Goal: Task Accomplishment & Management: Use online tool/utility

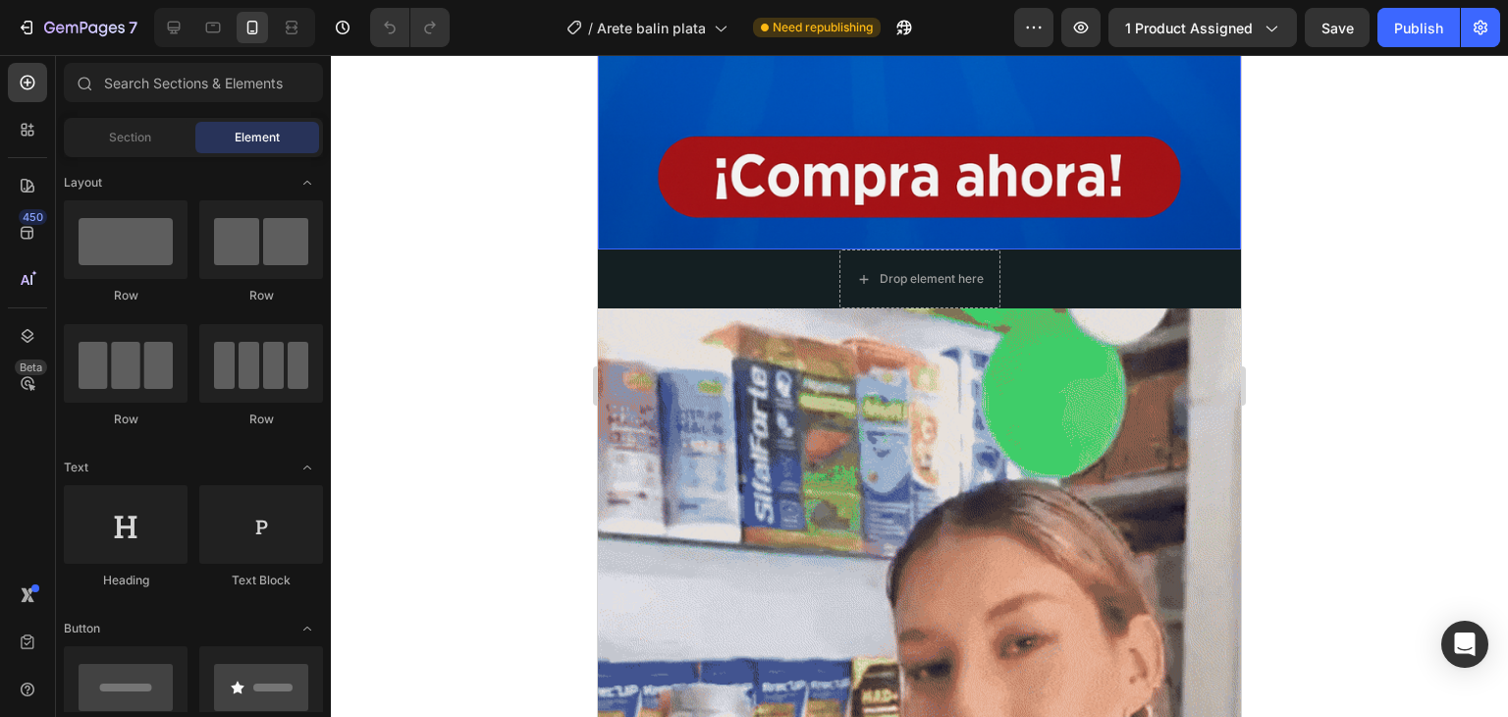
click at [160, 155] on div "Section Element" at bounding box center [193, 137] width 259 height 39
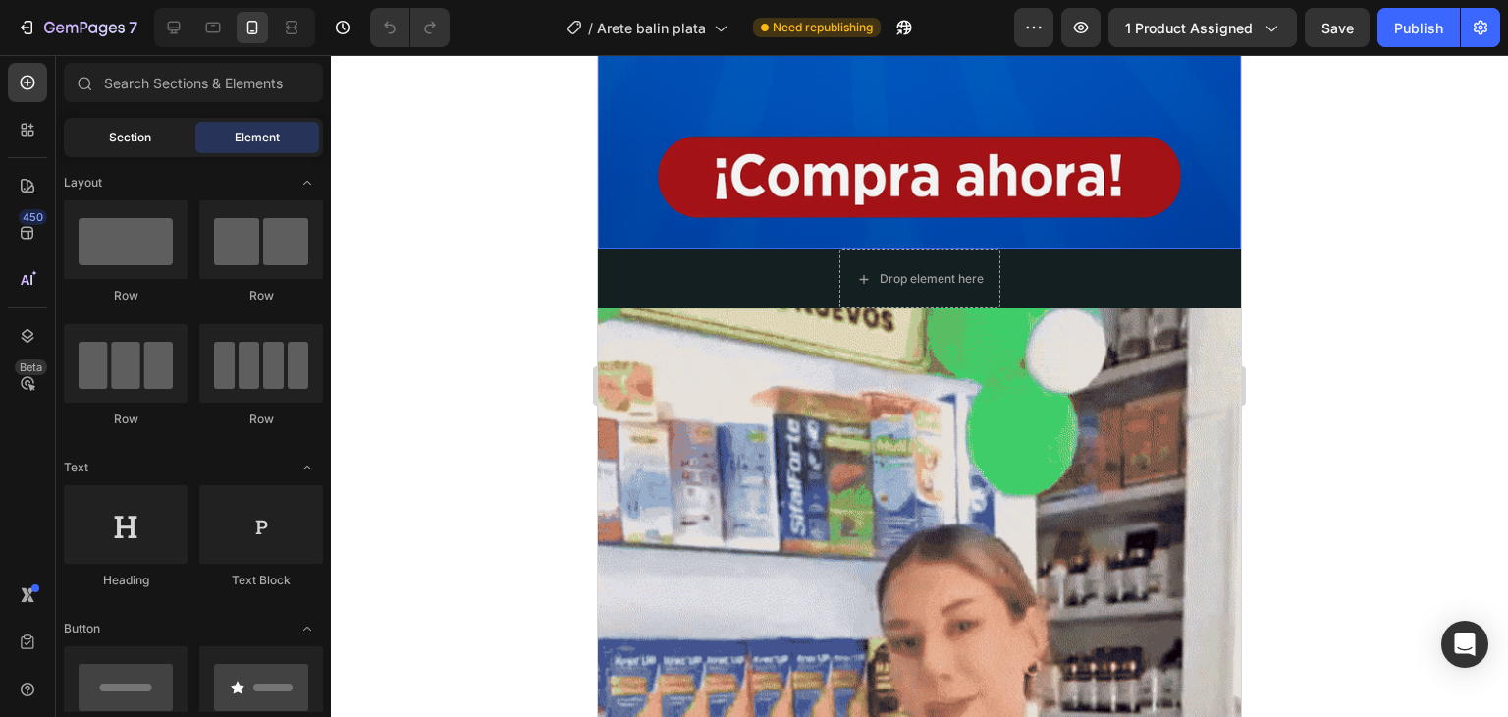
click at [153, 146] on div "Section" at bounding box center [130, 137] width 124 height 31
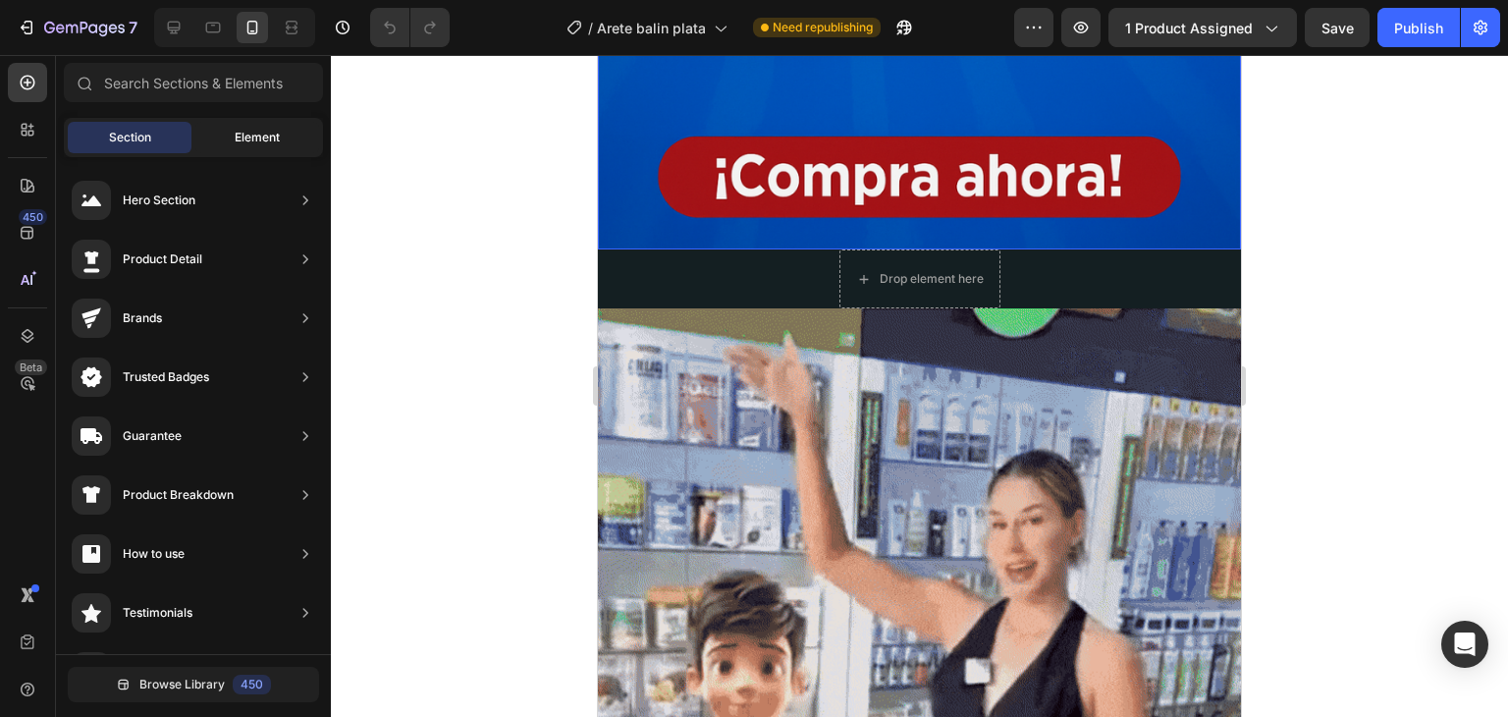
click at [249, 135] on span "Element" at bounding box center [257, 138] width 45 height 18
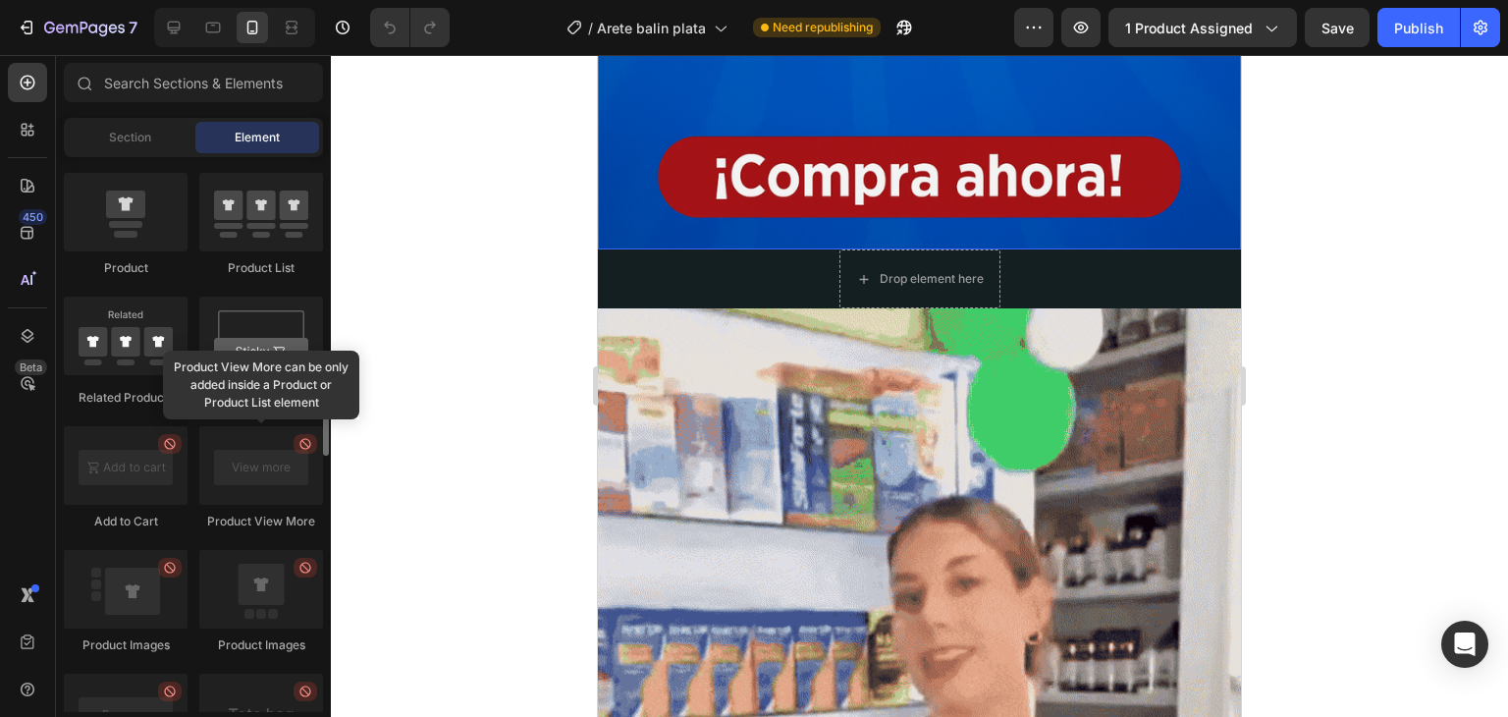
scroll to position [2749, 0]
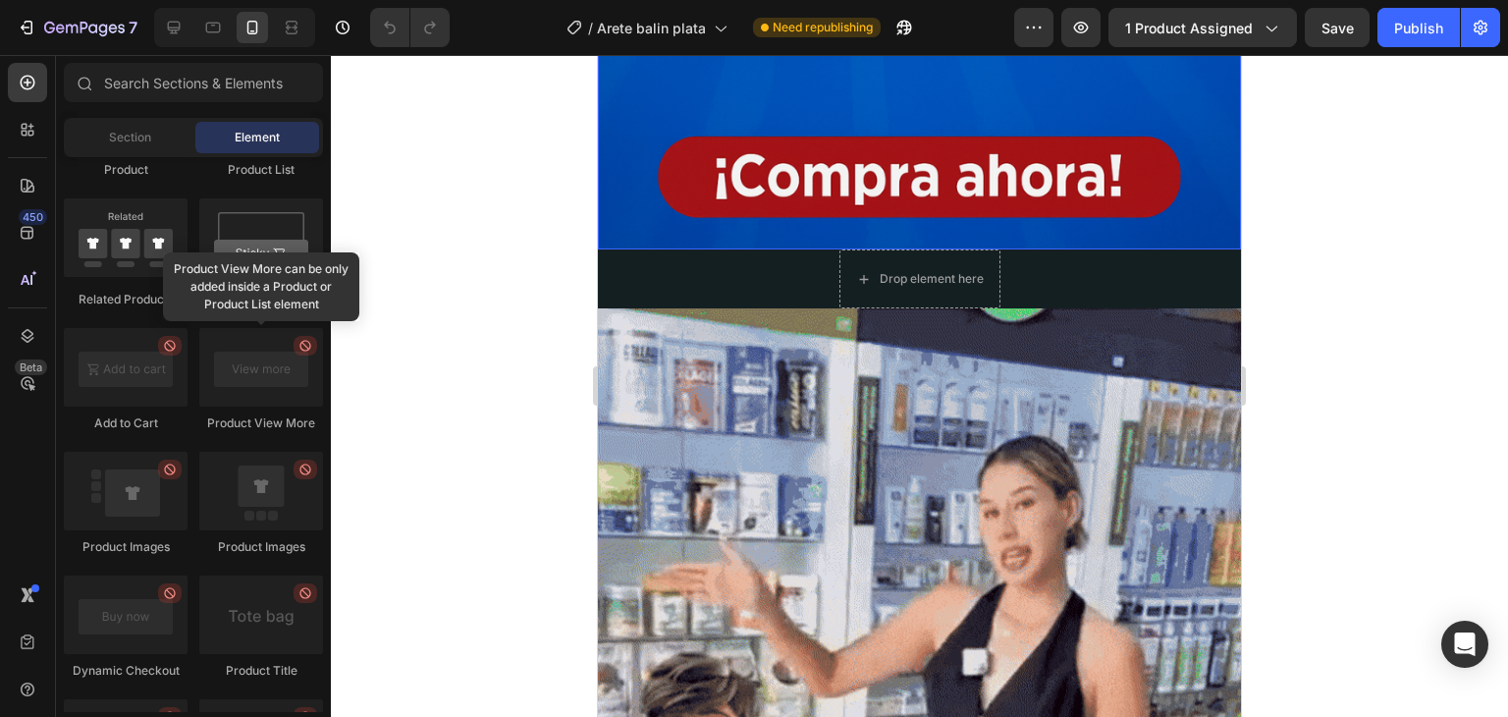
click at [412, 254] on div at bounding box center [919, 386] width 1177 height 662
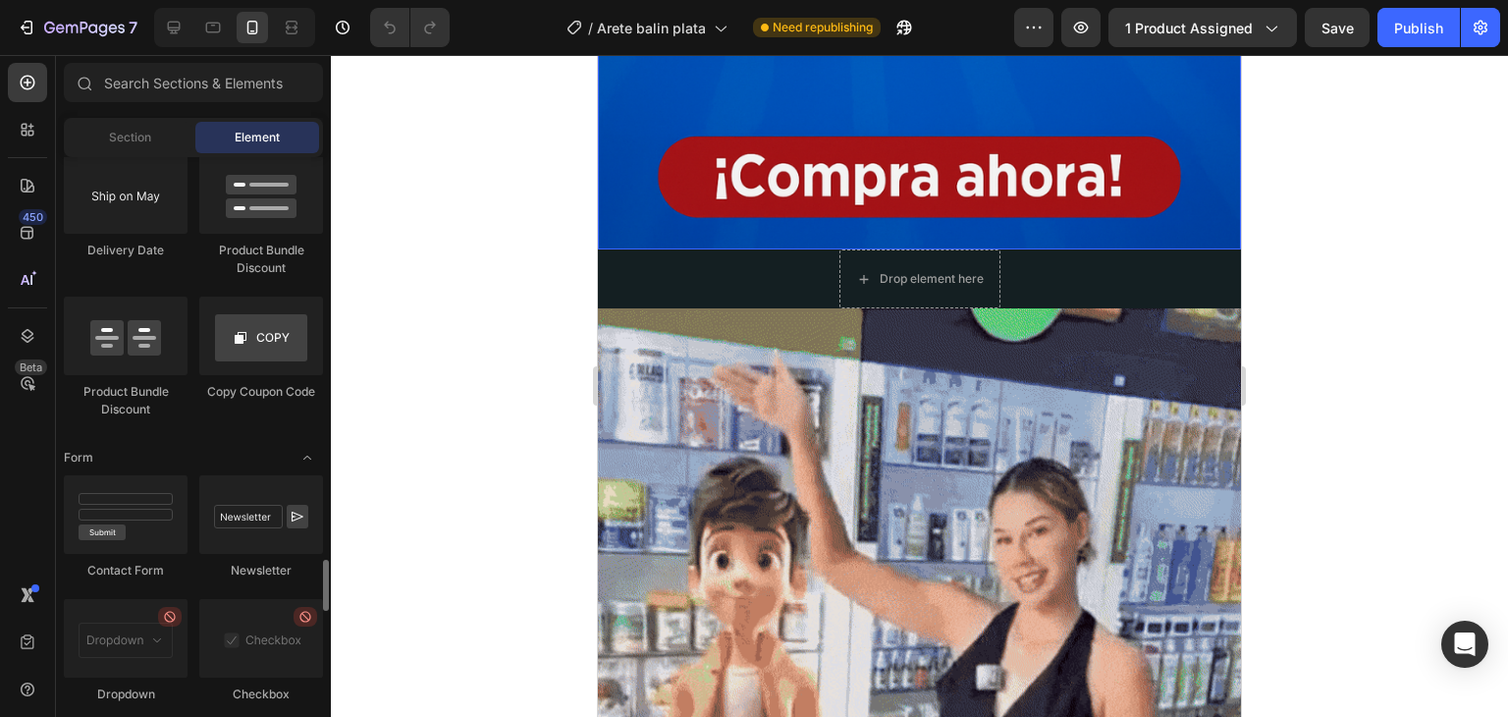
scroll to position [4418, 0]
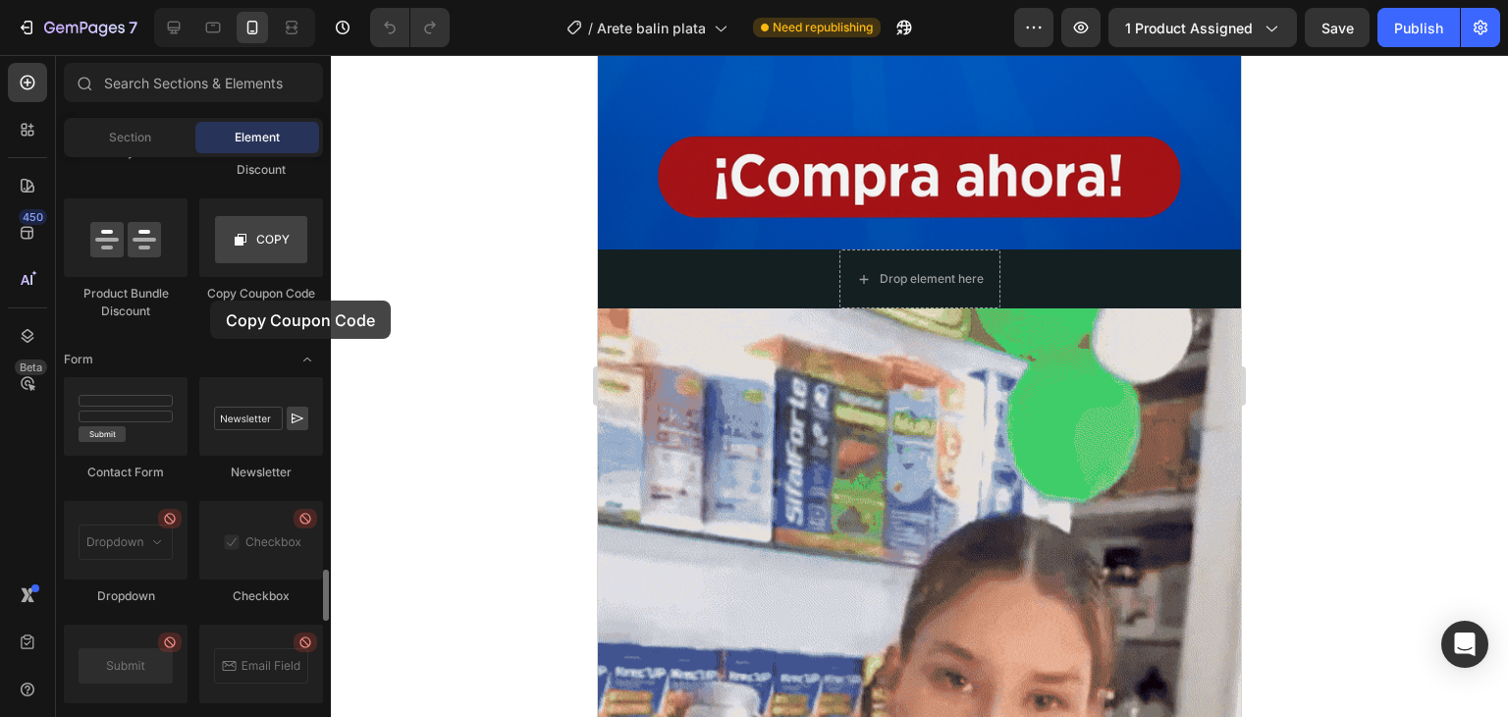
click at [209, 299] on div "Copy Coupon Code" at bounding box center [261, 294] width 124 height 18
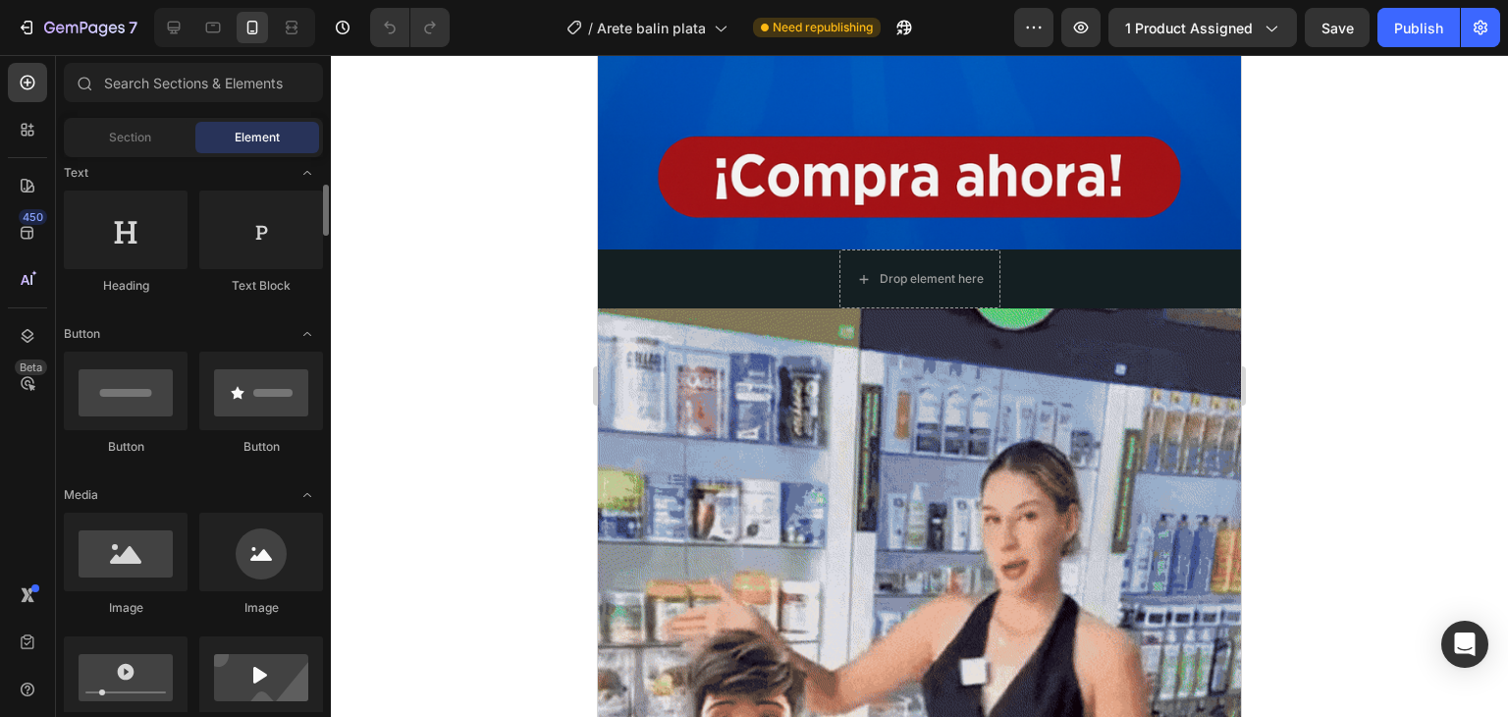
scroll to position [196, 0]
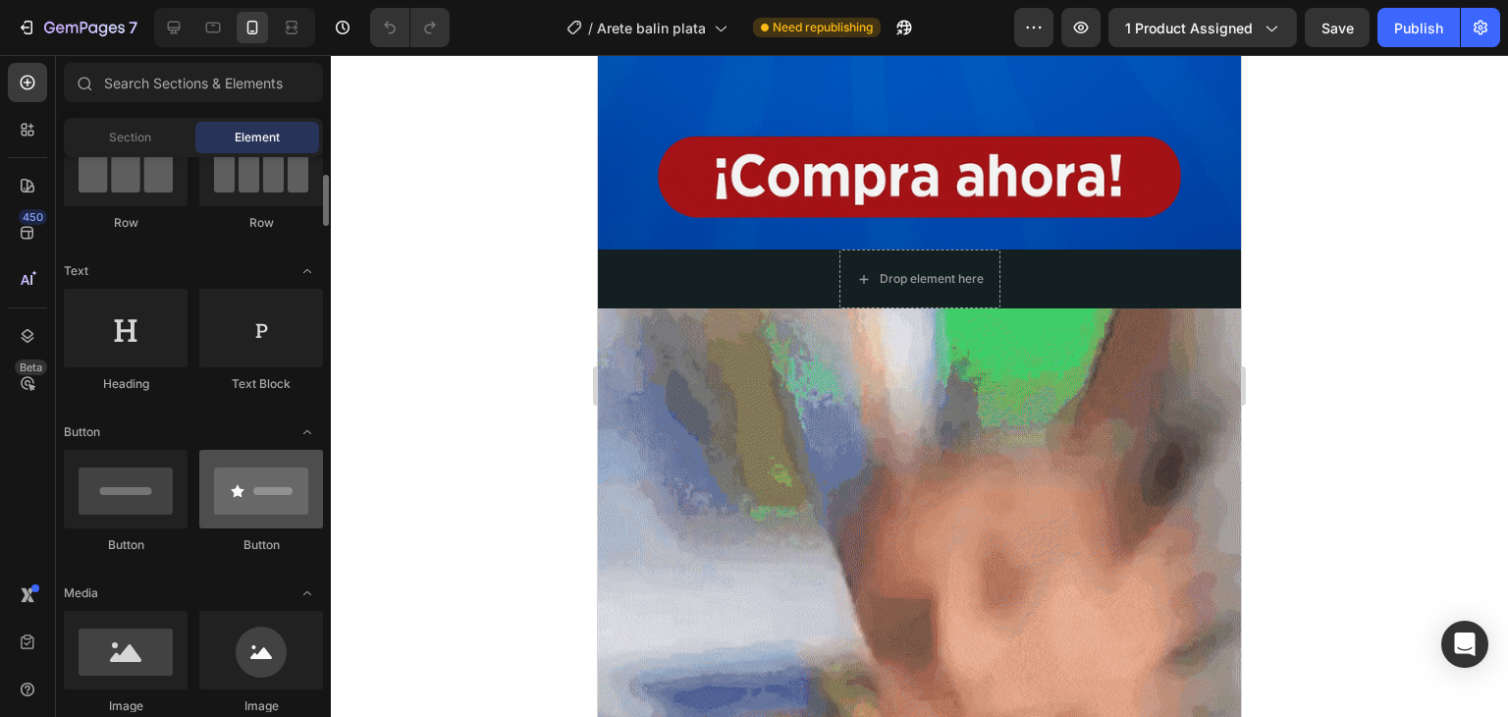
click at [285, 499] on div at bounding box center [261, 489] width 124 height 79
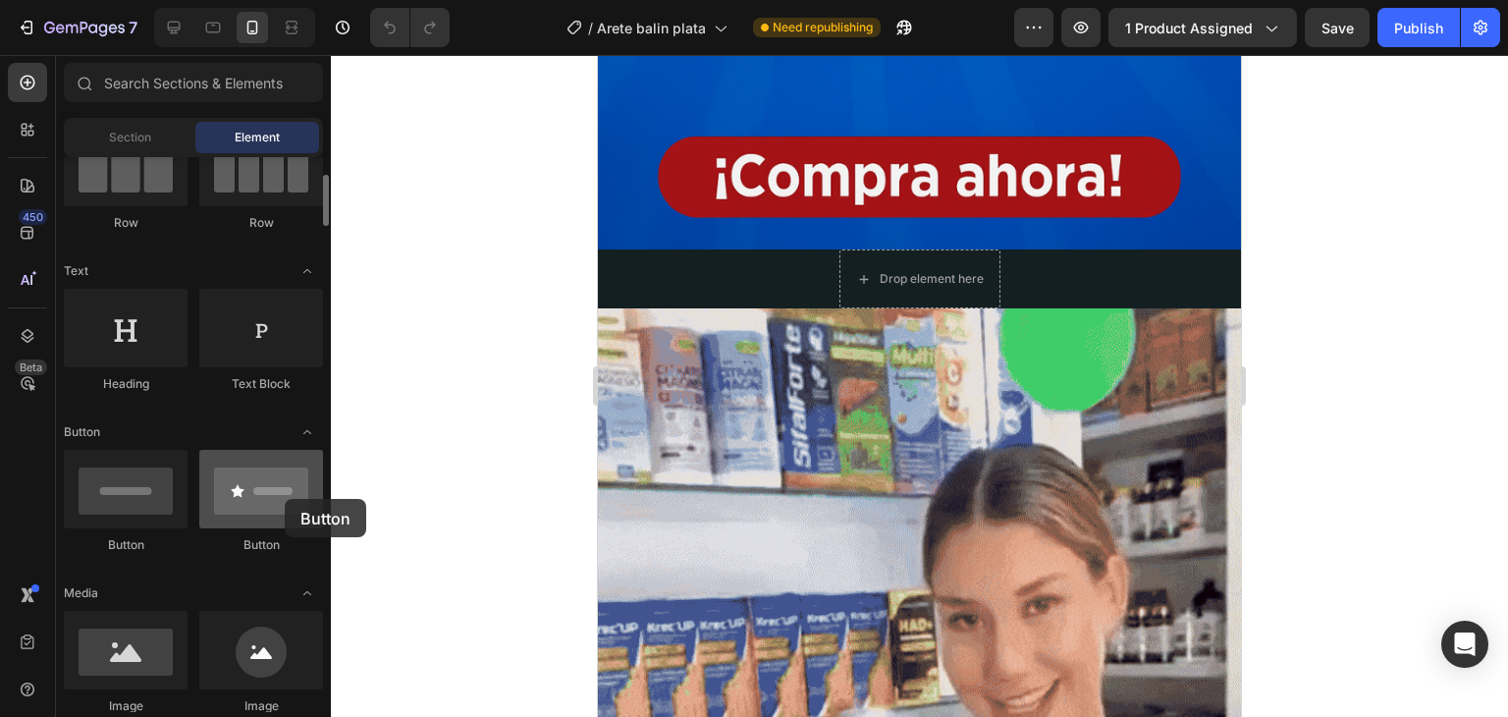
click at [285, 499] on div at bounding box center [261, 489] width 124 height 79
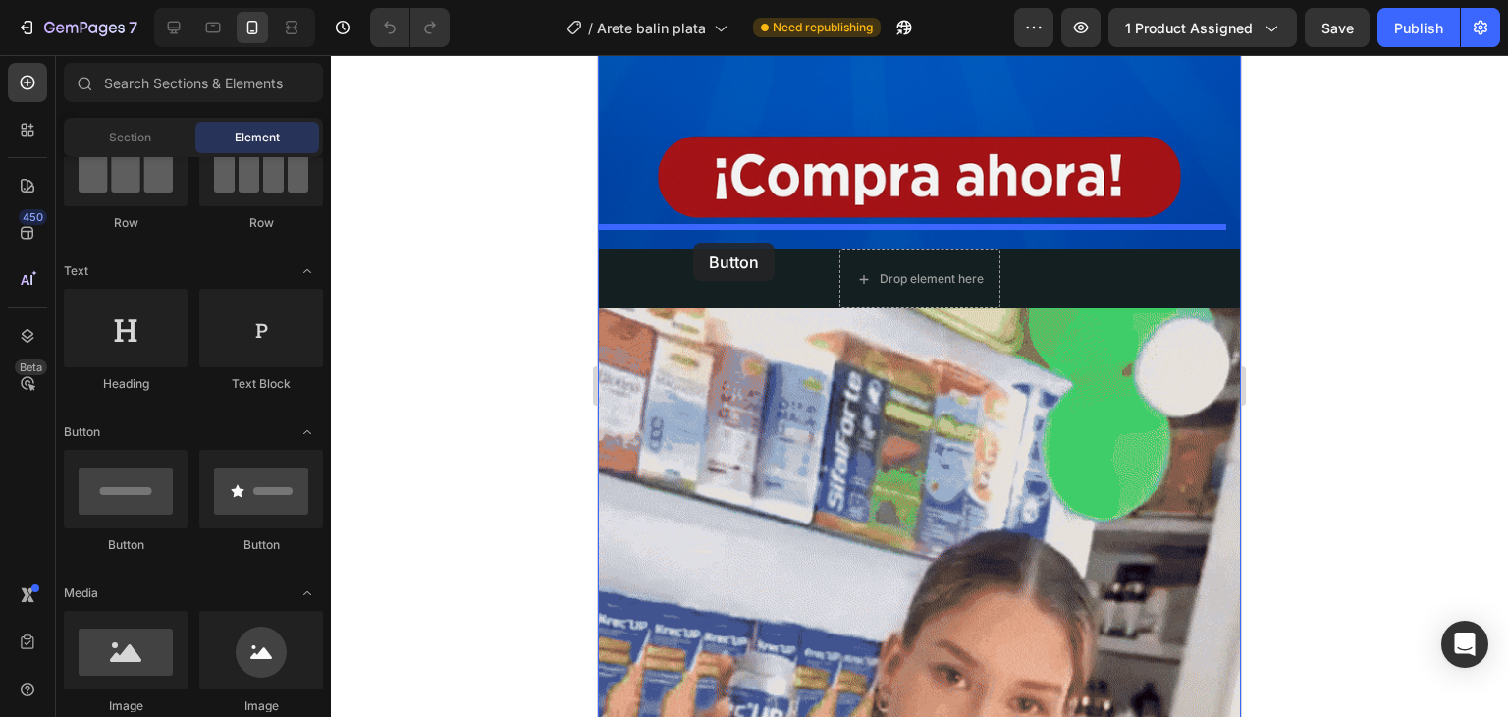
drag, startPoint x: 883, startPoint y: 554, endPoint x: 693, endPoint y: 243, distance: 364.4
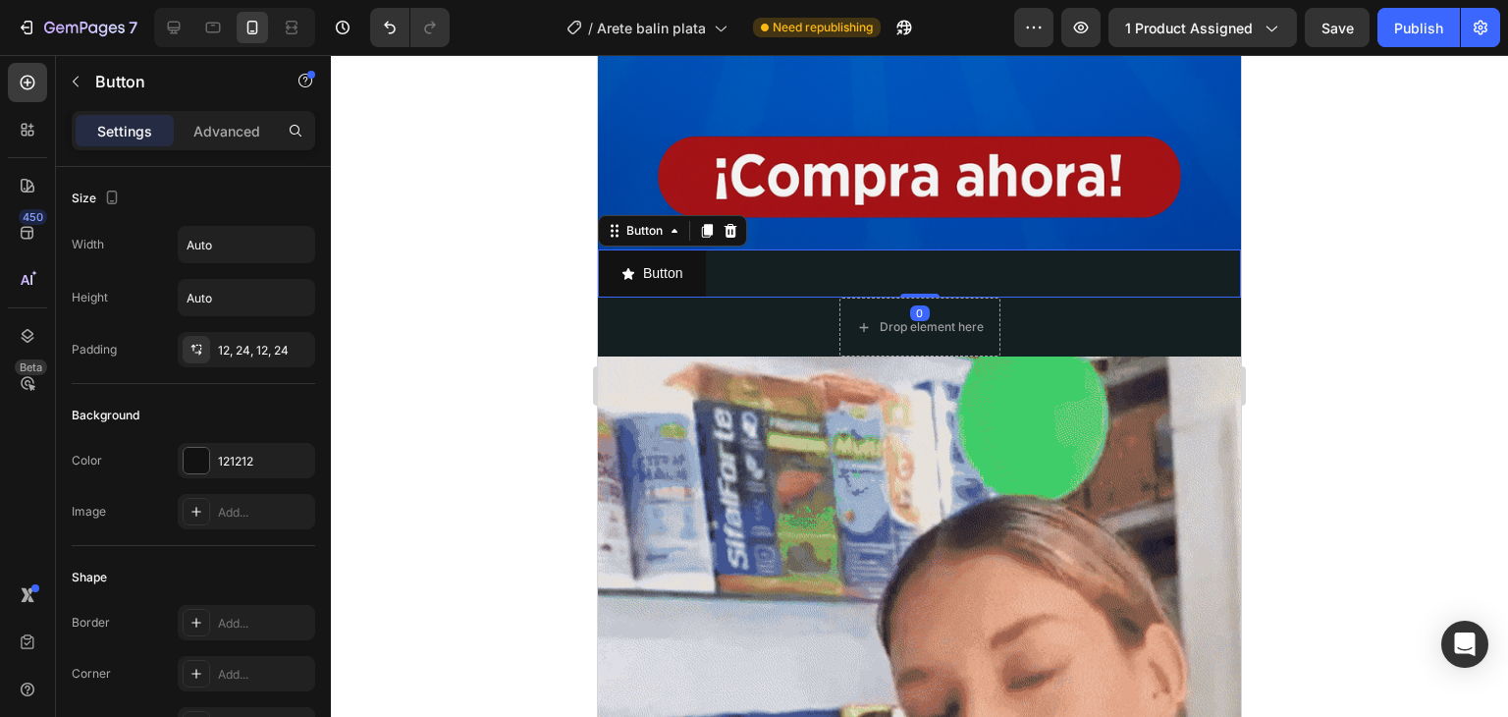
click at [798, 255] on div "Button Button 0" at bounding box center [919, 273] width 643 height 48
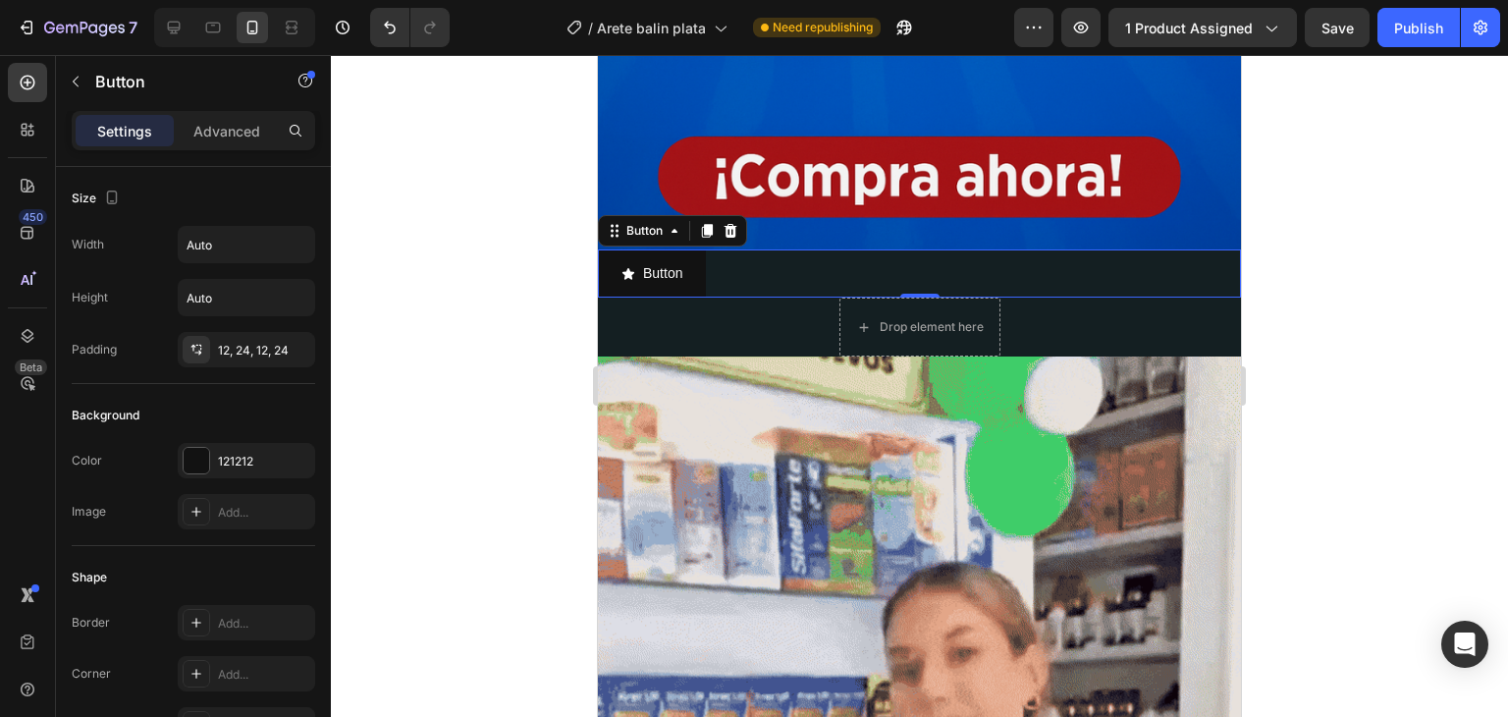
click at [795, 255] on div "Button Button 0" at bounding box center [919, 273] width 643 height 48
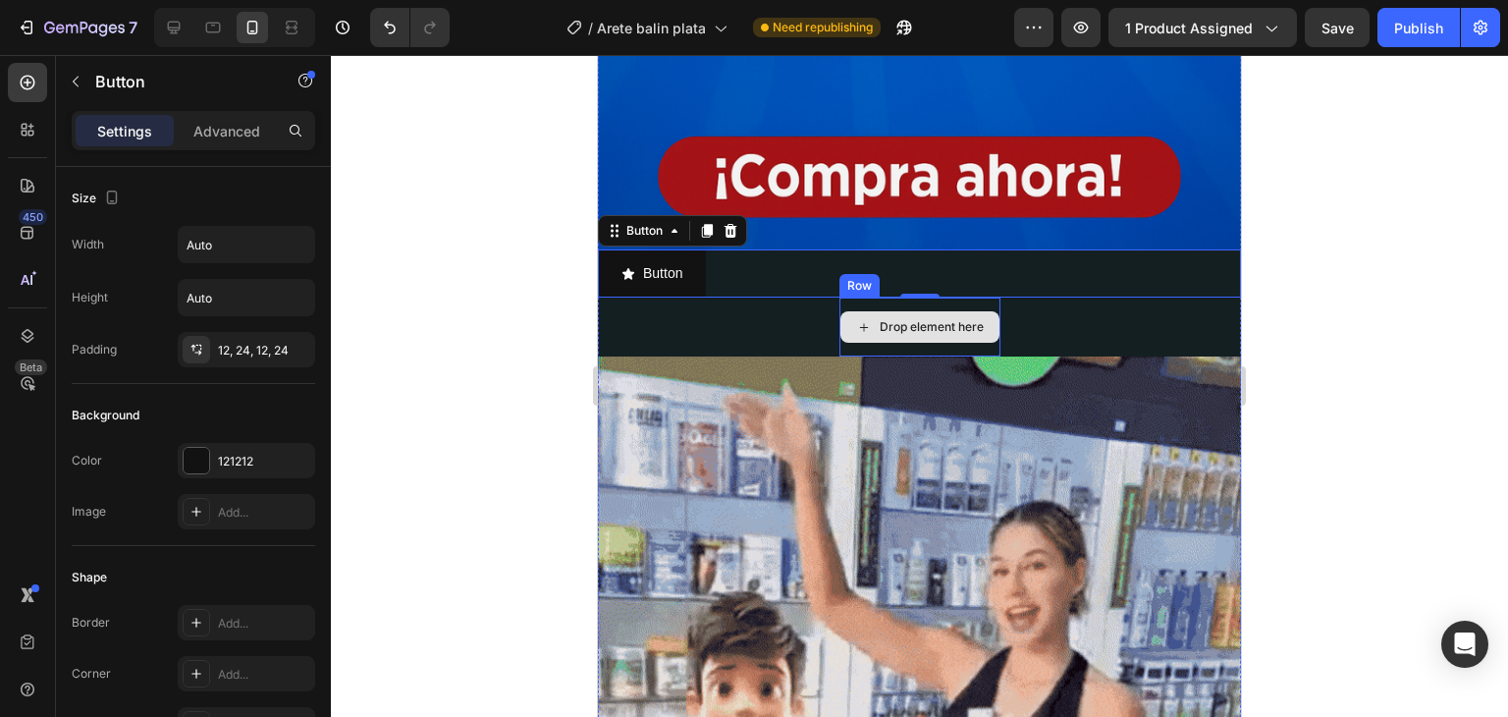
click at [851, 298] on div "Drop element here" at bounding box center [920, 327] width 161 height 59
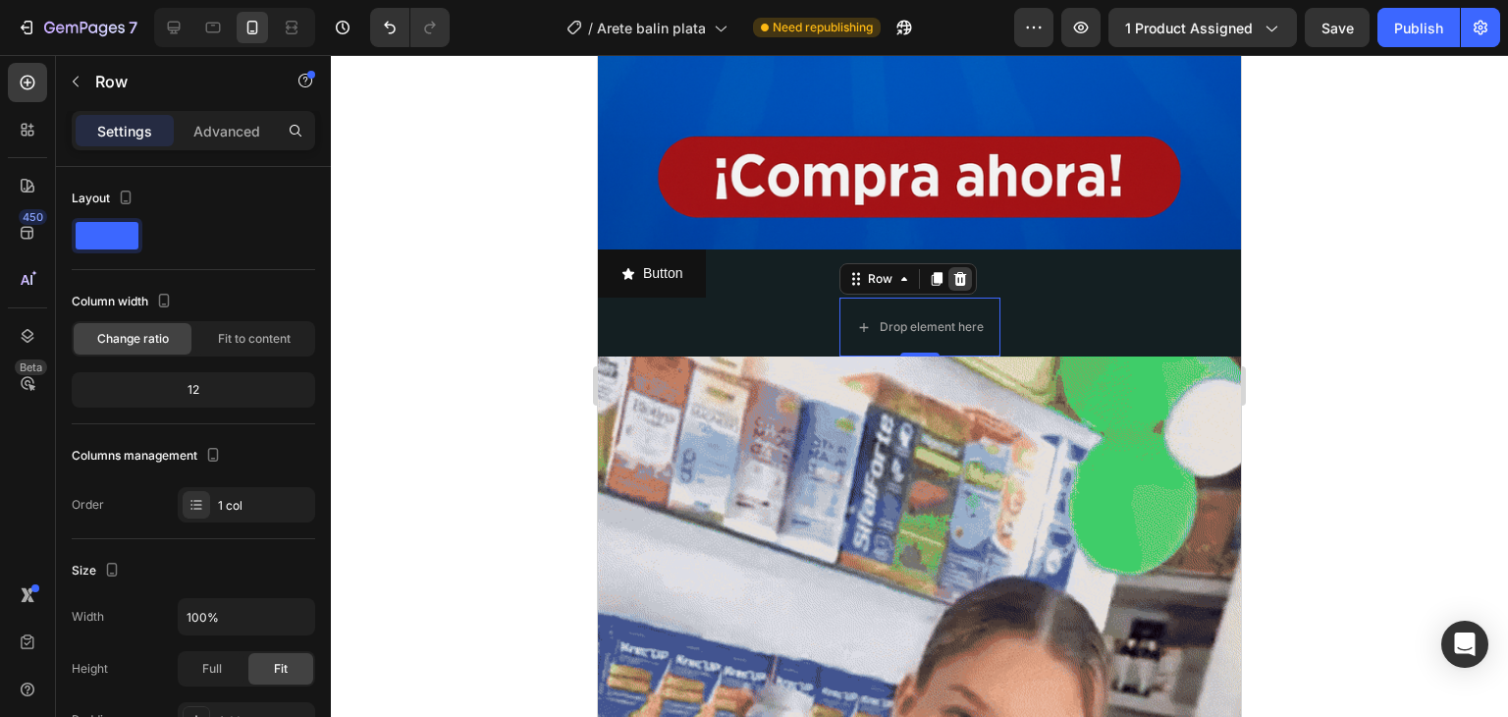
click at [953, 272] on icon at bounding box center [959, 279] width 13 height 14
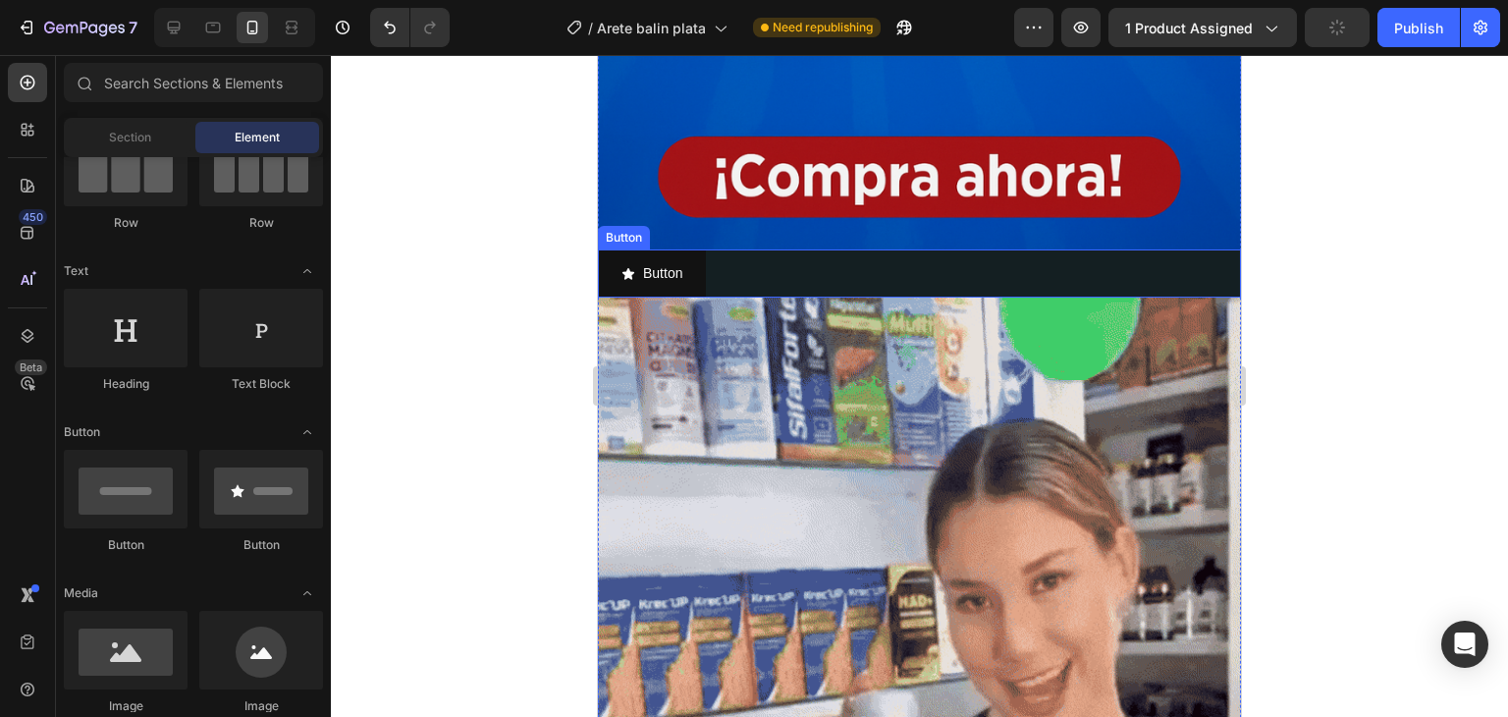
click at [806, 260] on div "Button Button" at bounding box center [919, 273] width 643 height 48
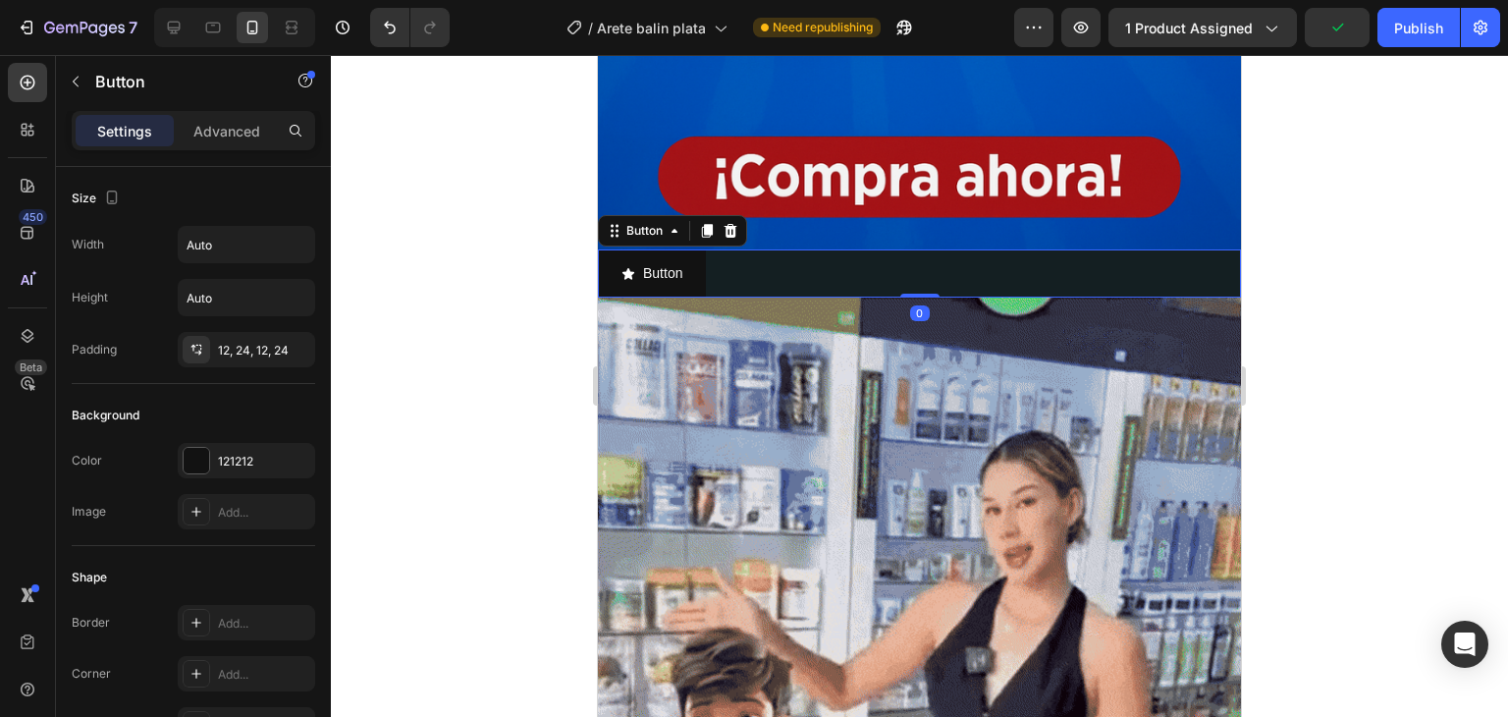
click at [800, 257] on div "Button Button 0" at bounding box center [919, 273] width 643 height 48
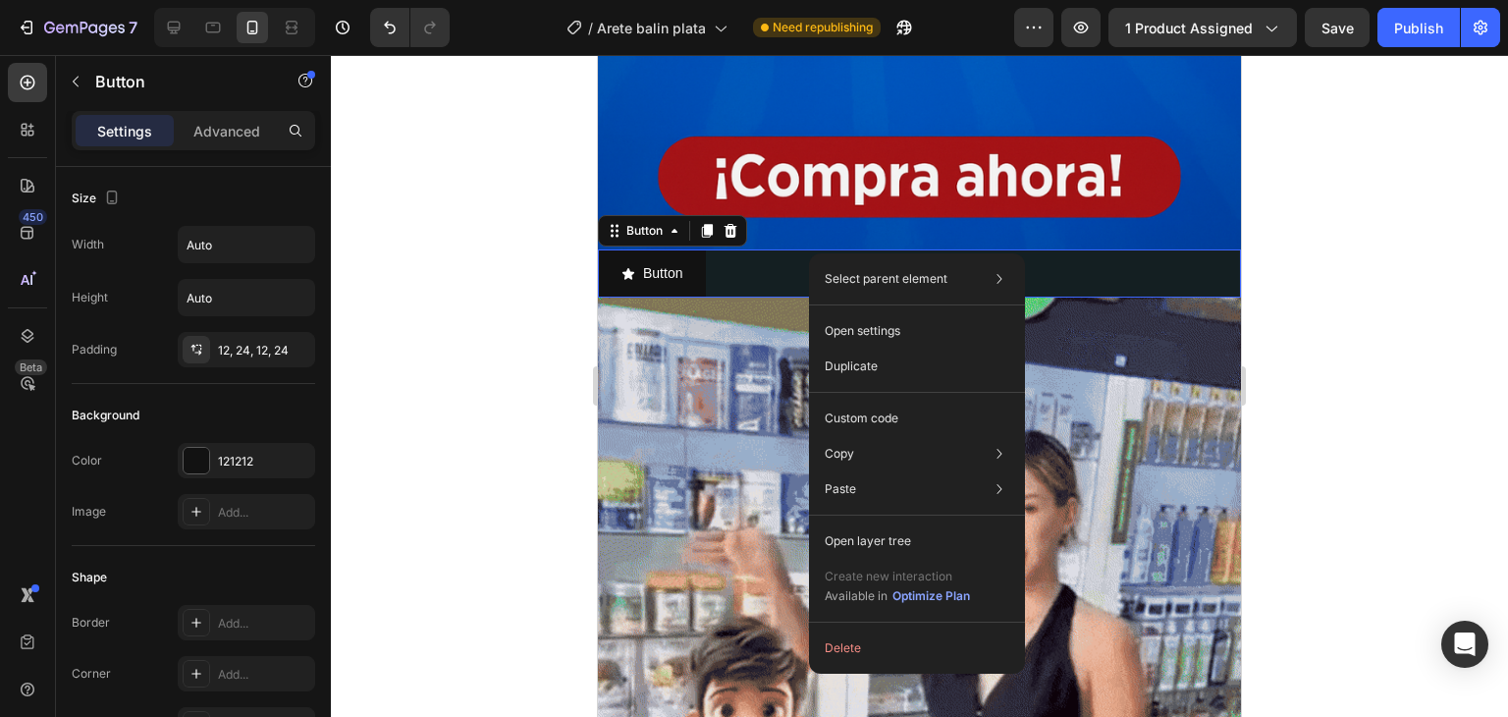
click at [774, 249] on div "Button Button 0" at bounding box center [919, 273] width 643 height 48
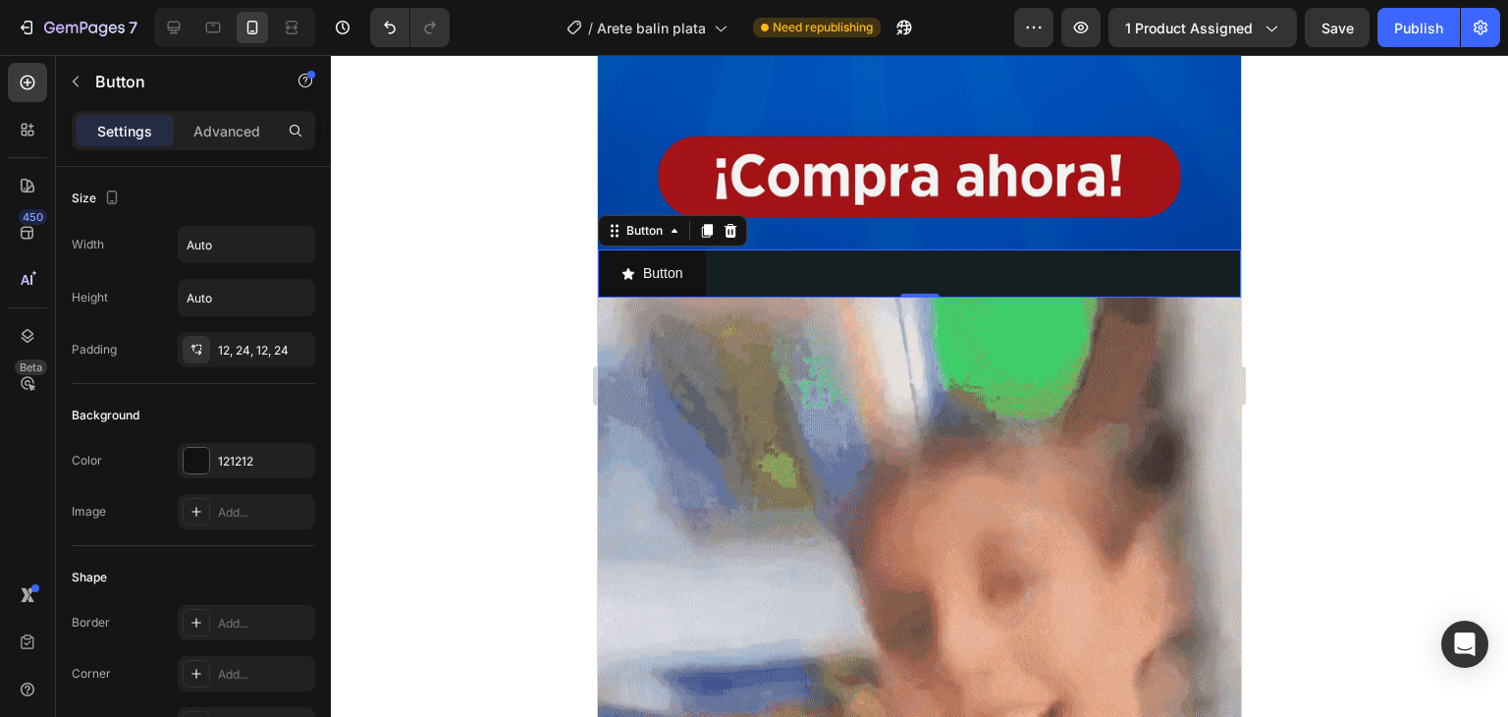
click at [754, 249] on div "Button Button 0" at bounding box center [919, 273] width 643 height 48
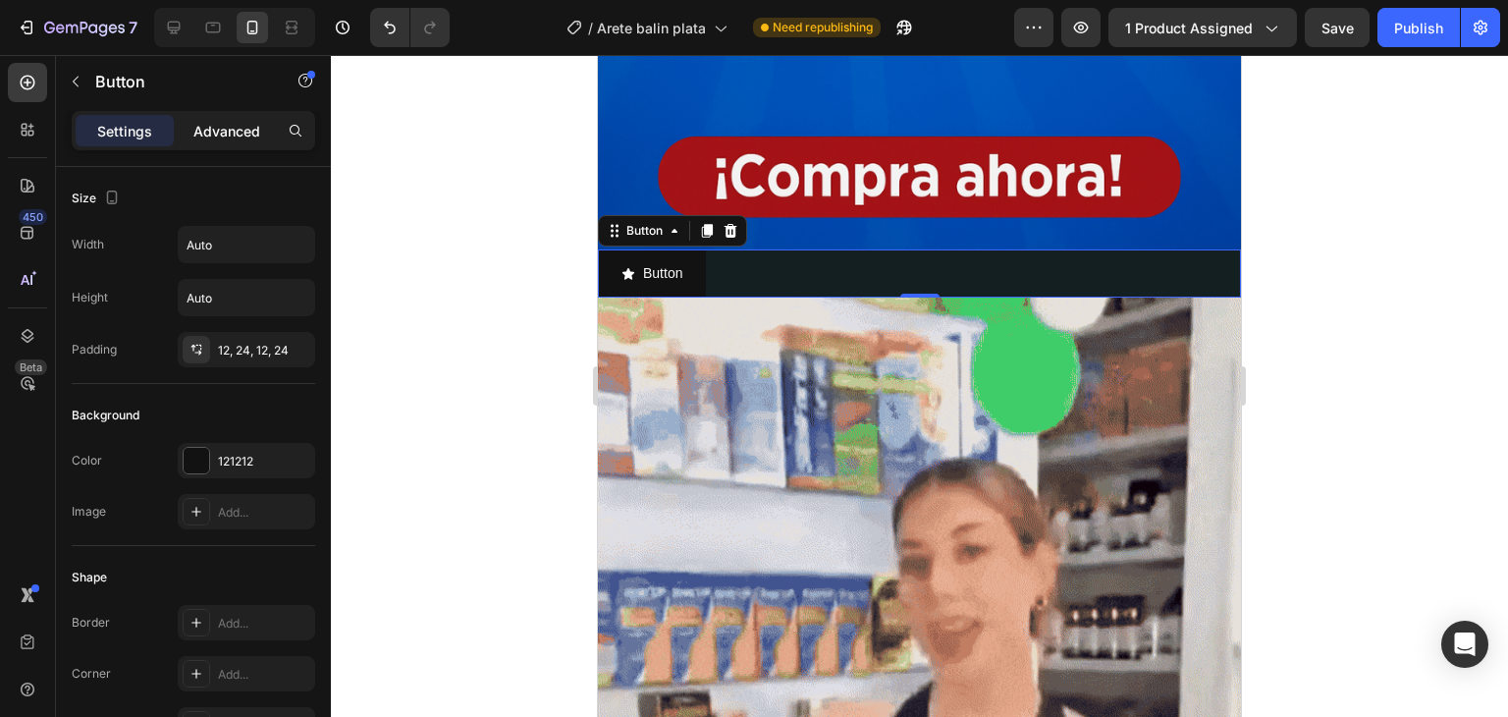
click at [240, 135] on p "Advanced" at bounding box center [226, 131] width 67 height 21
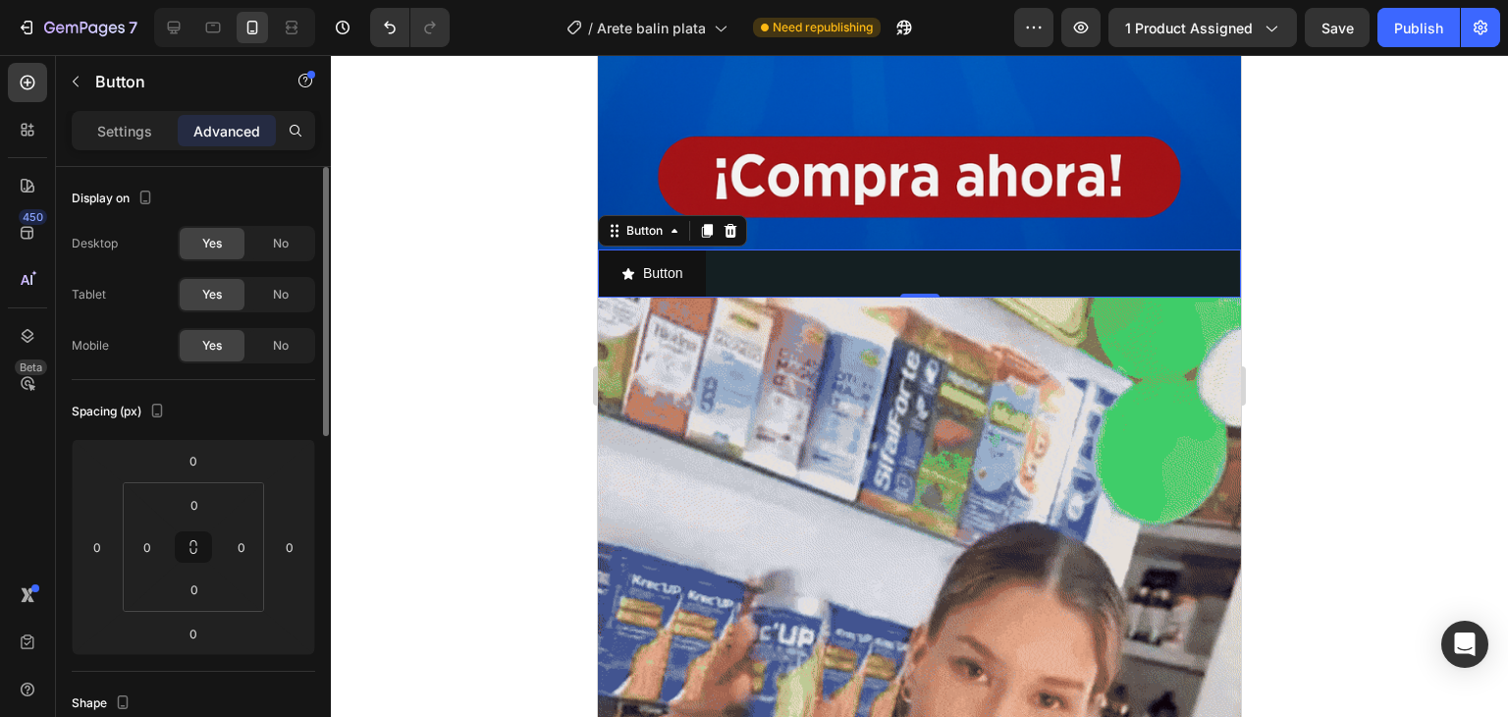
click at [218, 138] on p "Advanced" at bounding box center [226, 131] width 67 height 21
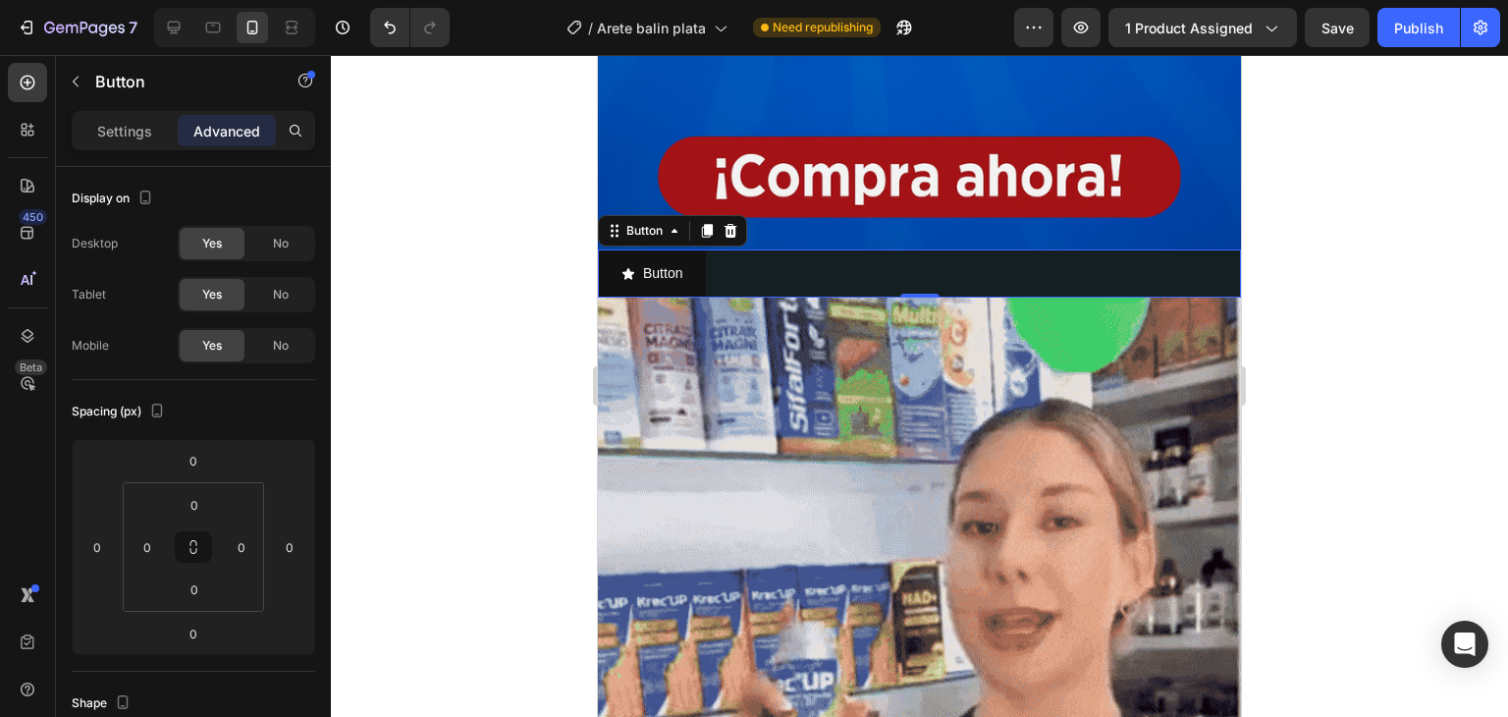
click at [736, 254] on div "Button Button 0" at bounding box center [919, 273] width 643 height 48
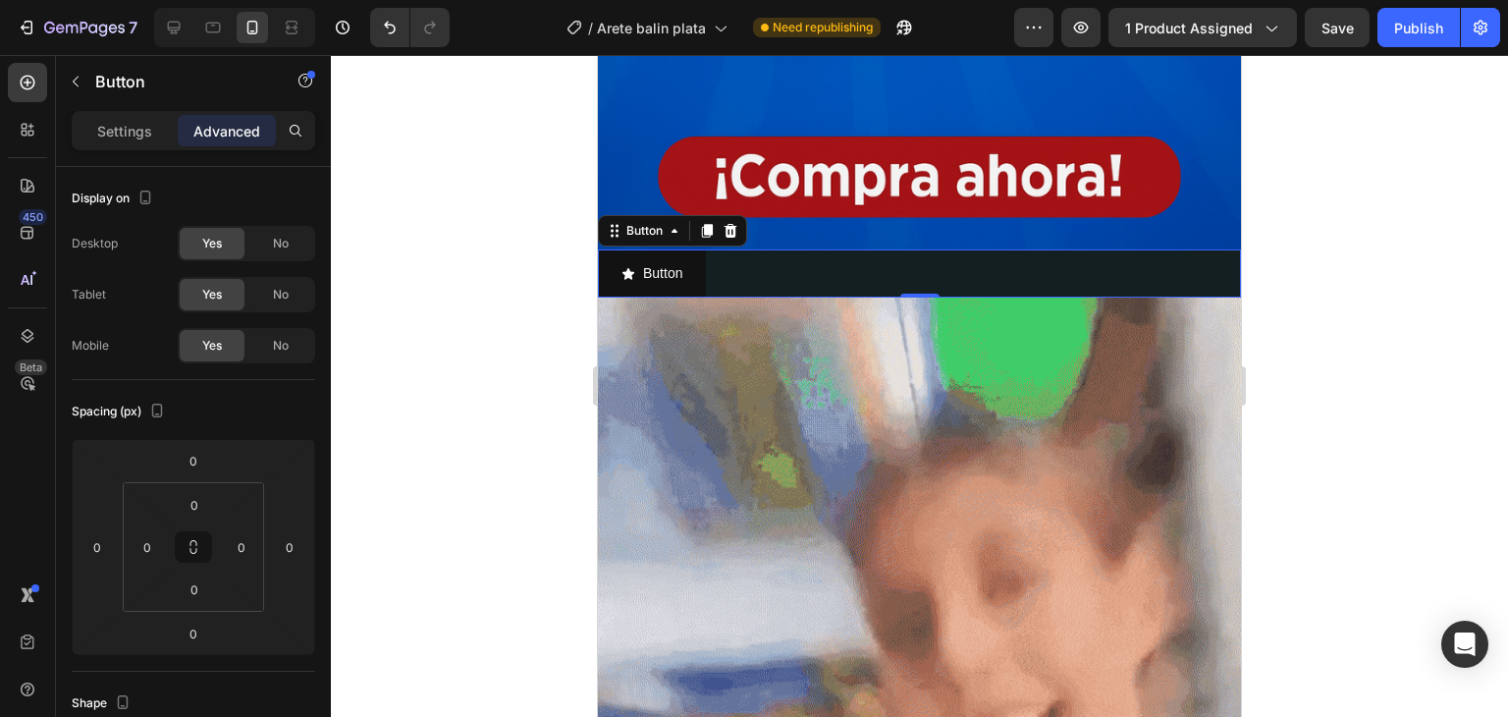
click at [778, 254] on div "Button Button 0" at bounding box center [919, 273] width 643 height 48
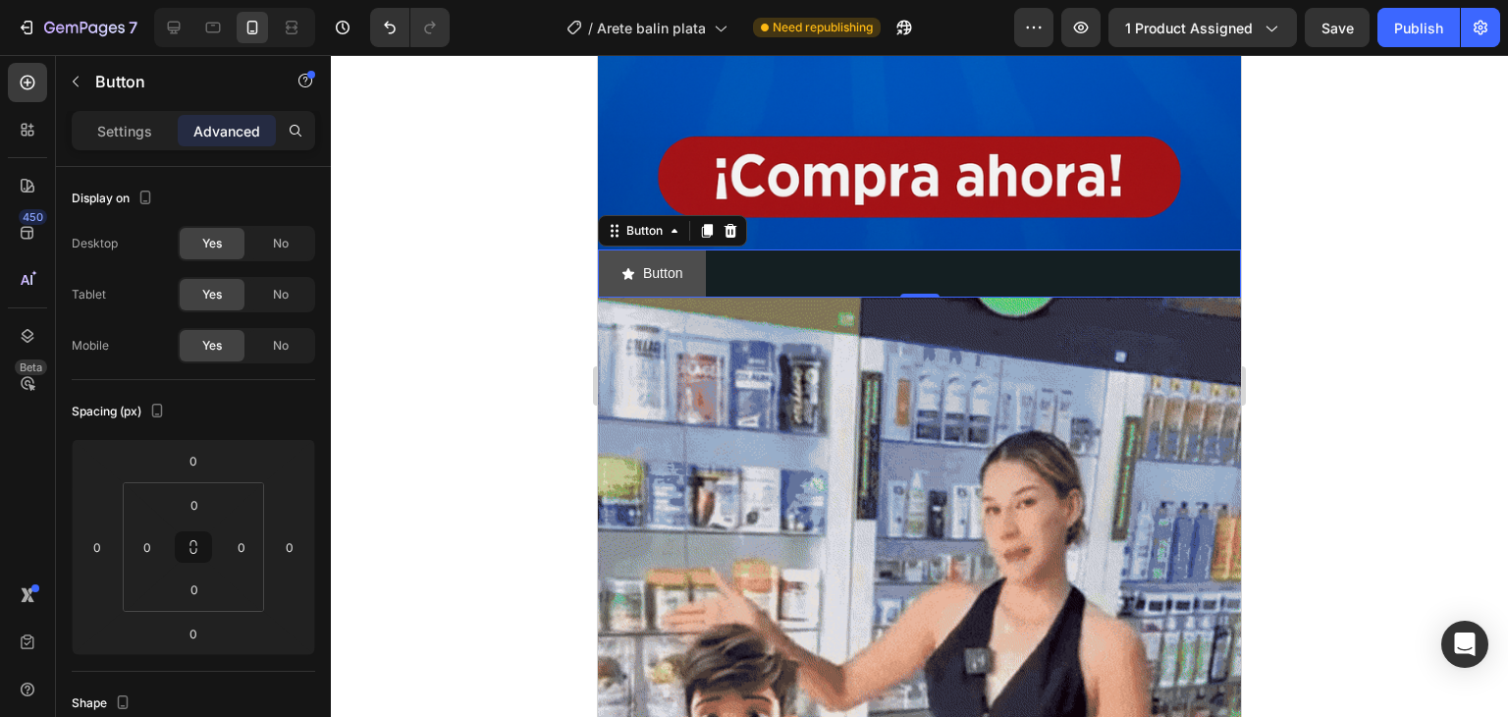
click at [627, 267] on icon "<p>Button</p>" at bounding box center [629, 274] width 14 height 14
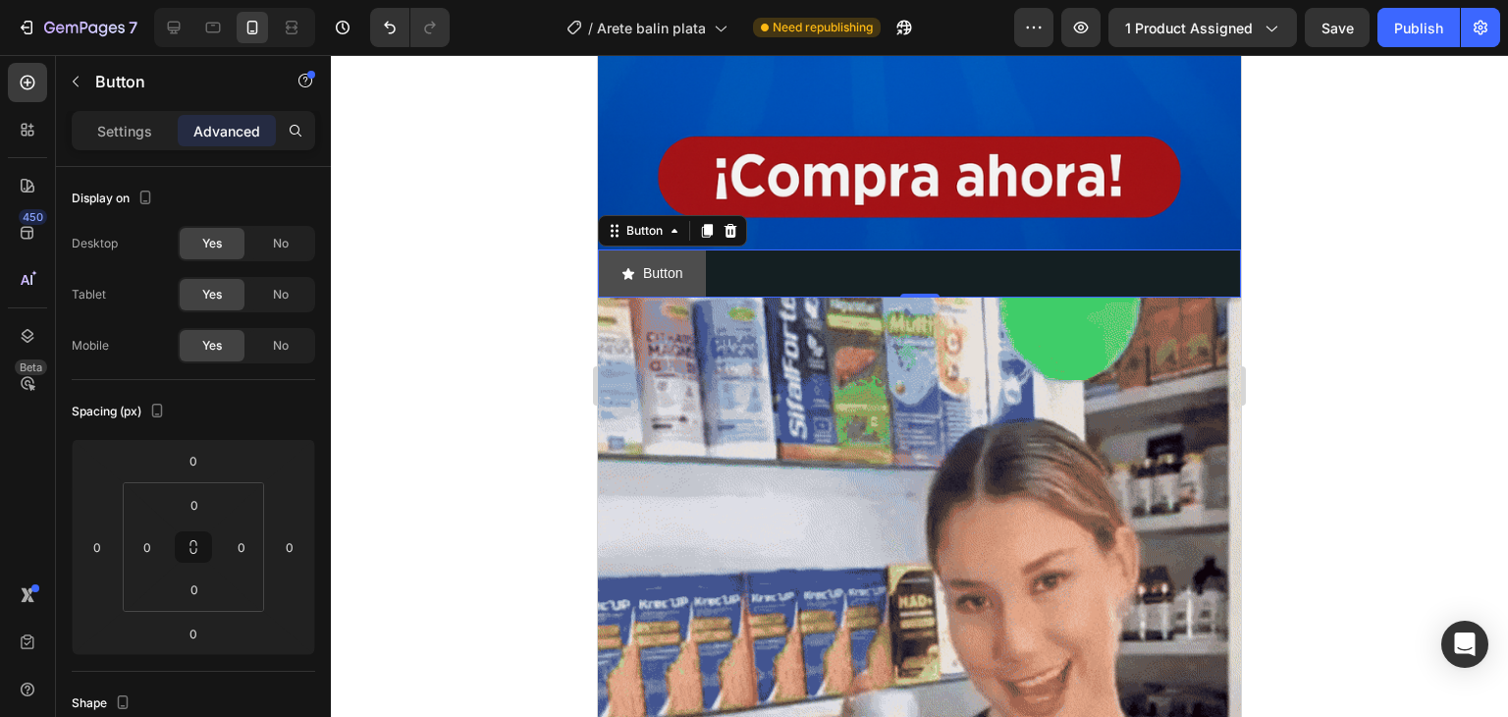
click at [628, 267] on icon "<p>Button</p>" at bounding box center [629, 273] width 12 height 12
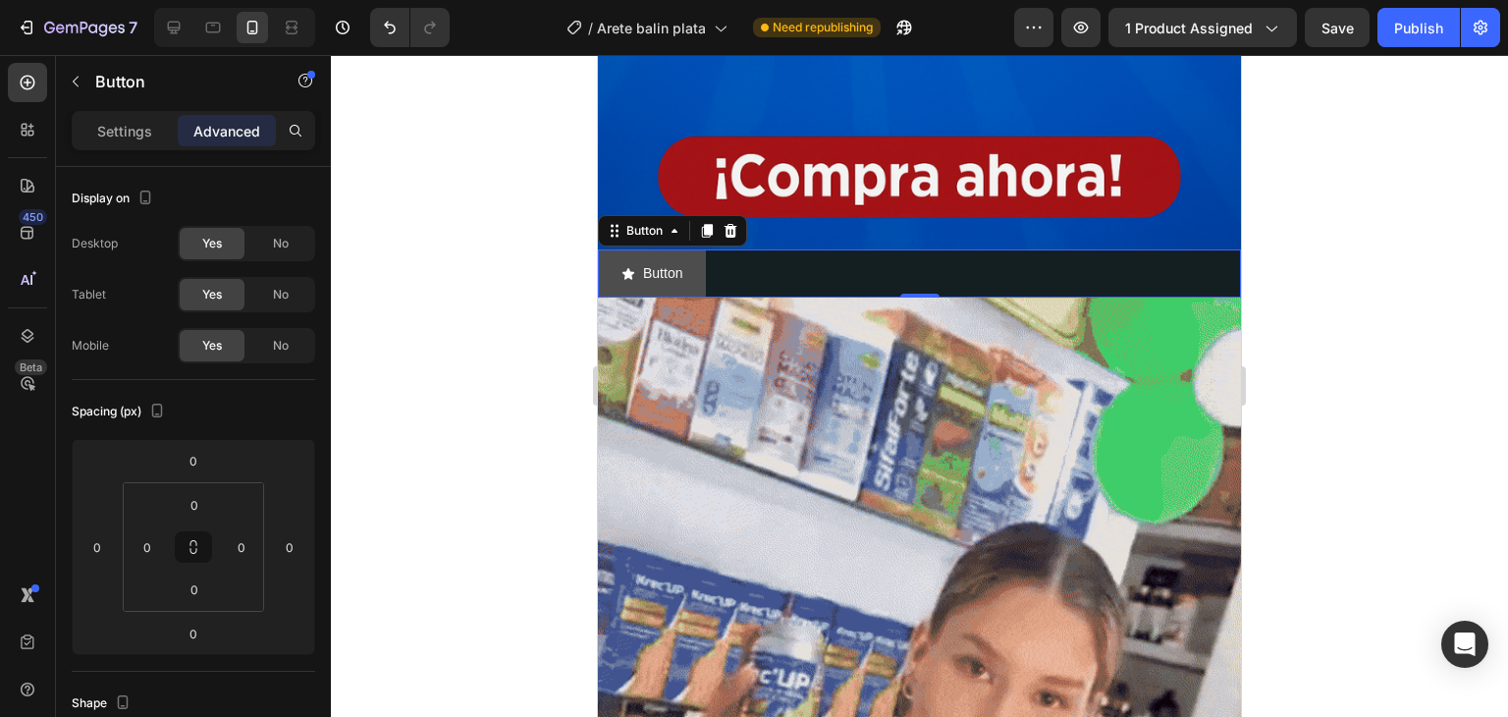
click at [628, 267] on icon "<p>Button</p>" at bounding box center [629, 273] width 12 height 12
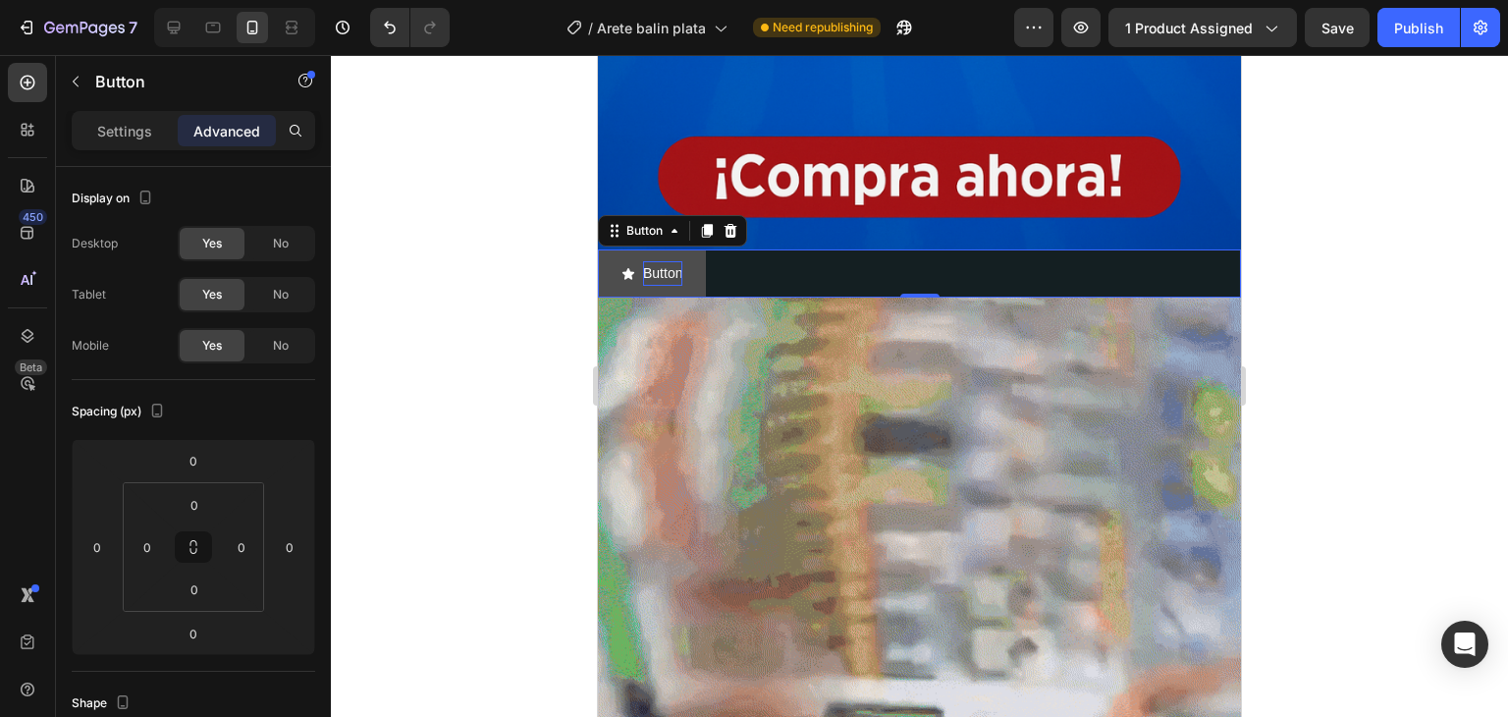
click at [668, 261] on p "Button" at bounding box center [662, 273] width 39 height 25
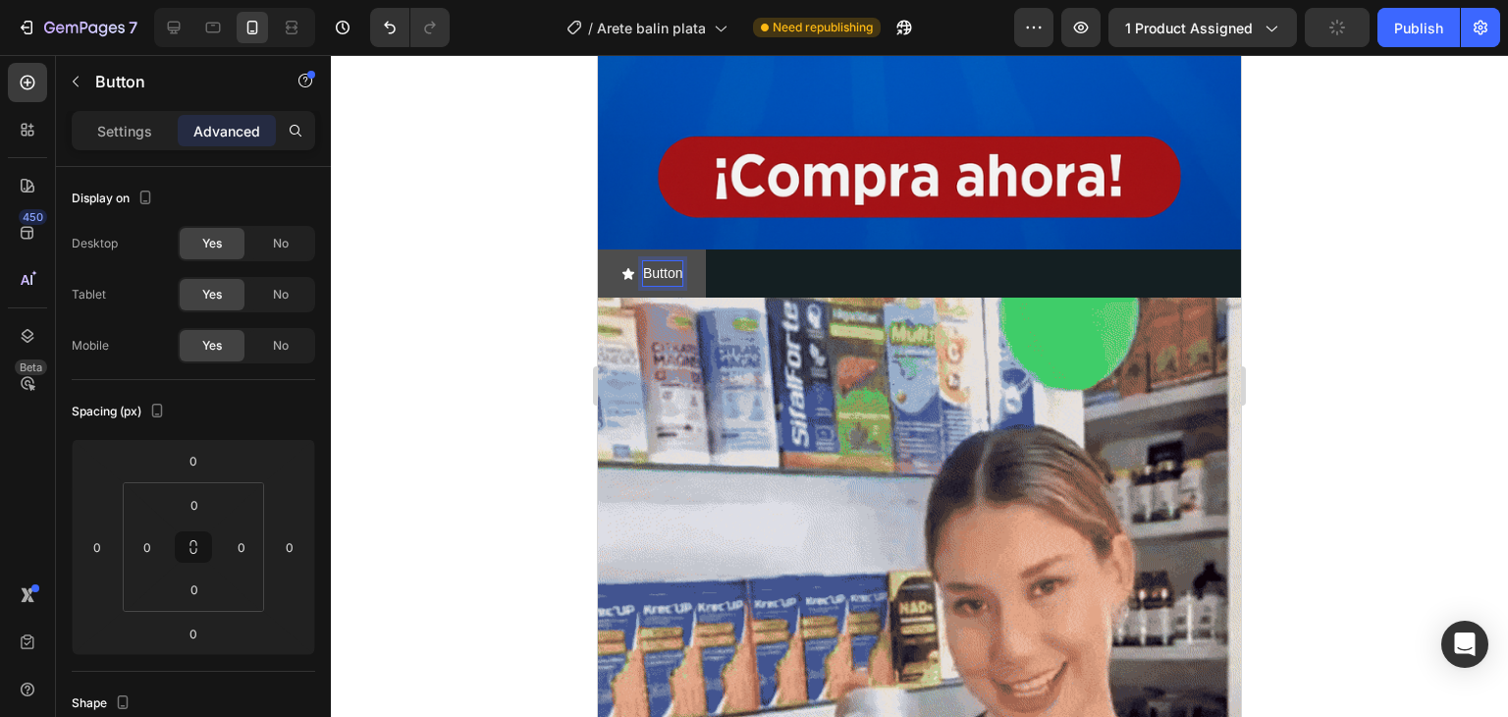
click at [681, 261] on p "Button" at bounding box center [662, 273] width 39 height 25
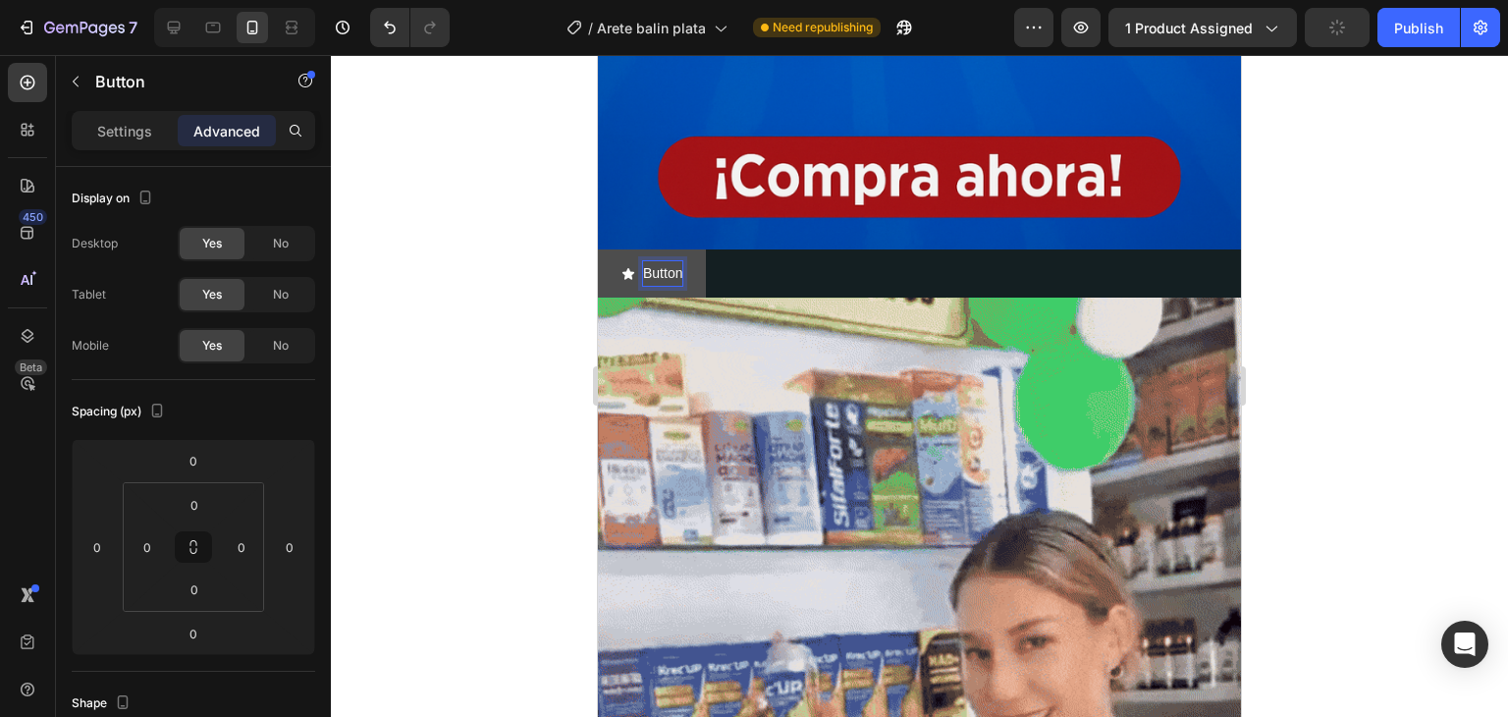
click at [682, 261] on p "Button" at bounding box center [662, 273] width 39 height 25
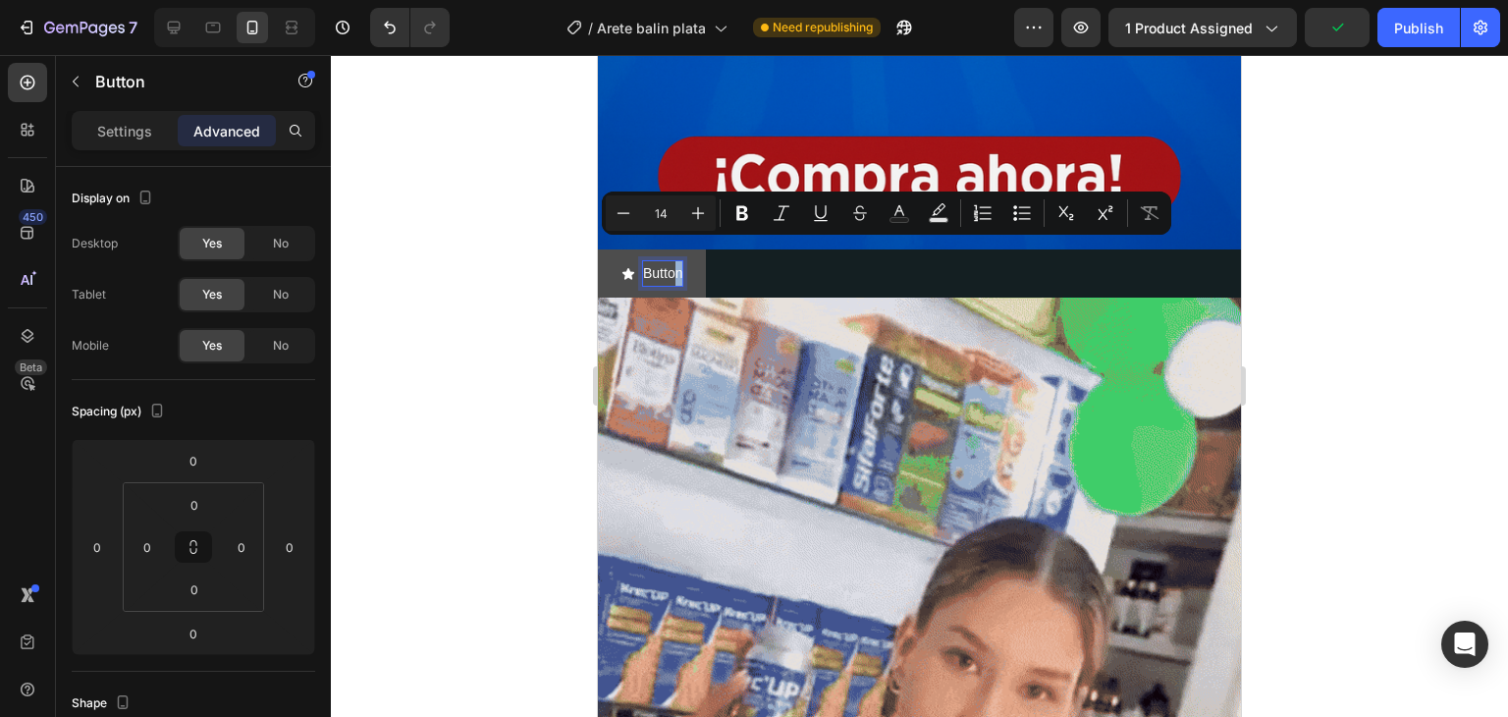
drag, startPoint x: 676, startPoint y: 252, endPoint x: 699, endPoint y: 252, distance: 23.6
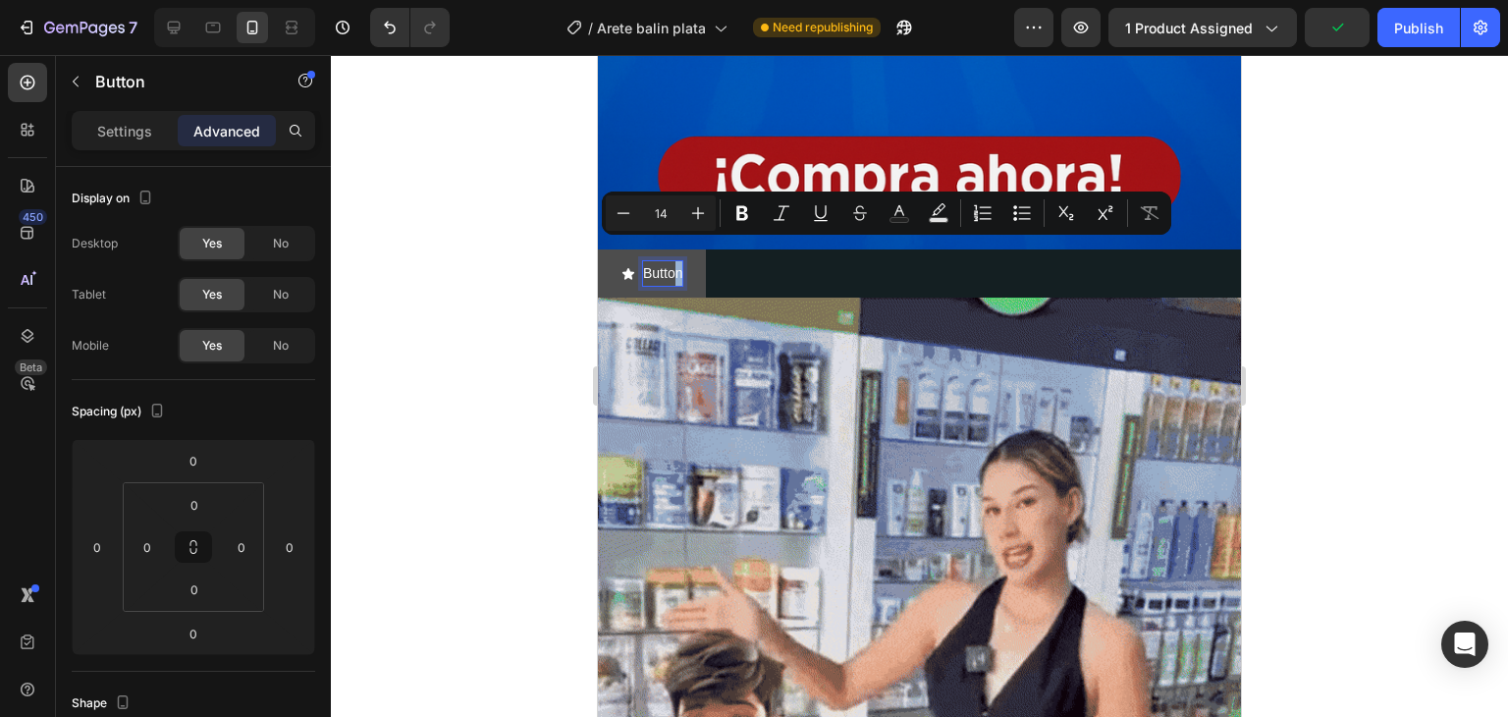
click at [699, 252] on button "Button" at bounding box center [652, 273] width 108 height 48
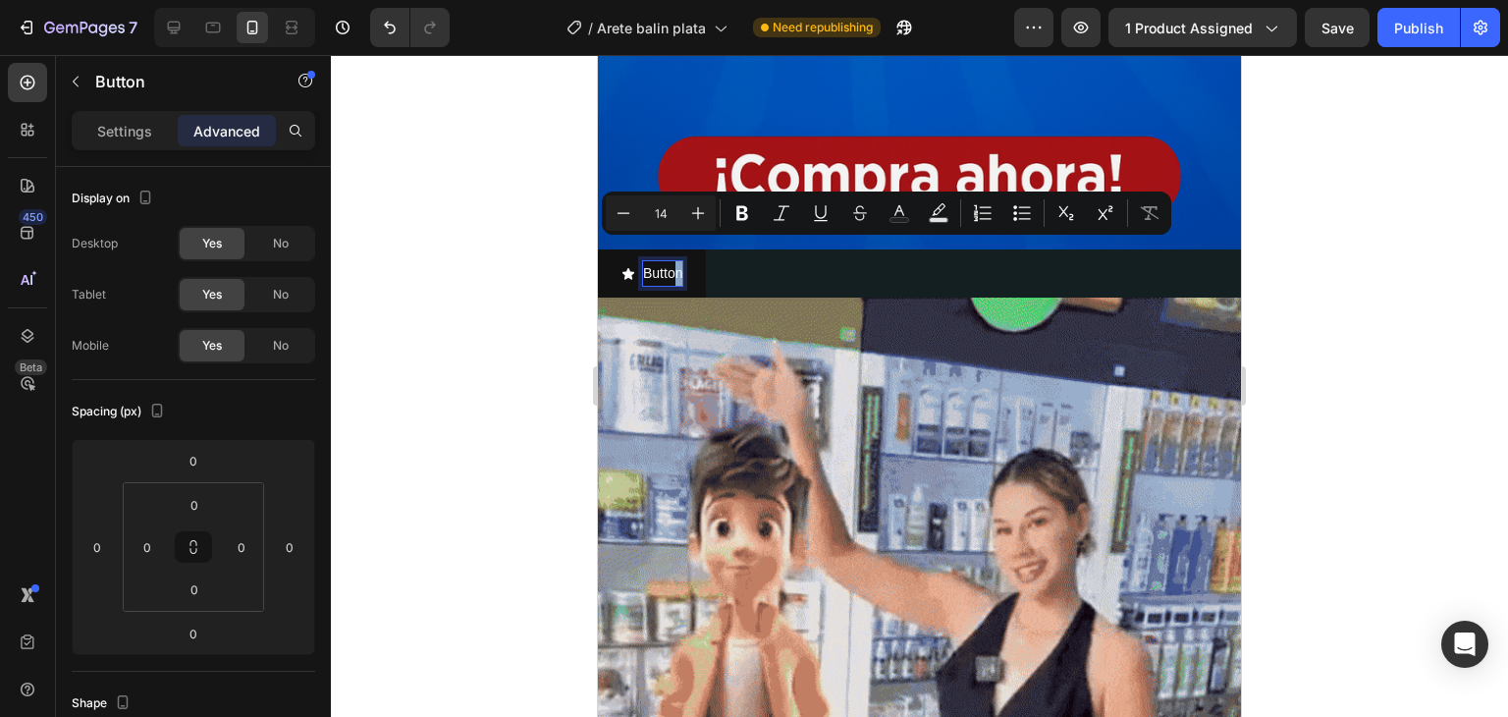
click at [716, 250] on div "Button Button 0" at bounding box center [919, 273] width 643 height 48
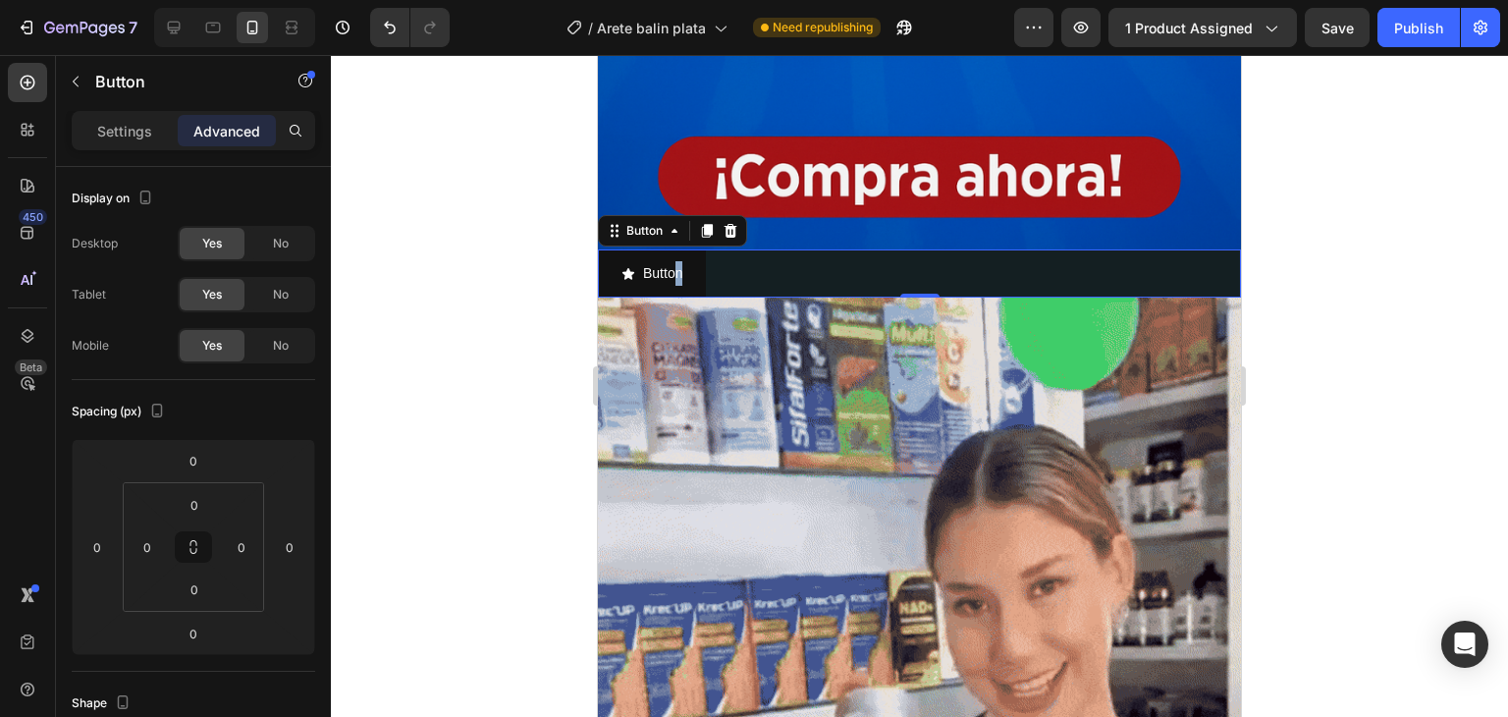
click at [716, 250] on div "Button Button 0" at bounding box center [919, 273] width 643 height 48
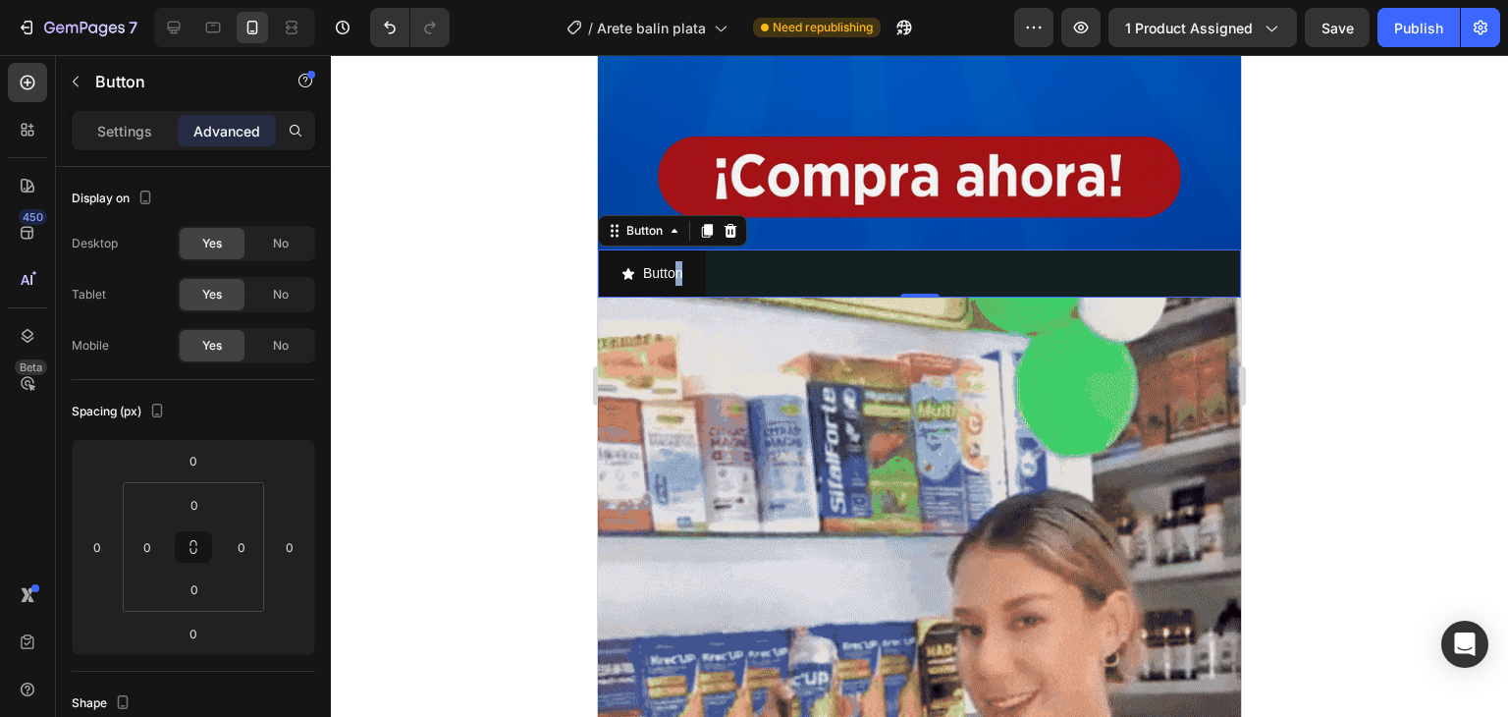
click at [707, 252] on div "Button Button 0" at bounding box center [919, 273] width 643 height 48
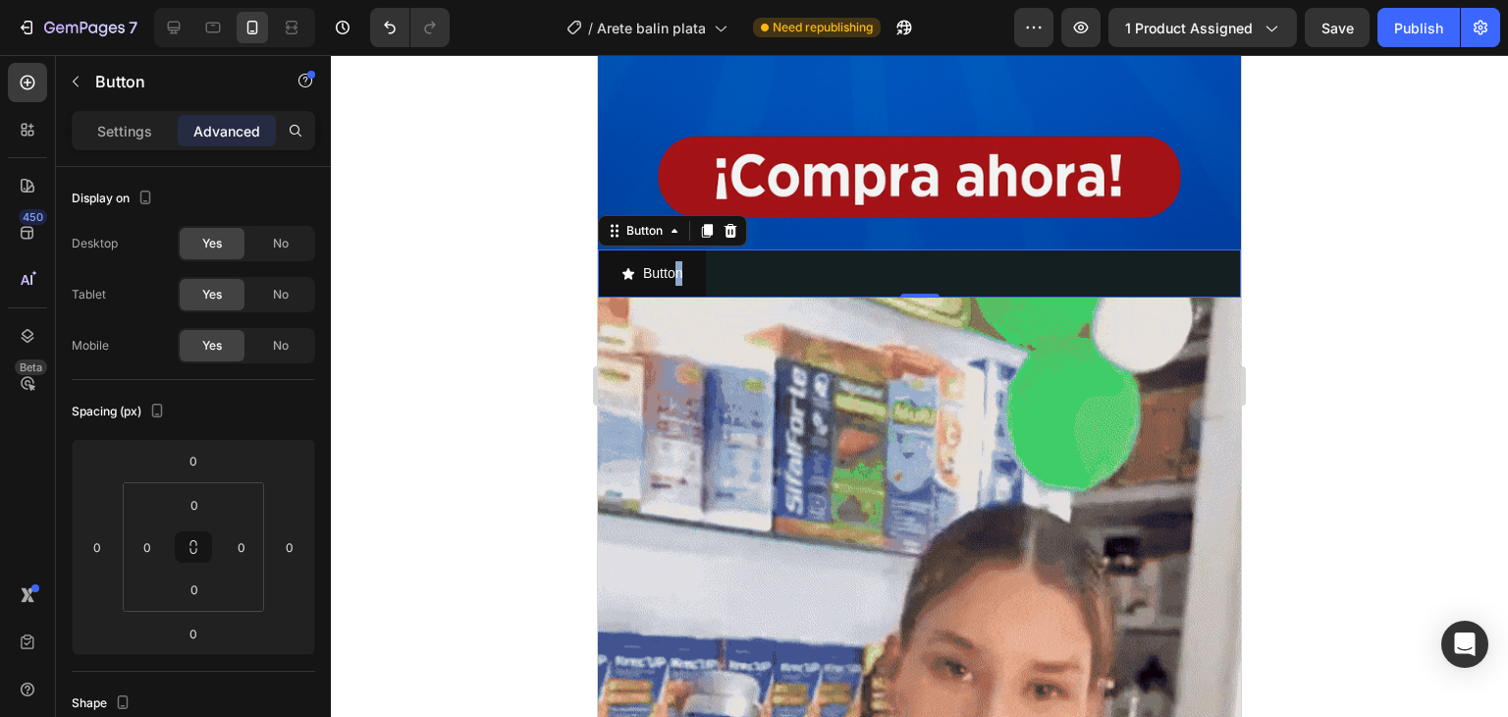
click at [737, 249] on div "Button Button 0" at bounding box center [919, 273] width 643 height 48
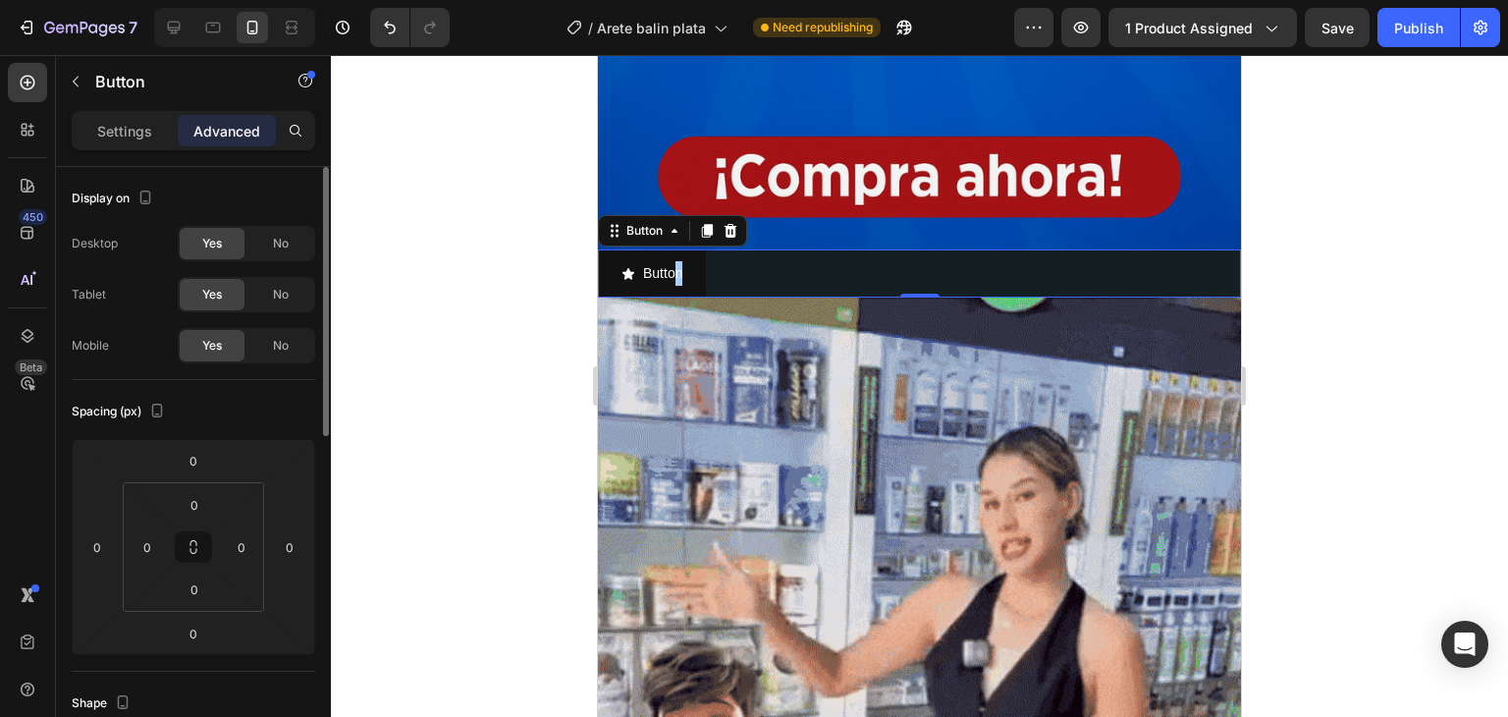
click at [298, 203] on div "Display on" at bounding box center [194, 198] width 244 height 31
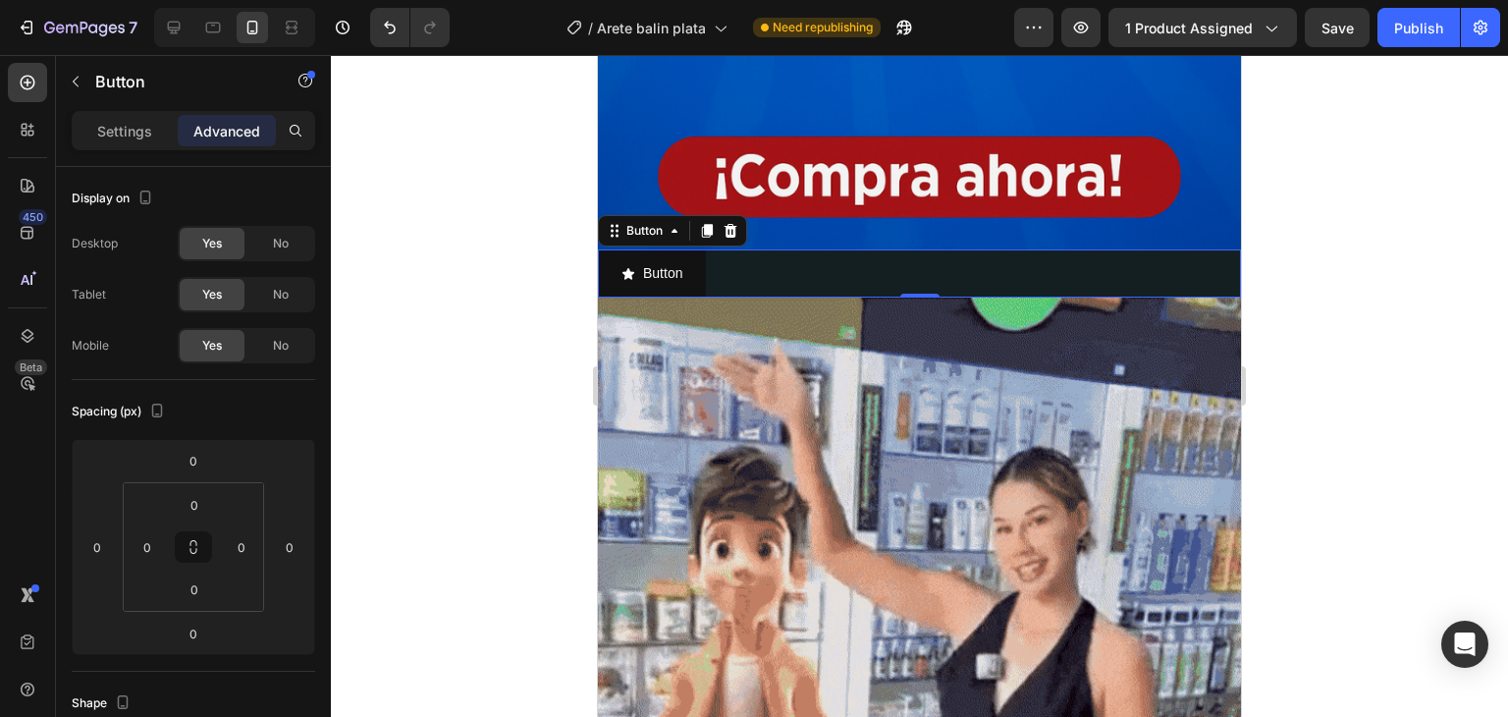
click at [220, 145] on div "Advanced" at bounding box center [227, 130] width 98 height 31
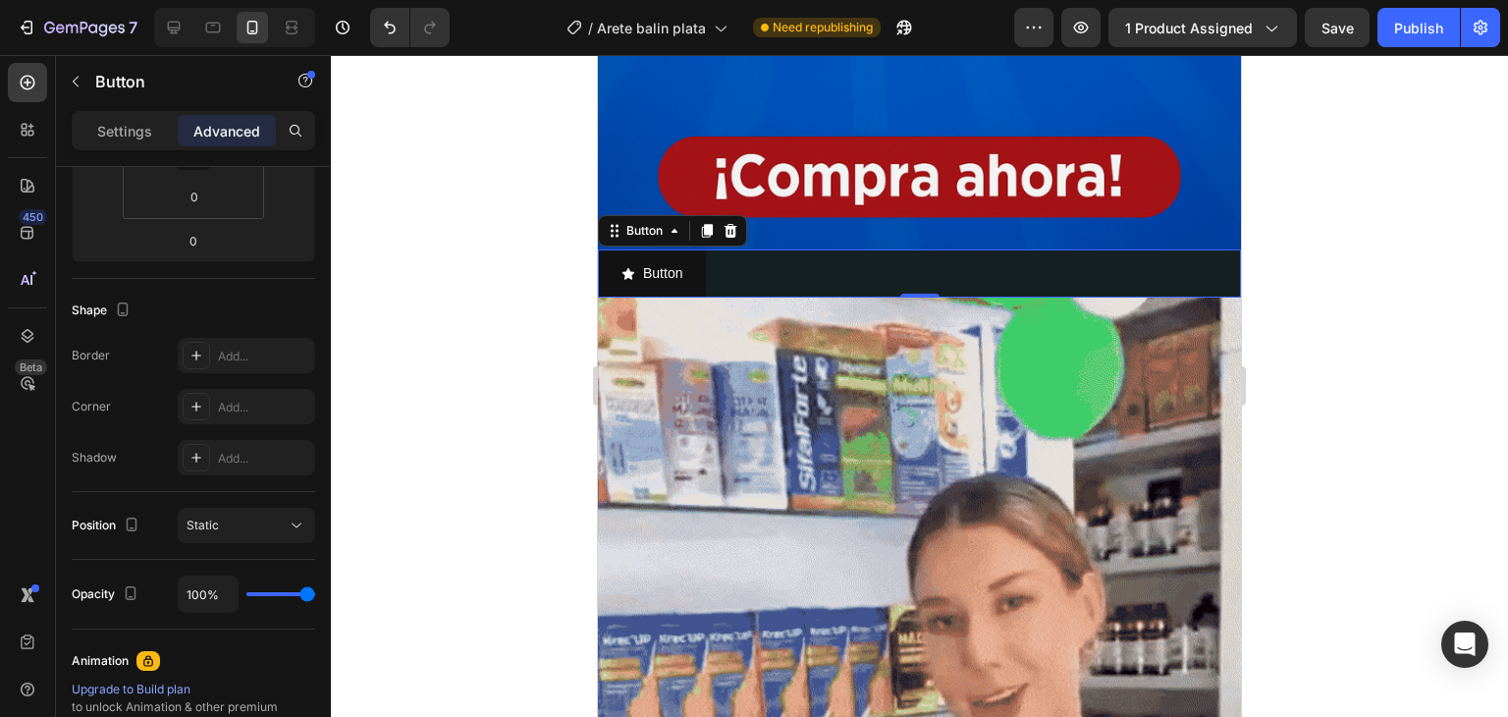
scroll to position [0, 0]
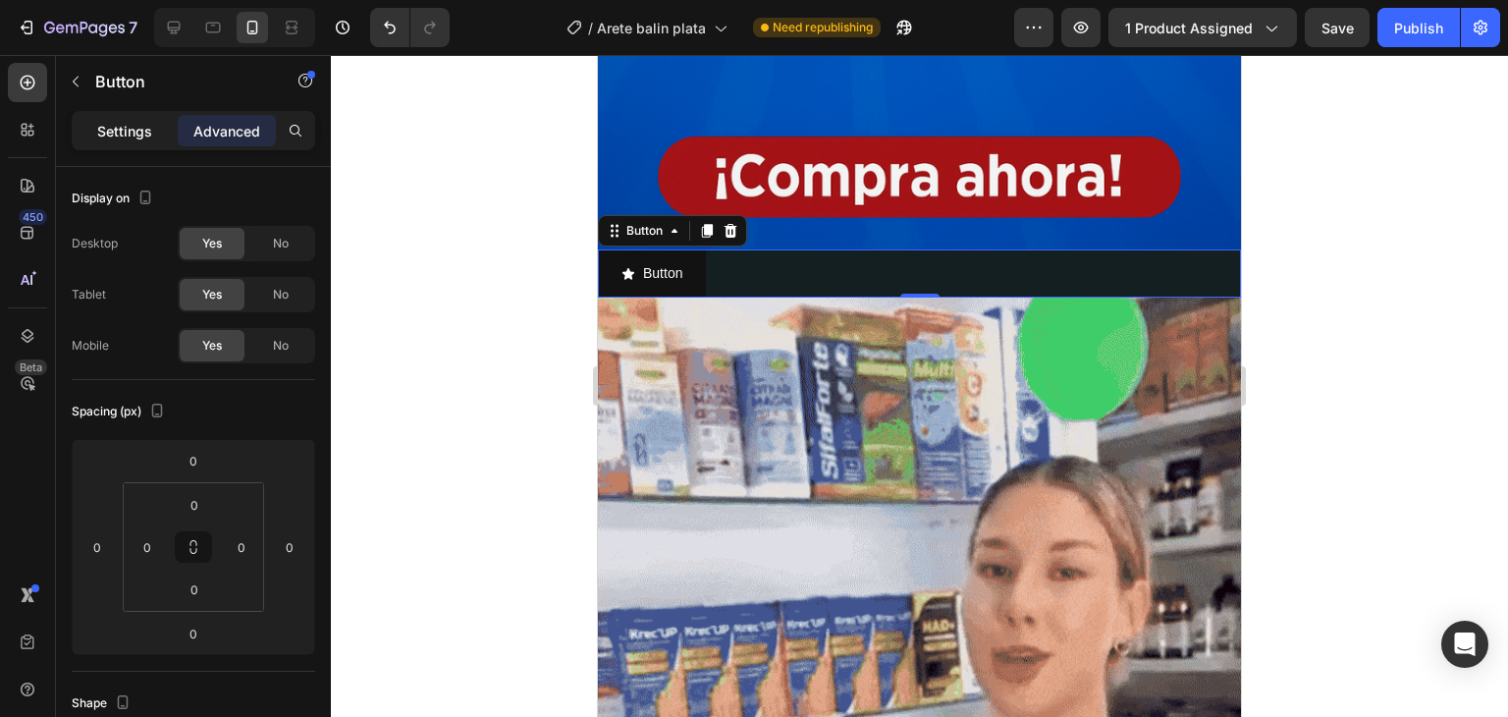
click at [133, 138] on p "Settings" at bounding box center [124, 131] width 55 height 21
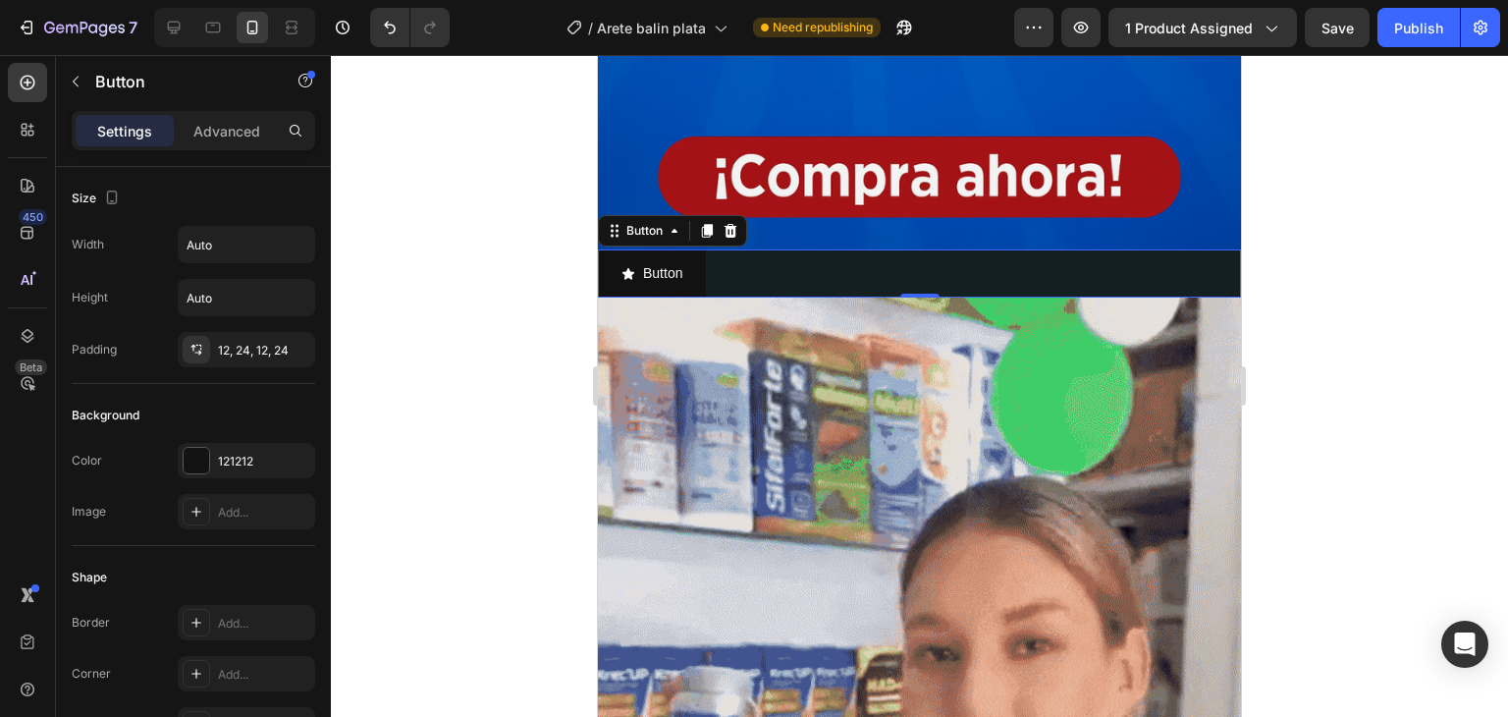
click at [726, 250] on div "Button Button 0" at bounding box center [919, 273] width 643 height 48
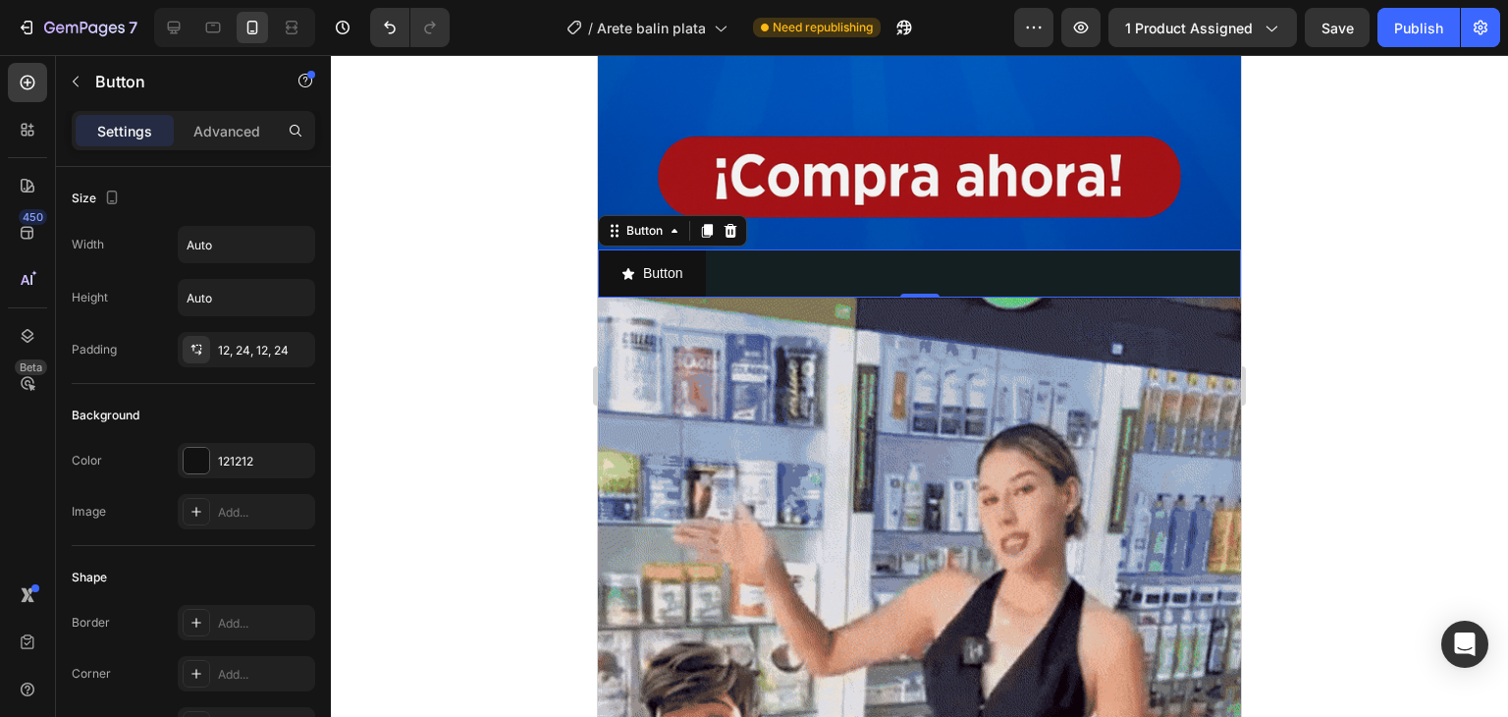
click at [548, 254] on div at bounding box center [919, 386] width 1177 height 662
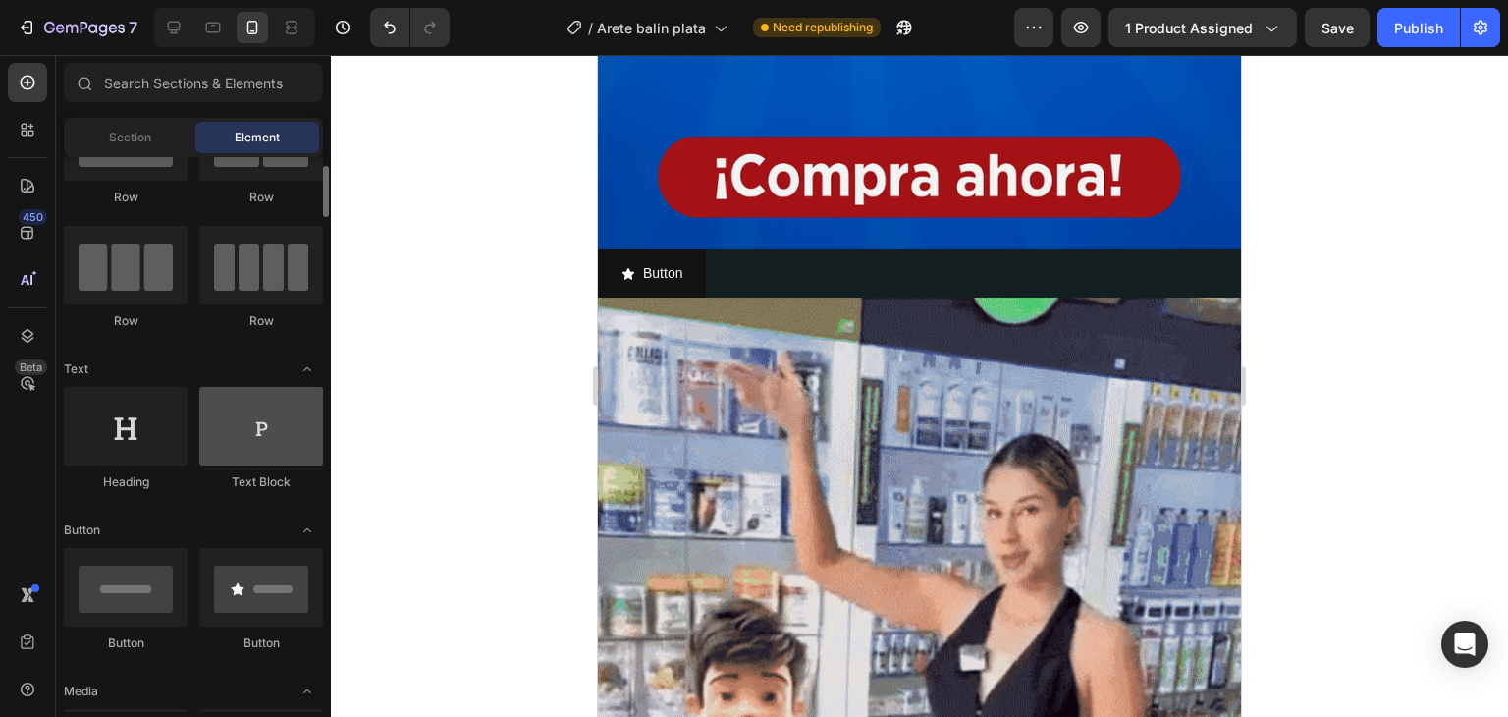
scroll to position [196, 0]
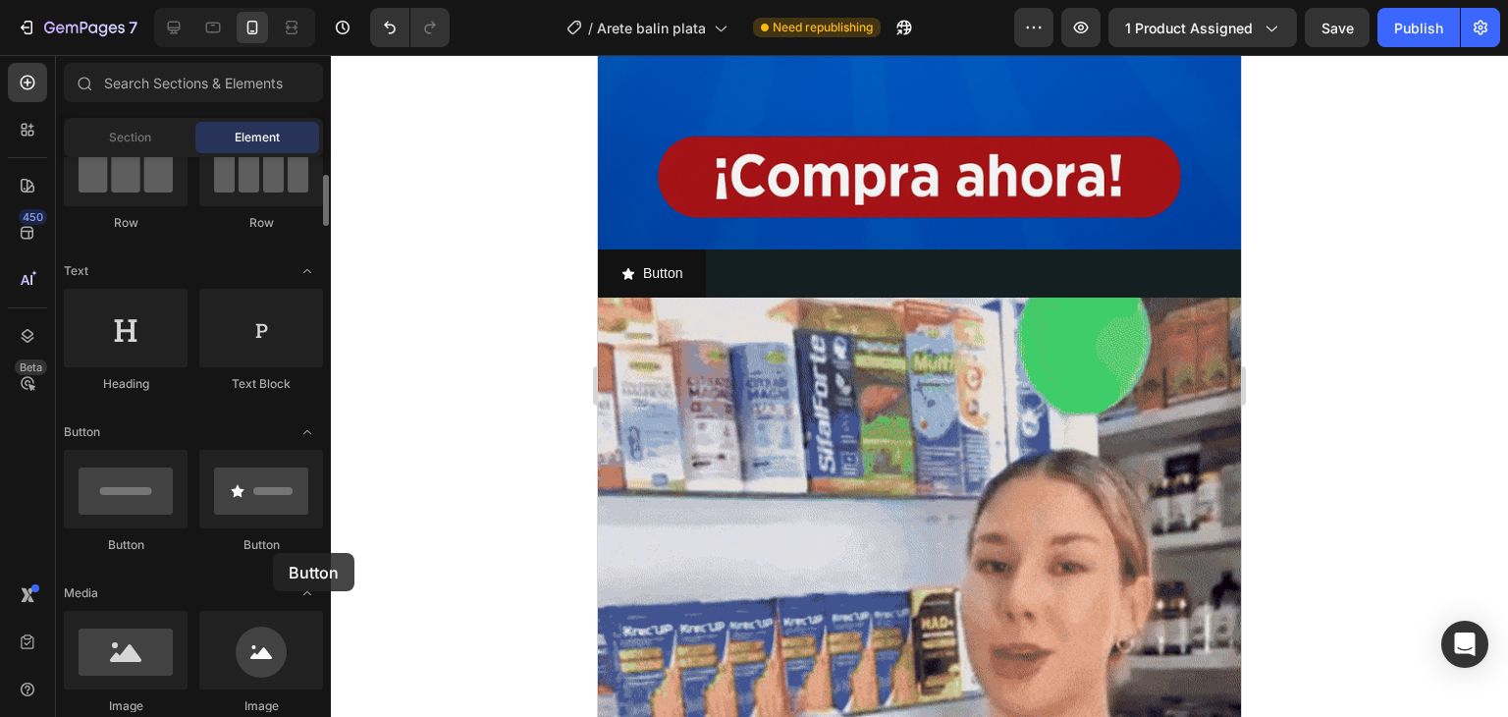
drag, startPoint x: 245, startPoint y: 551, endPoint x: 273, endPoint y: 553, distance: 27.6
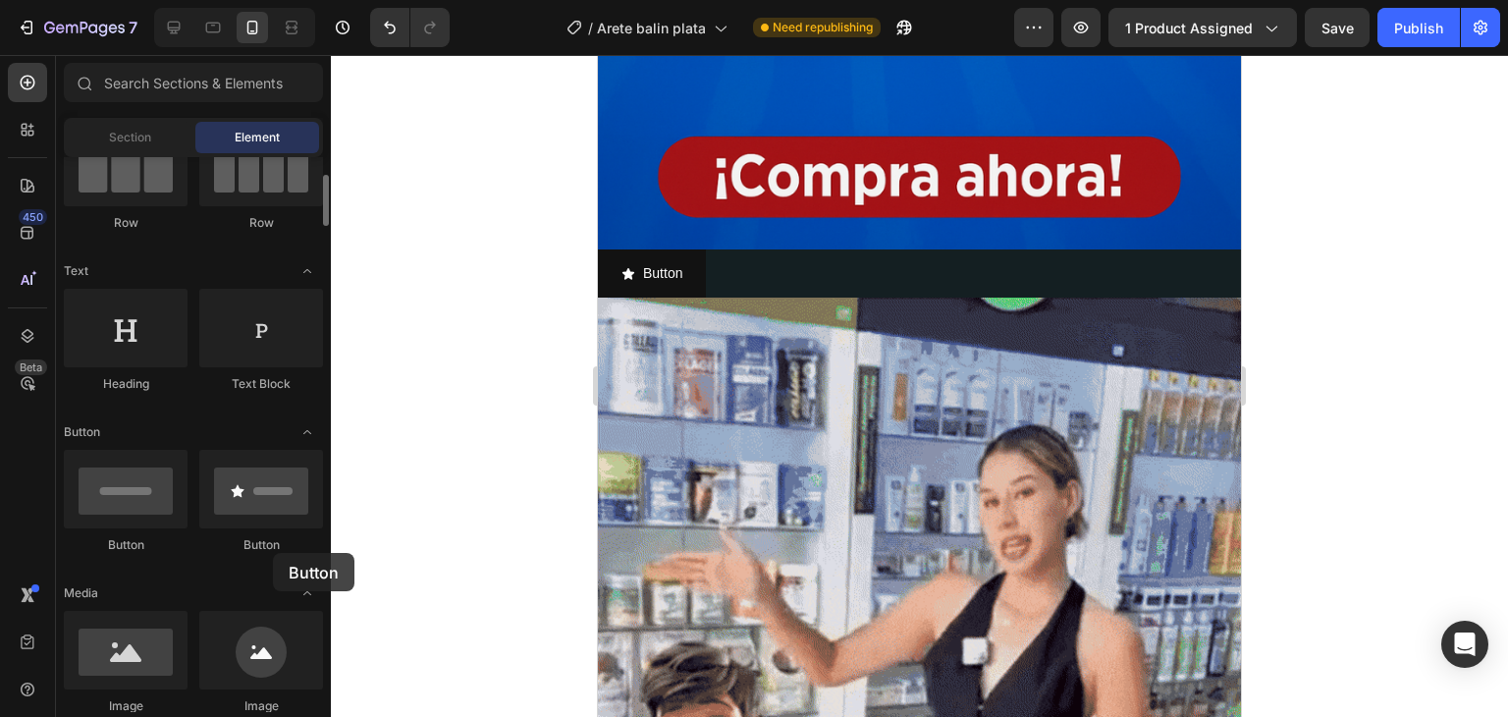
click at [273, 553] on div "Button" at bounding box center [261, 545] width 124 height 18
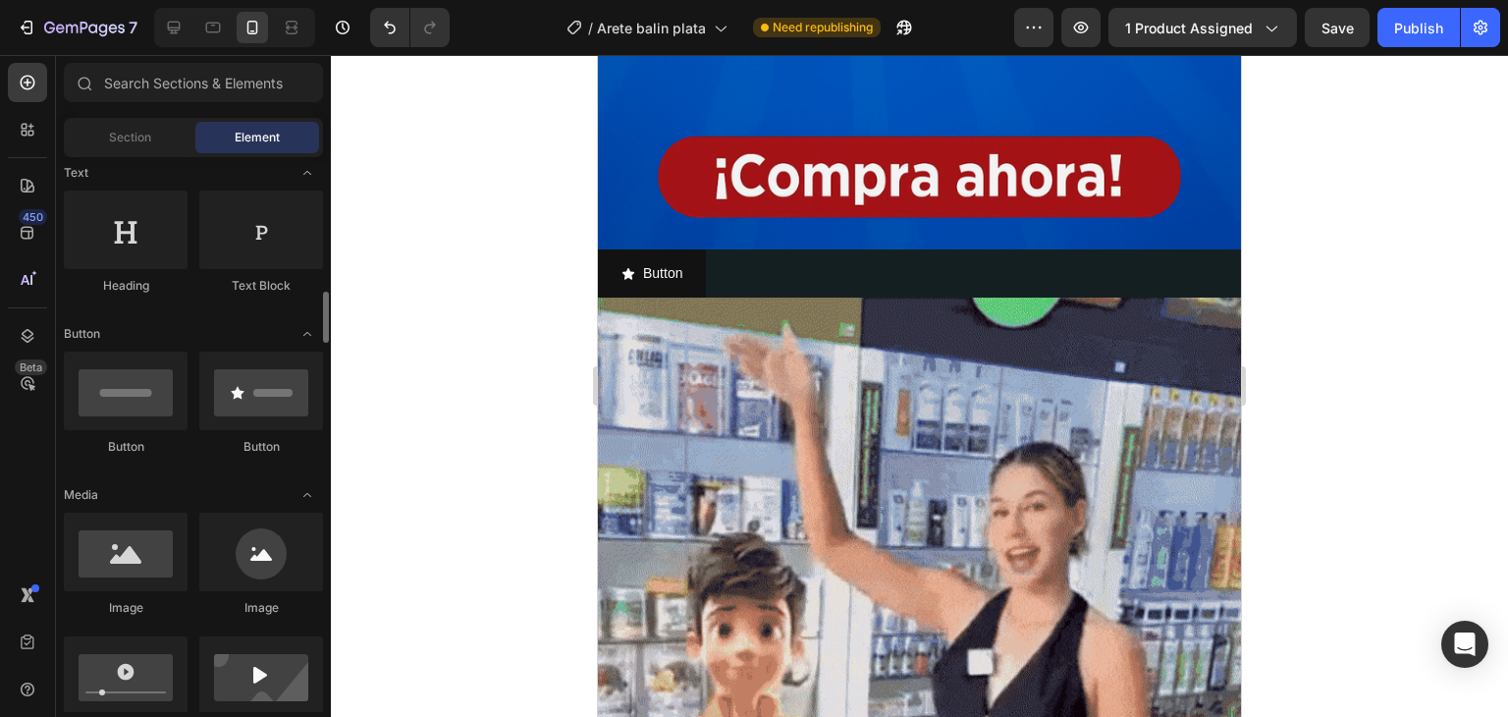
scroll to position [393, 0]
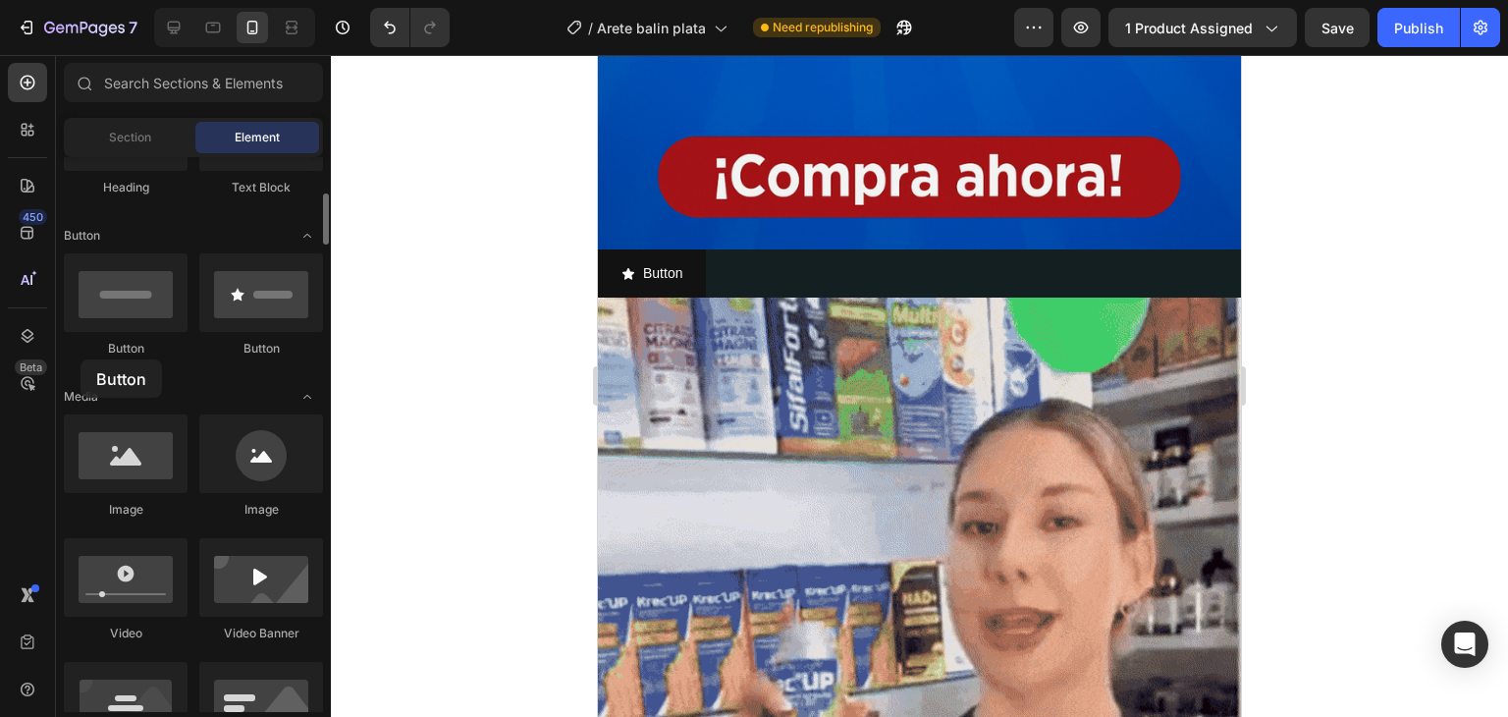
drag, startPoint x: 124, startPoint y: 307, endPoint x: 82, endPoint y: 354, distance: 62.6
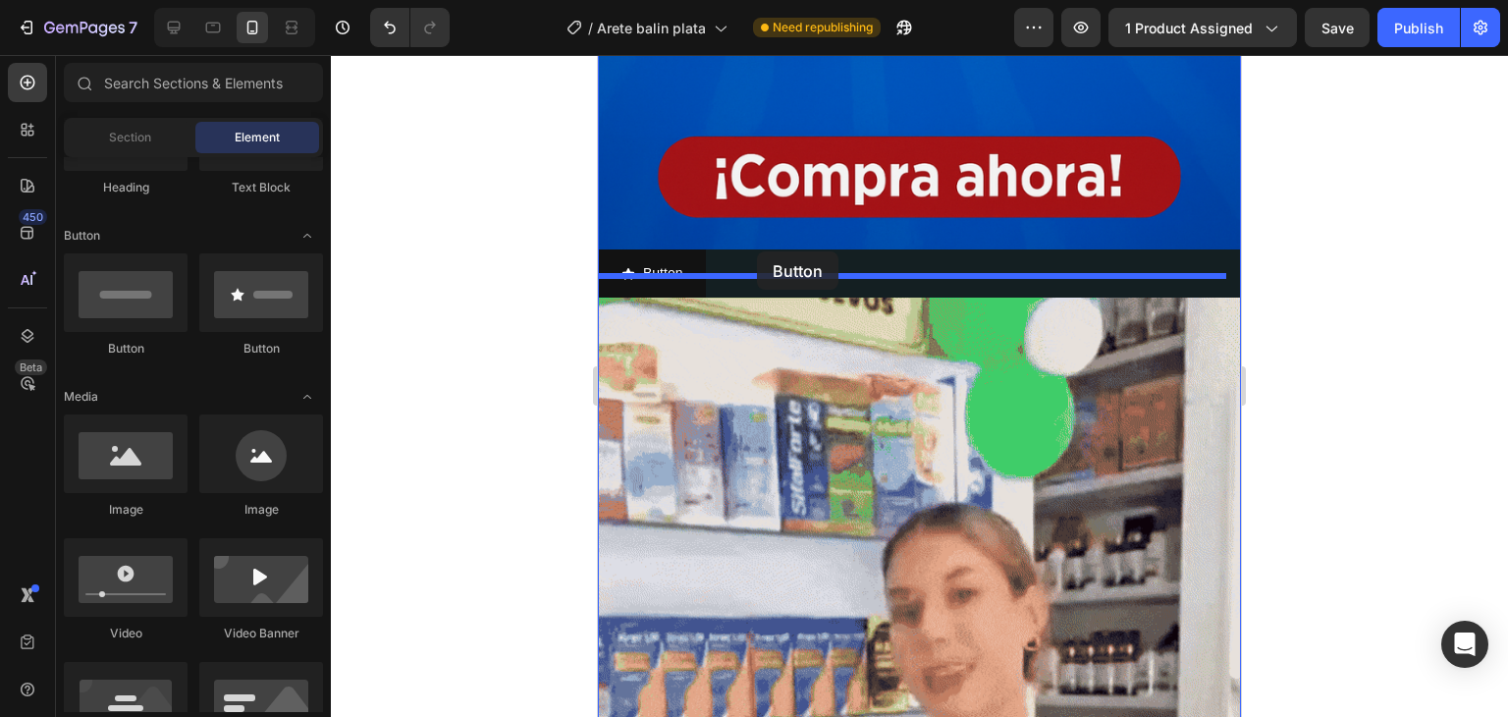
drag, startPoint x: 747, startPoint y: 365, endPoint x: 757, endPoint y: 251, distance: 114.3
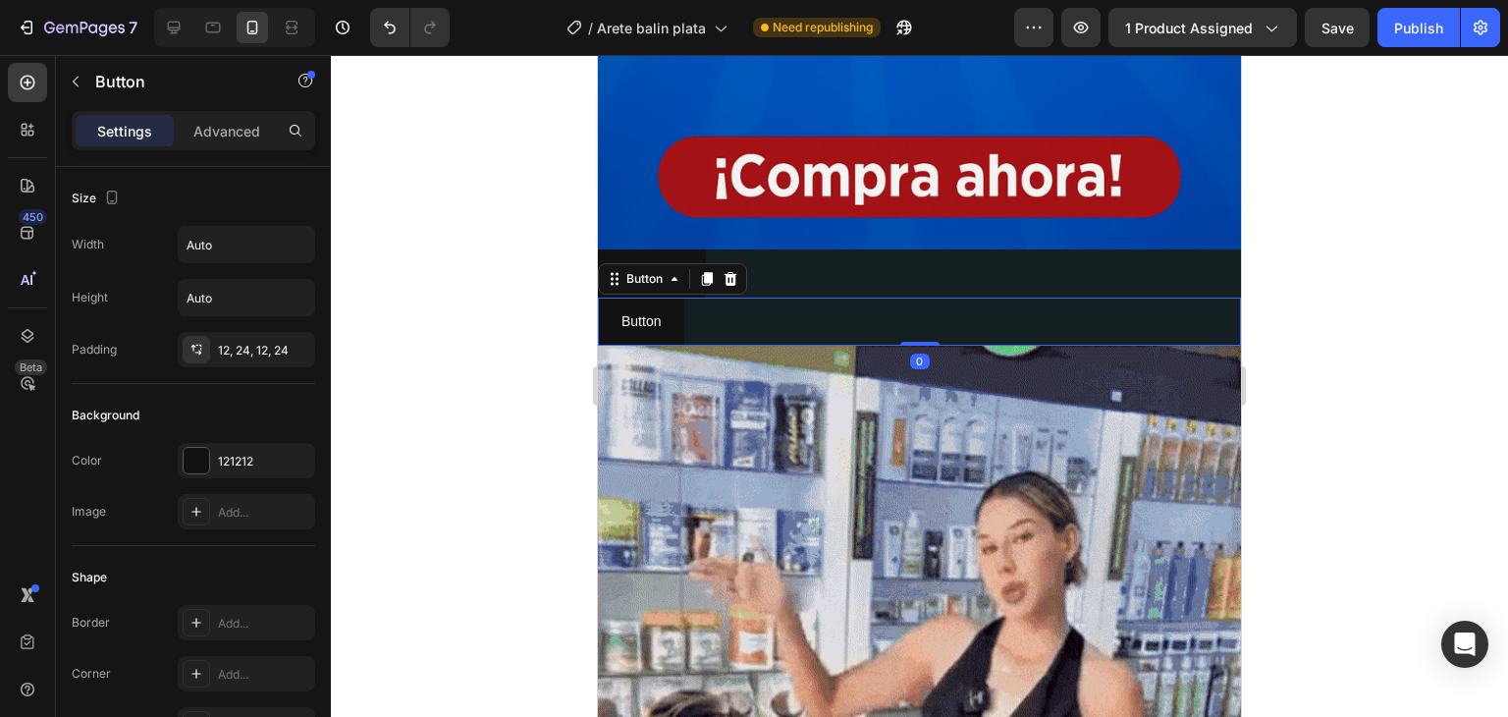
click at [448, 241] on div at bounding box center [919, 386] width 1177 height 662
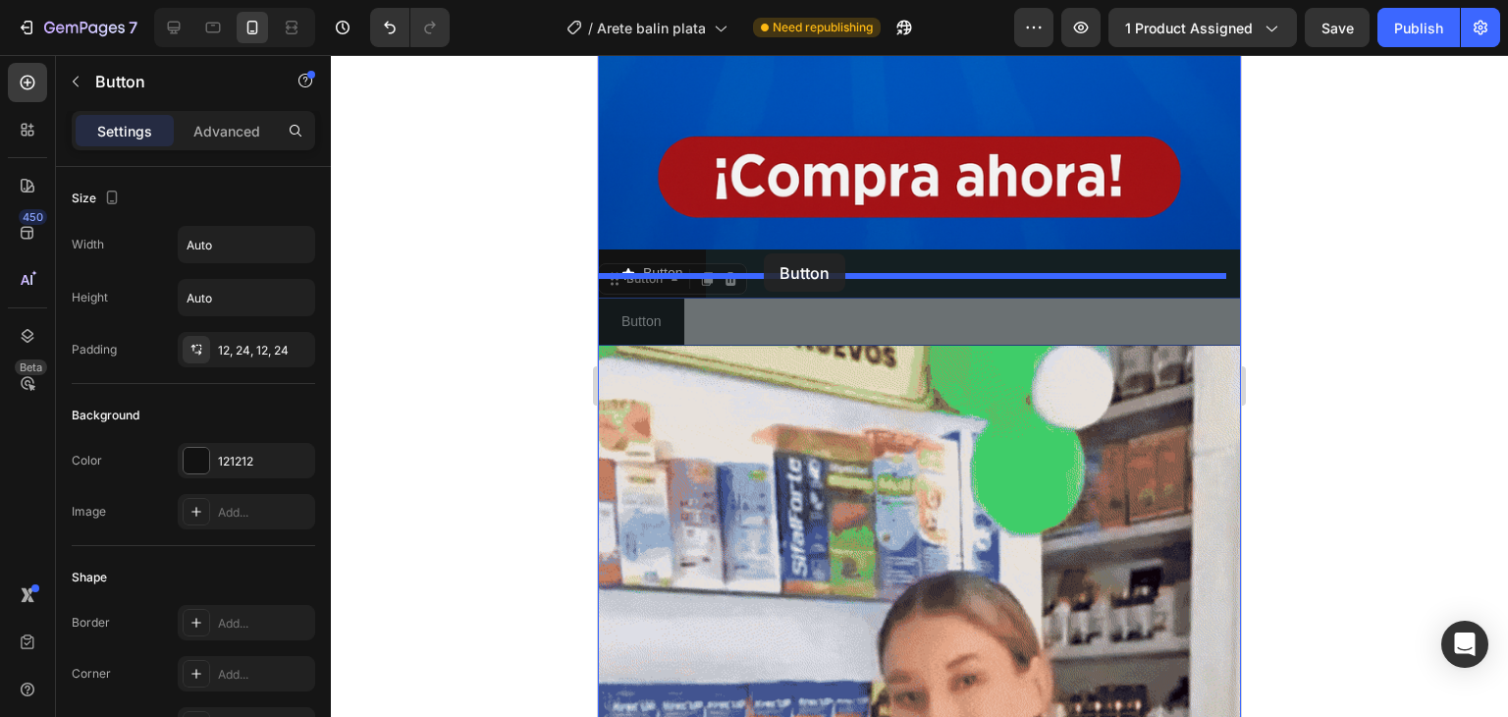
drag, startPoint x: 731, startPoint y: 262, endPoint x: 764, endPoint y: 253, distance: 34.5
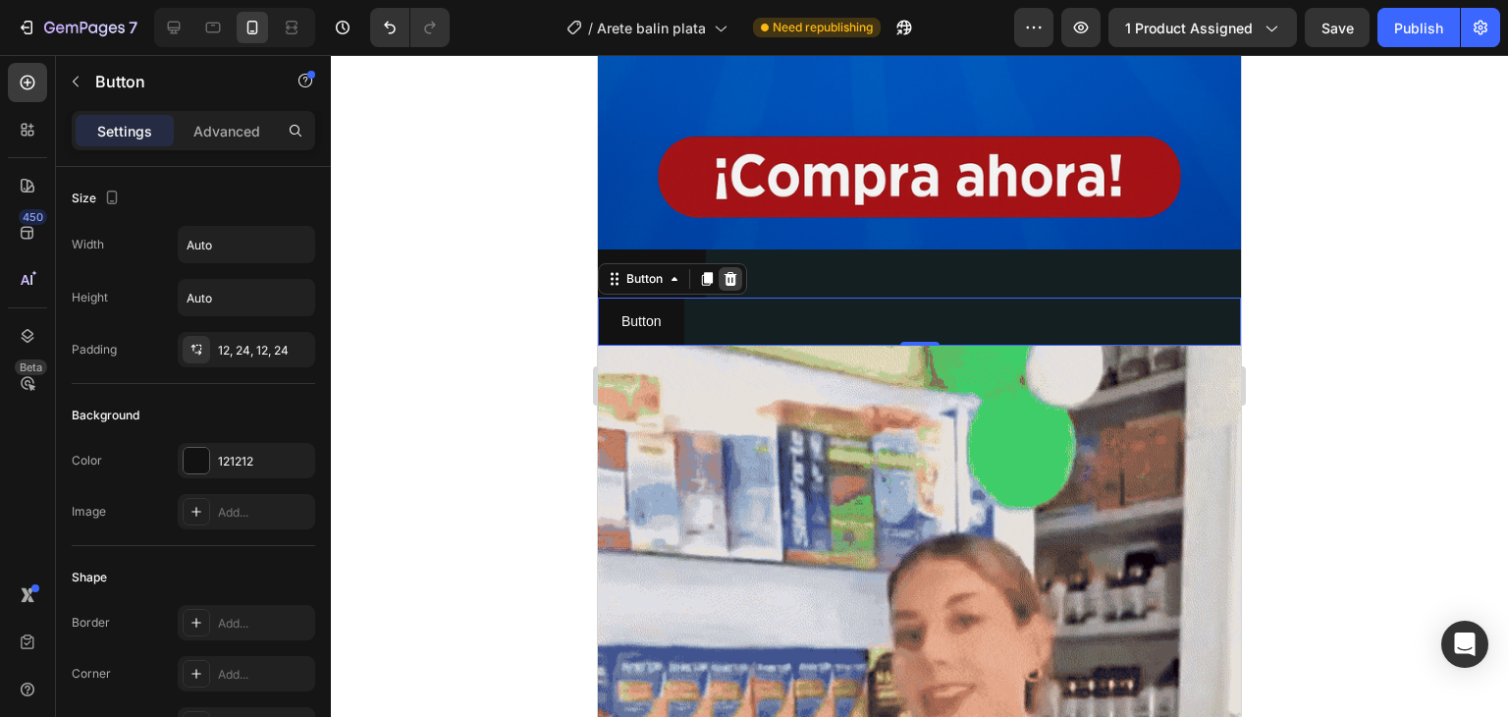
click at [731, 272] on icon at bounding box center [731, 279] width 13 height 14
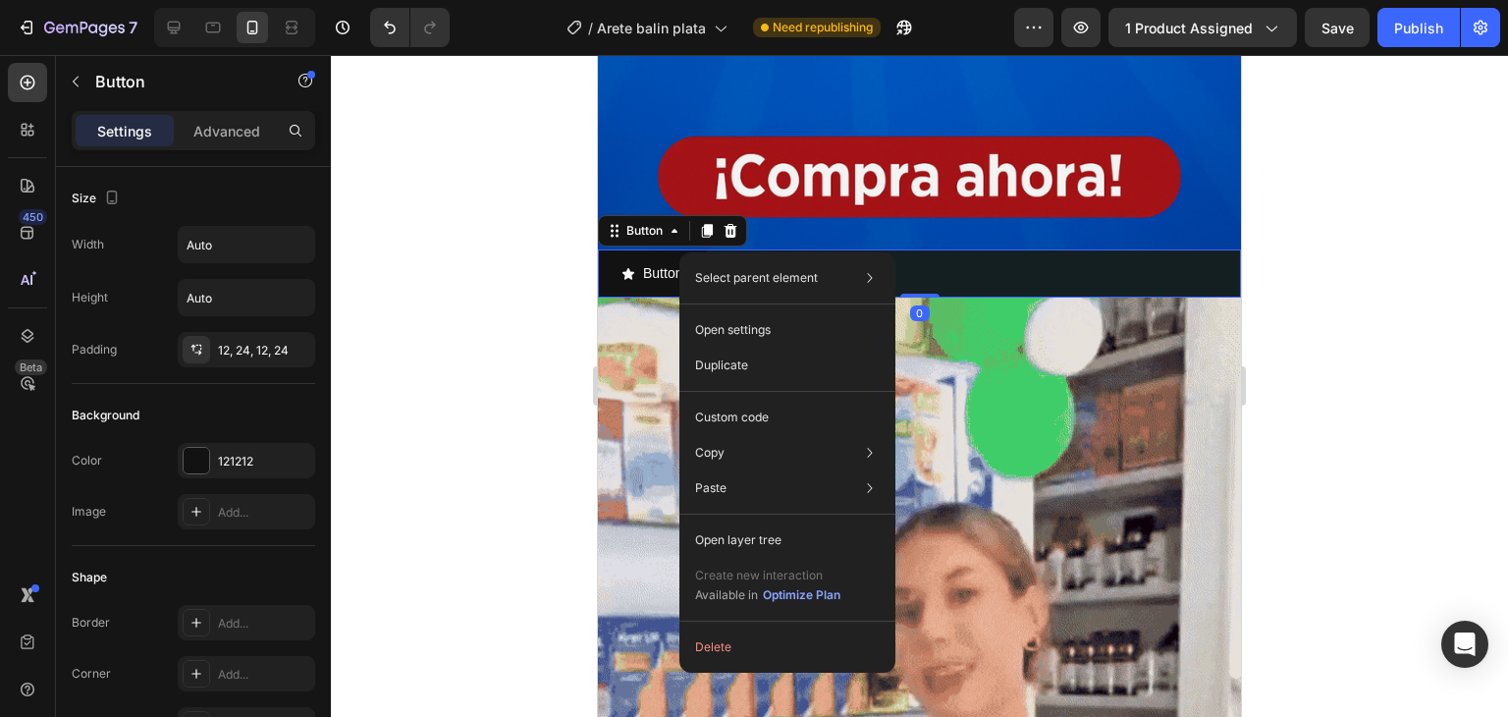
click at [523, 240] on div at bounding box center [919, 386] width 1177 height 662
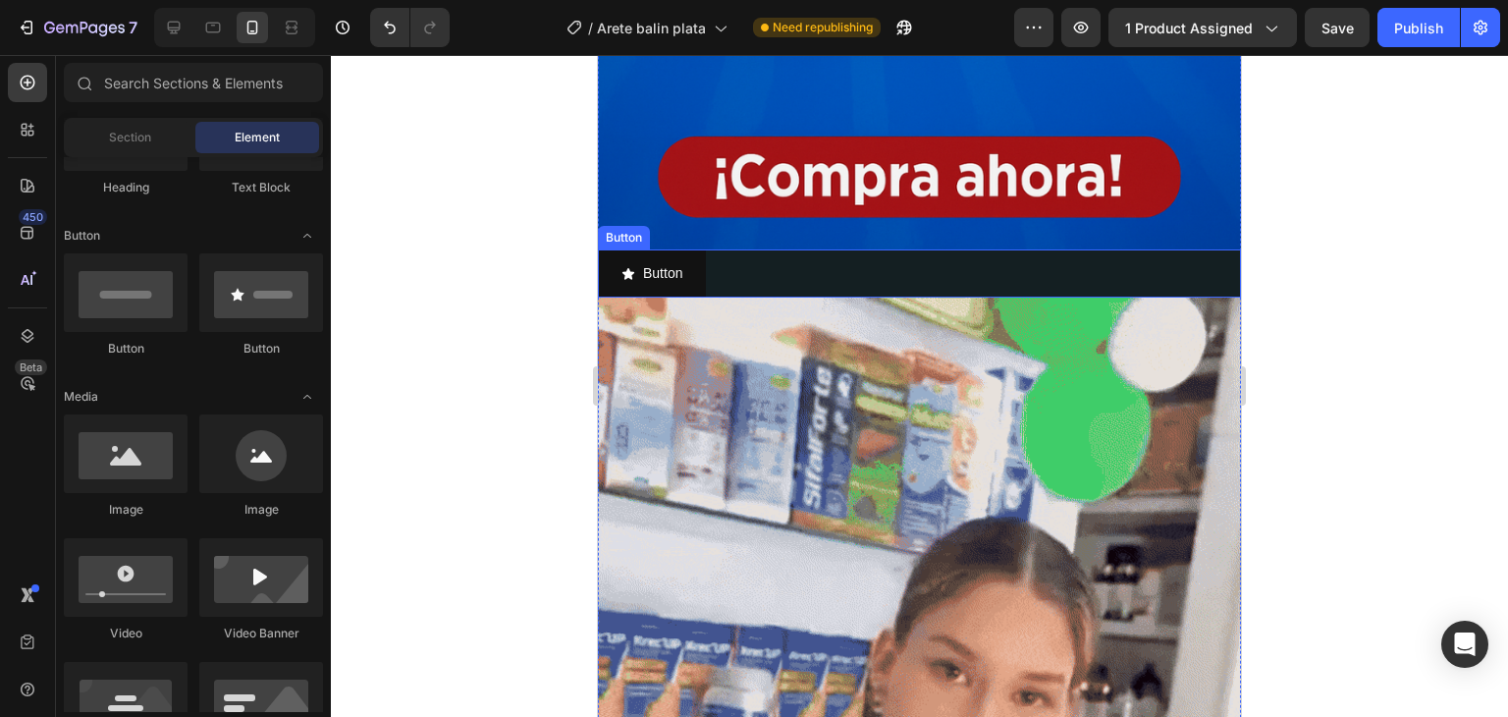
click at [802, 249] on div "Button Button" at bounding box center [919, 273] width 643 height 48
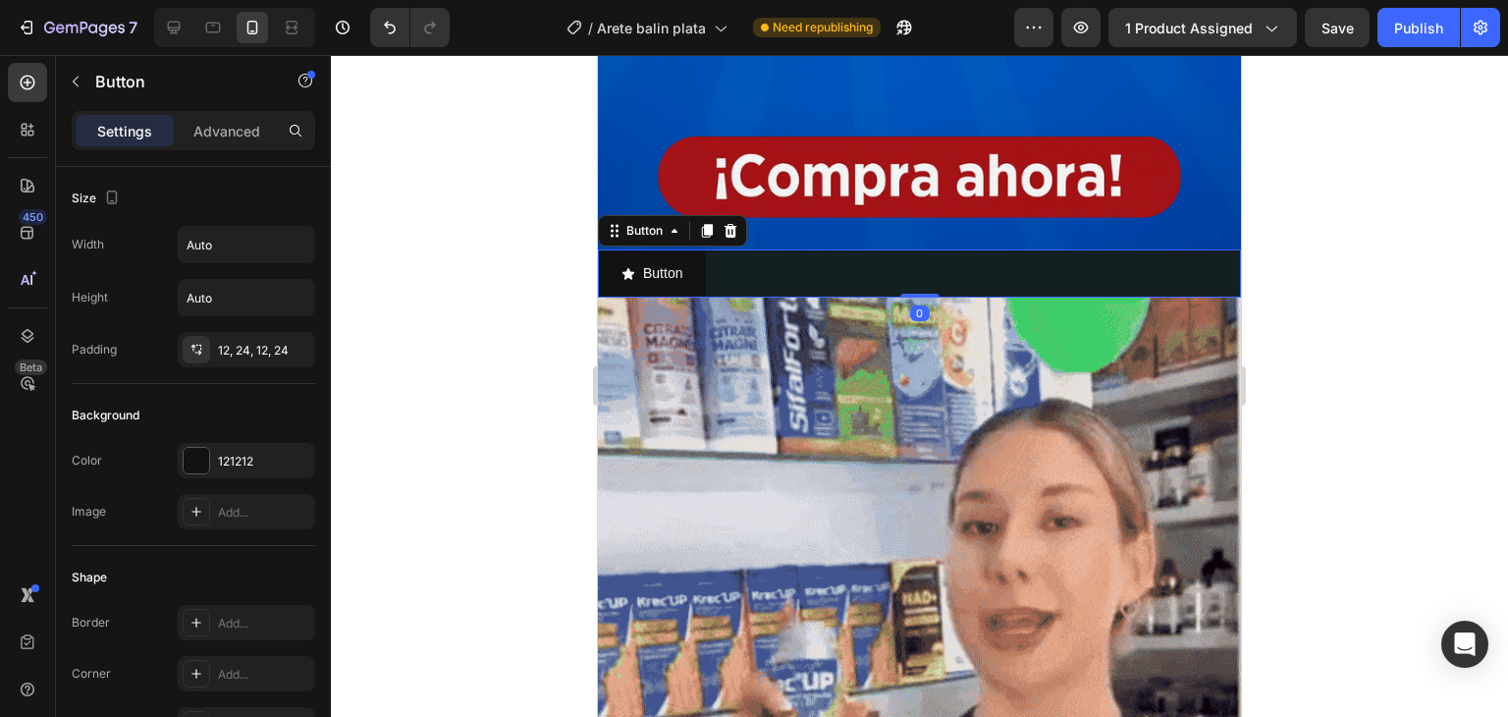
click at [703, 249] on button "Button" at bounding box center [652, 273] width 108 height 48
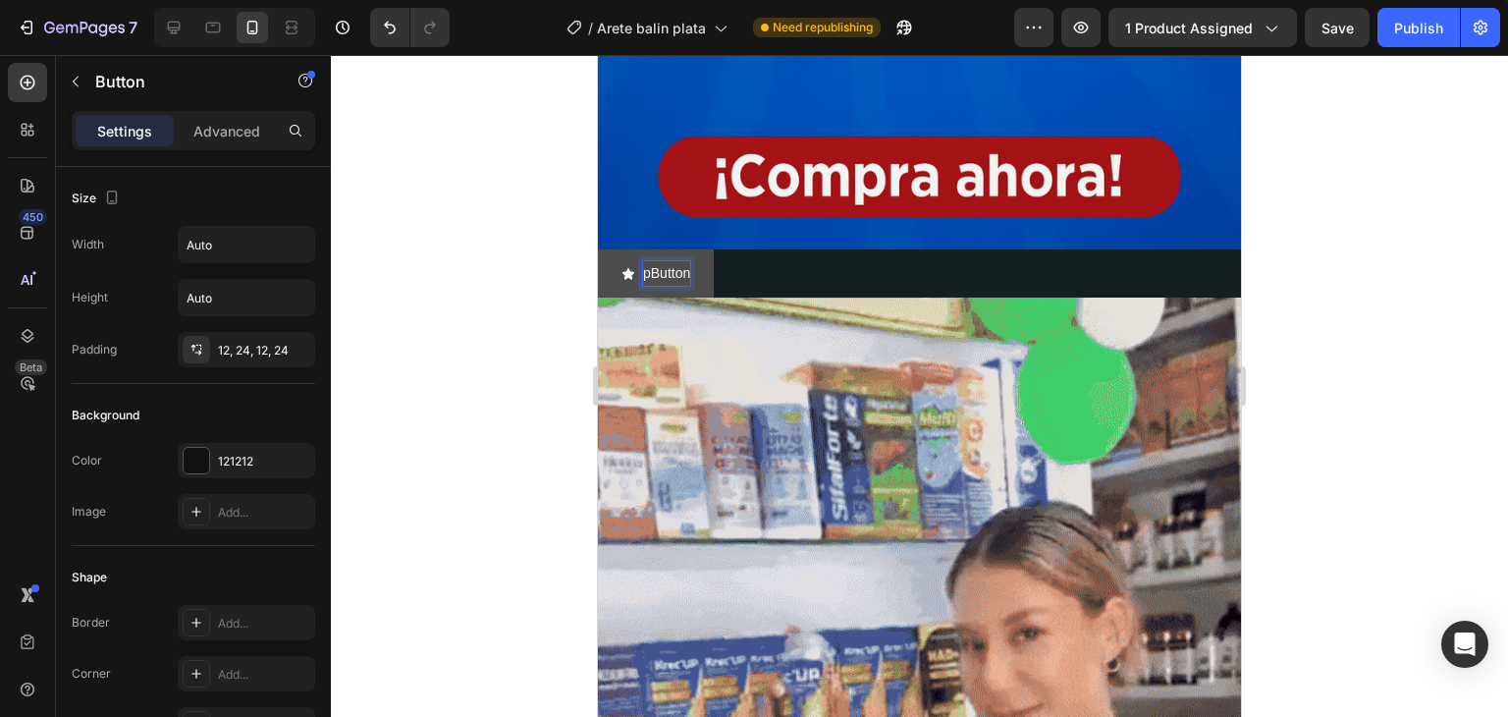
click at [687, 261] on p "pButton" at bounding box center [666, 273] width 47 height 25
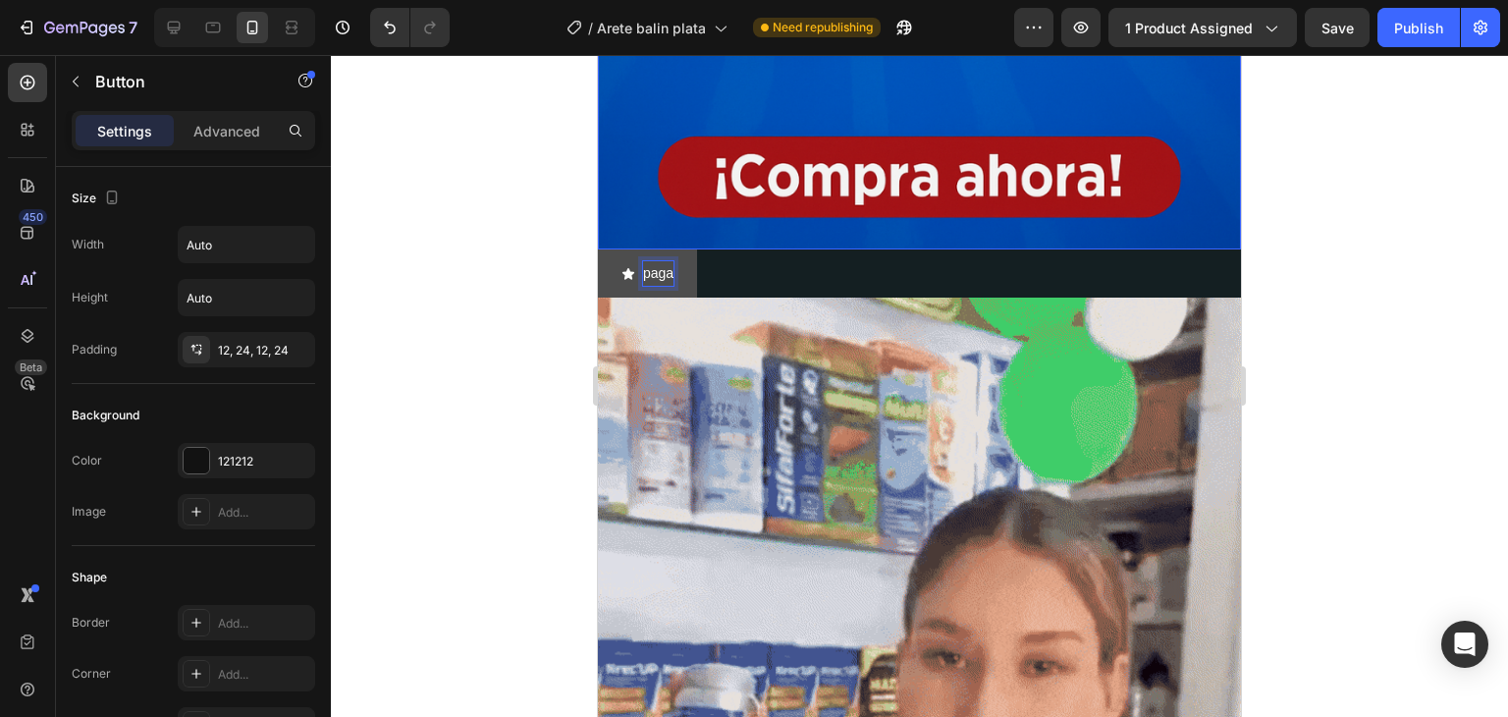
click at [598, 249] on button "paga" at bounding box center [647, 273] width 99 height 48
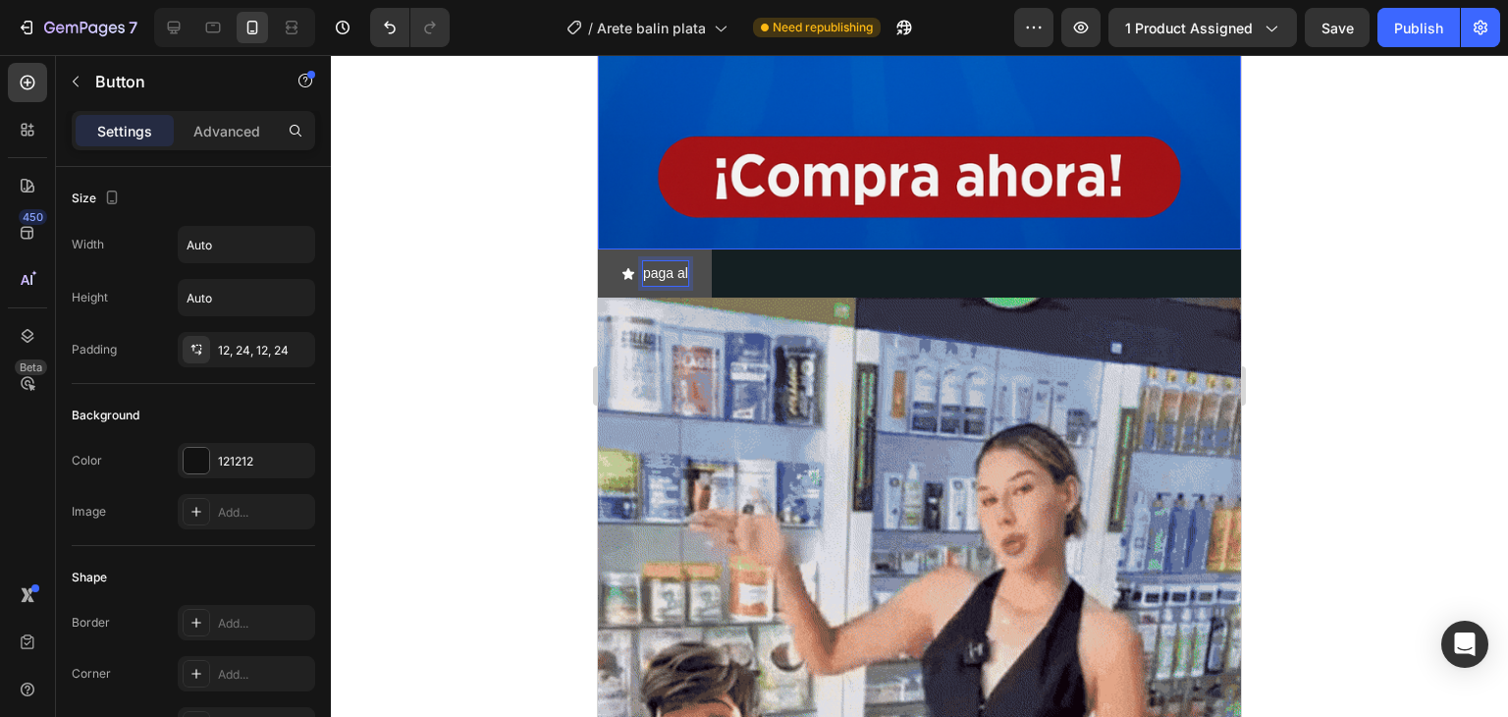
click at [598, 249] on button "paga al" at bounding box center [655, 273] width 114 height 48
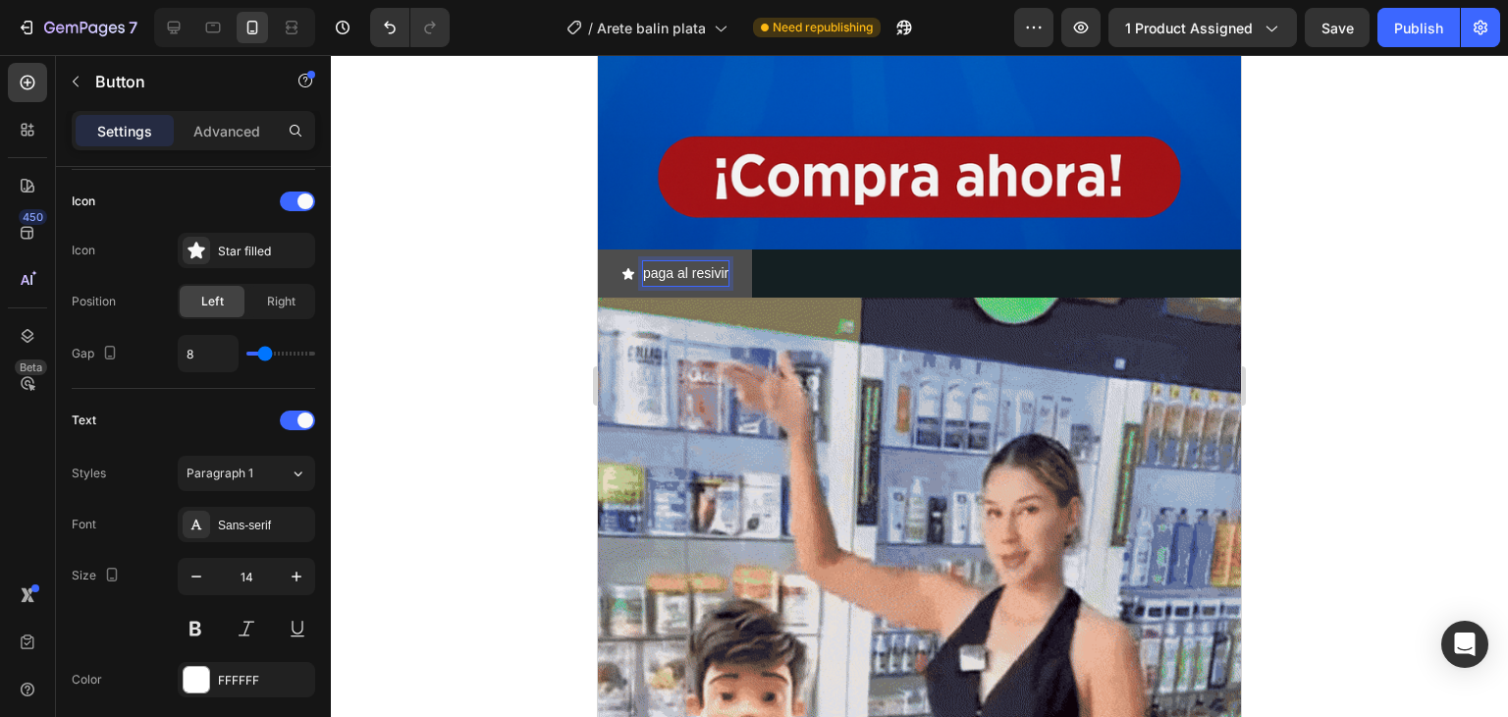
scroll to position [954, 0]
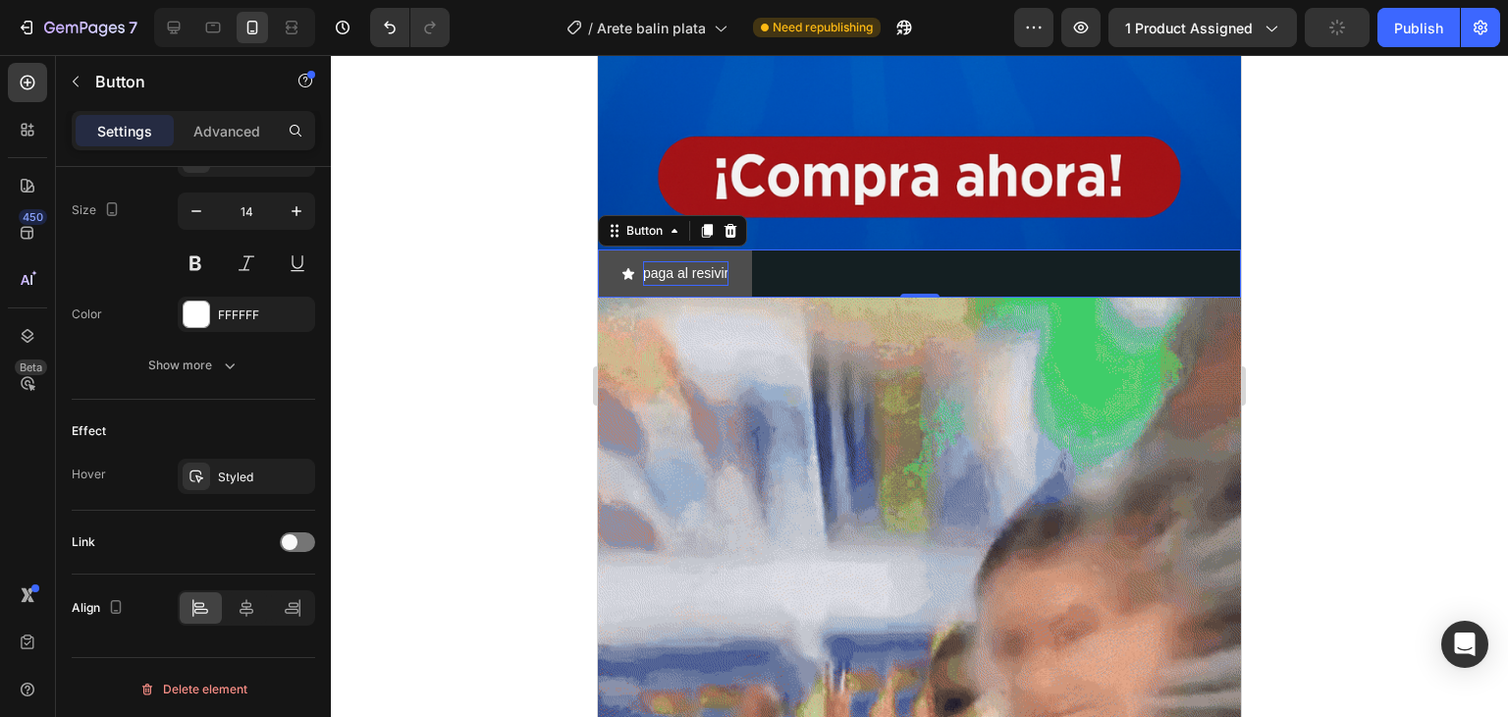
drag, startPoint x: 101, startPoint y: 683, endPoint x: 6, endPoint y: 484, distance: 220.9
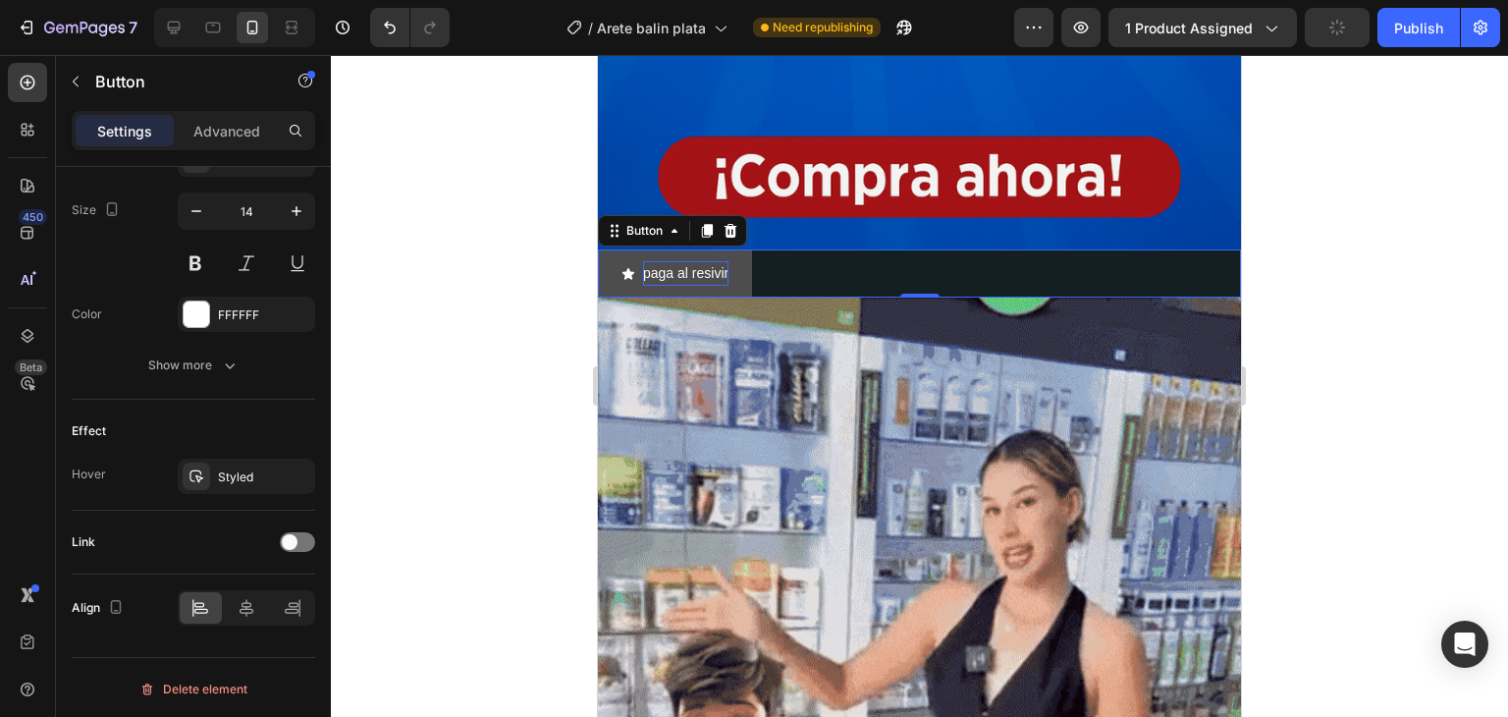
click at [6, 484] on div "450 Beta Sections(18) Elements(84) Section Element Hero Section Product Detail …" at bounding box center [165, 386] width 331 height 662
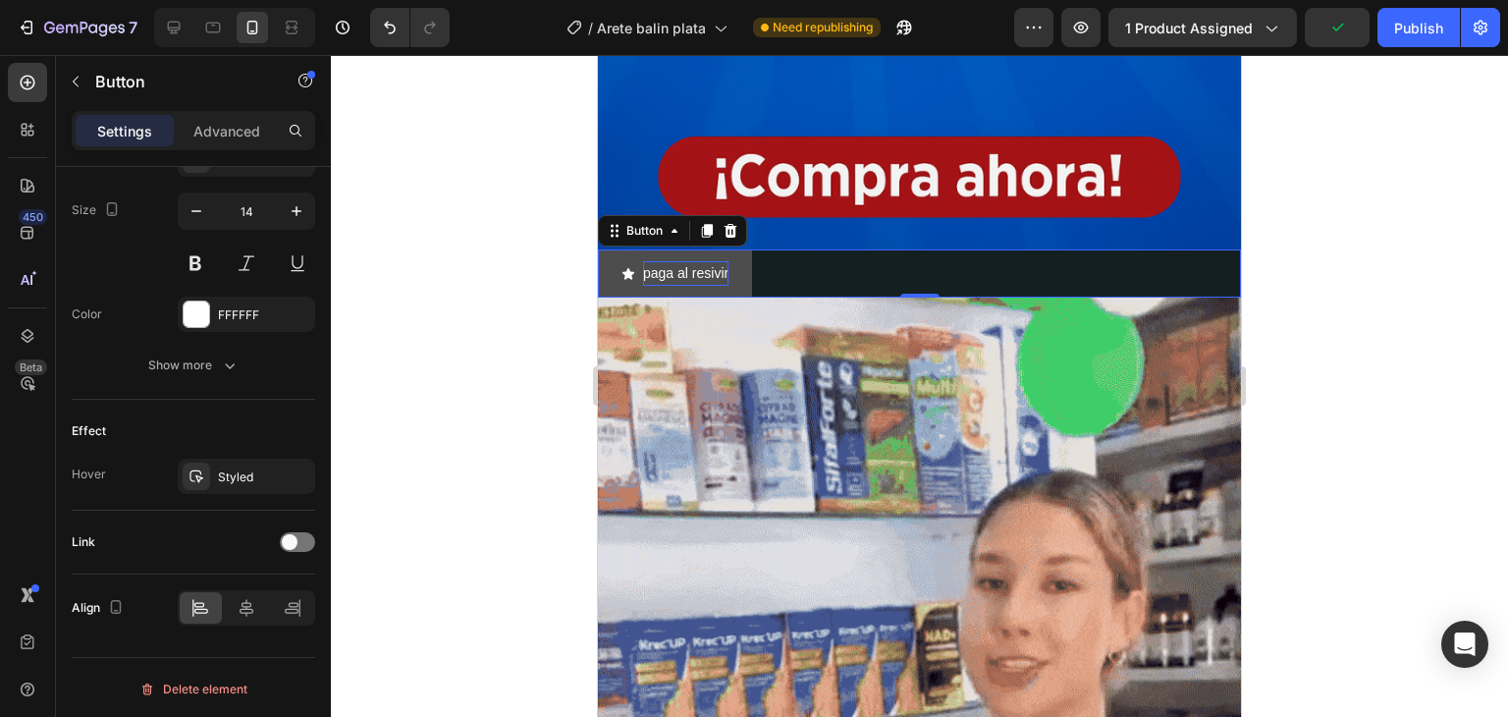
click at [6, 484] on div "450 Beta" at bounding box center [28, 386] width 56 height 662
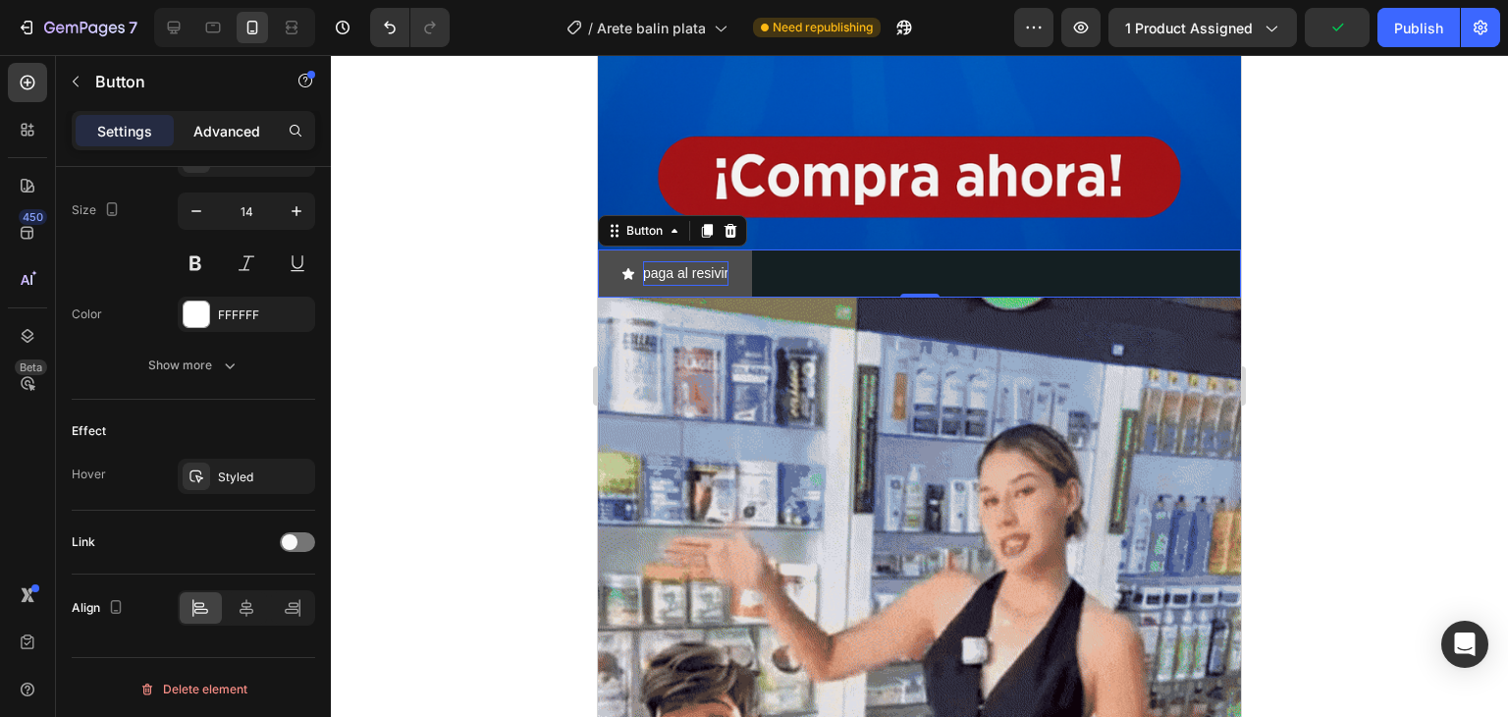
drag, startPoint x: 260, startPoint y: 135, endPoint x: 269, endPoint y: 121, distance: 16.3
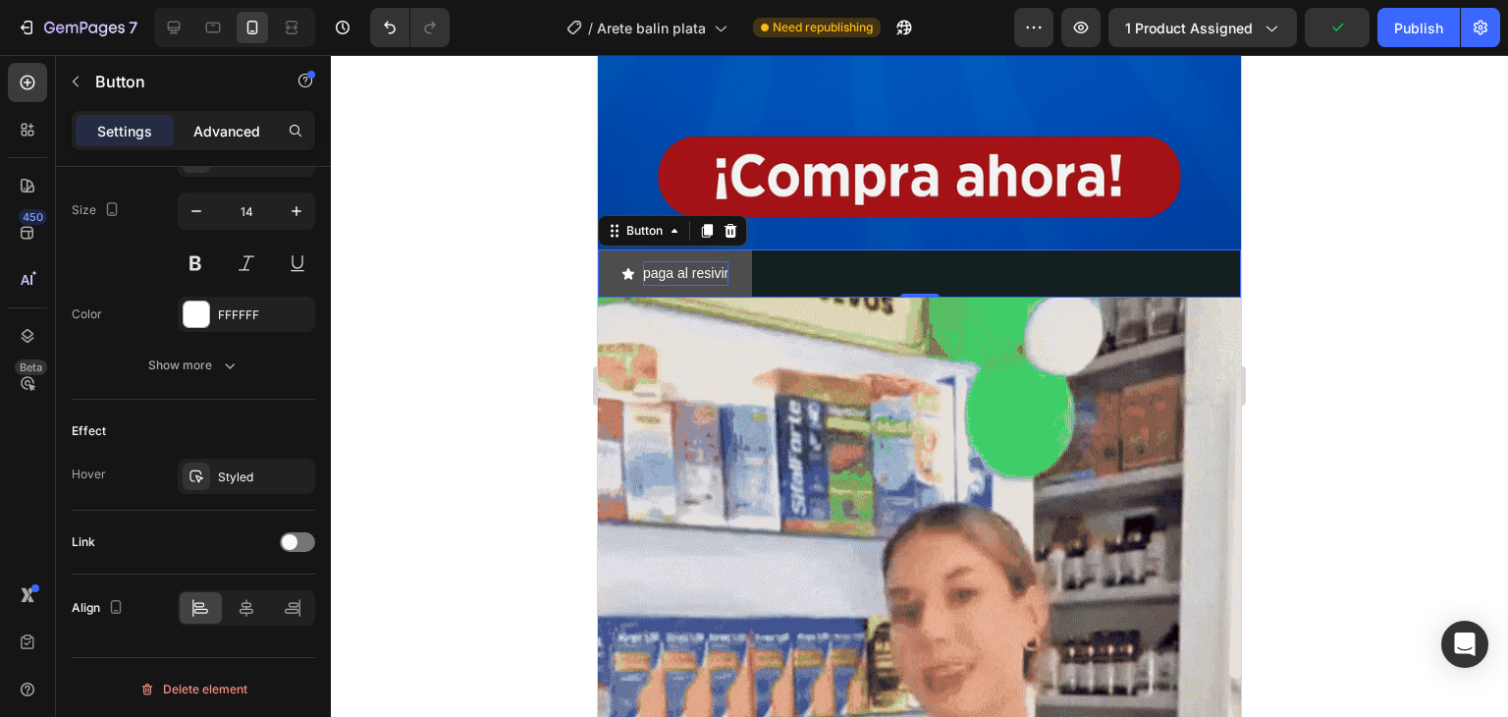
click at [261, 135] on div "Advanced" at bounding box center [227, 130] width 98 height 31
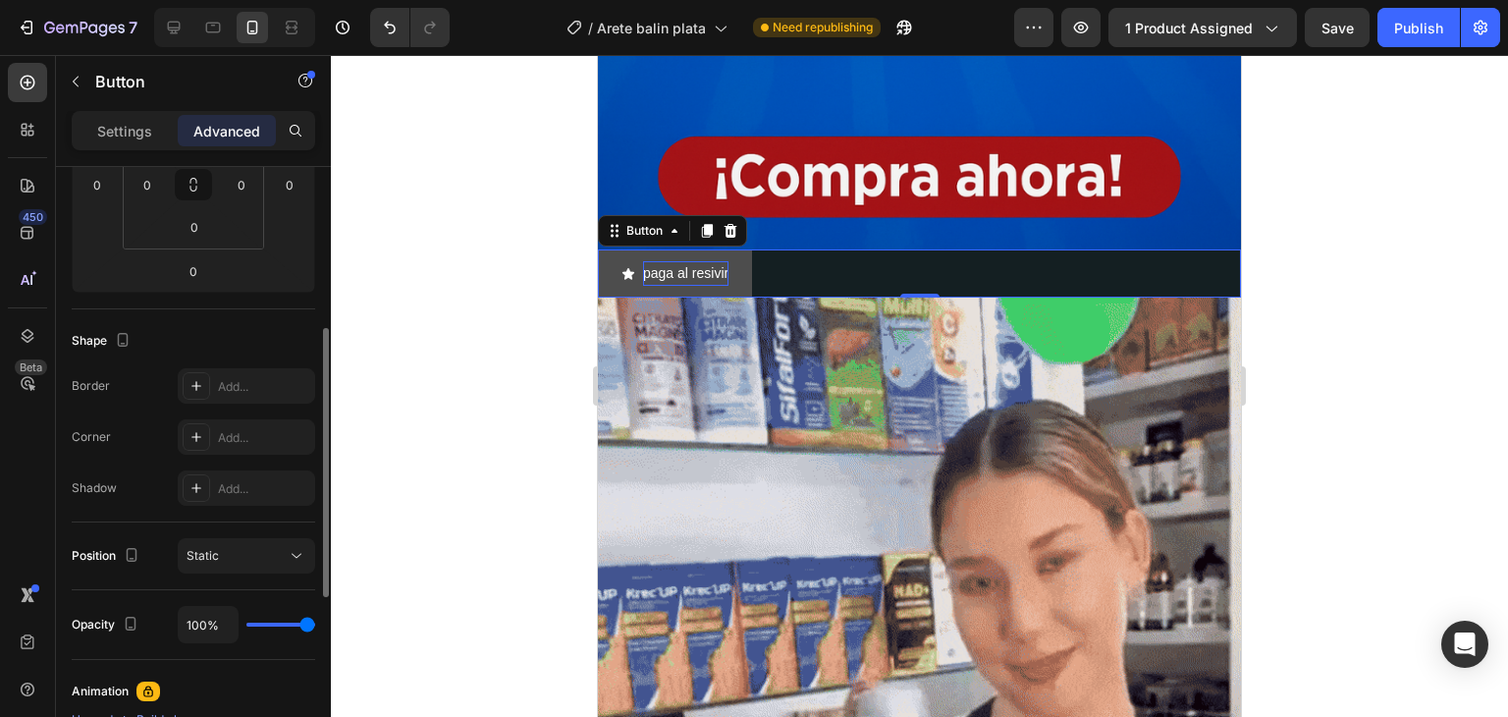
scroll to position [755, 0]
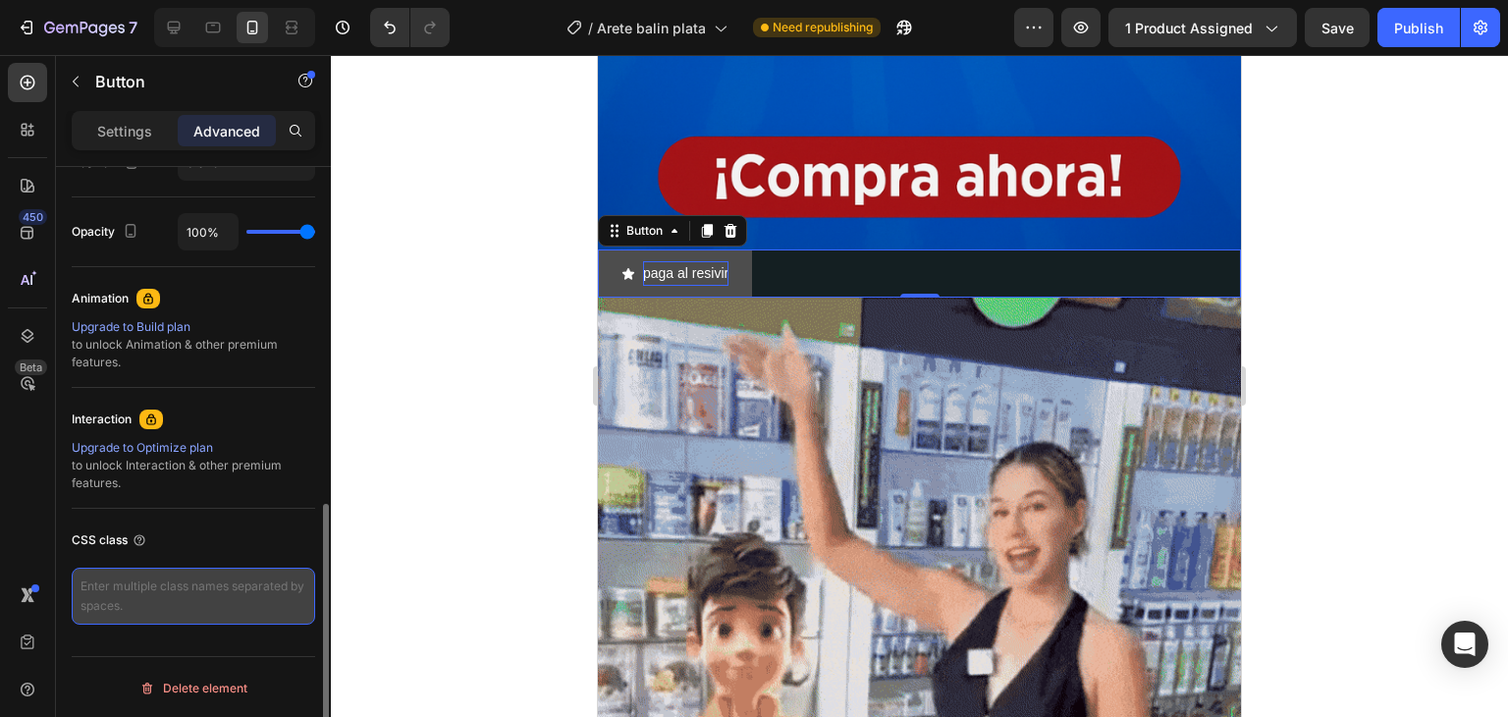
click at [151, 586] on textarea at bounding box center [194, 596] width 244 height 57
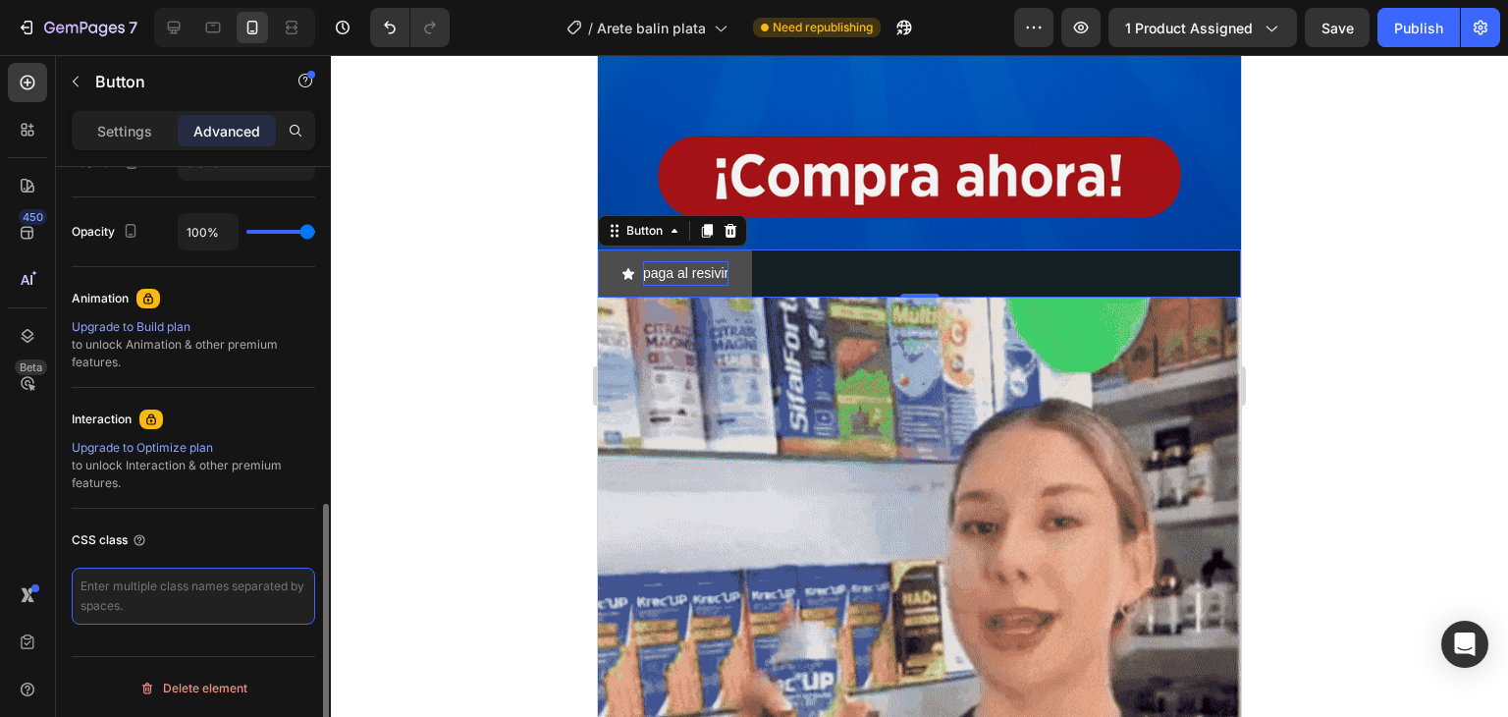
drag, startPoint x: 82, startPoint y: 582, endPoint x: 214, endPoint y: 608, distance: 134.0
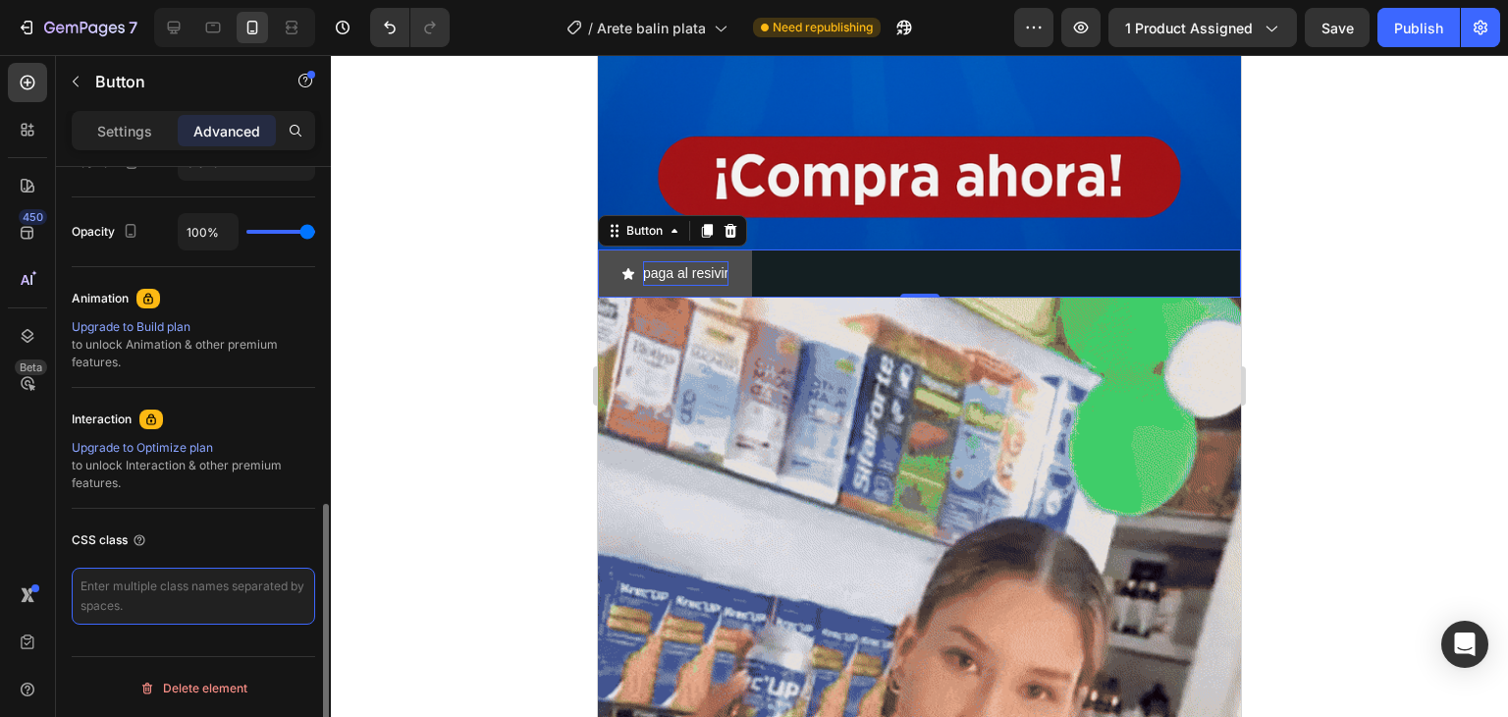
click at [214, 608] on textarea at bounding box center [194, 596] width 244 height 57
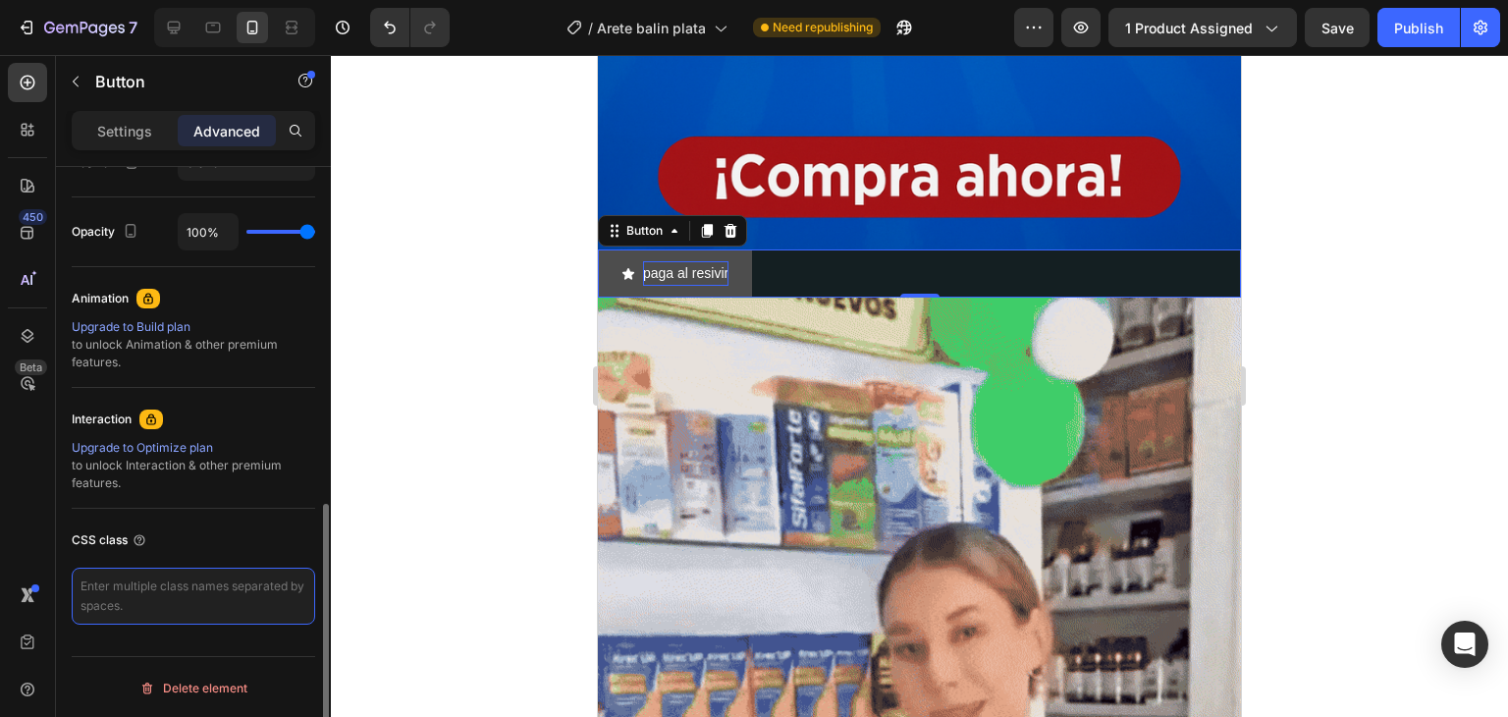
click at [254, 590] on textarea at bounding box center [194, 596] width 244 height 57
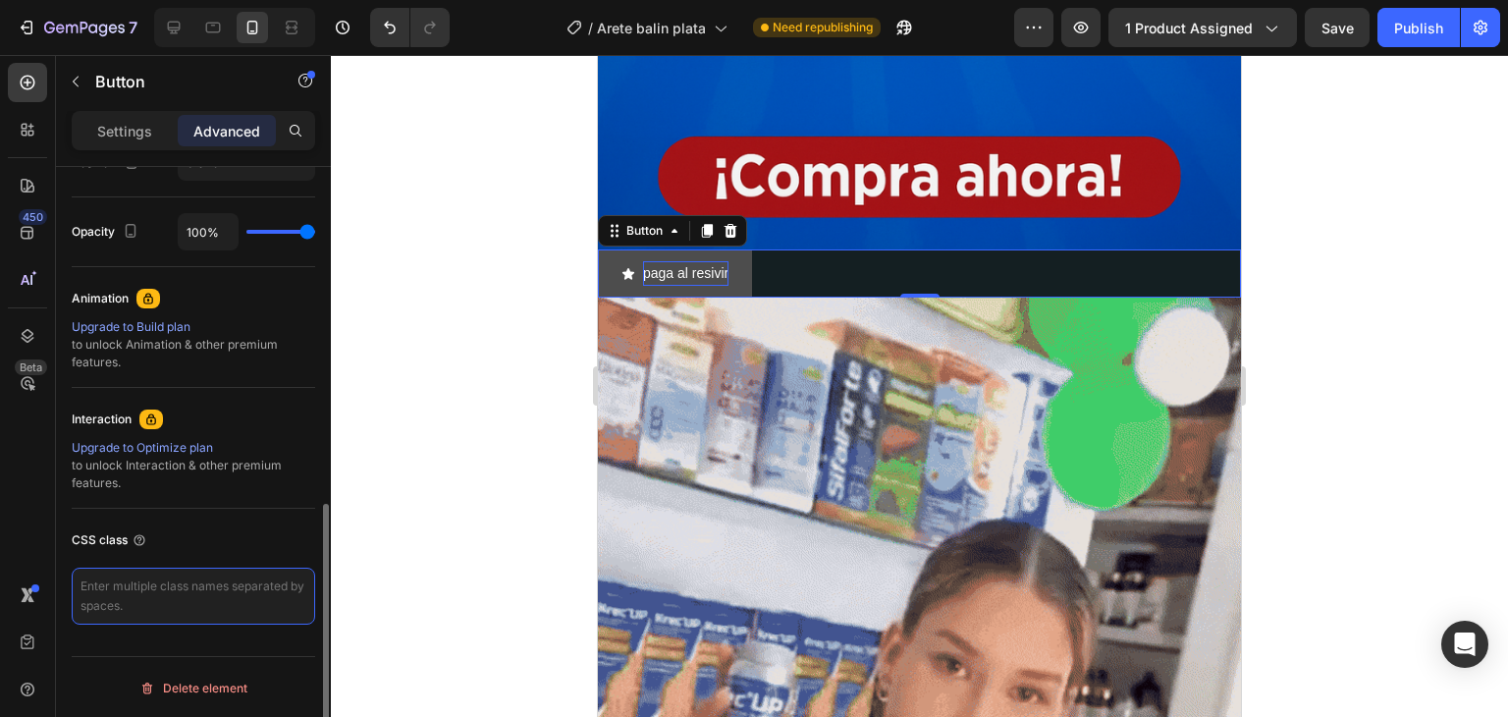
click at [259, 587] on textarea at bounding box center [194, 596] width 244 height 57
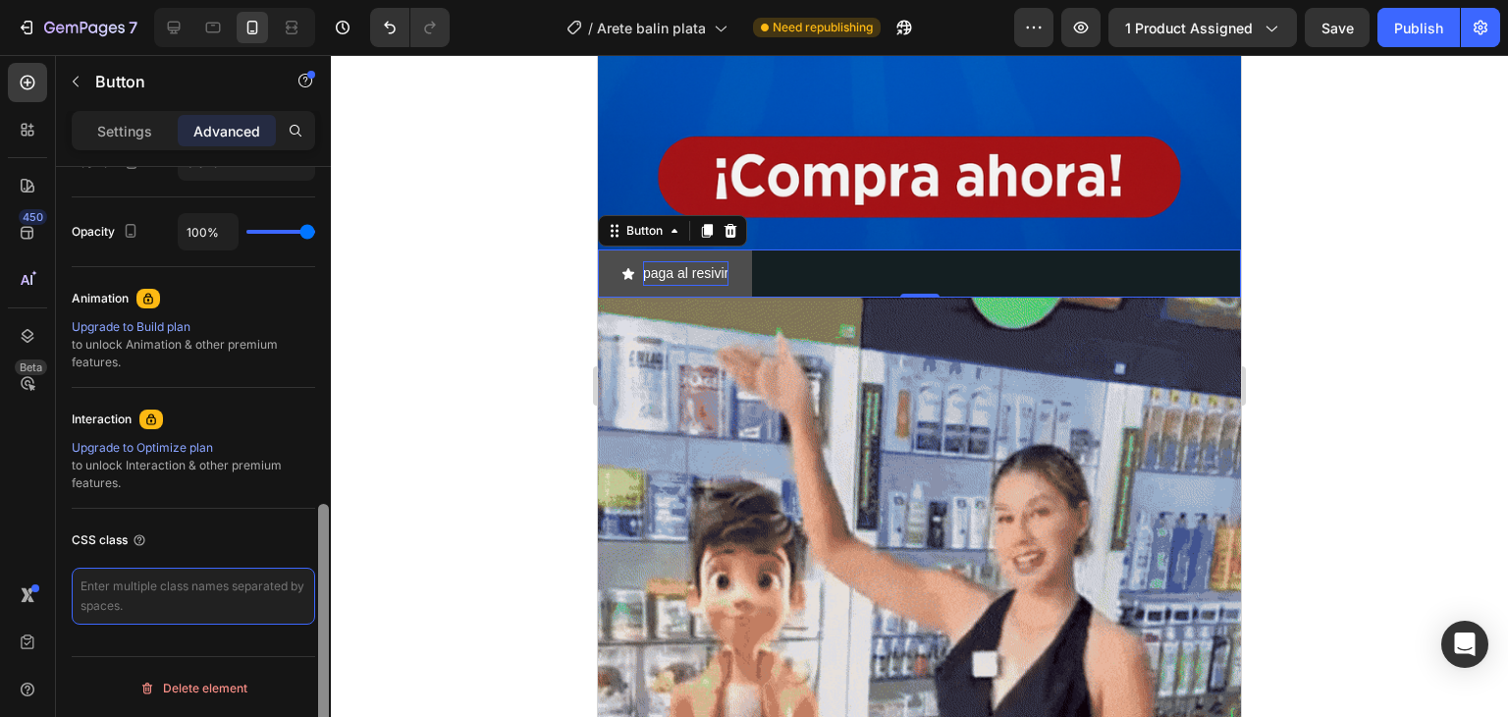
drag, startPoint x: 269, startPoint y: 583, endPoint x: 315, endPoint y: 581, distance: 46.2
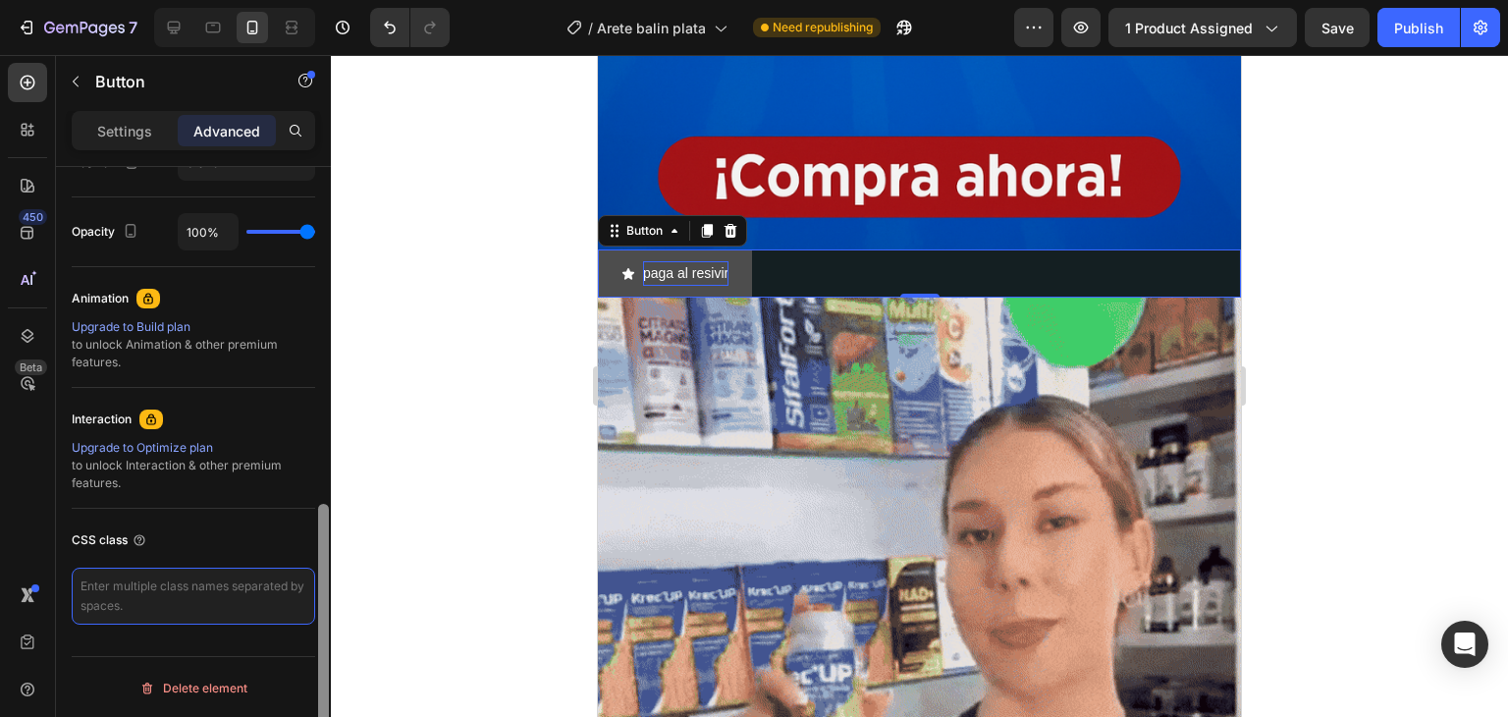
click at [272, 583] on textarea at bounding box center [194, 596] width 244 height 57
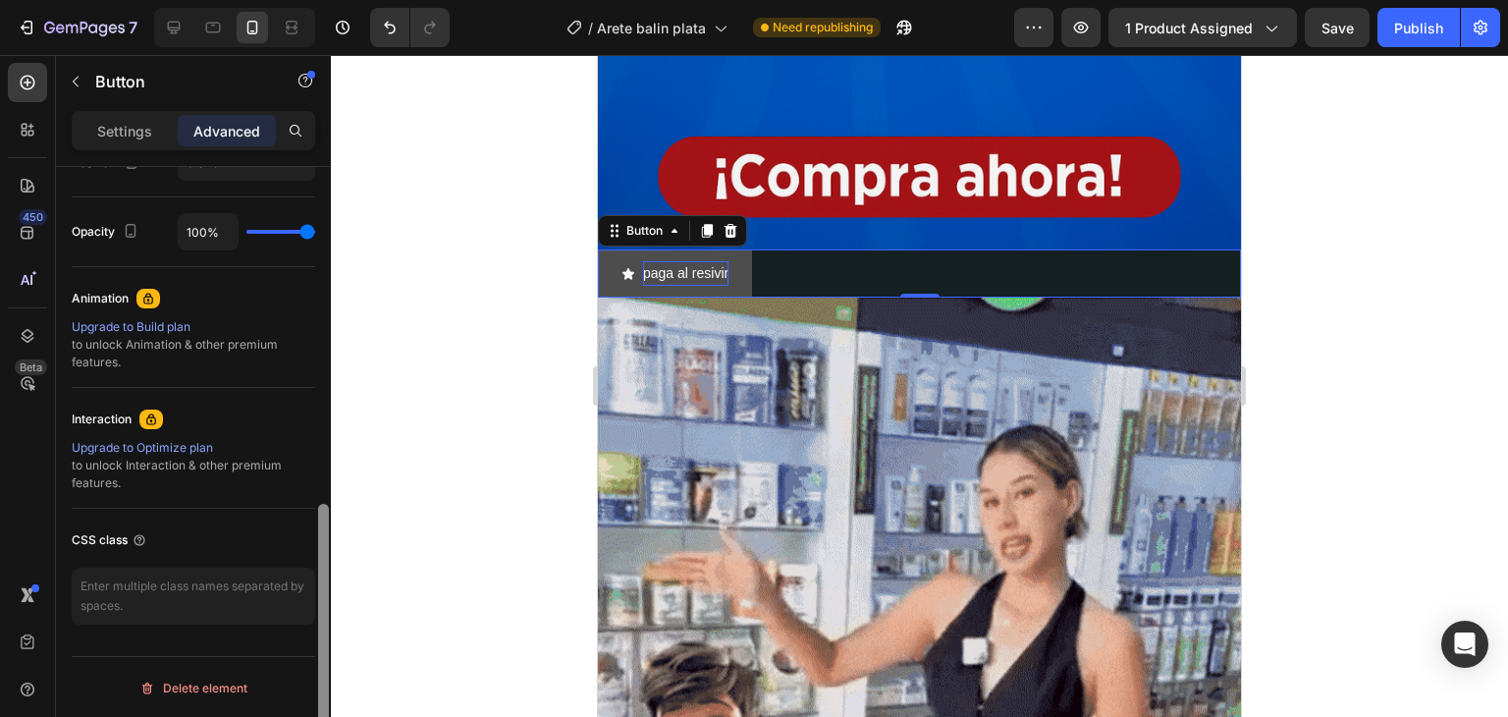
click at [316, 582] on div at bounding box center [323, 470] width 15 height 606
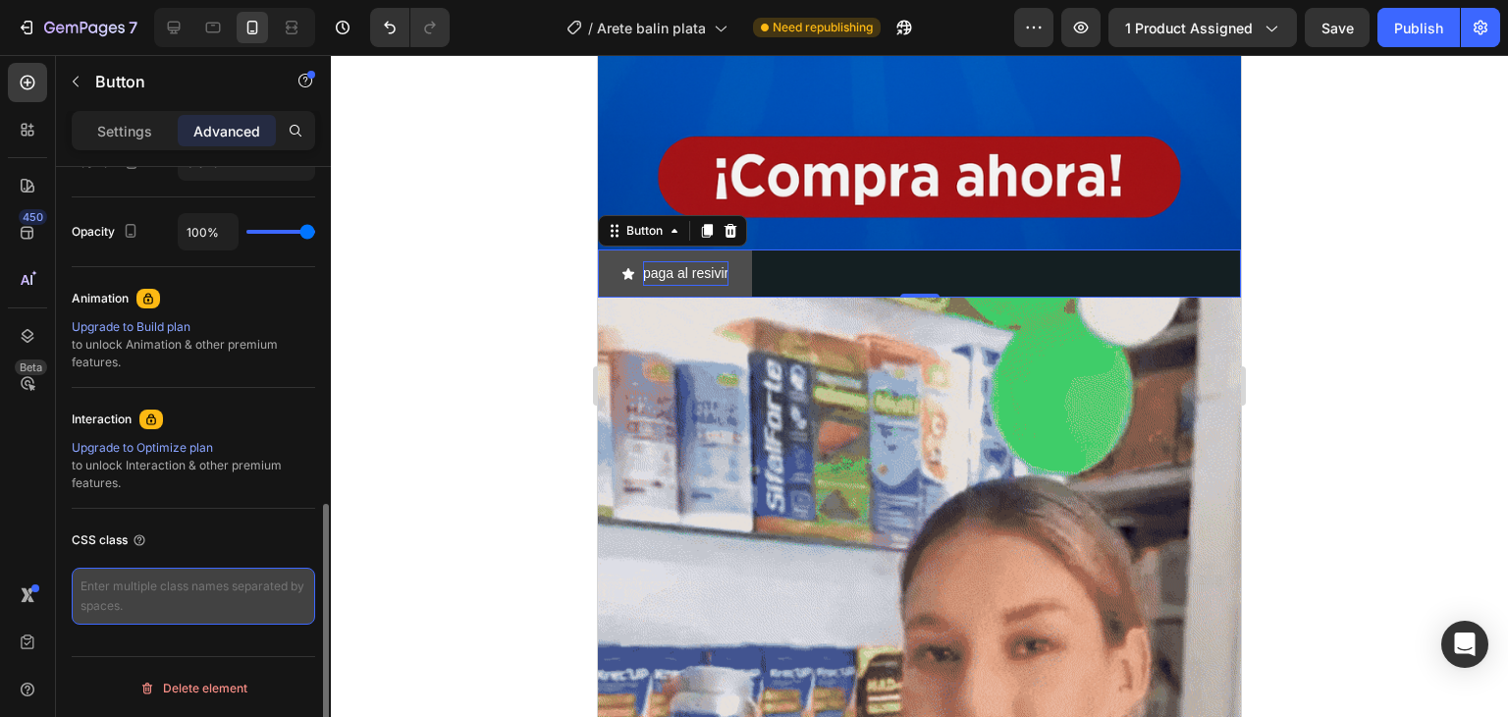
click at [303, 582] on textarea at bounding box center [194, 596] width 244 height 57
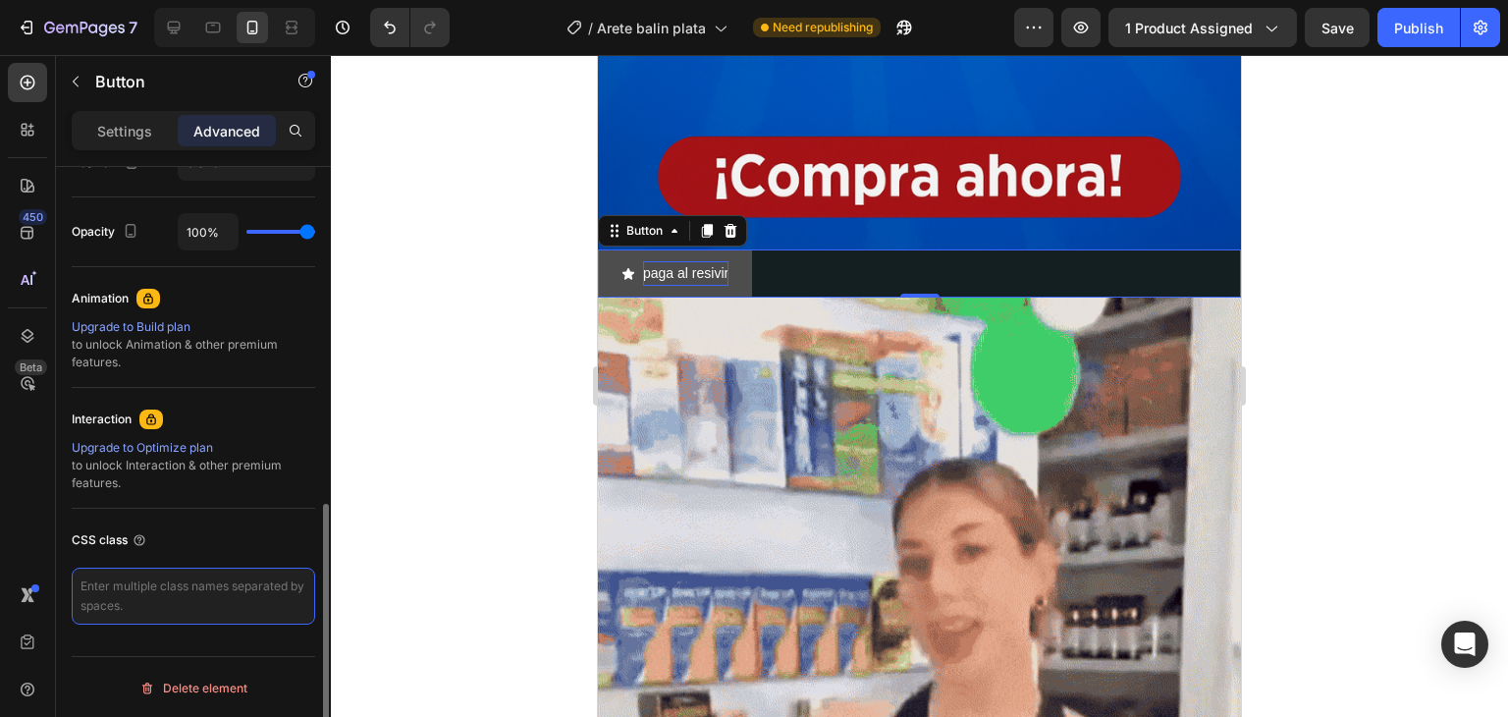
click at [303, 582] on textarea at bounding box center [194, 596] width 244 height 57
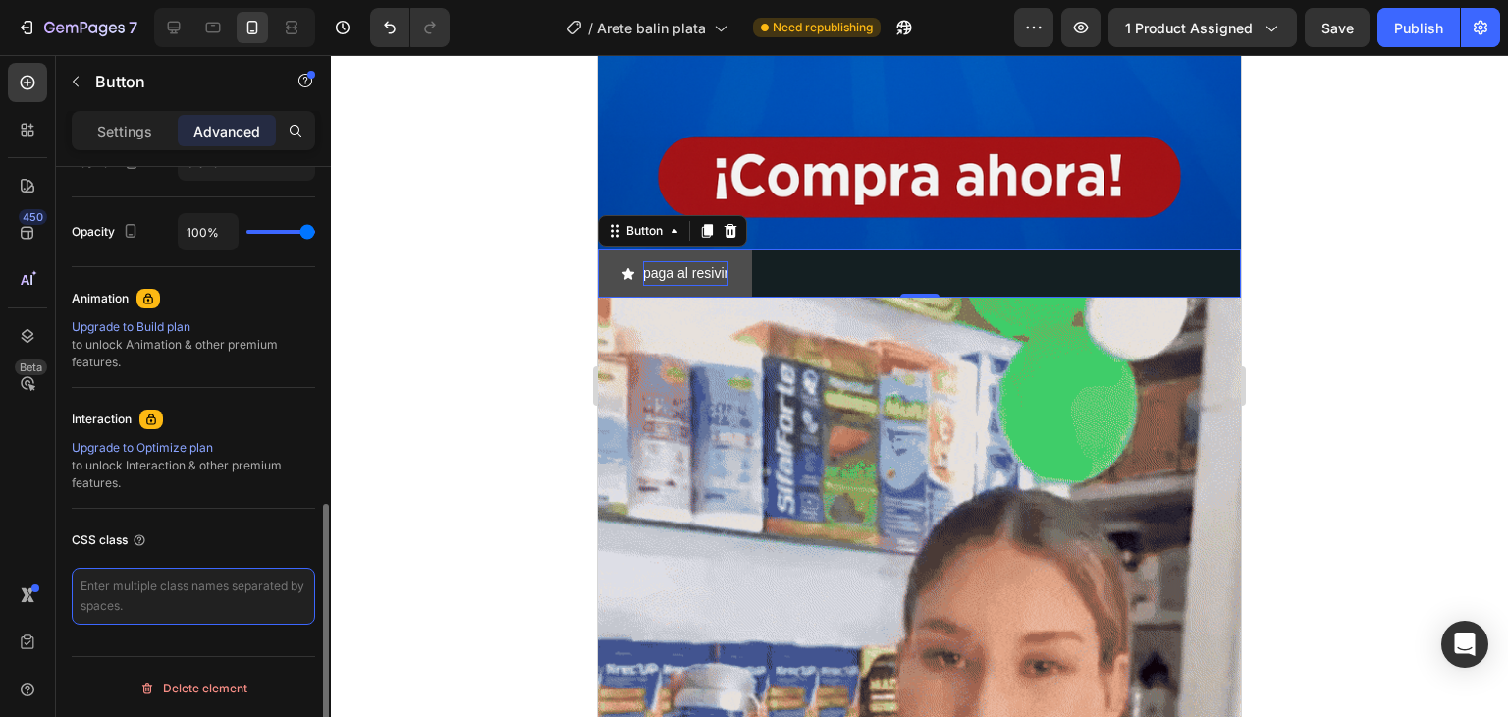
click at [303, 582] on textarea at bounding box center [194, 596] width 244 height 57
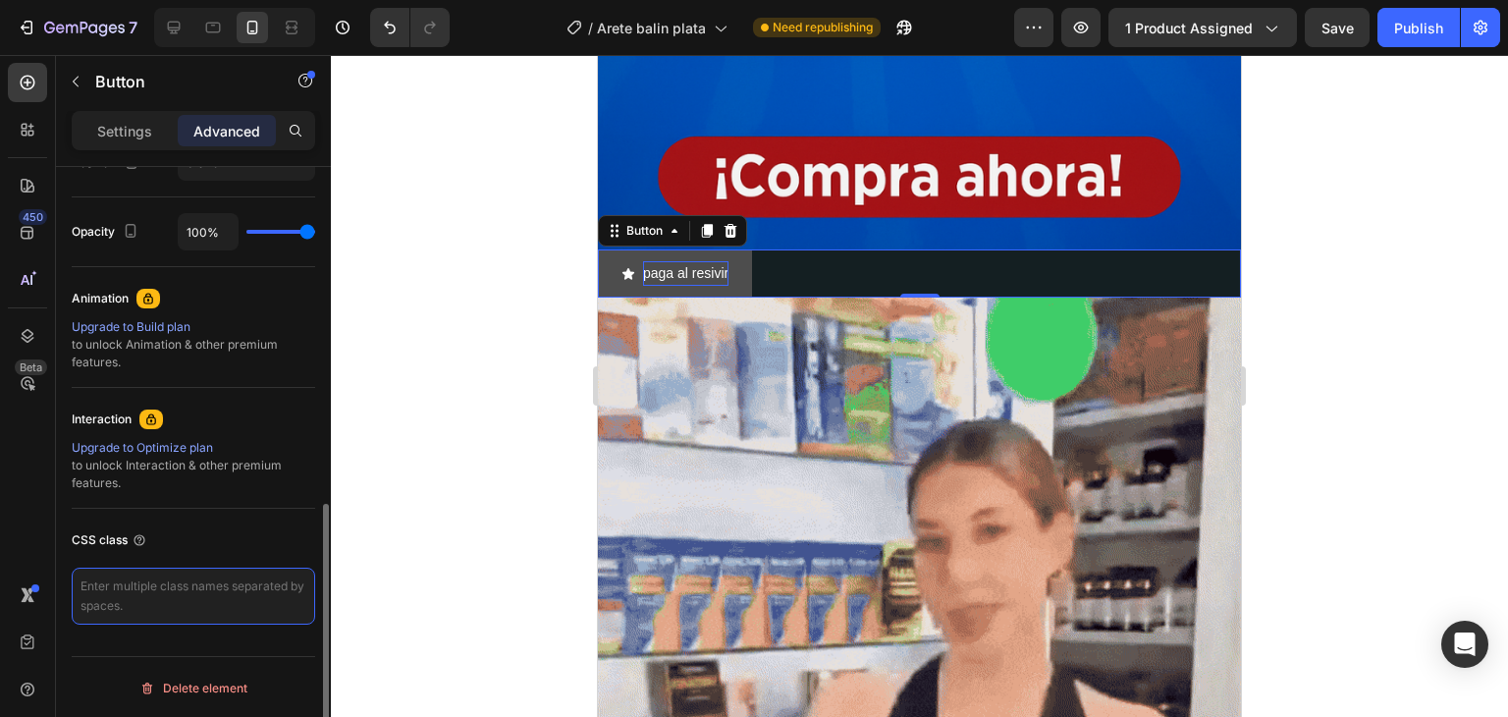
click at [303, 582] on textarea at bounding box center [194, 596] width 244 height 57
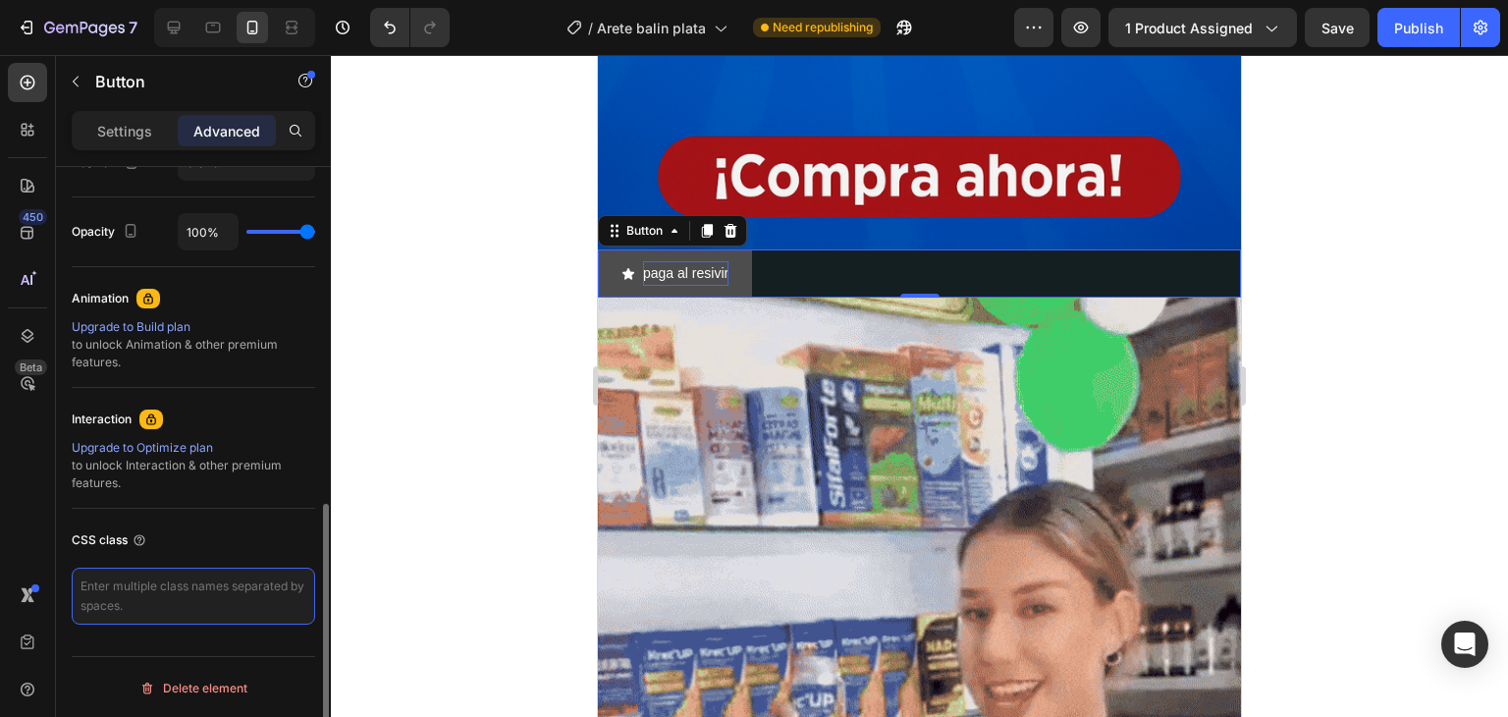
click at [301, 583] on textarea at bounding box center [194, 596] width 244 height 57
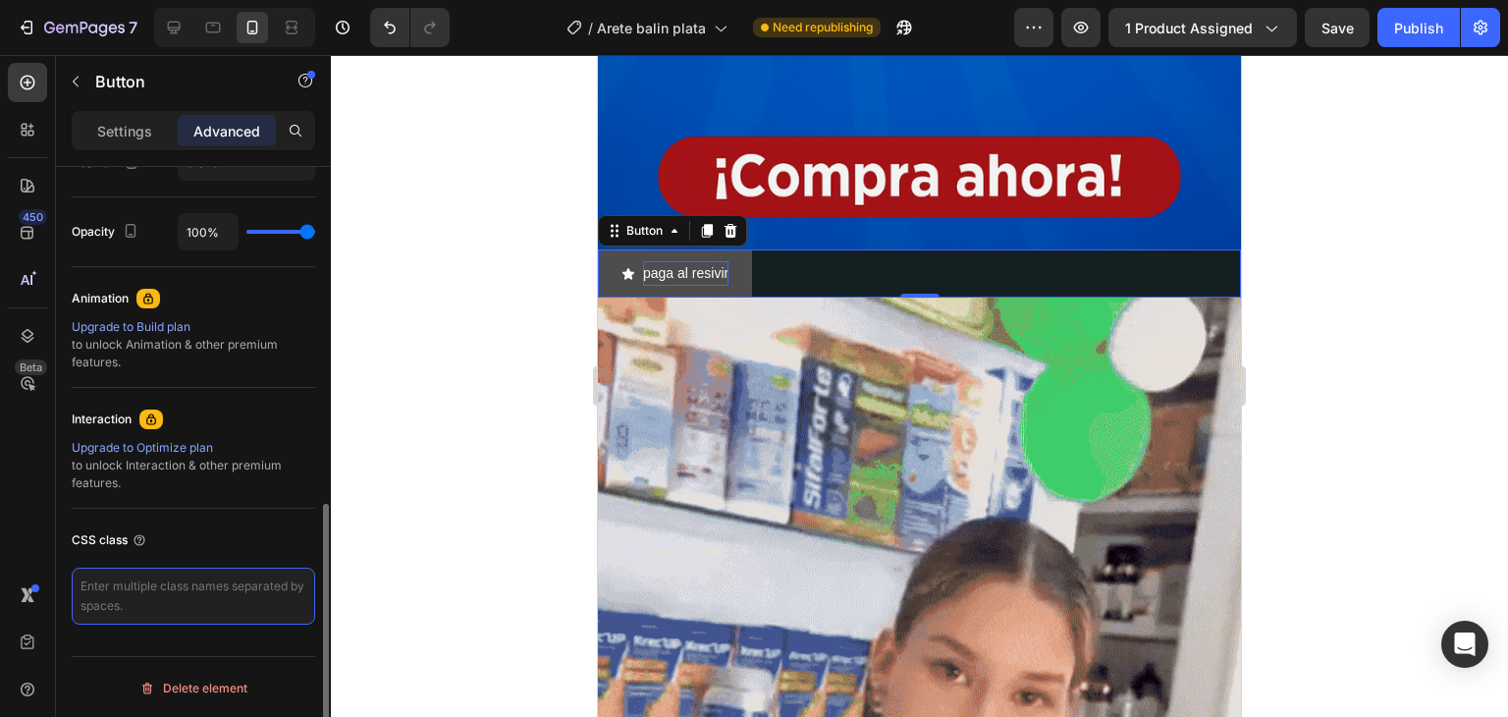
drag, startPoint x: 298, startPoint y: 584, endPoint x: 172, endPoint y: 582, distance: 125.7
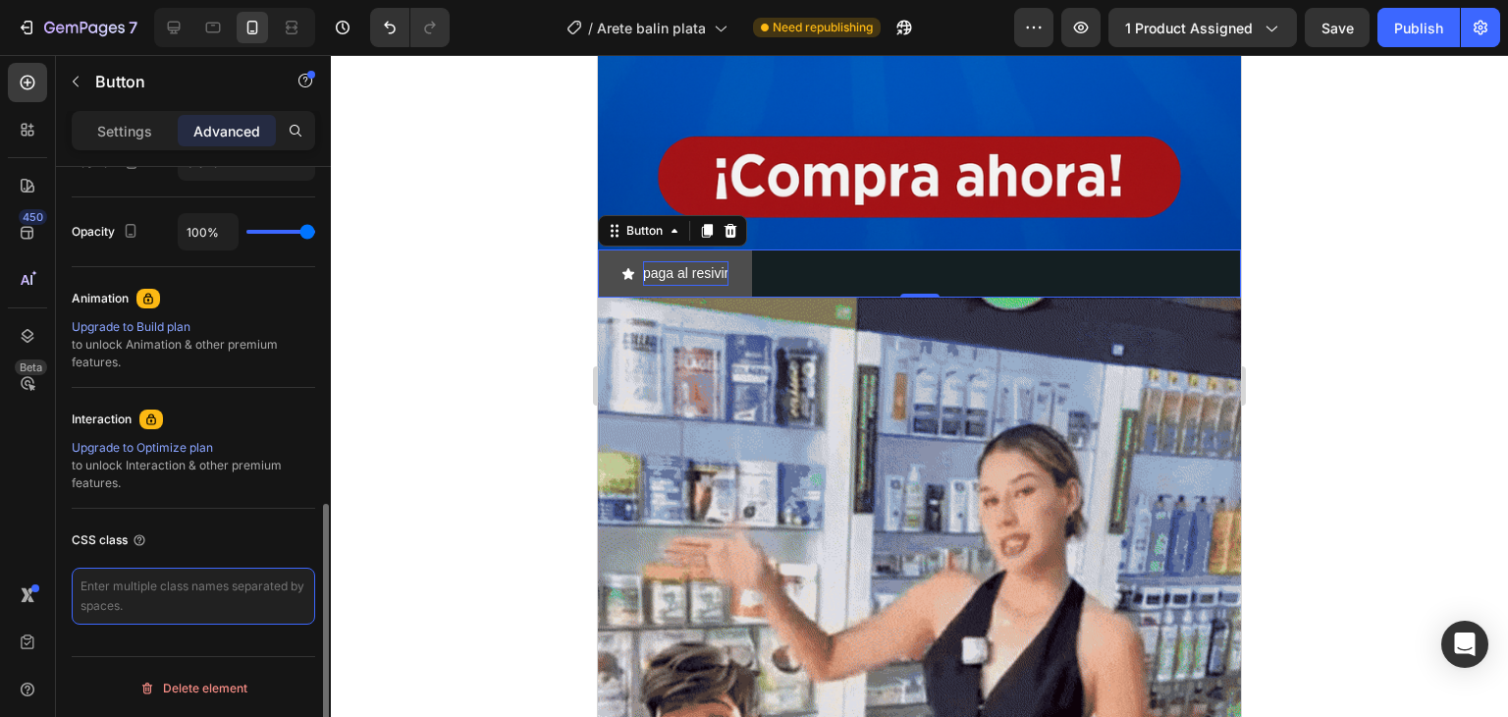
click at [188, 583] on textarea at bounding box center [194, 596] width 244 height 57
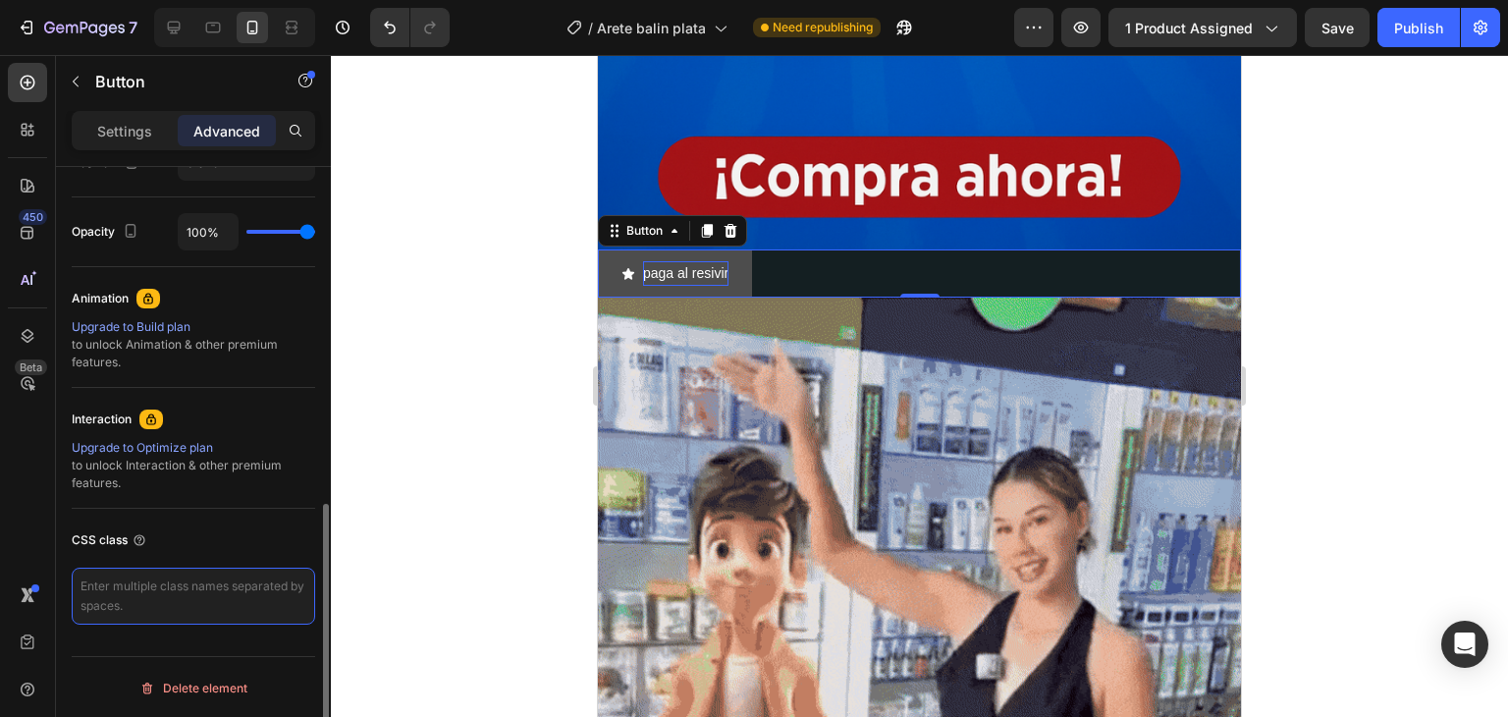
drag, startPoint x: 86, startPoint y: 580, endPoint x: 254, endPoint y: 608, distance: 170.1
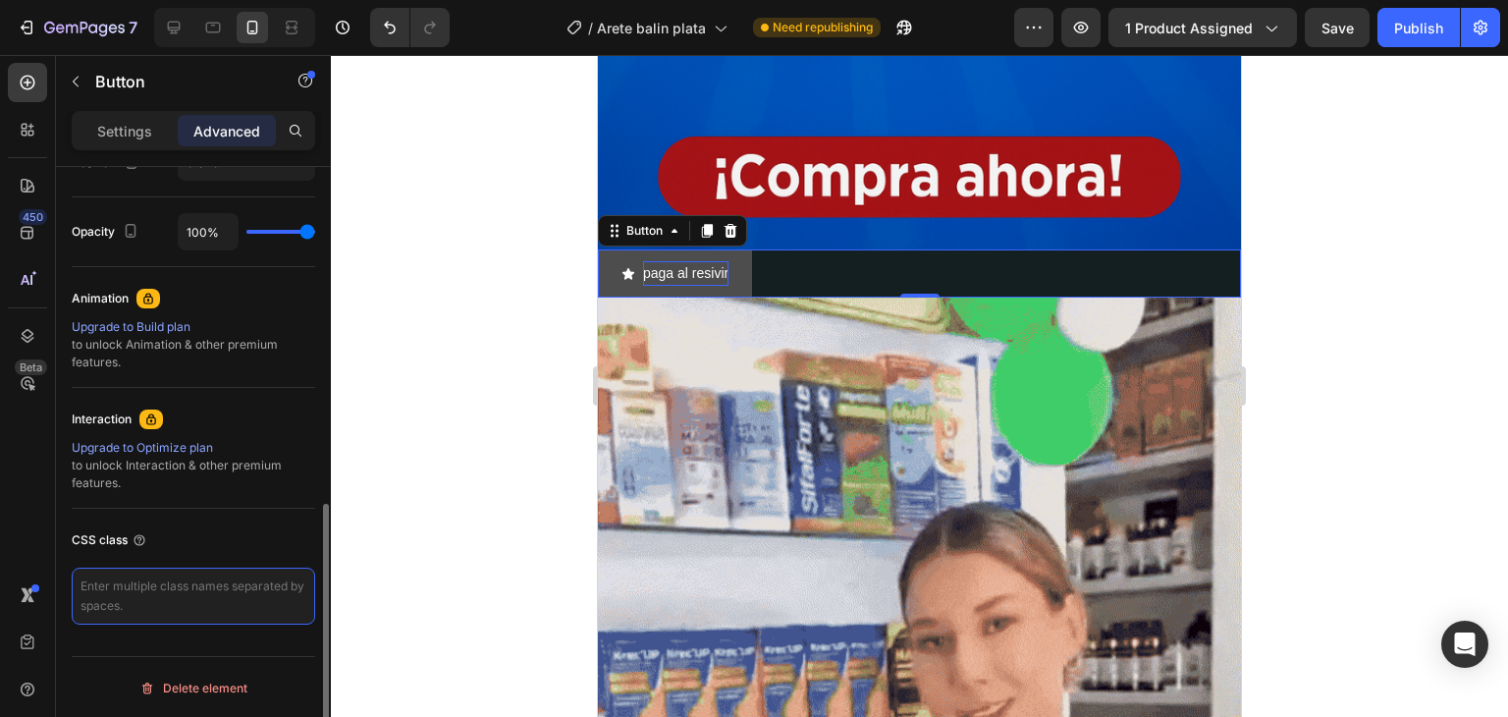
click at [242, 613] on textarea at bounding box center [194, 596] width 244 height 57
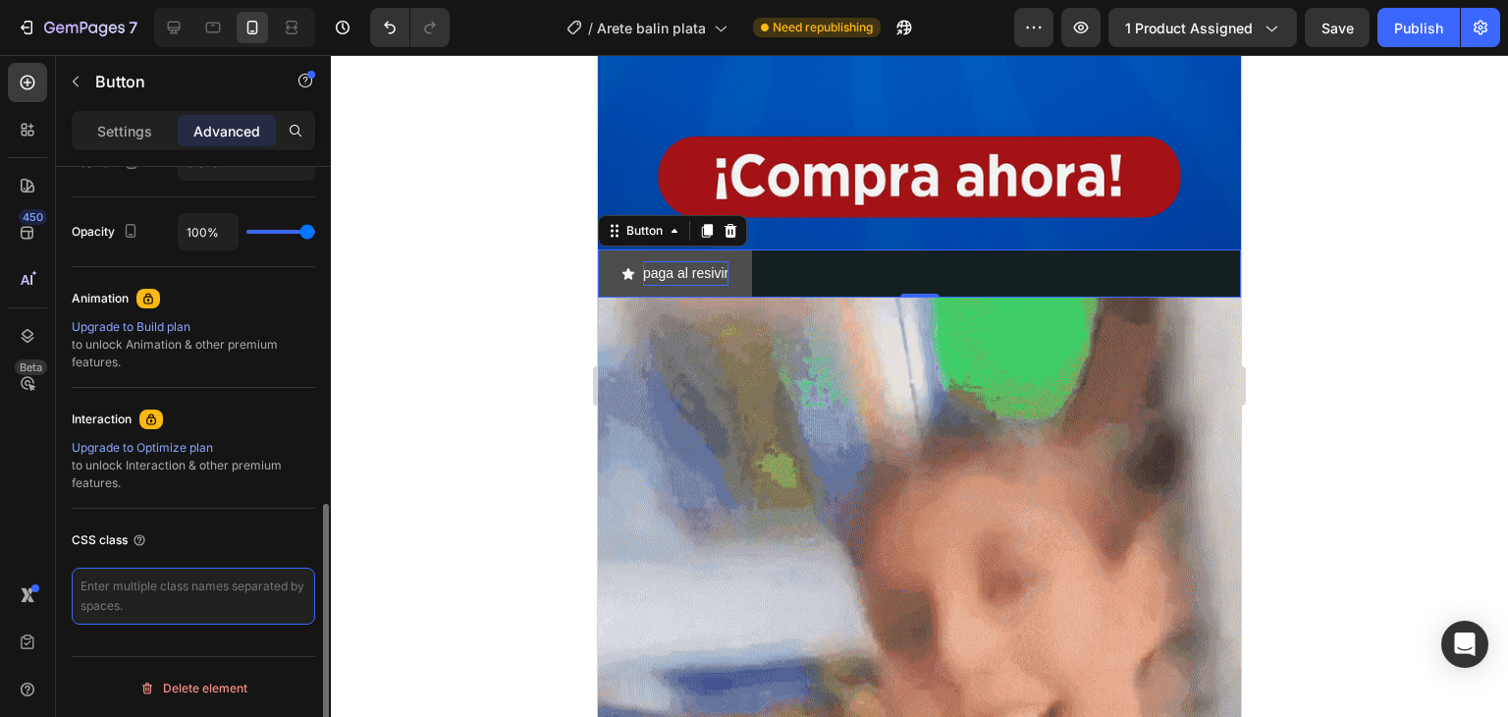
click at [86, 597] on textarea at bounding box center [194, 596] width 244 height 57
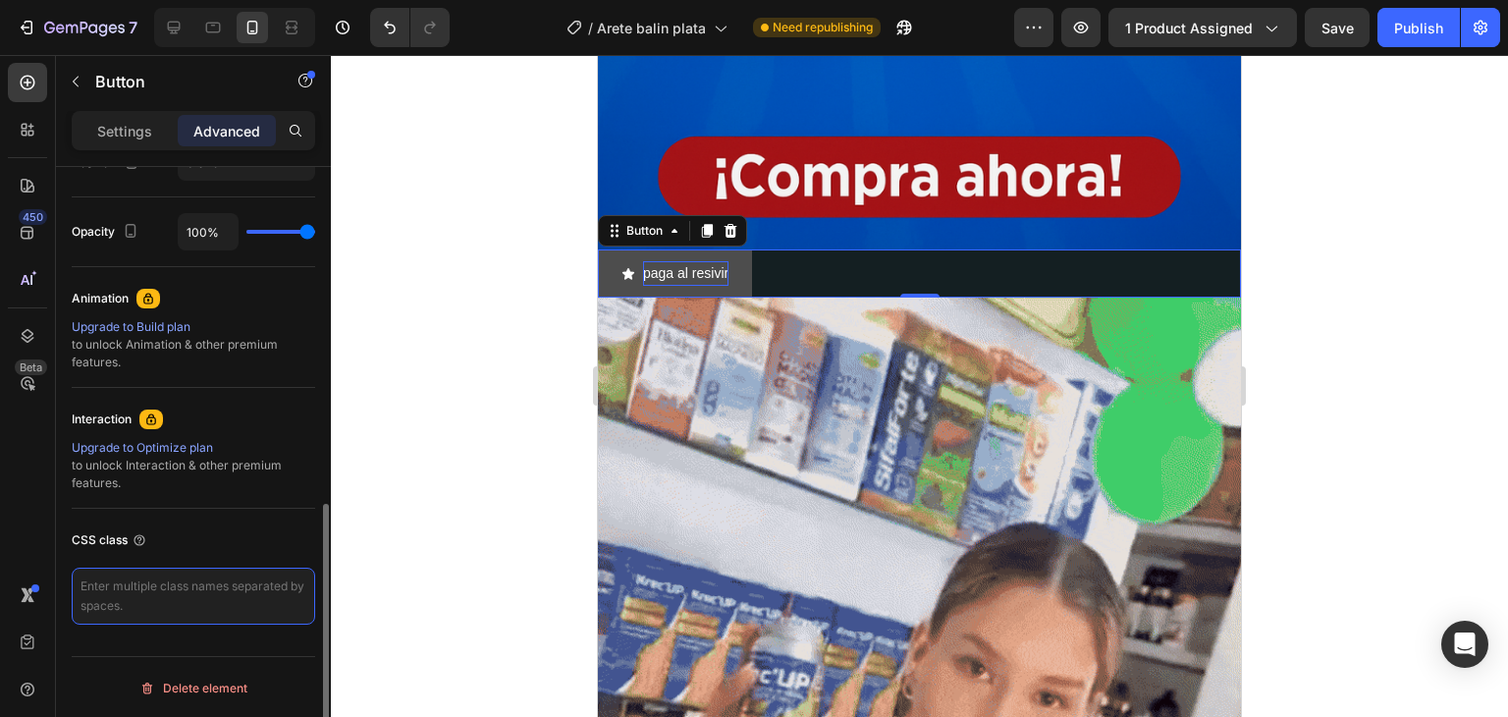
click at [86, 595] on textarea at bounding box center [194, 596] width 244 height 57
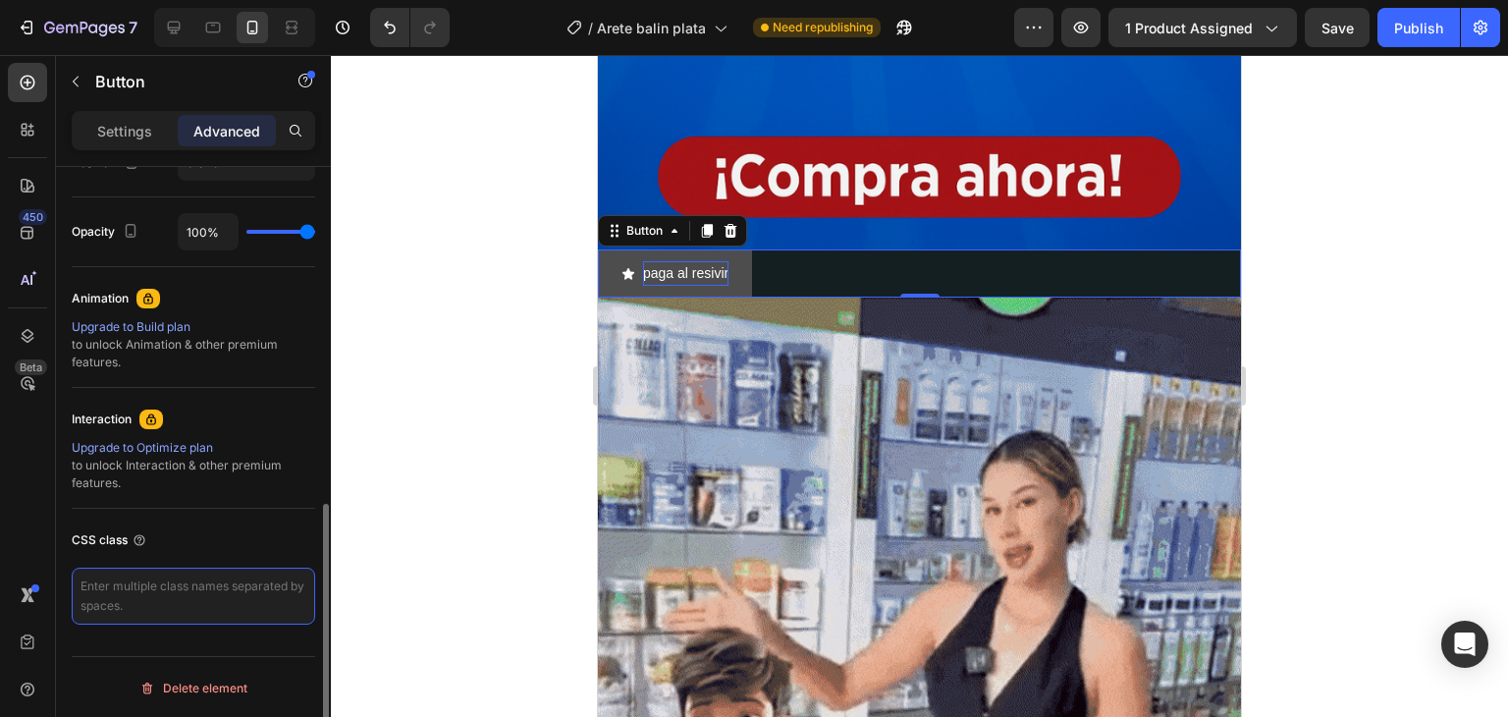
click at [86, 594] on textarea at bounding box center [194, 596] width 244 height 57
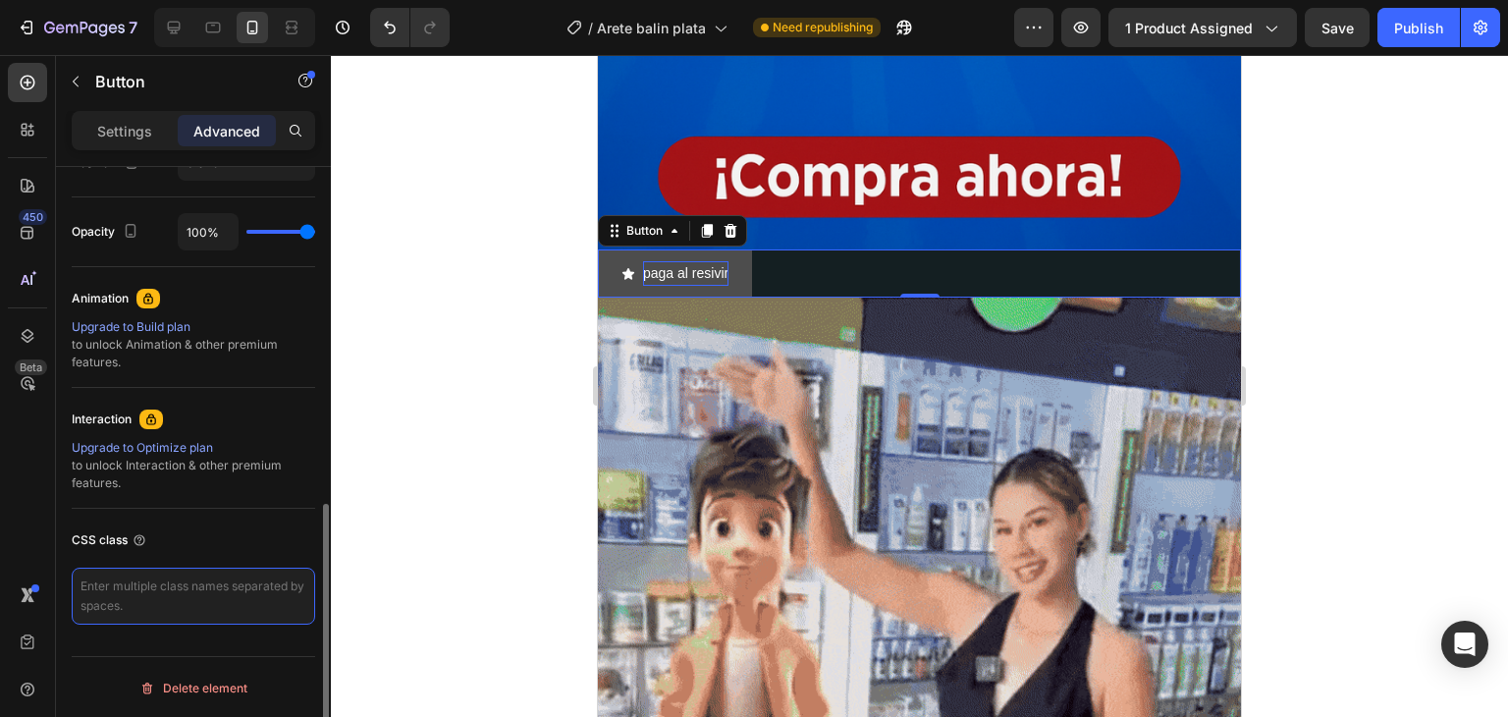
click at [84, 592] on textarea at bounding box center [194, 596] width 244 height 57
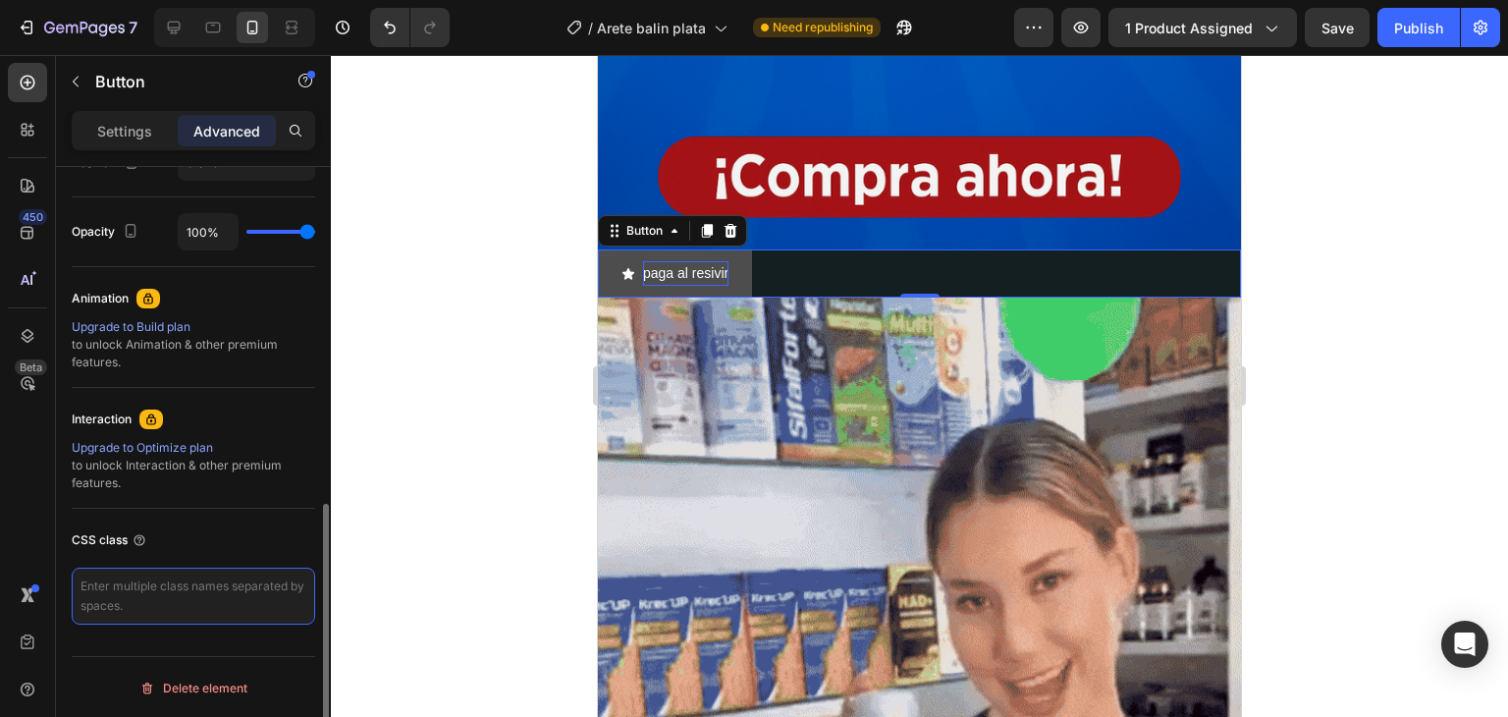
drag, startPoint x: 98, startPoint y: 601, endPoint x: 143, endPoint y: 610, distance: 46.0
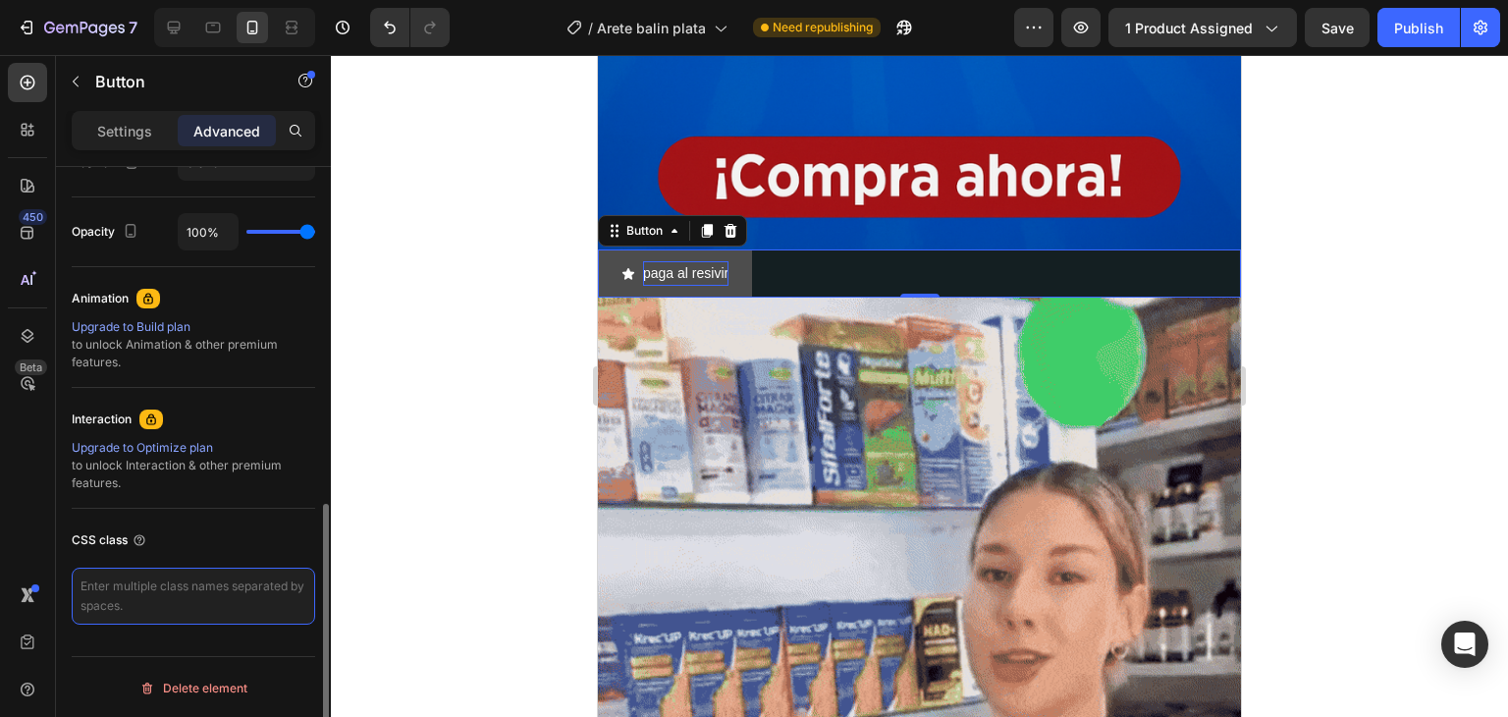
click at [143, 610] on textarea at bounding box center [194, 596] width 244 height 57
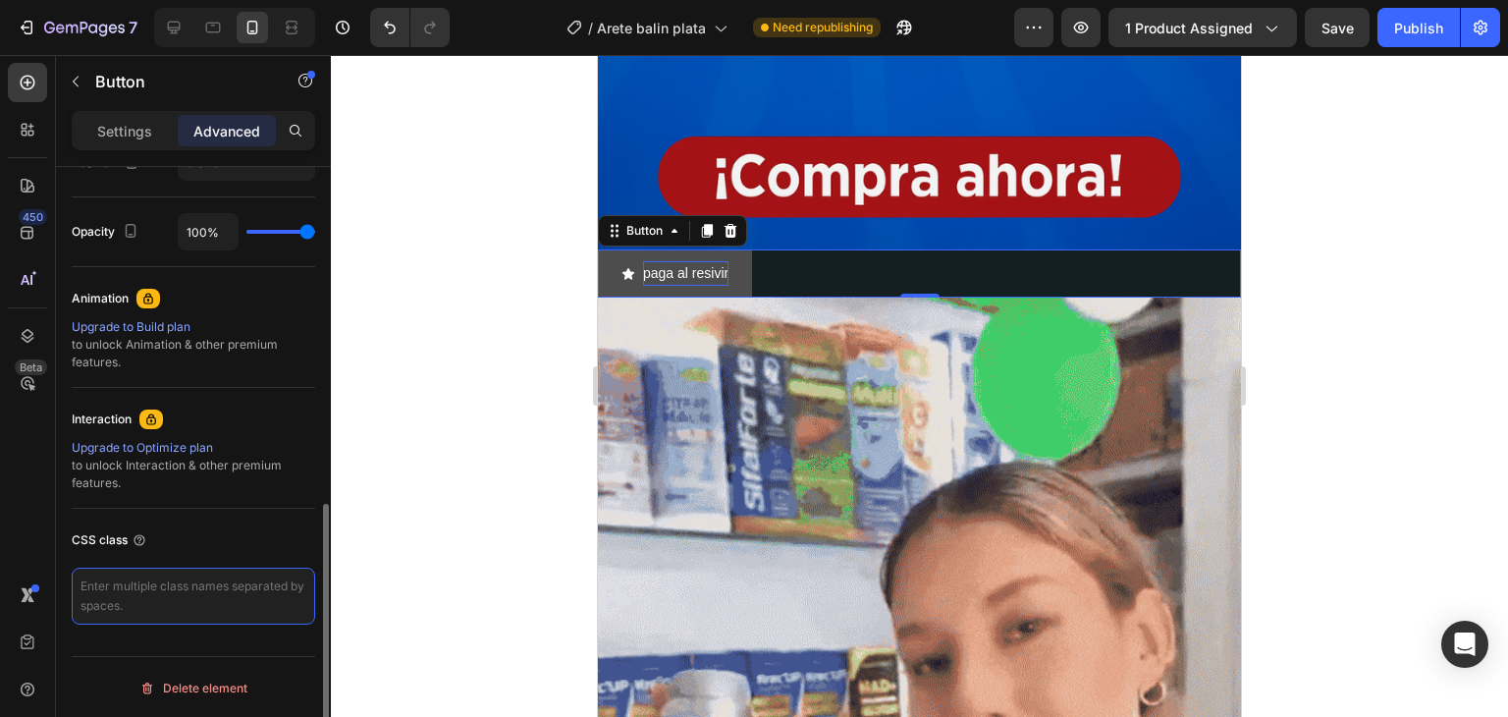
drag, startPoint x: 204, startPoint y: 578, endPoint x: 157, endPoint y: 583, distance: 47.4
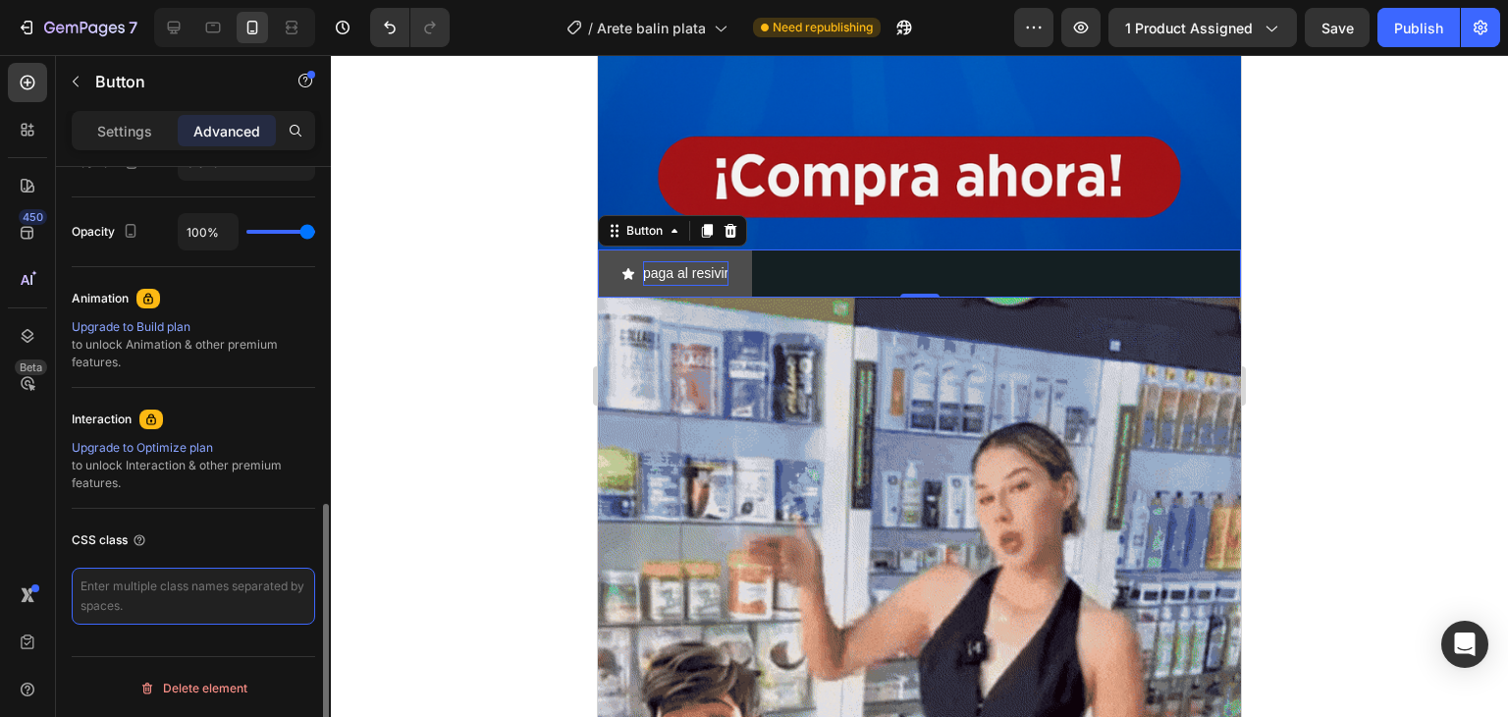
click at [161, 586] on textarea at bounding box center [194, 596] width 244 height 57
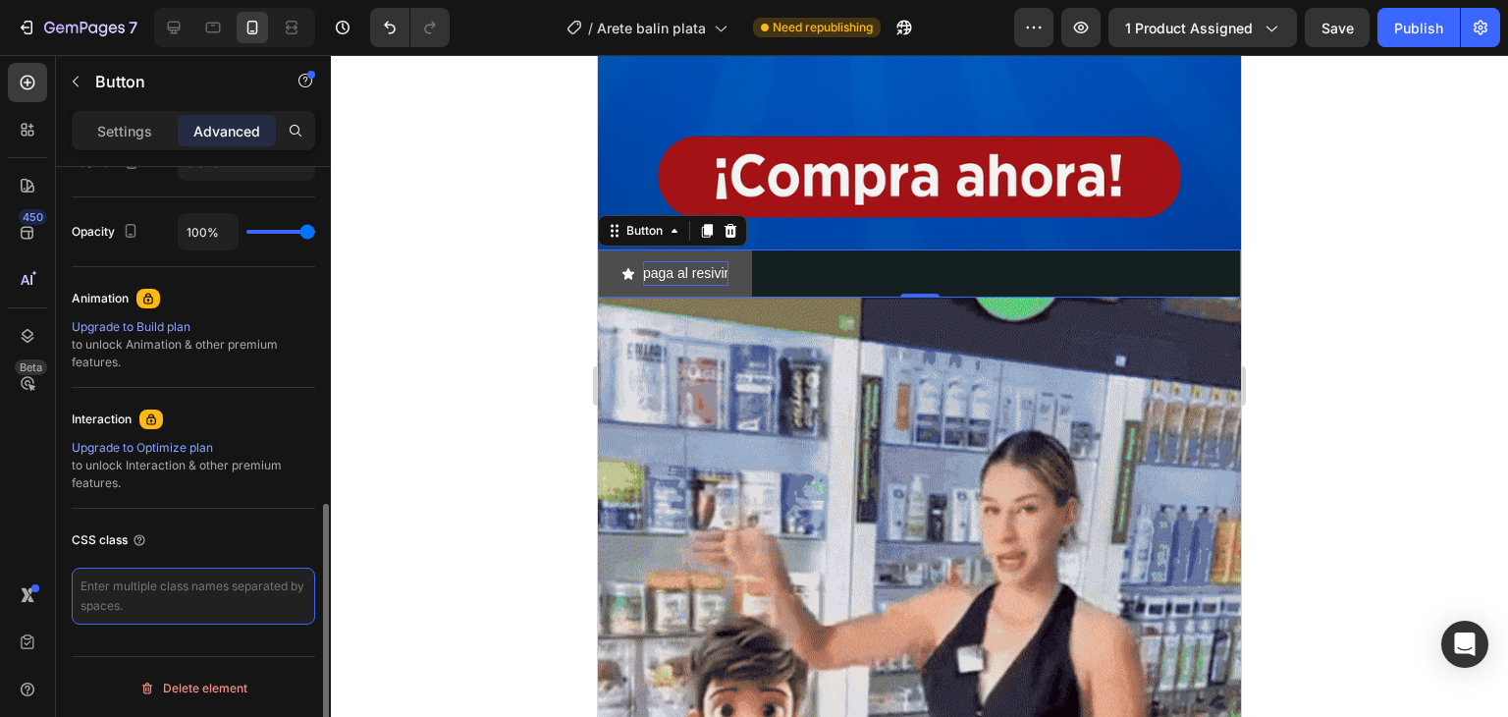
click at [157, 583] on textarea at bounding box center [194, 596] width 244 height 57
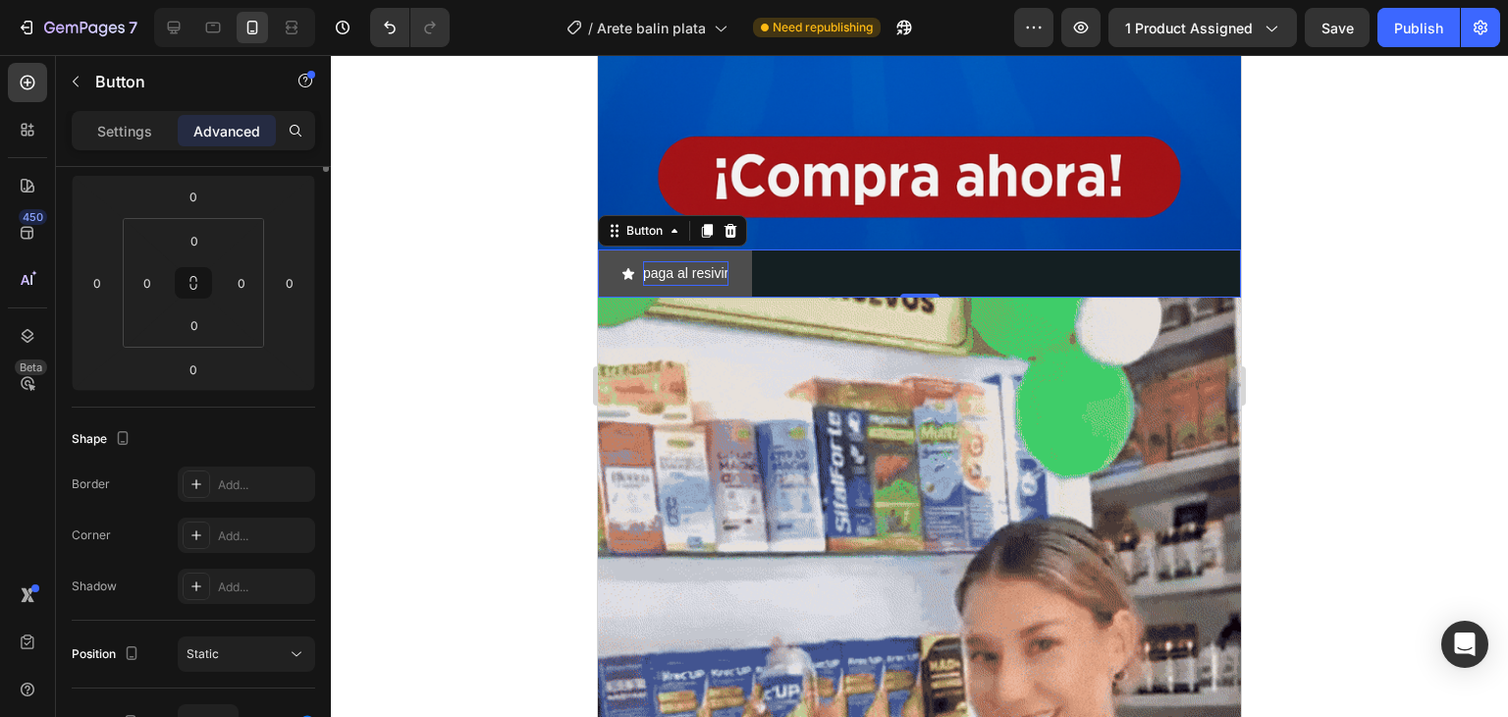
scroll to position [0, 0]
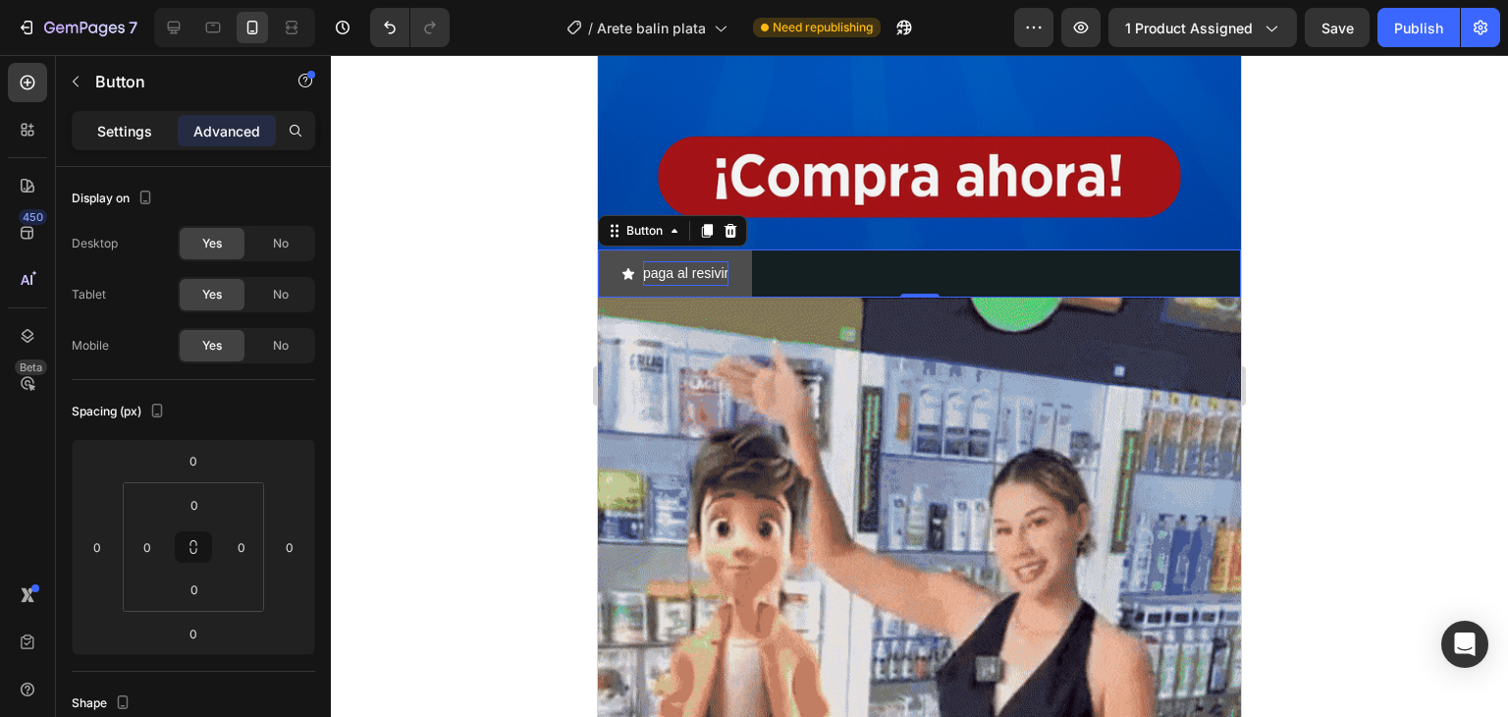
click at [117, 139] on p "Settings" at bounding box center [124, 131] width 55 height 21
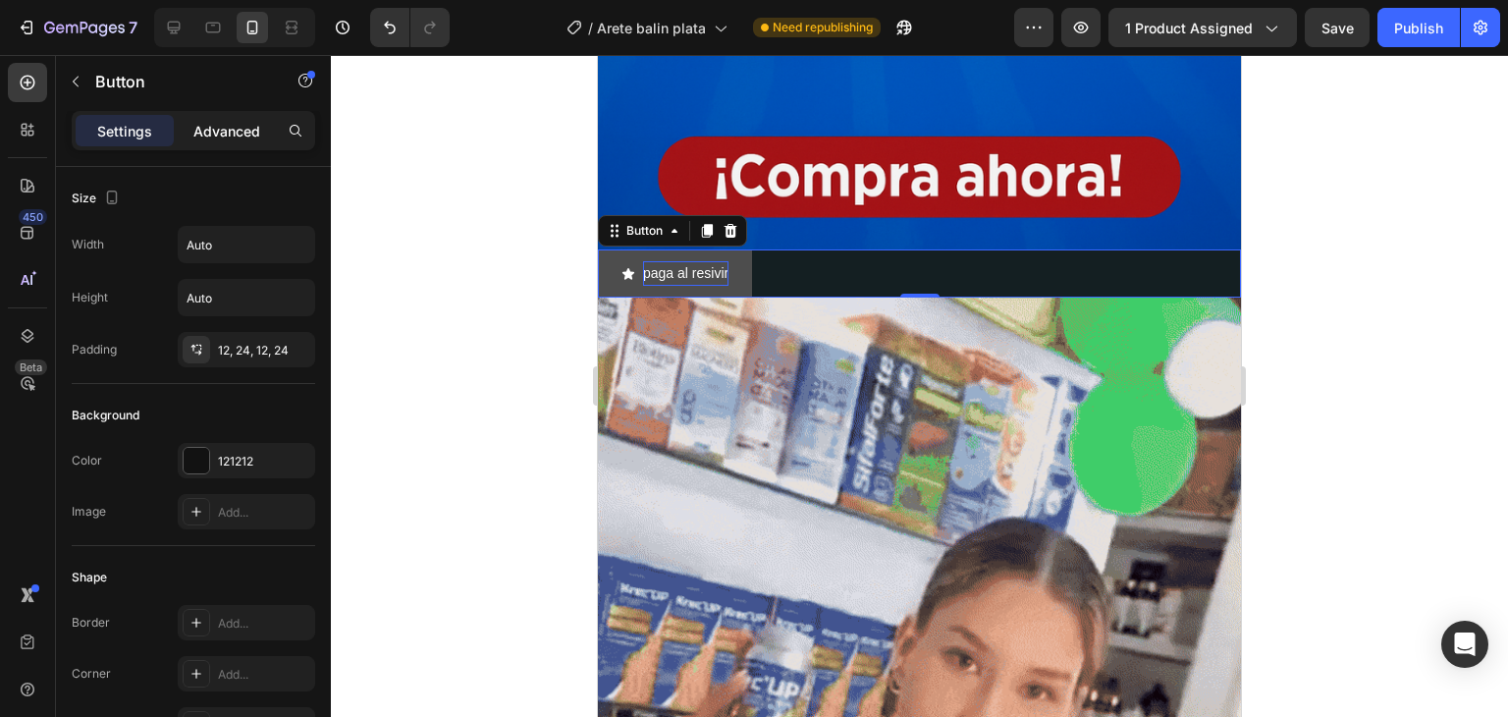
click at [231, 131] on p "Advanced" at bounding box center [226, 131] width 67 height 21
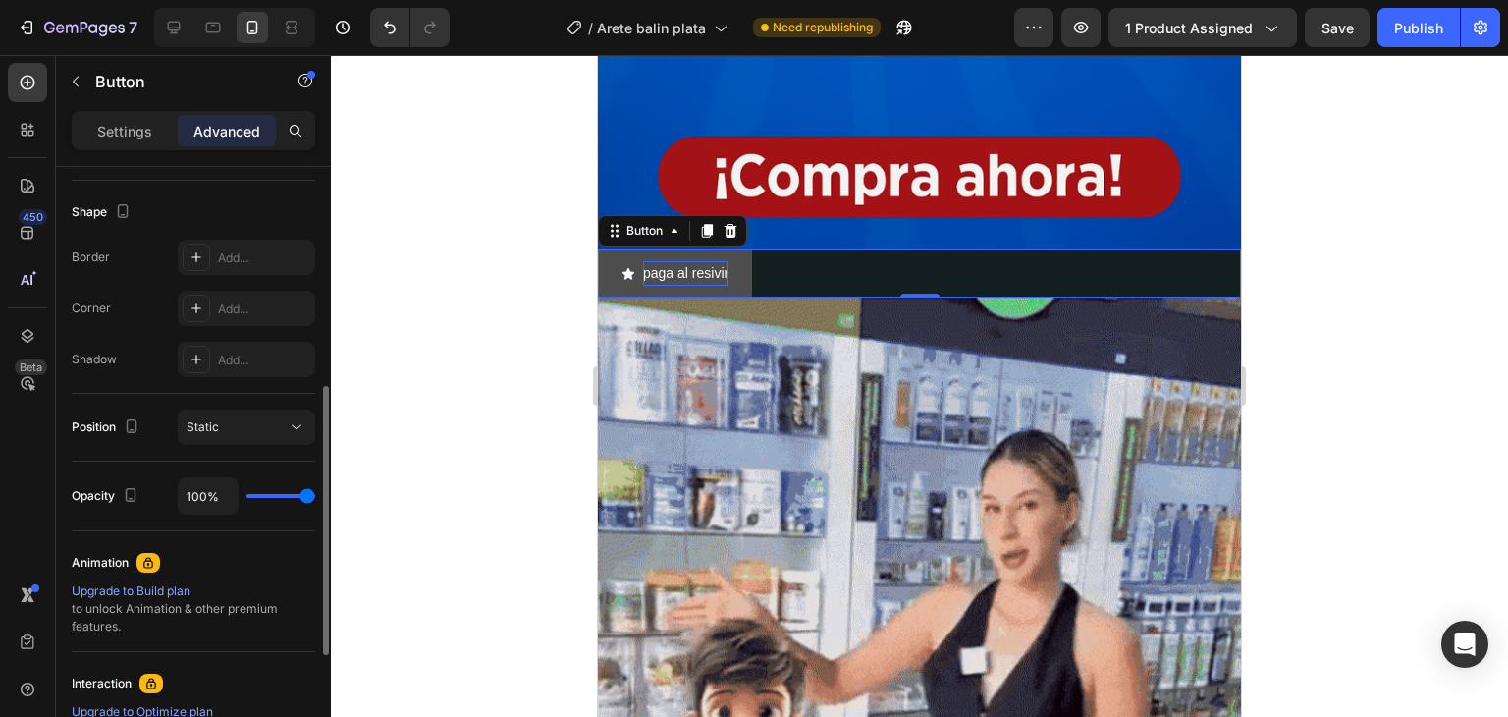
scroll to position [755, 0]
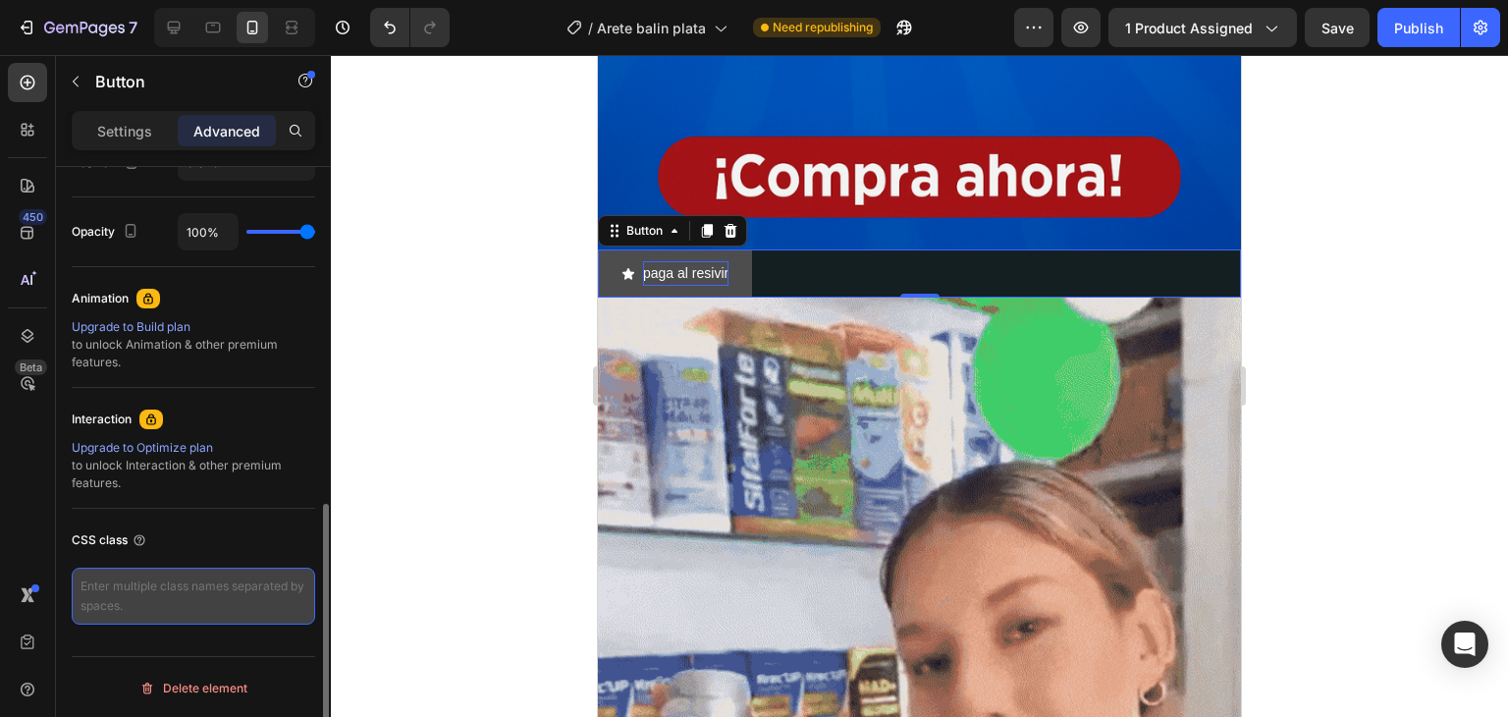
click at [214, 584] on textarea at bounding box center [194, 596] width 244 height 57
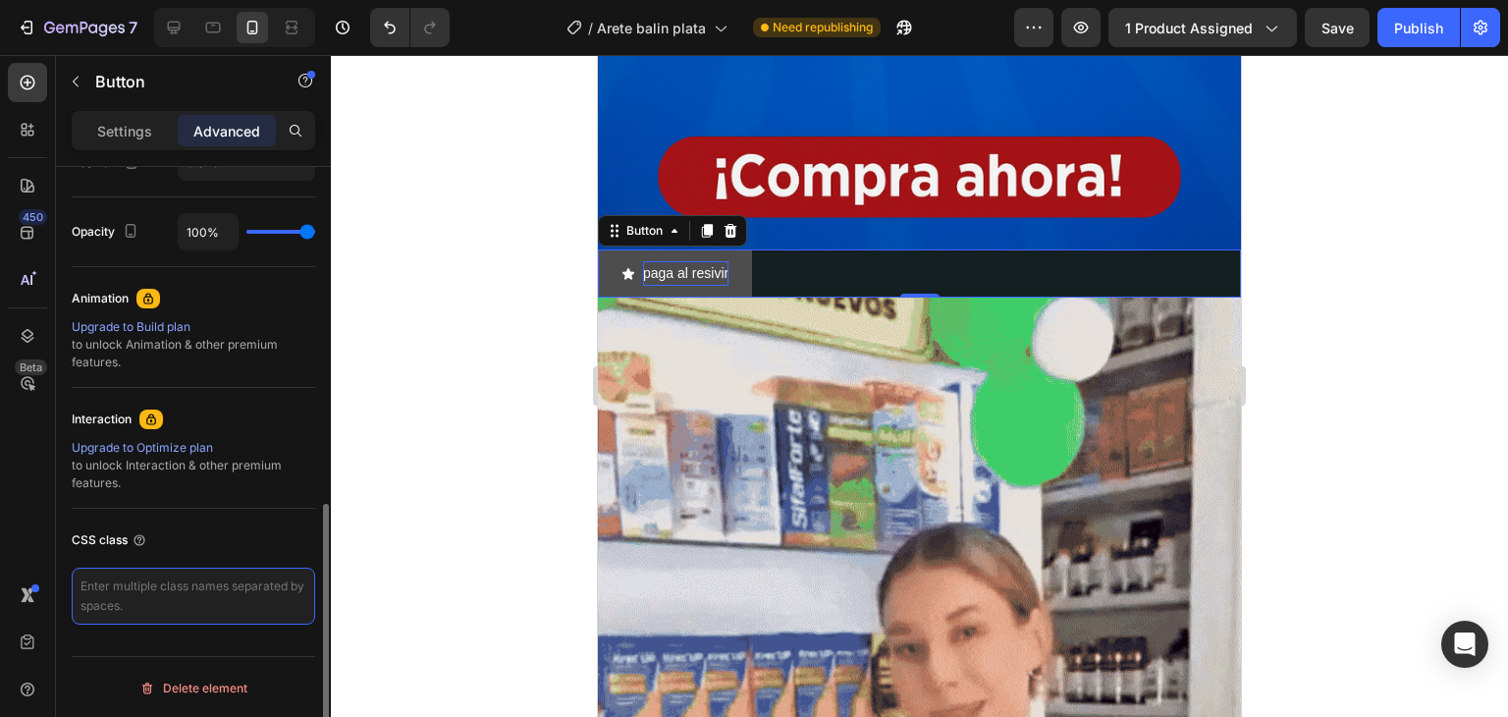
click at [202, 578] on textarea at bounding box center [194, 596] width 244 height 57
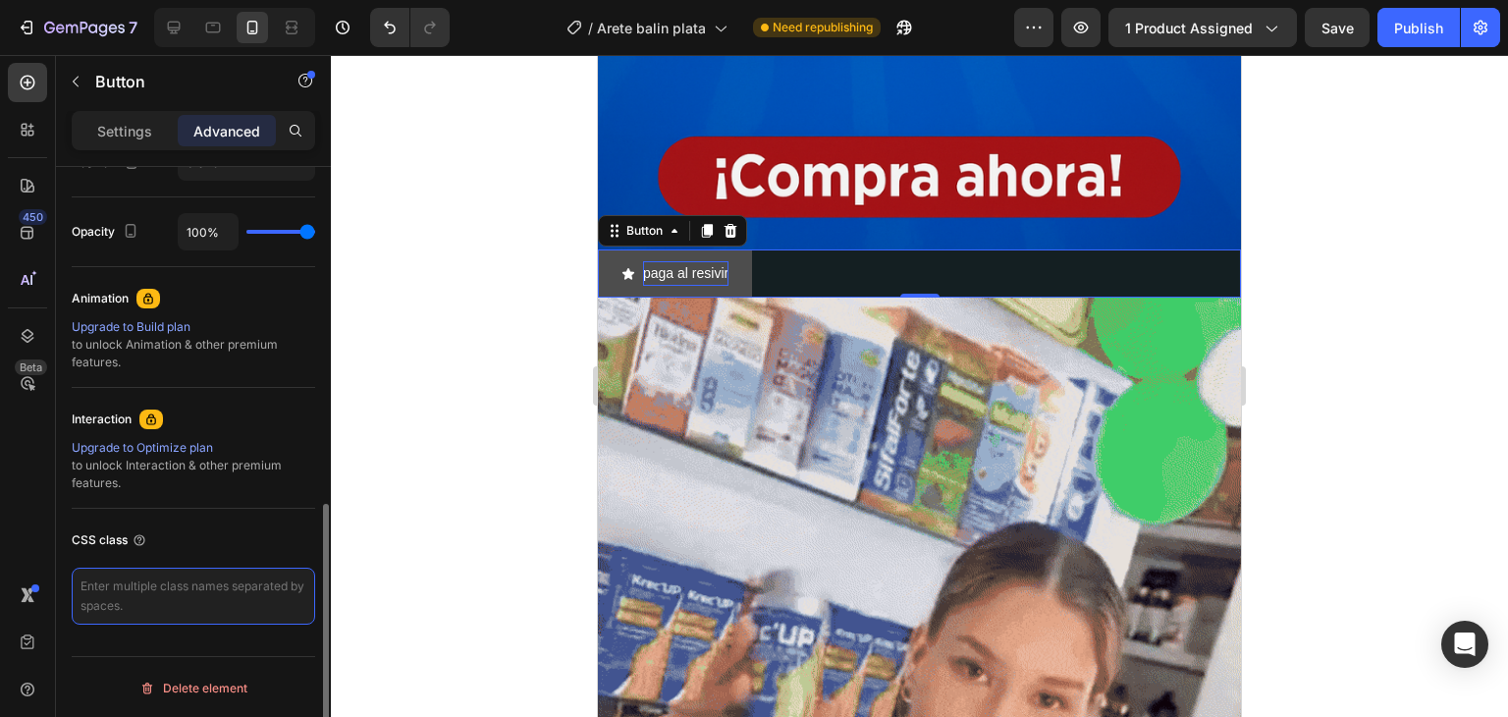
click at [202, 578] on textarea at bounding box center [194, 596] width 244 height 57
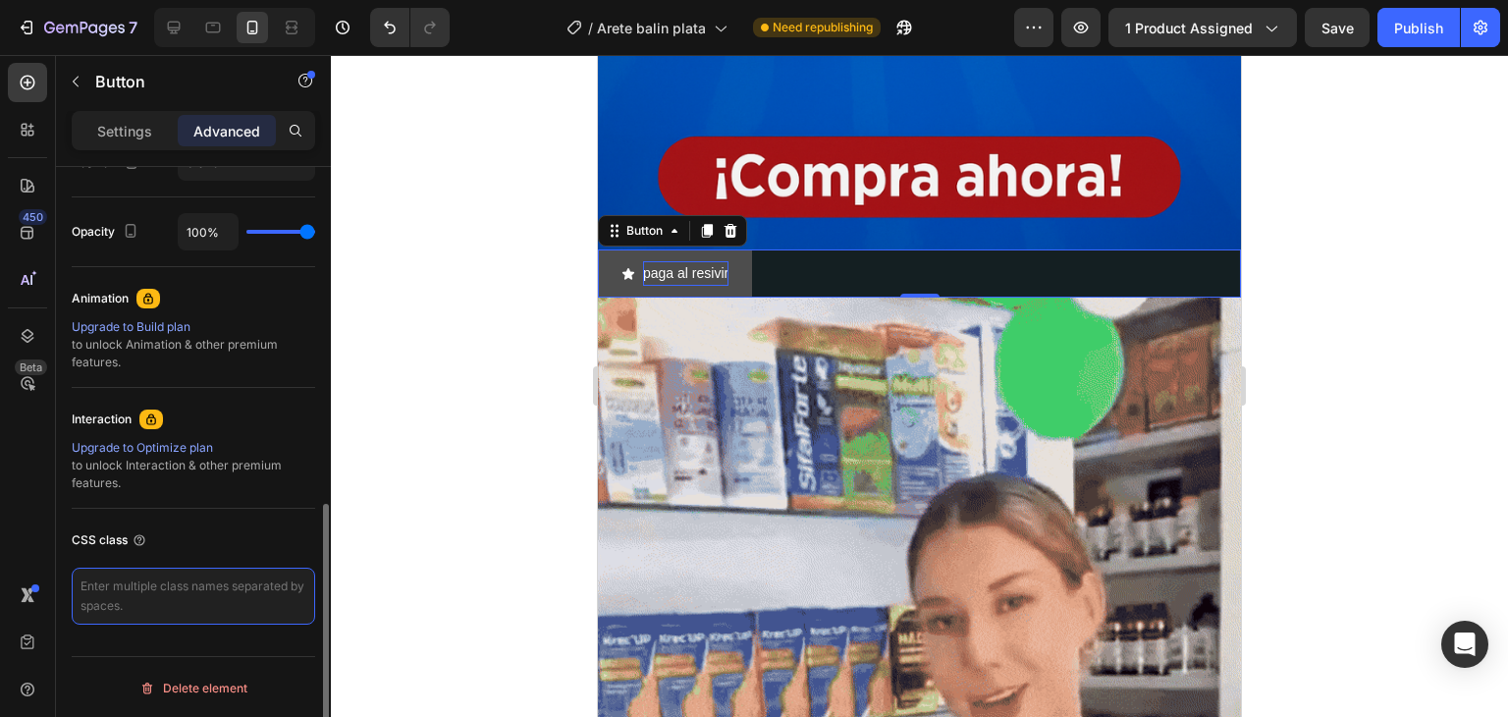
click at [202, 578] on textarea at bounding box center [194, 596] width 244 height 57
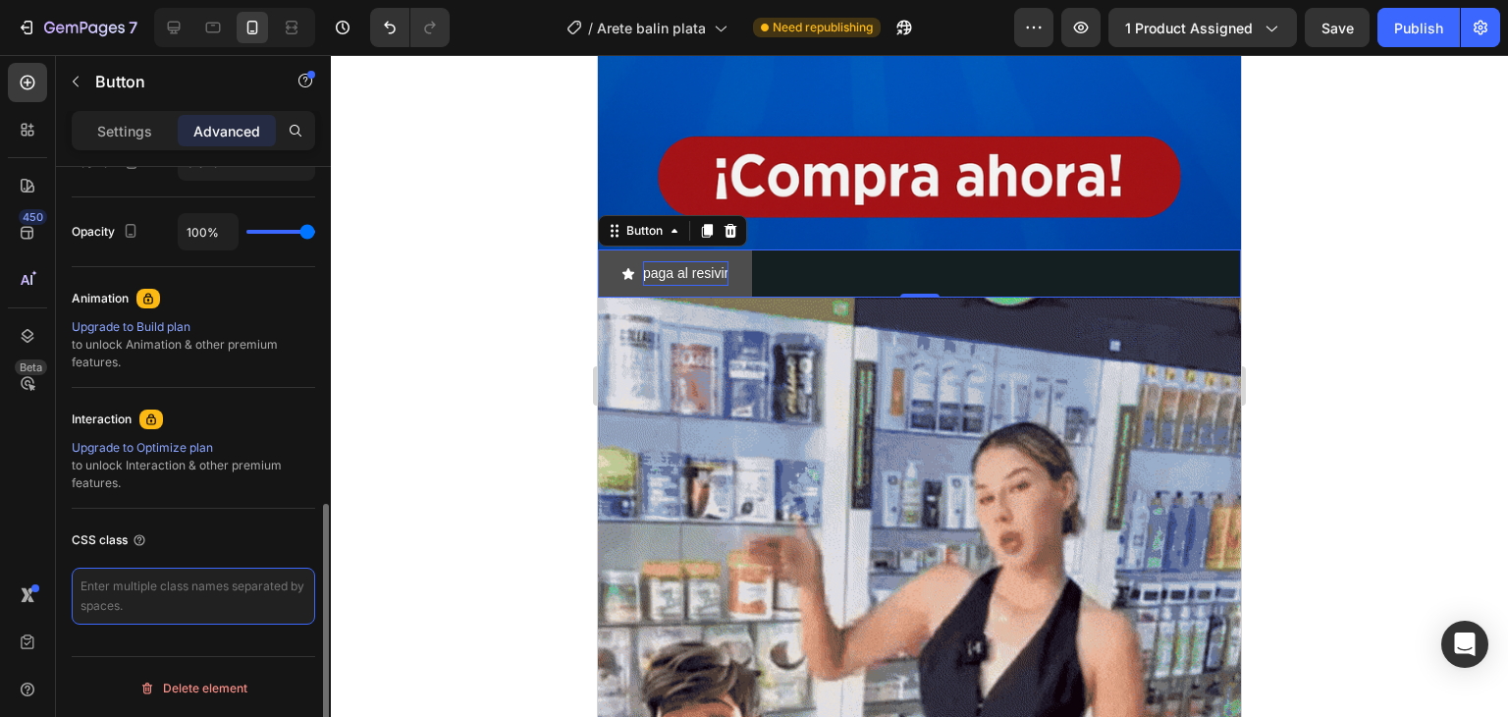
click at [227, 596] on textarea at bounding box center [194, 596] width 244 height 57
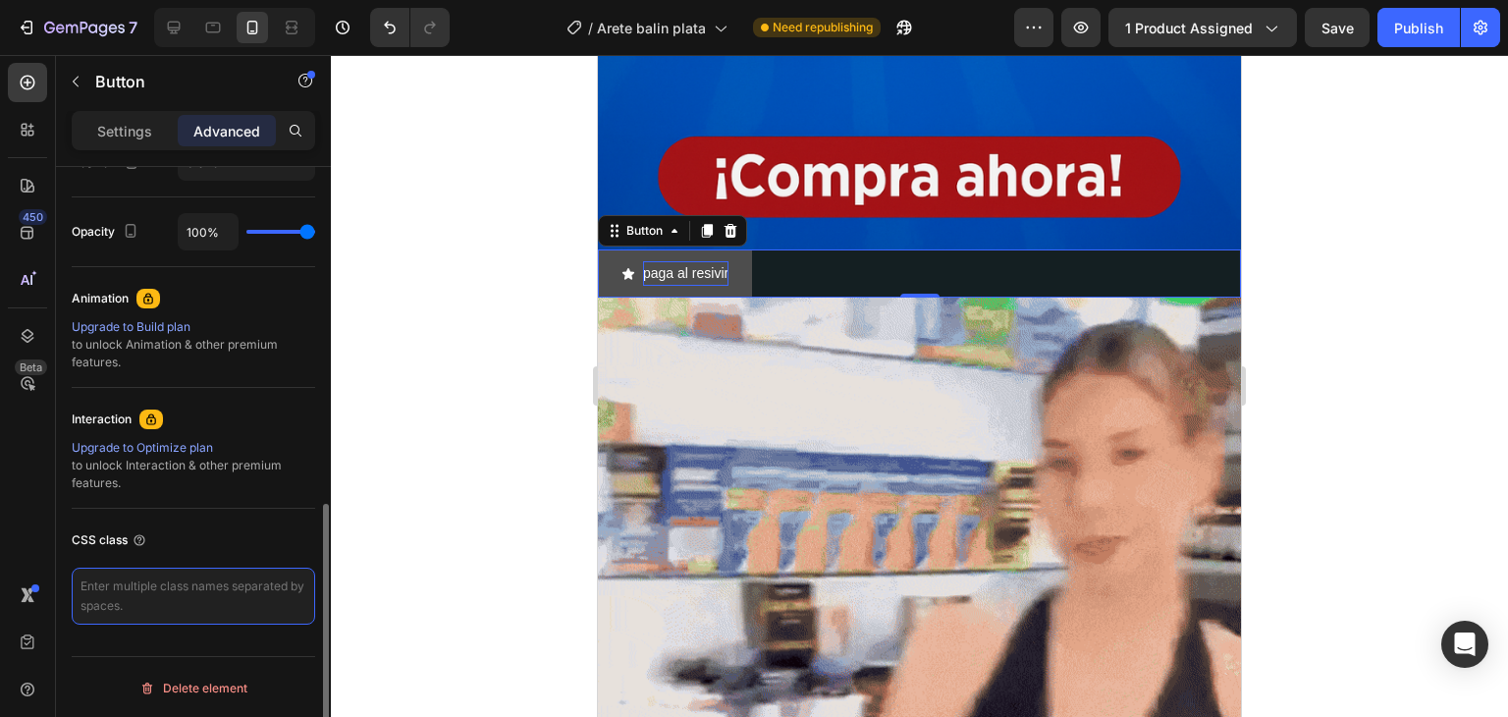
drag, startPoint x: 157, startPoint y: 584, endPoint x: 228, endPoint y: 593, distance: 71.2
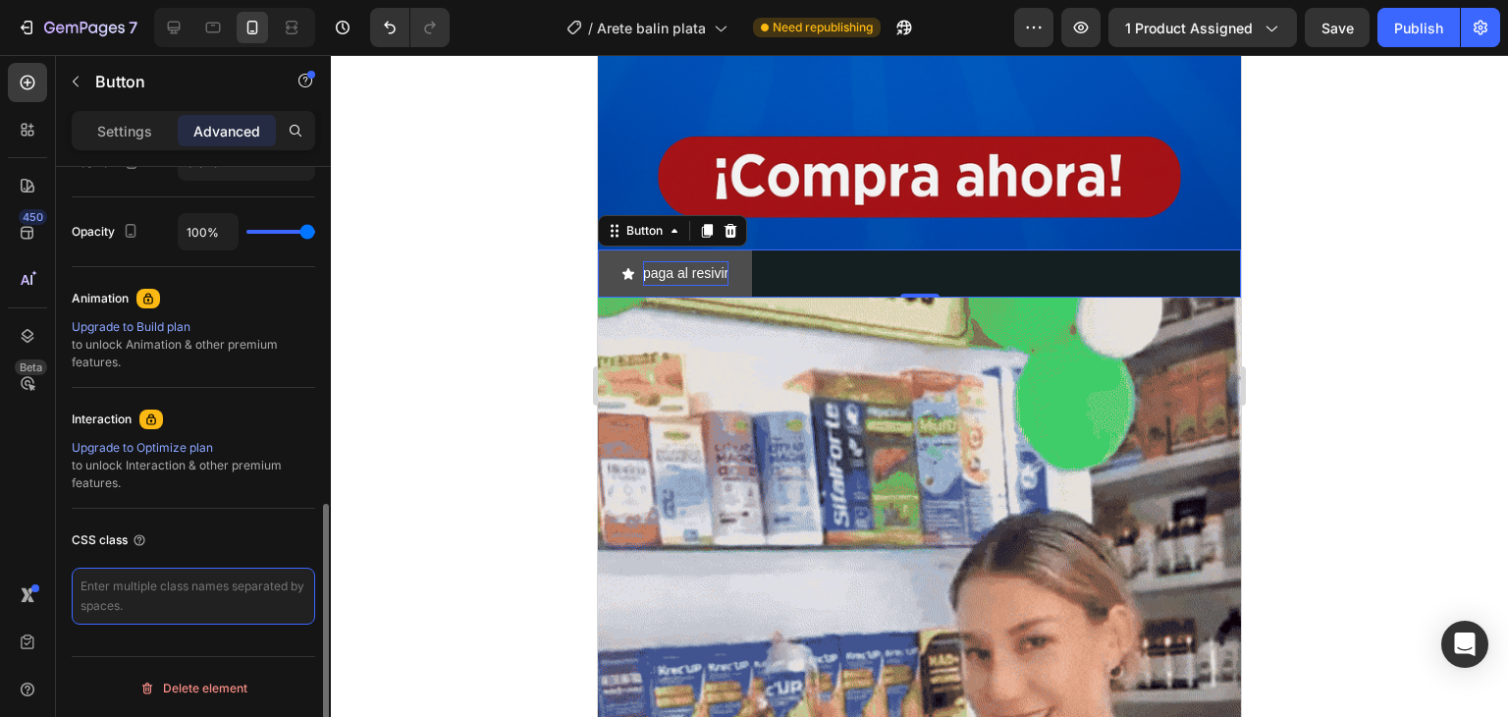
click at [228, 593] on textarea at bounding box center [194, 596] width 244 height 57
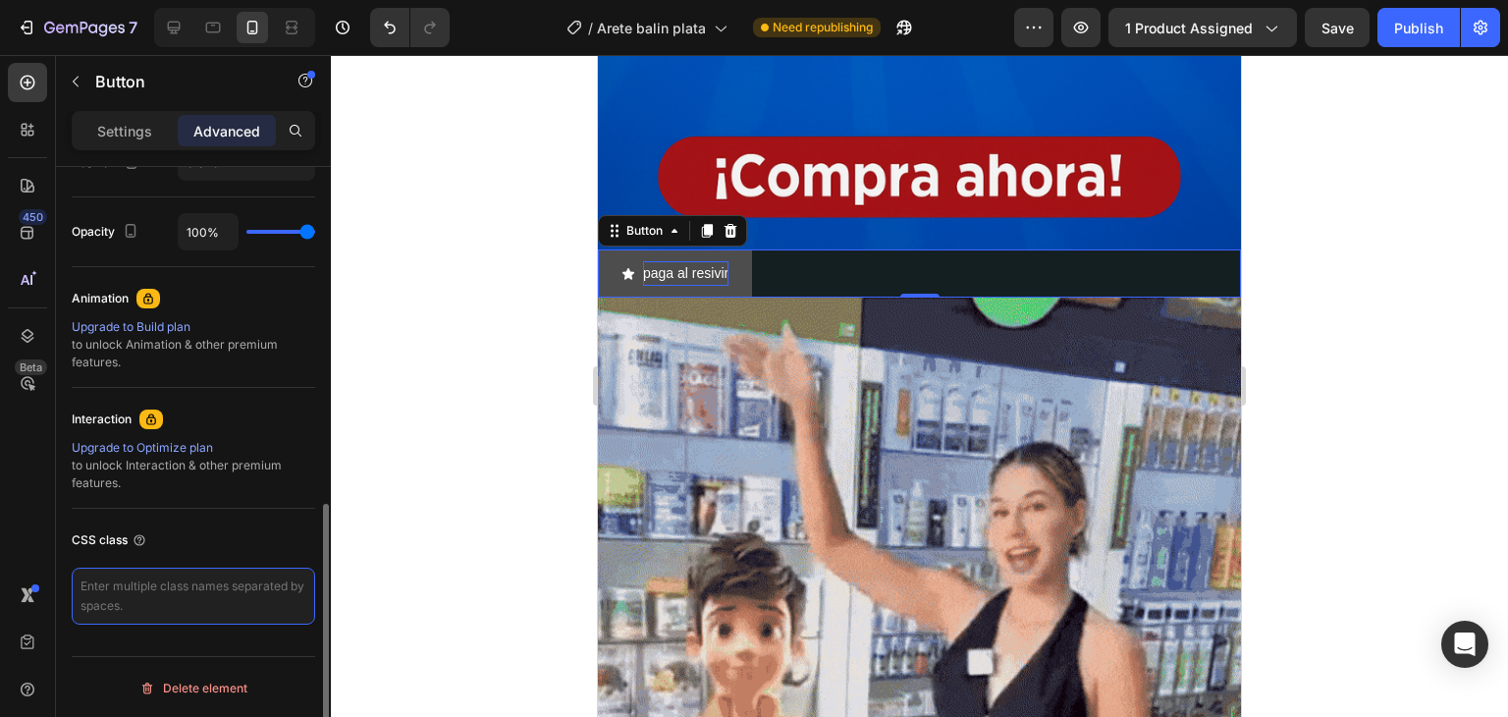
click at [165, 594] on textarea at bounding box center [194, 596] width 244 height 57
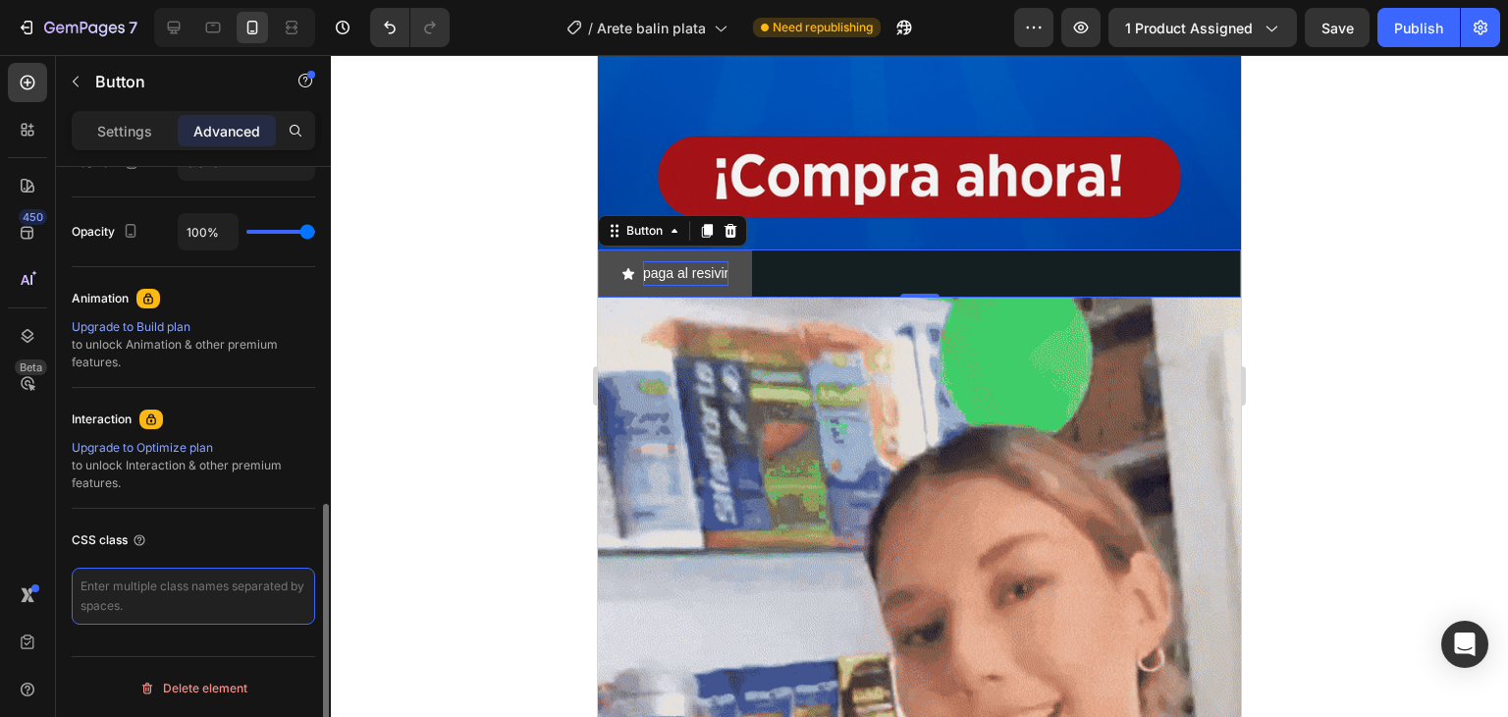
click at [158, 589] on textarea at bounding box center [194, 596] width 244 height 57
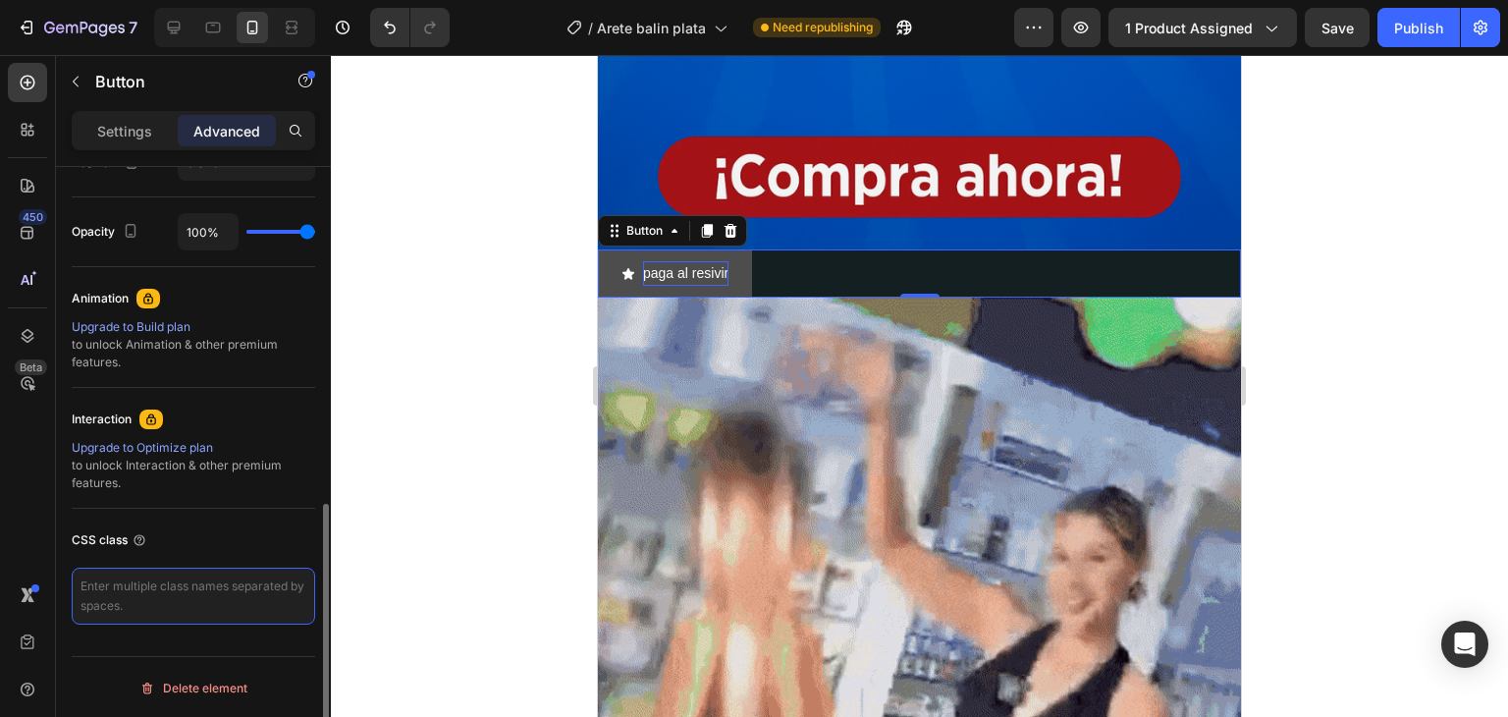
click at [154, 592] on textarea at bounding box center [194, 596] width 244 height 57
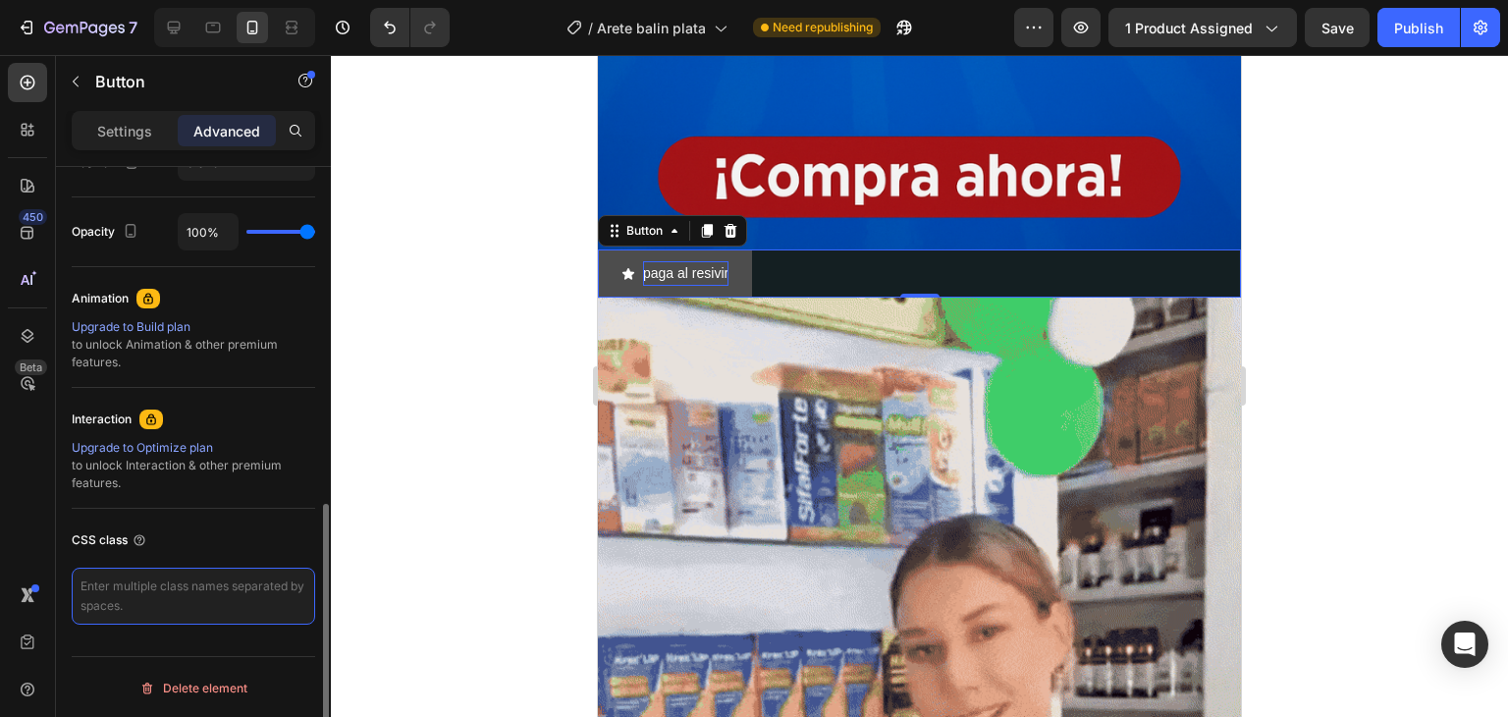
drag, startPoint x: 154, startPoint y: 592, endPoint x: 152, endPoint y: 582, distance: 10.0
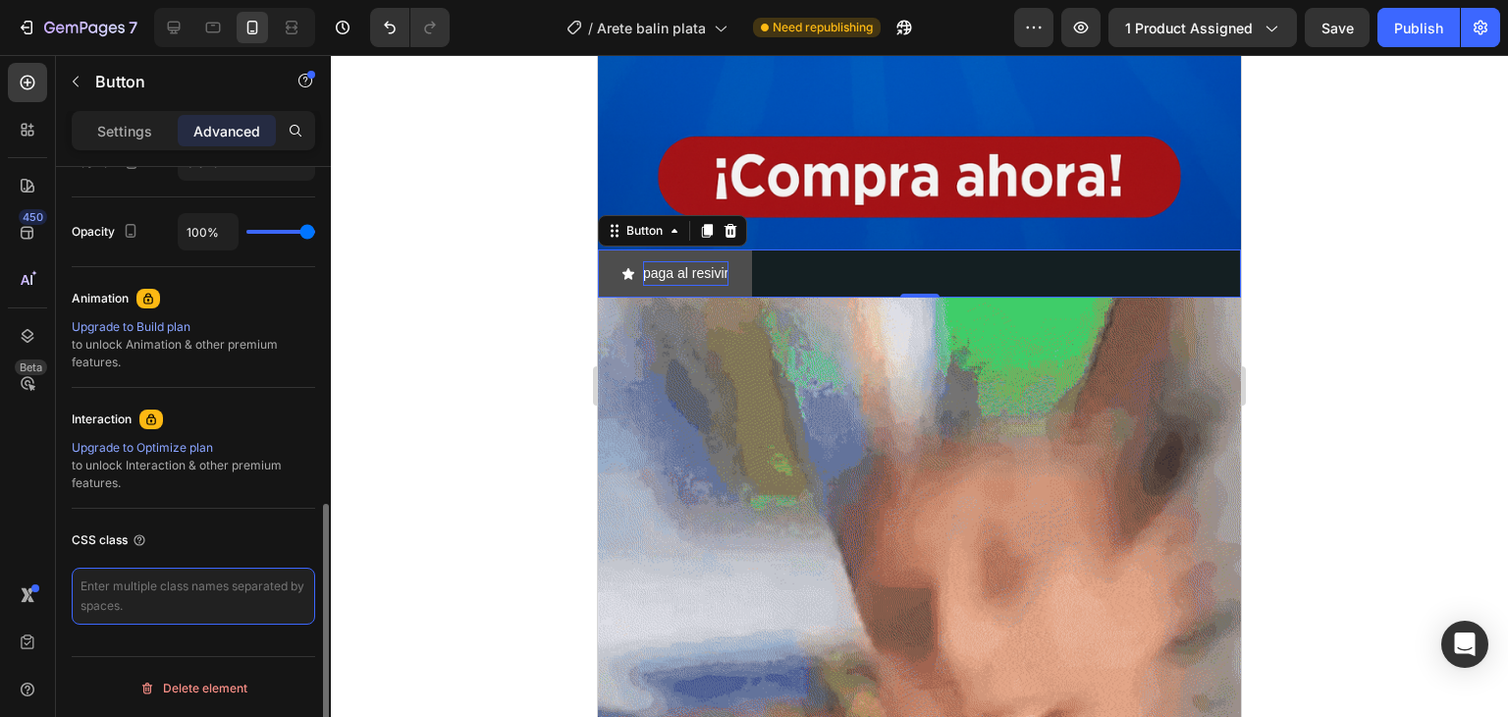
click at [152, 582] on textarea at bounding box center [194, 596] width 244 height 57
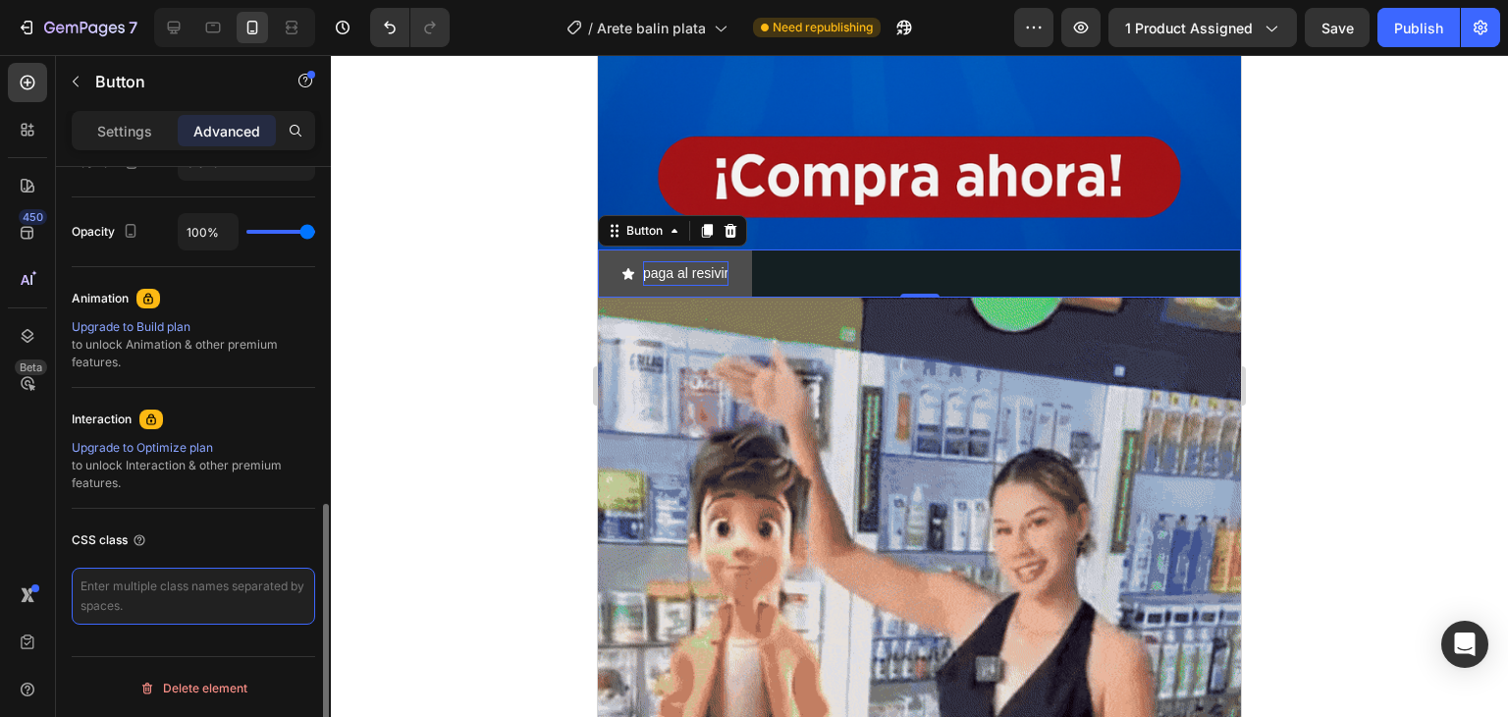
click at [137, 585] on textarea at bounding box center [194, 596] width 244 height 57
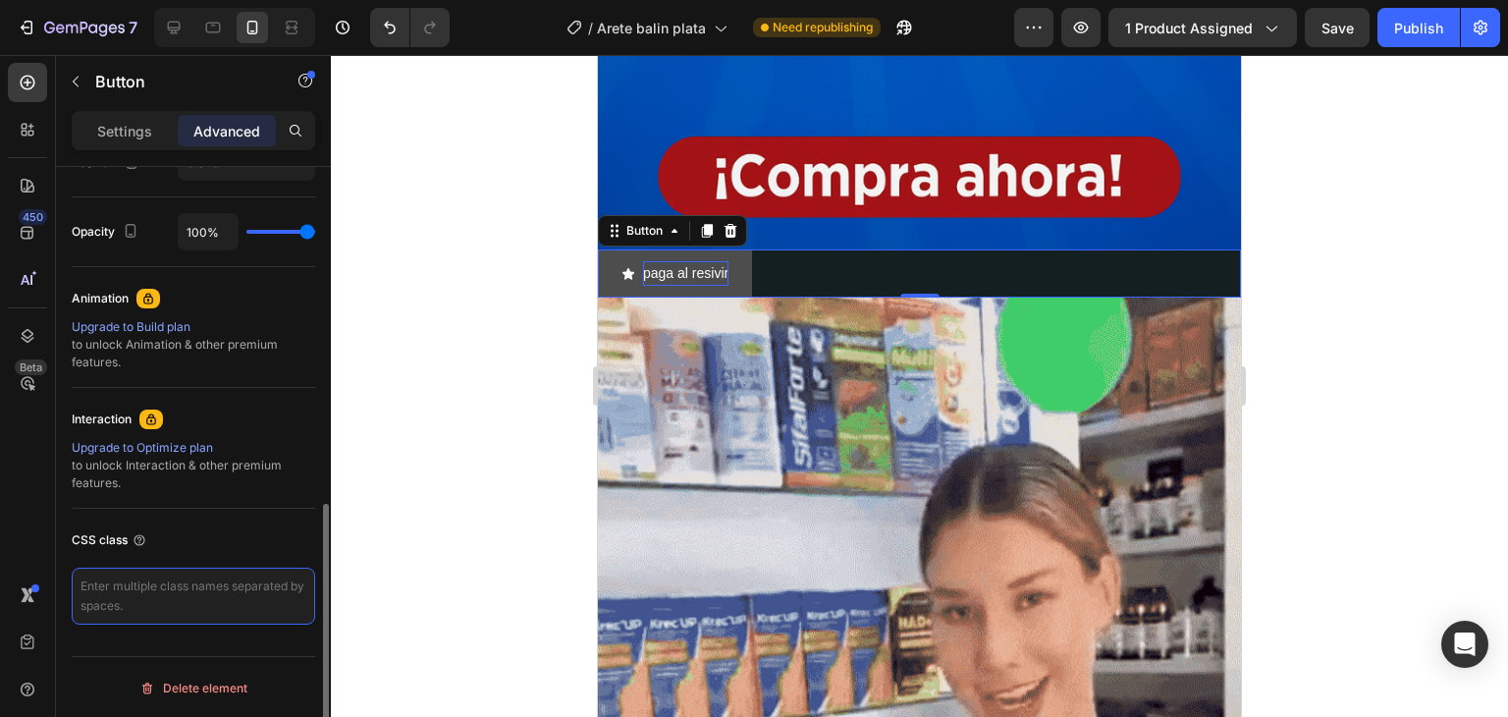
drag, startPoint x: 81, startPoint y: 579, endPoint x: 192, endPoint y: 591, distance: 111.6
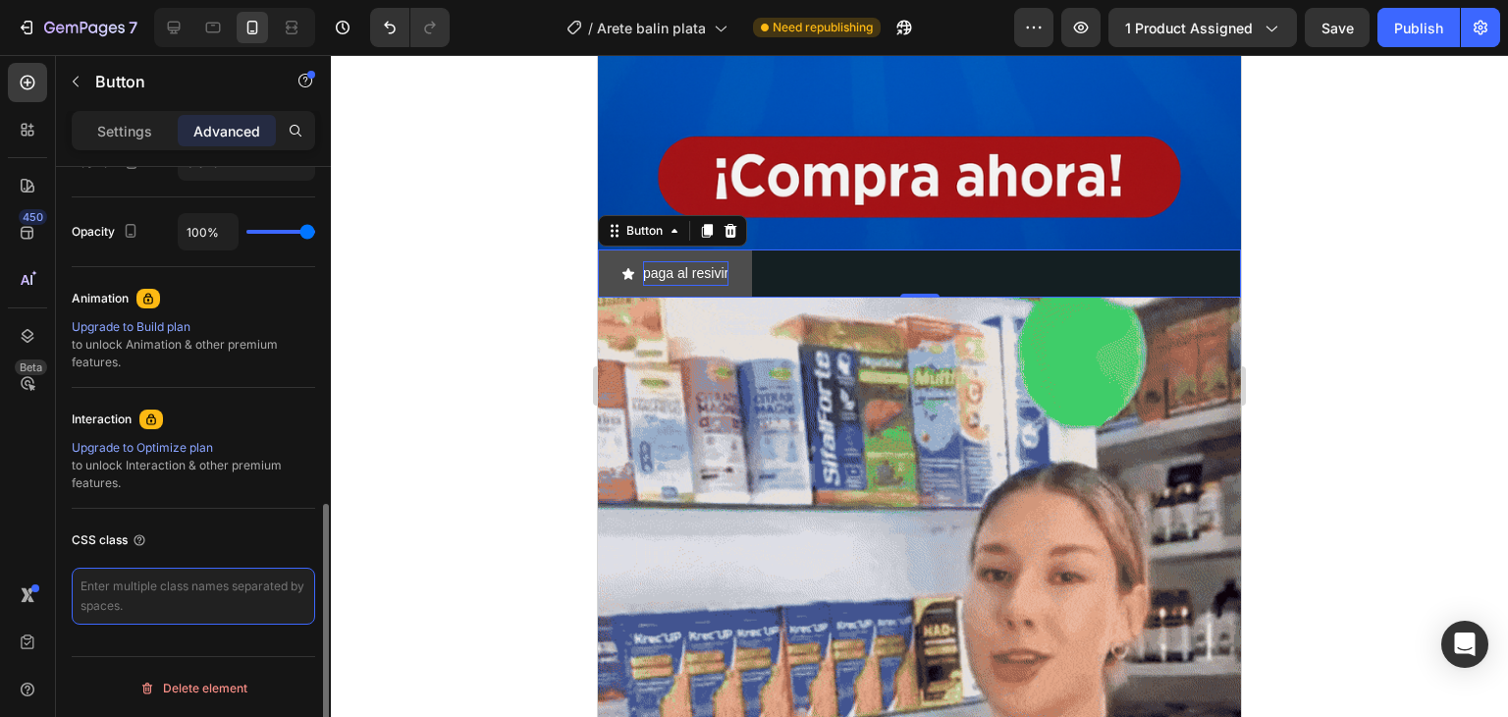
click at [192, 591] on textarea at bounding box center [194, 596] width 244 height 57
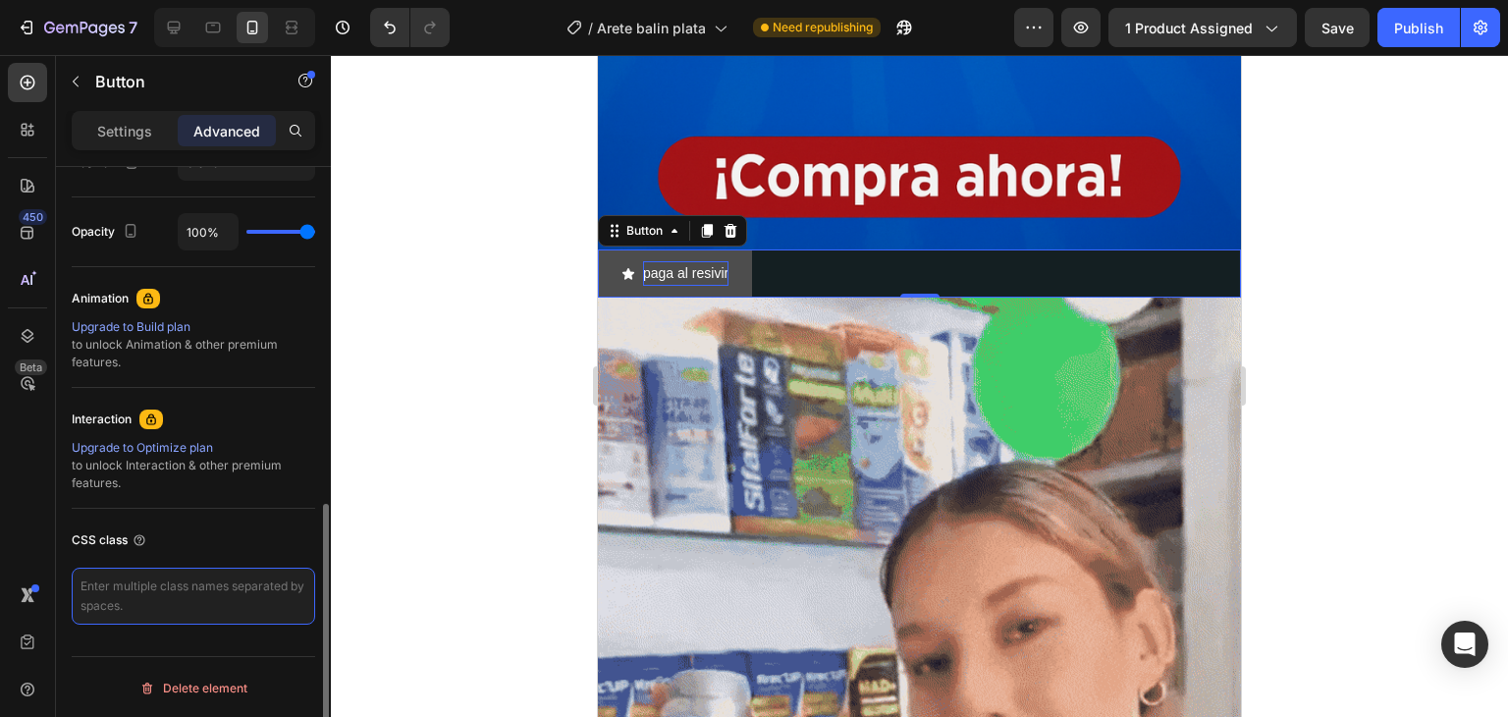
click at [194, 591] on textarea at bounding box center [194, 596] width 244 height 57
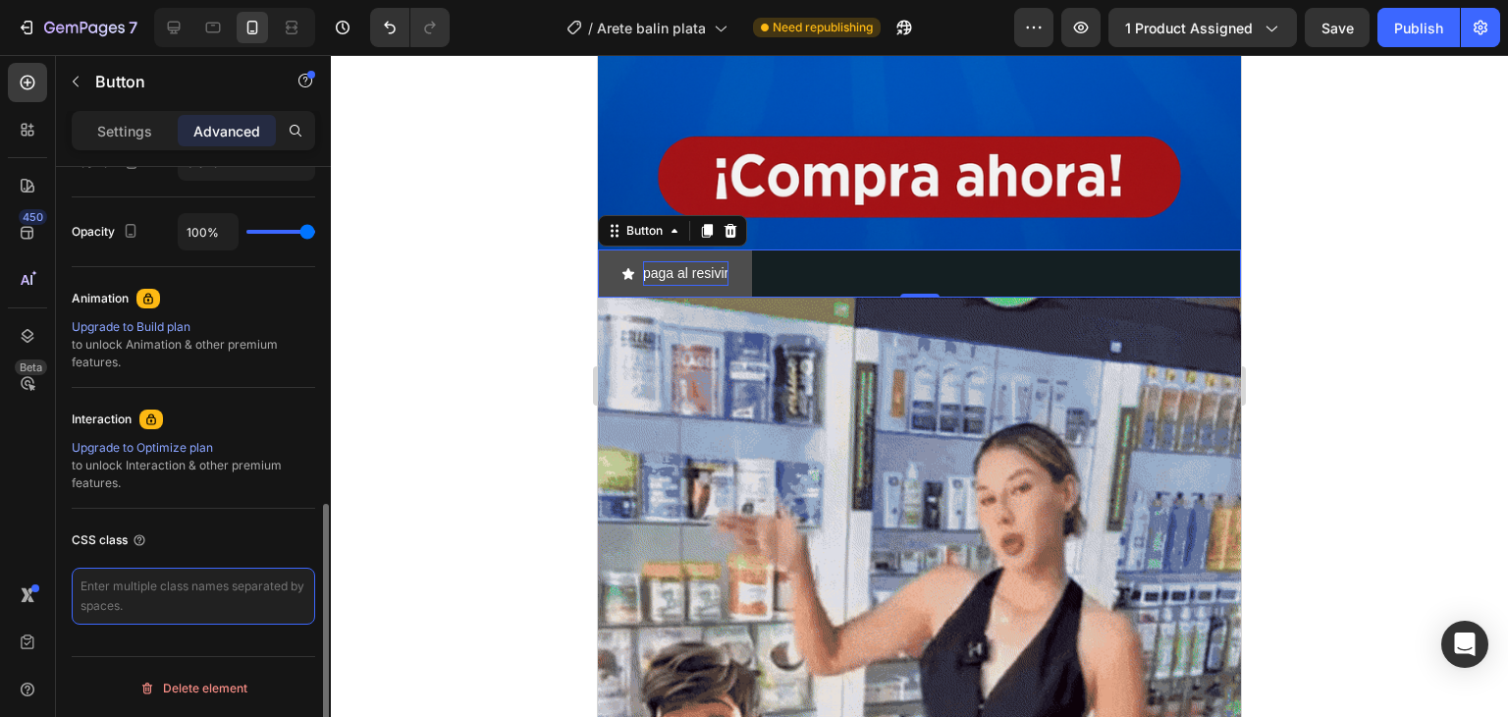
click at [194, 591] on textarea at bounding box center [194, 596] width 244 height 57
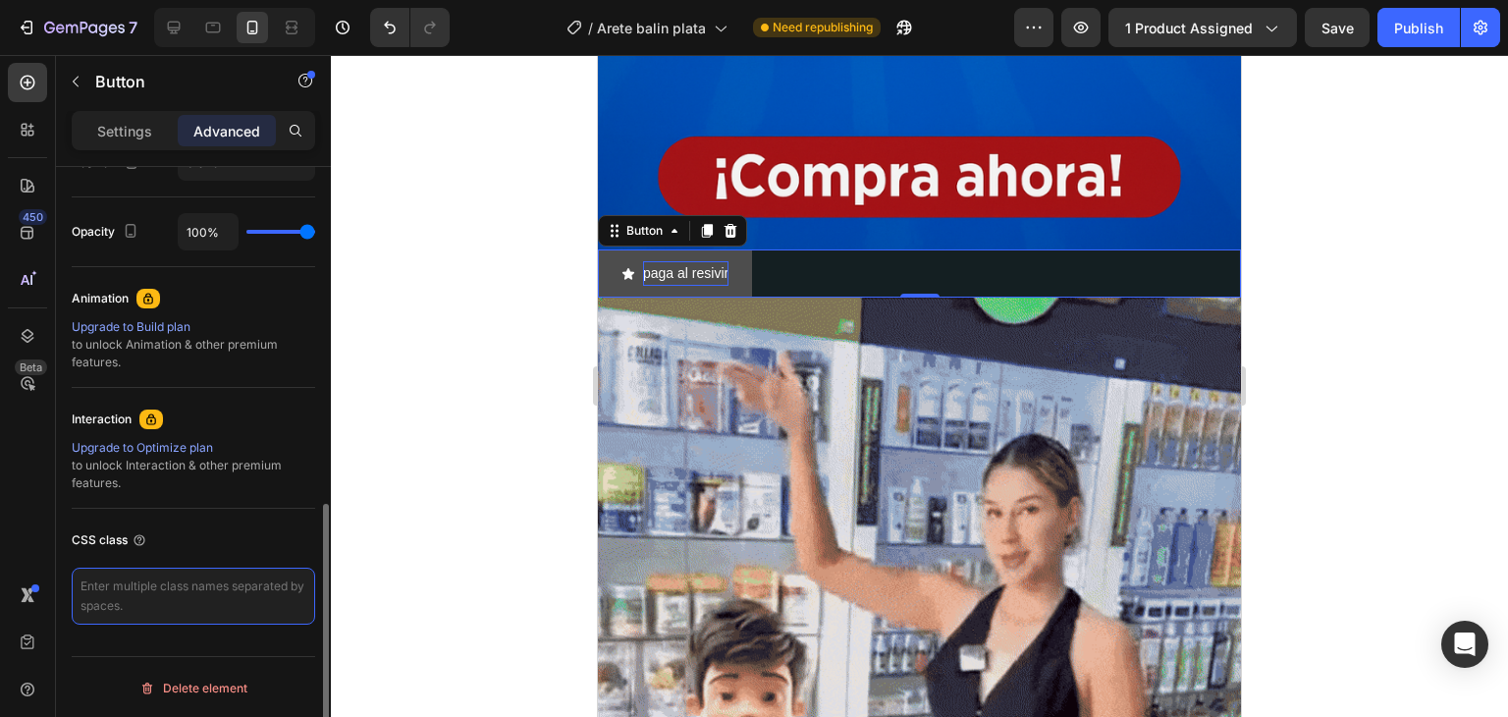
click at [205, 573] on textarea at bounding box center [194, 596] width 244 height 57
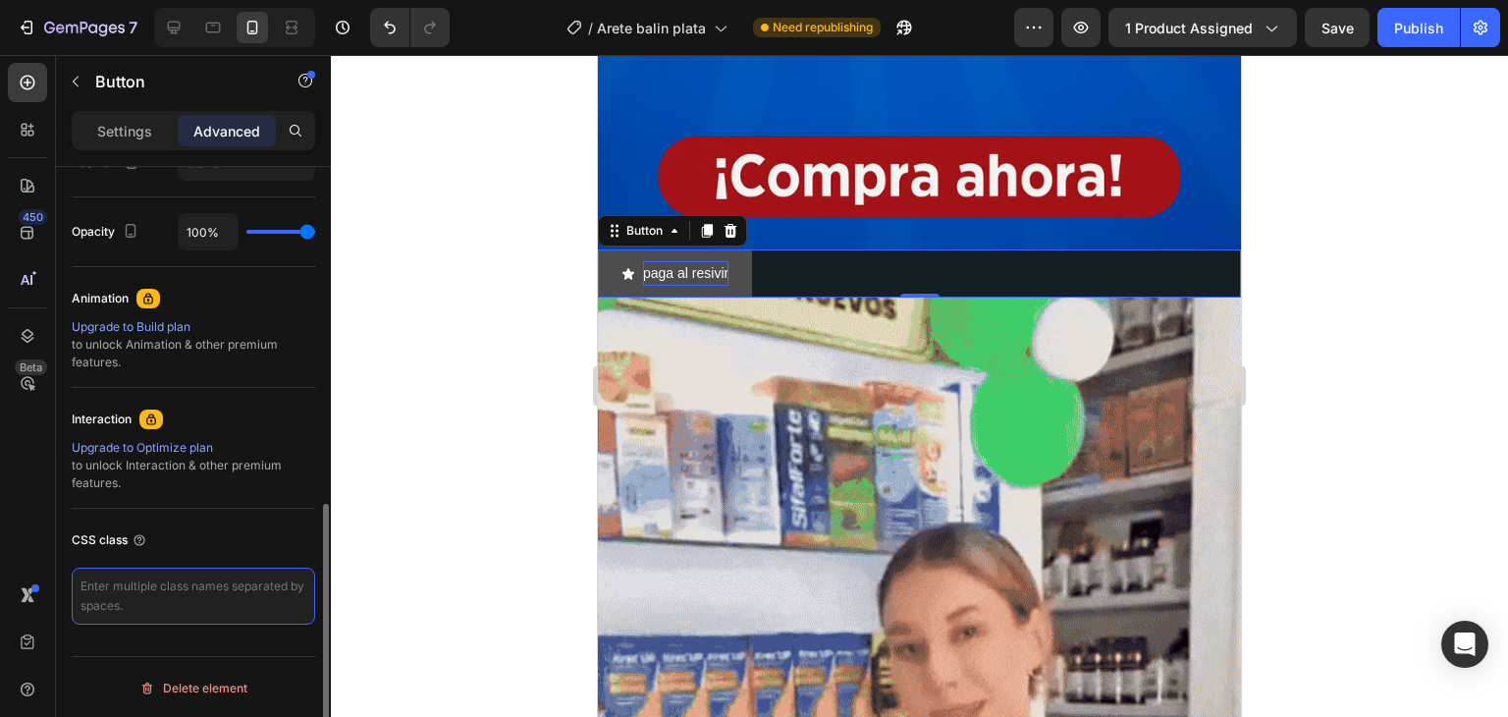
click at [209, 587] on textarea at bounding box center [194, 596] width 244 height 57
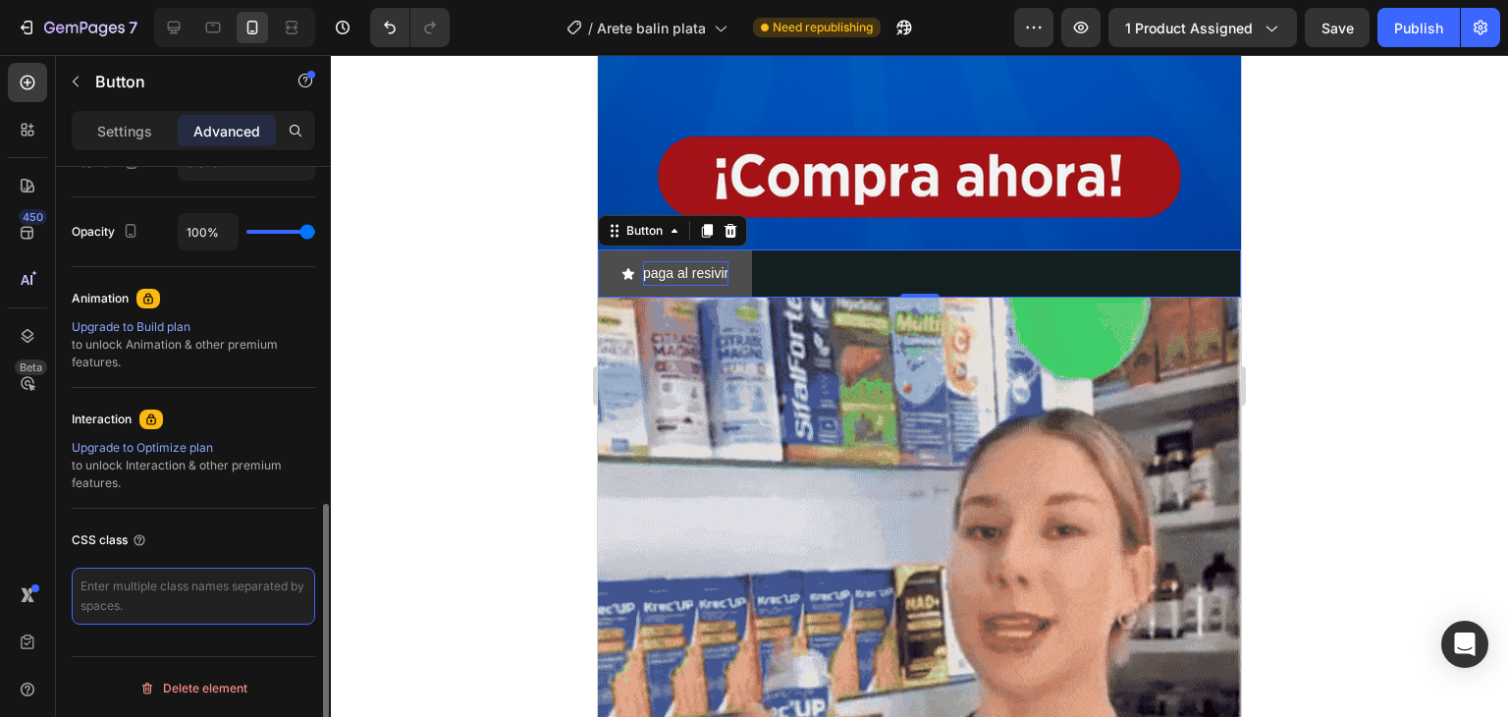
click at [209, 587] on textarea at bounding box center [194, 596] width 244 height 57
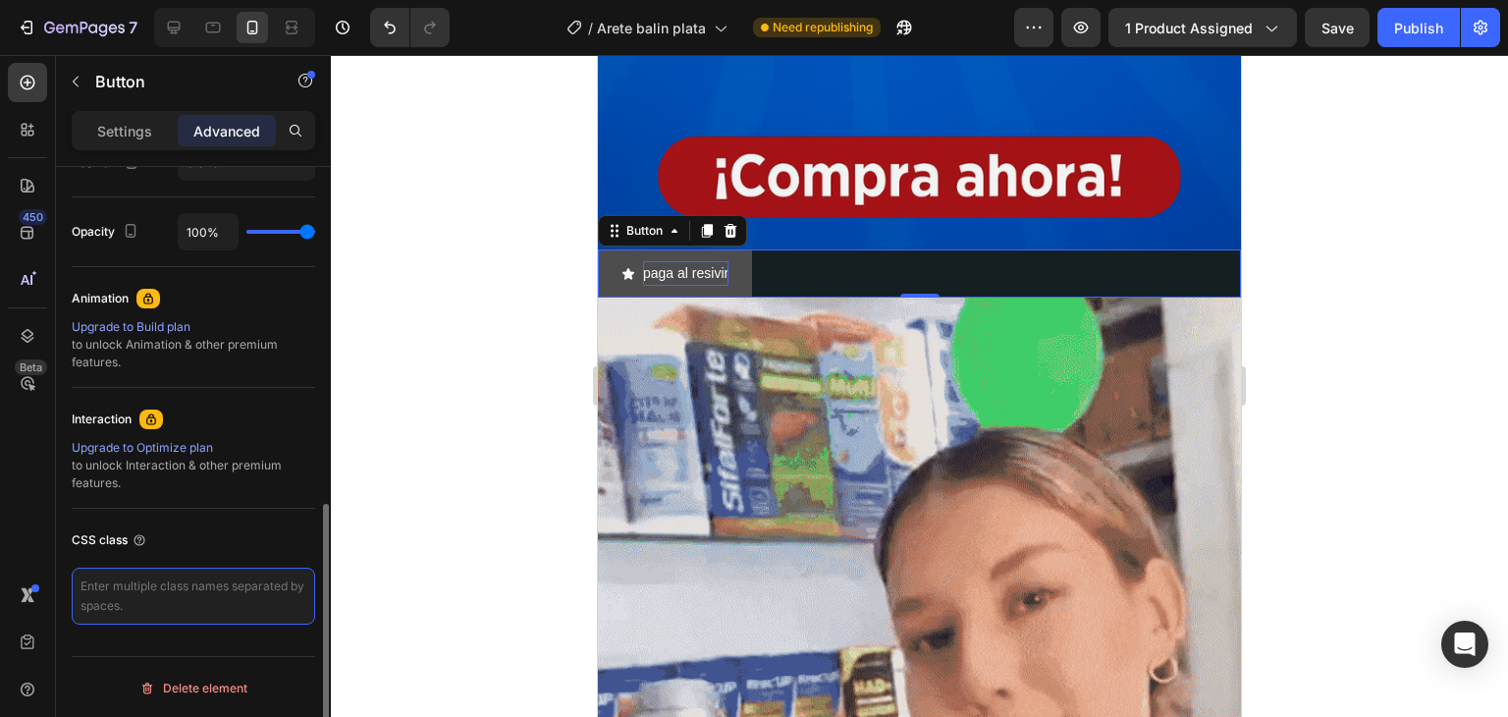
click at [209, 587] on textarea at bounding box center [194, 596] width 244 height 57
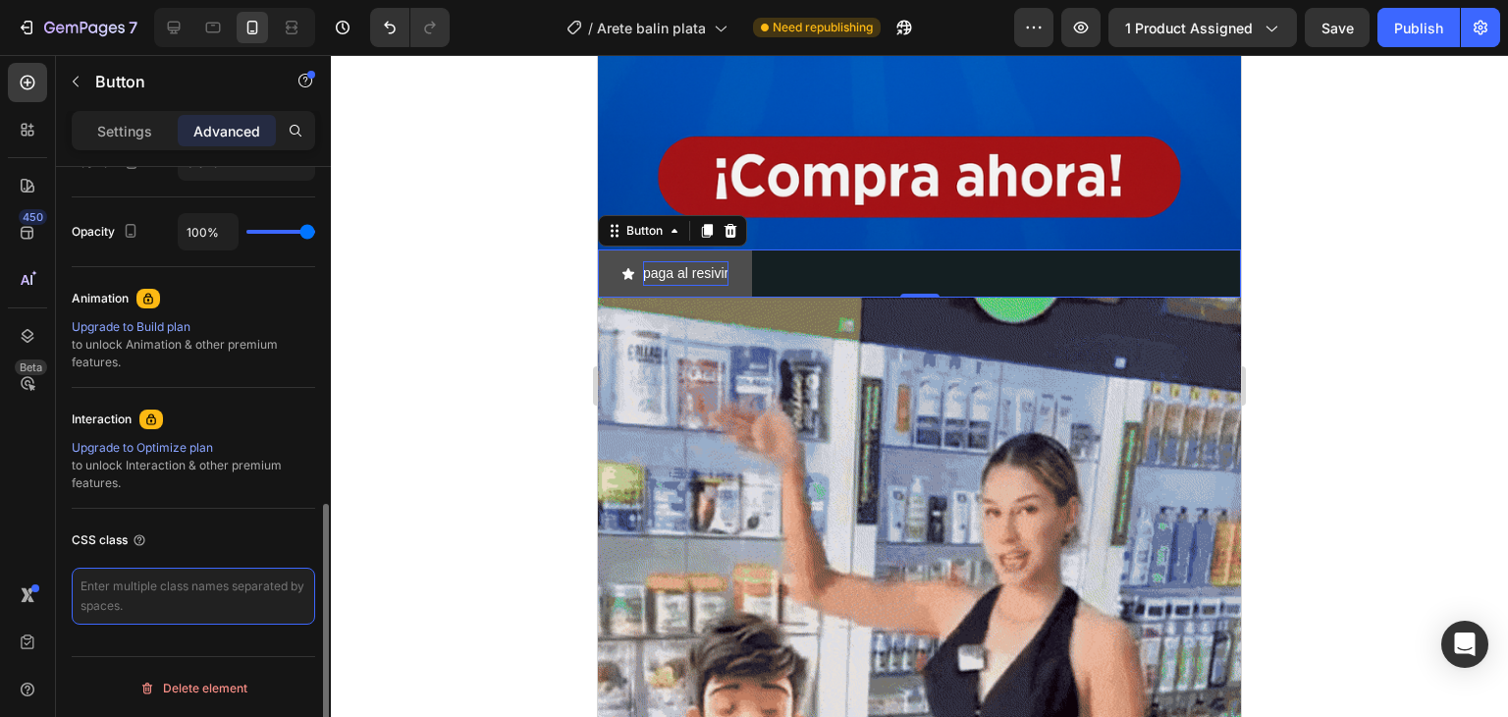
click at [210, 587] on textarea at bounding box center [194, 596] width 244 height 57
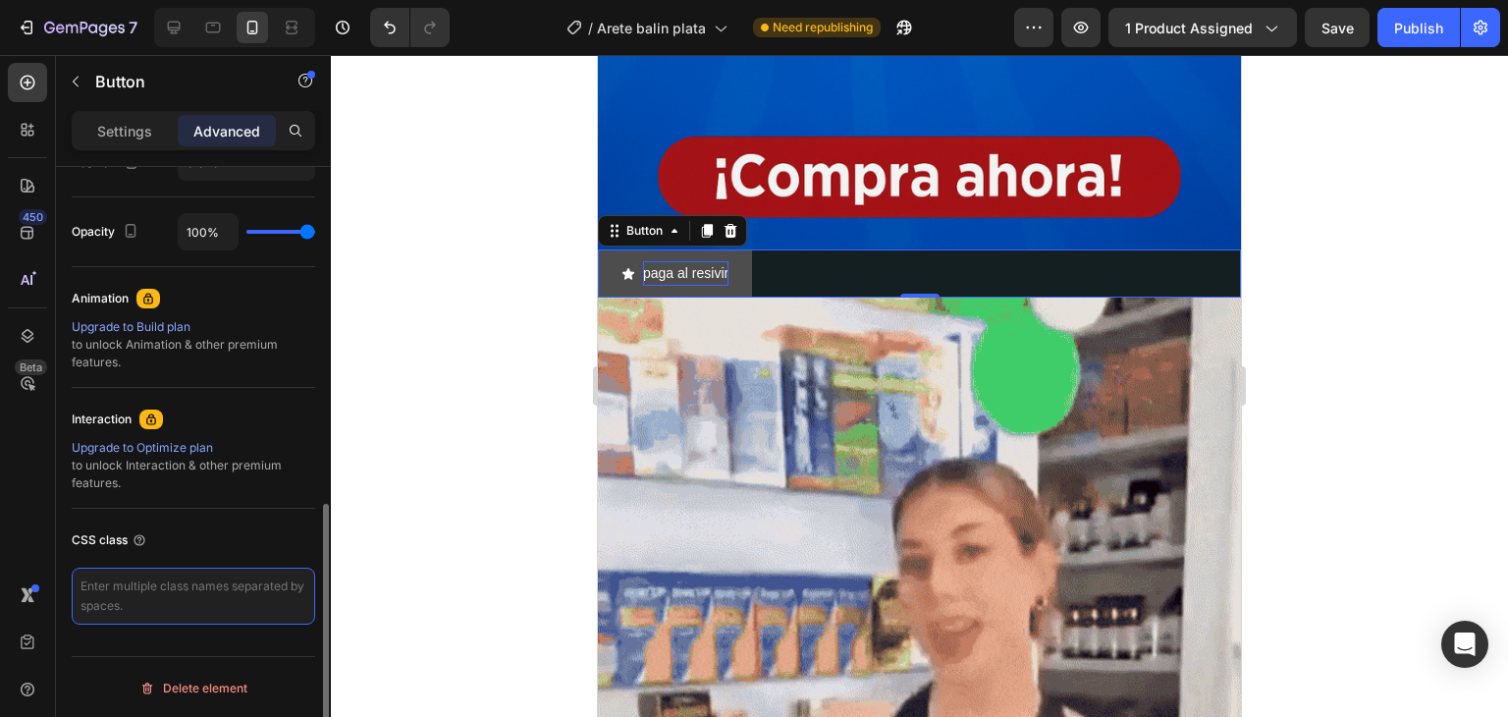
click at [210, 587] on textarea at bounding box center [194, 596] width 244 height 57
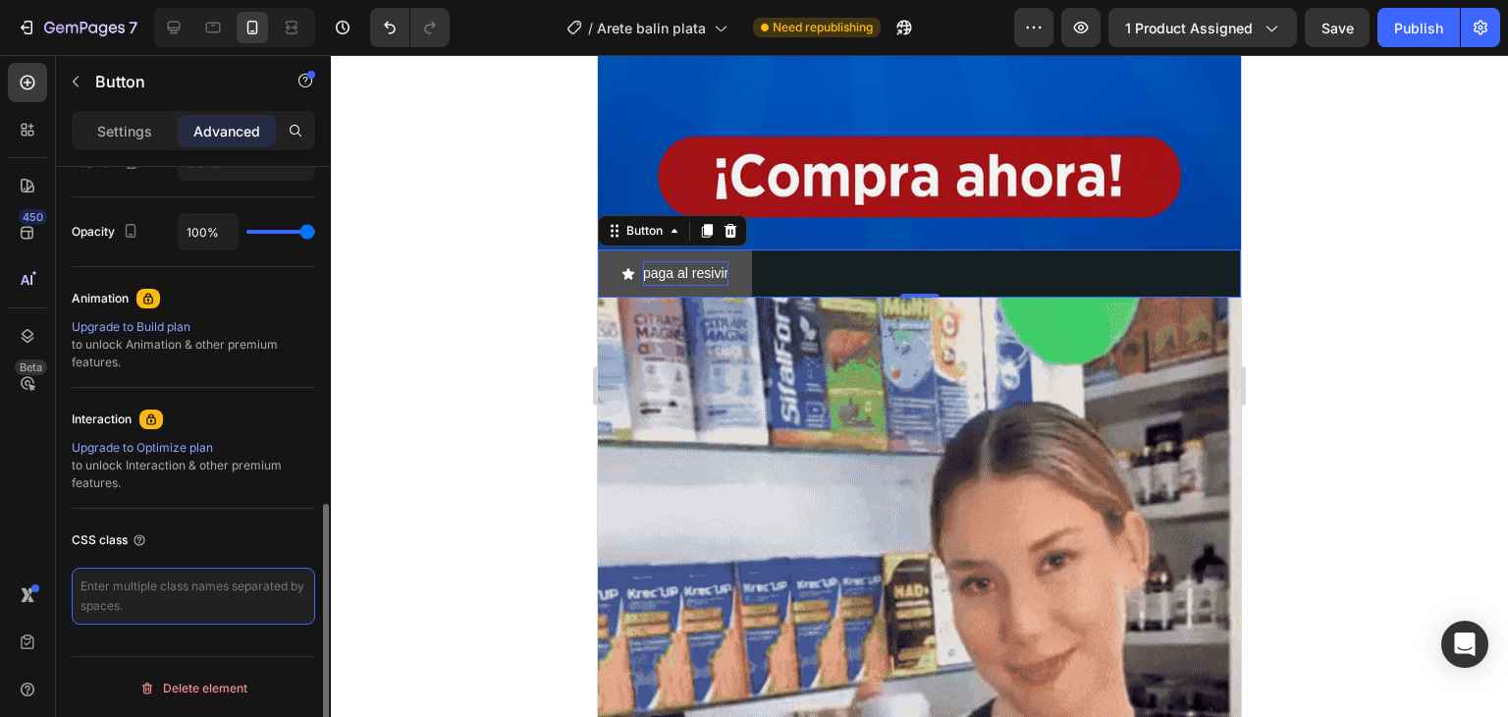
drag, startPoint x: 210, startPoint y: 587, endPoint x: 286, endPoint y: 529, distance: 95.2
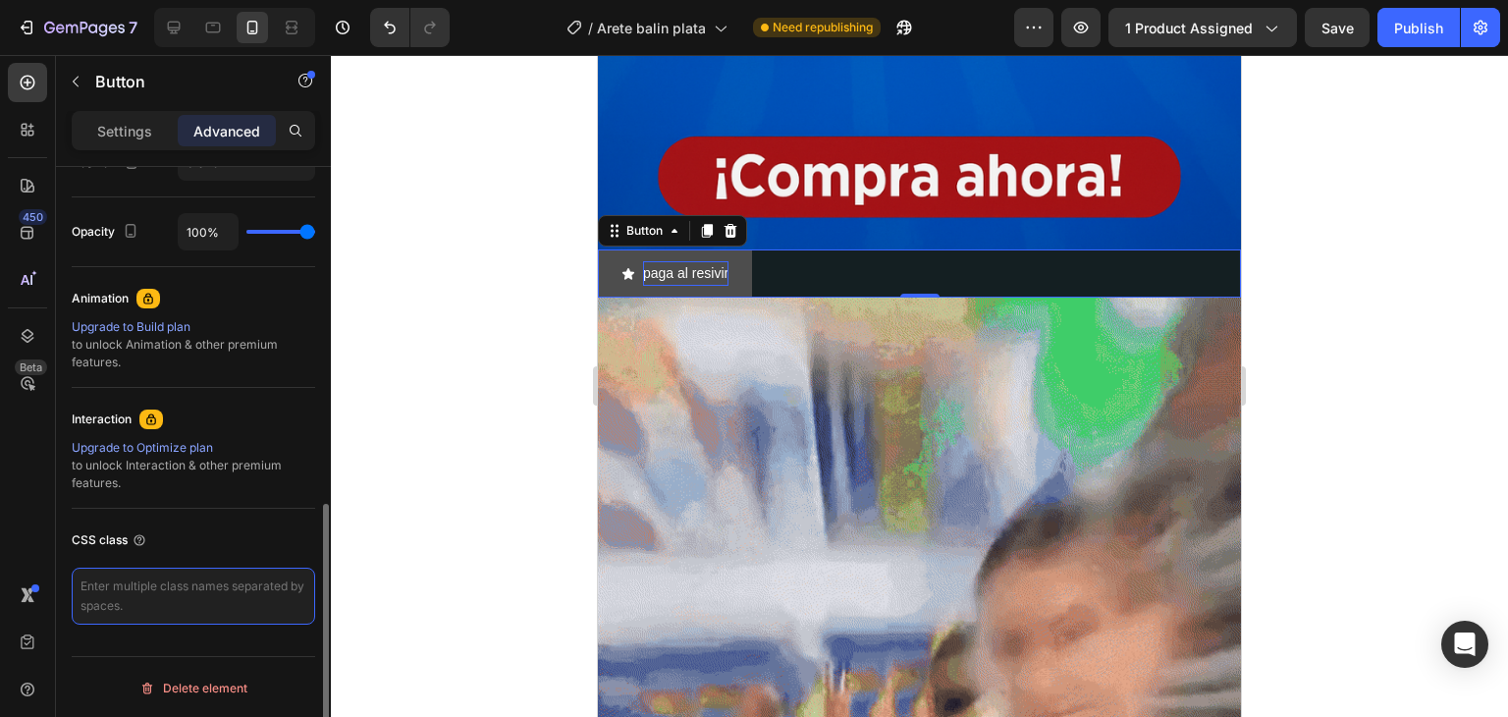
click at [210, 586] on textarea at bounding box center [194, 596] width 244 height 57
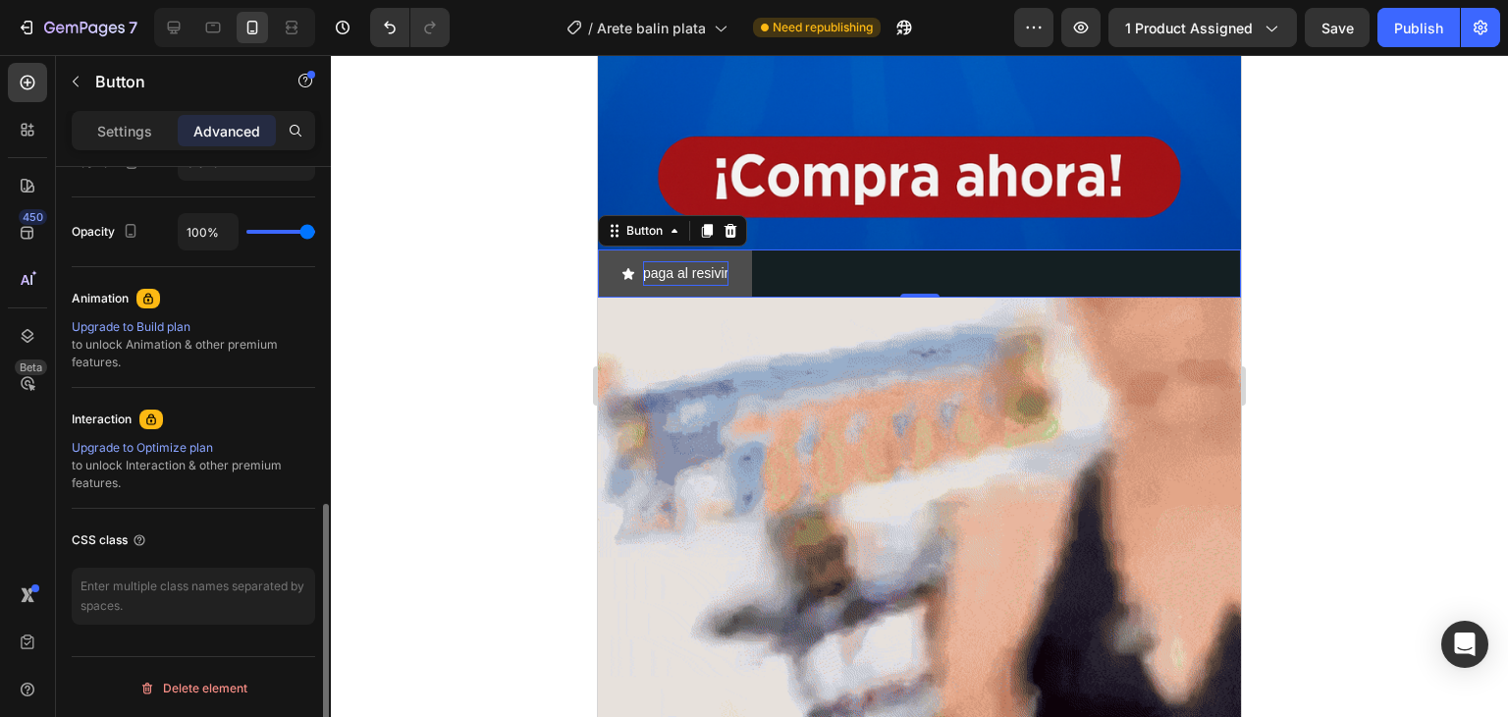
click at [224, 548] on div "CSS class" at bounding box center [194, 539] width 244 height 31
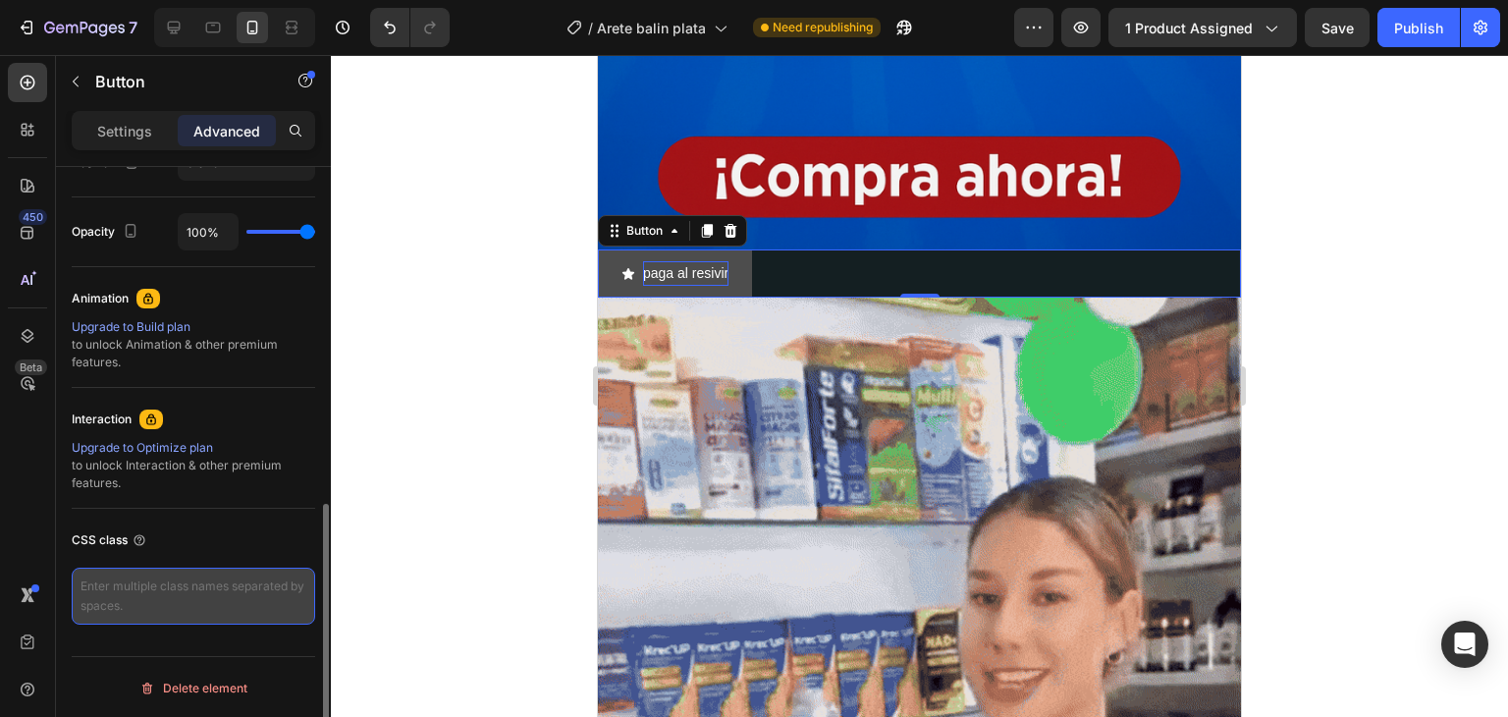
click at [196, 588] on textarea at bounding box center [194, 596] width 244 height 57
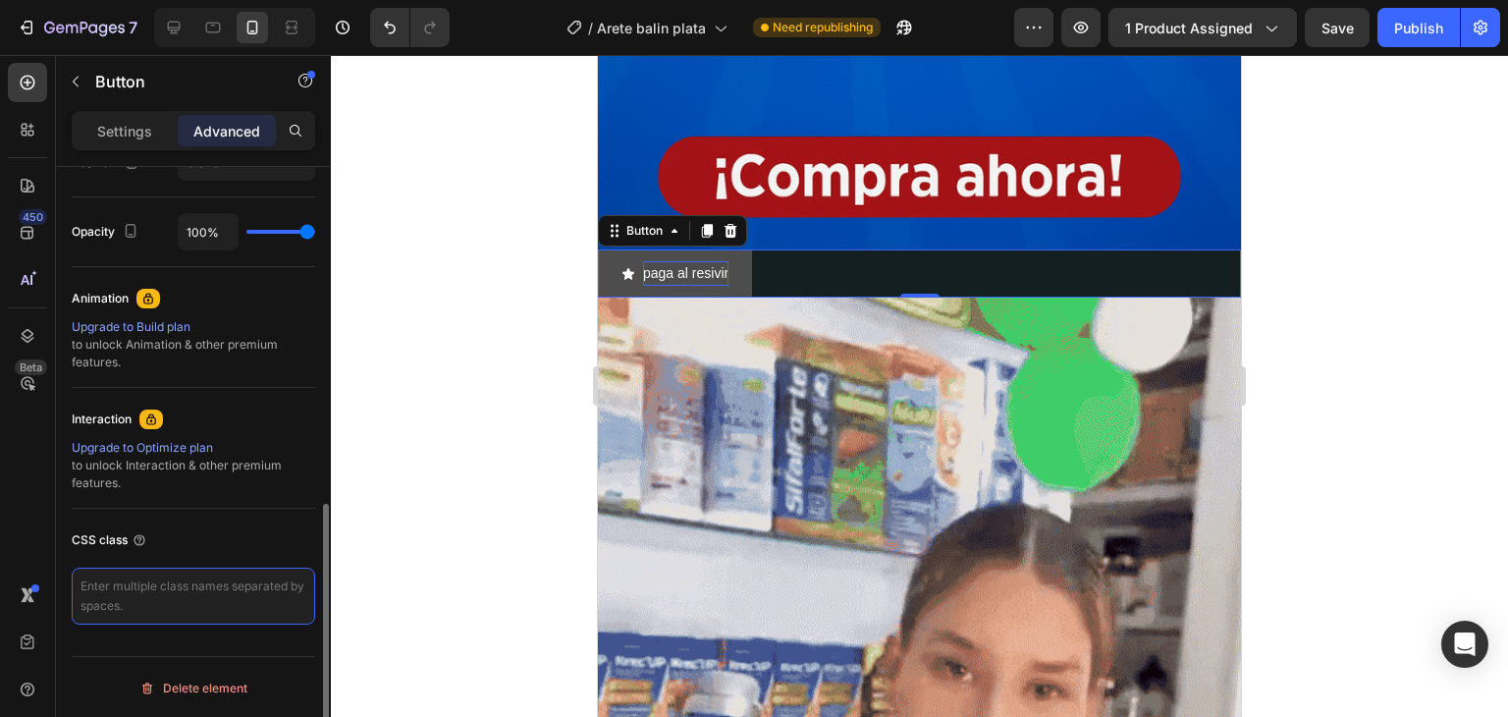
paste textarea "<script type="text/plain" class="product-json" id="product-json{{product.id}}">…"
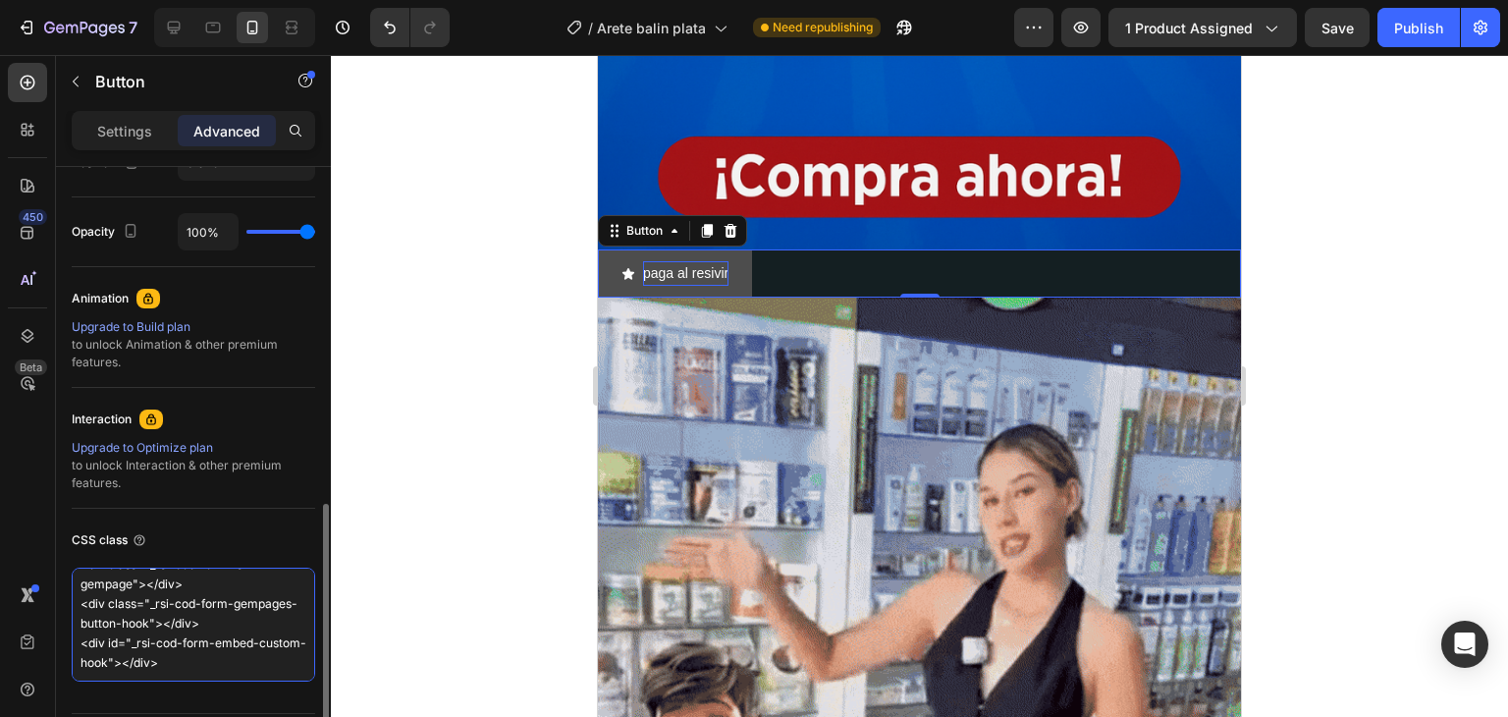
scroll to position [0, 0]
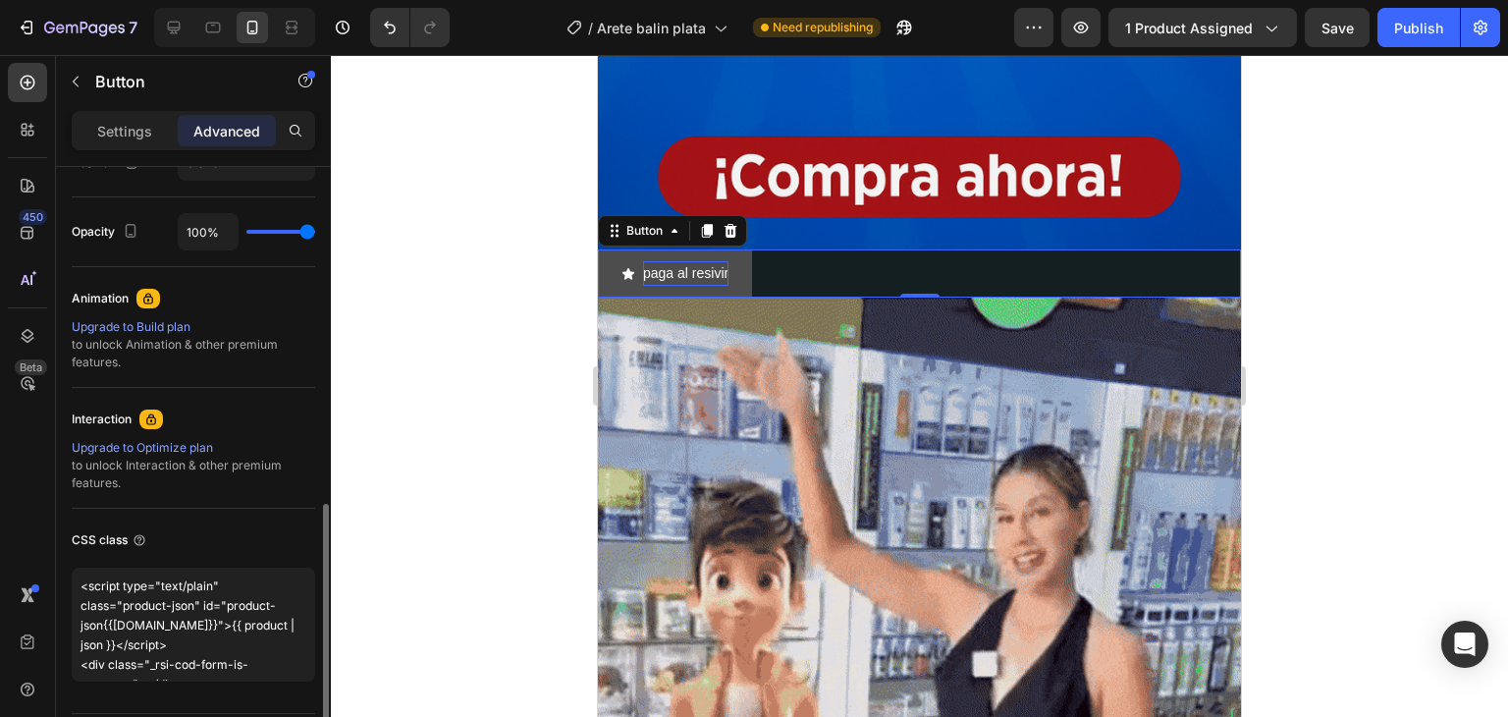
click at [271, 524] on div "CSS class" at bounding box center [194, 539] width 244 height 31
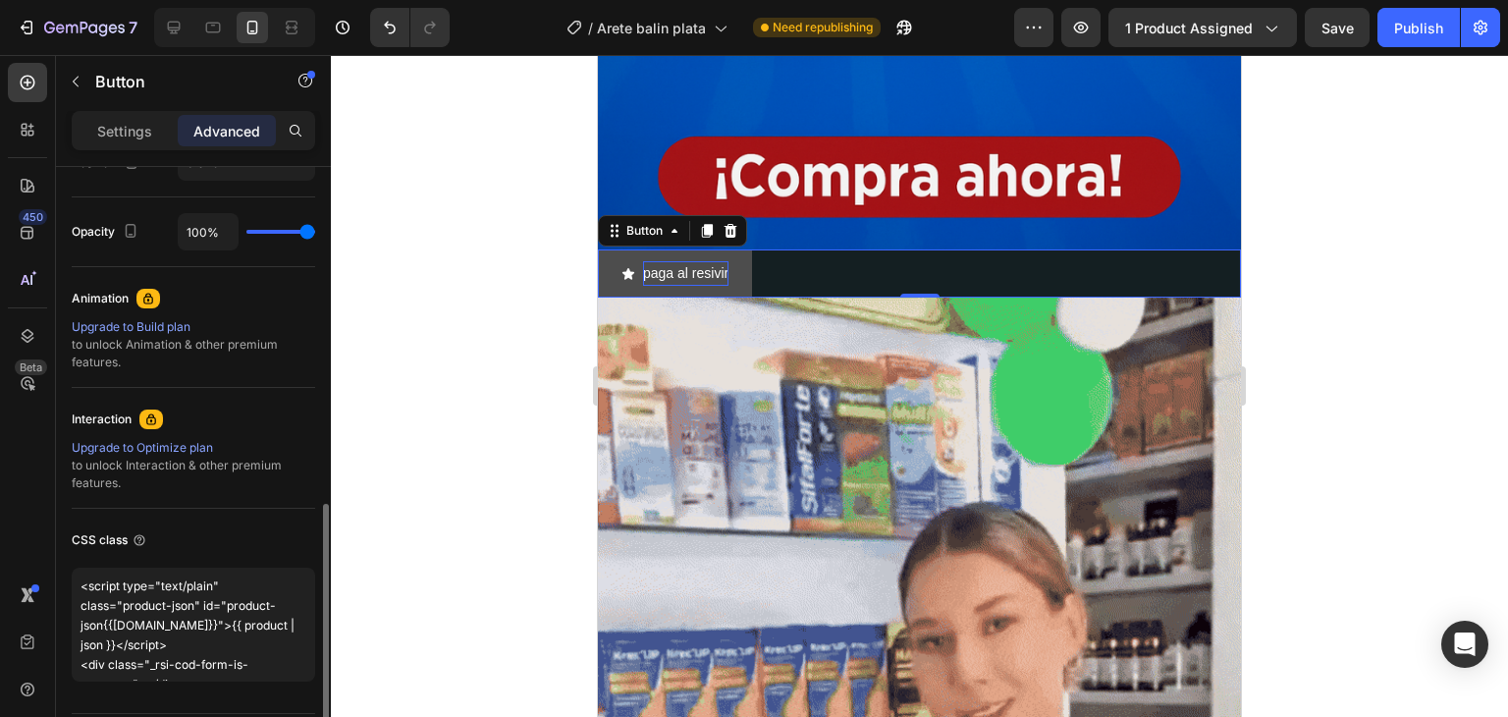
type textarea "<script type="text/plain" class="product-json" id="product-json{{product.id}}">…"
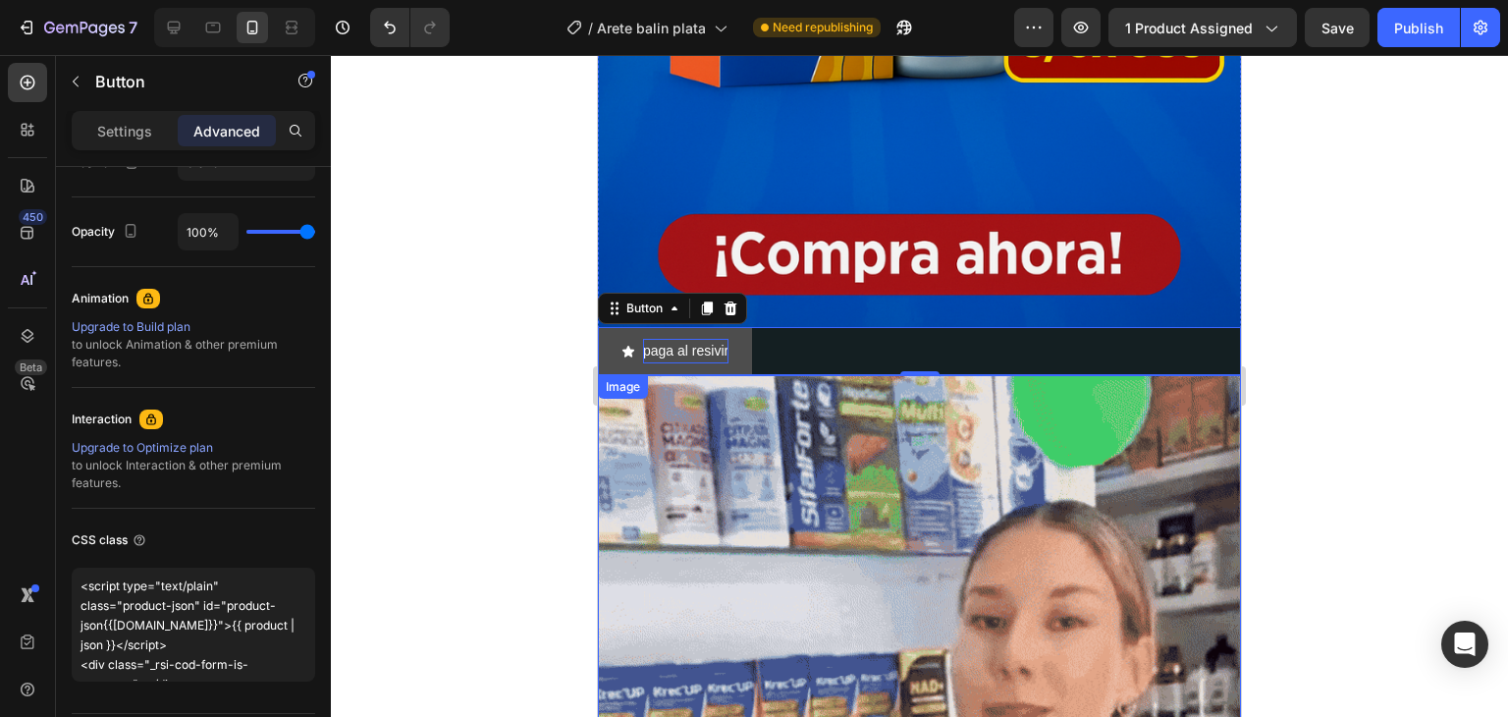
scroll to position [785, 0]
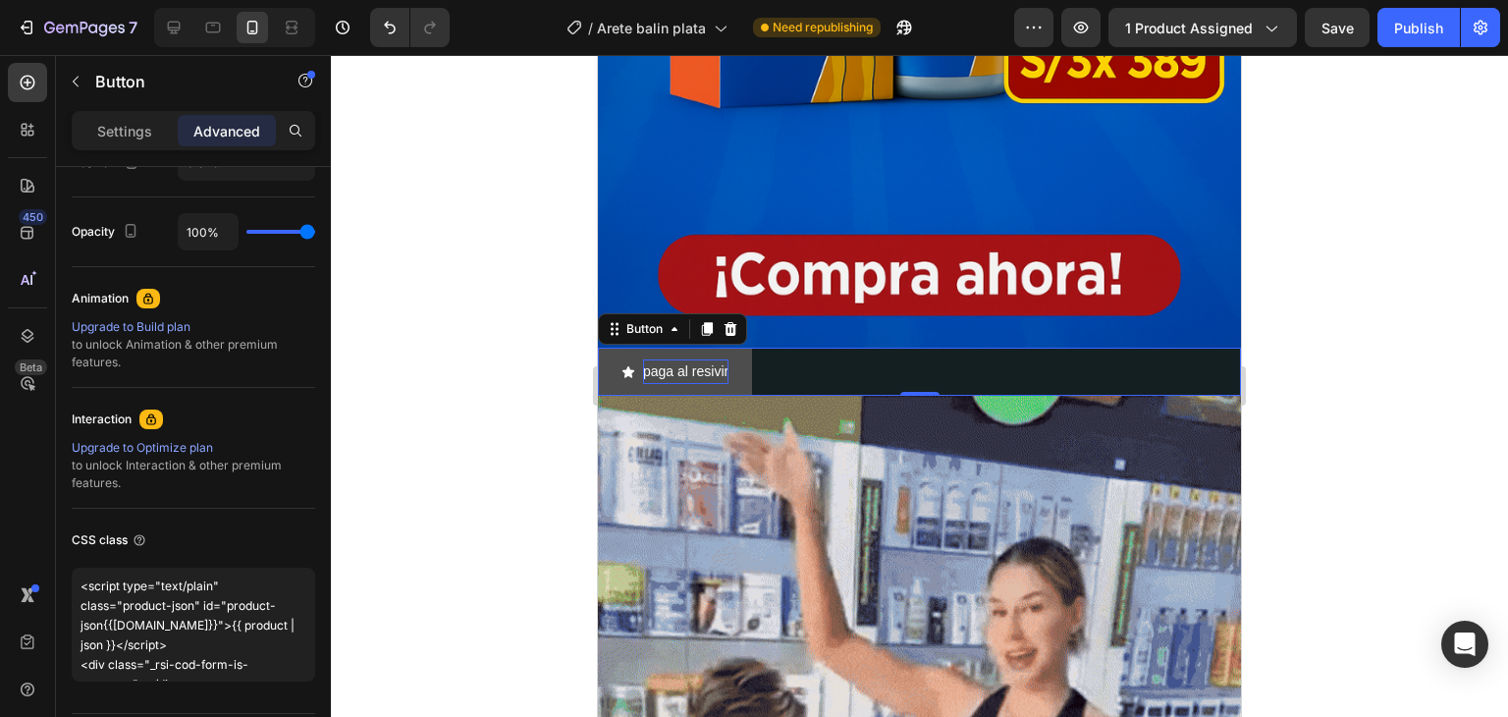
click at [824, 350] on div "paga al resivir Button 0" at bounding box center [919, 372] width 643 height 48
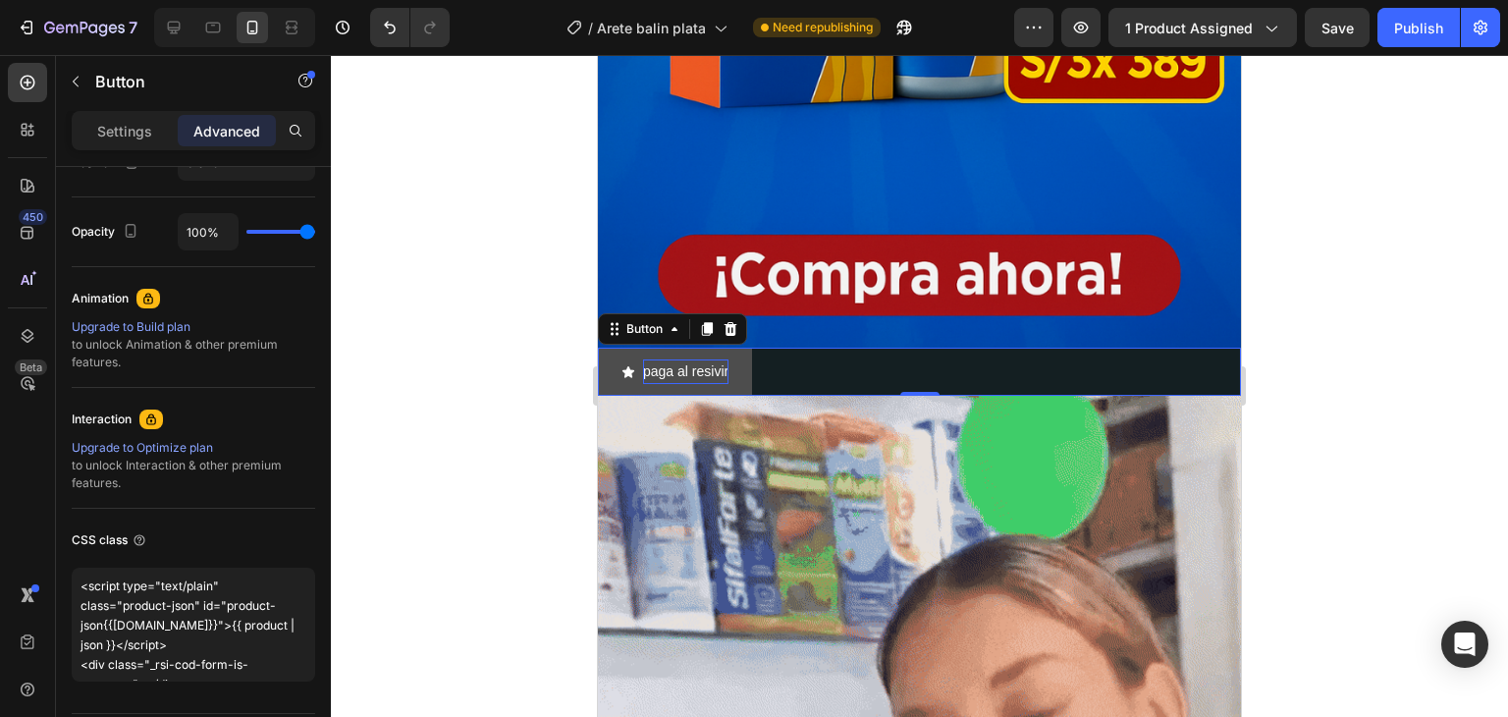
click at [824, 350] on div "paga al resivir Button 0" at bounding box center [919, 372] width 643 height 48
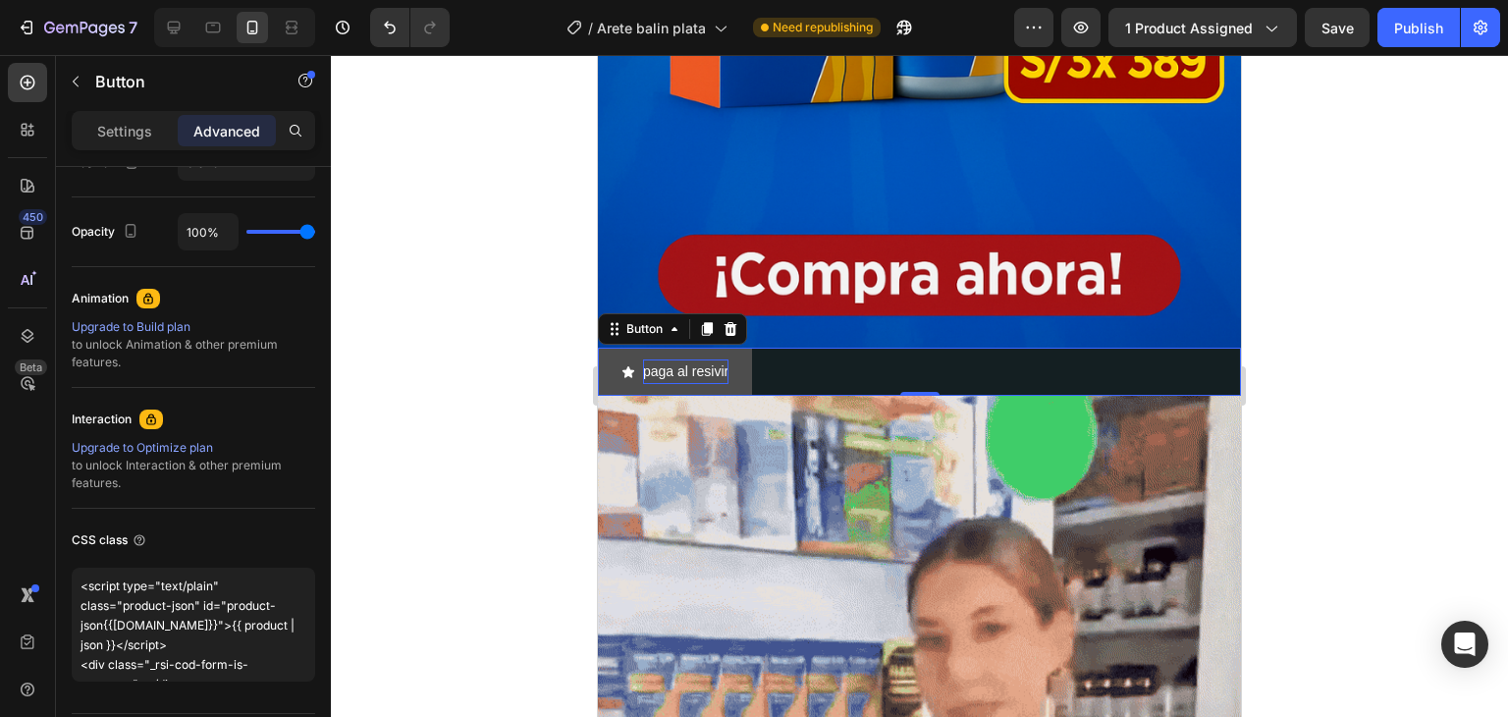
click at [824, 350] on div "paga al resivir Button 0" at bounding box center [919, 372] width 643 height 48
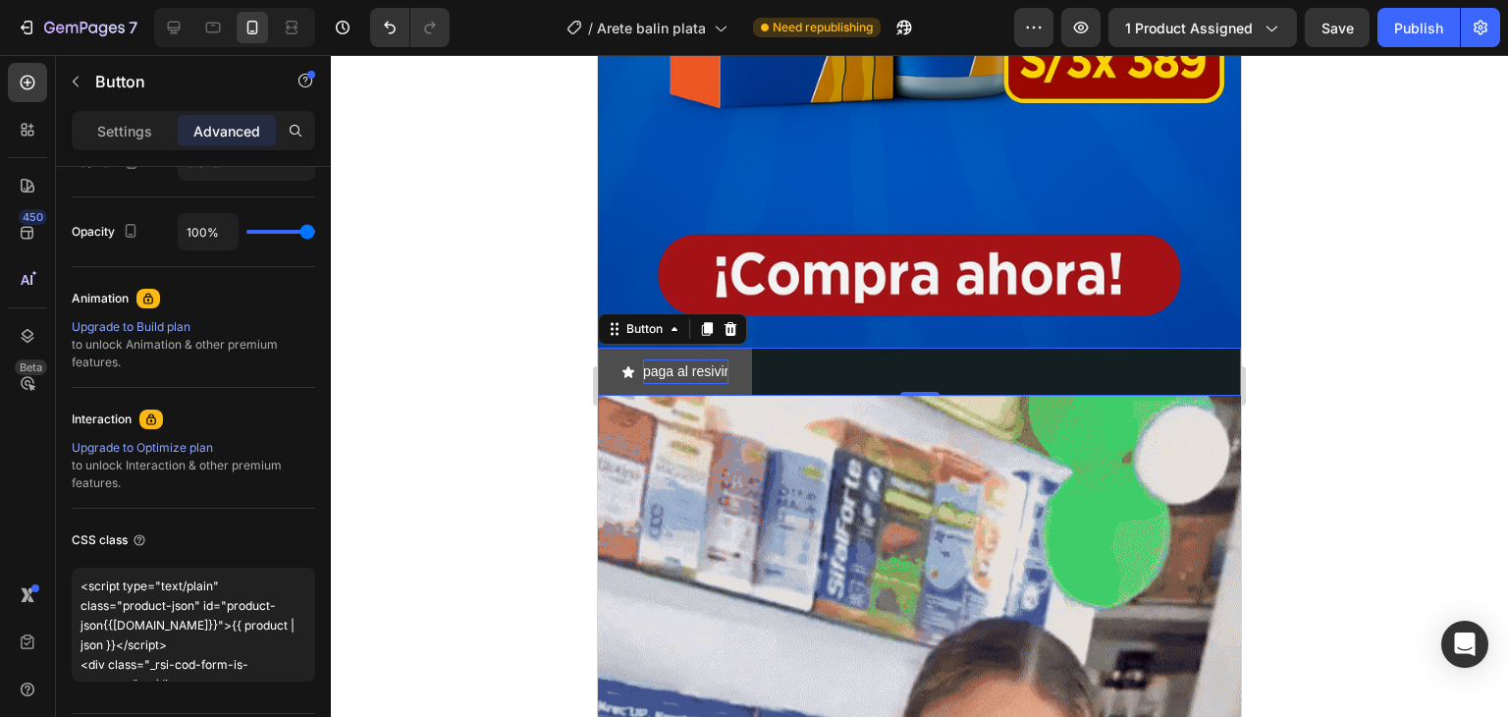
click at [798, 350] on div "paga al resivir Button 0" at bounding box center [919, 372] width 643 height 48
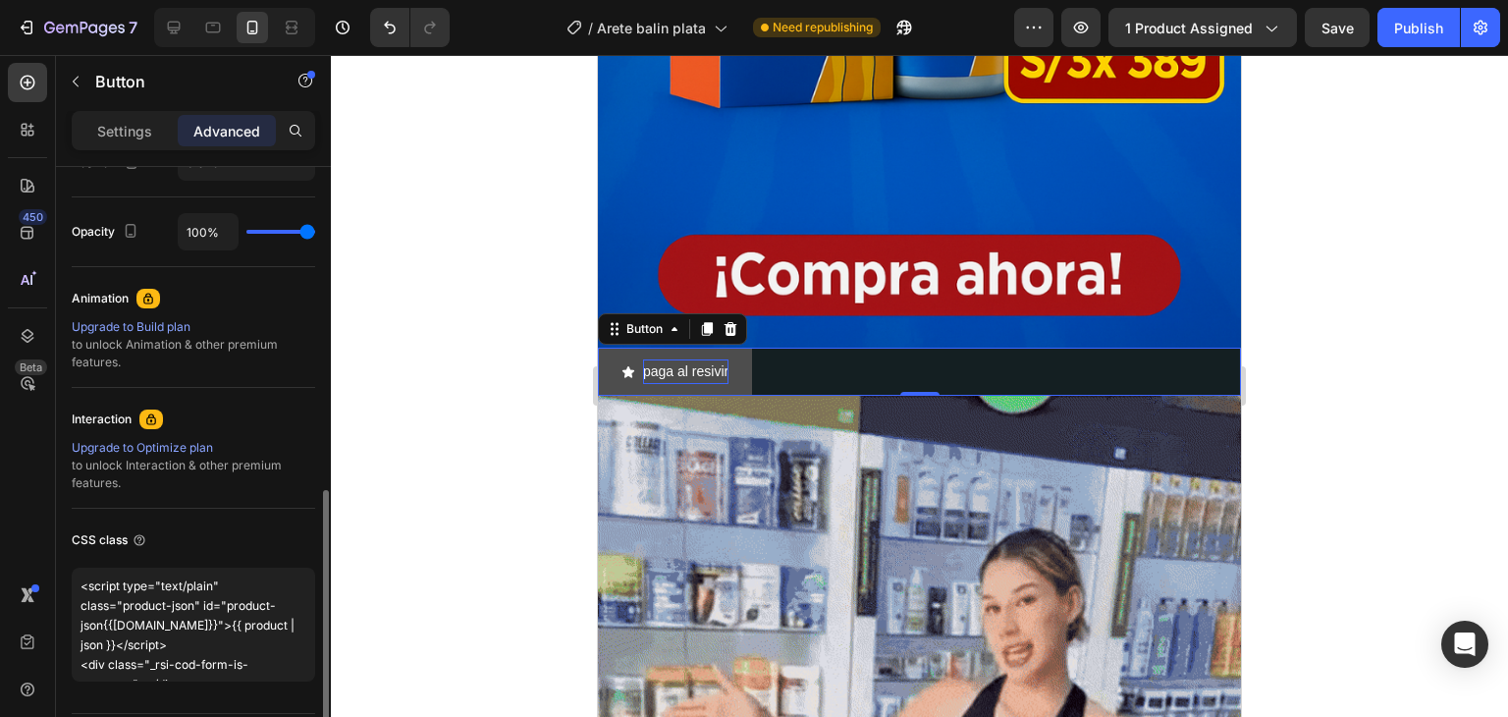
scroll to position [460, 0]
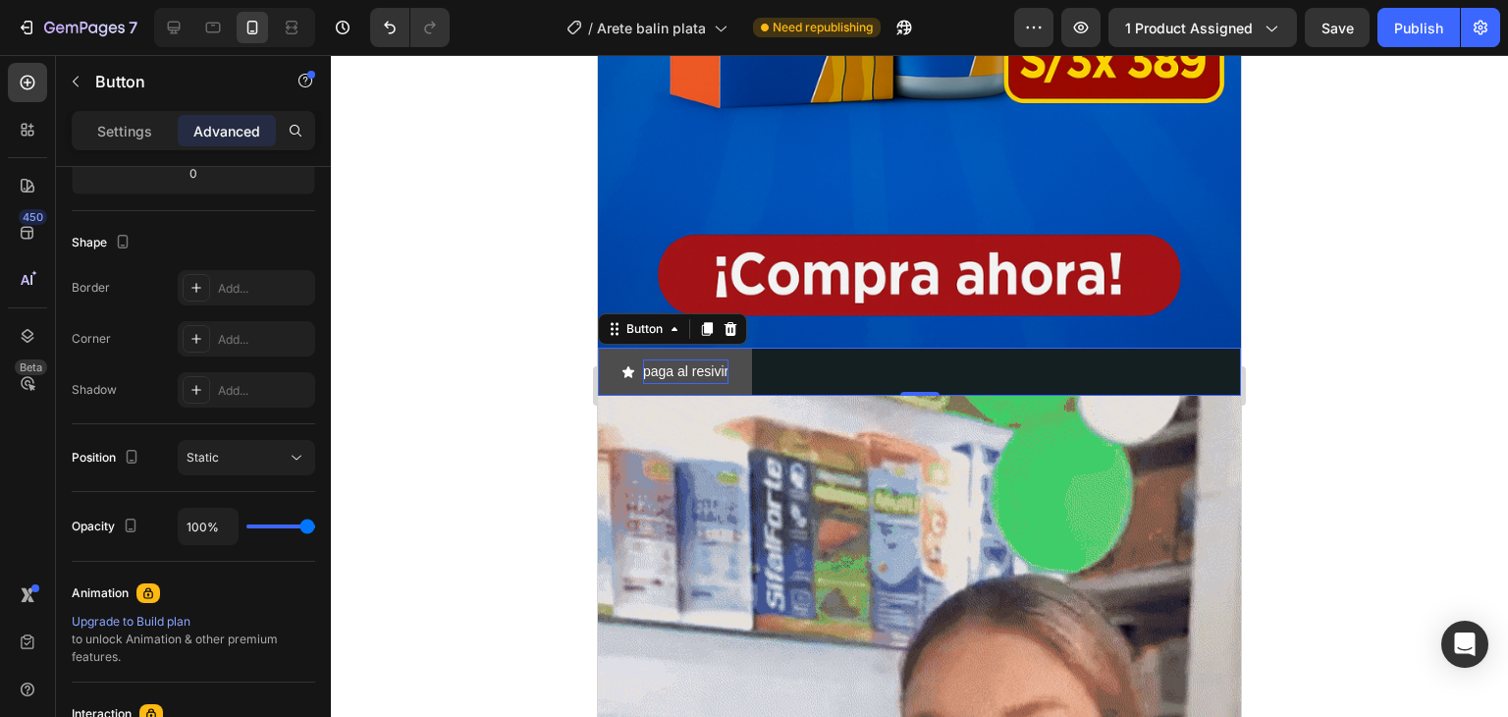
click at [634, 359] on span "<p>paga al resivir</p>" at bounding box center [629, 371] width 14 height 25
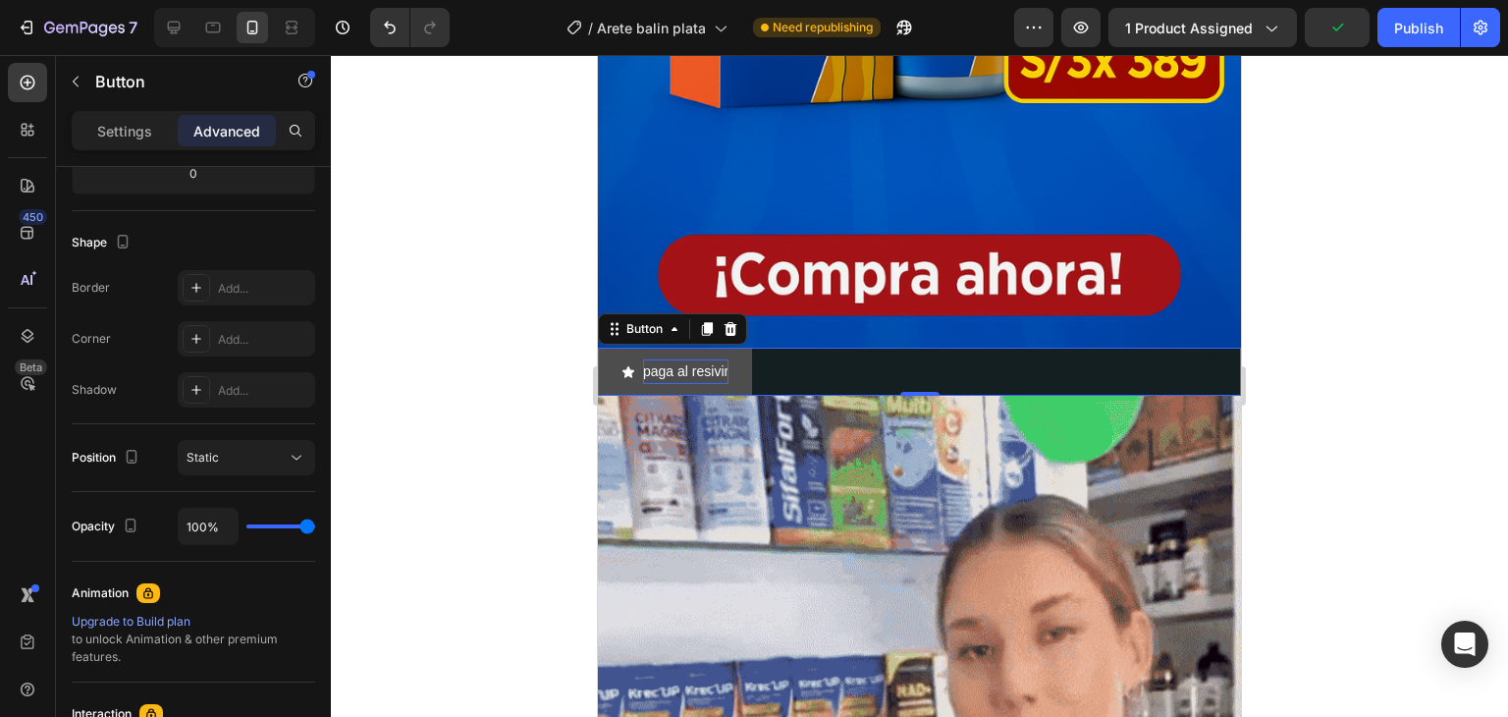
click at [744, 350] on button "paga al resivir" at bounding box center [675, 372] width 154 height 48
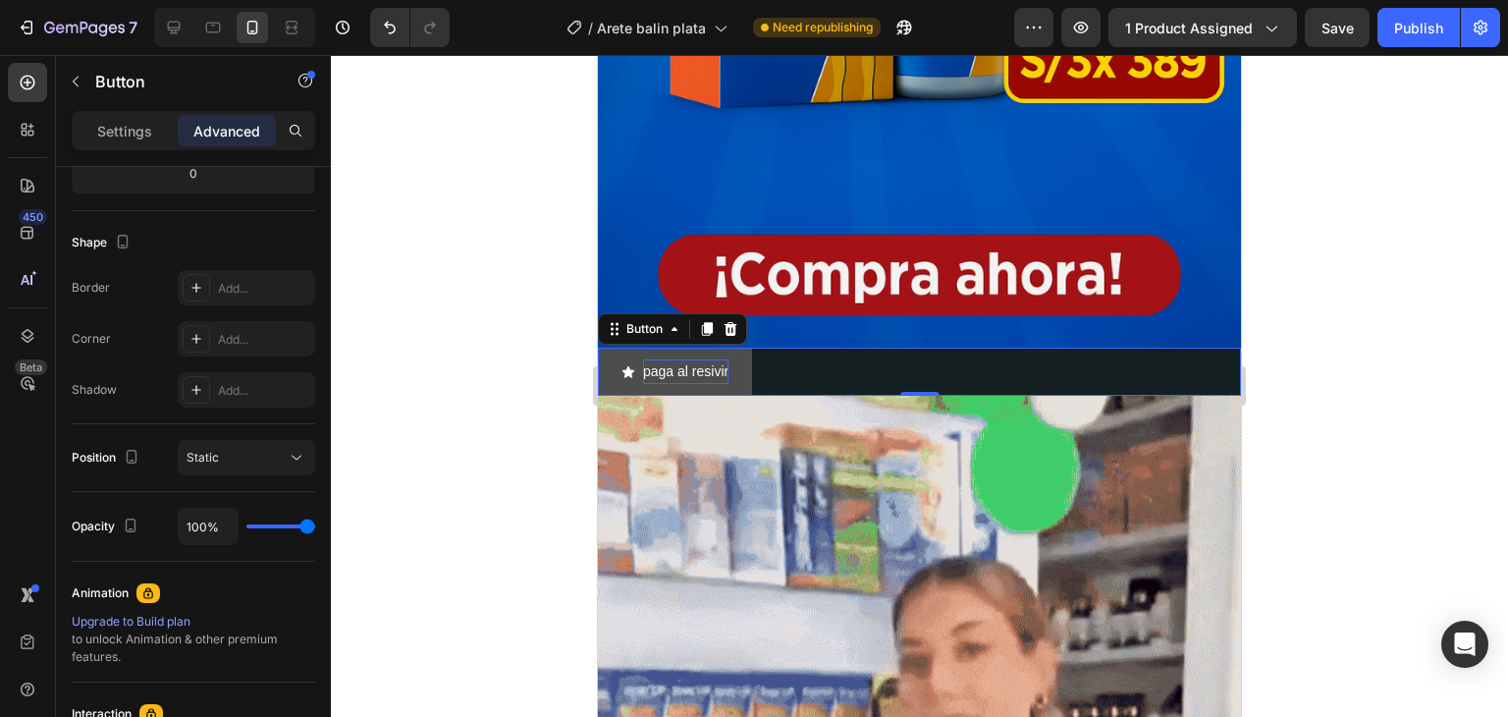
click at [731, 350] on button "paga al resivir" at bounding box center [675, 372] width 154 height 48
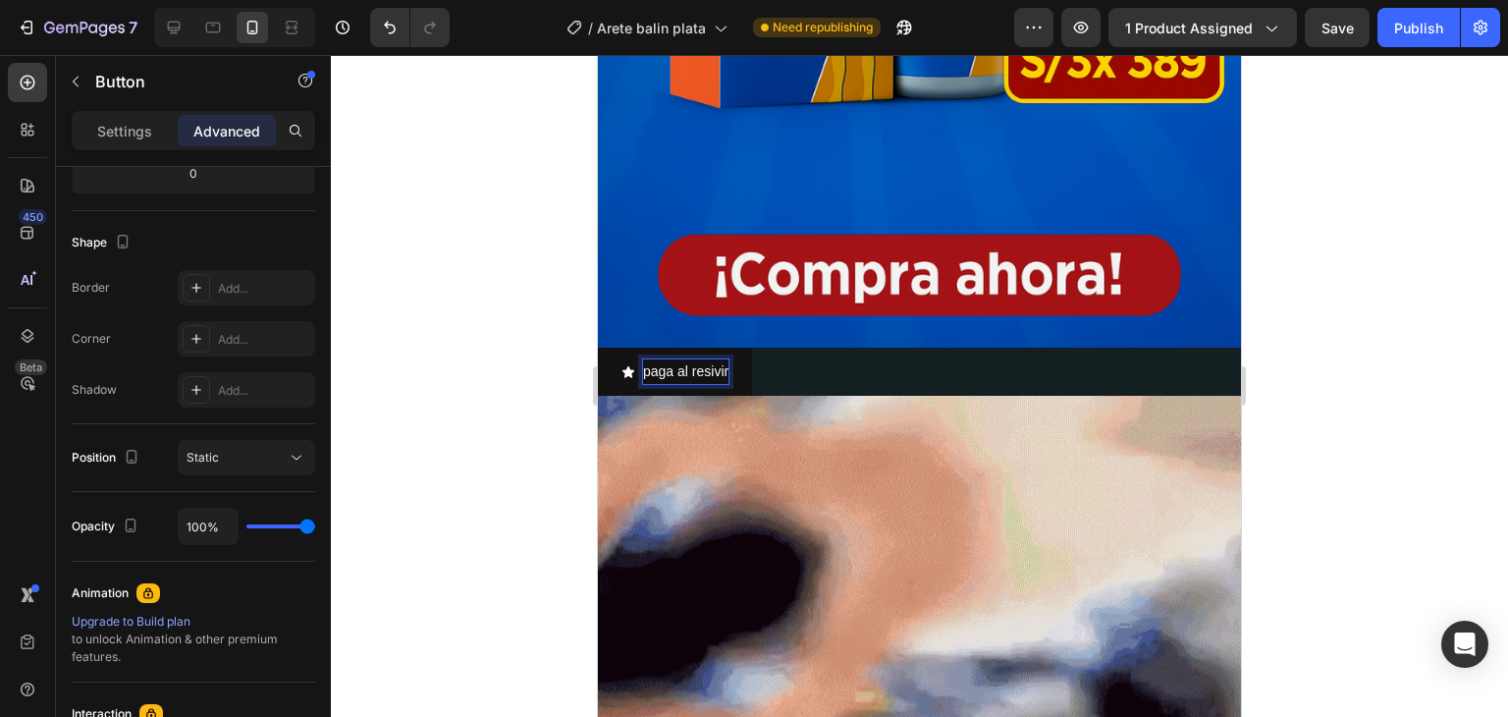
click at [725, 359] on p "paga al resivir" at bounding box center [685, 371] width 85 height 25
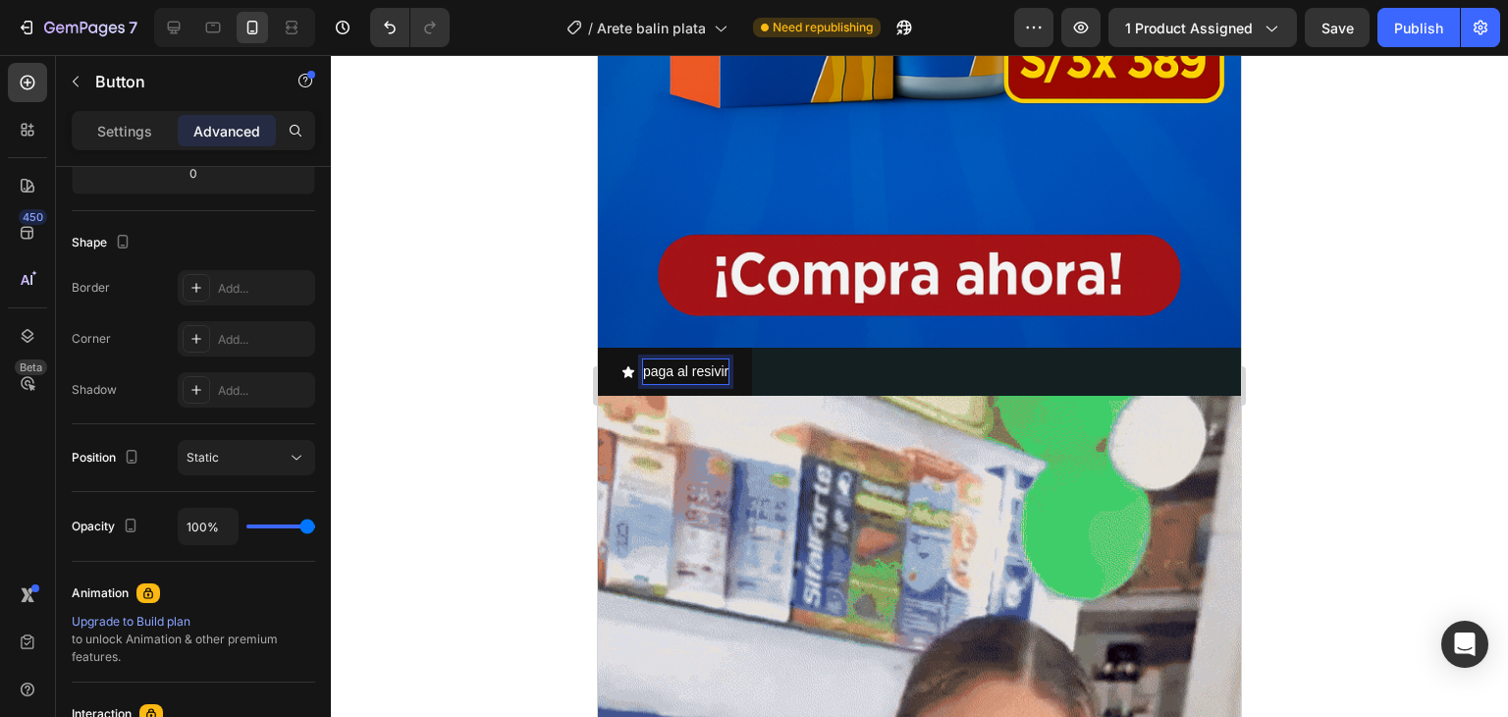
click at [725, 359] on p "paga al resivir" at bounding box center [685, 371] width 85 height 25
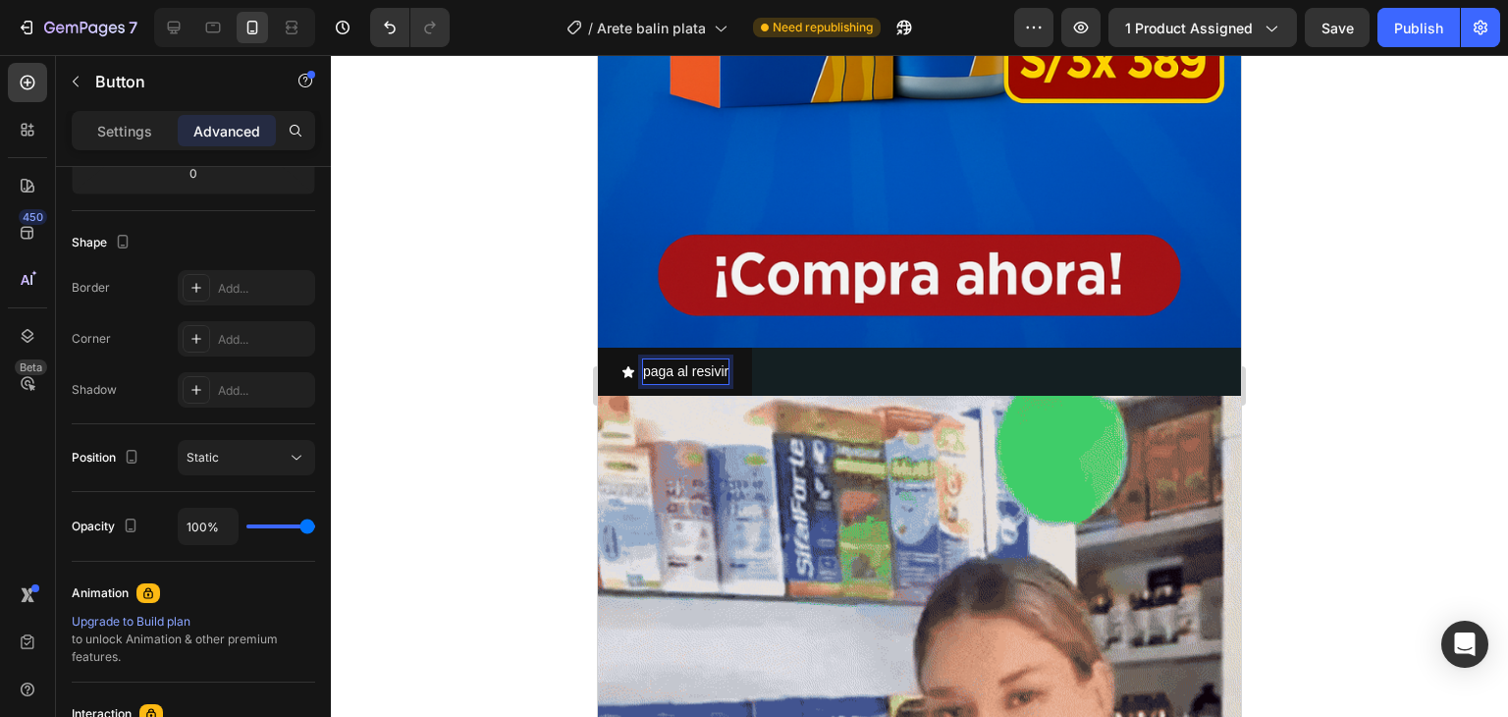
click at [727, 359] on p "paga al resivir" at bounding box center [685, 371] width 85 height 25
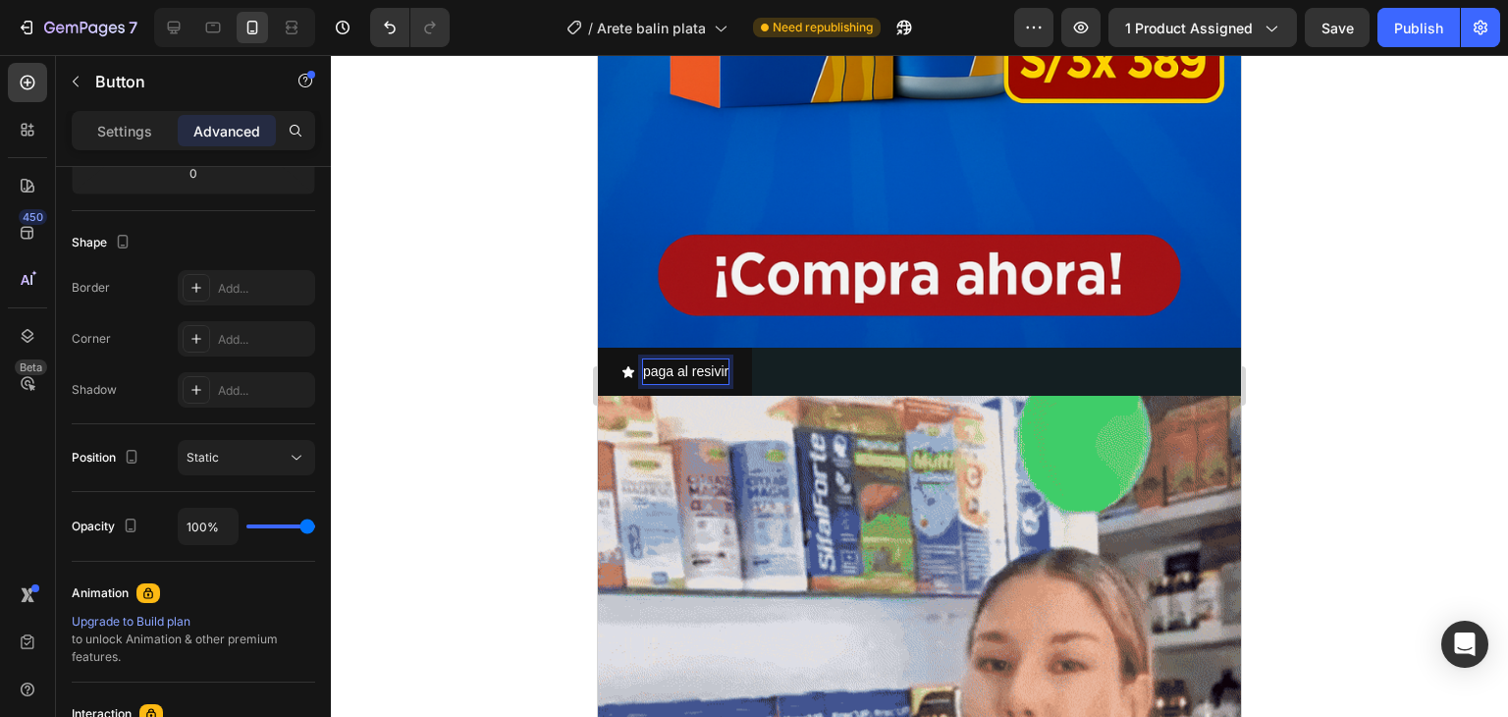
click at [598, 348] on button "paga al resivir" at bounding box center [675, 372] width 154 height 48
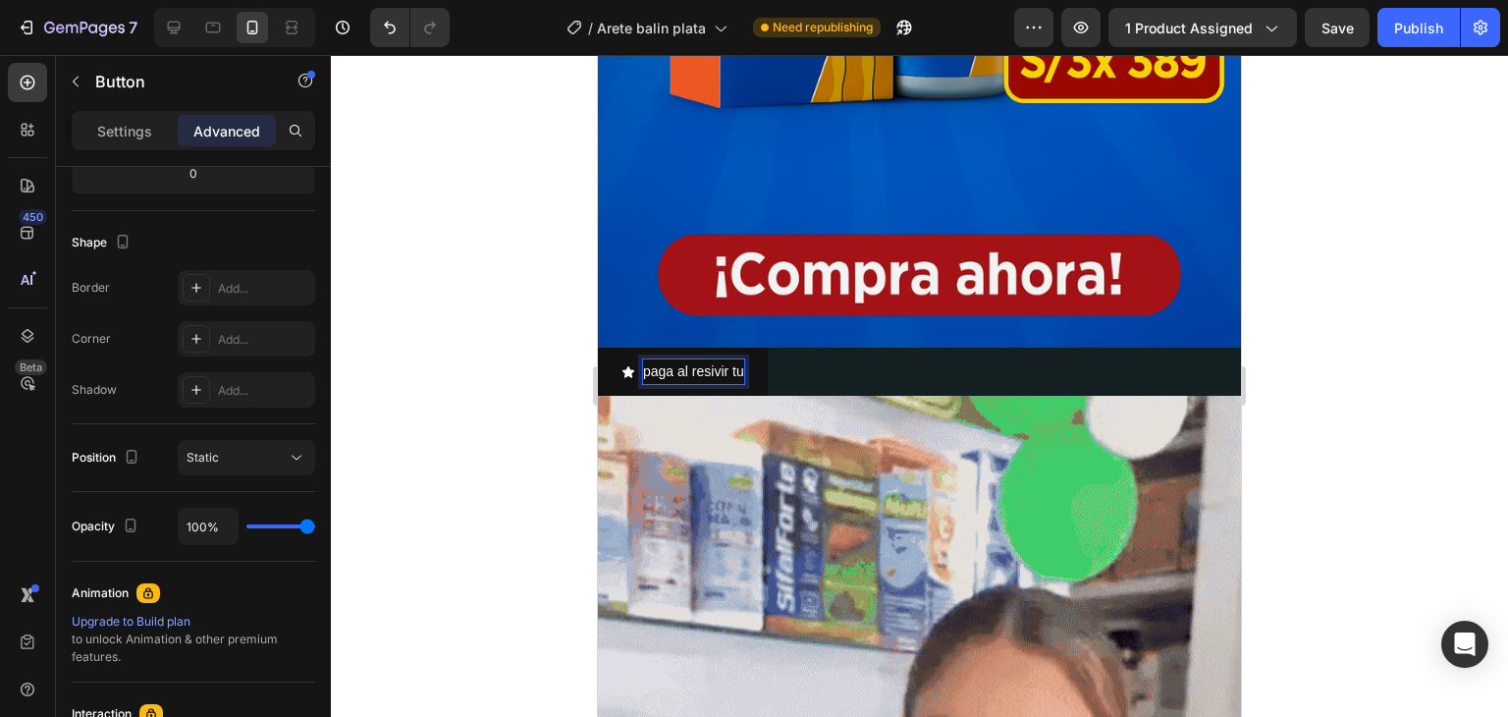
click at [598, 348] on button "paga al resivir tu" at bounding box center [683, 372] width 170 height 48
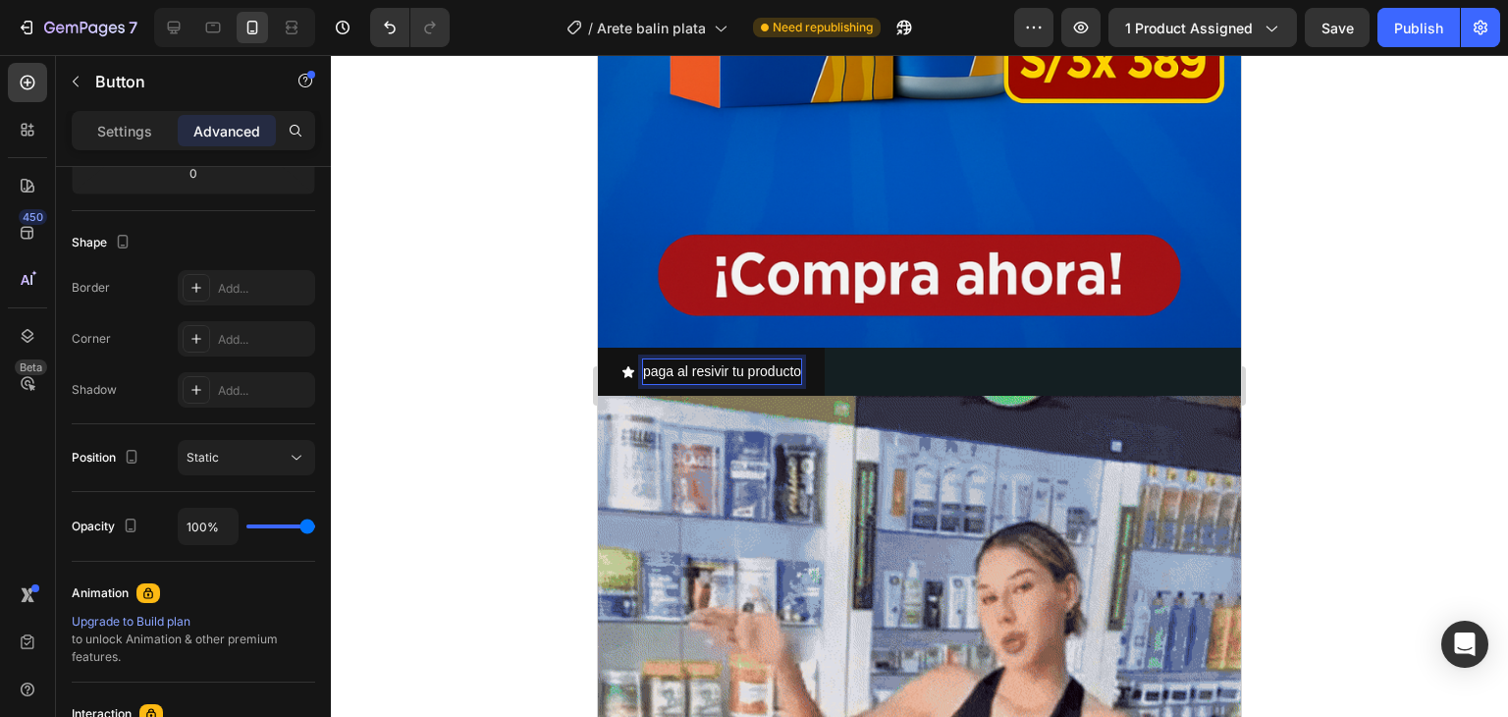
click at [598, 348] on button "paga al resivir tu producto" at bounding box center [711, 372] width 227 height 48
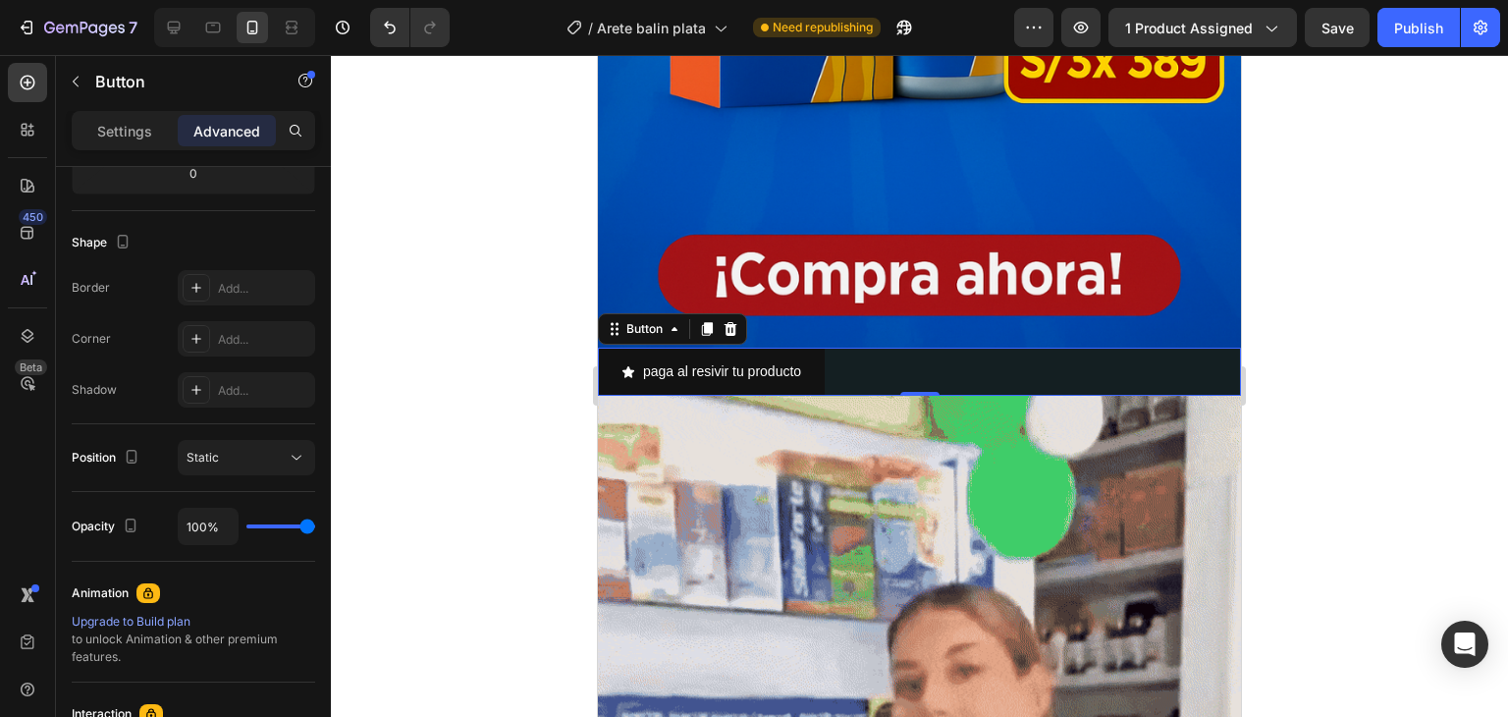
click at [871, 356] on div "paga al resivir tu producto Button 0" at bounding box center [919, 372] width 643 height 48
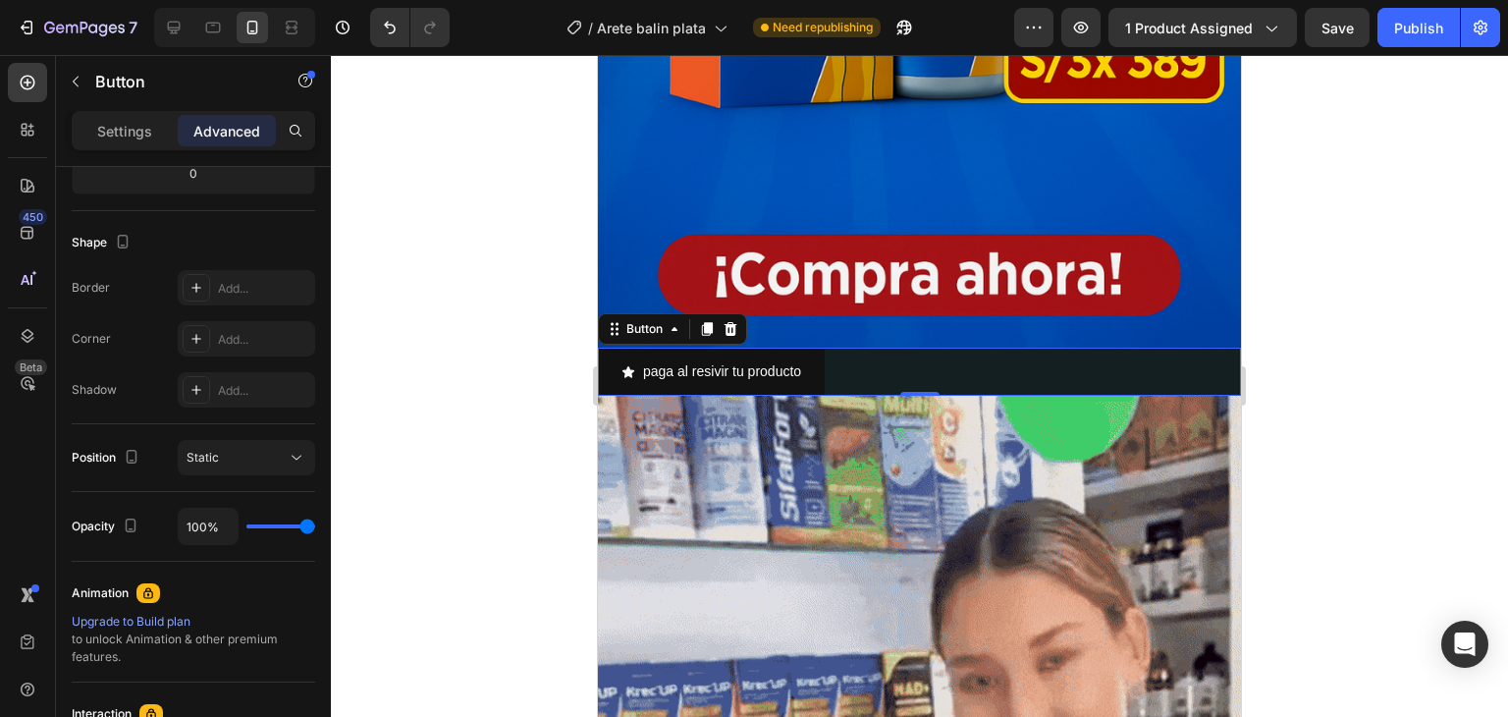
click at [829, 350] on div "paga al resivir tu producto Button 0" at bounding box center [919, 372] width 643 height 48
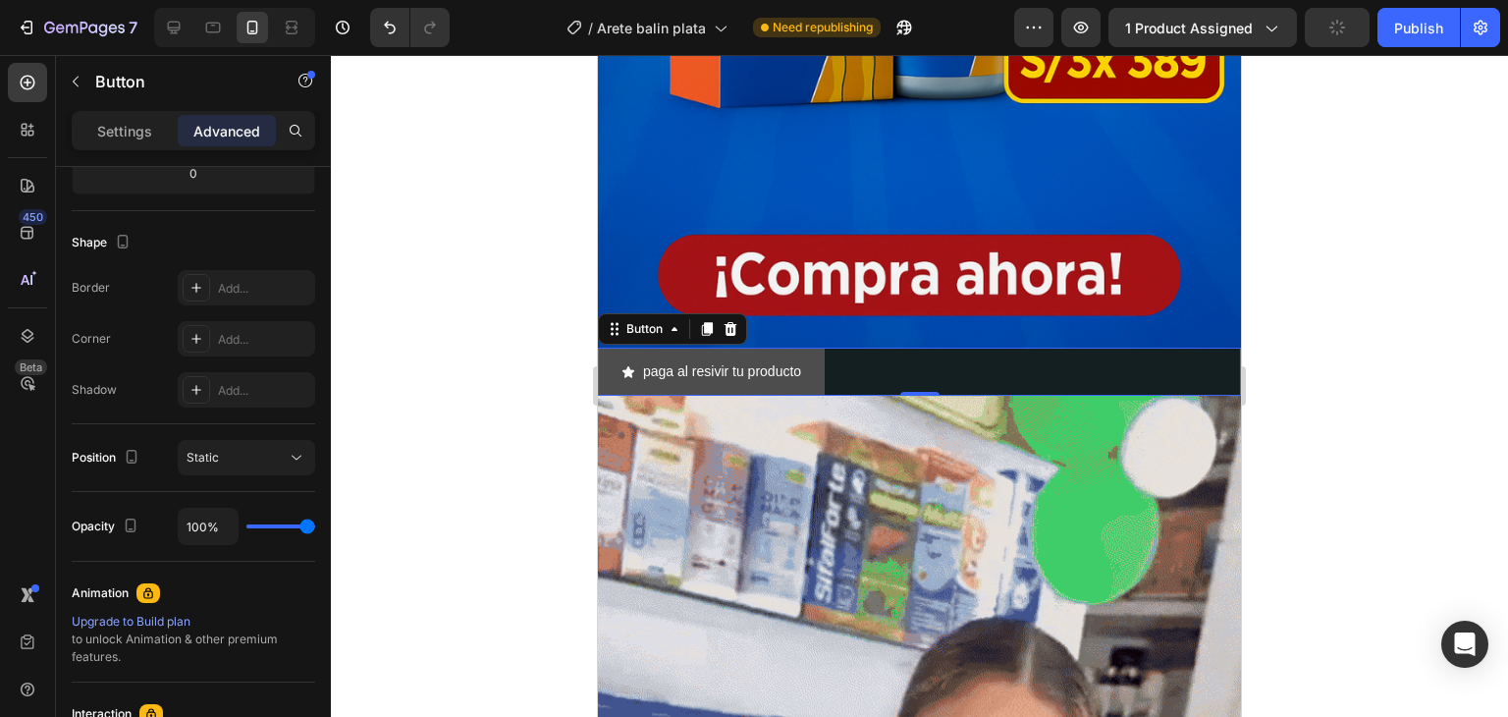
click at [824, 350] on button "paga al resivir tu producto" at bounding box center [711, 372] width 227 height 48
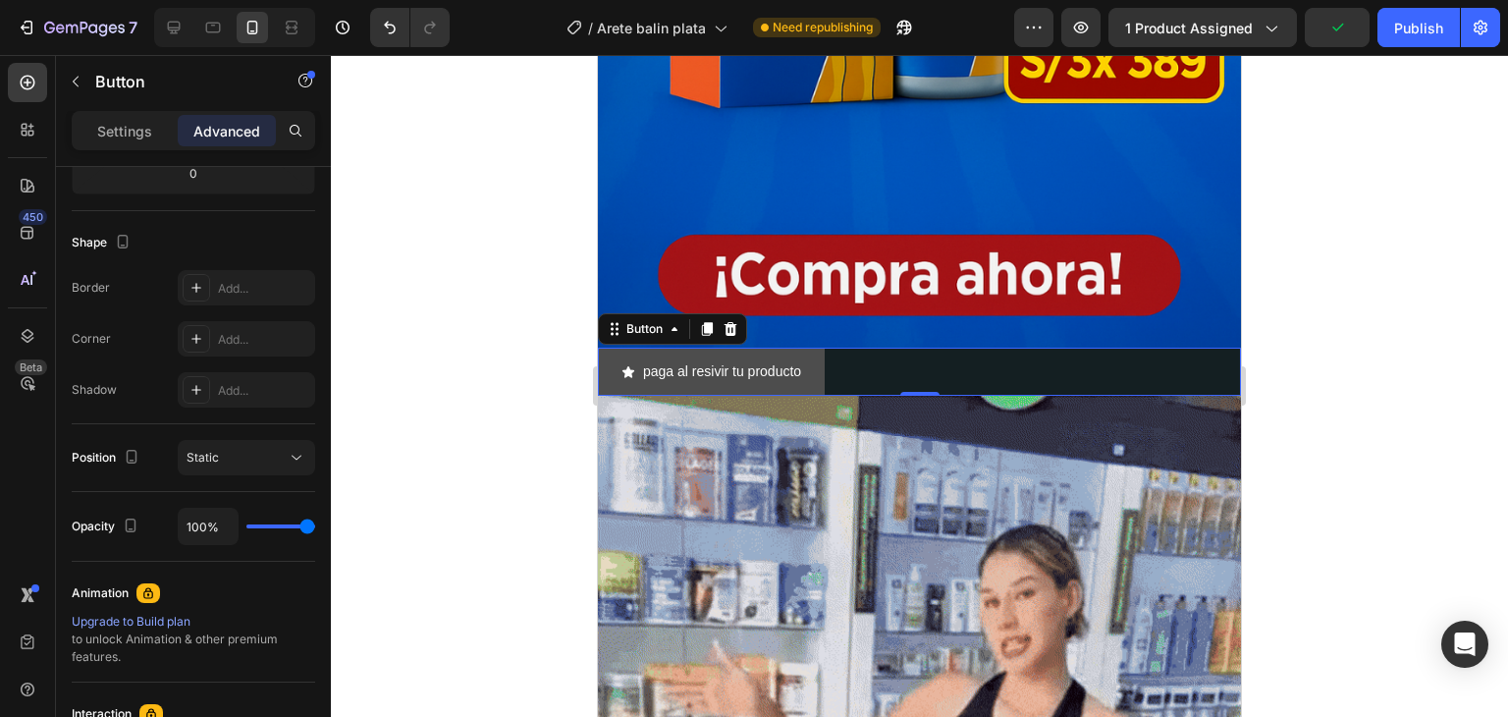
drag, startPoint x: 824, startPoint y: 350, endPoint x: 805, endPoint y: 344, distance: 19.6
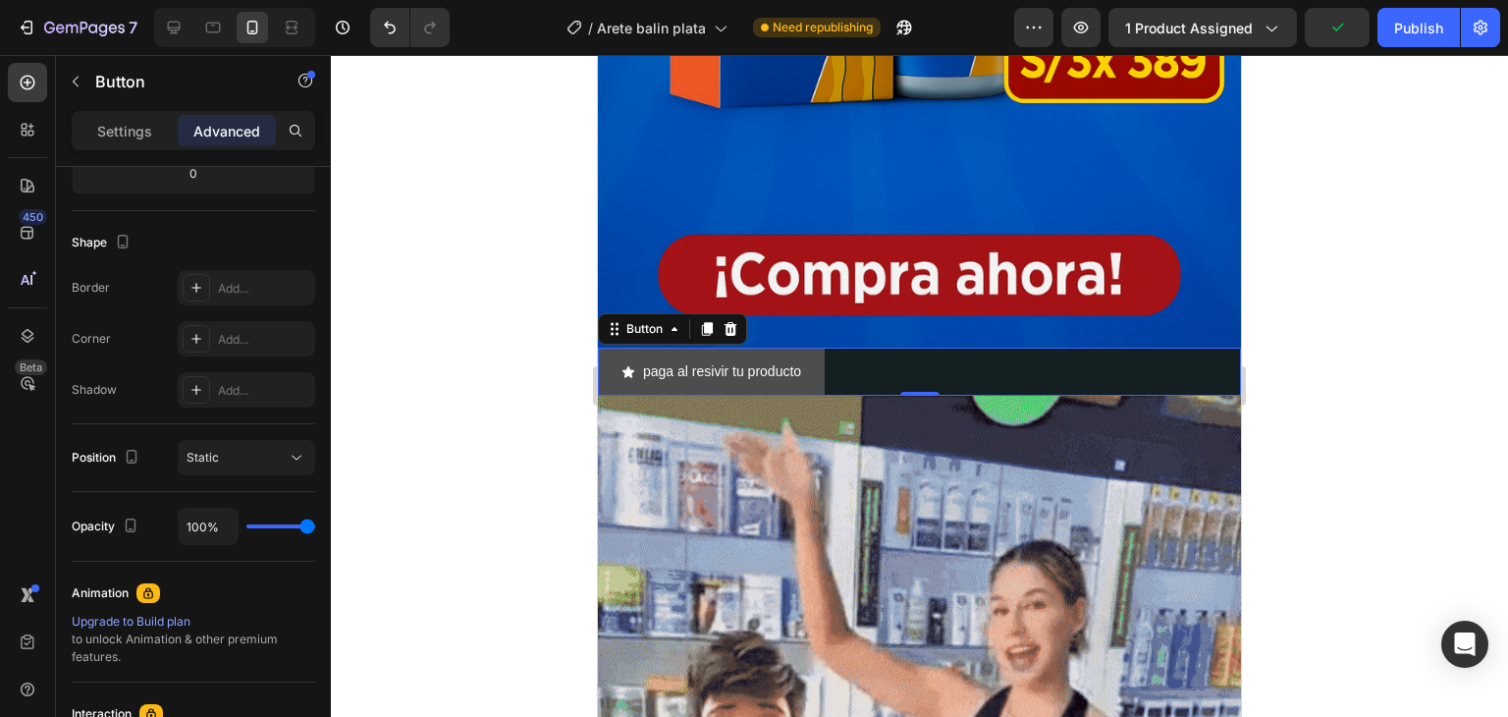
click at [805, 348] on button "paga al resivir tu producto" at bounding box center [711, 372] width 227 height 48
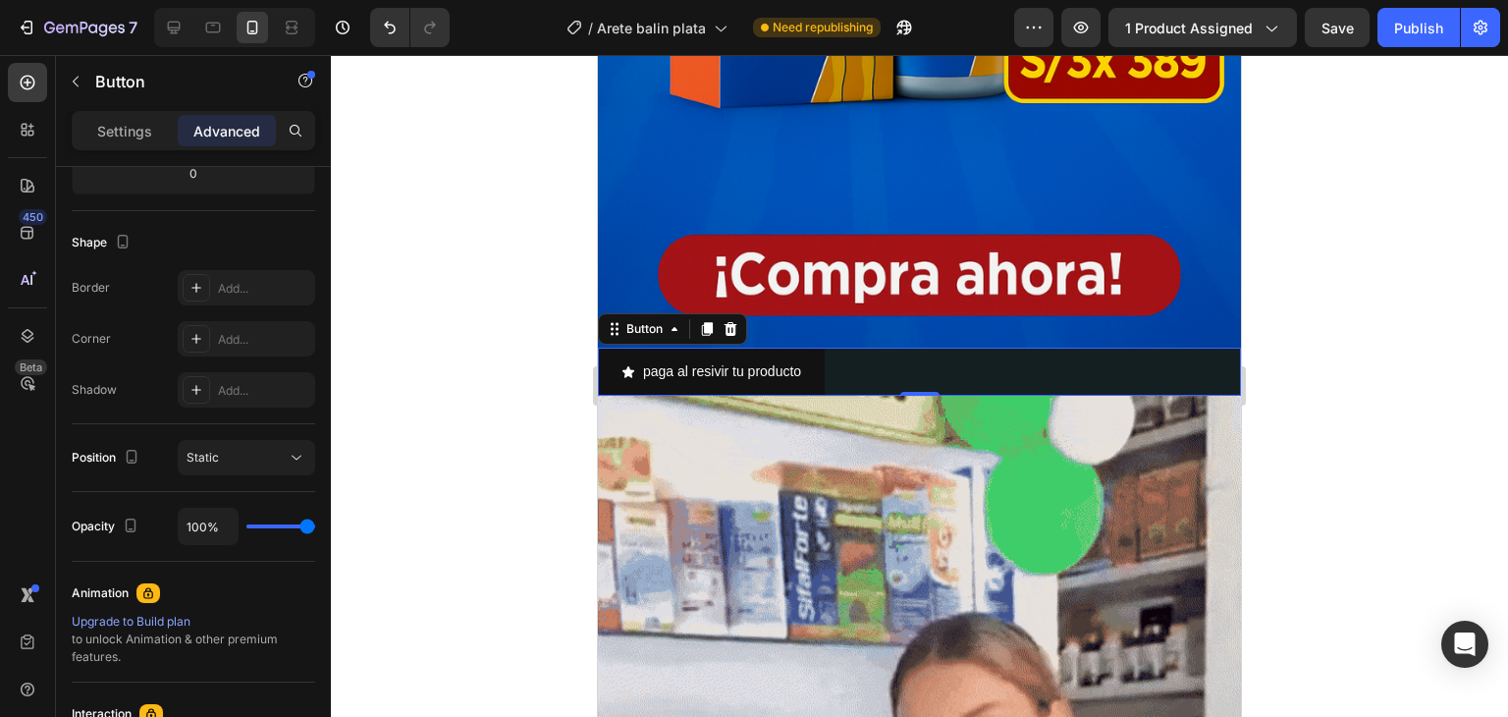
click at [829, 348] on div "paga al resivir tu producto Button 0" at bounding box center [919, 372] width 643 height 48
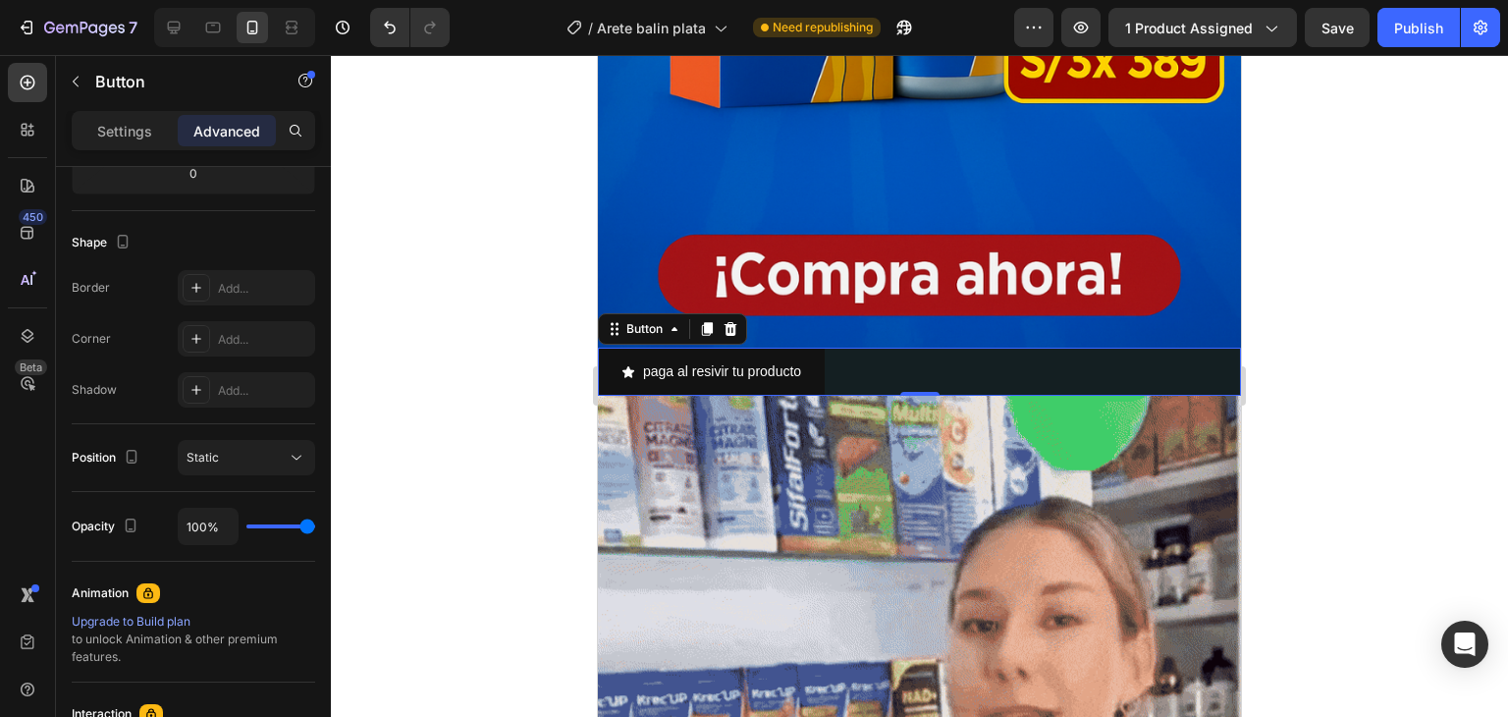
click at [830, 348] on div "paga al resivir tu producto Button 0" at bounding box center [919, 372] width 643 height 48
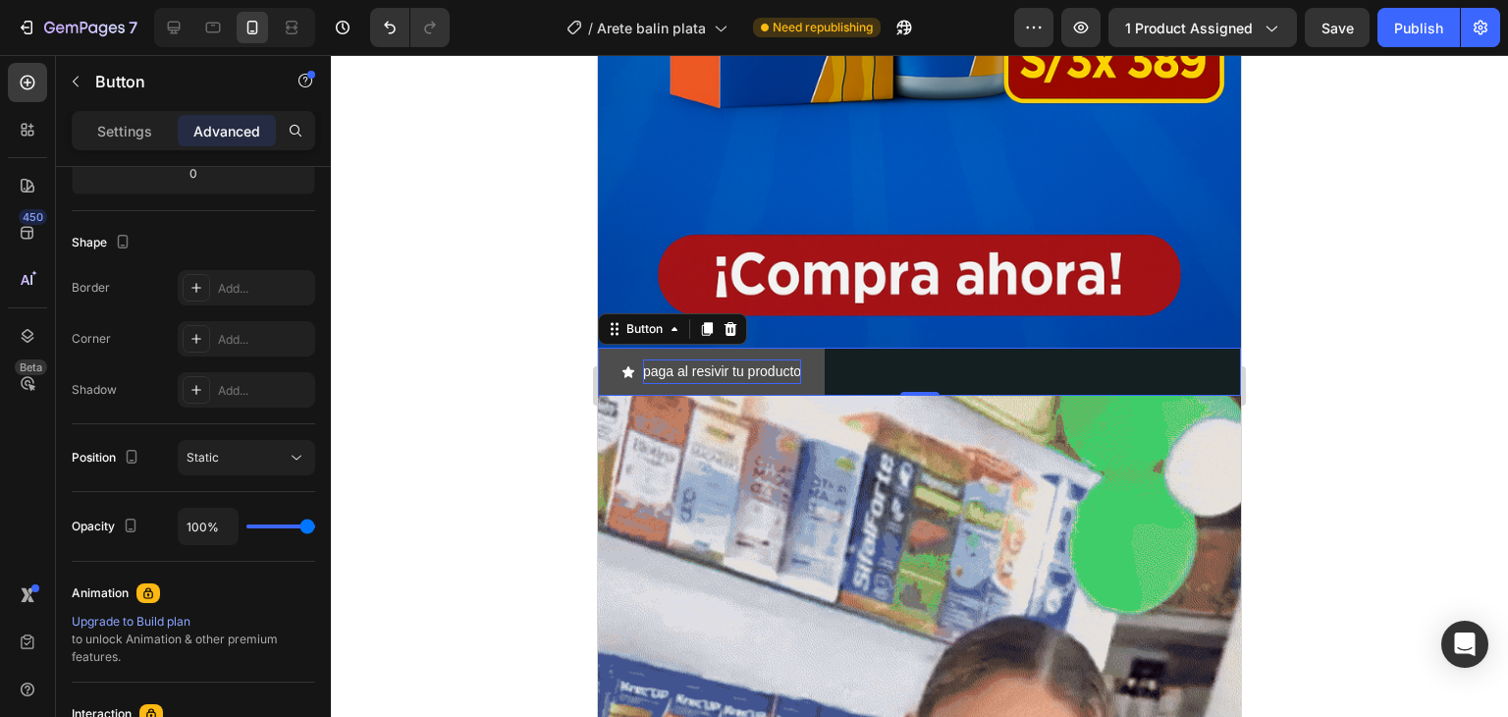
click at [750, 359] on p "paga al resivir tu producto" at bounding box center [722, 371] width 158 height 25
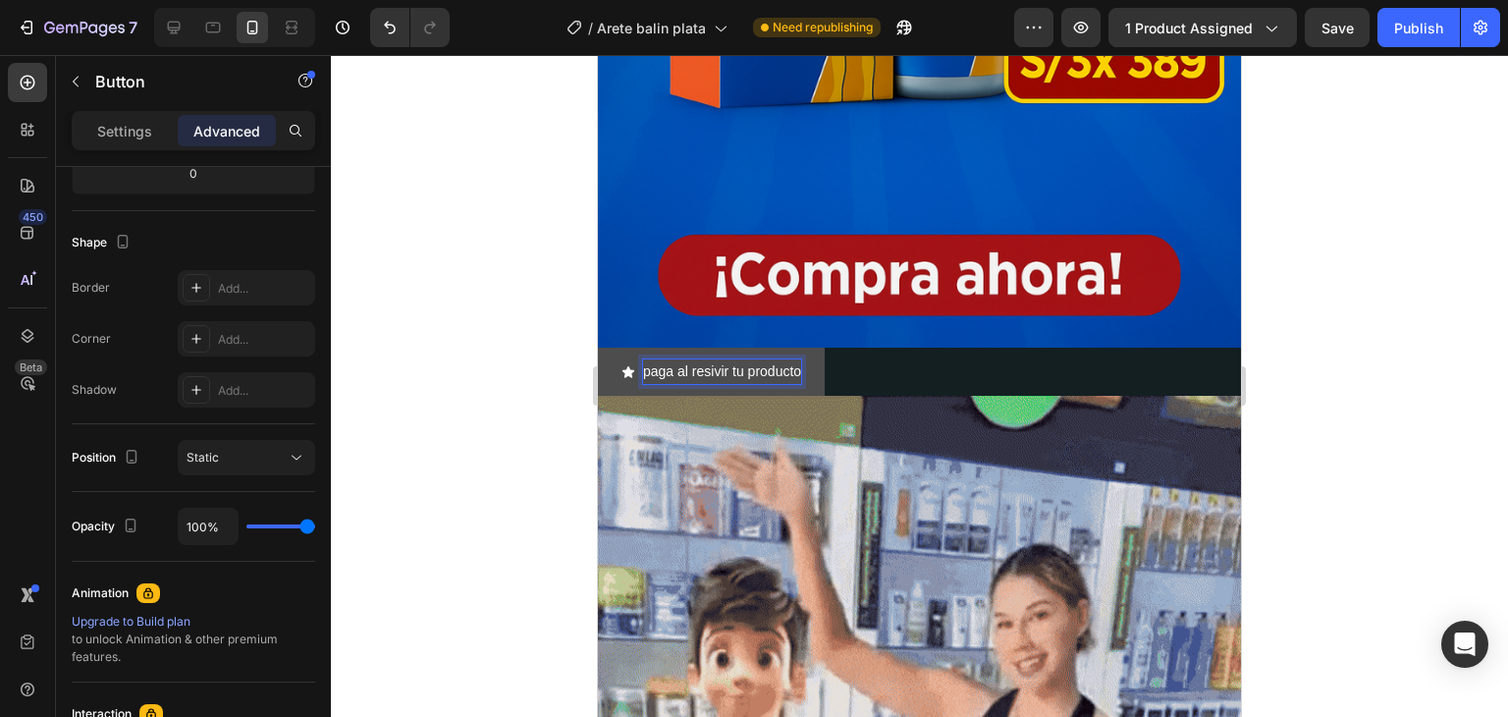
click at [634, 365] on icon "<p>paga al resivir tu producto&nbsp;</p>" at bounding box center [629, 372] width 14 height 14
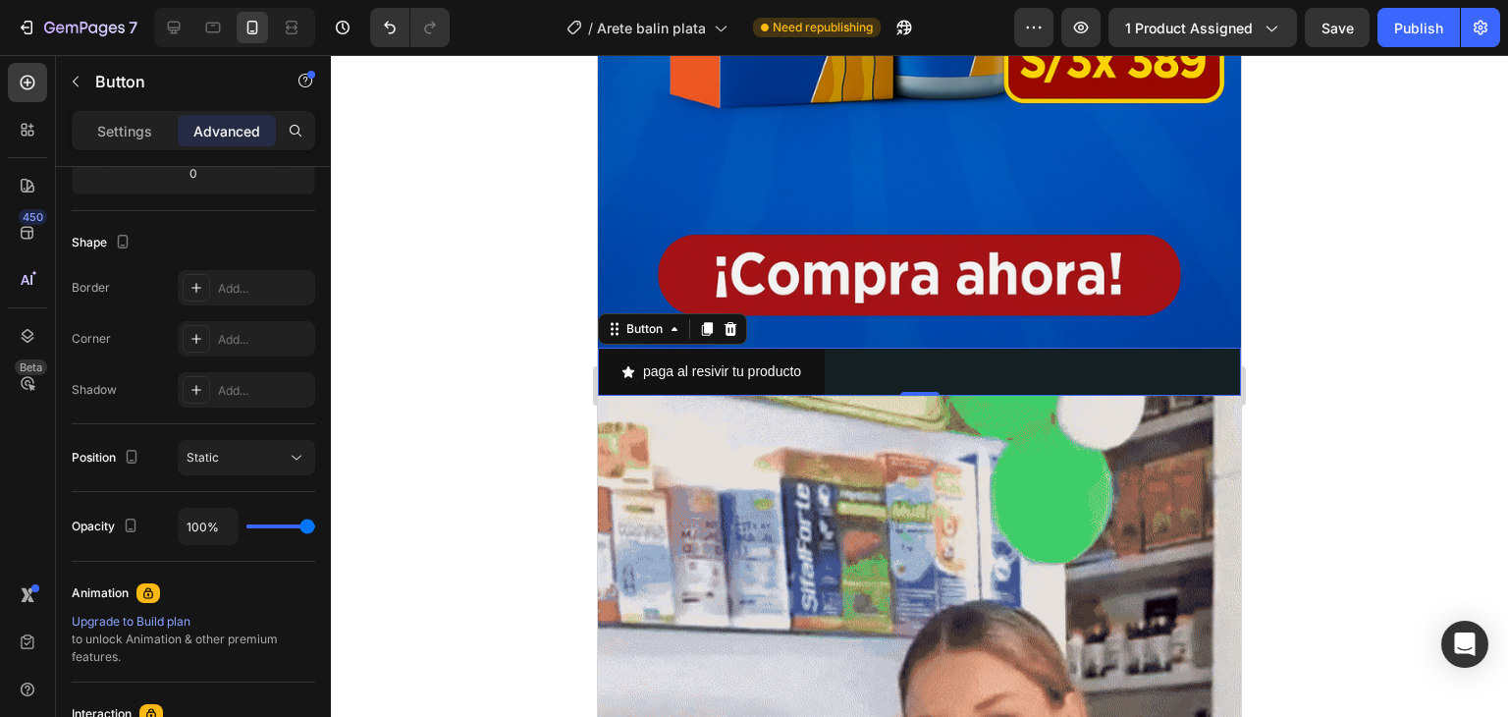
click at [836, 350] on div "paga al resivir tu producto Button 0" at bounding box center [919, 372] width 643 height 48
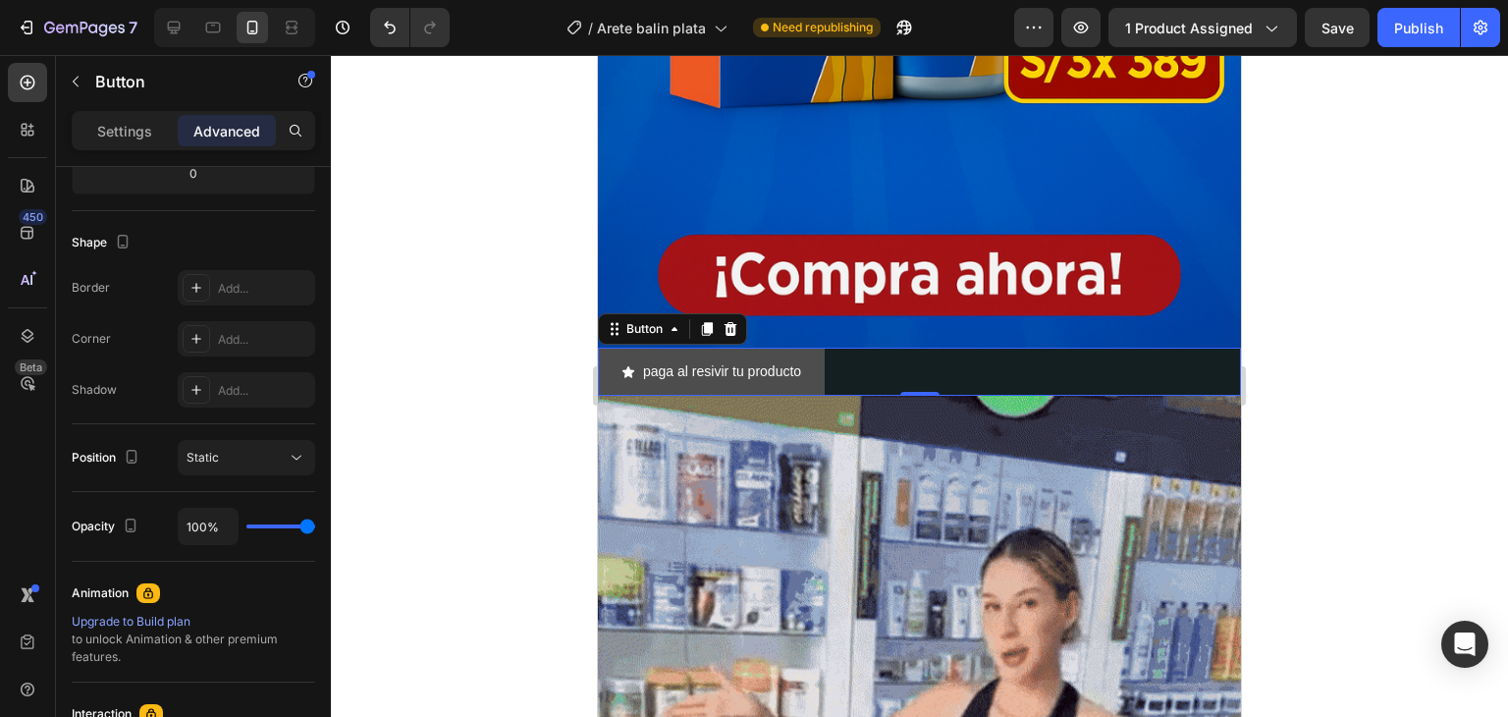
click at [821, 348] on button "paga al resivir tu producto" at bounding box center [711, 372] width 227 height 48
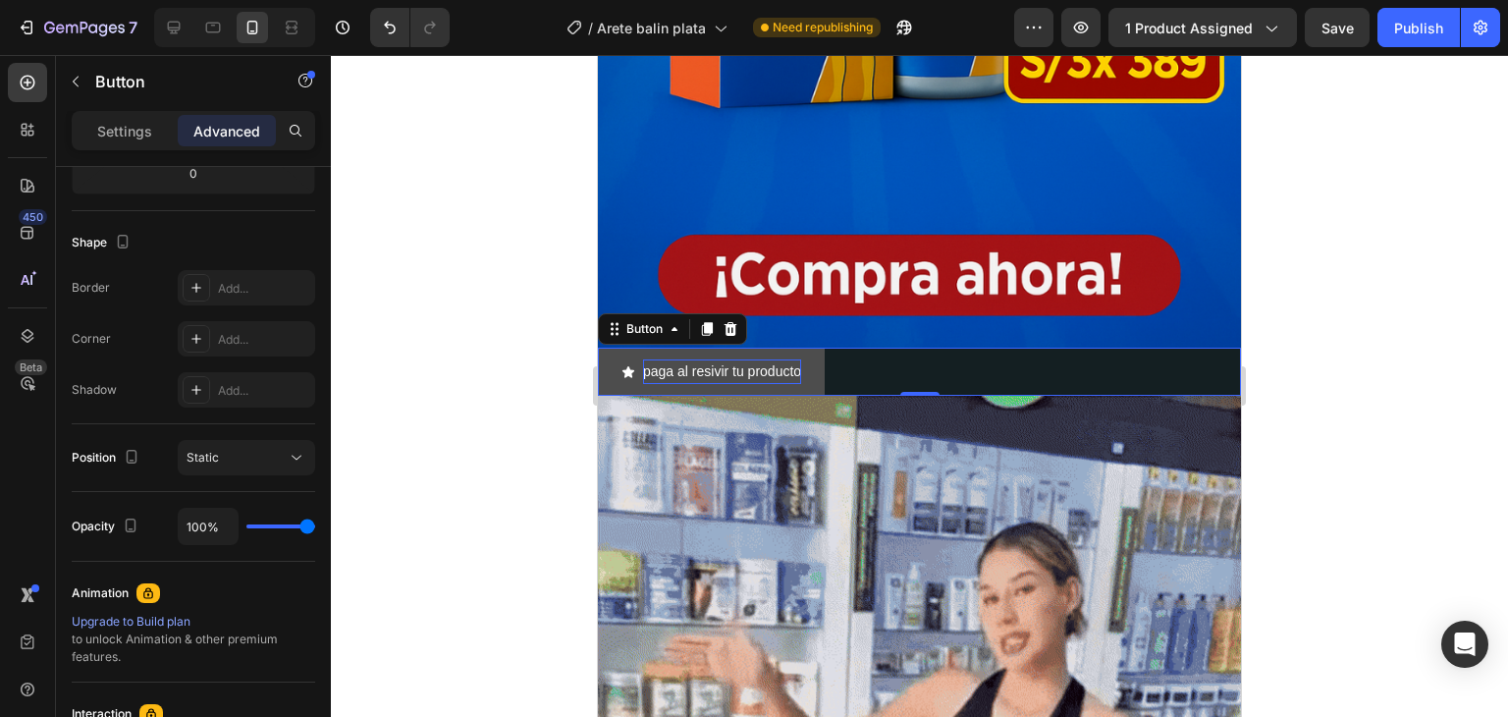
click at [801, 359] on p "paga al resivir tu producto" at bounding box center [722, 371] width 158 height 25
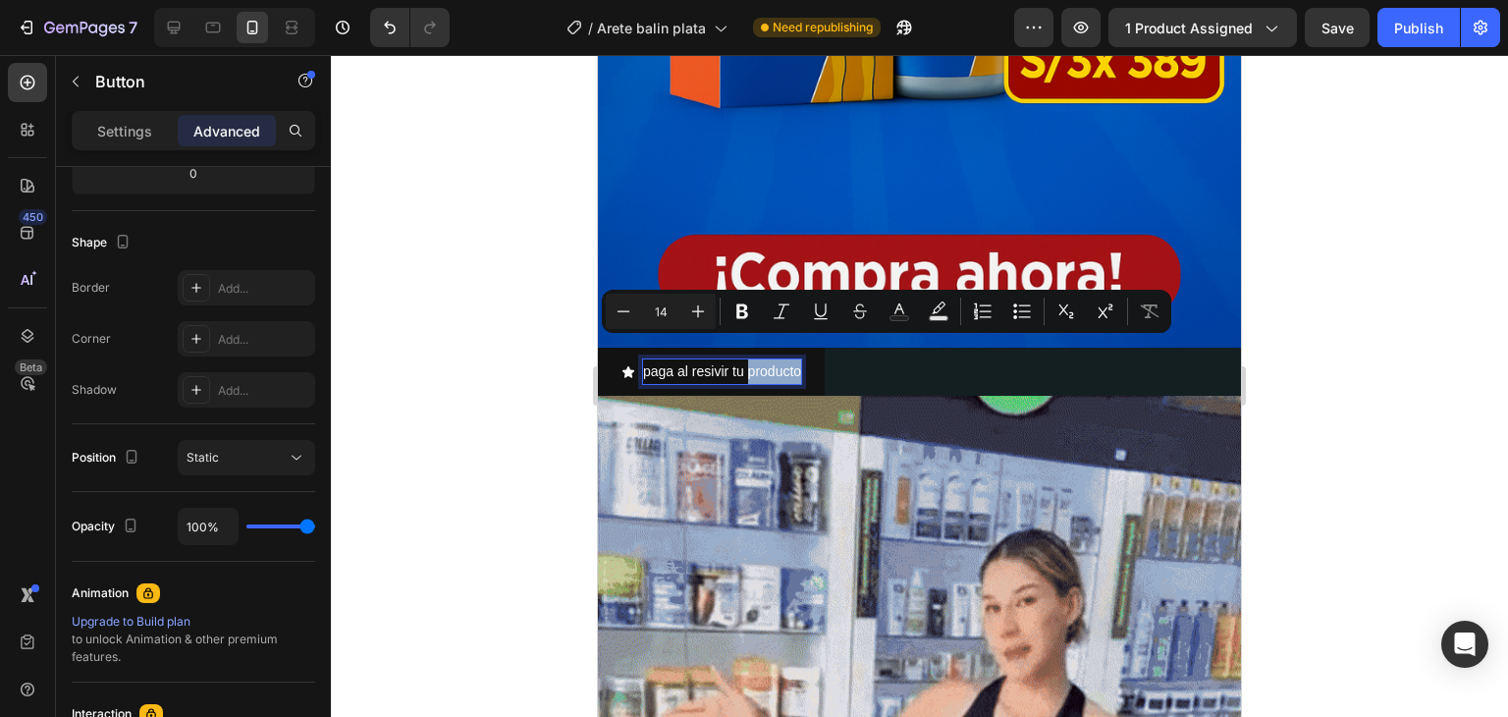
click at [798, 359] on div "paga al resivir tu producto" at bounding box center [722, 371] width 158 height 25
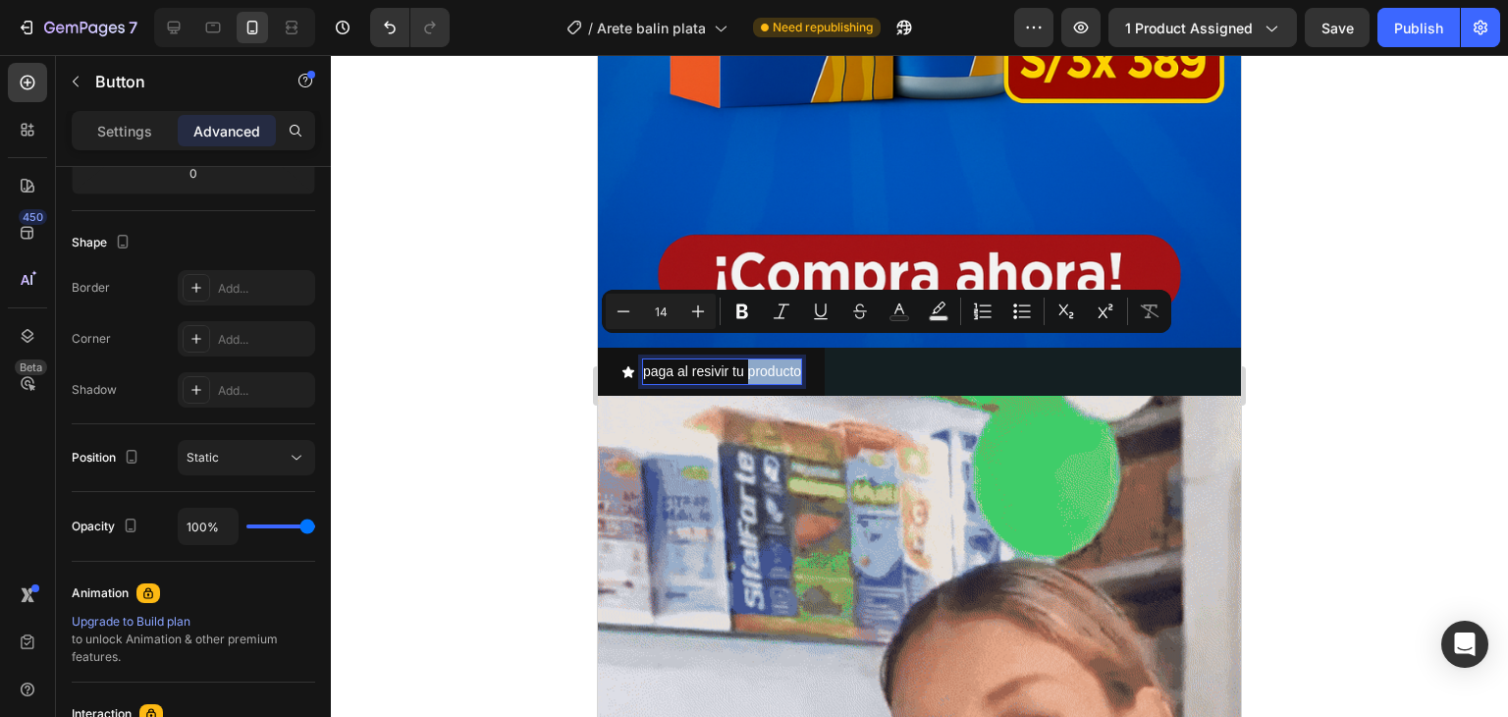
click at [798, 359] on div "paga al resivir tu producto" at bounding box center [722, 371] width 158 height 25
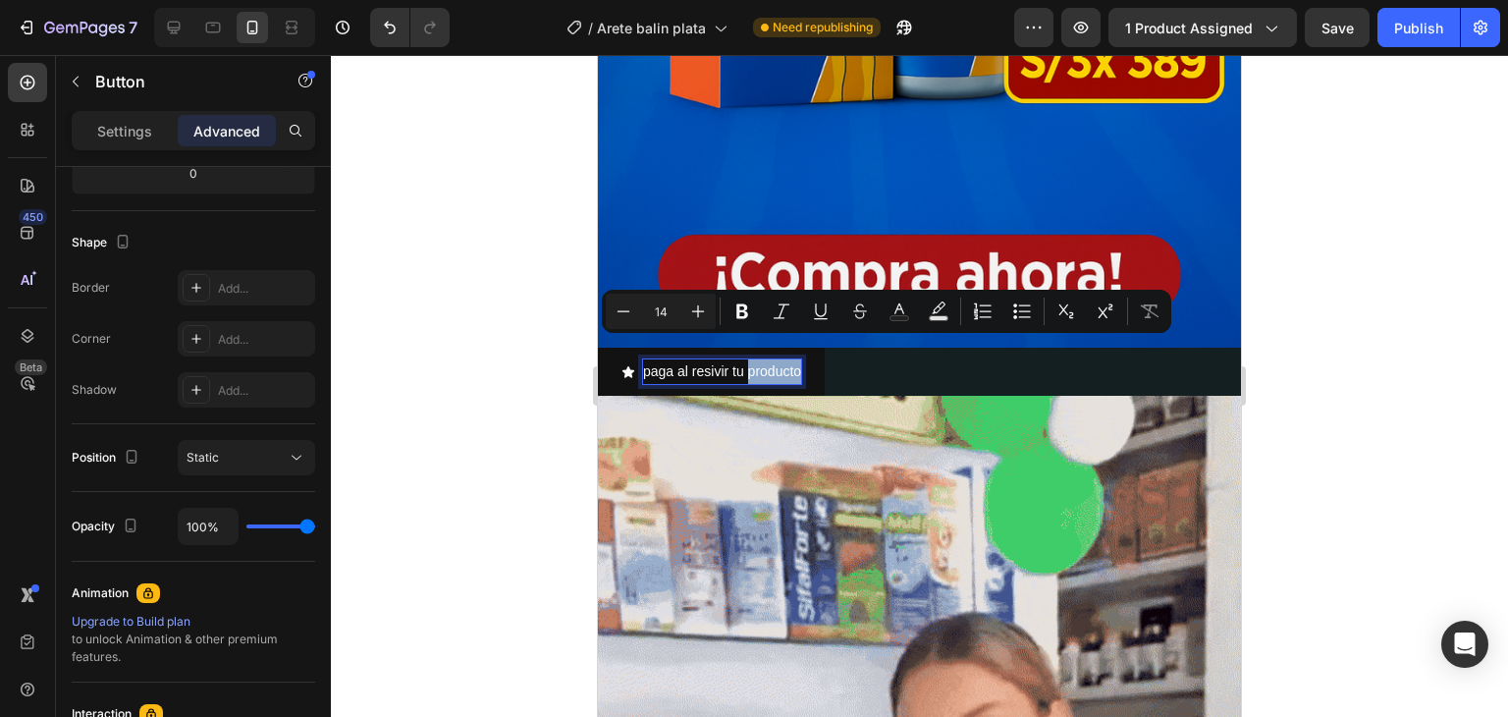
click at [798, 359] on div "paga al resivir tu producto" at bounding box center [722, 371] width 158 height 25
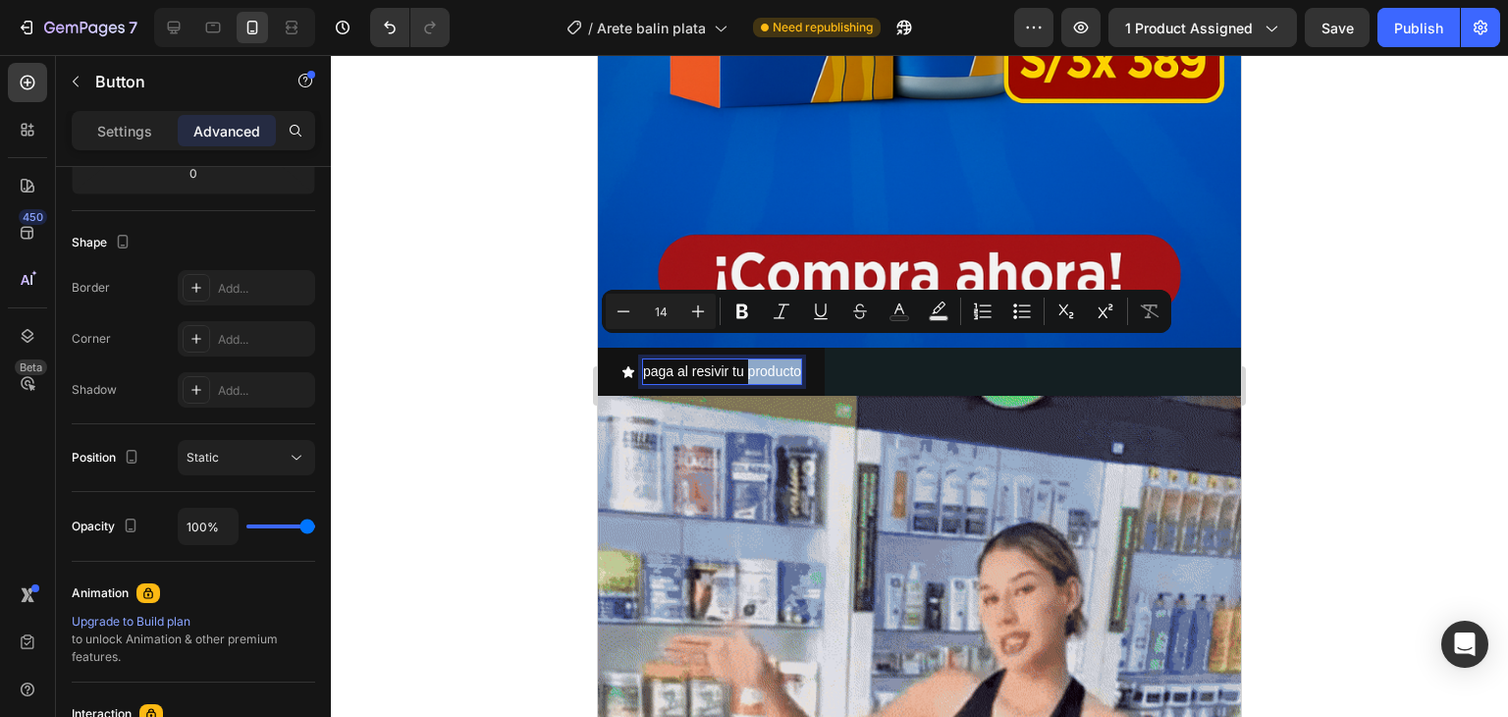
click at [798, 359] on div "paga al resivir tu producto" at bounding box center [722, 371] width 158 height 25
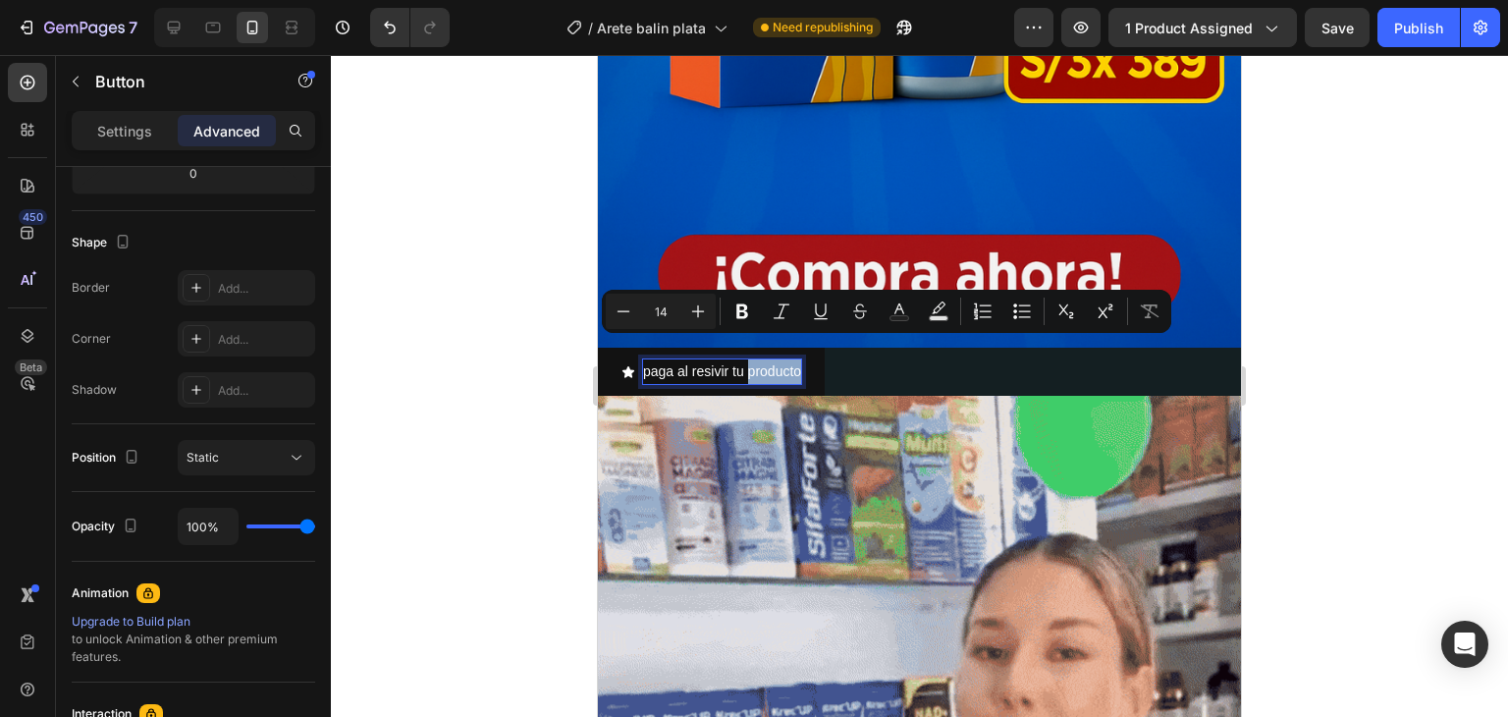
click at [798, 359] on div "paga al resivir tu producto" at bounding box center [722, 371] width 158 height 25
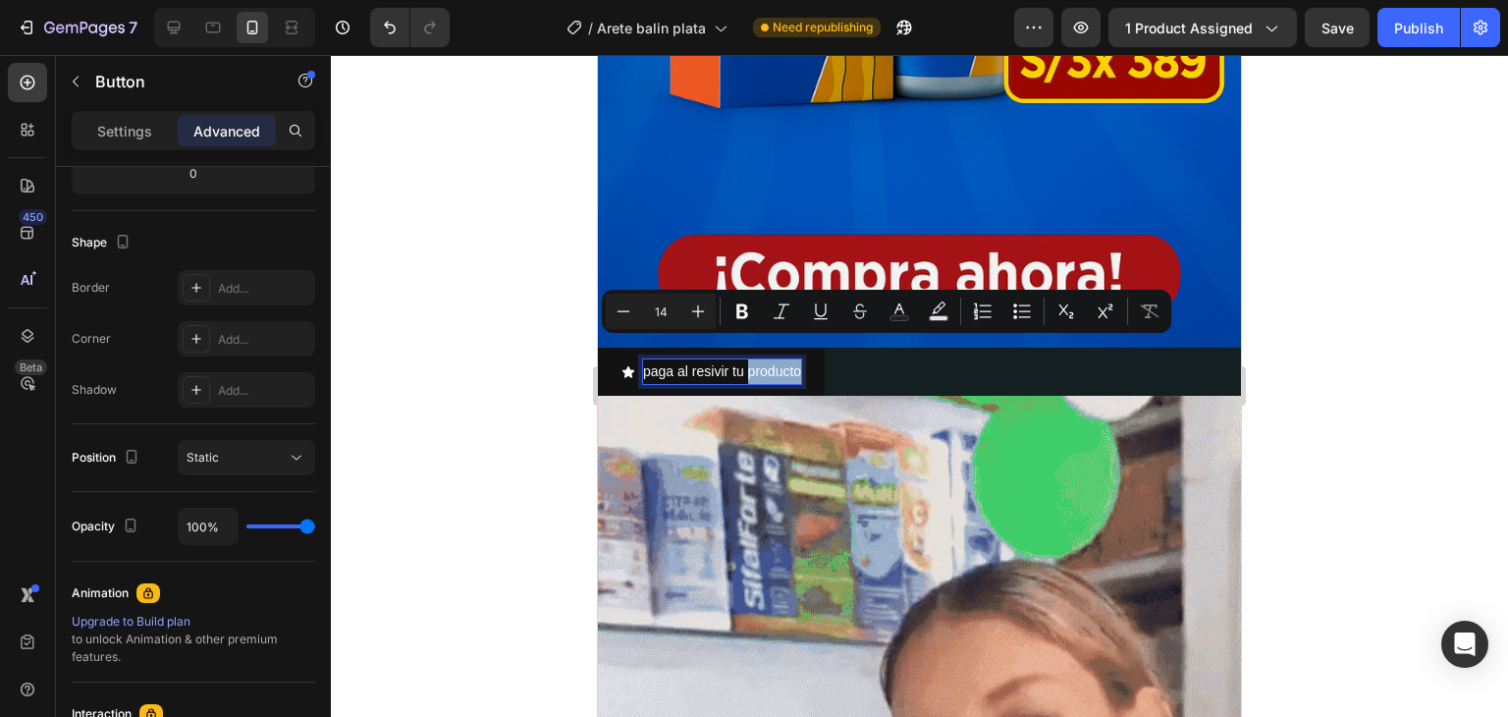
click at [794, 359] on div "paga al resivir tu producto" at bounding box center [722, 371] width 158 height 25
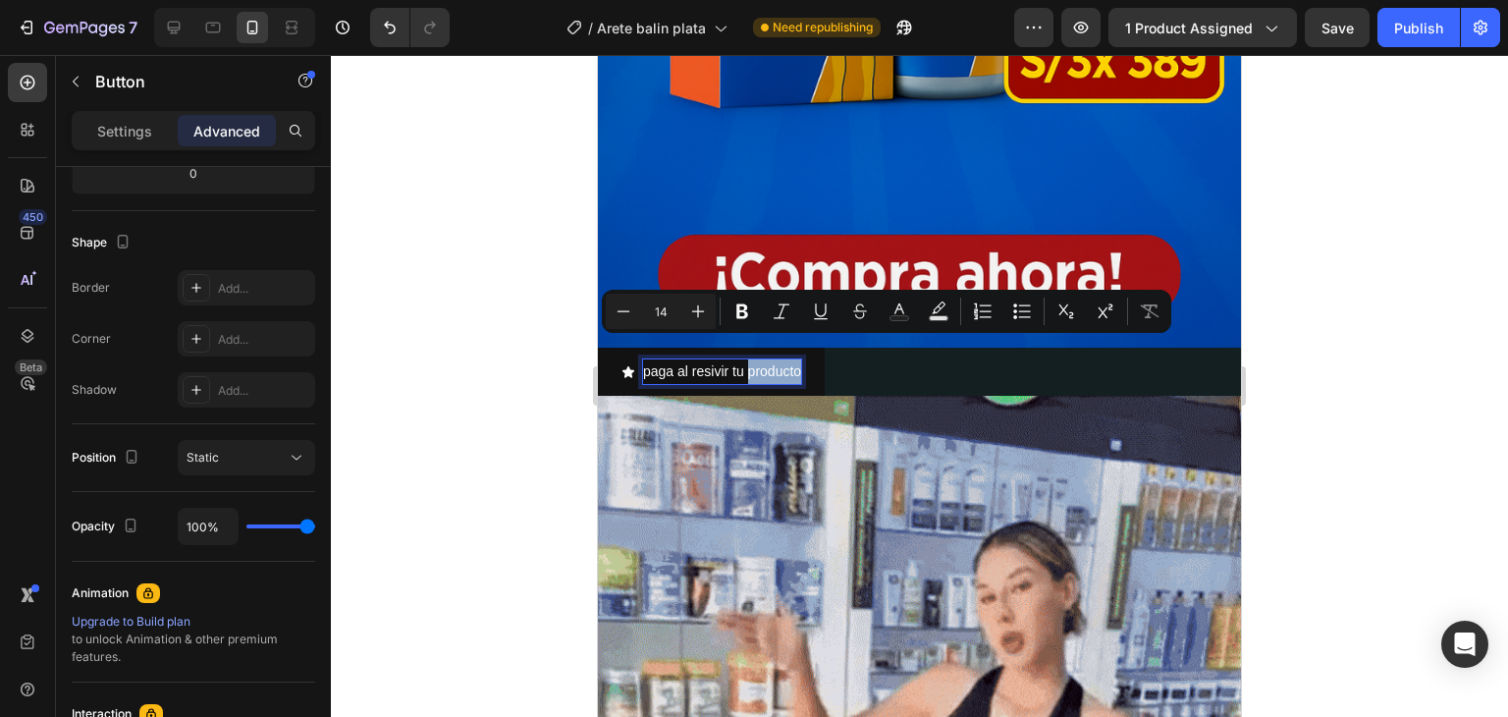
click at [646, 359] on div "paga al resivir tu producto" at bounding box center [722, 371] width 158 height 25
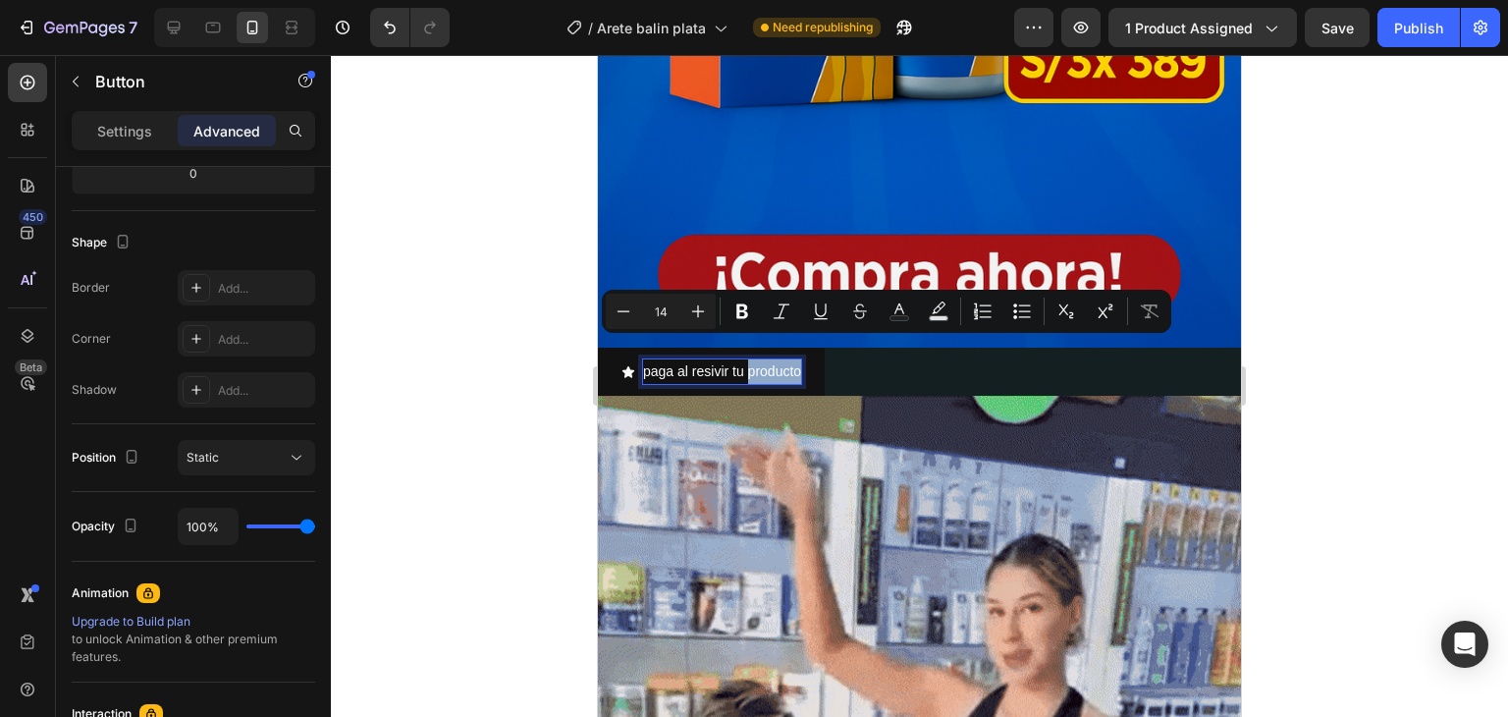
click at [646, 359] on div "paga al resivir tu producto" at bounding box center [722, 371] width 158 height 25
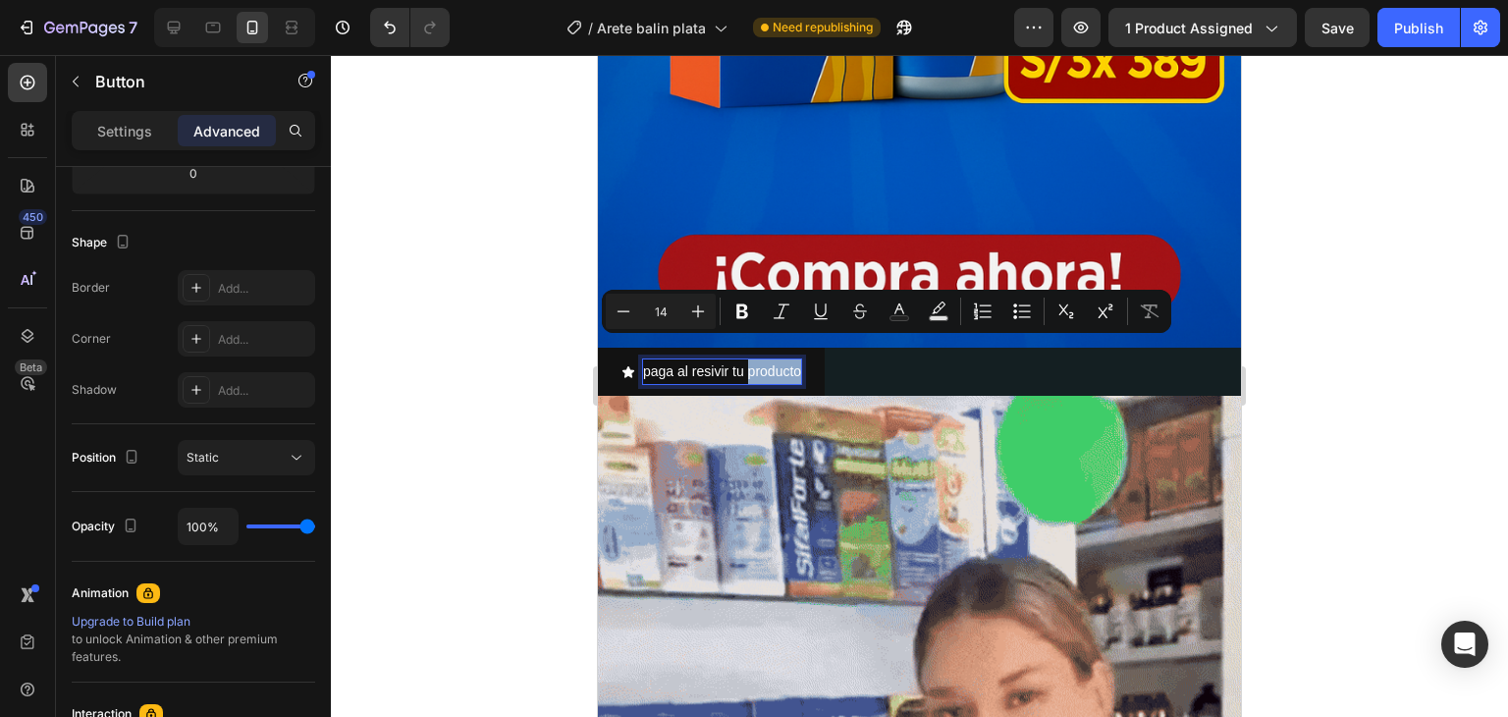
click at [785, 359] on div "paga al resivir tu producto" at bounding box center [722, 371] width 158 height 25
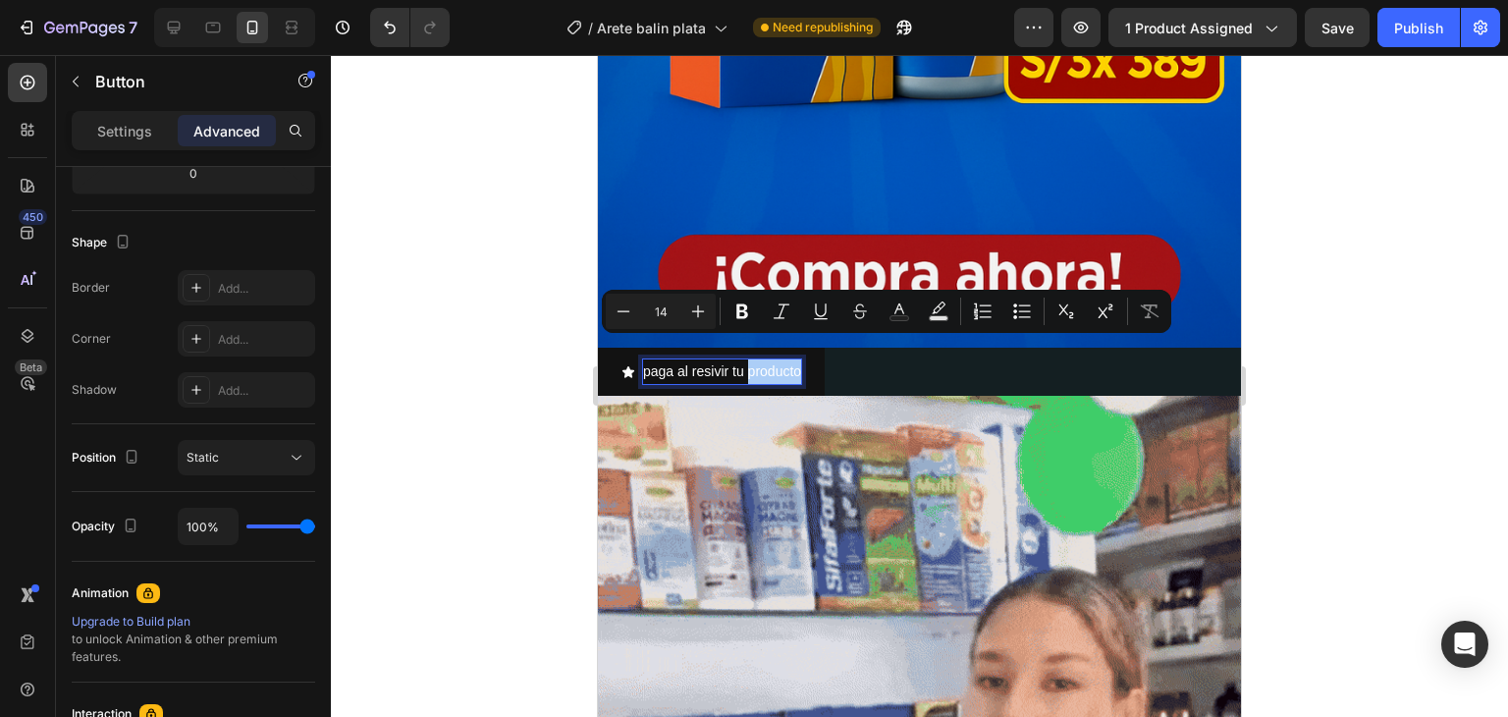
click at [801, 359] on div "paga al resivir tu producto" at bounding box center [722, 371] width 158 height 25
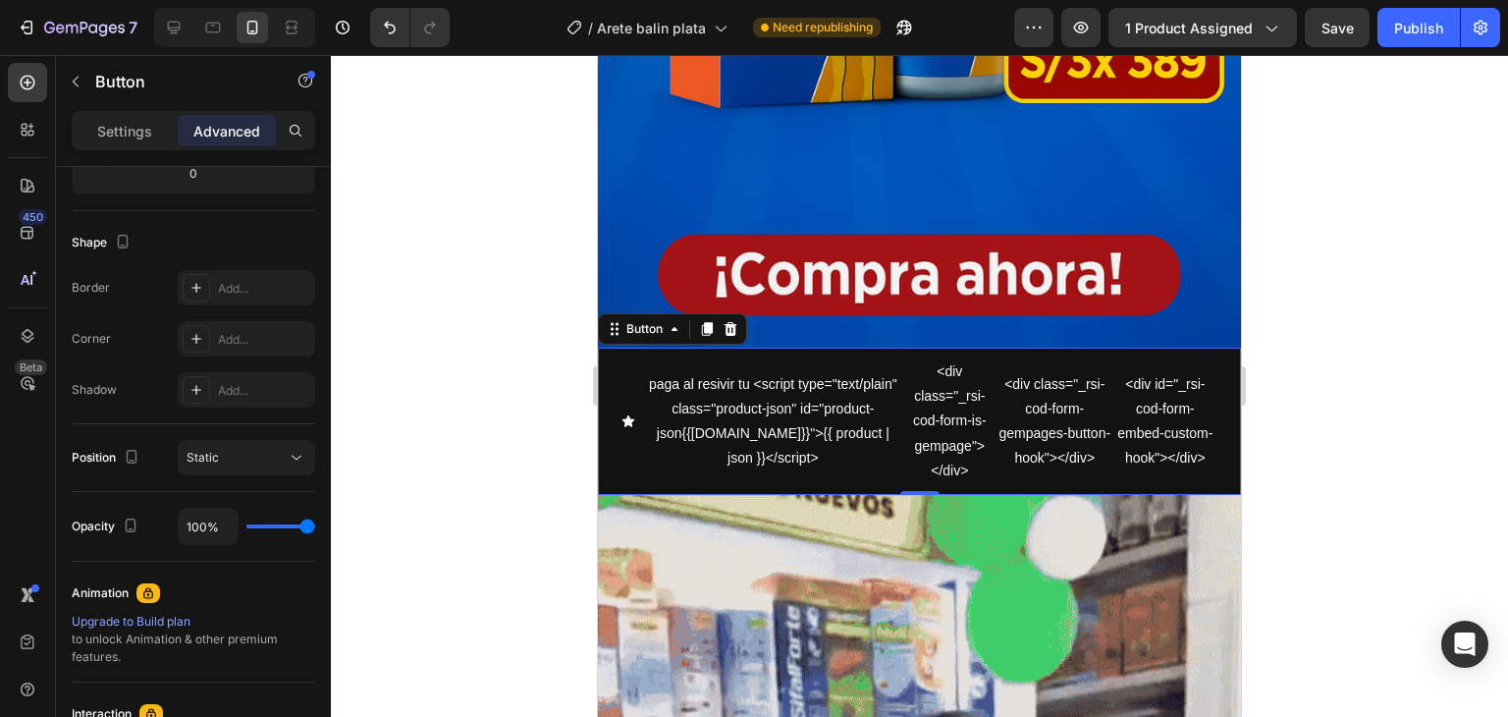
click at [1388, 269] on div at bounding box center [919, 386] width 1177 height 662
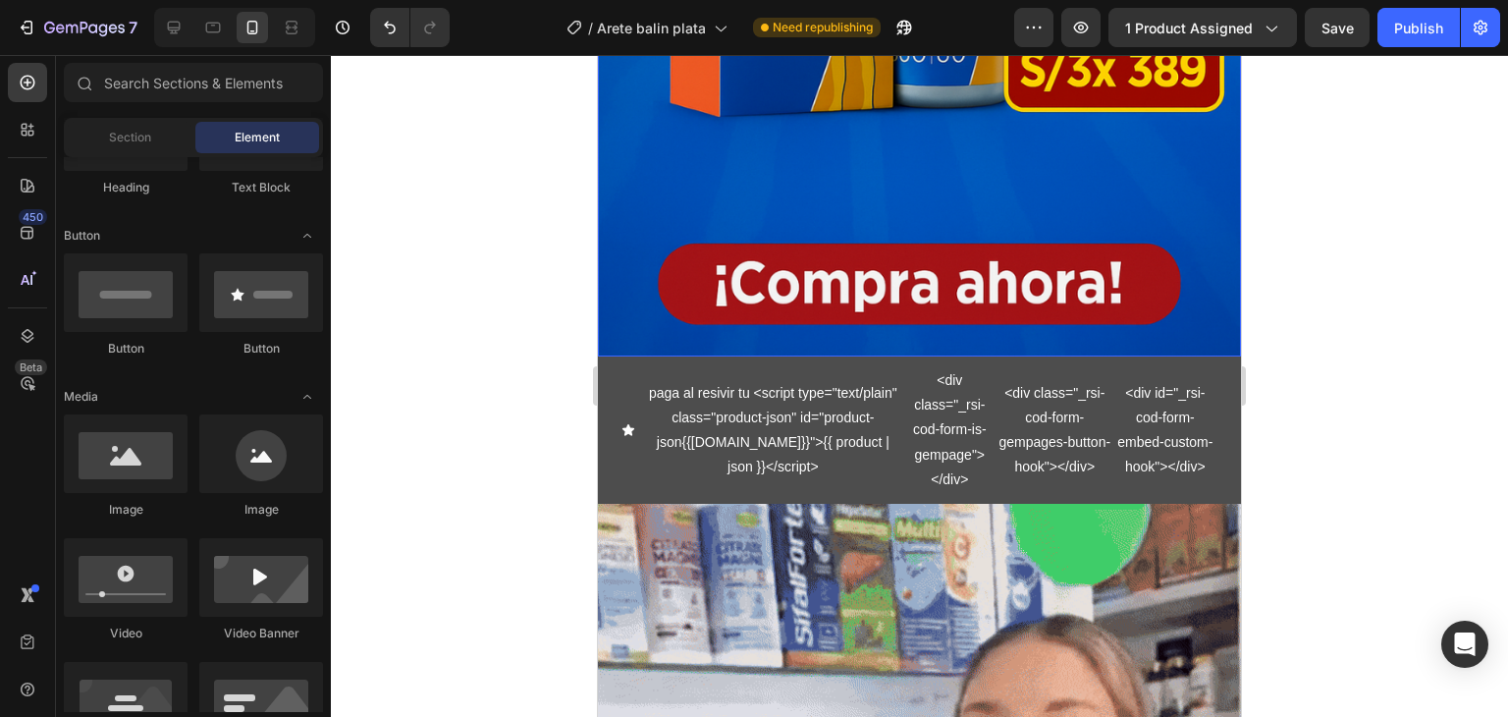
scroll to position [785, 0]
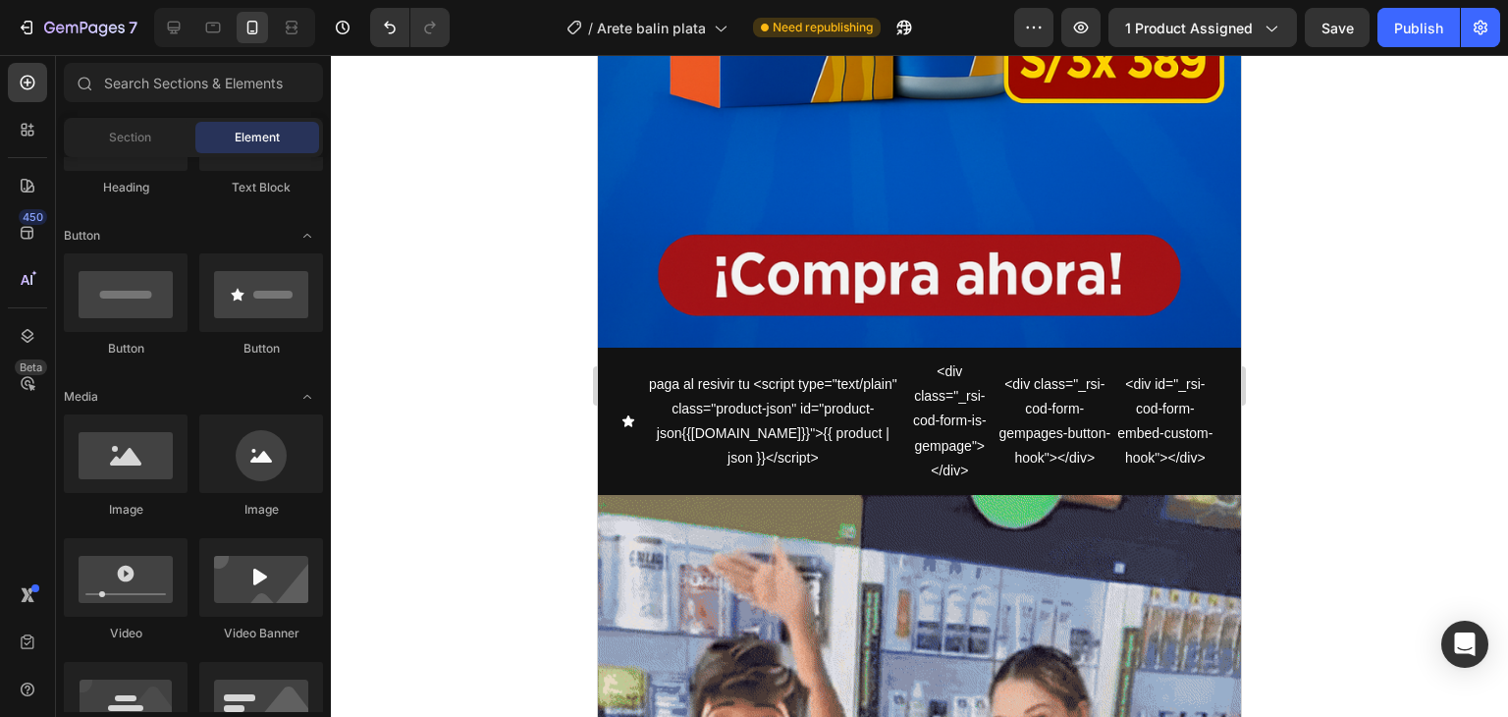
click at [1323, 399] on div at bounding box center [919, 386] width 1177 height 662
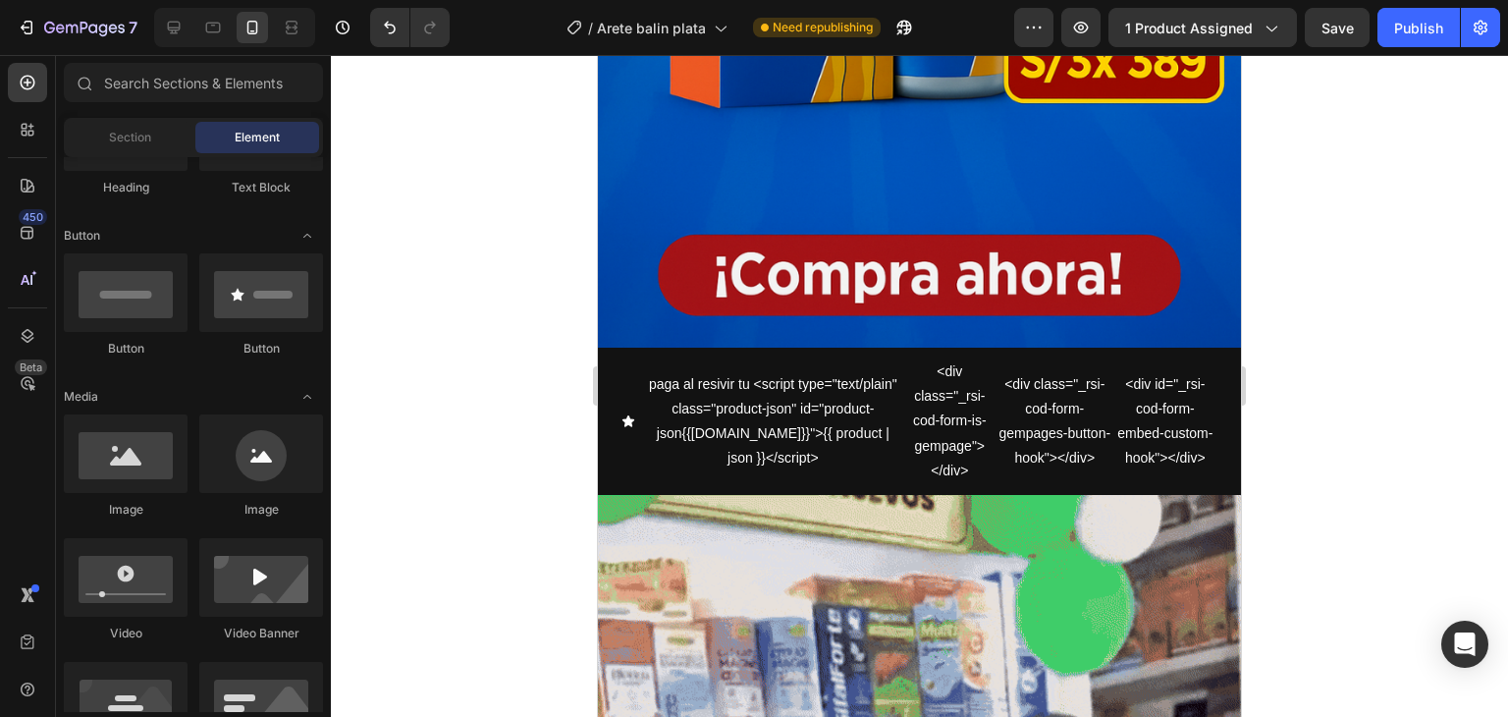
click at [1292, 372] on div at bounding box center [919, 386] width 1177 height 662
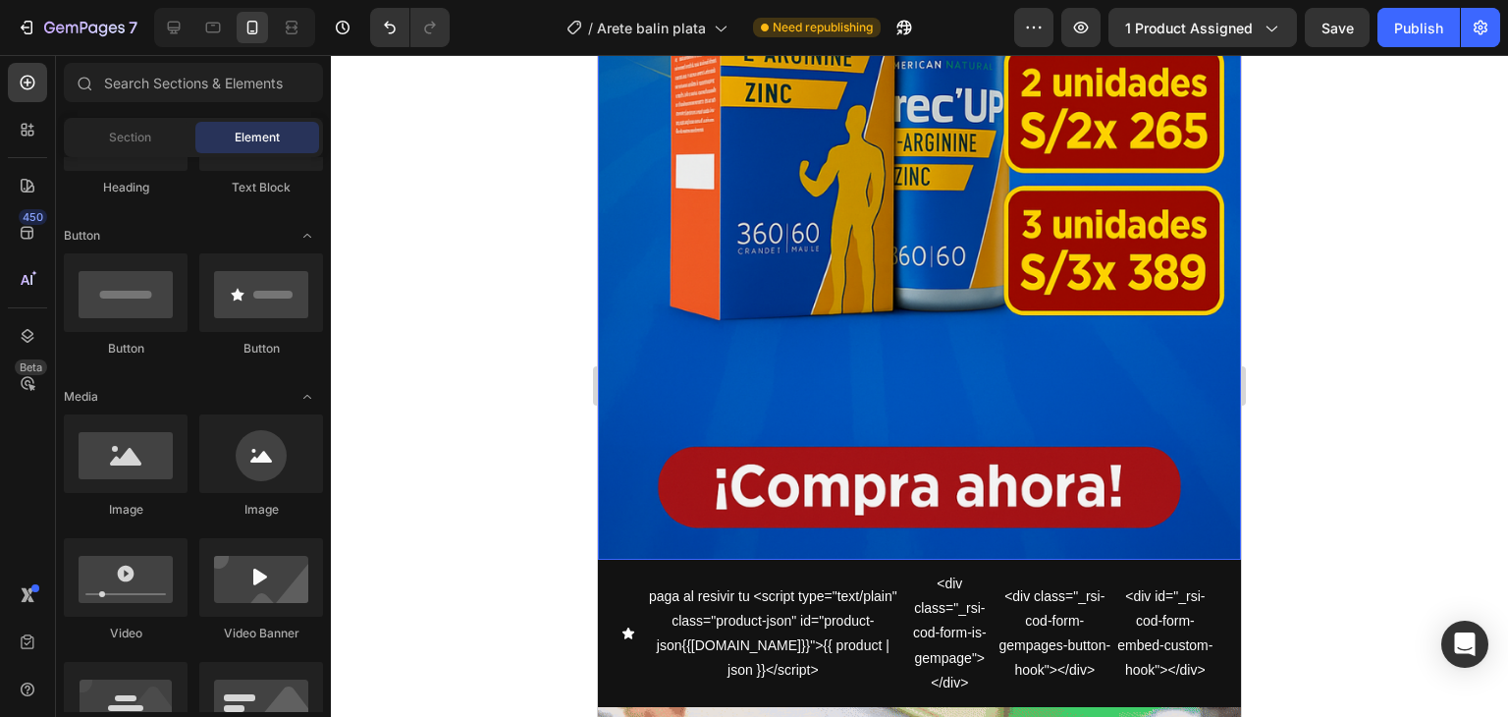
scroll to position [884, 0]
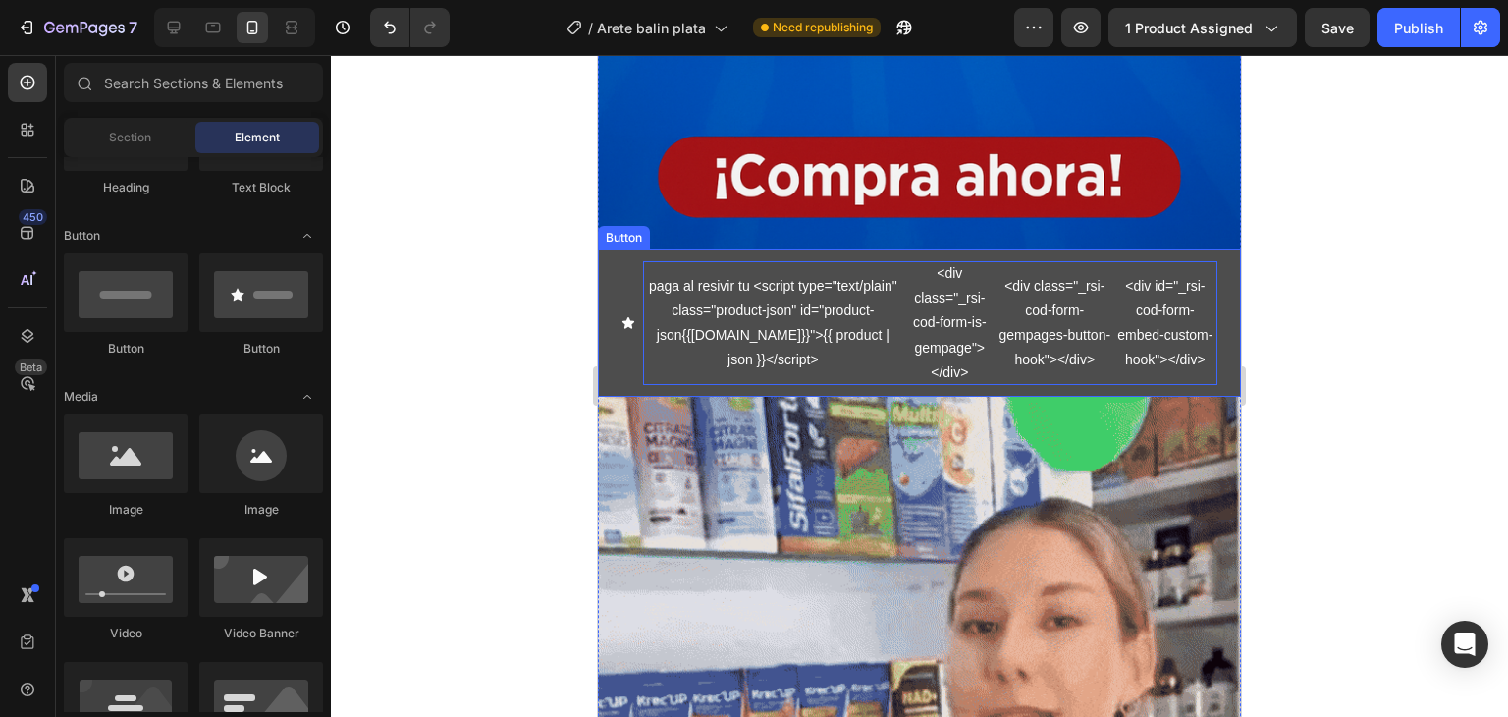
click at [943, 280] on p "<div class="_rsi-cod-form-is-gempage"></div>" at bounding box center [949, 323] width 93 height 124
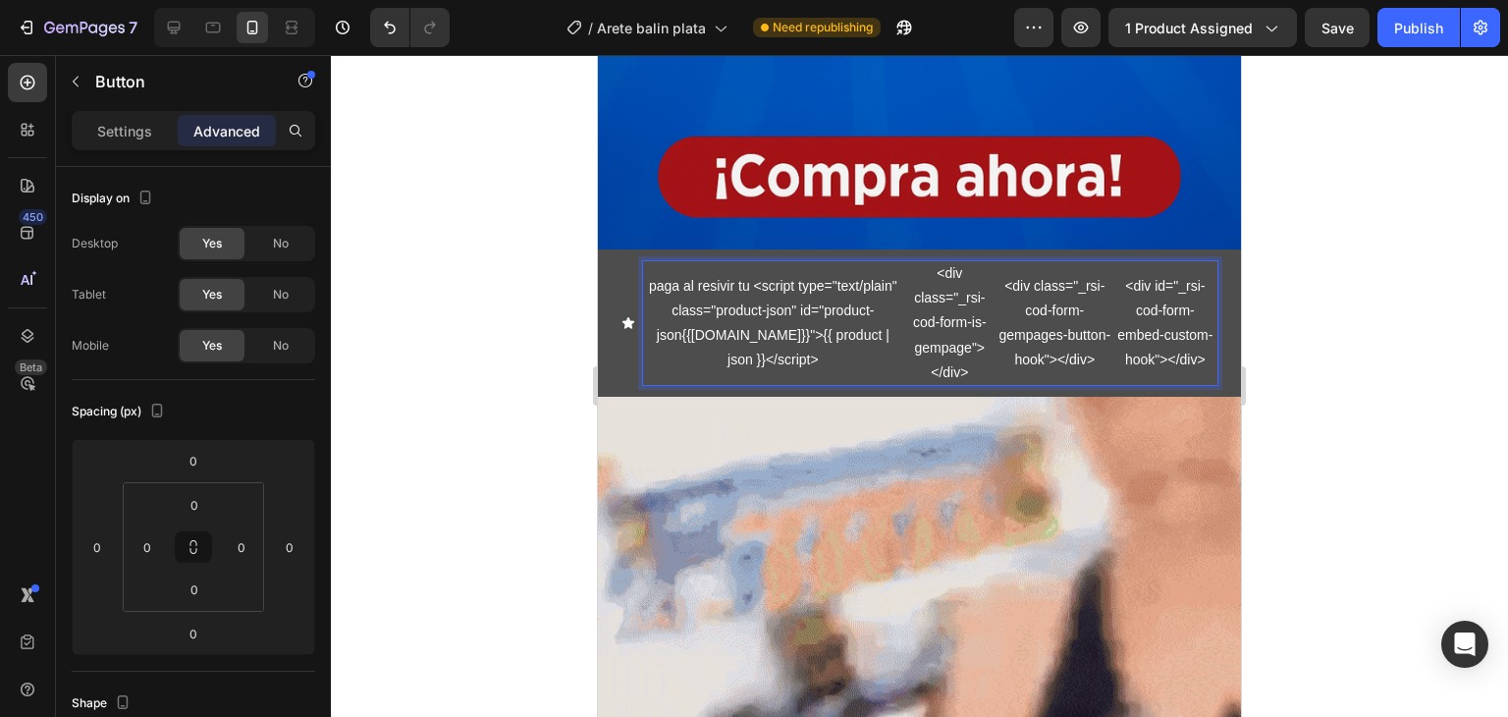
click at [690, 274] on p "paga al resivir tu <script type="text/plain" class="product-json" id="product-j…" at bounding box center [773, 323] width 260 height 99
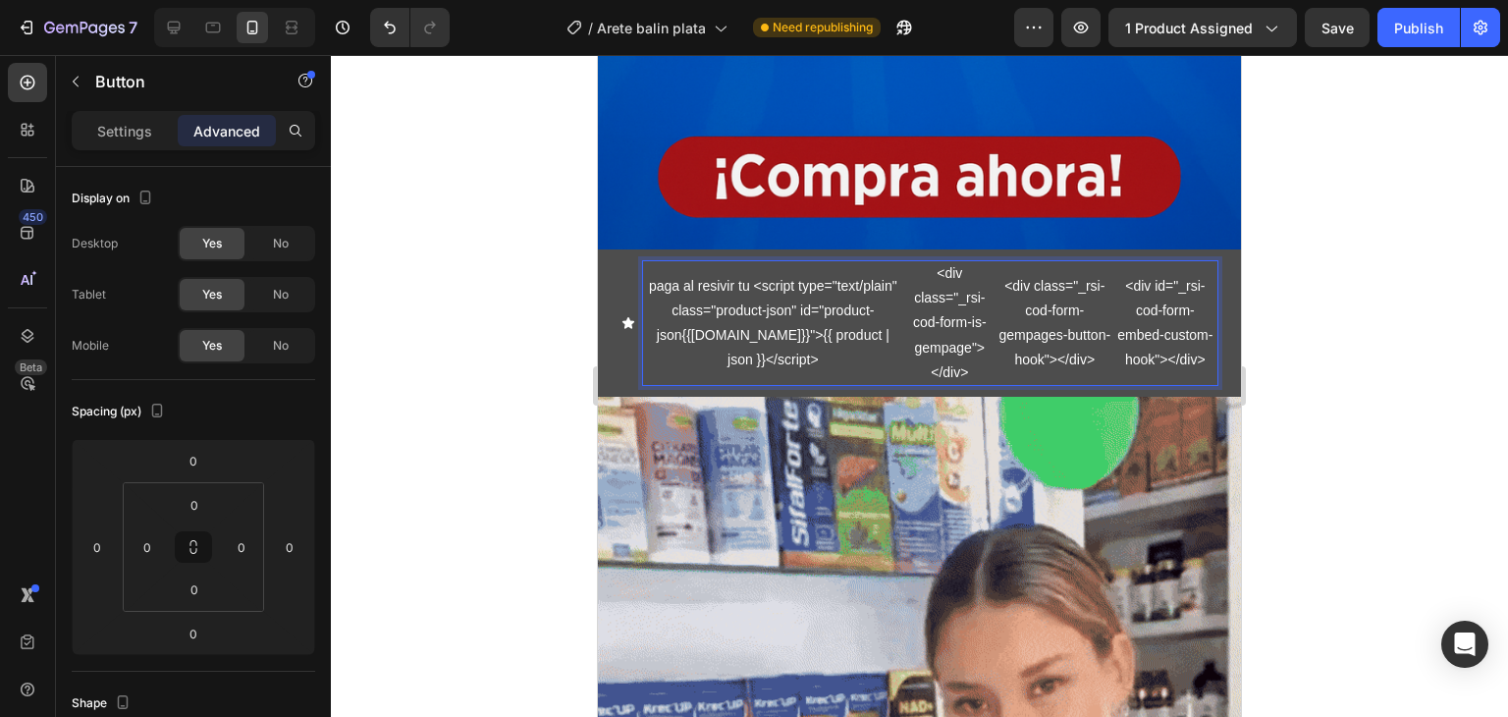
click at [682, 274] on p "paga al resivir tu <script type="text/plain" class="product-json" id="product-j…" at bounding box center [773, 323] width 260 height 99
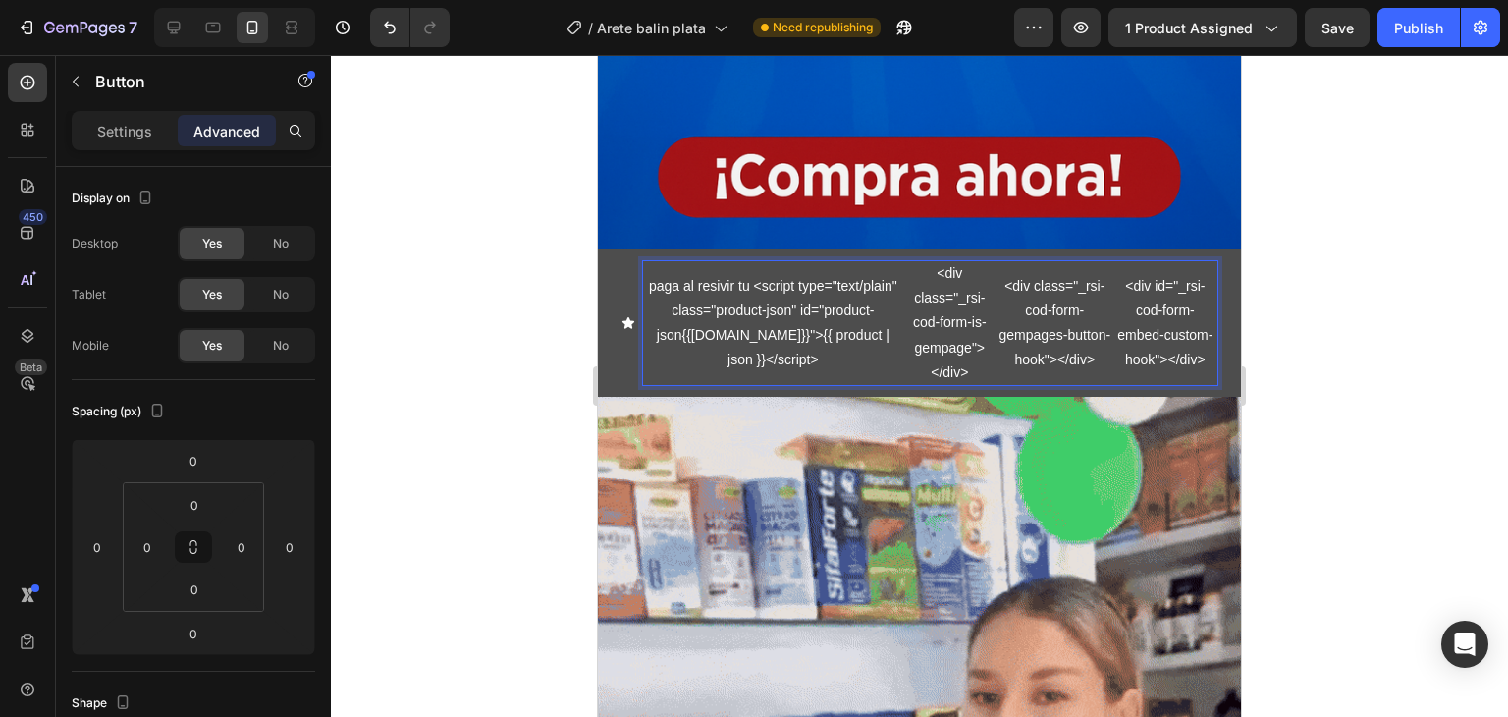
click at [683, 274] on p "paga al resivir tu <script type="text/plain" class="product-json" id="product-j…" at bounding box center [773, 323] width 260 height 99
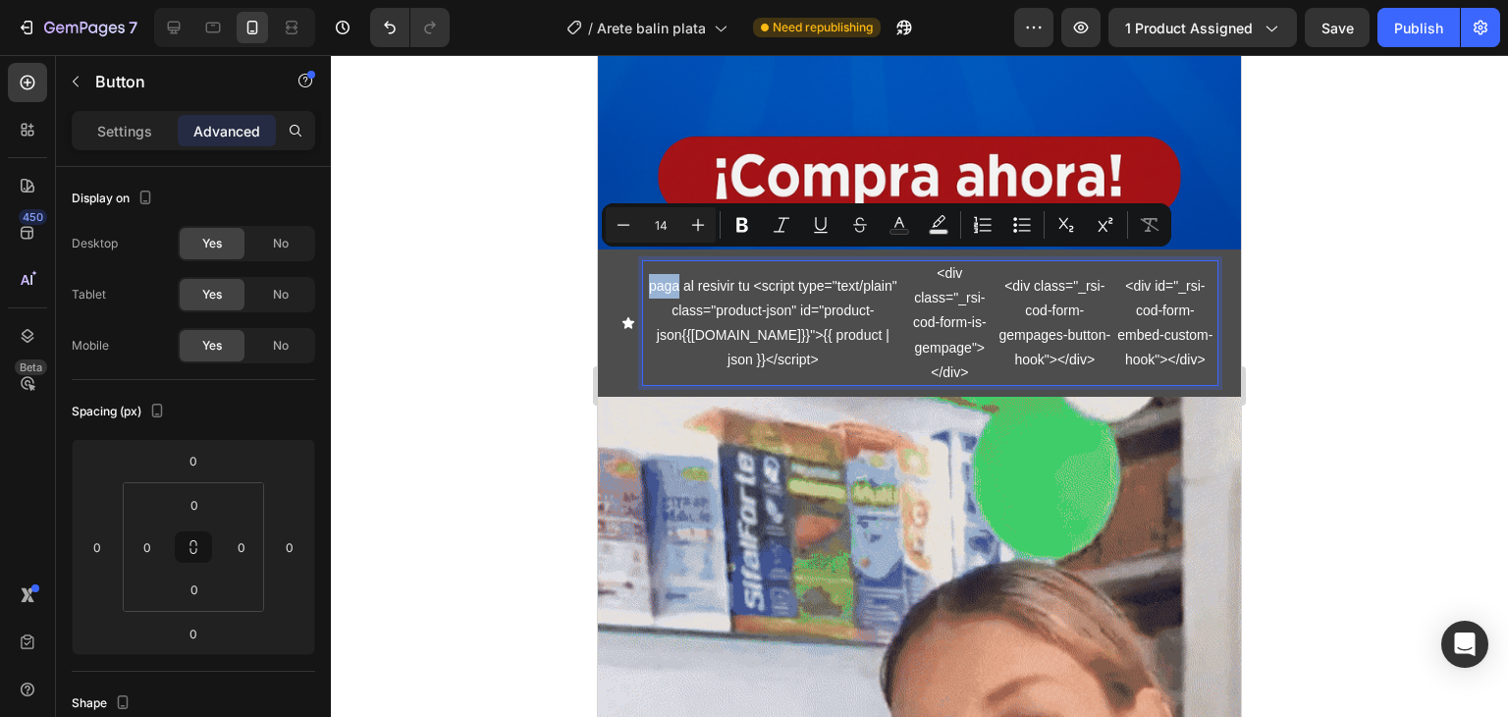
click at [670, 274] on p "paga al resivir tu <script type="text/plain" class="product-json" id="product-j…" at bounding box center [773, 323] width 260 height 99
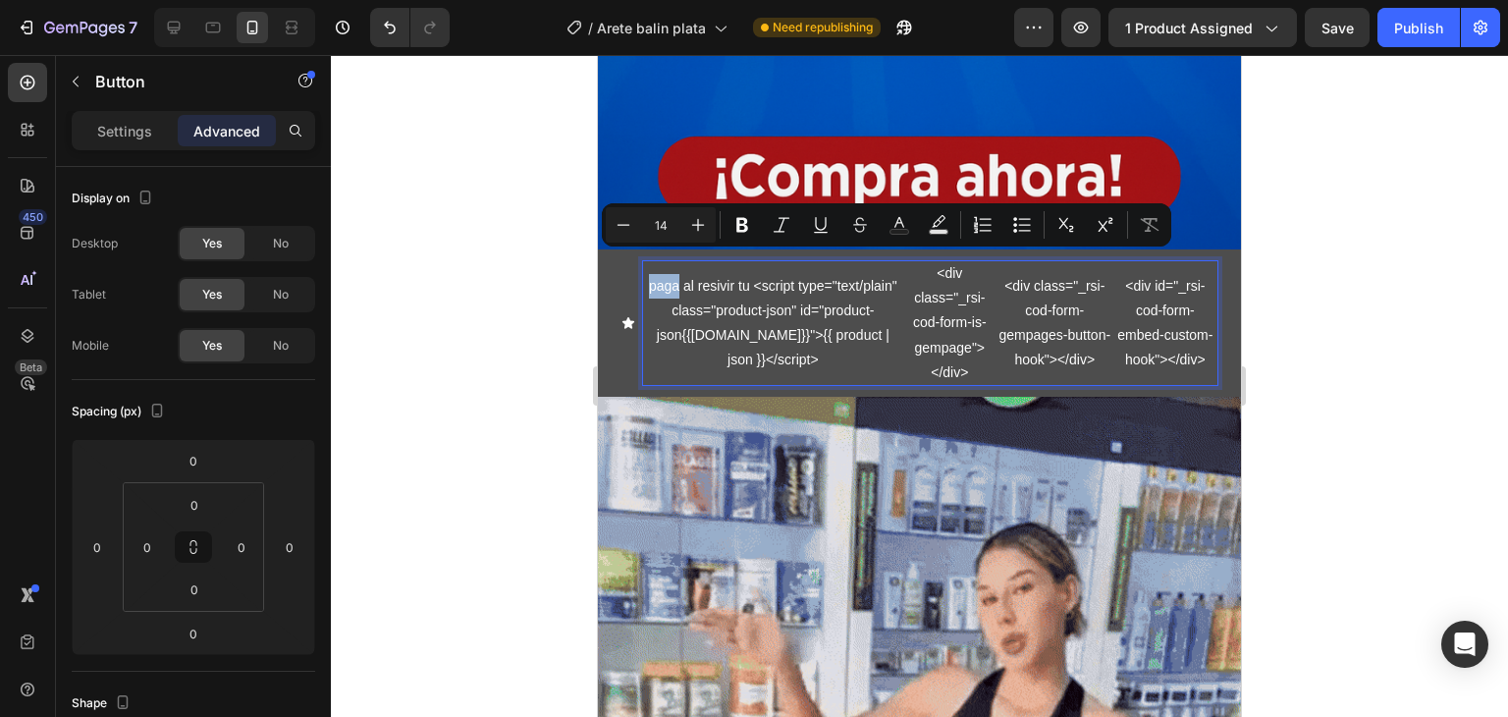
click at [665, 274] on p "paga al resivir tu <script type="text/plain" class="product-json" id="product-j…" at bounding box center [773, 323] width 260 height 99
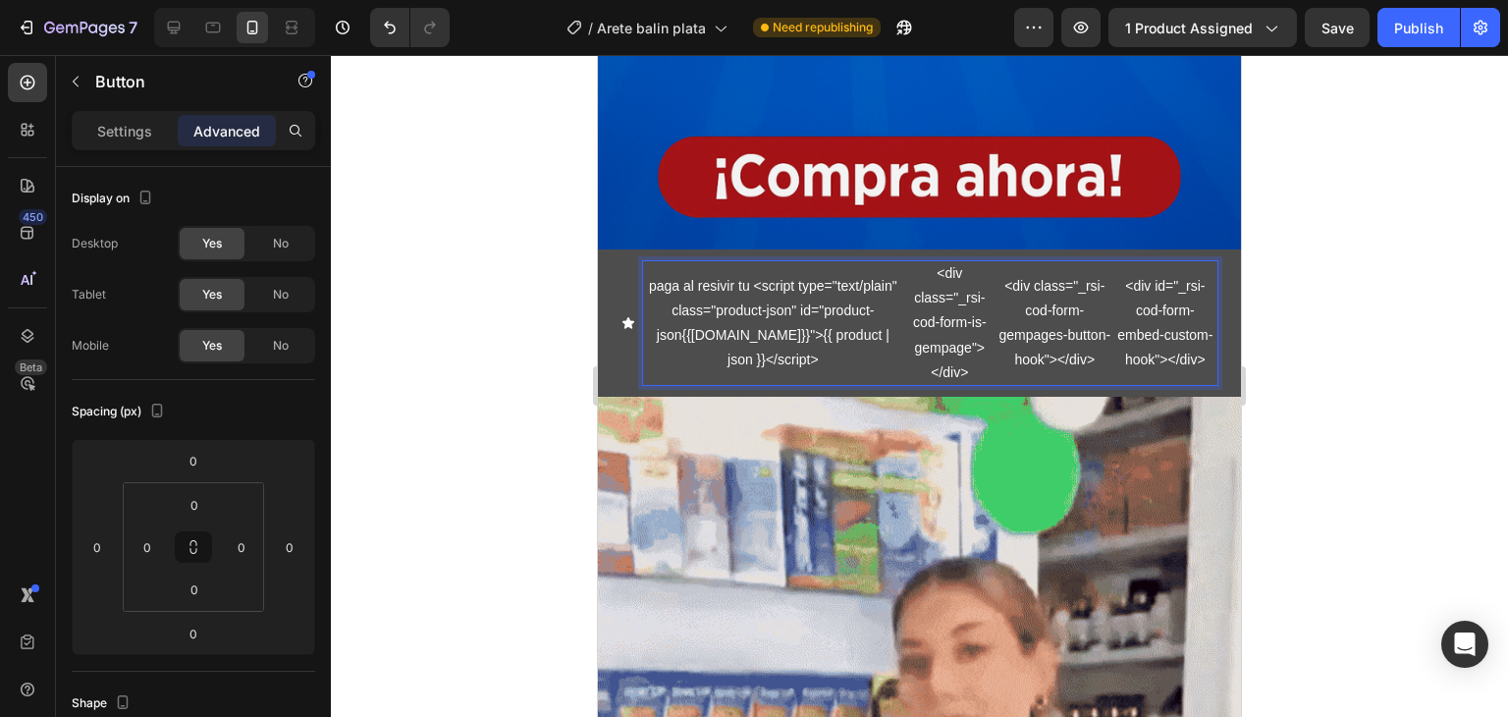
click at [638, 261] on div "paga al resivir tu <script type="text/plain" class="product-json" id="product-j…" at bounding box center [920, 323] width 596 height 124
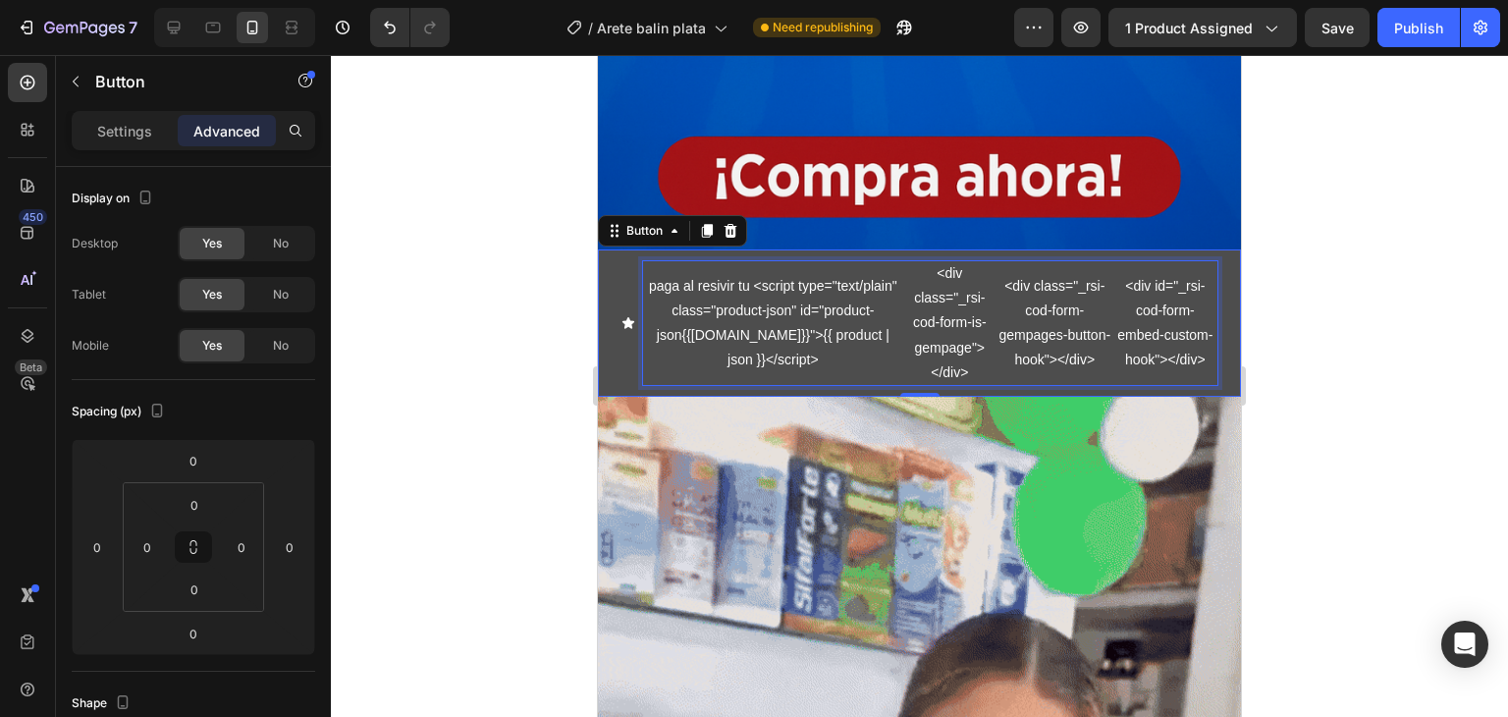
click at [856, 274] on p "paga al resivir tu <script type="text/plain" class="product-json" id="product-j…" at bounding box center [773, 323] width 260 height 99
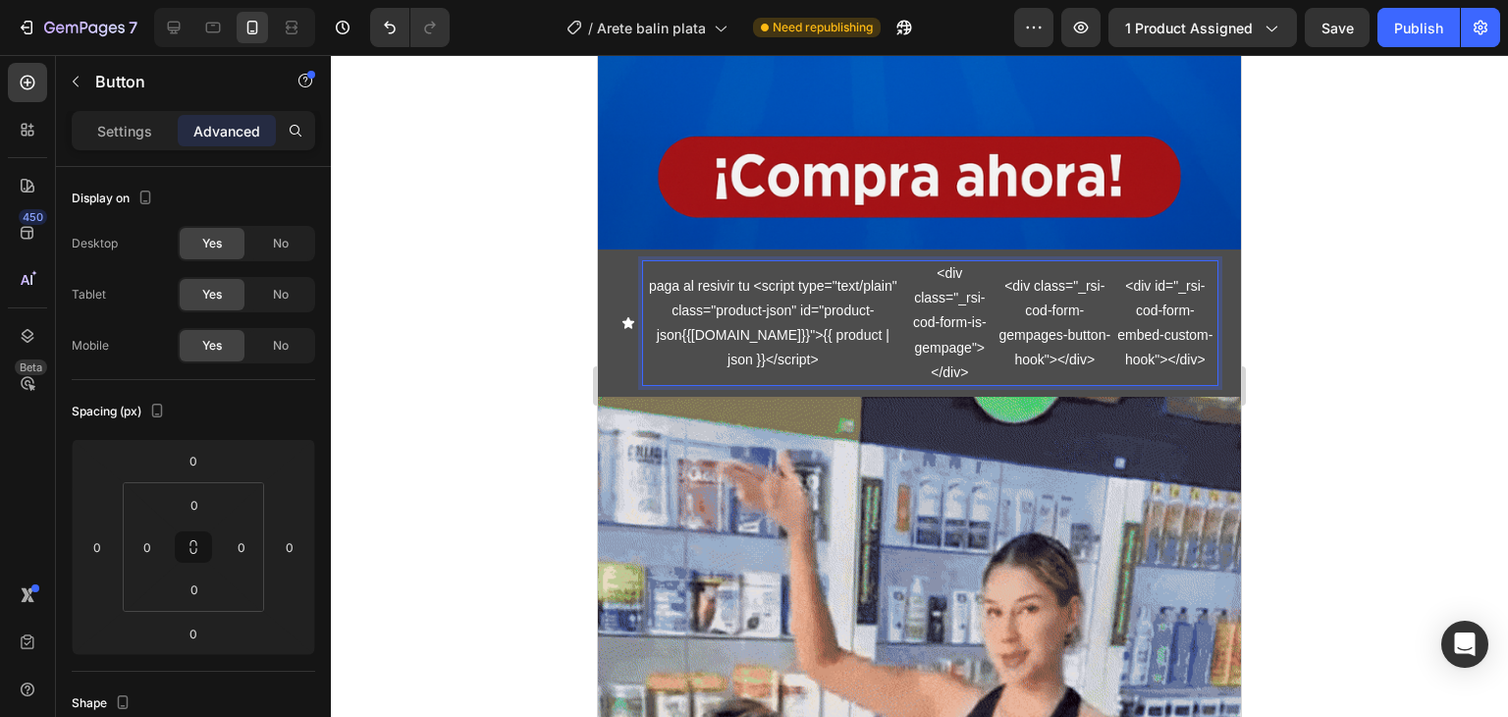
click at [610, 264] on button "paga al resivir tu <script type="text/plain" class="product-json" id="product-j…" at bounding box center [919, 322] width 643 height 147
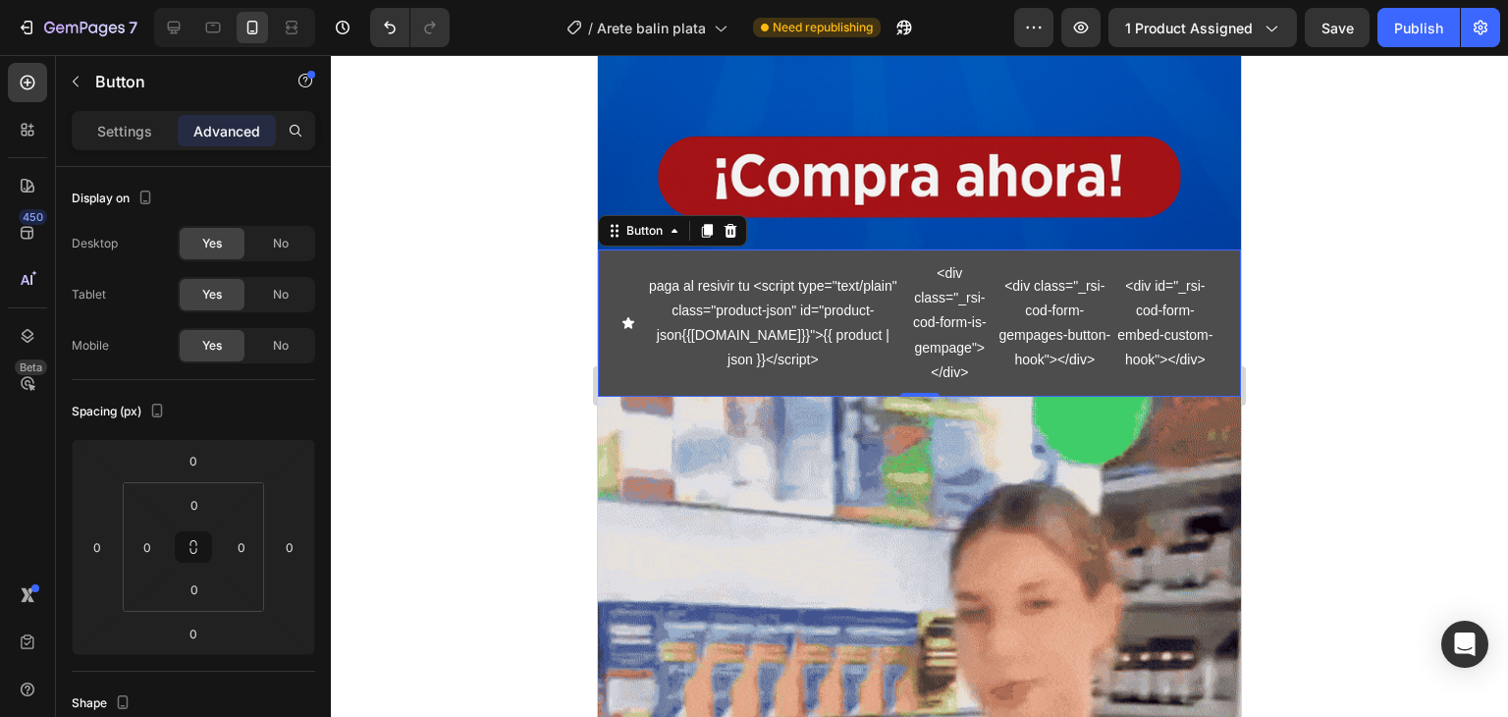
click at [610, 262] on button "paga al resivir tu <script type="text/plain" class="product-json" id="product-j…" at bounding box center [919, 322] width 643 height 147
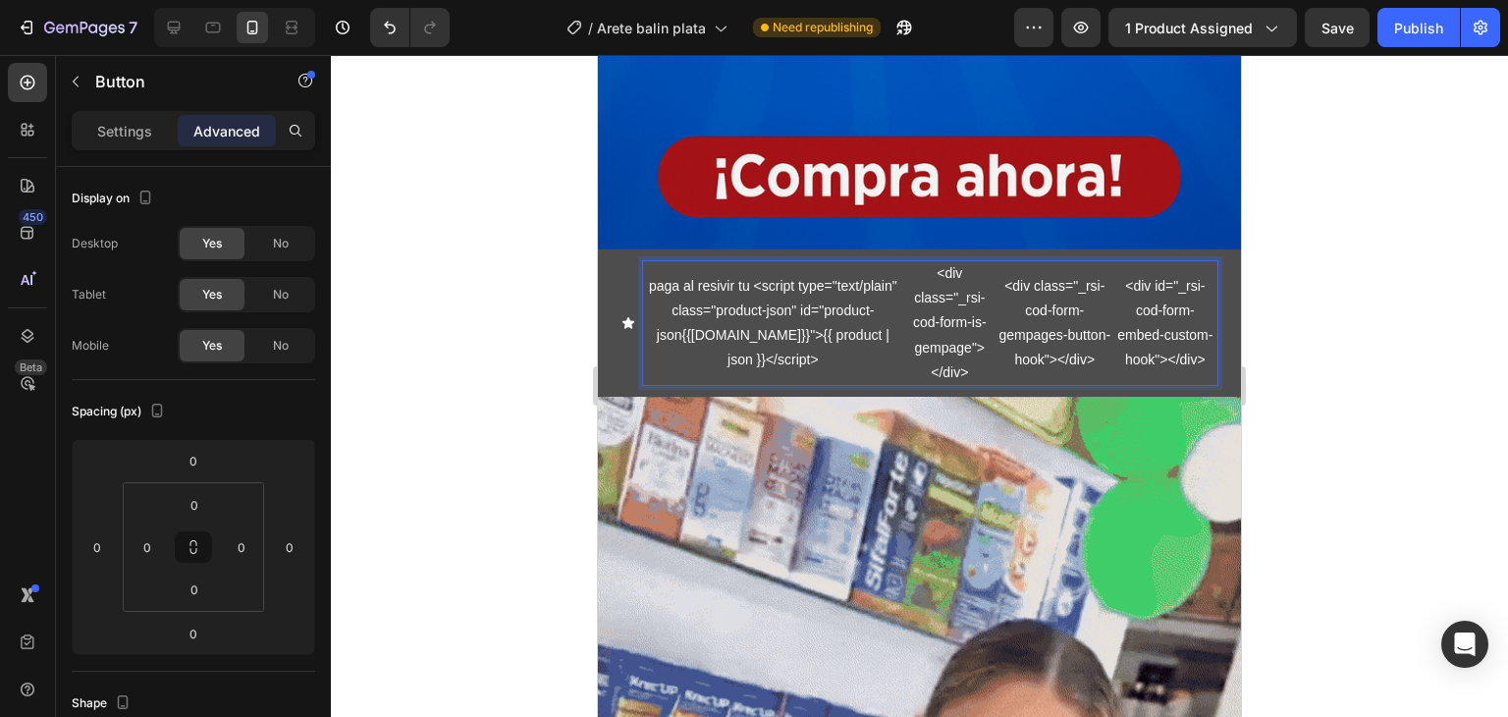
drag, startPoint x: 660, startPoint y: 251, endPoint x: 683, endPoint y: 260, distance: 25.2
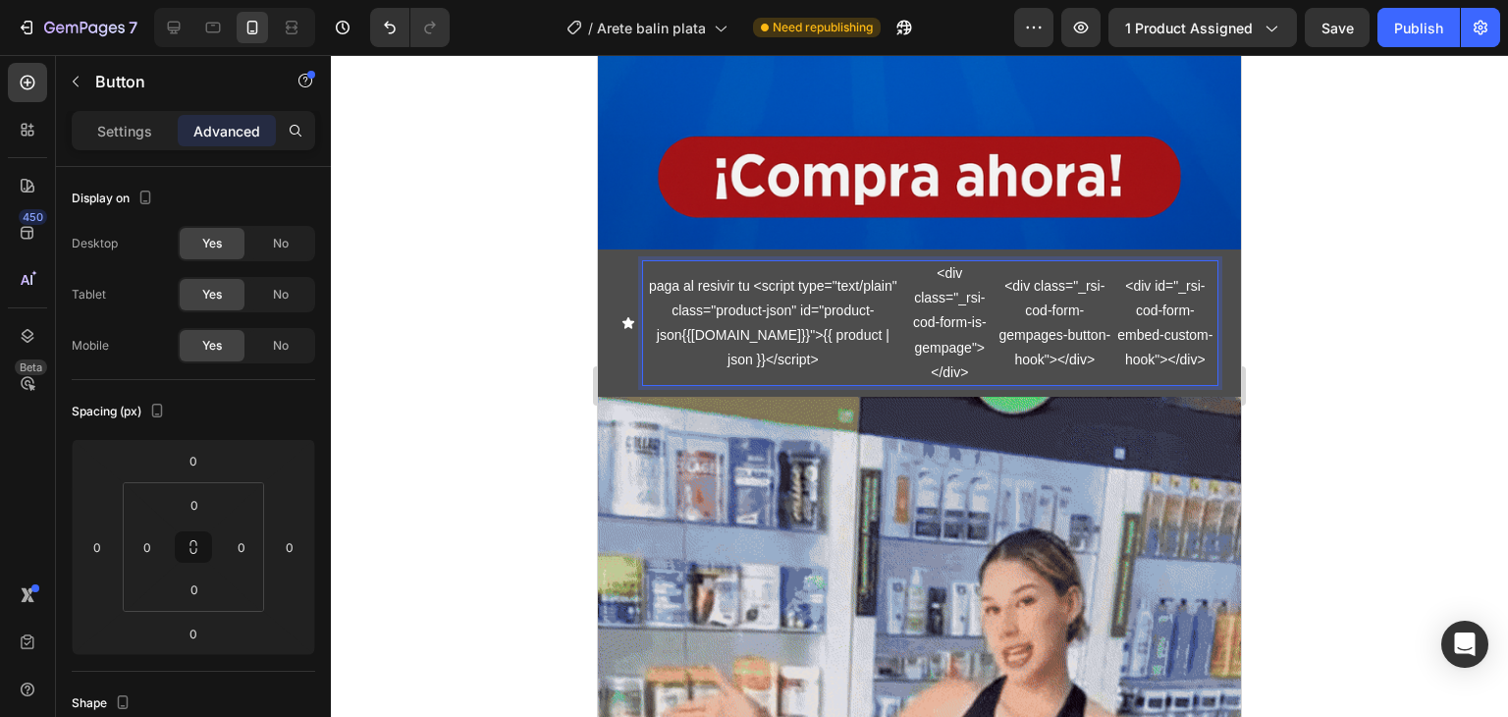
click at [683, 274] on p "paga al resivir tu <script type="text/plain" class="product-json" id="product-j…" at bounding box center [773, 323] width 260 height 99
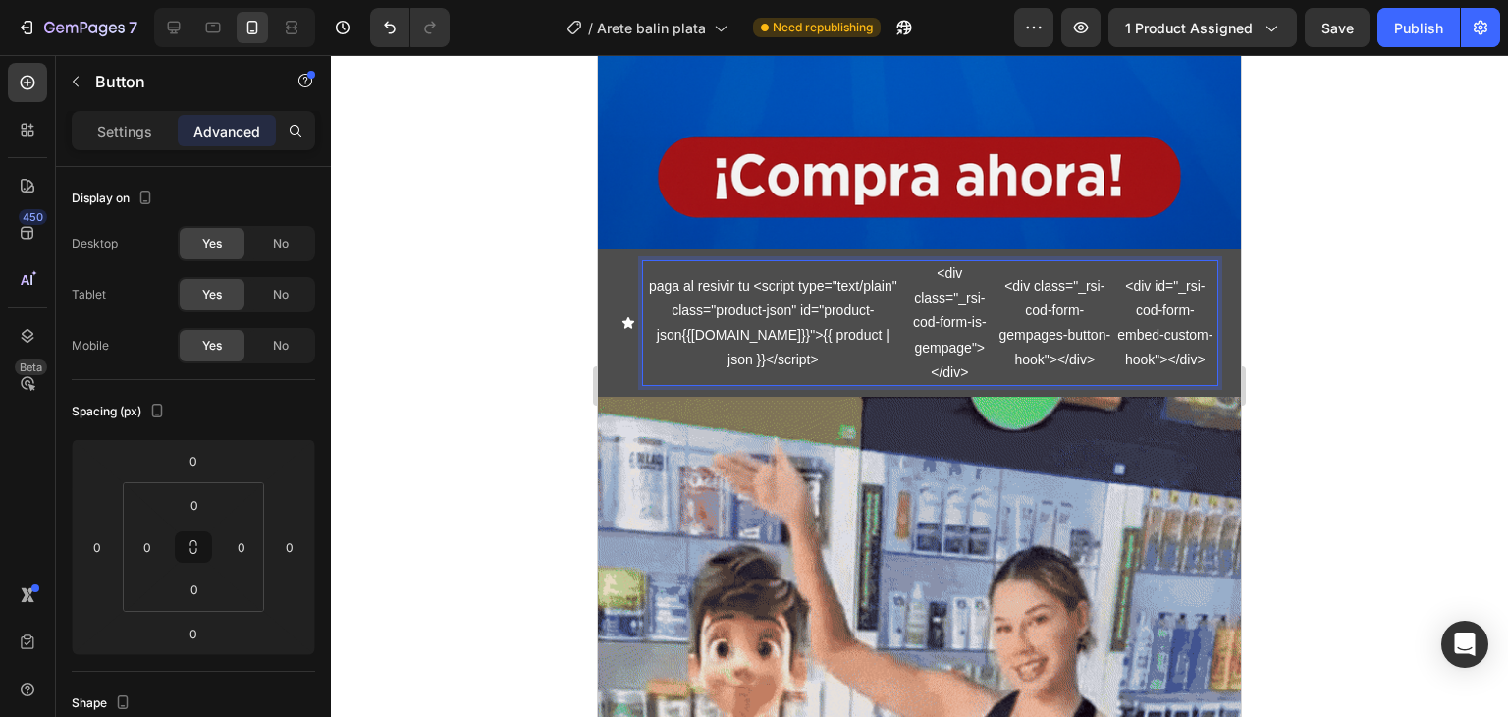
click at [684, 274] on p "paga al resivir tu <script type="text/plain" class="product-json" id="product-j…" at bounding box center [773, 323] width 260 height 99
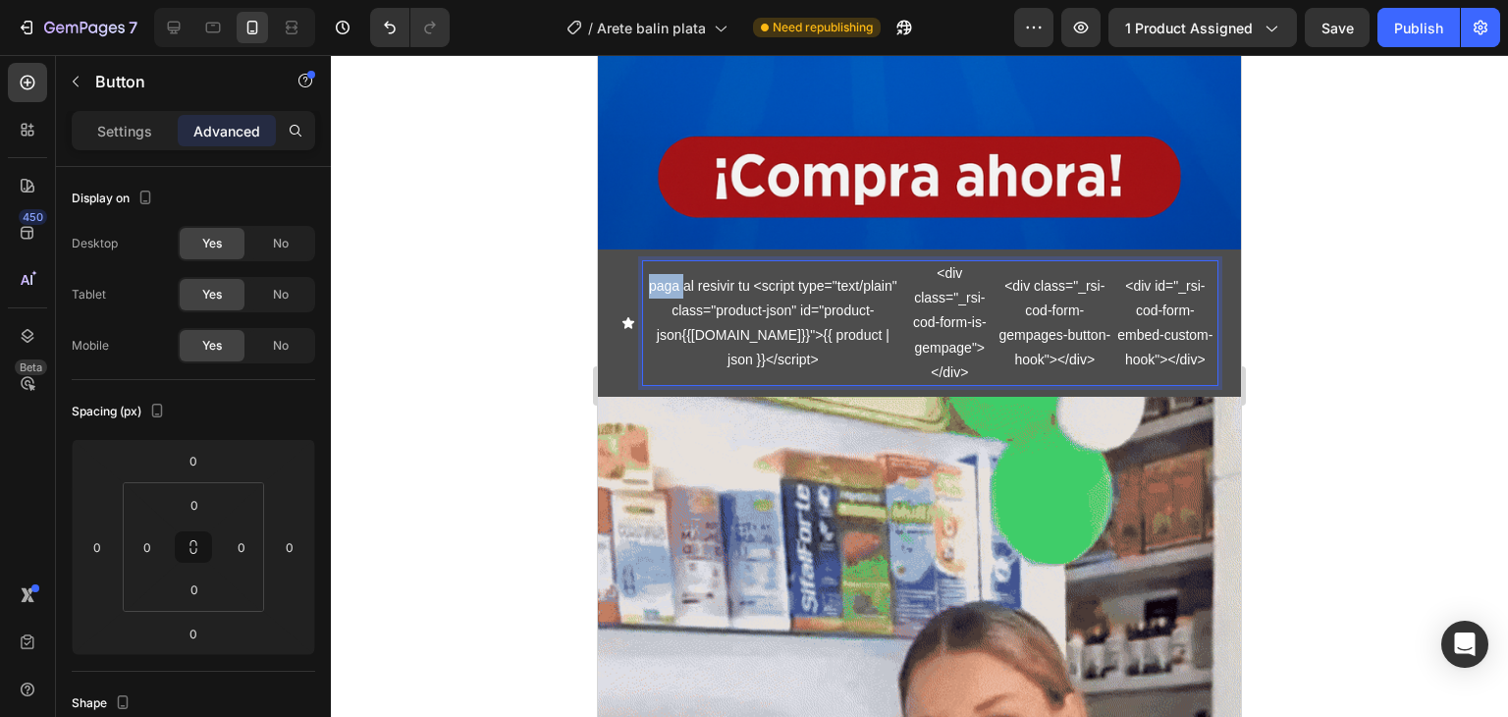
click at [684, 274] on p "paga al resivir tu <script type="text/plain" class="product-json" id="product-j…" at bounding box center [773, 323] width 260 height 99
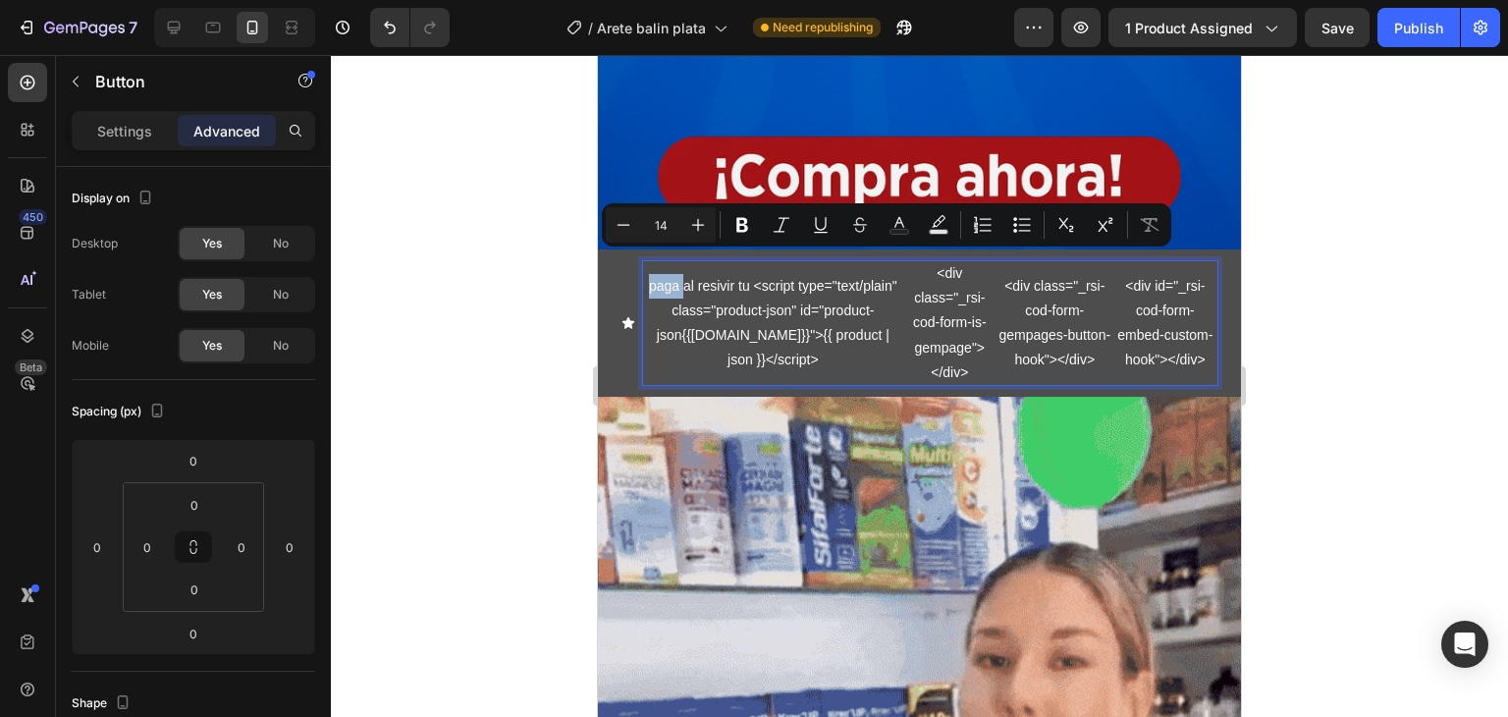
click at [684, 274] on p "paga al resivir tu <script type="text/plain" class="product-json" id="product-j…" at bounding box center [773, 323] width 260 height 99
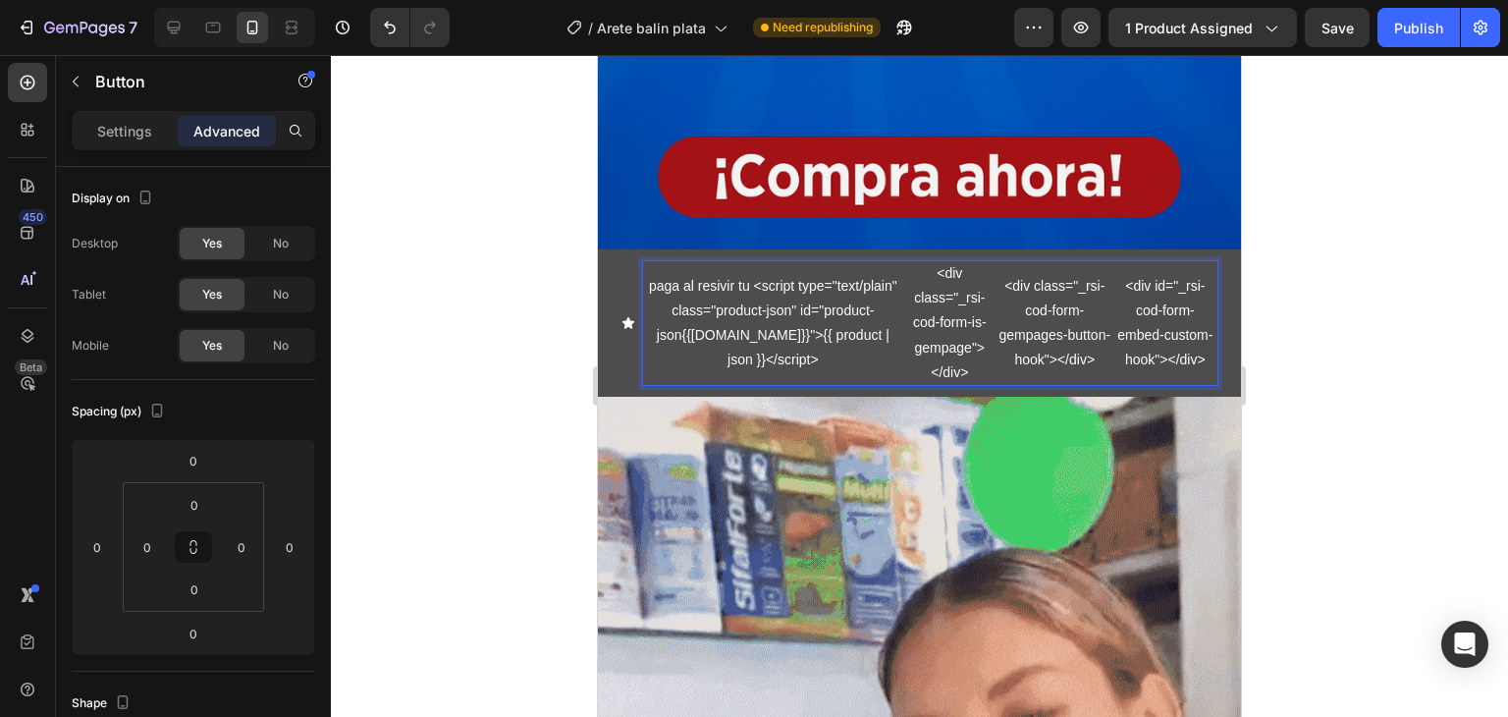
click at [678, 274] on p "paga al resivir tu <script type="text/plain" class="product-json" id="product-j…" at bounding box center [773, 323] width 260 height 99
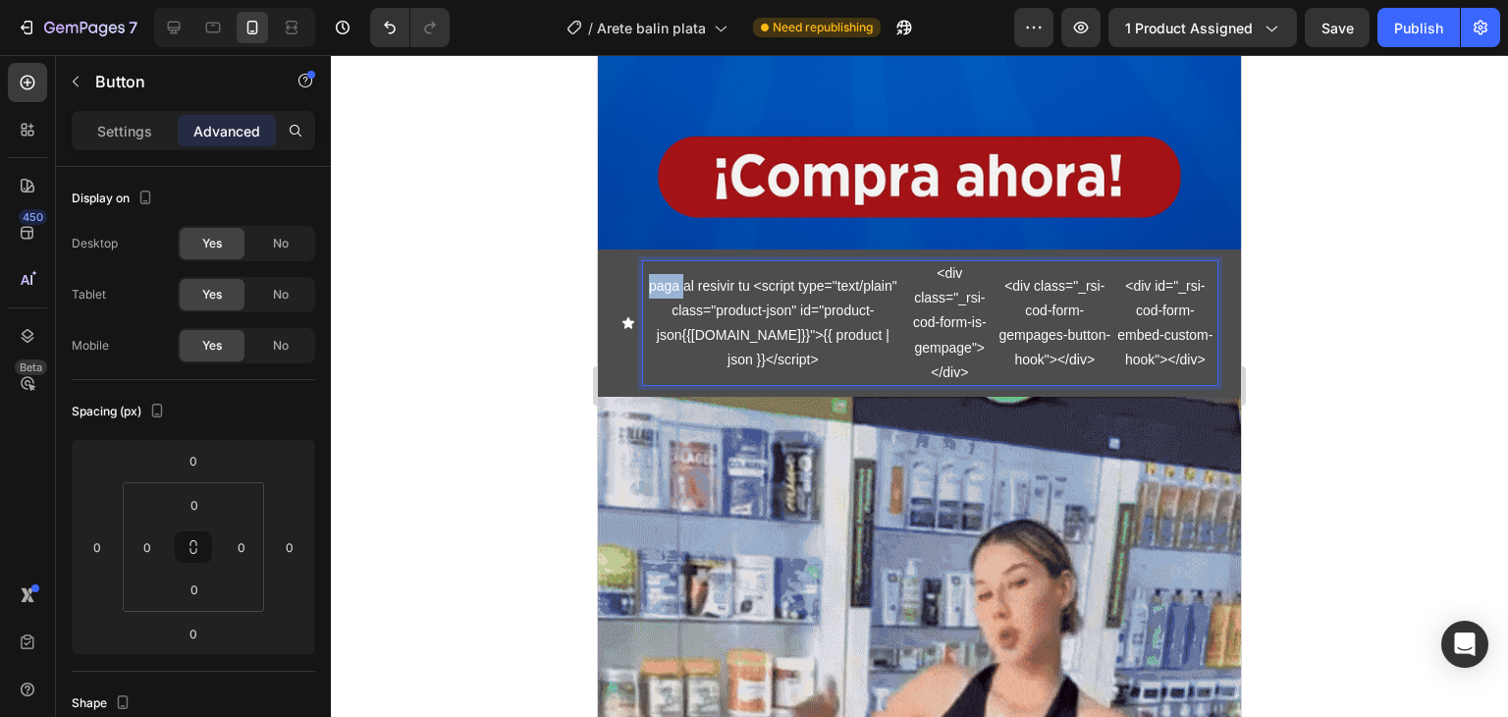
click at [678, 274] on p "paga al resivir tu <script type="text/plain" class="product-json" id="product-j…" at bounding box center [773, 323] width 260 height 99
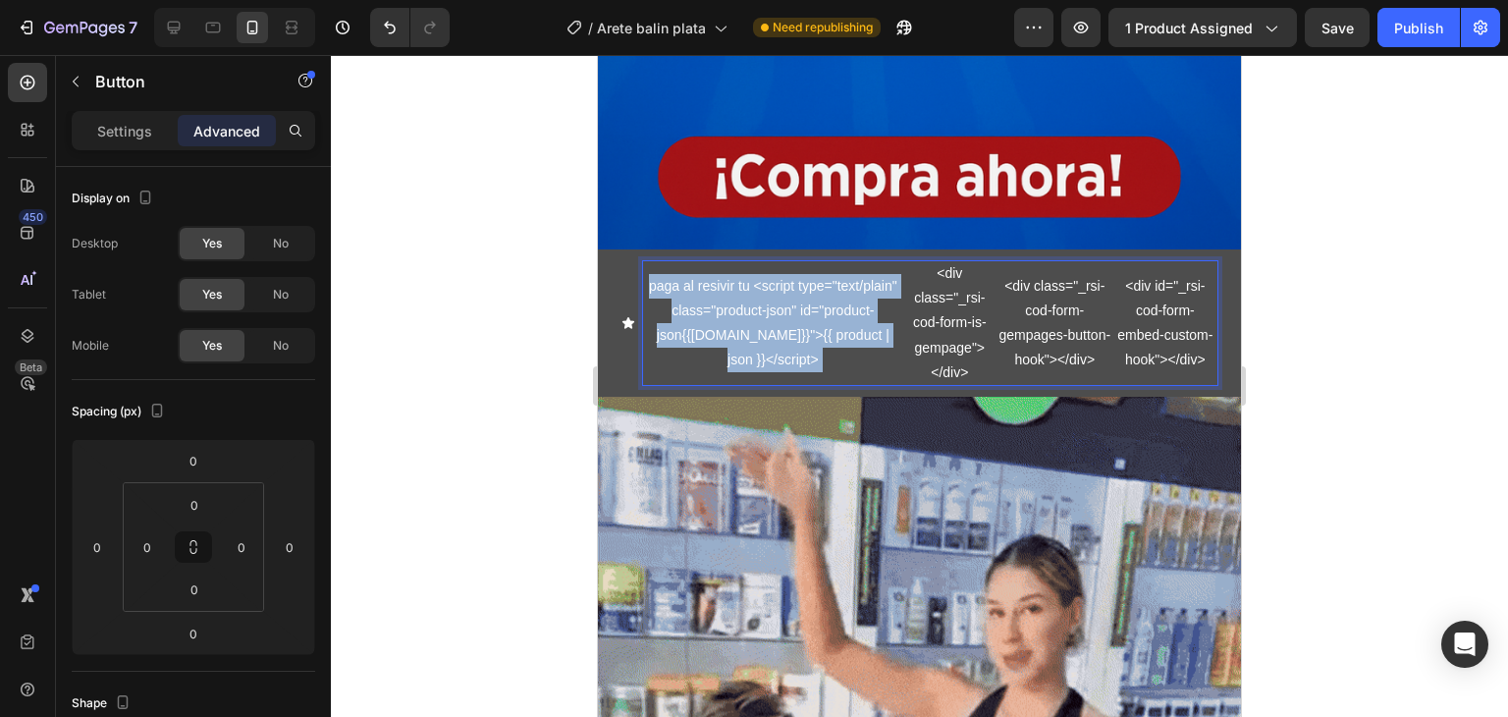
click at [678, 274] on p "paga al resivir tu <script type="text/plain" class="product-json" id="product-j…" at bounding box center [773, 323] width 260 height 99
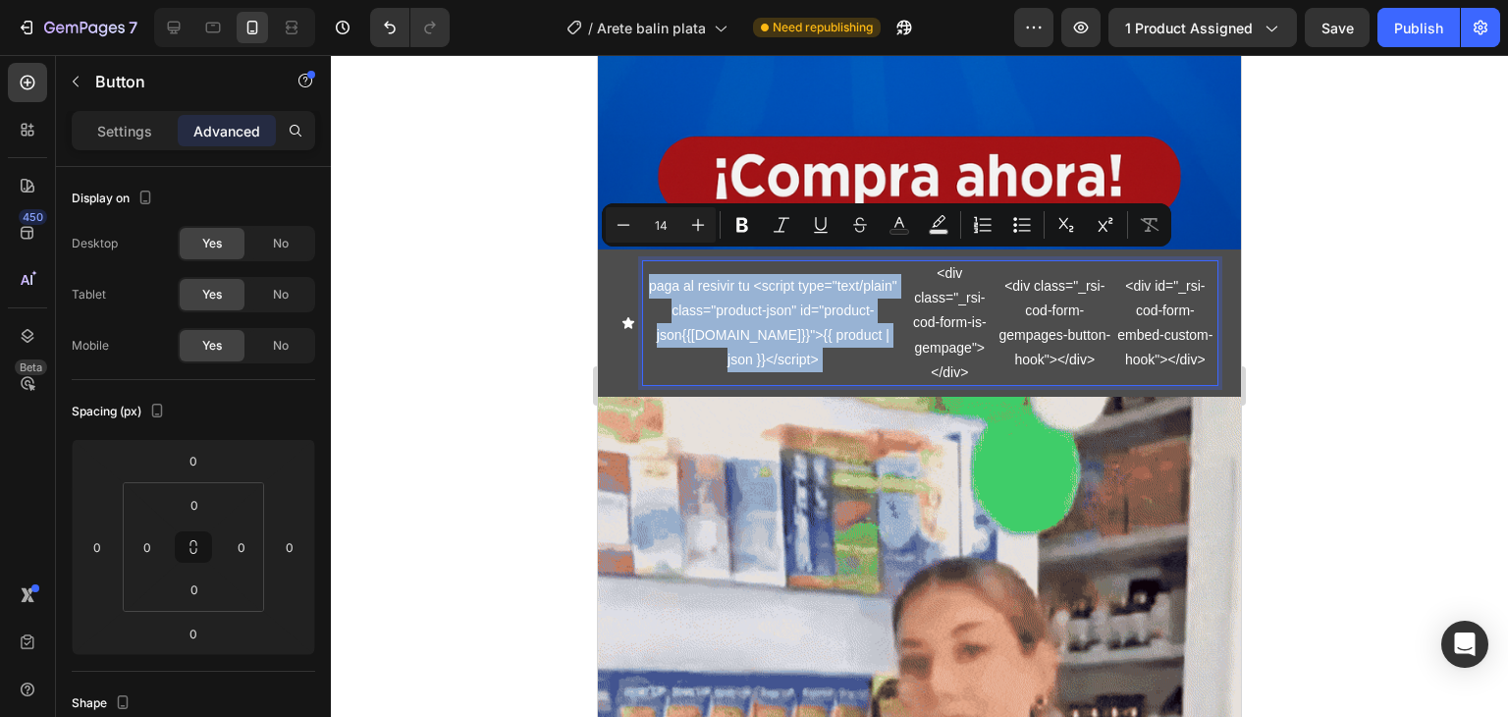
click at [678, 274] on p "paga al resivir tu <script type="text/plain" class="product-json" id="product-j…" at bounding box center [773, 323] width 260 height 99
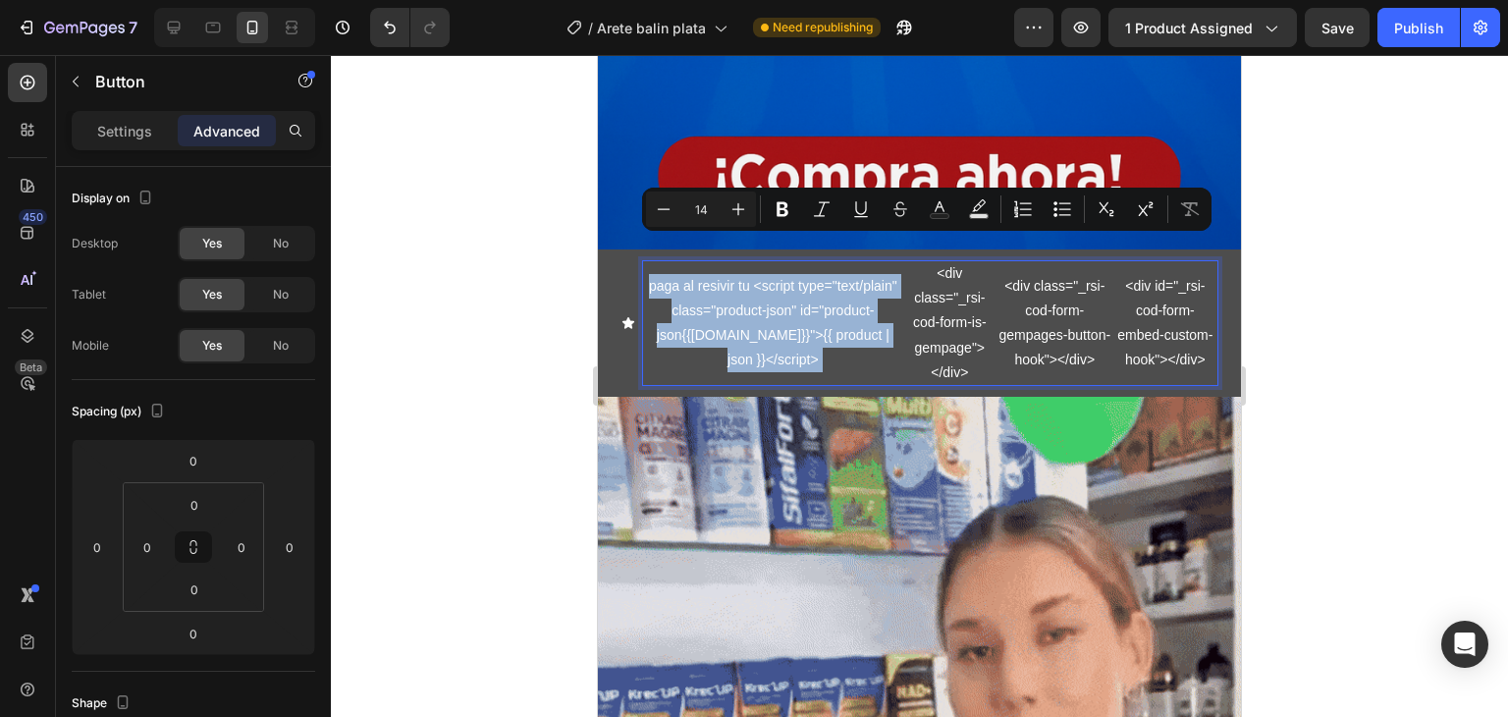
drag, startPoint x: 686, startPoint y: 252, endPoint x: 1176, endPoint y: 333, distance: 496.5
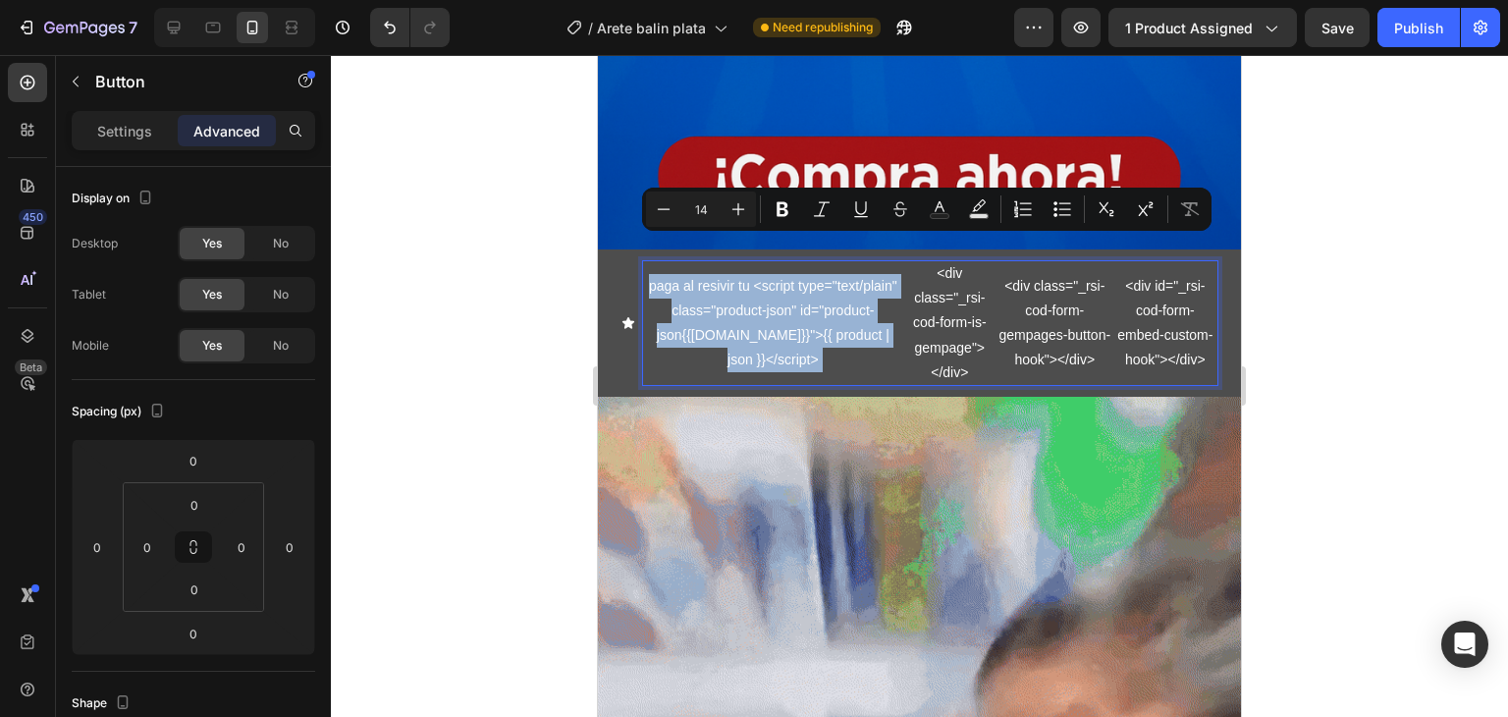
click at [1176, 333] on div "paga al resivir tu <script type="text/plain" class="product-json" id="product-j…" at bounding box center [930, 323] width 574 height 124
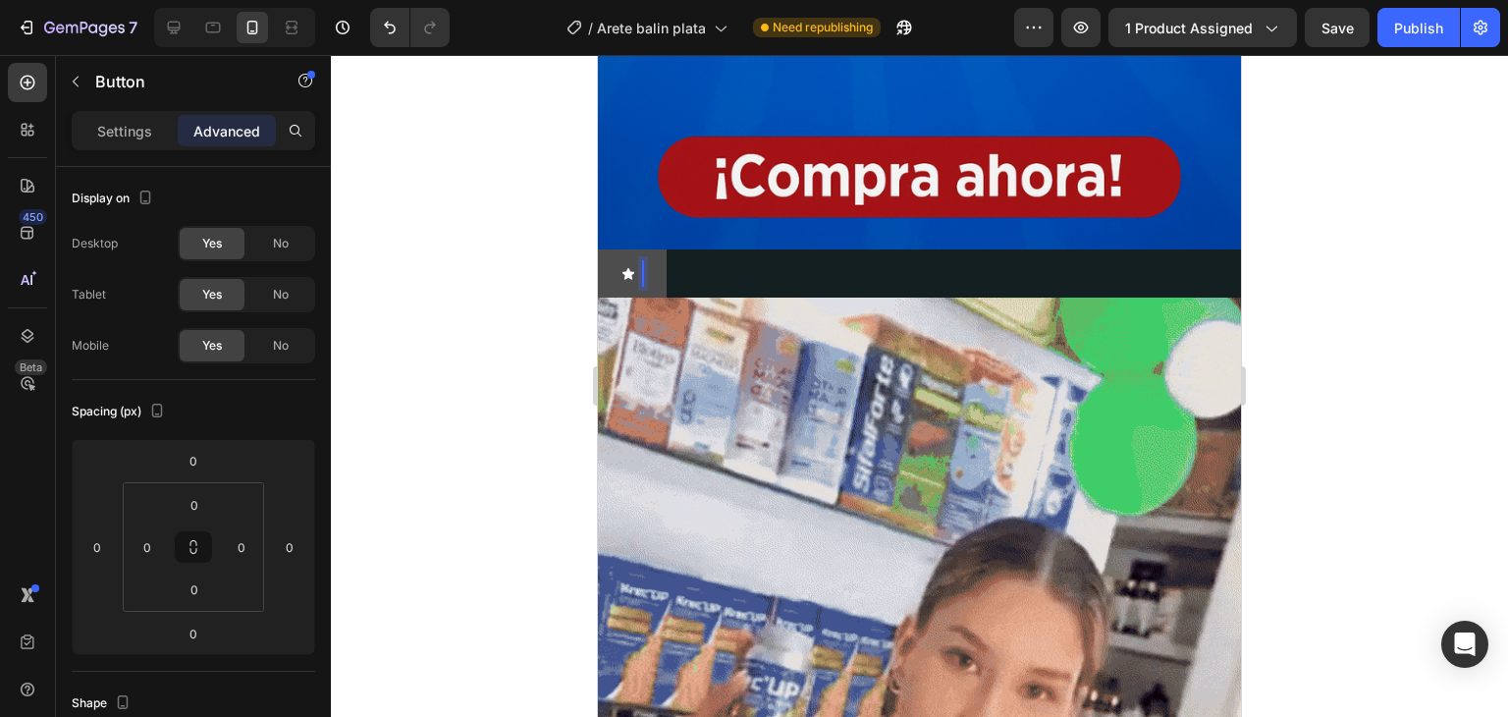
click at [885, 249] on div "Button 0" at bounding box center [919, 273] width 643 height 48
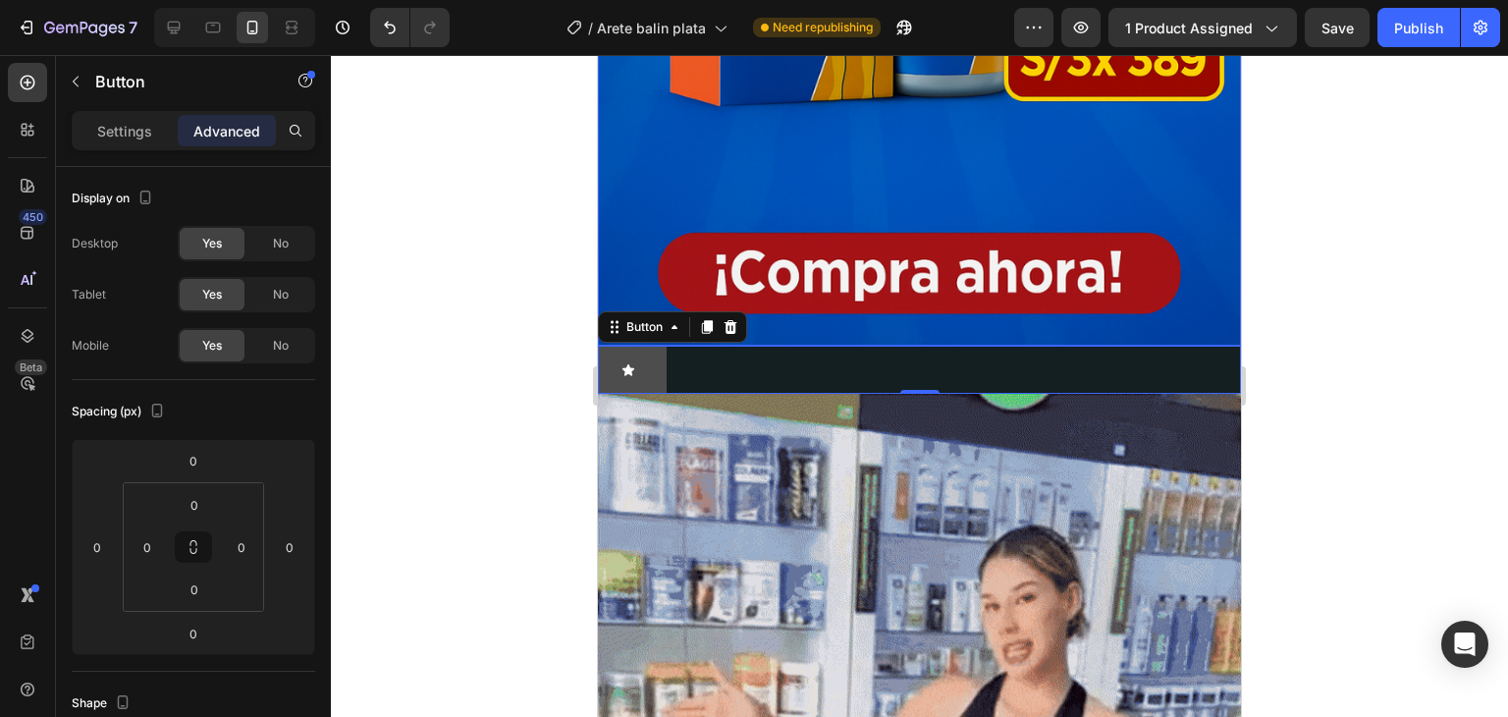
scroll to position [785, 0]
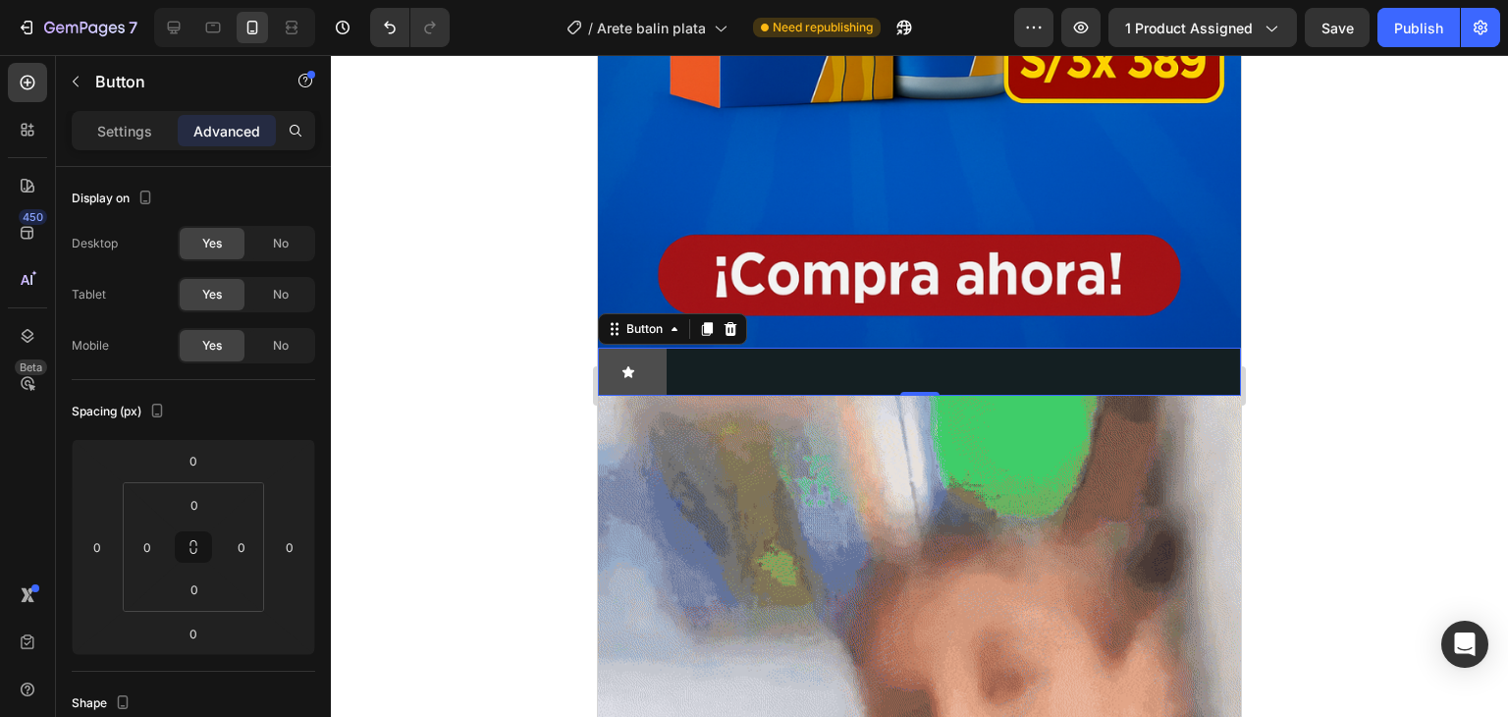
click at [644, 348] on button at bounding box center [632, 372] width 69 height 48
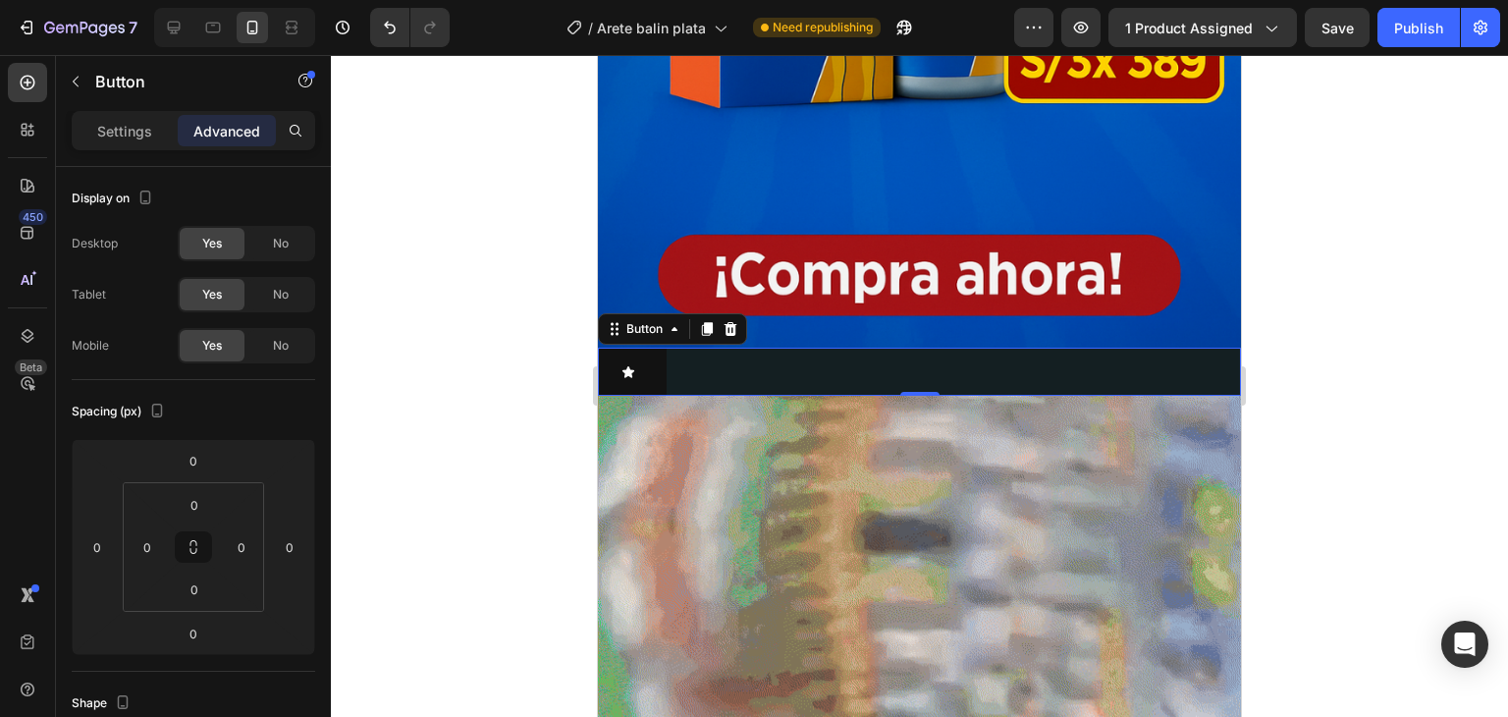
click at [684, 348] on div "Button 0" at bounding box center [919, 372] width 643 height 48
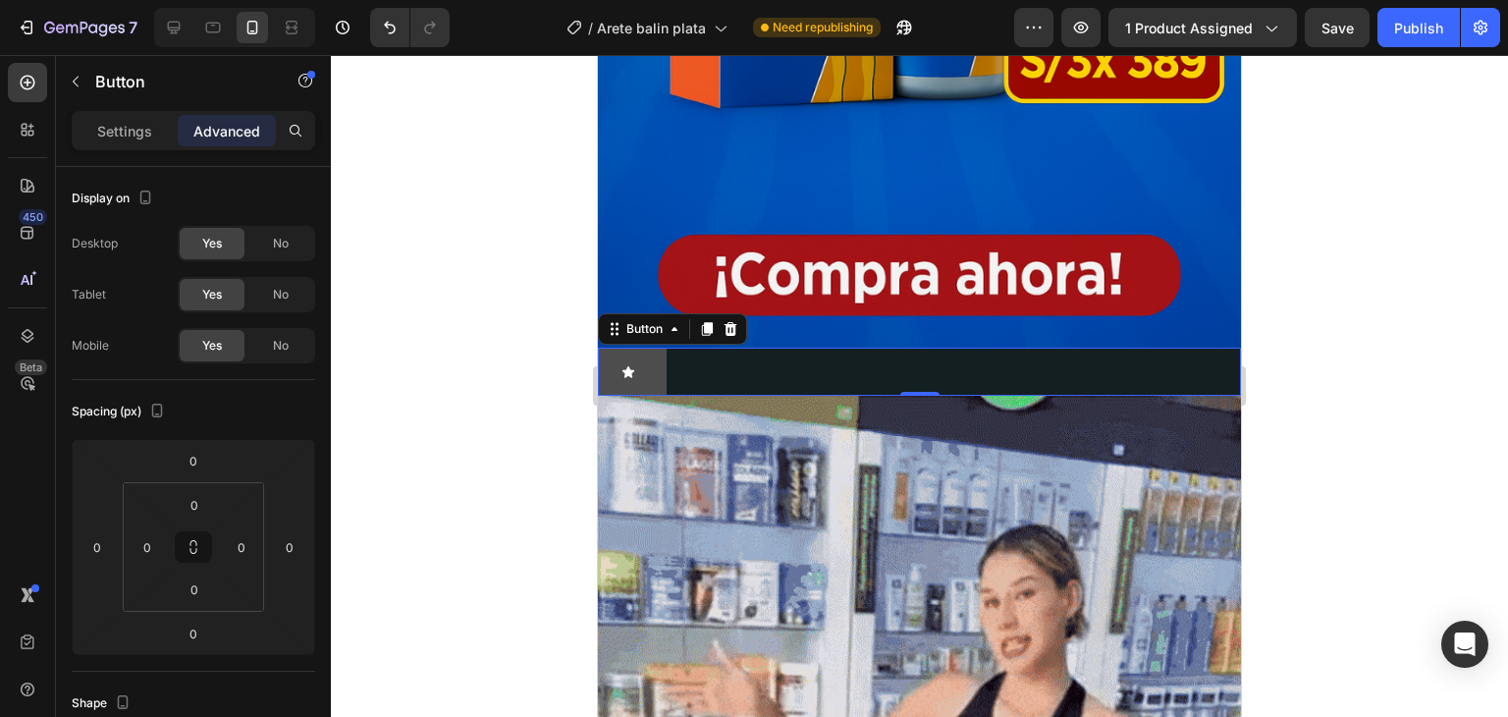
click at [662, 348] on button at bounding box center [632, 372] width 69 height 48
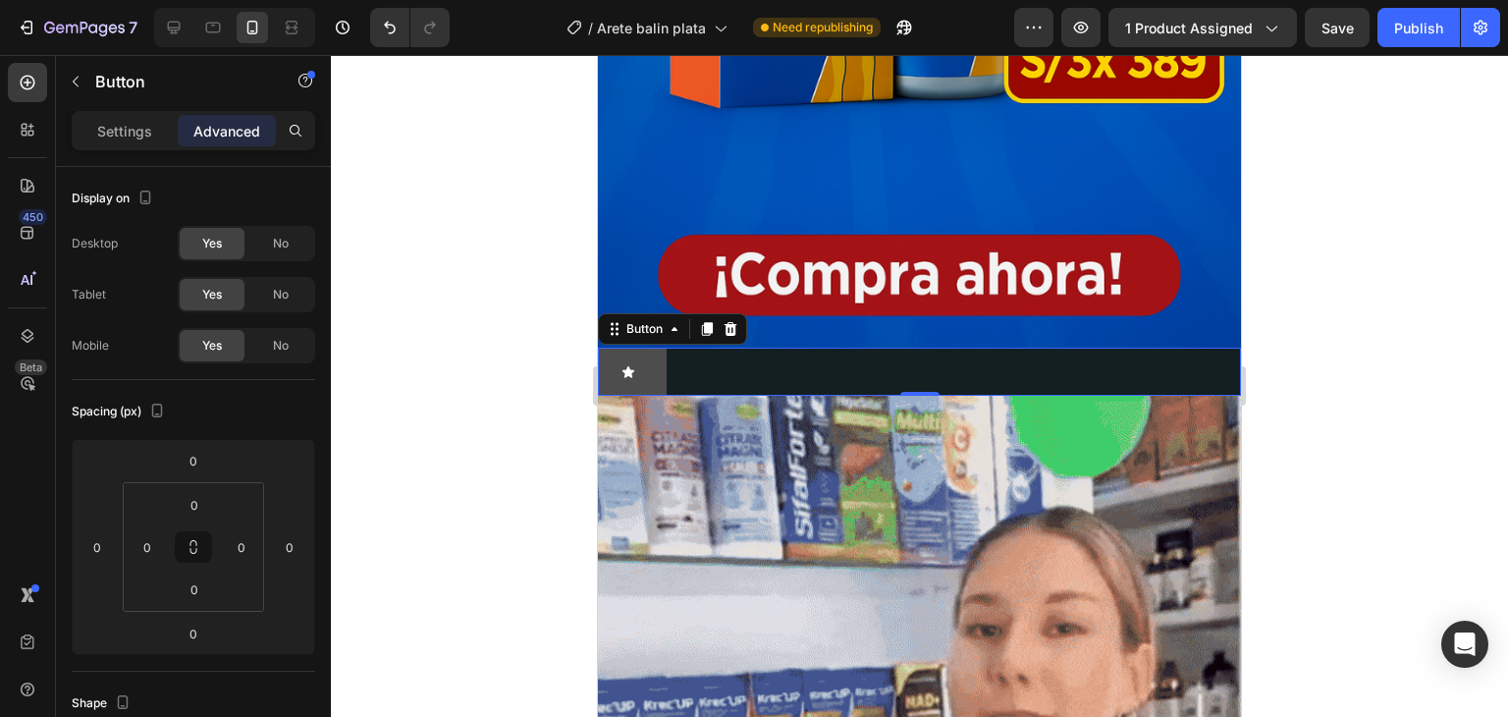
click at [661, 348] on button at bounding box center [632, 372] width 69 height 48
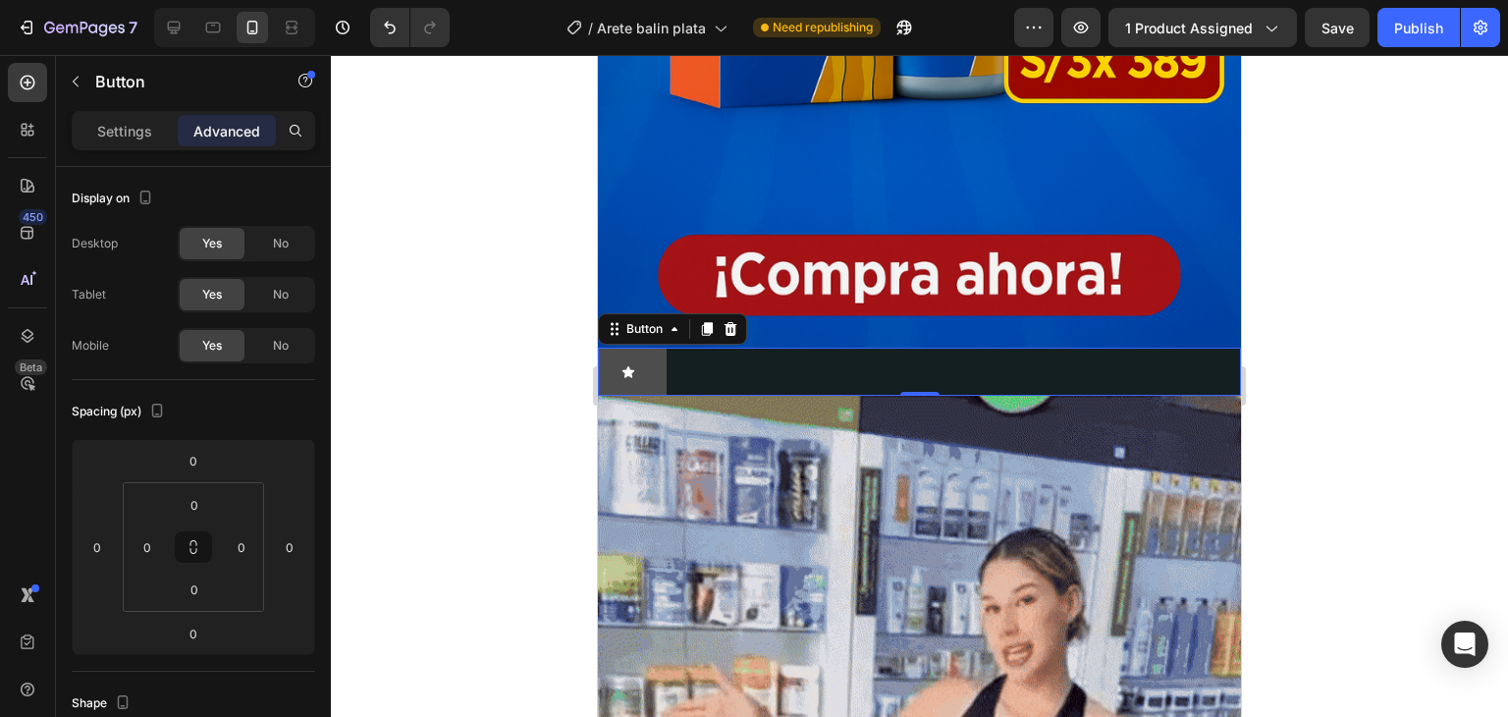
click at [661, 348] on button at bounding box center [632, 372] width 69 height 48
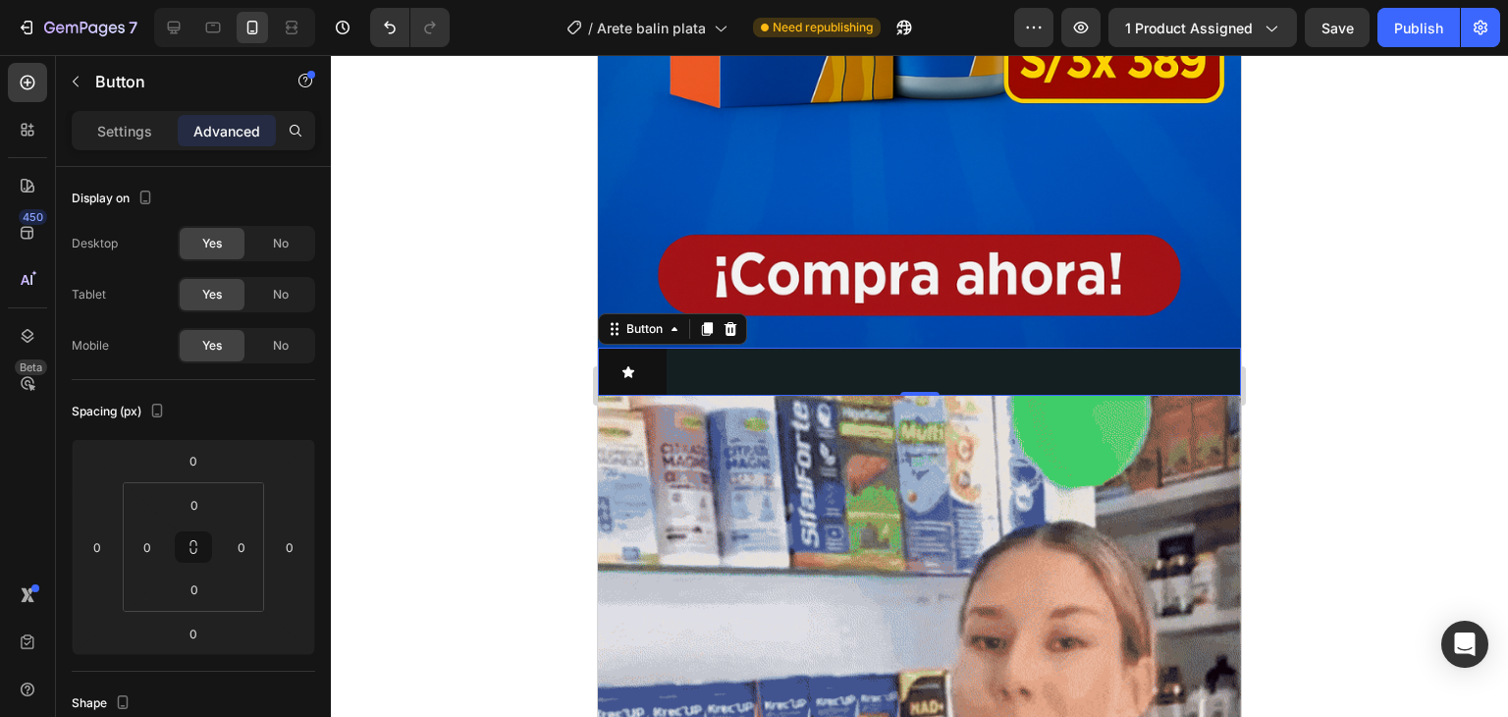
click at [691, 348] on div "Button 0" at bounding box center [919, 372] width 643 height 48
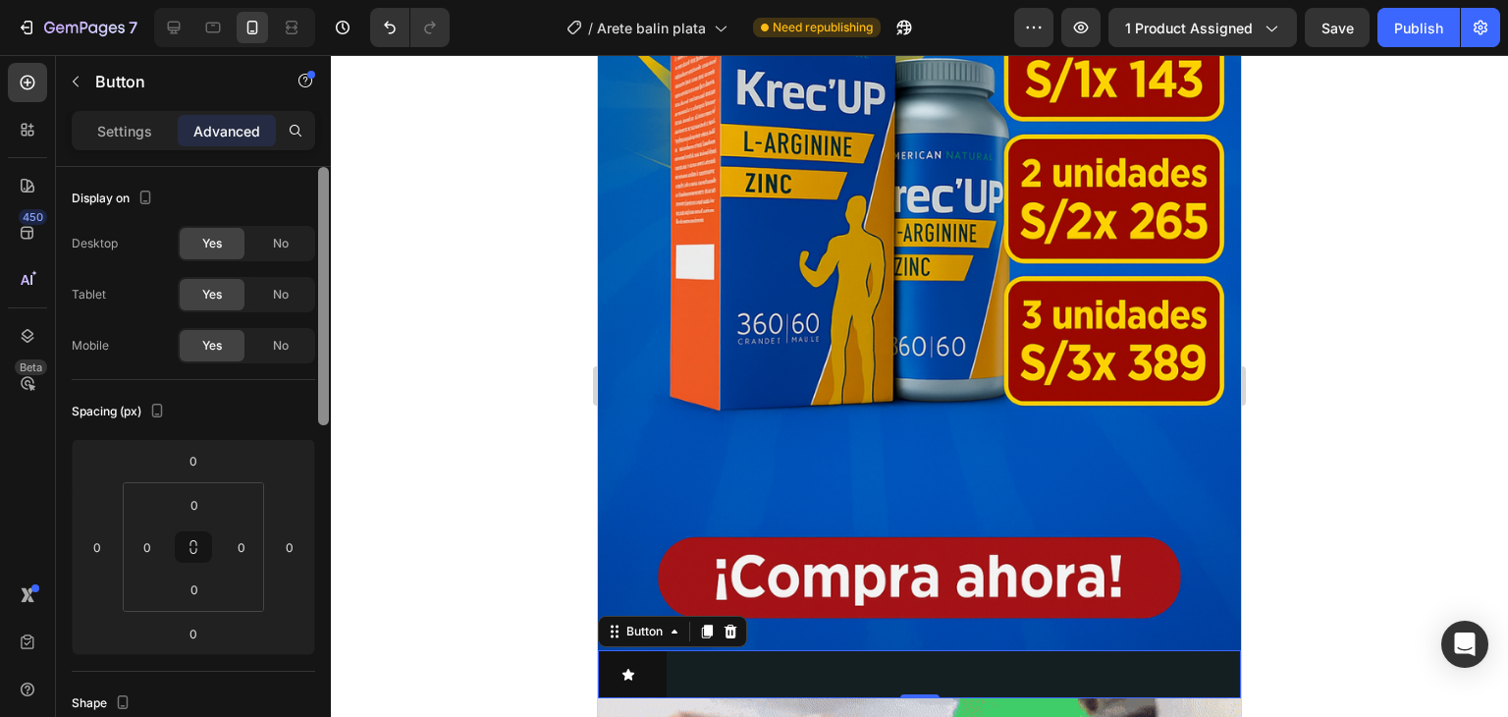
scroll to position [687, 0]
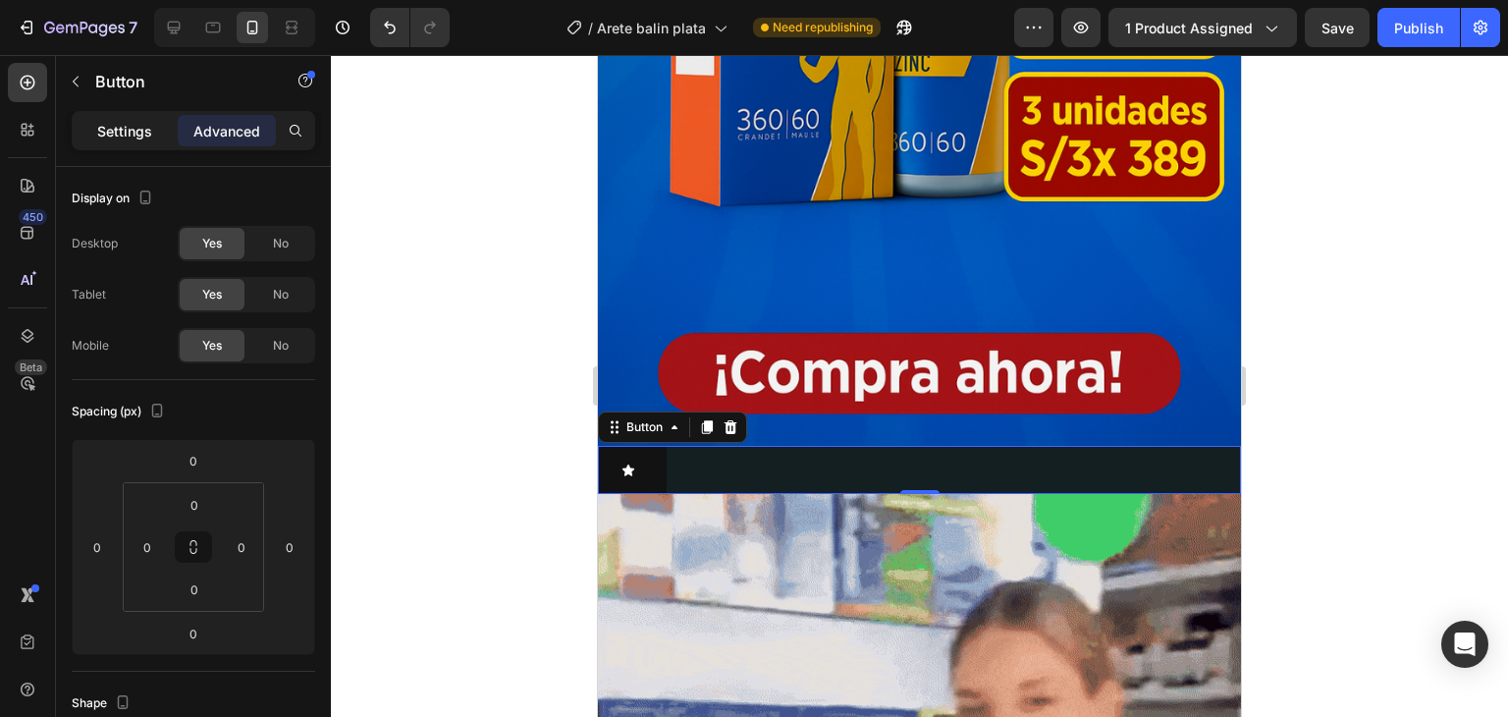
click at [142, 138] on p "Settings" at bounding box center [124, 131] width 55 height 21
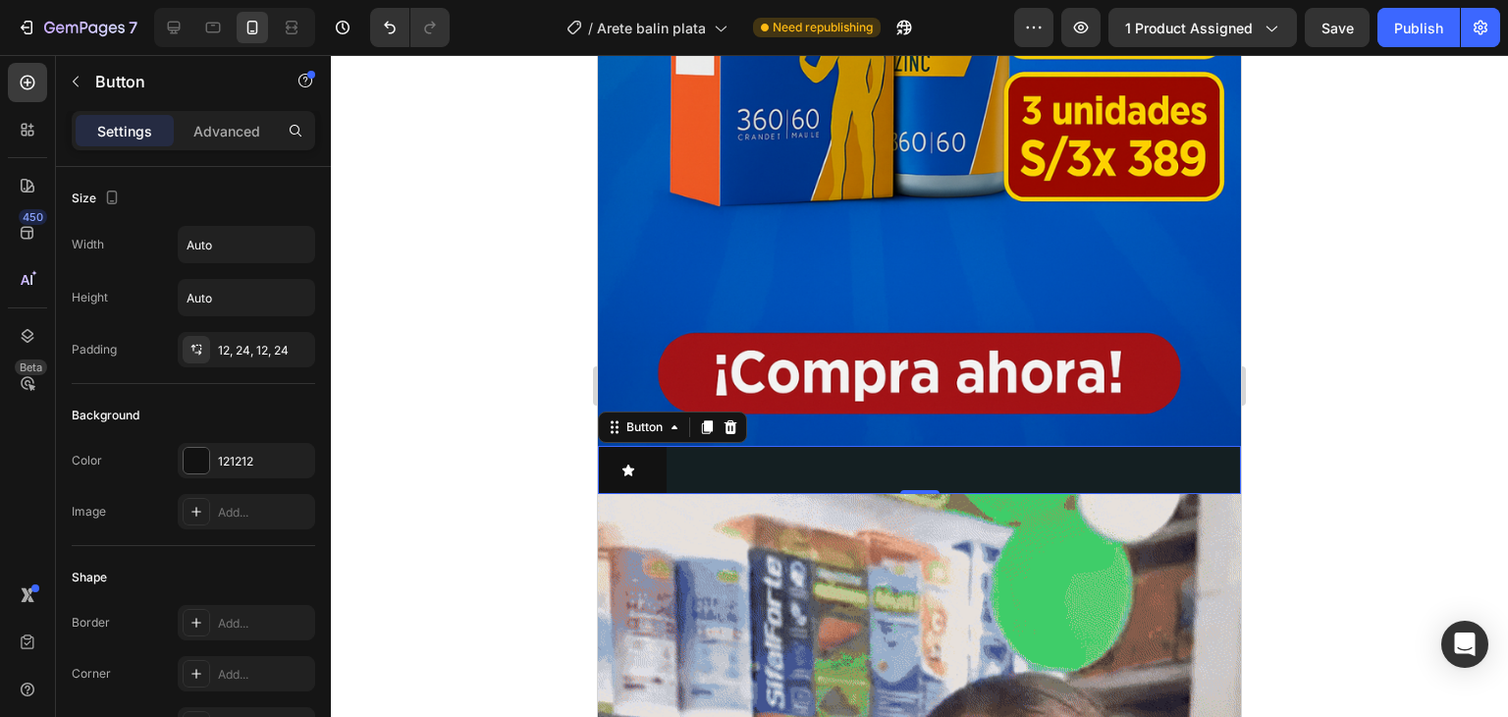
click at [707, 446] on div "Button 0" at bounding box center [919, 470] width 643 height 48
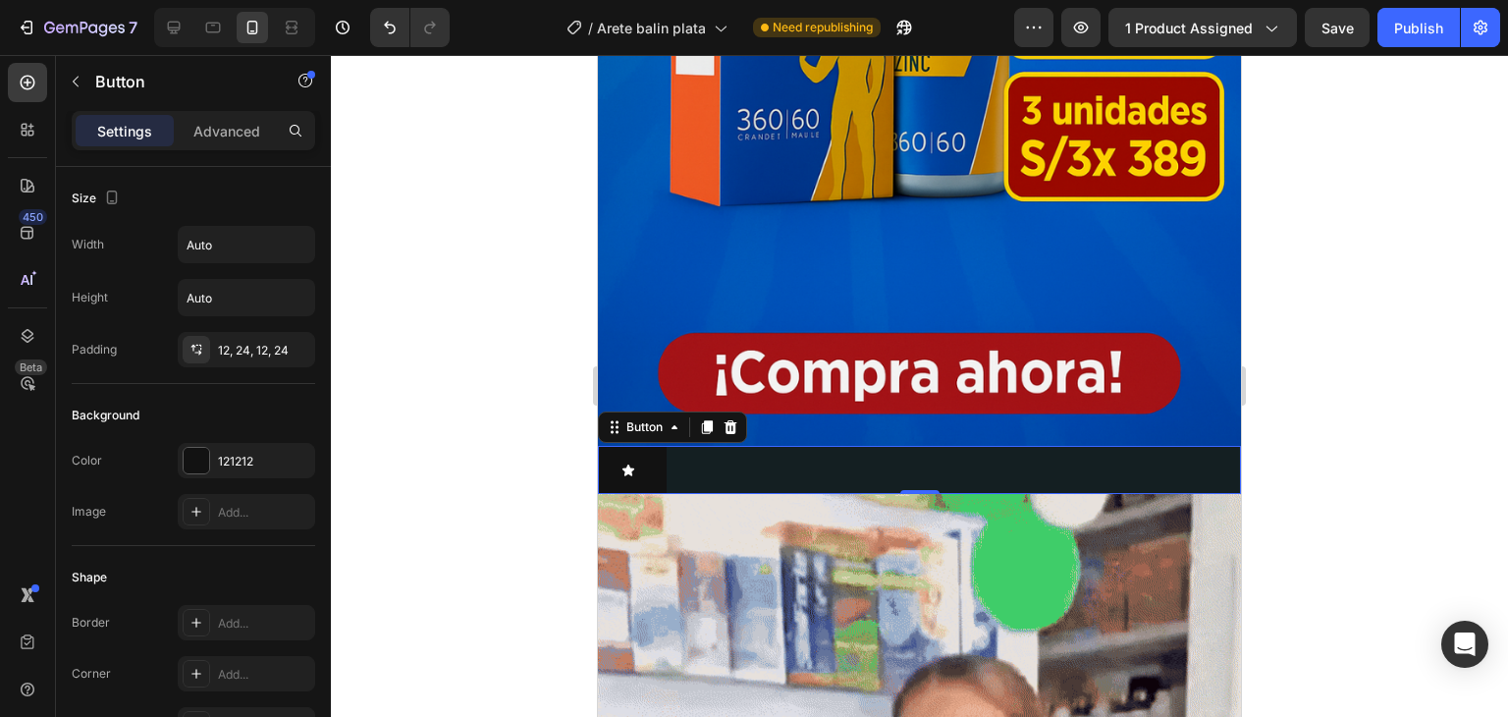
click at [671, 446] on div "Button 0" at bounding box center [919, 470] width 643 height 48
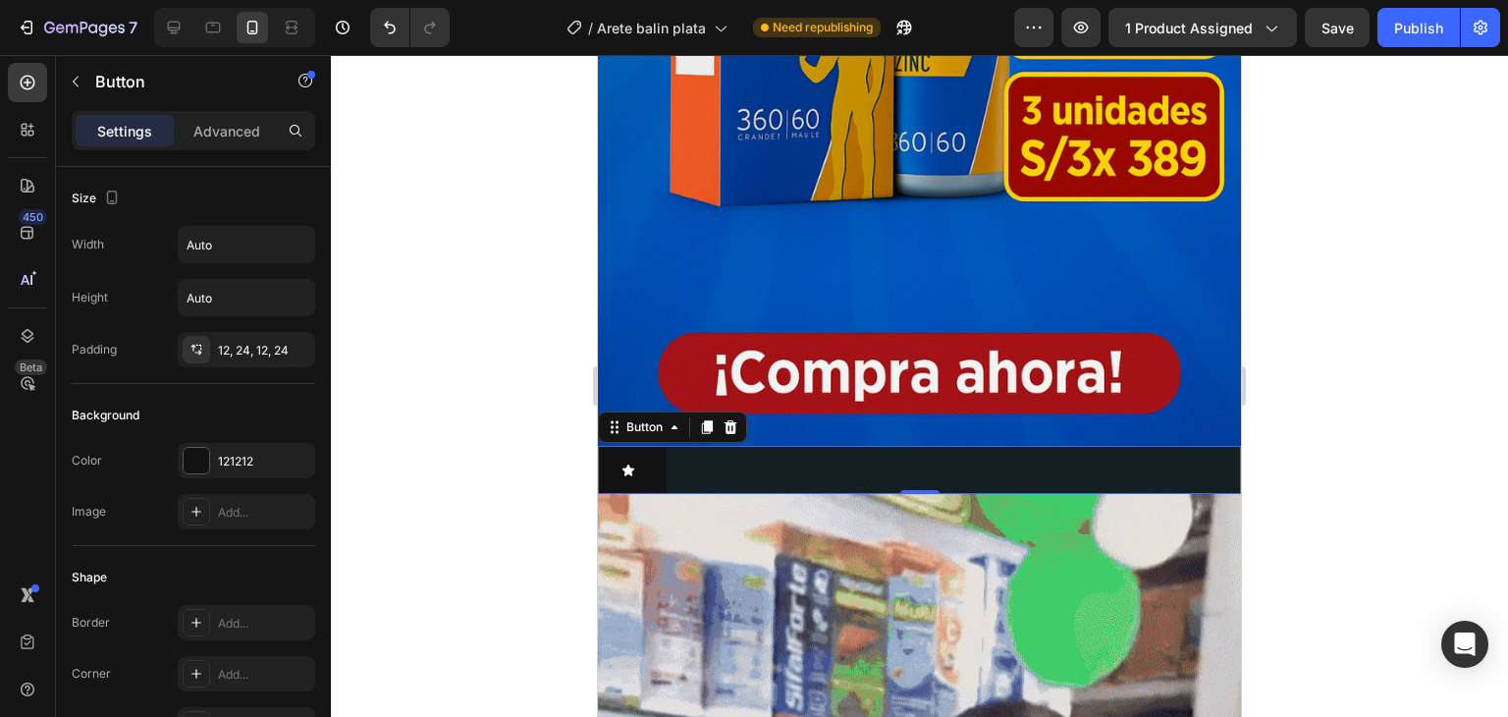
click at [671, 446] on div "Button 0" at bounding box center [919, 470] width 643 height 48
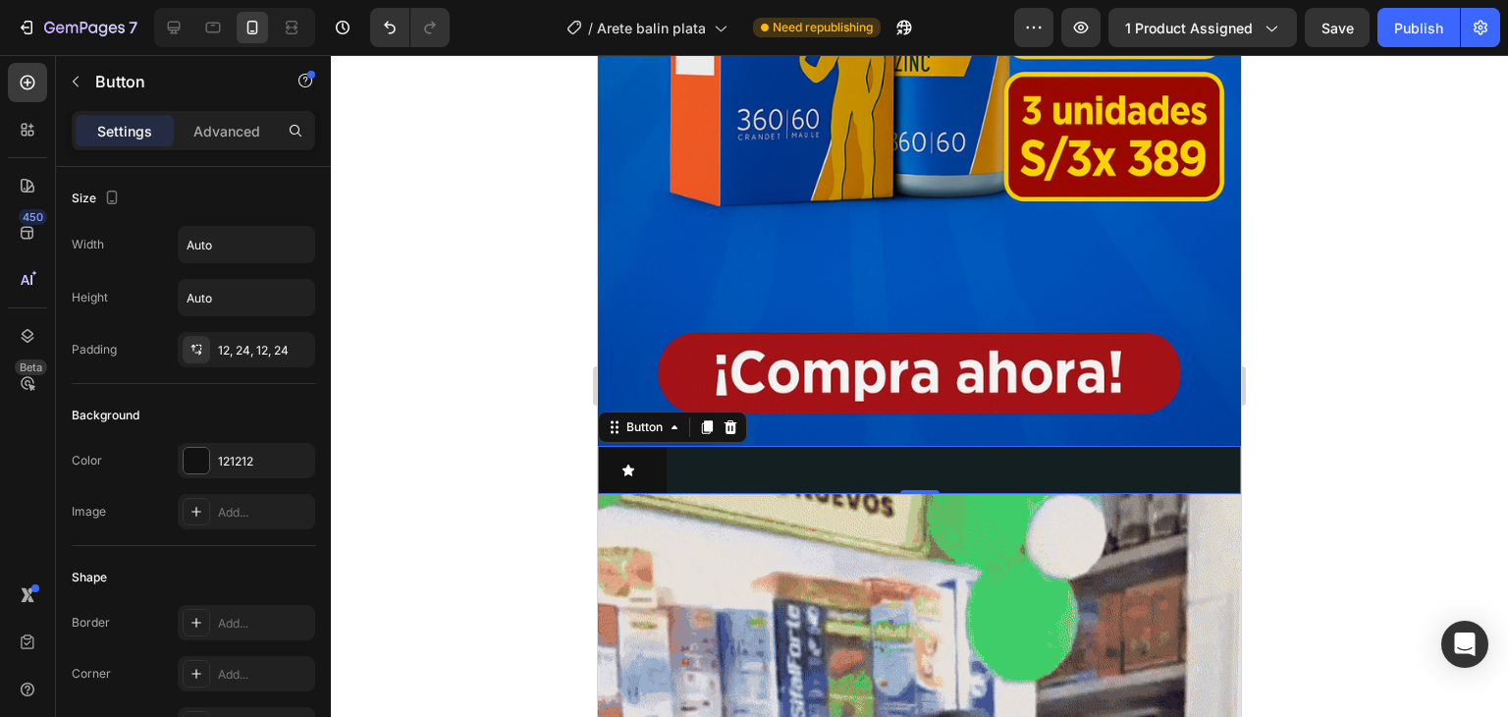
click at [671, 446] on div "Button 0" at bounding box center [919, 470] width 643 height 48
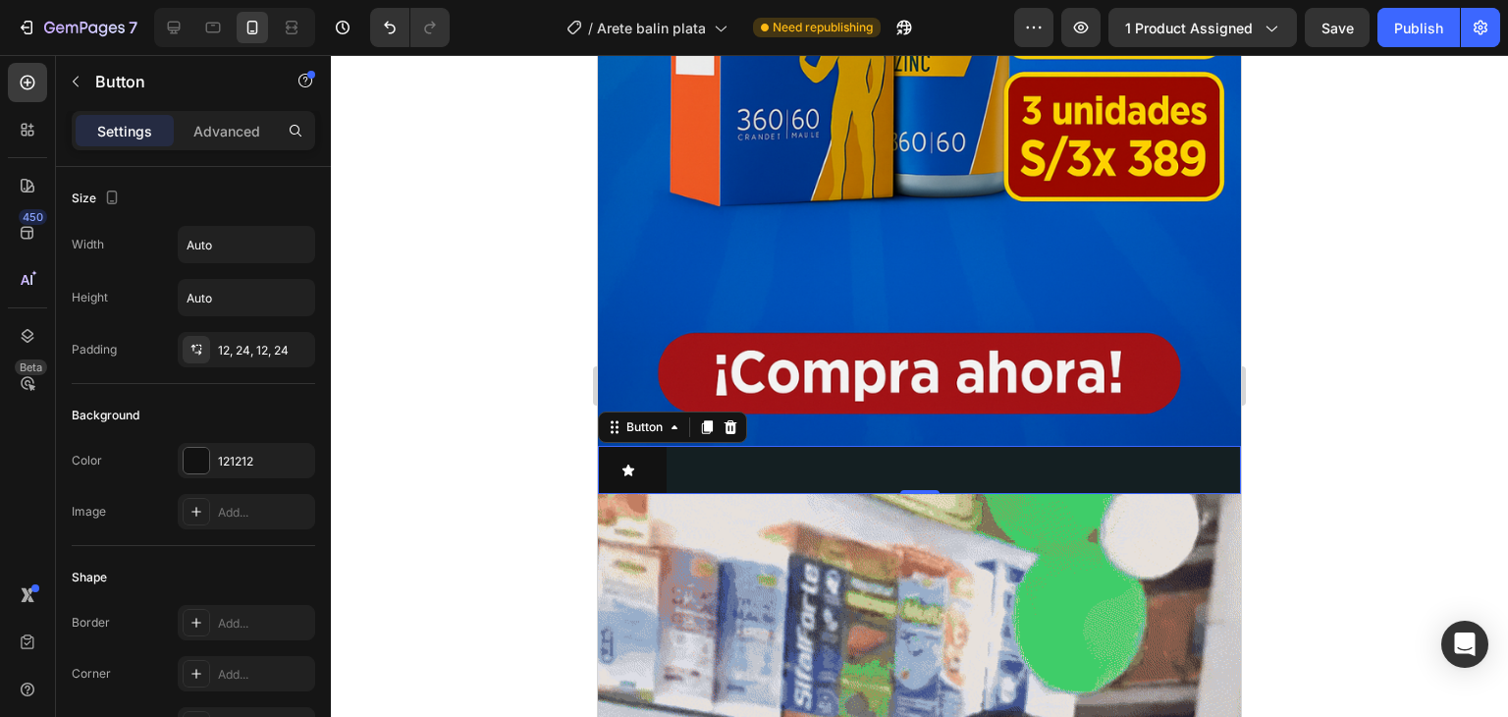
click at [745, 452] on div "Button 0" at bounding box center [919, 470] width 643 height 48
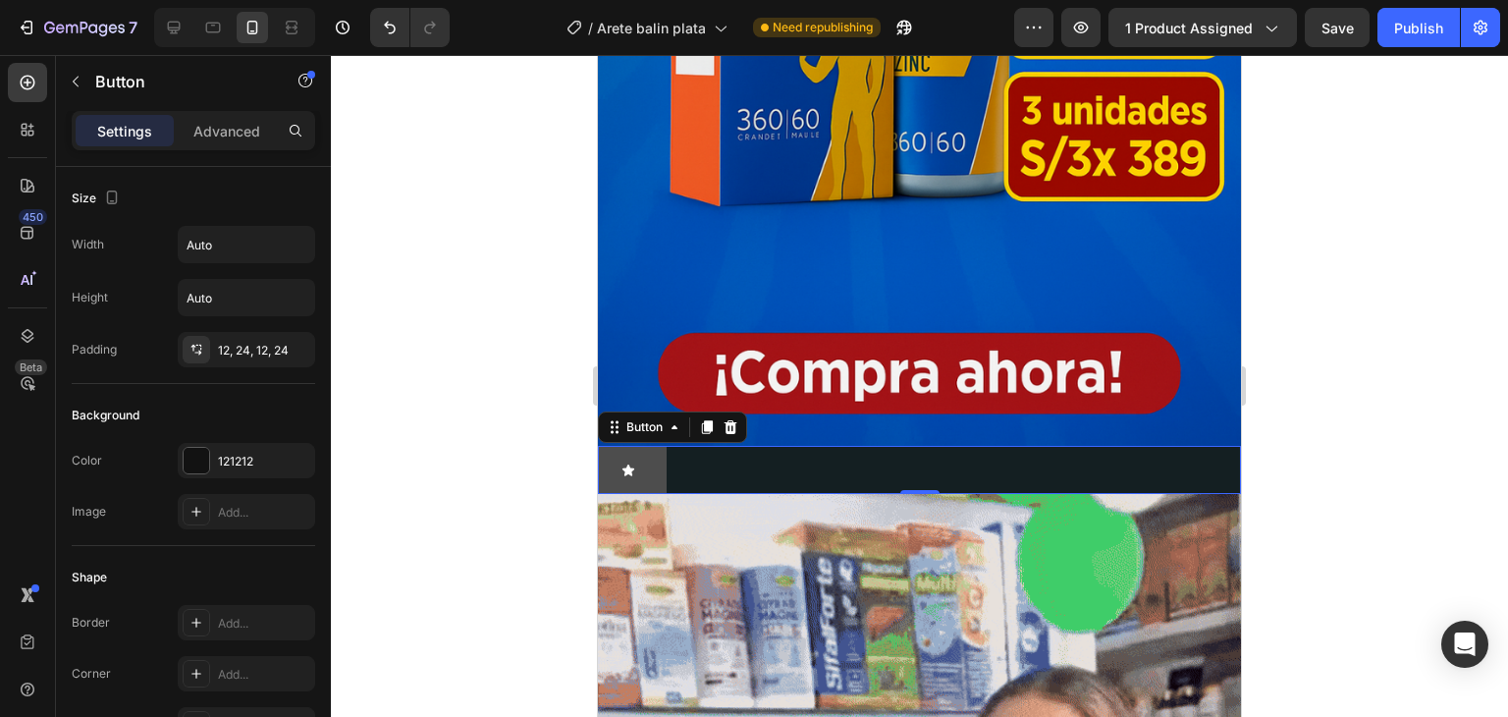
click at [645, 446] on button at bounding box center [632, 470] width 69 height 48
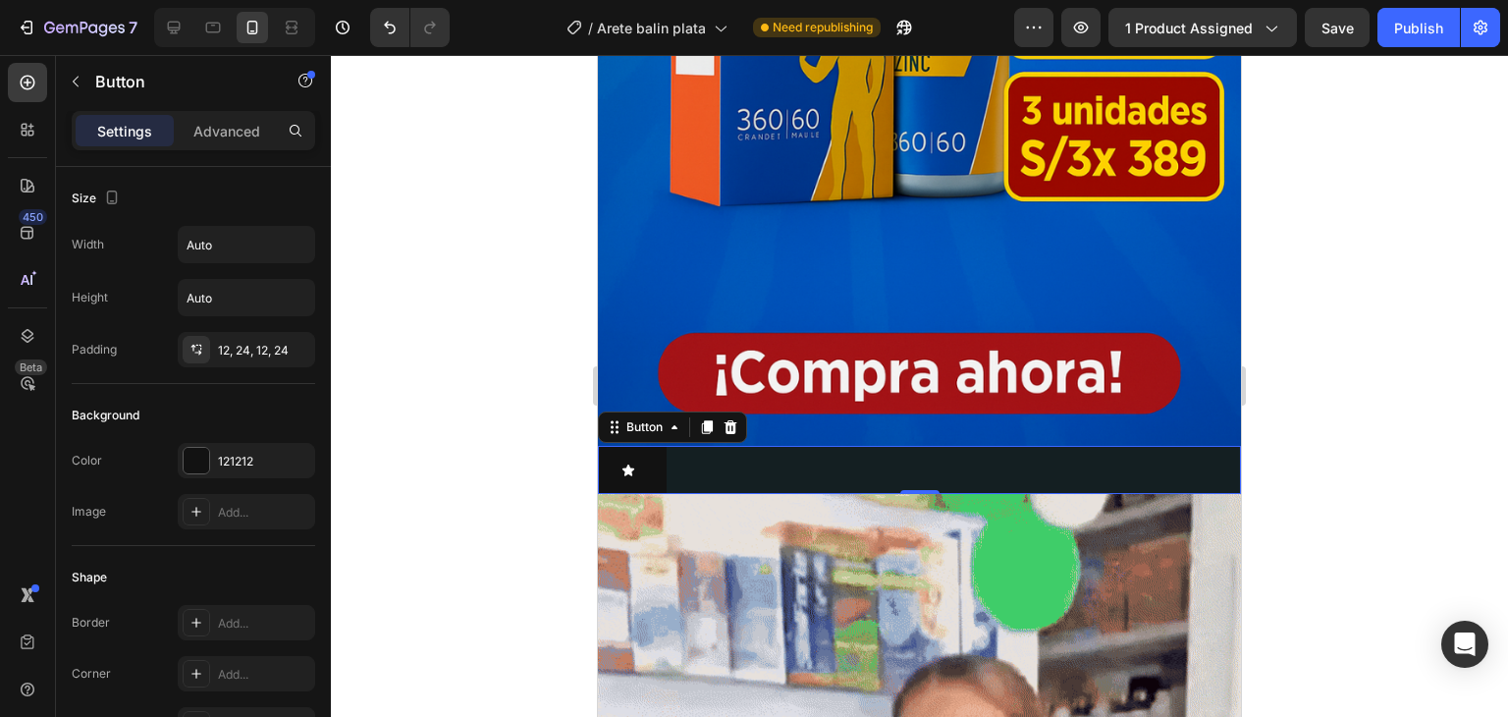
click at [631, 458] on span at bounding box center [629, 470] width 14 height 25
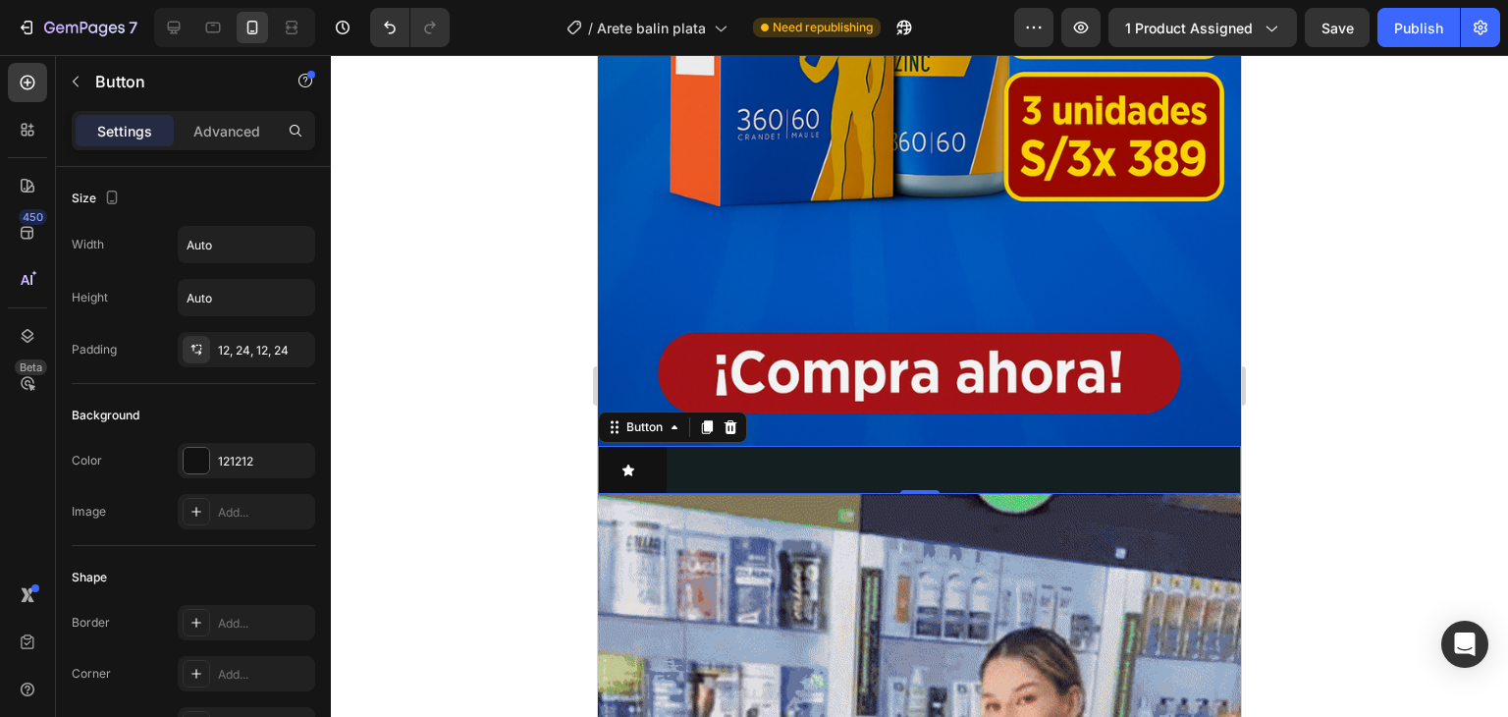
click at [629, 463] on icon at bounding box center [629, 470] width 14 height 14
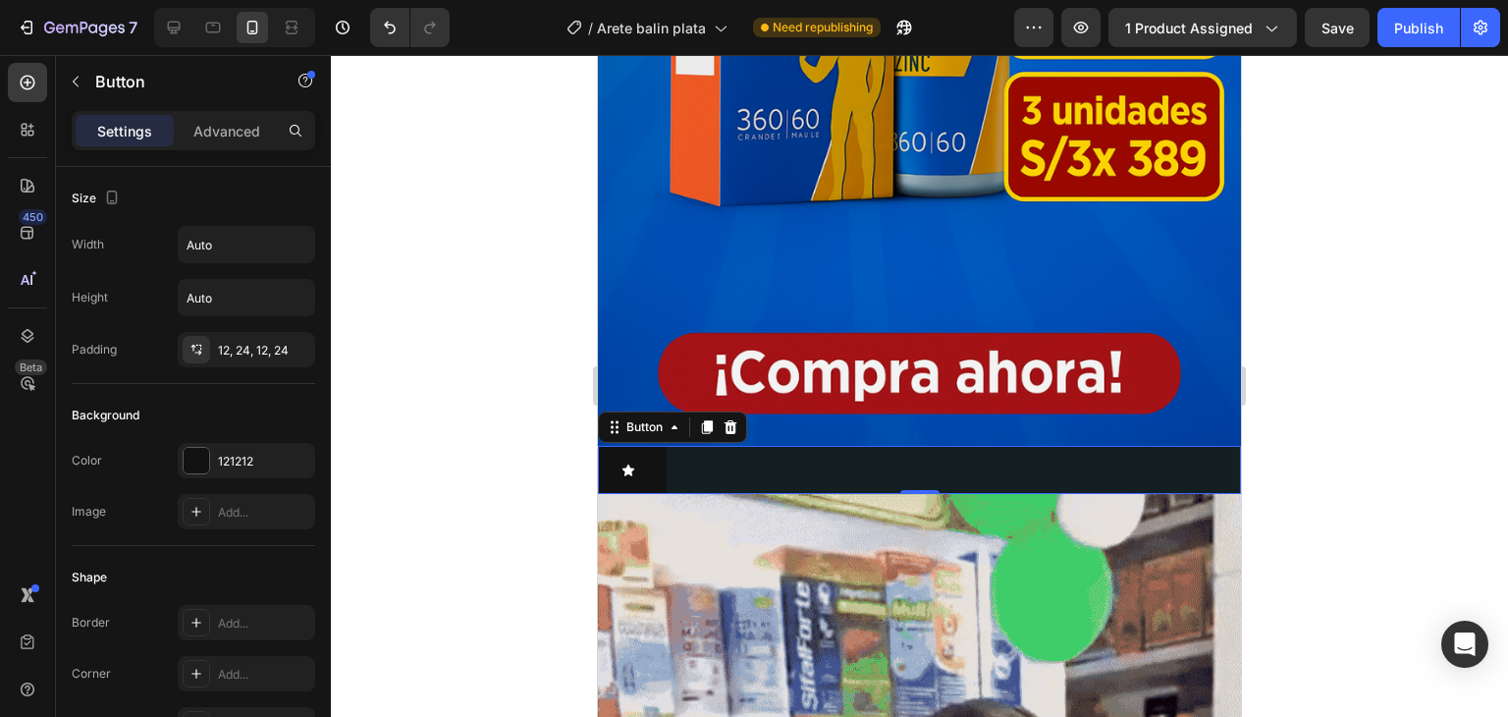
click at [657, 446] on button at bounding box center [632, 470] width 69 height 48
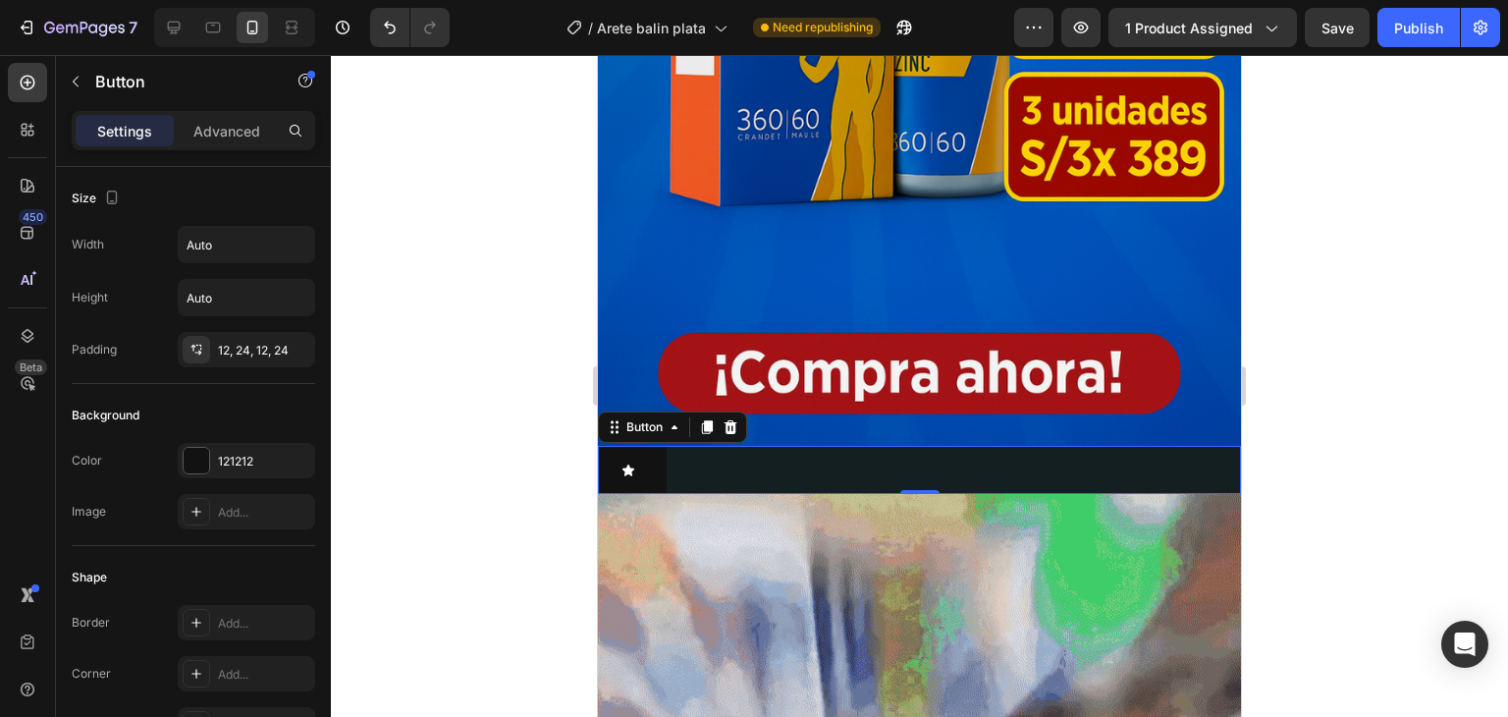
click at [666, 446] on button at bounding box center [632, 470] width 69 height 48
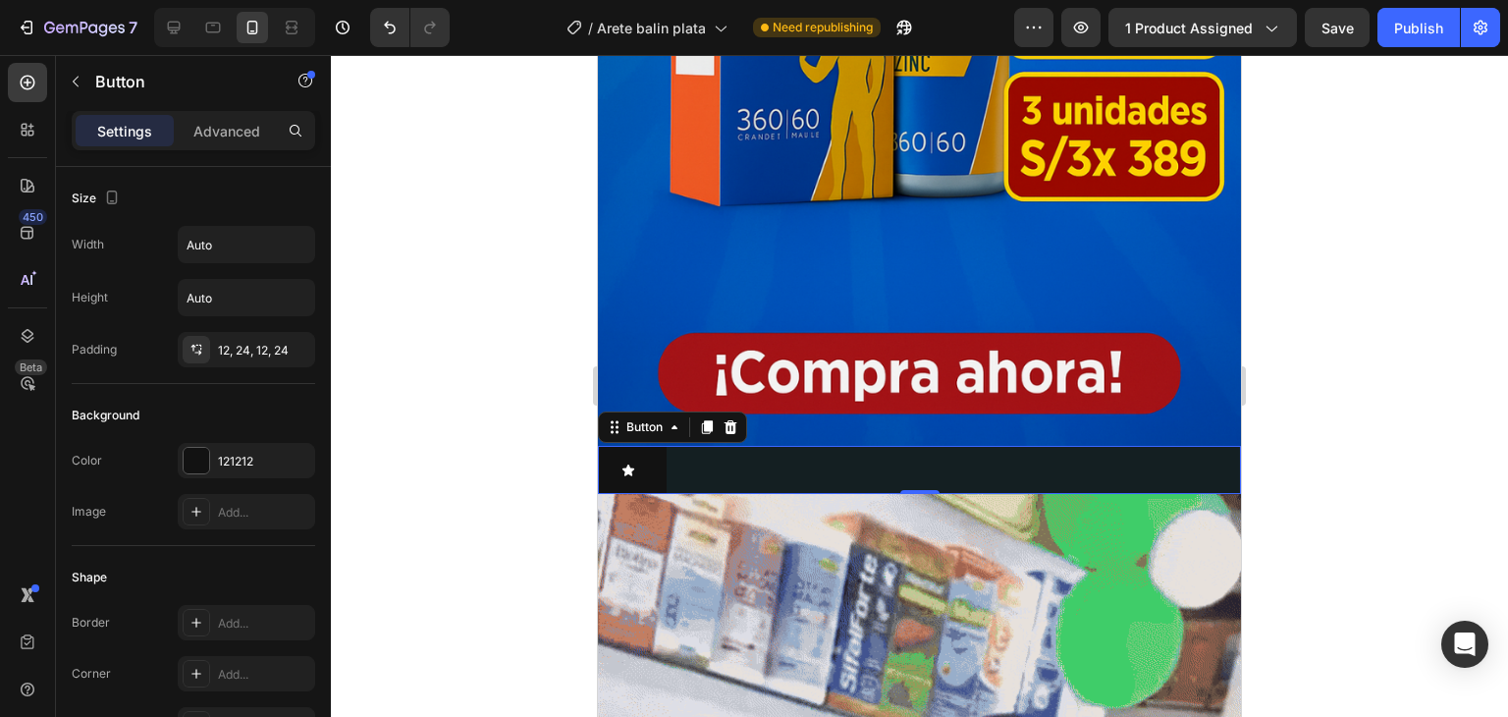
drag, startPoint x: 676, startPoint y: 439, endPoint x: 687, endPoint y: 439, distance: 11.8
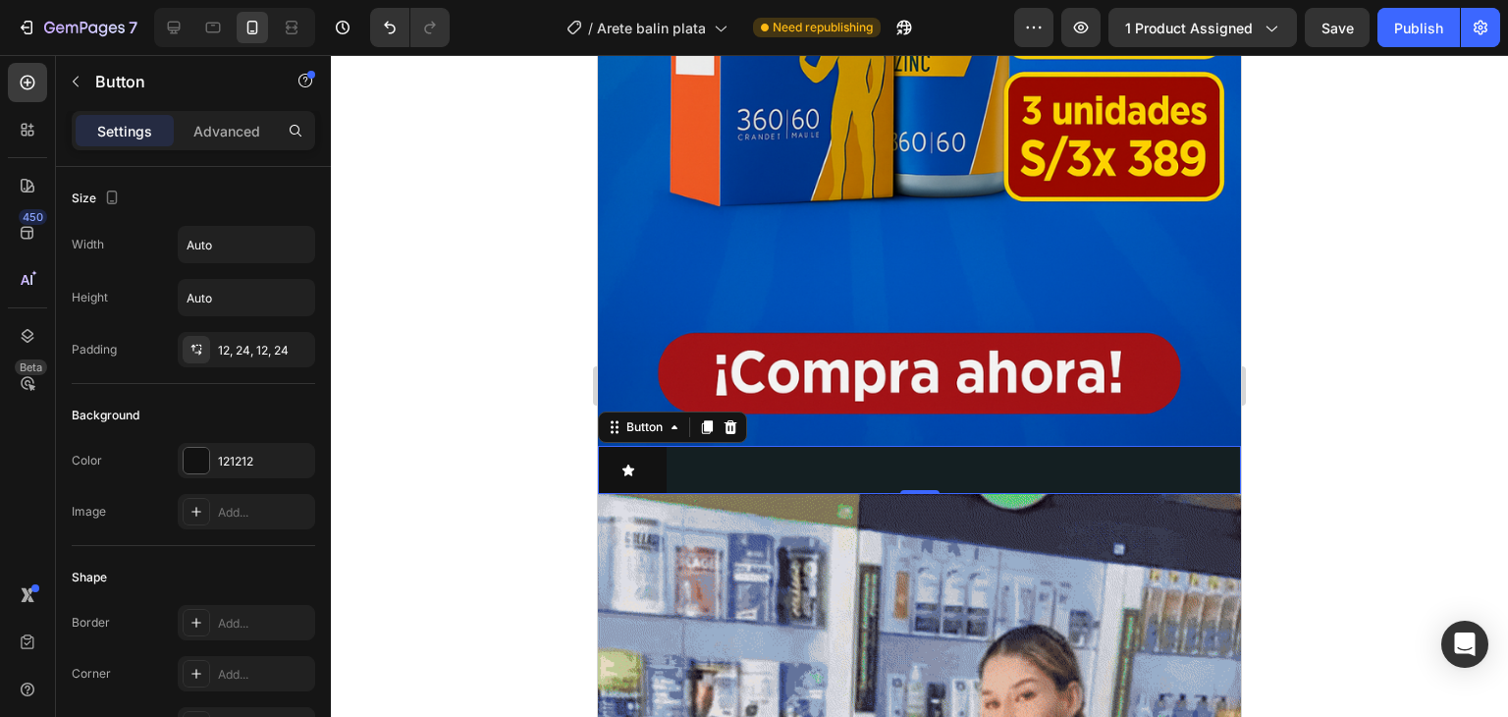
click at [676, 446] on div "Button 0" at bounding box center [919, 470] width 643 height 48
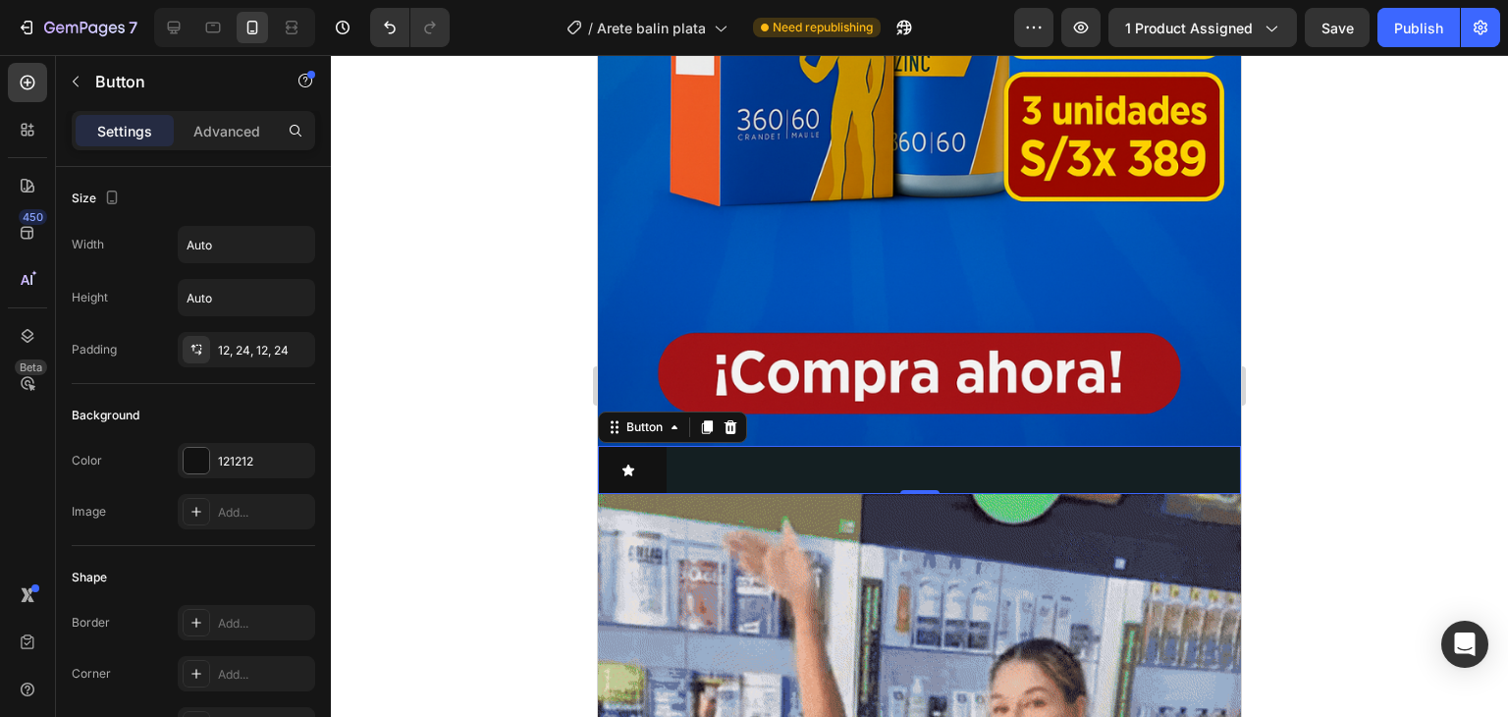
click at [687, 446] on div "Button 0" at bounding box center [919, 470] width 643 height 48
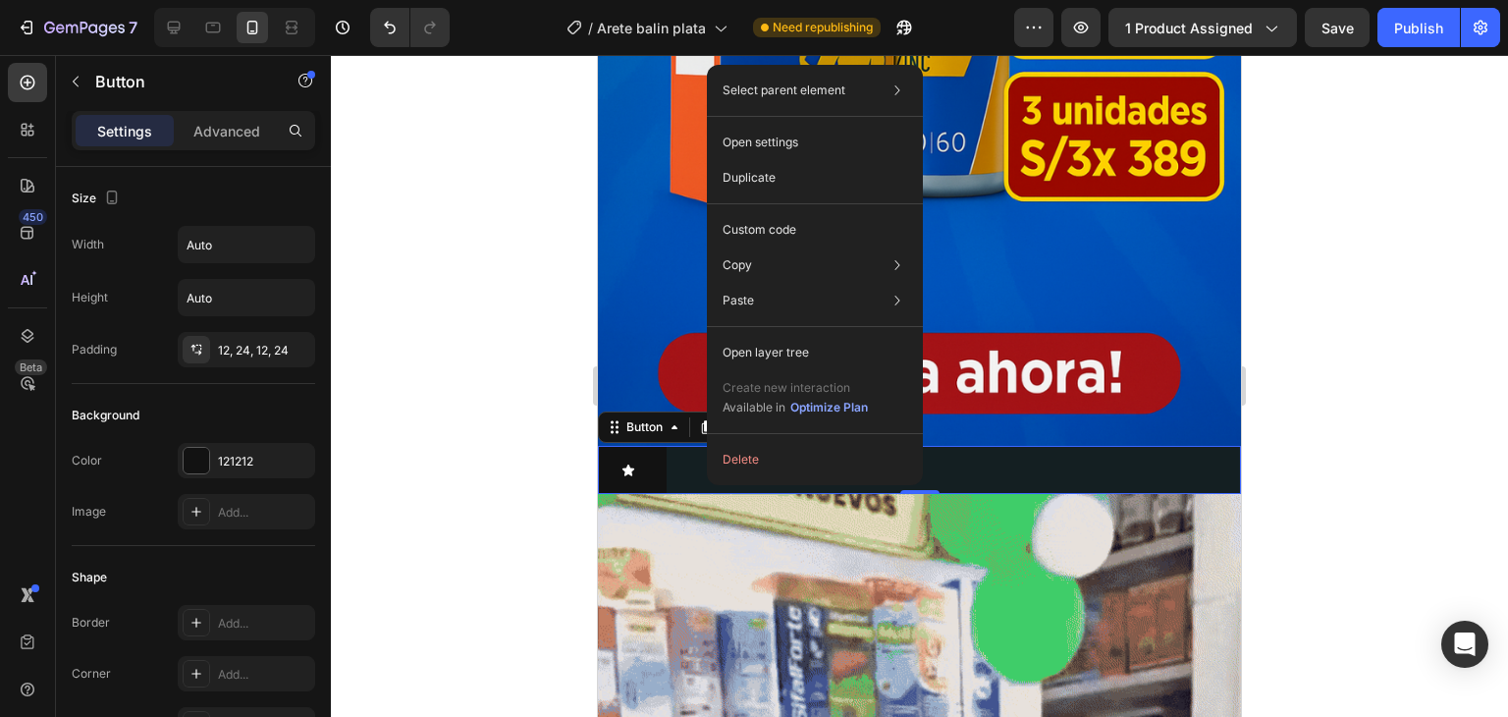
click at [686, 446] on div "Button 0" at bounding box center [919, 470] width 643 height 48
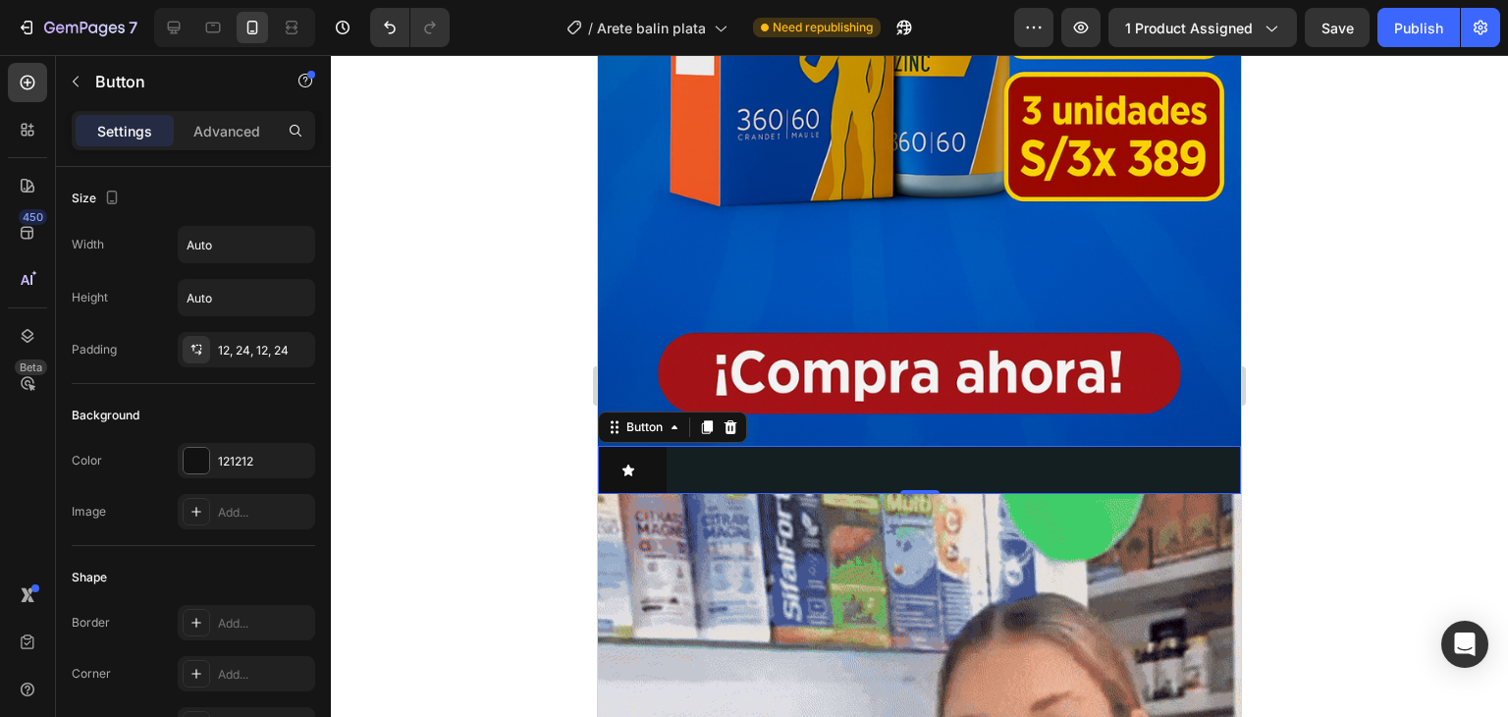
drag, startPoint x: 732, startPoint y: 439, endPoint x: 794, endPoint y: 456, distance: 64.1
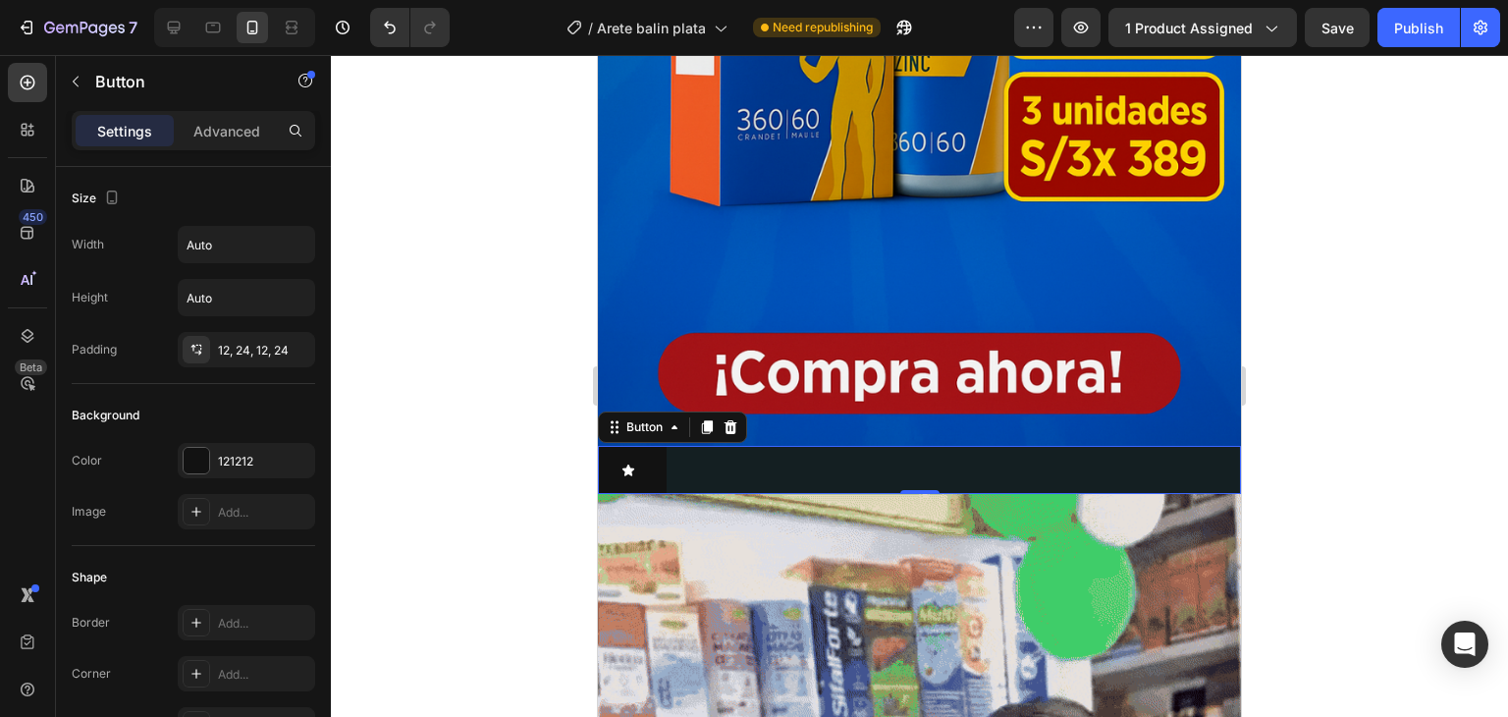
click at [736, 446] on div "Button 0" at bounding box center [919, 470] width 643 height 48
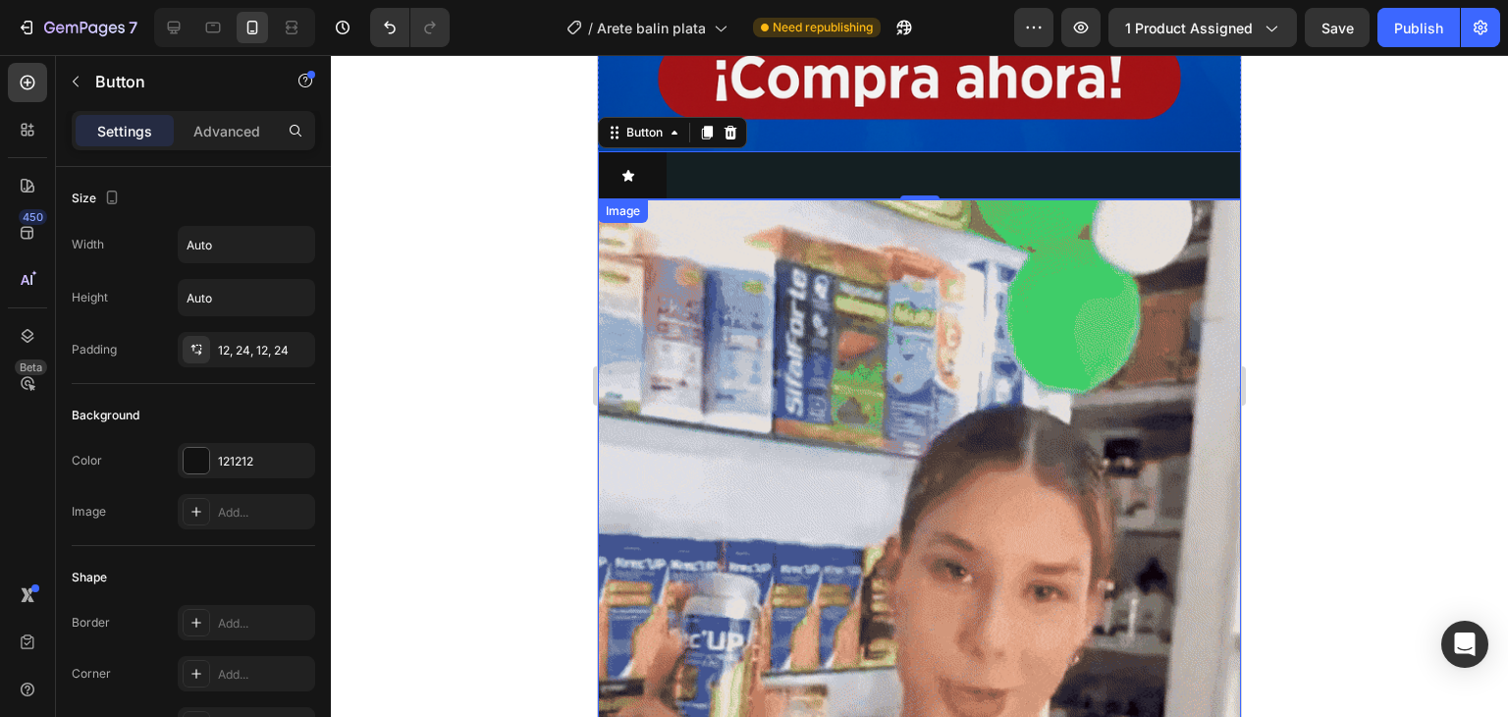
scroll to position [785, 0]
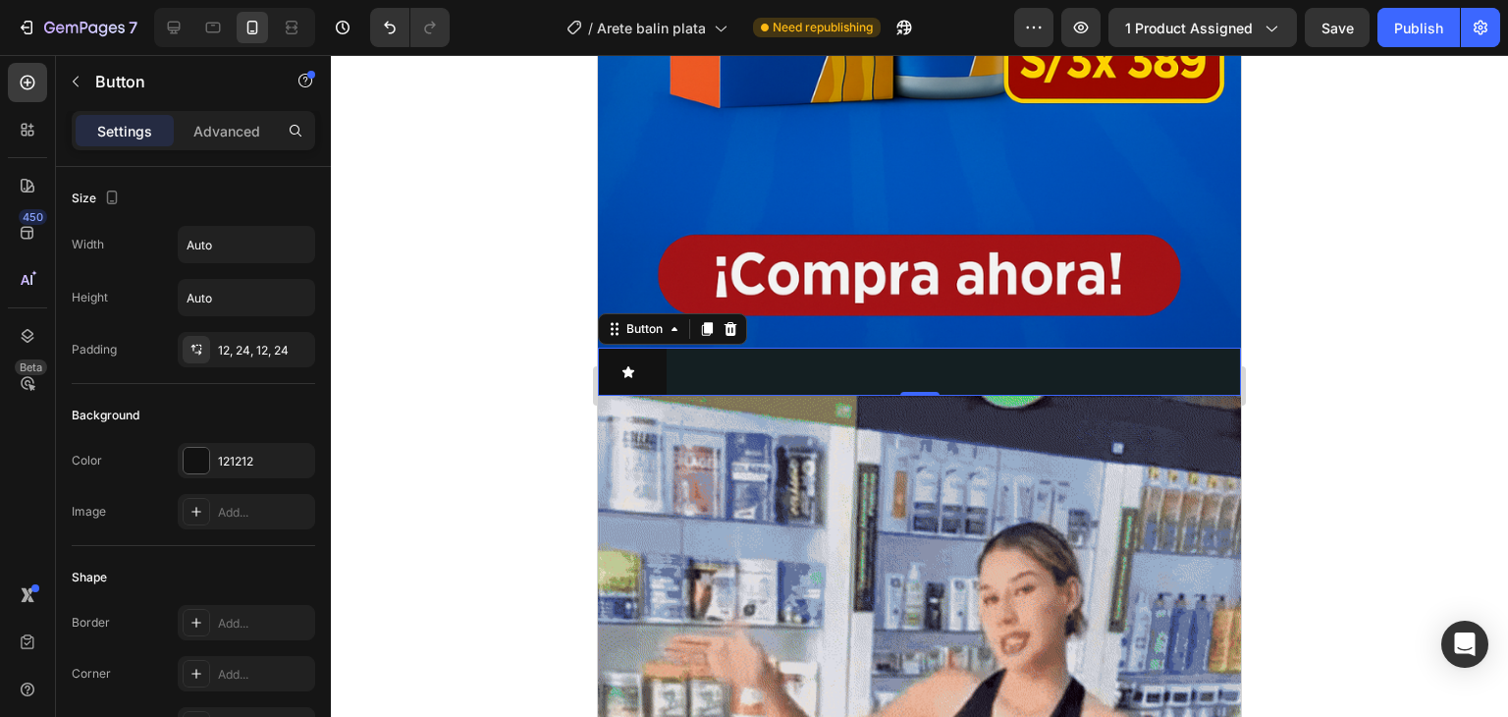
click at [715, 354] on div "Button 0" at bounding box center [919, 372] width 643 height 48
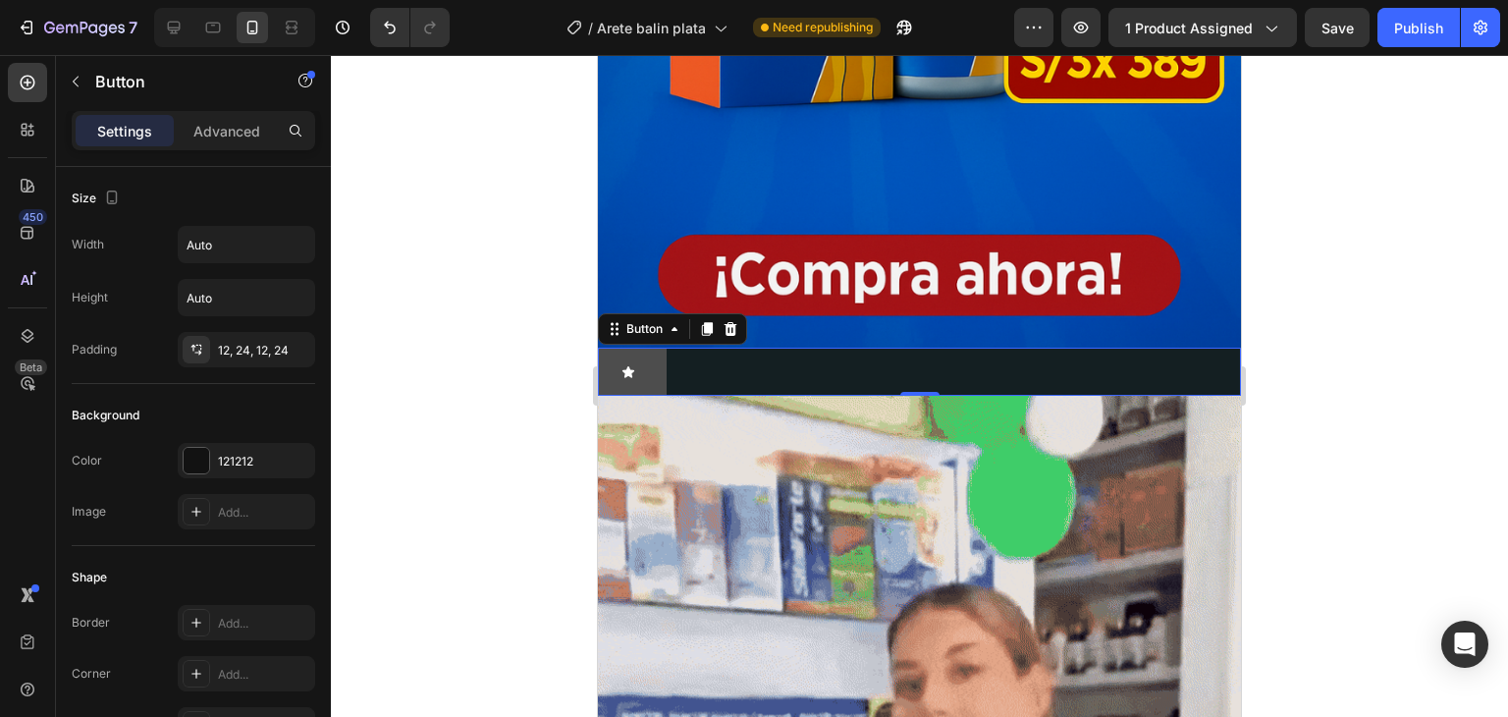
click at [634, 365] on icon at bounding box center [629, 372] width 14 height 14
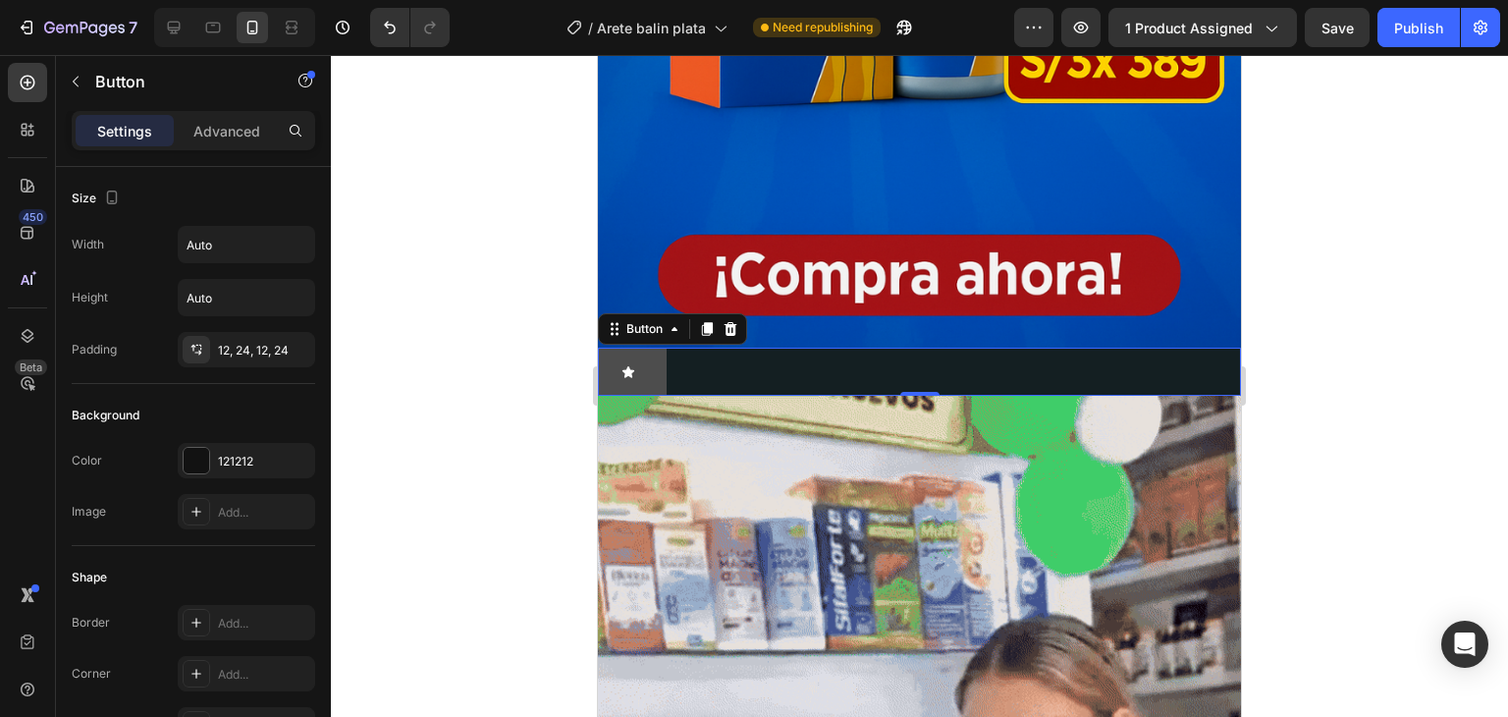
click at [636, 348] on button at bounding box center [632, 372] width 69 height 48
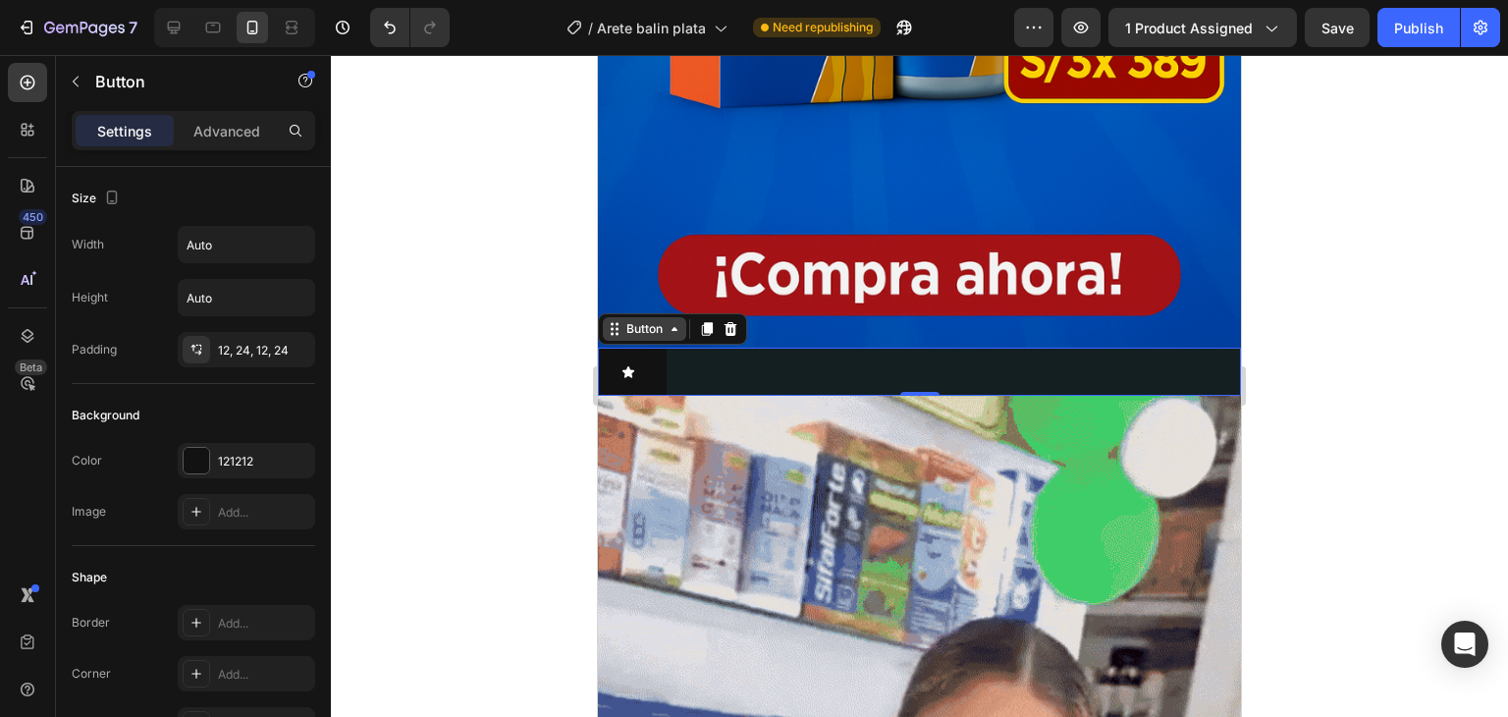
click at [650, 320] on div "Button" at bounding box center [645, 329] width 44 height 18
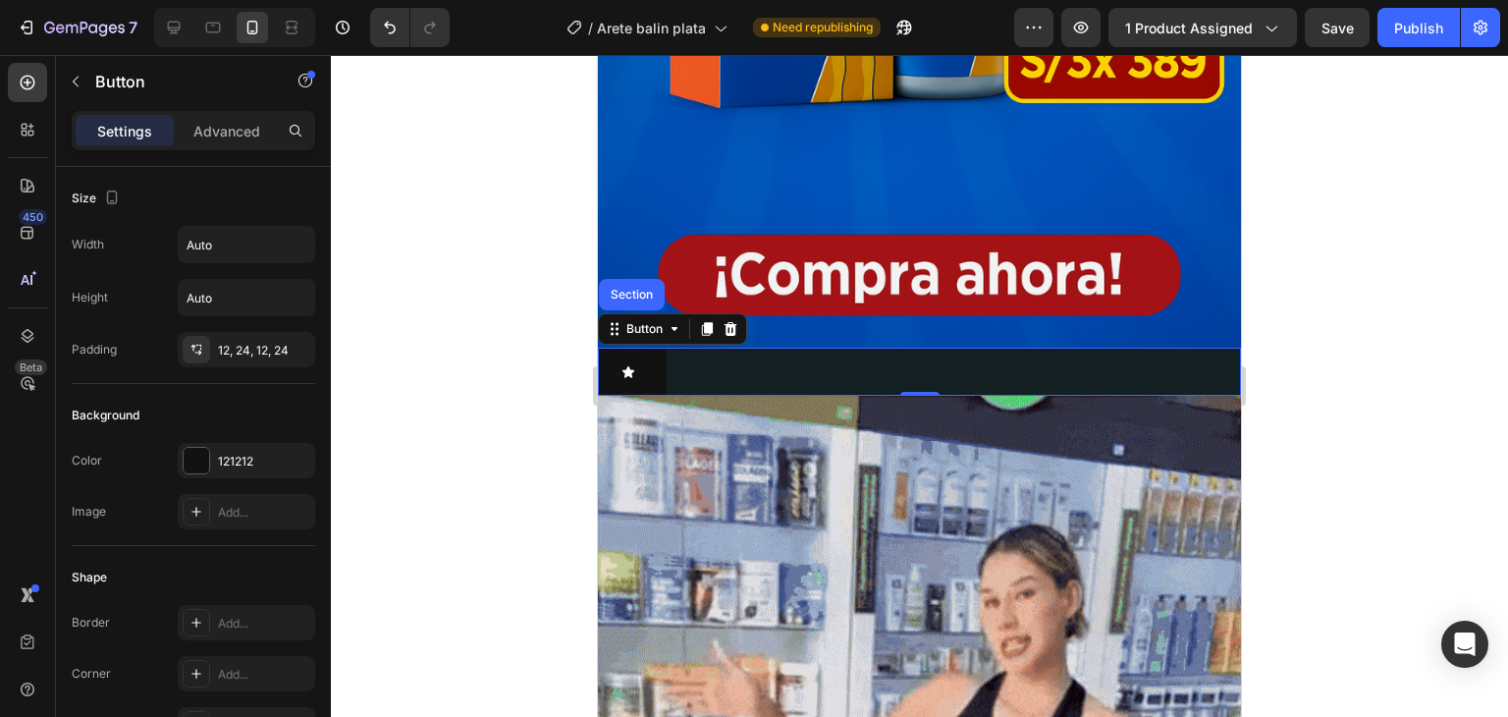
click at [672, 348] on div "Button Section 0" at bounding box center [919, 372] width 643 height 48
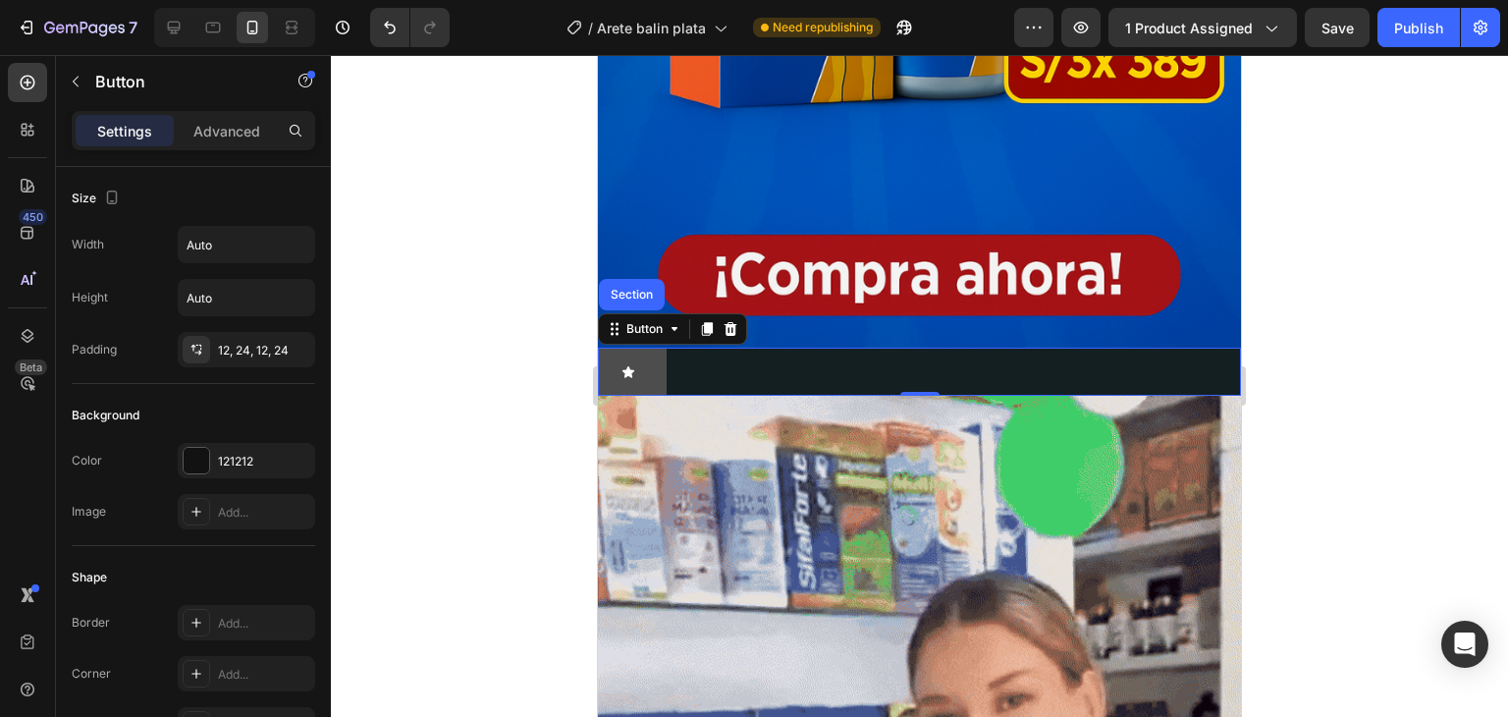
click at [663, 348] on button at bounding box center [632, 372] width 69 height 48
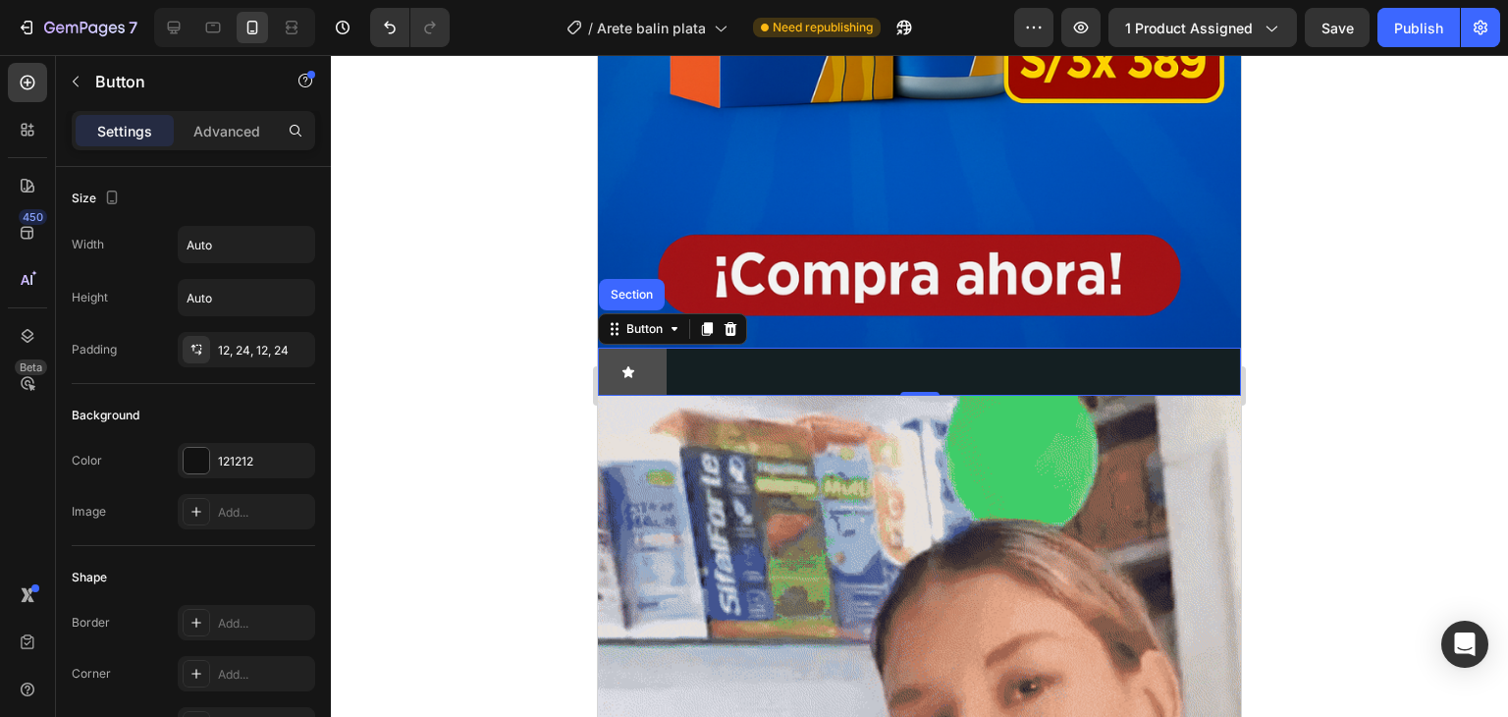
click at [645, 348] on button at bounding box center [632, 372] width 69 height 48
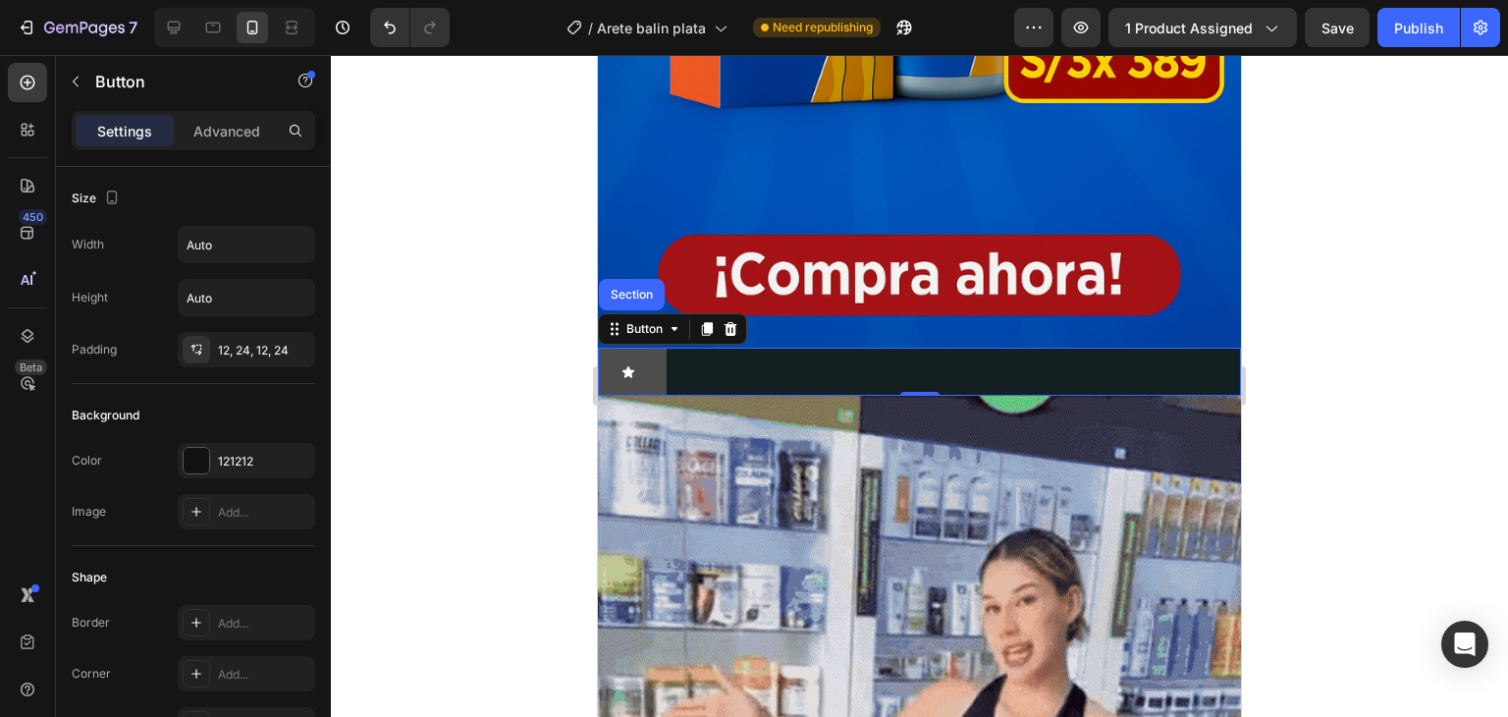
click at [645, 348] on button at bounding box center [632, 372] width 69 height 48
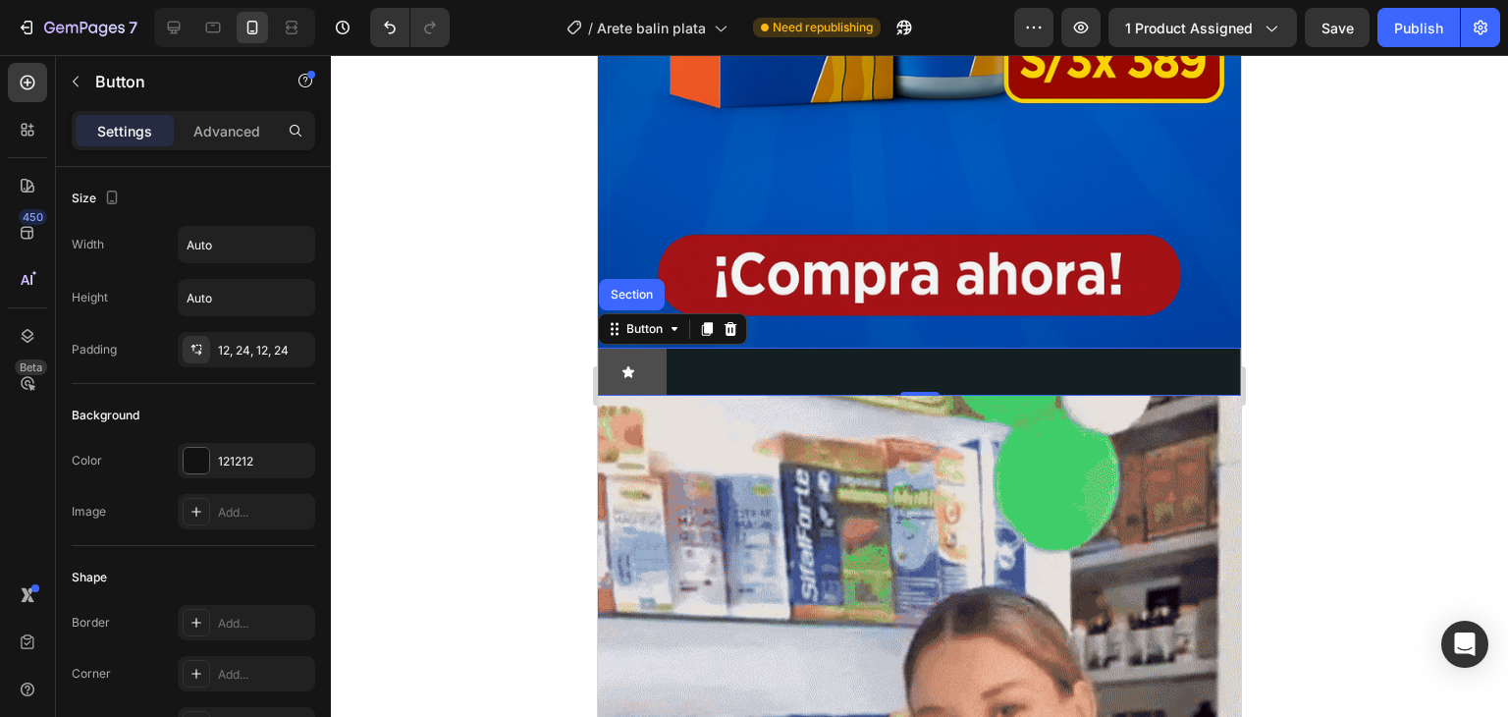
click at [634, 365] on icon at bounding box center [629, 372] width 14 height 14
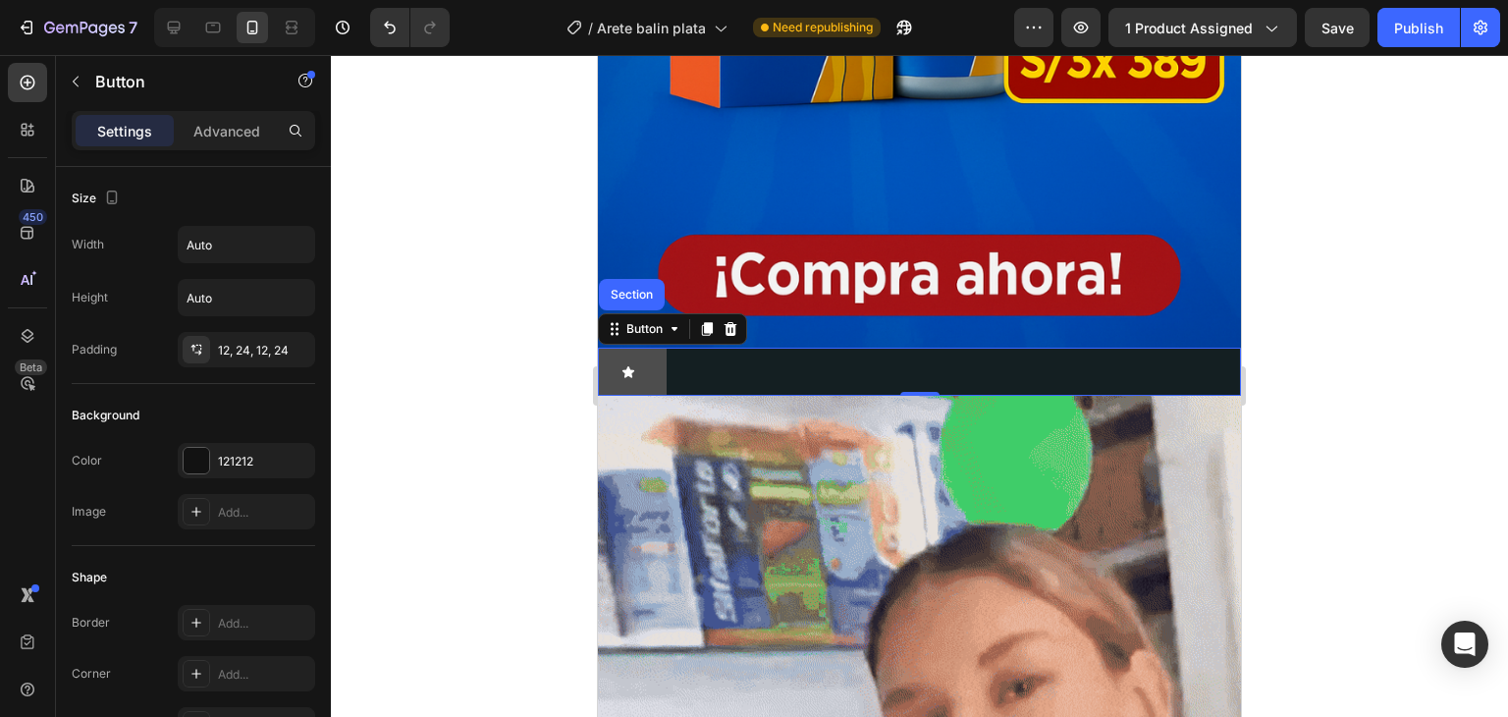
click at [632, 365] on icon at bounding box center [629, 372] width 14 height 14
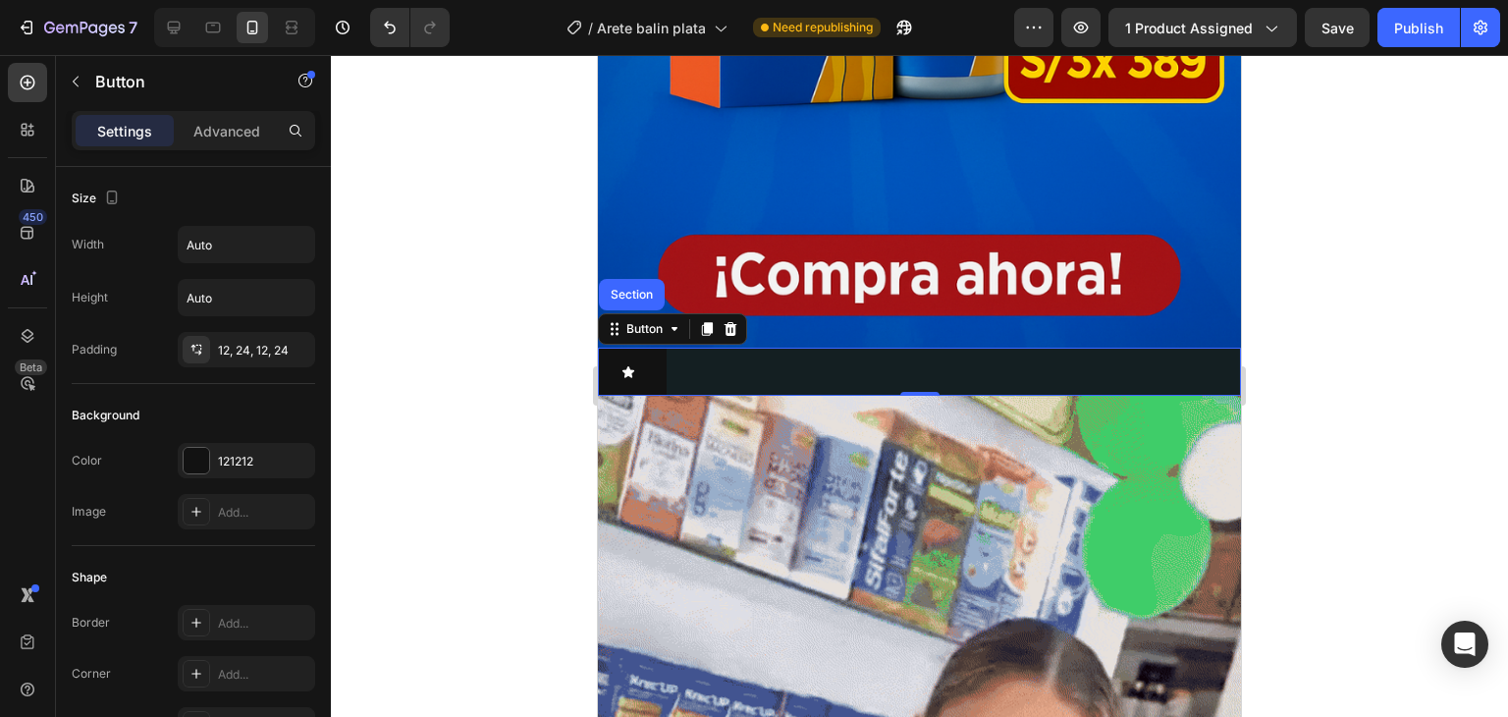
click at [668, 348] on div "Button Section 0" at bounding box center [919, 372] width 643 height 48
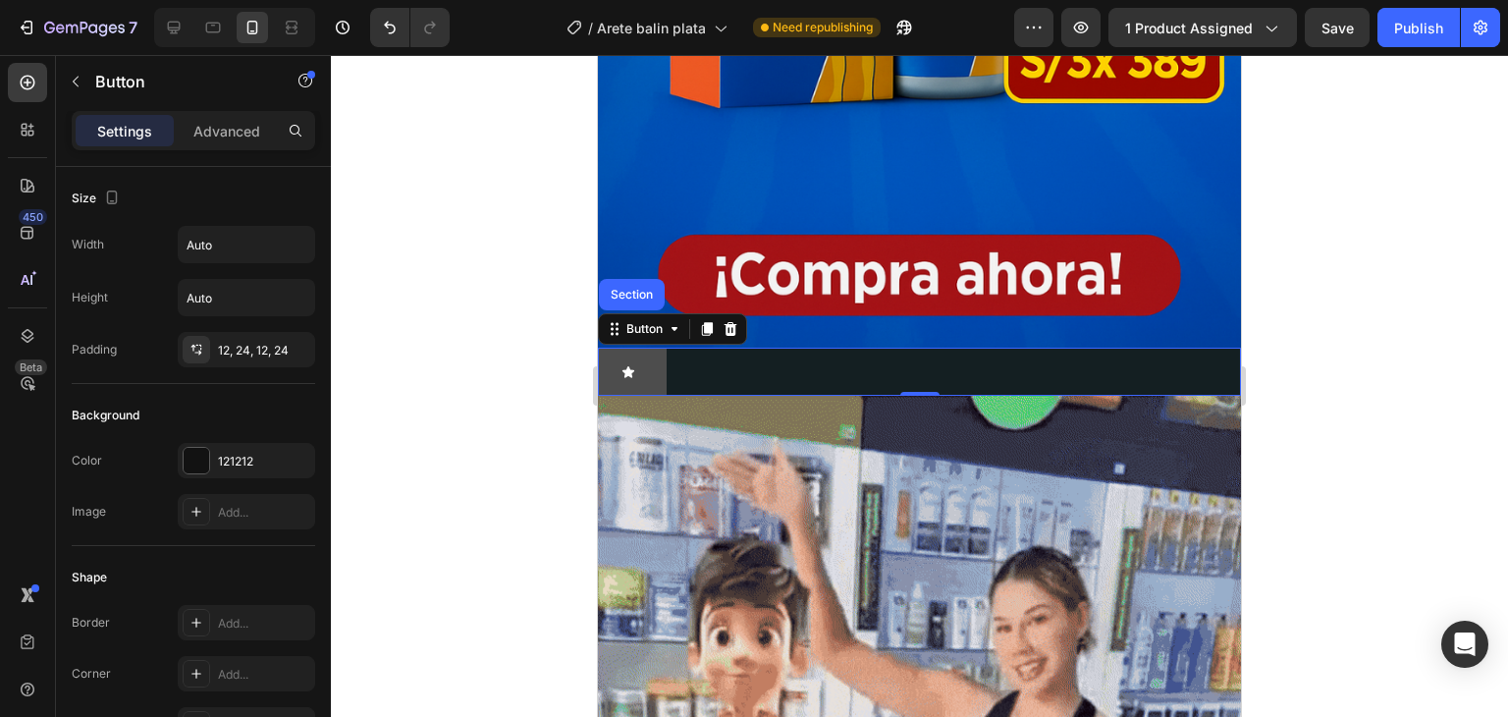
click at [645, 351] on button at bounding box center [632, 372] width 69 height 48
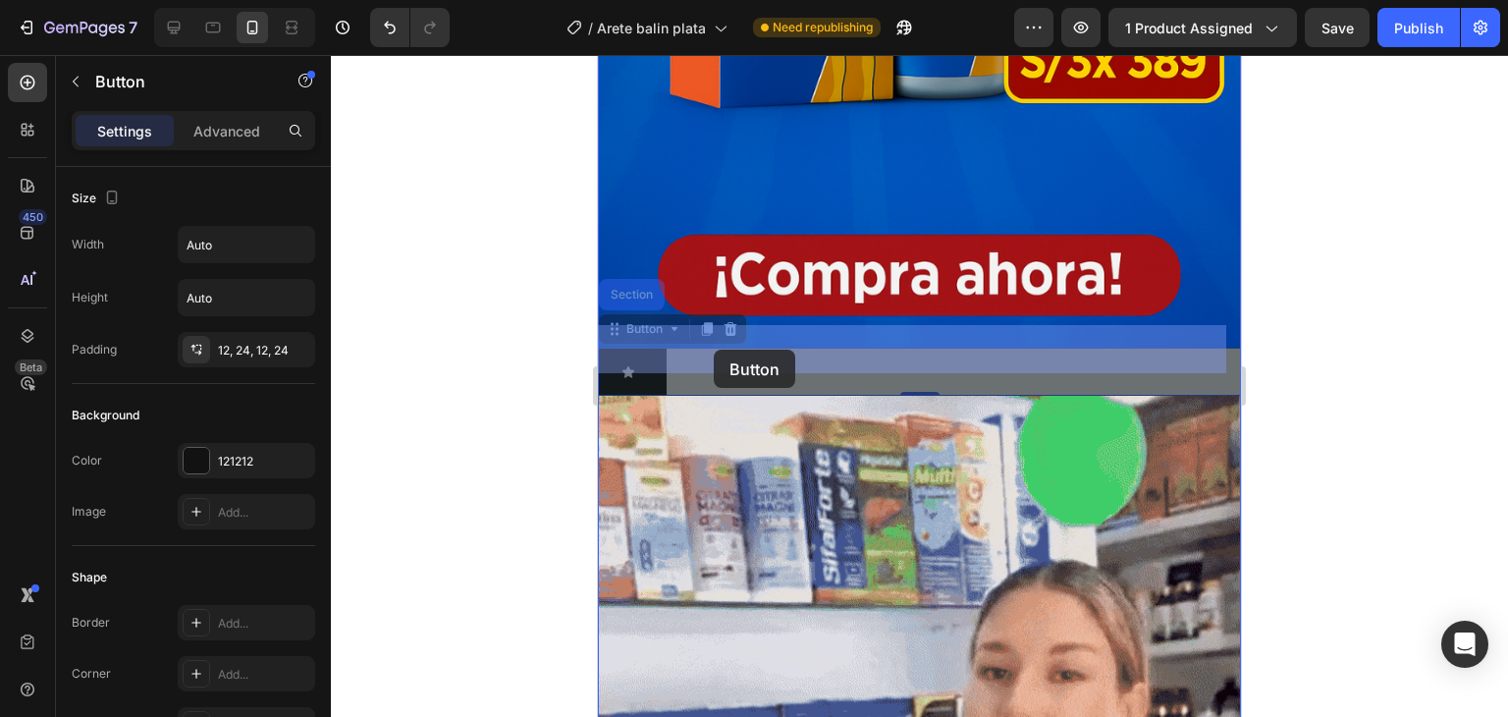
drag, startPoint x: 663, startPoint y: 350, endPoint x: 697, endPoint y: 351, distance: 34.4
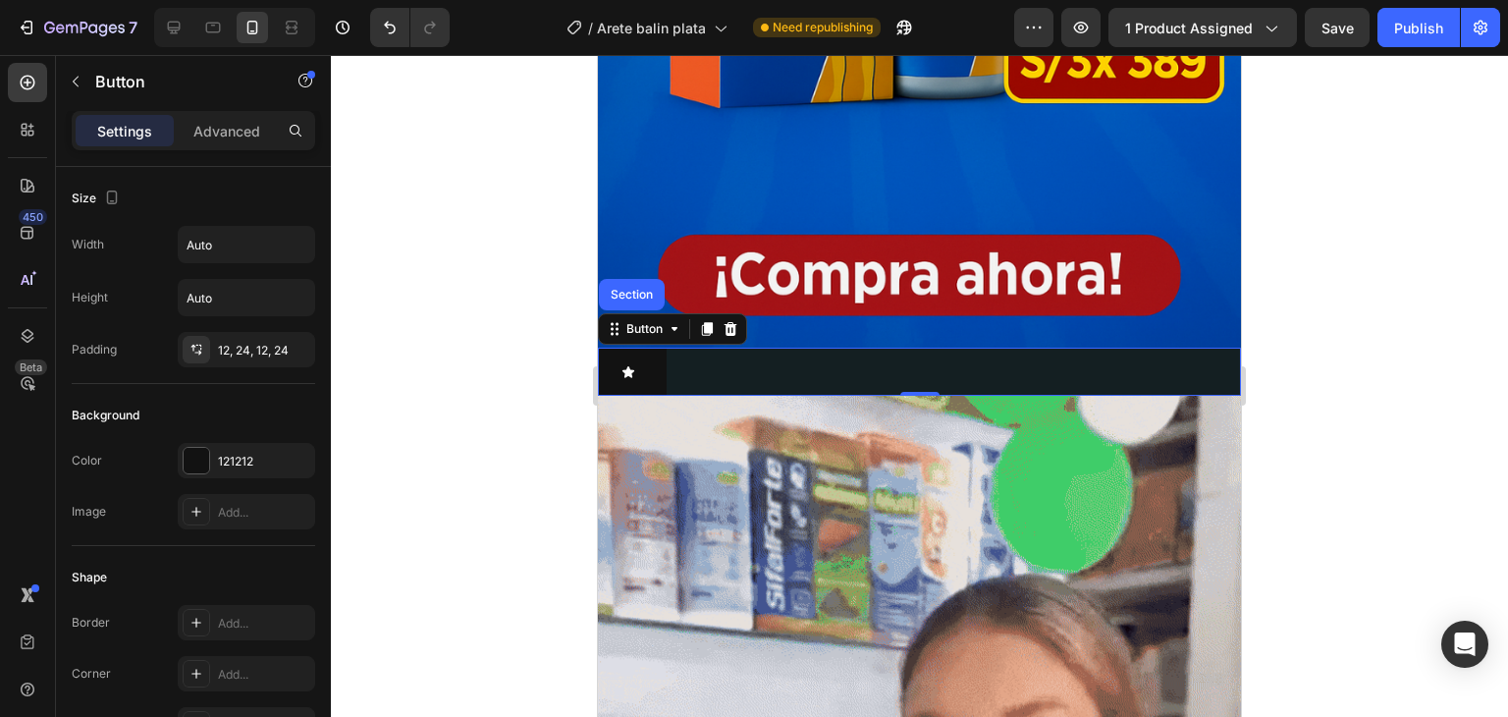
click at [731, 351] on div "Button Section 0" at bounding box center [919, 372] width 643 height 48
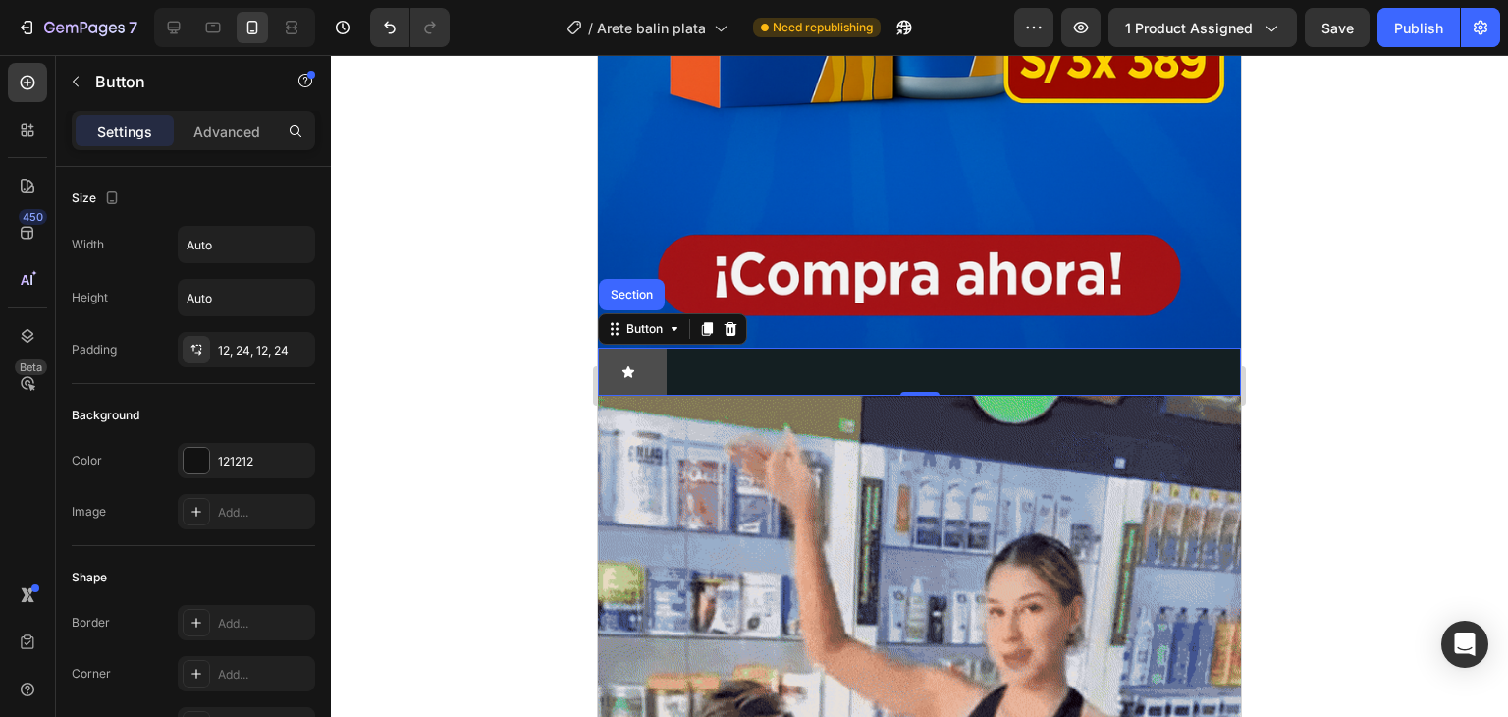
click at [666, 348] on button at bounding box center [632, 372] width 69 height 48
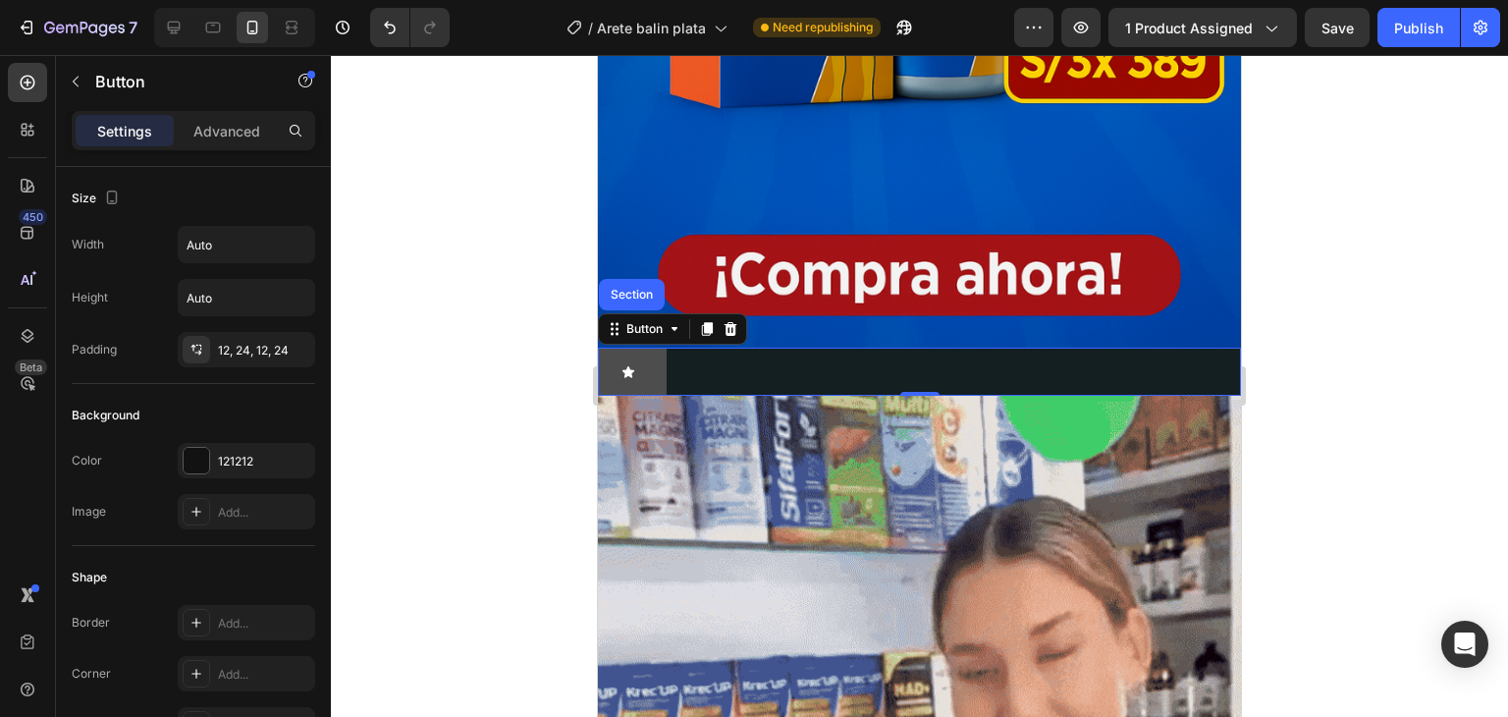
click at [664, 349] on button at bounding box center [632, 372] width 69 height 48
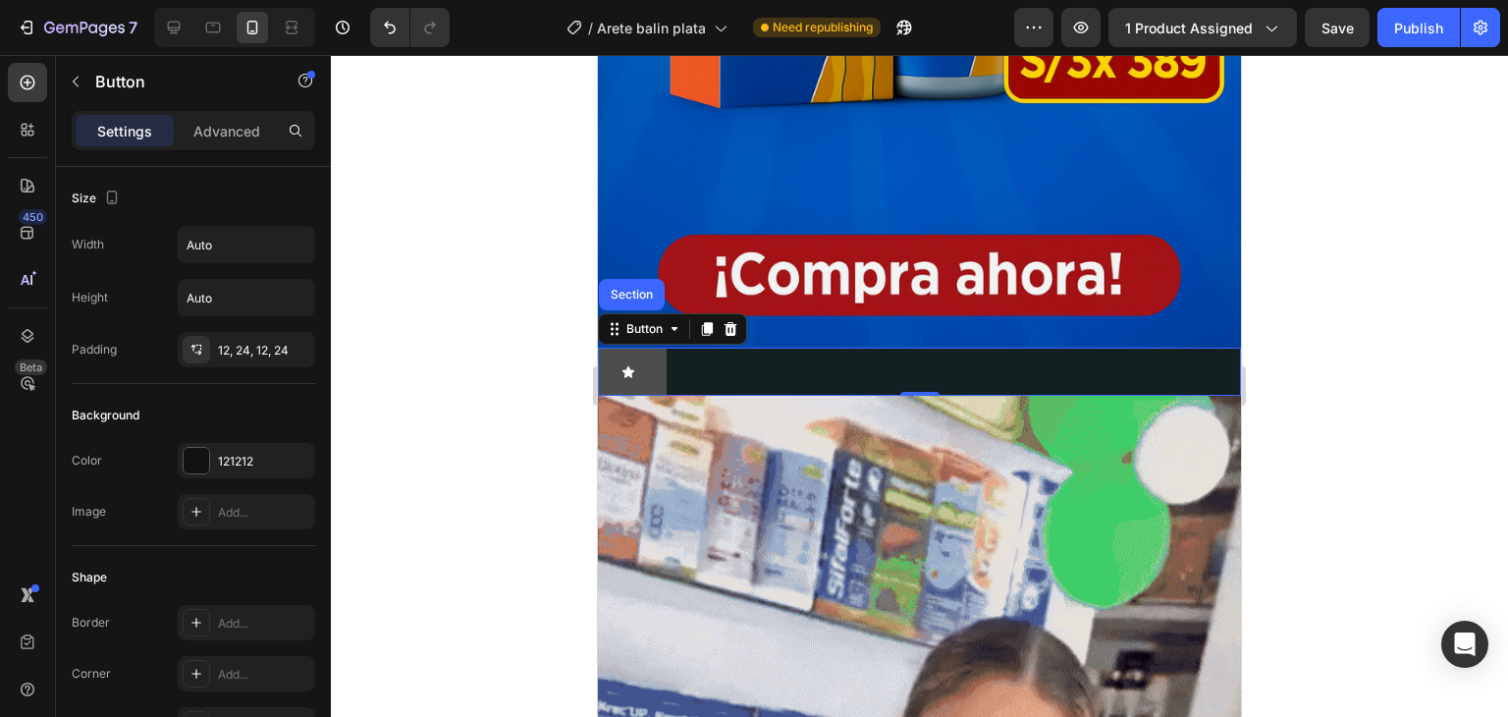
click at [662, 350] on button at bounding box center [632, 372] width 69 height 48
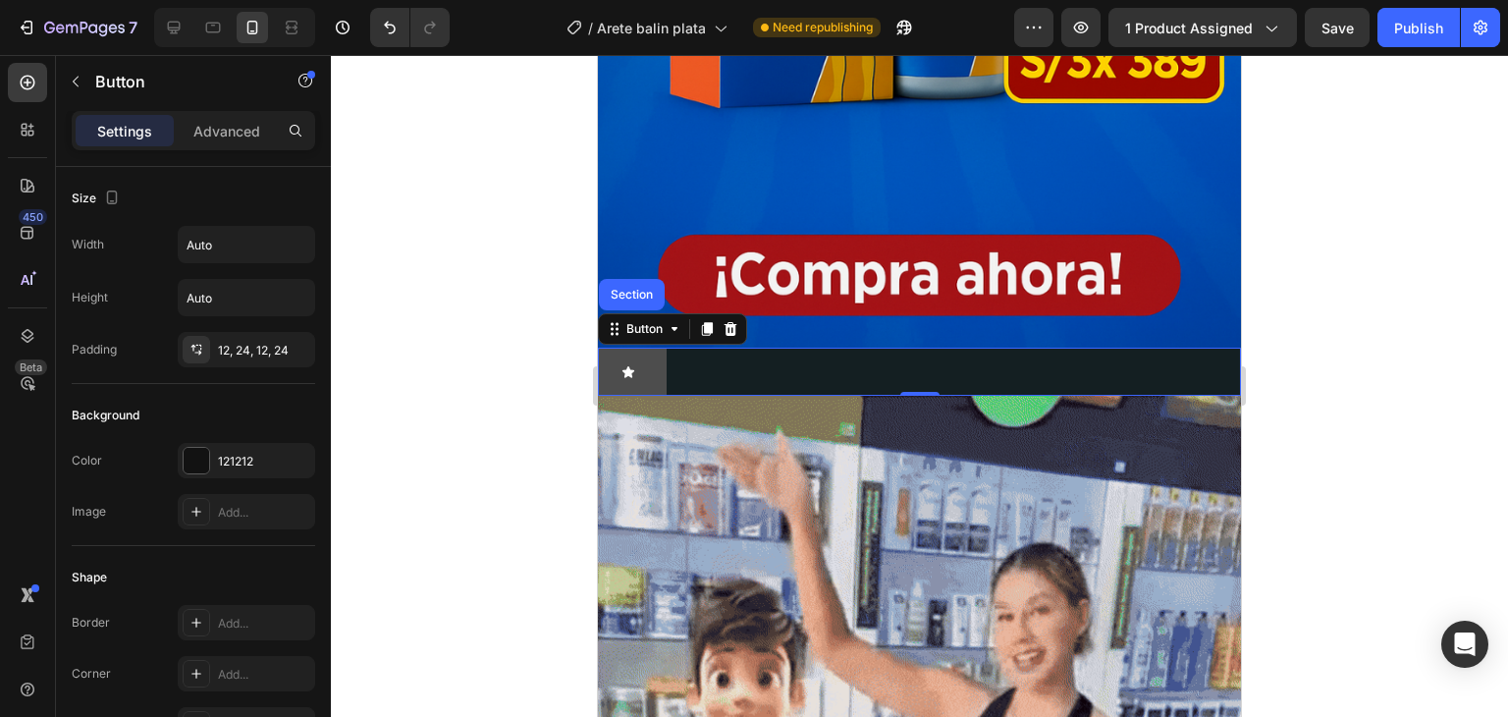
click at [662, 349] on button at bounding box center [632, 372] width 69 height 48
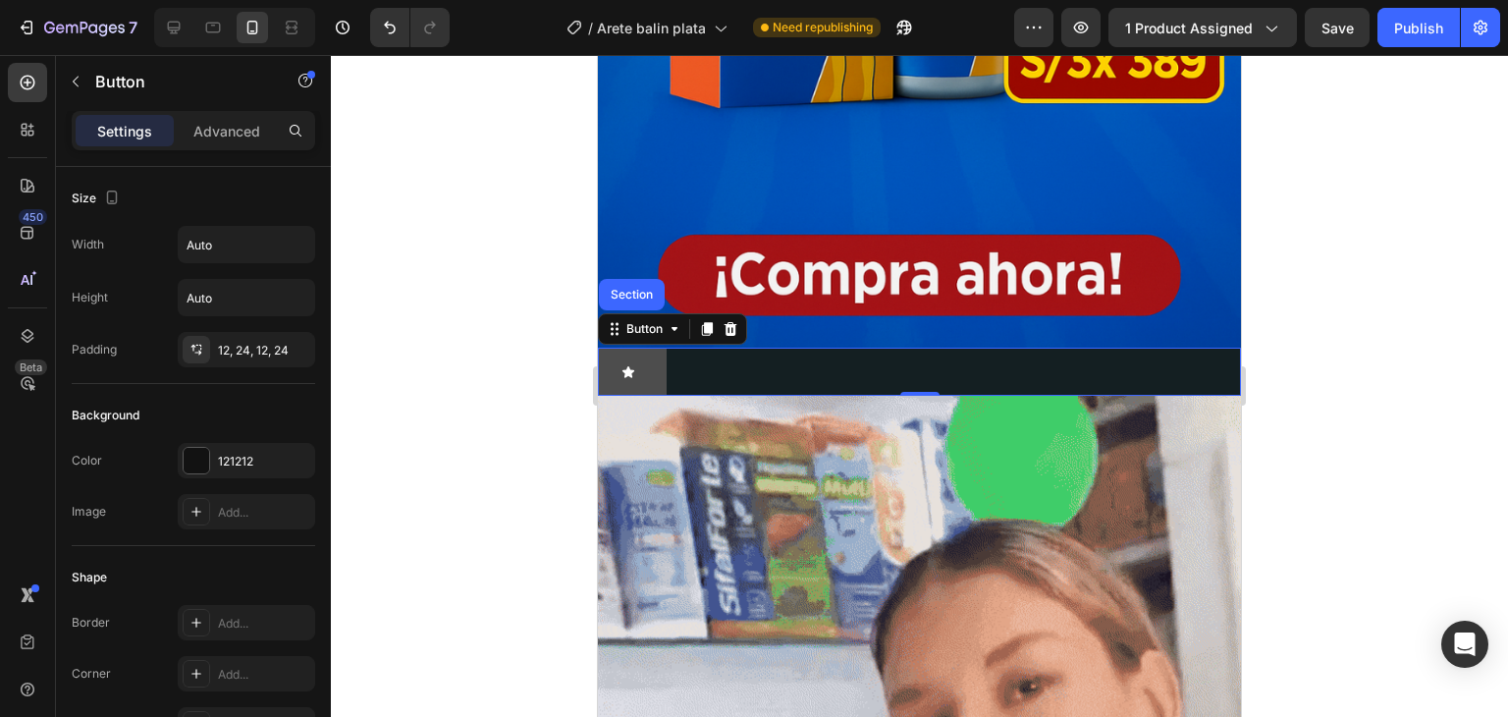
click at [653, 348] on button at bounding box center [632, 372] width 69 height 48
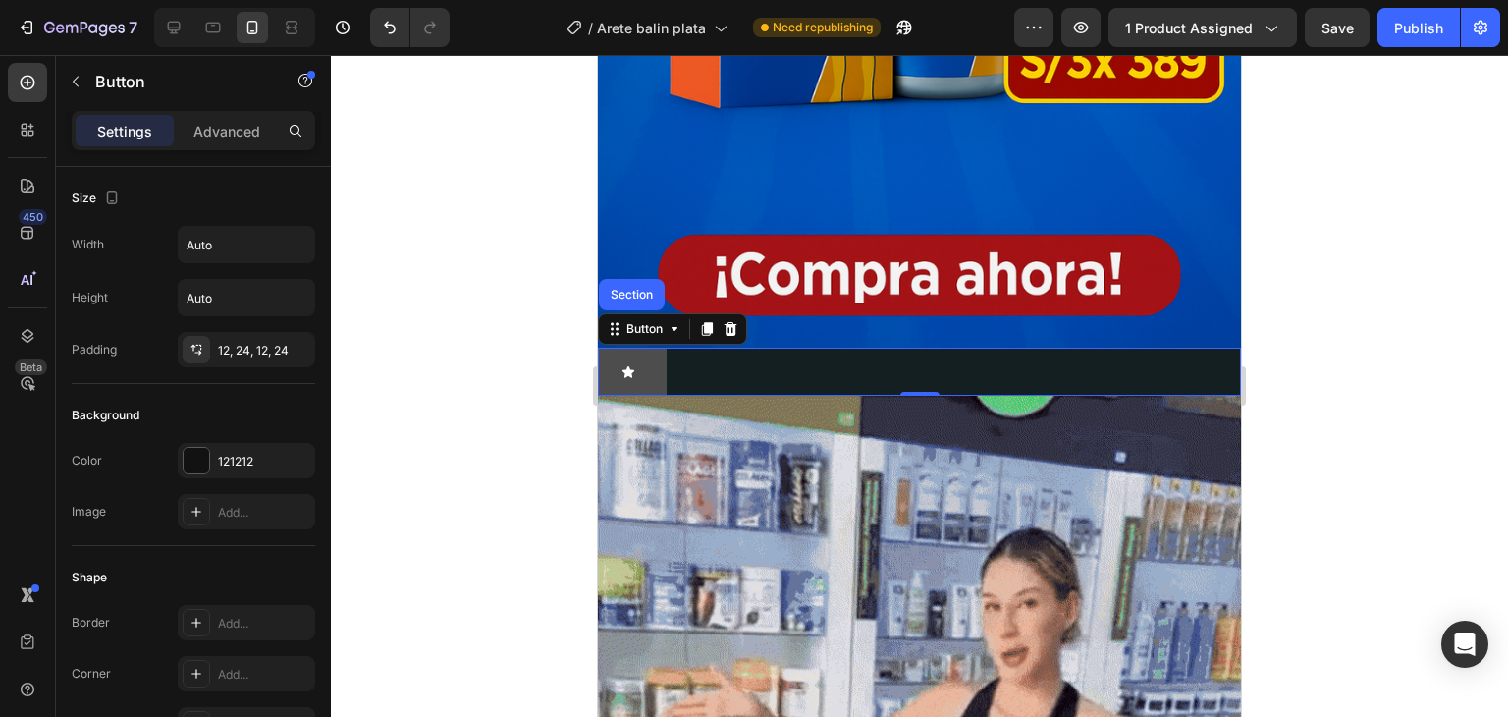
click at [664, 348] on button at bounding box center [632, 372] width 69 height 48
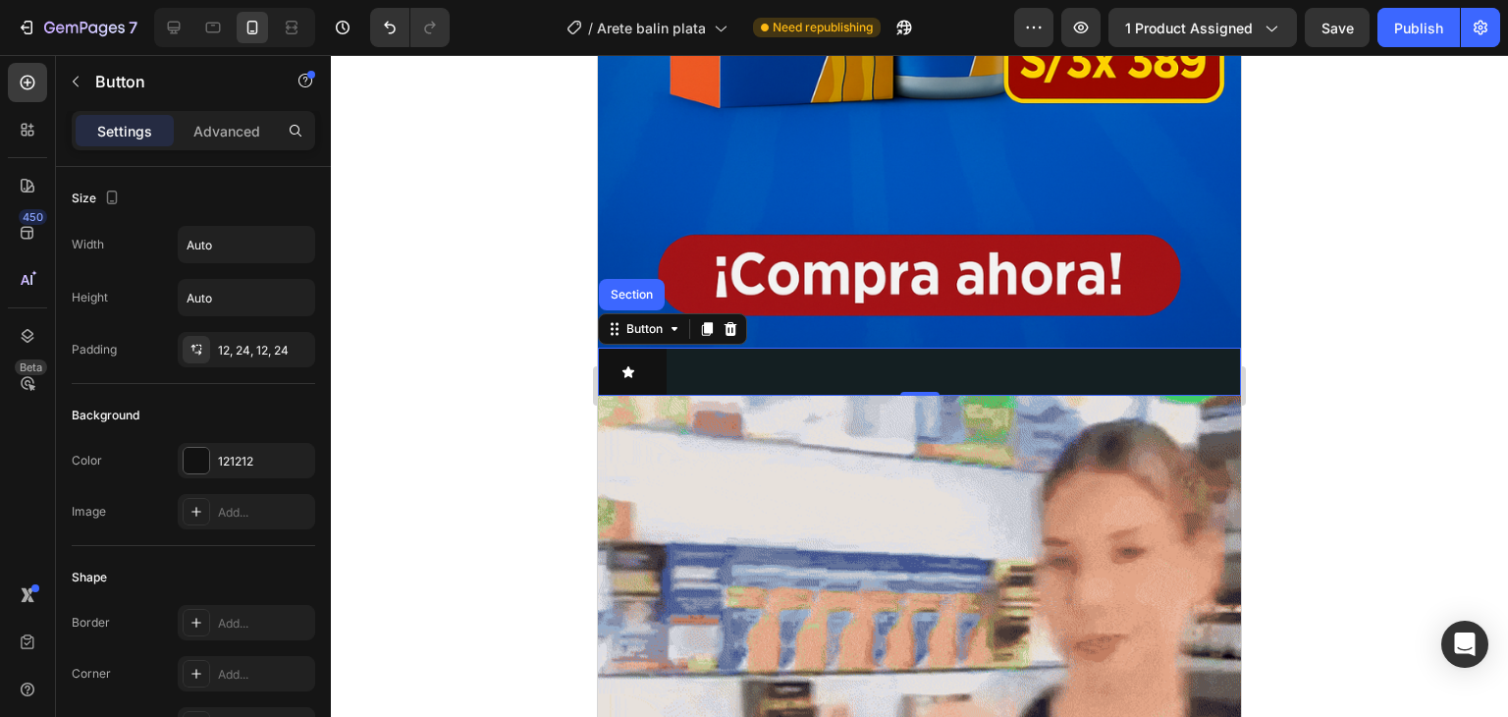
click at [671, 348] on div "Button Section 0" at bounding box center [919, 372] width 643 height 48
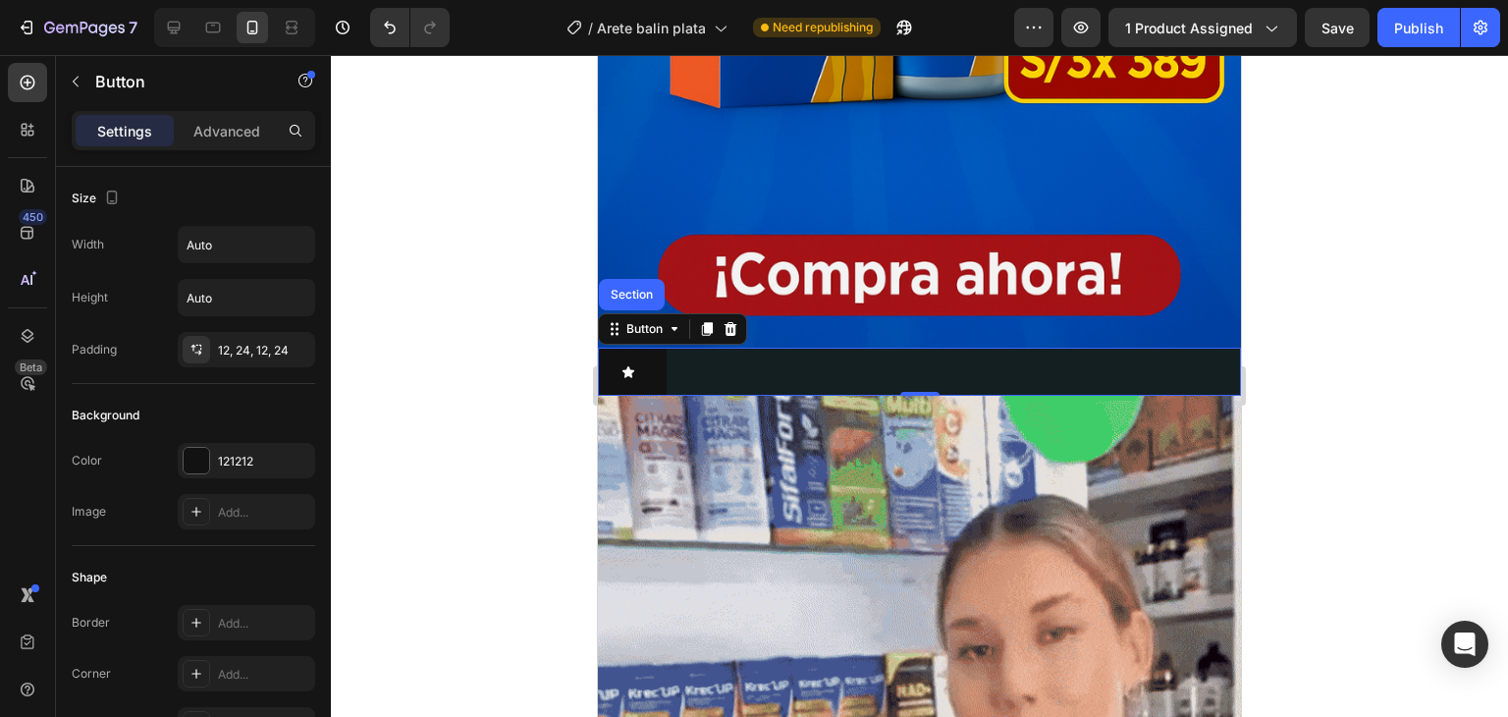
click at [671, 348] on div "Button Section 0" at bounding box center [919, 372] width 643 height 48
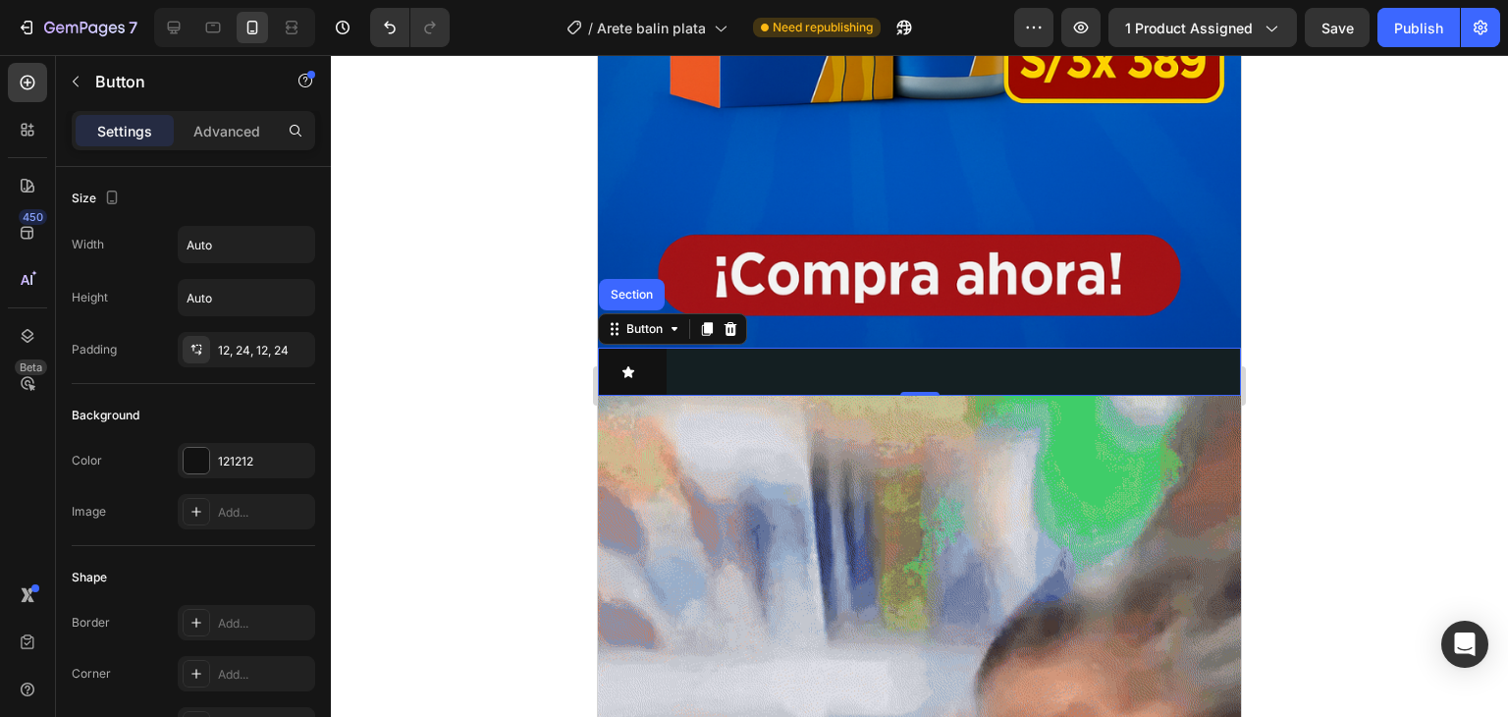
click at [671, 348] on div "Button Section 0" at bounding box center [919, 372] width 643 height 48
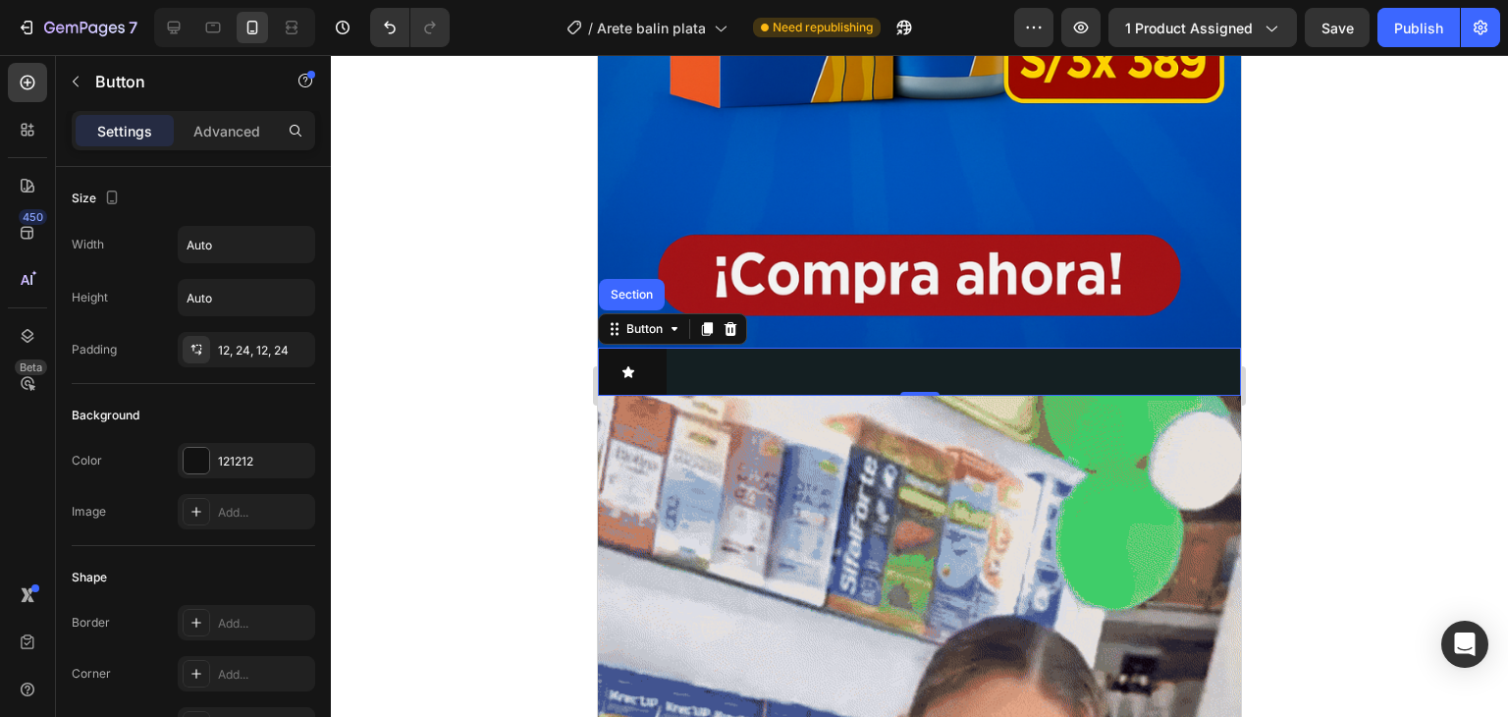
click at [670, 348] on div "Button Section 0" at bounding box center [919, 372] width 643 height 48
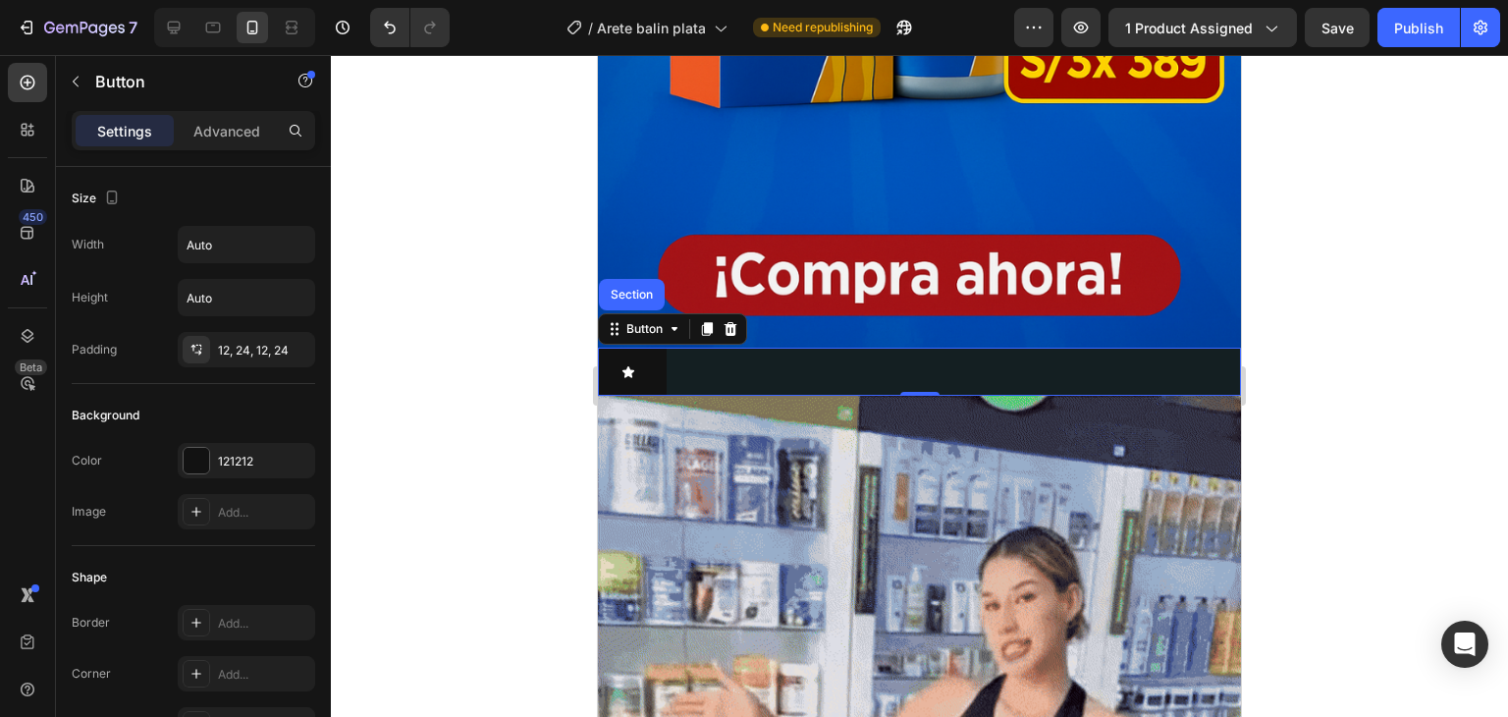
click at [668, 348] on div "Button Section 0" at bounding box center [919, 372] width 643 height 48
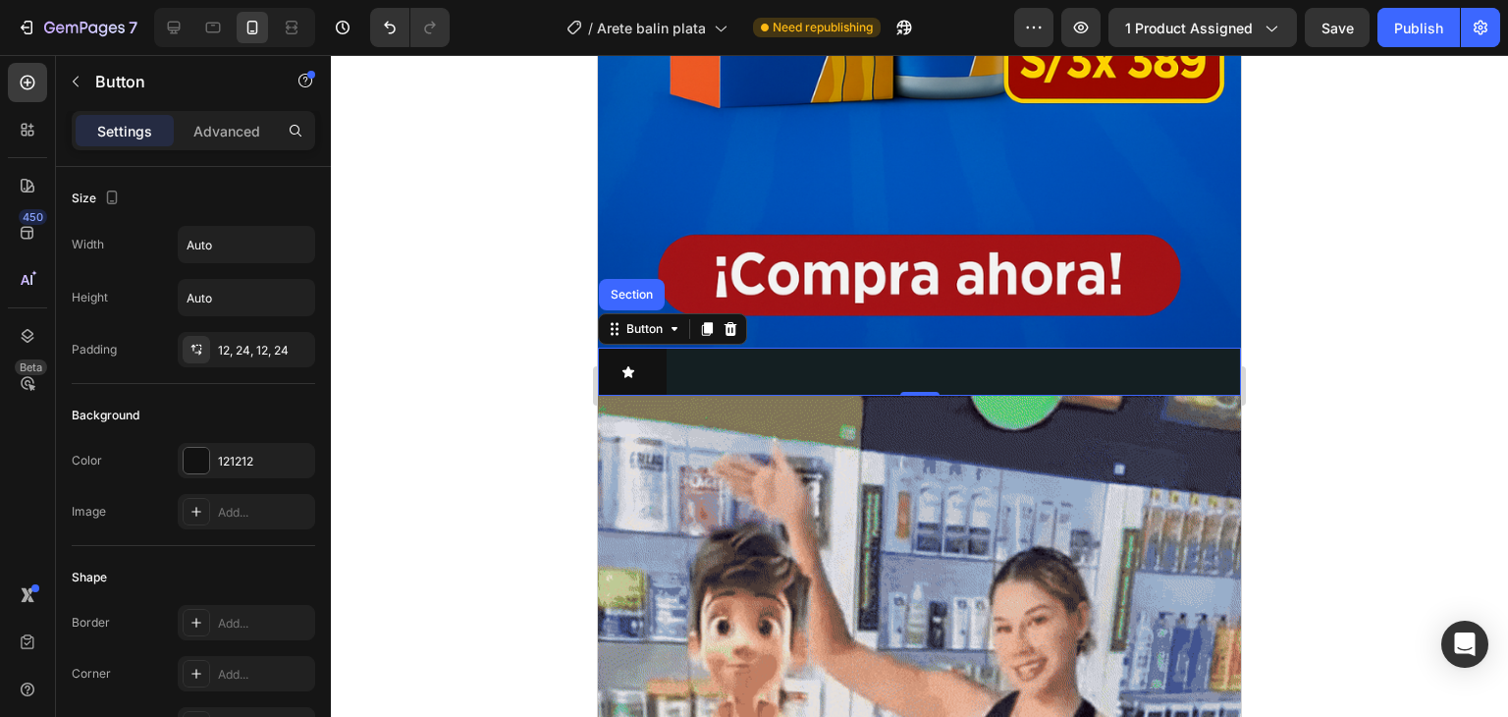
click at [668, 348] on div "Button Section 0" at bounding box center [919, 372] width 643 height 48
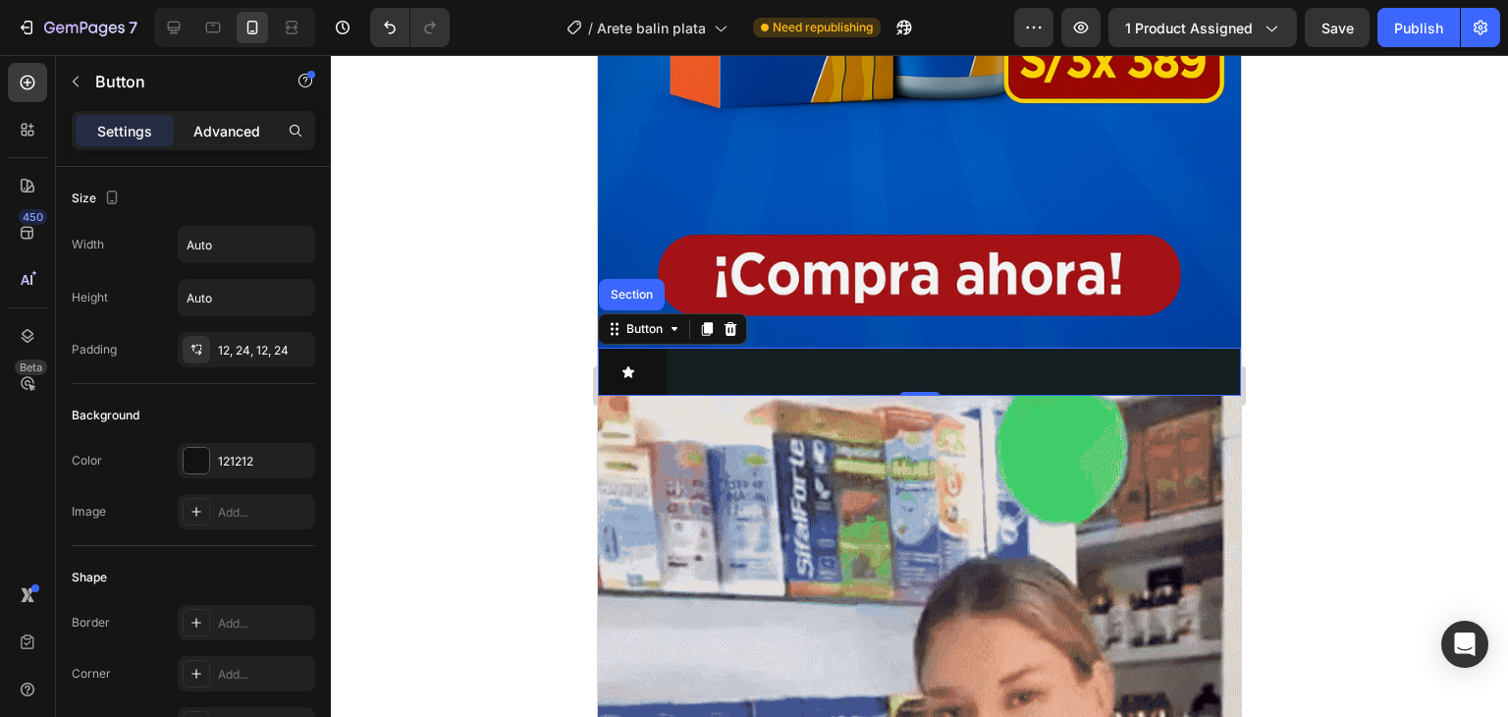
click at [235, 135] on p "Advanced" at bounding box center [226, 131] width 67 height 21
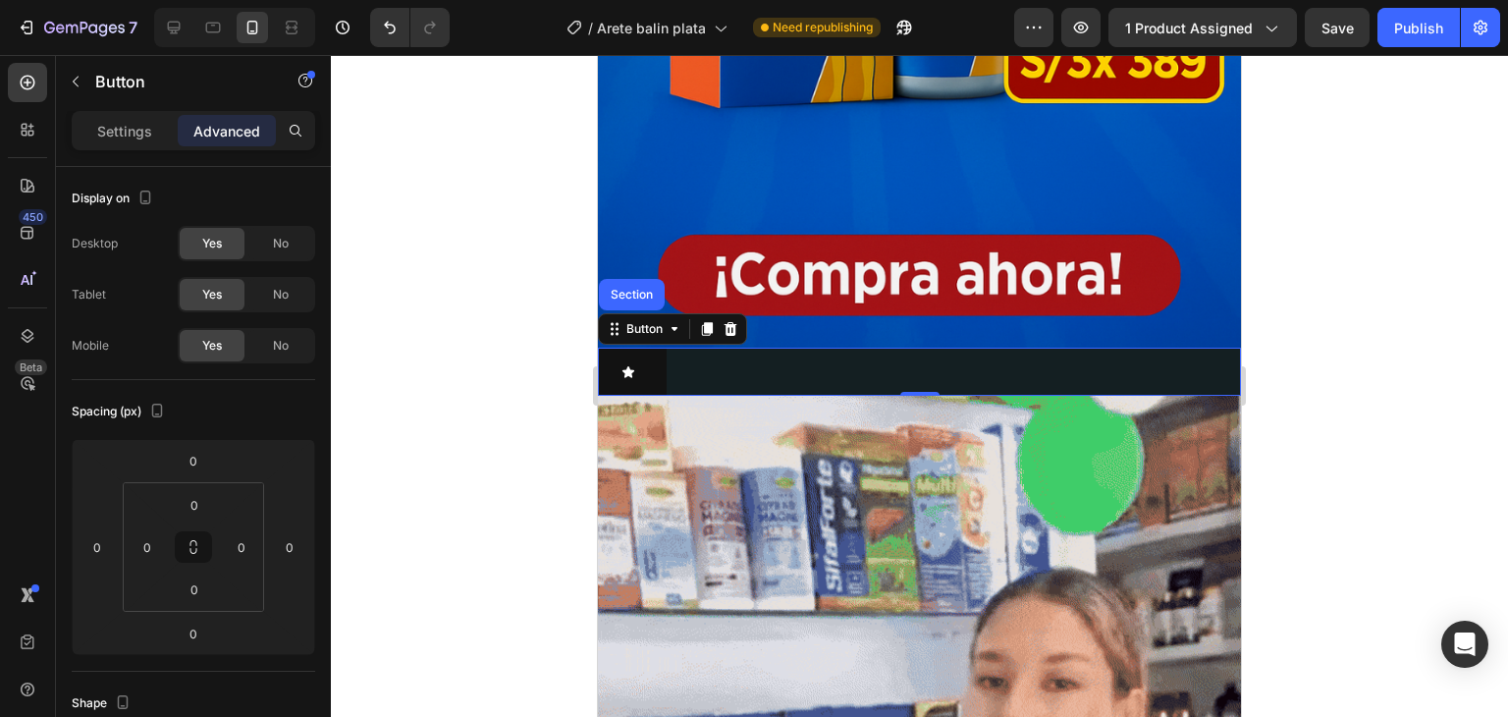
click at [683, 356] on div "Button Section 0" at bounding box center [919, 372] width 643 height 48
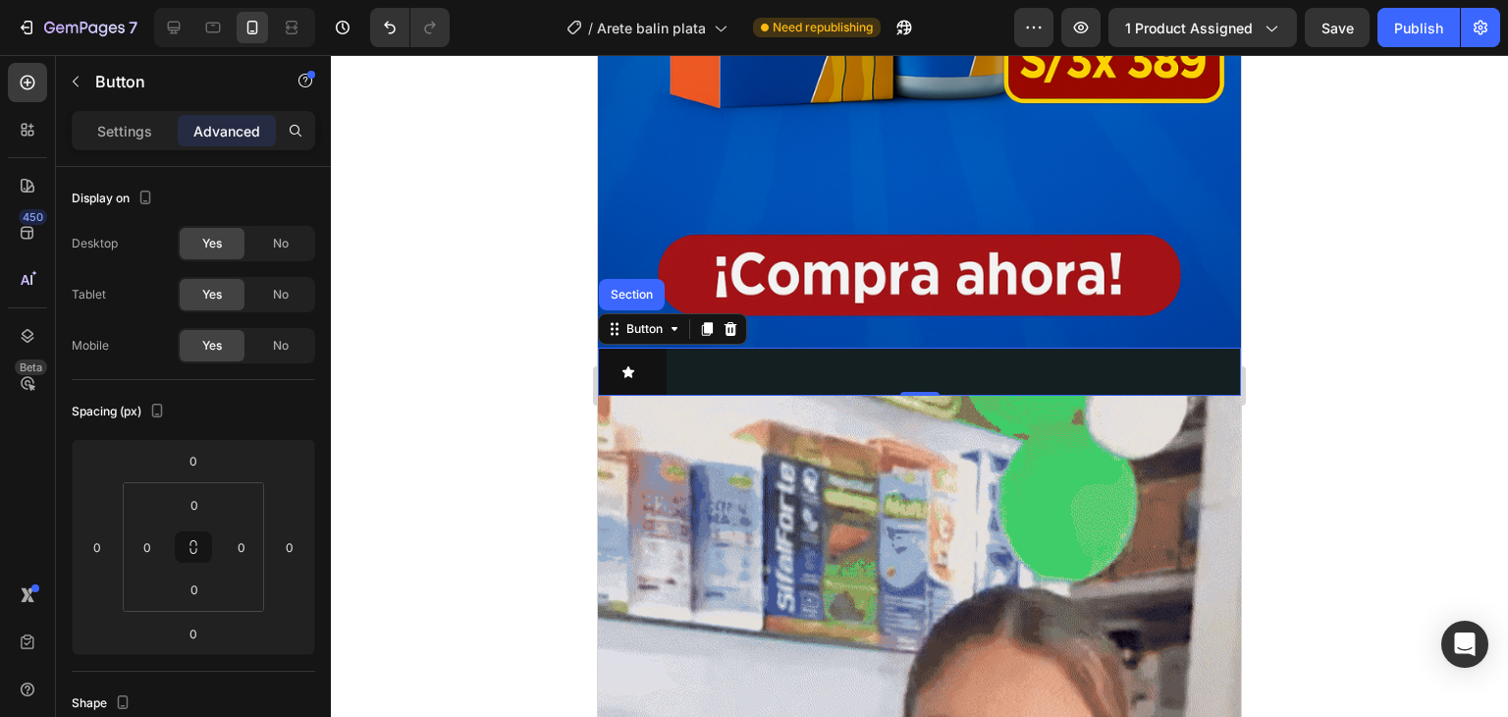
click at [695, 353] on div "Button Section 0" at bounding box center [919, 372] width 643 height 48
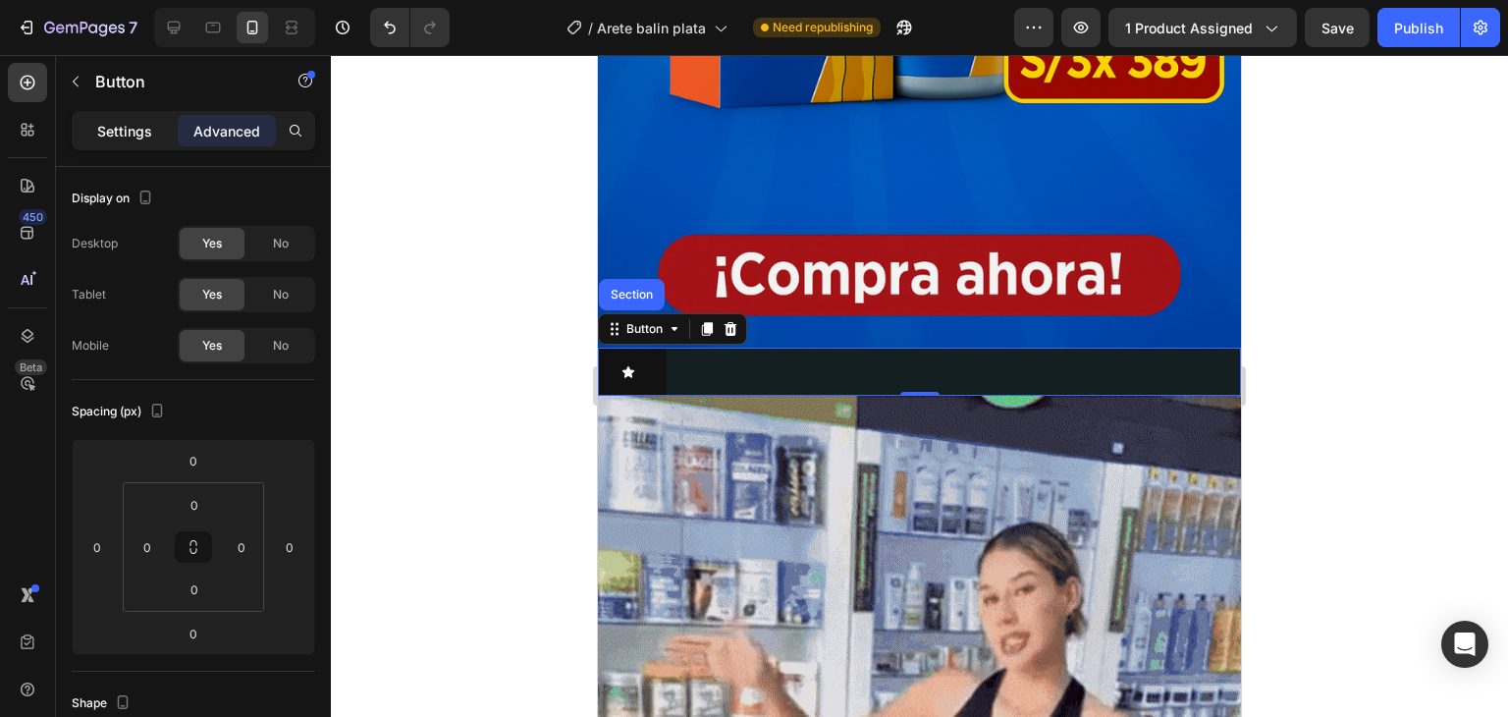
click at [139, 135] on p "Settings" at bounding box center [124, 131] width 55 height 21
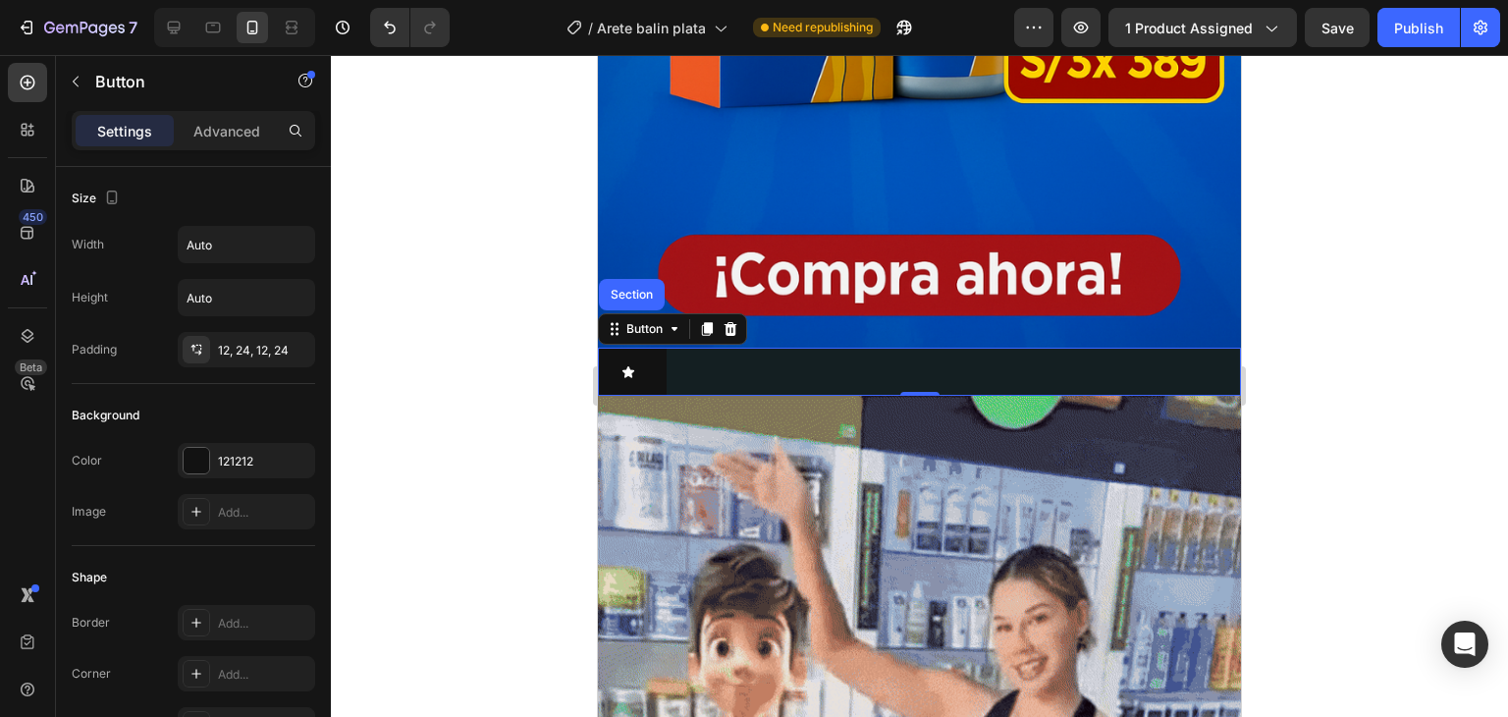
click at [740, 348] on div "Button Section 0" at bounding box center [919, 372] width 643 height 48
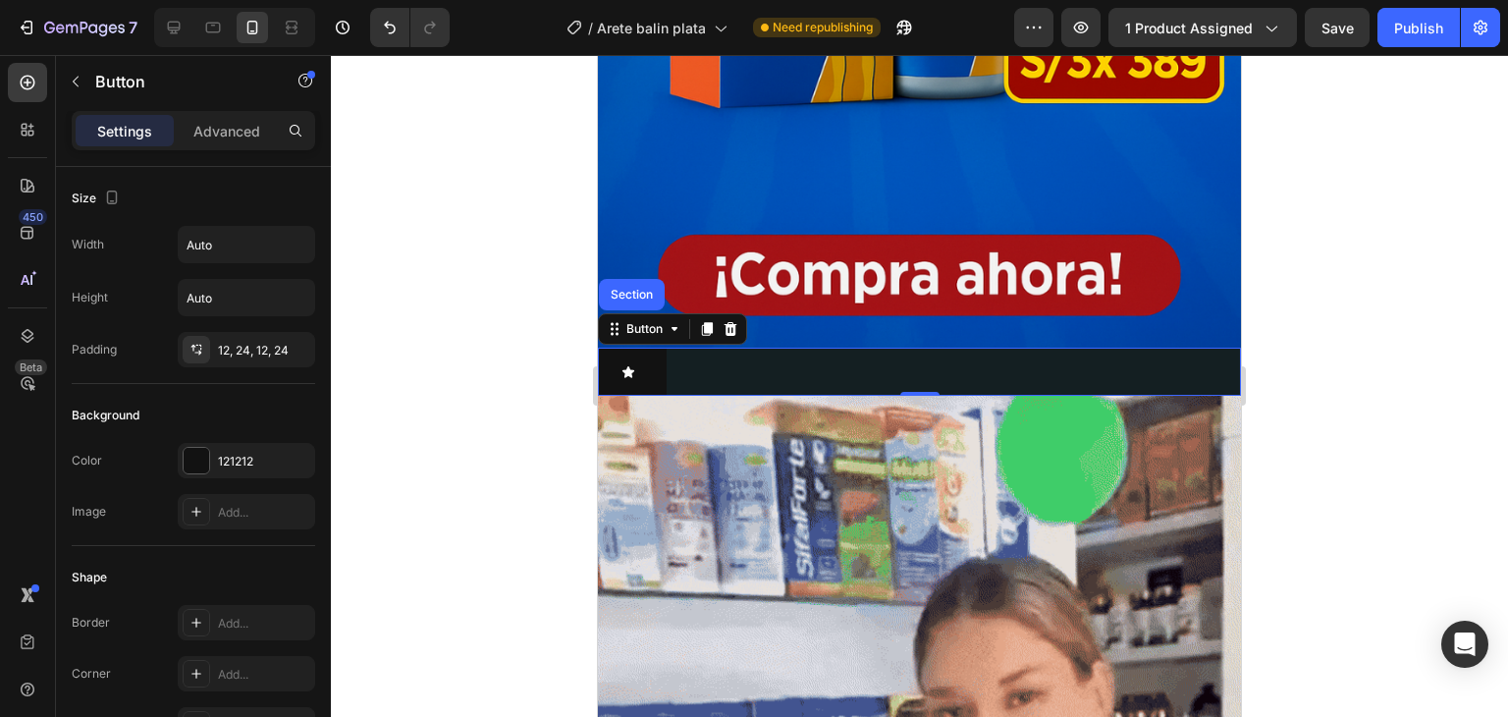
click at [741, 348] on div "Button Section 0" at bounding box center [919, 372] width 643 height 48
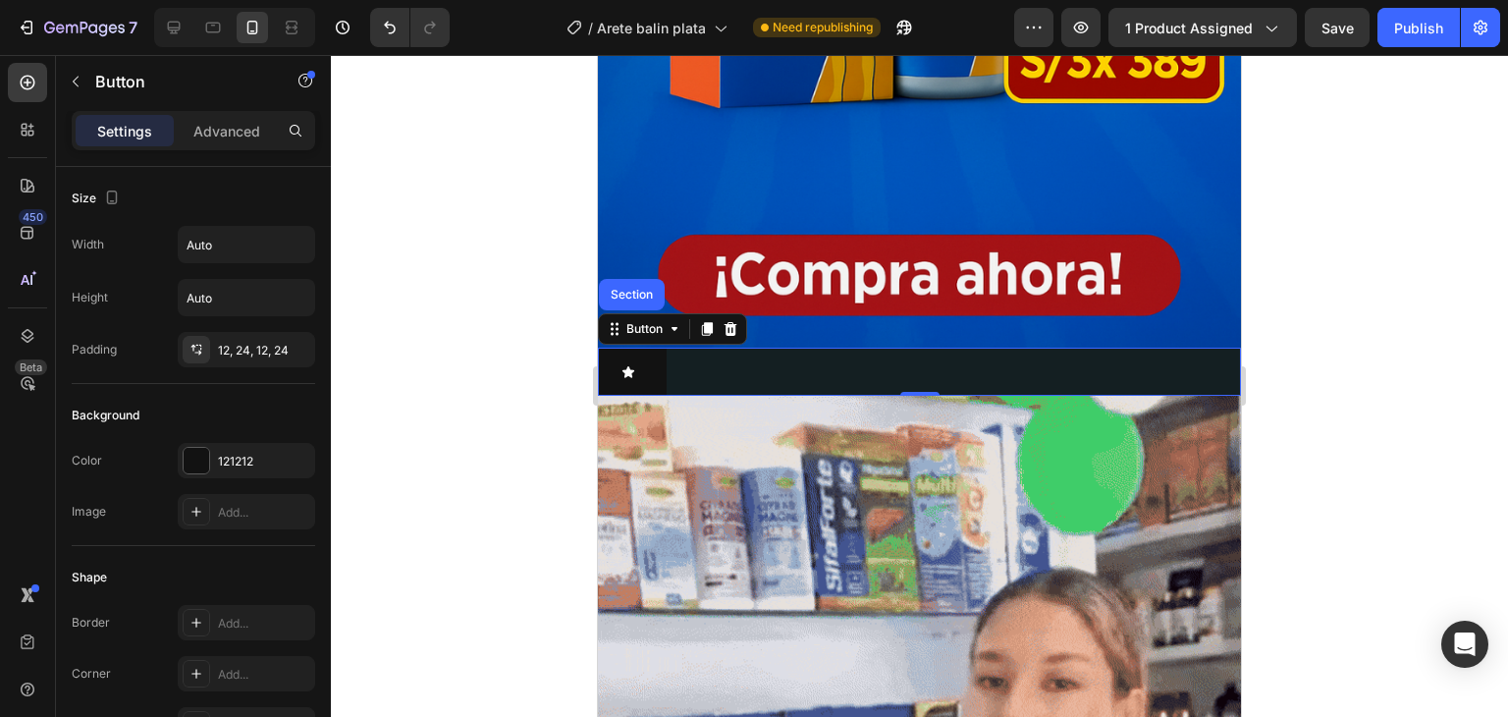
click at [742, 348] on div "Button Section 0" at bounding box center [919, 372] width 643 height 48
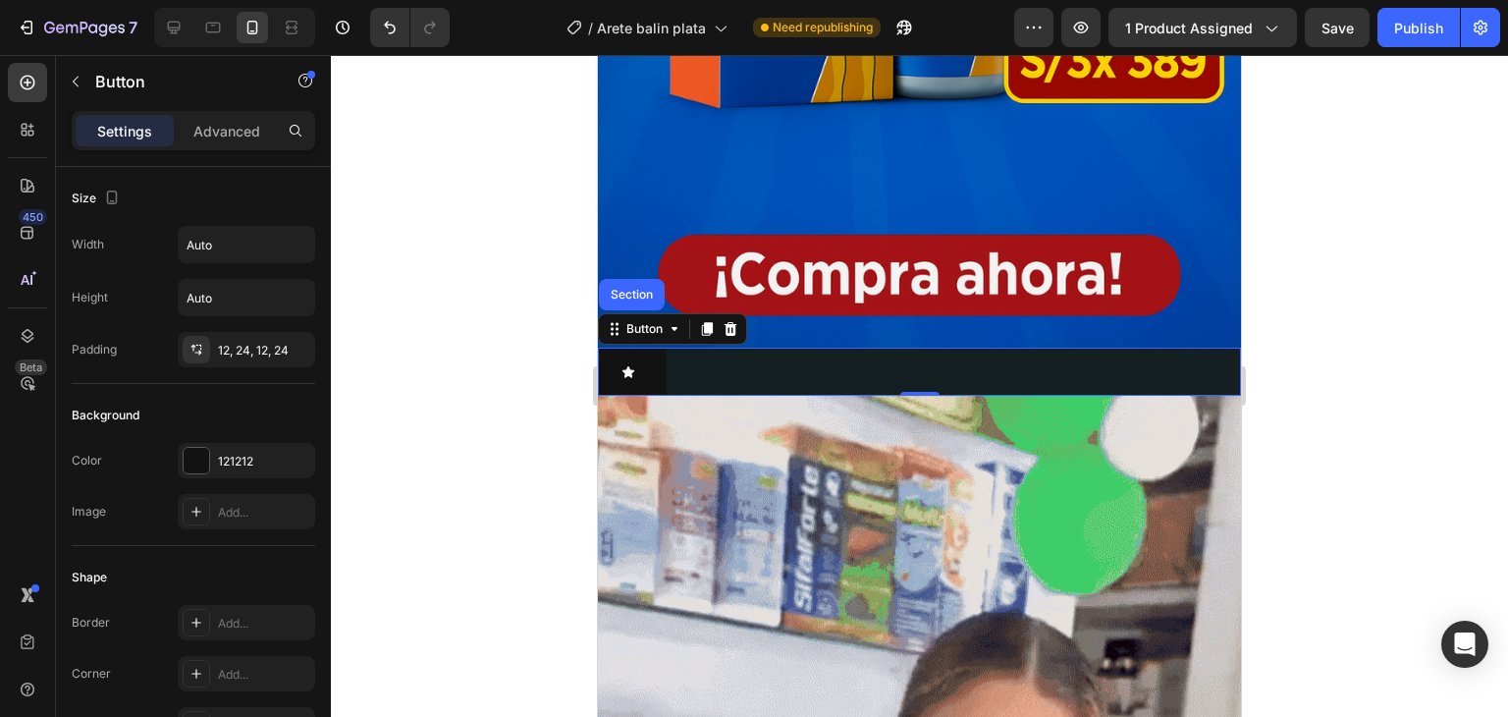
click at [742, 348] on div "Button Section 0" at bounding box center [919, 372] width 643 height 48
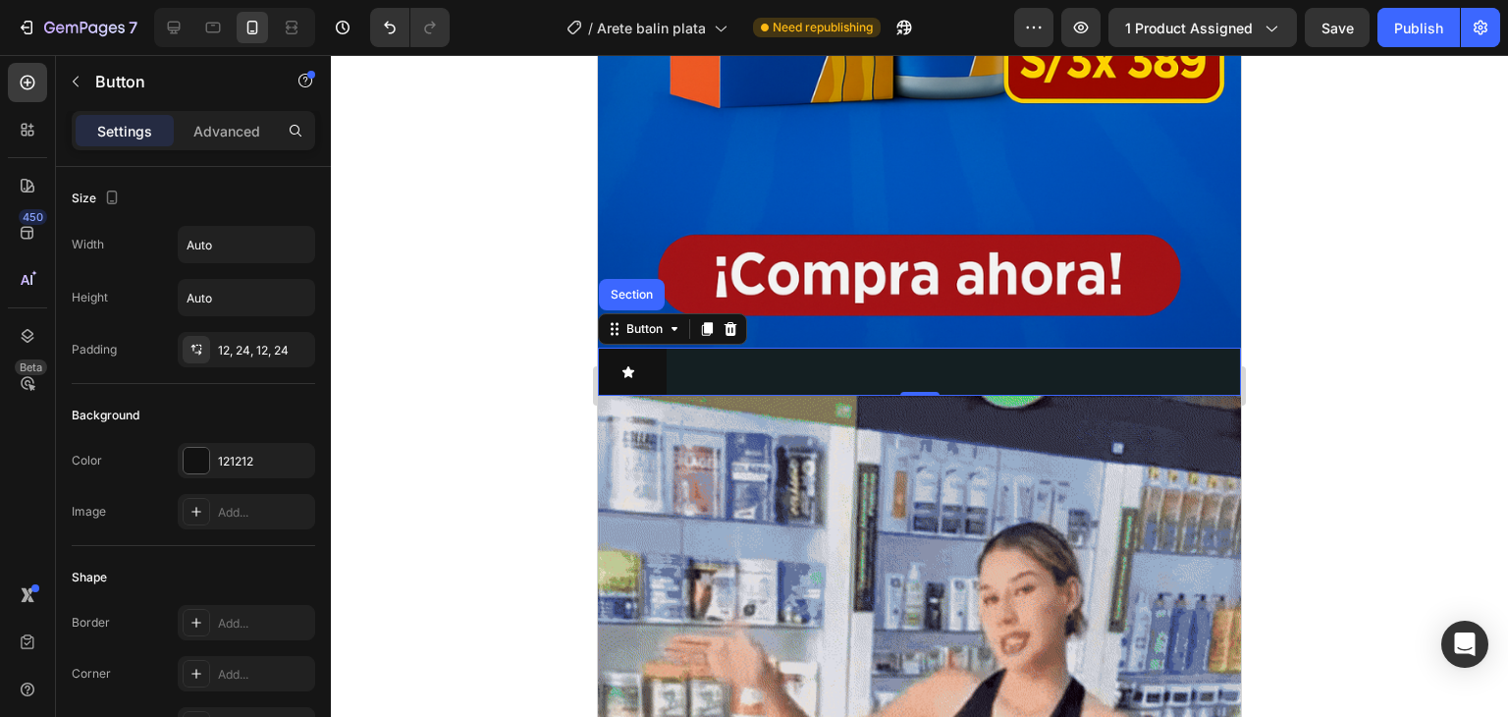
click at [742, 348] on div "Button Section 0" at bounding box center [919, 372] width 643 height 48
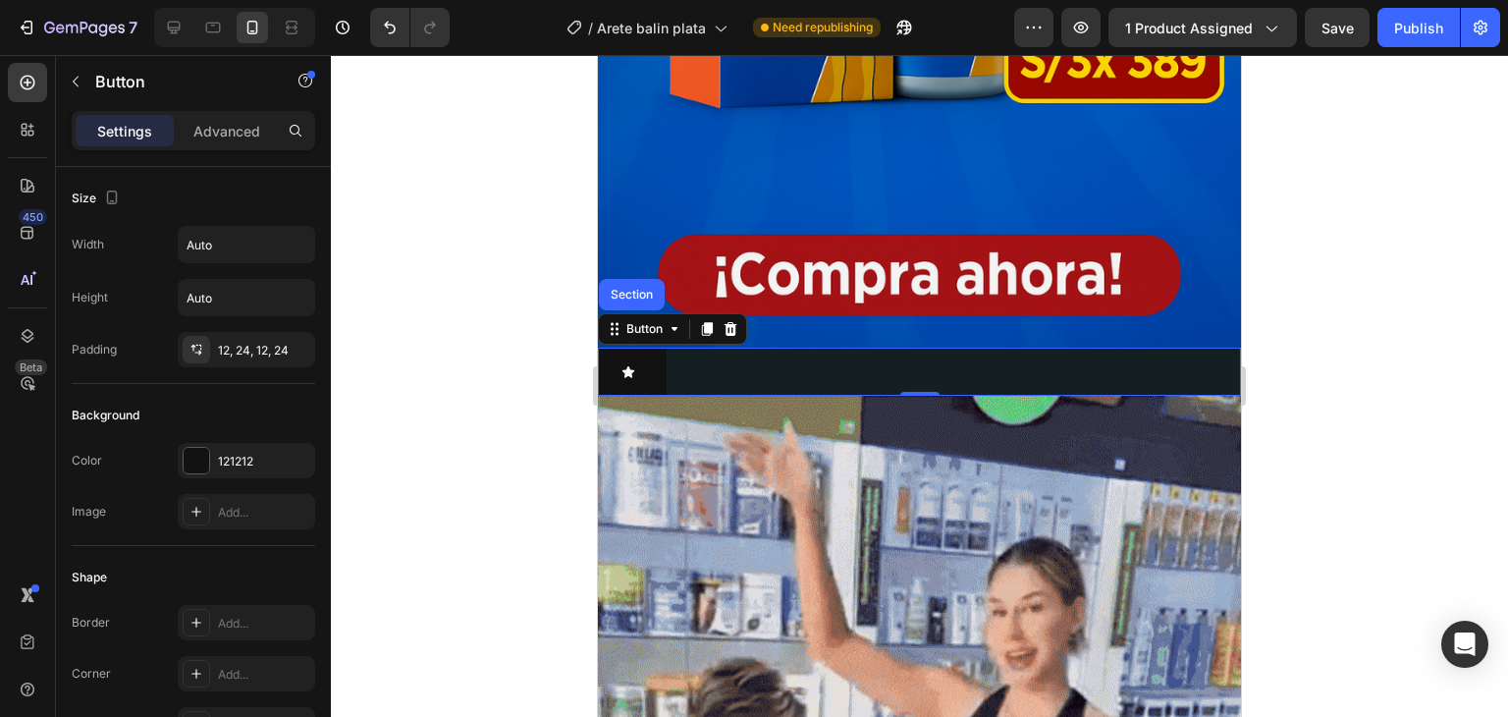
click at [746, 353] on div "Button Section 0" at bounding box center [919, 372] width 643 height 48
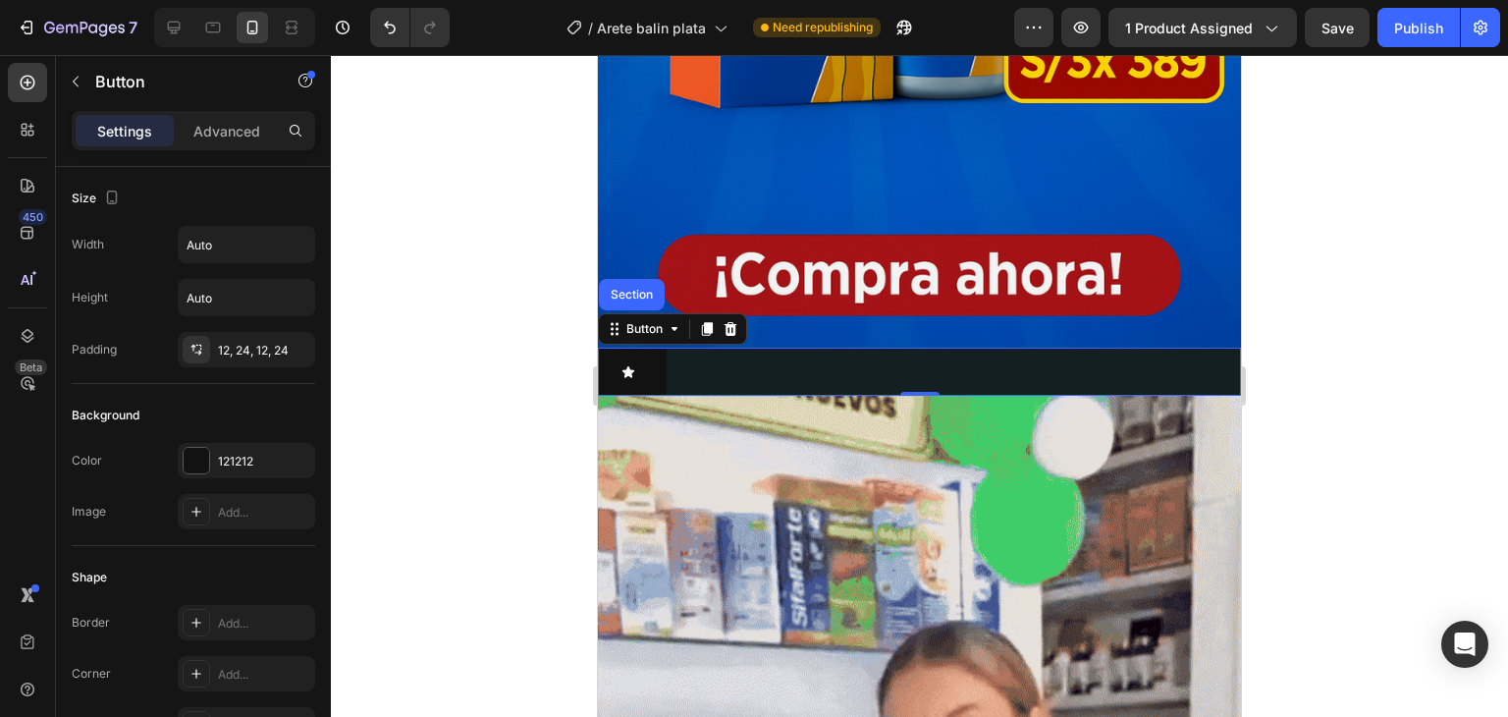
click at [748, 354] on div "Button Section 0" at bounding box center [919, 372] width 643 height 48
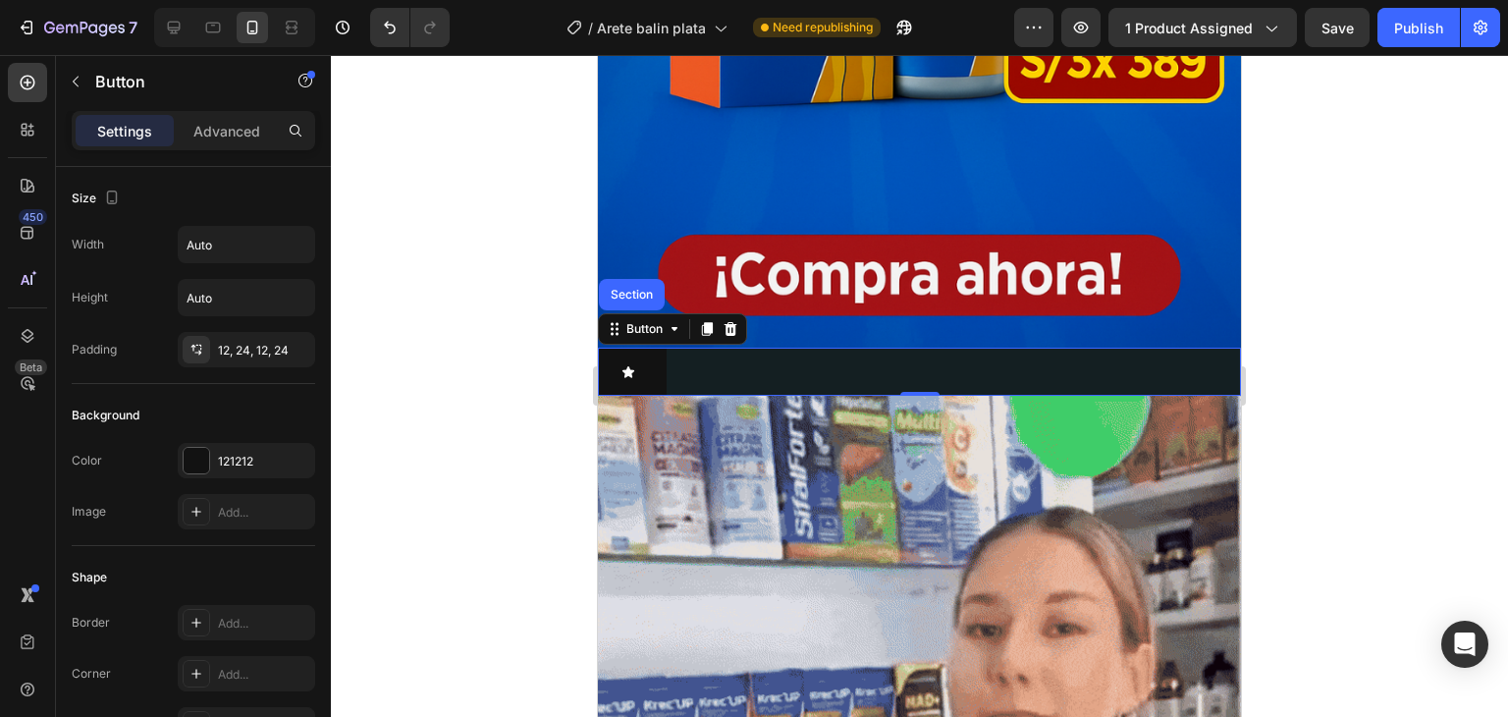
click at [741, 354] on div "Button Section 0" at bounding box center [919, 372] width 643 height 48
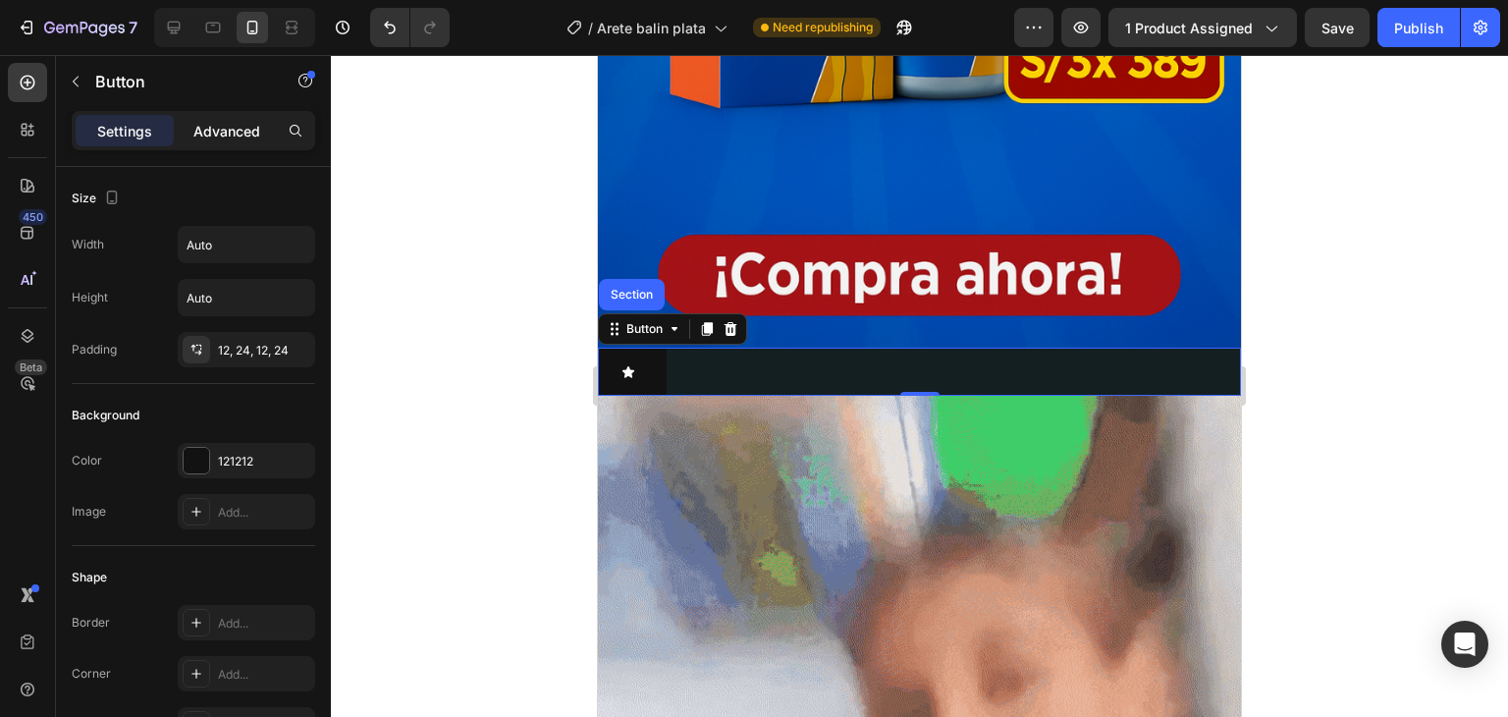
click at [243, 135] on p "Advanced" at bounding box center [226, 131] width 67 height 21
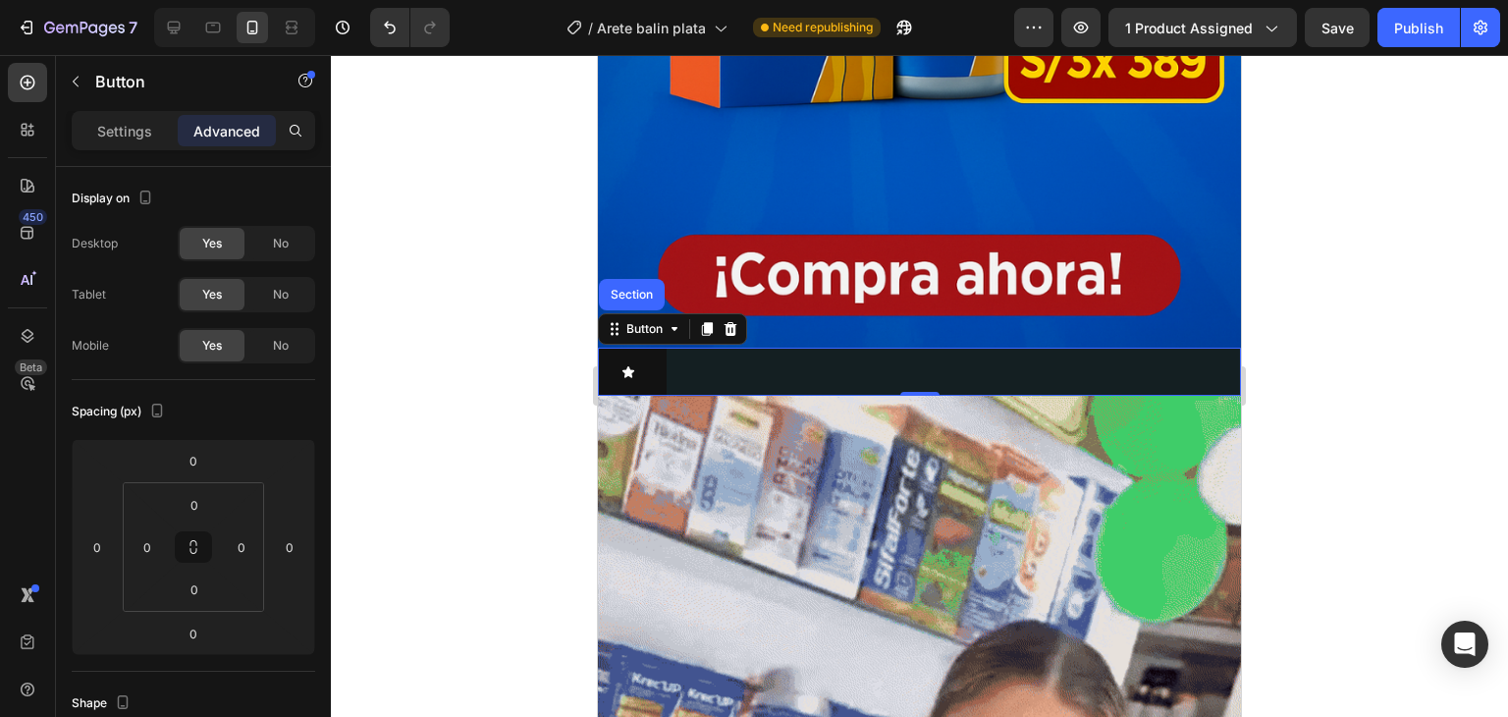
click at [246, 134] on p "Advanced" at bounding box center [226, 131] width 67 height 21
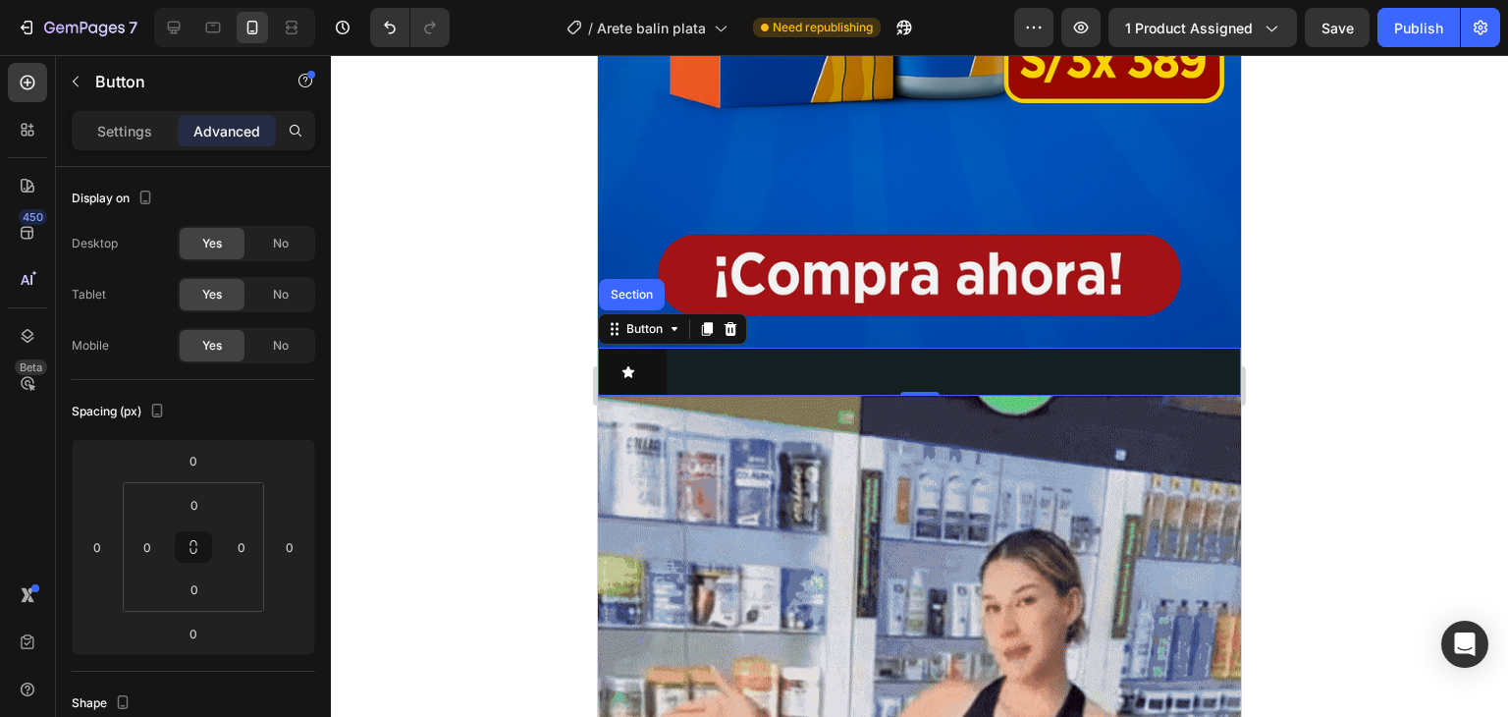
click at [247, 131] on p "Advanced" at bounding box center [226, 131] width 67 height 21
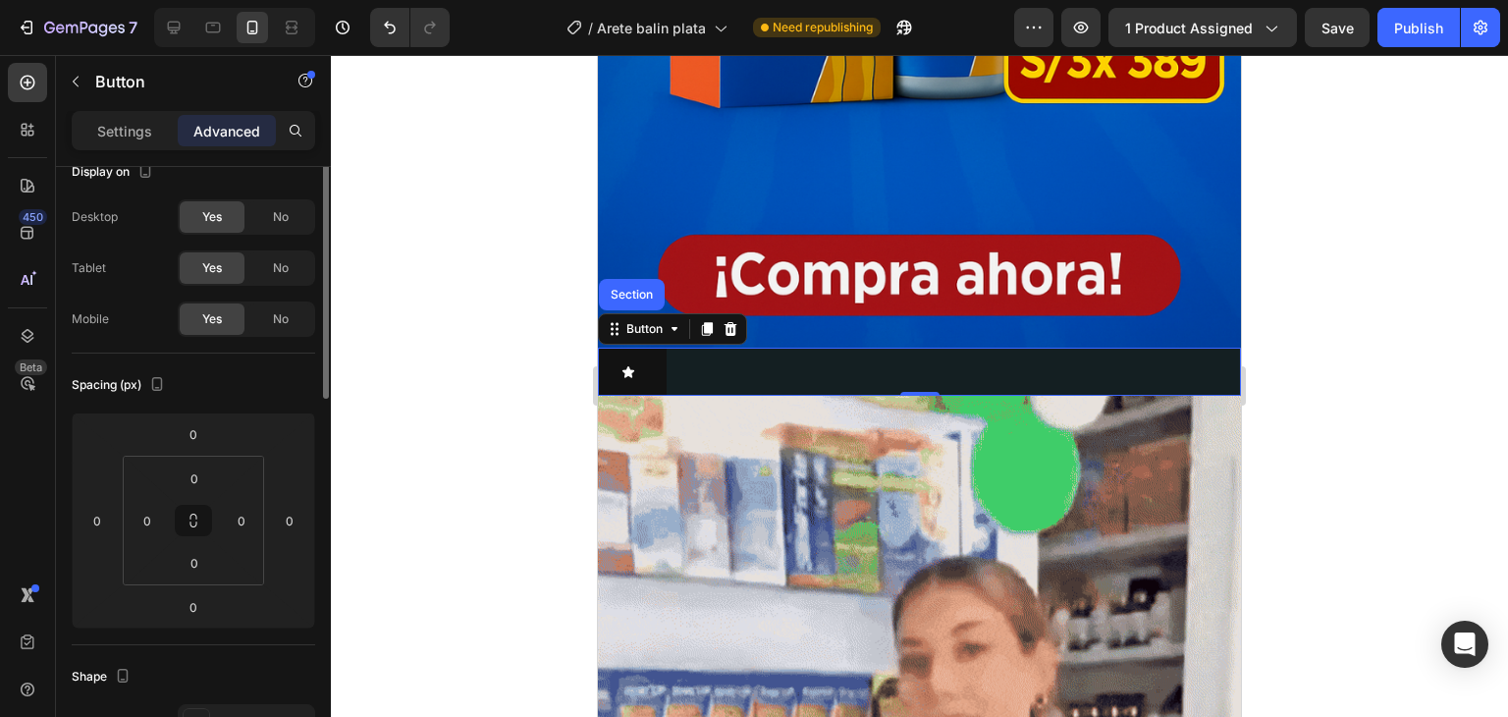
scroll to position [0, 0]
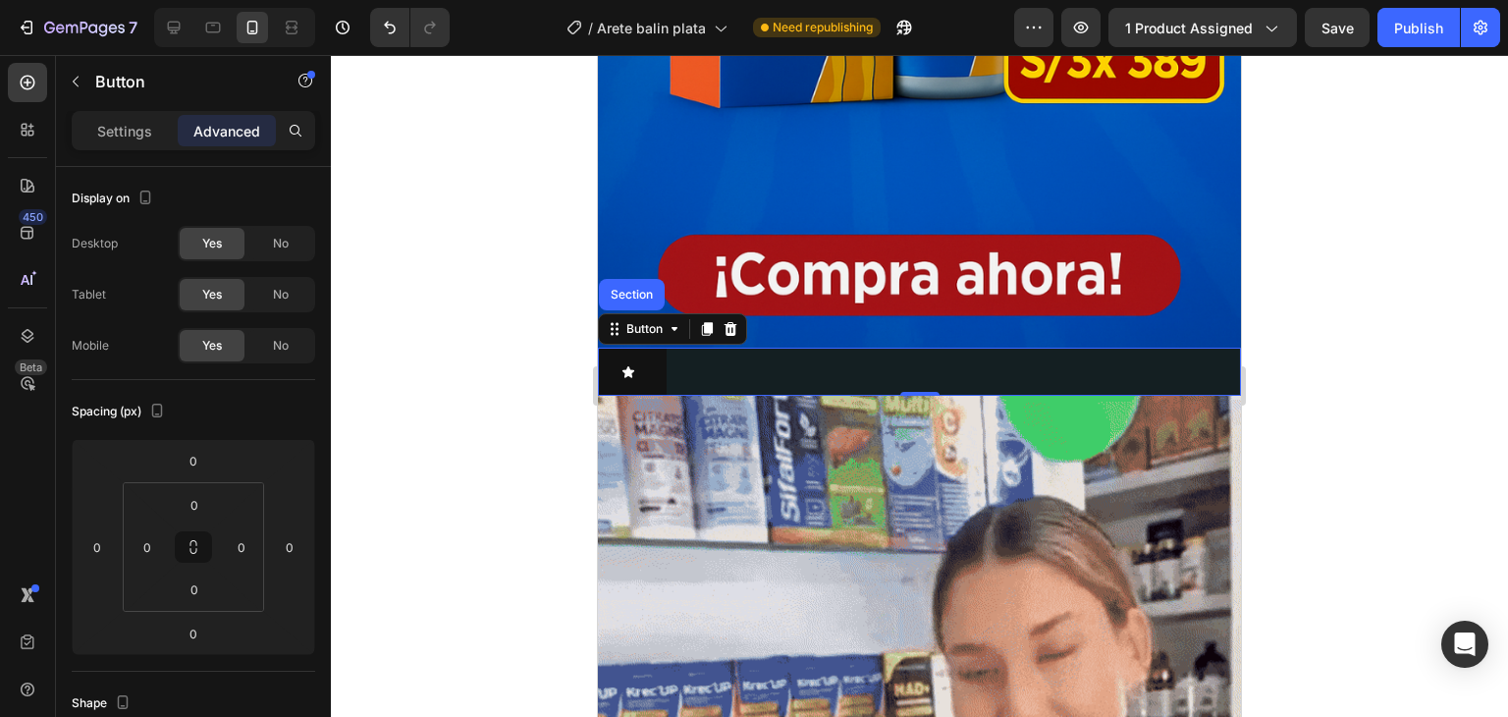
click at [238, 146] on div "Settings Advanced" at bounding box center [194, 130] width 244 height 39
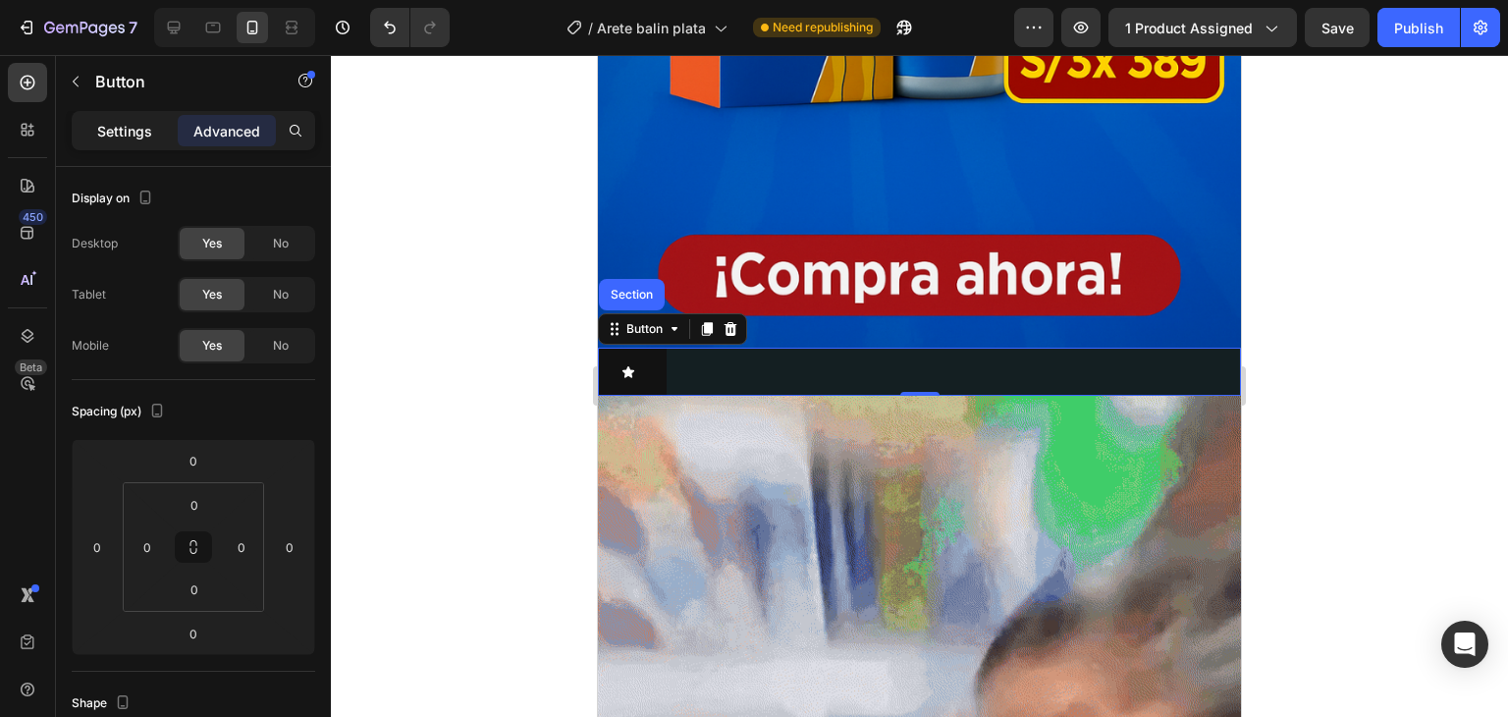
click at [147, 139] on p "Settings" at bounding box center [124, 131] width 55 height 21
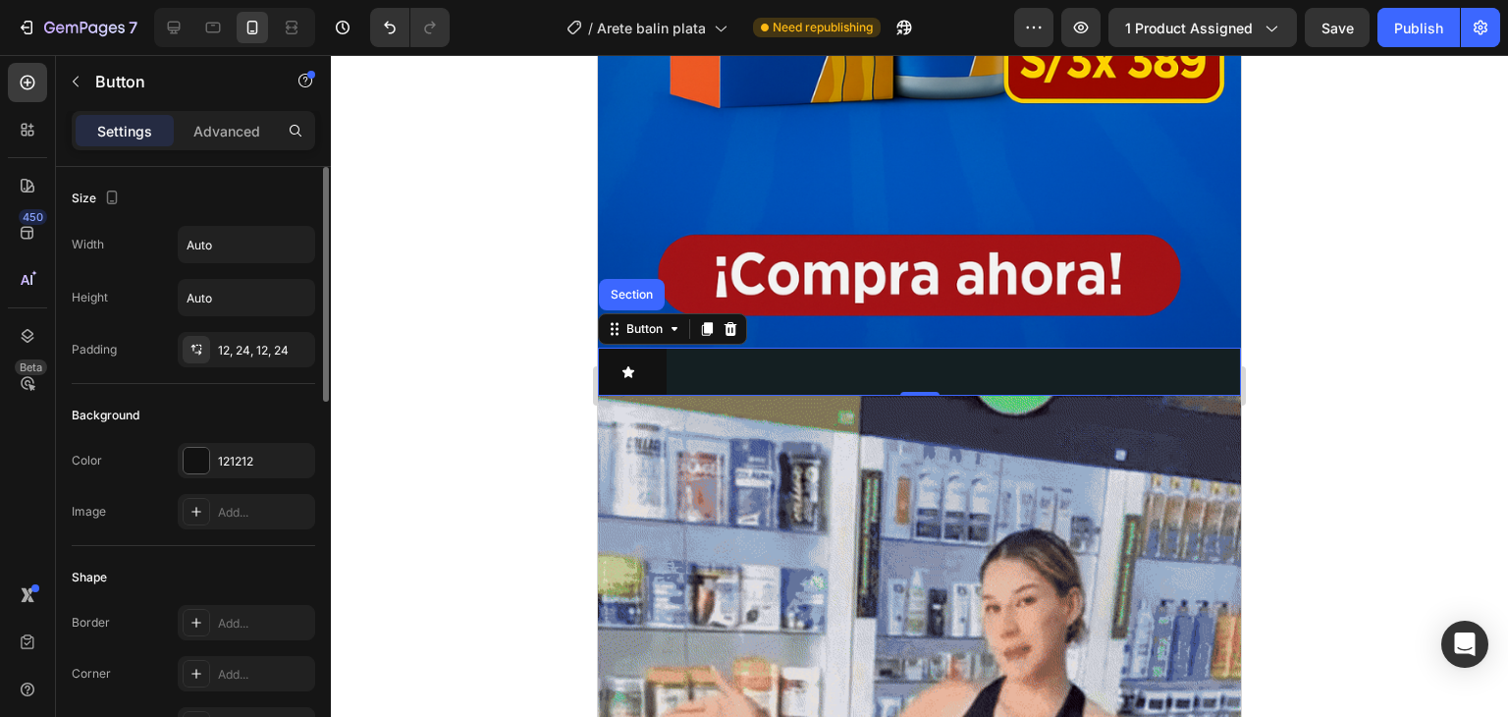
click at [111, 131] on p "Settings" at bounding box center [124, 131] width 55 height 21
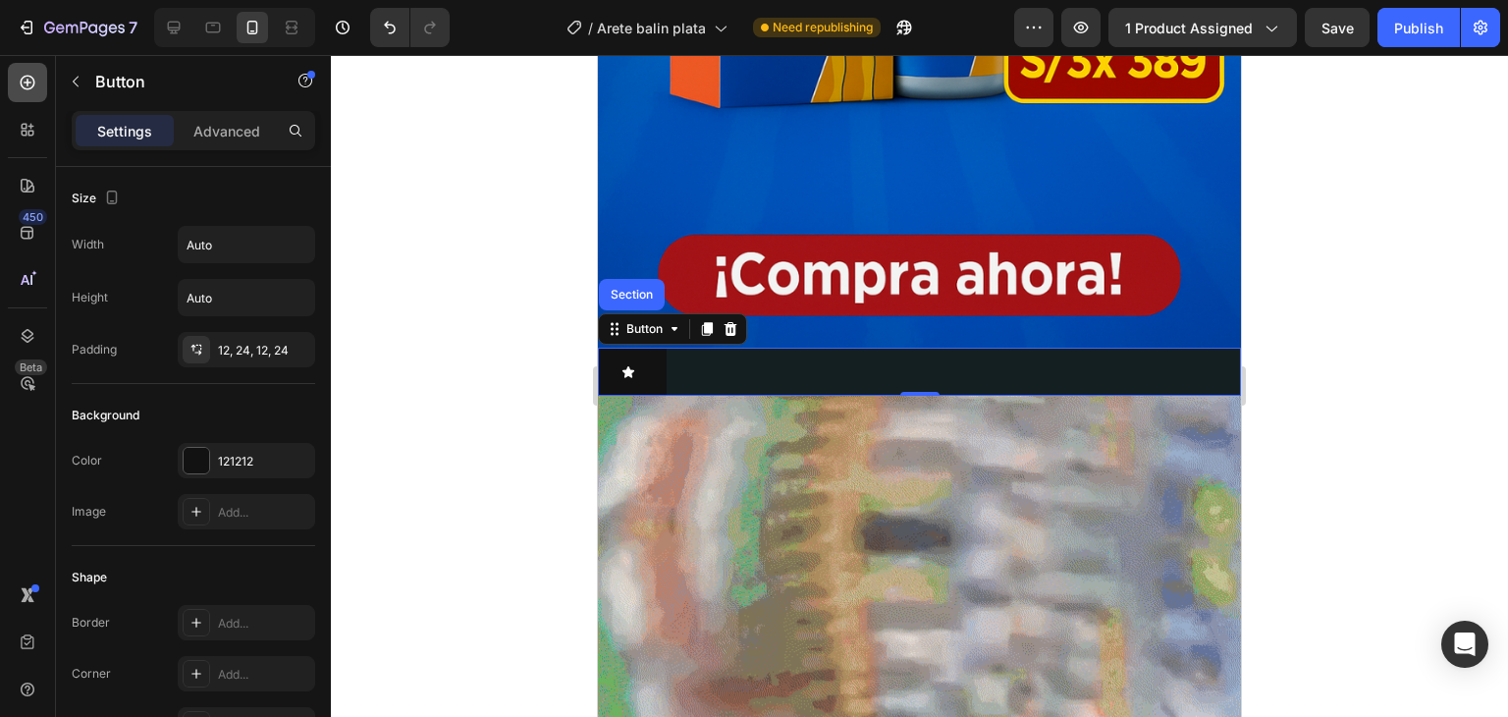
click at [23, 79] on icon at bounding box center [28, 83] width 15 height 15
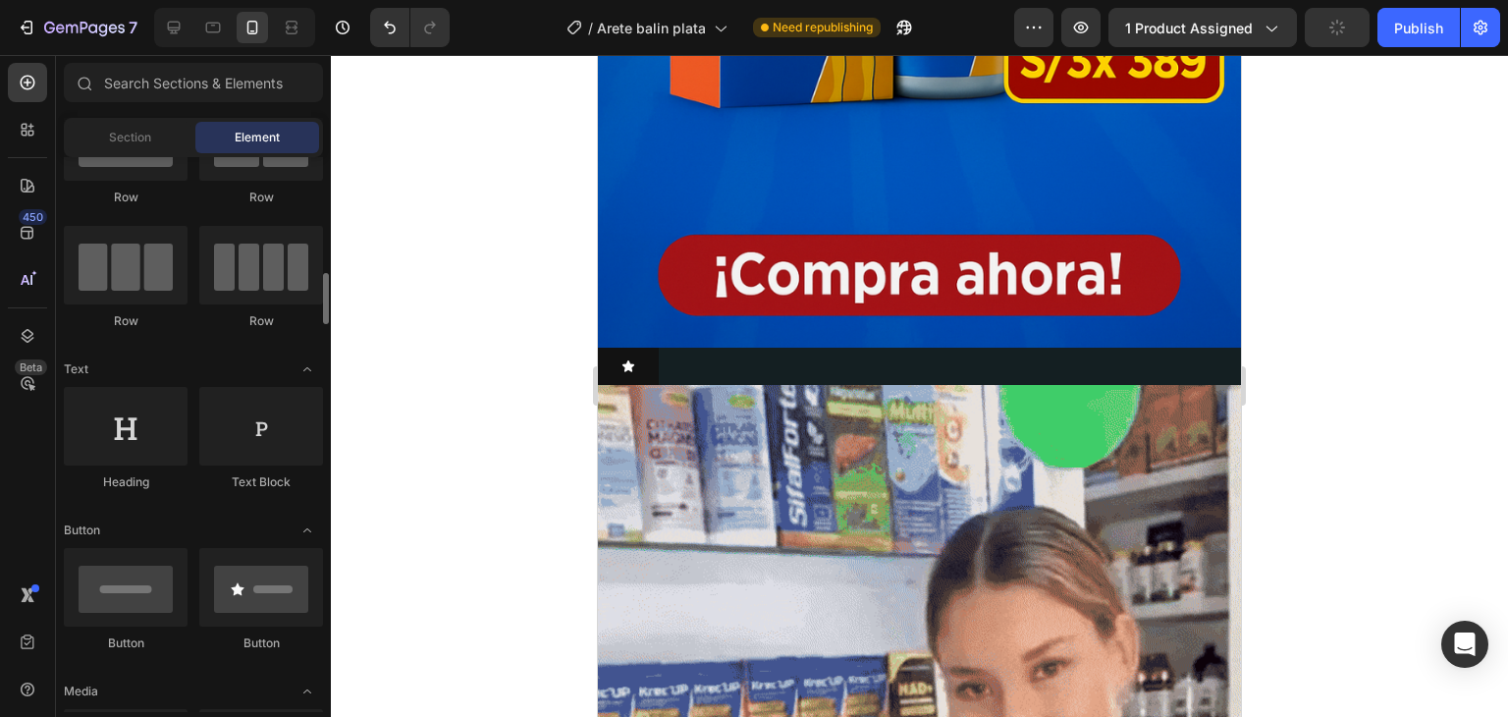
scroll to position [196, 0]
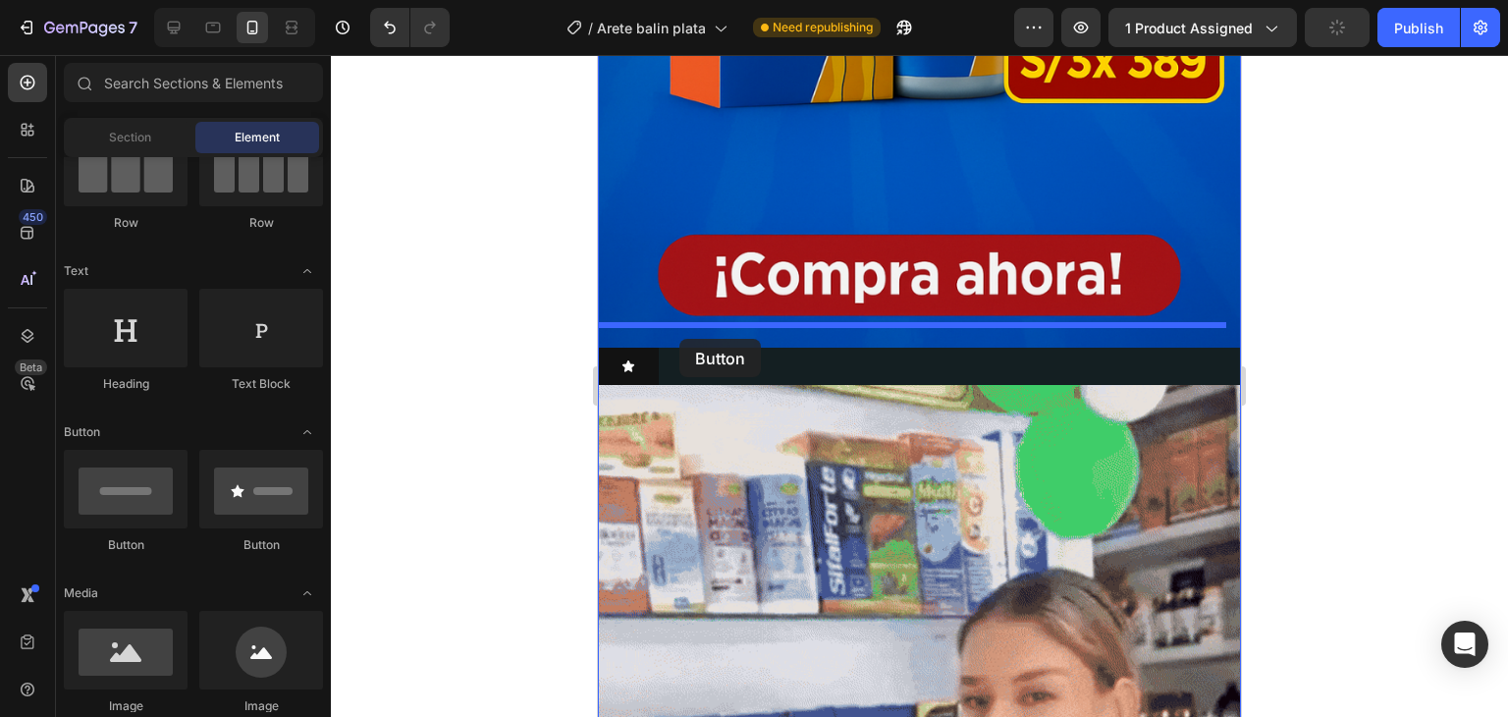
drag, startPoint x: 860, startPoint y: 555, endPoint x: 679, endPoint y: 339, distance: 281.6
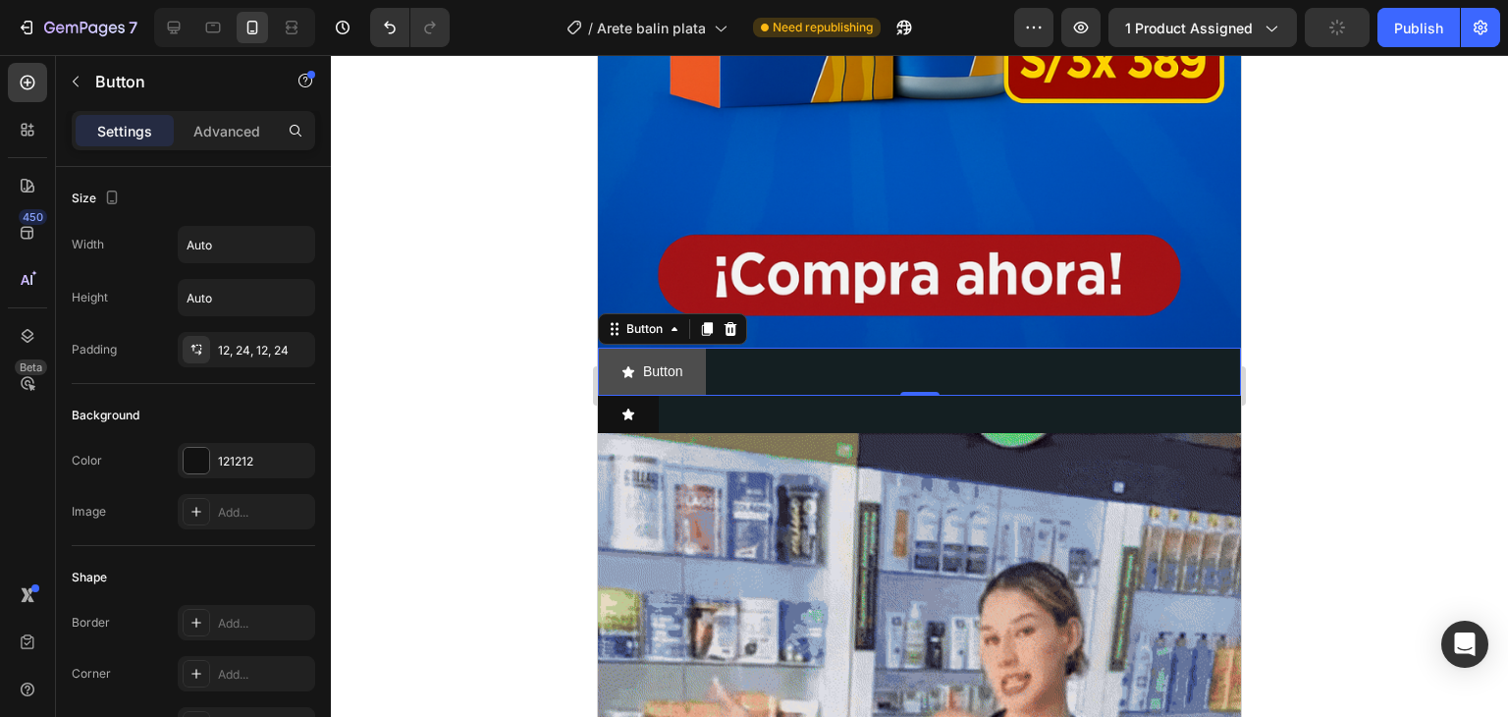
click at [690, 348] on button "Button" at bounding box center [652, 372] width 108 height 48
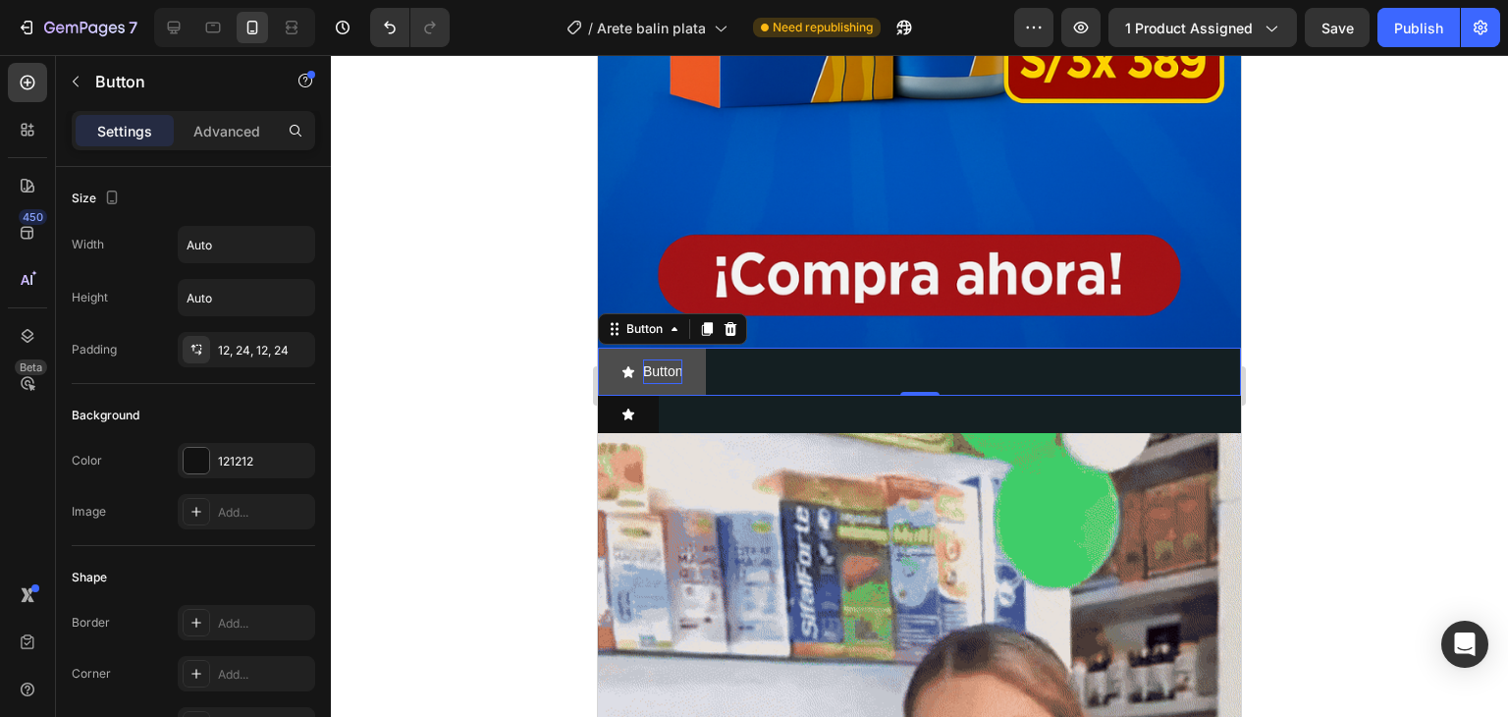
click at [682, 359] on p "Button" at bounding box center [662, 371] width 39 height 25
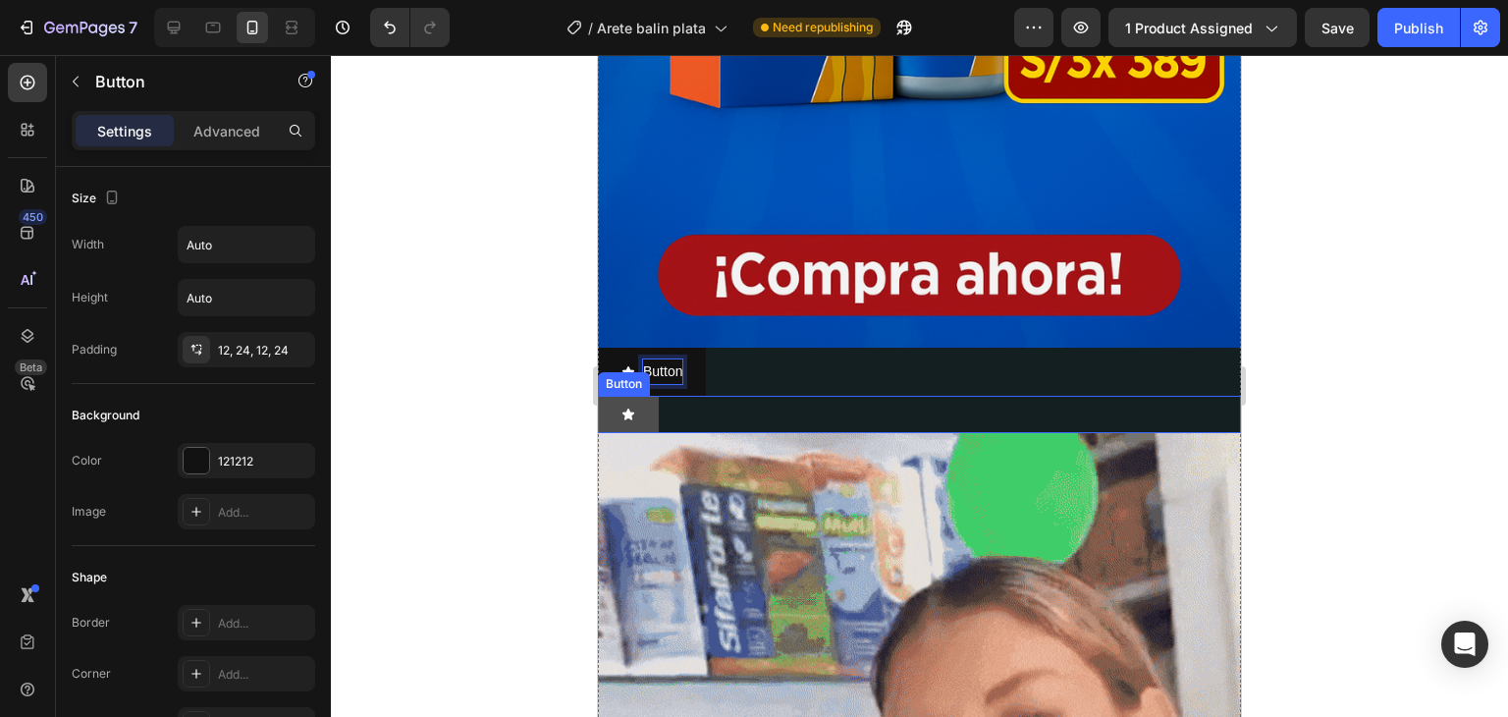
click at [652, 396] on button at bounding box center [628, 414] width 61 height 37
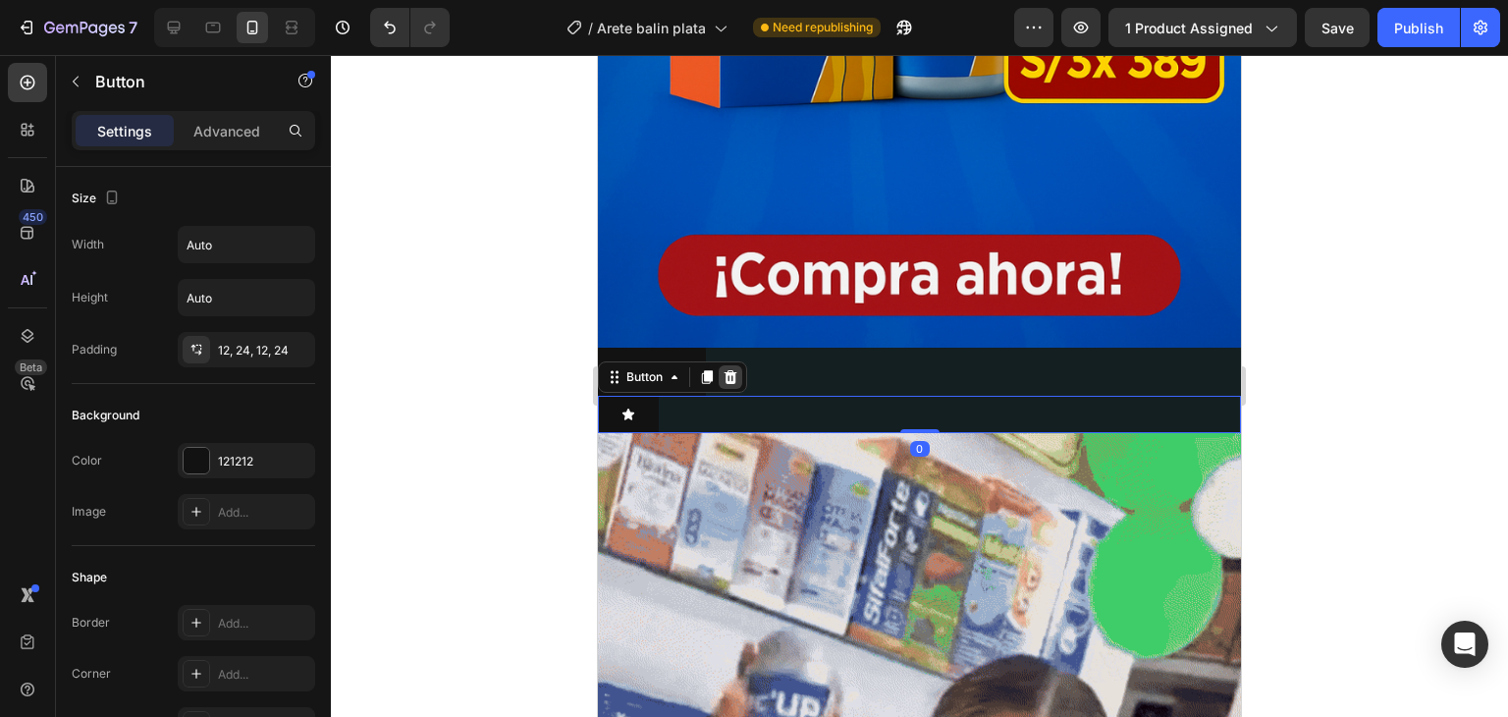
click at [734, 370] on icon at bounding box center [731, 377] width 13 height 14
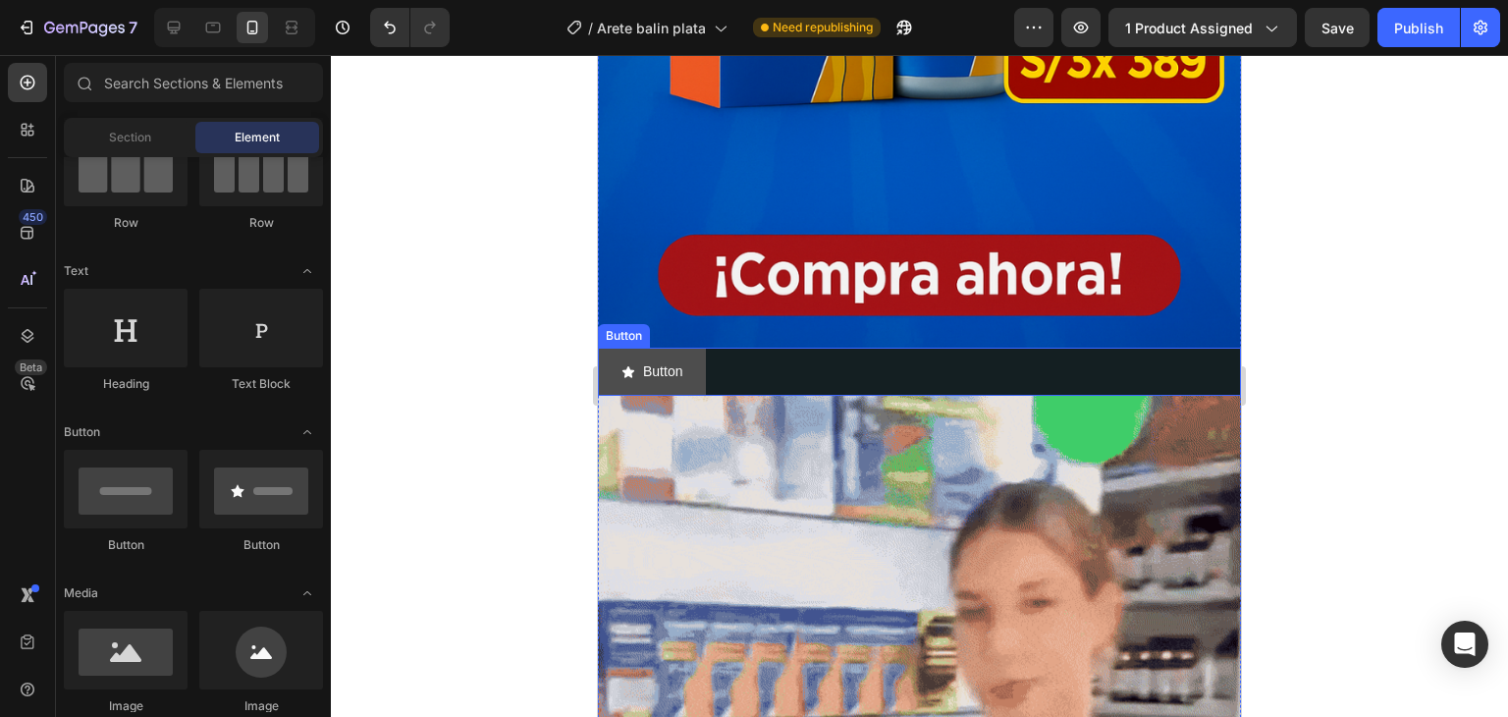
click at [683, 354] on button "Button" at bounding box center [652, 372] width 108 height 48
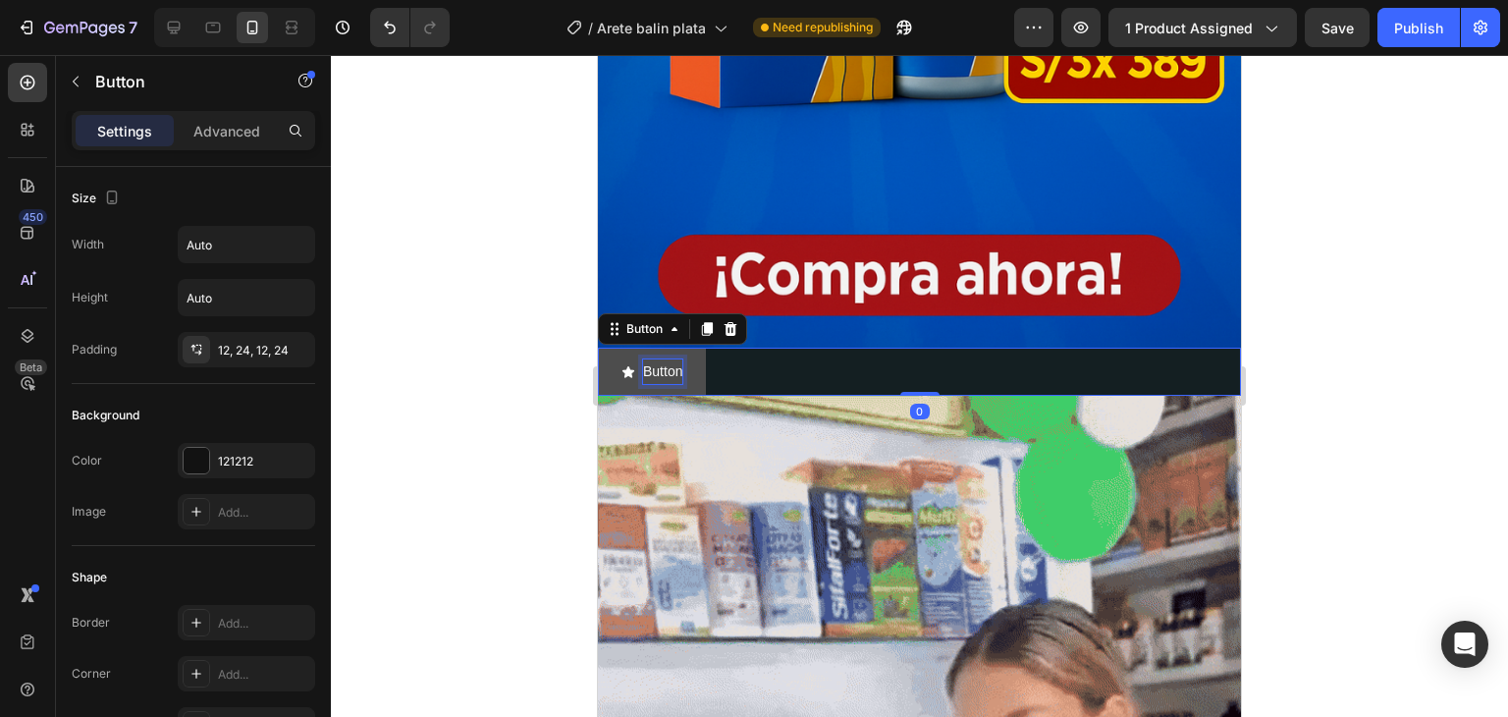
click at [679, 359] on p "Button" at bounding box center [662, 371] width 39 height 25
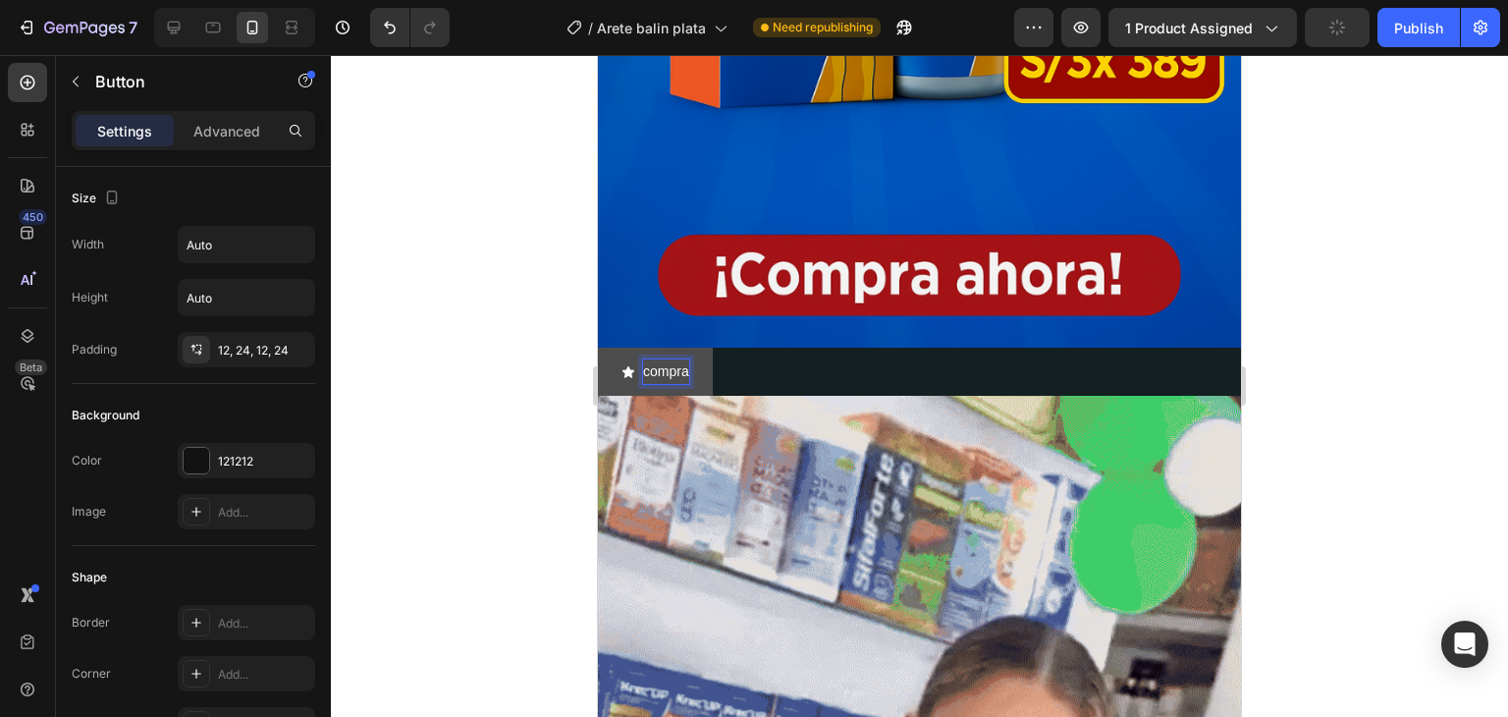
click at [598, 348] on button "compra" at bounding box center [655, 372] width 115 height 48
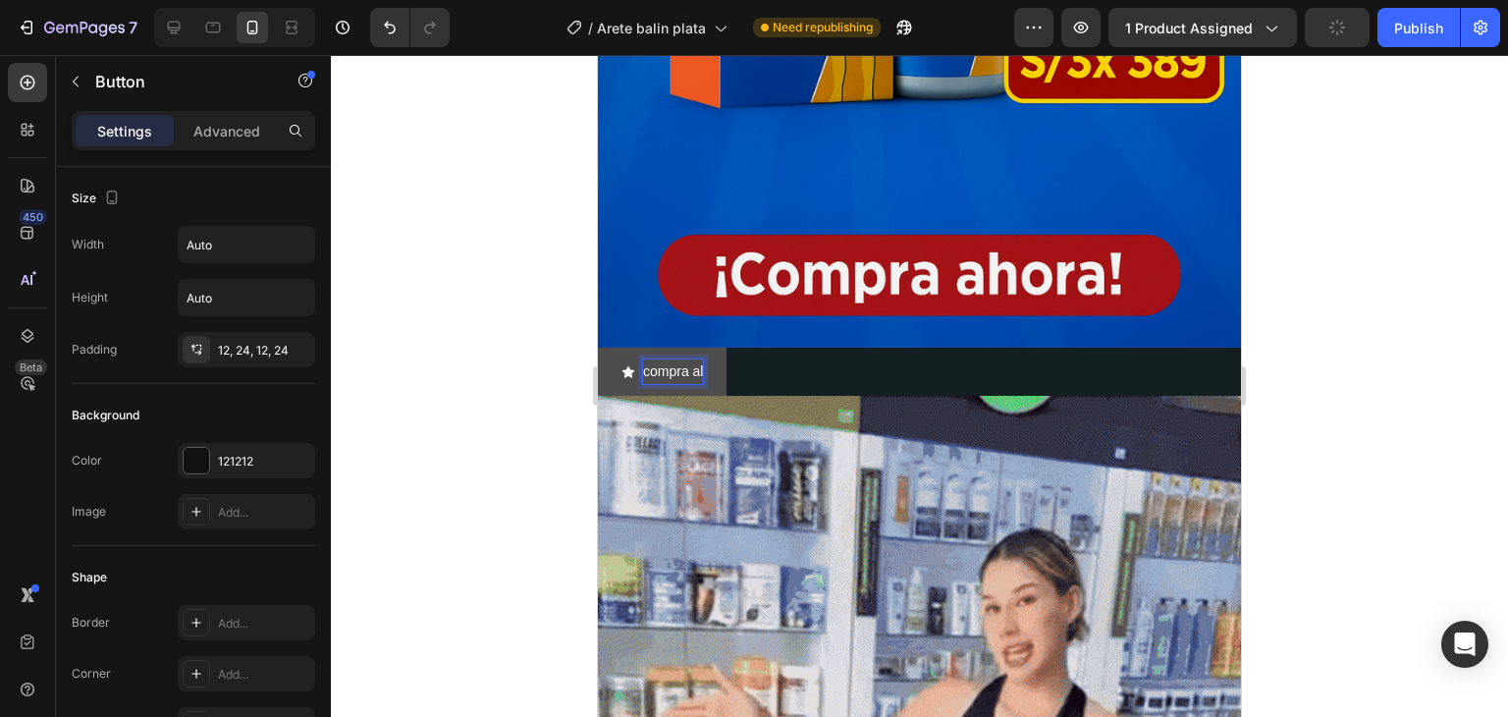
click at [598, 348] on button "compra al" at bounding box center [662, 372] width 129 height 48
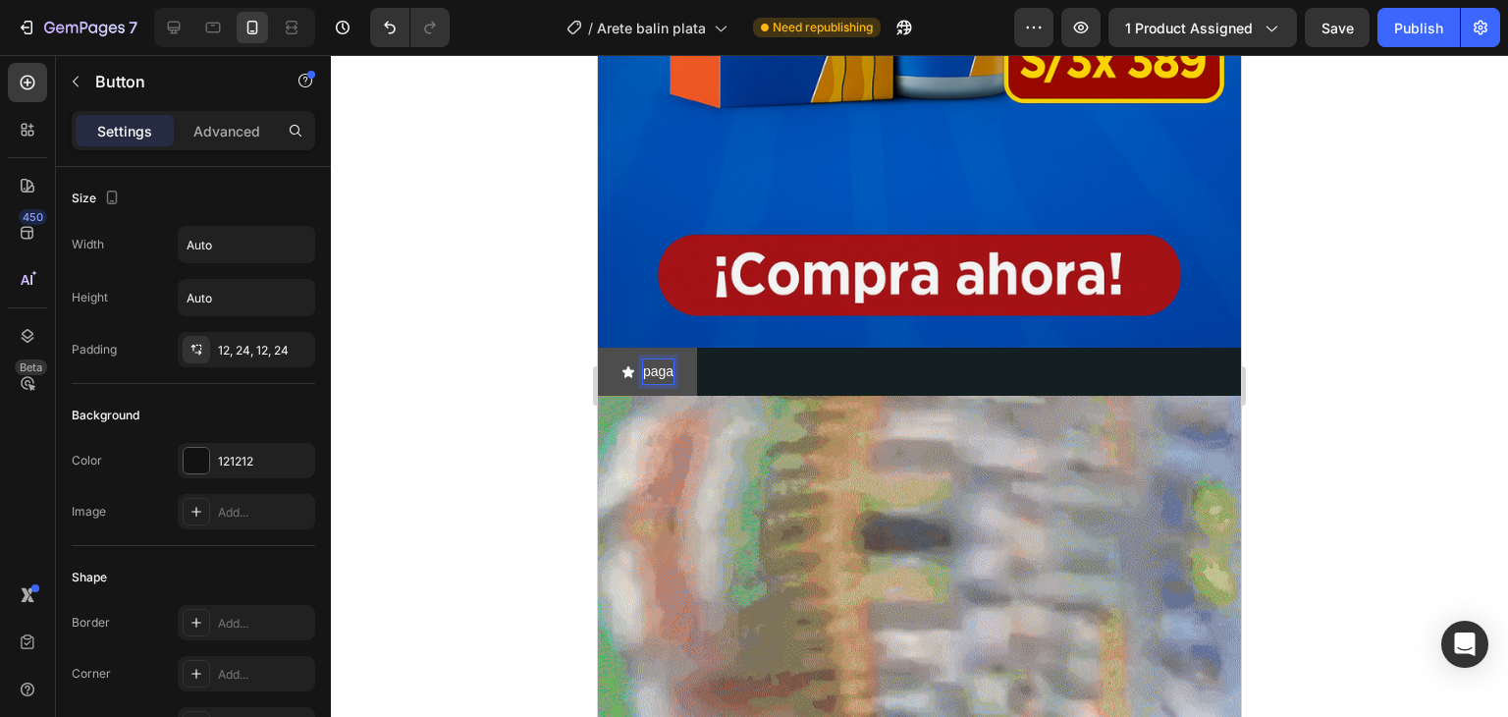
click at [598, 348] on button "paga" at bounding box center [647, 372] width 99 height 48
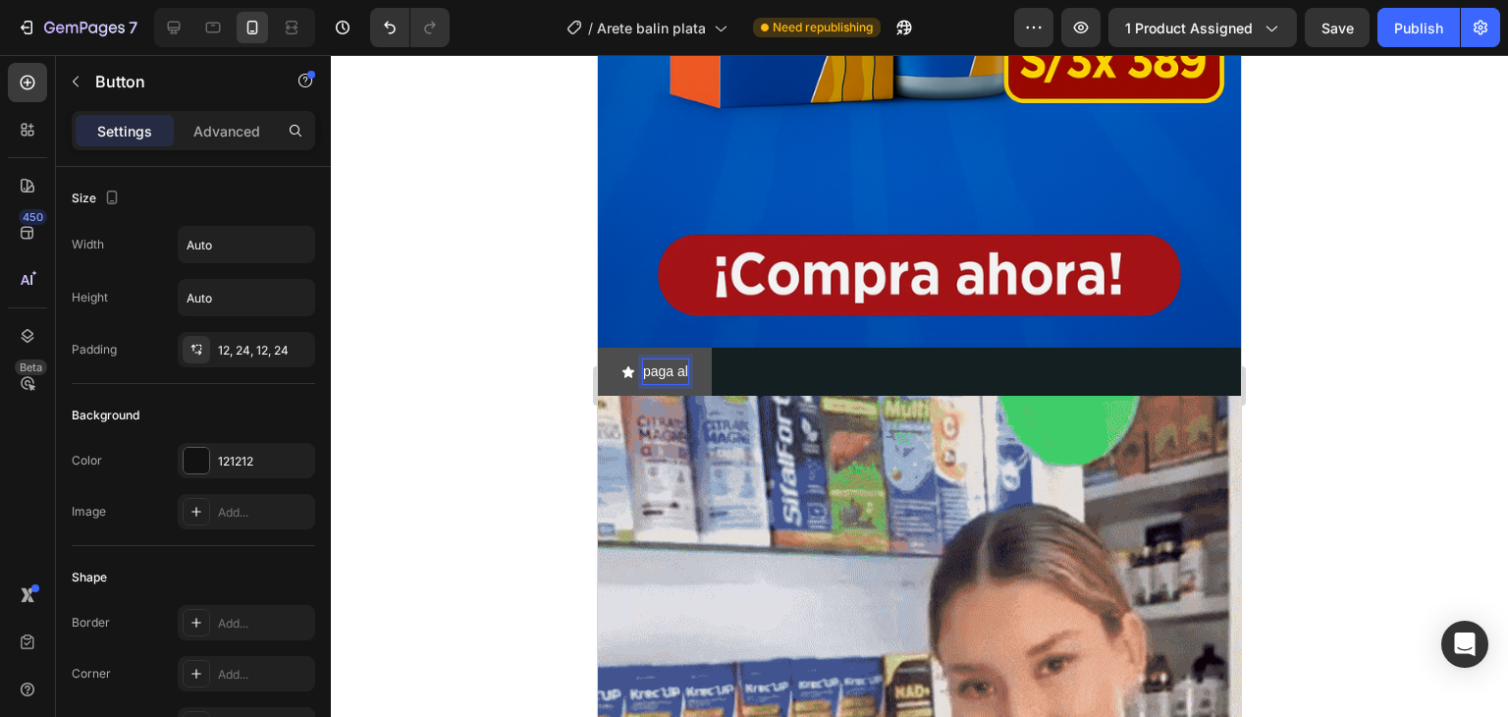
click at [598, 348] on button "paga al" at bounding box center [655, 372] width 114 height 48
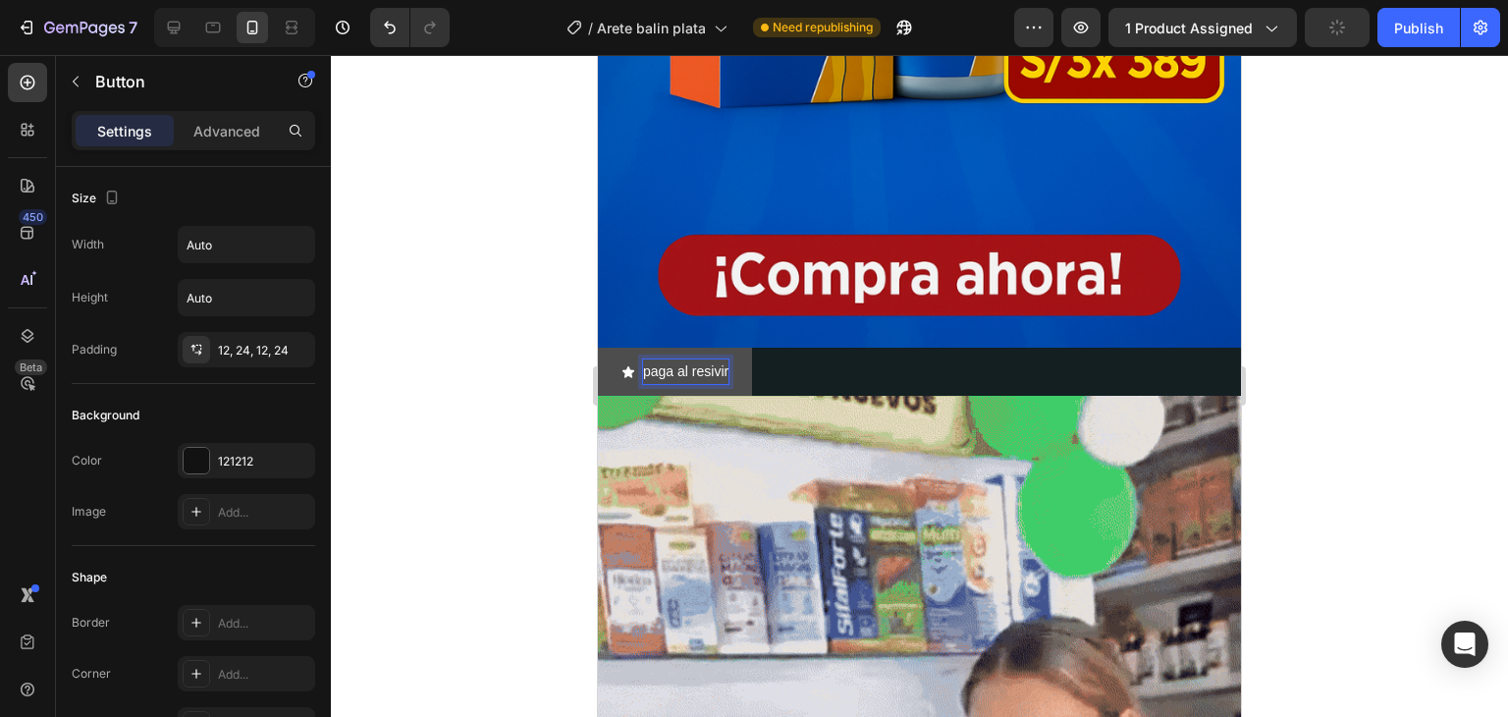
click at [598, 348] on button "paga al resivir" at bounding box center [675, 372] width 154 height 48
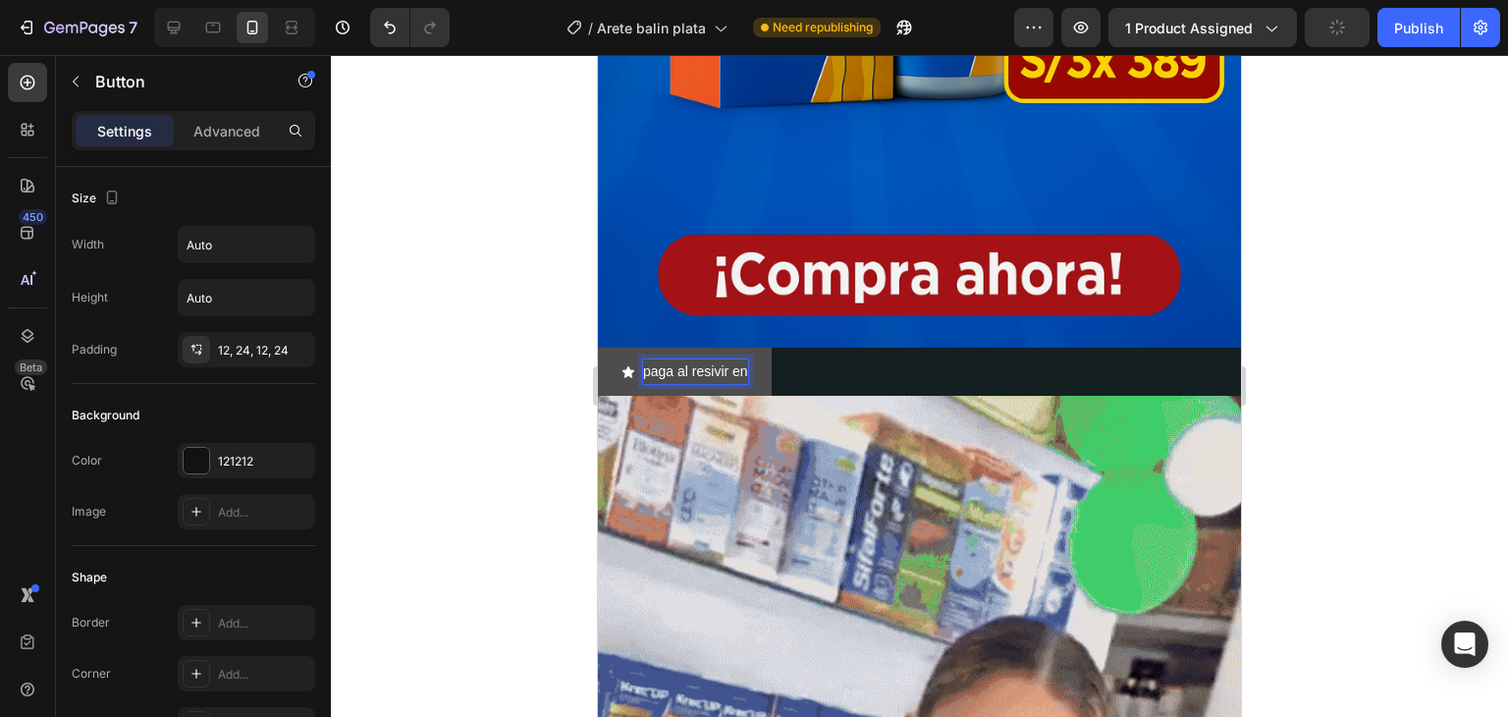
click at [598, 348] on button "paga al resivir en" at bounding box center [685, 372] width 174 height 48
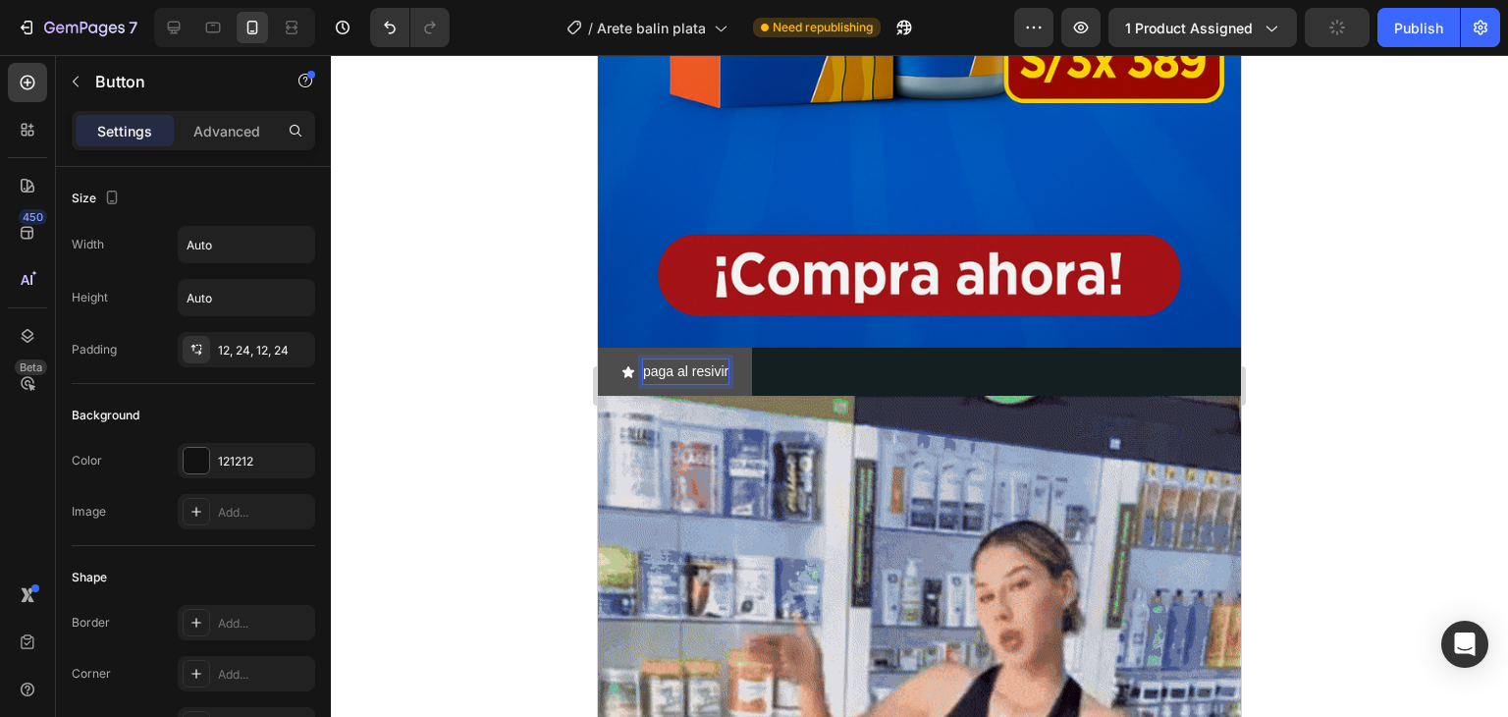
click at [717, 359] on p "paga al resivir" at bounding box center [685, 371] width 85 height 25
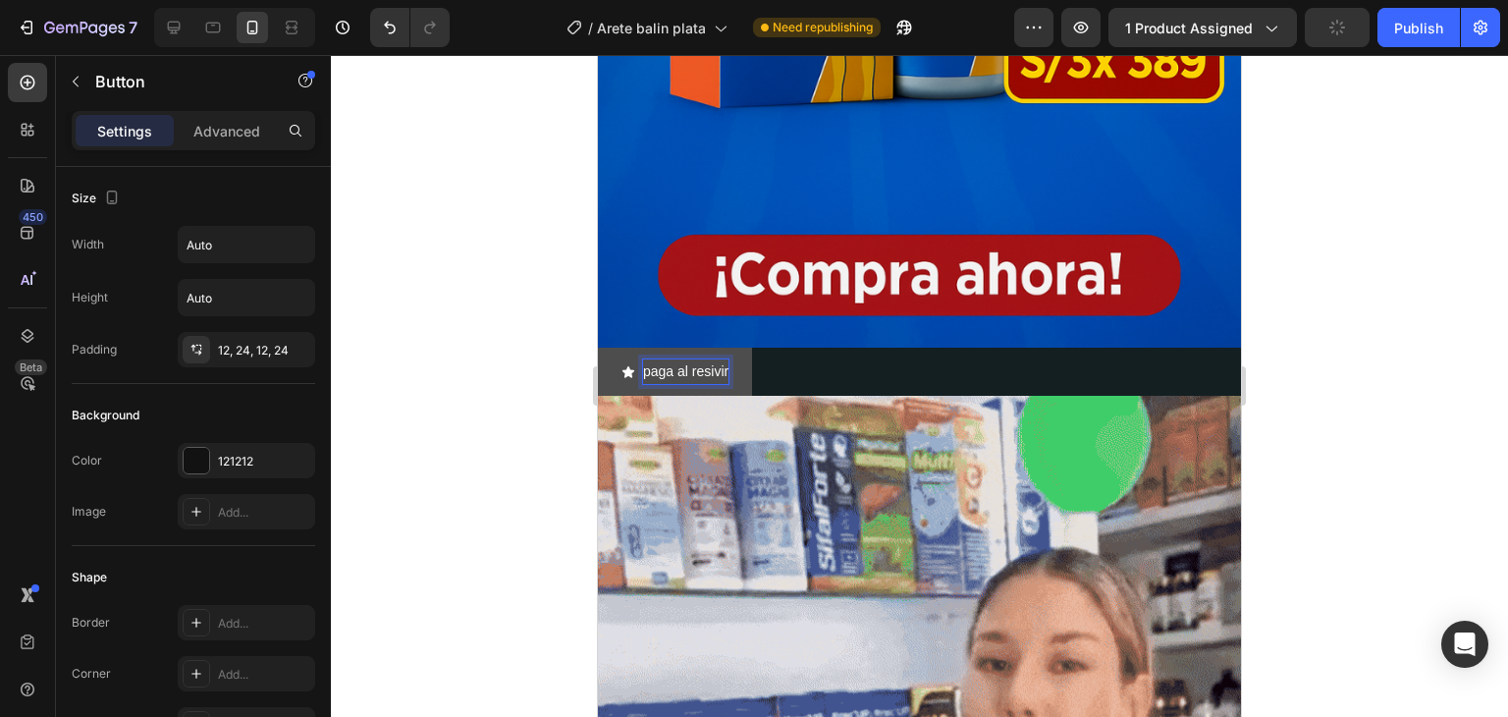
click at [716, 359] on p "paga al resivir" at bounding box center [685, 371] width 85 height 25
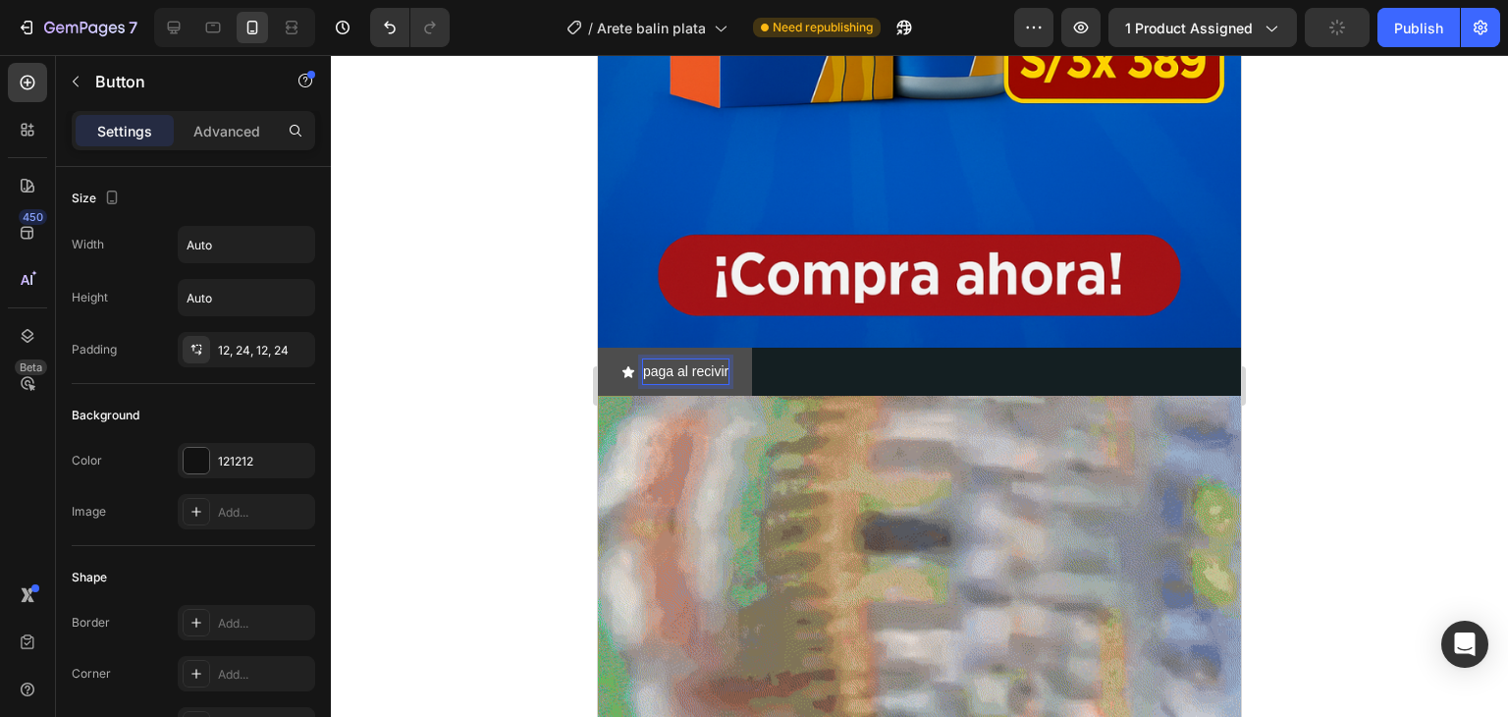
click at [719, 359] on p "paga al recivir" at bounding box center [685, 371] width 85 height 25
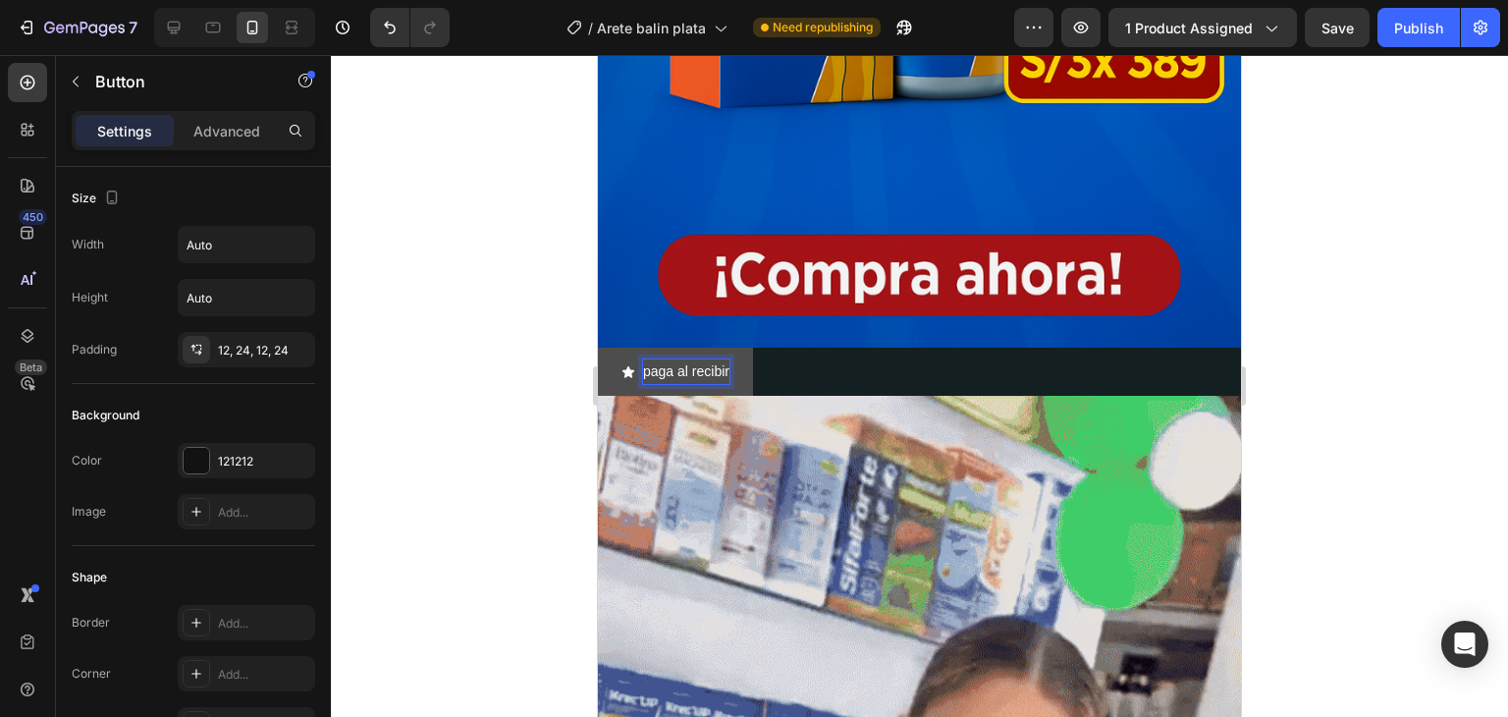
click at [686, 359] on p "paga al recibir" at bounding box center [686, 371] width 86 height 25
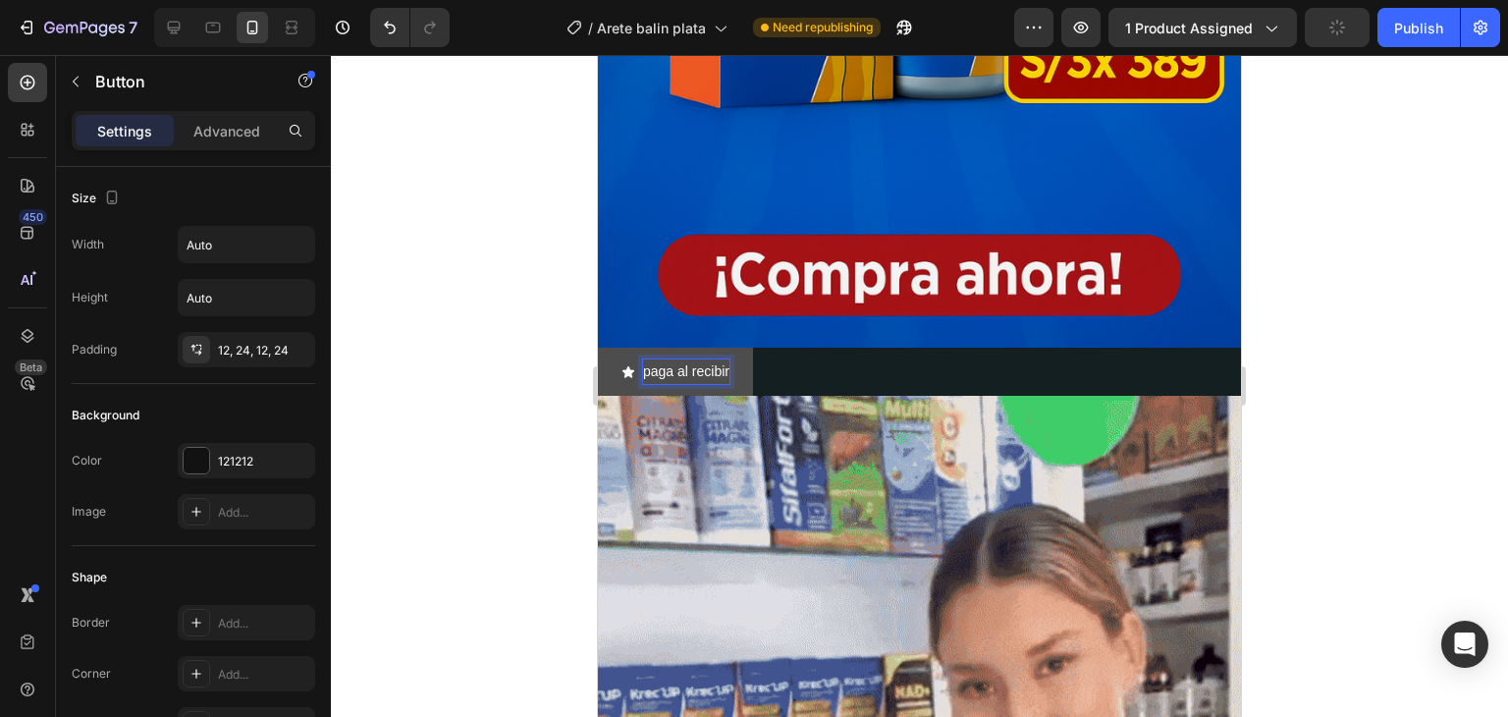
click at [709, 359] on p "paga al recibir" at bounding box center [686, 371] width 86 height 25
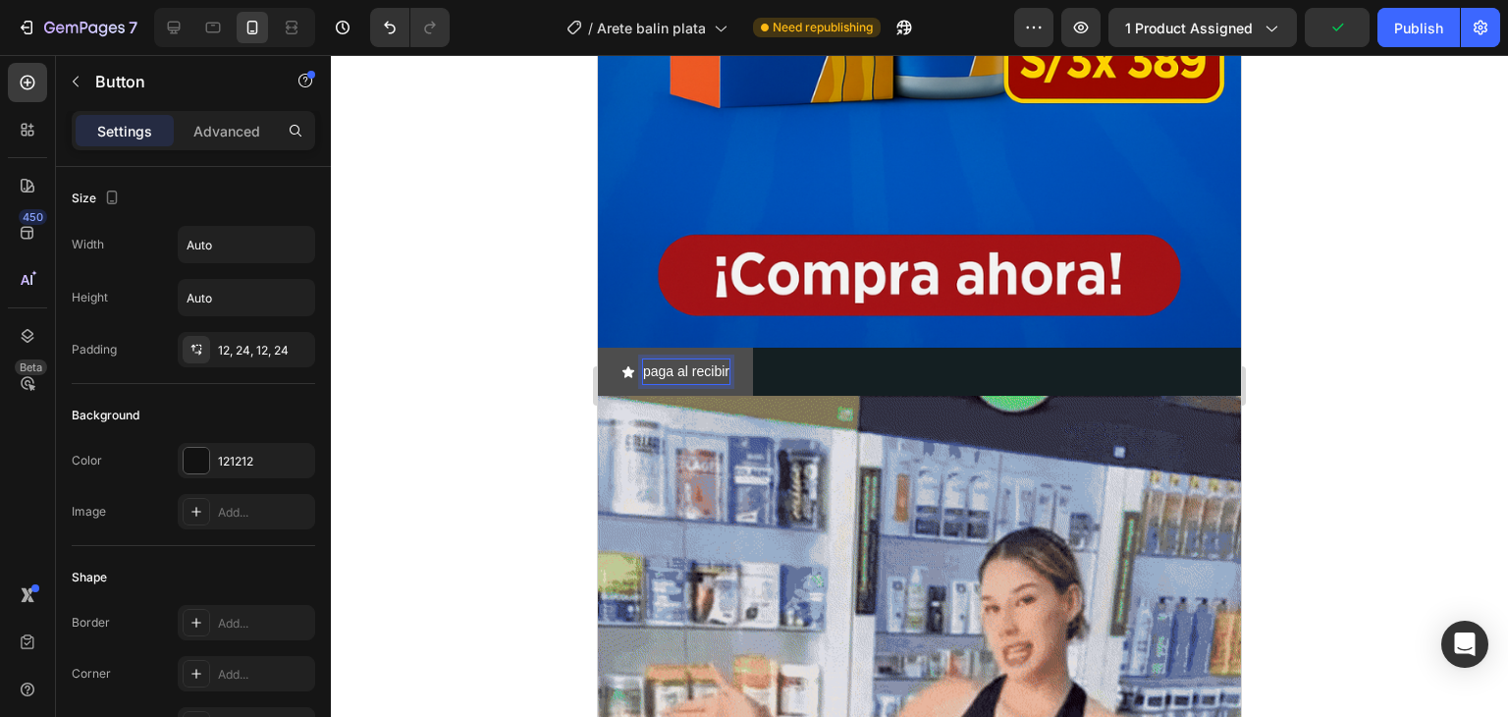
click at [714, 359] on p "paga al recibir" at bounding box center [686, 371] width 86 height 25
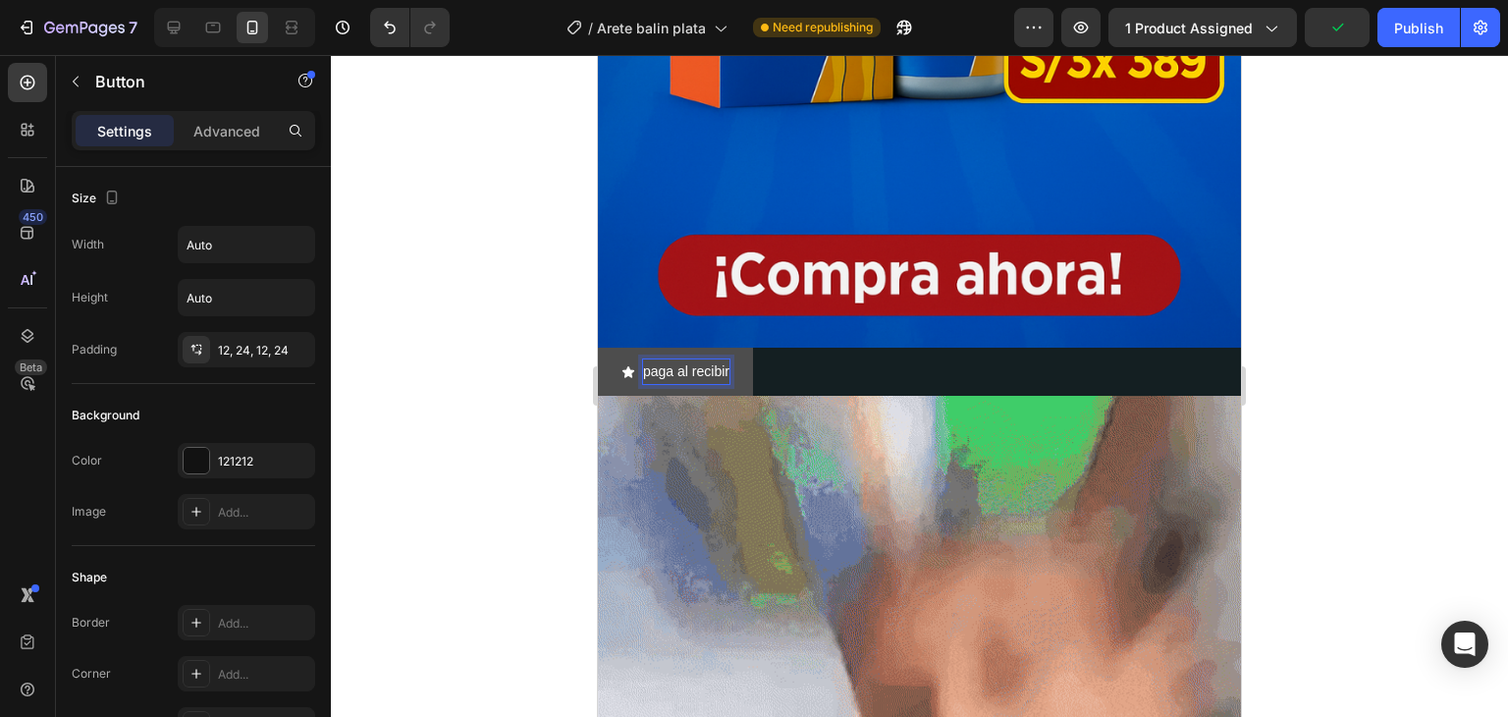
click at [717, 359] on p "paga al recibir" at bounding box center [686, 371] width 86 height 25
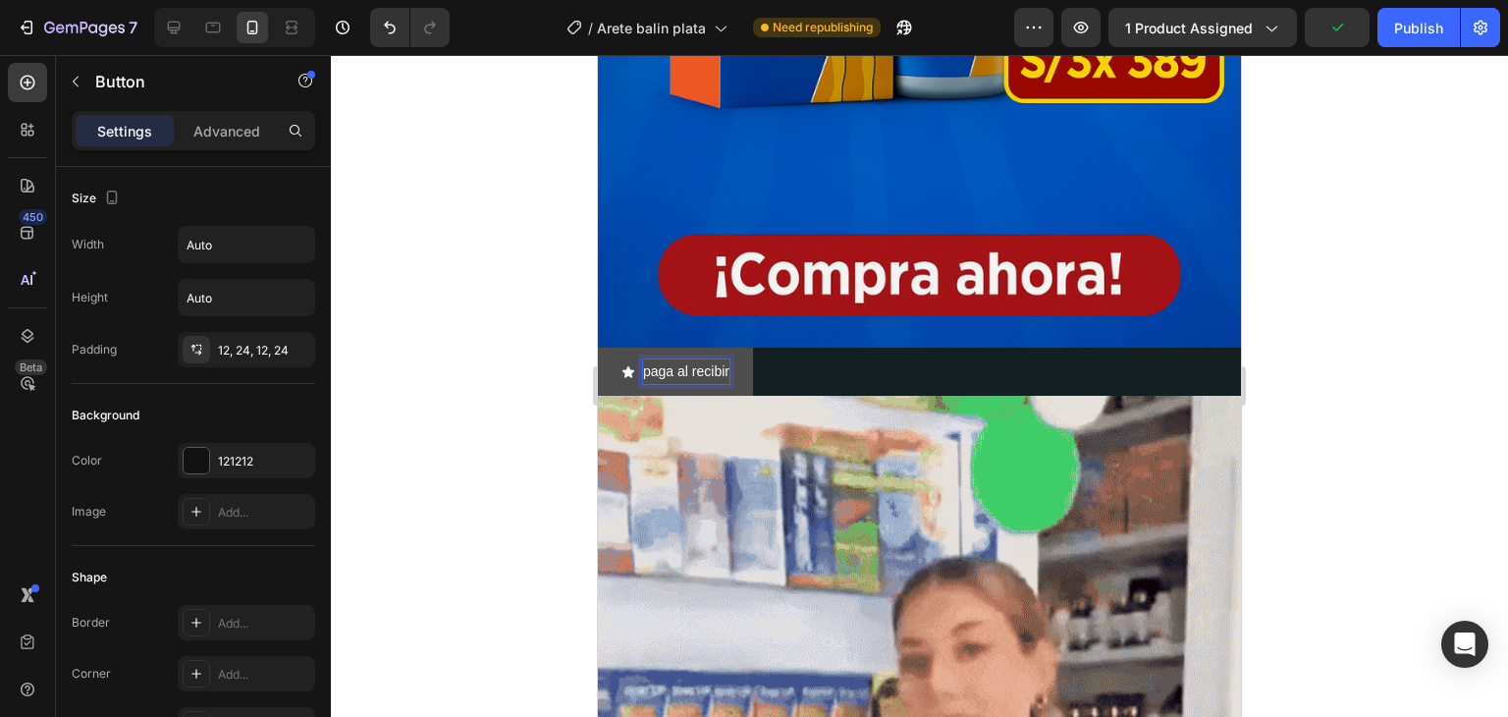
click at [723, 359] on p "paga al recibir" at bounding box center [686, 371] width 86 height 25
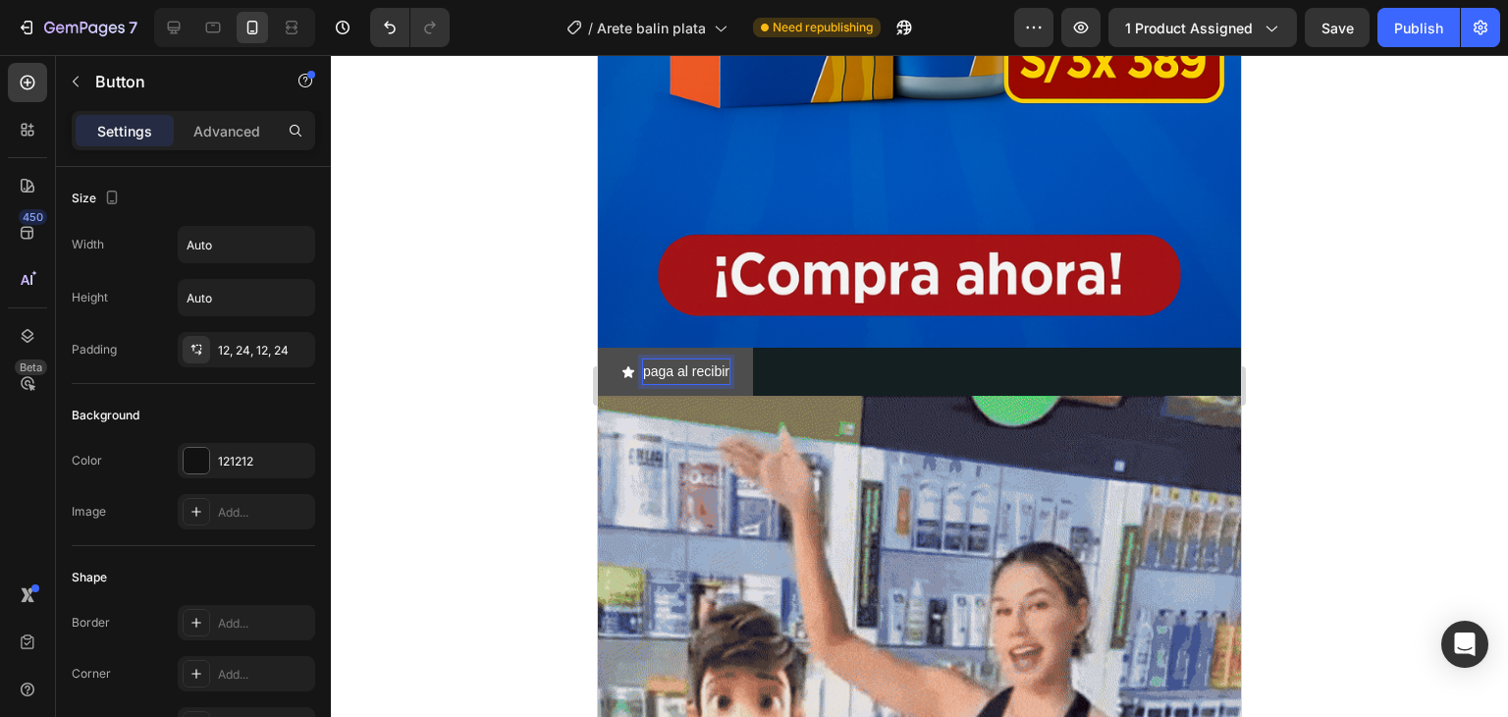
drag, startPoint x: 721, startPoint y: 350, endPoint x: 685, endPoint y: 358, distance: 36.4
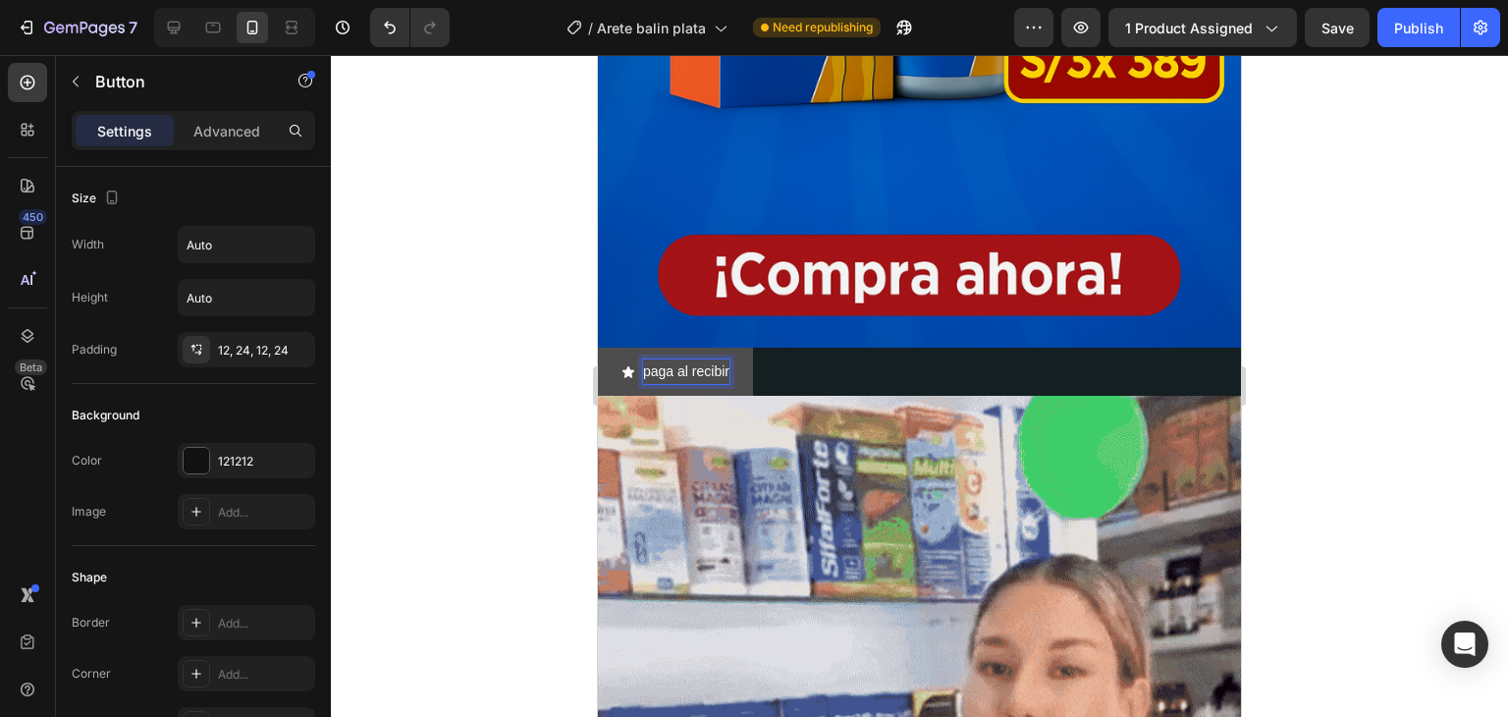
click at [685, 359] on p "paga al recibir" at bounding box center [686, 371] width 86 height 25
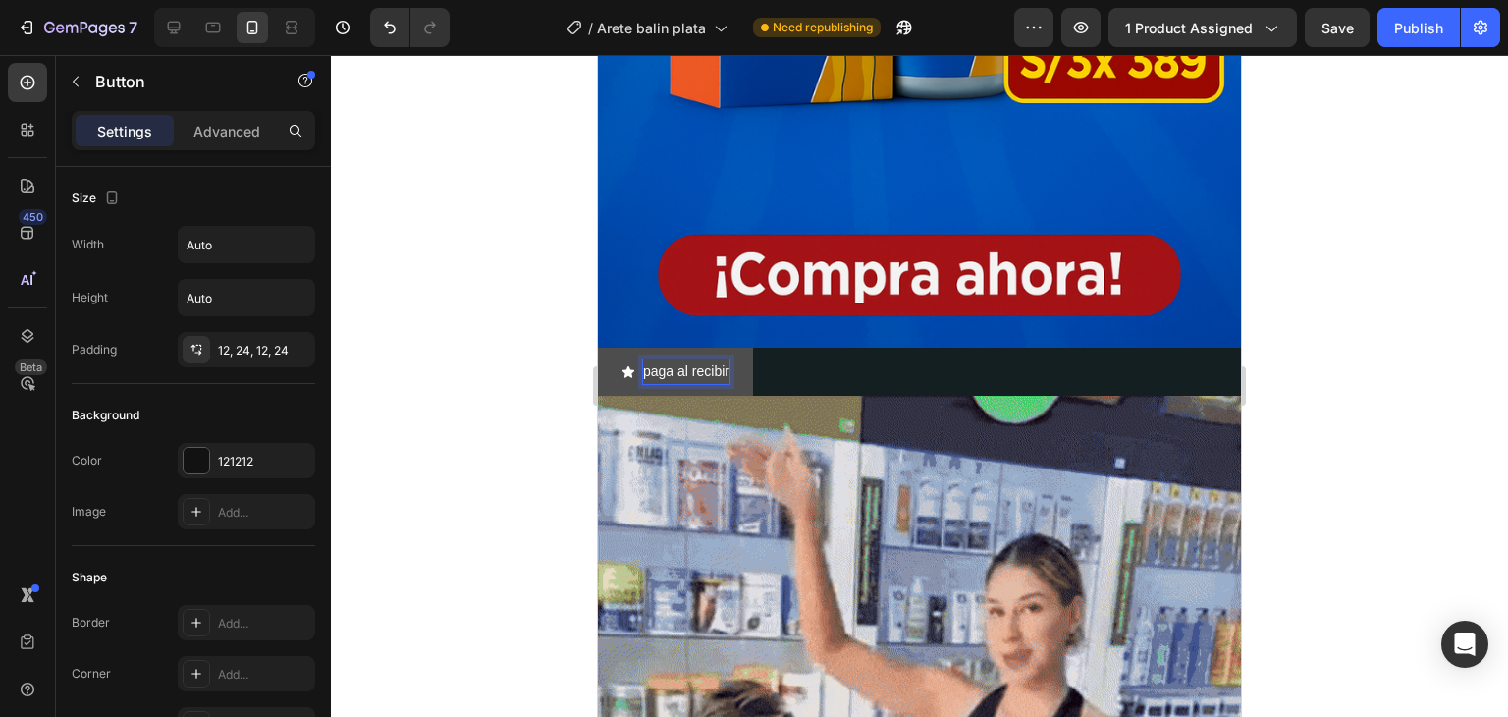
click at [676, 359] on p "paga al recibir" at bounding box center [686, 371] width 86 height 25
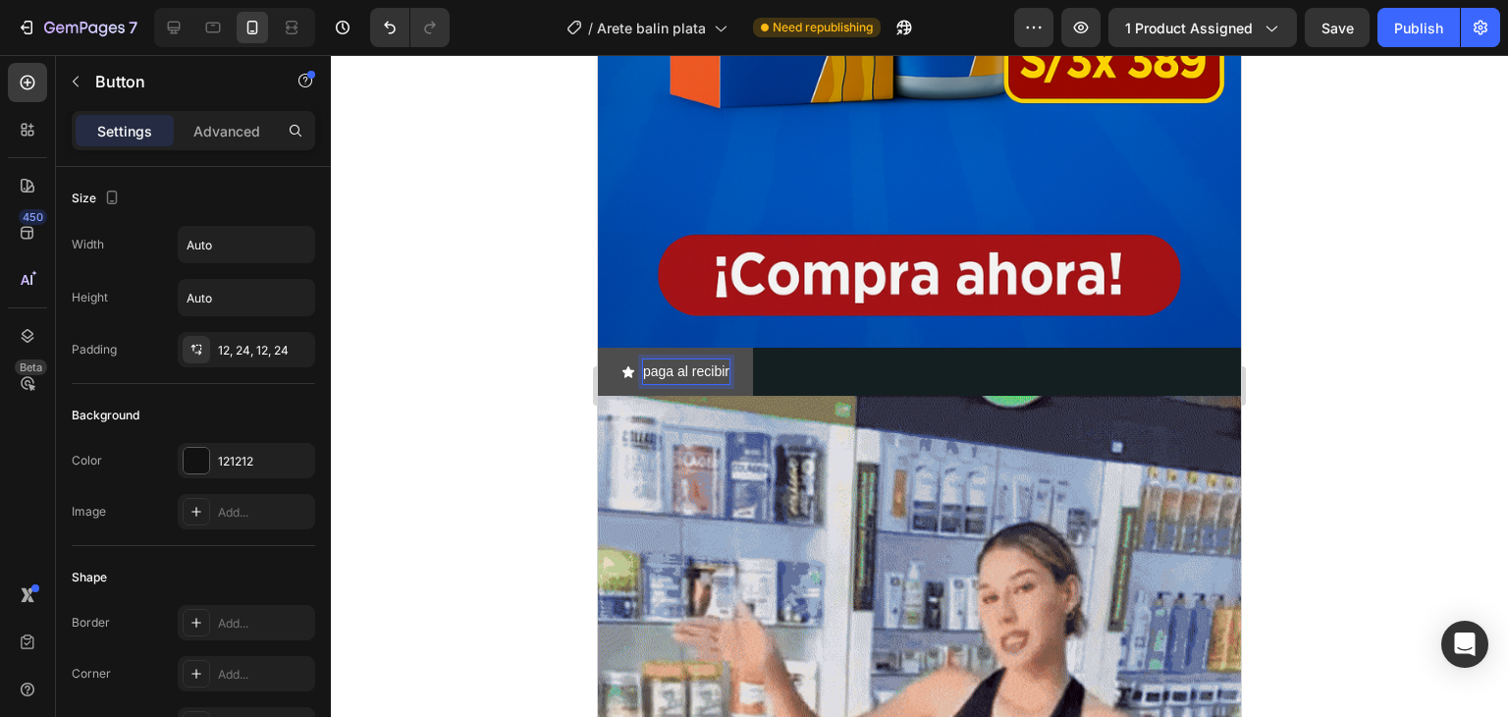
click at [654, 359] on p "paga al recibir" at bounding box center [686, 371] width 86 height 25
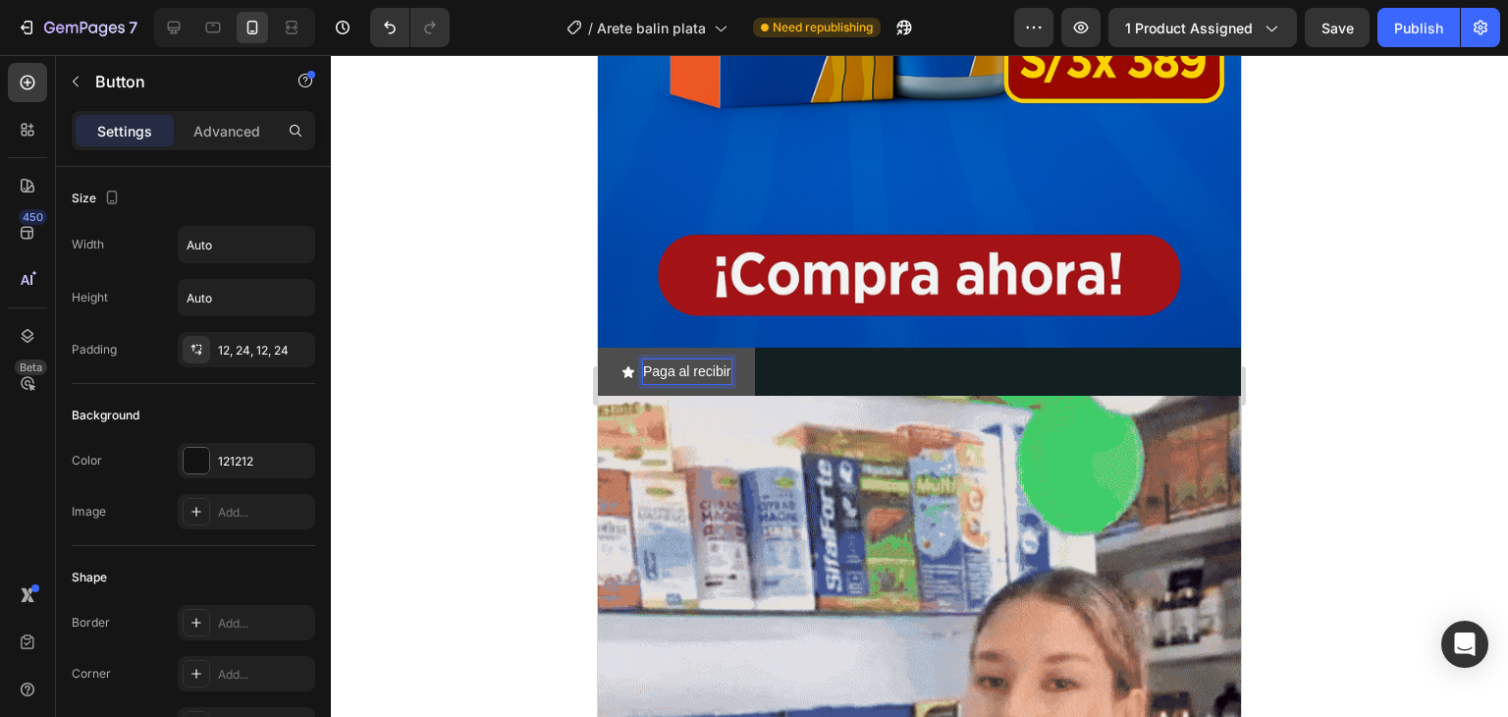
click at [683, 359] on p "Paga al recibir" at bounding box center [687, 371] width 88 height 25
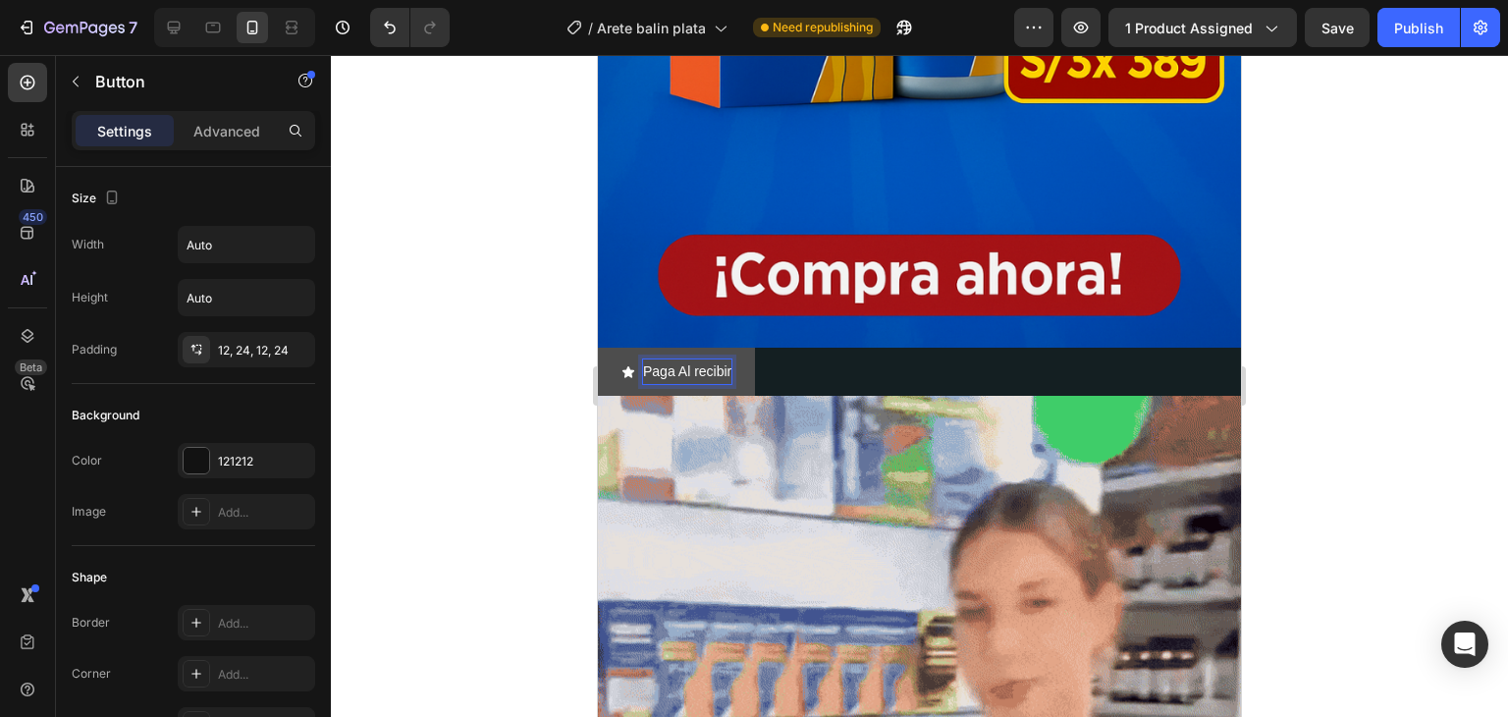
click at [701, 359] on p "Paga Al recibir" at bounding box center [687, 371] width 88 height 25
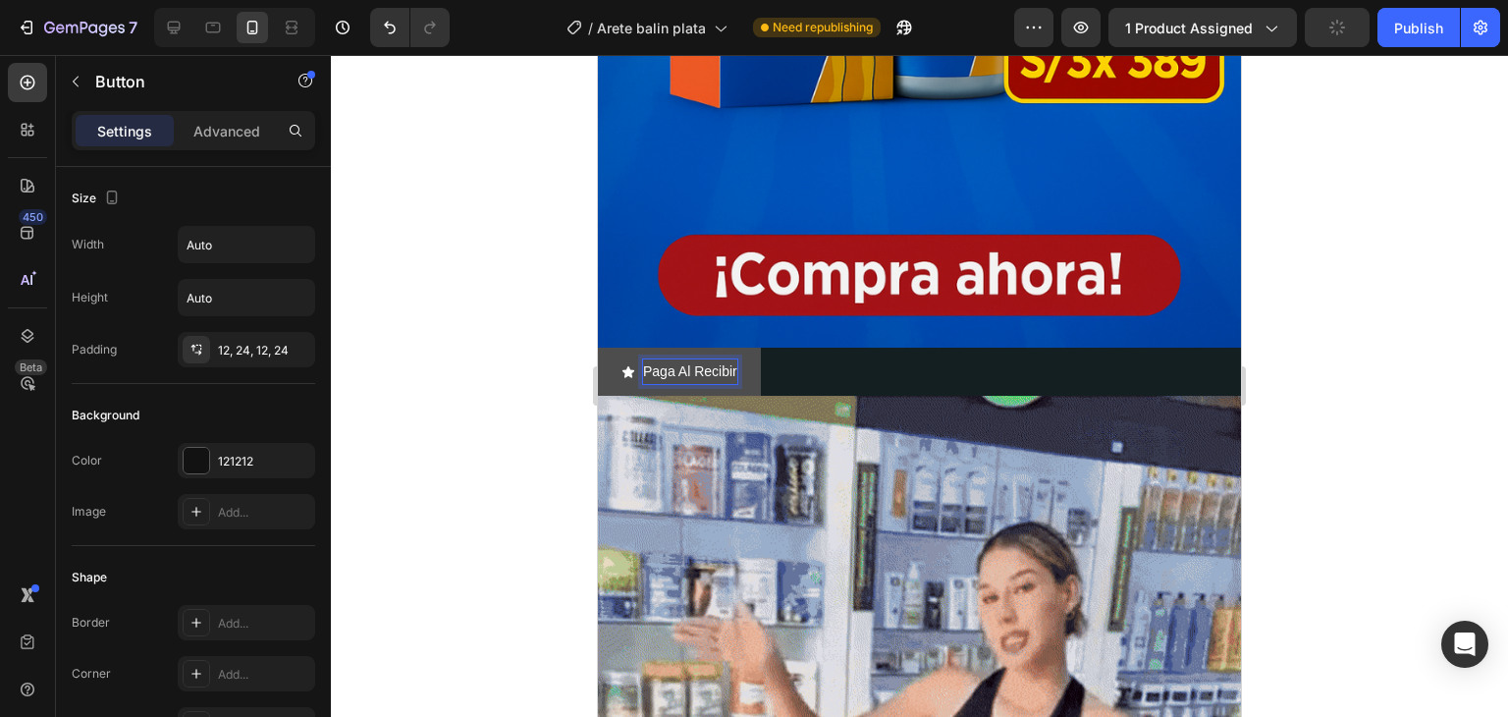
click at [737, 359] on p "Paga Al Recibir" at bounding box center [690, 371] width 94 height 25
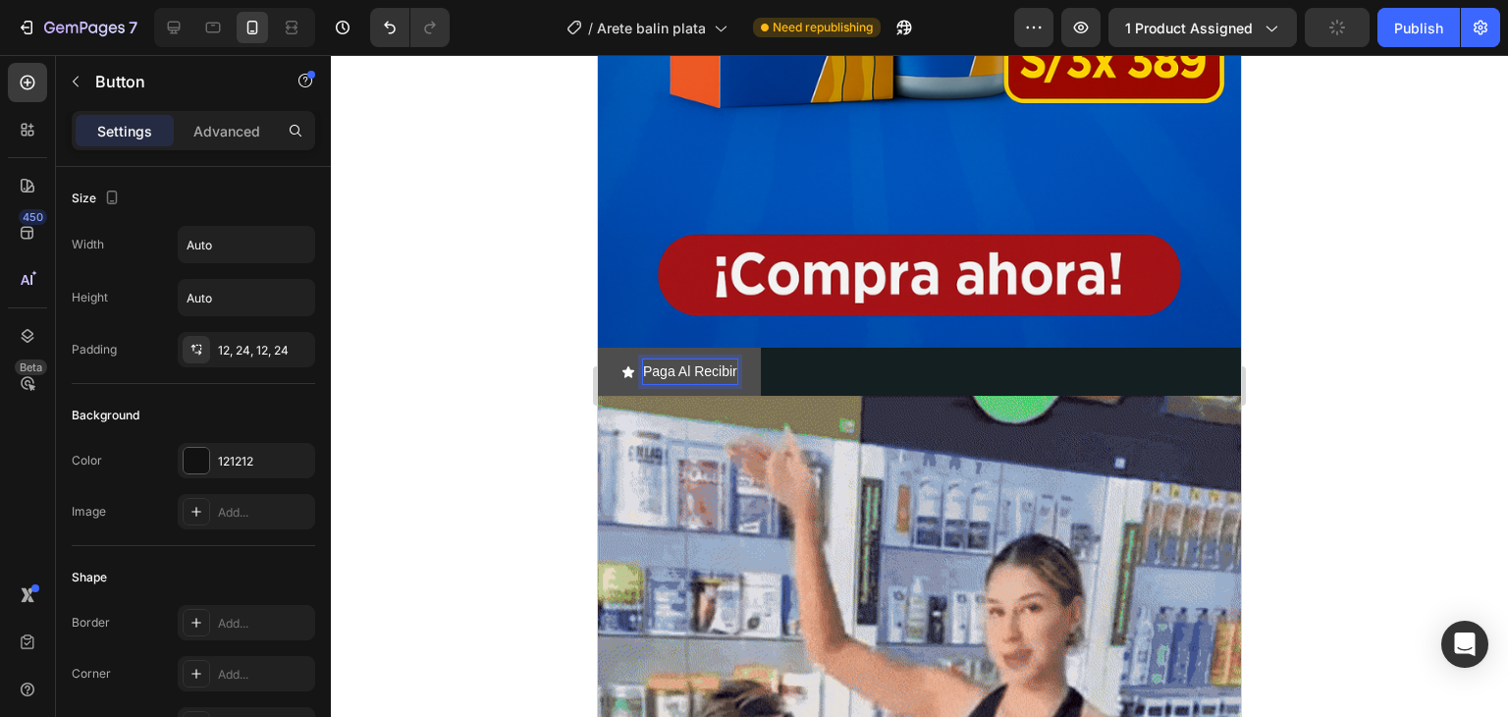
click at [737, 359] on p "Paga Al Recibir" at bounding box center [690, 371] width 94 height 25
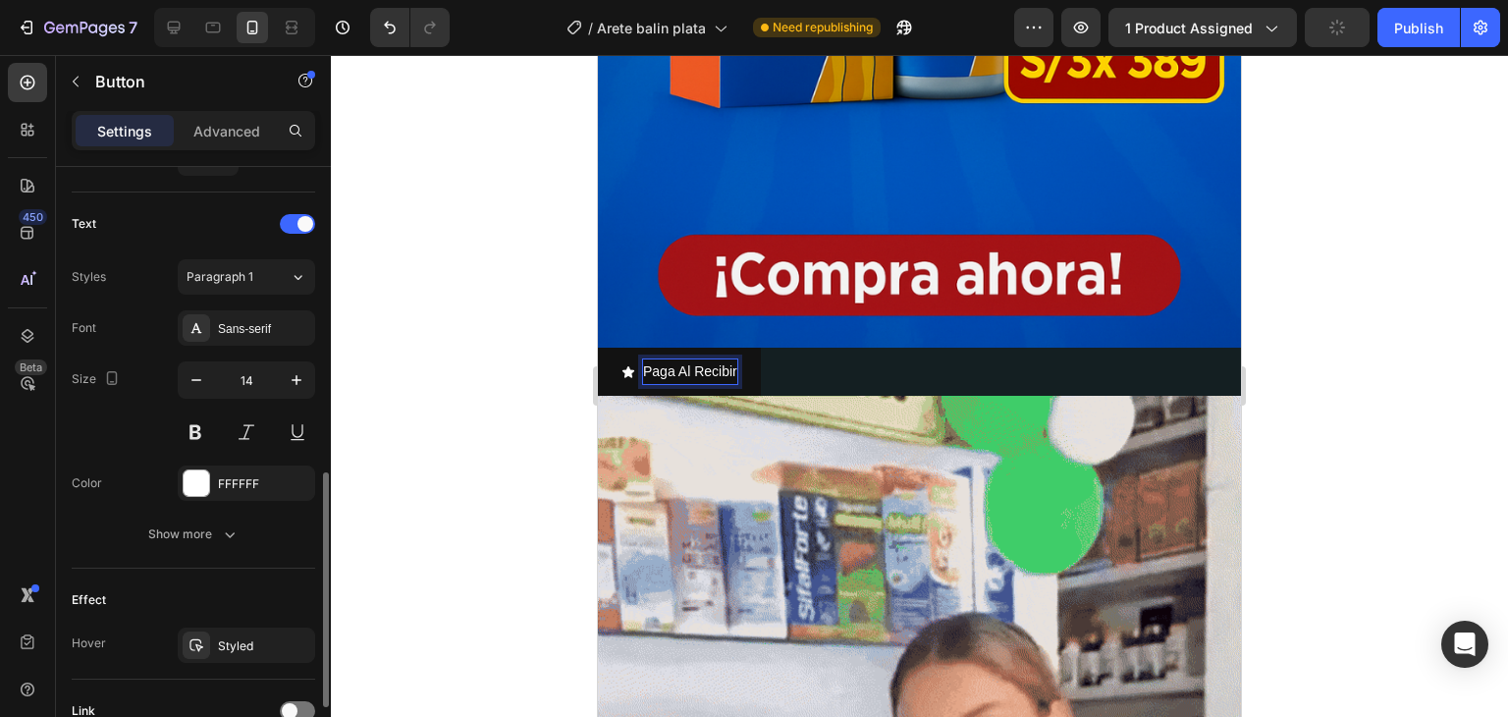
scroll to position [954, 0]
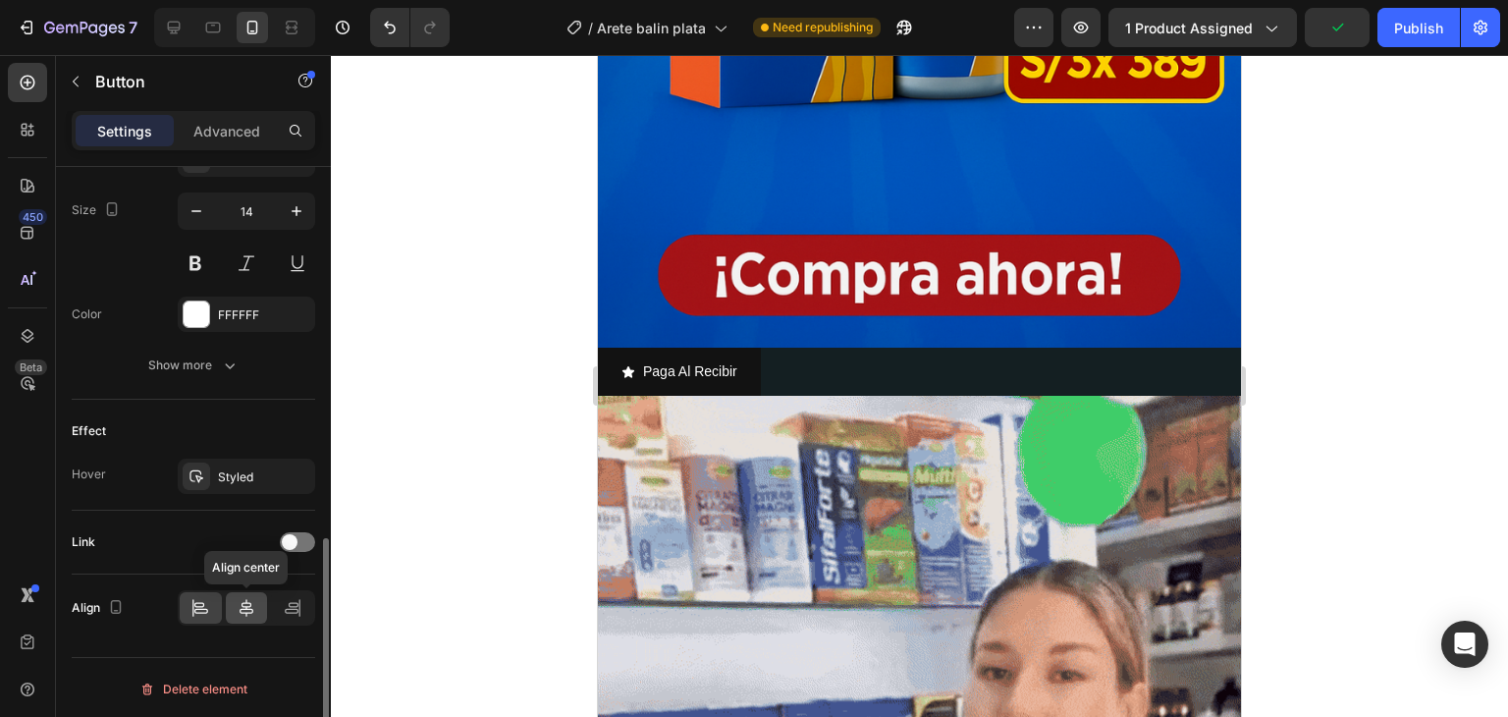
click at [248, 609] on icon at bounding box center [247, 608] width 14 height 18
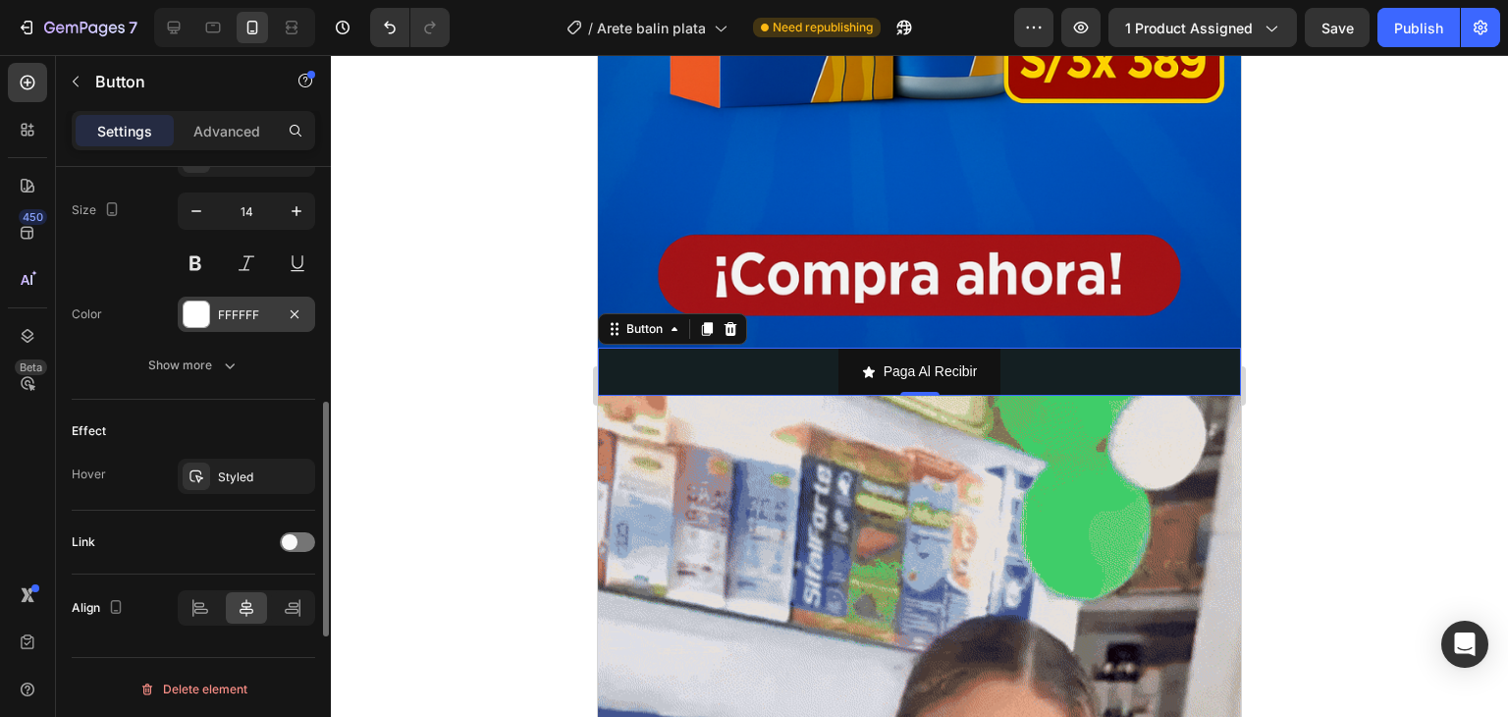
scroll to position [856, 0]
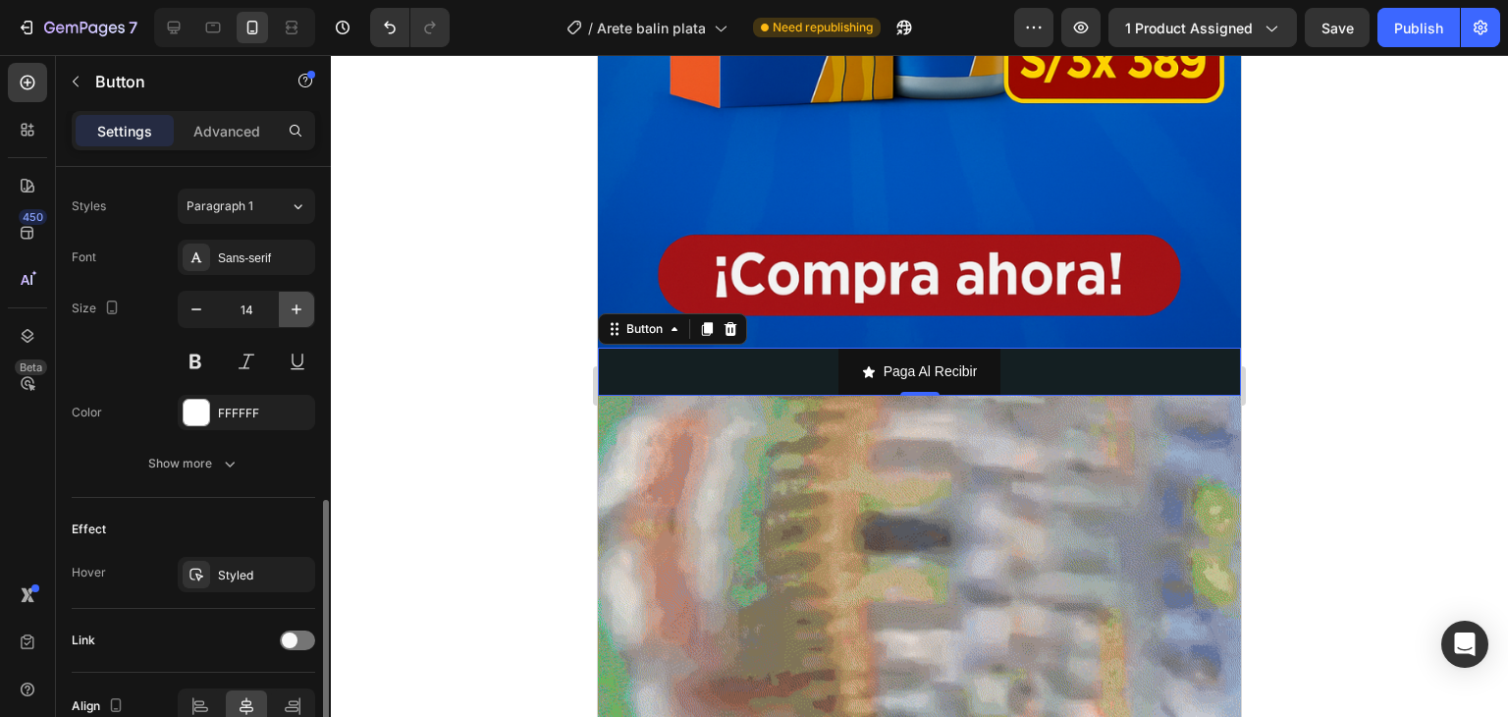
click at [294, 310] on icon "button" at bounding box center [297, 309] width 20 height 20
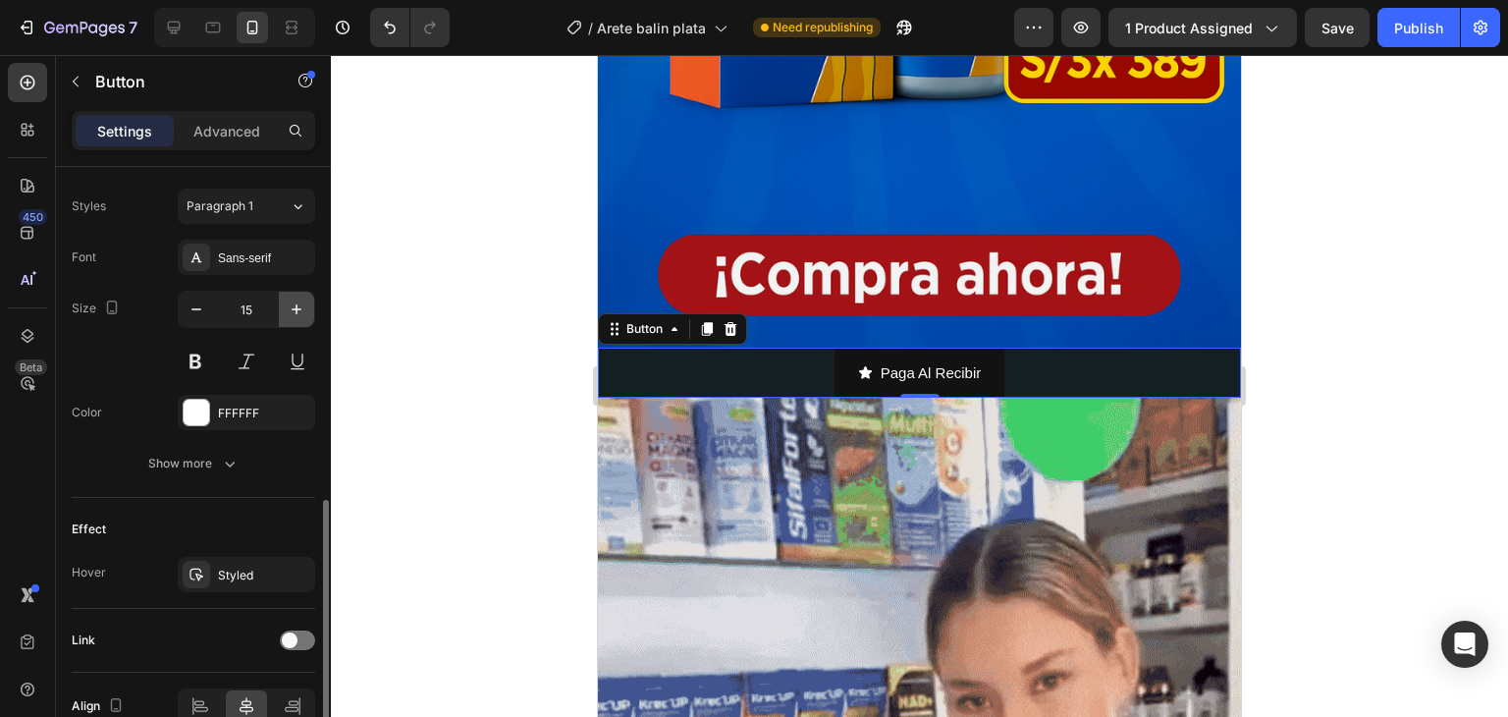
click at [294, 310] on icon "button" at bounding box center [297, 309] width 20 height 20
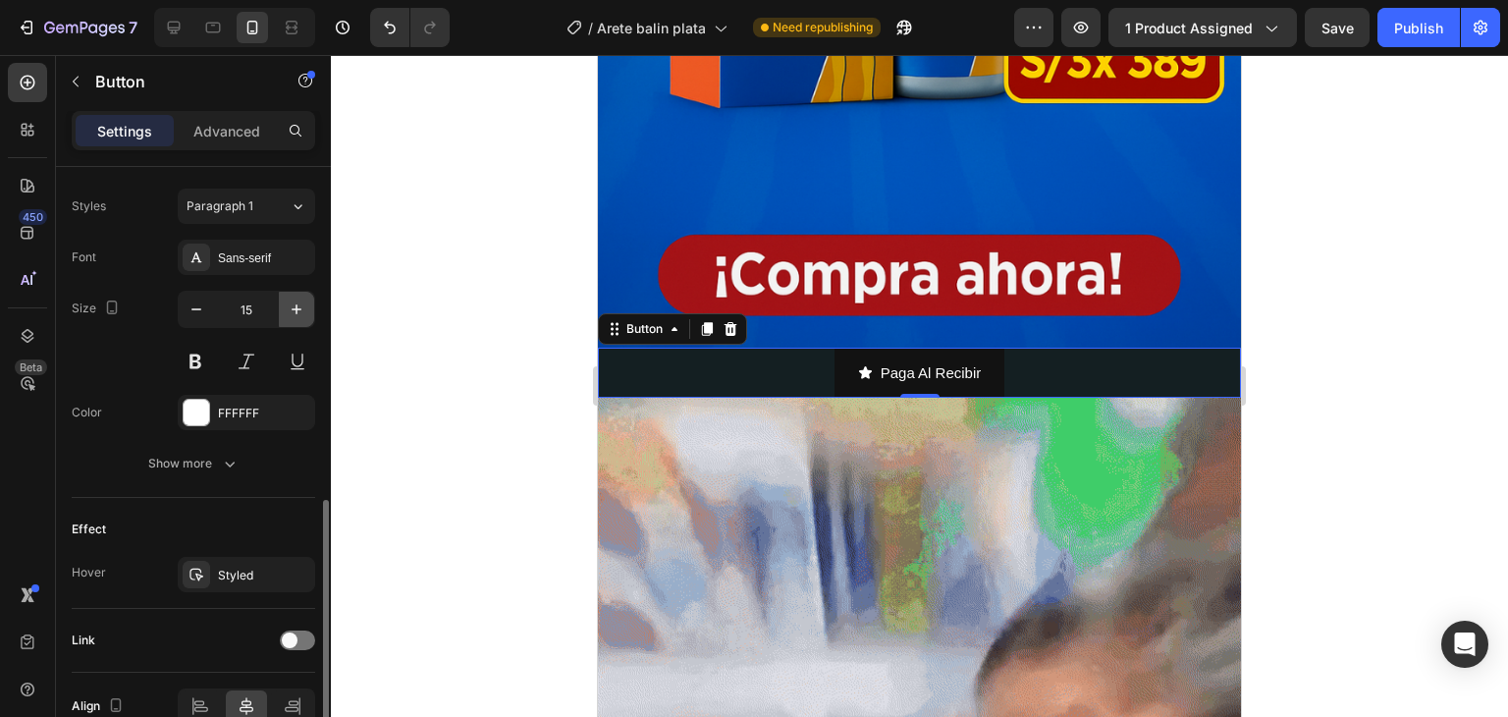
click at [294, 310] on icon "button" at bounding box center [297, 309] width 20 height 20
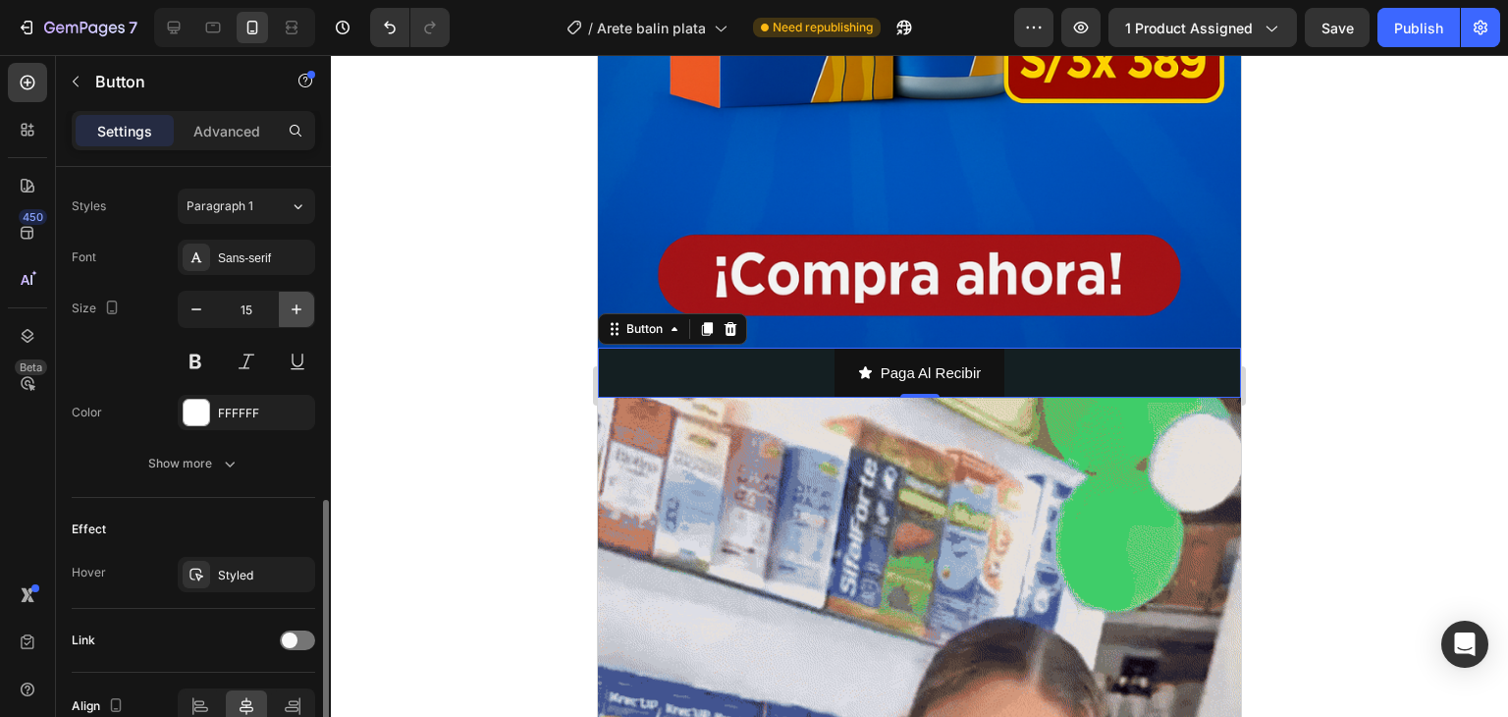
click at [294, 310] on icon "button" at bounding box center [297, 309] width 20 height 20
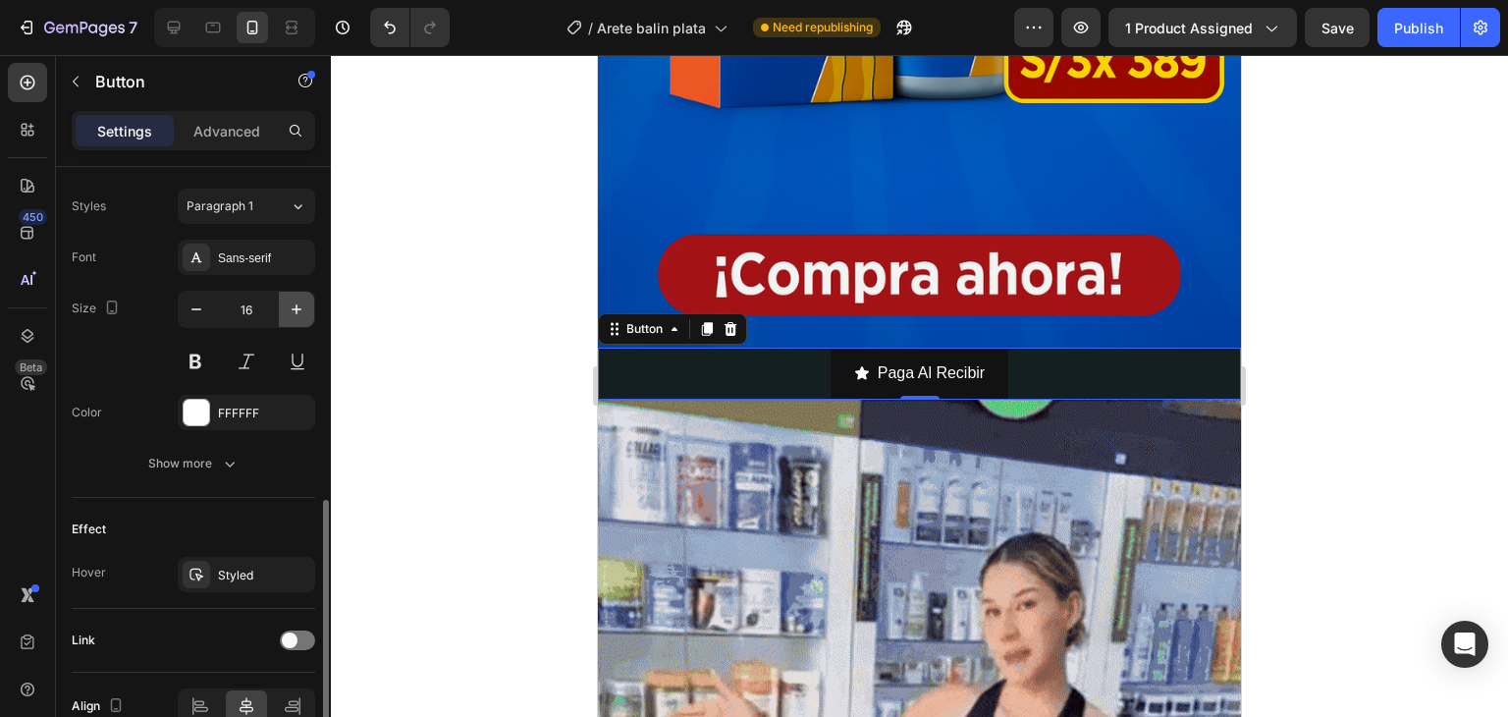
click at [294, 310] on icon "button" at bounding box center [297, 309] width 20 height 20
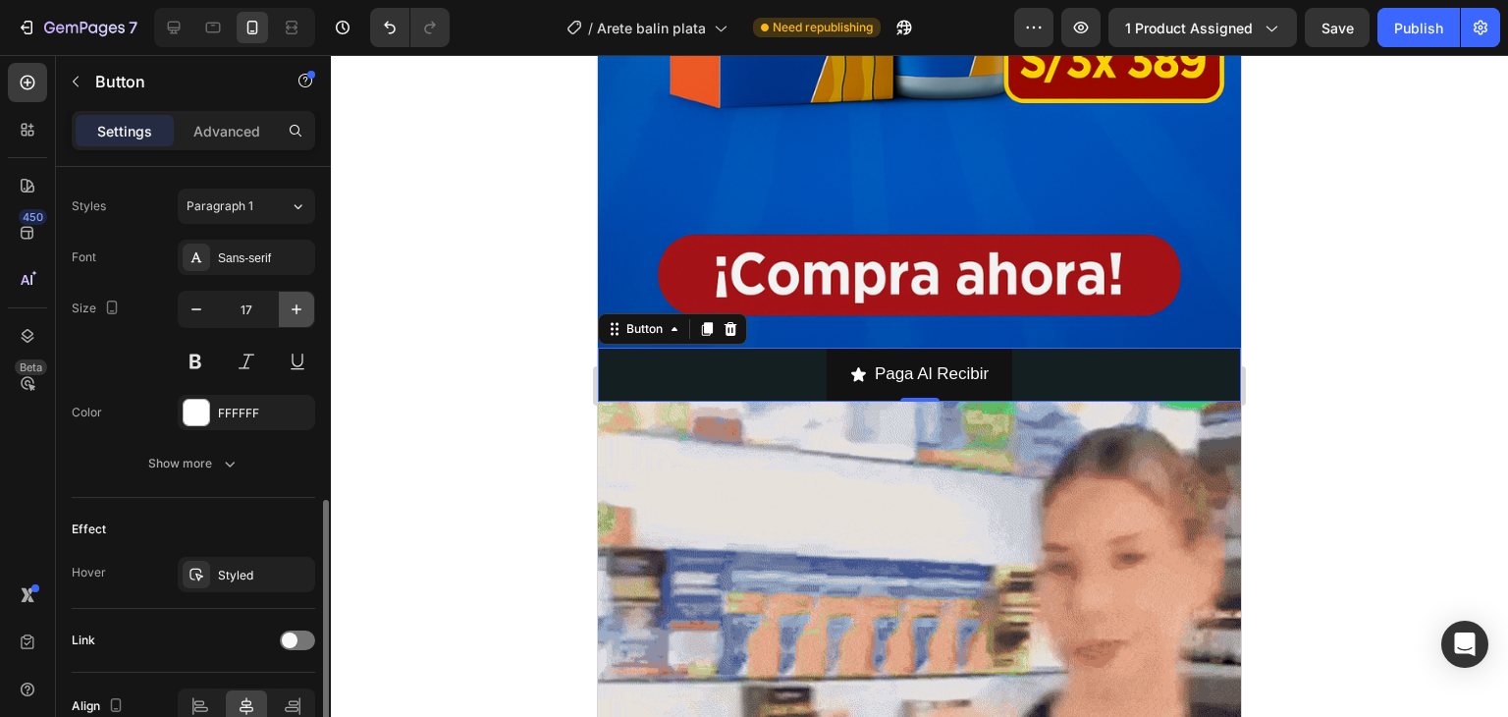
click at [294, 310] on icon "button" at bounding box center [297, 309] width 20 height 20
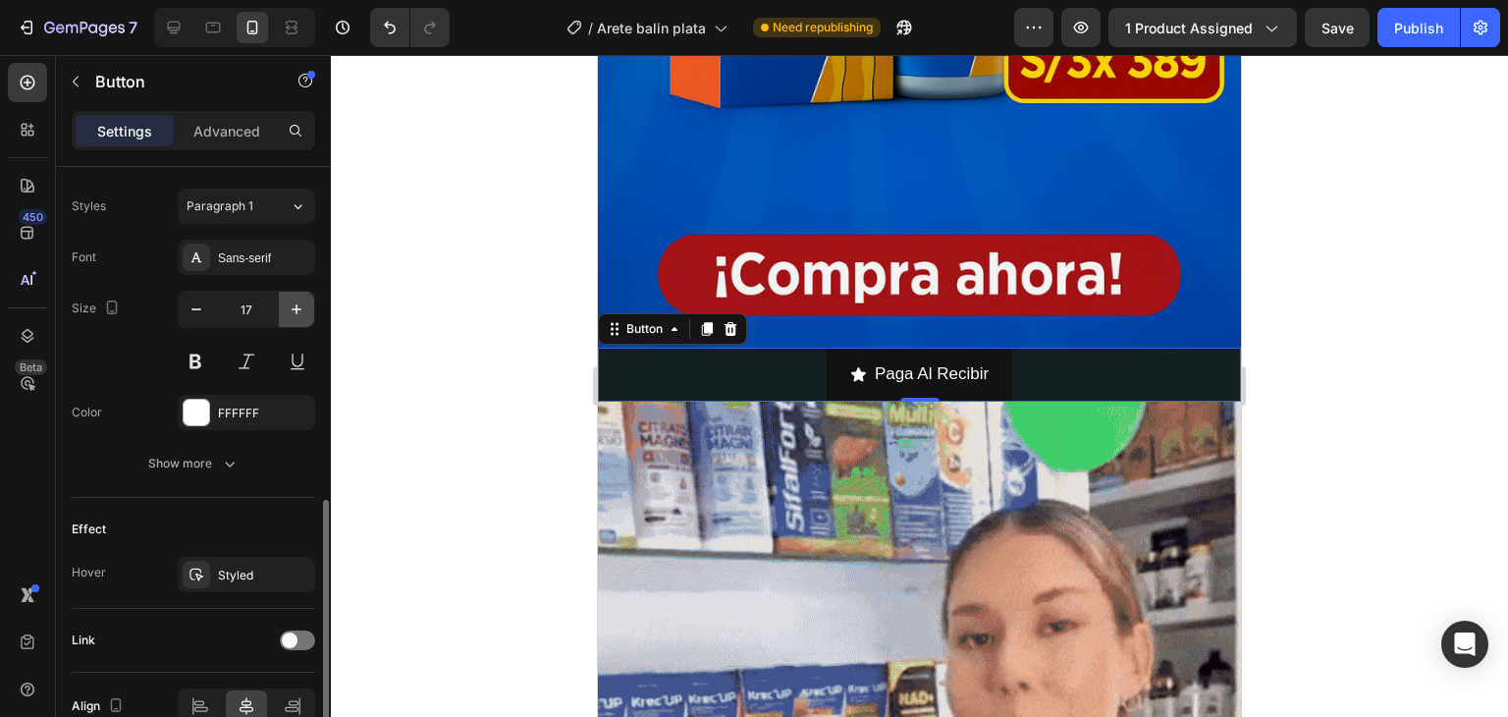
click at [294, 310] on icon "button" at bounding box center [297, 309] width 20 height 20
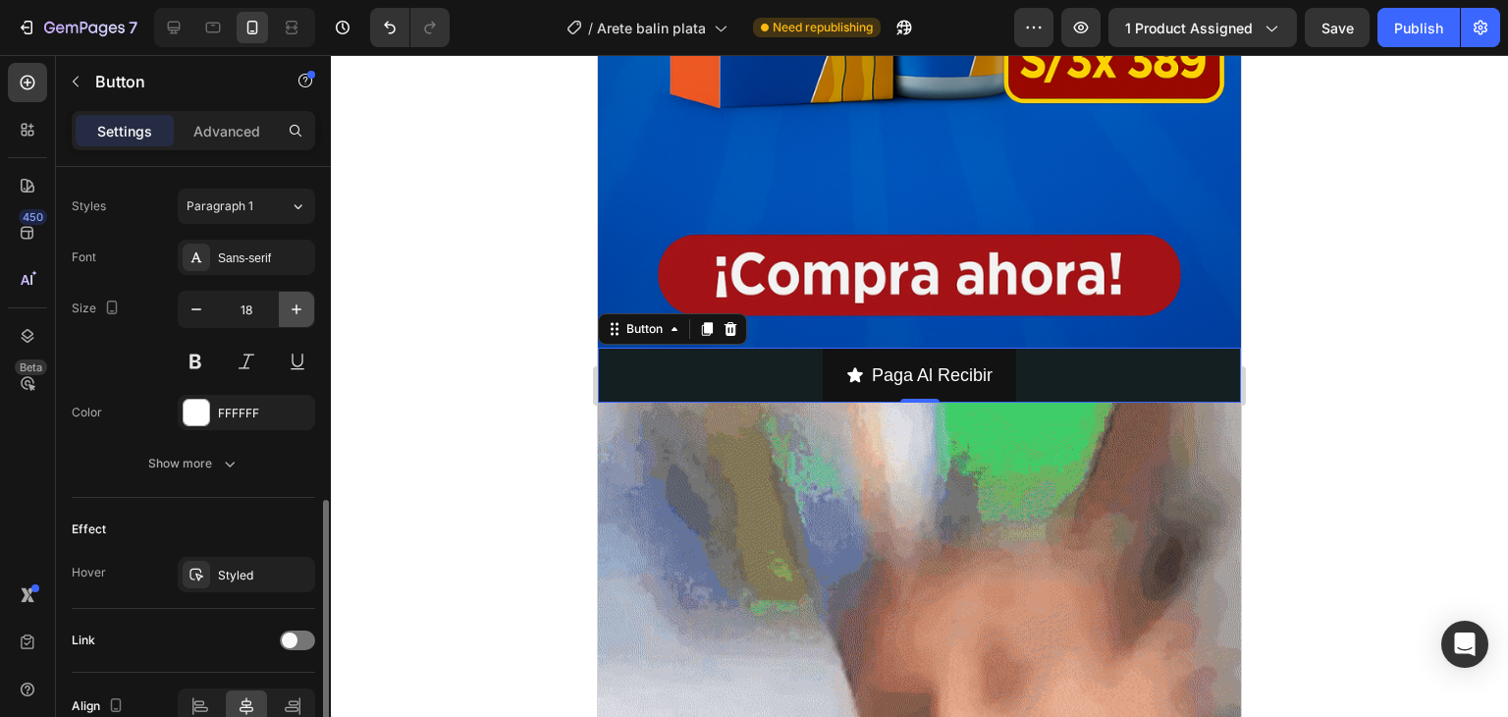
click at [294, 310] on icon "button" at bounding box center [297, 309] width 20 height 20
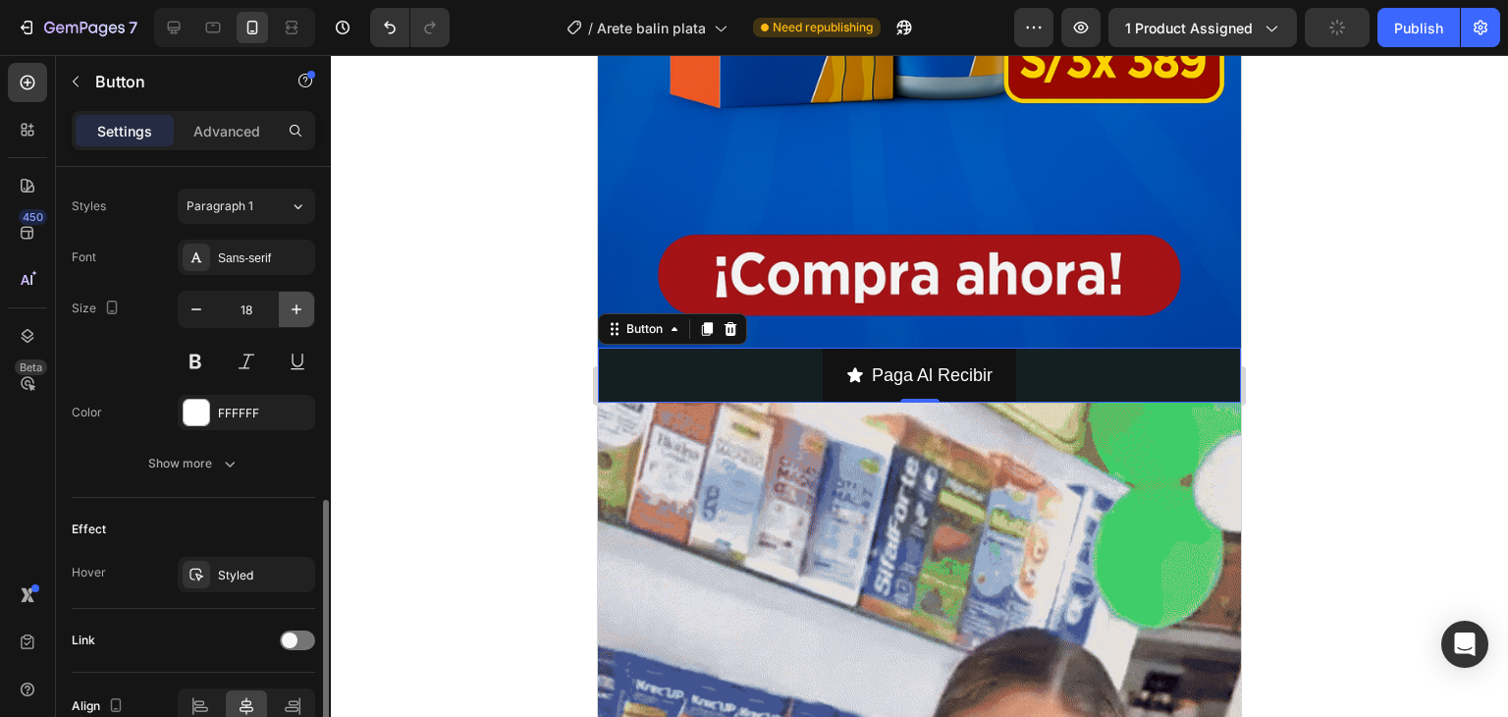
click at [294, 308] on icon "button" at bounding box center [297, 309] width 20 height 20
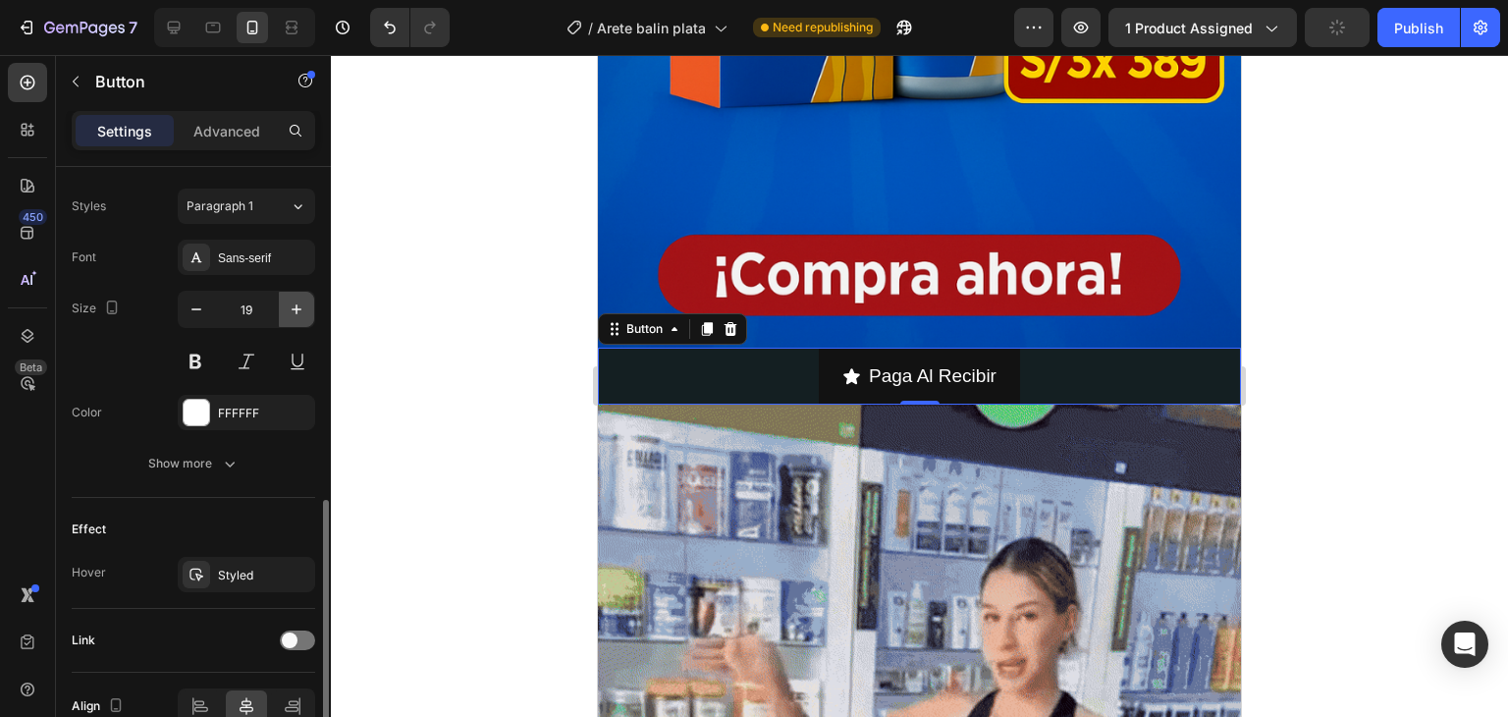
click at [294, 307] on icon "button" at bounding box center [297, 309] width 10 height 10
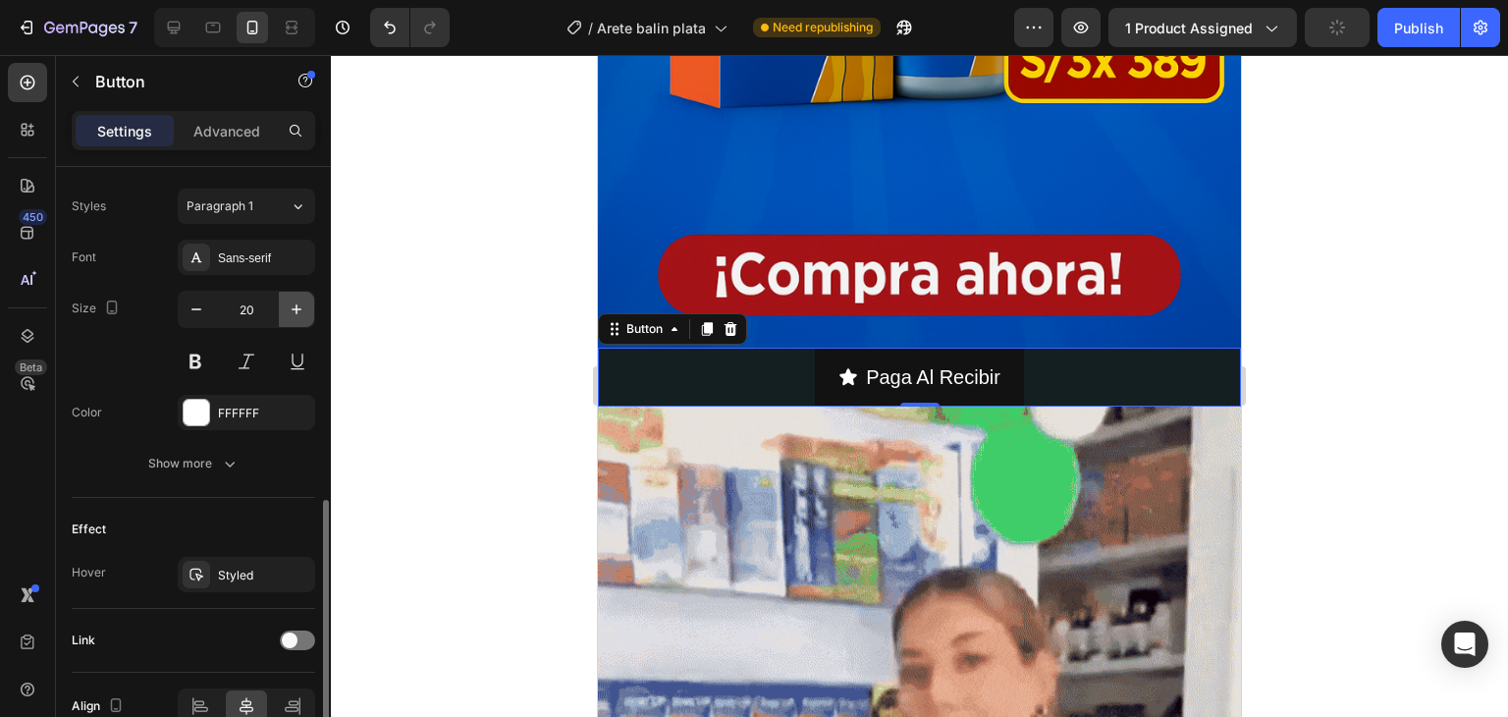
click at [294, 307] on icon "button" at bounding box center [297, 309] width 10 height 10
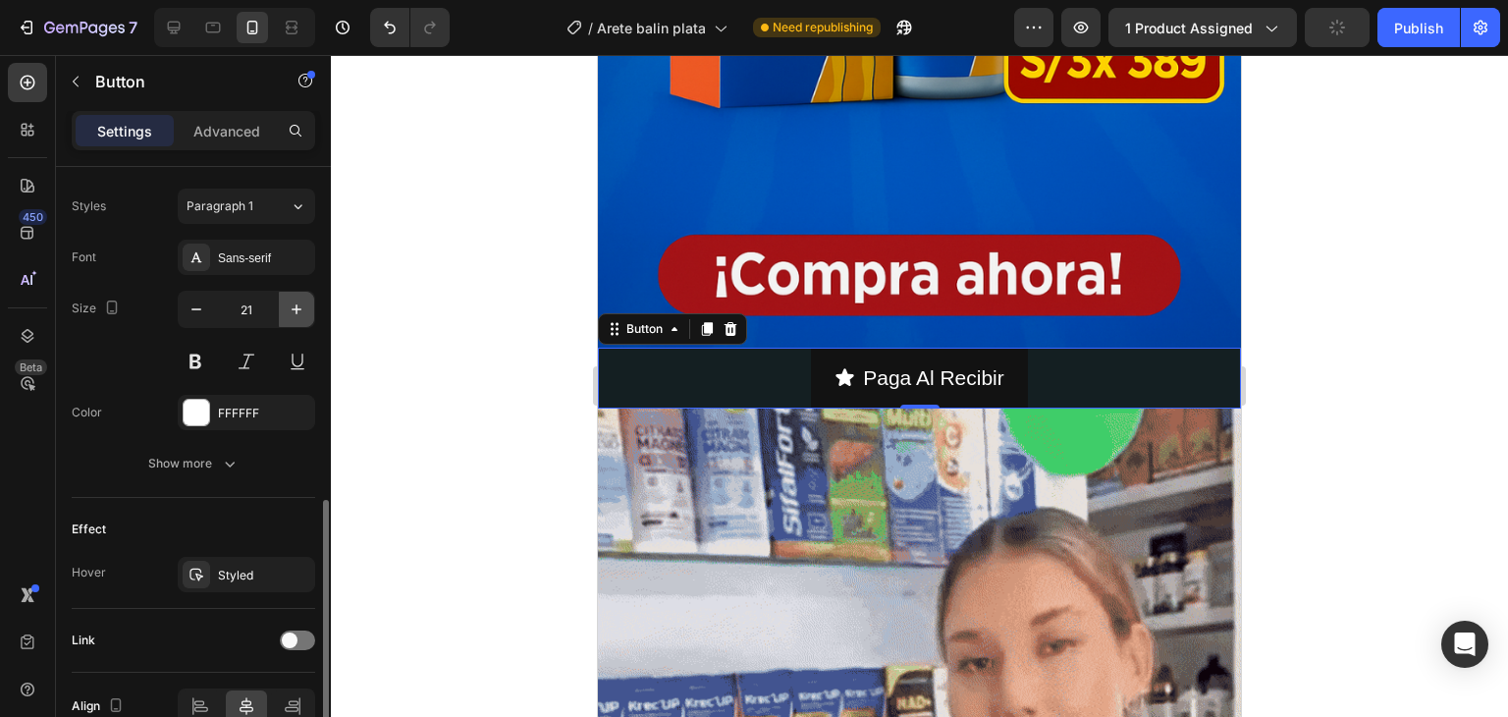
click at [294, 307] on icon "button" at bounding box center [297, 309] width 10 height 10
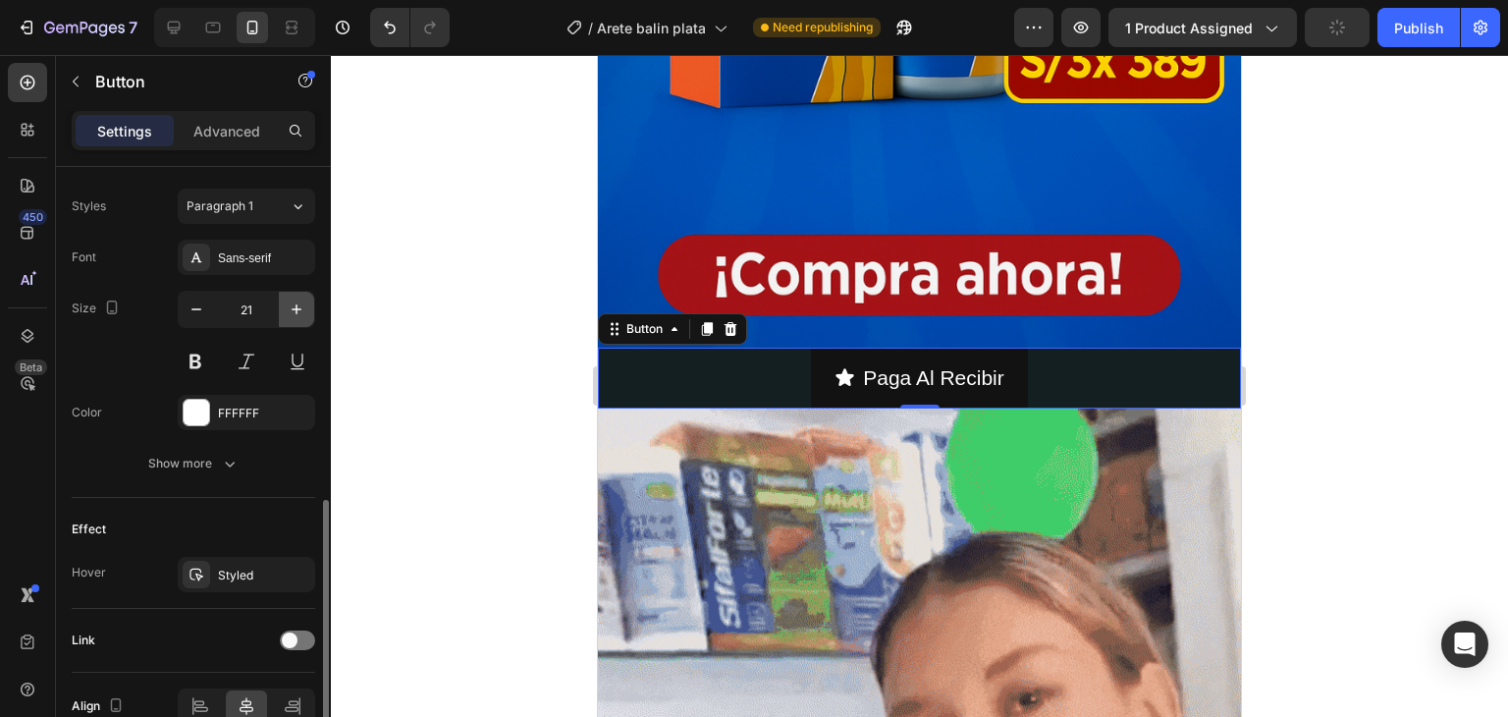
click at [294, 307] on icon "button" at bounding box center [297, 309] width 10 height 10
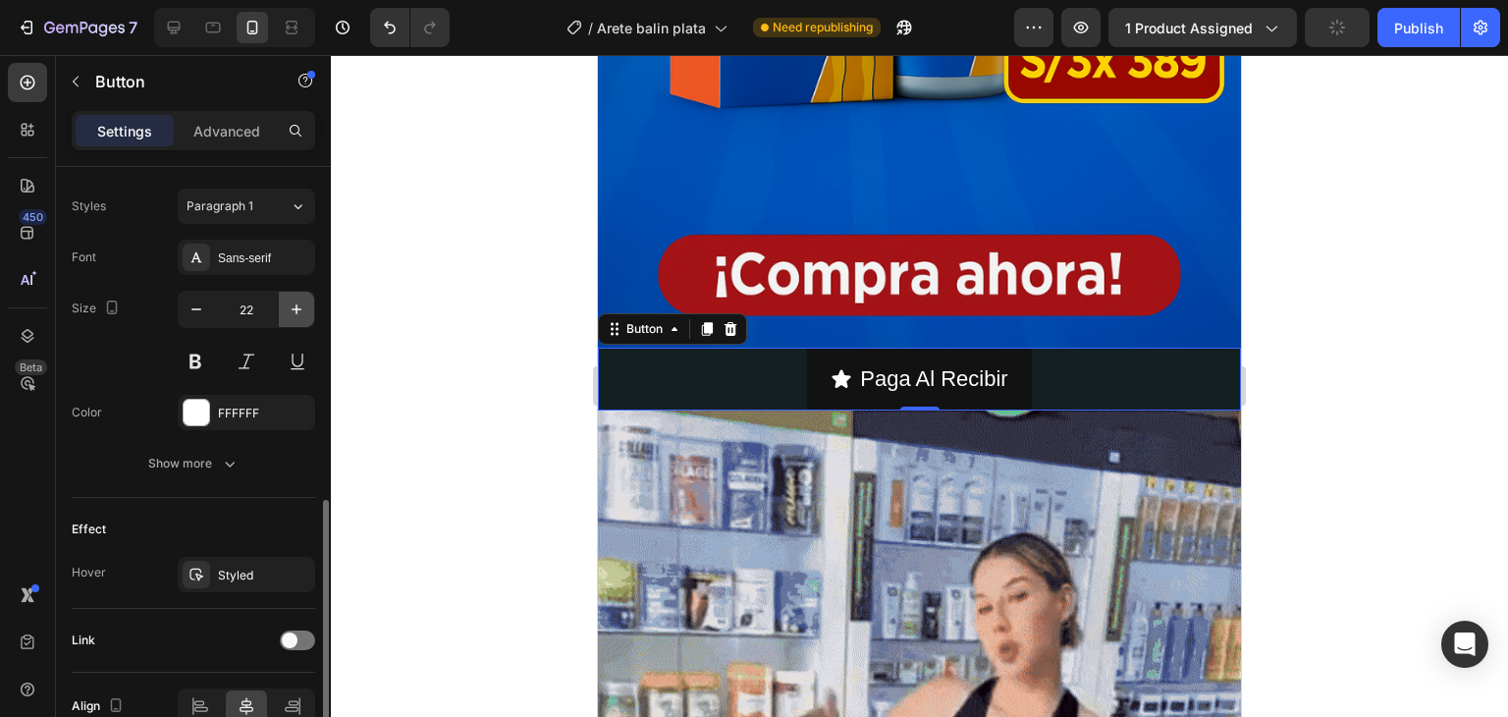
click at [294, 307] on icon "button" at bounding box center [297, 309] width 10 height 10
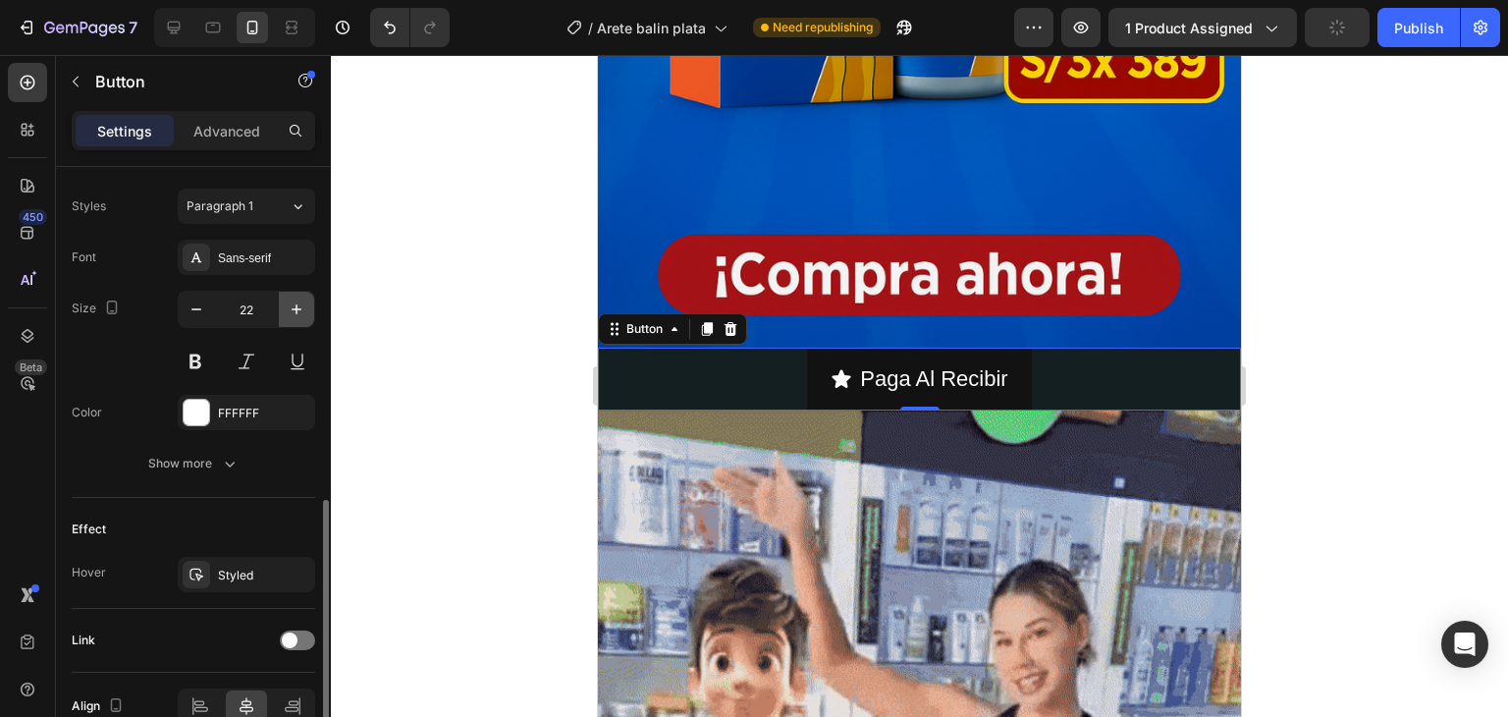
click at [294, 307] on icon "button" at bounding box center [297, 309] width 10 height 10
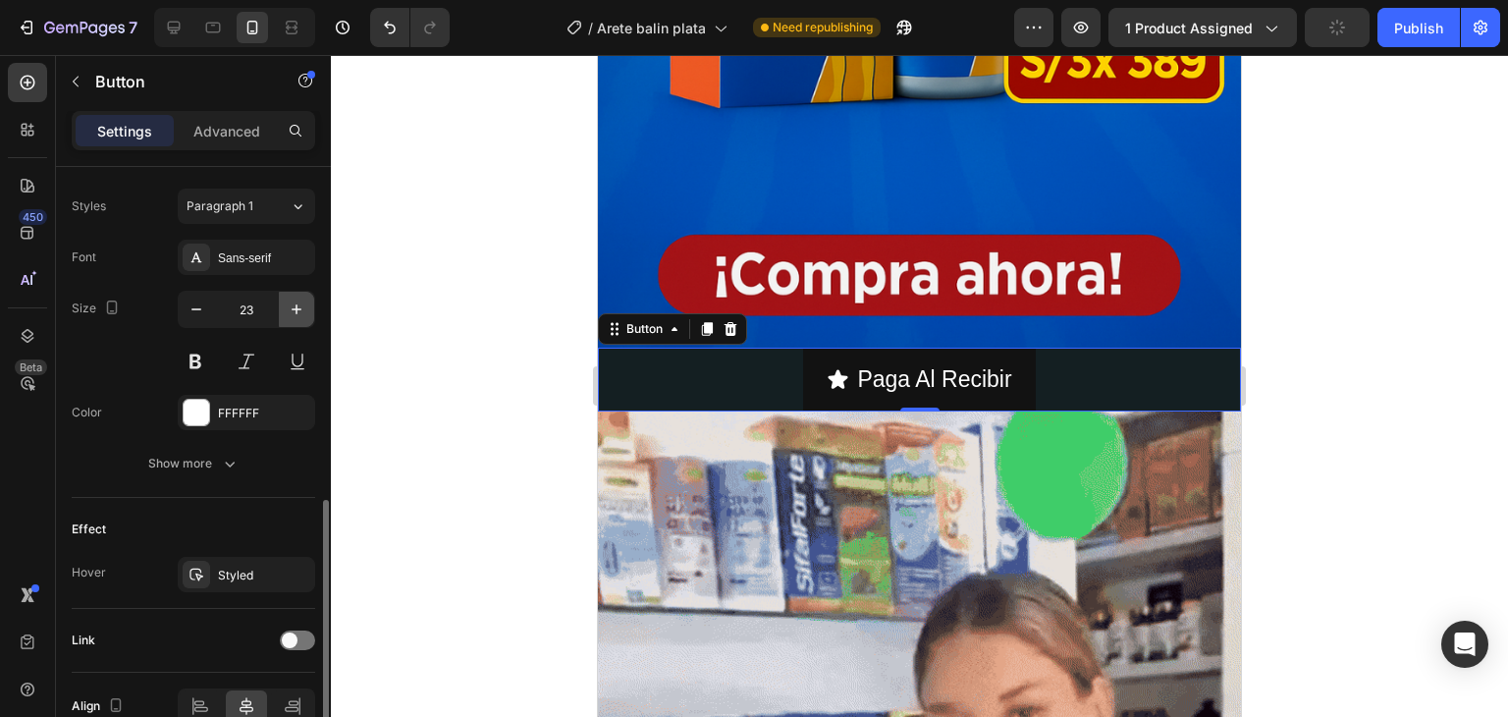
click at [294, 307] on icon "button" at bounding box center [297, 309] width 10 height 10
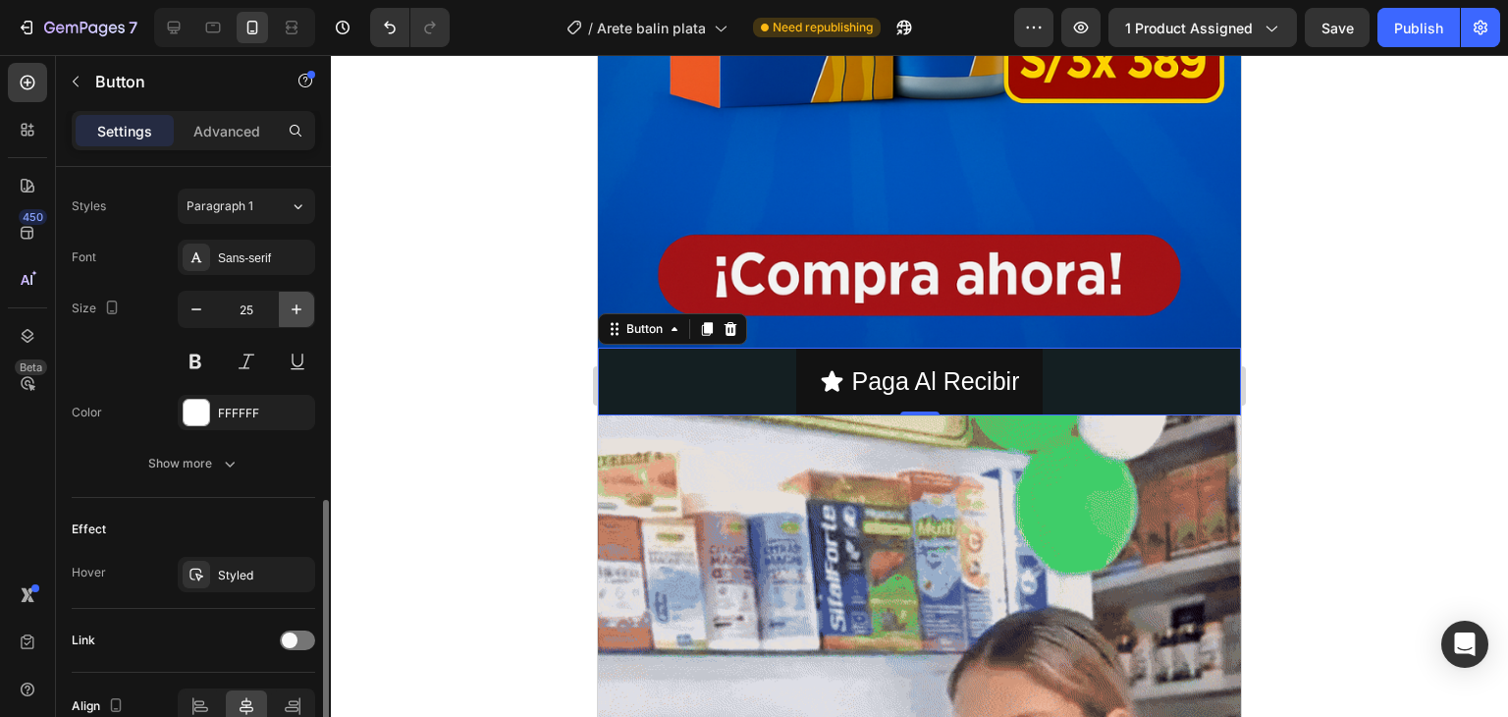
click at [294, 307] on icon "button" at bounding box center [297, 309] width 10 height 10
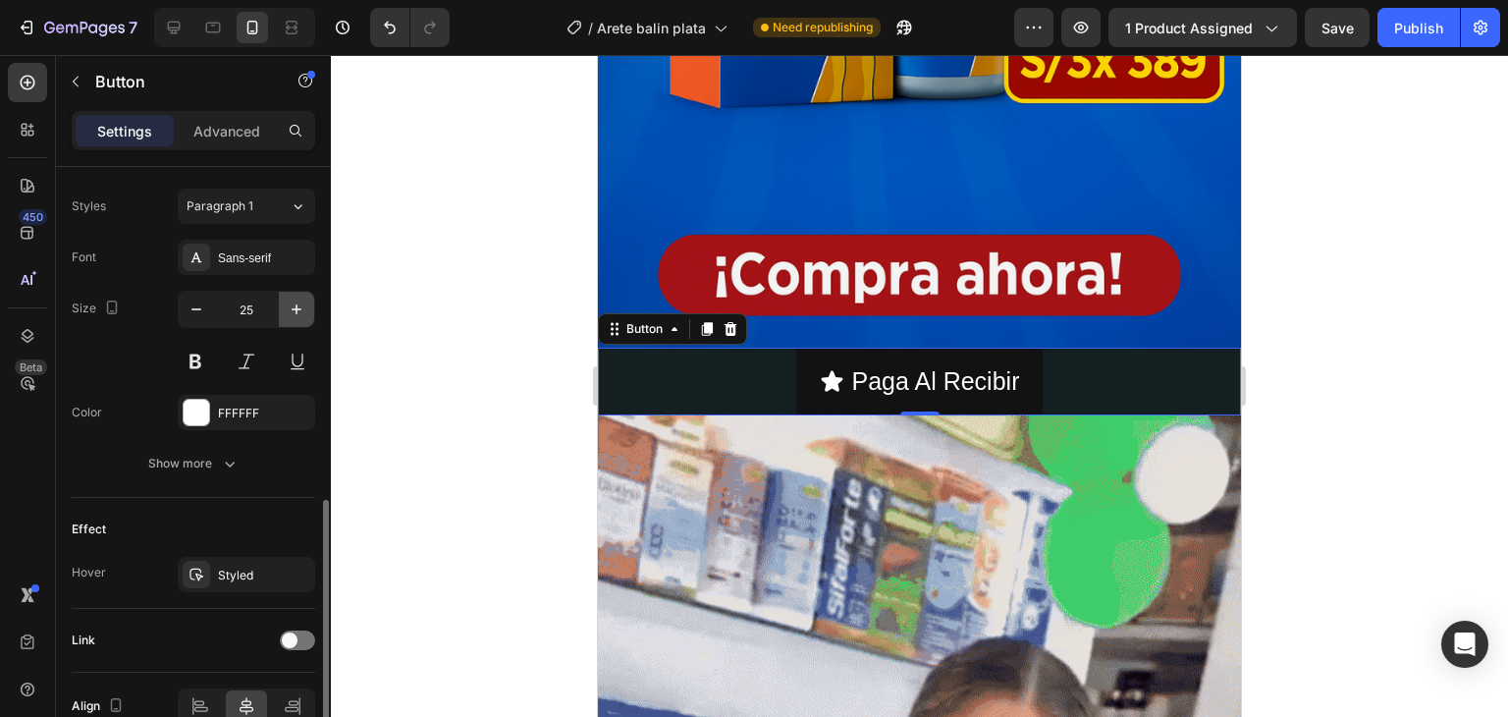
click at [294, 307] on icon "button" at bounding box center [297, 309] width 10 height 10
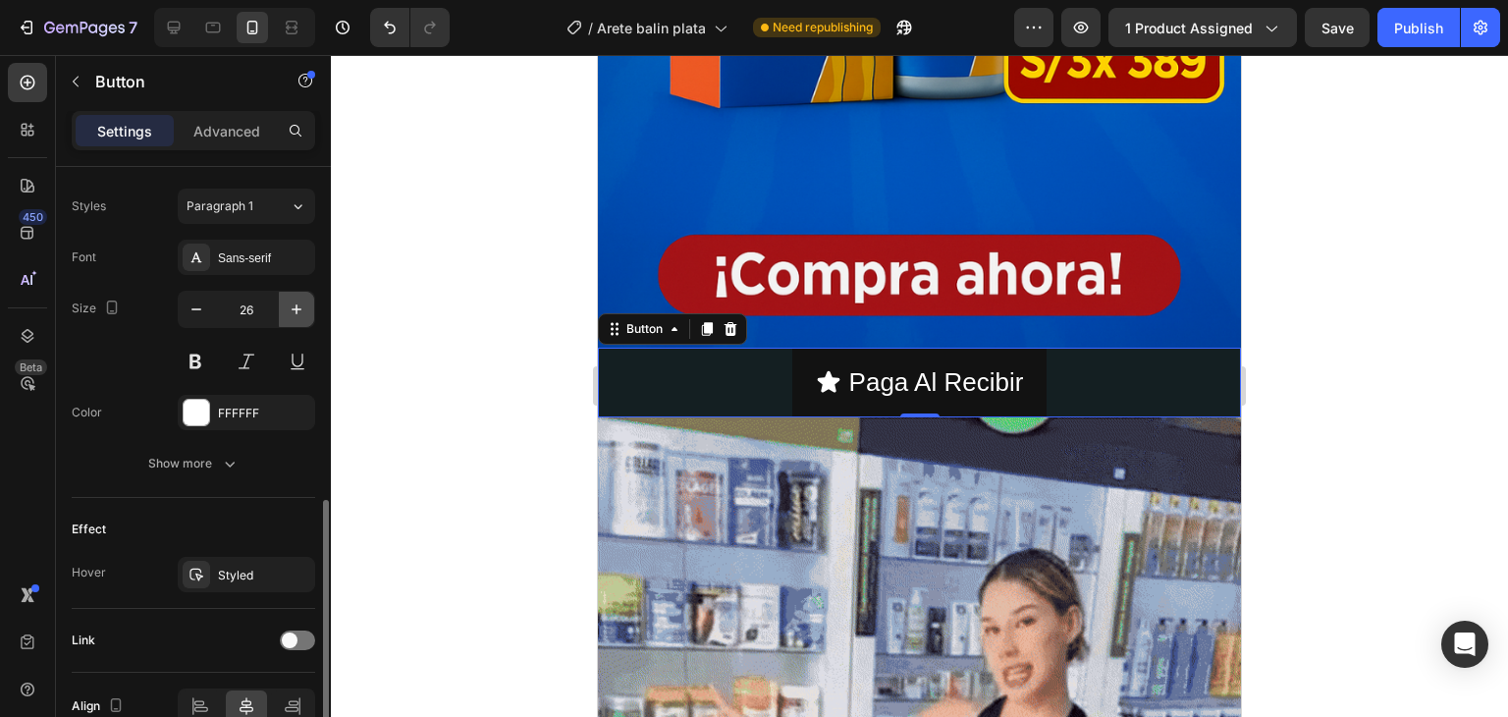
click at [294, 307] on icon "button" at bounding box center [297, 309] width 10 height 10
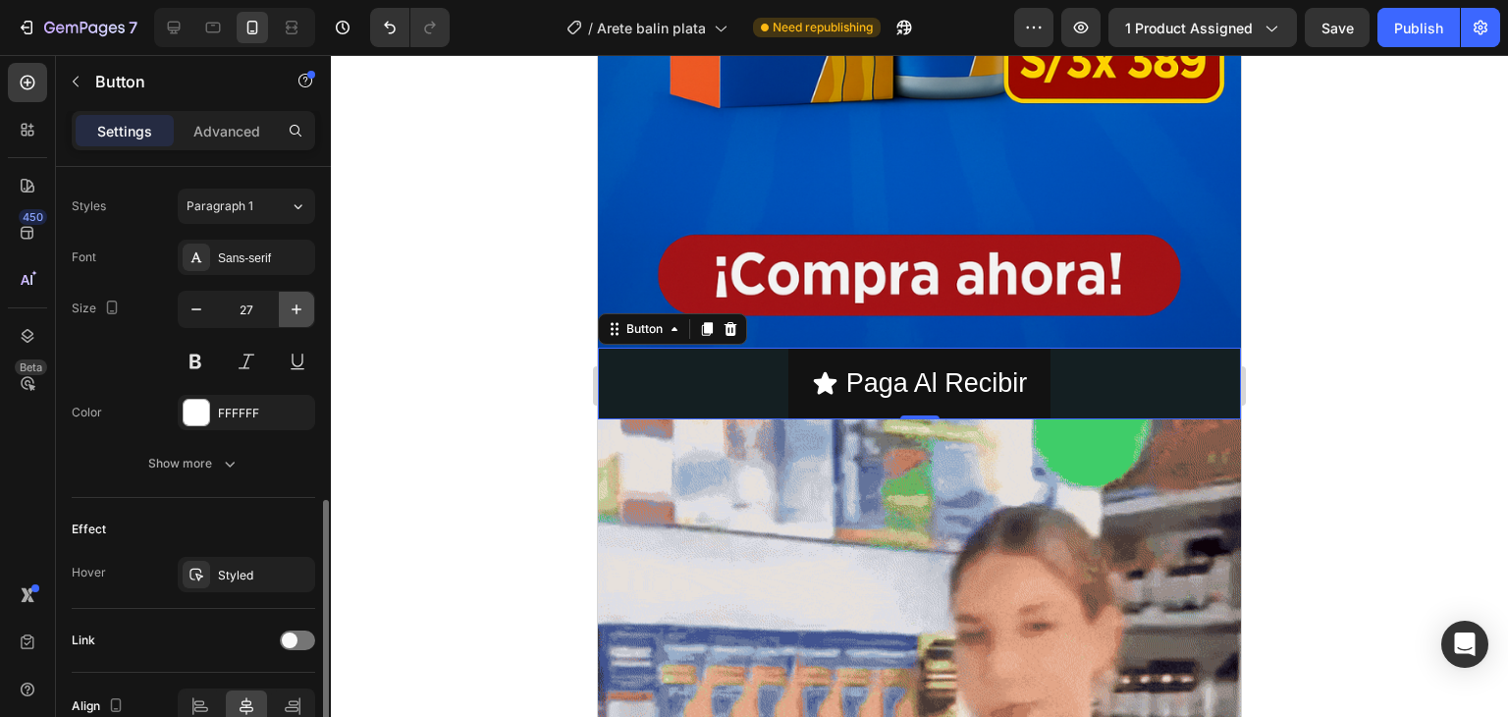
click at [294, 307] on icon "button" at bounding box center [297, 309] width 10 height 10
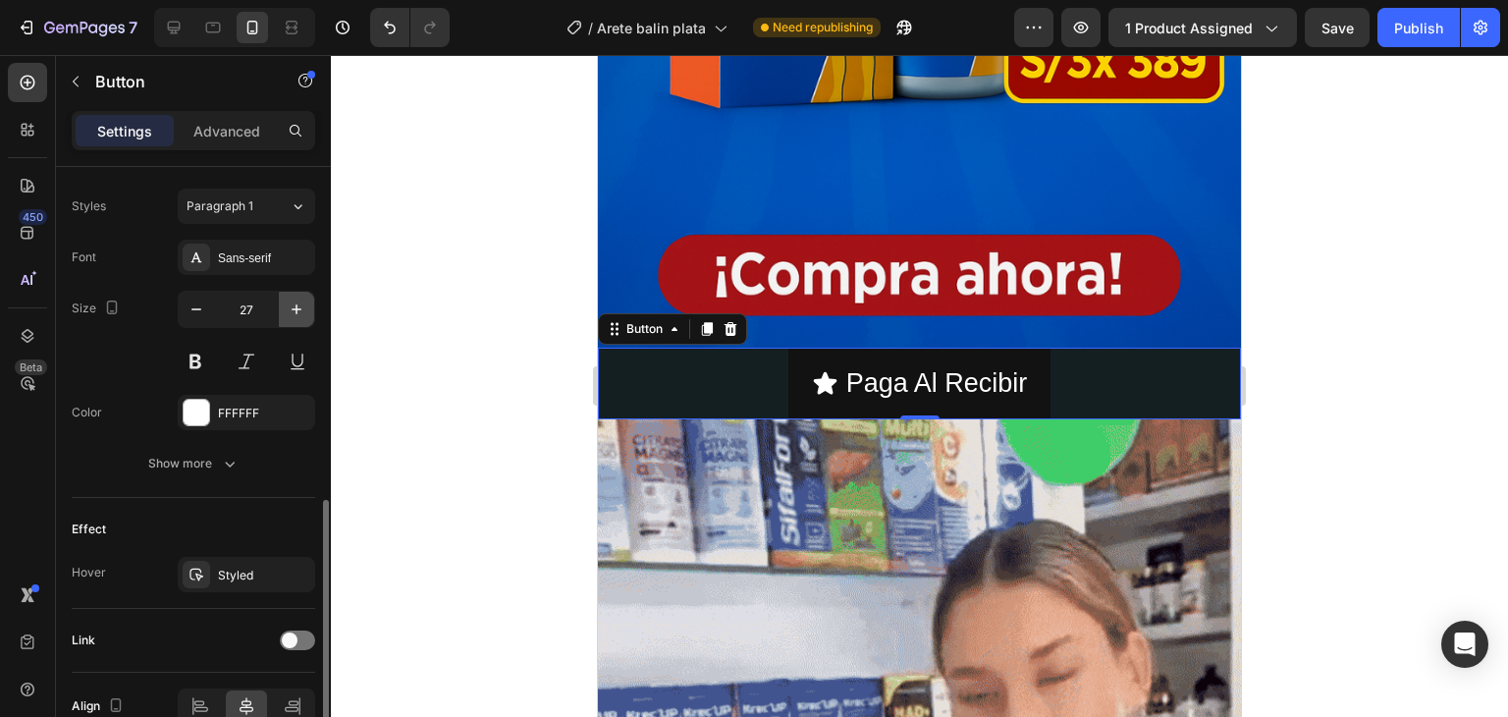
click at [294, 307] on icon "button" at bounding box center [297, 309] width 10 height 10
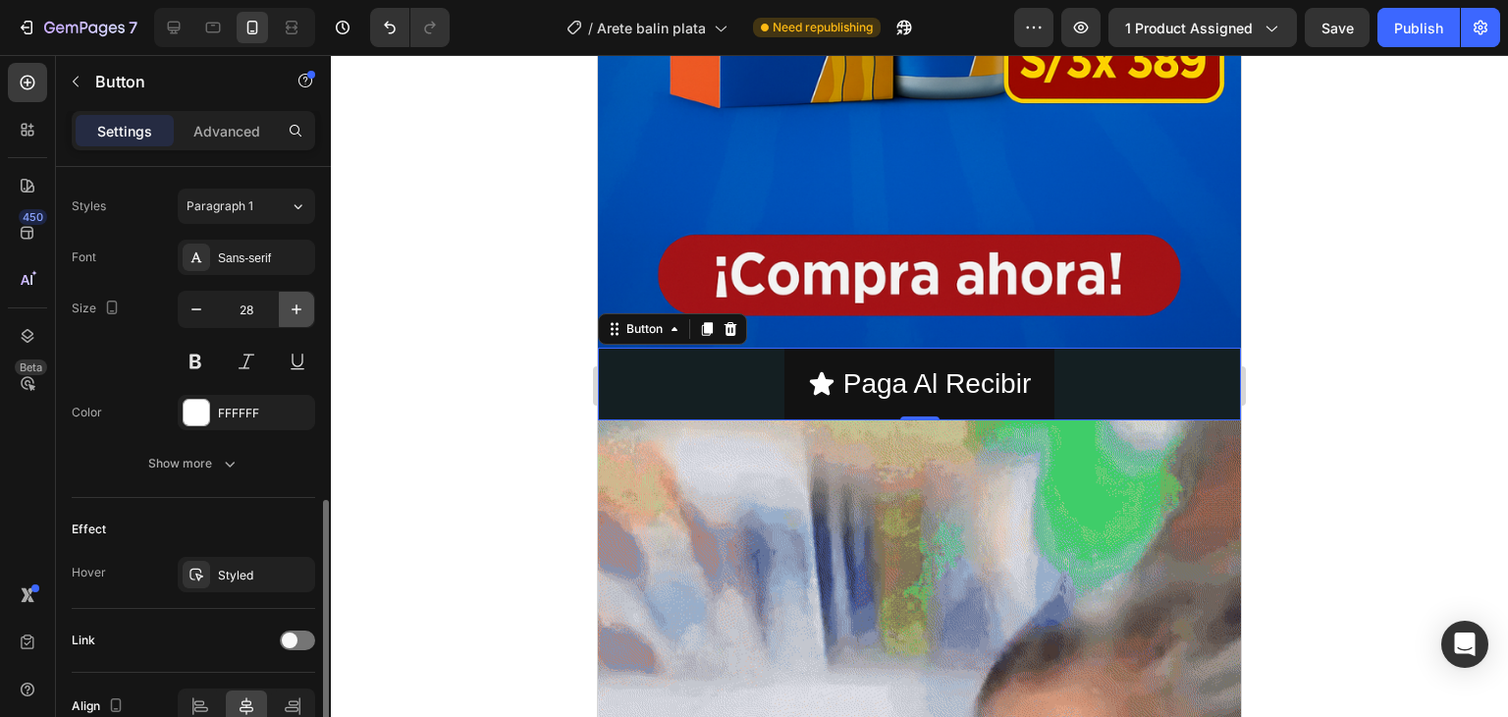
click at [294, 307] on icon "button" at bounding box center [297, 309] width 10 height 10
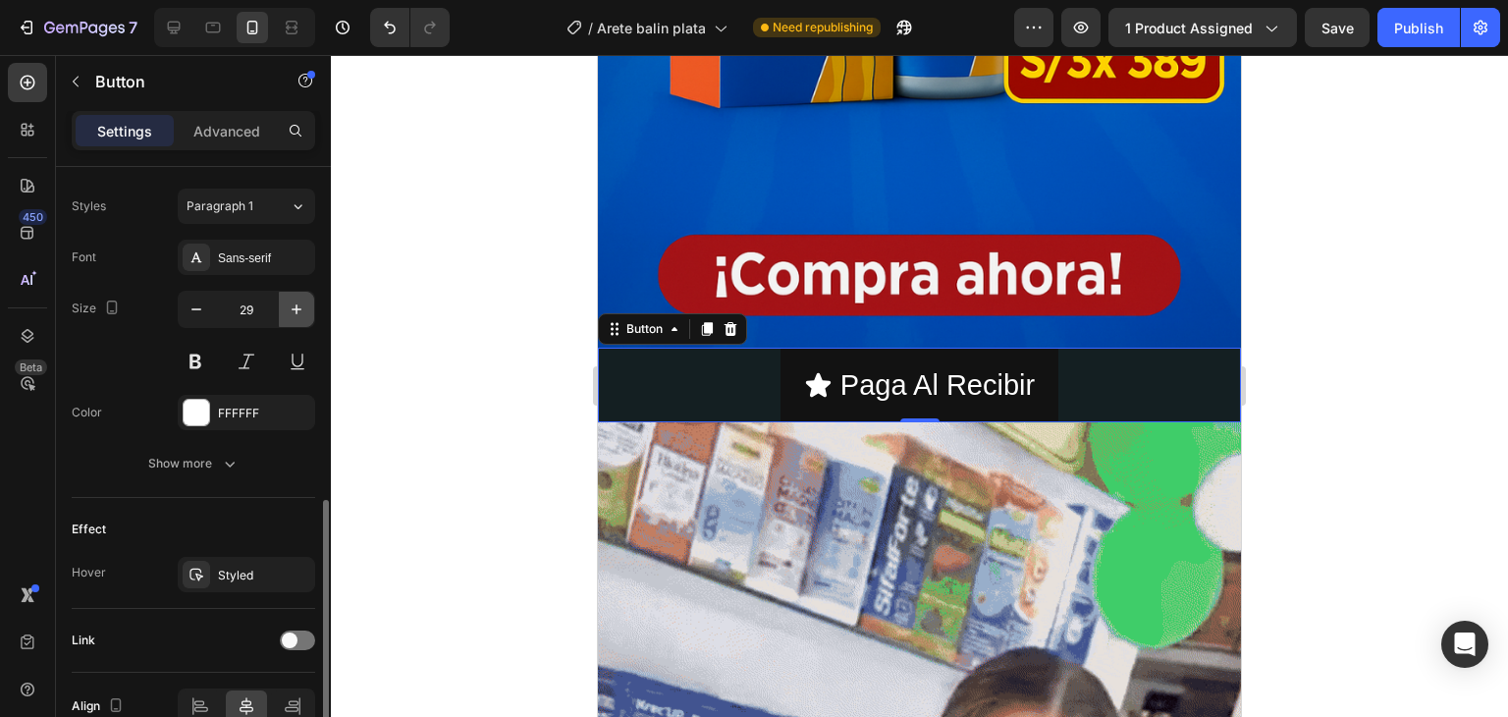
click at [295, 305] on icon "button" at bounding box center [297, 309] width 20 height 20
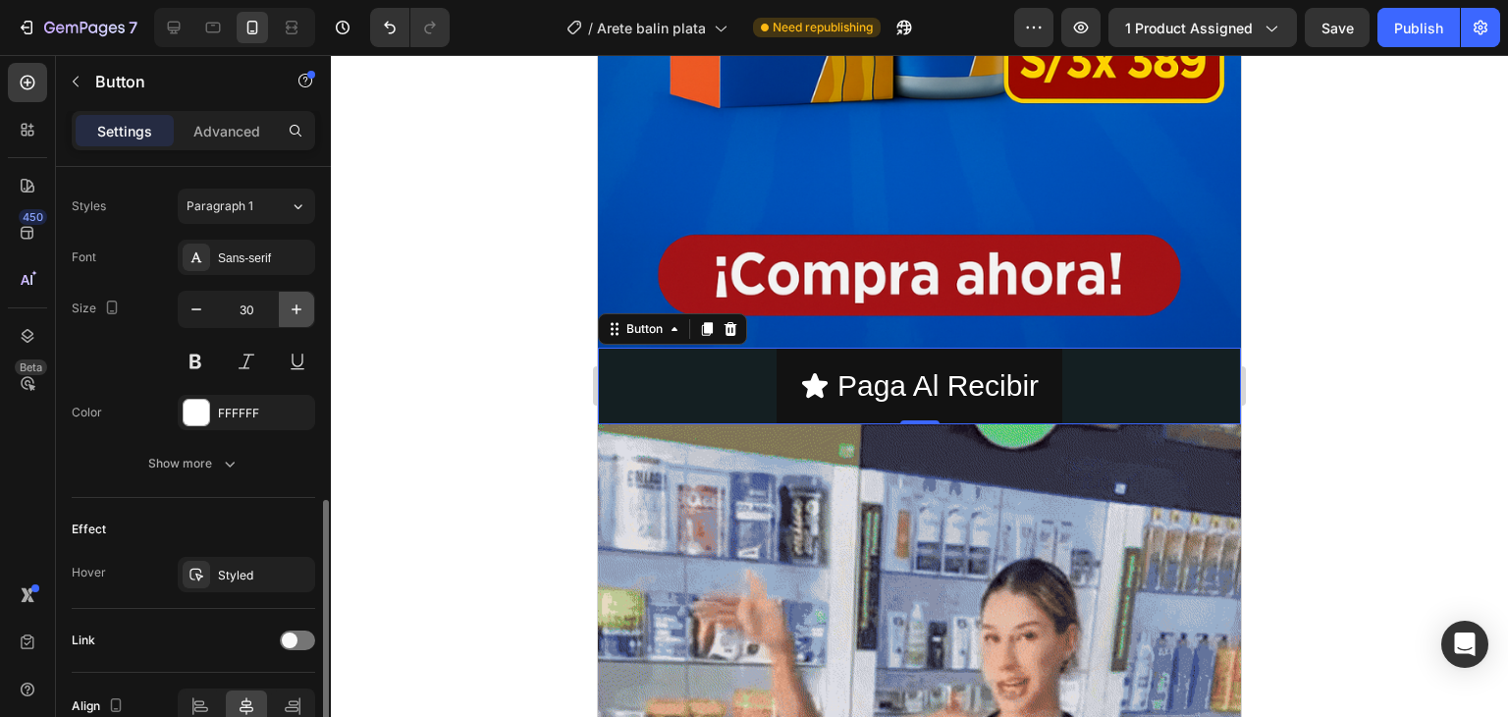
click at [295, 305] on icon "button" at bounding box center [297, 309] width 20 height 20
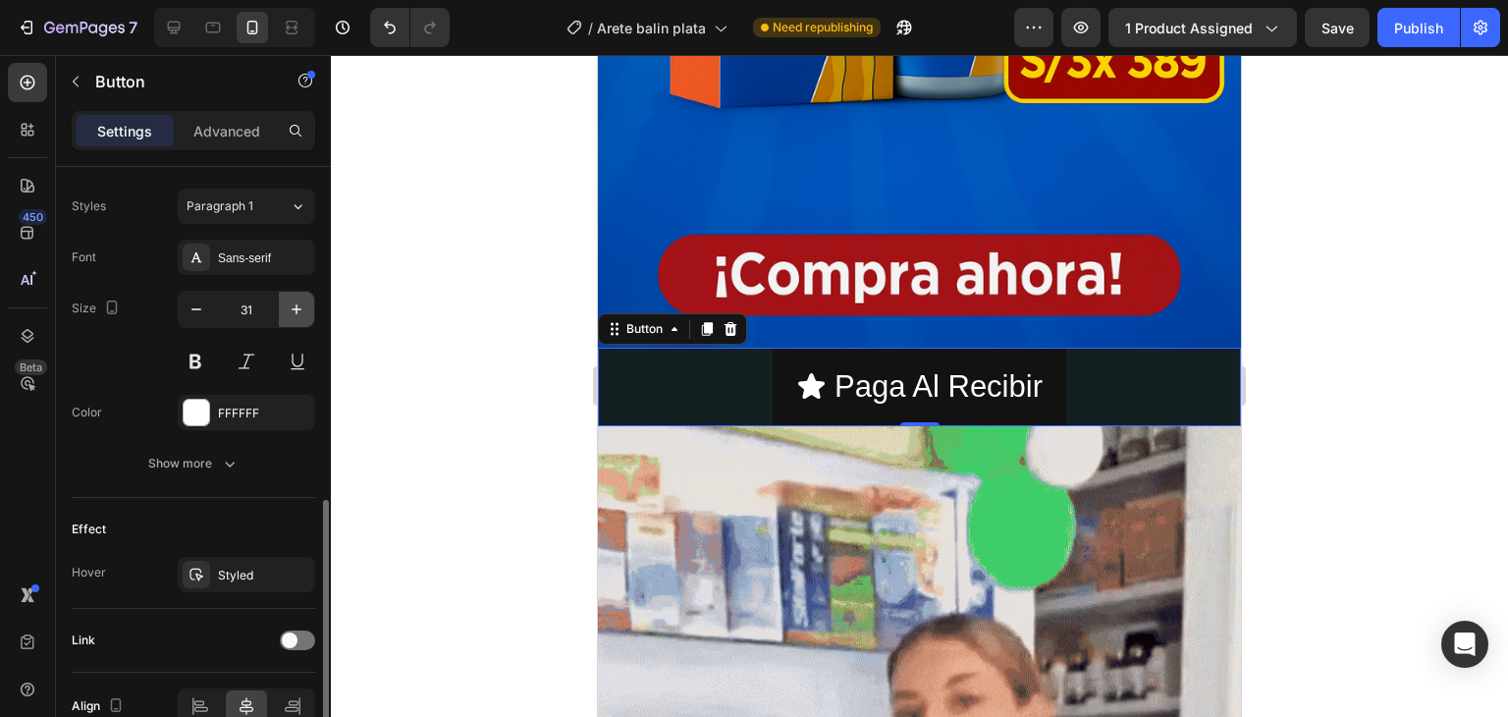
click at [295, 305] on icon "button" at bounding box center [297, 309] width 20 height 20
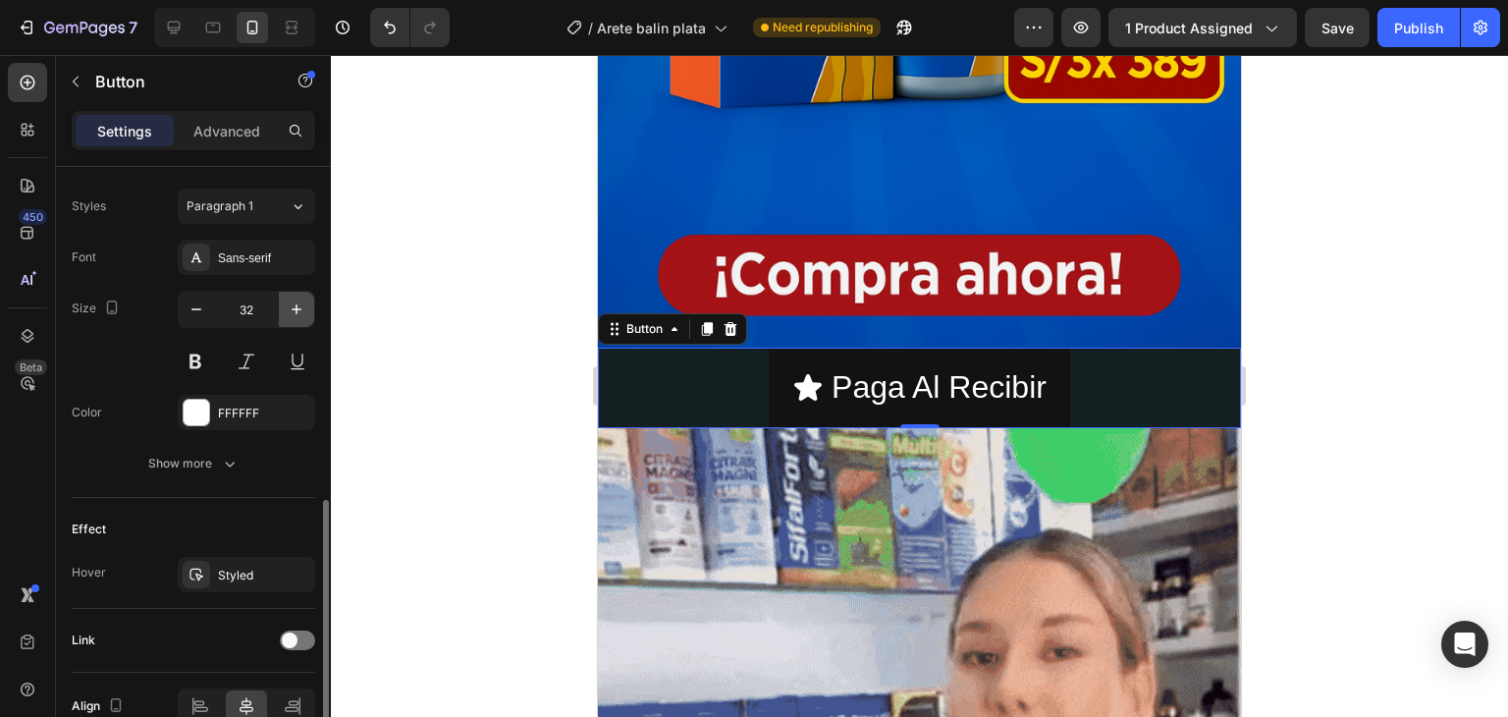
click at [295, 305] on icon "button" at bounding box center [297, 309] width 20 height 20
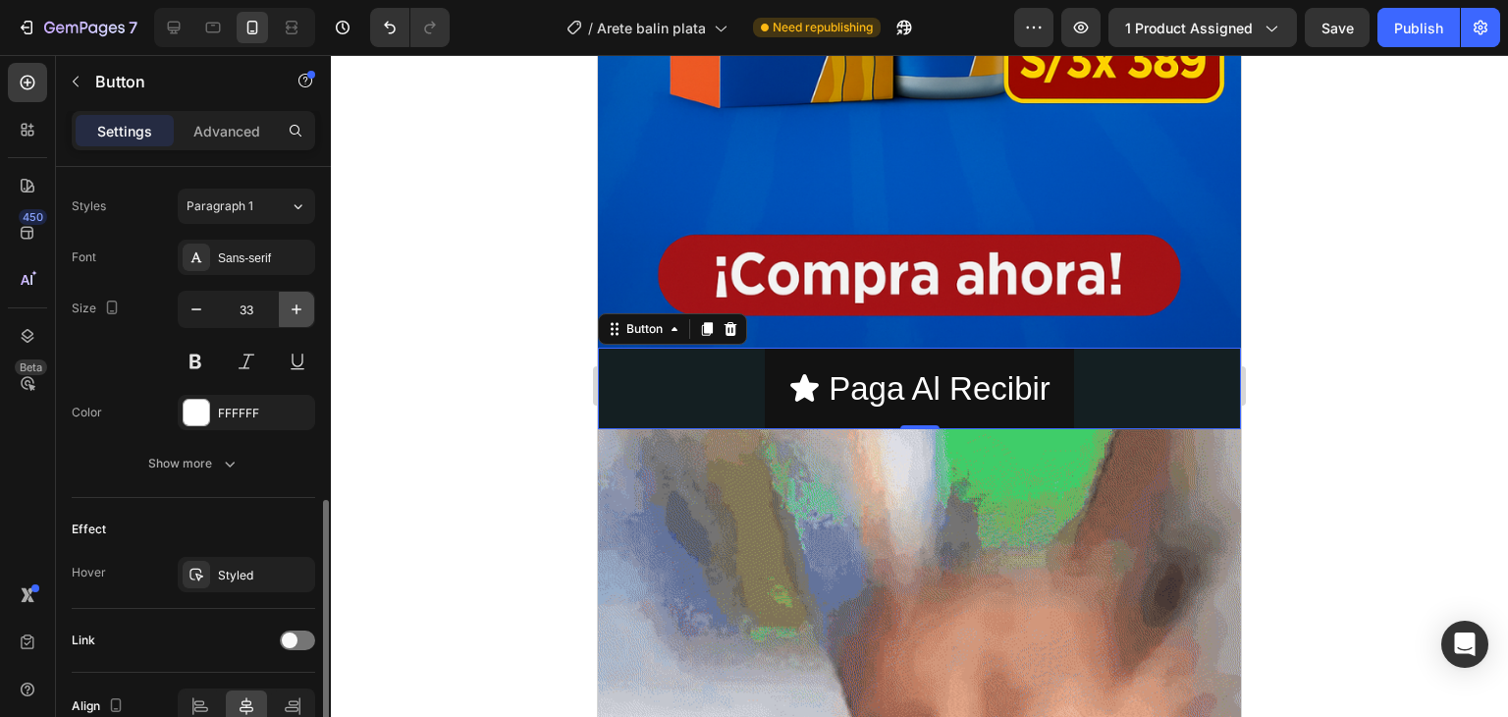
click at [295, 305] on icon "button" at bounding box center [297, 309] width 20 height 20
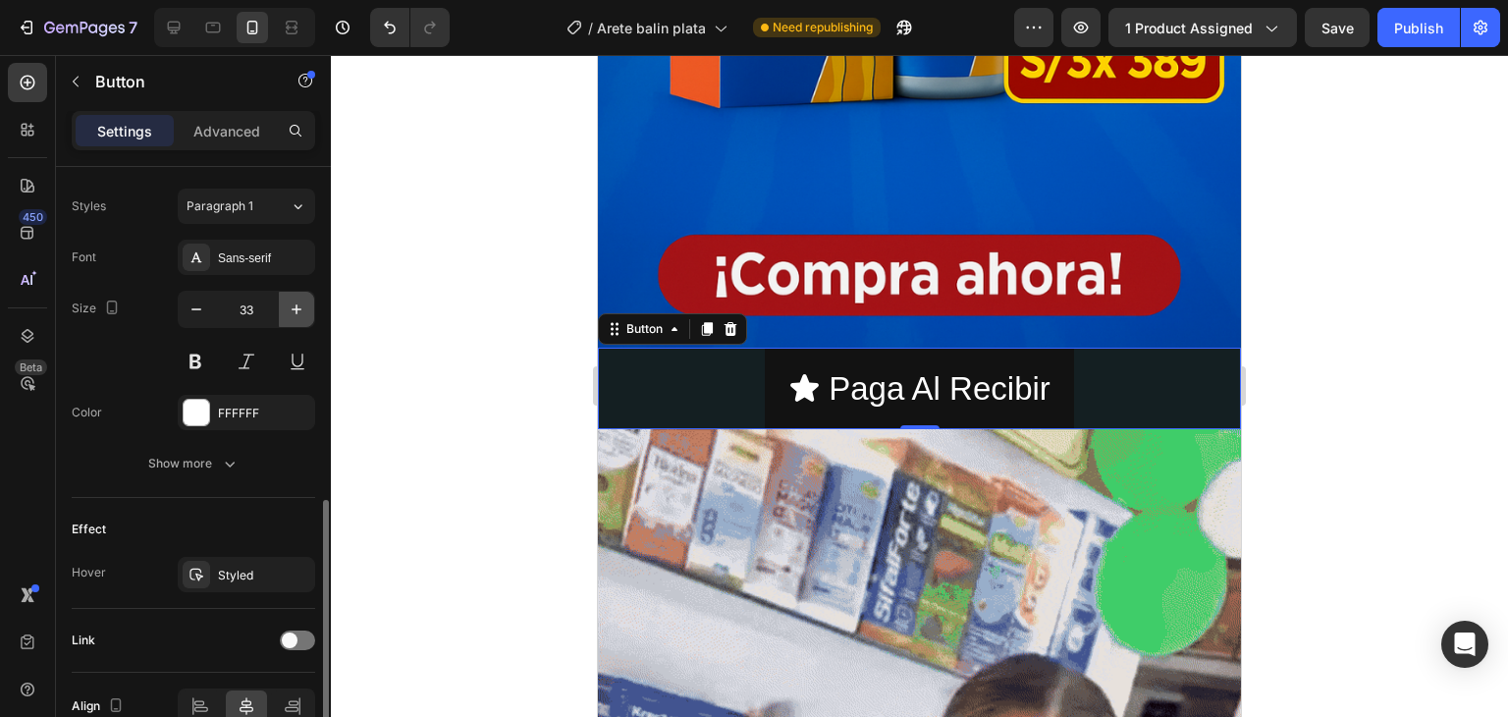
click at [295, 305] on icon "button" at bounding box center [297, 309] width 20 height 20
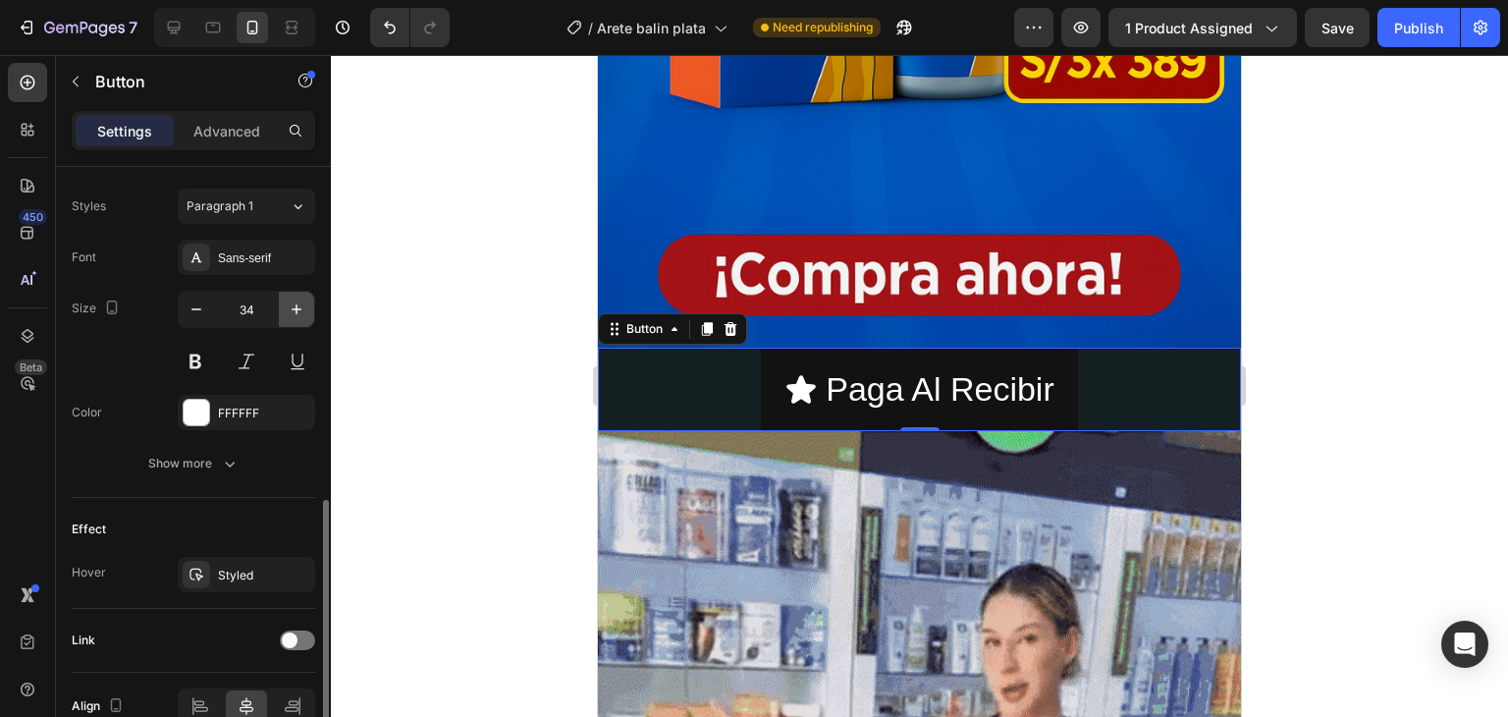
click at [295, 305] on icon "button" at bounding box center [297, 309] width 20 height 20
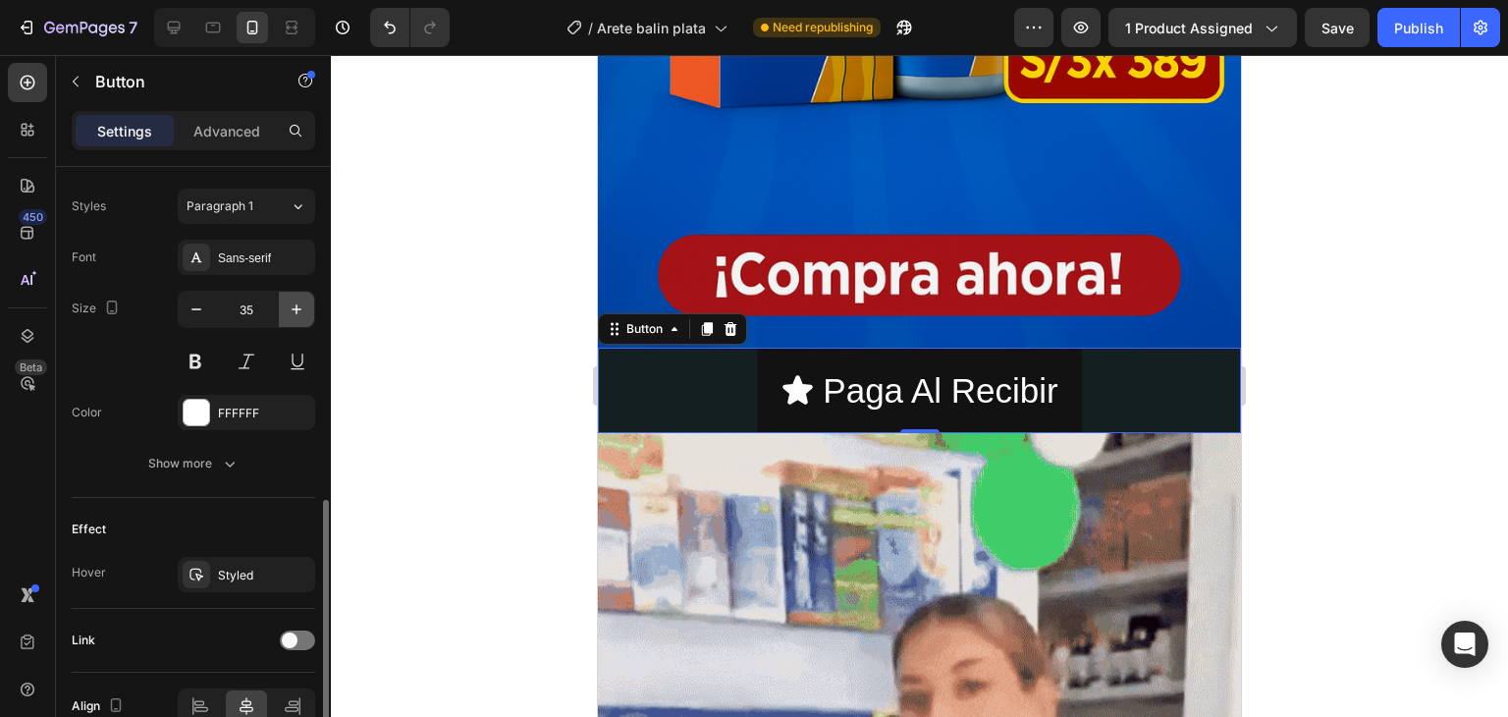
click at [295, 305] on icon "button" at bounding box center [297, 309] width 20 height 20
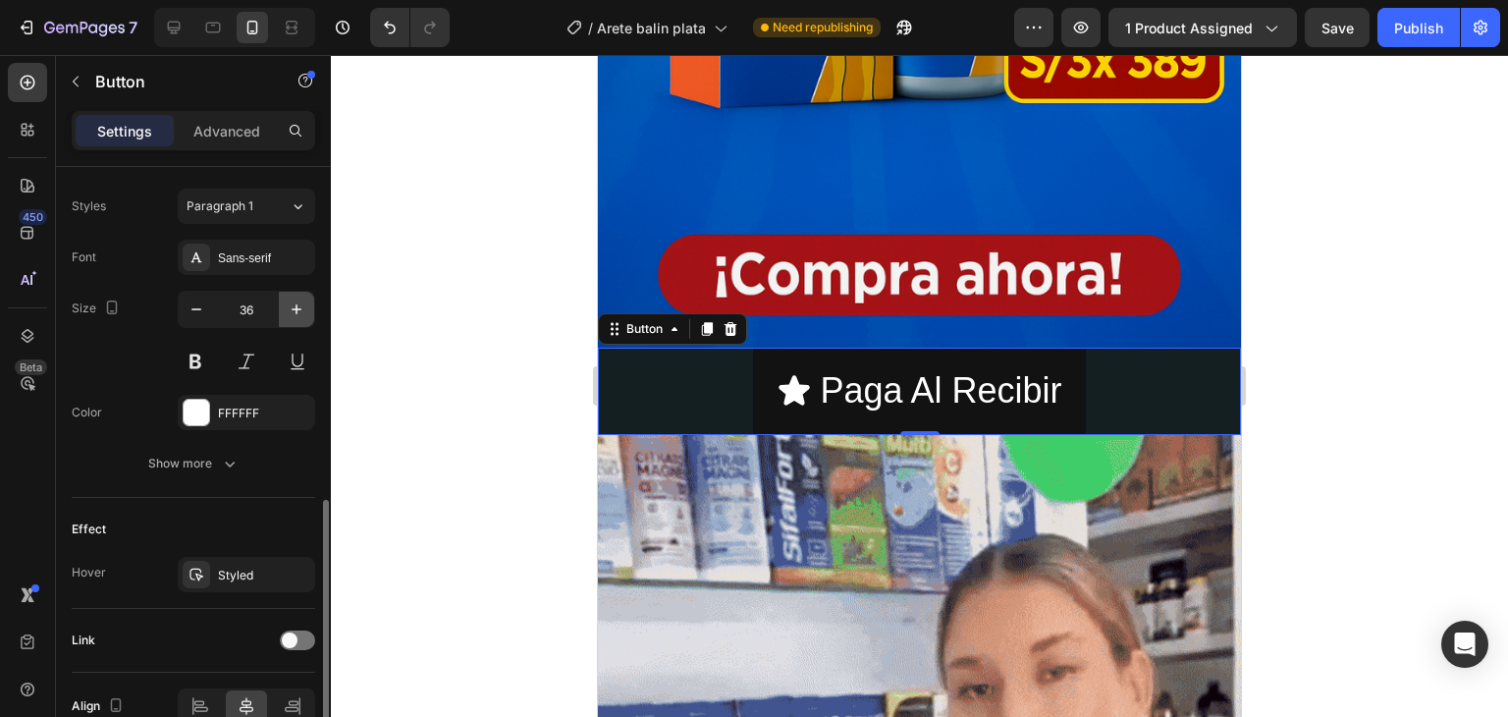
click at [295, 305] on icon "button" at bounding box center [297, 309] width 20 height 20
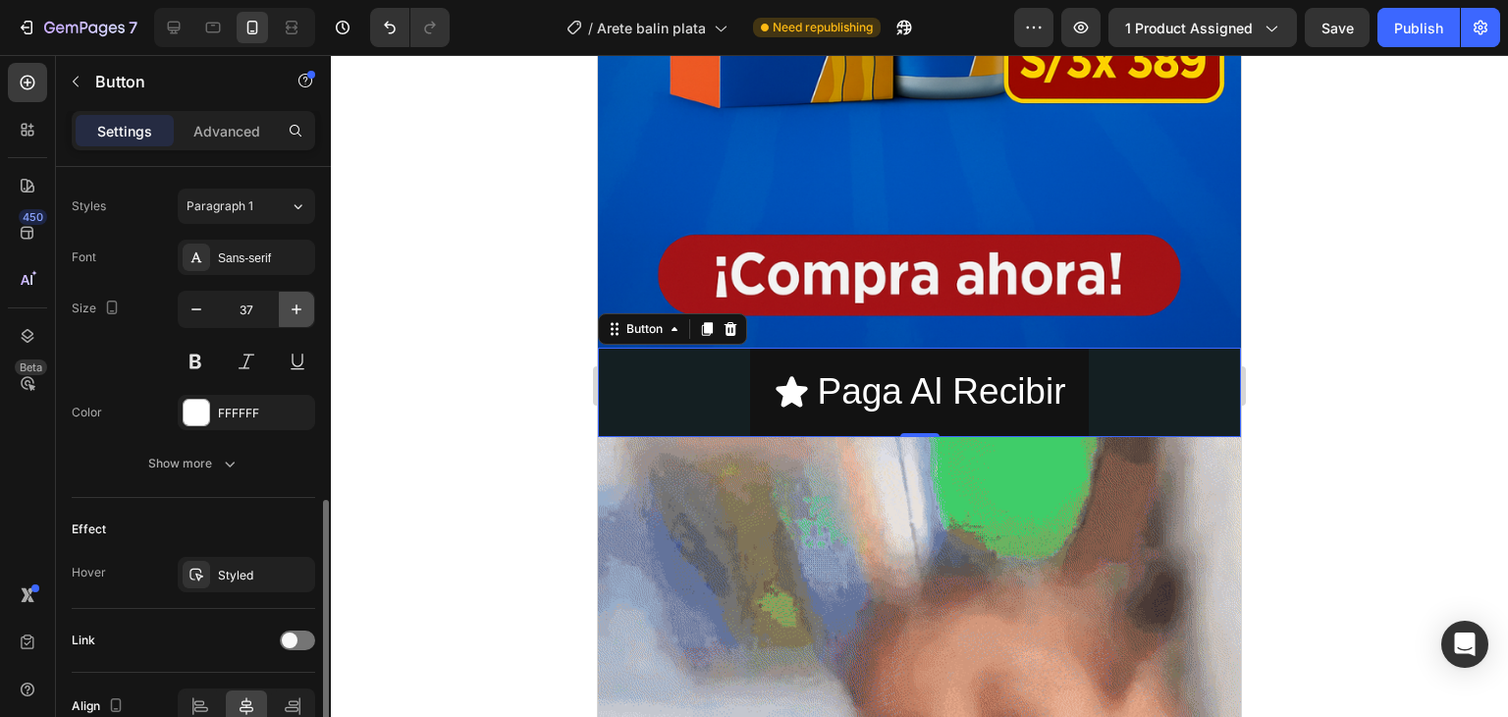
click at [295, 305] on icon "button" at bounding box center [297, 309] width 20 height 20
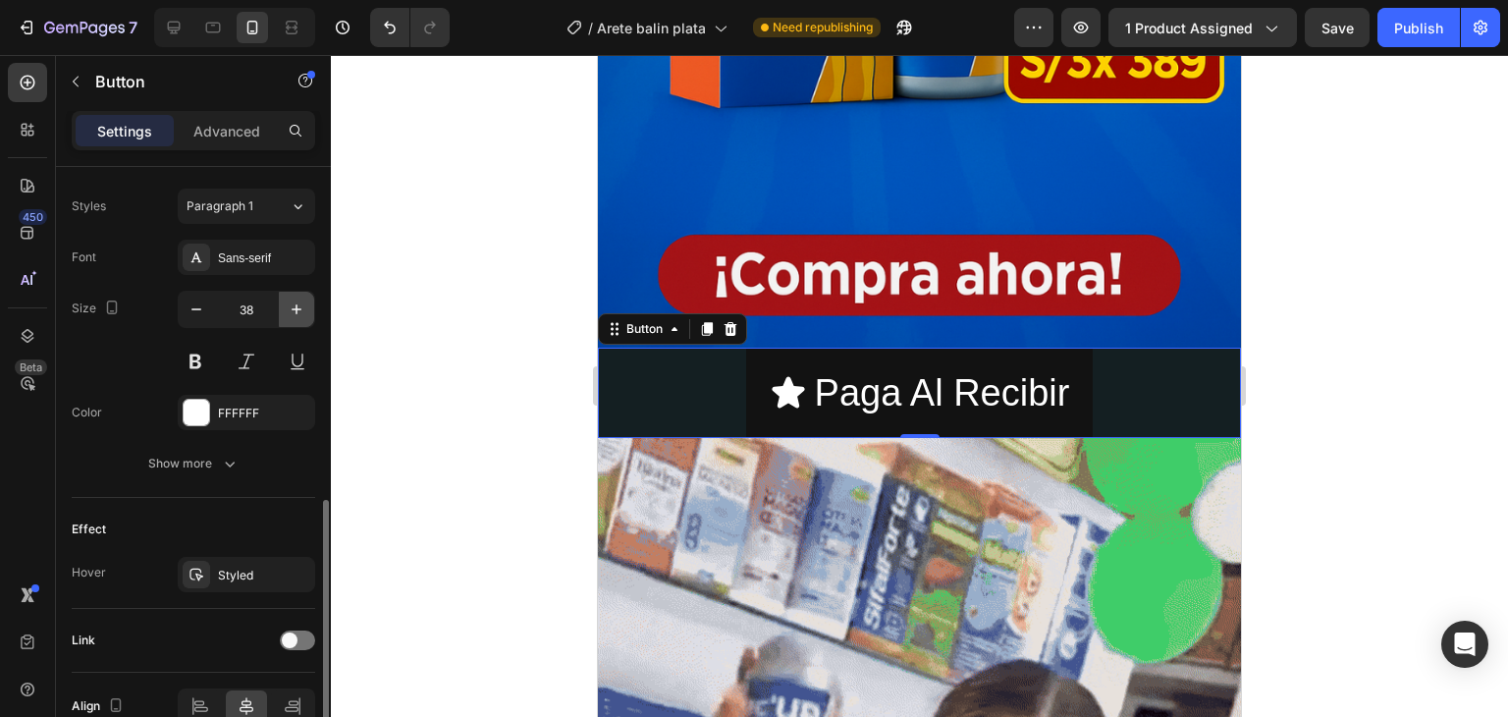
click at [295, 305] on icon "button" at bounding box center [297, 309] width 20 height 20
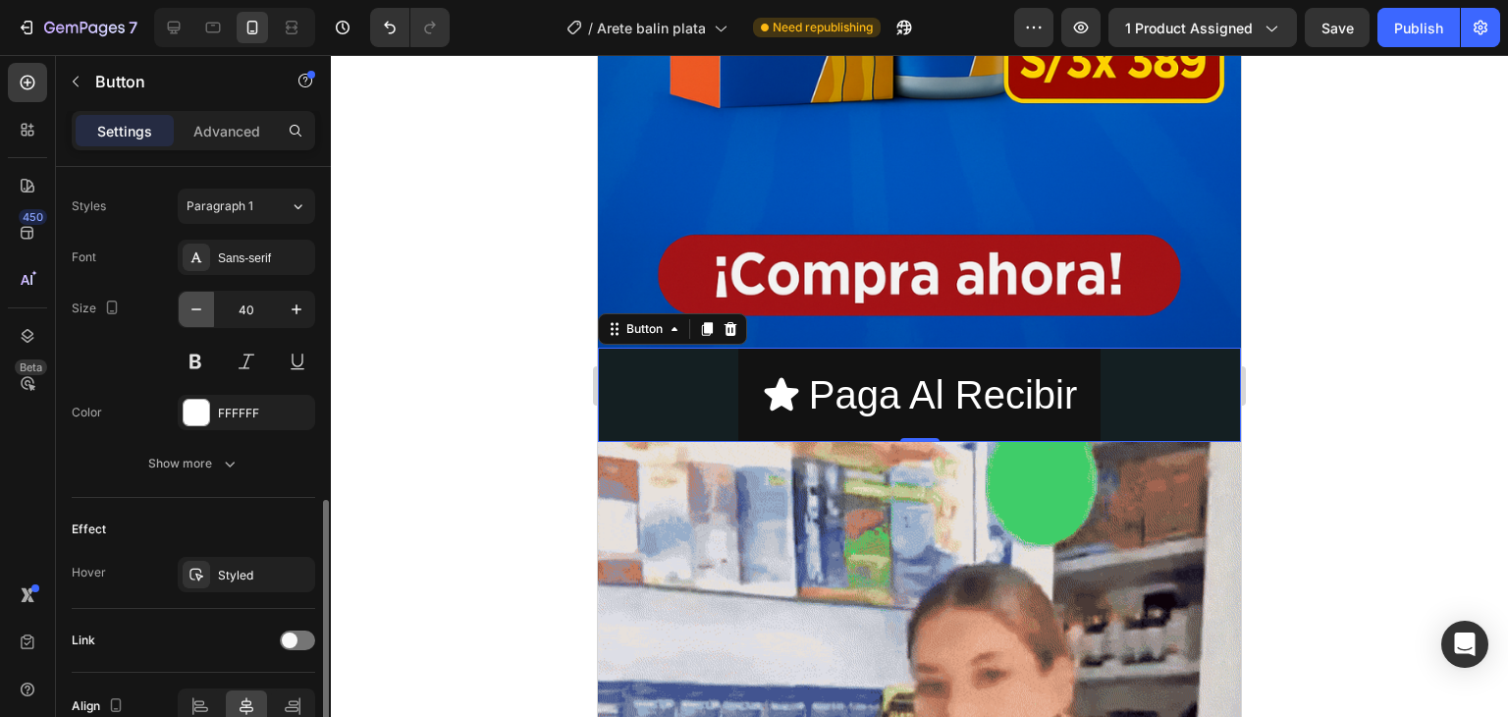
click at [194, 307] on icon "button" at bounding box center [197, 309] width 20 height 20
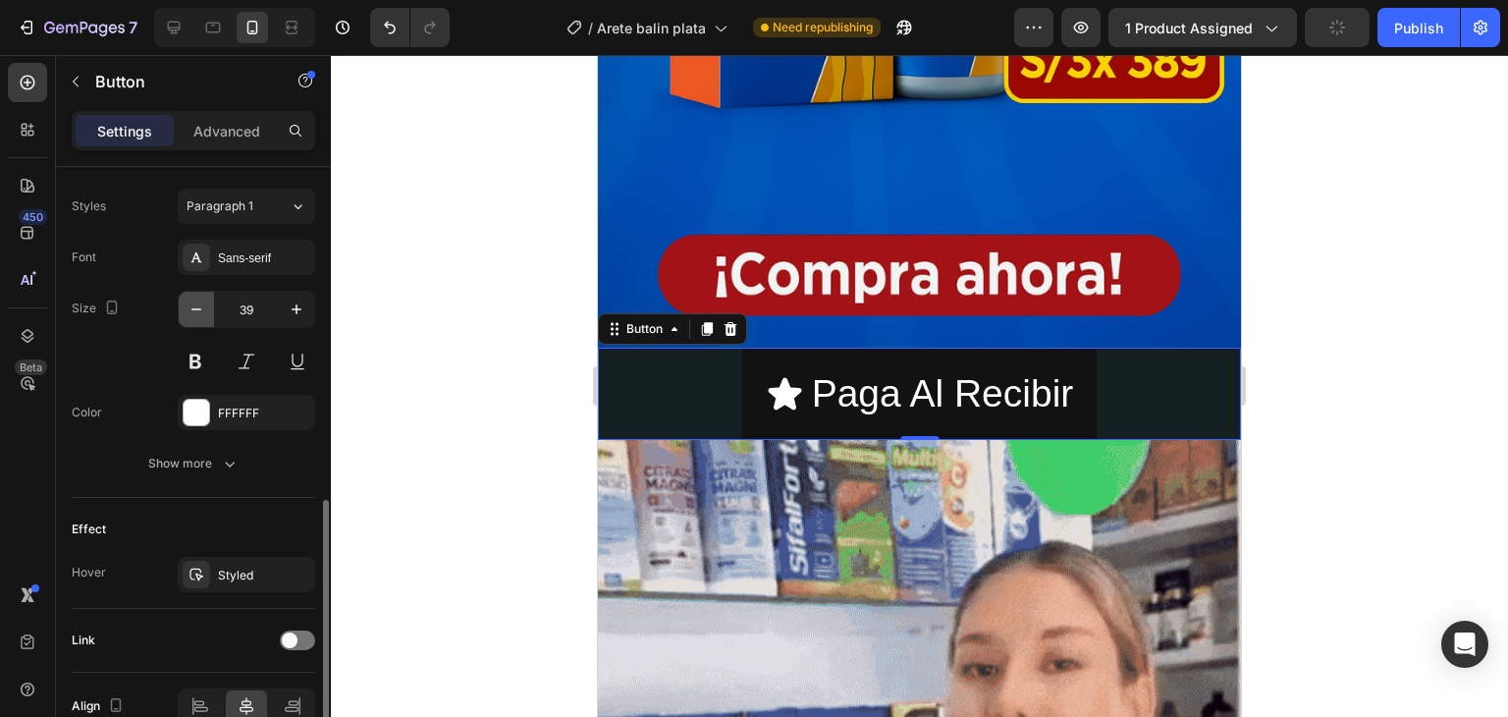
click at [196, 307] on icon "button" at bounding box center [197, 309] width 20 height 20
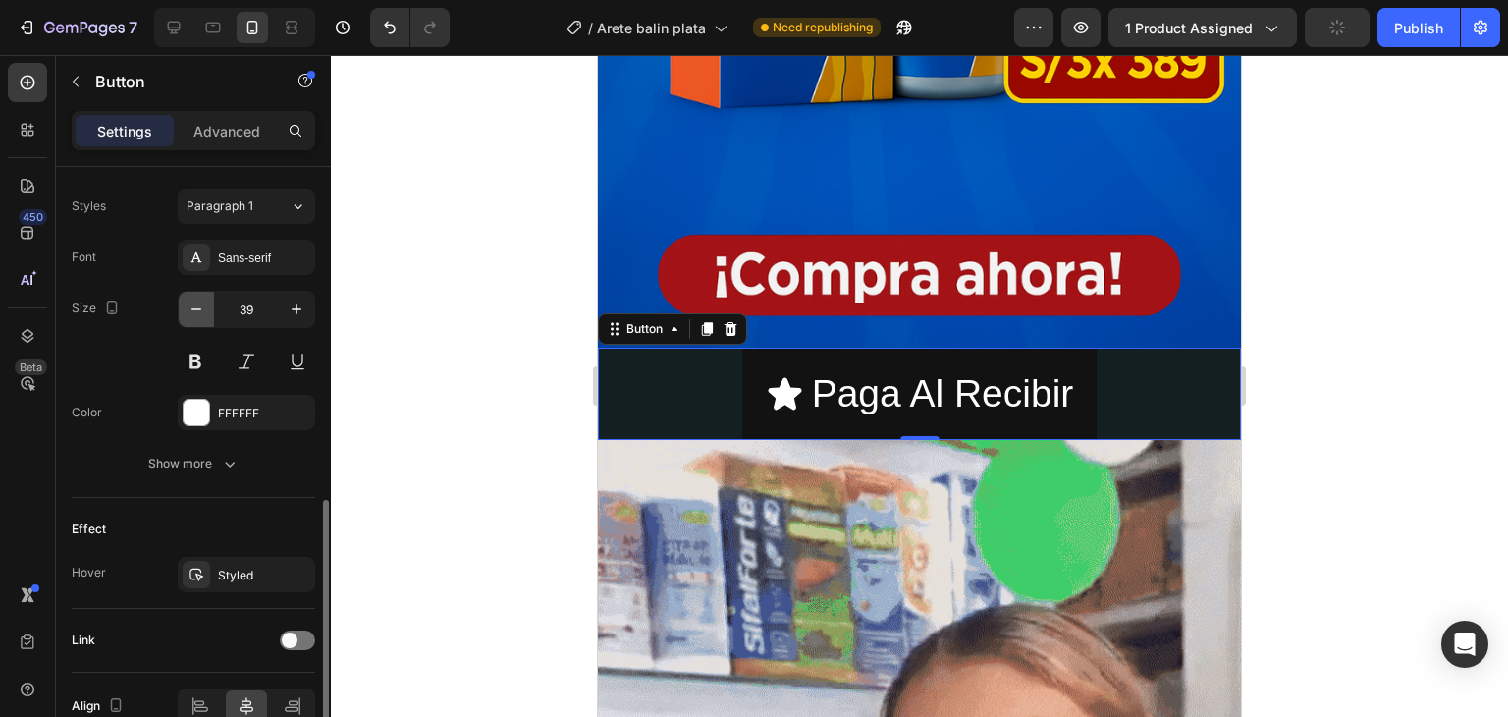
click at [196, 307] on icon "button" at bounding box center [197, 309] width 20 height 20
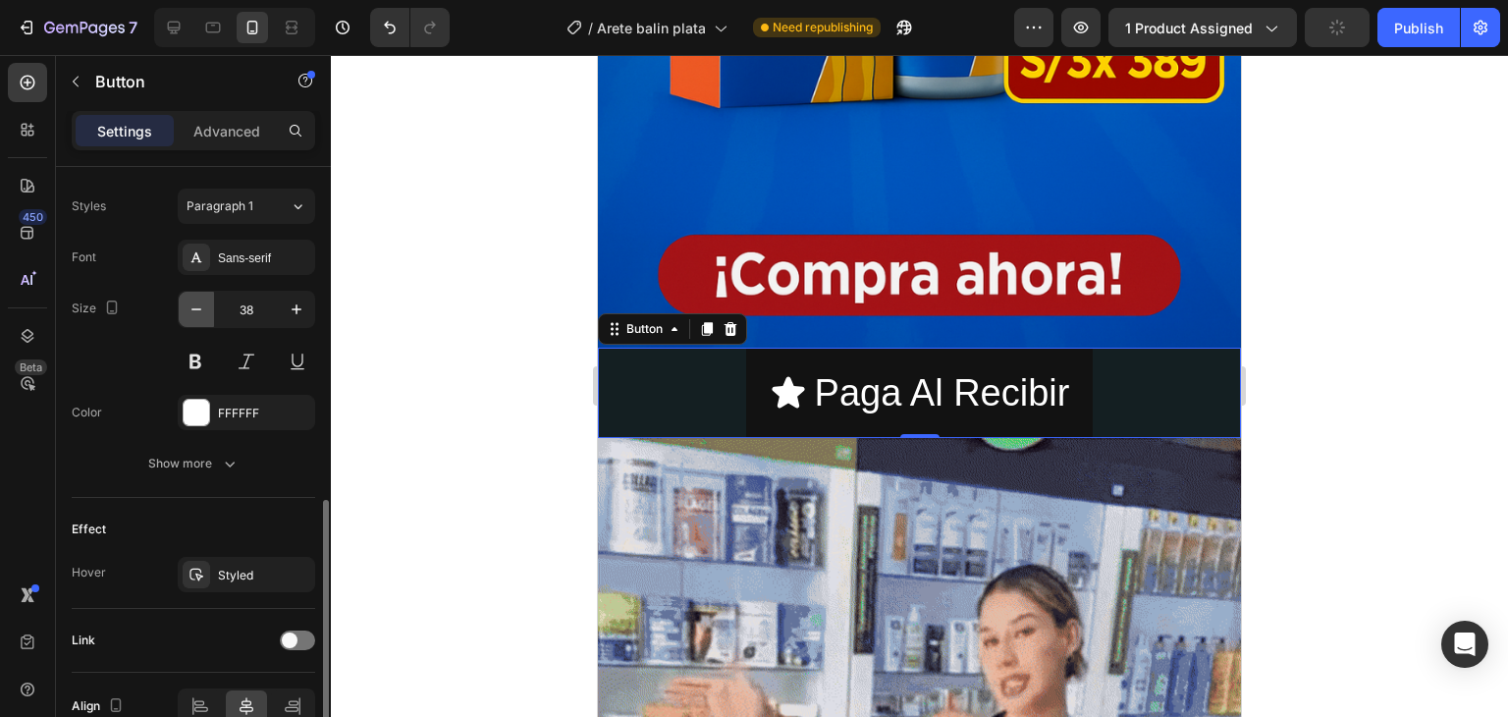
click at [196, 307] on icon "button" at bounding box center [197, 309] width 20 height 20
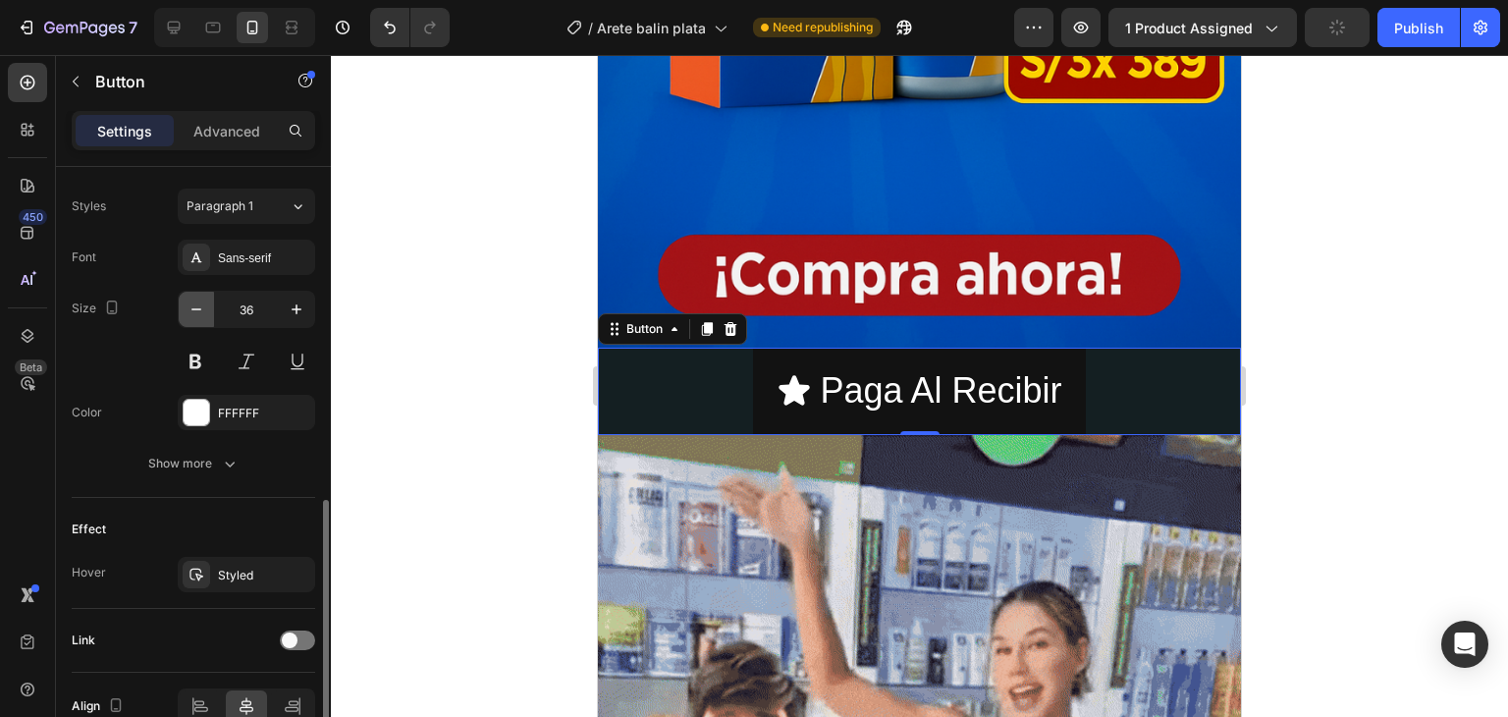
click at [196, 307] on icon "button" at bounding box center [197, 309] width 20 height 20
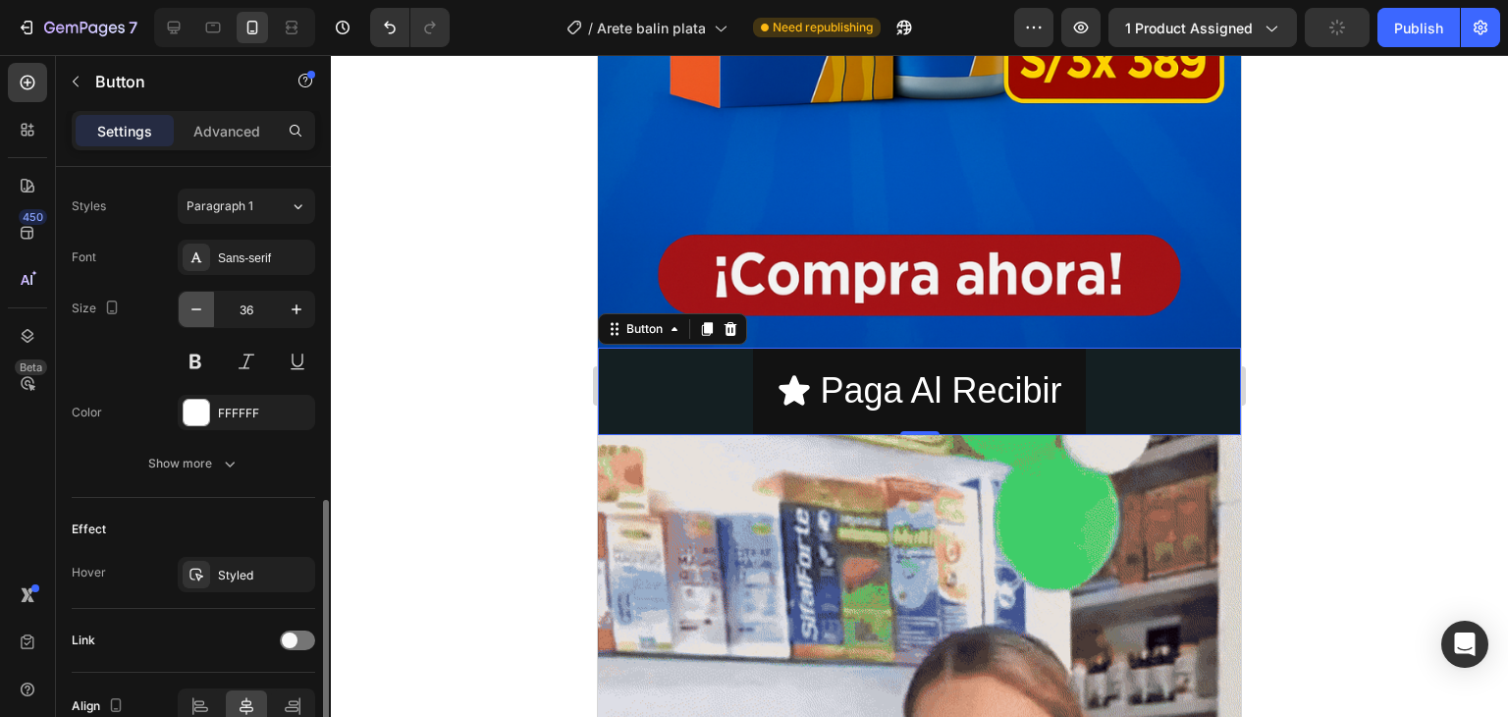
click at [196, 307] on icon "button" at bounding box center [197, 309] width 20 height 20
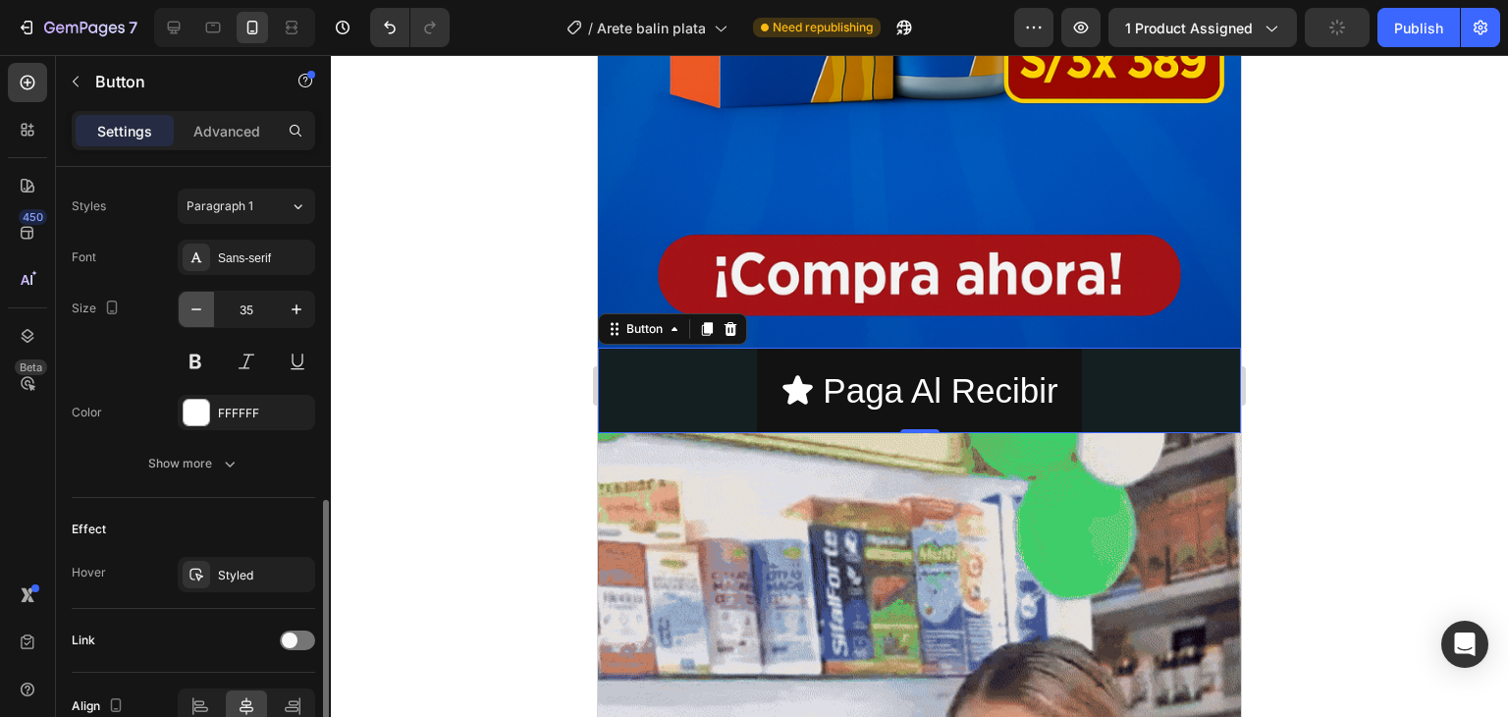
click at [196, 307] on icon "button" at bounding box center [197, 309] width 20 height 20
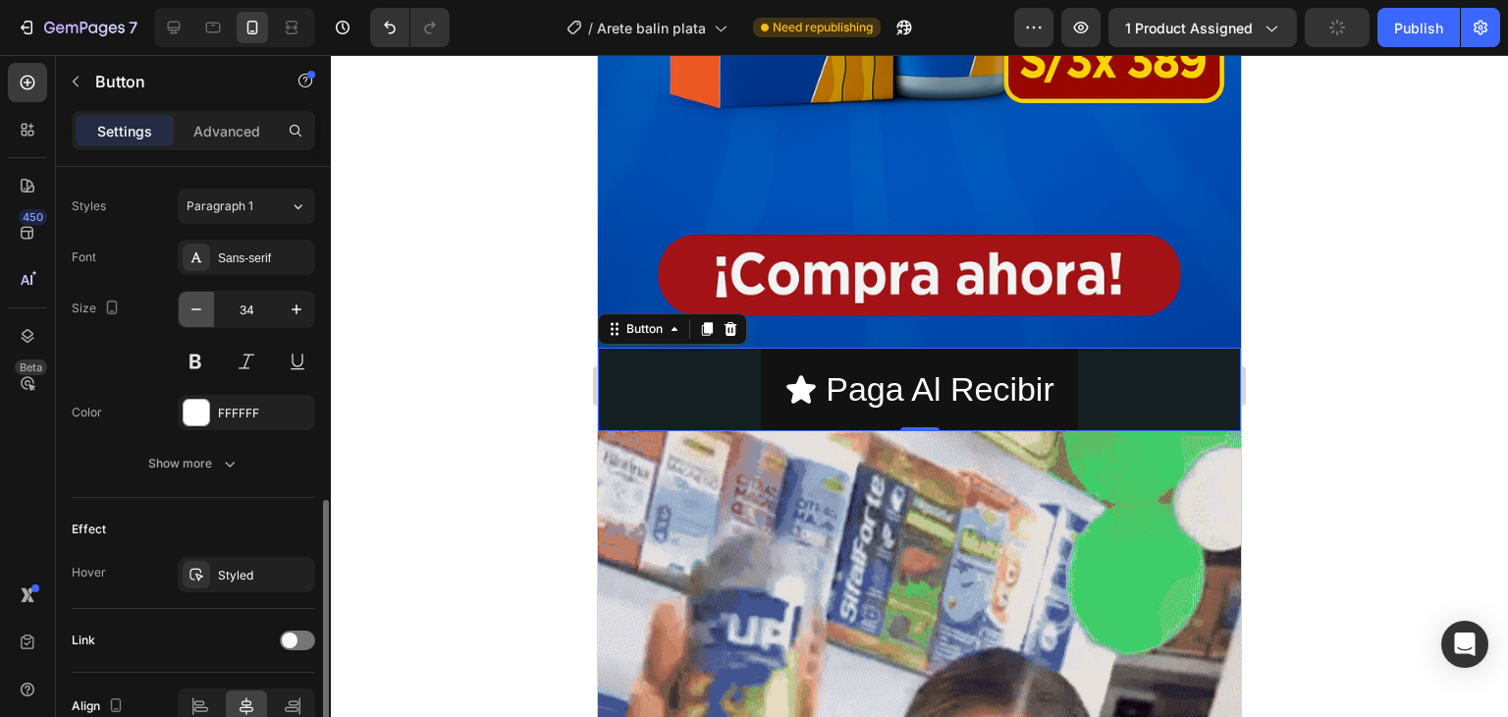
click at [196, 307] on icon "button" at bounding box center [197, 309] width 20 height 20
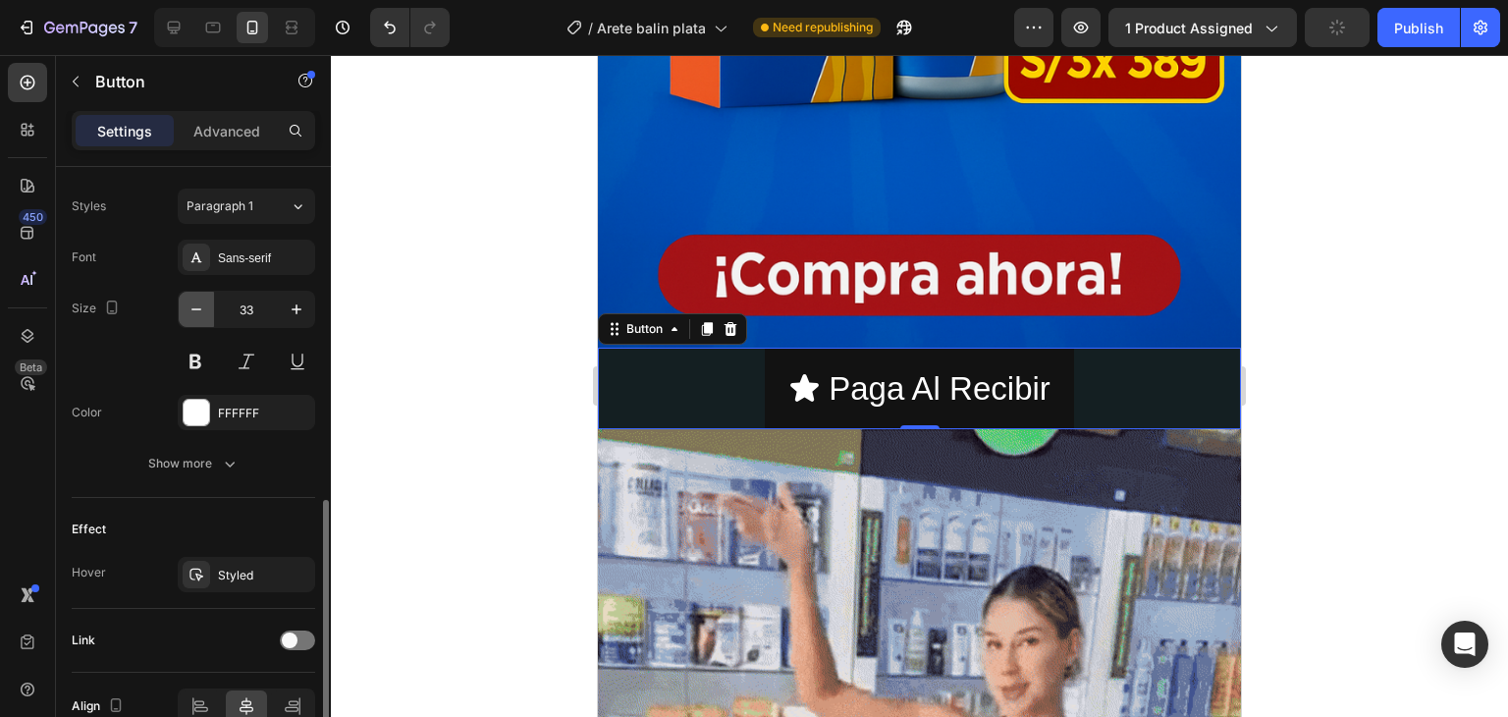
click at [196, 307] on icon "button" at bounding box center [197, 309] width 20 height 20
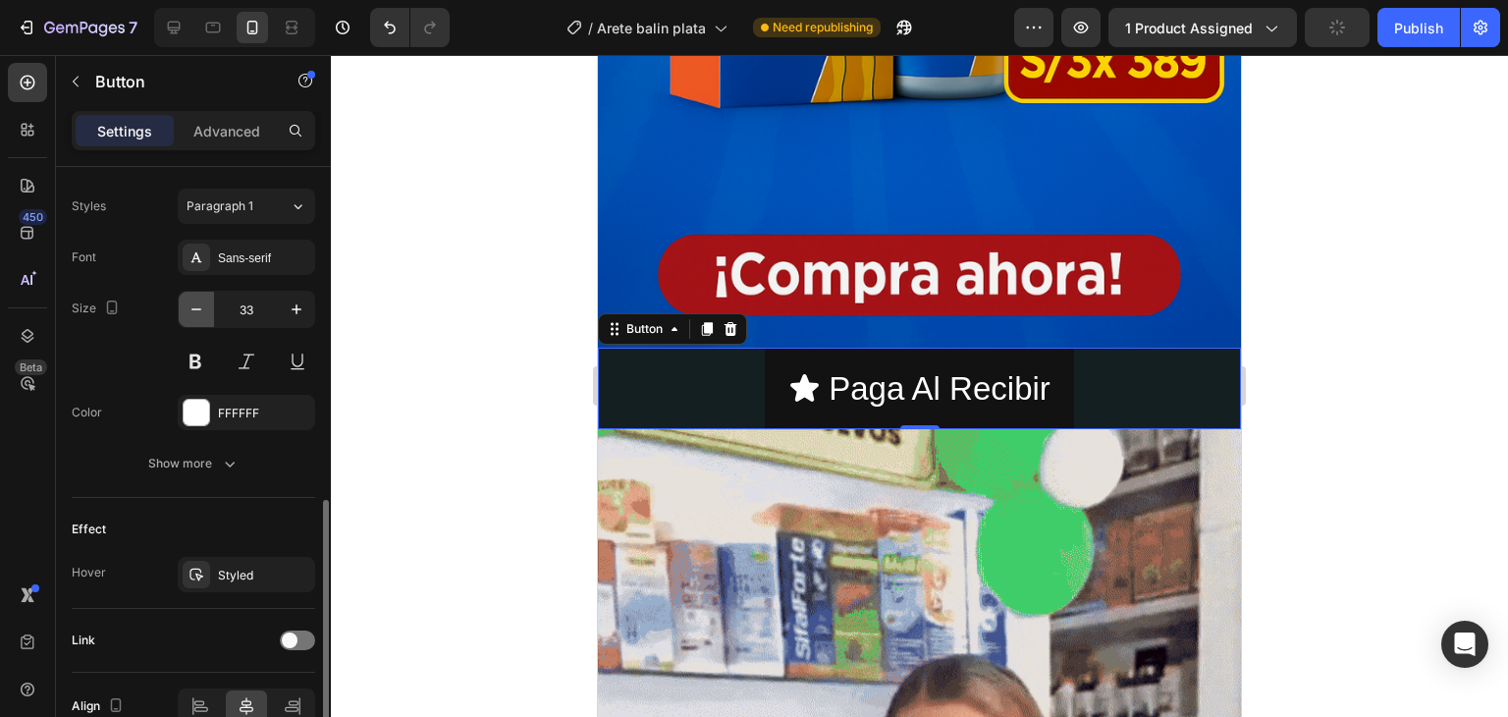
click at [196, 307] on icon "button" at bounding box center [197, 309] width 20 height 20
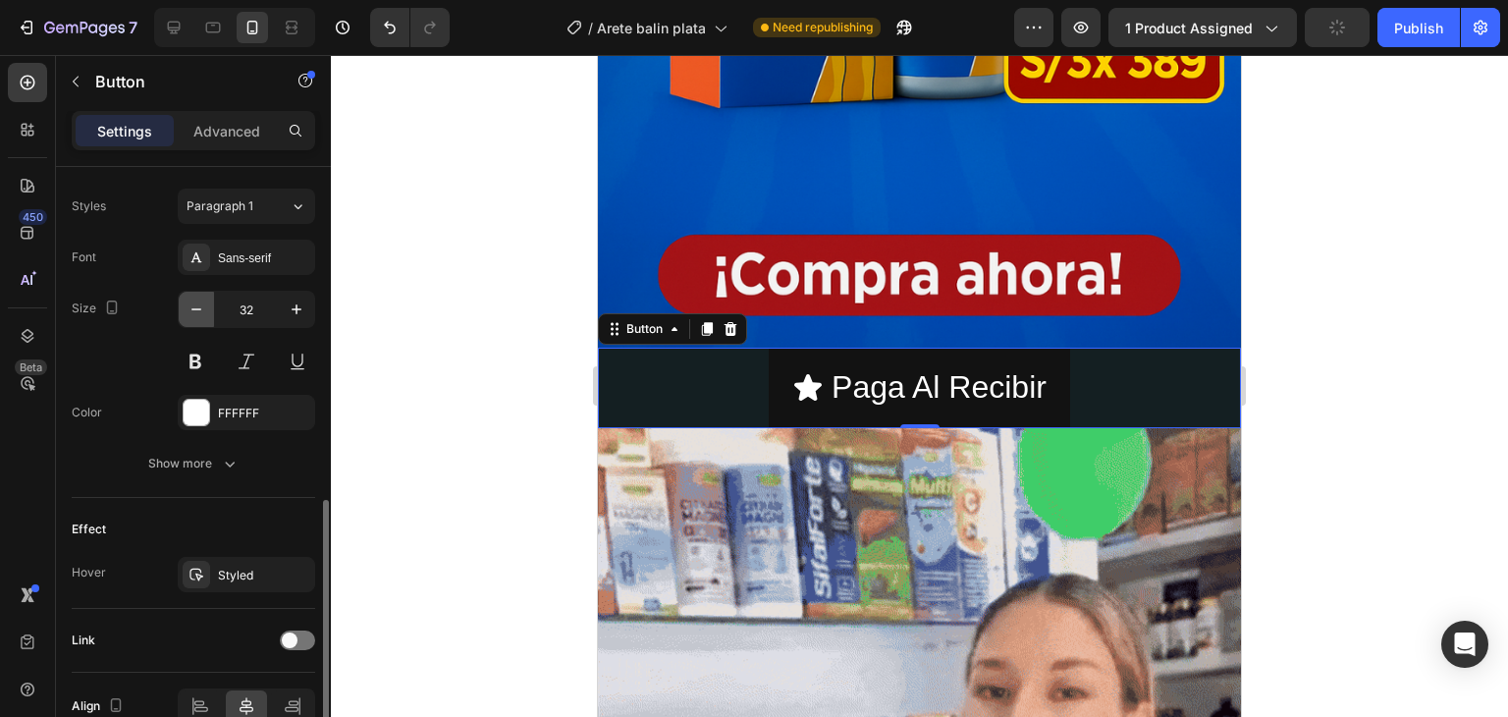
click at [196, 307] on icon "button" at bounding box center [197, 309] width 20 height 20
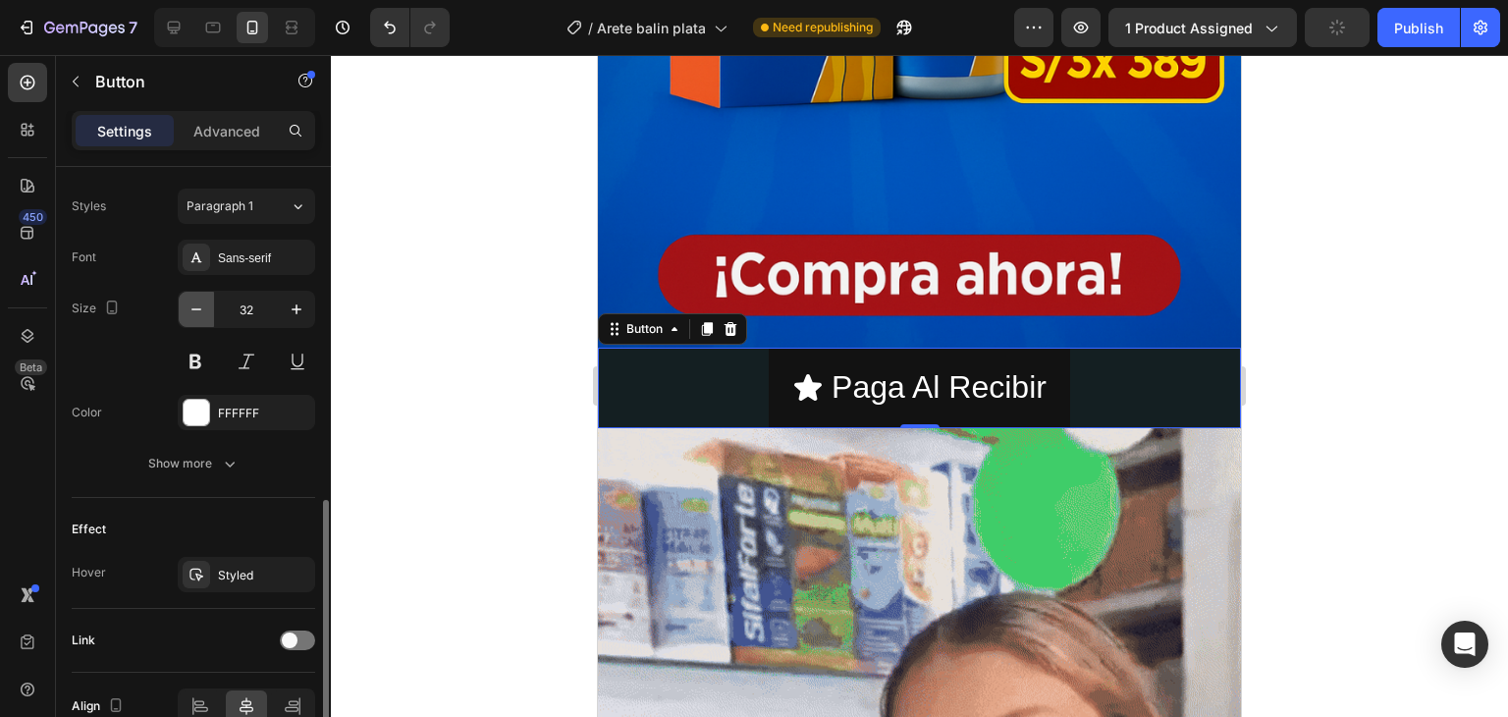
click at [196, 307] on icon "button" at bounding box center [197, 309] width 20 height 20
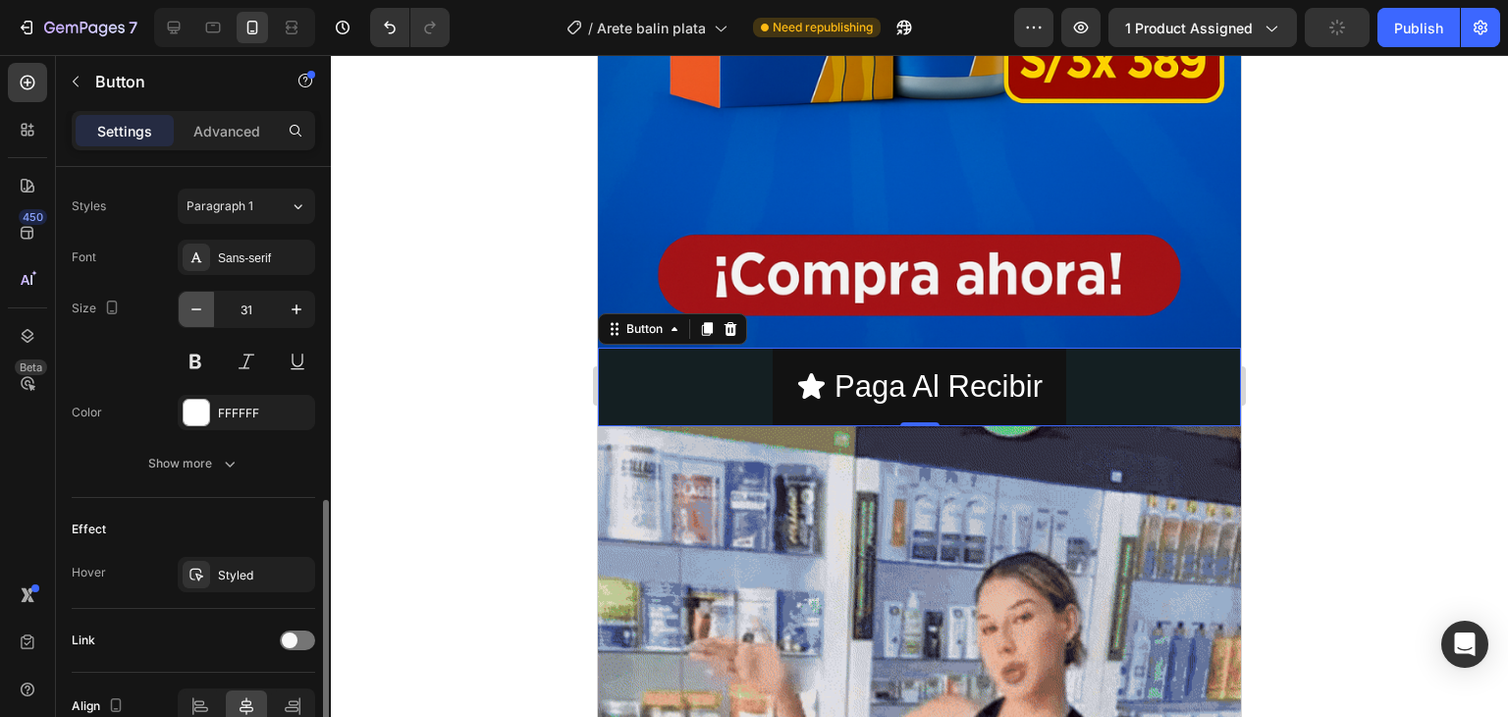
click at [196, 307] on icon "button" at bounding box center [197, 309] width 20 height 20
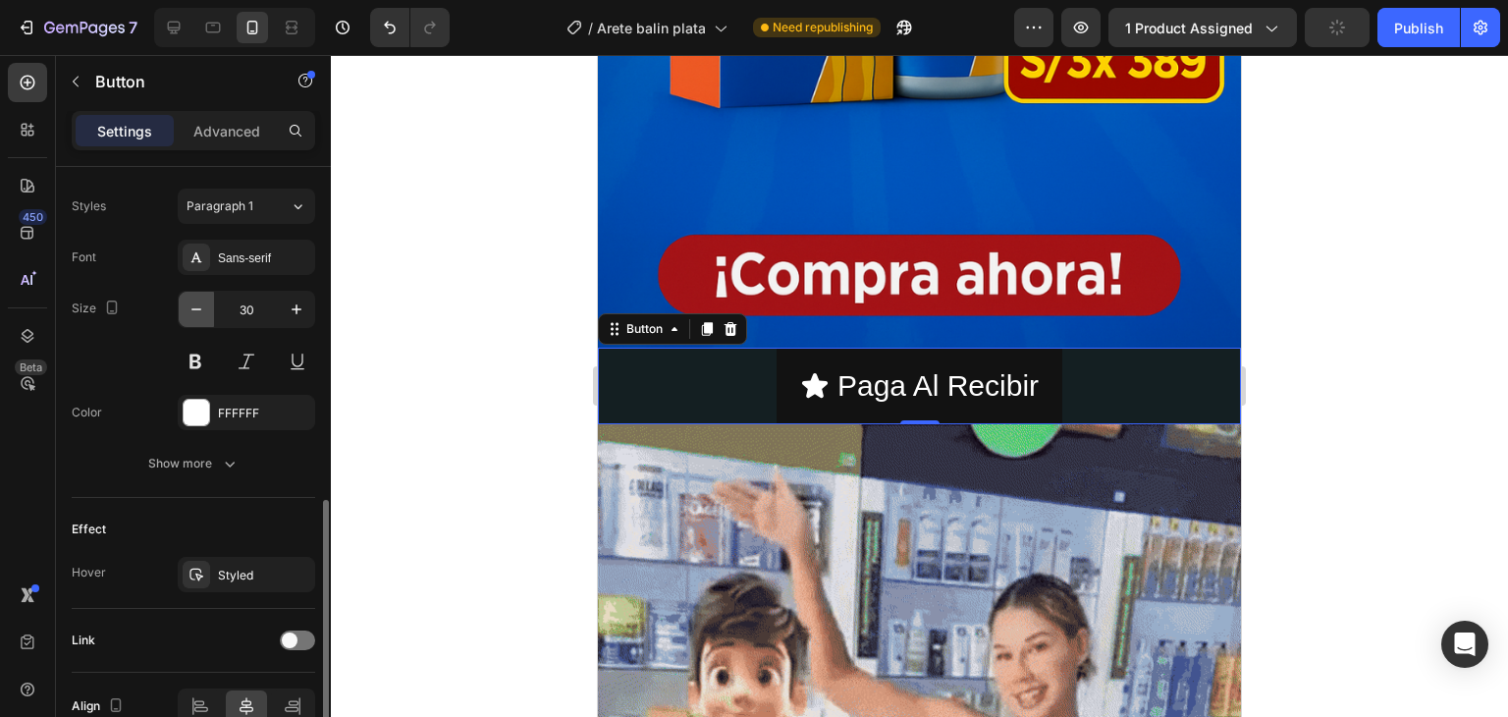
click at [196, 307] on icon "button" at bounding box center [197, 309] width 20 height 20
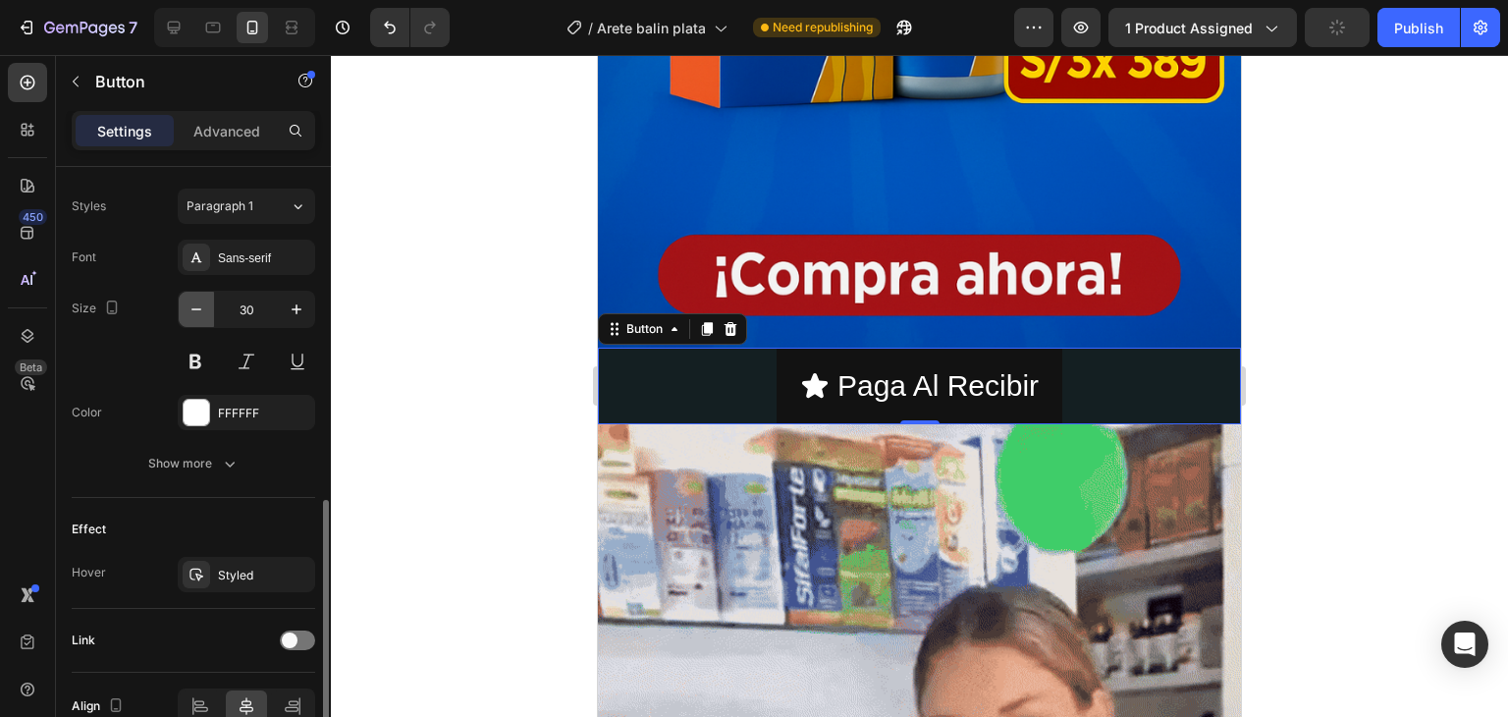
click at [196, 307] on icon "button" at bounding box center [197, 309] width 20 height 20
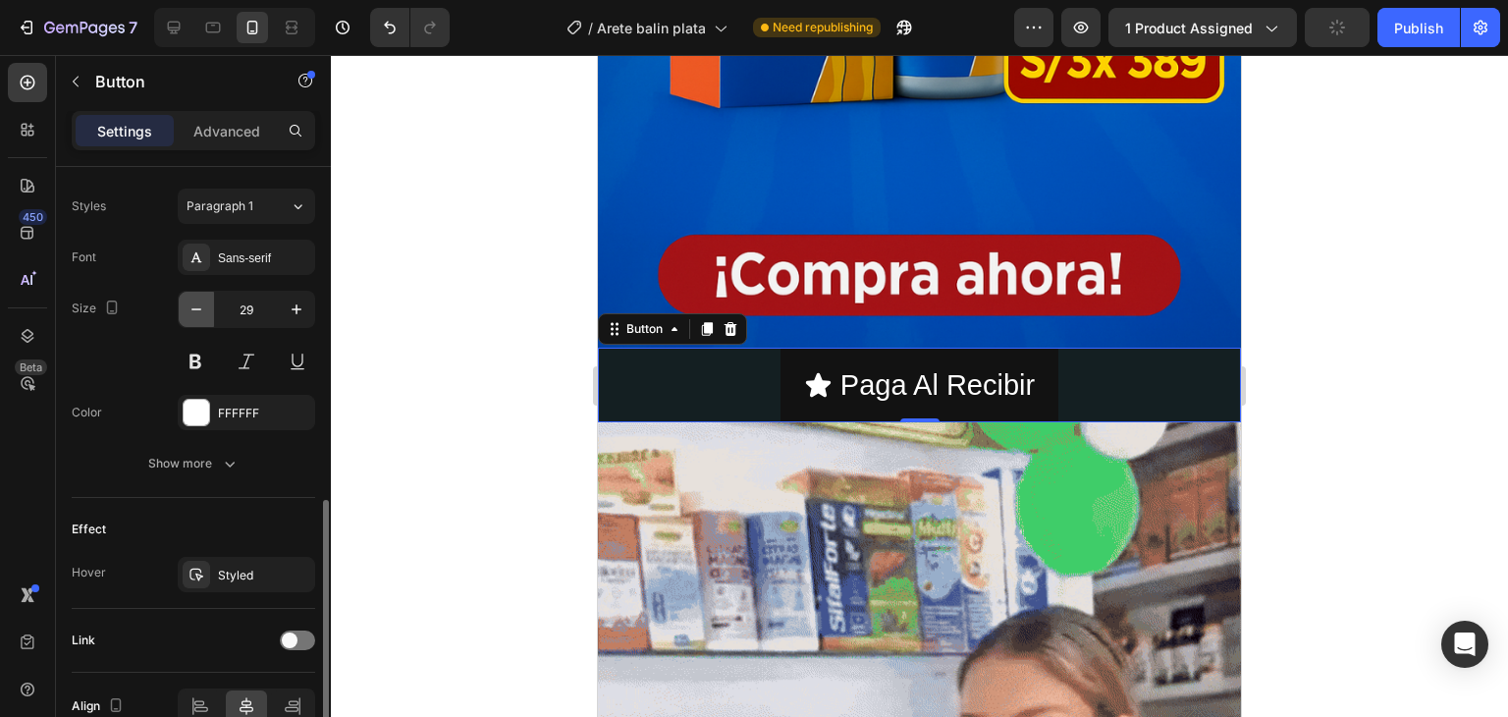
click at [196, 307] on icon "button" at bounding box center [197, 309] width 20 height 20
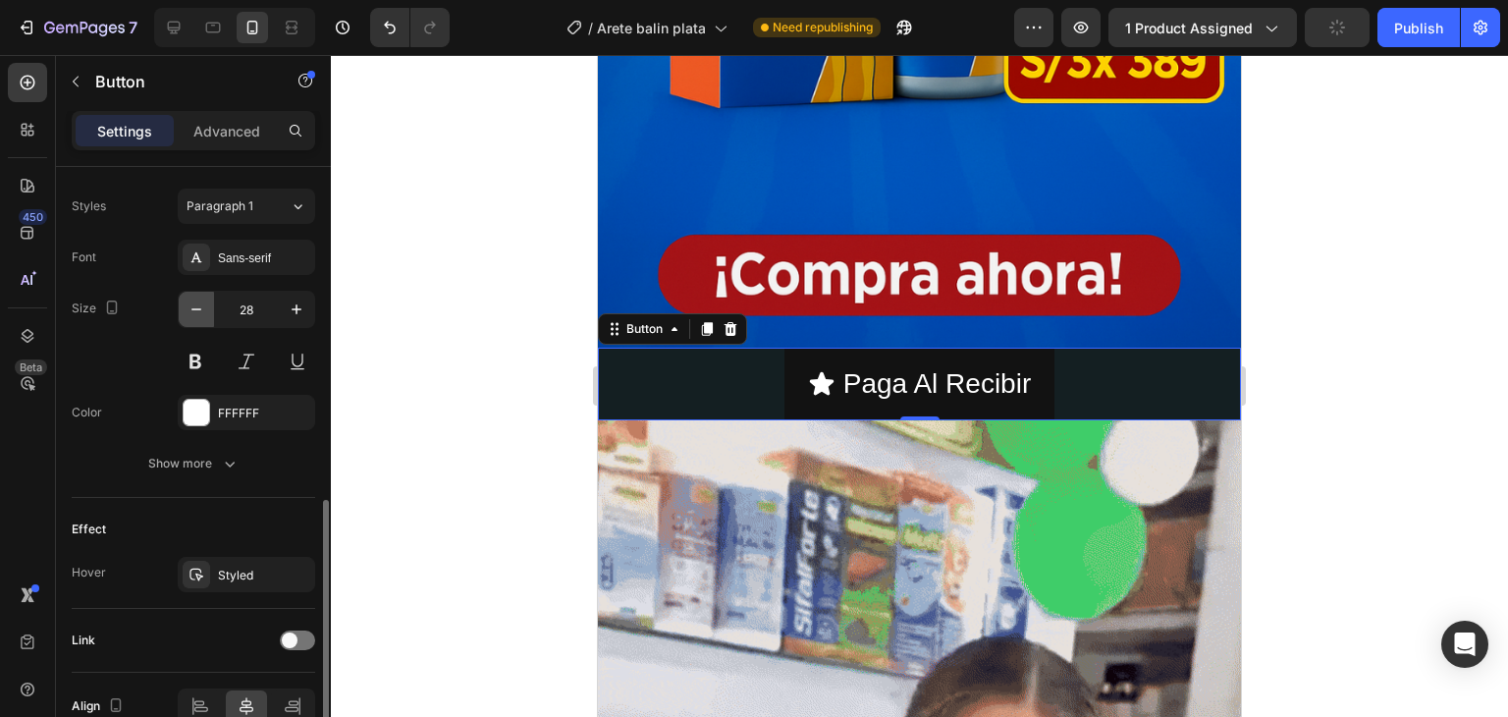
click at [196, 307] on icon "button" at bounding box center [197, 309] width 20 height 20
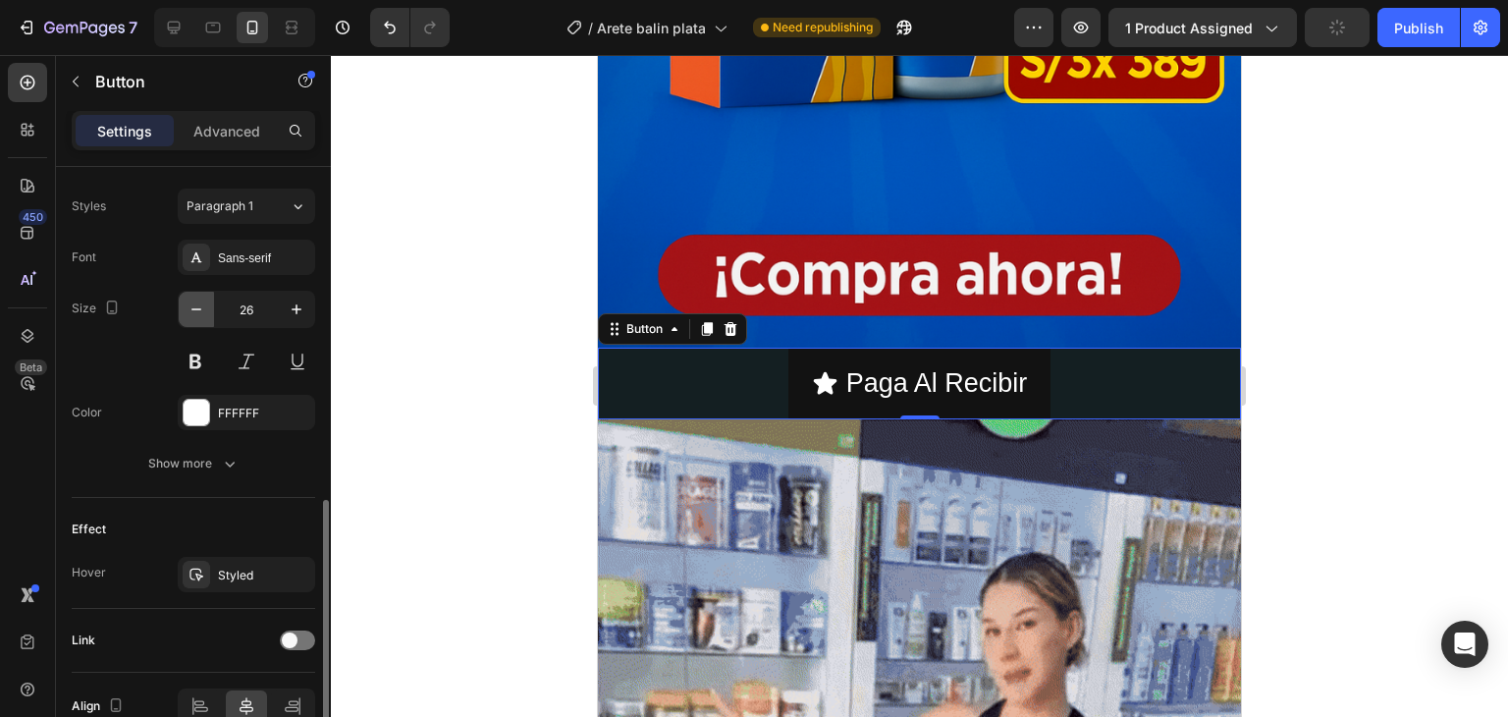
click at [196, 307] on icon "button" at bounding box center [197, 309] width 20 height 20
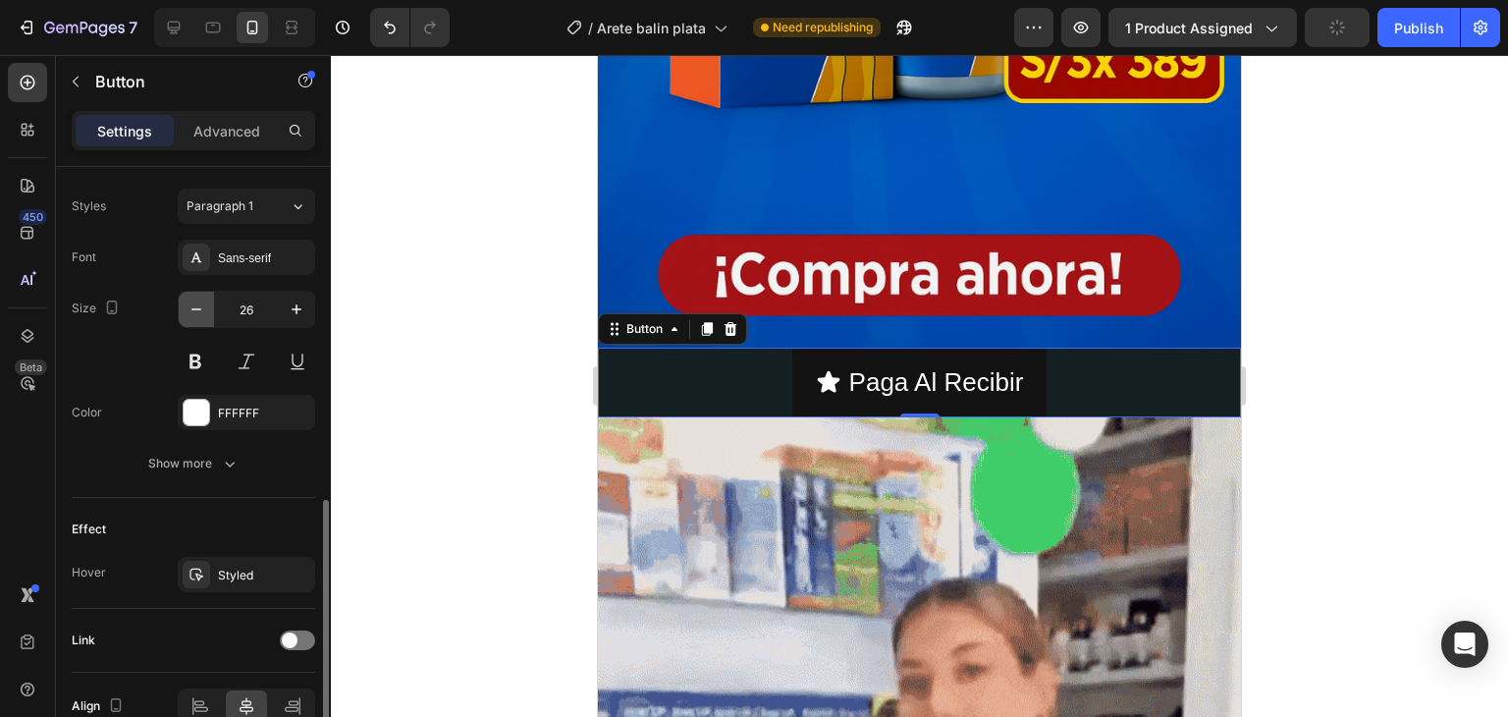
click at [196, 307] on icon "button" at bounding box center [197, 309] width 20 height 20
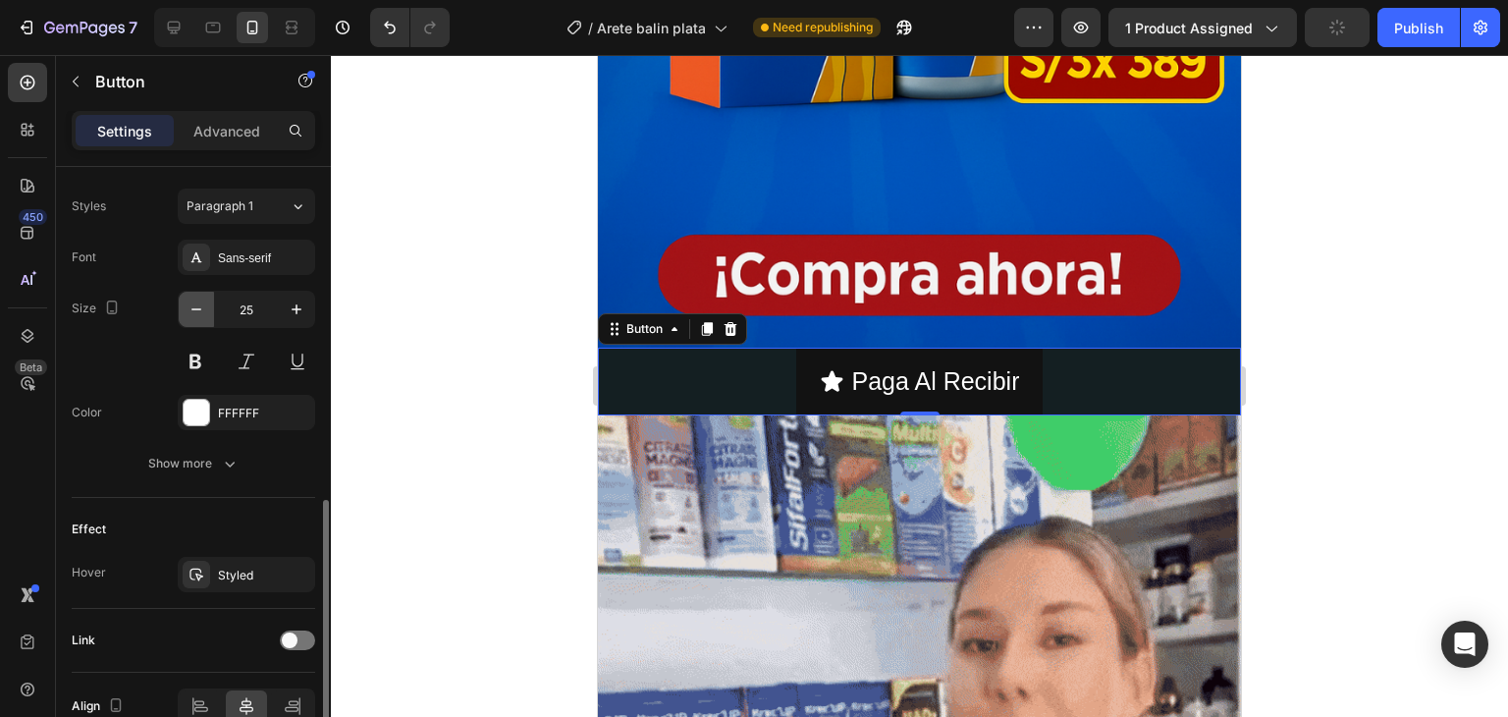
type input "24"
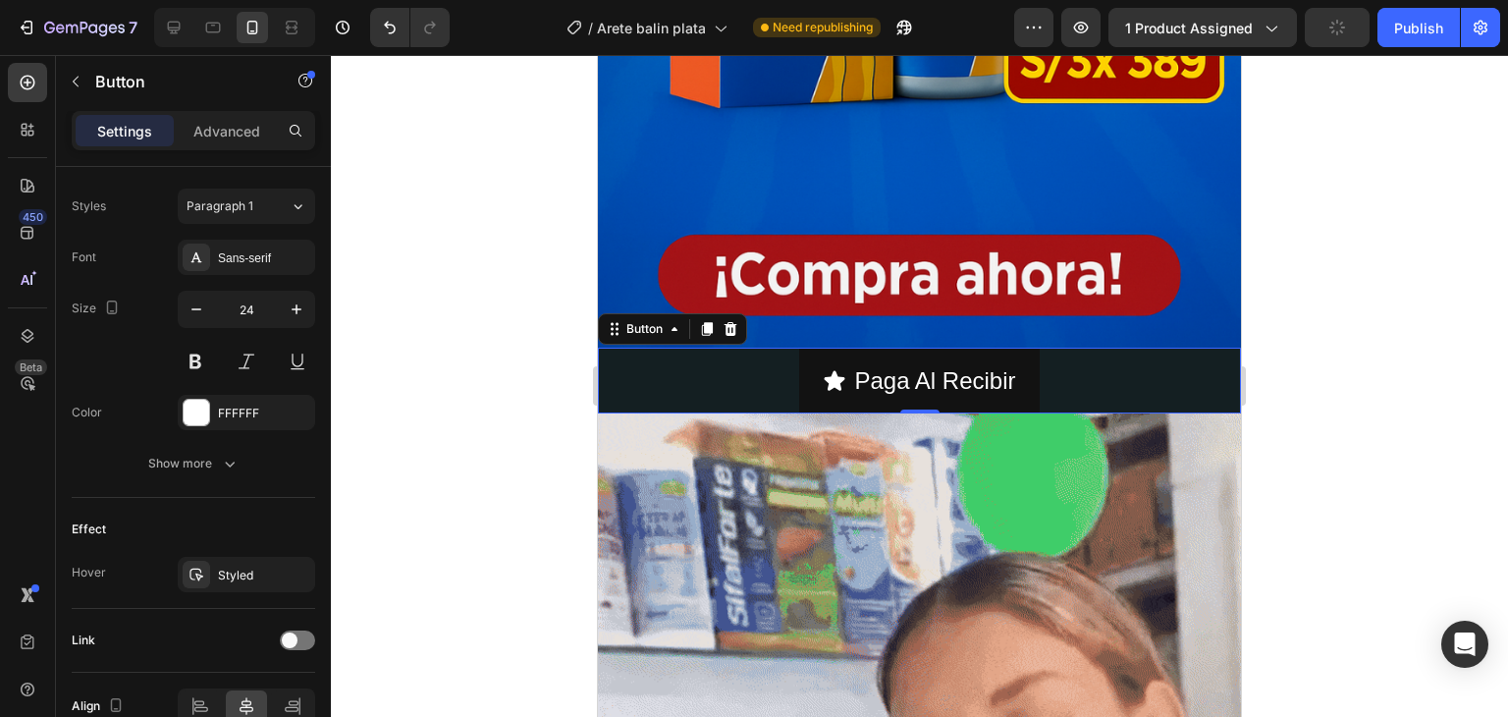
click at [665, 366] on div "Paga Al Recibir Button 0" at bounding box center [919, 381] width 643 height 66
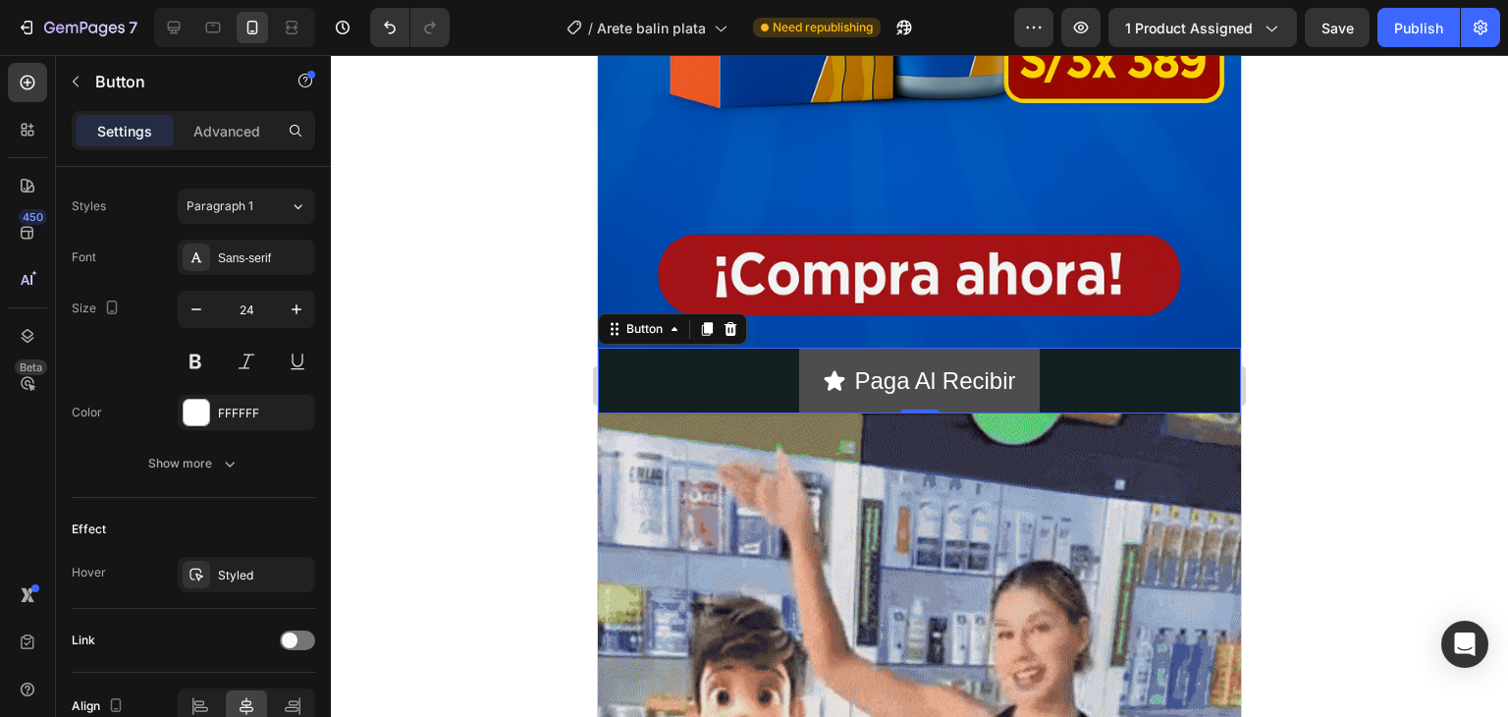
click at [833, 359] on span "<p>Paga Al Recibir&nbsp;</p>" at bounding box center [835, 380] width 24 height 42
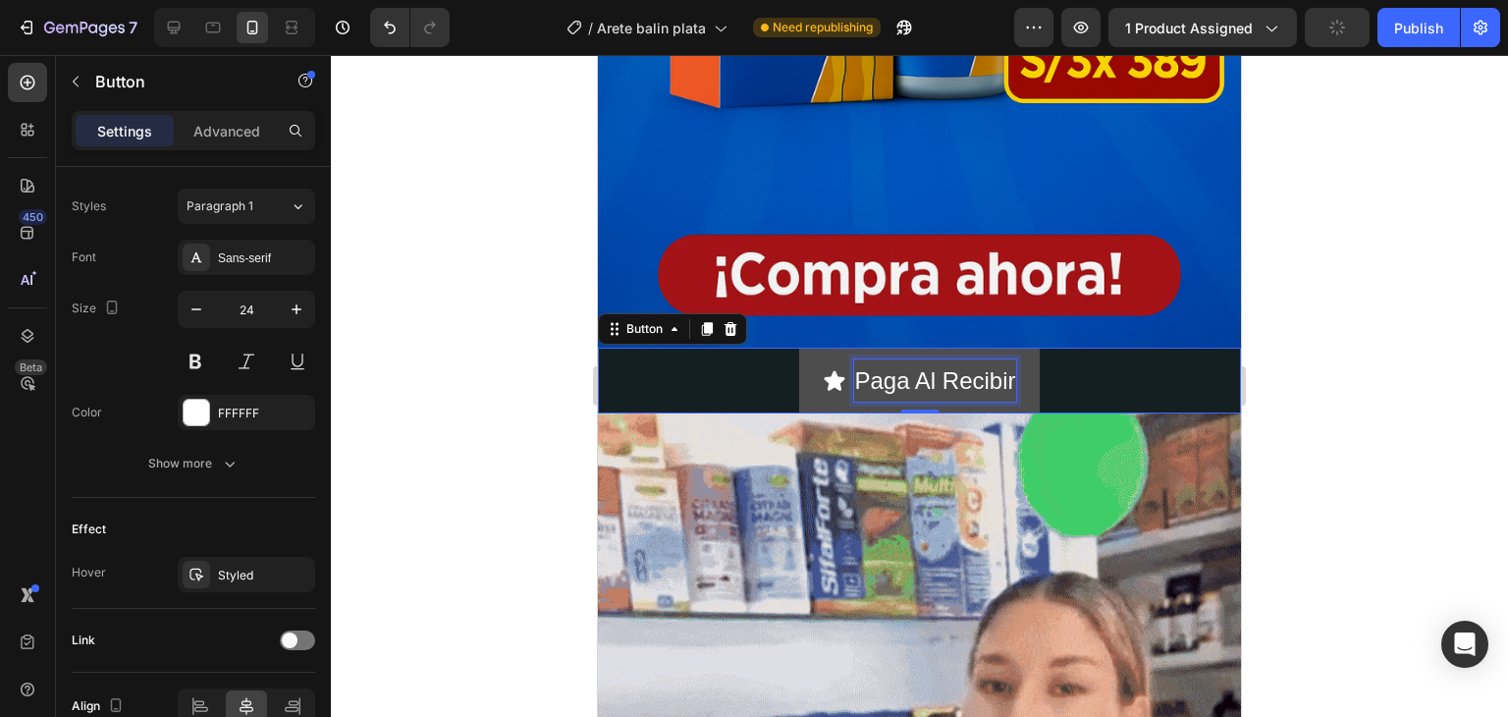
click at [895, 359] on p "Paga Al Recibir" at bounding box center [934, 380] width 161 height 42
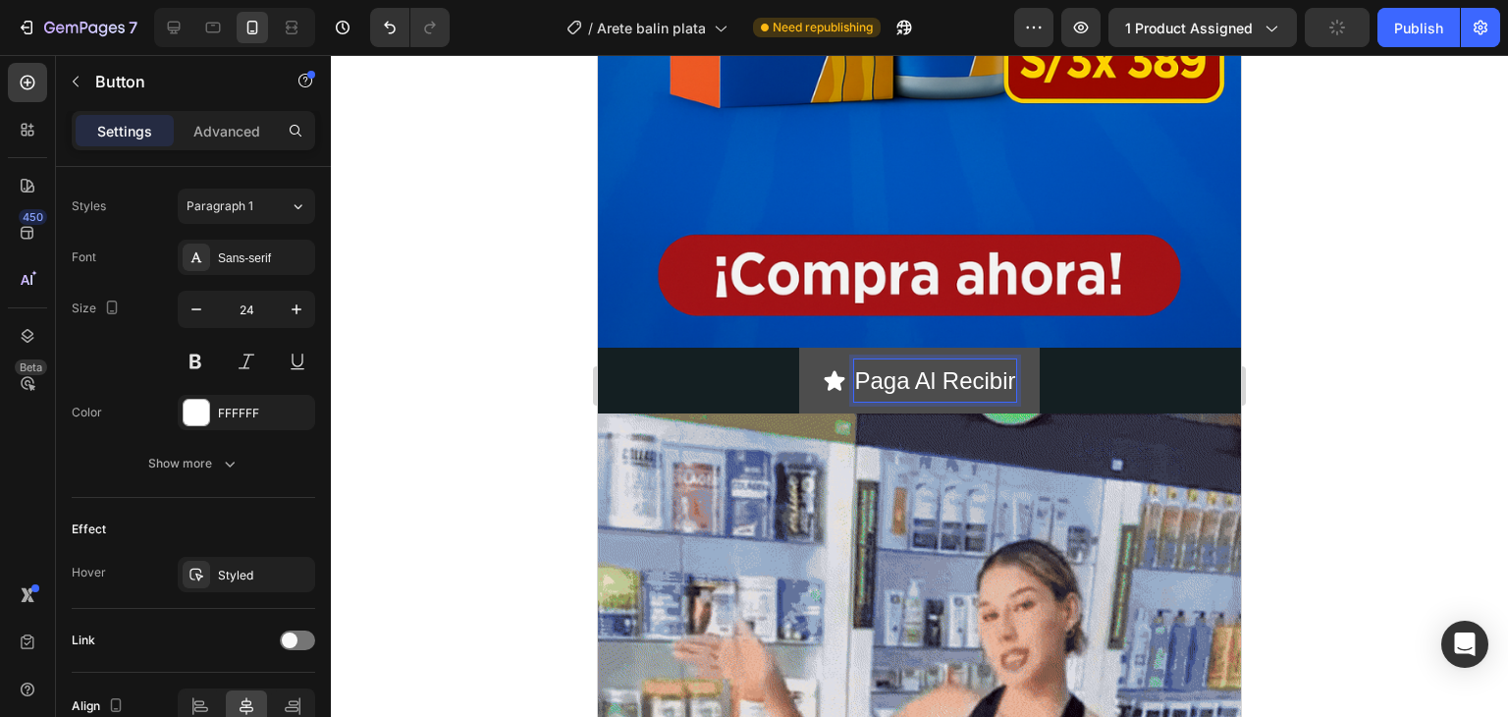
click at [804, 348] on button "Paga Al Recibir" at bounding box center [919, 381] width 240 height 66
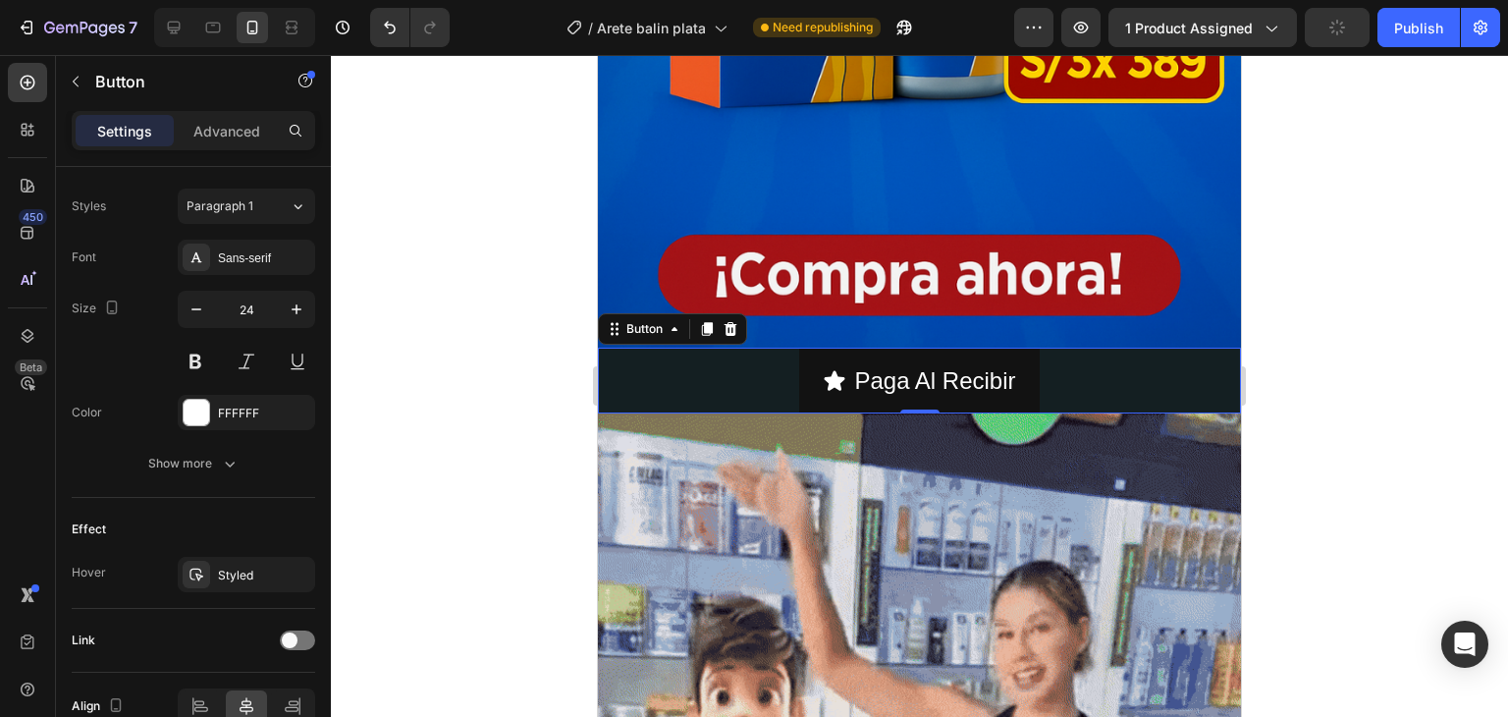
click at [731, 348] on div "Paga Al Recibir Button 0" at bounding box center [919, 381] width 643 height 66
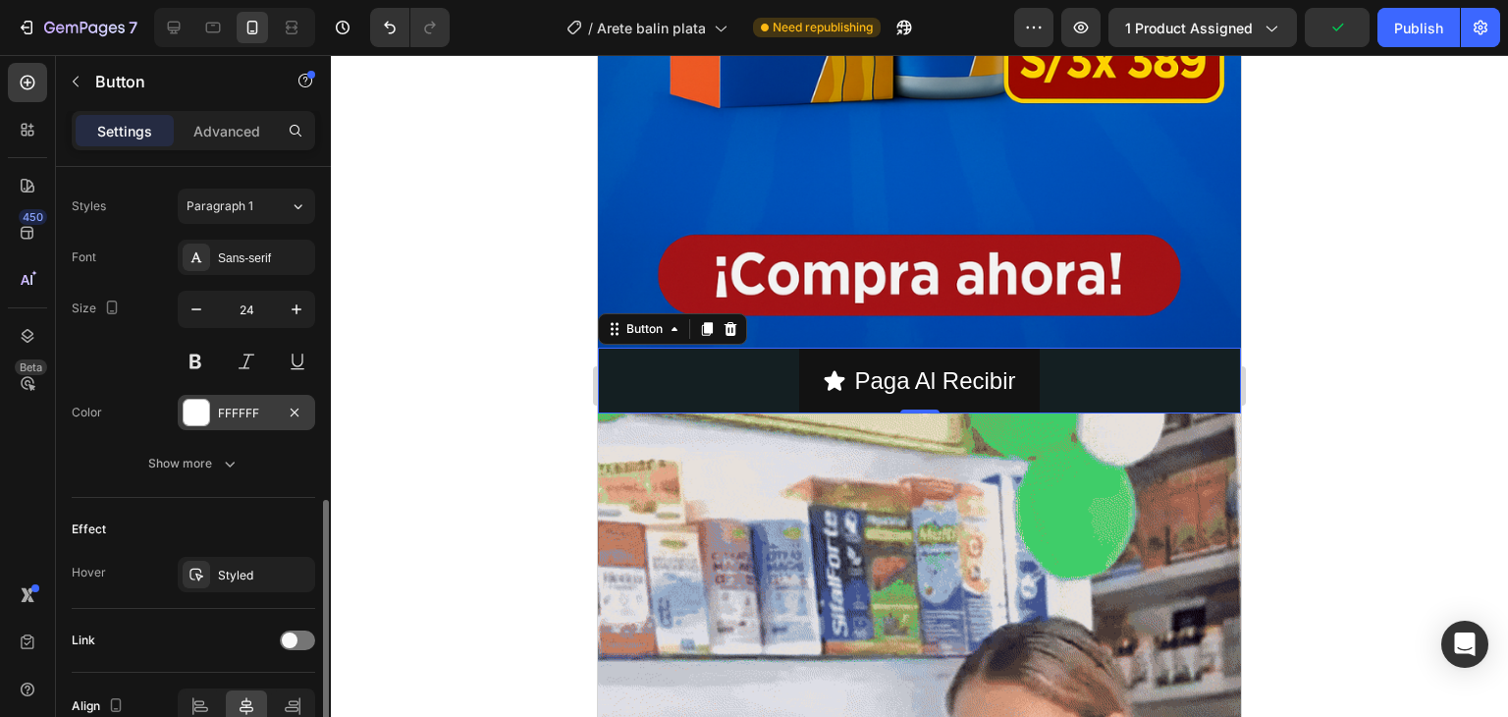
click at [201, 408] on div at bounding box center [197, 413] width 26 height 26
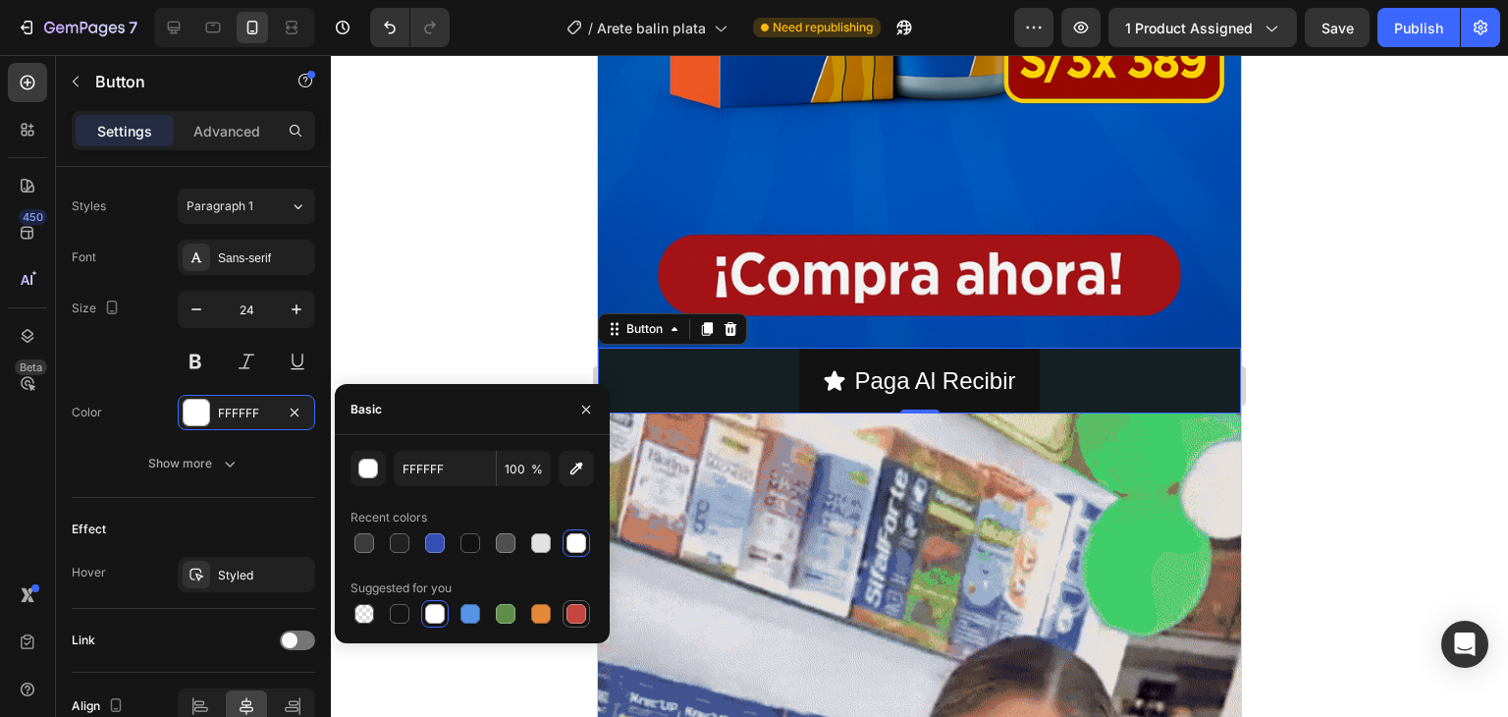
click at [581, 608] on div at bounding box center [577, 614] width 20 height 20
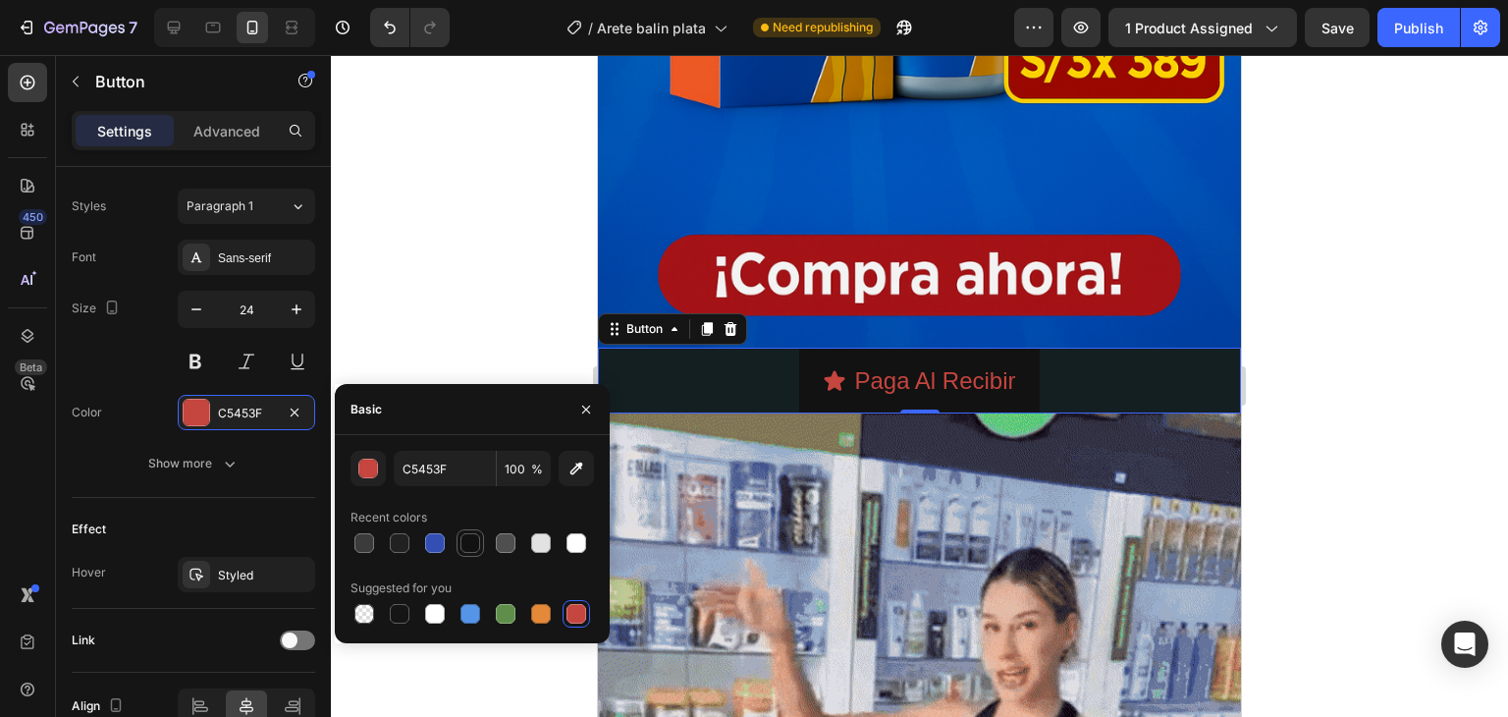
click at [473, 543] on div at bounding box center [470, 543] width 20 height 20
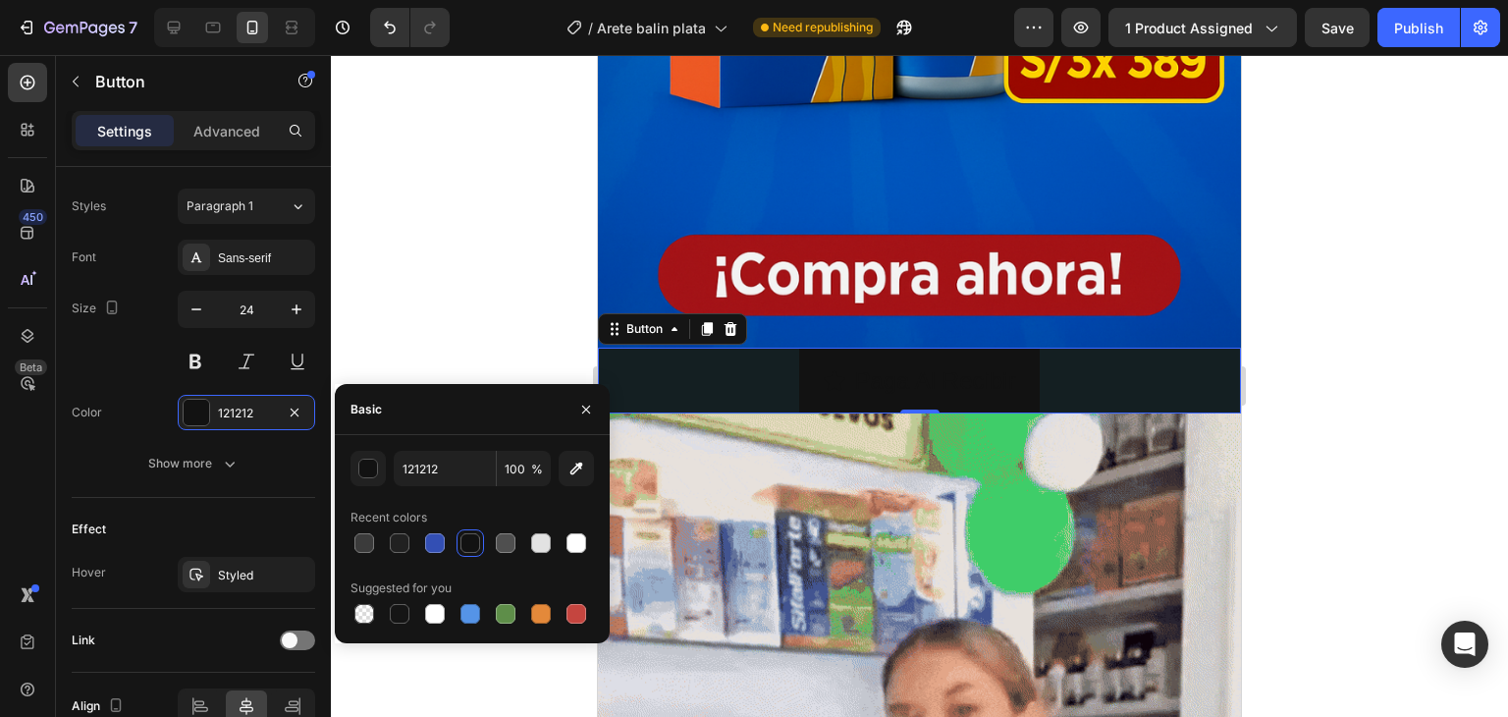
click at [413, 612] on div at bounding box center [473, 613] width 244 height 27
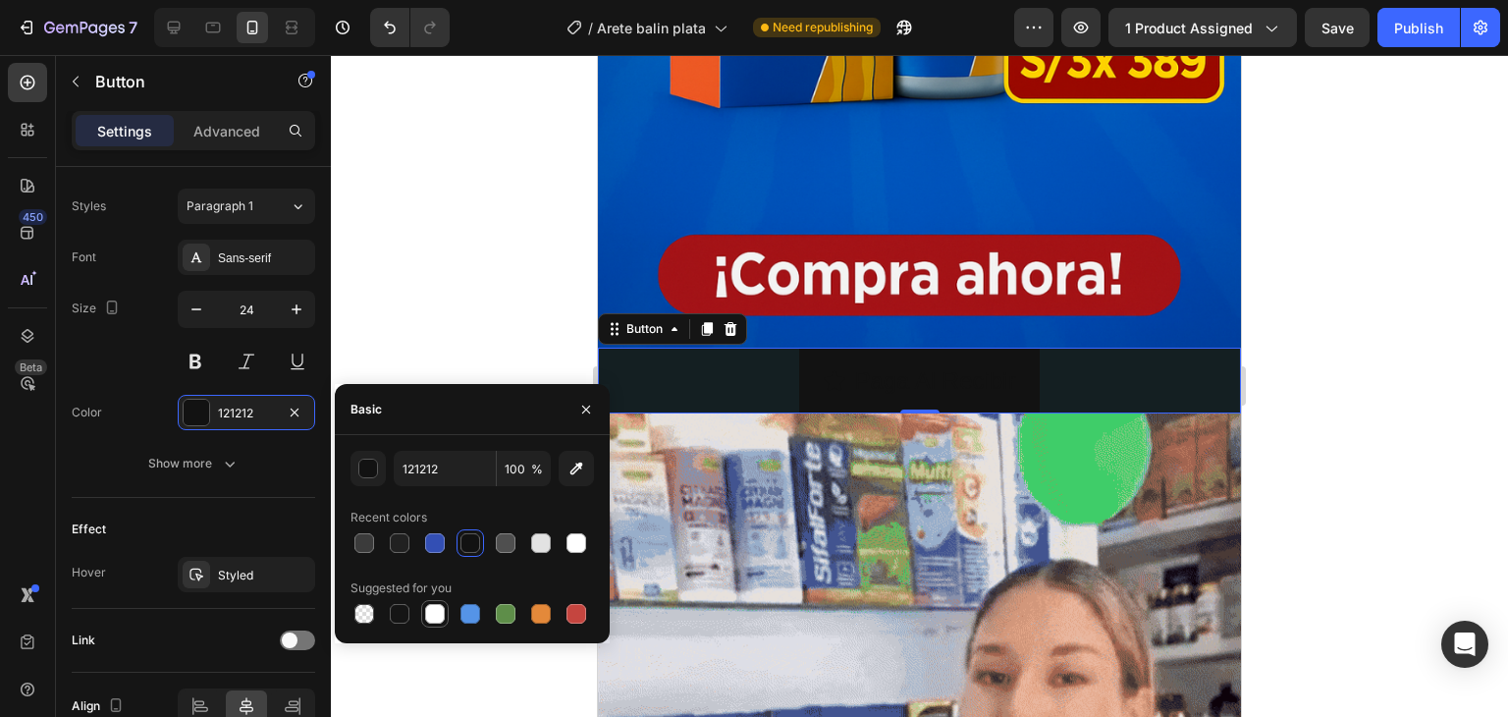
click at [428, 616] on div at bounding box center [435, 614] width 20 height 20
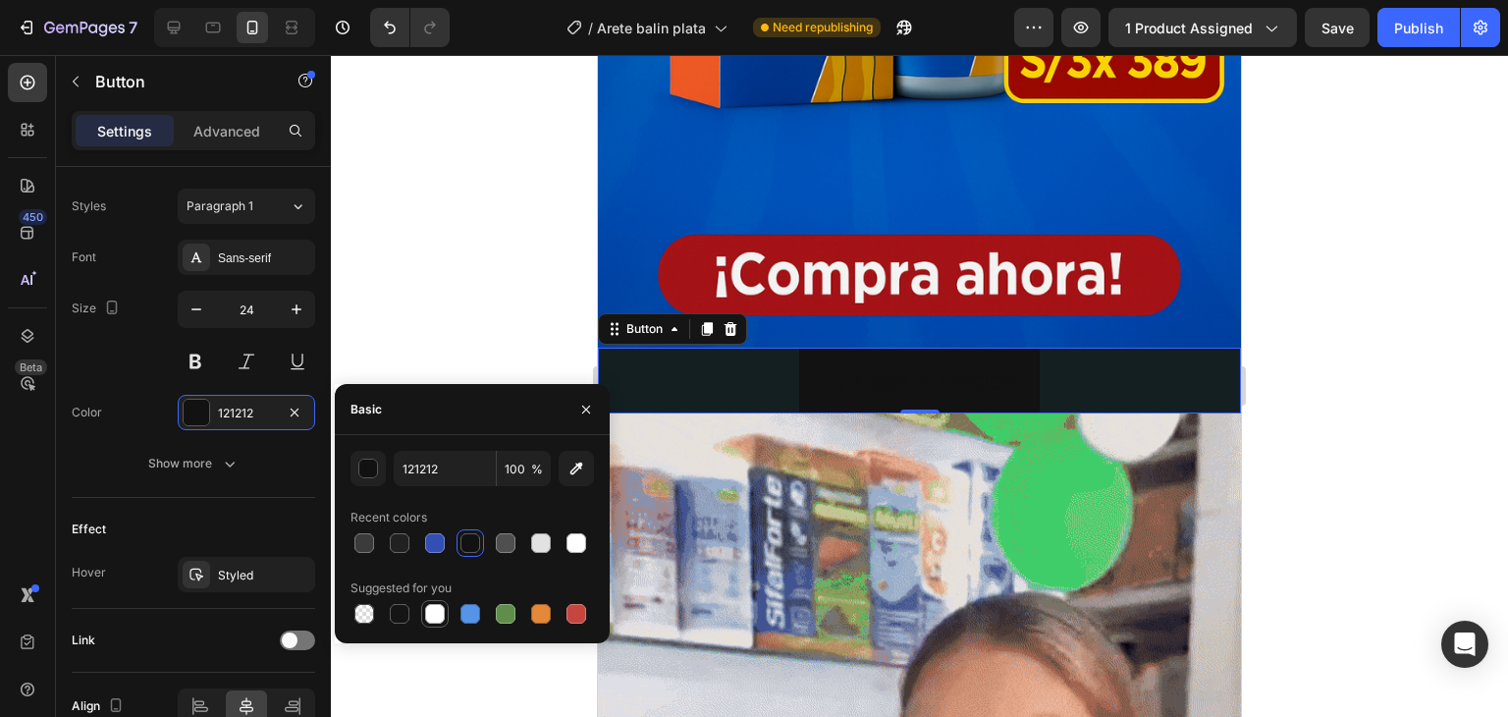
type input "FFFFFF"
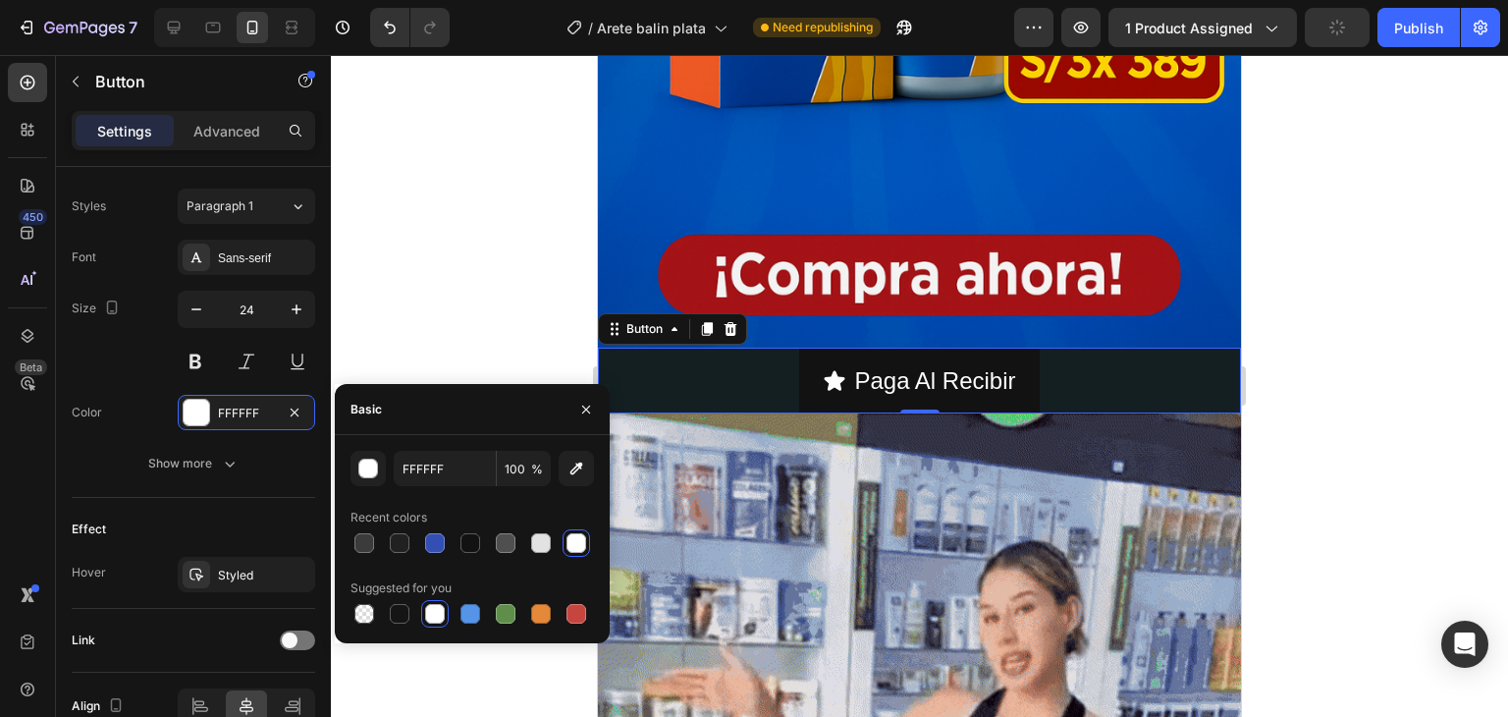
click at [456, 394] on div "Basic" at bounding box center [472, 409] width 275 height 51
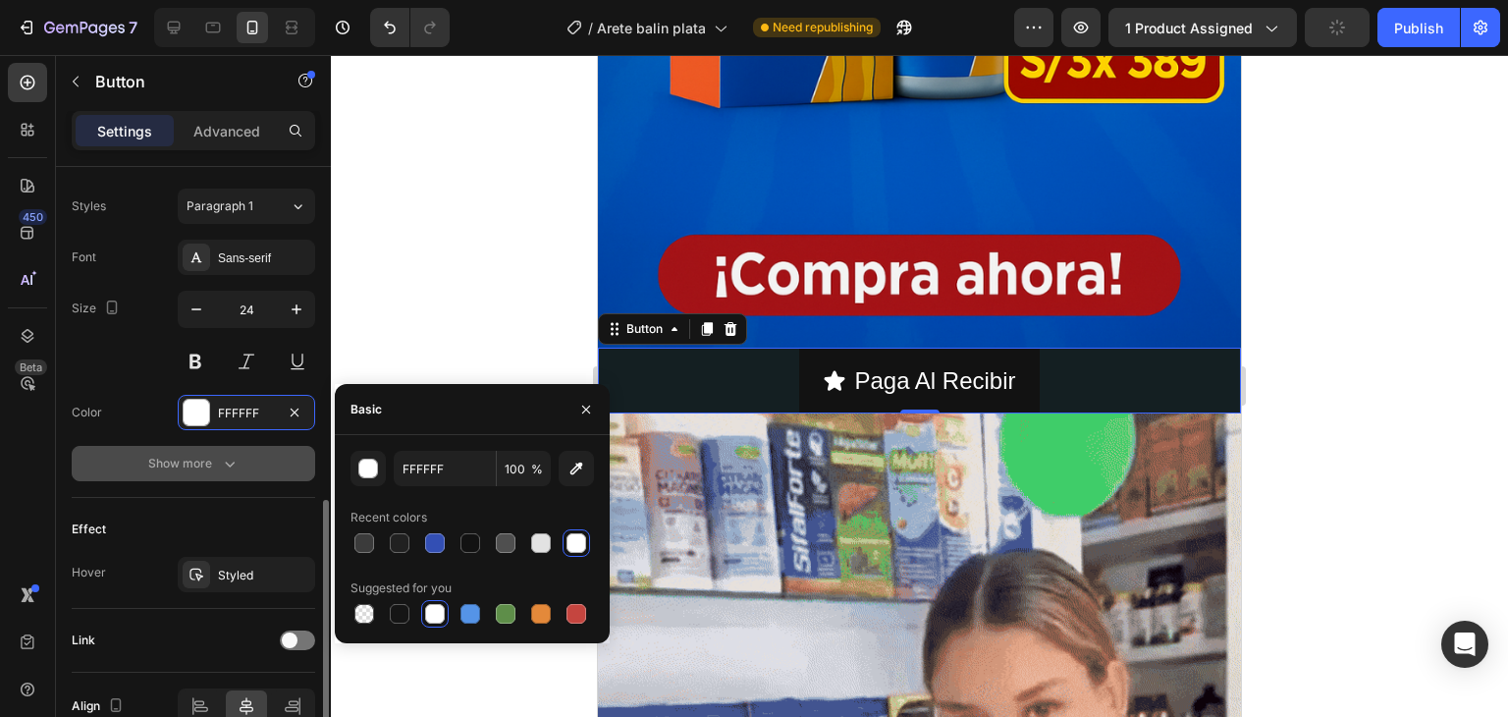
click at [227, 464] on icon "button" at bounding box center [230, 464] width 20 height 20
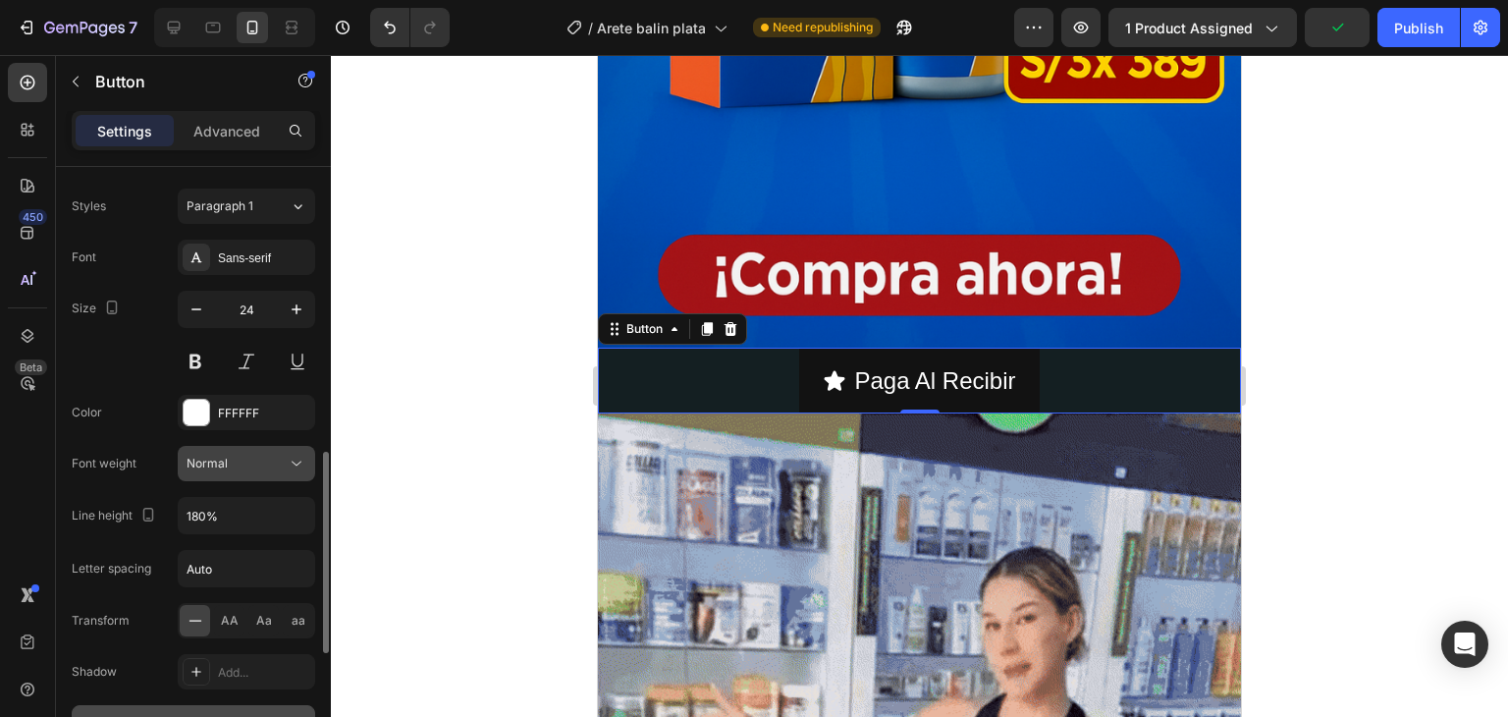
click at [302, 460] on icon at bounding box center [297, 464] width 20 height 20
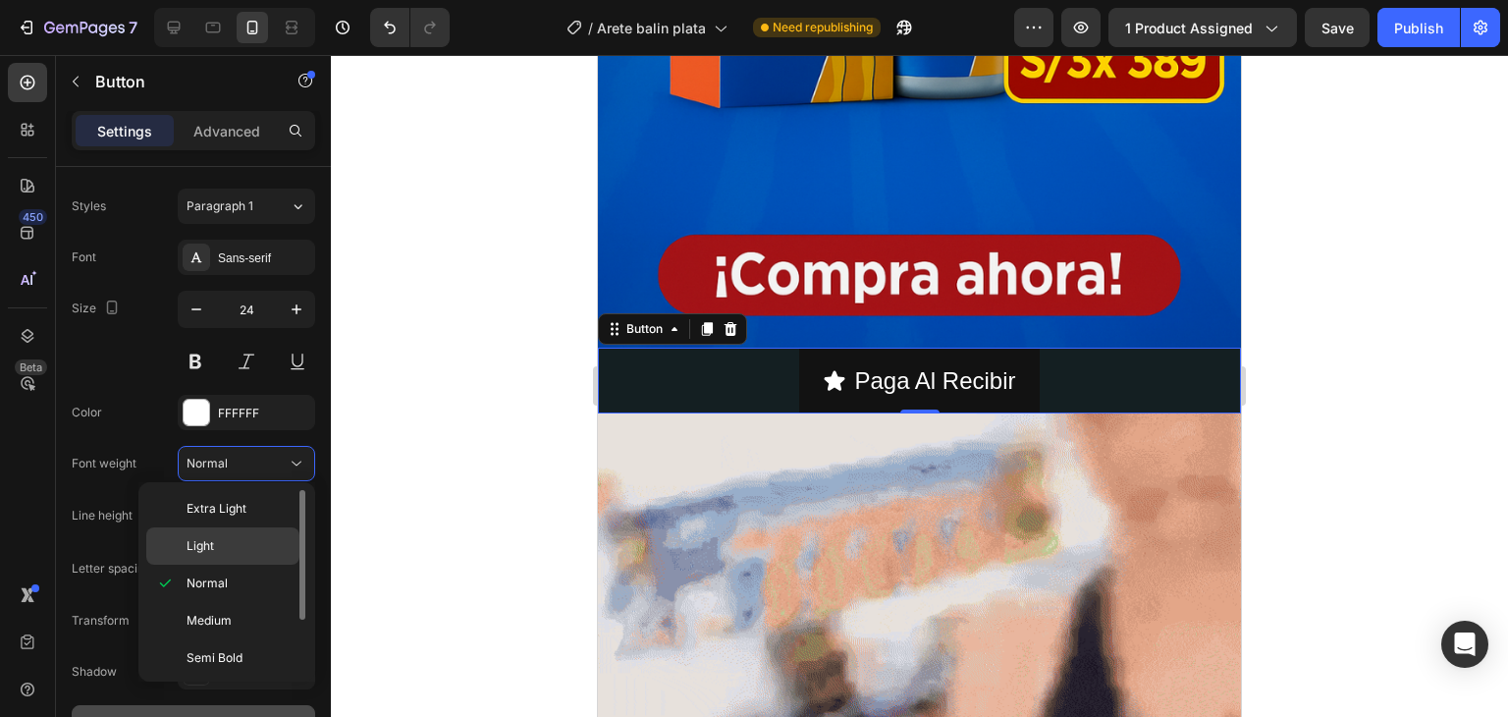
click at [223, 550] on p "Light" at bounding box center [239, 546] width 104 height 18
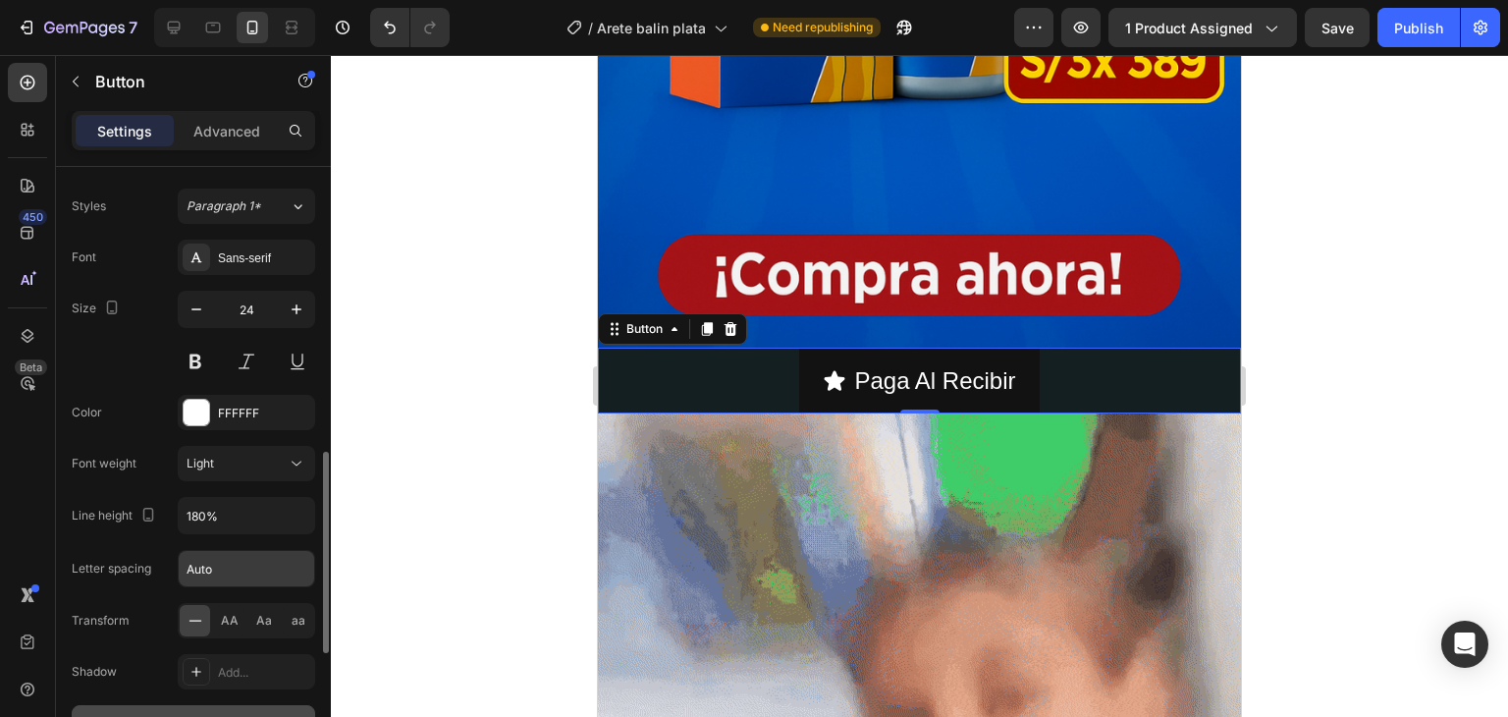
click at [229, 562] on input "Auto" at bounding box center [246, 568] width 135 height 35
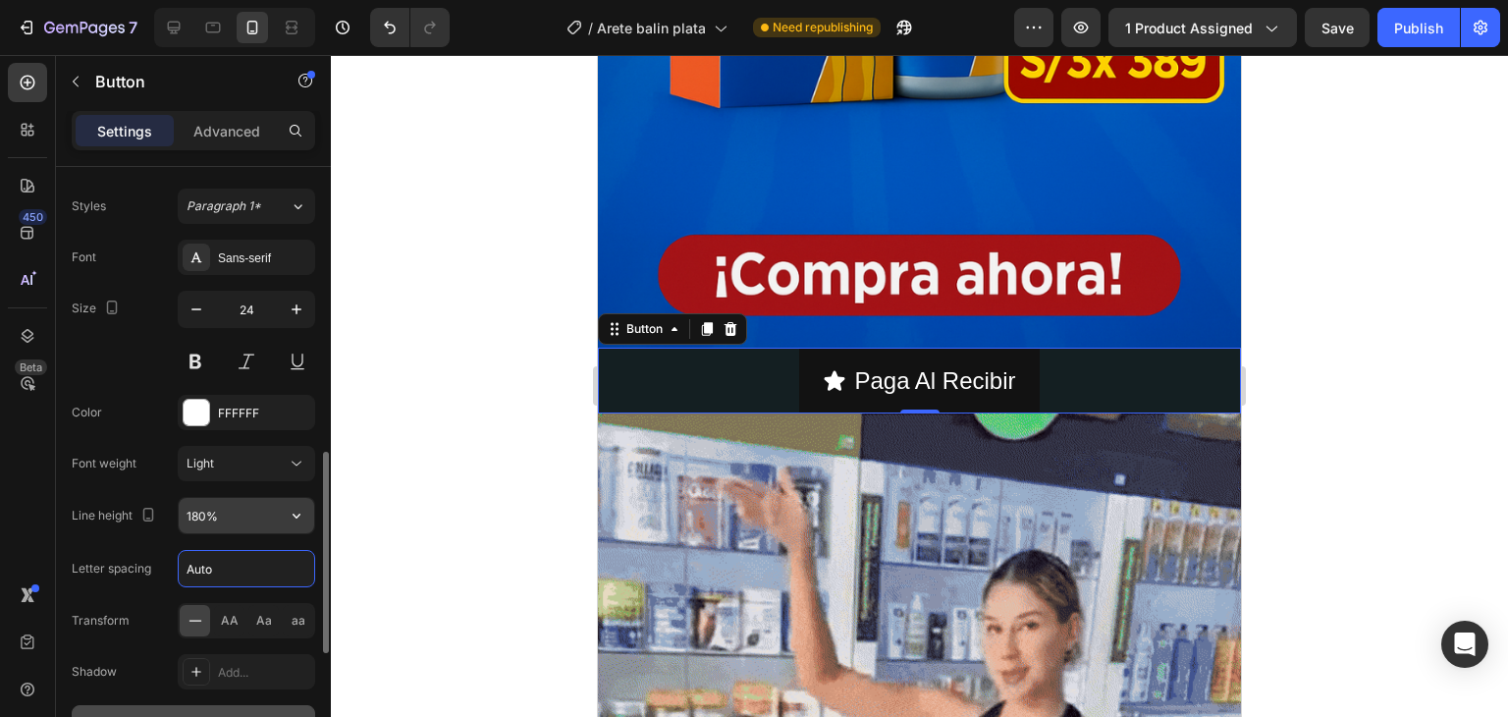
click at [268, 515] on input "180%" at bounding box center [246, 515] width 135 height 35
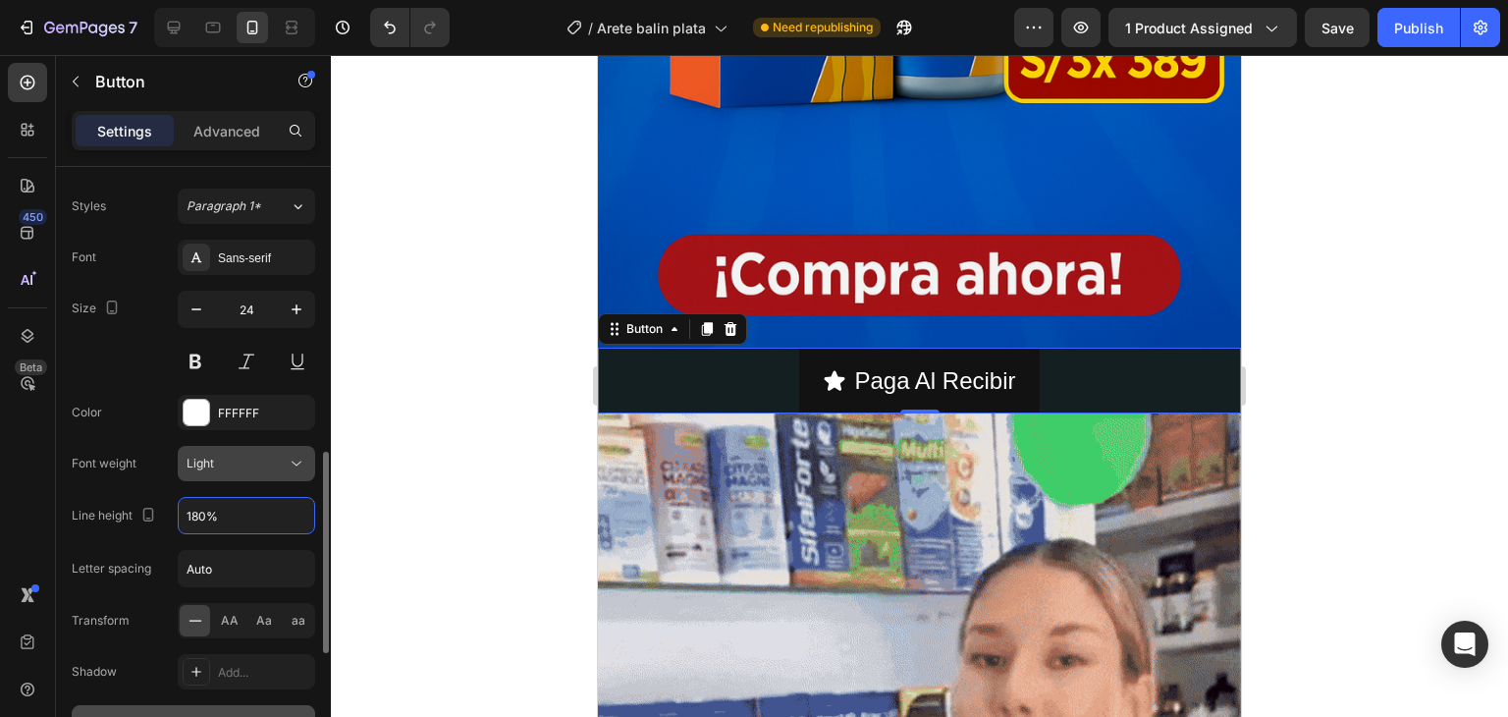
click at [291, 462] on icon at bounding box center [297, 464] width 20 height 20
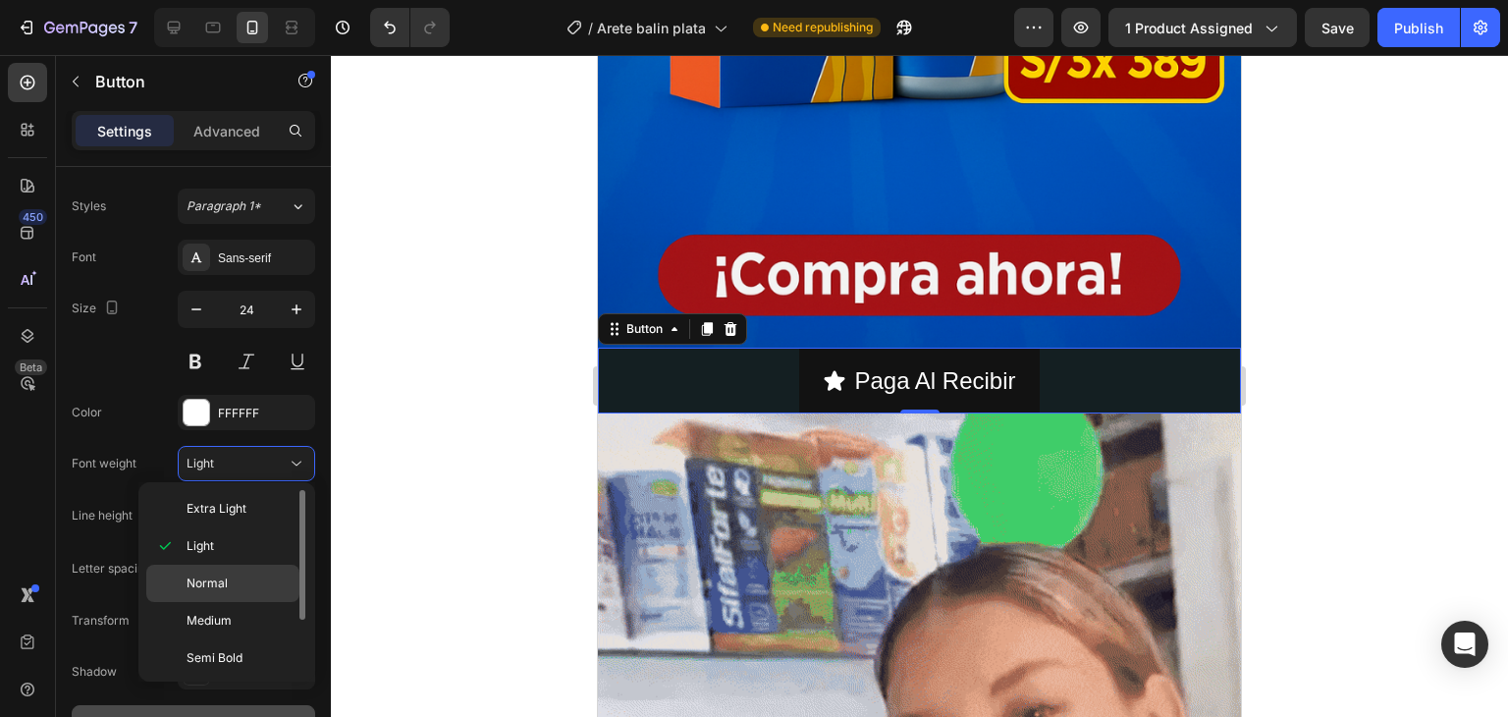
click at [232, 574] on p "Normal" at bounding box center [239, 583] width 104 height 18
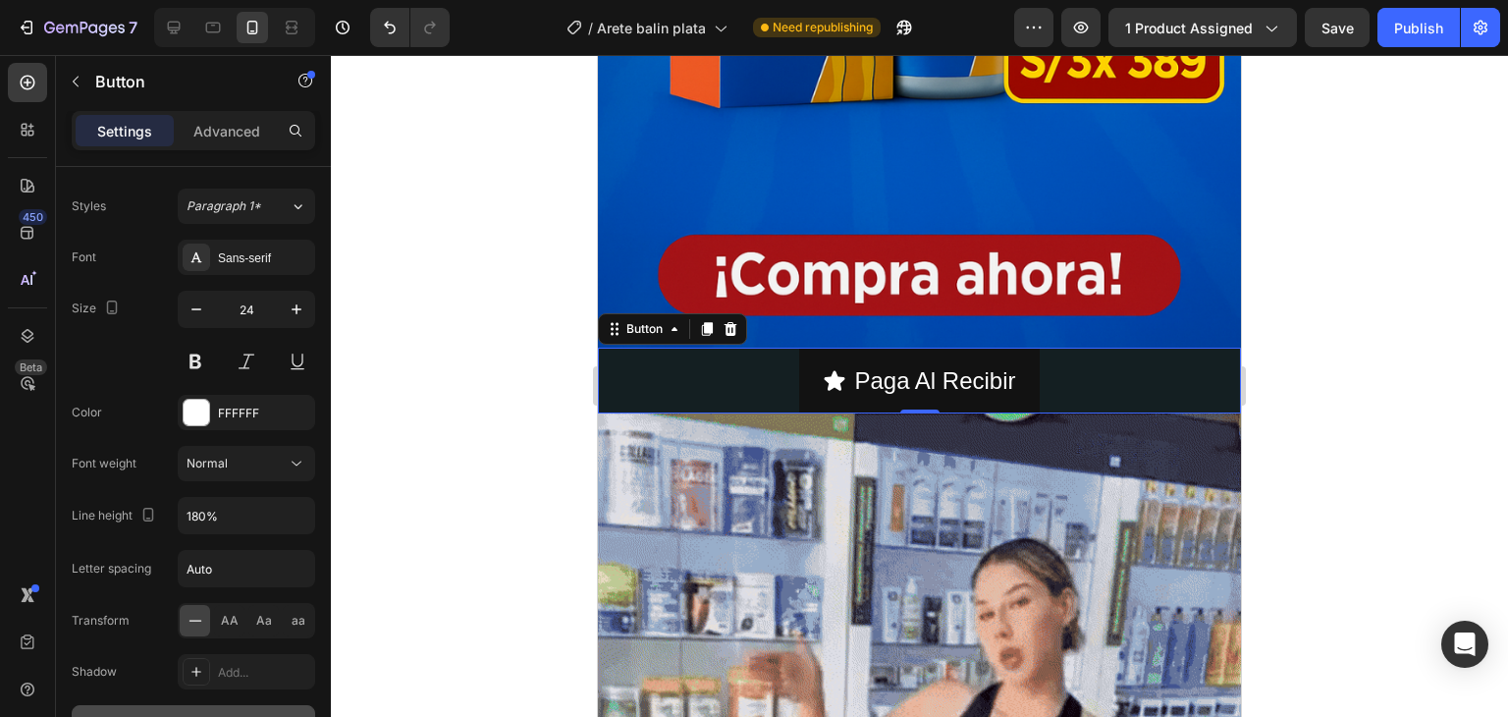
click at [685, 370] on div "Paga Al Recibir Button 0" at bounding box center [919, 381] width 643 height 66
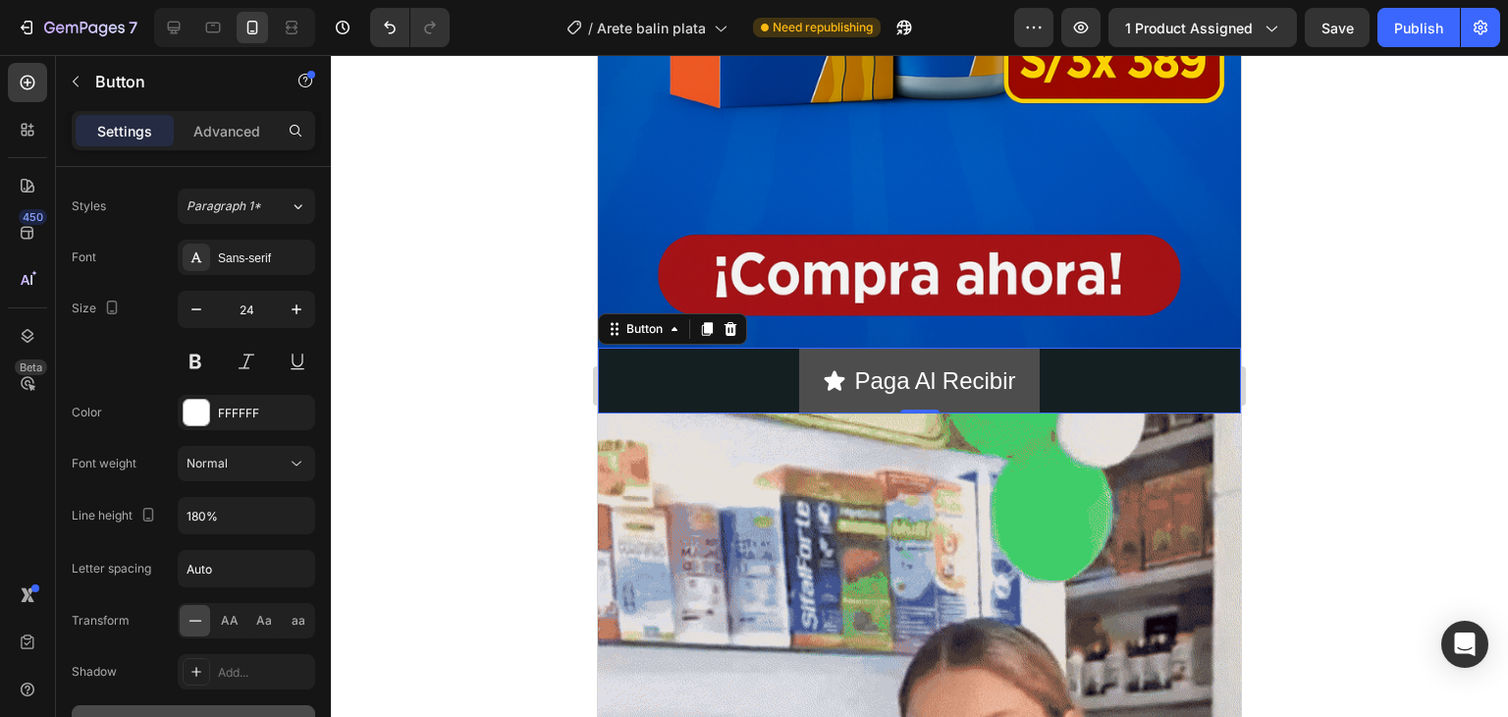
click at [823, 369] on icon "<p>Paga Al Recibir&nbsp;</p>" at bounding box center [835, 381] width 24 height 24
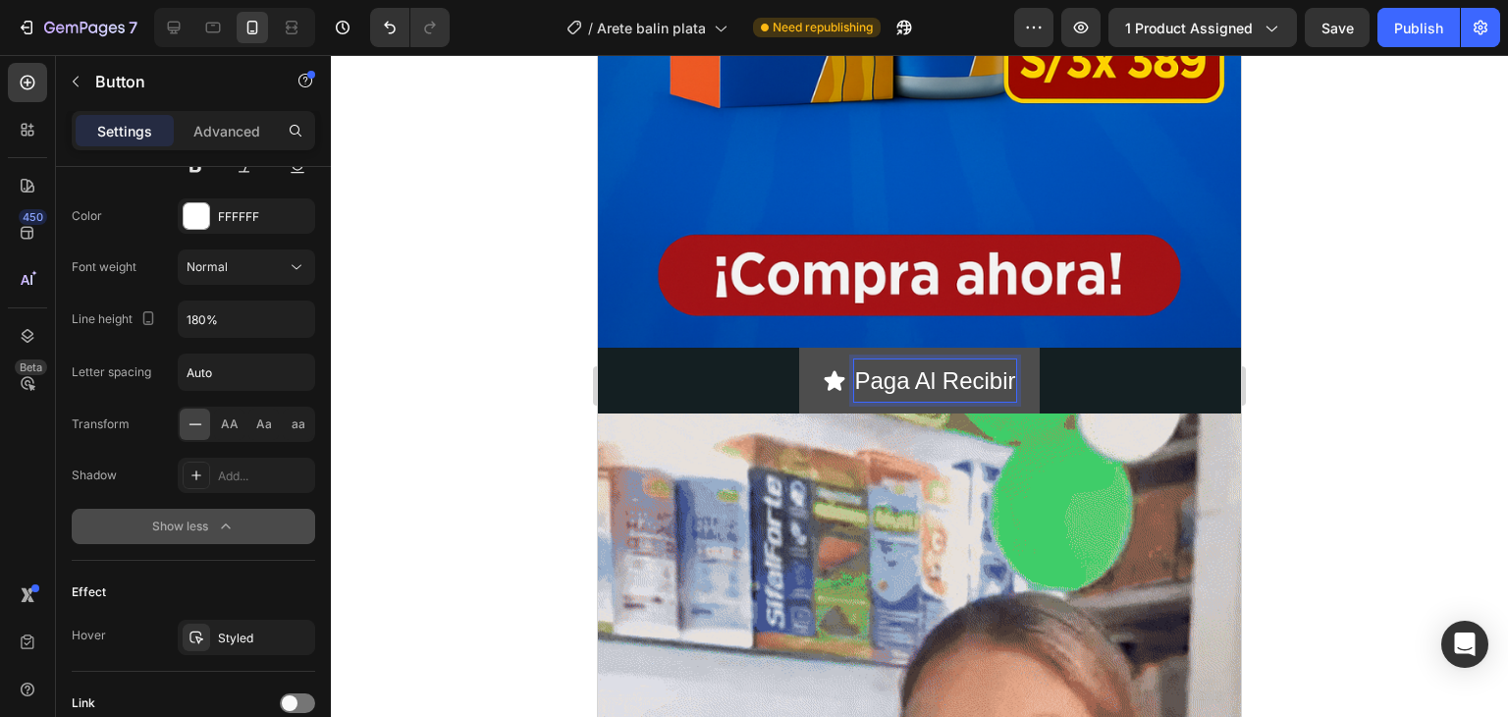
scroll to position [1213, 0]
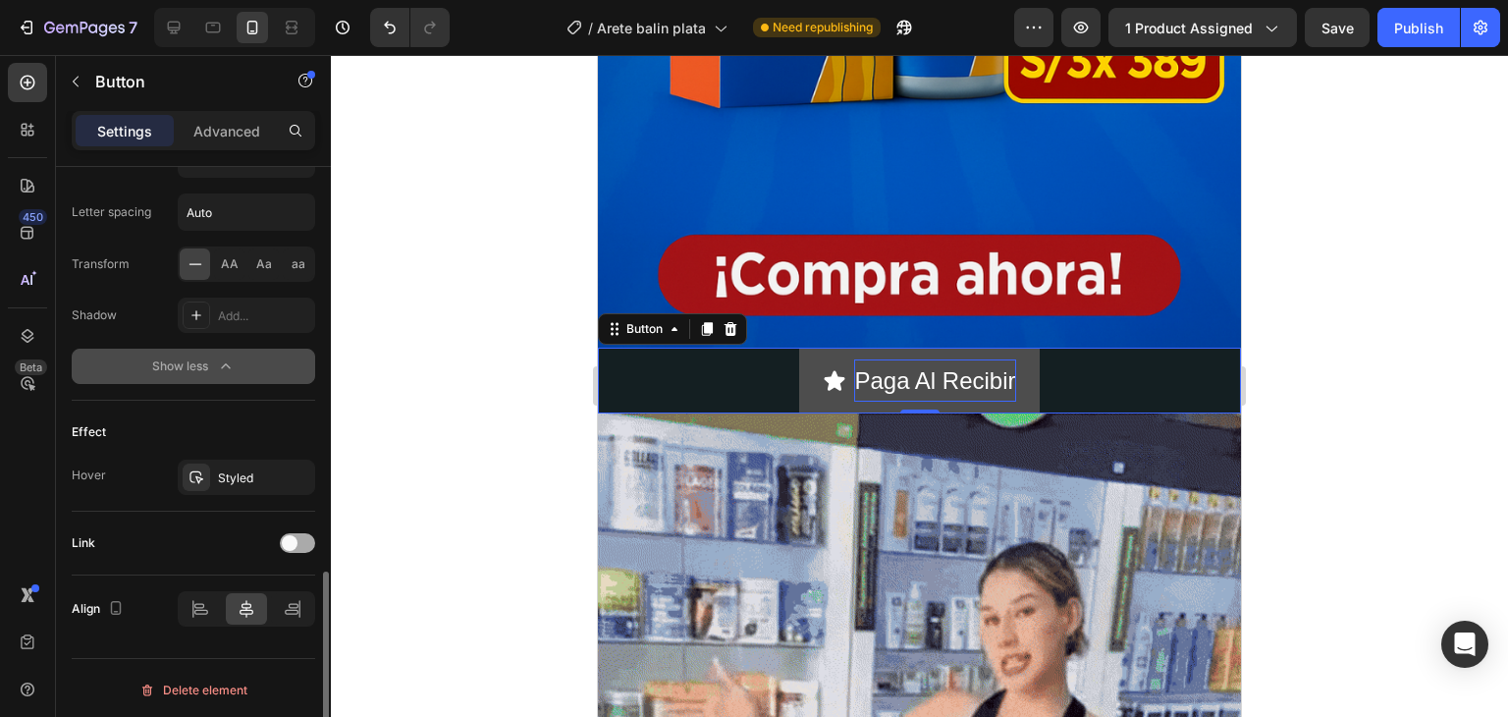
click at [292, 536] on span at bounding box center [290, 543] width 16 height 16
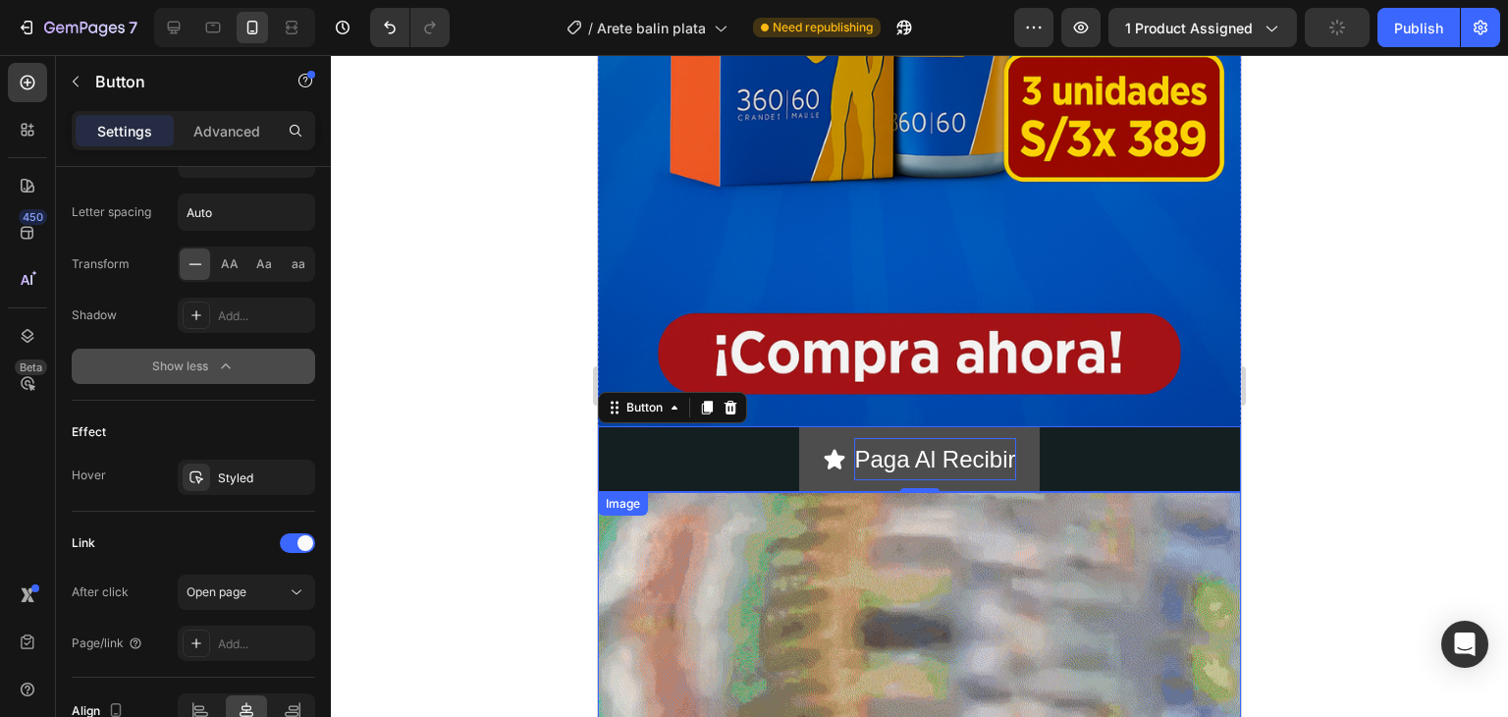
scroll to position [589, 0]
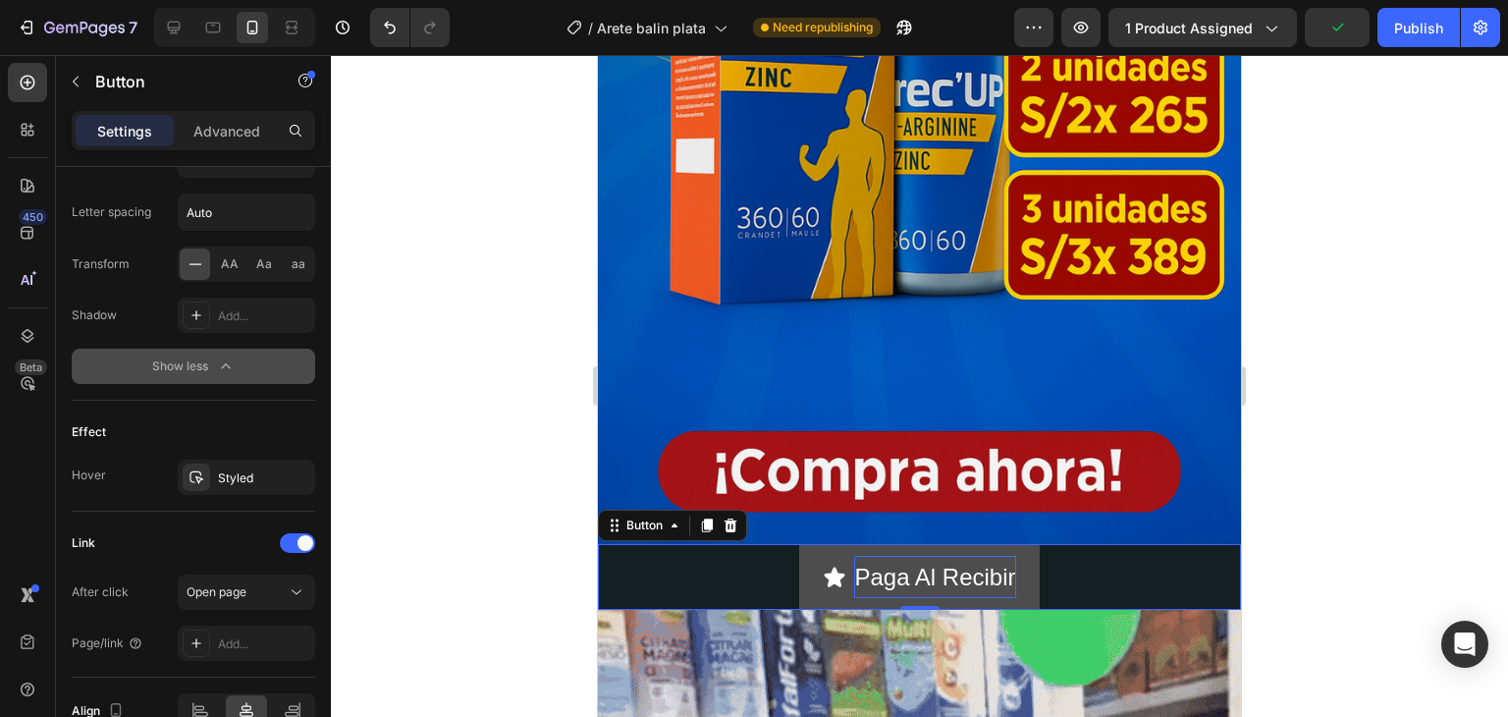
click at [777, 544] on div "Paga Al Recibir Button 0" at bounding box center [919, 577] width 643 height 66
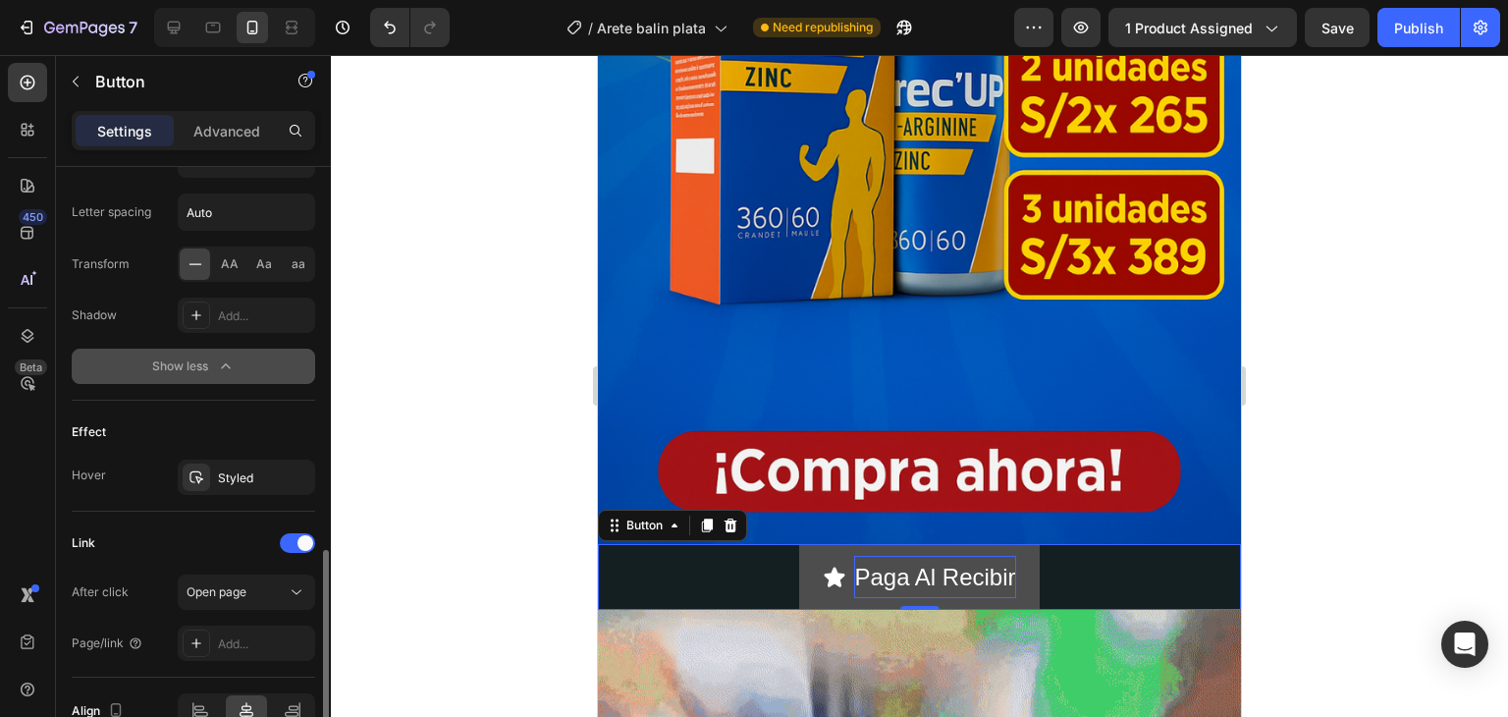
scroll to position [1311, 0]
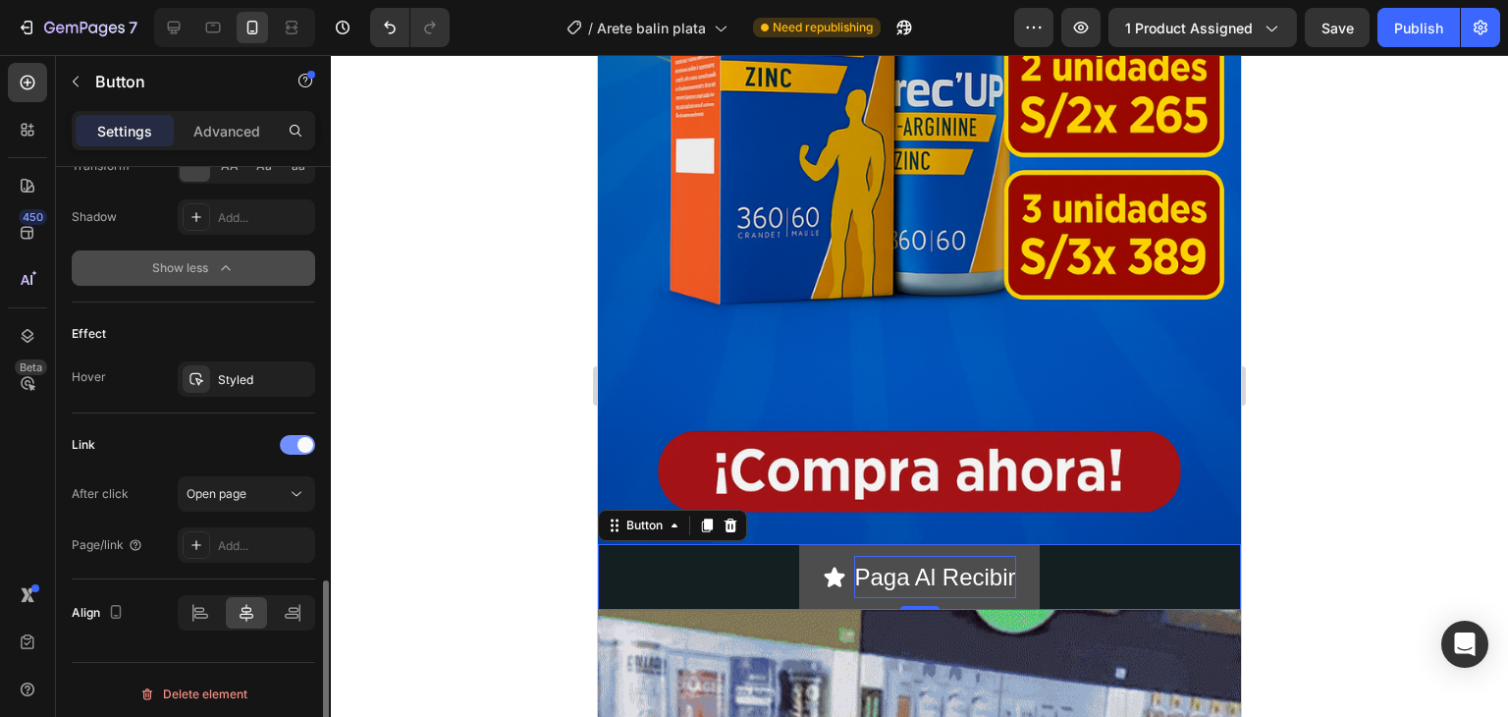
click at [307, 442] on span at bounding box center [306, 445] width 16 height 16
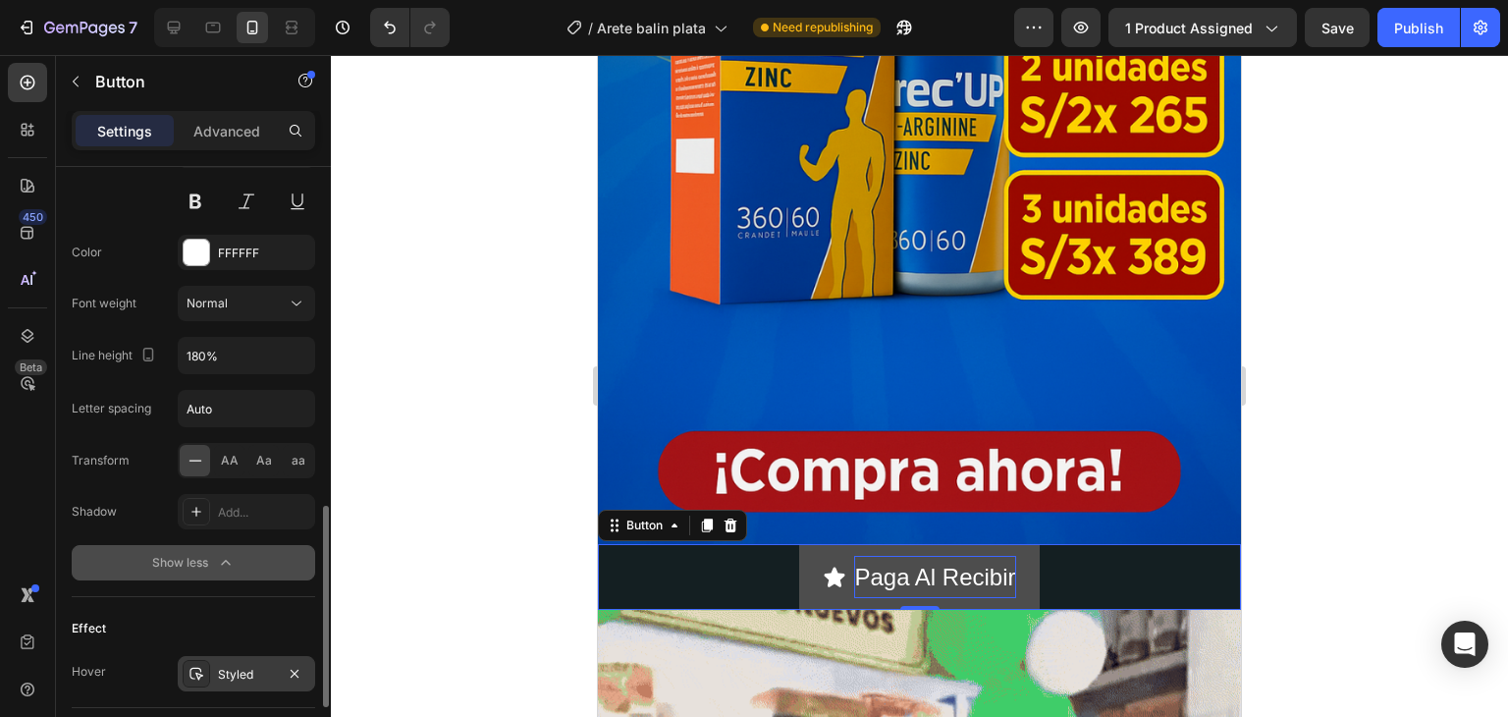
scroll to position [1213, 0]
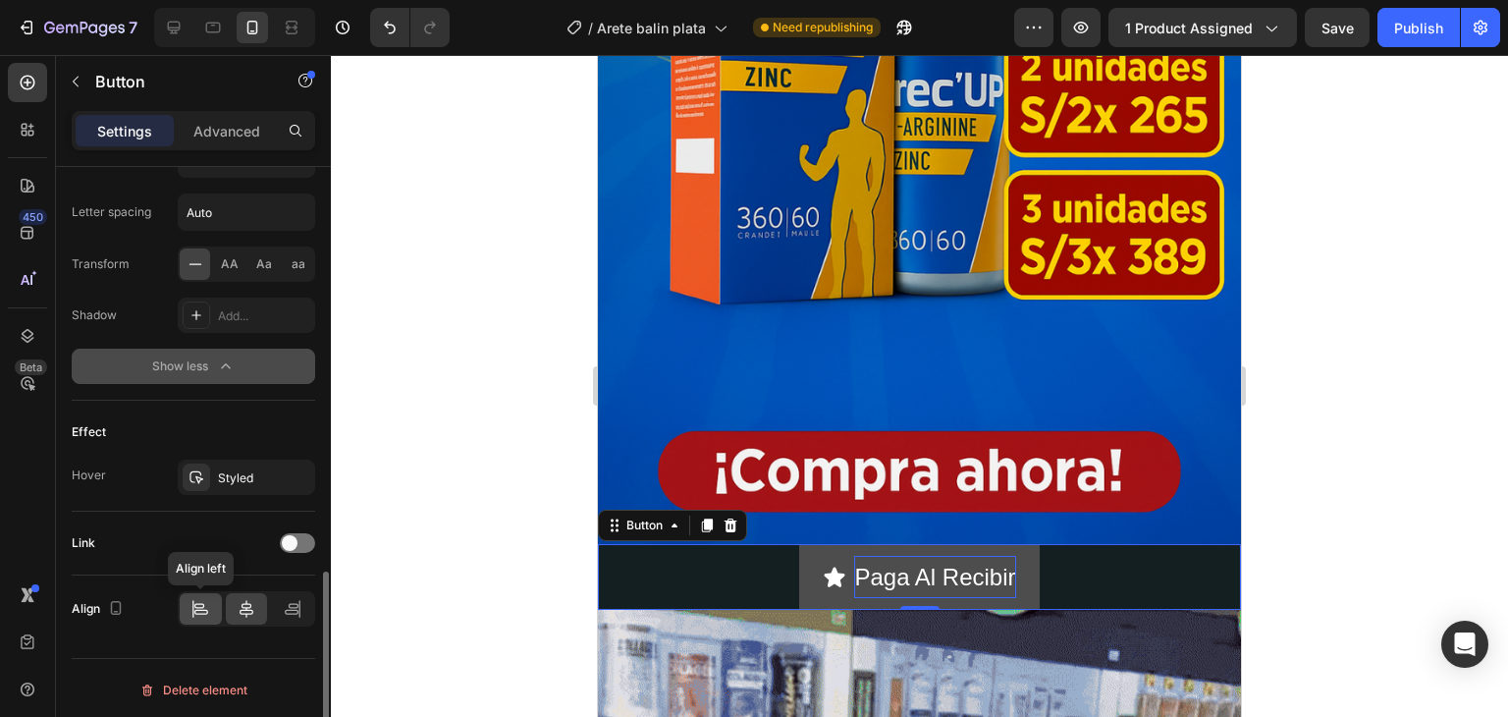
click at [210, 610] on div at bounding box center [201, 608] width 42 height 31
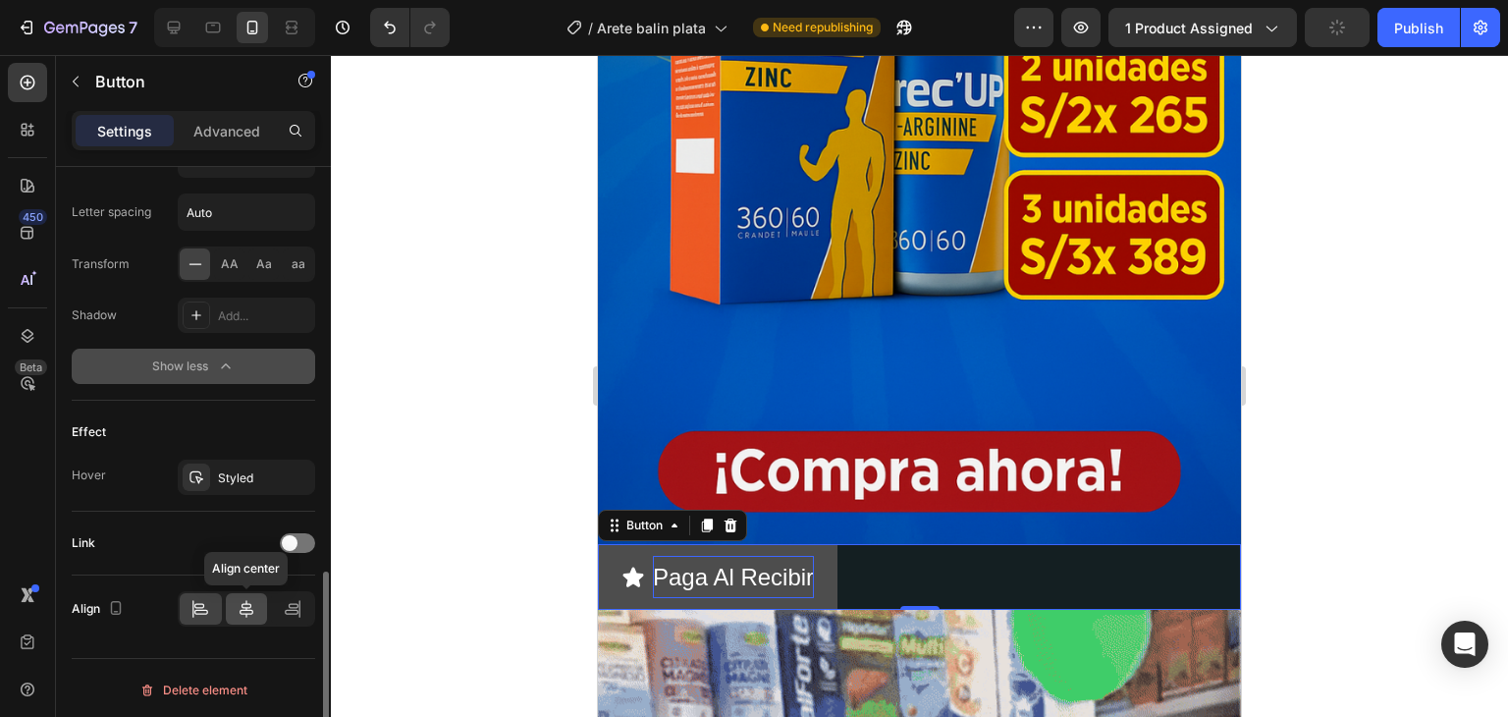
click at [244, 599] on icon at bounding box center [247, 609] width 20 height 20
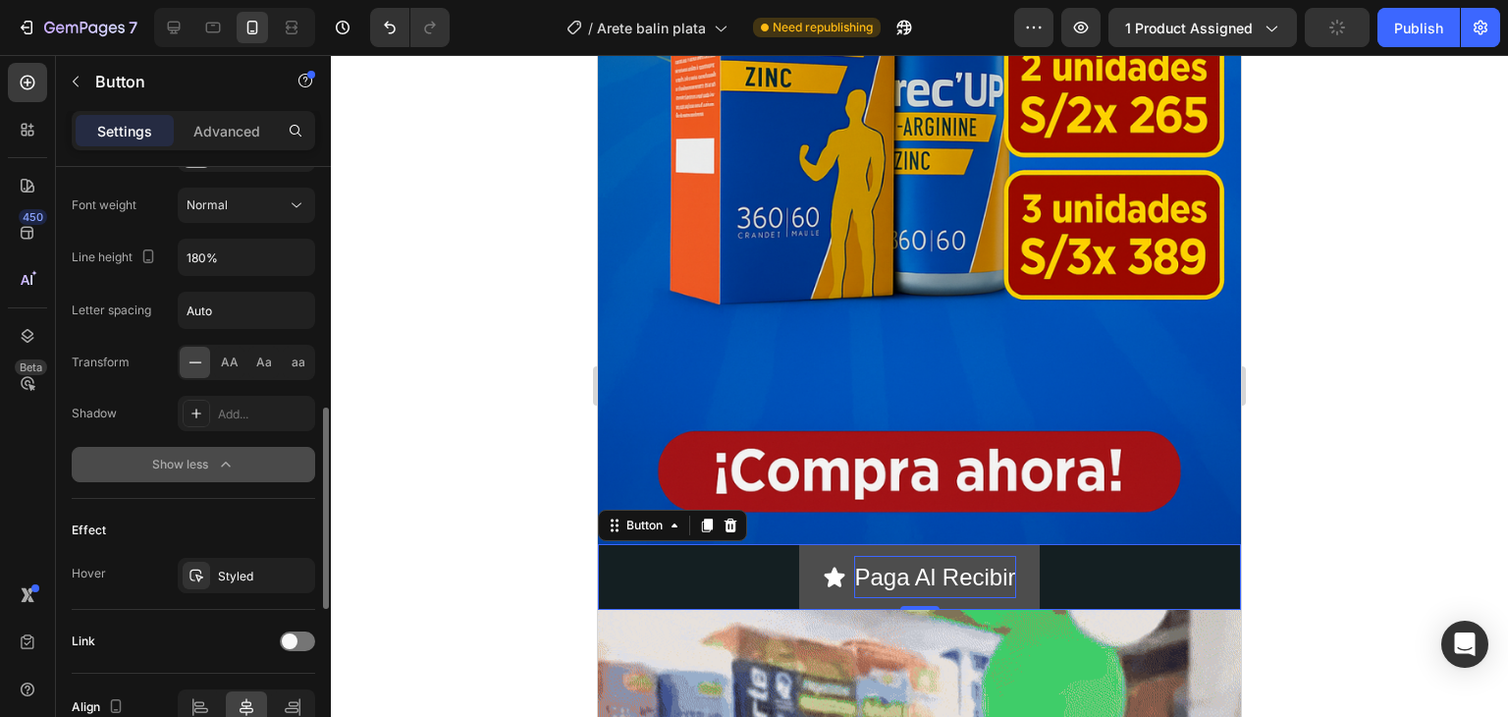
scroll to position [1016, 0]
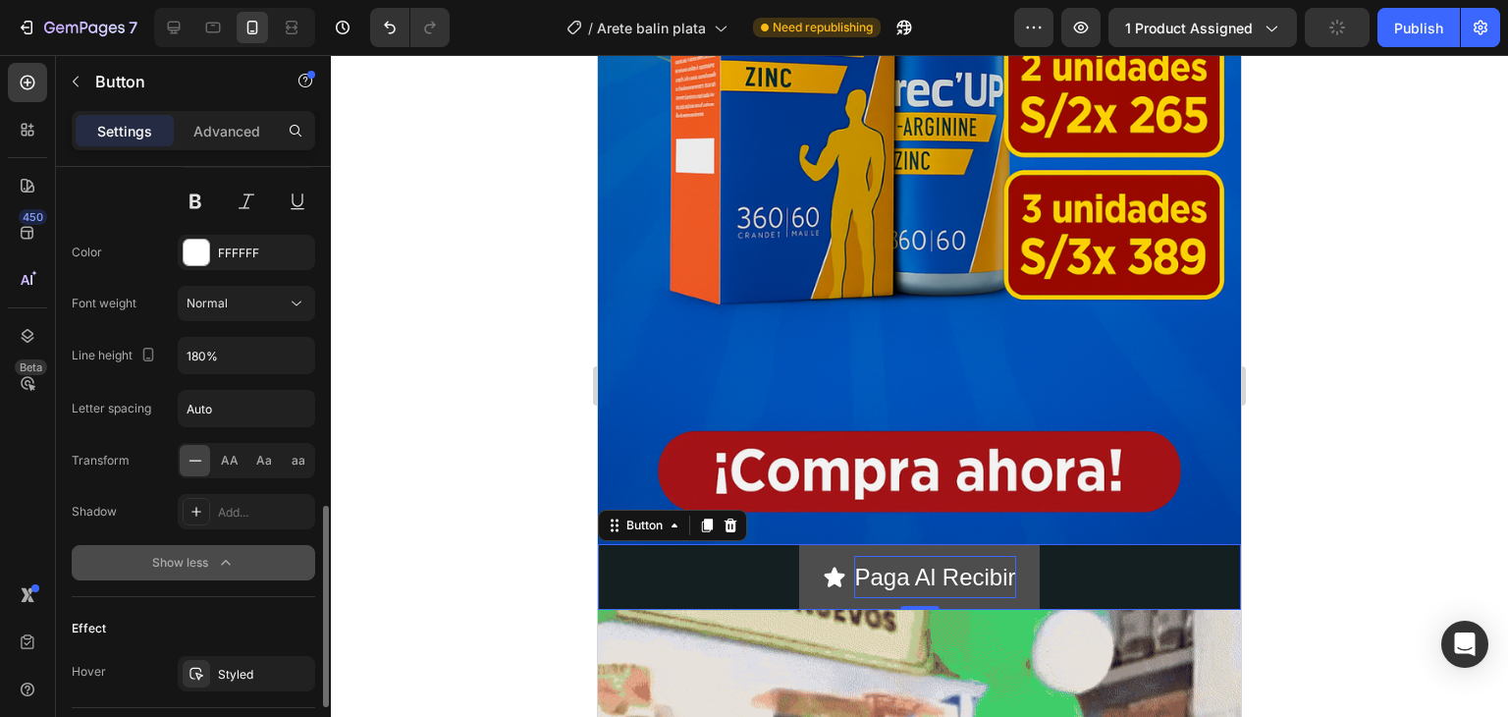
click at [203, 464] on icon at bounding box center [196, 461] width 20 height 20
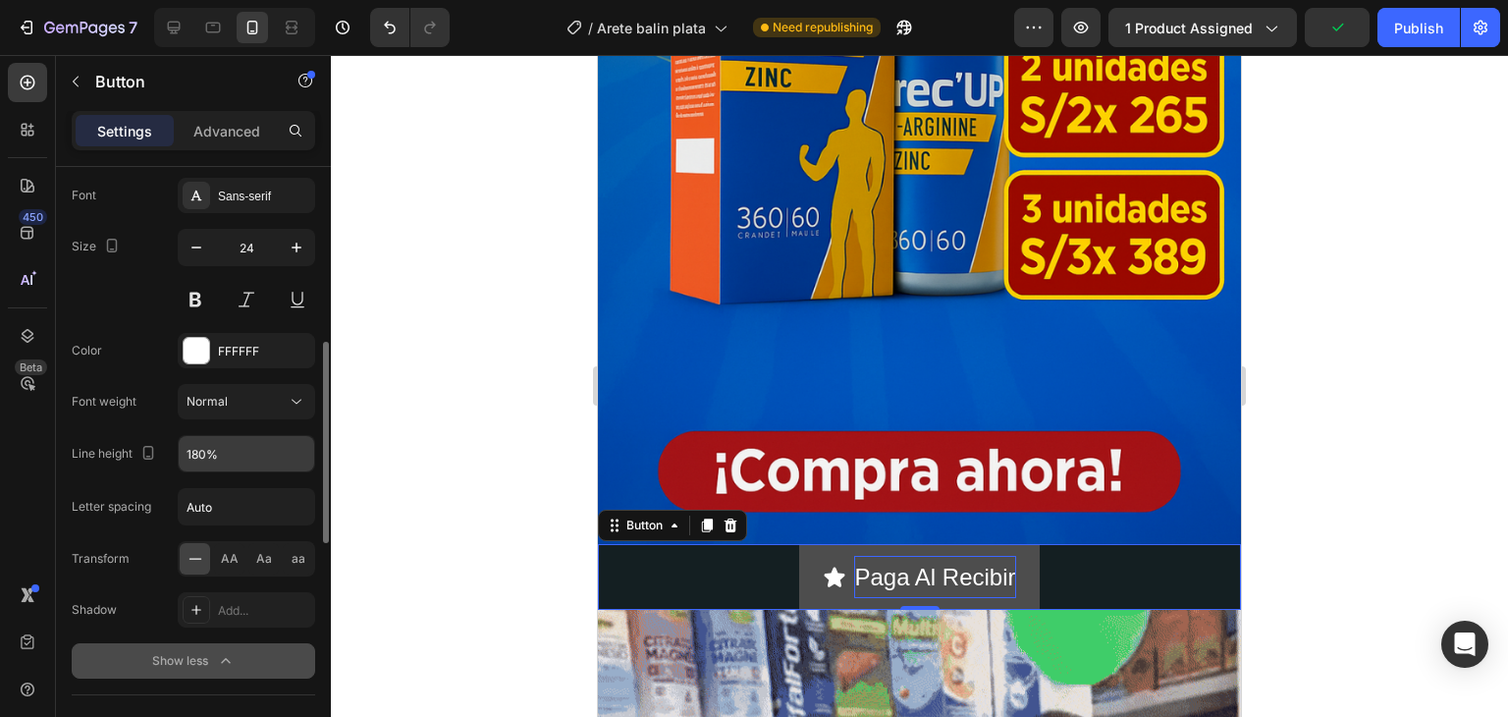
scroll to position [820, 0]
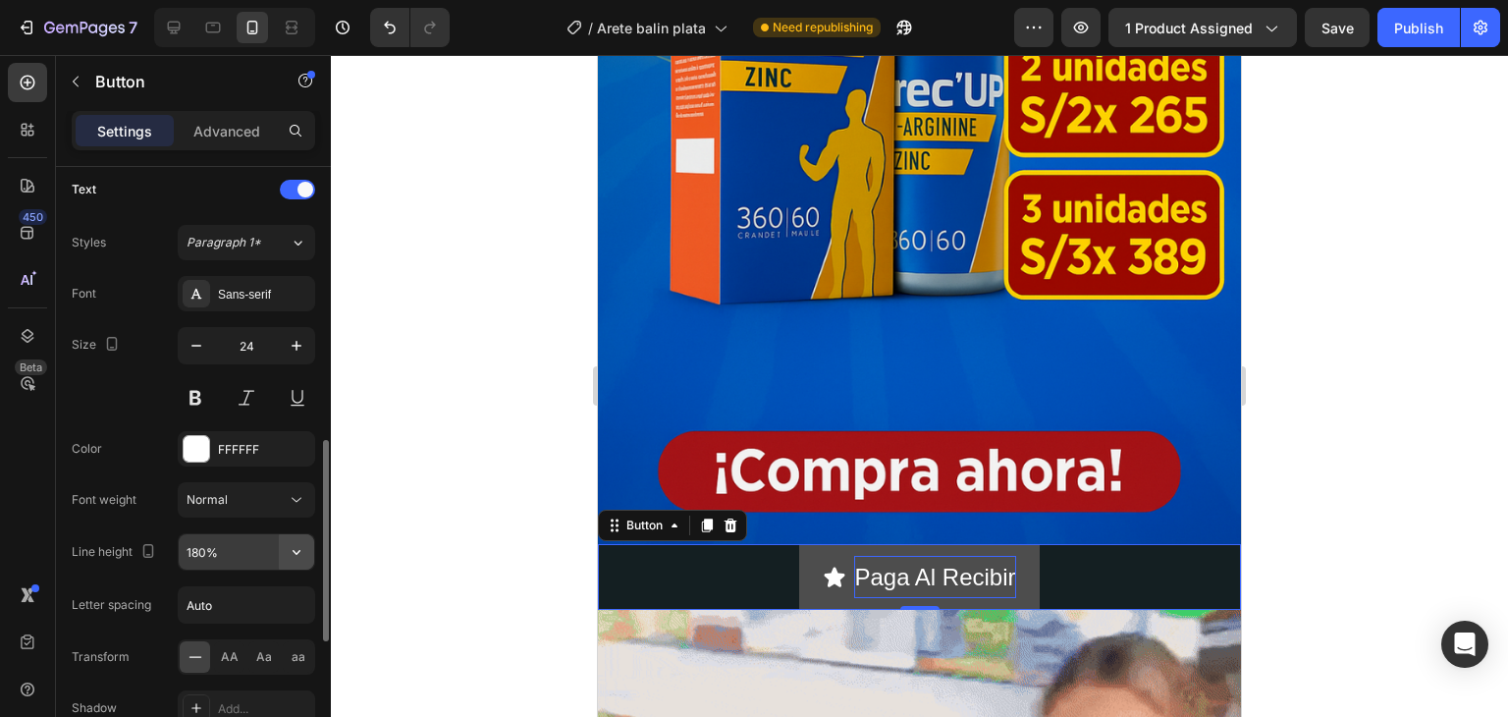
click at [298, 554] on icon "button" at bounding box center [297, 552] width 20 height 20
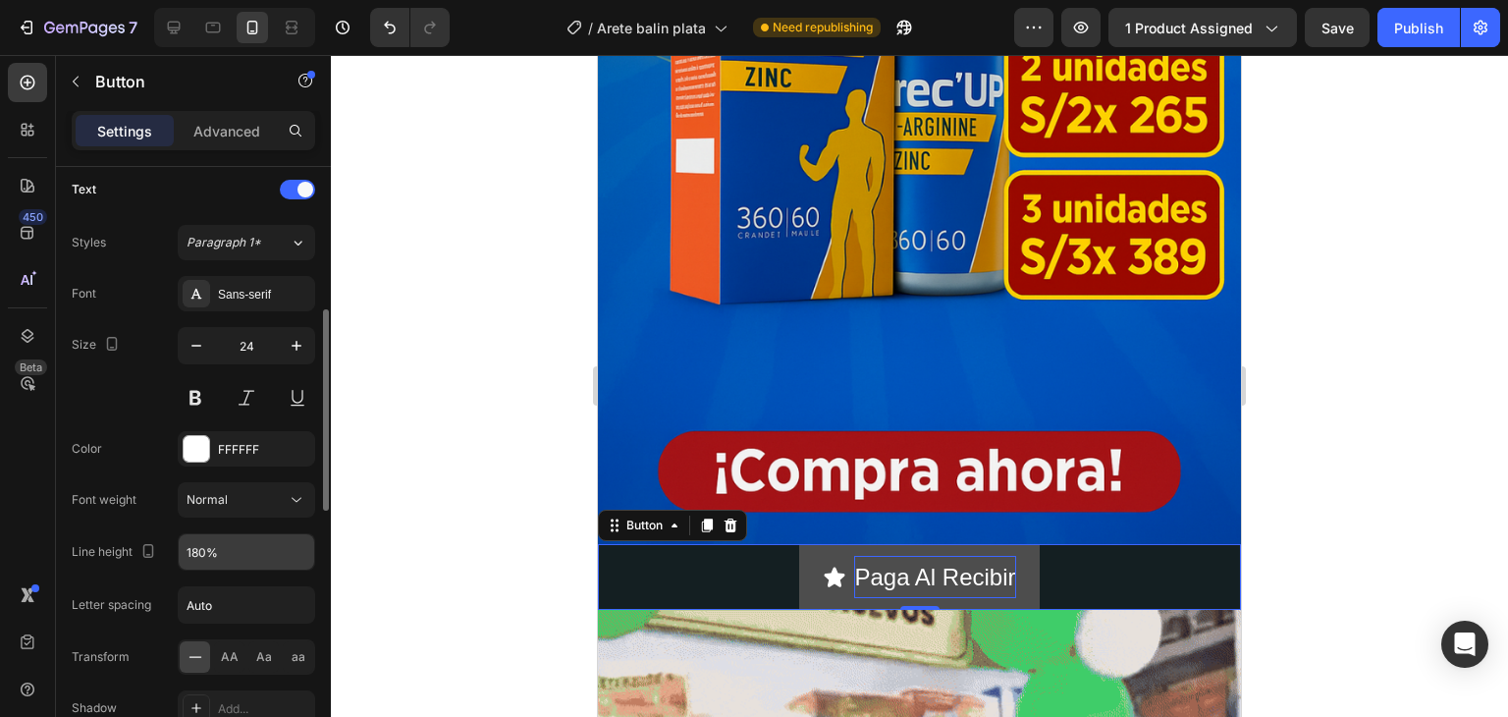
scroll to position [722, 0]
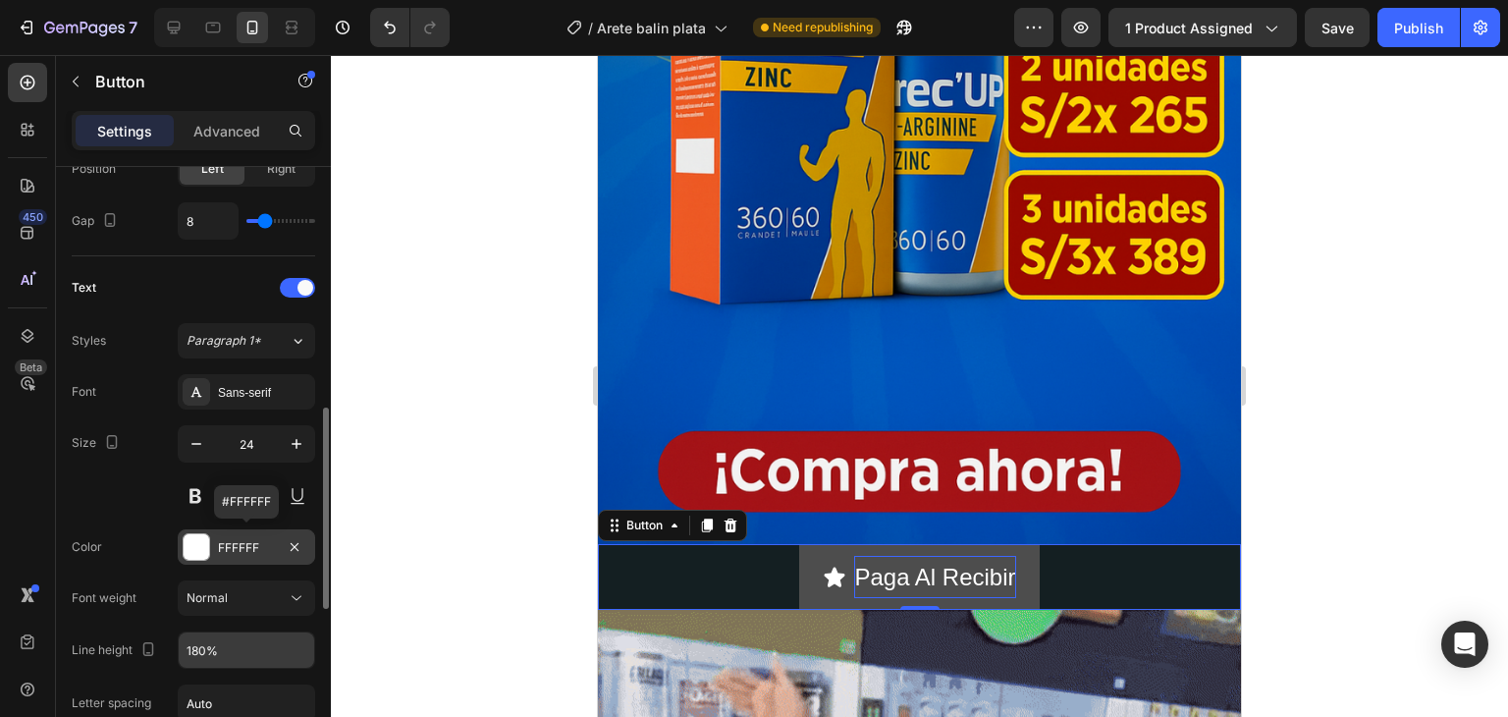
click at [200, 546] on div at bounding box center [197, 547] width 26 height 26
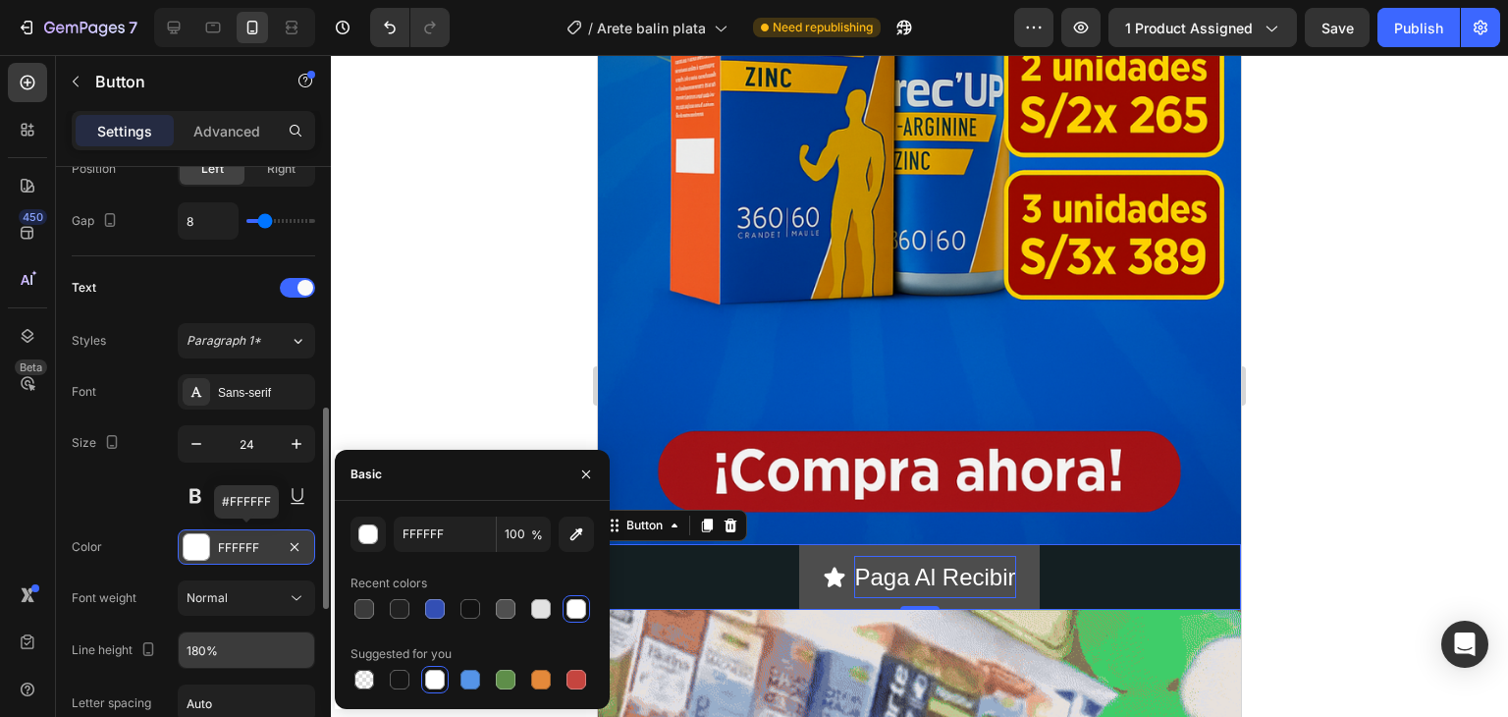
click at [200, 545] on div at bounding box center [197, 547] width 26 height 26
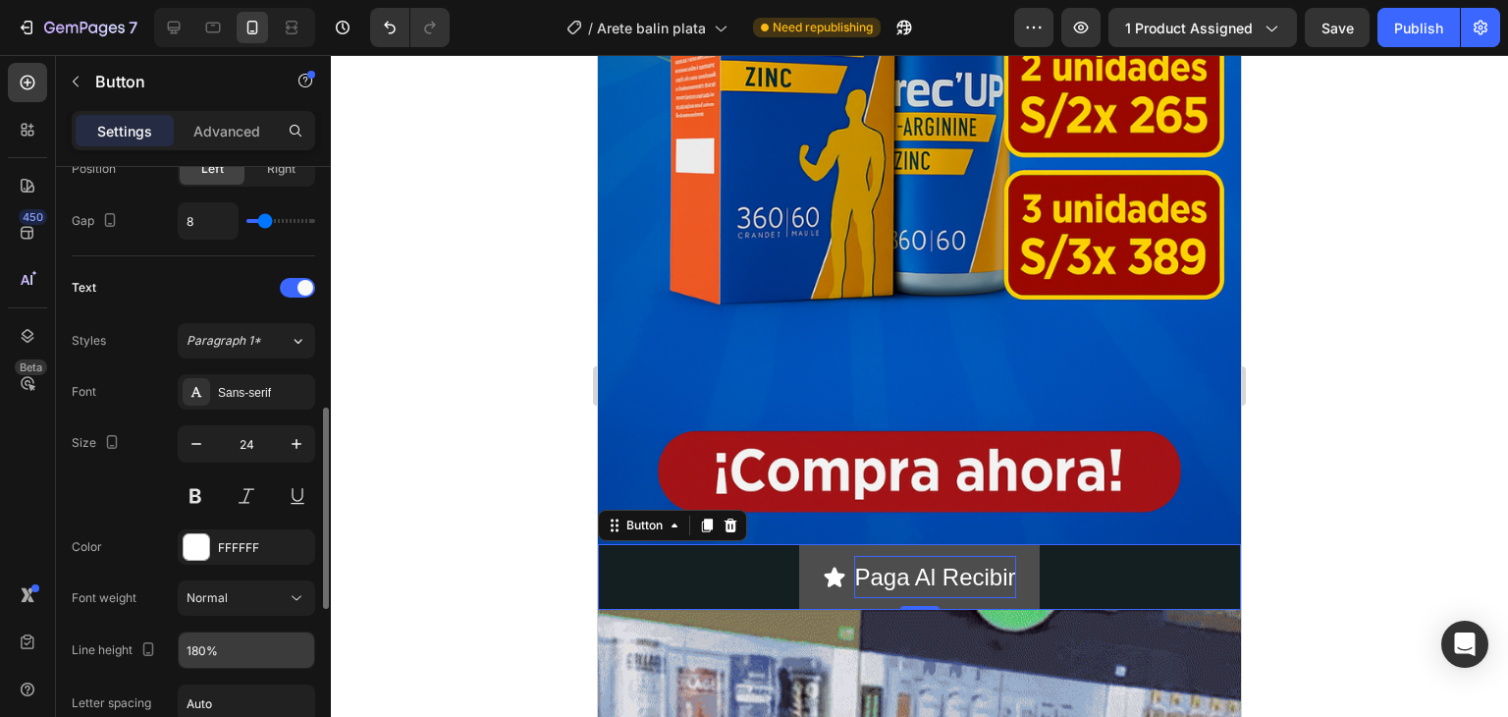
scroll to position [623, 0]
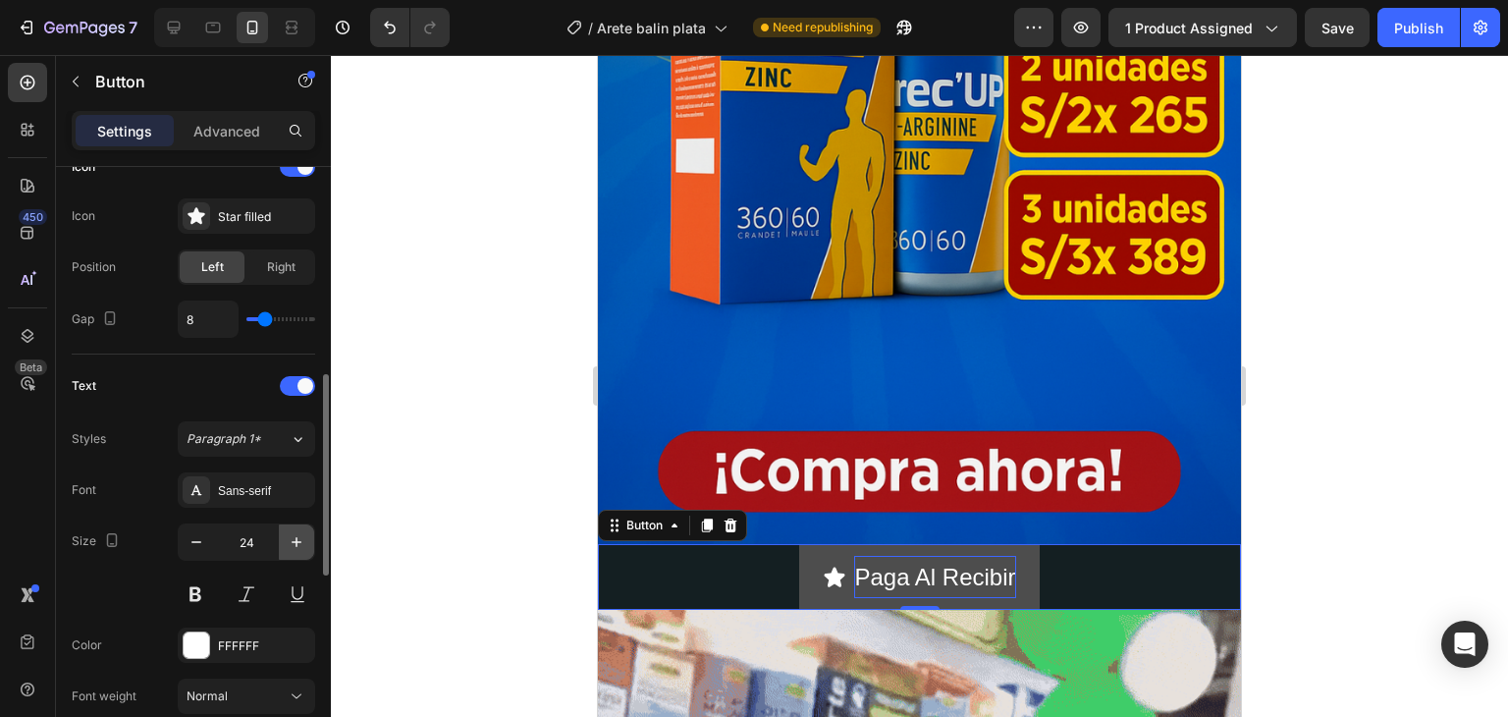
click at [294, 538] on icon "button" at bounding box center [297, 542] width 20 height 20
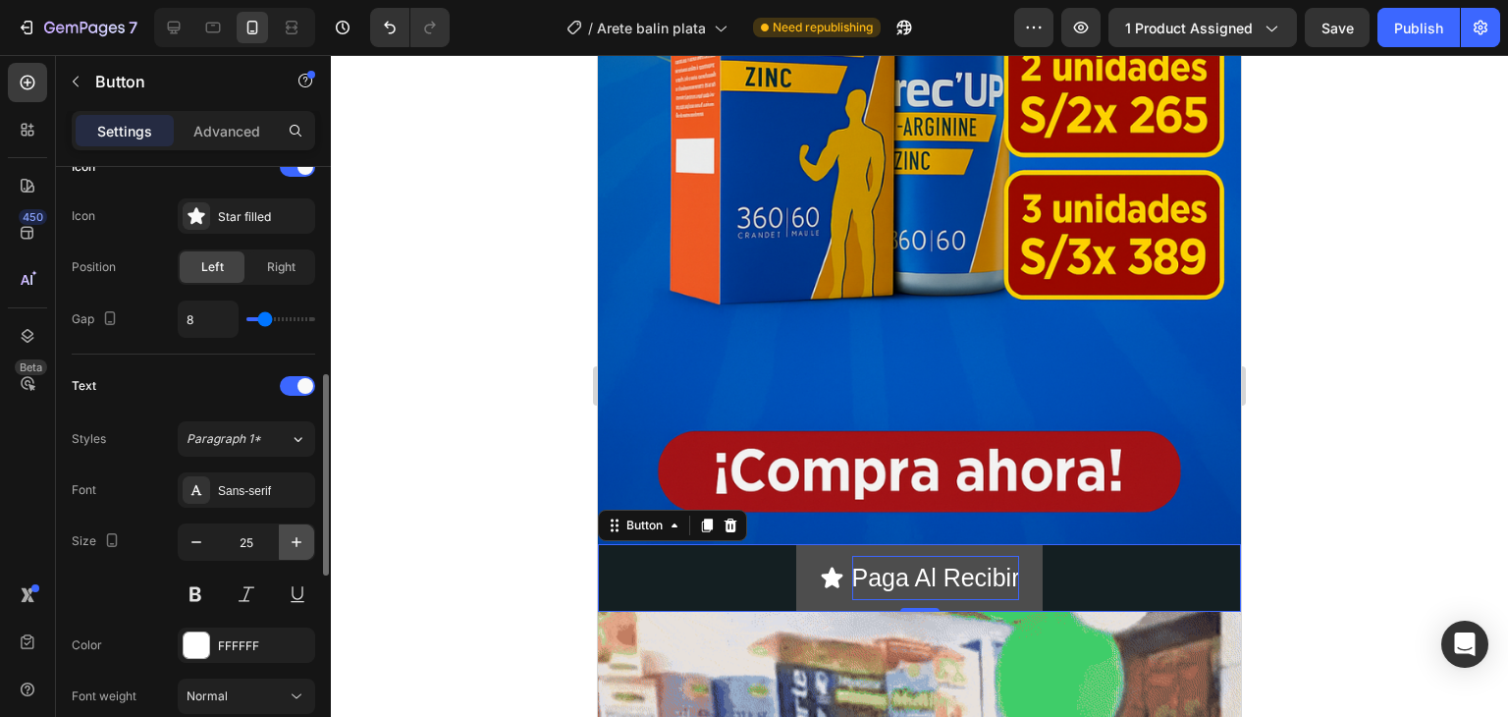
click at [294, 538] on icon "button" at bounding box center [297, 542] width 20 height 20
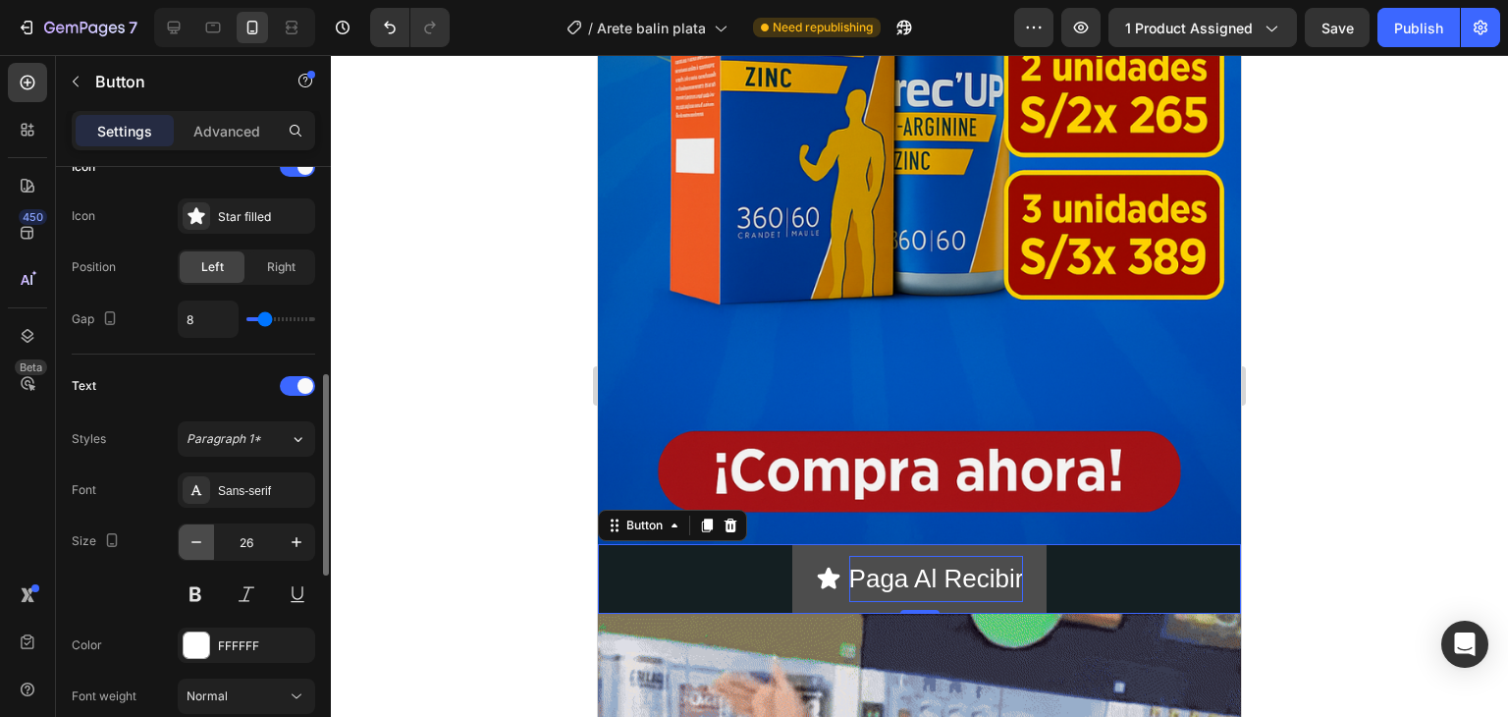
click at [208, 543] on button "button" at bounding box center [196, 541] width 35 height 35
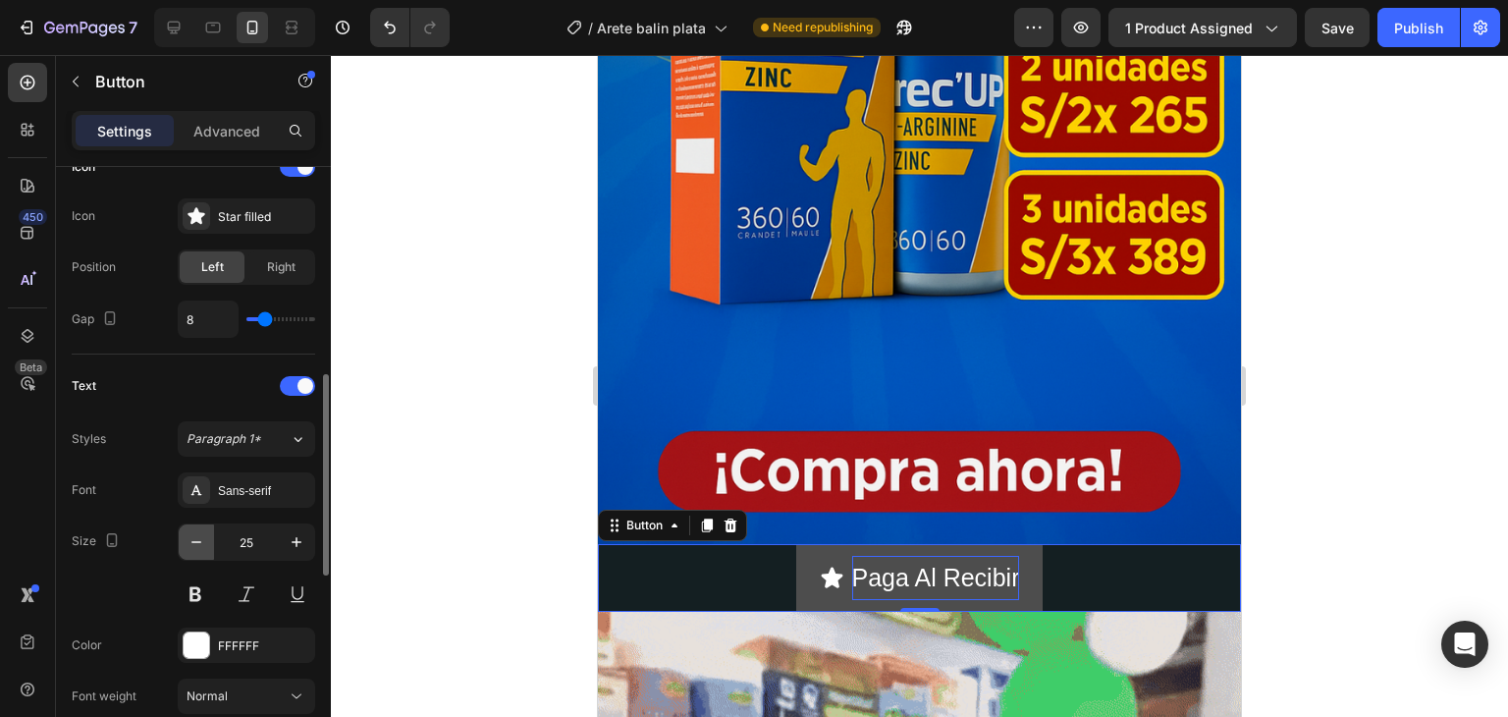
click at [208, 543] on button "button" at bounding box center [196, 541] width 35 height 35
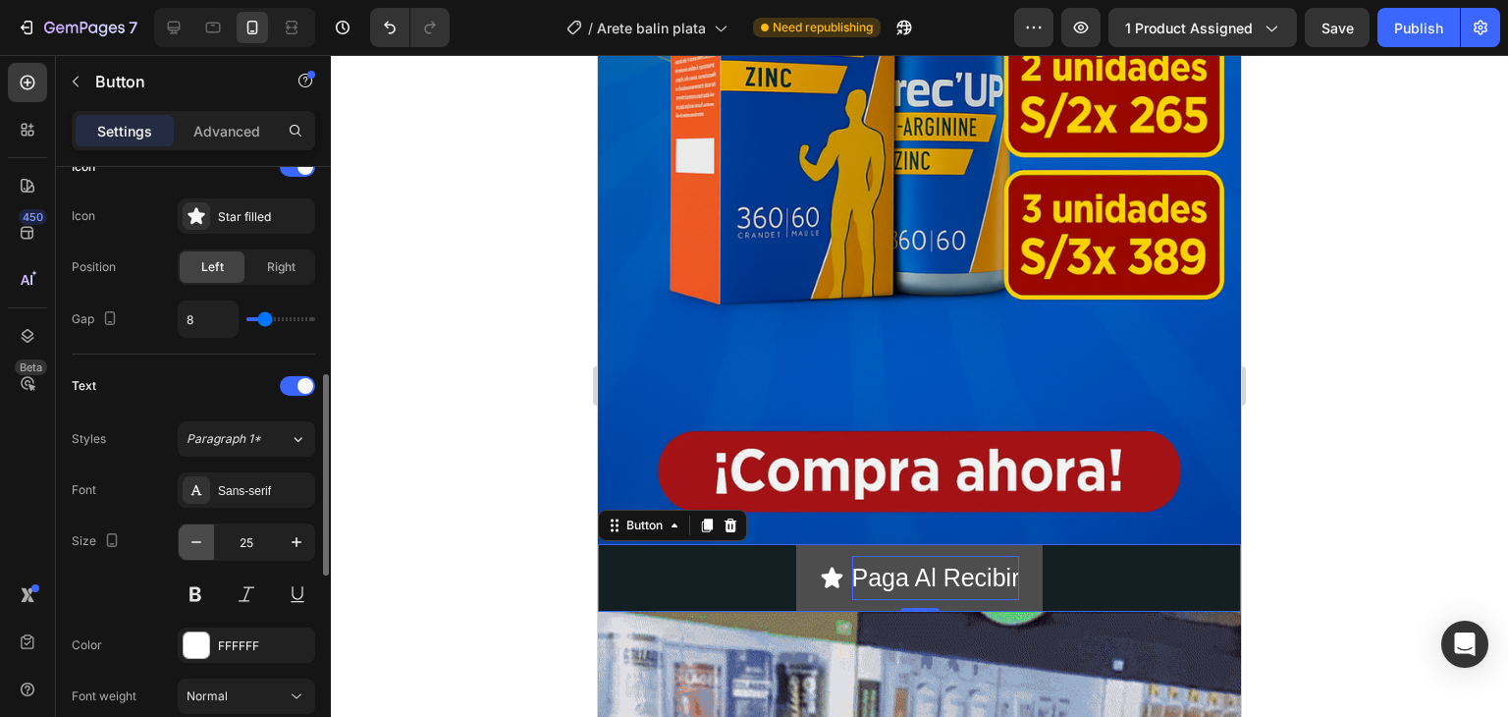
type input "24"
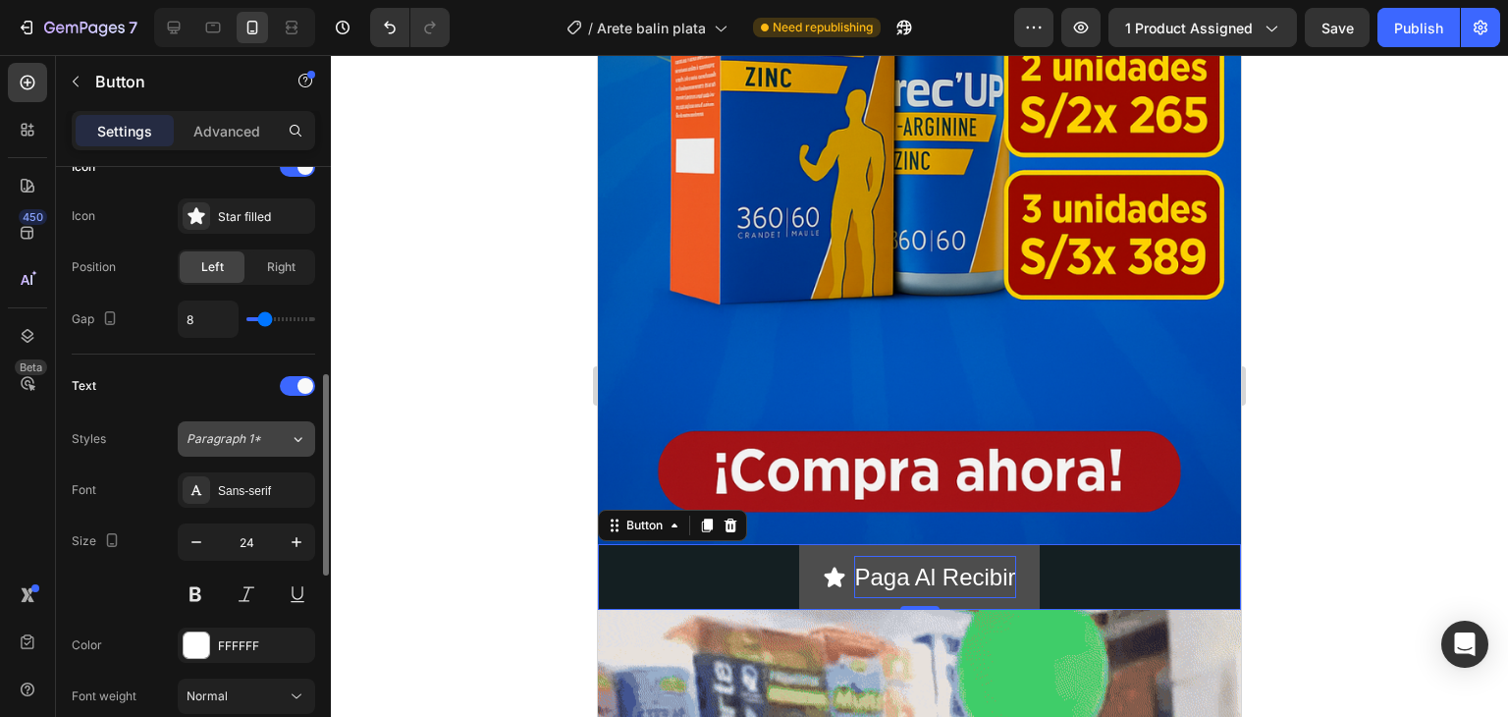
click at [304, 434] on icon at bounding box center [298, 439] width 17 height 20
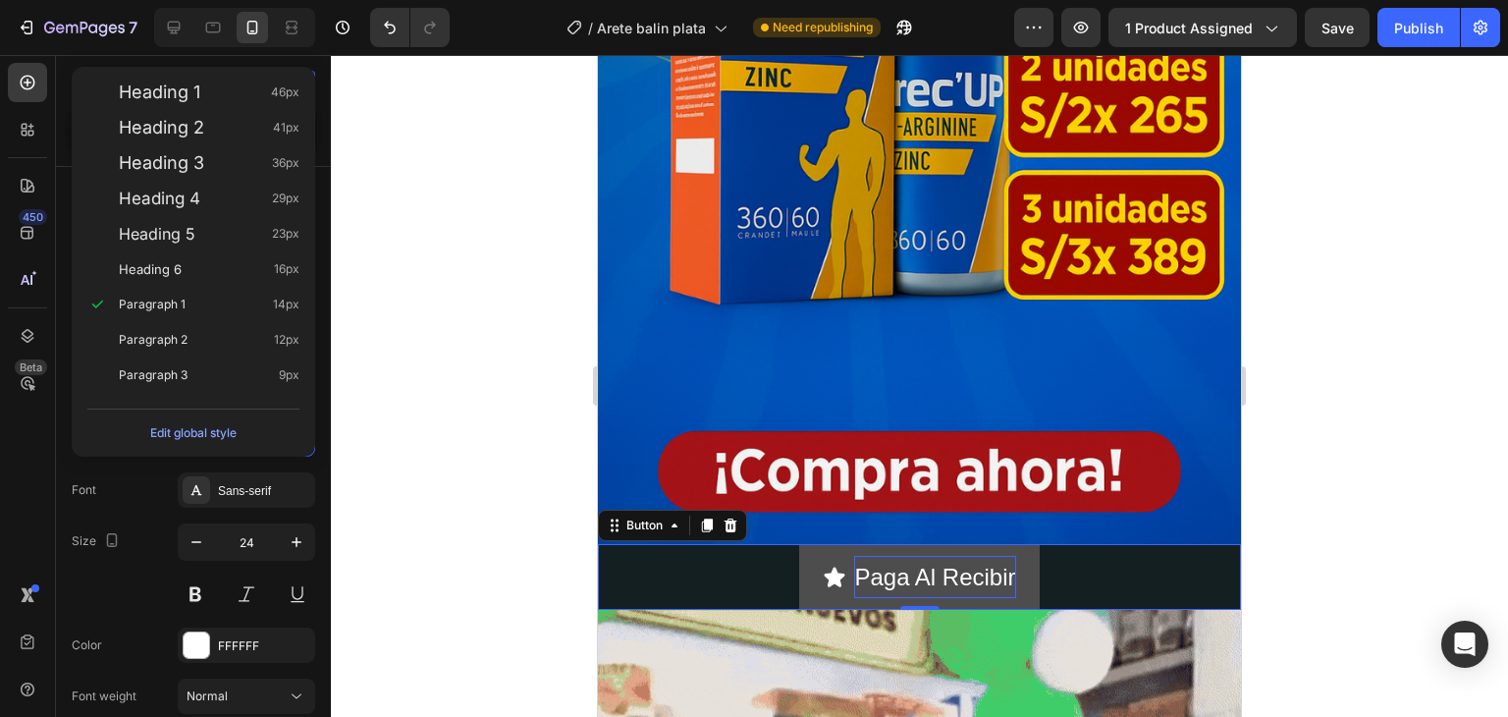
click at [294, 450] on div "Edit global style" at bounding box center [194, 429] width 228 height 56
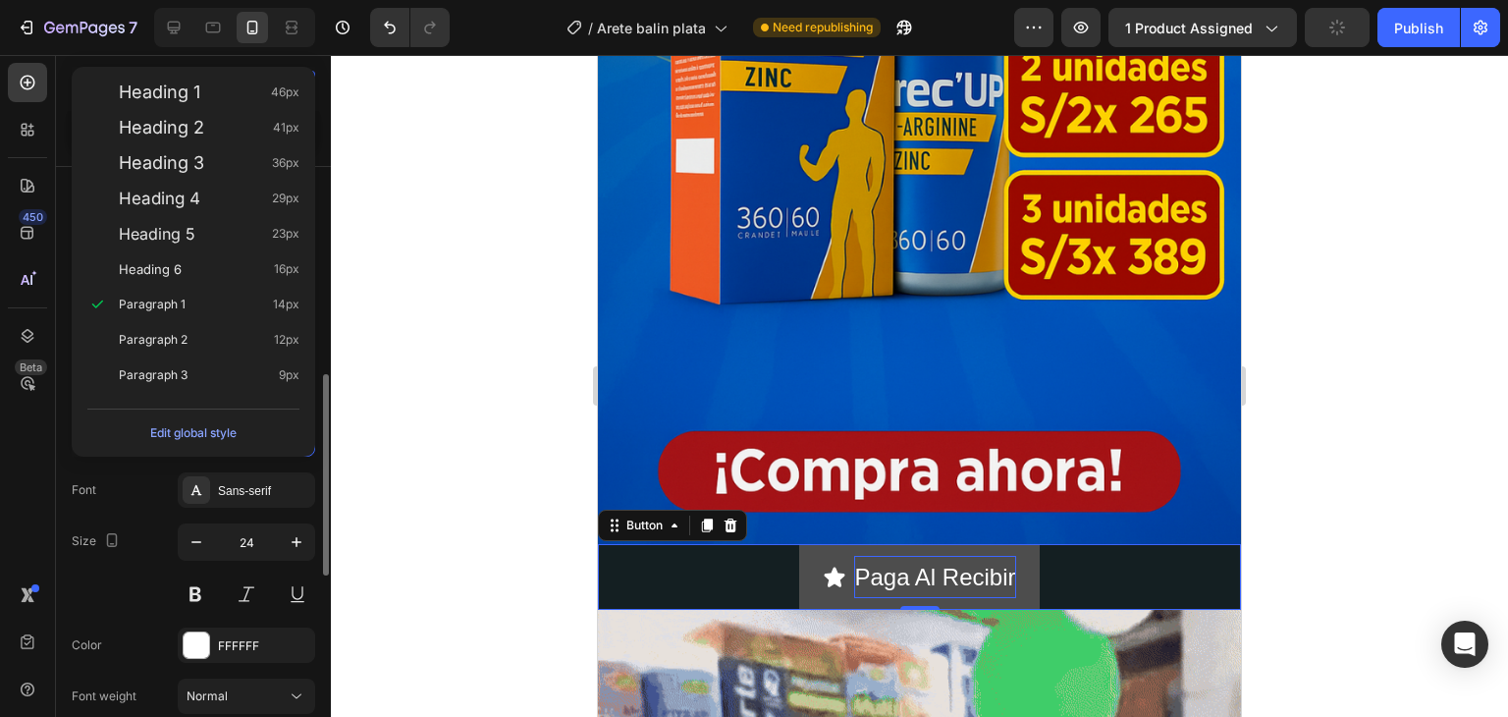
click at [294, 461] on div "Styles Paragraph 1* Font Sans-serif Size 24 Color FFFFFF Font weight Normal Lin…" at bounding box center [194, 697] width 244 height 552
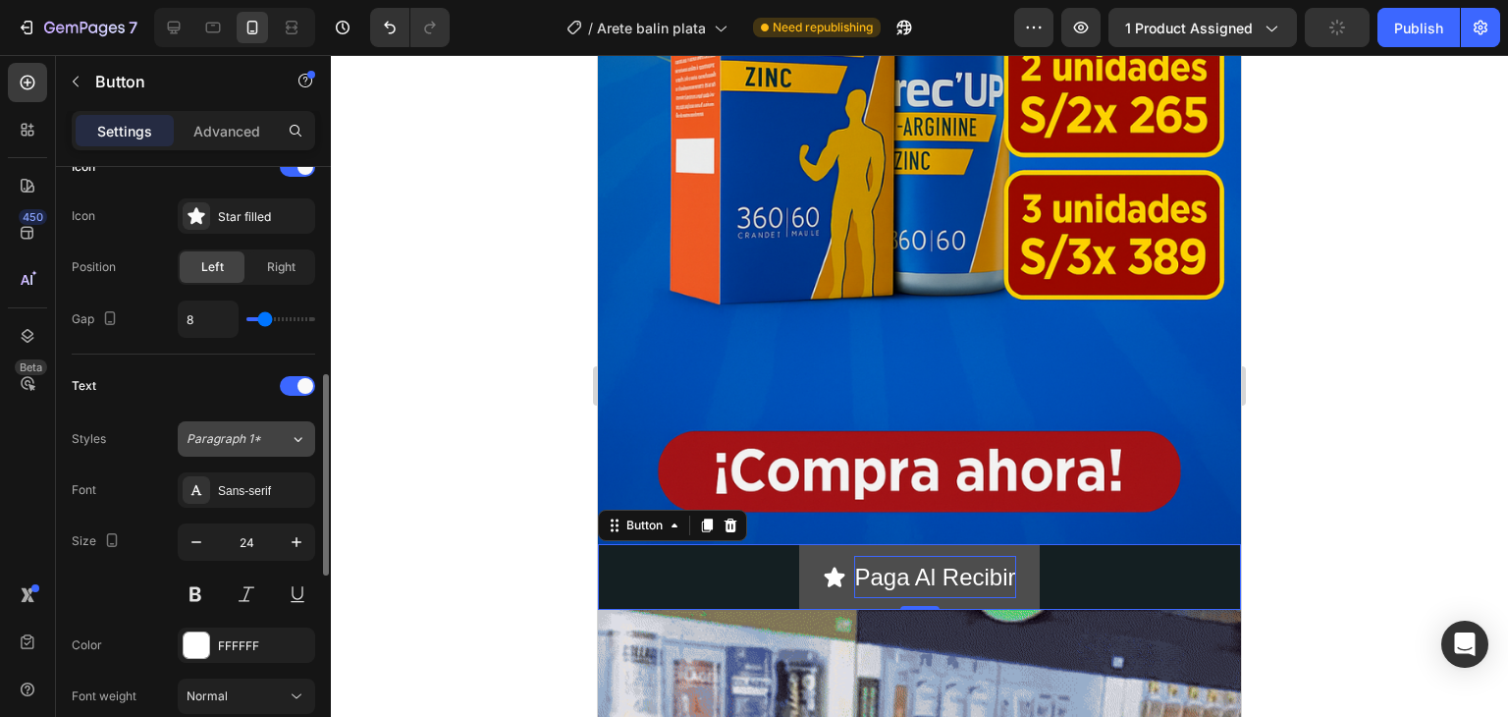
scroll to position [525, 0]
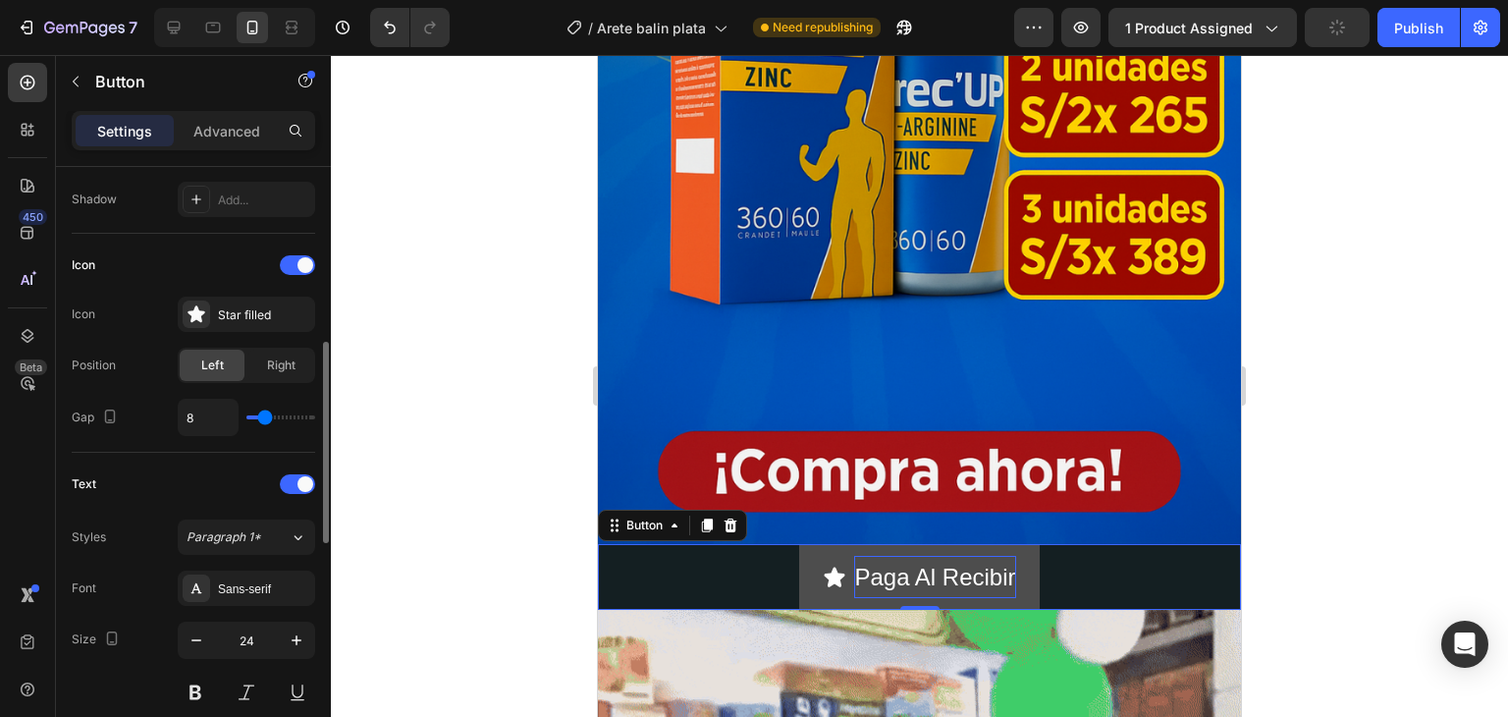
type input "10"
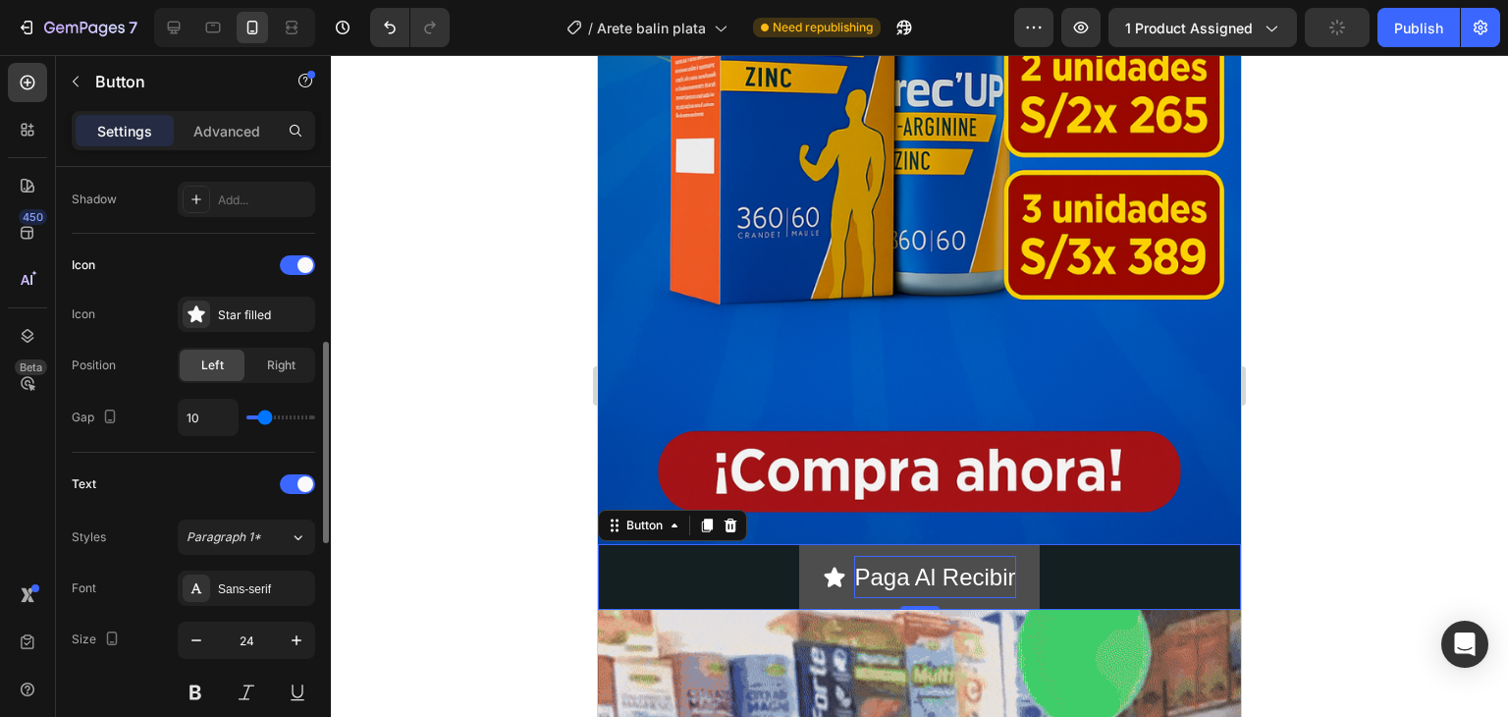
type input "10"
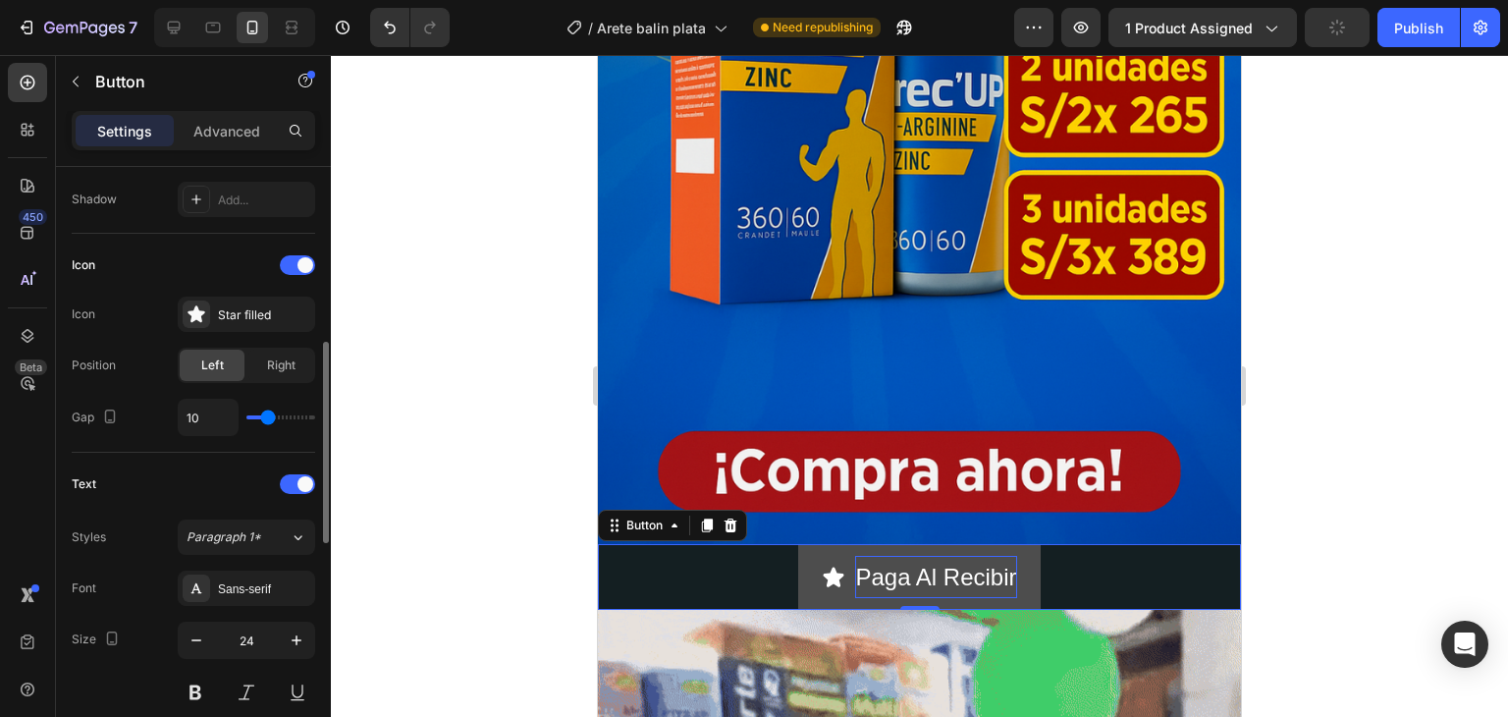
type input "11"
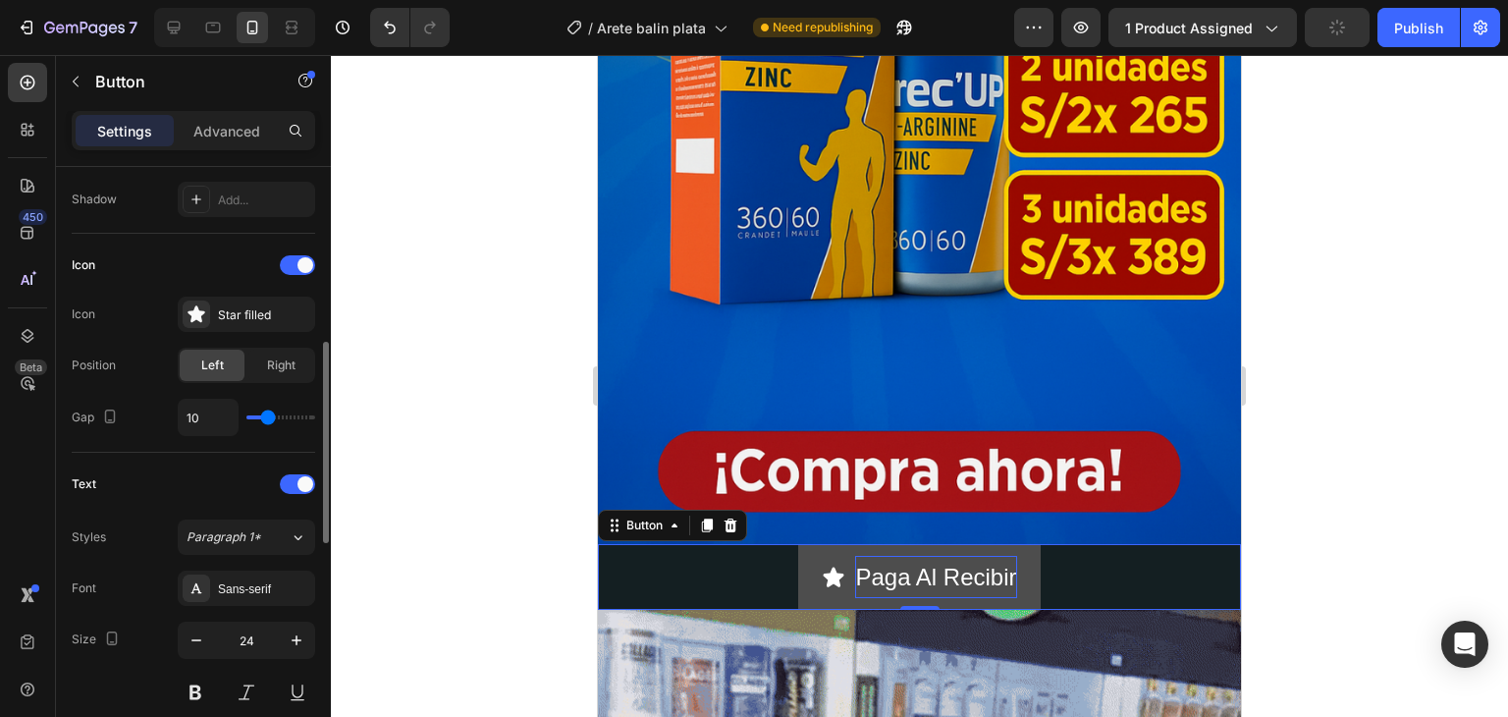
type input "11"
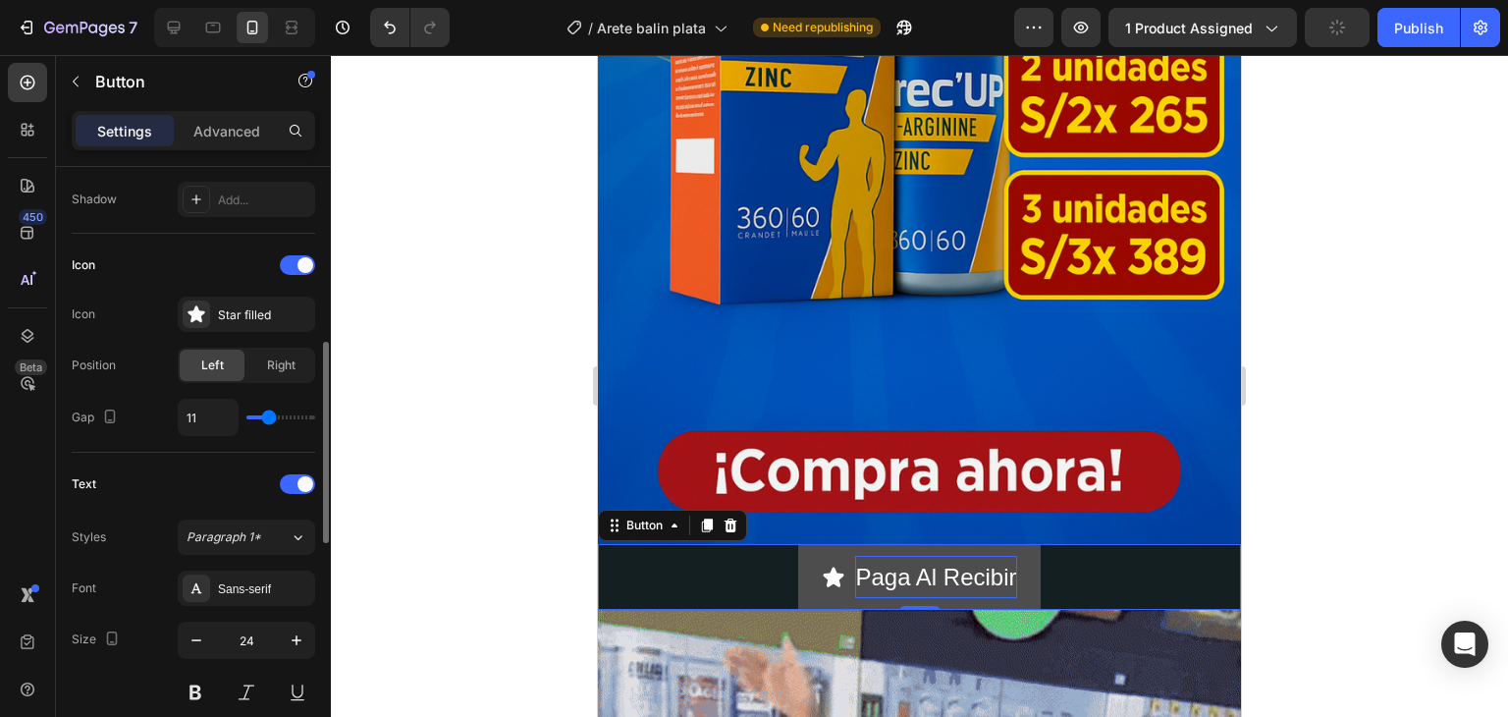
type input "12"
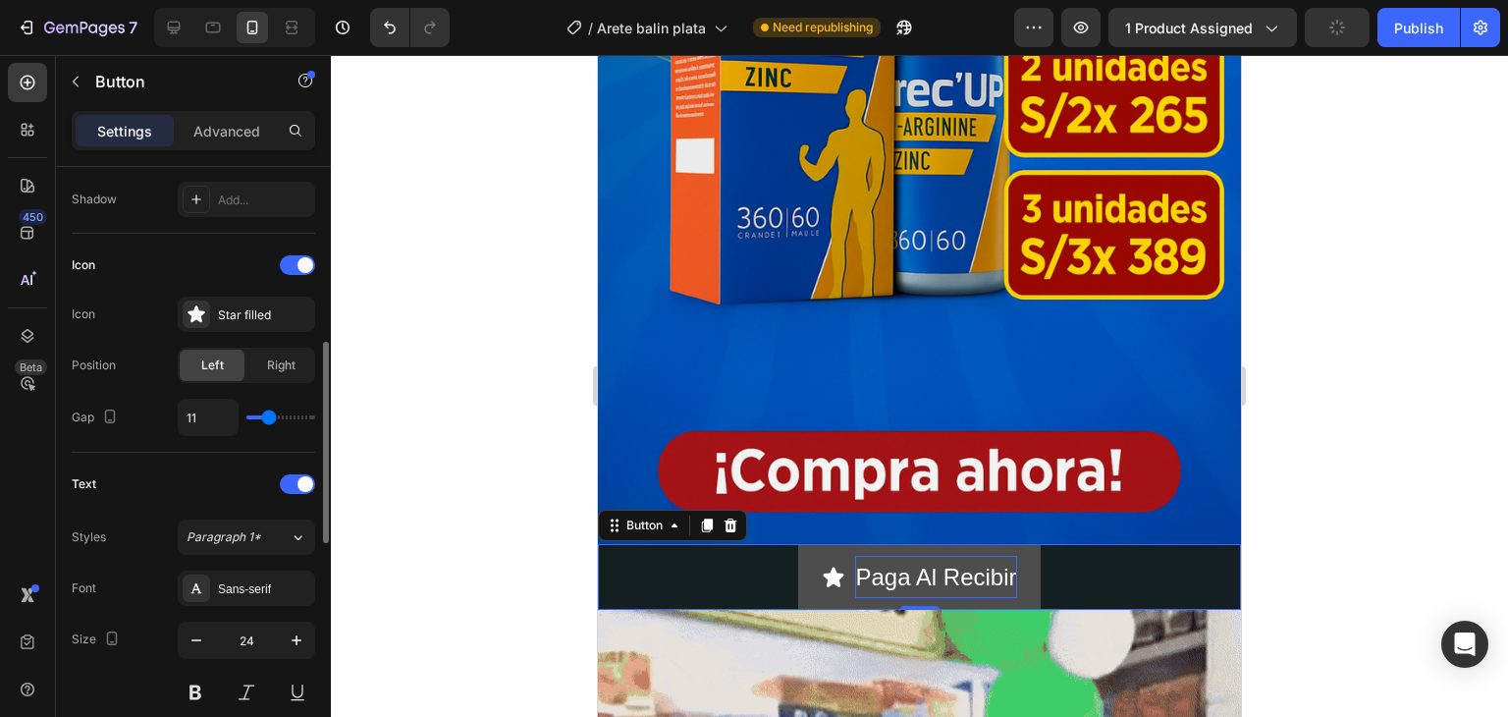
type input "12"
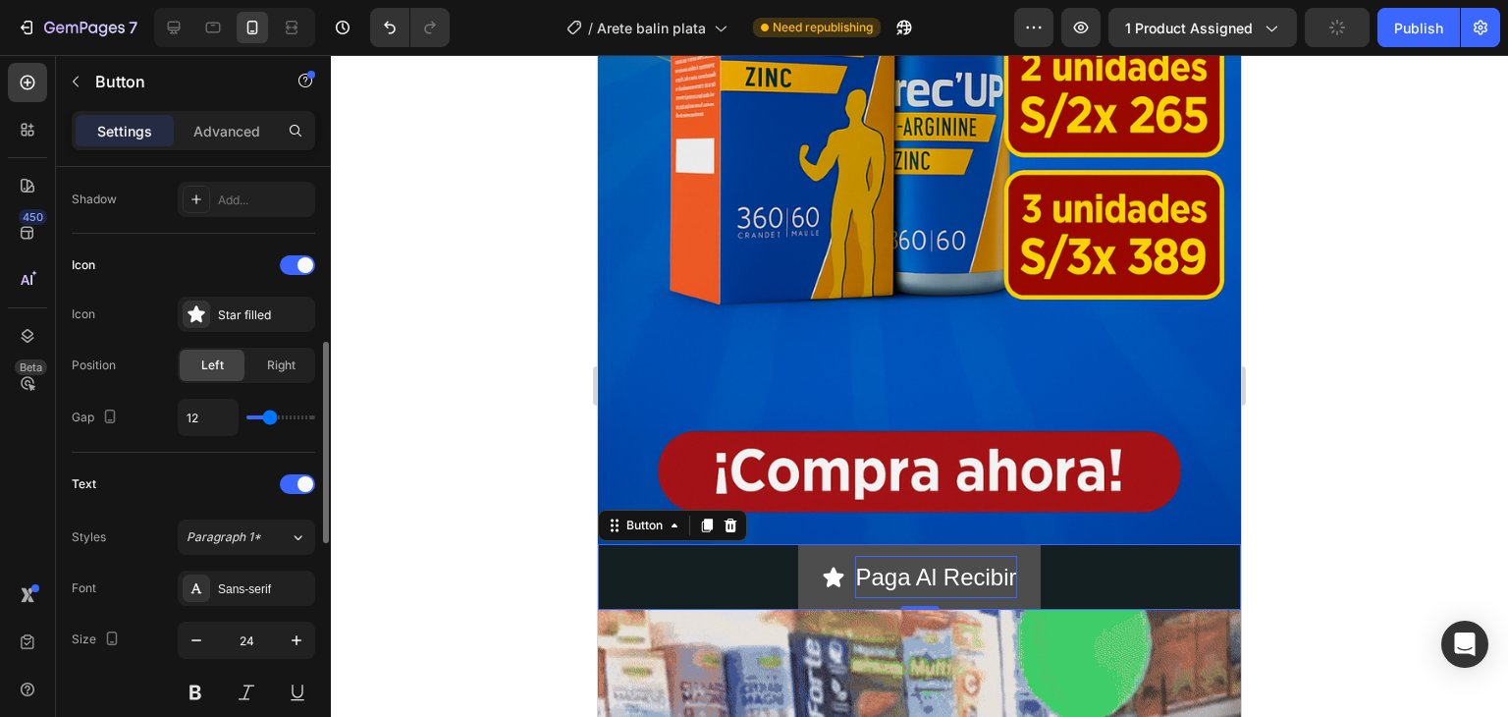
type input "13"
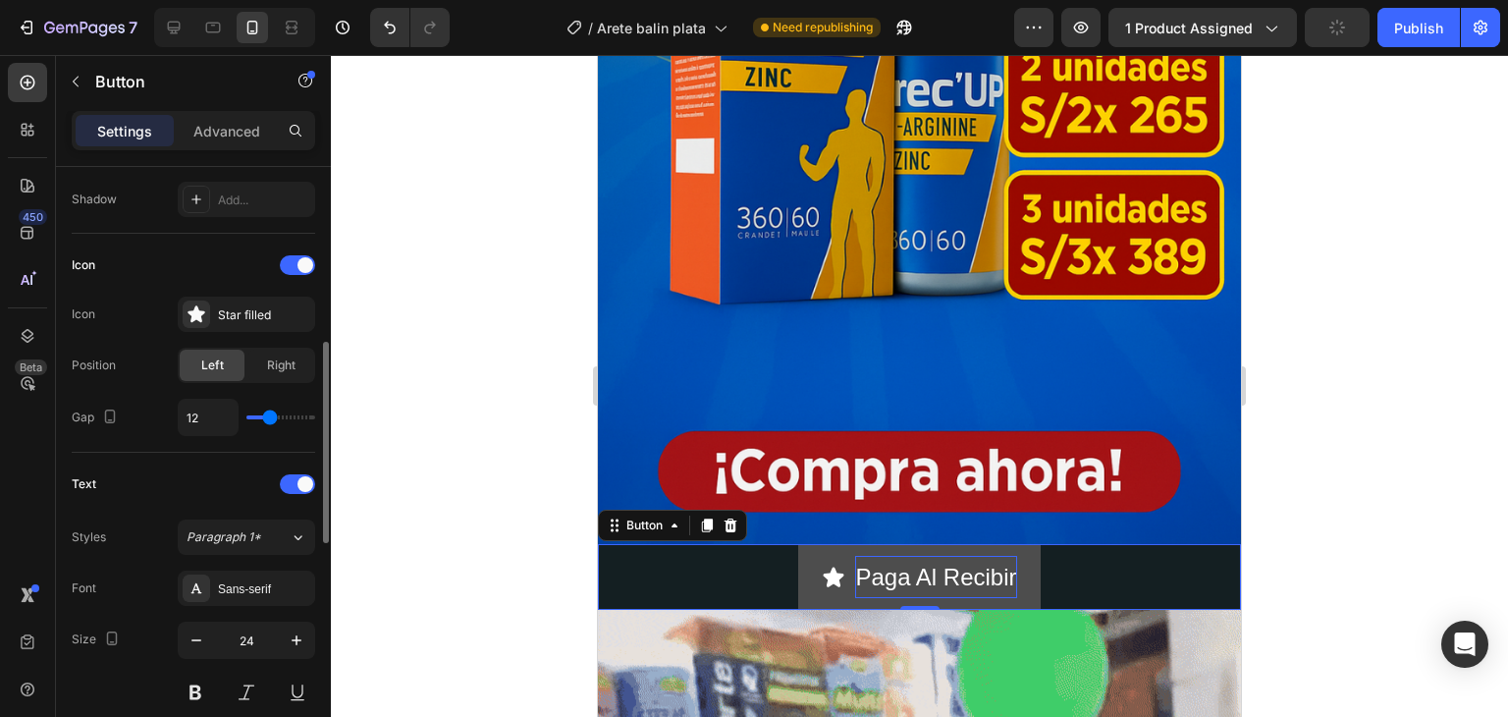
type input "13"
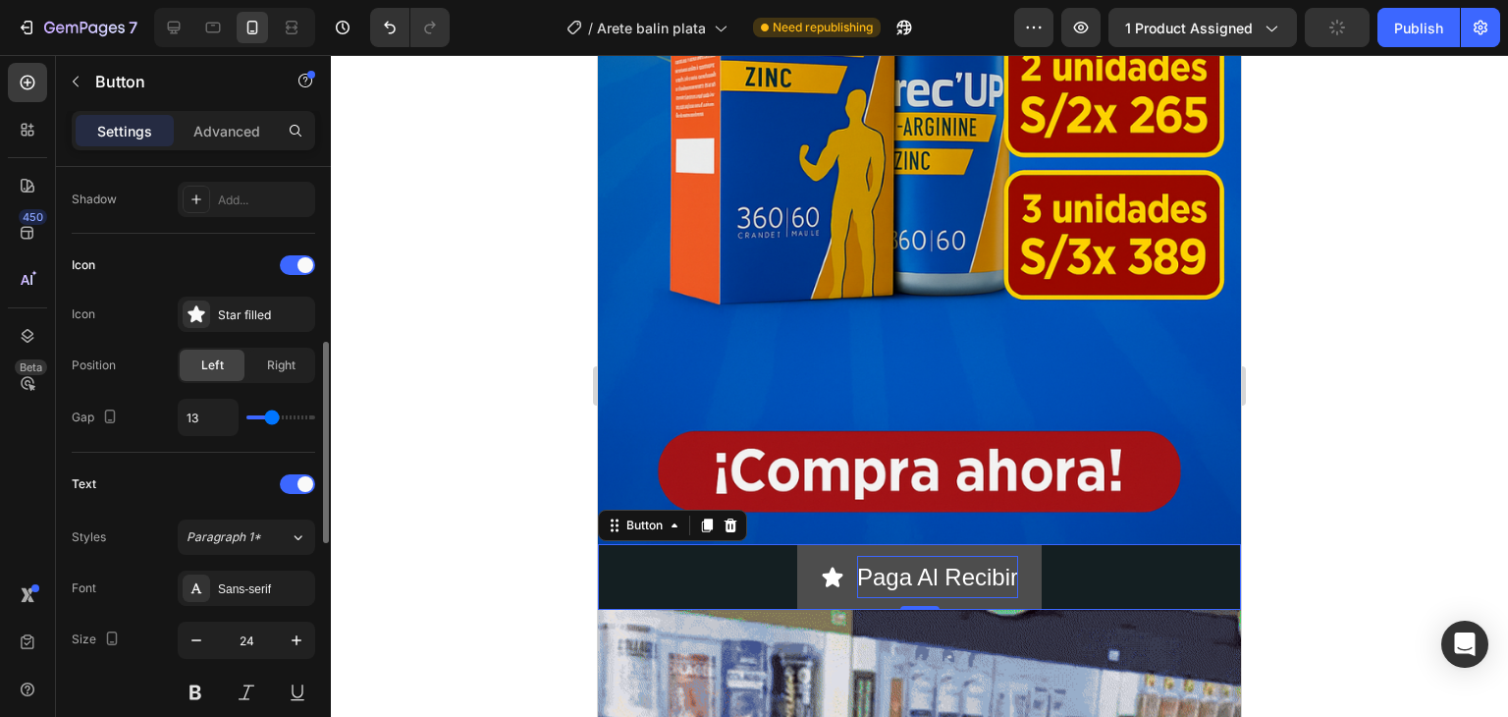
type input "14"
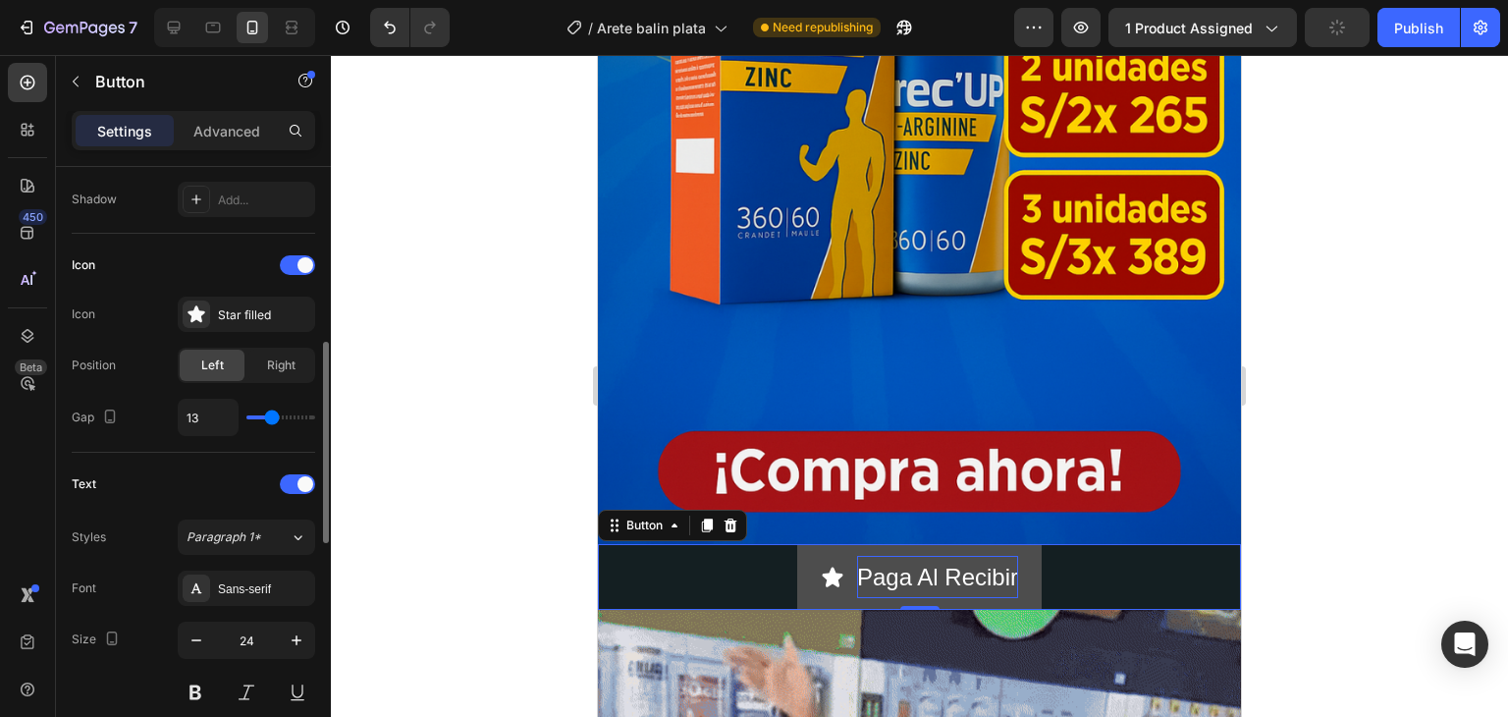
type input "14"
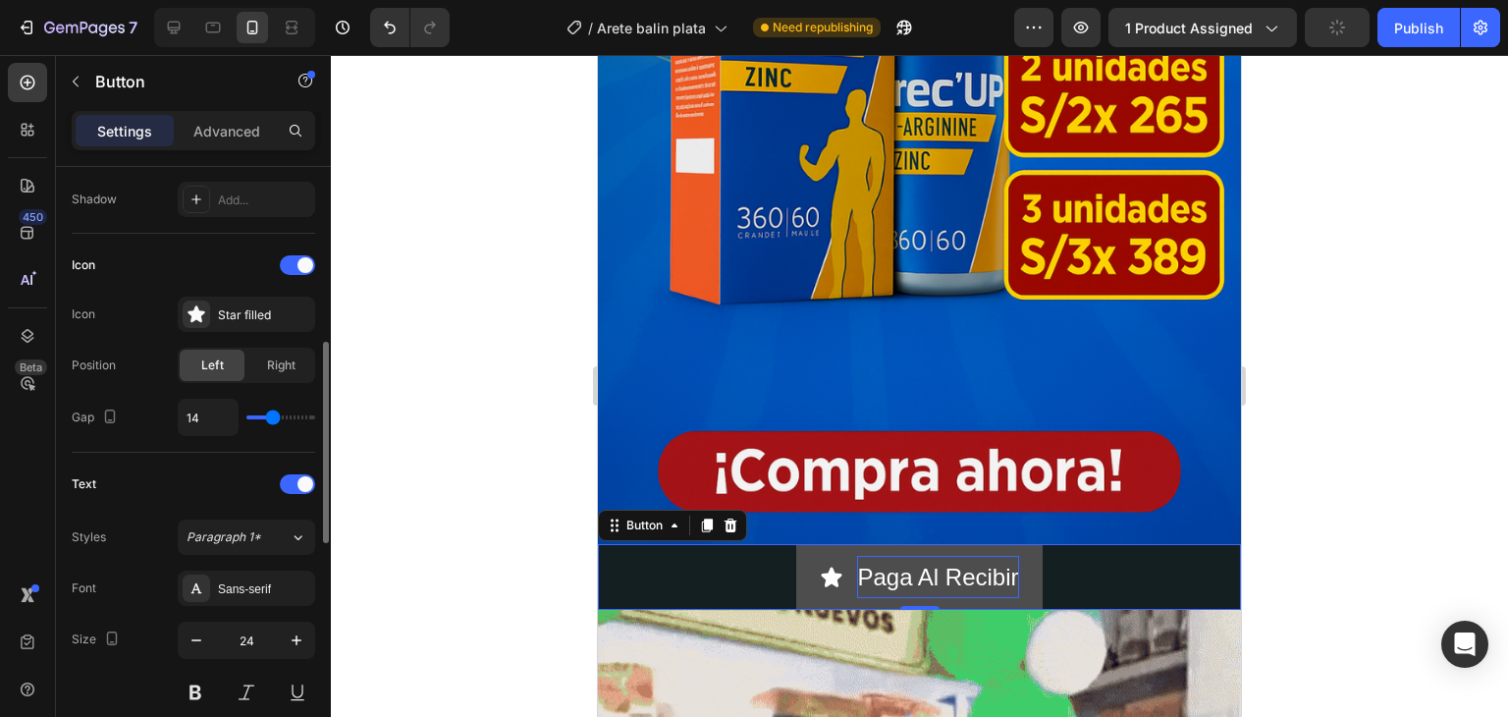
type input "15"
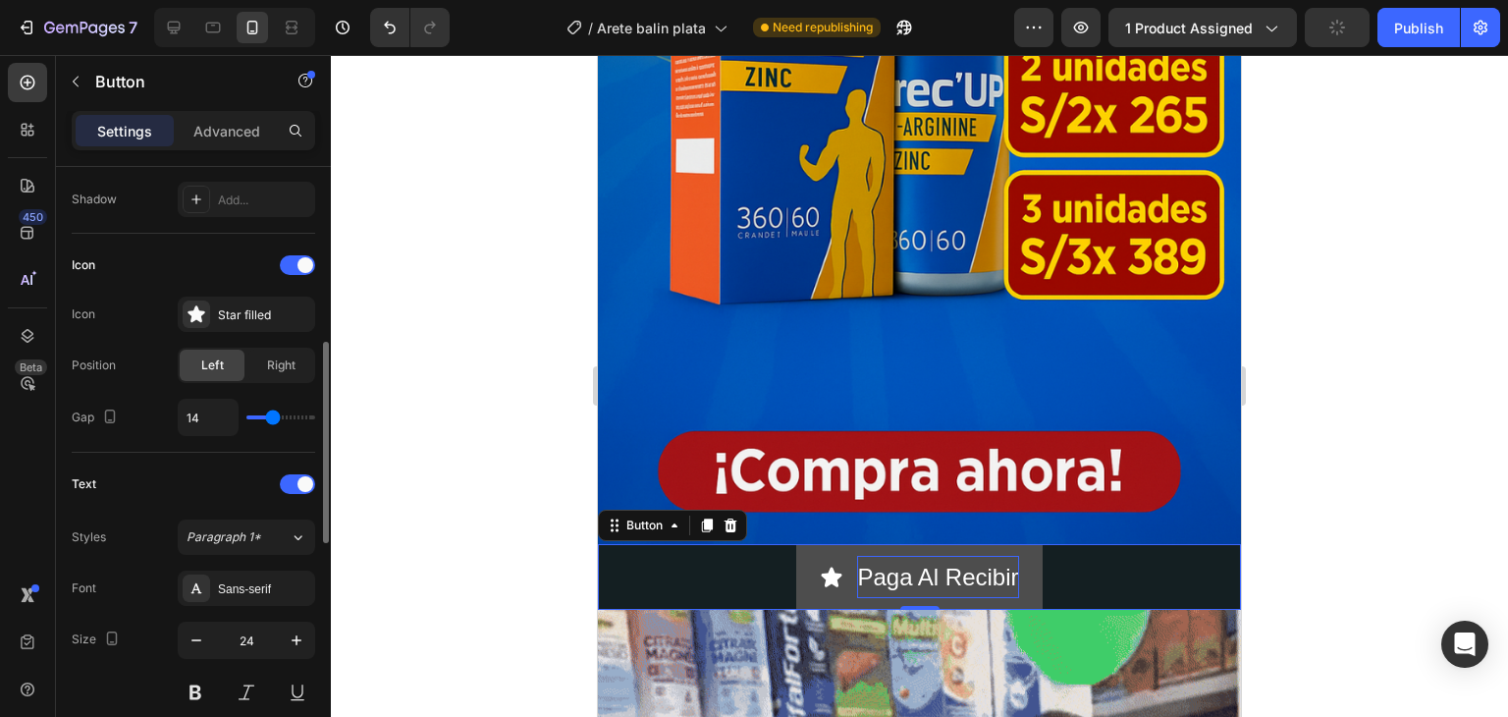
type input "15"
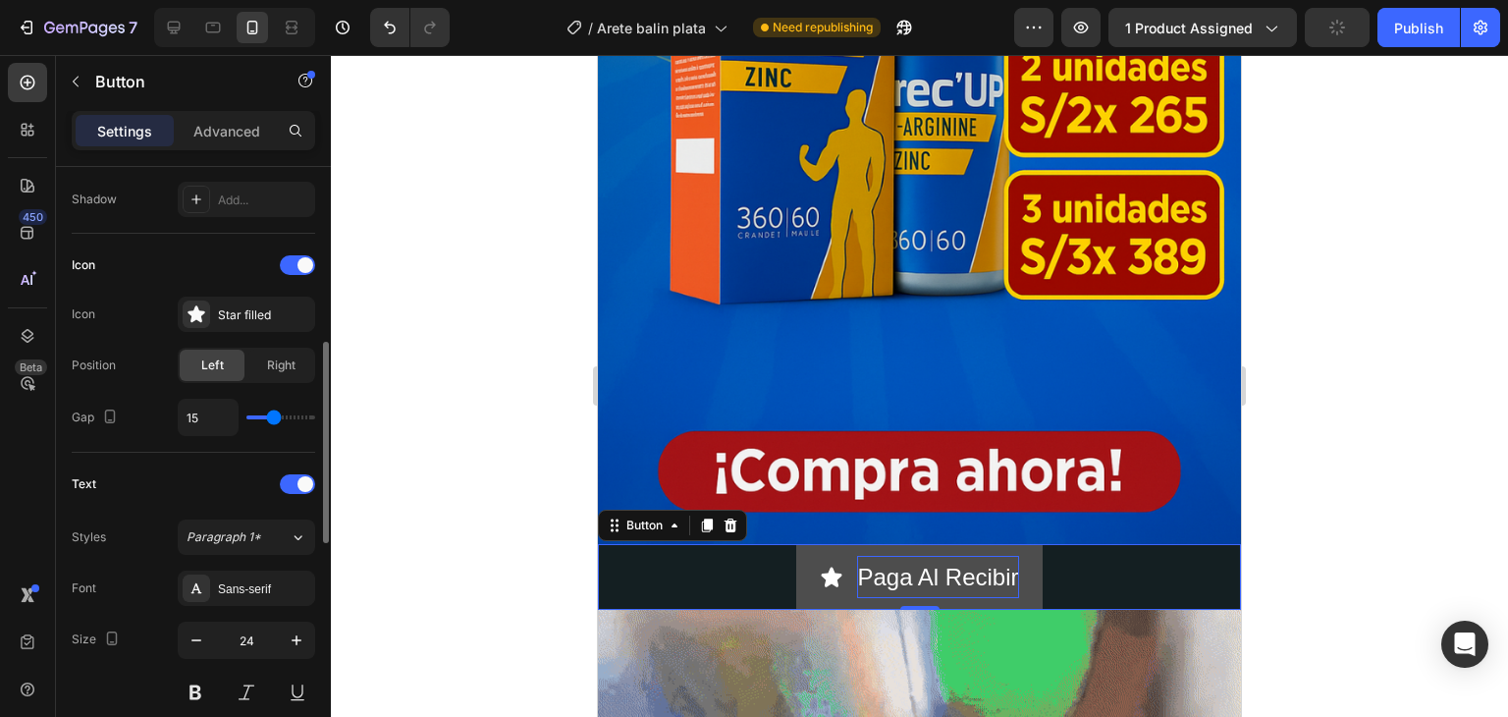
type input "16"
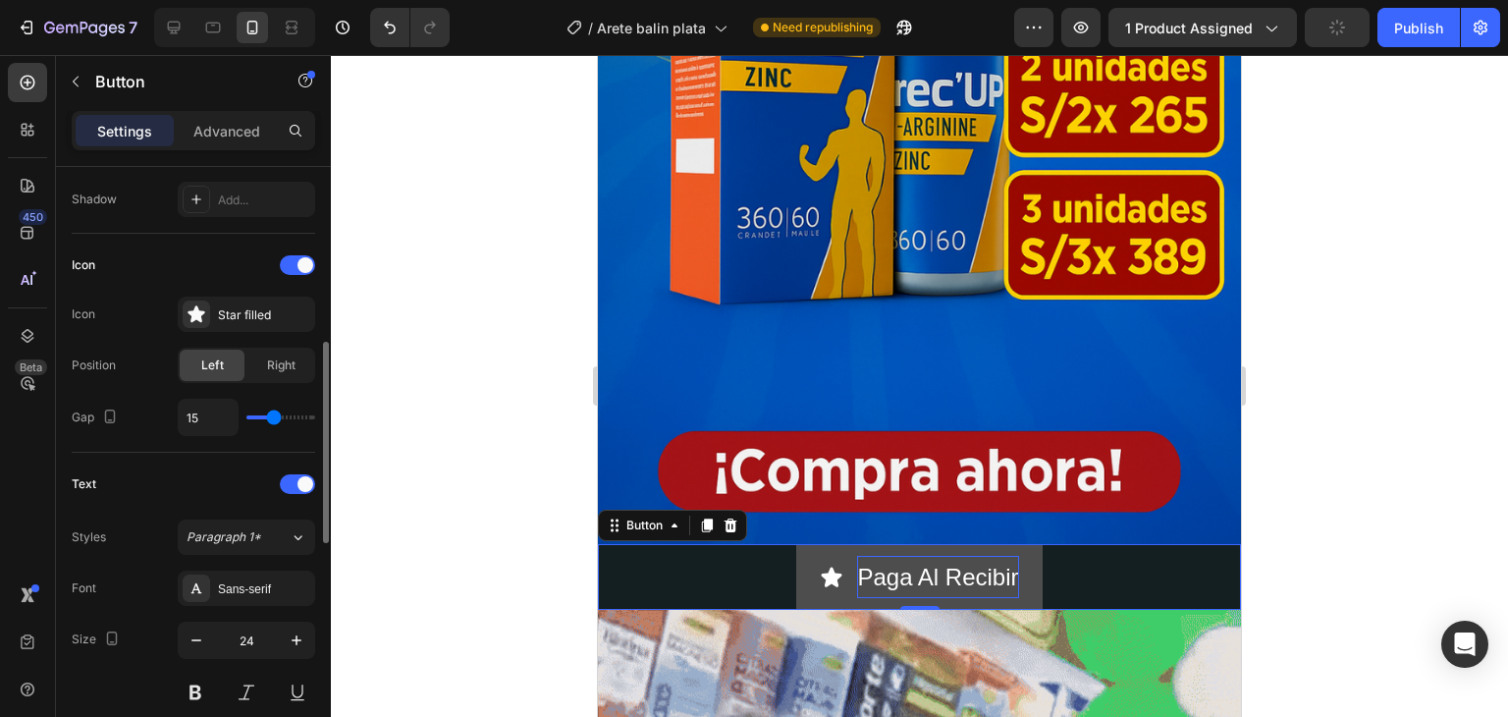
type input "16"
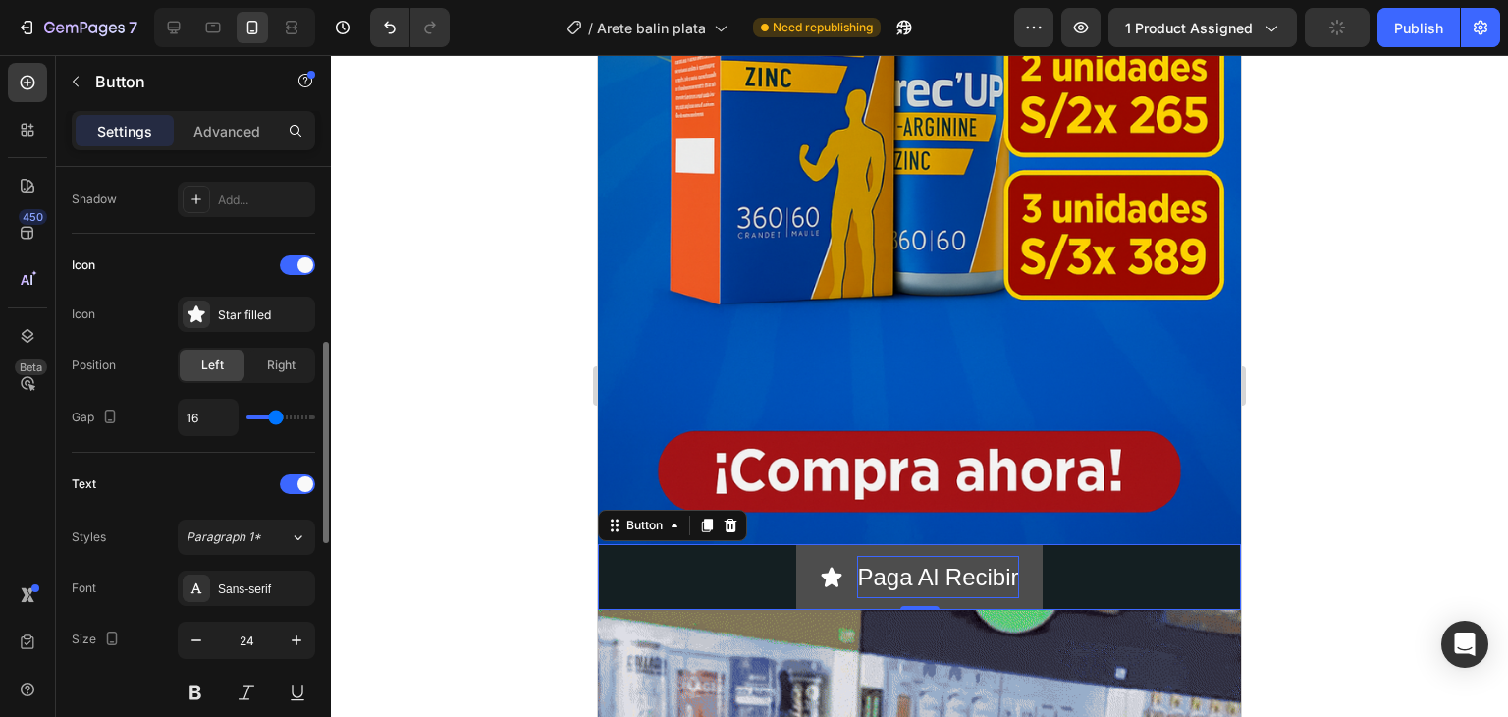
type input "17"
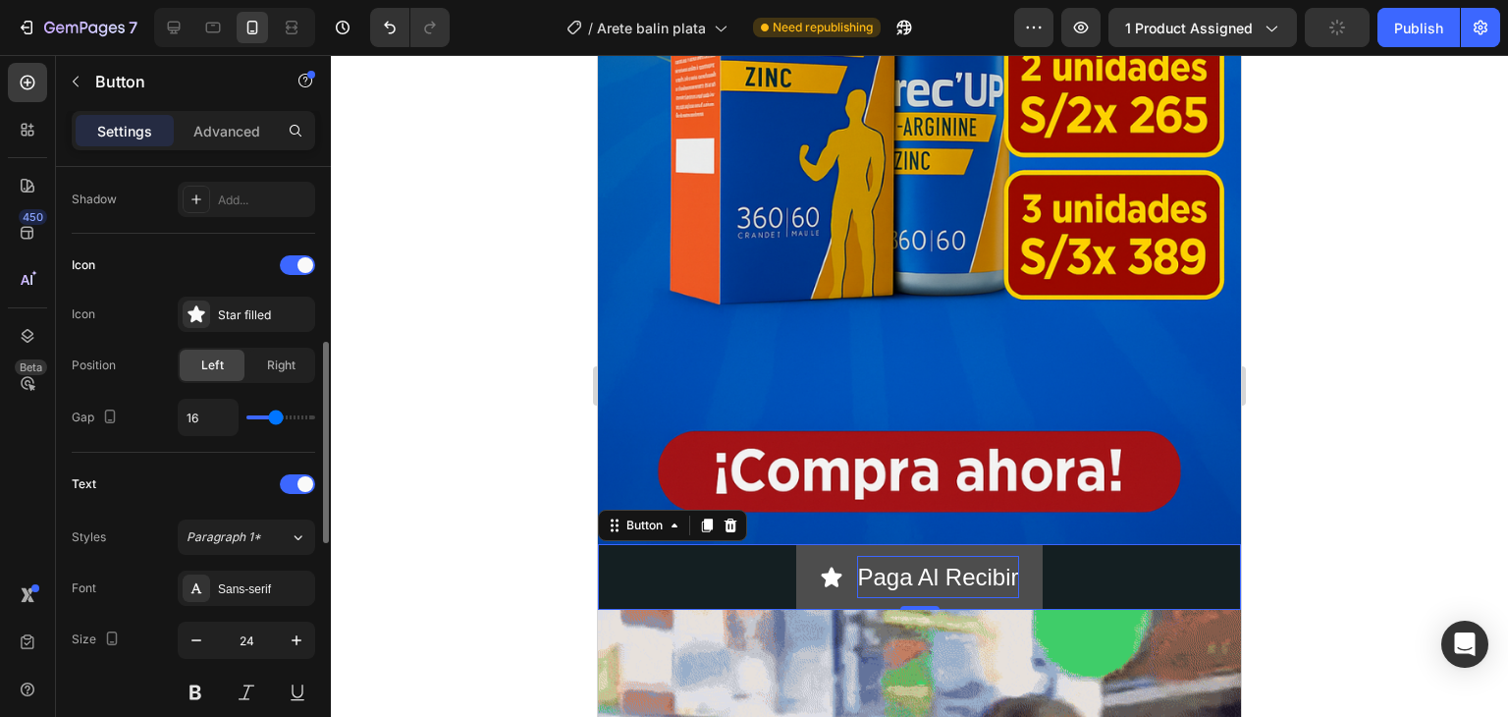
type input "17"
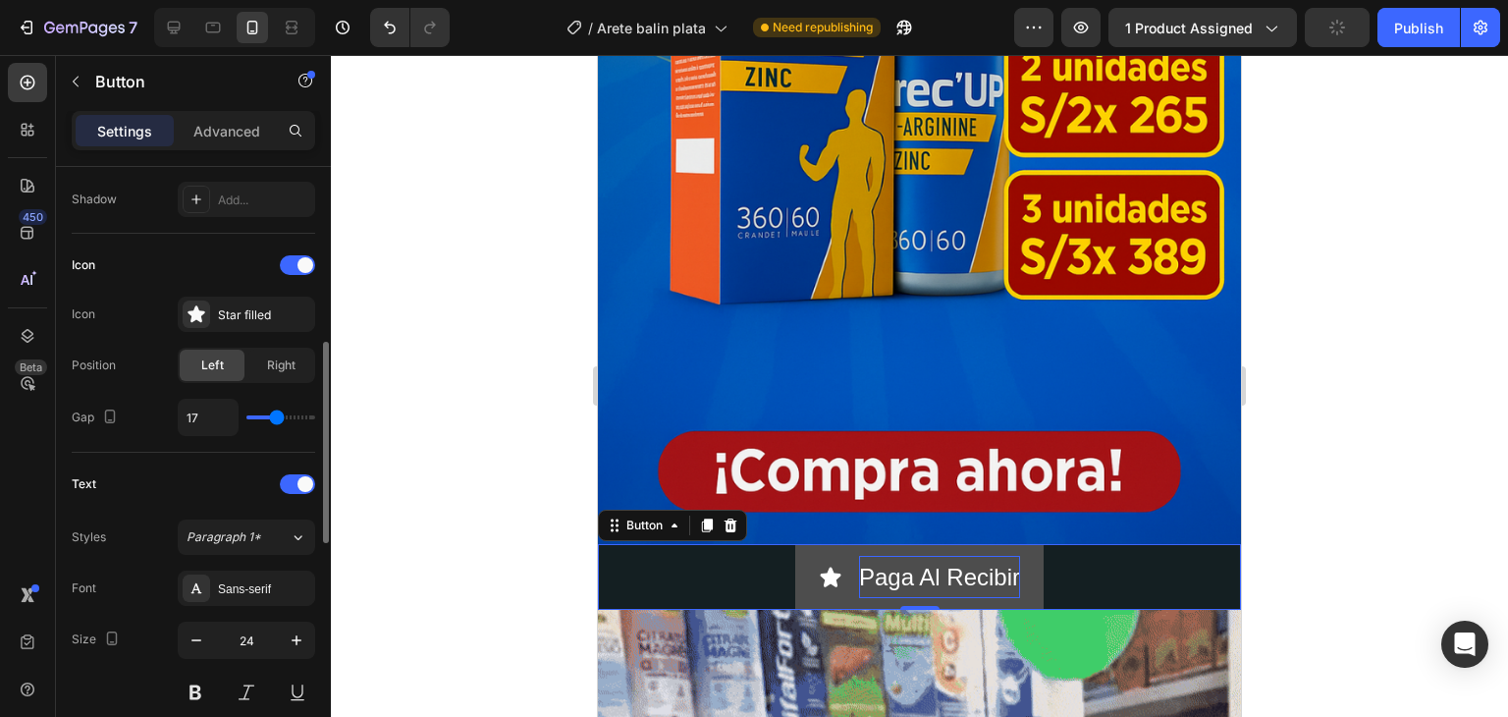
type input "18"
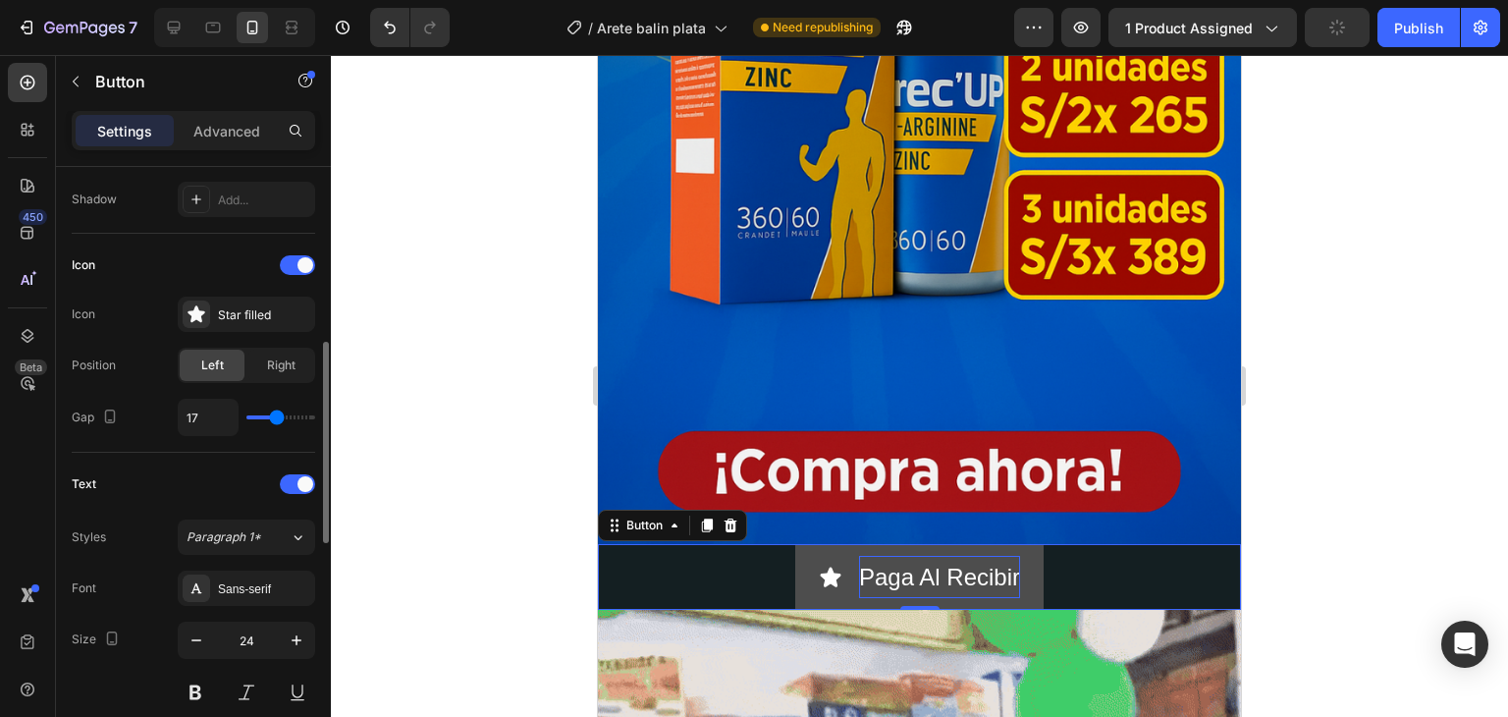
type input "18"
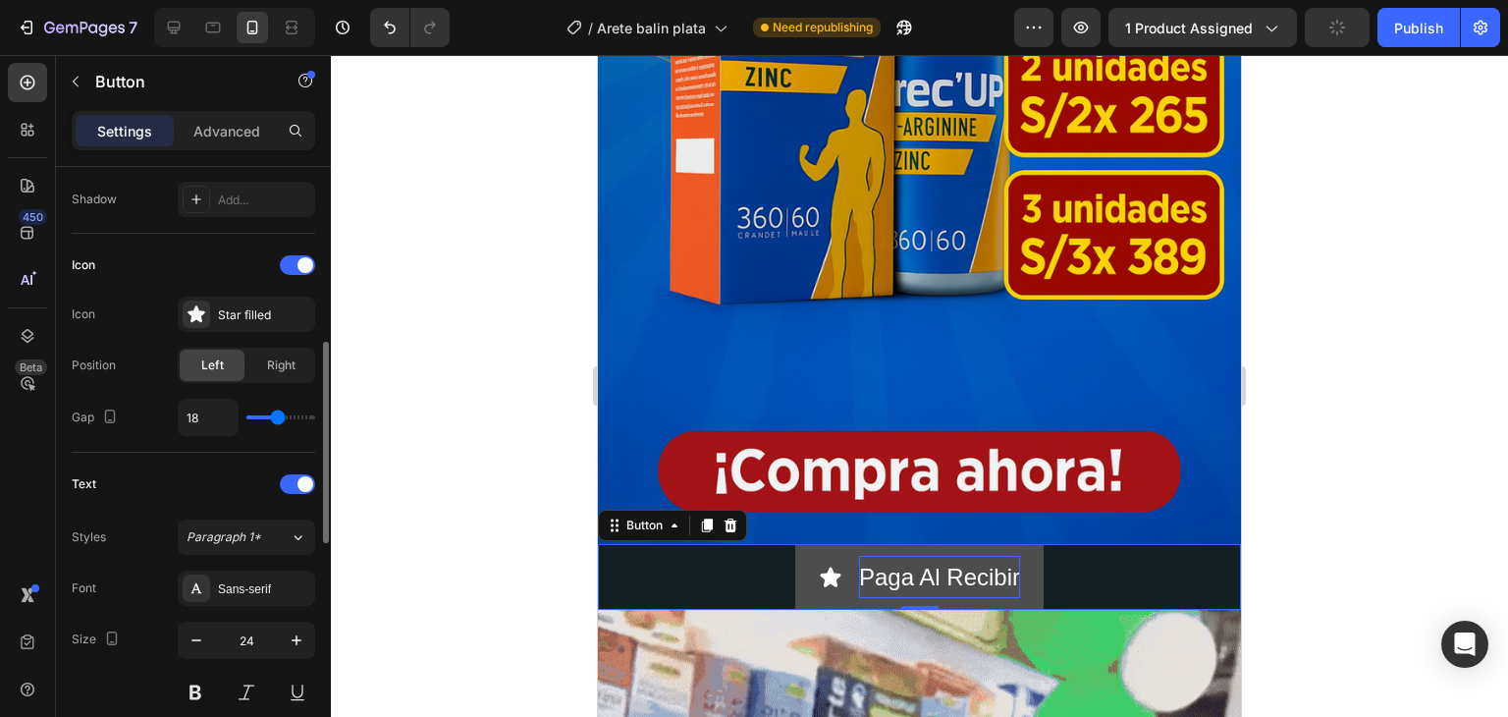
type input "19"
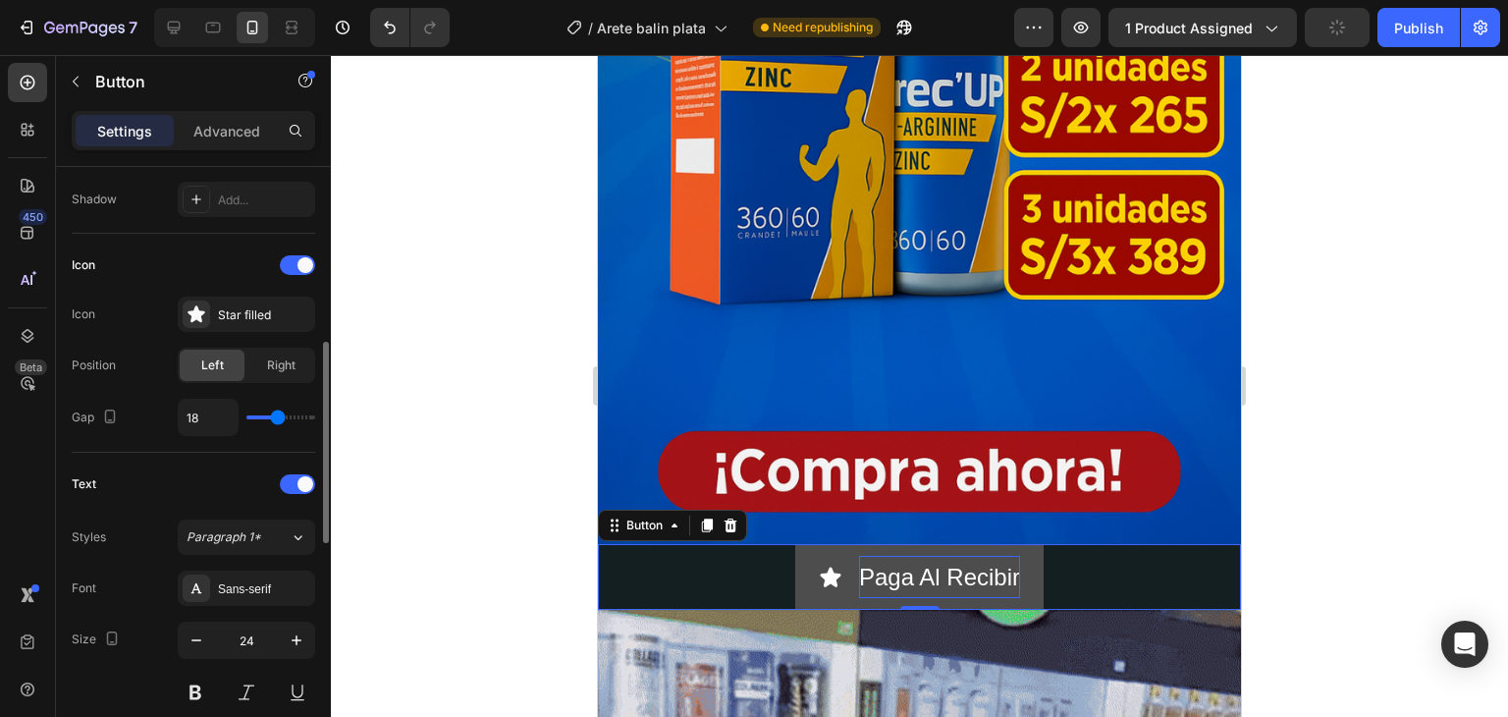
type input "19"
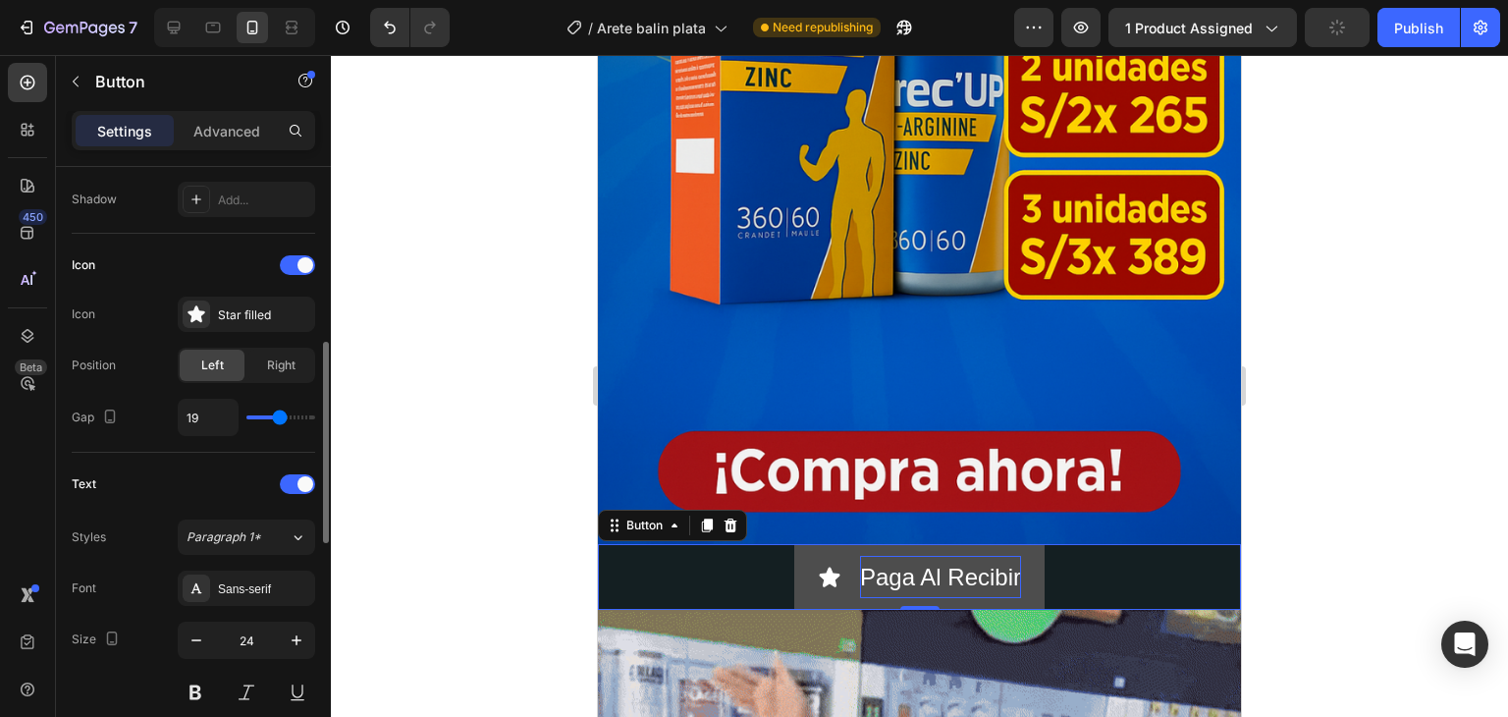
type input "20"
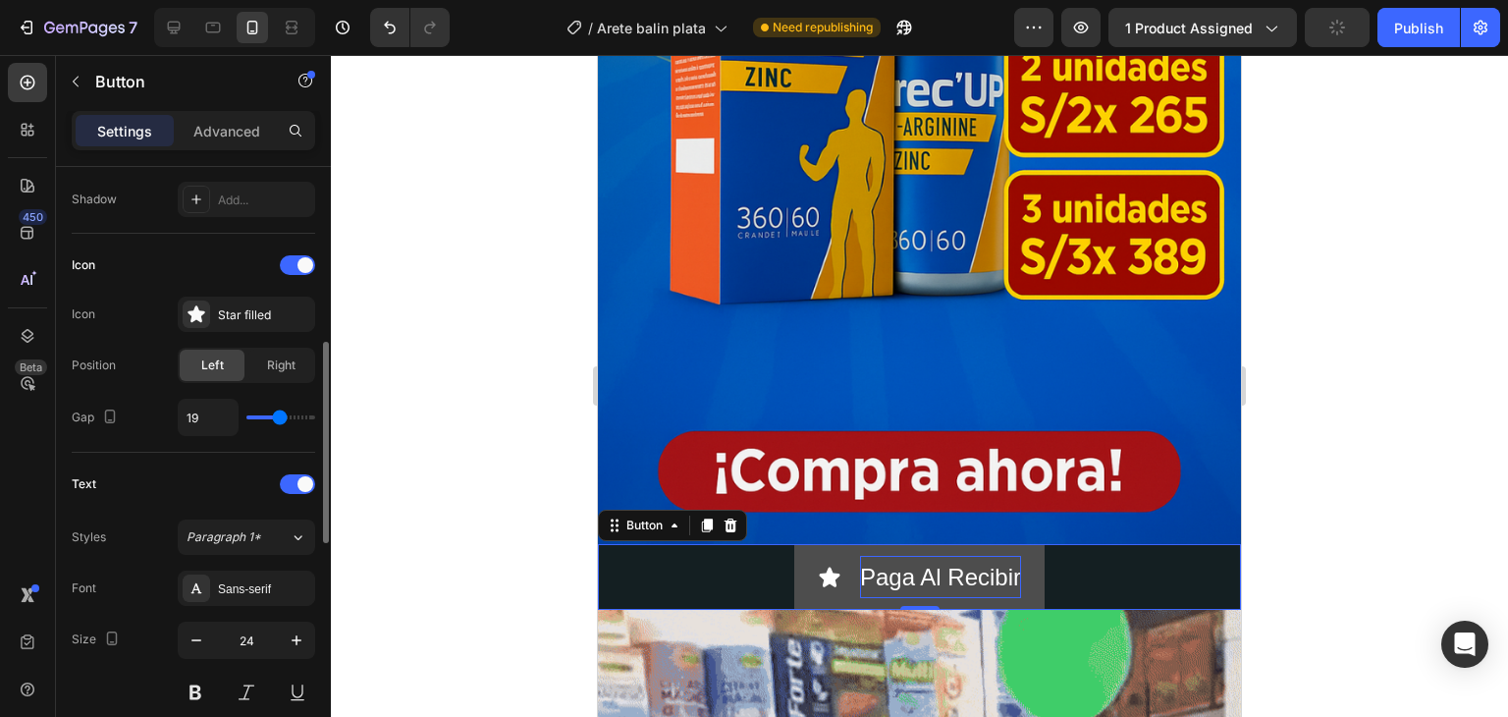
type input "20"
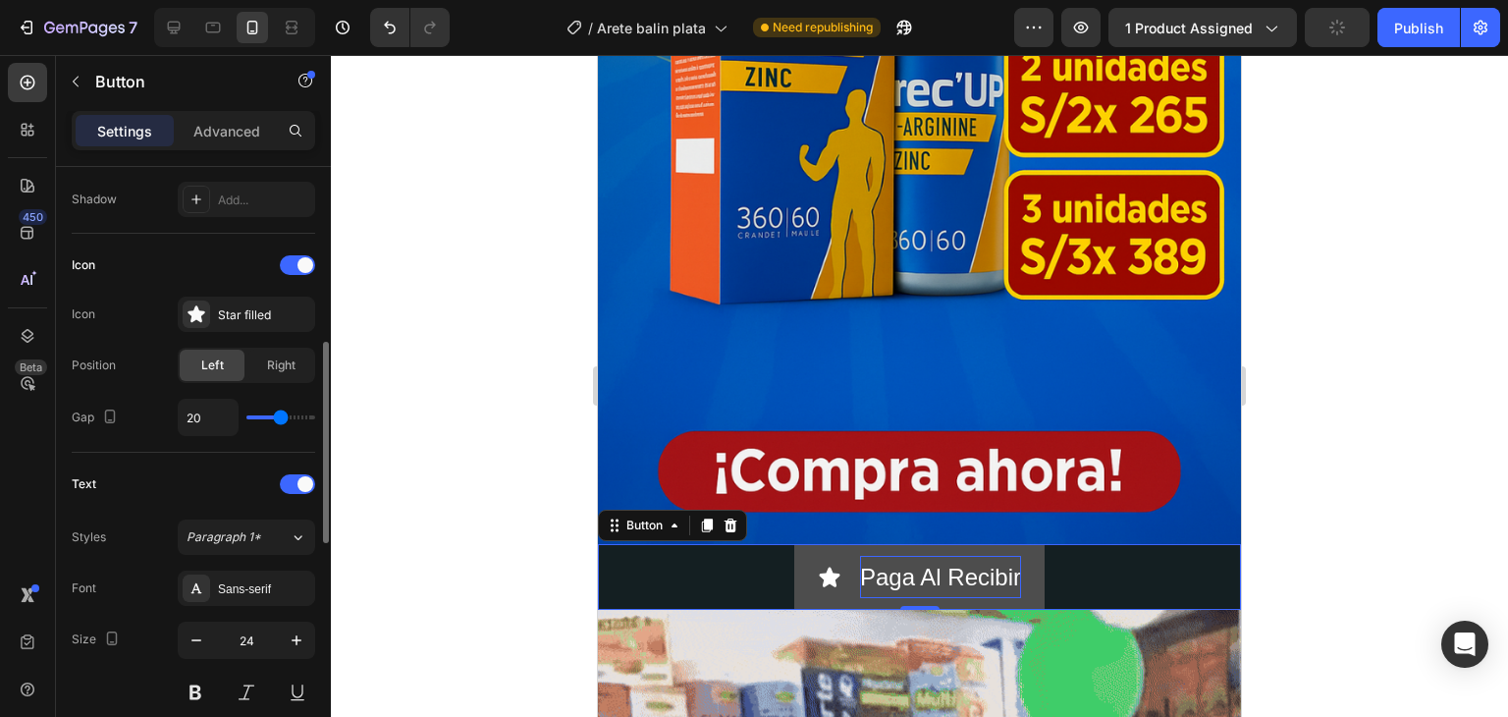
type input "21"
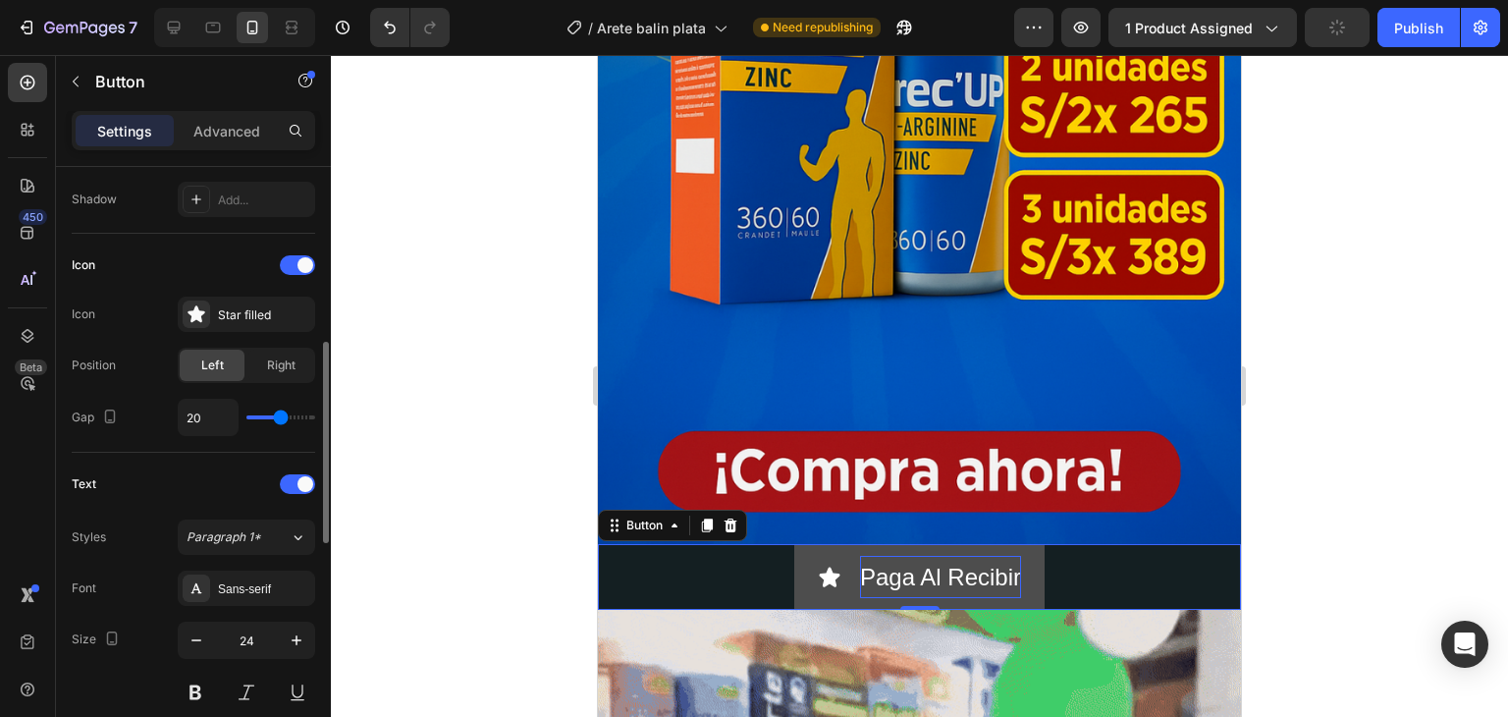
type input "21"
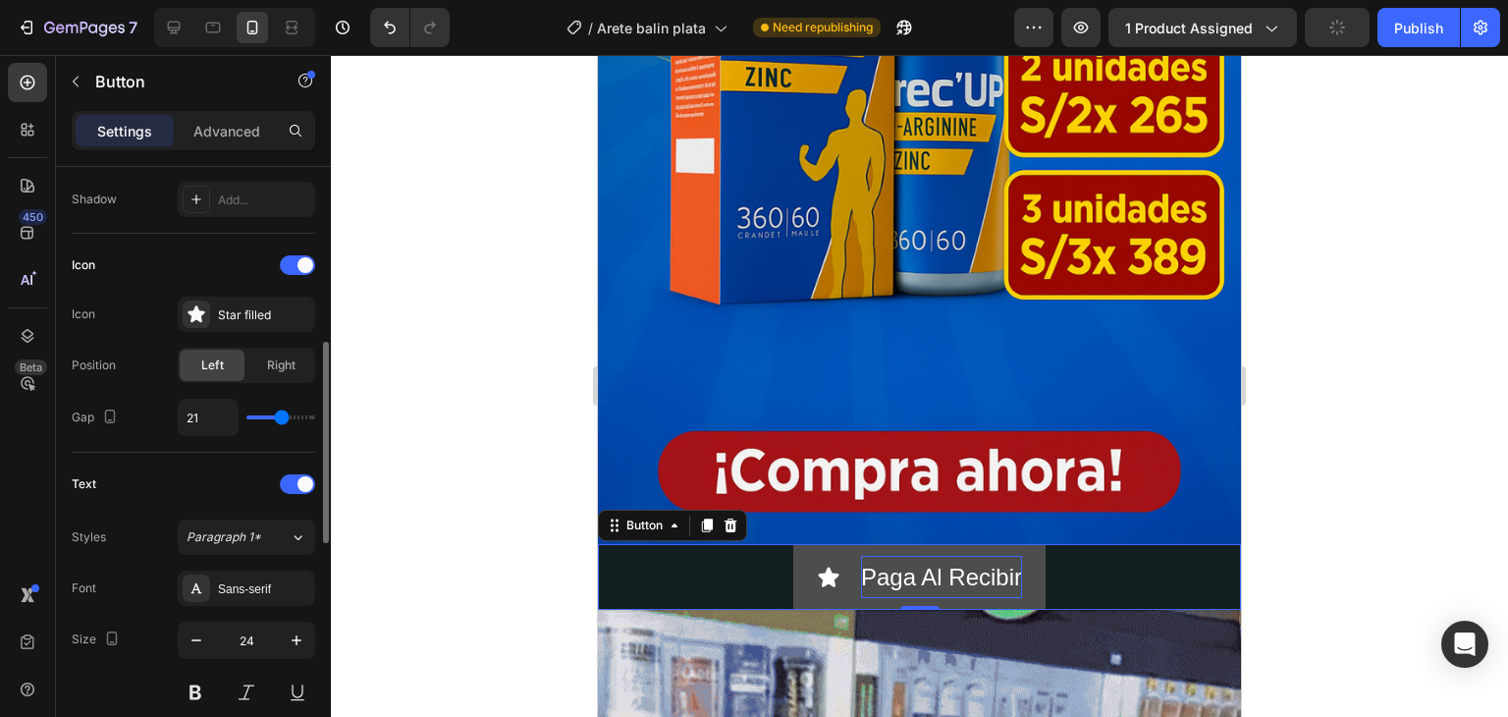
type input "22"
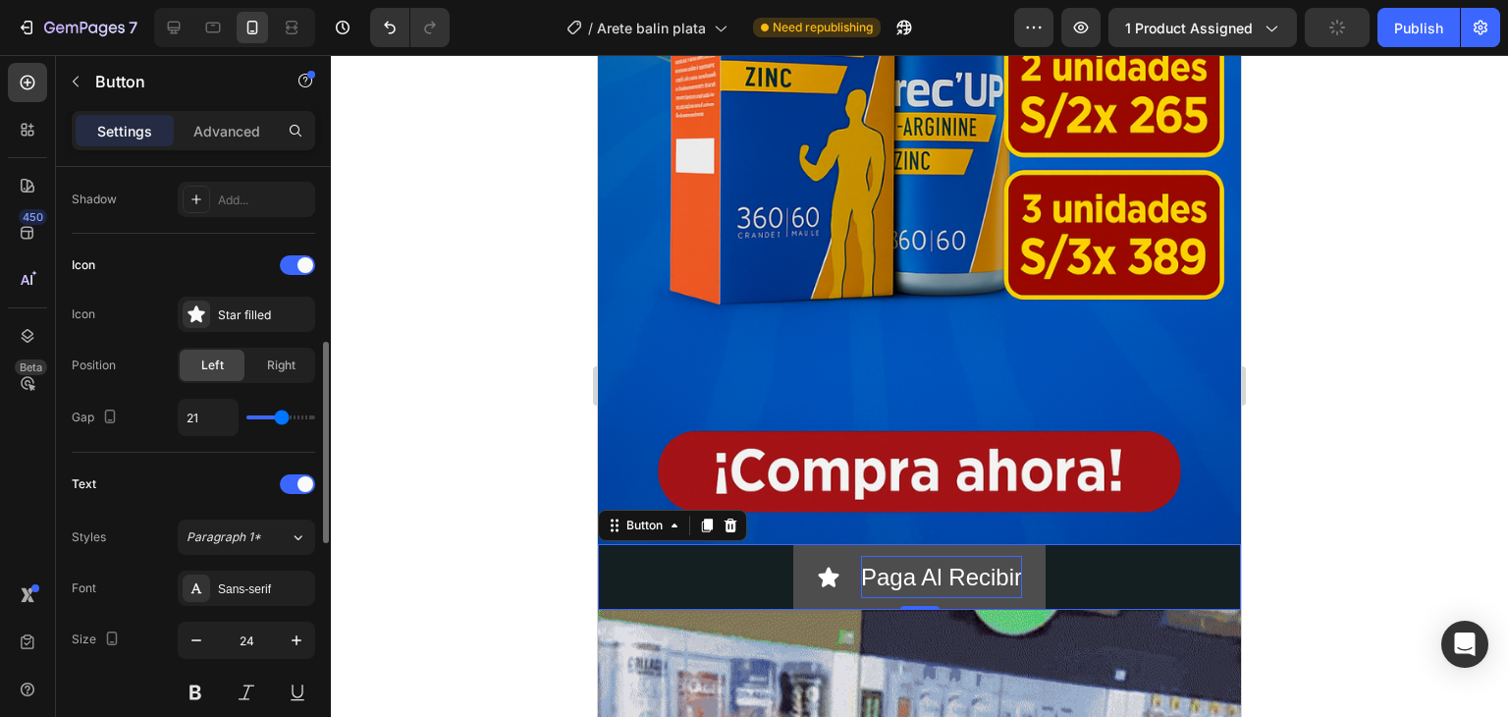
type input "22"
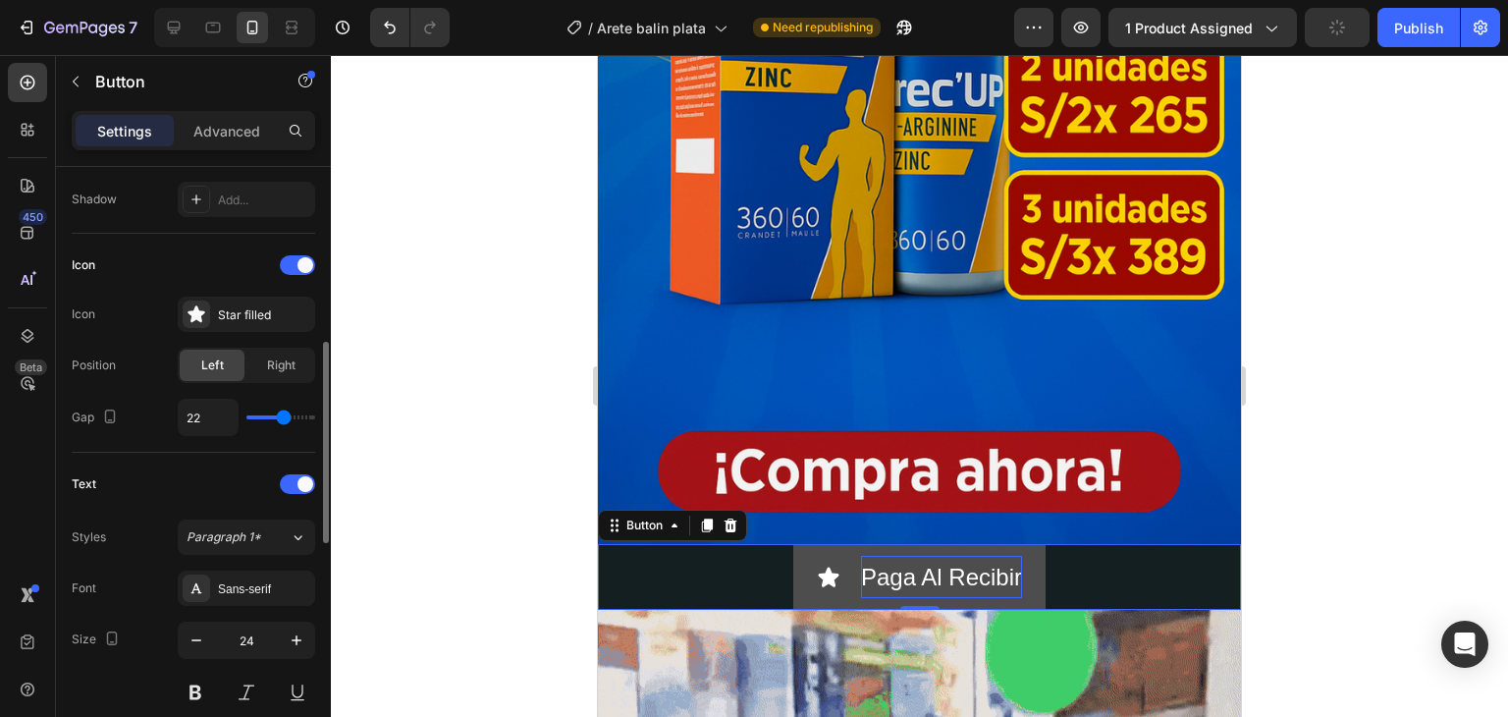
type input "23"
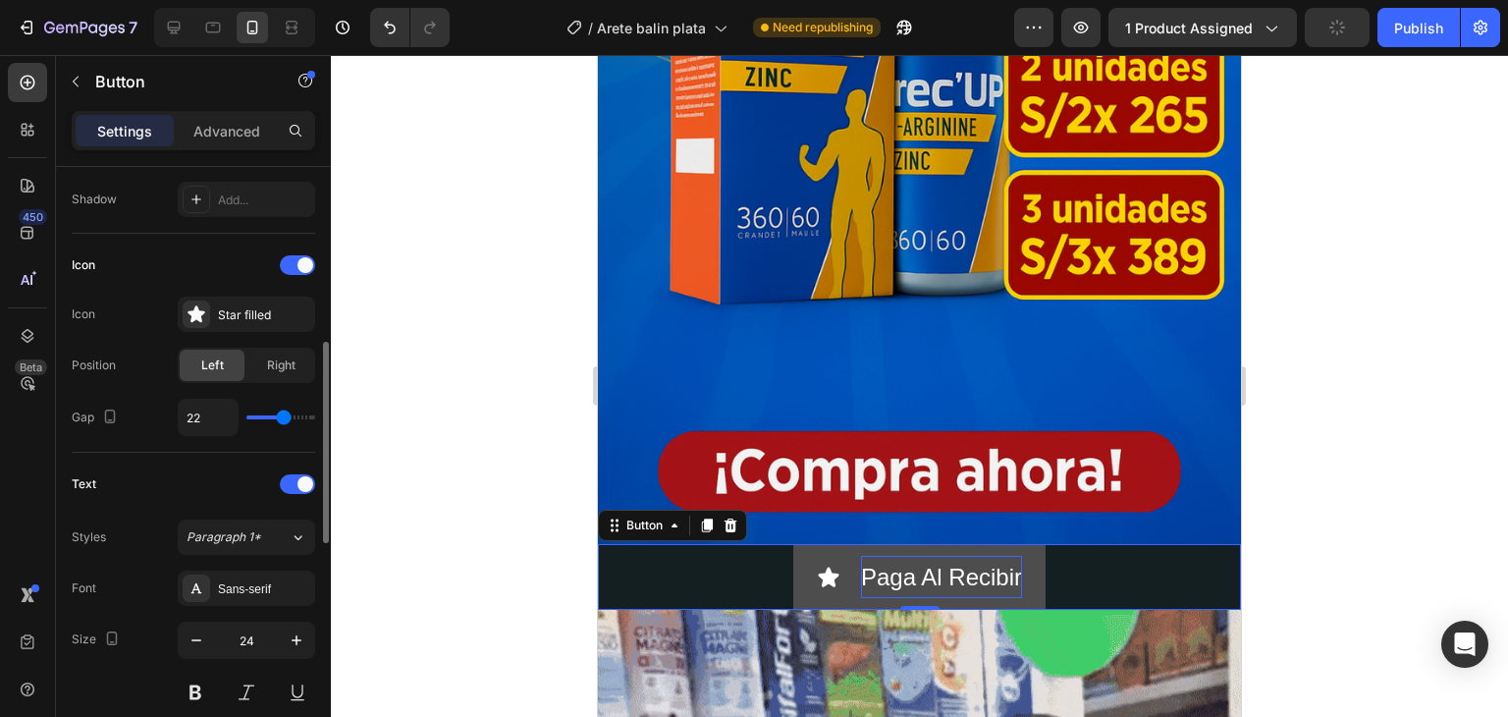
type input "23"
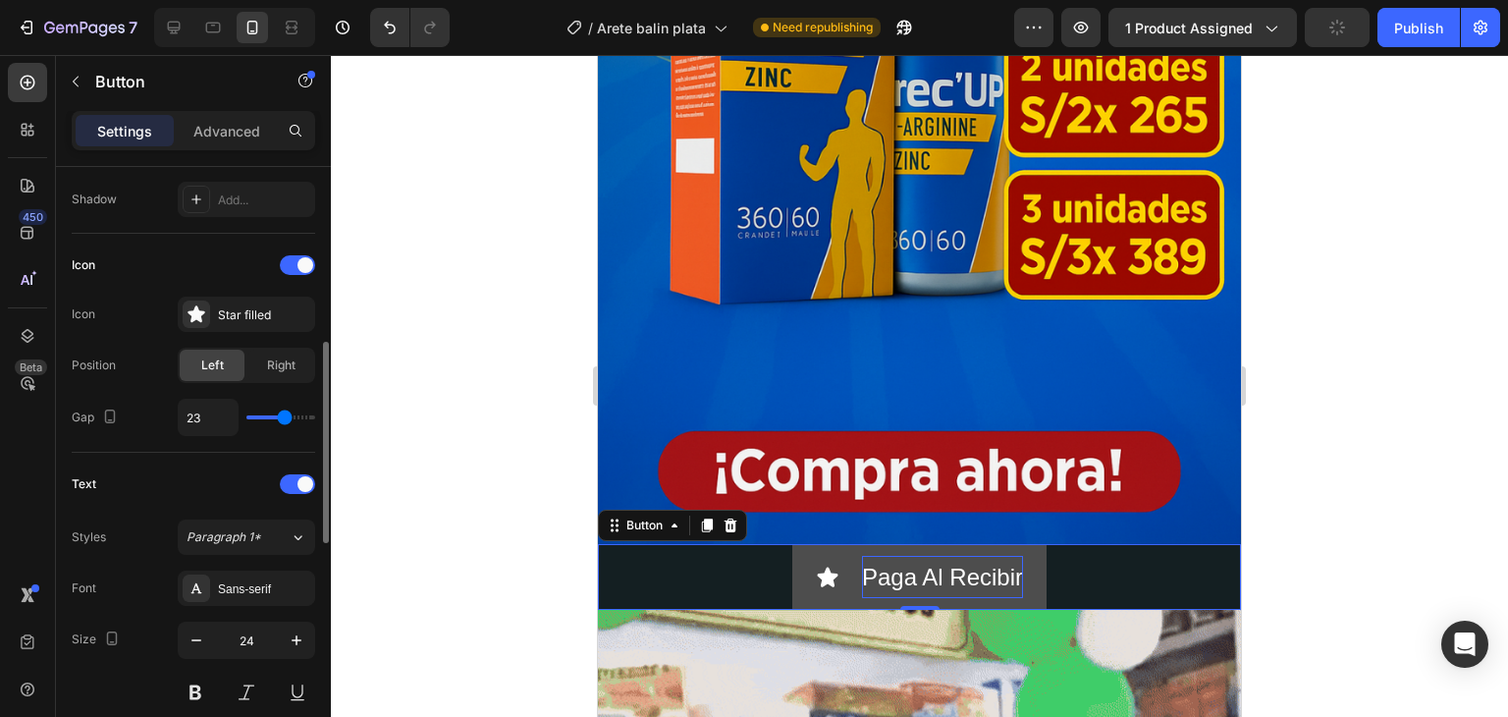
type input "24"
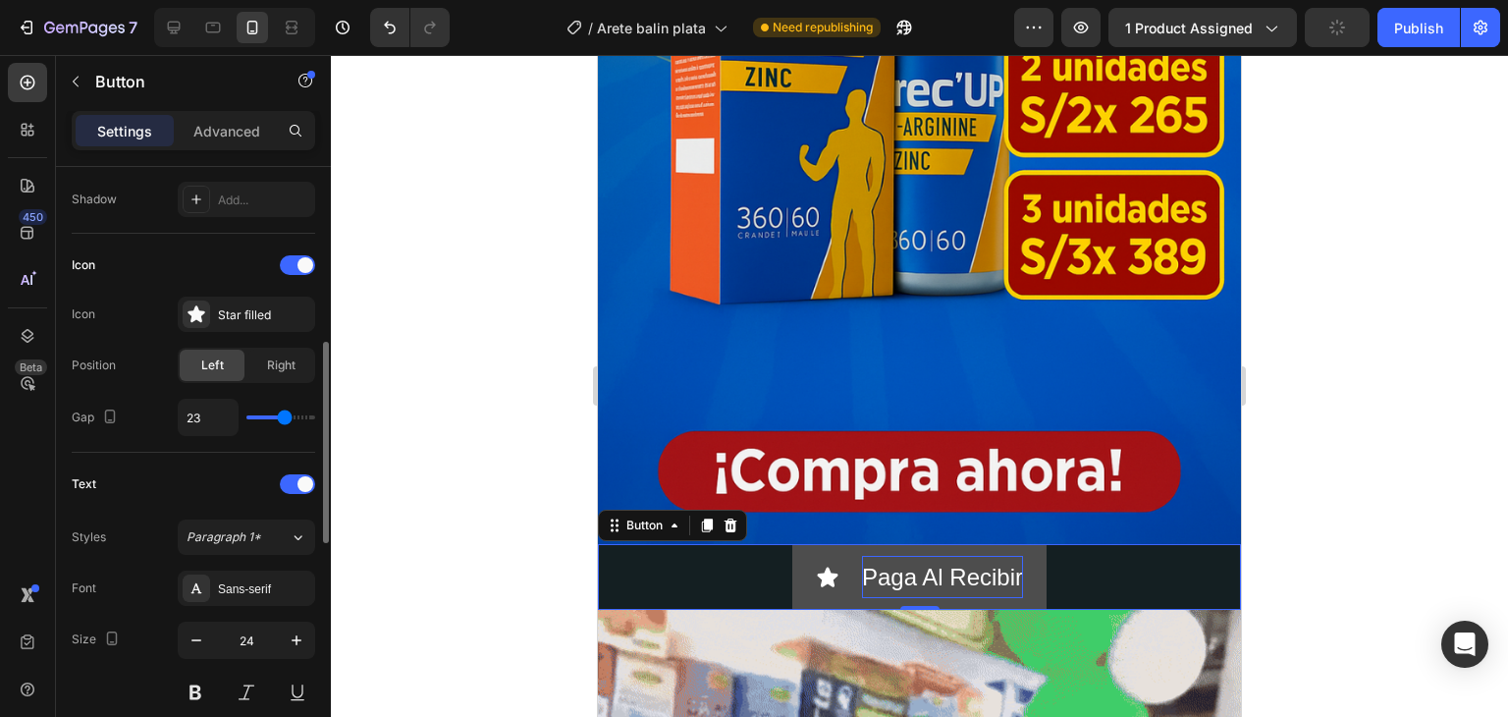
type input "24"
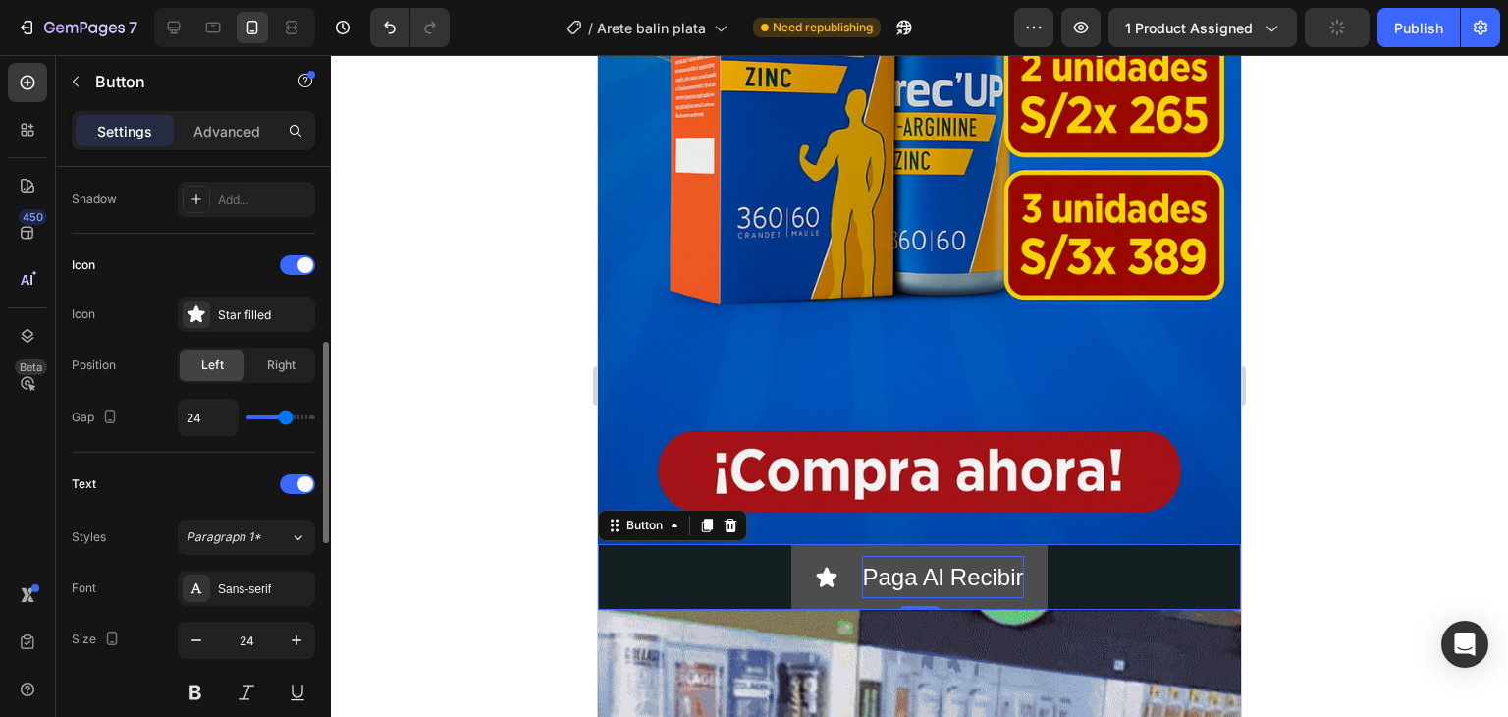
type input "25"
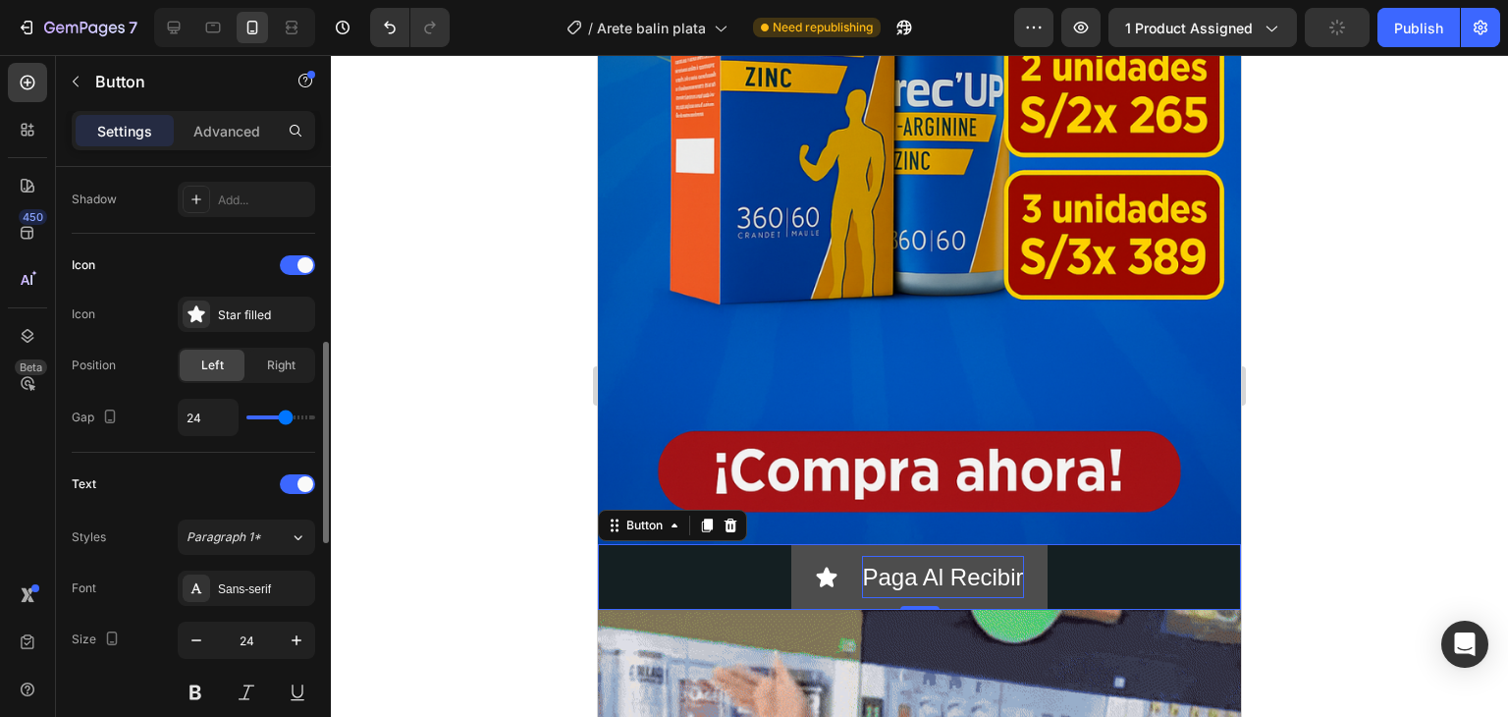
type input "25"
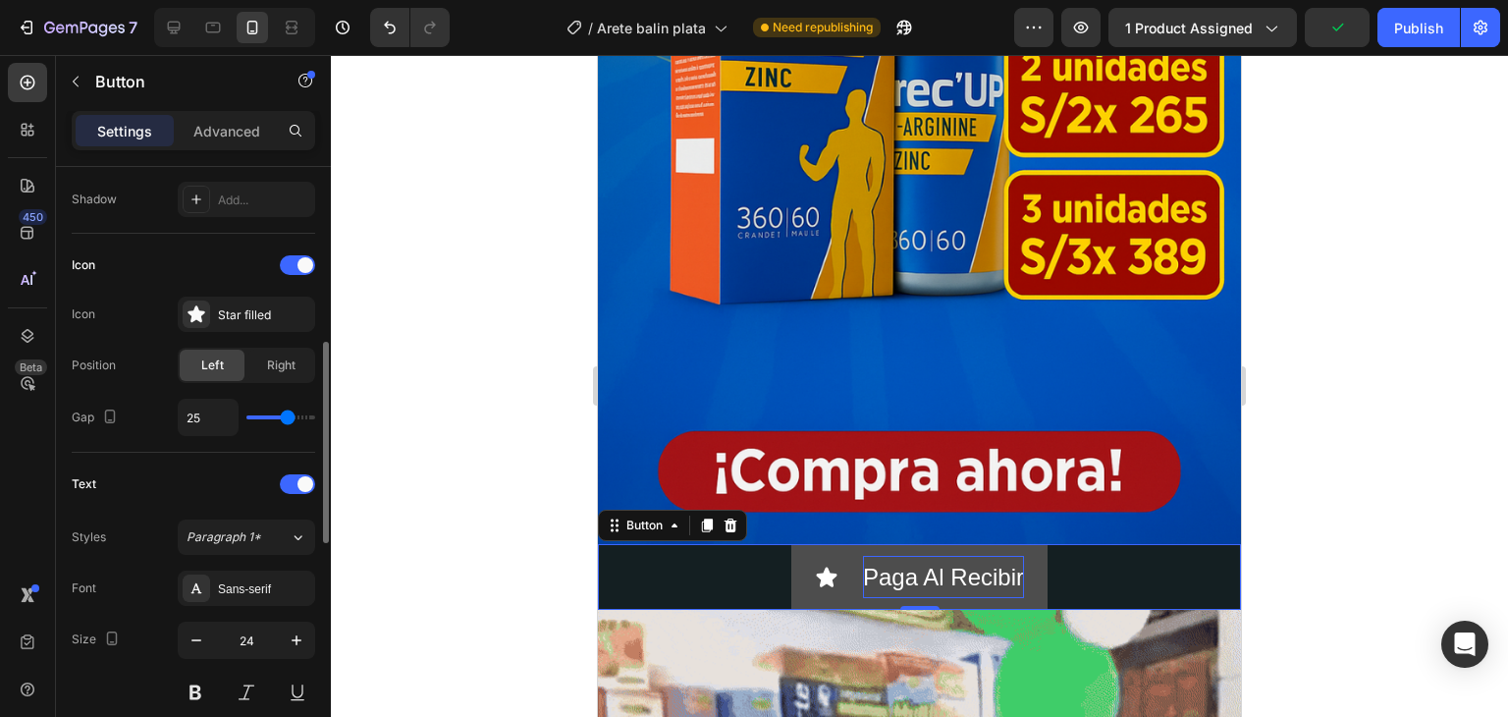
type input "26"
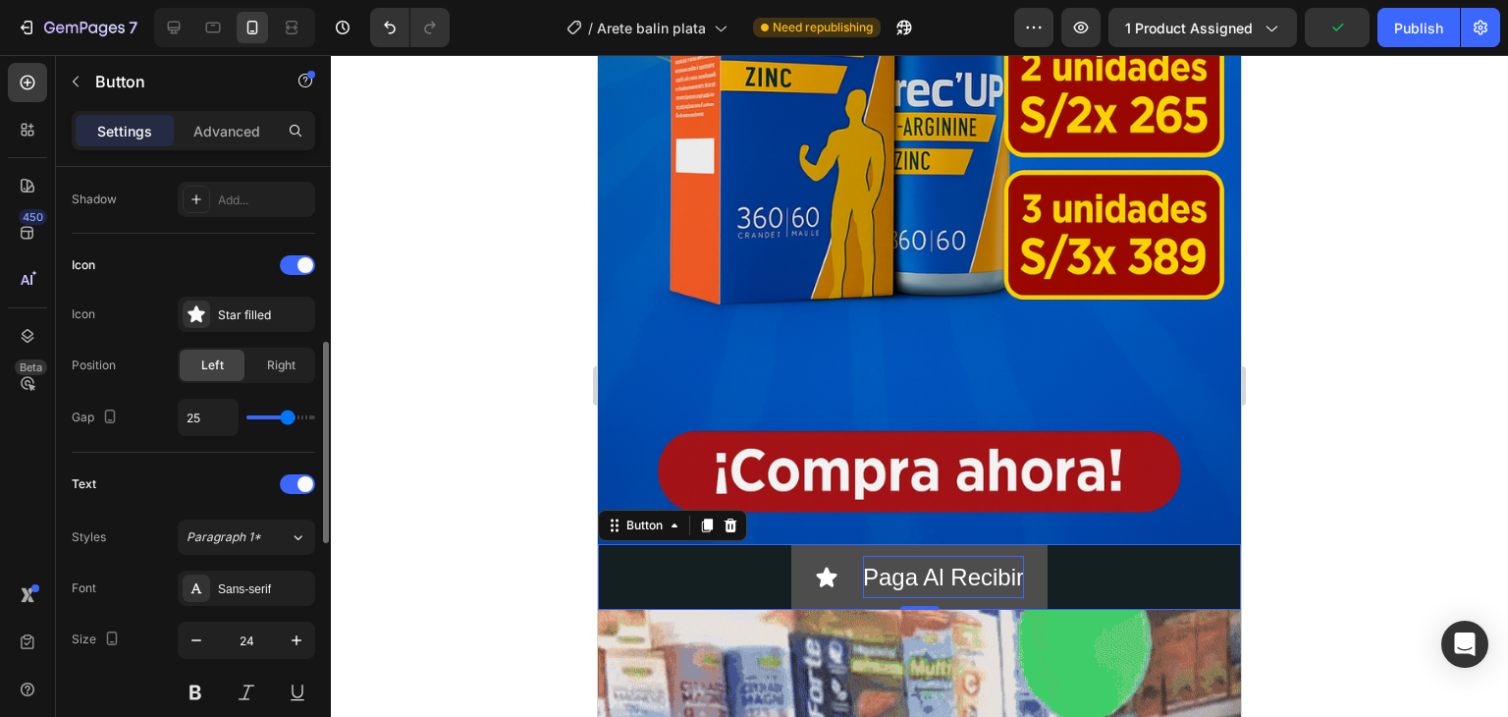
type input "26"
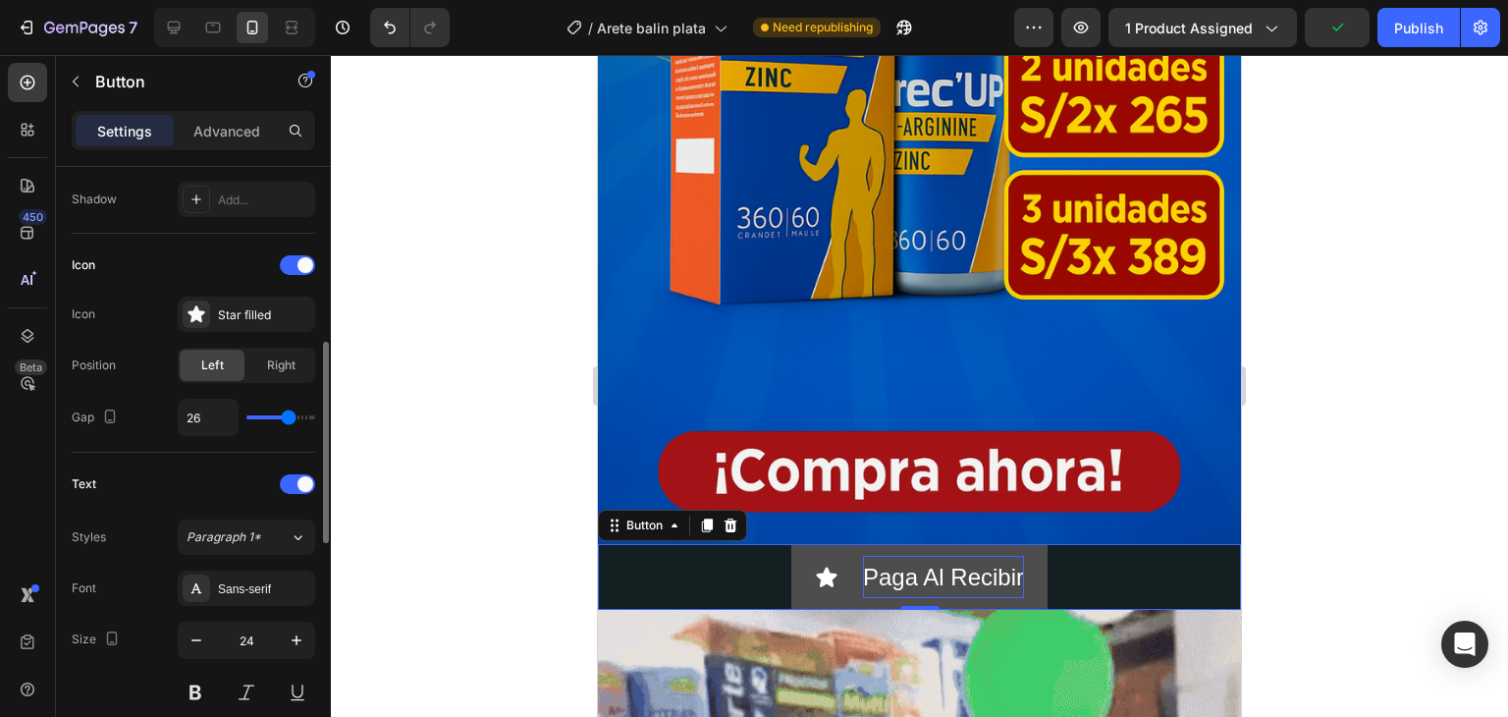
type input "31"
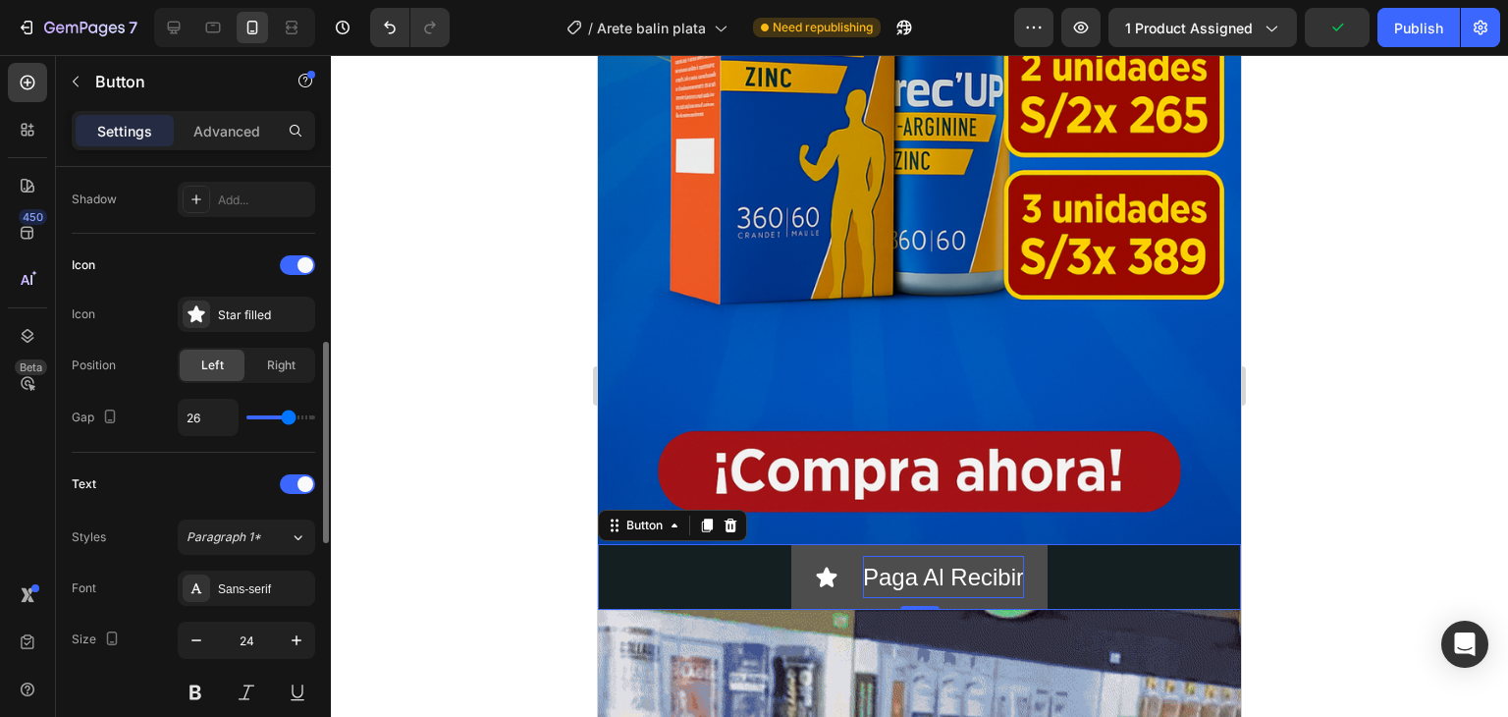
type input "31"
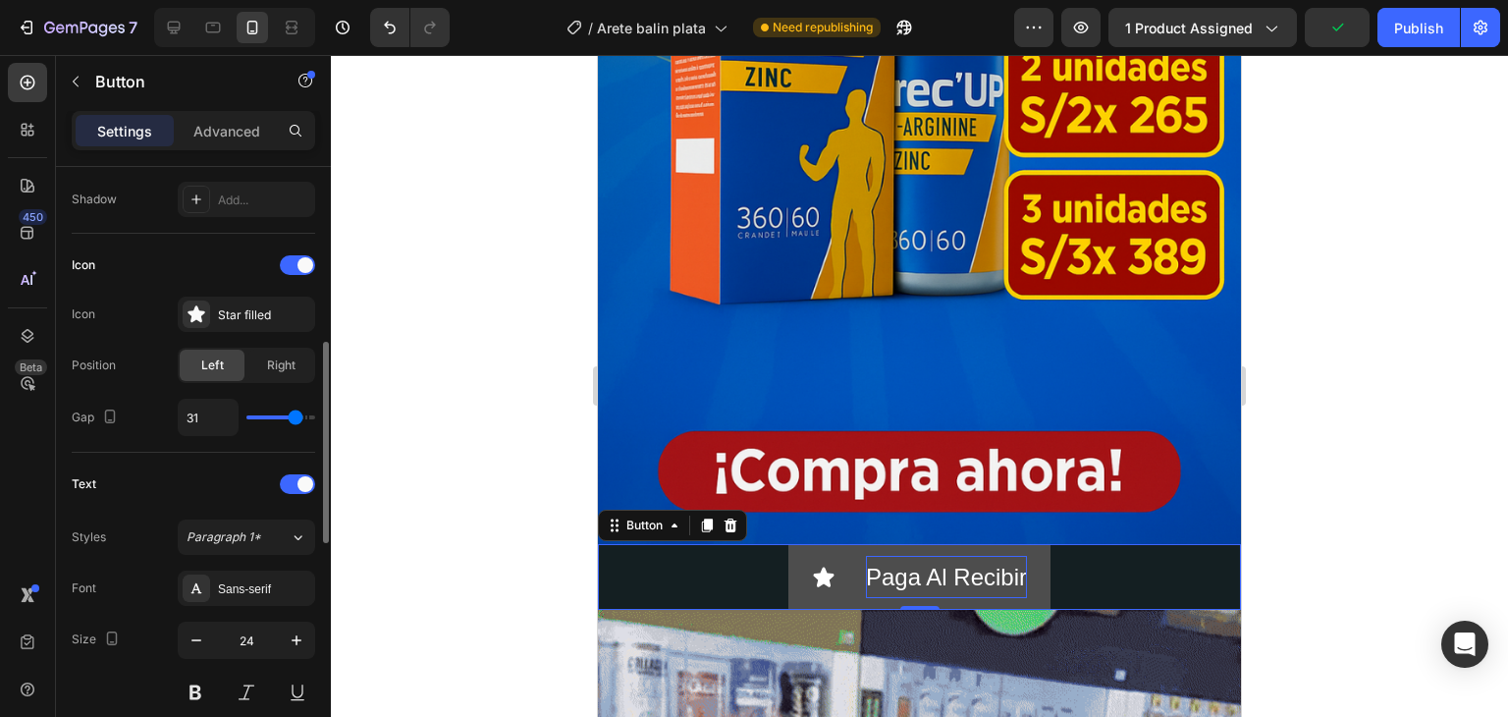
type input "33"
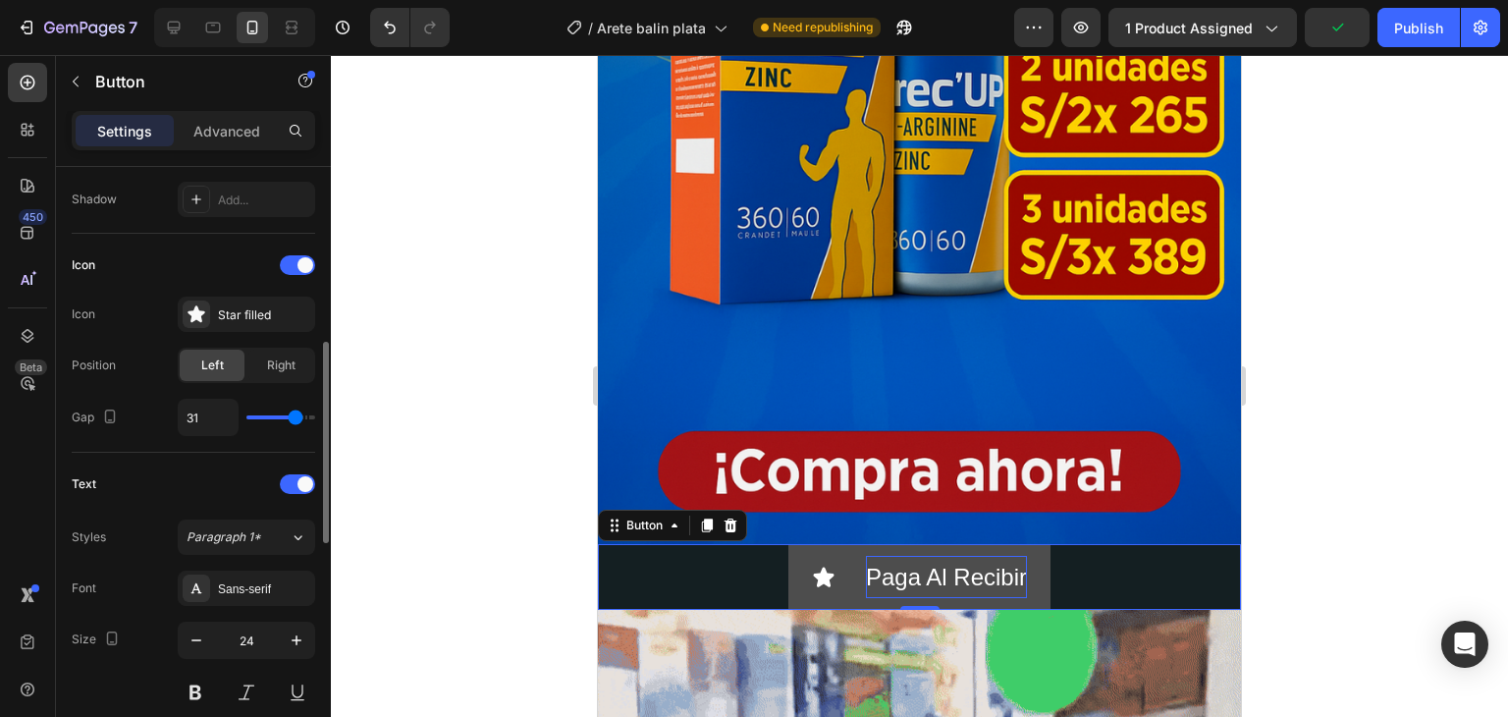
type input "33"
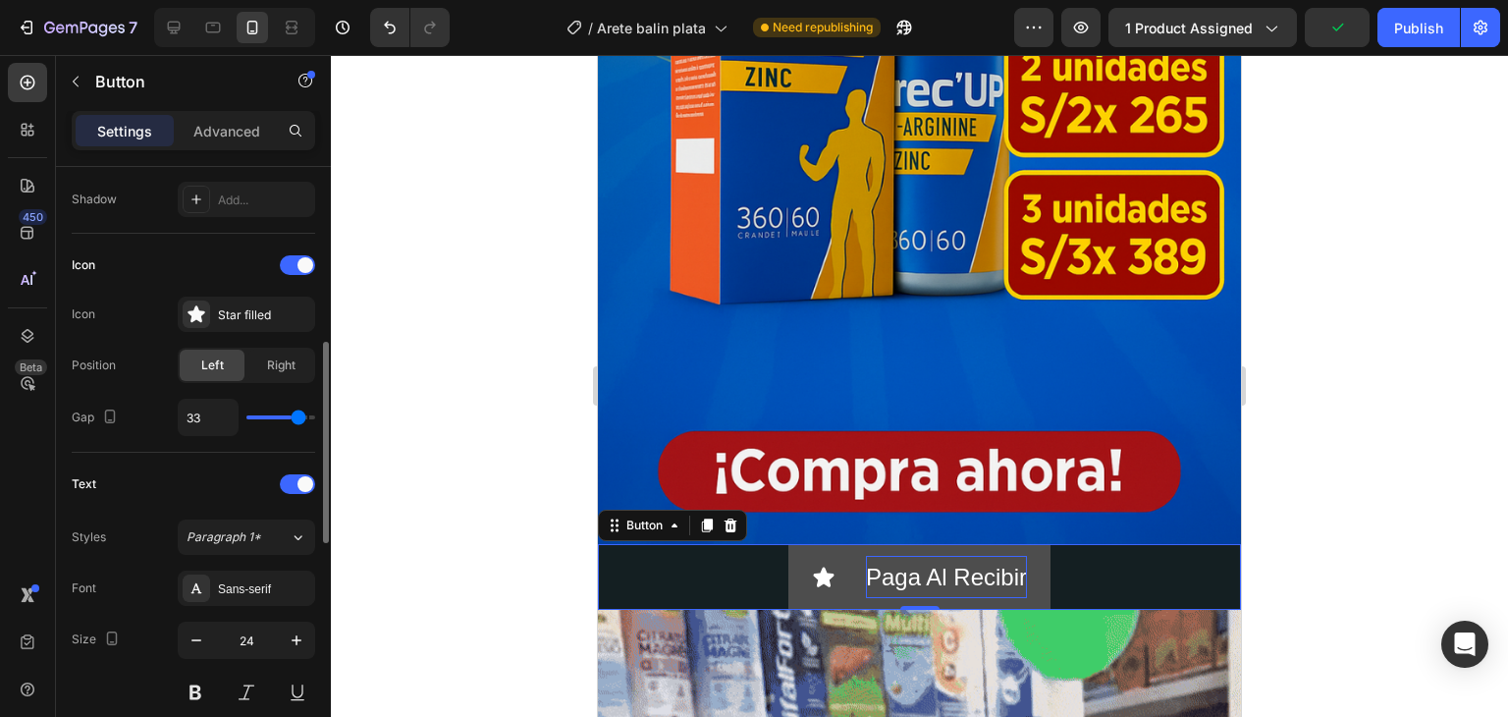
type input "36"
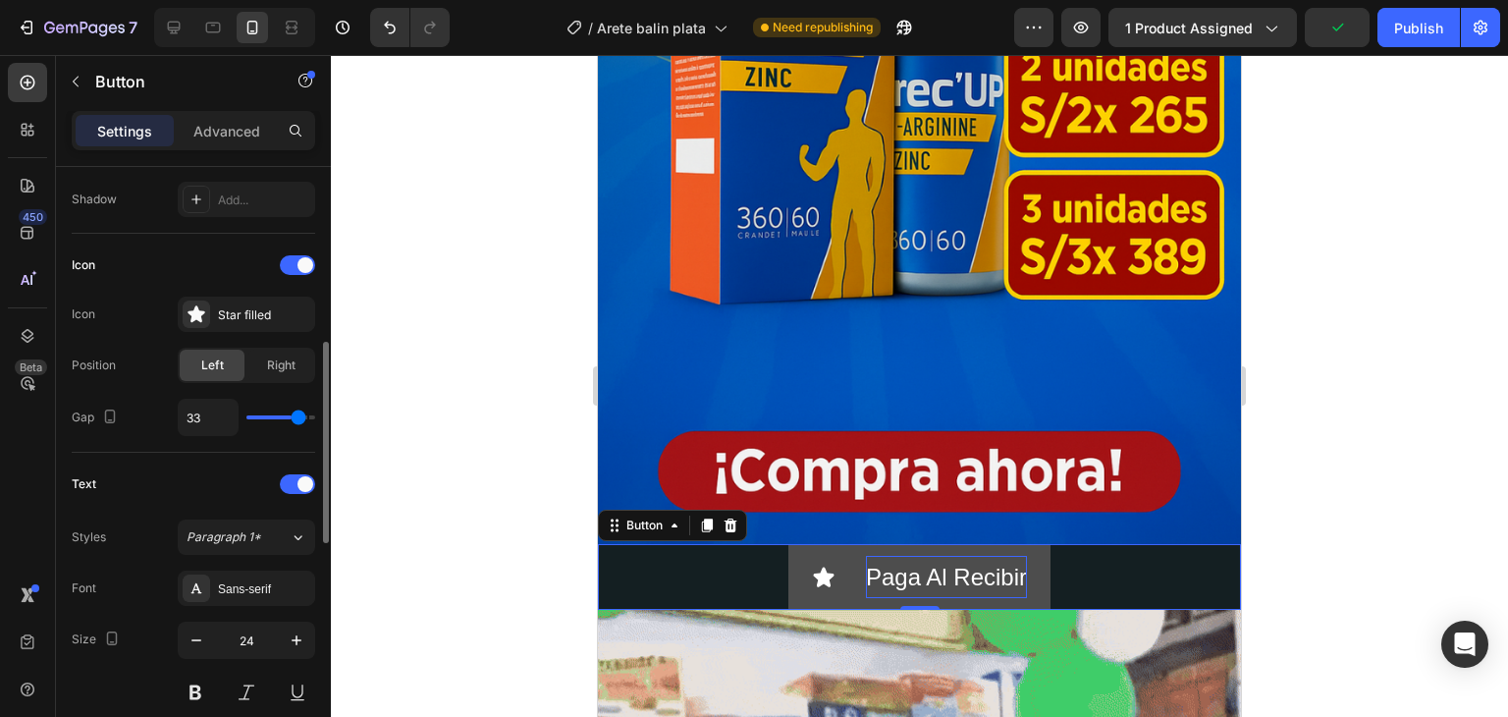
type input "36"
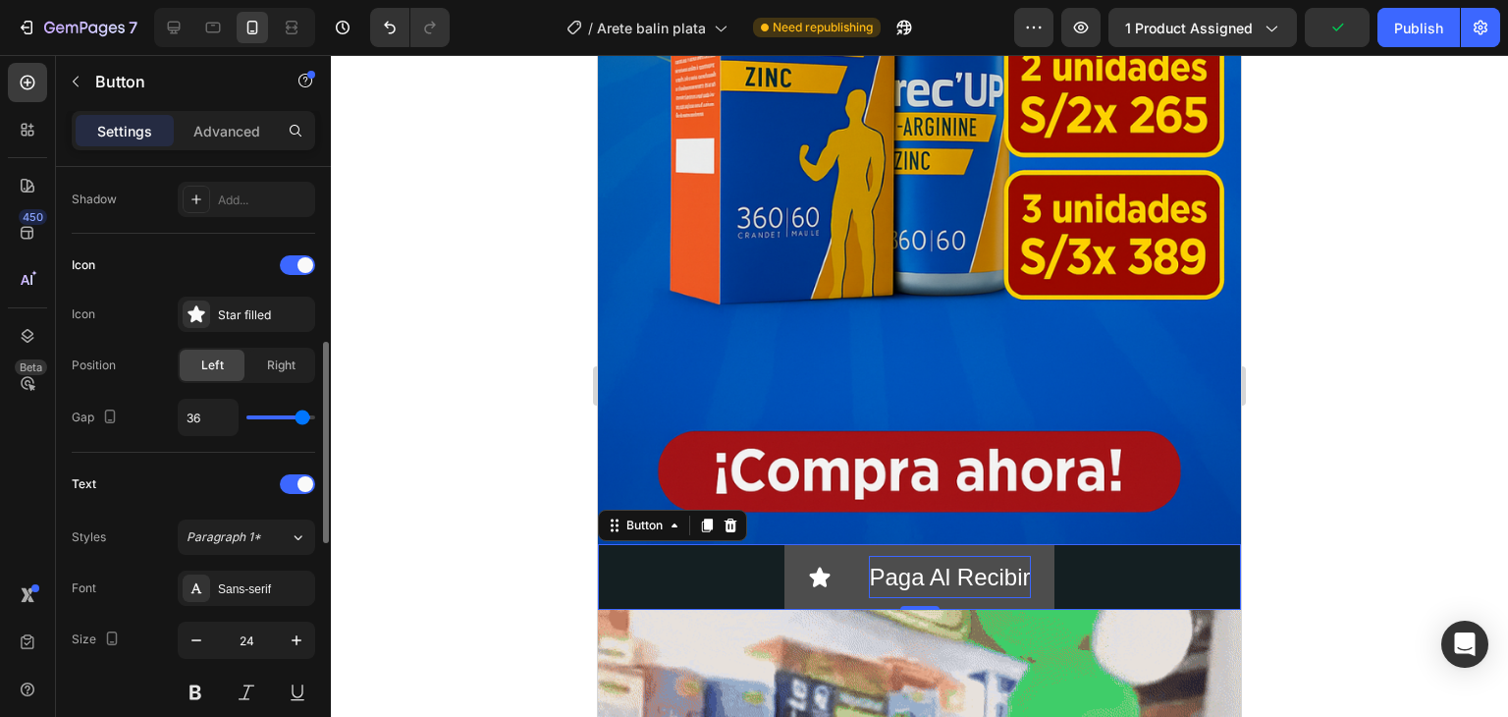
type input "38"
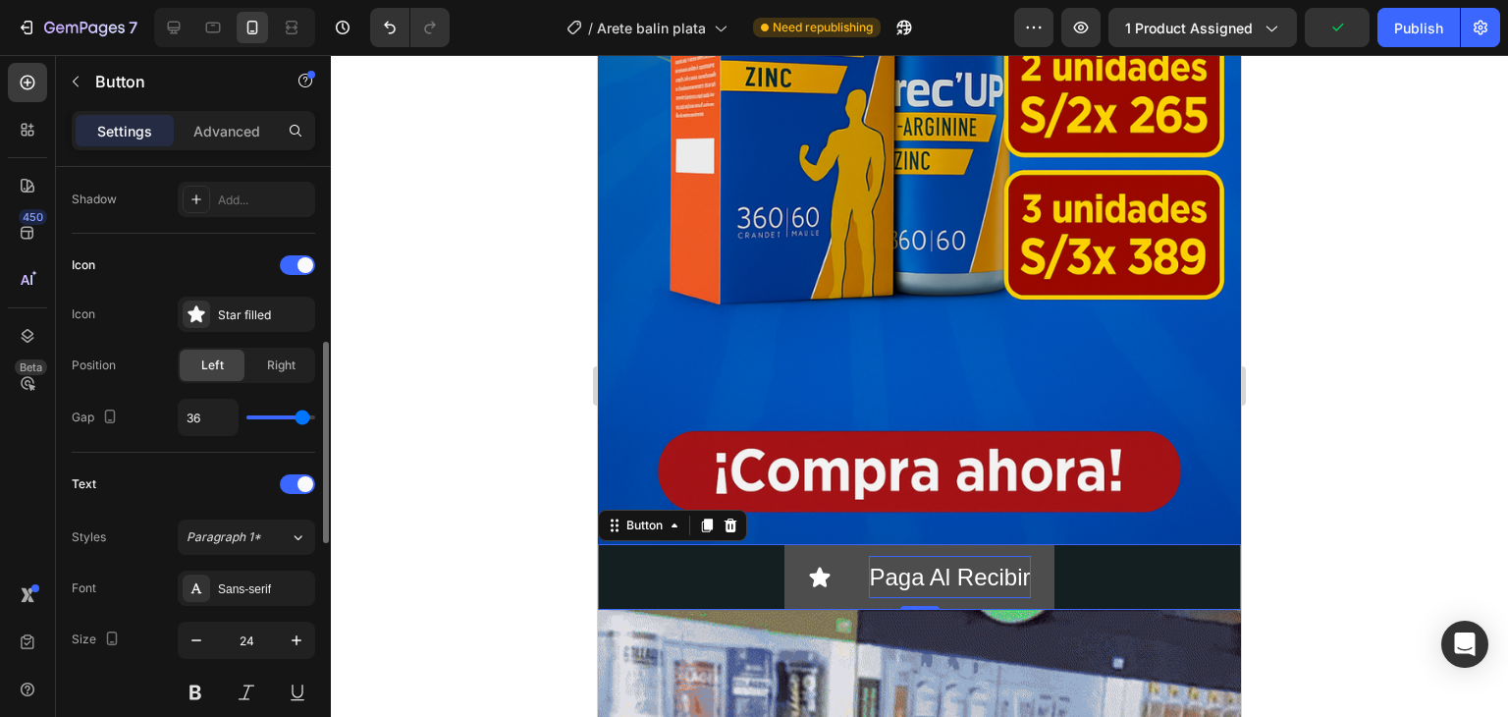
type input "38"
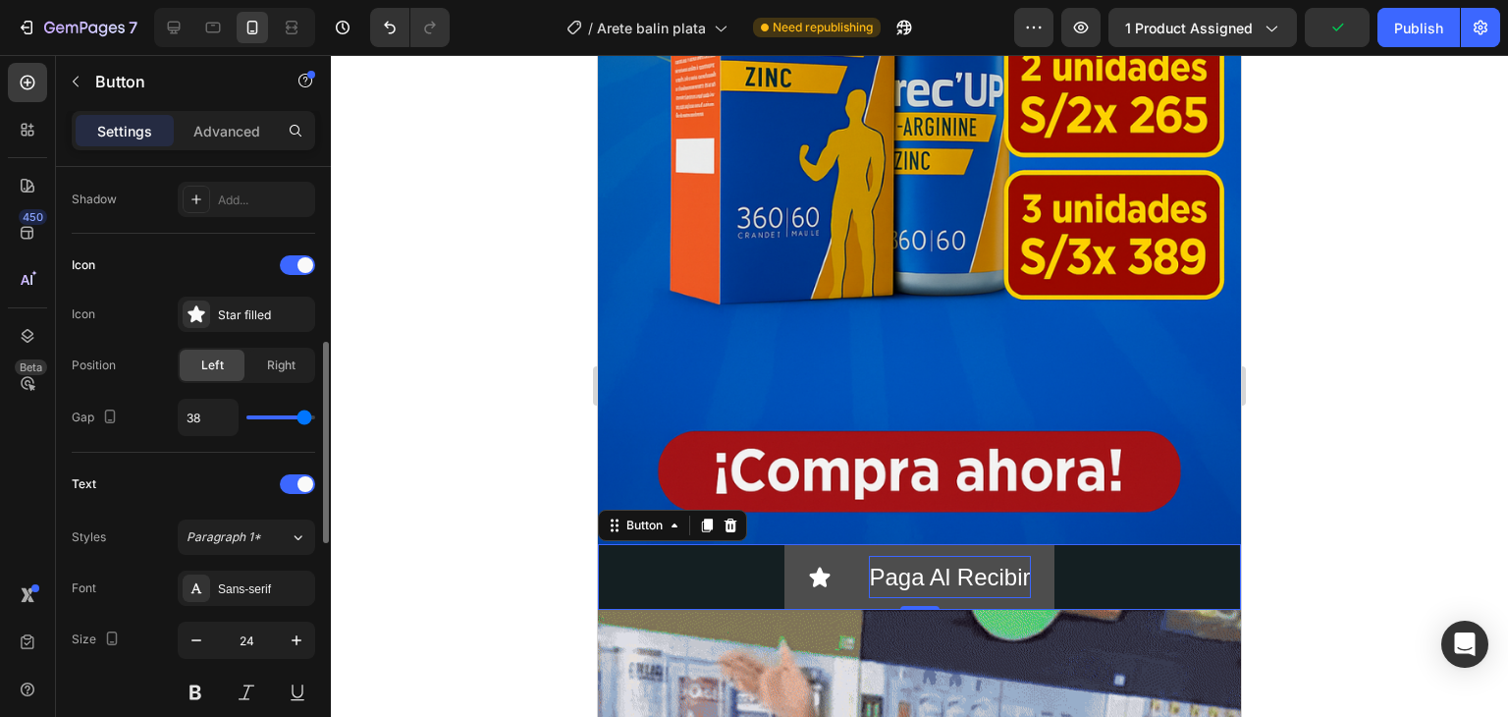
type input "40"
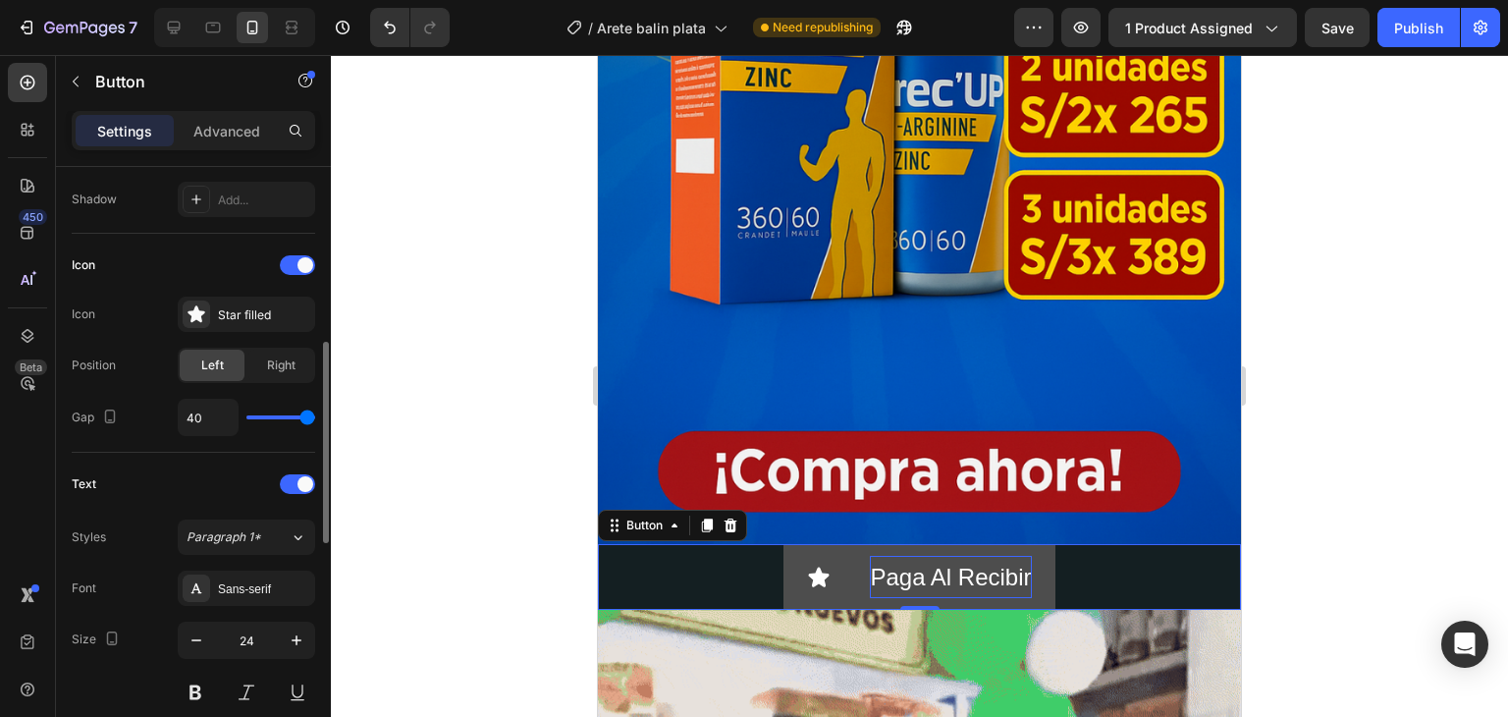
drag, startPoint x: 267, startPoint y: 417, endPoint x: 323, endPoint y: 417, distance: 56.0
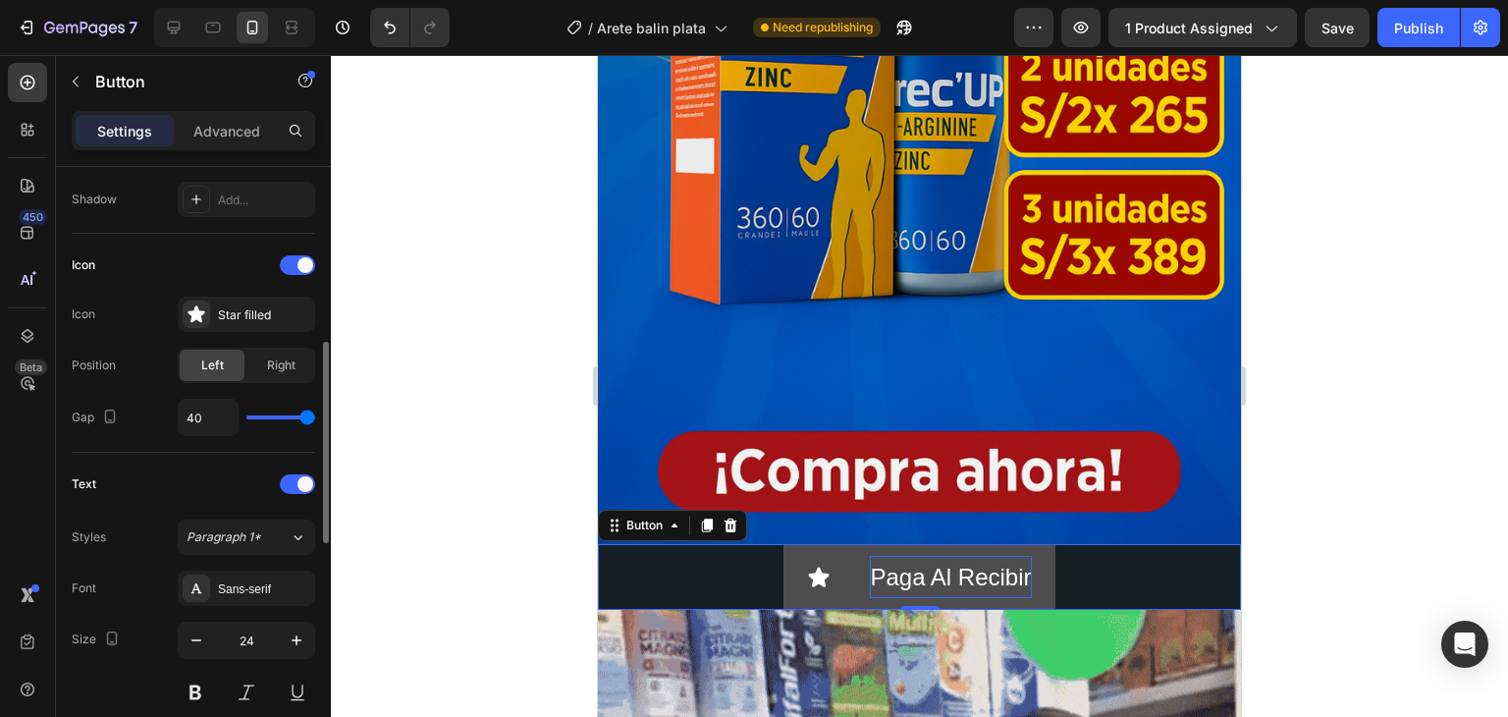
type input "40"
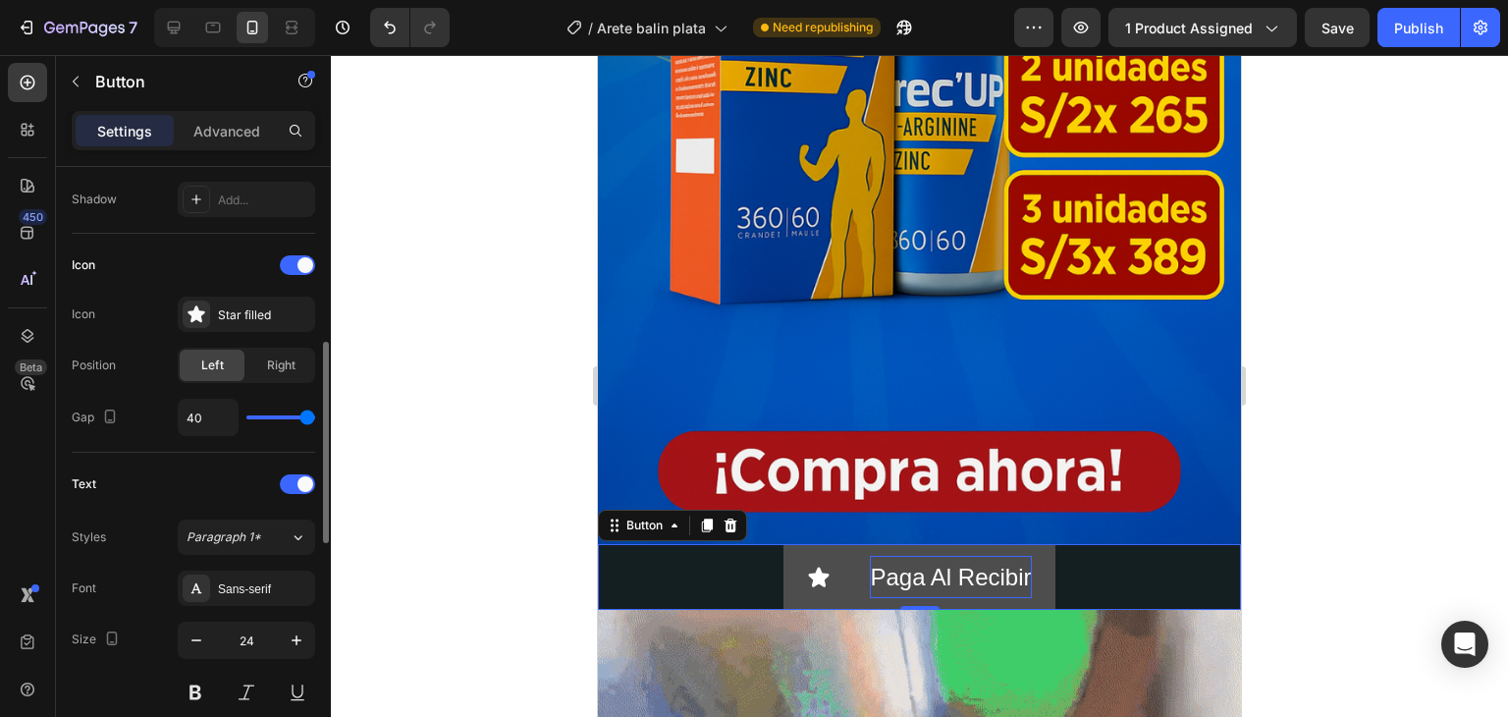
click at [315, 417] on input "range" at bounding box center [280, 417] width 69 height 4
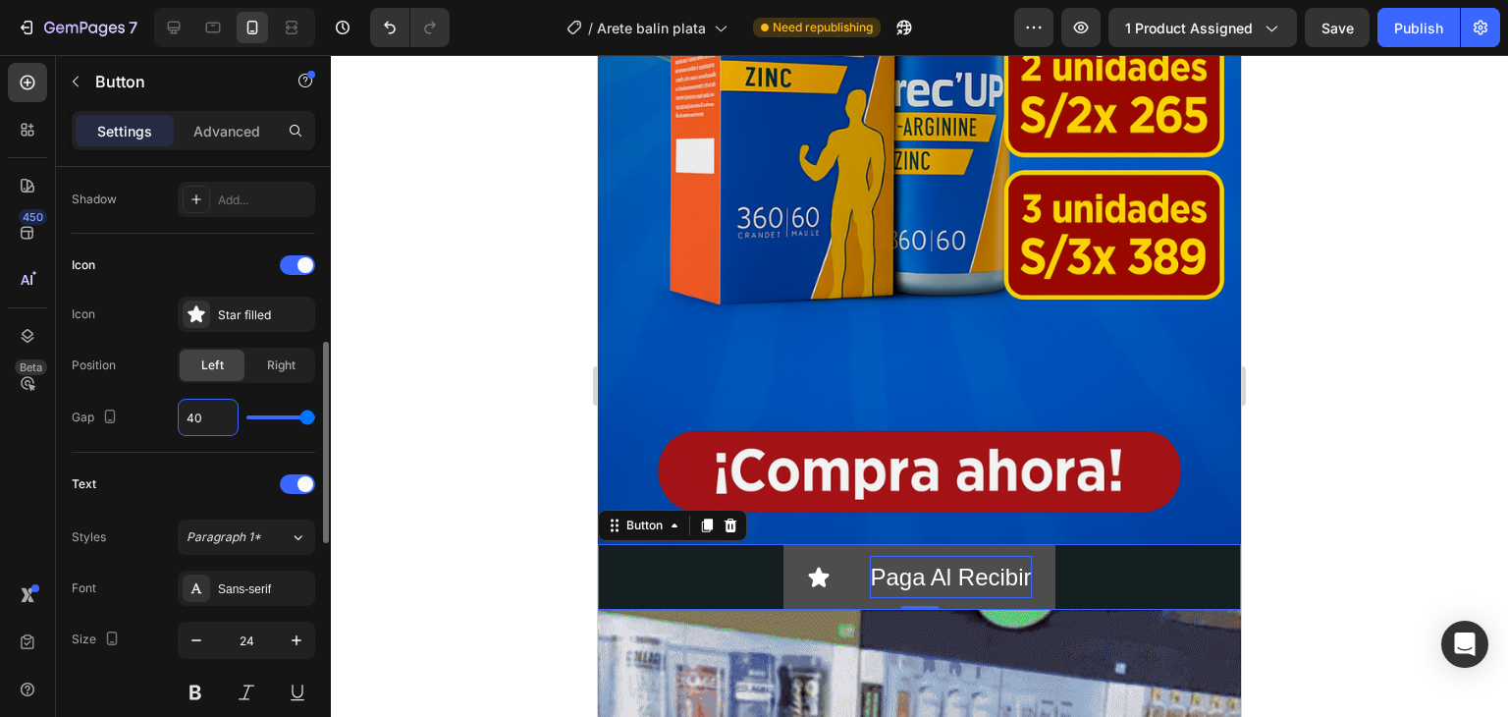
click at [206, 409] on input "40" at bounding box center [208, 417] width 59 height 35
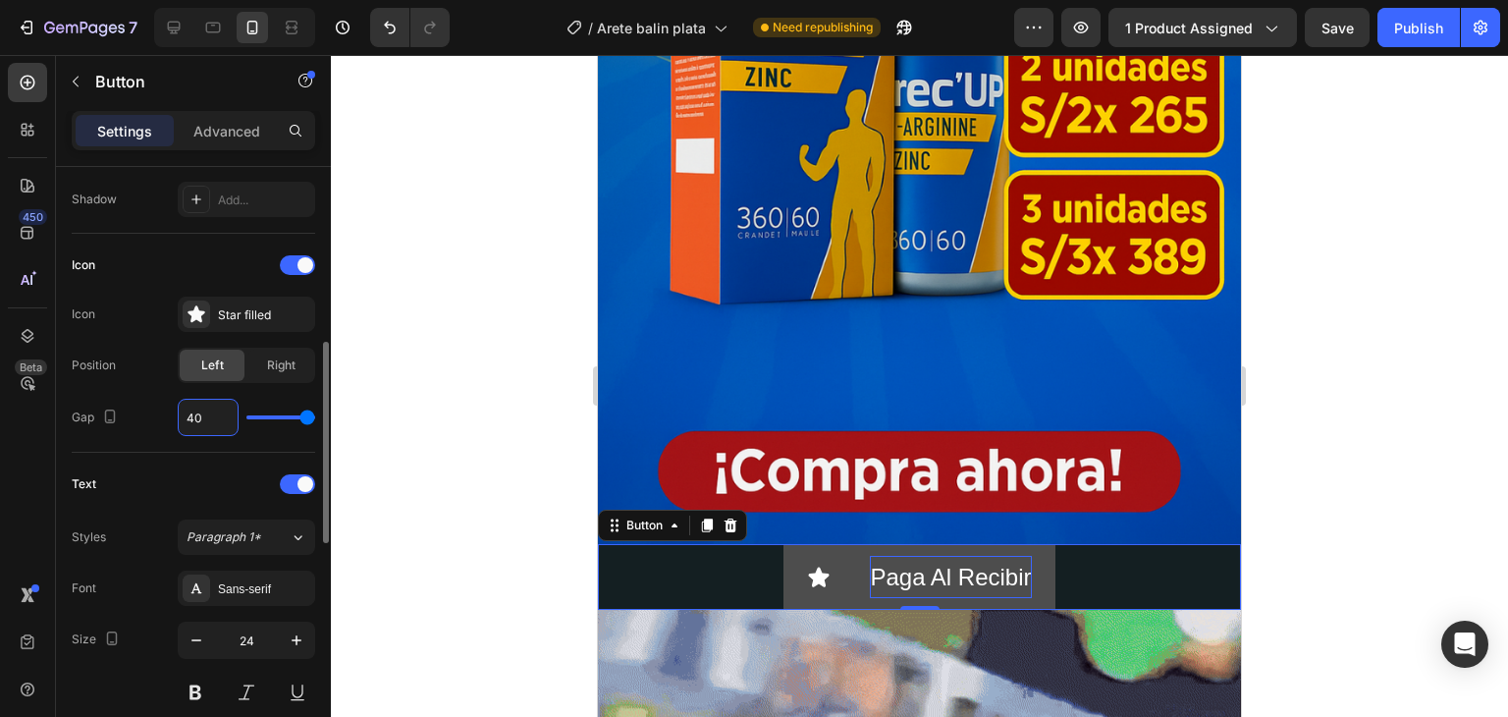
type input "5"
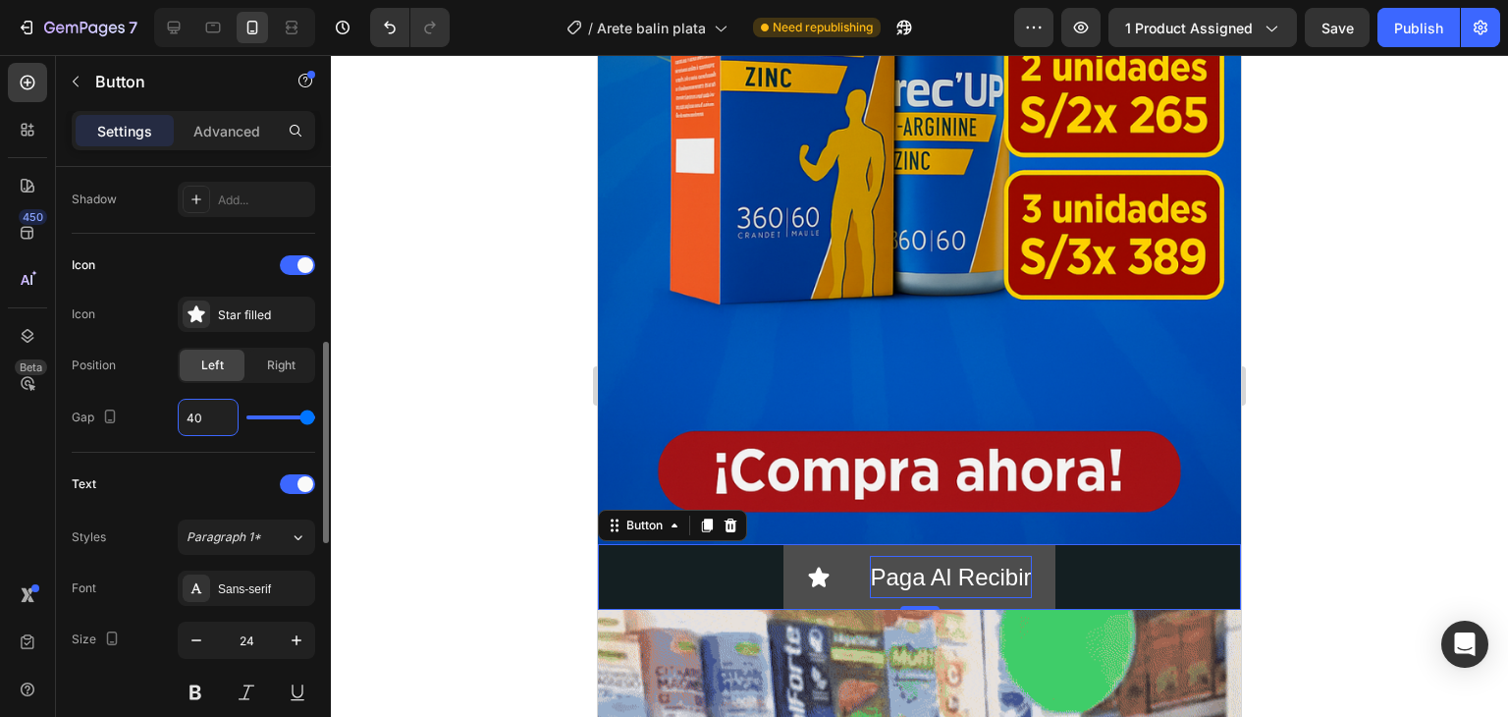
type input "5"
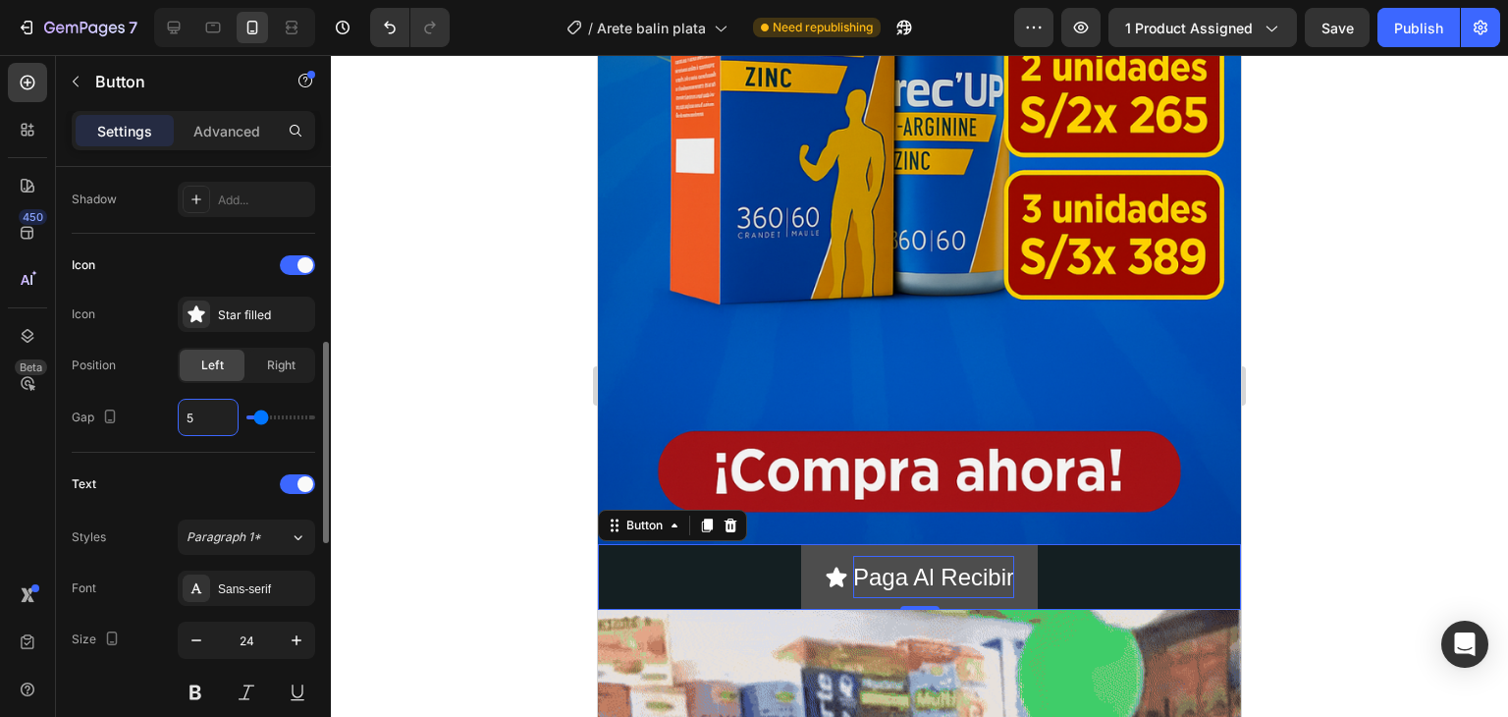
type input "50"
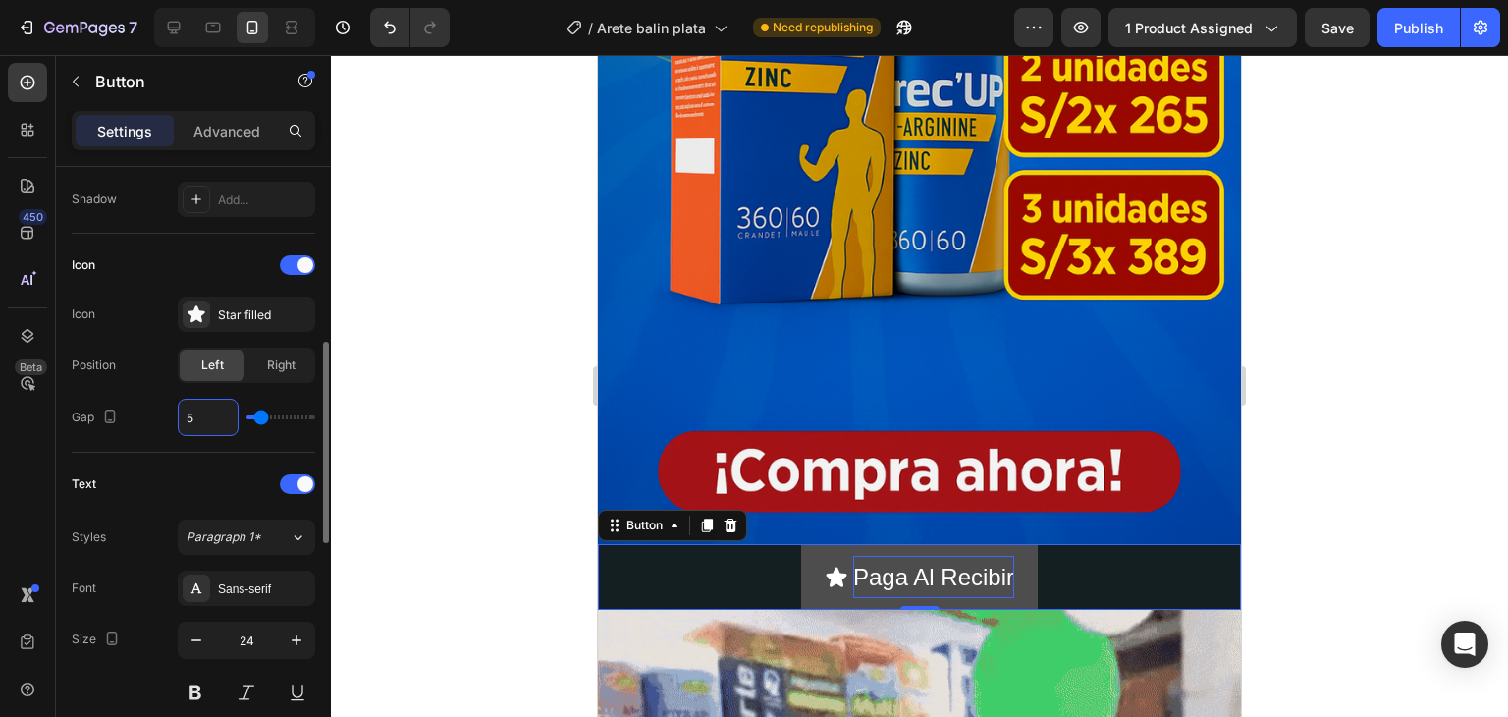
type input "40"
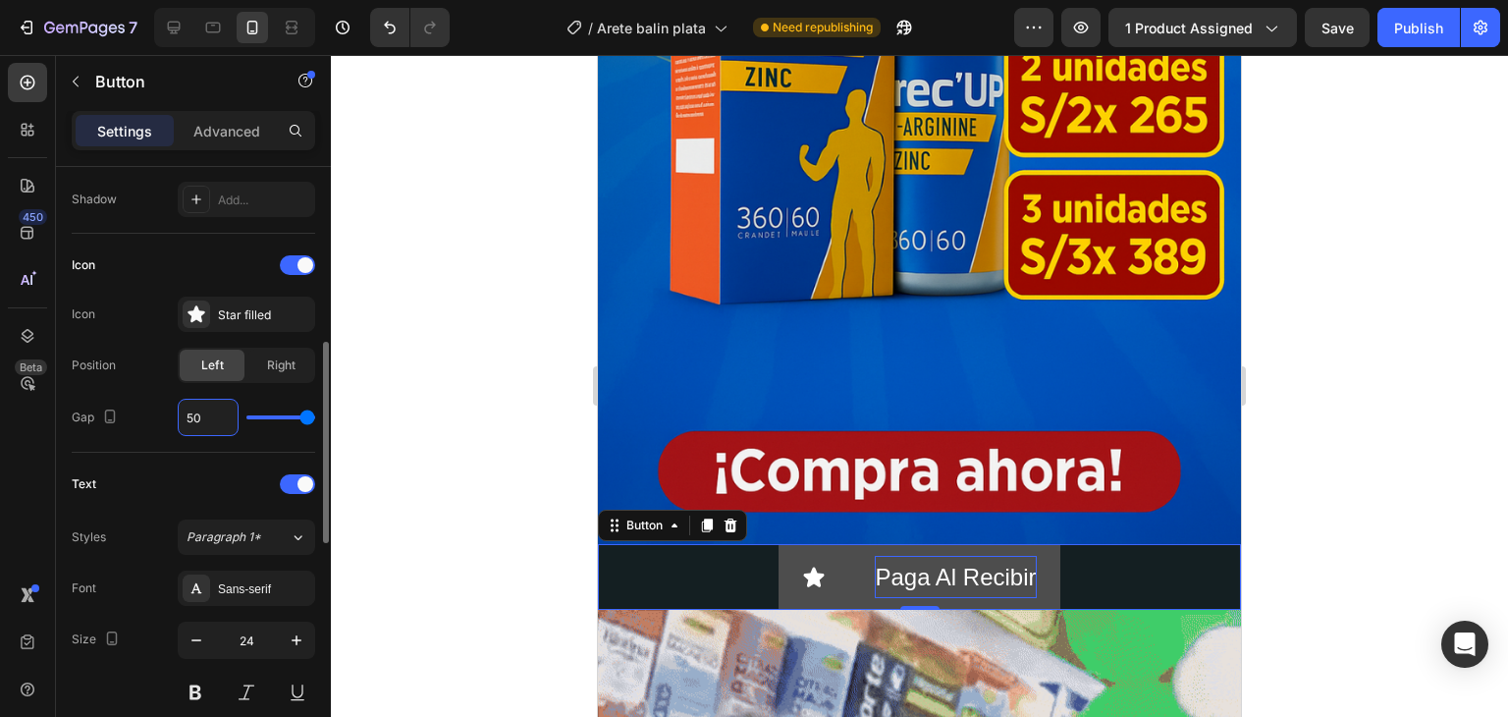
click at [252, 439] on div "Icon Icon Star filled Position Left Right Gap 50" at bounding box center [194, 343] width 244 height 219
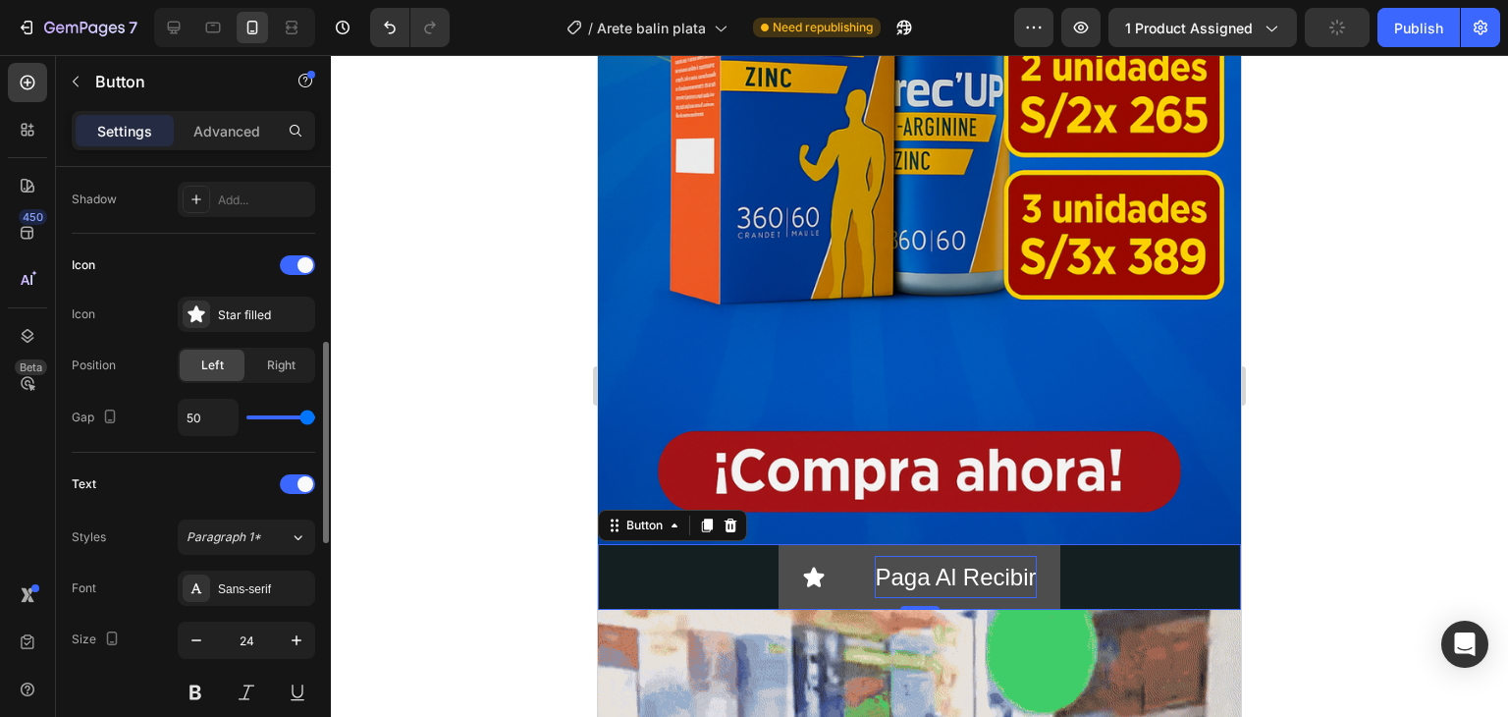
type input "35"
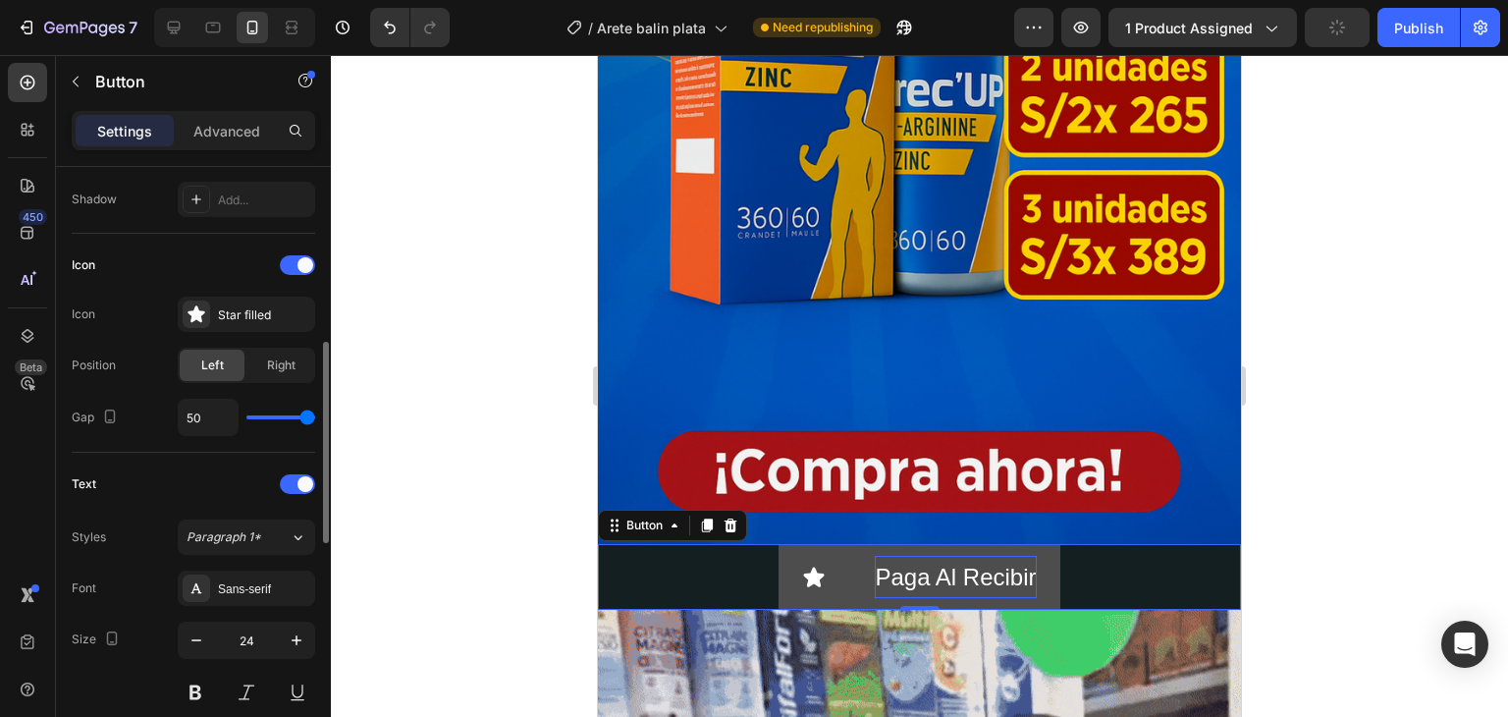
type input "35"
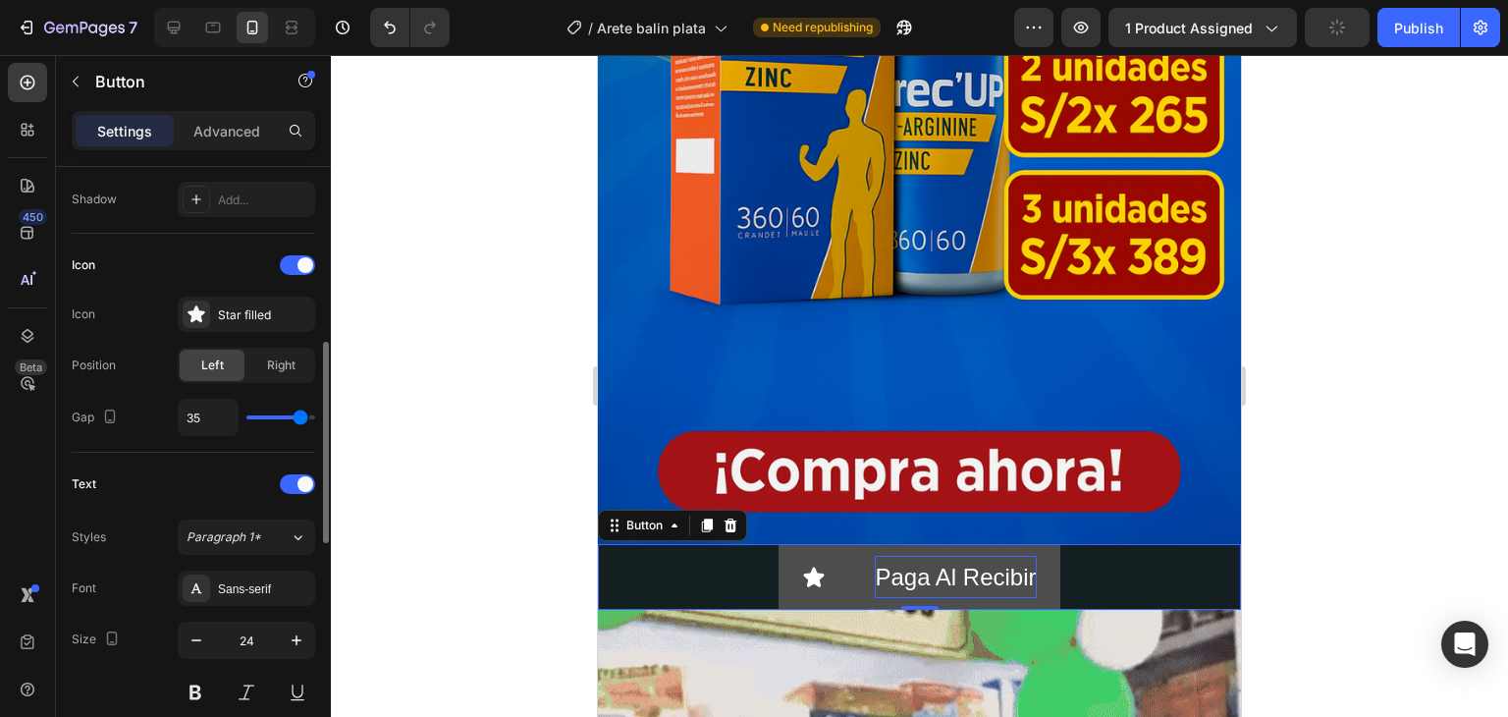
type input "32"
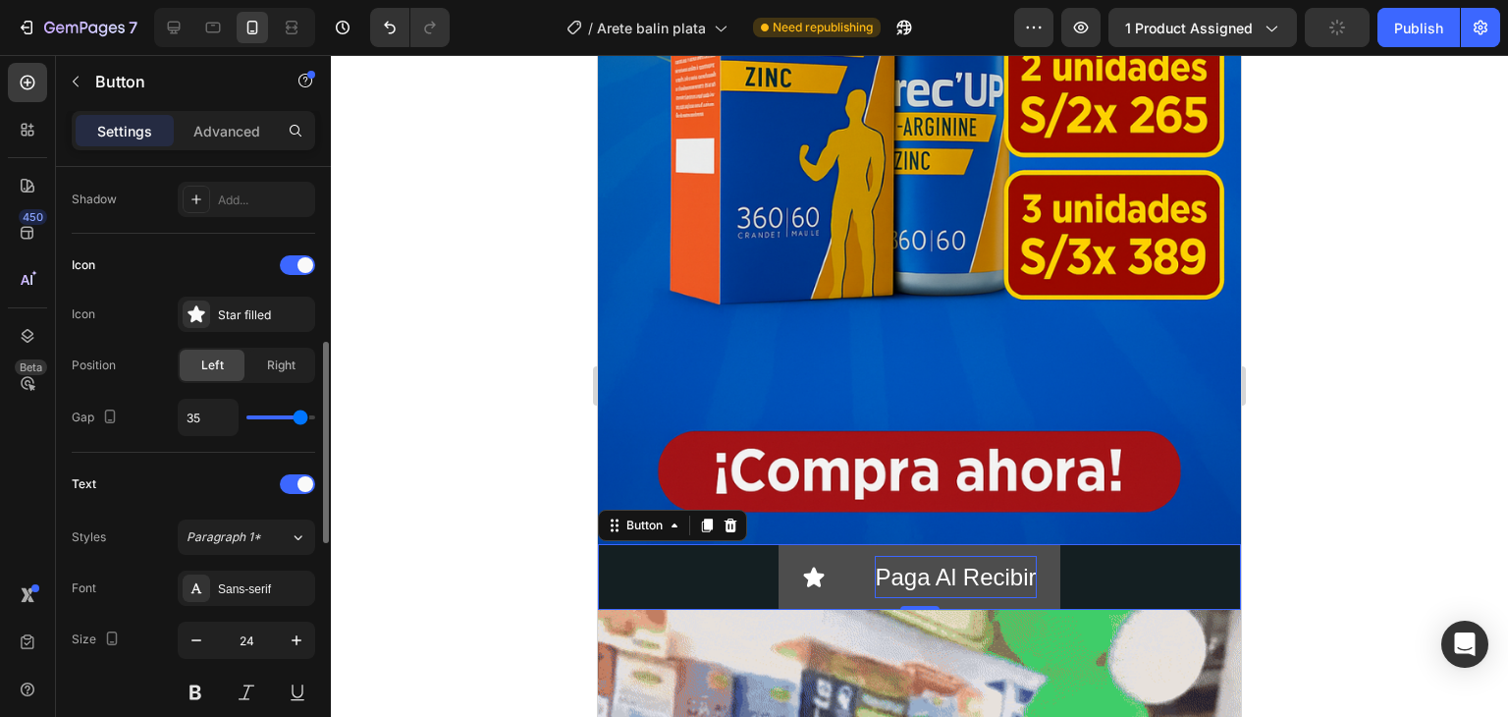
type input "32"
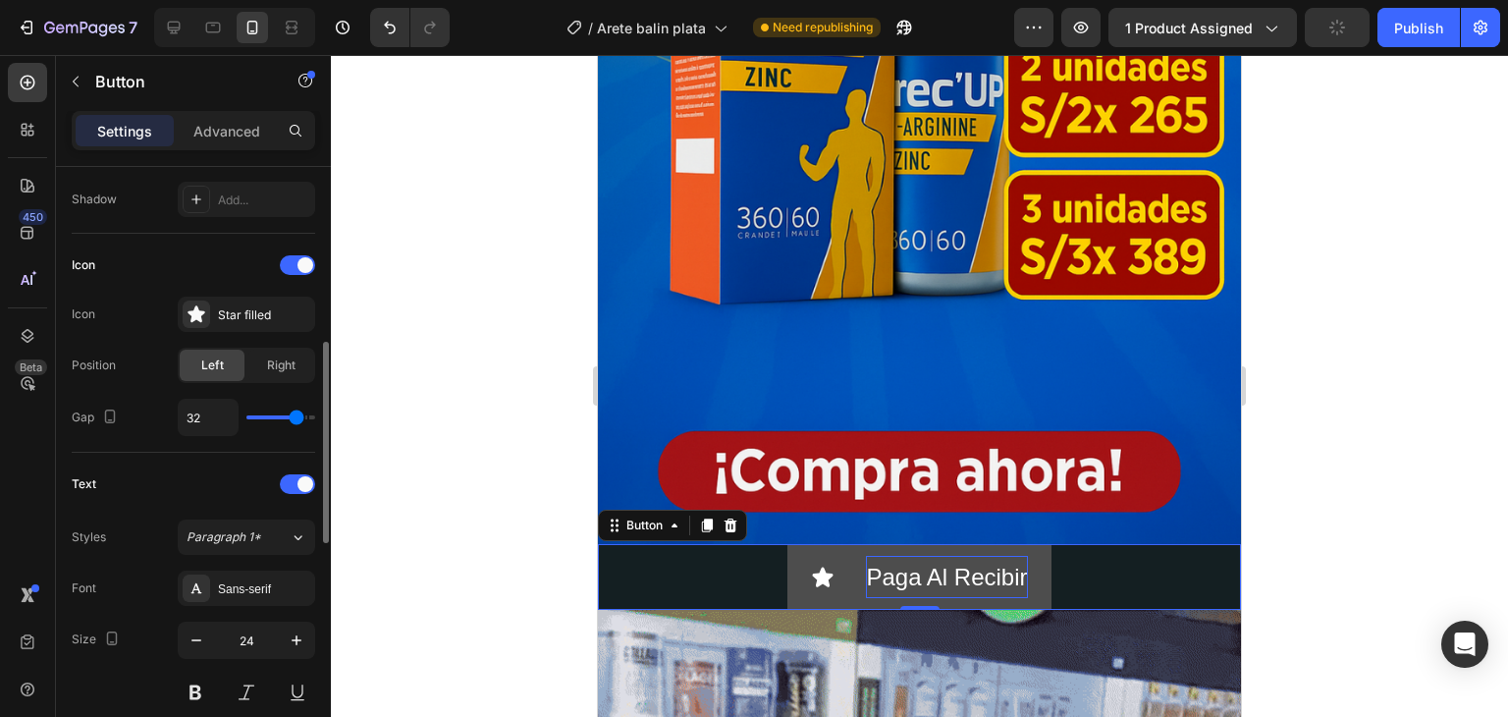
type input "40"
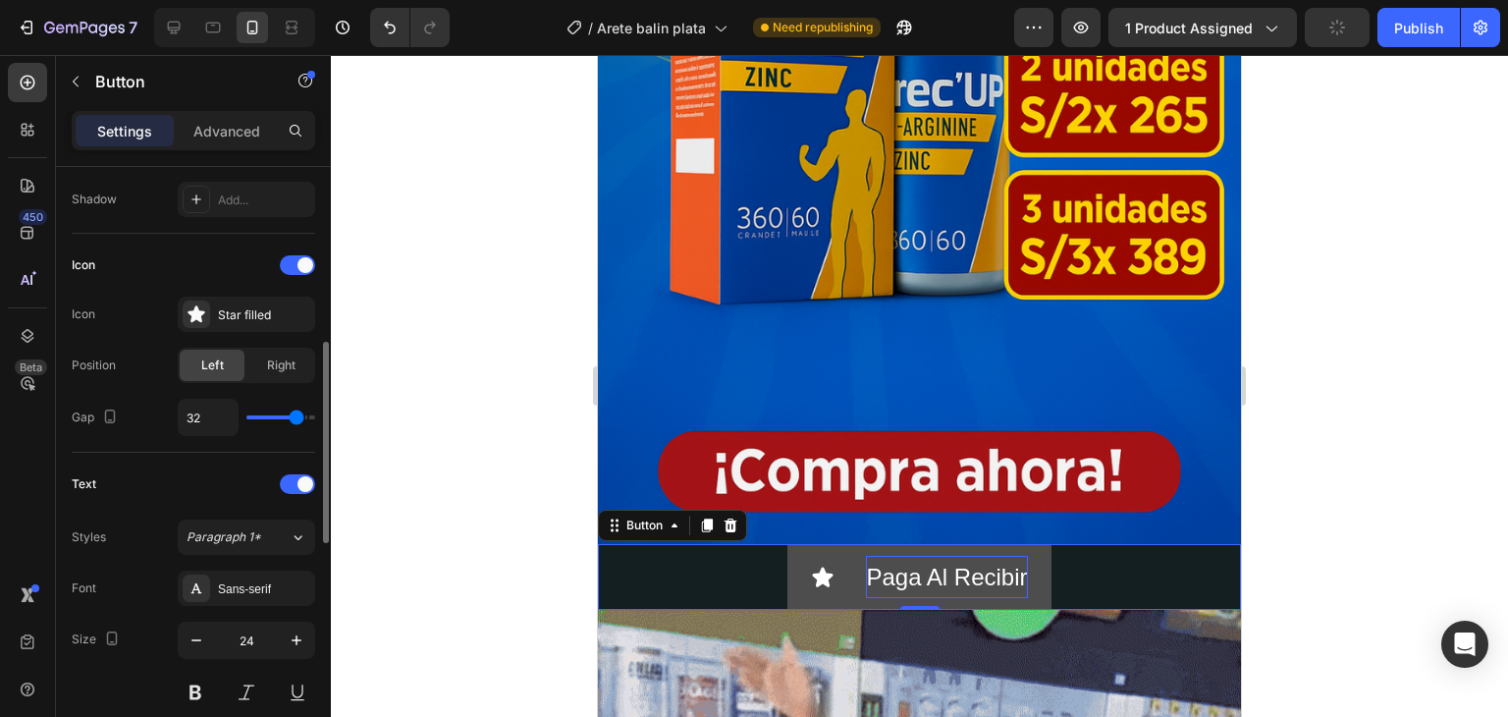
type input "40"
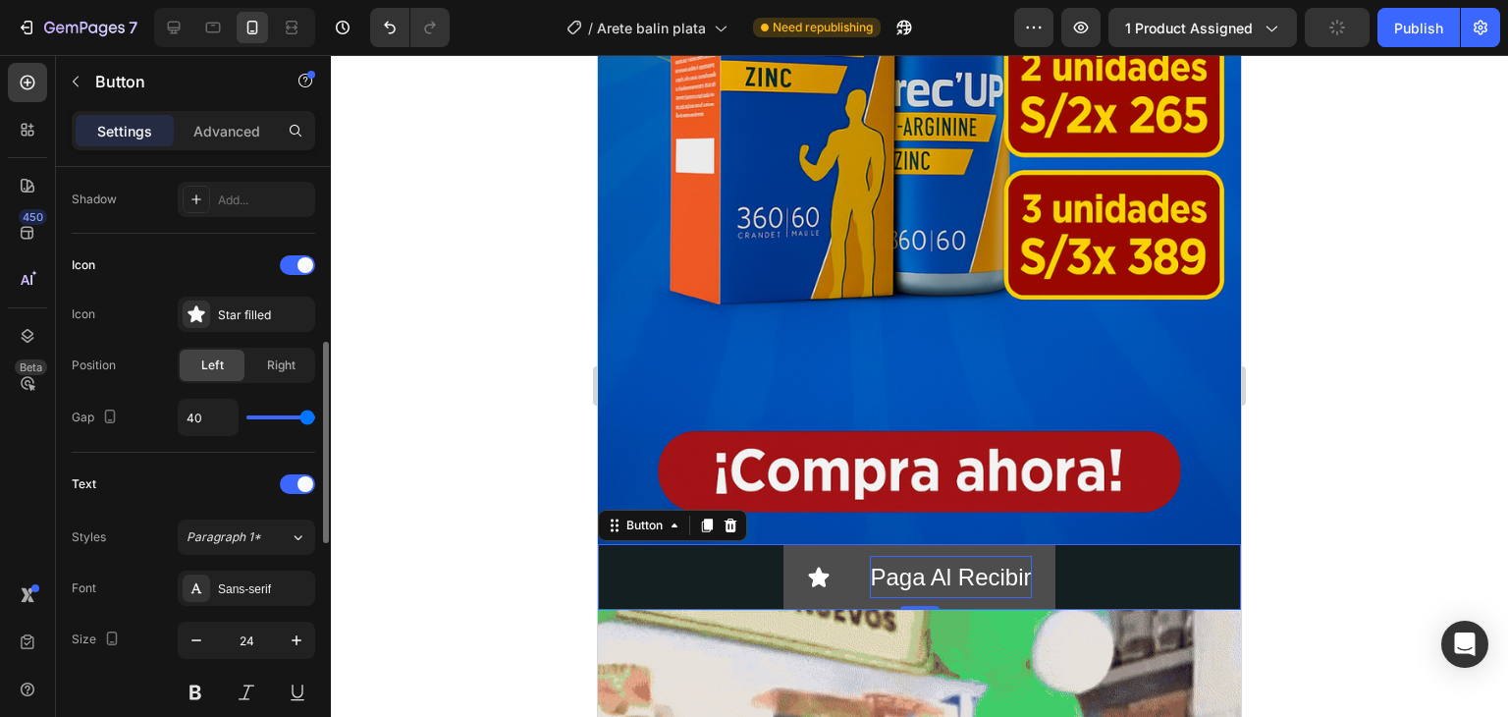
click at [315, 415] on input "range" at bounding box center [280, 417] width 69 height 4
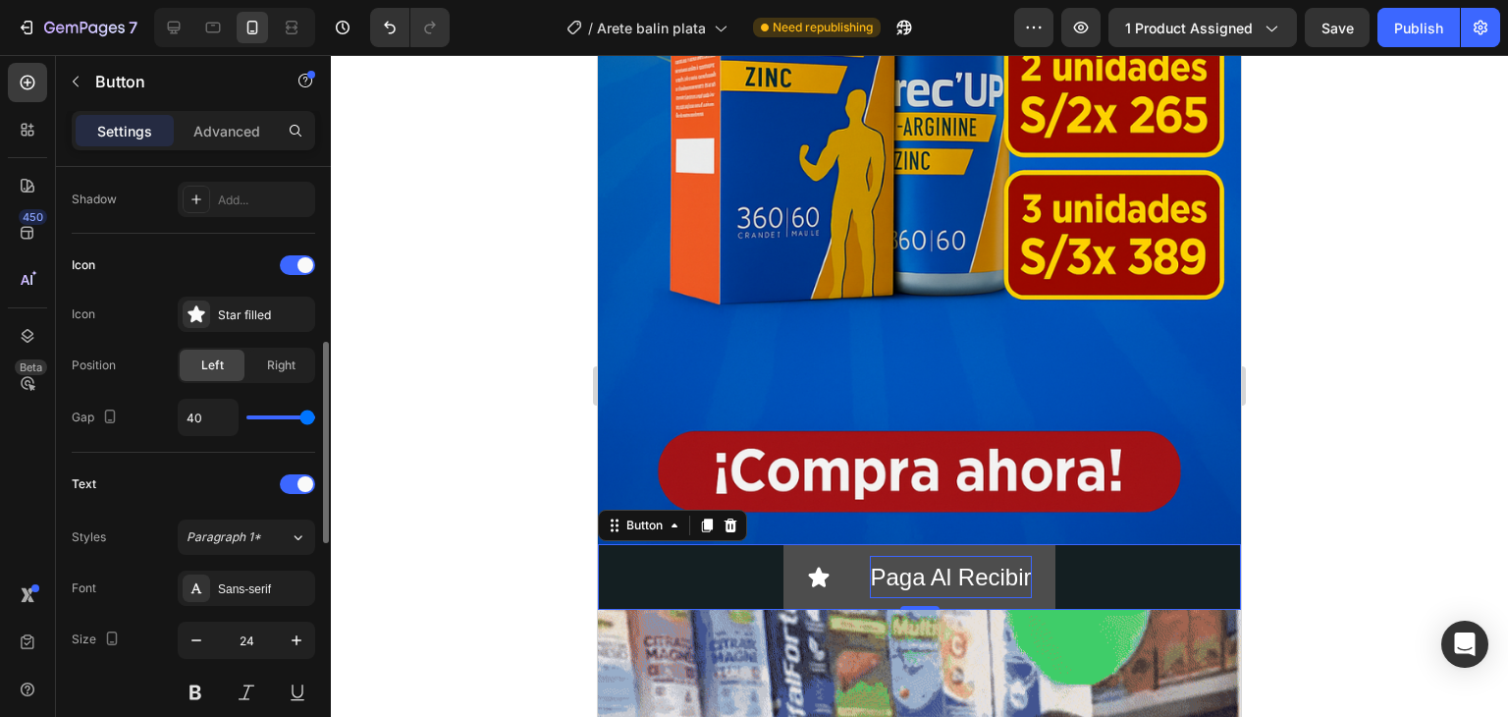
type input "39"
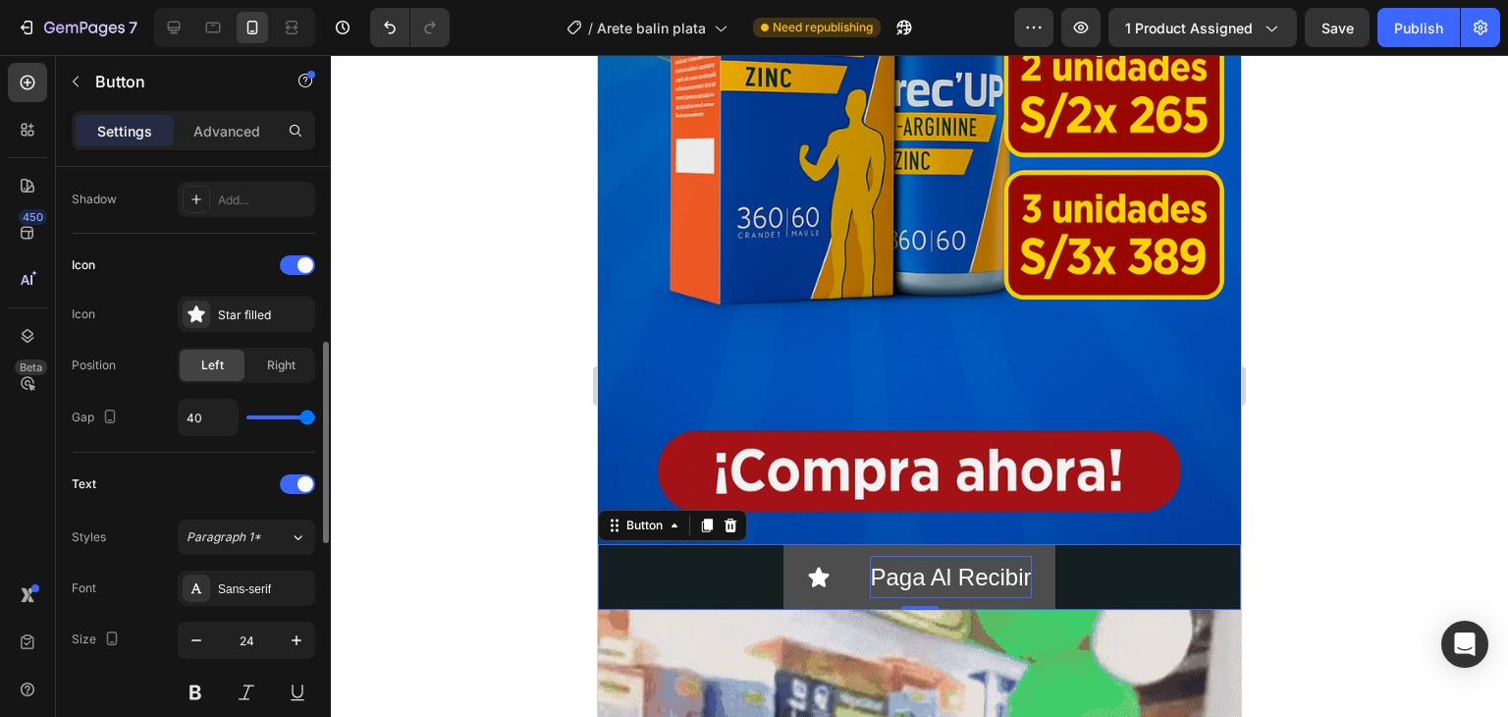
type input "39"
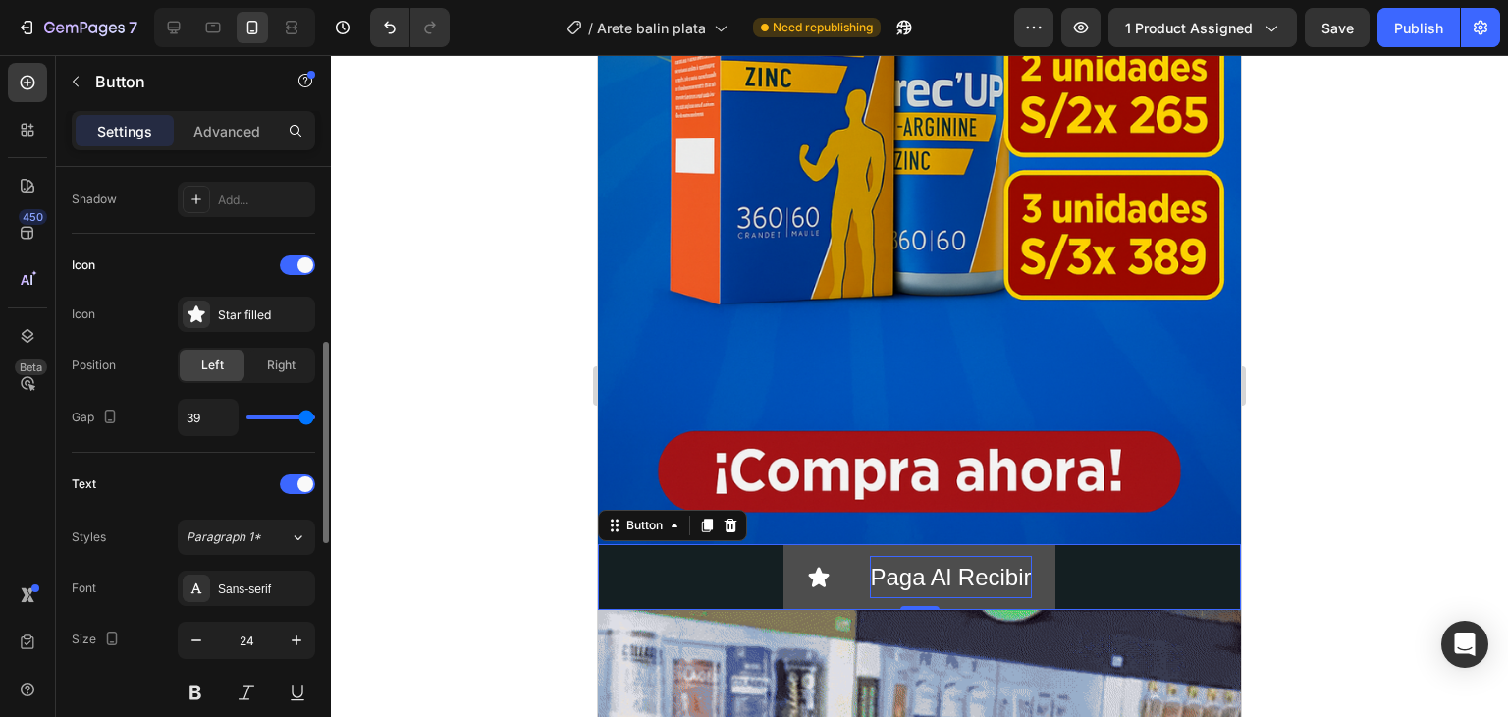
type input "26"
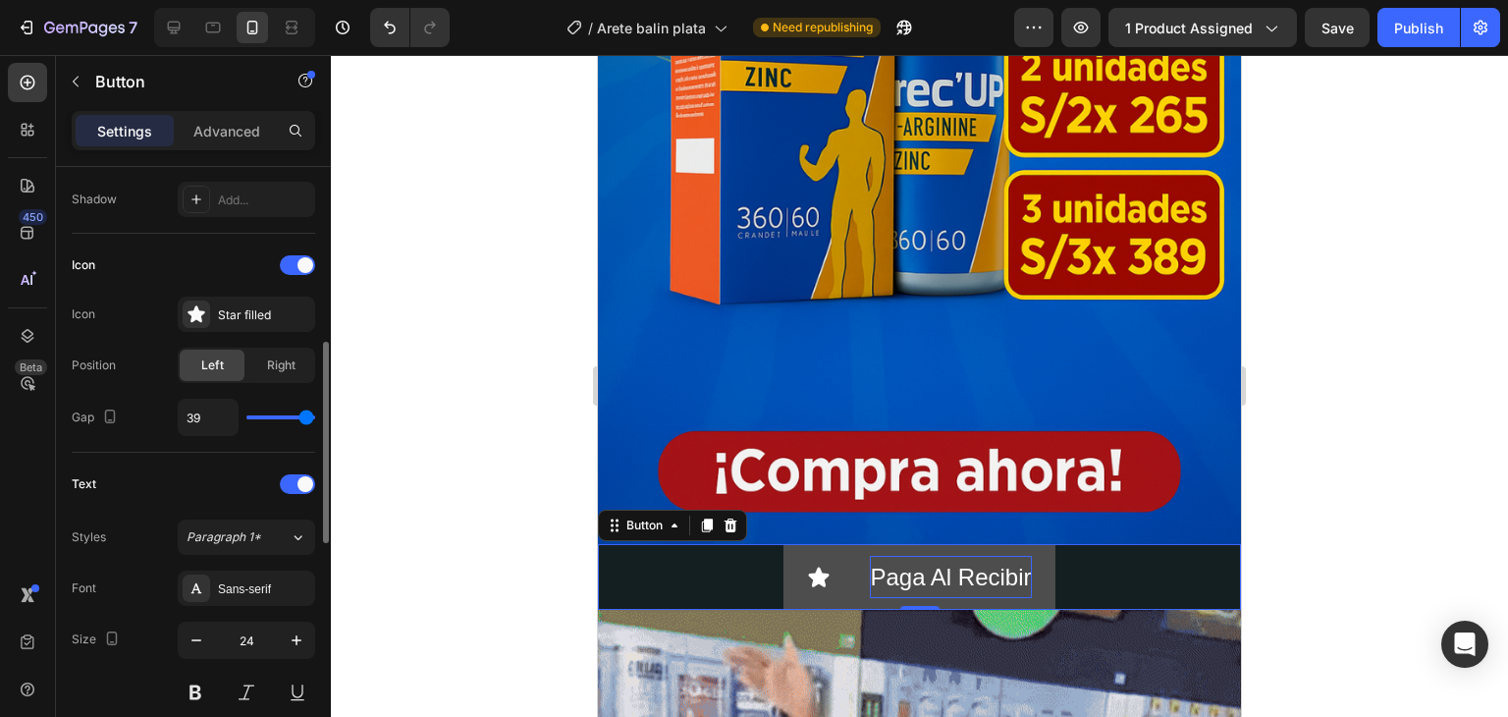
type input "26"
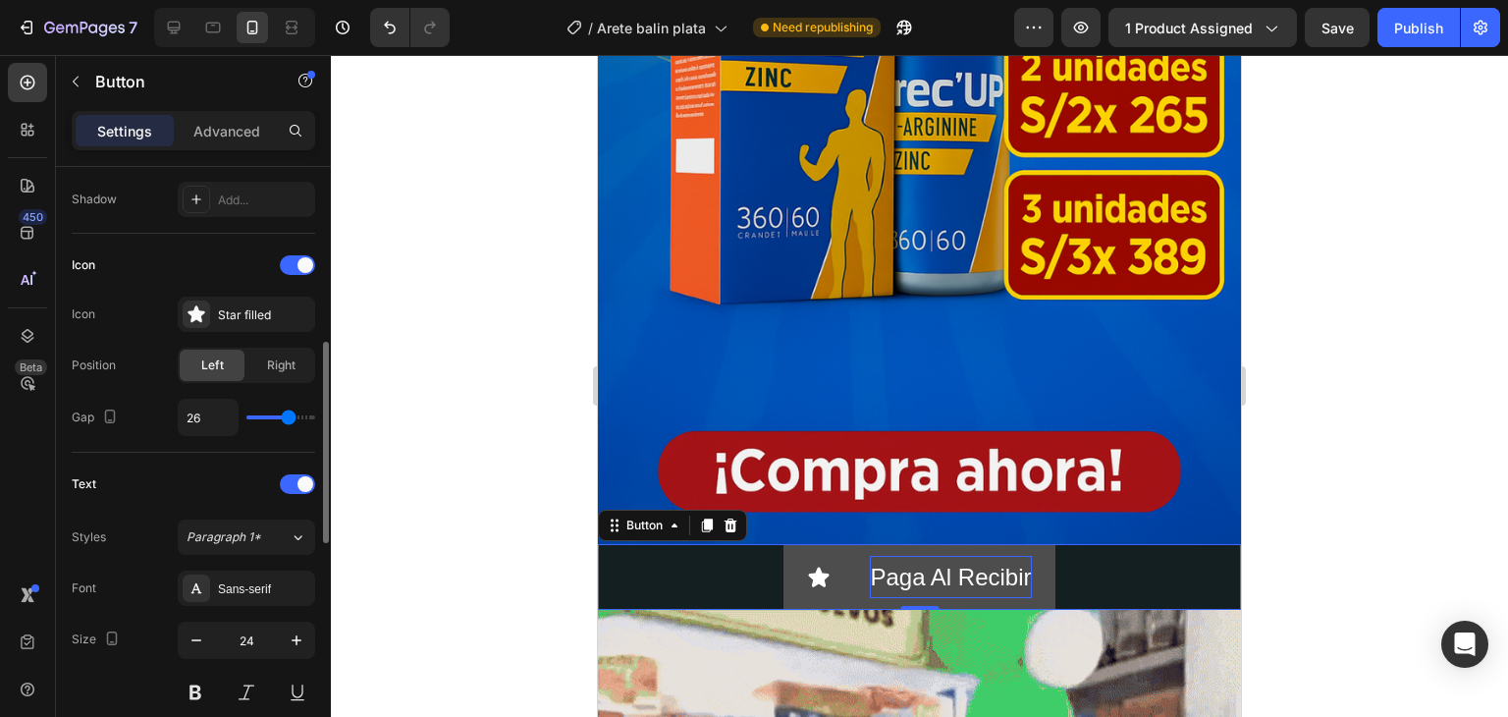
type input "21"
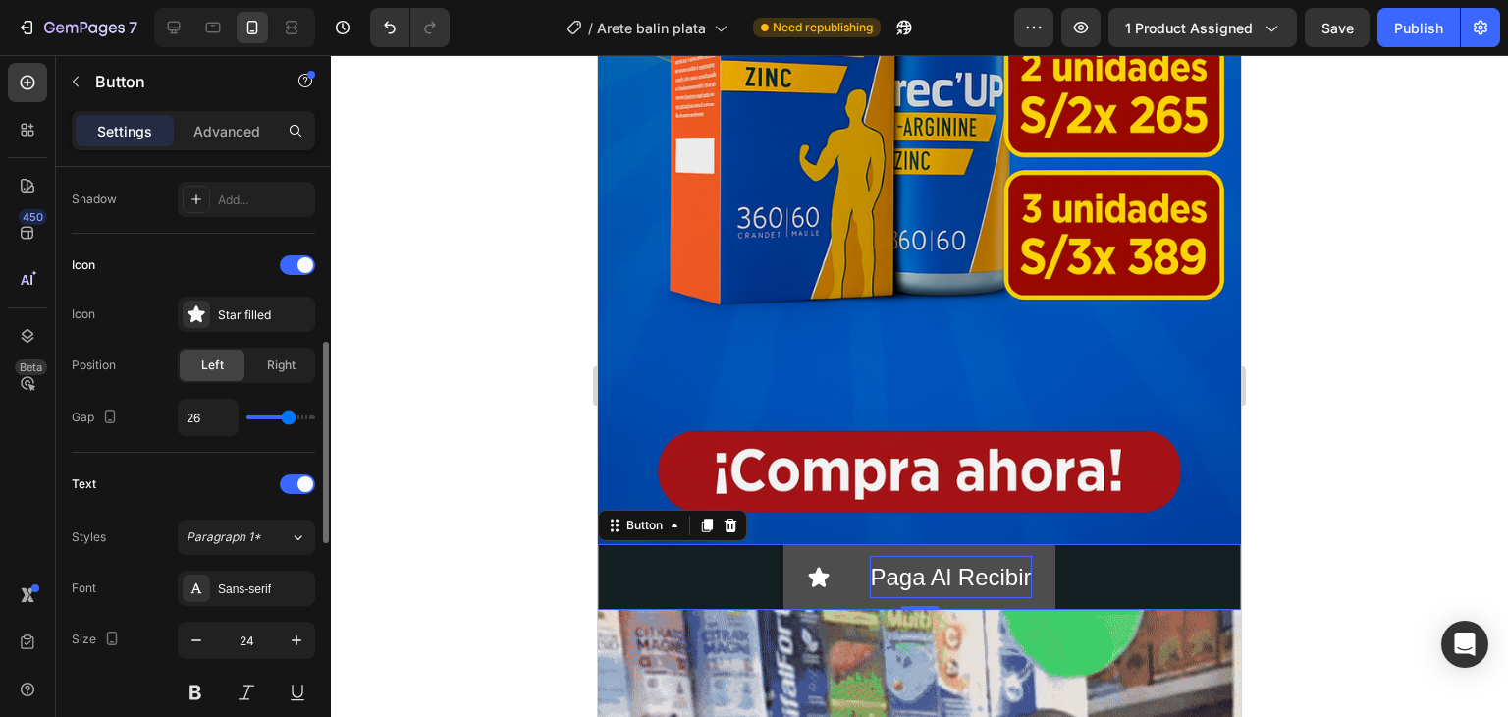
type input "21"
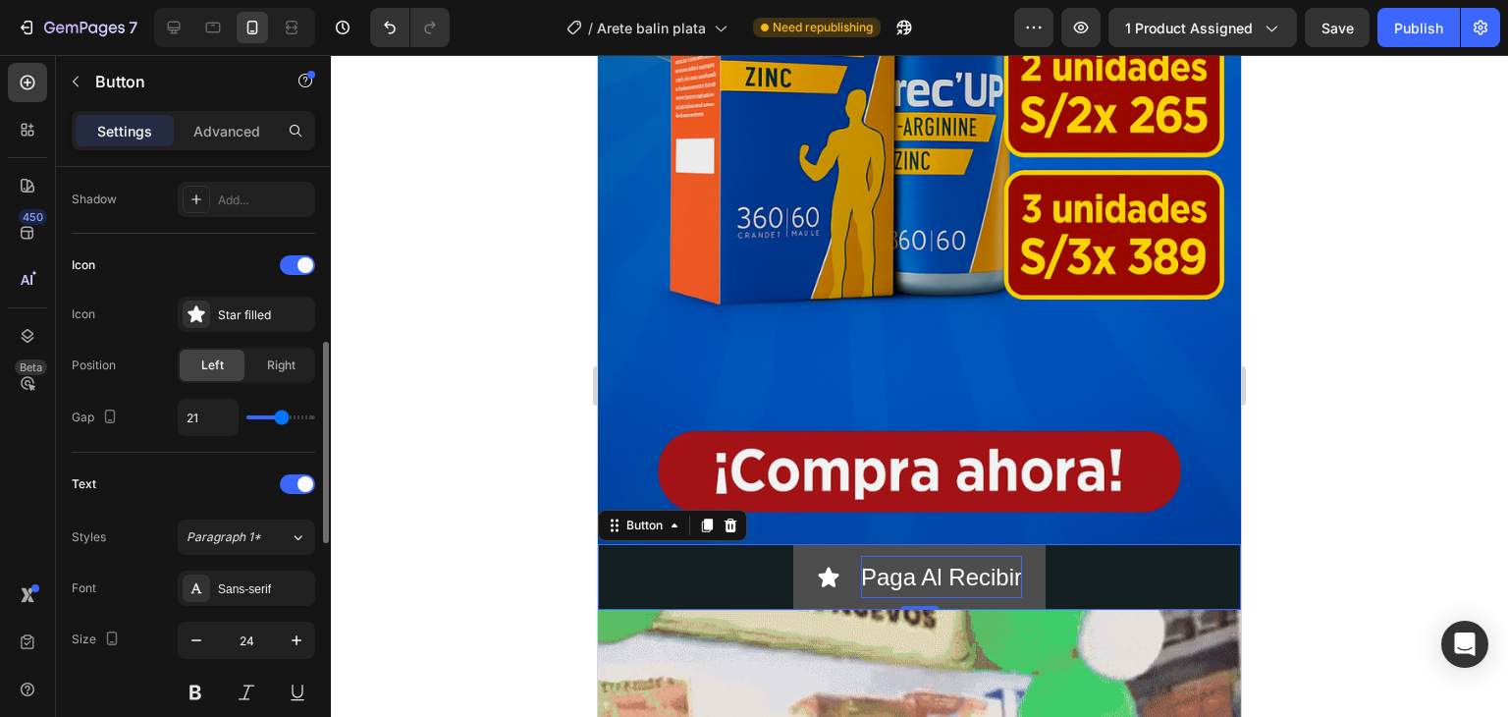
type input "20"
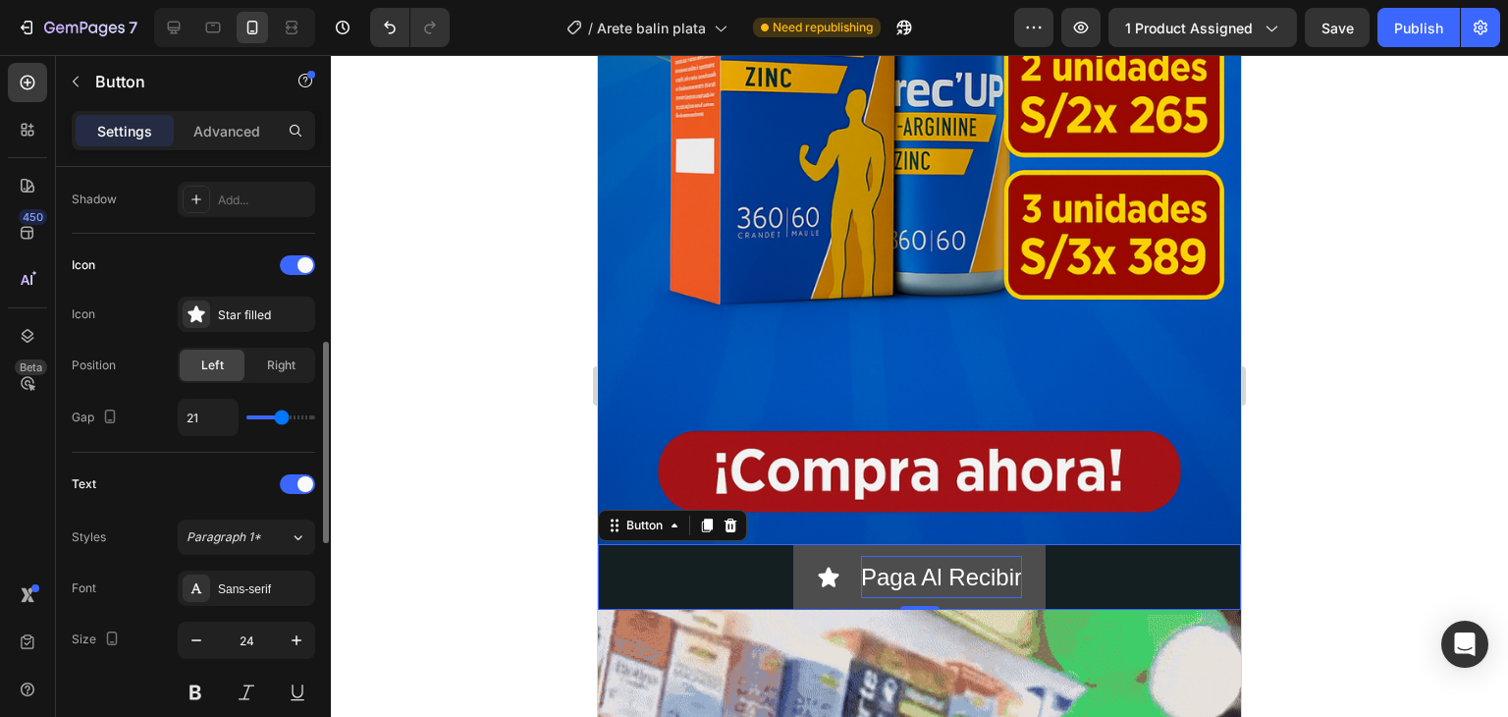
type input "20"
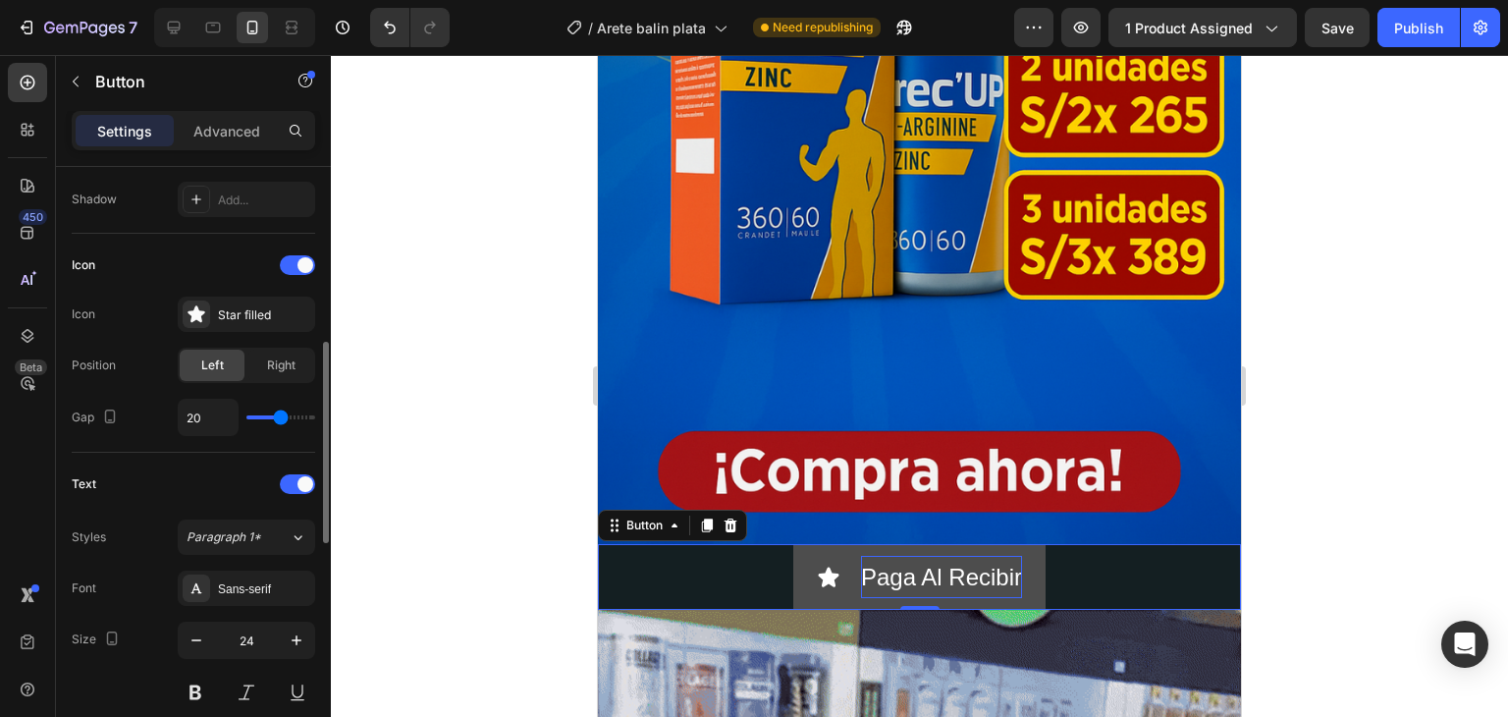
type input "19"
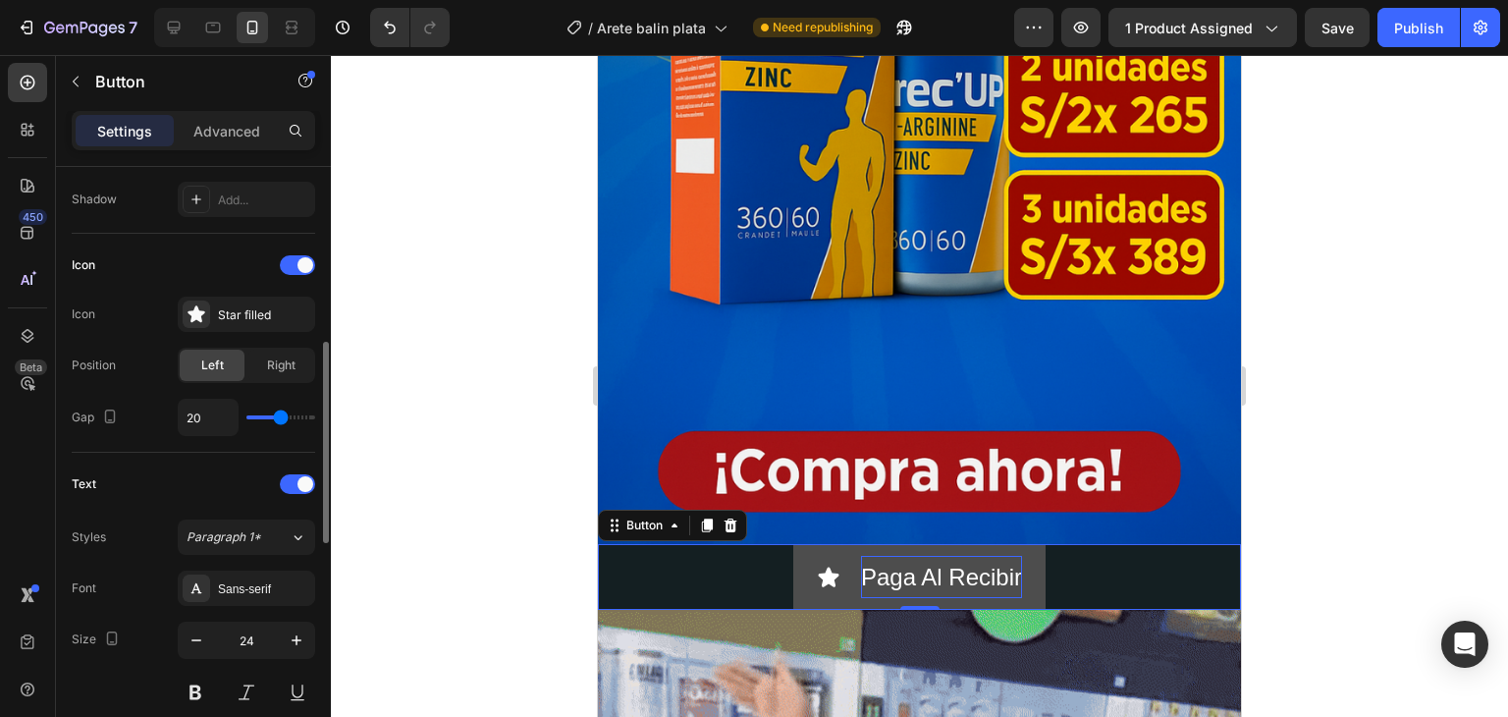
type input "19"
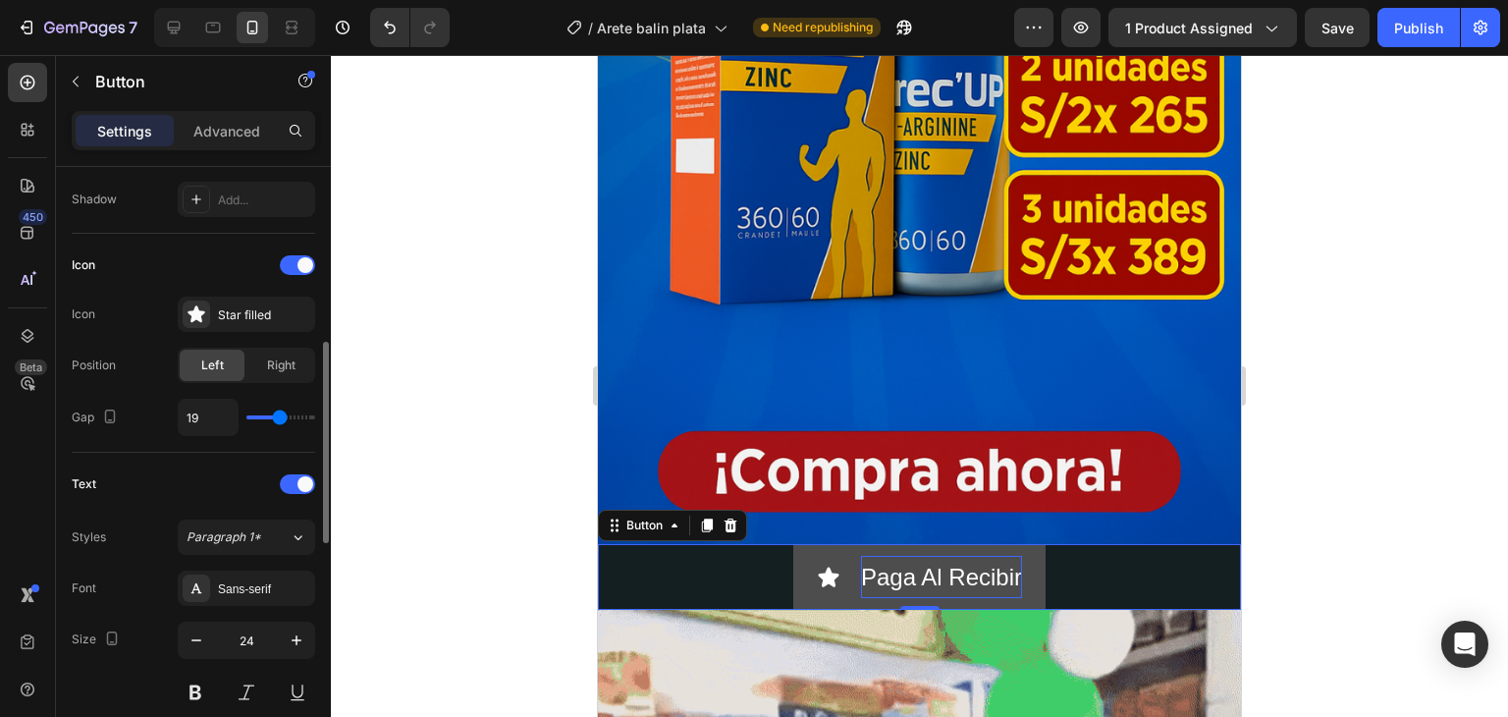
type input "14"
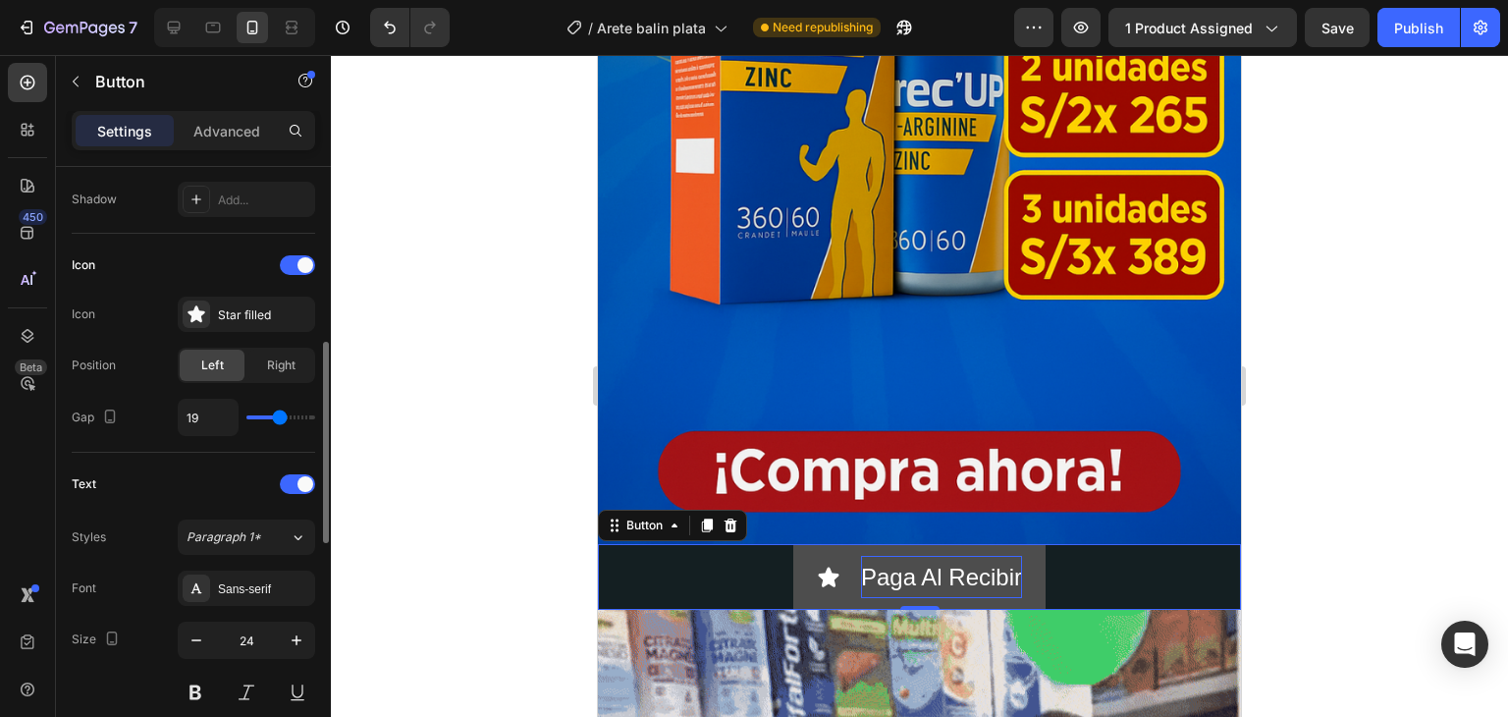
type input "14"
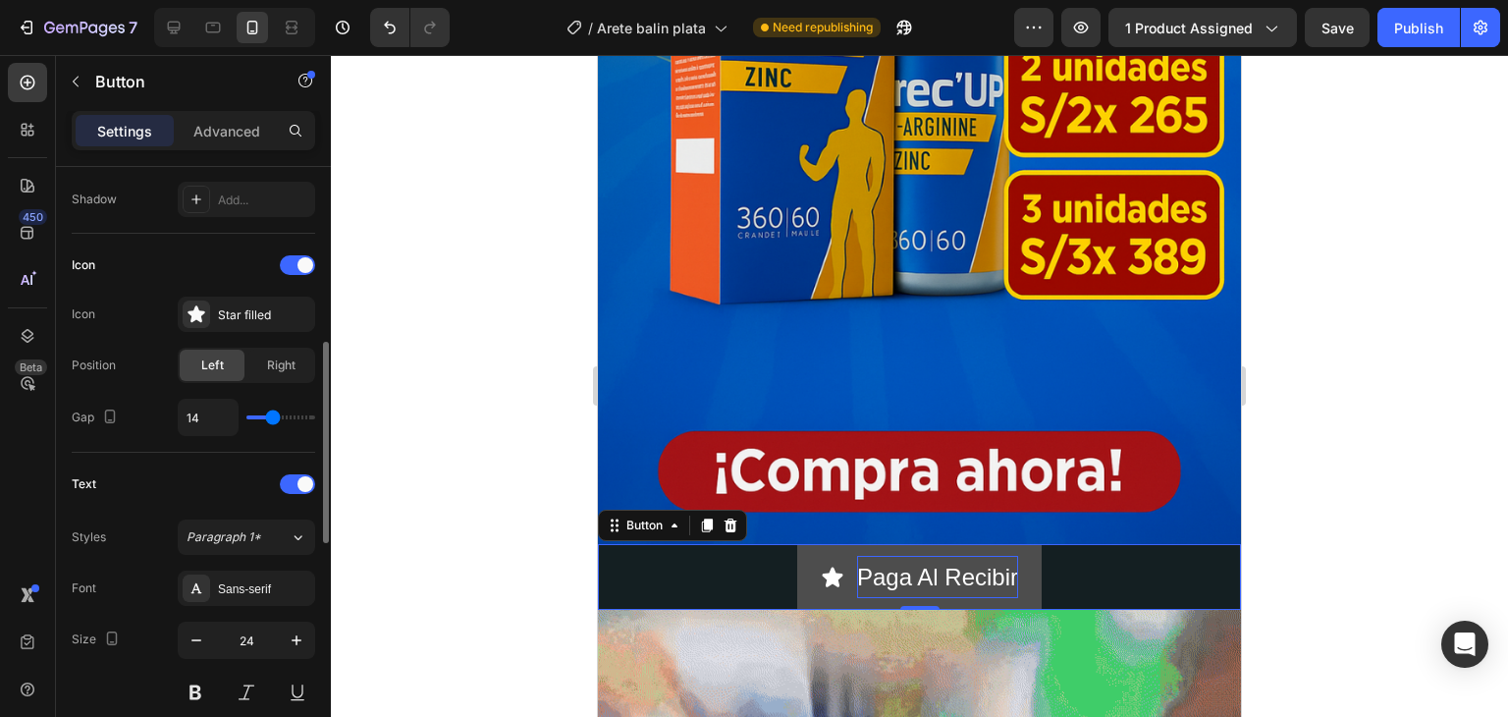
type input "13"
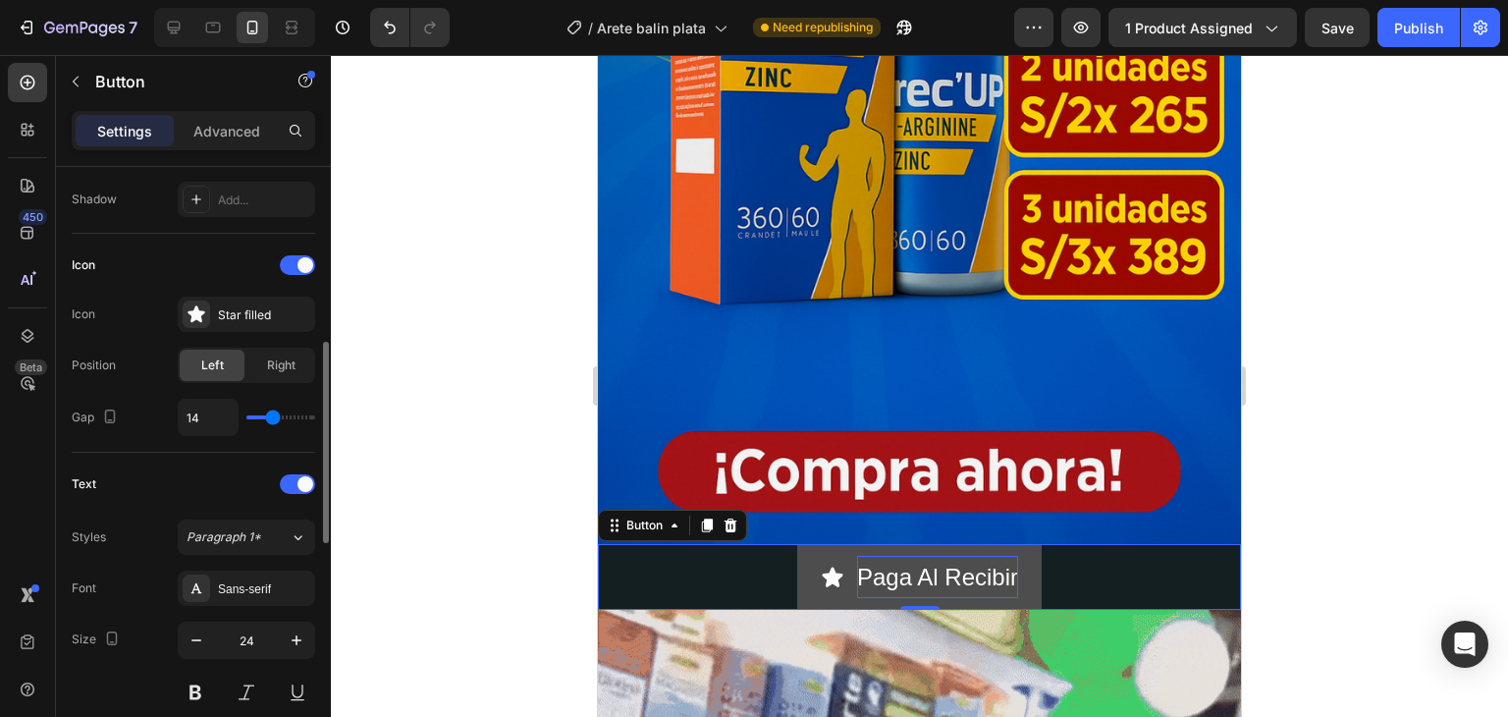
type input "13"
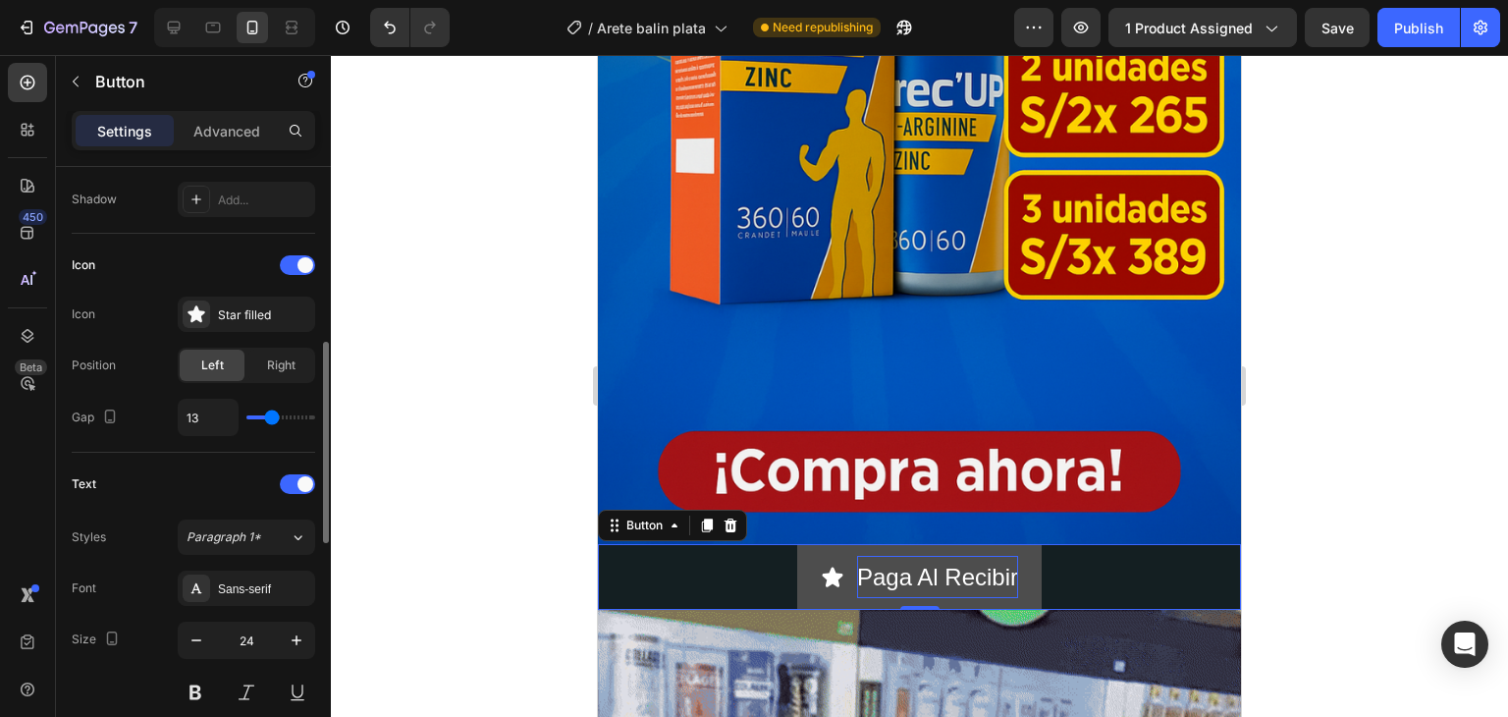
type input "12"
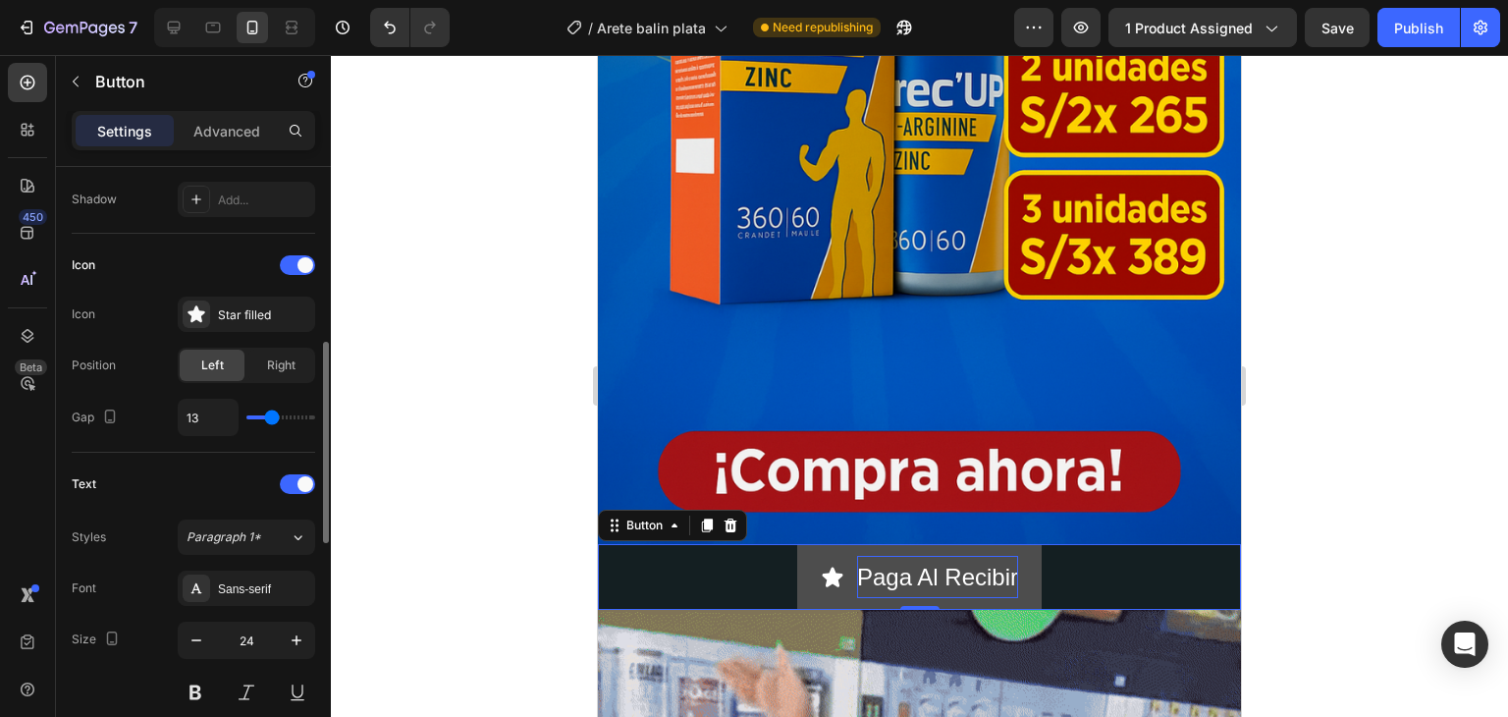
type input "12"
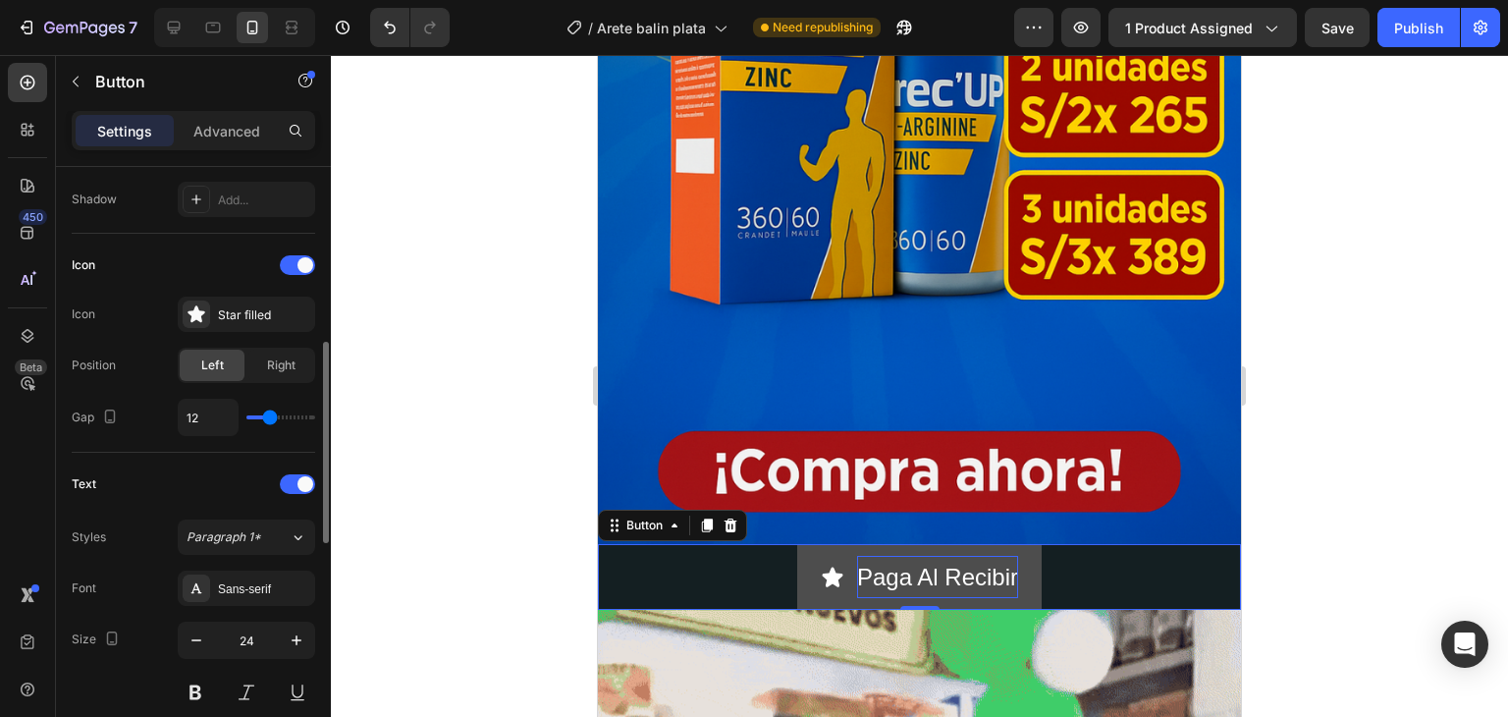
type input "11"
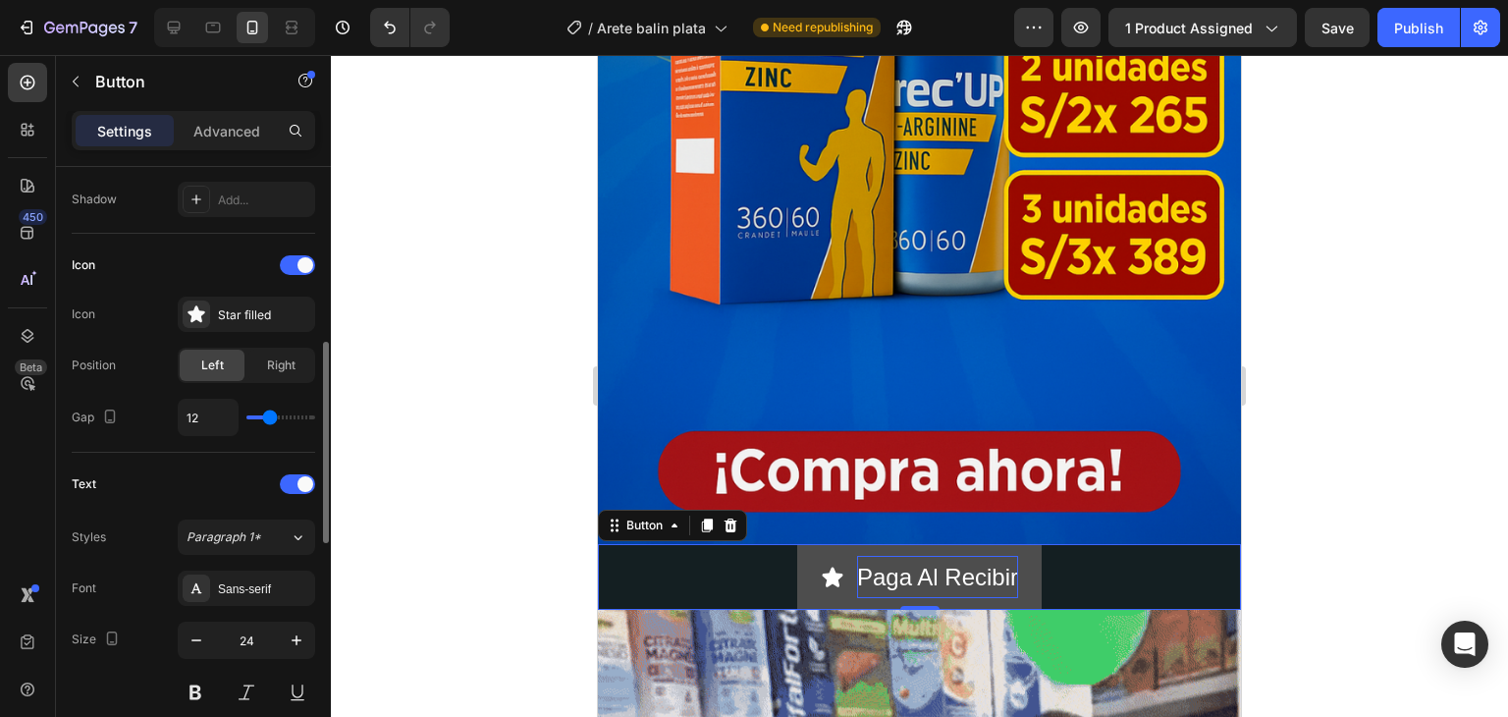
type input "11"
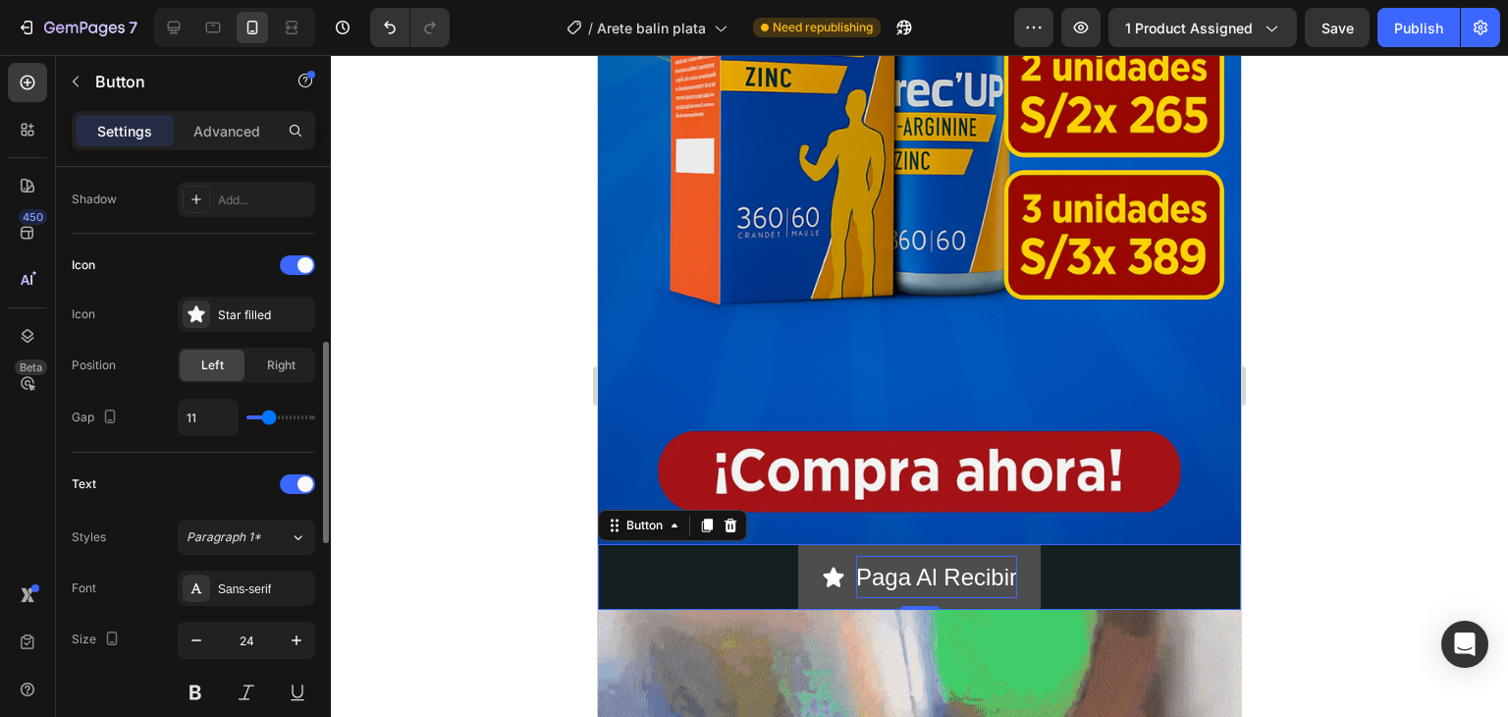
type input "10"
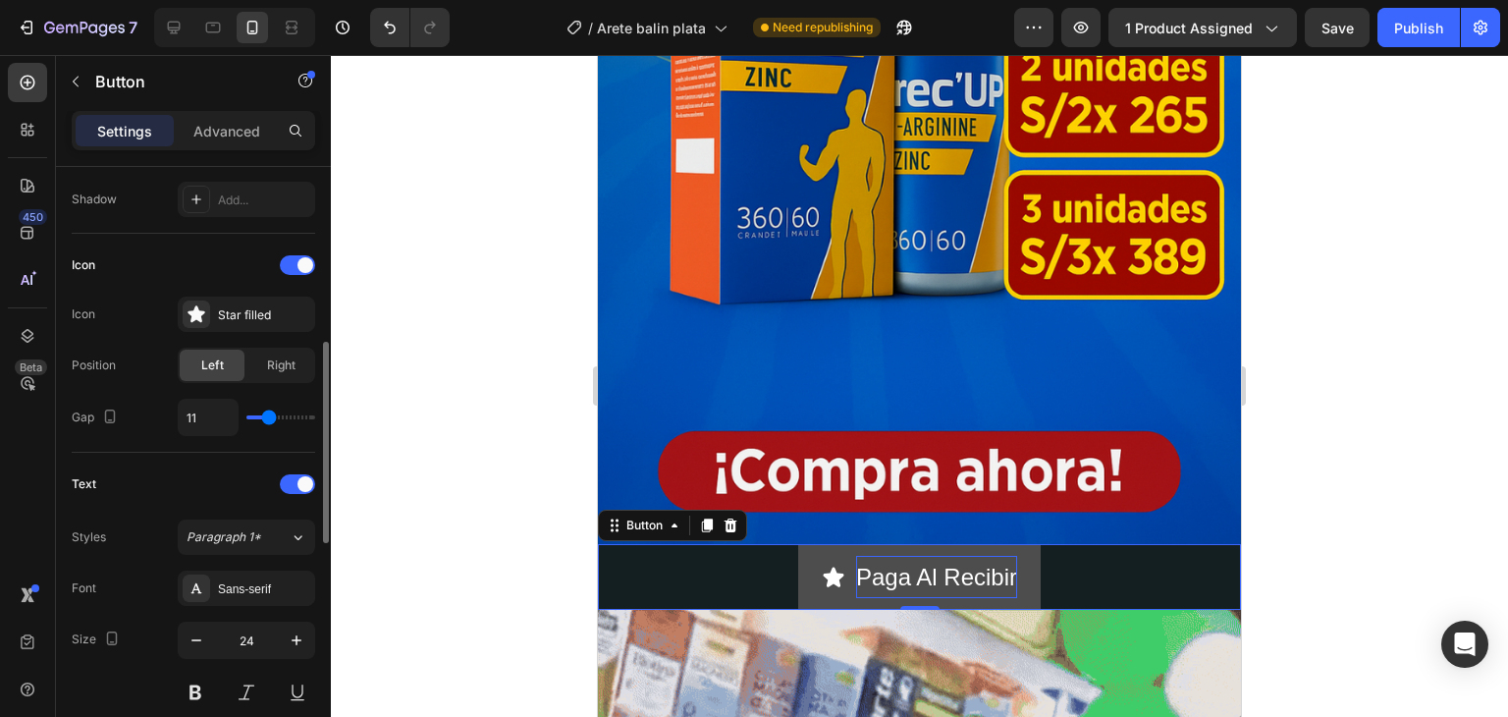
type input "10"
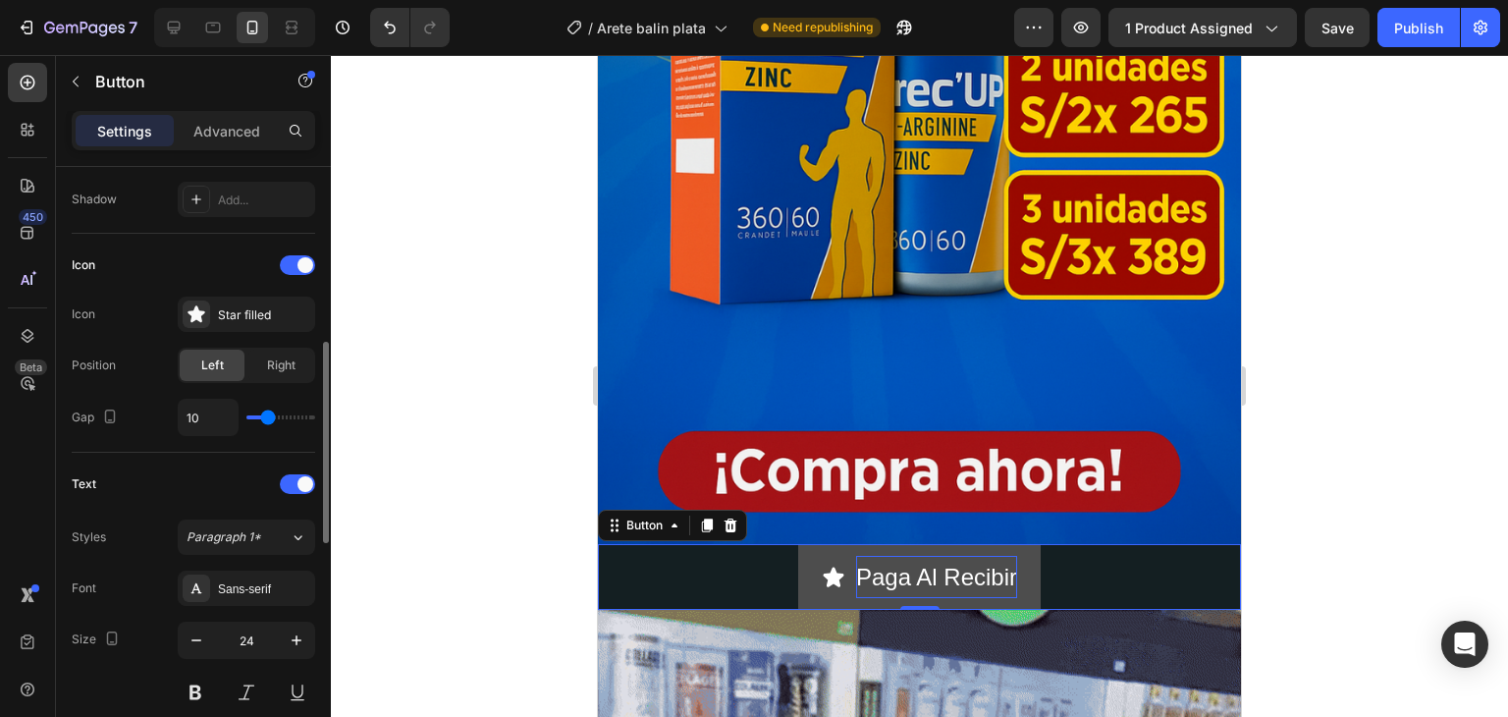
type input "9"
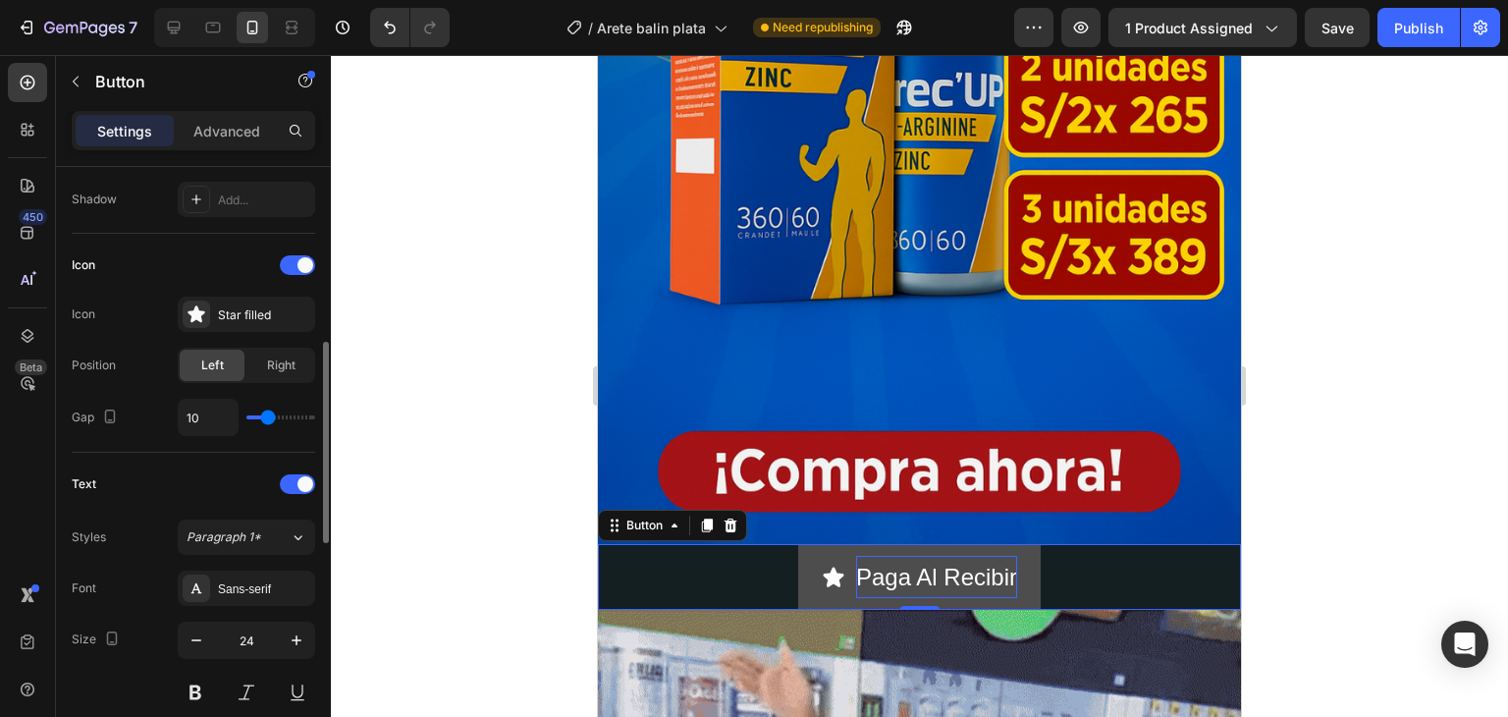
type input "9"
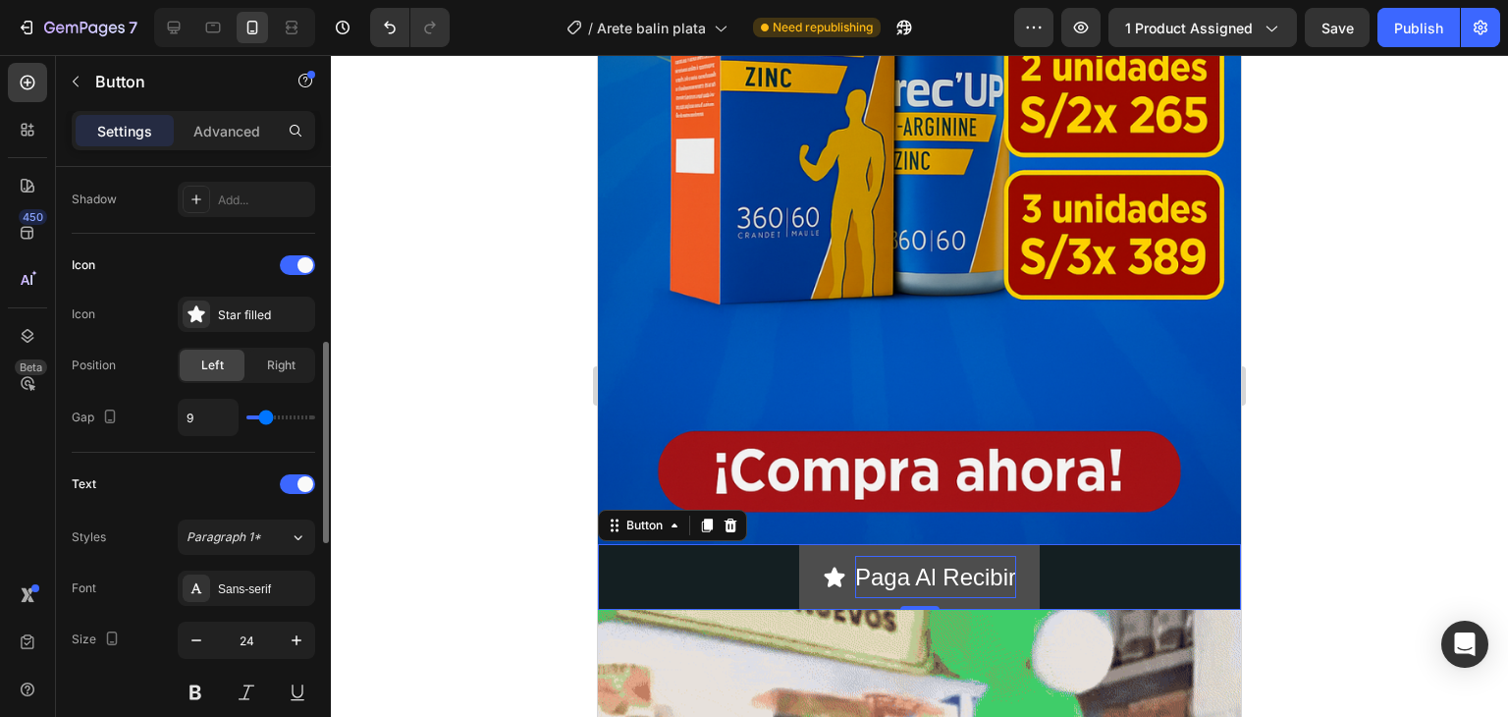
type input "12"
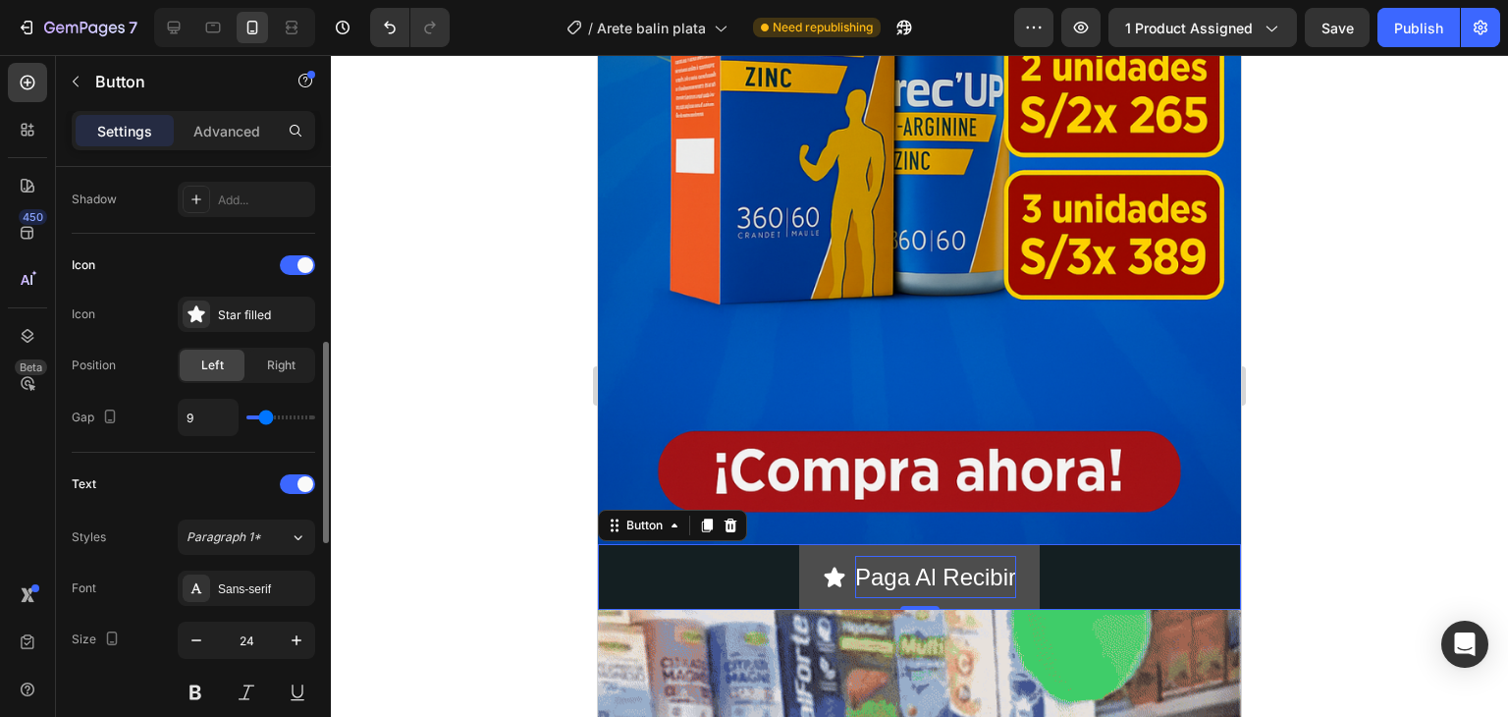
type input "12"
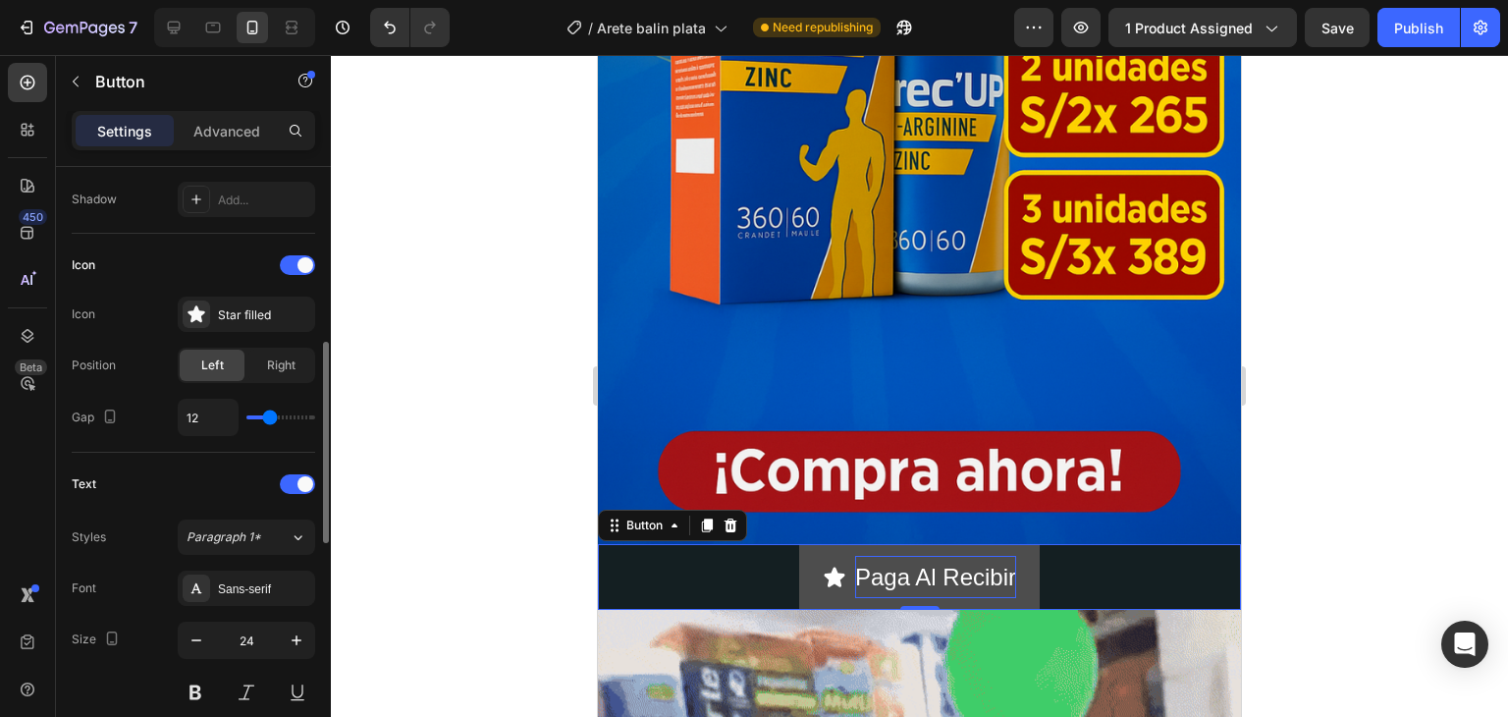
type input "20"
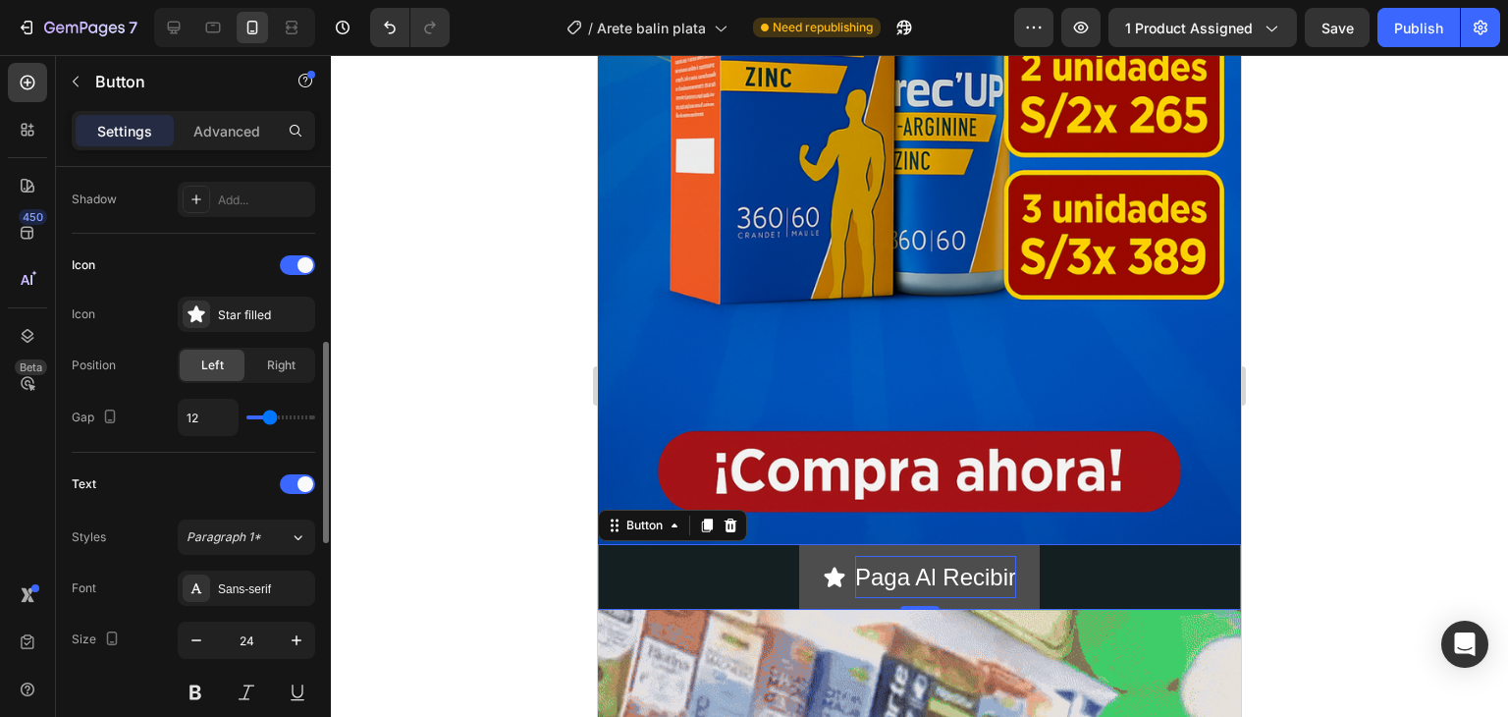
type input "20"
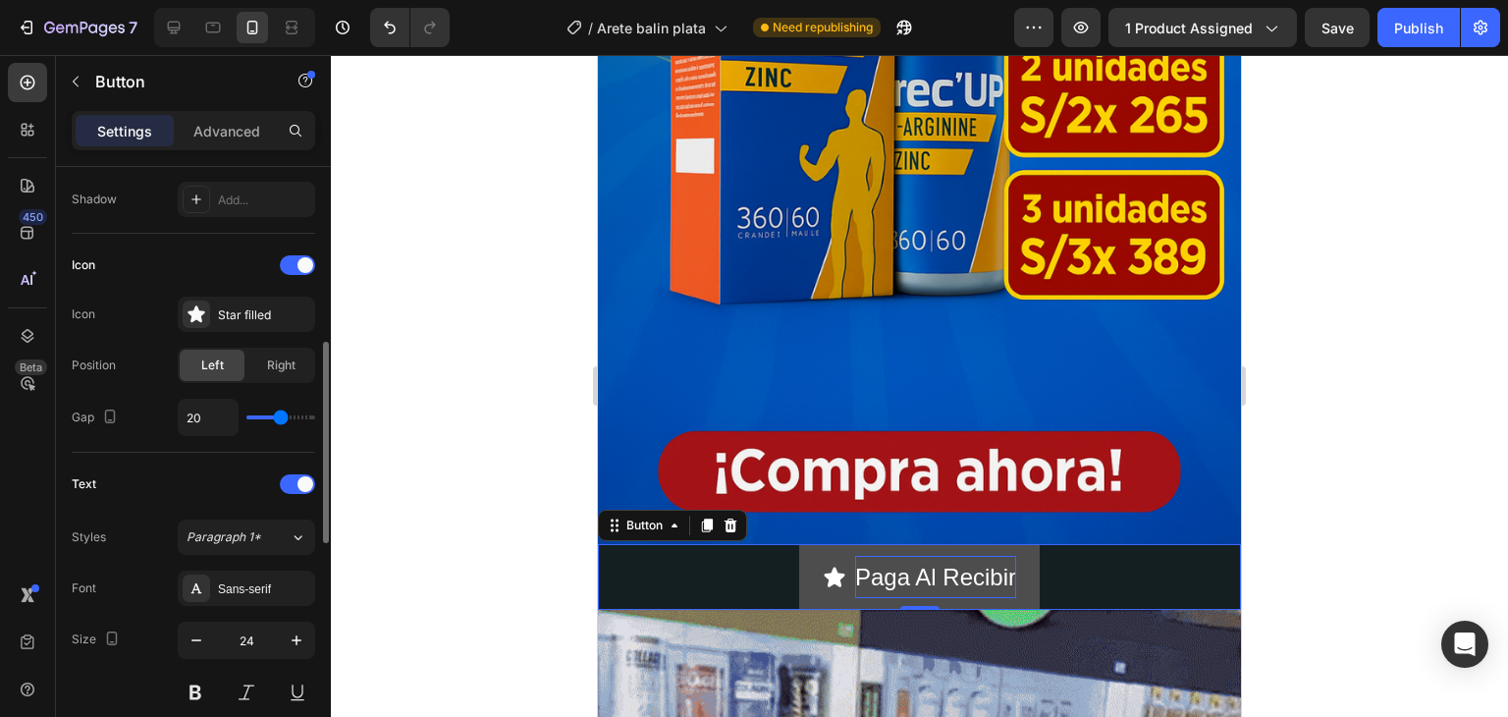
type input "27"
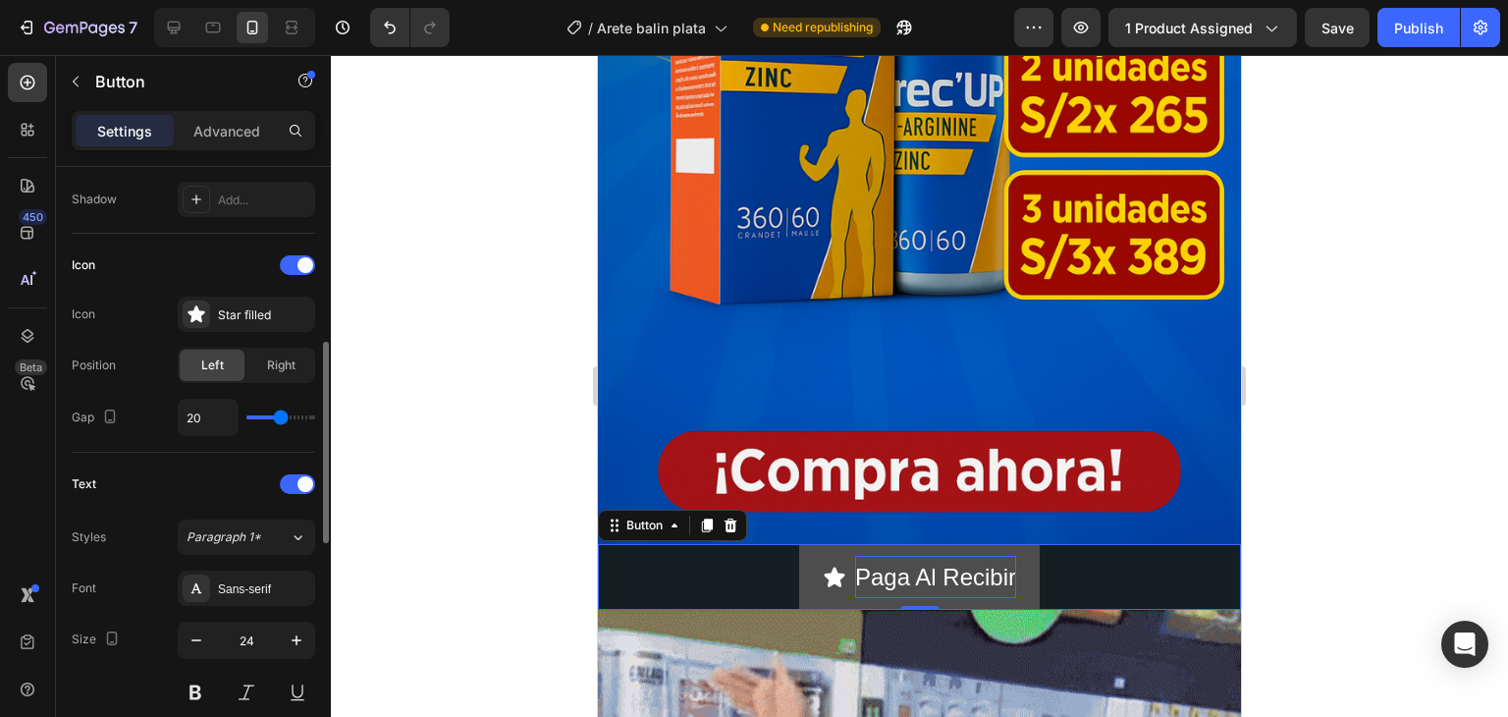
type input "27"
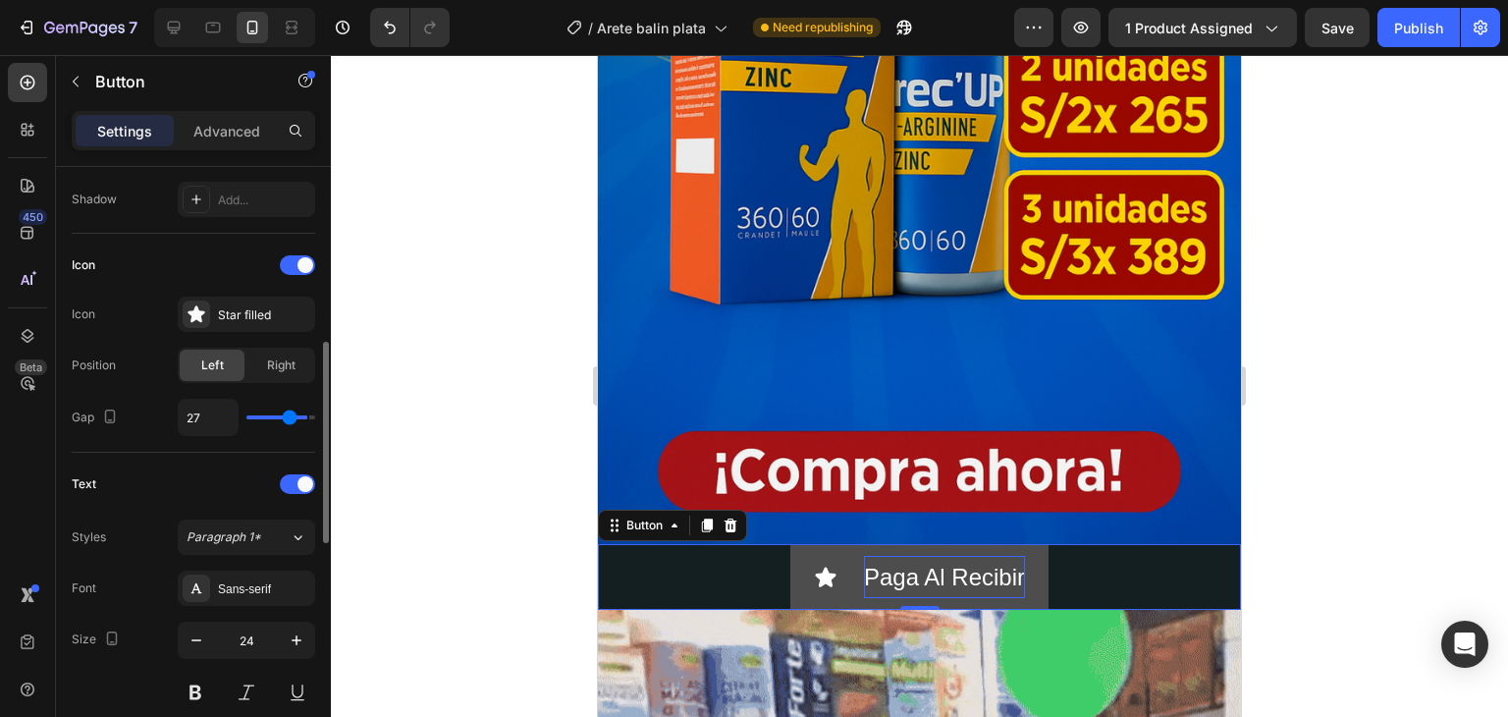
type input "35"
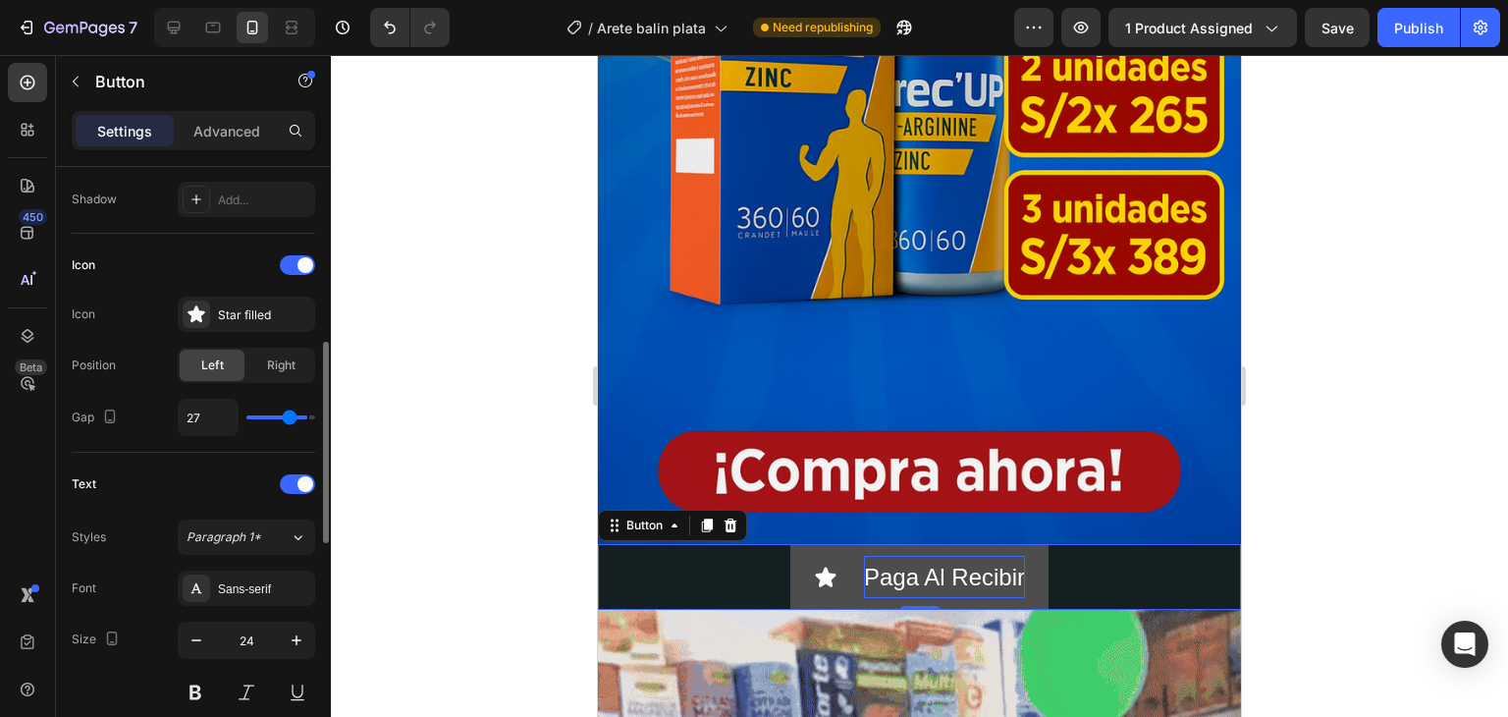
type input "35"
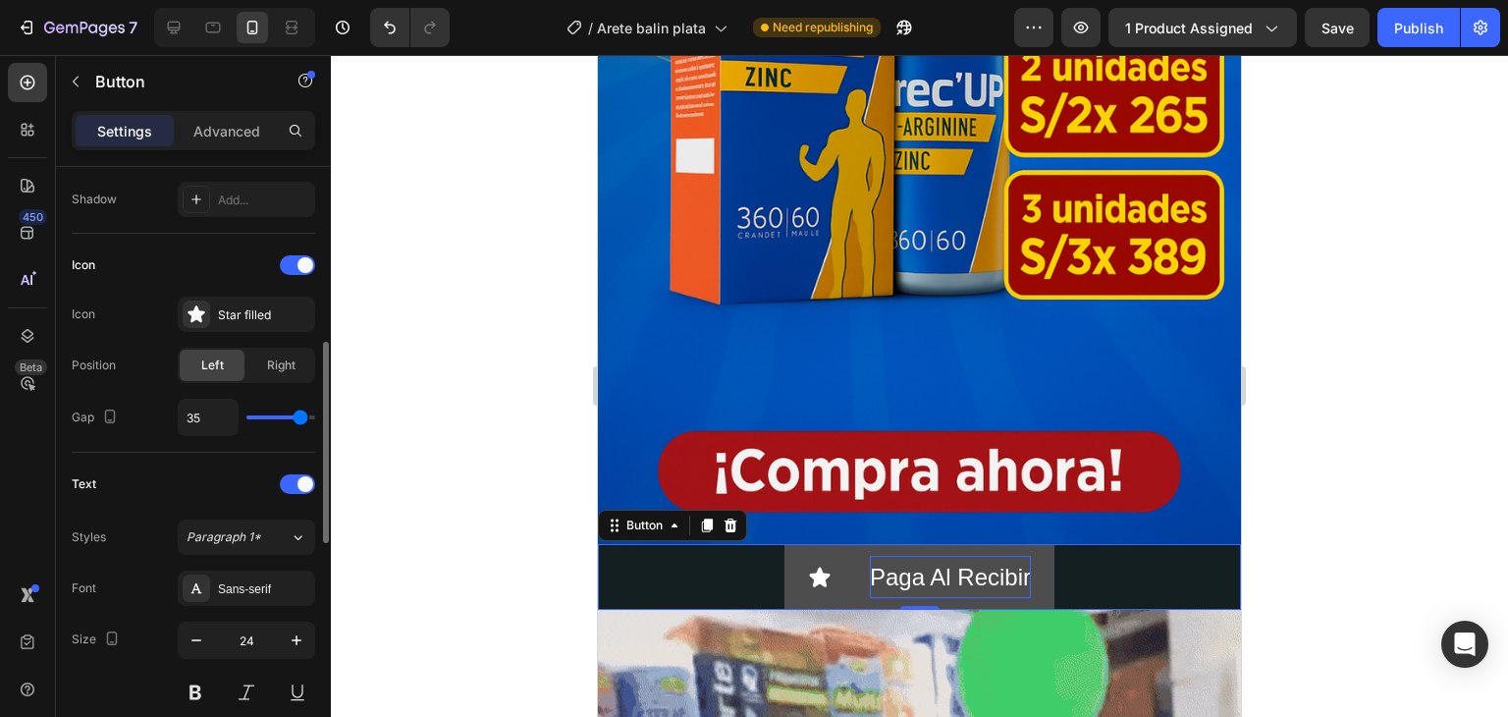
type input "39"
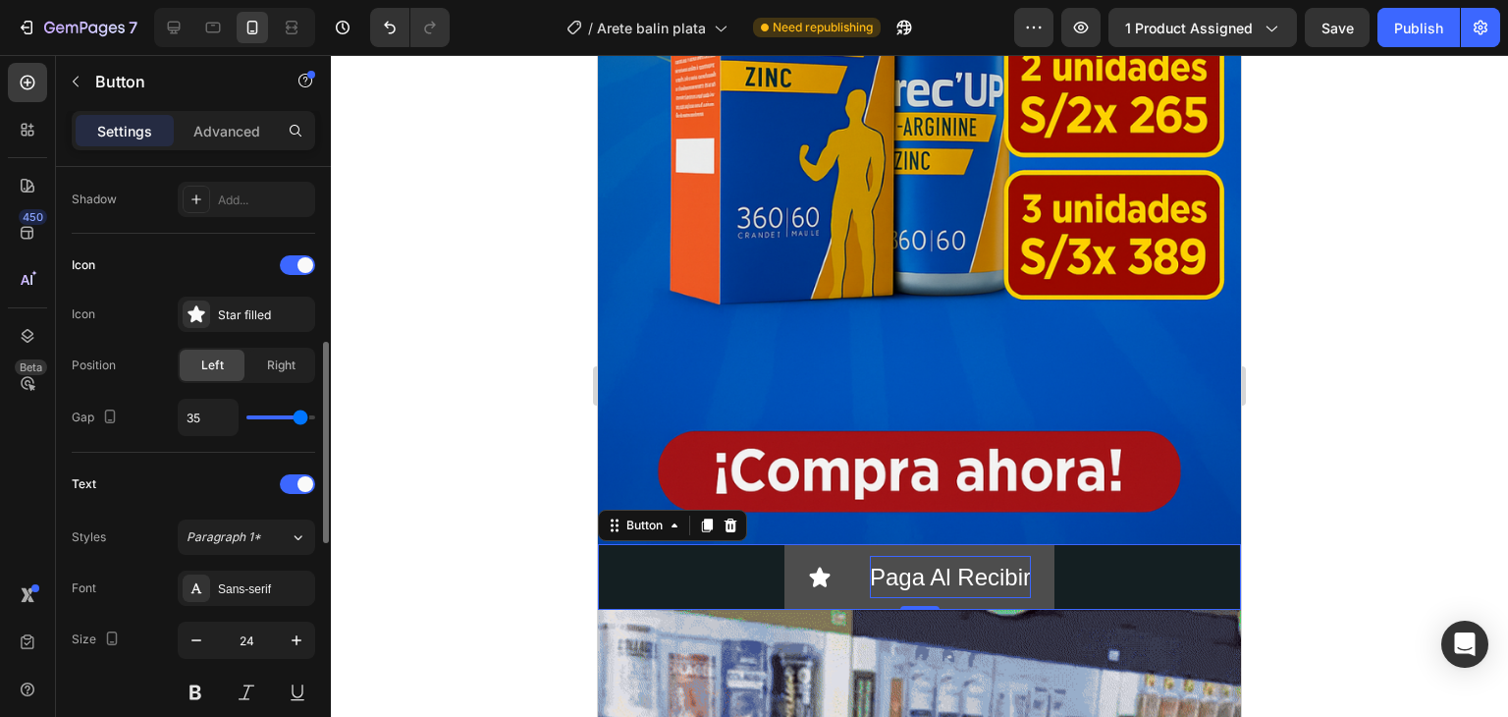
type input "39"
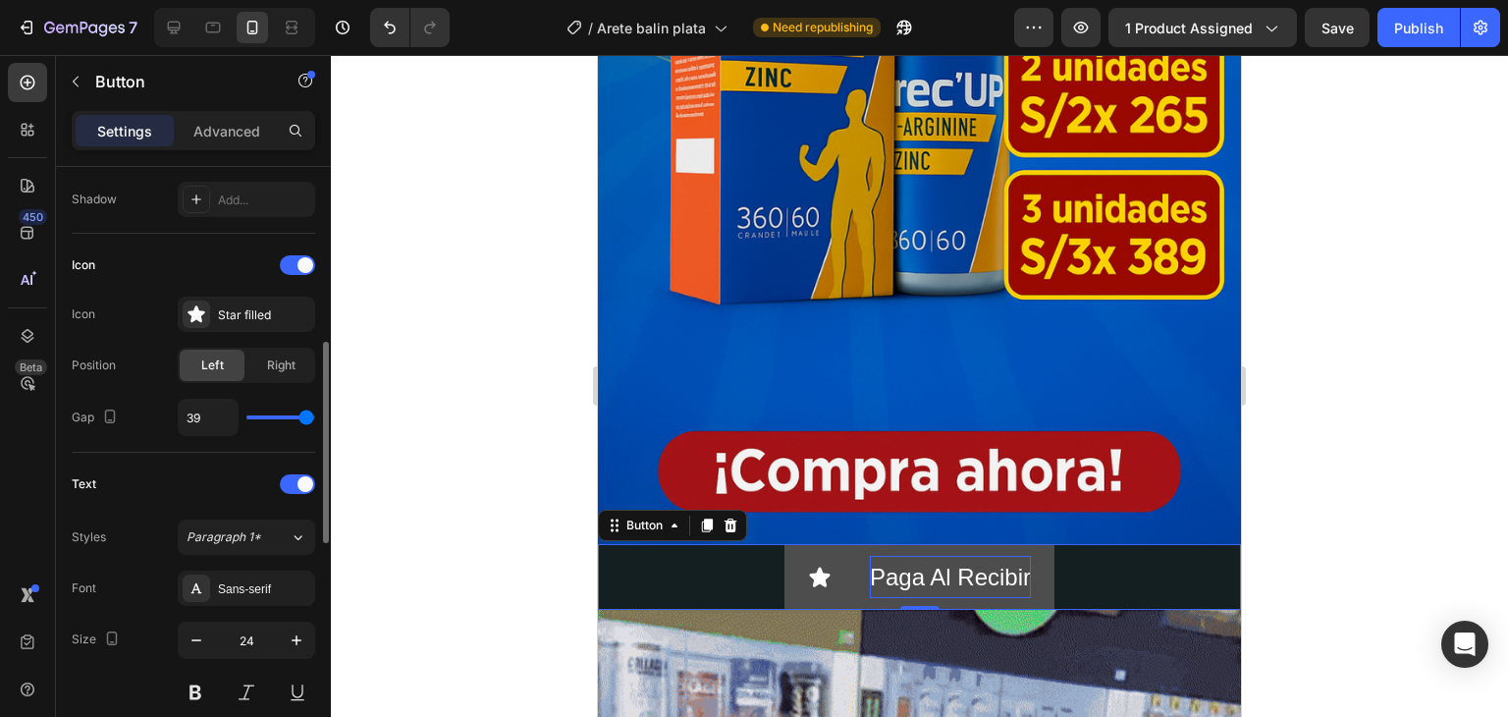
type input "40"
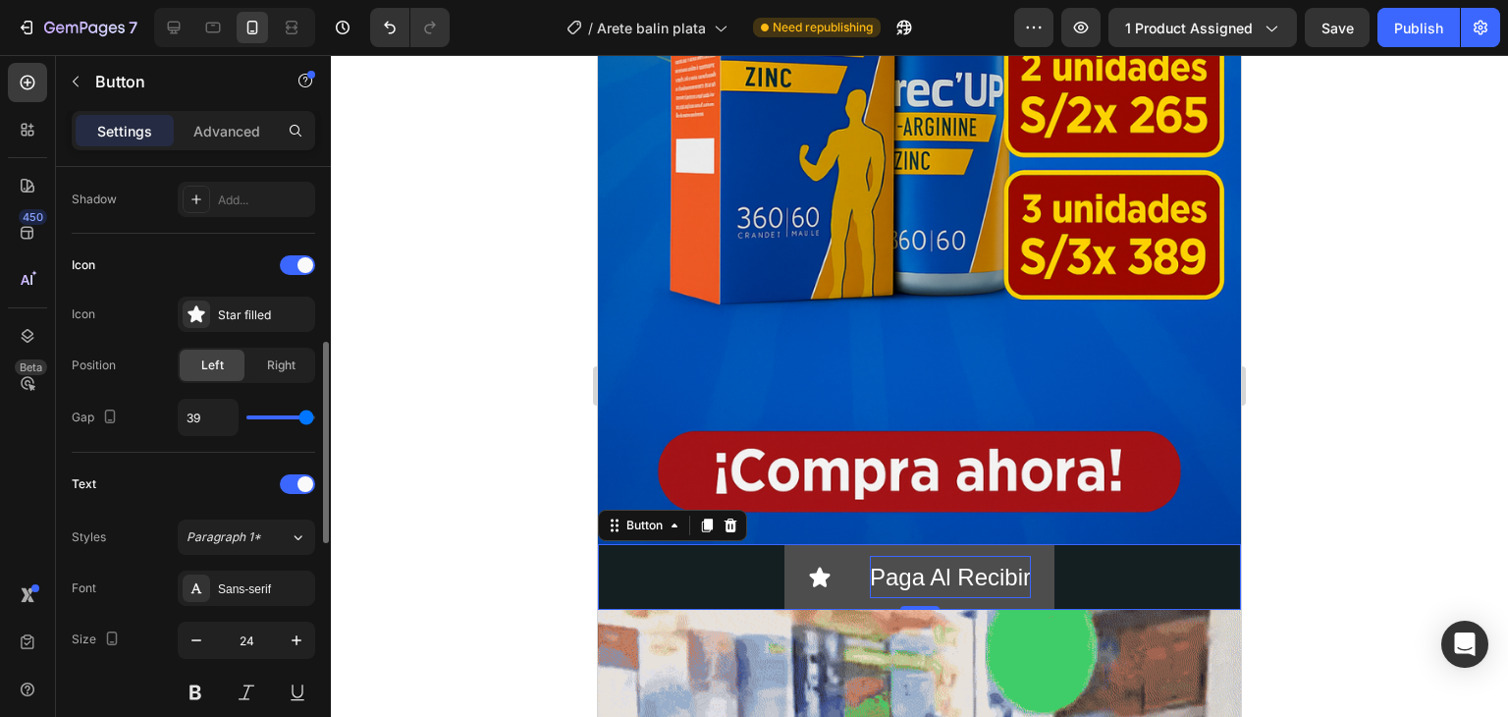
type input "40"
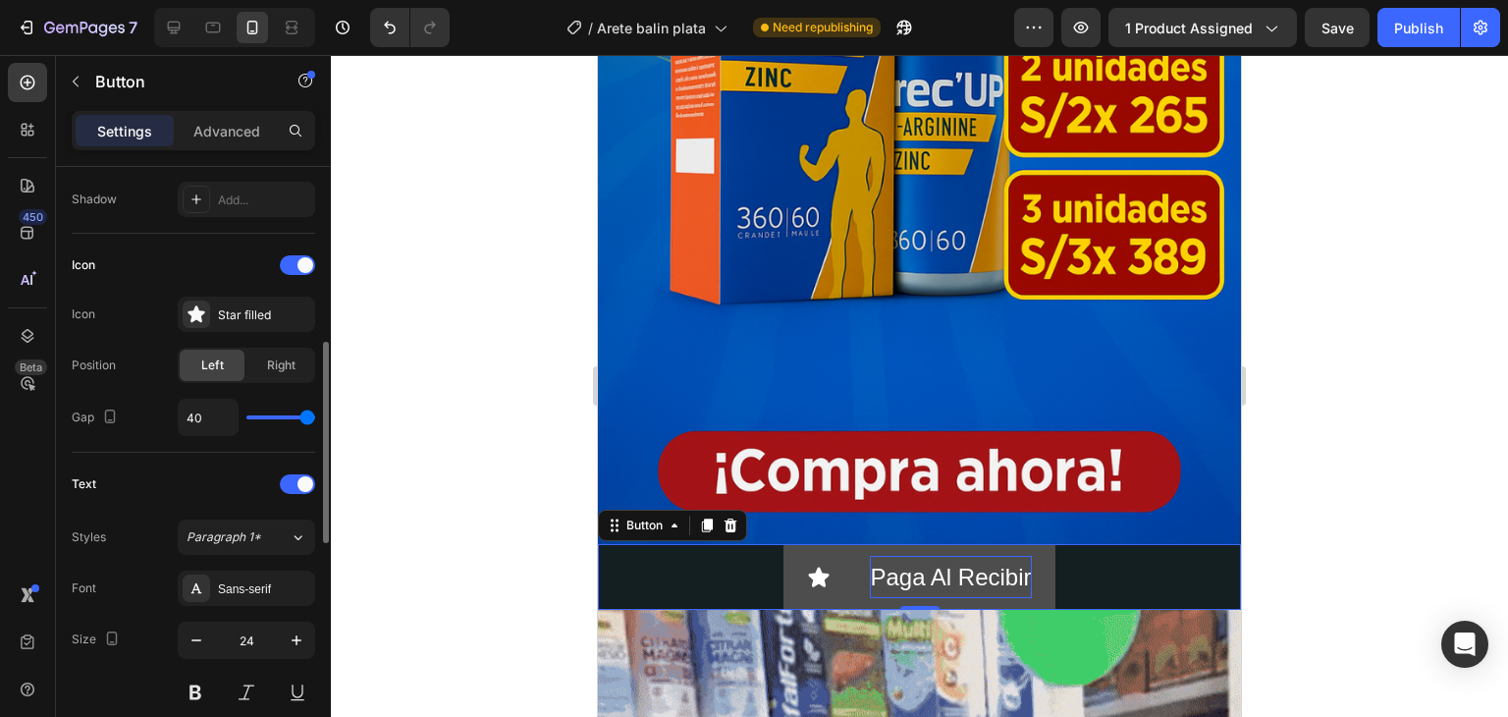
drag, startPoint x: 310, startPoint y: 417, endPoint x: 335, endPoint y: 416, distance: 24.6
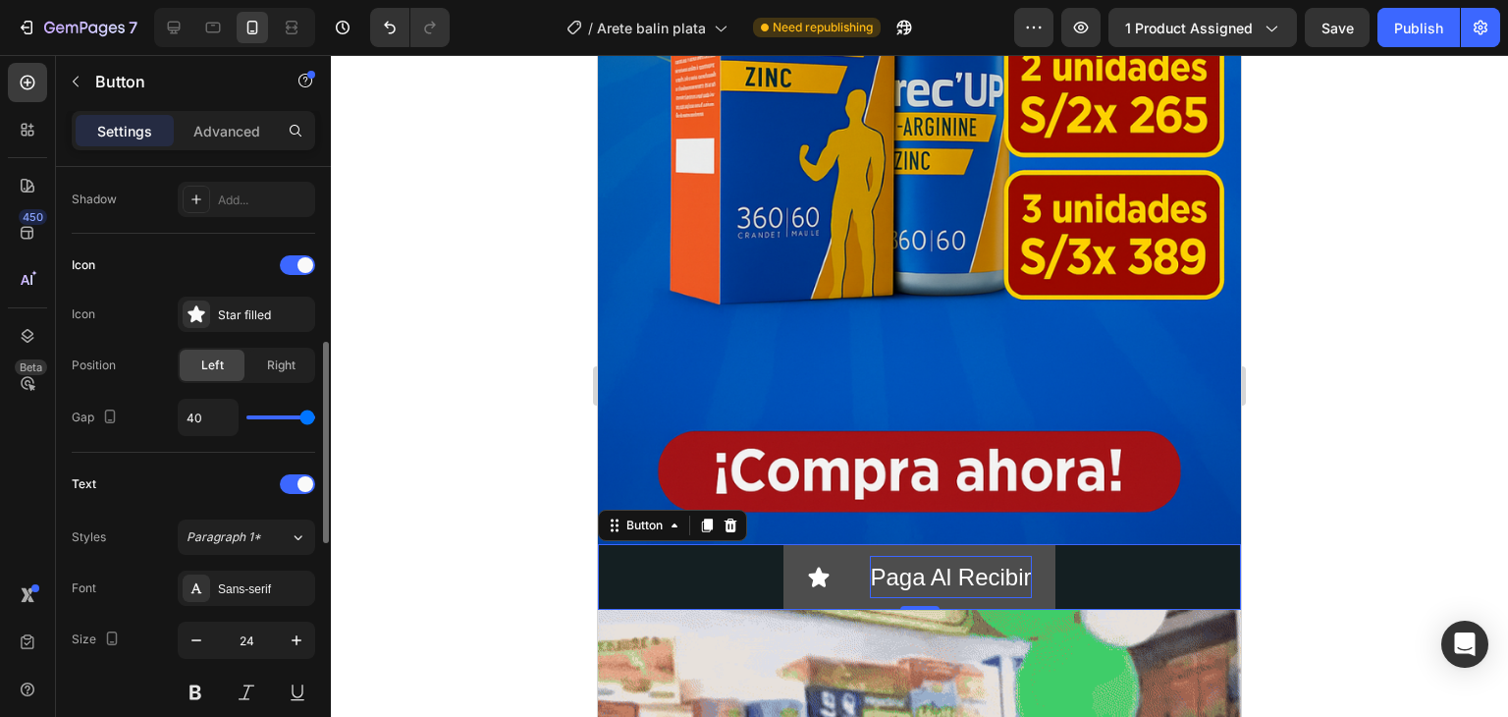
click at [315, 416] on input "range" at bounding box center [280, 417] width 69 height 4
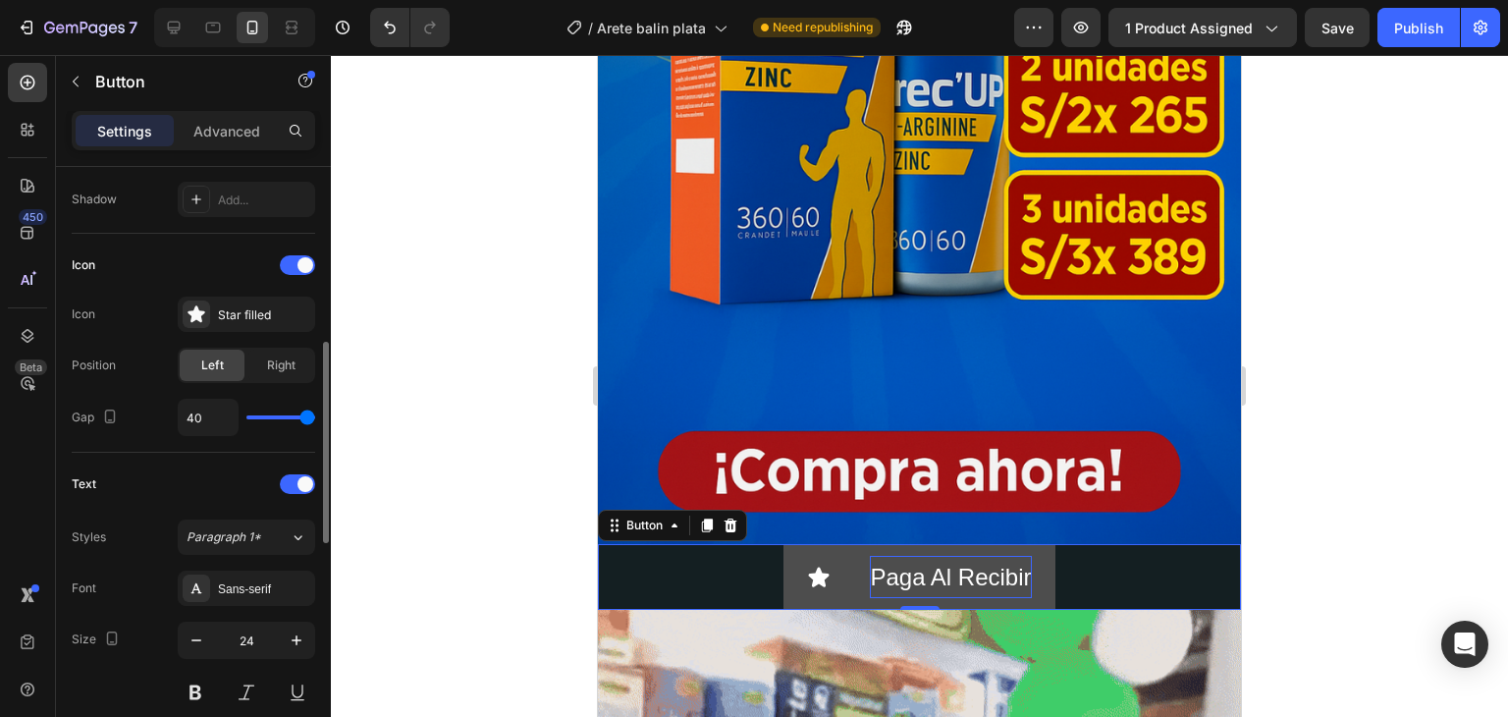
click at [267, 422] on div "40" at bounding box center [246, 417] width 137 height 37
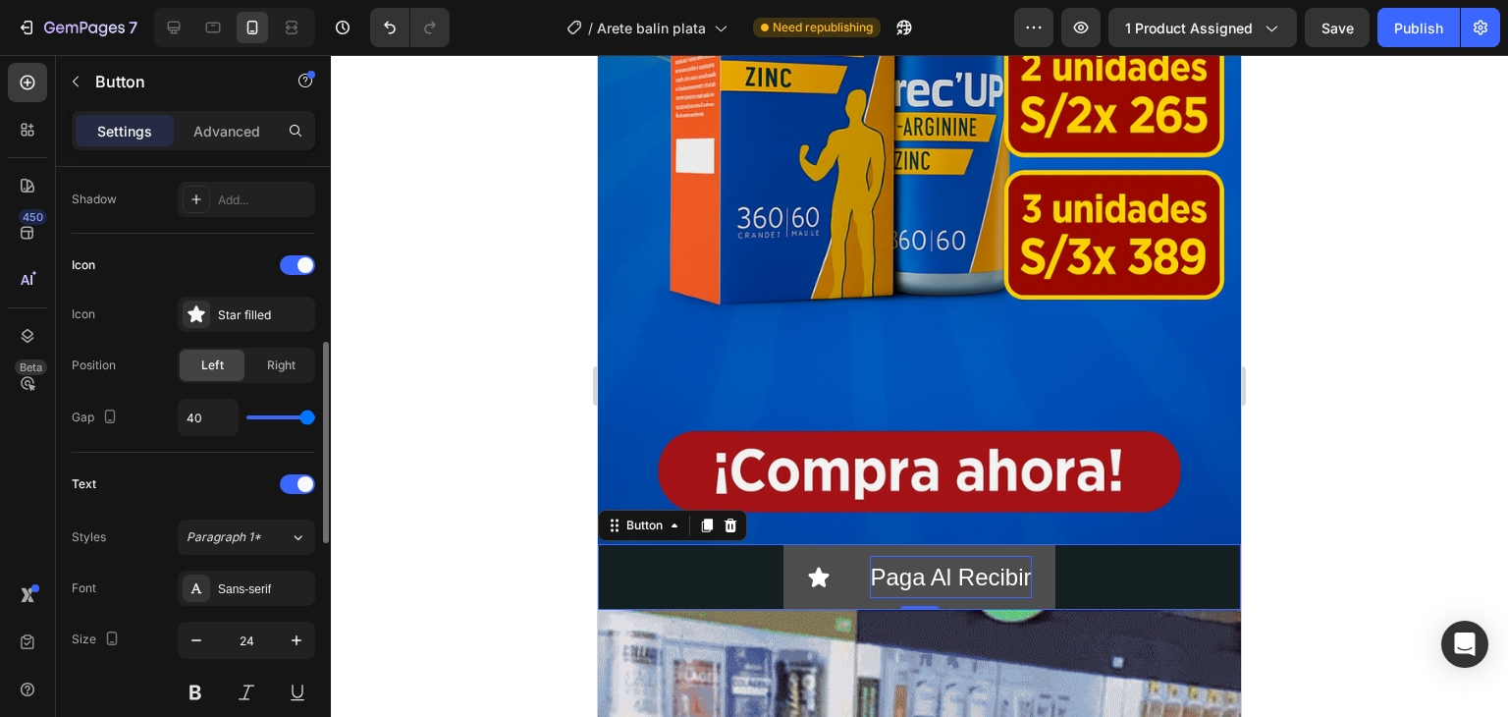
click at [278, 395] on div "Icon Icon Star filled Position Left Right Gap 40" at bounding box center [194, 342] width 244 height 187
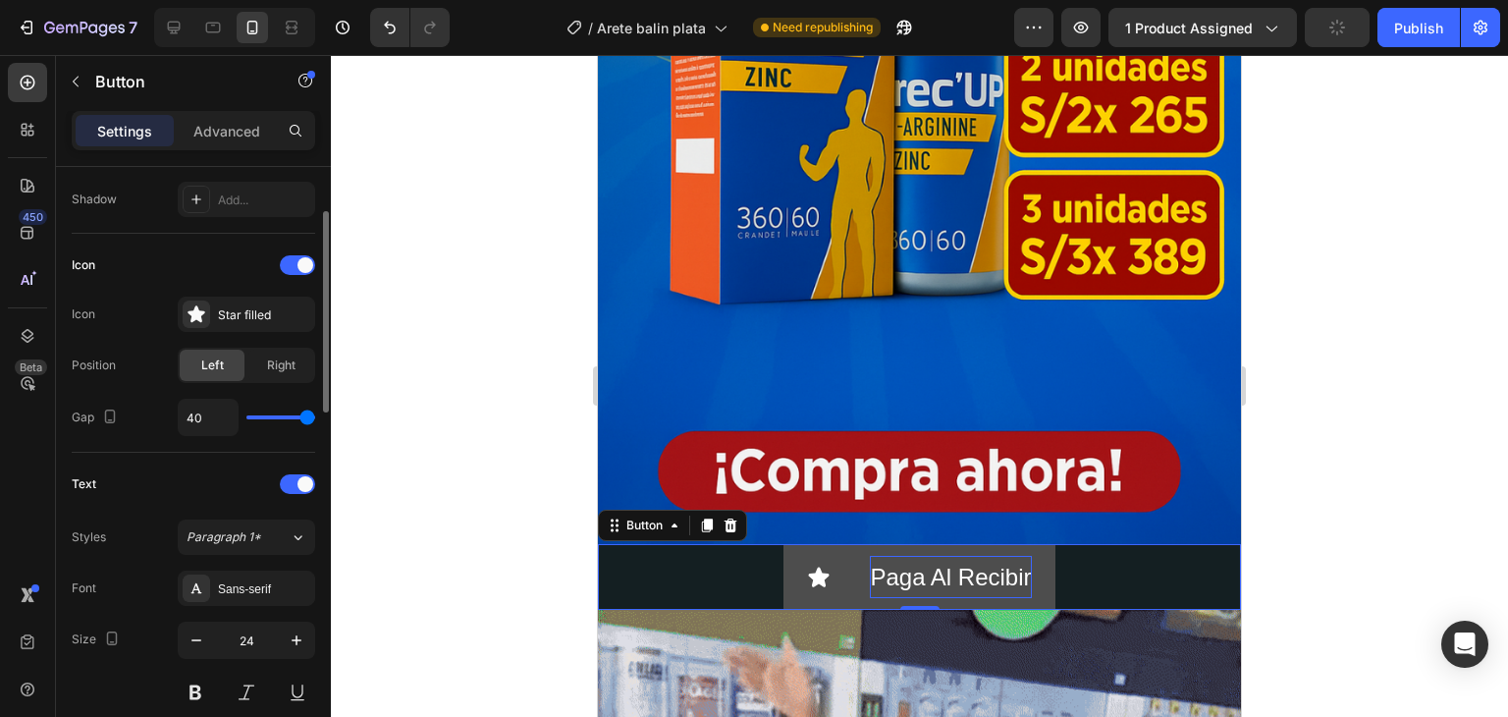
scroll to position [427, 0]
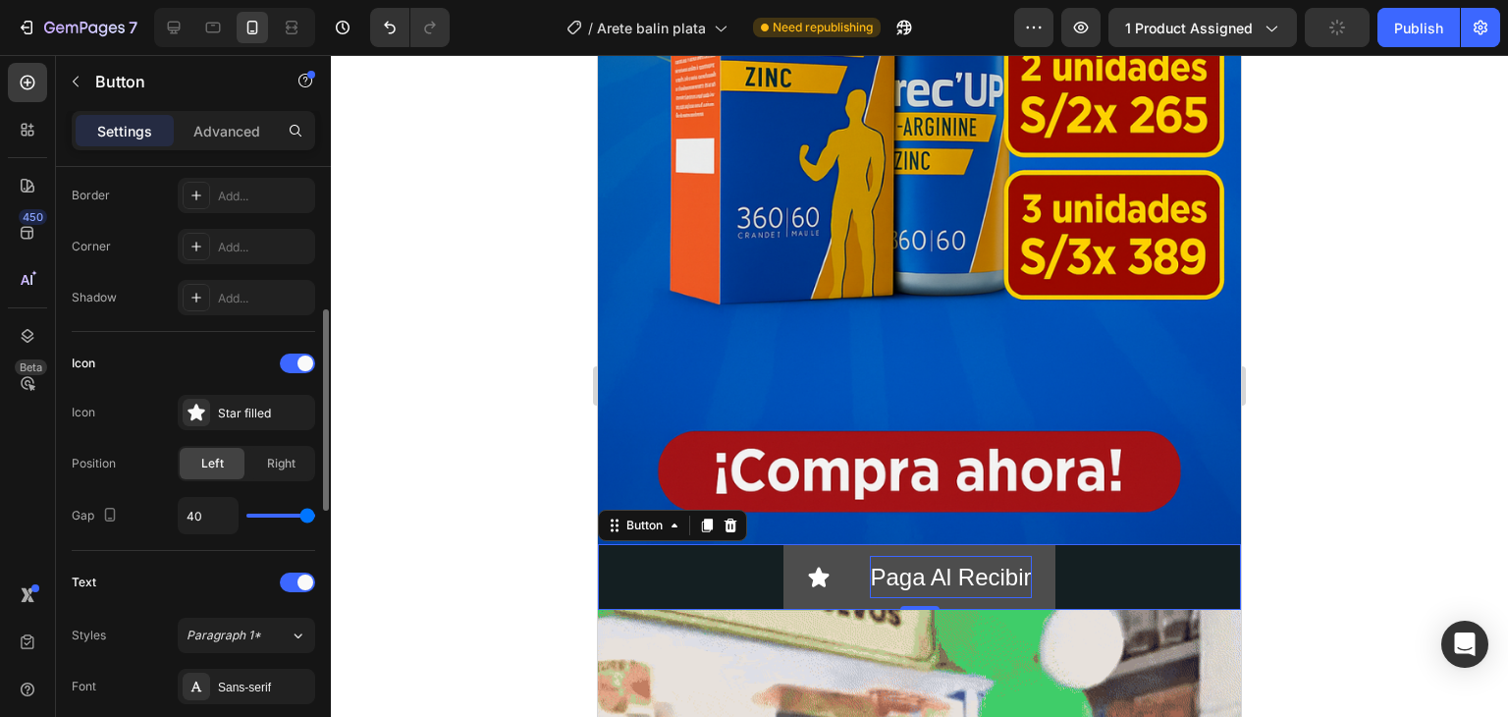
click at [189, 351] on div "Icon" at bounding box center [194, 363] width 244 height 31
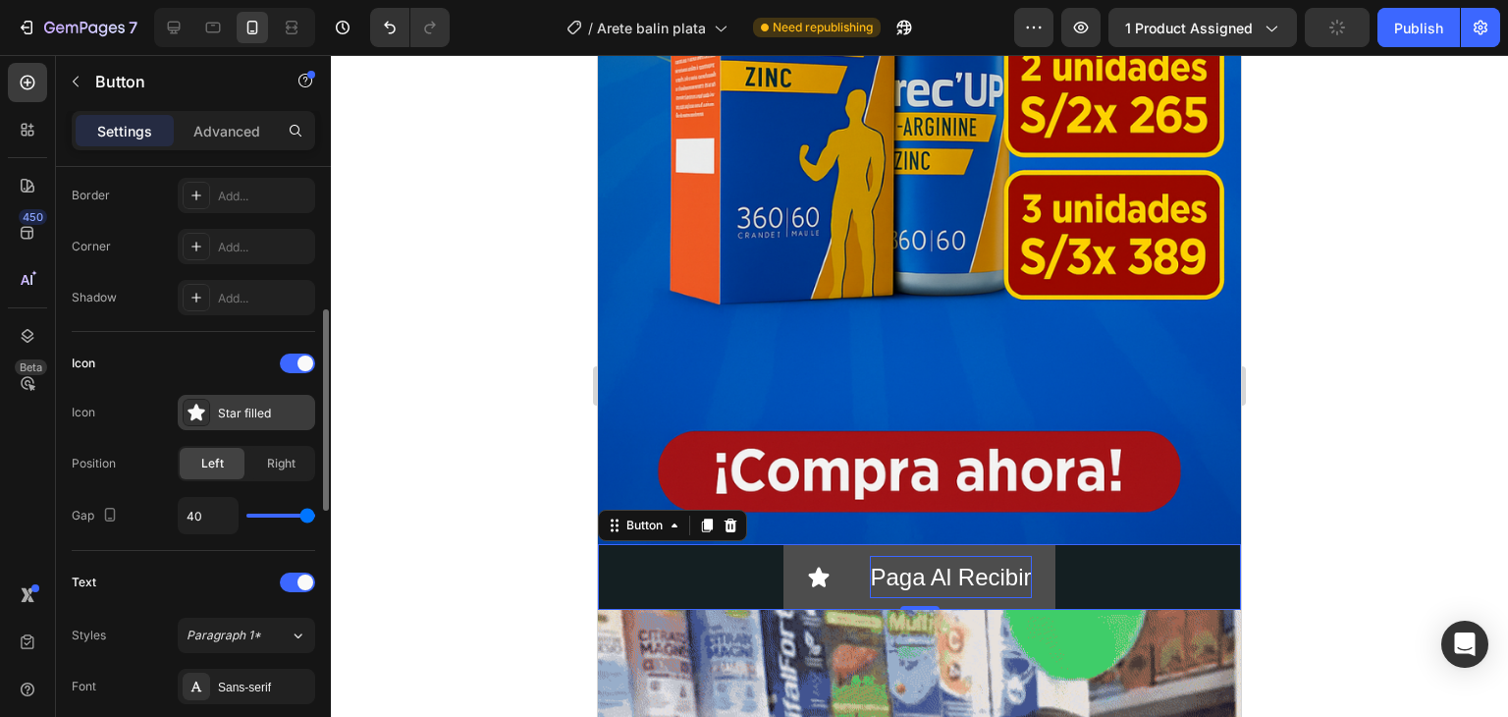
click at [241, 409] on div "Star filled" at bounding box center [264, 414] width 92 height 18
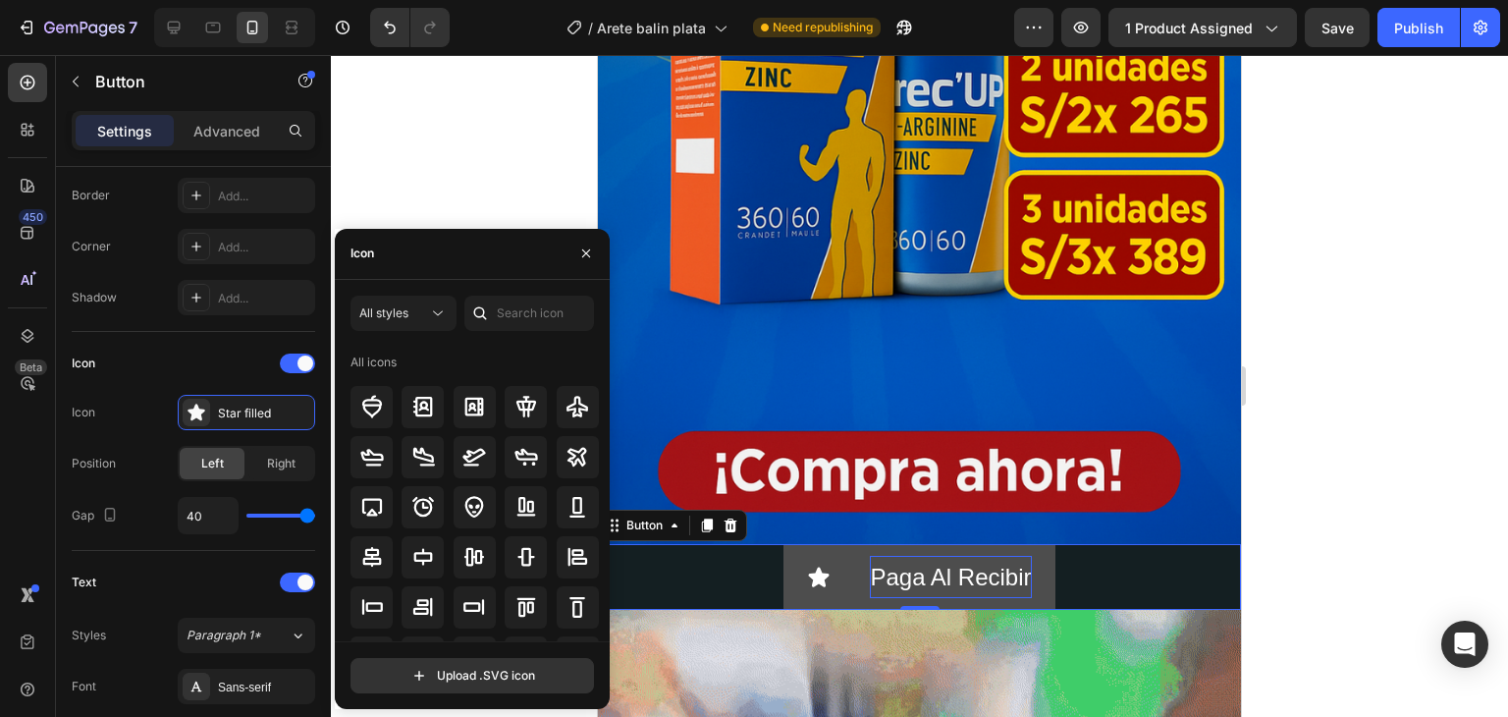
scroll to position [98, 0]
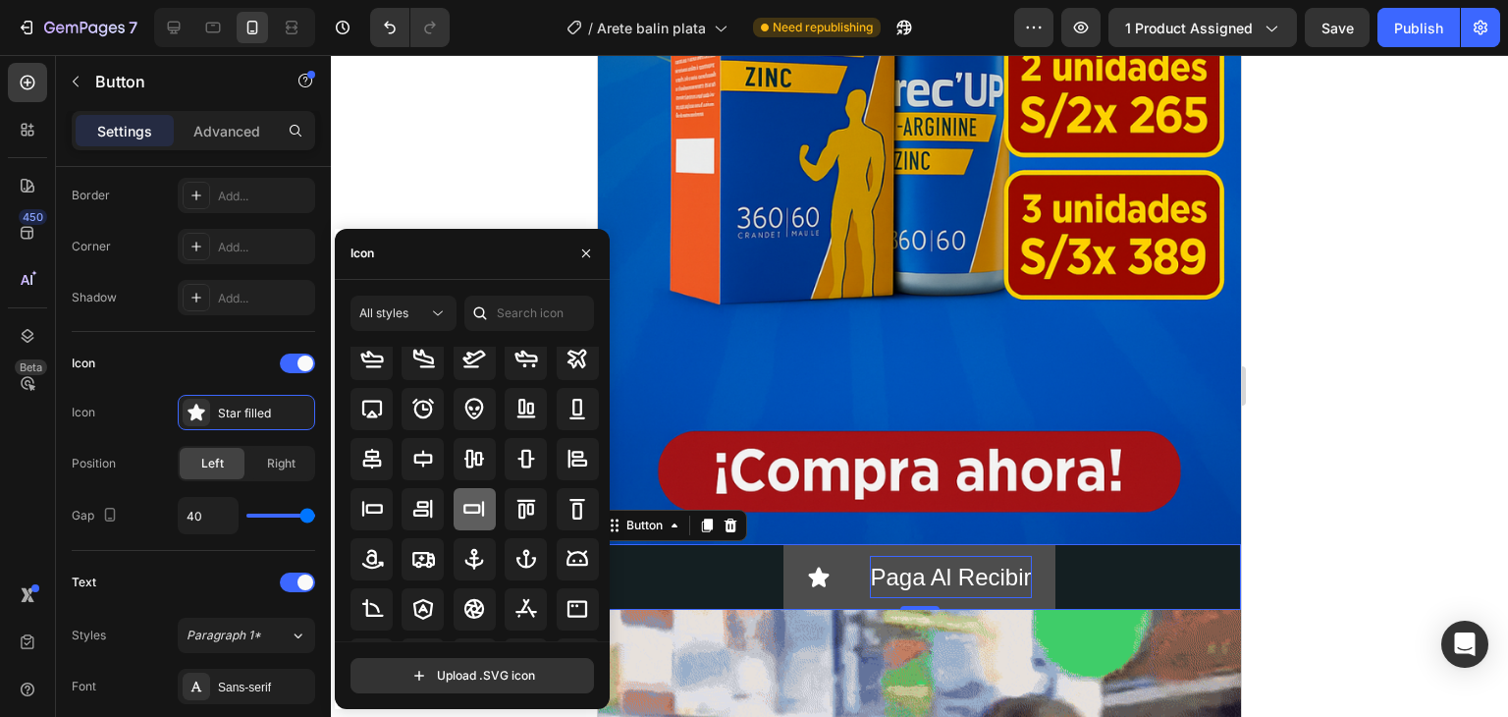
click at [471, 515] on icon at bounding box center [474, 509] width 24 height 24
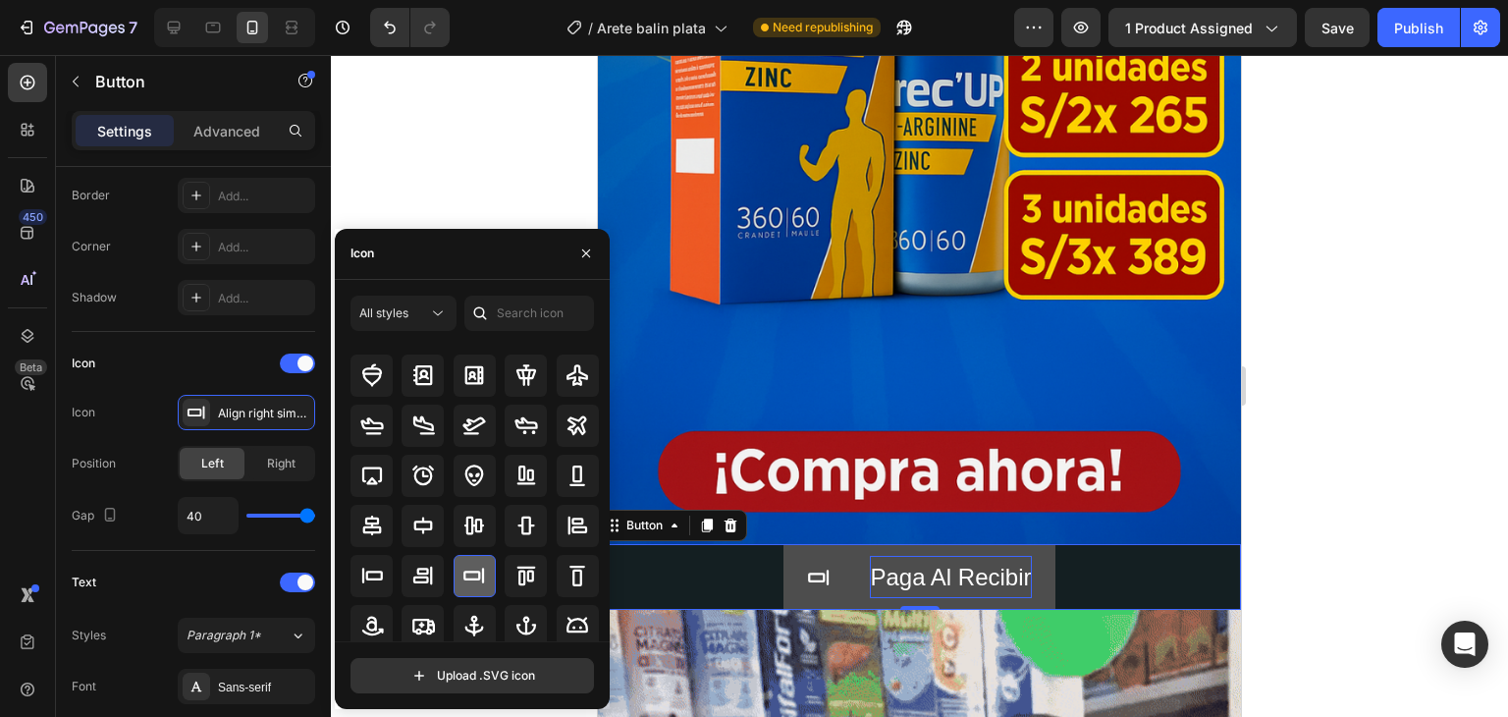
scroll to position [0, 0]
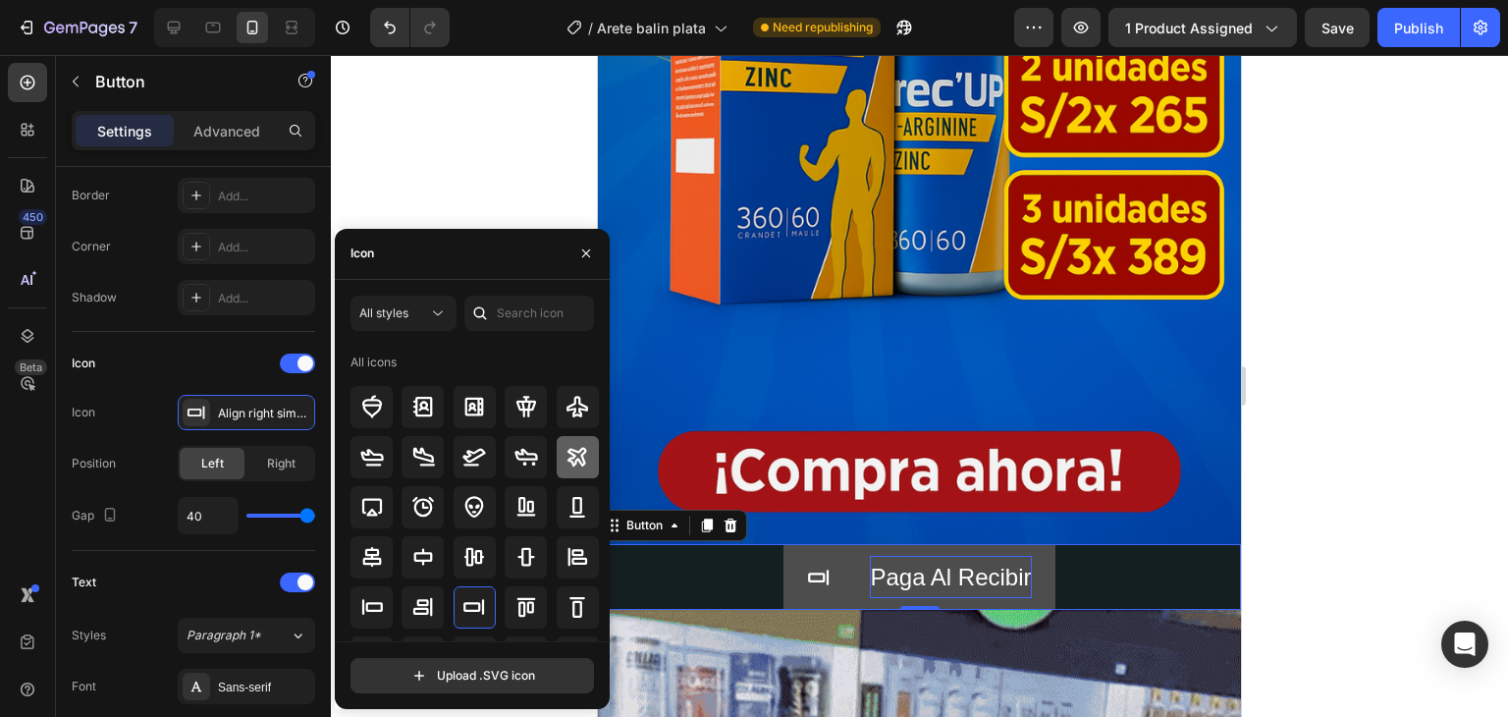
click at [566, 464] on icon at bounding box center [578, 457] width 24 height 24
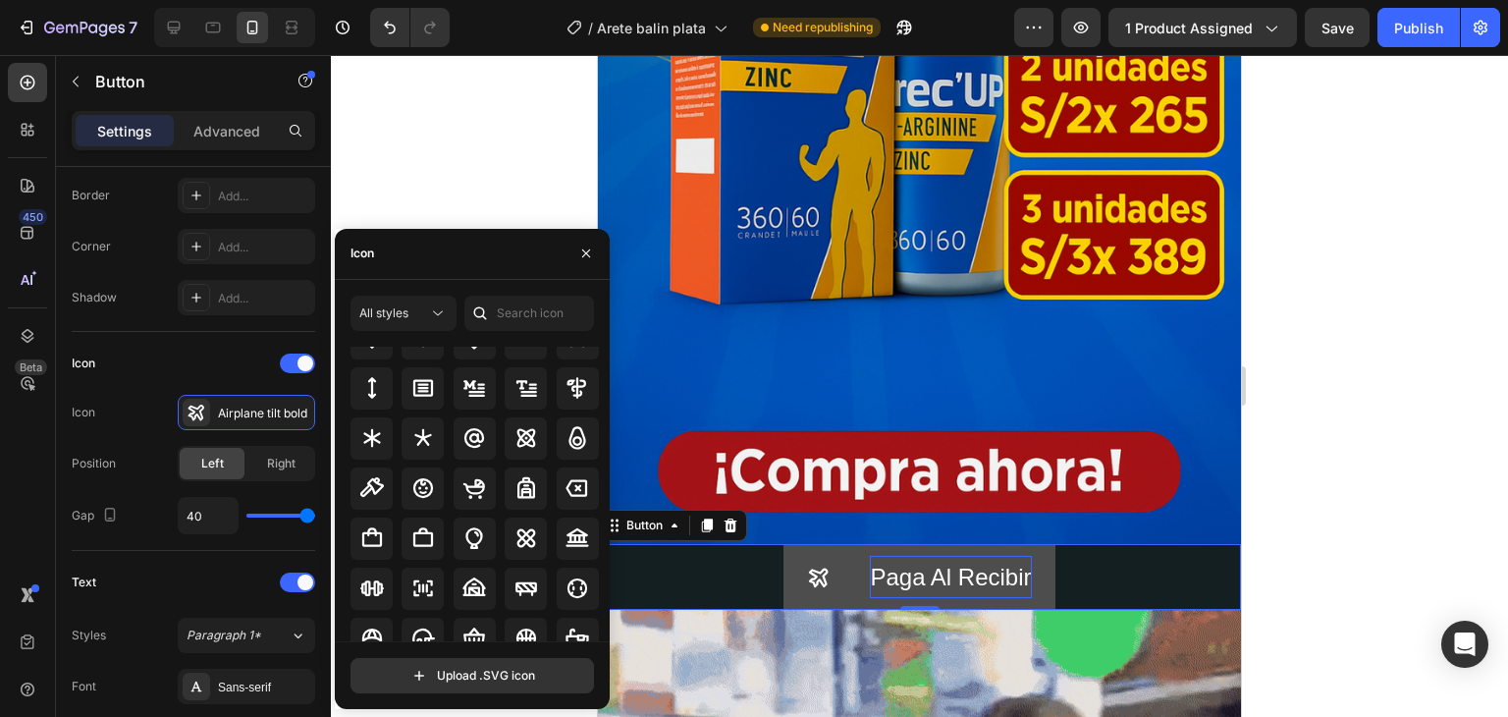
scroll to position [1178, 0]
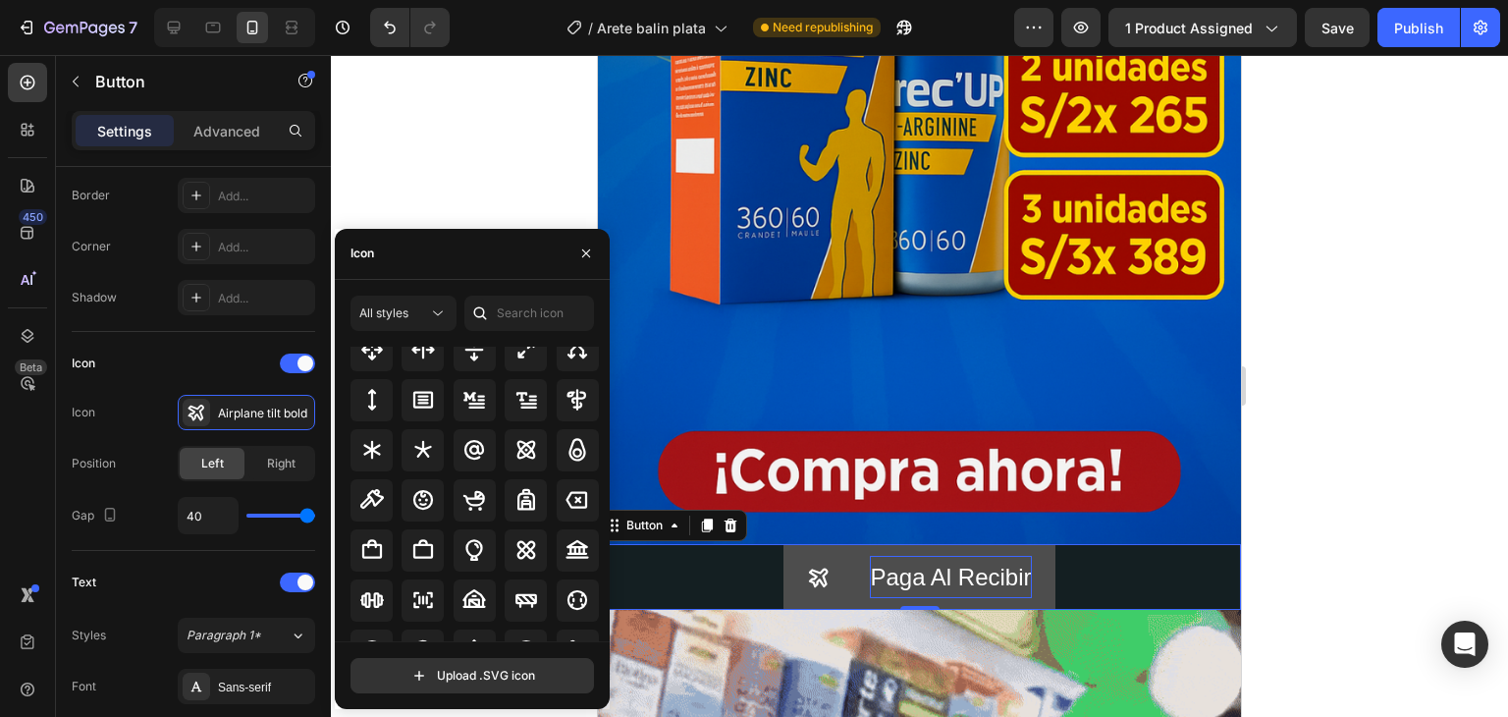
click at [491, 263] on div "Icon" at bounding box center [472, 254] width 275 height 51
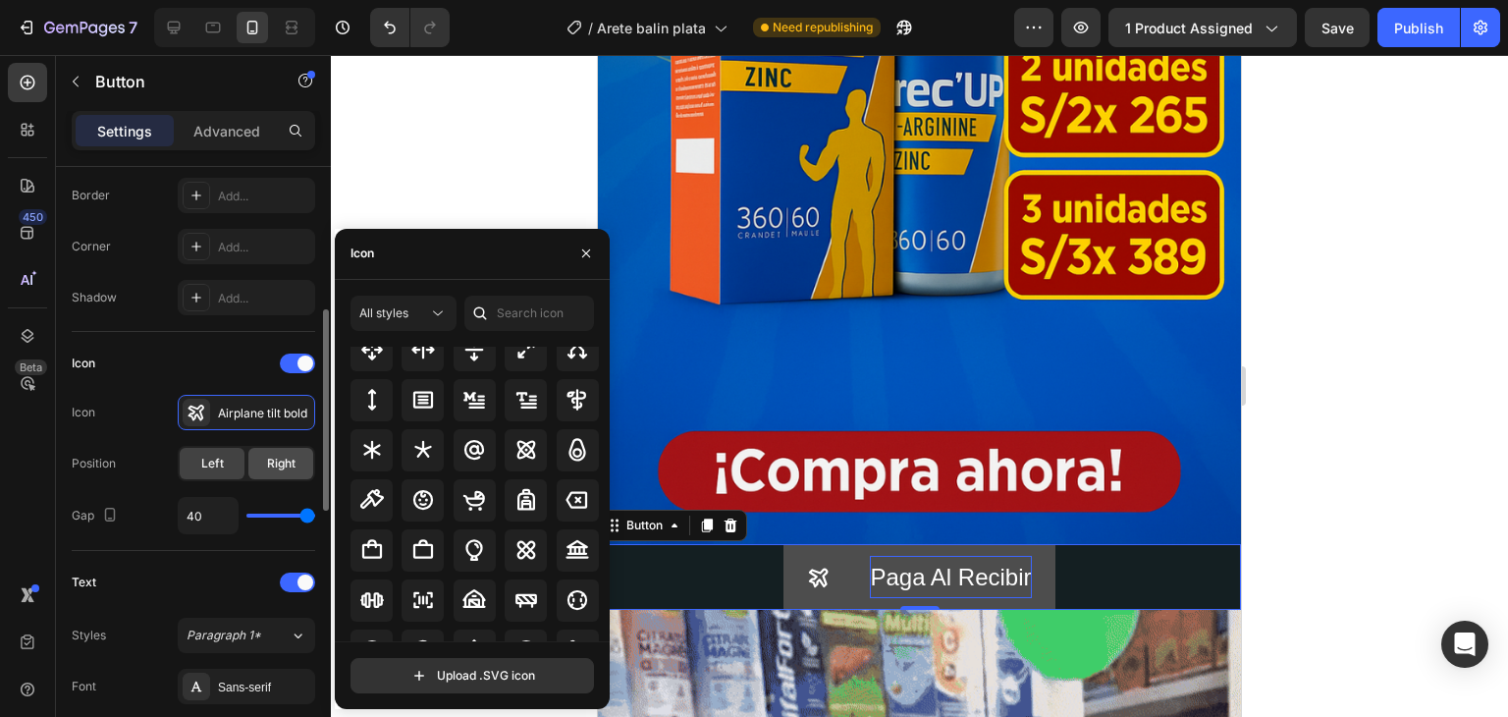
click at [283, 464] on span "Right" at bounding box center [281, 464] width 28 height 18
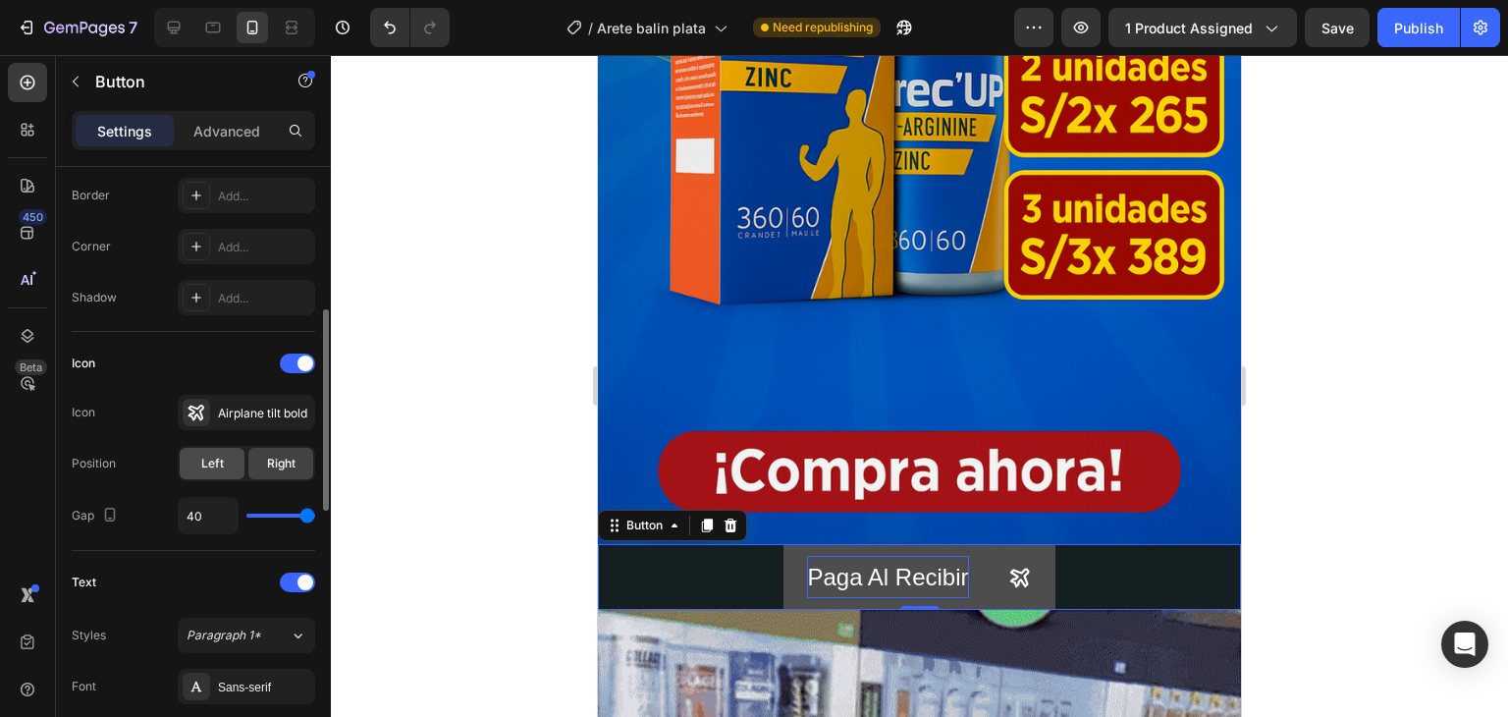
click at [222, 462] on span "Left" at bounding box center [212, 464] width 23 height 18
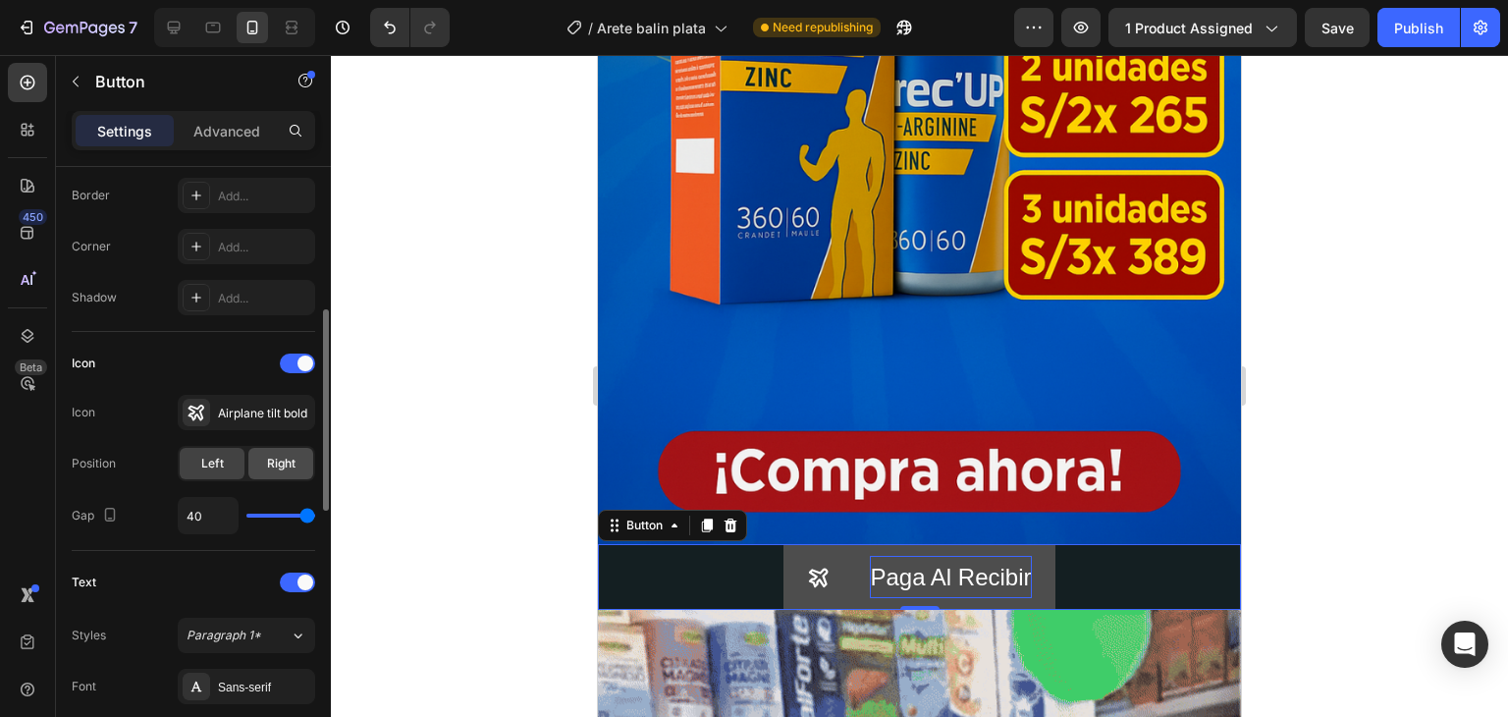
click at [261, 459] on div "Right" at bounding box center [280, 463] width 65 height 31
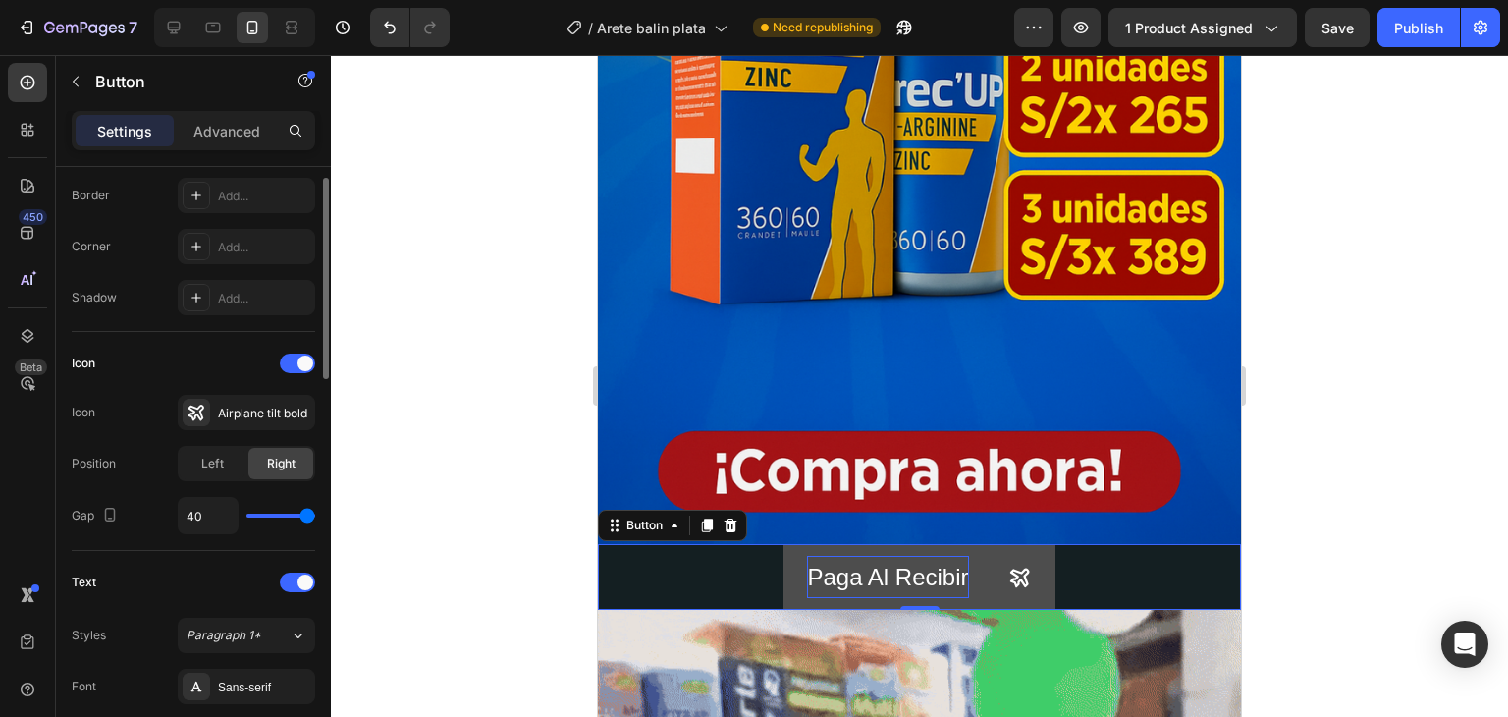
scroll to position [329, 0]
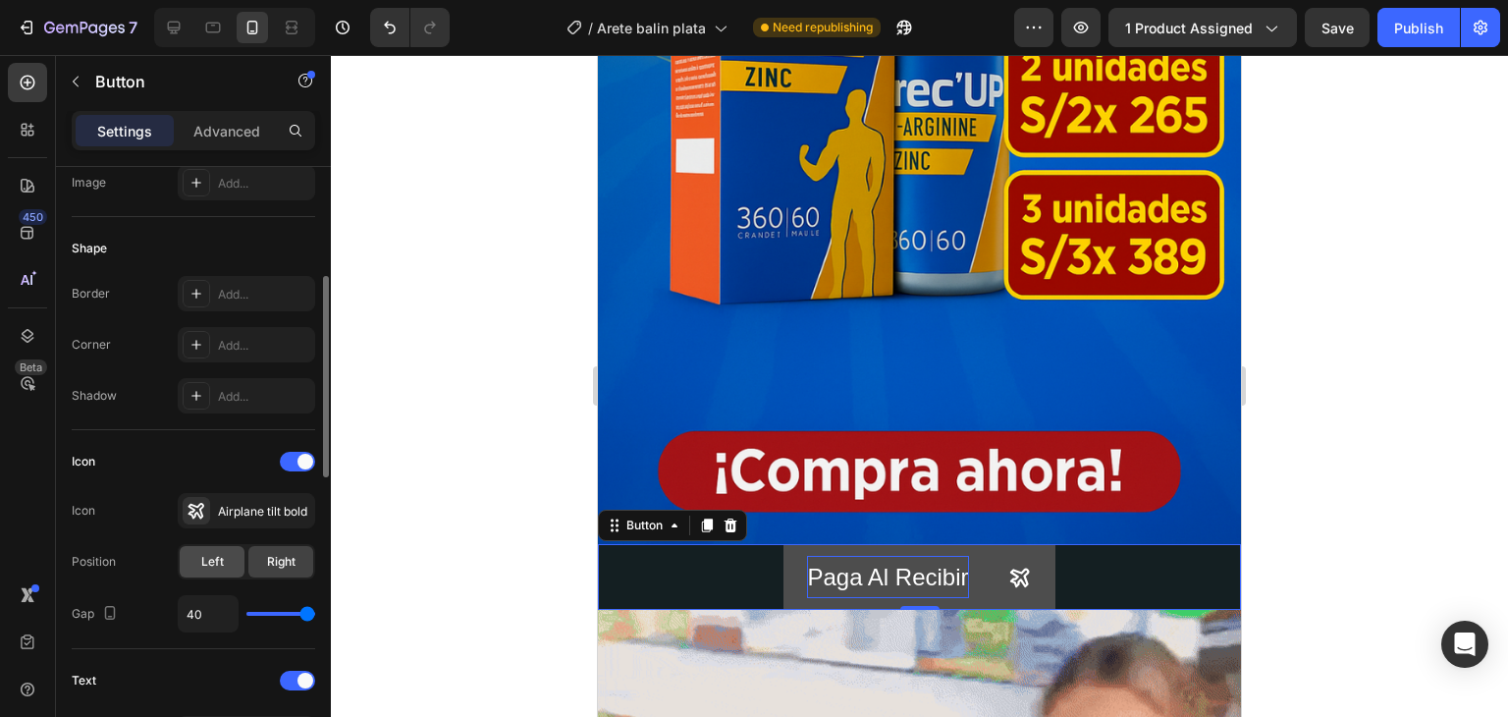
click at [233, 555] on div "Left" at bounding box center [212, 561] width 65 height 31
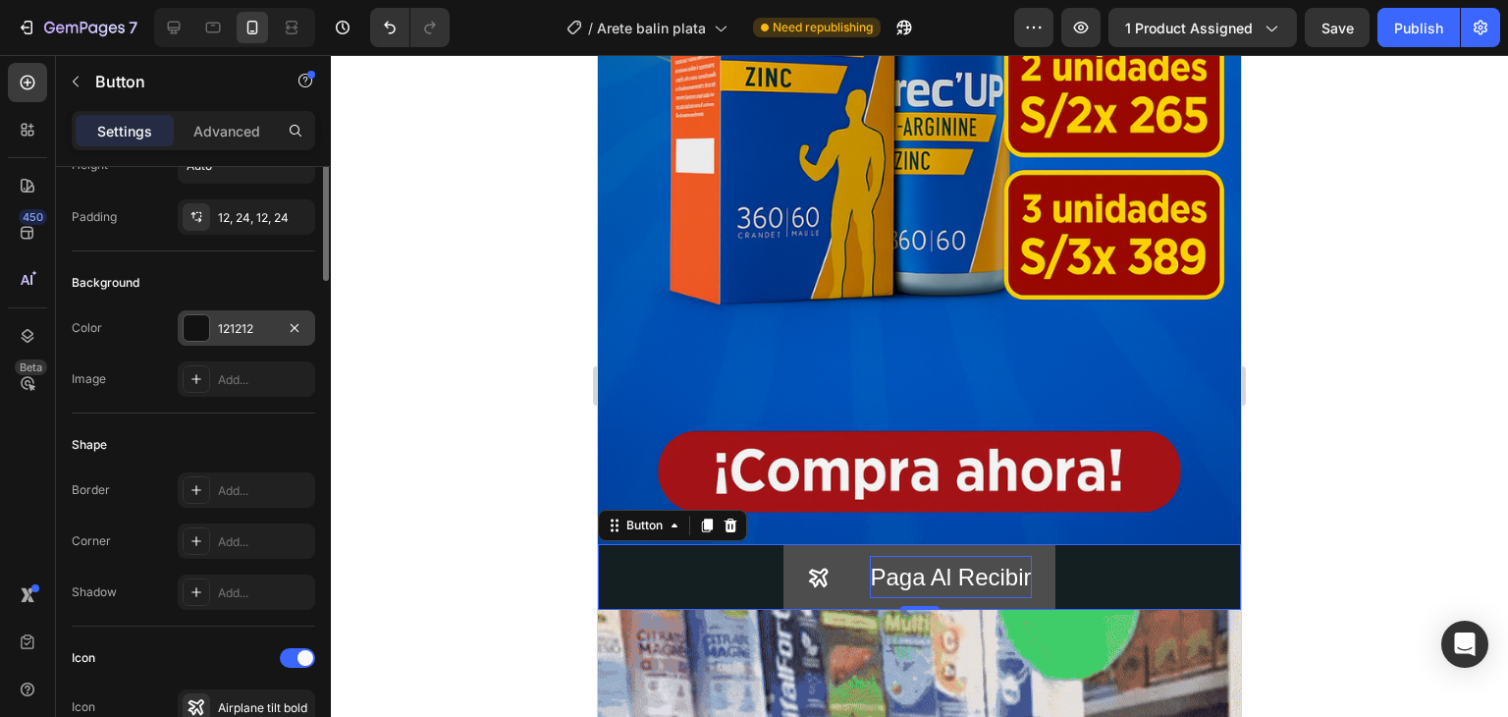
scroll to position [34, 0]
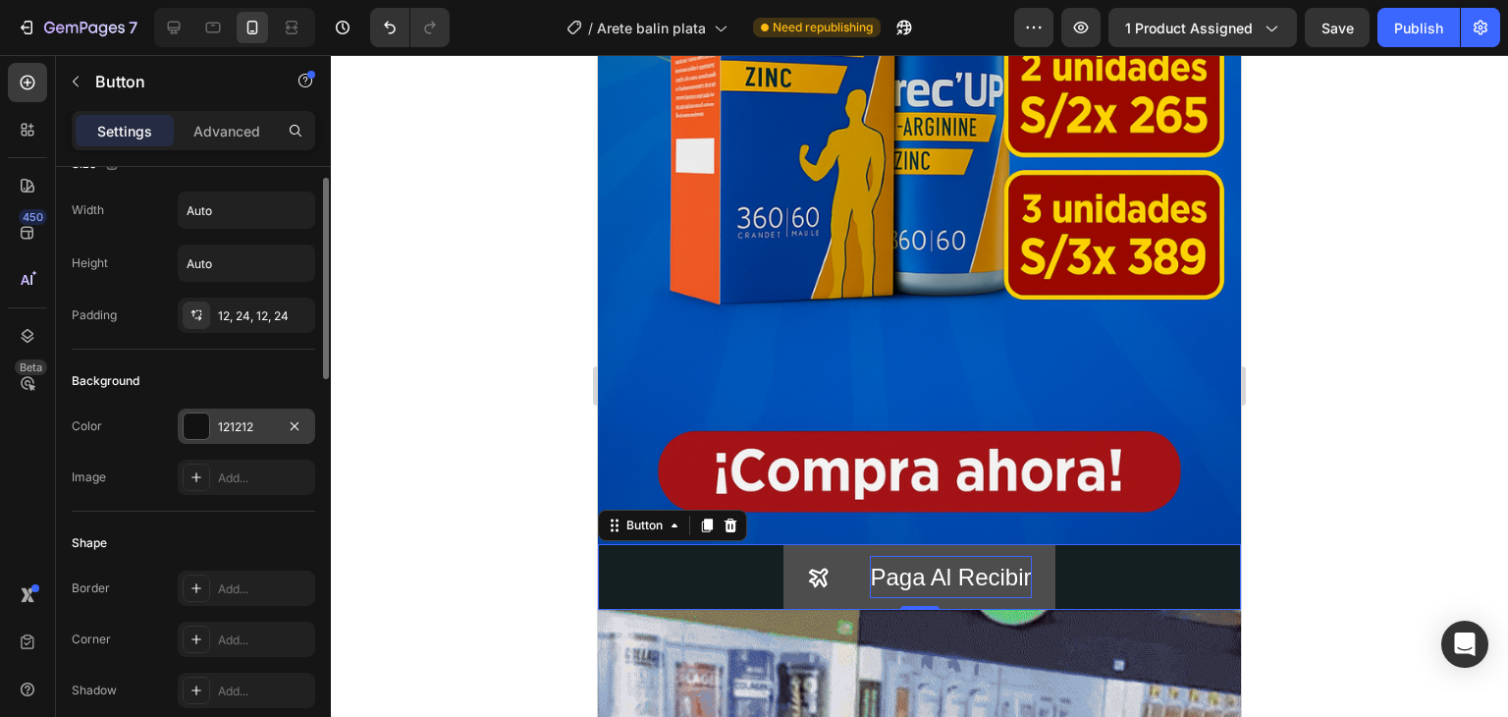
click at [188, 422] on div at bounding box center [197, 426] width 26 height 26
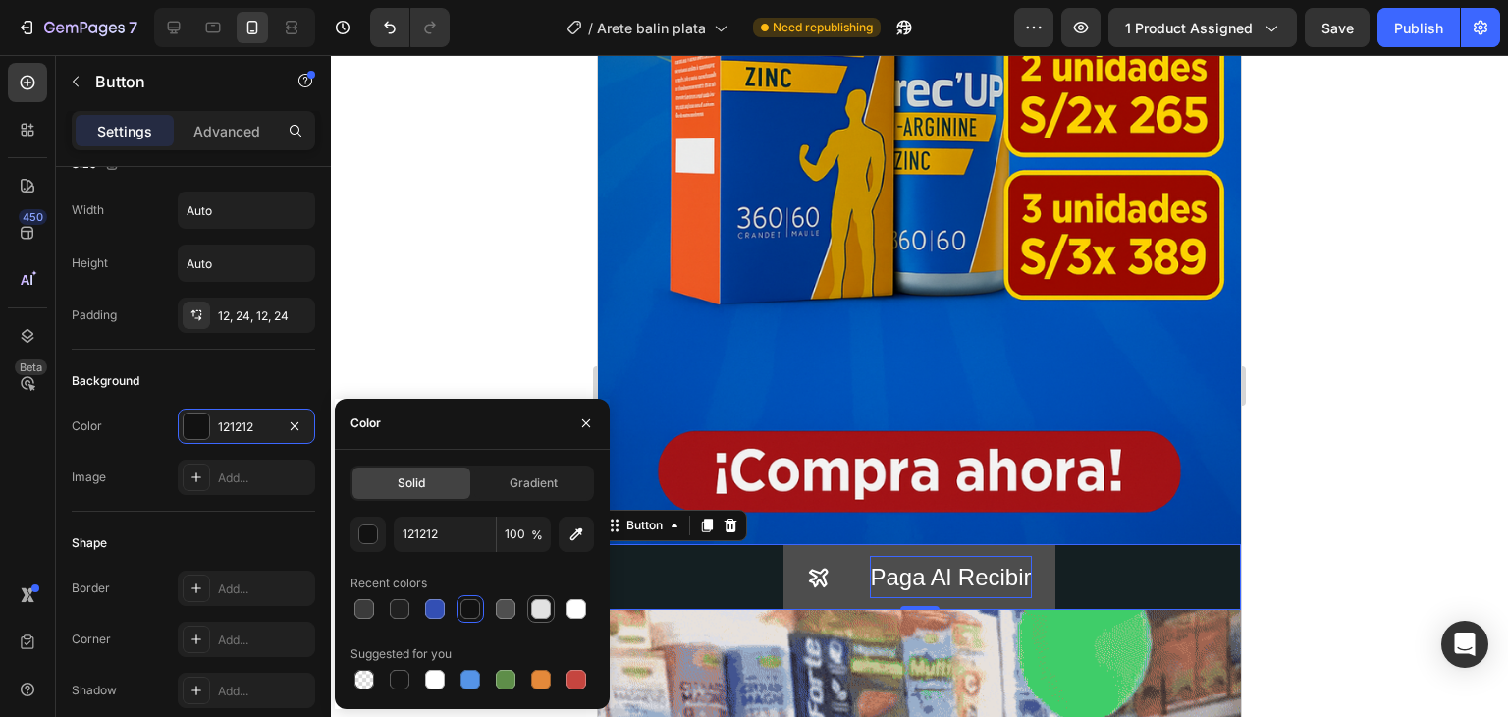
click at [527, 608] on div at bounding box center [540, 608] width 27 height 27
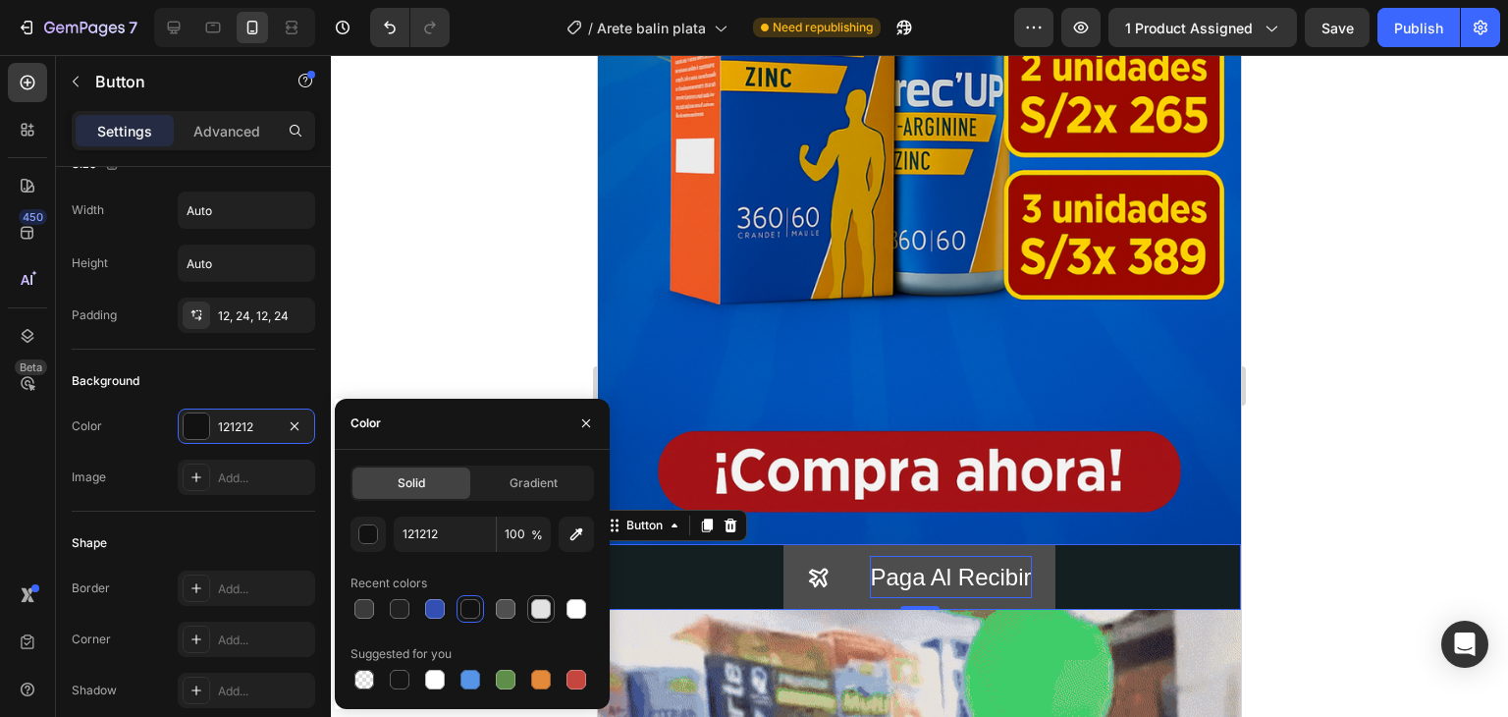
type input "E2E2E2"
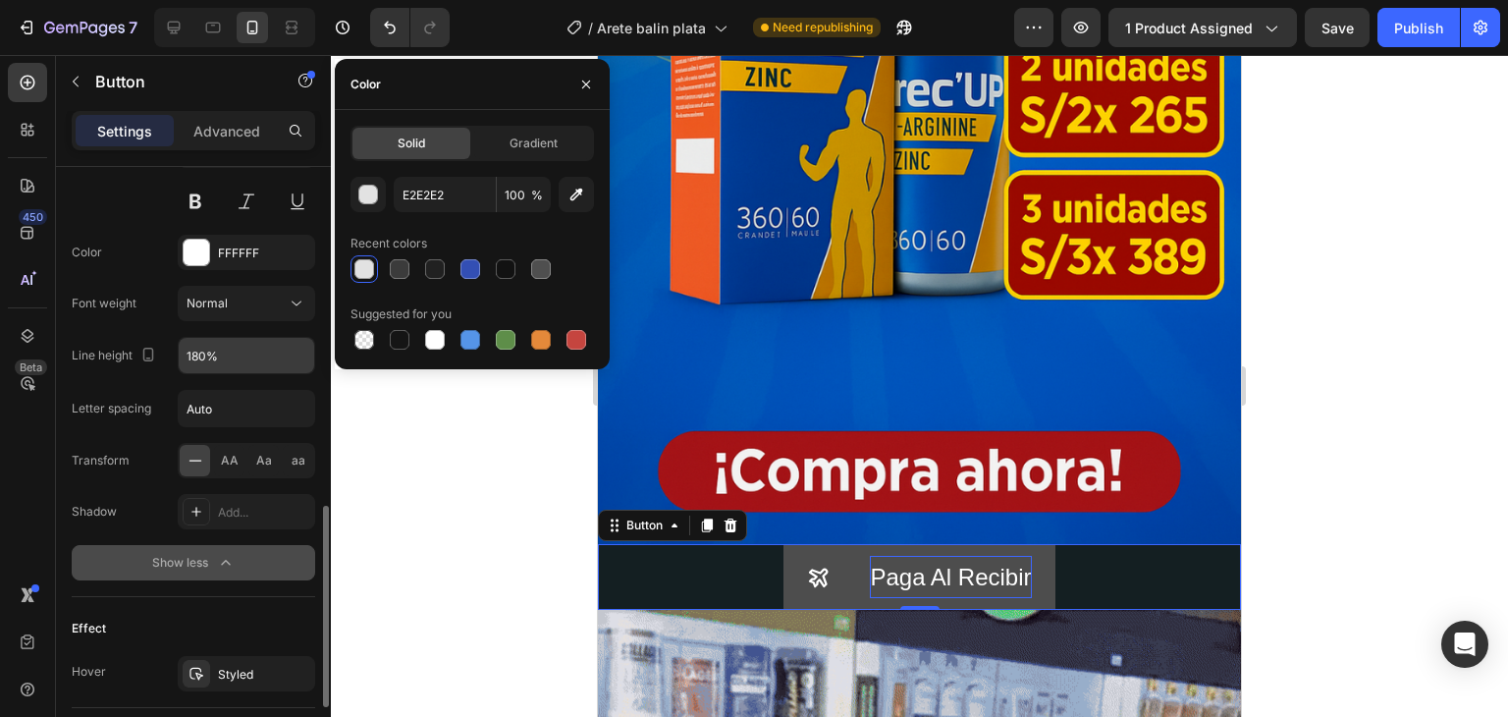
scroll to position [918, 0]
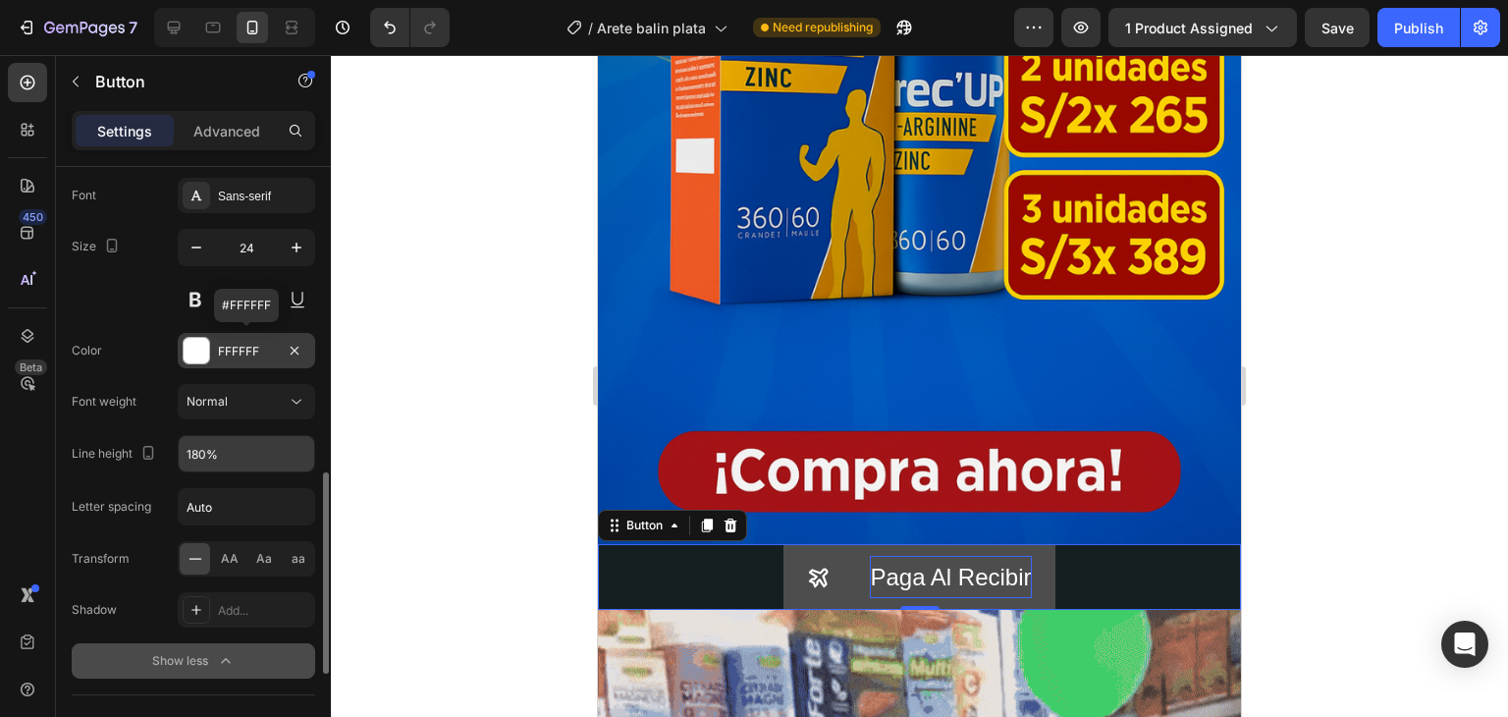
click at [198, 347] on div at bounding box center [197, 351] width 26 height 26
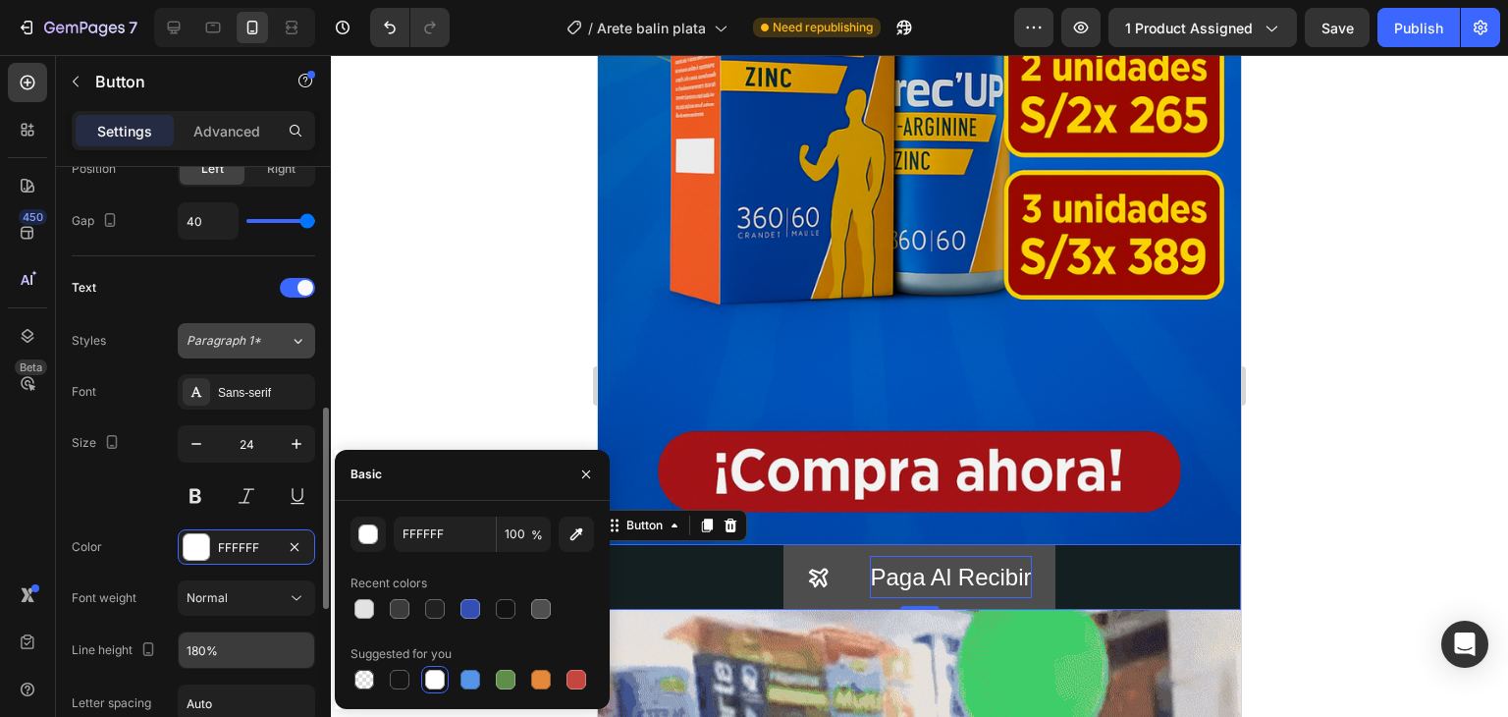
scroll to position [820, 0]
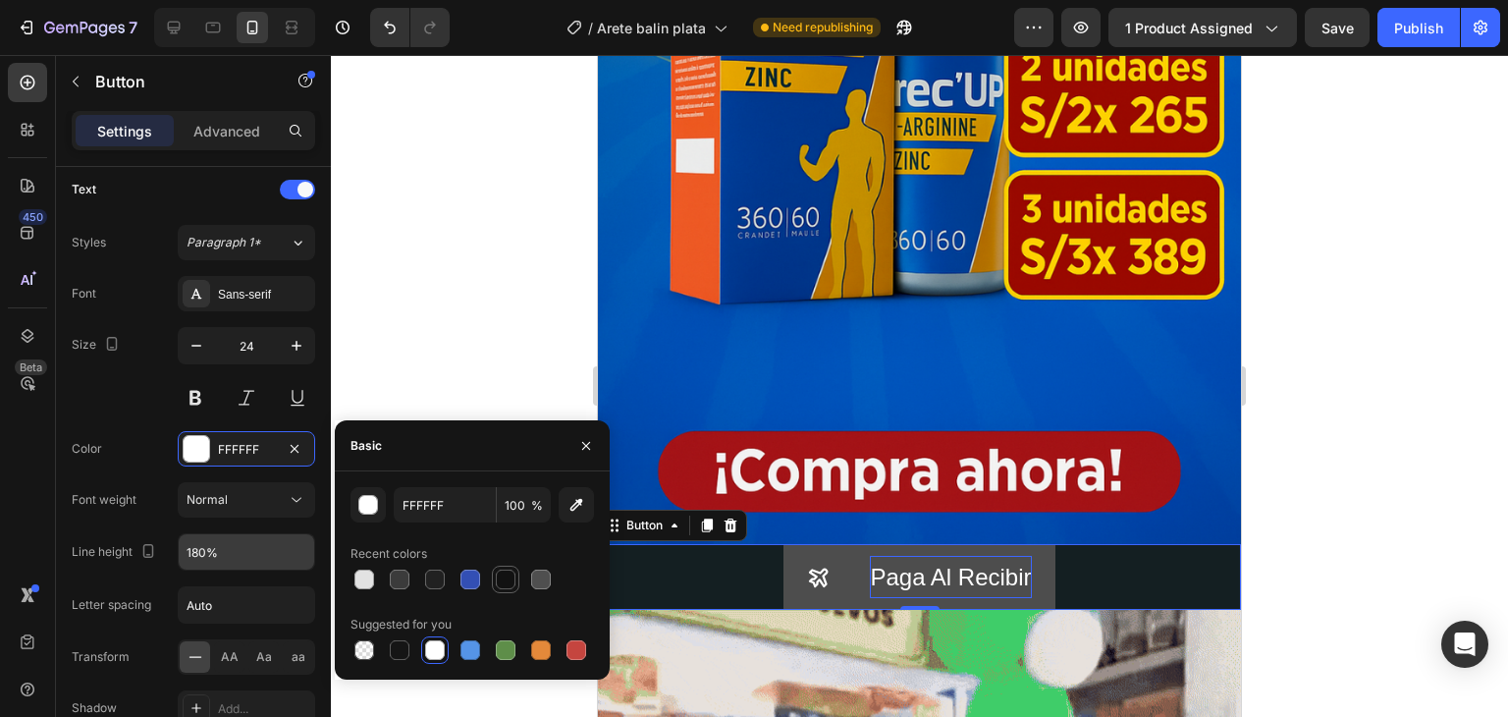
click at [498, 573] on div at bounding box center [506, 579] width 20 height 20
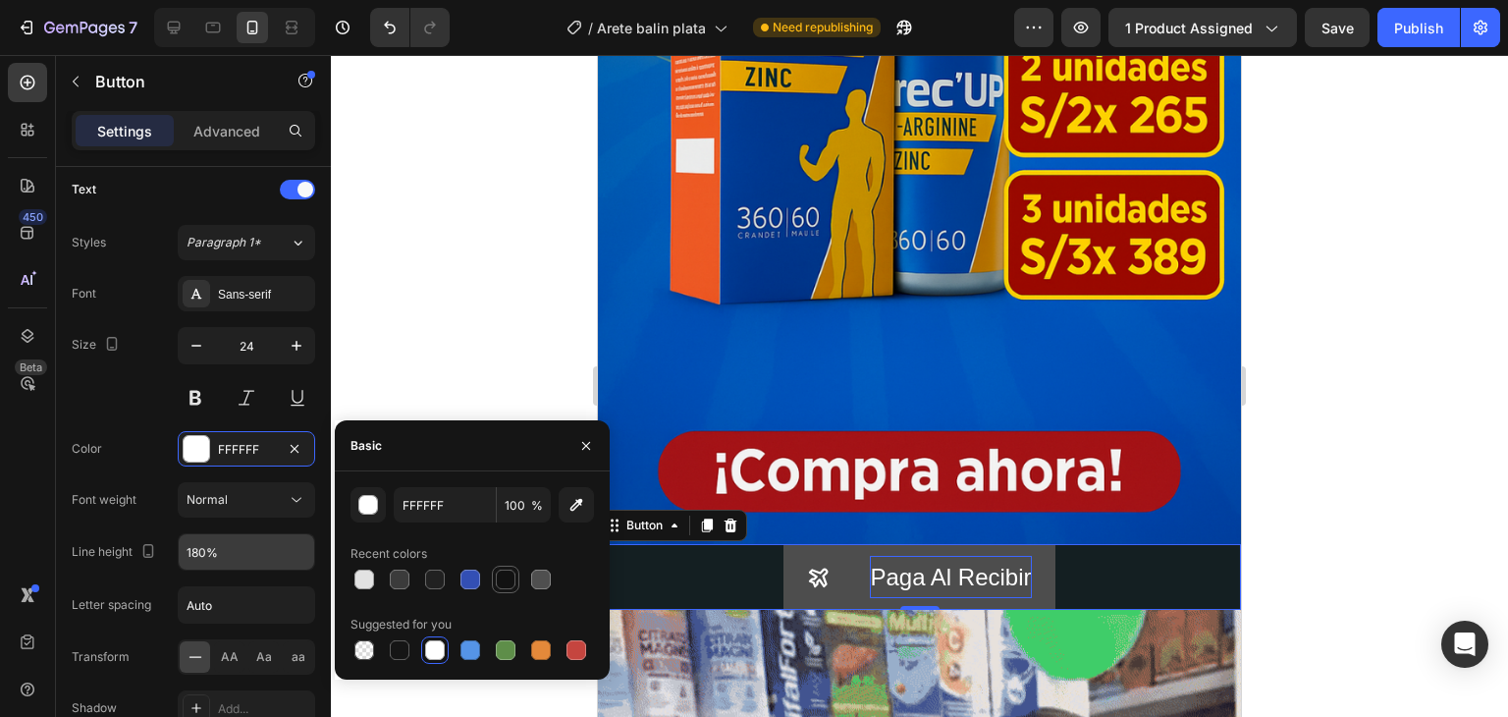
type input "121212"
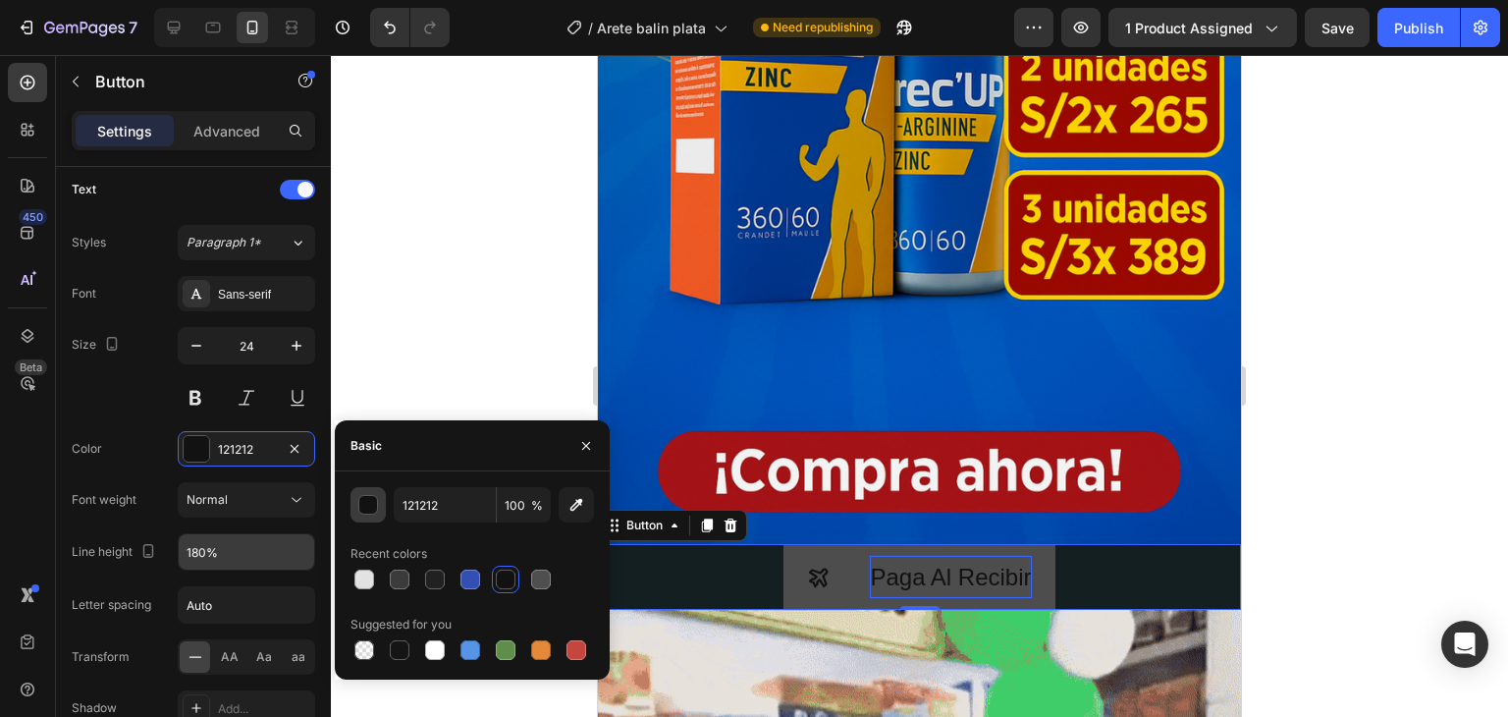
click at [369, 508] on div "button" at bounding box center [369, 506] width 20 height 20
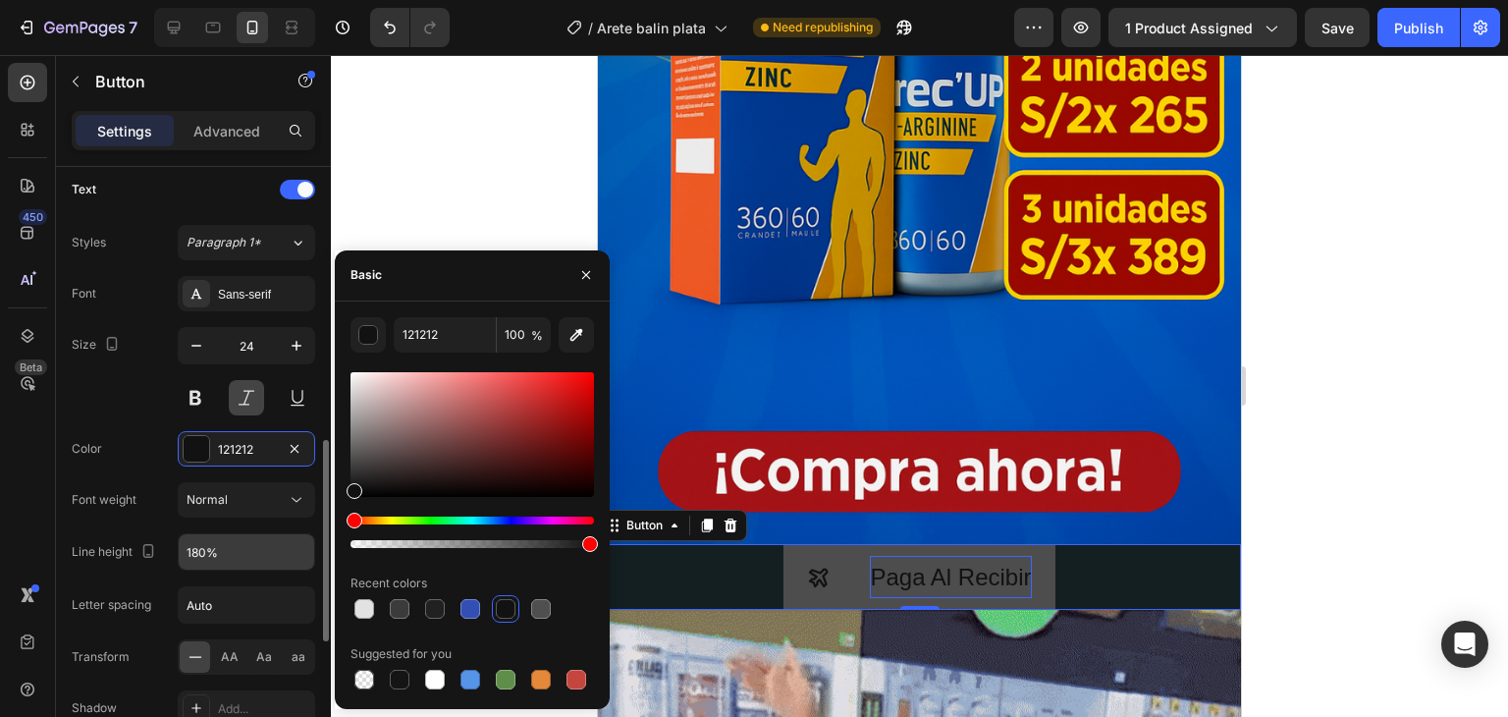
click at [247, 402] on button at bounding box center [246, 397] width 35 height 35
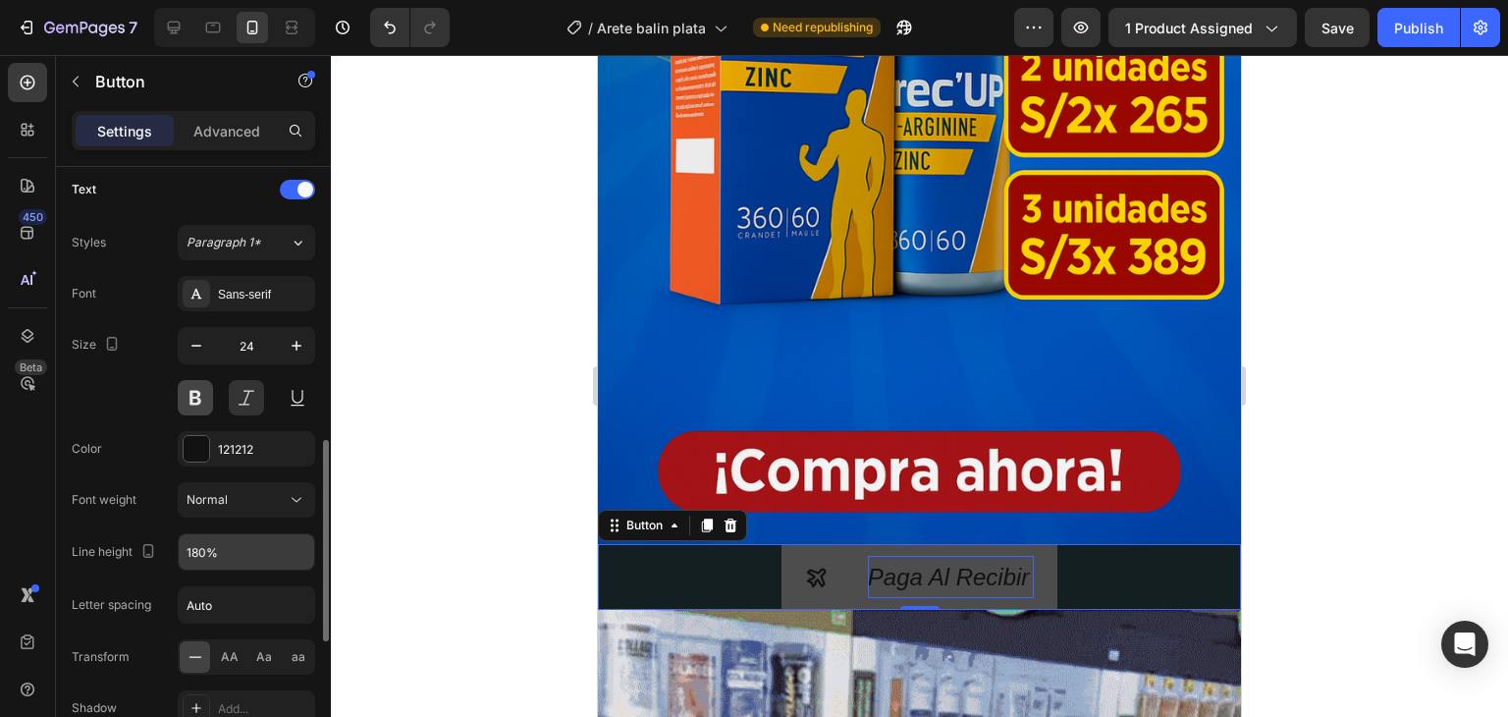
click at [208, 392] on button at bounding box center [195, 397] width 35 height 35
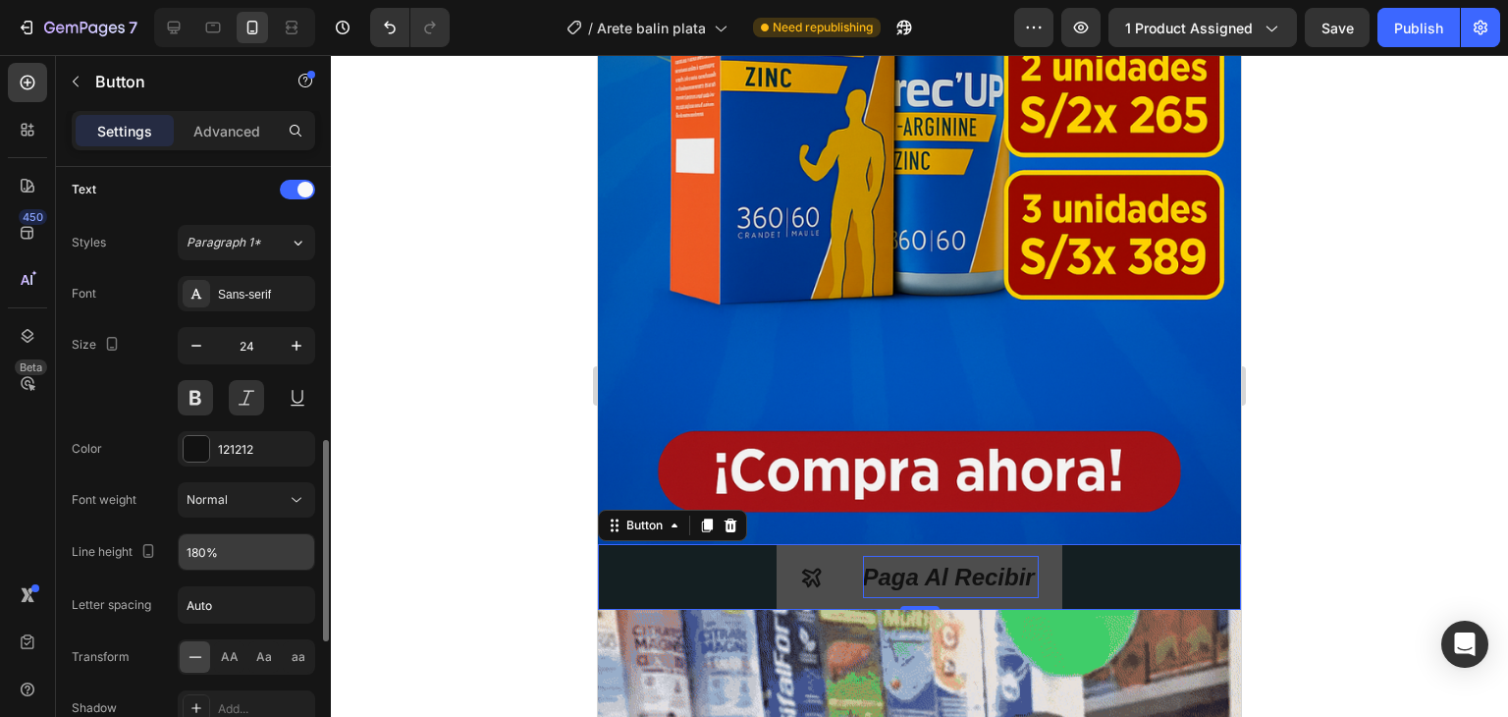
click at [124, 399] on div "Size 24" at bounding box center [194, 371] width 244 height 88
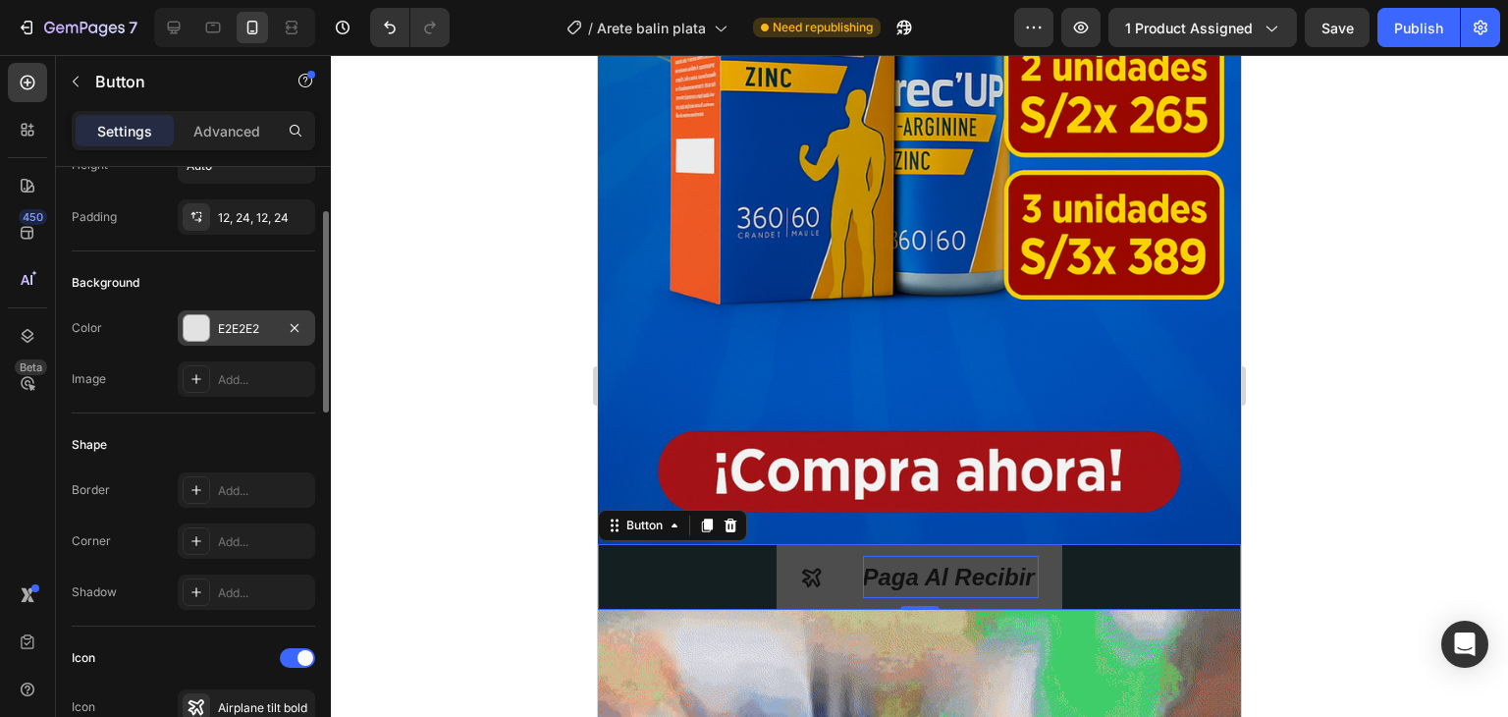
scroll to position [34, 0]
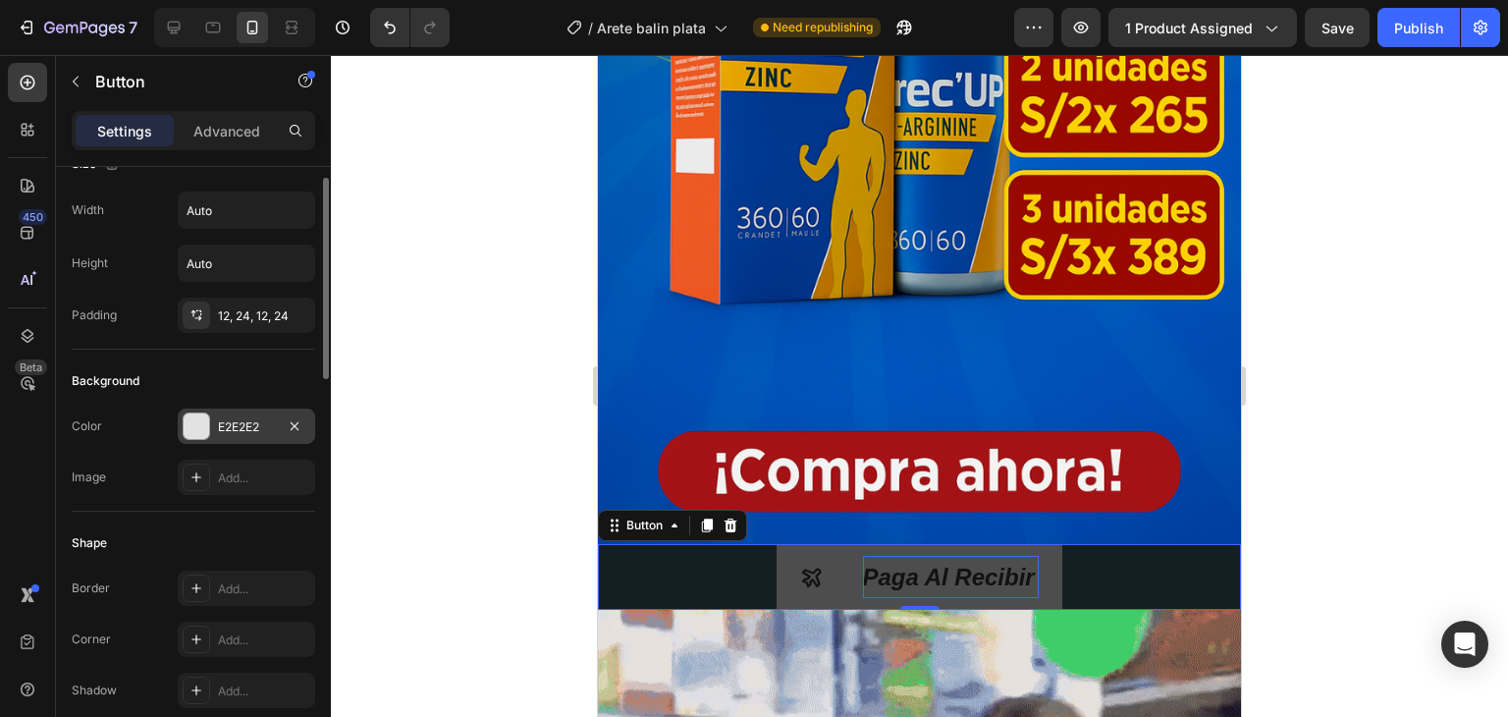
click at [192, 424] on div at bounding box center [197, 426] width 26 height 26
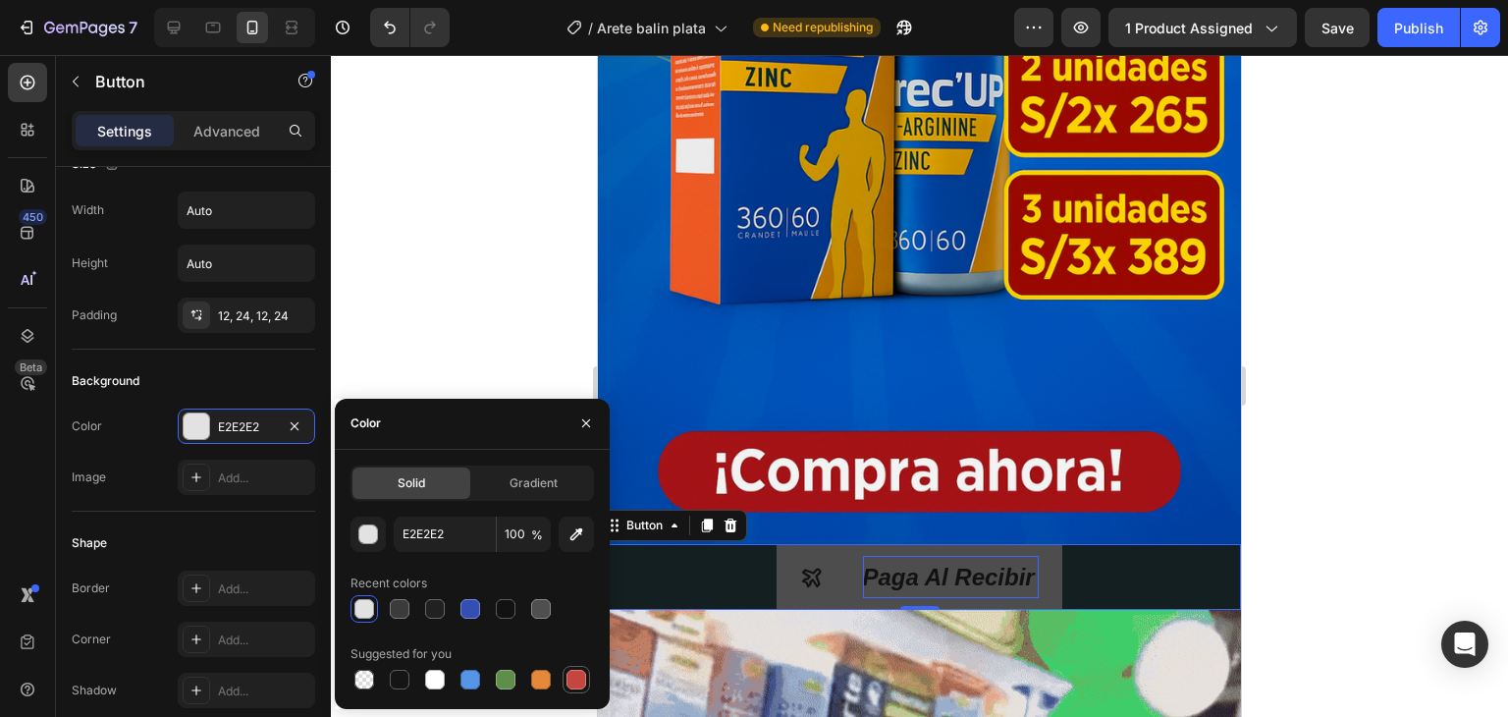
click at [574, 677] on div at bounding box center [577, 680] width 20 height 20
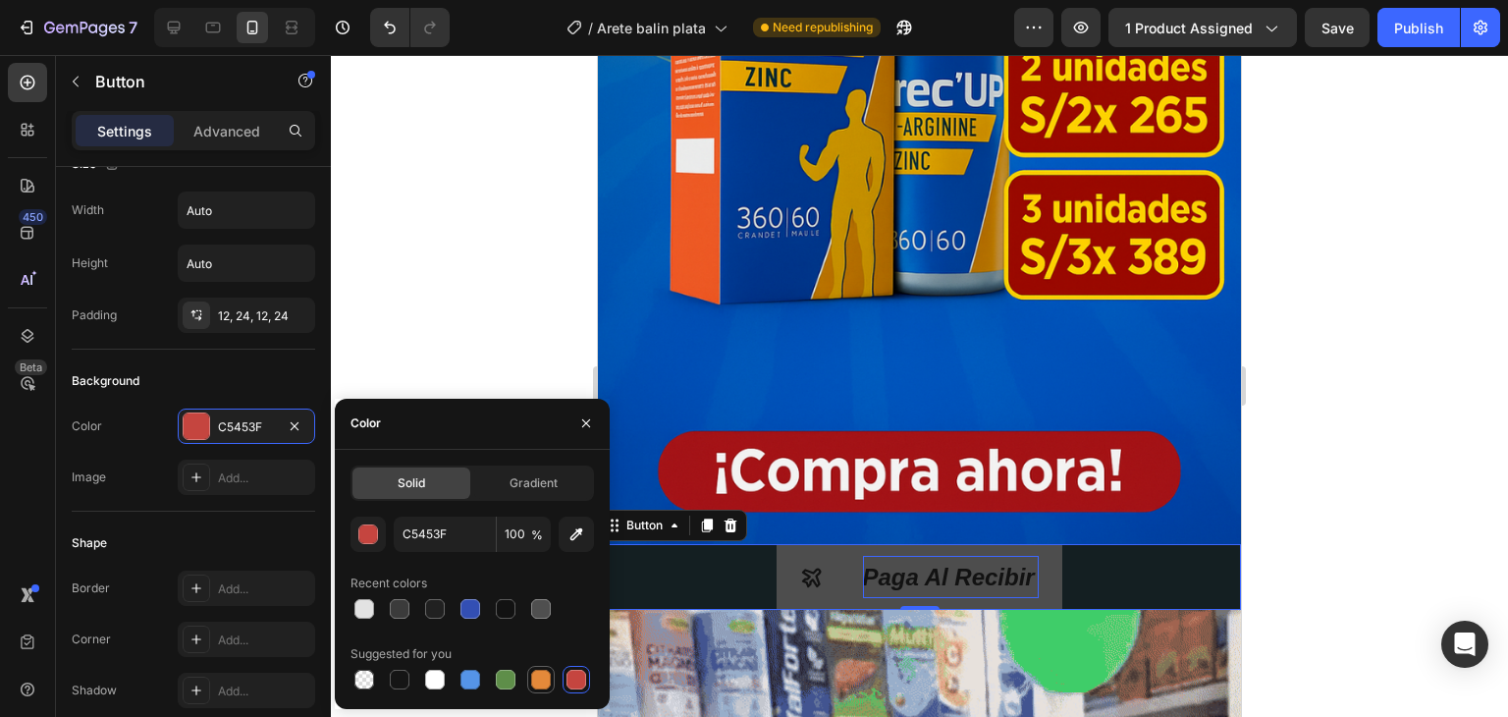
click at [543, 676] on div at bounding box center [541, 680] width 20 height 20
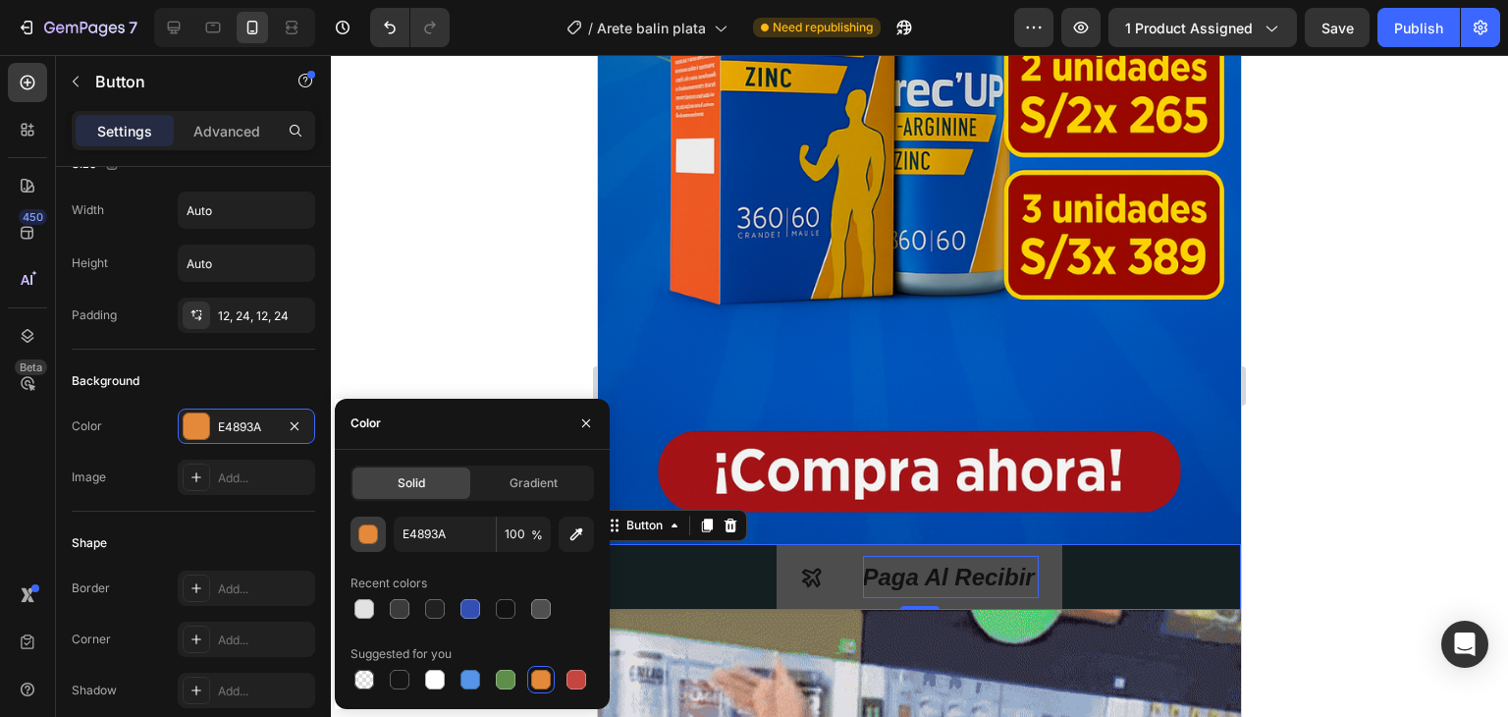
click at [374, 535] on div "button" at bounding box center [369, 535] width 20 height 20
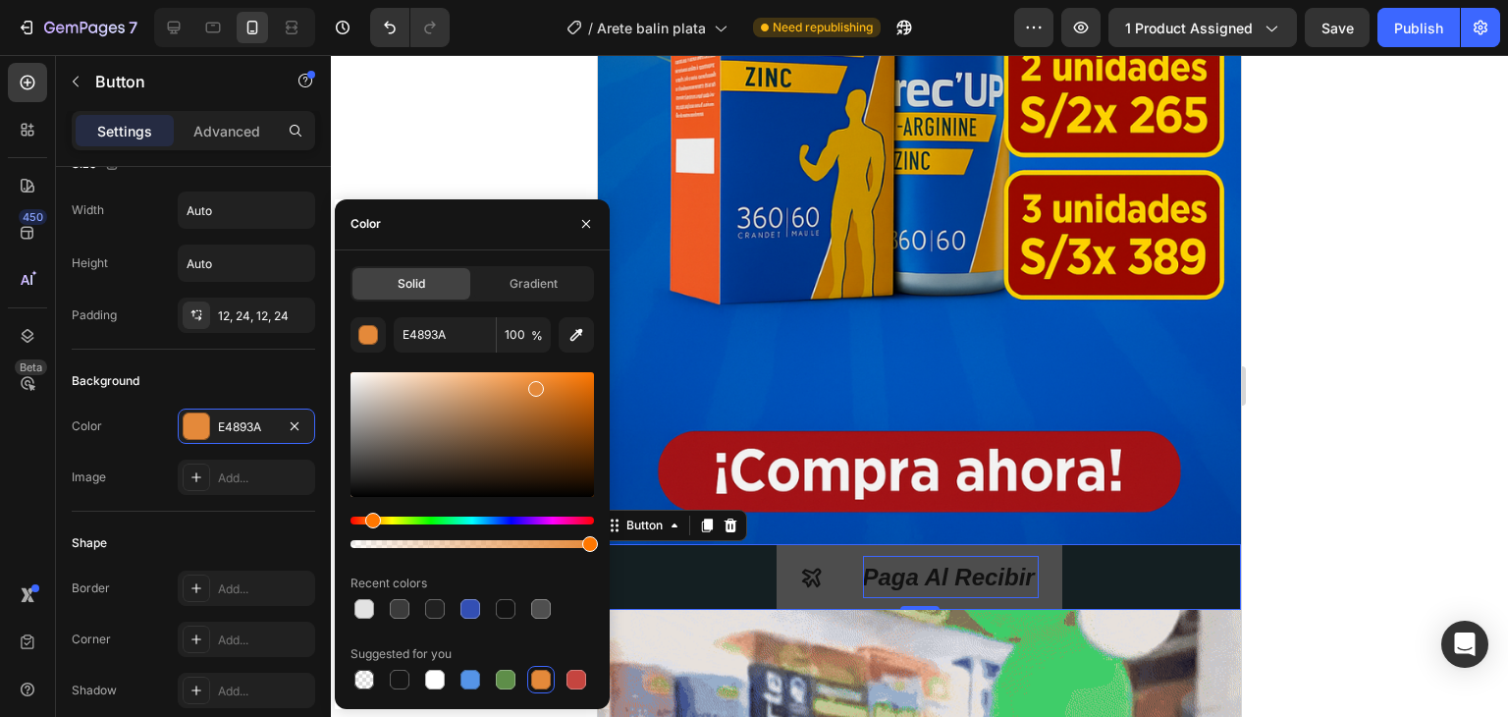
click at [385, 517] on div "Hue" at bounding box center [473, 520] width 244 height 8
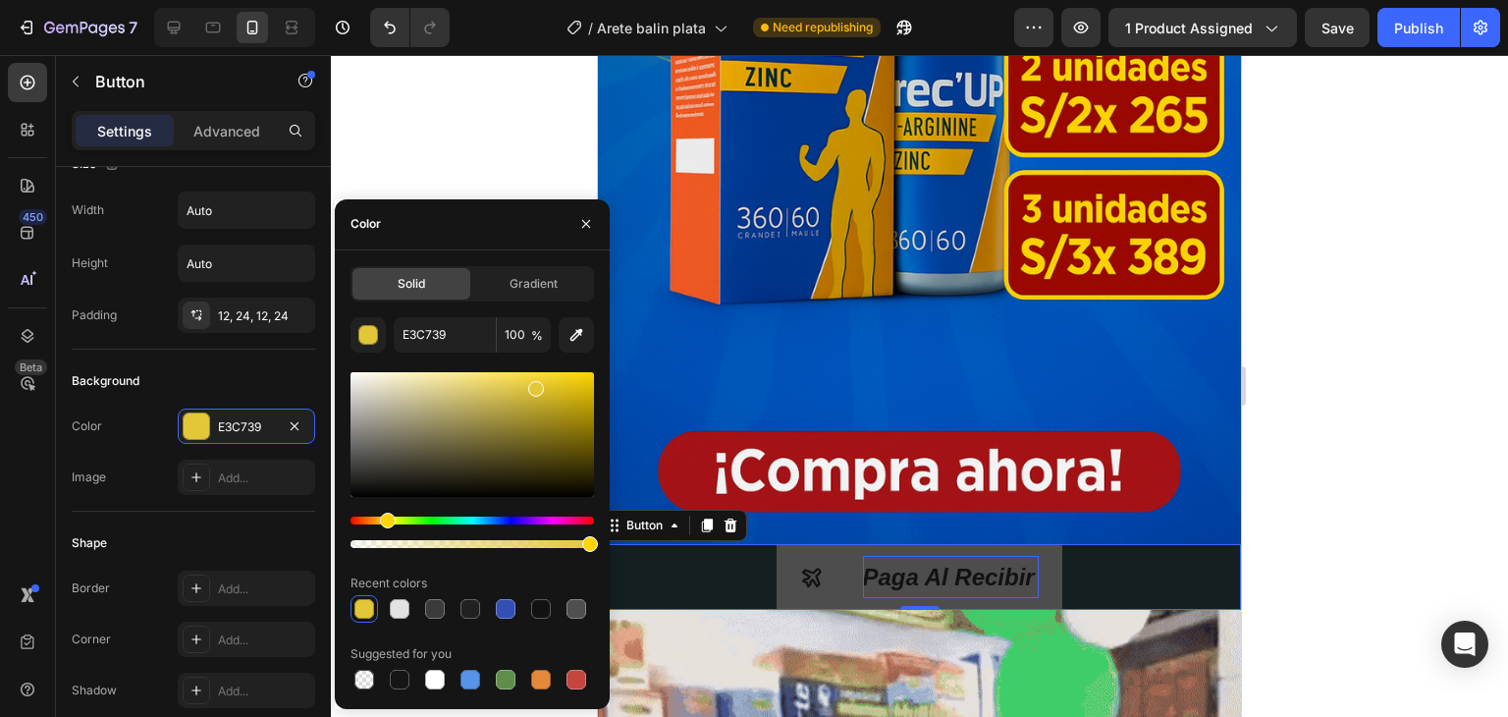
click at [401, 517] on div "Hue" at bounding box center [473, 520] width 244 height 8
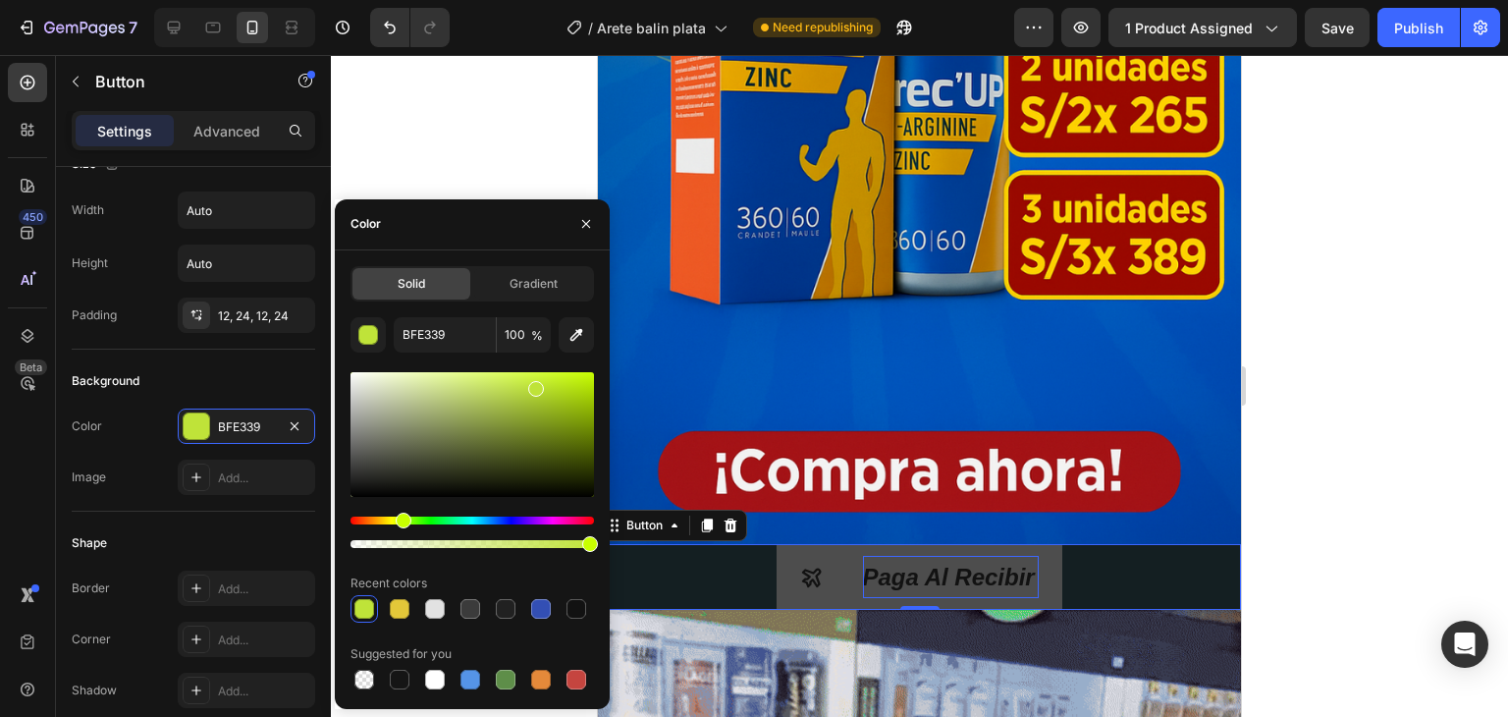
click at [419, 519] on div "Hue" at bounding box center [473, 520] width 244 height 8
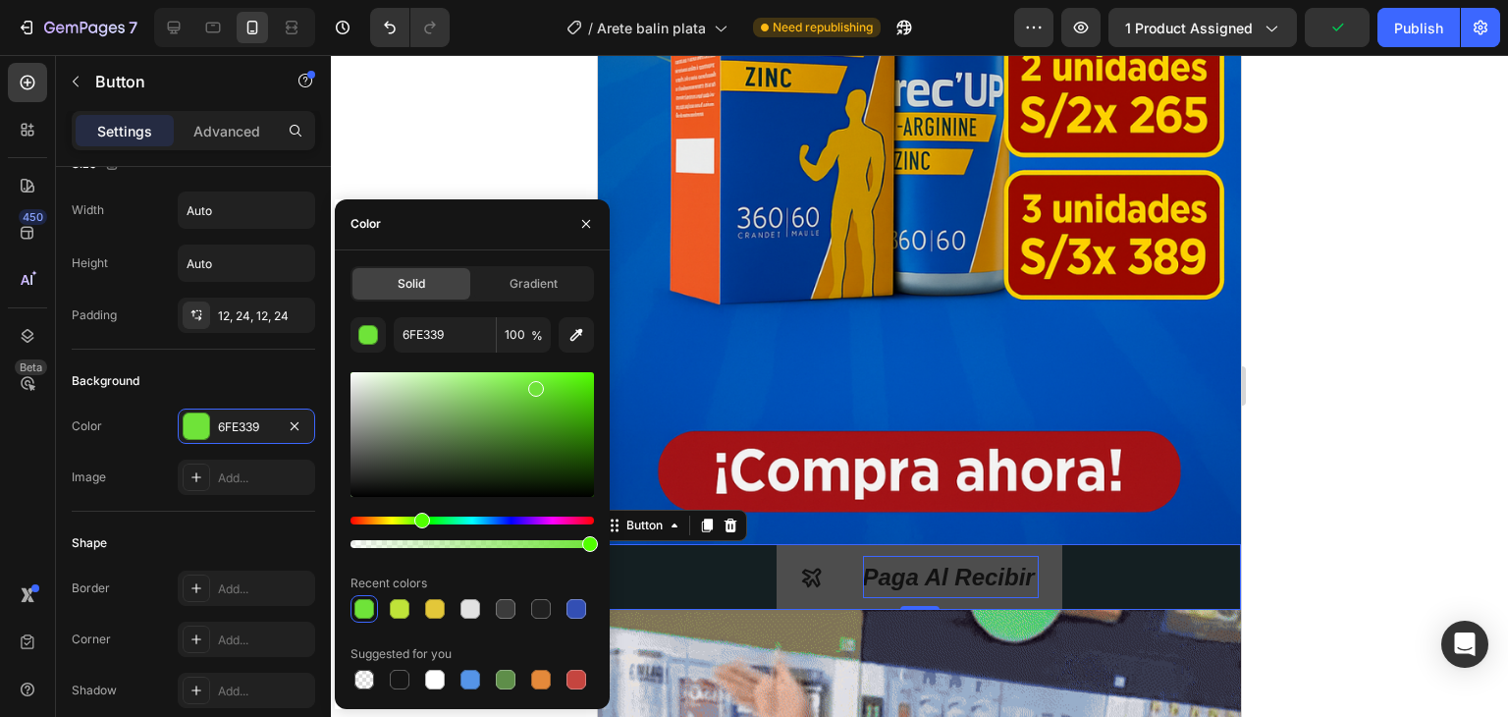
click at [428, 520] on div "Hue" at bounding box center [422, 521] width 16 height 16
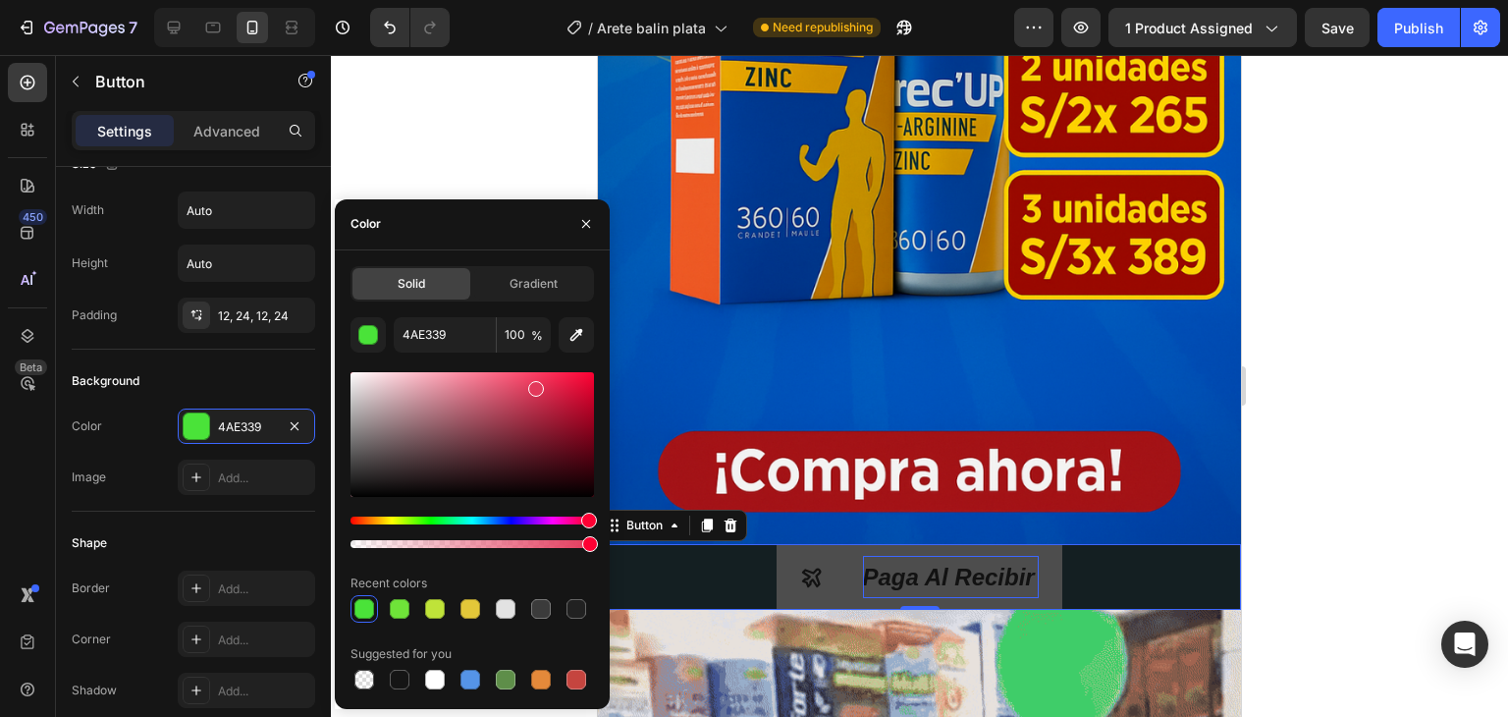
click at [587, 519] on div "Hue" at bounding box center [473, 520] width 244 height 8
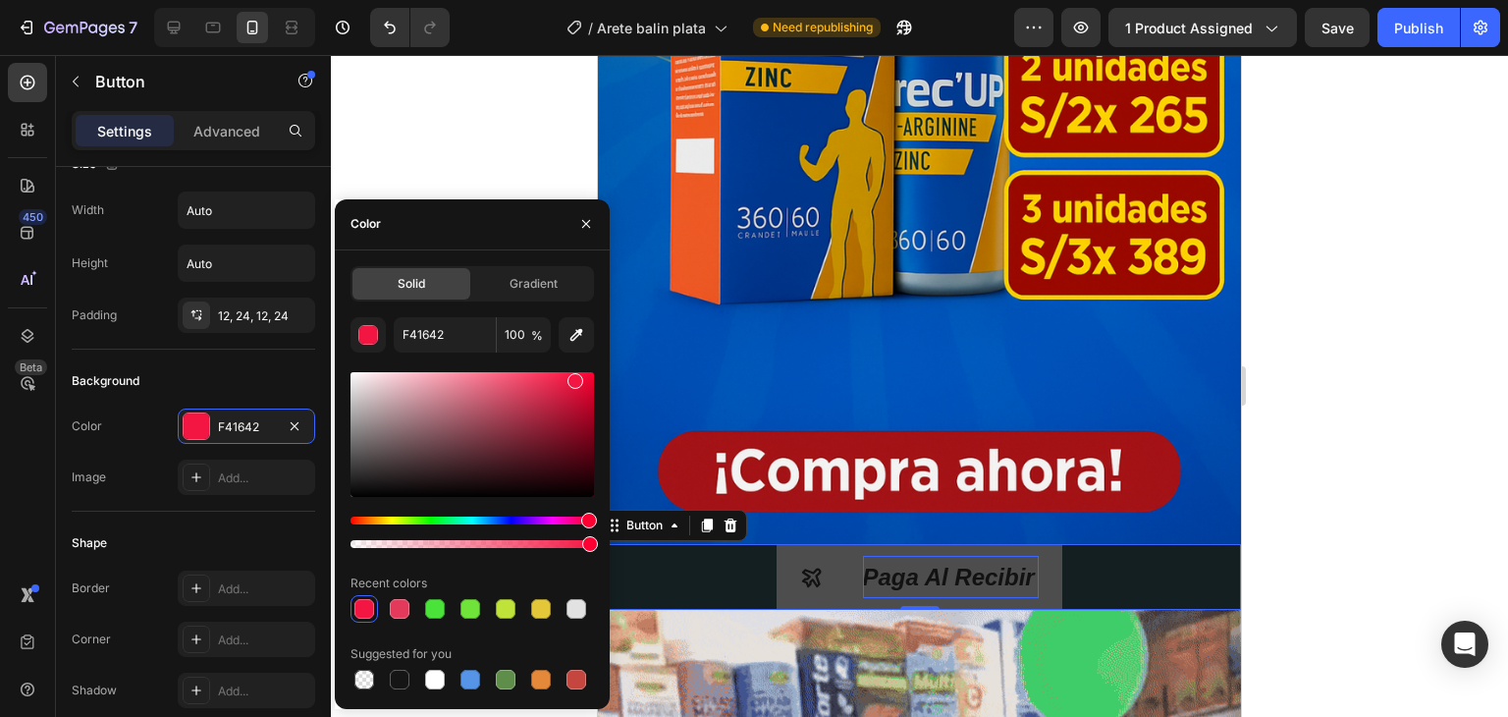
drag, startPoint x: 539, startPoint y: 390, endPoint x: 572, endPoint y: 376, distance: 36.1
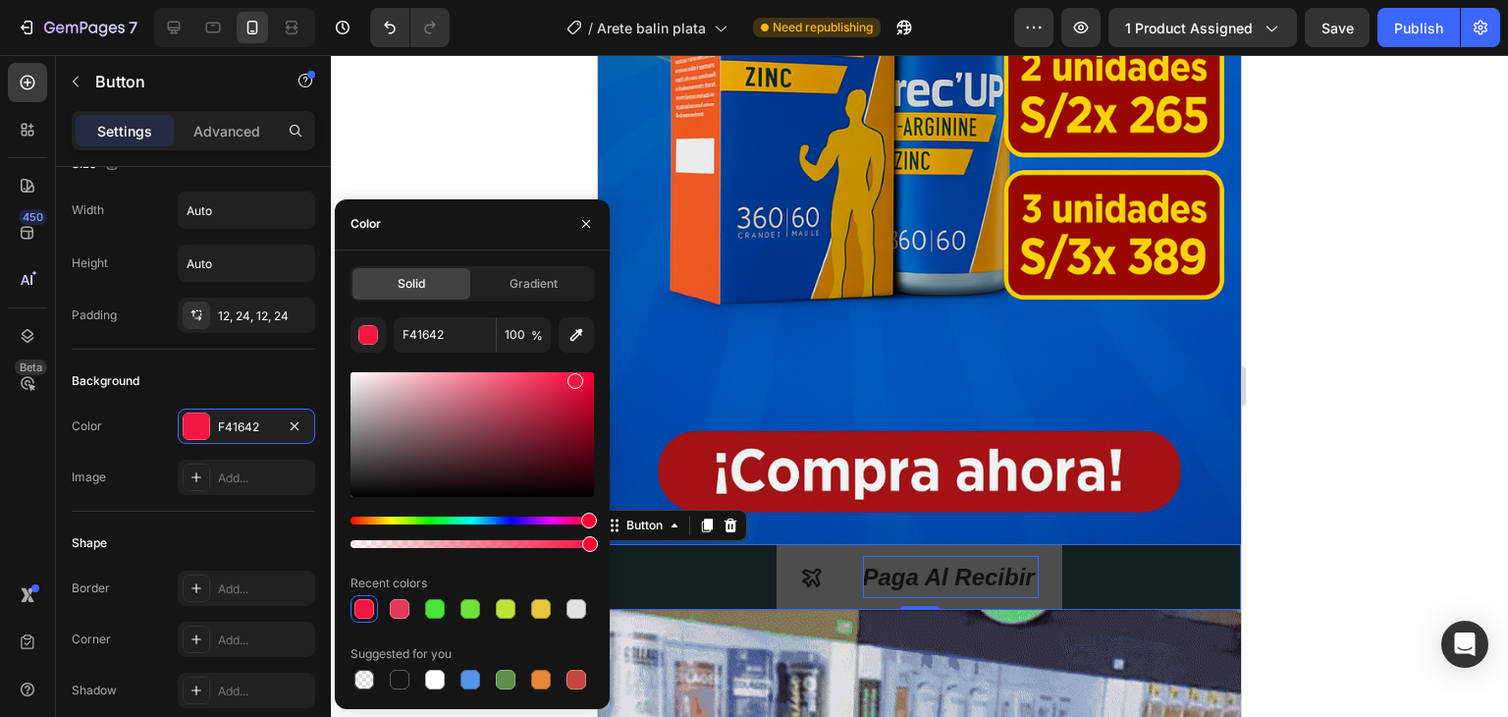
click at [572, 376] on div at bounding box center [576, 381] width 16 height 16
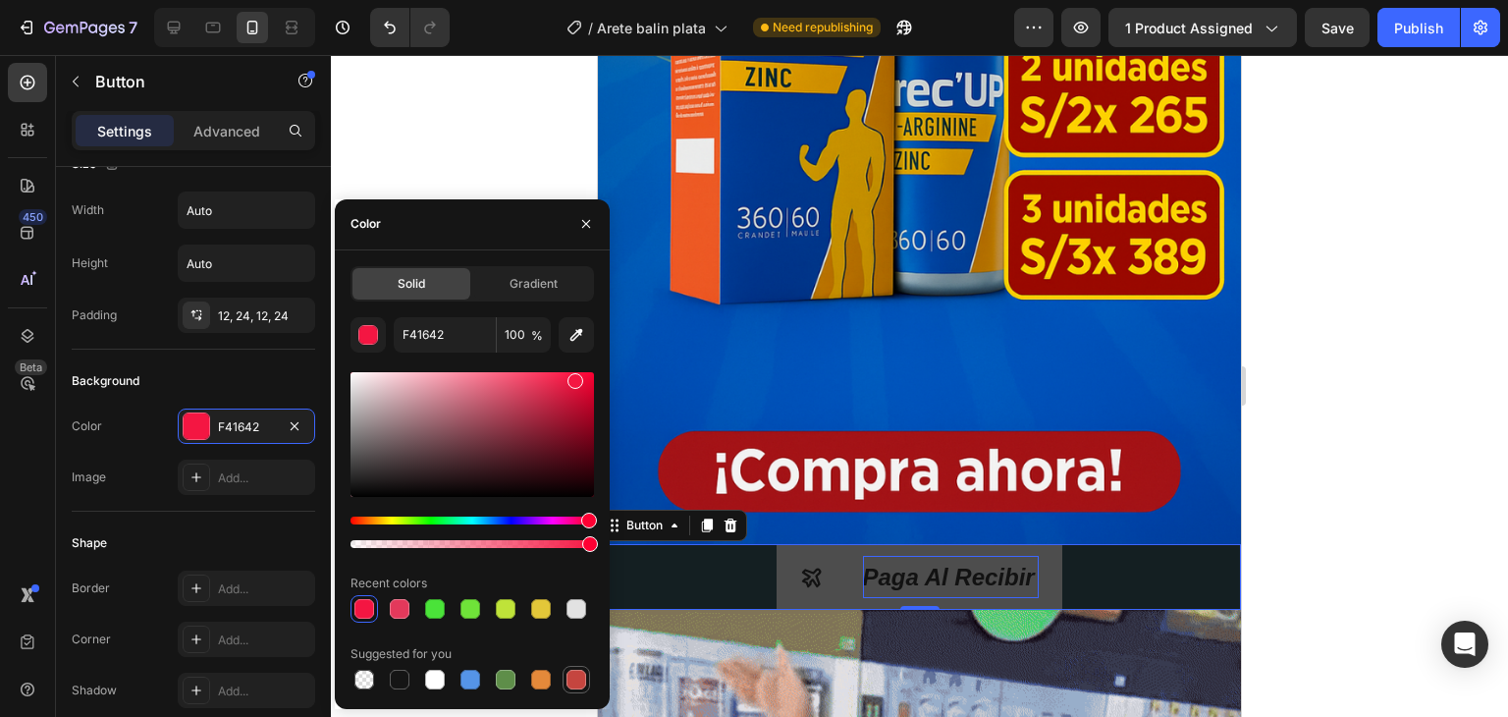
click at [575, 671] on div at bounding box center [577, 680] width 20 height 20
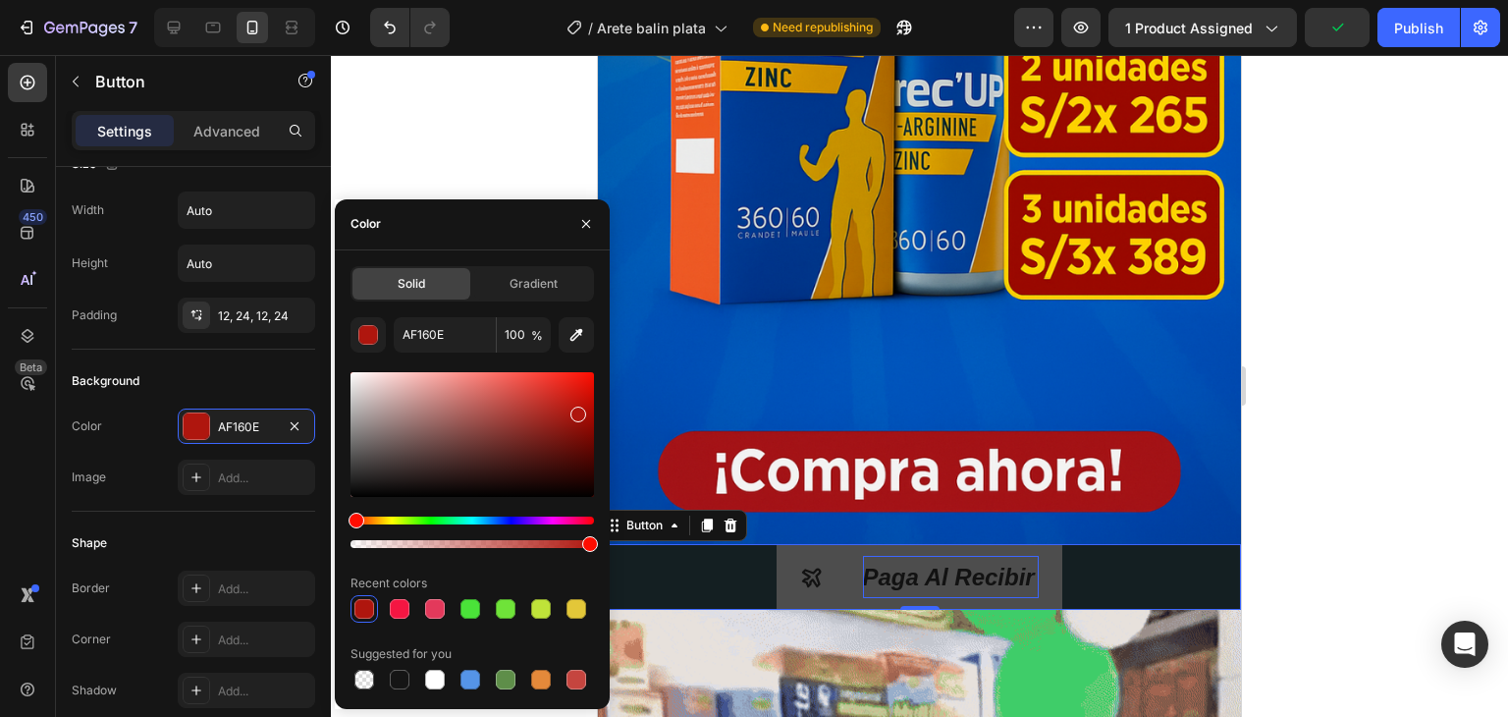
drag, startPoint x: 518, startPoint y: 402, endPoint x: 575, endPoint y: 409, distance: 57.5
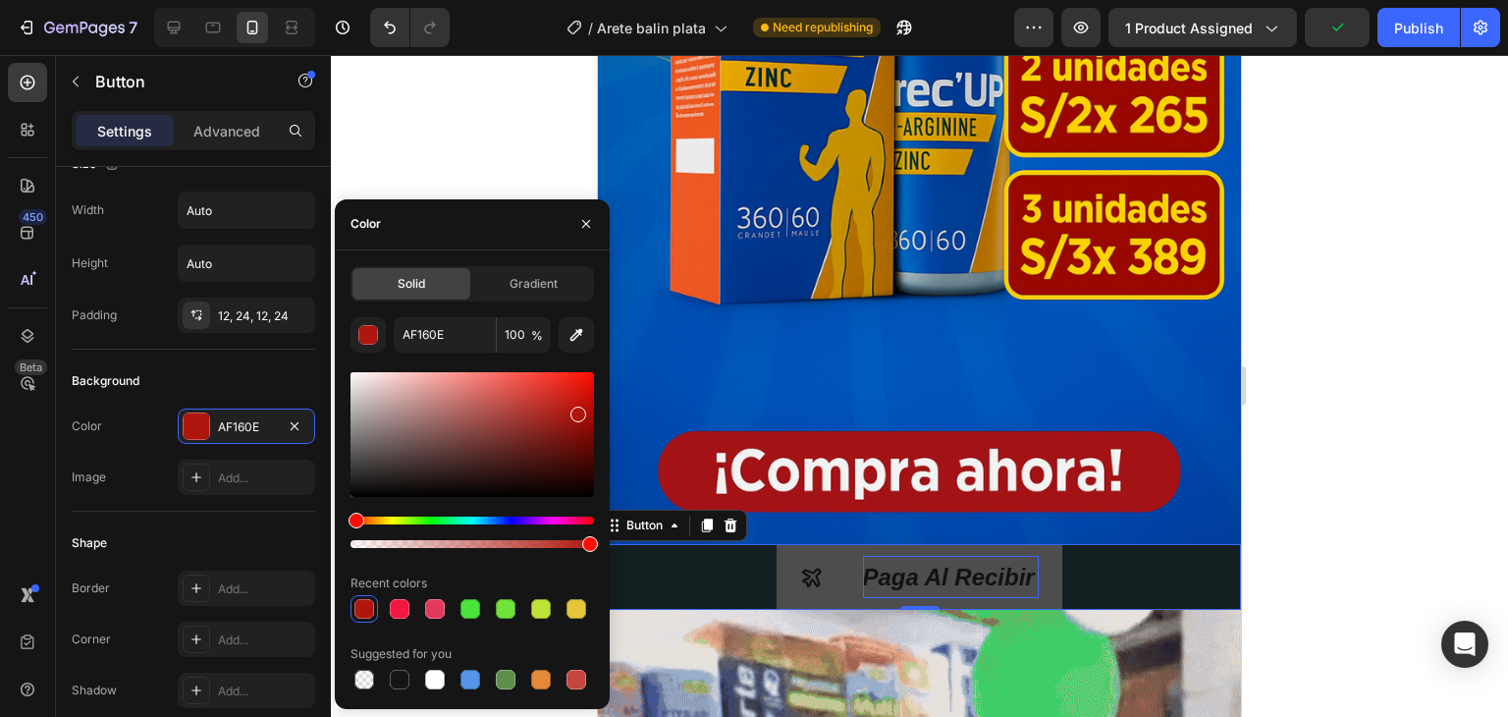
click at [575, 409] on div at bounding box center [578, 414] width 16 height 16
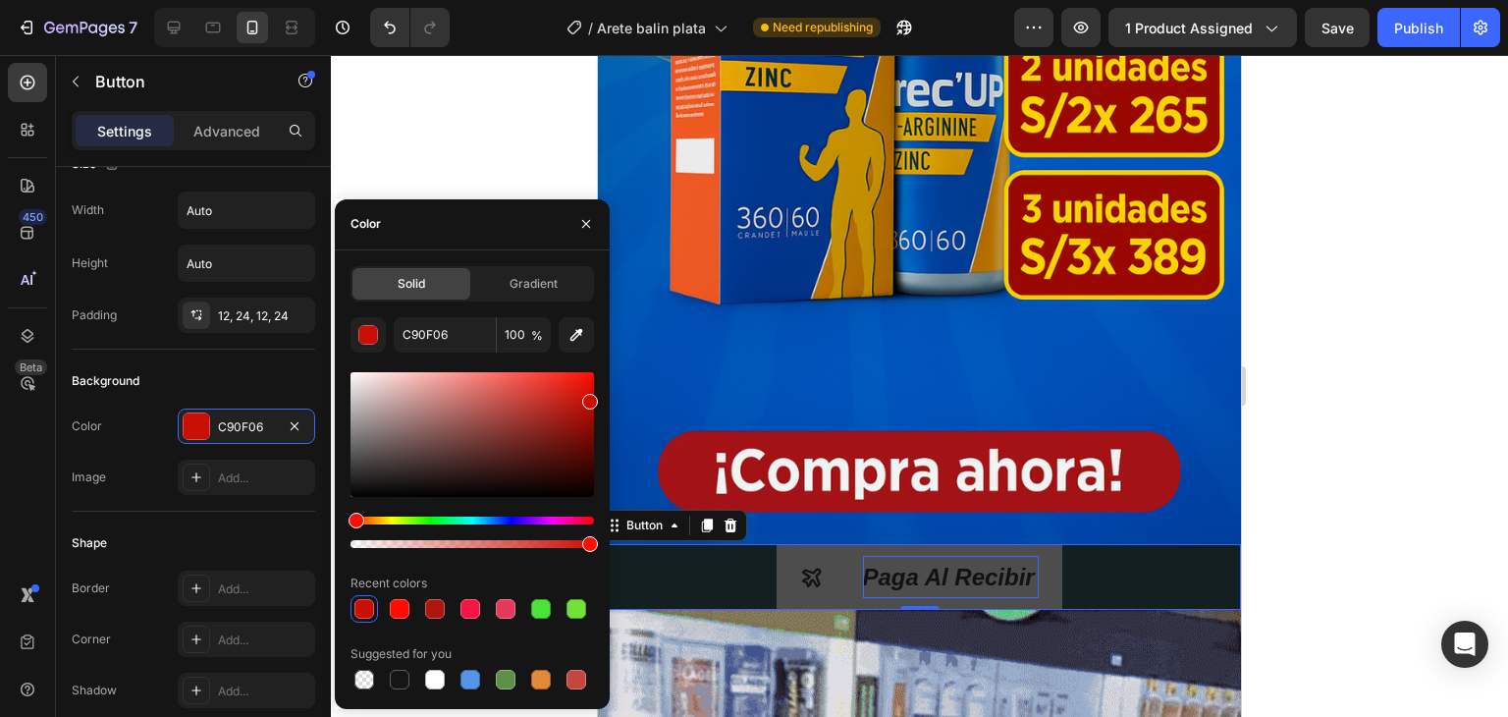
drag, startPoint x: 580, startPoint y: 414, endPoint x: 589, endPoint y: 398, distance: 18.9
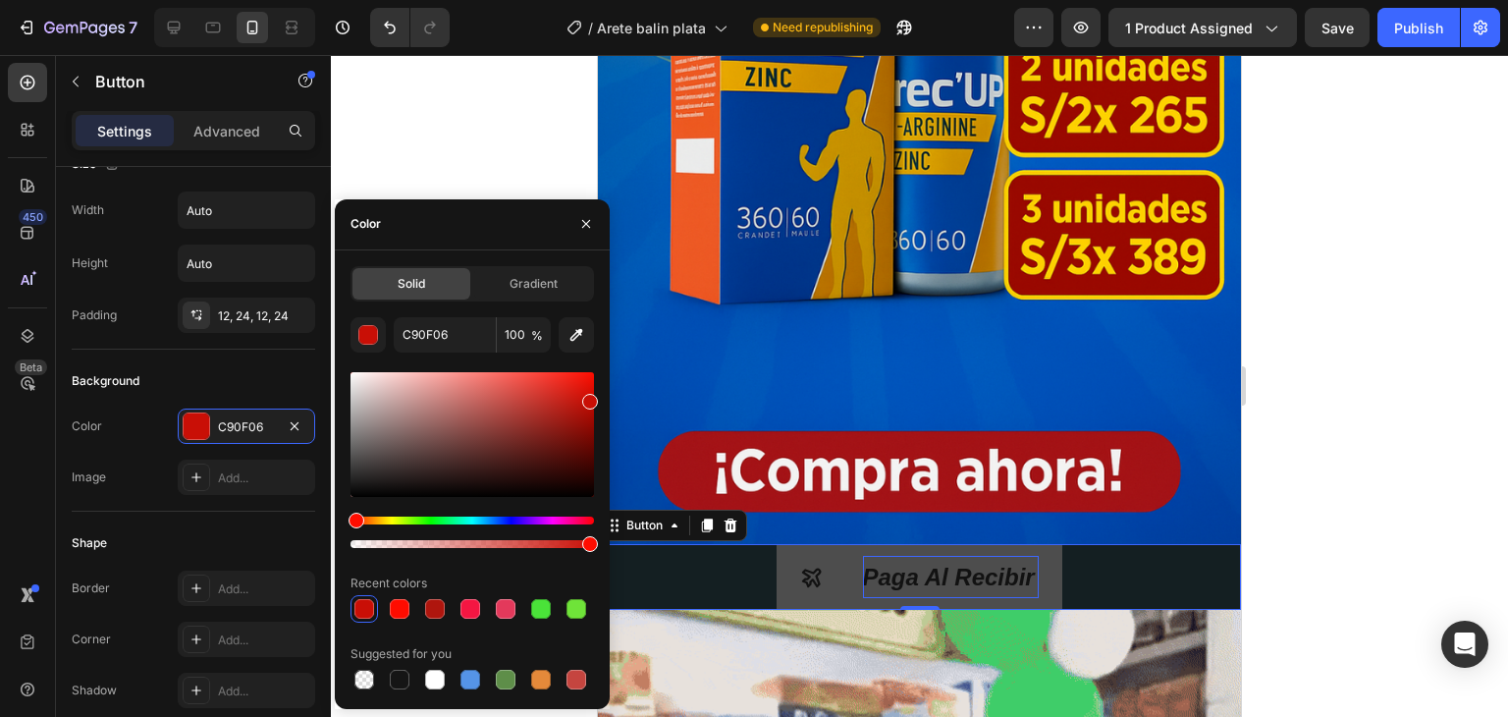
click at [589, 398] on div at bounding box center [590, 402] width 16 height 16
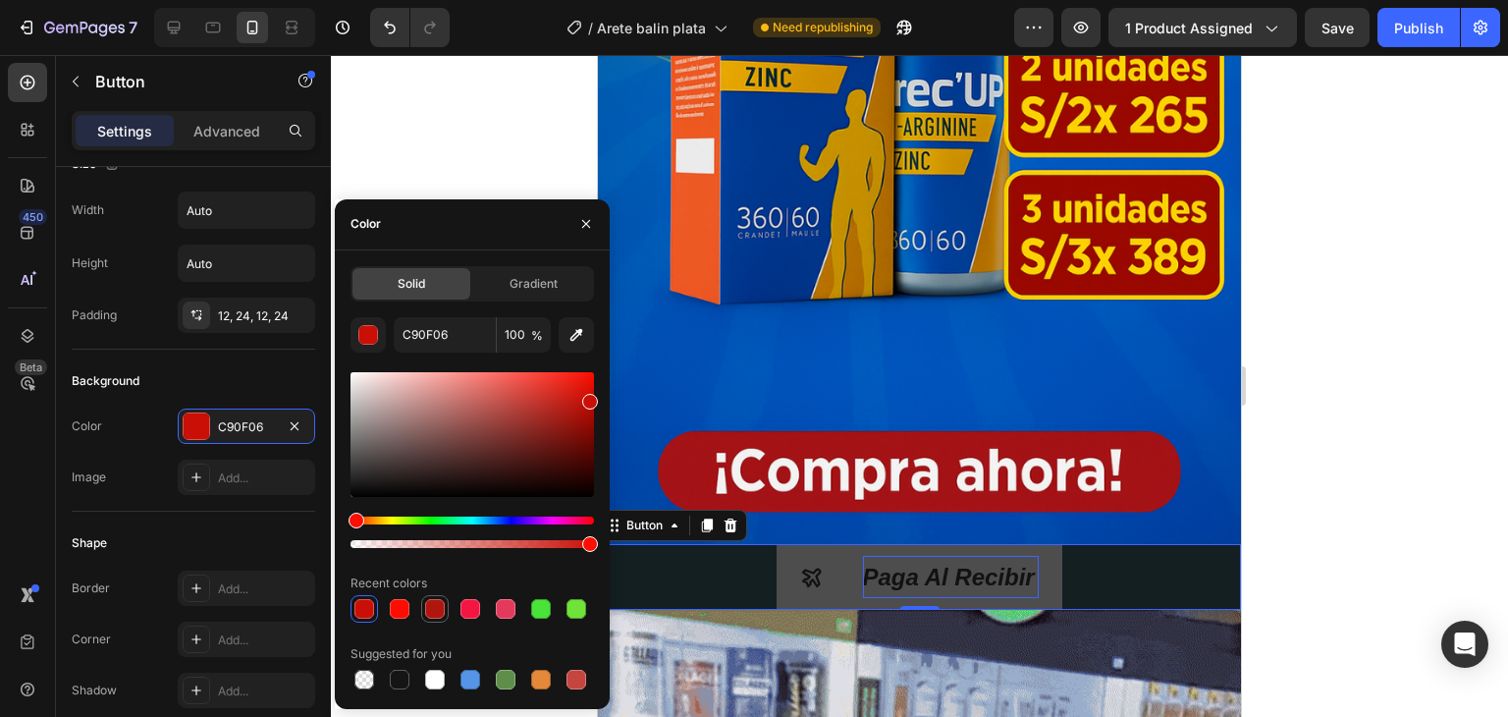
click at [423, 600] on div at bounding box center [435, 609] width 24 height 24
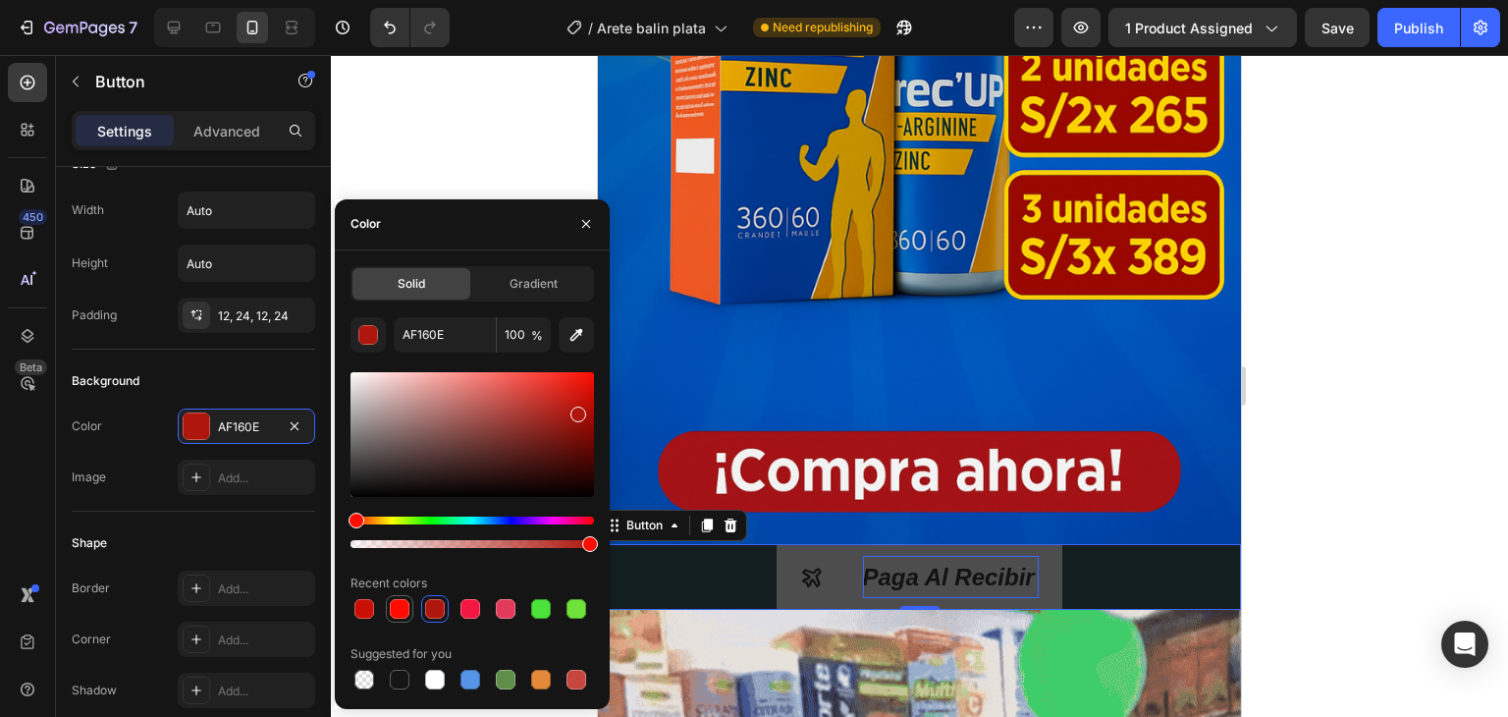
click at [405, 605] on div at bounding box center [400, 609] width 20 height 20
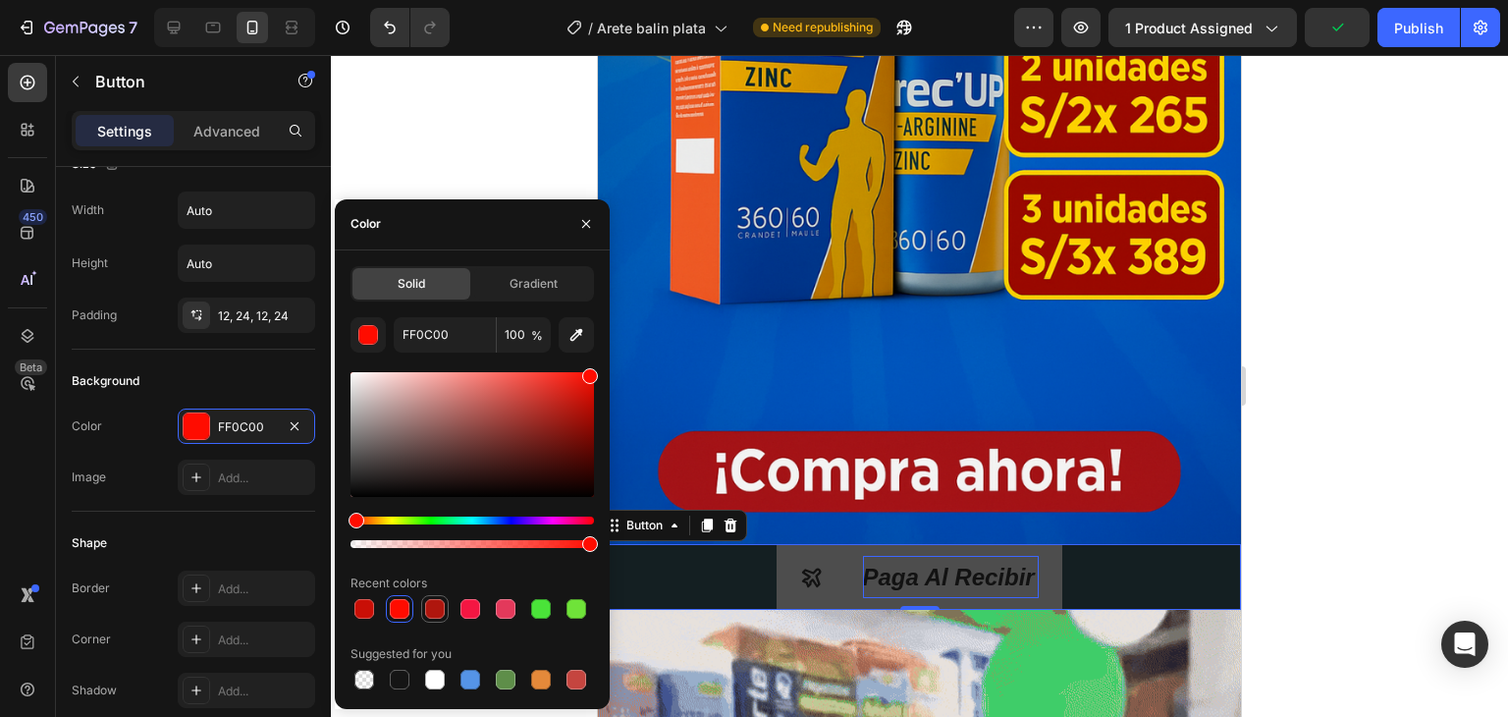
click at [432, 605] on div at bounding box center [435, 609] width 20 height 20
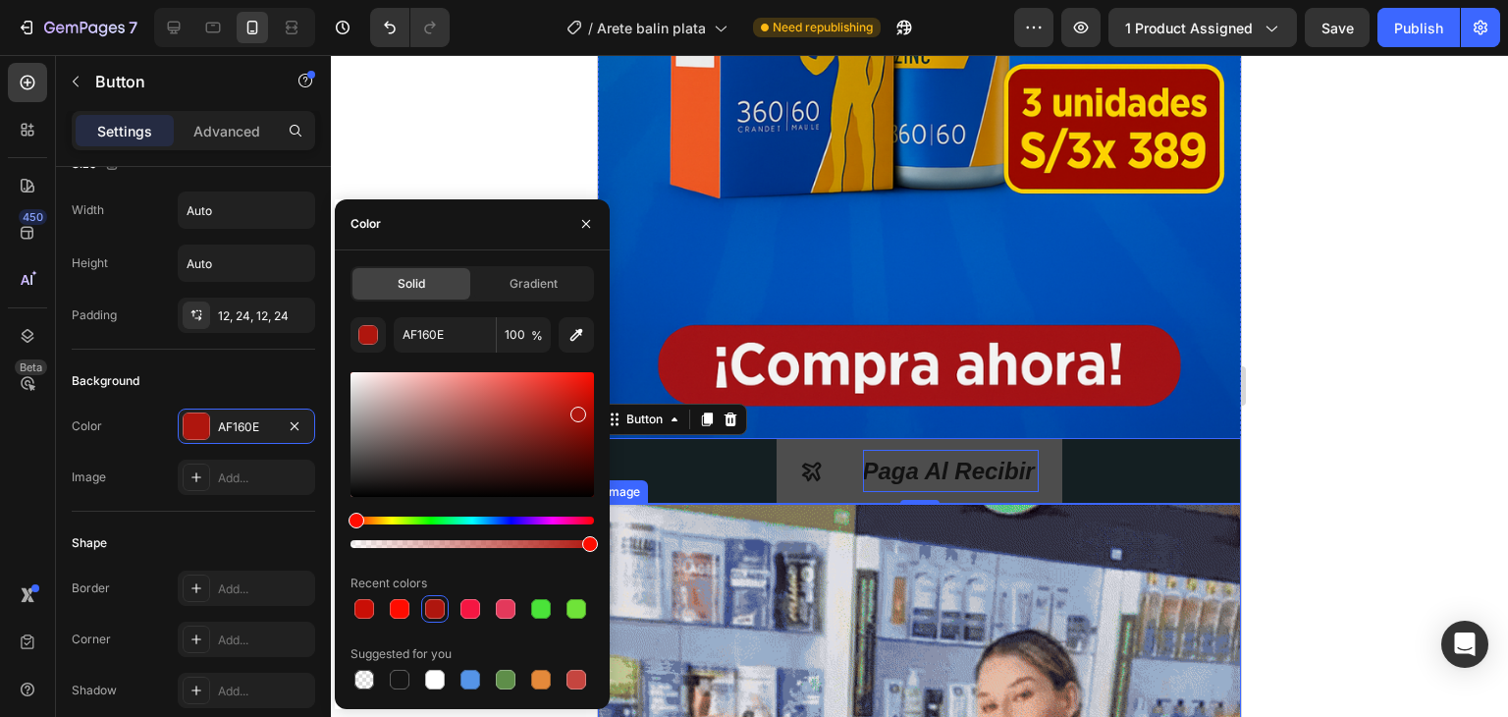
scroll to position [589, 0]
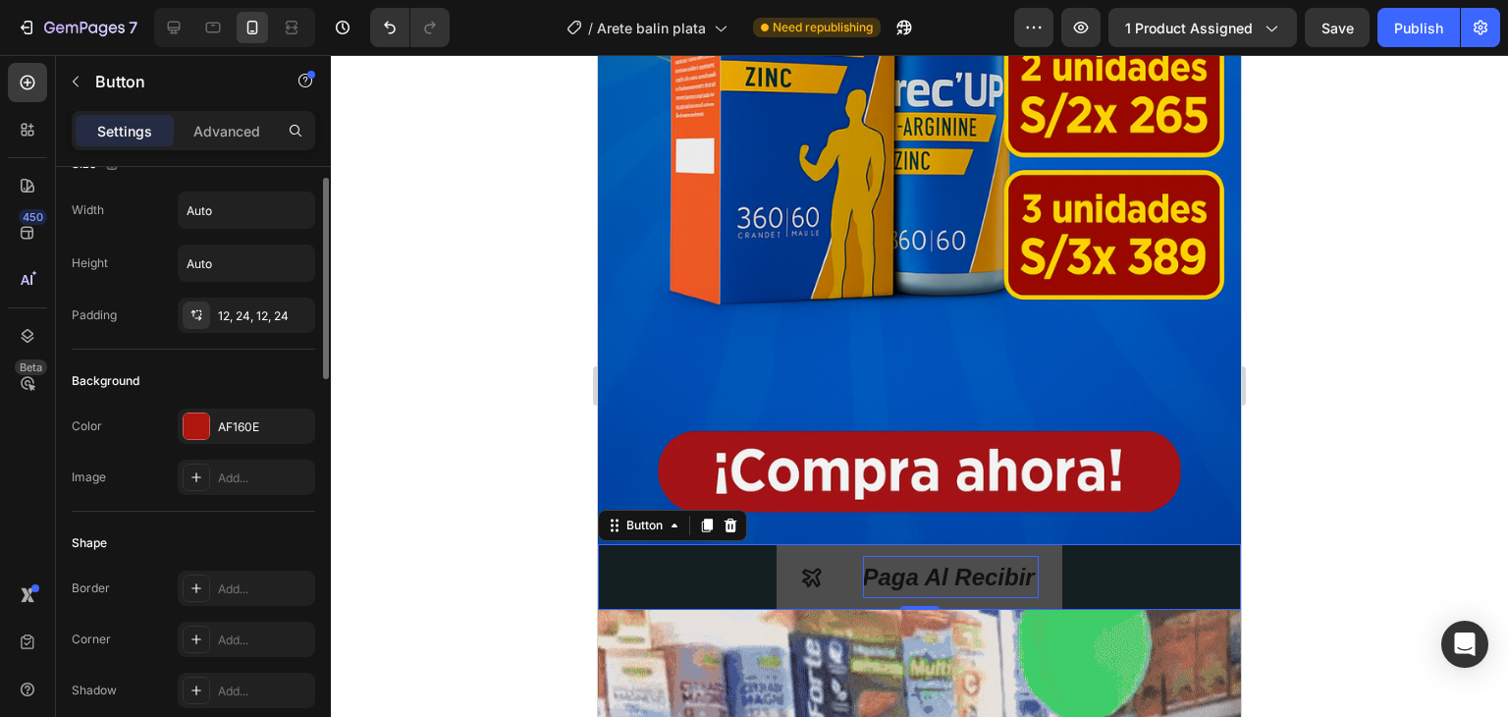
click at [249, 374] on div "Background" at bounding box center [194, 380] width 244 height 31
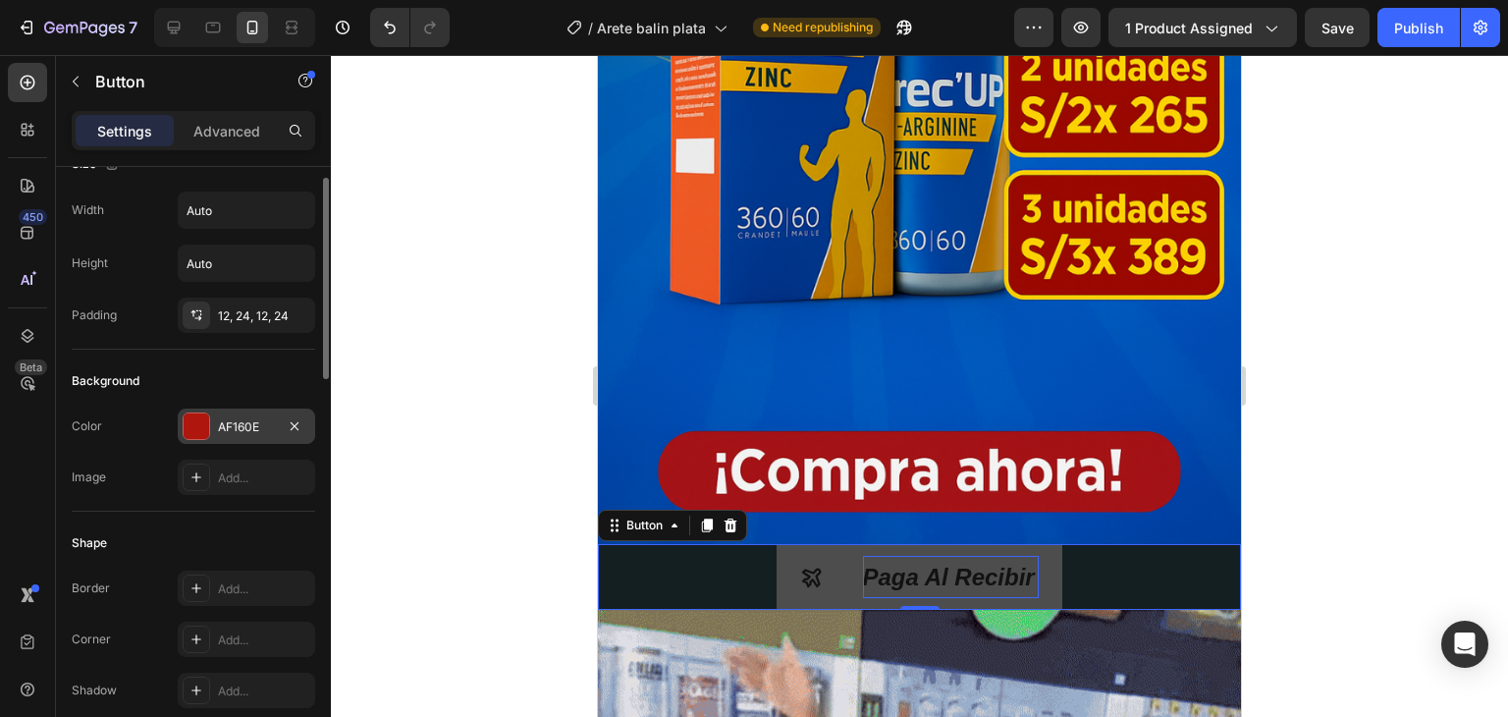
click at [199, 415] on div at bounding box center [197, 426] width 26 height 26
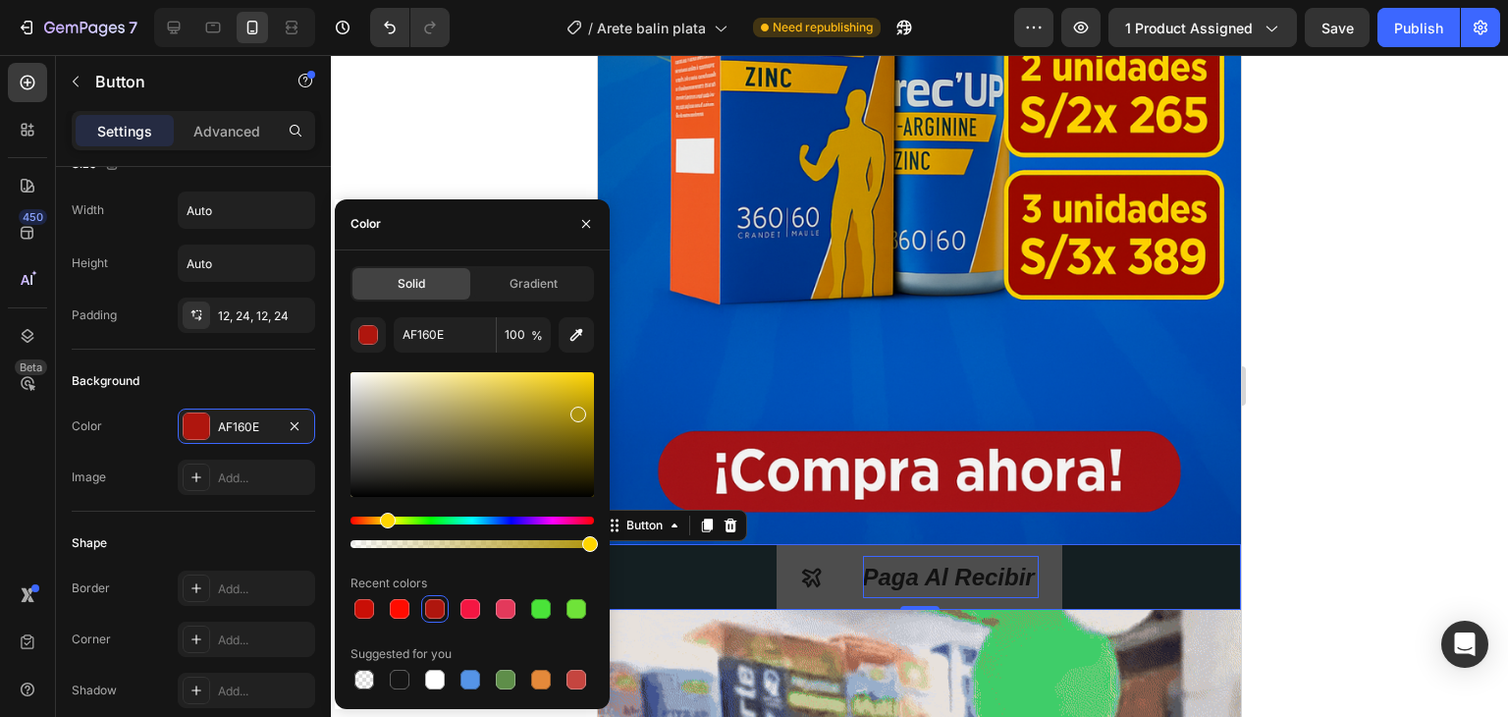
click at [385, 519] on div "Hue" at bounding box center [473, 520] width 244 height 8
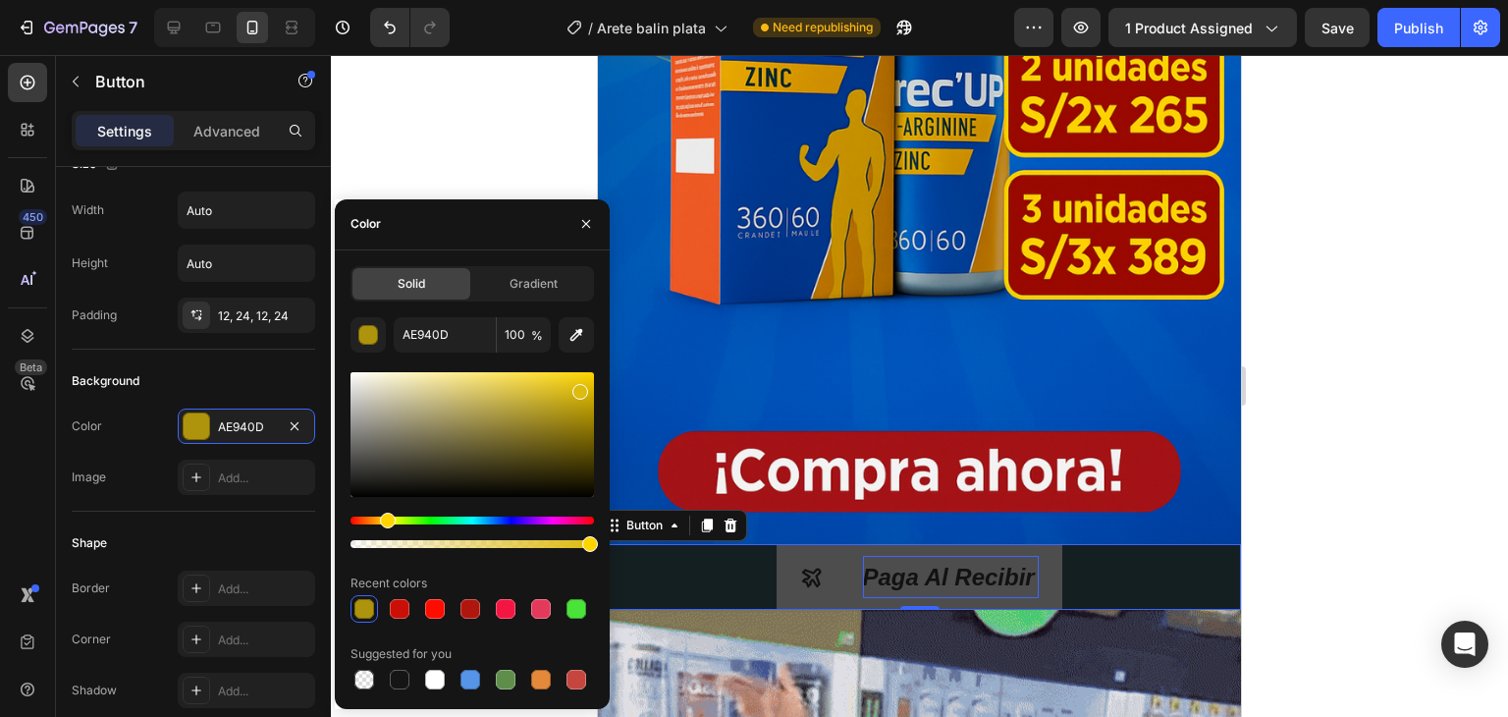
drag, startPoint x: 579, startPoint y: 413, endPoint x: 577, endPoint y: 387, distance: 26.6
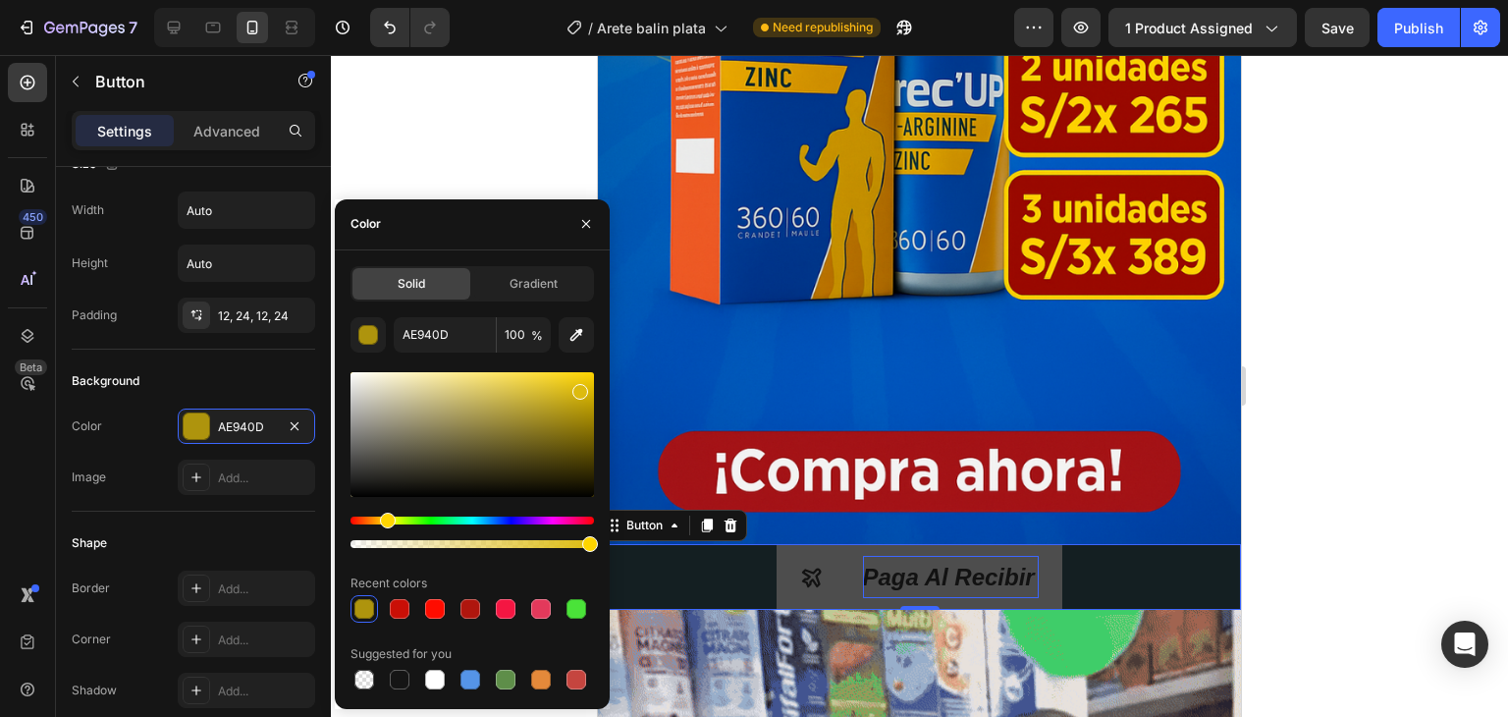
click at [577, 387] on div at bounding box center [580, 392] width 16 height 16
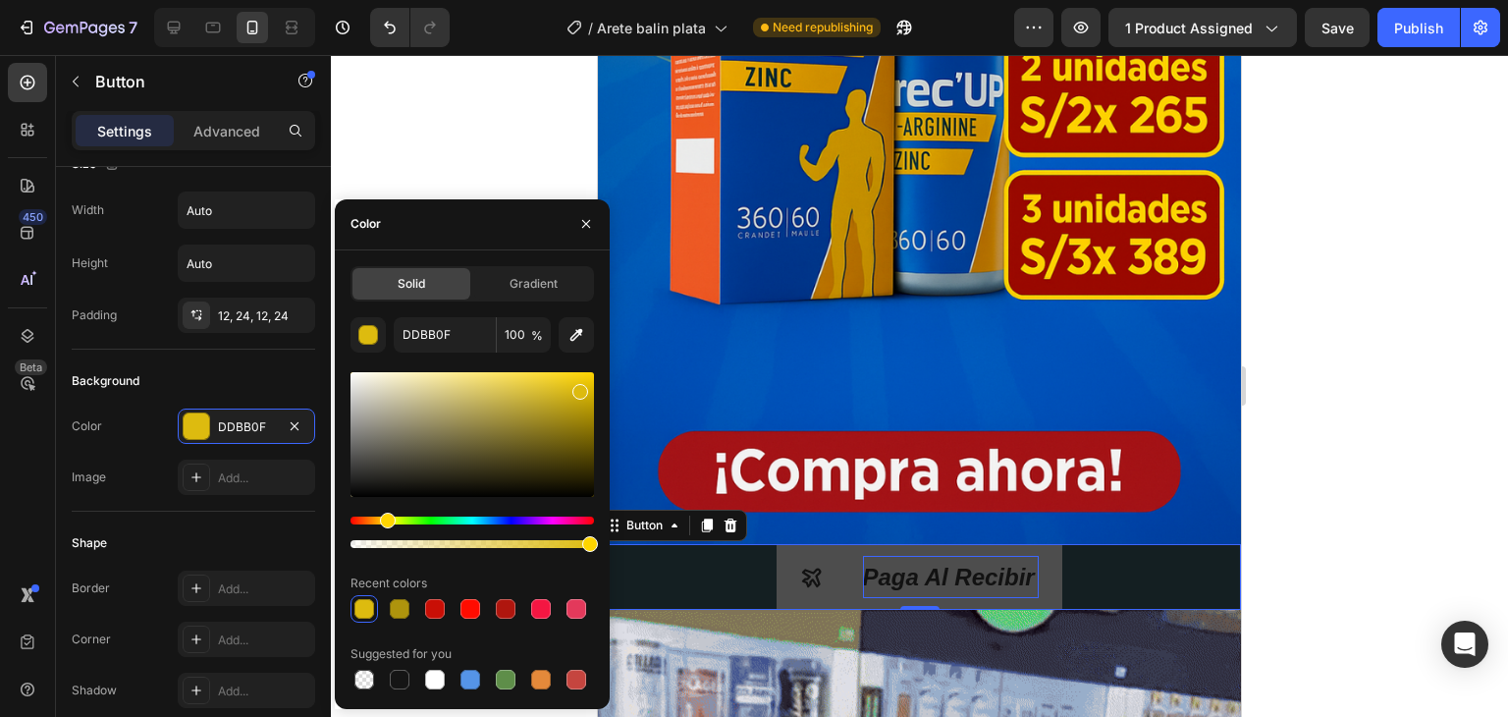
click at [397, 516] on div "Hue" at bounding box center [473, 520] width 244 height 8
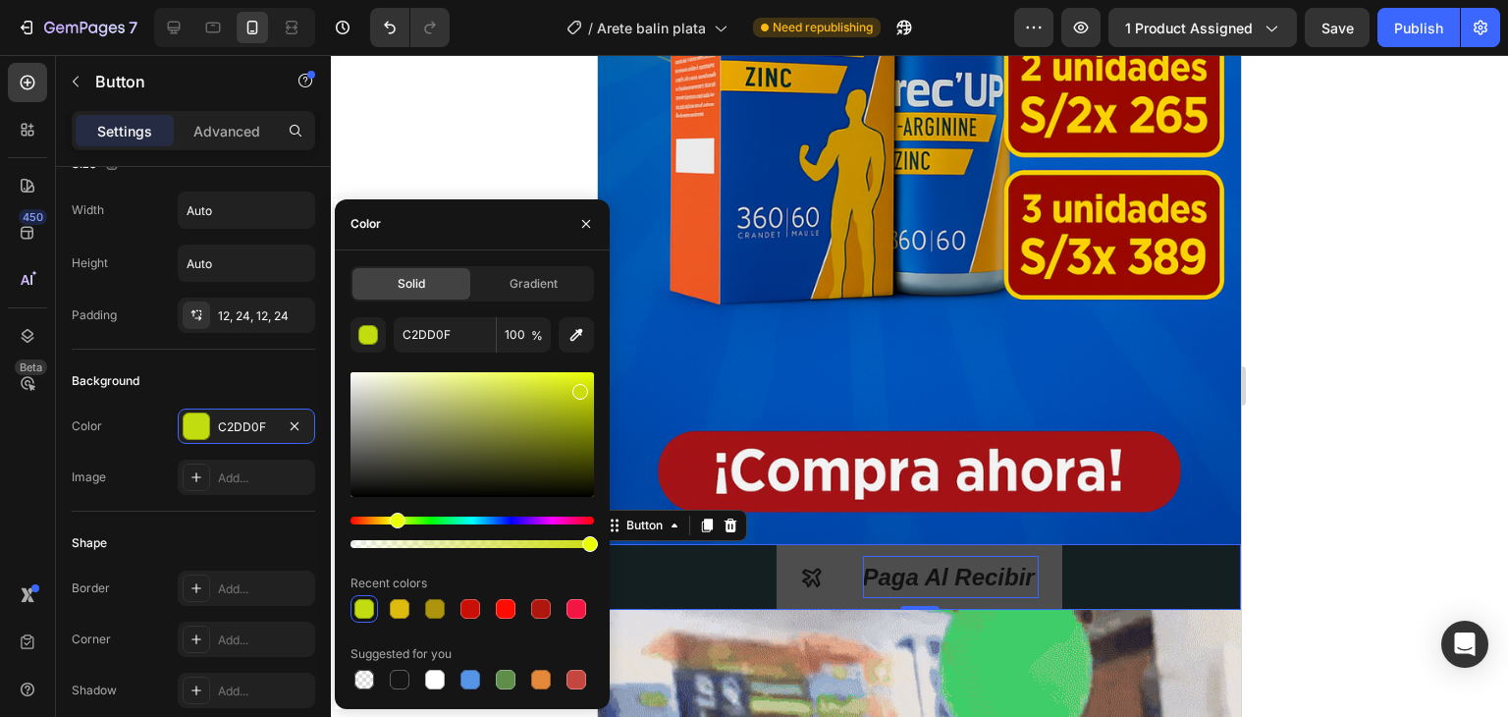
click at [395, 519] on div "Hue" at bounding box center [398, 521] width 16 height 16
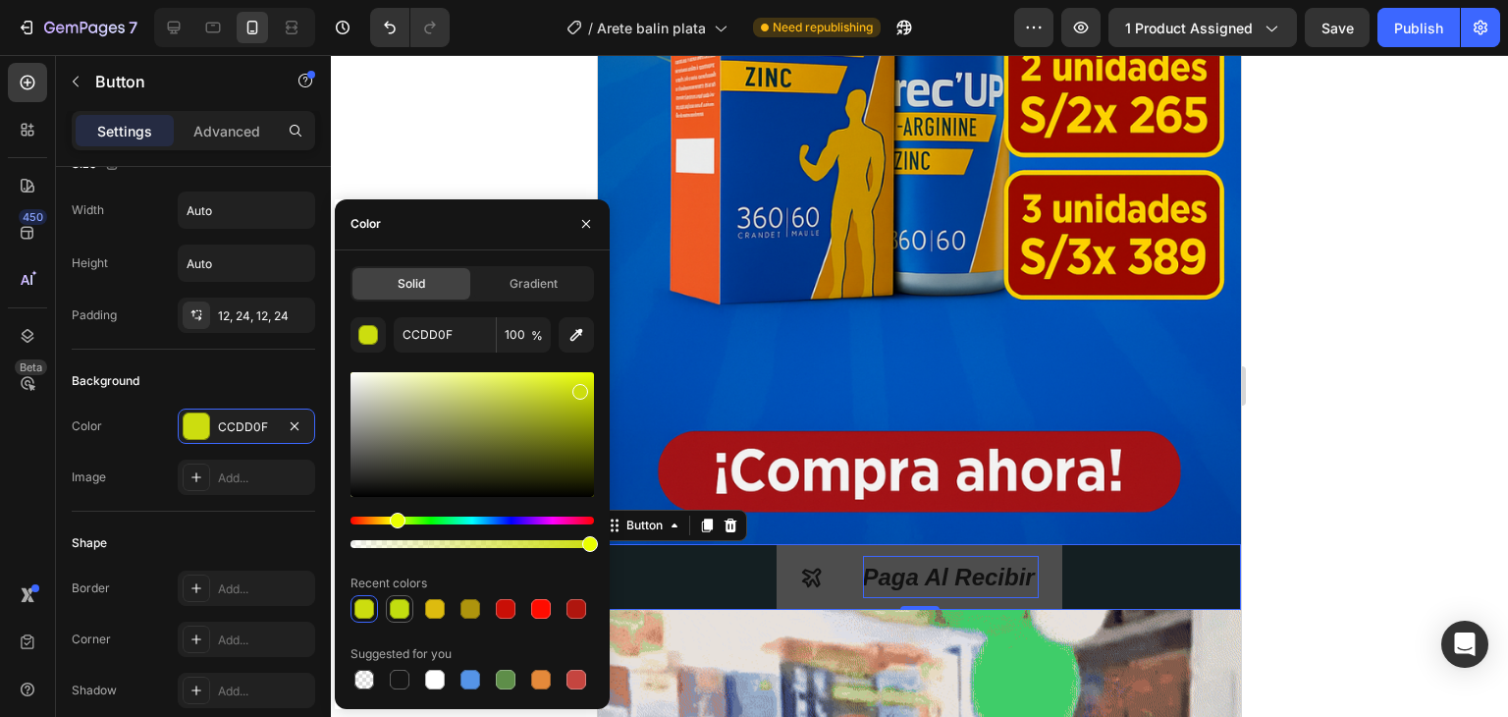
click at [399, 612] on div at bounding box center [400, 609] width 20 height 20
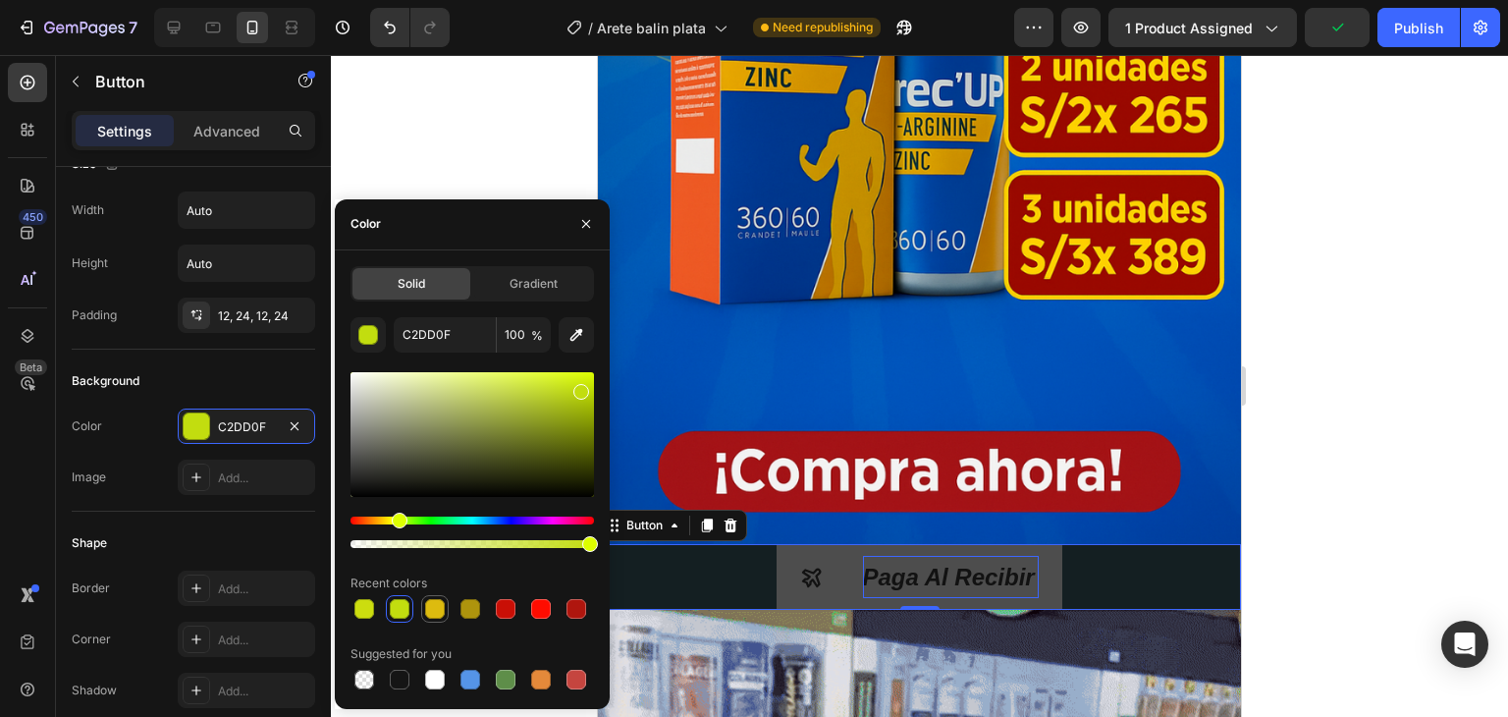
click at [427, 607] on div at bounding box center [435, 609] width 20 height 20
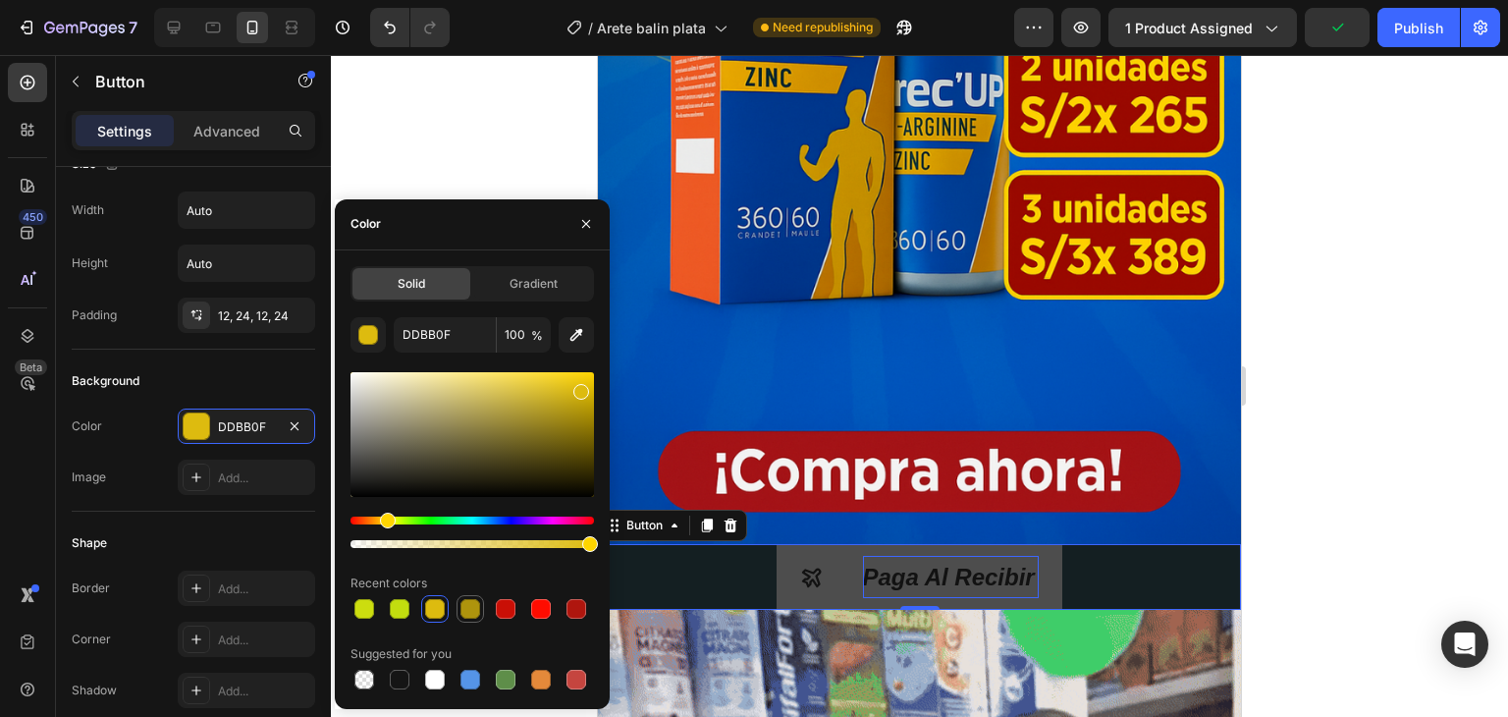
click at [462, 613] on div at bounding box center [470, 609] width 20 height 20
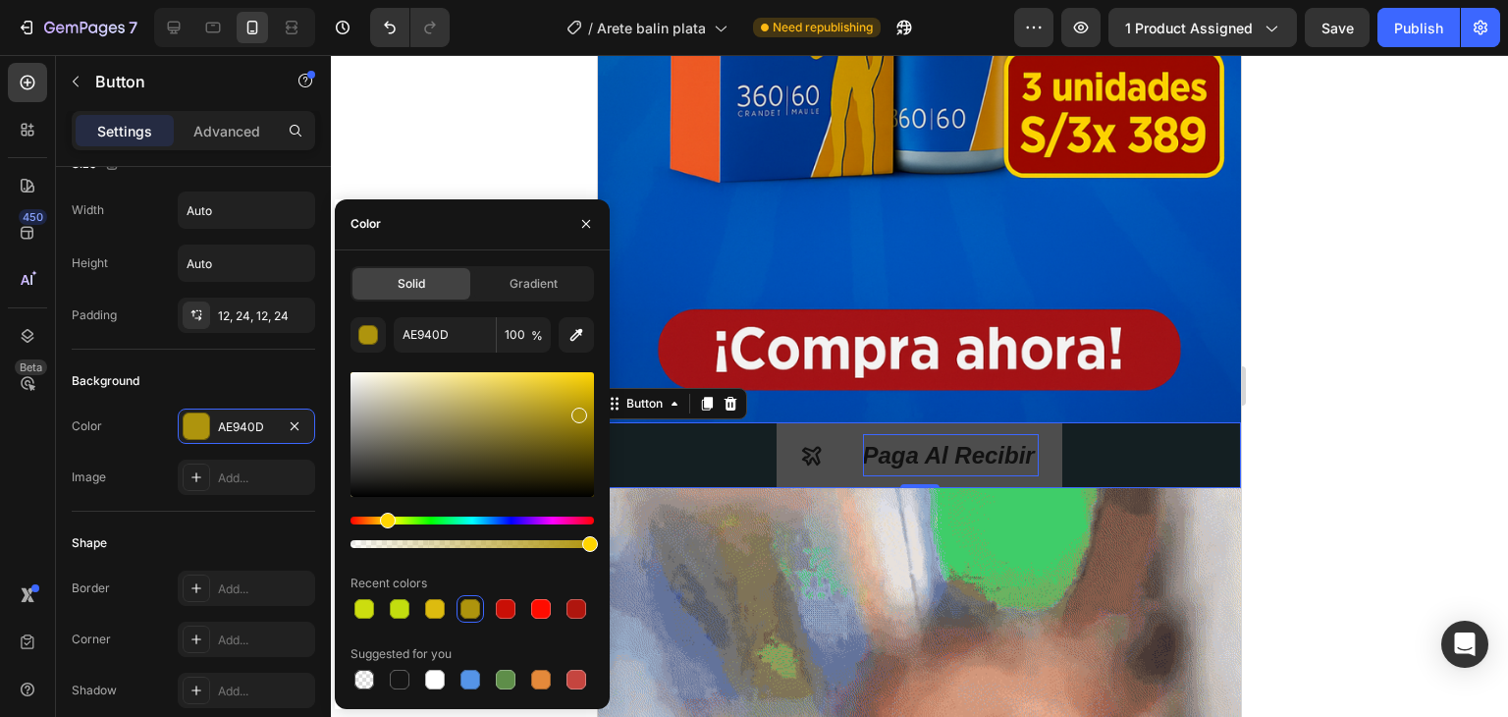
scroll to position [785, 0]
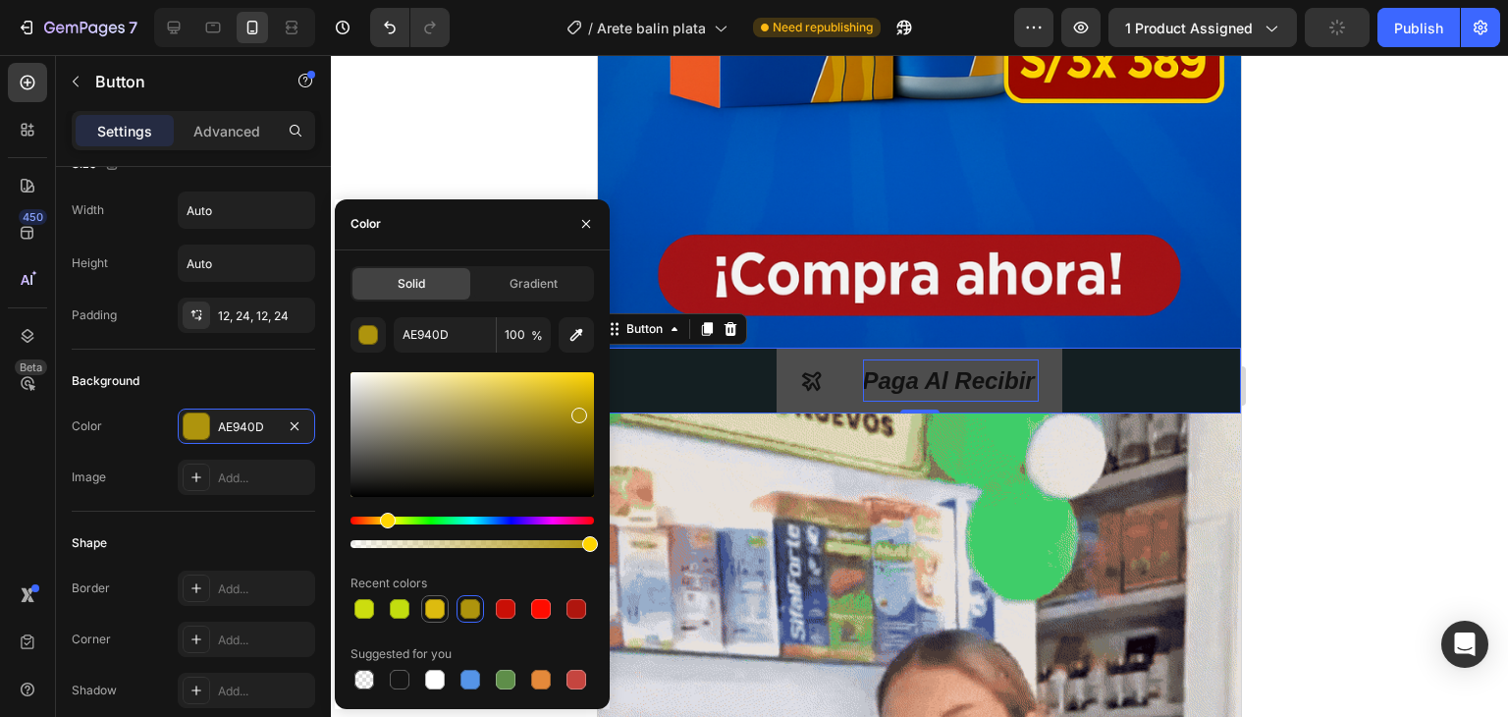
click at [444, 605] on div at bounding box center [435, 609] width 20 height 20
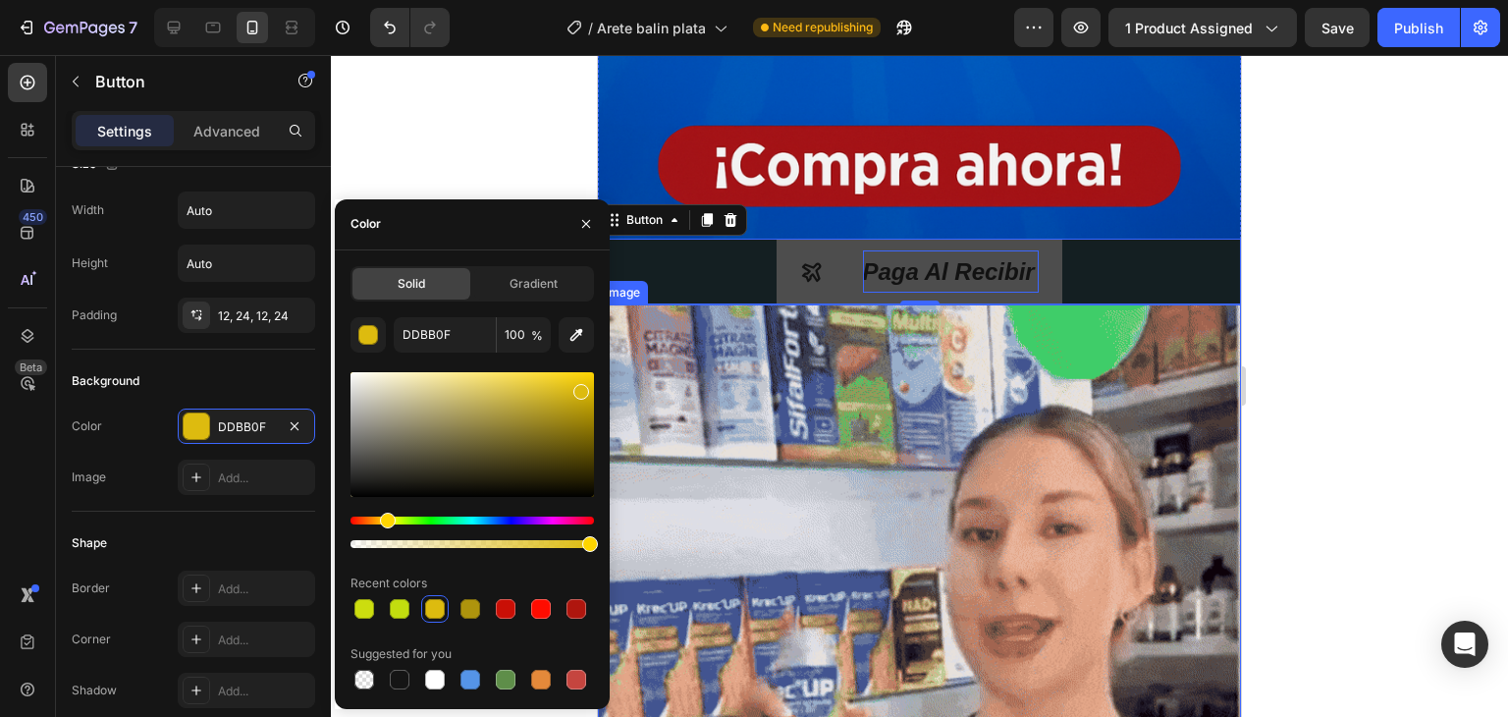
scroll to position [884, 0]
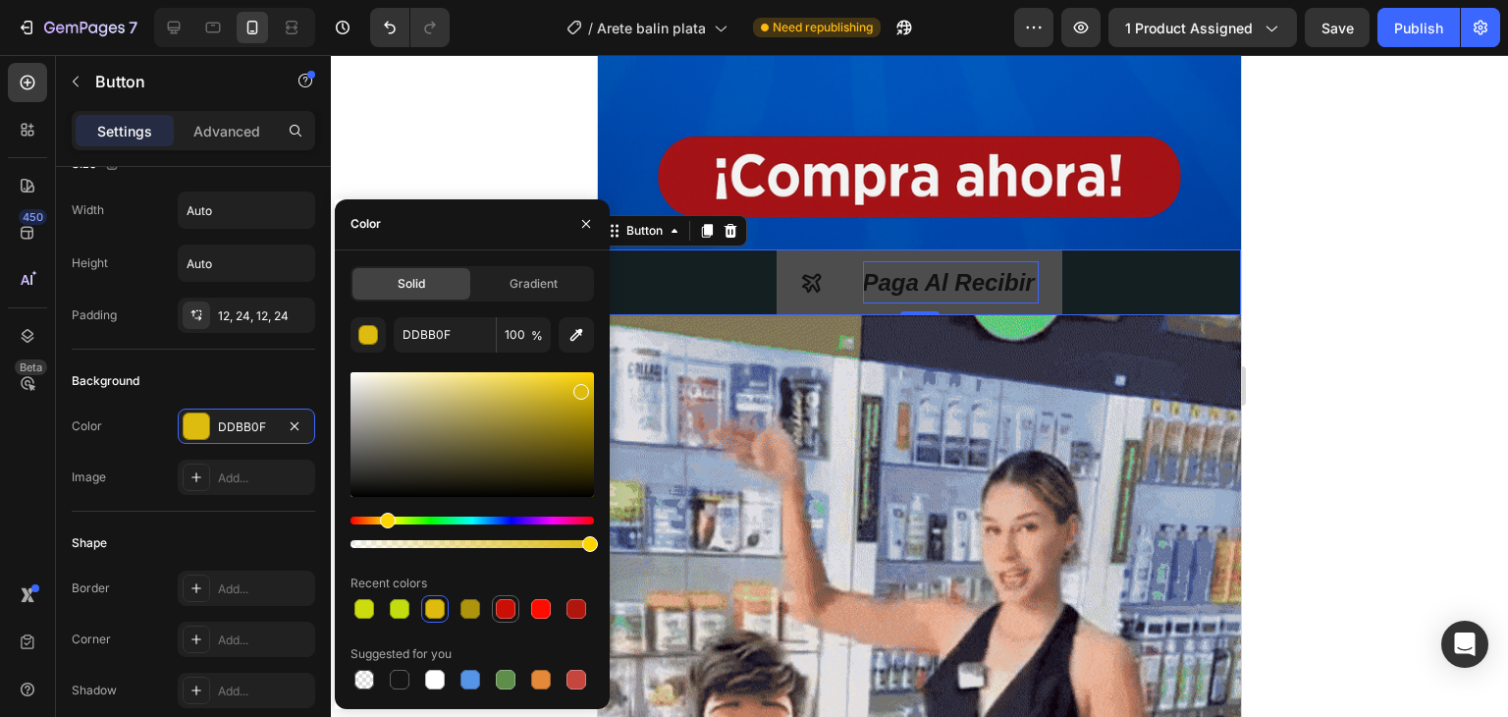
click at [500, 606] on div at bounding box center [506, 609] width 20 height 20
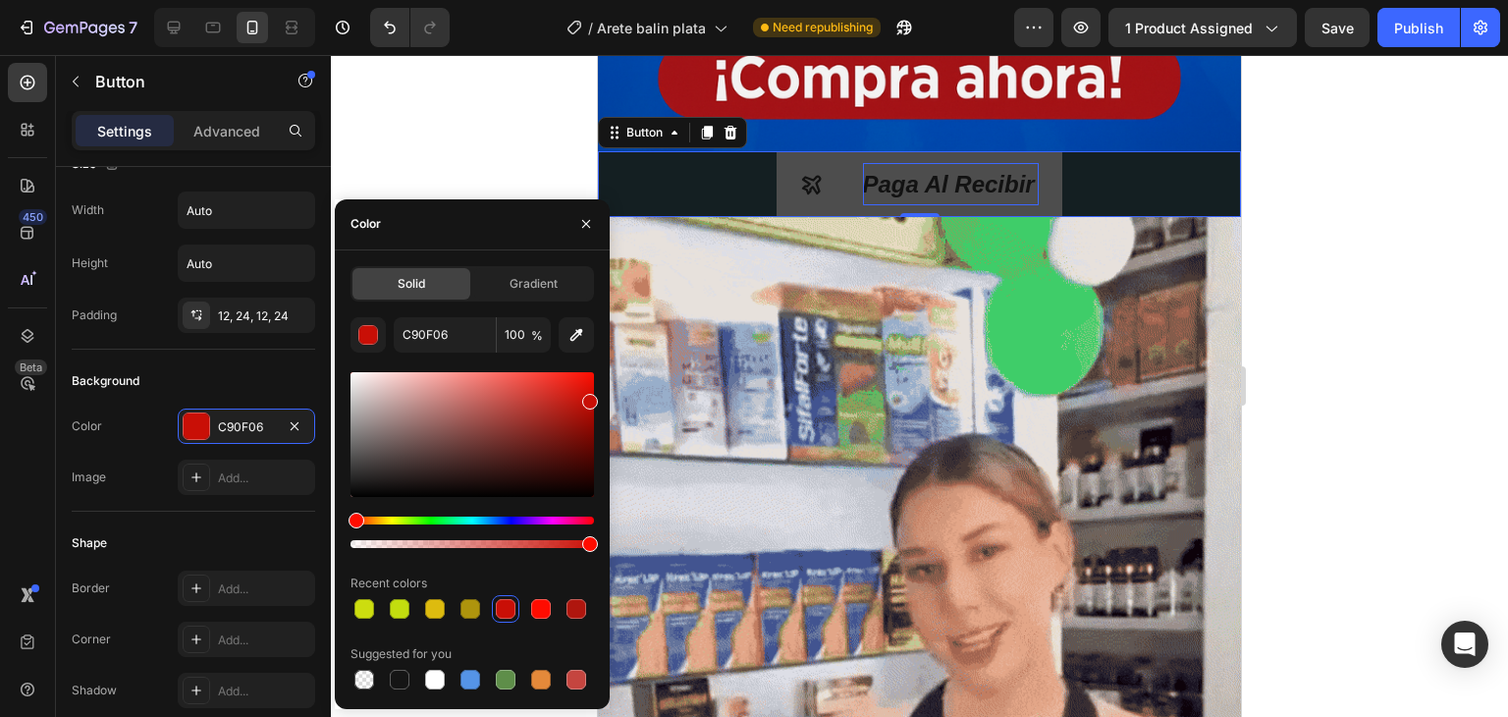
scroll to position [785, 0]
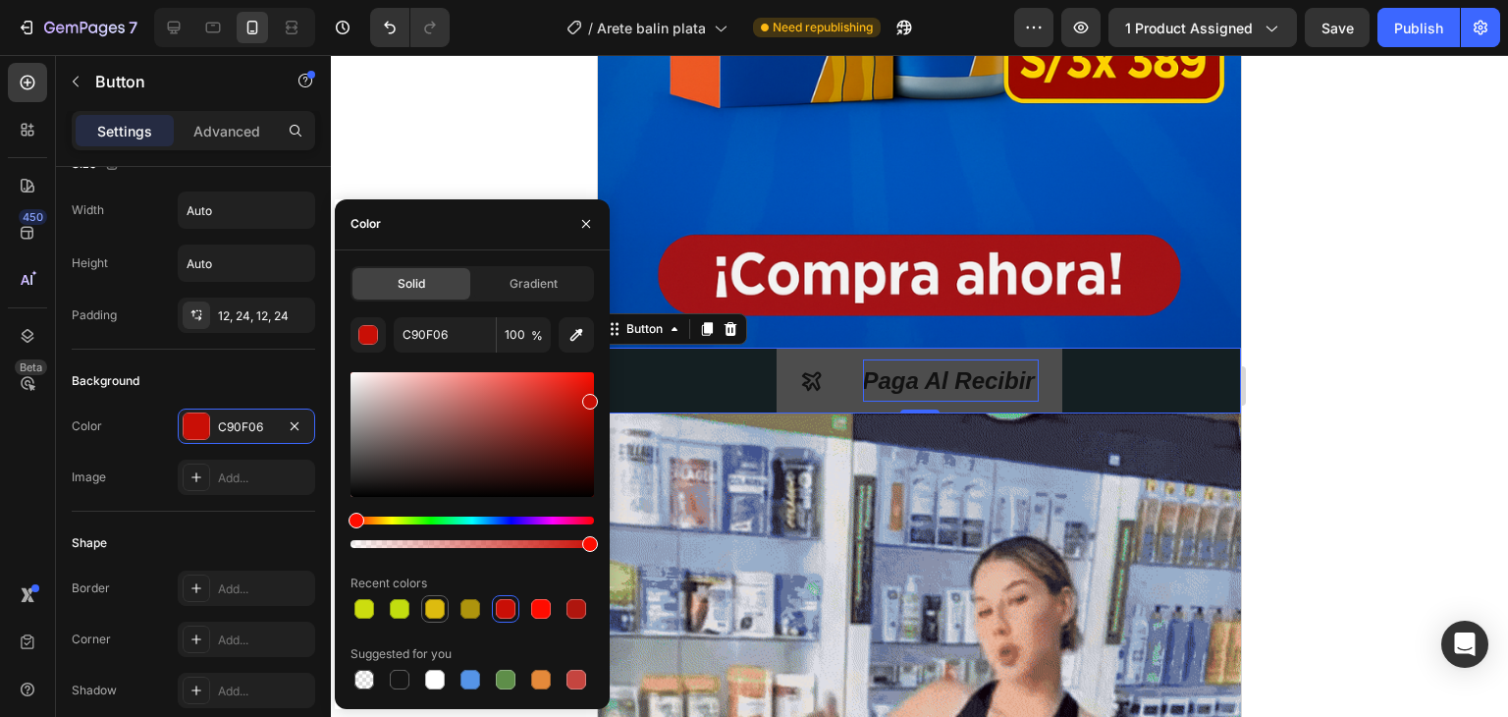
click at [429, 604] on div at bounding box center [435, 609] width 20 height 20
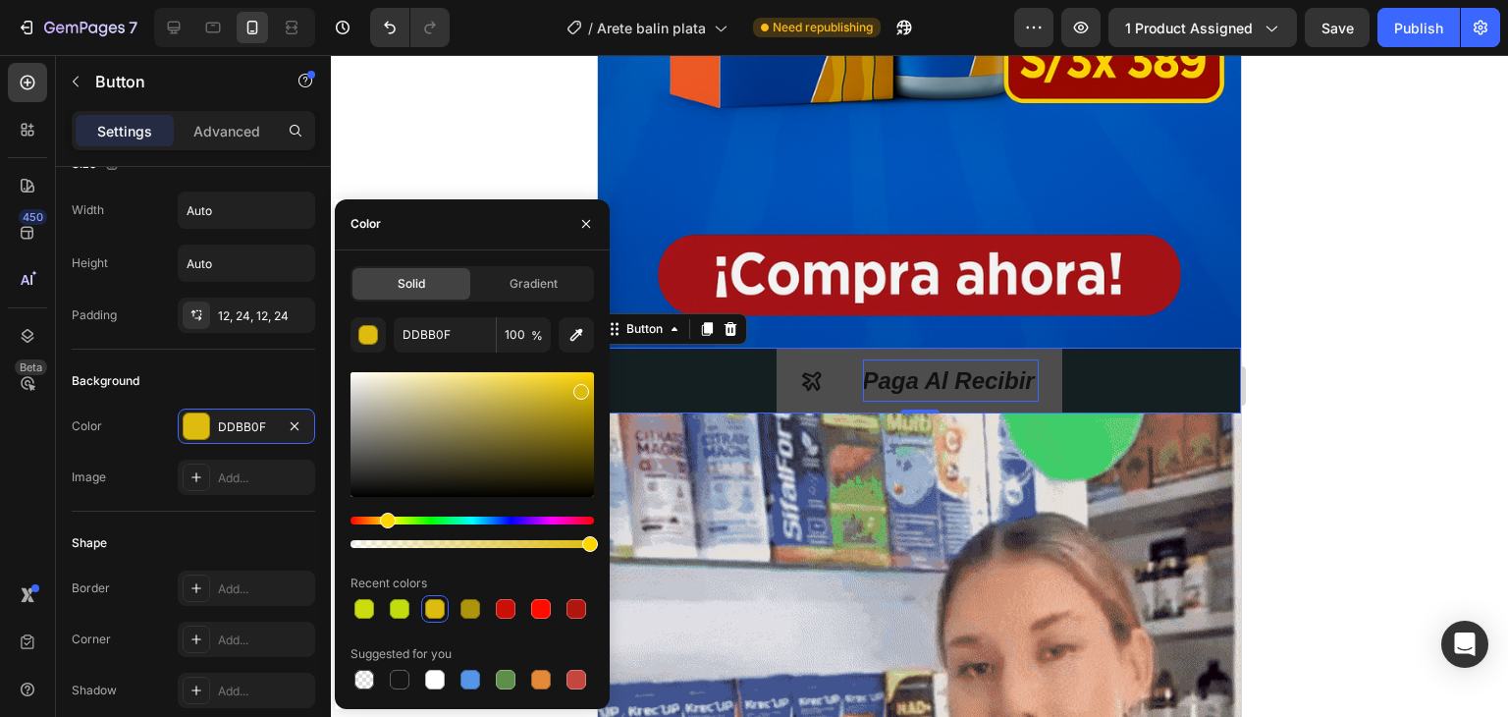
click at [395, 519] on div "Hue" at bounding box center [388, 521] width 16 height 16
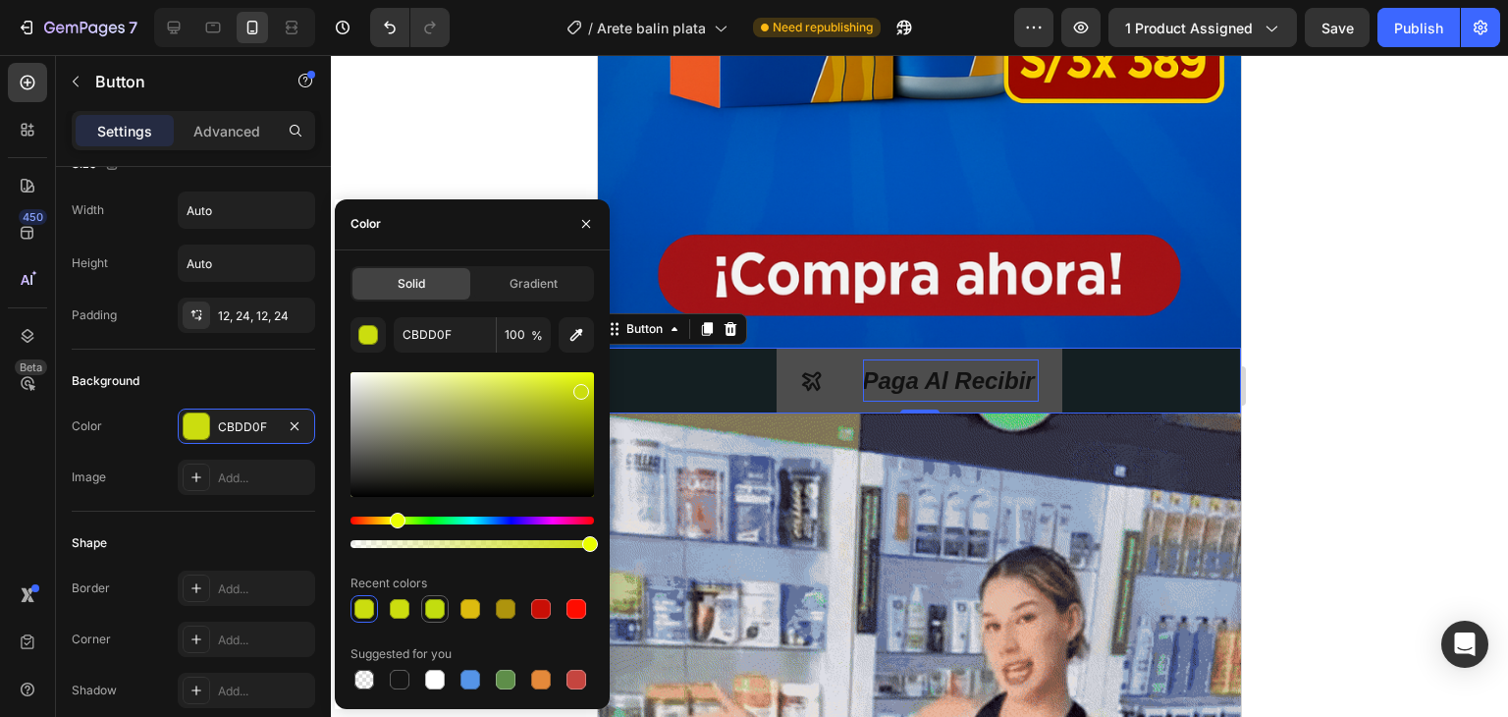
click at [430, 607] on div at bounding box center [435, 609] width 20 height 20
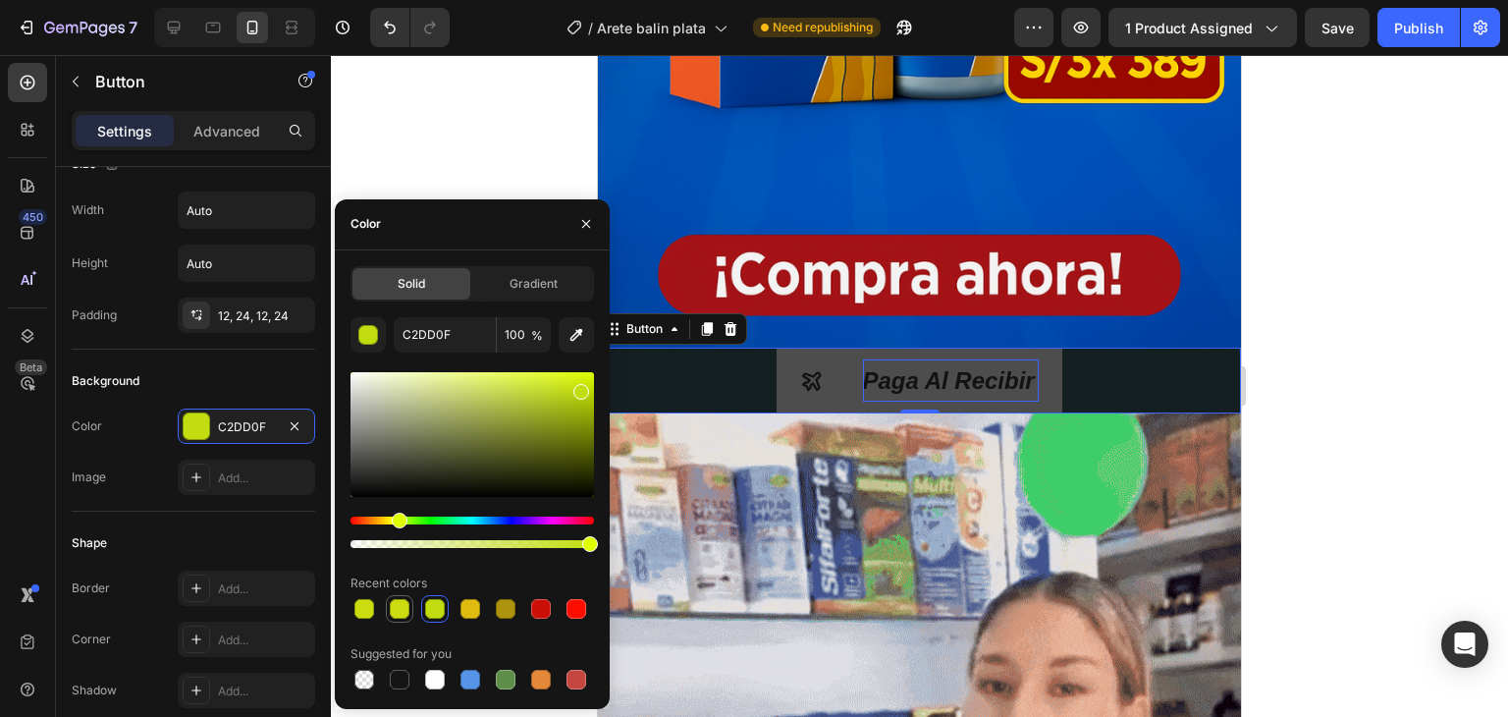
click at [397, 612] on div at bounding box center [400, 609] width 20 height 20
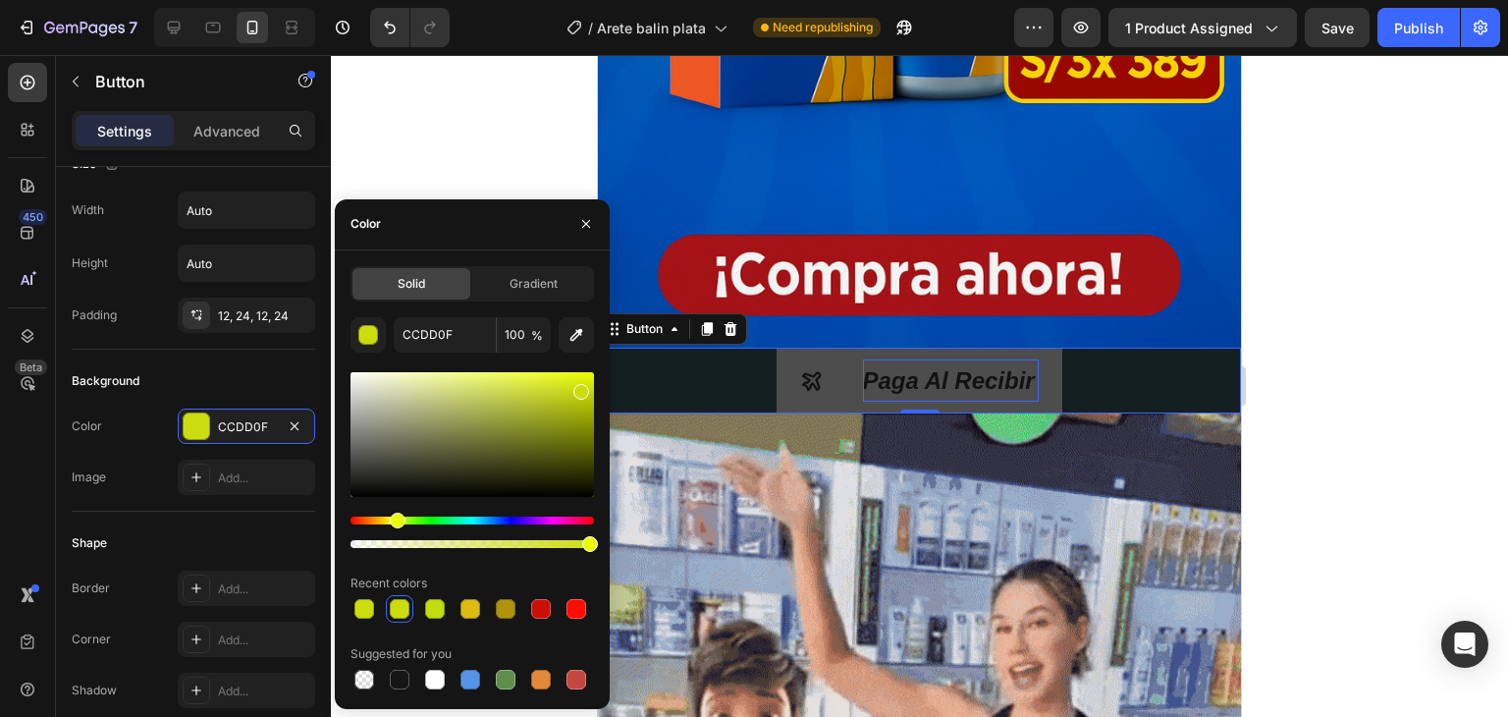
click at [399, 612] on div at bounding box center [400, 609] width 20 height 20
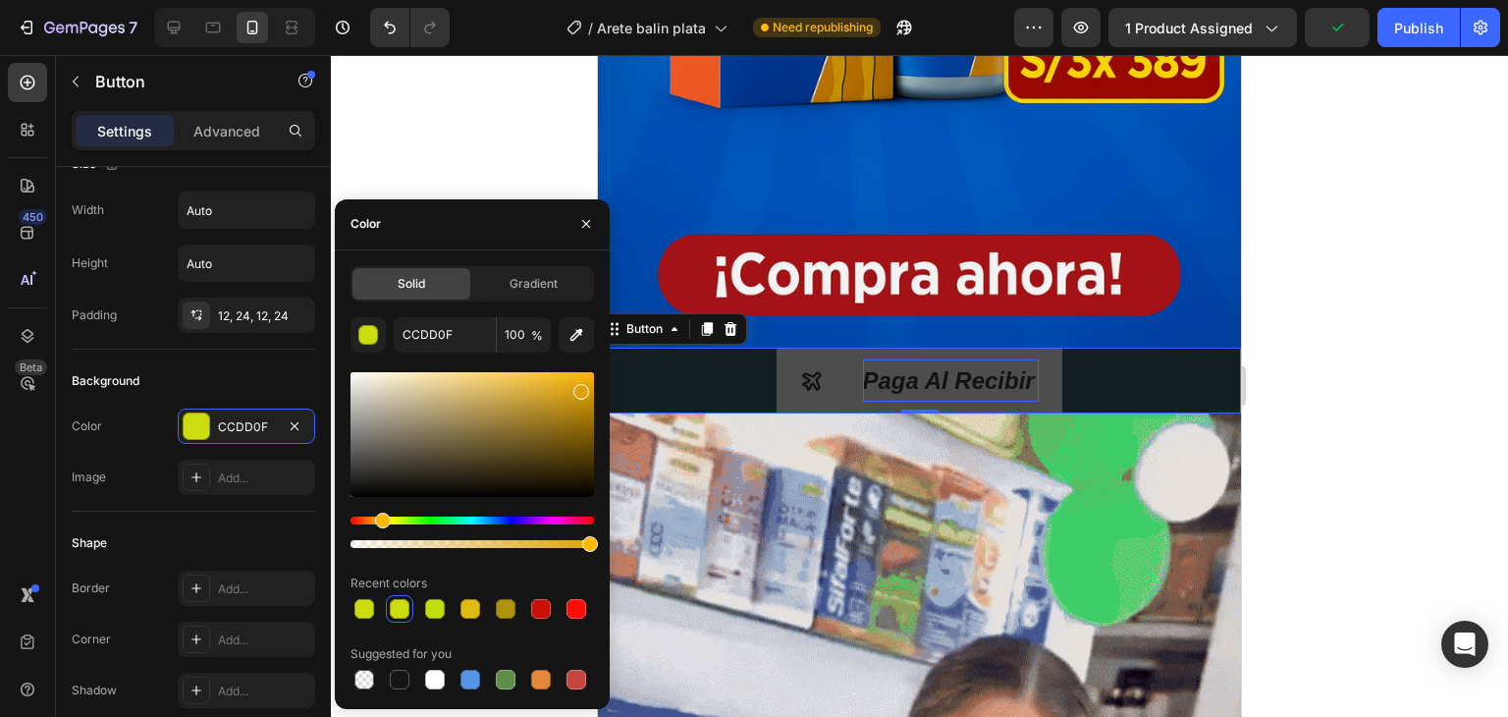
click at [380, 518] on div "Hue" at bounding box center [473, 520] width 244 height 8
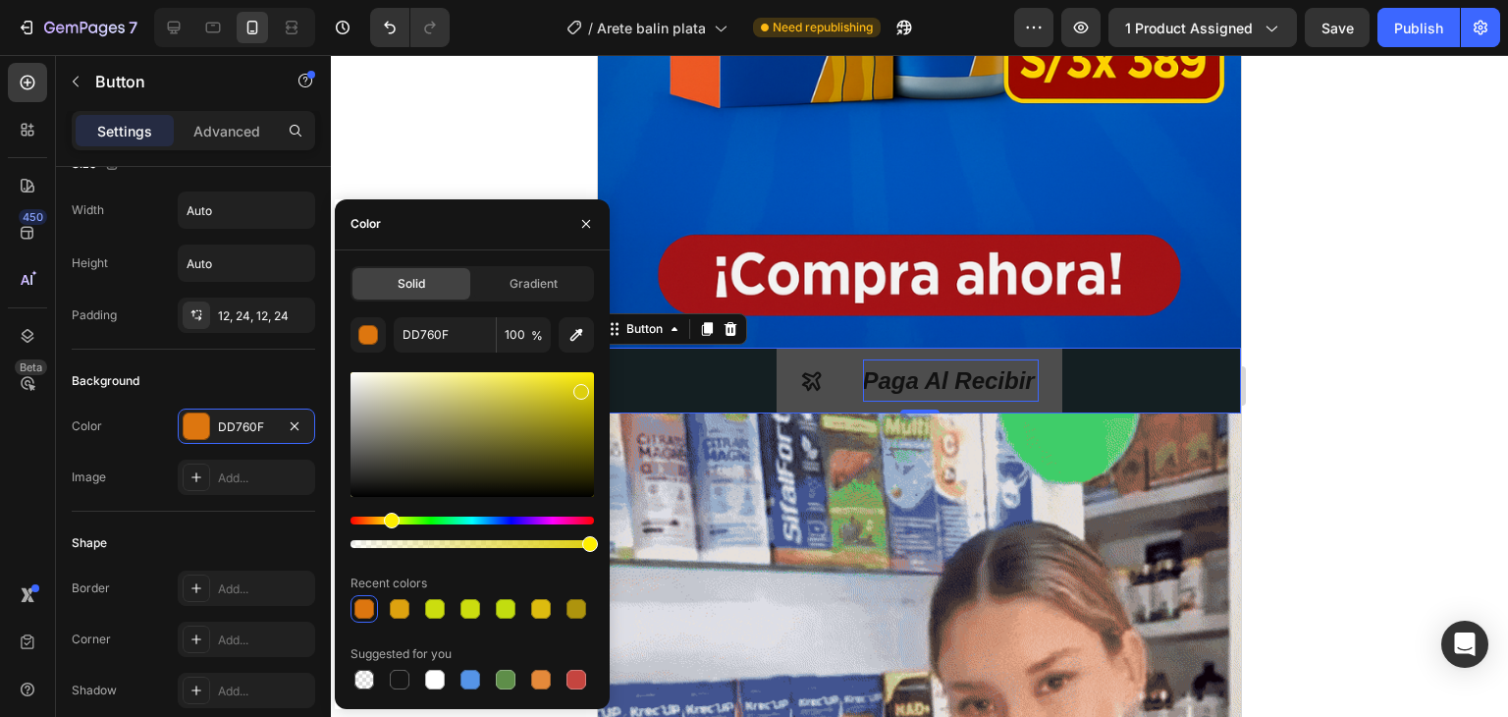
click at [389, 519] on div "Hue" at bounding box center [392, 521] width 16 height 16
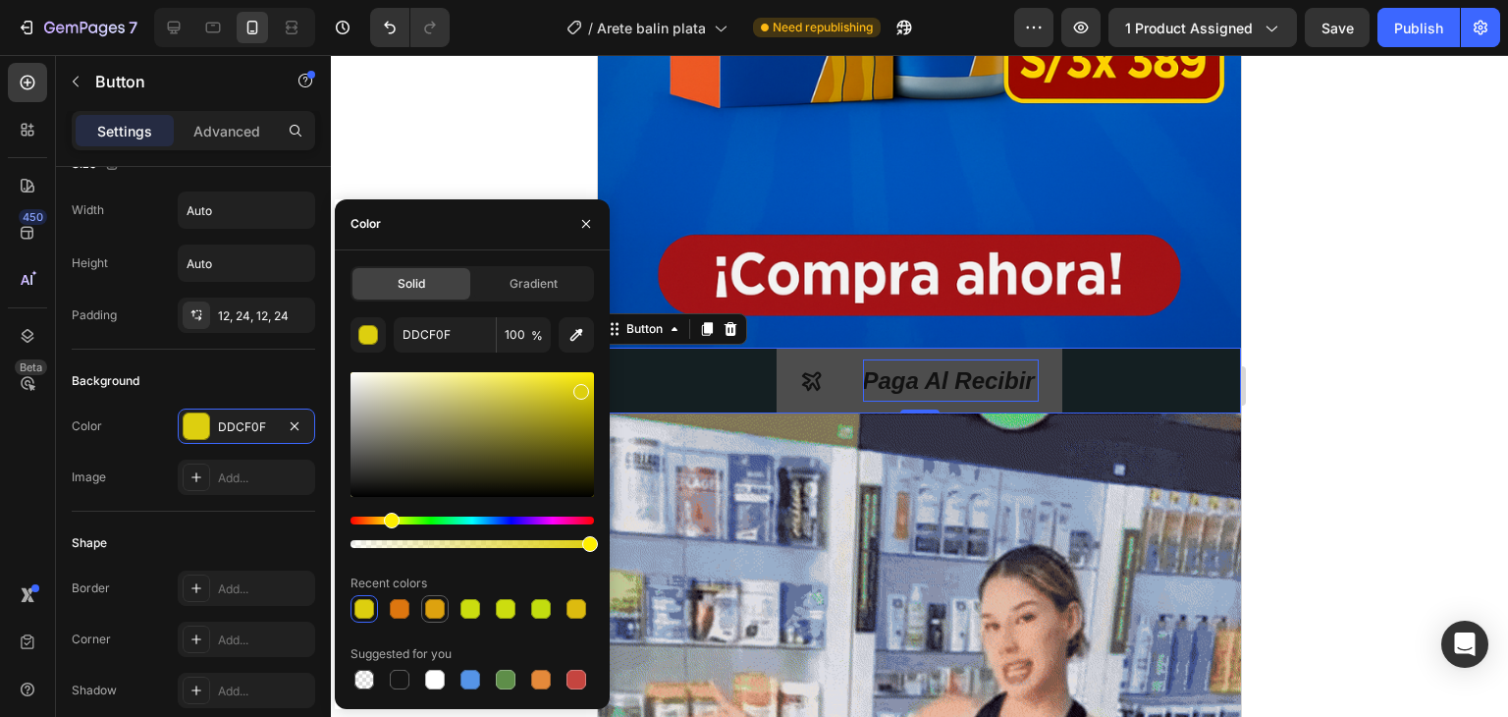
click at [440, 614] on div at bounding box center [435, 609] width 20 height 20
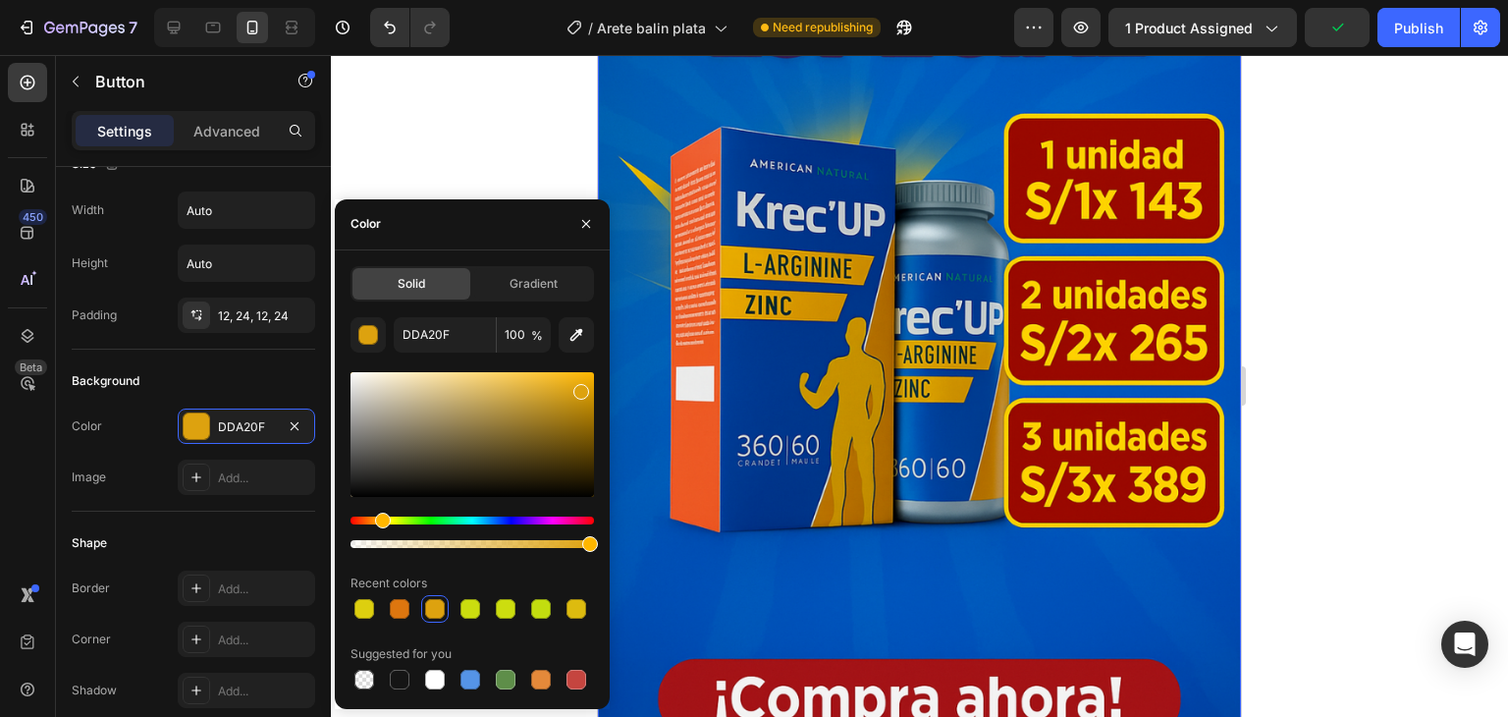
scroll to position [491, 0]
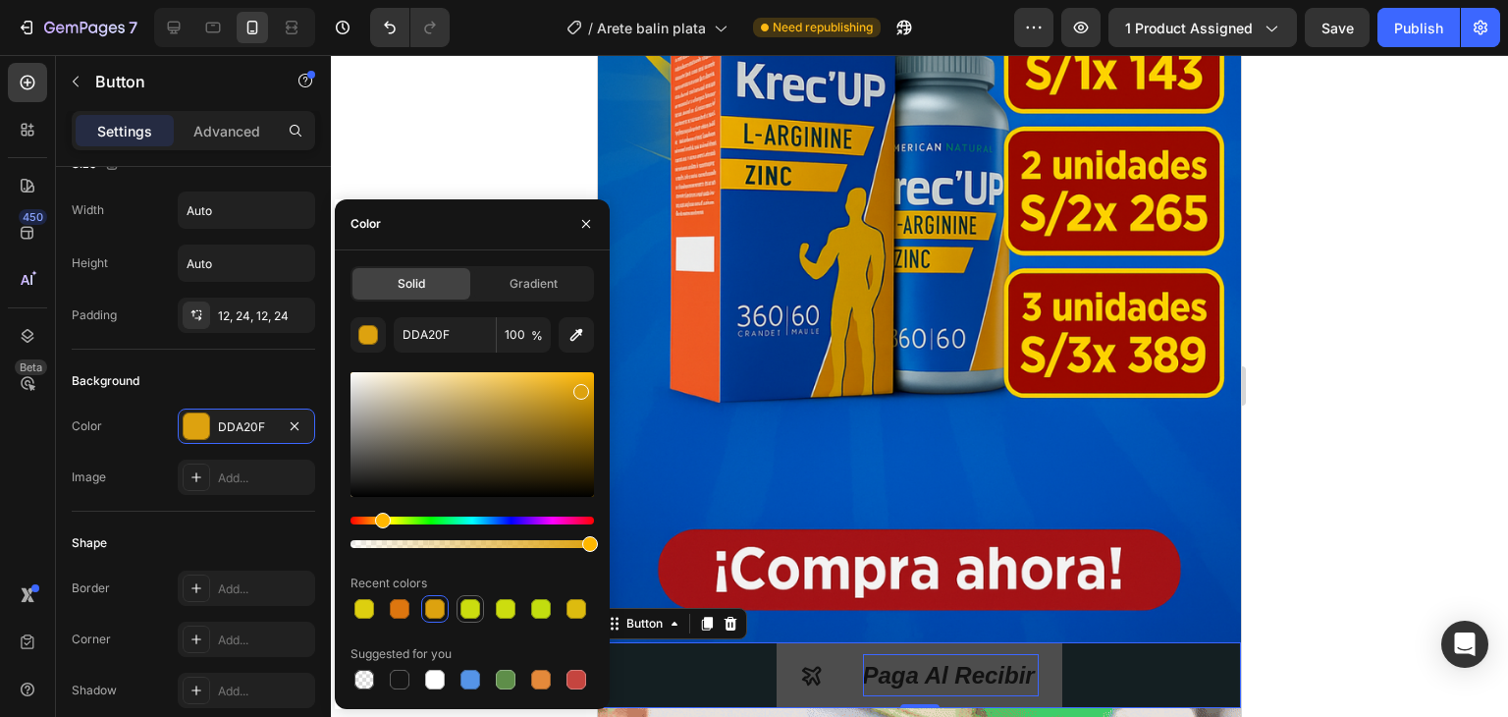
click at [462, 609] on div at bounding box center [470, 609] width 20 height 20
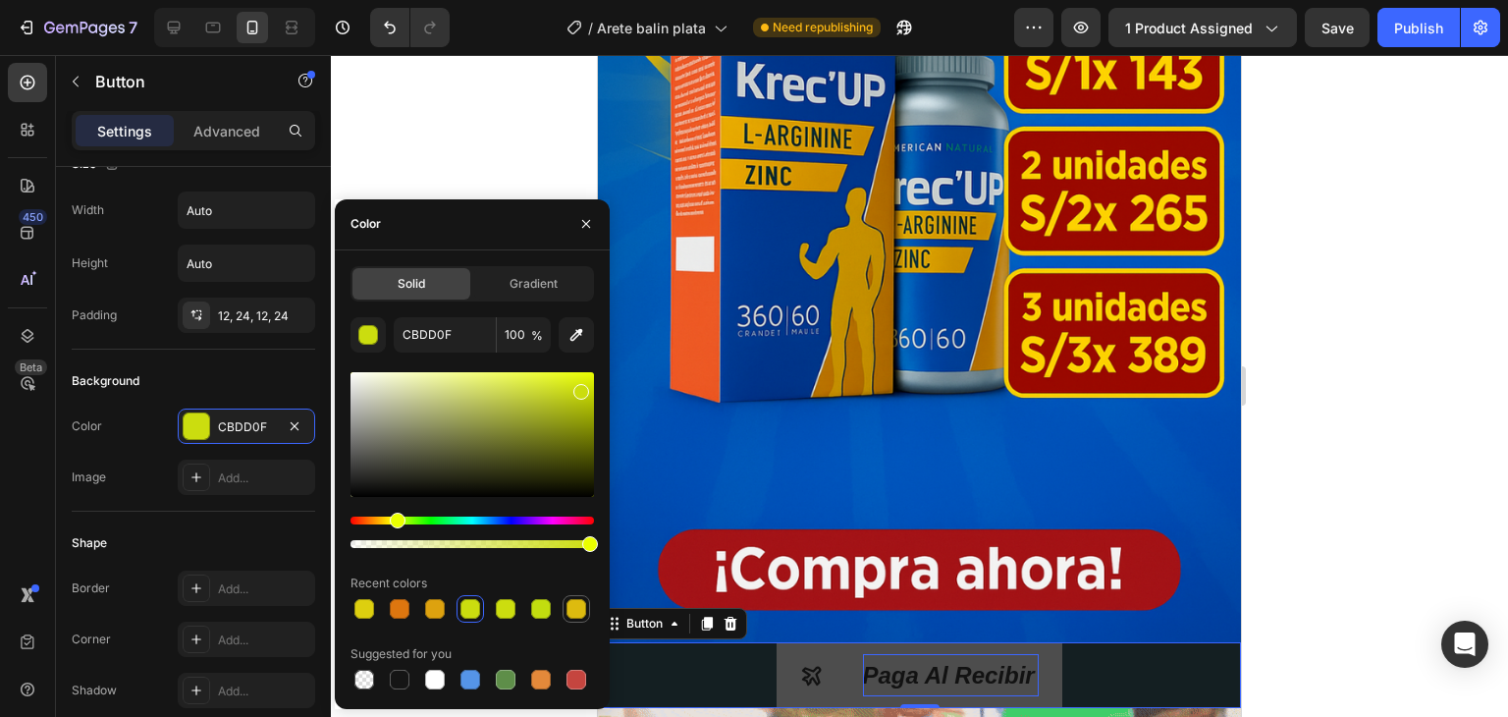
click at [573, 602] on div at bounding box center [577, 609] width 20 height 20
type input "DDBB0F"
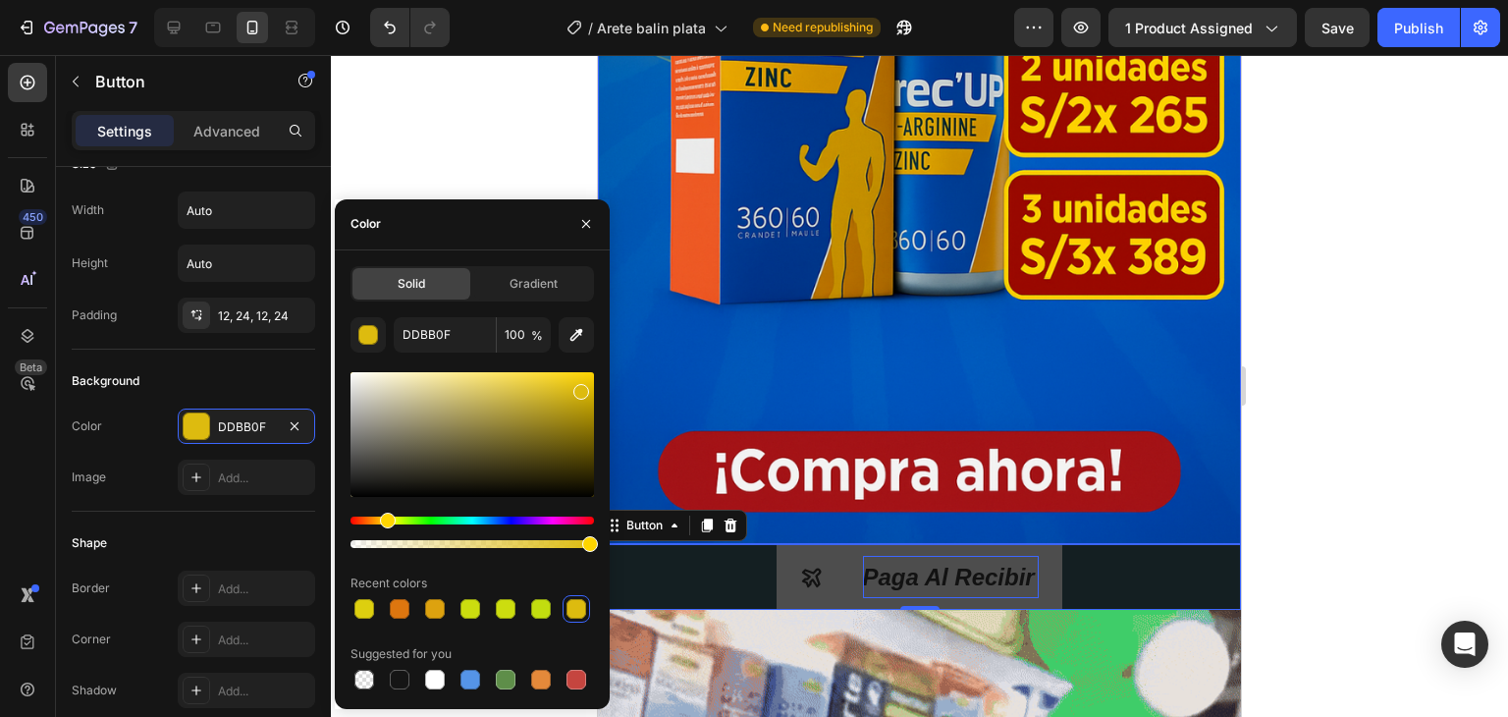
scroll to position [687, 0]
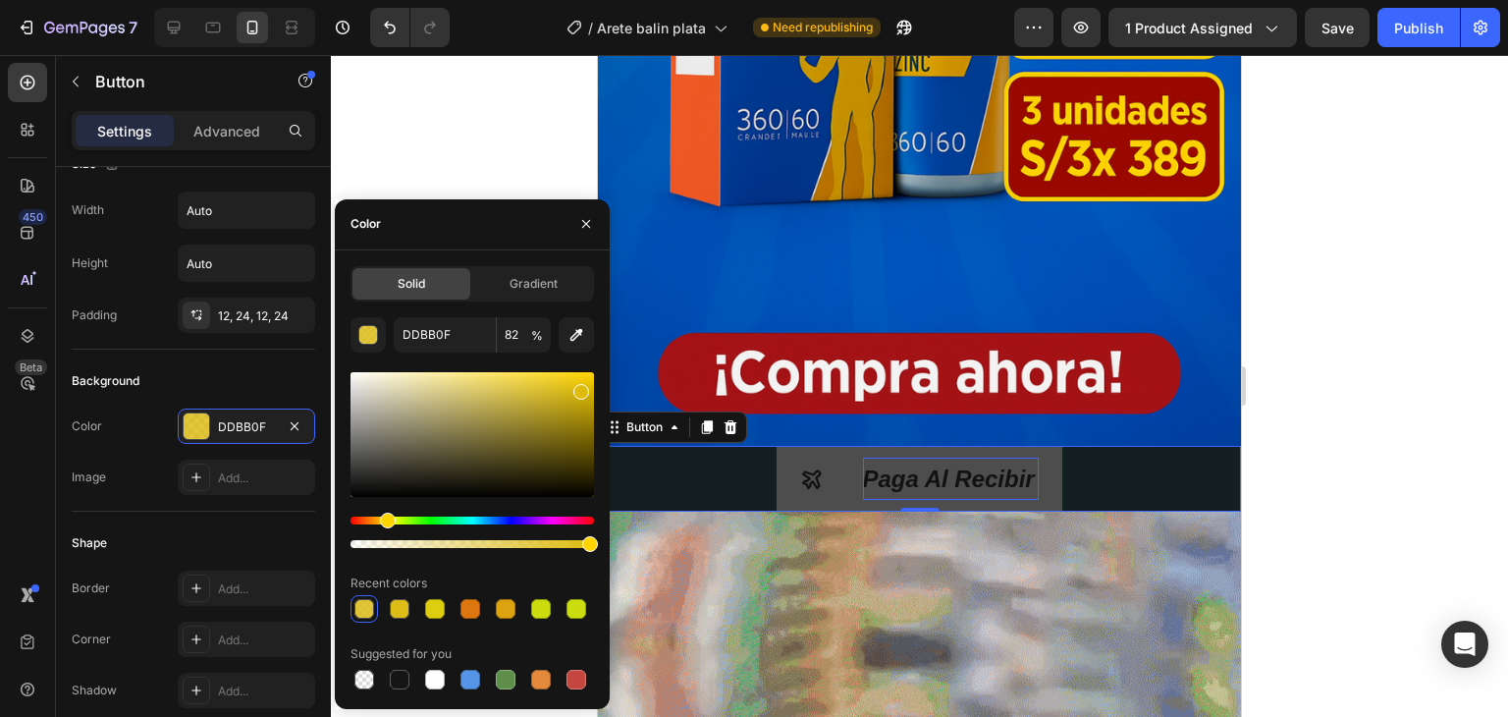
drag, startPoint x: 590, startPoint y: 545, endPoint x: 607, endPoint y: 571, distance: 31.3
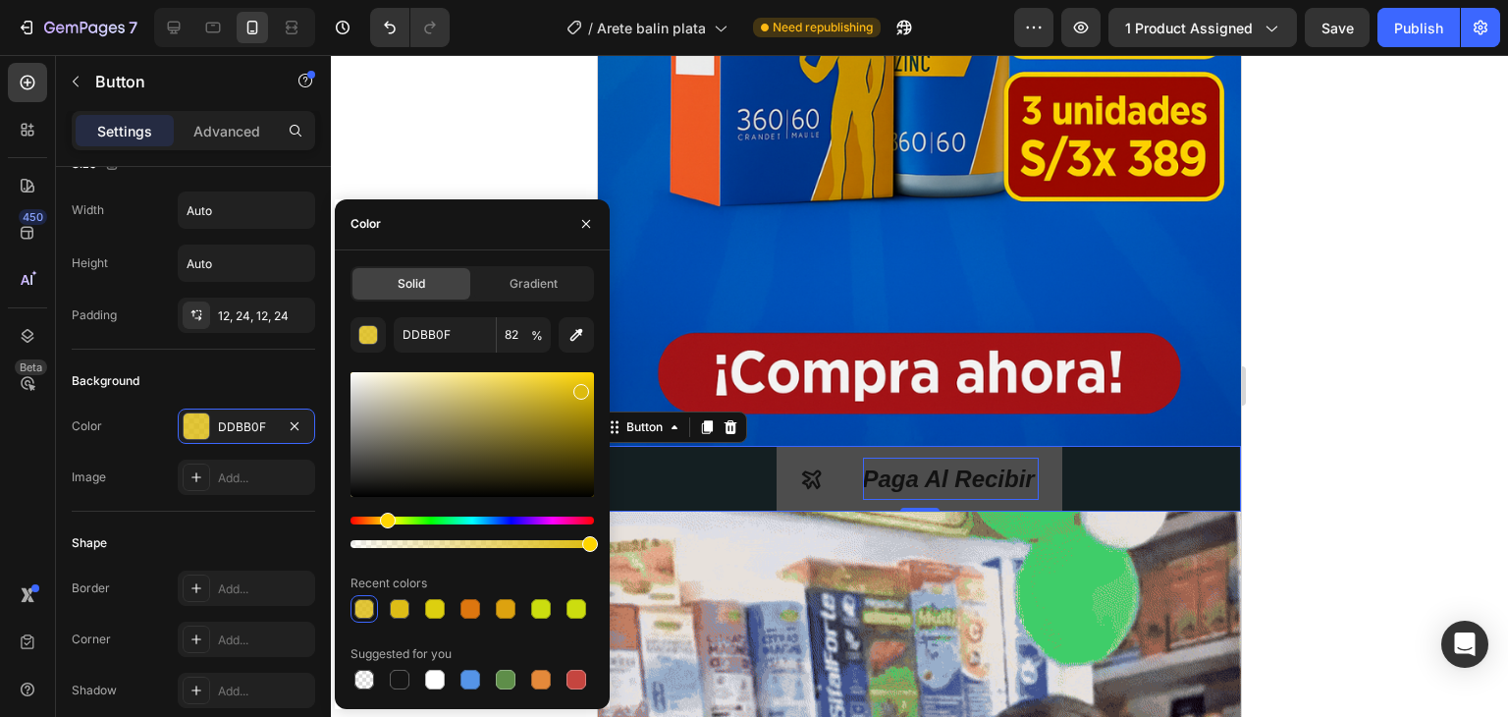
click at [607, 571] on div "Solid Gradient DDBB0F 82 % Recent colors Suggested for you" at bounding box center [472, 479] width 275 height 427
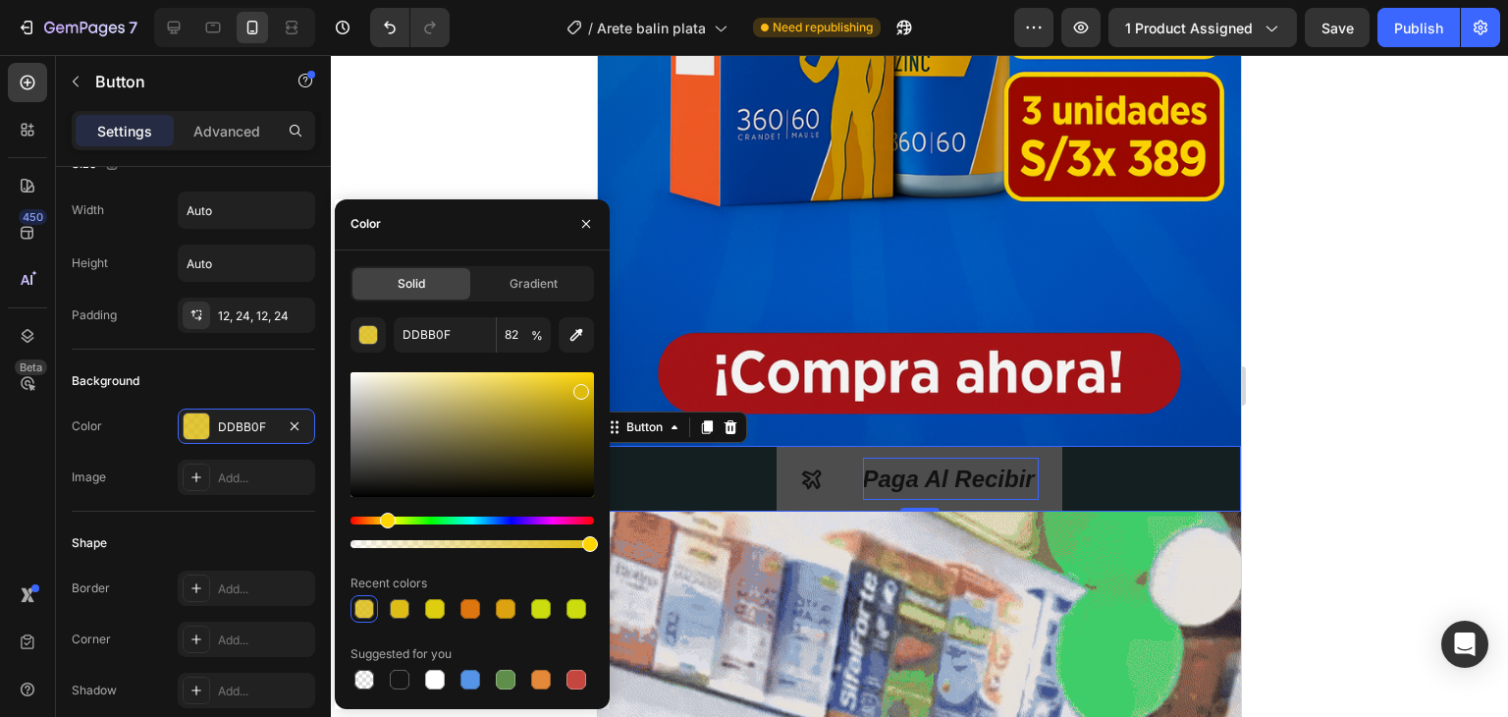
type input "100"
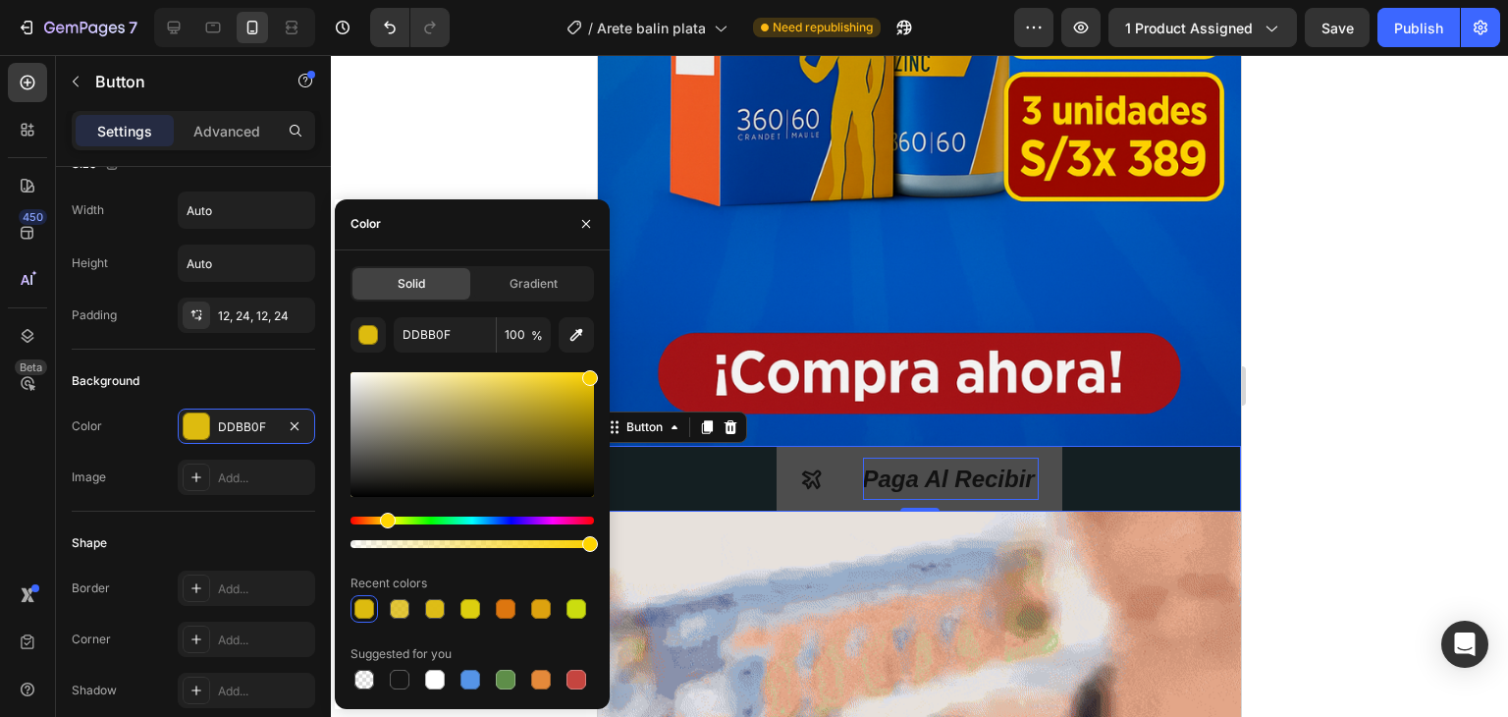
drag, startPoint x: 582, startPoint y: 393, endPoint x: 594, endPoint y: 373, distance: 22.9
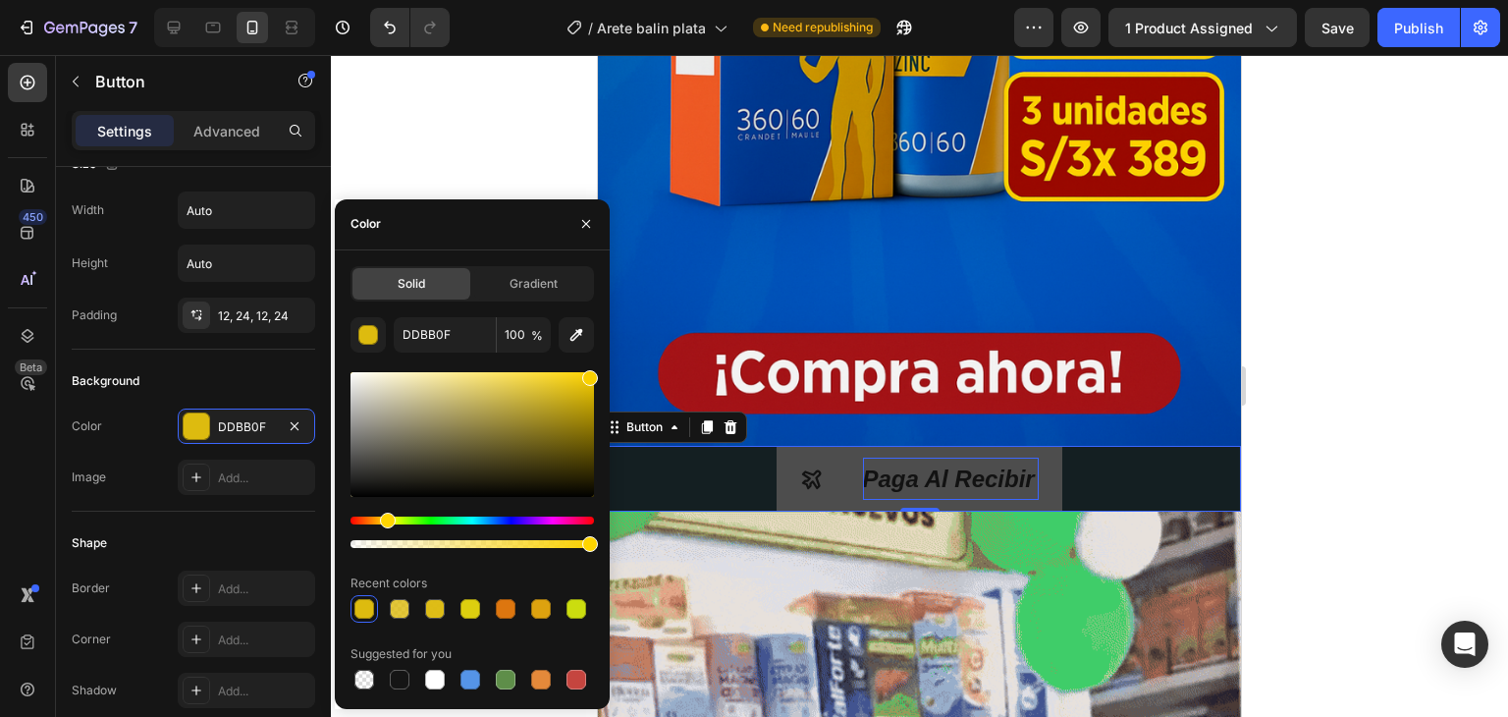
click at [594, 373] on div at bounding box center [590, 378] width 16 height 16
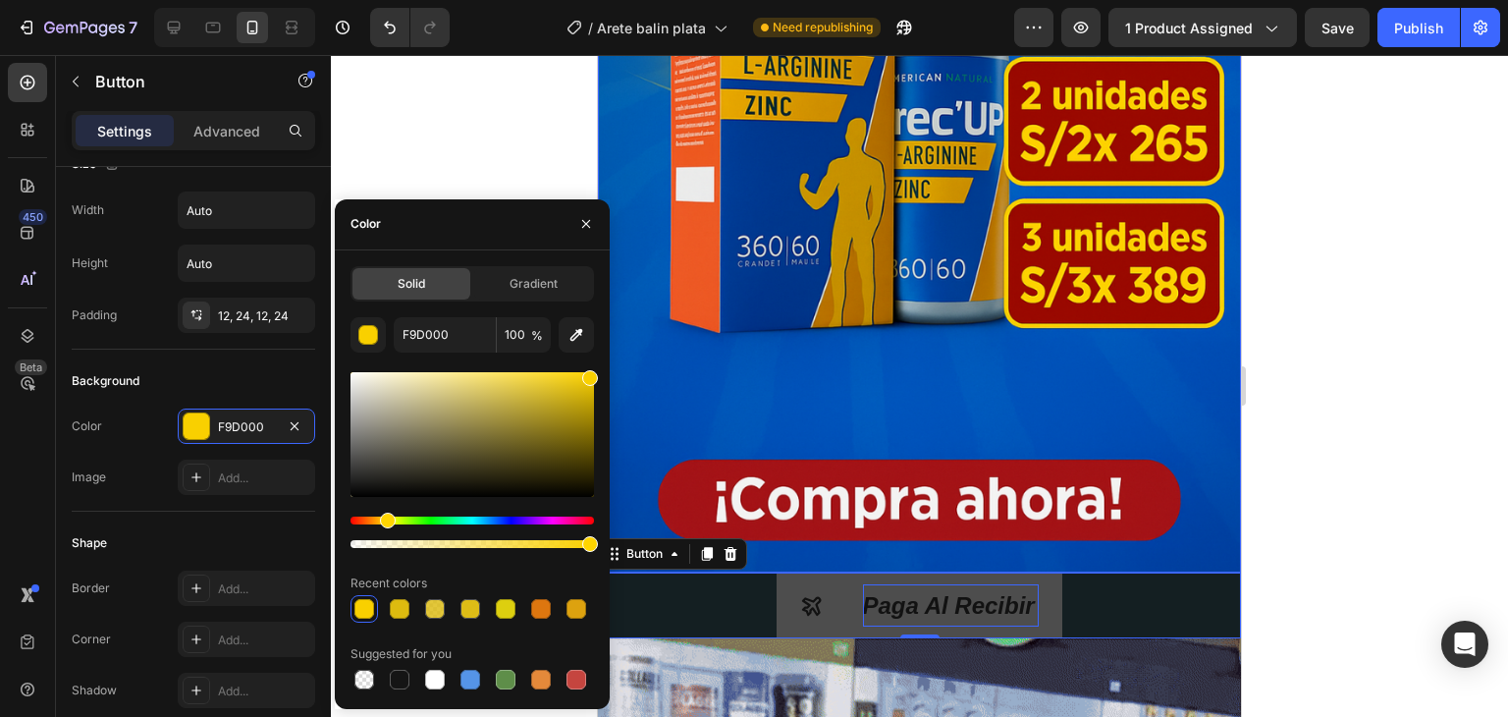
scroll to position [589, 0]
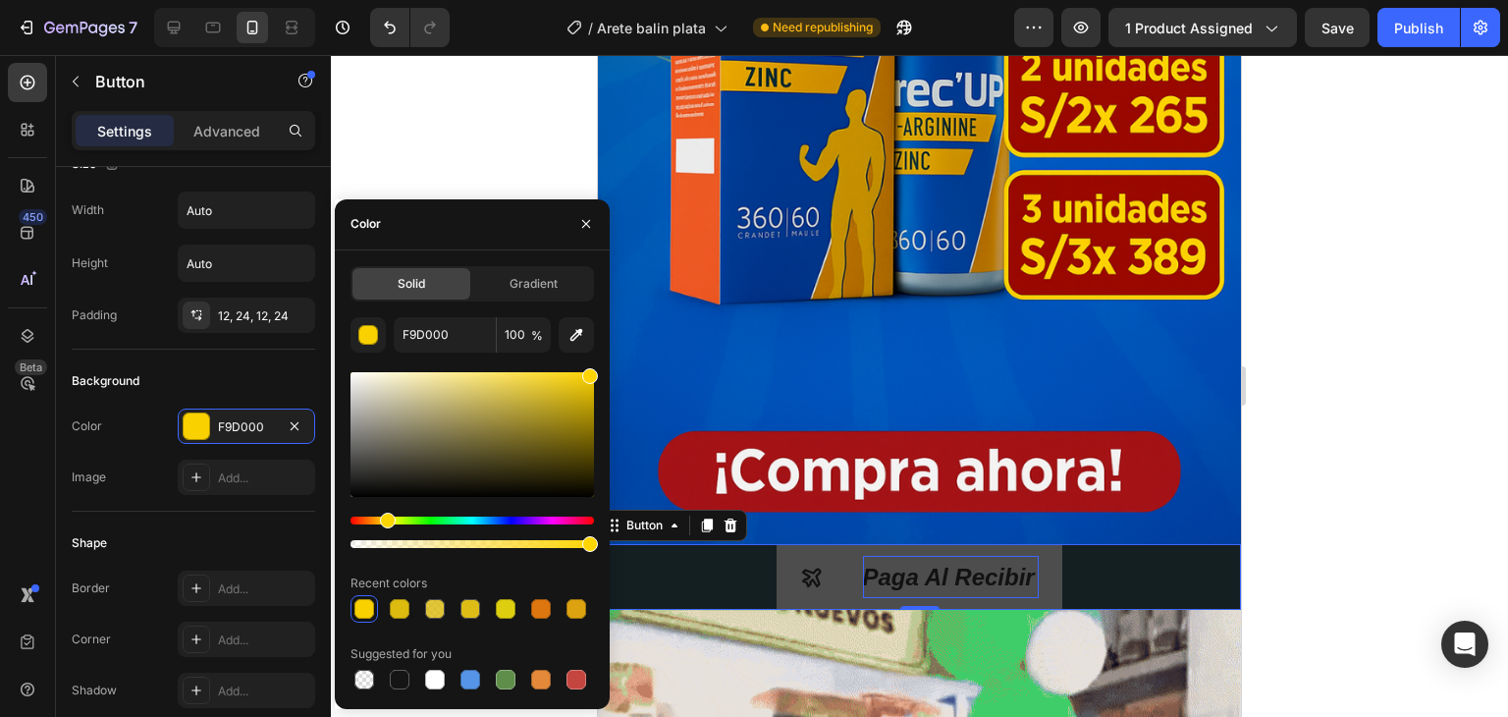
drag, startPoint x: 593, startPoint y: 380, endPoint x: 591, endPoint y: 365, distance: 14.9
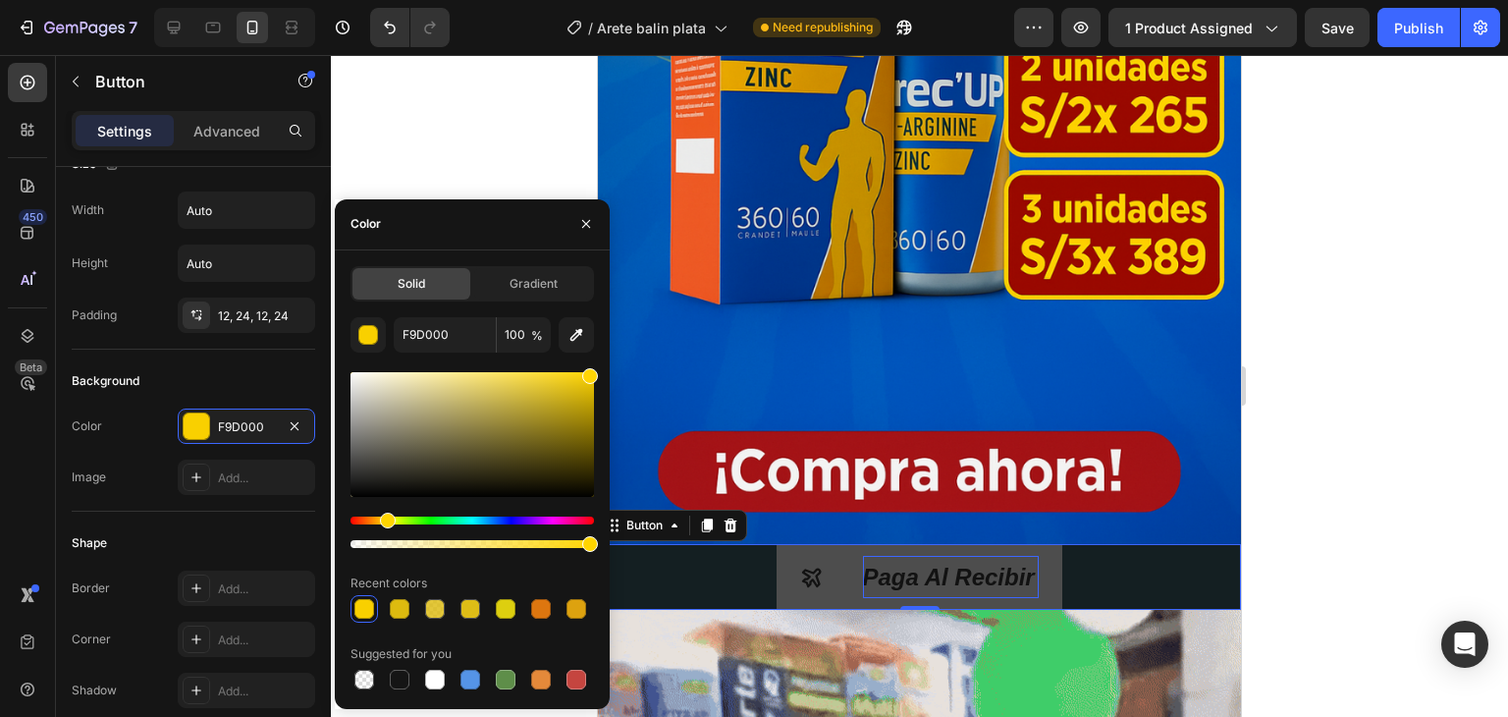
click at [591, 365] on div "F9D000 100 % Recent colors Suggested for you" at bounding box center [473, 505] width 244 height 376
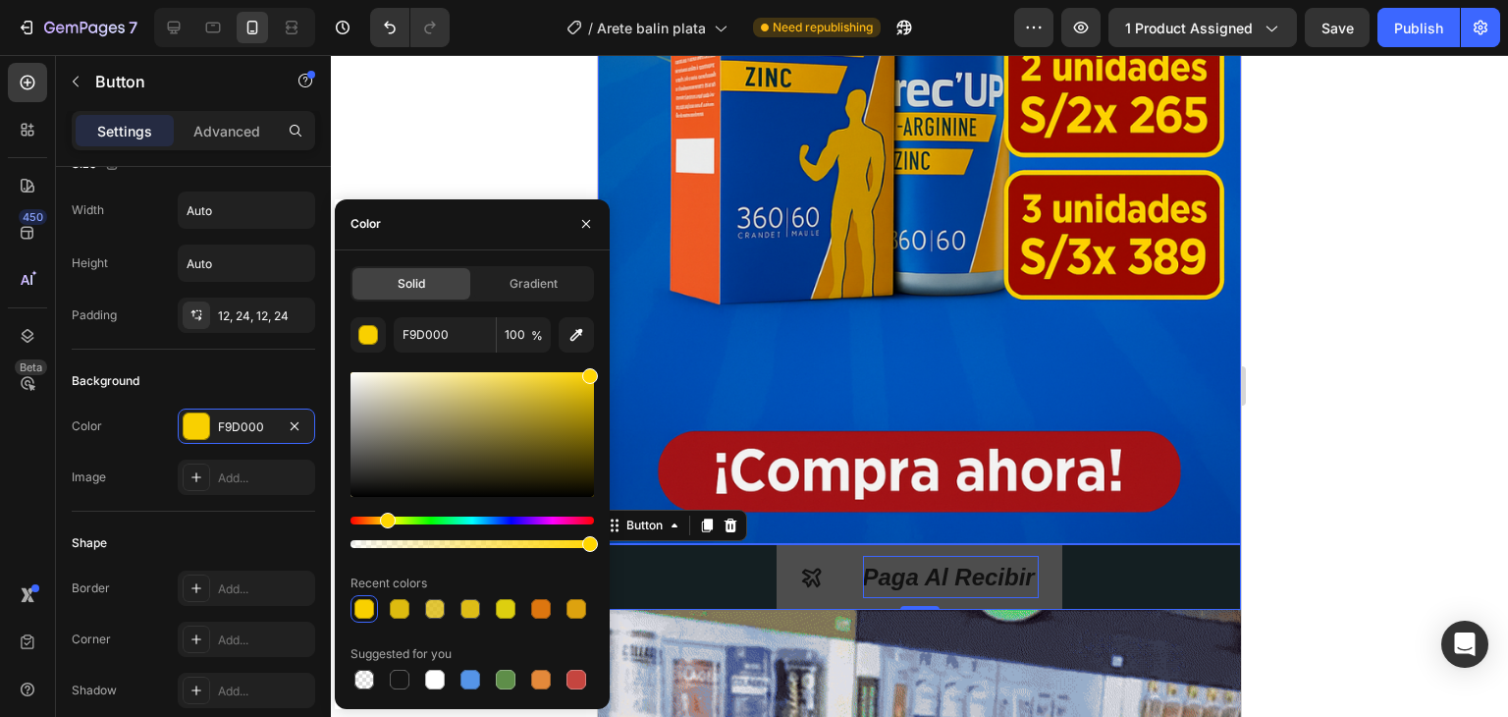
type input "FFD505"
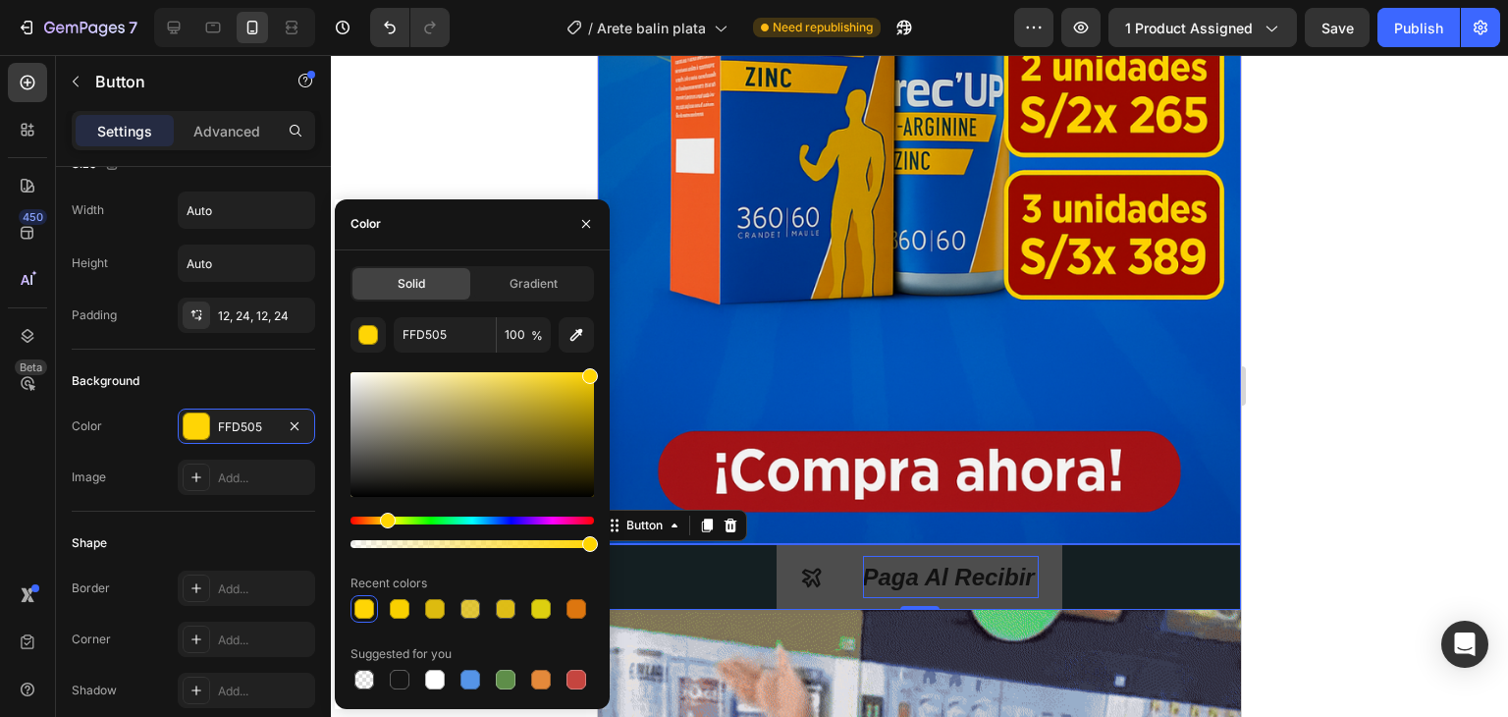
scroll to position [687, 0]
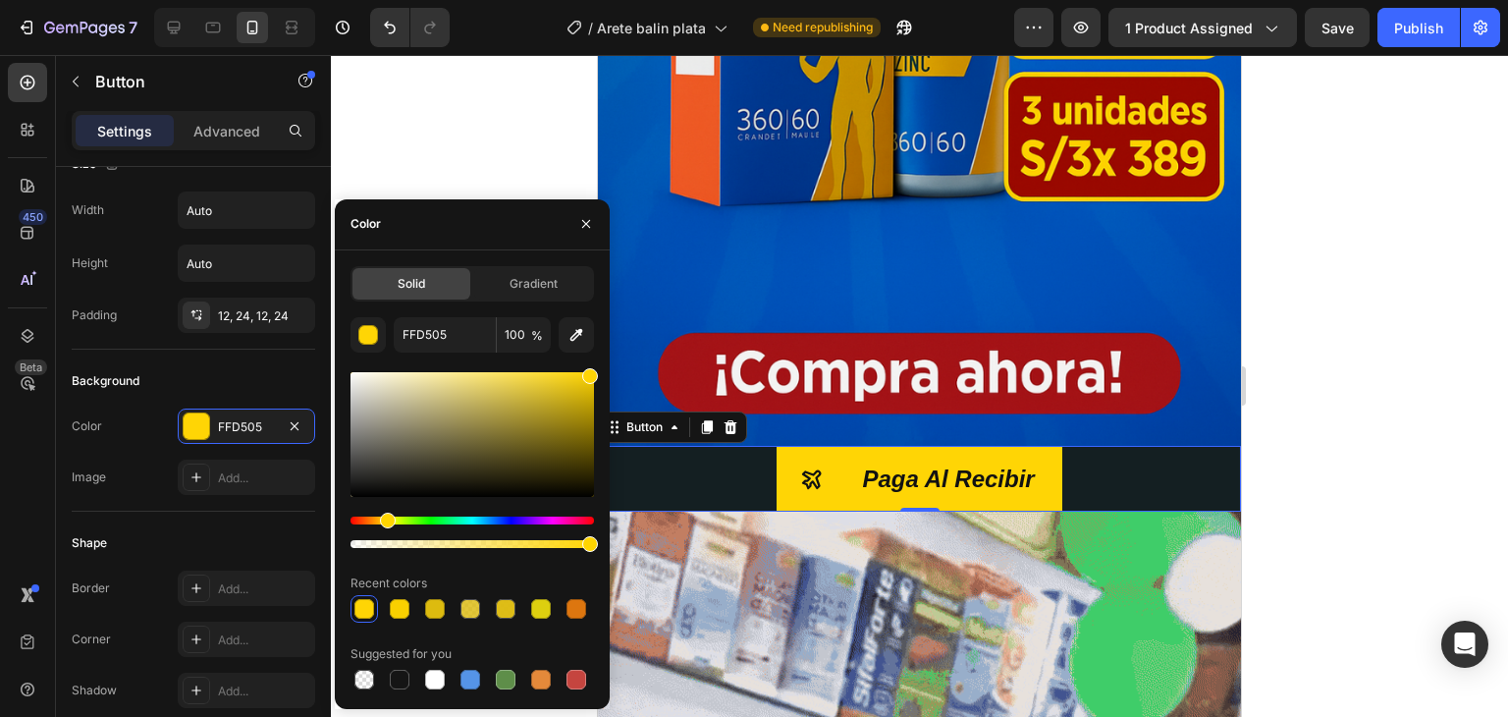
click at [472, 205] on div "Color" at bounding box center [472, 224] width 275 height 51
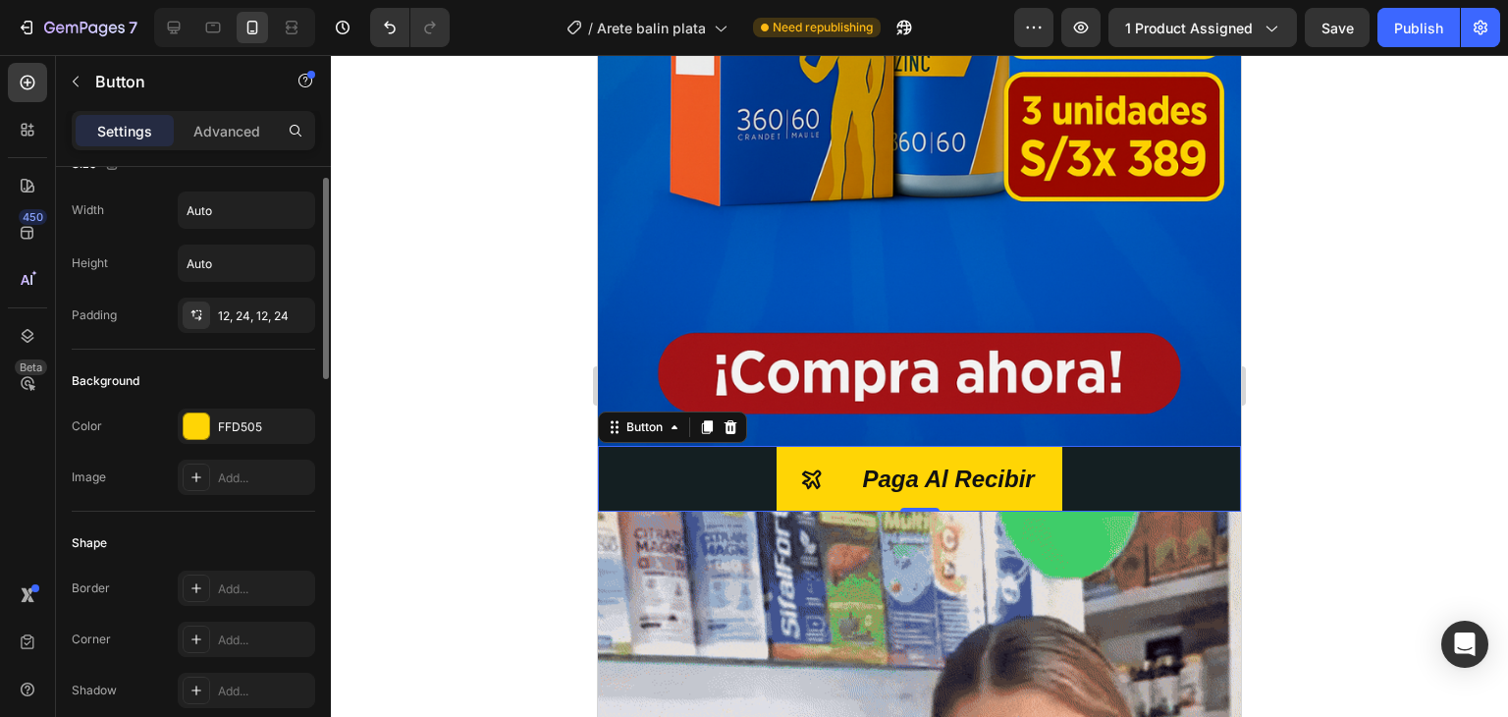
click at [231, 369] on div "Background" at bounding box center [194, 380] width 244 height 31
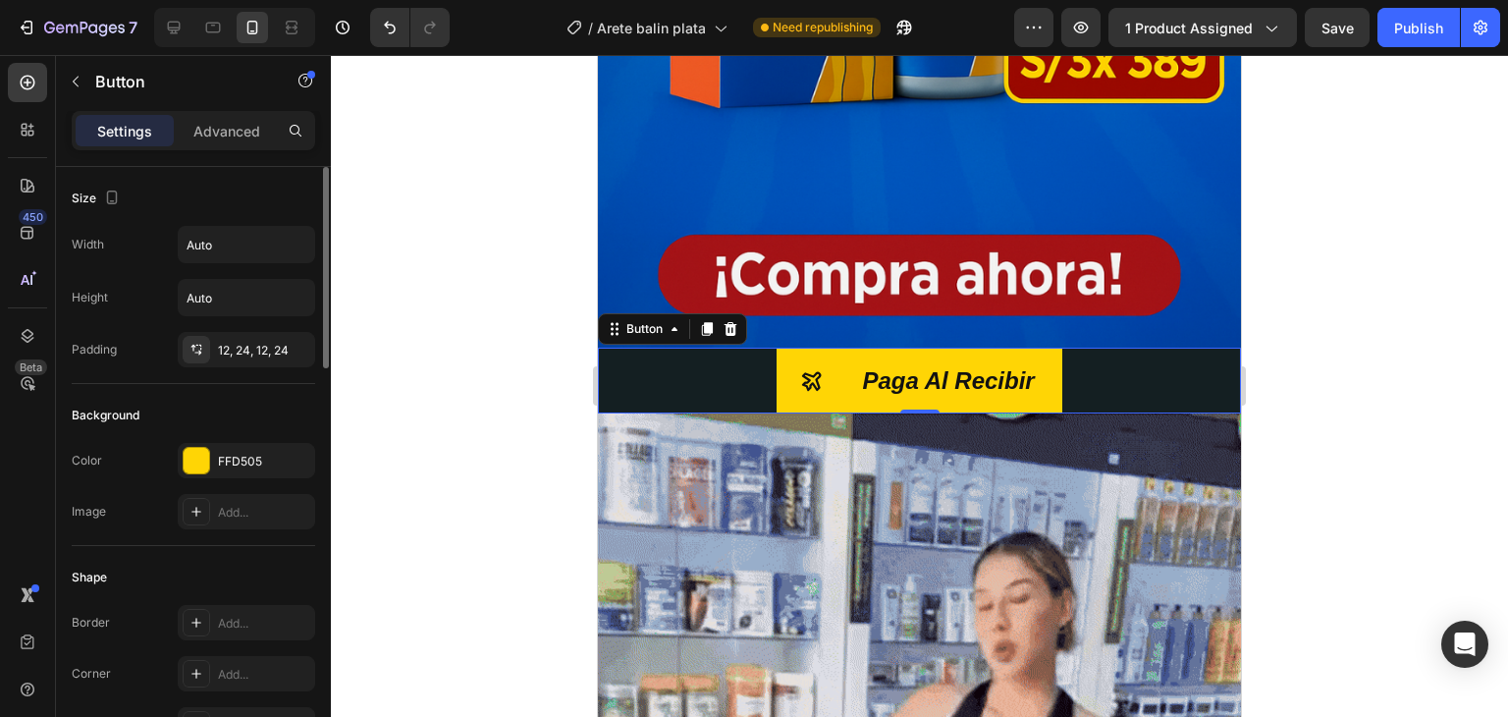
scroll to position [98, 0]
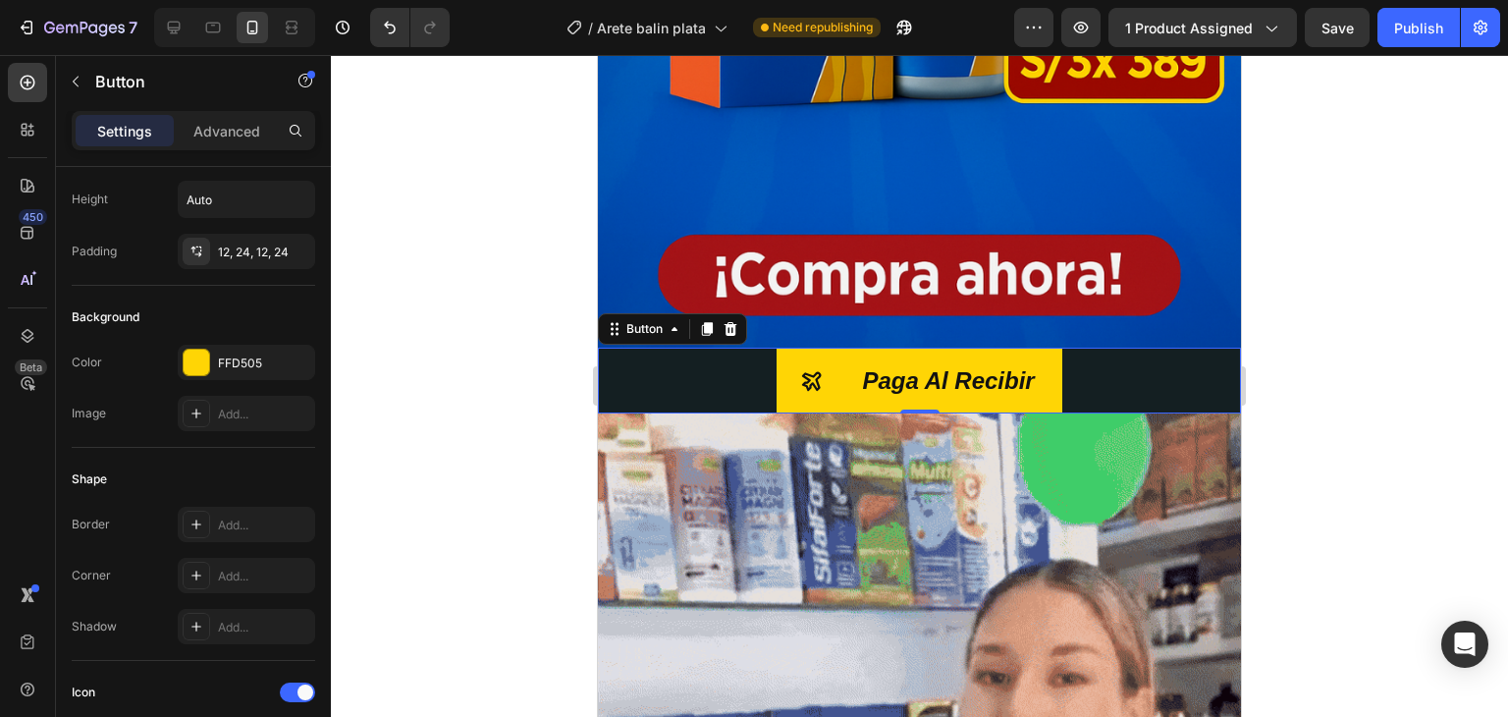
click at [698, 357] on div "Paga Al Recibir Button 0" at bounding box center [919, 381] width 643 height 66
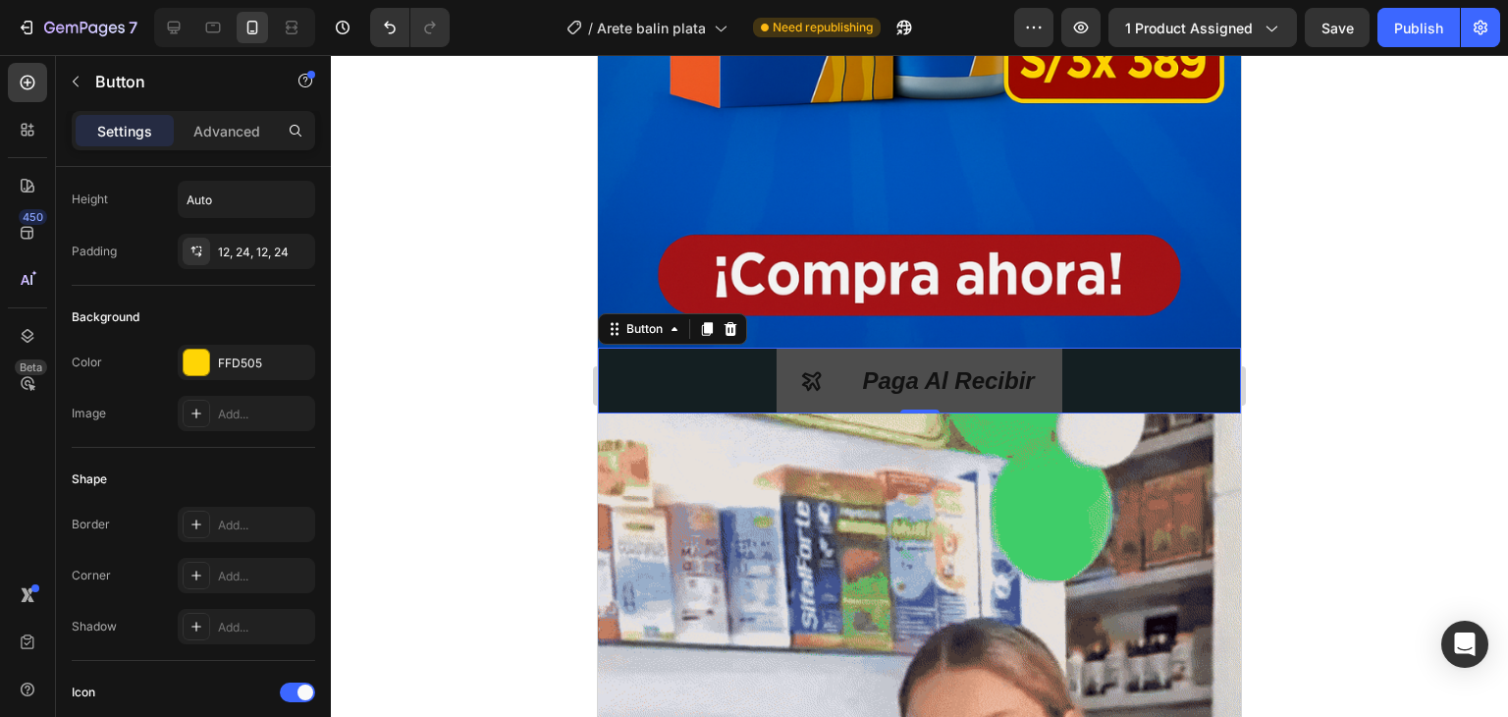
click at [777, 357] on button "Paga Al Recibir" at bounding box center [920, 381] width 287 height 66
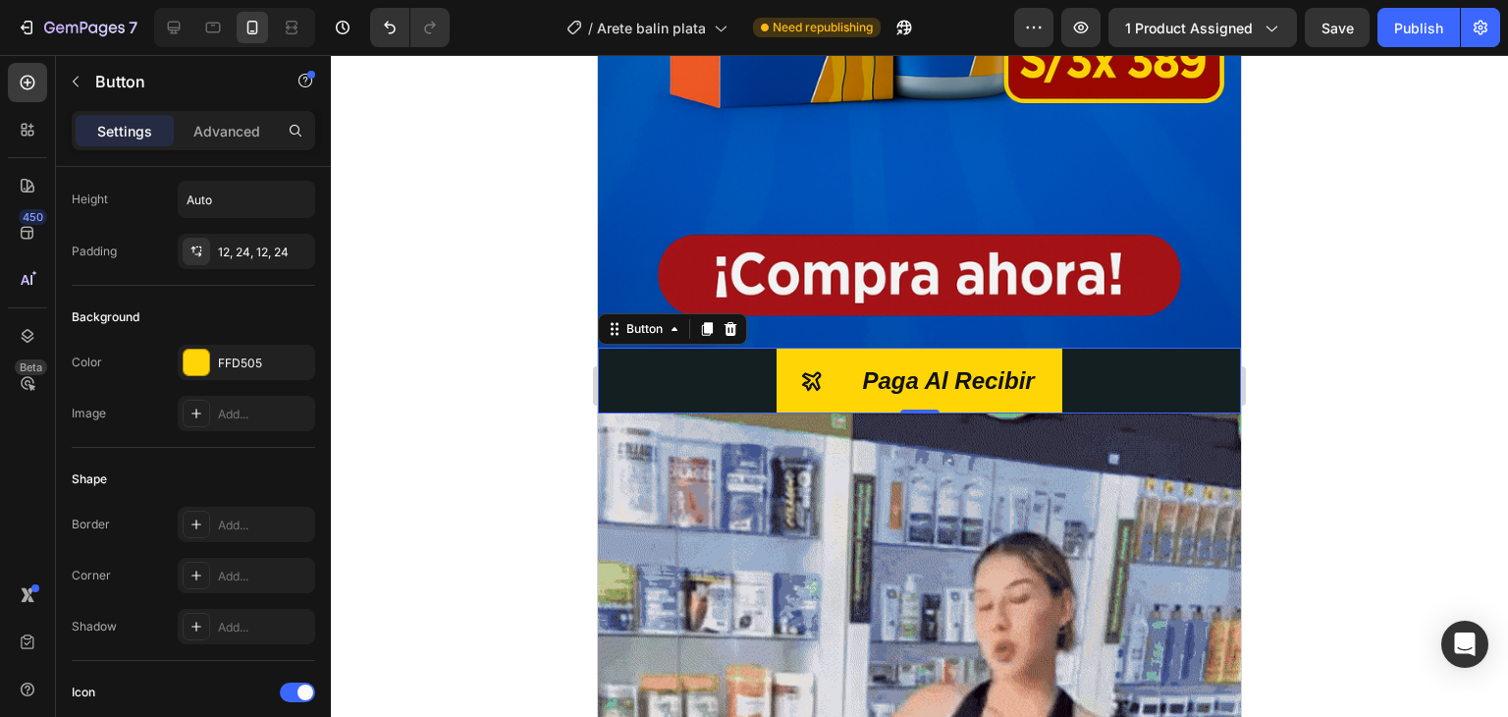
click at [764, 361] on div "Paga Al Recibir Button 0" at bounding box center [919, 381] width 643 height 66
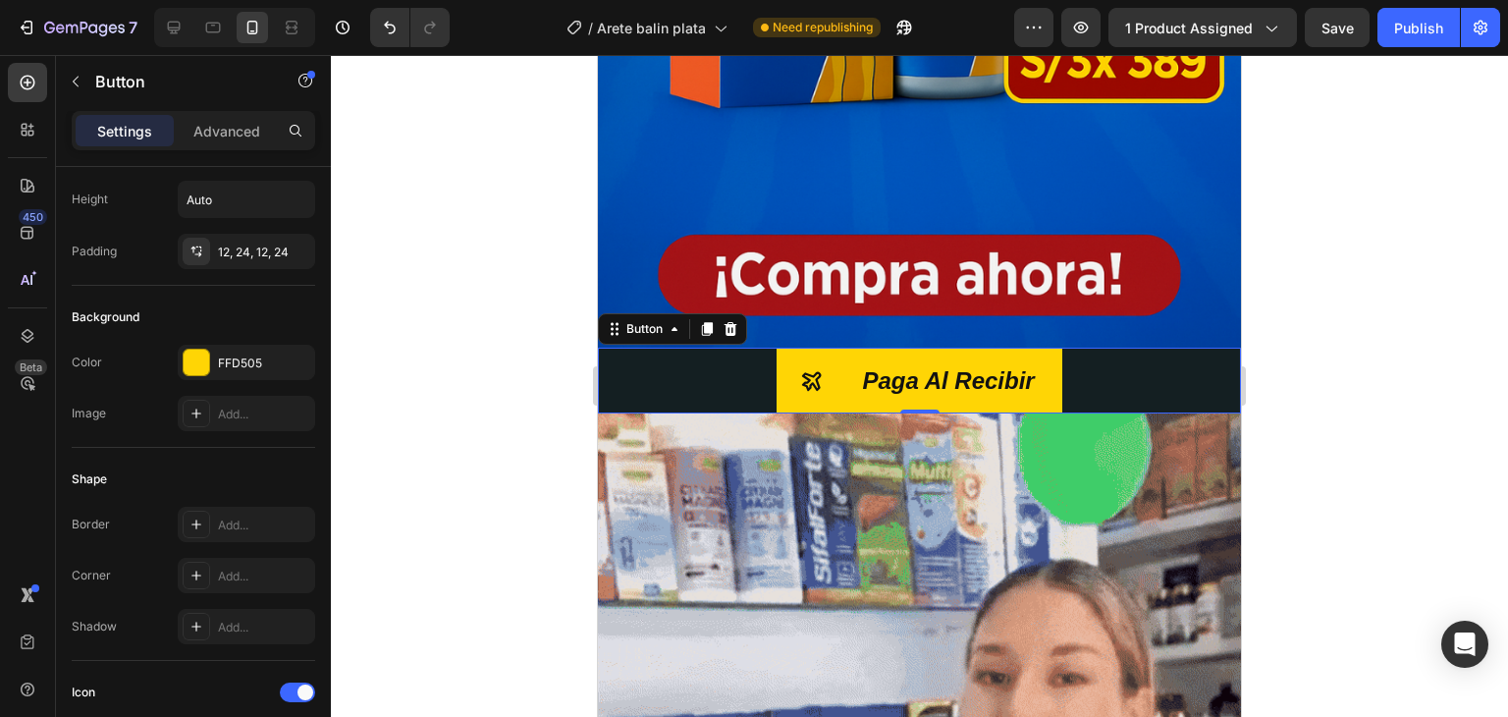
click at [764, 361] on div "Paga Al Recibir Button 0" at bounding box center [919, 381] width 643 height 66
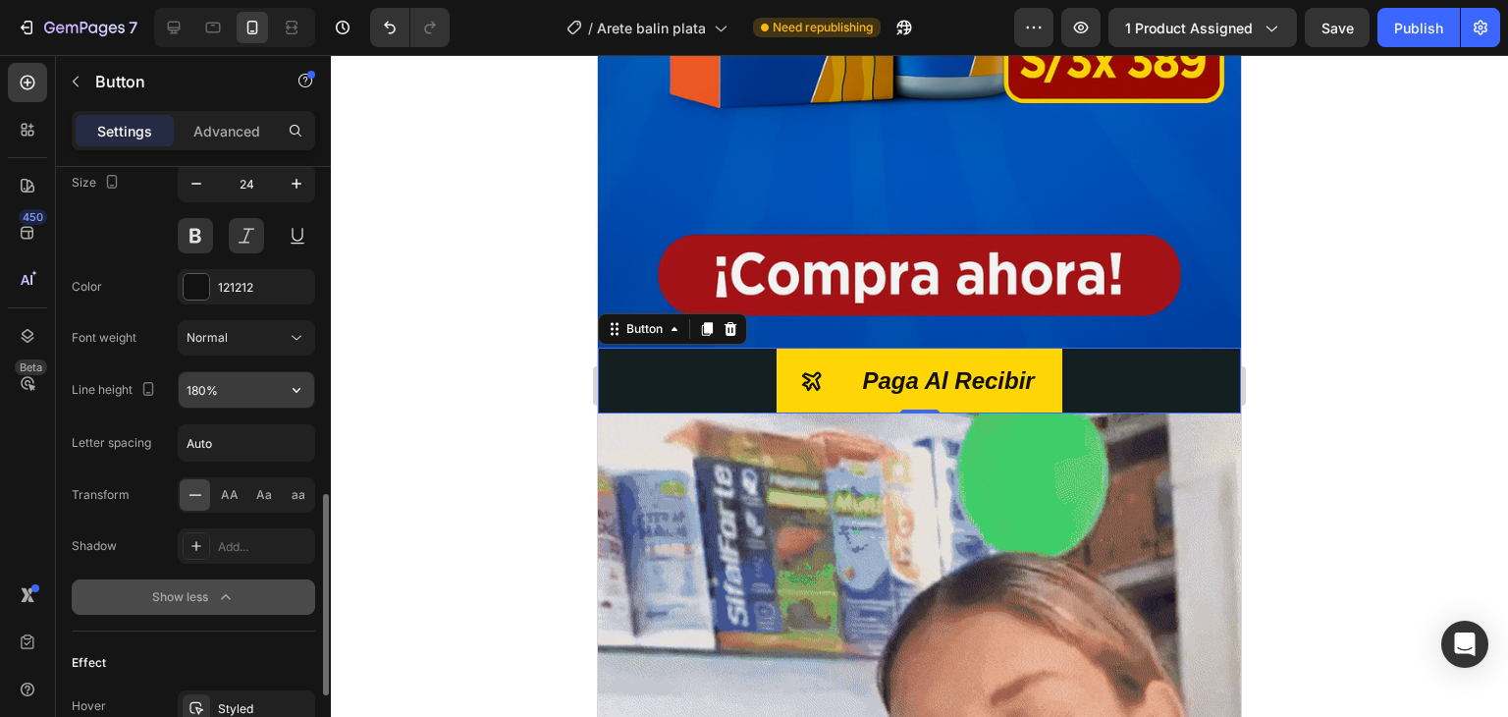
scroll to position [1213, 0]
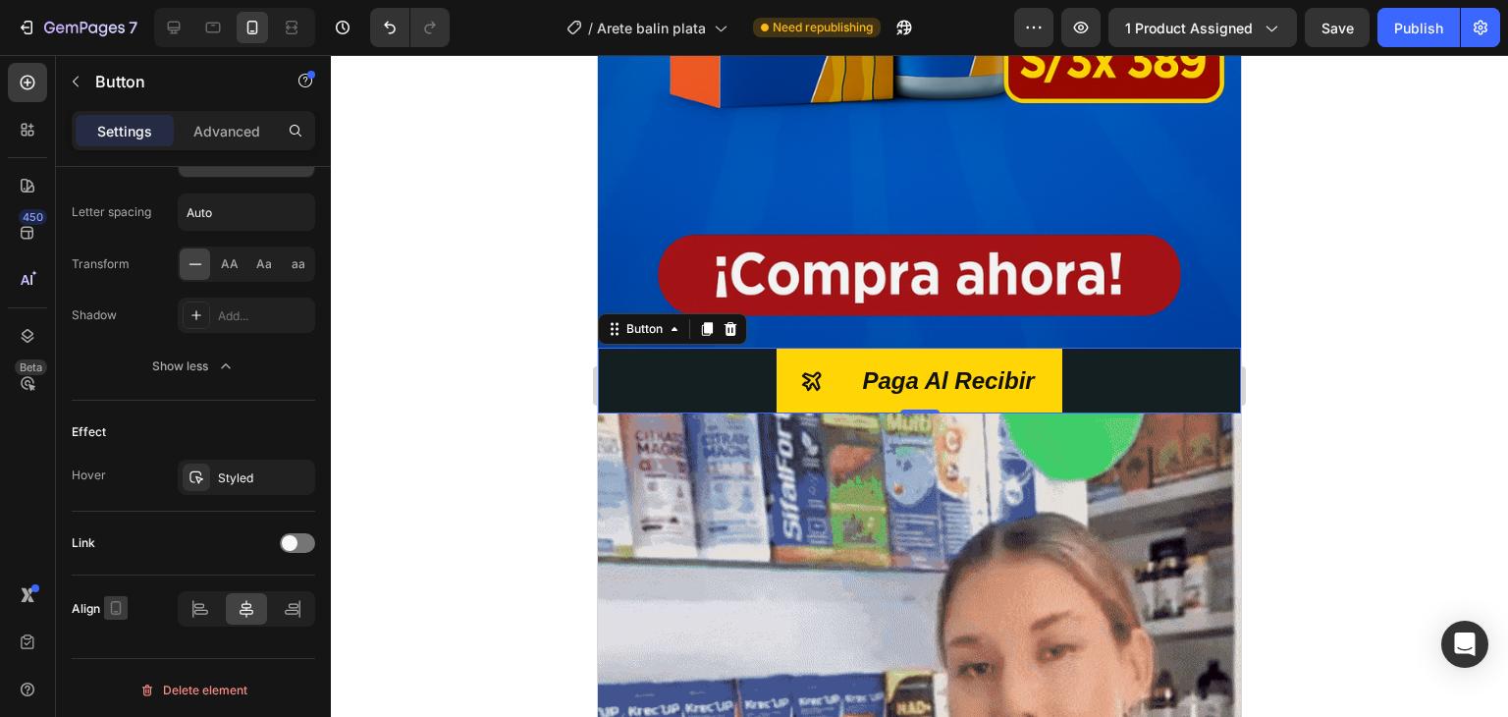
click at [109, 602] on icon "button" at bounding box center [116, 608] width 20 height 20
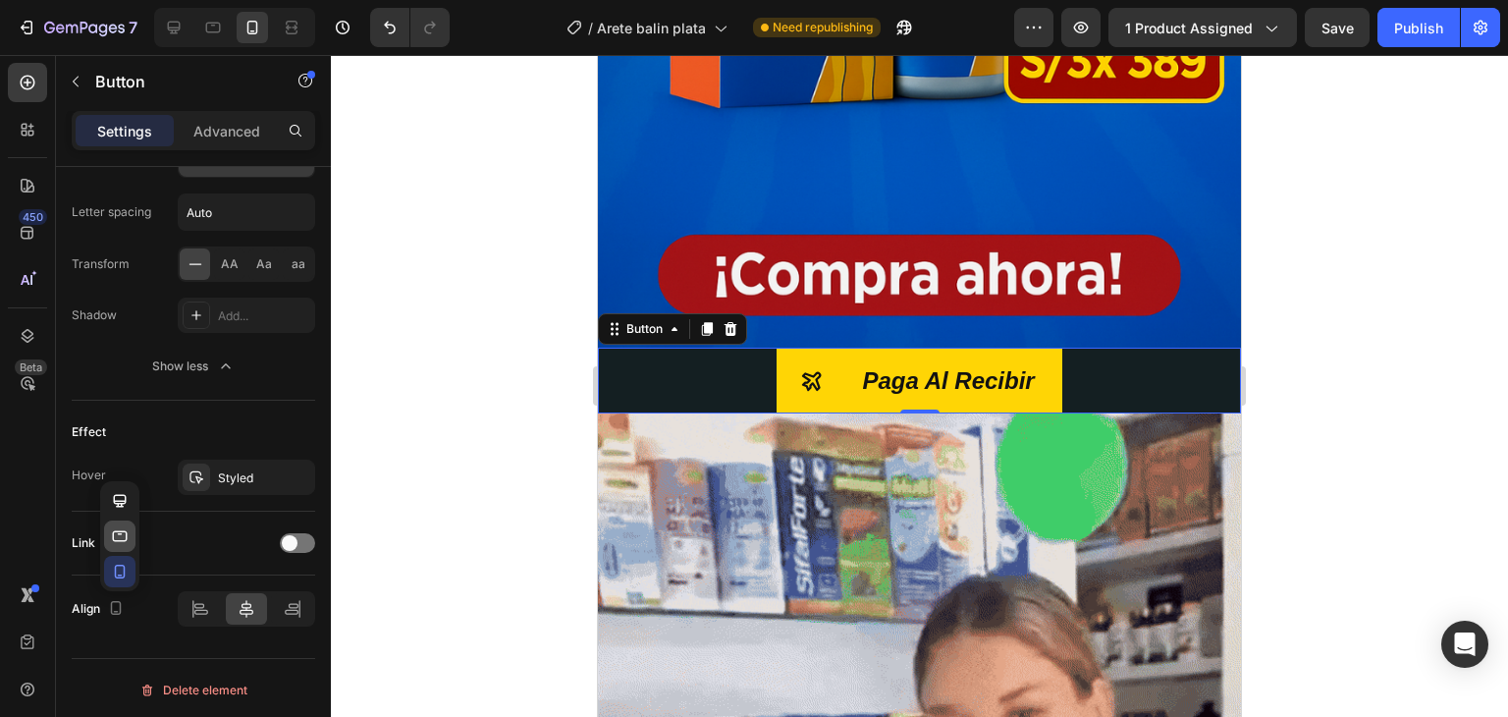
click at [115, 531] on icon "button" at bounding box center [120, 536] width 20 height 20
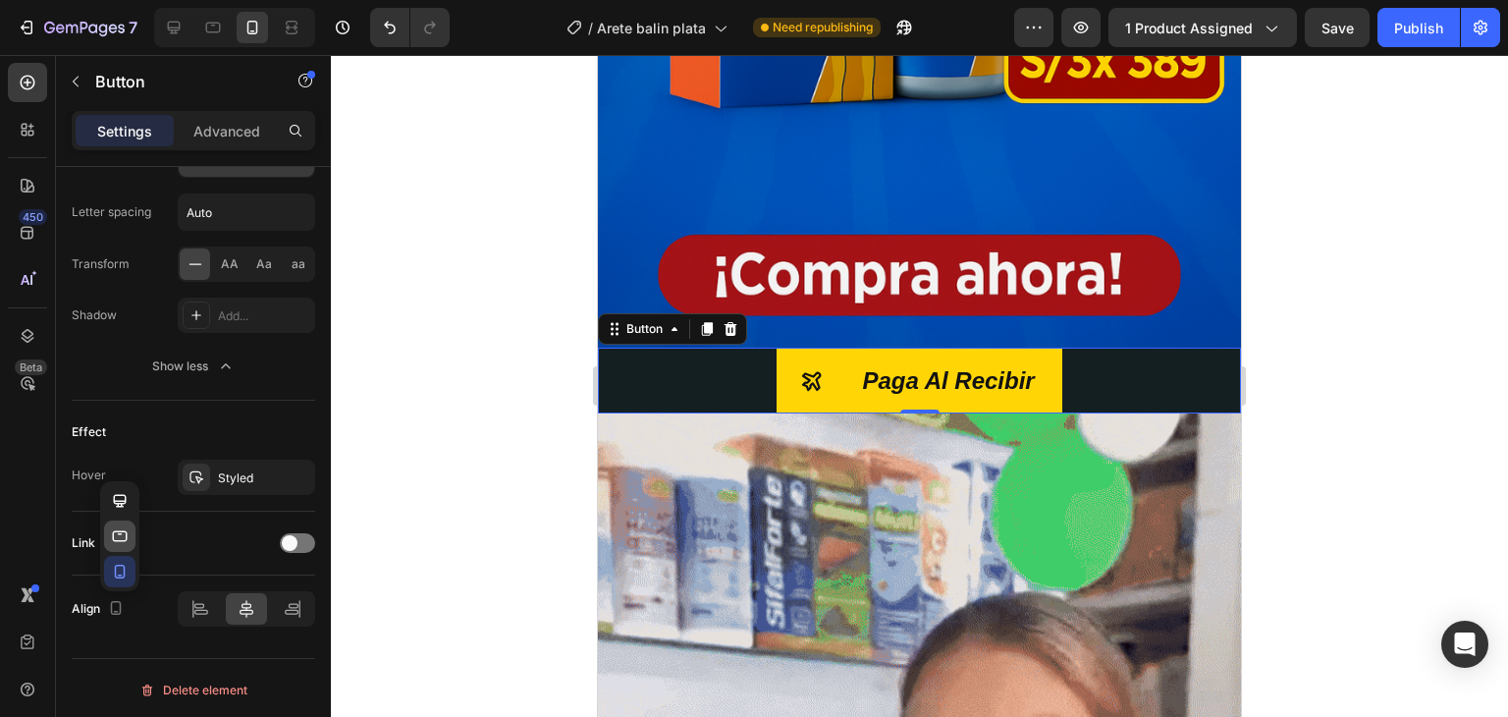
type input "8"
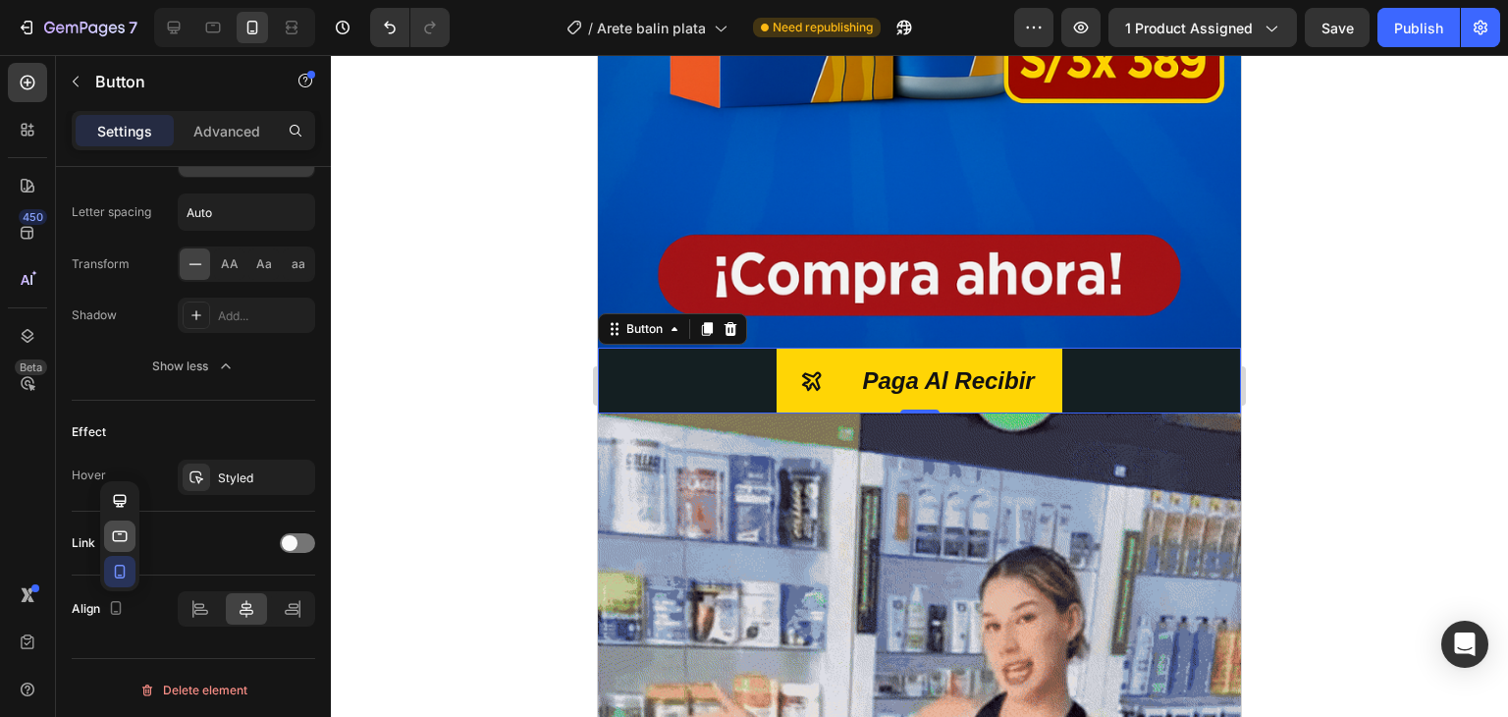
type input "8"
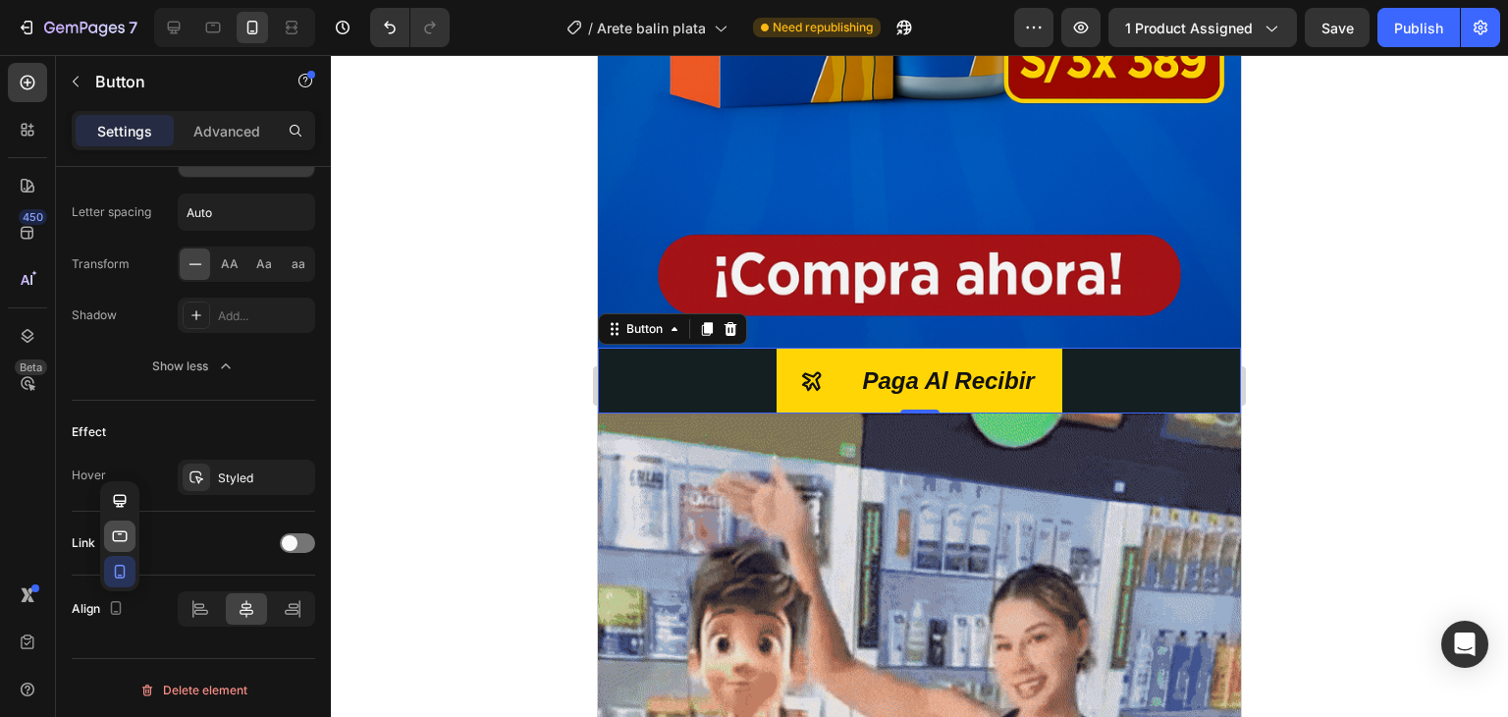
type input "16"
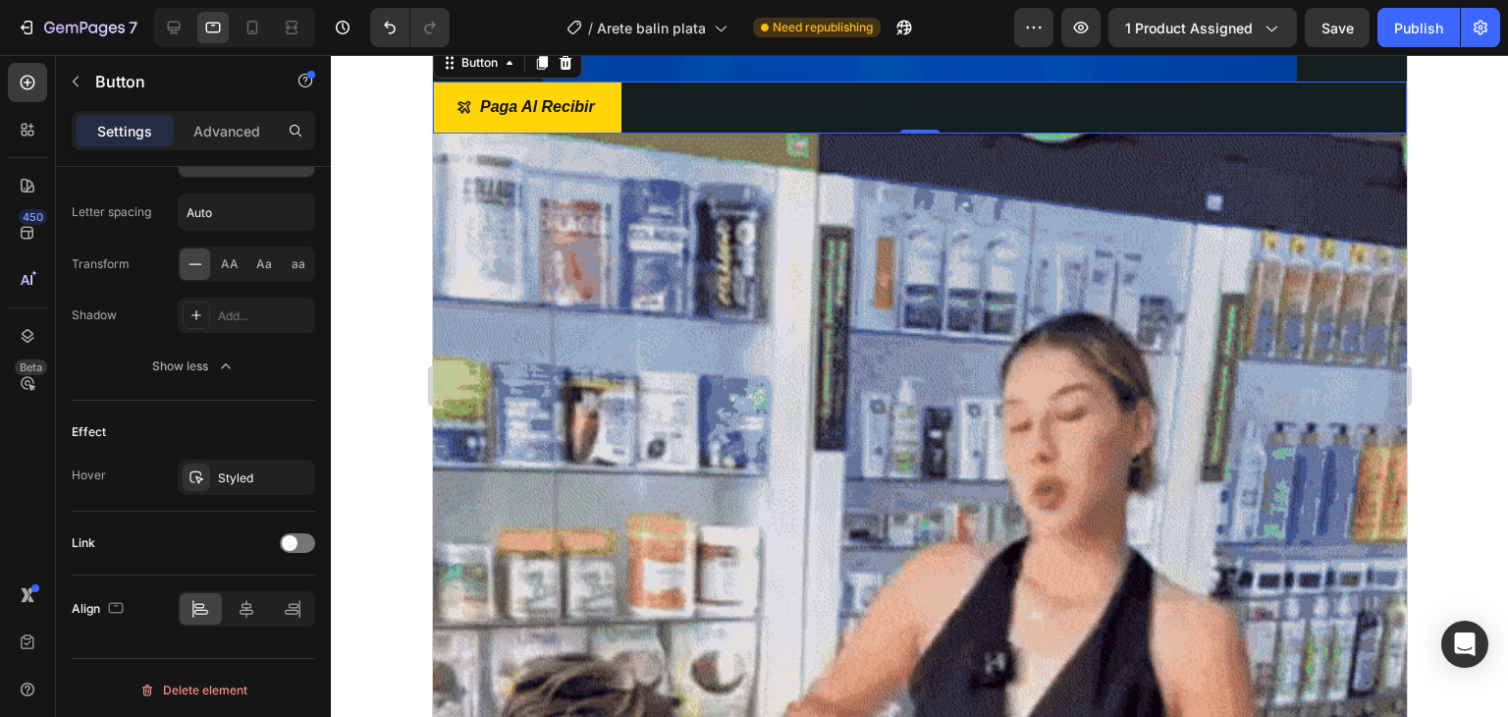
scroll to position [1208, 0]
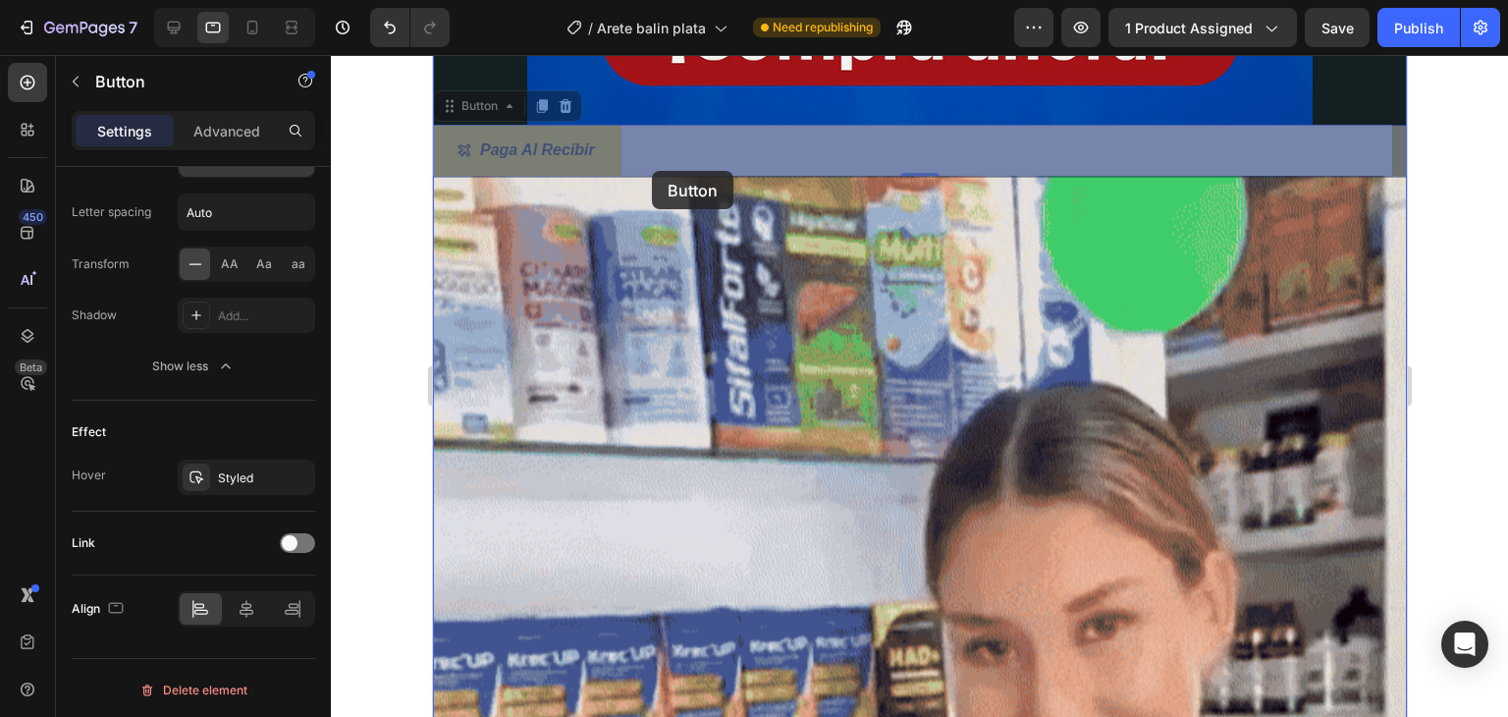
drag, startPoint x: 623, startPoint y: 171, endPoint x: 650, endPoint y: 171, distance: 26.5
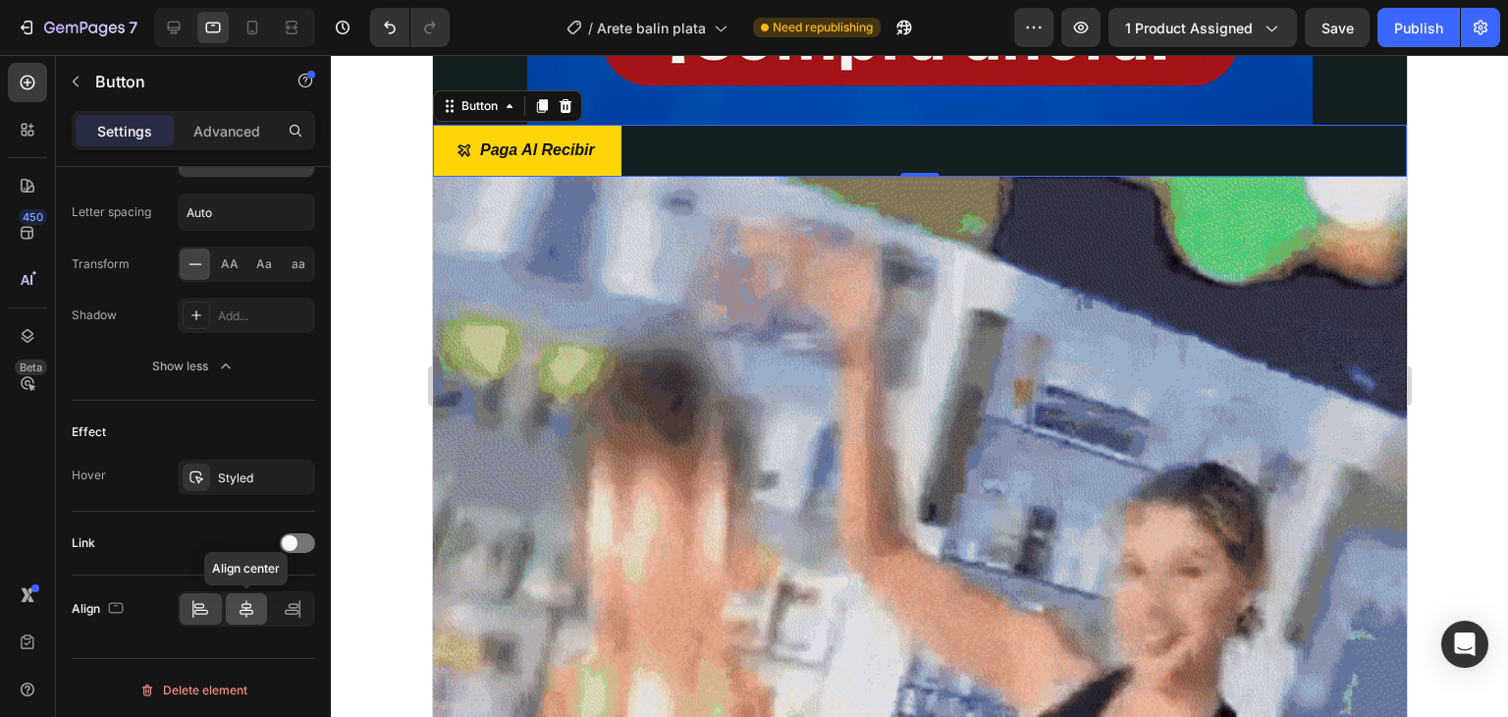
click at [247, 607] on icon at bounding box center [247, 609] width 20 height 20
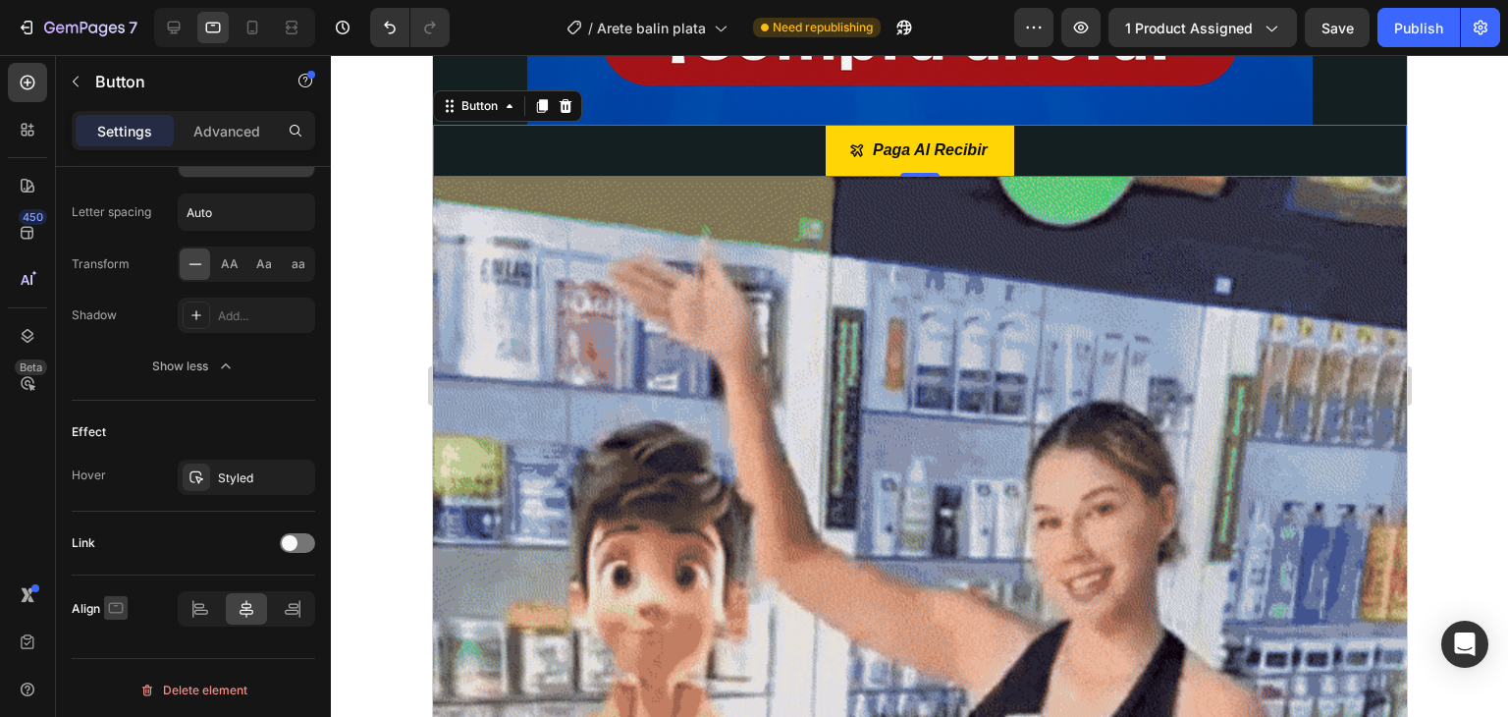
click at [121, 602] on icon "button" at bounding box center [116, 608] width 20 height 20
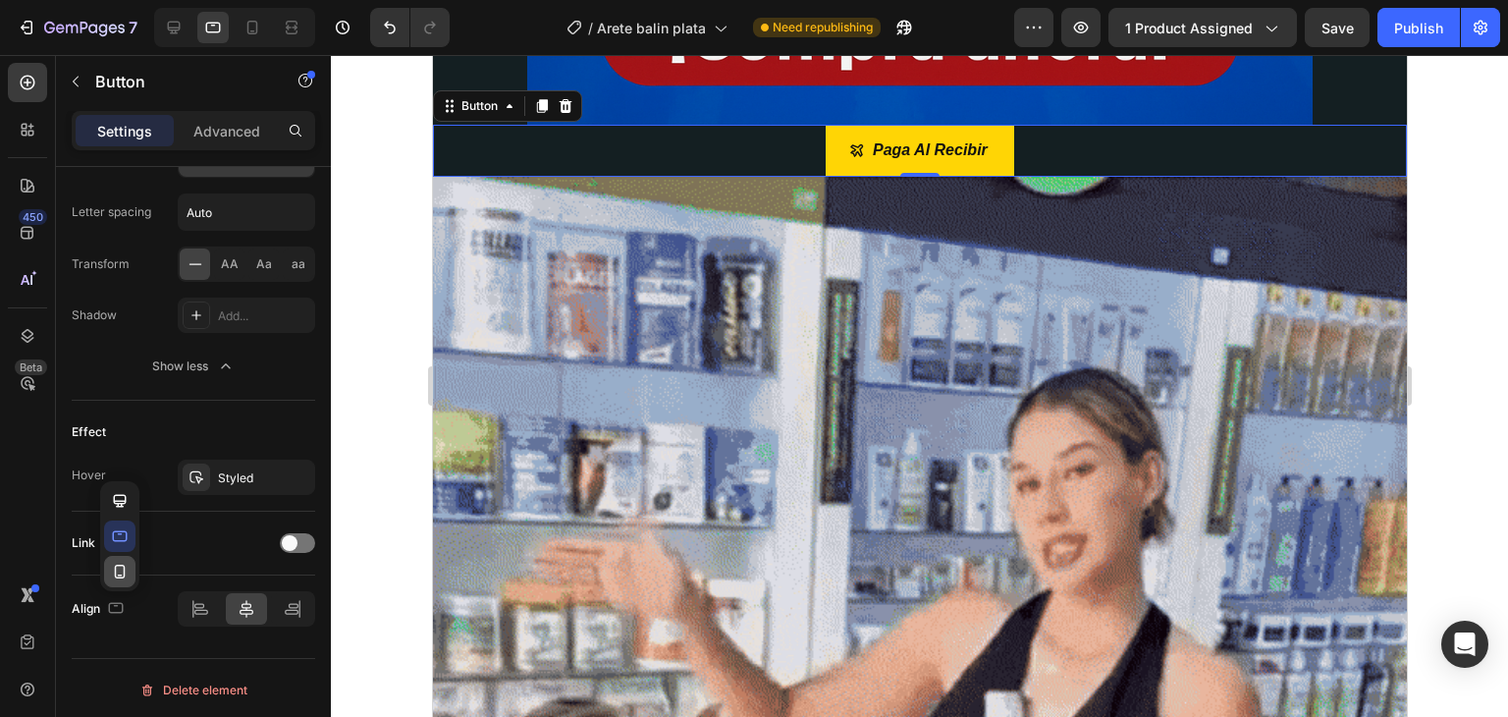
click at [122, 566] on icon "button" at bounding box center [120, 572] width 20 height 20
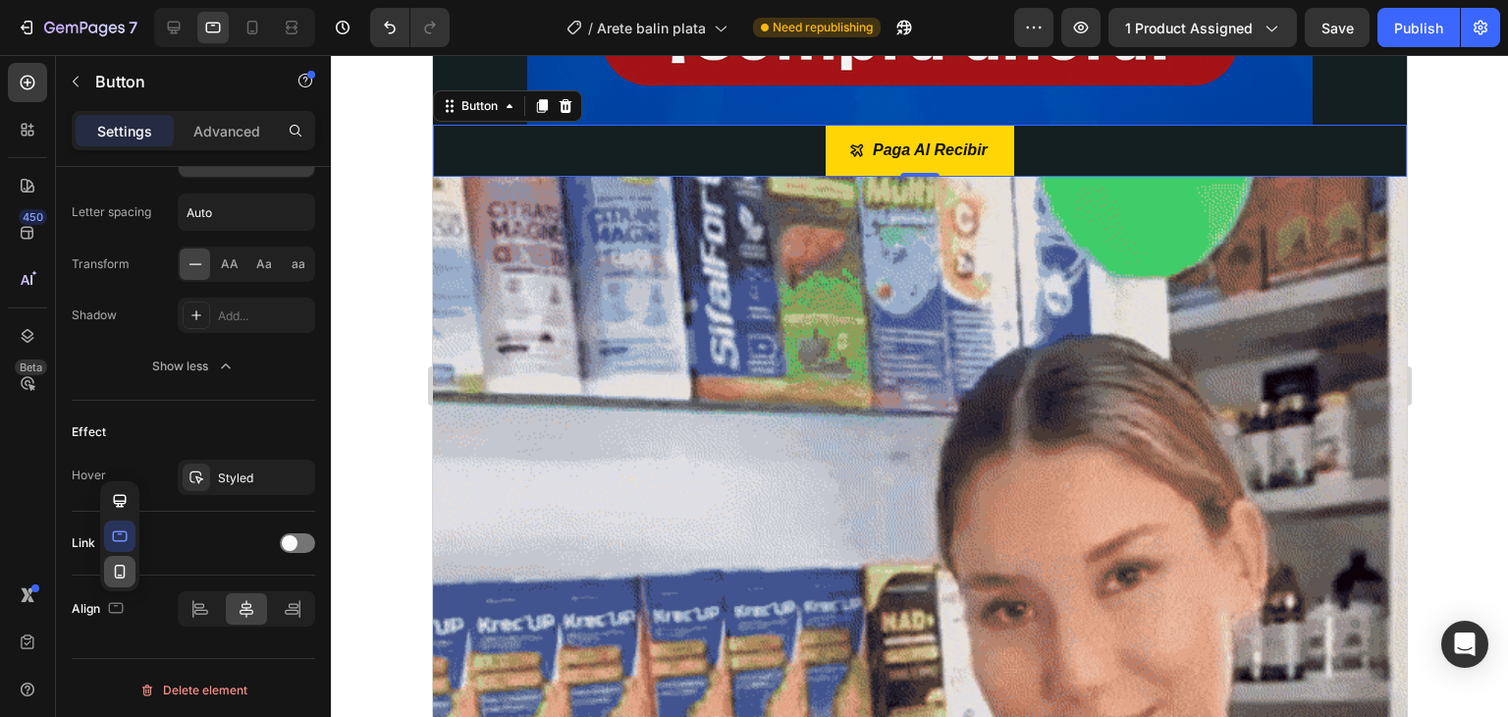
type input "40"
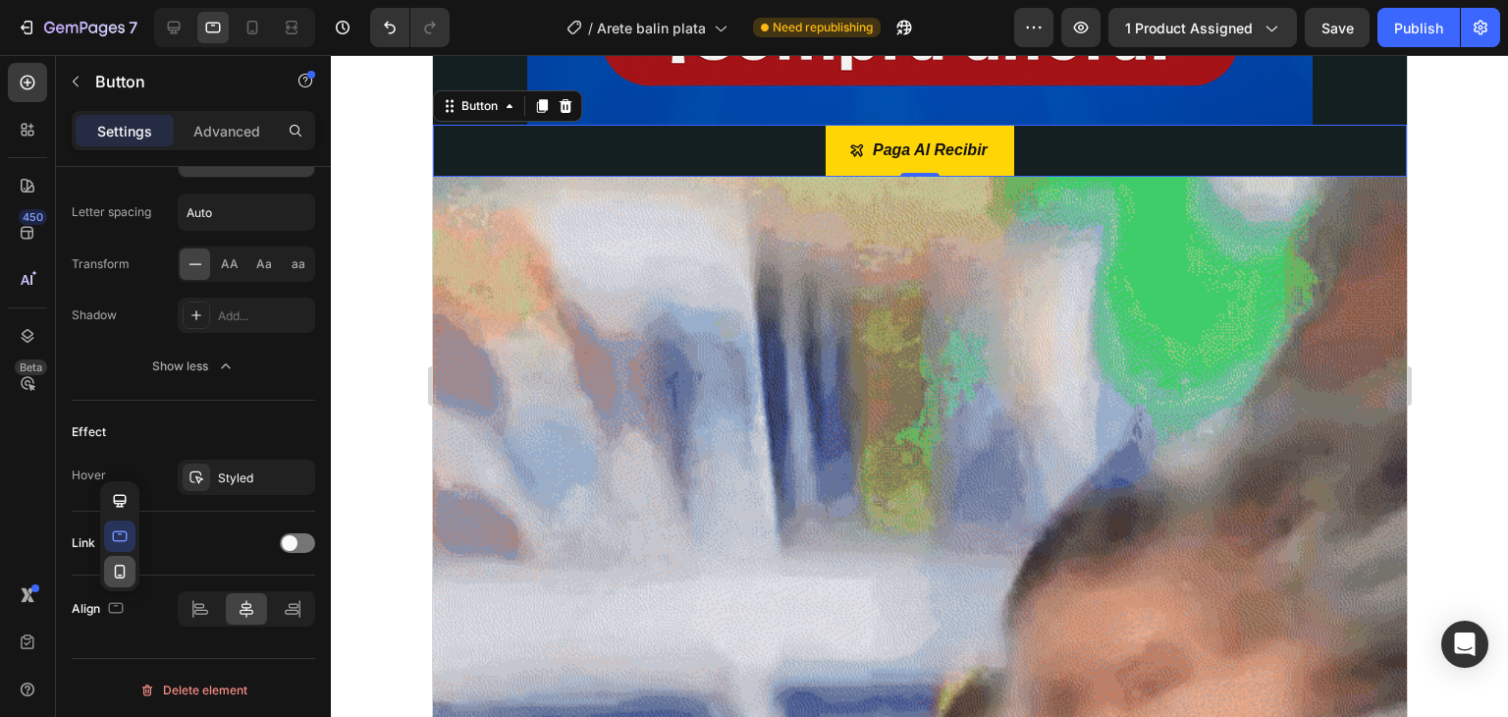
type input "40"
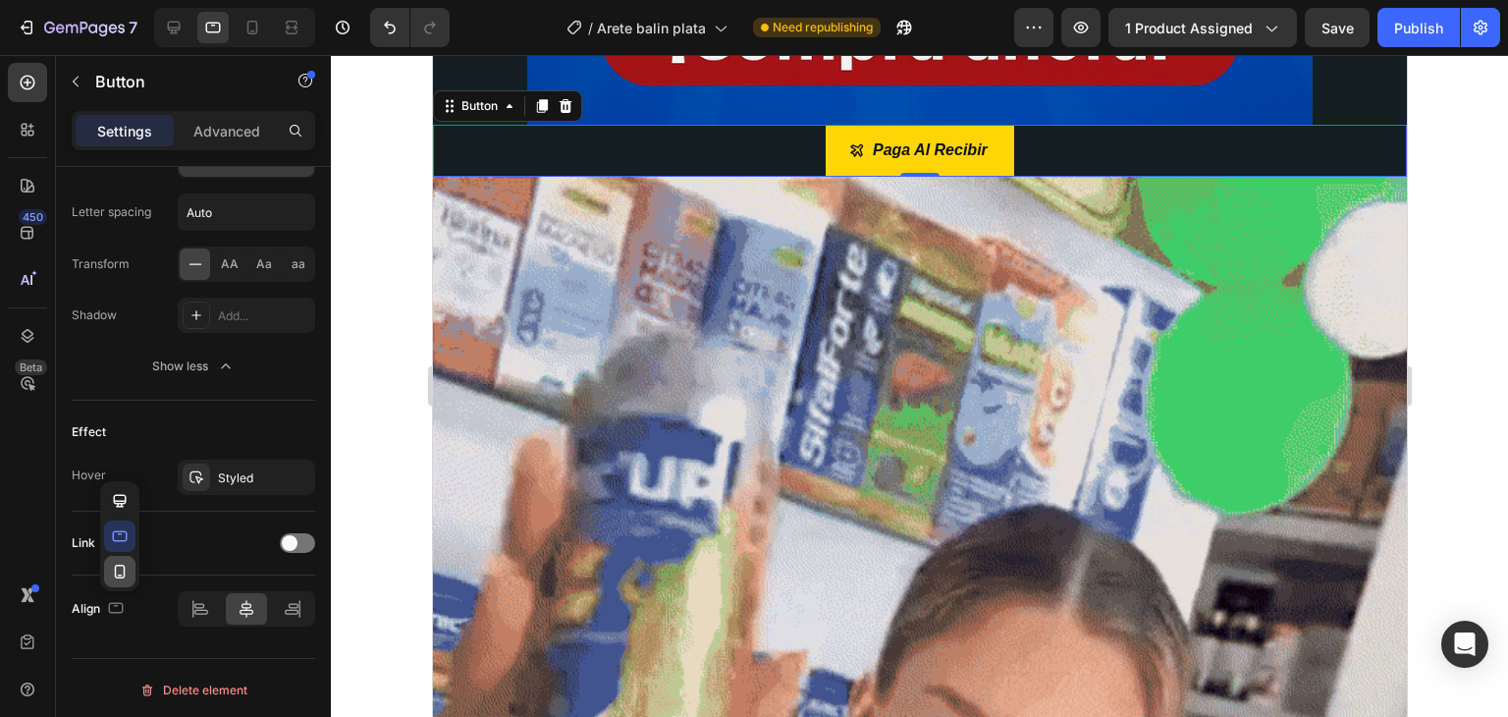
type input "24"
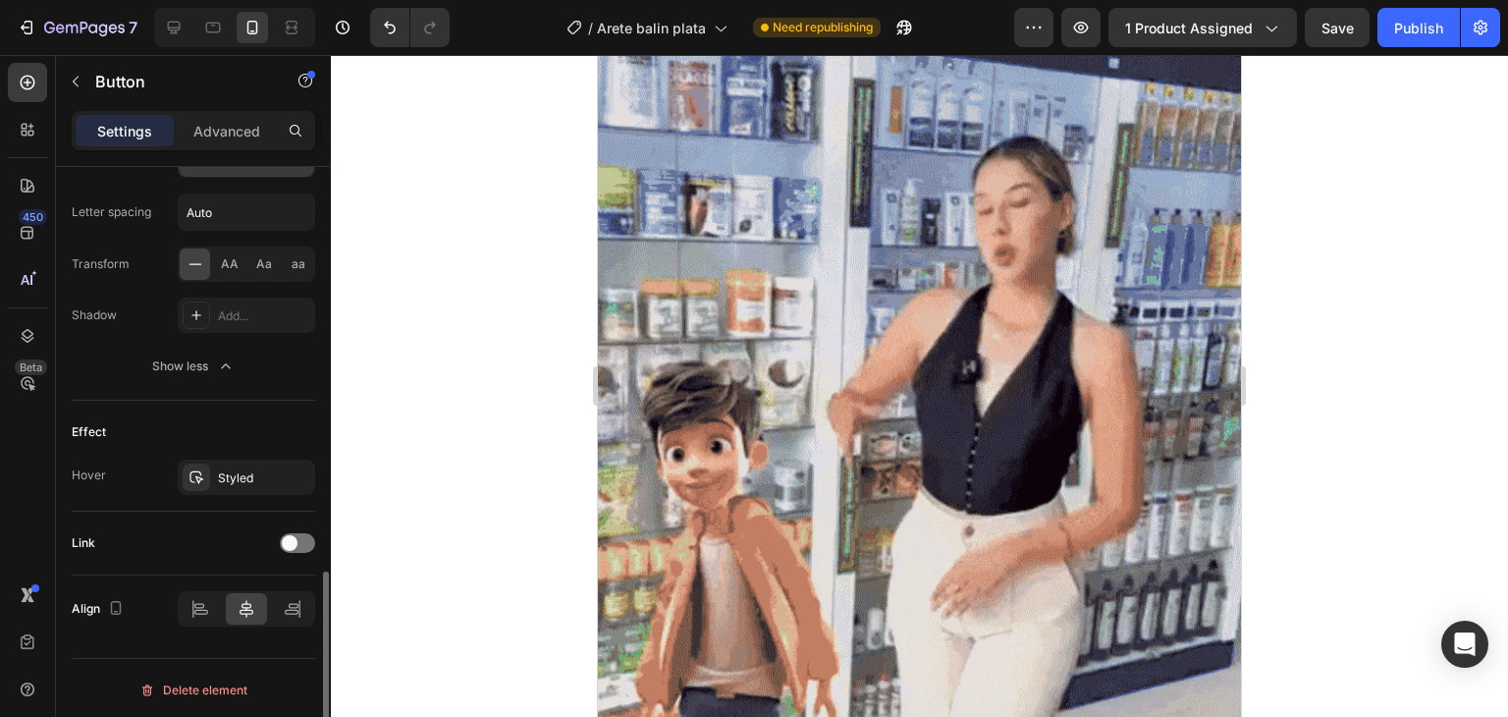
scroll to position [987, 0]
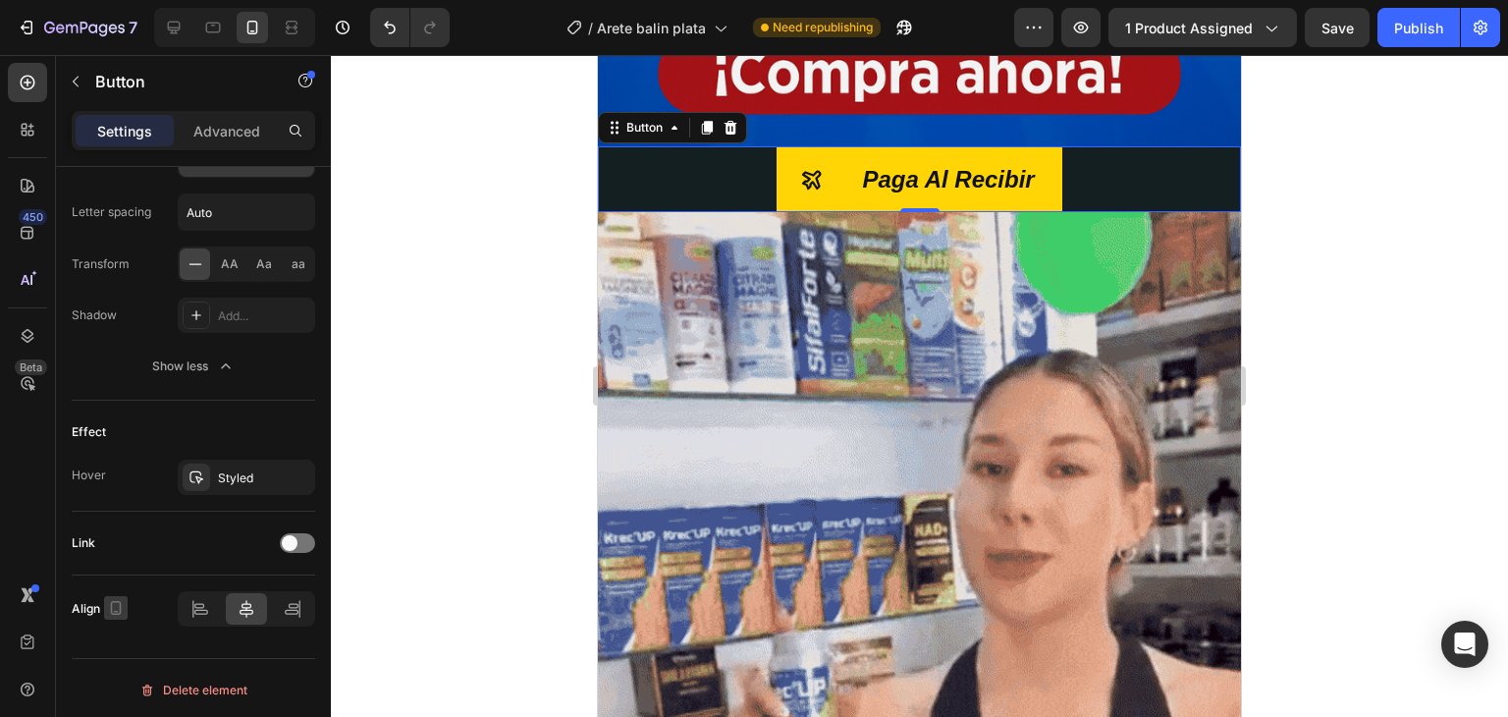
click at [113, 603] on icon "button" at bounding box center [116, 608] width 20 height 20
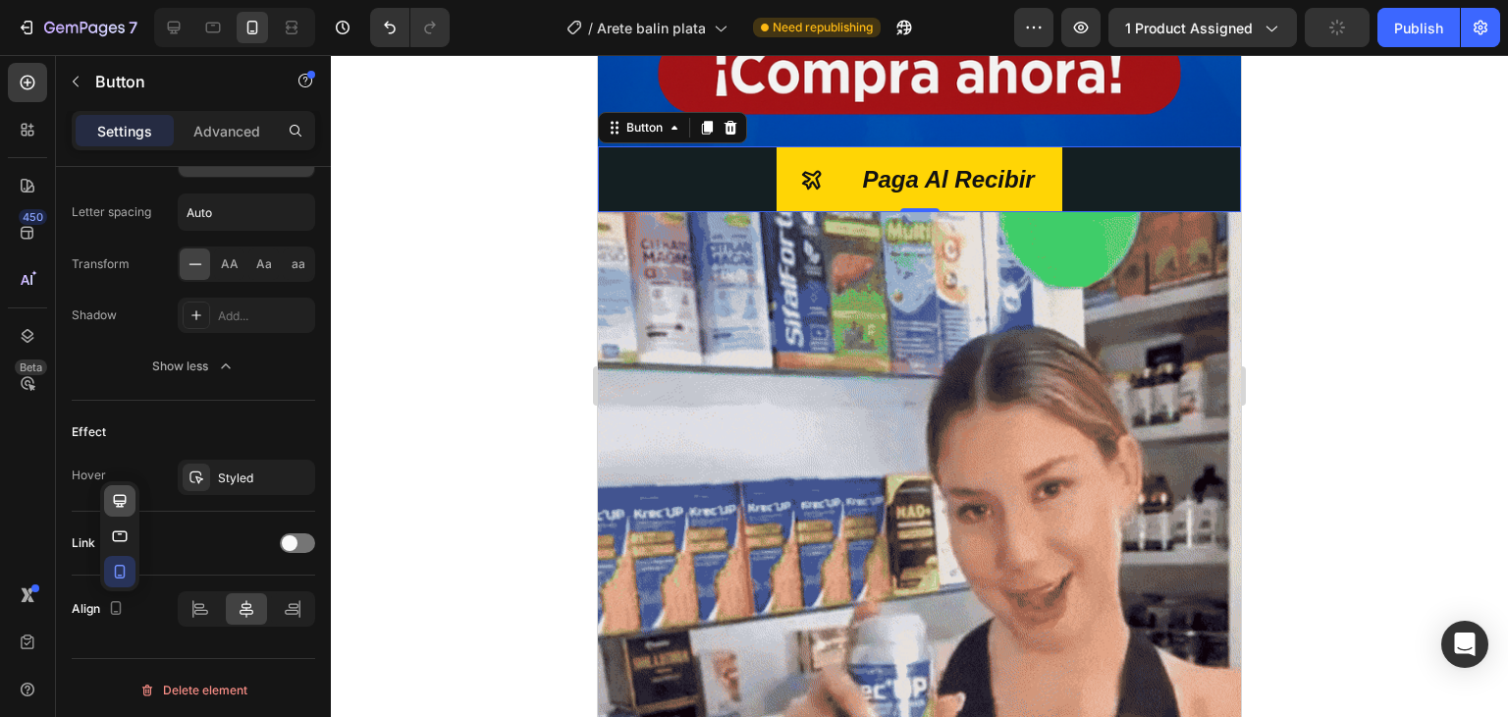
click at [122, 493] on icon "button" at bounding box center [120, 501] width 20 height 20
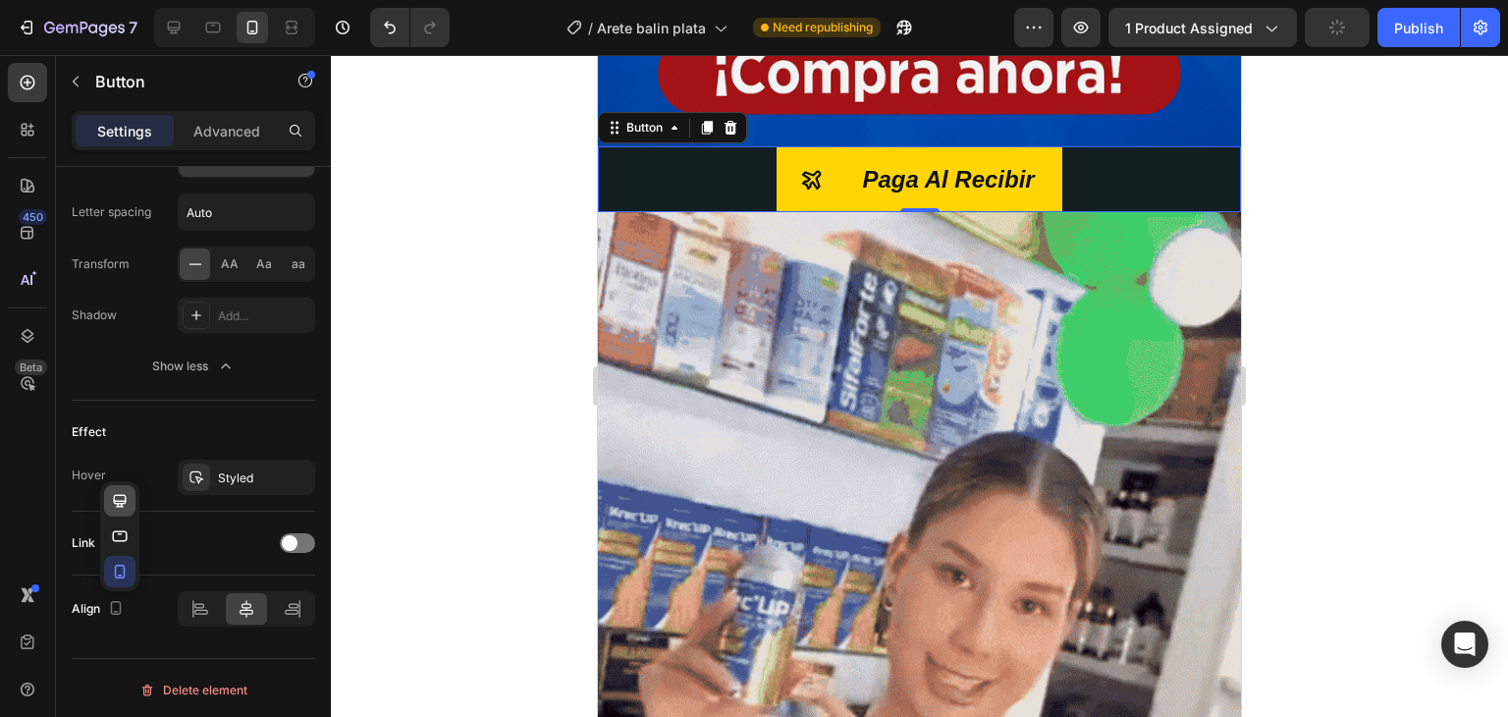
type input "8"
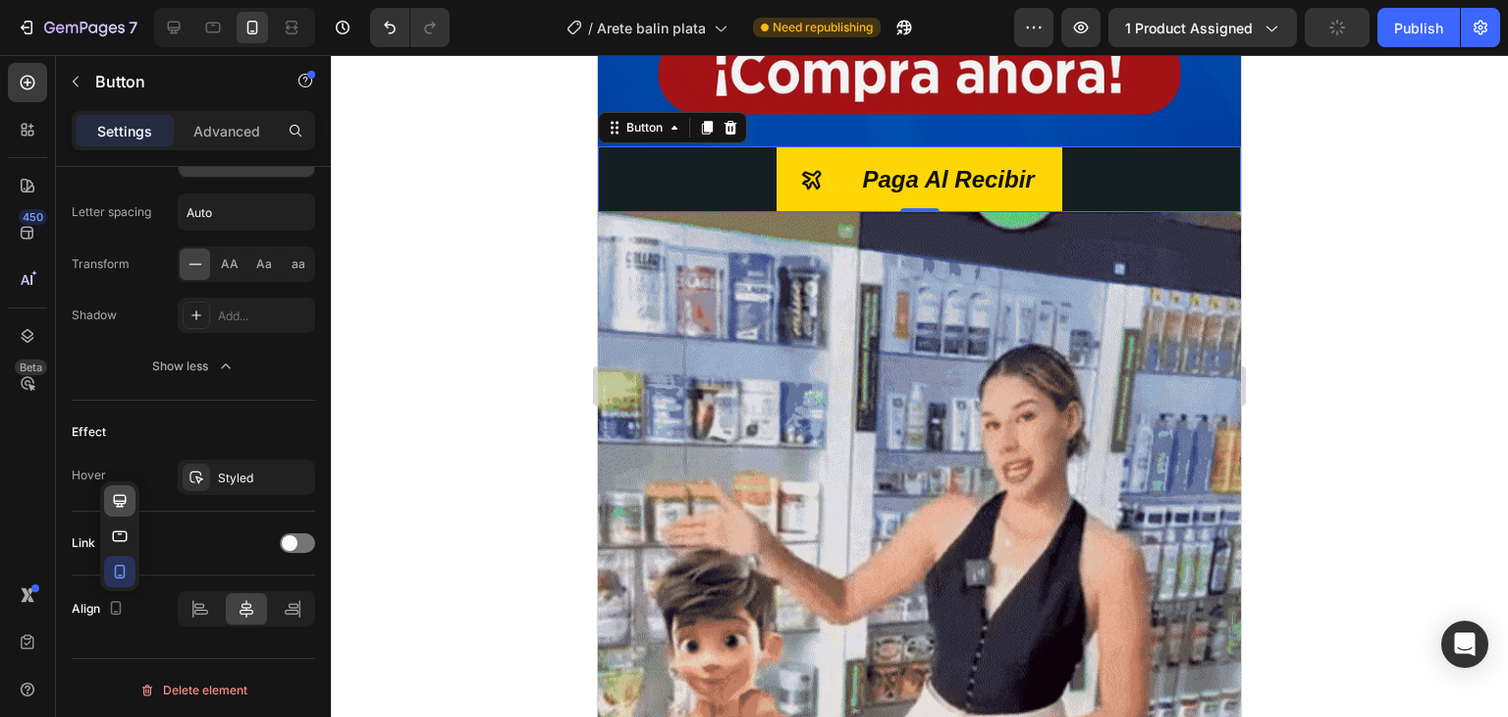
type input "8"
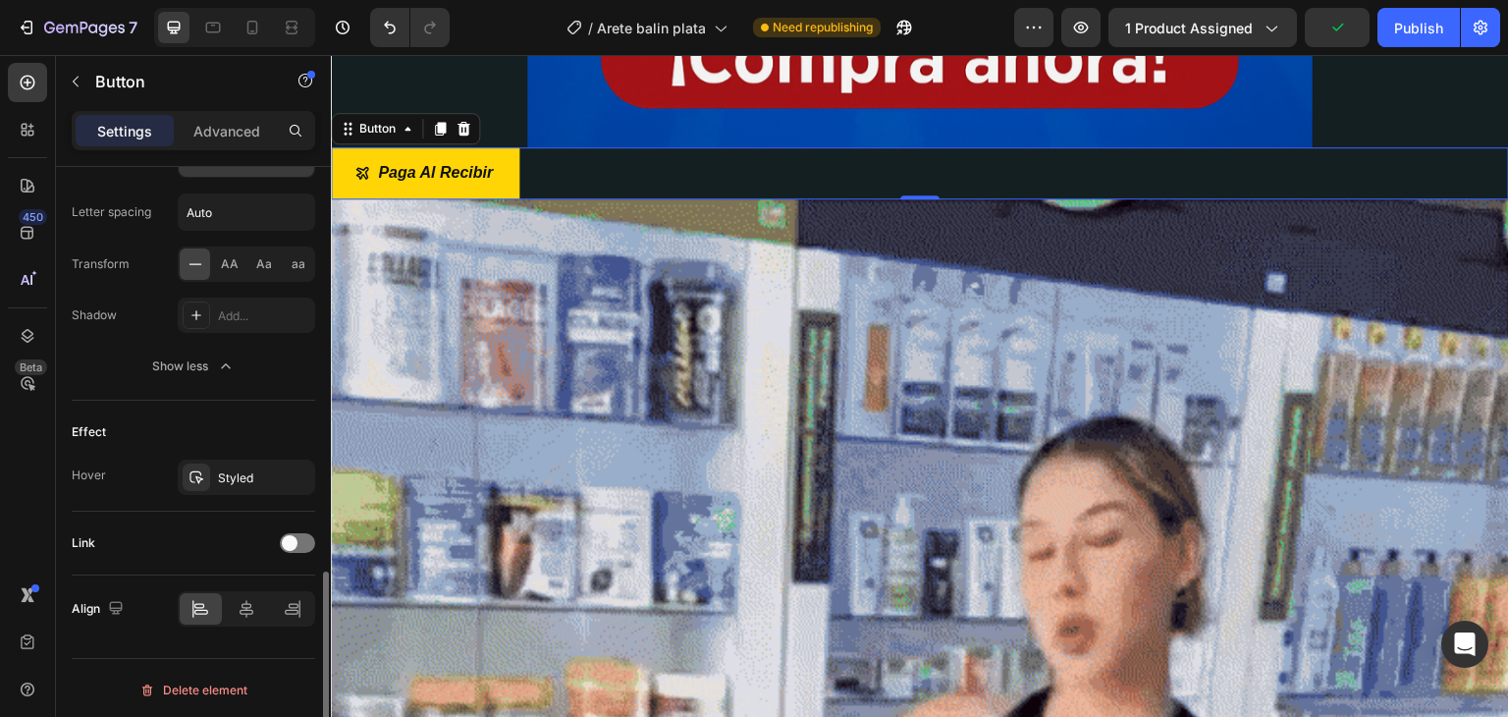
scroll to position [1208, 0]
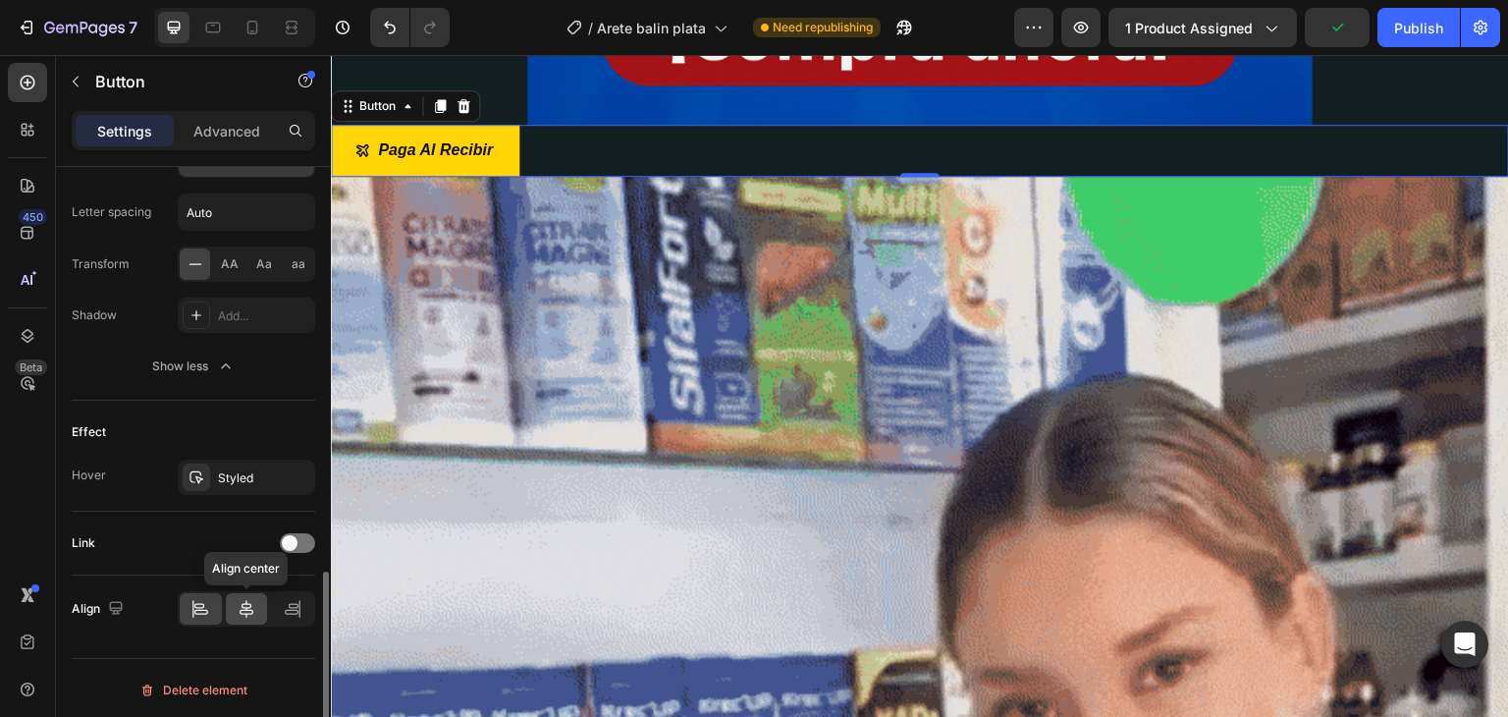
click at [239, 602] on icon at bounding box center [247, 609] width 20 height 20
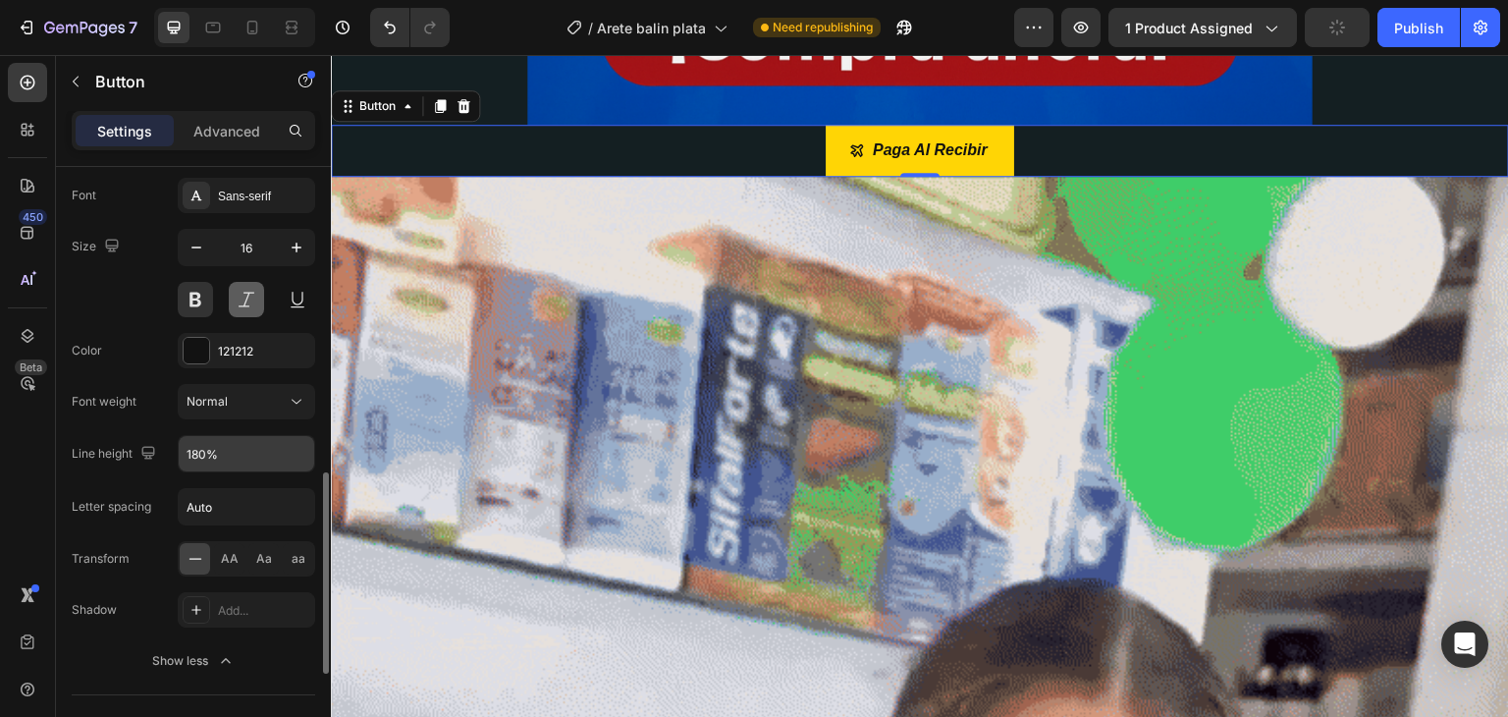
scroll to position [820, 0]
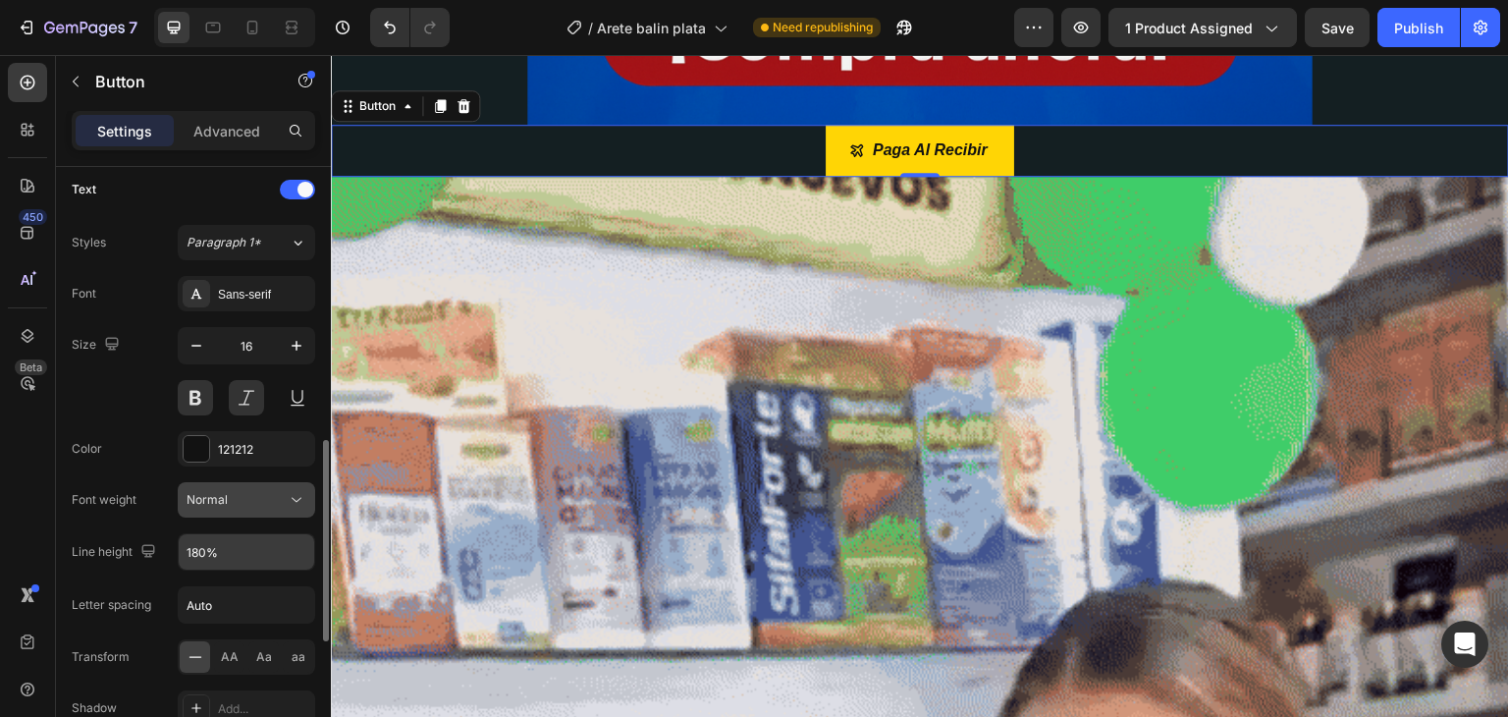
click at [300, 496] on icon at bounding box center [297, 500] width 20 height 20
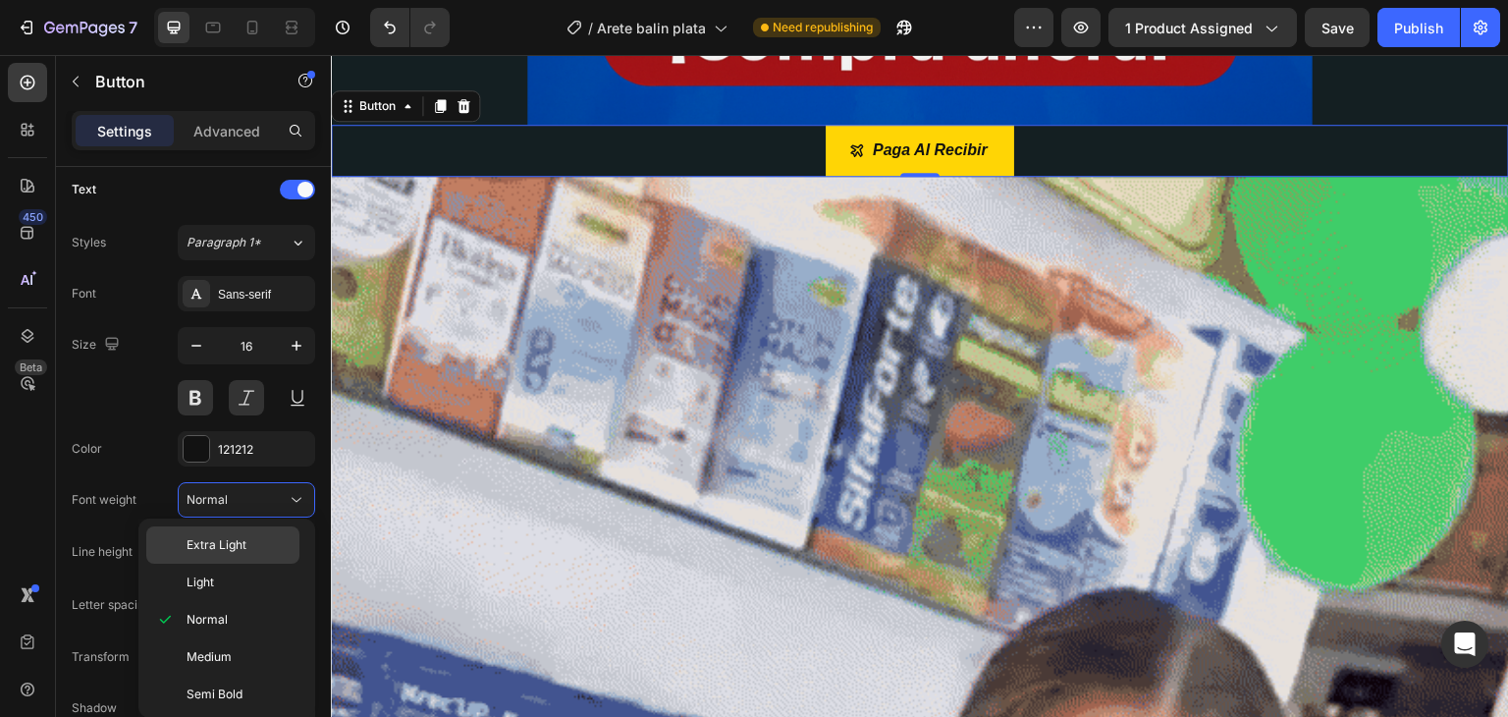
scroll to position [75, 0]
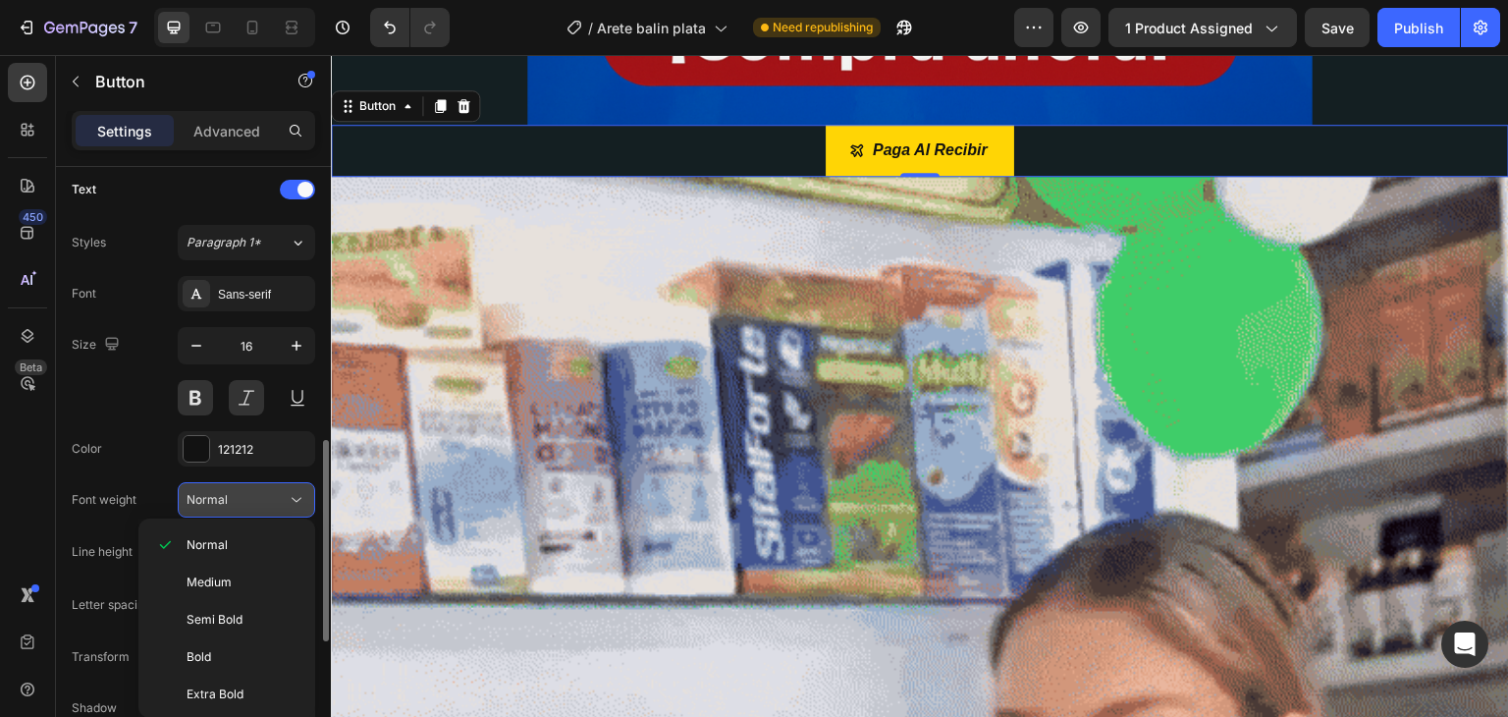
click at [295, 498] on icon at bounding box center [297, 500] width 10 height 5
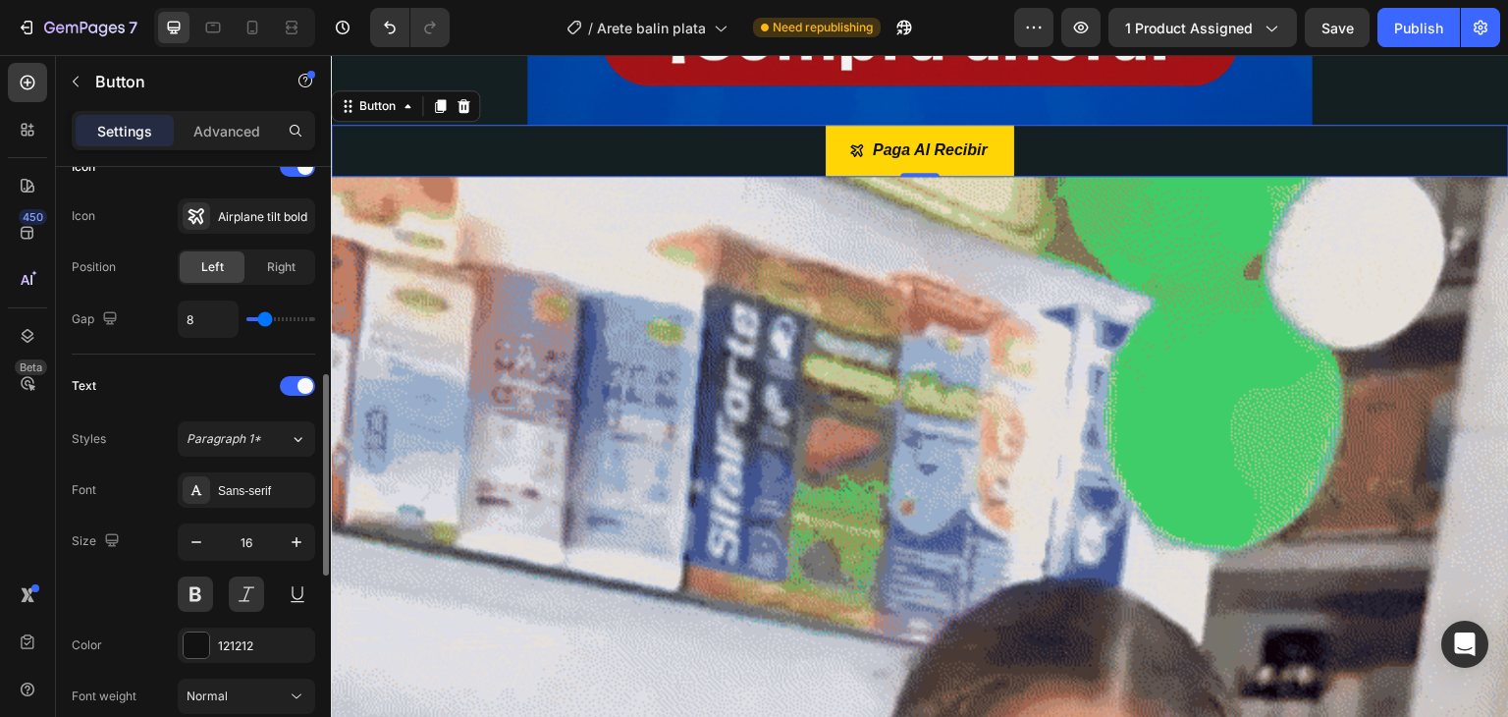
scroll to position [722, 0]
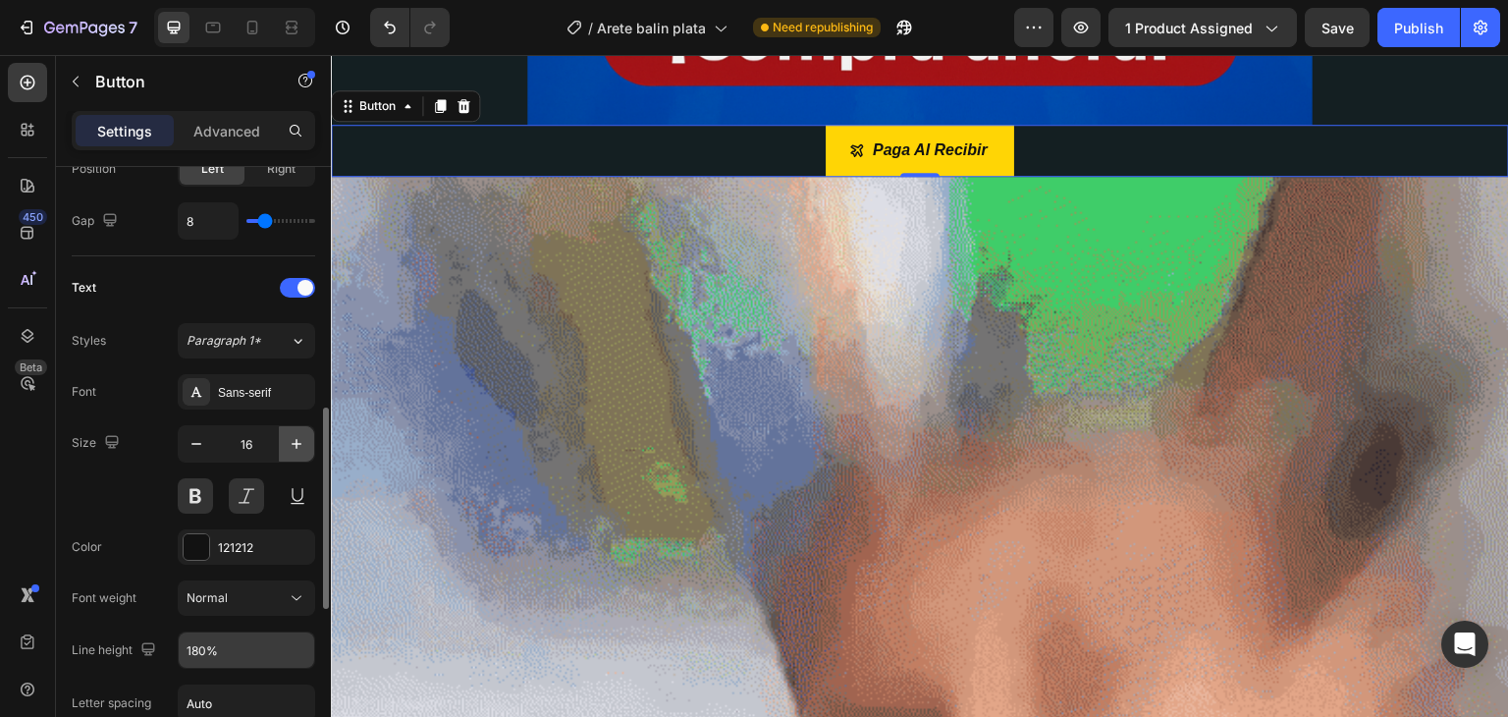
click at [296, 445] on icon "button" at bounding box center [297, 444] width 10 height 10
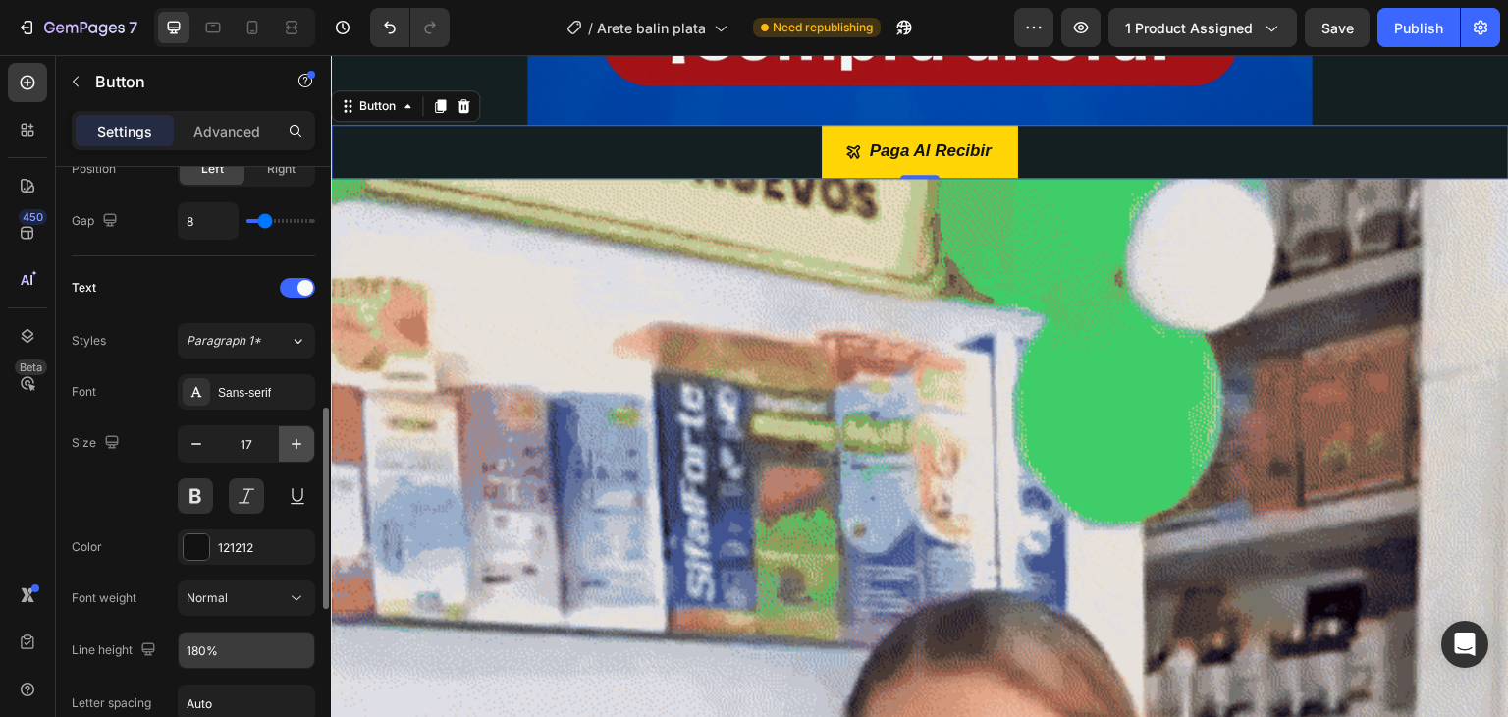
click at [296, 445] on icon "button" at bounding box center [297, 444] width 10 height 10
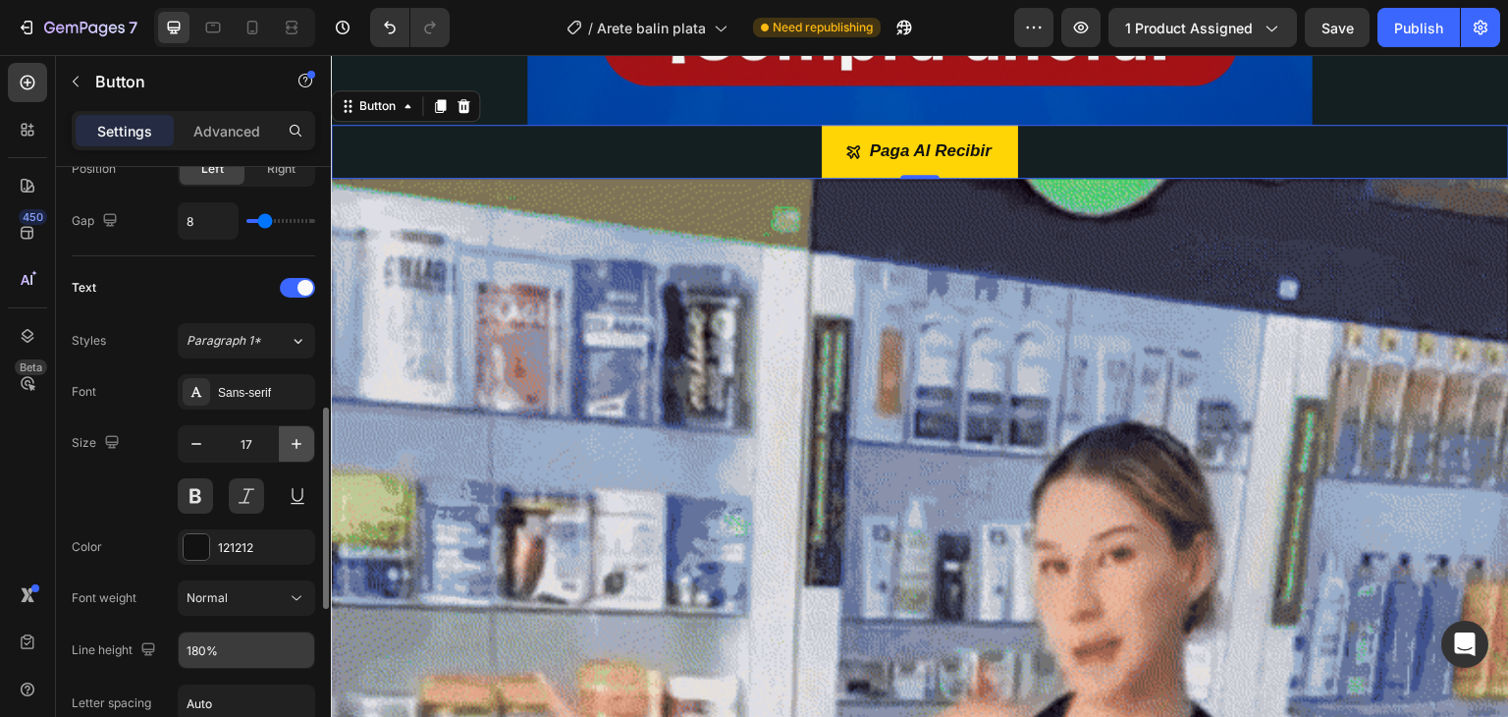
click at [296, 445] on icon "button" at bounding box center [297, 444] width 10 height 10
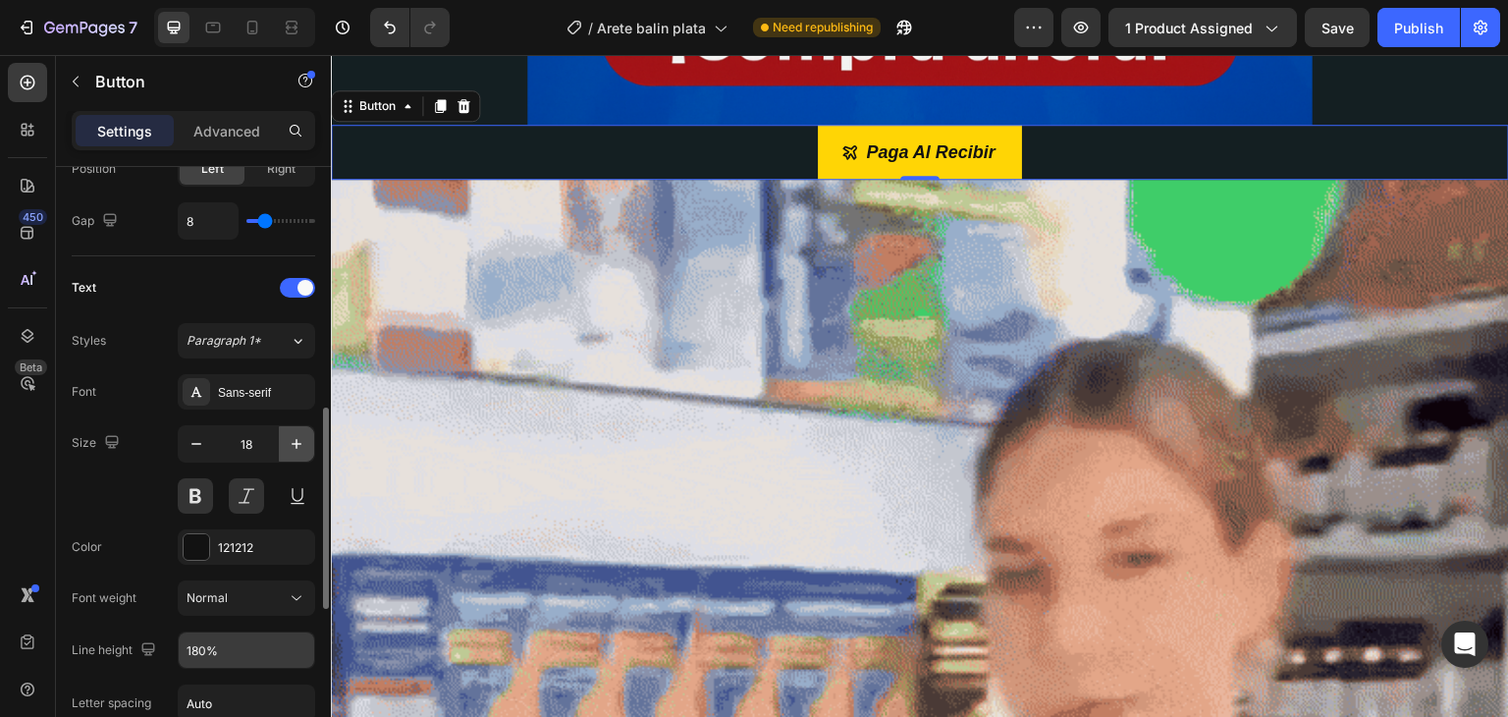
type input "19"
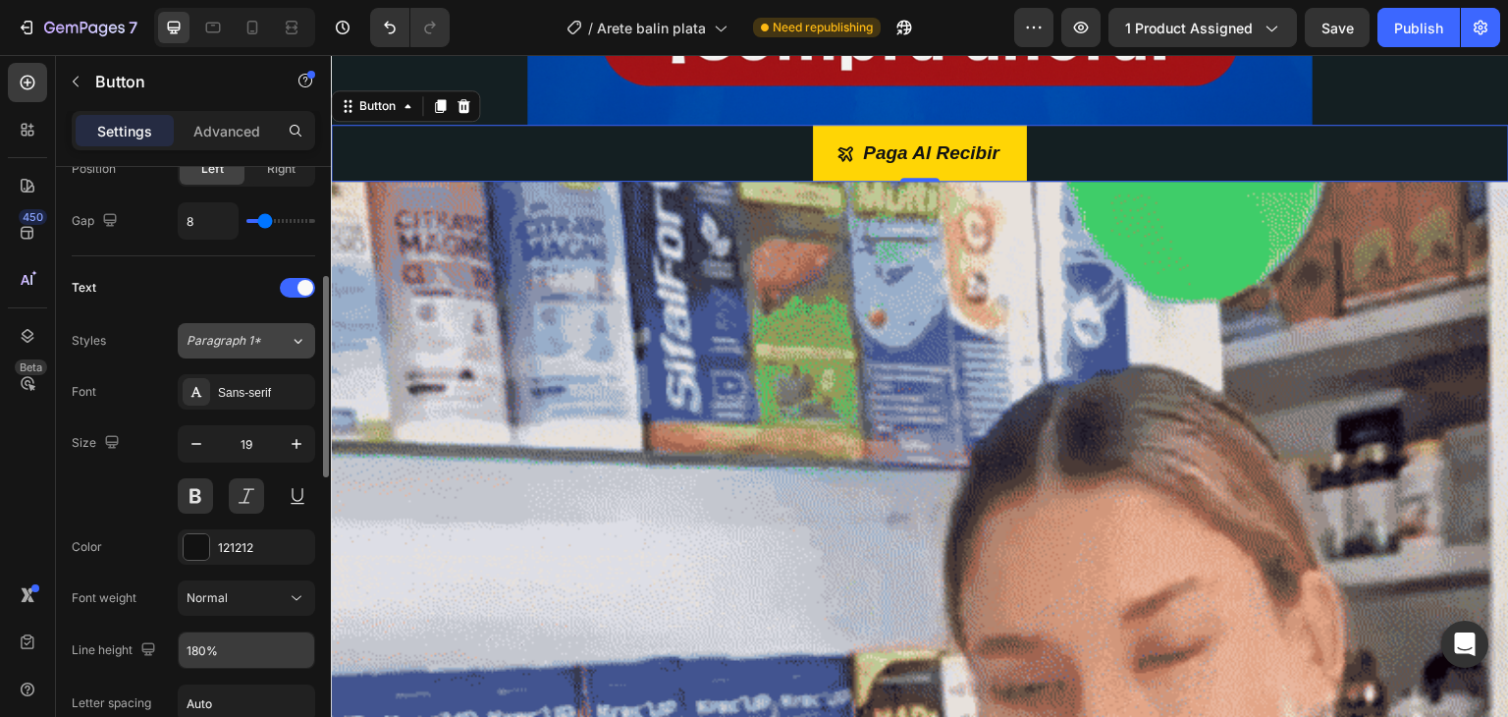
scroll to position [623, 0]
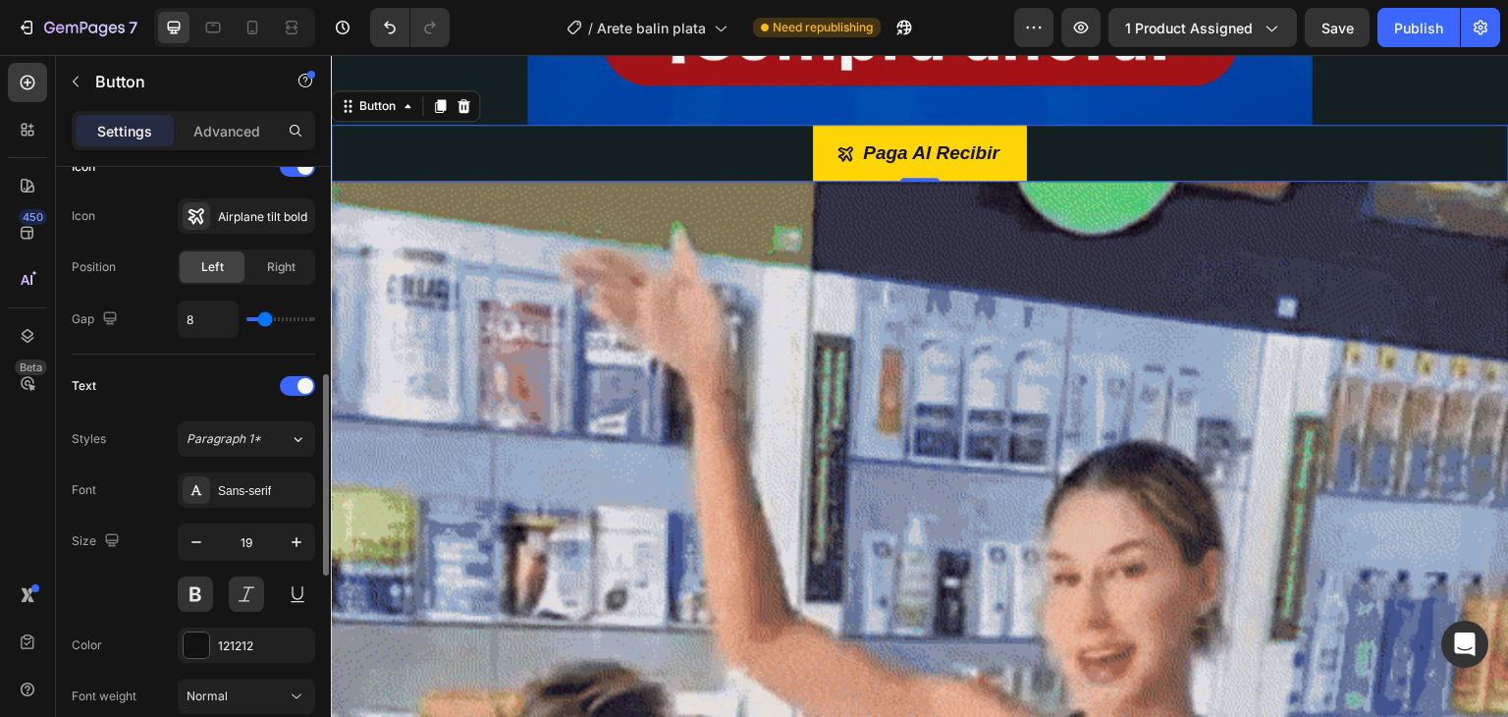
type input "11"
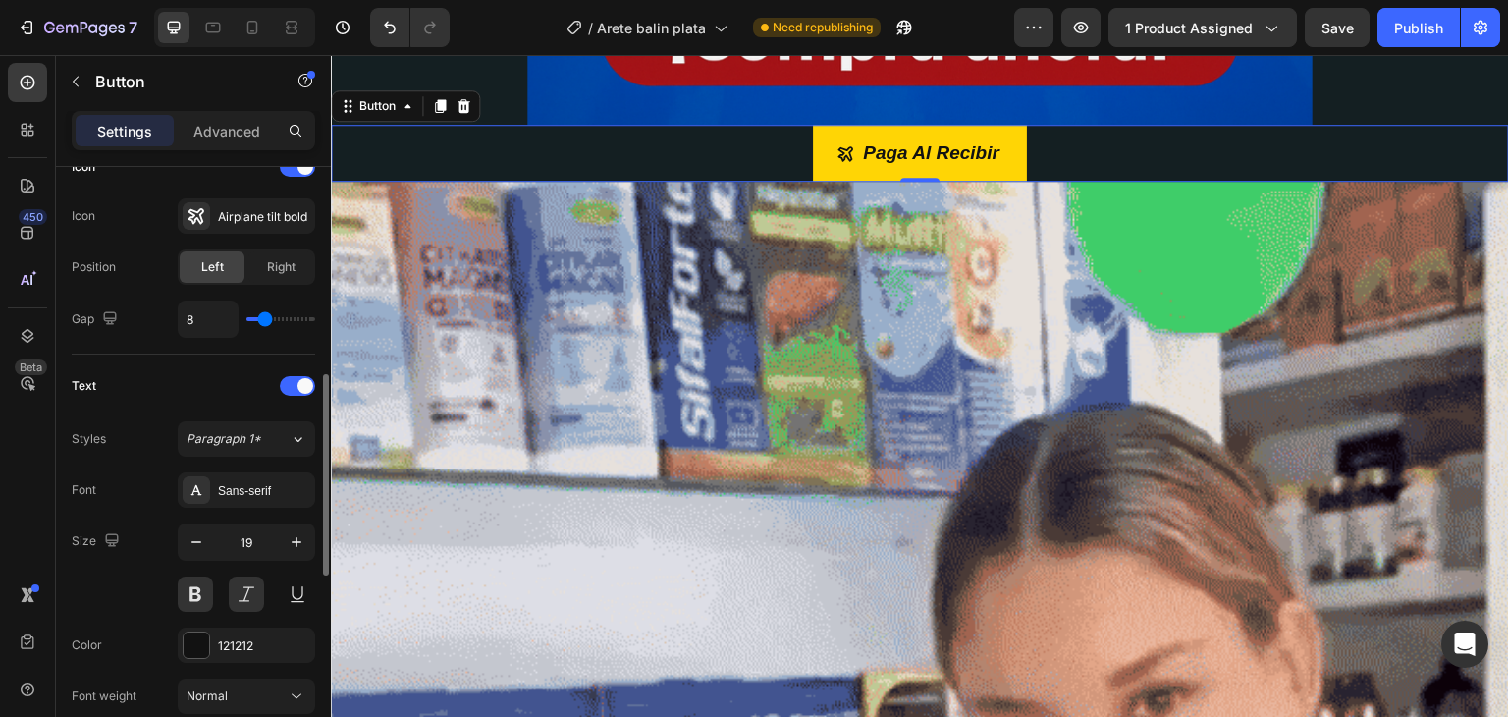
type input "11"
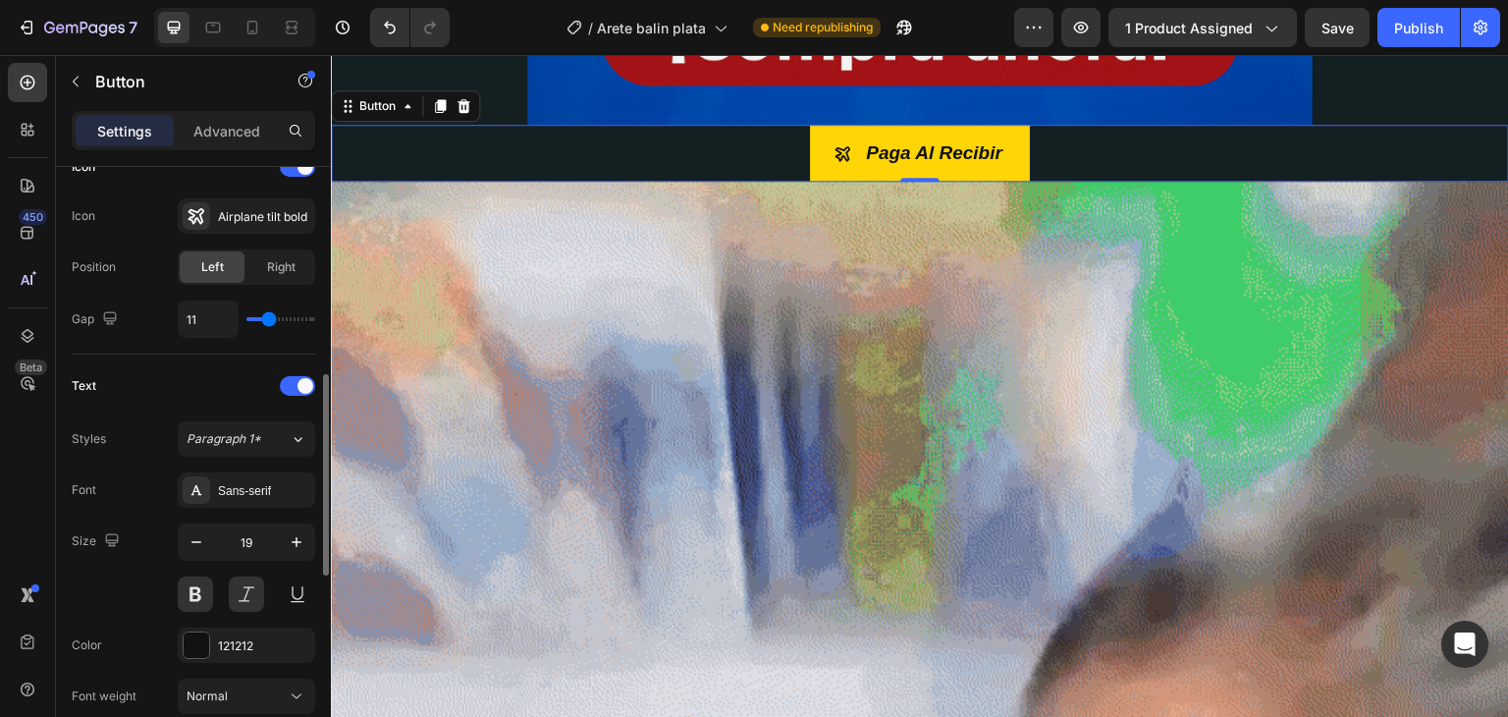
type input "14"
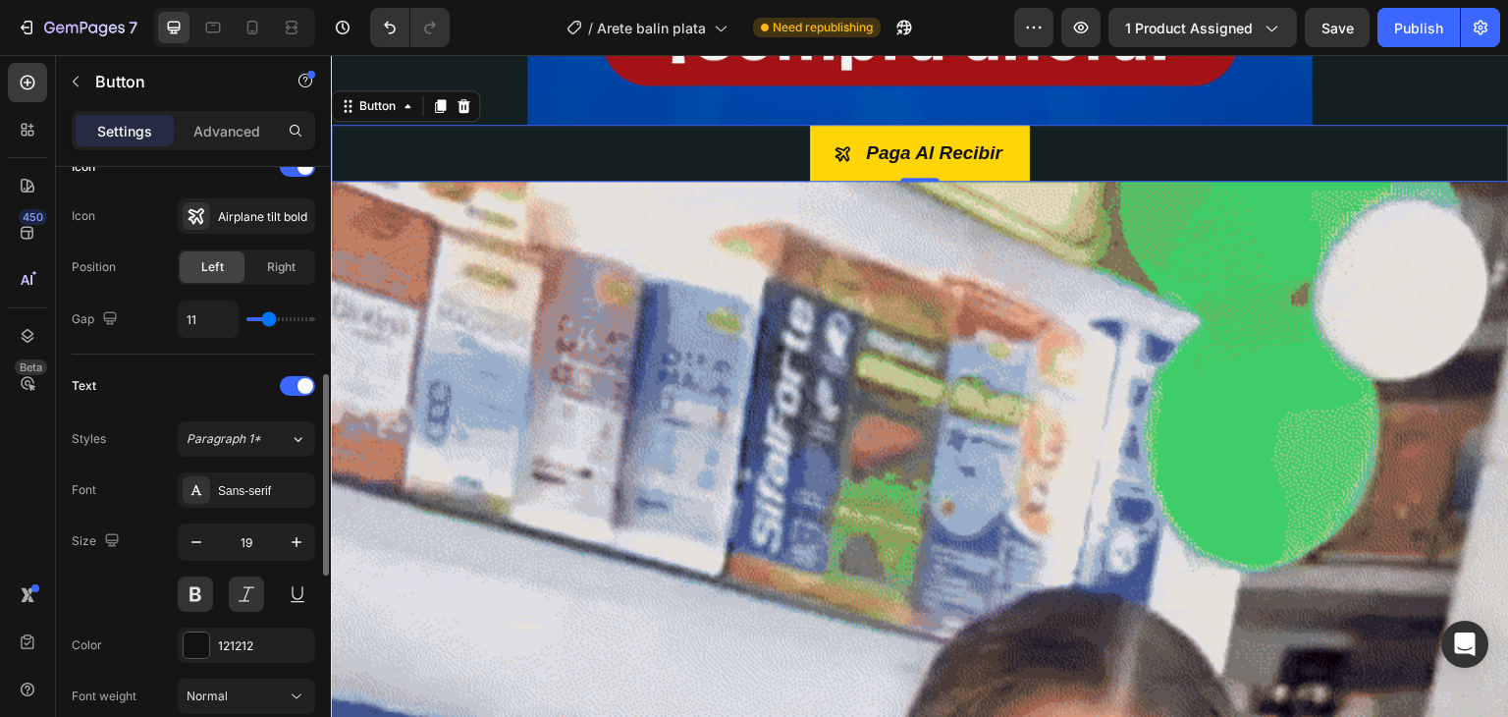
type input "14"
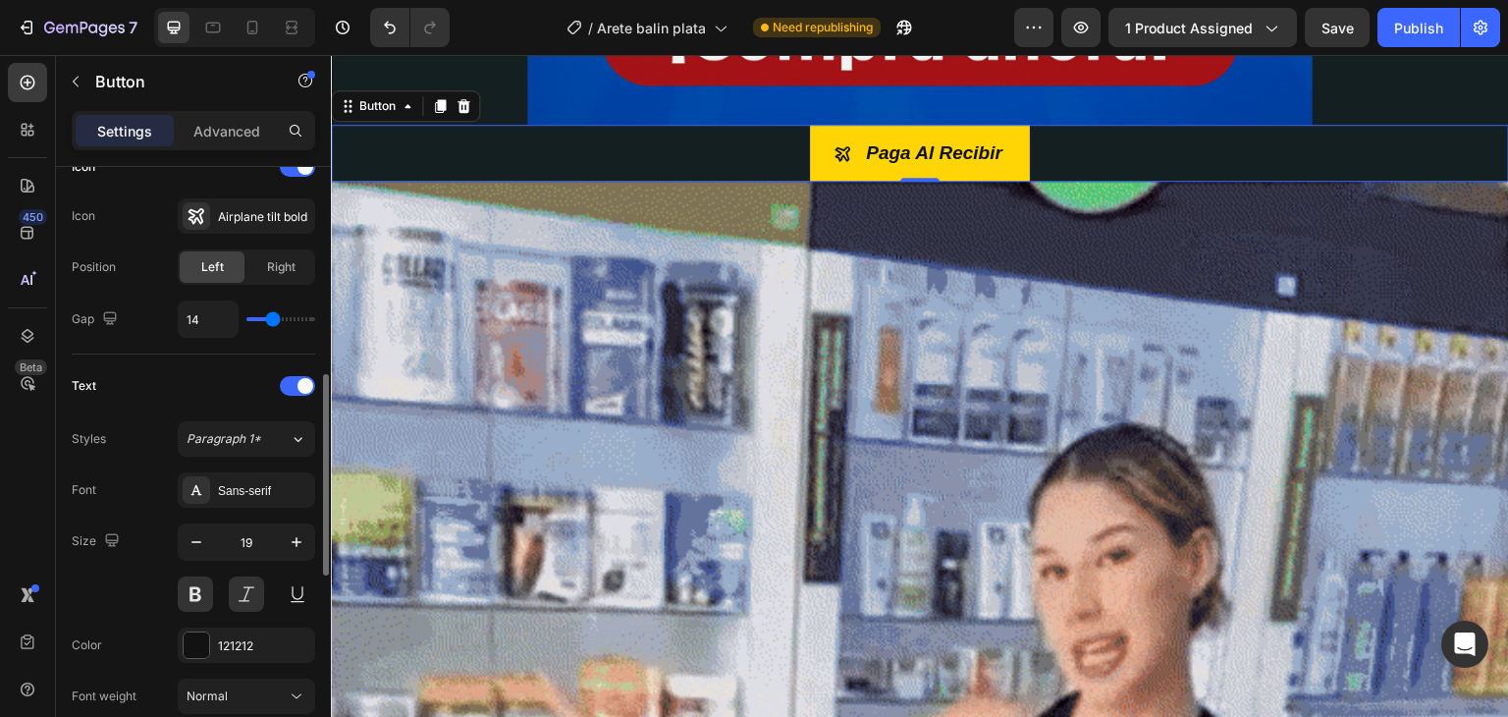
type input "15"
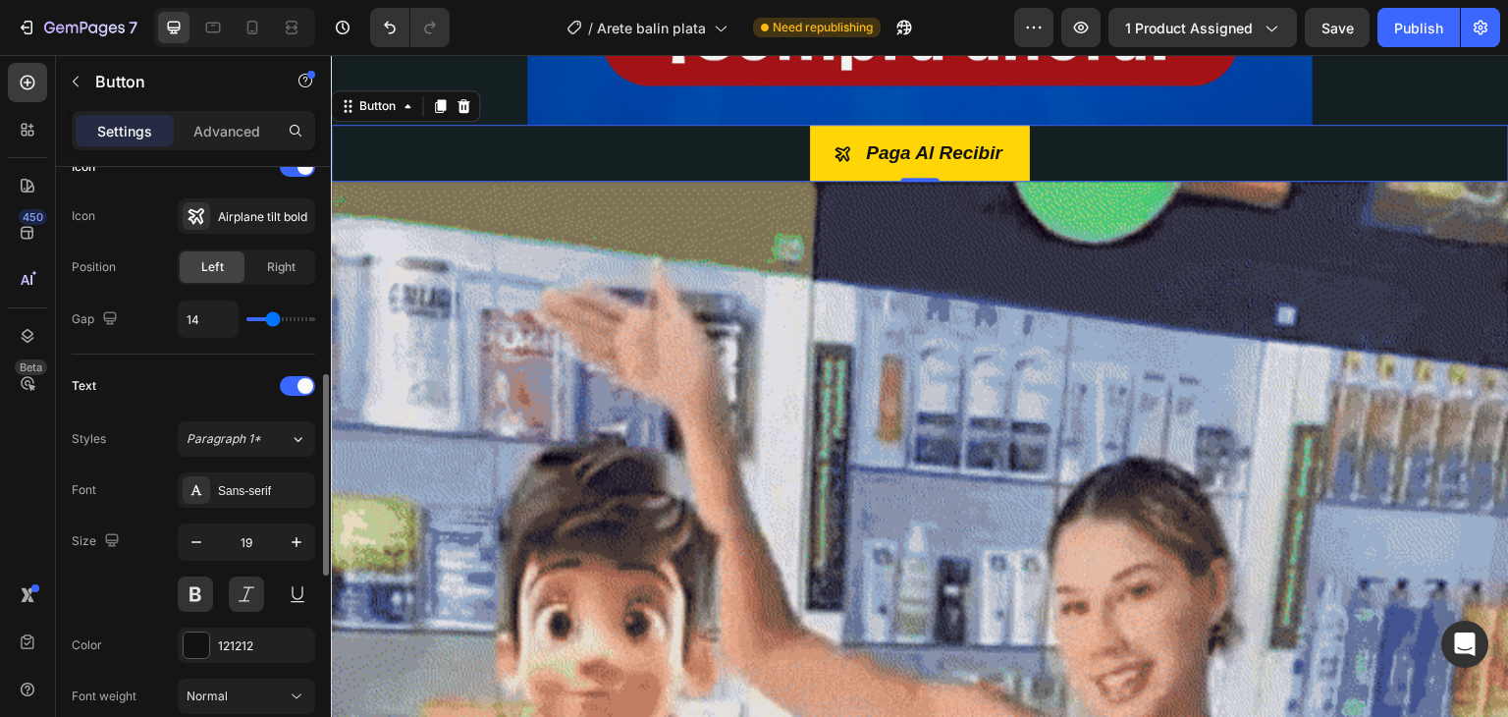
type input "15"
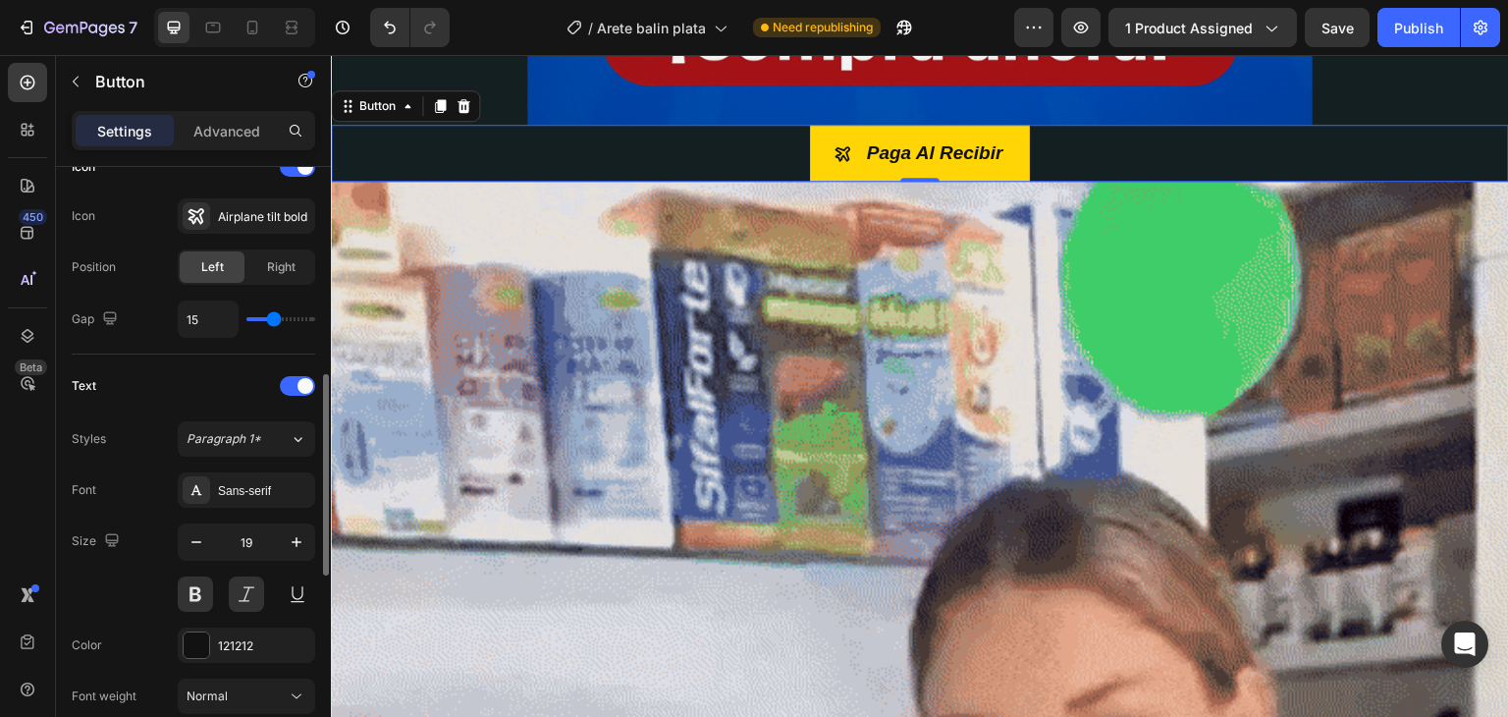
type input "16"
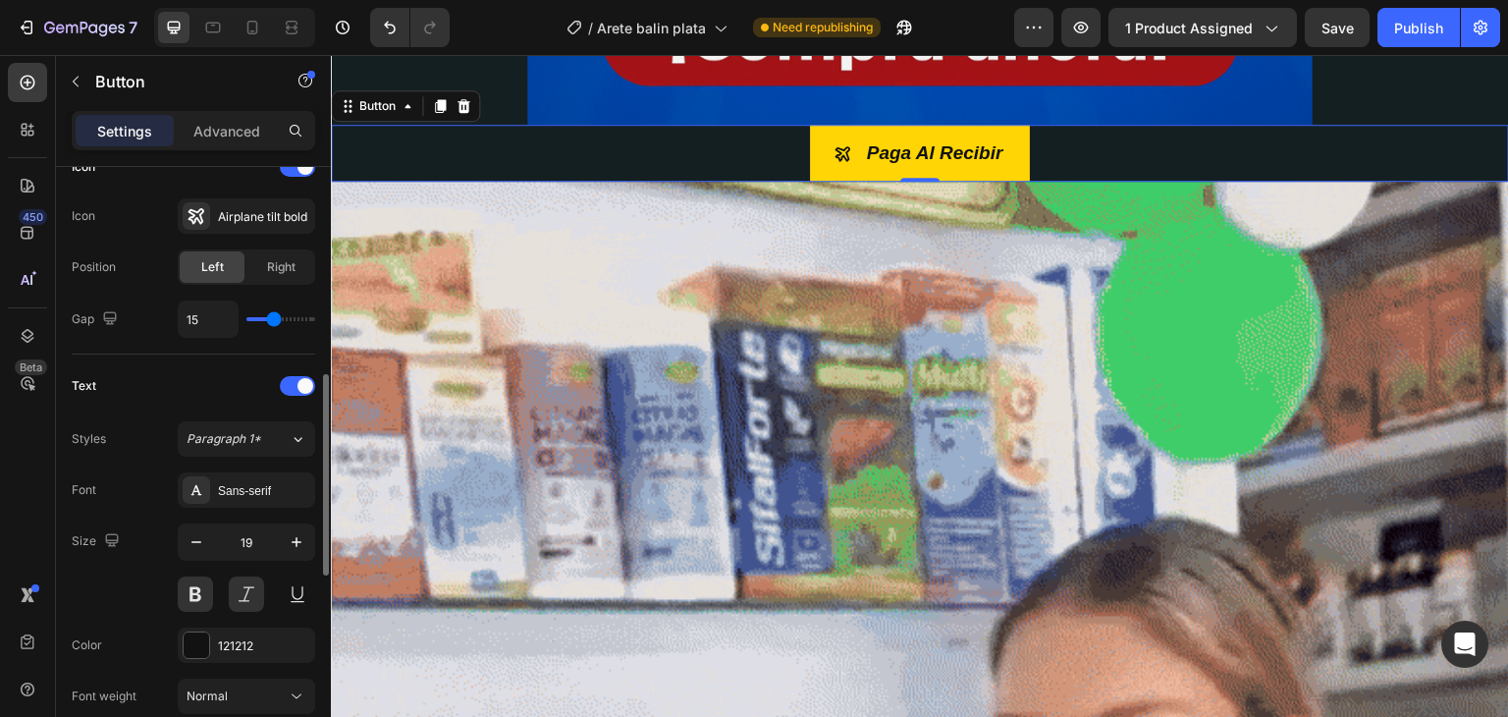
type input "16"
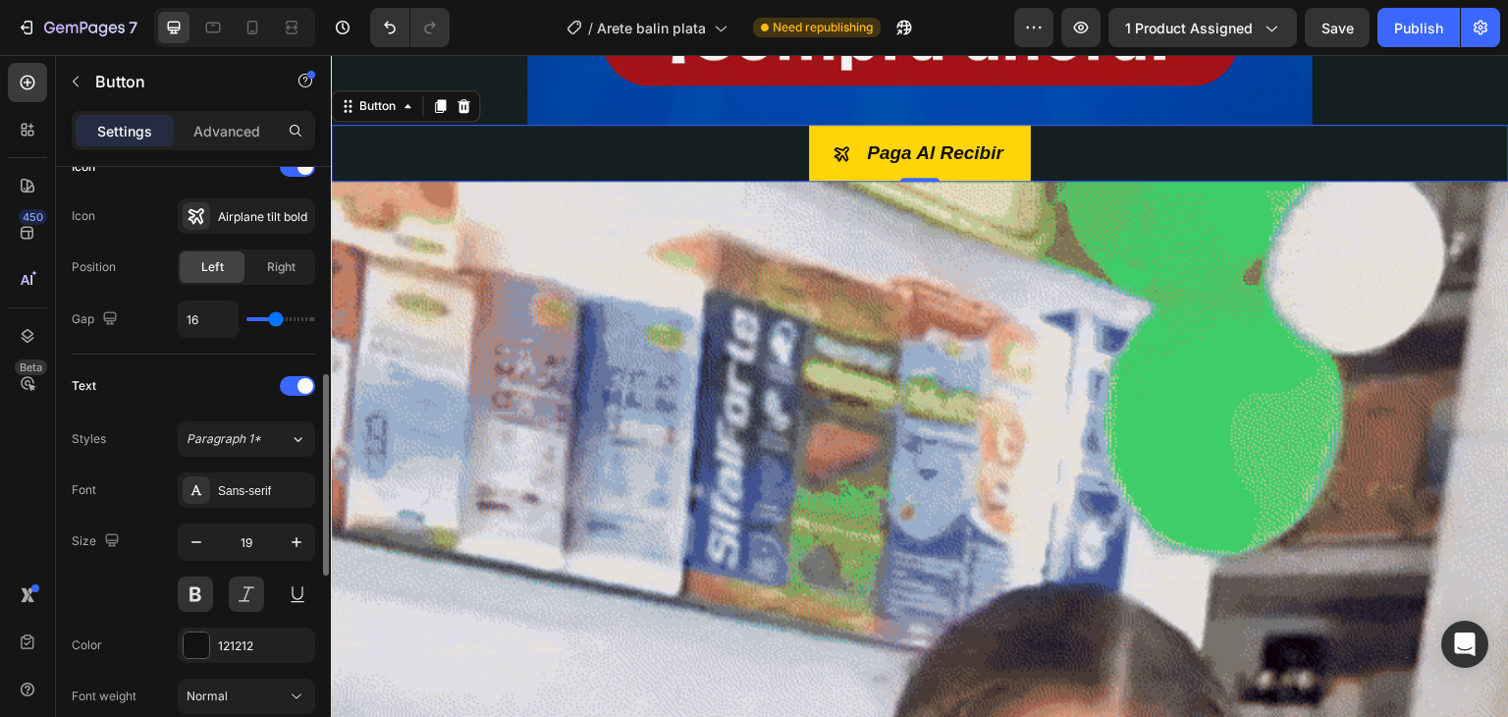
type input "17"
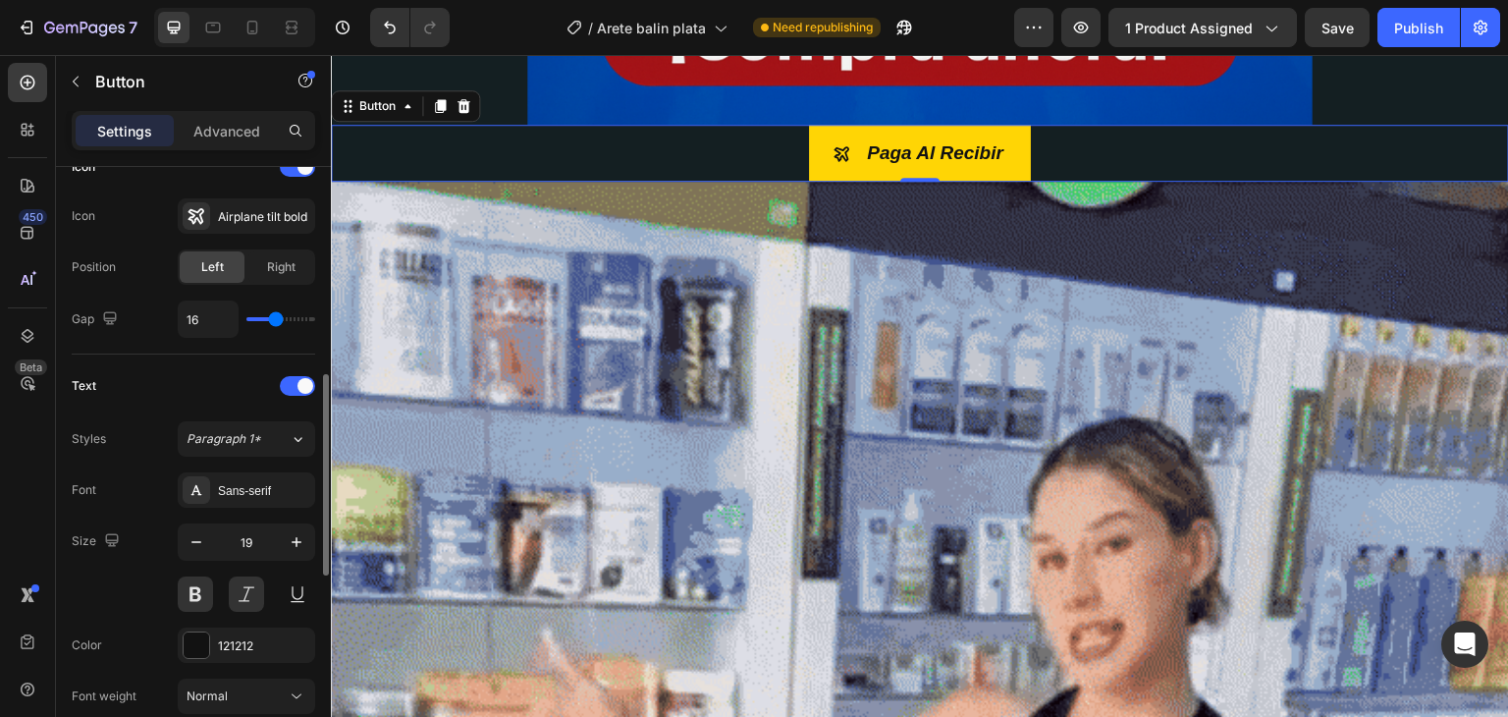
type input "17"
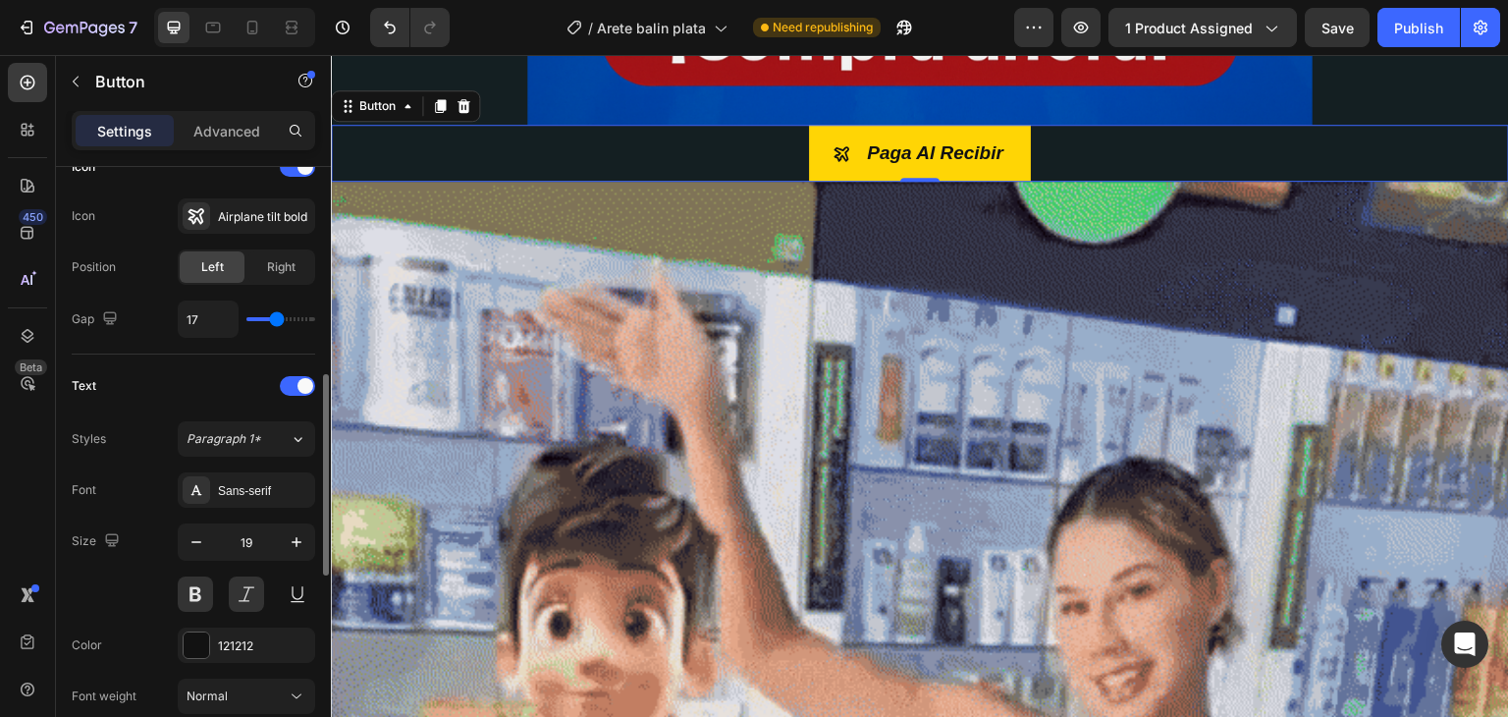
type input "18"
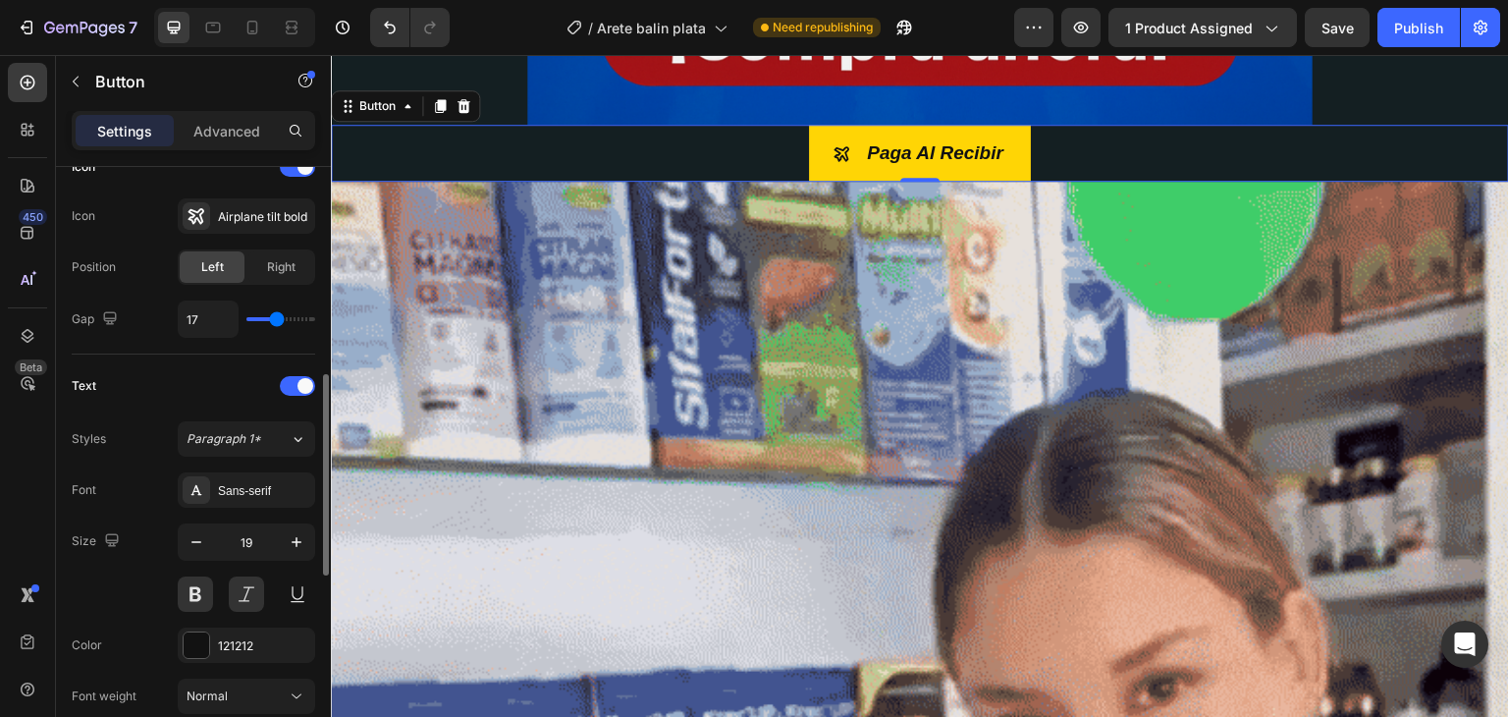
type input "18"
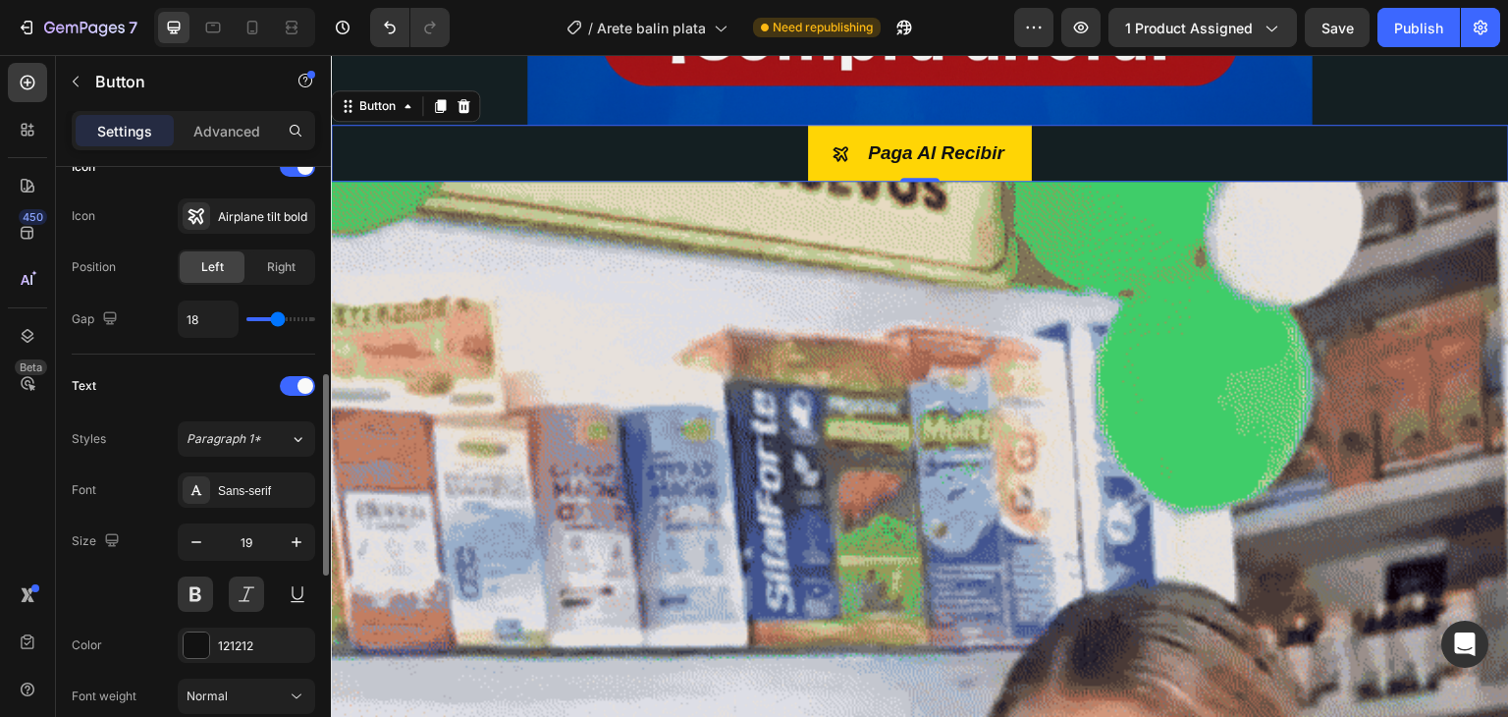
type input "19"
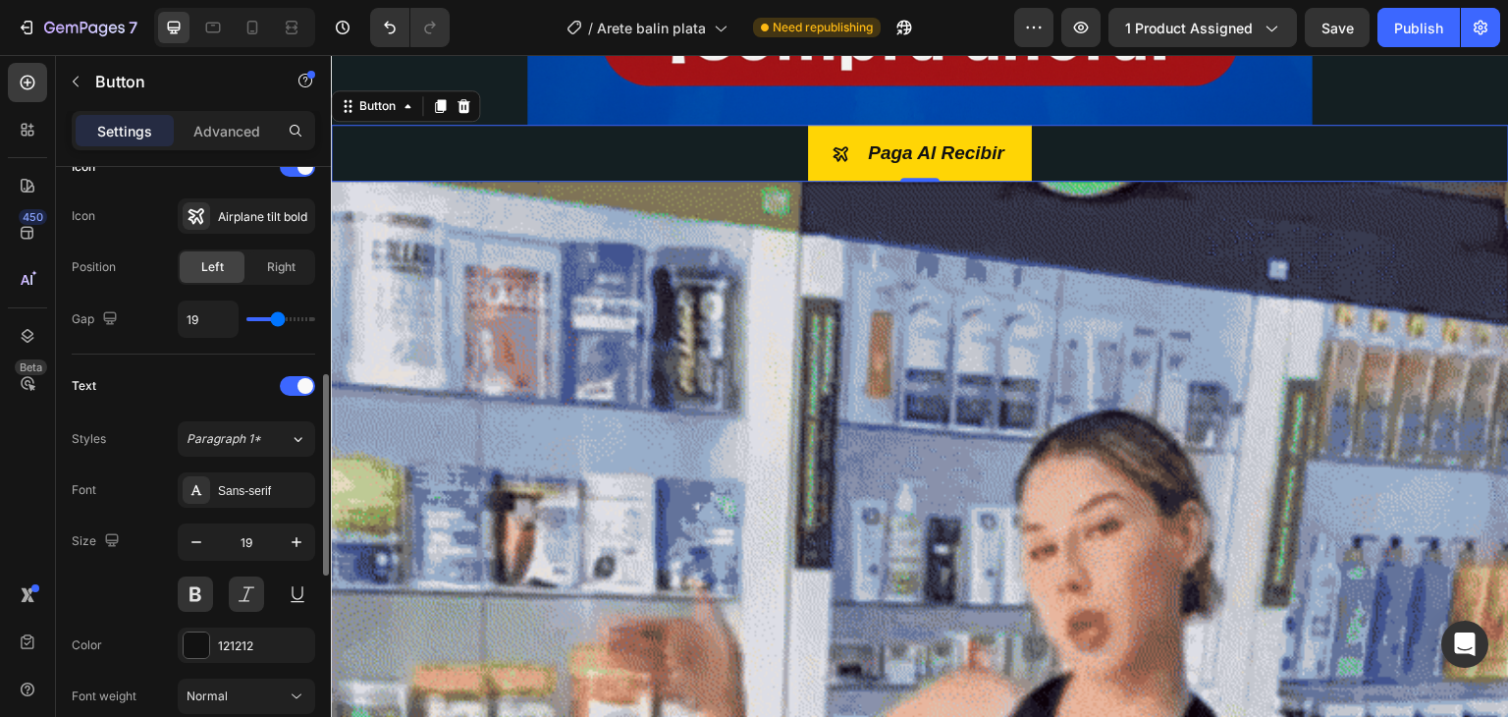
type input "19"
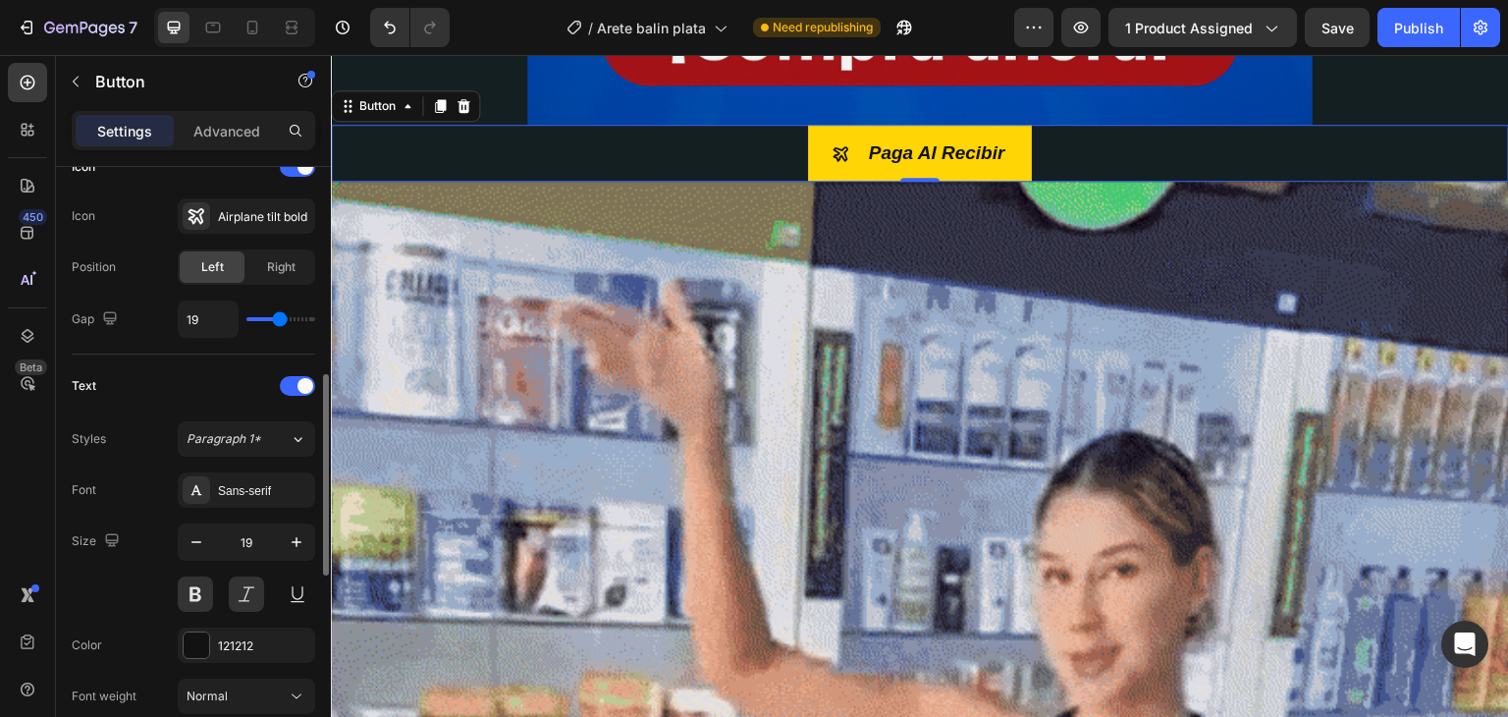
type input "20"
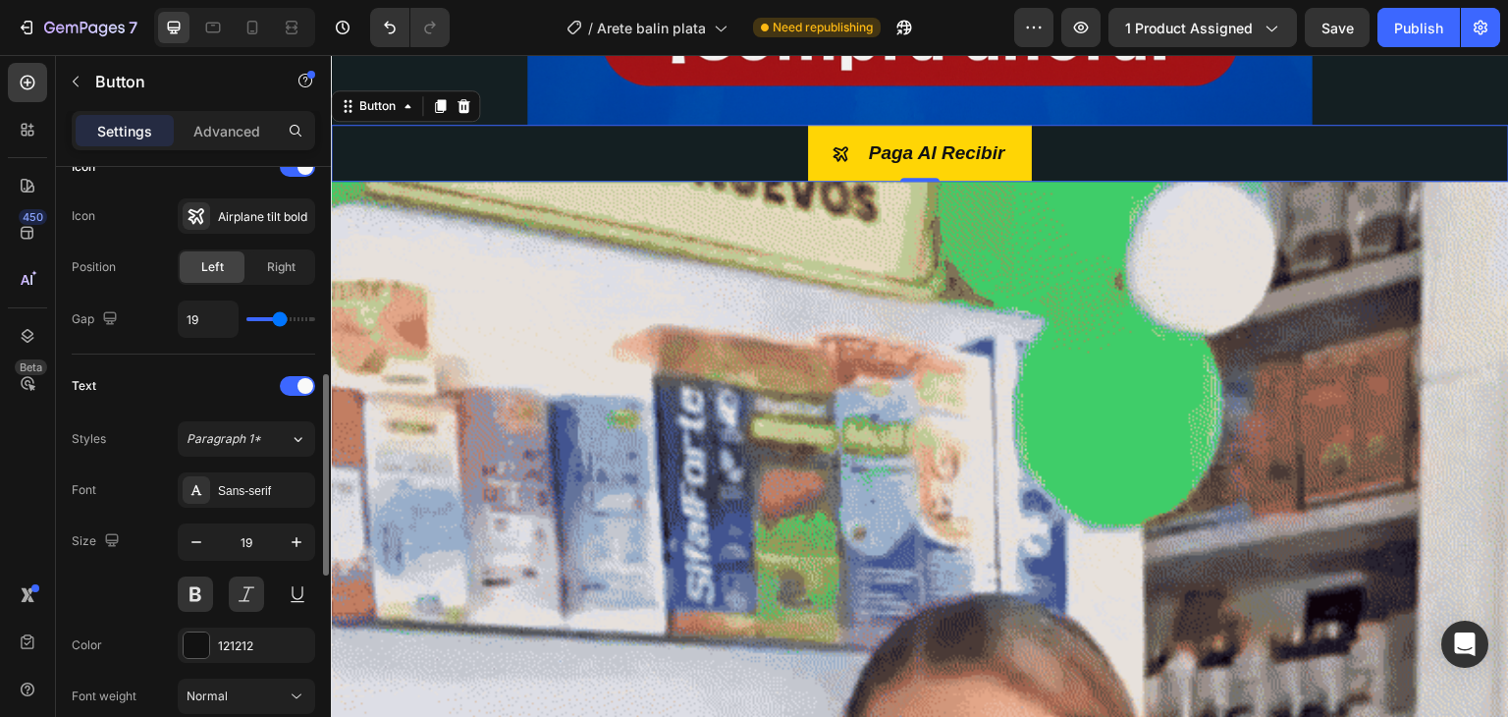
type input "20"
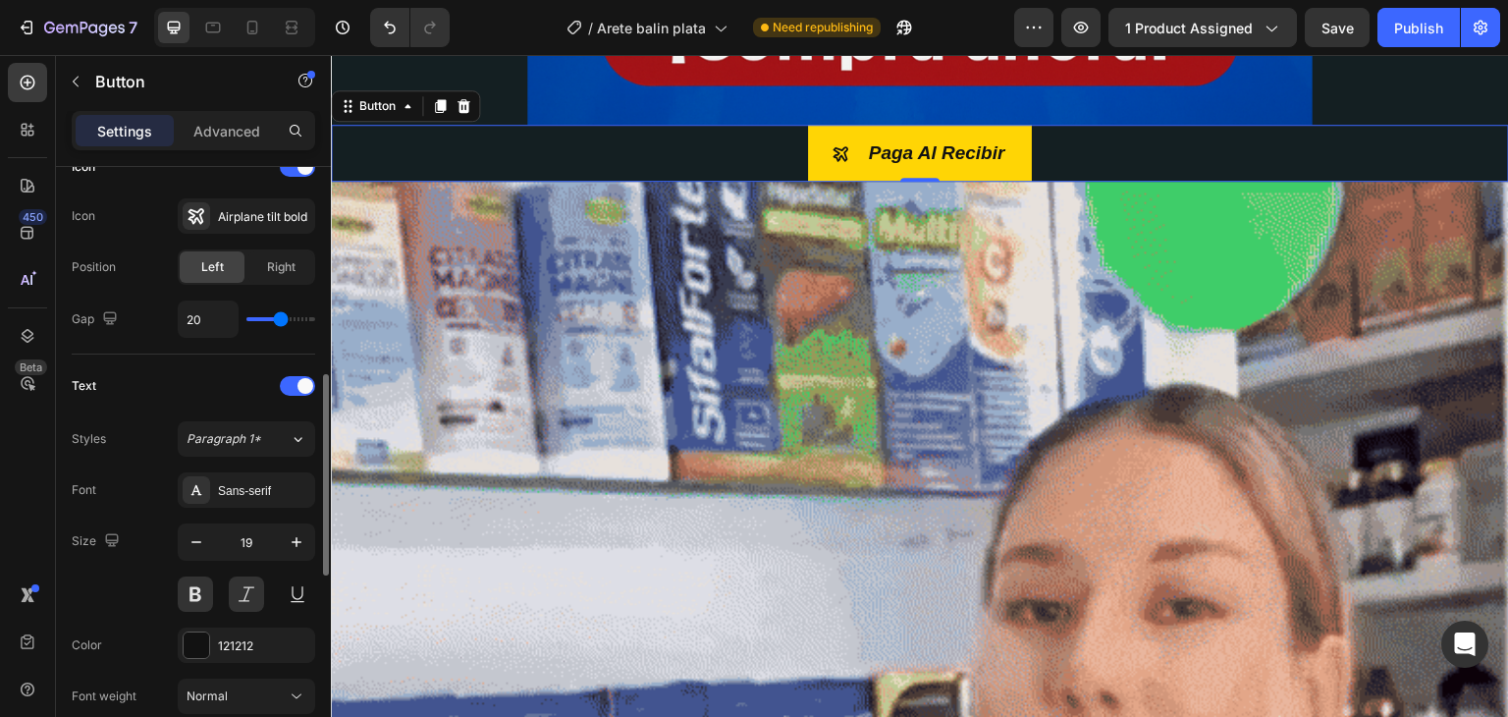
type input "21"
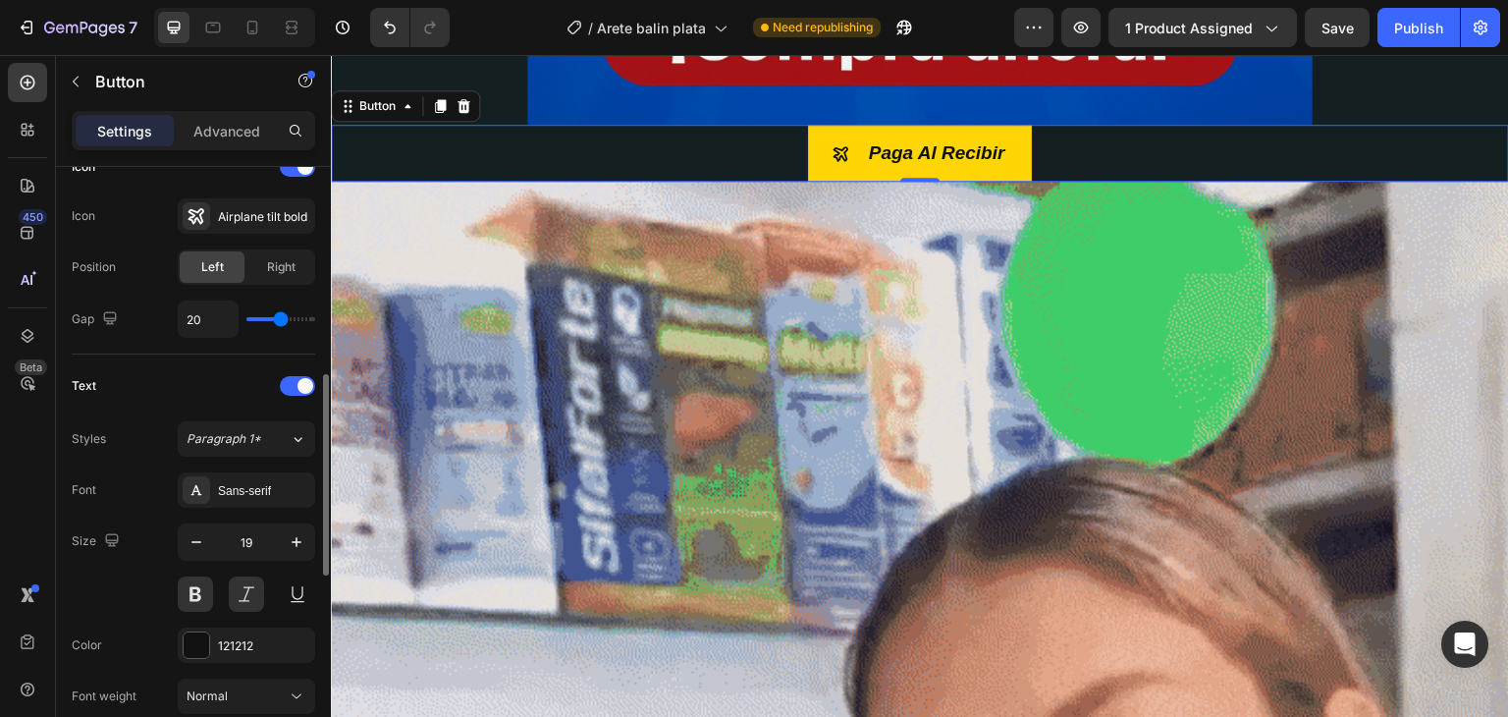
type input "21"
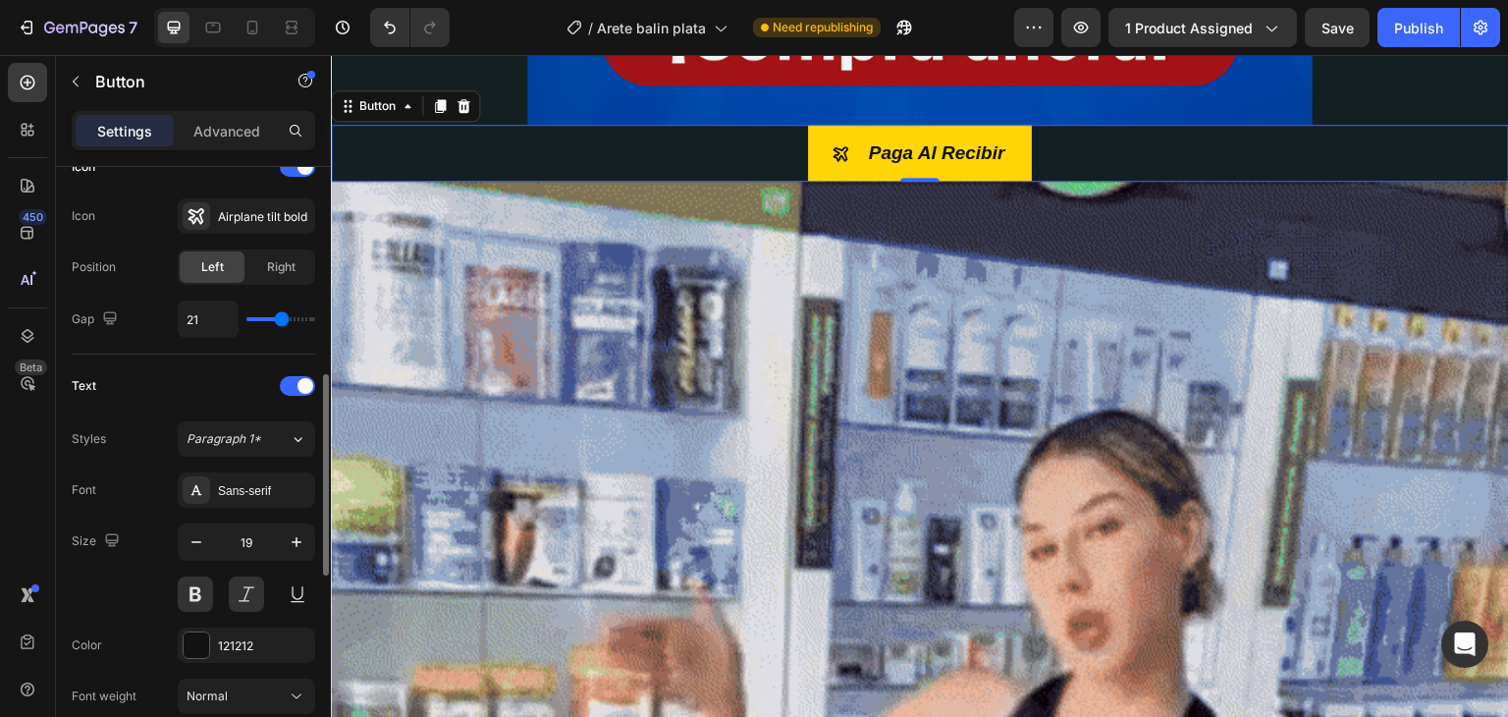
type input "27"
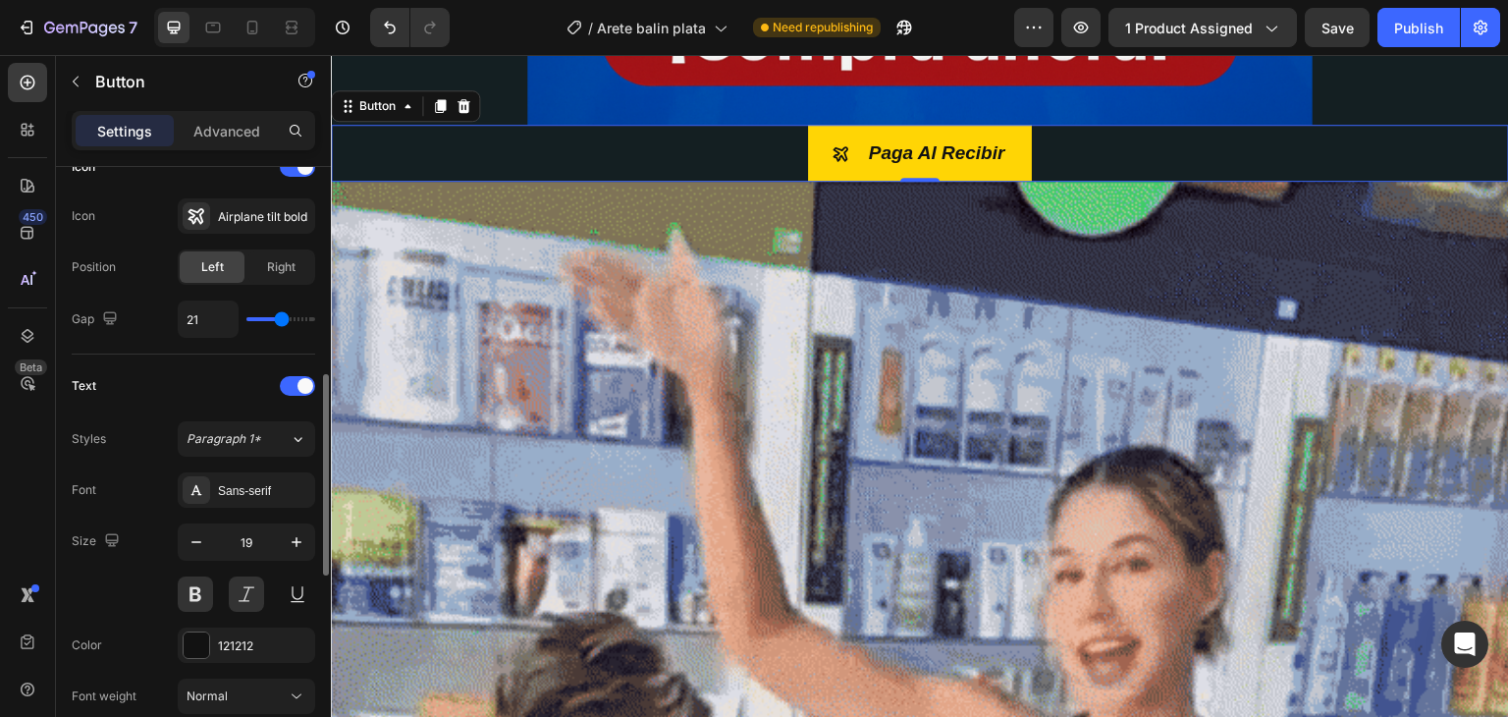
type input "27"
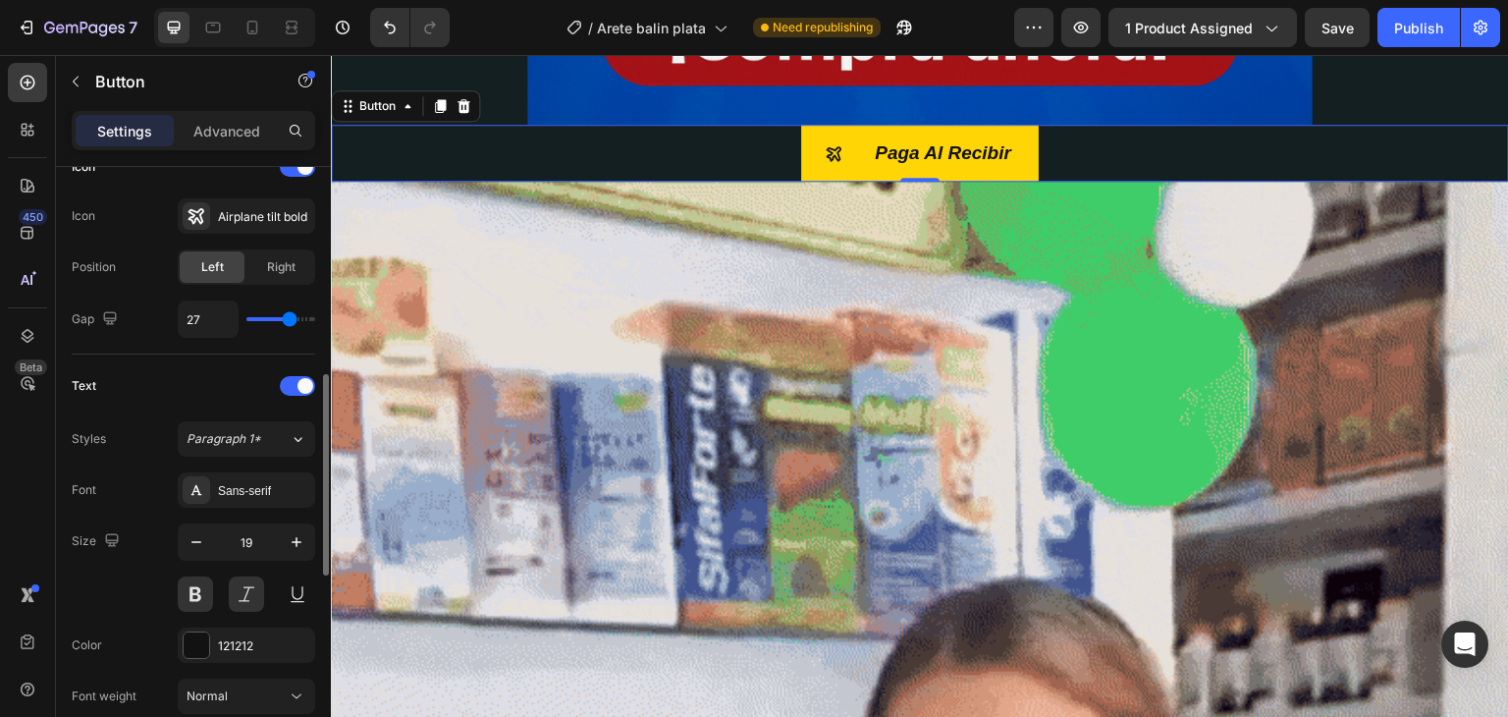
type input "33"
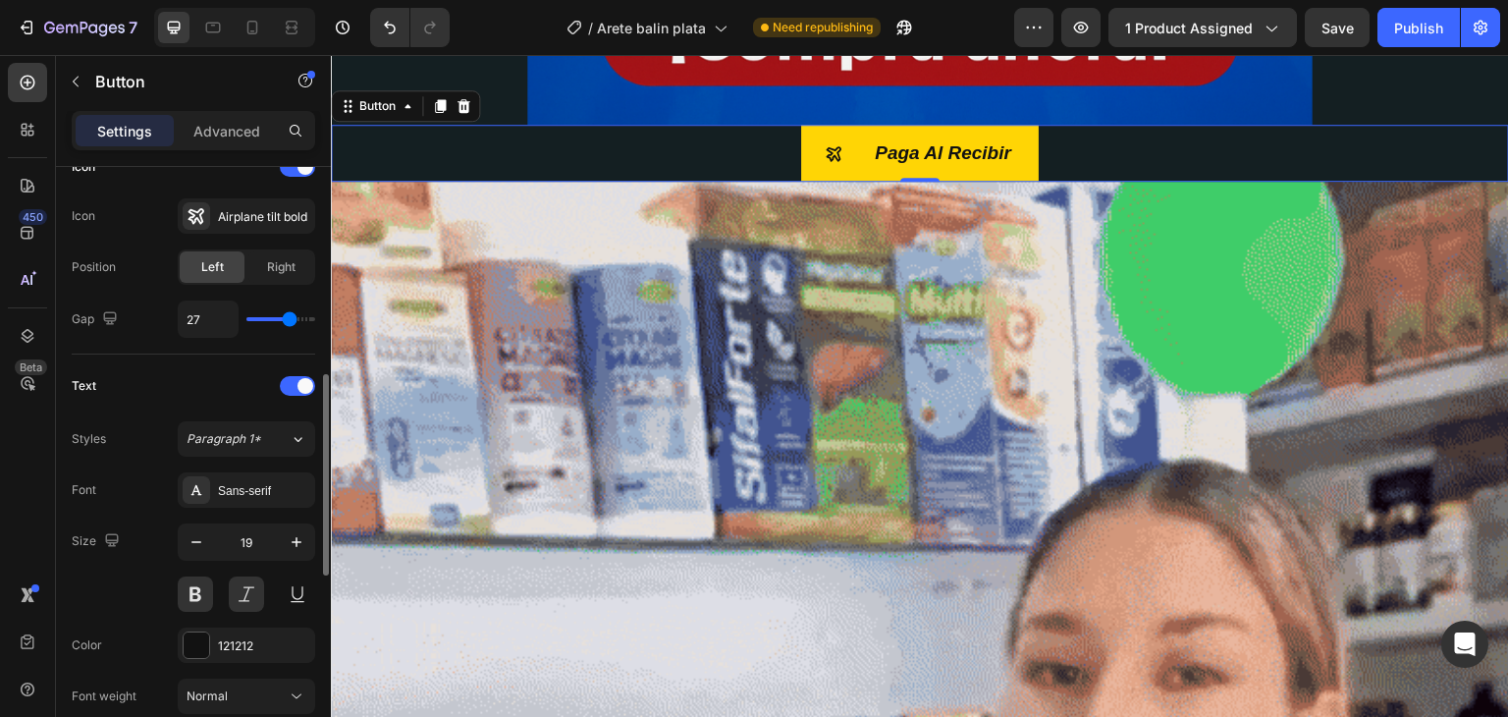
type input "33"
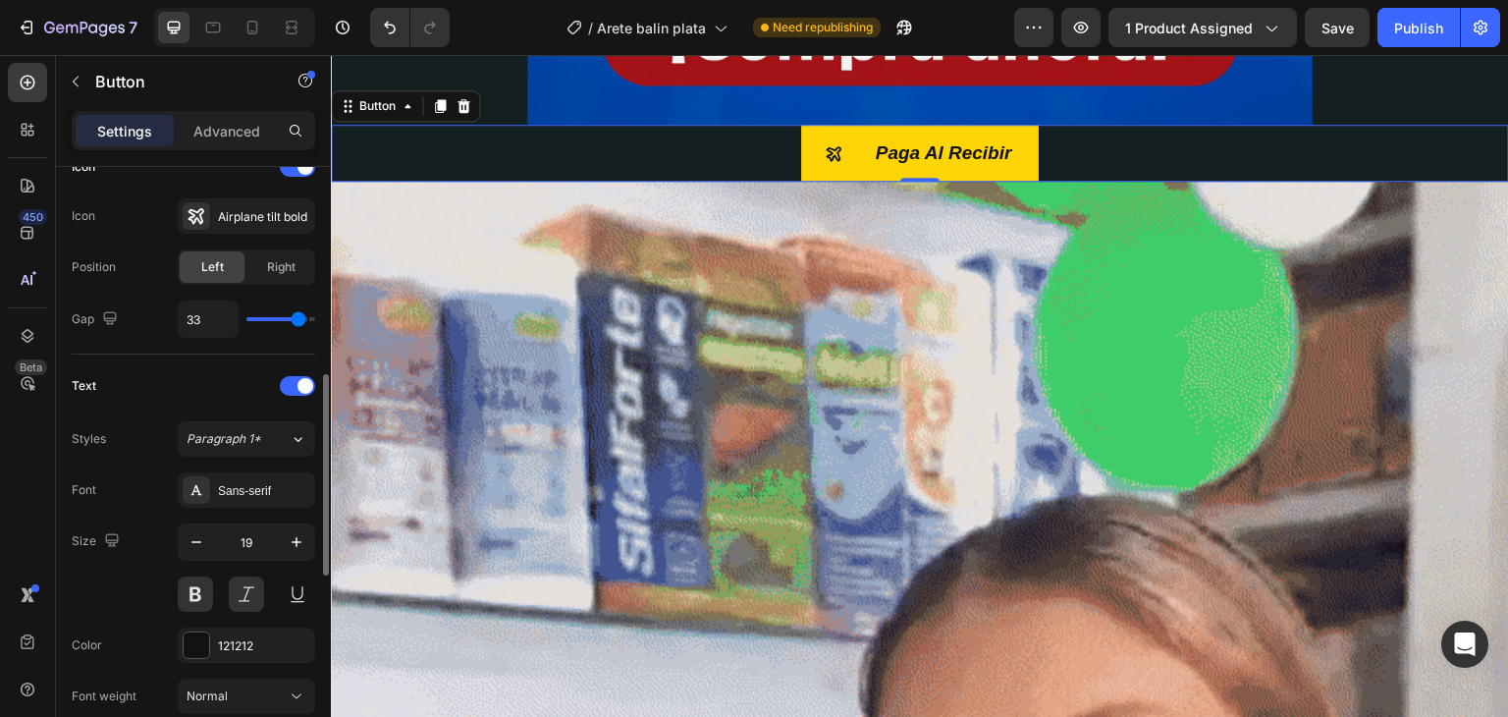
type input "36"
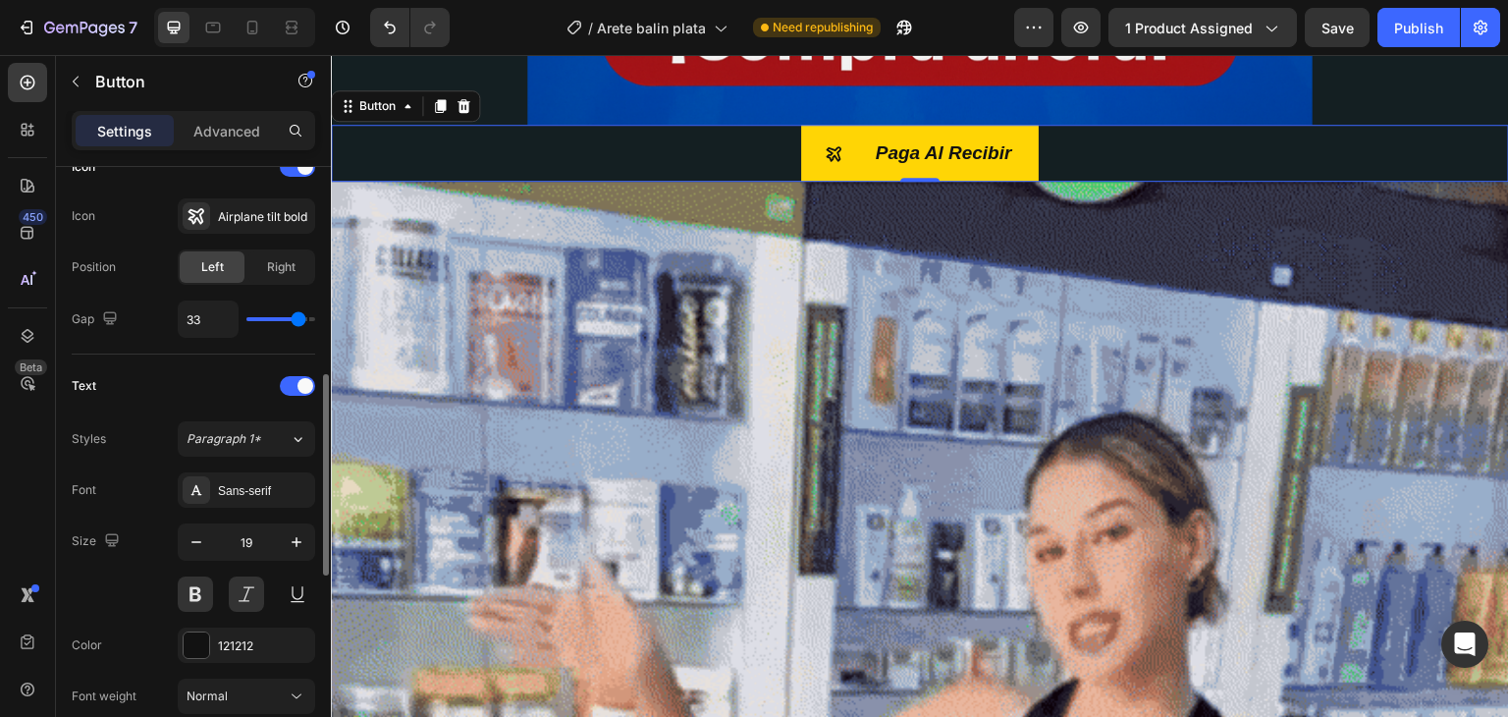
type input "36"
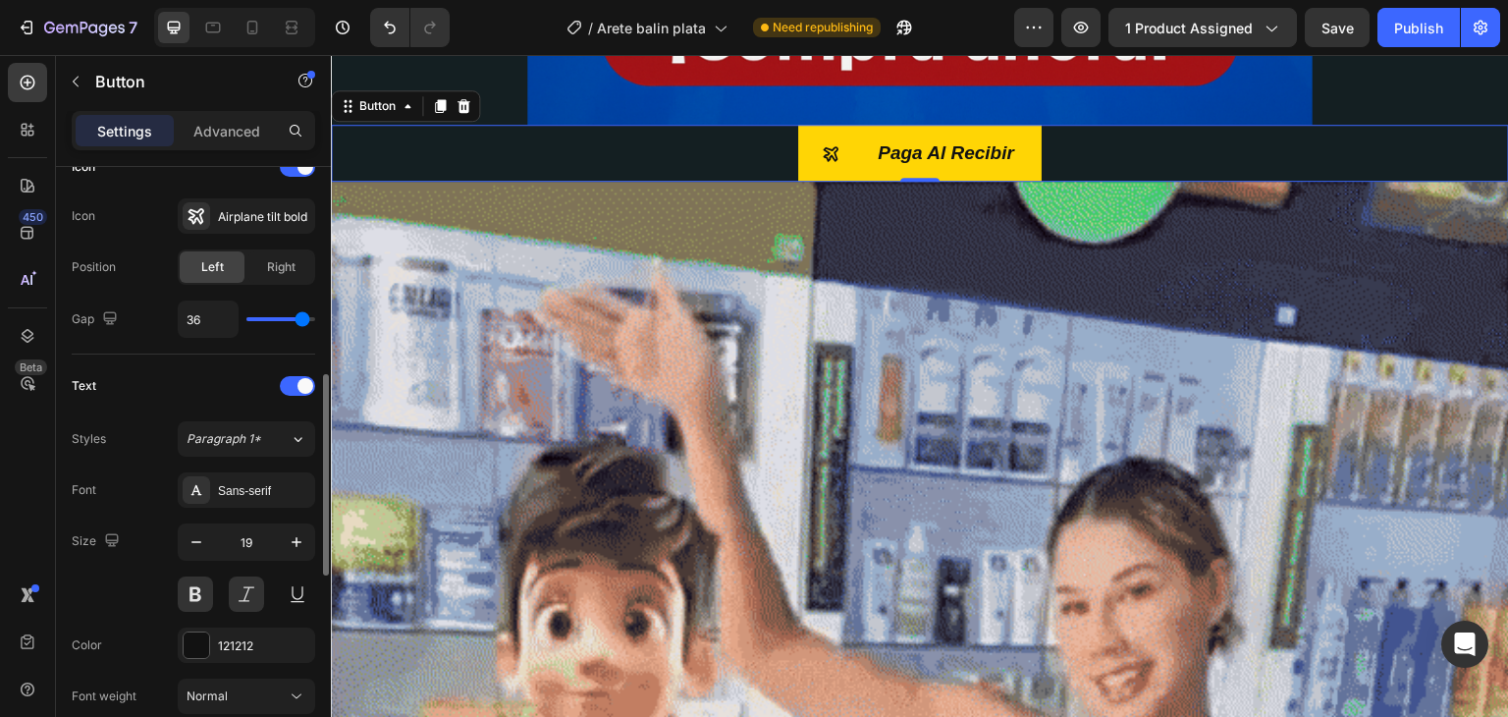
type input "38"
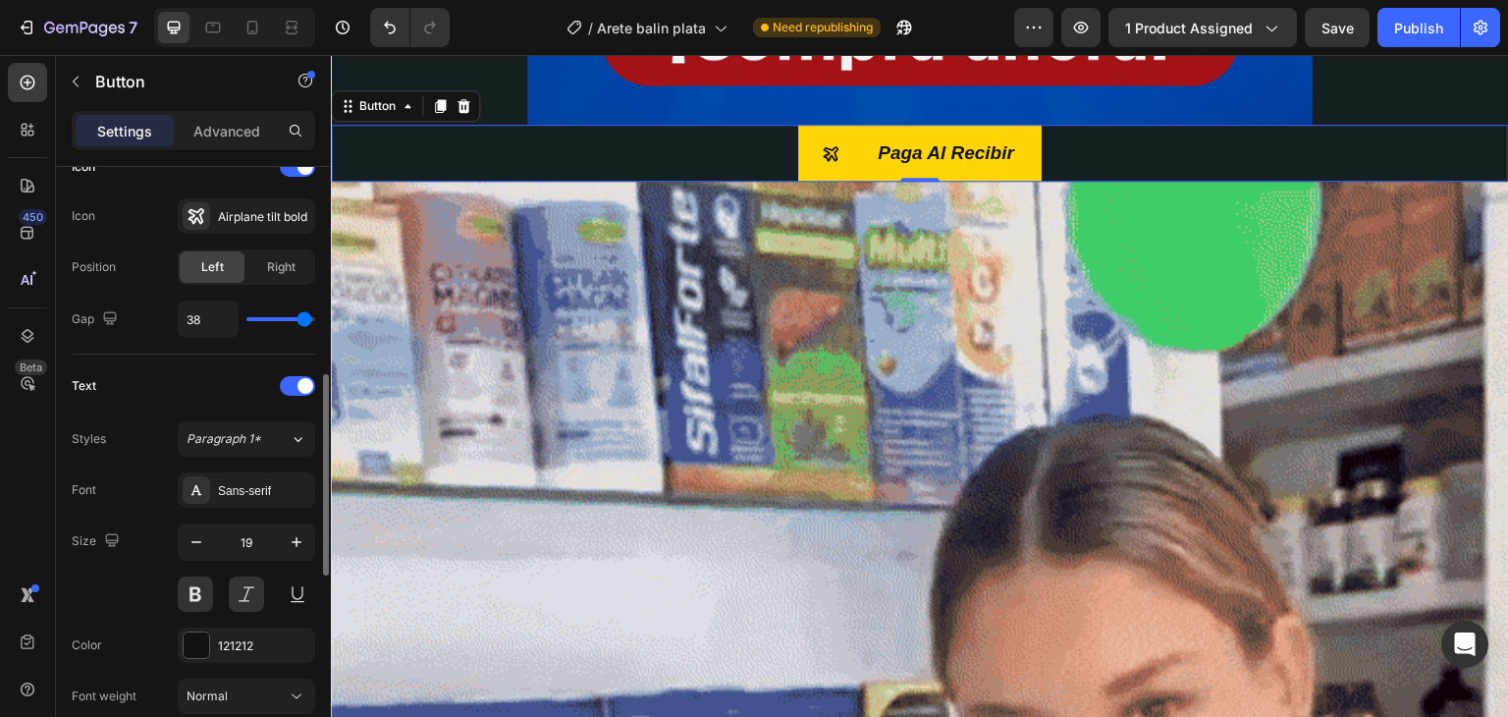
drag, startPoint x: 268, startPoint y: 316, endPoint x: 304, endPoint y: 323, distance: 37.0
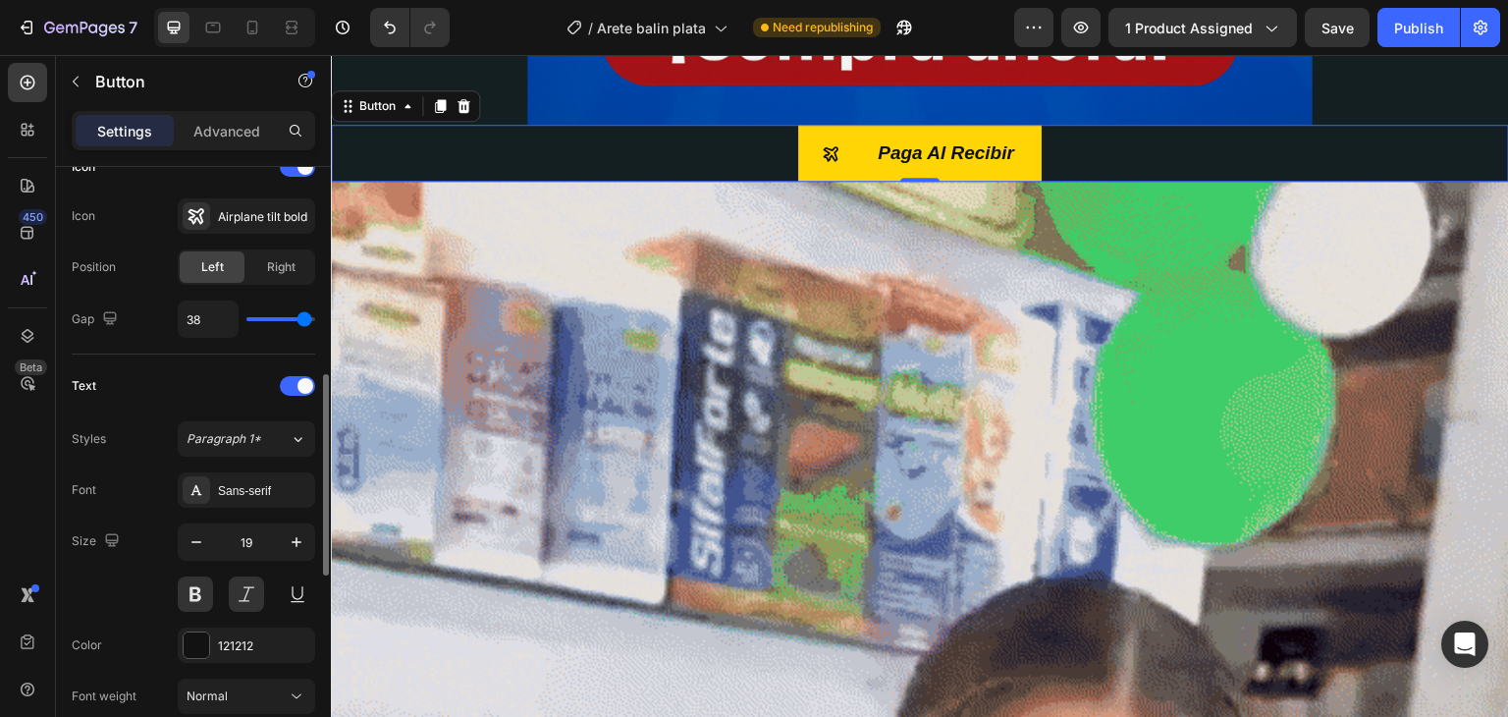
type input "38"
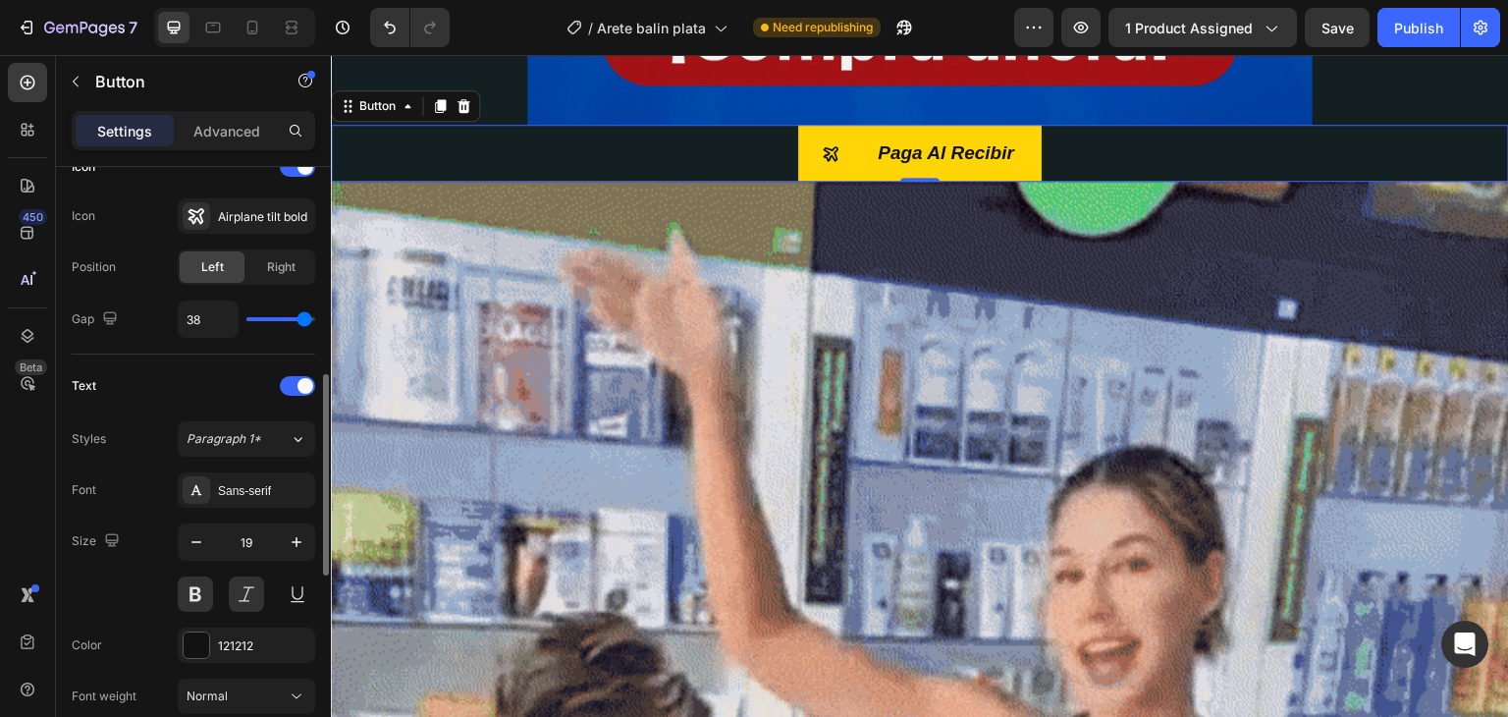
click at [304, 321] on input "range" at bounding box center [280, 319] width 69 height 4
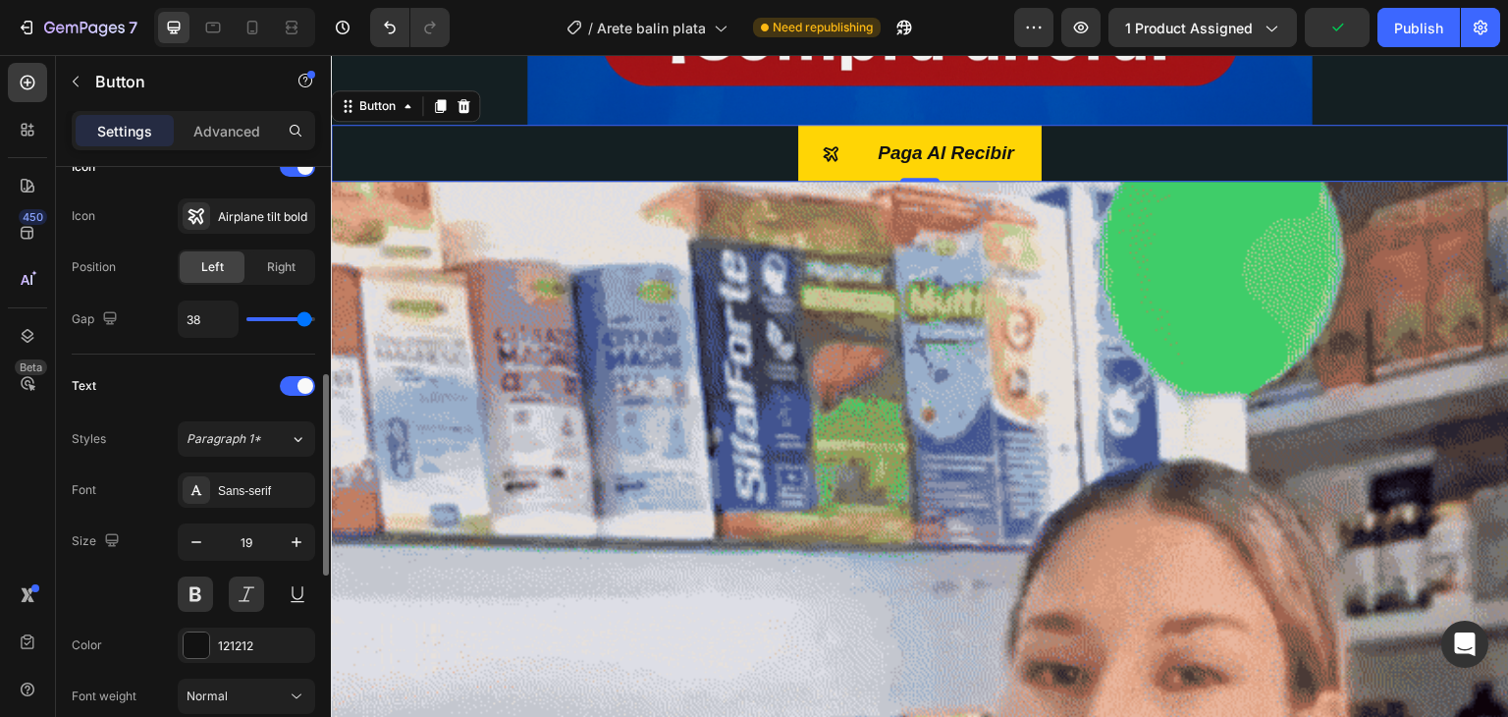
type input "40"
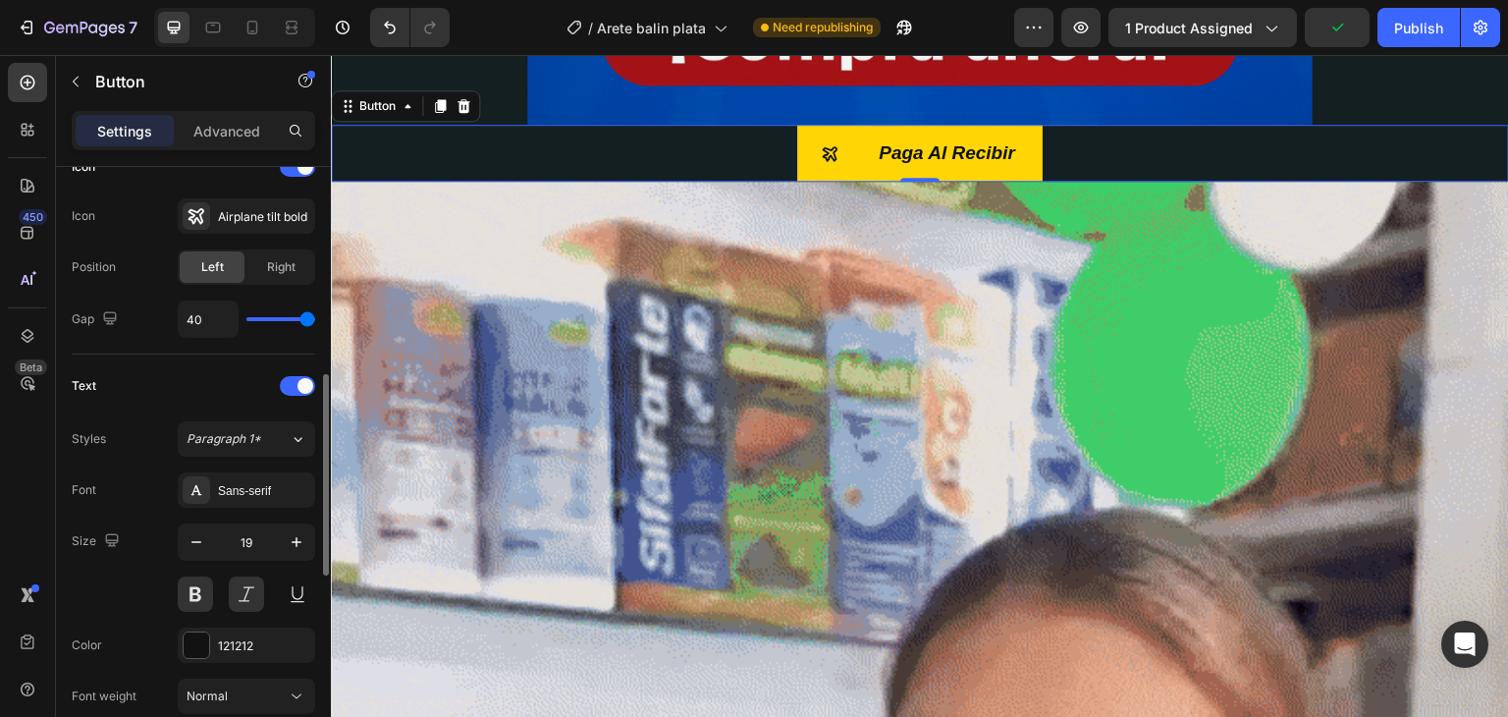
drag, startPoint x: 306, startPoint y: 319, endPoint x: 318, endPoint y: 319, distance: 11.8
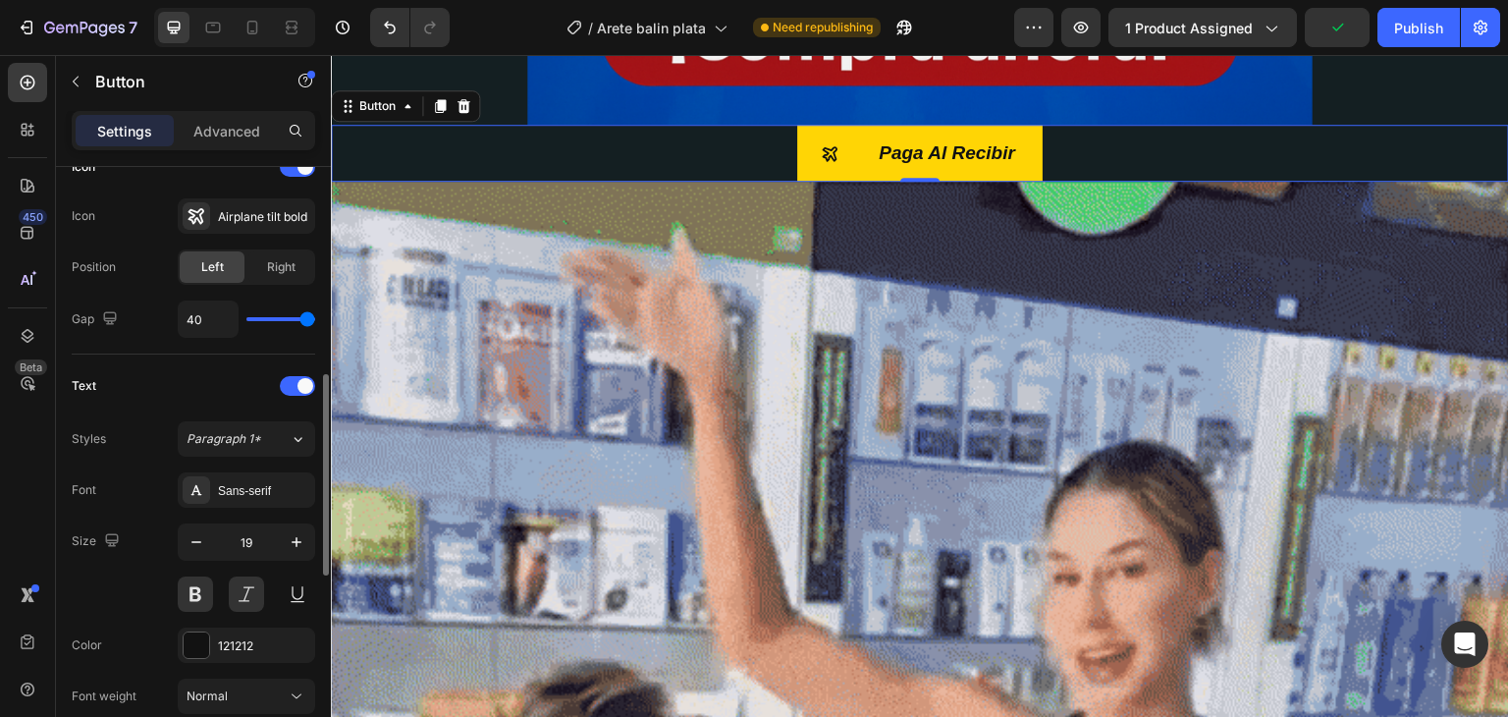
type input "40"
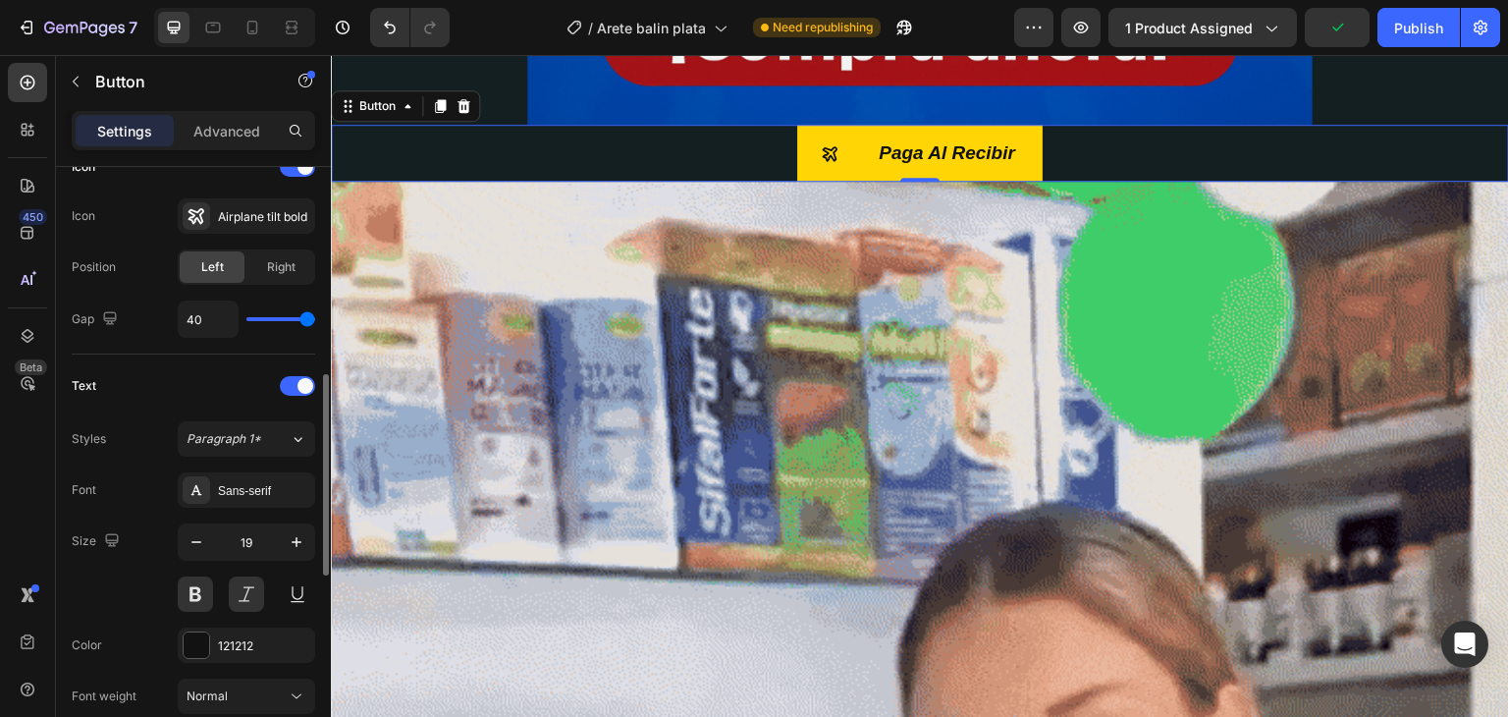
click at [315, 319] on input "range" at bounding box center [280, 319] width 69 height 4
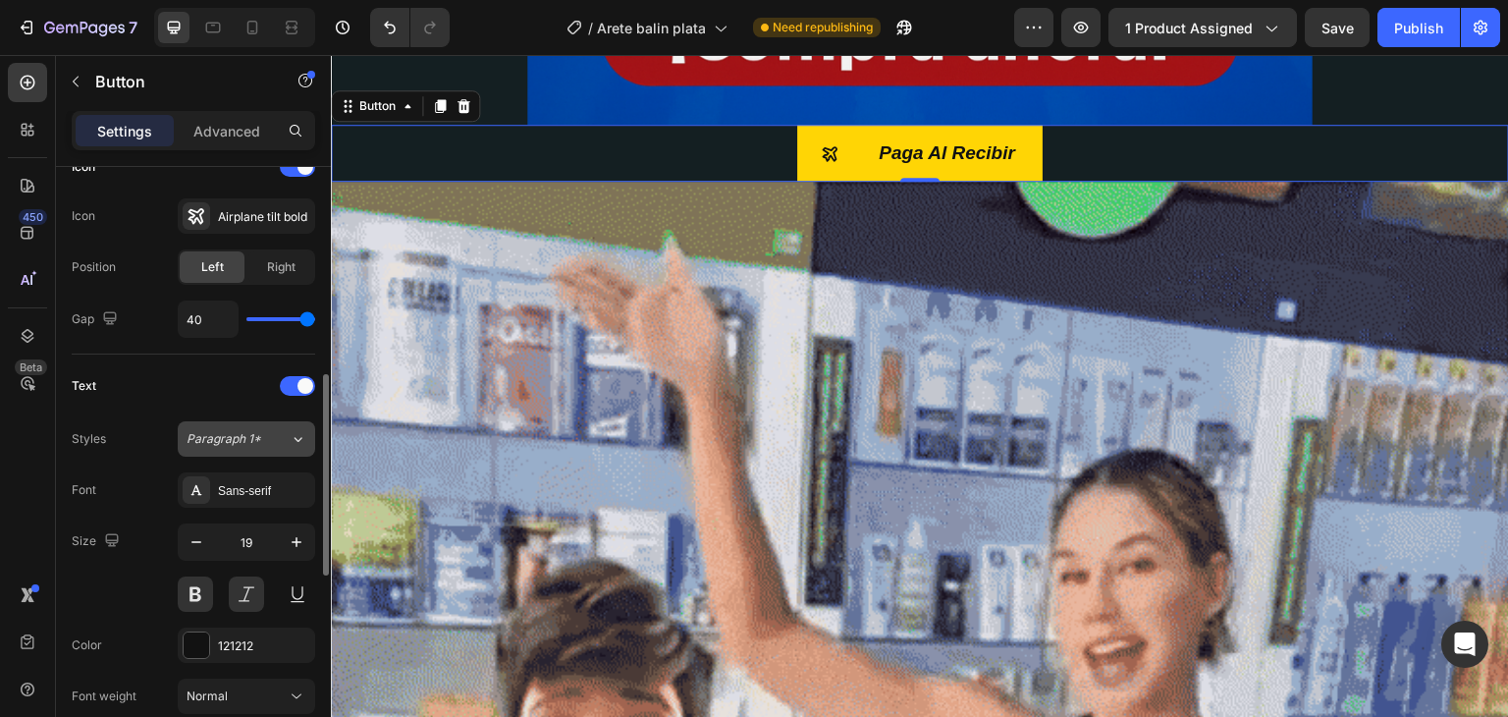
click at [300, 434] on icon at bounding box center [298, 439] width 17 height 20
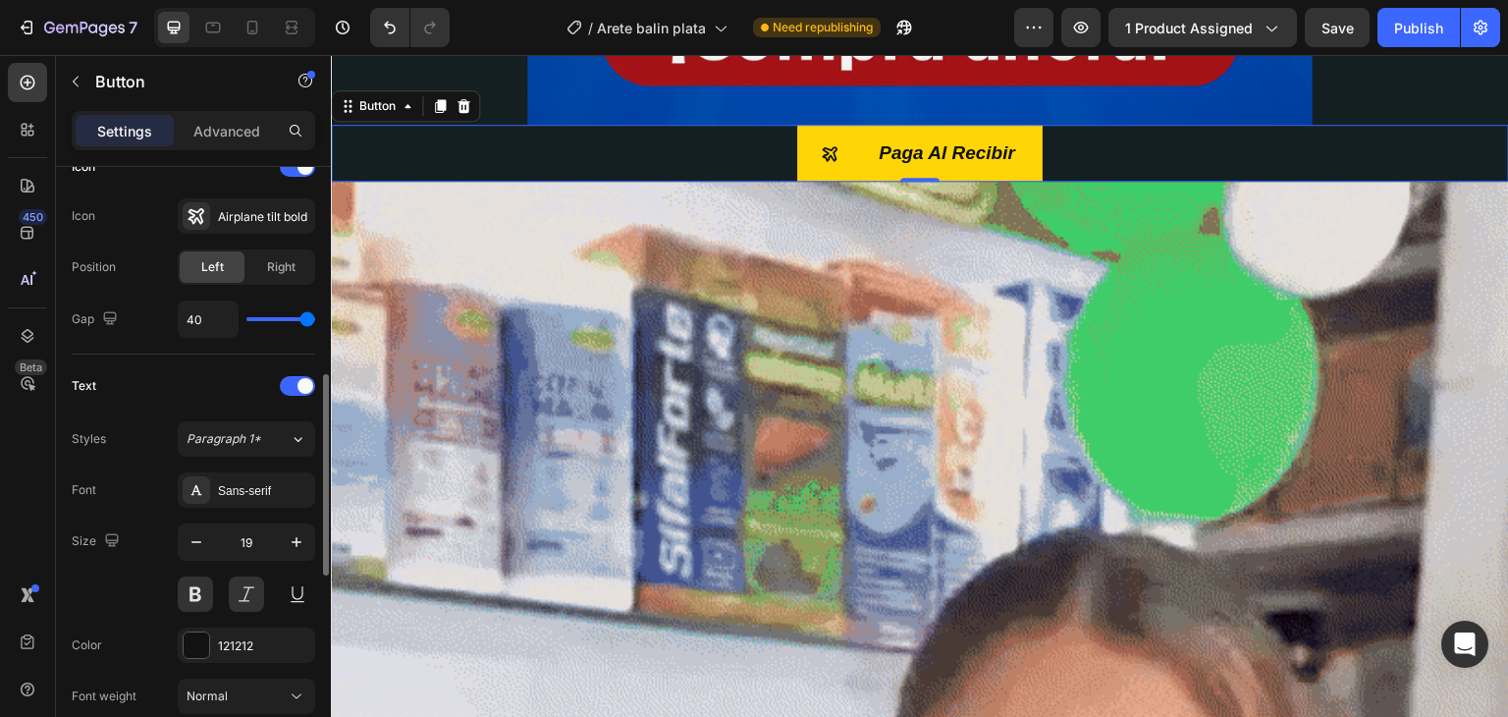
click at [148, 464] on div "Styles Paragraph 1* Font Sans-serif Size 19 Color 121212 Font weight Normal Lin…" at bounding box center [194, 697] width 244 height 552
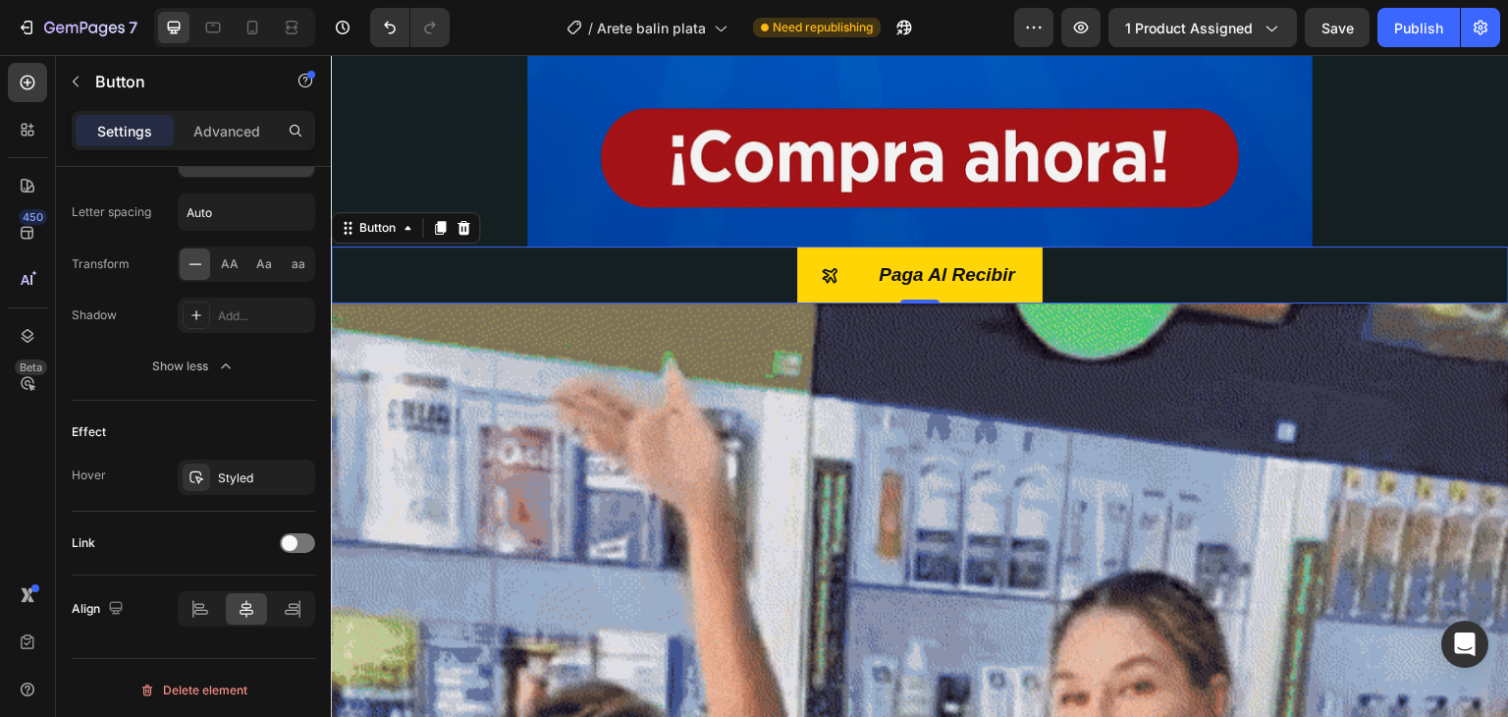
scroll to position [1110, 0]
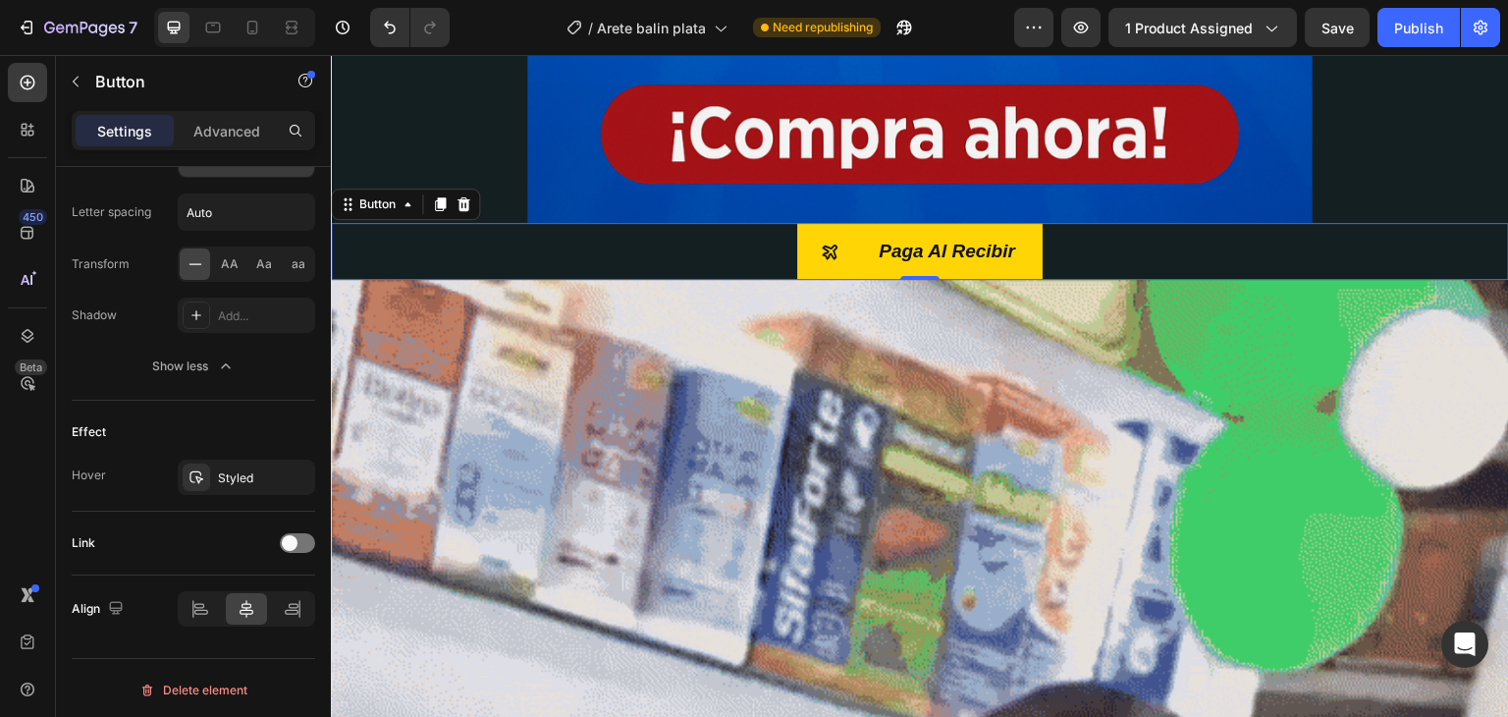
click at [634, 266] on div "Paga Al Recibir Button 0" at bounding box center [920, 251] width 1178 height 57
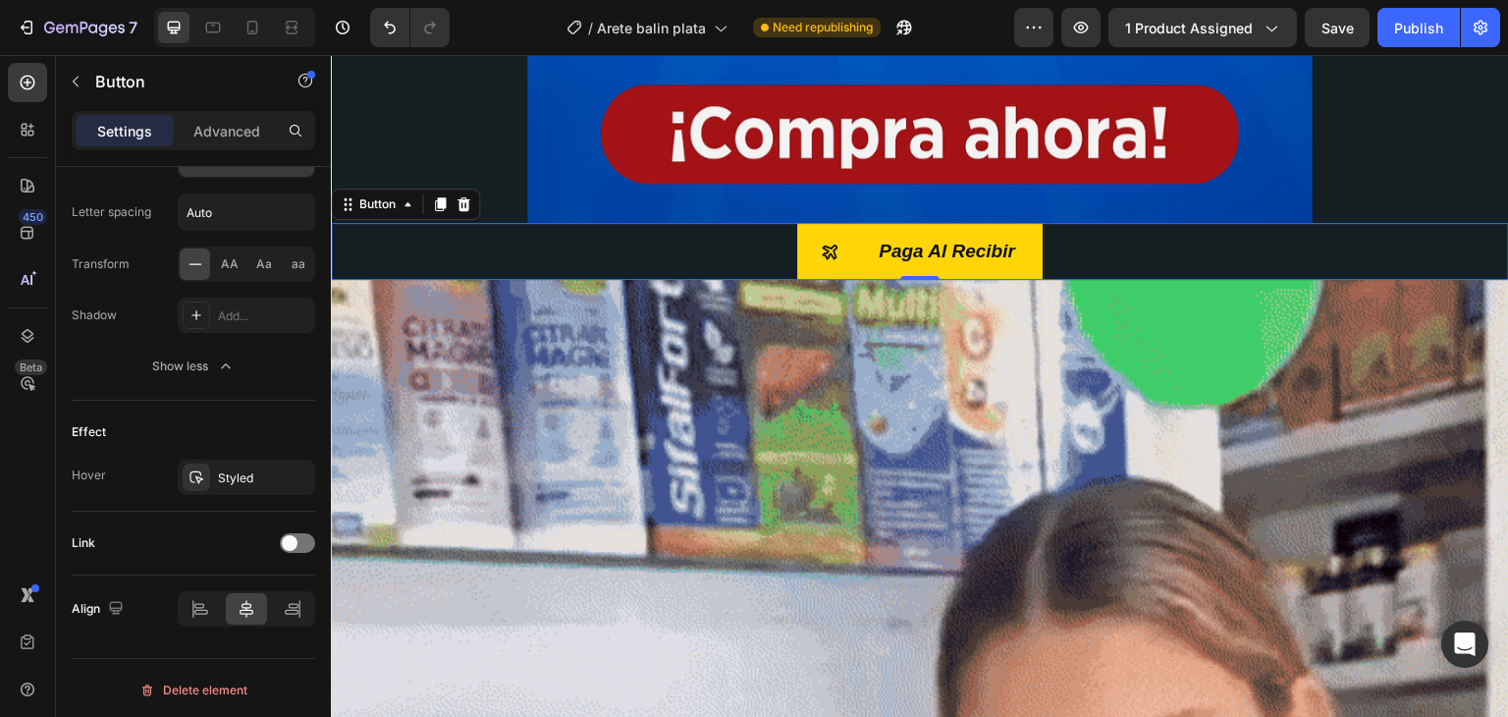
click at [657, 273] on div "Paga Al Recibir Button 0" at bounding box center [920, 251] width 1178 height 57
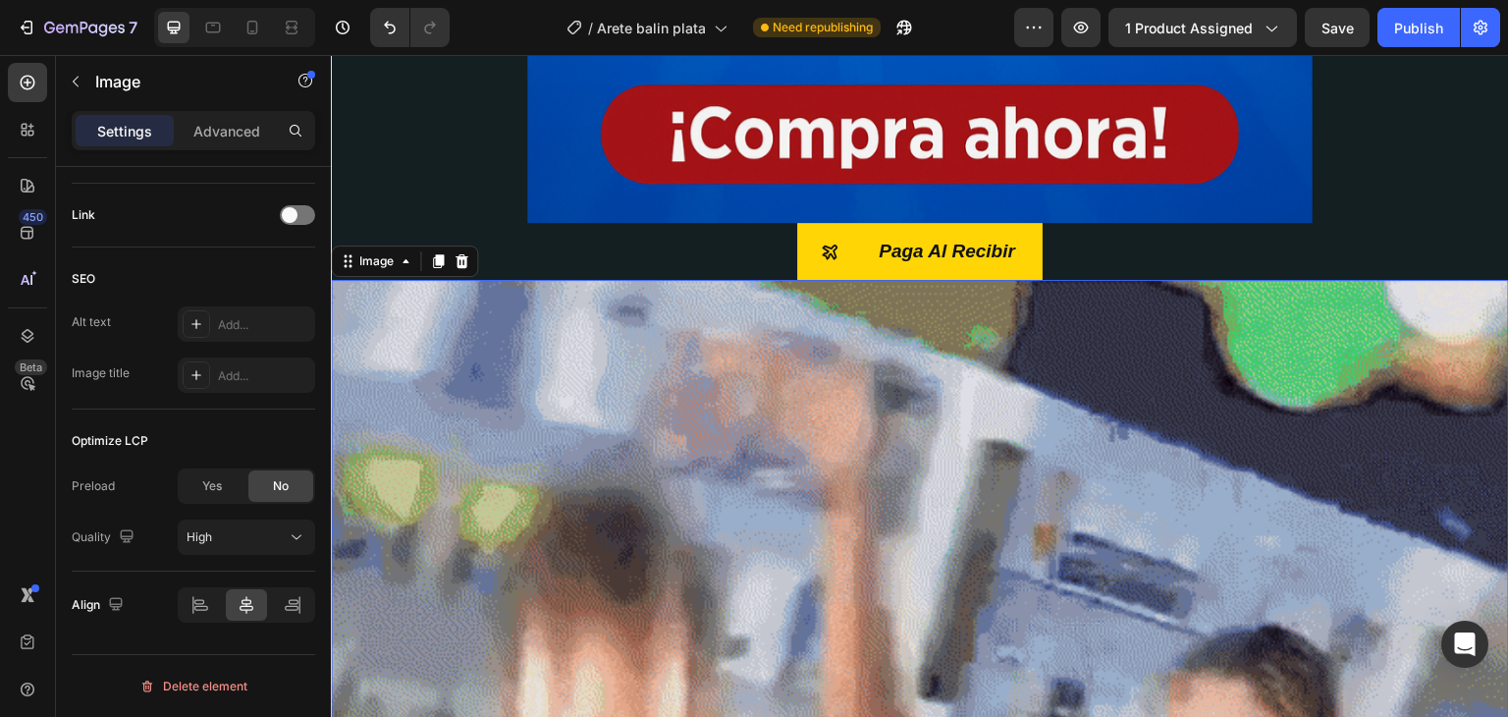
scroll to position [0, 0]
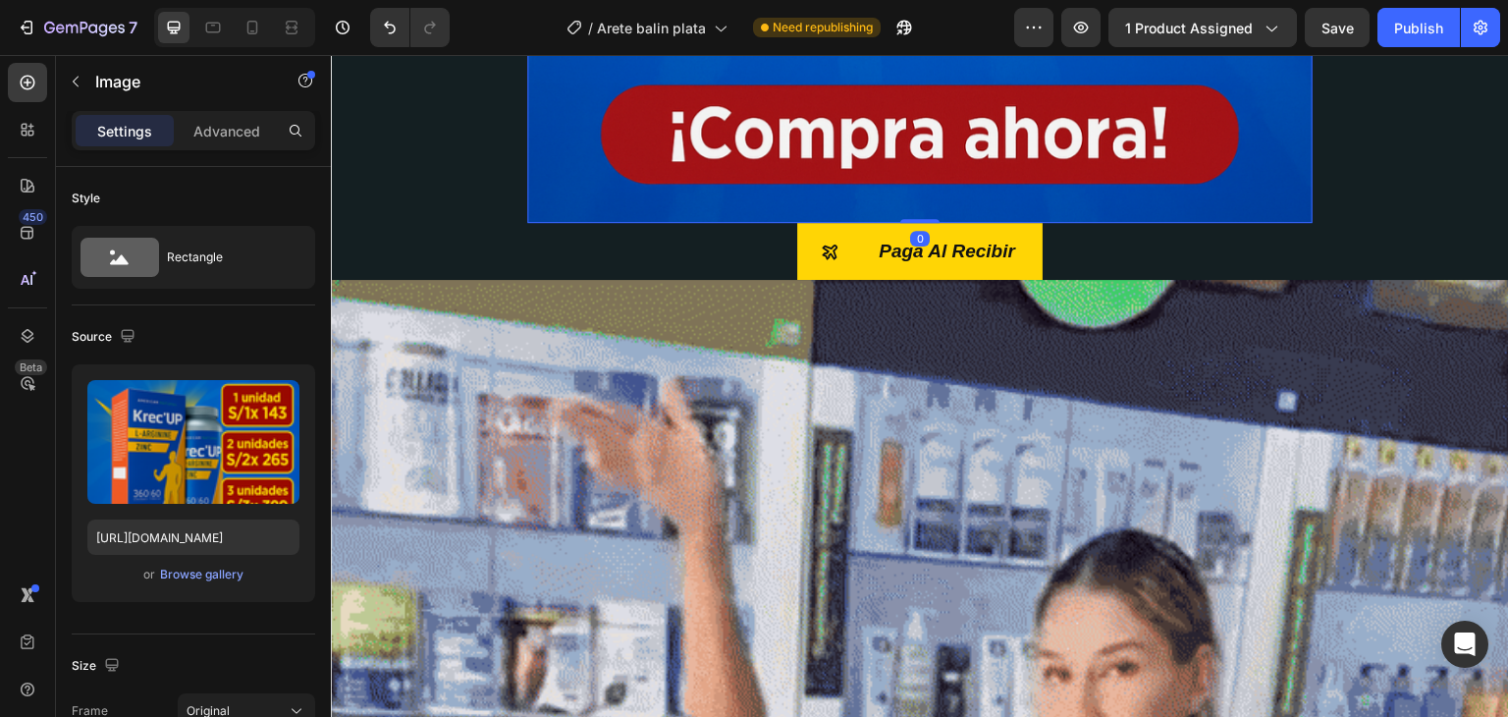
drag, startPoint x: 915, startPoint y: 218, endPoint x: 915, endPoint y: 197, distance: 20.6
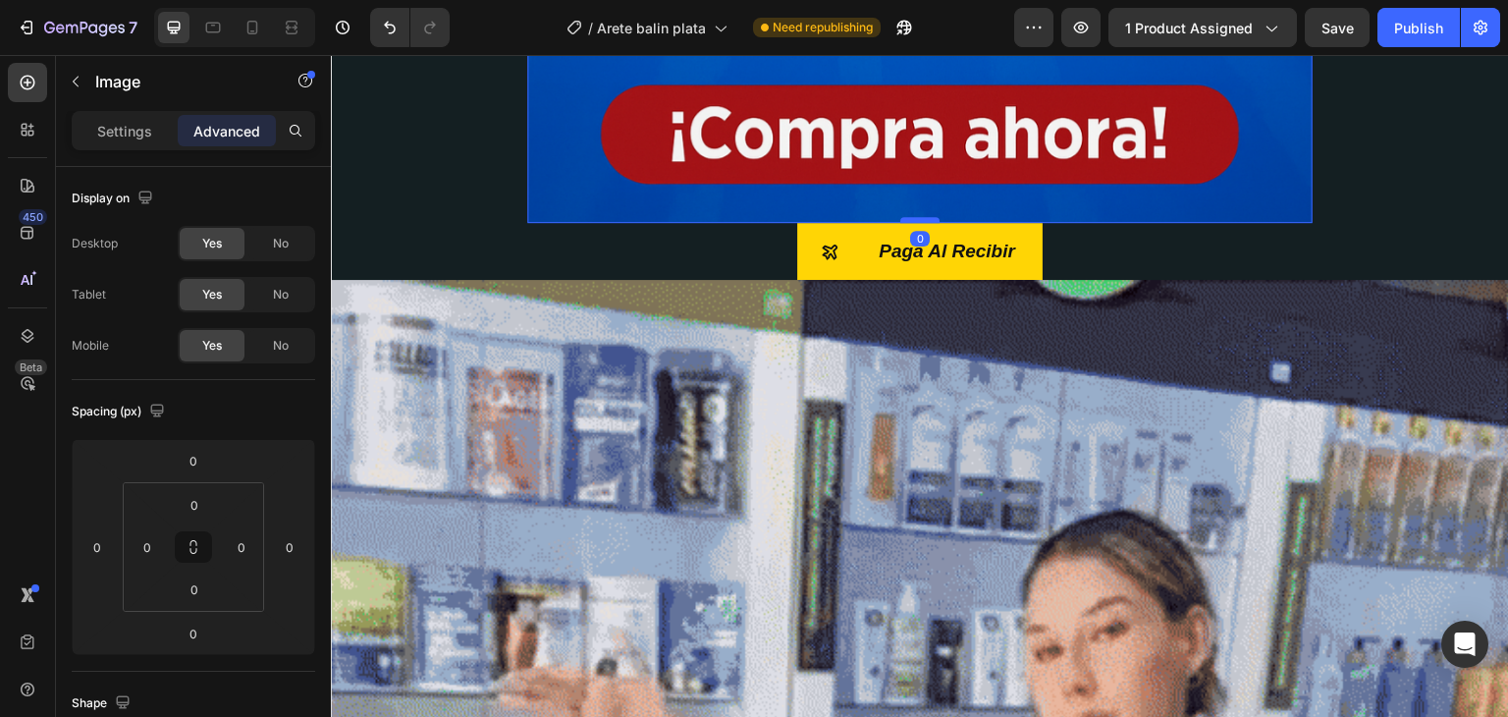
click at [908, 217] on div at bounding box center [919, 220] width 39 height 6
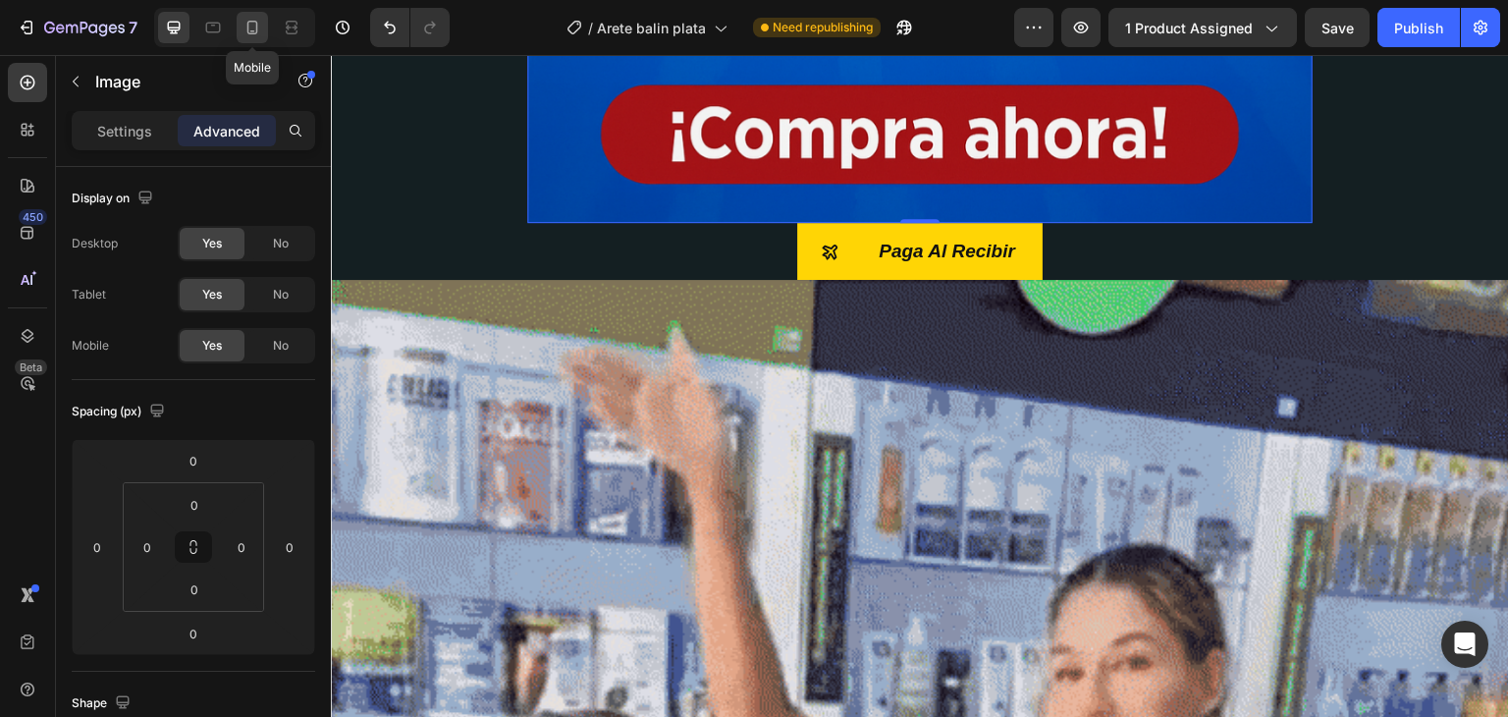
click at [247, 29] on icon at bounding box center [252, 28] width 11 height 14
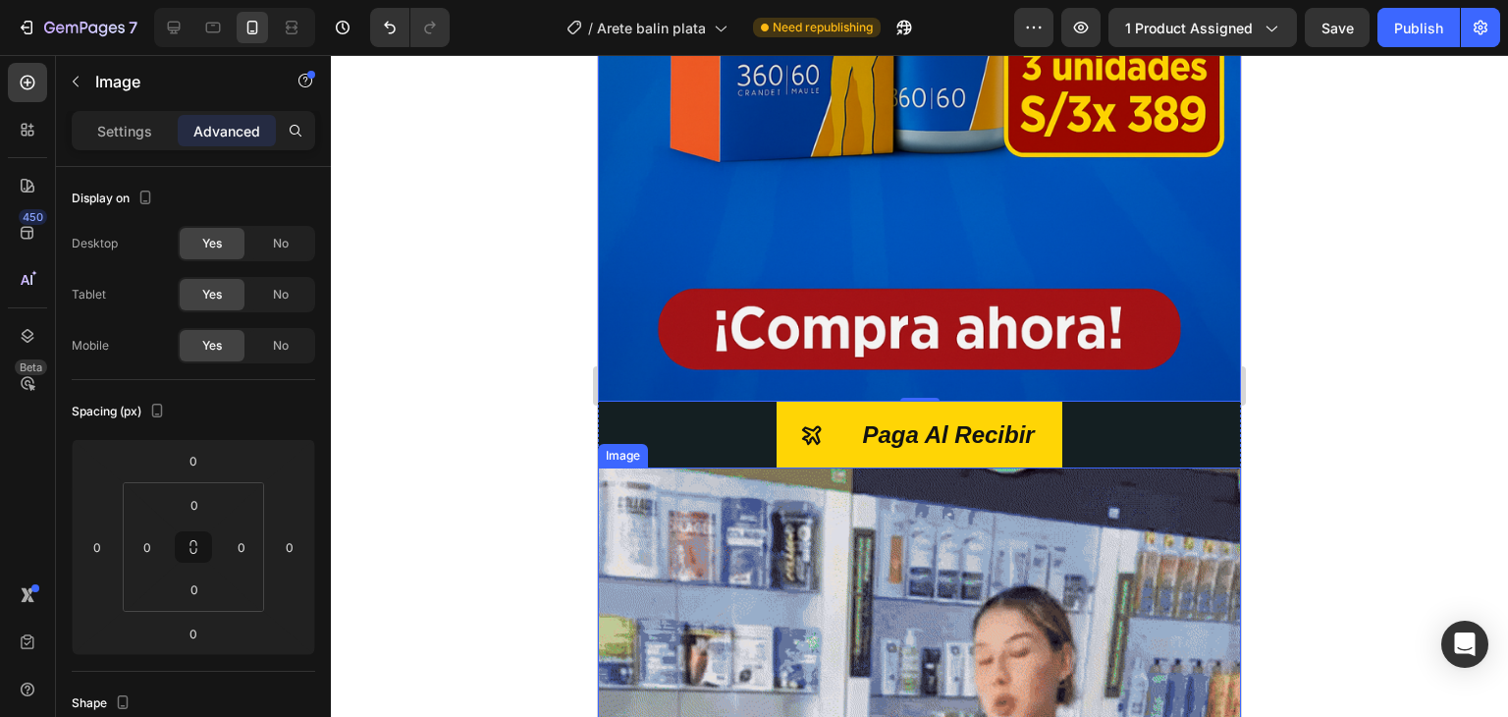
scroll to position [830, 0]
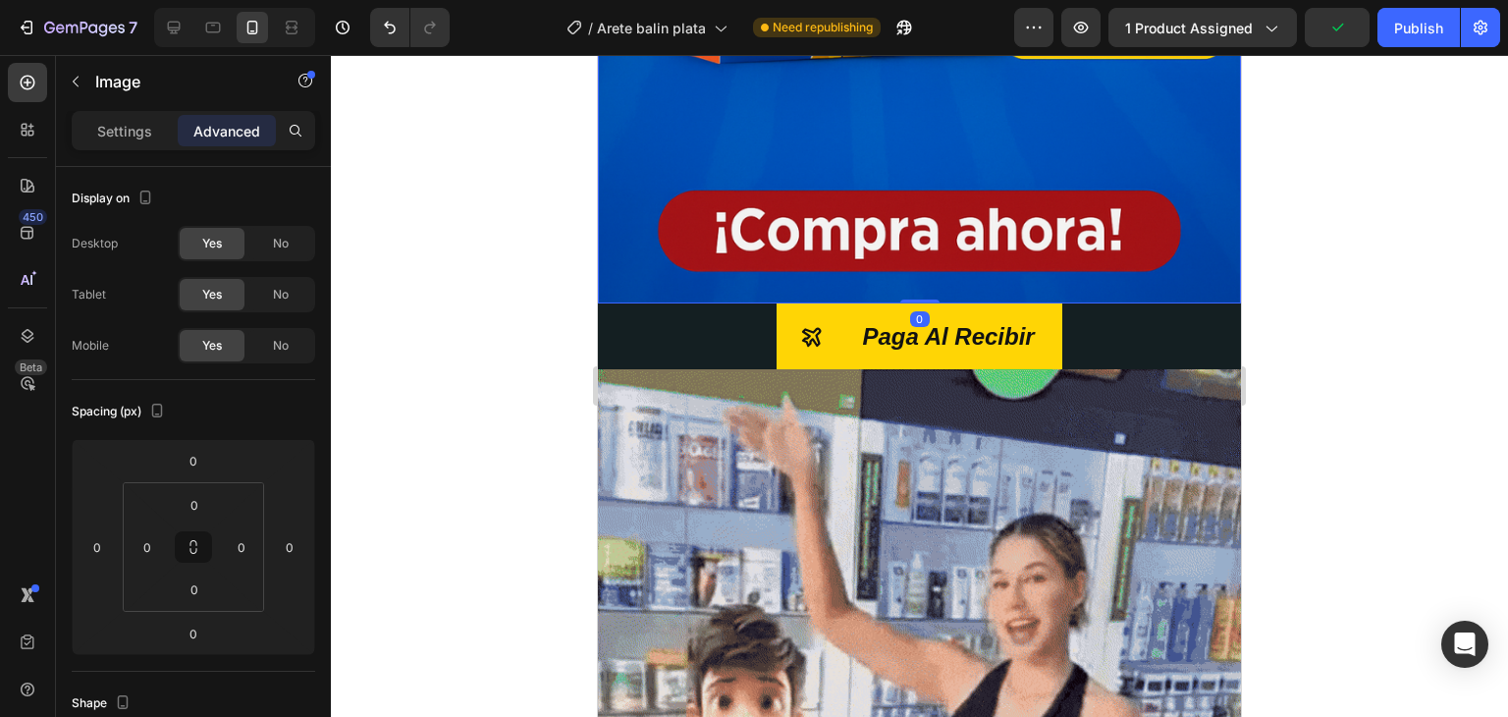
drag, startPoint x: 904, startPoint y: 277, endPoint x: 920, endPoint y: 242, distance: 38.7
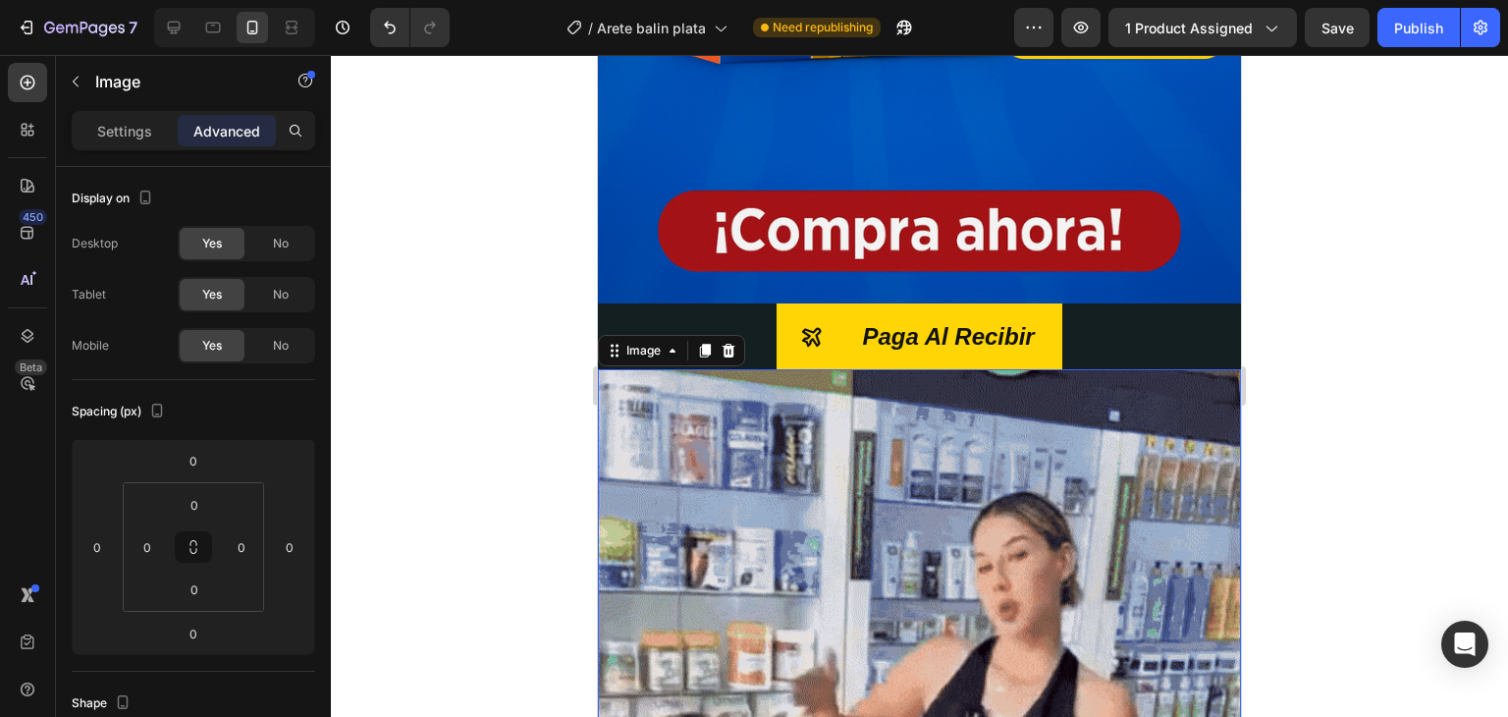
click at [475, 290] on div at bounding box center [919, 386] width 1177 height 662
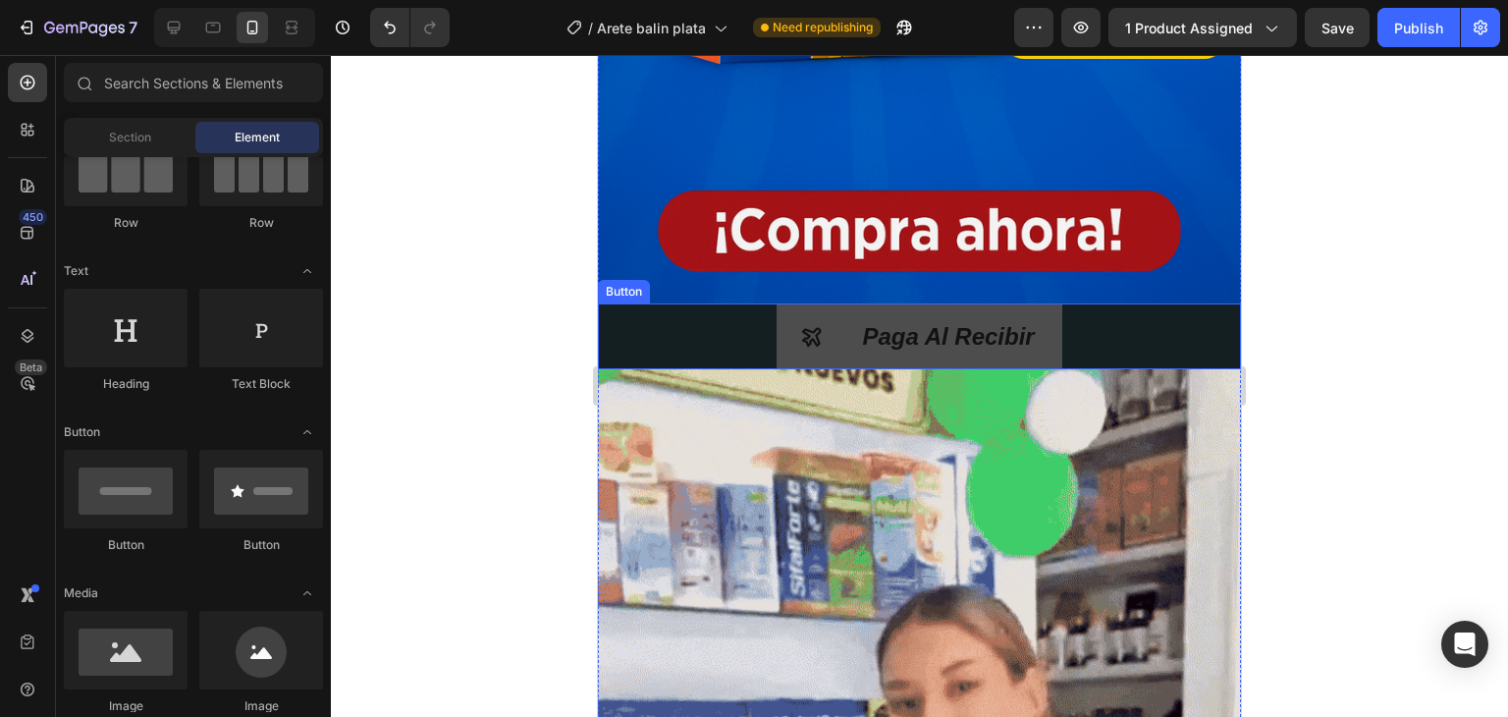
click at [777, 329] on button "Paga Al Recibir" at bounding box center [920, 336] width 287 height 66
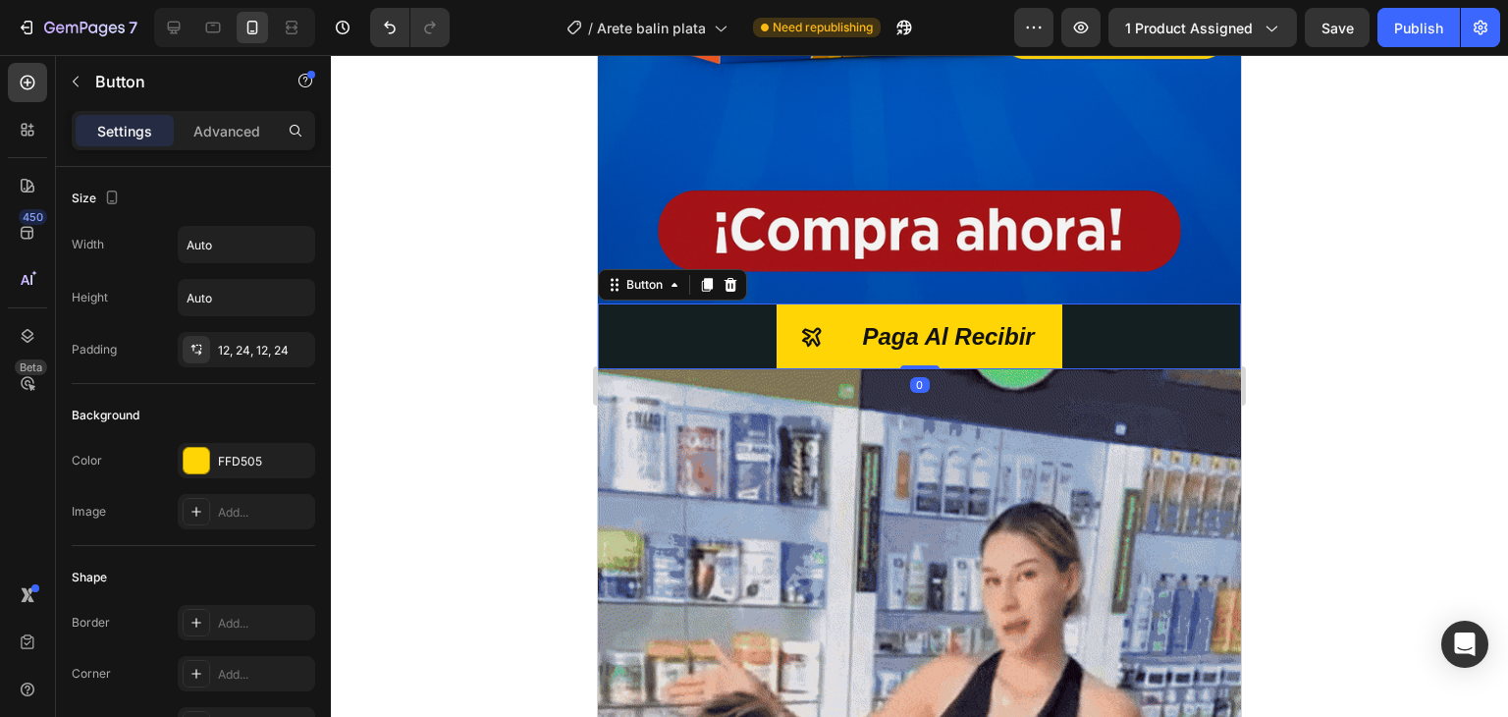
scroll to position [830, 0]
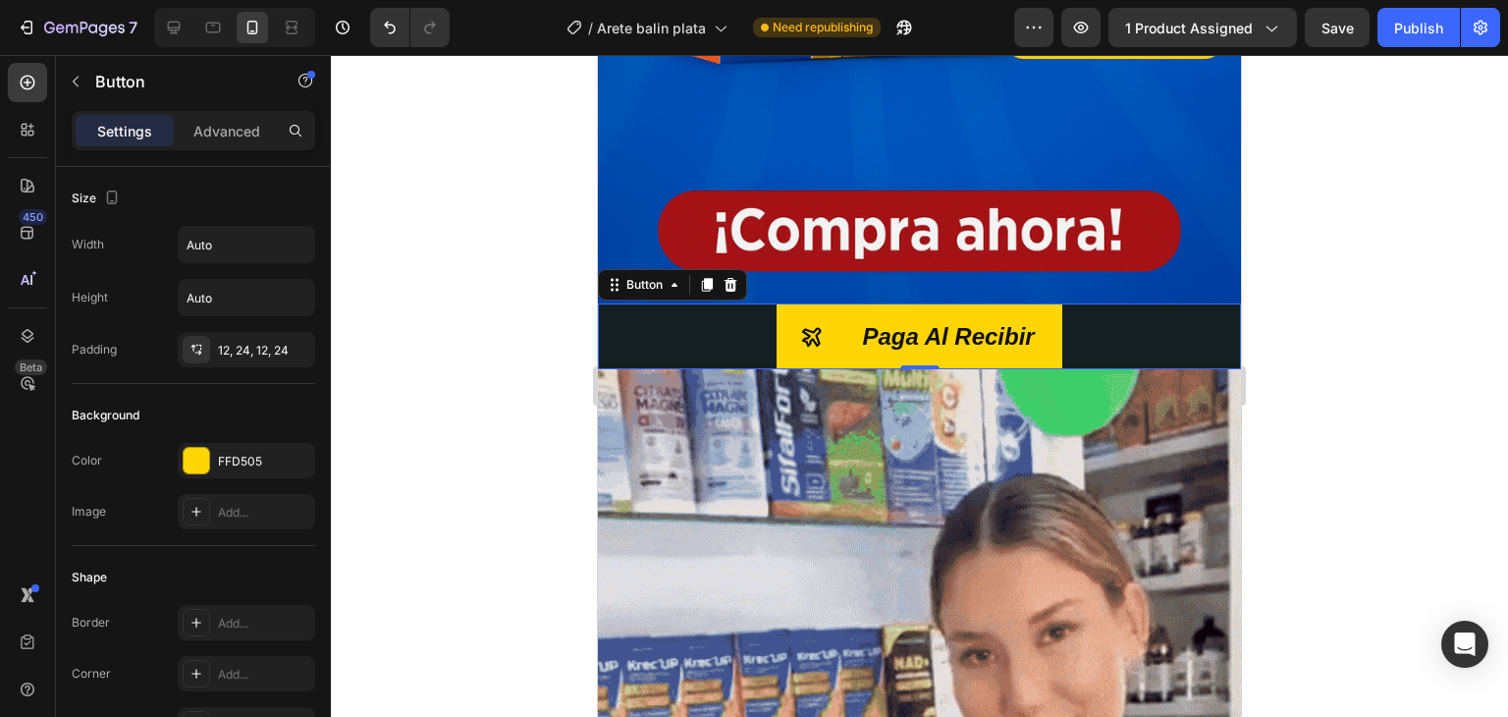
click at [397, 315] on div at bounding box center [919, 386] width 1177 height 662
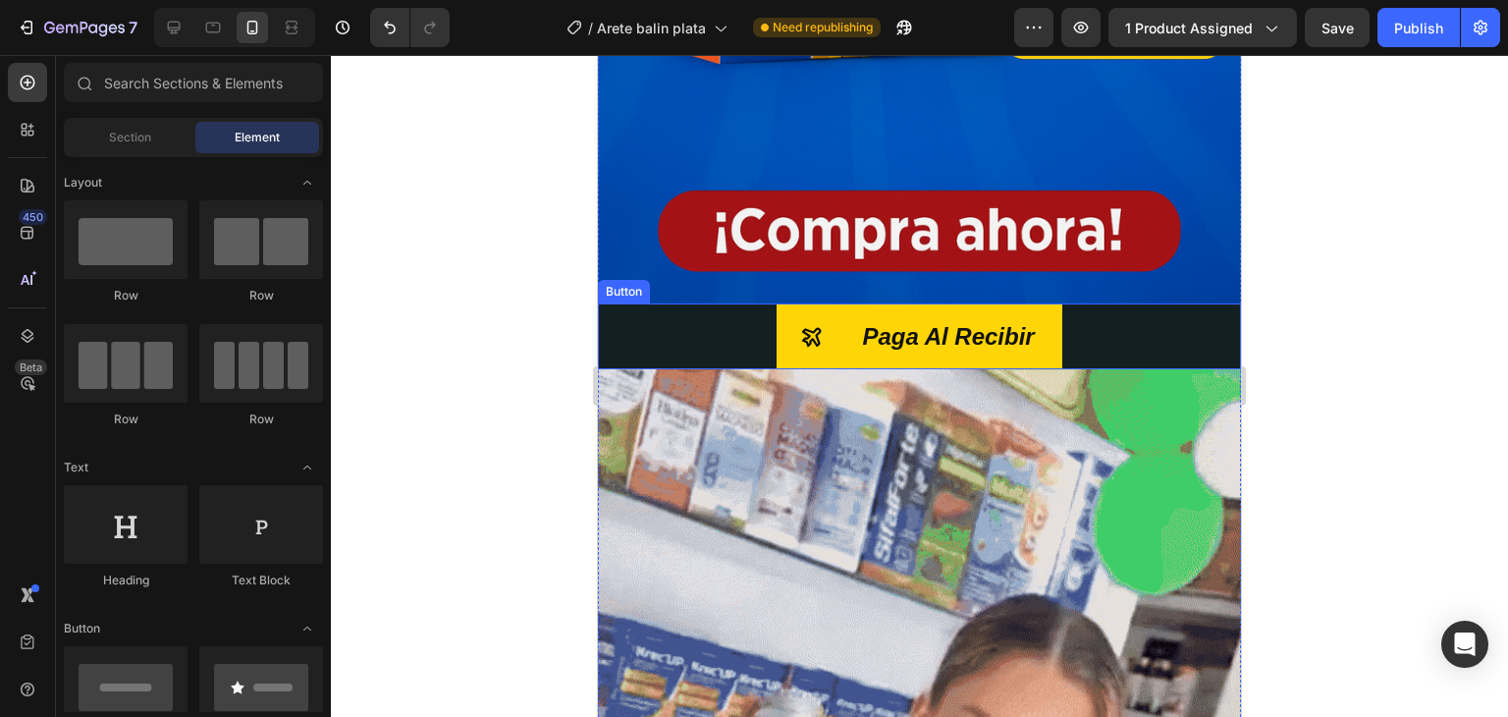
click at [598, 319] on div "Paga Al Recibir Button" at bounding box center [919, 336] width 643 height 66
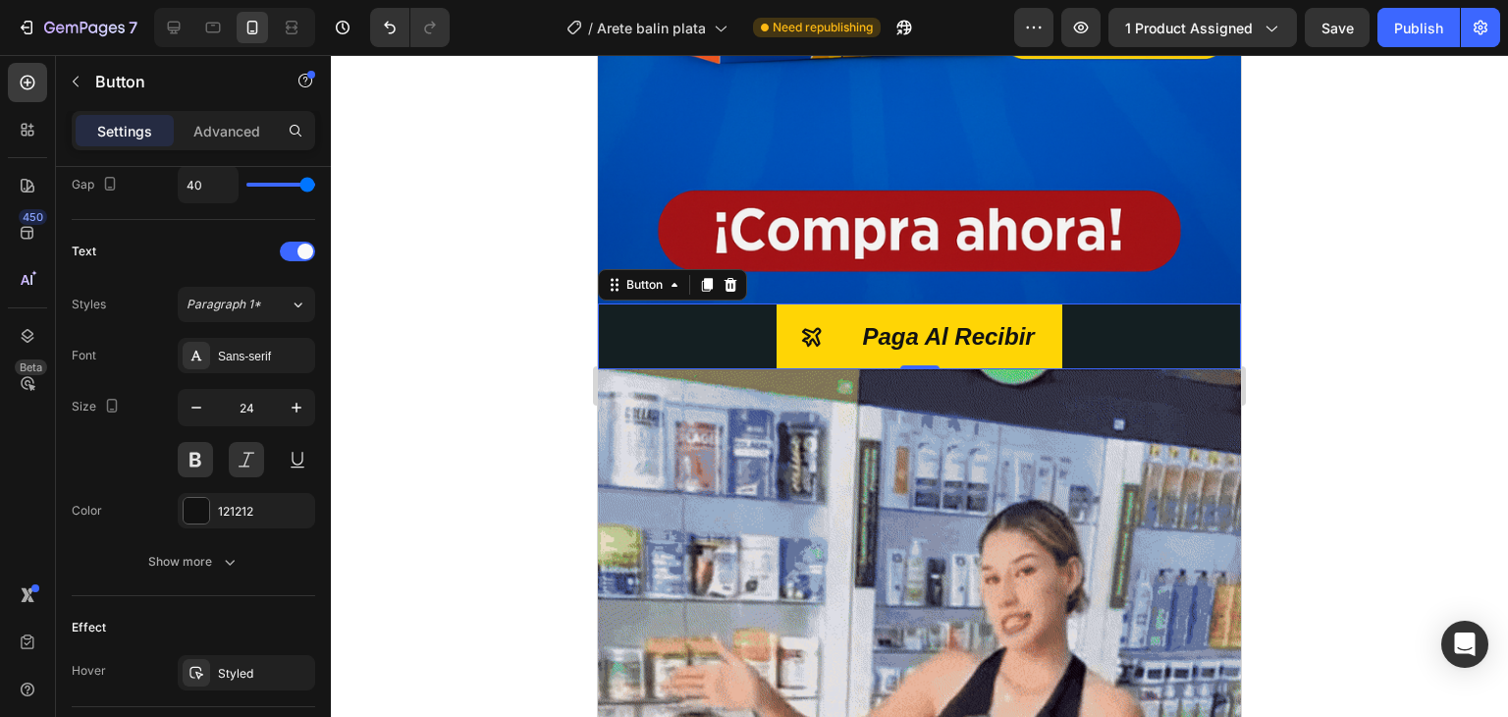
scroll to position [954, 0]
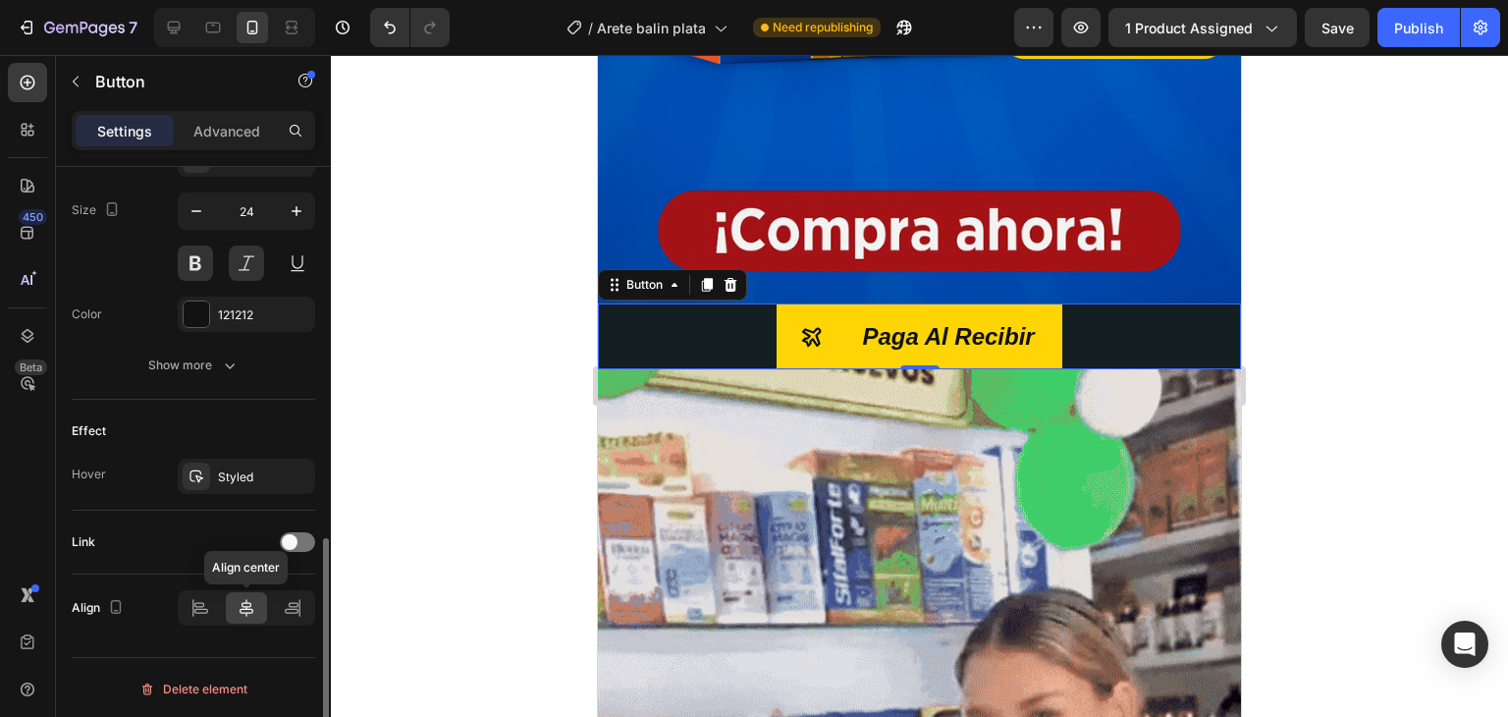
click at [248, 620] on div at bounding box center [247, 607] width 42 height 31
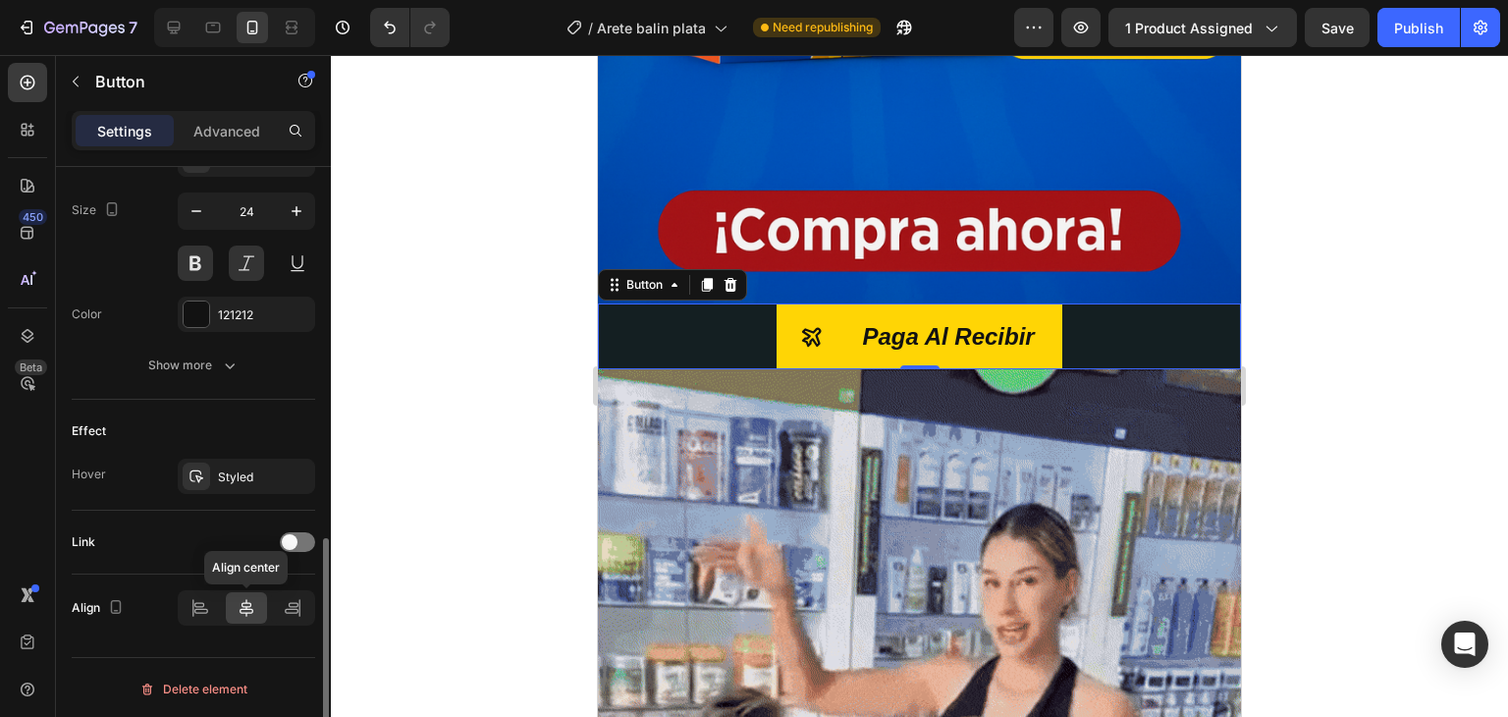
click at [250, 612] on icon at bounding box center [247, 608] width 20 height 20
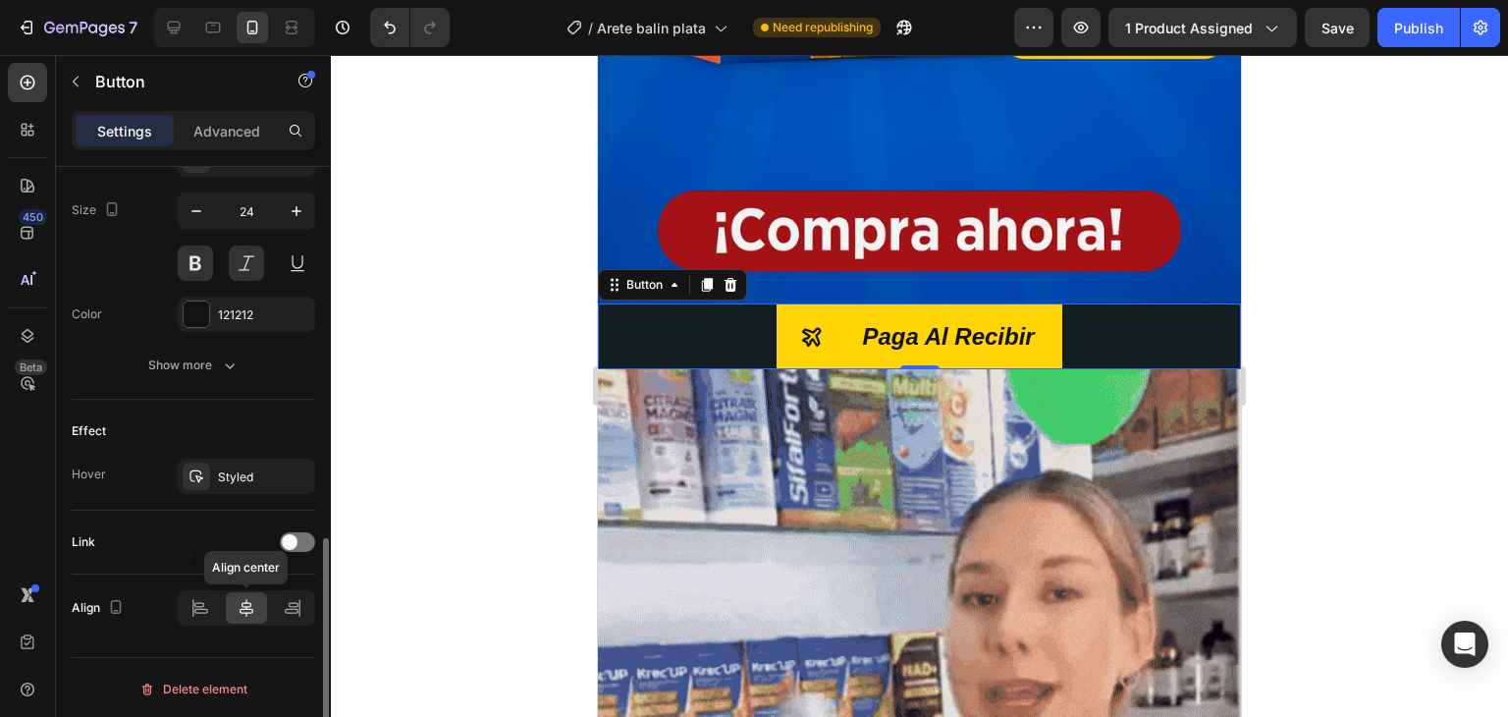
click at [250, 609] on icon at bounding box center [247, 608] width 14 height 18
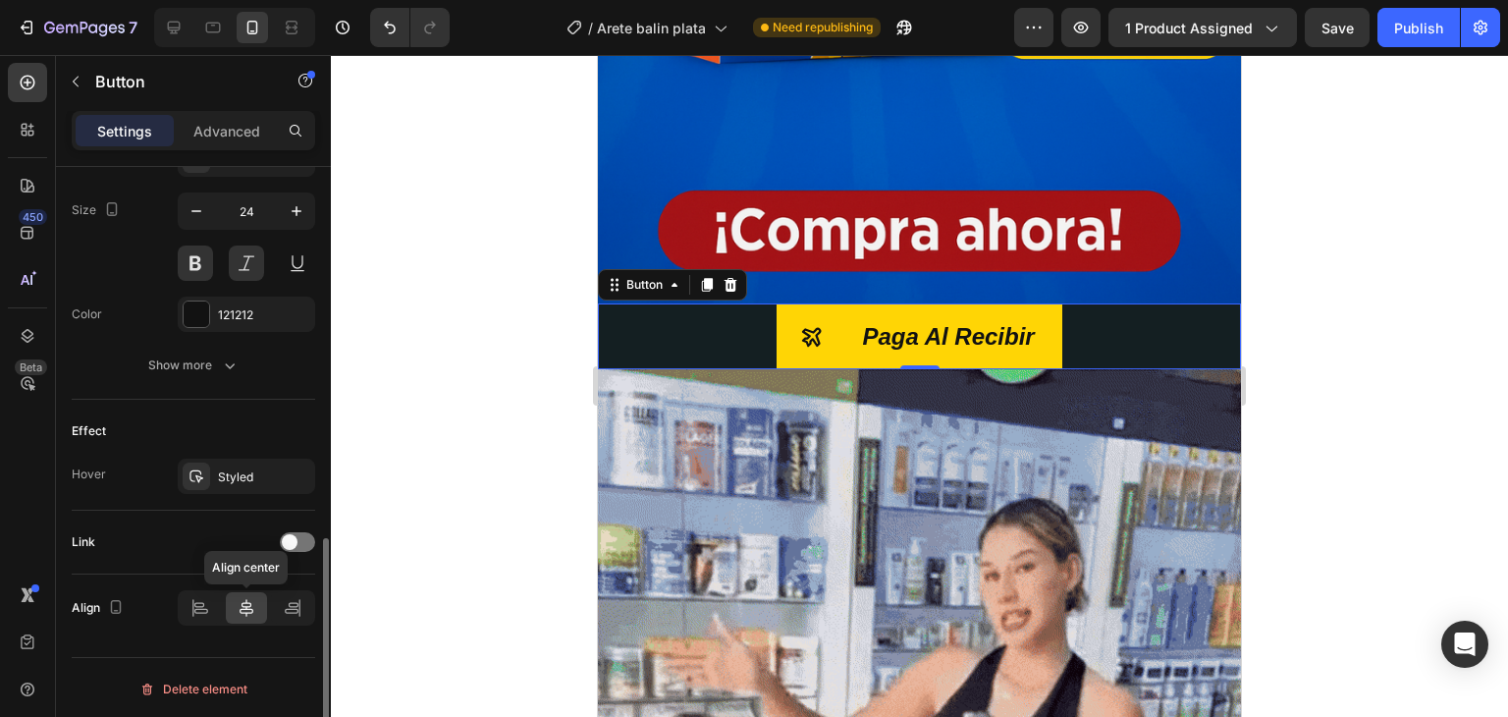
click at [250, 609] on icon at bounding box center [247, 608] width 14 height 18
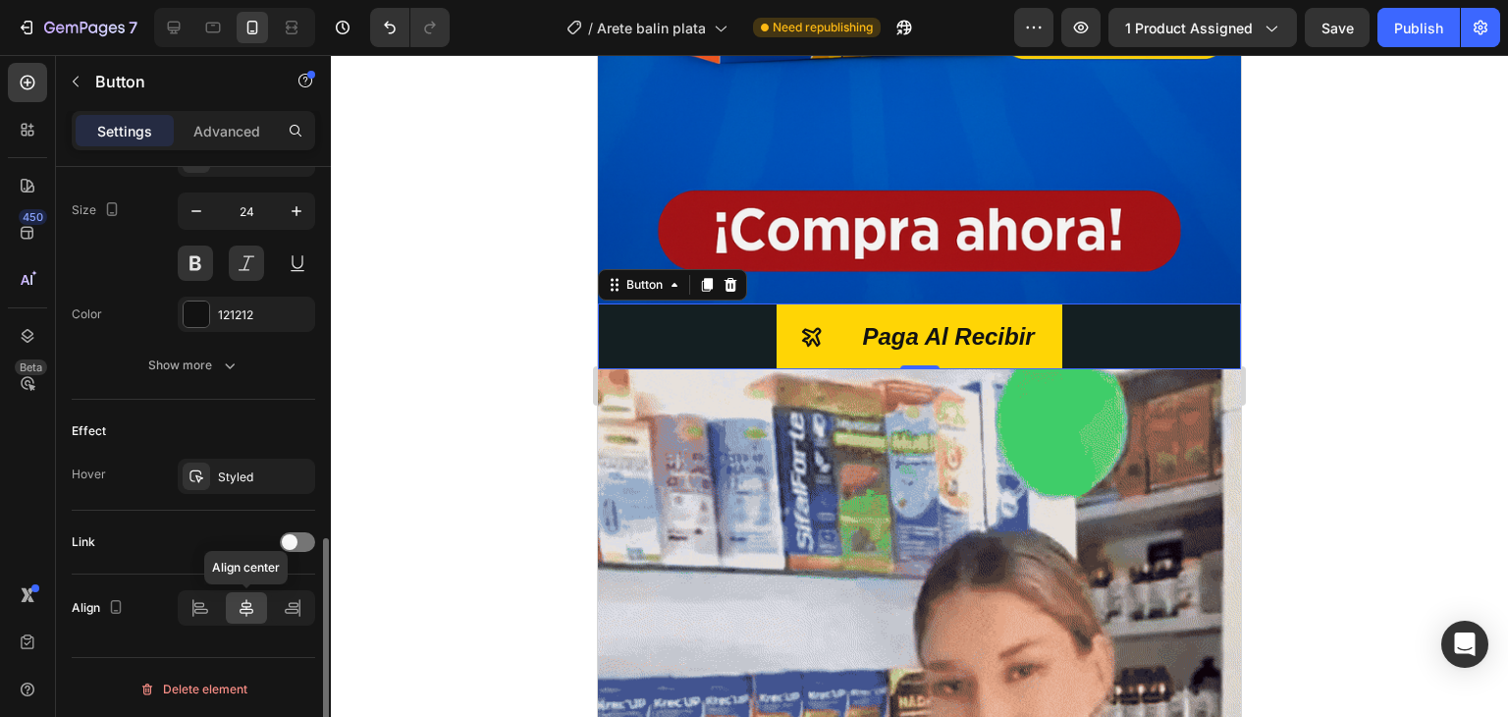
click at [250, 609] on icon at bounding box center [247, 608] width 14 height 18
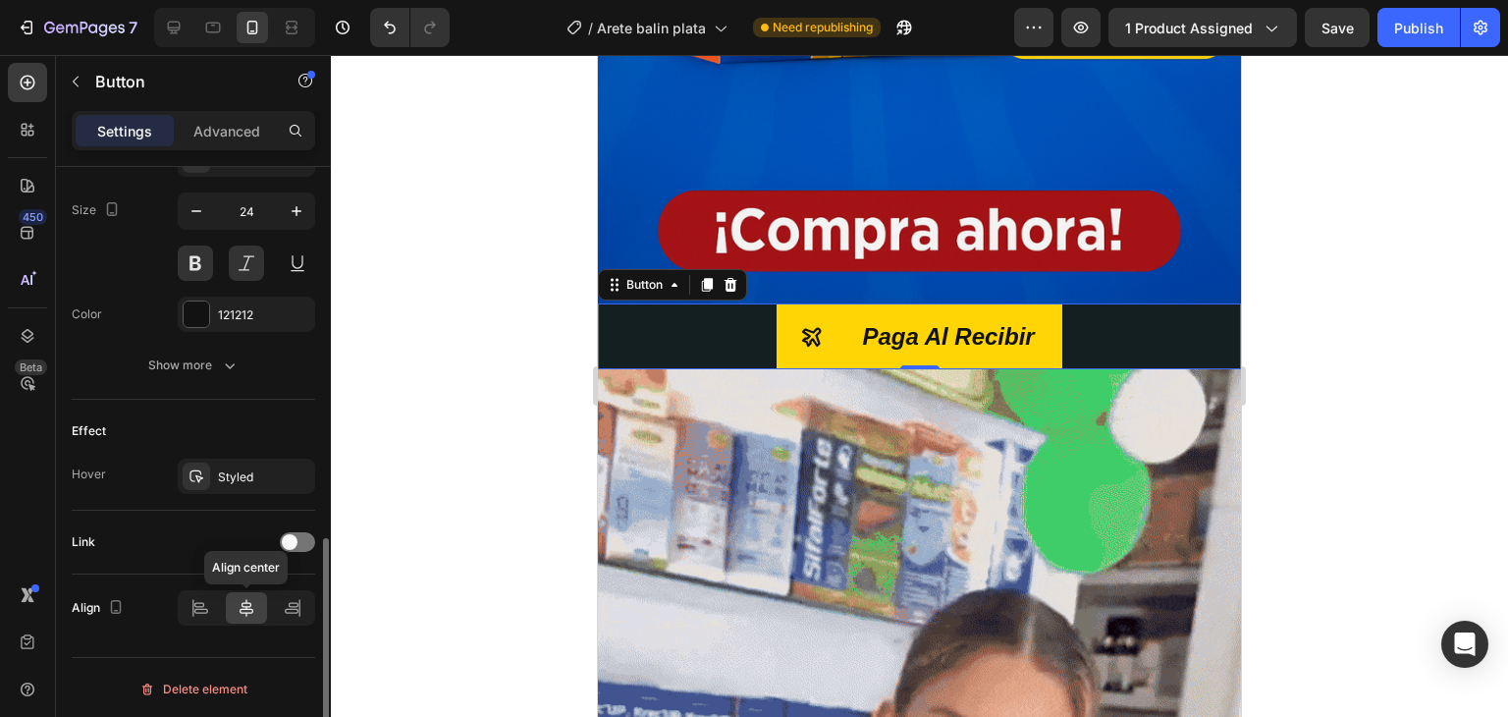
click at [250, 609] on icon at bounding box center [247, 608] width 14 height 18
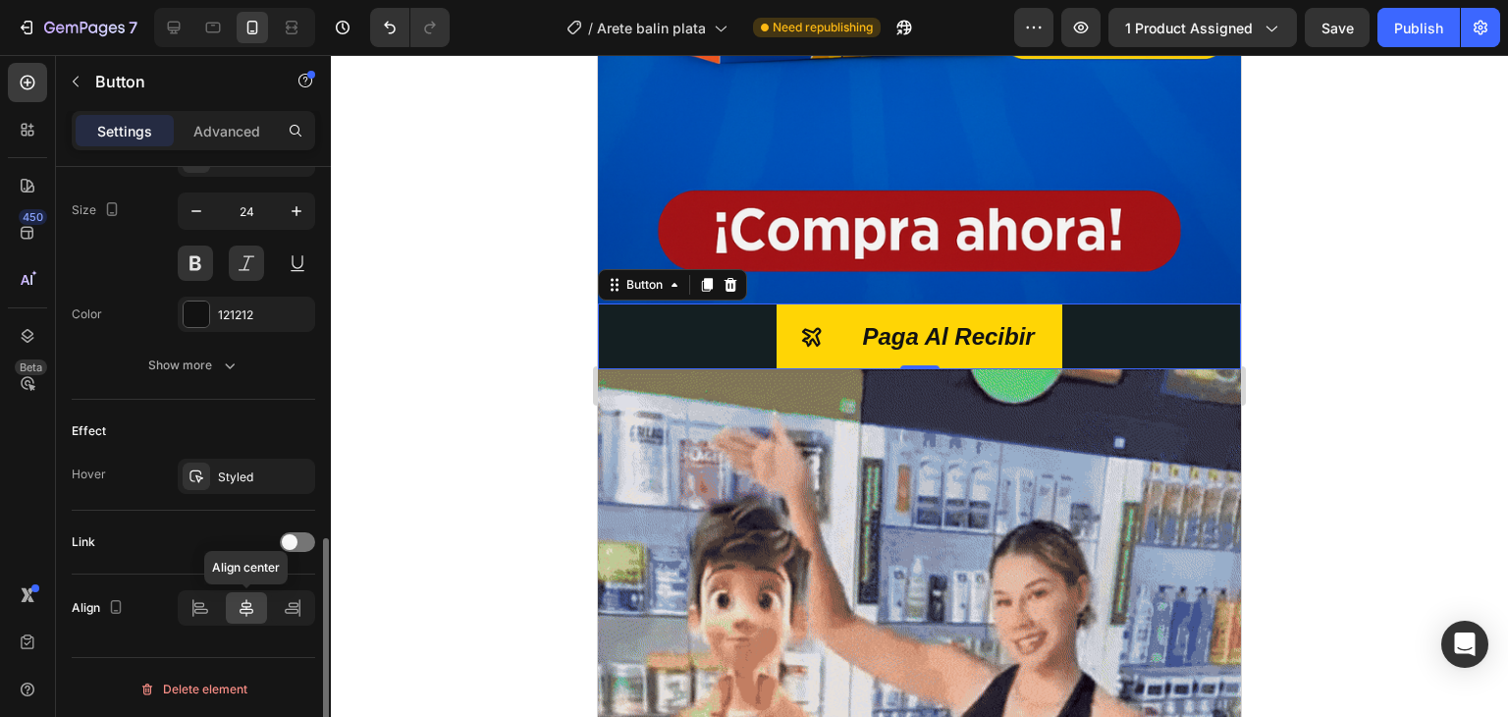
click at [250, 609] on icon at bounding box center [247, 608] width 14 height 18
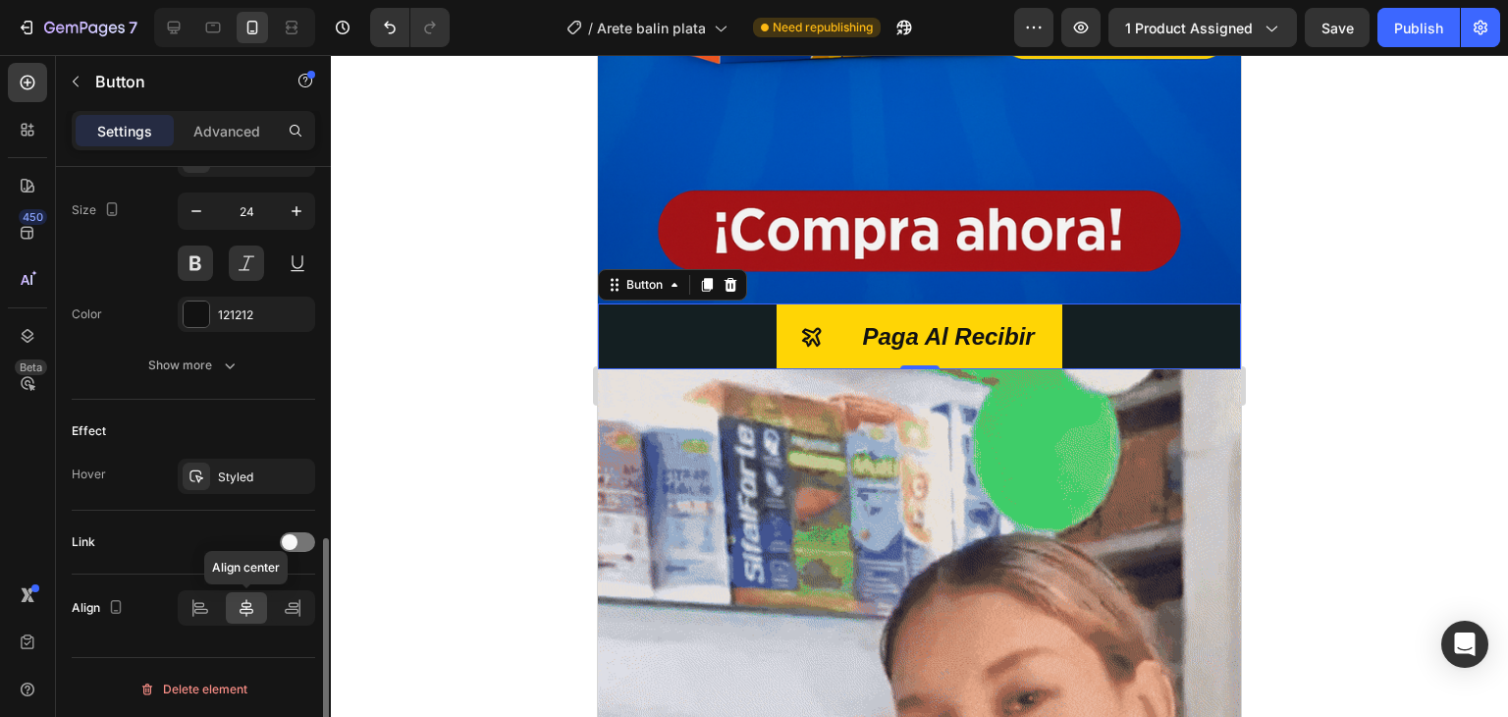
click at [250, 609] on icon at bounding box center [247, 608] width 14 height 18
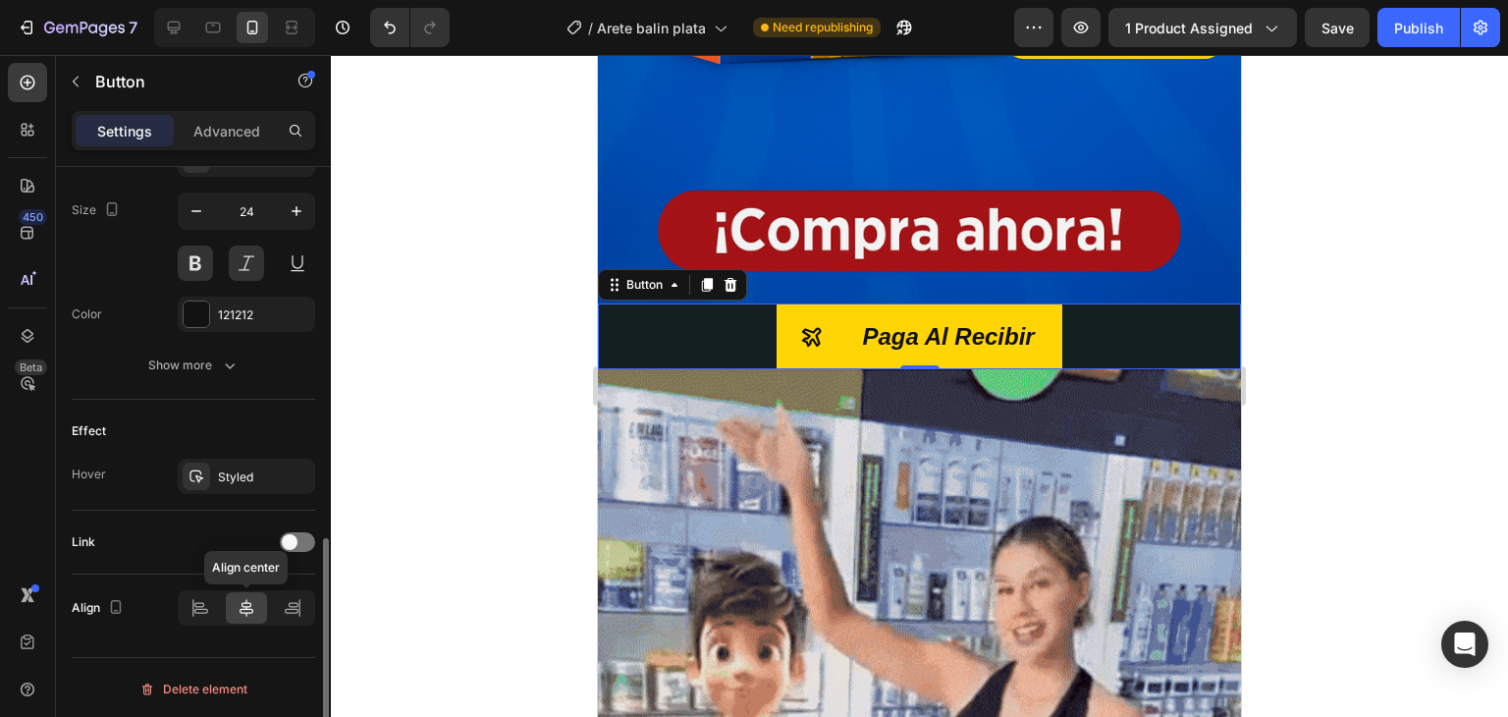
click at [250, 609] on icon at bounding box center [247, 608] width 14 height 18
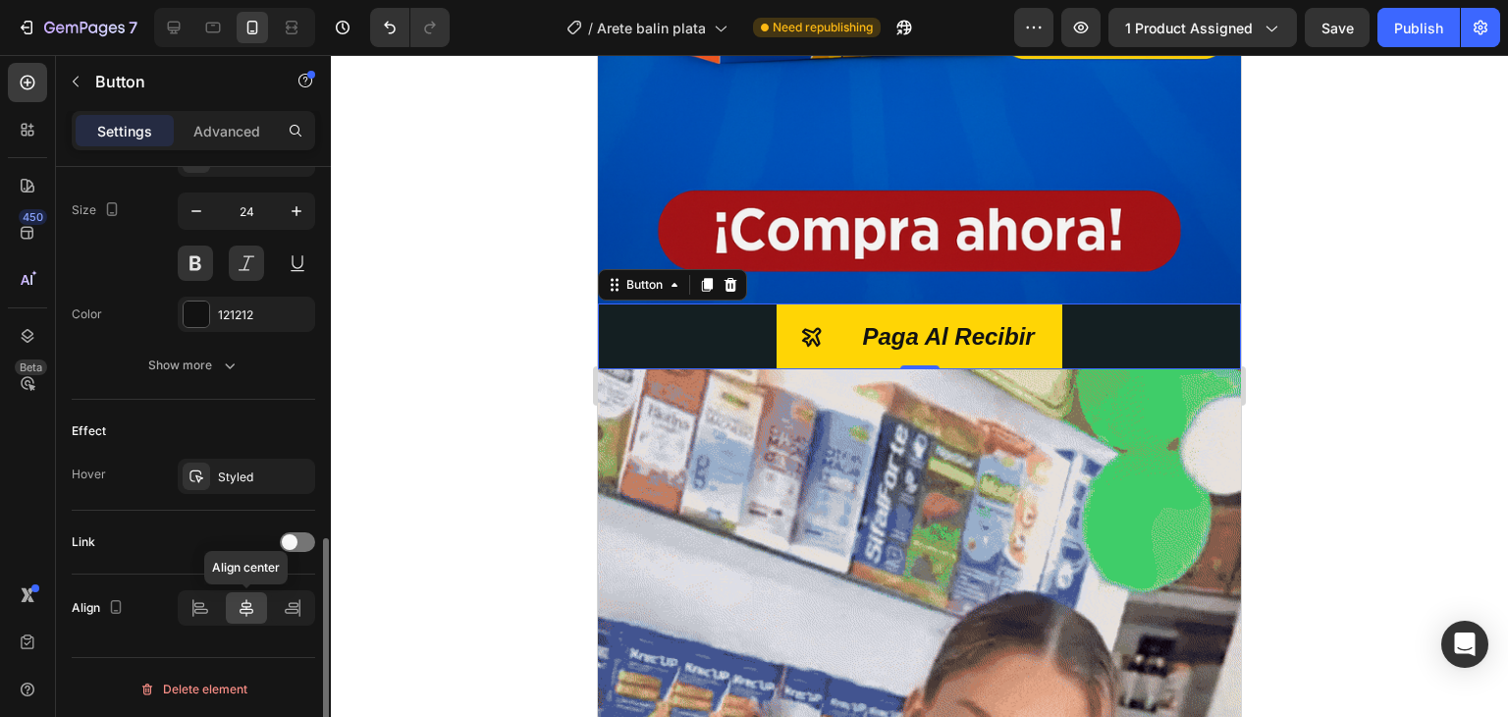
click at [247, 606] on icon at bounding box center [247, 608] width 20 height 20
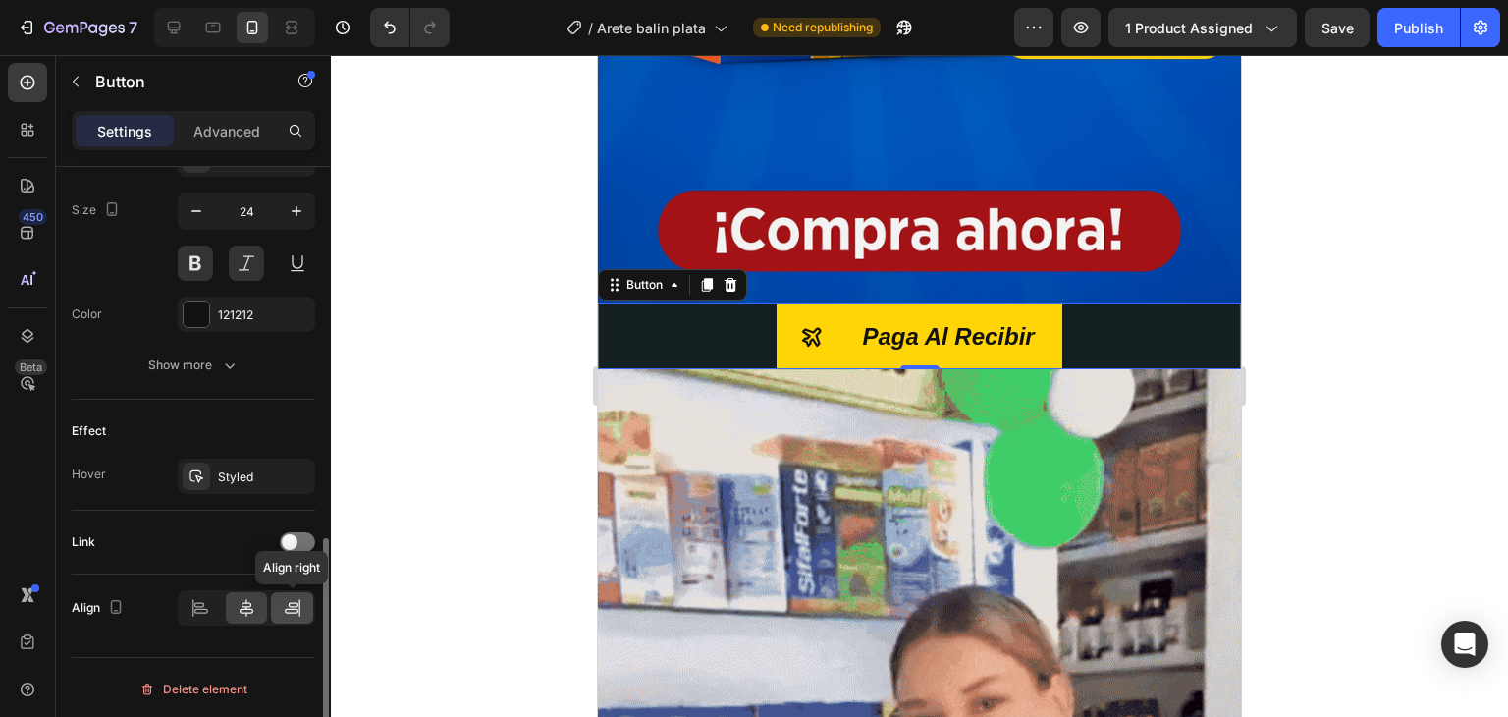
click at [283, 606] on icon at bounding box center [293, 608] width 20 height 20
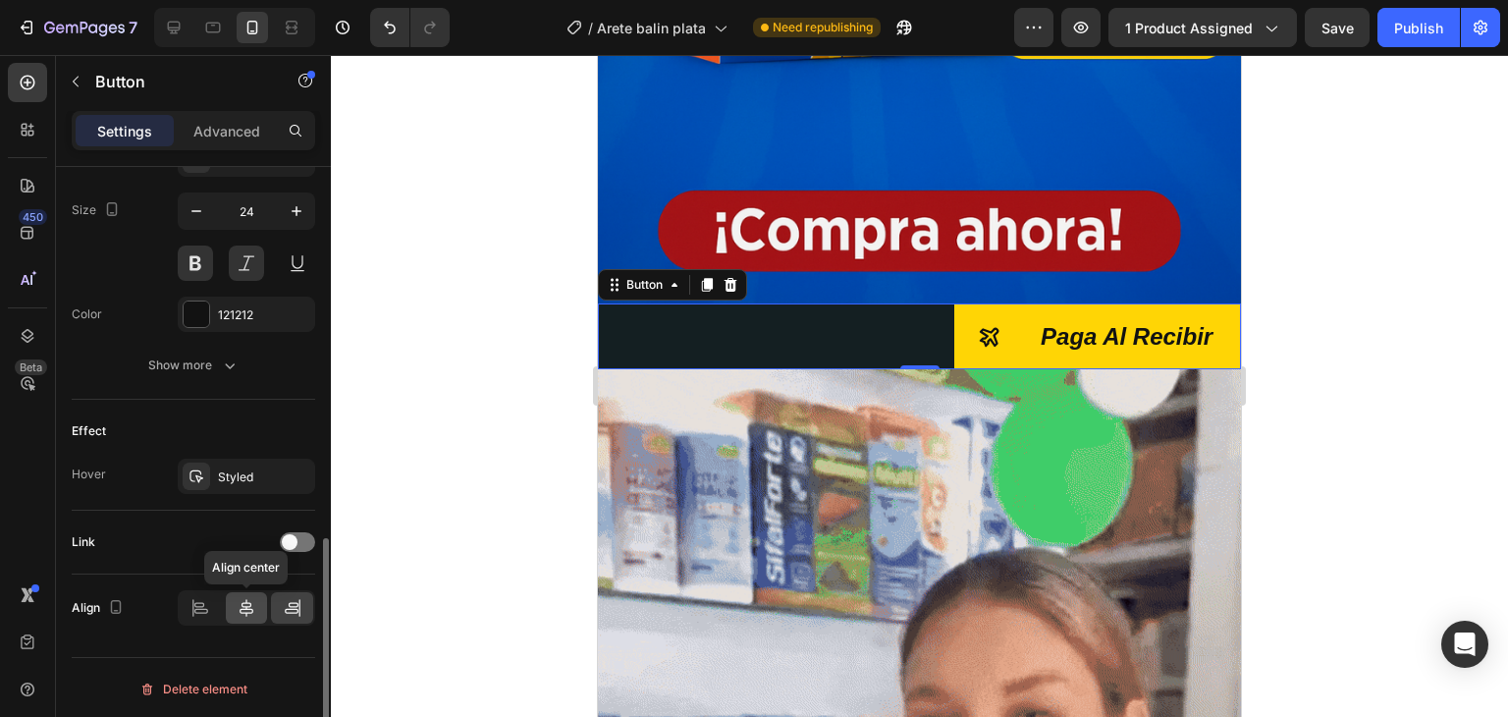
click at [258, 600] on div at bounding box center [247, 607] width 42 height 31
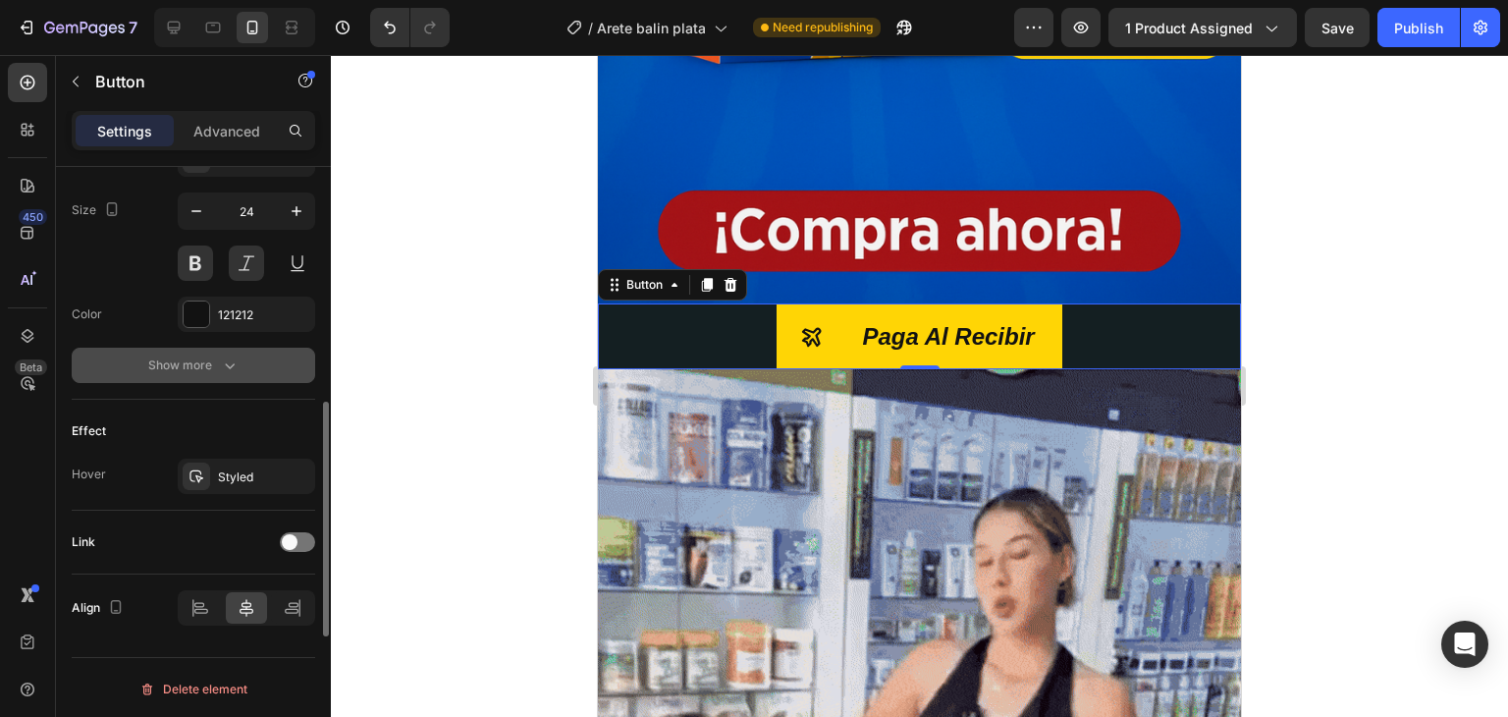
scroll to position [856, 0]
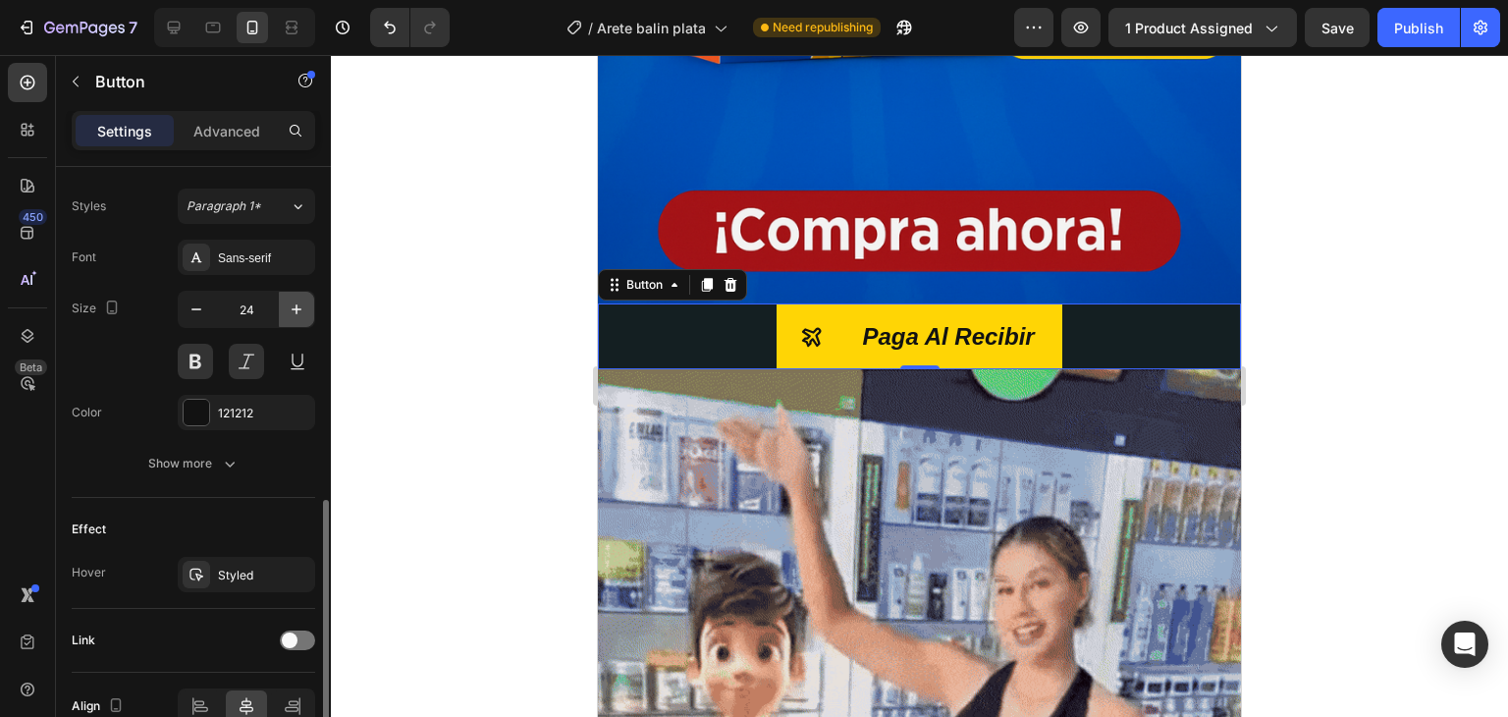
click at [287, 311] on icon "button" at bounding box center [297, 309] width 20 height 20
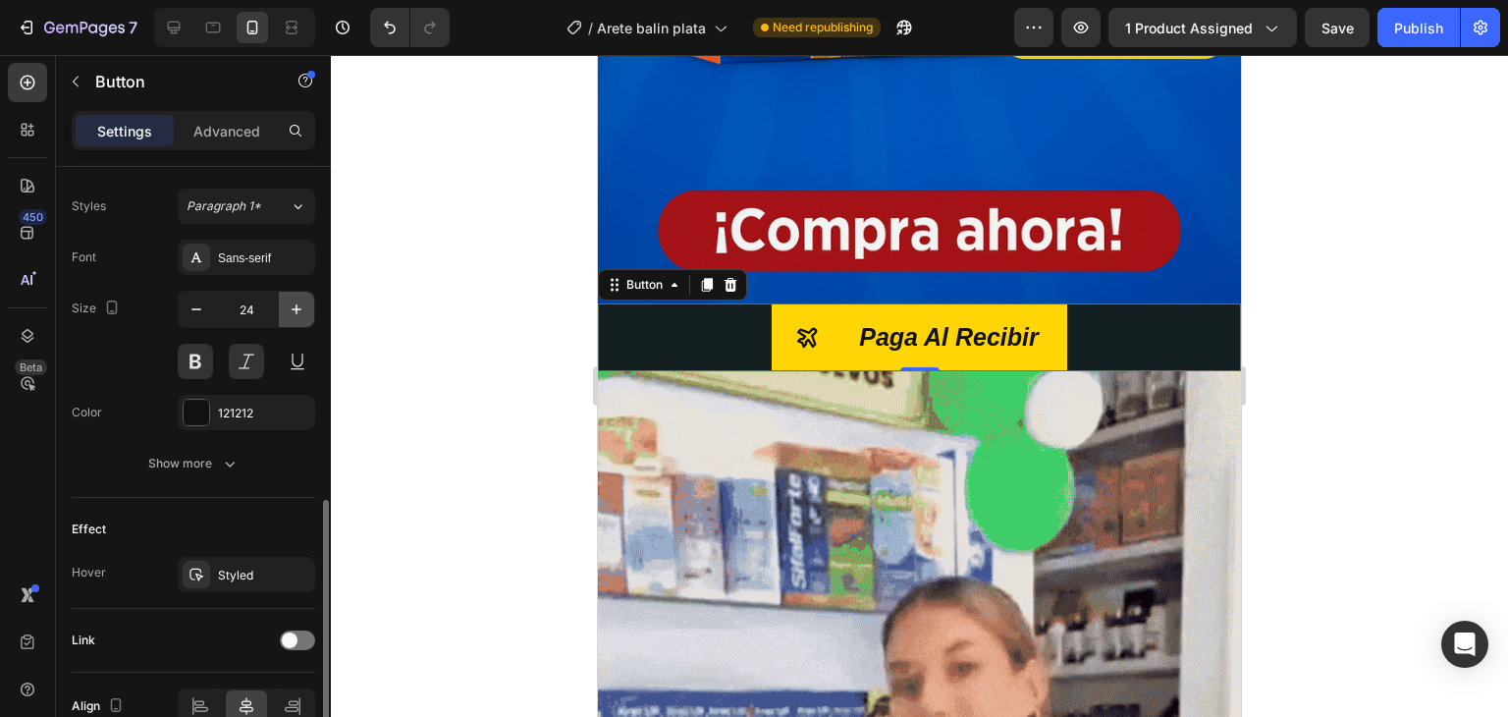
type input "25"
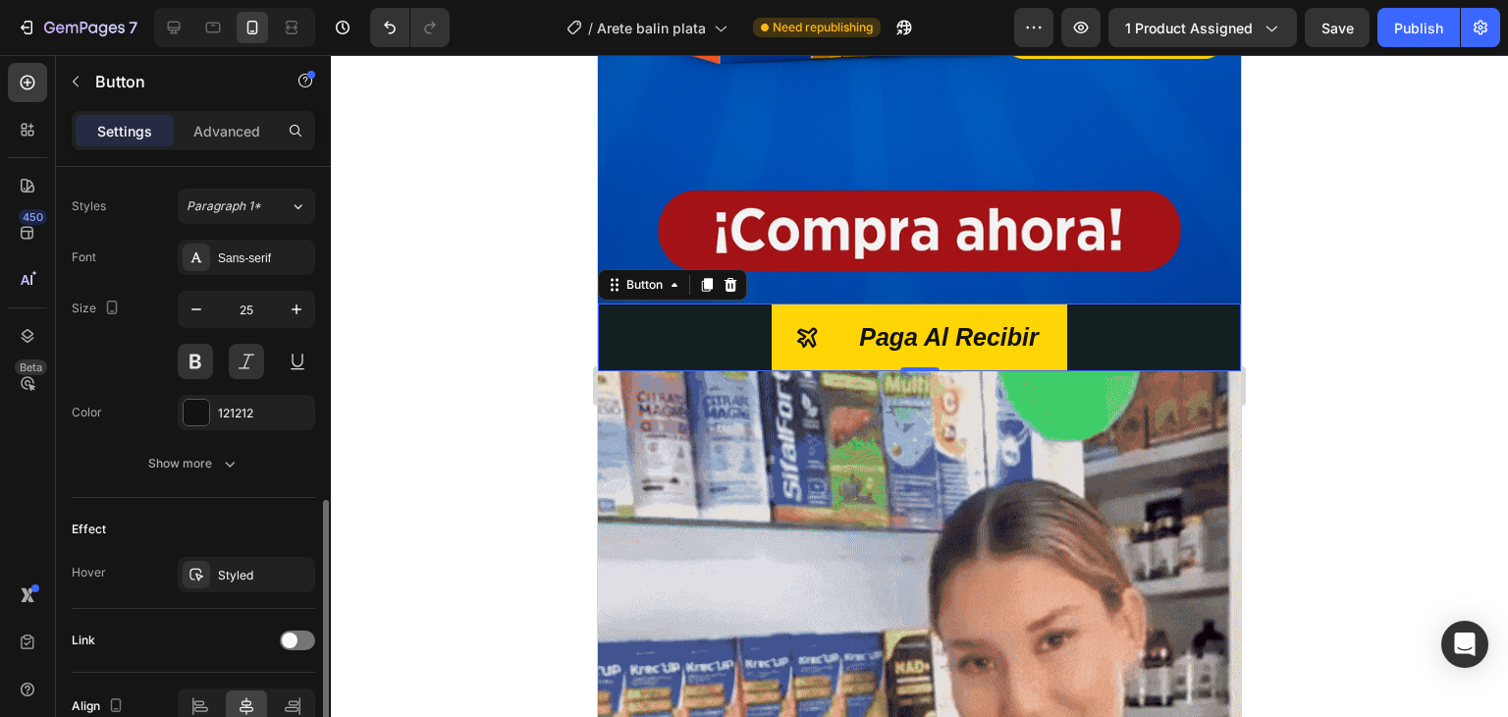
scroll to position [660, 0]
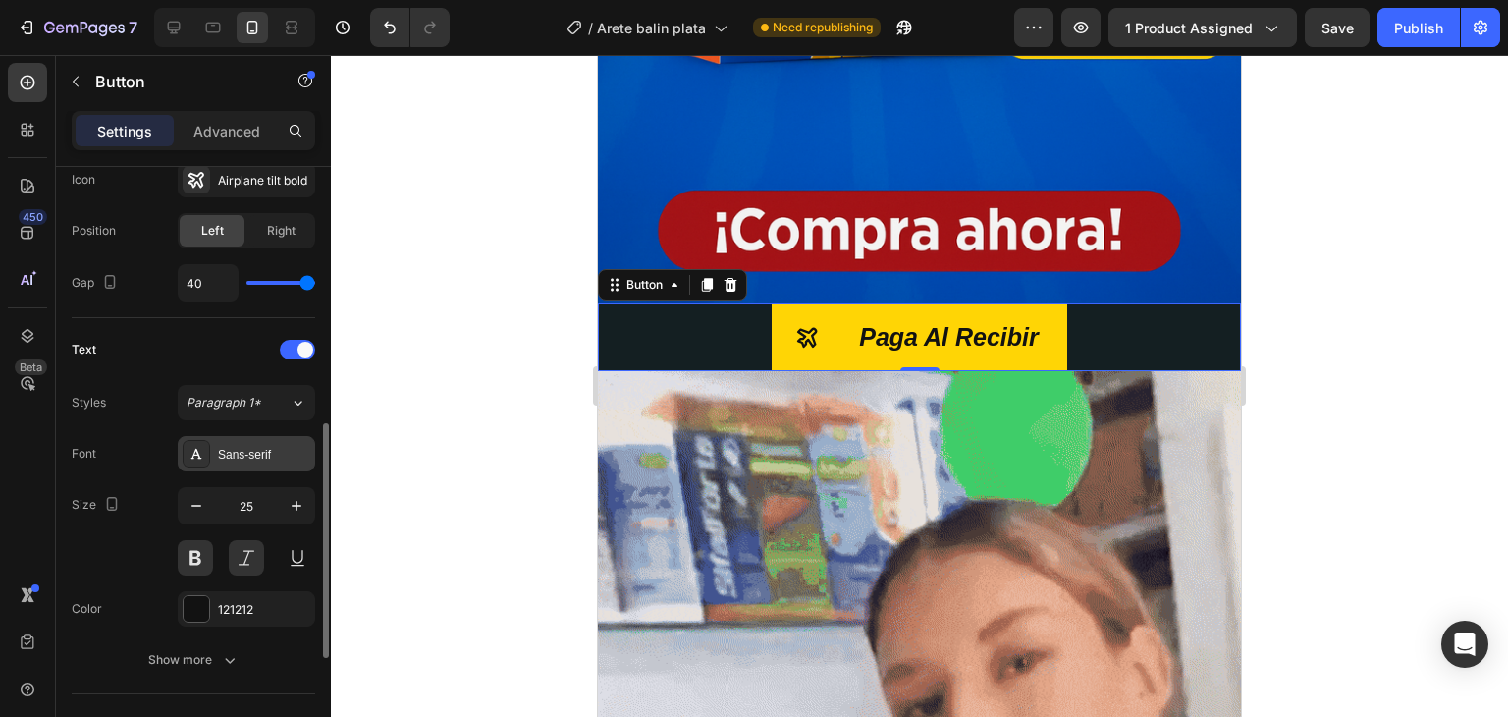
click at [282, 437] on div "Sans-serif" at bounding box center [246, 453] width 137 height 35
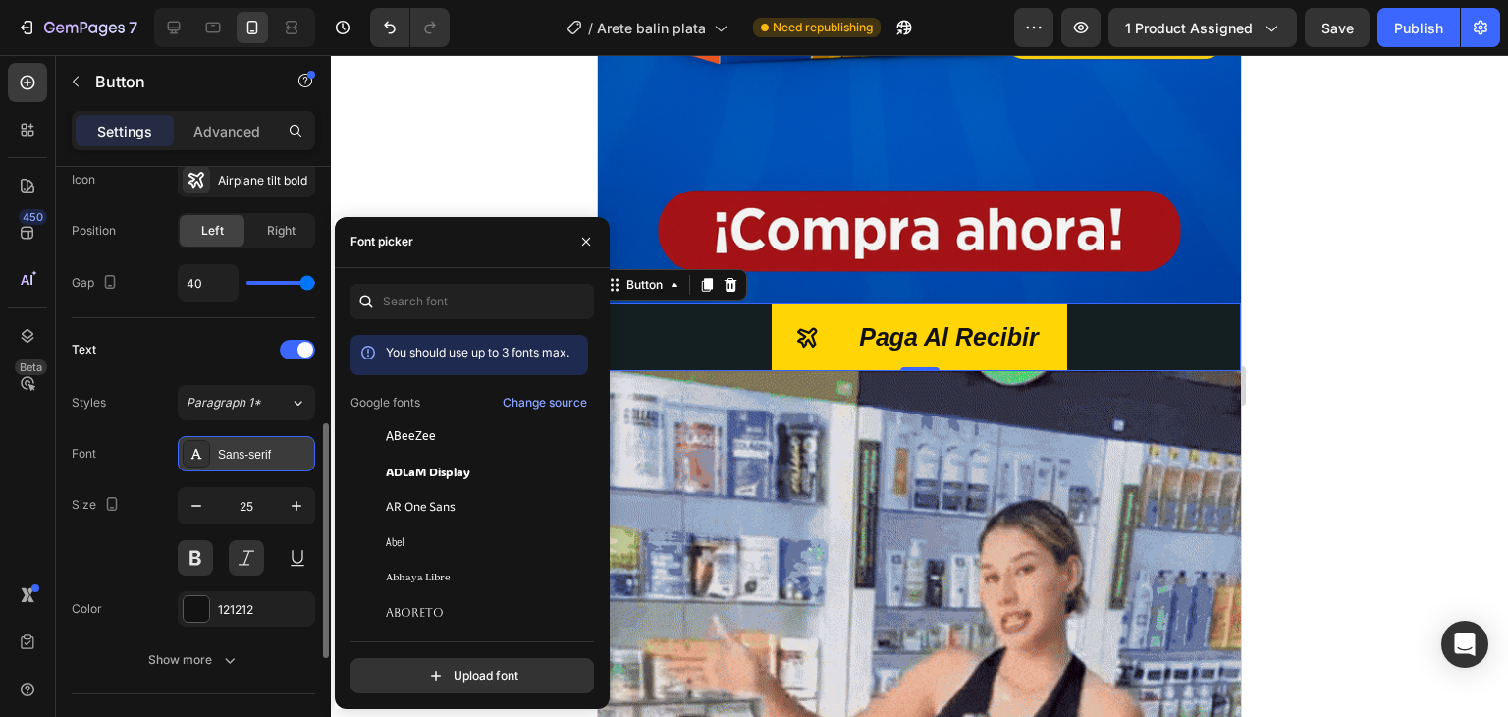
click at [281, 437] on div "Sans-serif" at bounding box center [246, 453] width 137 height 35
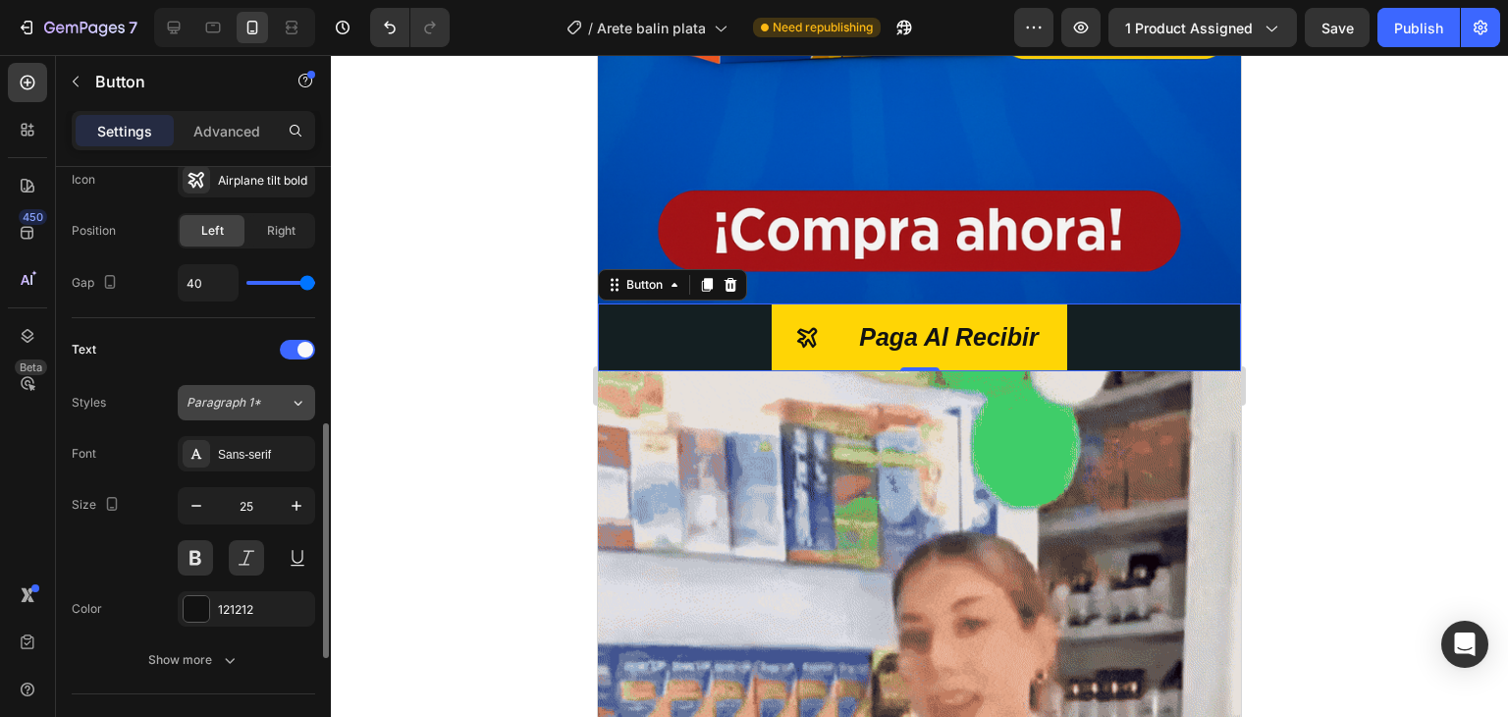
click at [266, 398] on div "Paragraph 1*" at bounding box center [238, 403] width 103 height 18
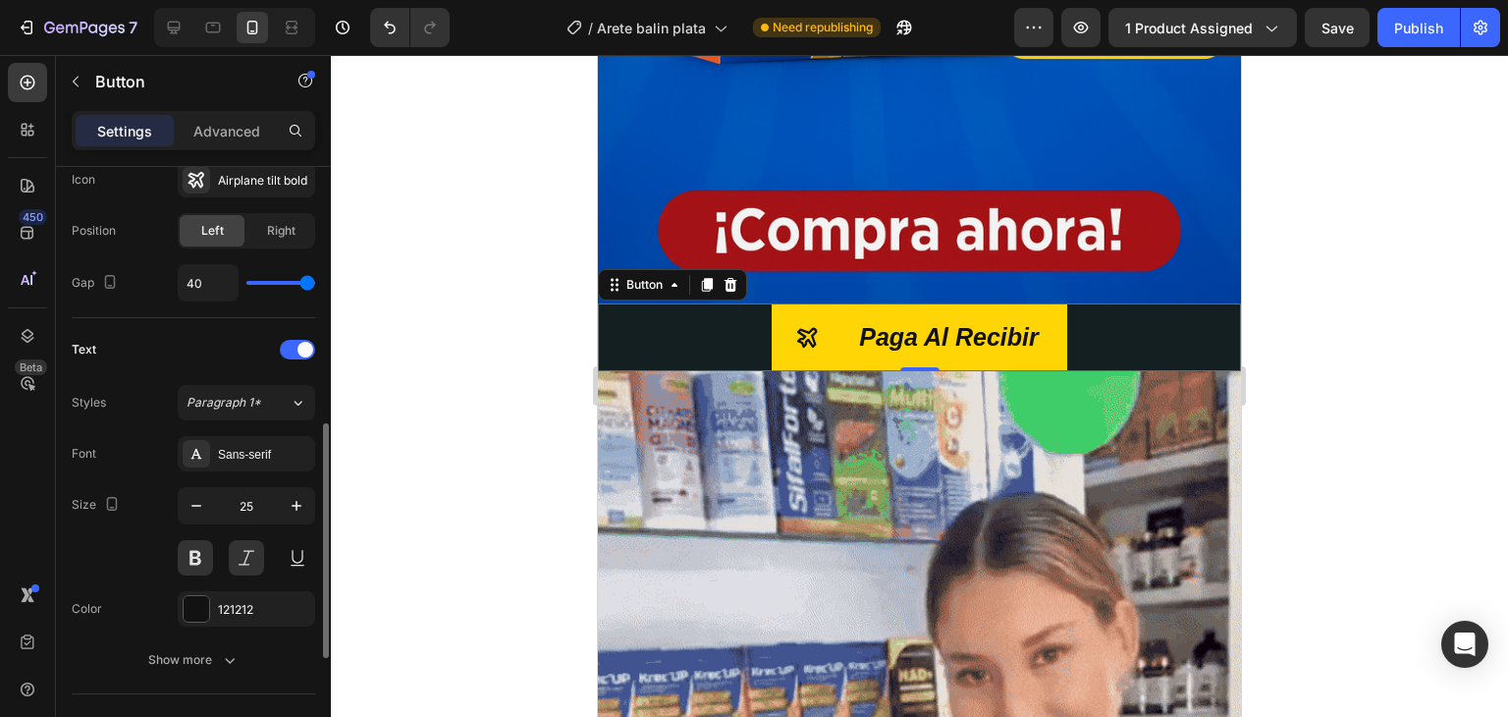
click at [141, 489] on div "Size 25" at bounding box center [194, 531] width 244 height 88
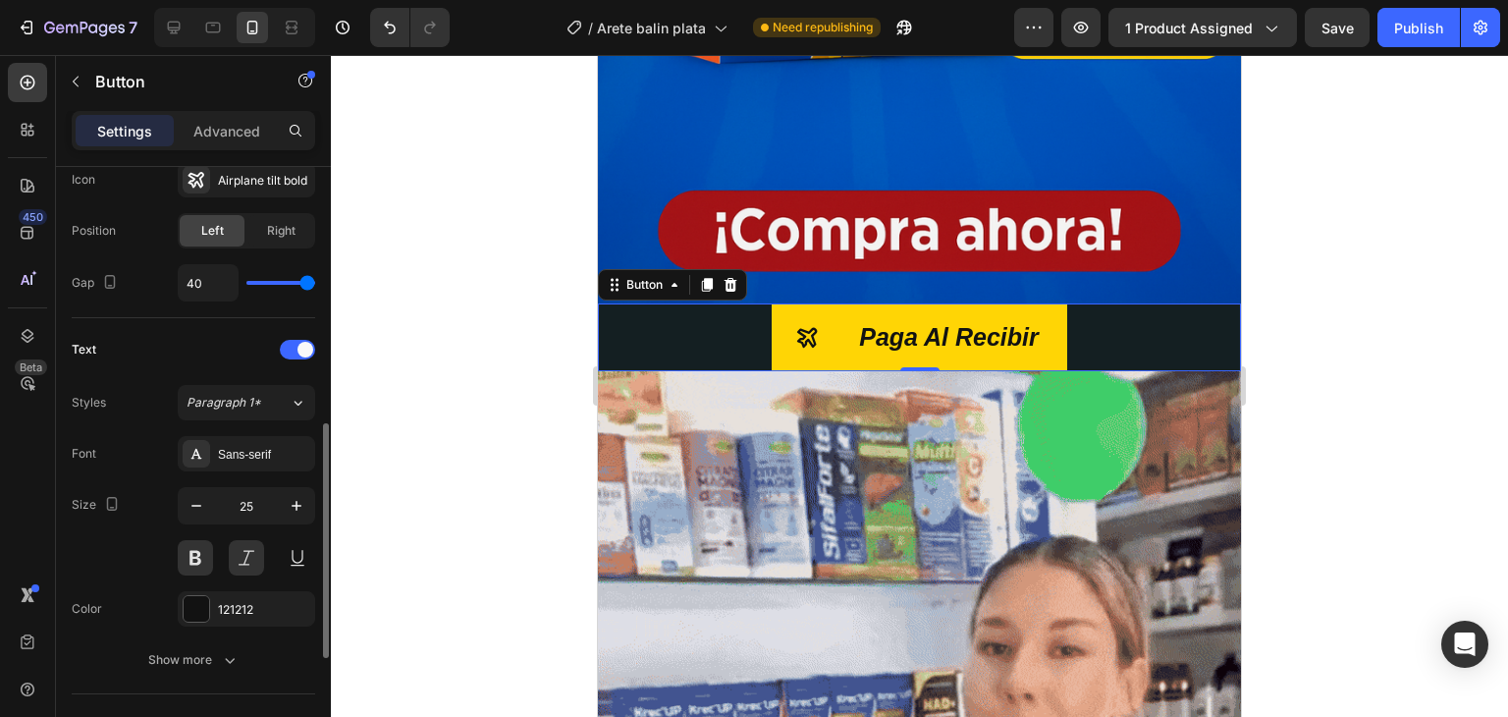
scroll to position [562, 0]
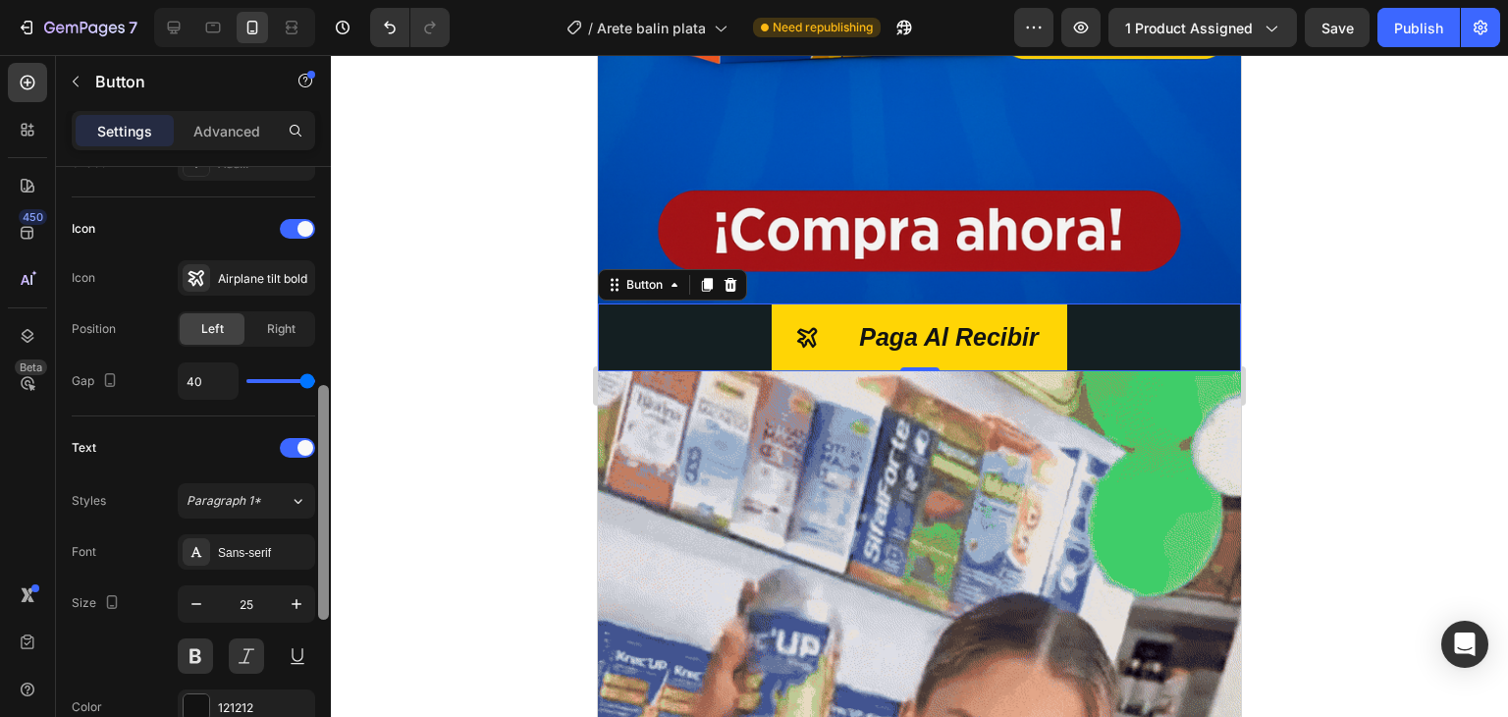
drag, startPoint x: 308, startPoint y: 380, endPoint x: 326, endPoint y: 380, distance: 17.7
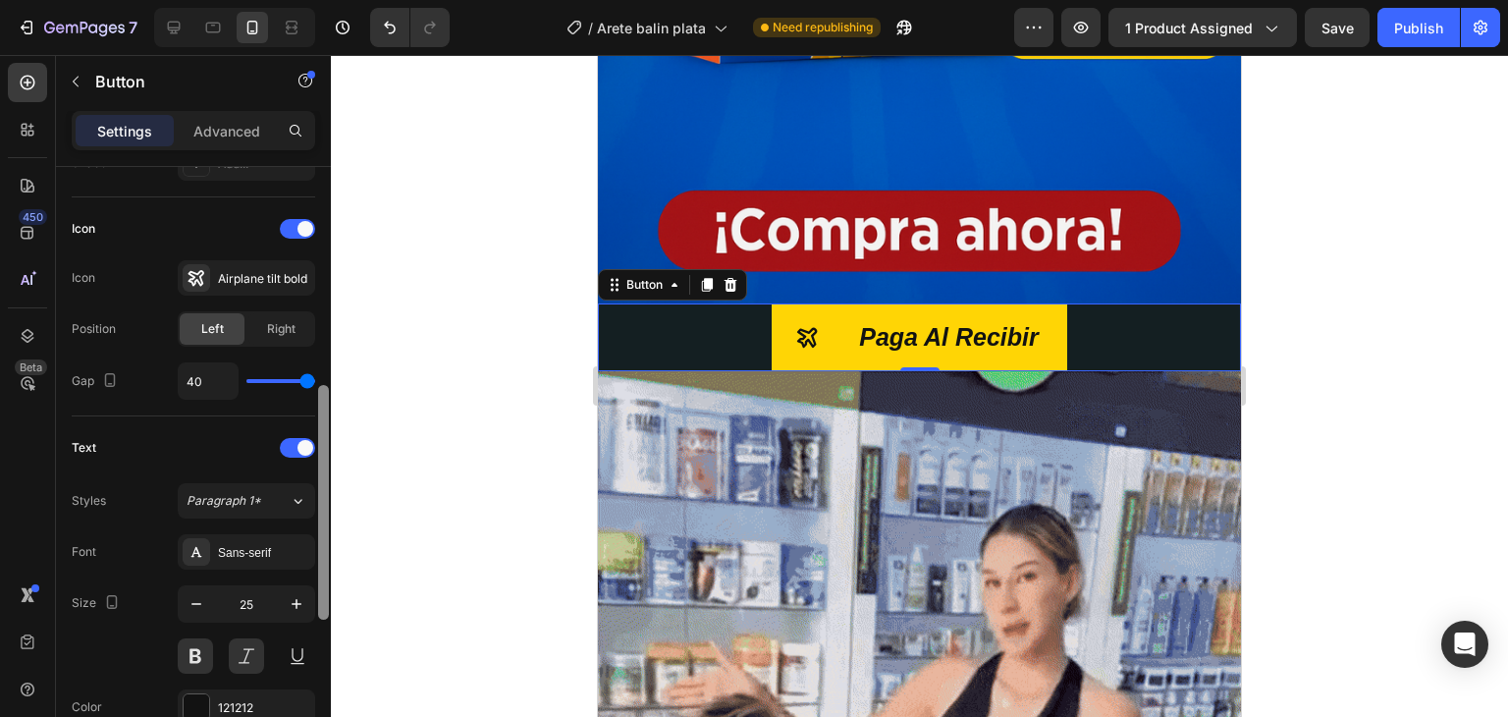
click at [315, 380] on input "range" at bounding box center [280, 381] width 69 height 4
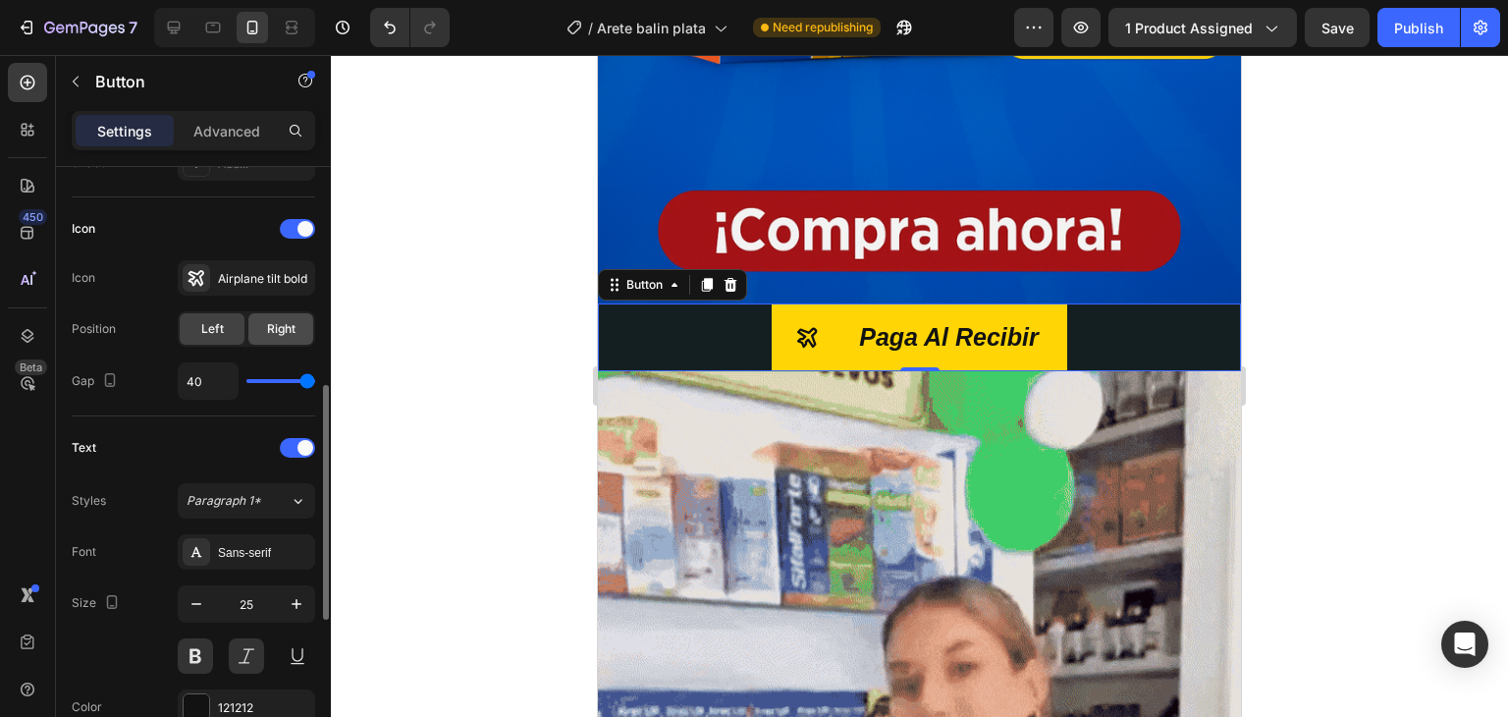
click at [287, 327] on span "Right" at bounding box center [281, 329] width 28 height 18
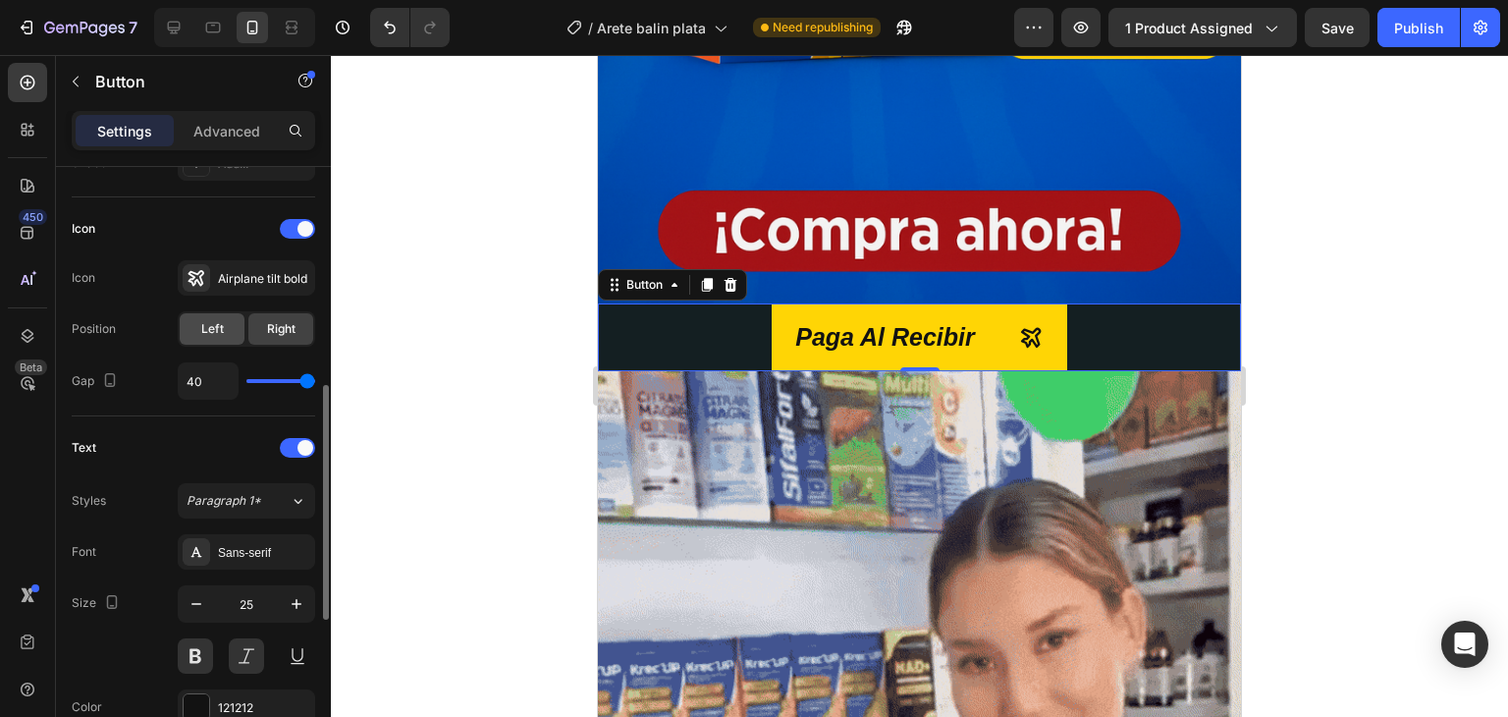
click at [221, 330] on span "Left" at bounding box center [212, 329] width 23 height 18
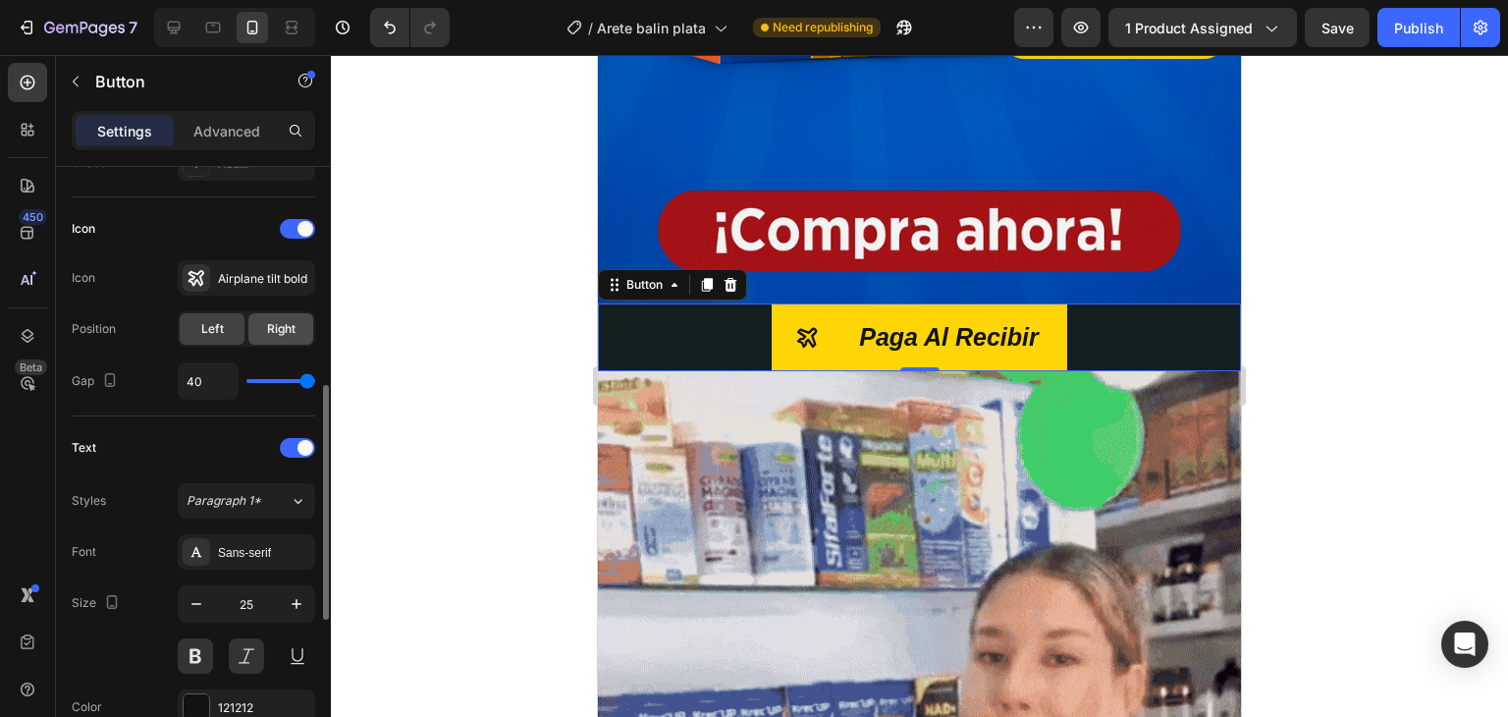
click at [262, 327] on div "Right" at bounding box center [280, 328] width 65 height 31
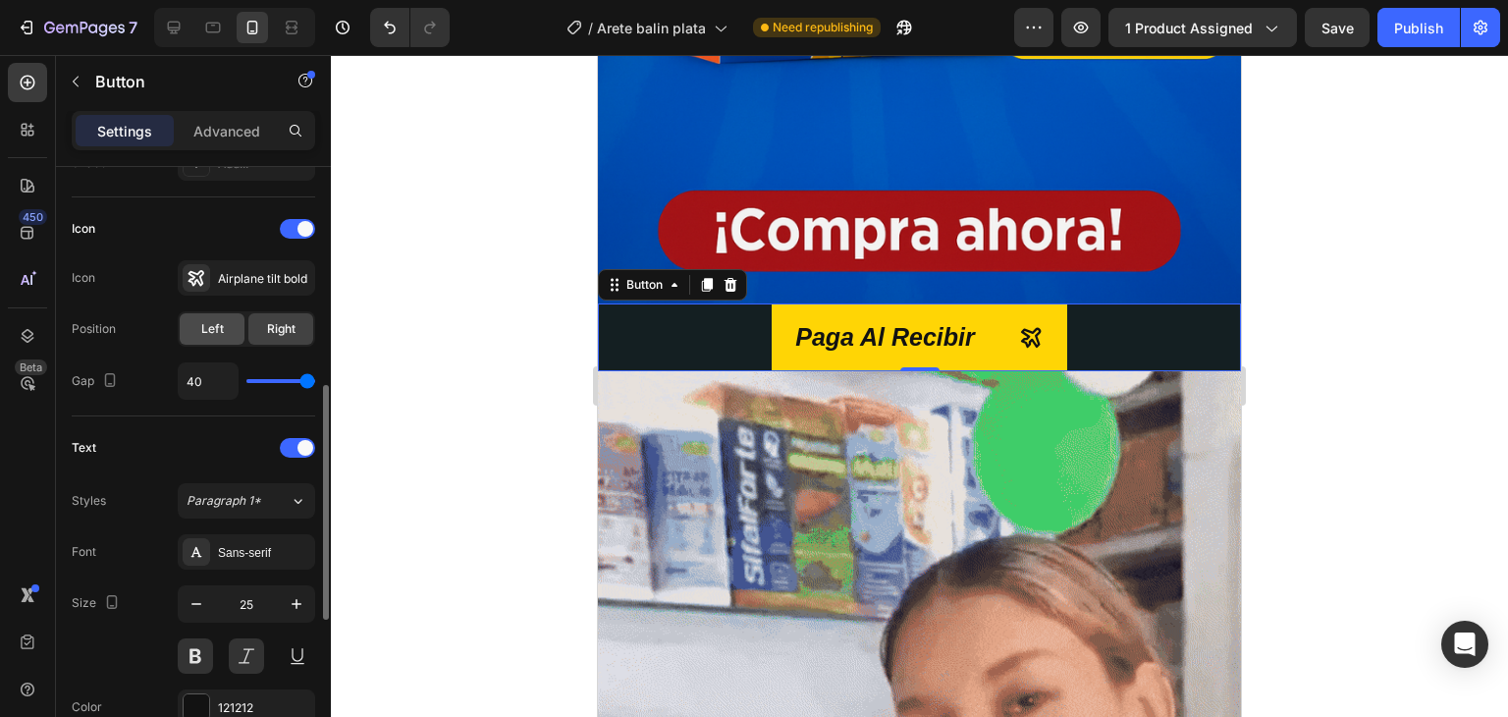
click at [216, 333] on span "Left" at bounding box center [212, 329] width 23 height 18
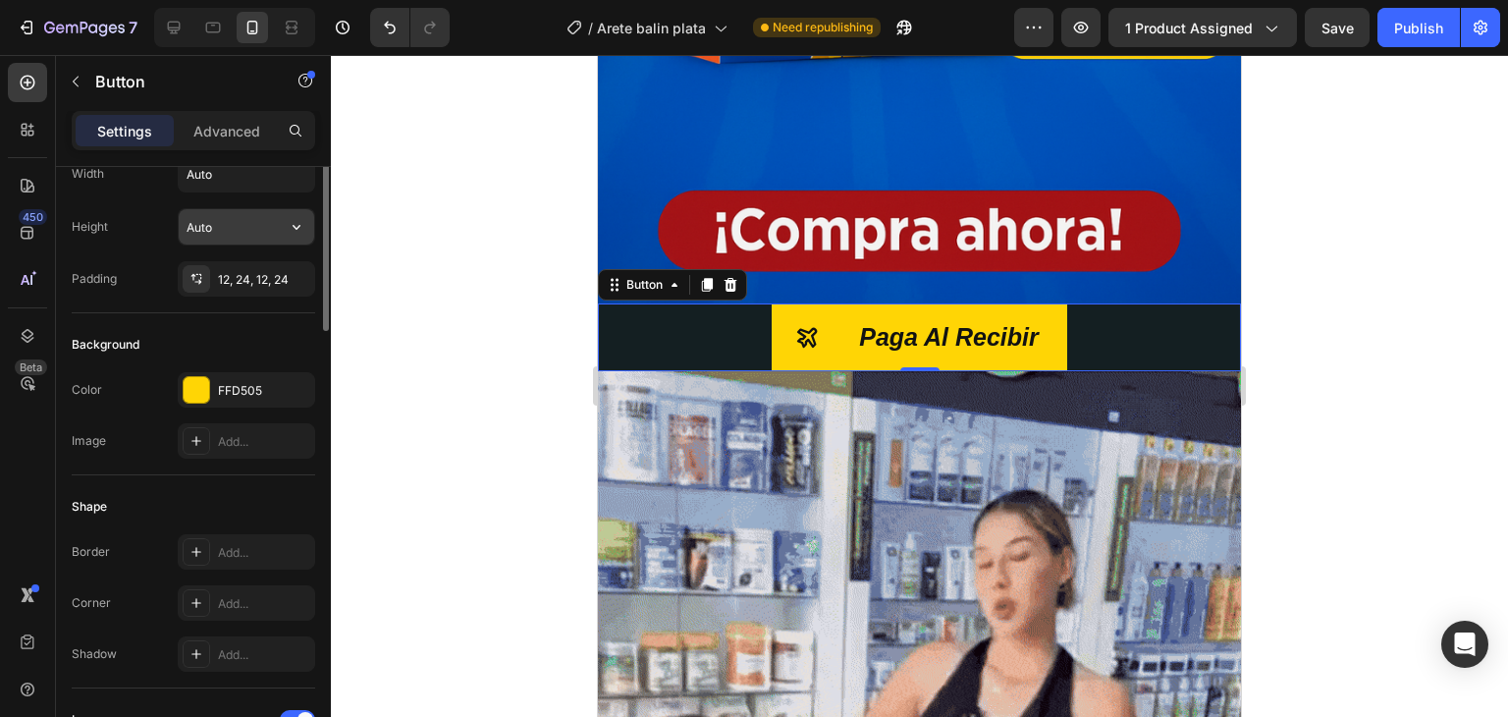
scroll to position [0, 0]
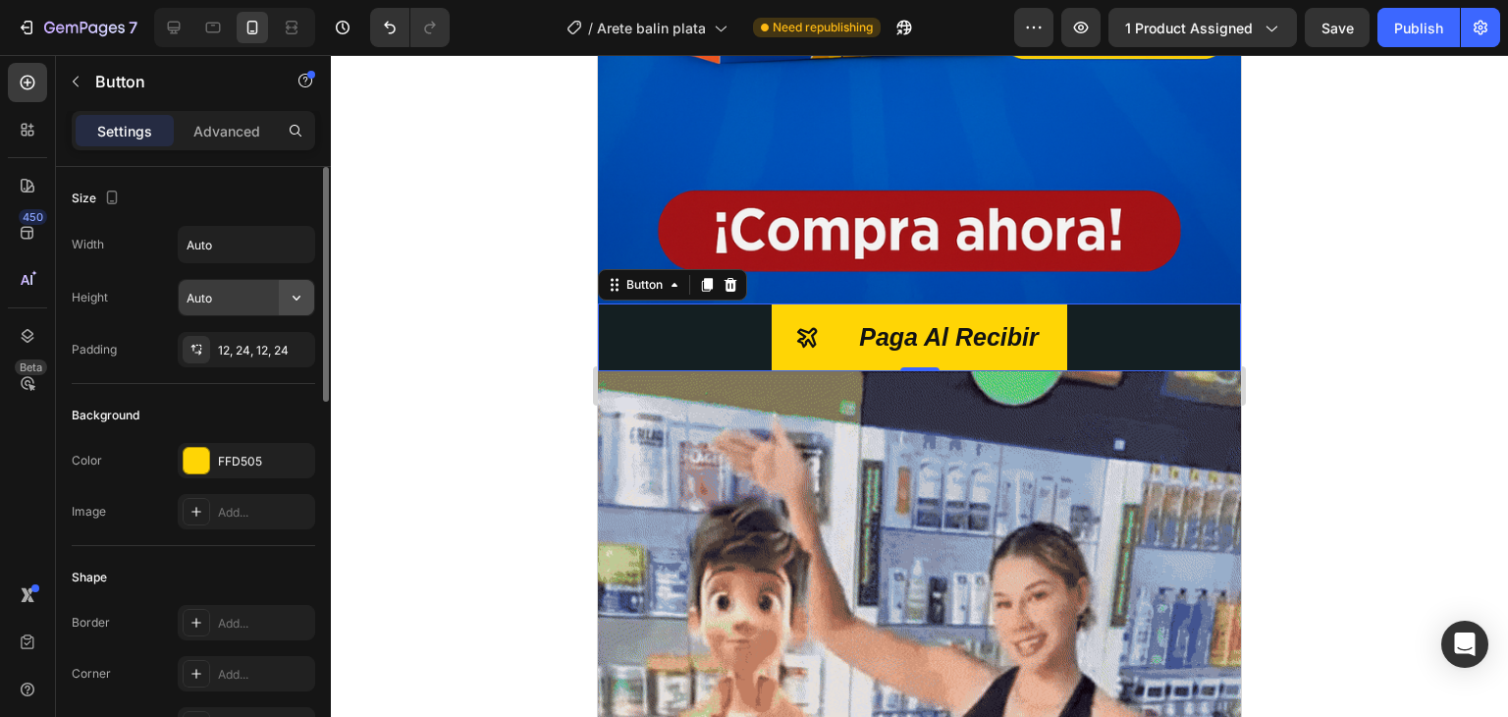
click at [293, 293] on icon "button" at bounding box center [297, 298] width 20 height 20
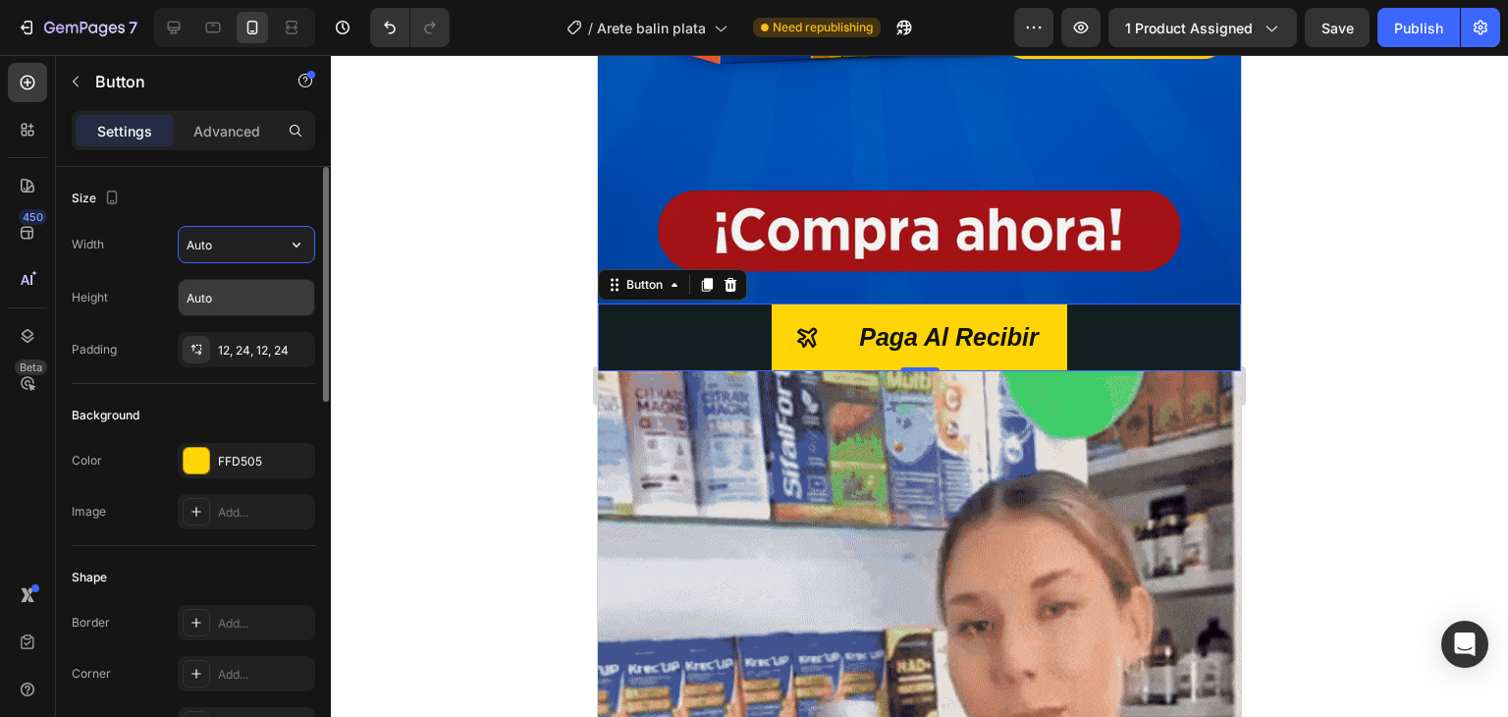
click at [265, 243] on input "Auto" at bounding box center [246, 244] width 135 height 35
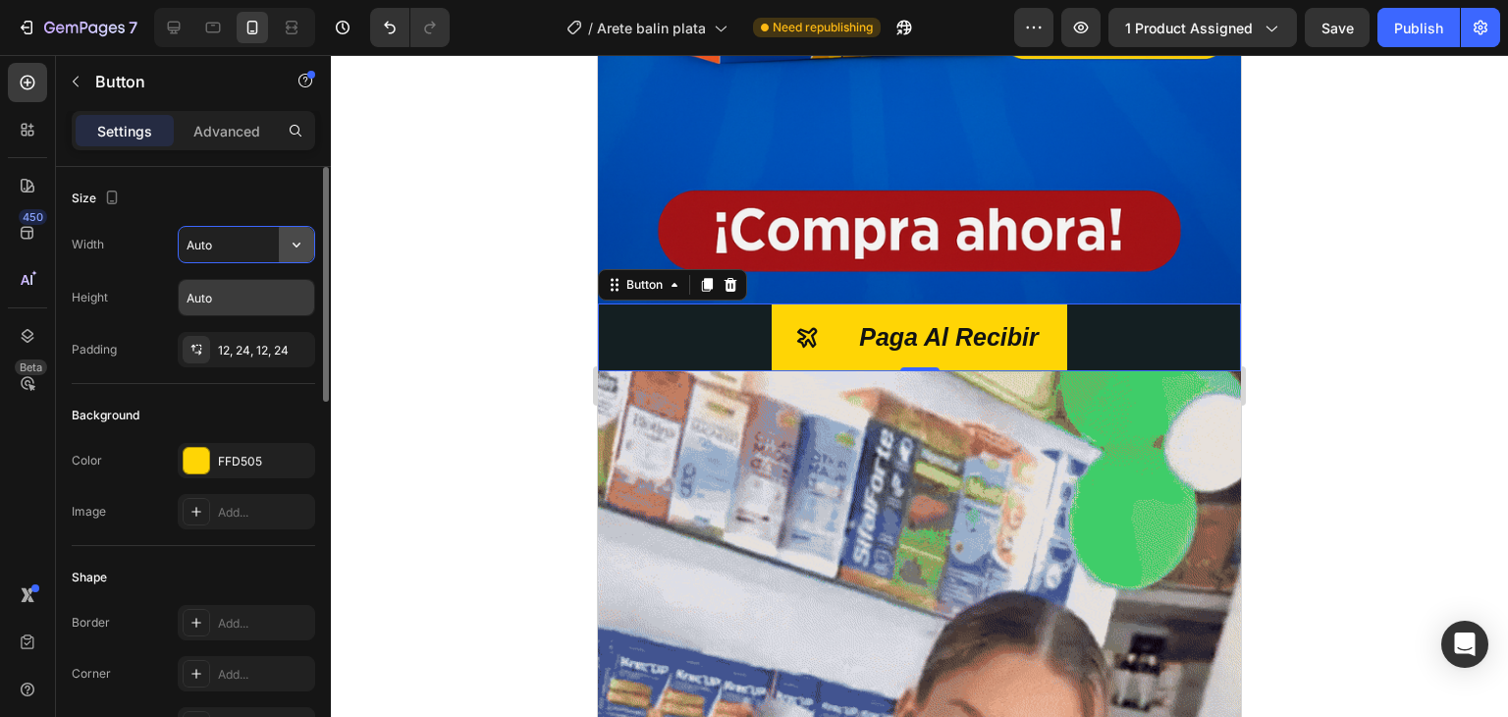
click at [293, 244] on icon "button" at bounding box center [297, 245] width 20 height 20
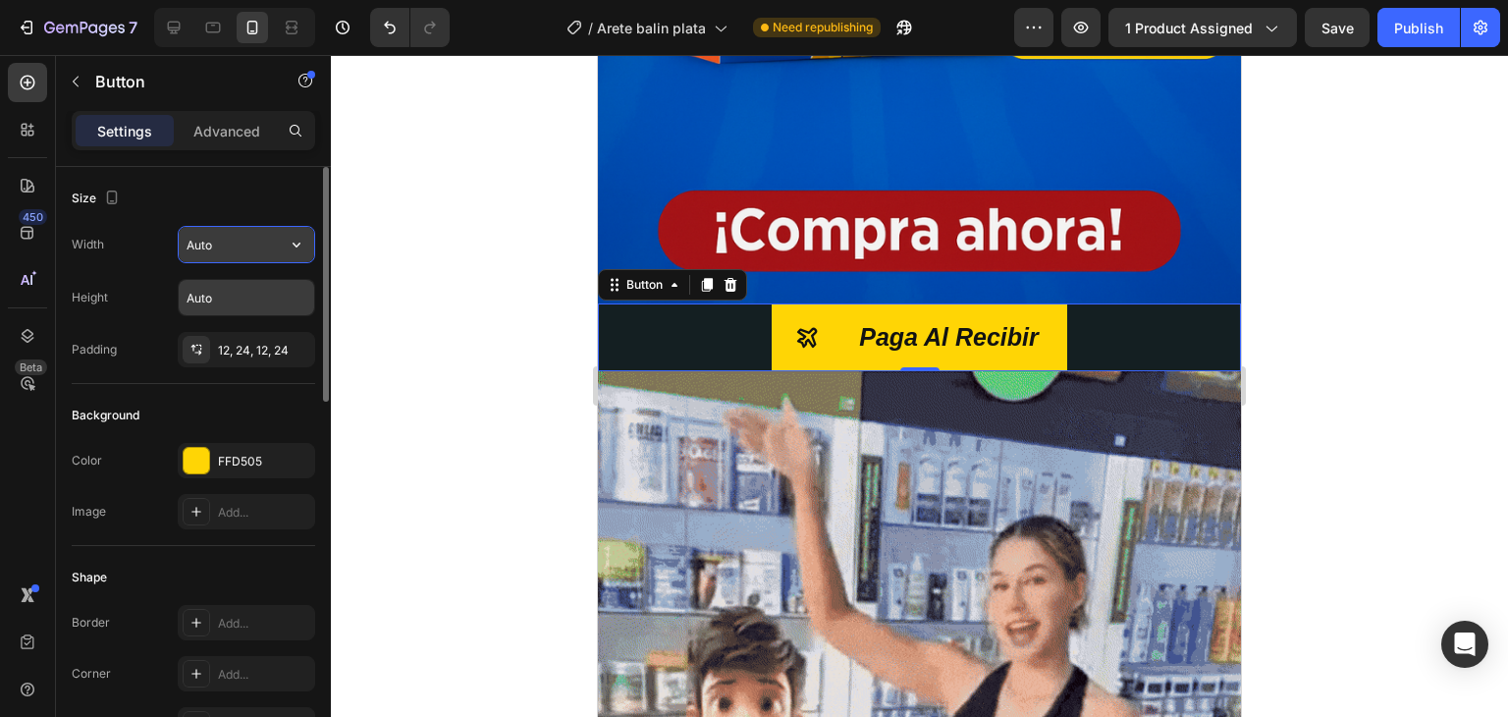
click at [295, 244] on icon "button" at bounding box center [297, 245] width 8 height 5
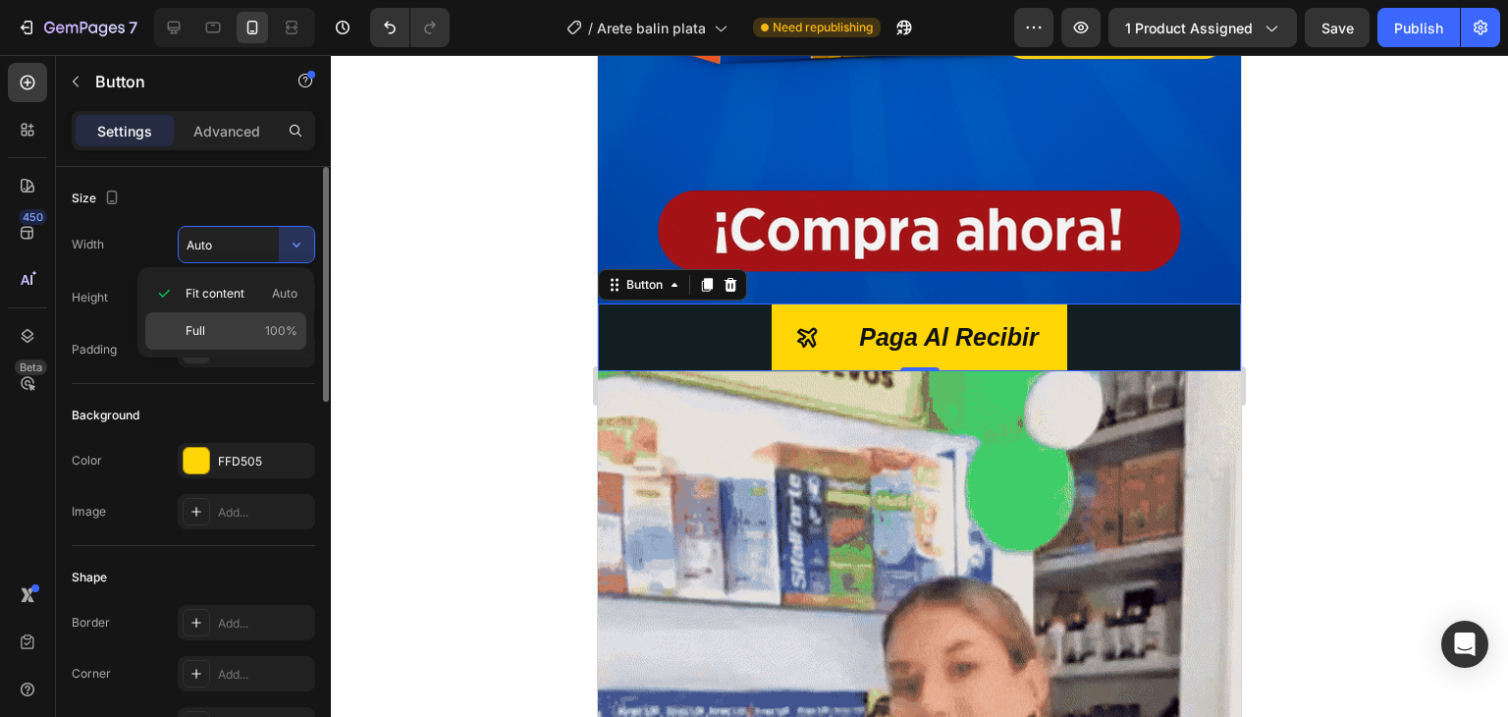
click at [271, 324] on span "100%" at bounding box center [281, 331] width 32 height 18
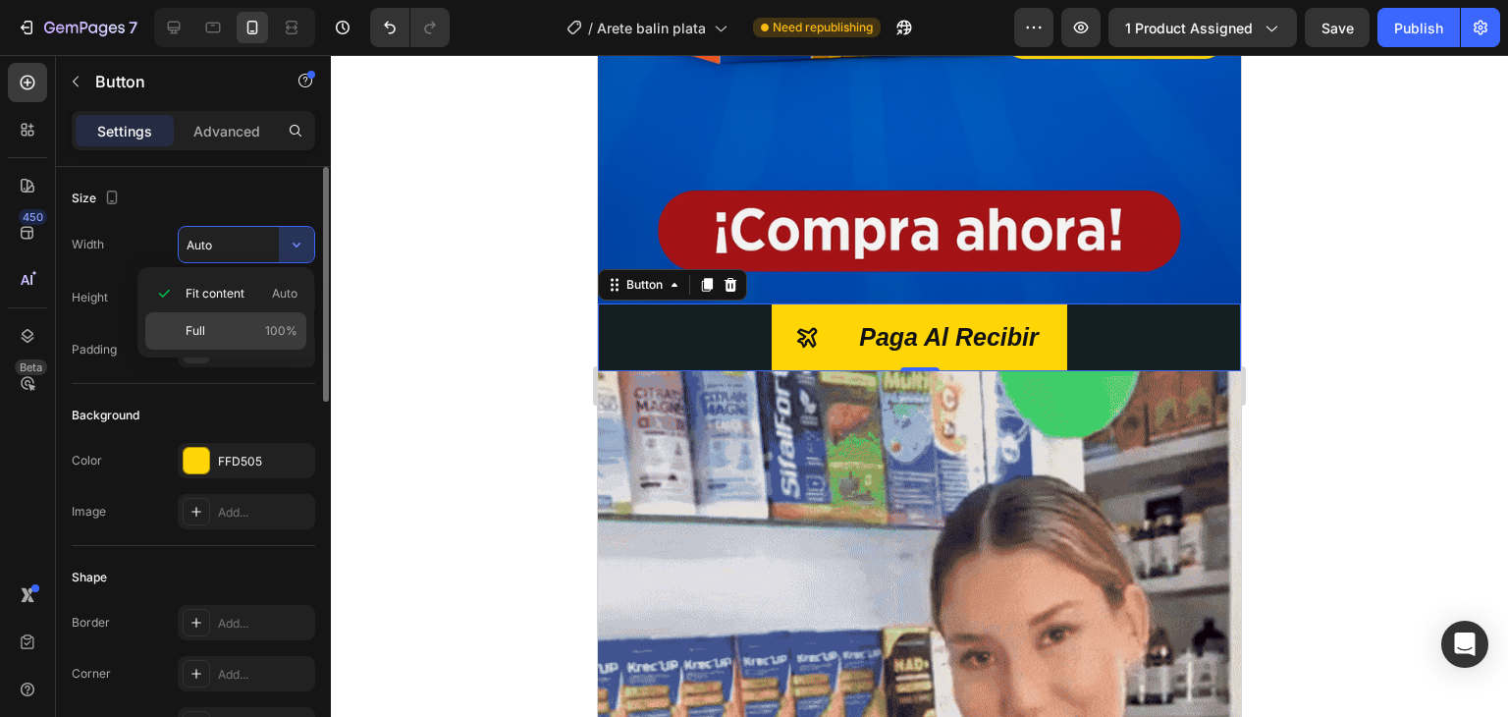
type input "100%"
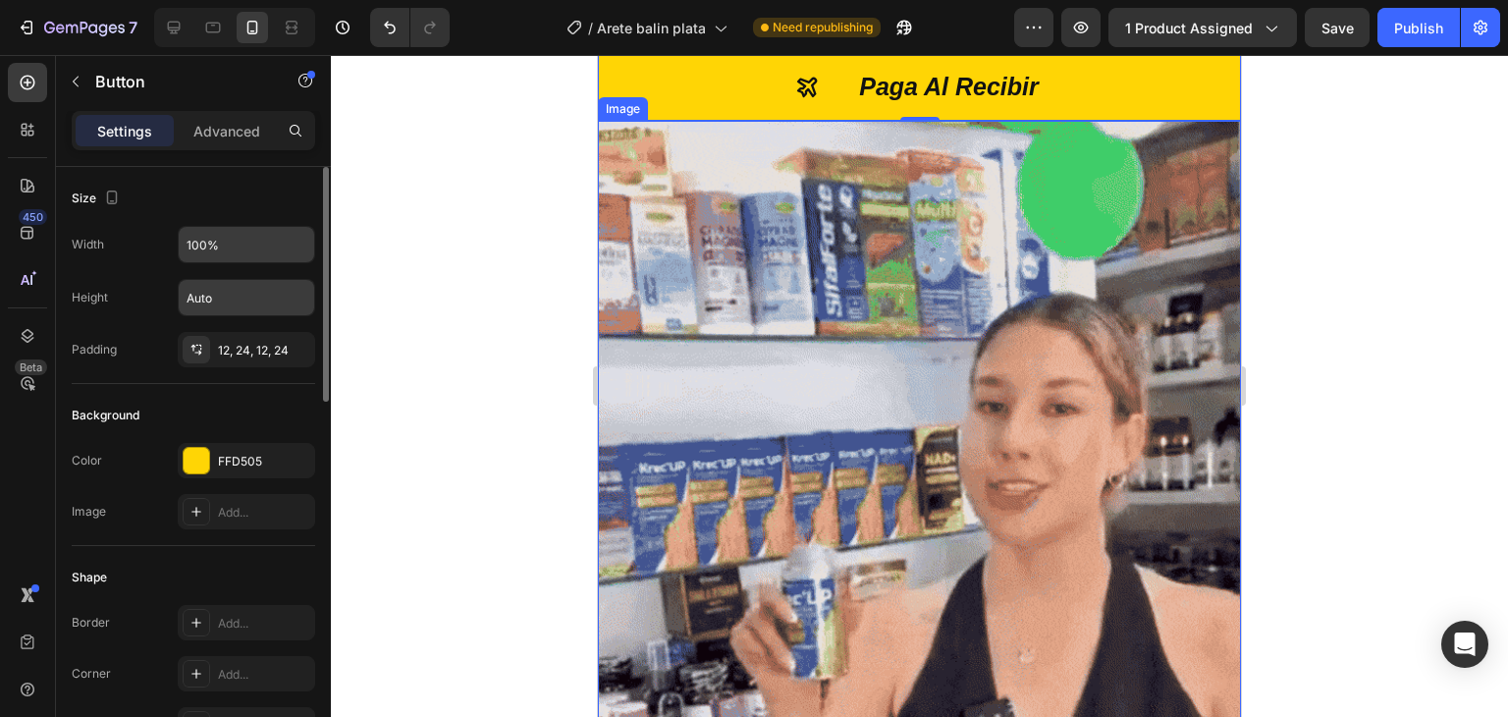
scroll to position [884, 0]
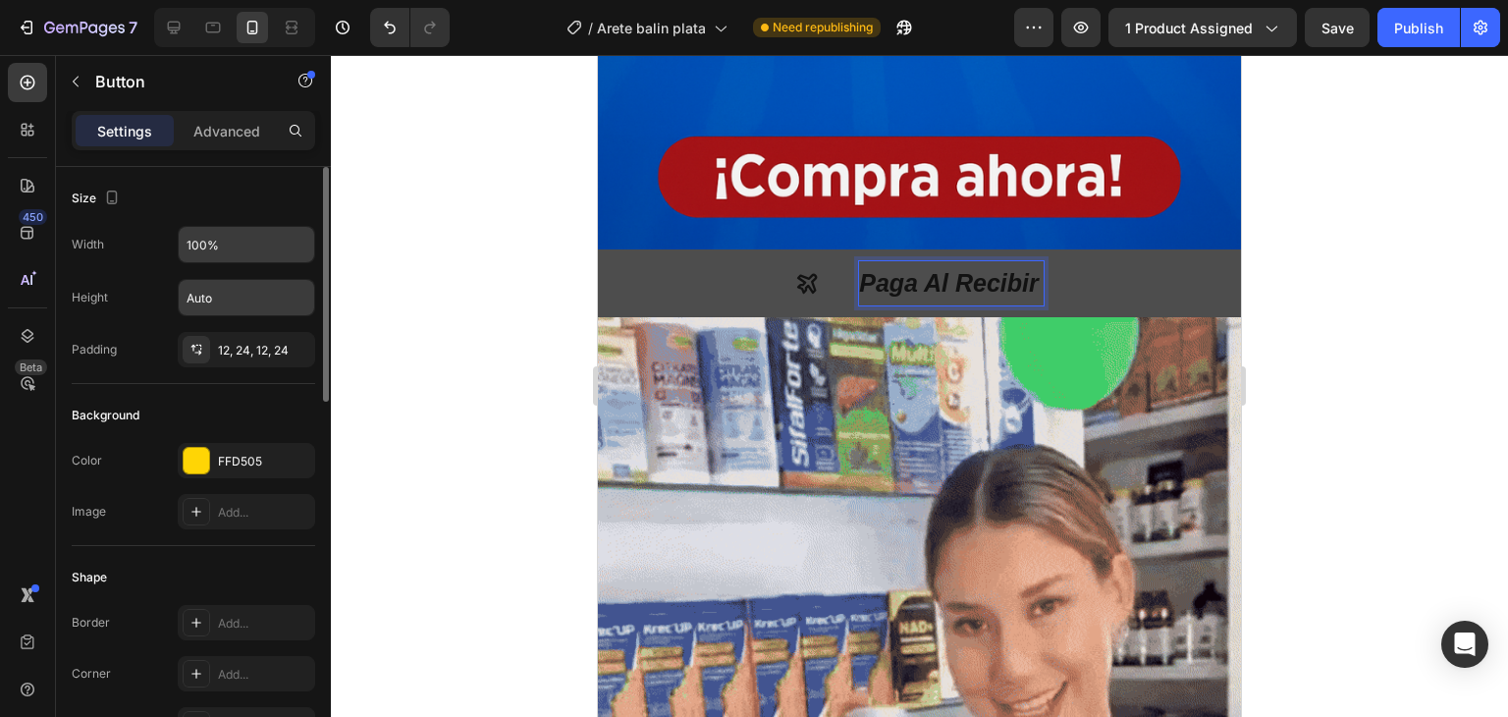
click at [919, 261] on p "Paga Al Recibir" at bounding box center [951, 283] width 184 height 44
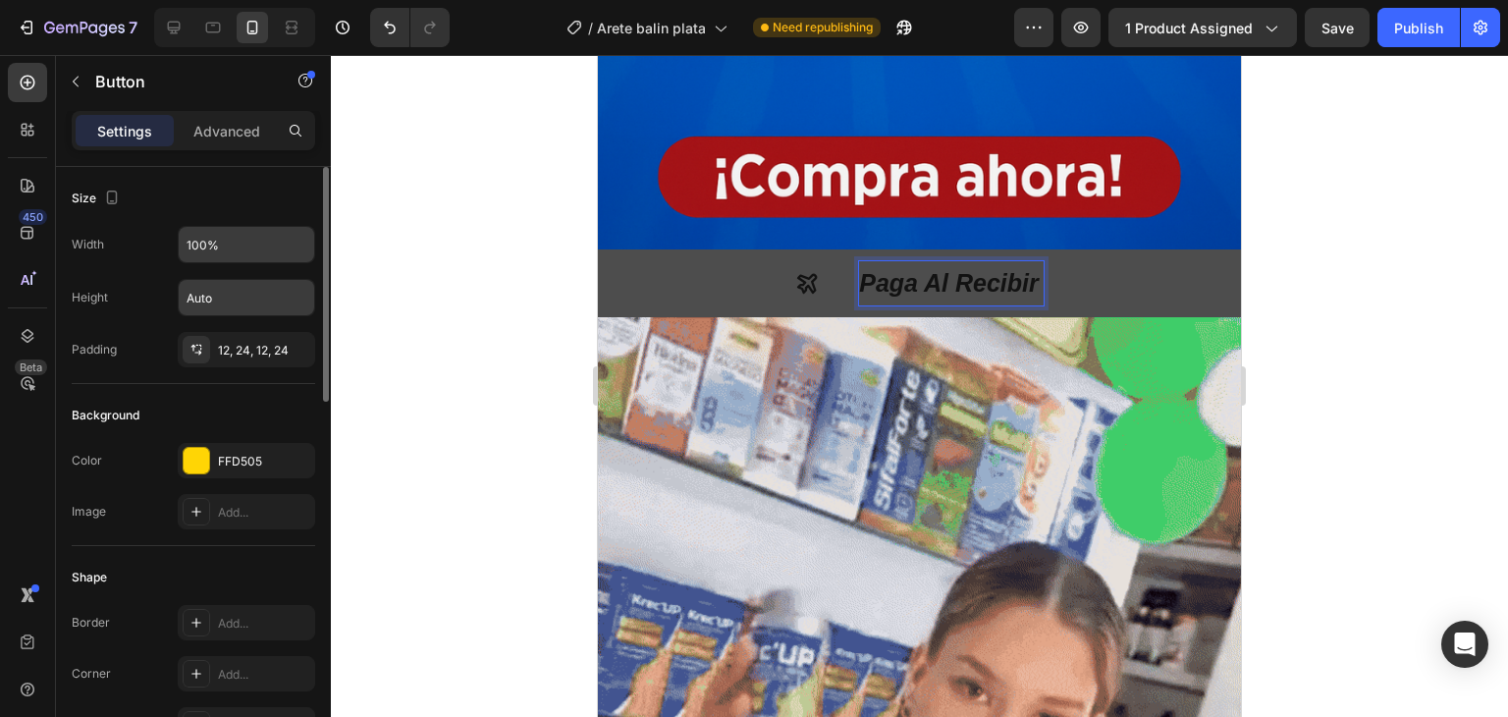
click at [1030, 261] on p "Paga Al Recibir" at bounding box center [951, 283] width 184 height 44
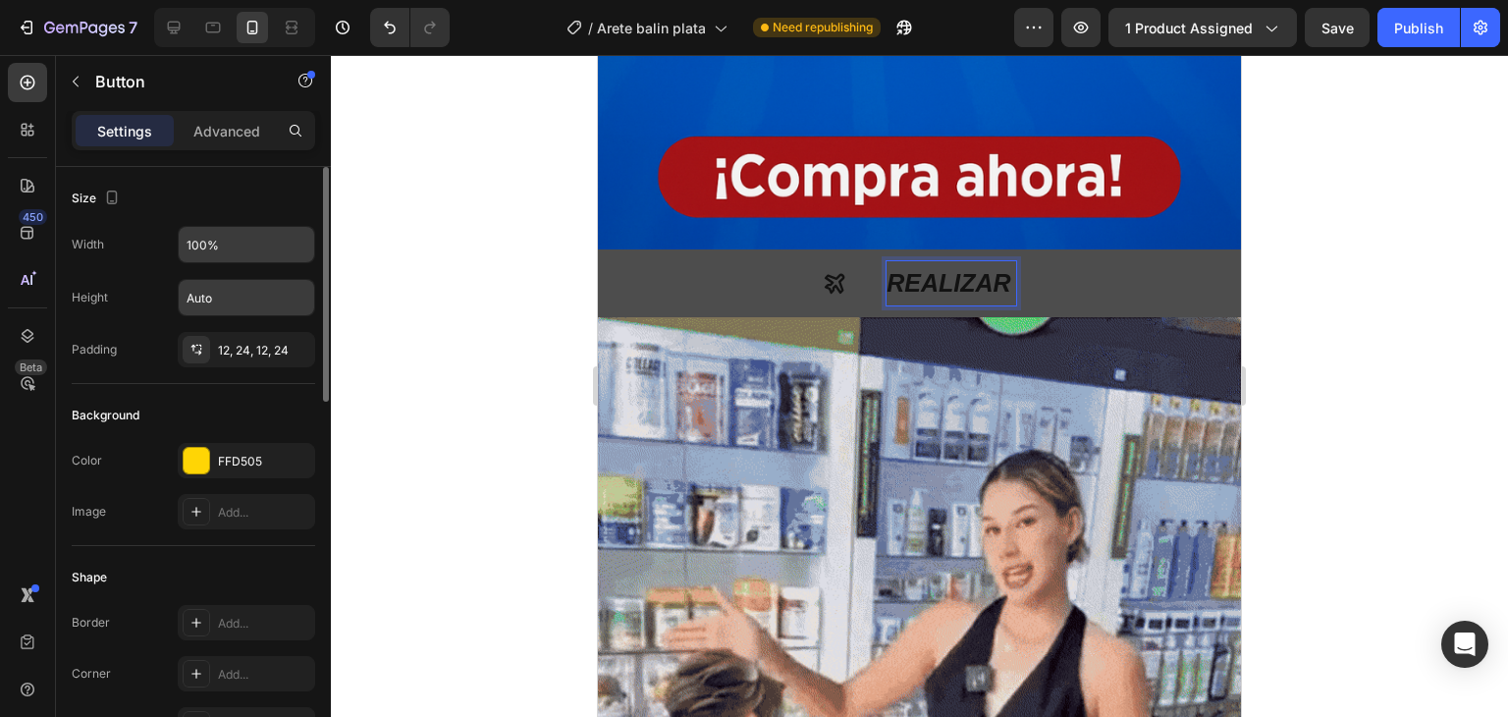
click at [598, 249] on button "REALIZAR" at bounding box center [919, 283] width 643 height 68
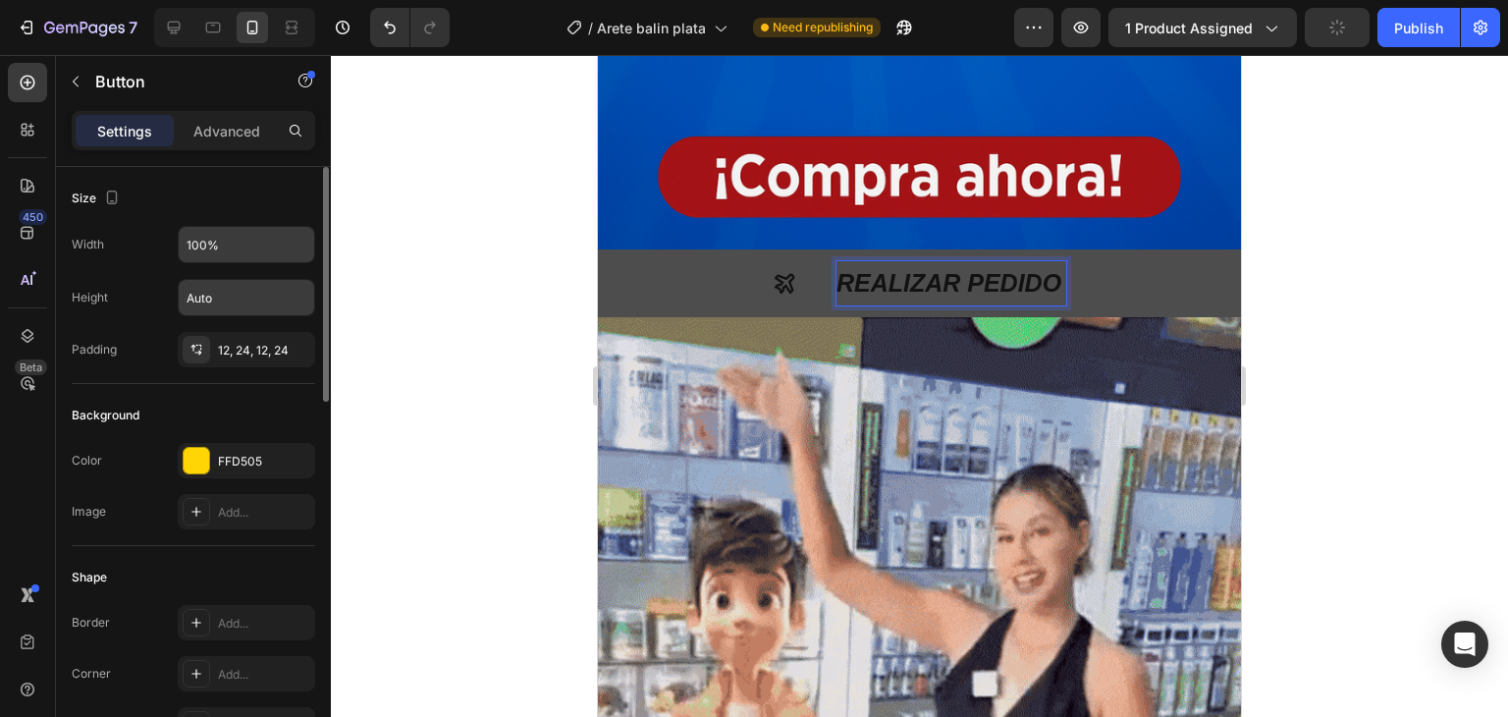
click at [598, 249] on button "REALIZAR PEDIDO" at bounding box center [919, 283] width 643 height 68
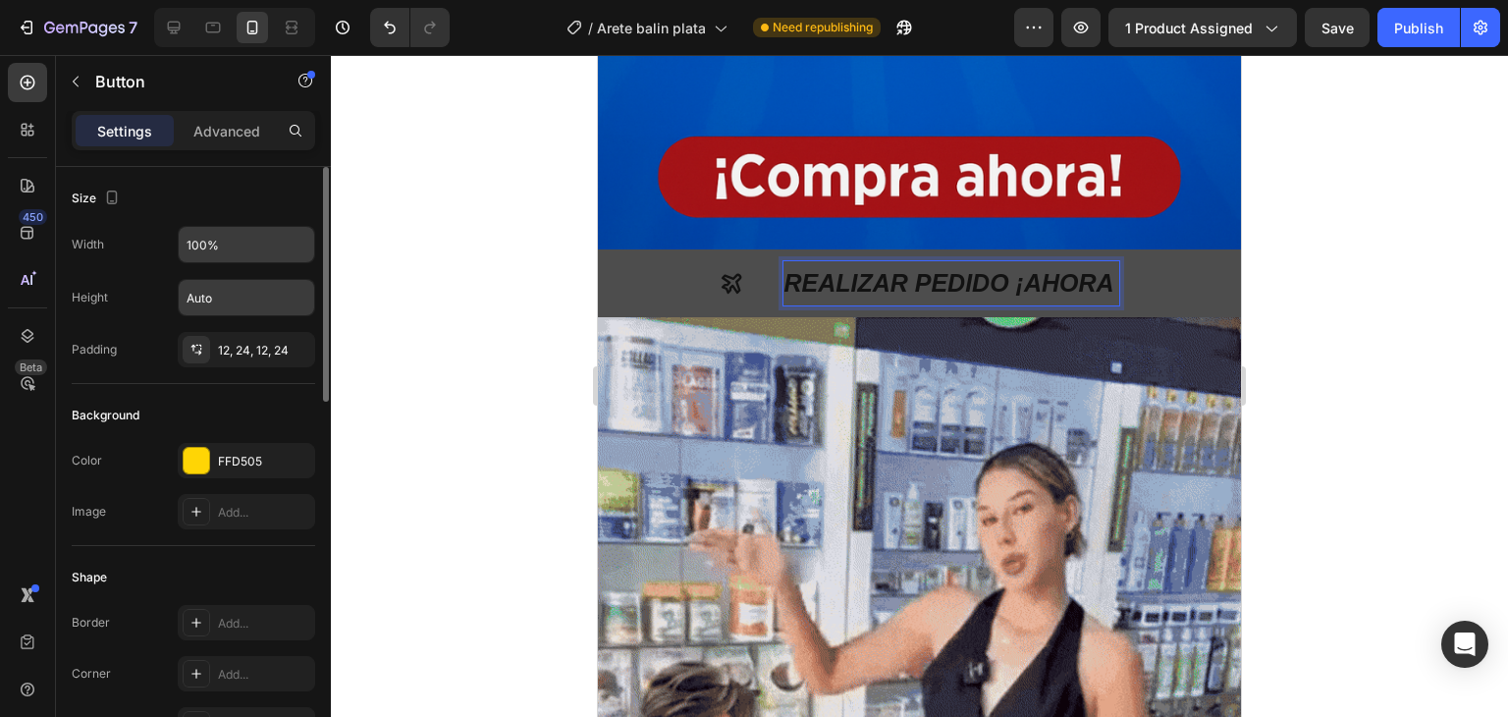
click at [1107, 262] on p "REALIZAR PEDIDO ¡AHORA" at bounding box center [951, 283] width 335 height 44
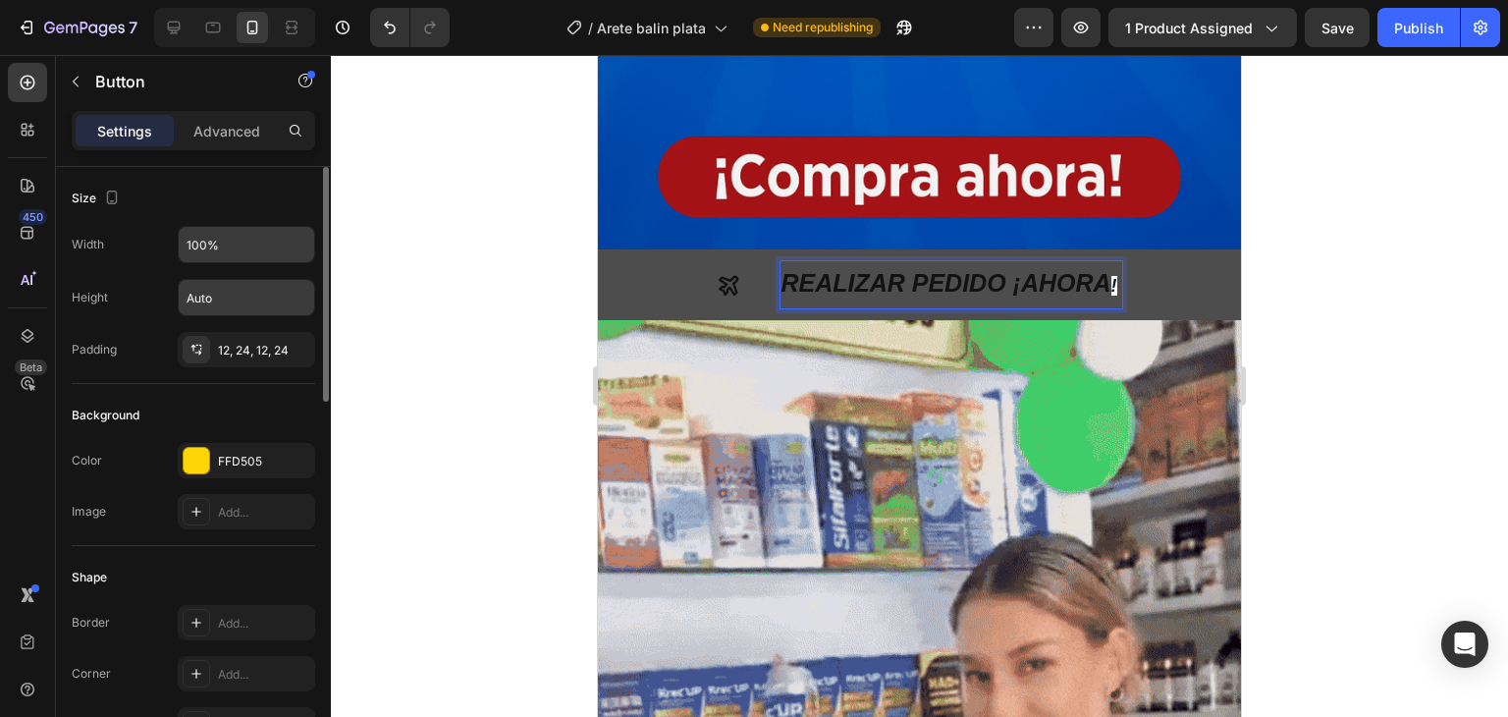
click at [1106, 263] on p "REALIZAR PEDIDO ¡AHORA !" at bounding box center [951, 284] width 341 height 47
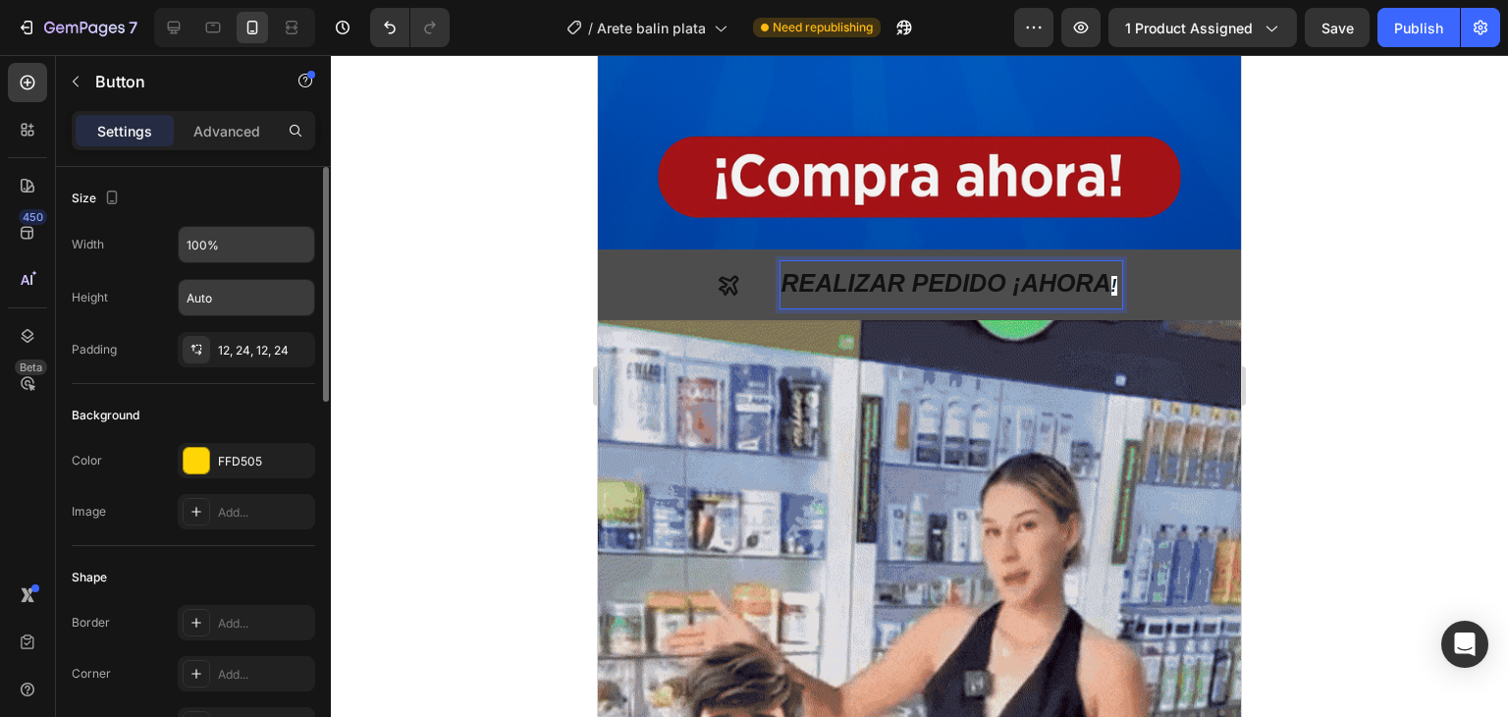
click at [1111, 276] on span "!" at bounding box center [1114, 286] width 6 height 20
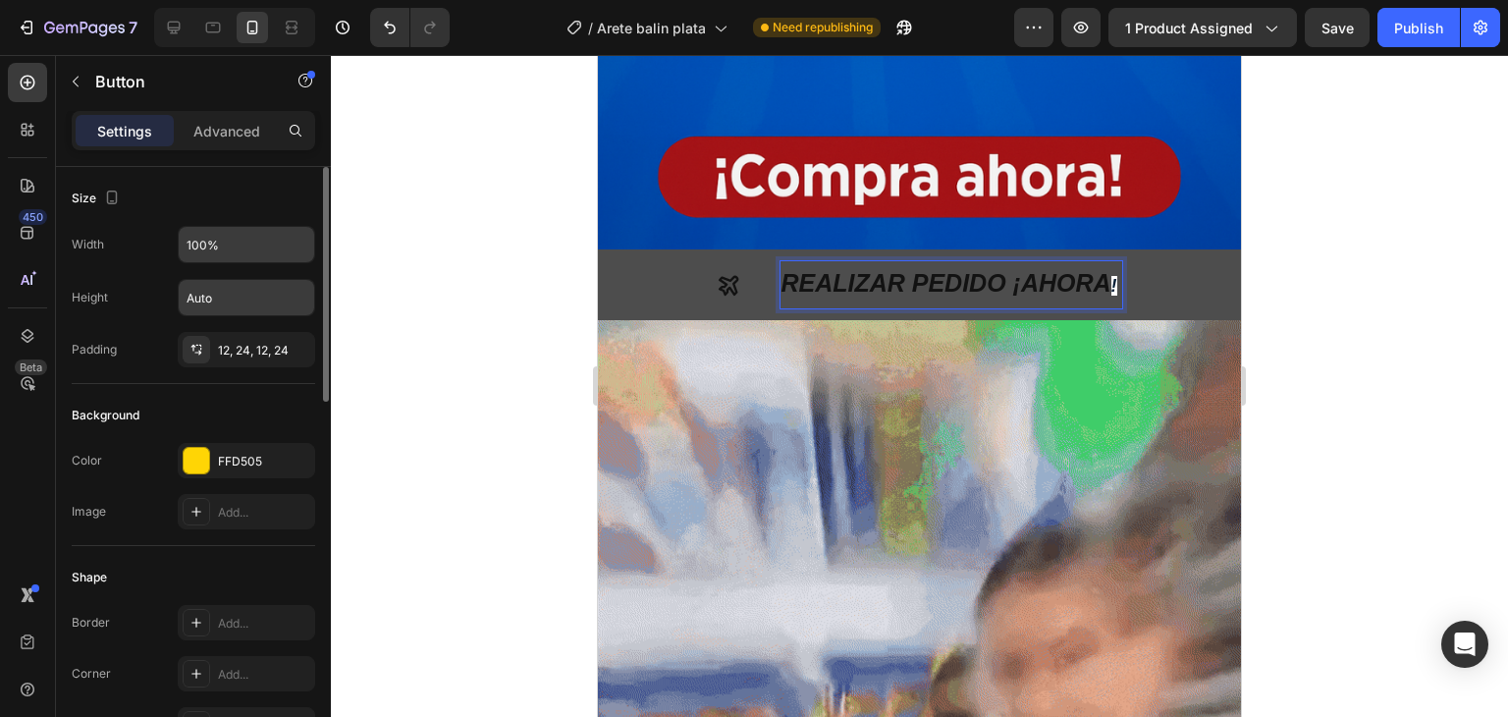
click at [1116, 265] on button "REALIZAR PEDIDO ¡AHORA !" at bounding box center [919, 284] width 643 height 71
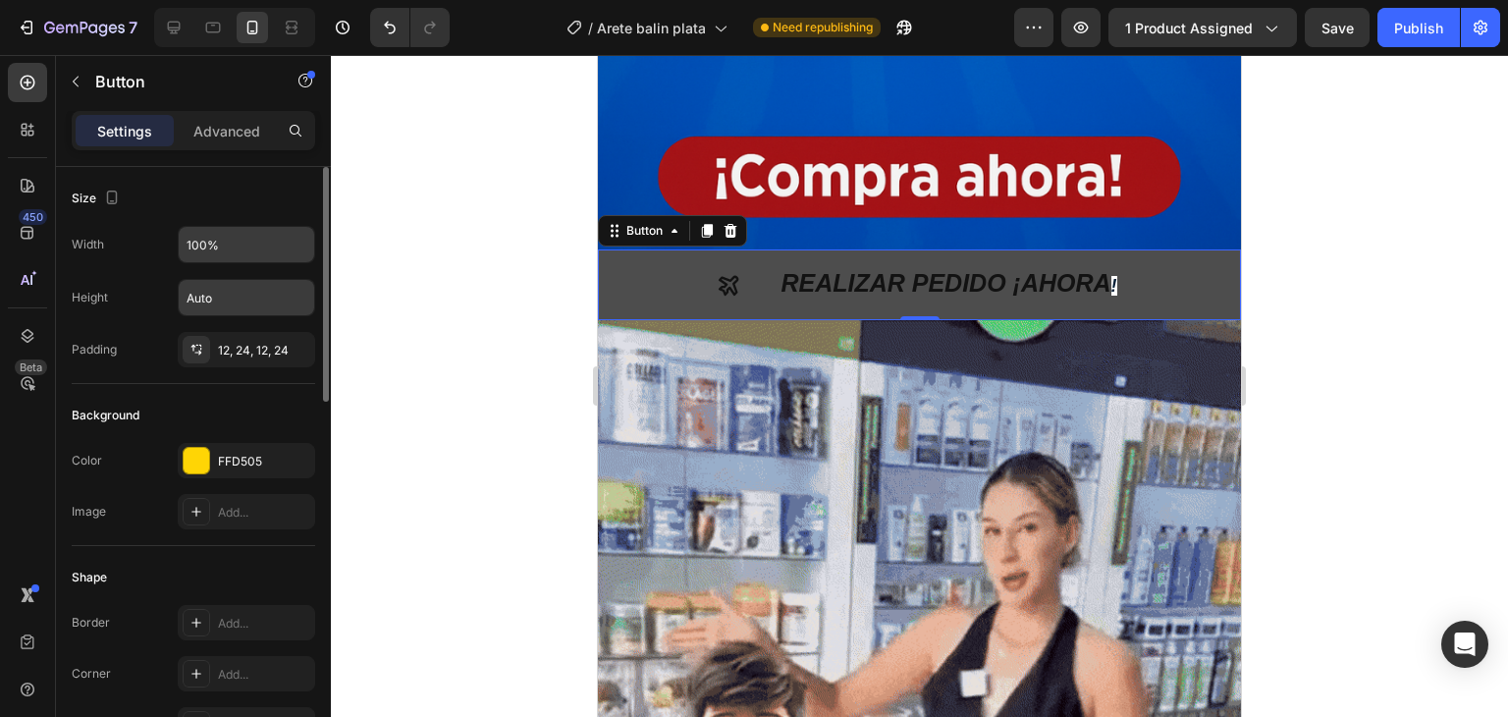
click at [1130, 260] on button "REALIZAR PEDIDO ¡AHORA !" at bounding box center [919, 284] width 643 height 71
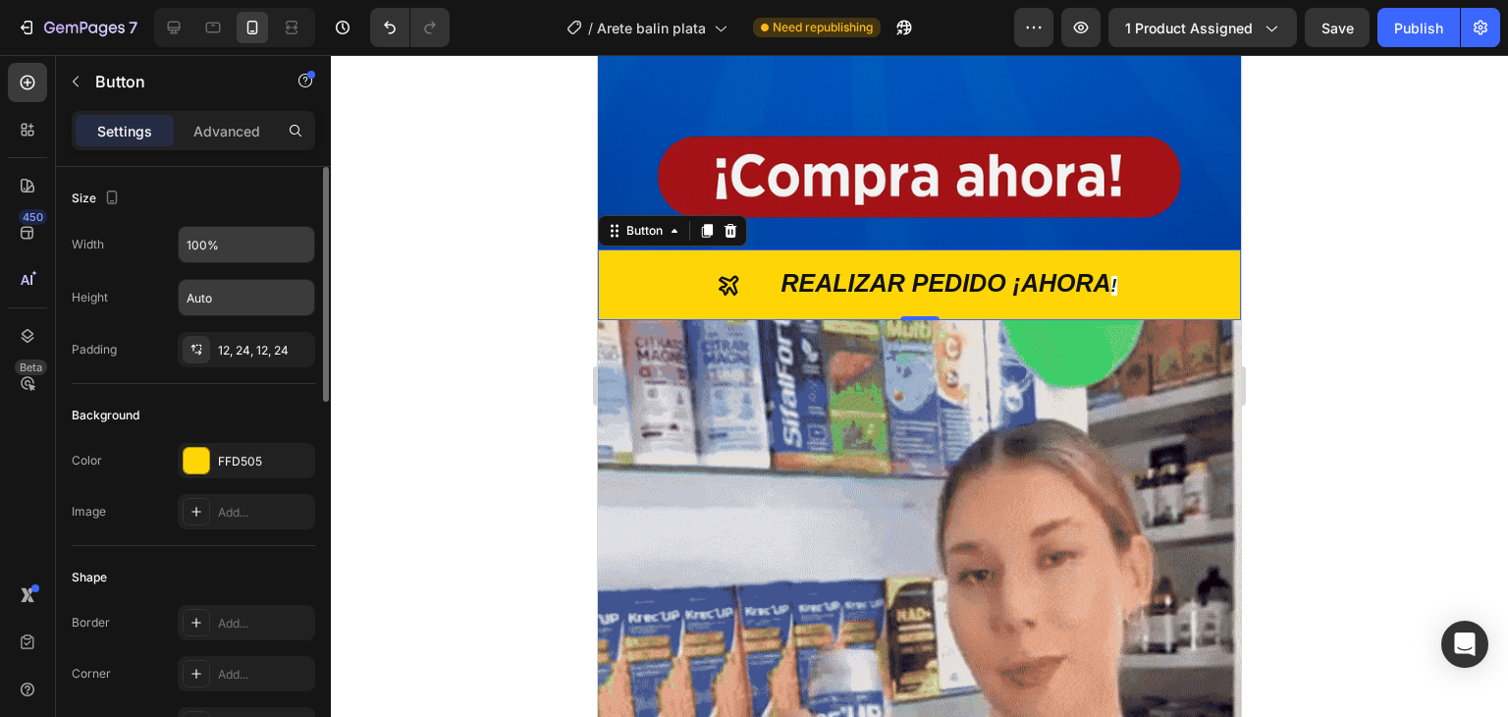
click at [360, 259] on div at bounding box center [919, 386] width 1177 height 662
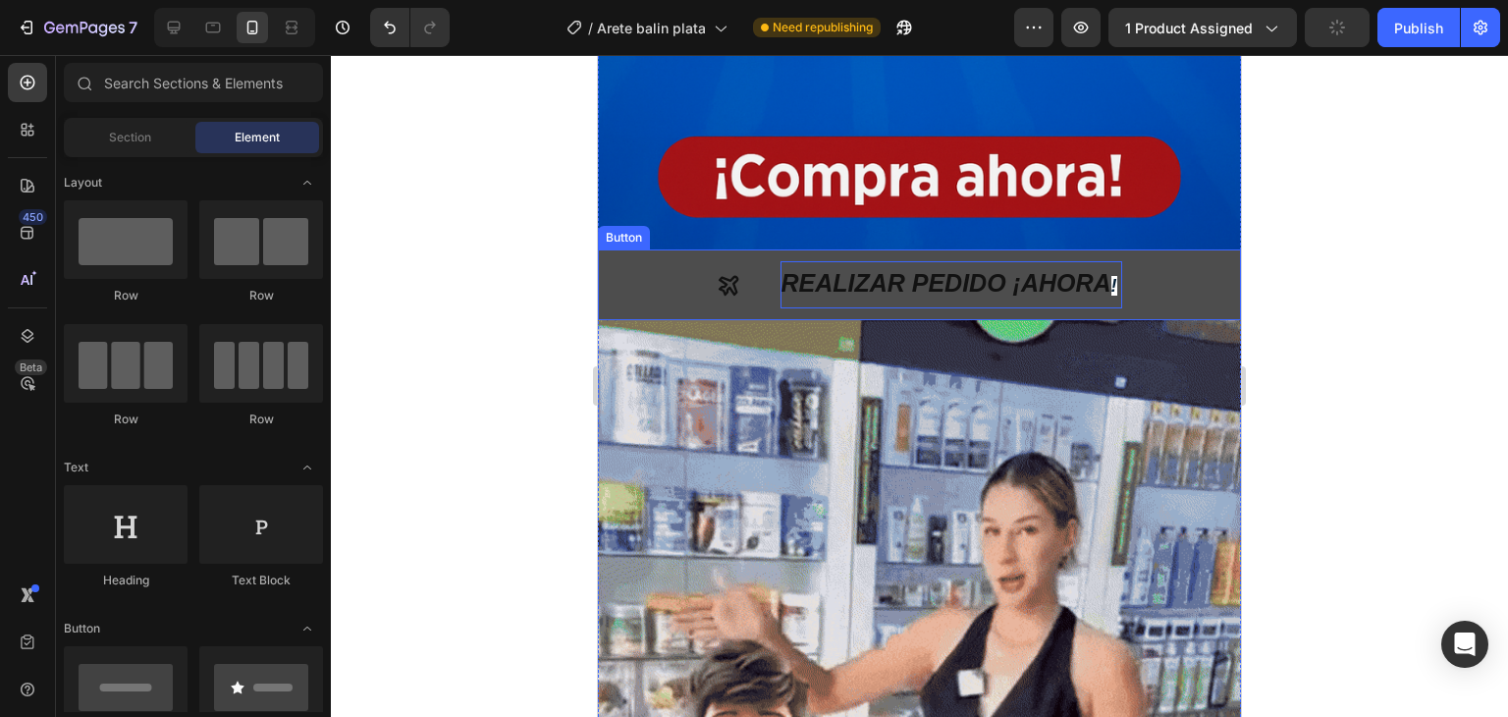
click at [1111, 276] on span "!" at bounding box center [1114, 286] width 6 height 20
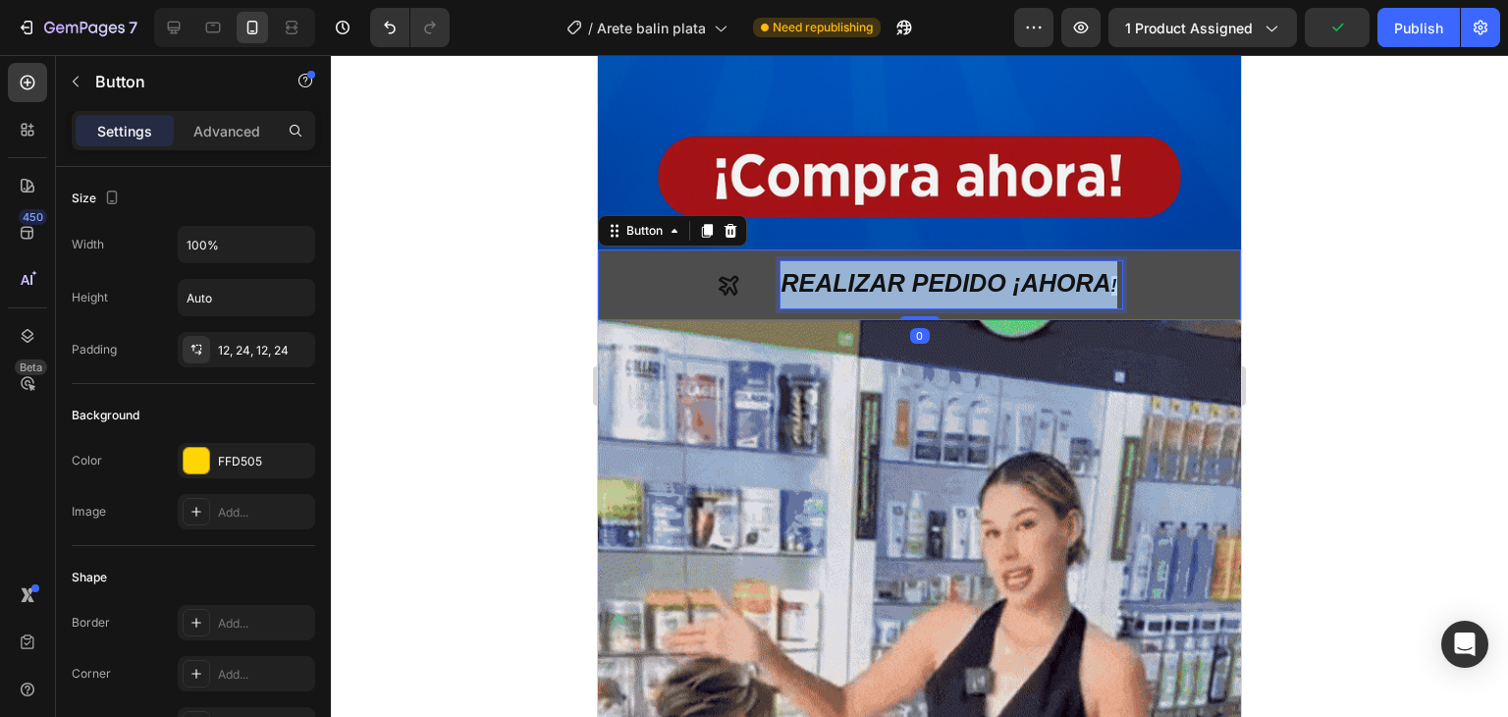
click at [1110, 261] on p "REALIZAR PEDIDO ¡AHORA !" at bounding box center [951, 284] width 341 height 47
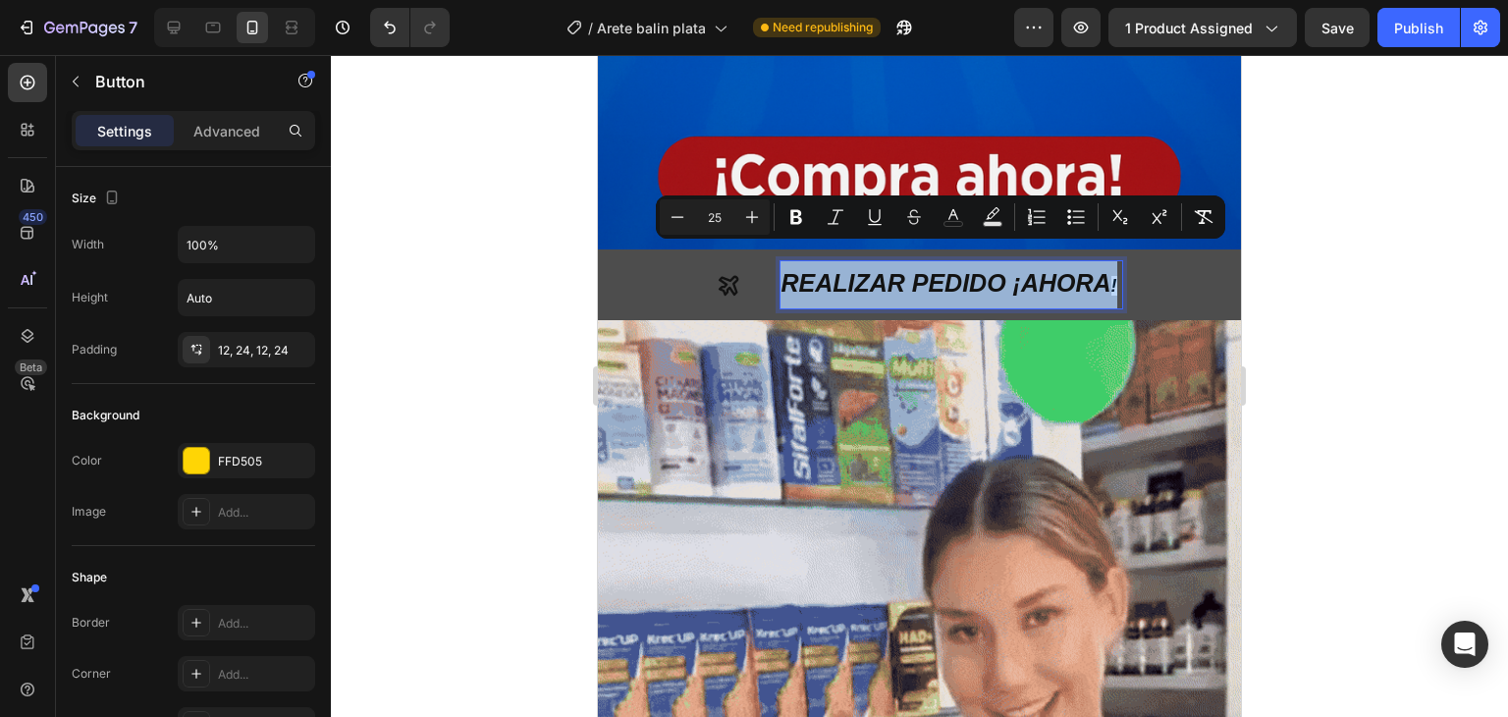
click at [1110, 261] on p "REALIZAR PEDIDO ¡AHORA !" at bounding box center [951, 284] width 341 height 47
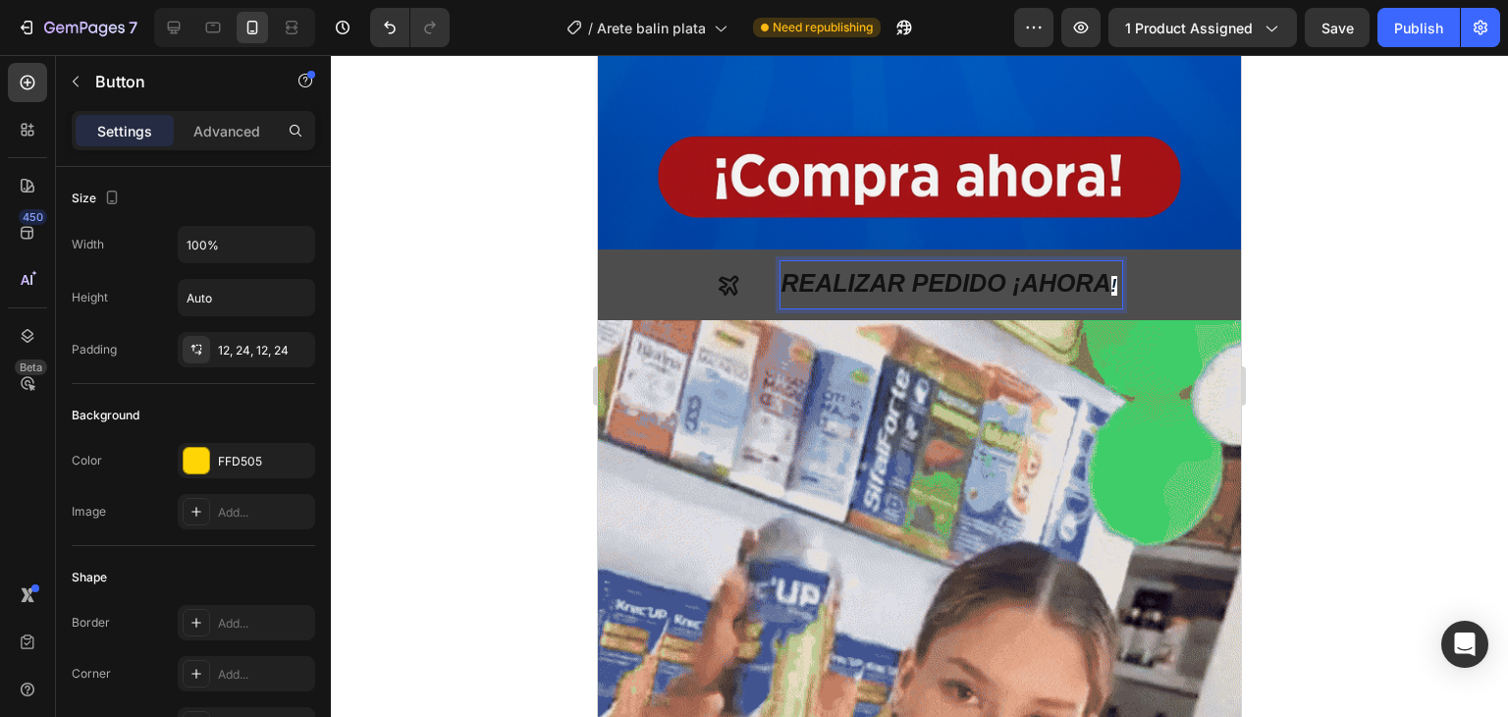
click at [1111, 276] on span "!" at bounding box center [1114, 286] width 6 height 20
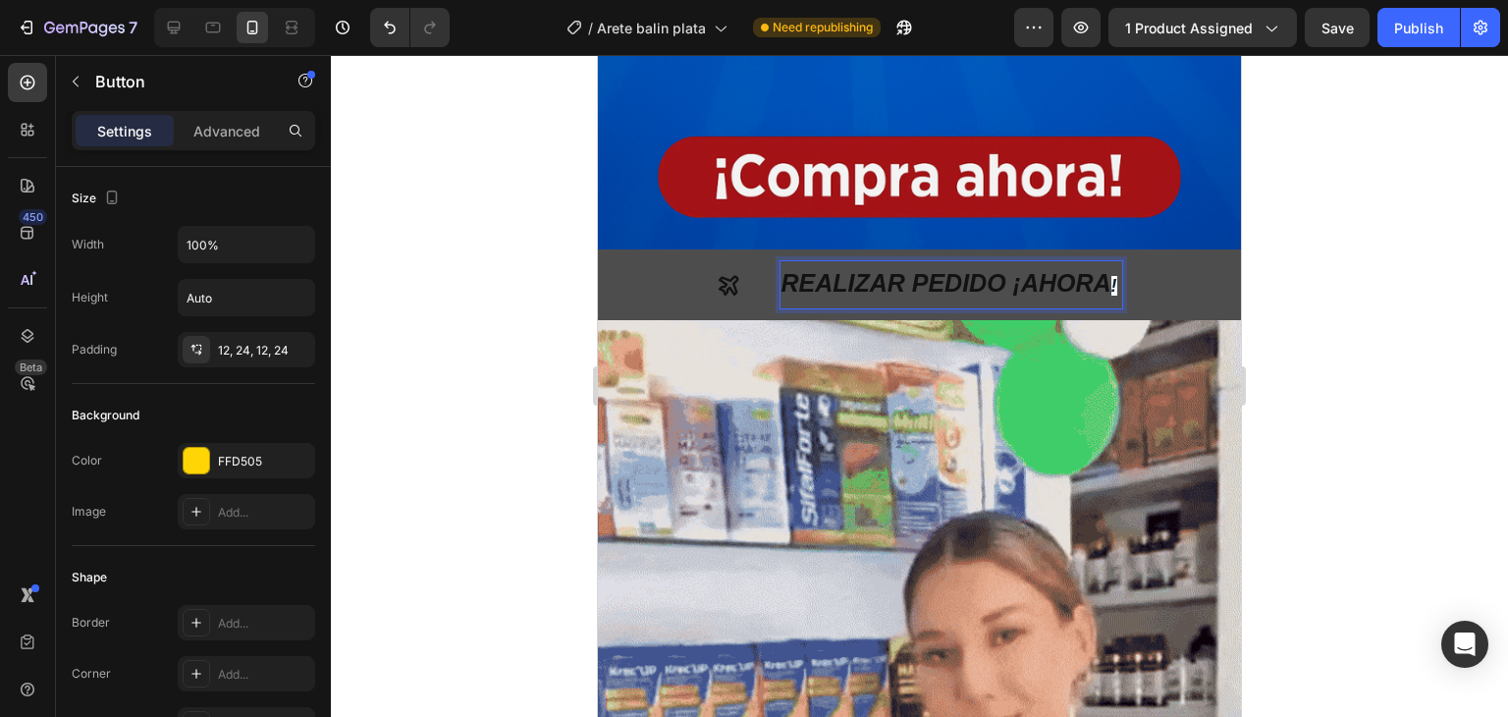
click at [1111, 276] on span "!" at bounding box center [1114, 286] width 6 height 20
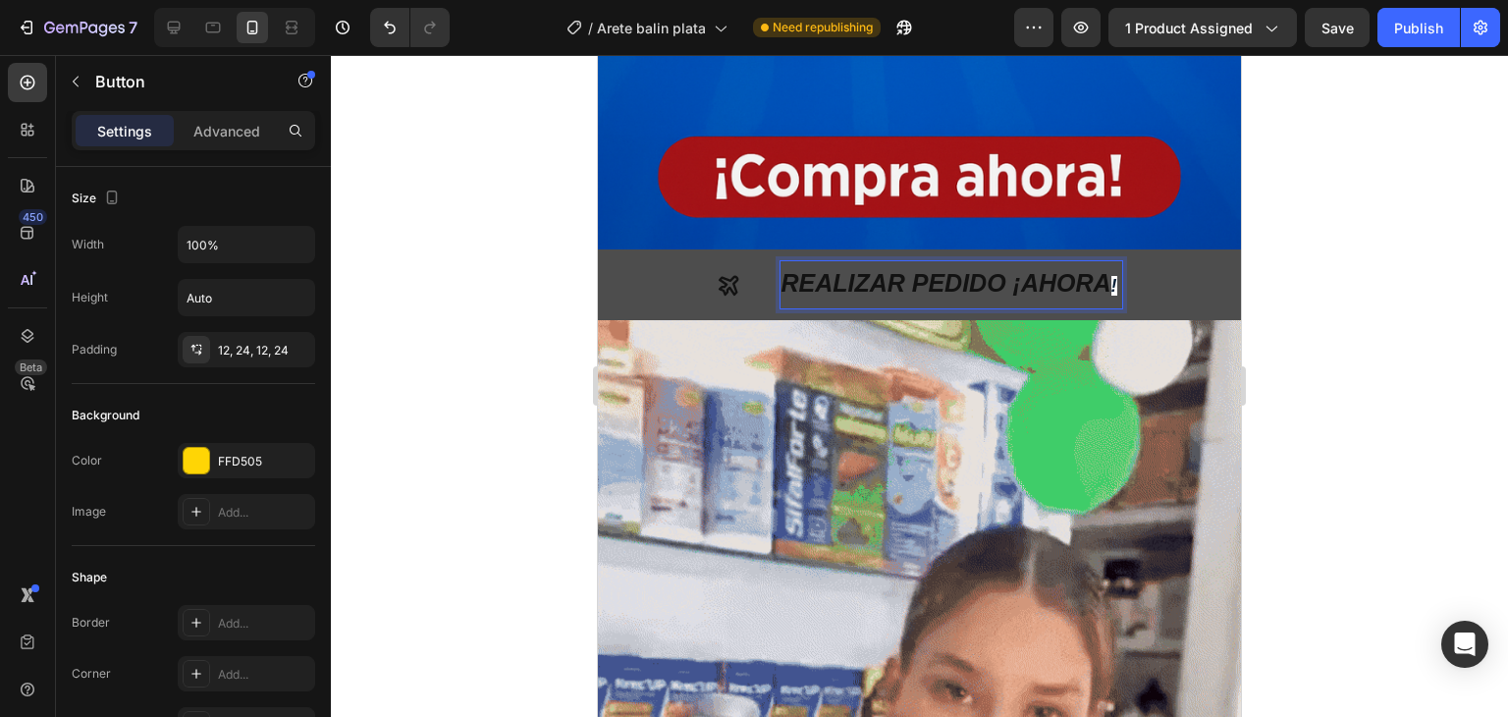
click at [1111, 276] on span "!" at bounding box center [1114, 286] width 6 height 20
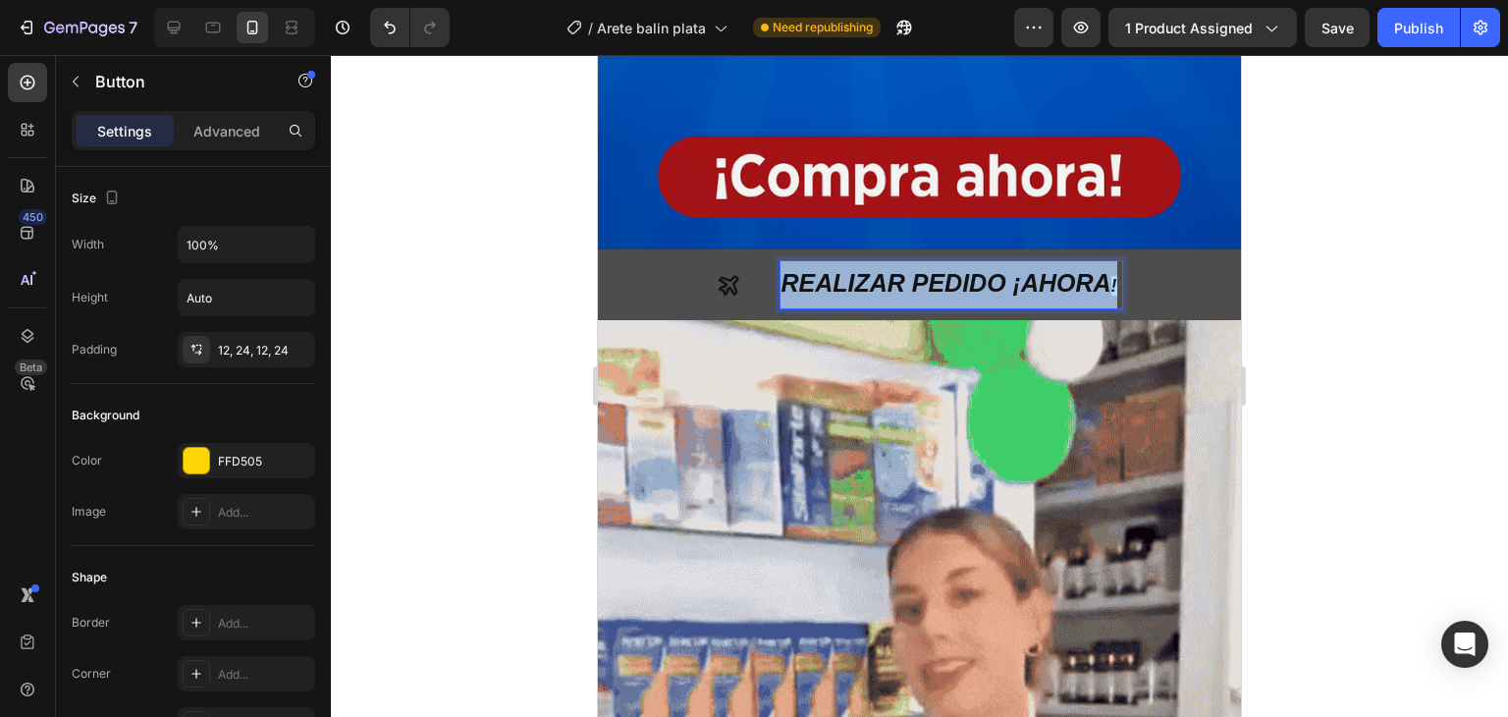
click at [1111, 276] on span "!" at bounding box center [1114, 286] width 6 height 20
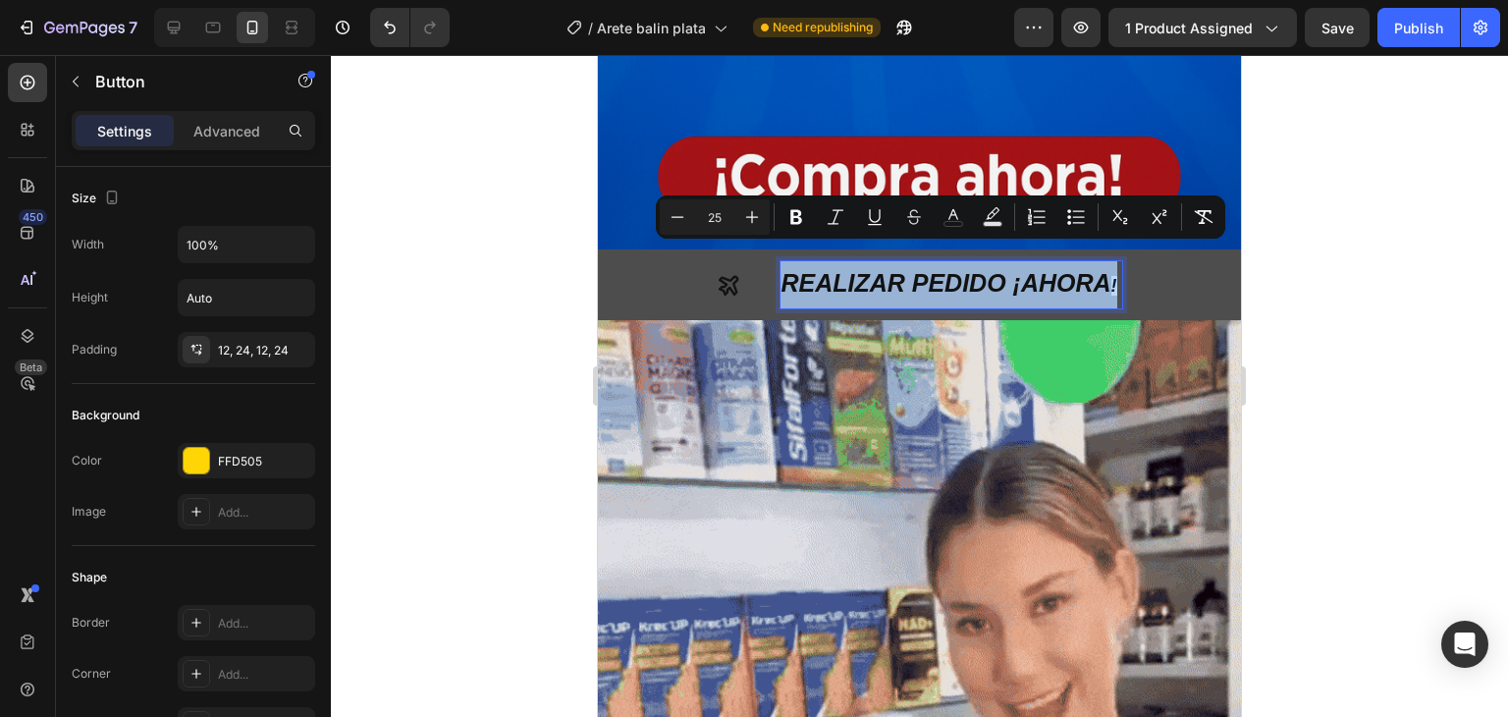
click at [1111, 276] on span "!" at bounding box center [1114, 286] width 6 height 20
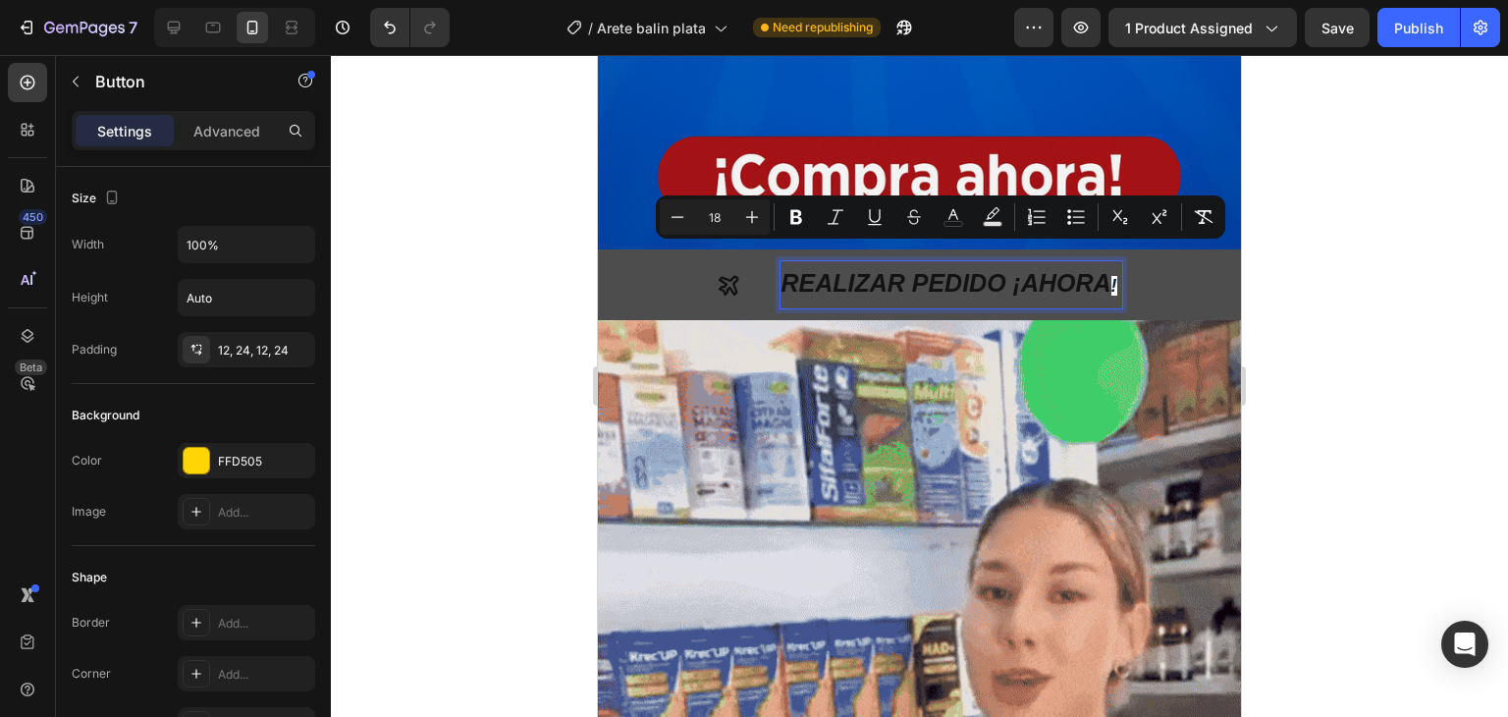
click at [1111, 276] on span "!" at bounding box center [1114, 286] width 6 height 20
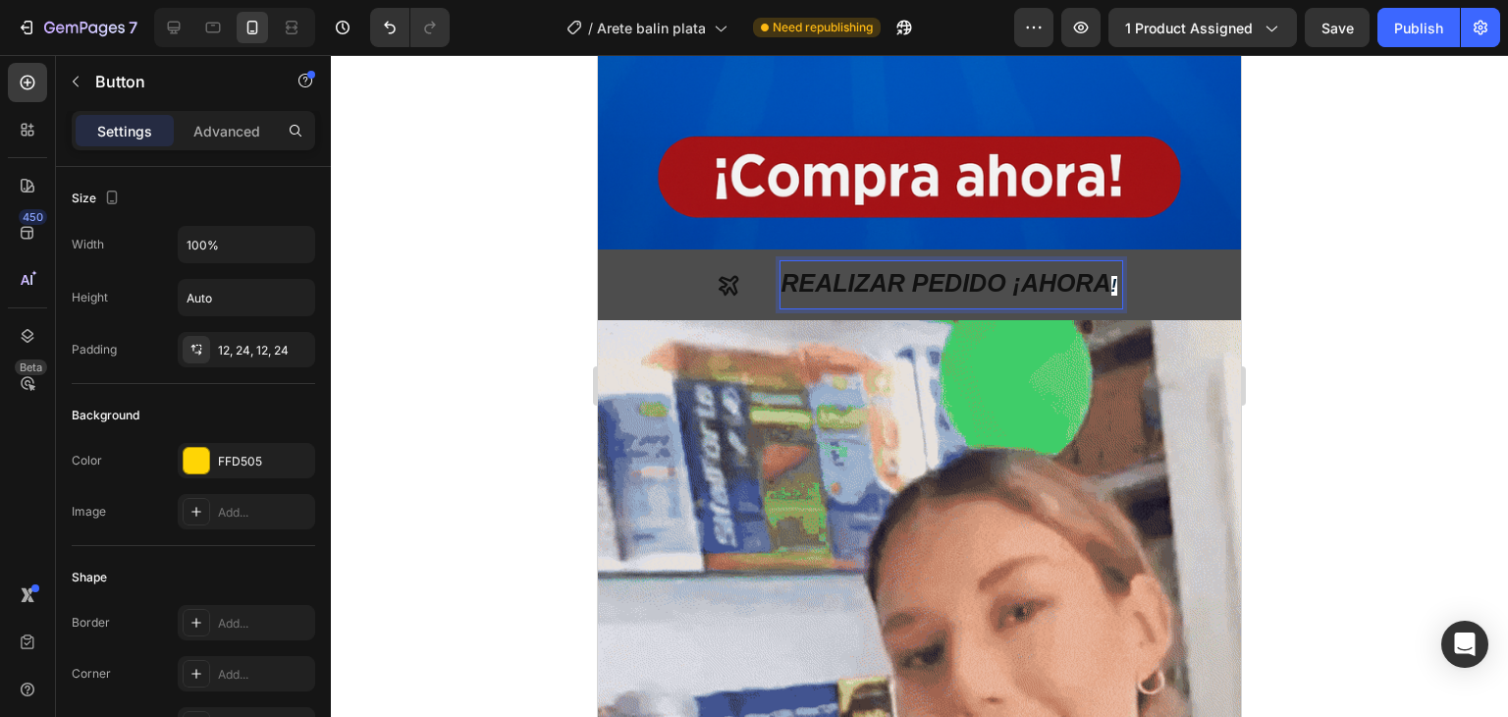
click at [1110, 261] on p "REALIZAR PEDIDO ¡AHORA !" at bounding box center [951, 284] width 341 height 47
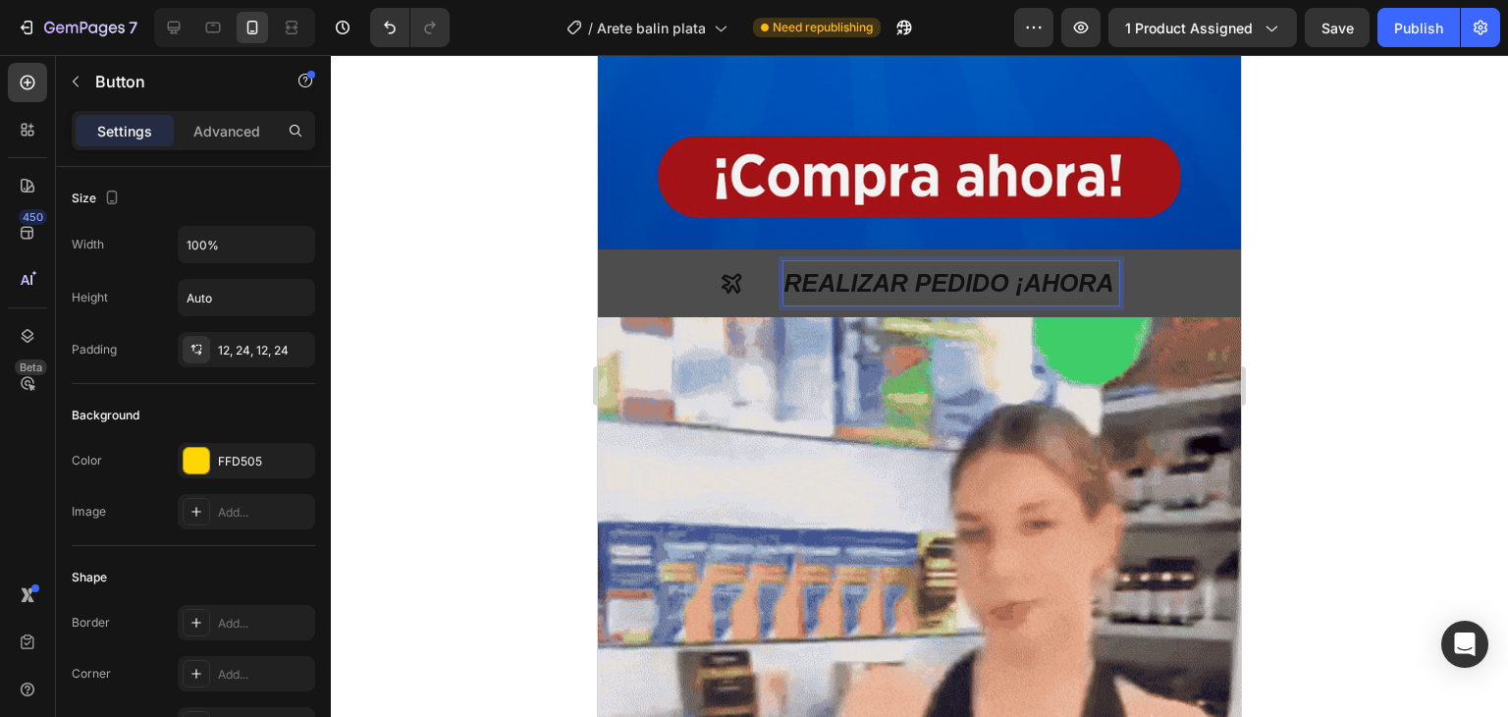
click at [1105, 261] on p "REALIZAR PEDIDO ¡AHORA" at bounding box center [951, 283] width 335 height 44
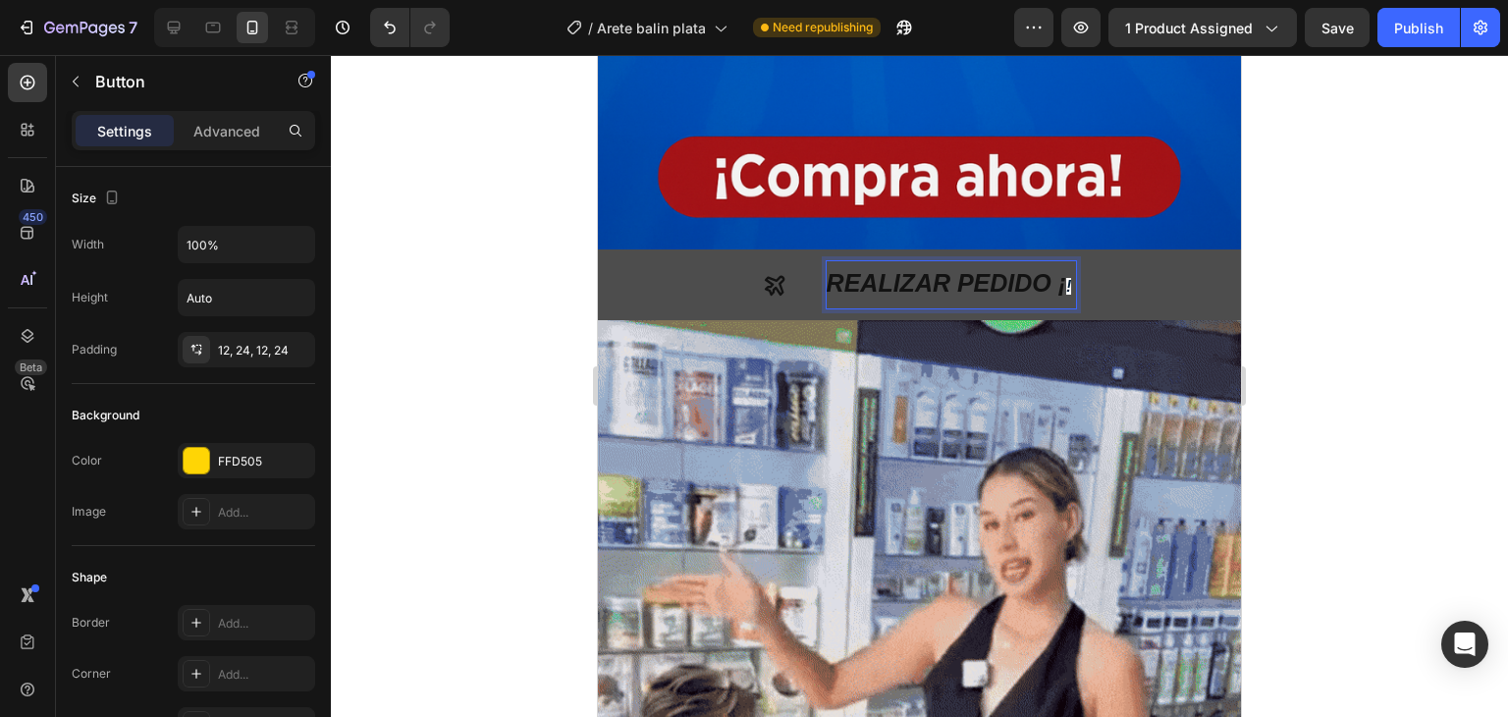
click at [1066, 278] on span "!" at bounding box center [1068, 286] width 5 height 17
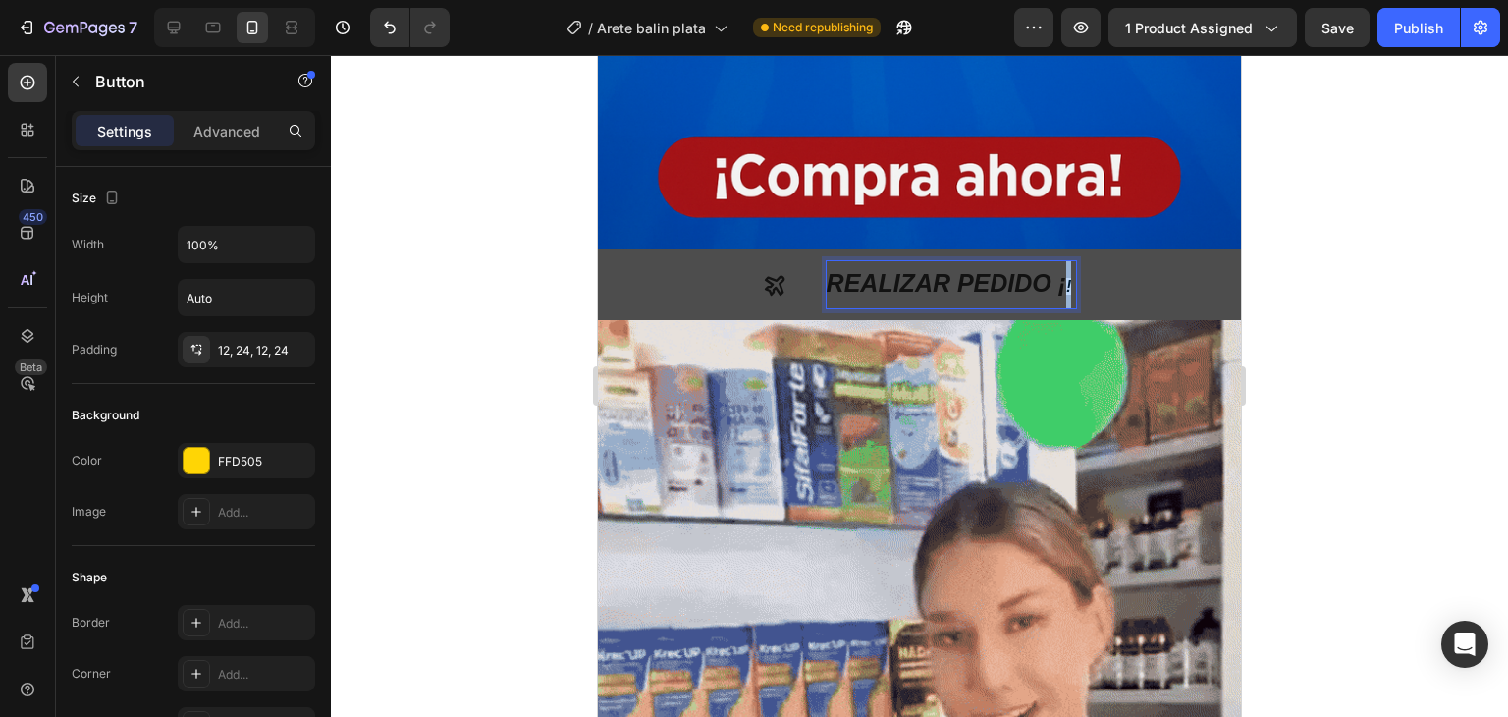
click at [1066, 278] on span "!" at bounding box center [1068, 286] width 5 height 17
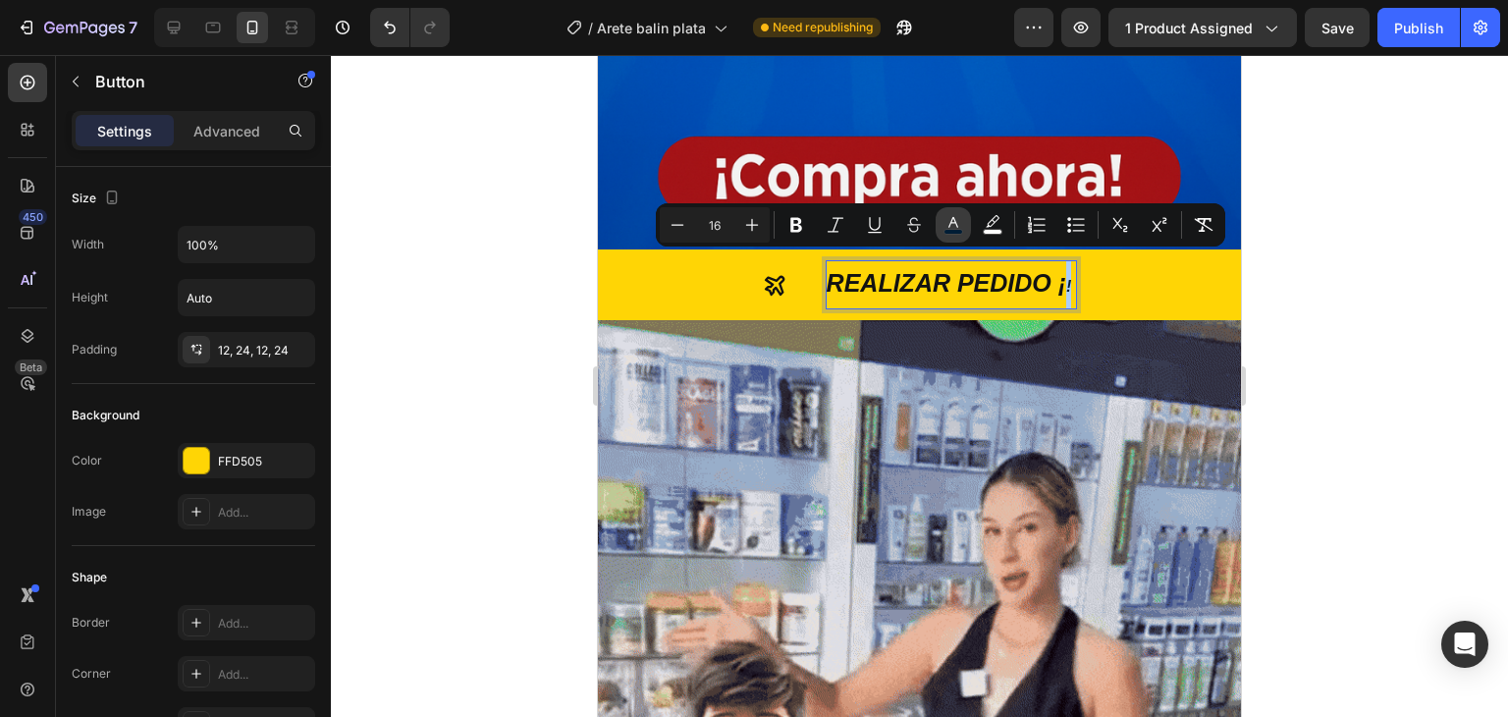
click at [954, 236] on button "color" at bounding box center [953, 224] width 35 height 35
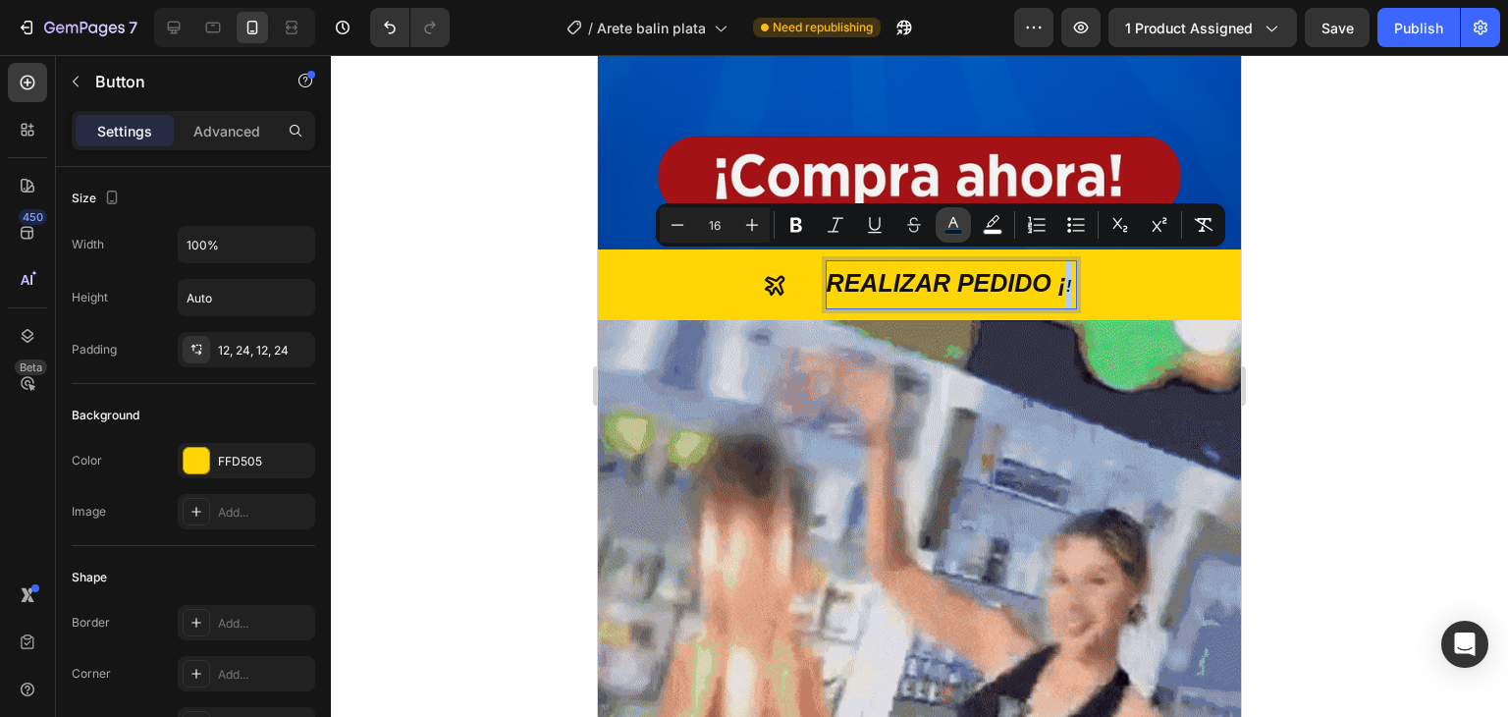
type input "001D35"
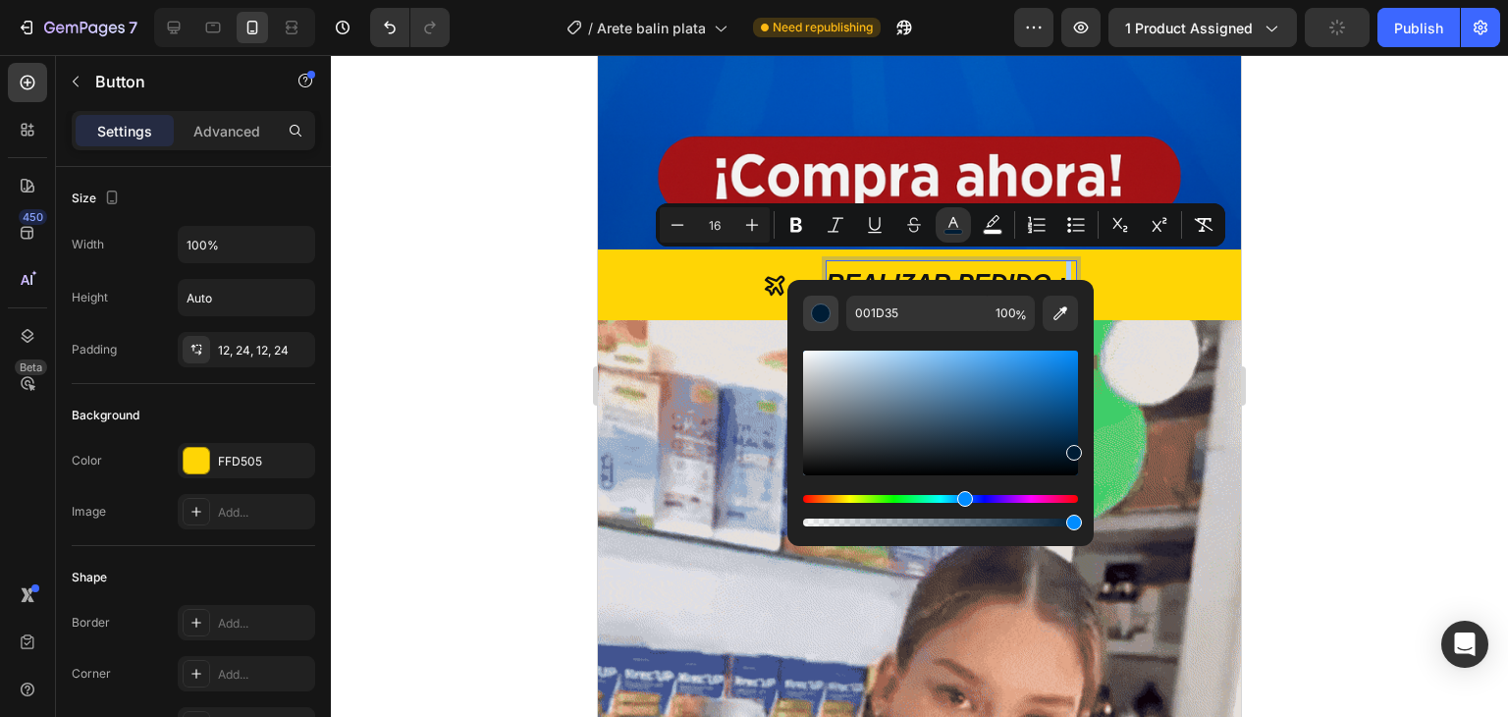
click at [826, 311] on div "Editor contextual toolbar" at bounding box center [821, 313] width 20 height 20
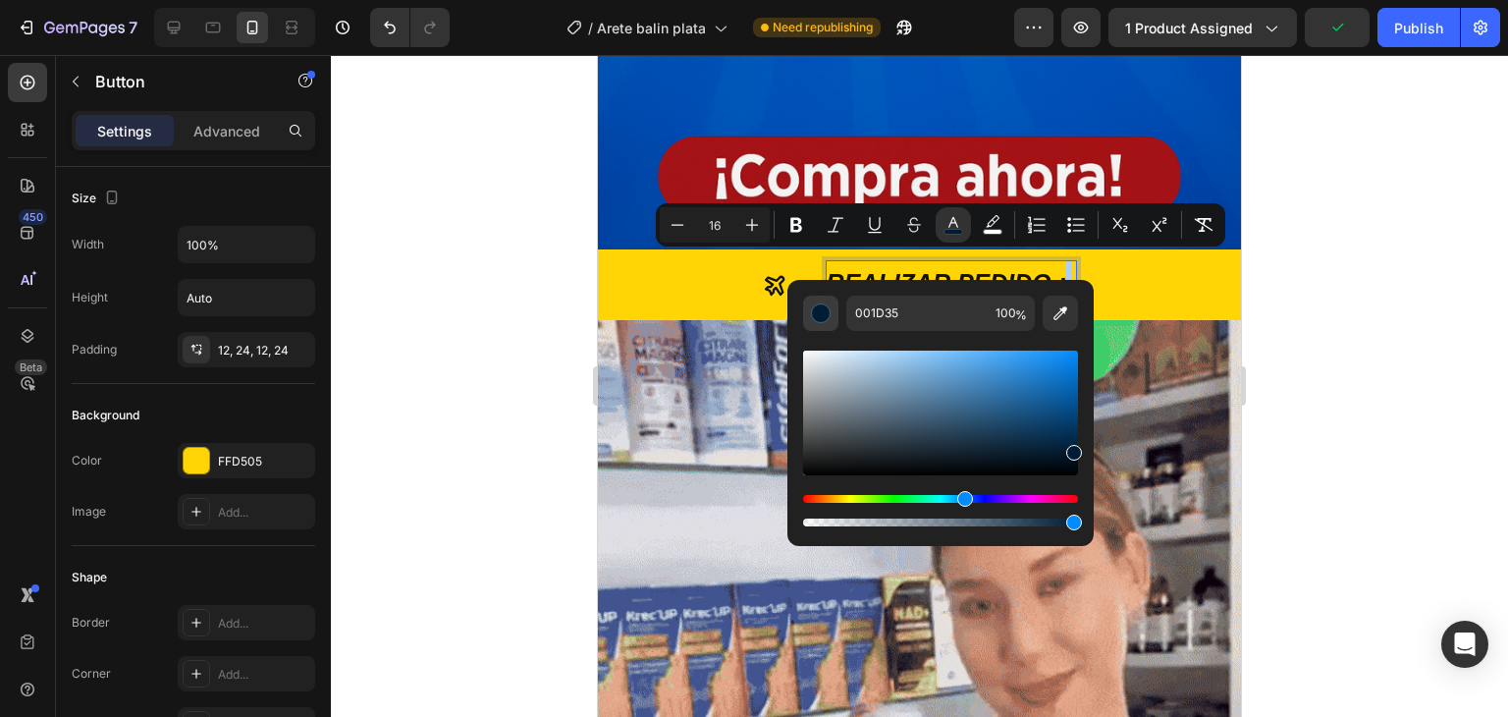
click at [826, 313] on div "Editor contextual toolbar" at bounding box center [821, 313] width 20 height 20
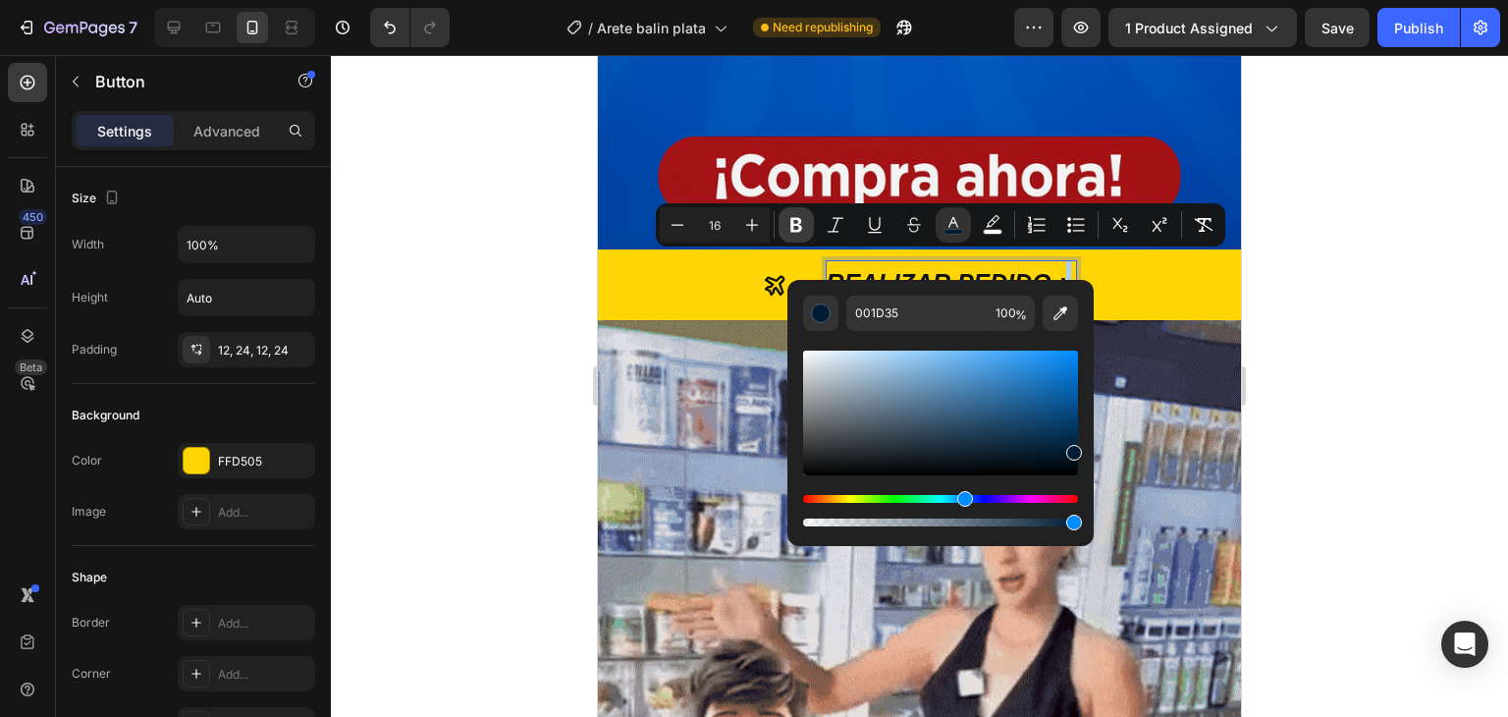
click at [802, 230] on icon "Editor contextual toolbar" at bounding box center [796, 225] width 20 height 20
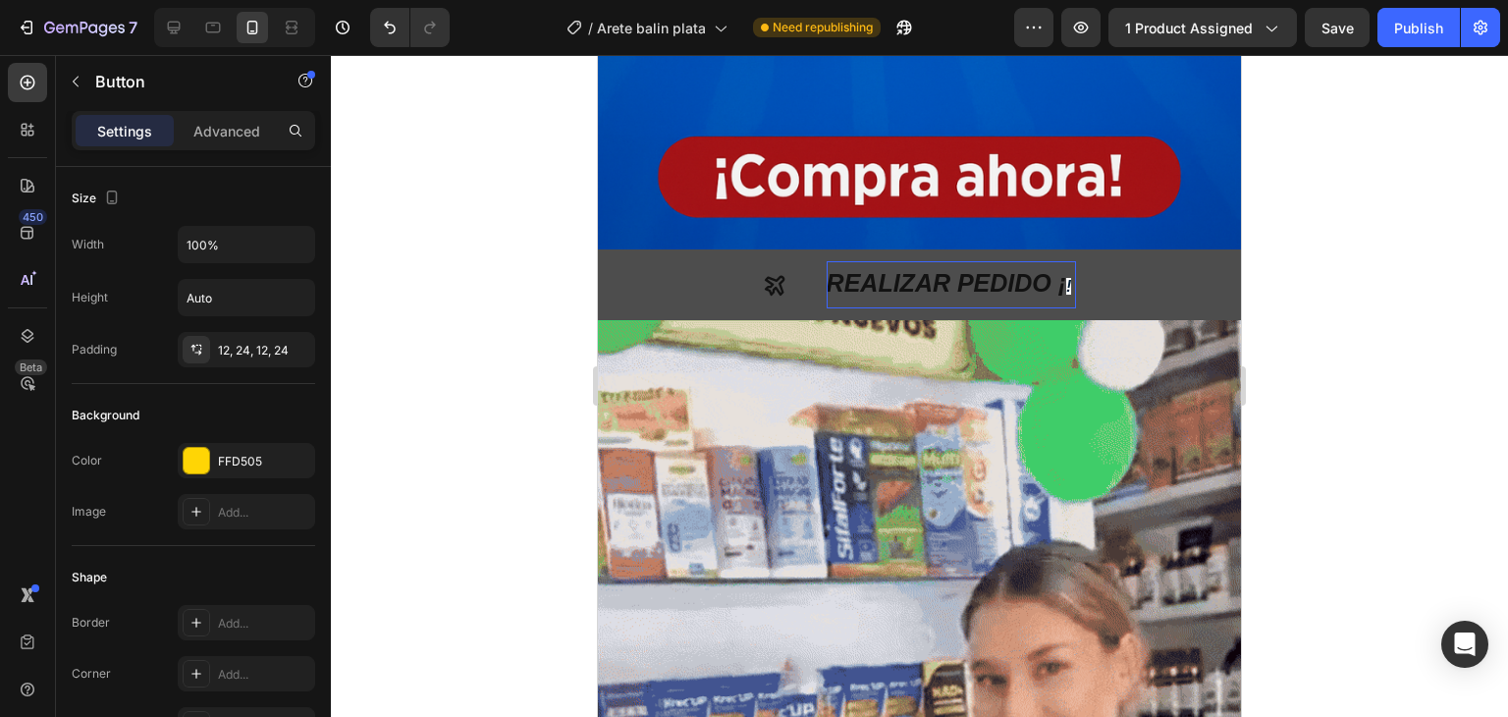
click at [1064, 266] on p "REALIZAR PEDIDO ¡ !" at bounding box center [952, 284] width 250 height 47
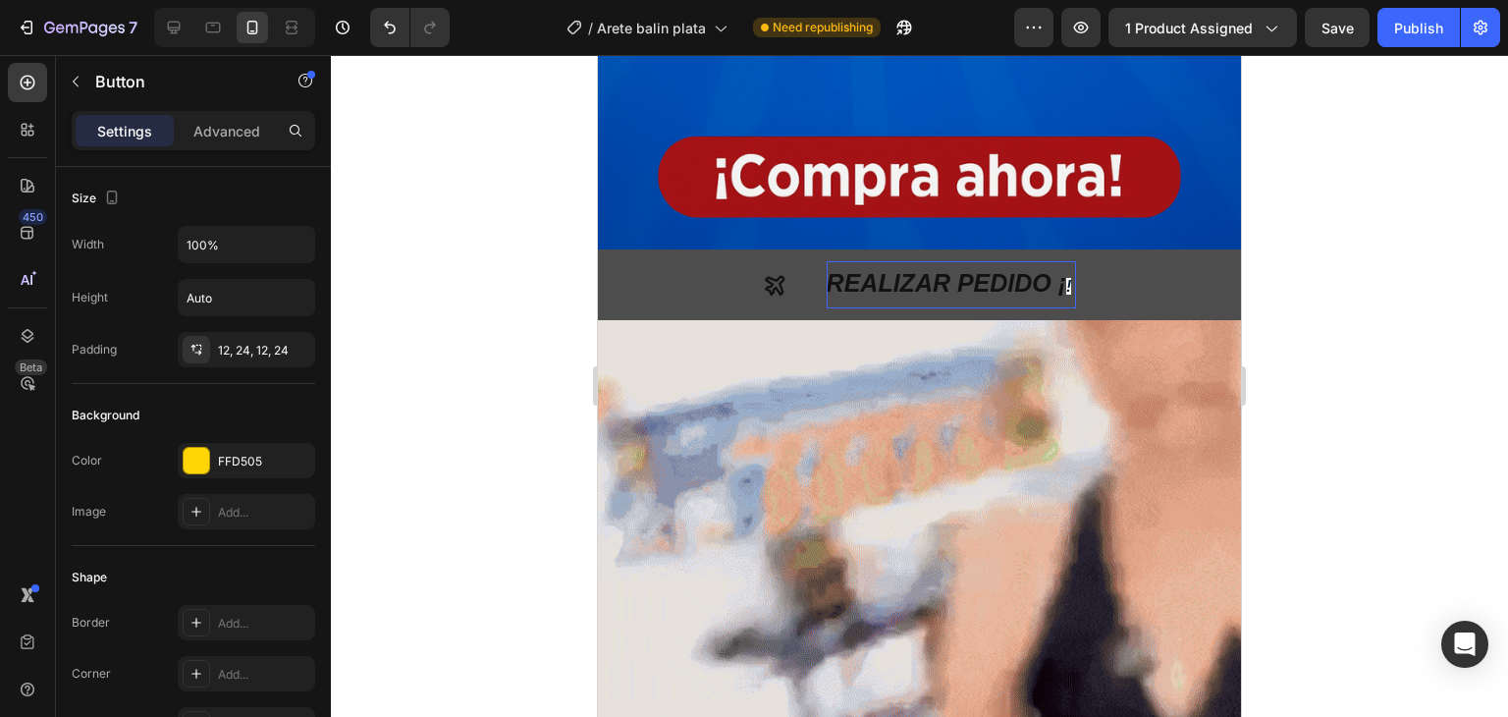
click at [1066, 278] on strong "!" at bounding box center [1068, 286] width 5 height 17
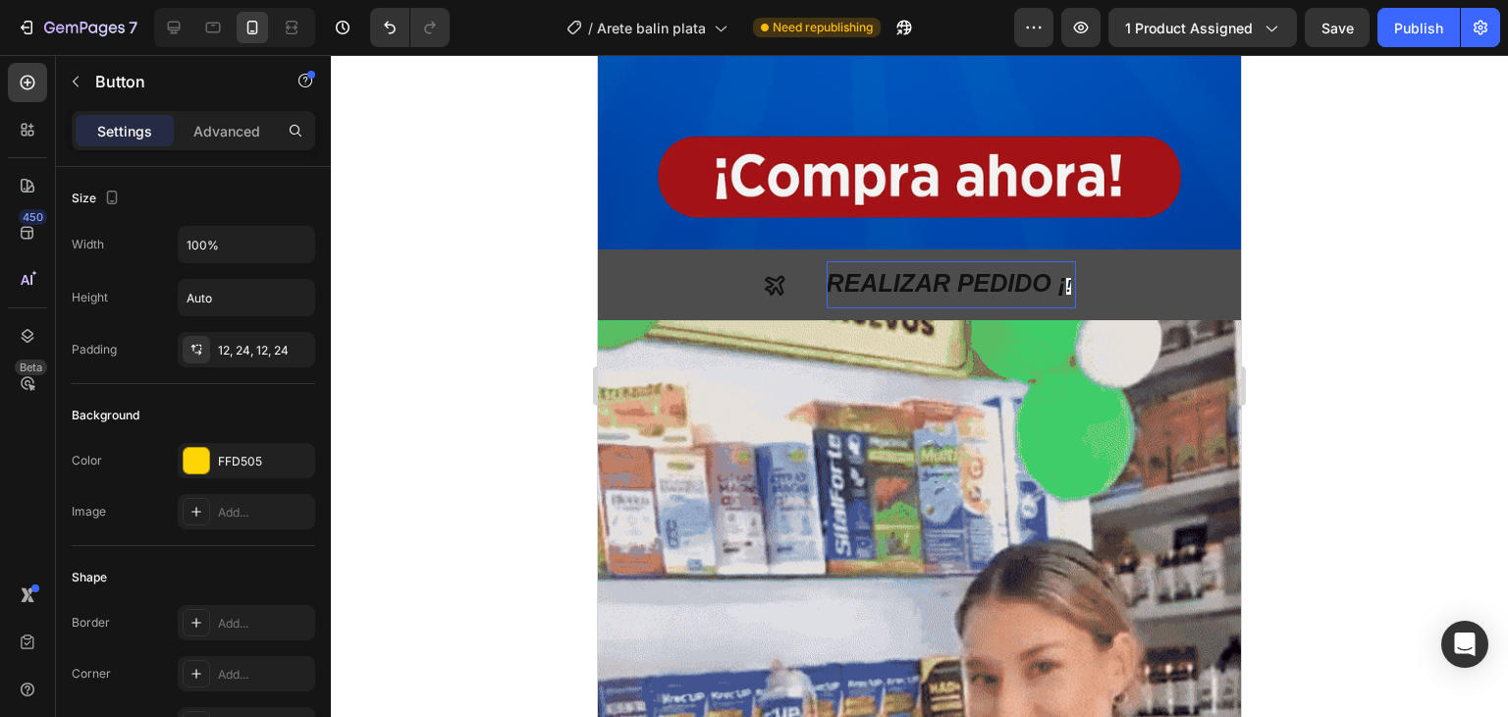
click at [1066, 278] on strong "!" at bounding box center [1068, 286] width 5 height 17
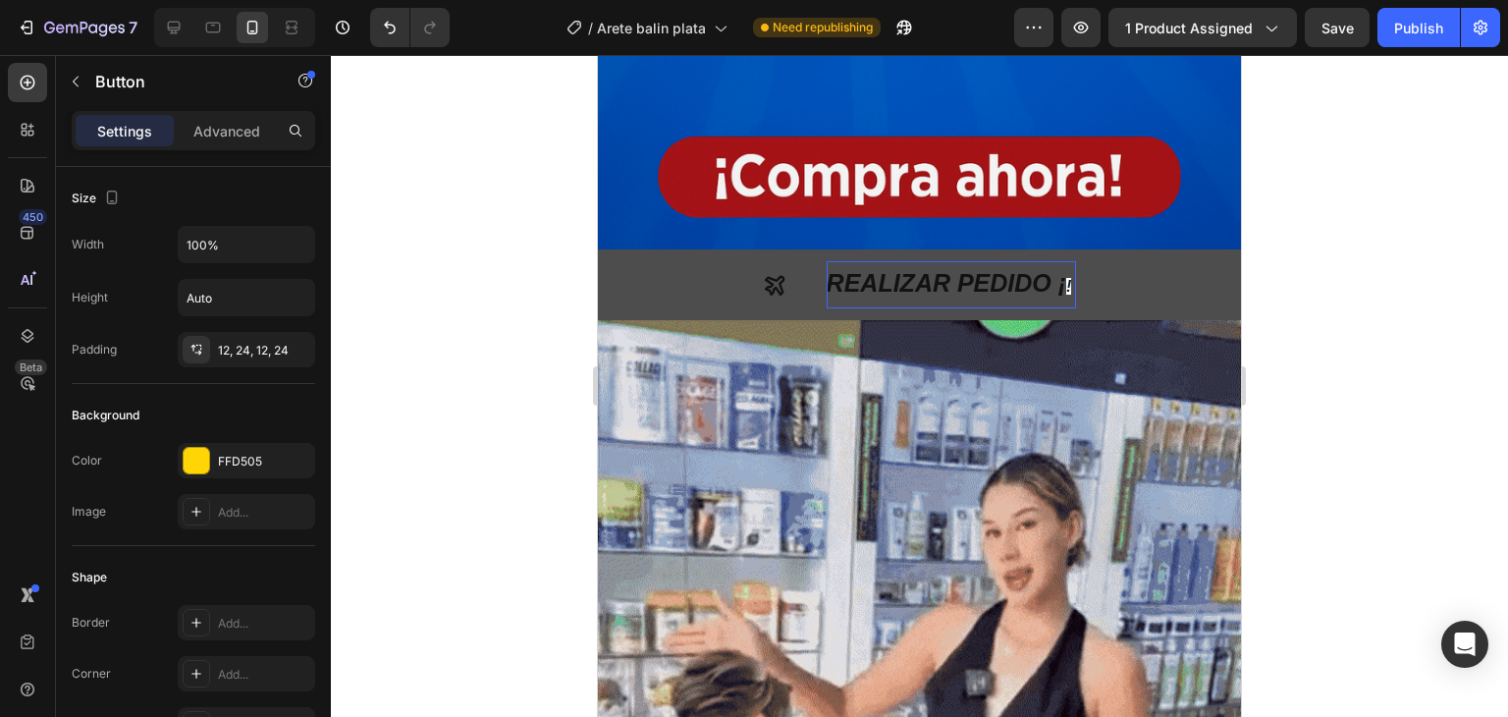
click at [1066, 278] on strong "!" at bounding box center [1068, 286] width 5 height 17
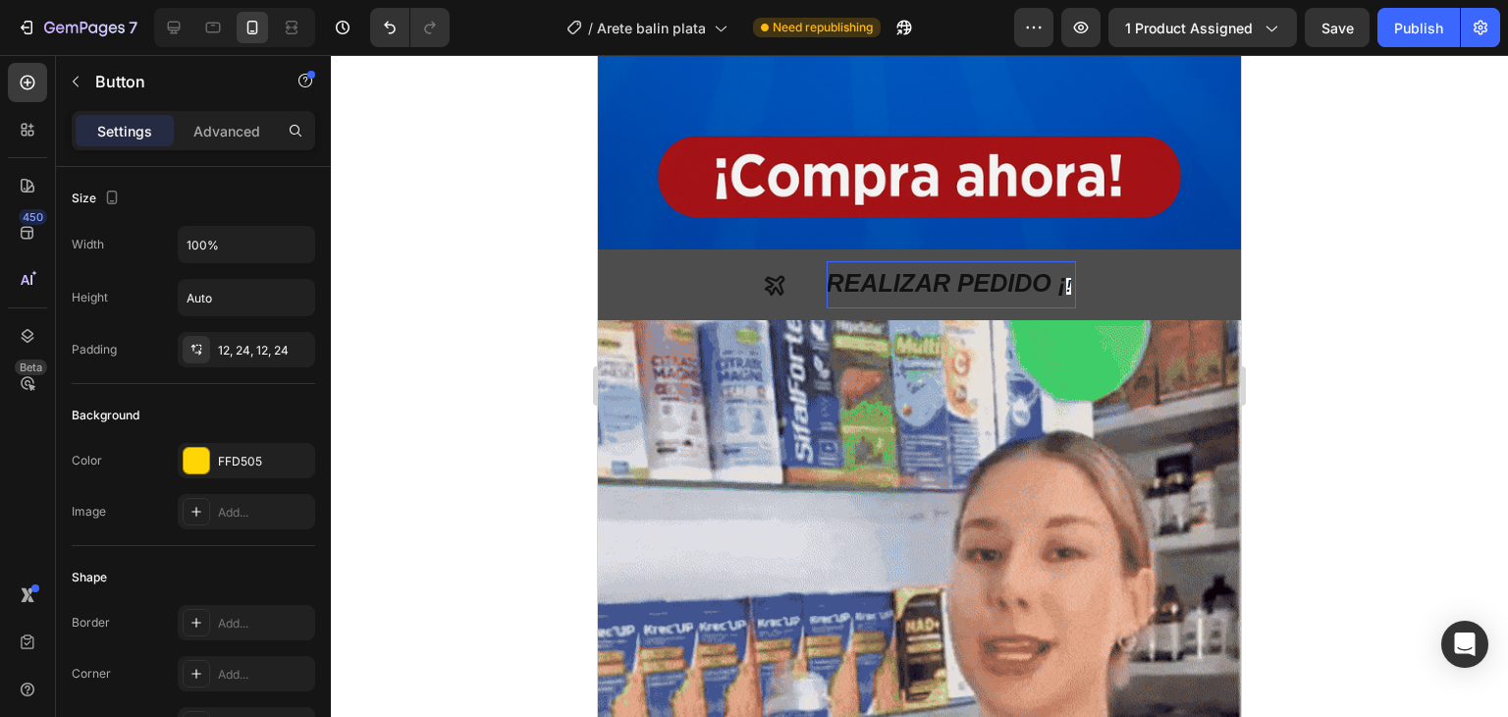
click at [1066, 278] on strong "!" at bounding box center [1068, 286] width 5 height 17
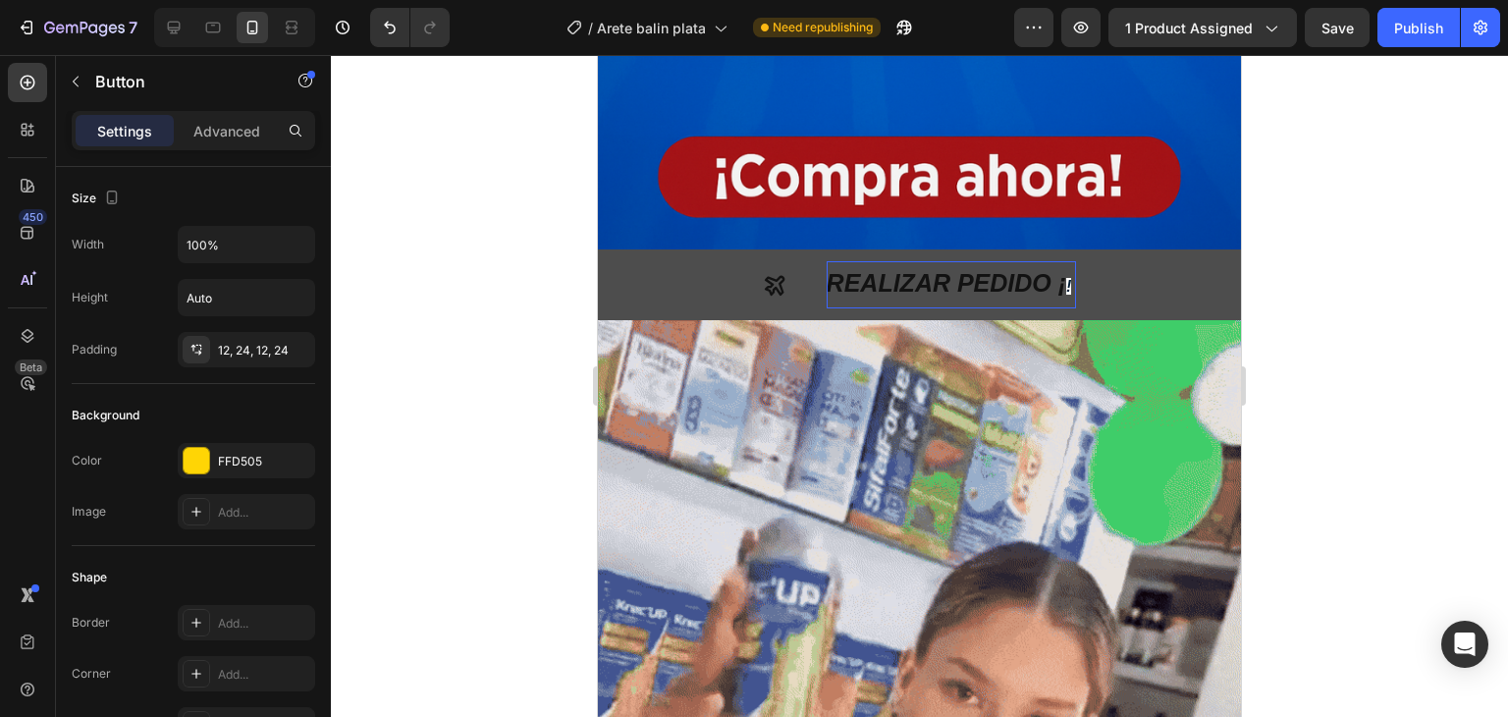
click at [1066, 278] on strong "!" at bounding box center [1068, 286] width 5 height 17
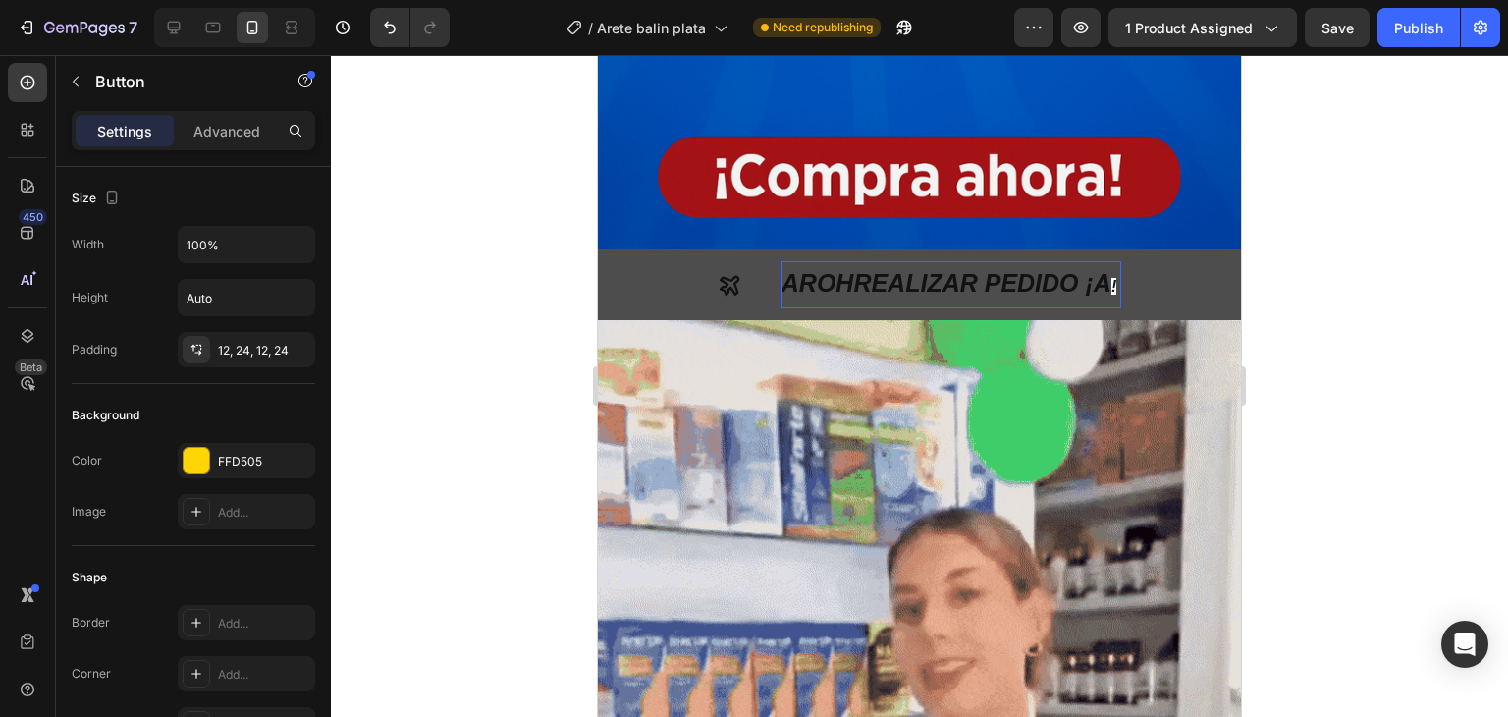
click at [1066, 261] on p "AROHREALIZAR PEDIDO ¡A !" at bounding box center [952, 284] width 340 height 47
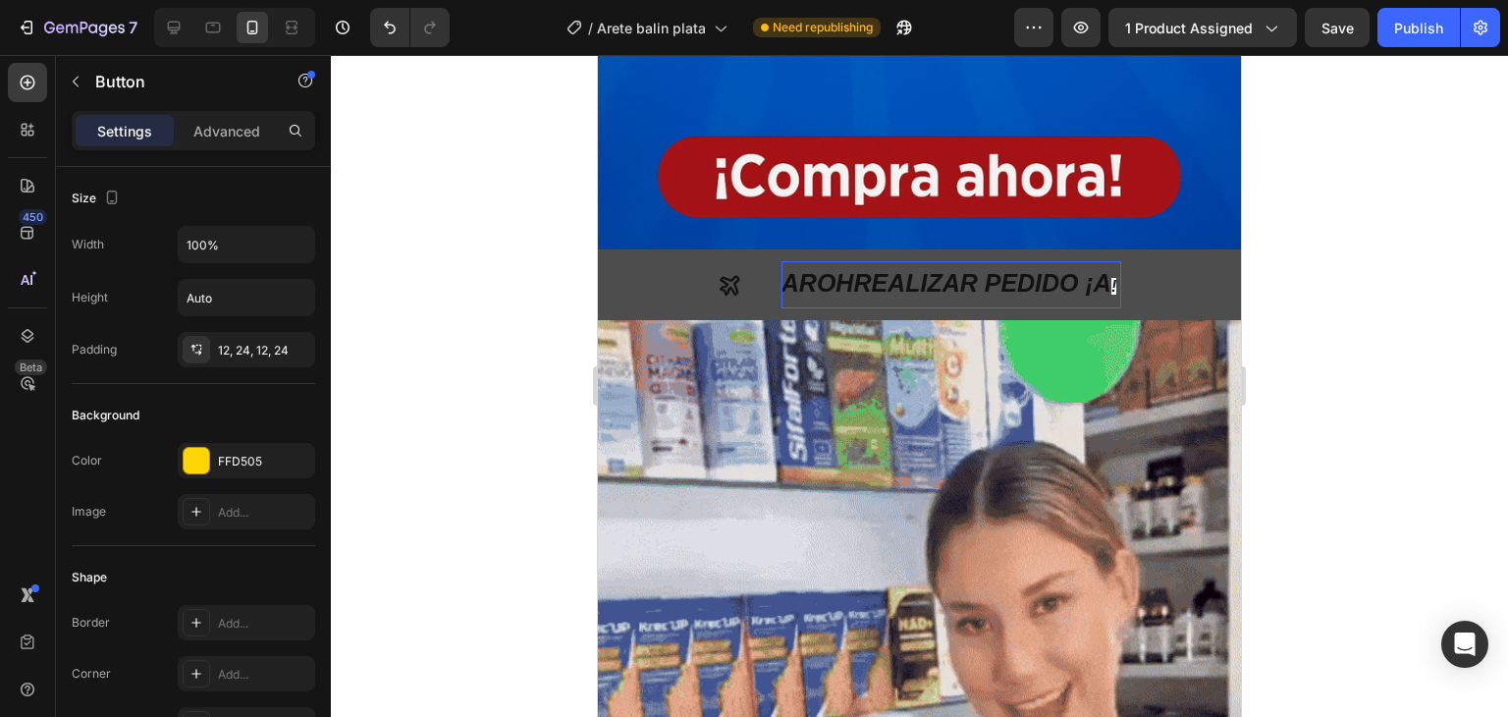
click at [840, 261] on p "AROHREALIZAR PEDIDO ¡A !" at bounding box center [952, 284] width 340 height 47
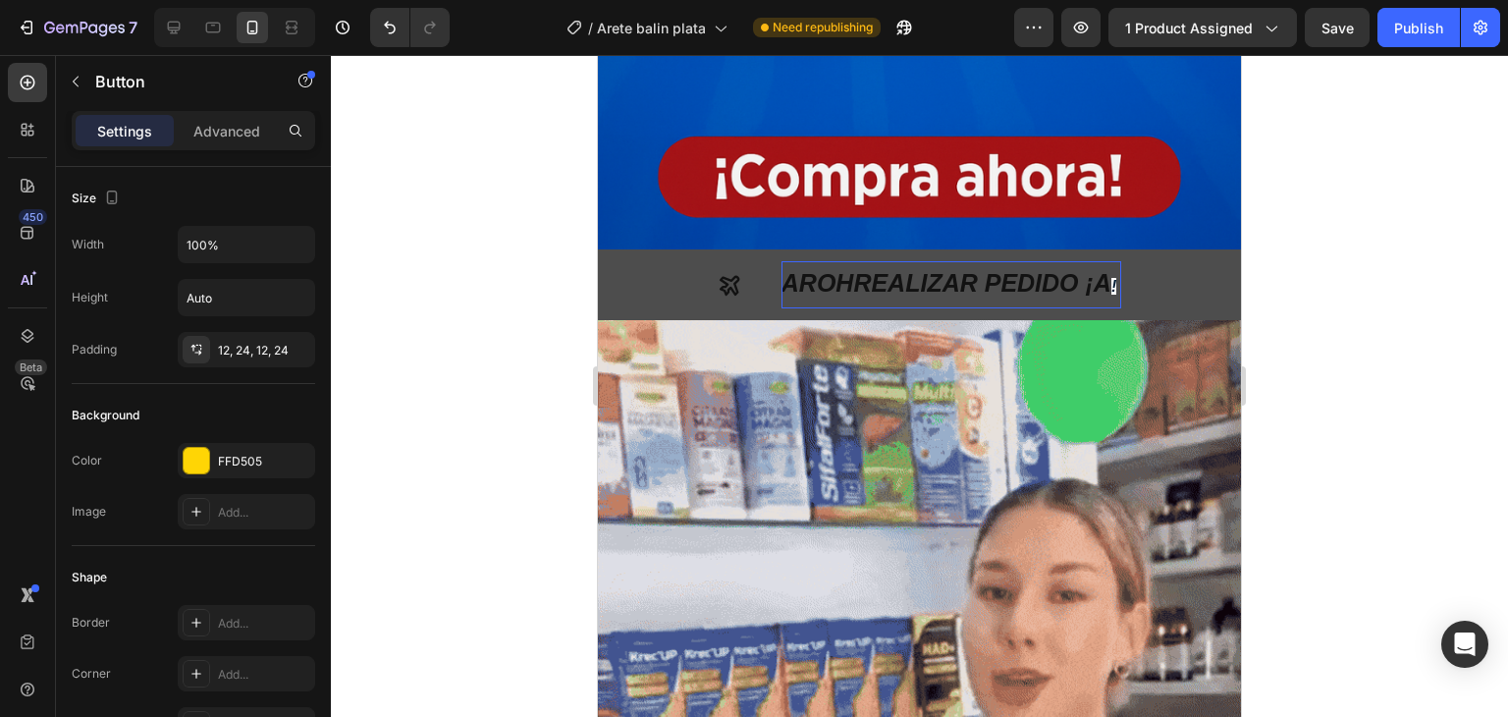
click at [846, 261] on p "AROHREALIZAR PEDIDO ¡A !" at bounding box center [952, 284] width 340 height 47
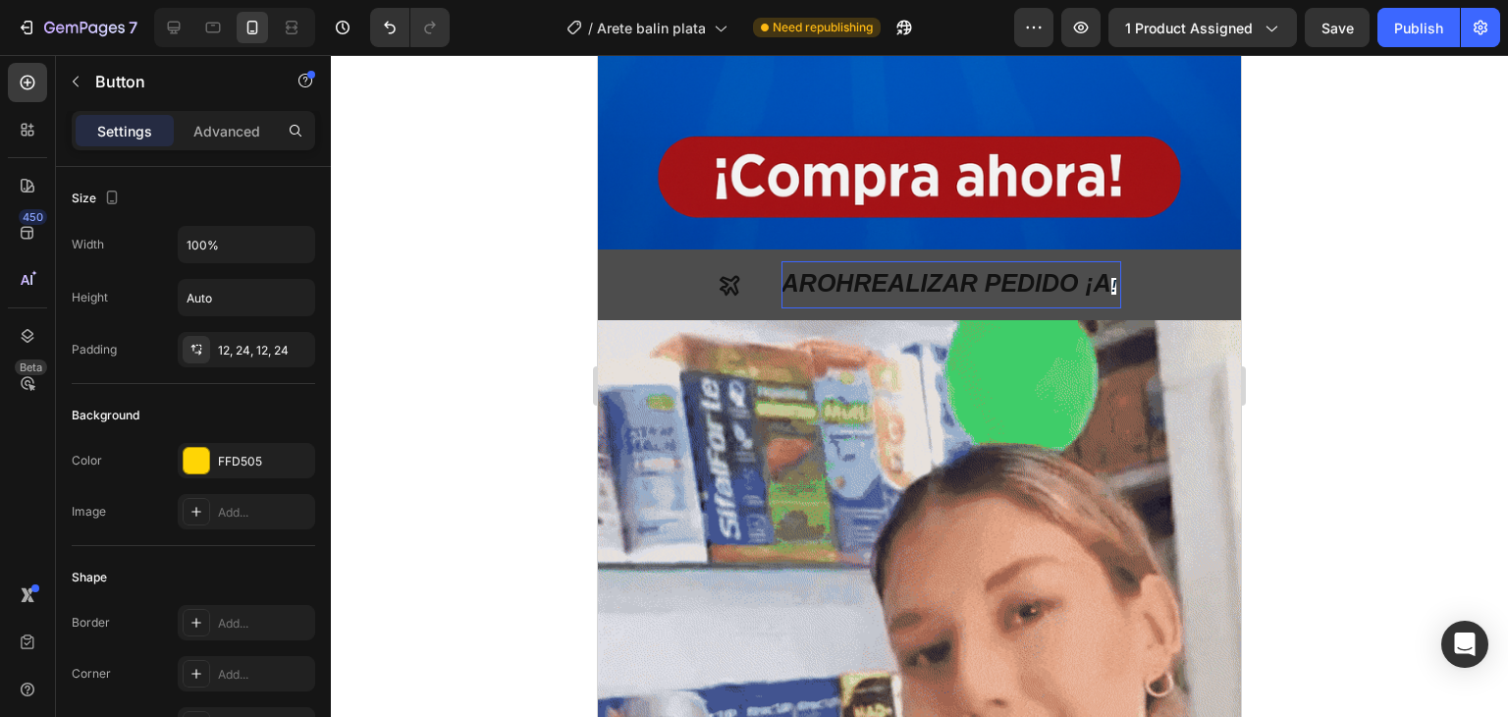
click at [846, 261] on p "AROHREALIZAR PEDIDO ¡A !" at bounding box center [952, 284] width 340 height 47
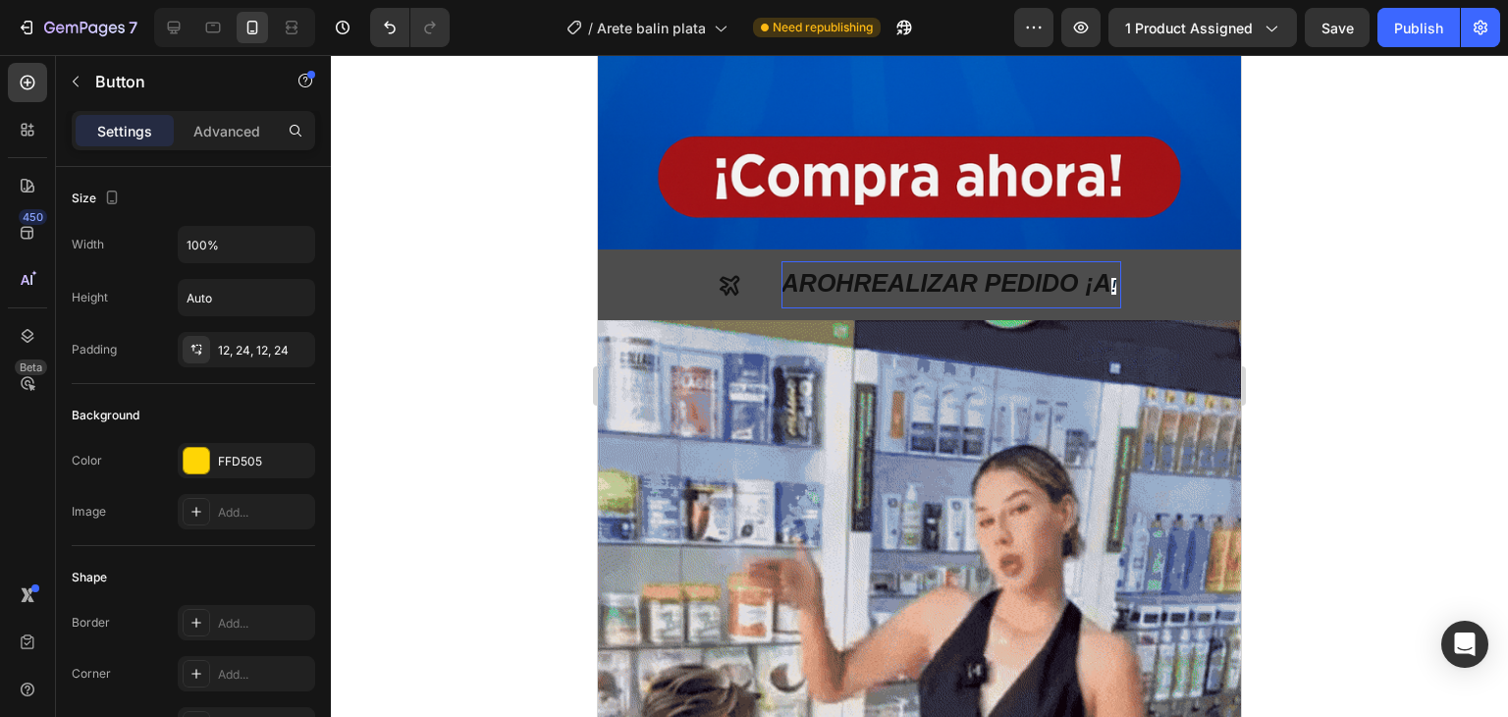
click at [846, 261] on p "AROHREALIZAR PEDIDO ¡A !" at bounding box center [952, 284] width 340 height 47
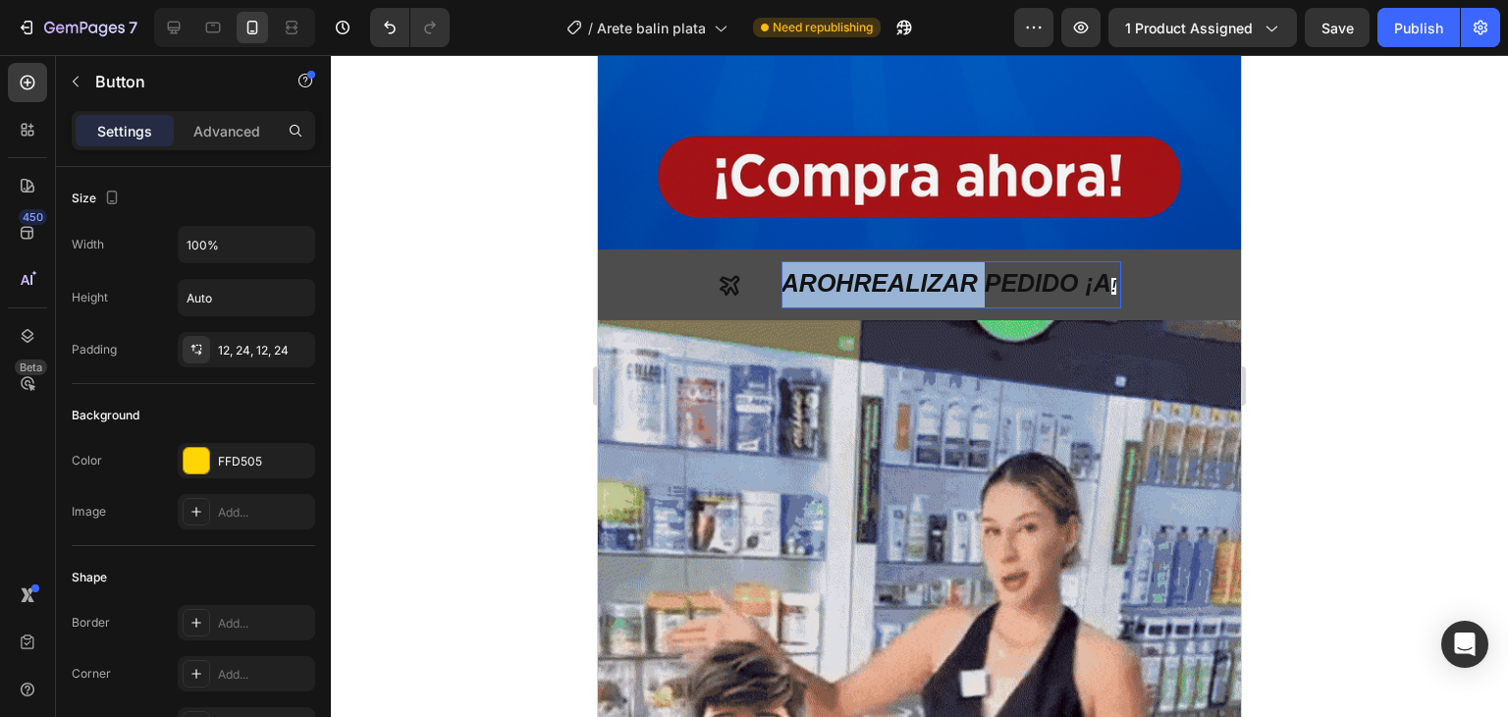
click at [846, 261] on p "AROHREALIZAR PEDIDO ¡A !" at bounding box center [952, 284] width 340 height 47
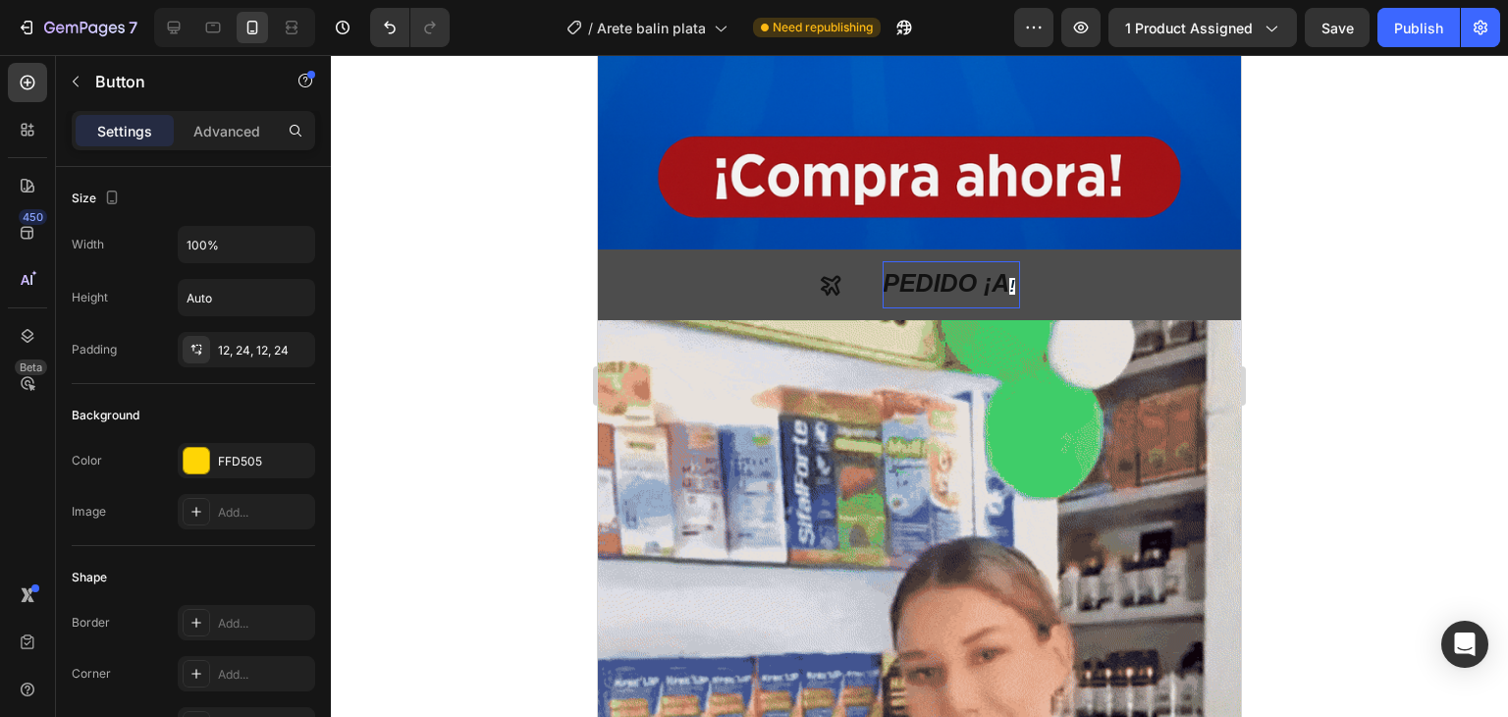
click at [861, 261] on div "PEDIDO ¡A !" at bounding box center [919, 284] width 201 height 47
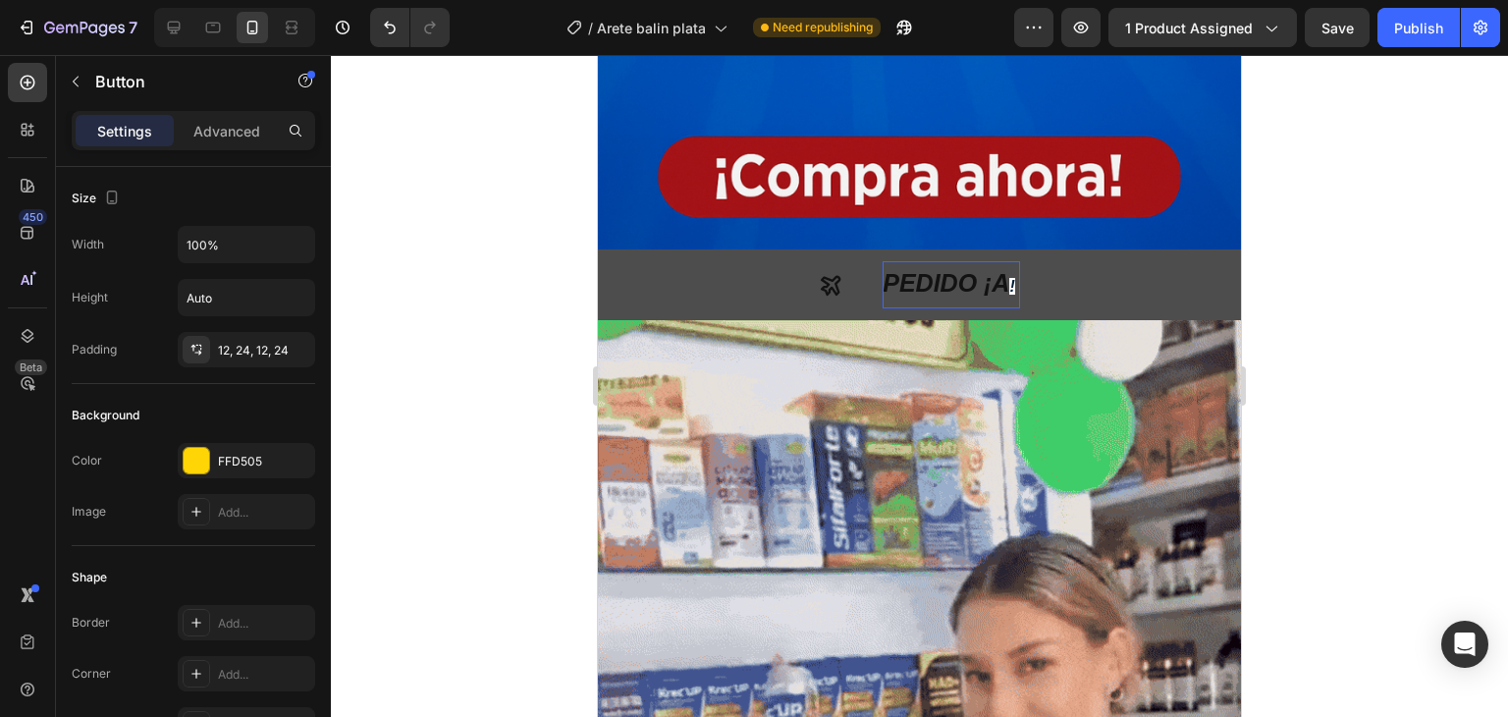
click at [1076, 249] on button "PEDIDO ¡A !" at bounding box center [919, 284] width 643 height 71
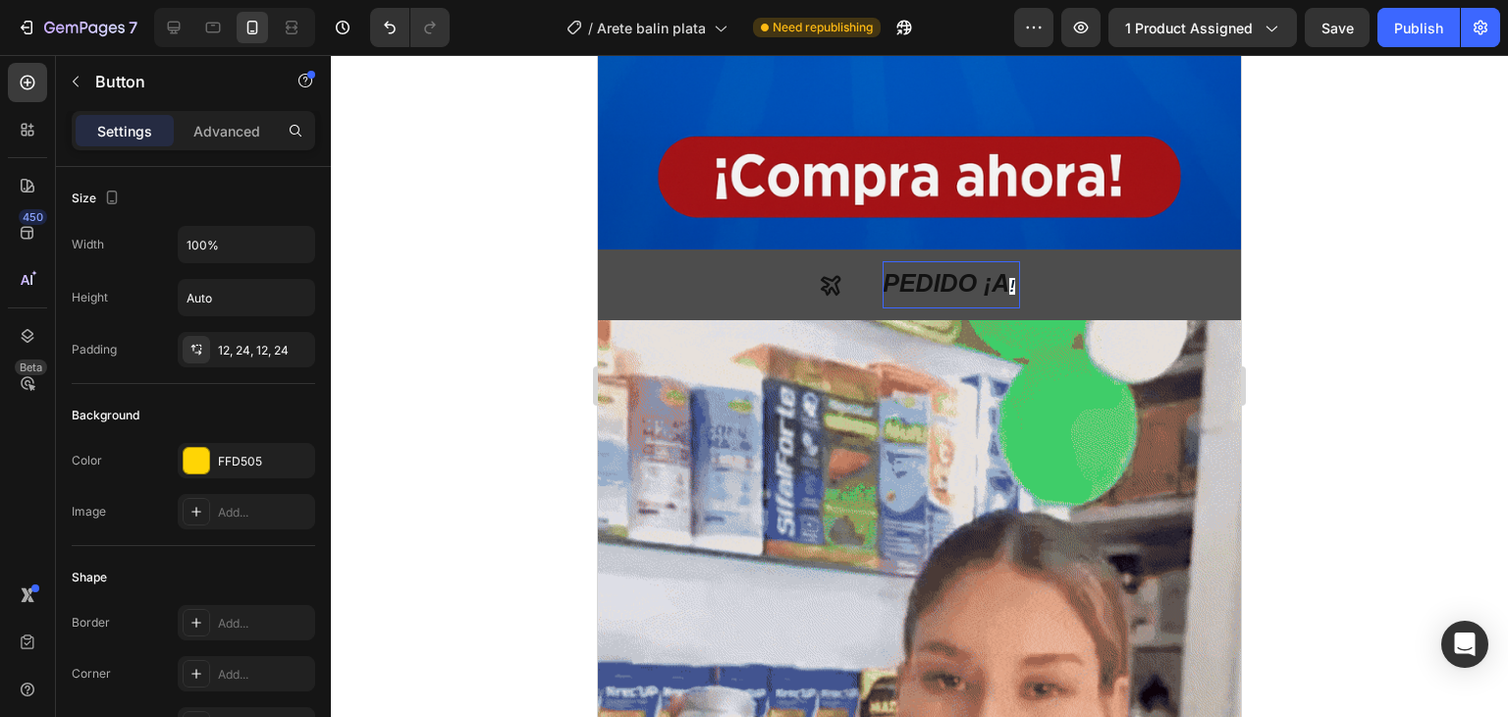
click at [1029, 260] on button "PEDIDO ¡A !" at bounding box center [919, 284] width 643 height 71
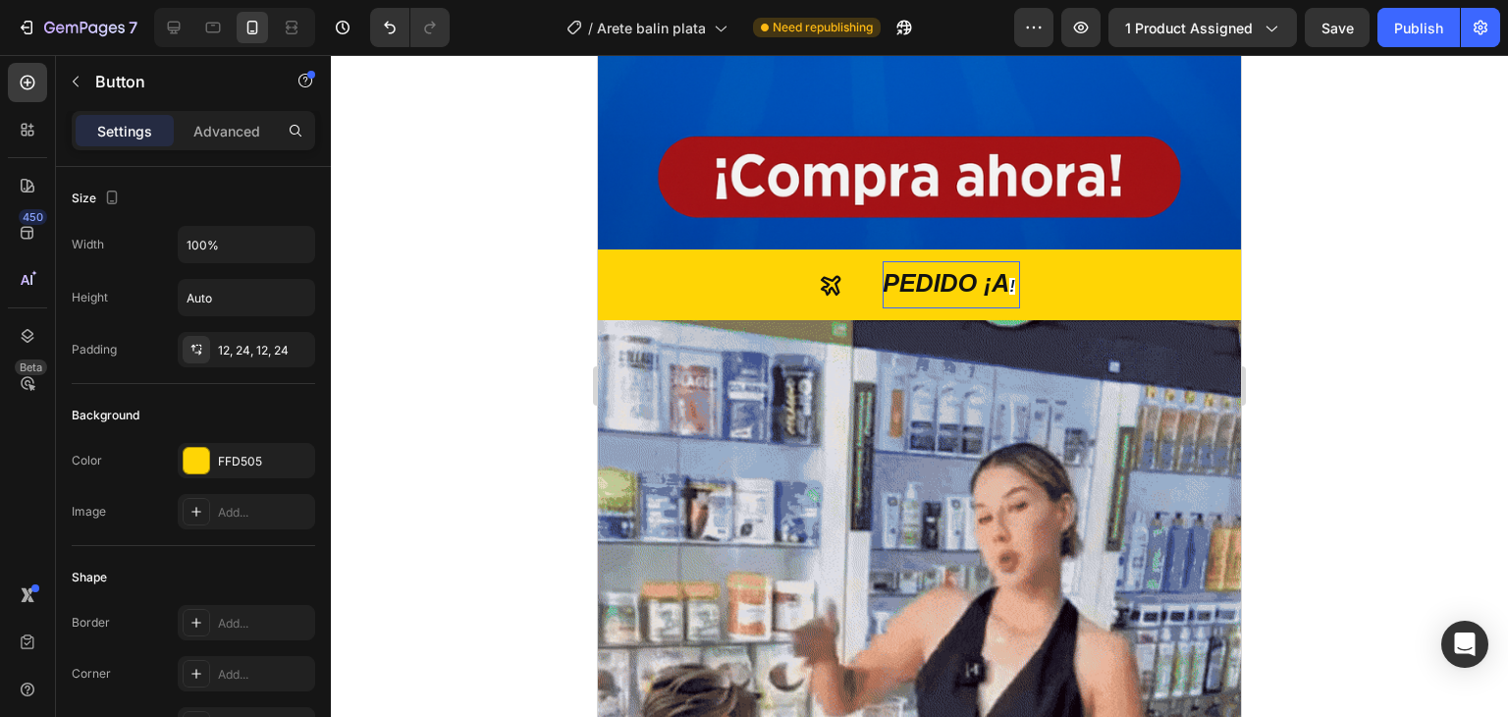
click at [572, 286] on div at bounding box center [919, 386] width 1177 height 662
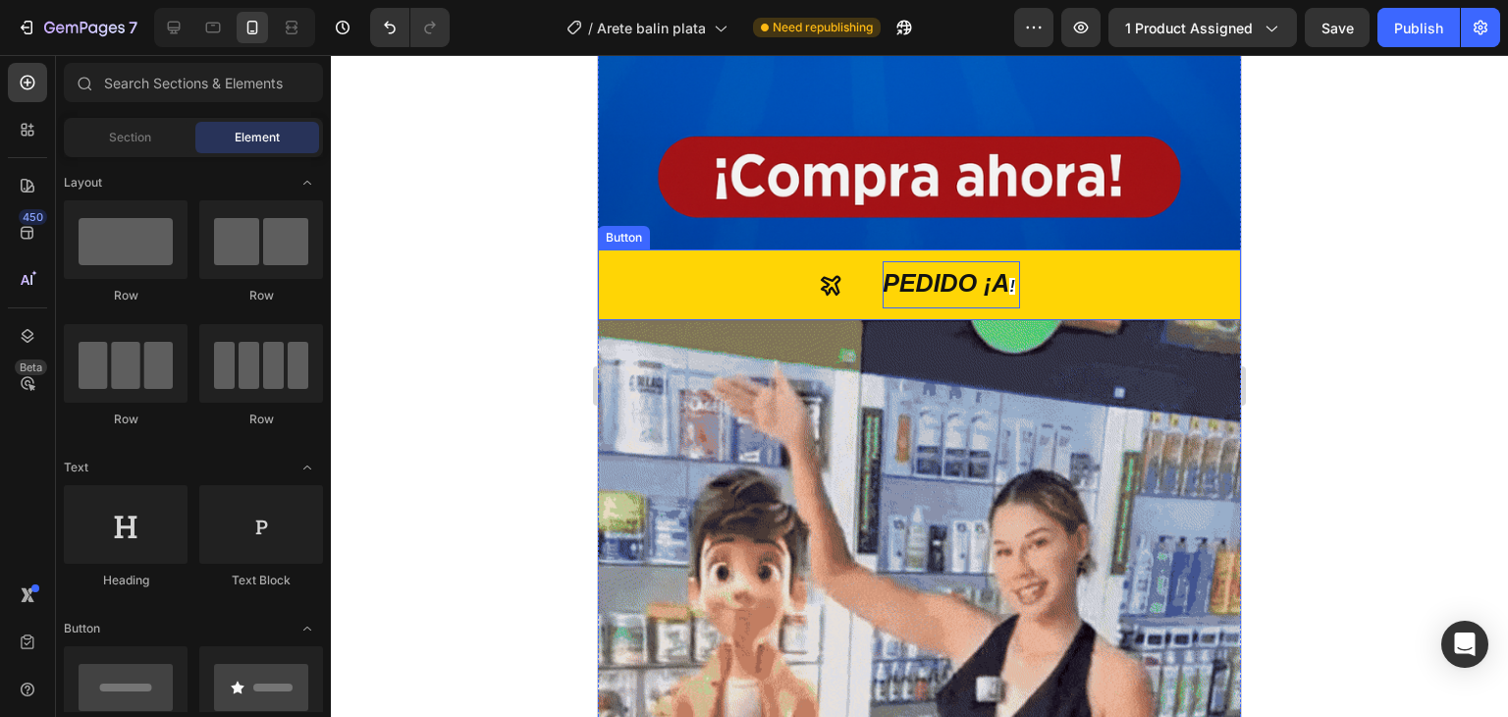
click at [883, 264] on p "PEDIDO ¡A !" at bounding box center [951, 284] width 137 height 47
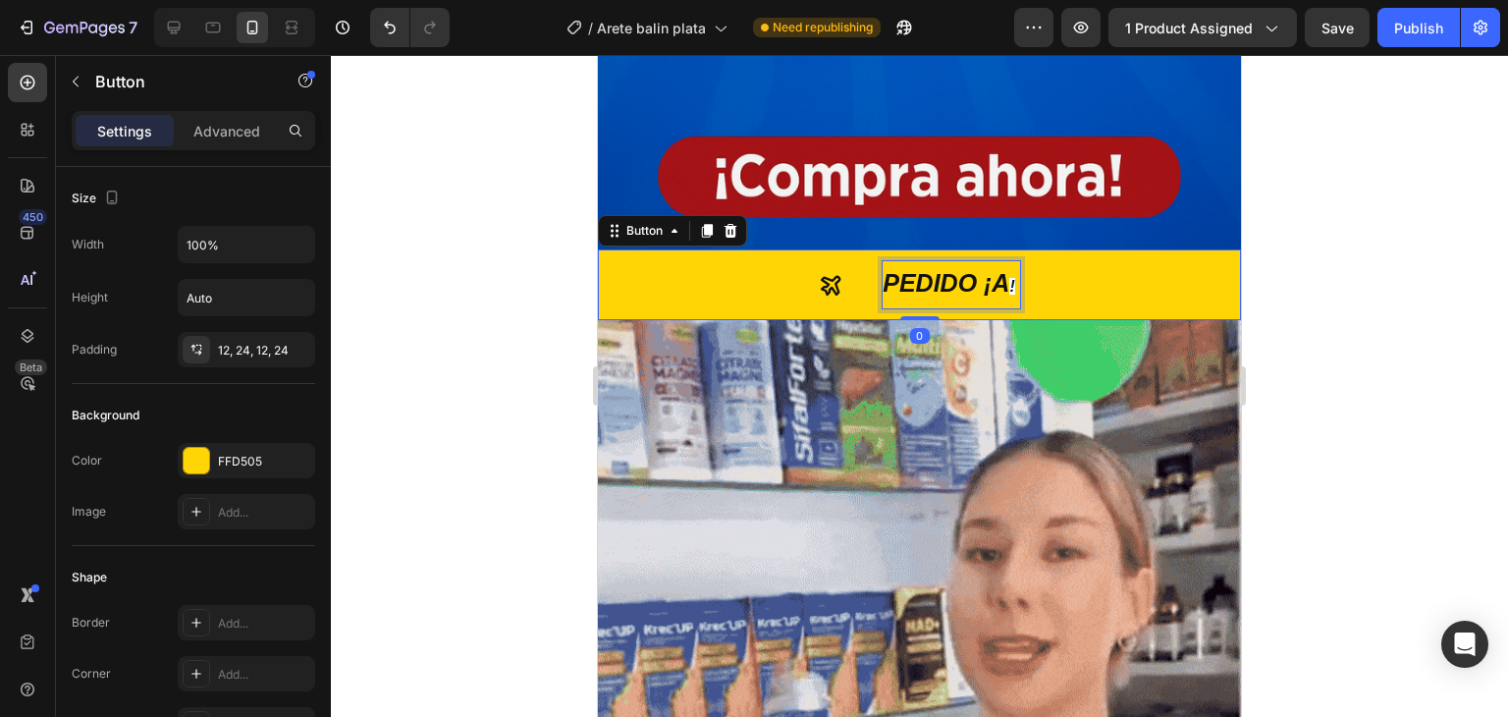
click at [883, 261] on p "PEDIDO ¡A !" at bounding box center [951, 284] width 137 height 47
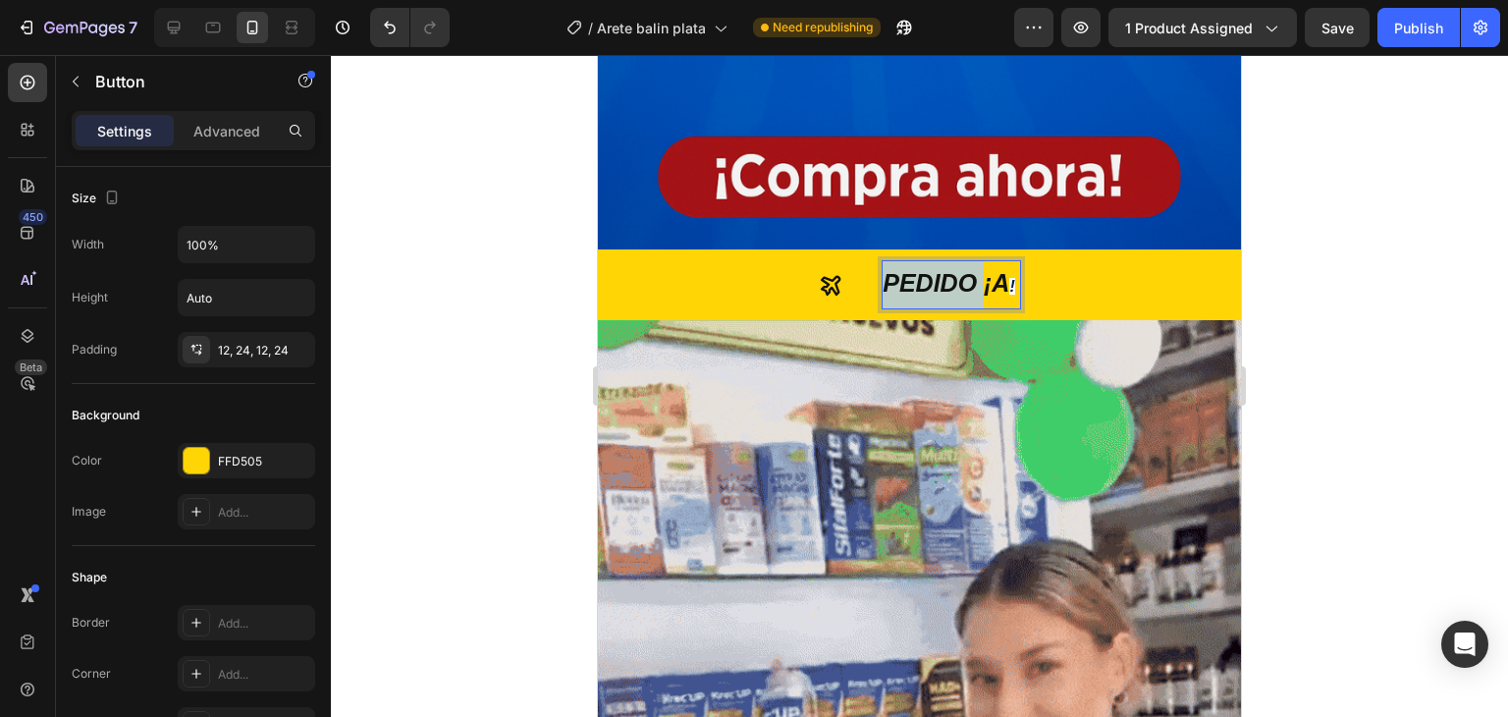
click at [883, 261] on p "PEDIDO ¡A !" at bounding box center [951, 284] width 137 height 47
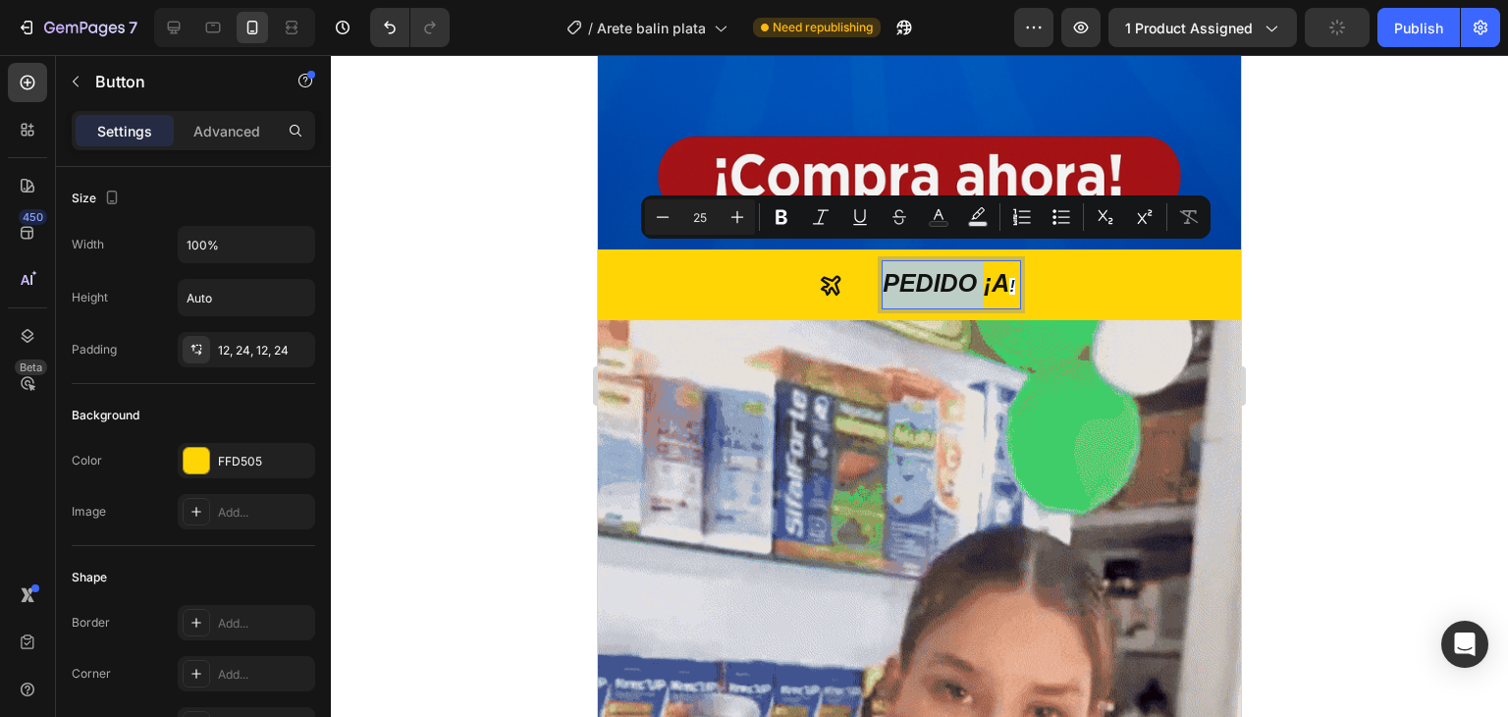
click at [883, 261] on p "PEDIDO ¡A !" at bounding box center [951, 284] width 137 height 47
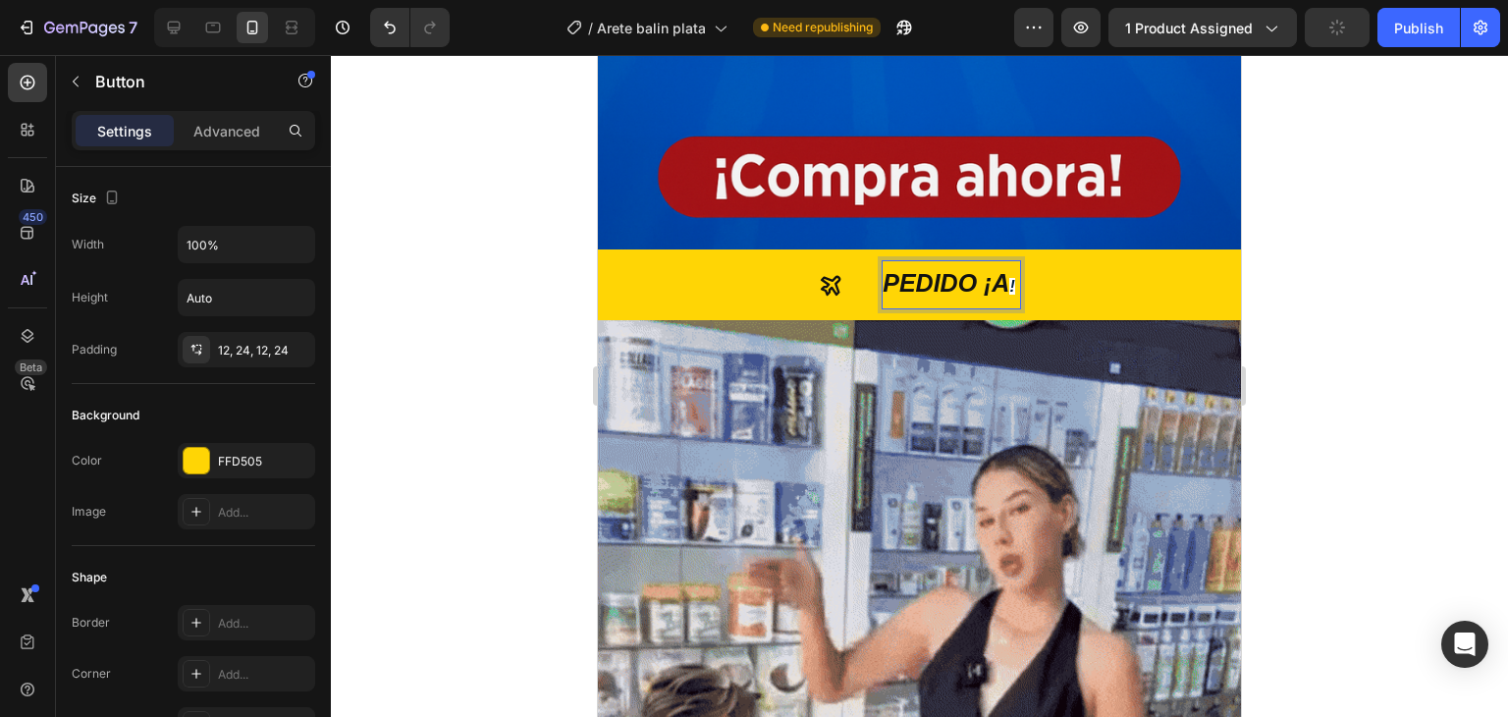
click at [883, 261] on p "PEDIDO ¡A !" at bounding box center [951, 284] width 137 height 47
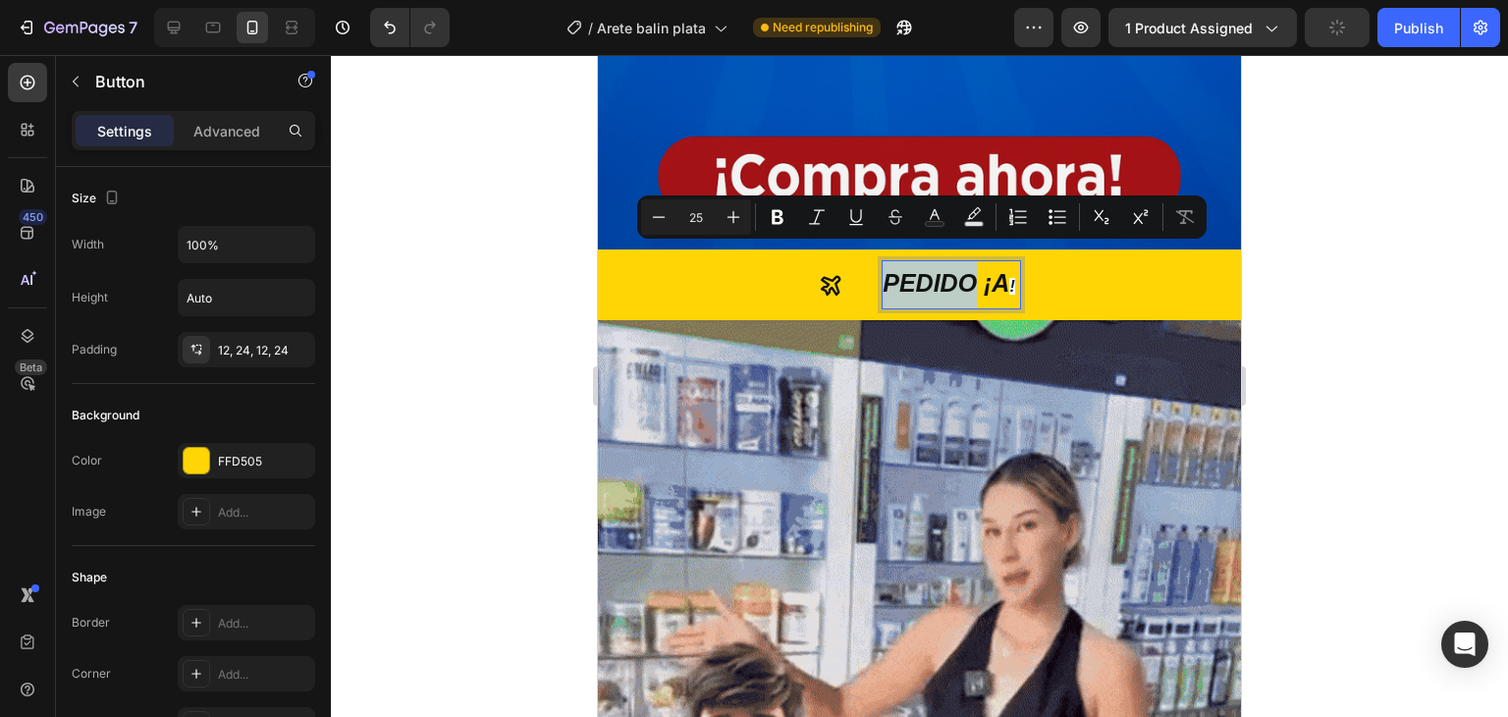
click at [883, 261] on p "PEDIDO ¡A !" at bounding box center [951, 284] width 137 height 47
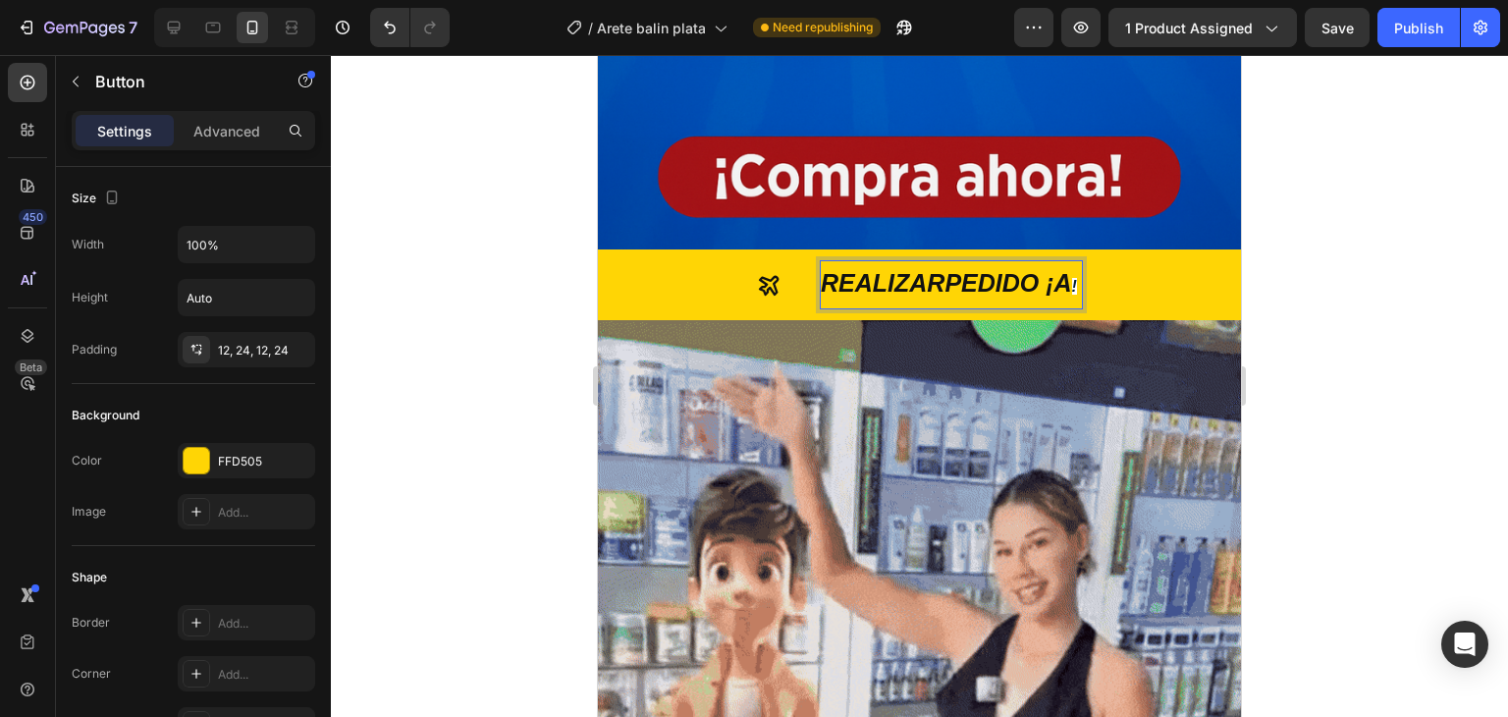
click at [598, 249] on button "REALIZARPEDIDO ¡A !" at bounding box center [919, 284] width 643 height 71
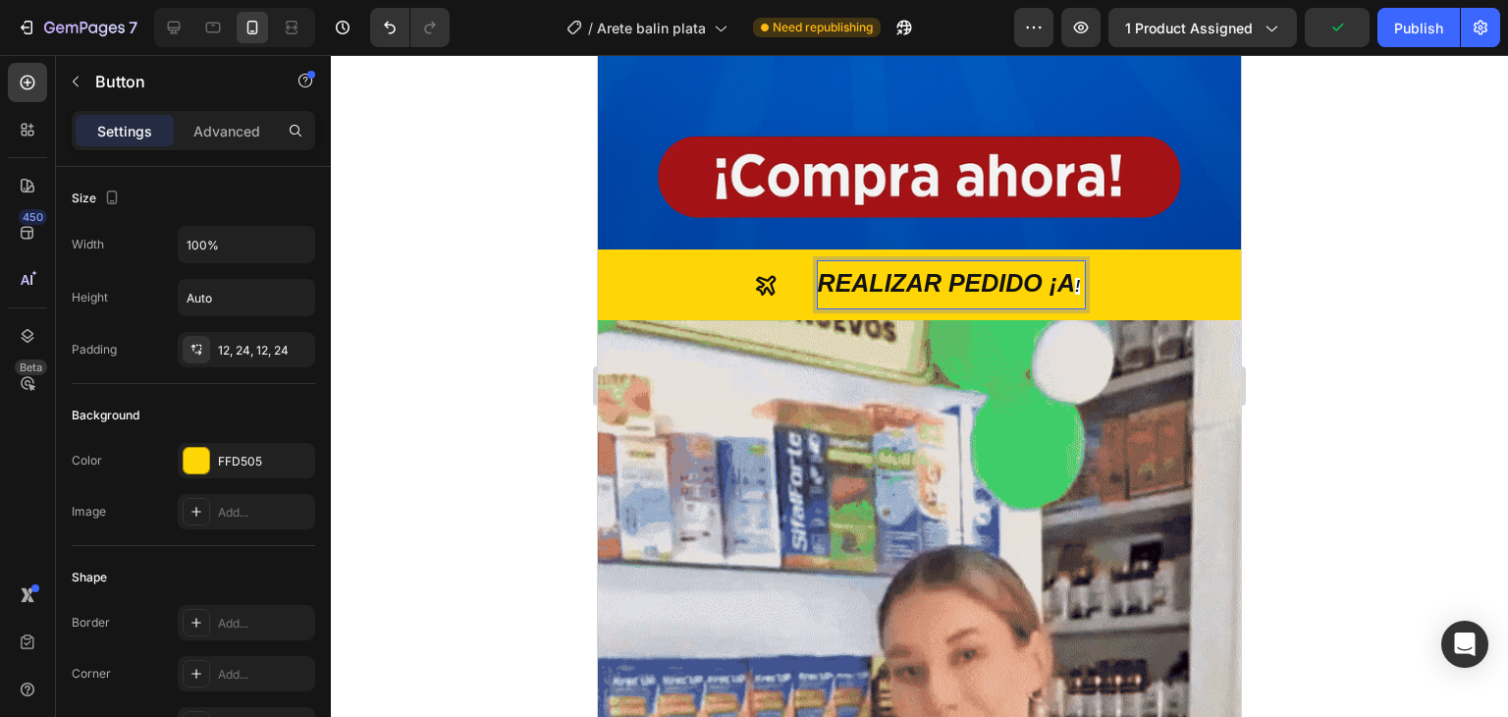
click at [1060, 261] on p "REALIZAR PEDIDO ¡A !" at bounding box center [952, 284] width 268 height 47
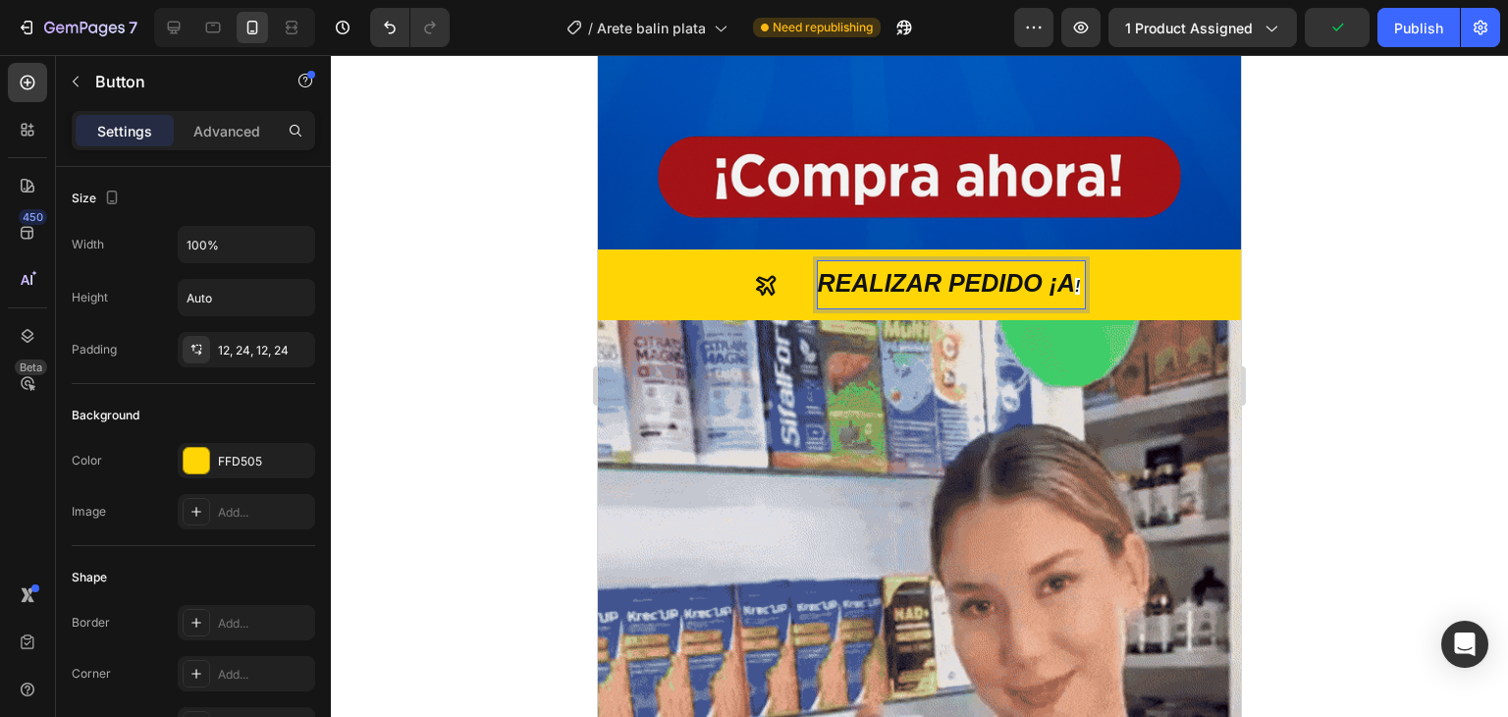
click at [1062, 261] on p "REALIZAR PEDIDO ¡A !" at bounding box center [952, 284] width 268 height 47
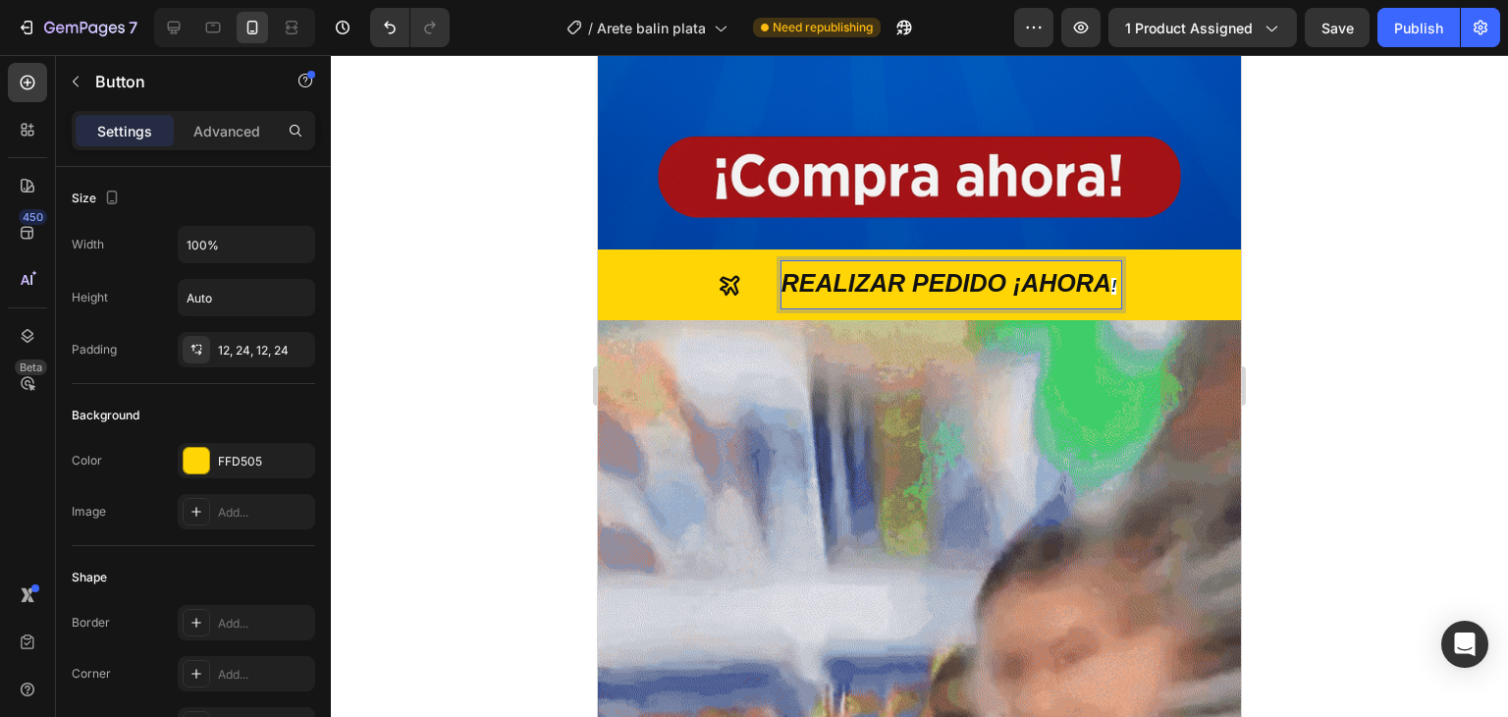
click at [1111, 278] on strong "!" at bounding box center [1113, 286] width 5 height 17
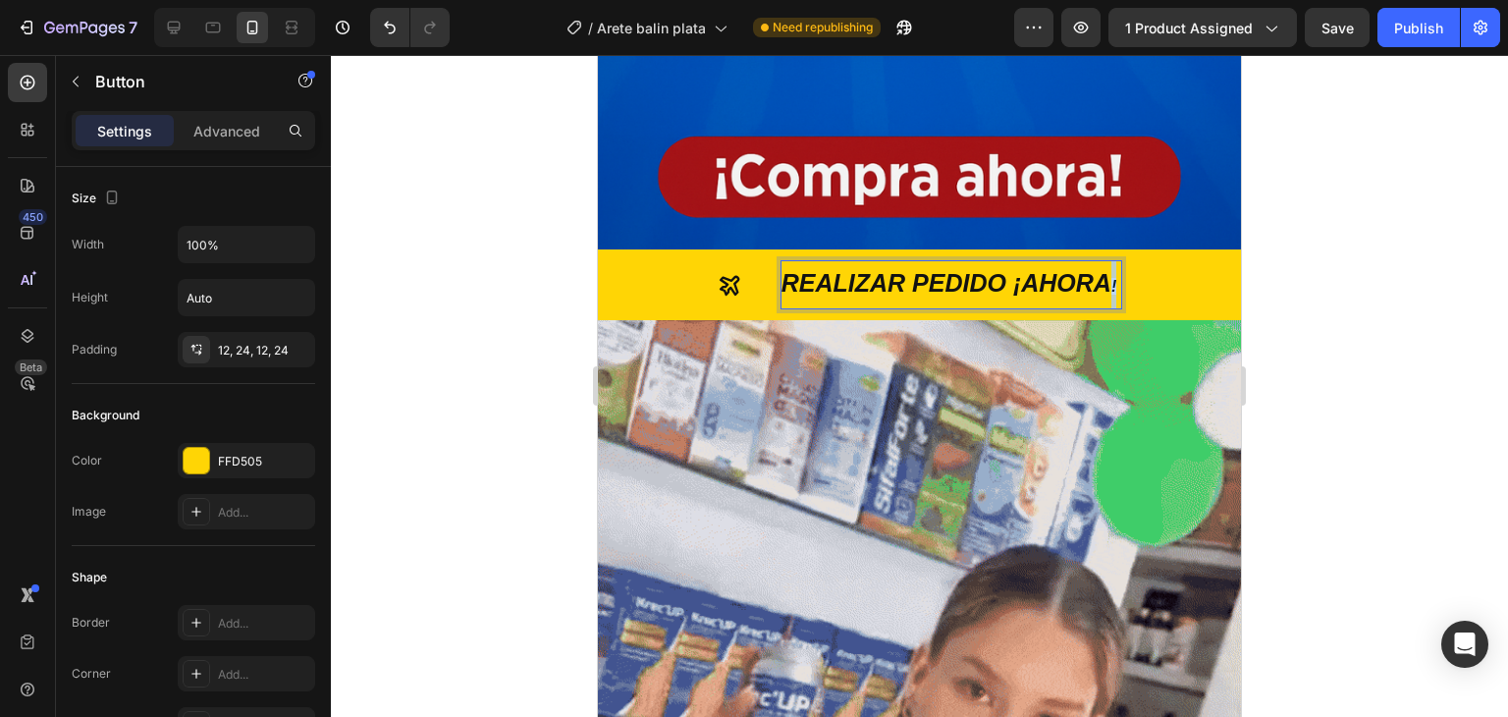
click at [1111, 278] on strong "!" at bounding box center [1113, 286] width 5 height 17
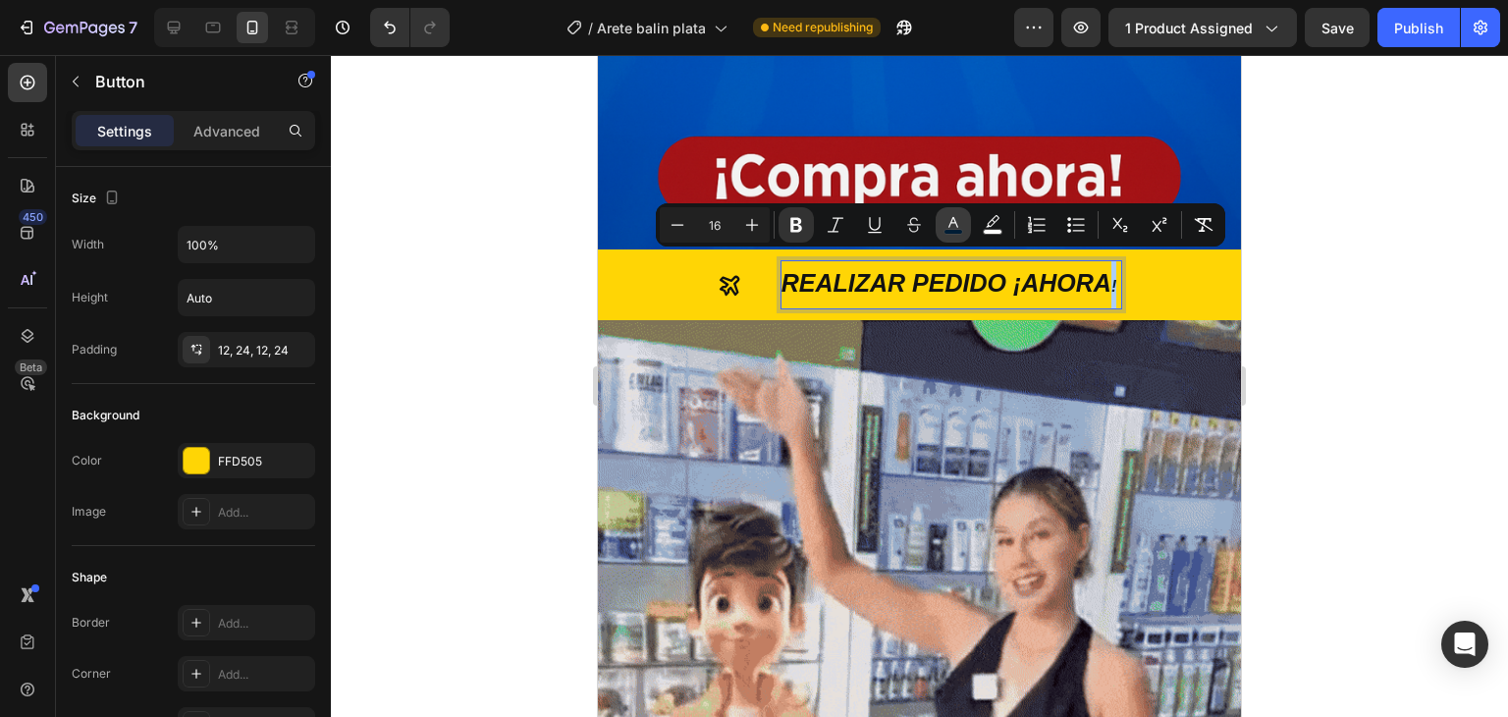
click at [954, 235] on button "color" at bounding box center [953, 224] width 35 height 35
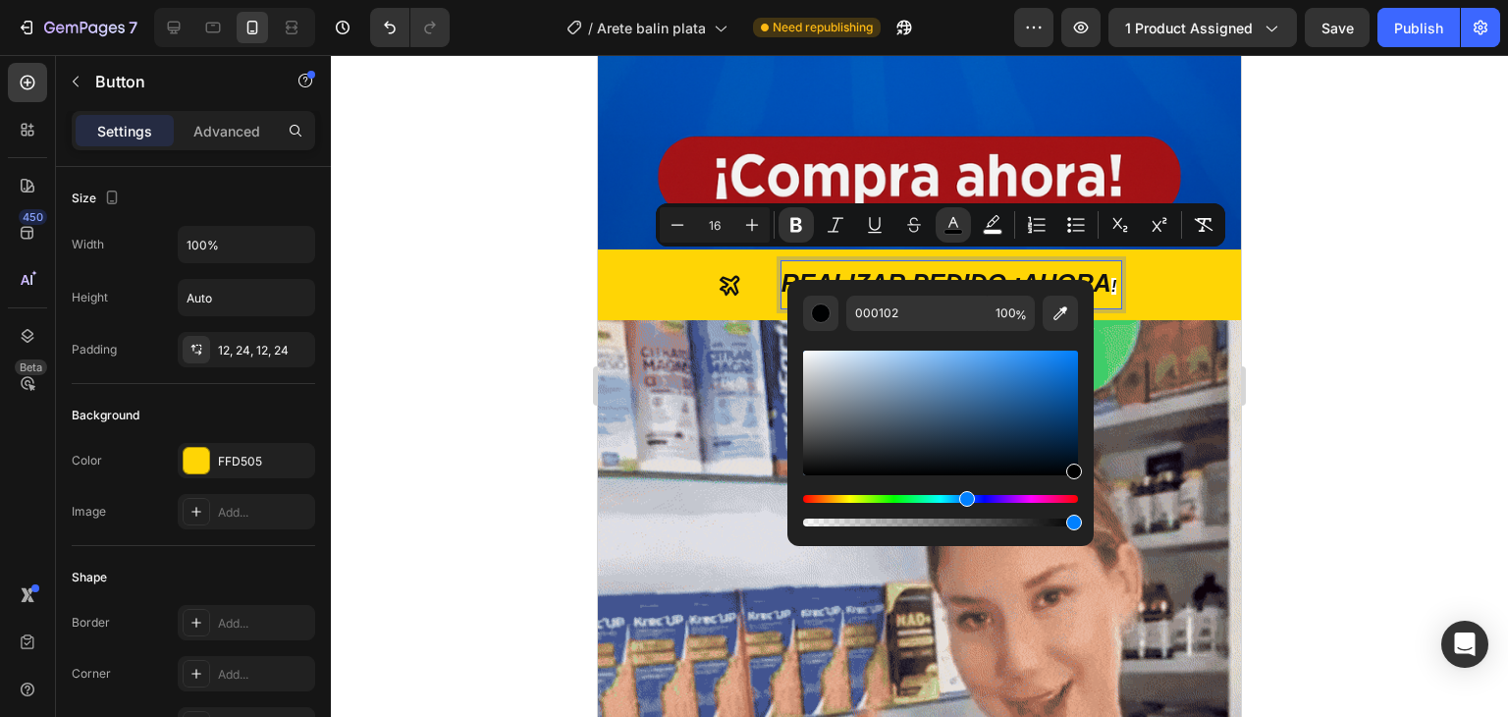
type input "000000"
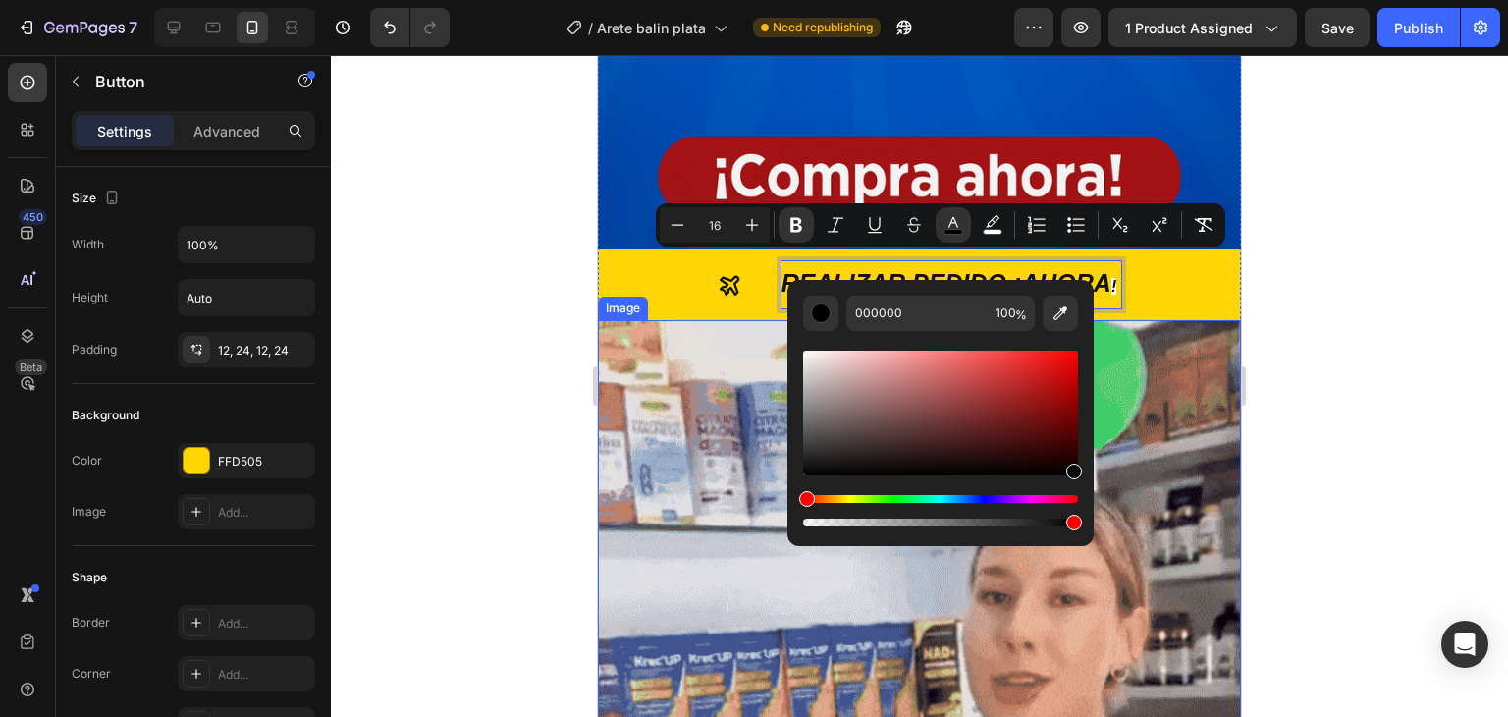
drag, startPoint x: 1672, startPoint y: 508, endPoint x: 1103, endPoint y: 508, distance: 569.5
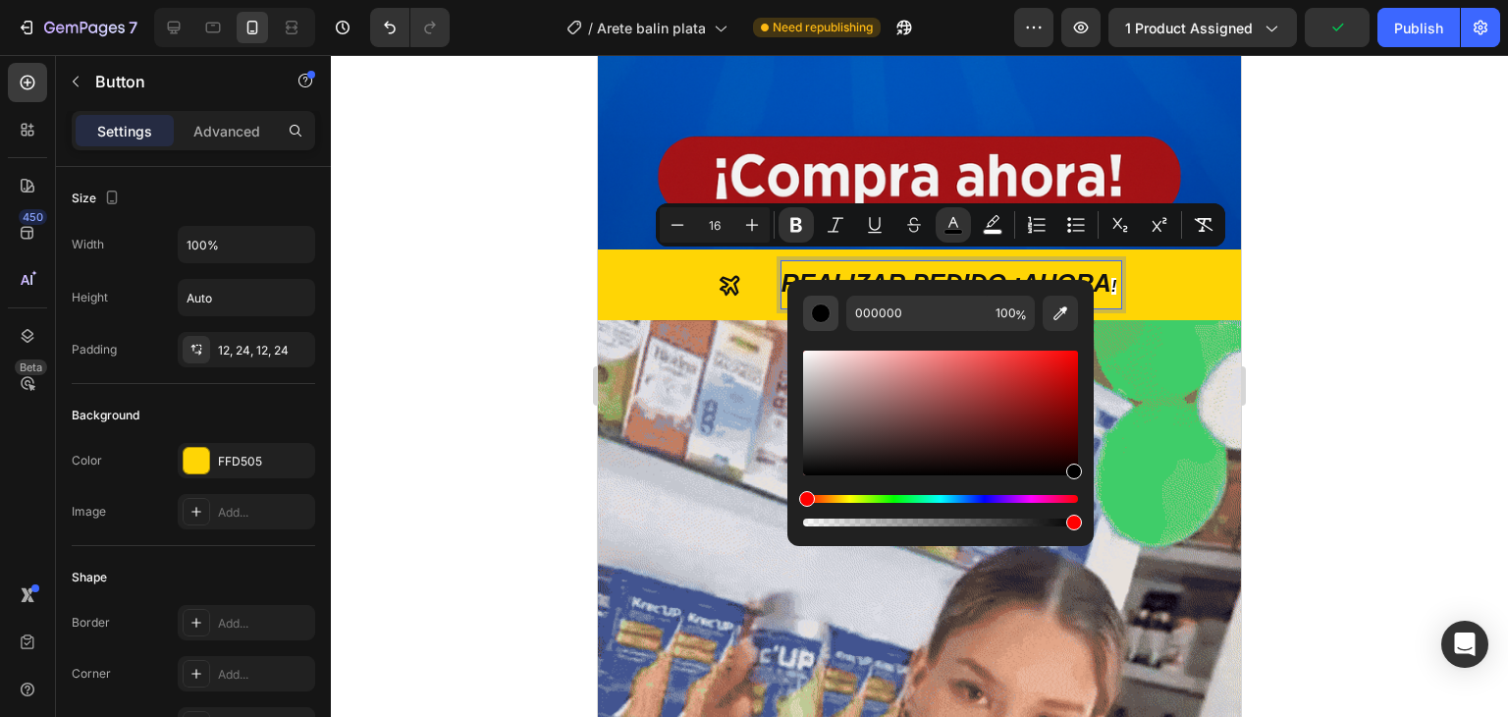
click at [826, 308] on div "Editor contextual toolbar" at bounding box center [821, 313] width 20 height 20
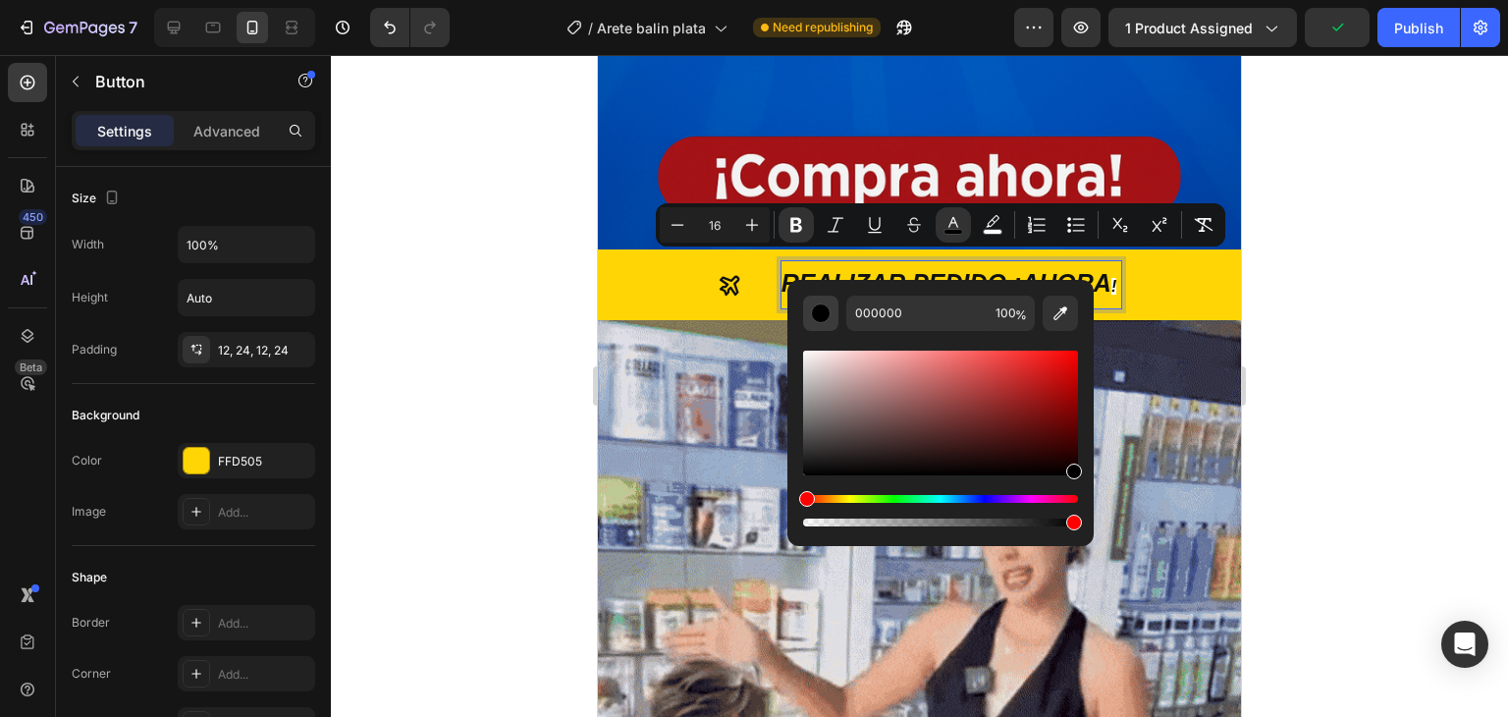
click at [822, 311] on div "Editor contextual toolbar" at bounding box center [821, 313] width 20 height 20
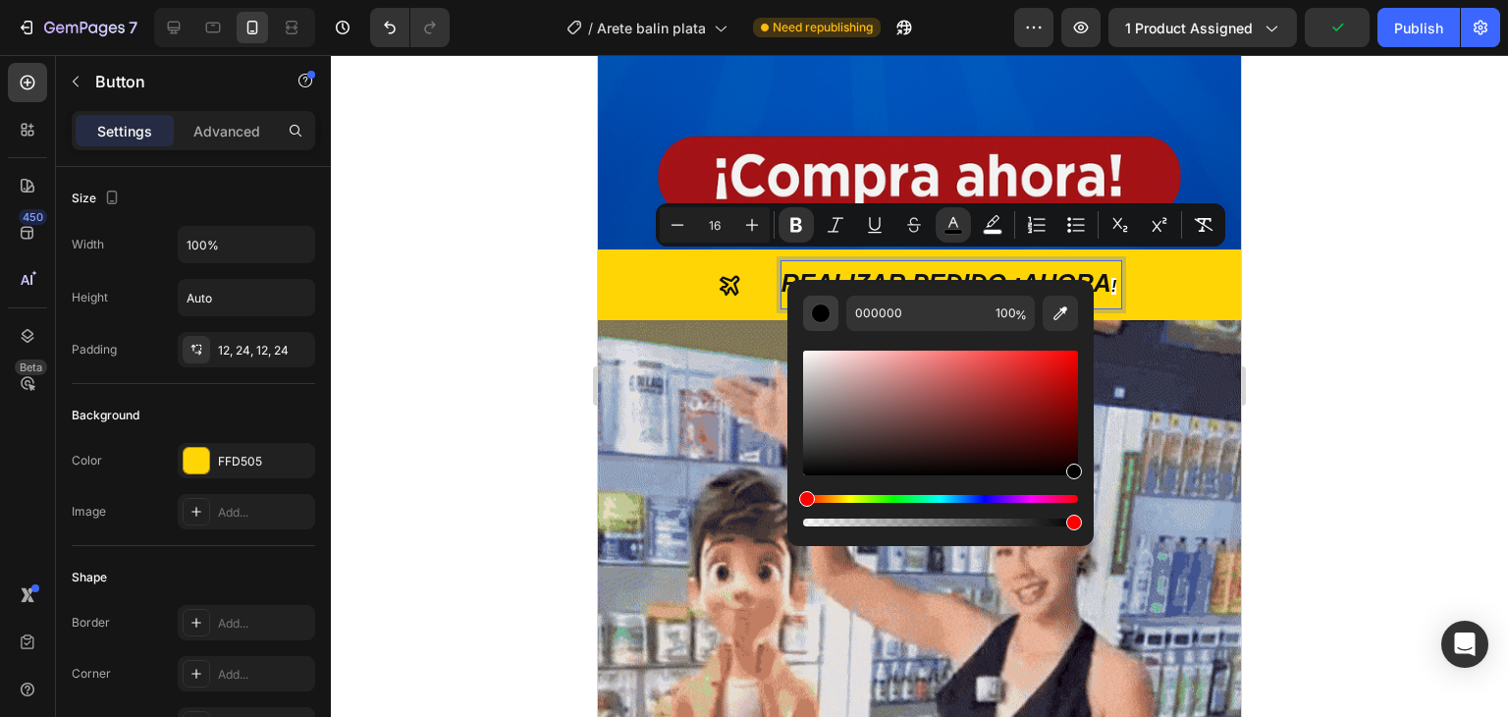
click at [822, 311] on div "Editor contextual toolbar" at bounding box center [821, 313] width 20 height 20
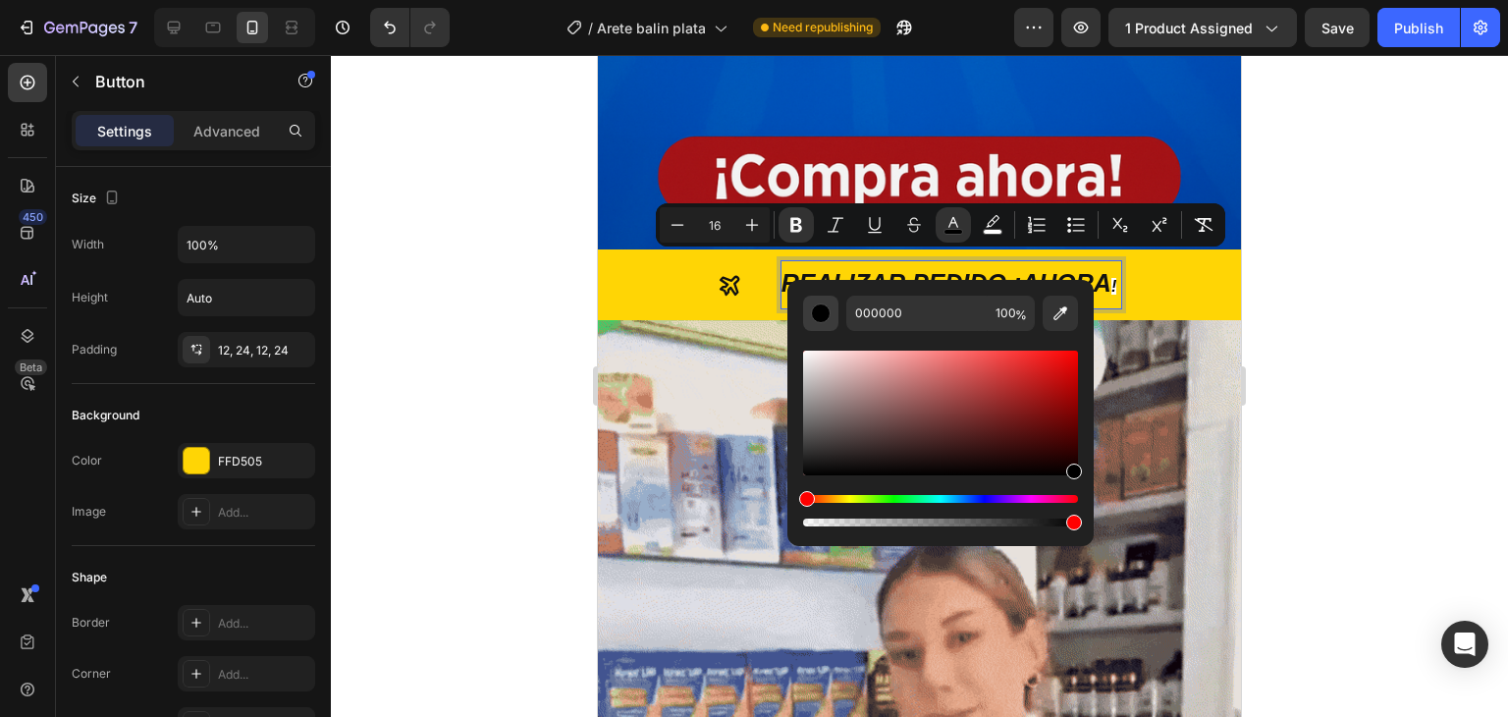
click at [822, 311] on div "Editor contextual toolbar" at bounding box center [821, 313] width 20 height 20
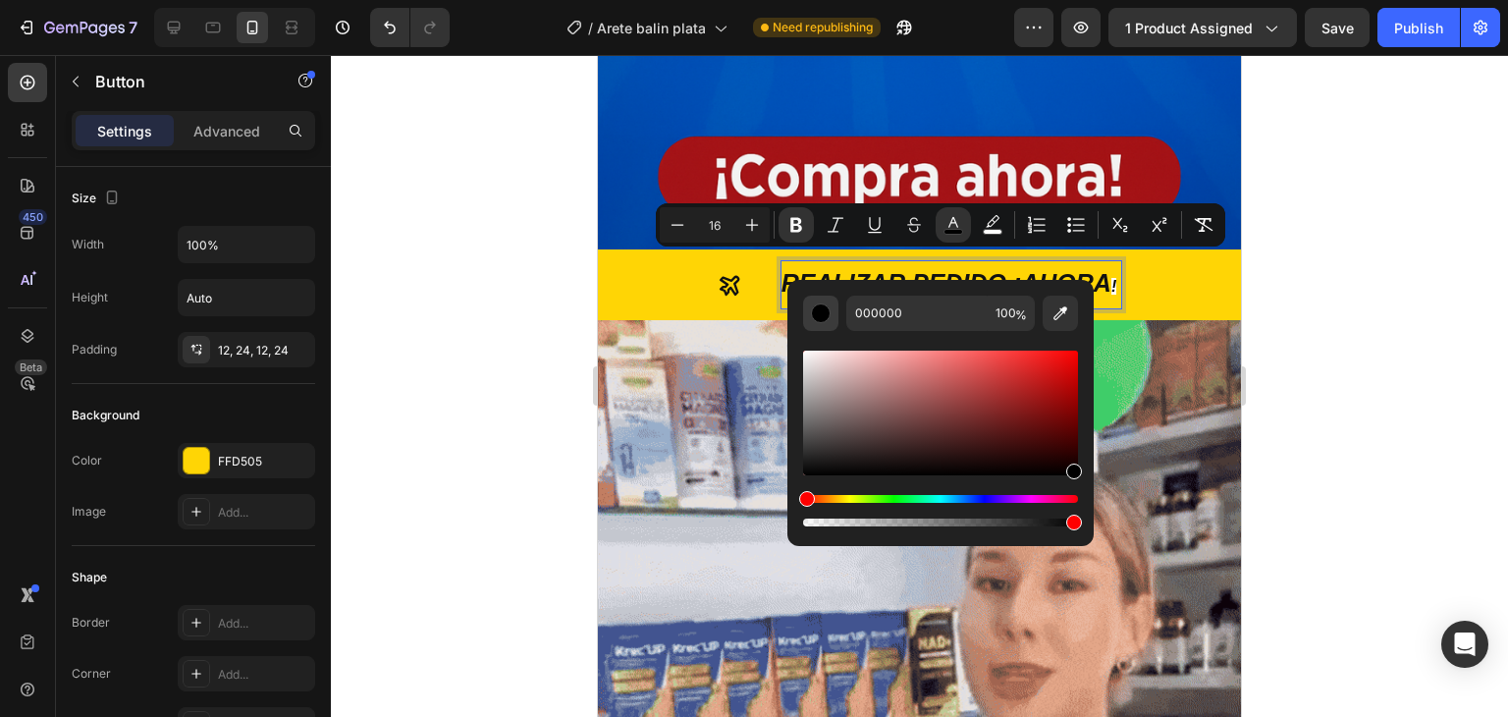
click at [822, 311] on div "Editor contextual toolbar" at bounding box center [821, 313] width 20 height 20
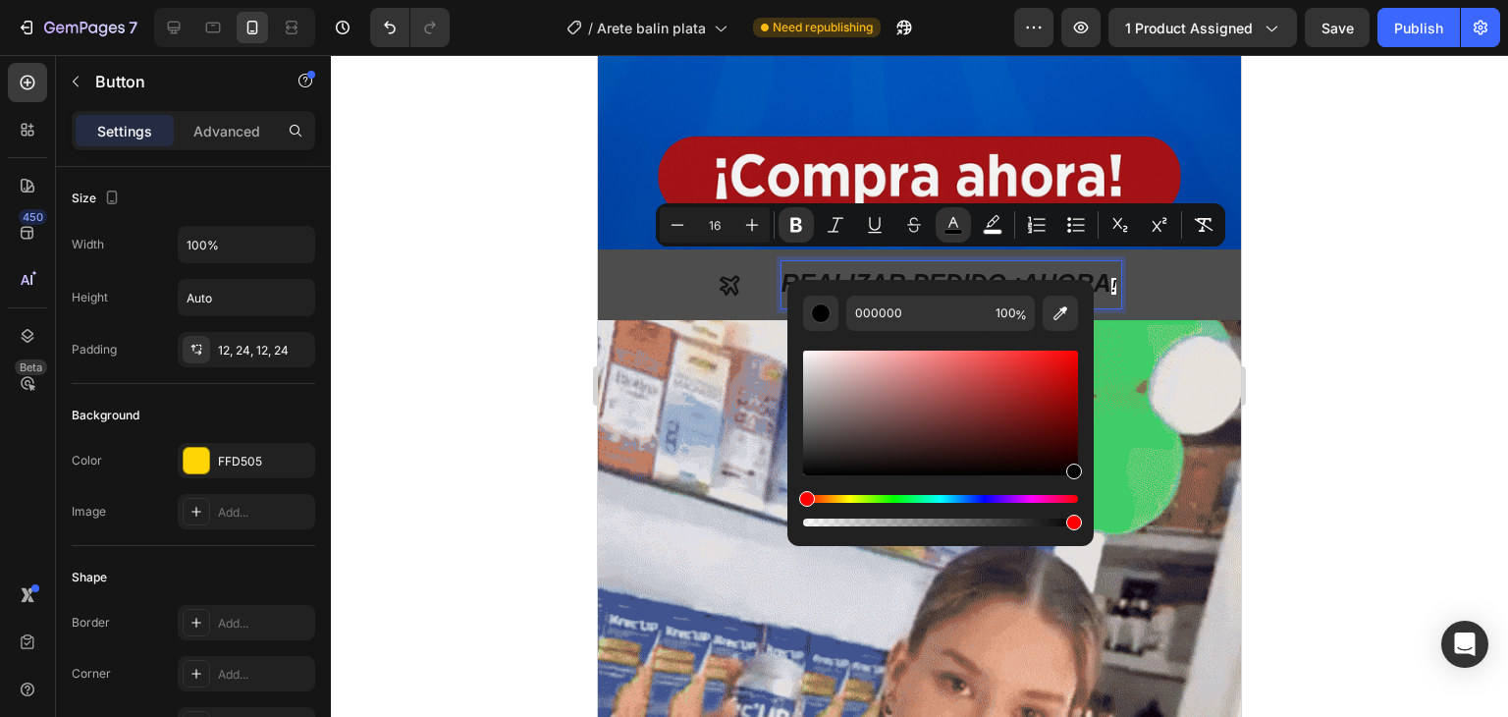
click at [1157, 273] on button "REALIZAR PEDIDO ¡AHORA !" at bounding box center [919, 284] width 643 height 71
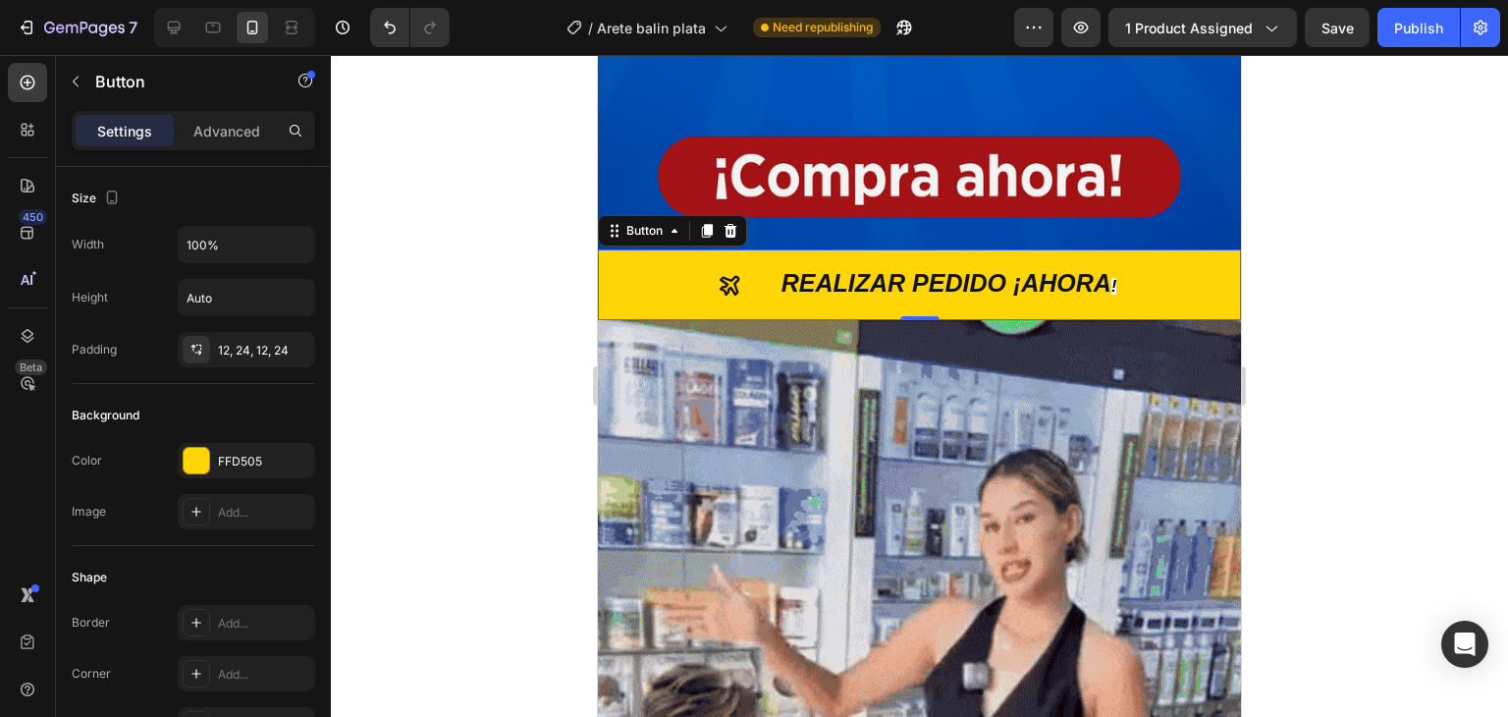
click at [473, 252] on div at bounding box center [919, 386] width 1177 height 662
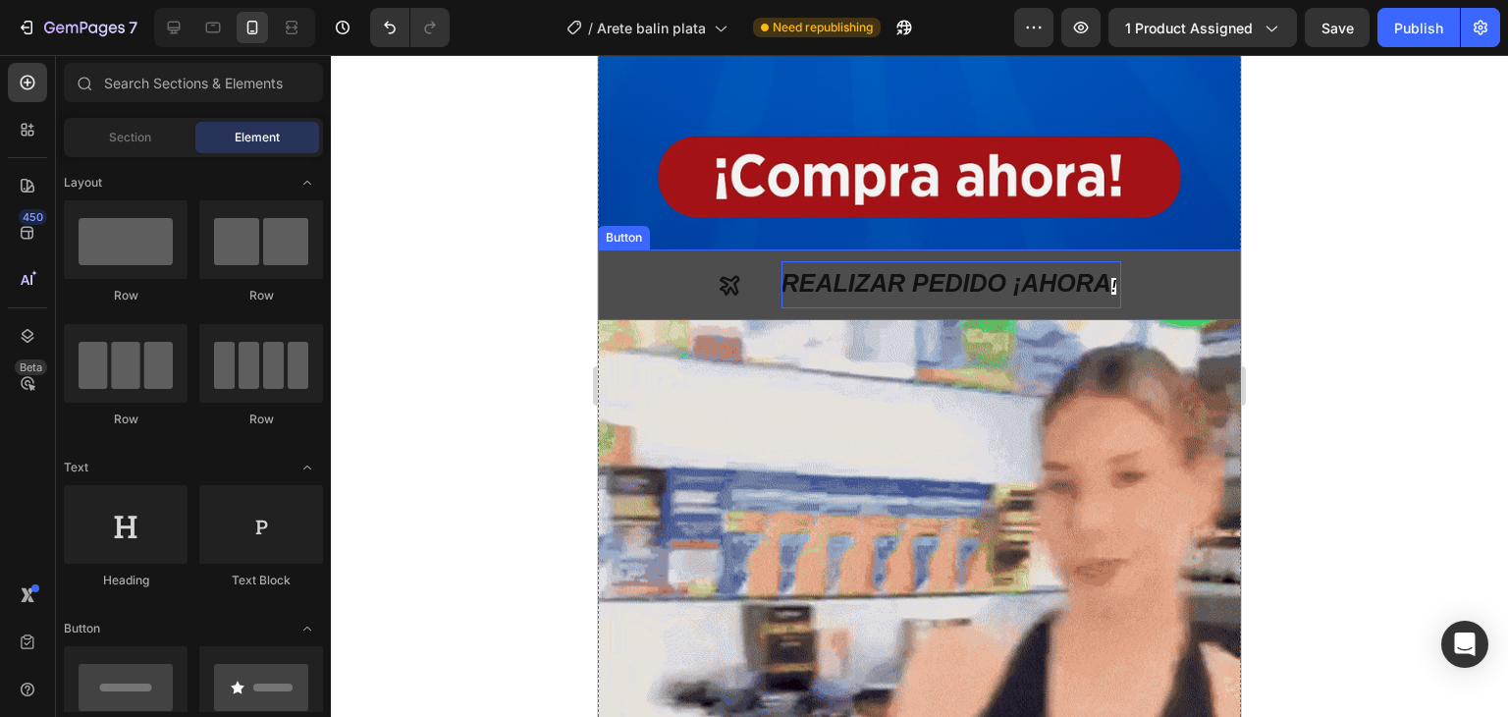
click at [1111, 278] on strong "!" at bounding box center [1113, 286] width 5 height 17
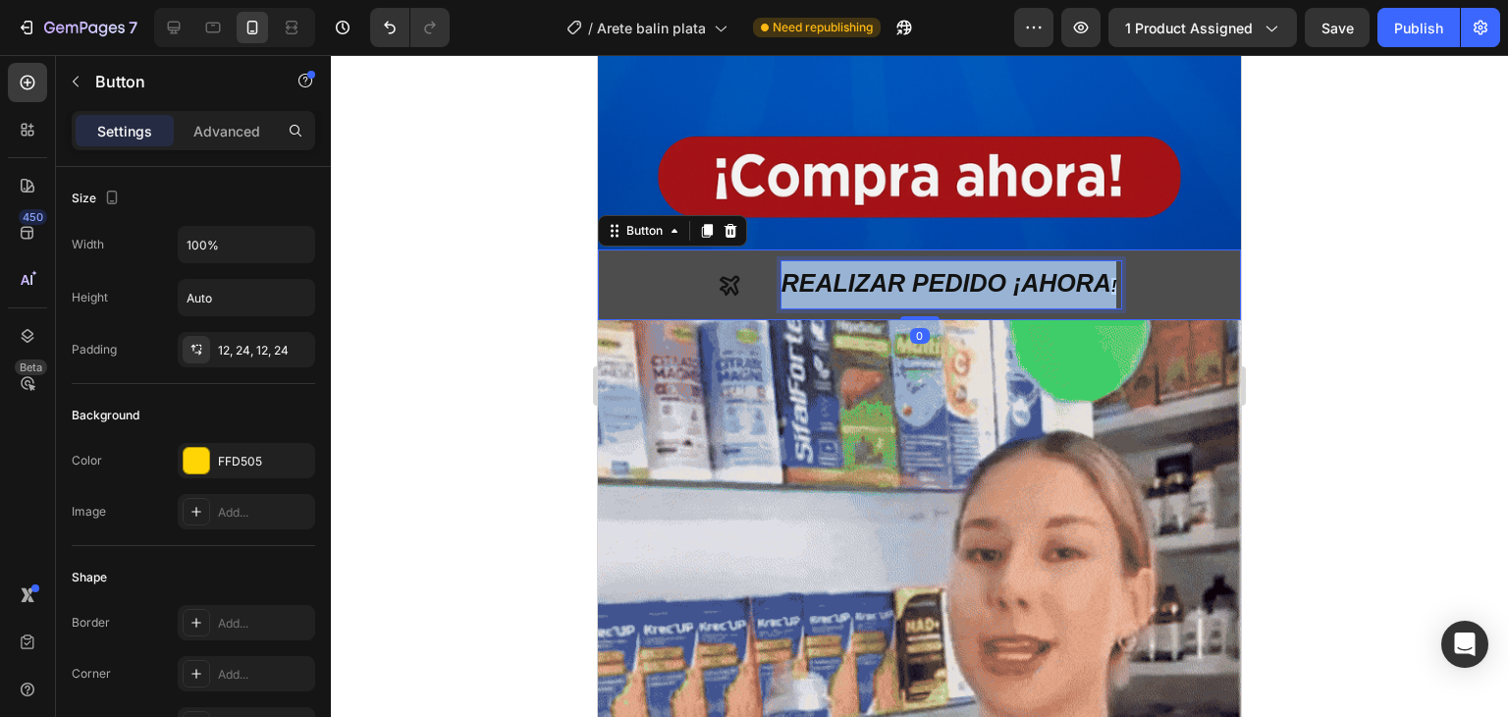
click at [1111, 278] on strong "!" at bounding box center [1113, 286] width 5 height 17
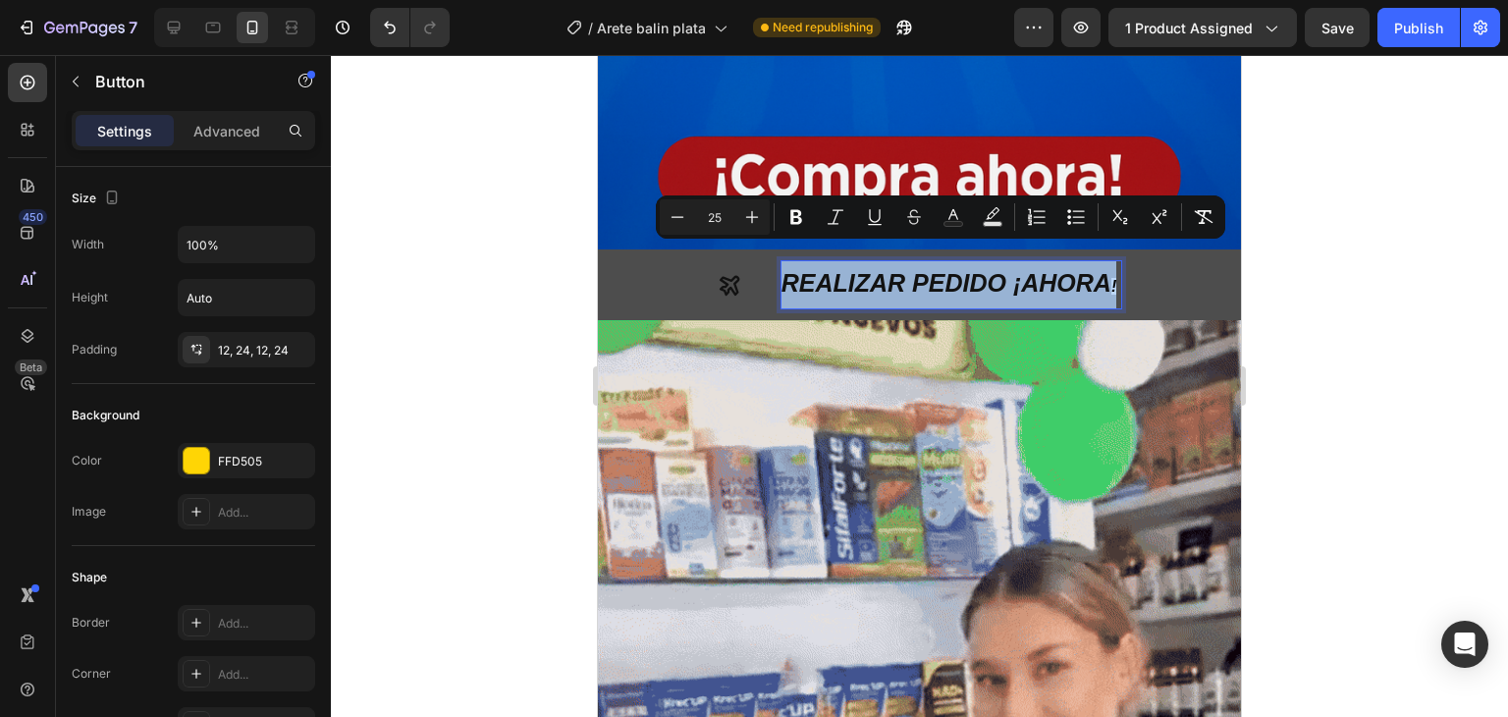
click at [1111, 278] on strong "!" at bounding box center [1113, 286] width 5 height 17
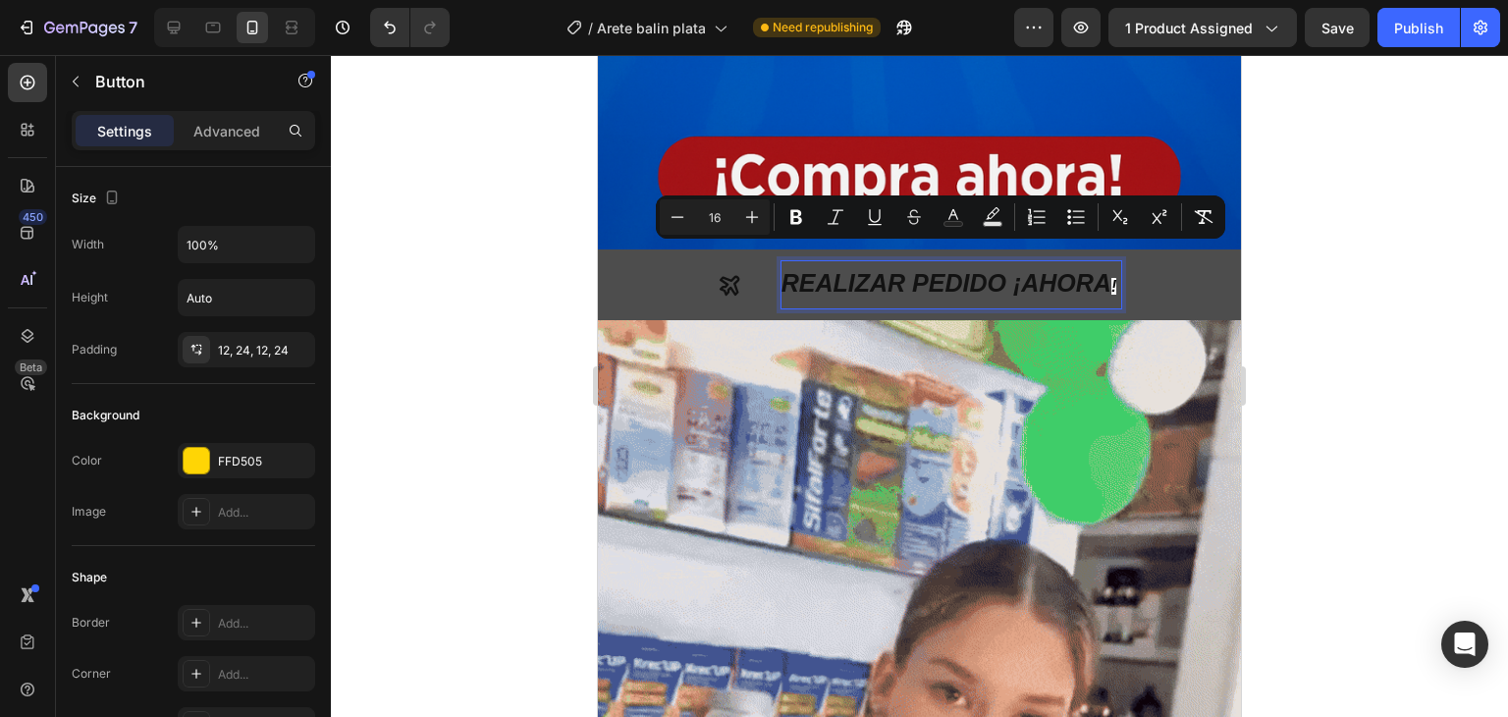
click at [1111, 278] on strong "!" at bounding box center [1113, 286] width 5 height 17
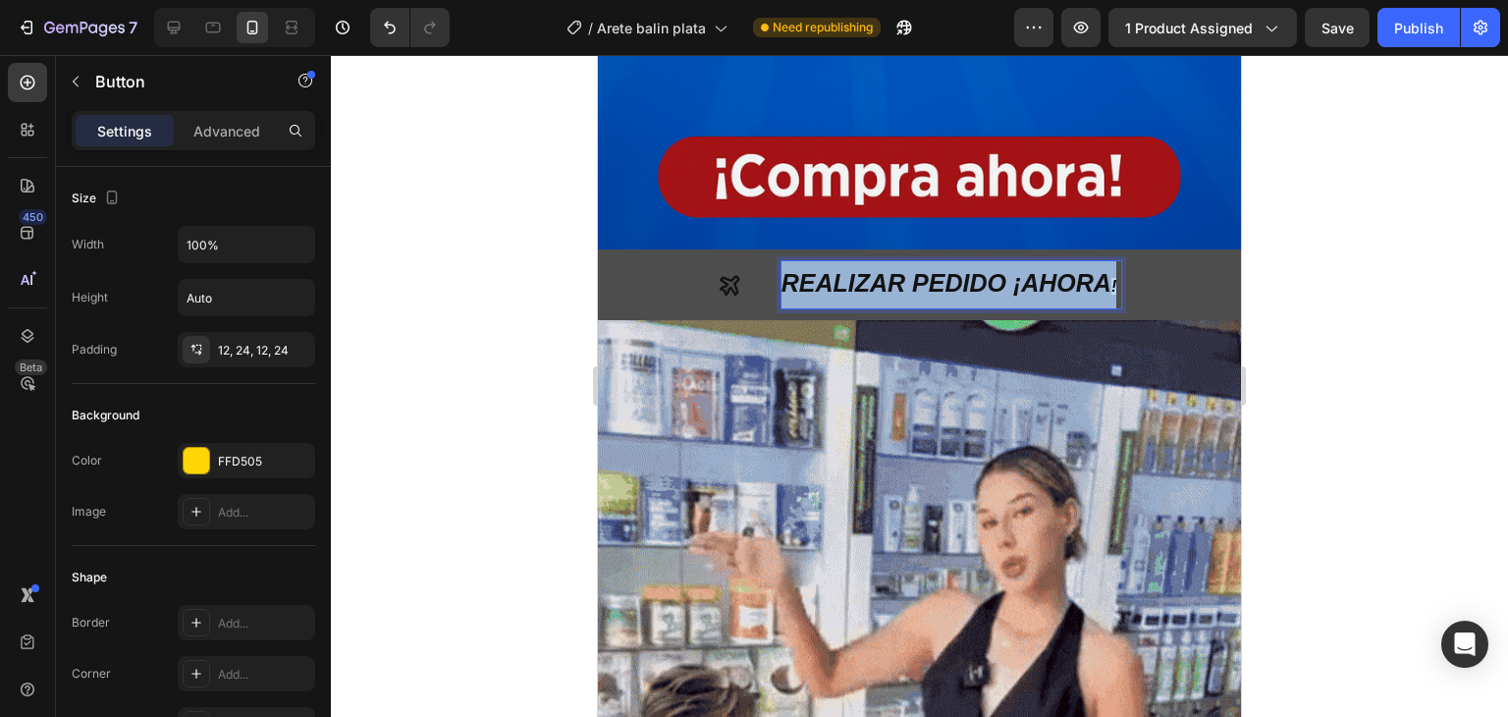
click at [1111, 278] on strong "!" at bounding box center [1113, 286] width 5 height 17
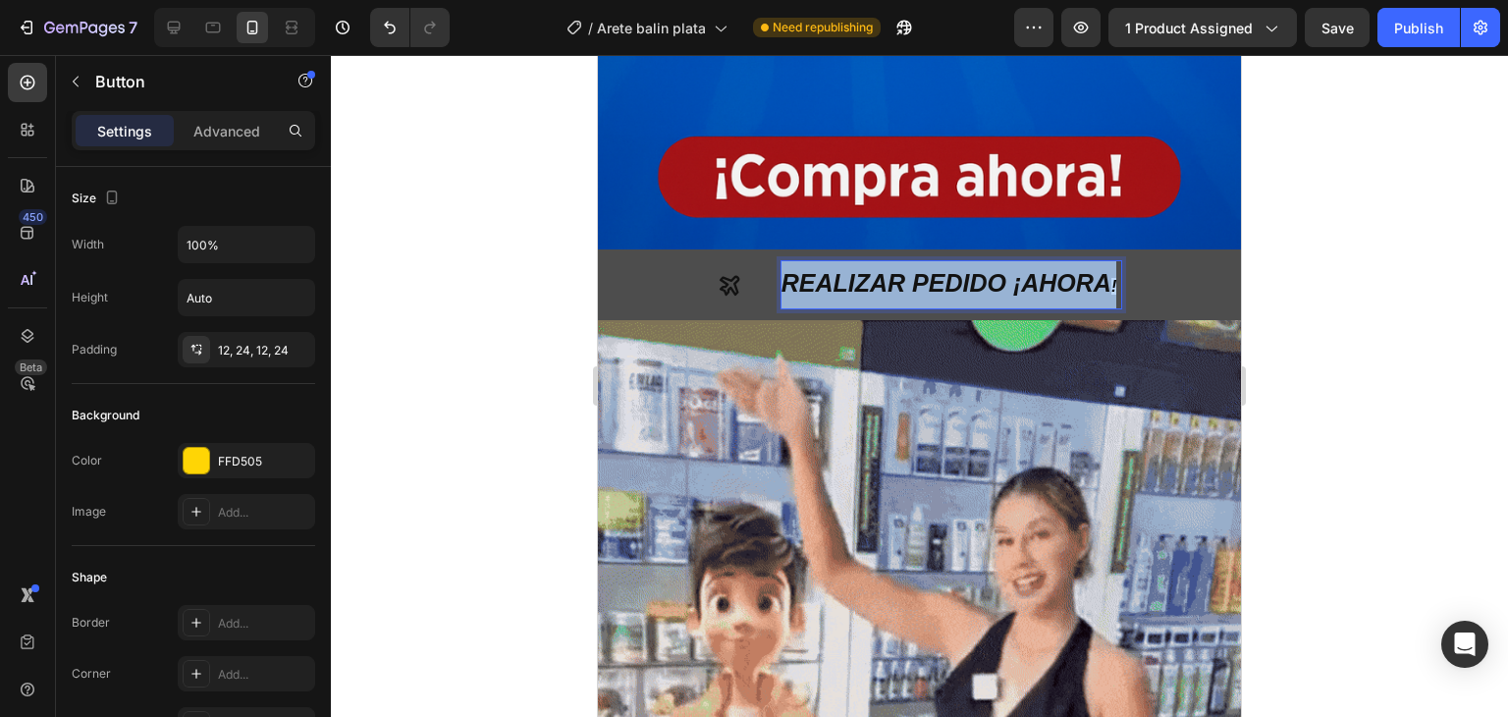
click at [1111, 278] on strong "!" at bounding box center [1113, 286] width 5 height 17
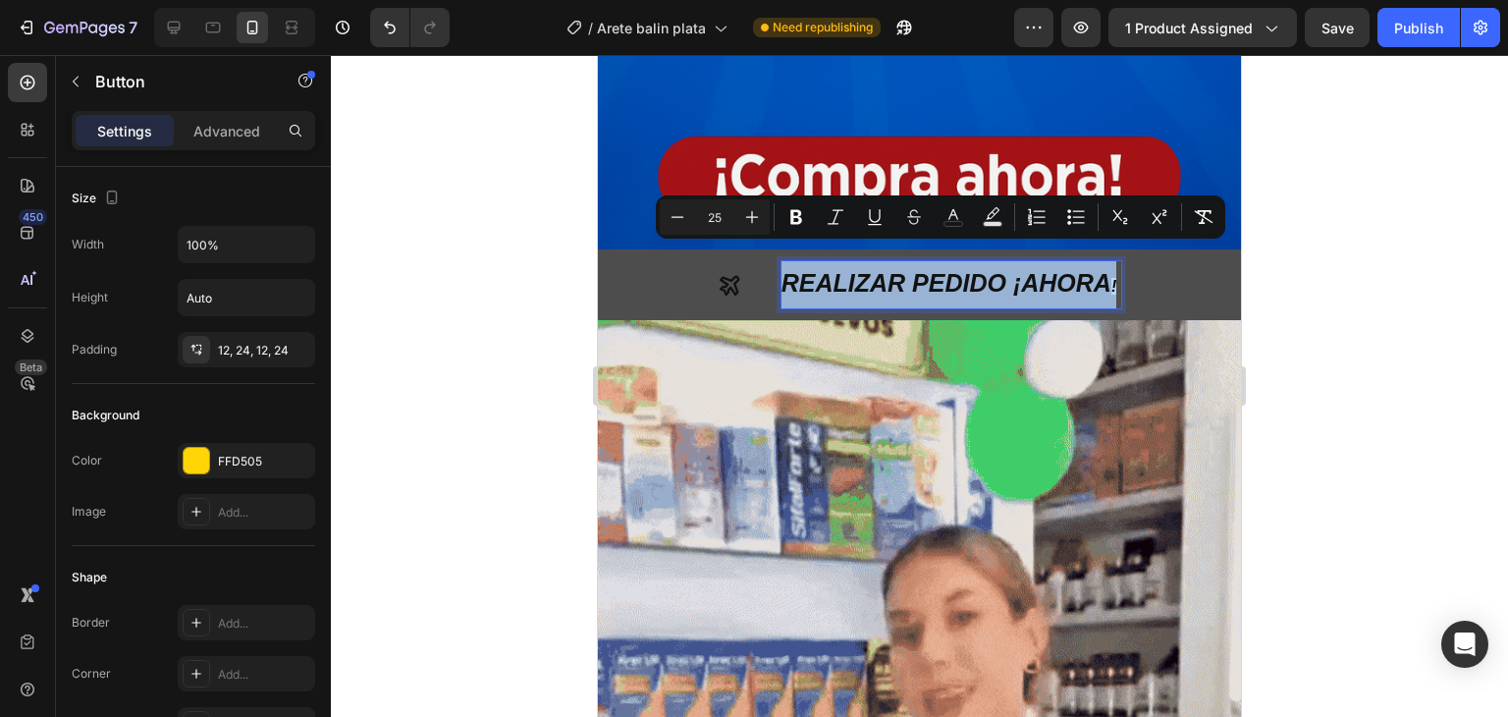
click at [1111, 278] on strong "!" at bounding box center [1113, 286] width 5 height 17
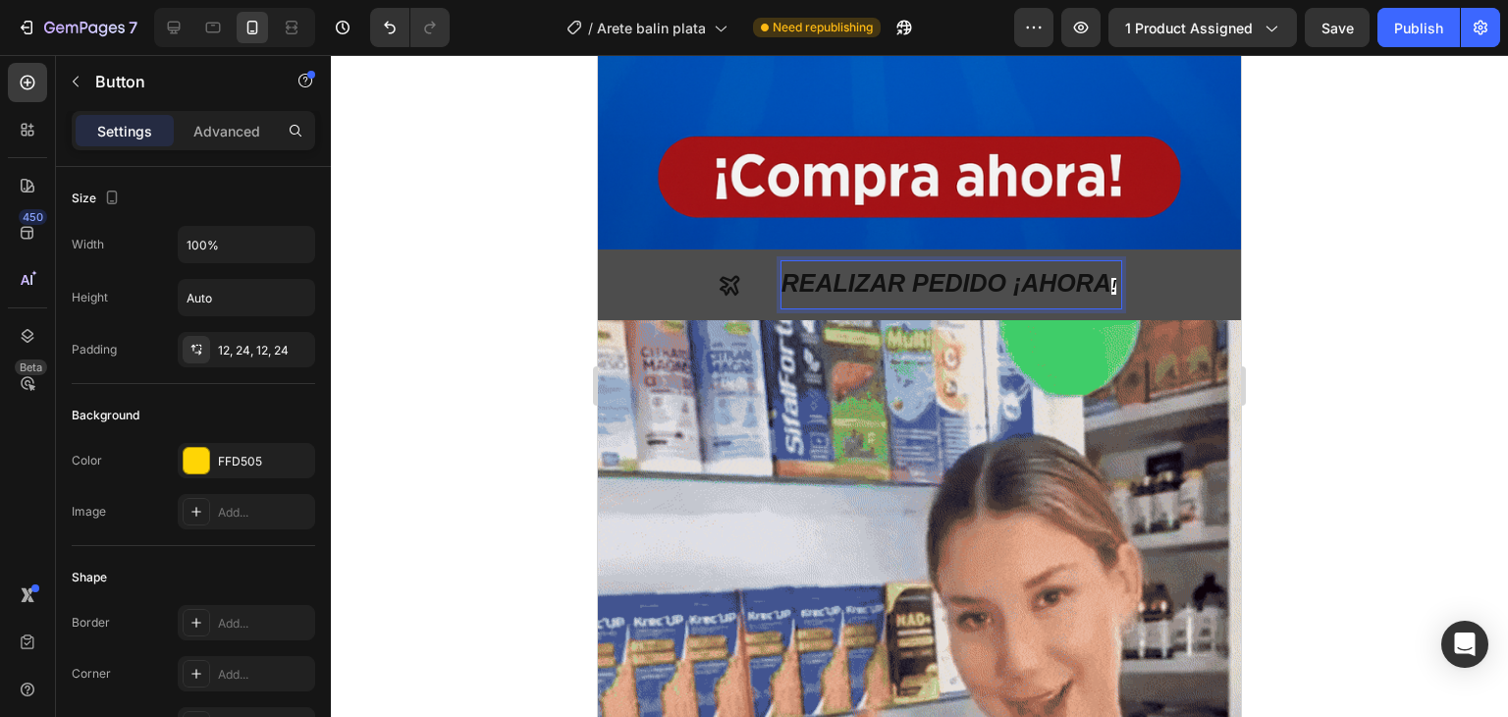
click at [1111, 278] on strong "!" at bounding box center [1113, 286] width 5 height 17
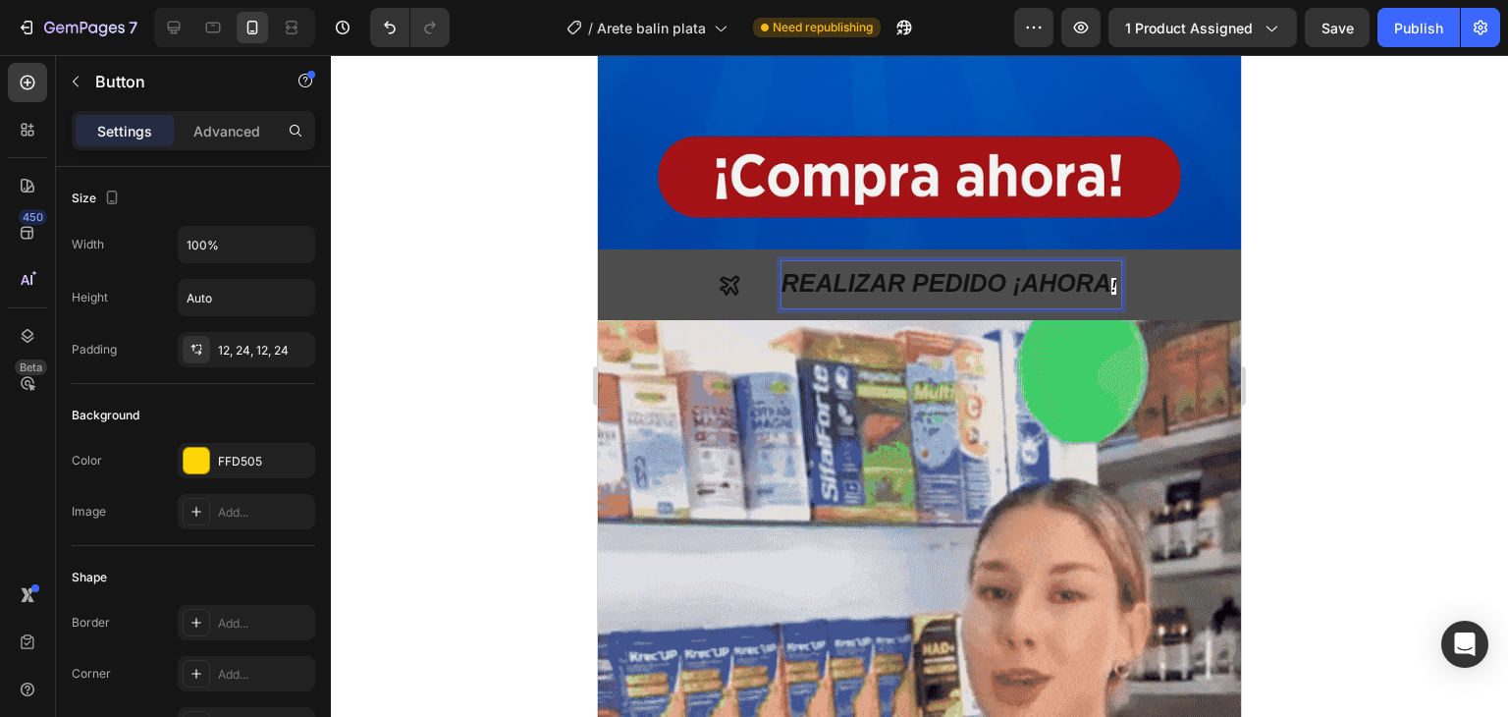
click at [1111, 278] on strong "!" at bounding box center [1113, 286] width 5 height 17
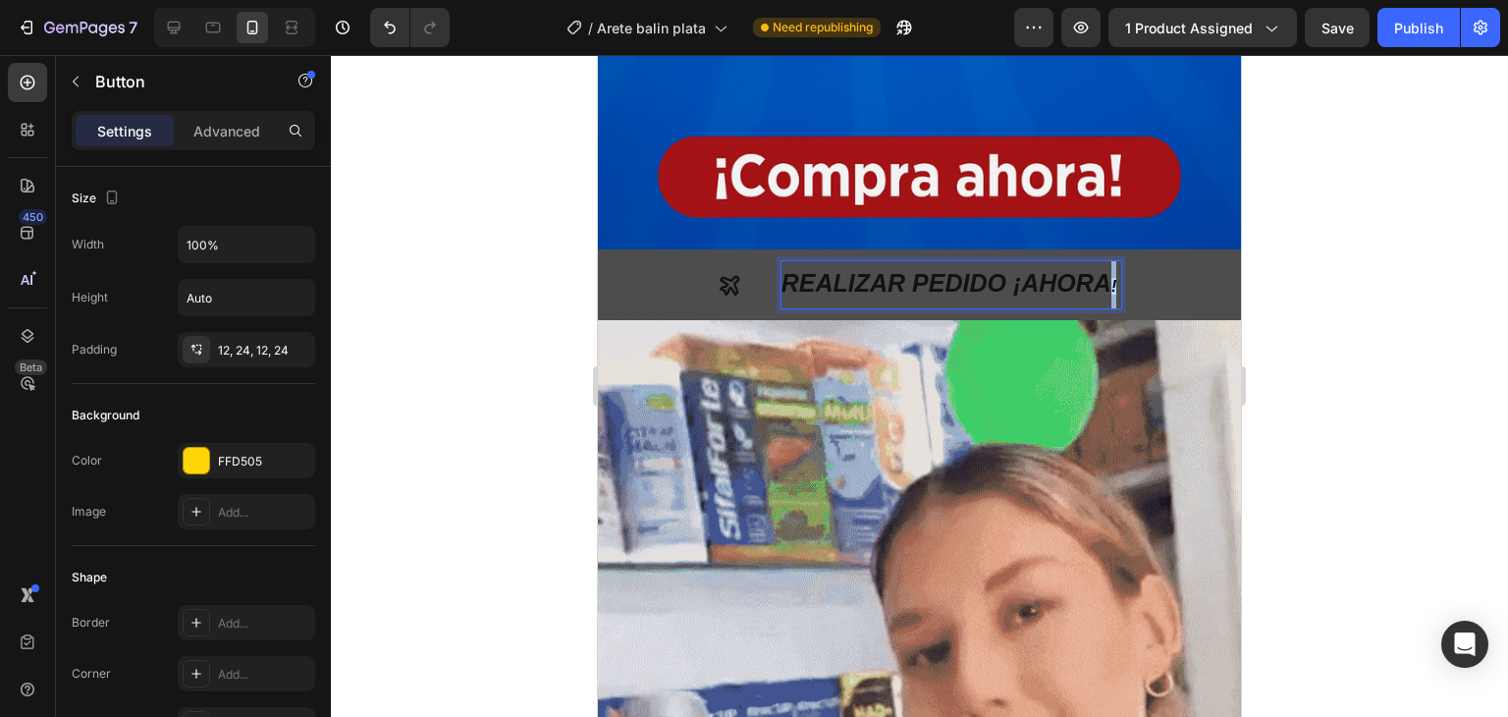
click at [1111, 278] on strong "!" at bounding box center [1113, 286] width 5 height 17
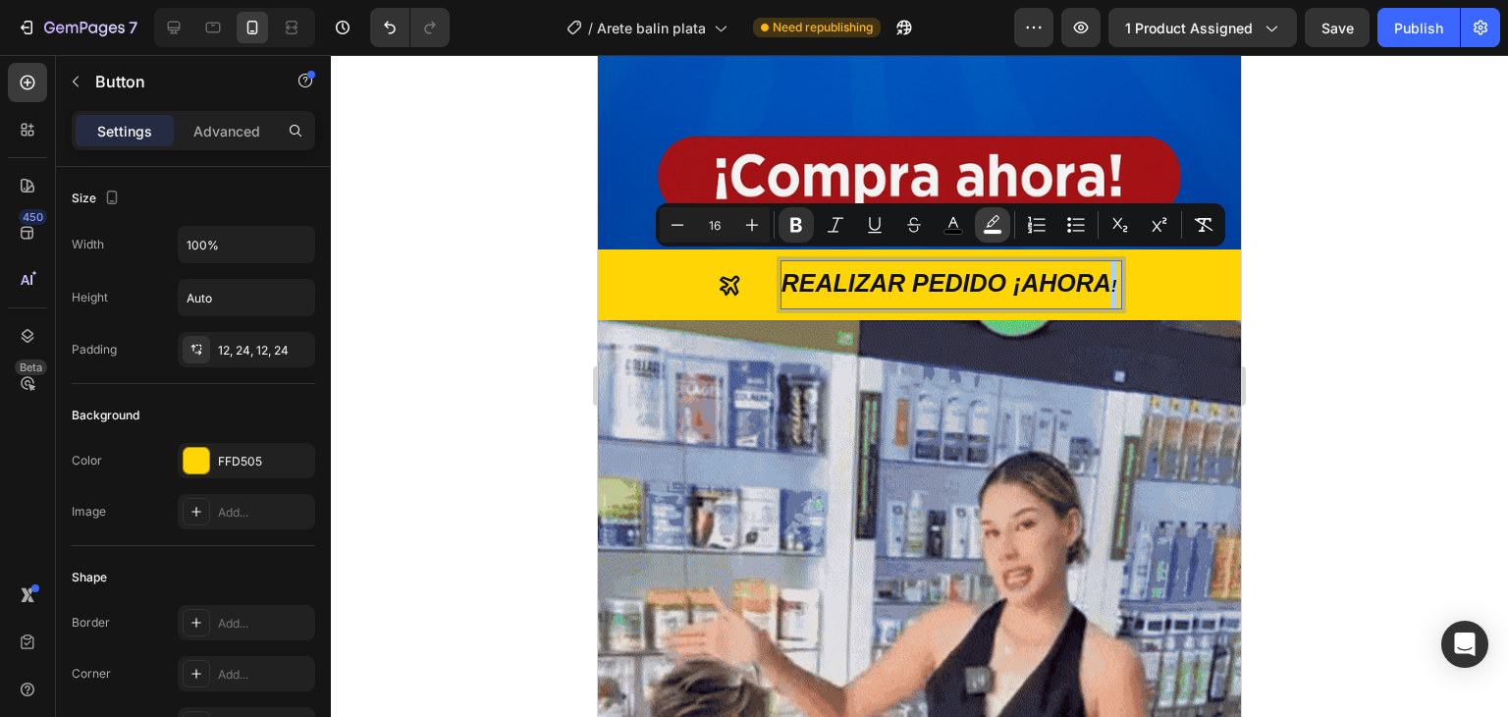
click at [994, 233] on rect "Editor contextual toolbar" at bounding box center [993, 232] width 19 height 5
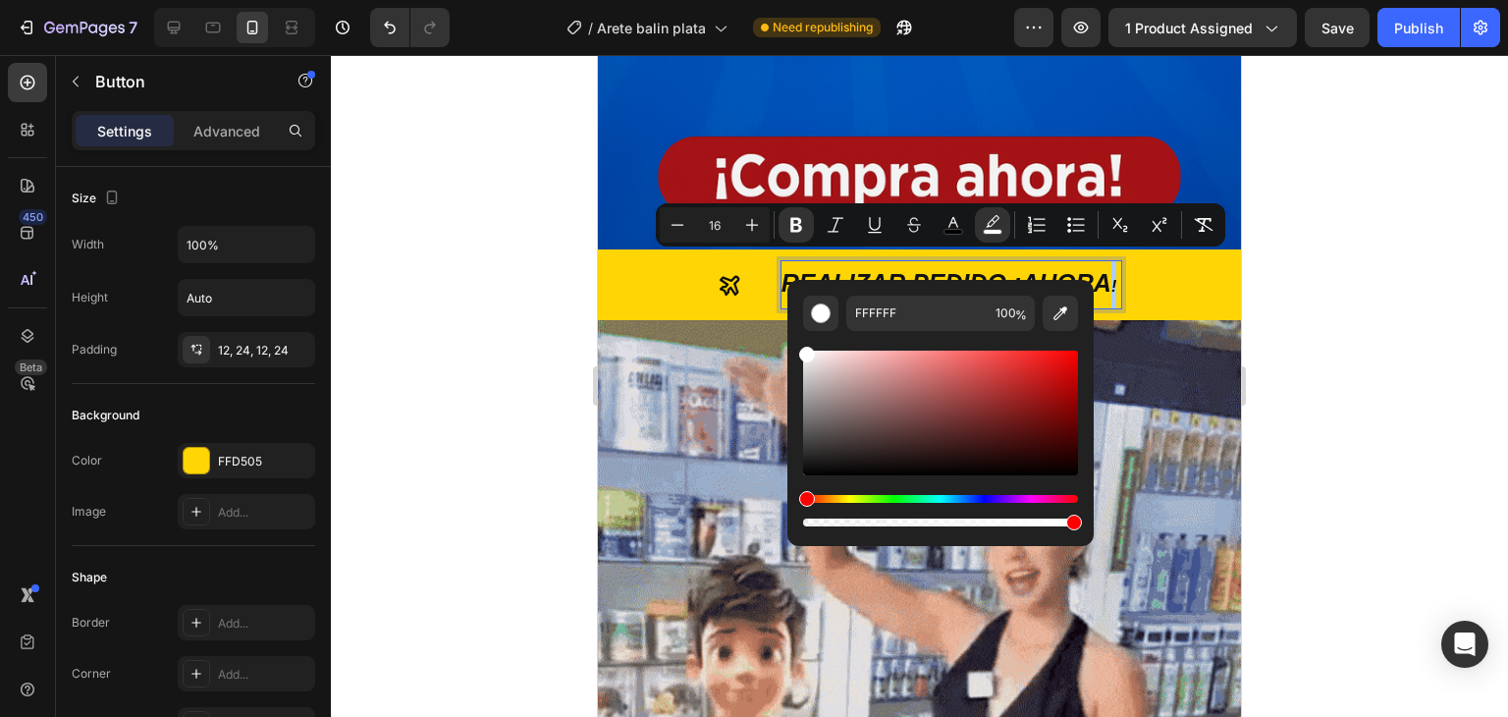
click at [850, 499] on div "Hue" at bounding box center [940, 499] width 275 height 8
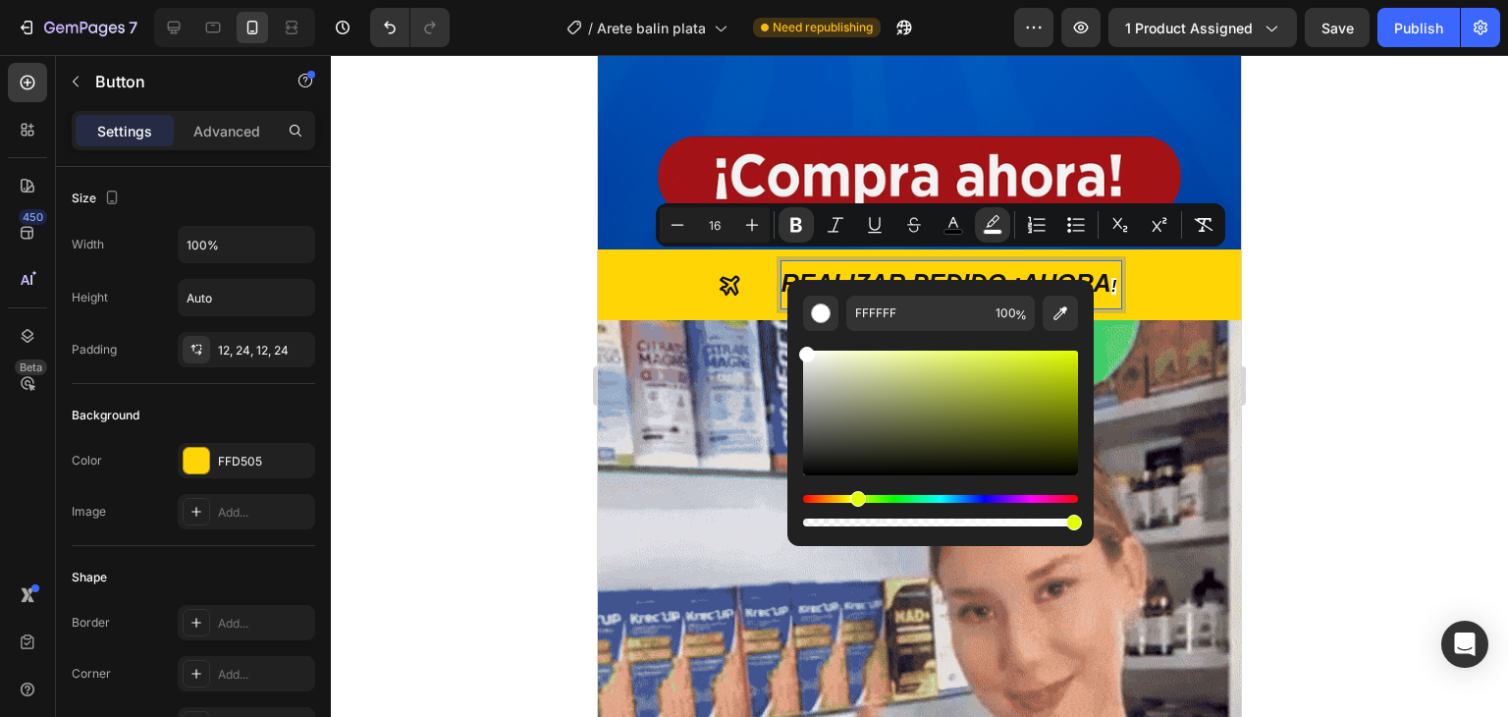
click at [855, 497] on div "Hue" at bounding box center [940, 499] width 275 height 8
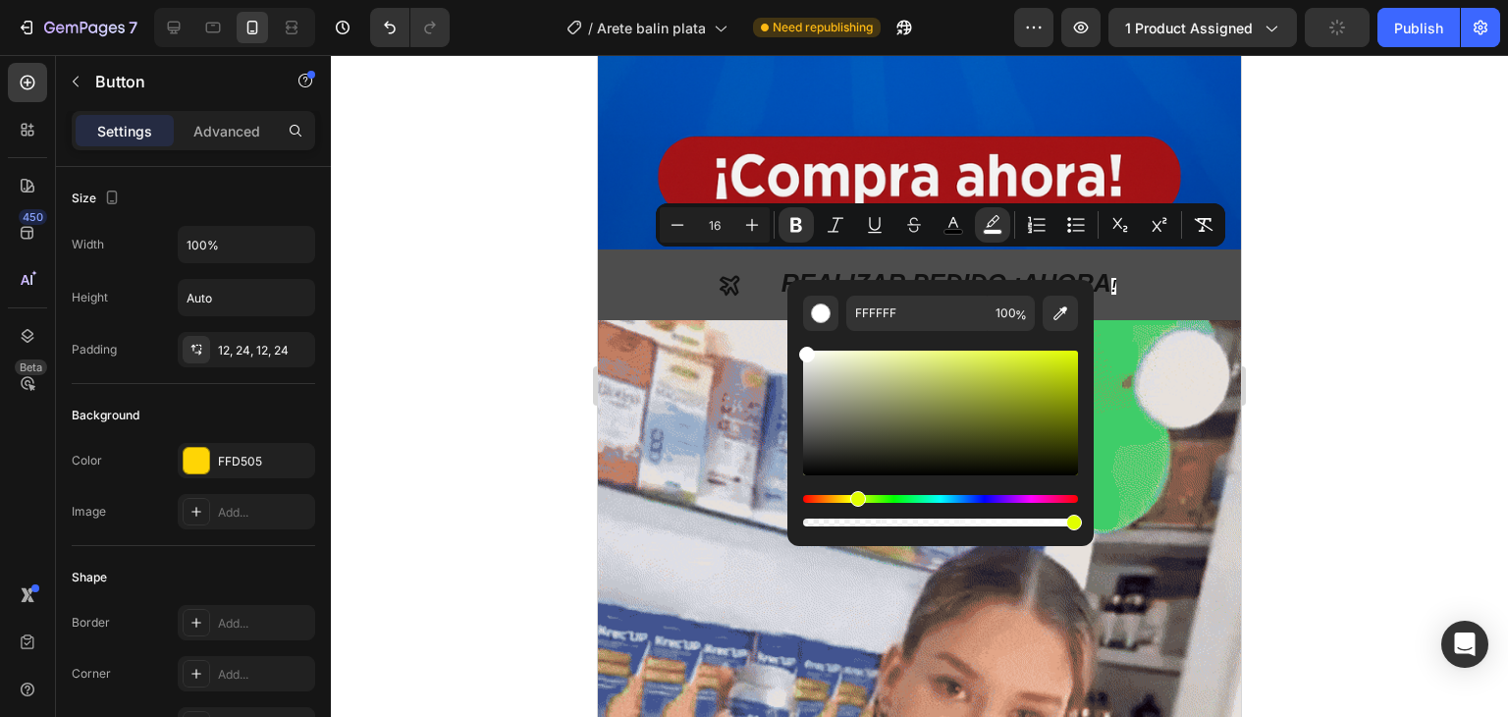
click at [1148, 276] on button "REALIZAR PEDIDO ¡AHORA !" at bounding box center [919, 284] width 643 height 71
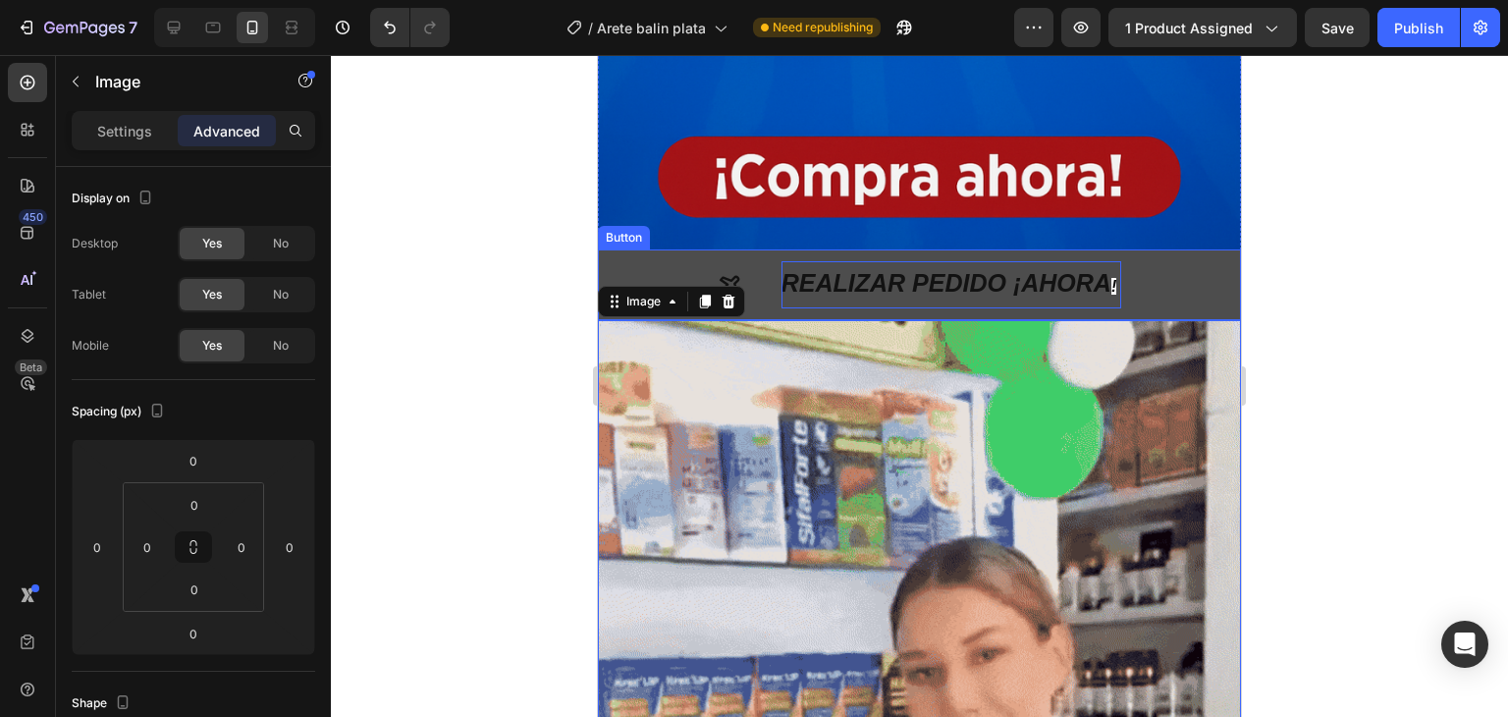
click at [1111, 278] on strong "!" at bounding box center [1113, 286] width 5 height 17
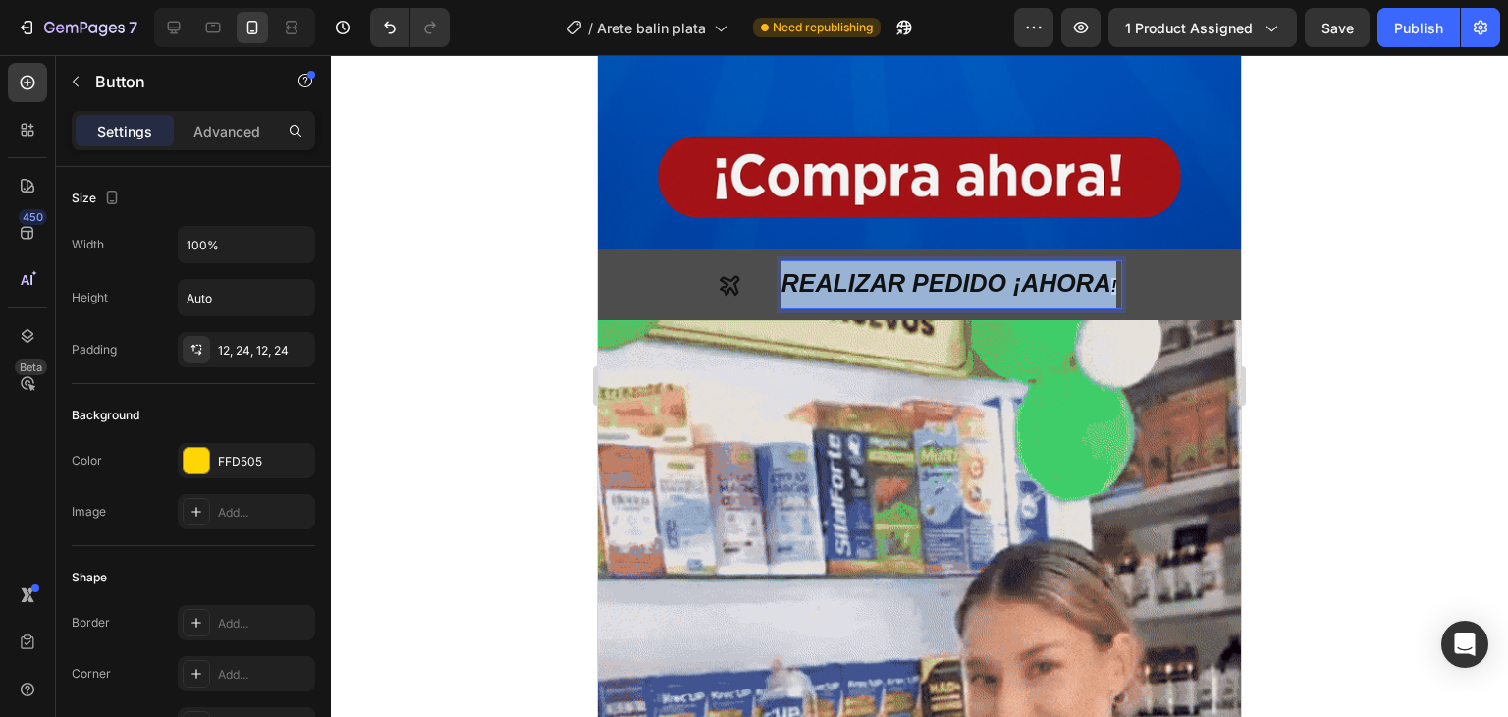
click at [1111, 278] on strong "!" at bounding box center [1113, 286] width 5 height 17
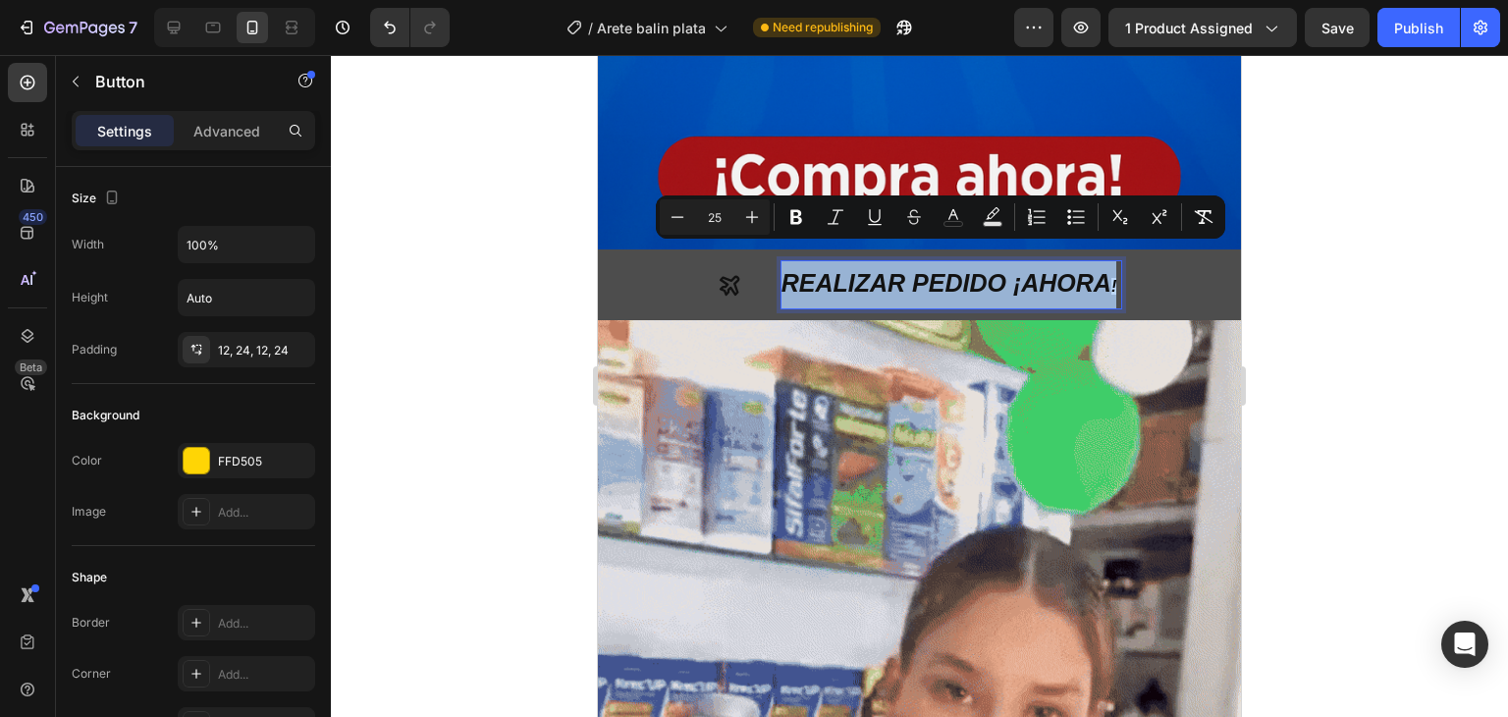
click at [1111, 278] on strong "!" at bounding box center [1113, 286] width 5 height 17
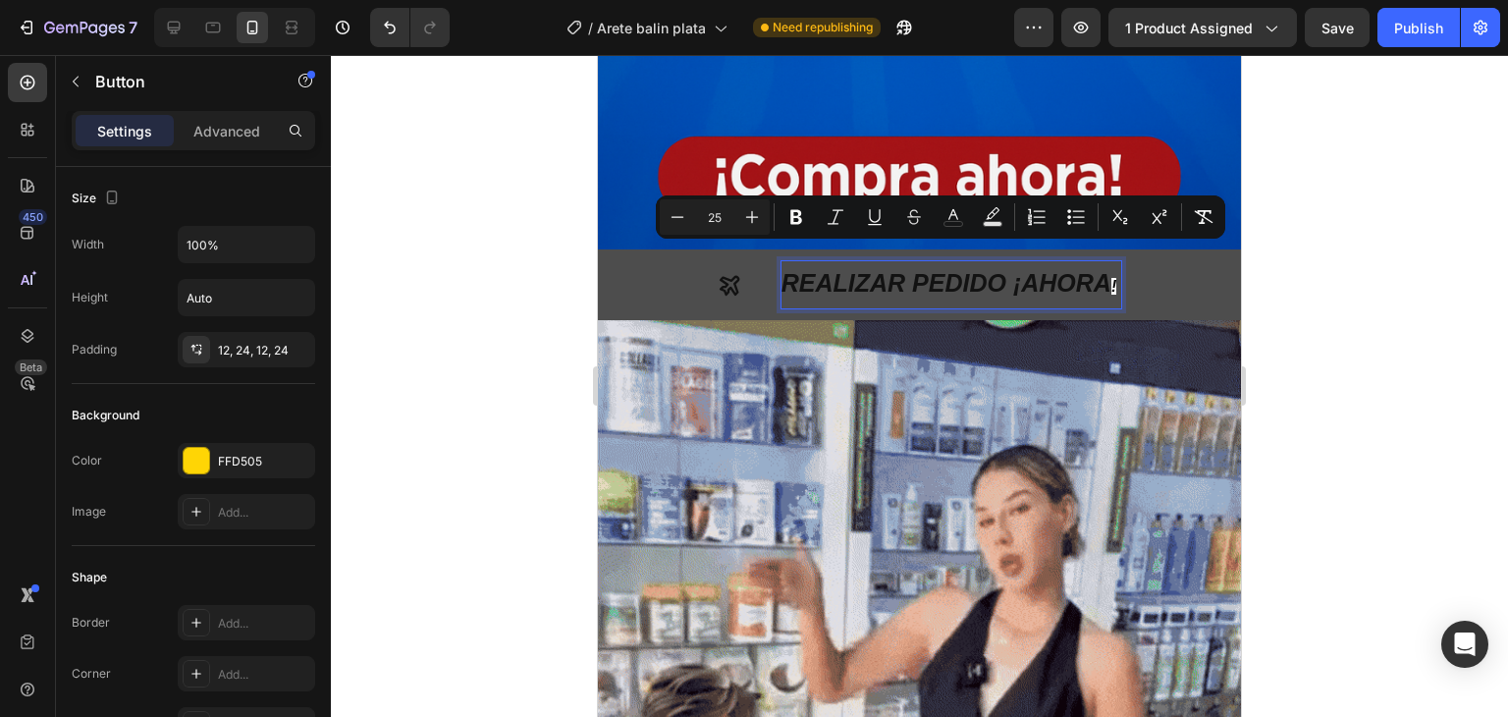
type input "16"
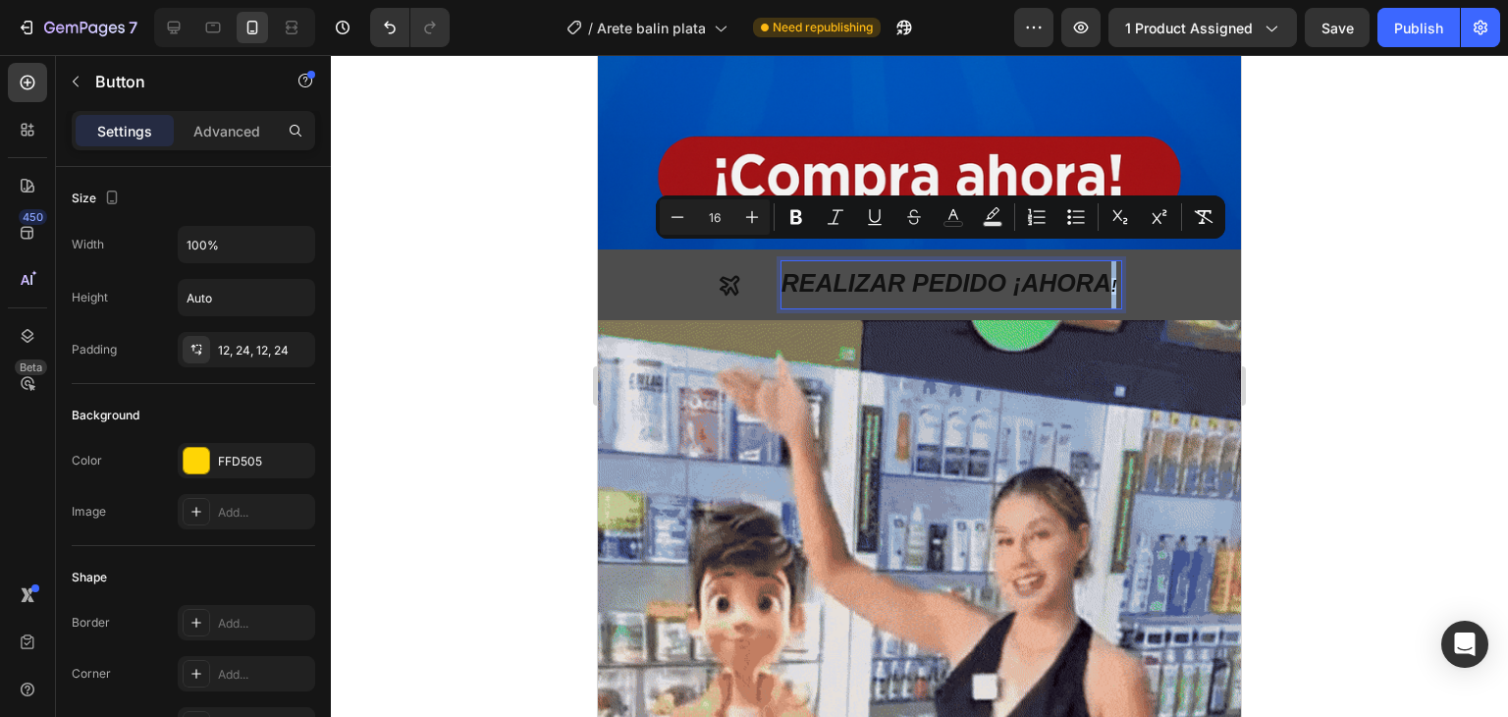
click at [1111, 278] on strong "!" at bounding box center [1113, 286] width 5 height 17
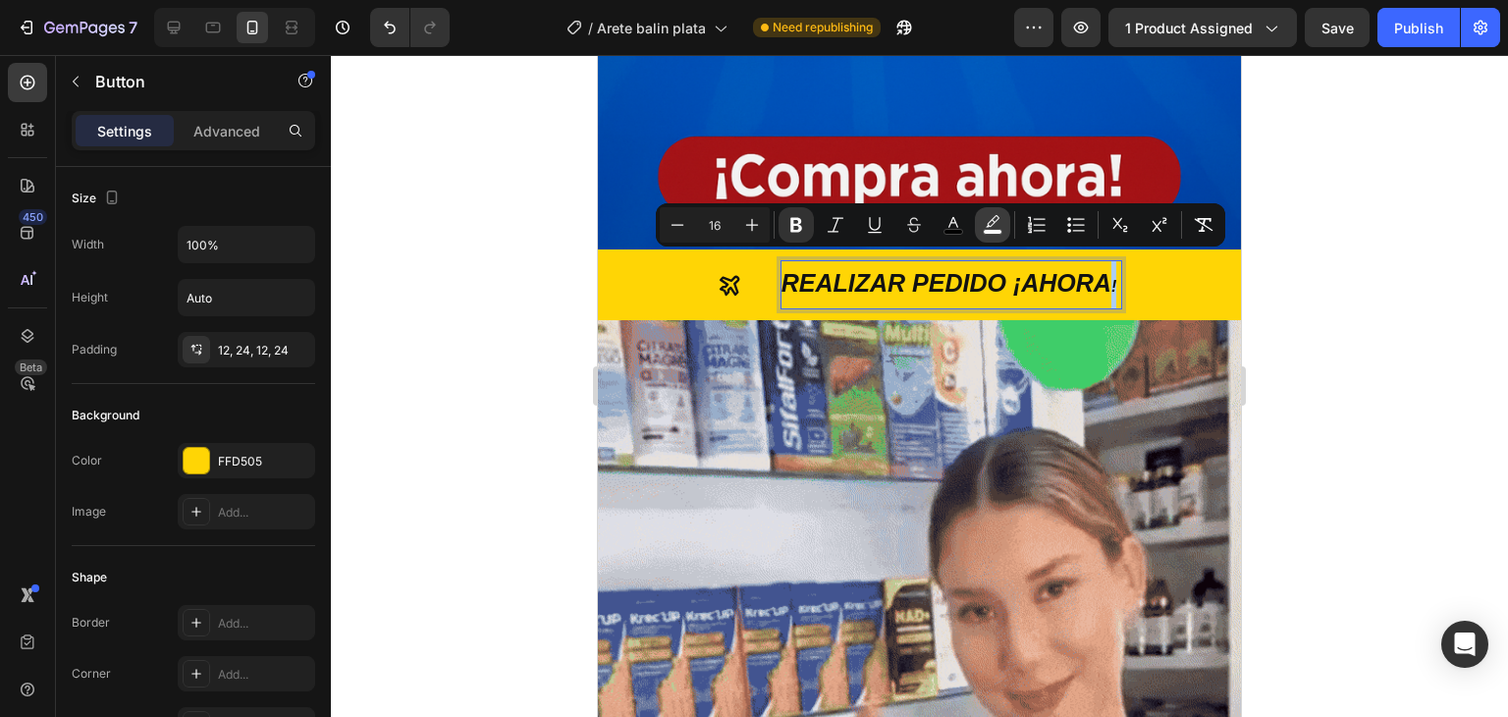
click at [995, 230] on rect "Editor contextual toolbar" at bounding box center [993, 232] width 19 height 5
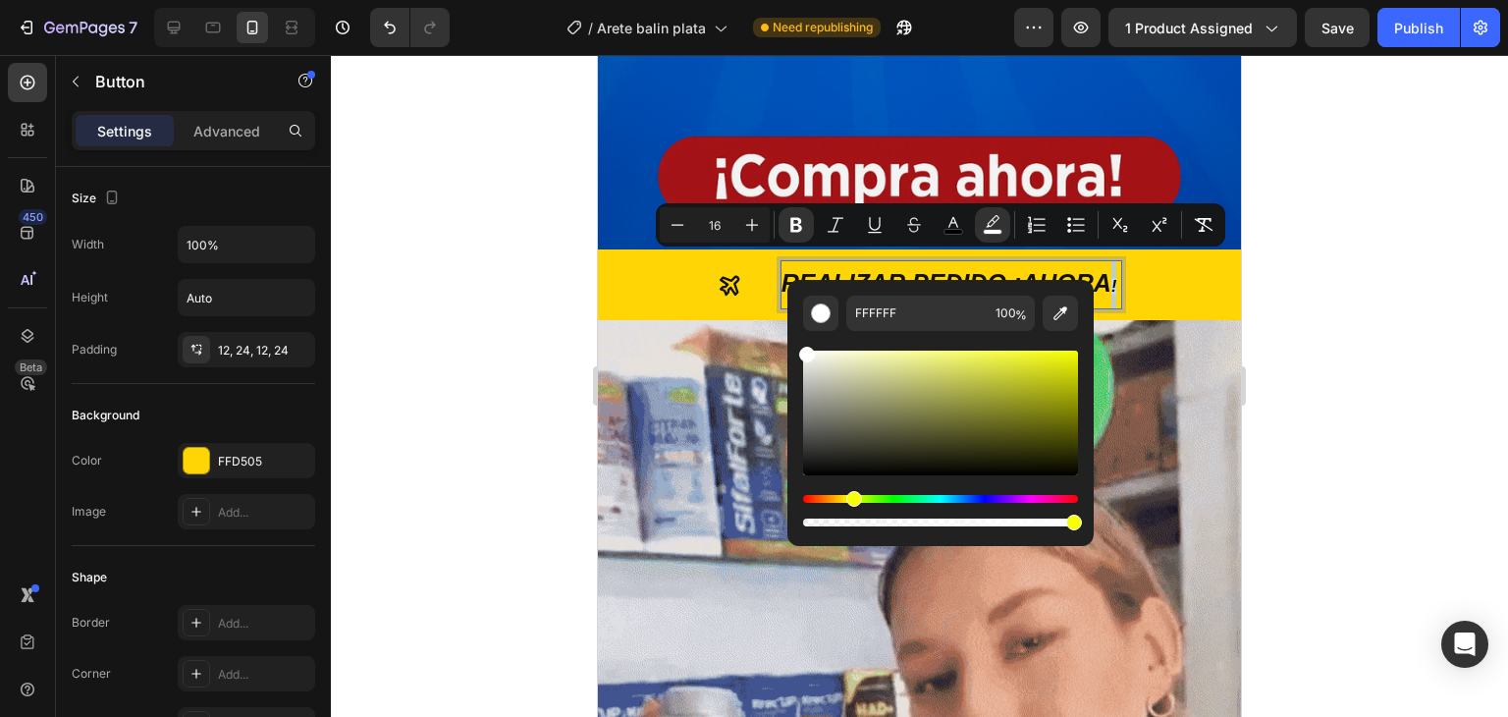
drag, startPoint x: 861, startPoint y: 498, endPoint x: 851, endPoint y: 500, distance: 10.0
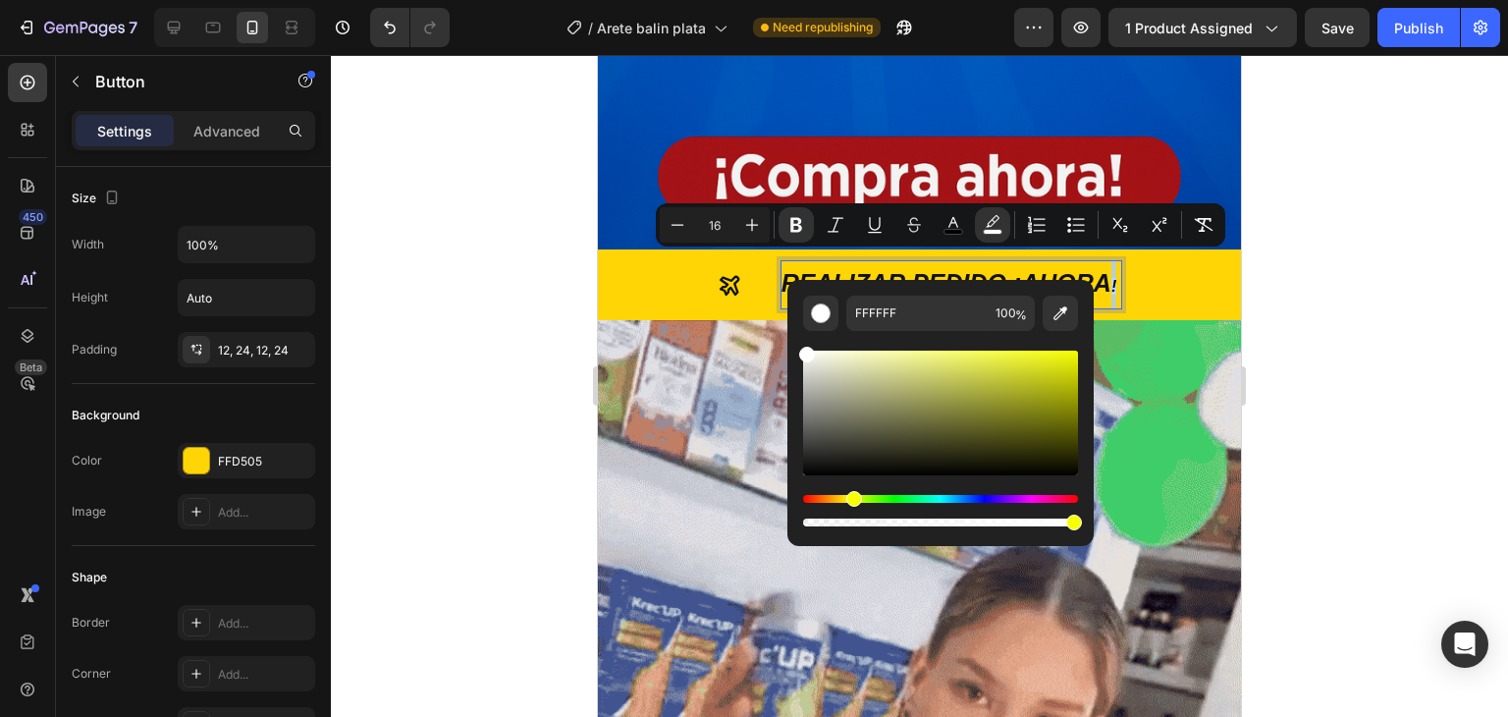
click at [851, 500] on div "Hue" at bounding box center [854, 499] width 16 height 16
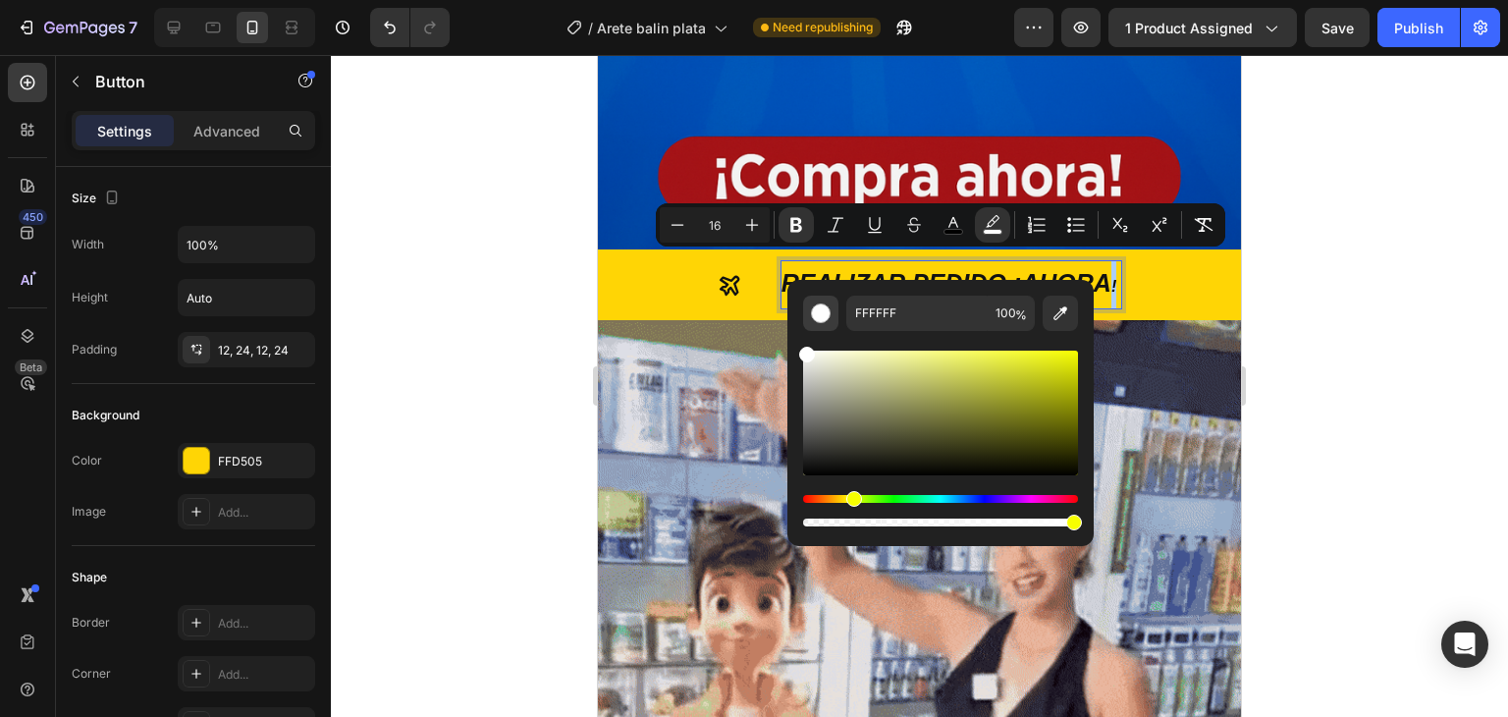
click at [830, 316] on div "Editor contextual toolbar" at bounding box center [821, 313] width 20 height 20
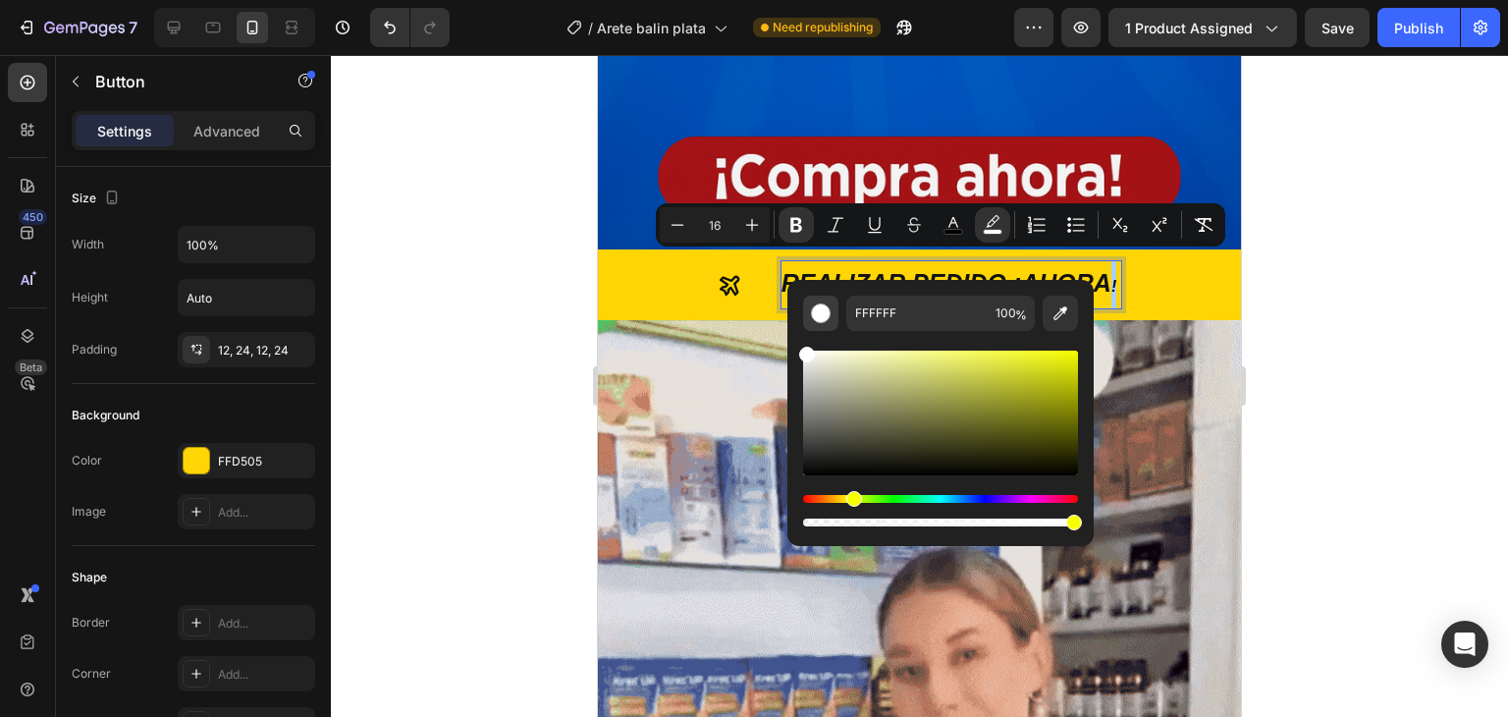
click at [825, 311] on div "Editor contextual toolbar" at bounding box center [821, 313] width 20 height 20
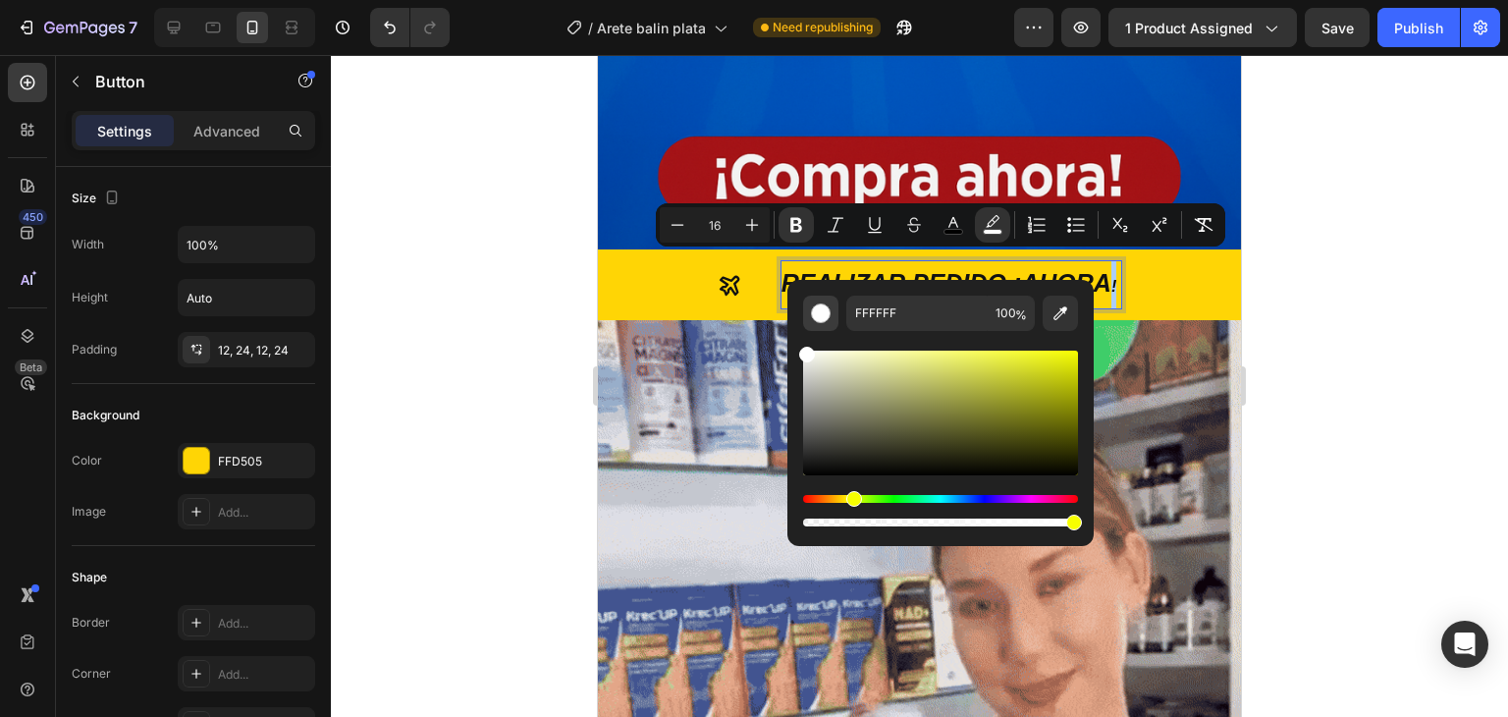
click at [823, 312] on div "Editor contextual toolbar" at bounding box center [821, 313] width 20 height 20
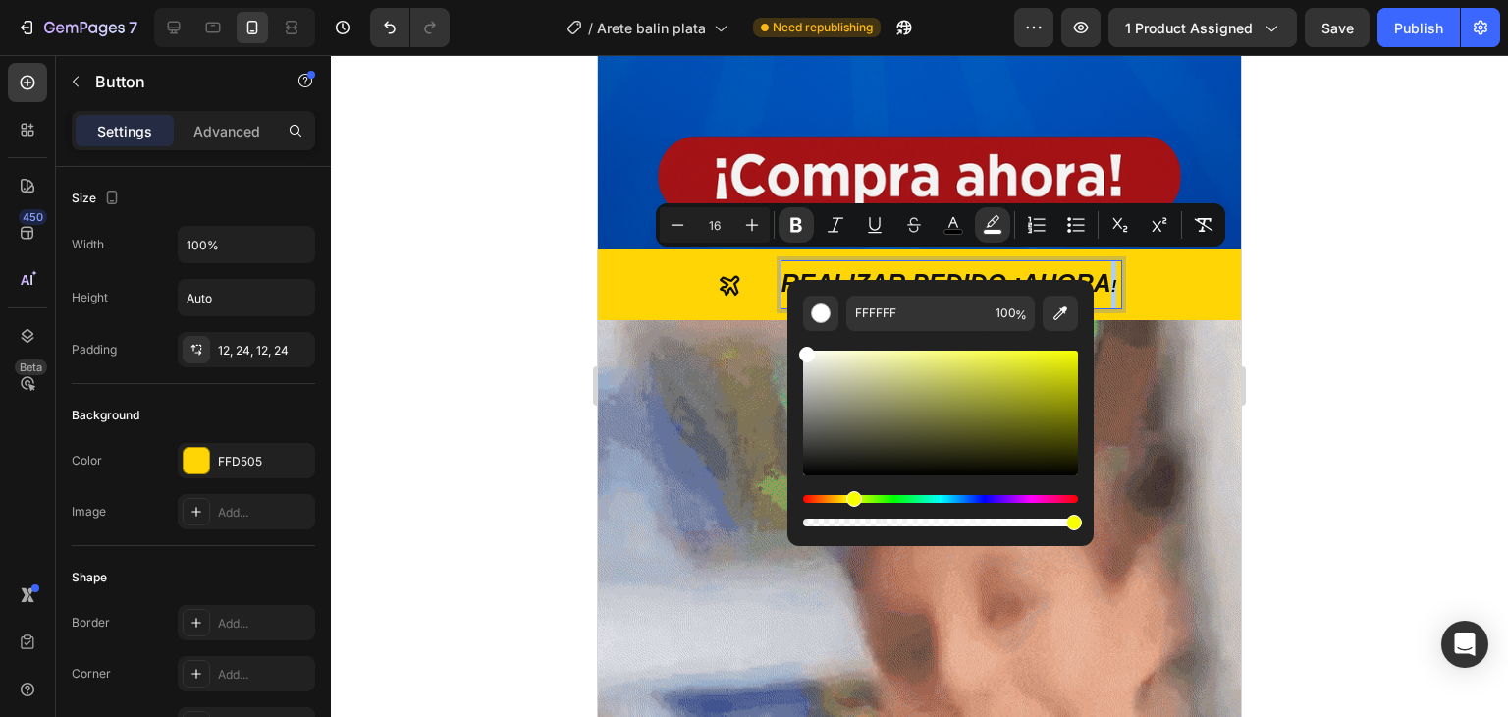
click at [848, 500] on div "Hue" at bounding box center [854, 499] width 16 height 16
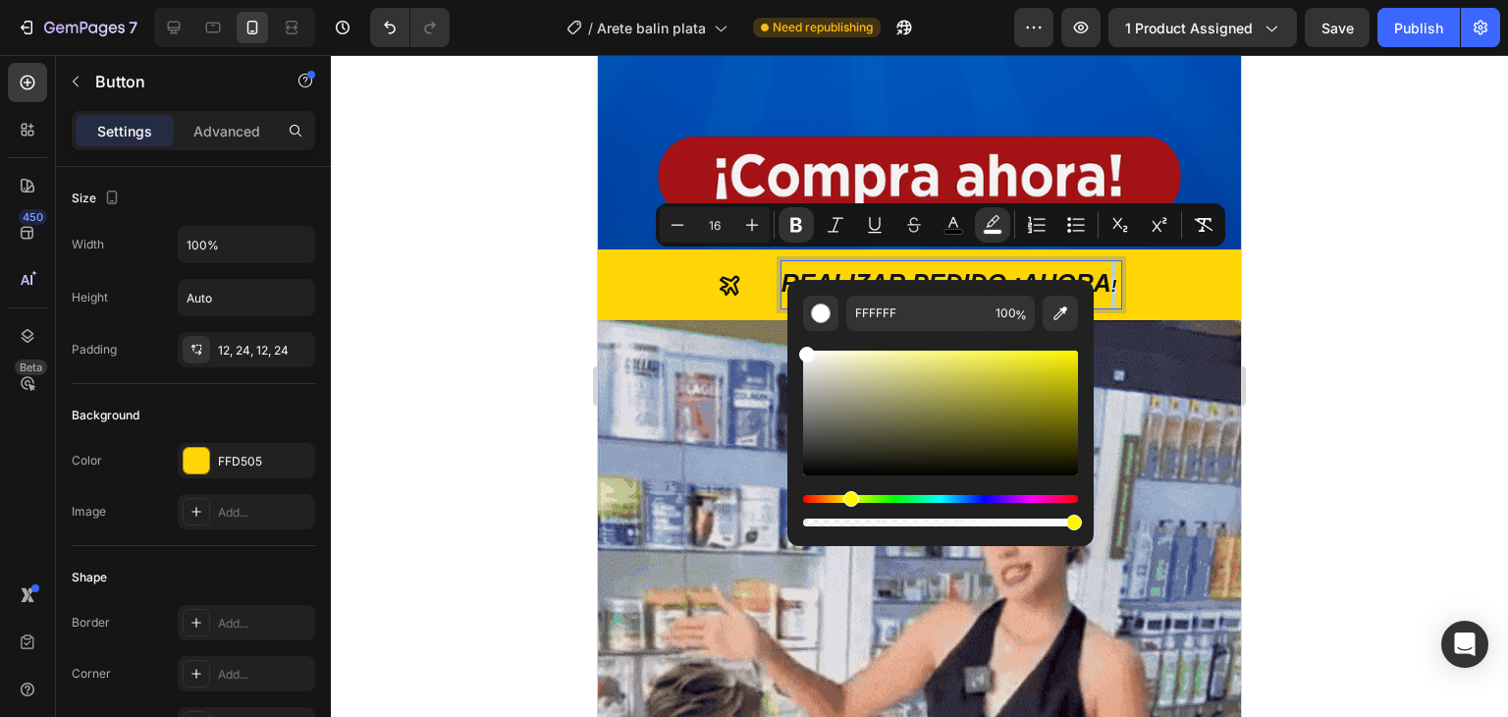
click at [848, 500] on div "Hue" at bounding box center [851, 499] width 16 height 16
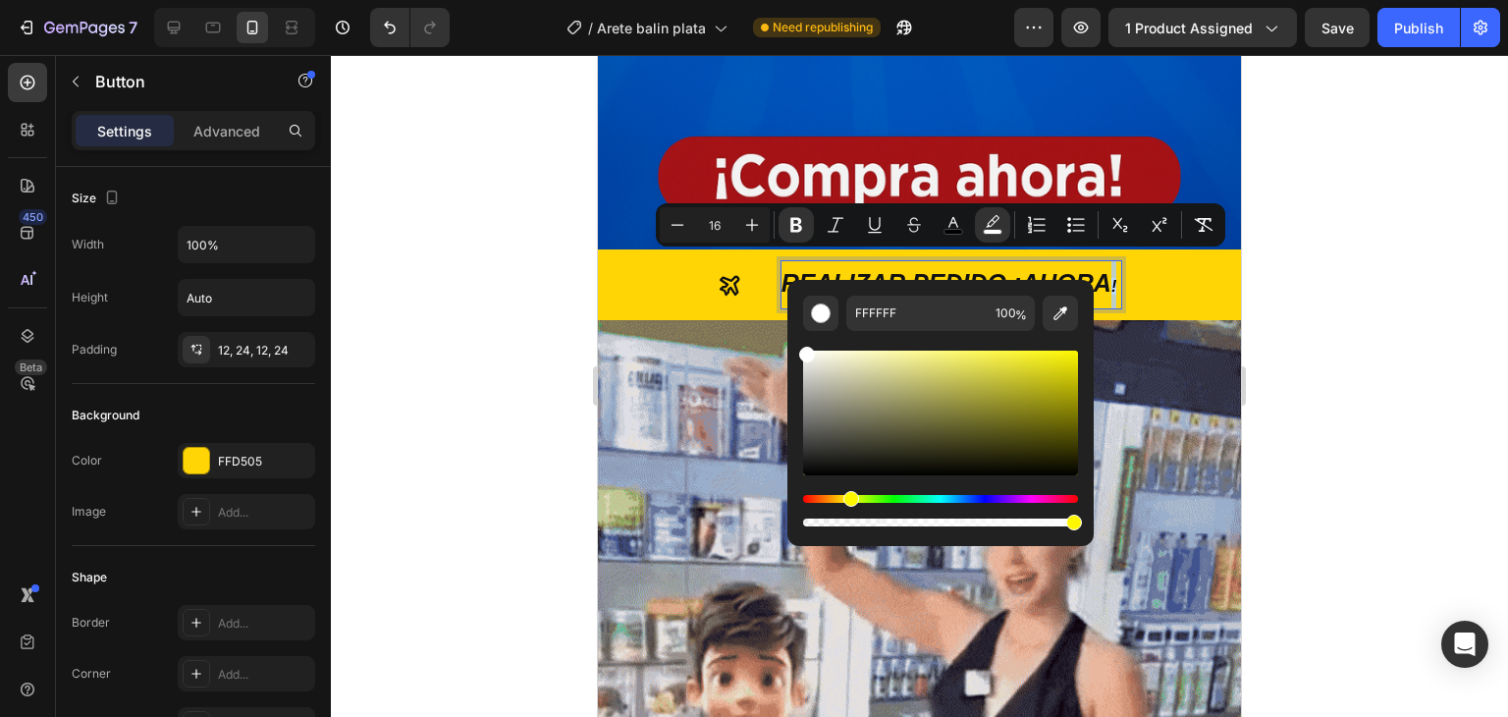
click at [848, 500] on div "Hue" at bounding box center [851, 499] width 16 height 16
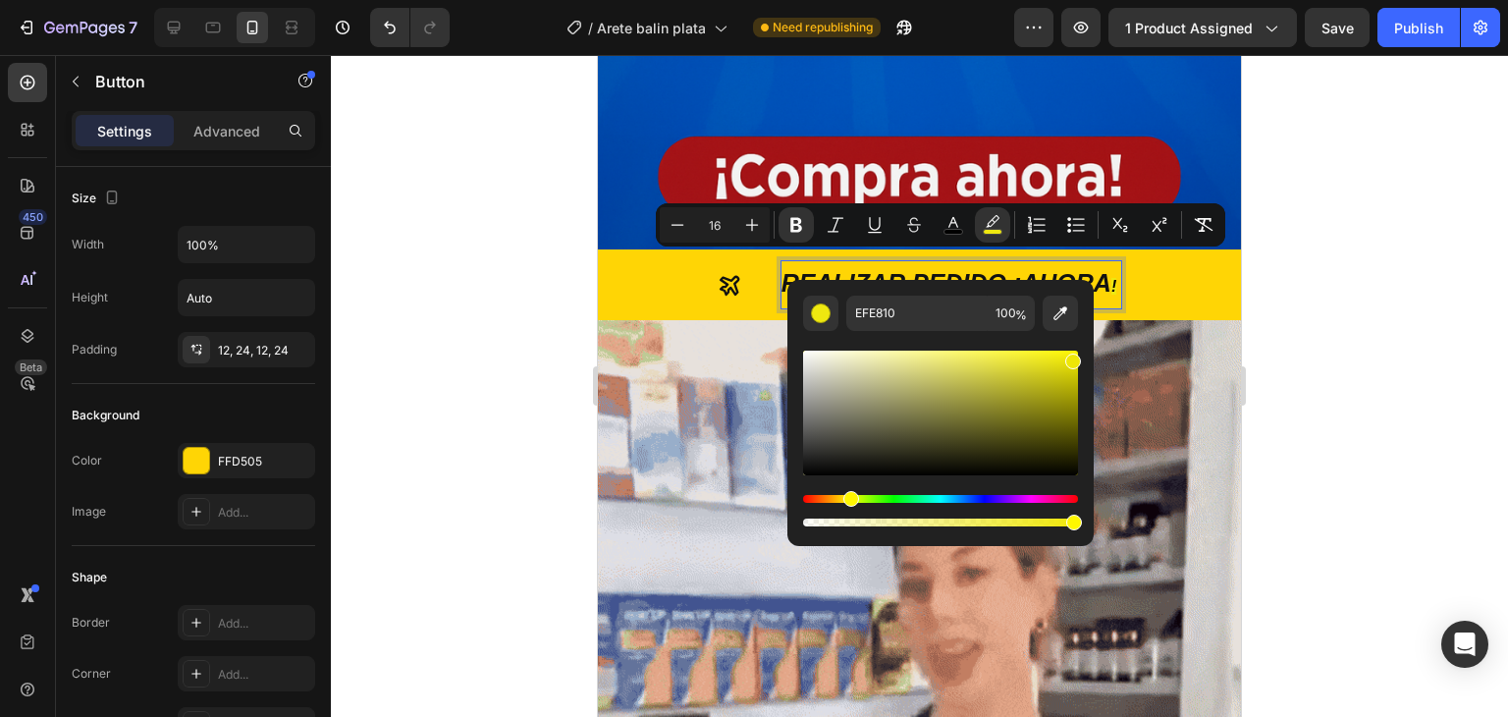
type input "EFE707"
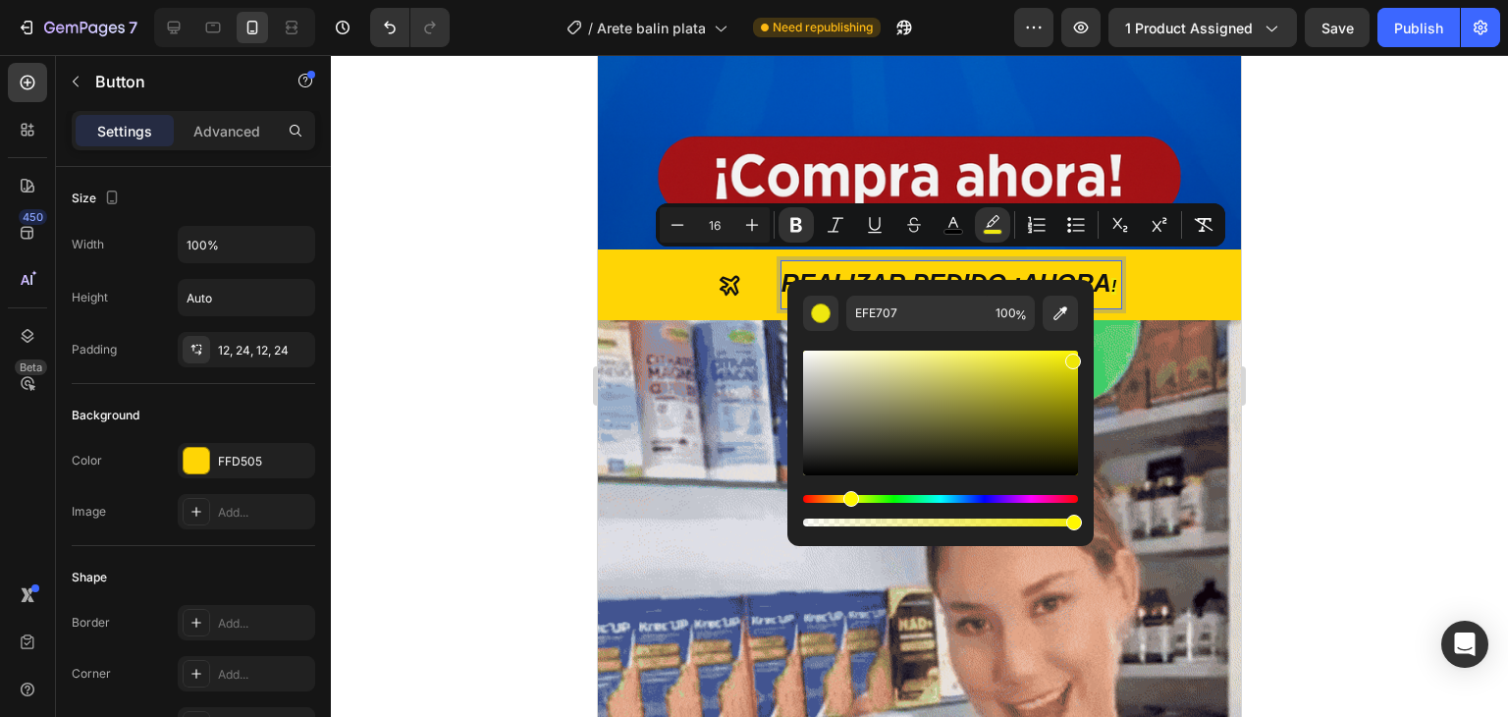
drag, startPoint x: 806, startPoint y: 354, endPoint x: 1072, endPoint y: 356, distance: 266.1
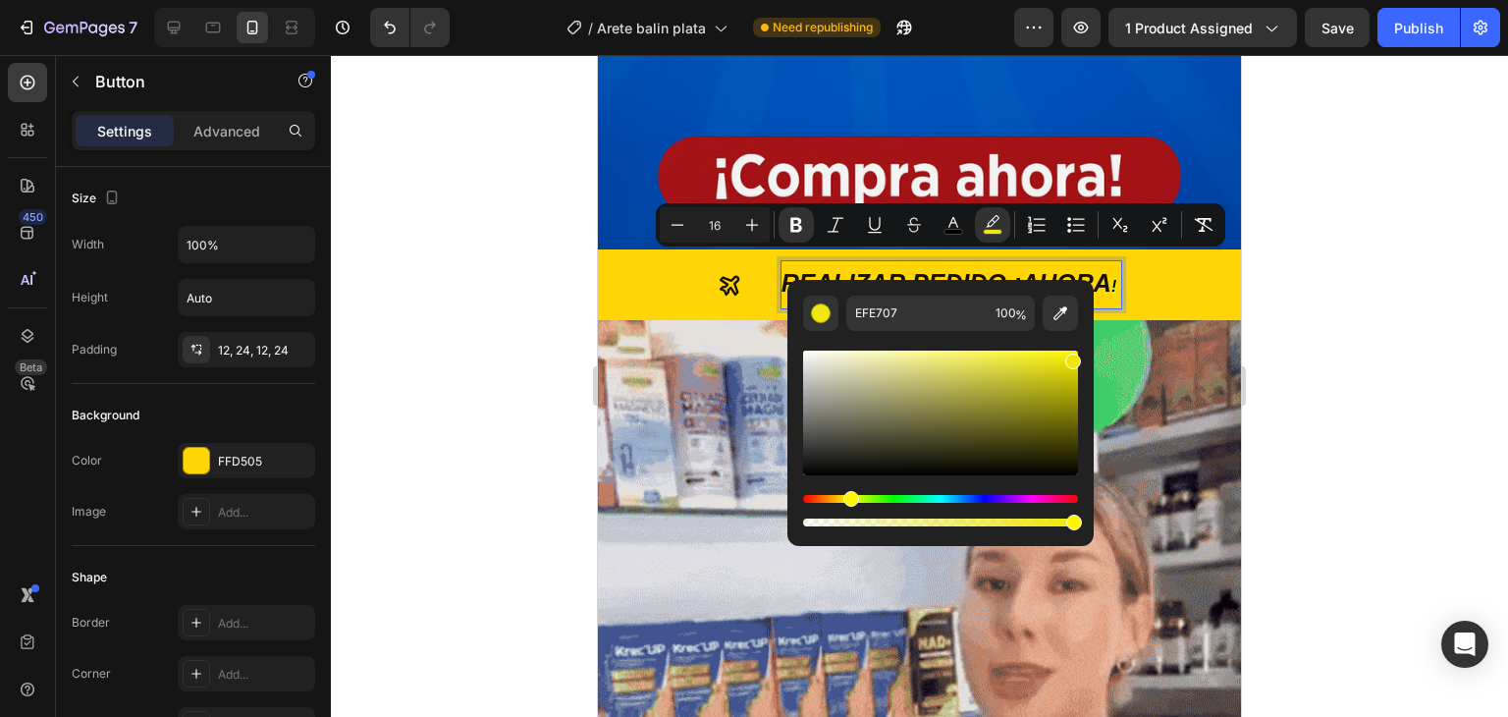
click at [1072, 356] on div "Editor contextual toolbar" at bounding box center [1073, 361] width 16 height 16
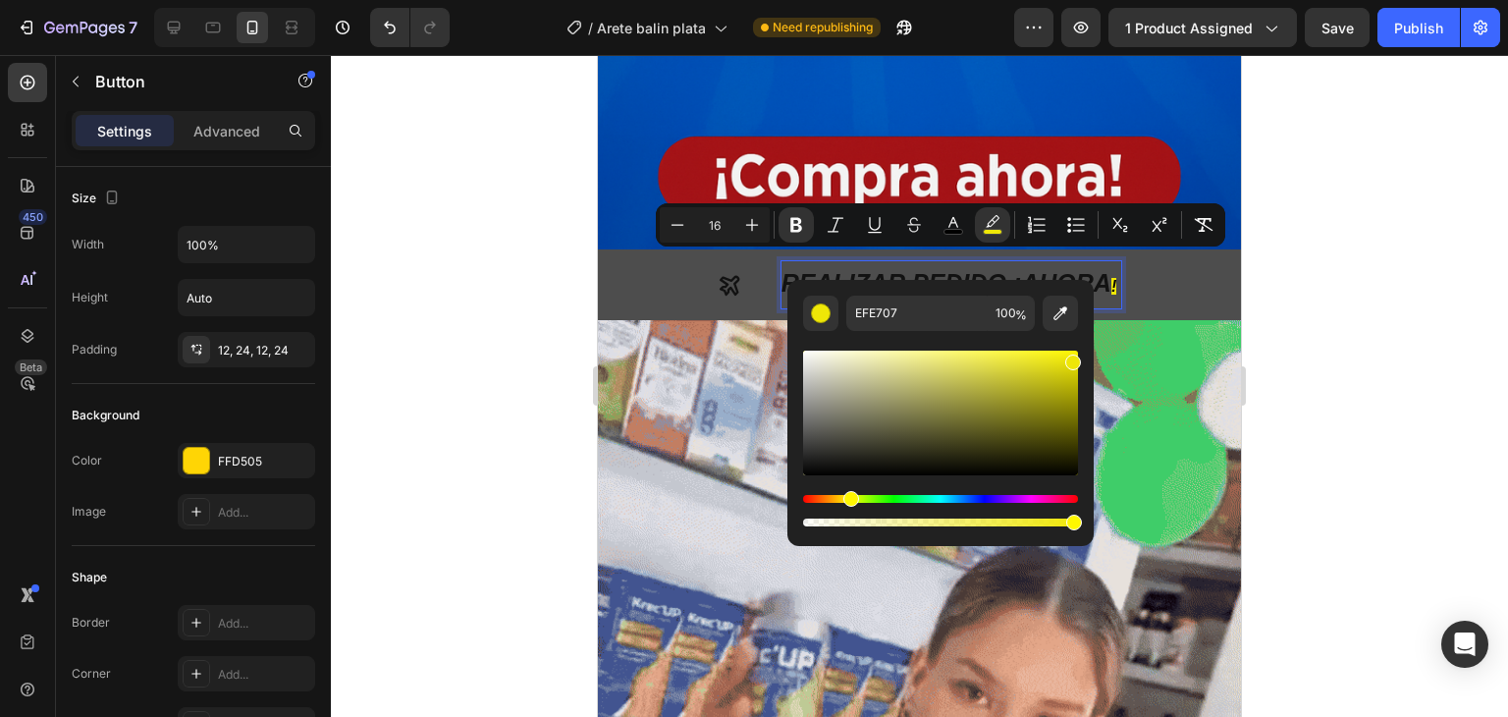
click at [1131, 264] on button "REALIZAR PEDIDO ¡AHORA !" at bounding box center [919, 284] width 643 height 71
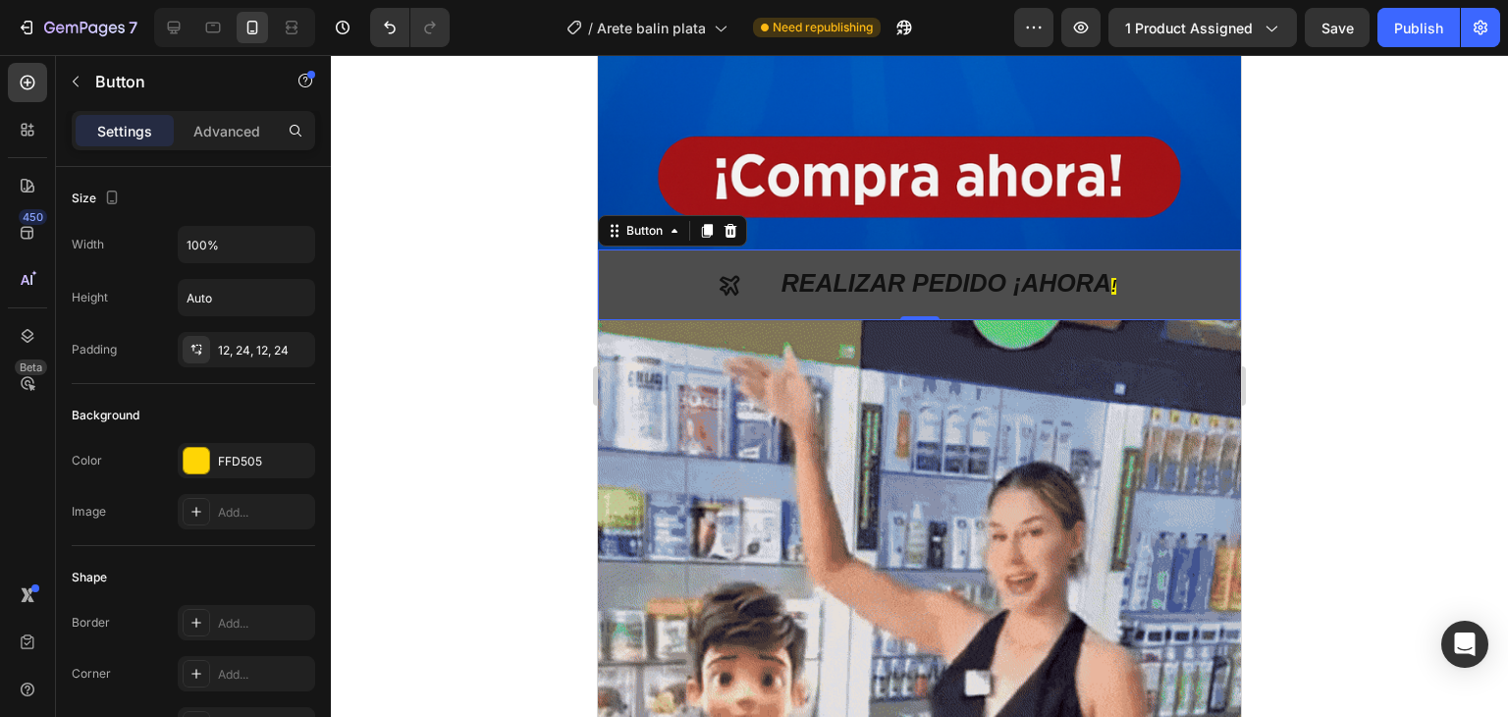
click at [1131, 264] on button "REALIZAR PEDIDO ¡AHORA !" at bounding box center [919, 284] width 643 height 71
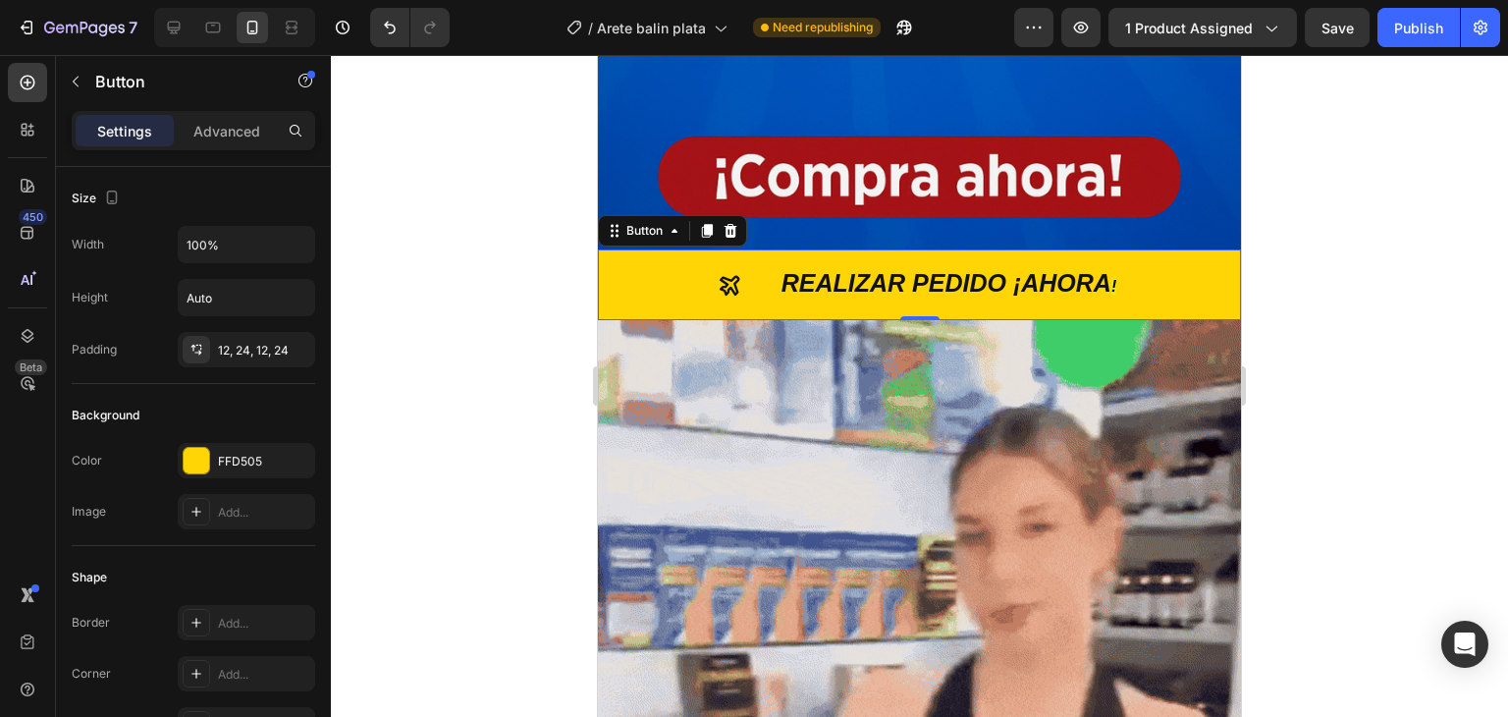
click at [507, 264] on div at bounding box center [919, 386] width 1177 height 662
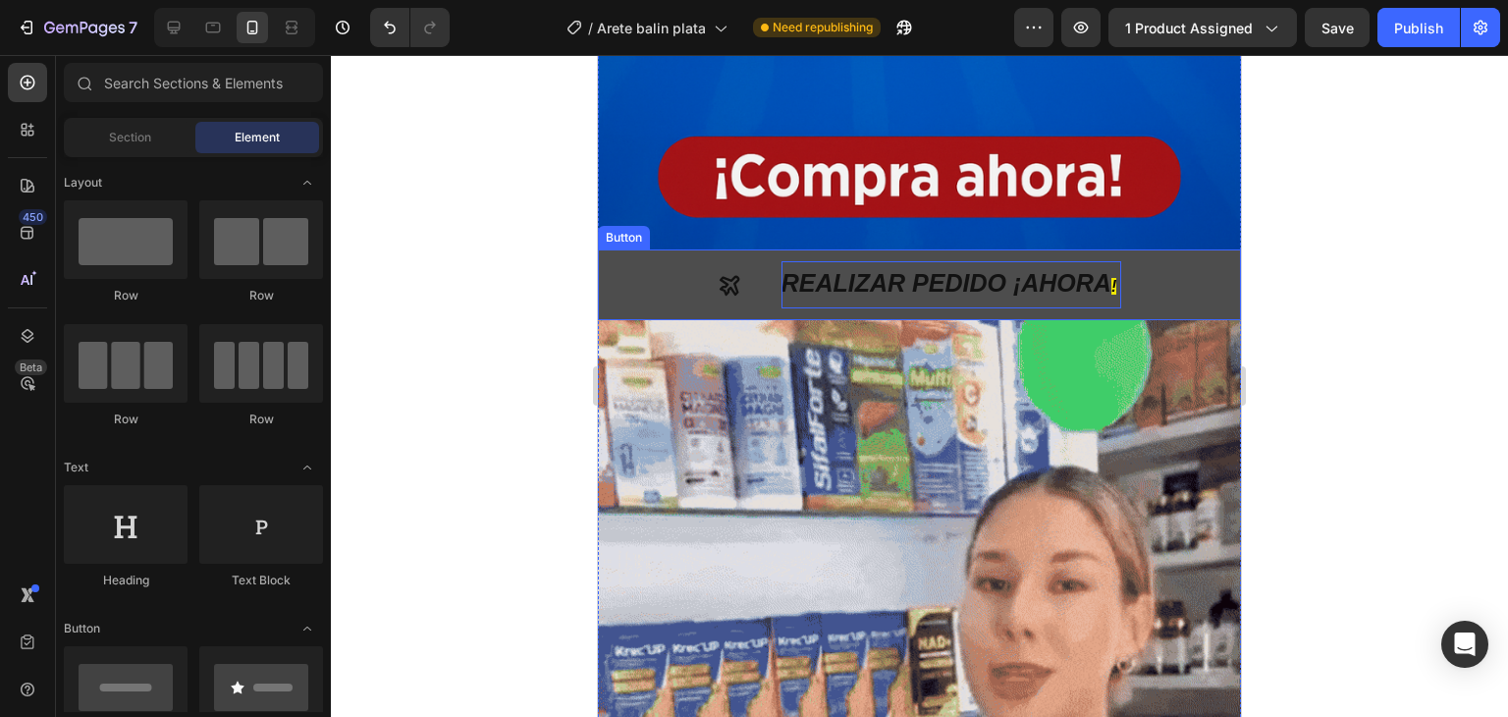
click at [1111, 278] on strong "!" at bounding box center [1113, 286] width 5 height 17
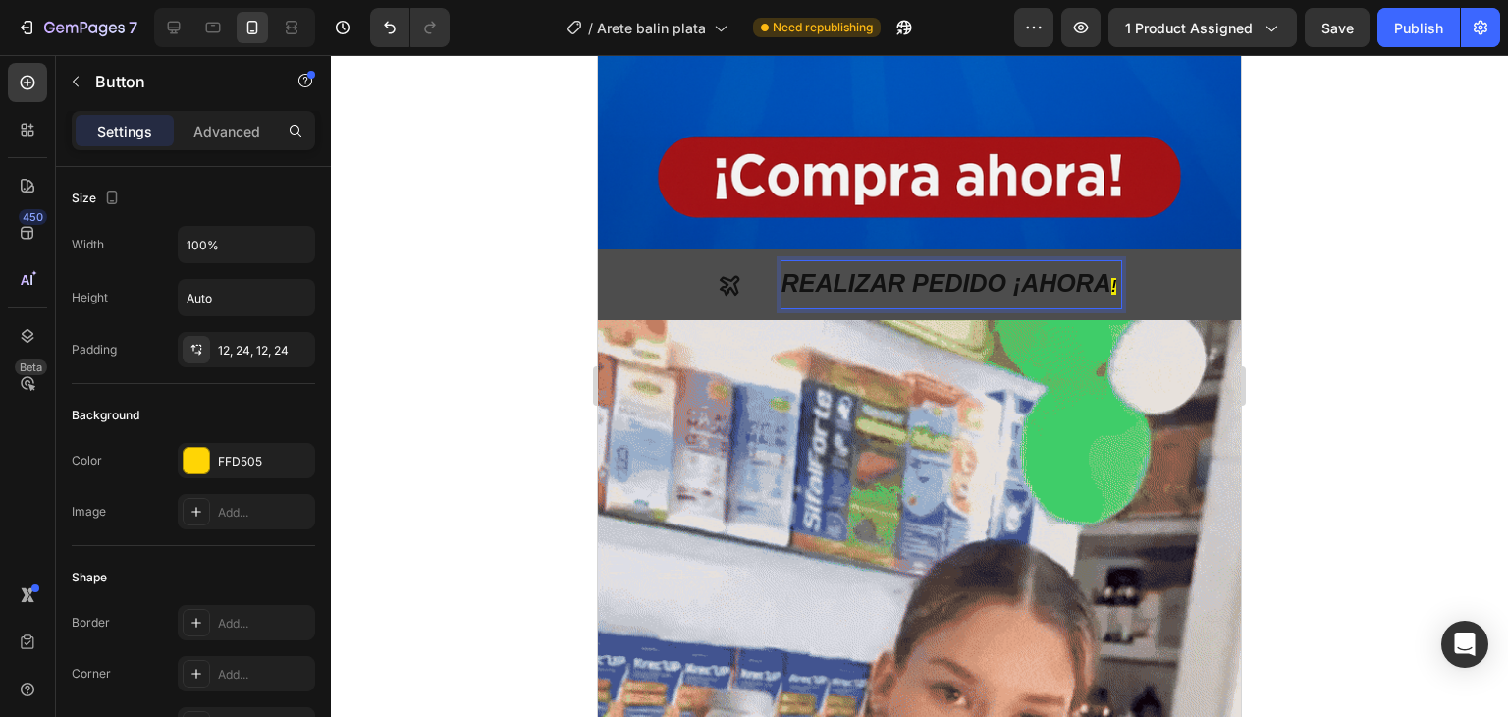
click at [1111, 278] on strong "!" at bounding box center [1113, 286] width 5 height 17
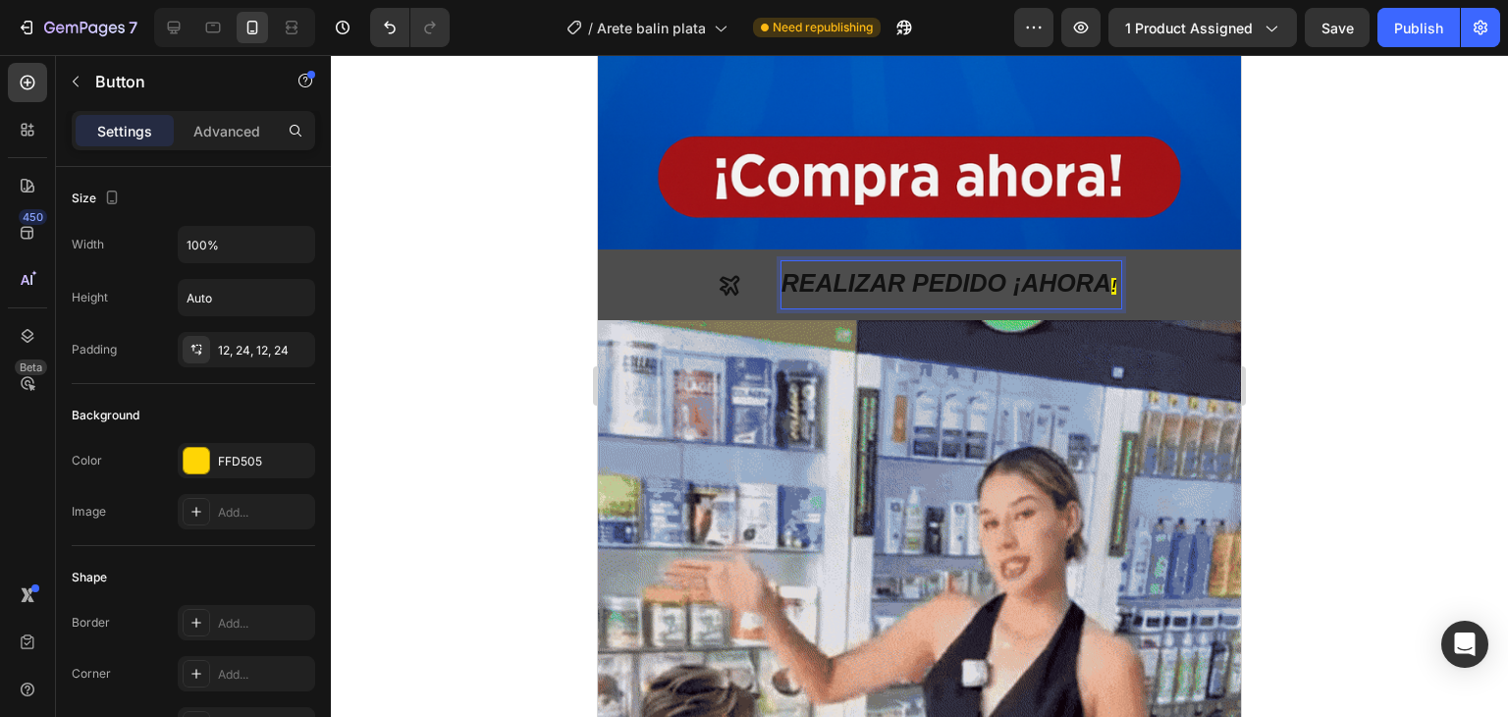
click at [1111, 278] on strong "!" at bounding box center [1113, 286] width 5 height 17
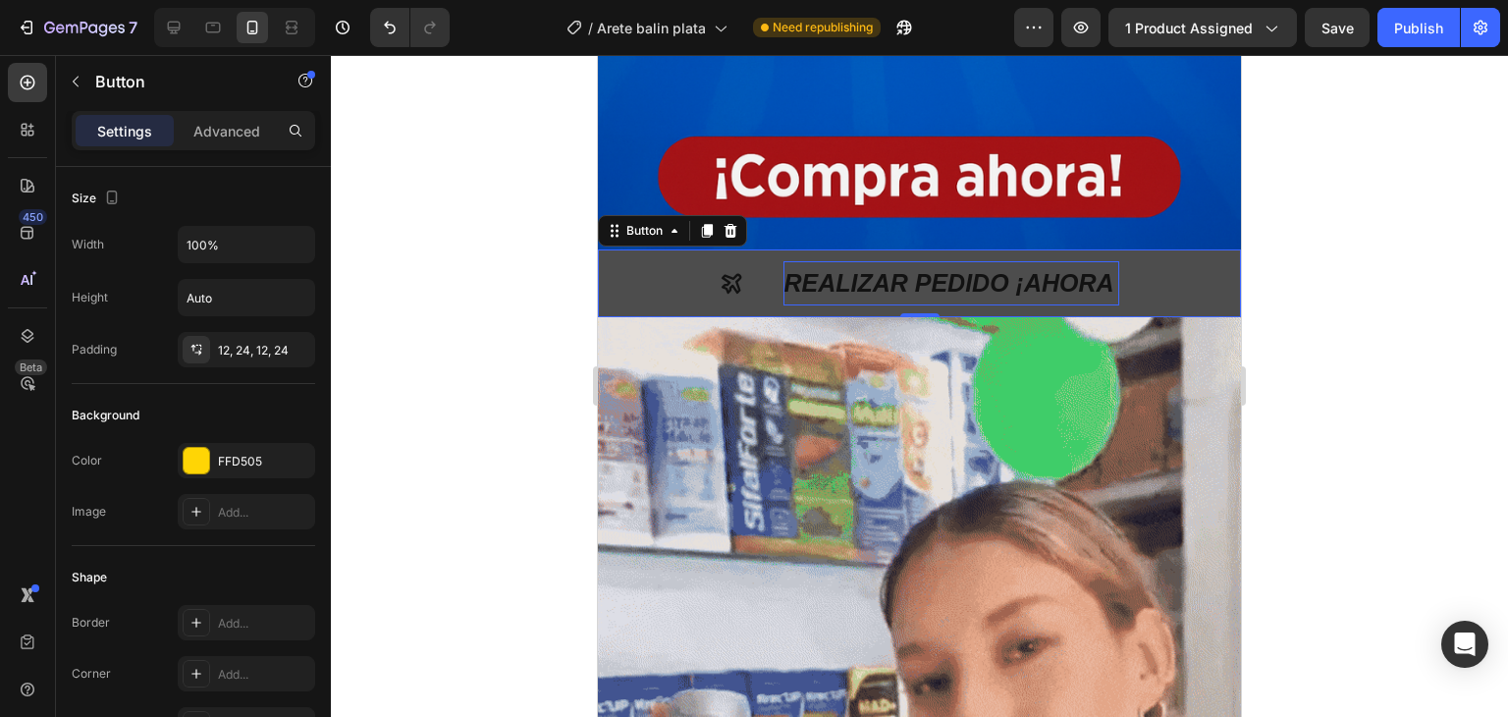
click at [1350, 131] on div at bounding box center [919, 386] width 1177 height 662
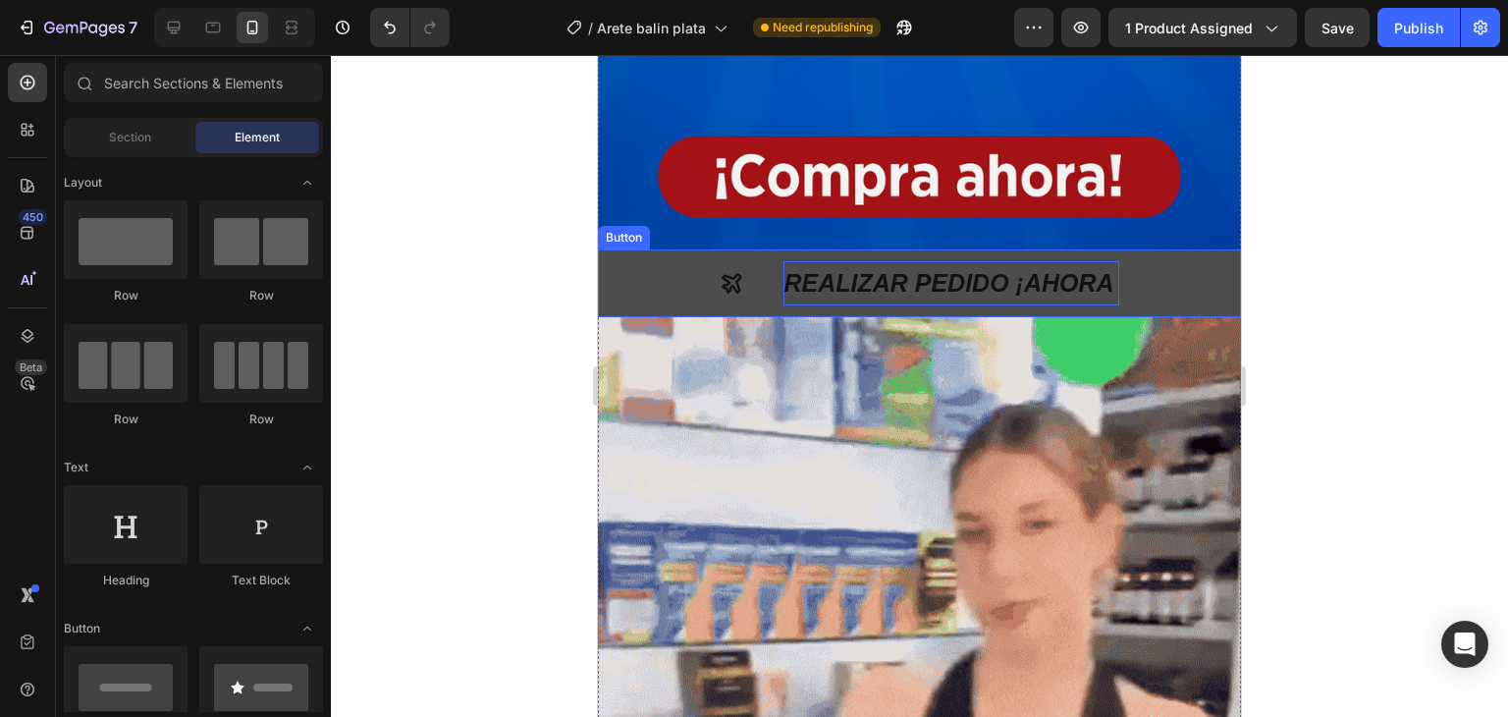
click at [1116, 264] on button "REALIZAR PEDIDO ¡AHORA" at bounding box center [919, 283] width 643 height 68
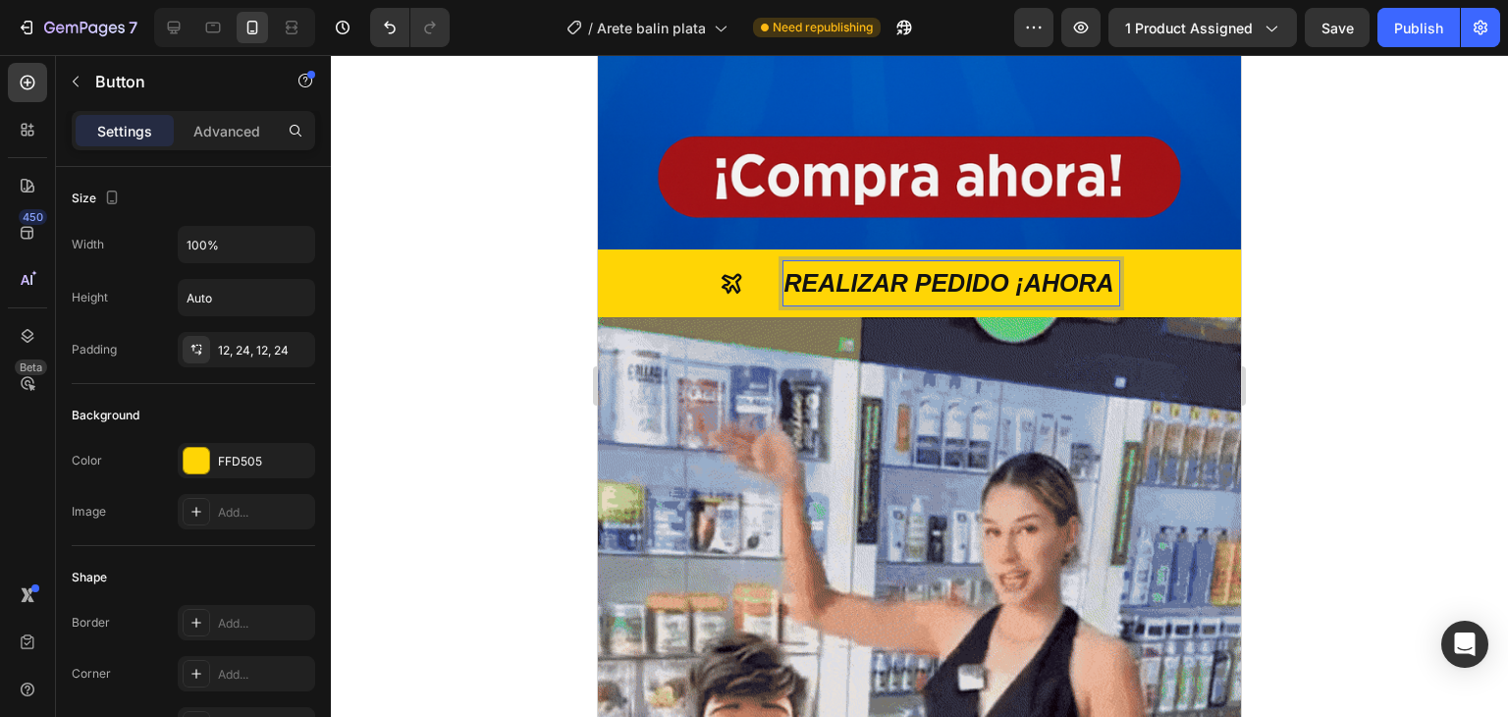
click at [1099, 261] on p "REALIZAR PEDIDO ¡AHORA" at bounding box center [951, 283] width 335 height 44
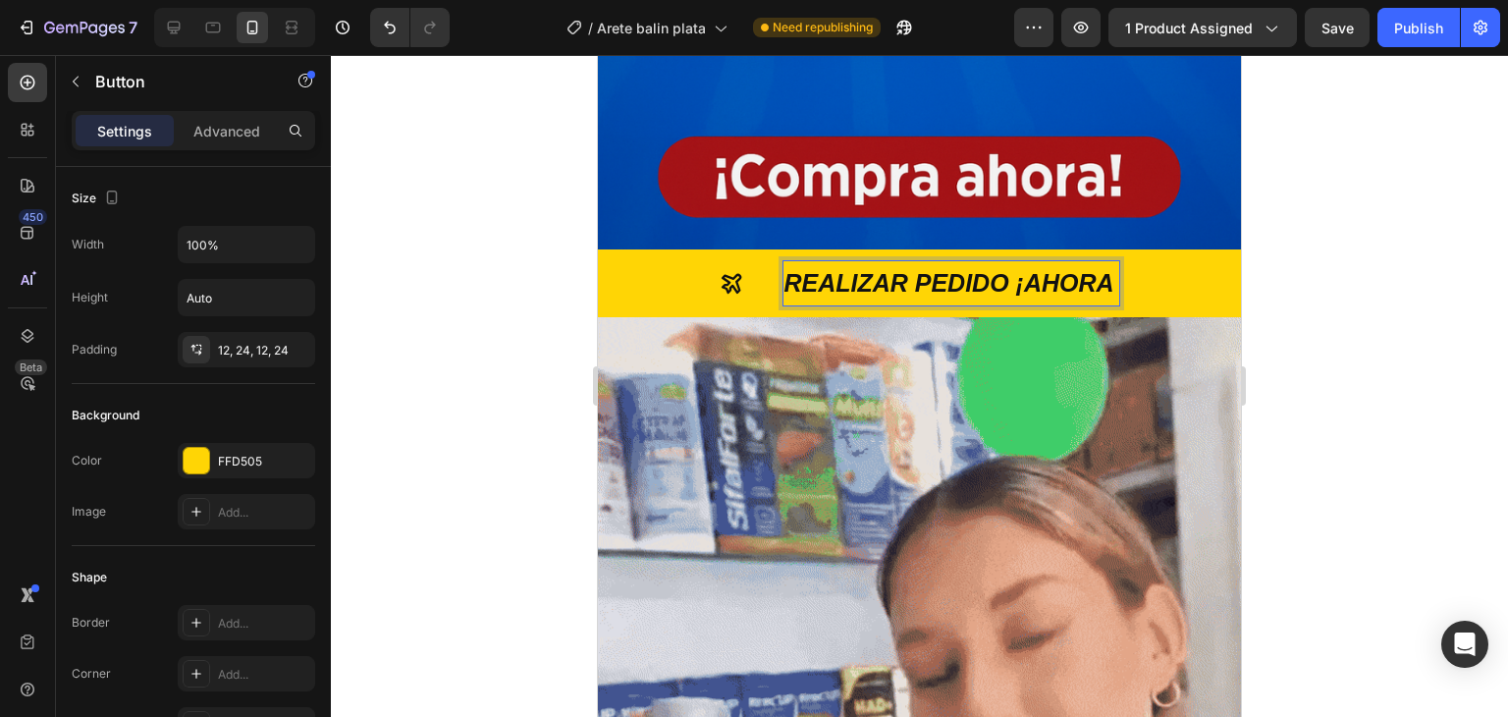
click at [1110, 261] on p "REALIZAR PEDIDO ¡AHORA" at bounding box center [951, 283] width 335 height 44
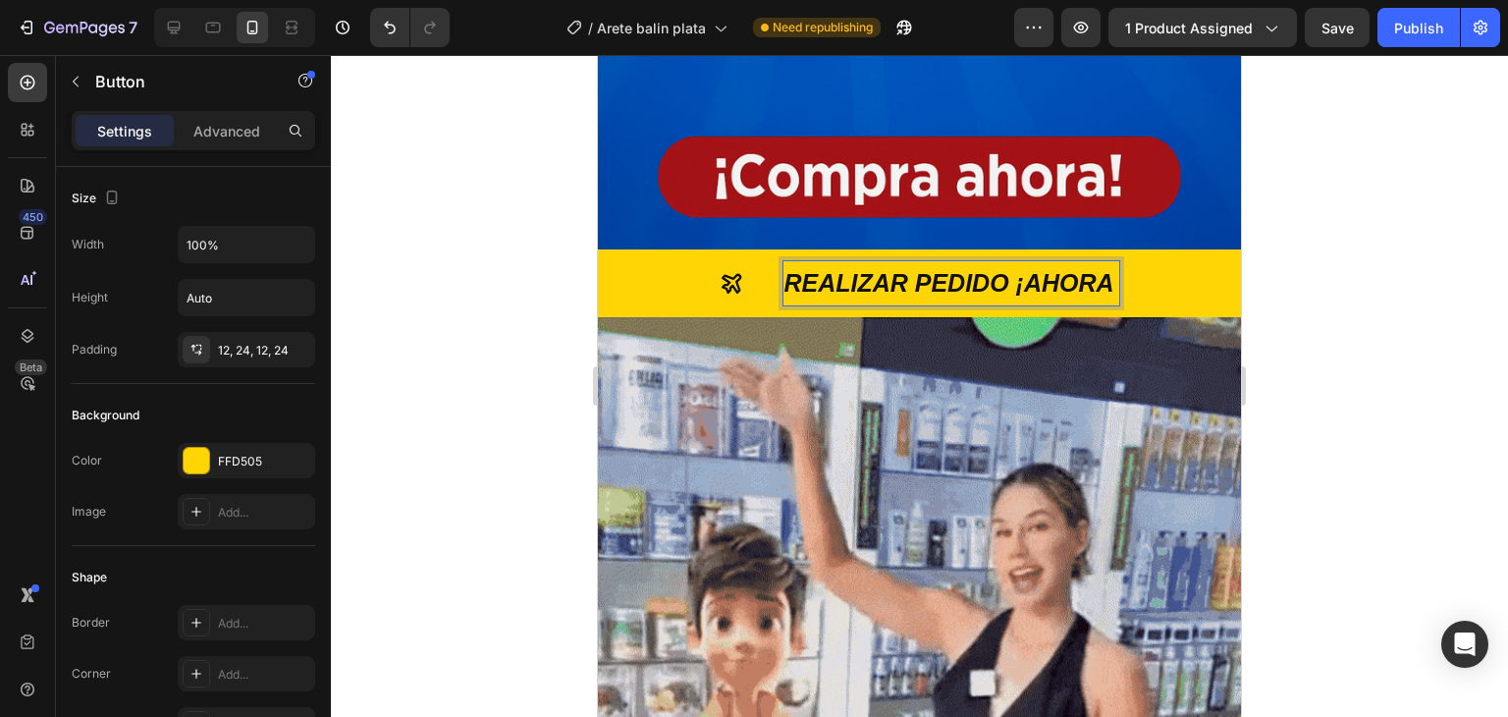
click at [1106, 264] on p "REALIZAR PEDIDO ¡AHORA" at bounding box center [951, 283] width 335 height 44
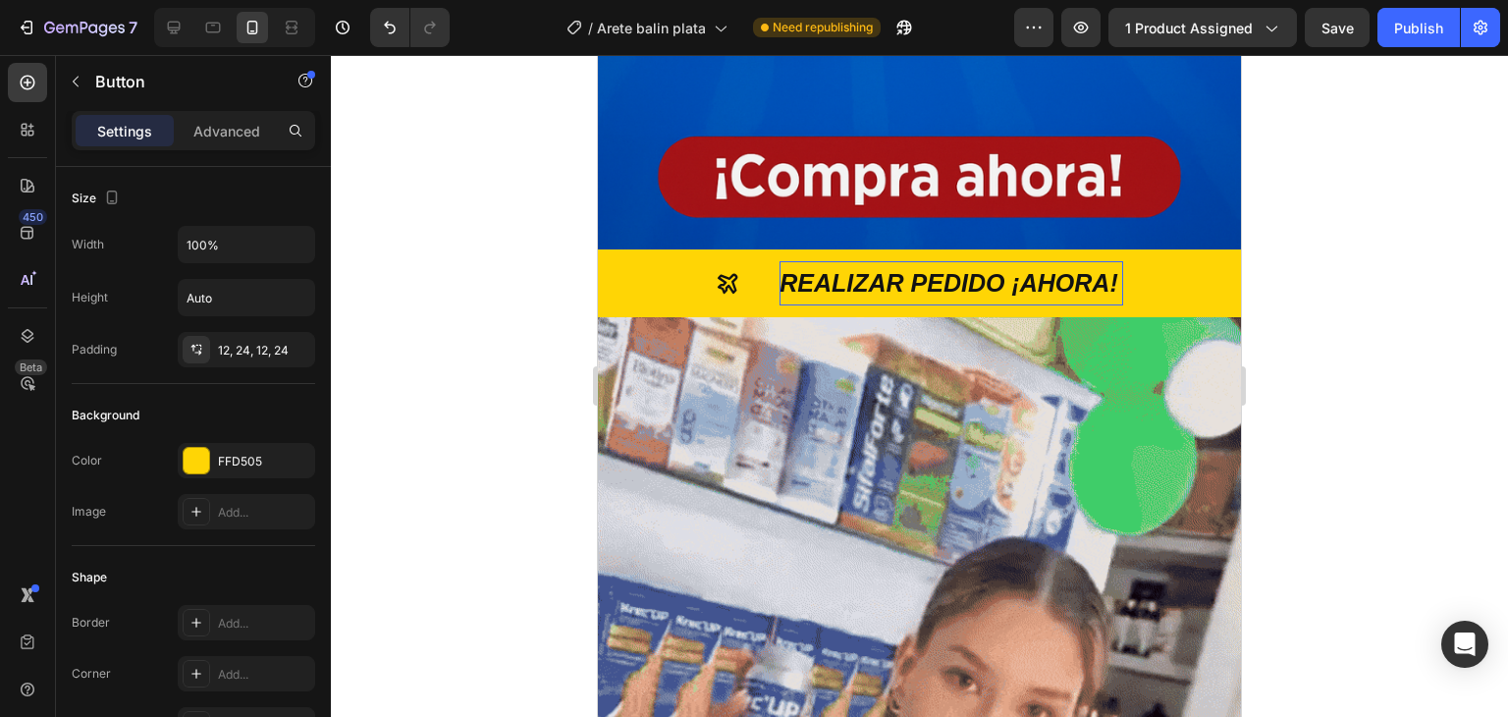
click at [413, 315] on div at bounding box center [919, 386] width 1177 height 662
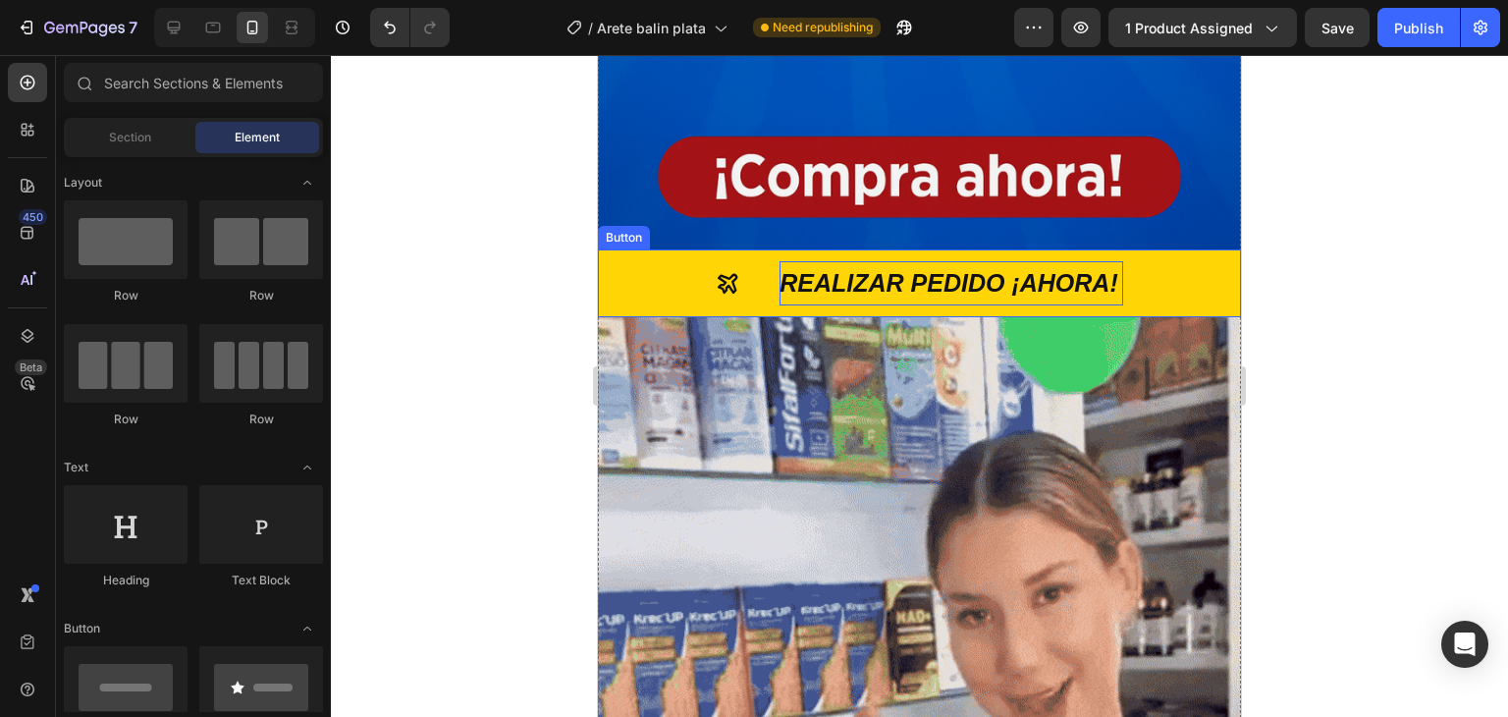
click at [780, 261] on p "REALIZAR PEDIDO ¡AHORA!" at bounding box center [951, 283] width 343 height 44
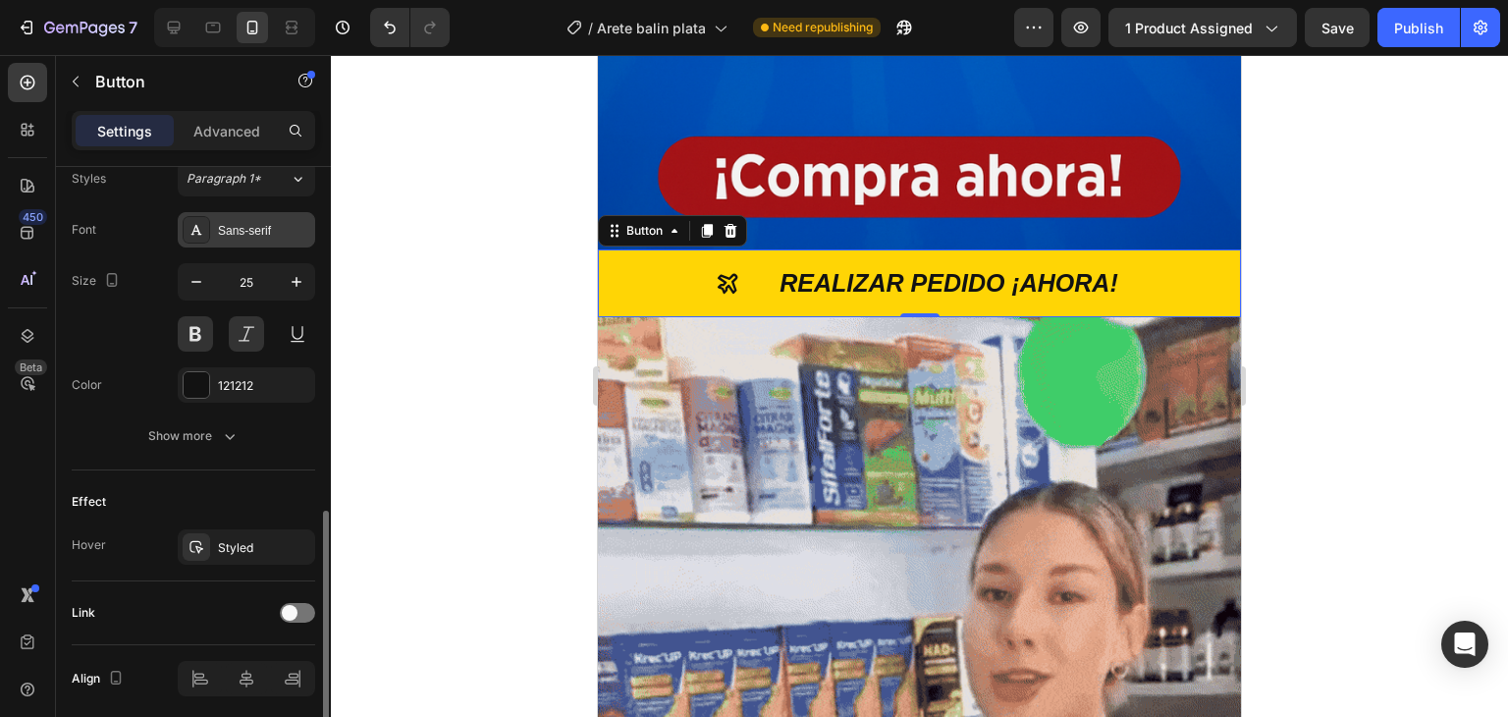
scroll to position [954, 0]
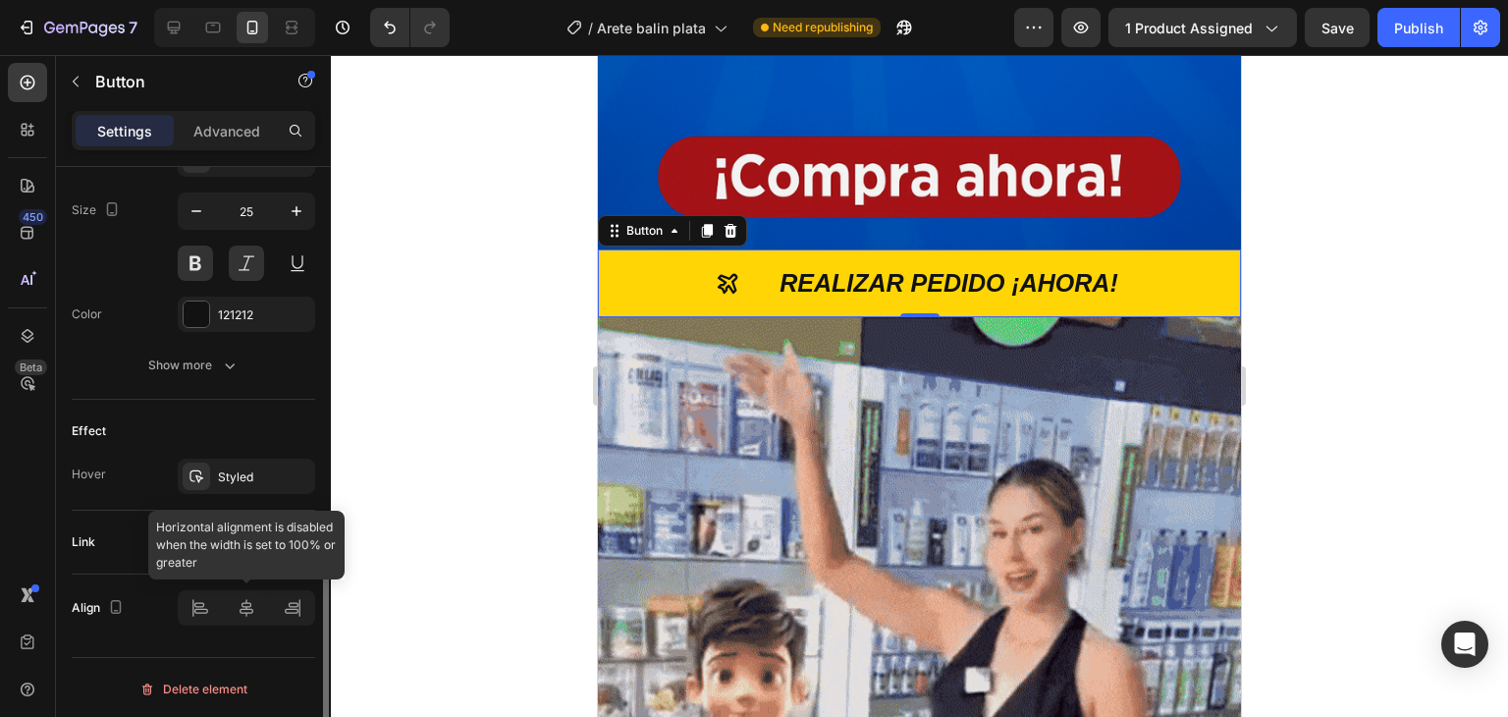
click at [255, 606] on div at bounding box center [246, 607] width 137 height 35
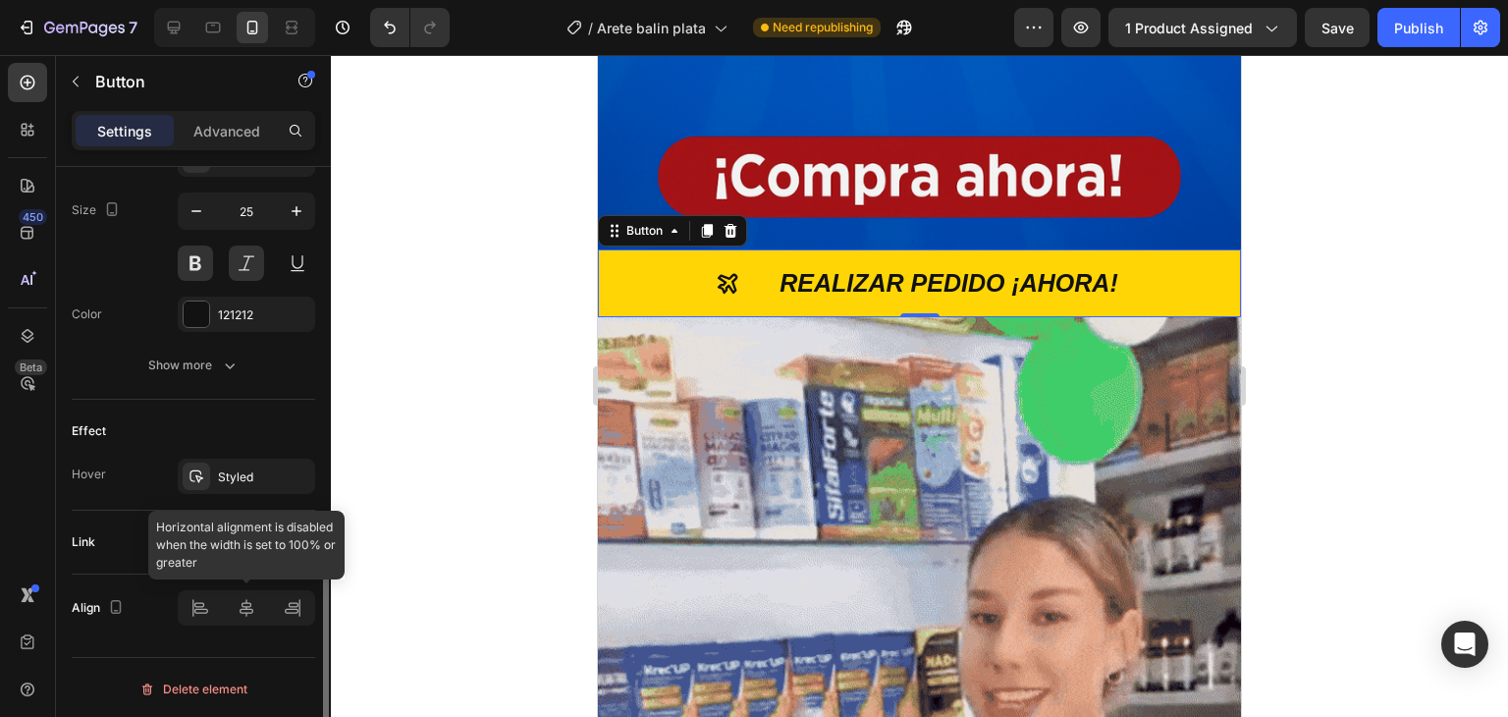
click at [253, 610] on div at bounding box center [246, 607] width 137 height 35
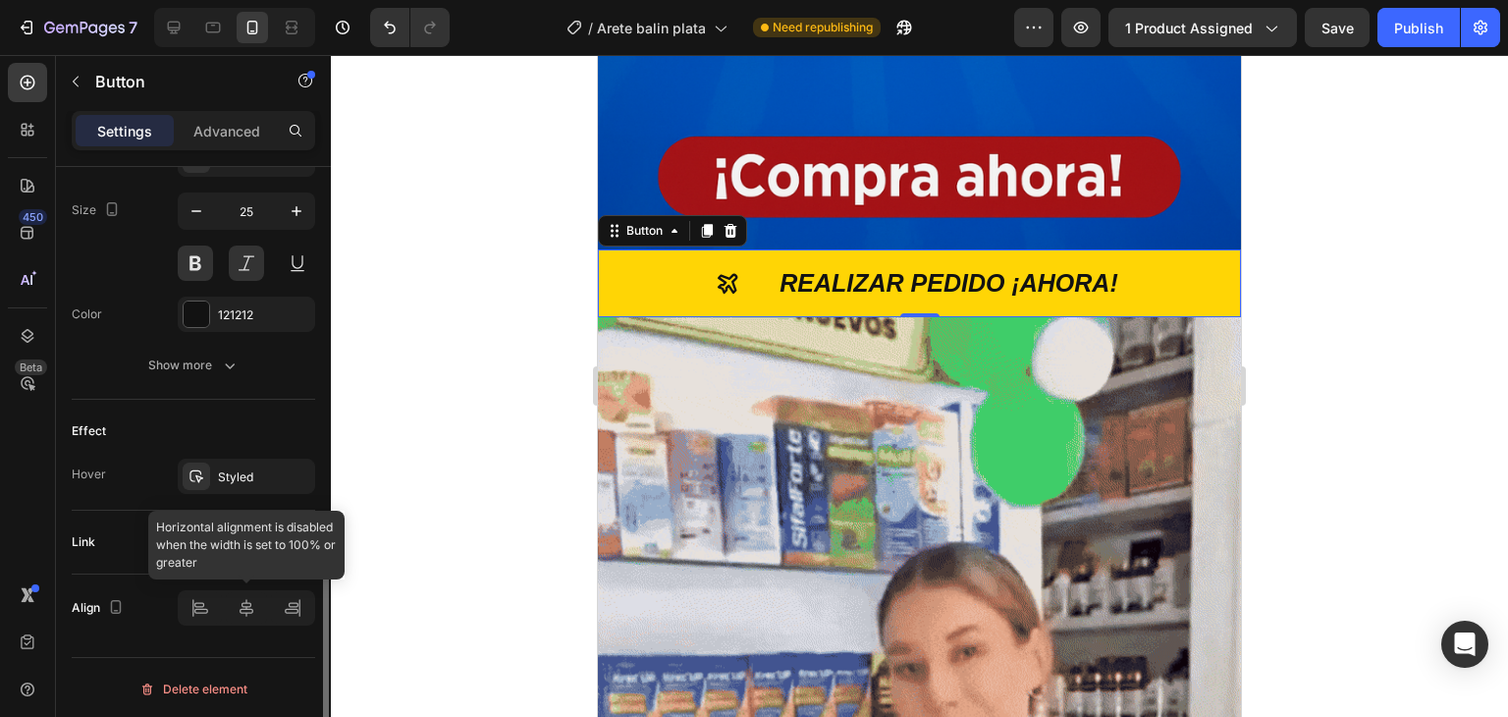
click at [247, 608] on div at bounding box center [246, 607] width 137 height 35
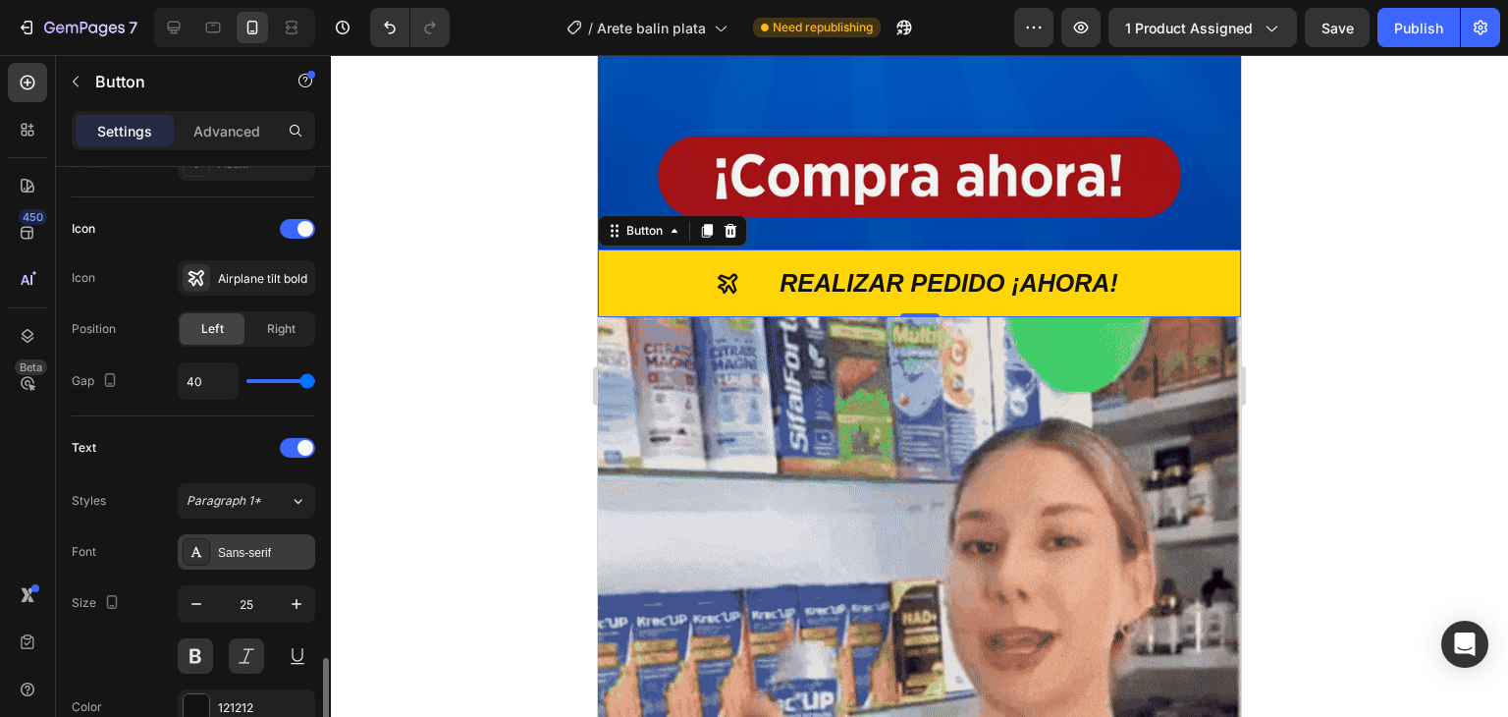
scroll to position [758, 0]
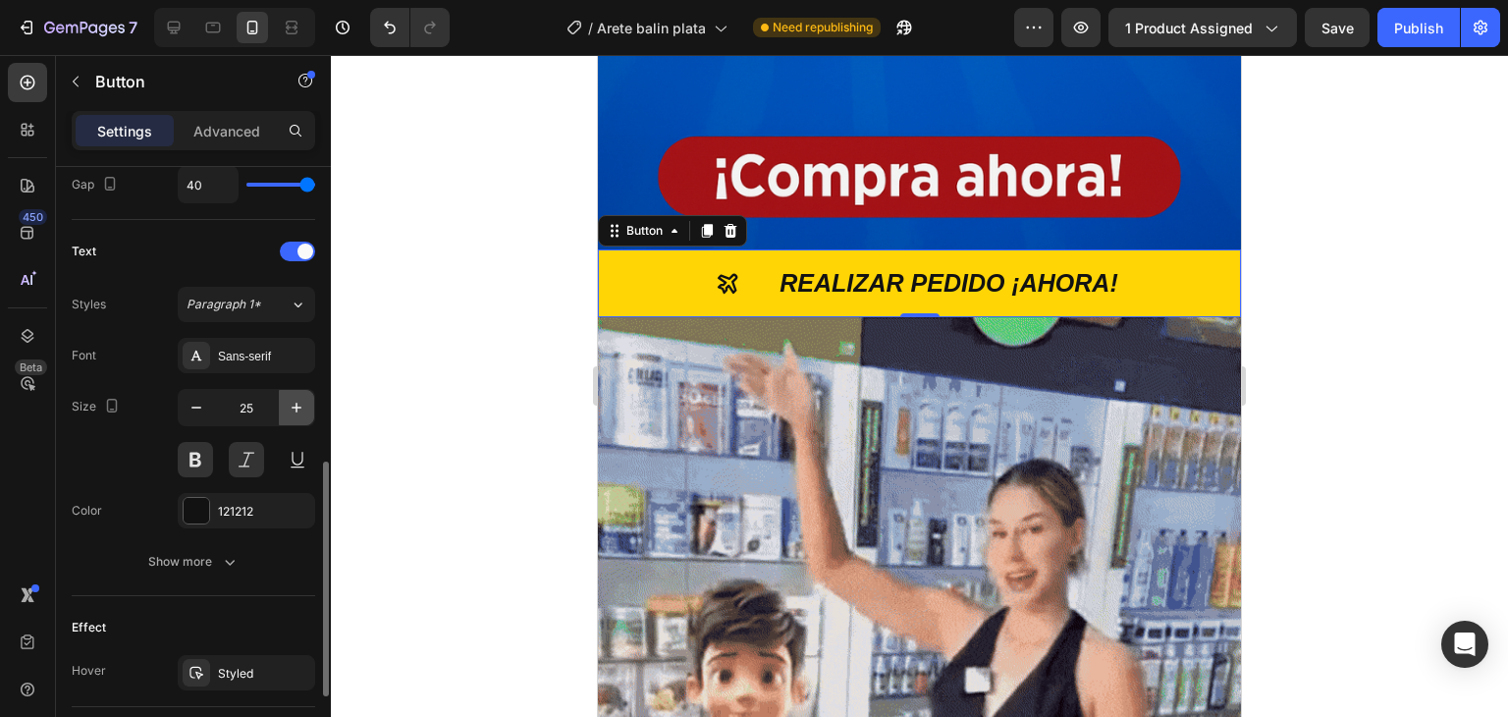
click at [291, 411] on icon "button" at bounding box center [297, 408] width 20 height 20
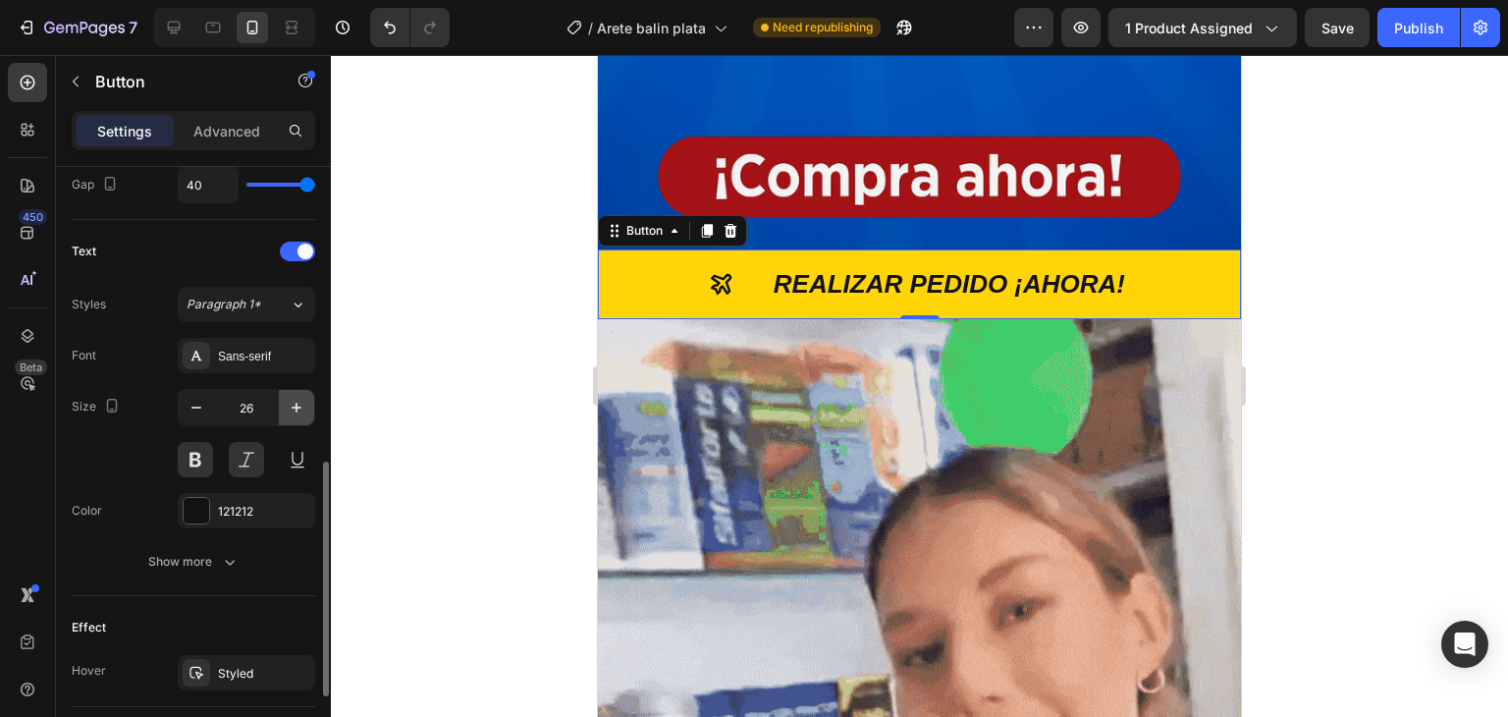
click at [291, 410] on icon "button" at bounding box center [297, 408] width 20 height 20
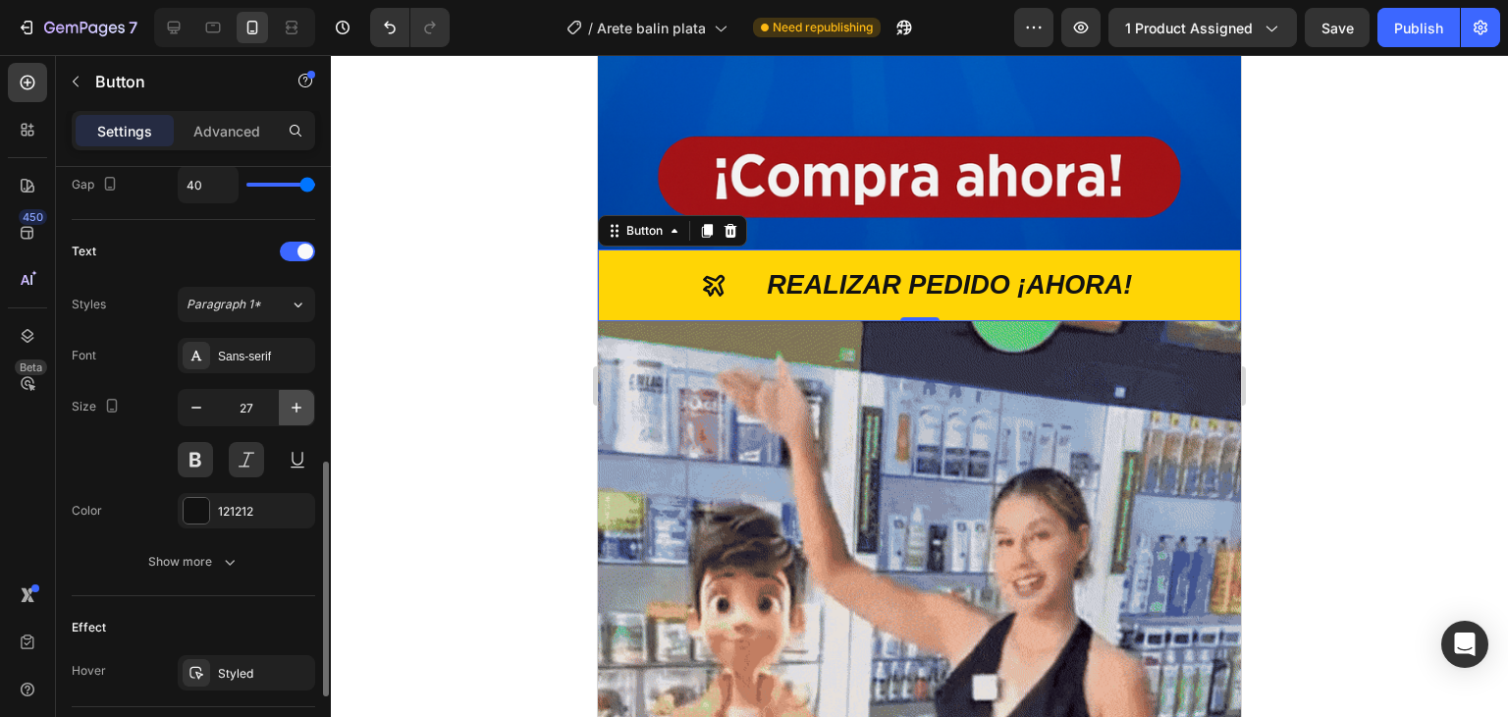
click at [295, 406] on icon "button" at bounding box center [297, 408] width 20 height 20
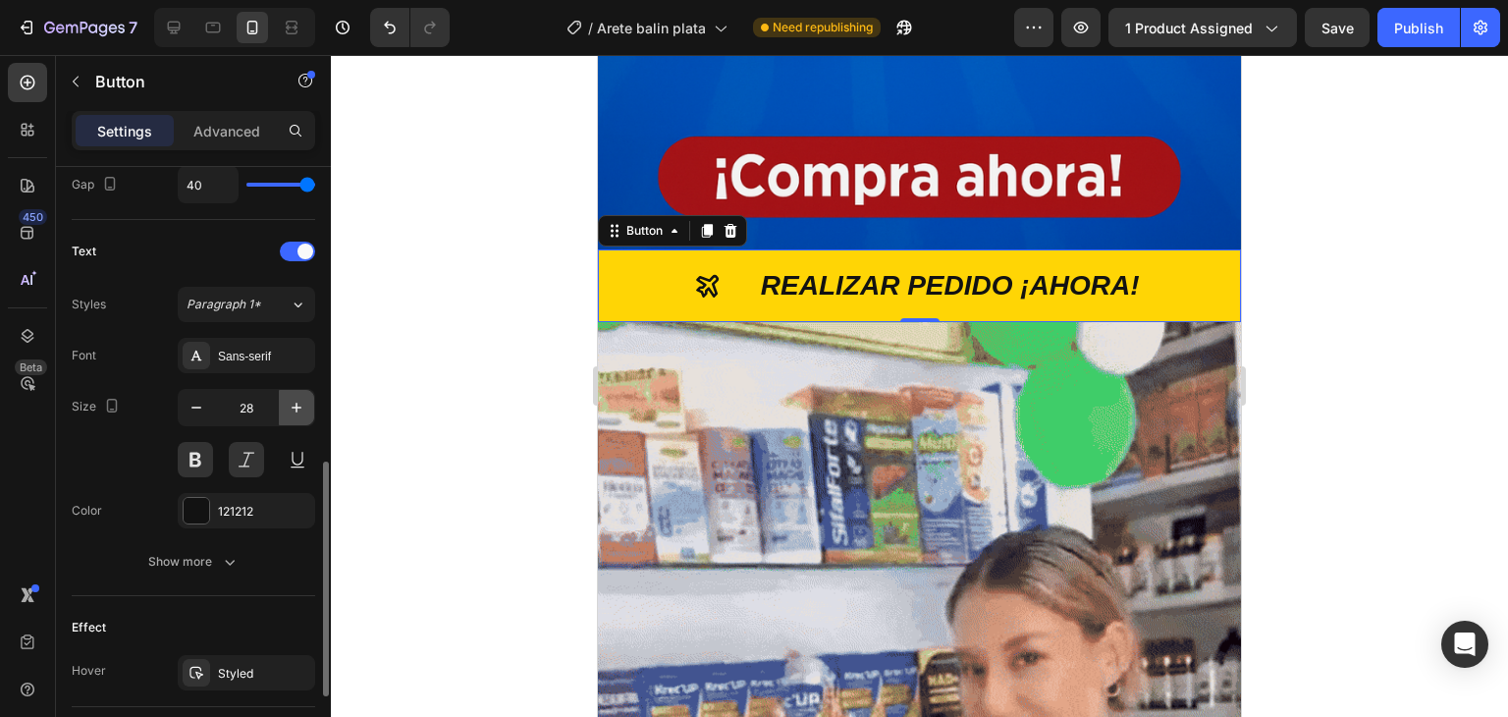
click at [302, 403] on icon "button" at bounding box center [297, 408] width 20 height 20
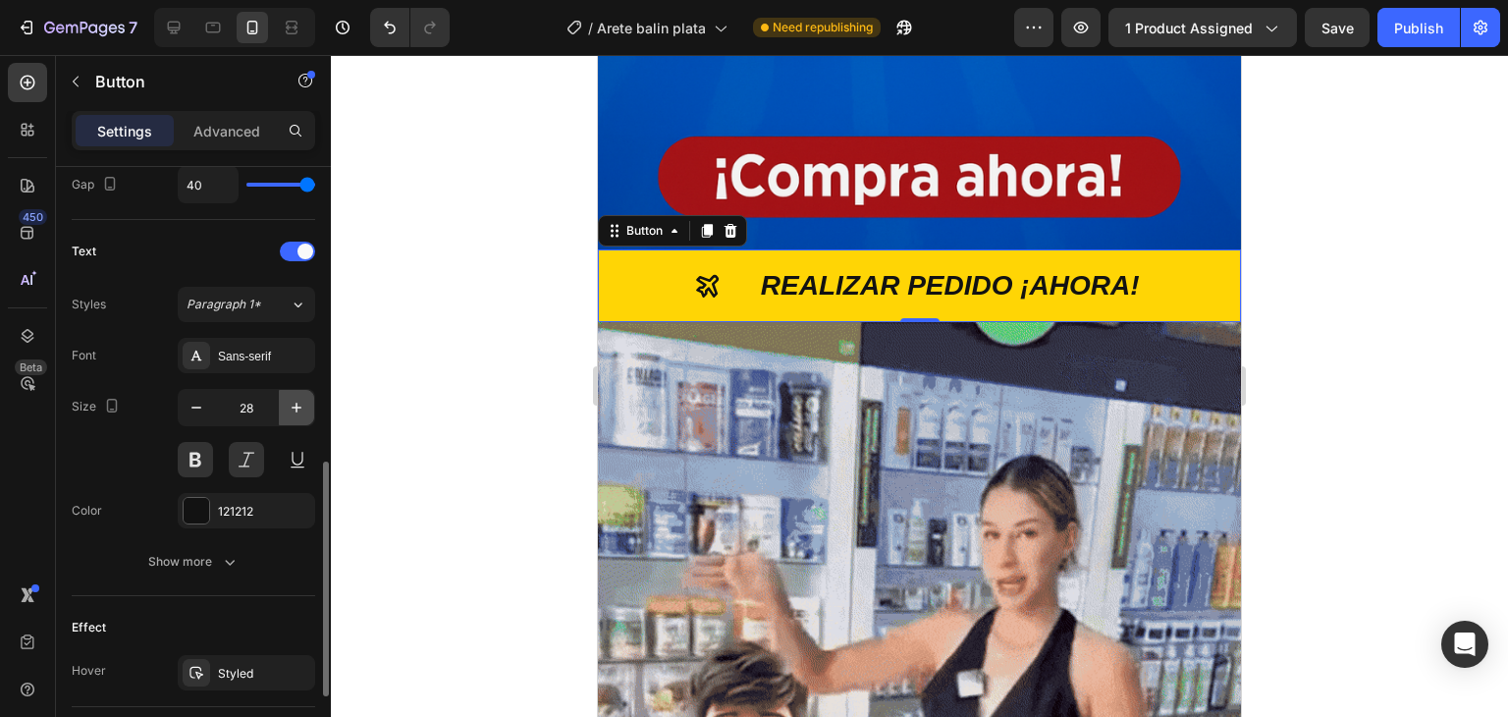
click at [302, 403] on icon "button" at bounding box center [297, 408] width 20 height 20
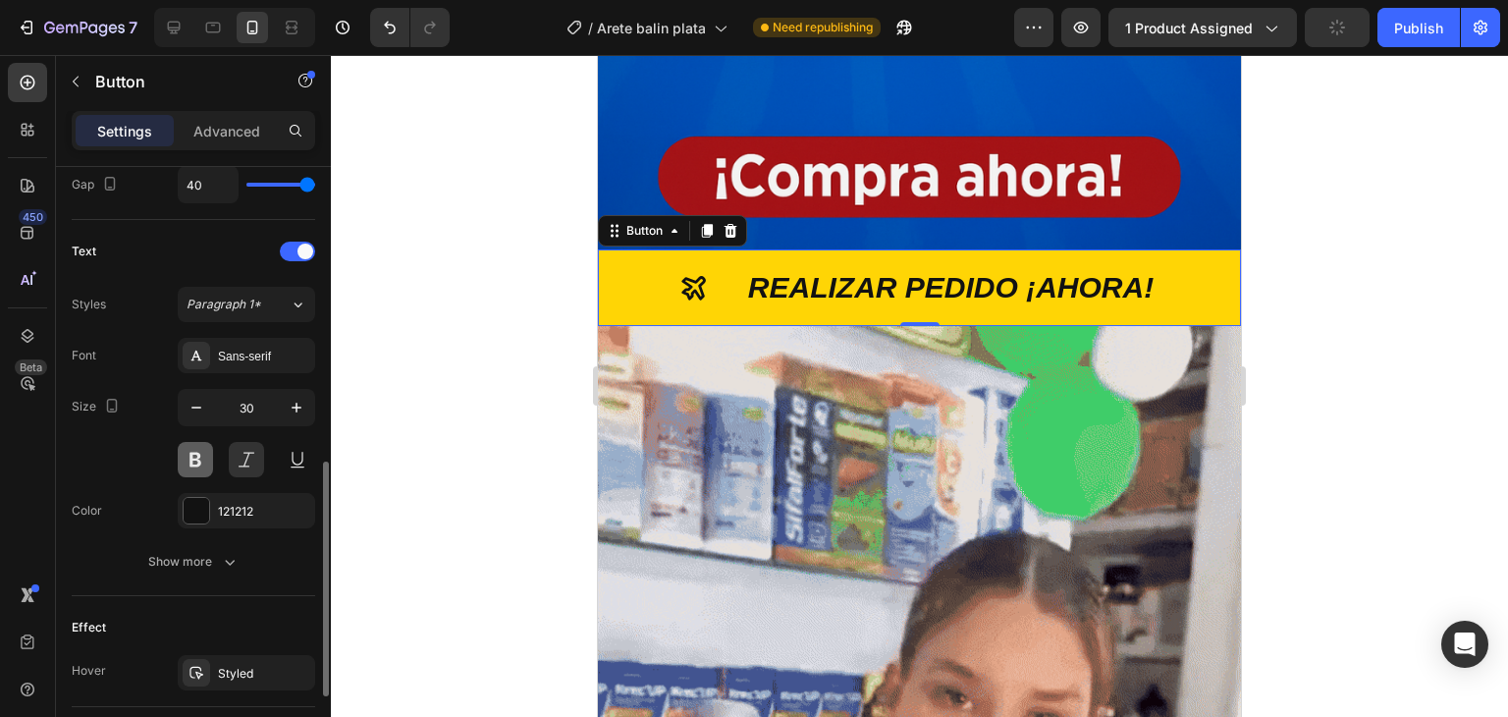
click at [206, 457] on button at bounding box center [195, 459] width 35 height 35
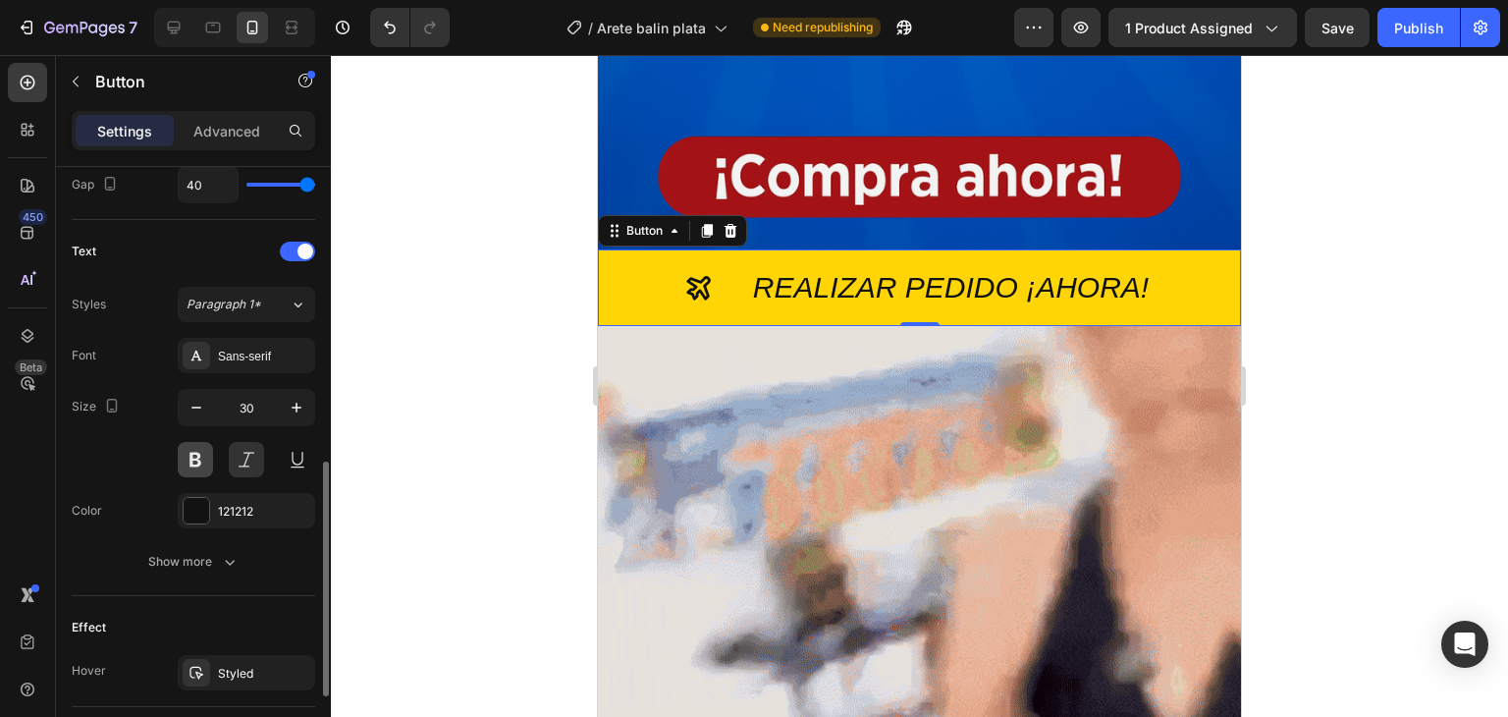
click at [206, 457] on button at bounding box center [195, 459] width 35 height 35
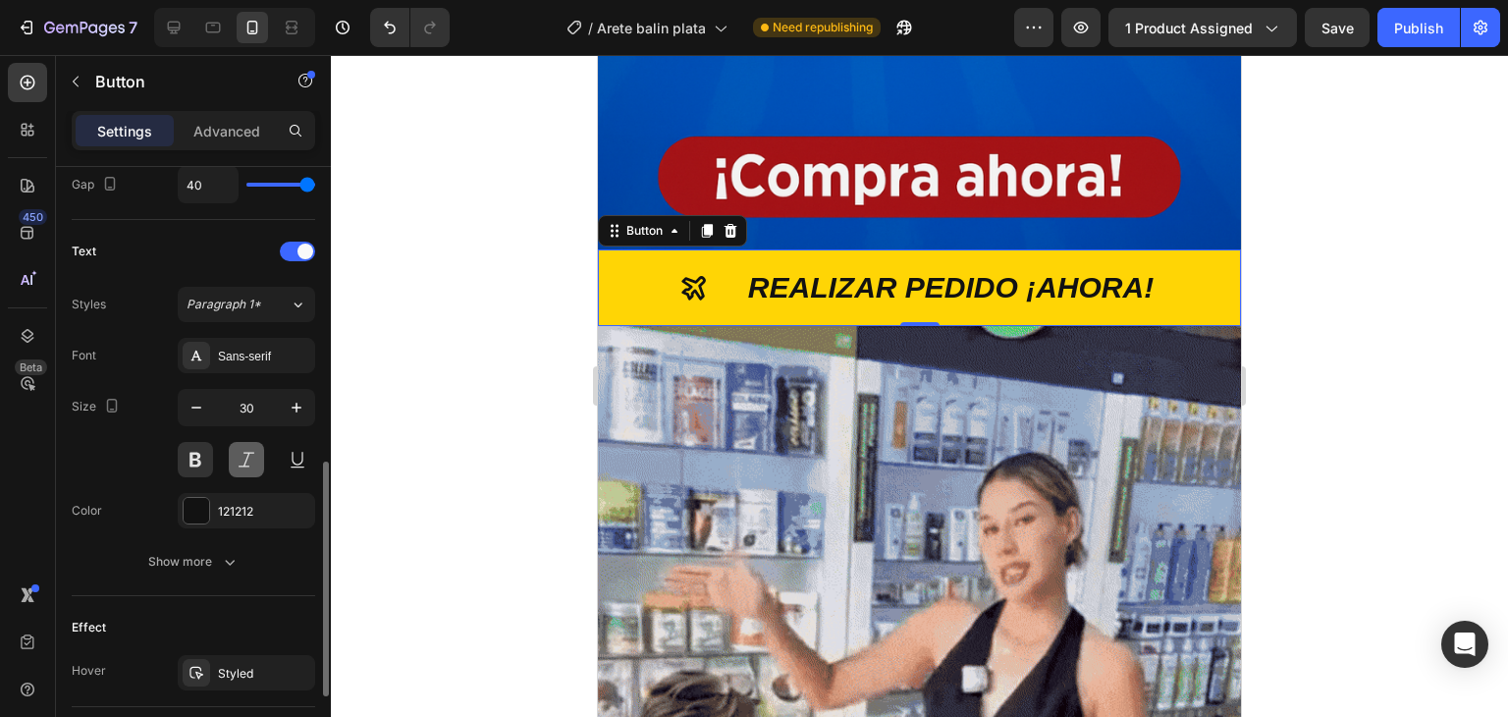
click at [239, 453] on button at bounding box center [246, 459] width 35 height 35
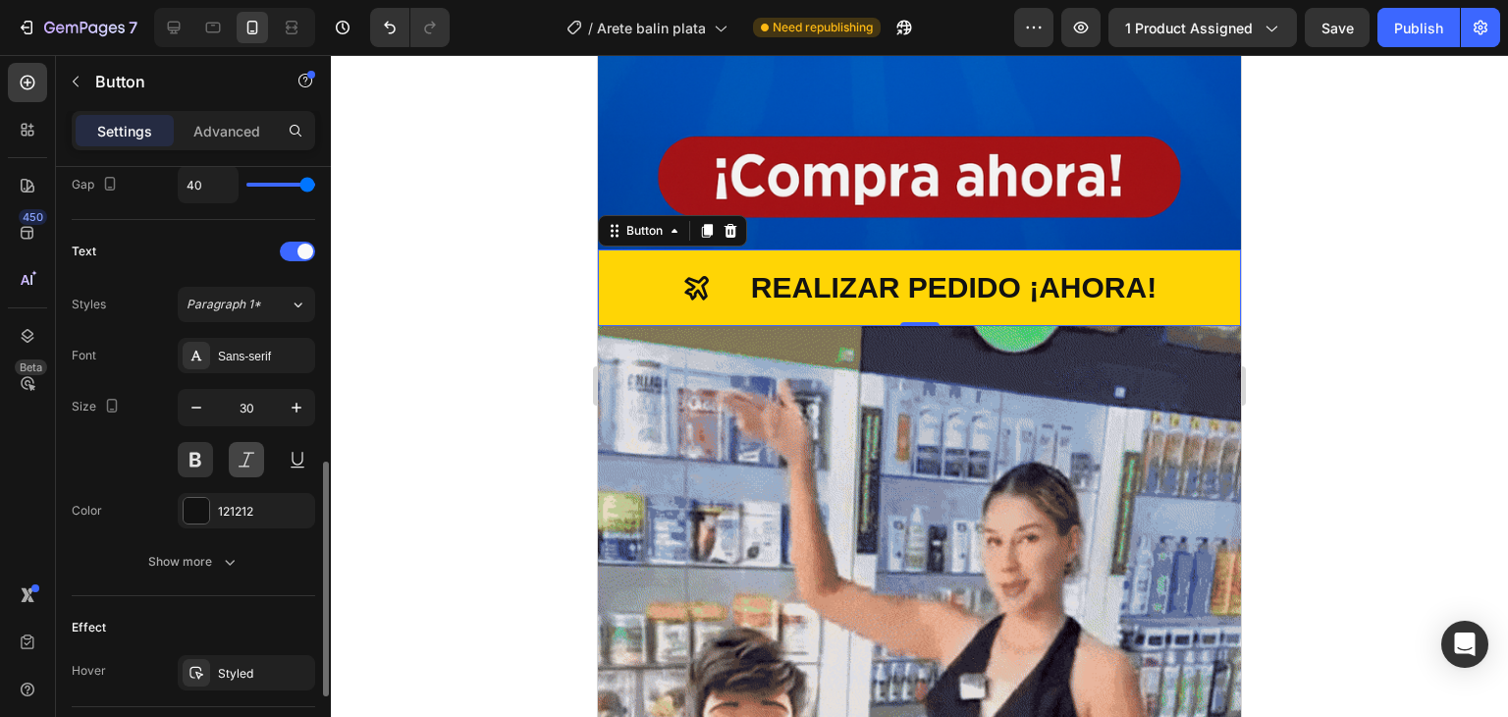
click at [239, 453] on button at bounding box center [246, 459] width 35 height 35
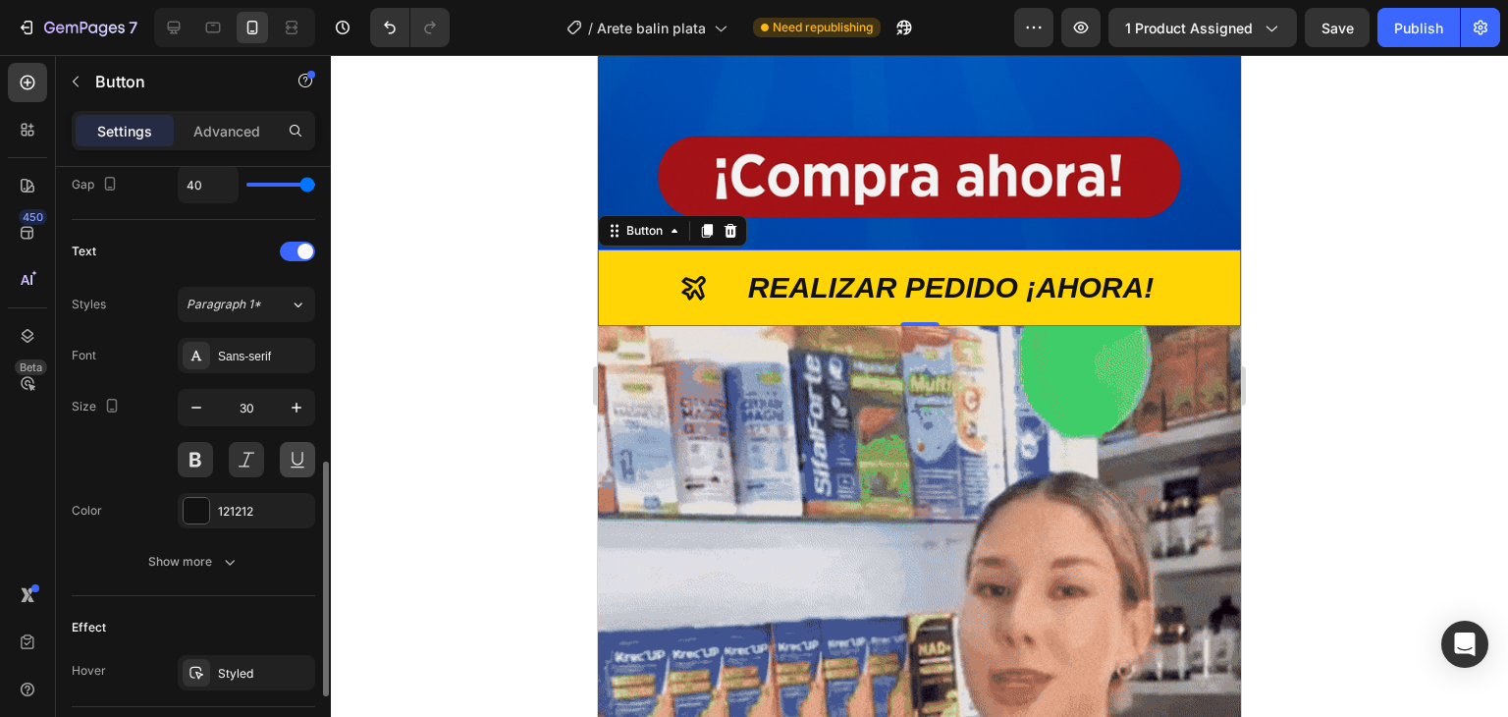
click at [295, 459] on button at bounding box center [297, 459] width 35 height 35
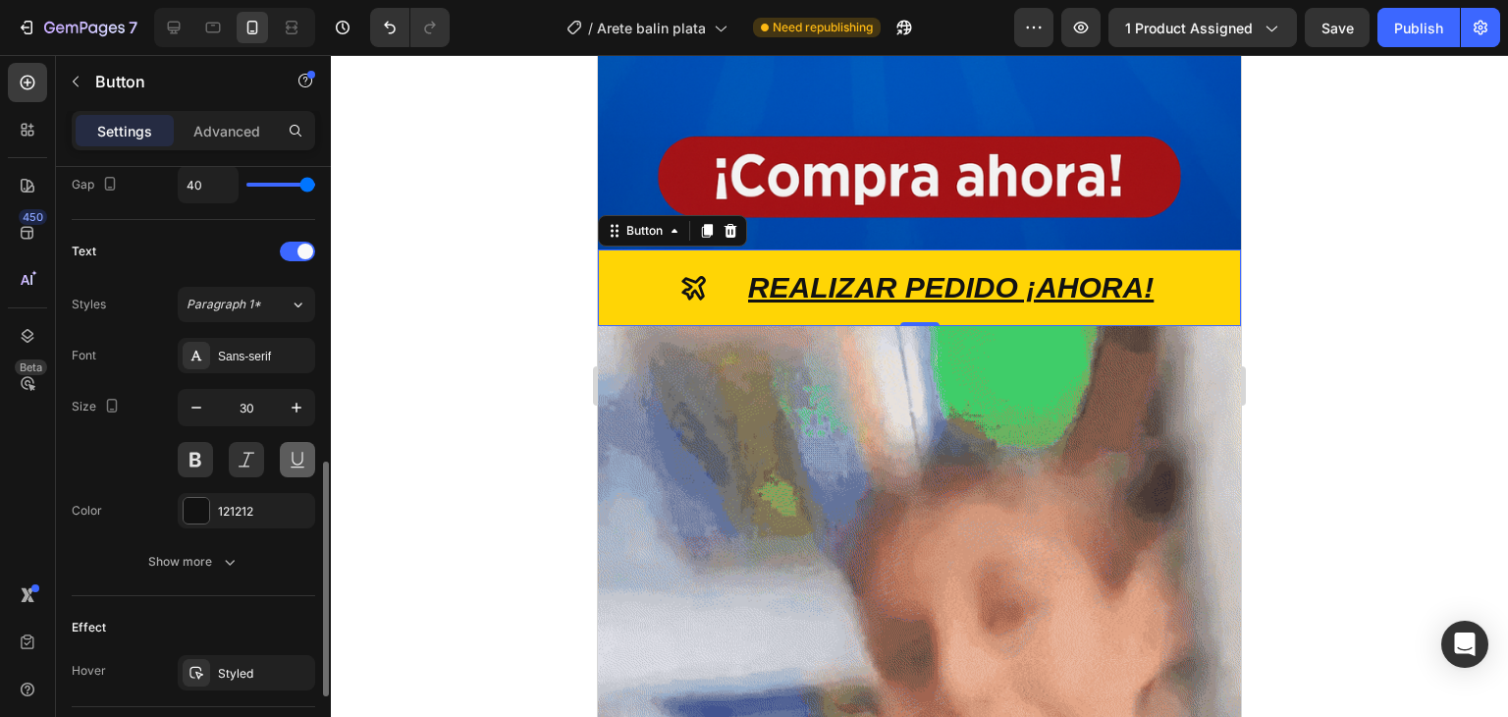
click at [291, 460] on button at bounding box center [297, 459] width 35 height 35
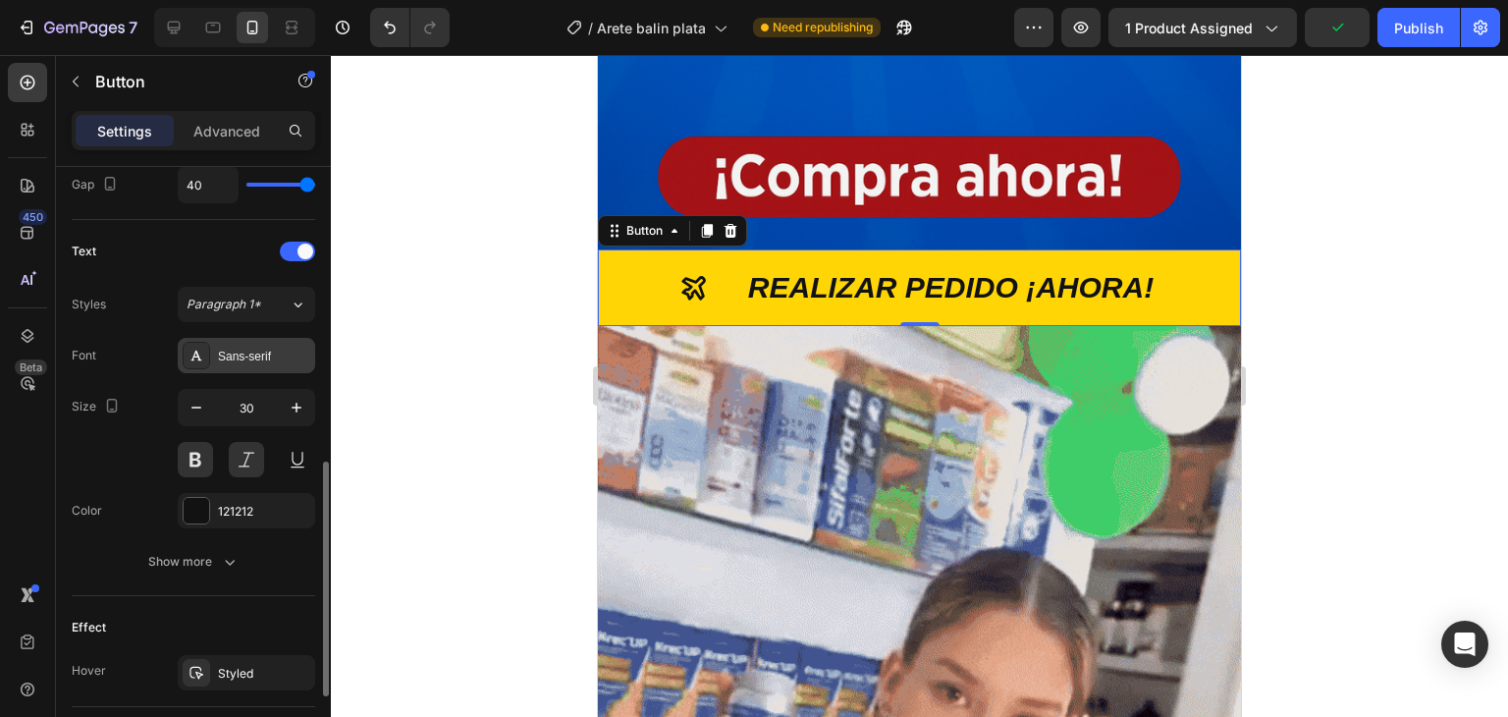
click at [251, 363] on div "Sans-serif" at bounding box center [246, 355] width 137 height 35
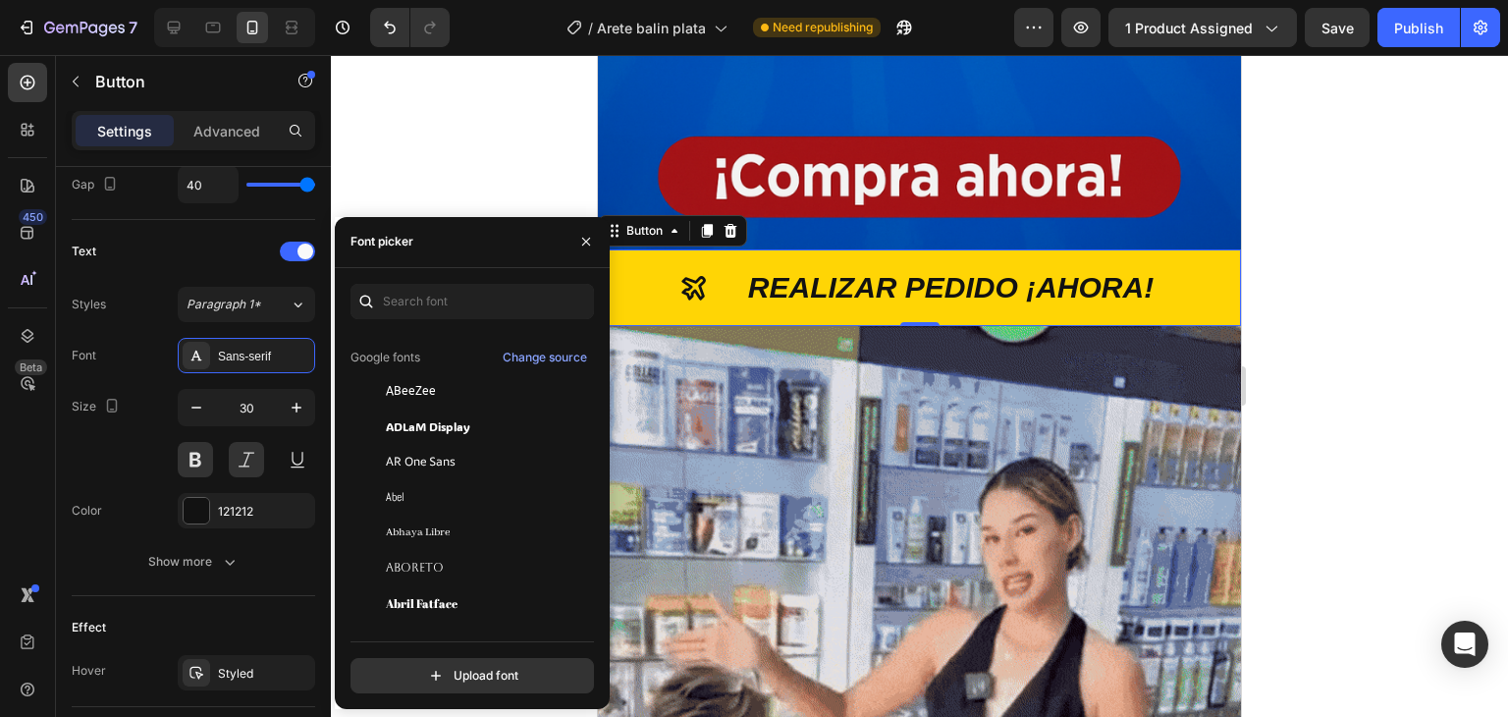
scroll to position [0, 0]
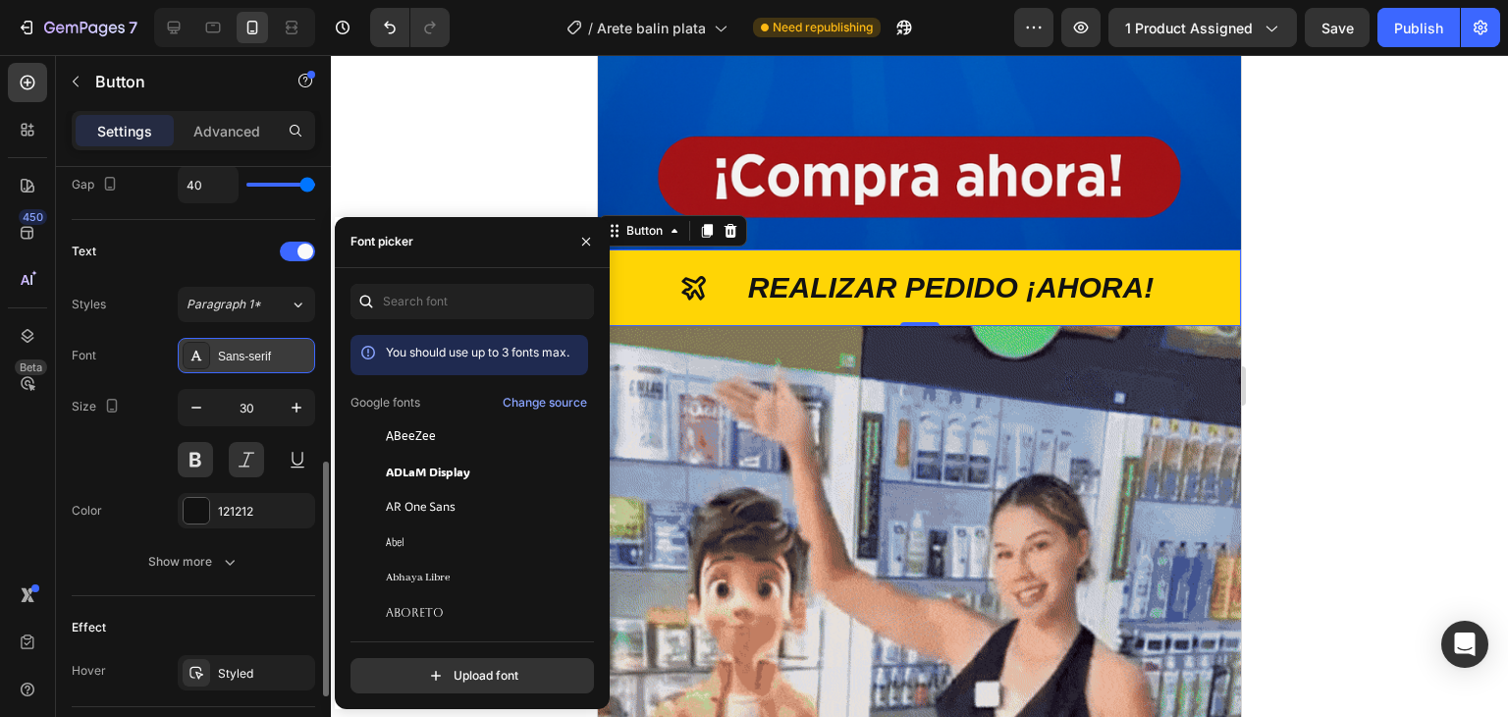
click at [240, 358] on div "Sans-serif" at bounding box center [264, 357] width 92 height 18
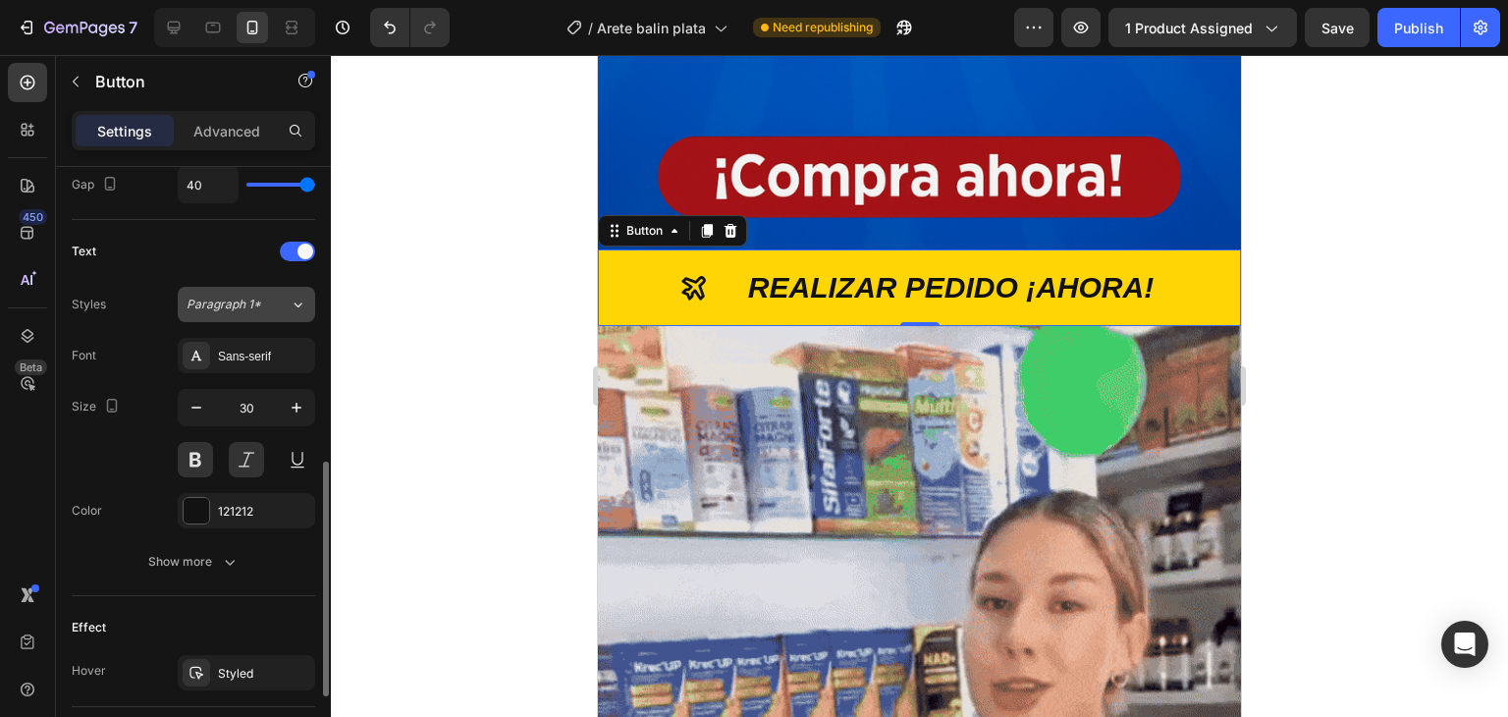
click at [300, 303] on icon at bounding box center [298, 305] width 17 height 20
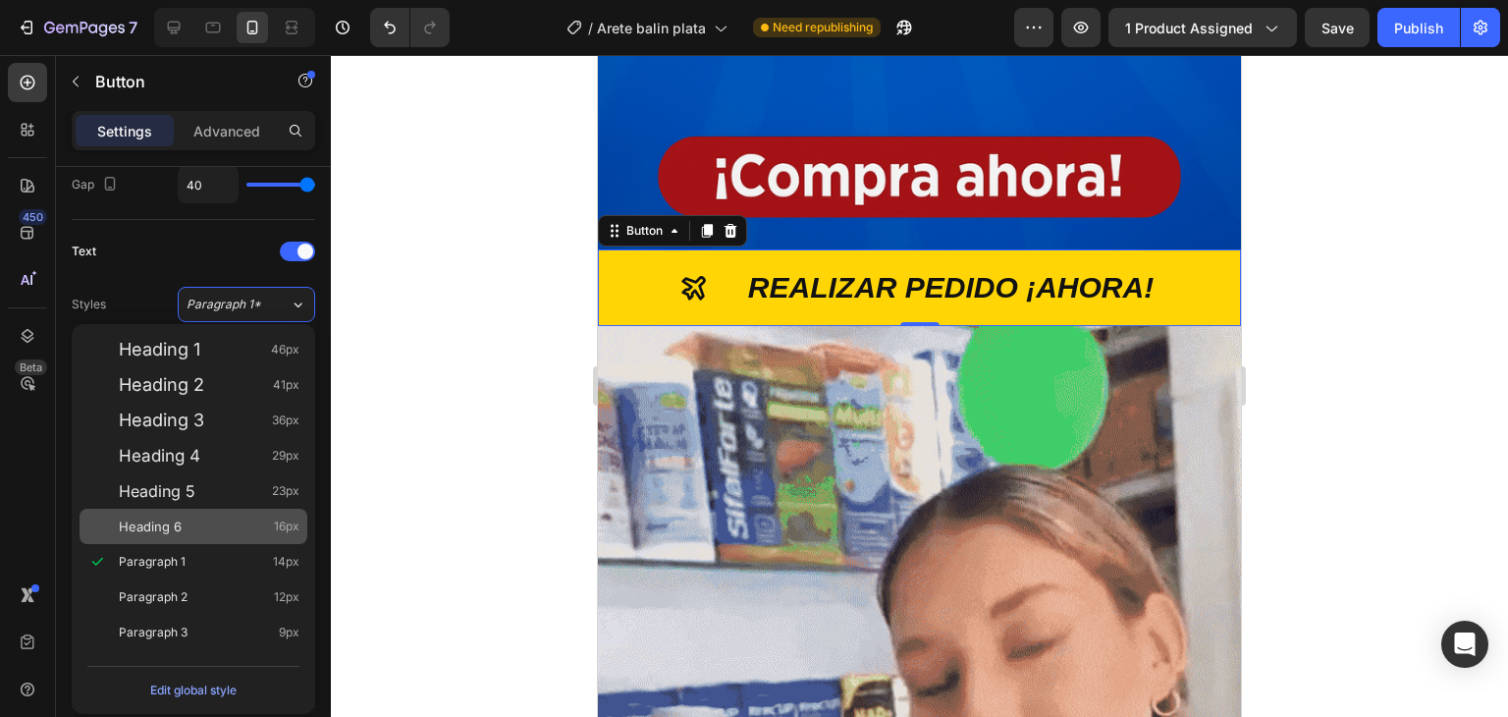
click at [155, 525] on span "Heading 6" at bounding box center [150, 526] width 63 height 20
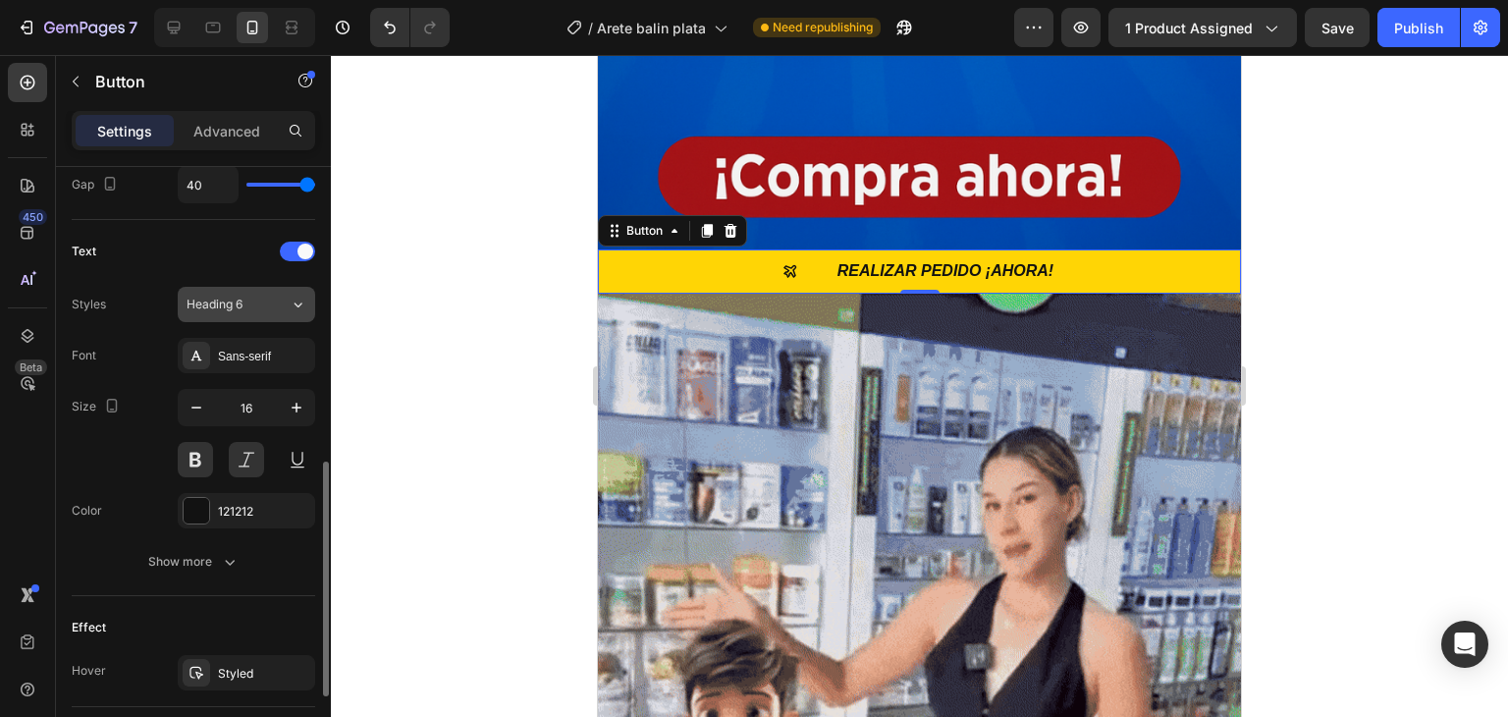
click at [275, 299] on div "Heading 6" at bounding box center [238, 305] width 103 height 18
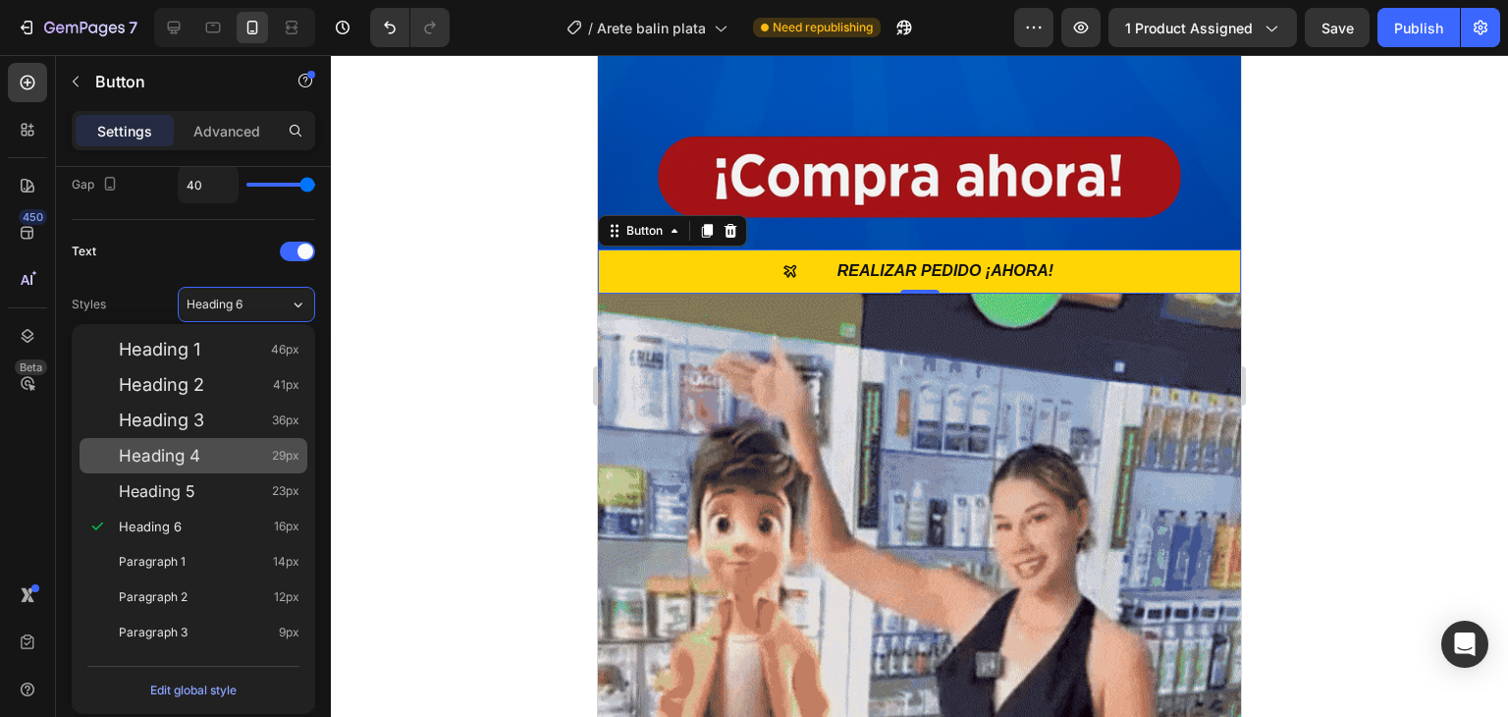
click at [208, 460] on div "Heading 4 29px" at bounding box center [209, 456] width 181 height 20
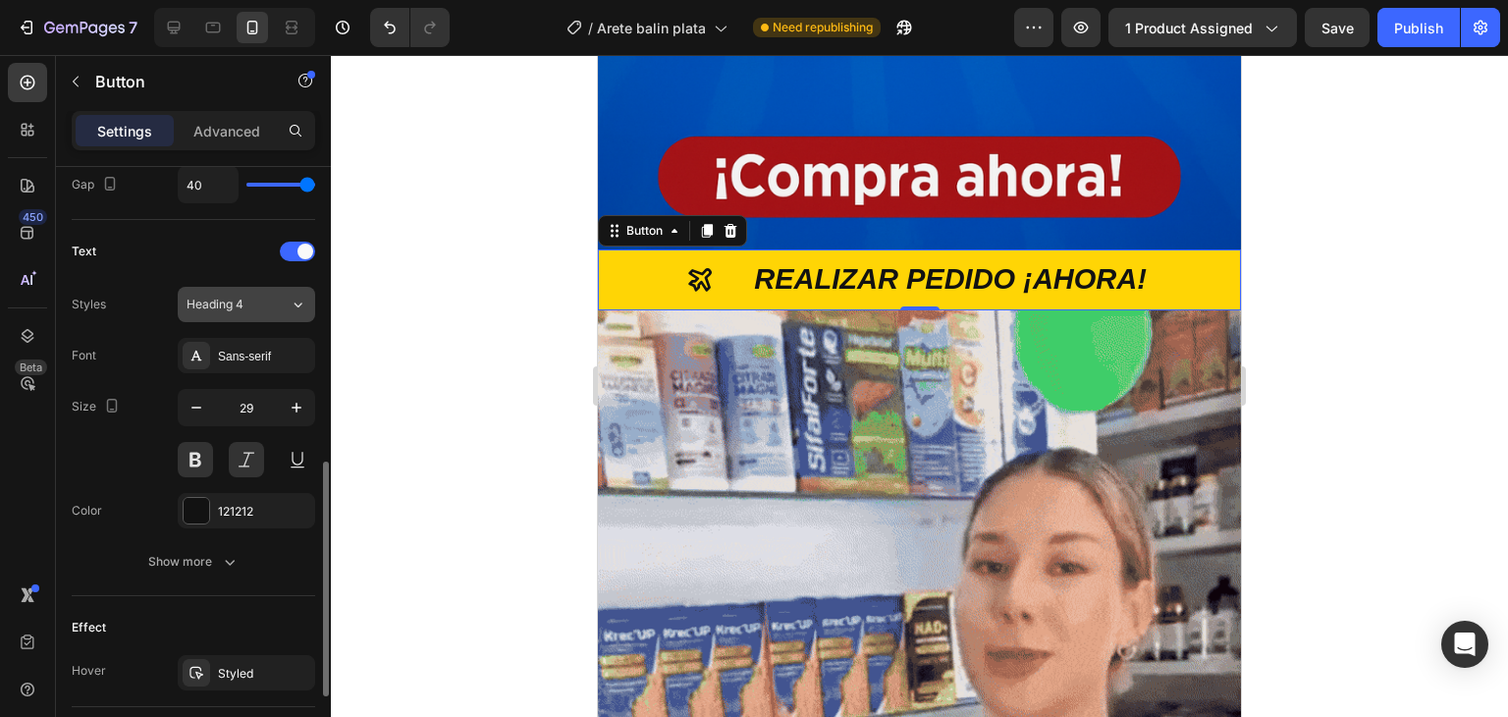
click at [297, 299] on icon at bounding box center [298, 305] width 17 height 20
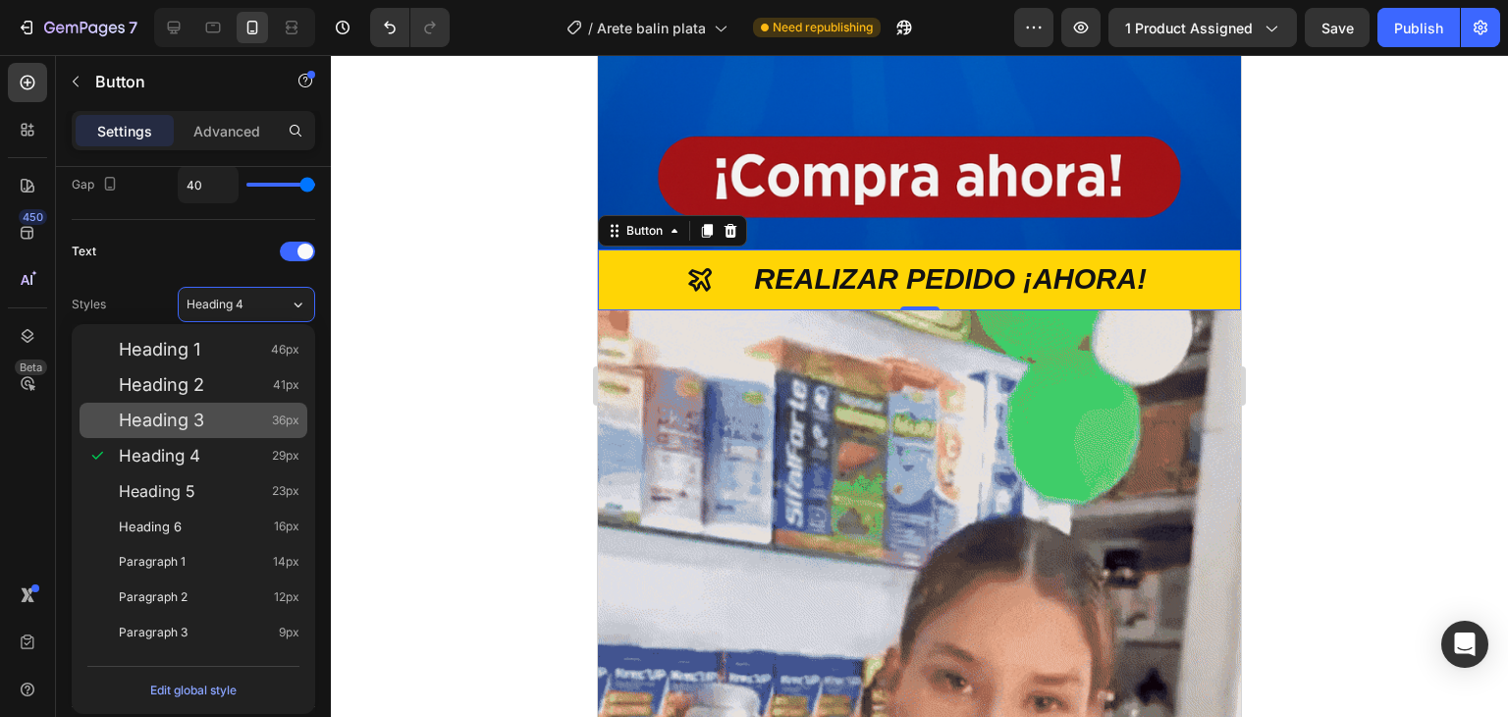
click at [232, 427] on div "Heading 3 36px" at bounding box center [209, 420] width 181 height 20
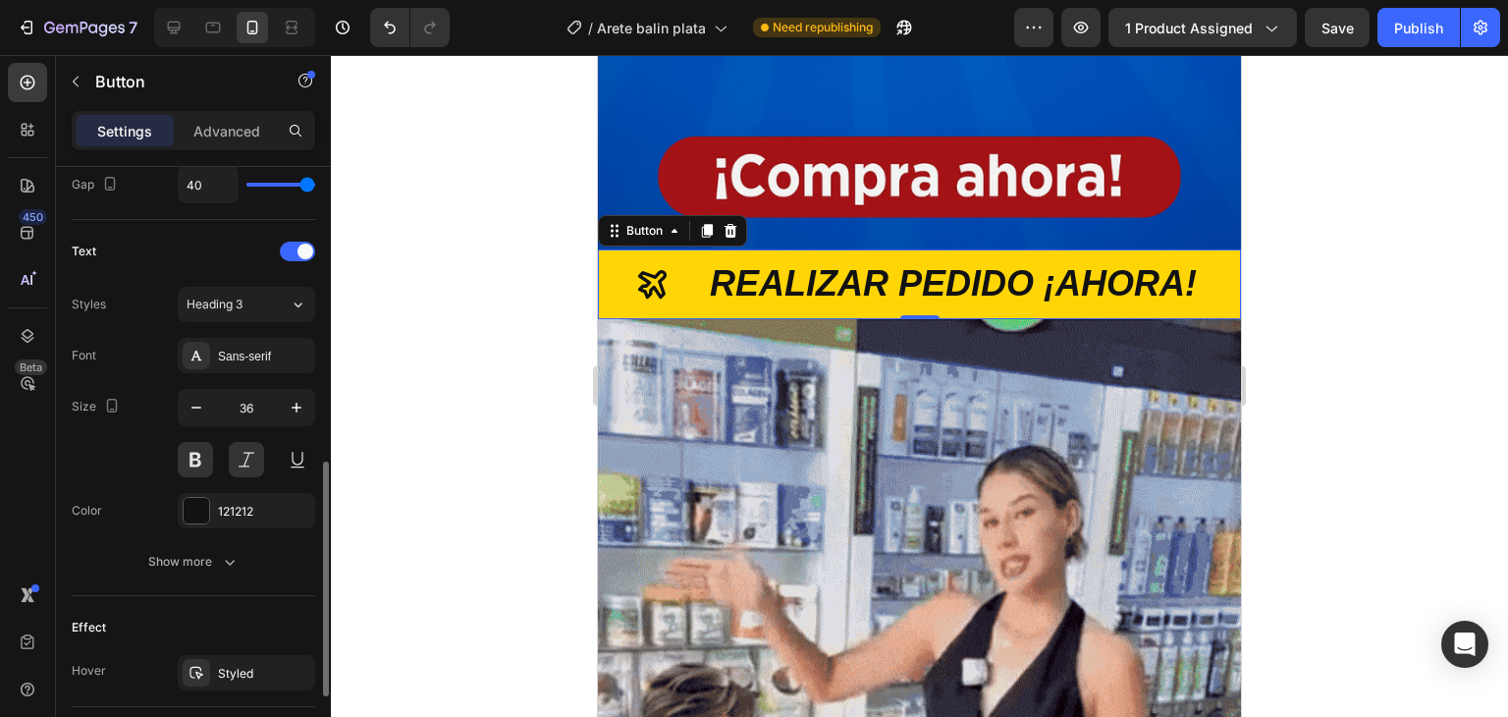
click at [223, 251] on div "Text" at bounding box center [194, 251] width 244 height 31
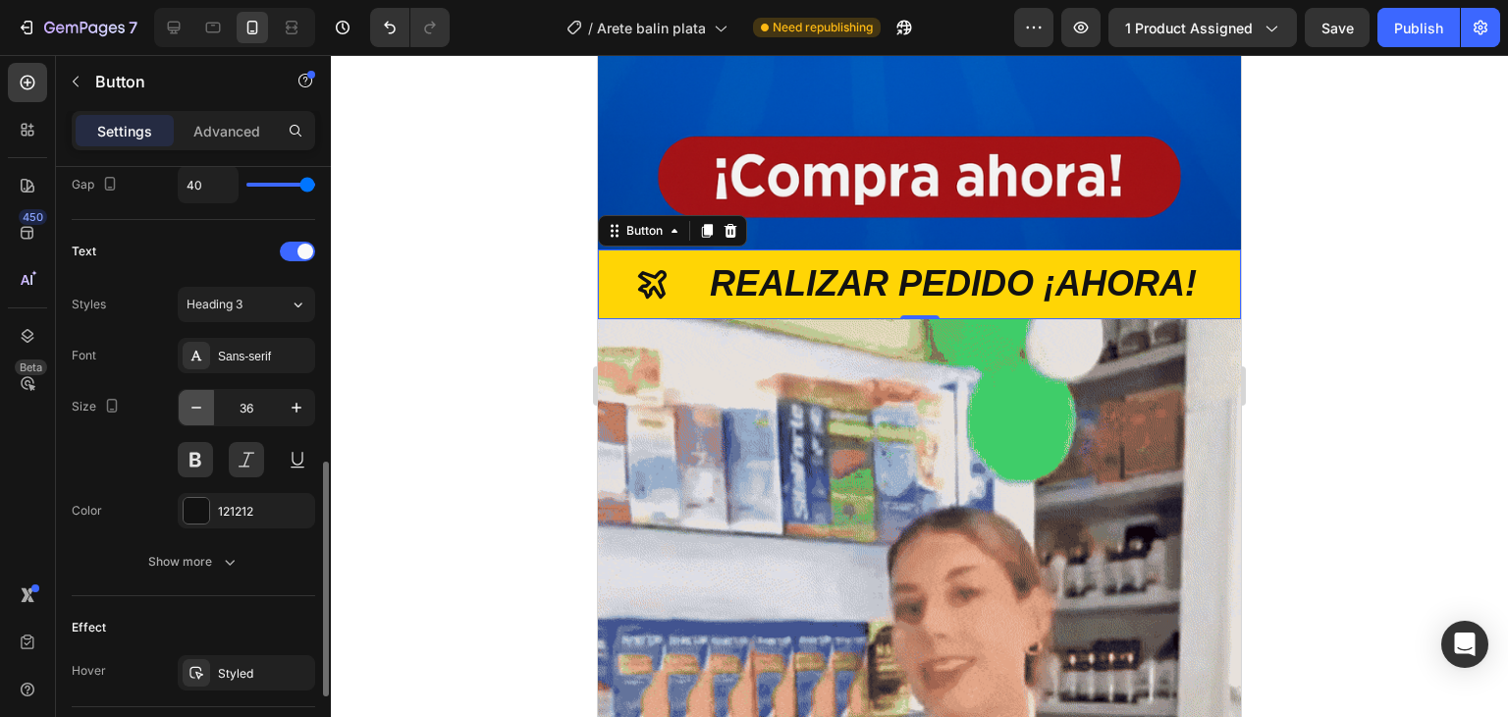
click at [198, 408] on icon "button" at bounding box center [197, 408] width 20 height 20
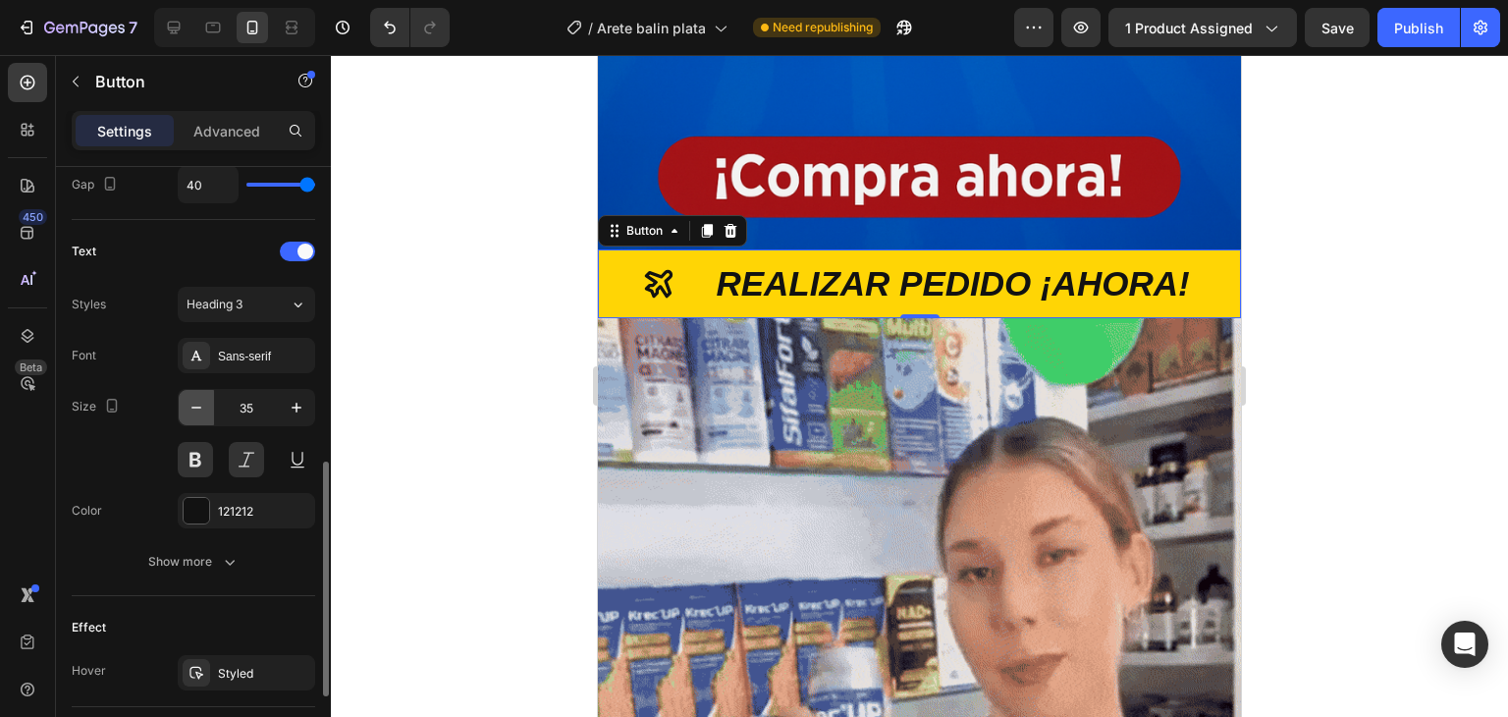
click at [198, 408] on icon "button" at bounding box center [197, 408] width 20 height 20
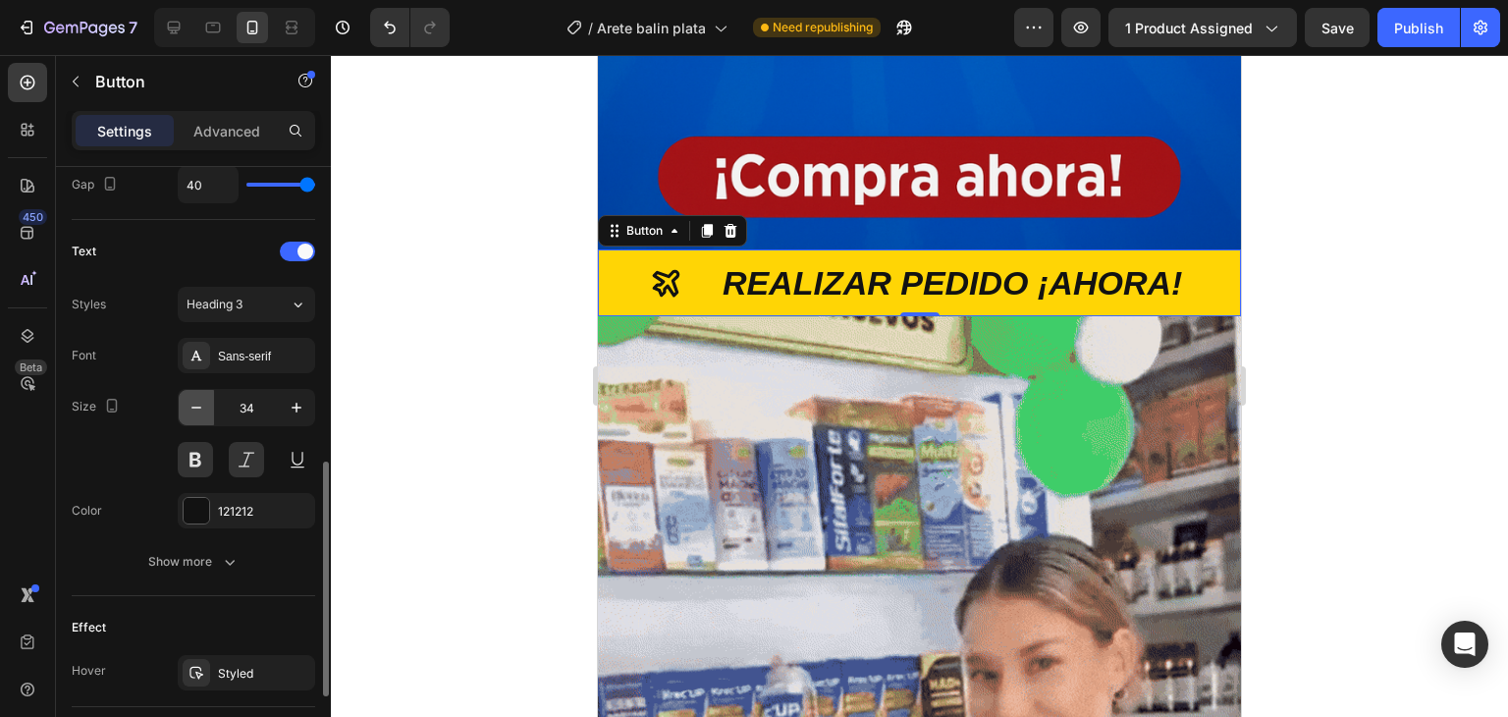
click at [198, 408] on icon "button" at bounding box center [197, 408] width 20 height 20
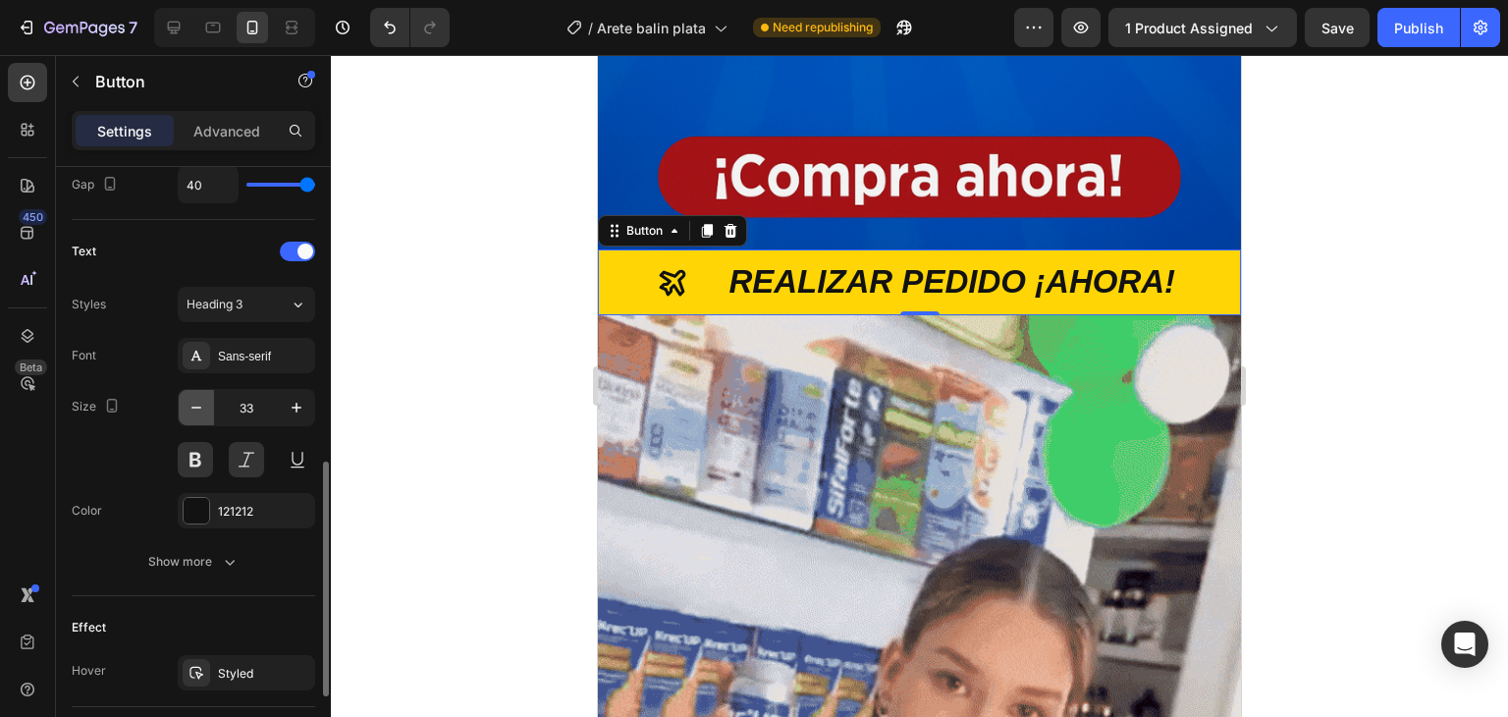
click at [198, 408] on icon "button" at bounding box center [197, 408] width 20 height 20
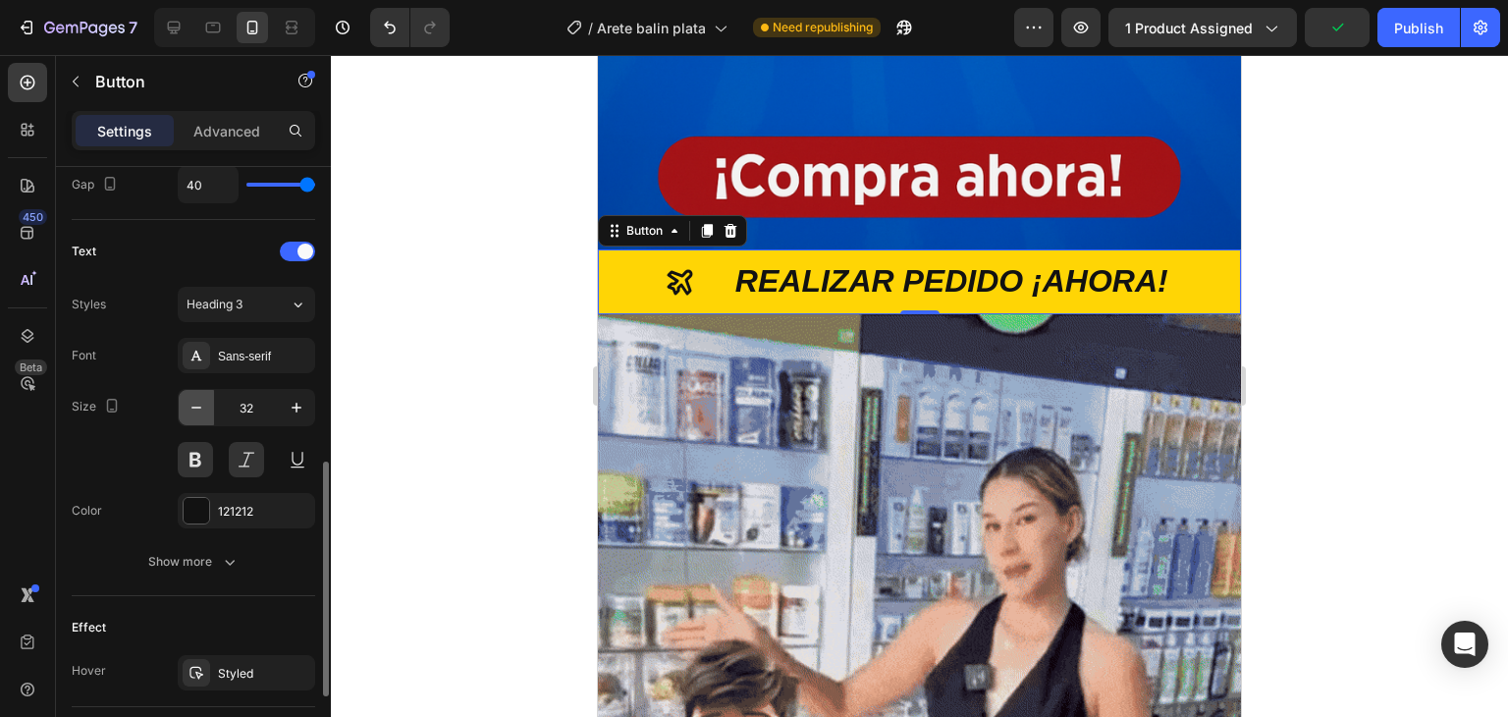
click at [192, 402] on icon "button" at bounding box center [197, 408] width 20 height 20
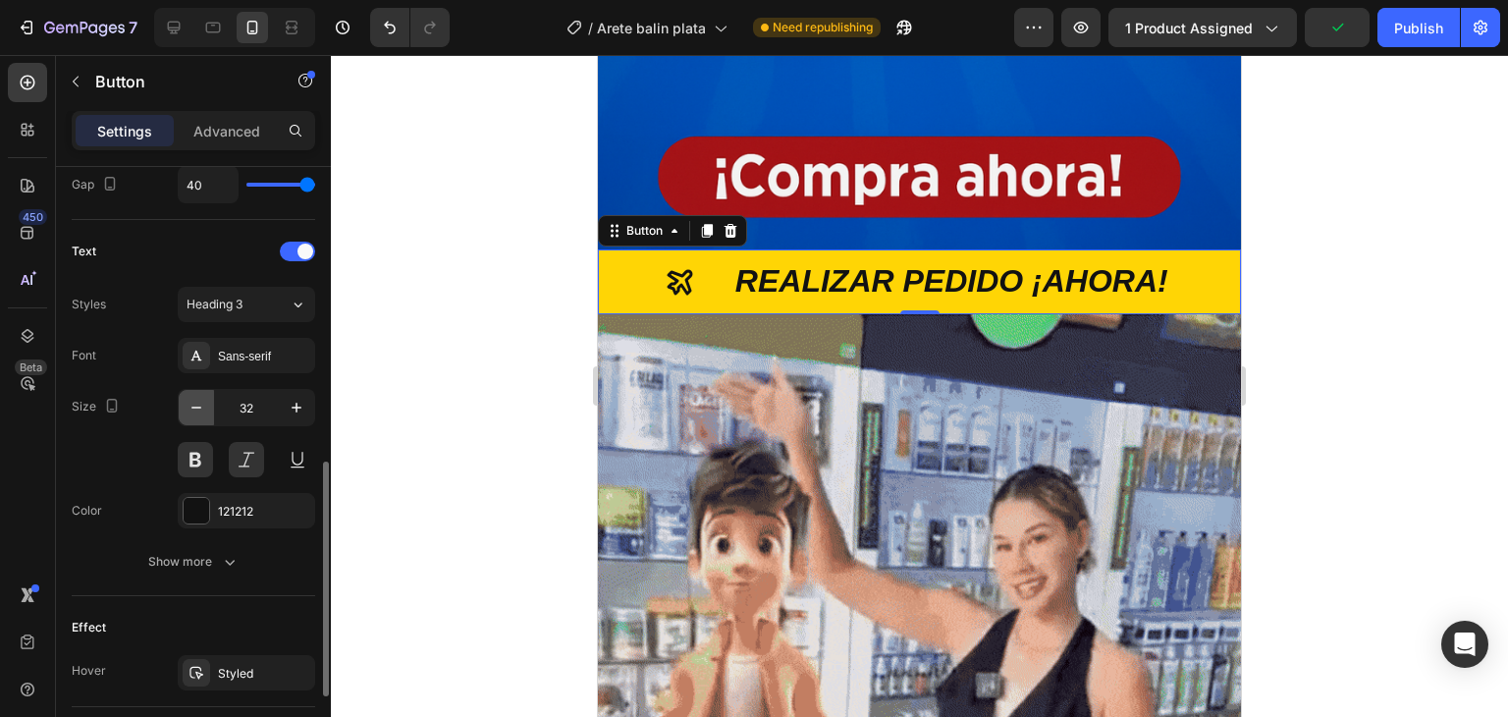
click at [192, 402] on icon "button" at bounding box center [197, 408] width 20 height 20
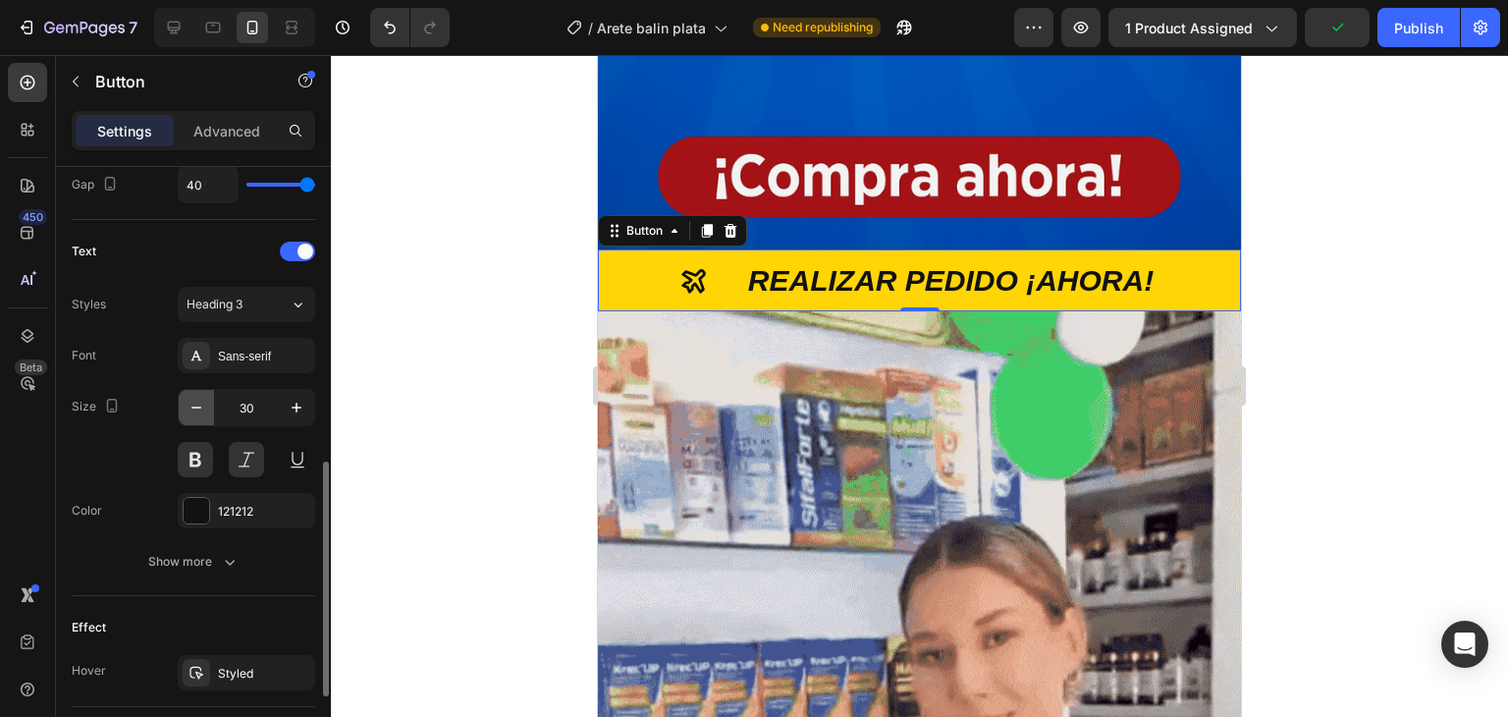
click at [192, 402] on icon "button" at bounding box center [197, 408] width 20 height 20
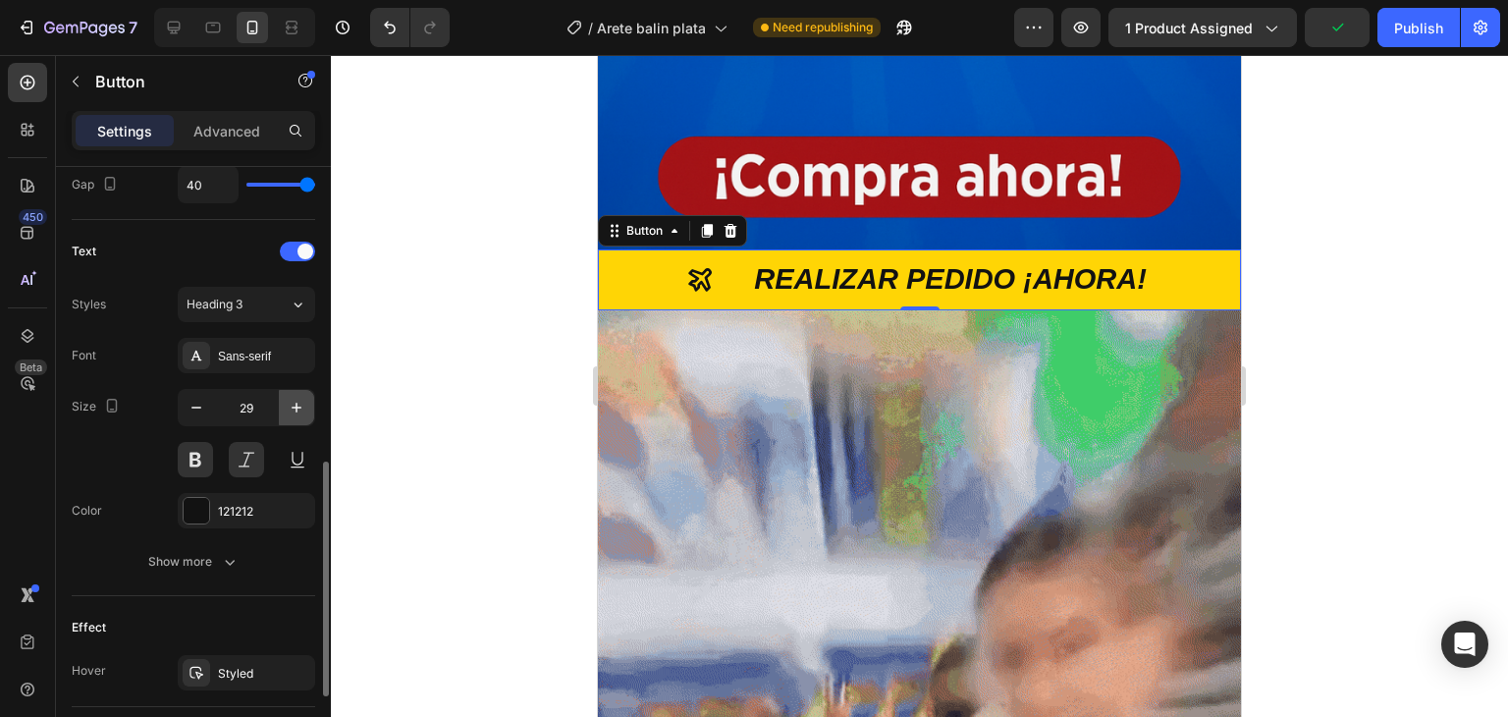
click at [298, 402] on icon "button" at bounding box center [297, 408] width 20 height 20
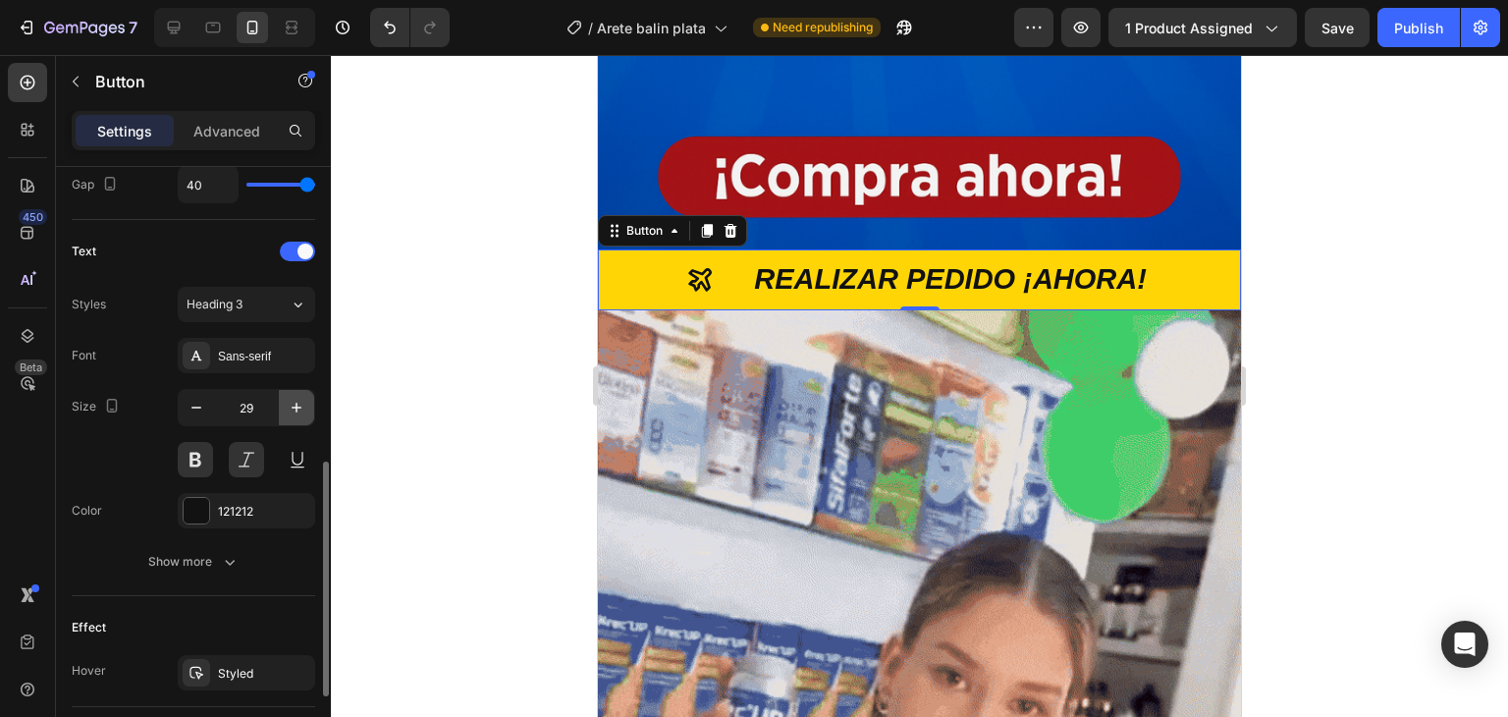
type input "30"
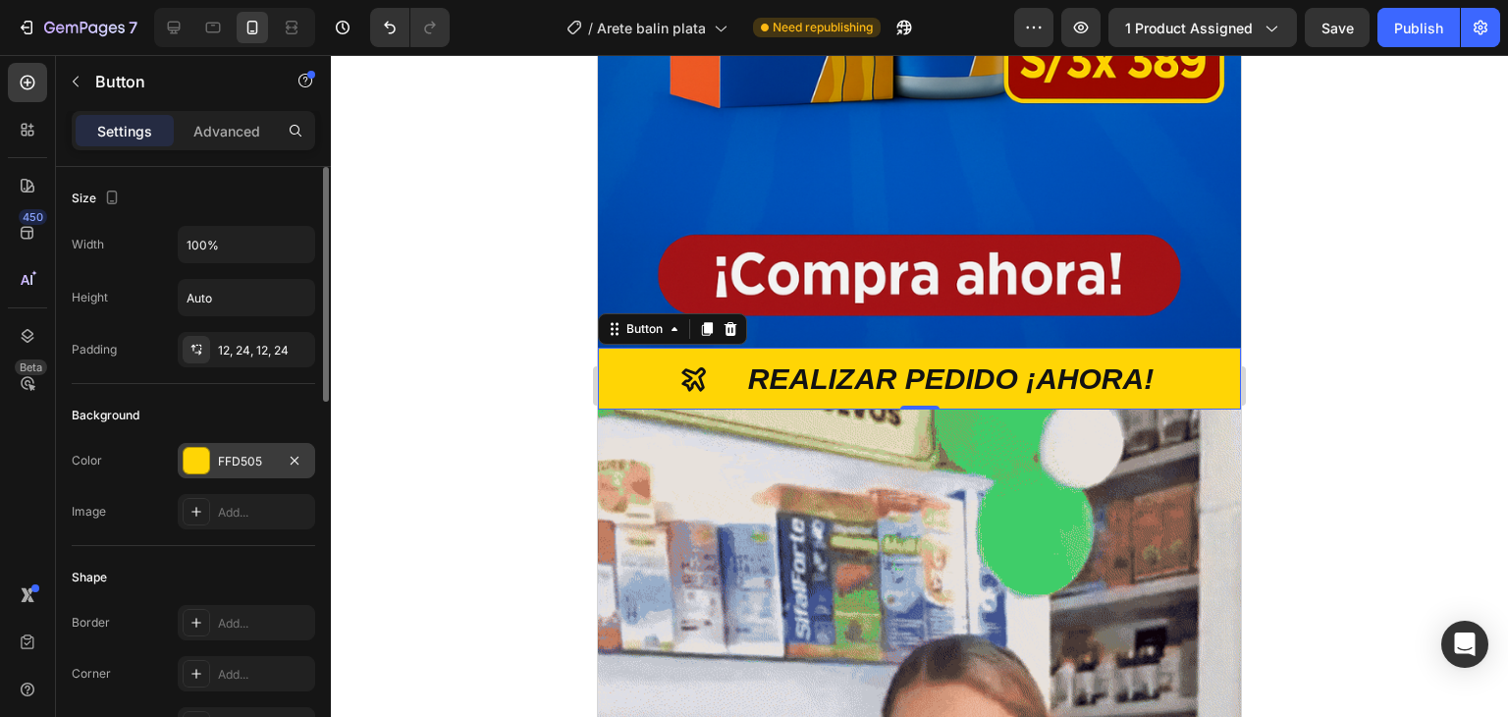
click at [245, 466] on div "FFD505" at bounding box center [246, 462] width 57 height 18
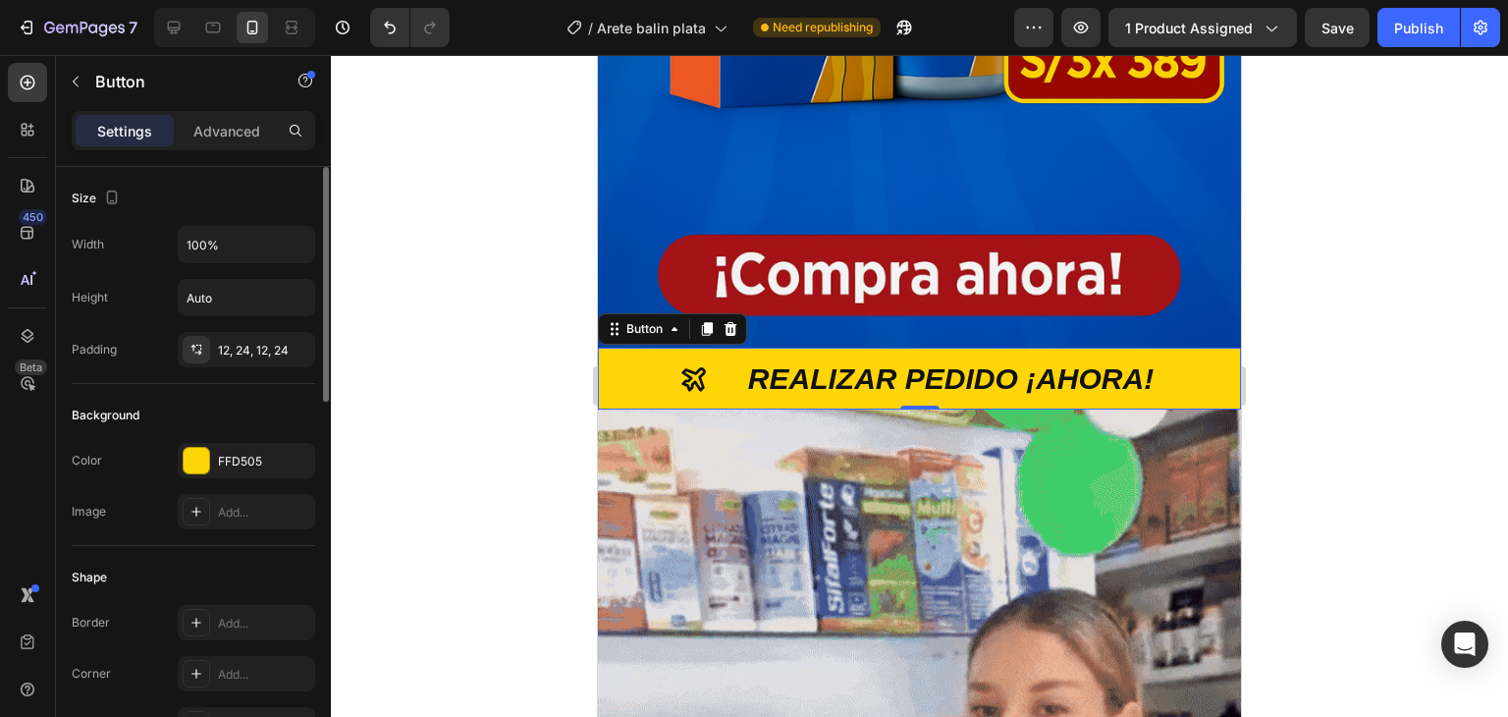
click at [241, 402] on div "Background" at bounding box center [194, 415] width 244 height 31
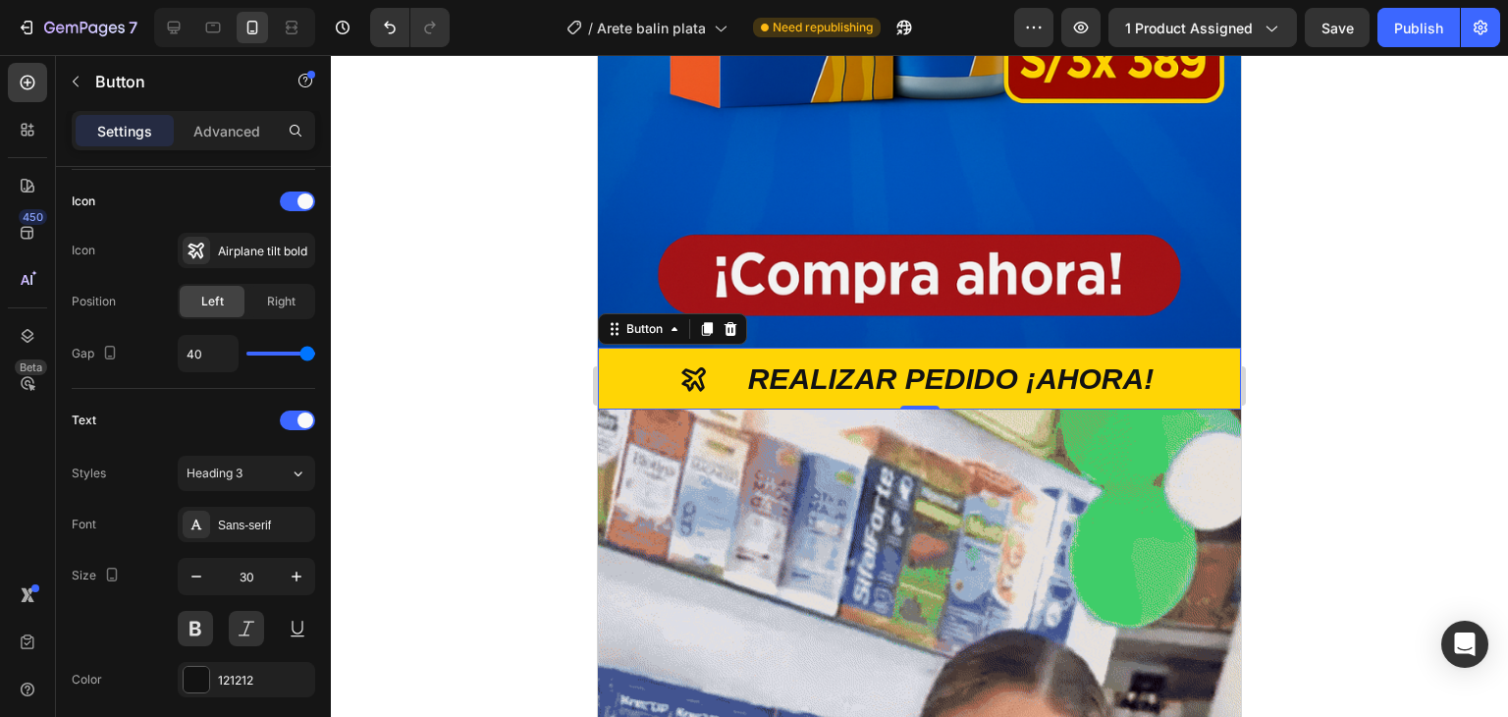
scroll to position [954, 0]
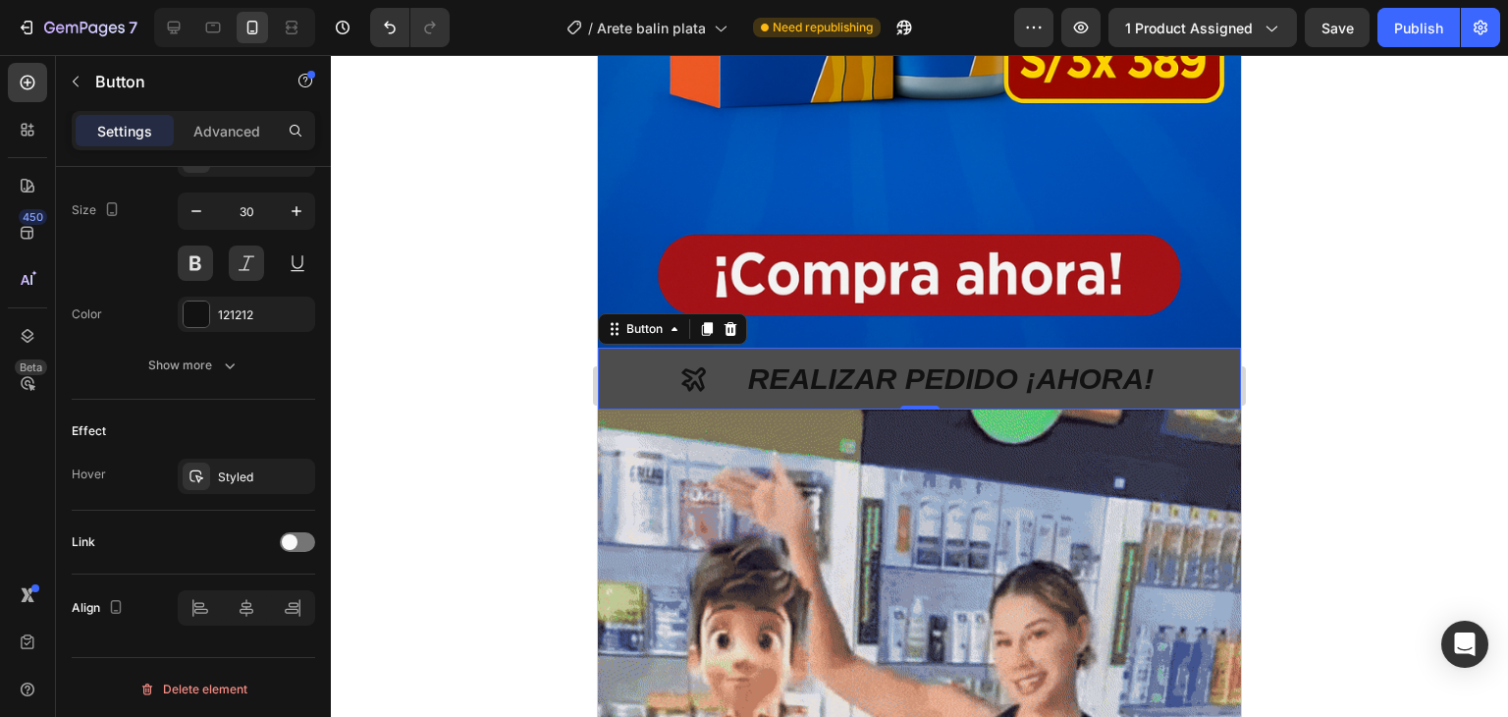
click at [633, 348] on button "REALIZAR PEDIDO ¡AHORA!" at bounding box center [919, 379] width 643 height 62
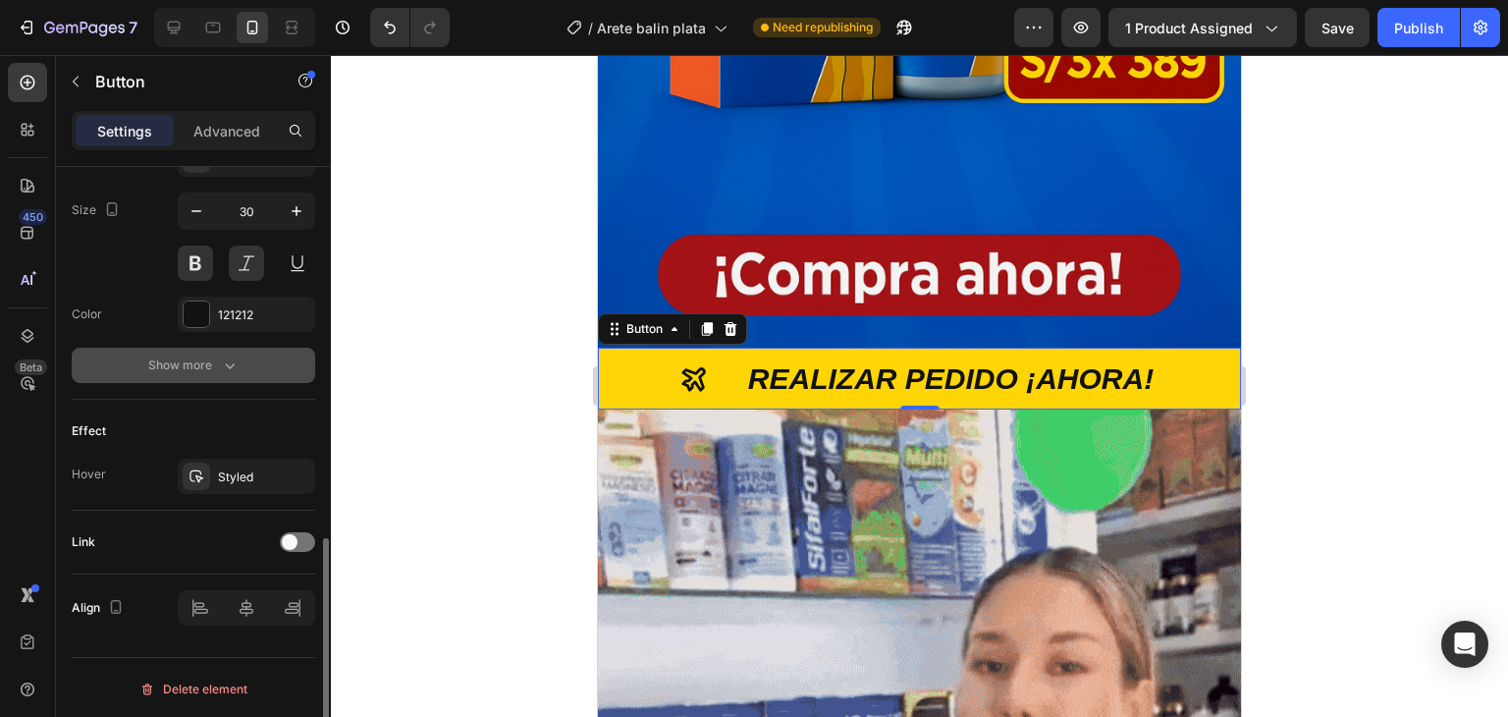
click at [242, 365] on button "Show more" at bounding box center [194, 365] width 244 height 35
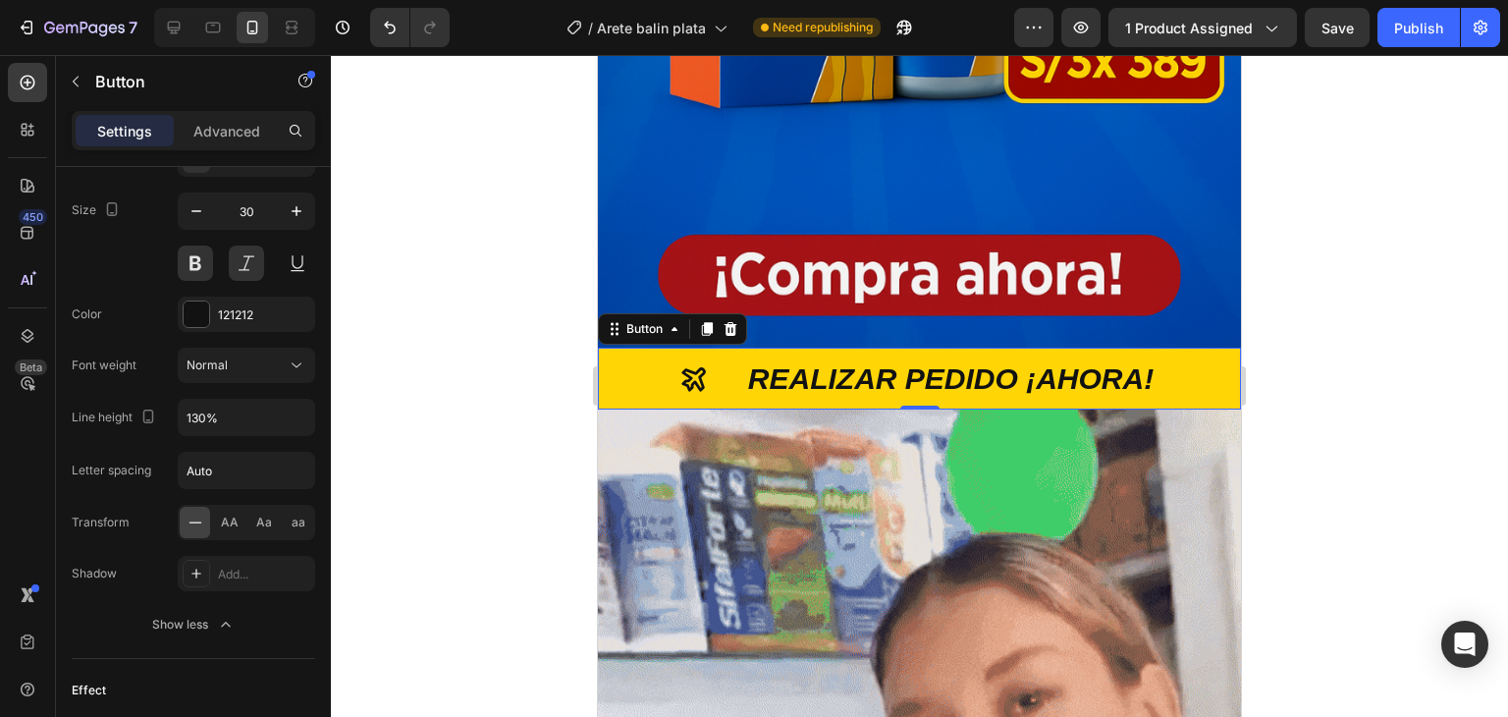
scroll to position [1213, 0]
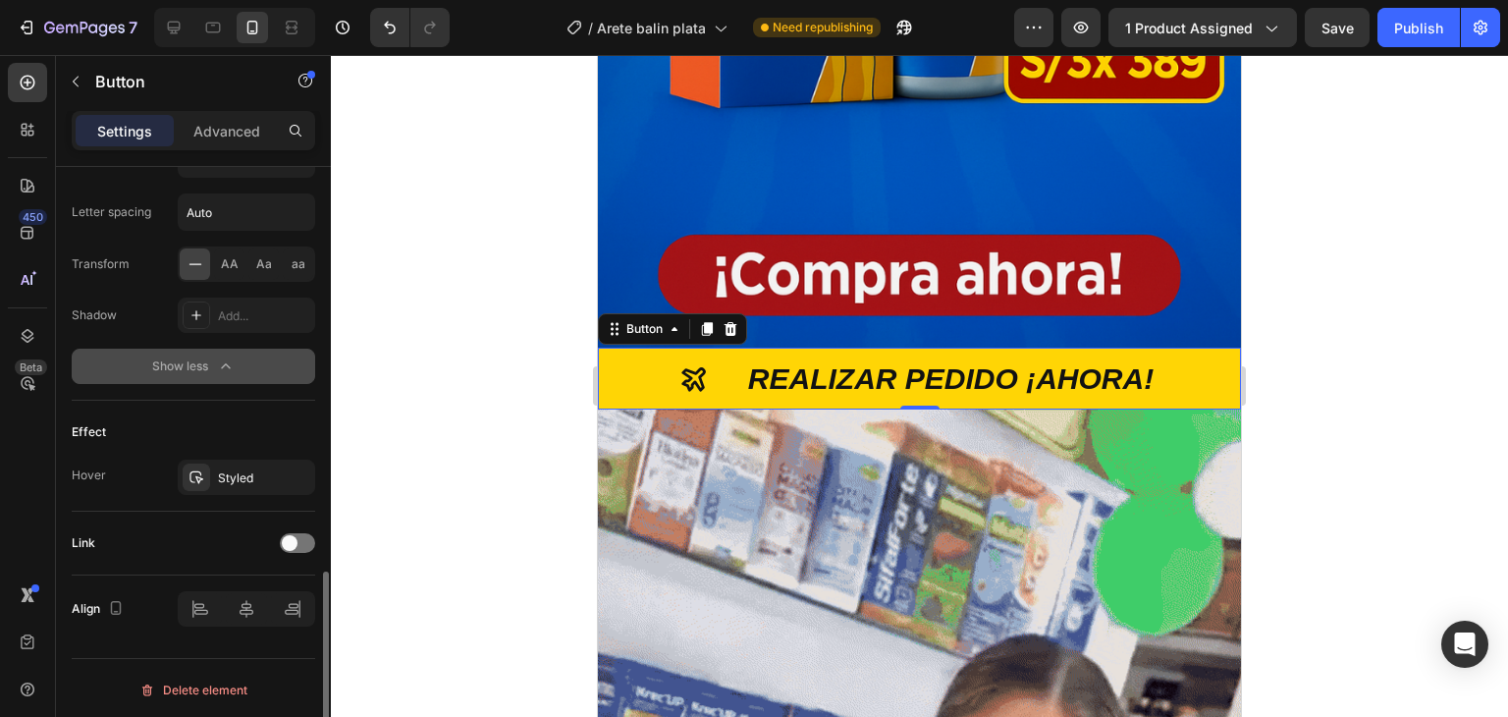
click at [236, 370] on button "Show less" at bounding box center [194, 366] width 244 height 35
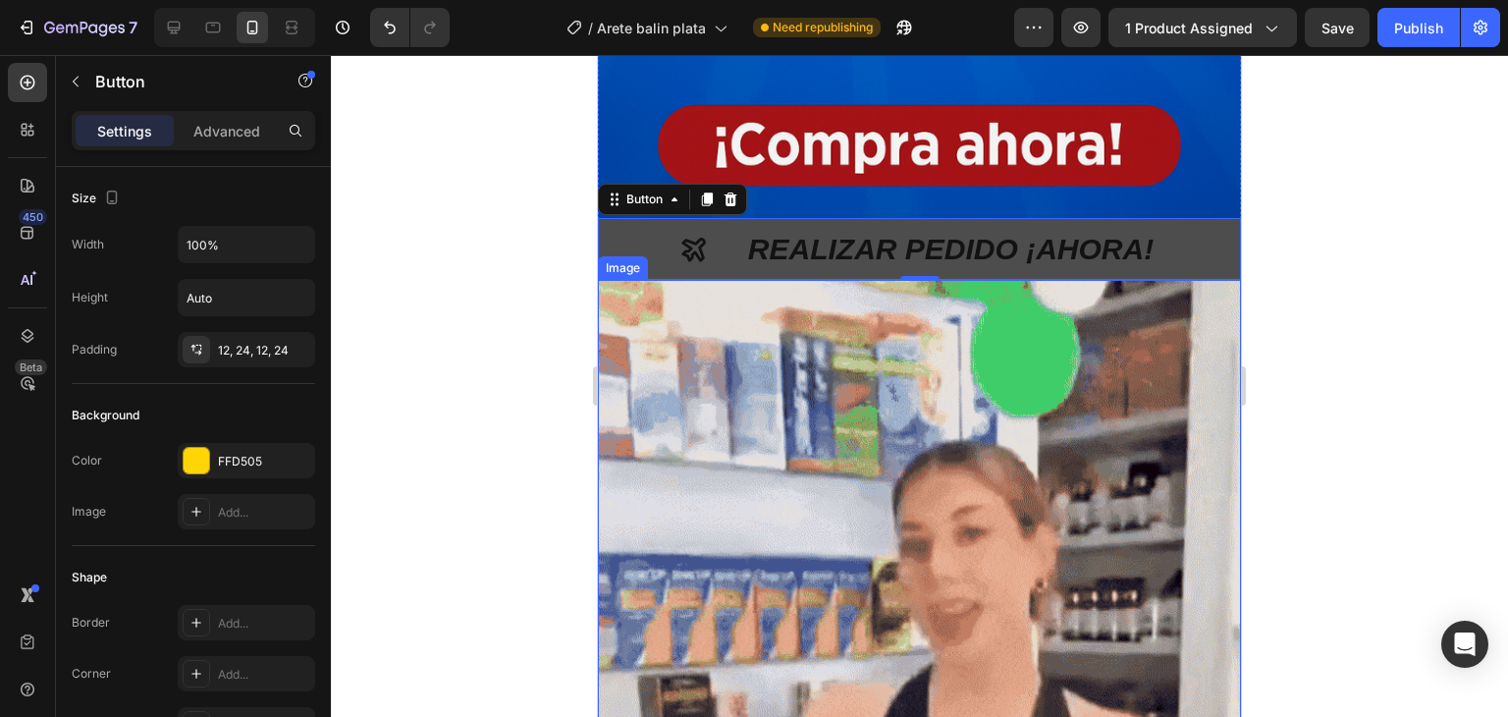
scroll to position [785, 0]
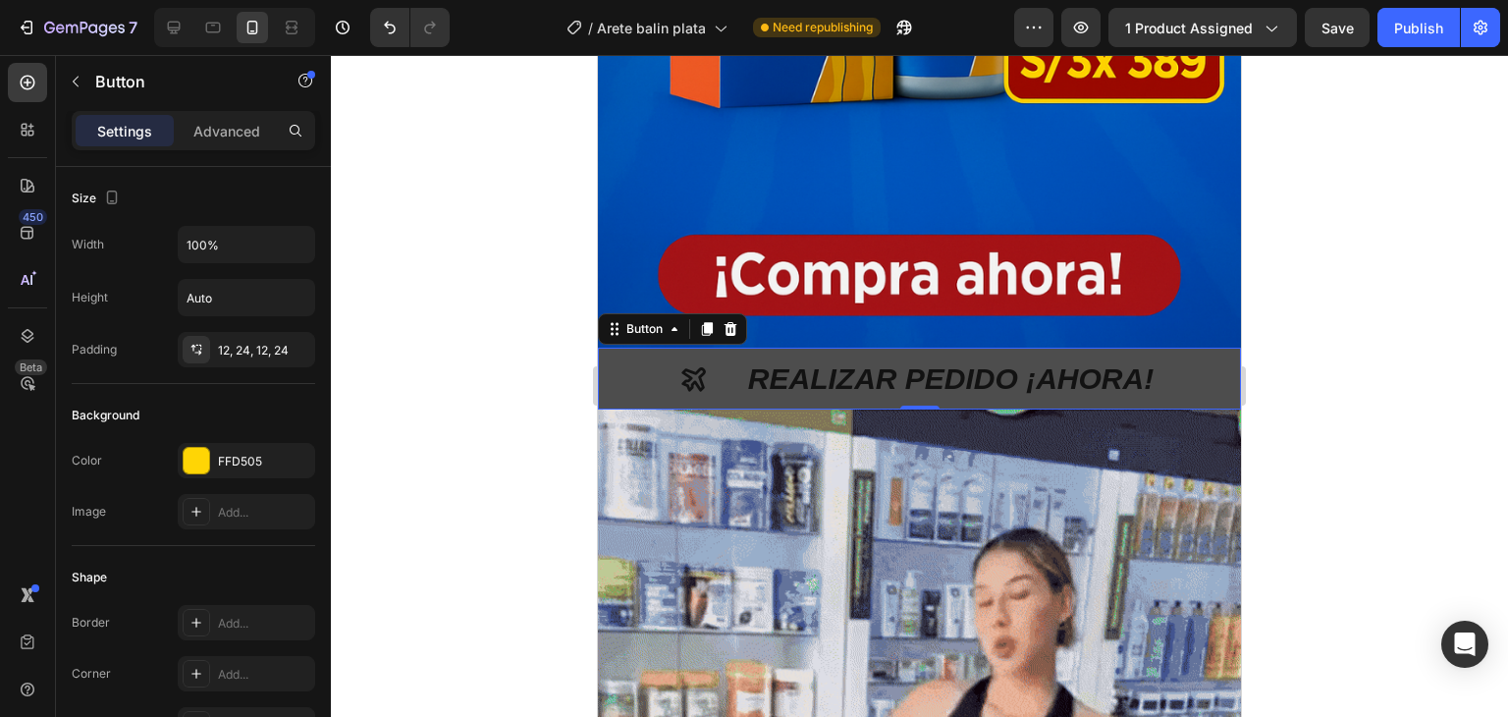
click at [636, 348] on button "REALIZAR PEDIDO ¡AHORA!" at bounding box center [919, 379] width 643 height 62
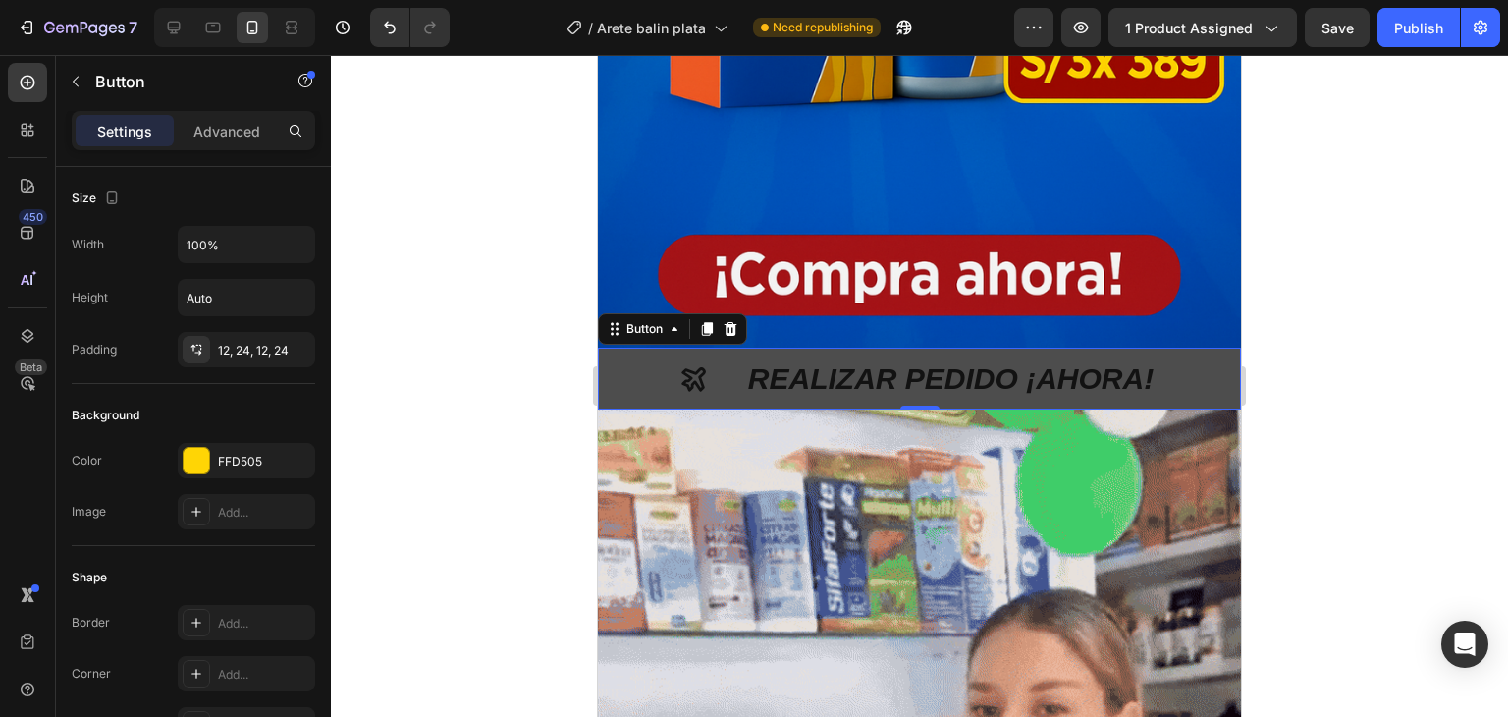
click at [644, 348] on button "REALIZAR PEDIDO ¡AHORA!" at bounding box center [919, 379] width 643 height 62
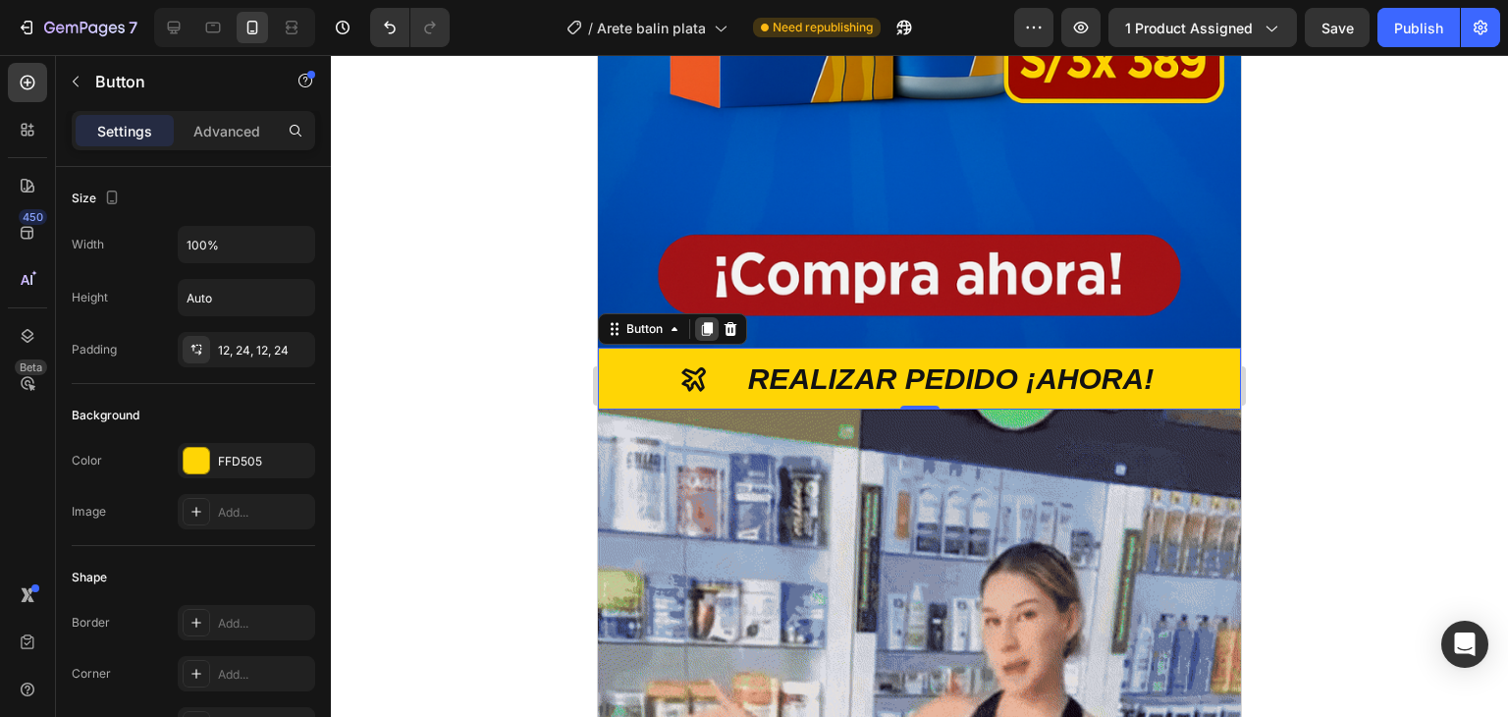
click at [710, 322] on icon at bounding box center [707, 329] width 11 height 14
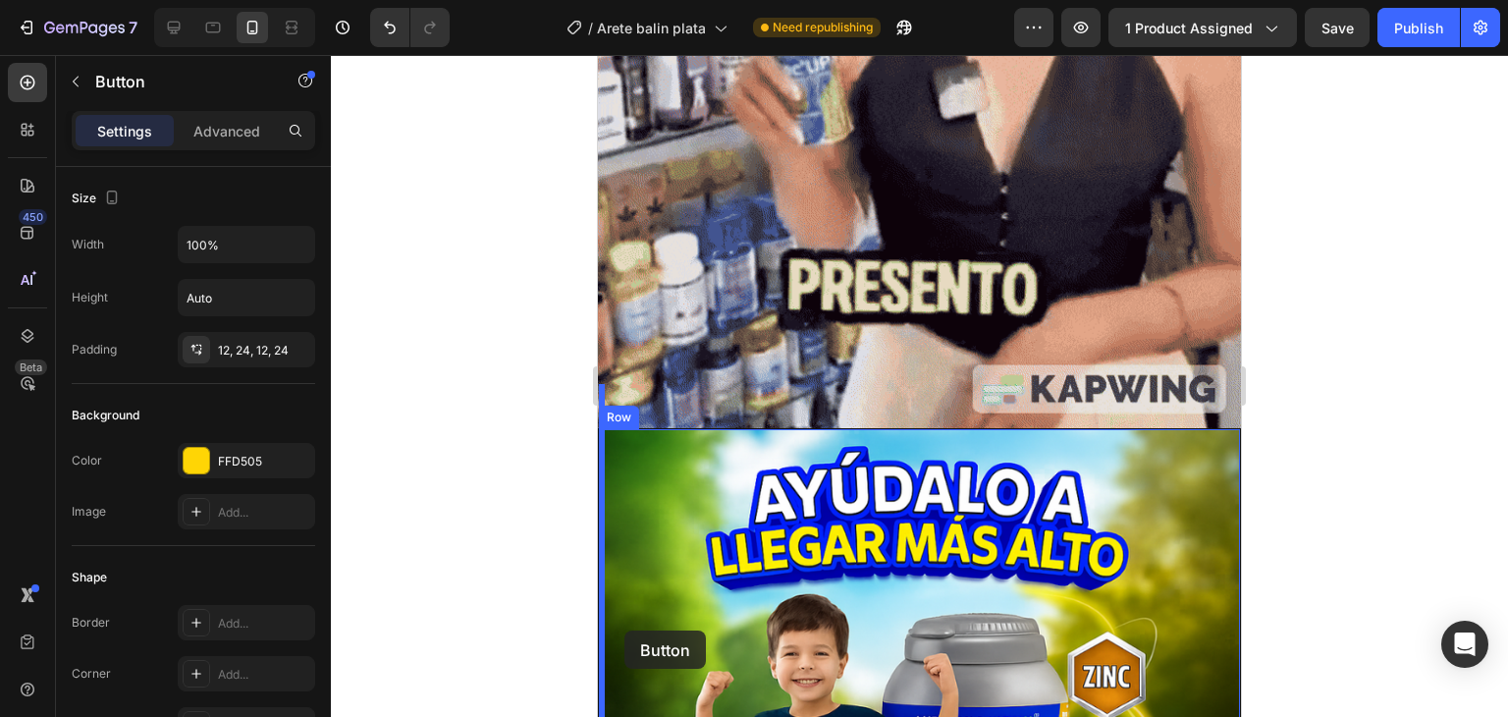
scroll to position [1818, 0]
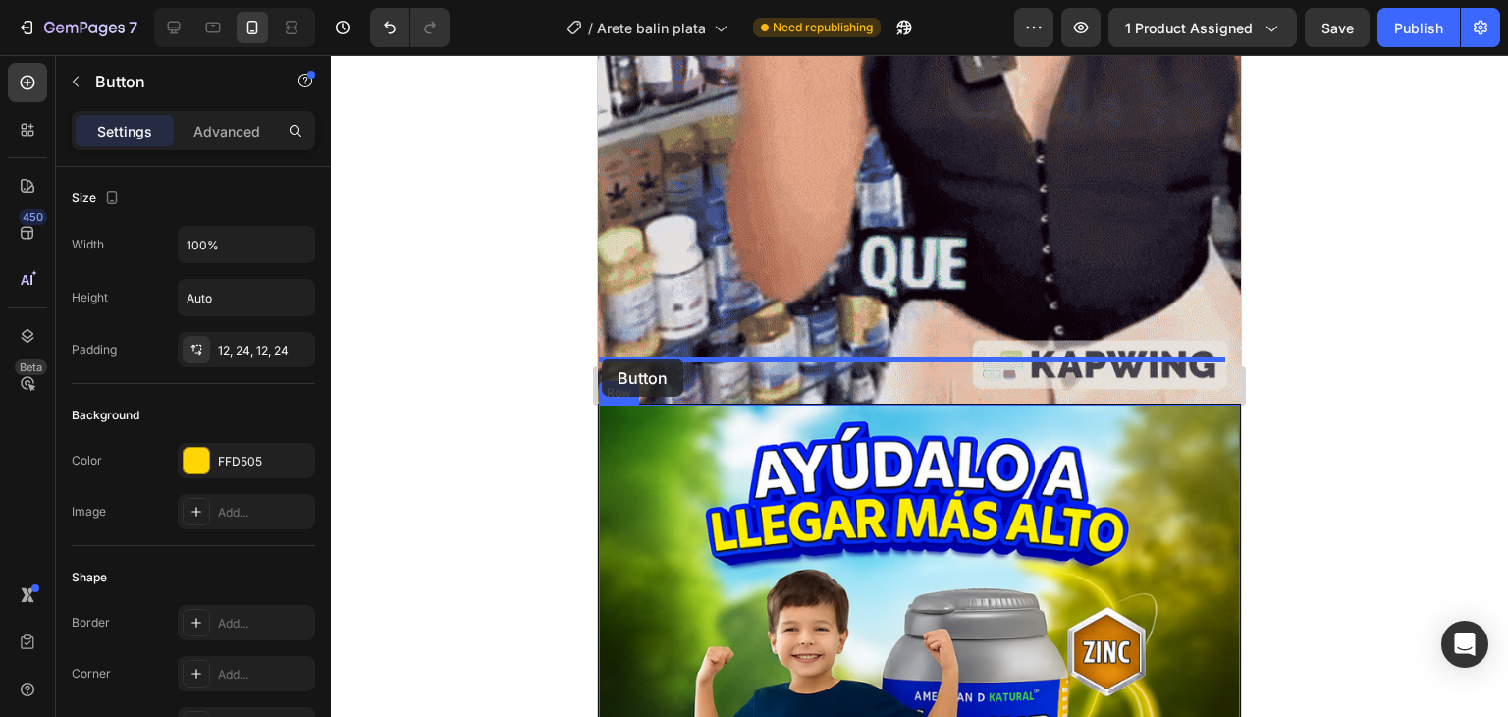
drag, startPoint x: 607, startPoint y: 369, endPoint x: 602, endPoint y: 358, distance: 11.9
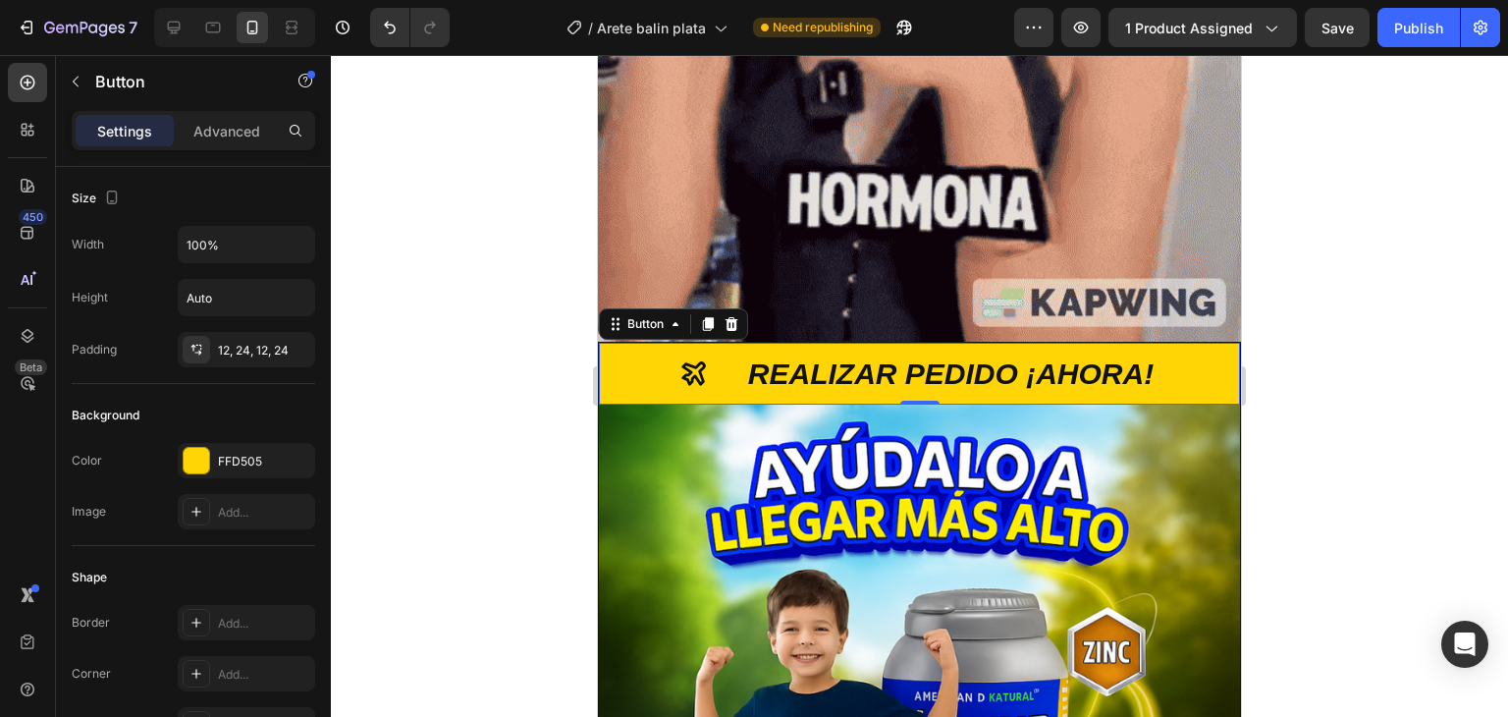
scroll to position [1757, 0]
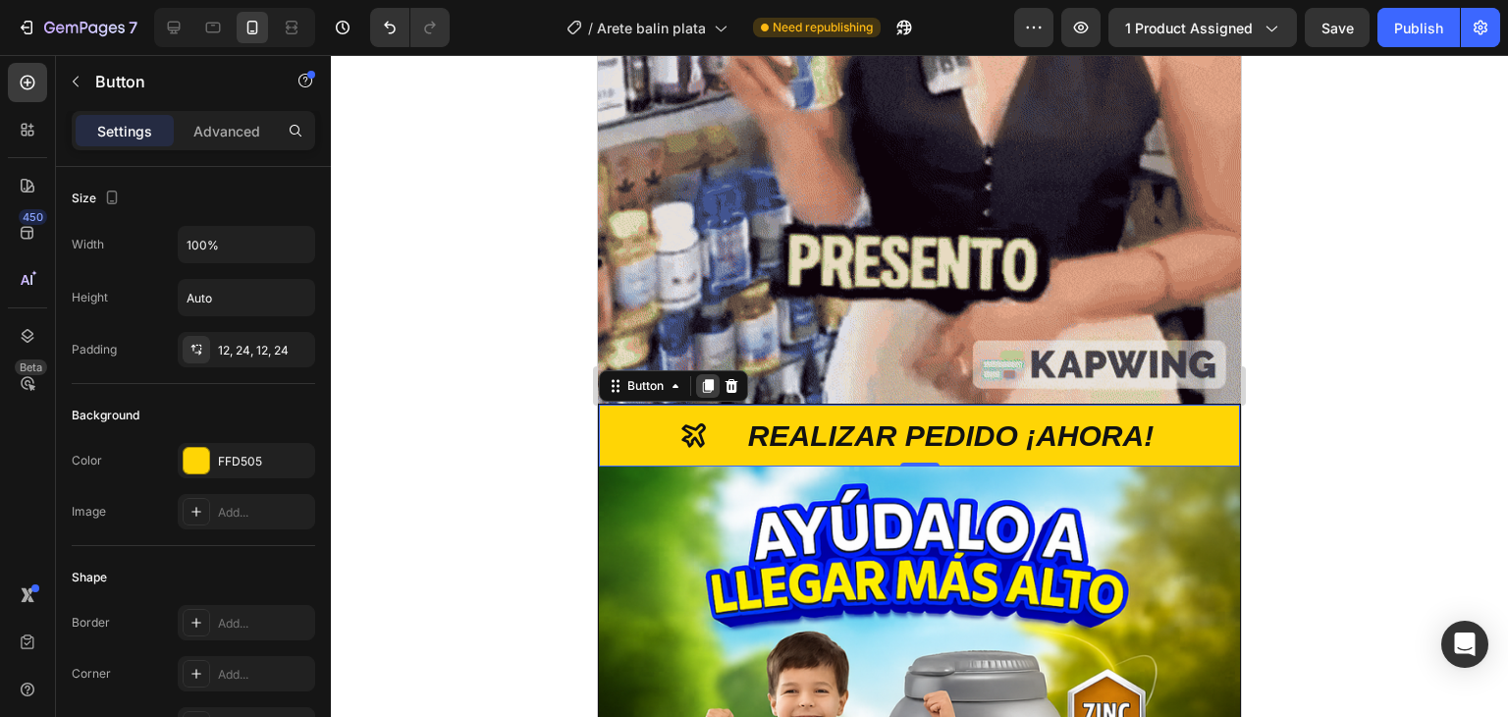
click at [709, 379] on icon at bounding box center [708, 386] width 11 height 14
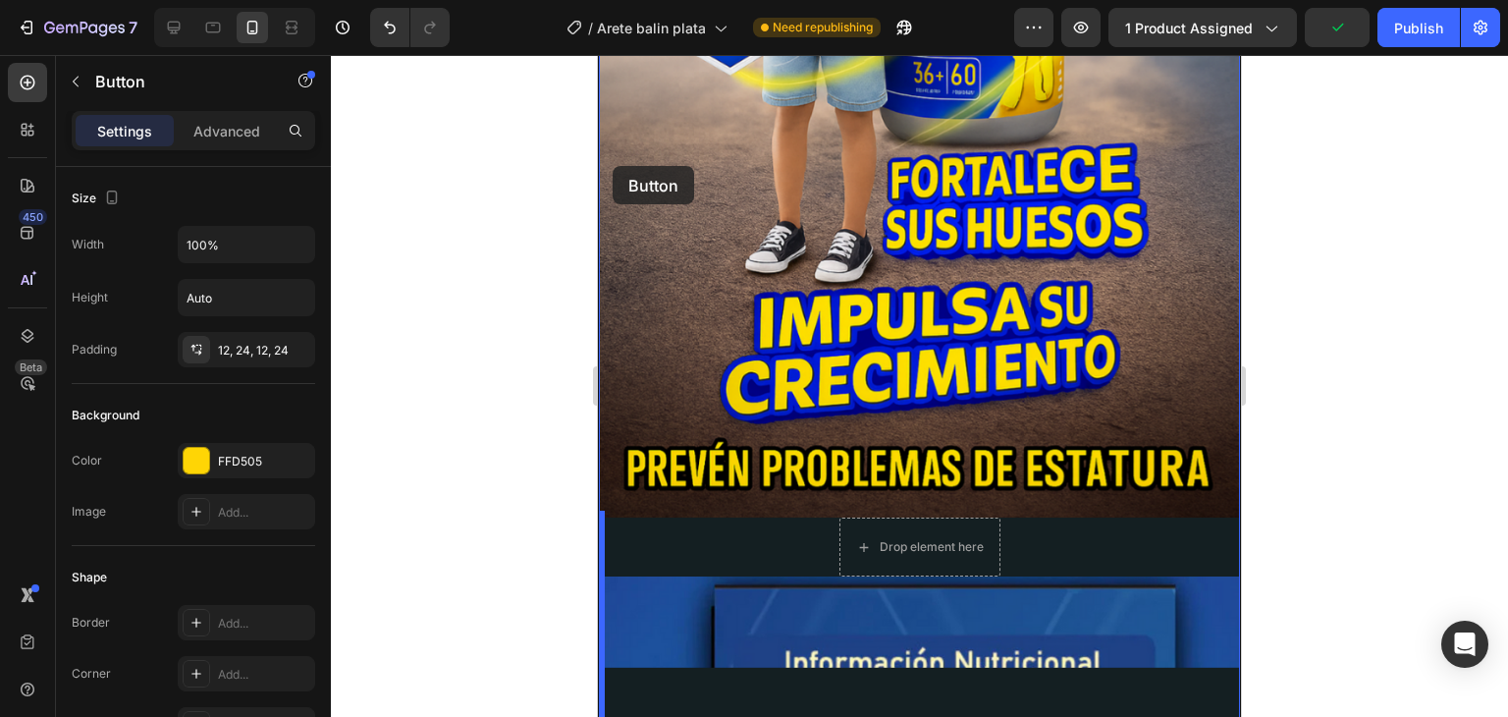
scroll to position [2611, 0]
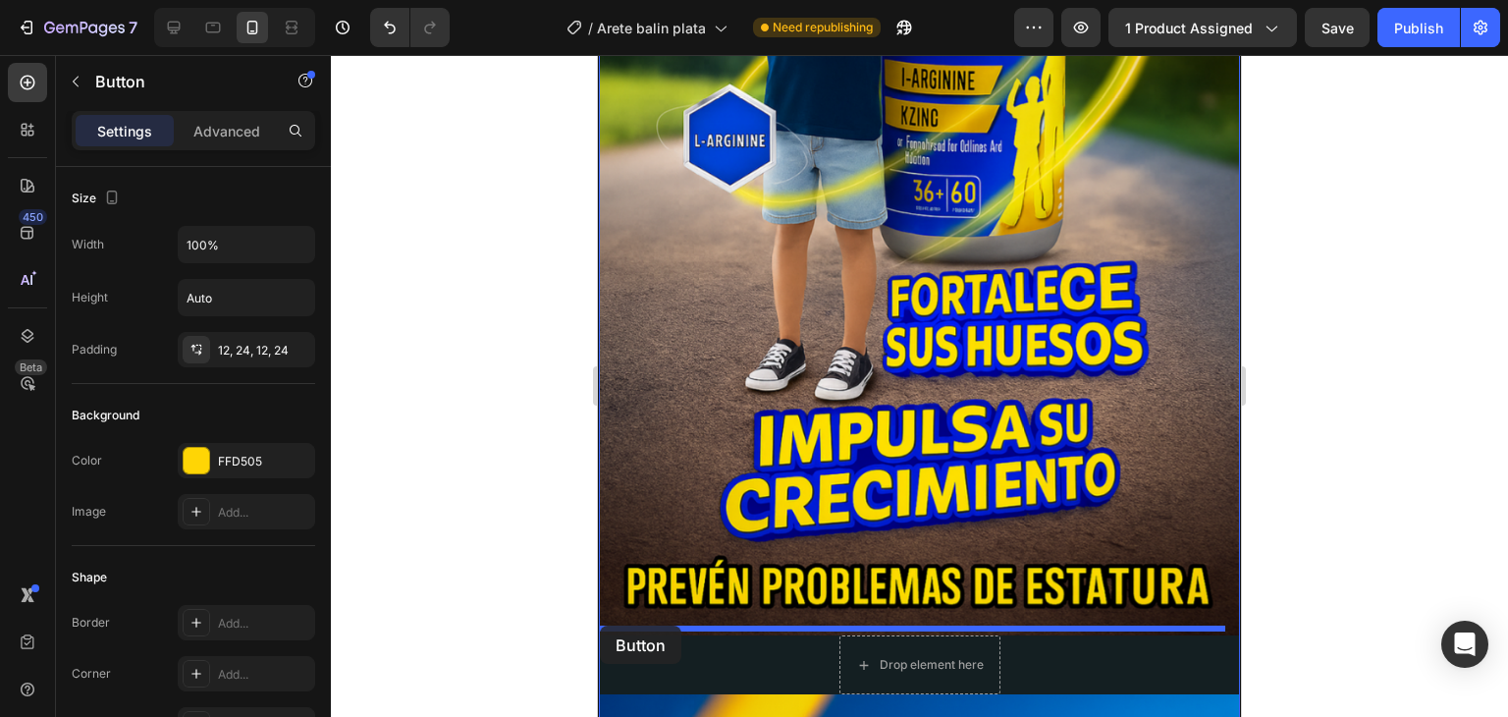
drag, startPoint x: 614, startPoint y: 405, endPoint x: 600, endPoint y: 625, distance: 221.3
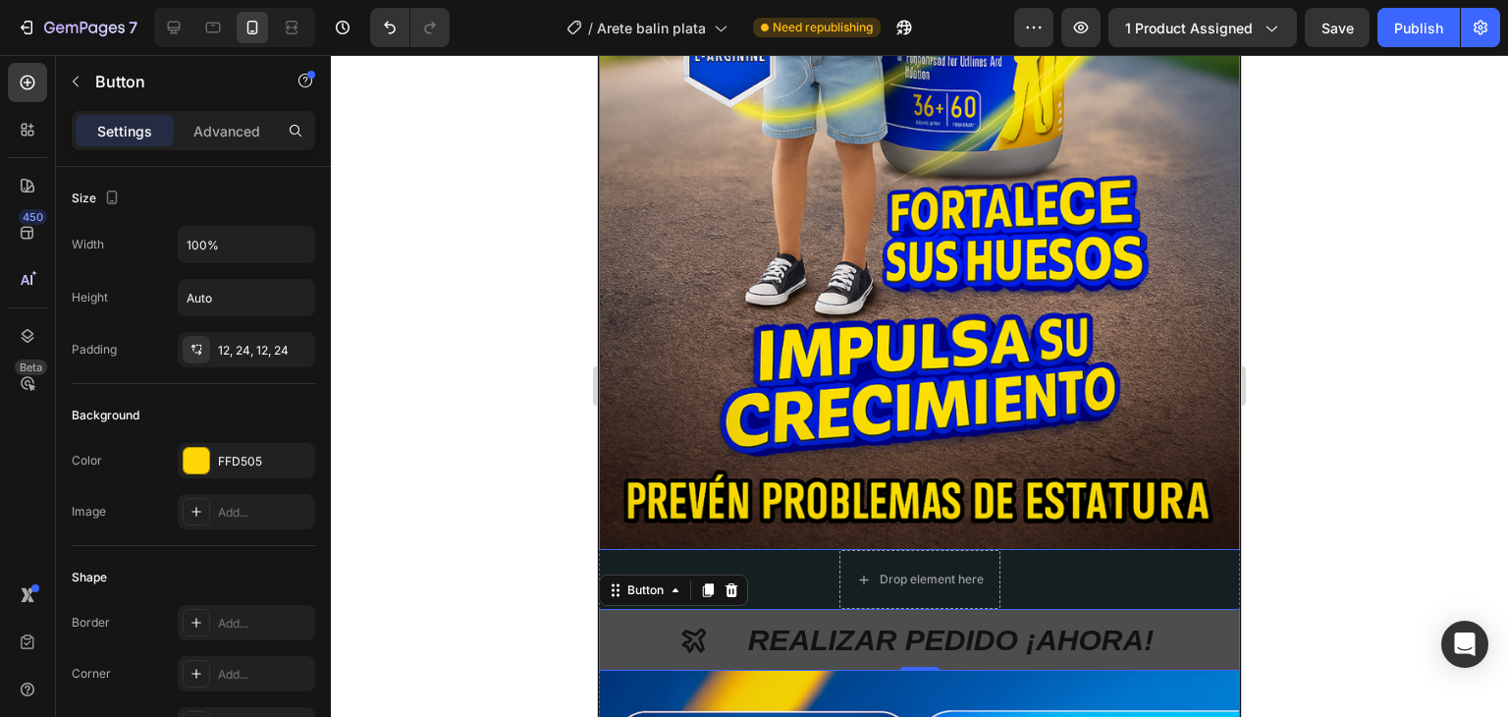
scroll to position [2745, 0]
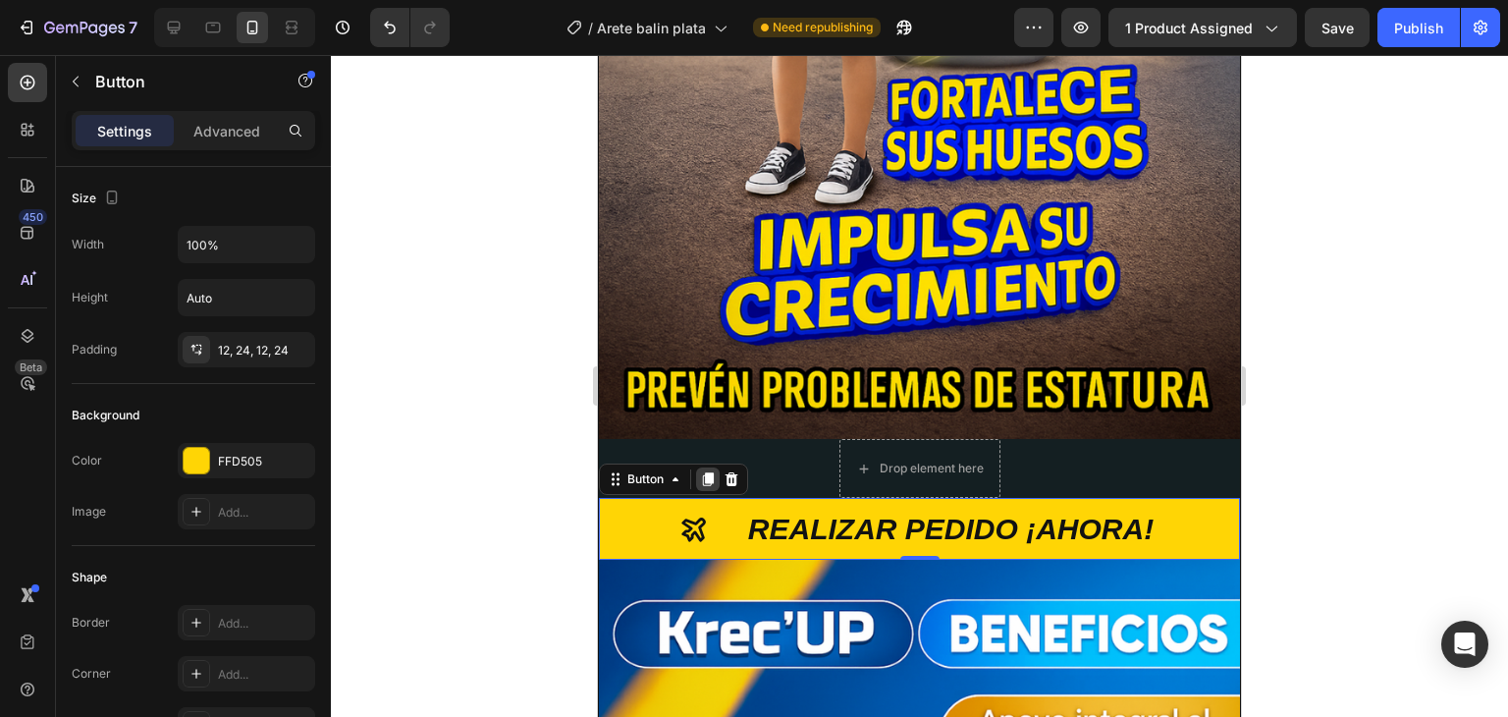
click at [711, 472] on icon at bounding box center [708, 479] width 11 height 14
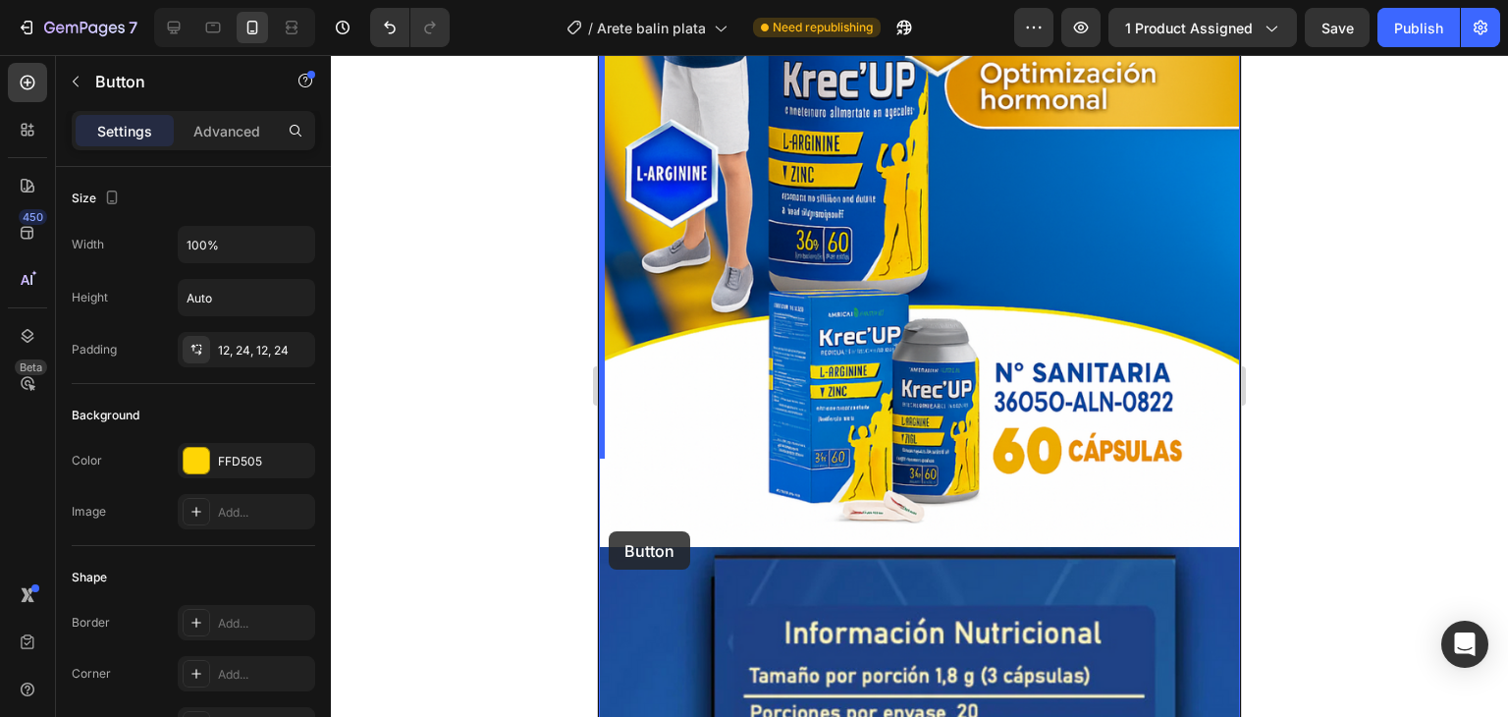
scroll to position [3839, 0]
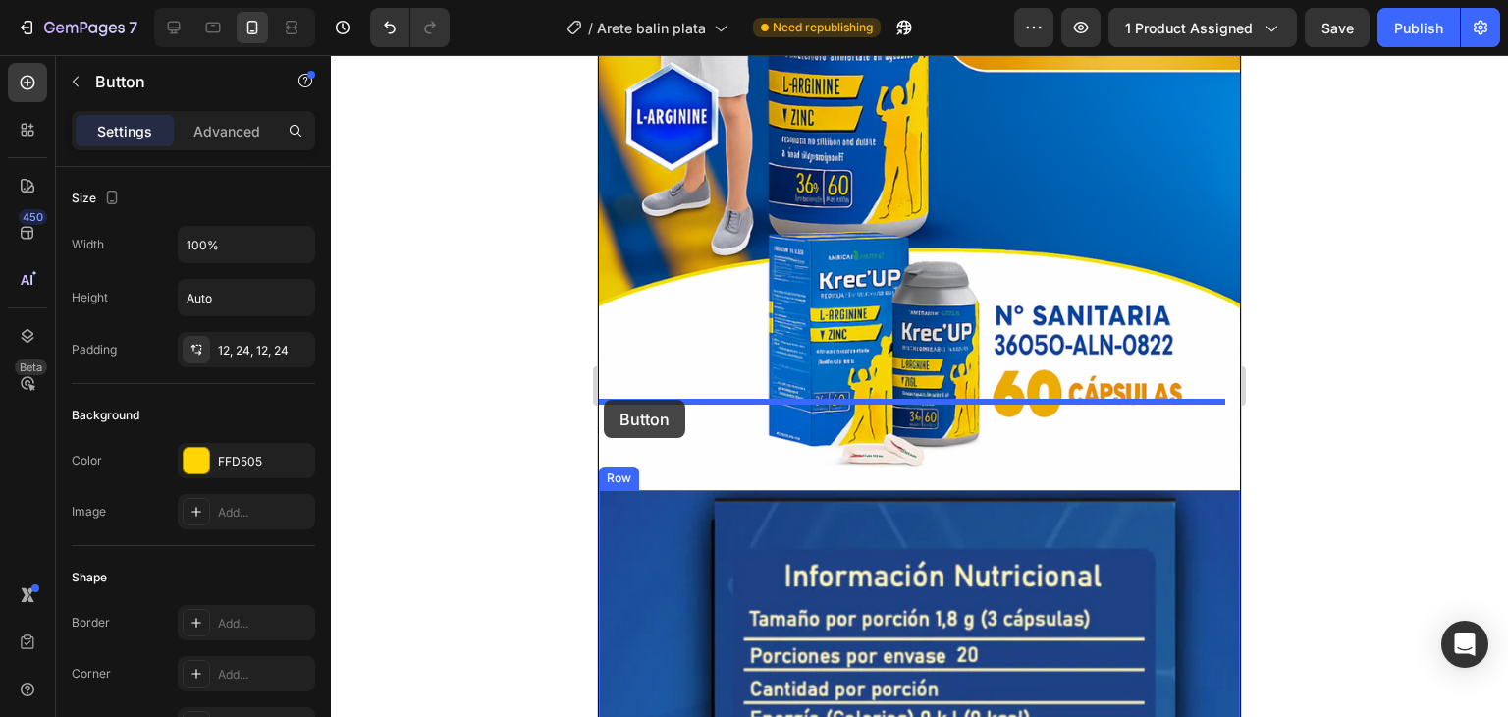
drag, startPoint x: 617, startPoint y: 474, endPoint x: 604, endPoint y: 400, distance: 75.7
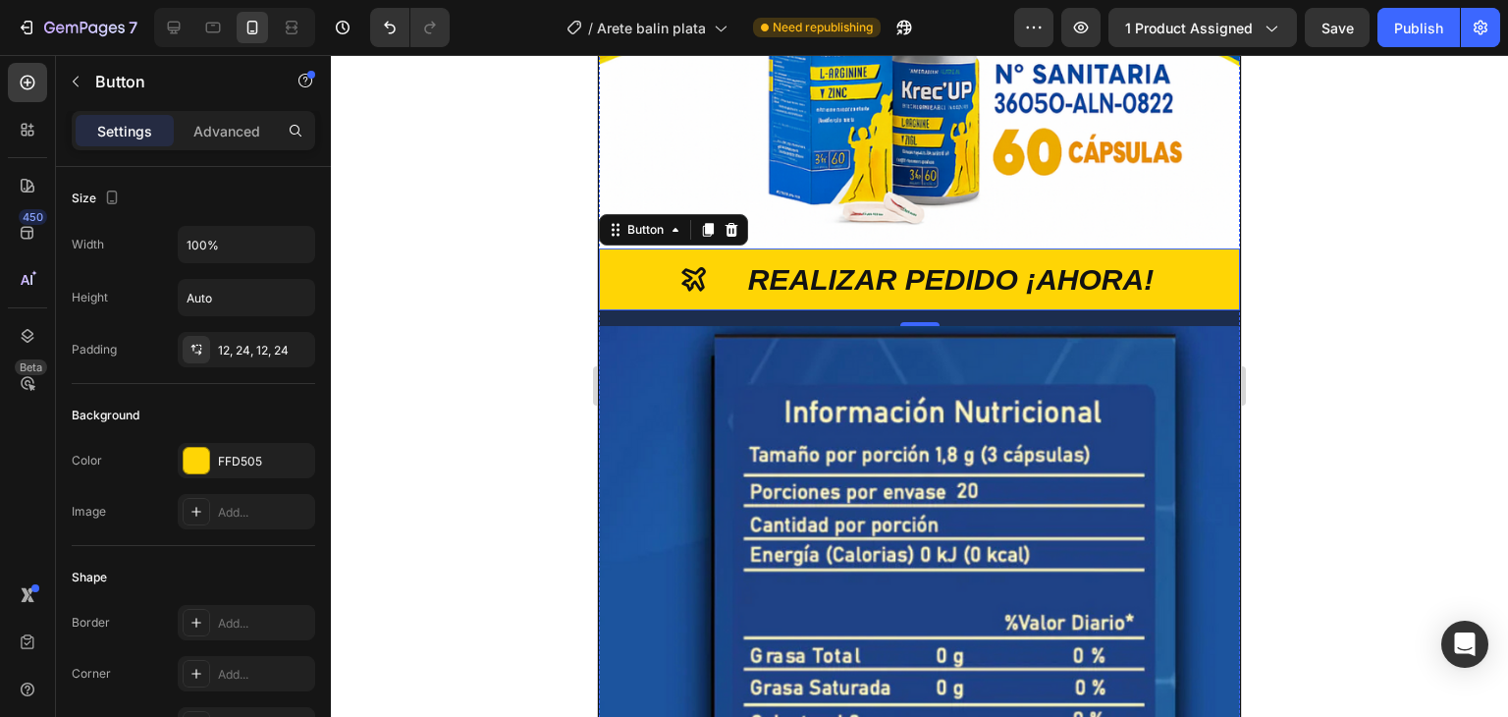
scroll to position [3974, 0]
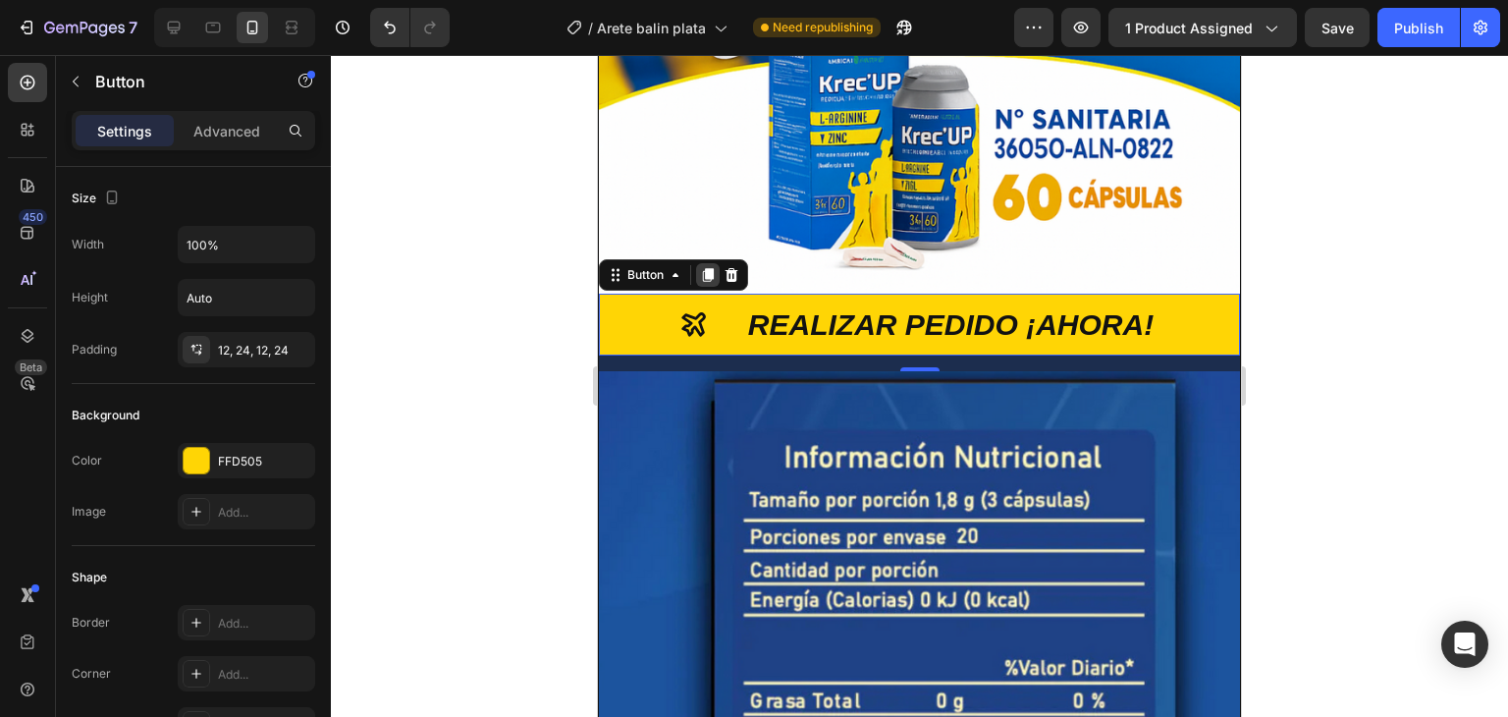
click at [707, 268] on icon at bounding box center [708, 275] width 11 height 14
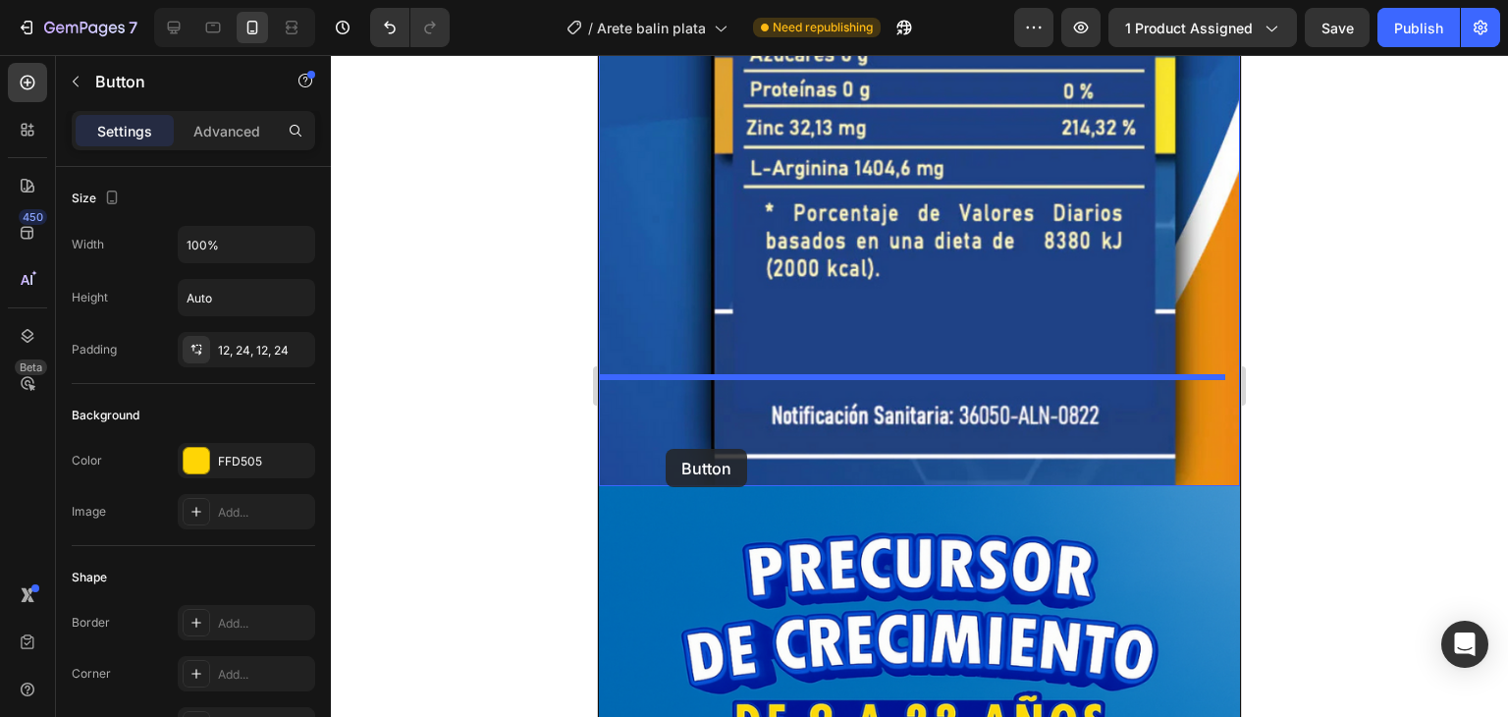
scroll to position [4876, 0]
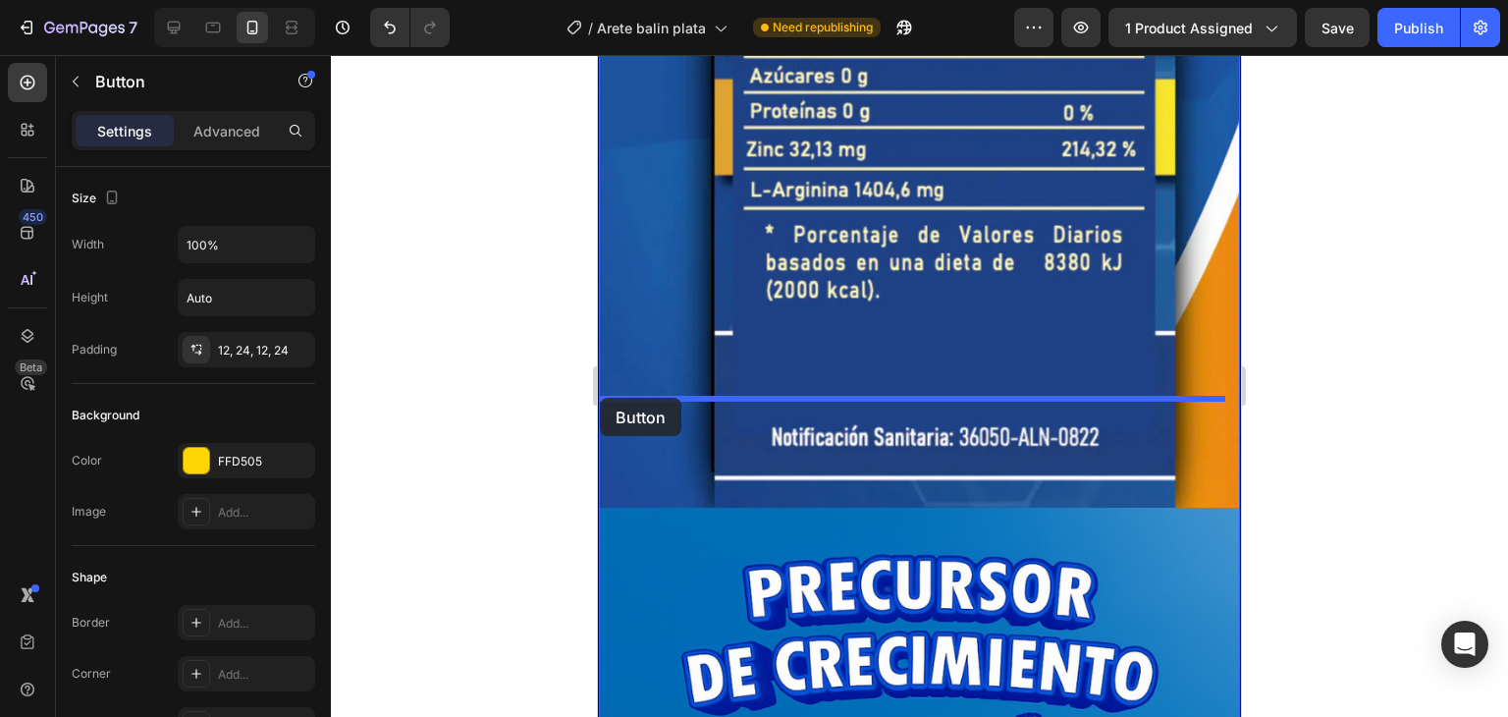
drag, startPoint x: 618, startPoint y: 267, endPoint x: 600, endPoint y: 398, distance: 131.8
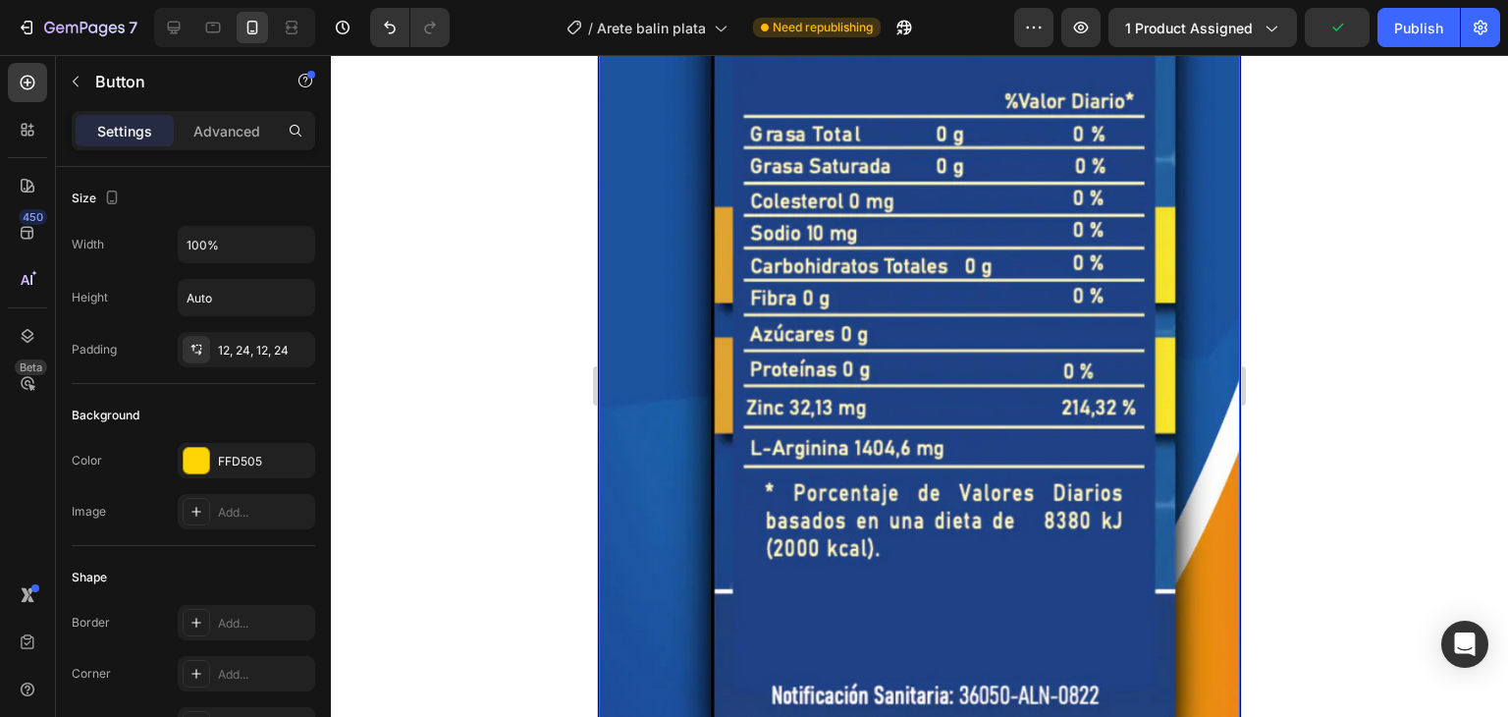
scroll to position [4933, 0]
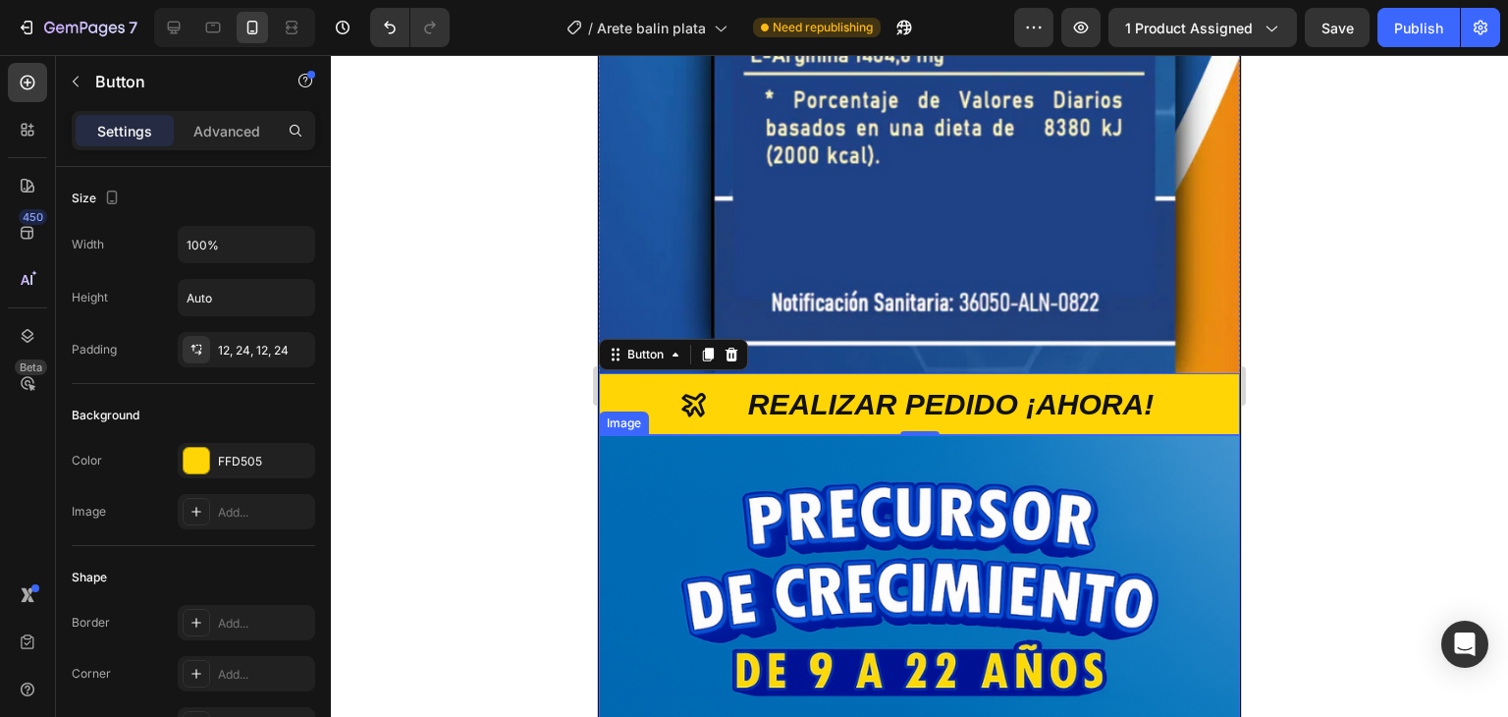
drag, startPoint x: 15, startPoint y: 280, endPoint x: 460, endPoint y: 315, distance: 446.2
click at [460, 315] on div at bounding box center [919, 386] width 1177 height 662
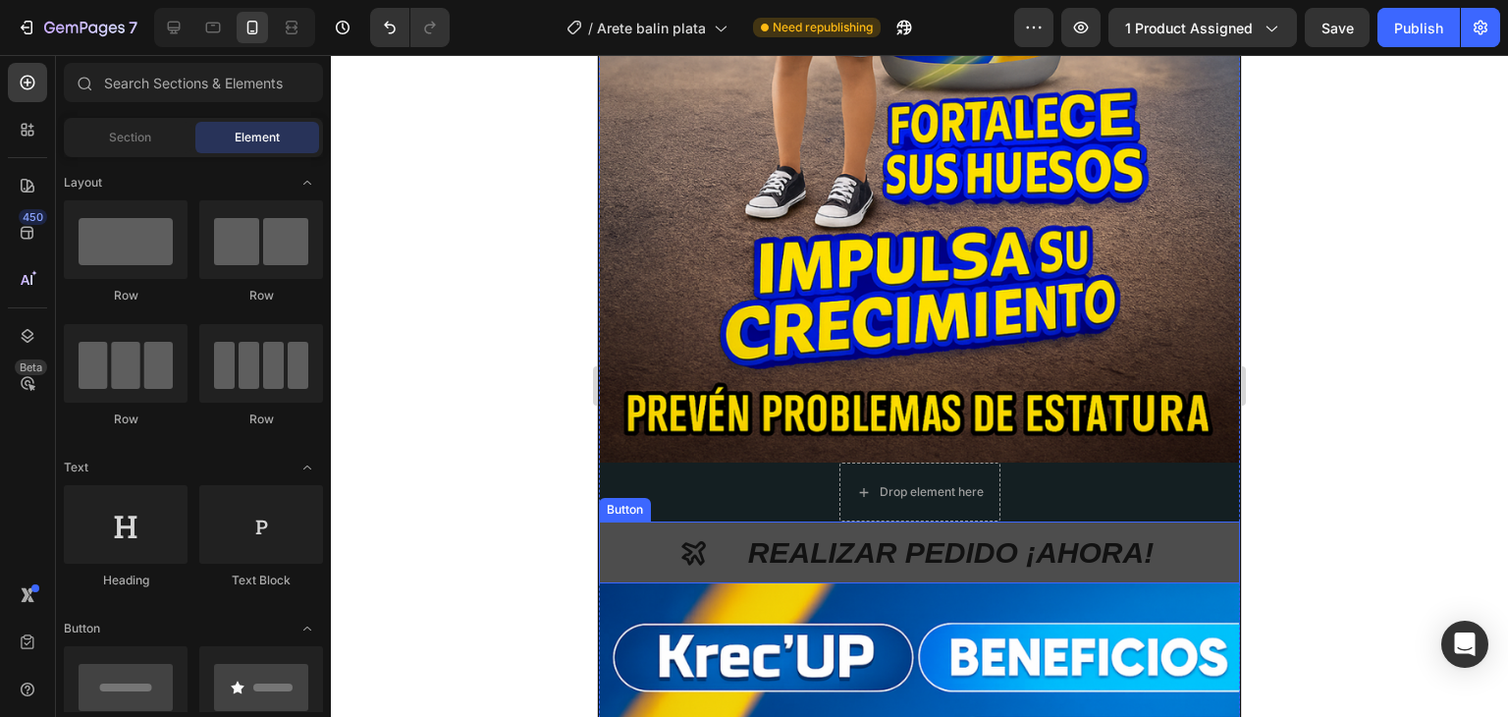
scroll to position [2675, 0]
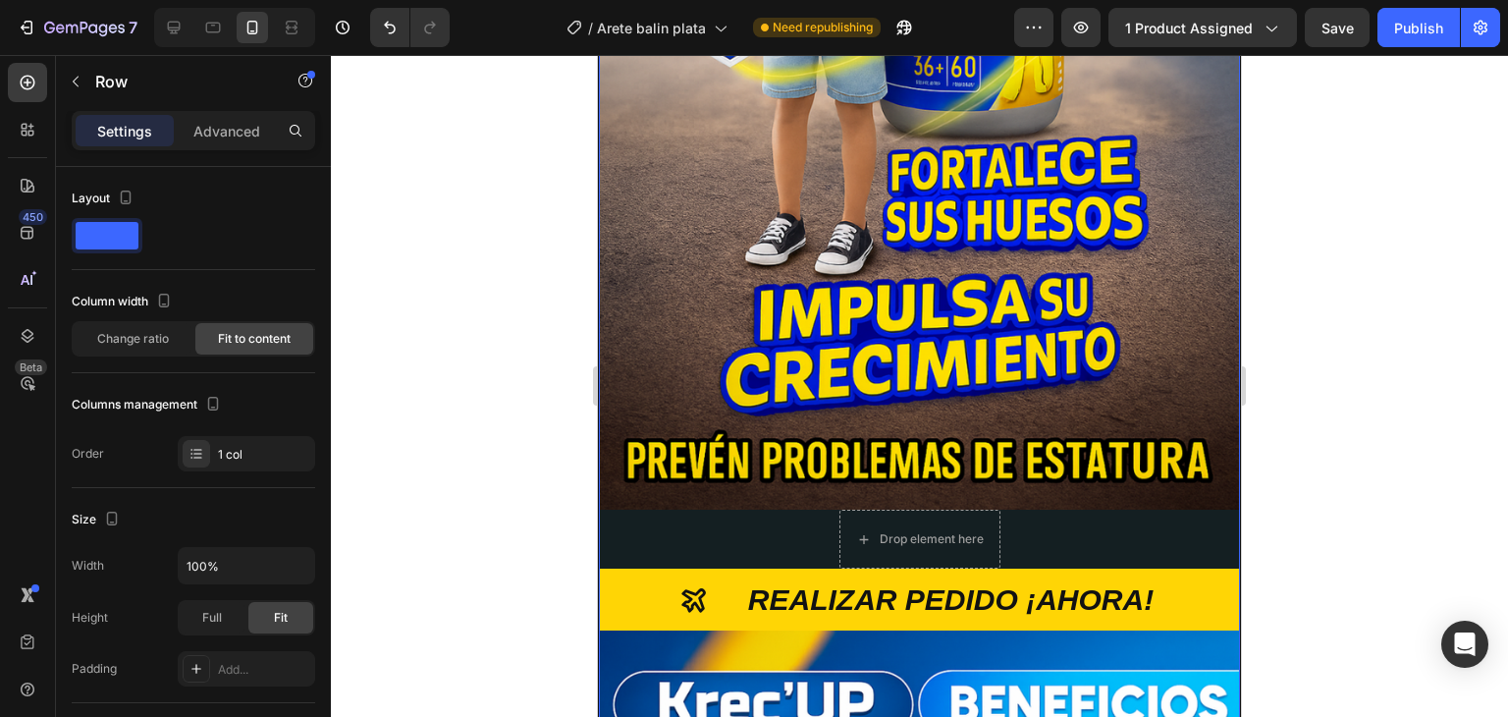
click at [890, 510] on div "Drop element here" at bounding box center [920, 539] width 161 height 59
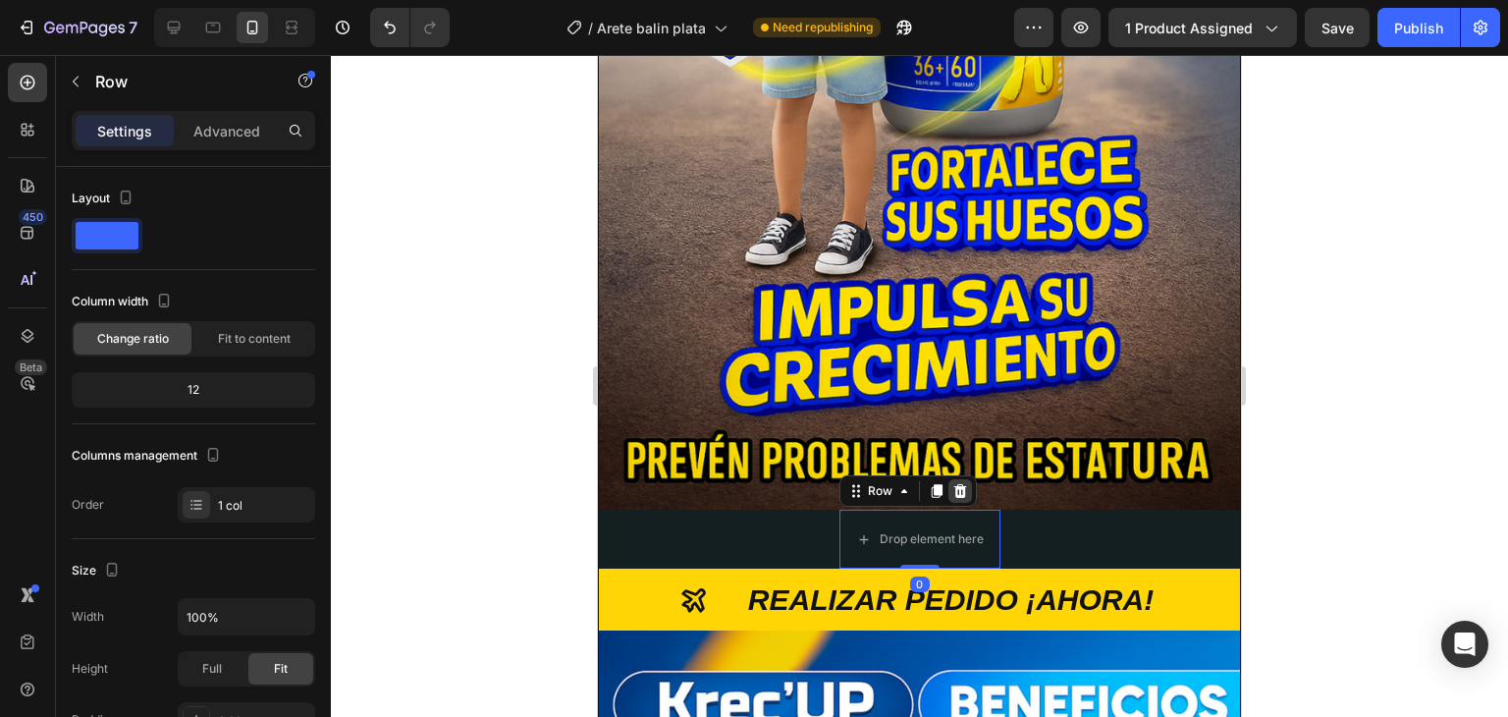
click at [953, 484] on icon at bounding box center [959, 491] width 13 height 14
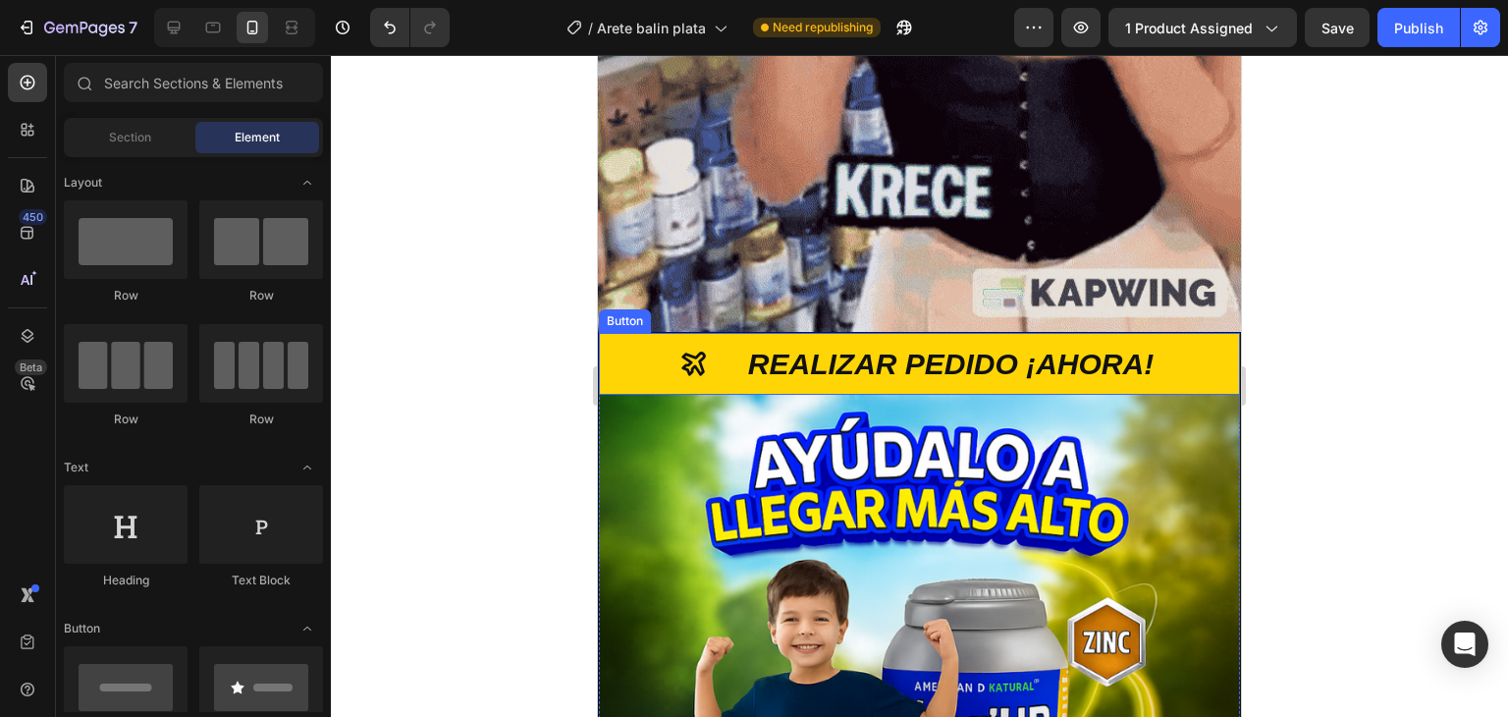
scroll to position [1830, 0]
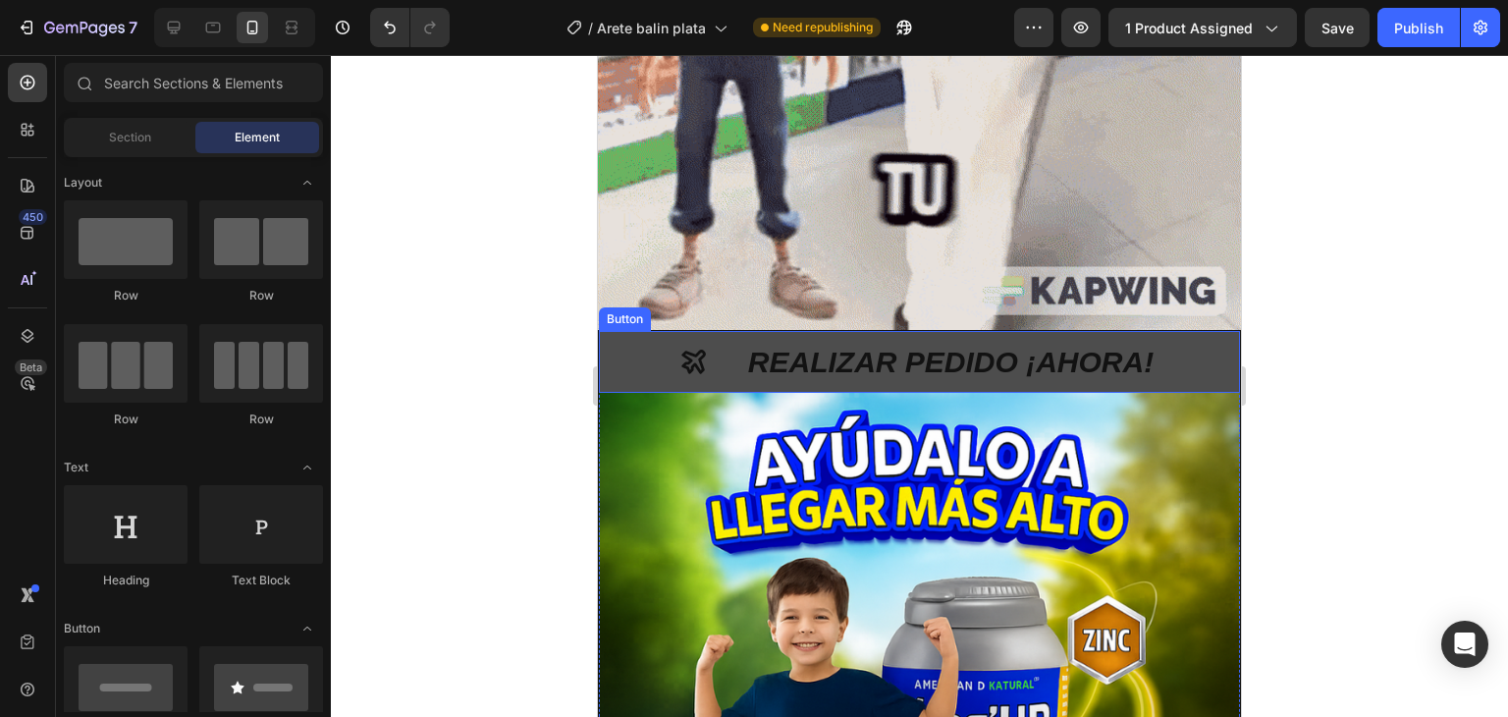
click at [702, 343] on div "REALIZAR PEDIDO ¡AHORA!" at bounding box center [919, 362] width 480 height 38
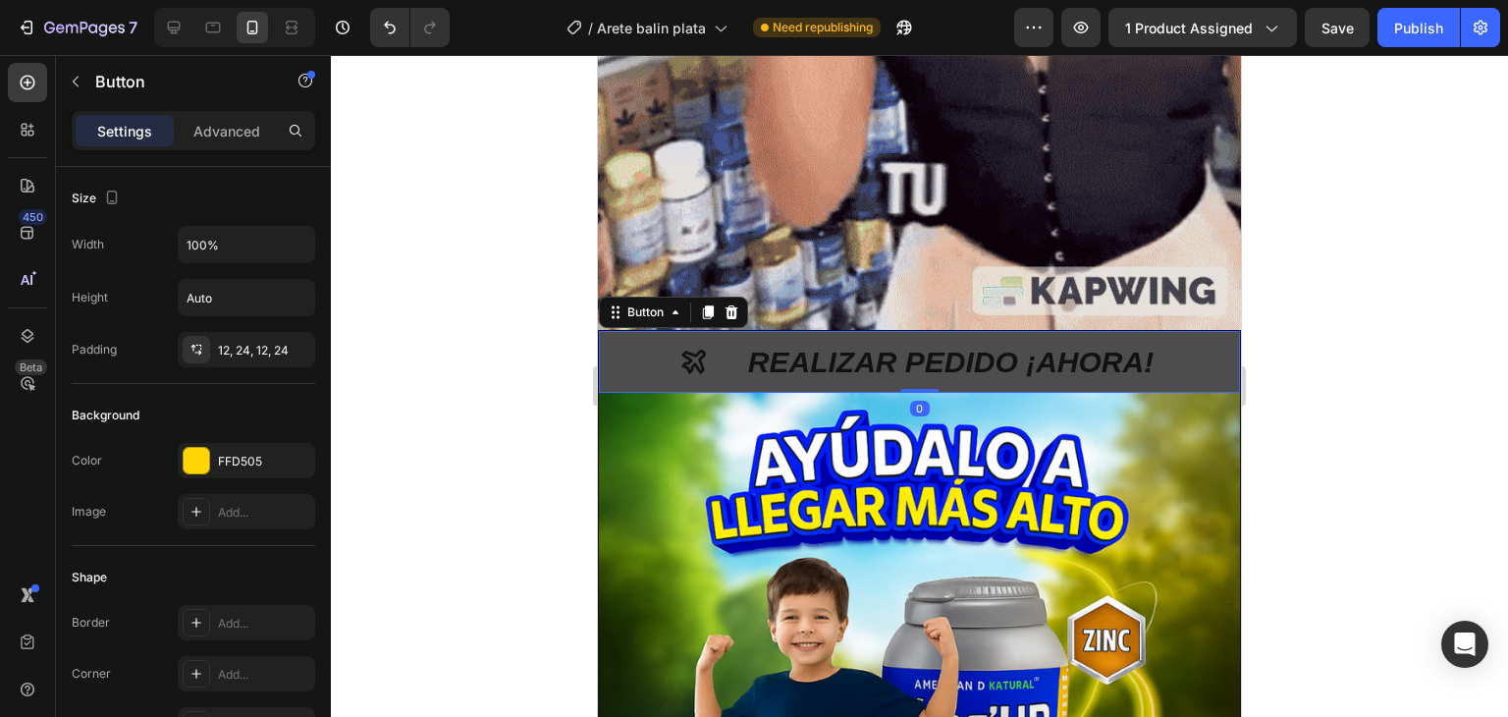
click at [691, 347] on icon "<p>REALIZAR PEDIDO ¡AHORA!</p>" at bounding box center [693, 361] width 29 height 29
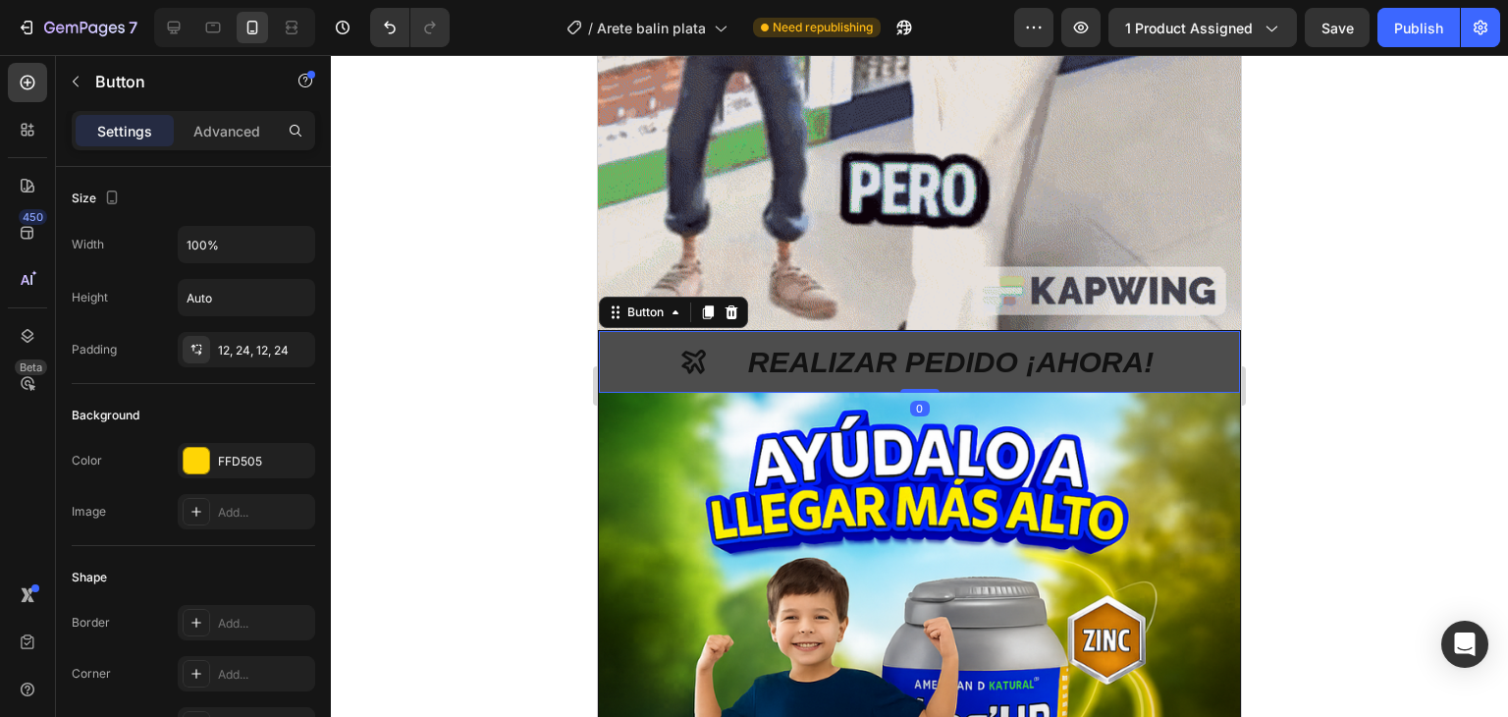
click at [689, 347] on icon "<p>REALIZAR PEDIDO ¡AHORA!</p>" at bounding box center [693, 361] width 29 height 29
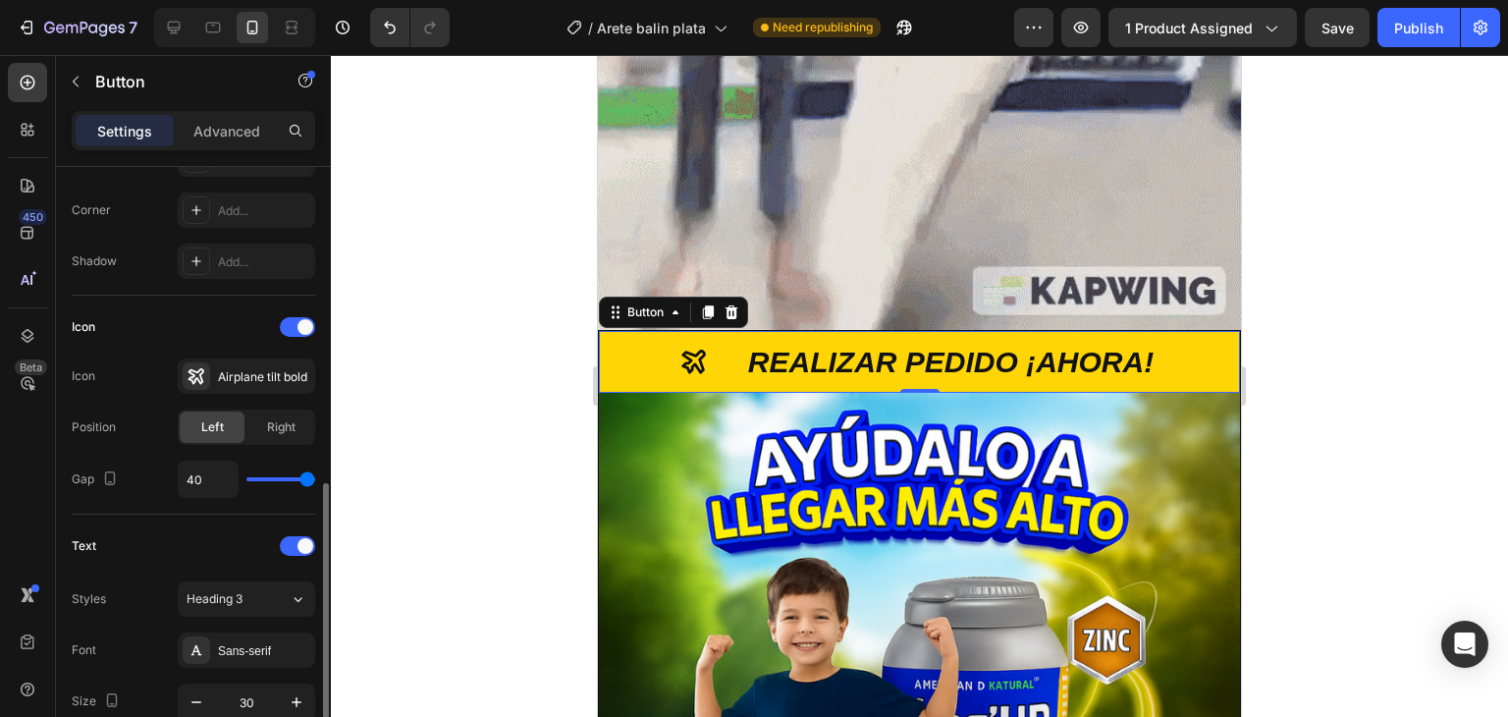
scroll to position [365, 0]
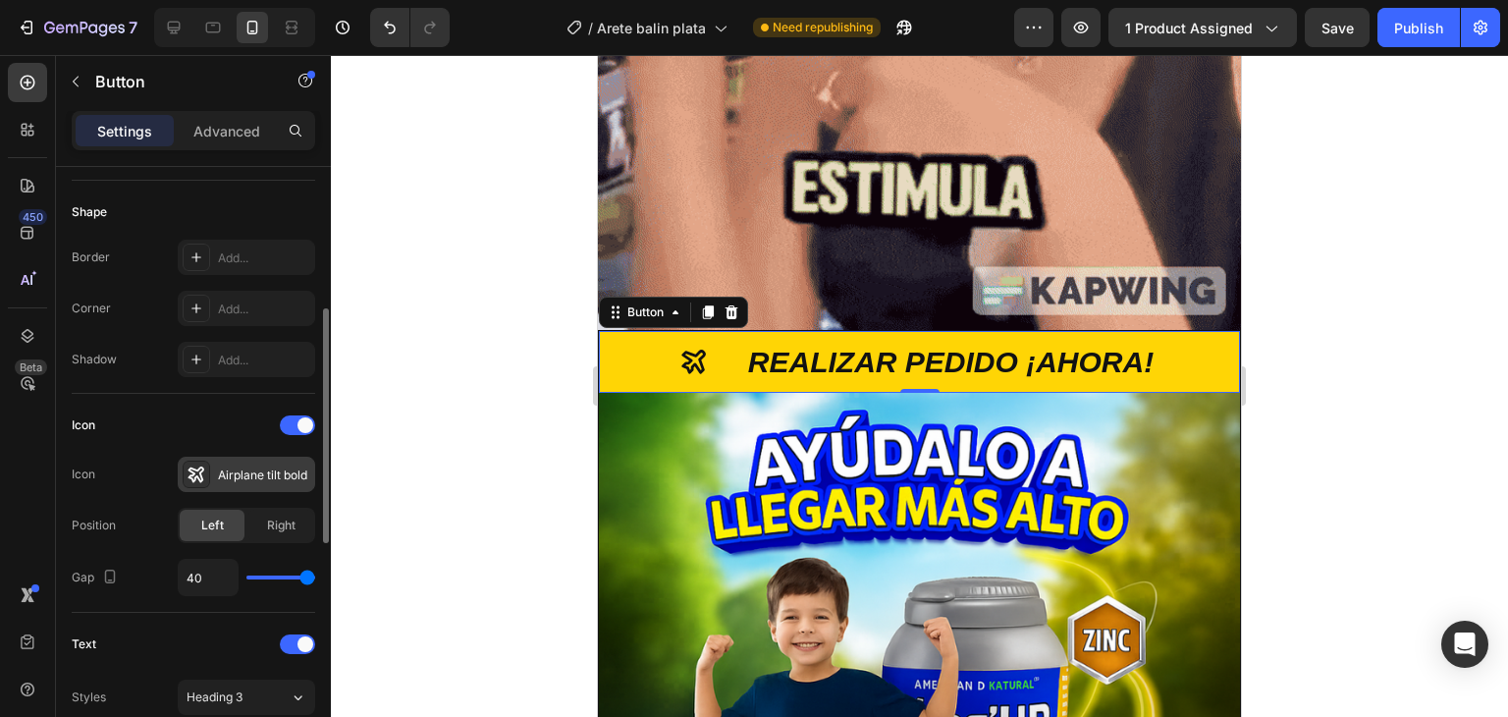
click at [222, 471] on div "Airplane tilt bold" at bounding box center [264, 475] width 92 height 18
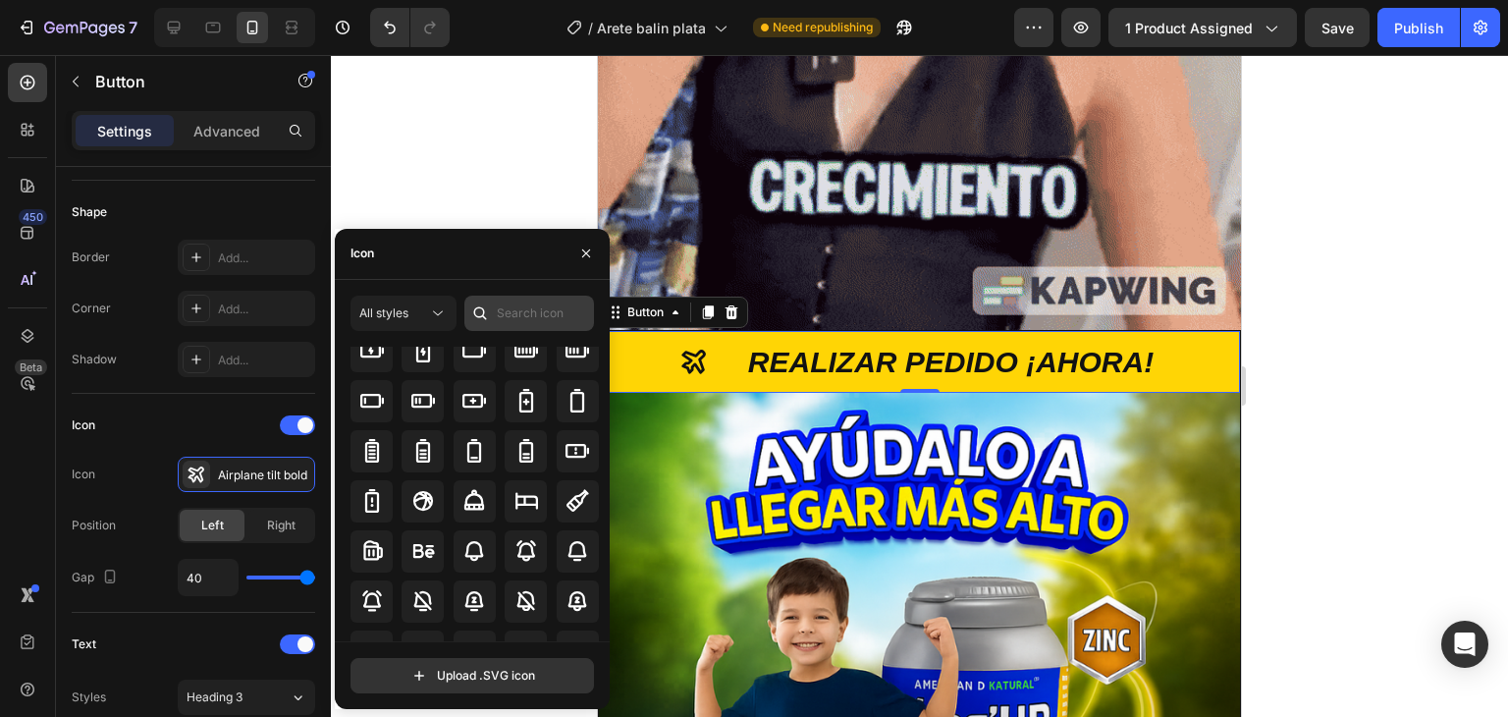
scroll to position [1375, 0]
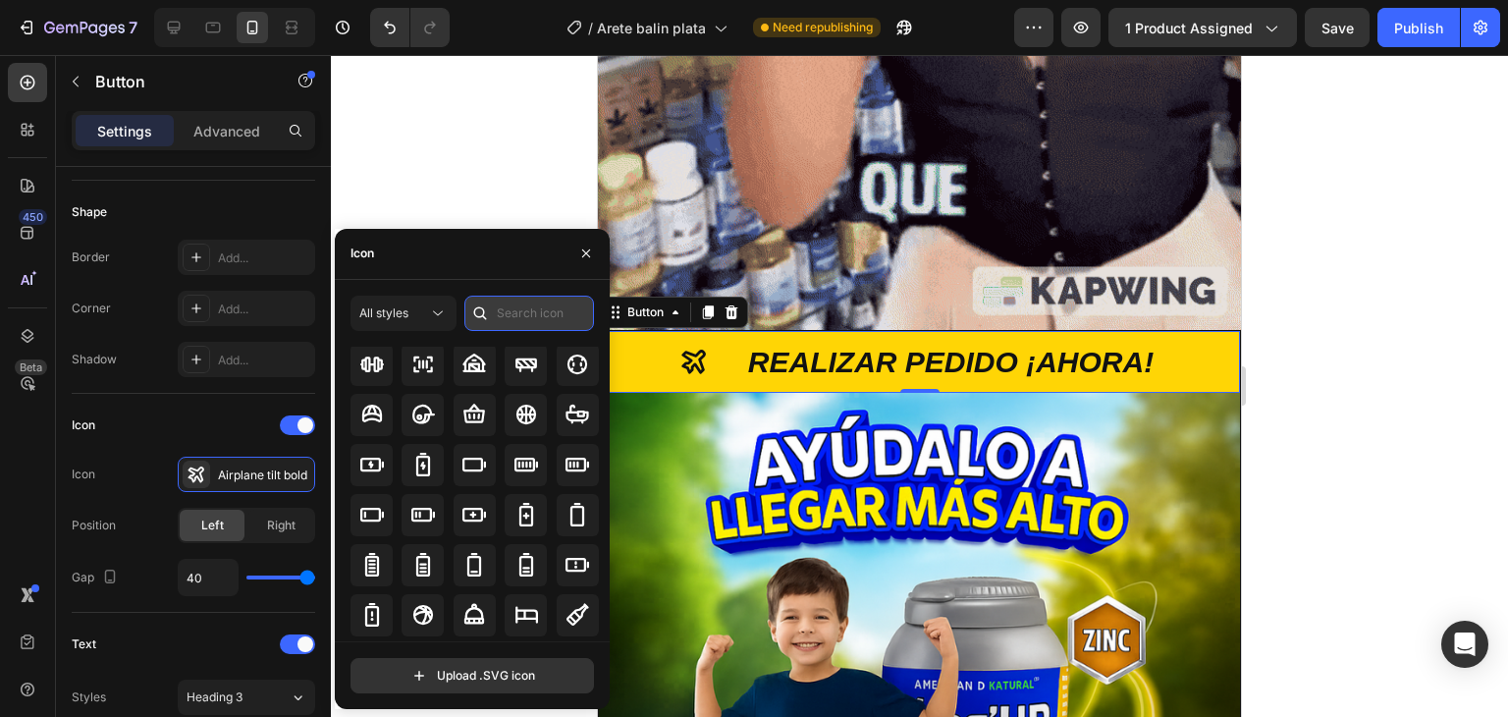
click at [538, 323] on input "text" at bounding box center [529, 313] width 130 height 35
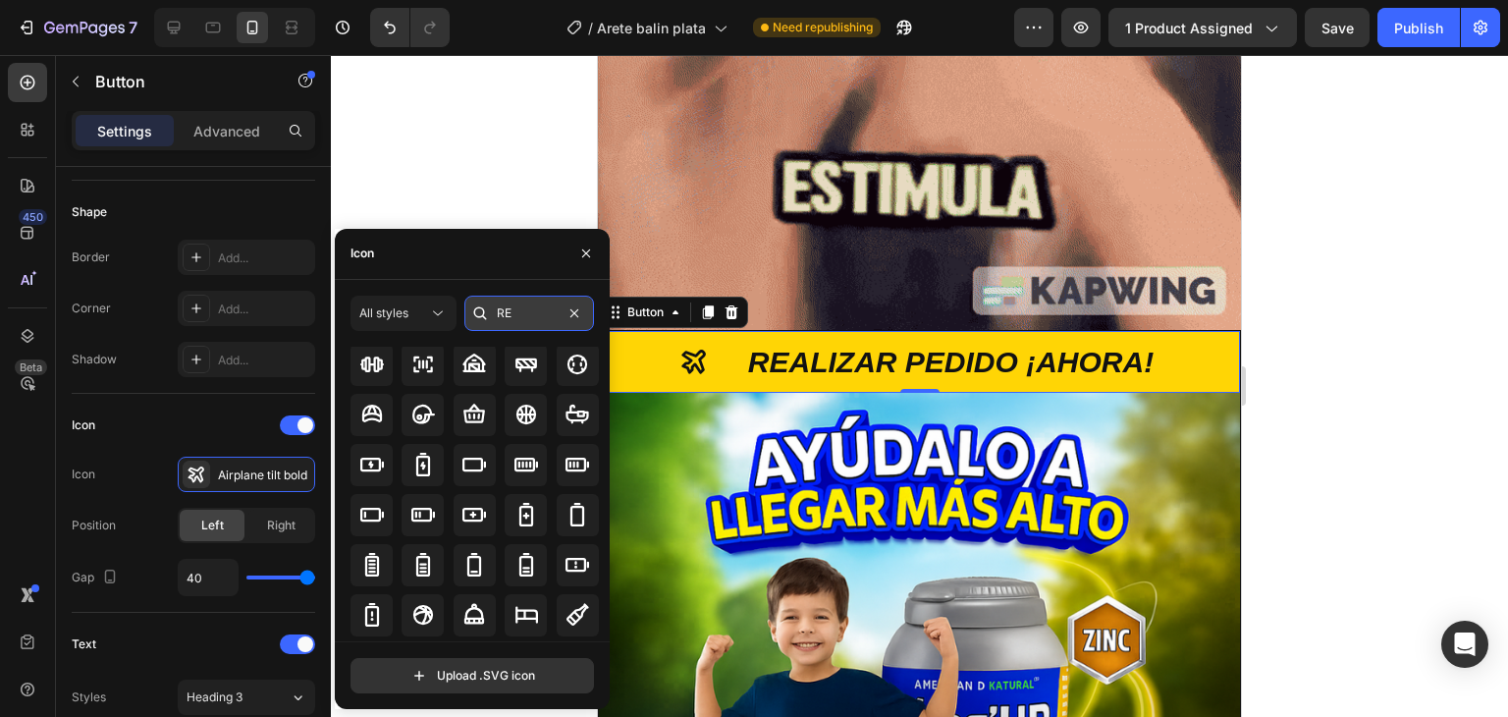
scroll to position [0, 0]
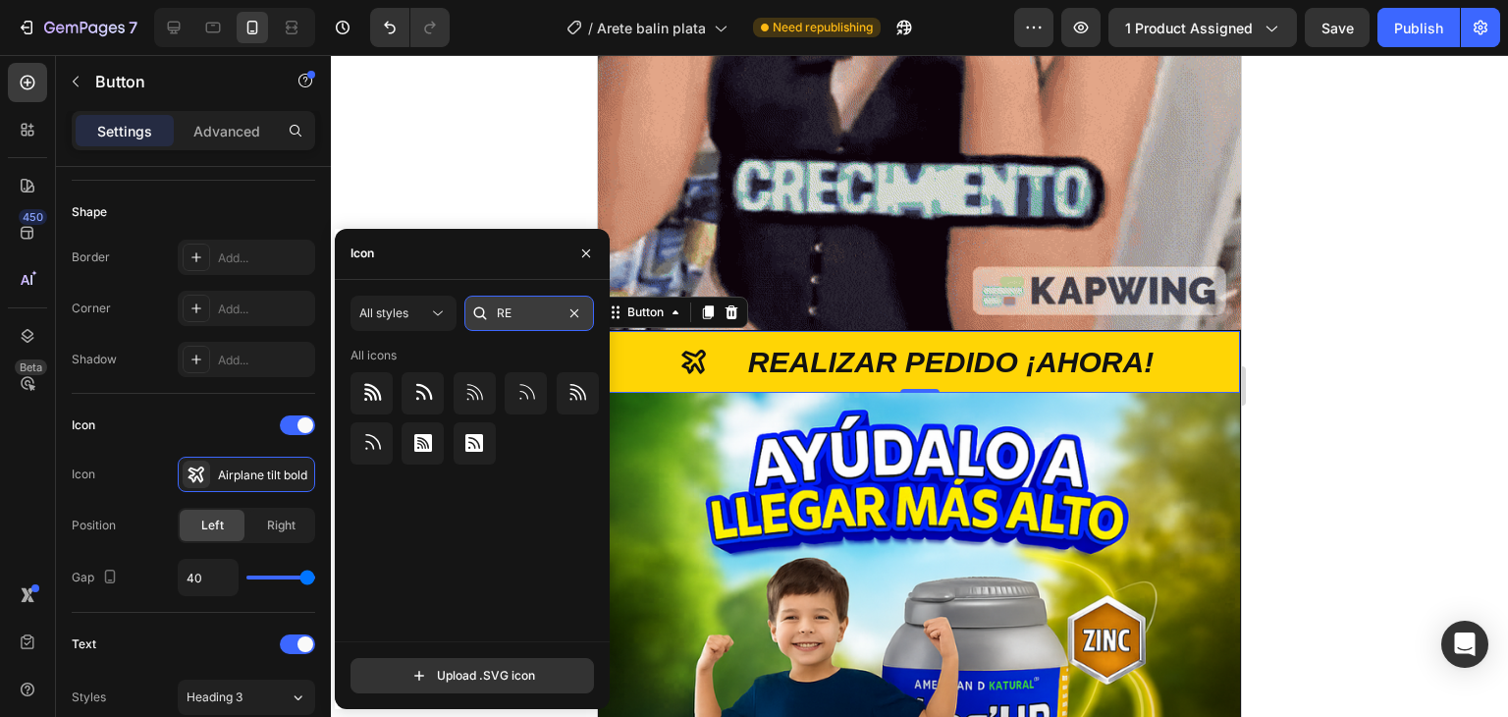
type input "R"
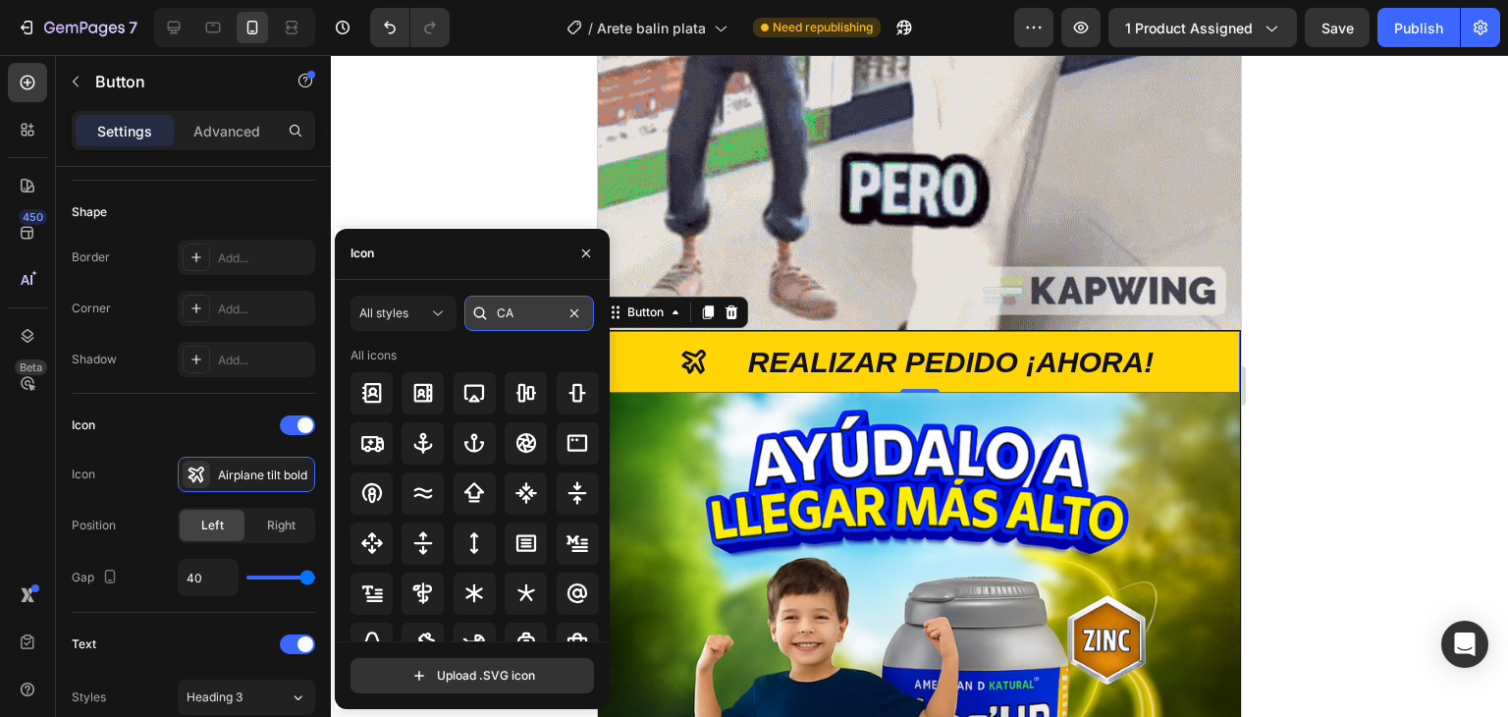
type input "C"
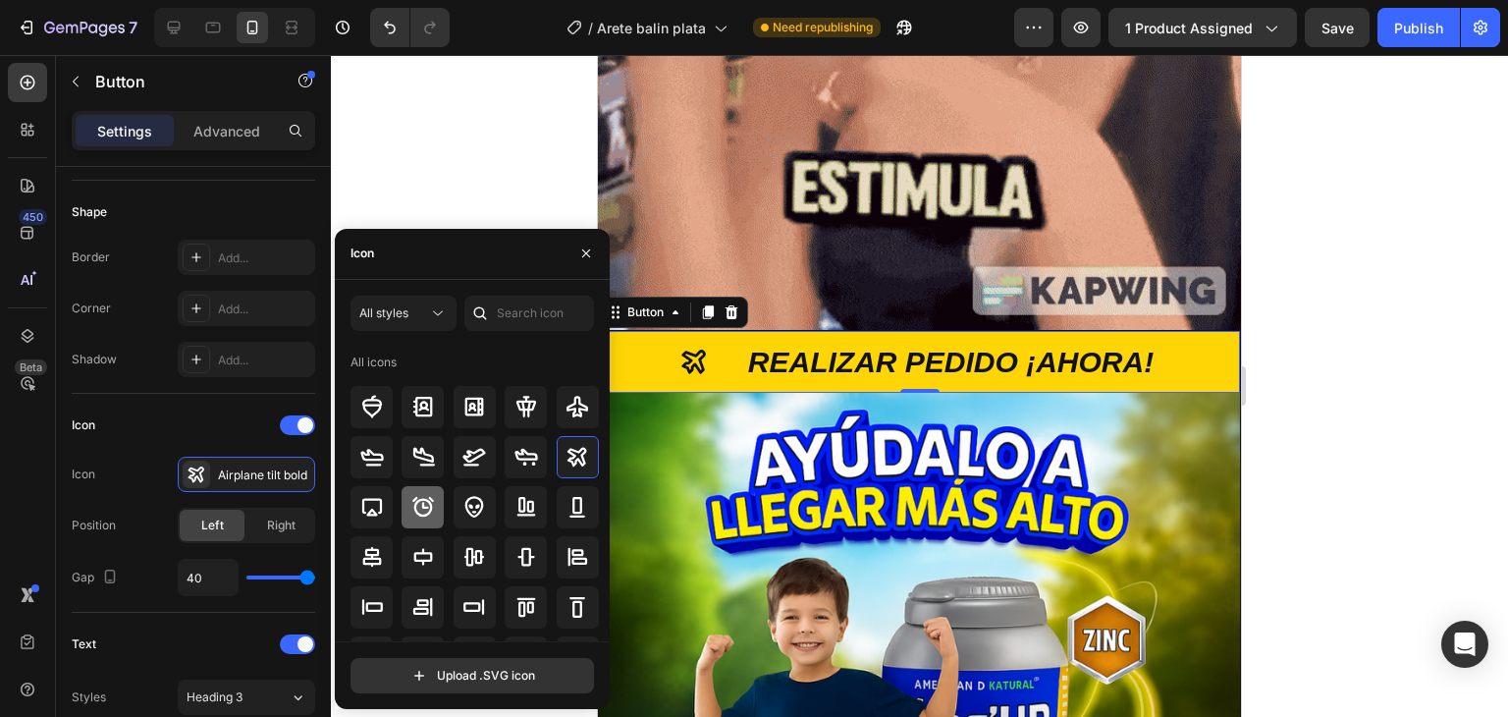
click at [420, 510] on icon at bounding box center [423, 507] width 24 height 24
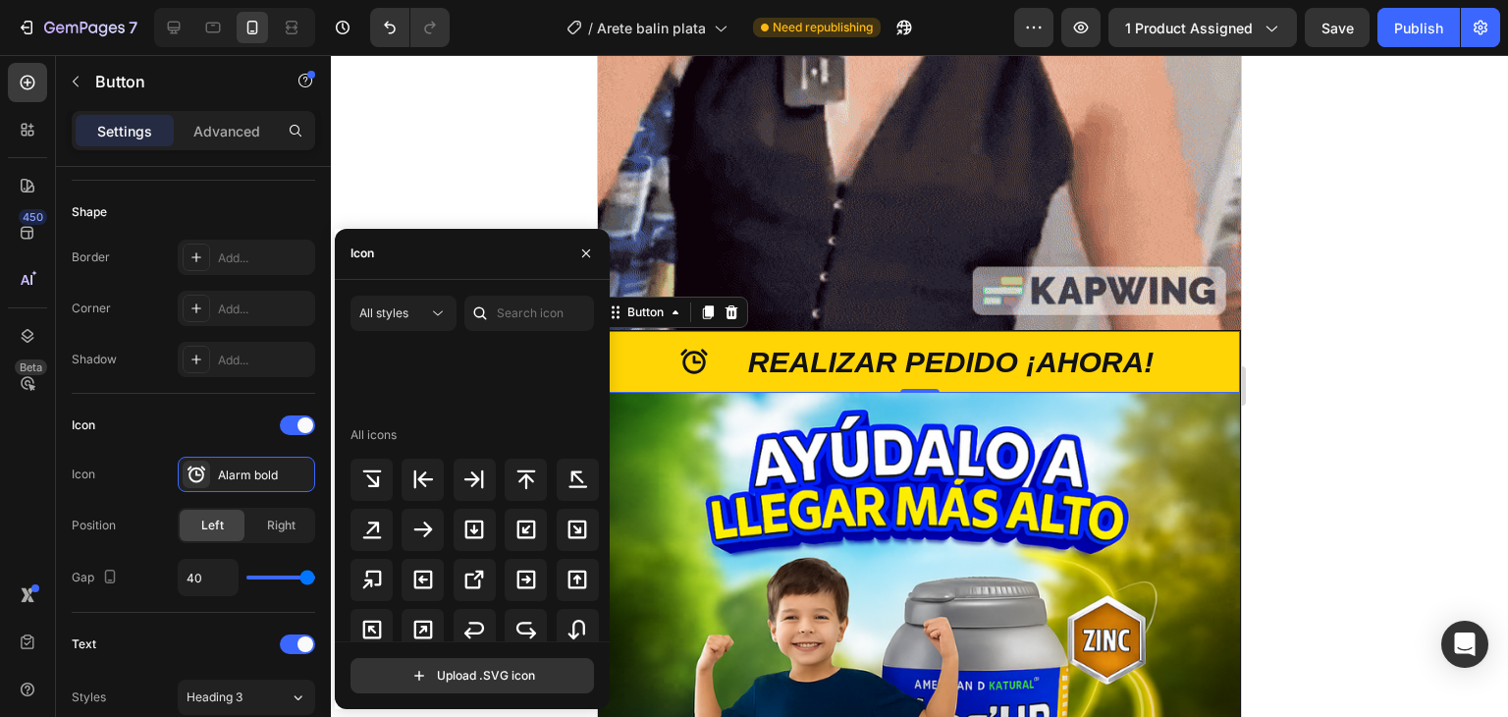
scroll to position [1080, 0]
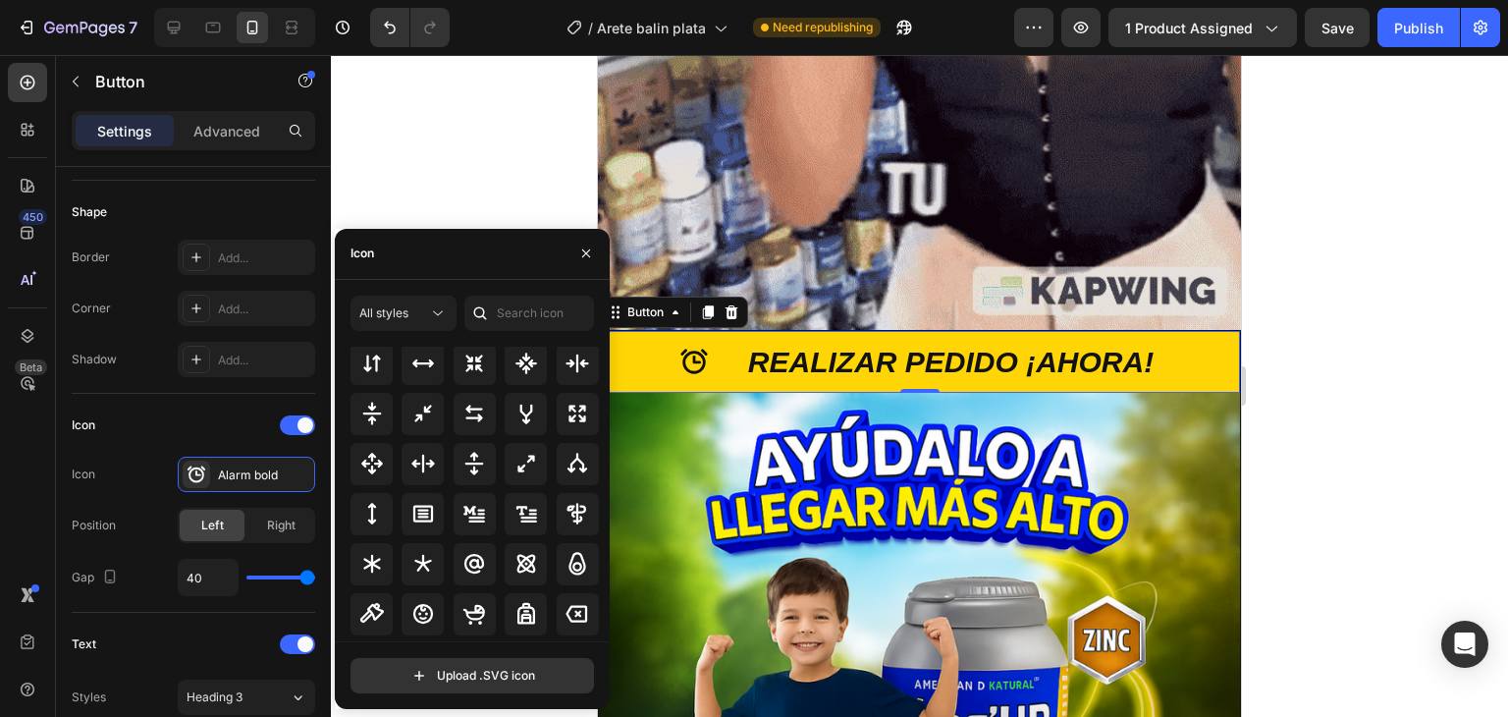
click at [456, 185] on div at bounding box center [919, 386] width 1177 height 662
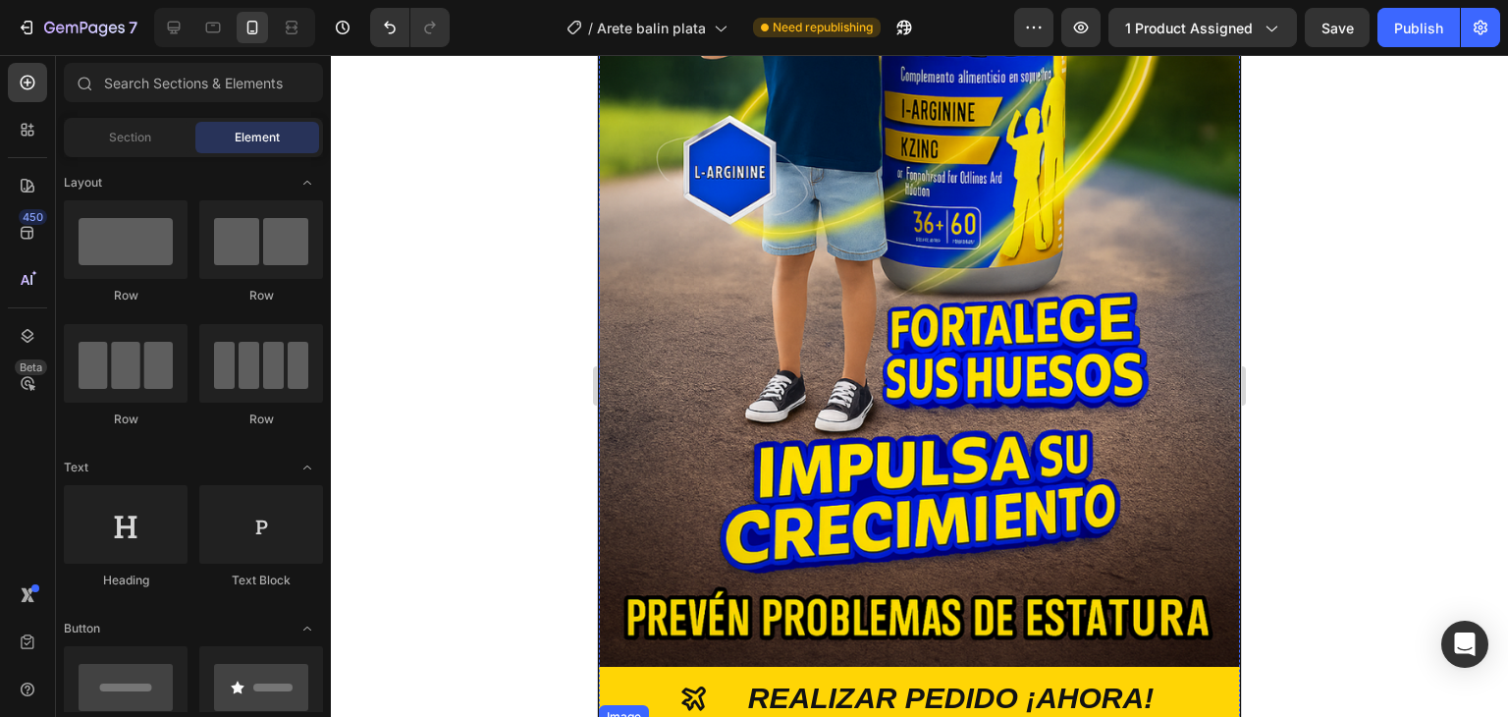
scroll to position [2812, 0]
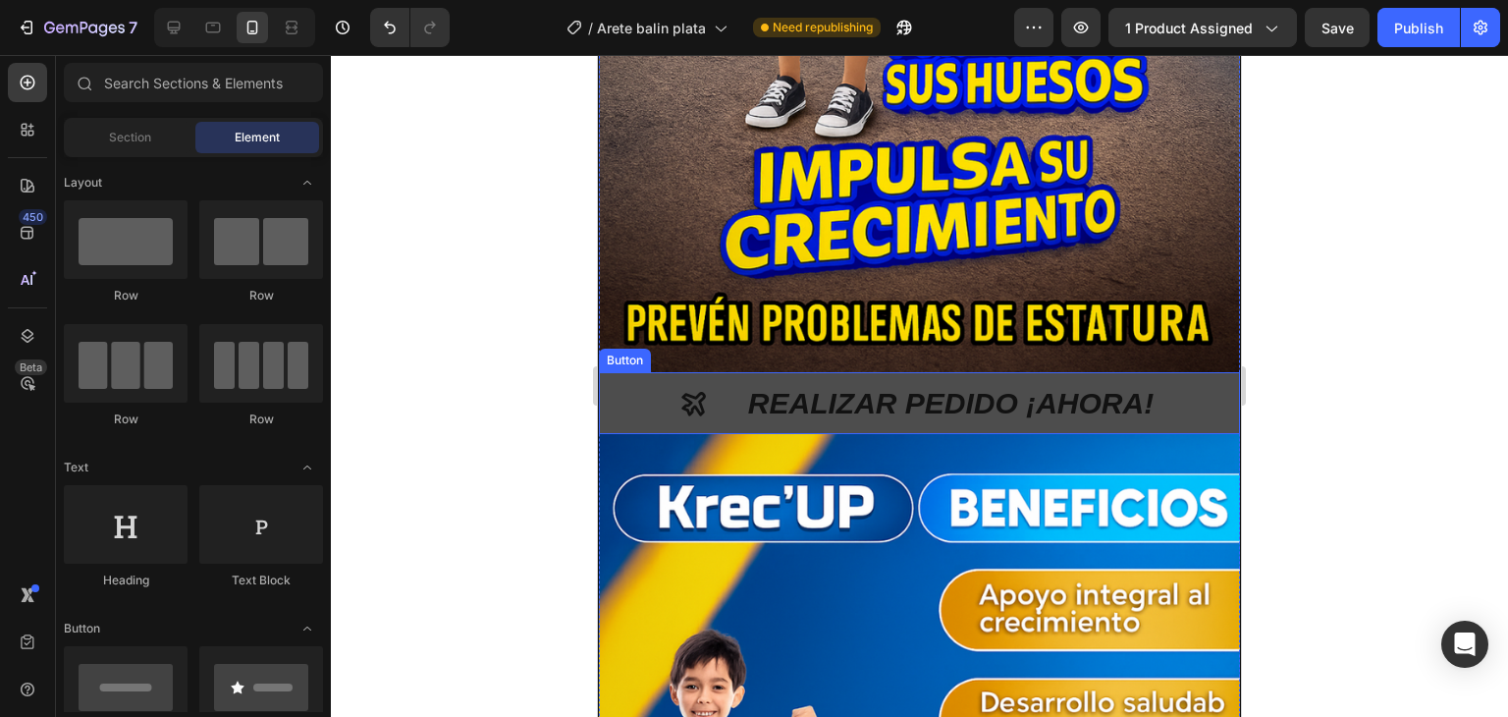
click at [683, 392] on icon "<p>REALIZAR PEDIDO ¡AHORA!</p>" at bounding box center [693, 404] width 24 height 24
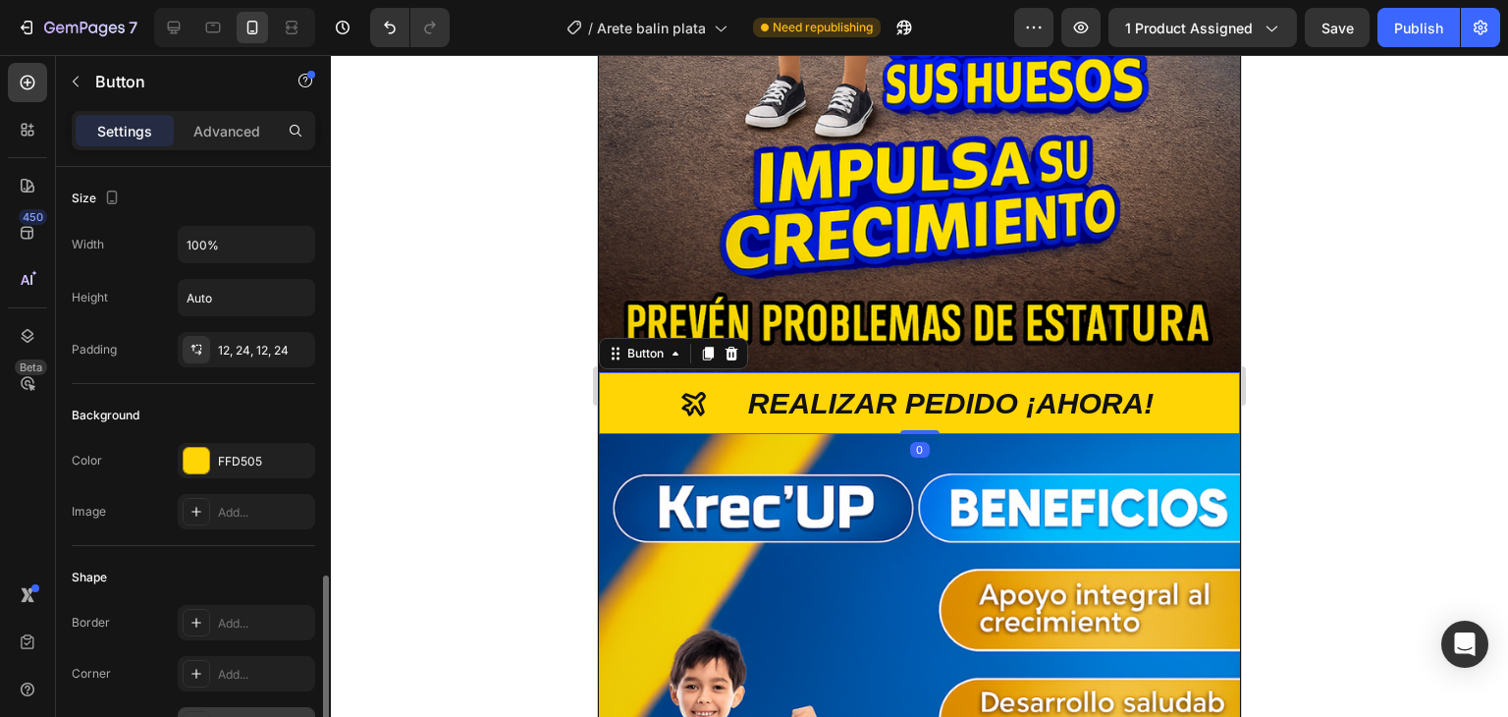
scroll to position [393, 0]
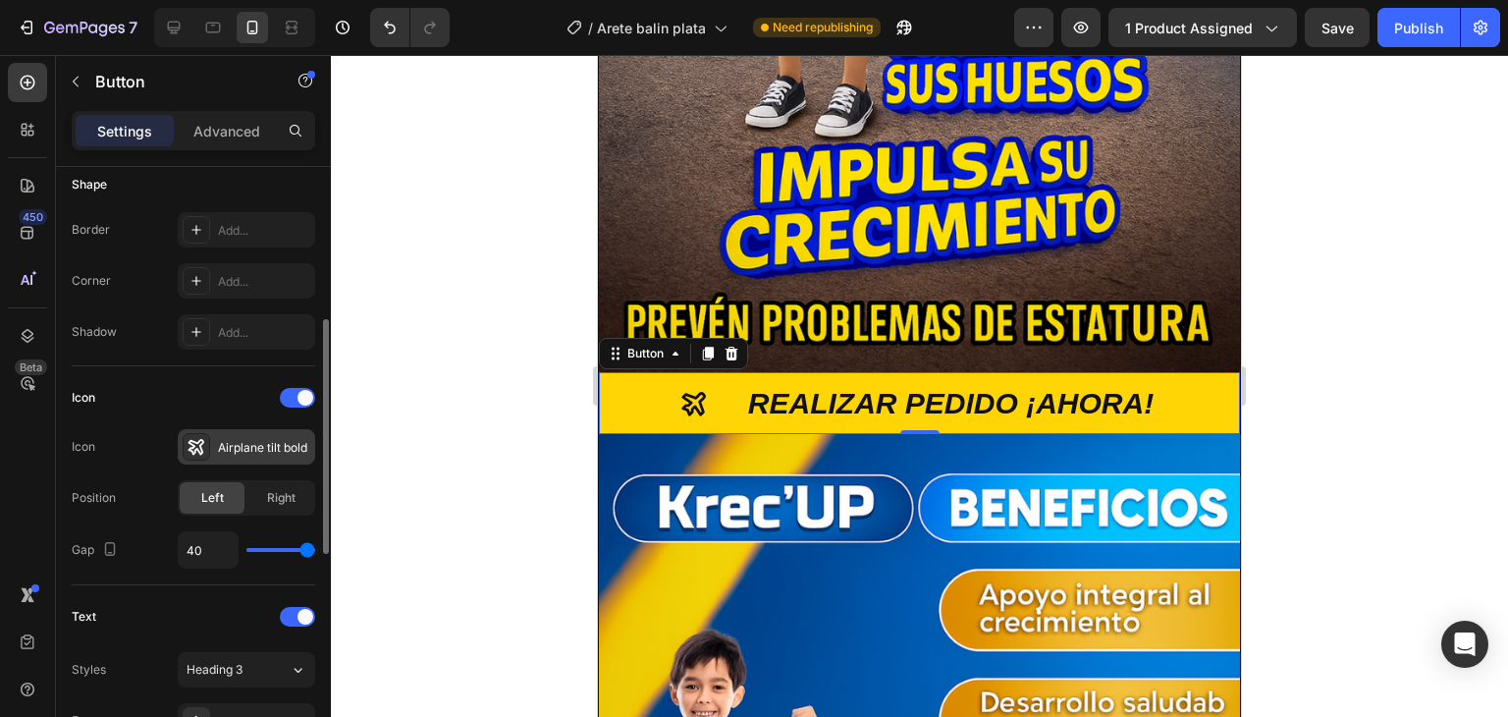
click at [214, 439] on div "Airplane tilt bold" at bounding box center [246, 446] width 137 height 35
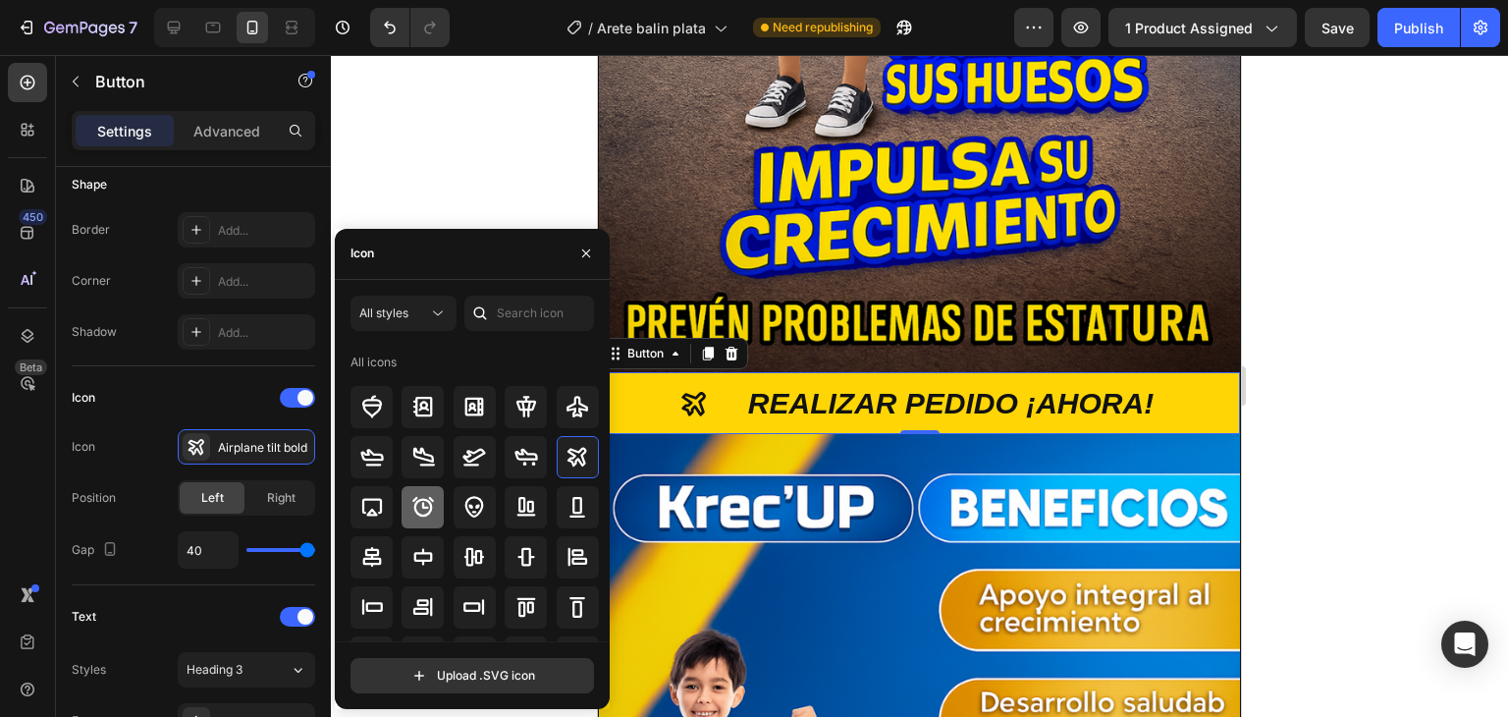
click at [420, 507] on icon at bounding box center [423, 507] width 24 height 24
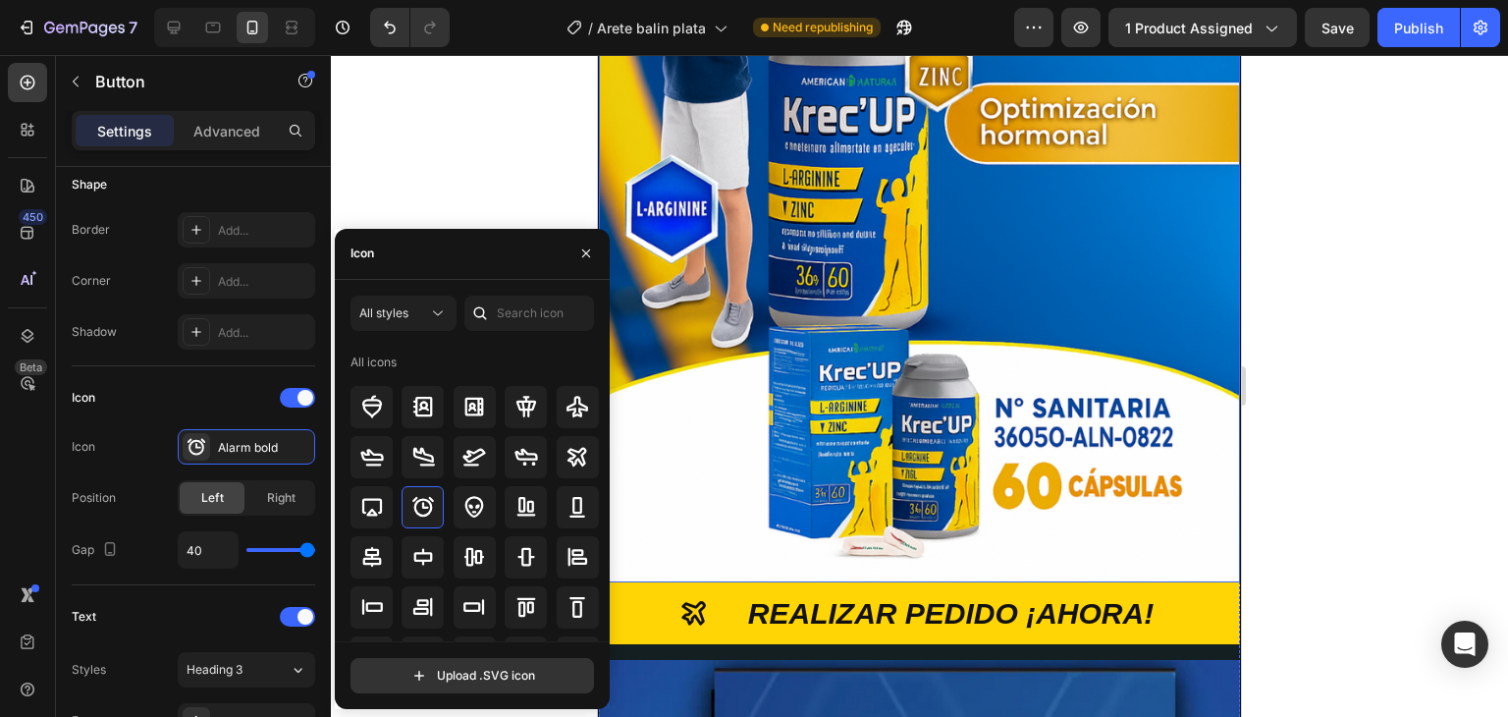
scroll to position [3794, 0]
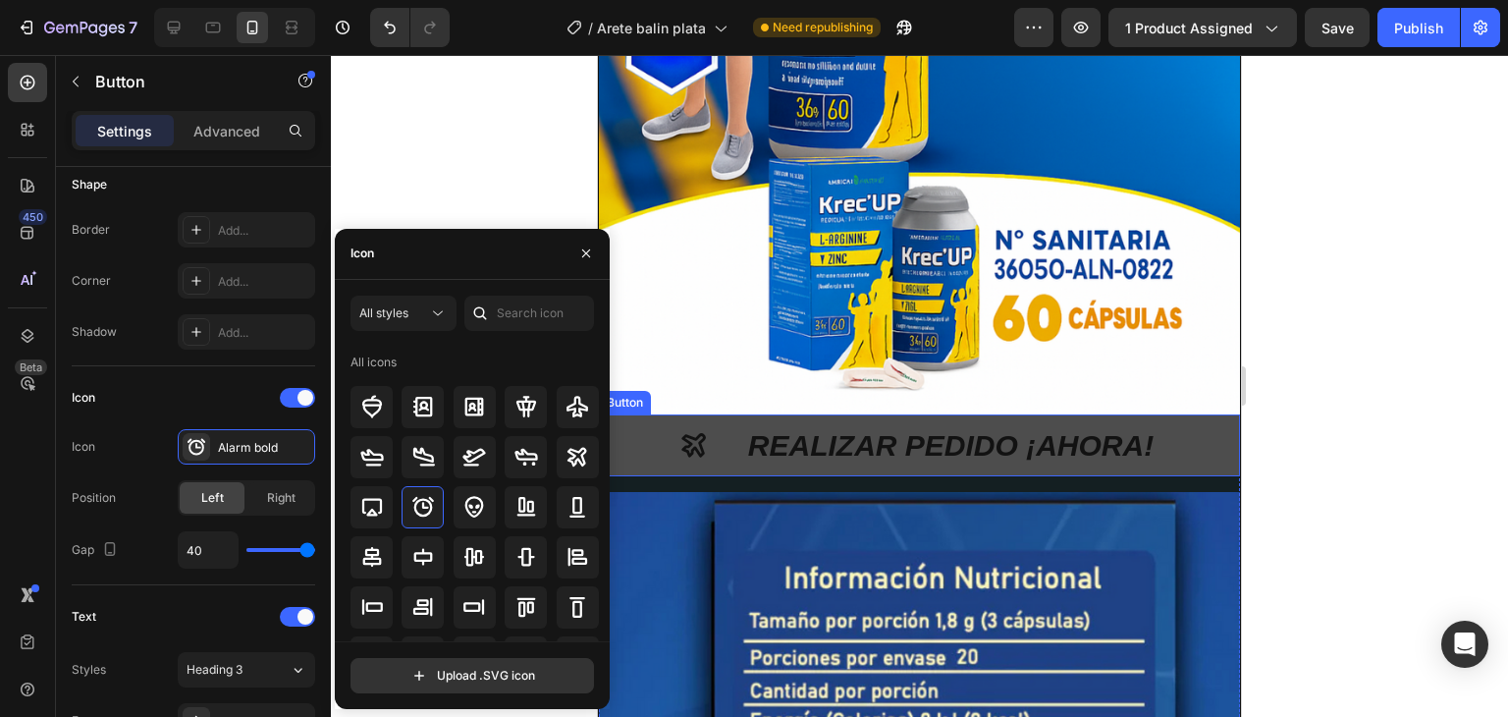
click at [697, 430] on icon "<p>REALIZAR PEDIDO ¡AHORA!</p>" at bounding box center [693, 444] width 29 height 29
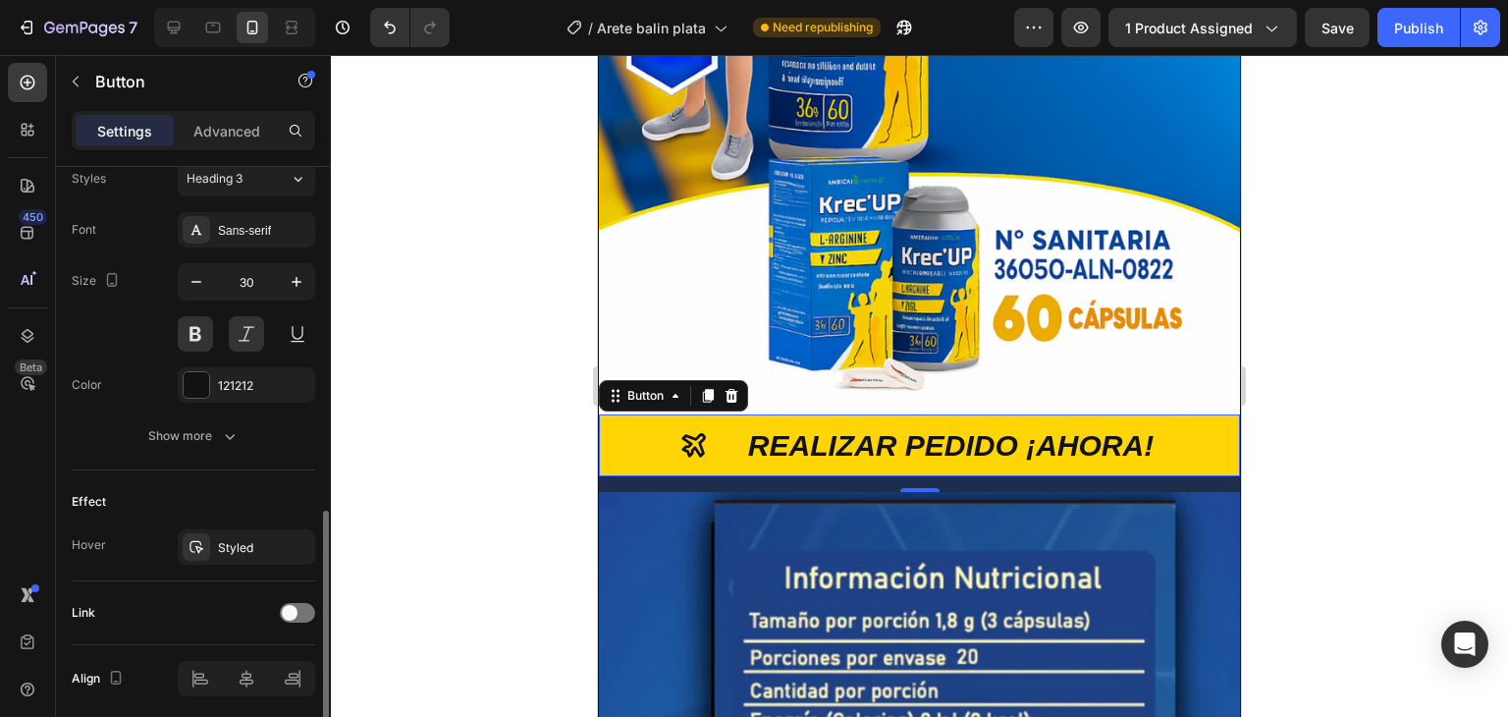
scroll to position [954, 0]
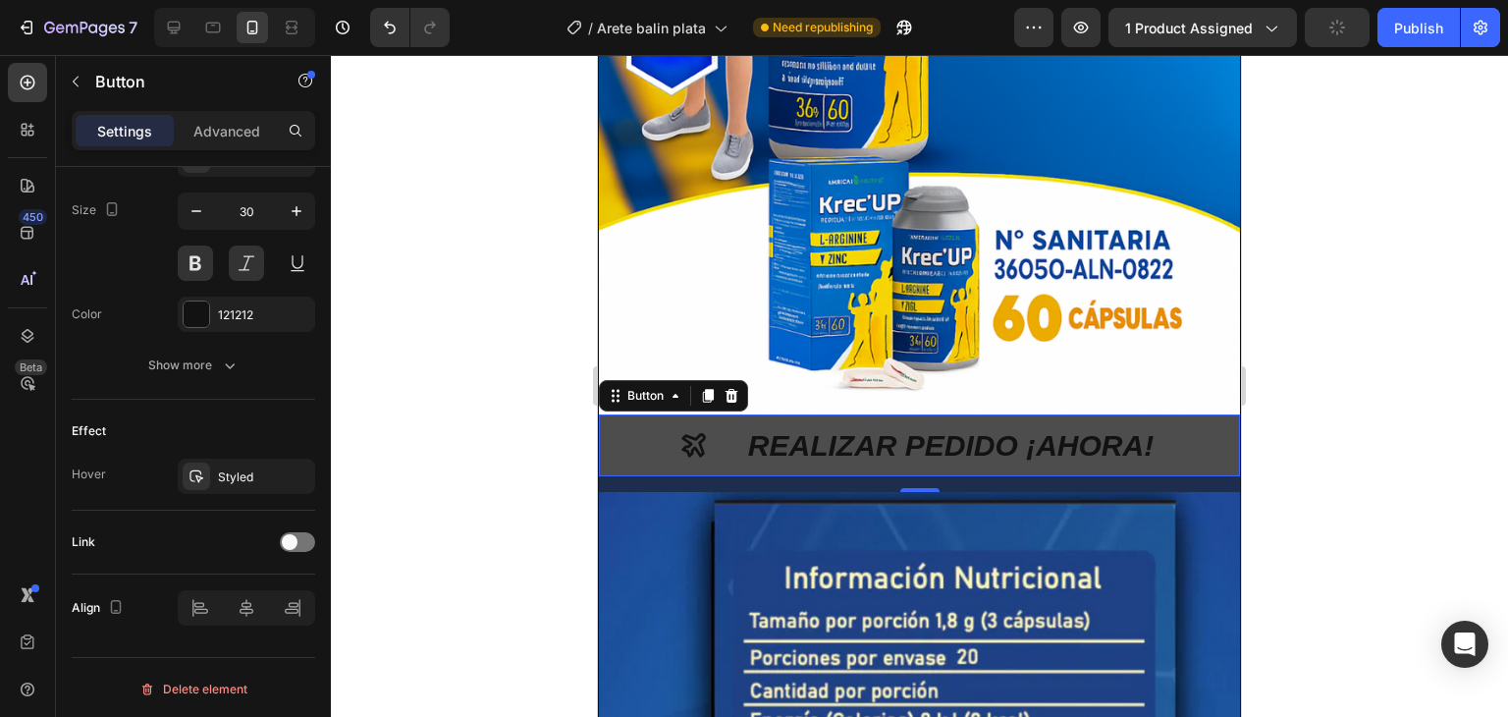
click at [684, 430] on icon "<p>REALIZAR PEDIDO ¡AHORA!</p>" at bounding box center [693, 444] width 29 height 29
click at [694, 433] on icon "<p>REALIZAR PEDIDO ¡AHORA!</p>" at bounding box center [693, 445] width 24 height 24
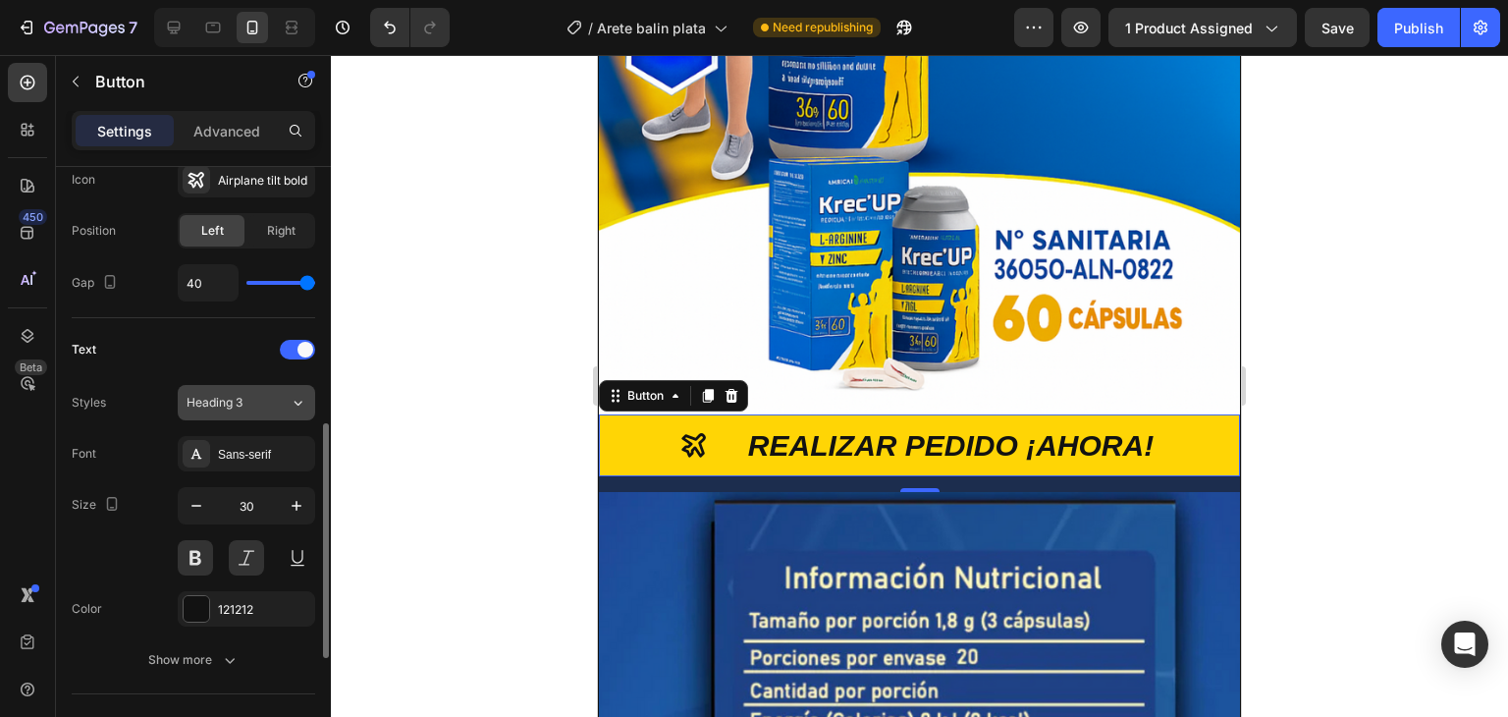
scroll to position [562, 0]
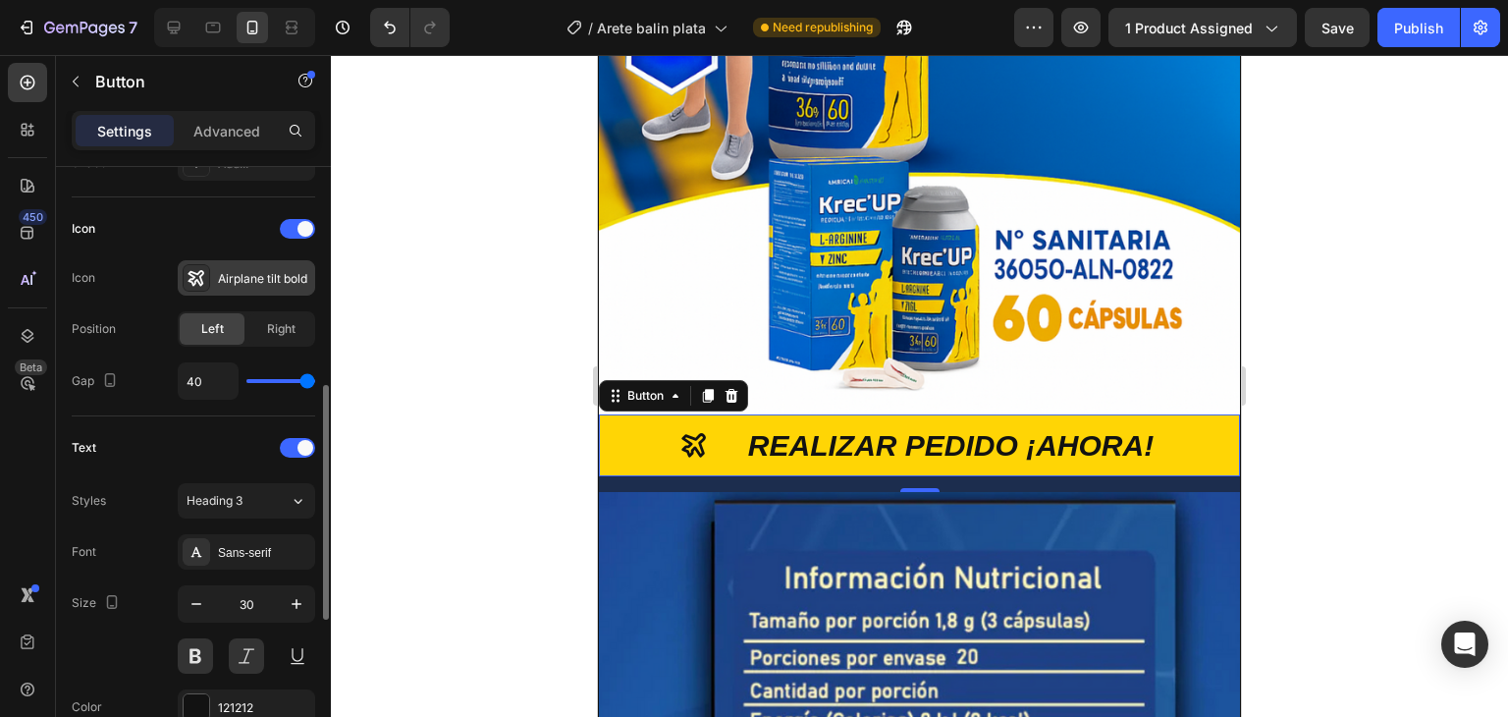
click at [200, 276] on icon at bounding box center [197, 278] width 16 height 16
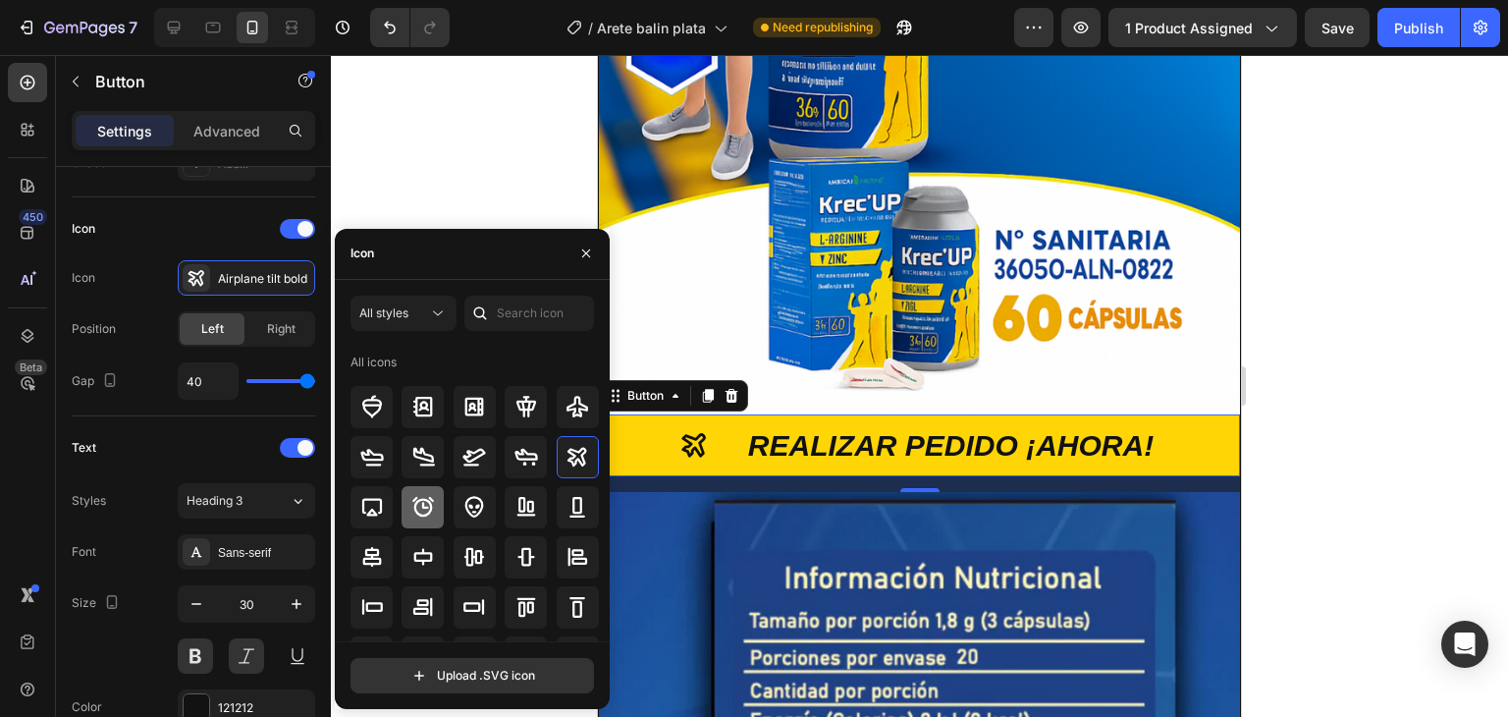
click at [415, 494] on div at bounding box center [423, 507] width 42 height 42
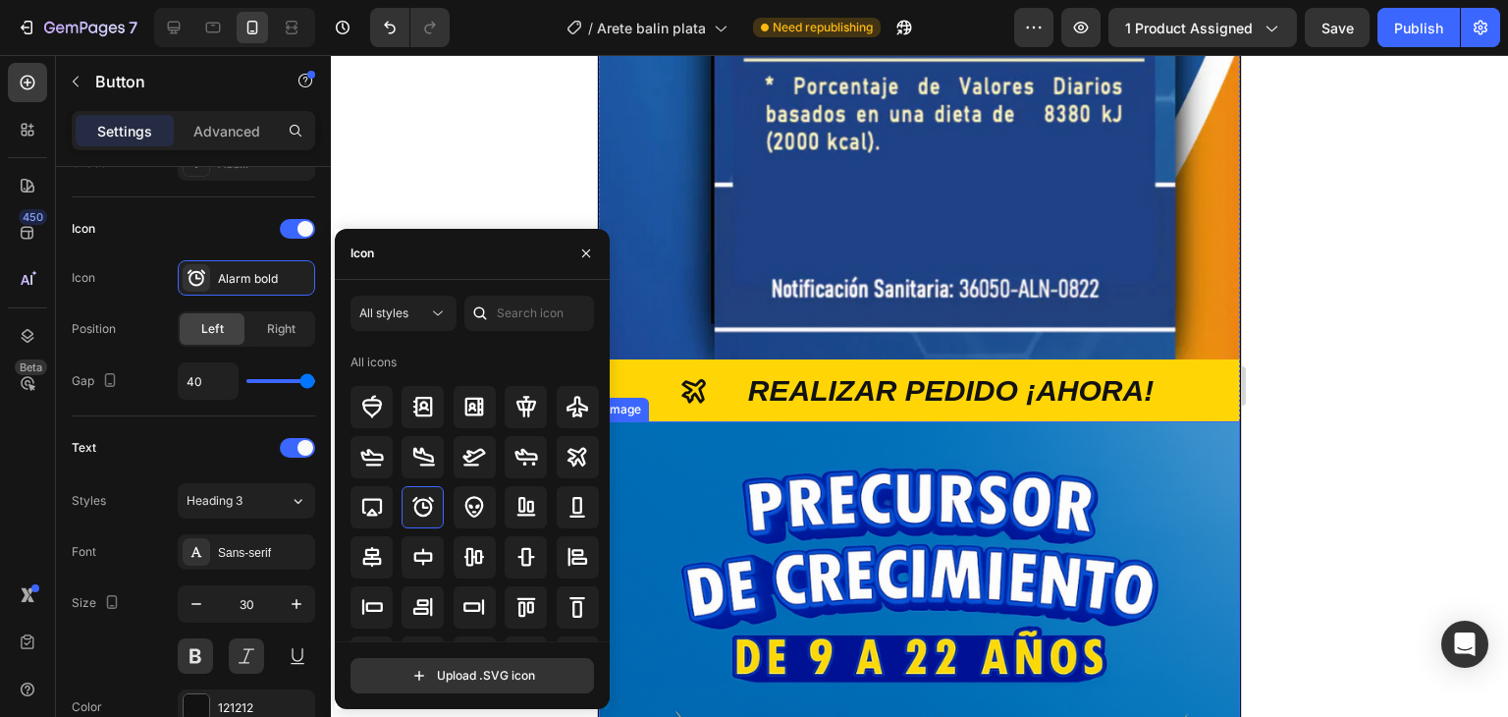
scroll to position [4972, 0]
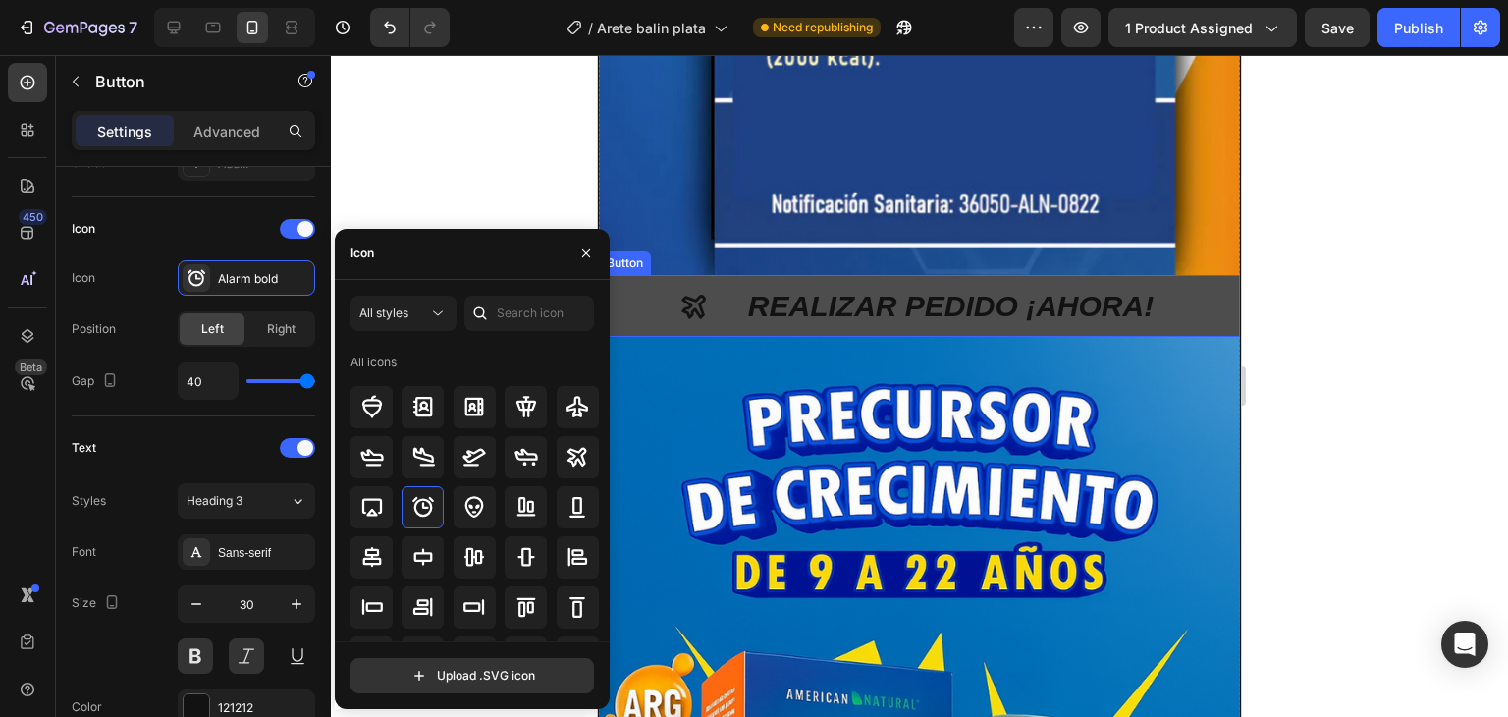
click at [681, 295] on icon "<p>REALIZAR PEDIDO ¡AHORA!</p>" at bounding box center [693, 307] width 24 height 24
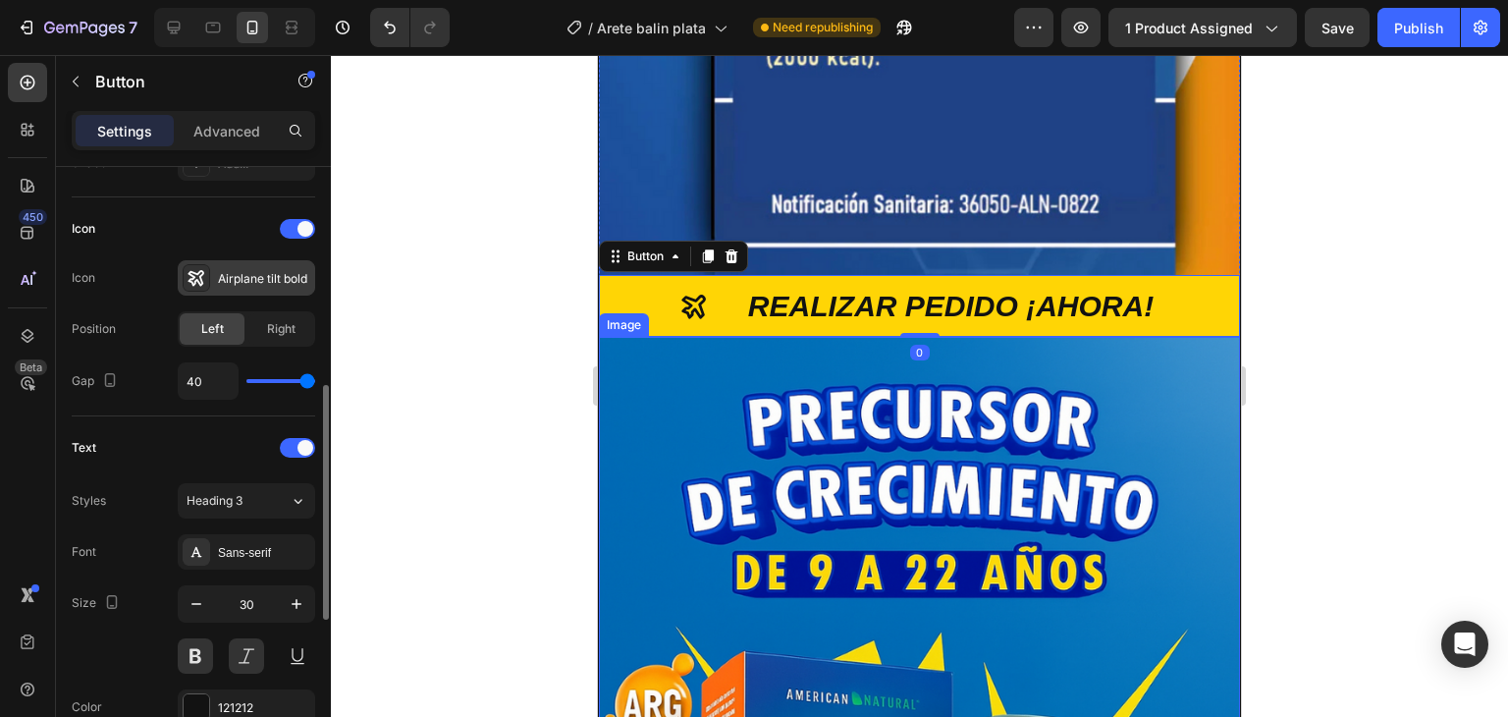
click at [202, 276] on icon at bounding box center [197, 278] width 20 height 20
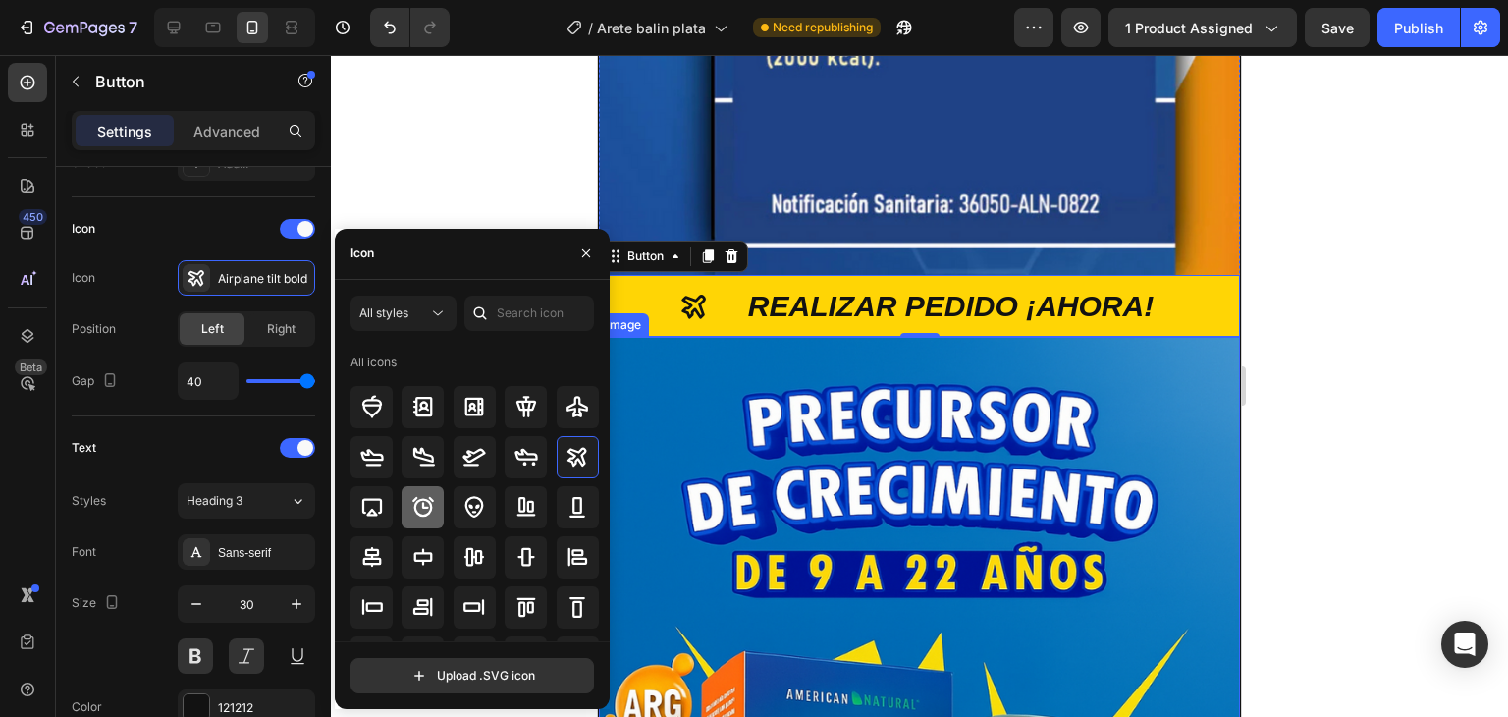
click at [424, 510] on icon at bounding box center [423, 507] width 24 height 24
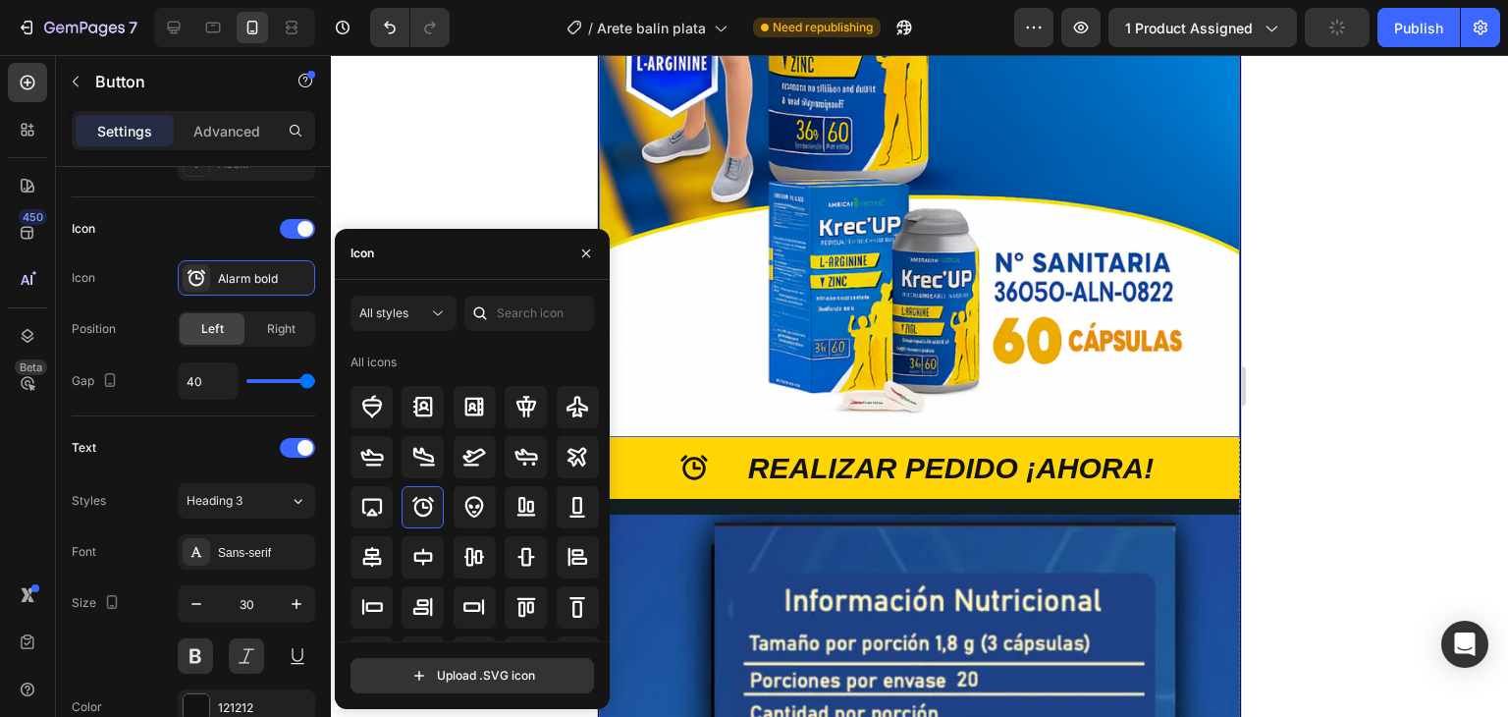
scroll to position [3990, 0]
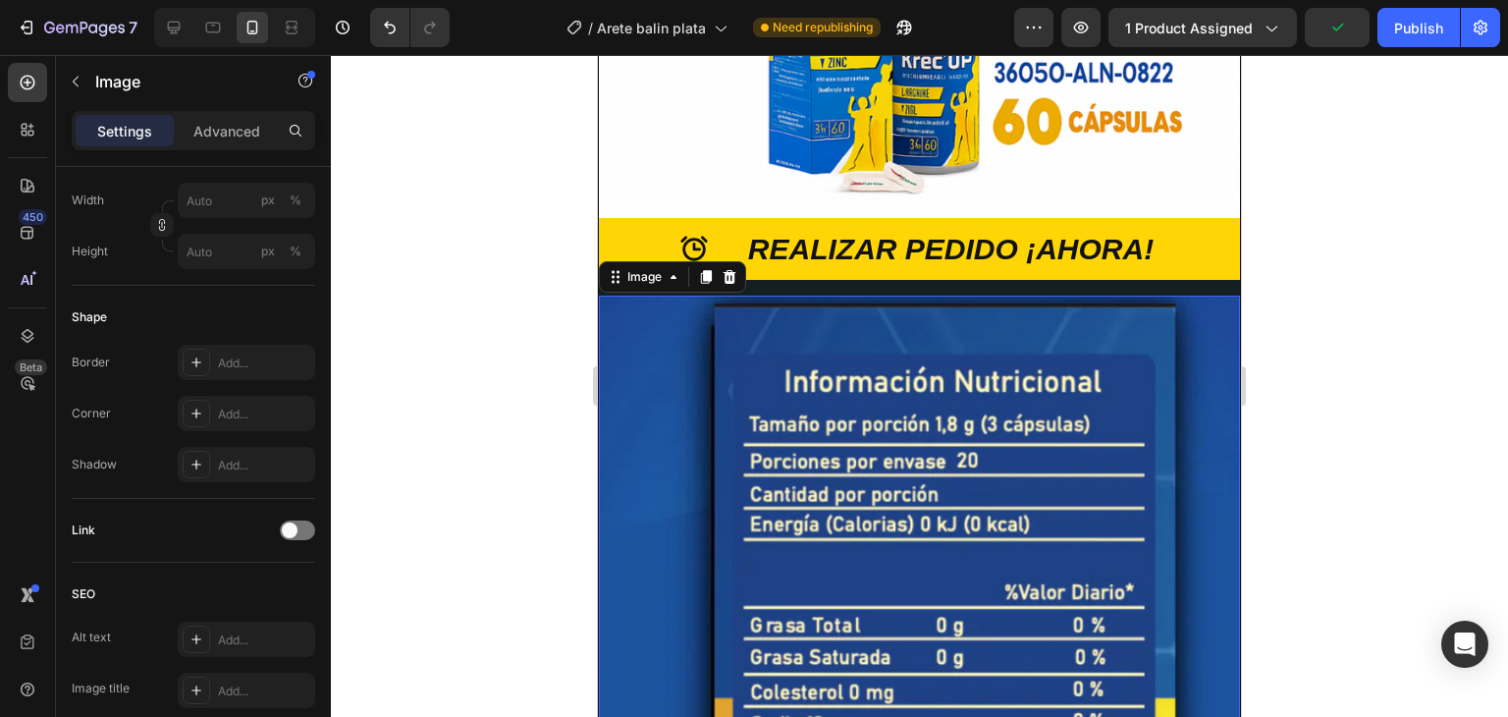
scroll to position [0, 0]
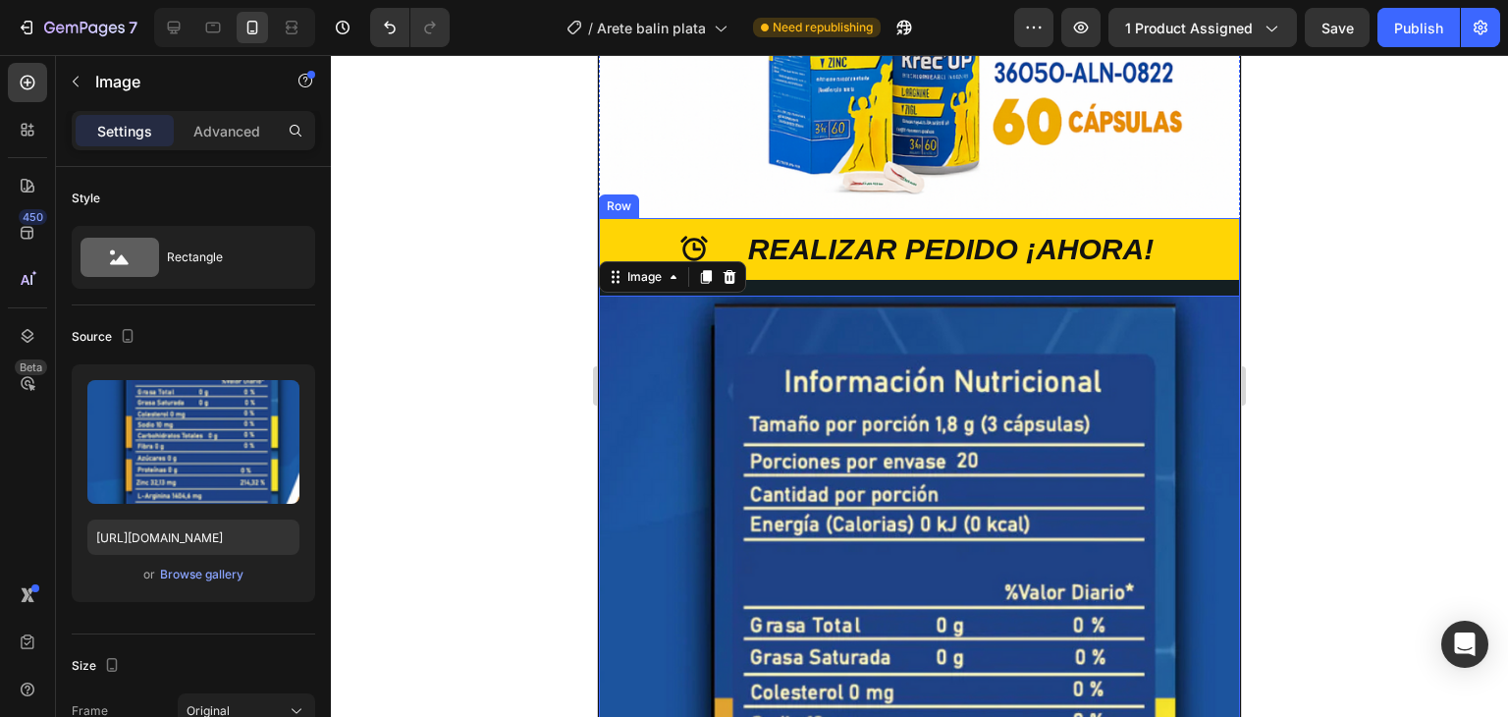
click at [866, 218] on div "REALIZAR PEDIDO ¡AHORA! Button" at bounding box center [919, 257] width 641 height 78
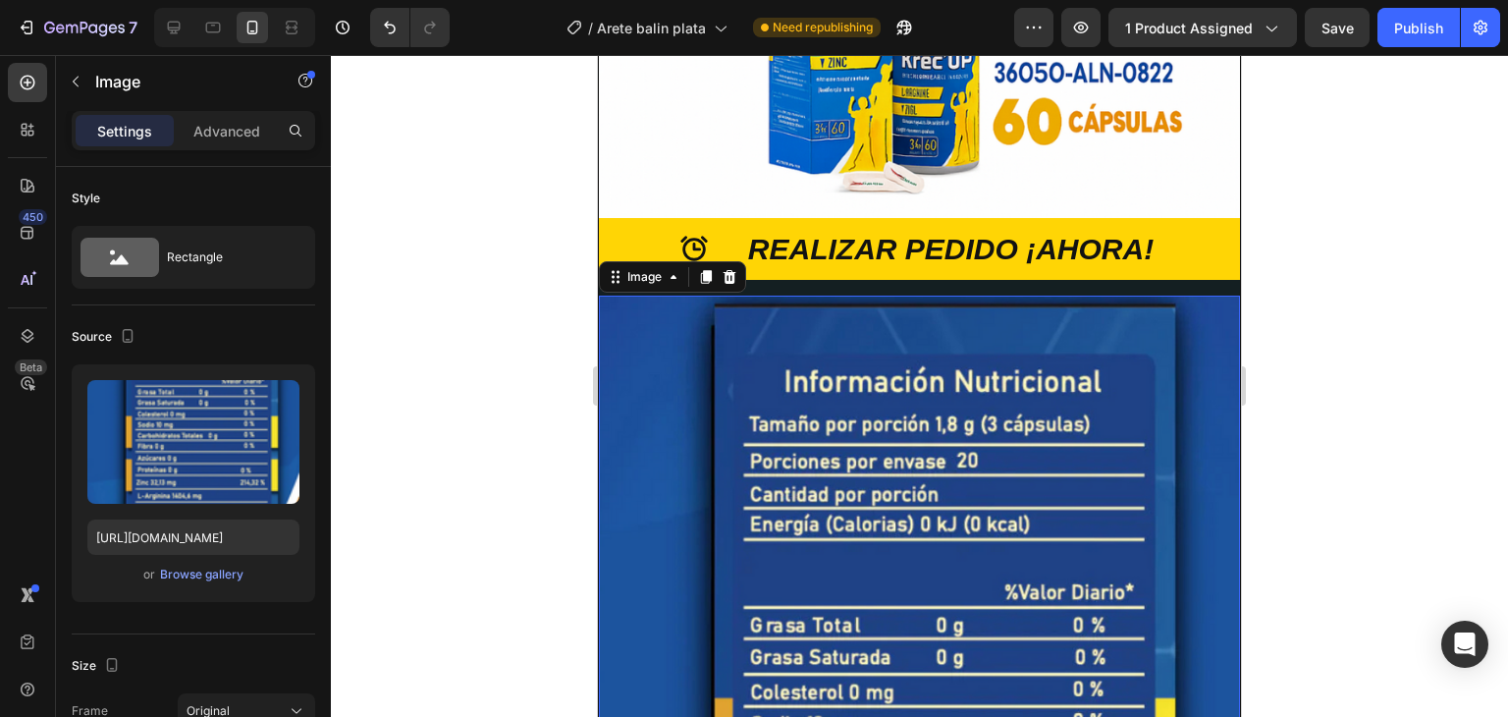
click at [894, 218] on div "REALIZAR PEDIDO ¡AHORA! Button" at bounding box center [919, 257] width 641 height 78
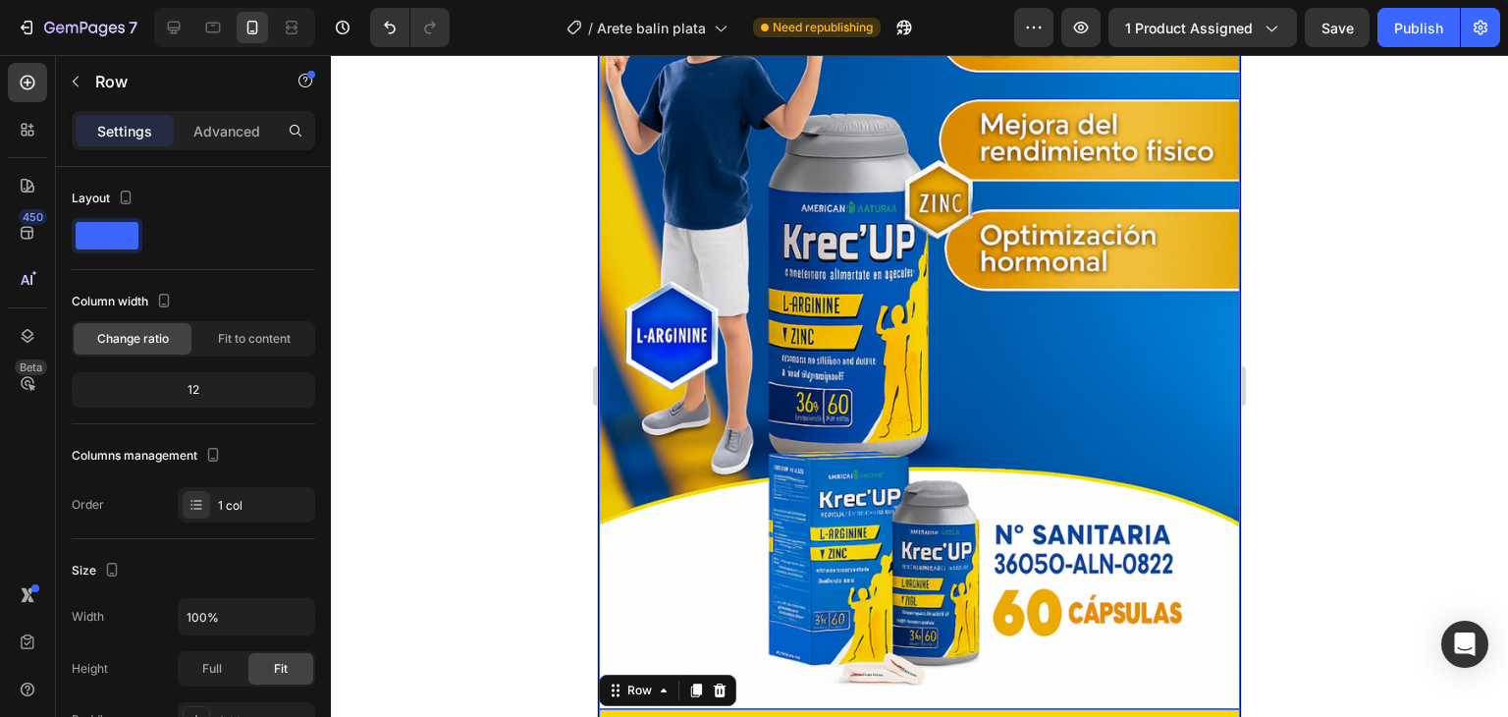
scroll to position [4089, 0]
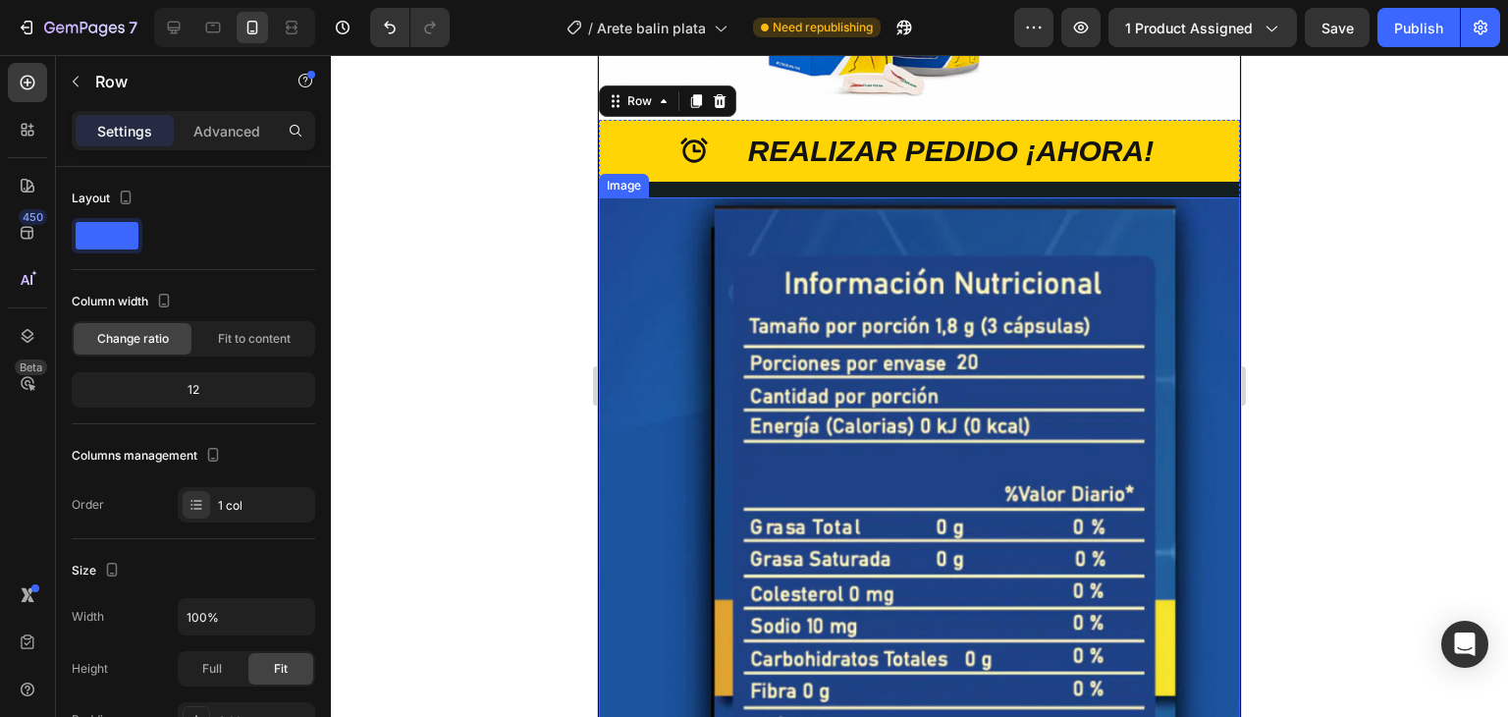
click at [659, 217] on img at bounding box center [919, 678] width 641 height 962
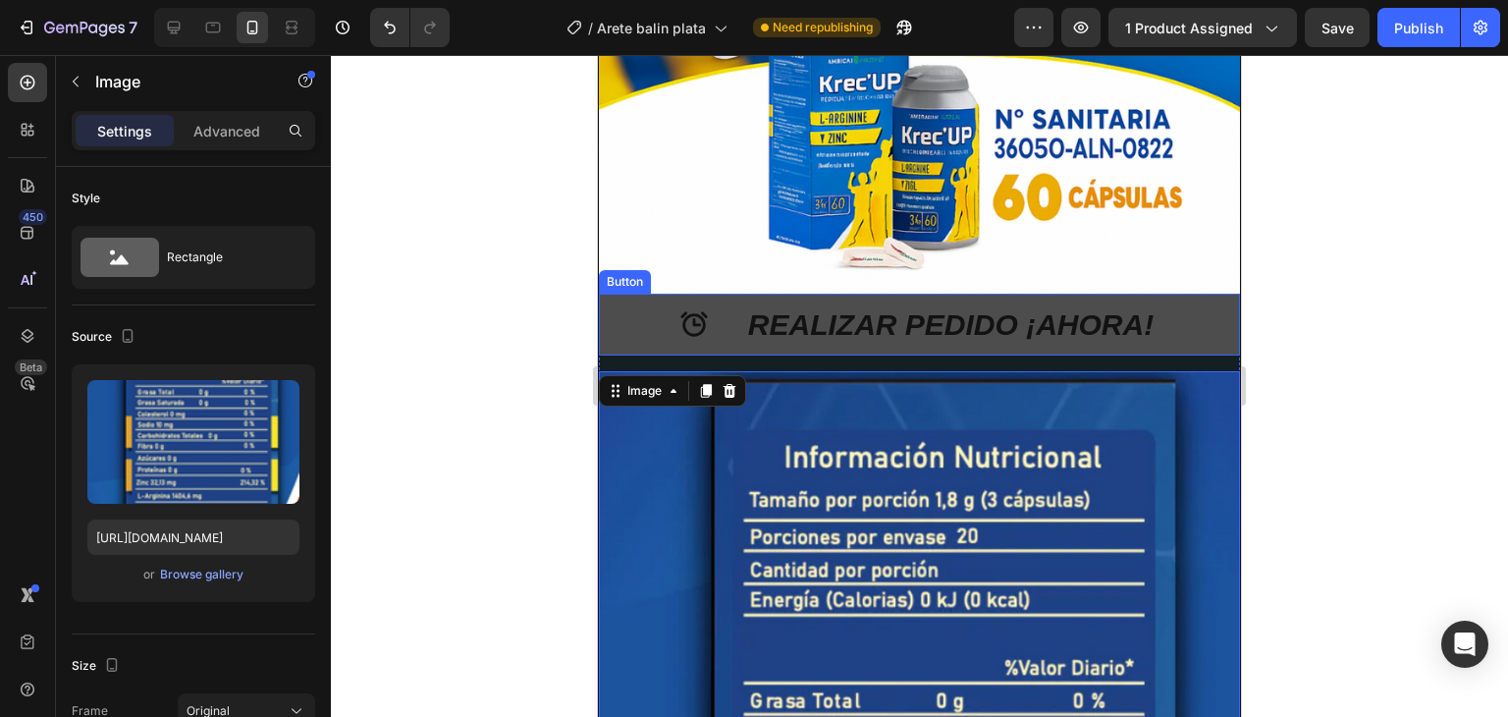
scroll to position [3892, 0]
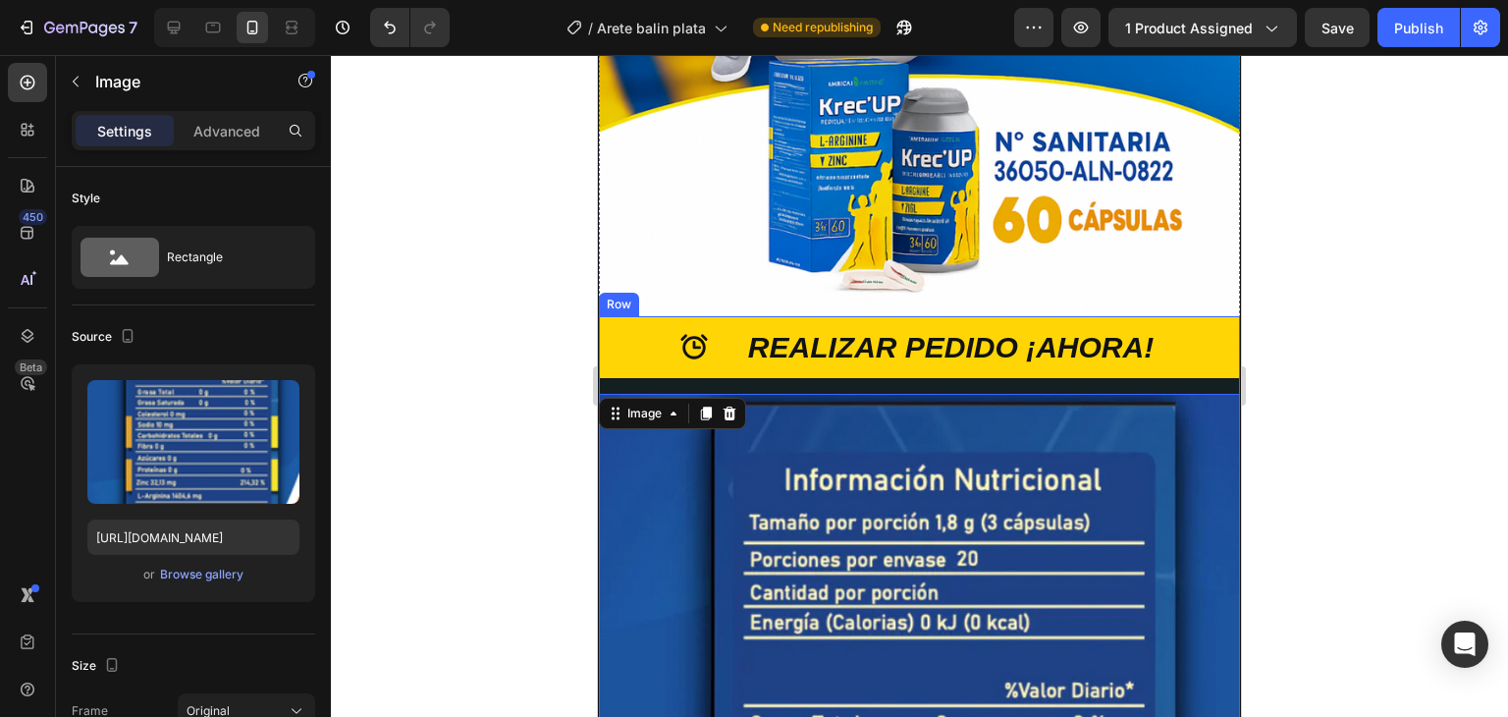
click at [848, 316] on div "REALIZAR PEDIDO ¡AHORA! Button" at bounding box center [919, 355] width 641 height 78
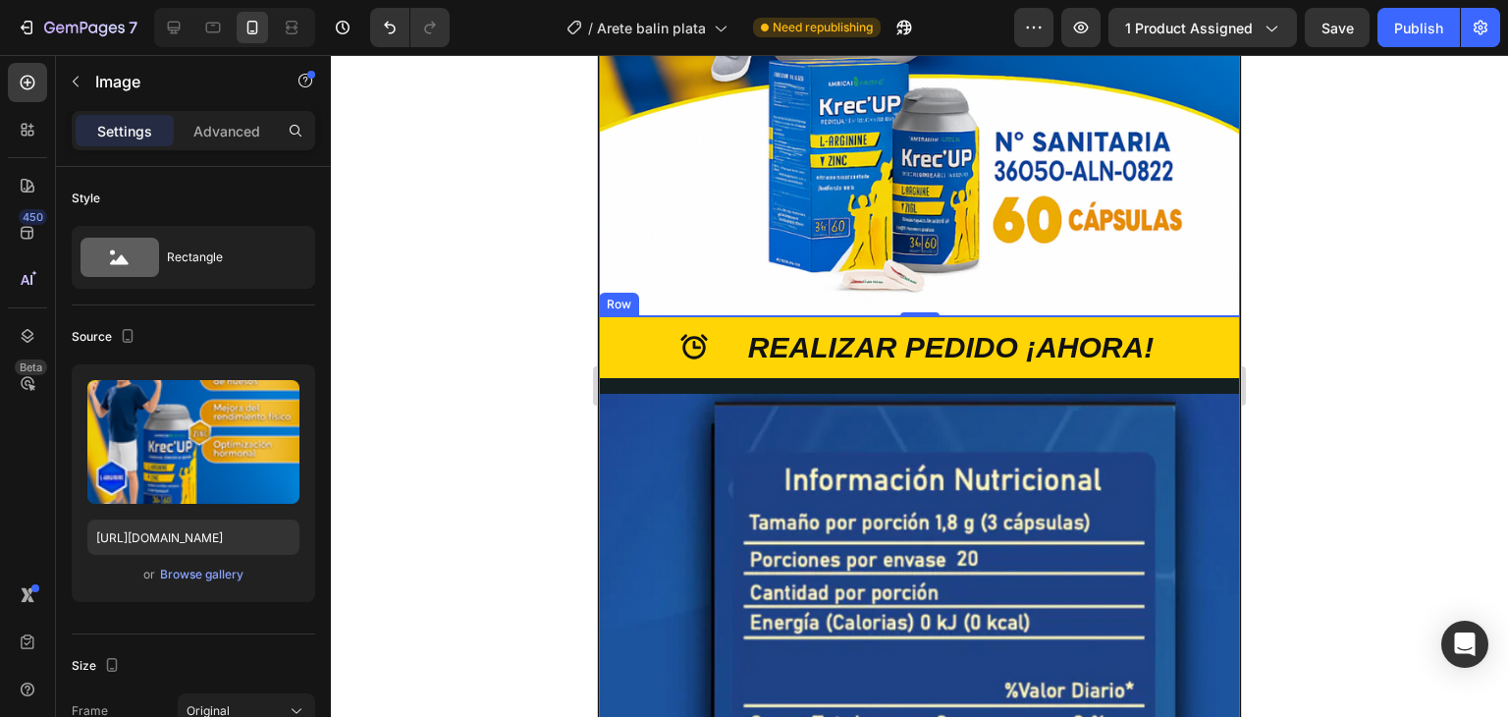
click at [932, 316] on div "REALIZAR PEDIDO ¡AHORA! Button" at bounding box center [919, 355] width 641 height 78
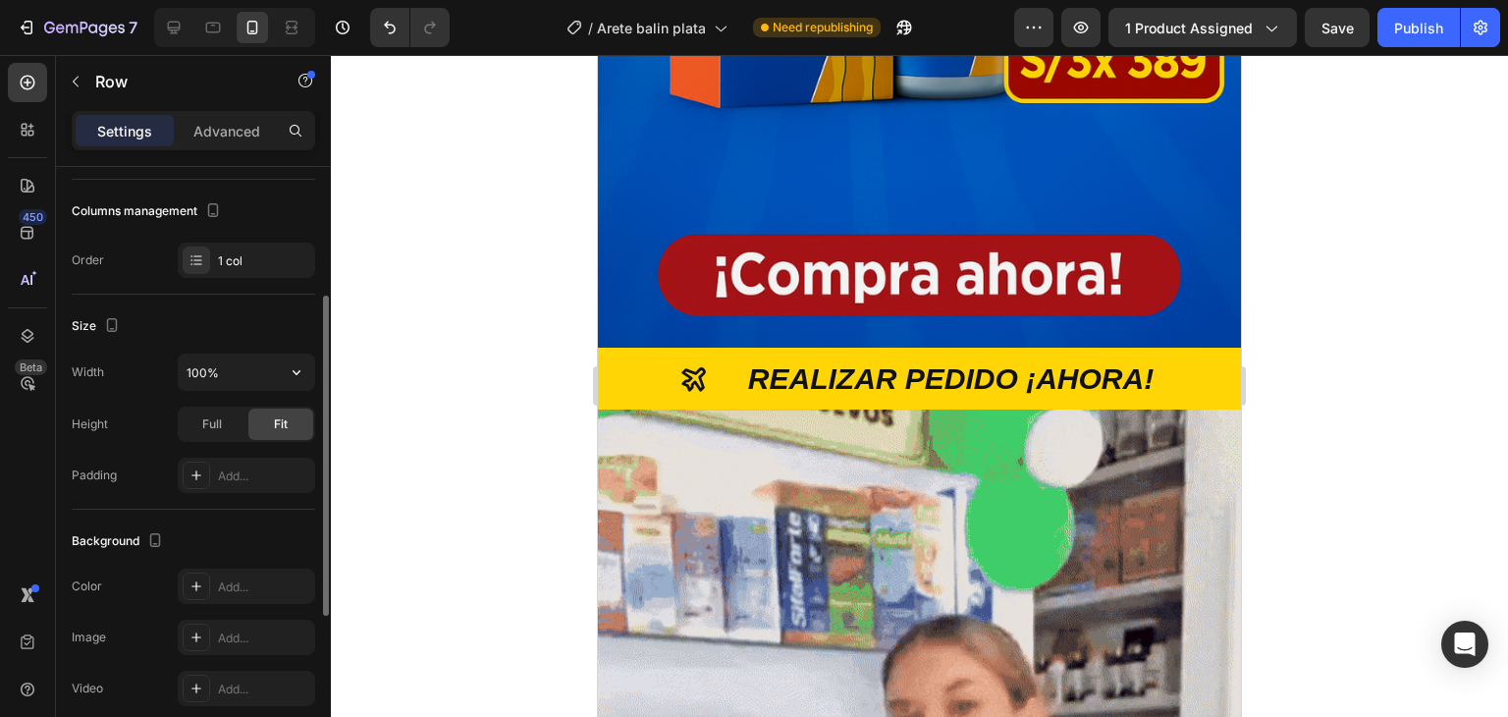
scroll to position [441, 0]
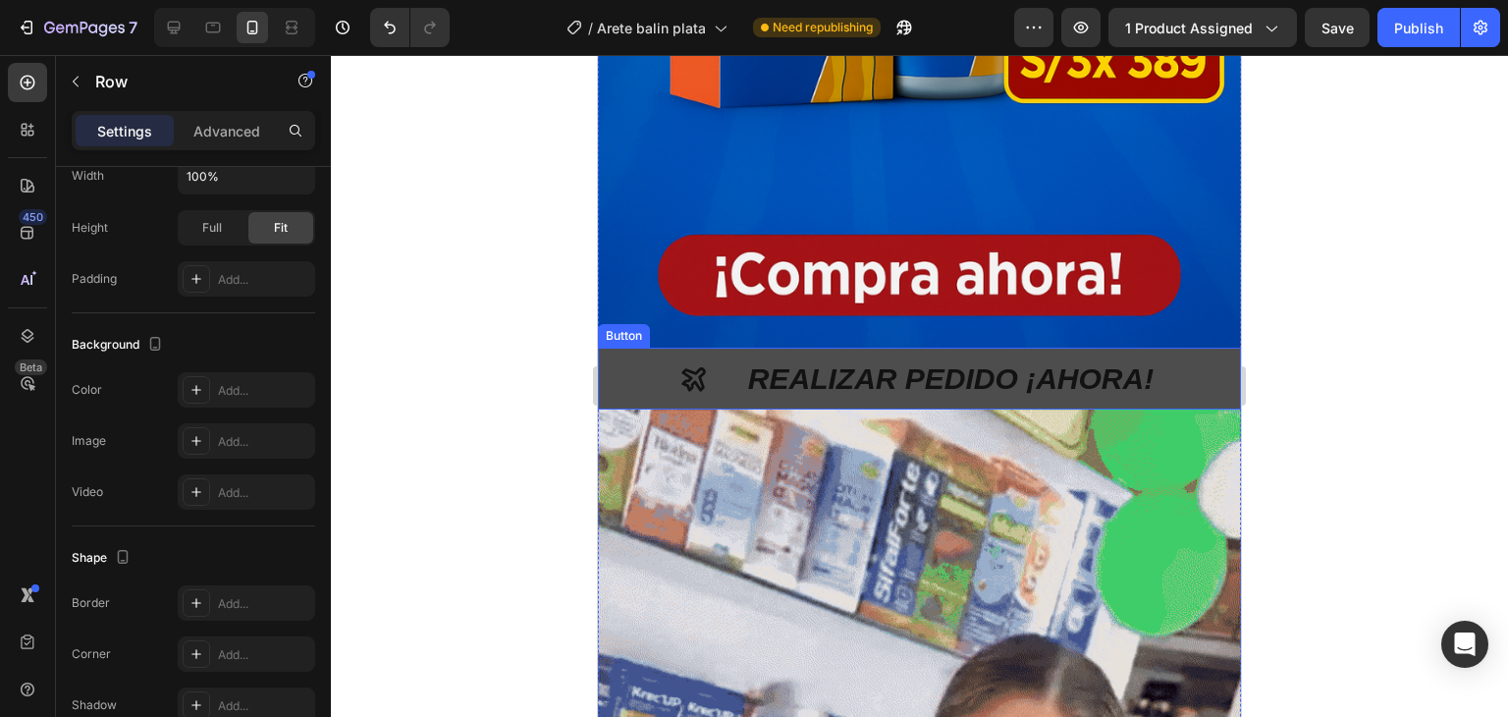
click at [717, 363] on div "REALIZAR PEDIDO ¡AHORA!" at bounding box center [919, 378] width 480 height 38
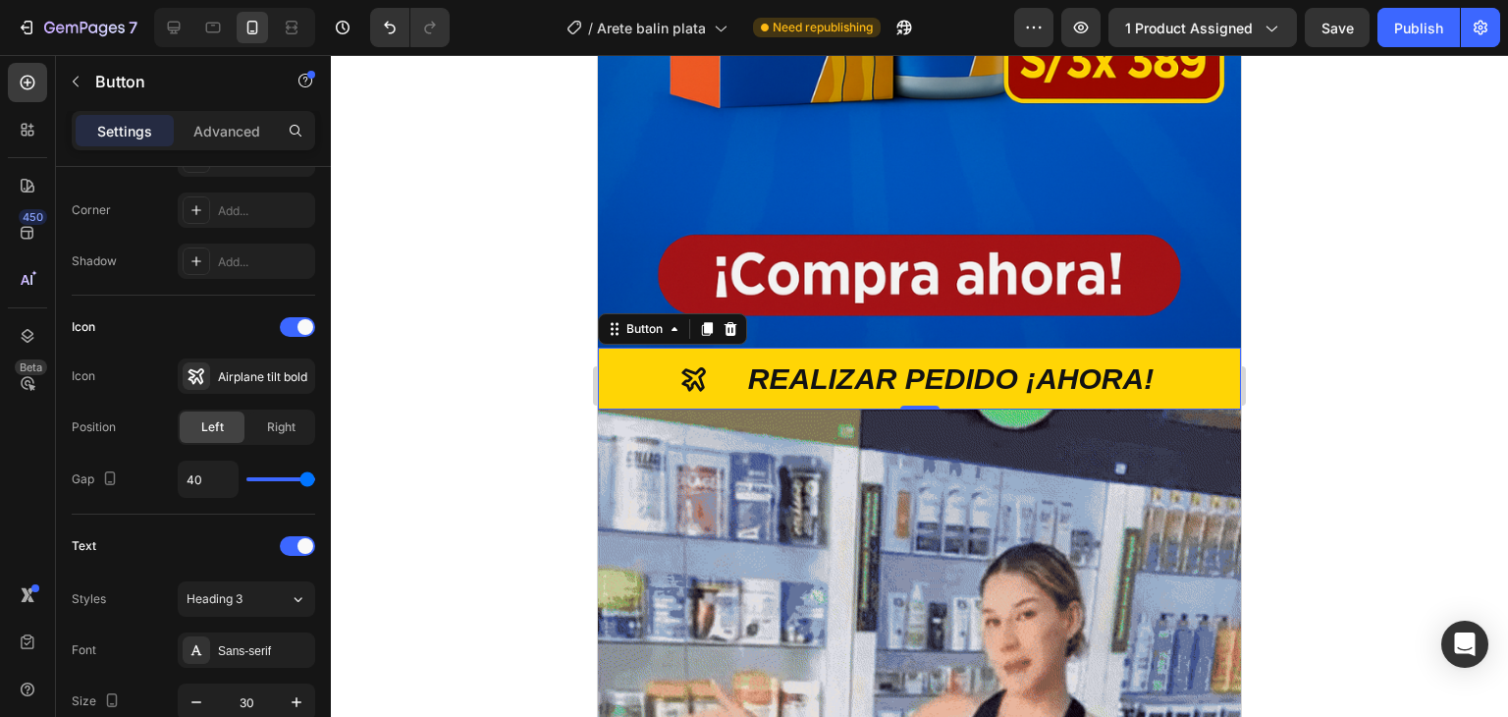
scroll to position [0, 0]
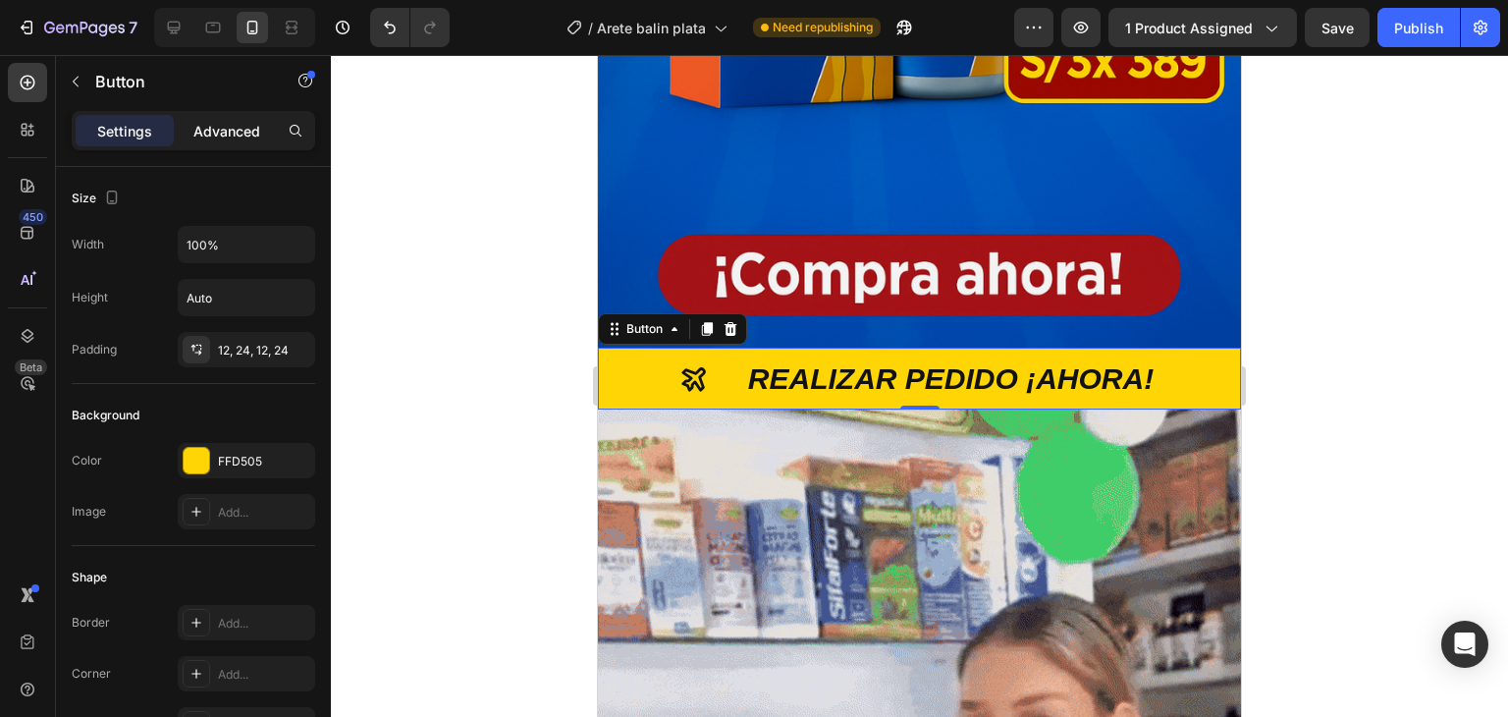
click at [242, 140] on div "Advanced" at bounding box center [227, 130] width 98 height 31
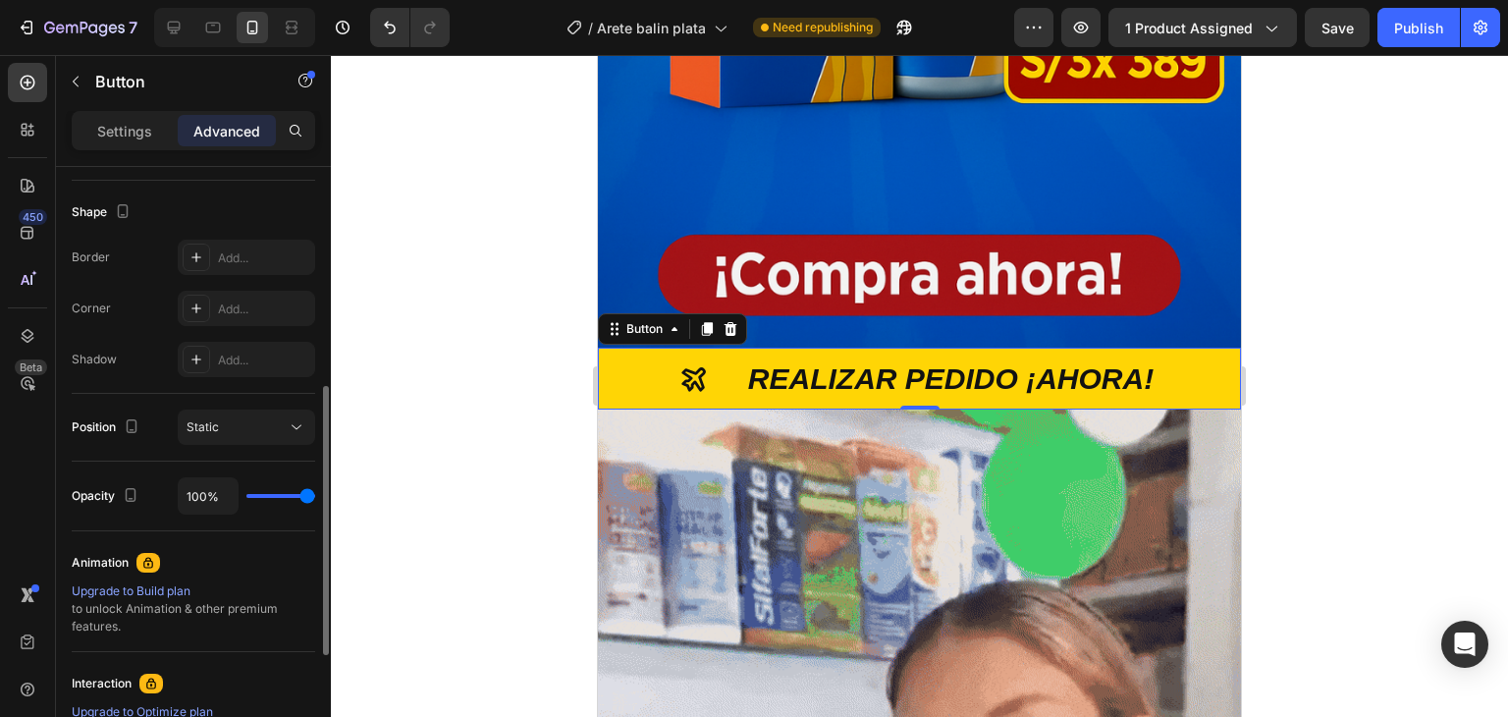
scroll to position [755, 0]
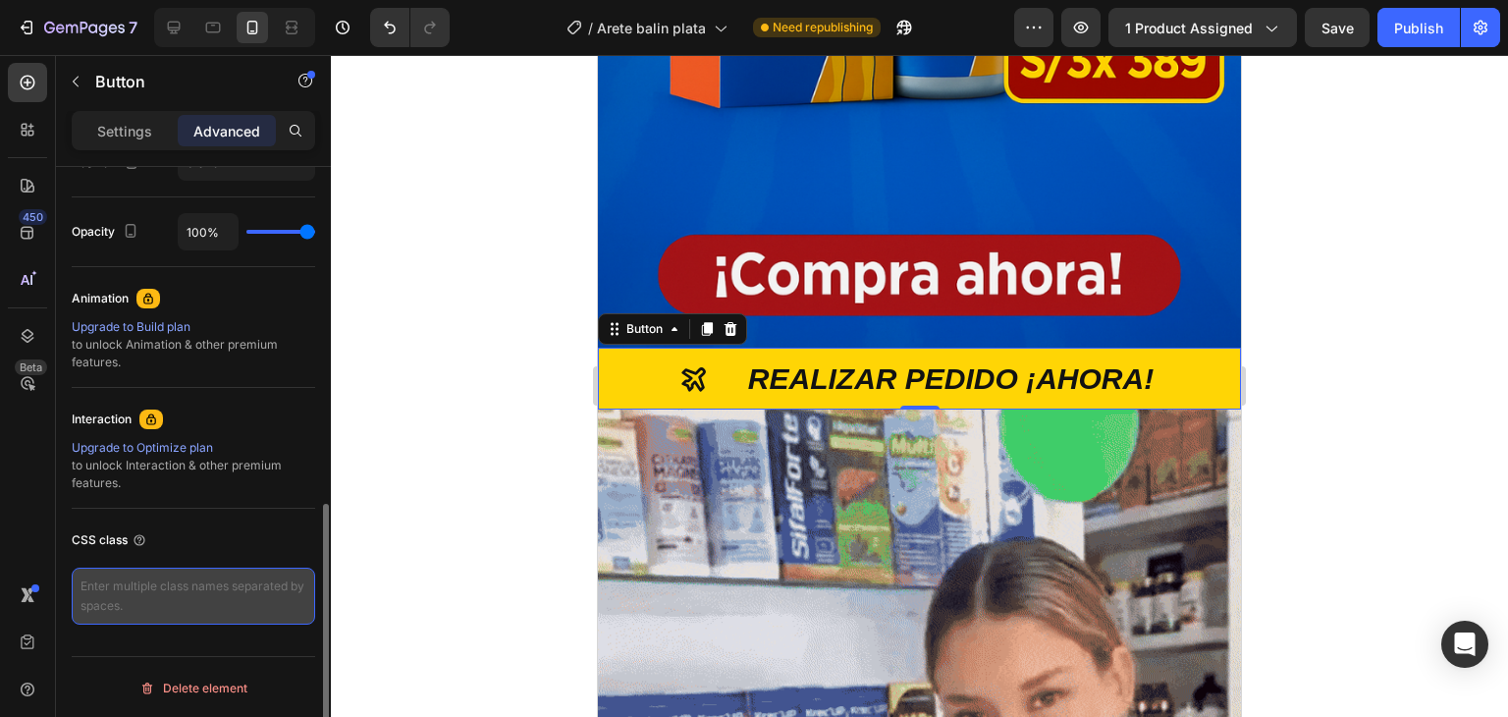
click at [186, 592] on textarea at bounding box center [194, 596] width 244 height 57
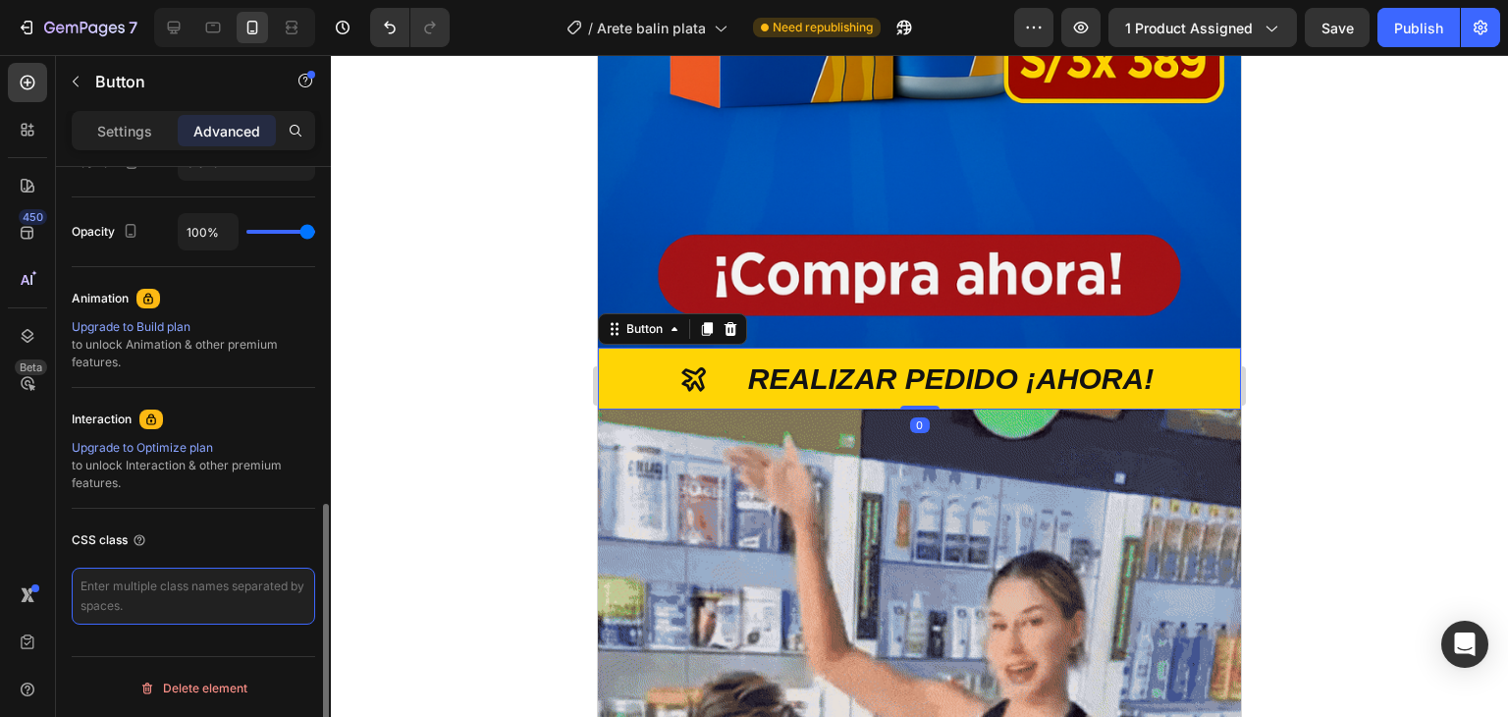
drag, startPoint x: 184, startPoint y: 594, endPoint x: 152, endPoint y: 602, distance: 32.4
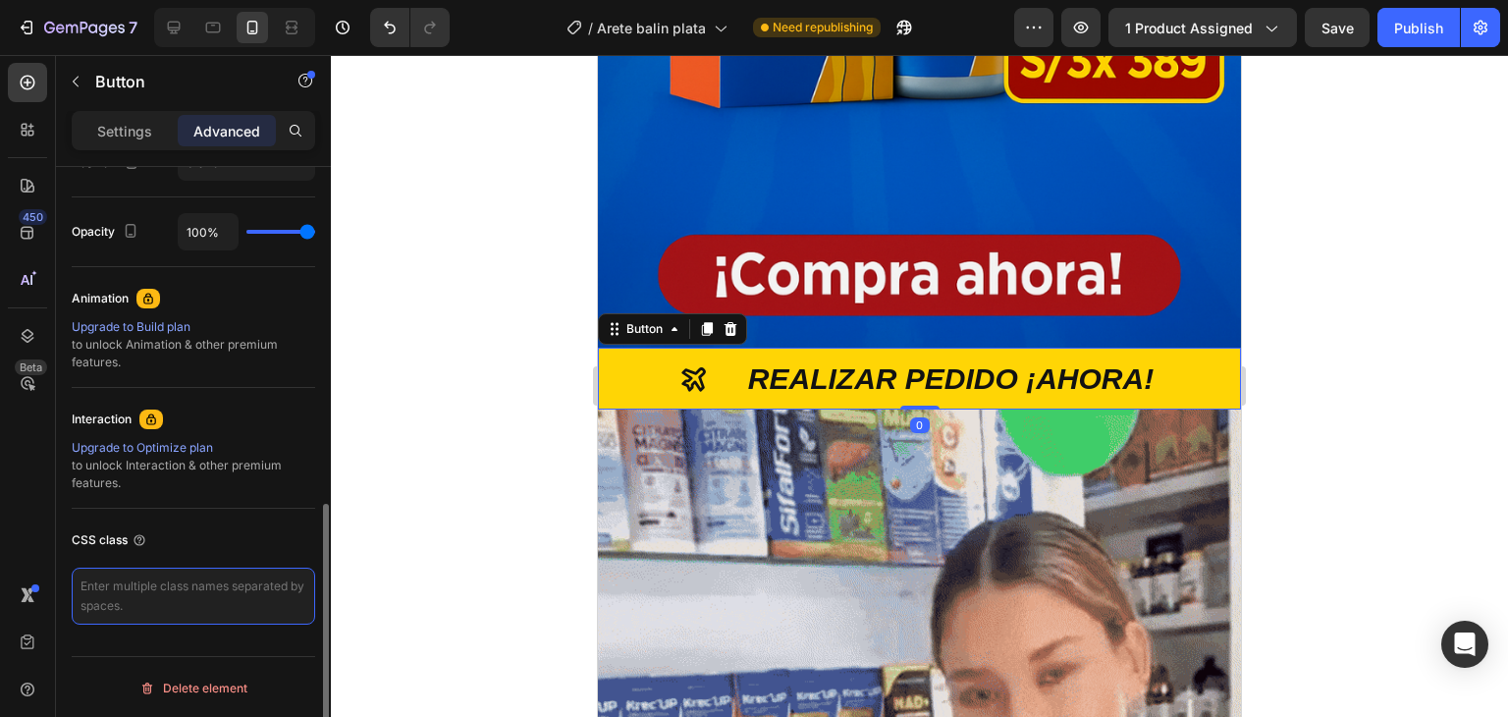
click at [152, 602] on textarea at bounding box center [194, 596] width 244 height 57
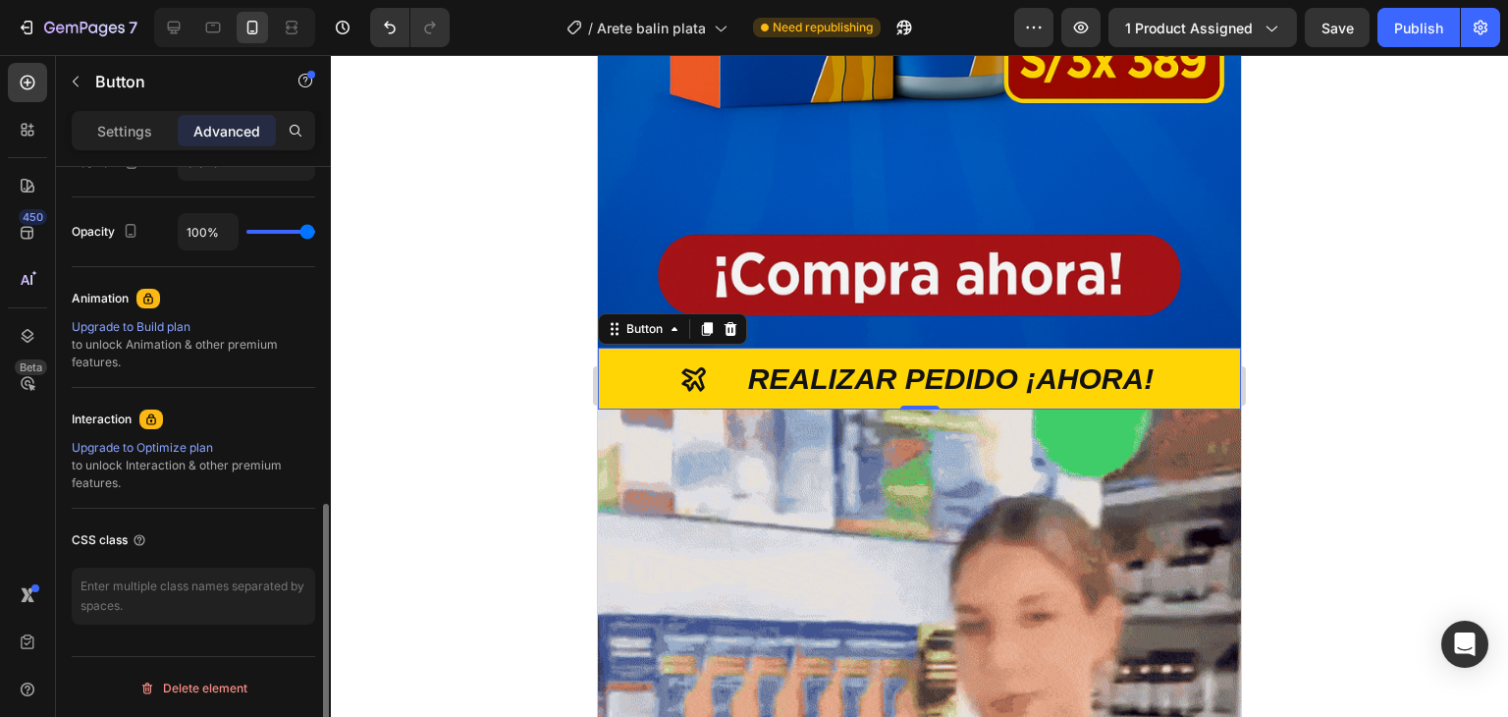
click at [262, 297] on div "Animation" at bounding box center [194, 298] width 244 height 31
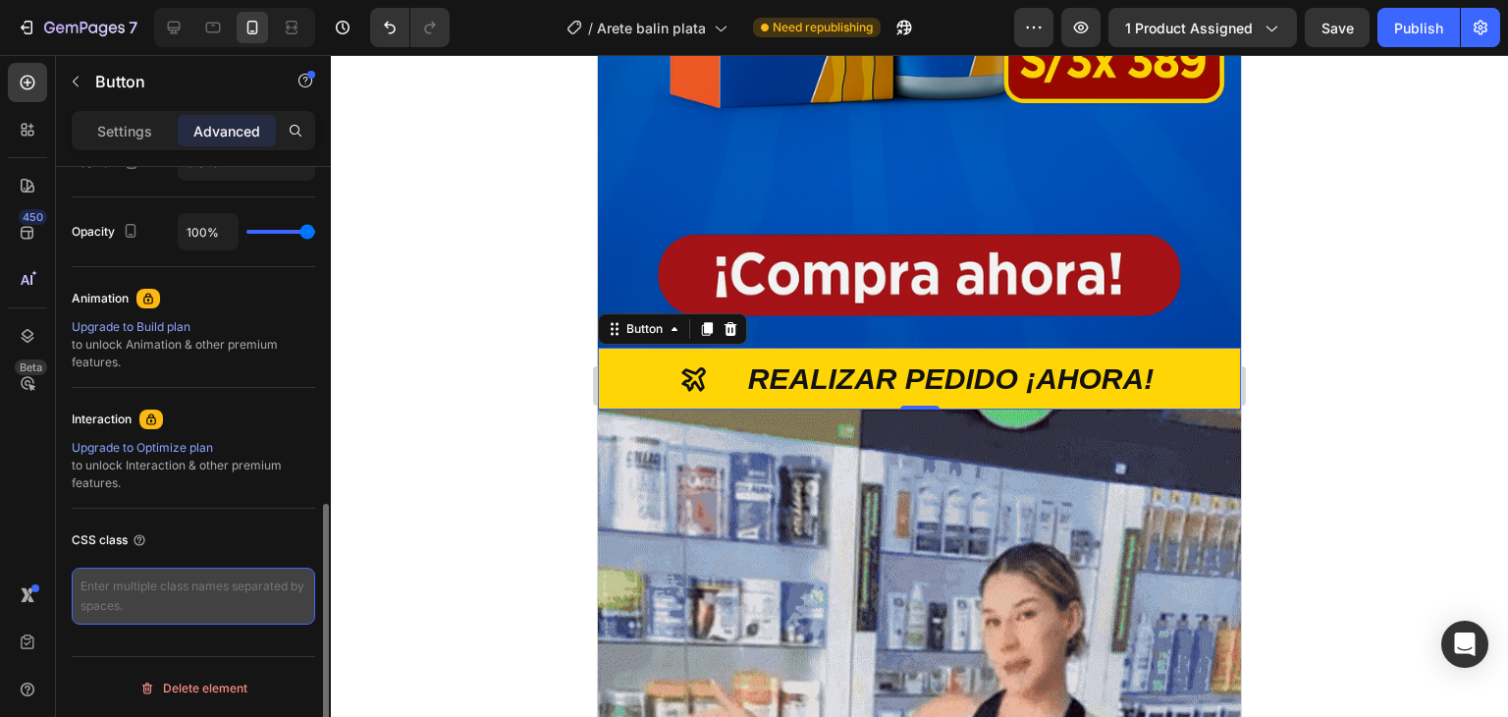
click at [179, 590] on textarea at bounding box center [194, 596] width 244 height 57
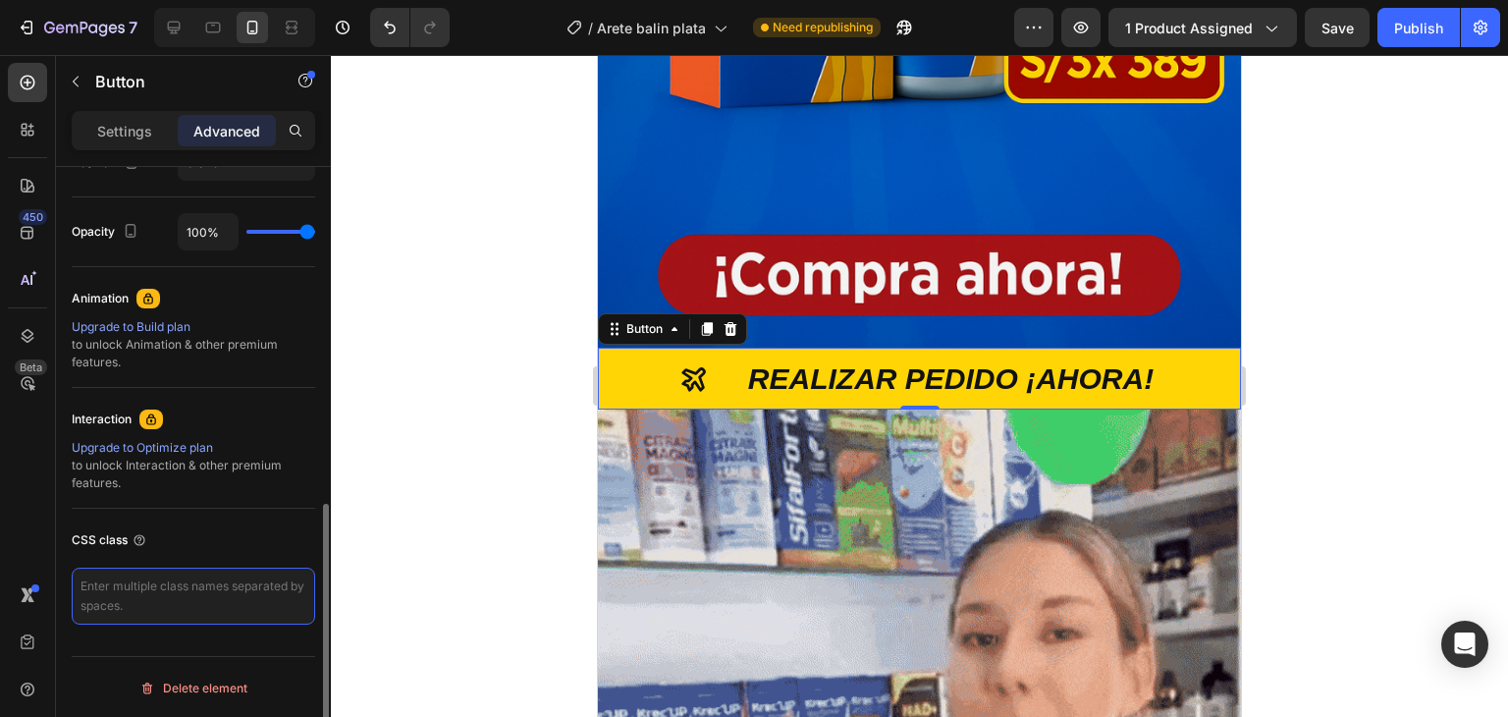
paste textarea "<script type="text/plain" class="product-json" id="product-json{{product.id}}">…"
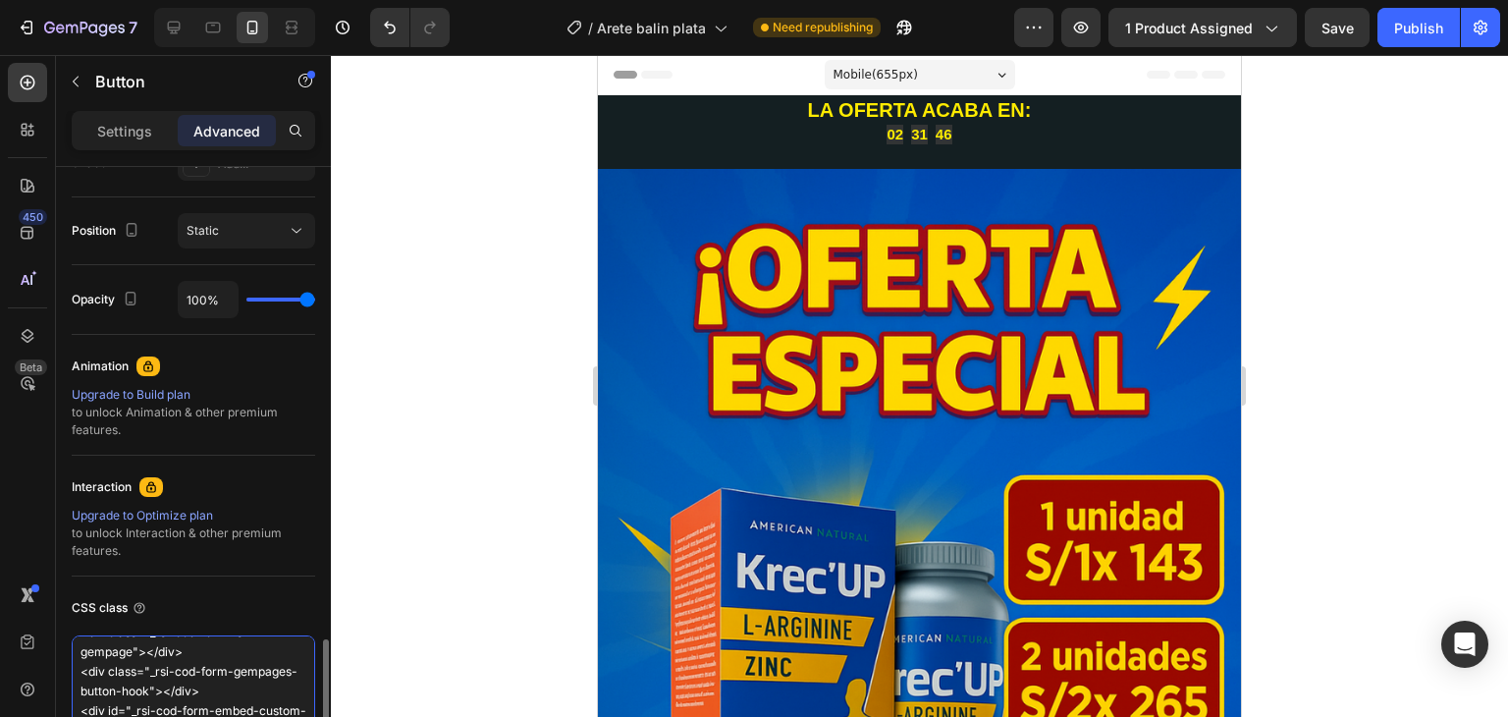
scroll to position [812, 0]
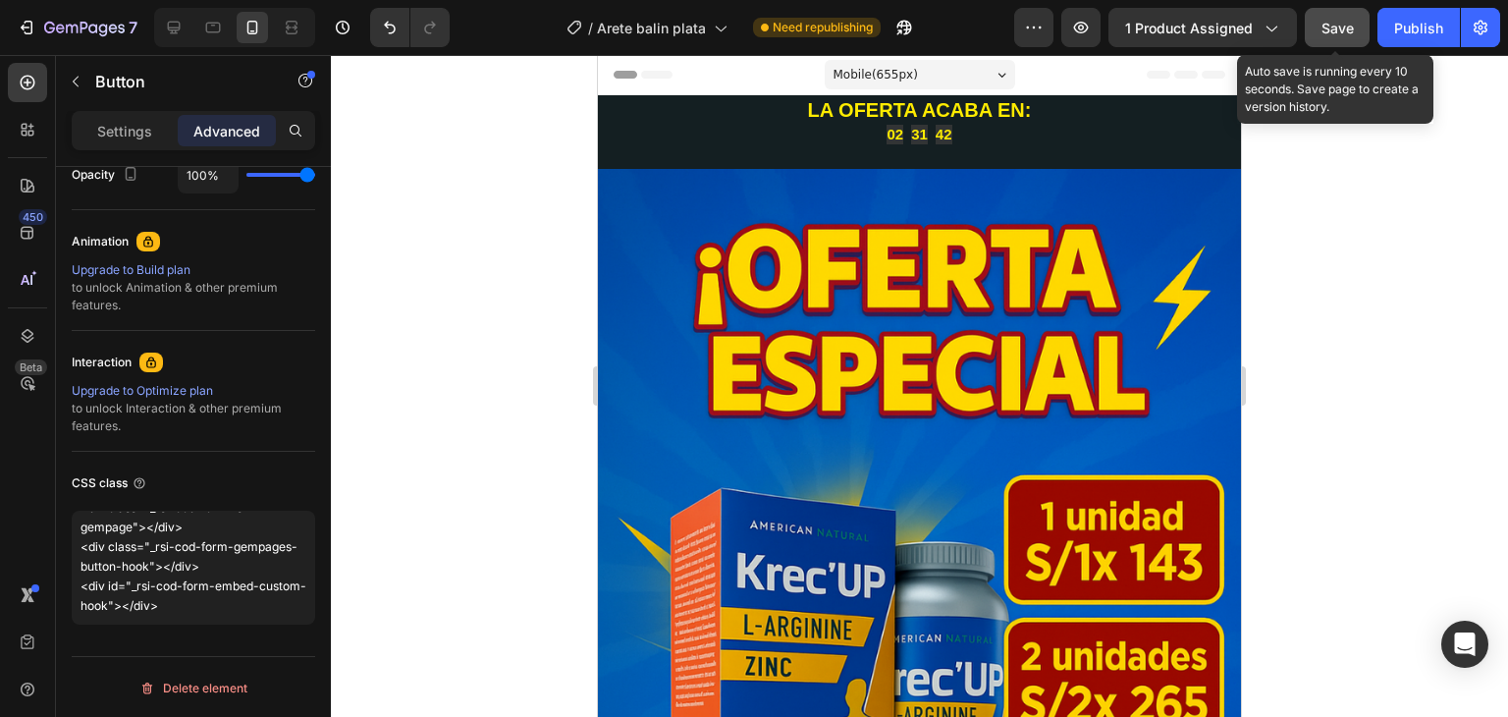
click at [1346, 21] on span "Save" at bounding box center [1338, 28] width 32 height 17
type textarea "<script type="text/plain" class="product-json" id="product-json{{product.id}}">…"
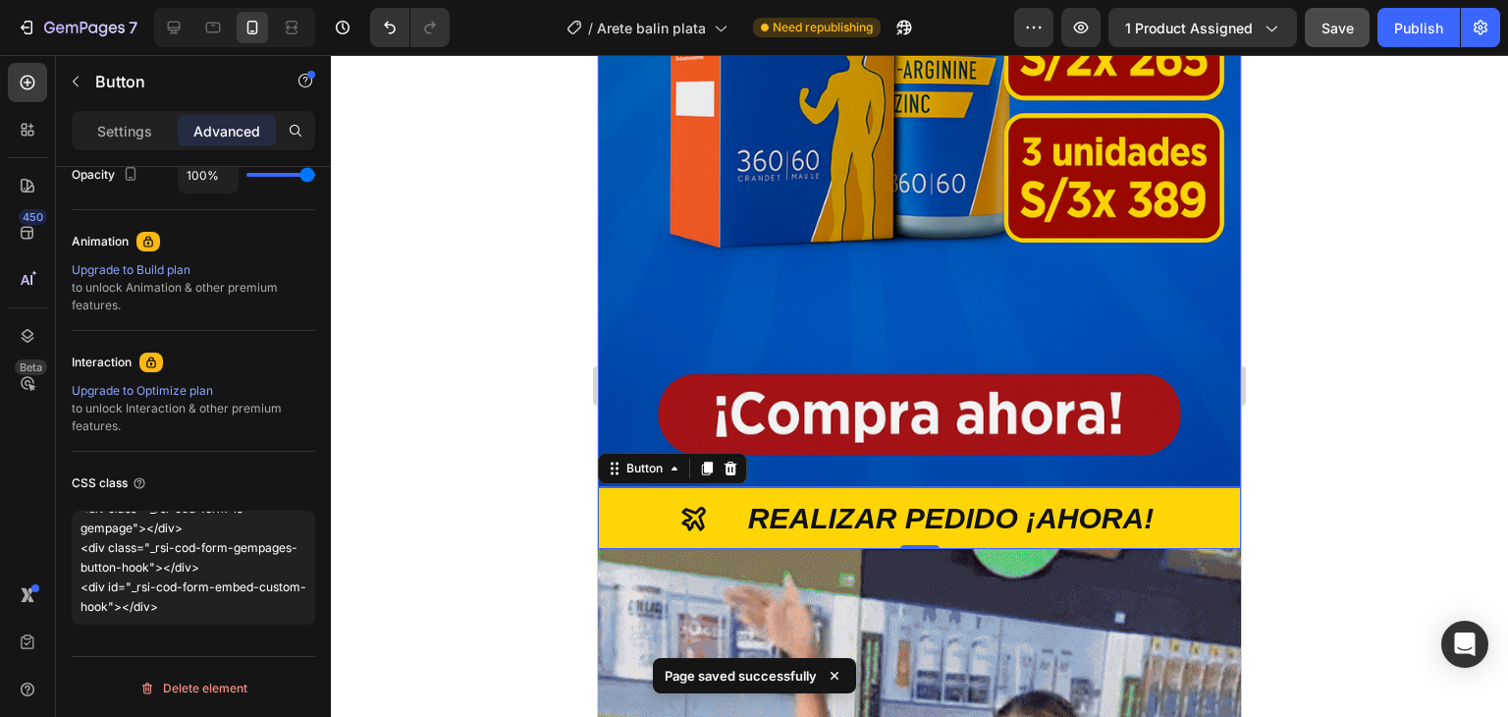
scroll to position [785, 0]
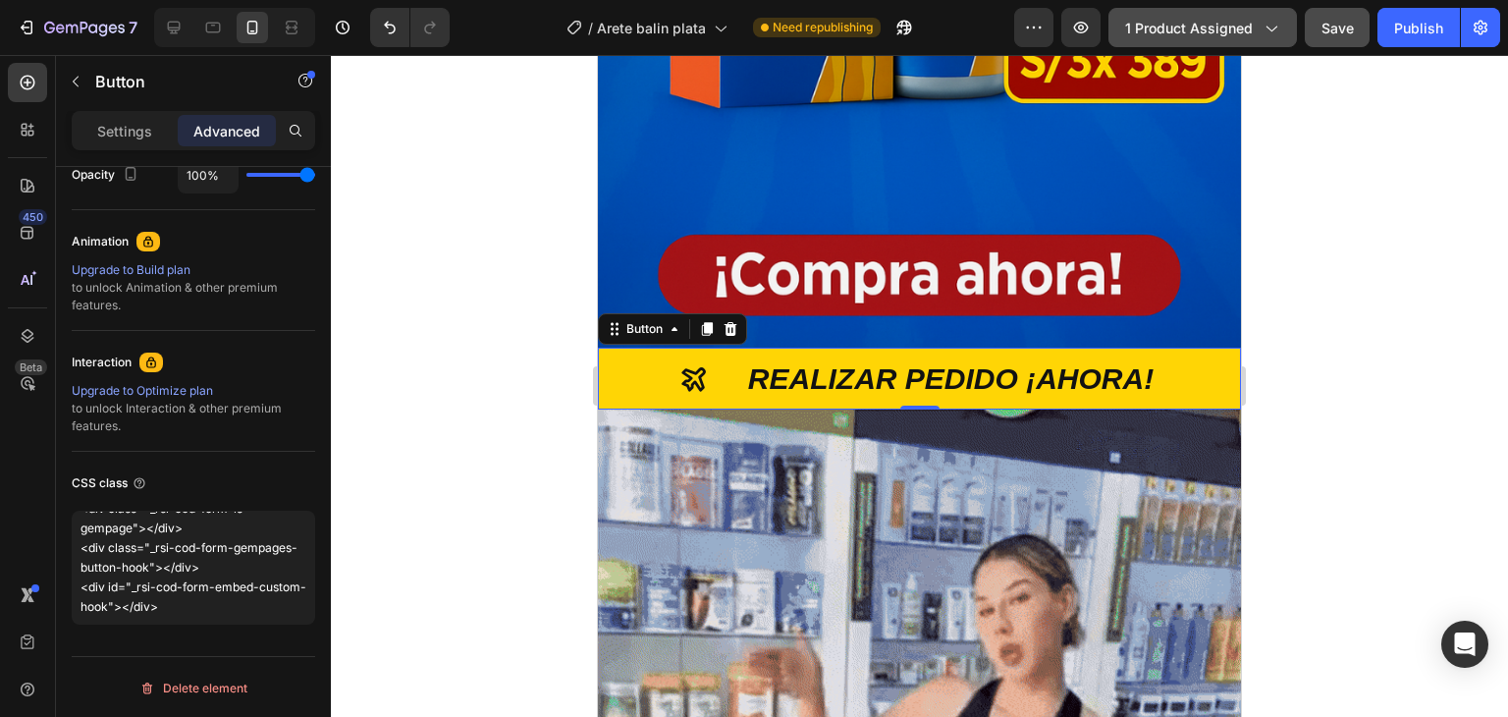
click at [1231, 29] on span "1 product assigned" at bounding box center [1189, 28] width 128 height 21
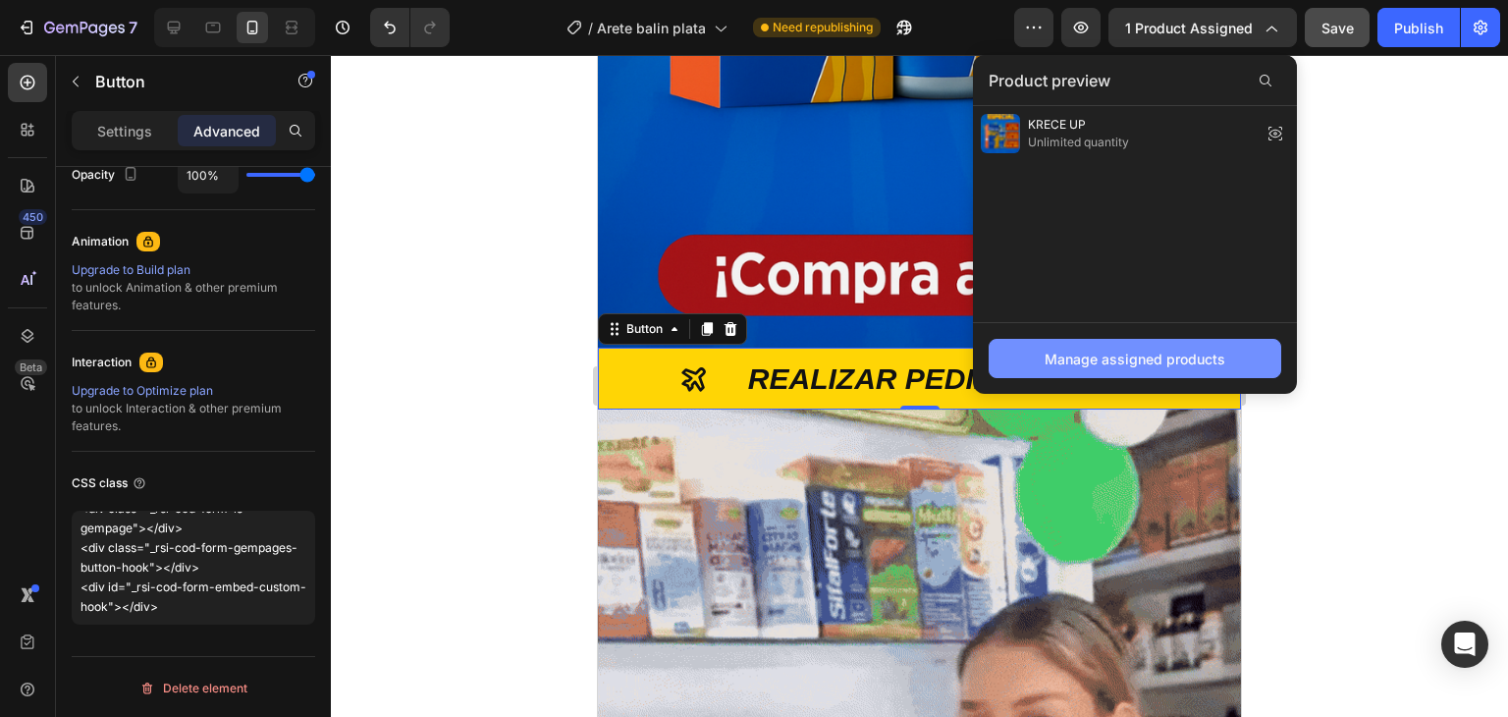
click at [1182, 361] on div "Manage assigned products" at bounding box center [1135, 359] width 181 height 21
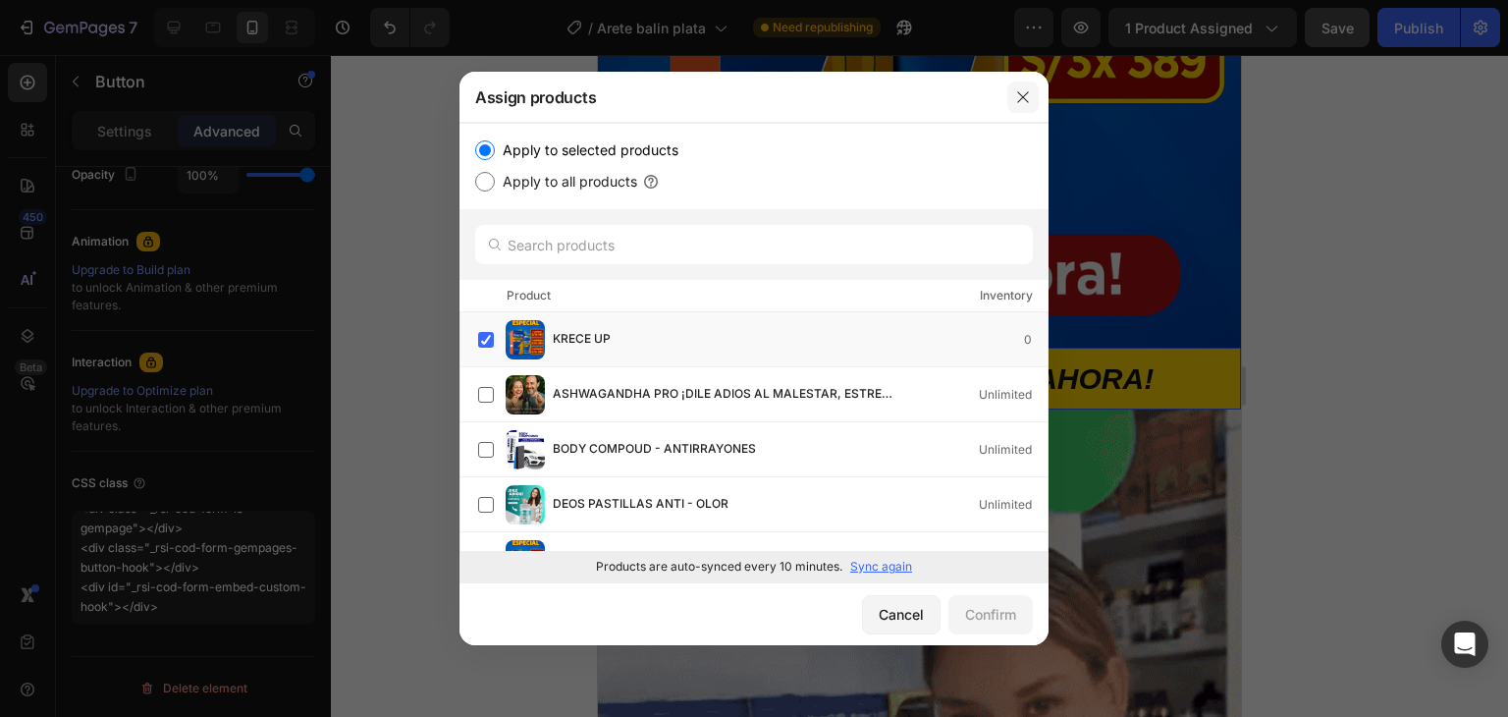
click at [1029, 92] on icon "button" at bounding box center [1023, 97] width 16 height 16
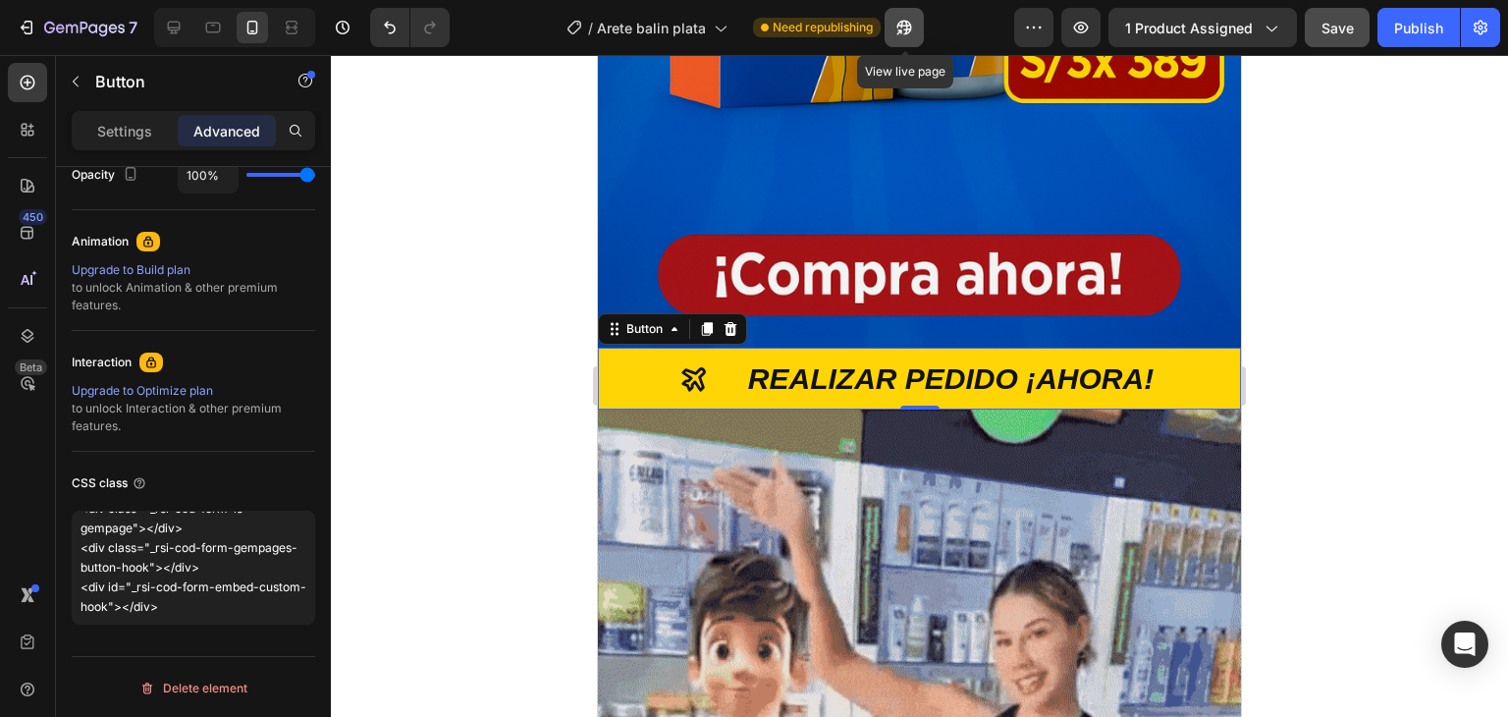
click at [907, 27] on icon "button" at bounding box center [904, 28] width 20 height 20
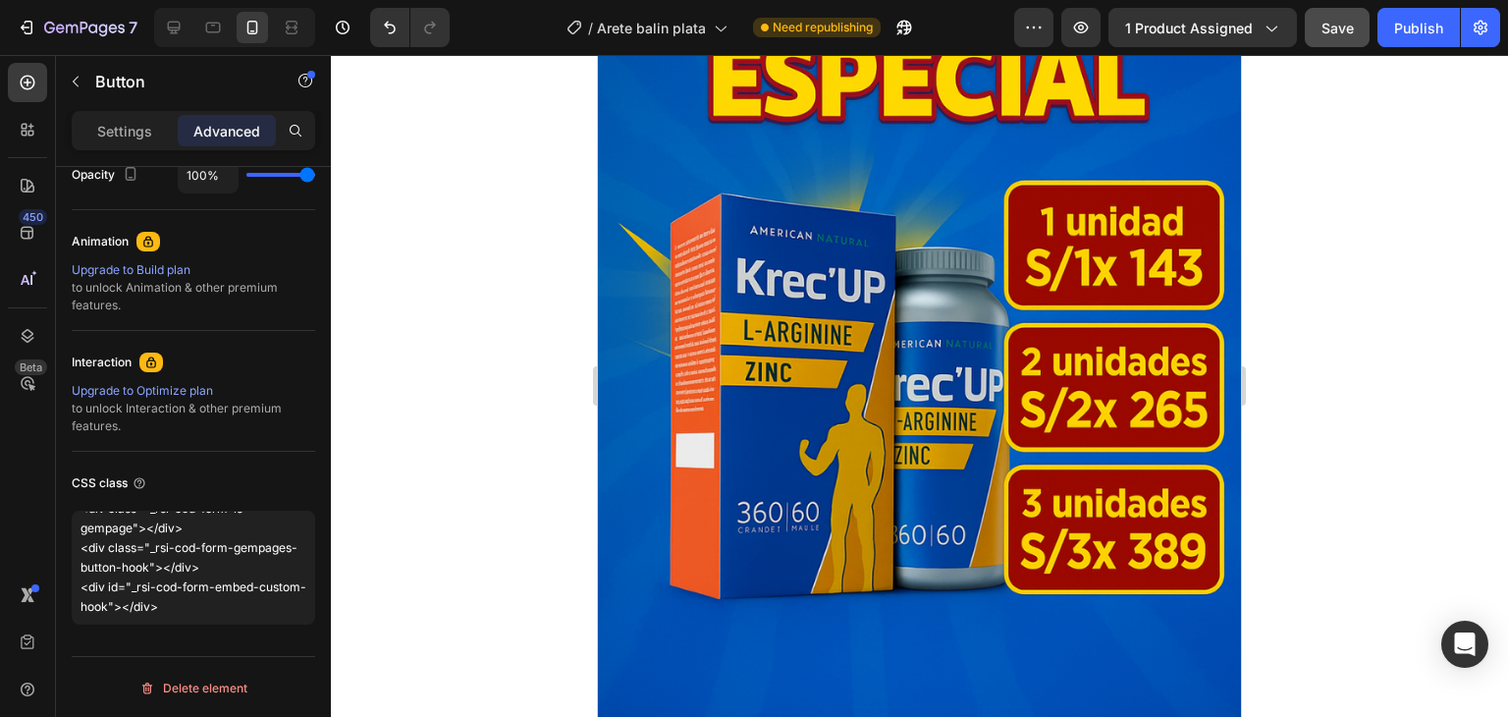
scroll to position [0, 0]
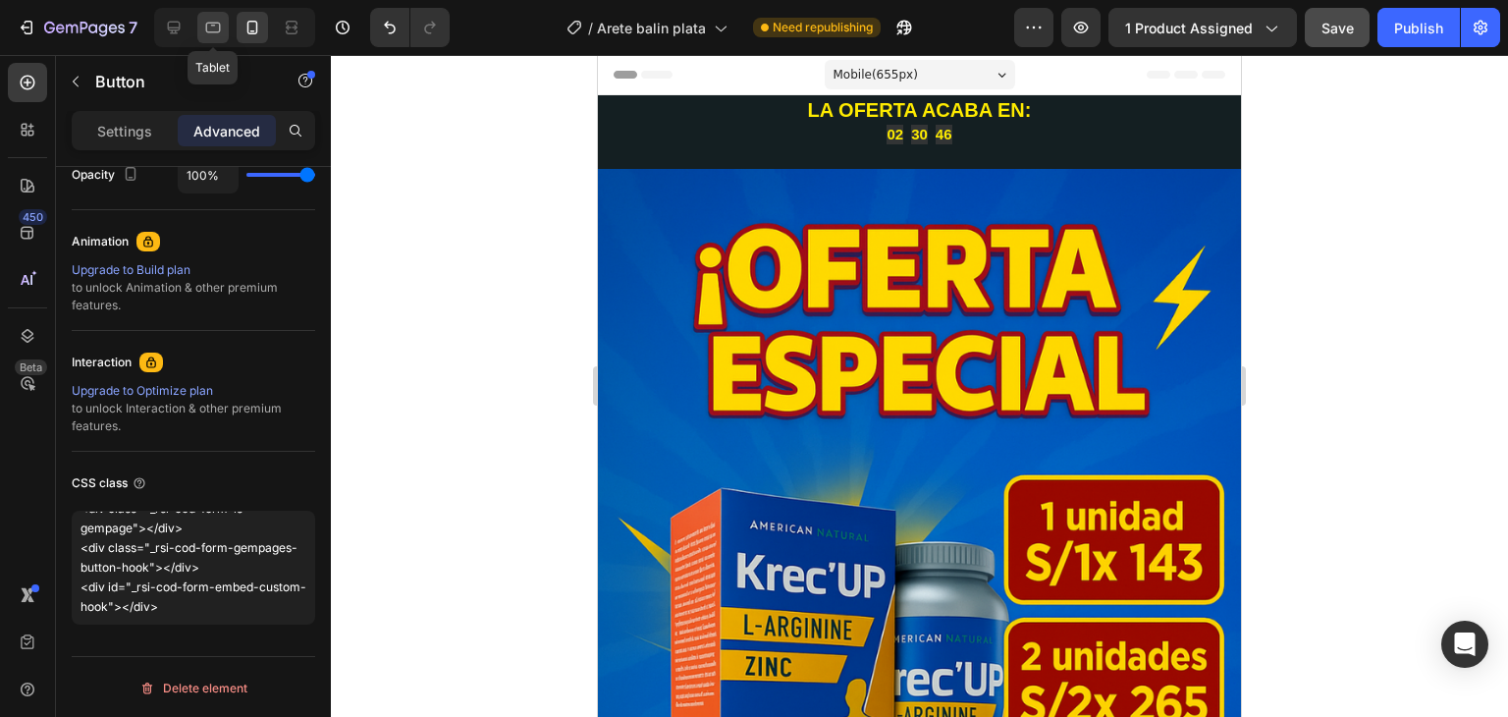
click at [225, 31] on div at bounding box center [212, 27] width 31 height 31
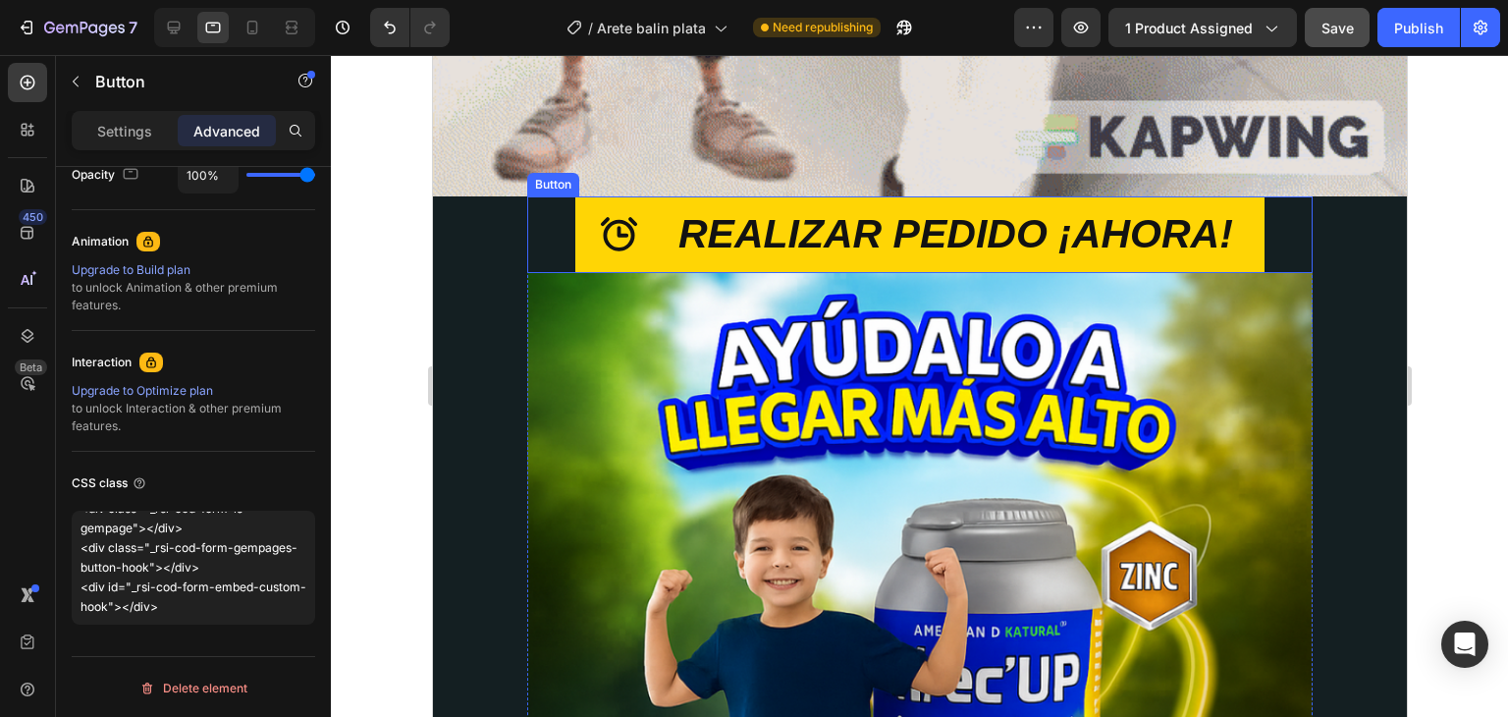
scroll to position [2582, 0]
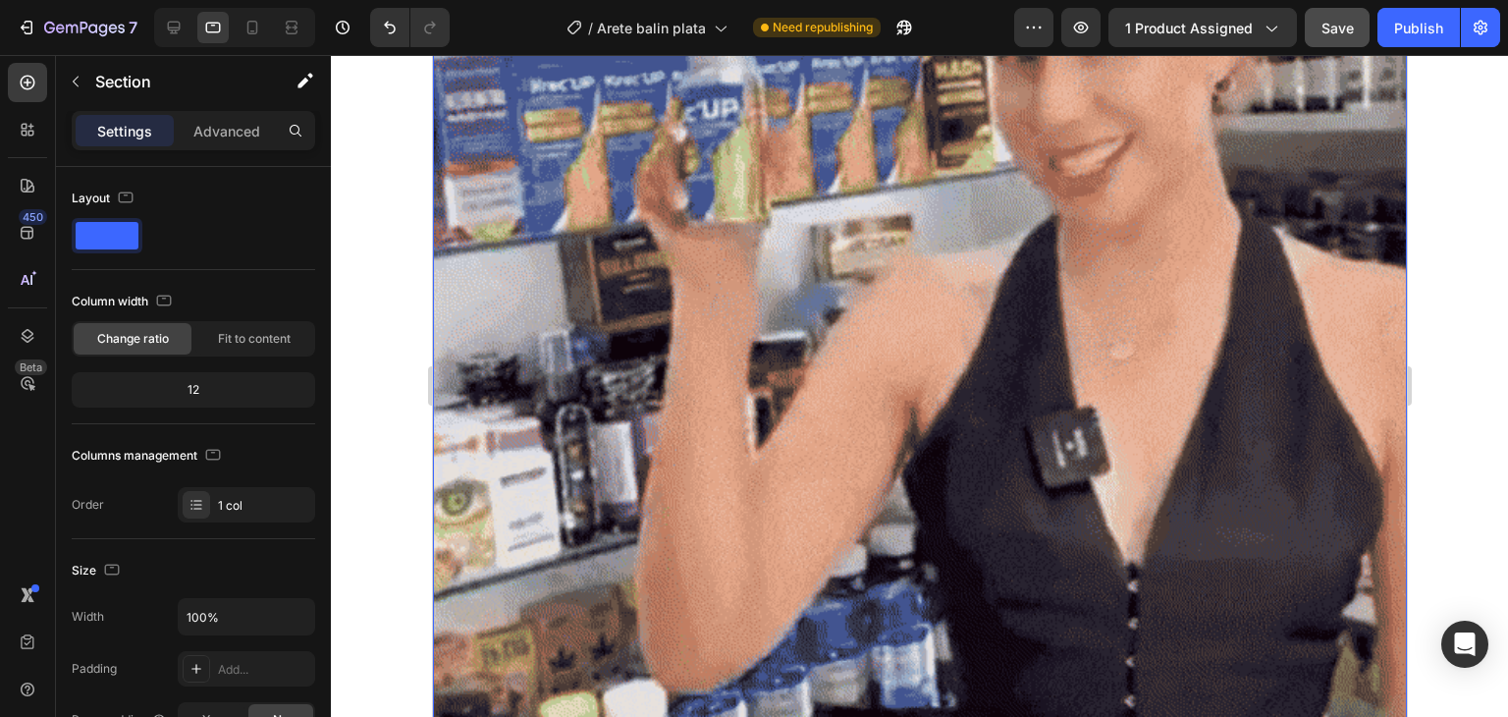
scroll to position [1600, 0]
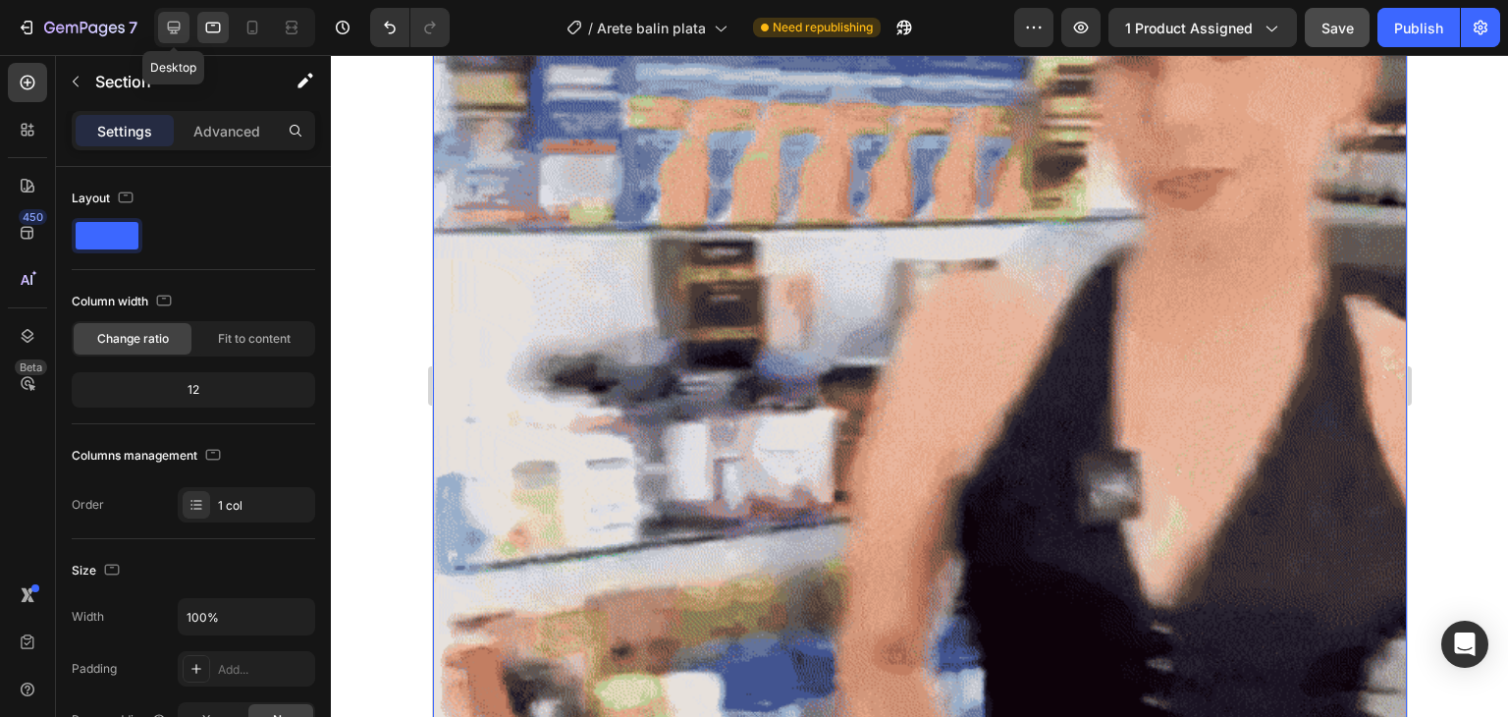
click at [180, 36] on icon at bounding box center [174, 28] width 20 height 20
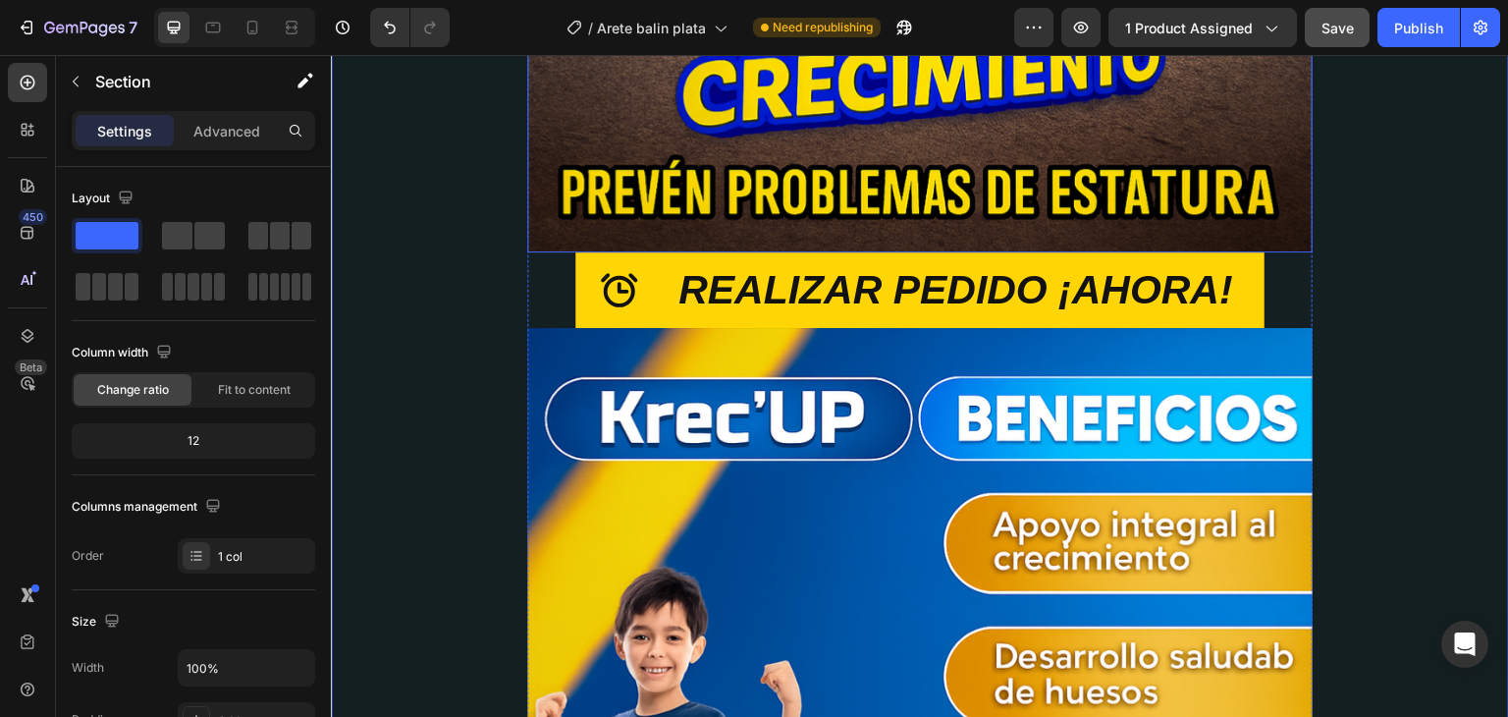
scroll to position [4266, 0]
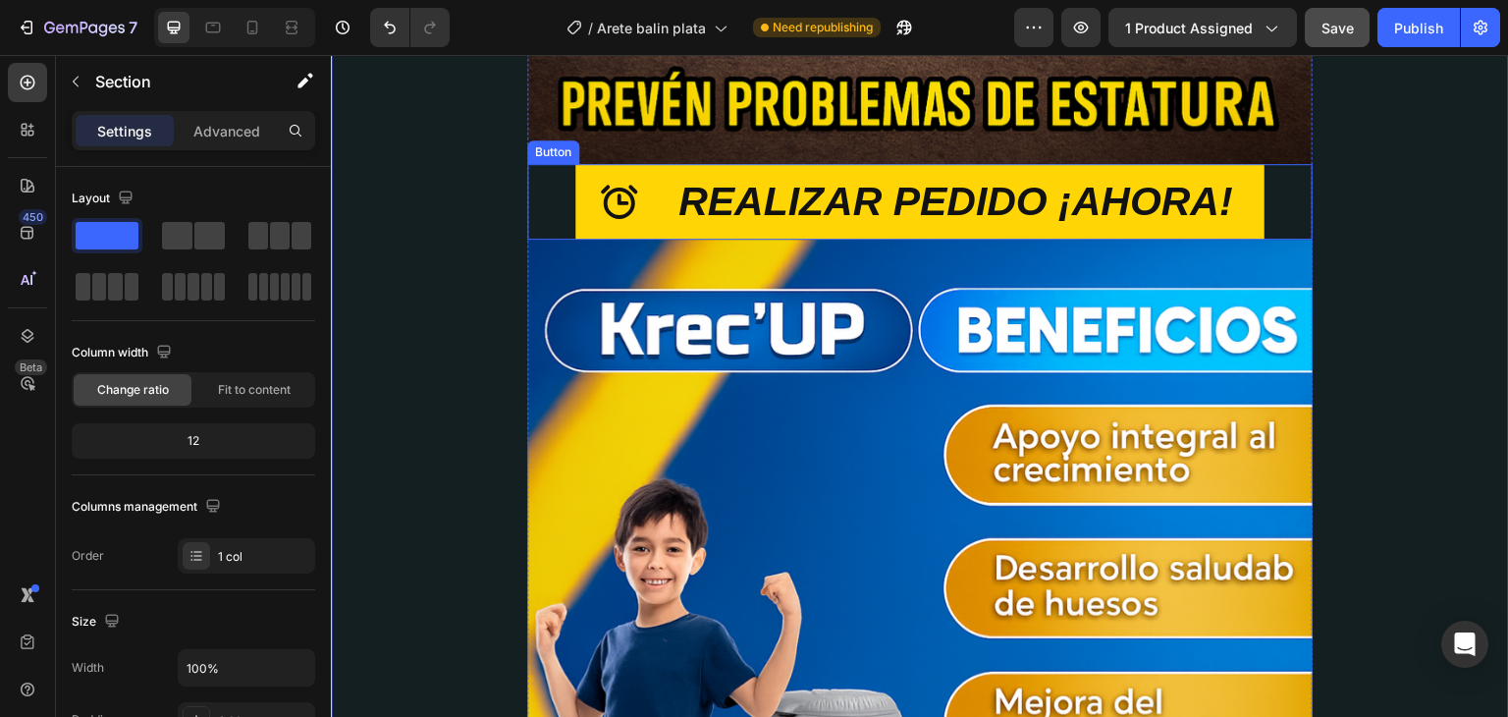
click at [546, 177] on div "REALIZAR PEDIDO ¡AHORA! Button" at bounding box center [919, 202] width 785 height 76
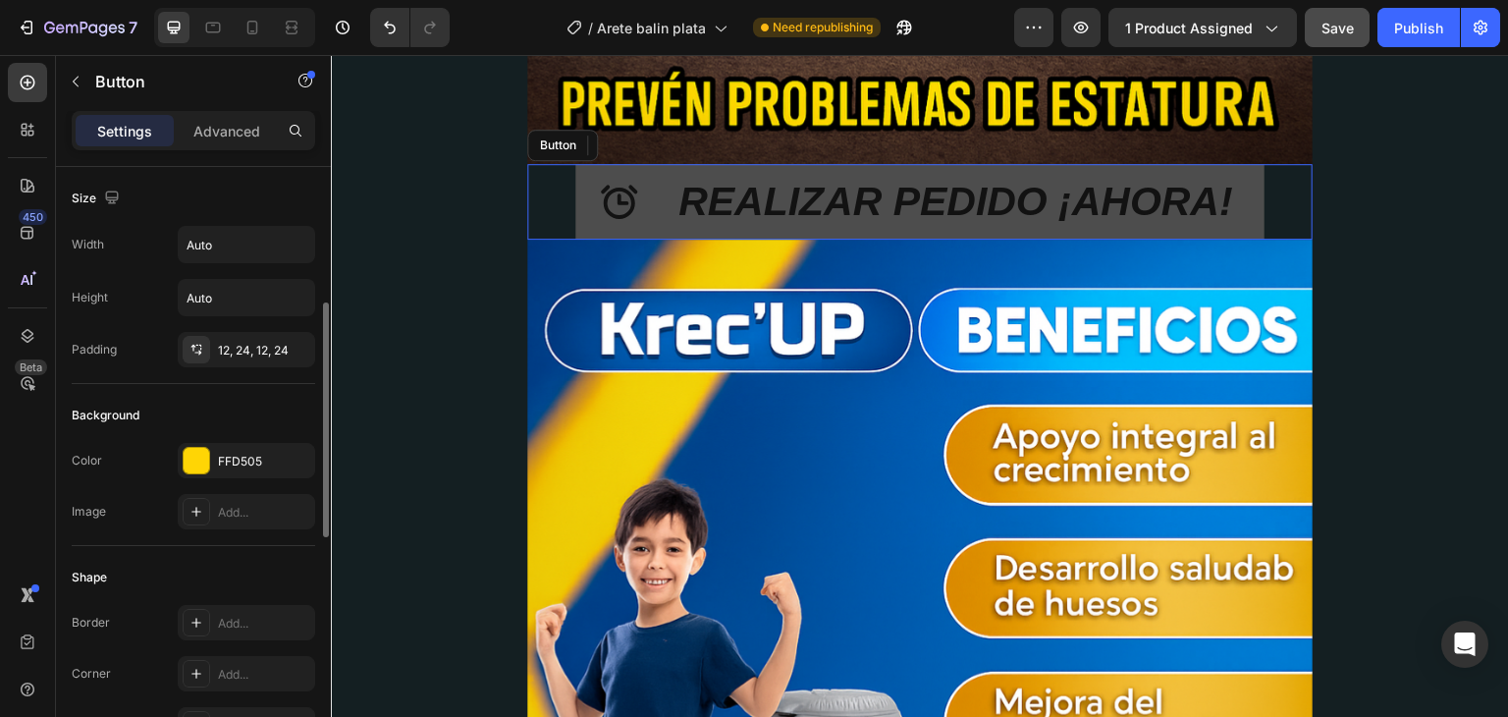
click at [599, 189] on icon "<p>REALIZAR PEDIDO ¡AHORA!</p>" at bounding box center [619, 202] width 40 height 40
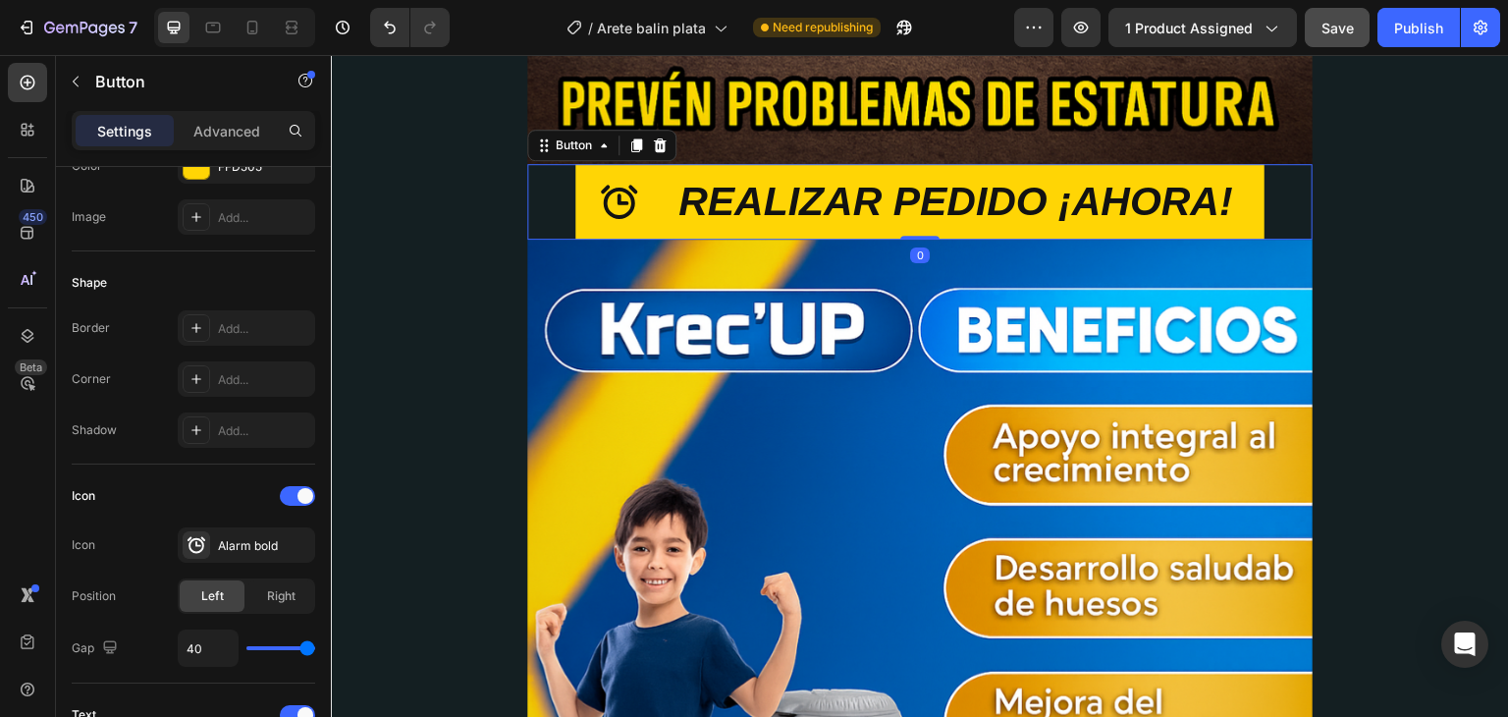
scroll to position [0, 0]
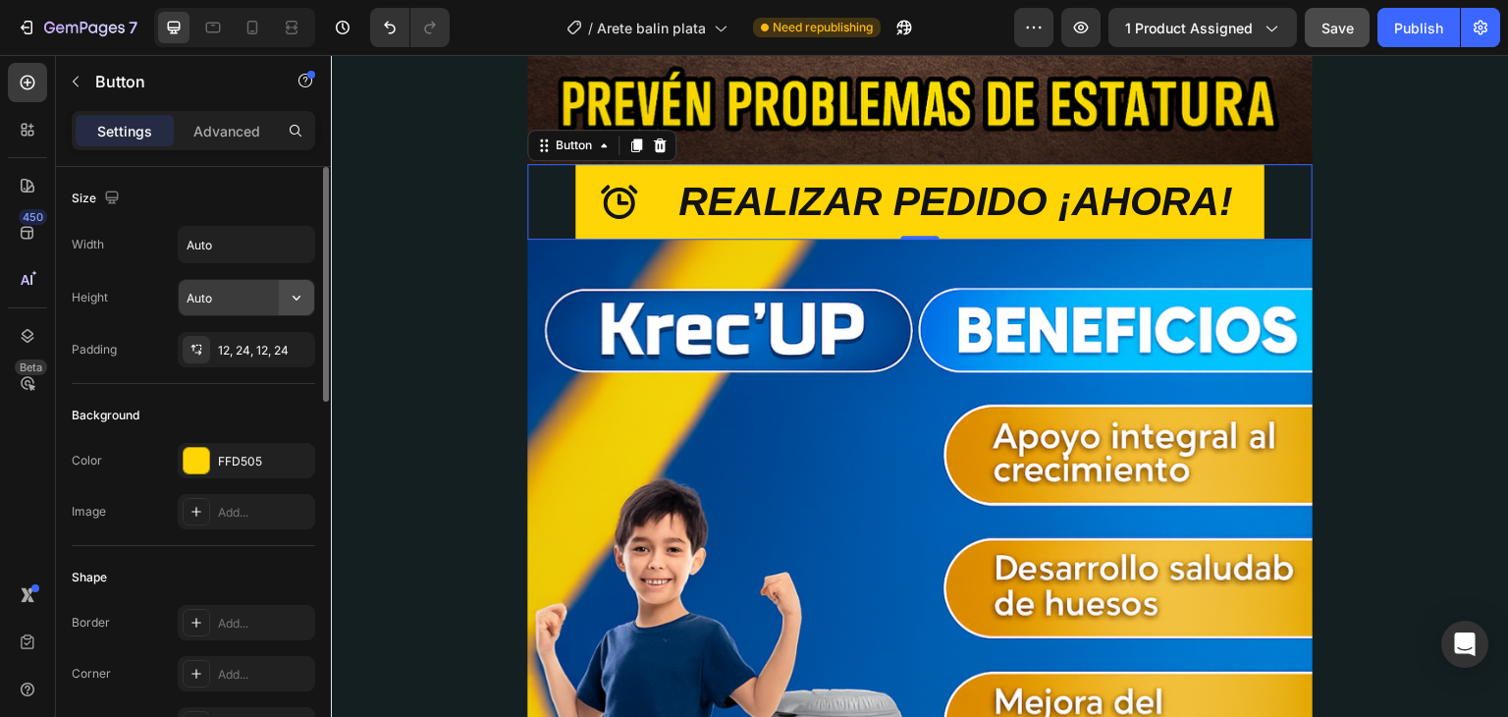
click at [296, 295] on icon "button" at bounding box center [297, 298] width 20 height 20
click at [300, 244] on icon "button" at bounding box center [297, 245] width 20 height 20
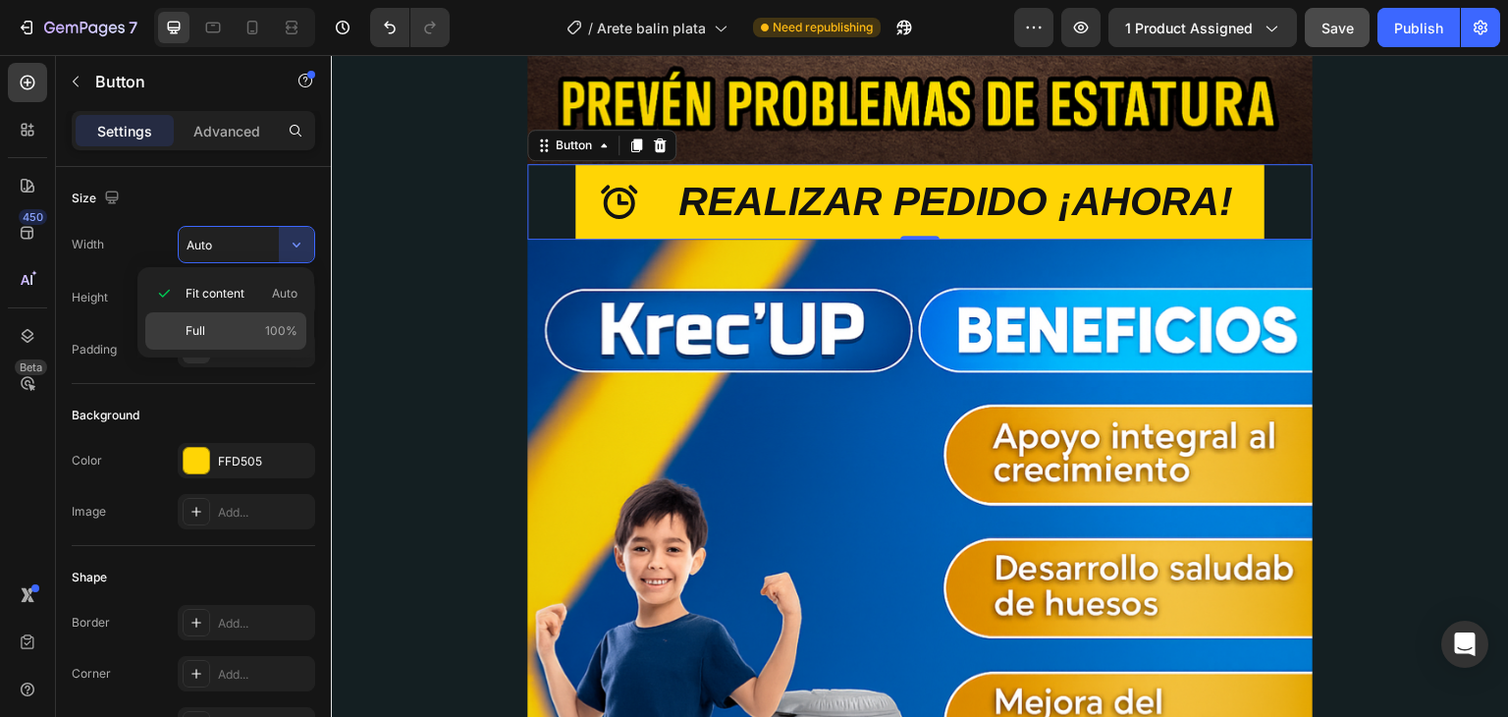
click at [220, 322] on p "Full 100%" at bounding box center [242, 331] width 112 height 18
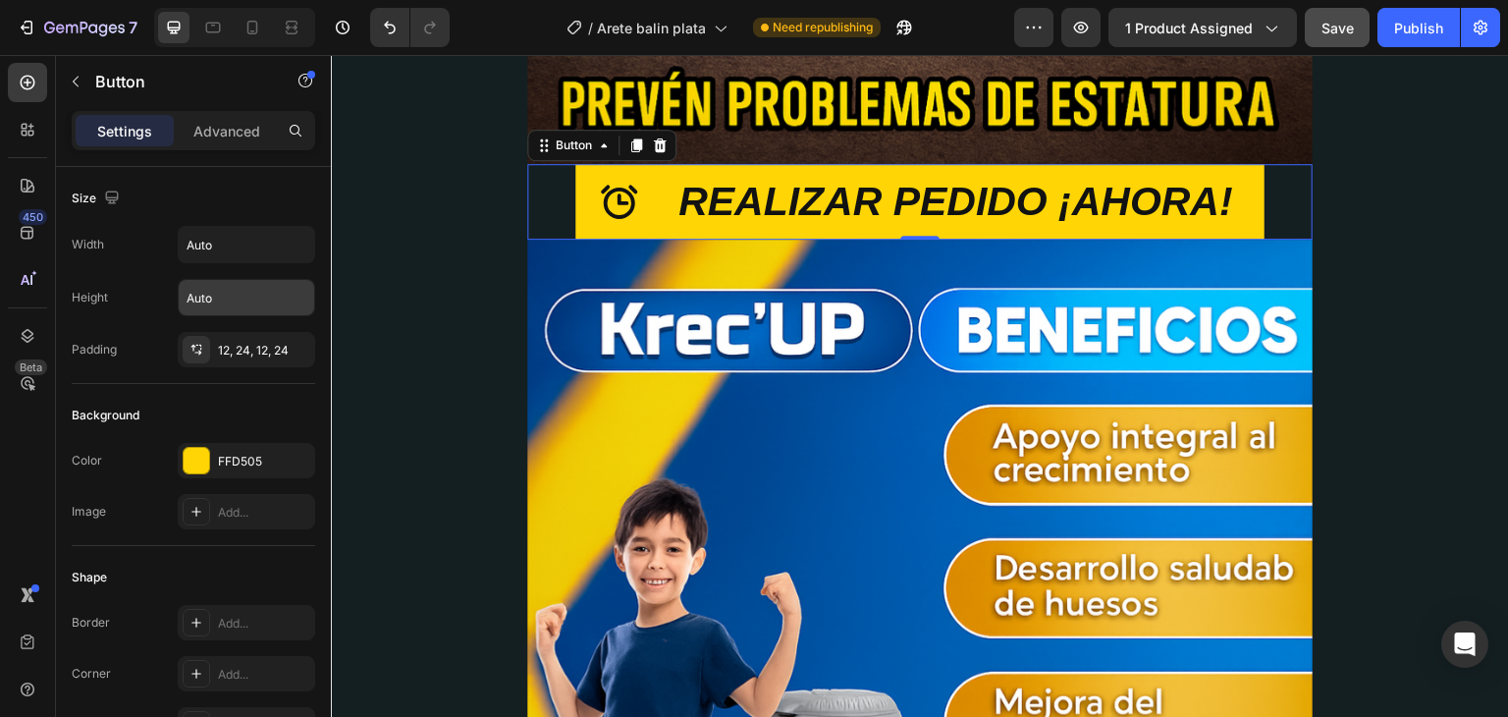
type input "100%"
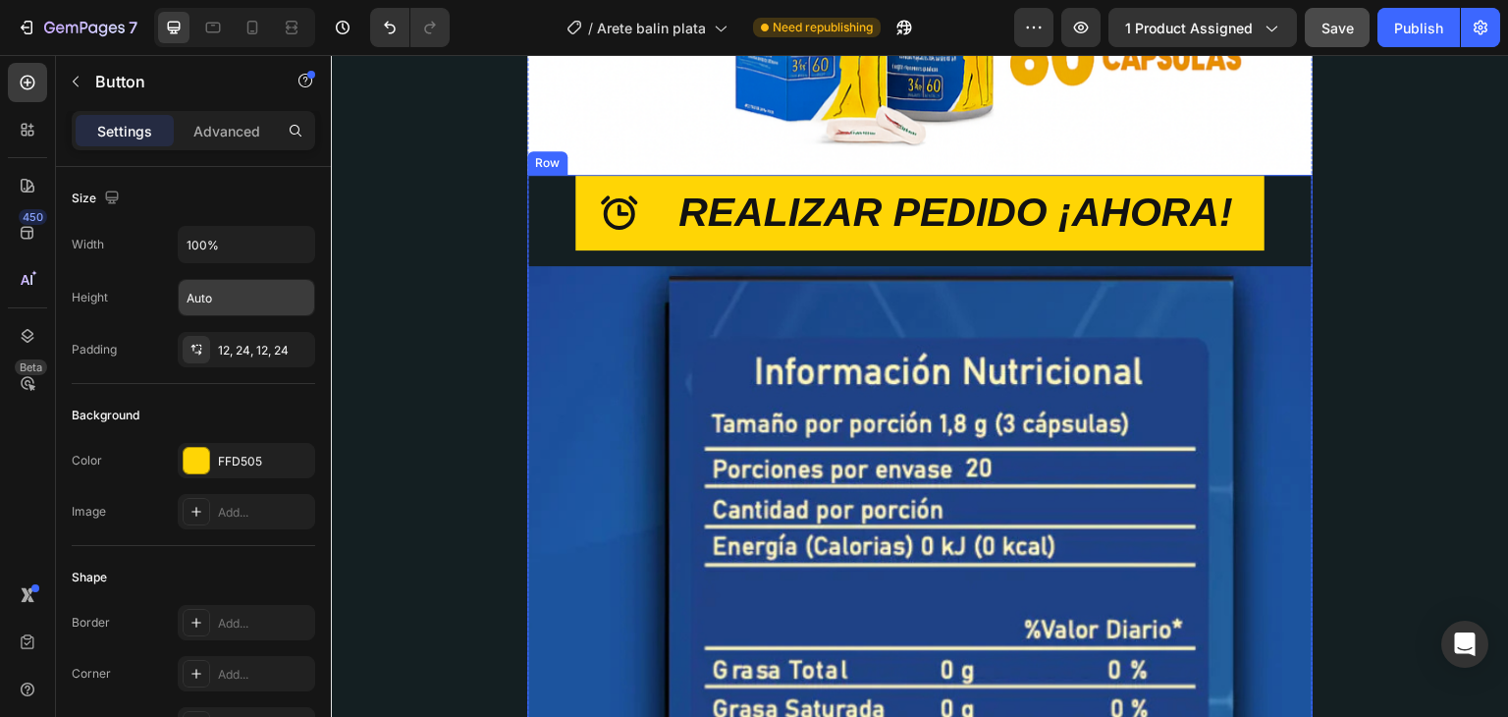
scroll to position [5444, 0]
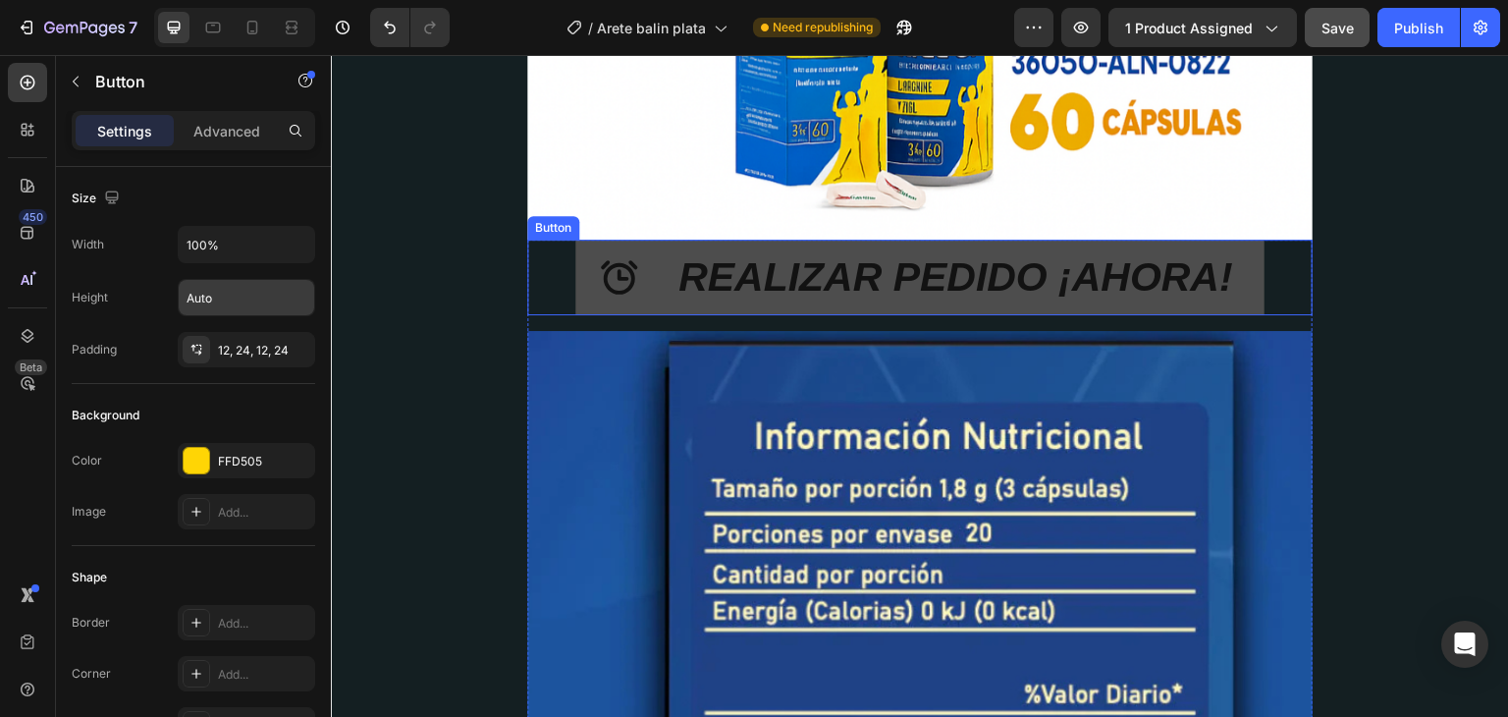
click at [575, 270] on button "REALIZAR PEDIDO ¡AHORA!" at bounding box center [919, 278] width 689 height 76
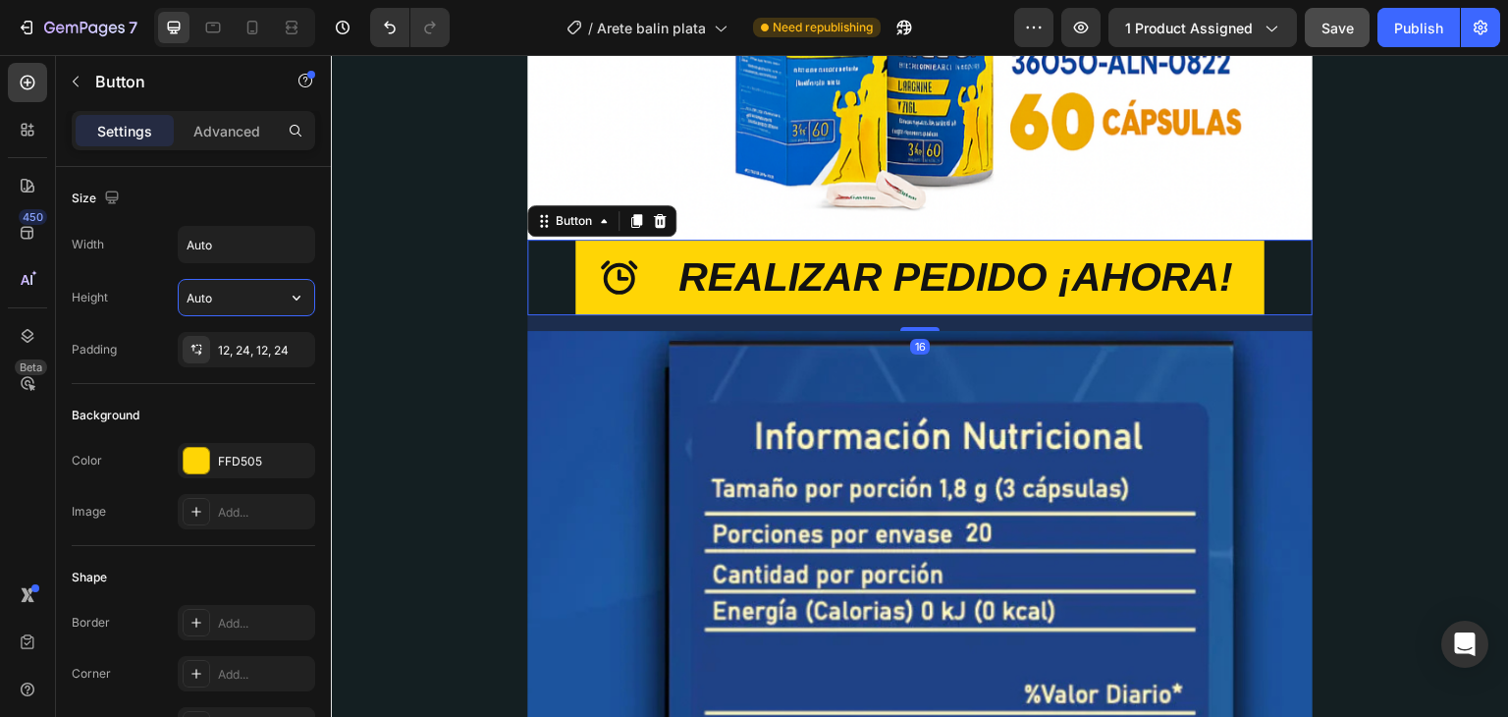
click at [275, 288] on input "Auto" at bounding box center [246, 297] width 135 height 35
click at [298, 296] on icon "button" at bounding box center [297, 298] width 20 height 20
click at [290, 245] on icon "button" at bounding box center [297, 245] width 20 height 20
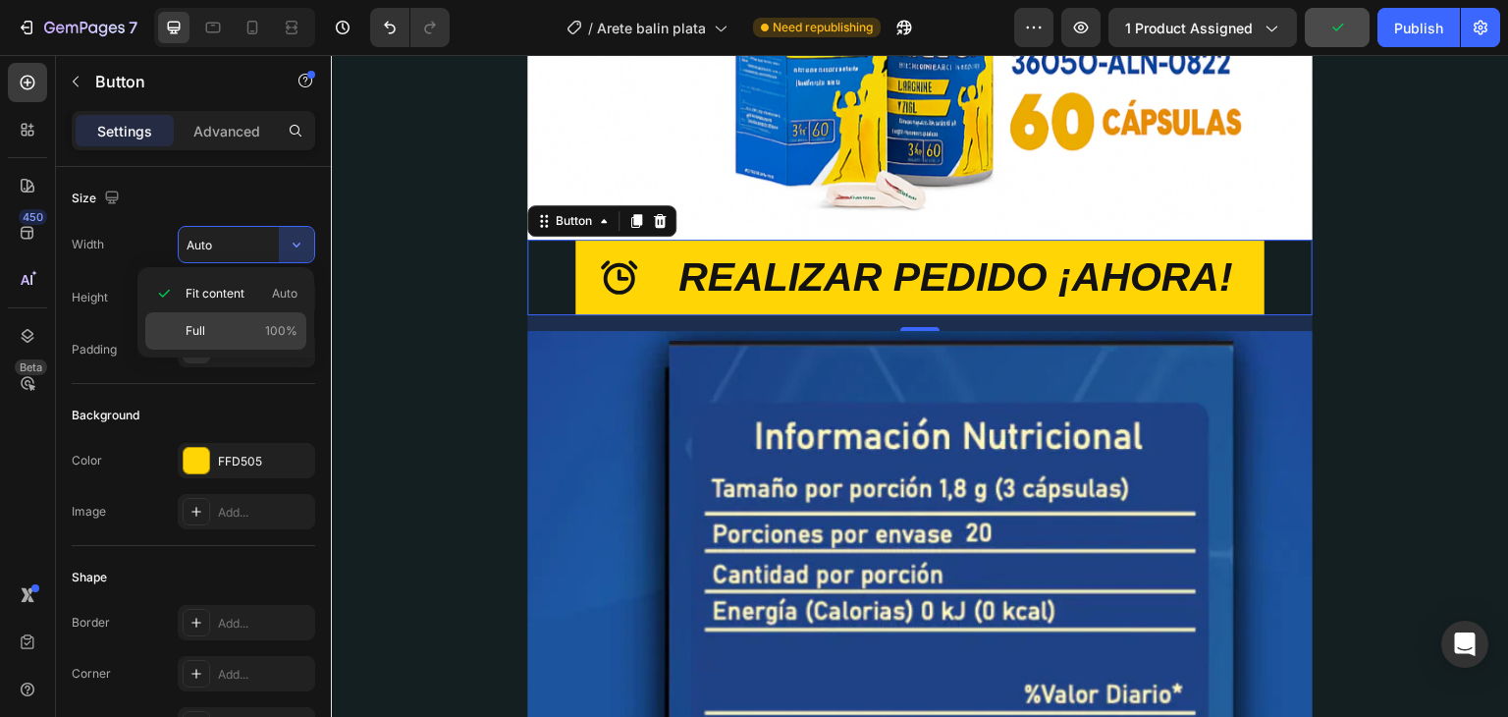
click at [217, 333] on p "Full 100%" at bounding box center [242, 331] width 112 height 18
type input "100%"
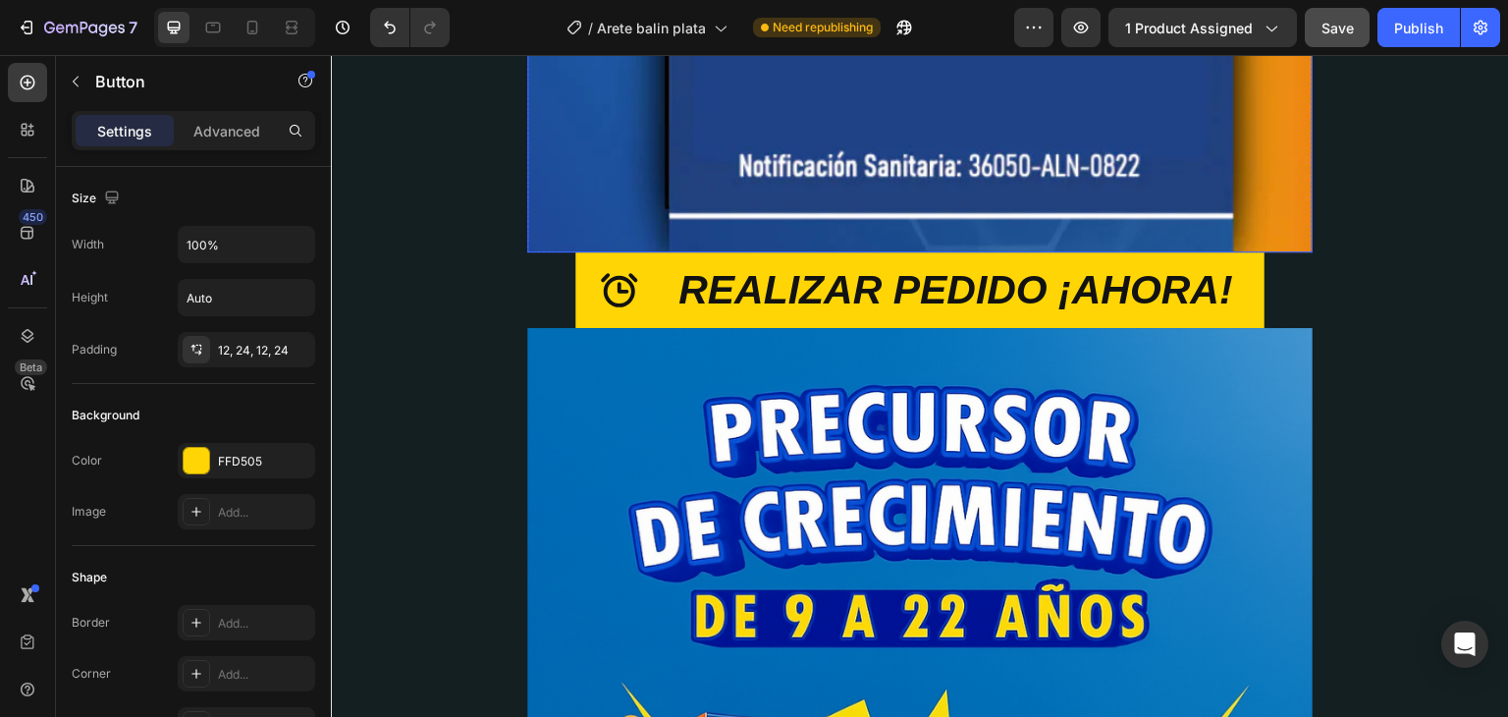
scroll to position [6721, 0]
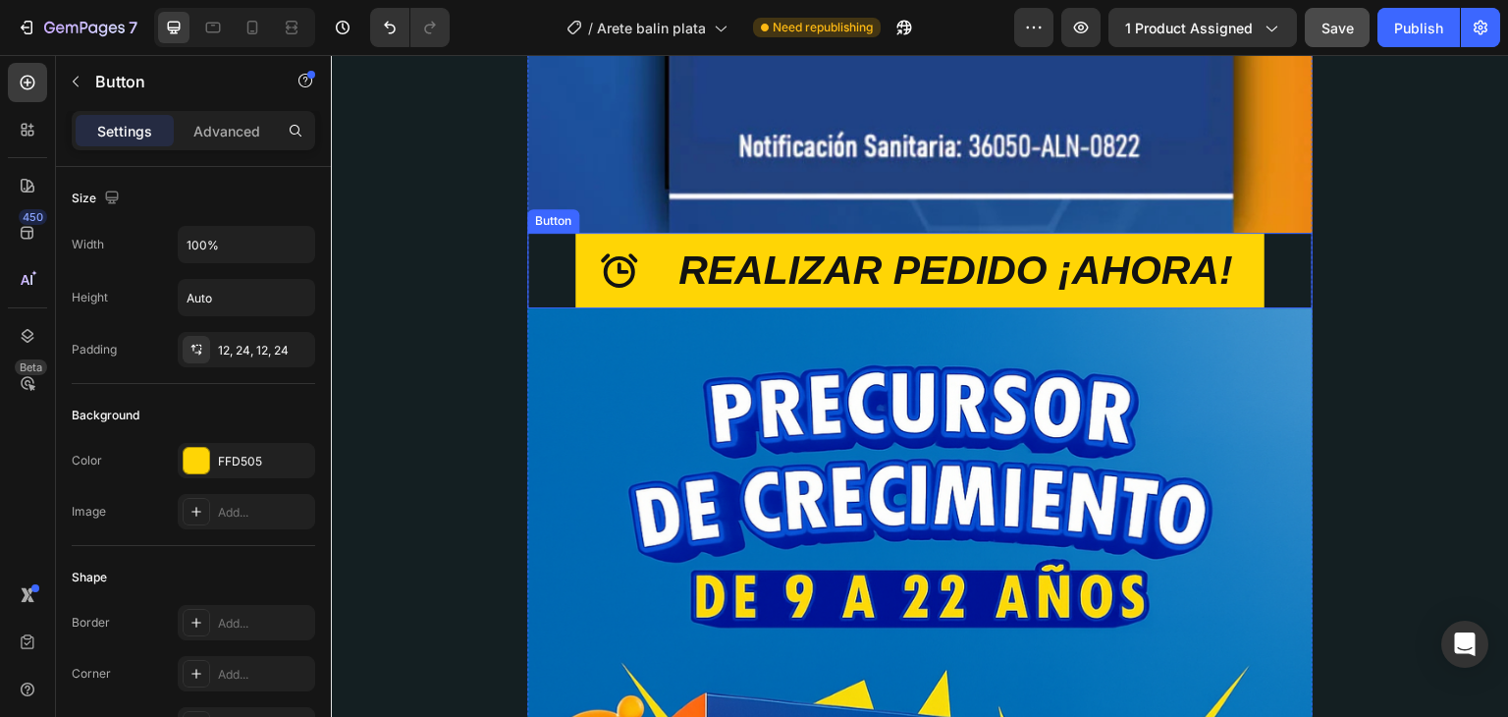
click at [537, 244] on div "REALIZAR PEDIDO ¡AHORA! Button" at bounding box center [919, 271] width 785 height 76
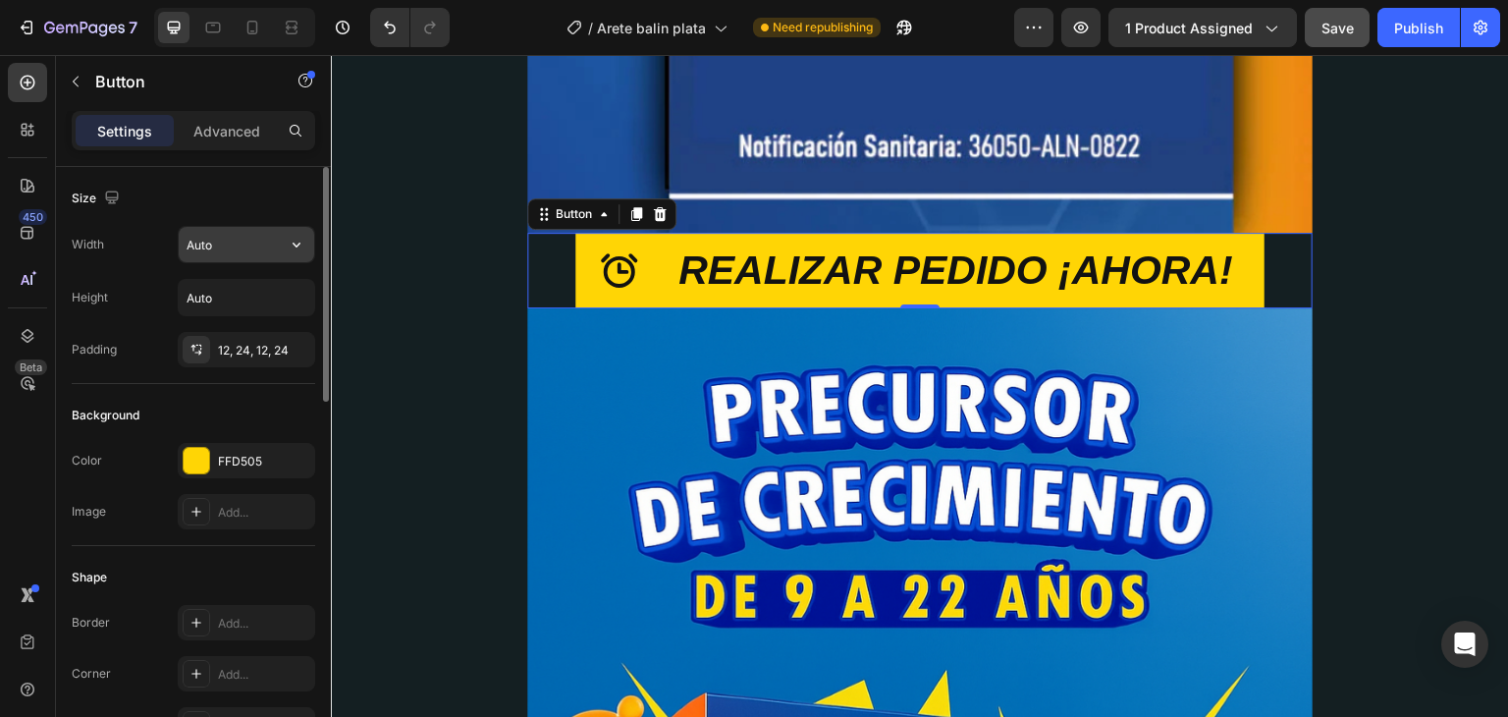
click at [266, 250] on input "Auto" at bounding box center [246, 244] width 135 height 35
click at [303, 246] on icon "button" at bounding box center [297, 245] width 20 height 20
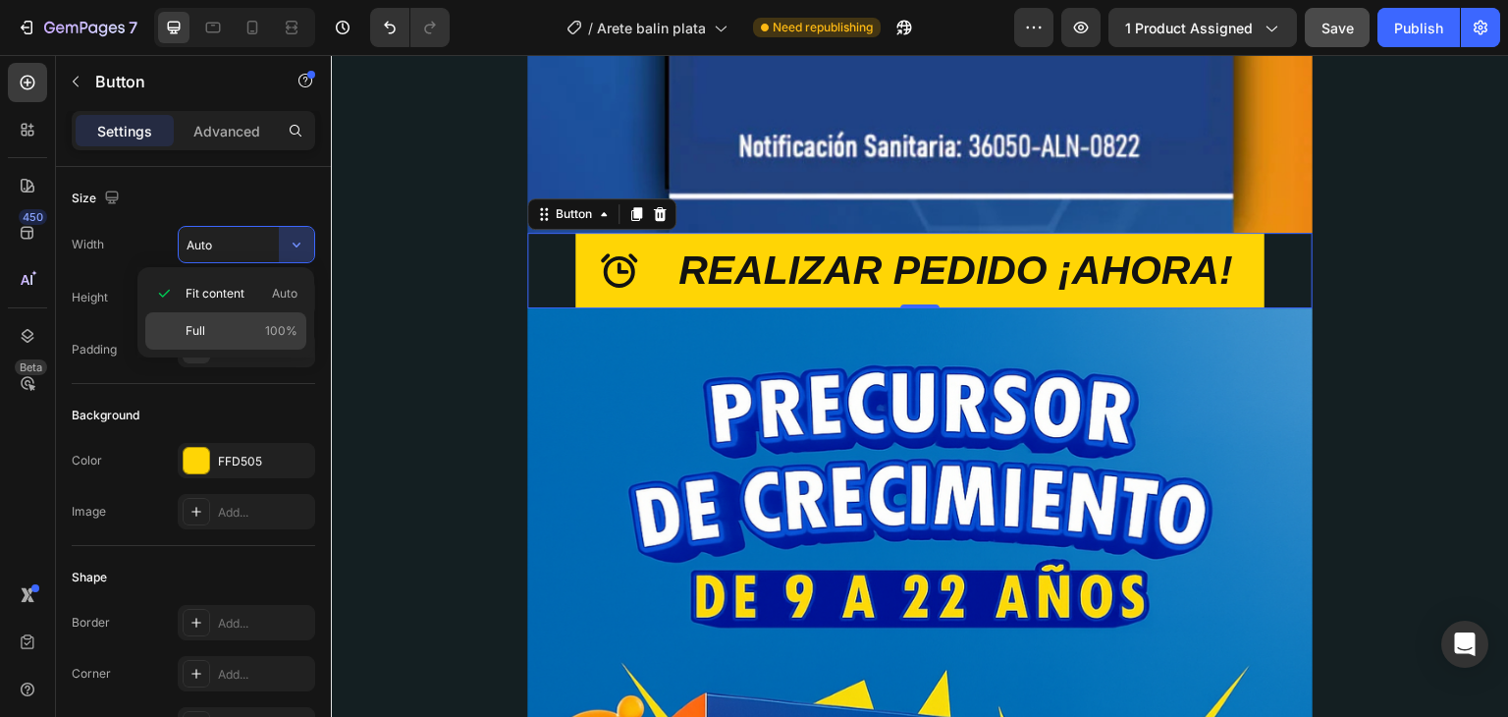
drag, startPoint x: 245, startPoint y: 324, endPoint x: 144, endPoint y: 289, distance: 107.1
click at [245, 324] on p "Full 100%" at bounding box center [242, 331] width 112 height 18
type input "100%"
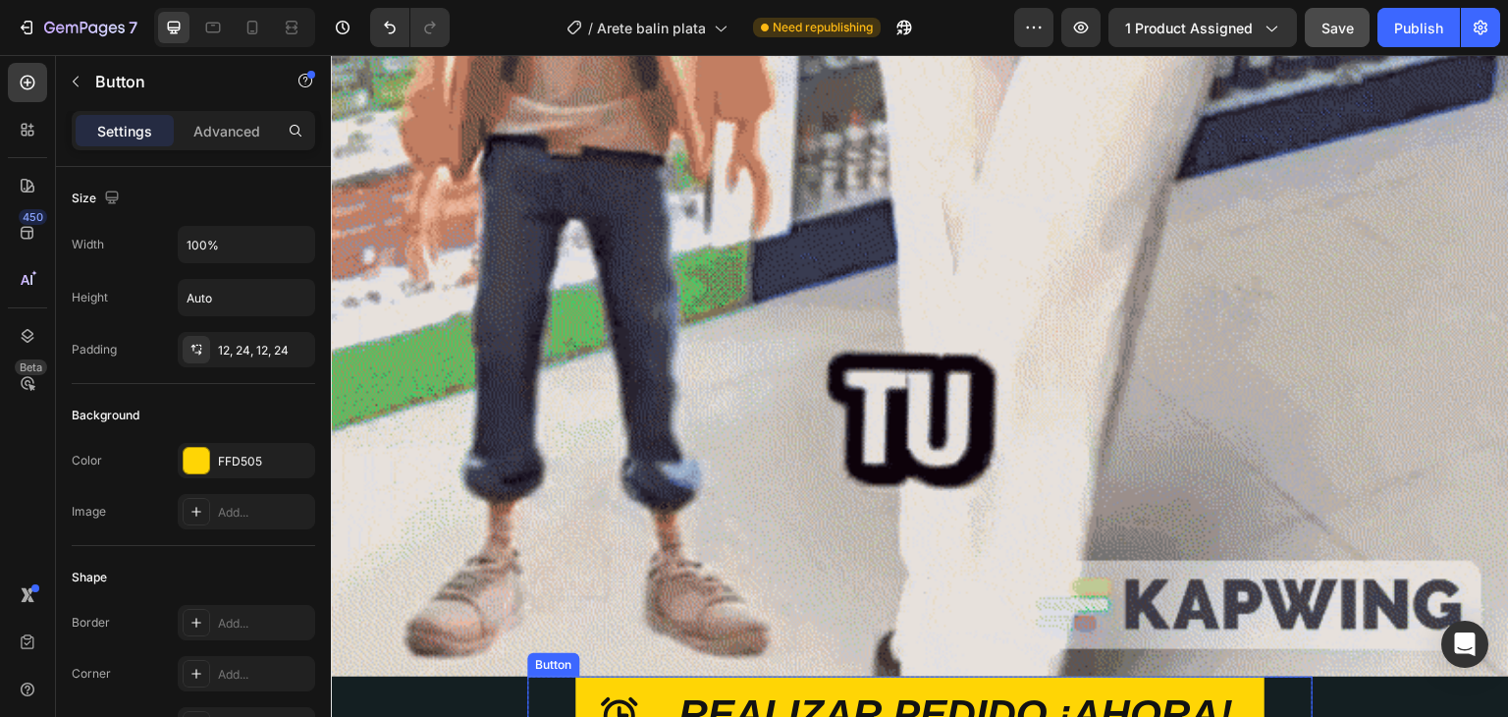
scroll to position [2892, 0]
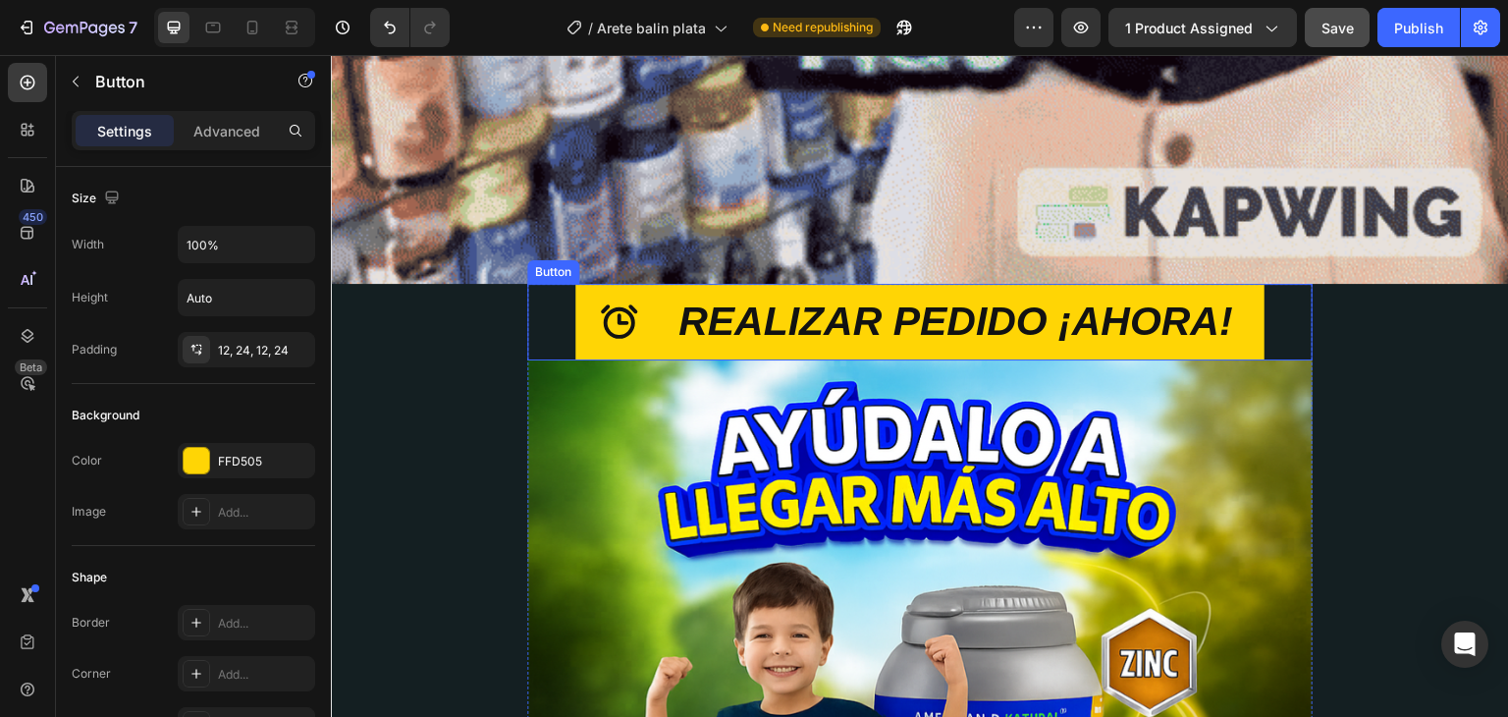
click at [538, 290] on div "REALIZAR PEDIDO ¡AHORA! Button" at bounding box center [919, 322] width 785 height 76
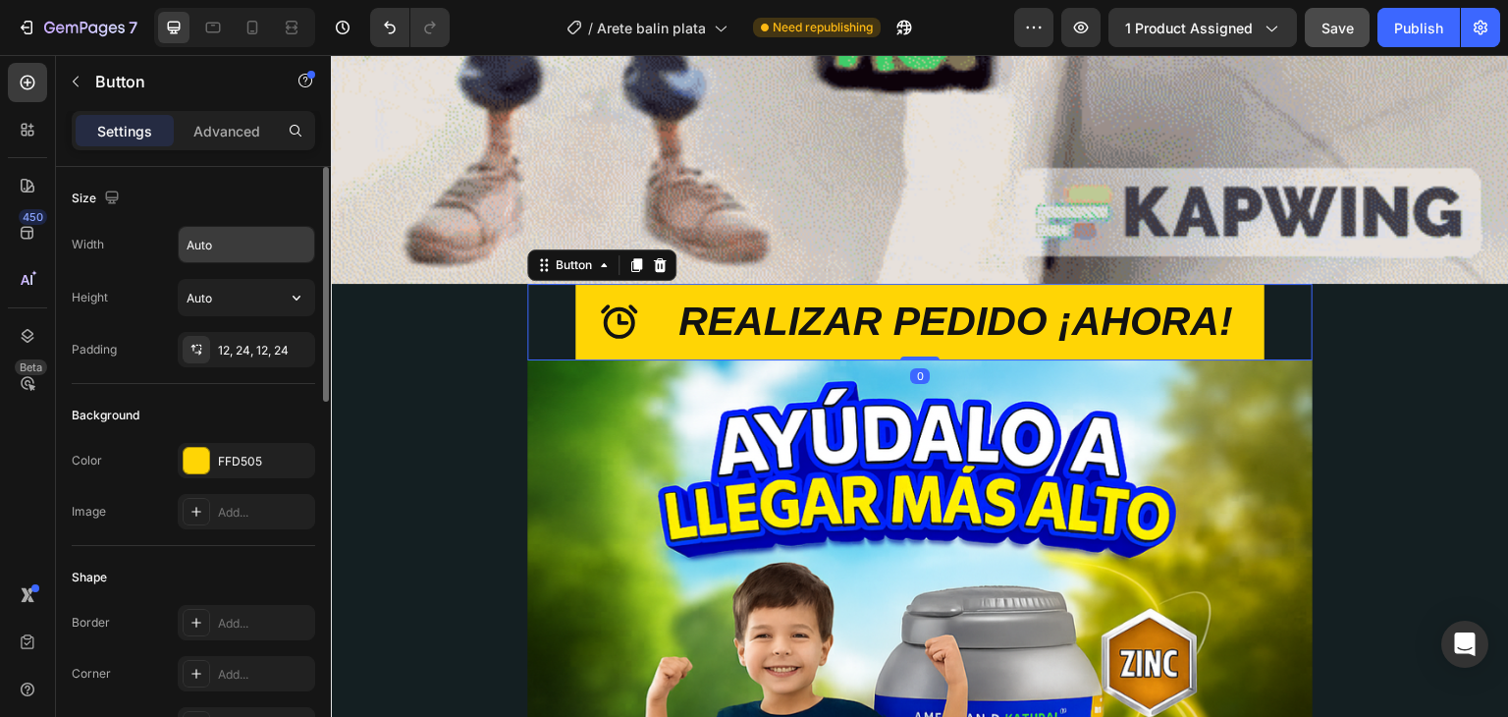
click at [233, 252] on input "Auto" at bounding box center [246, 244] width 135 height 35
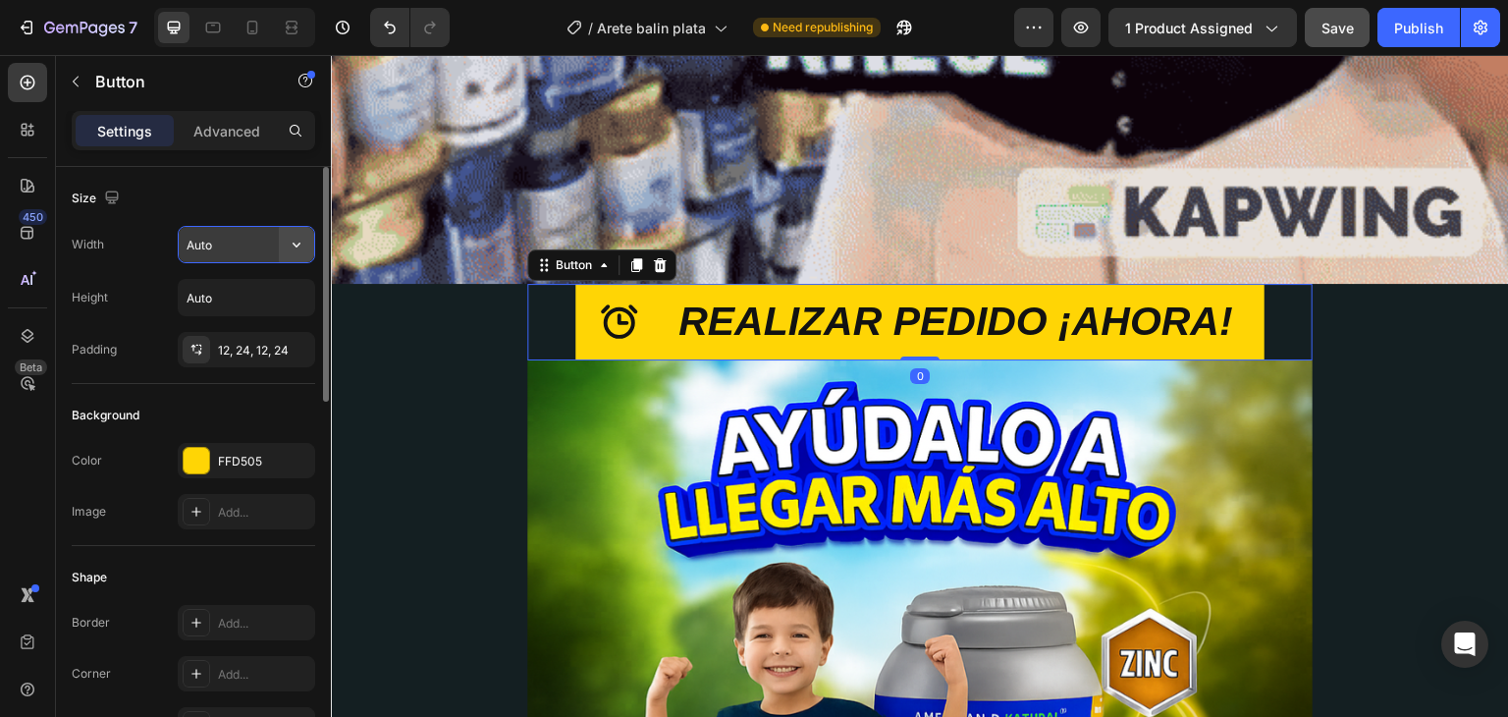
click at [304, 242] on icon "button" at bounding box center [297, 245] width 20 height 20
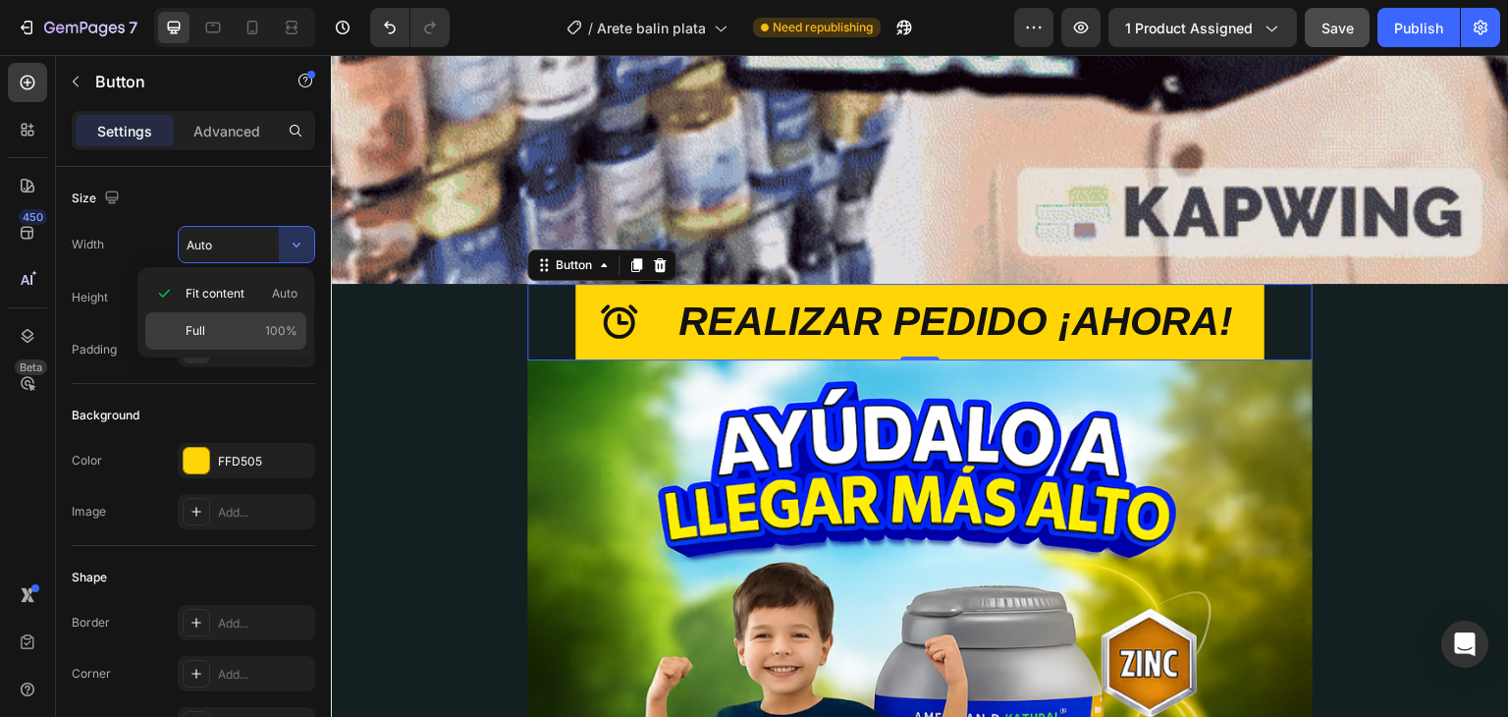
click at [252, 328] on p "Full 100%" at bounding box center [242, 331] width 112 height 18
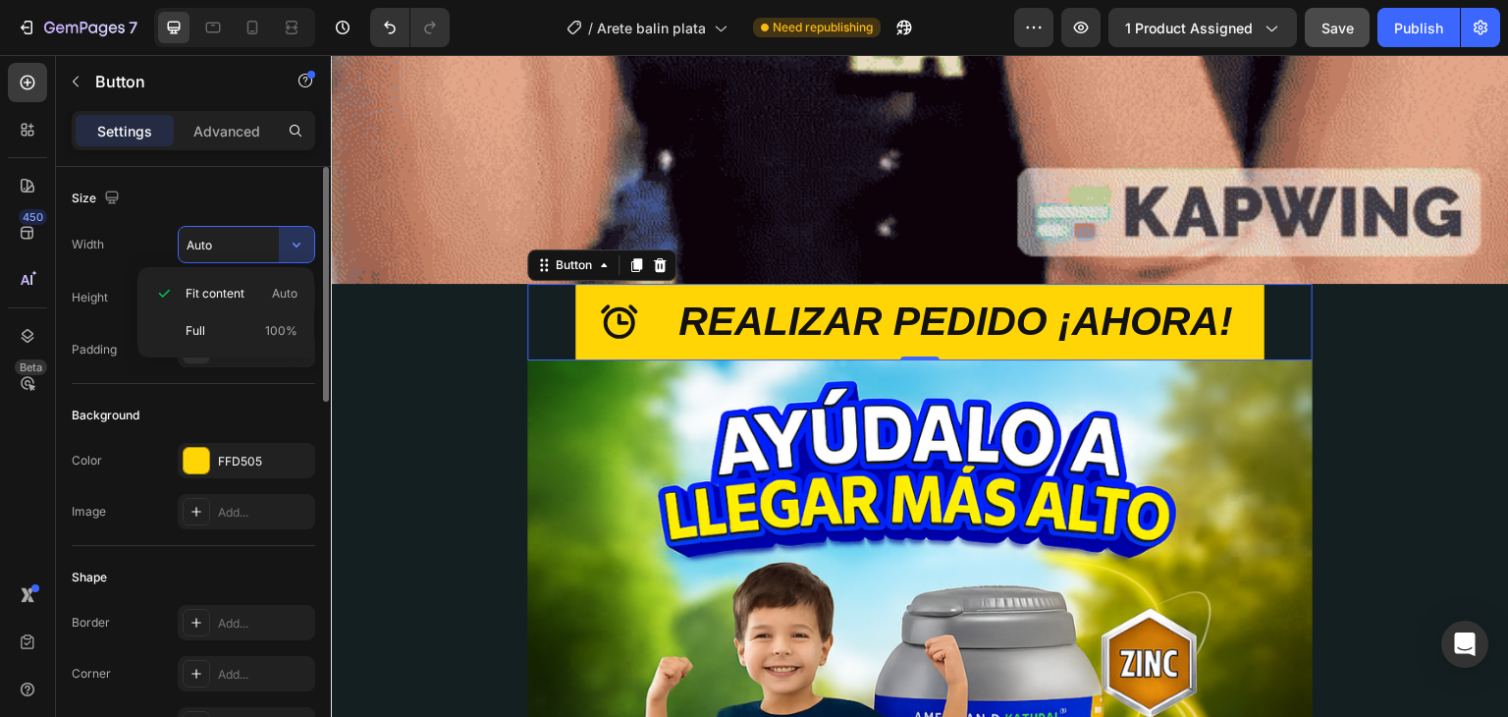
type input "100%"
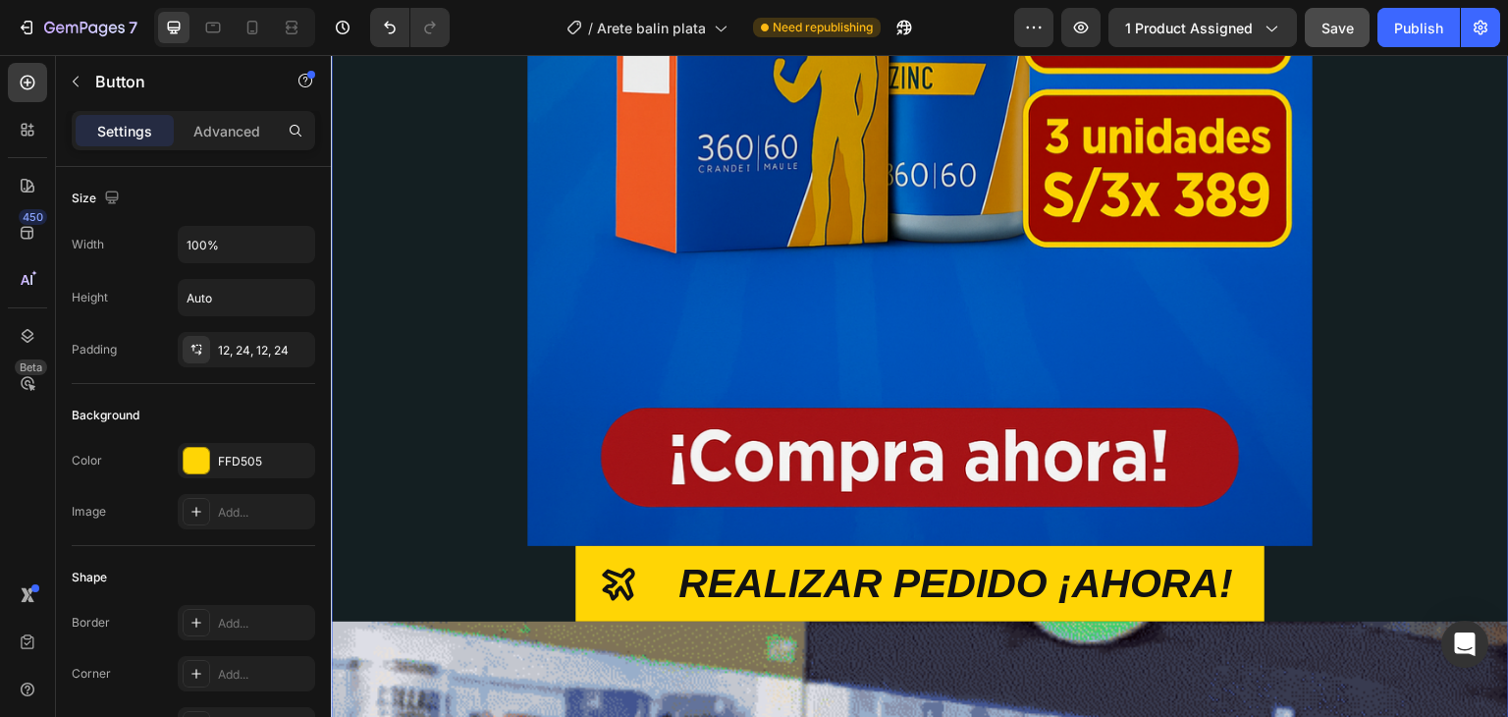
scroll to position [1080, 0]
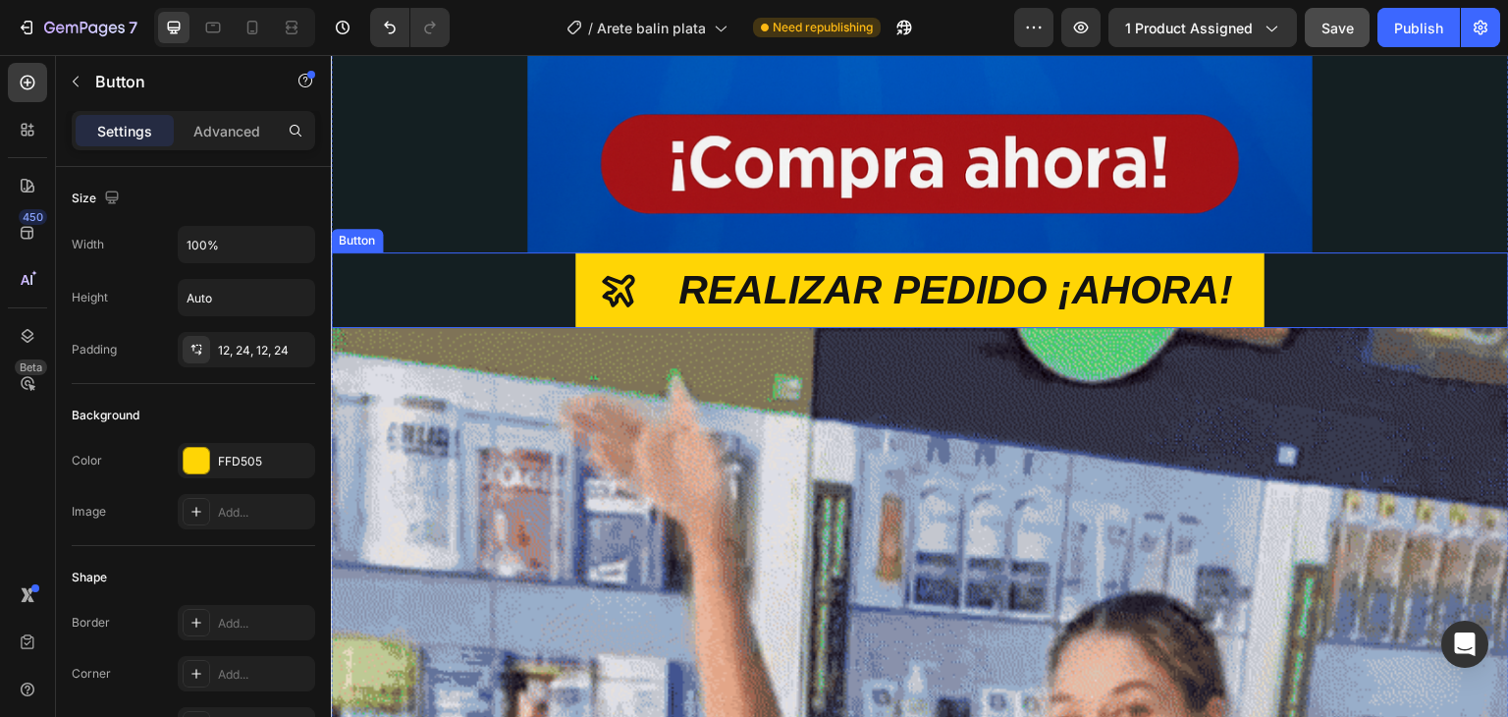
click at [518, 283] on div "REALIZAR PEDIDO ¡AHORA! Button" at bounding box center [920, 290] width 1178 height 76
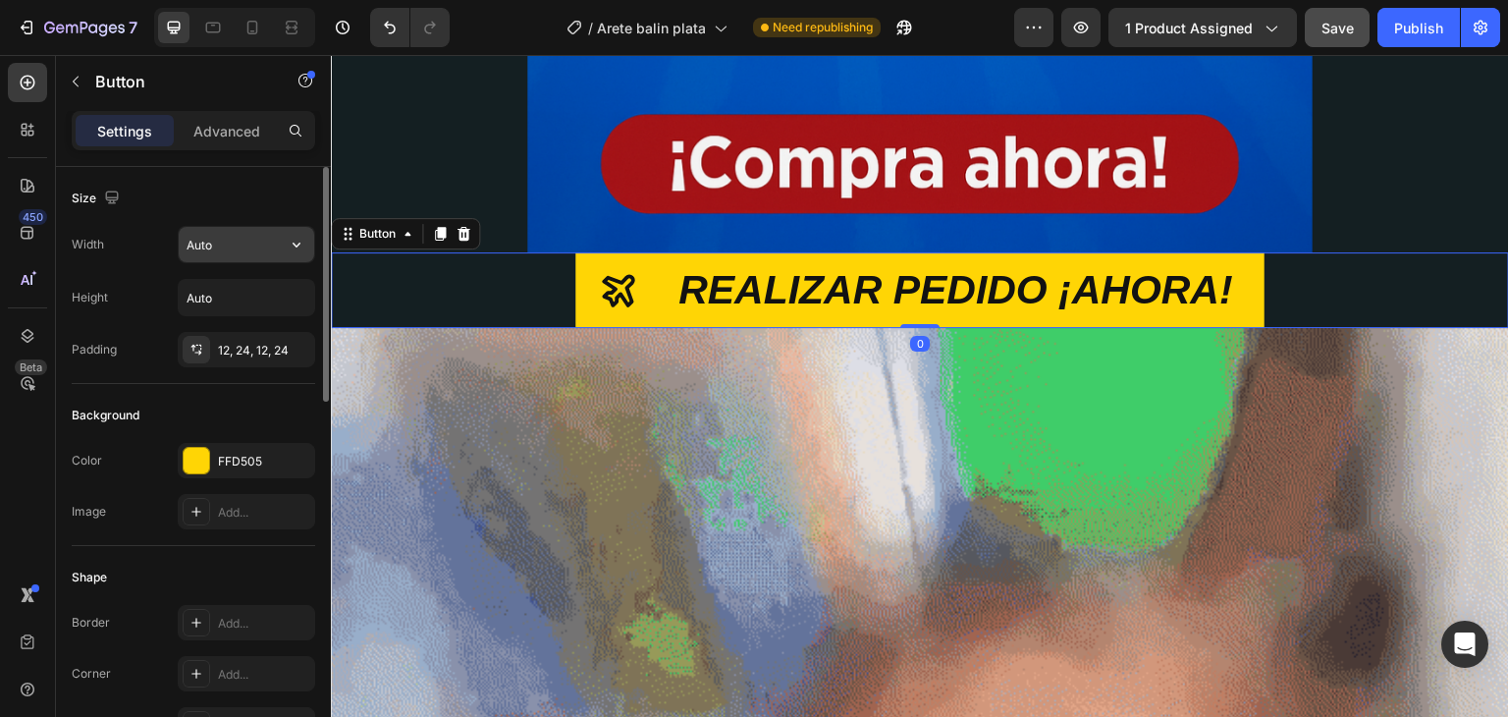
click at [263, 245] on input "Auto" at bounding box center [246, 244] width 135 height 35
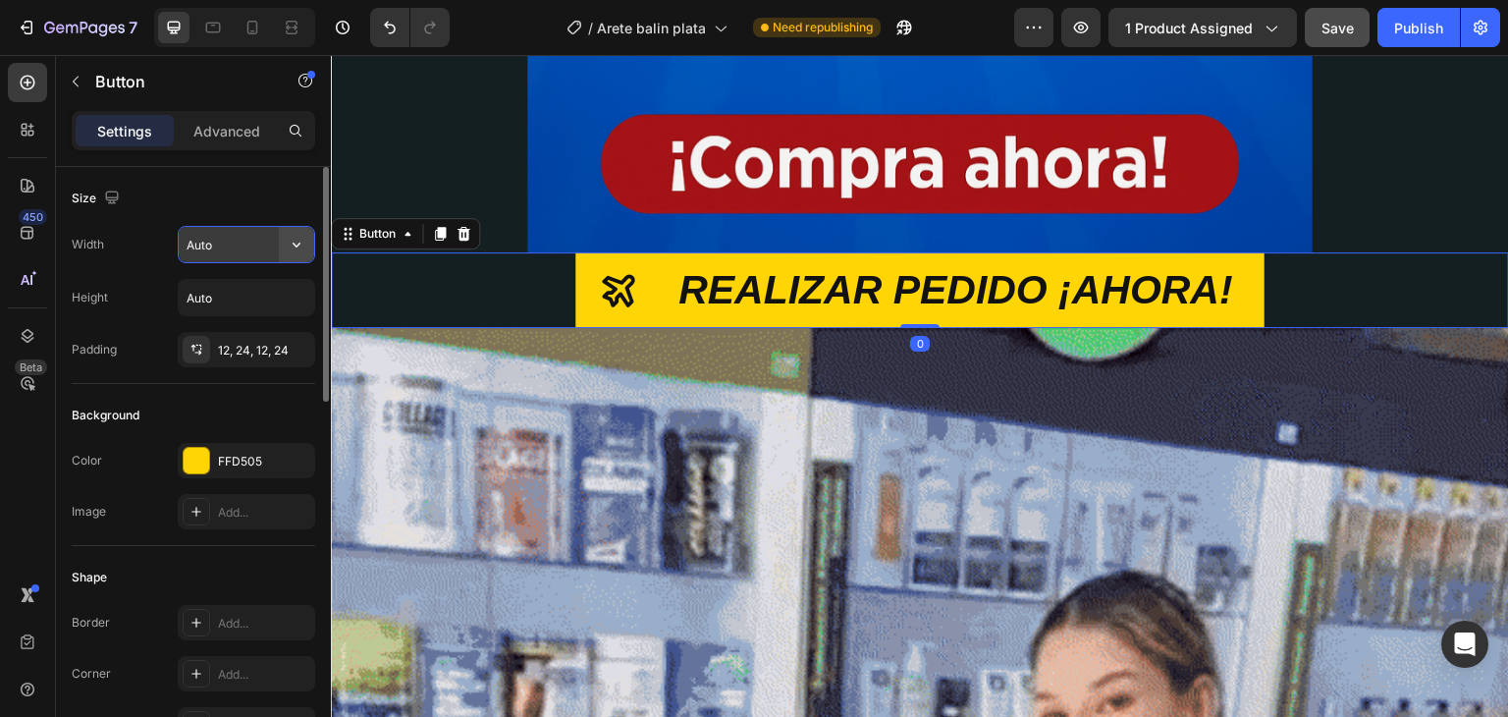
click at [302, 248] on icon "button" at bounding box center [297, 245] width 20 height 20
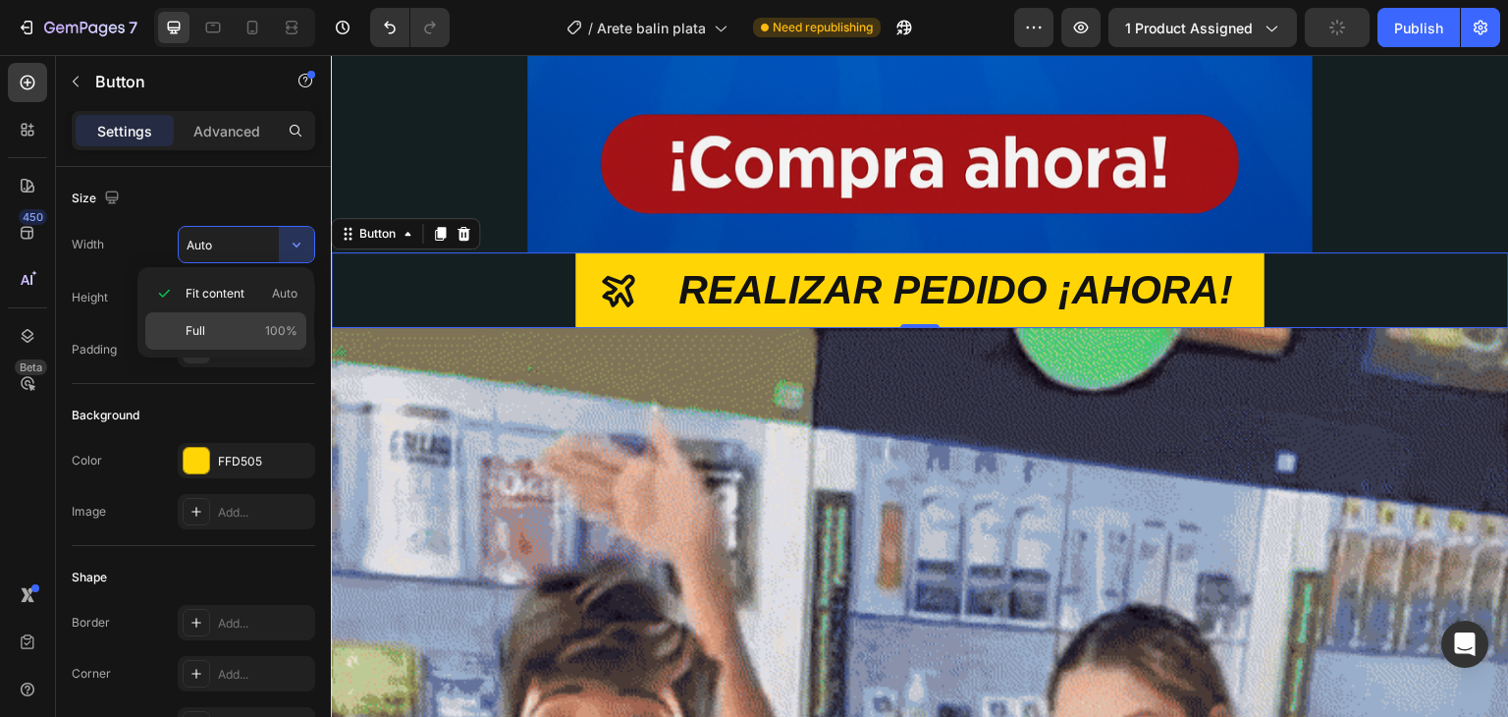
click at [235, 335] on p "Full 100%" at bounding box center [242, 331] width 112 height 18
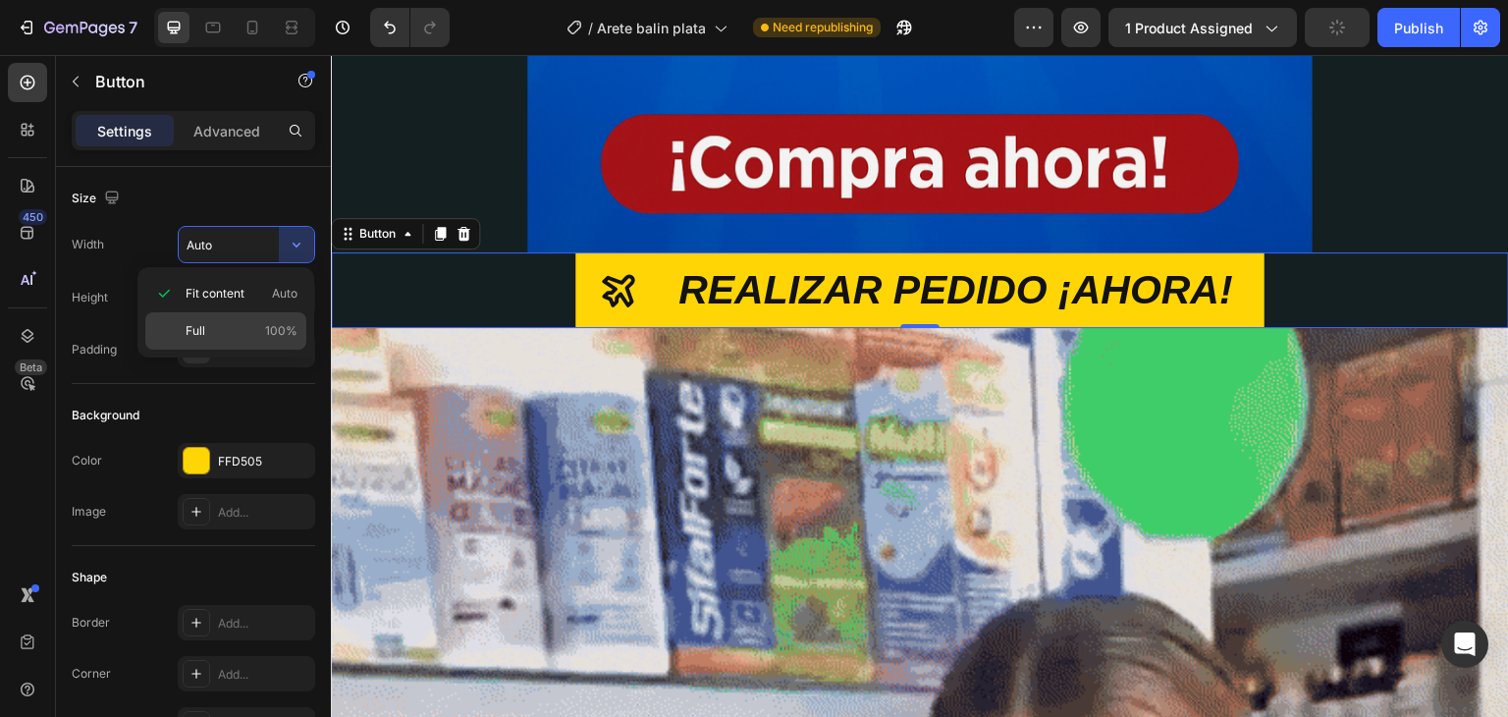
type input "100%"
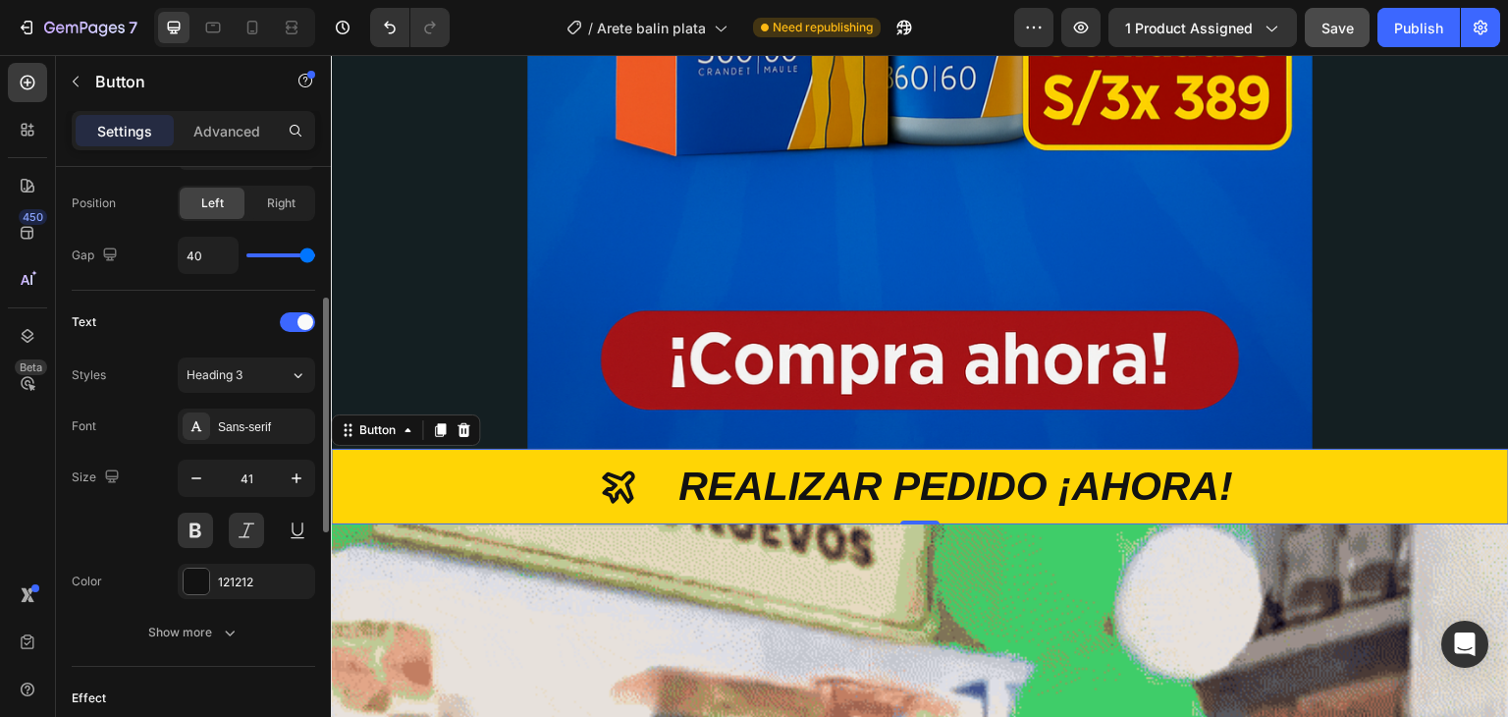
scroll to position [393, 0]
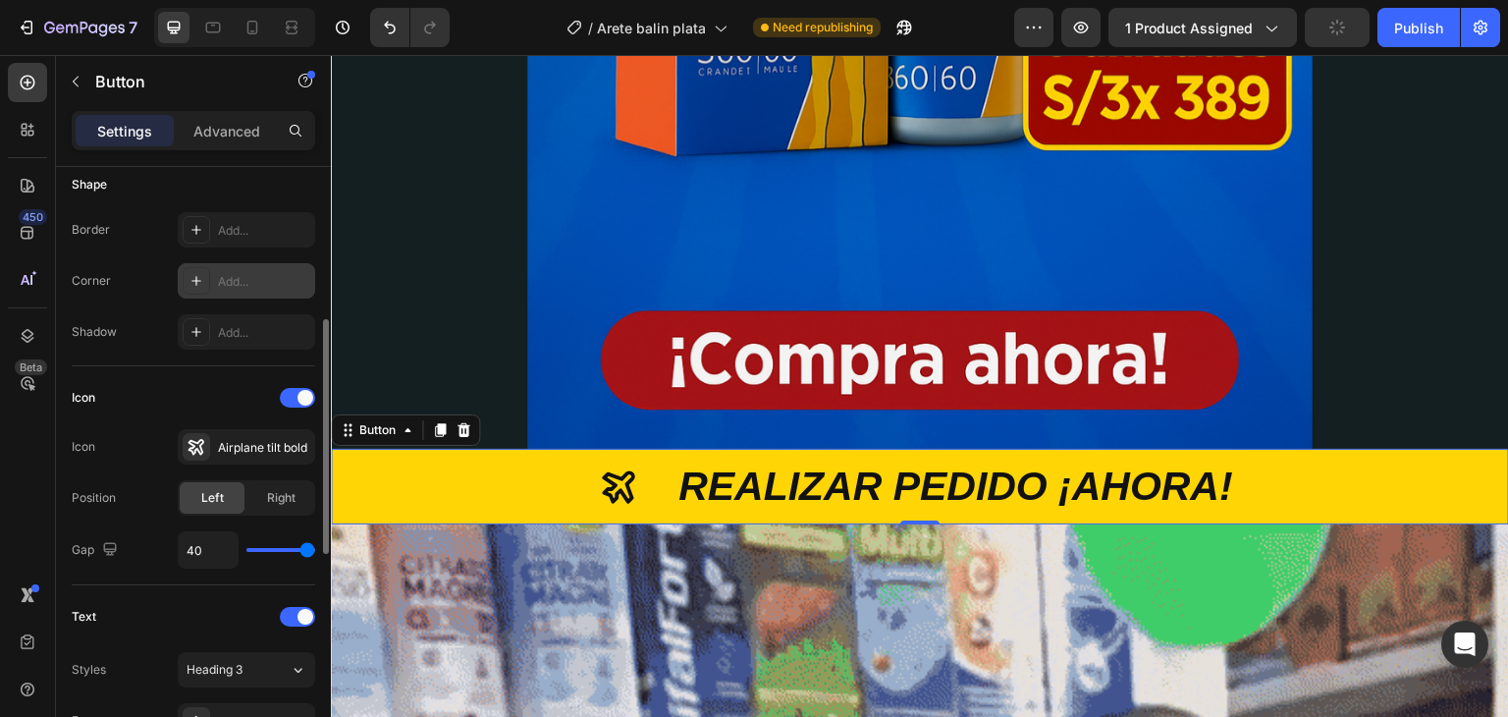
click at [246, 134] on p "Advanced" at bounding box center [226, 131] width 67 height 21
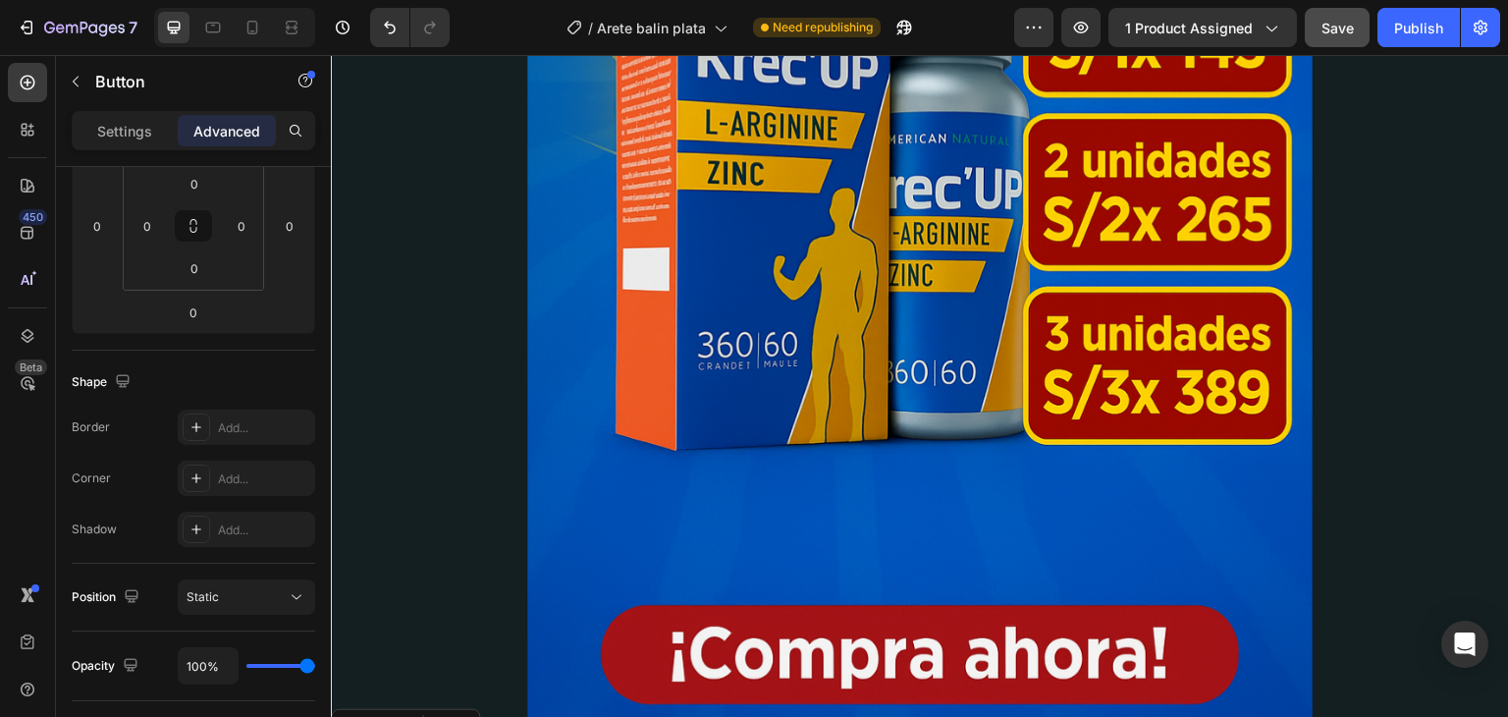
scroll to position [27, 0]
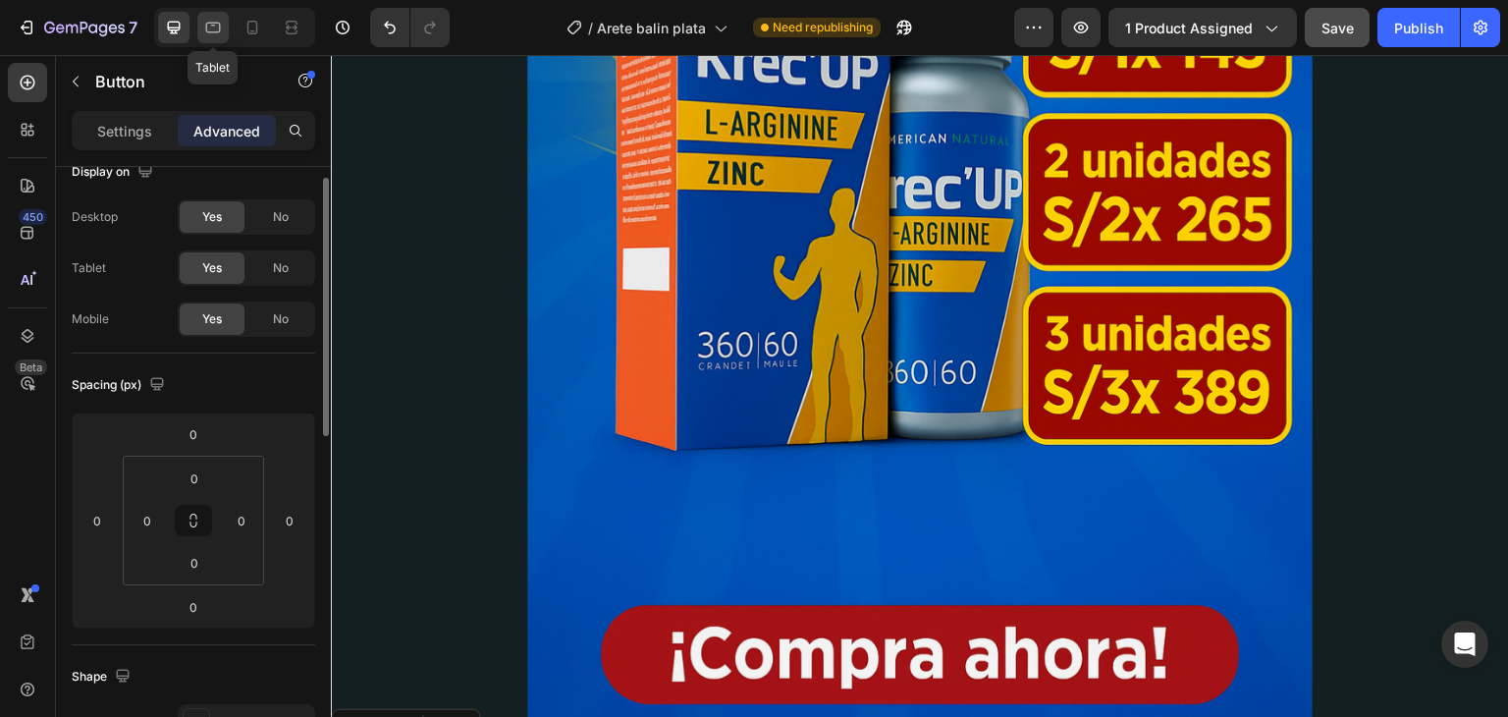
click at [216, 33] on icon at bounding box center [213, 28] width 20 height 20
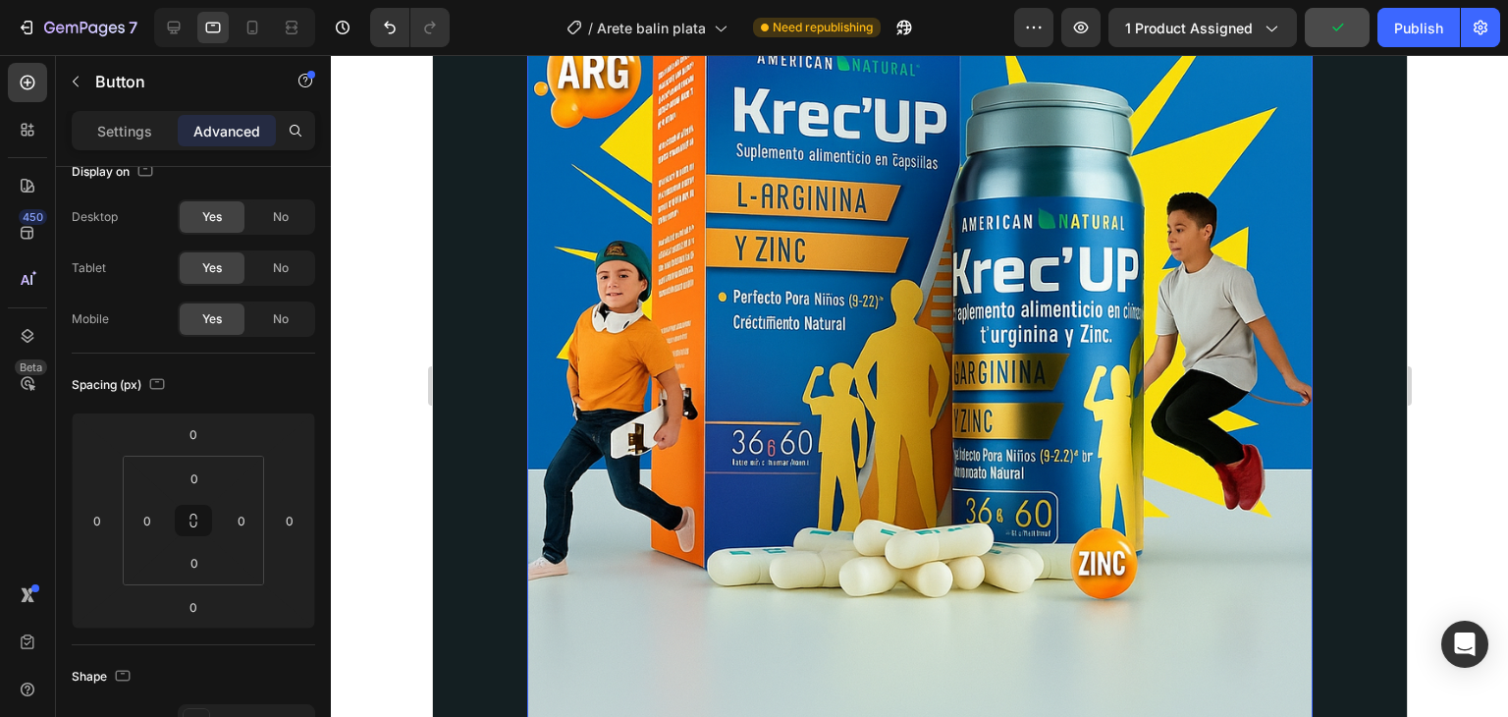
scroll to position [6612, 0]
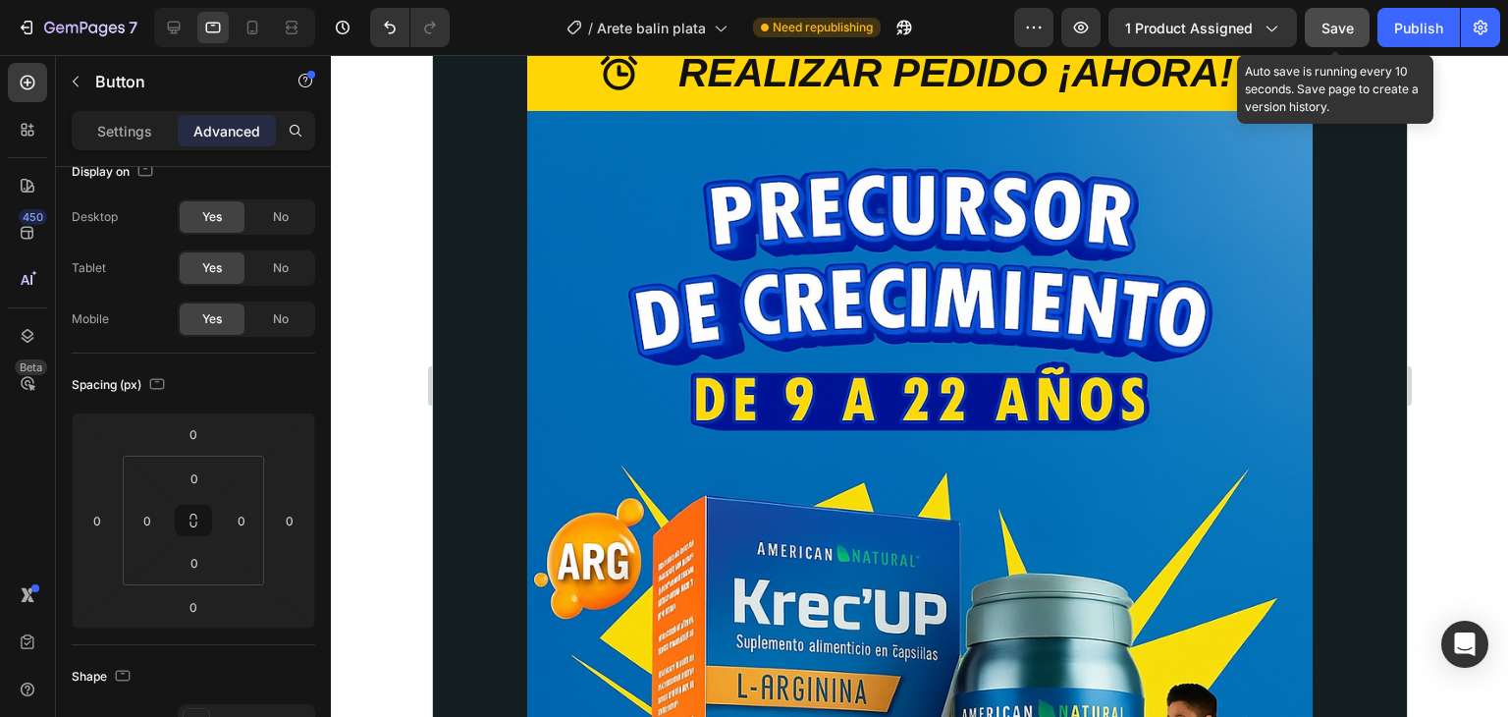
click at [1342, 27] on span "Save" at bounding box center [1338, 28] width 32 height 17
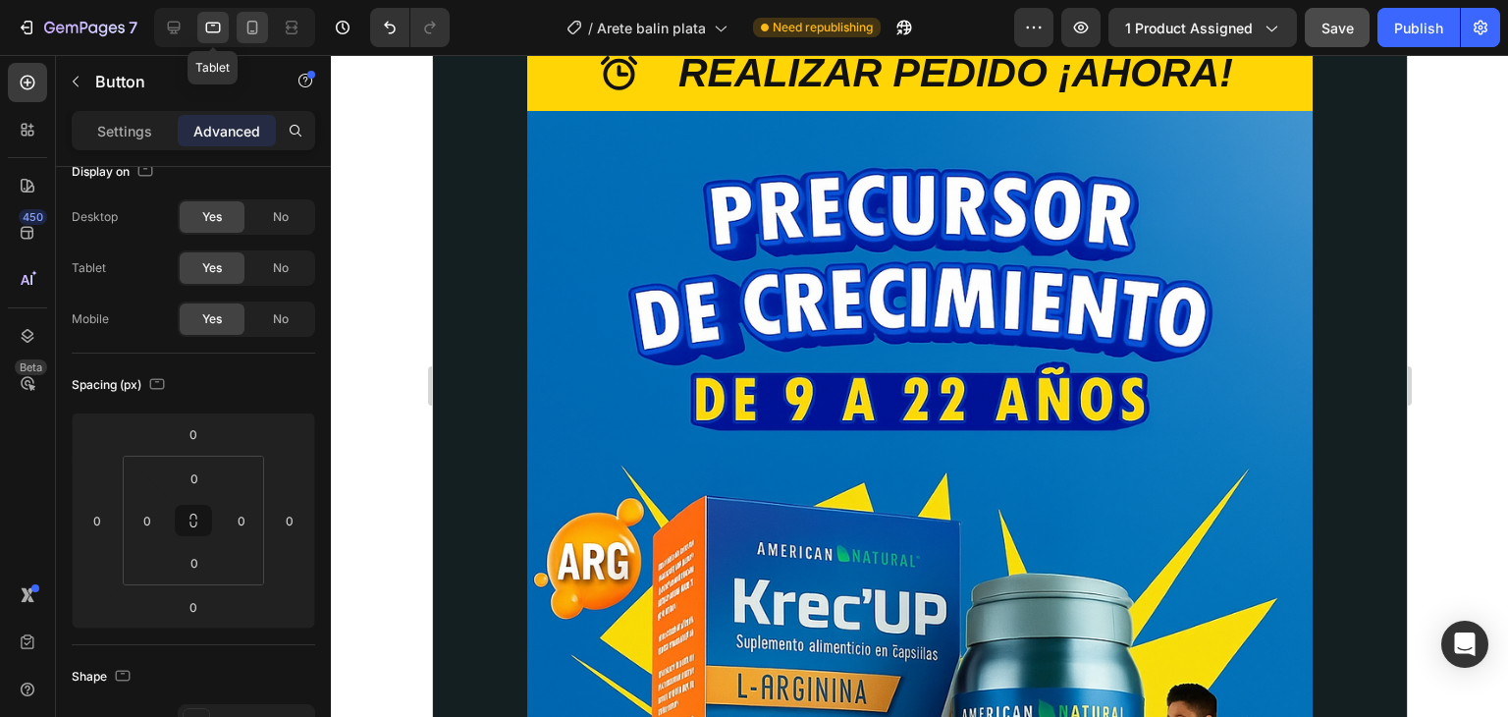
click at [238, 26] on div at bounding box center [252, 27] width 31 height 31
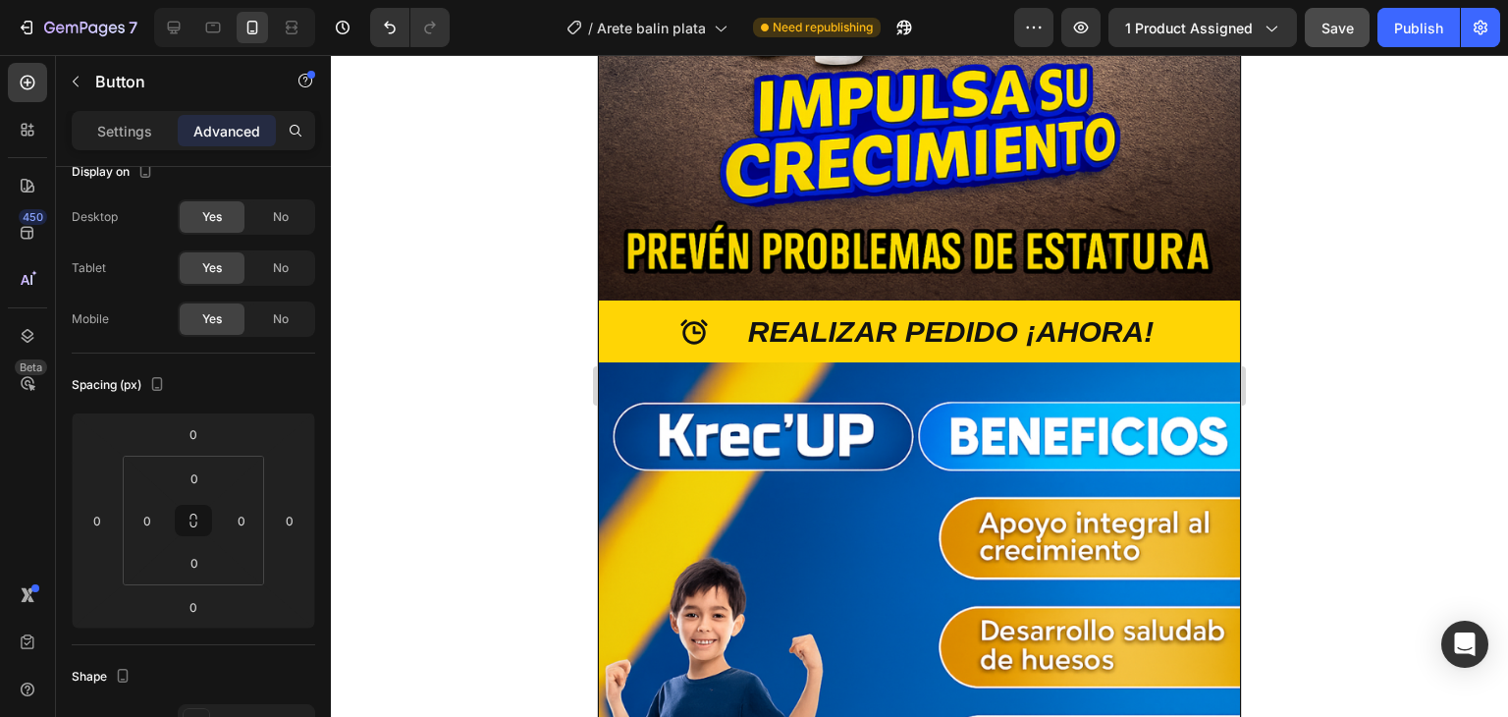
scroll to position [987, 0]
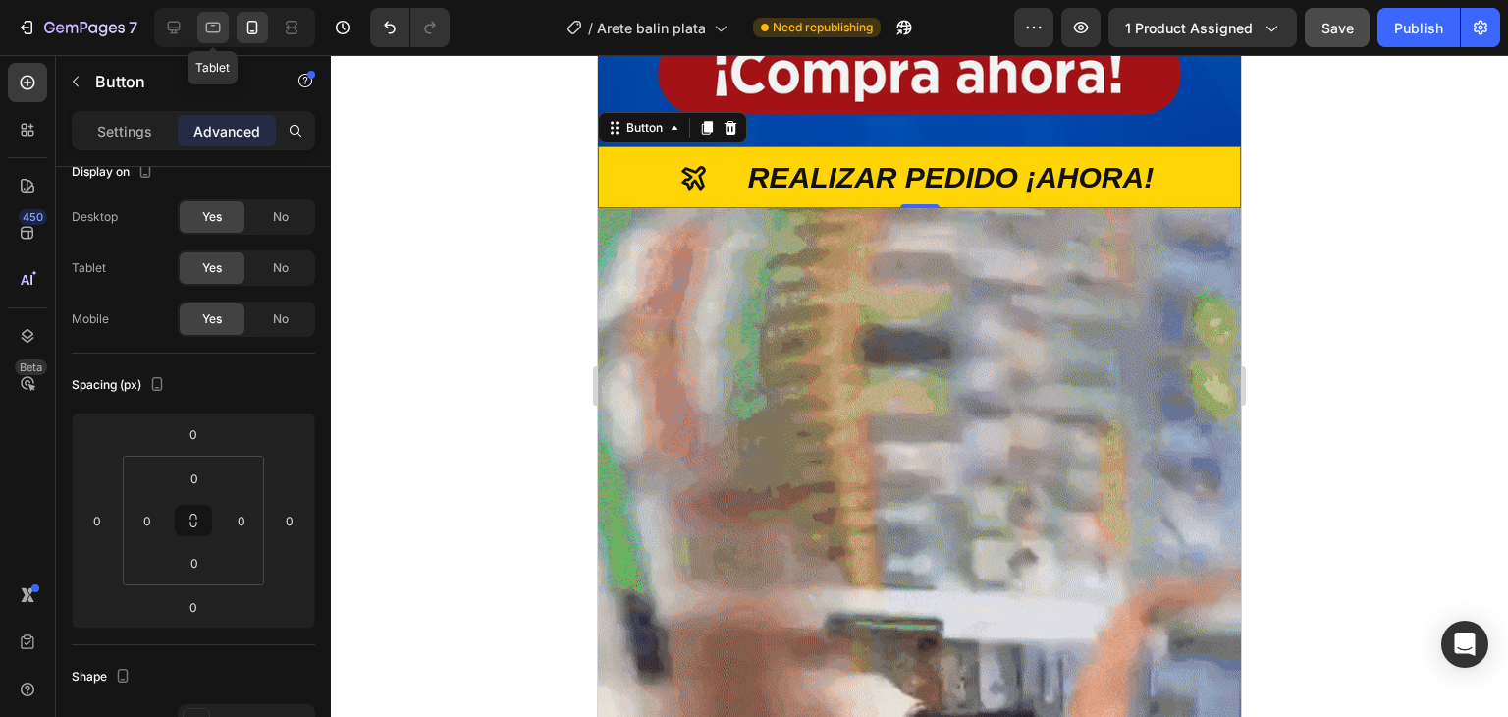
click at [226, 24] on div at bounding box center [212, 27] width 31 height 31
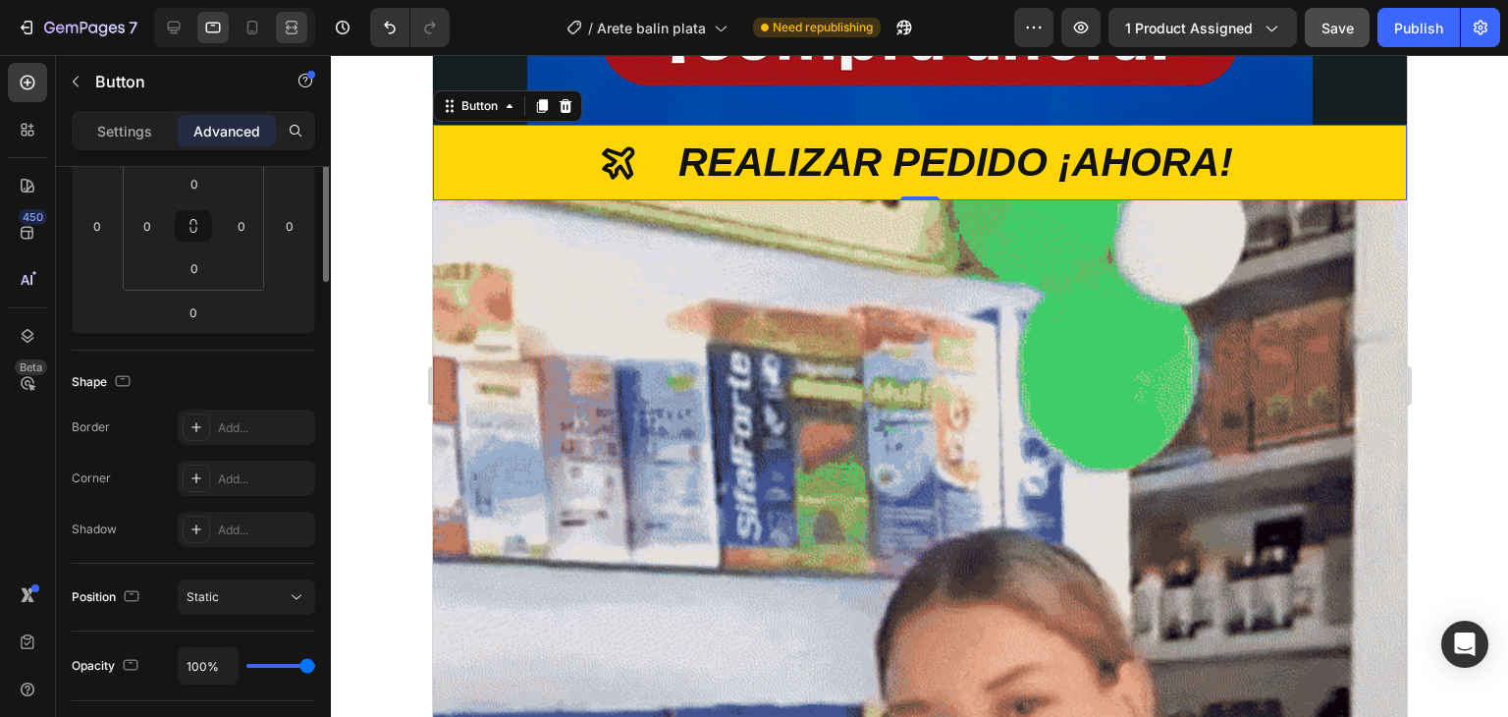
scroll to position [125, 0]
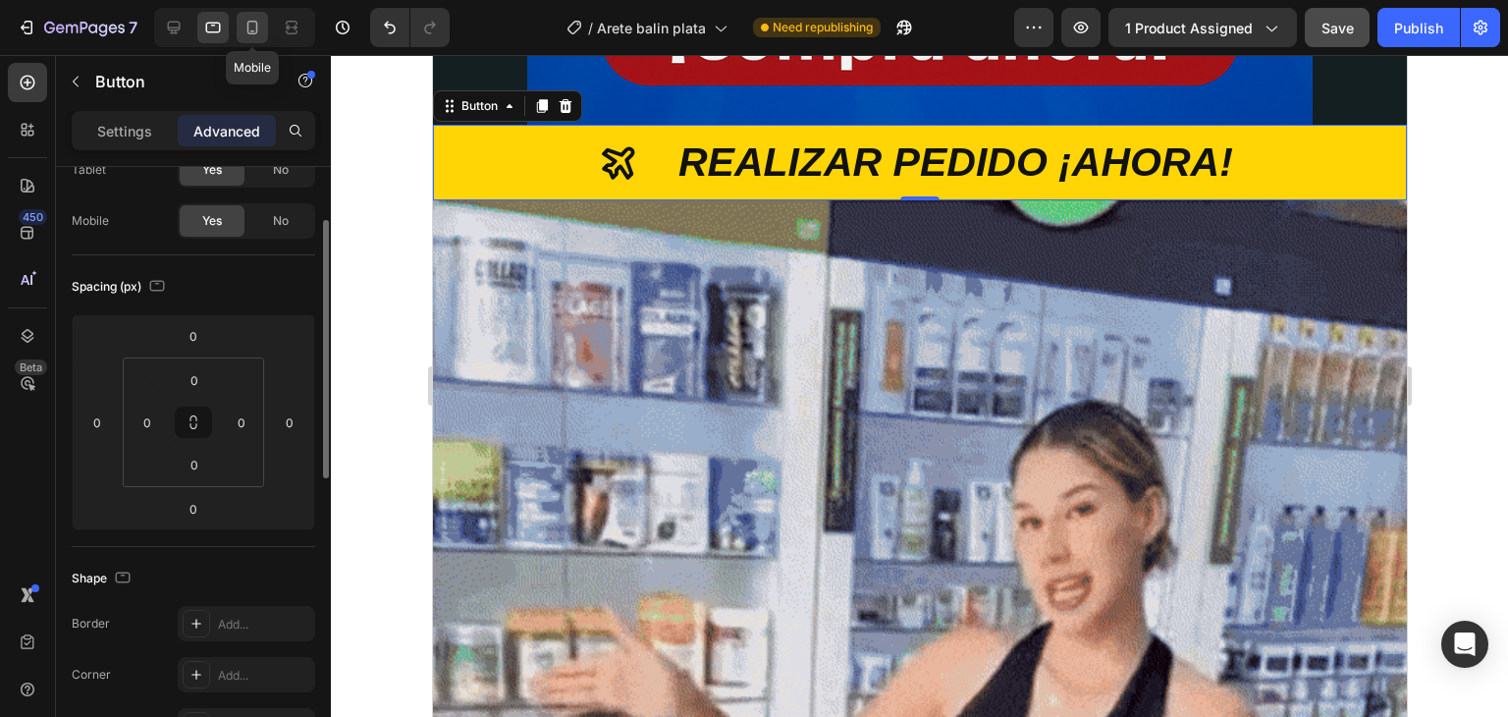
click at [251, 42] on div at bounding box center [252, 27] width 31 height 31
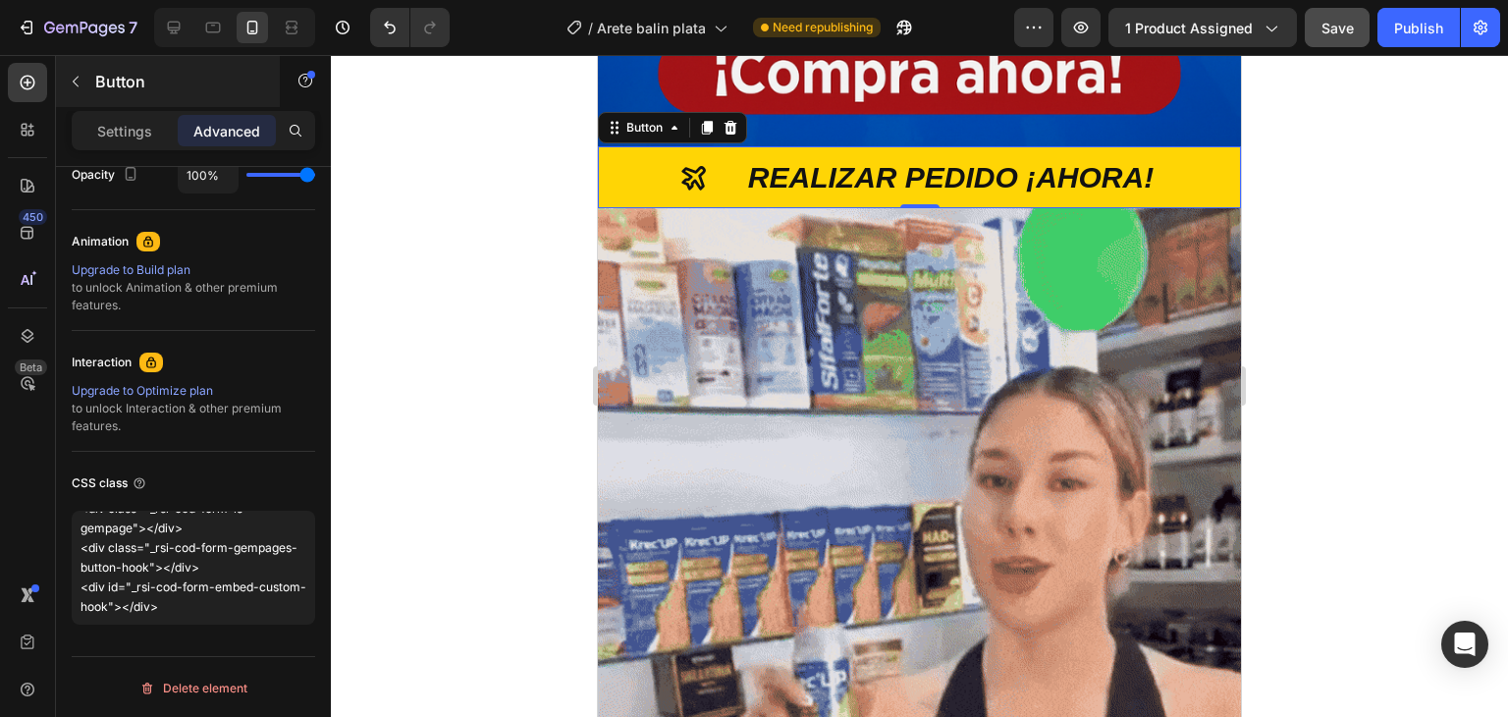
scroll to position [321, 0]
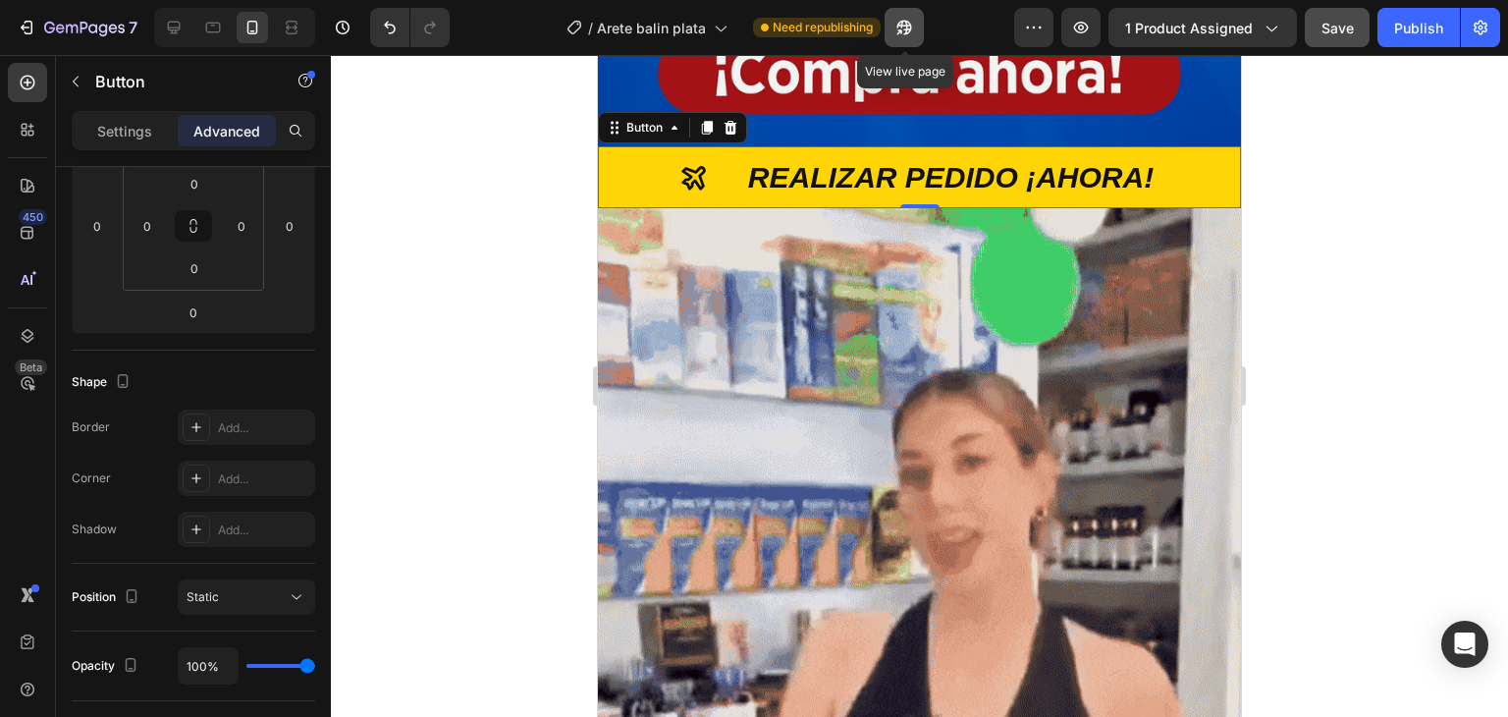
click at [909, 34] on icon "button" at bounding box center [904, 28] width 20 height 20
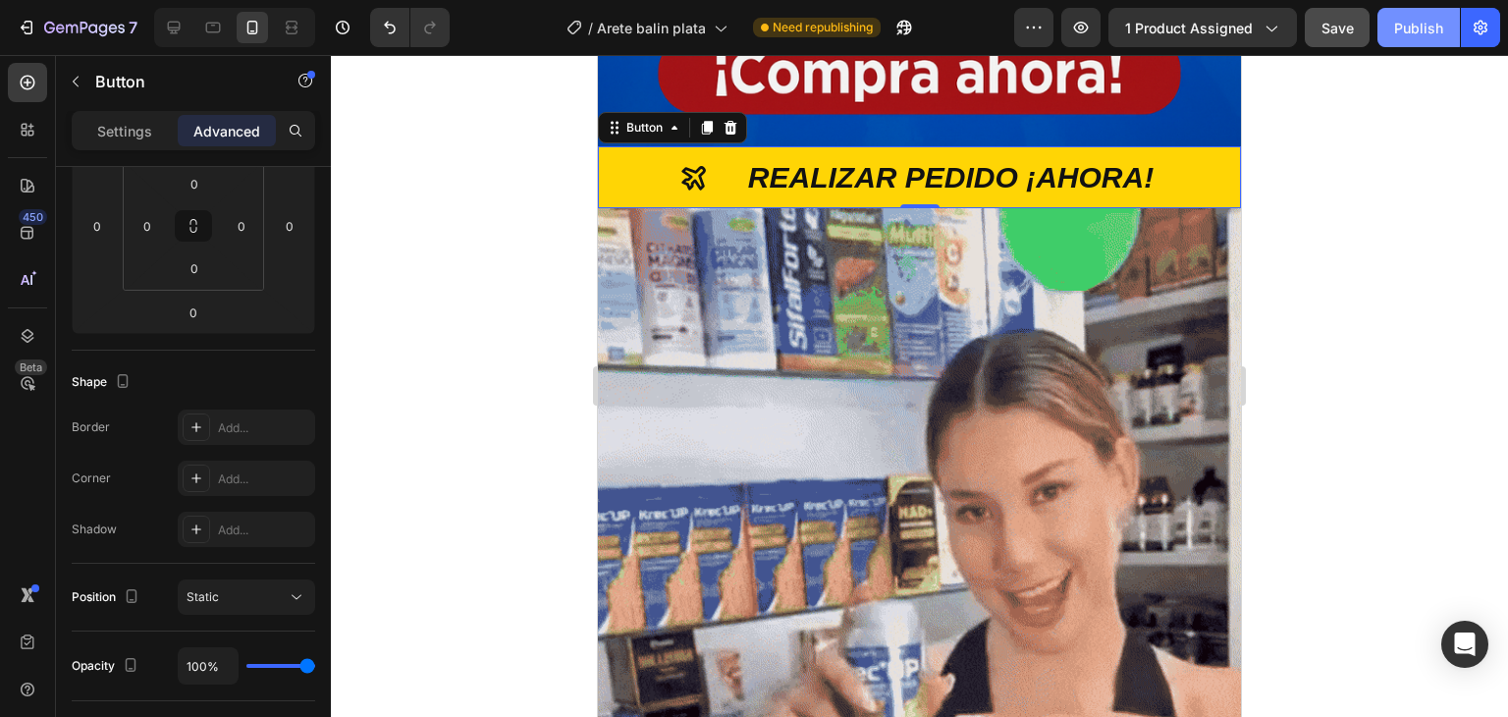
click at [1406, 30] on div "Publish" at bounding box center [1418, 28] width 49 height 21
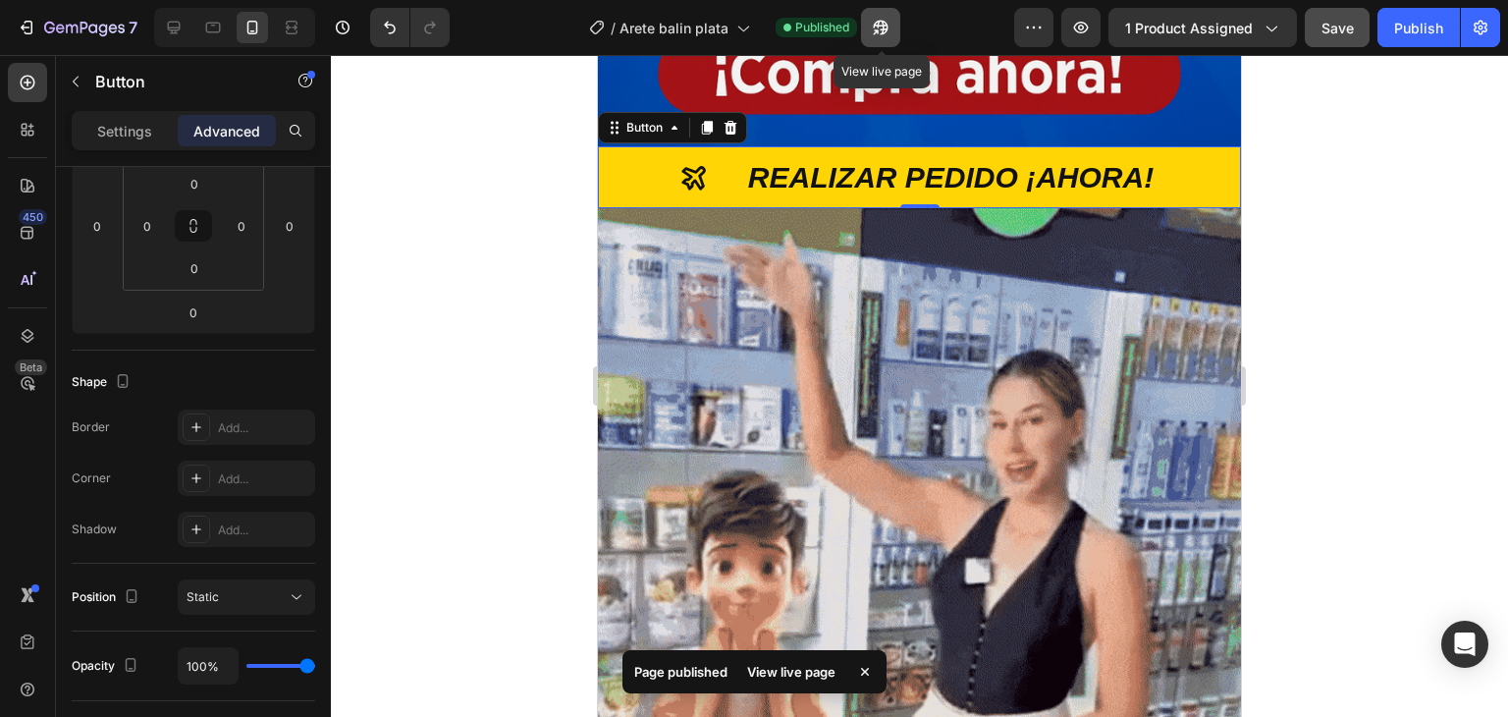
click at [881, 32] on icon "button" at bounding box center [881, 28] width 20 height 20
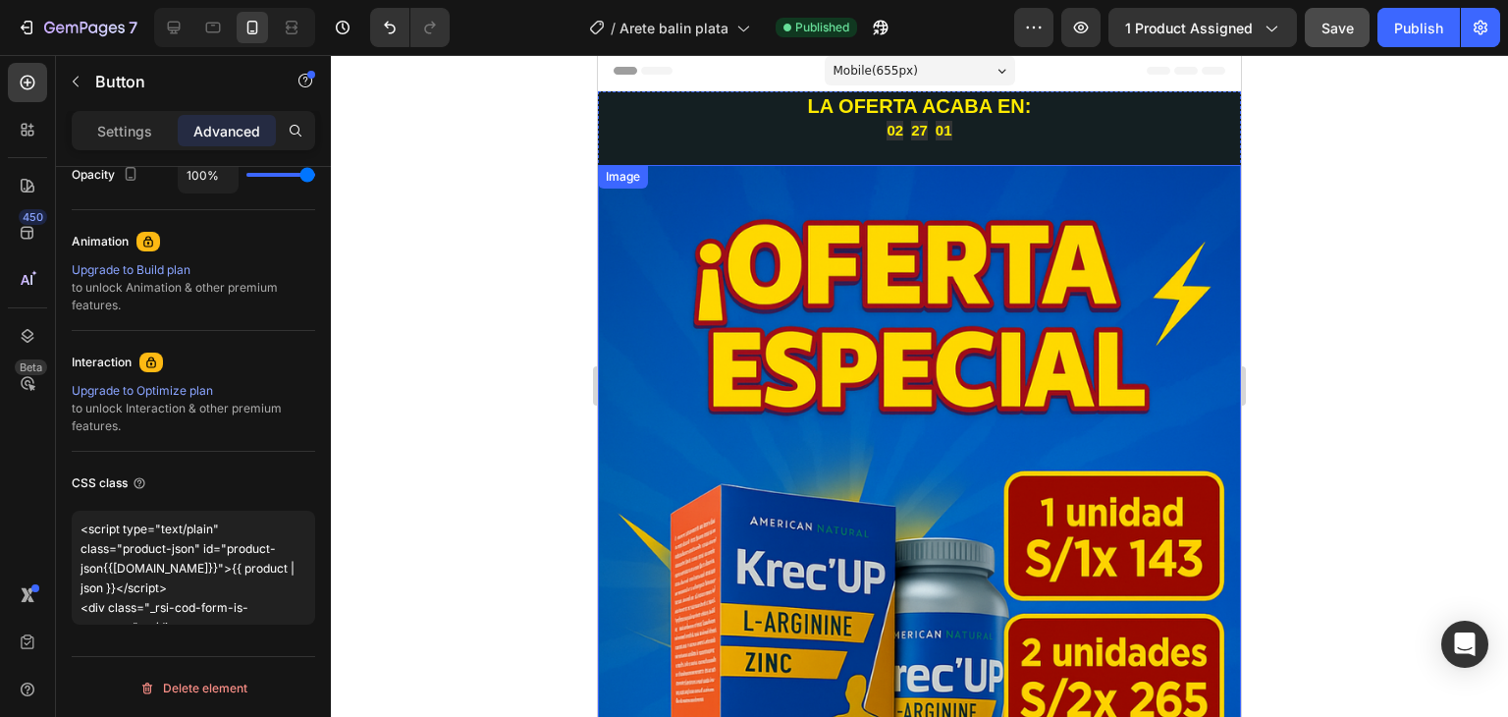
scroll to position [0, 0]
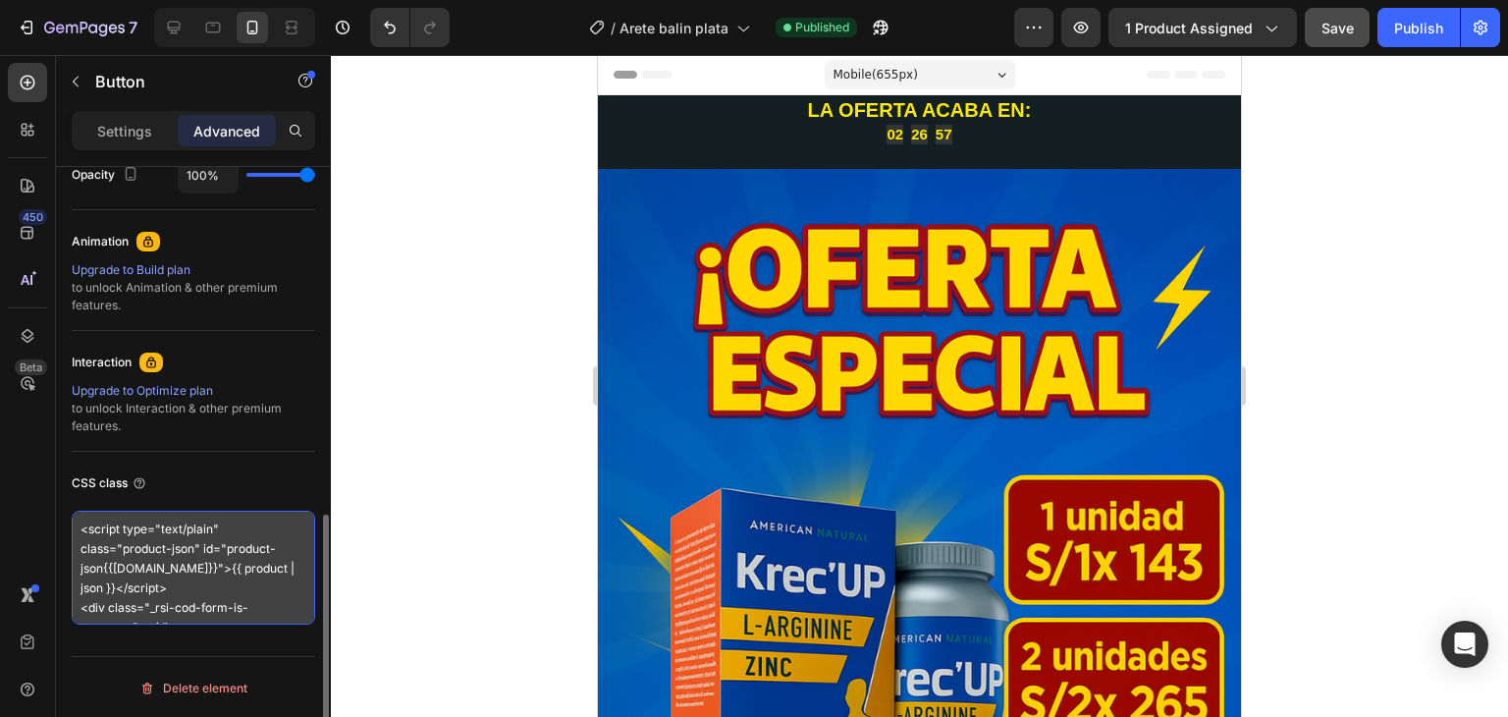
click at [270, 572] on textarea "<script type="text/plain" class="product-json" id="product-json{{product.id}}">…" at bounding box center [194, 568] width 244 height 114
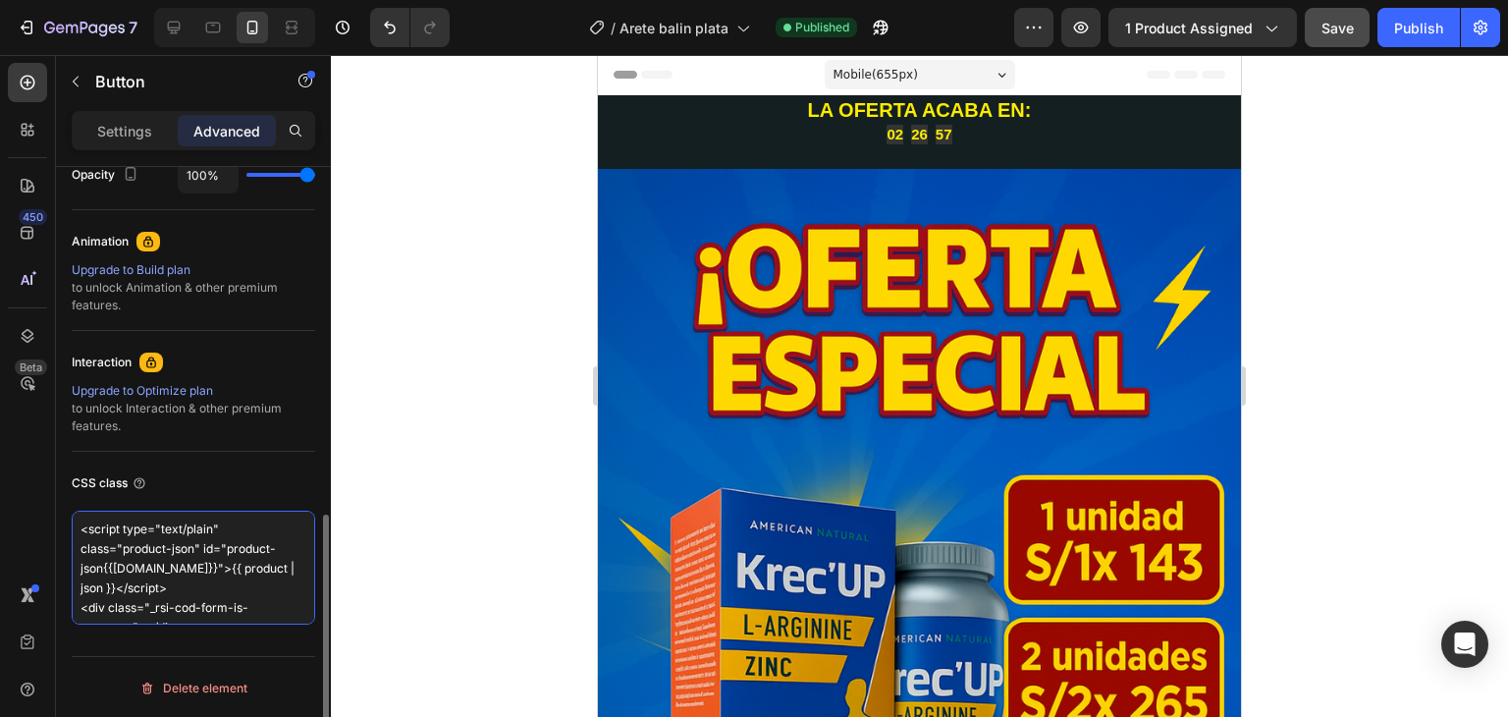
click at [271, 572] on textarea "<script type="text/plain" class="product-json" id="product-json{{product.id}}">…" at bounding box center [194, 568] width 244 height 114
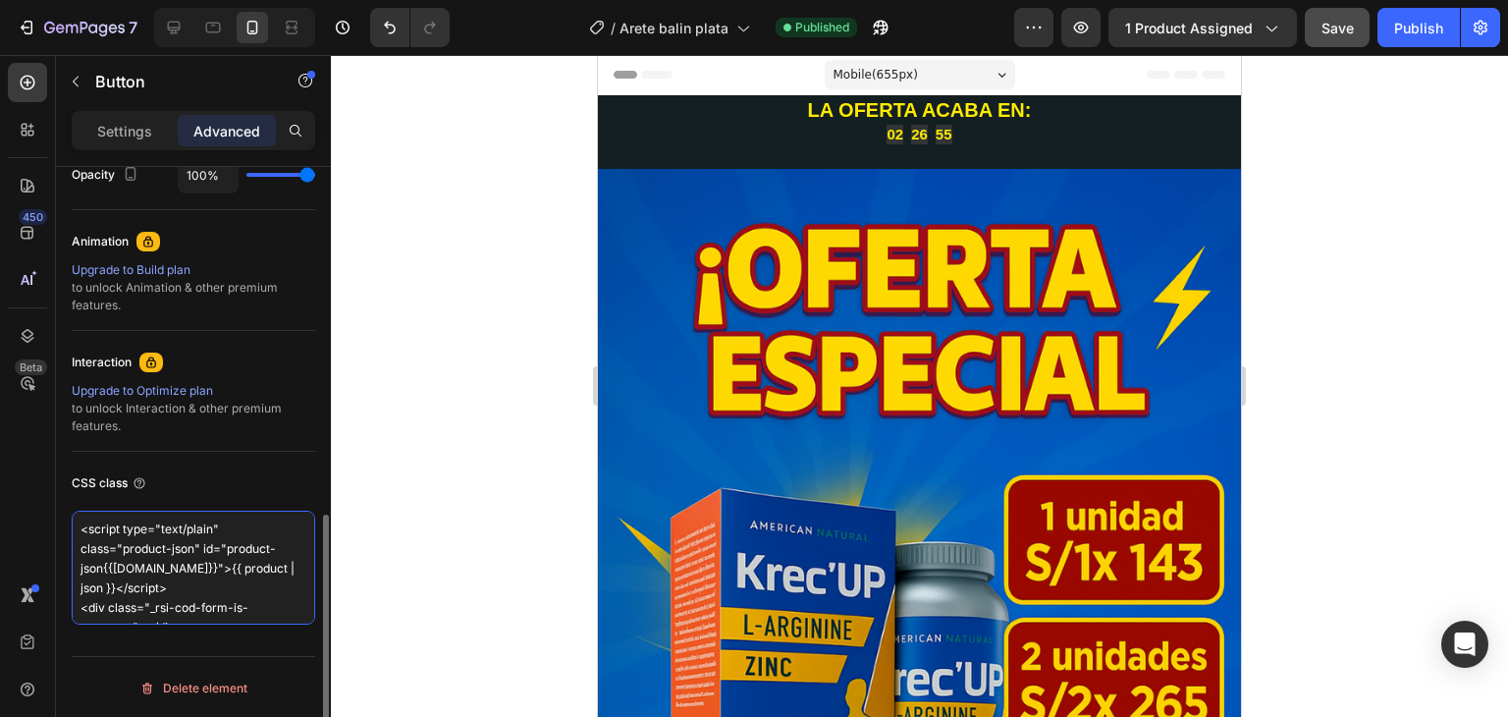
click at [271, 572] on textarea "<script type="text/plain" class="product-json" id="product-json{{product.id}}">…" at bounding box center [194, 568] width 244 height 114
click at [271, 575] on textarea "<script type="text/plain" class="product-json" id="product-json{{product.id}}">…" at bounding box center [194, 568] width 244 height 114
click at [269, 583] on textarea "<script type="text/plain" class="product-json" id="product-json{{product.id}}">…" at bounding box center [194, 568] width 244 height 114
click at [265, 595] on textarea "<script type="text/plain" class="product-json" id="product-json{{product.id}}">…" at bounding box center [194, 568] width 244 height 114
click at [264, 597] on textarea "<script type="text/plain" class="product-json" id="product-json{{product.id}}">…" at bounding box center [194, 568] width 244 height 114
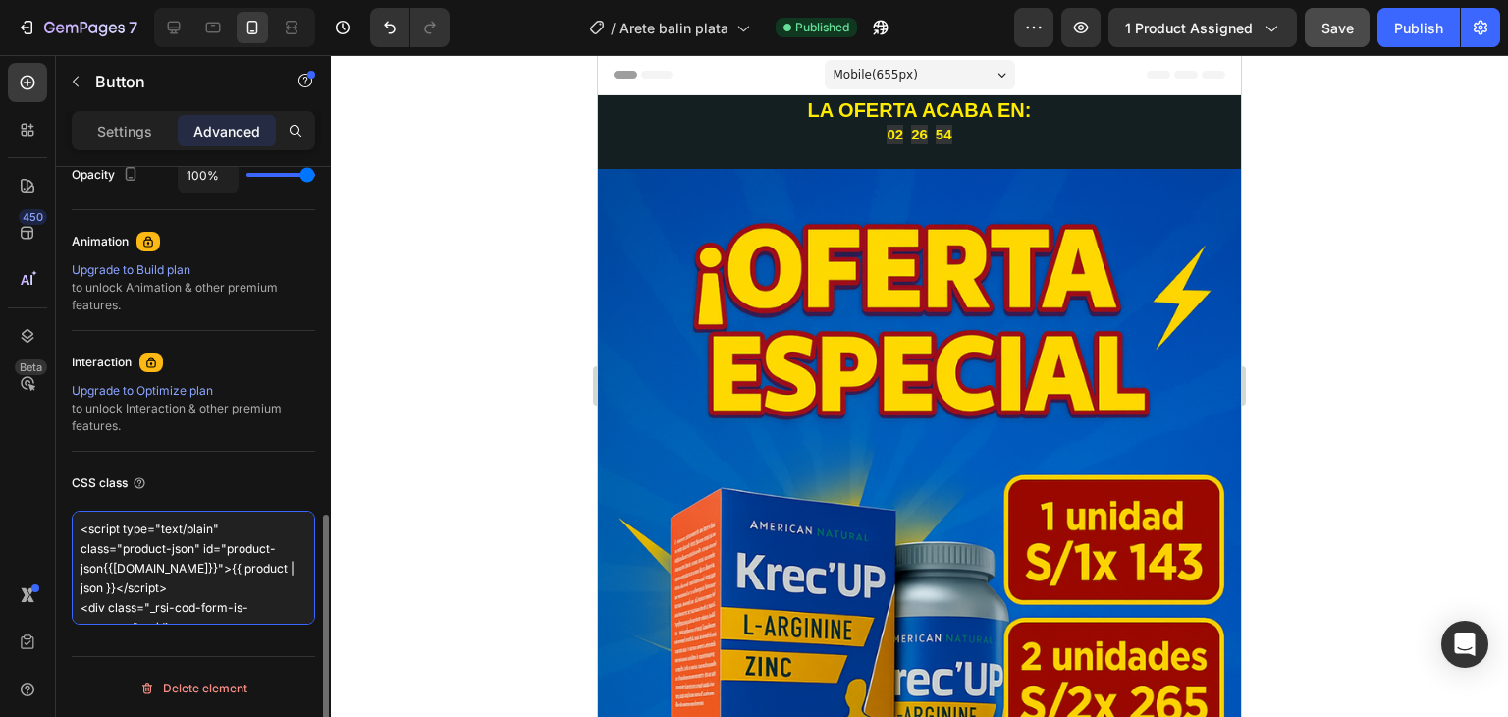
click at [263, 600] on textarea "<script type="text/plain" class="product-json" id="product-json{{product.id}}">…" at bounding box center [194, 568] width 244 height 114
click at [263, 601] on textarea "<script type="text/plain" class="product-json" id="product-json{{product.id}}">…" at bounding box center [194, 568] width 244 height 114
click at [263, 602] on textarea "<script type="text/plain" class="product-json" id="product-json{{product.id}}">…" at bounding box center [194, 568] width 244 height 114
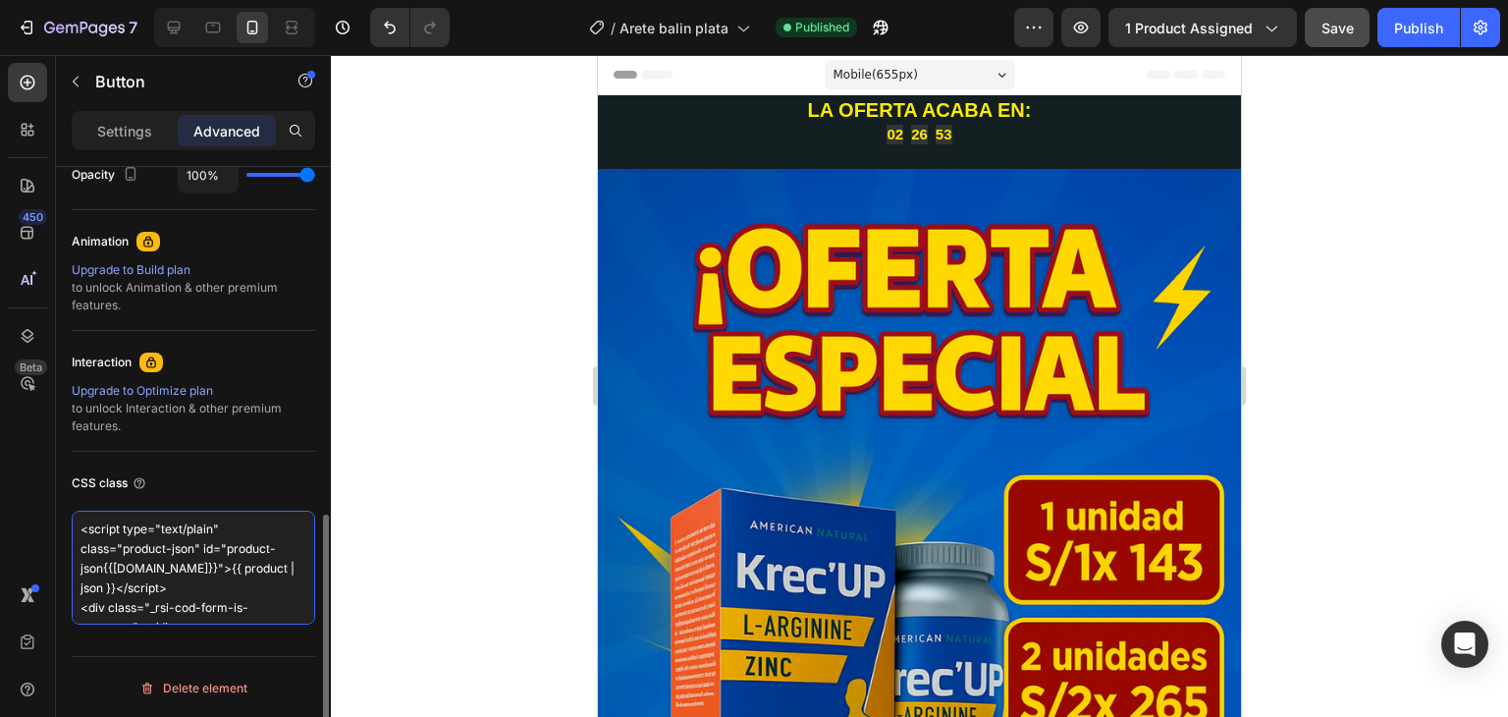
click at [263, 602] on textarea "<script type="text/plain" class="product-json" id="product-json{{product.id}}">…" at bounding box center [194, 568] width 244 height 114
click at [275, 595] on textarea "<script type="text/plain" class="product-json" id="product-json{{product.id}}">…" at bounding box center [194, 568] width 244 height 114
drag, startPoint x: 237, startPoint y: 532, endPoint x: 248, endPoint y: 598, distance: 66.8
click at [248, 598] on textarea "<script type="text/plain" class="product-json" id="product-json{{product.id}}">…" at bounding box center [194, 568] width 244 height 114
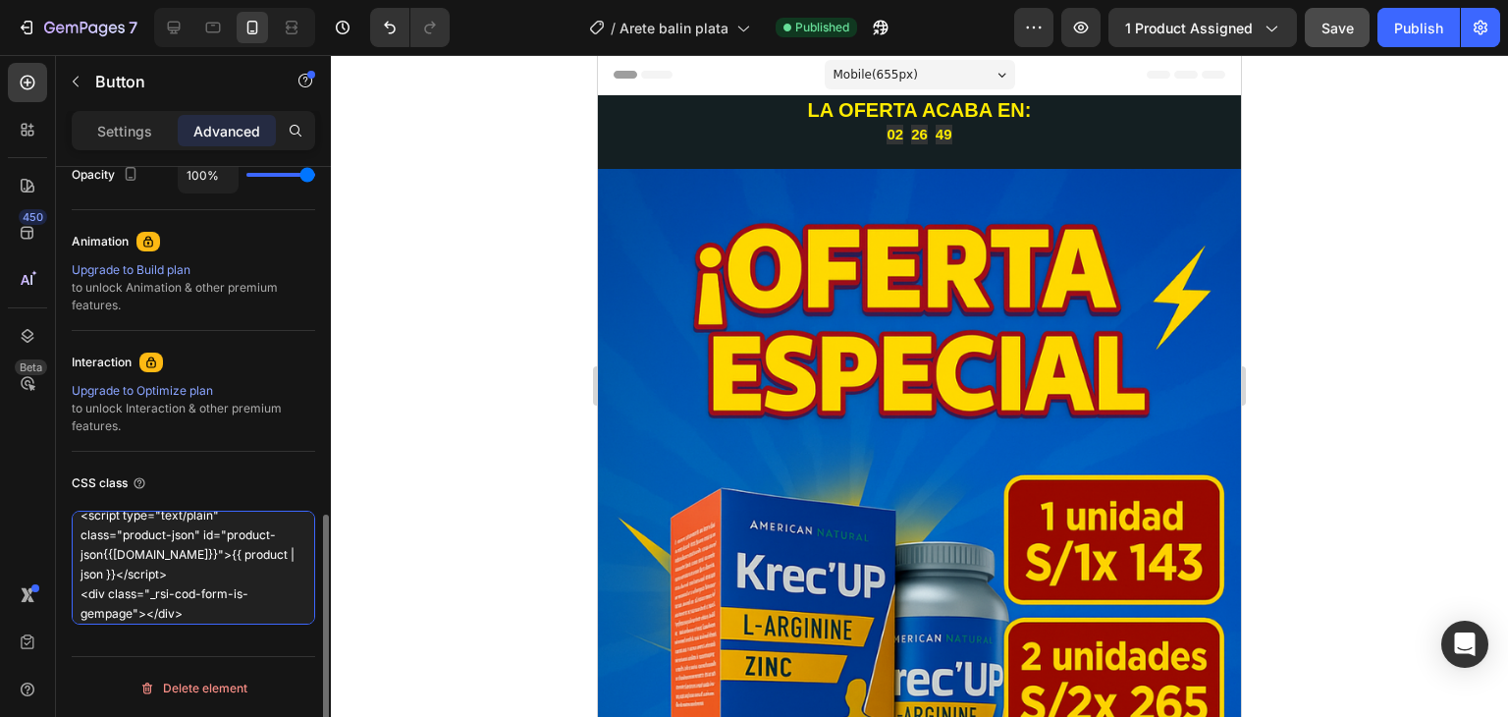
scroll to position [0, 0]
drag, startPoint x: 212, startPoint y: 522, endPoint x: 169, endPoint y: 539, distance: 46.3
click at [208, 582] on textarea "<script type="text/plain" class="product-json" id="product-json{{product.id}}">…" at bounding box center [194, 568] width 244 height 114
click at [114, 522] on textarea "<script type="text/plain" class="product-json" id="product-json{{product.id}}">…" at bounding box center [194, 568] width 244 height 114
click at [115, 522] on textarea "<script type="text/plain" class="product-json" id="product-json{{product.id}}">…" at bounding box center [194, 568] width 244 height 114
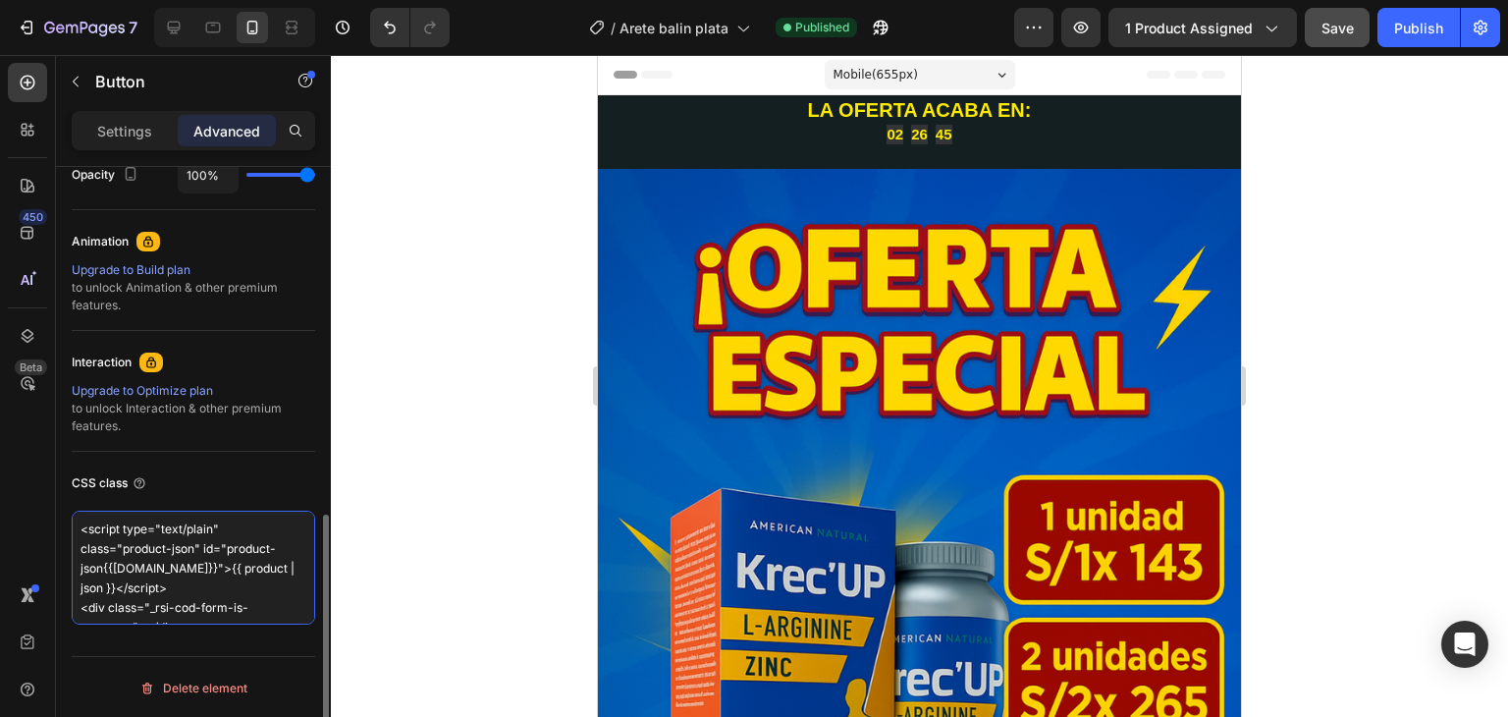
click at [224, 524] on textarea "<script type="text/plain" class="product-json" id="product-json{{product.id}}">…" at bounding box center [194, 568] width 244 height 114
click at [225, 523] on textarea "<script type="text/plain" class="product-json" id="product-json{{product.id}}">…" at bounding box center [194, 568] width 244 height 114
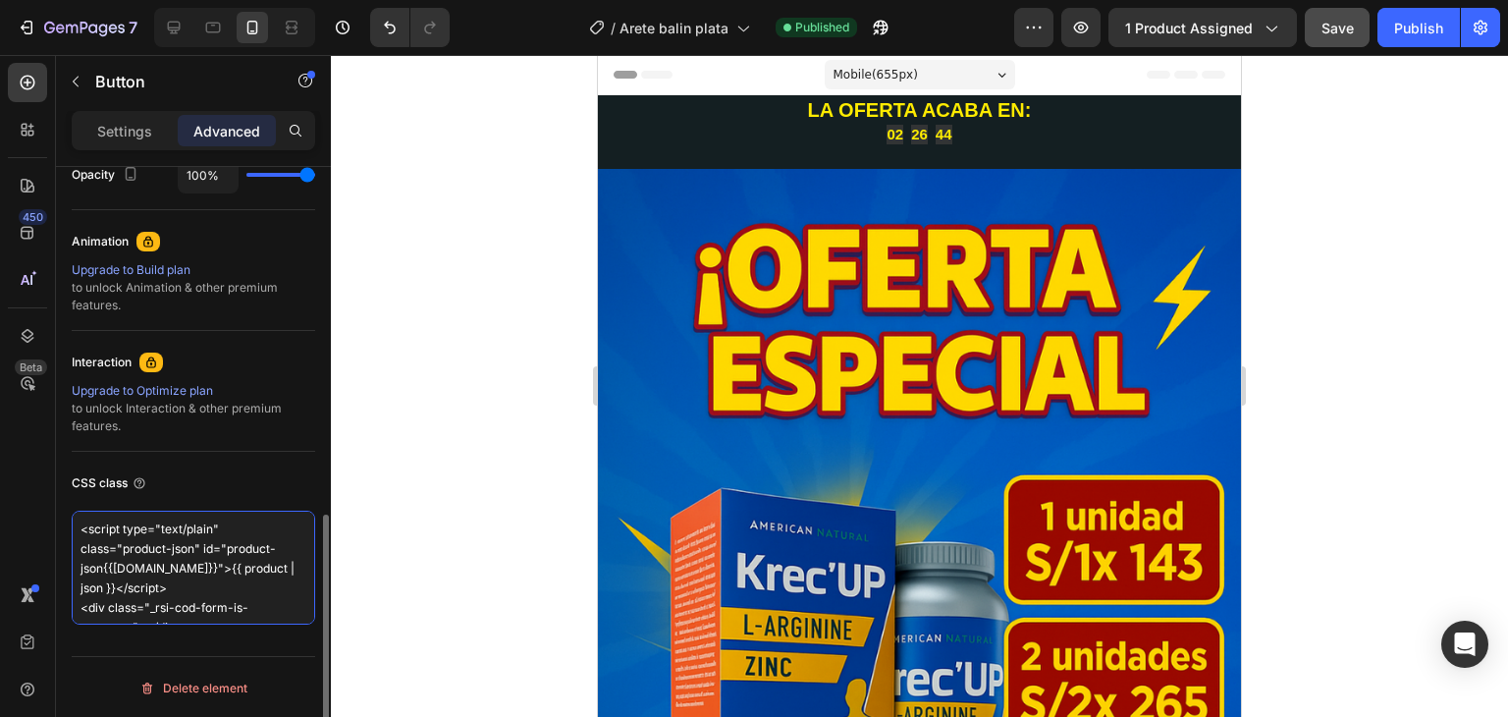
click at [225, 523] on textarea "<script type="text/plain" class="product-json" id="product-json{{product.id}}">…" at bounding box center [194, 568] width 244 height 114
click at [75, 523] on textarea "<script type="text/plain" class="product-json" id="product-json{{product.id}}">…" at bounding box center [194, 568] width 244 height 114
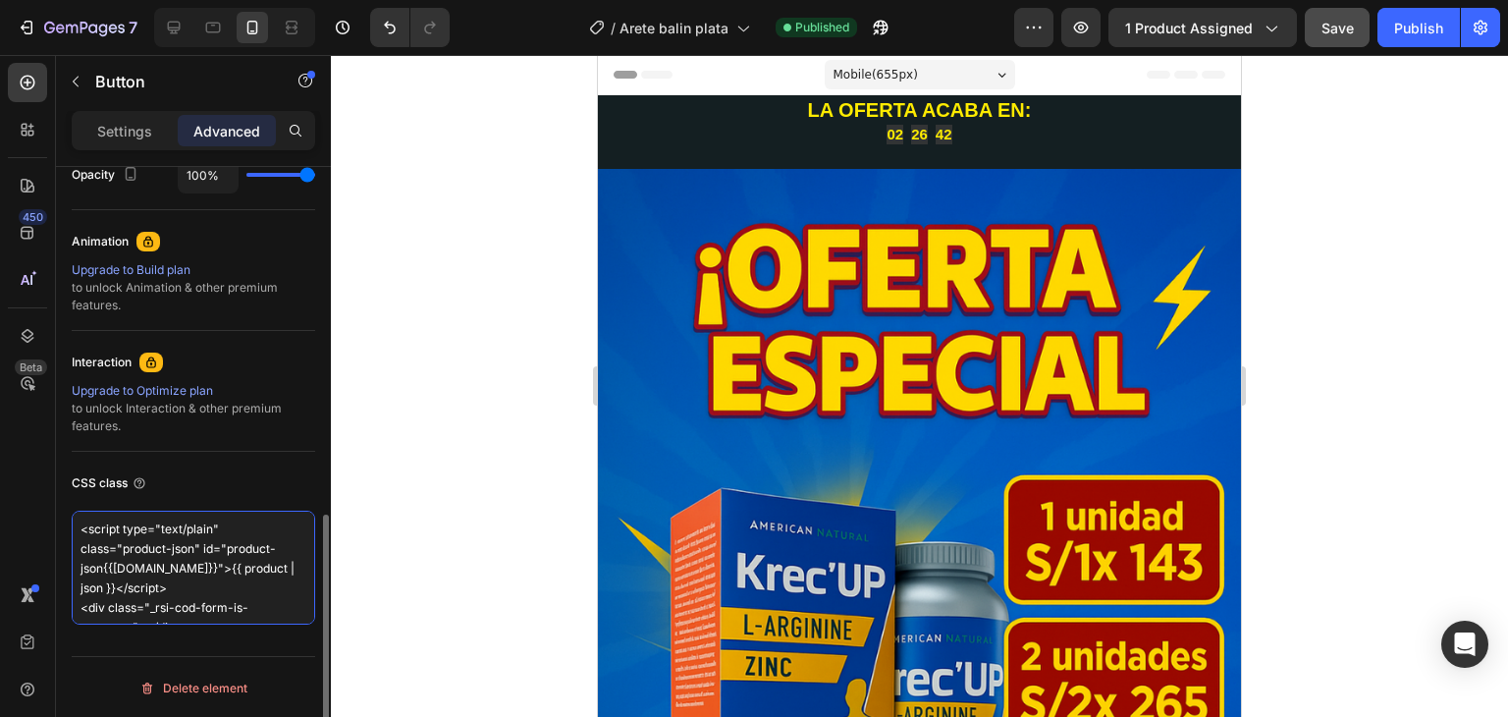
click at [78, 523] on textarea "<script type="text/plain" class="product-json" id="product-json{{product.id}}">…" at bounding box center [194, 568] width 244 height 114
click at [79, 523] on textarea "<script type="text/plain" class="product-json" id="product-json{{product.id}}">…" at bounding box center [194, 568] width 244 height 114
click at [81, 523] on textarea "<script type="text/plain" class="product-json" id="product-json{{product.id}}">…" at bounding box center [194, 568] width 244 height 114
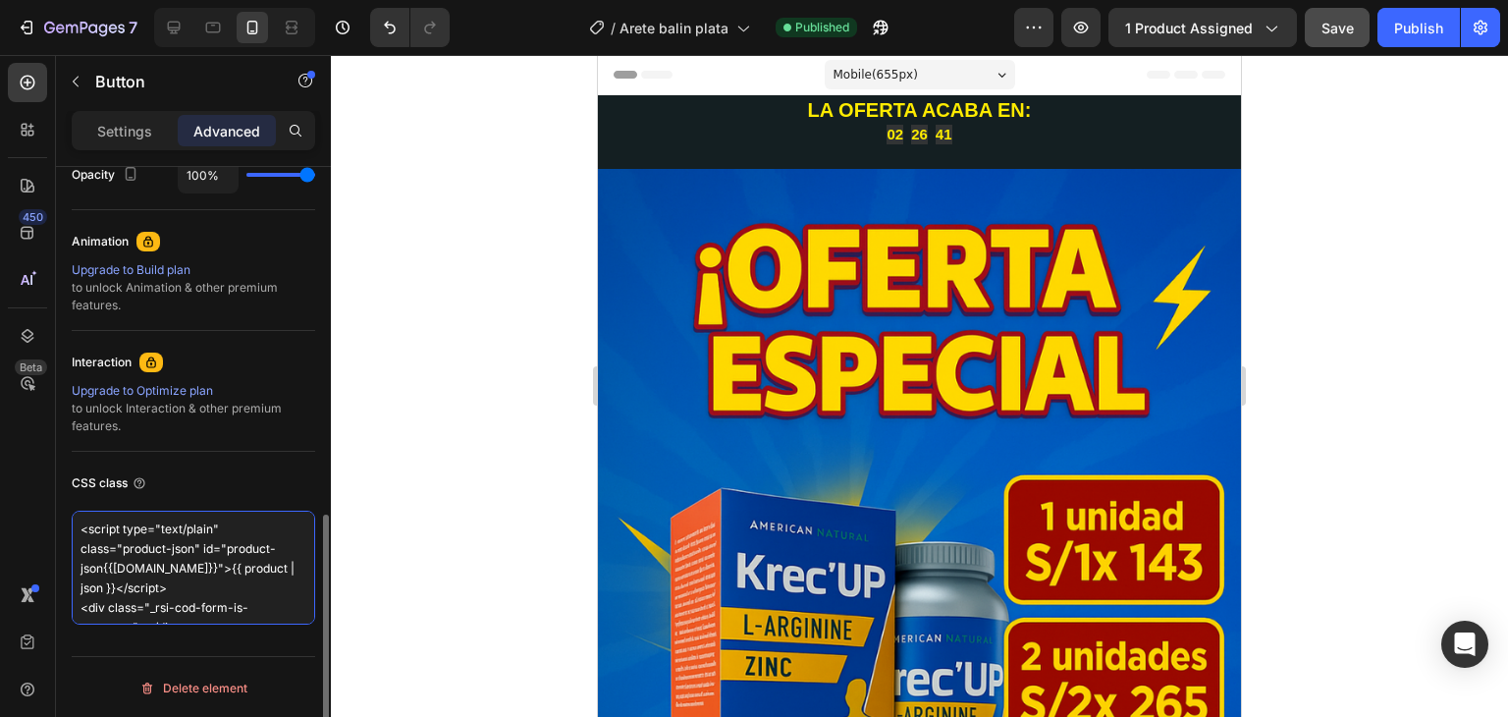
click at [82, 523] on textarea "<script type="text/plain" class="product-json" id="product-json{{product.id}}">…" at bounding box center [194, 568] width 244 height 114
click at [83, 524] on textarea "<script type="text/plain" class="product-json" id="product-json{{product.id}}">…" at bounding box center [194, 568] width 244 height 114
click at [84, 524] on textarea "<script type="text/plain" class="product-json" id="product-json{{product.id}}">…" at bounding box center [194, 568] width 244 height 114
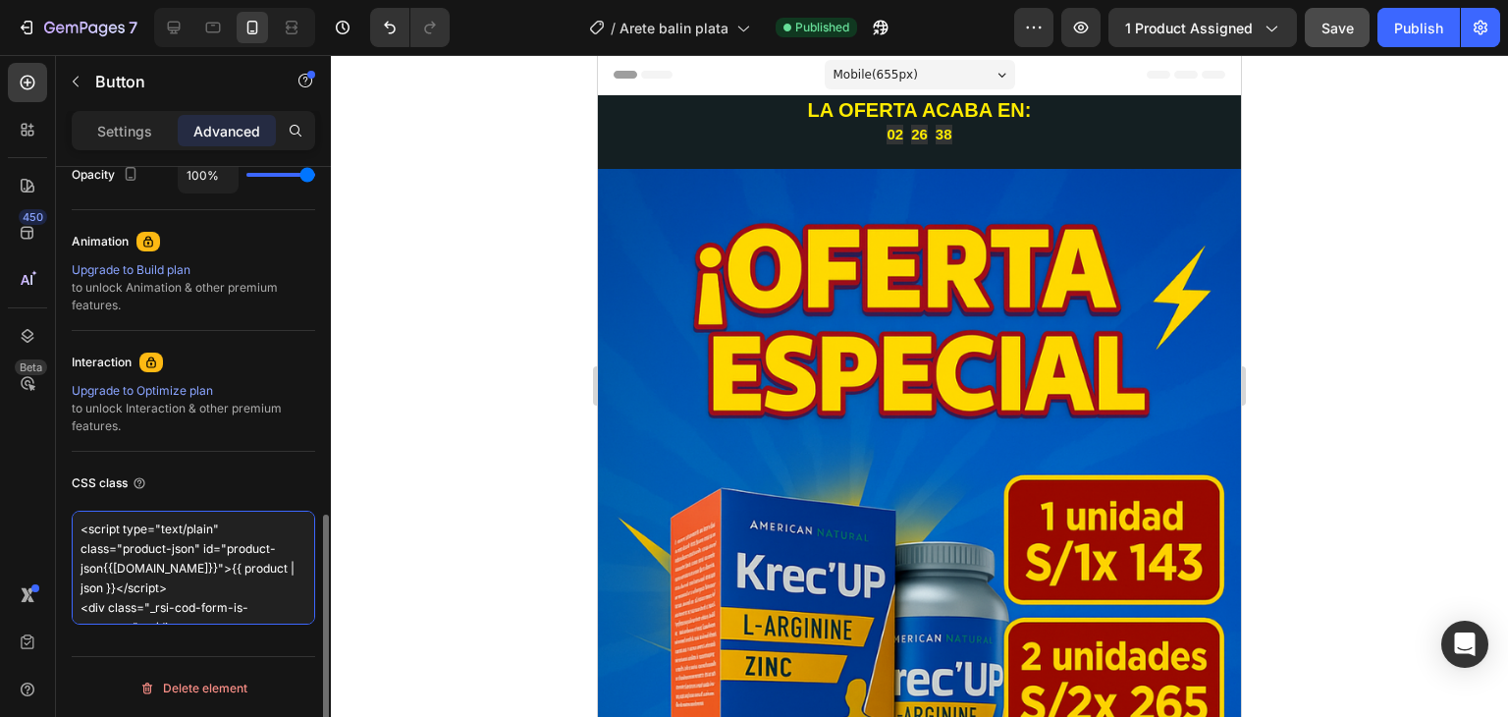
click at [145, 563] on textarea "<script type="text/plain" class="product-json" id="product-json{{product.id}}">…" at bounding box center [194, 568] width 244 height 114
drag, startPoint x: 80, startPoint y: 522, endPoint x: 229, endPoint y: 618, distance: 177.0
click at [229, 618] on textarea "<script type="text/plain" class="product-json" id="product-json{{product.id}}">…" at bounding box center [194, 568] width 244 height 114
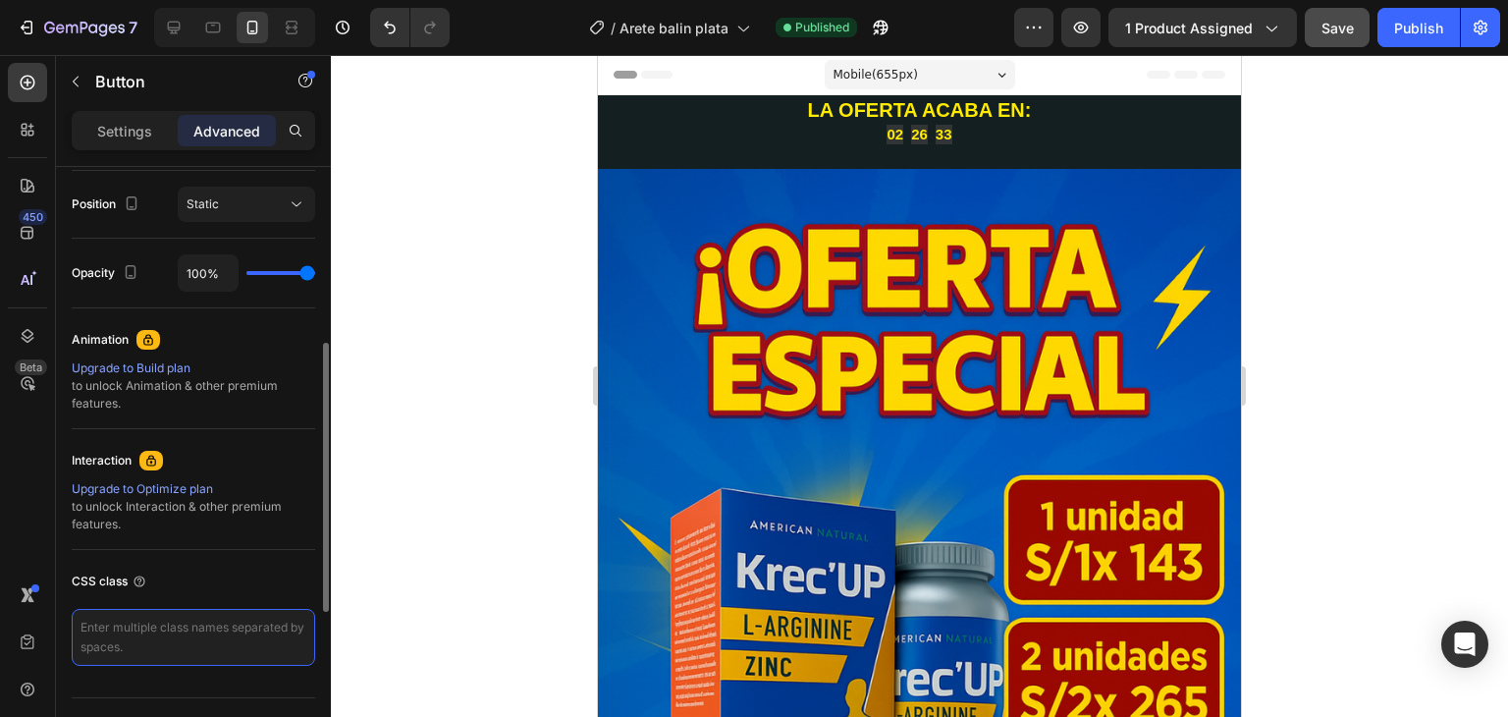
scroll to position [419, 0]
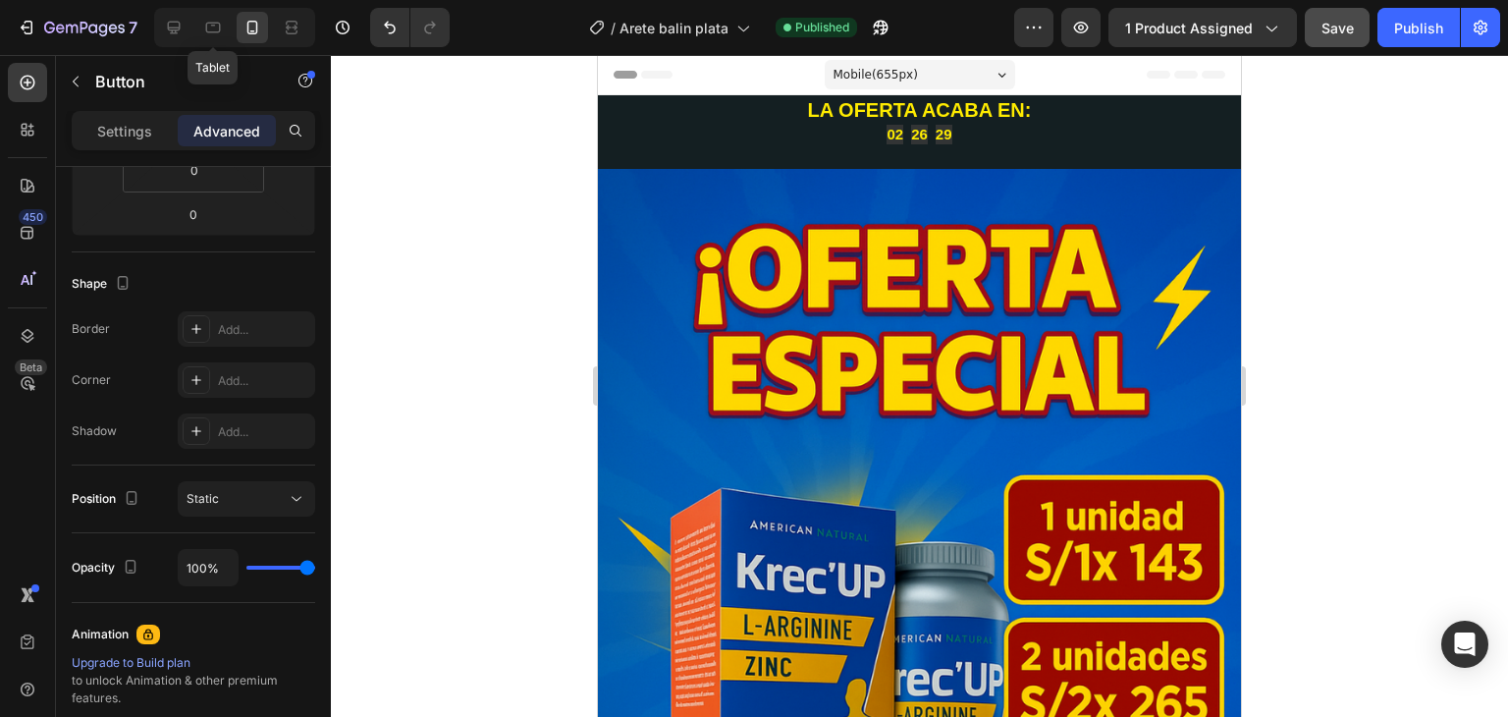
click at [212, 32] on icon at bounding box center [213, 28] width 15 height 11
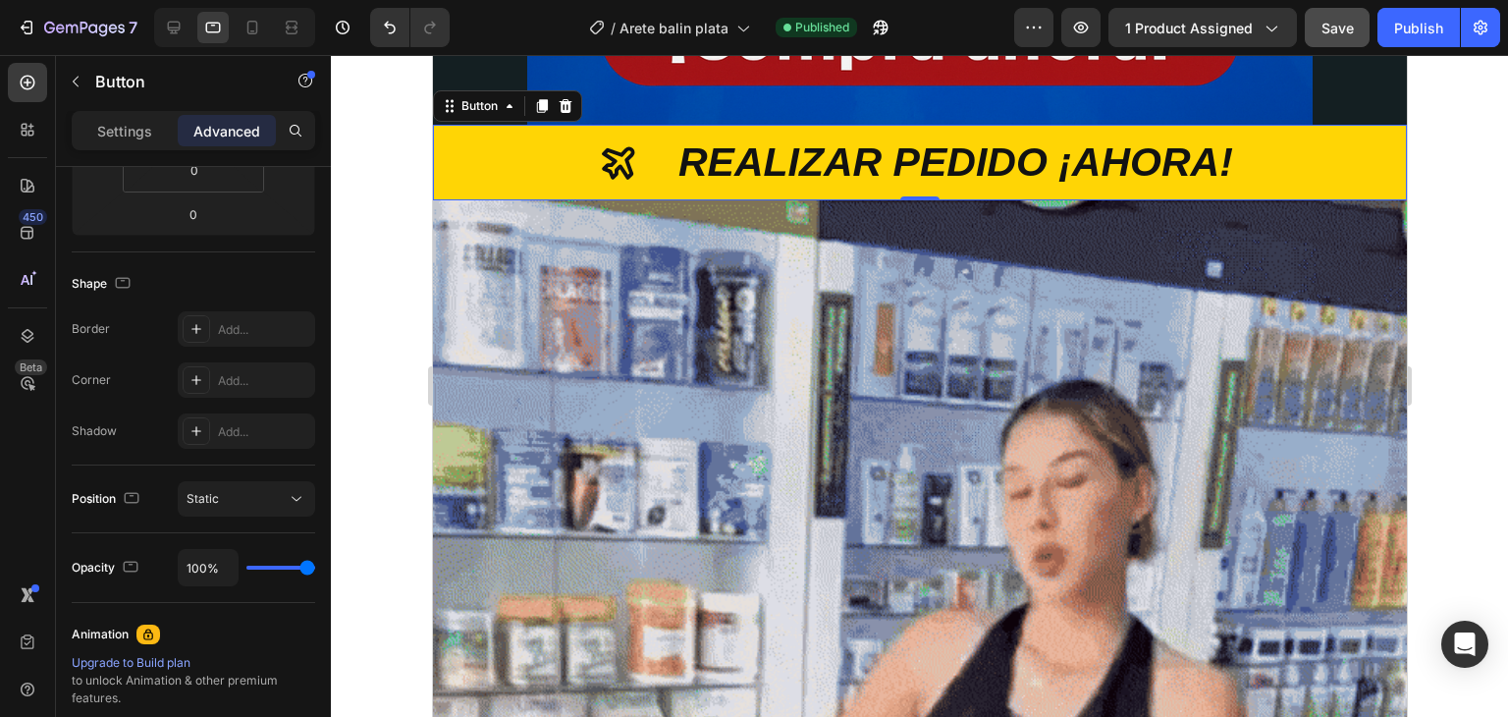
scroll to position [755, 0]
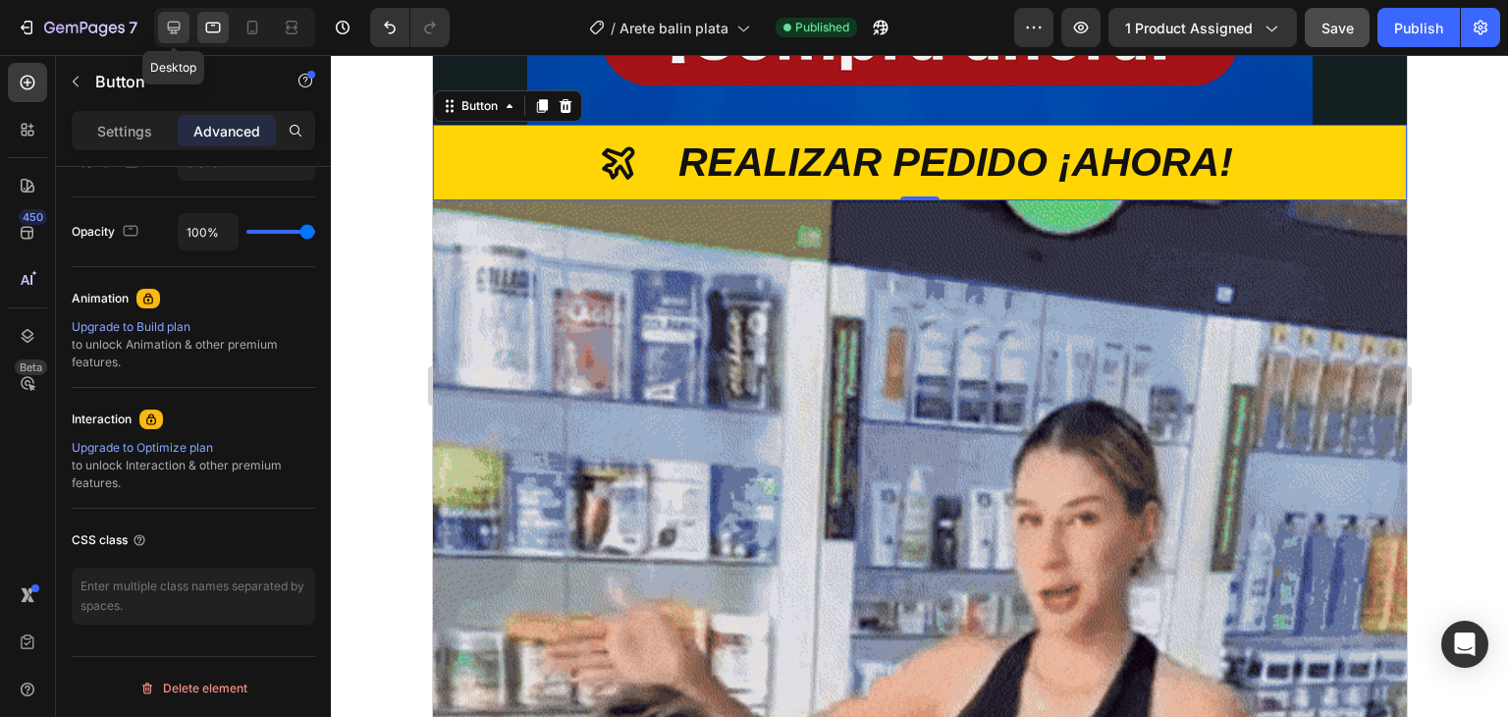
click at [181, 36] on icon at bounding box center [174, 28] width 20 height 20
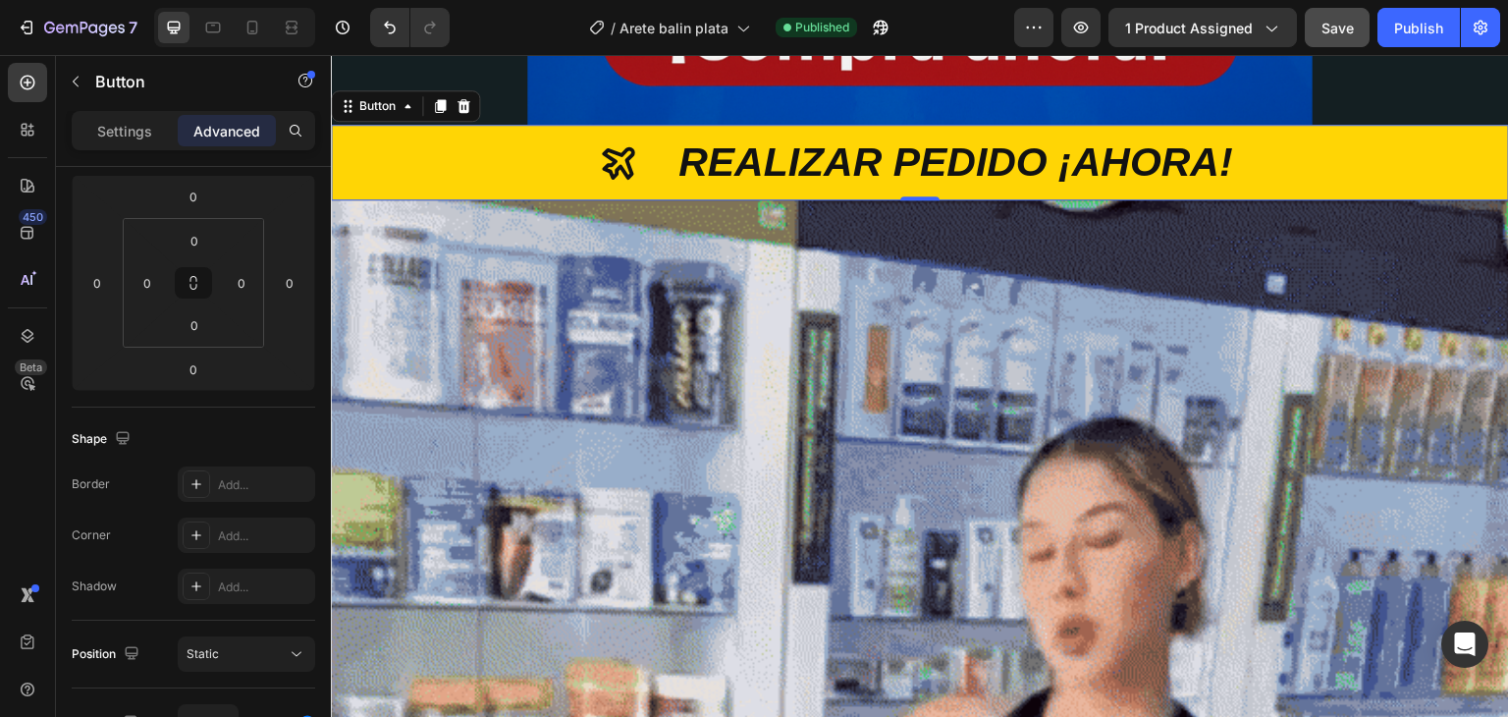
scroll to position [755, 0]
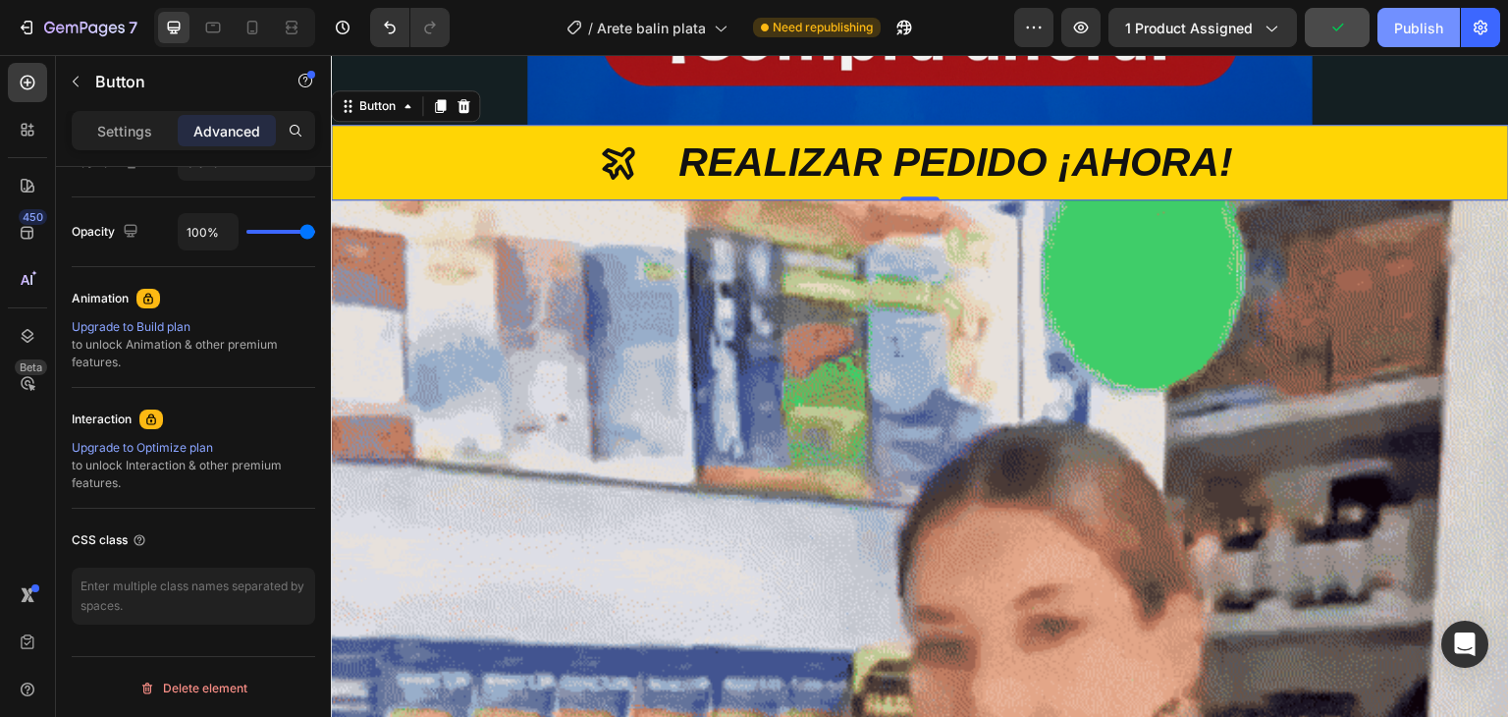
click at [1413, 34] on div "Publish" at bounding box center [1418, 28] width 49 height 21
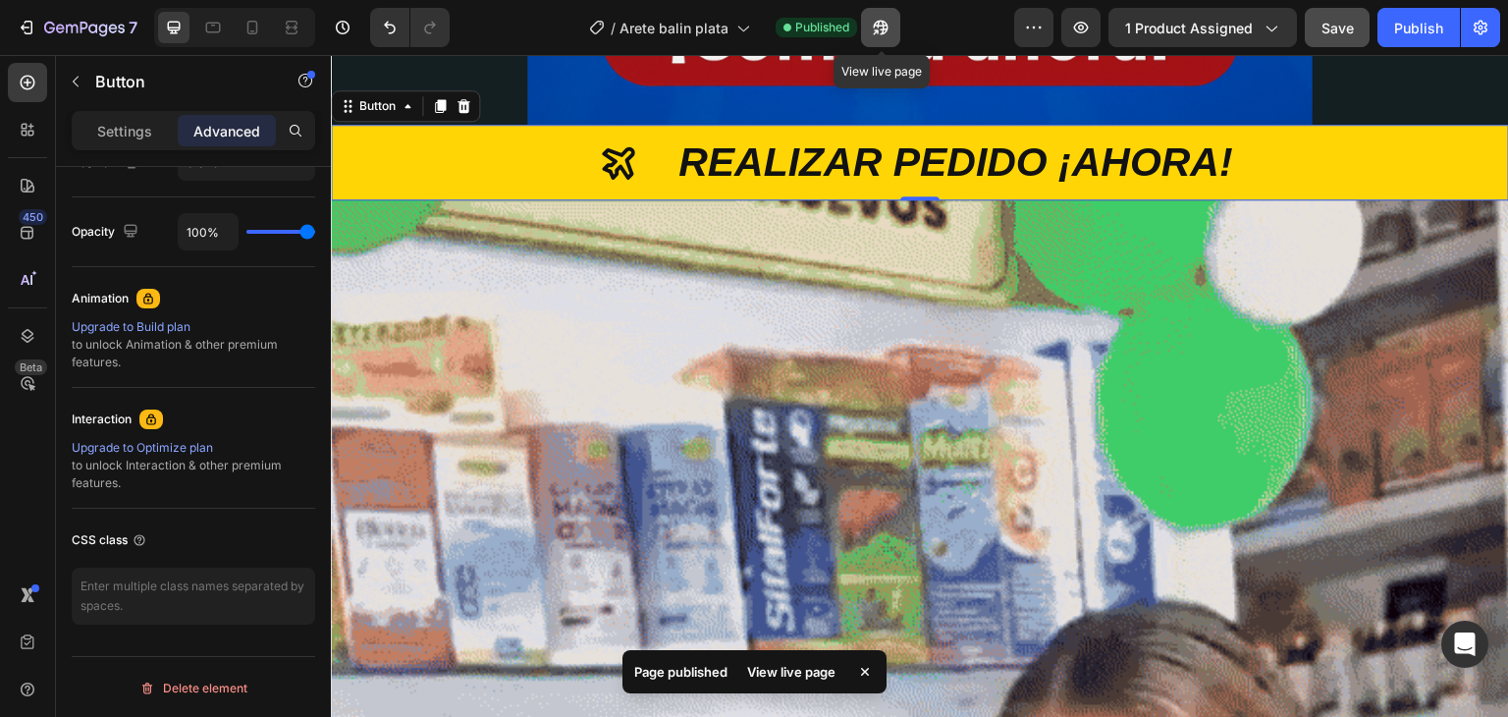
click at [889, 29] on icon "button" at bounding box center [881, 28] width 20 height 20
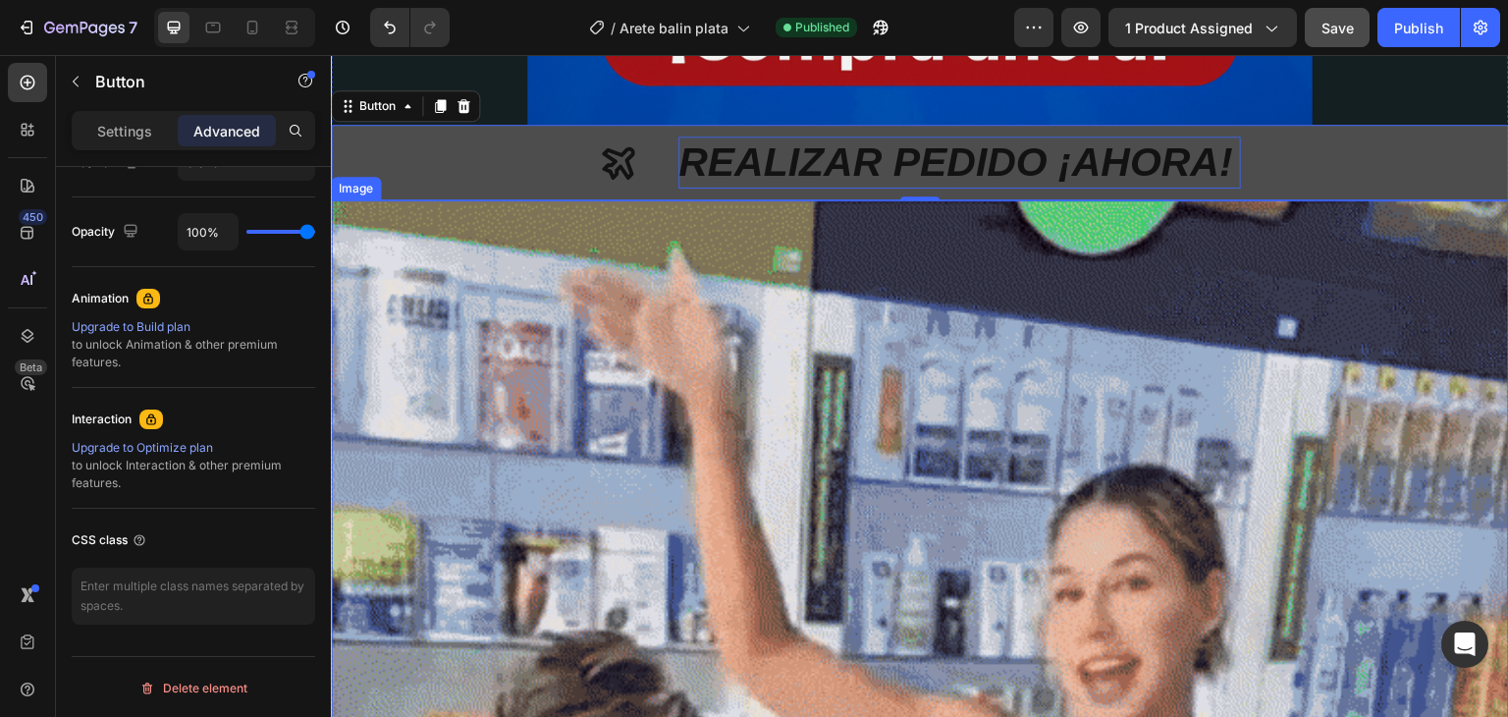
click at [953, 183] on p "REALIZAR PEDIDO ¡AHORA!" at bounding box center [959, 162] width 563 height 52
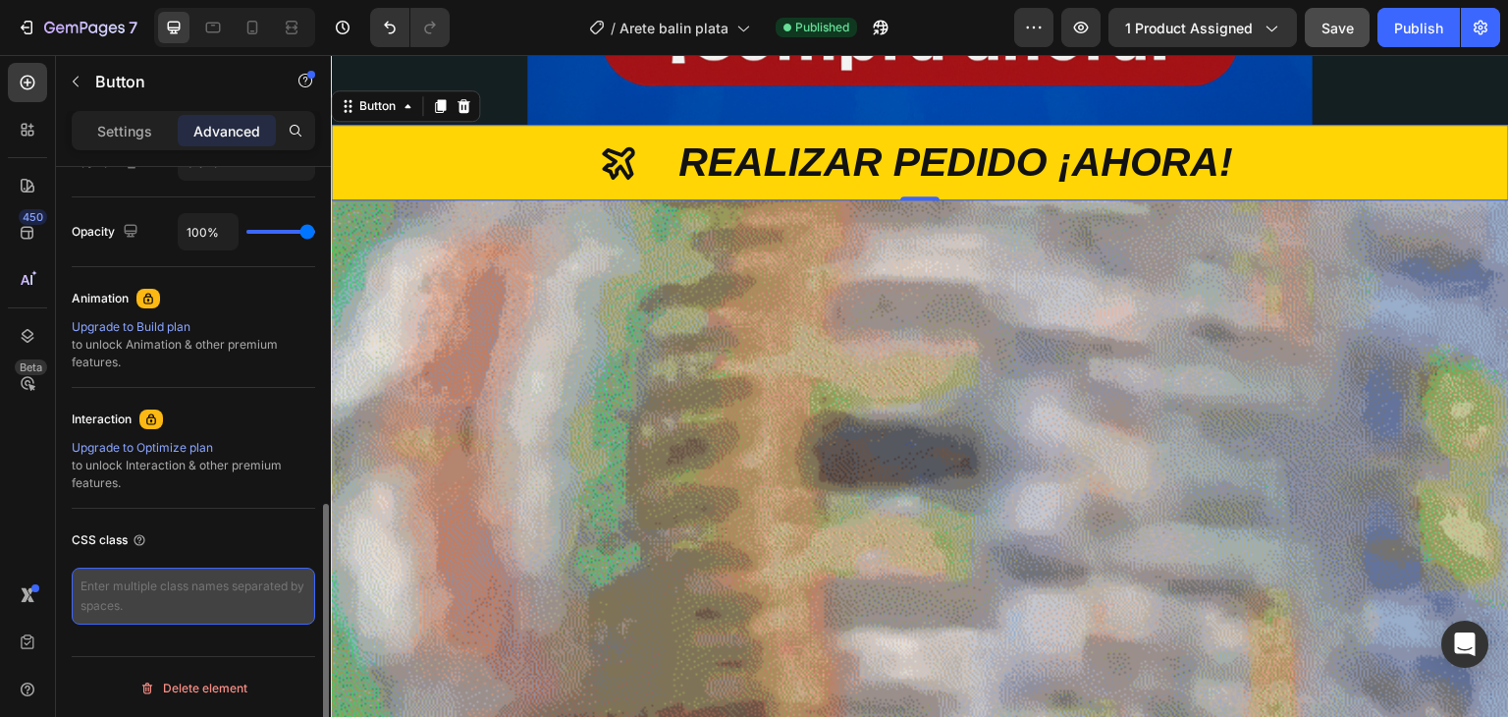
click at [215, 583] on textarea at bounding box center [194, 596] width 244 height 57
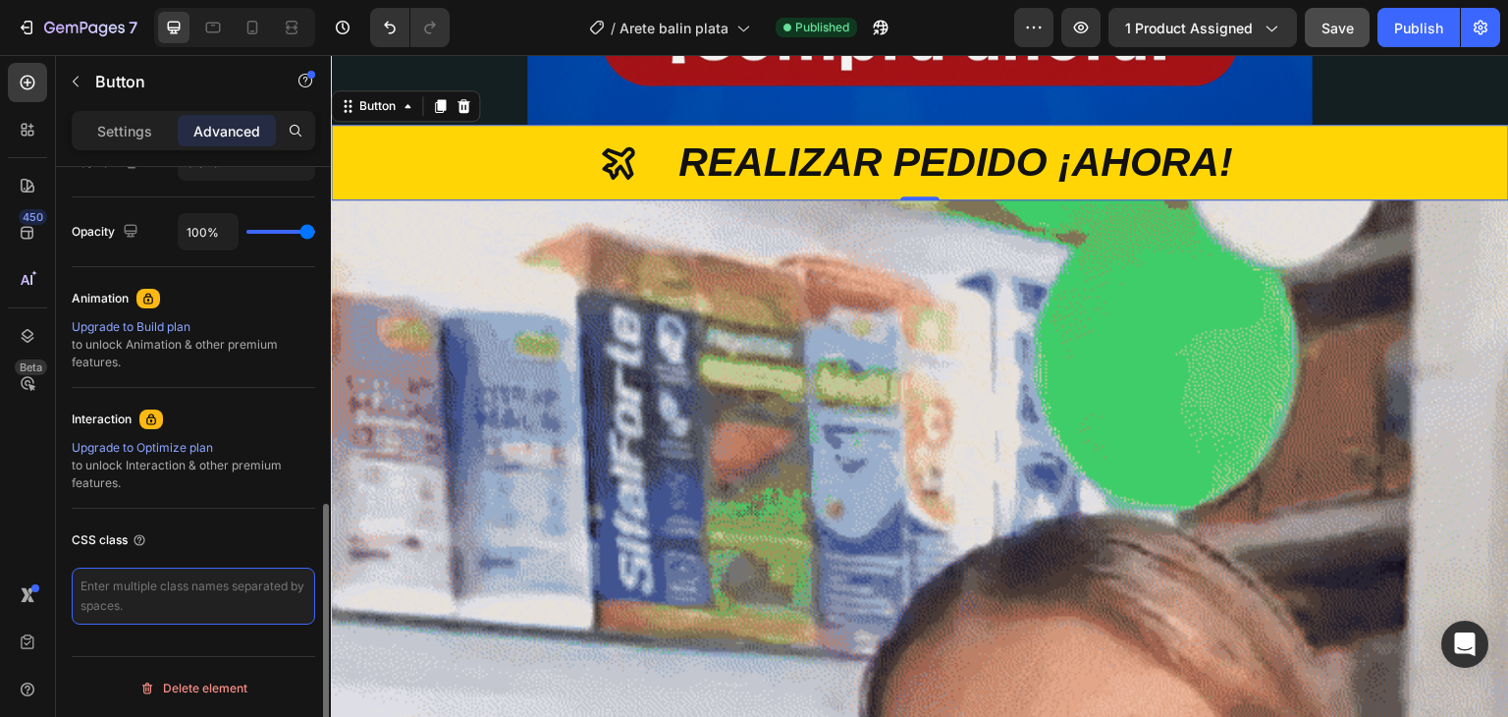
paste textarea "<script type="text/plain" class="product-json" id="product-json{{product.id}}">…"
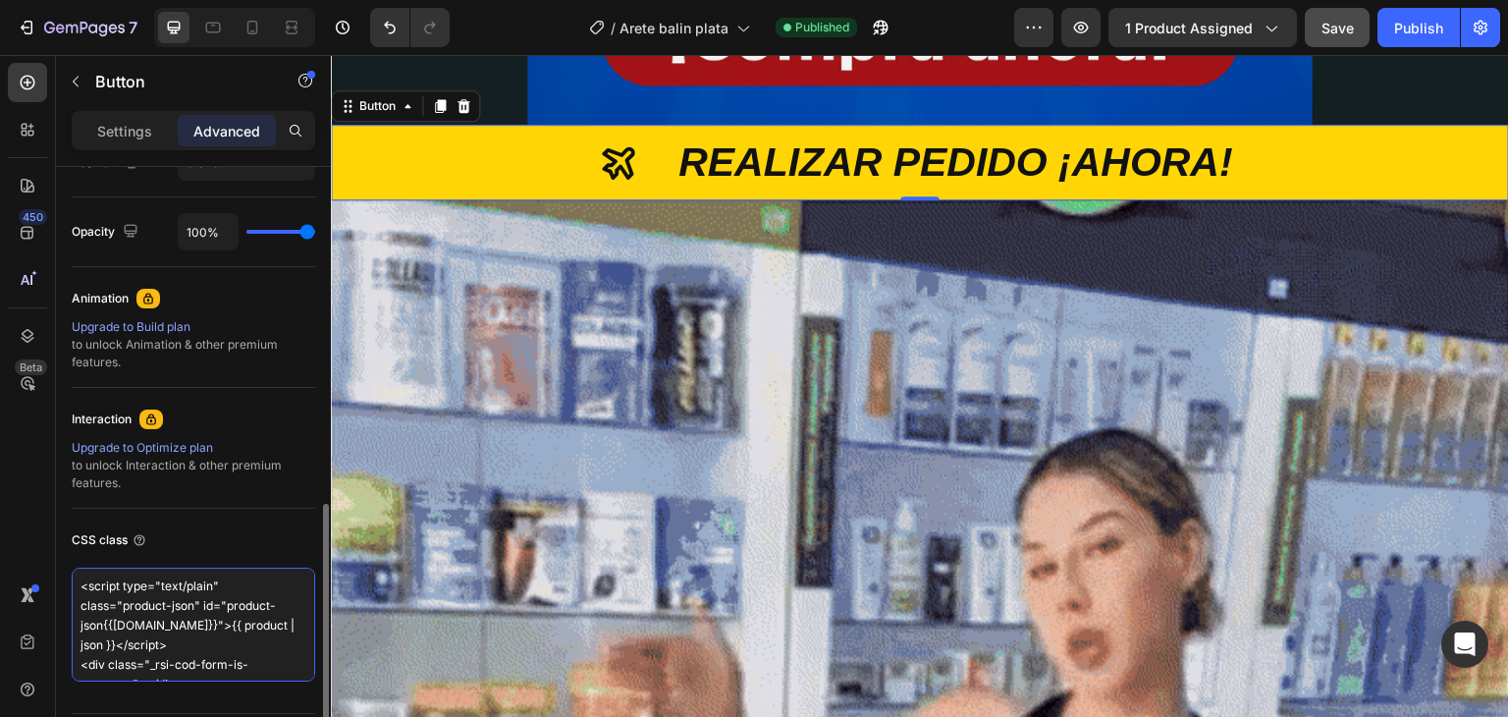
scroll to position [109, 0]
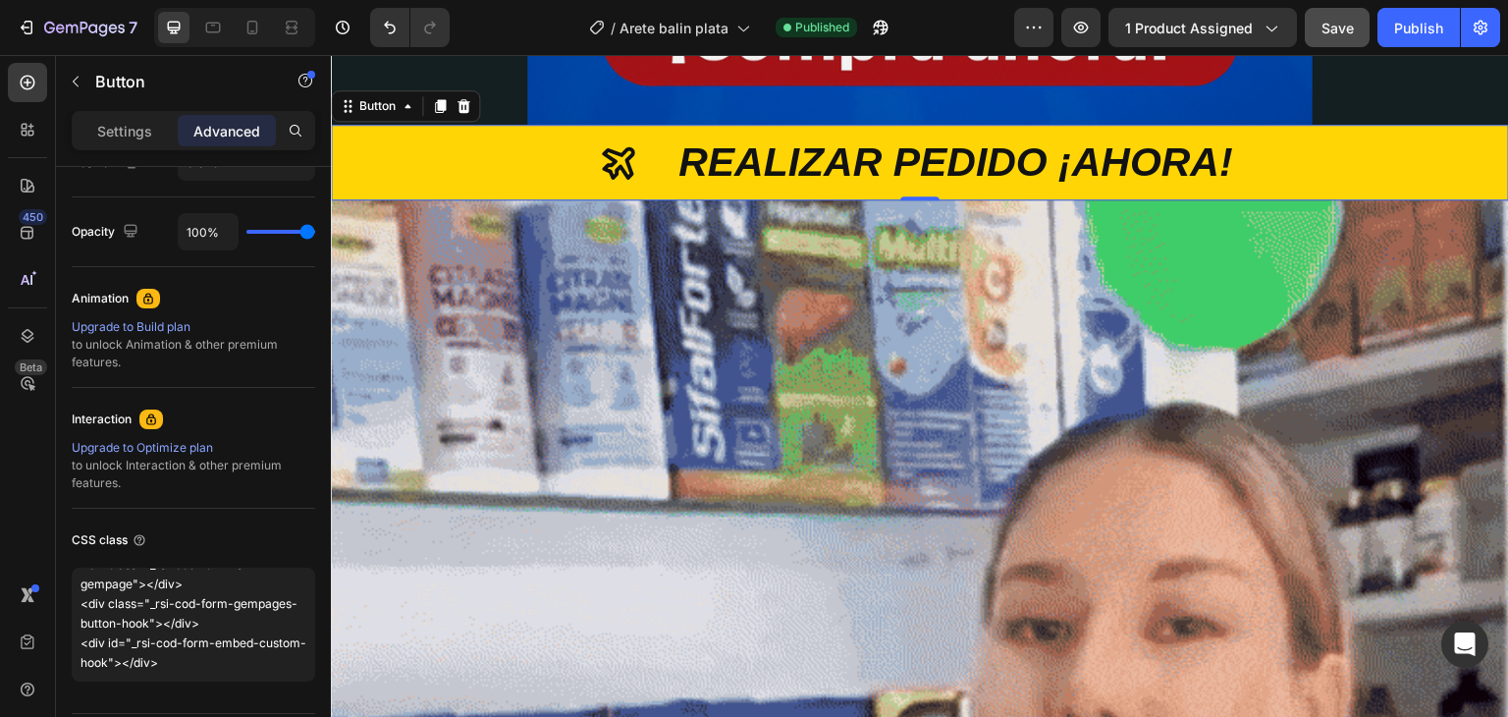
click at [963, 14] on div "/ Arete balin plata Published" at bounding box center [739, 27] width 549 height 39
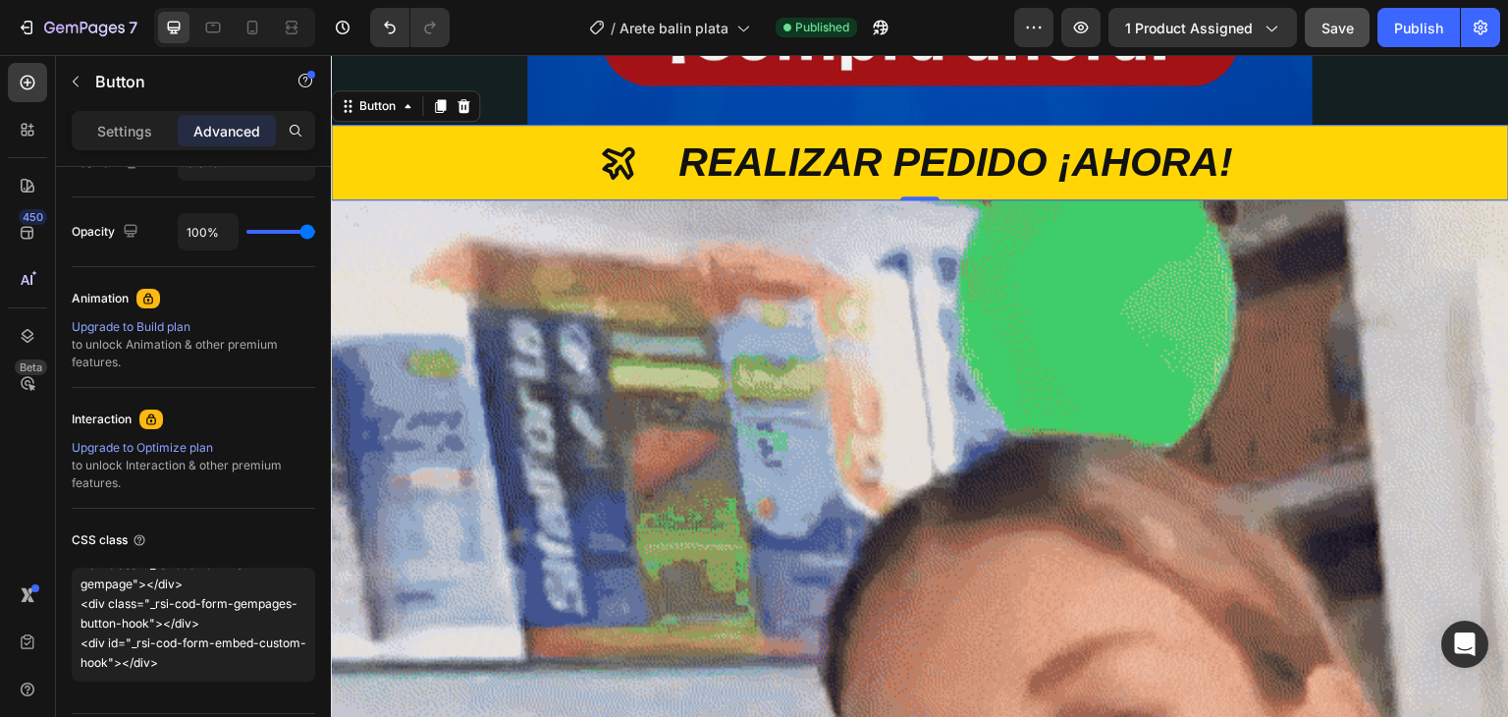
type textarea "<script type="text/plain" class="product-json" id="product-json{{product.id}}">…"
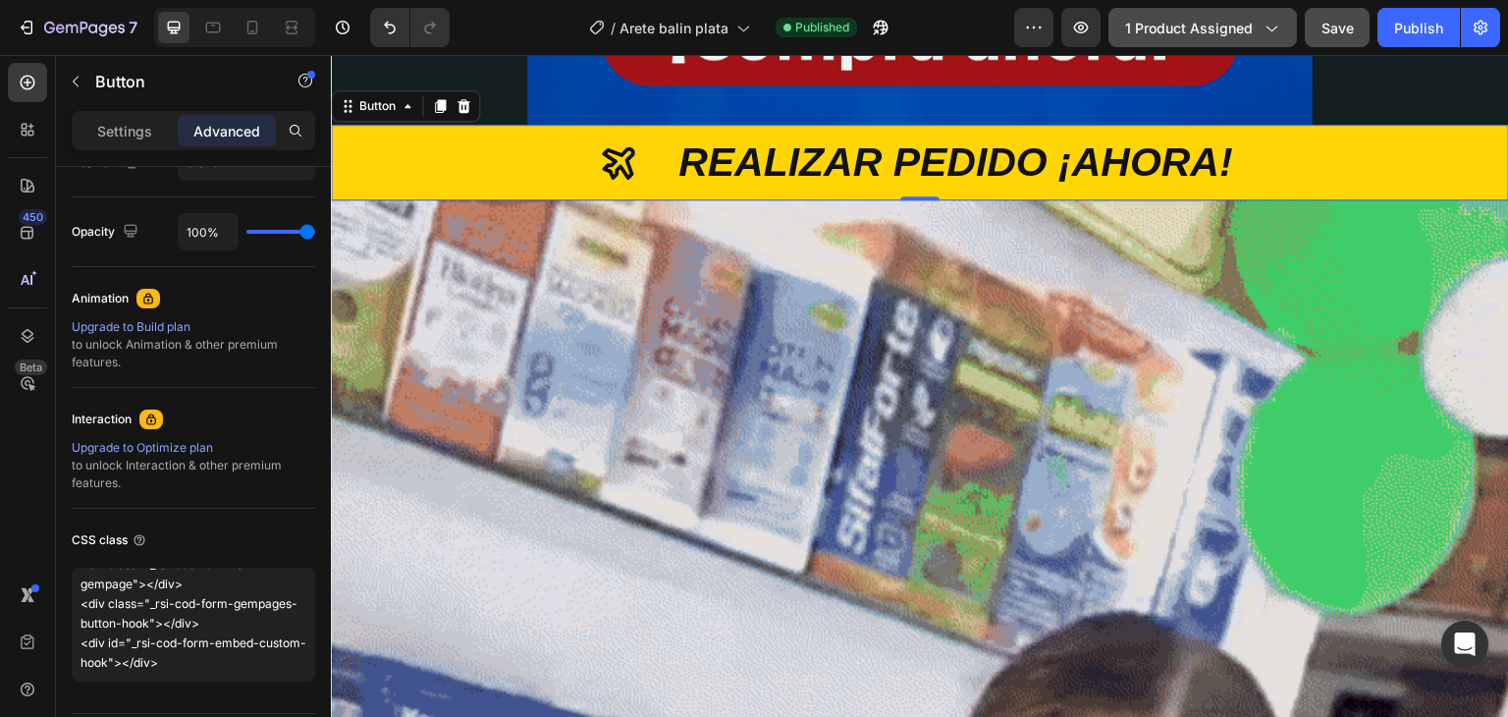
scroll to position [99, 0]
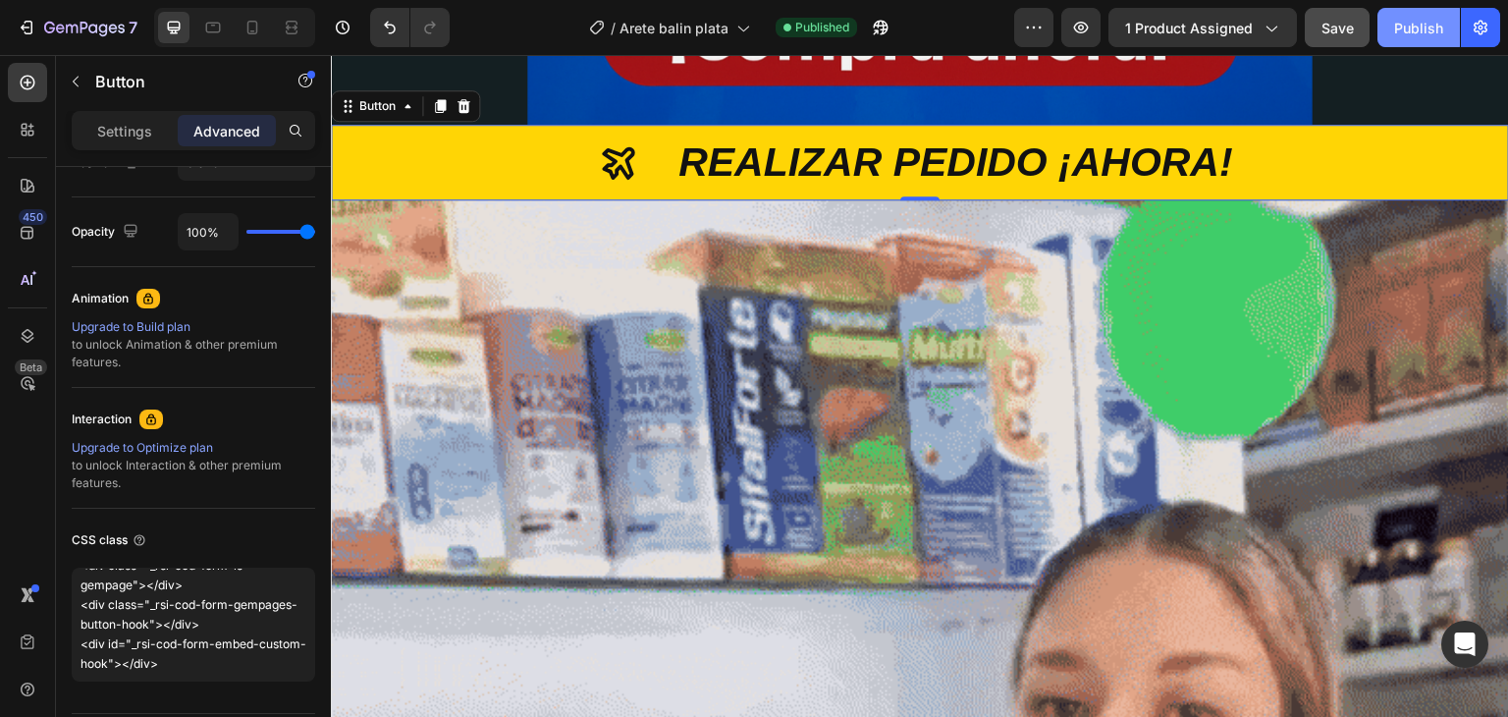
click at [1397, 38] on button "Publish" at bounding box center [1419, 27] width 82 height 39
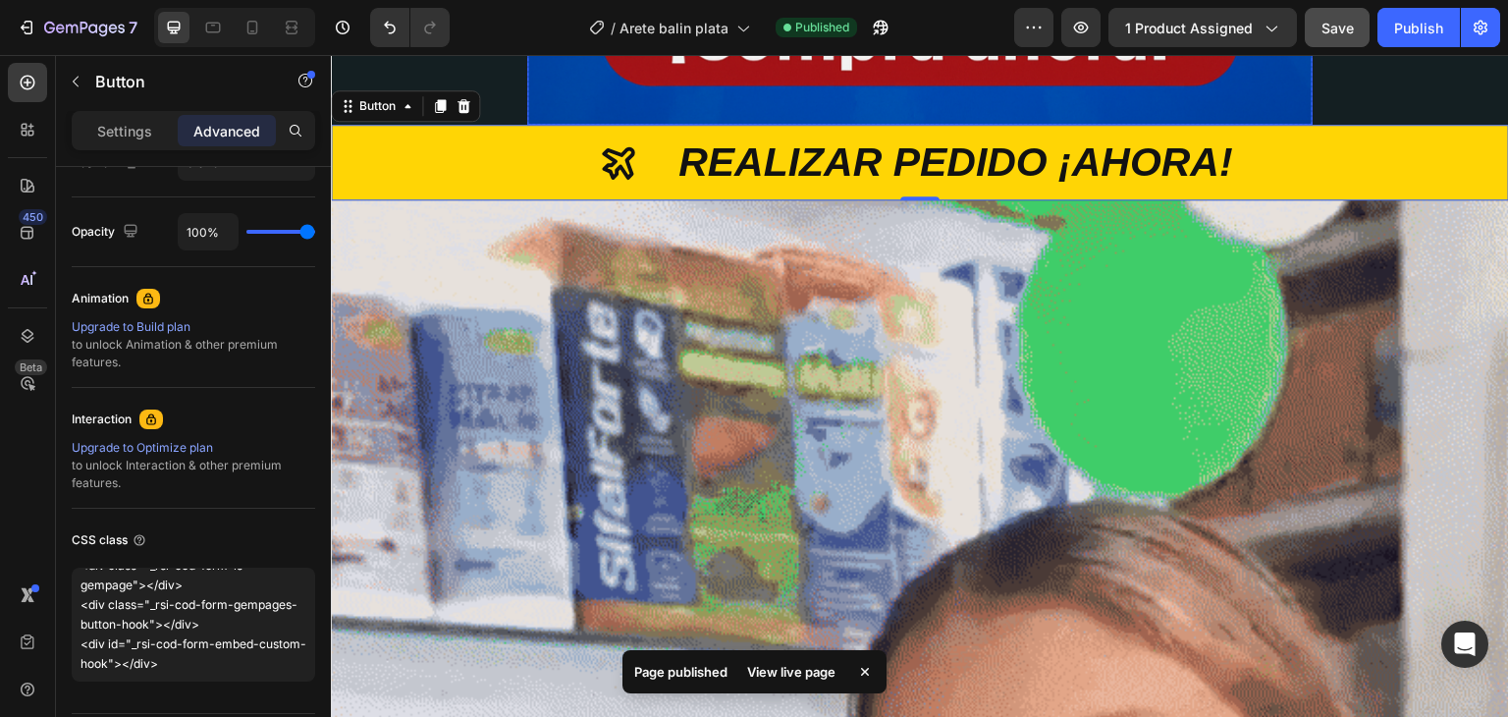
scroll to position [1110, 0]
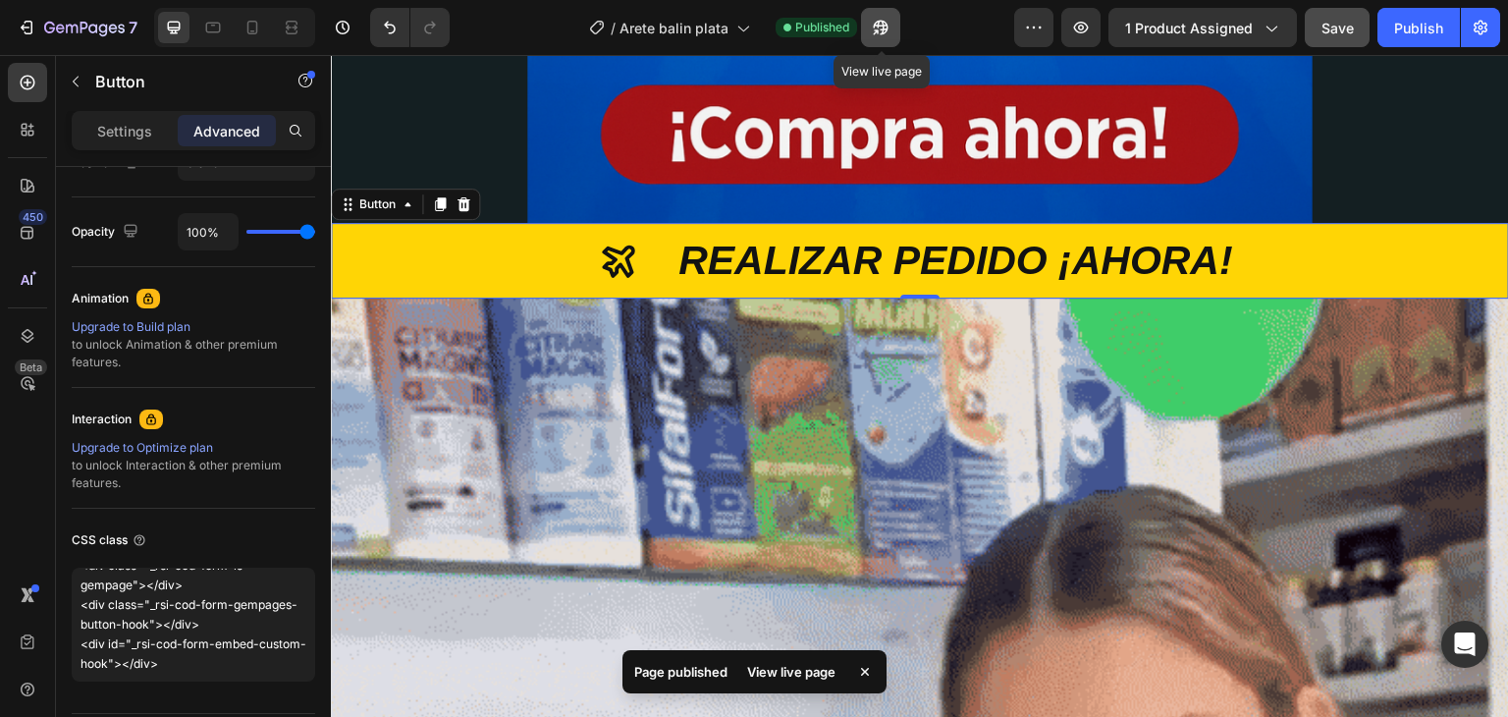
click at [875, 23] on icon "button" at bounding box center [881, 28] width 20 height 20
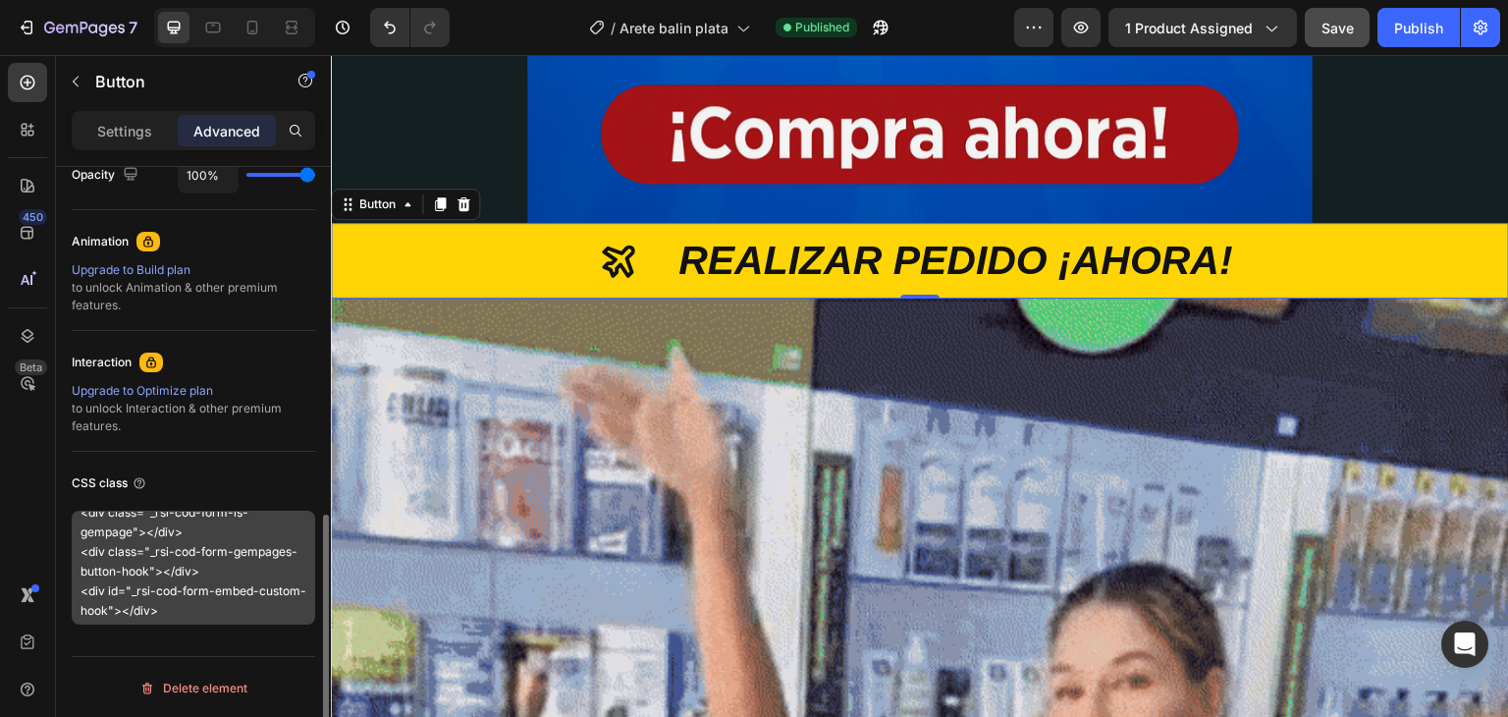
scroll to position [98, 0]
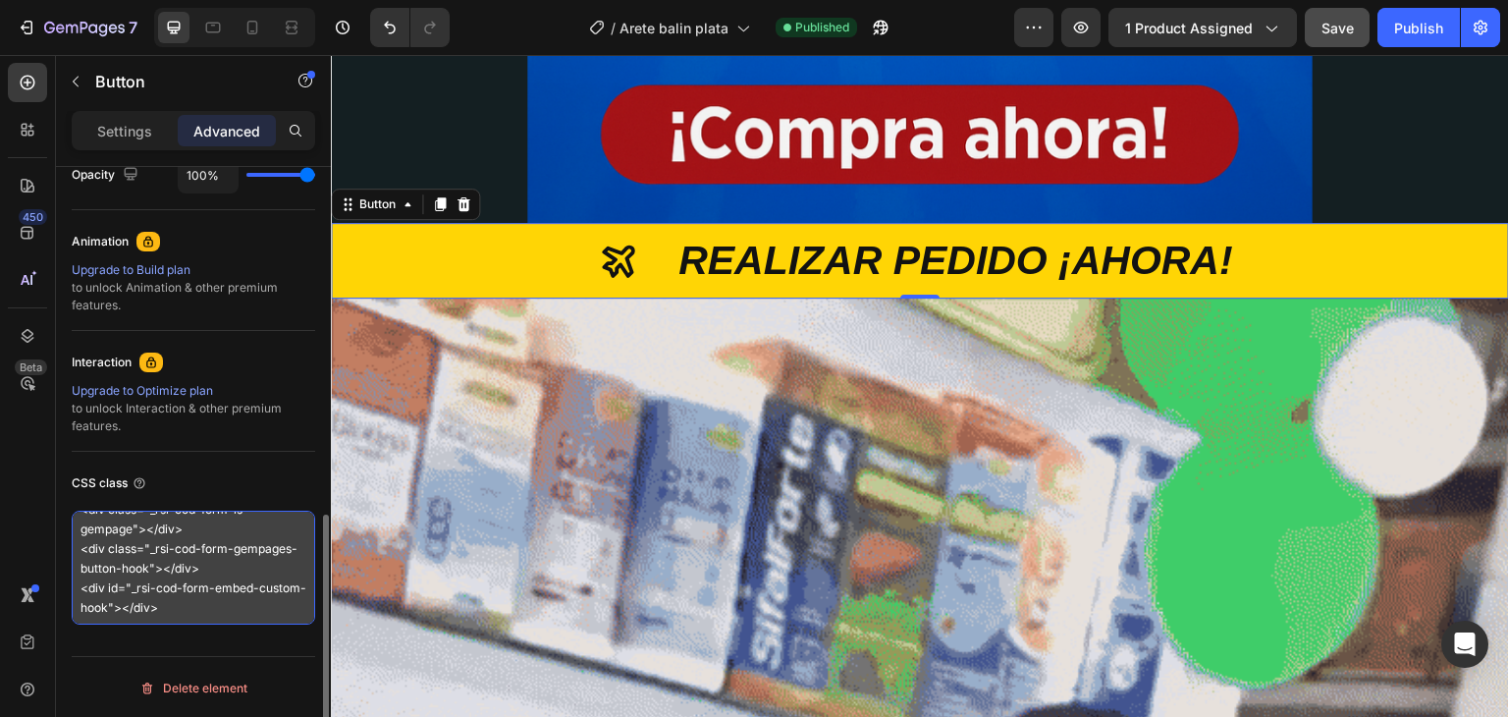
click at [270, 578] on textarea "<script type="text/plain" class="product-json" id="product-json{{product.id}}">…" at bounding box center [194, 568] width 244 height 114
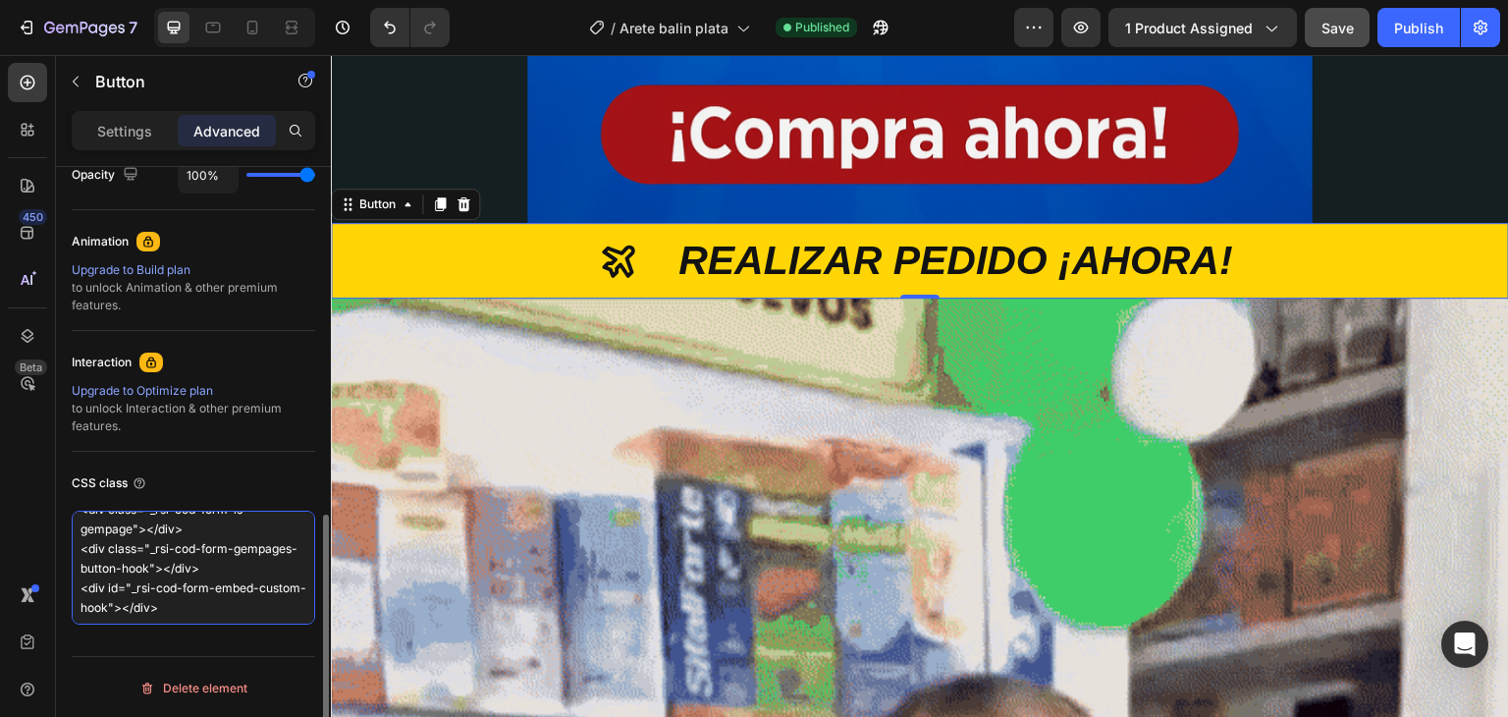
click at [270, 578] on textarea "<script type="text/plain" class="product-json" id="product-json{{product.id}}">…" at bounding box center [194, 568] width 244 height 114
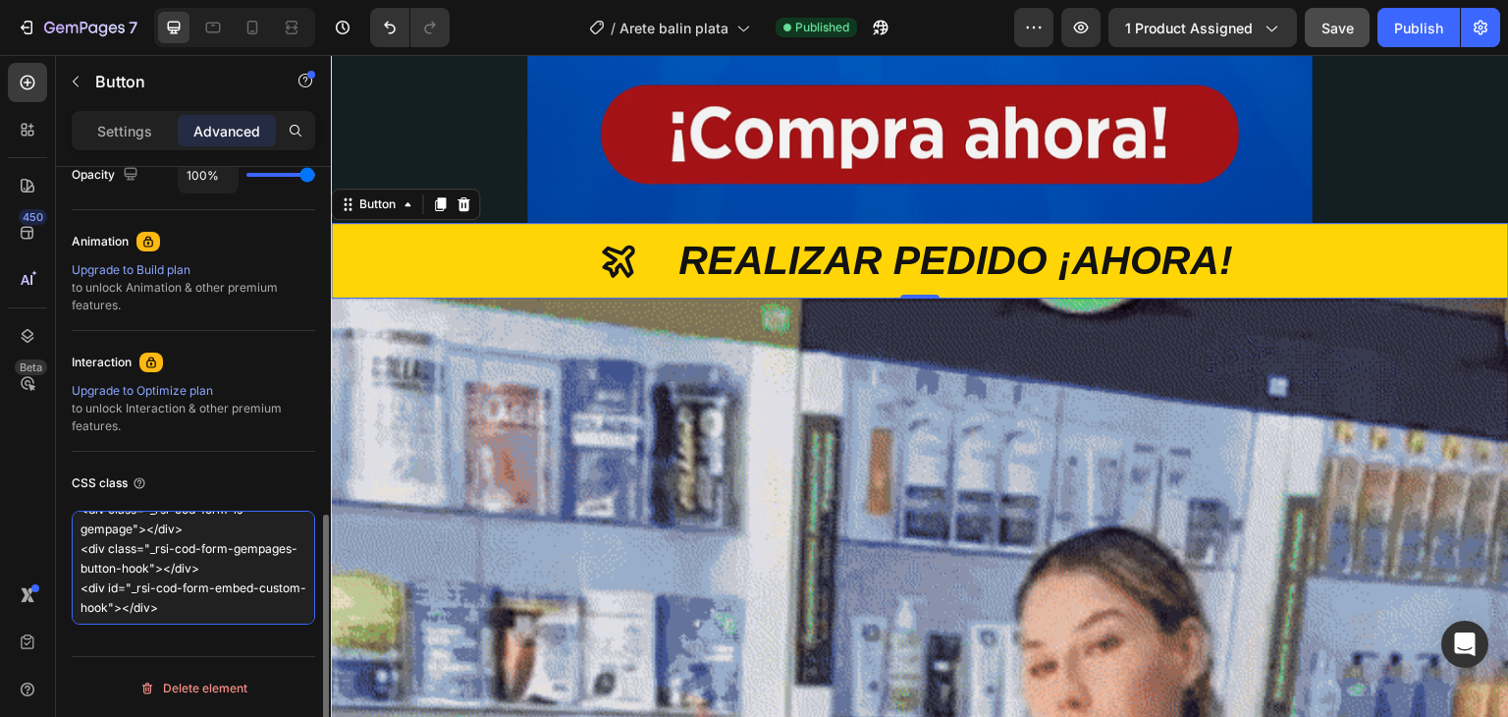
click at [270, 578] on textarea "<script type="text/plain" class="product-json" id="product-json{{product.id}}">…" at bounding box center [194, 568] width 244 height 114
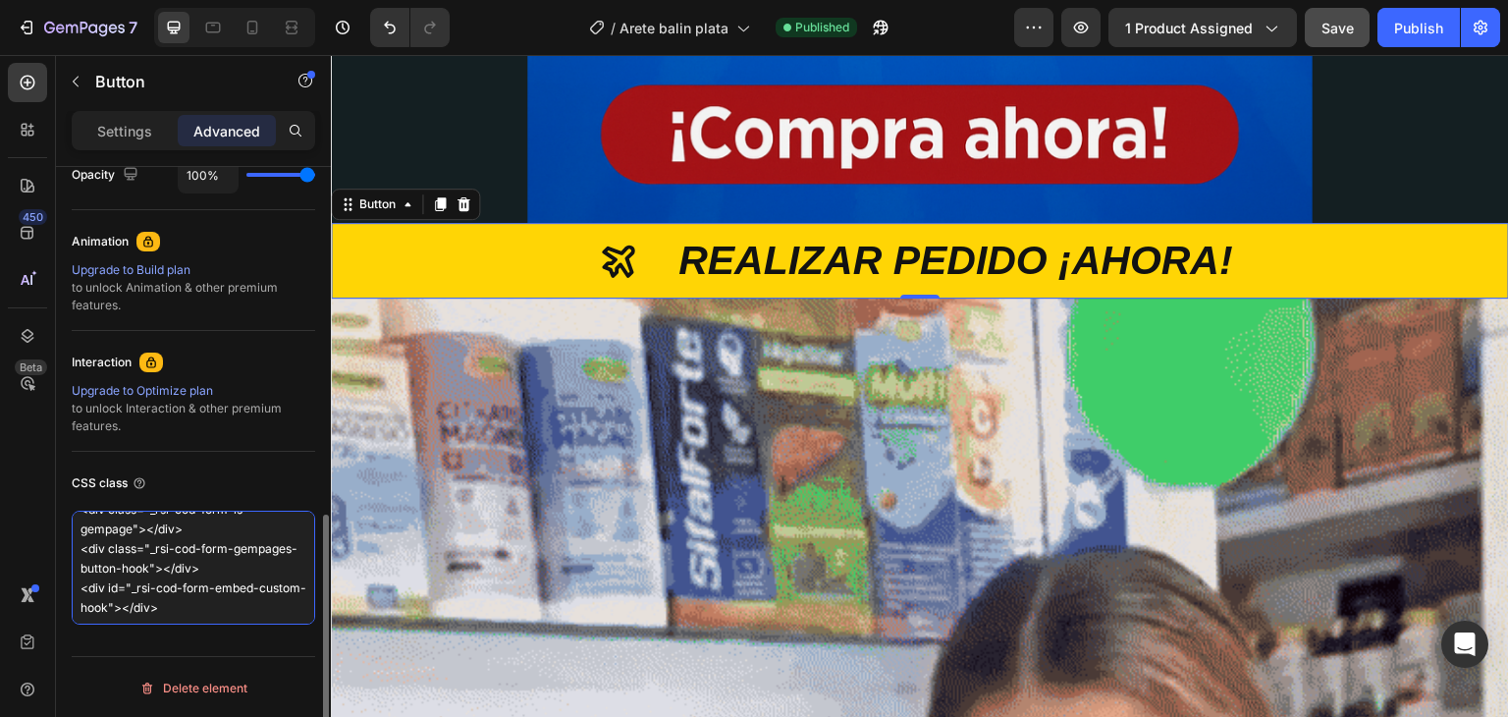
click at [270, 578] on textarea "<script type="text/plain" class="product-json" id="product-json{{product.id}}">…" at bounding box center [194, 568] width 244 height 114
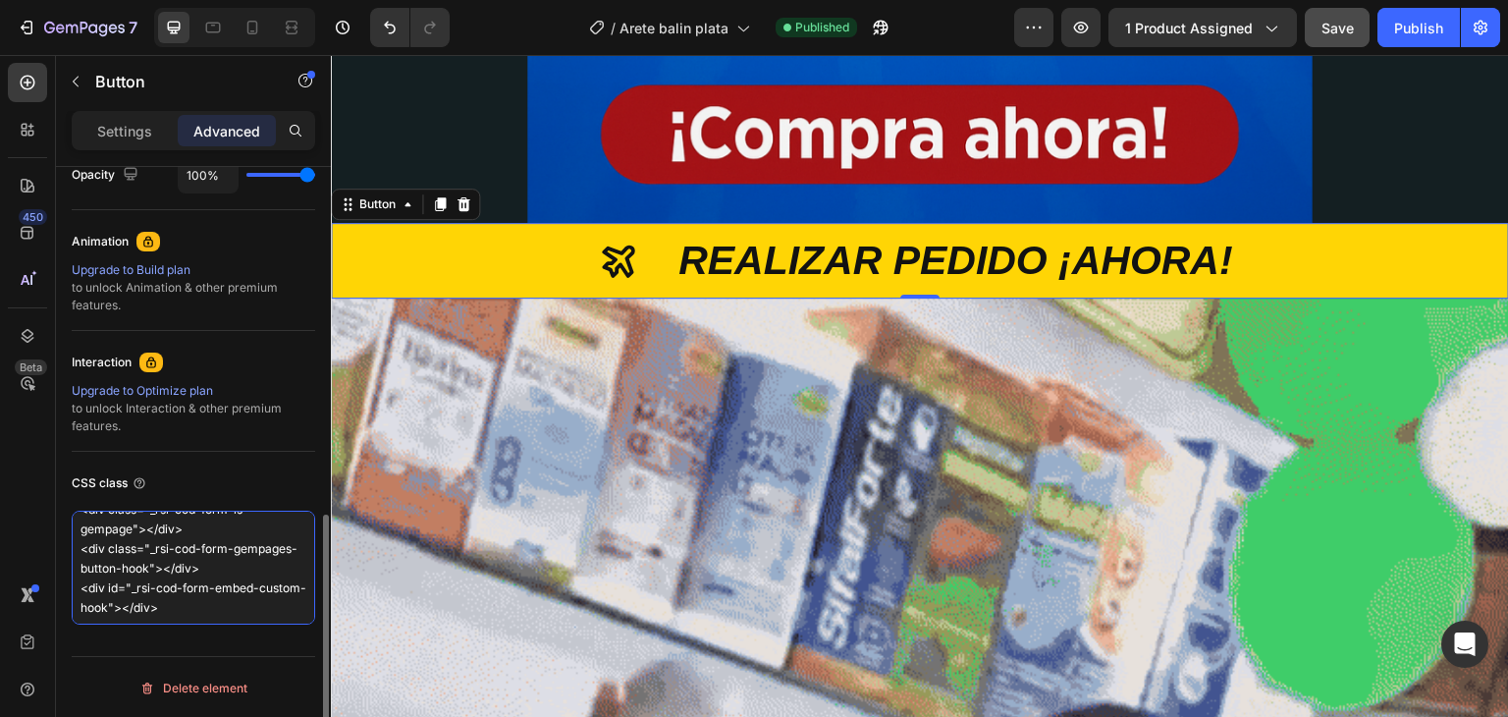
click at [270, 578] on textarea "<script type="text/plain" class="product-json" id="product-json{{product.id}}">…" at bounding box center [194, 568] width 244 height 114
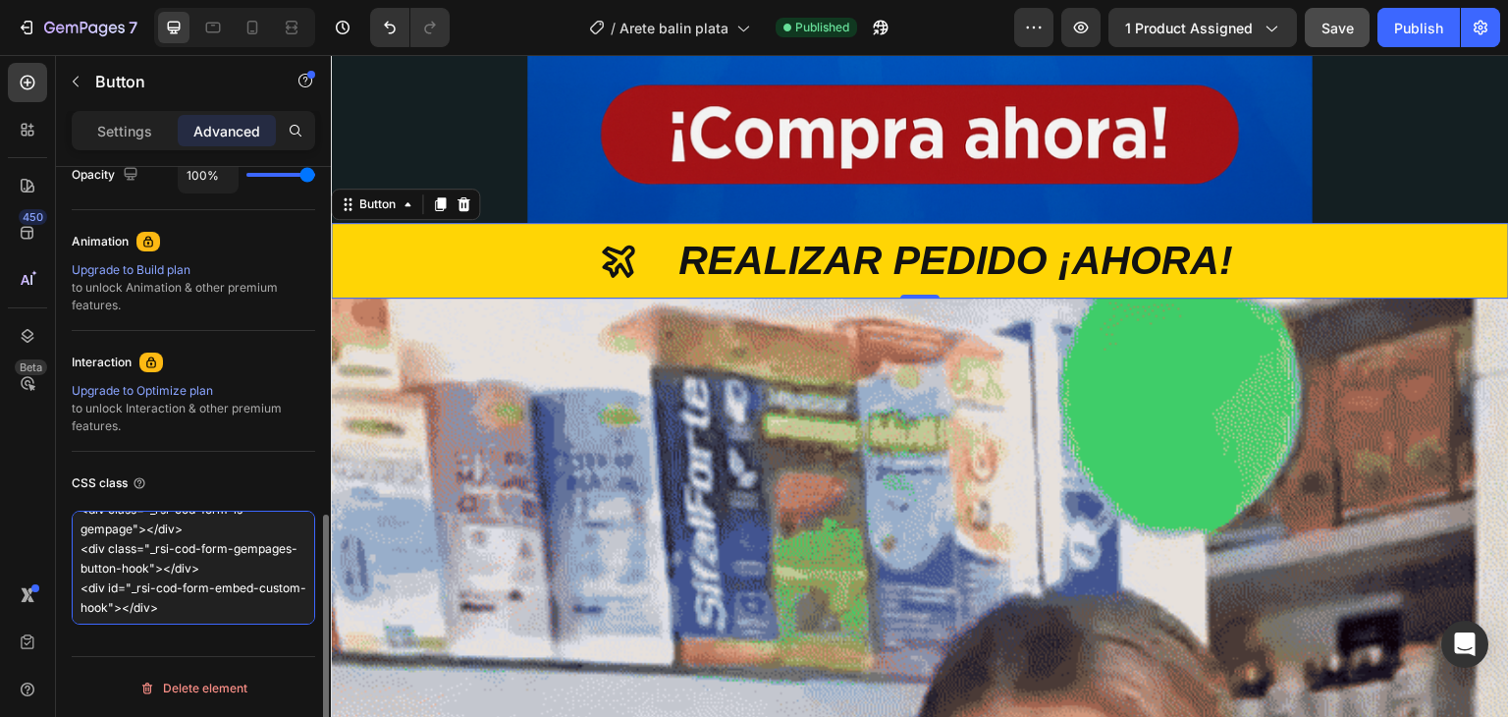
click at [266, 570] on textarea "<script type="text/plain" class="product-json" id="product-json{{product.id}}">…" at bounding box center [194, 568] width 244 height 114
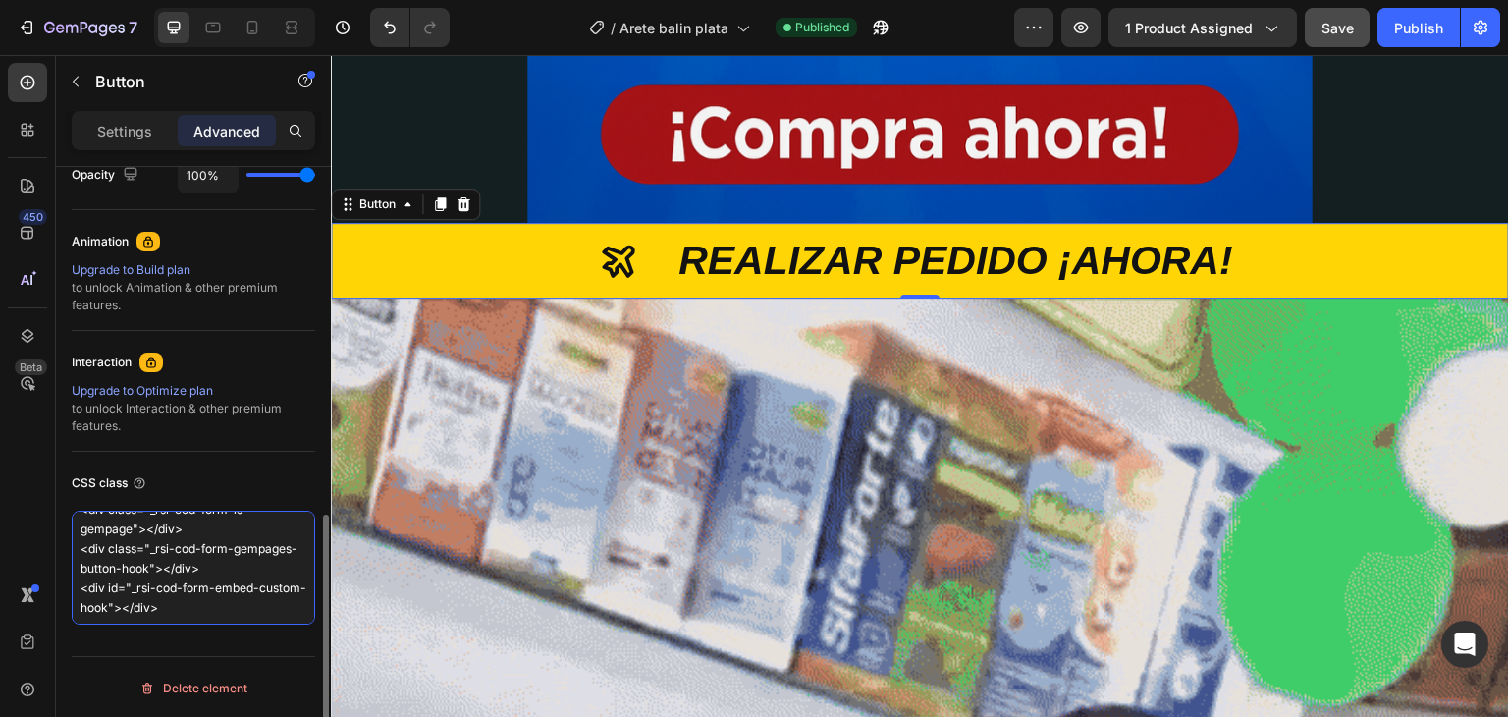
click at [266, 570] on textarea "<script type="text/plain" class="product-json" id="product-json{{product.id}}">…" at bounding box center [194, 568] width 244 height 114
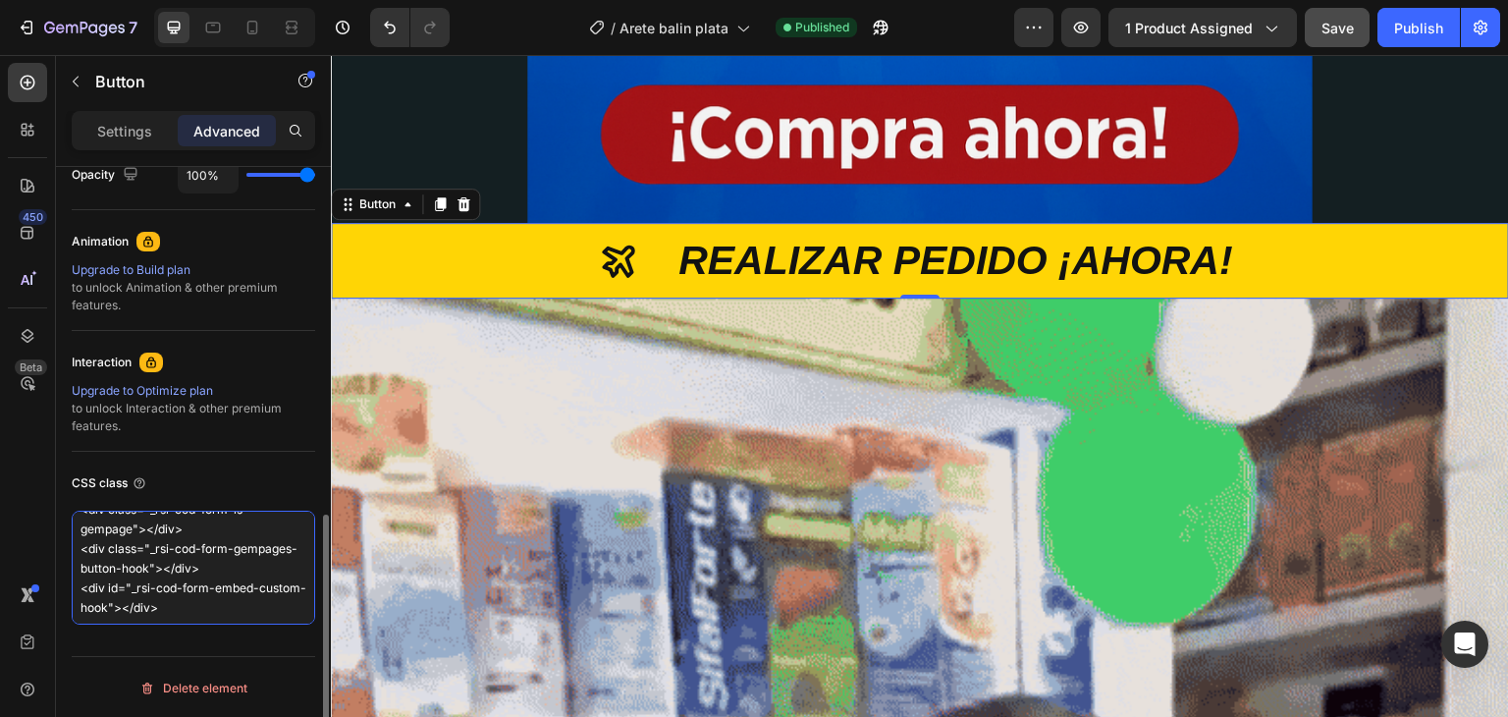
click at [266, 570] on textarea "<script type="text/plain" class="product-json" id="product-json{{product.id}}">…" at bounding box center [194, 568] width 244 height 114
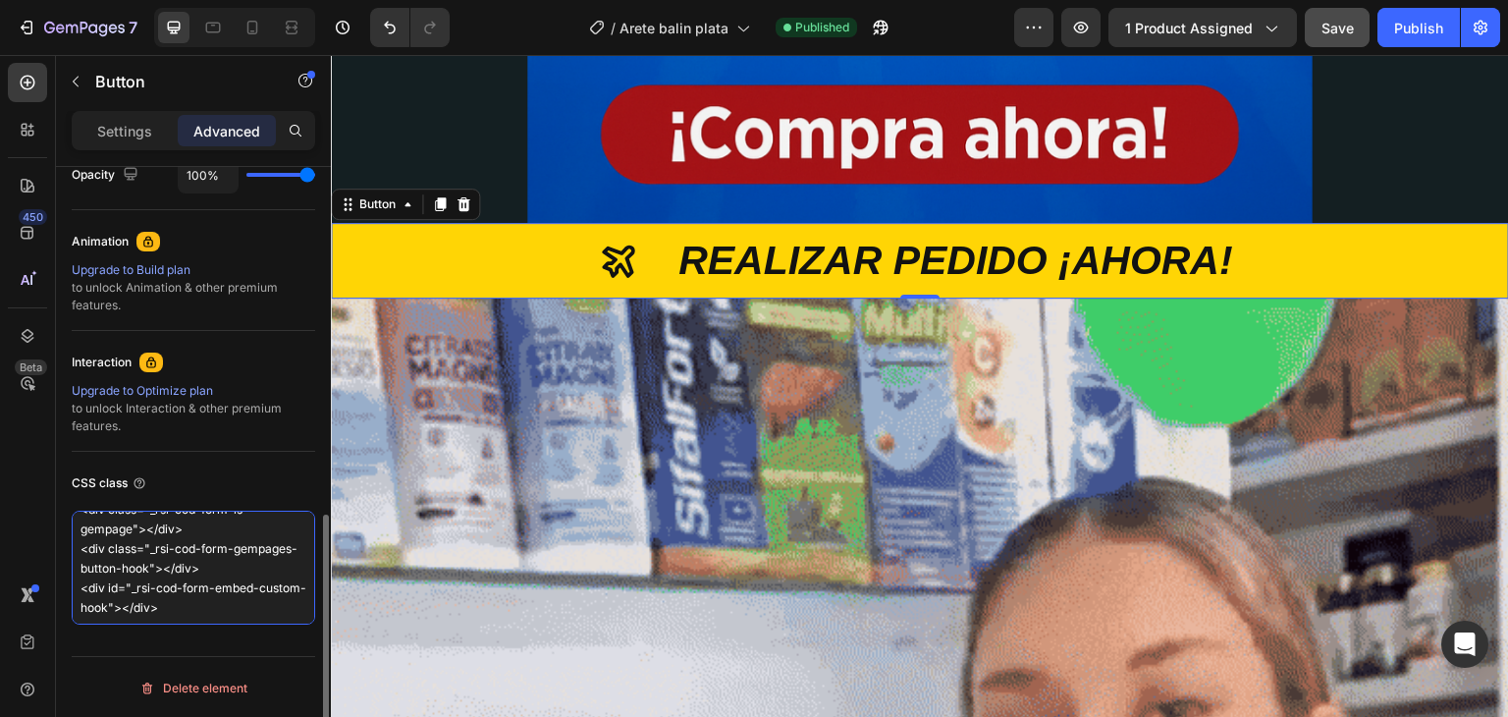
click at [266, 570] on textarea "<script type="text/plain" class="product-json" id="product-json{{product.id}}">…" at bounding box center [194, 568] width 244 height 114
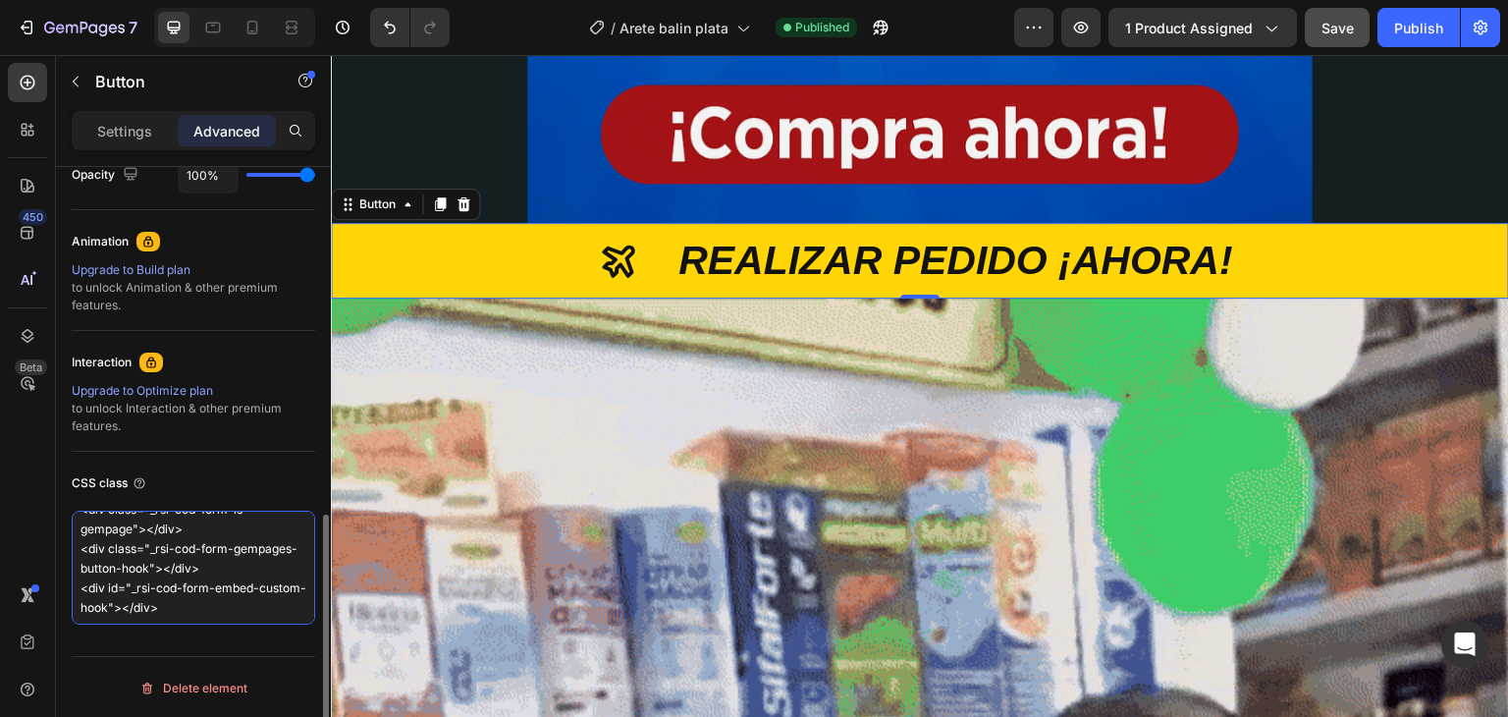
click at [266, 570] on textarea "<script type="text/plain" class="product-json" id="product-json{{product.id}}">…" at bounding box center [194, 568] width 244 height 114
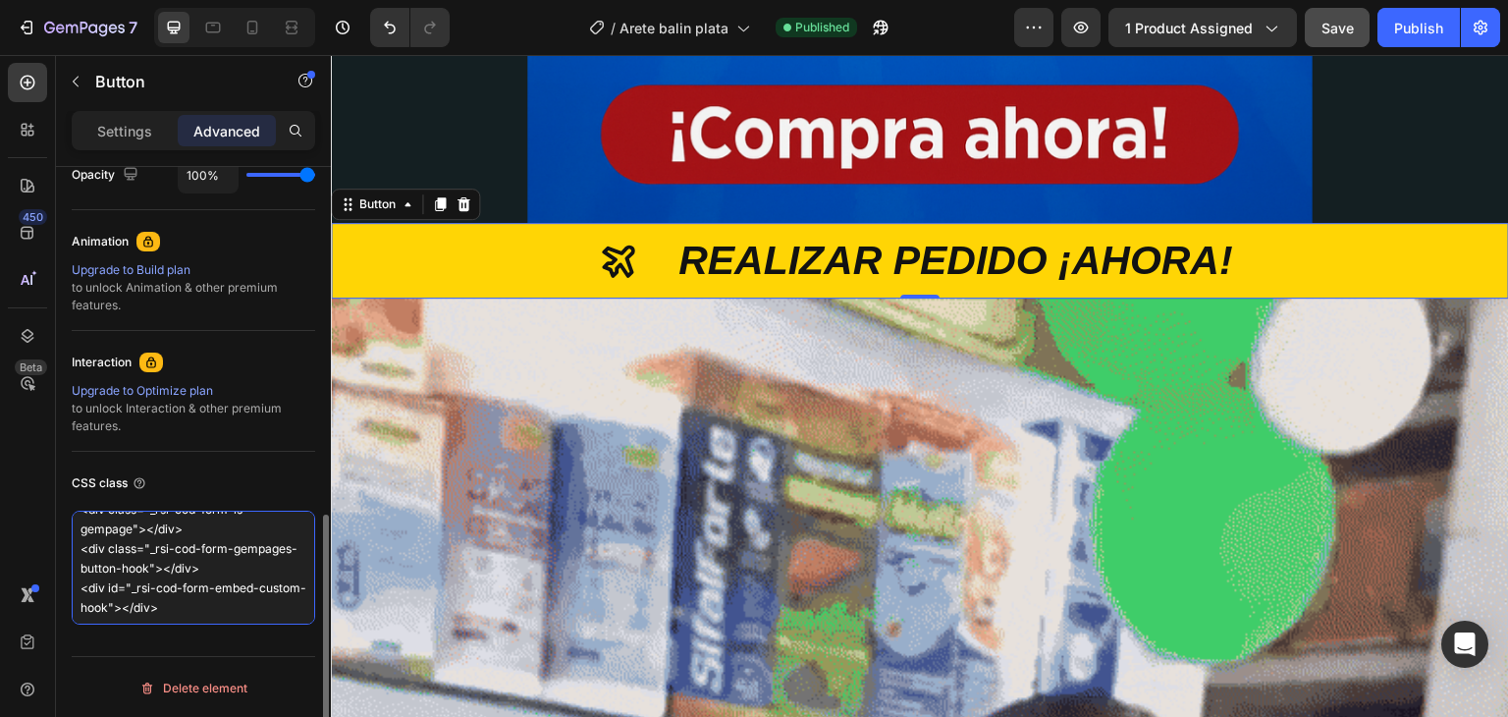
click at [266, 570] on textarea "<script type="text/plain" class="product-json" id="product-json{{product.id}}">…" at bounding box center [194, 568] width 244 height 114
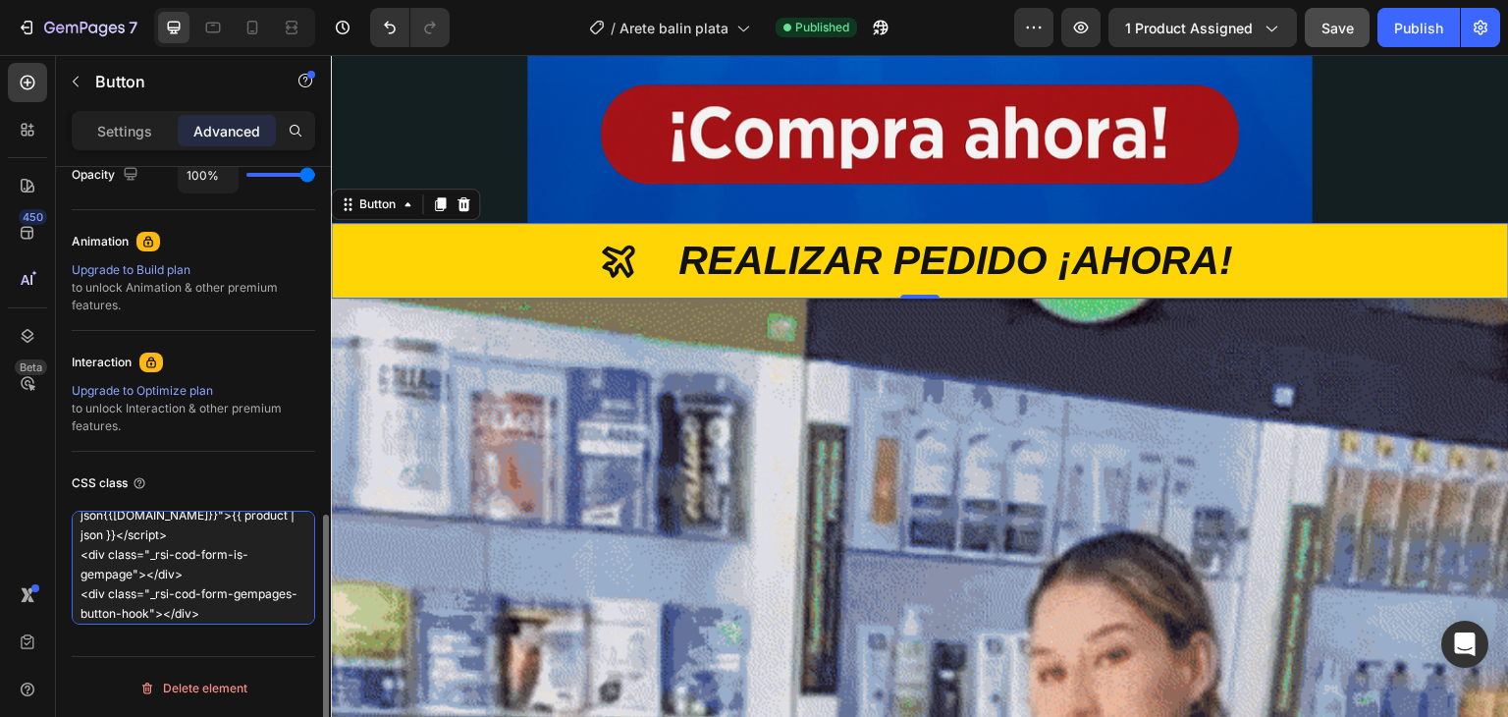
scroll to position [99, 0]
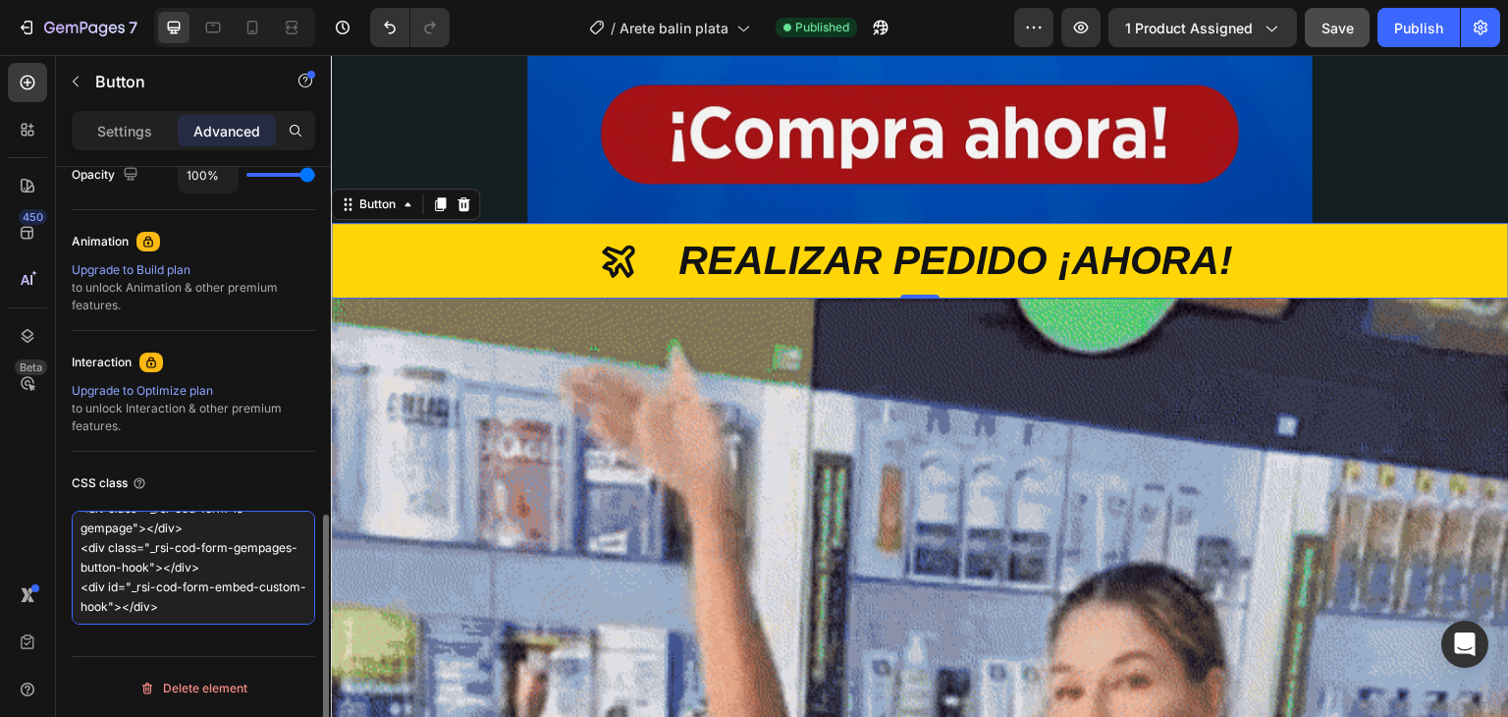
drag, startPoint x: 81, startPoint y: 520, endPoint x: 255, endPoint y: 621, distance: 201.4
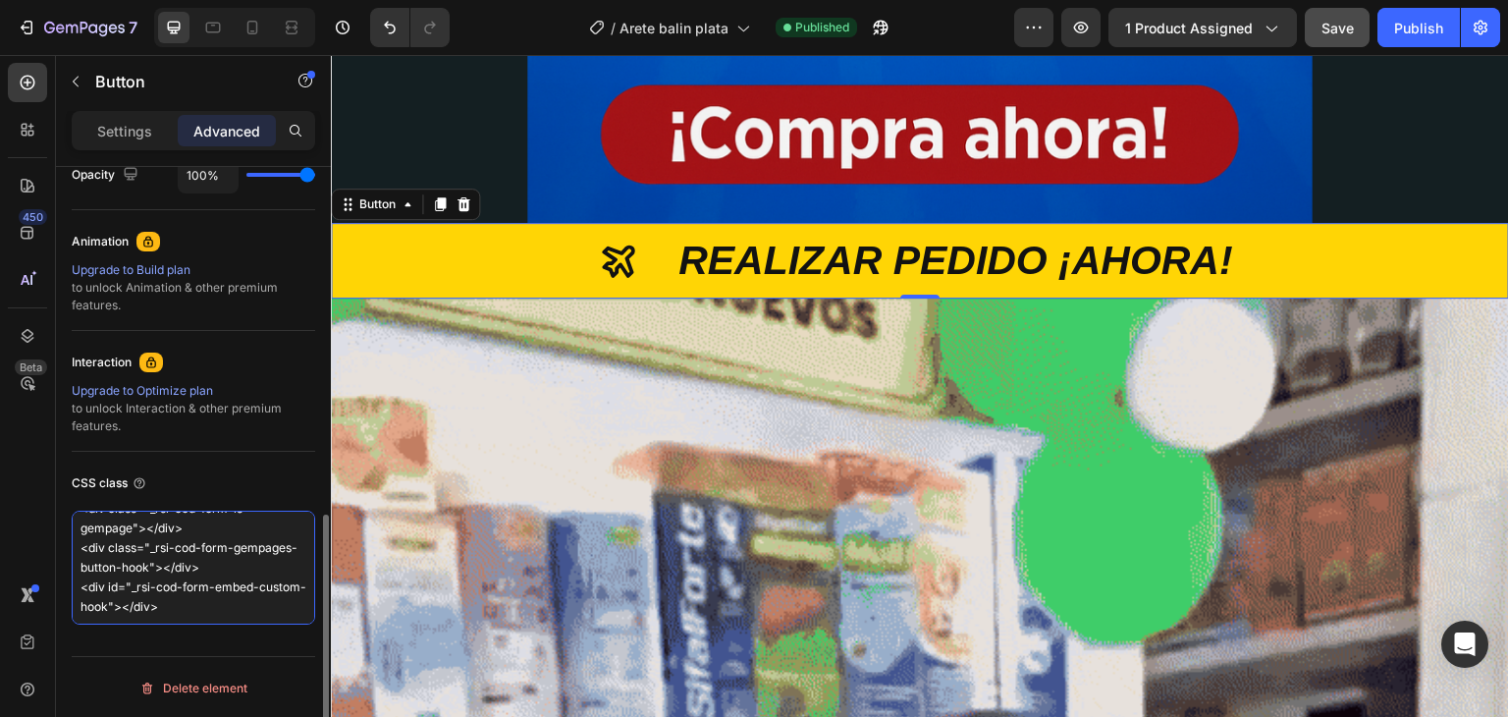
click at [255, 621] on textarea "<script type="text/plain" class="product-json" id="product-json{{product.id}}">…" at bounding box center [194, 568] width 244 height 114
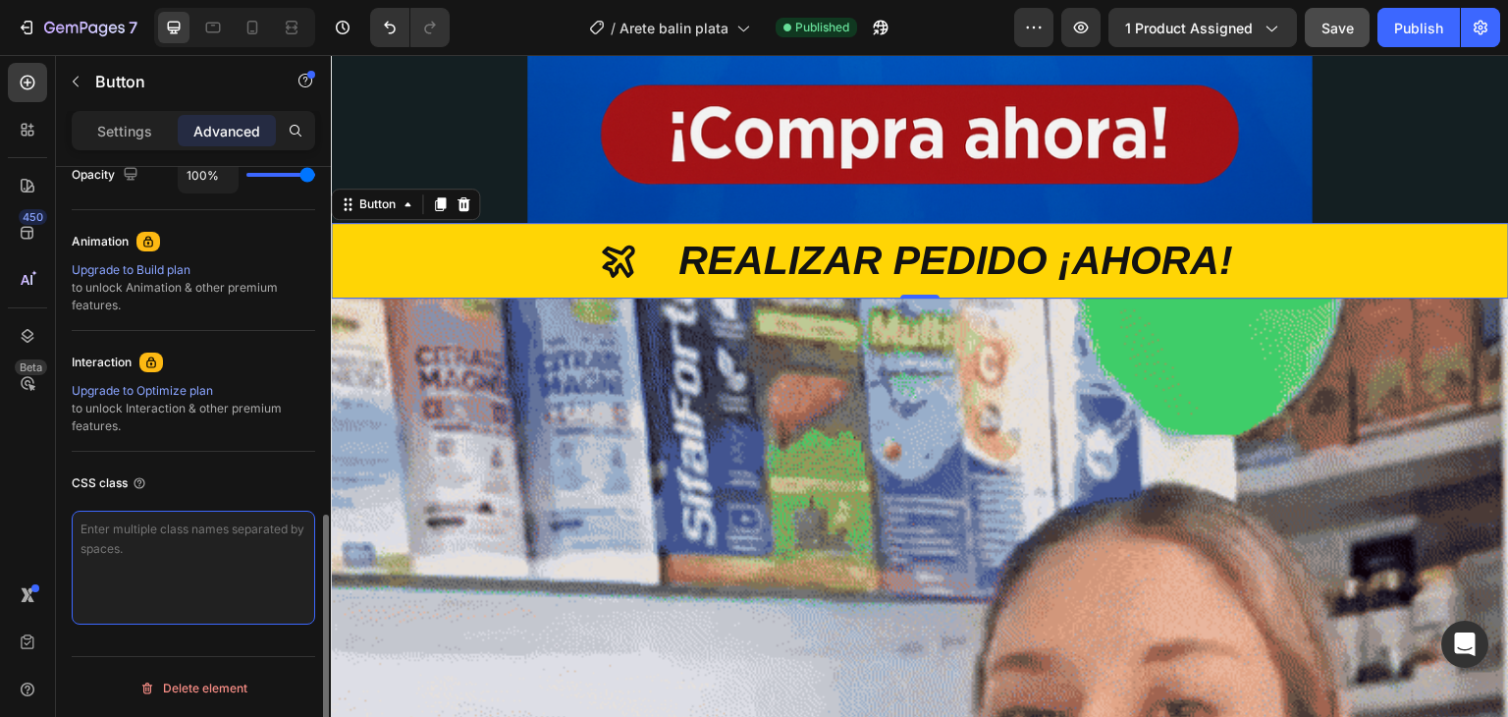
scroll to position [0, 0]
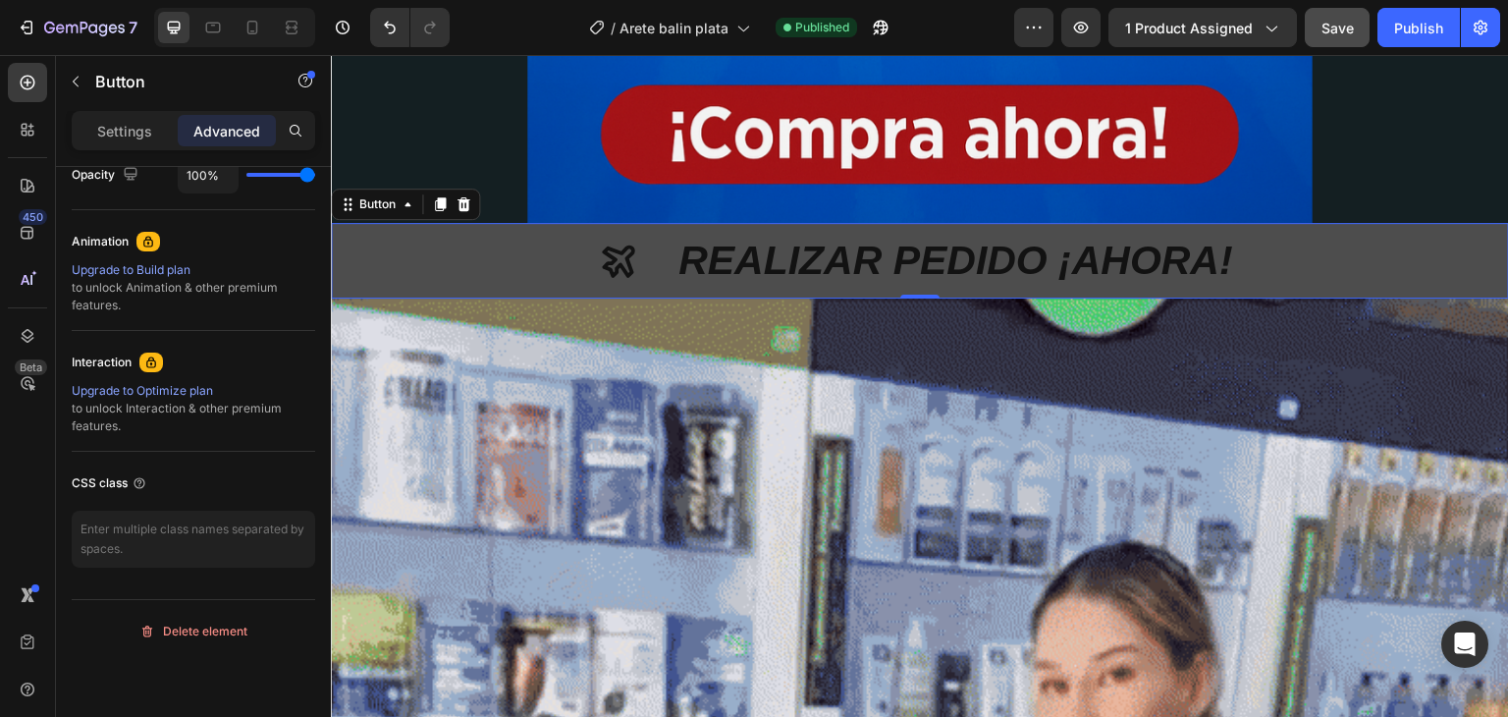
click at [454, 268] on button "REALIZAR PEDIDO ¡AHORA!" at bounding box center [920, 261] width 1178 height 76
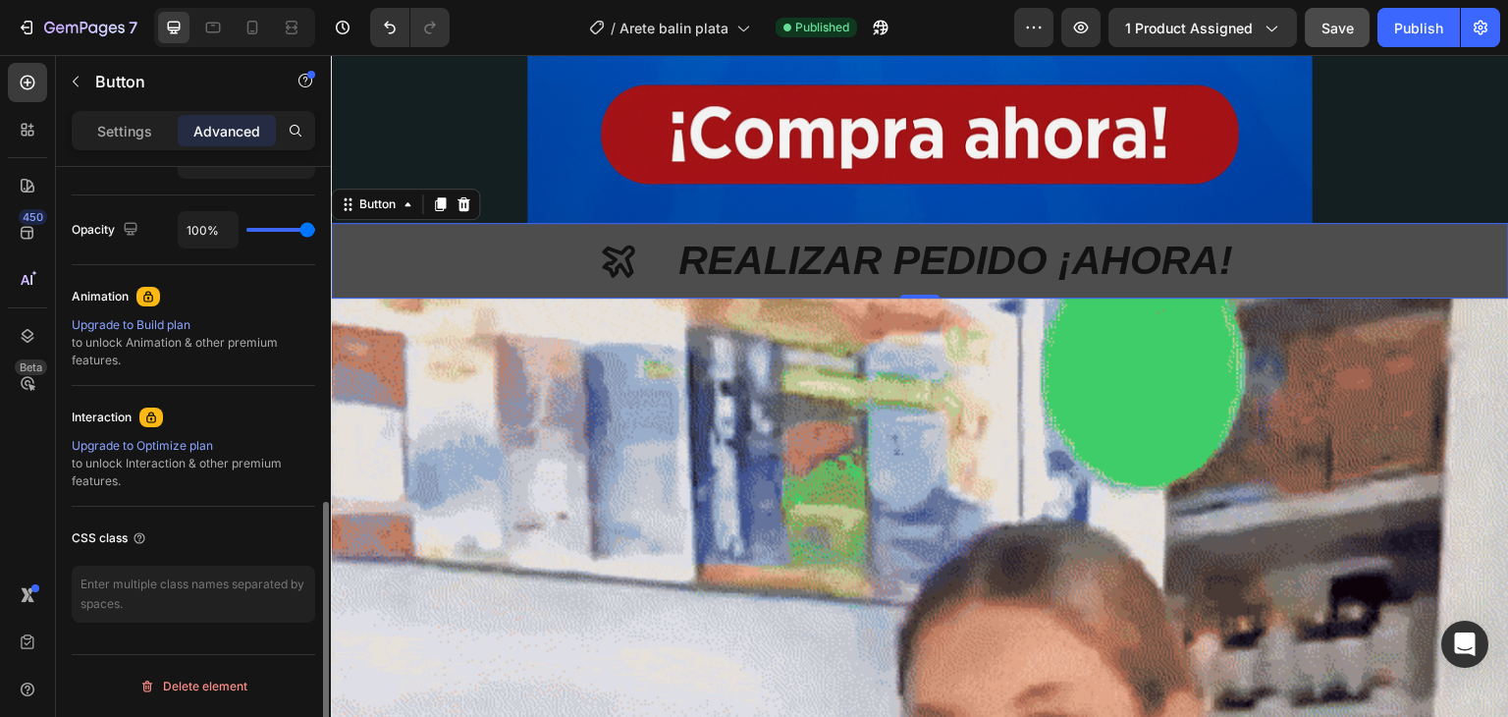
scroll to position [755, 0]
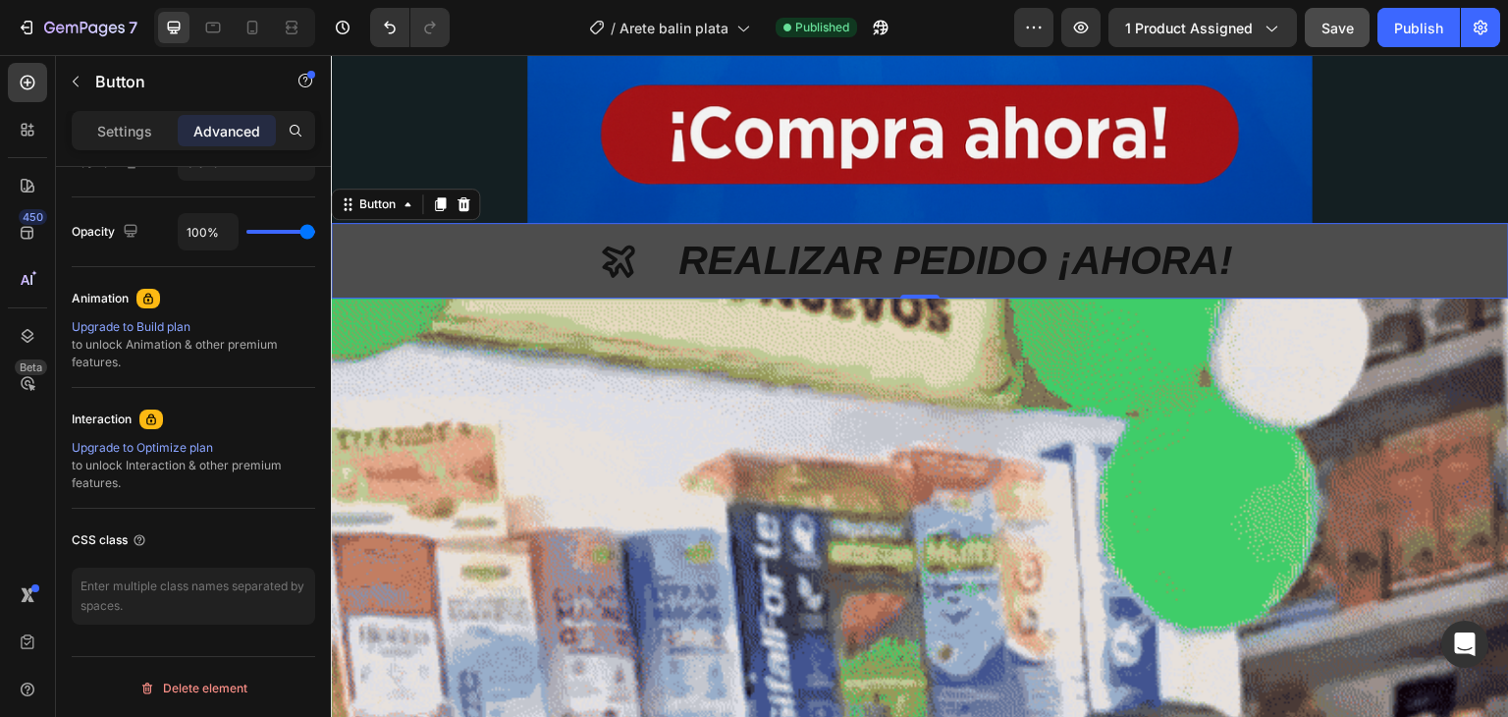
click at [454, 268] on button "REALIZAR PEDIDO ¡AHORA!" at bounding box center [920, 261] width 1178 height 76
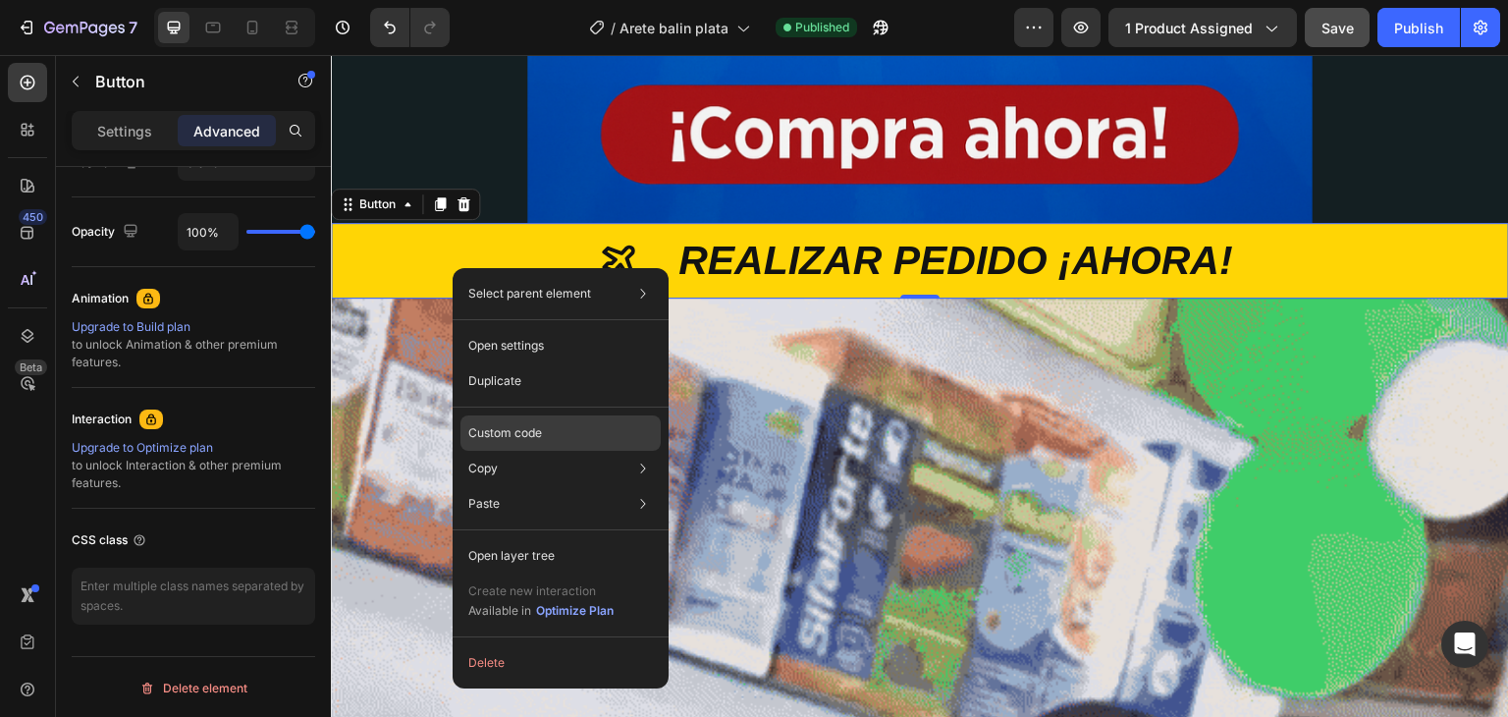
click at [526, 438] on p "Custom code" at bounding box center [505, 433] width 74 height 18
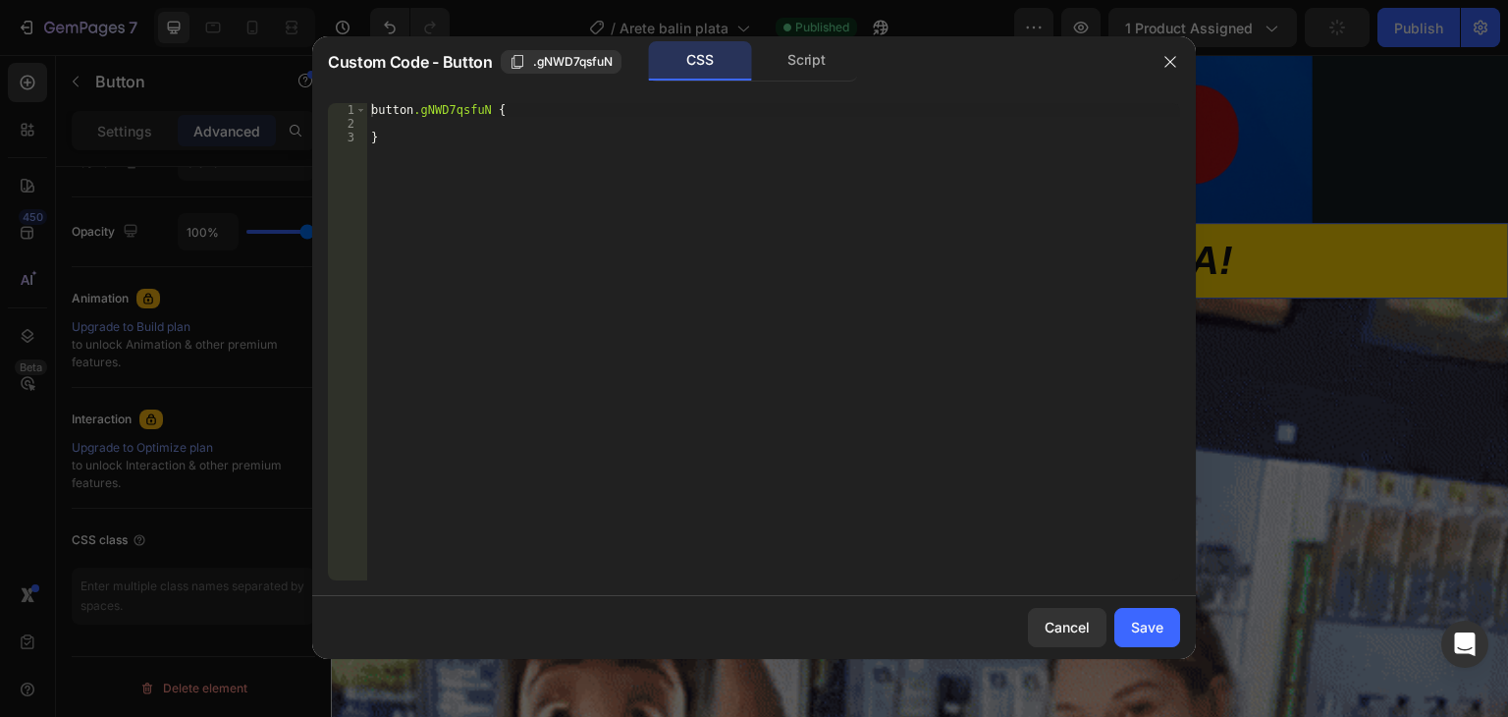
click at [370, 107] on div "button .gNWD7qsfuN { }" at bounding box center [773, 355] width 813 height 505
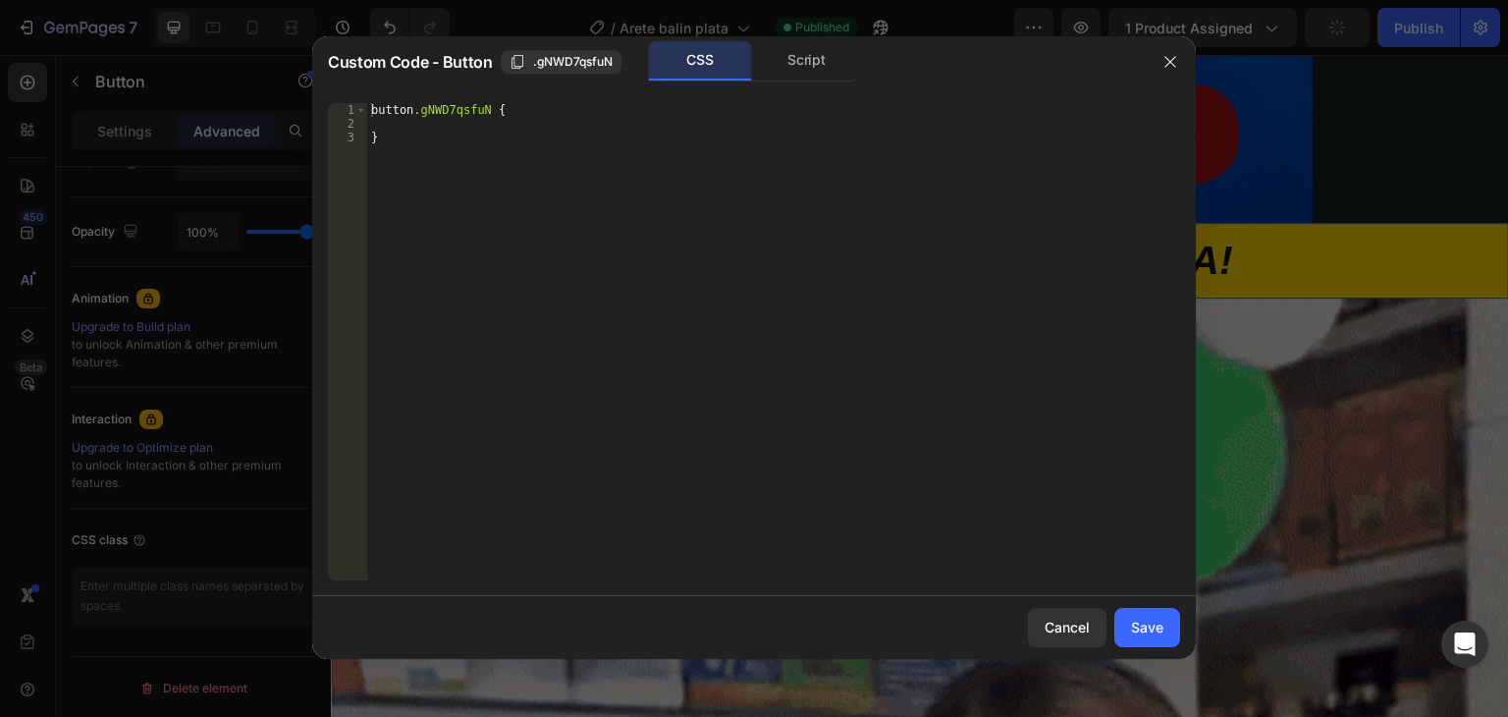
type textarea "button.gNWD7qsfuN {"
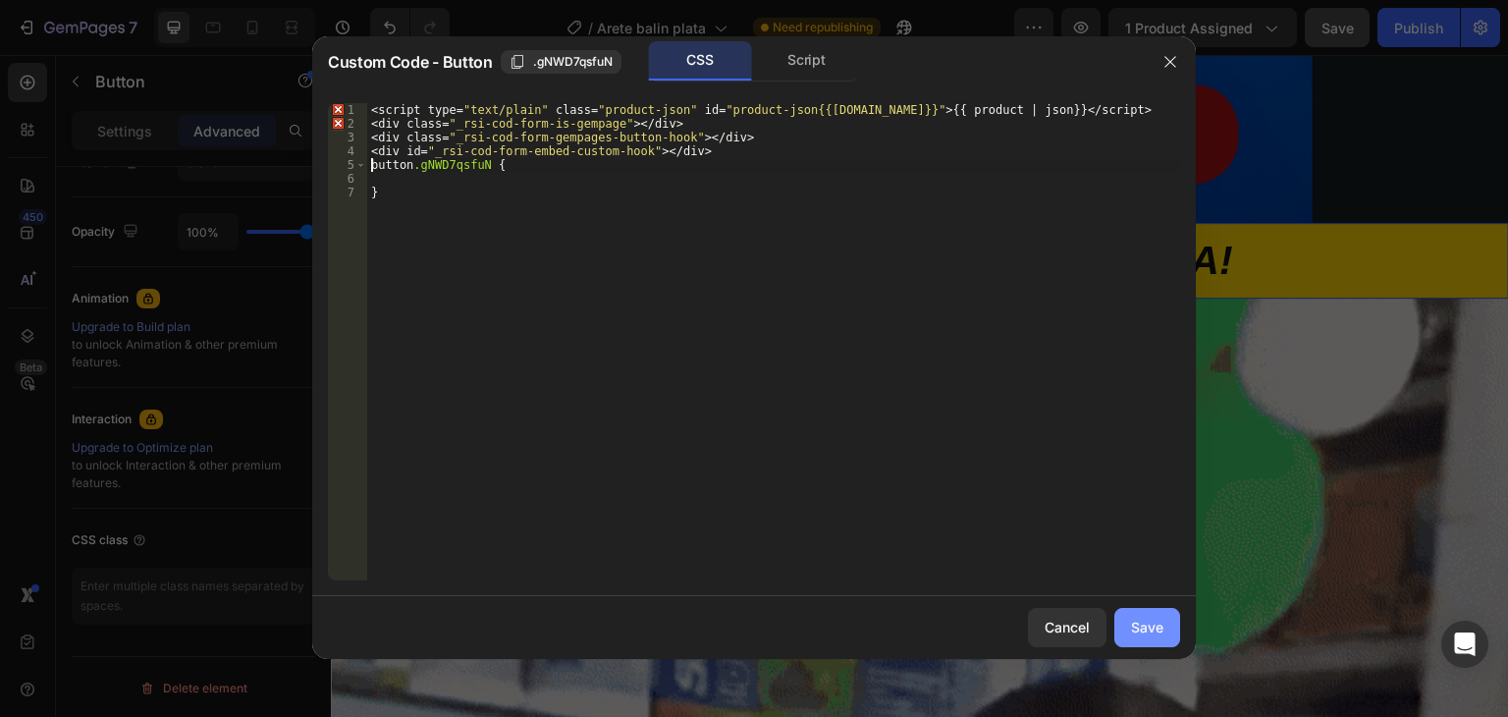
click at [1131, 624] on div "Save" at bounding box center [1147, 627] width 32 height 21
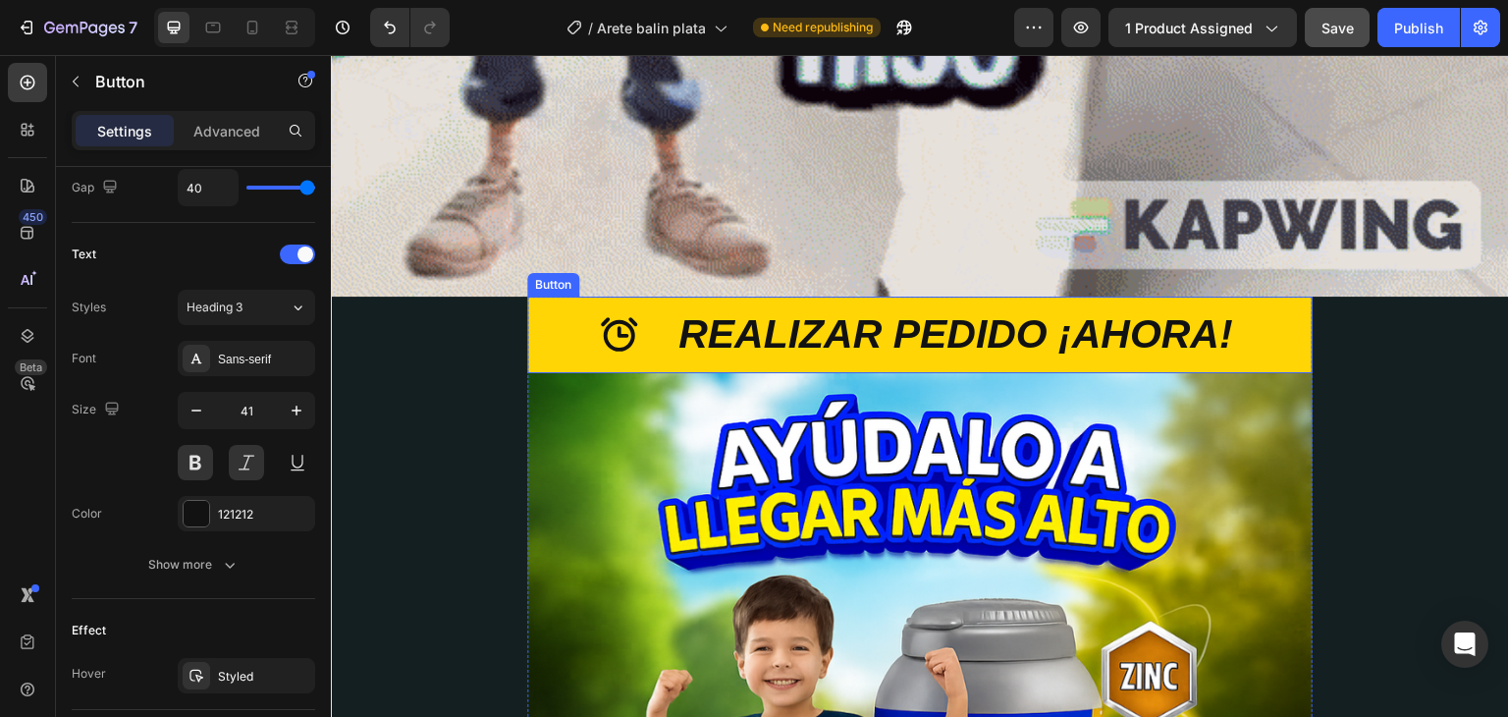
scroll to position [2975, 0]
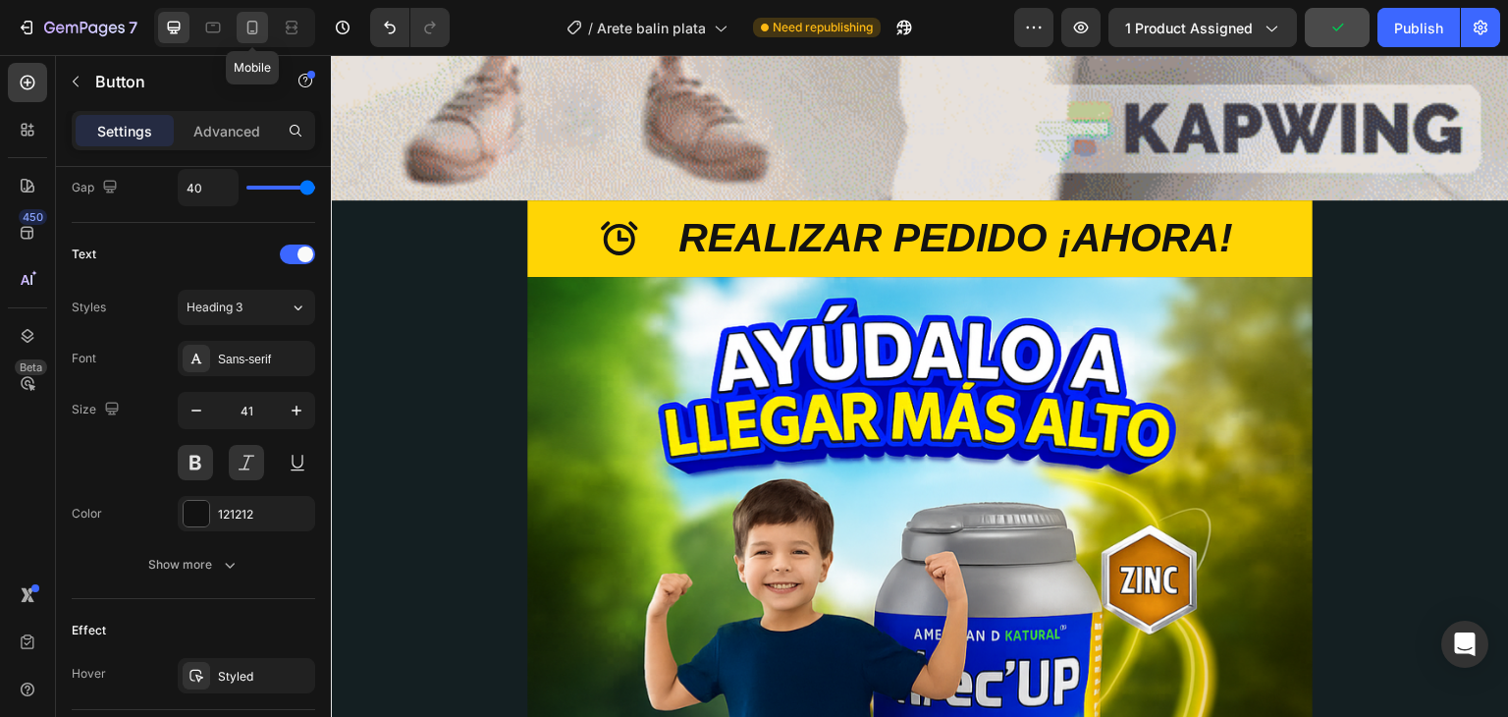
click at [247, 31] on icon at bounding box center [252, 28] width 11 height 14
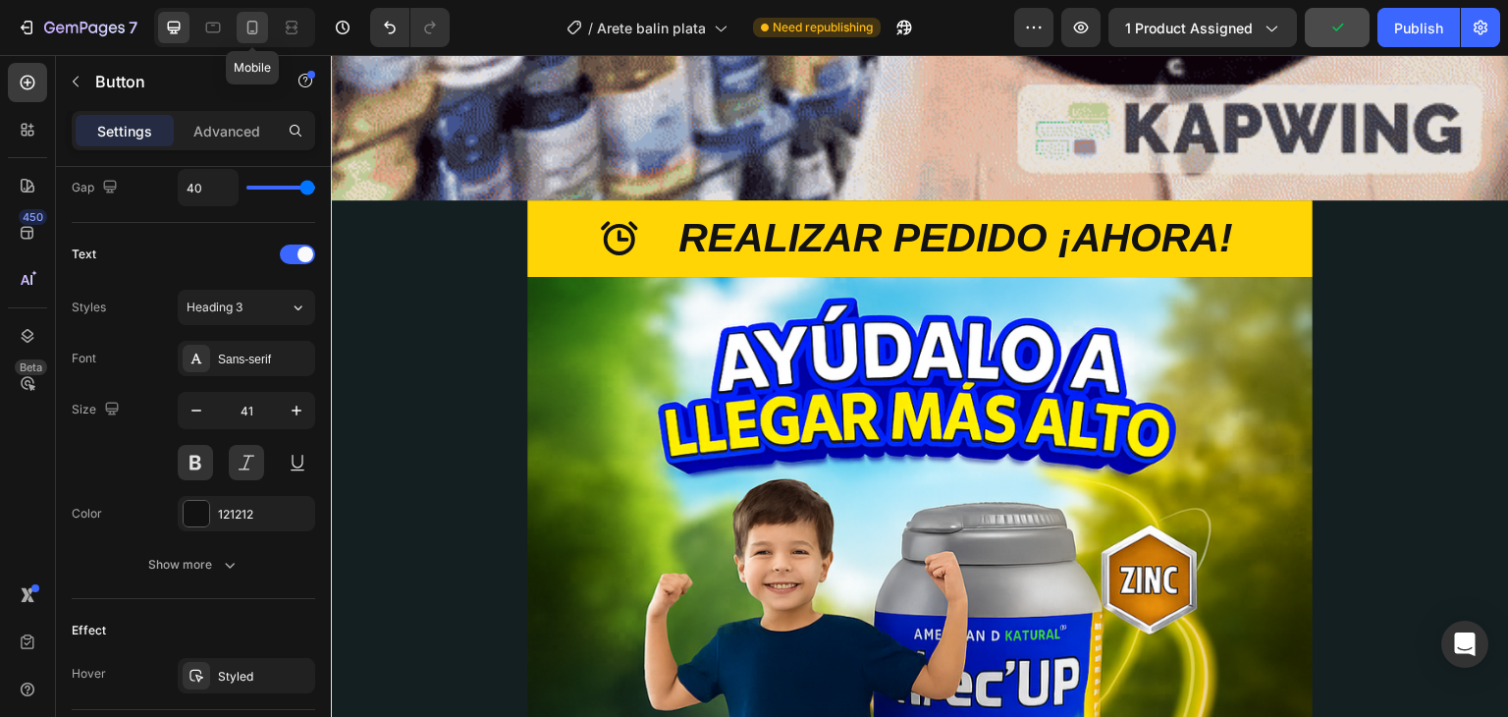
type input "30"
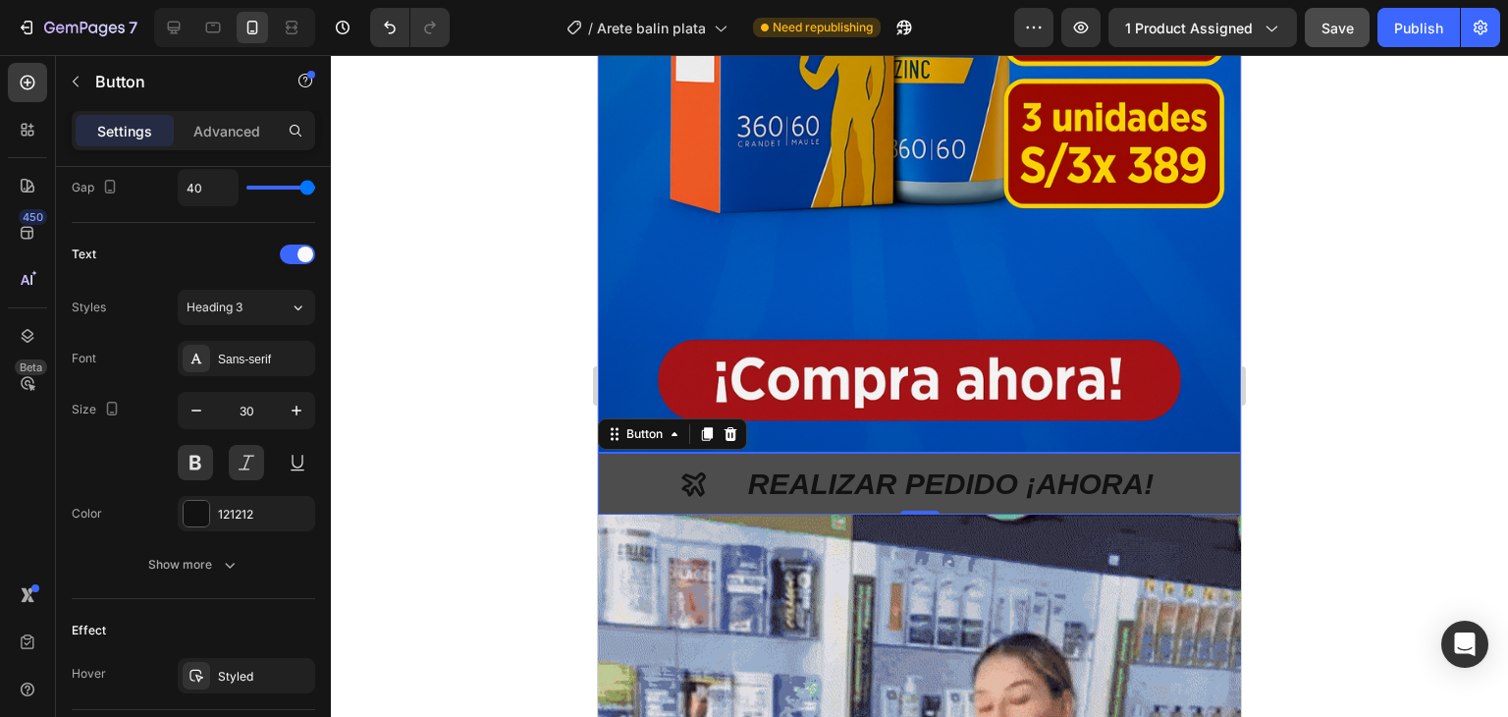
scroll to position [785, 0]
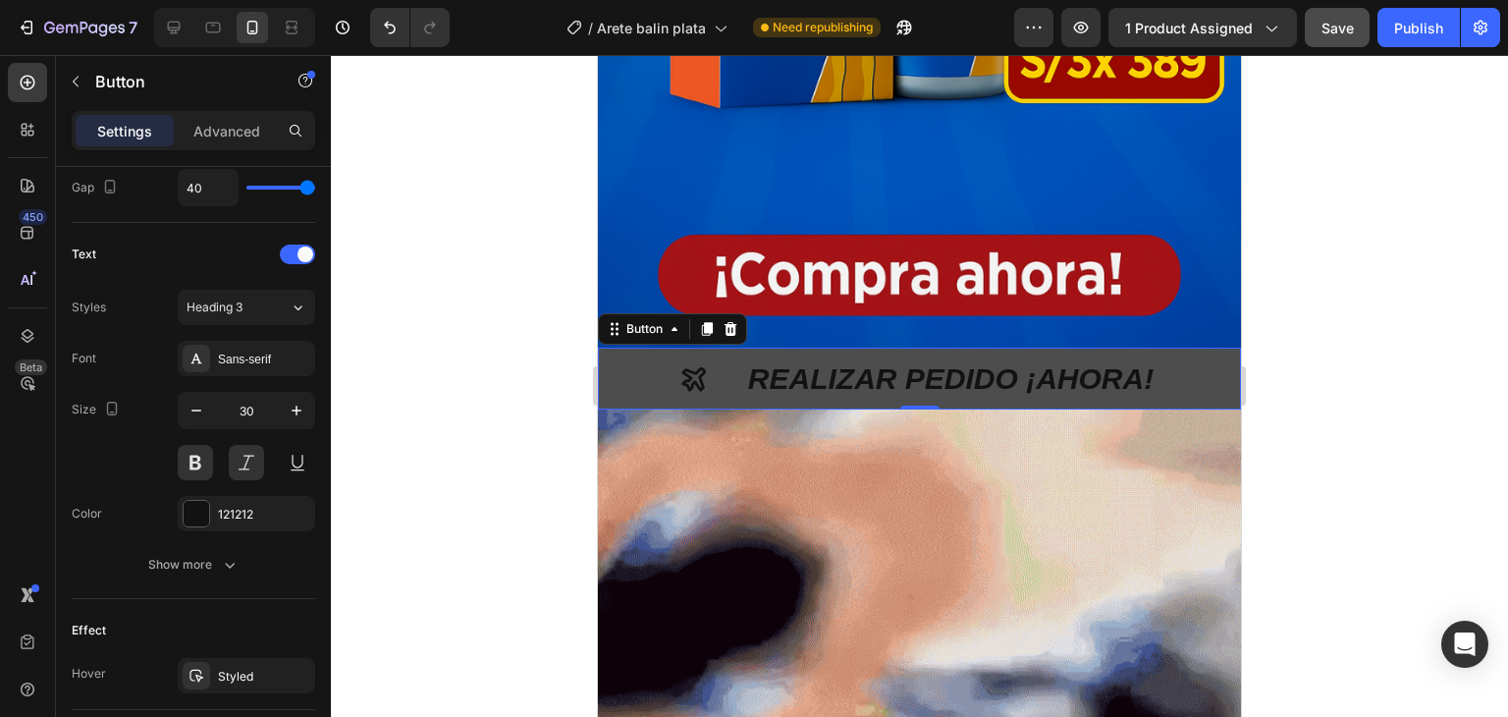
click at [647, 348] on button "REALIZAR PEDIDO ¡AHORA!" at bounding box center [919, 379] width 643 height 62
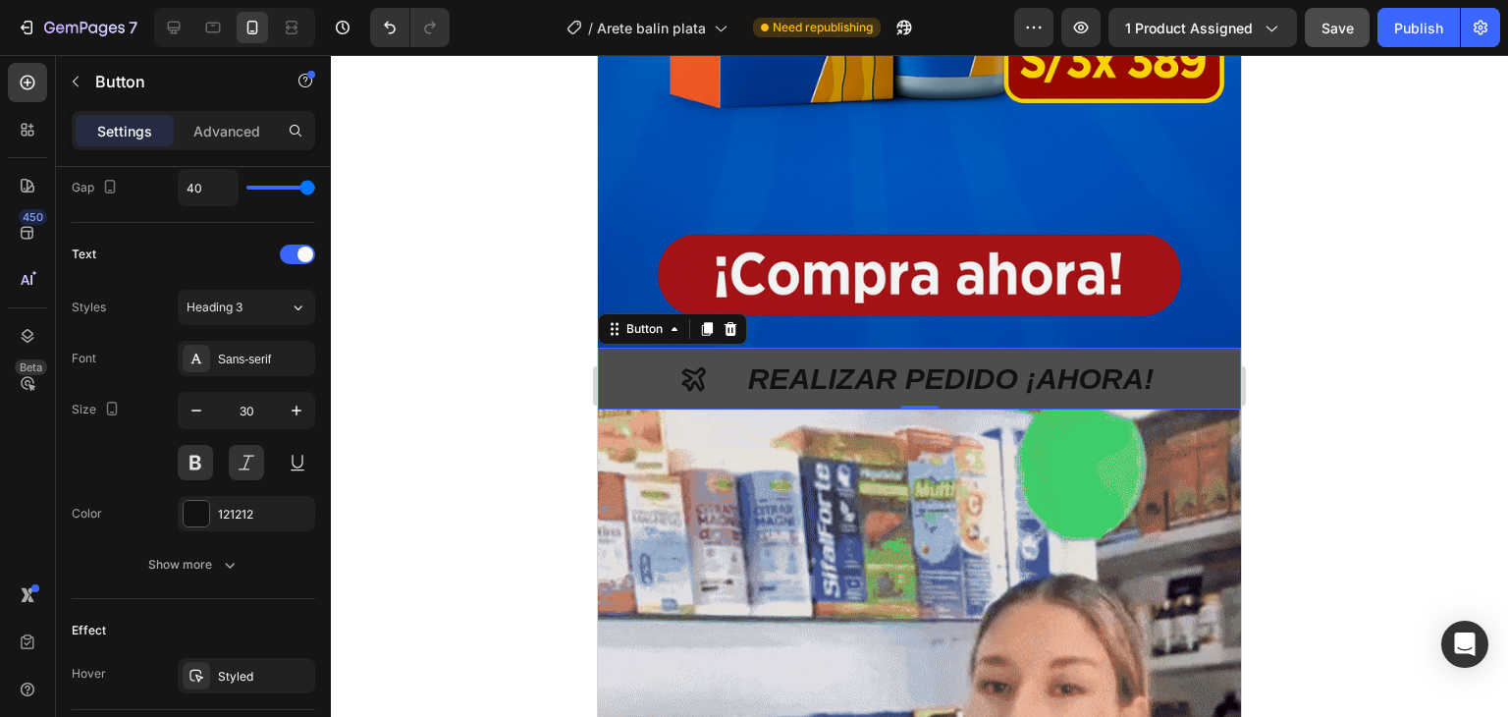
click at [731, 359] on div "REALIZAR PEDIDO ¡AHORA!" at bounding box center [919, 378] width 480 height 38
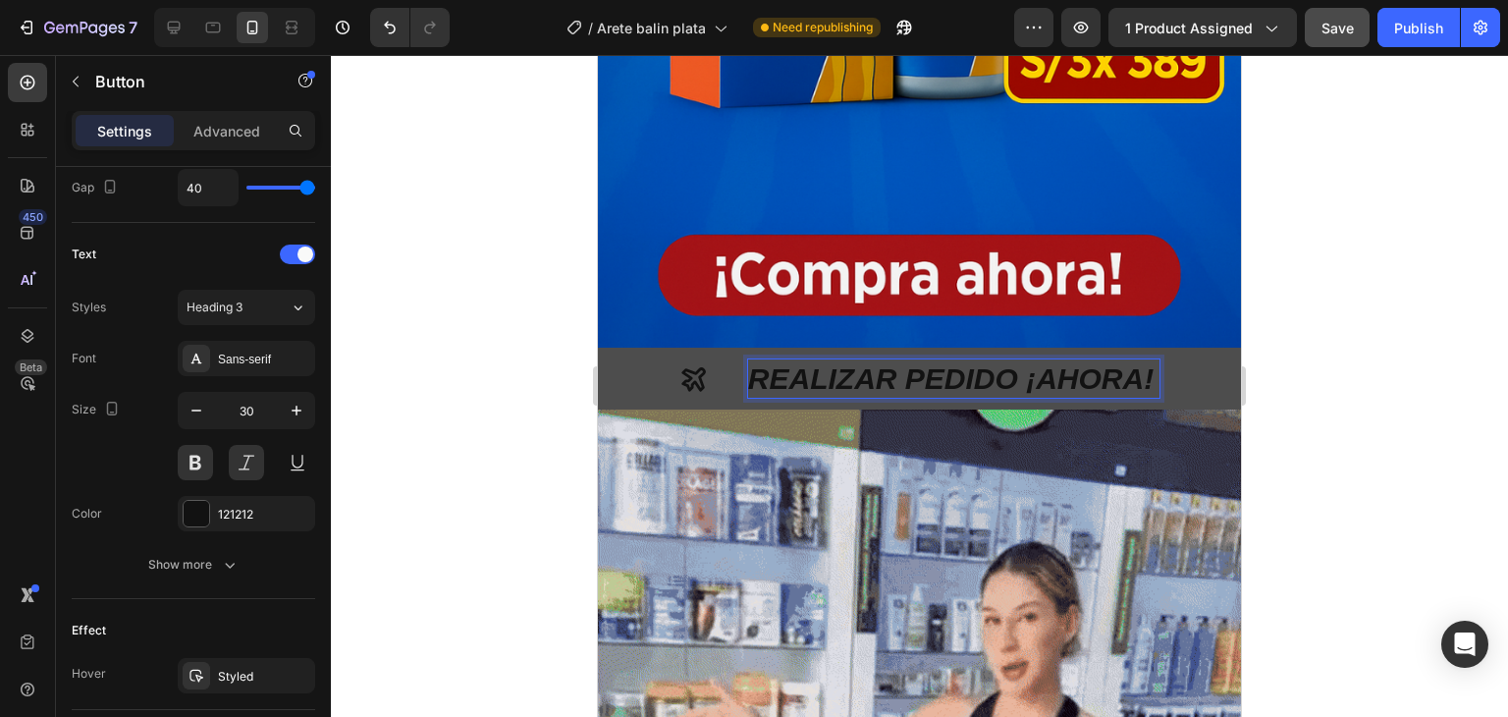
click at [713, 359] on div "REALIZAR PEDIDO ¡AHORA!" at bounding box center [919, 378] width 480 height 38
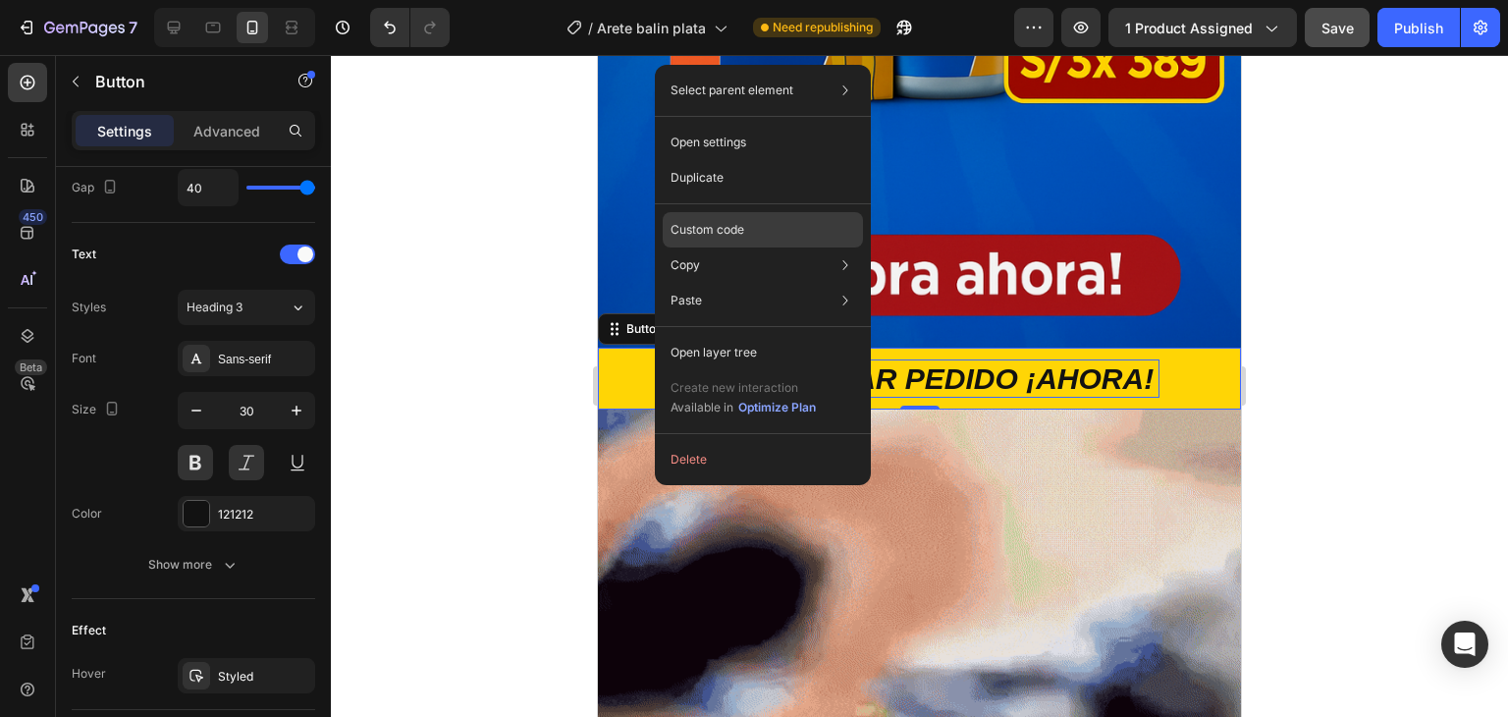
click at [722, 230] on p "Custom code" at bounding box center [708, 230] width 74 height 18
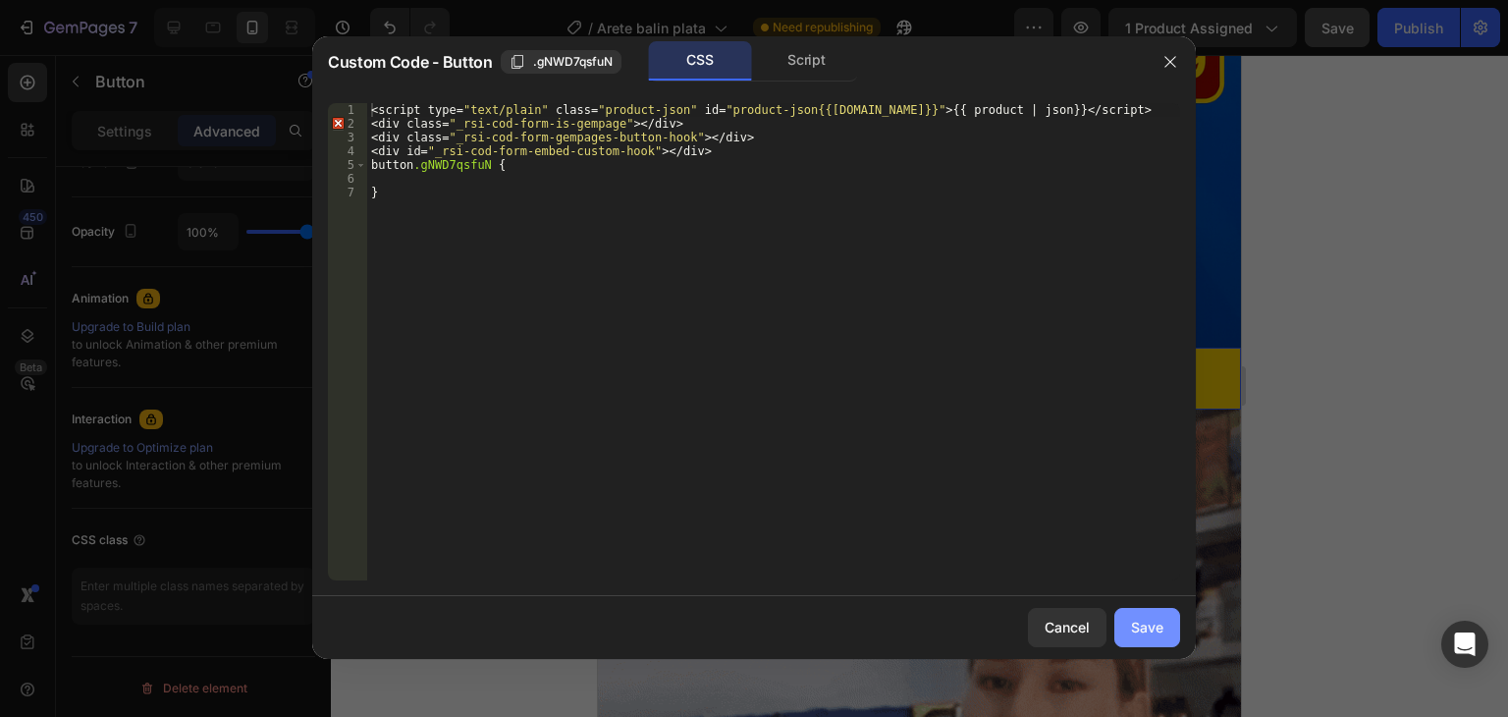
click at [1157, 623] on div "Save" at bounding box center [1147, 627] width 32 height 21
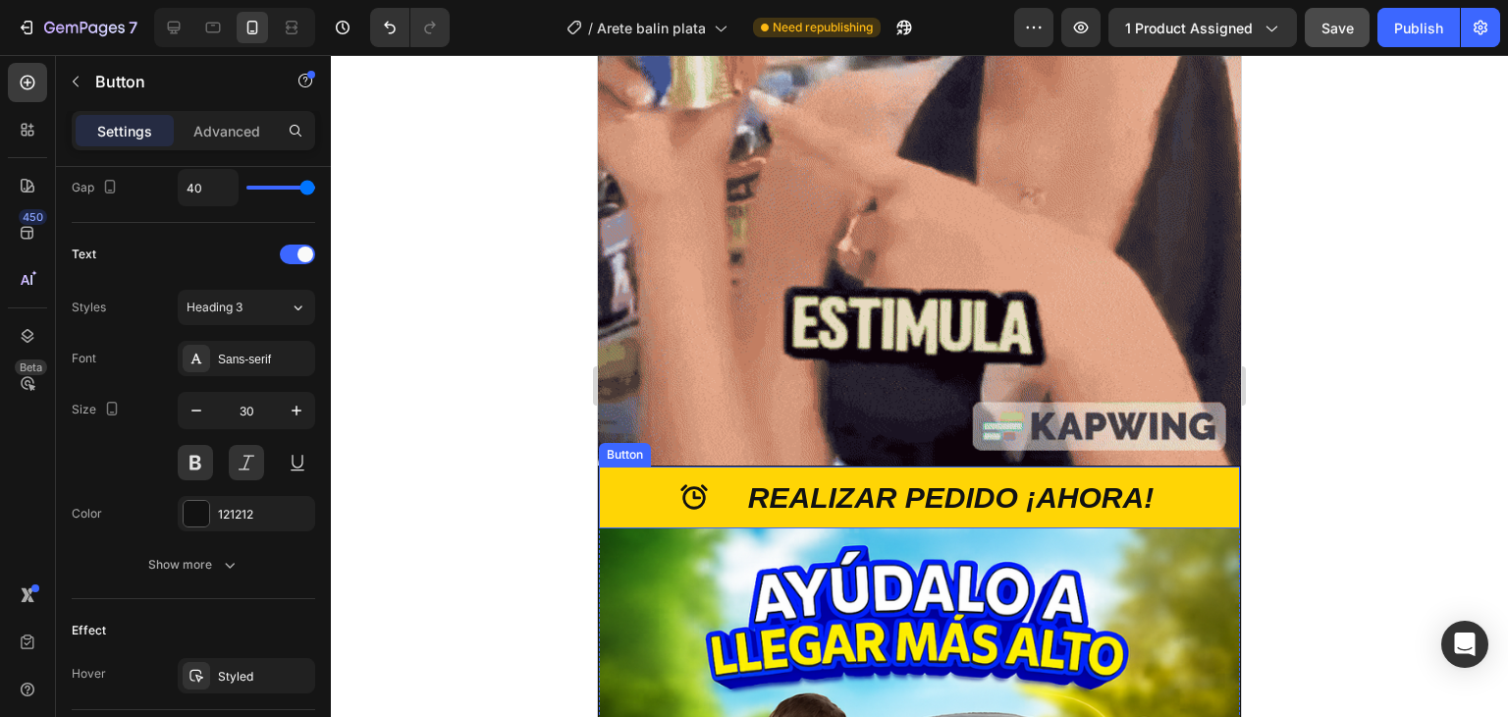
scroll to position [1964, 0]
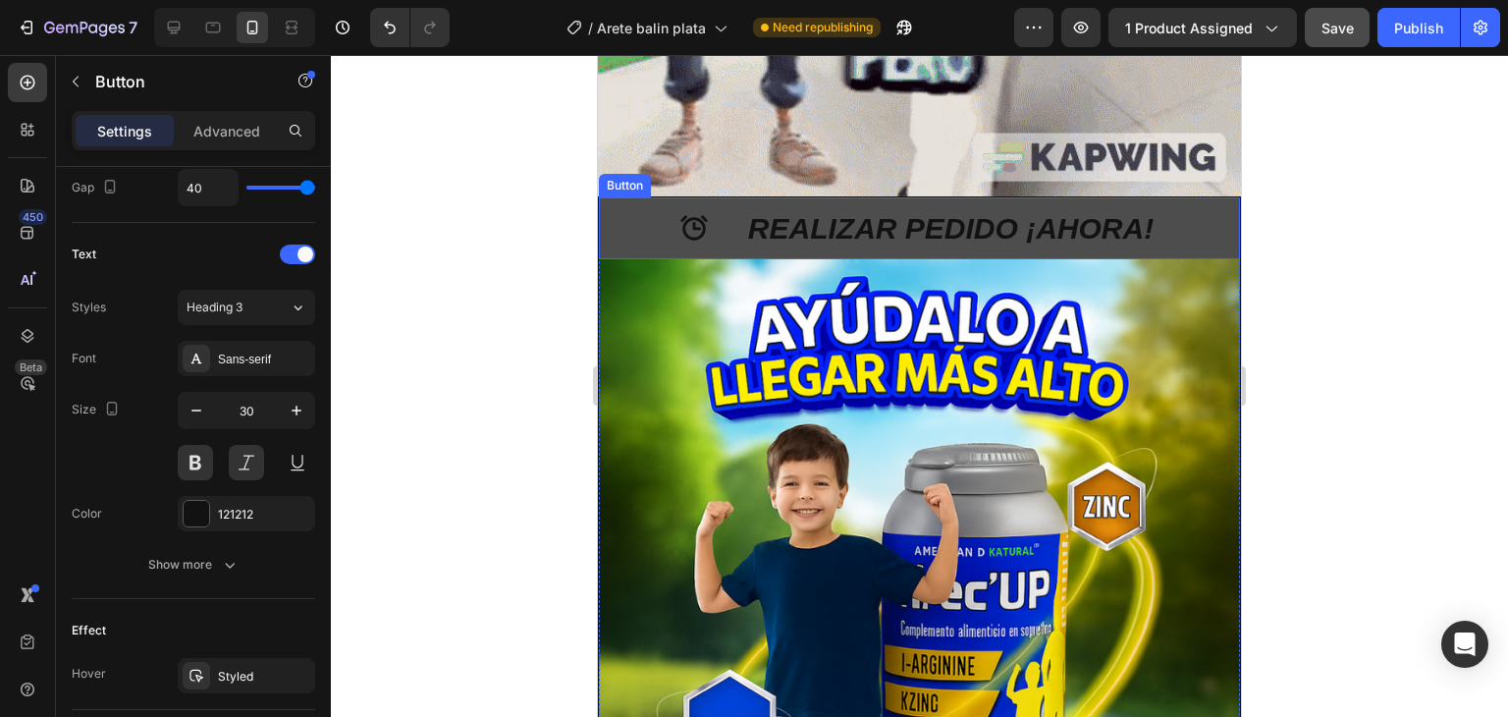
click at [643, 197] on button "REALIZAR PEDIDO ¡AHORA!" at bounding box center [919, 228] width 641 height 62
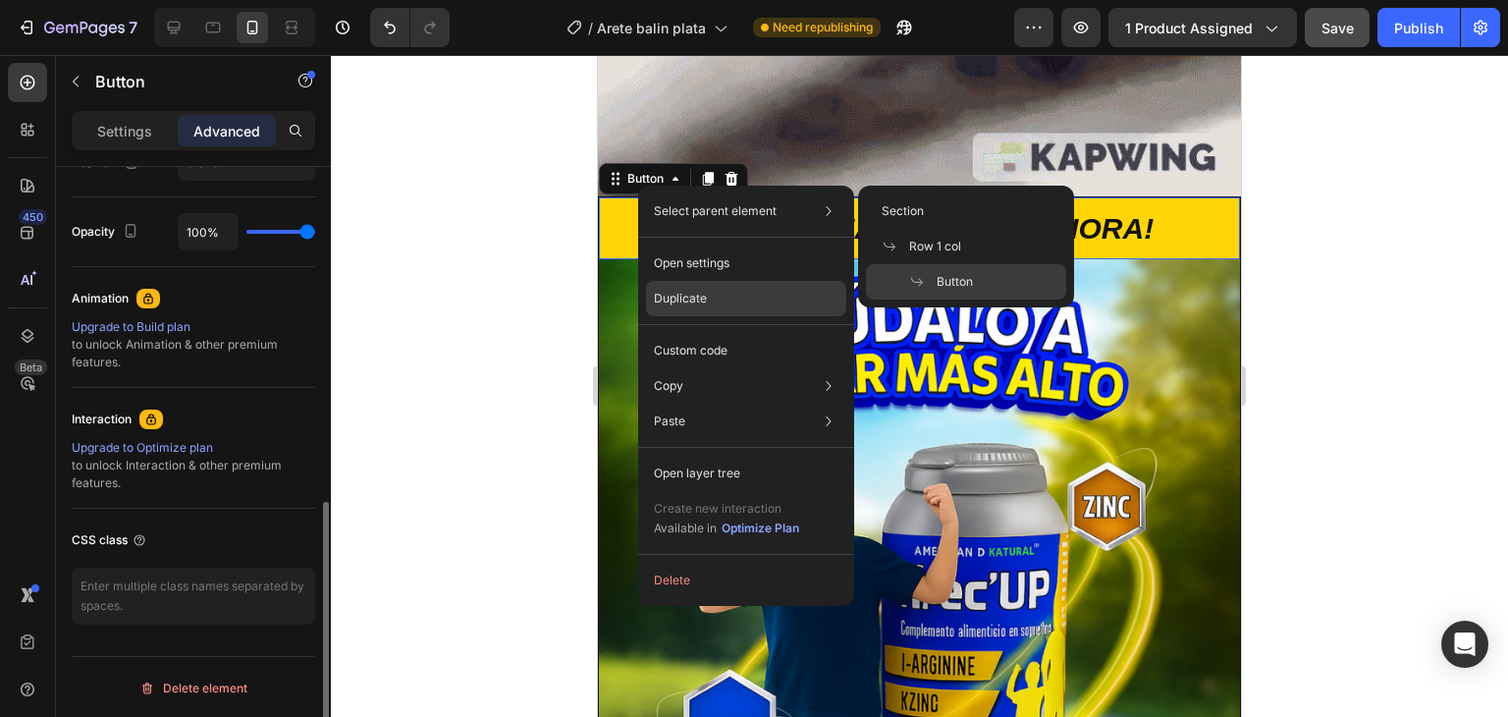
scroll to position [754, 0]
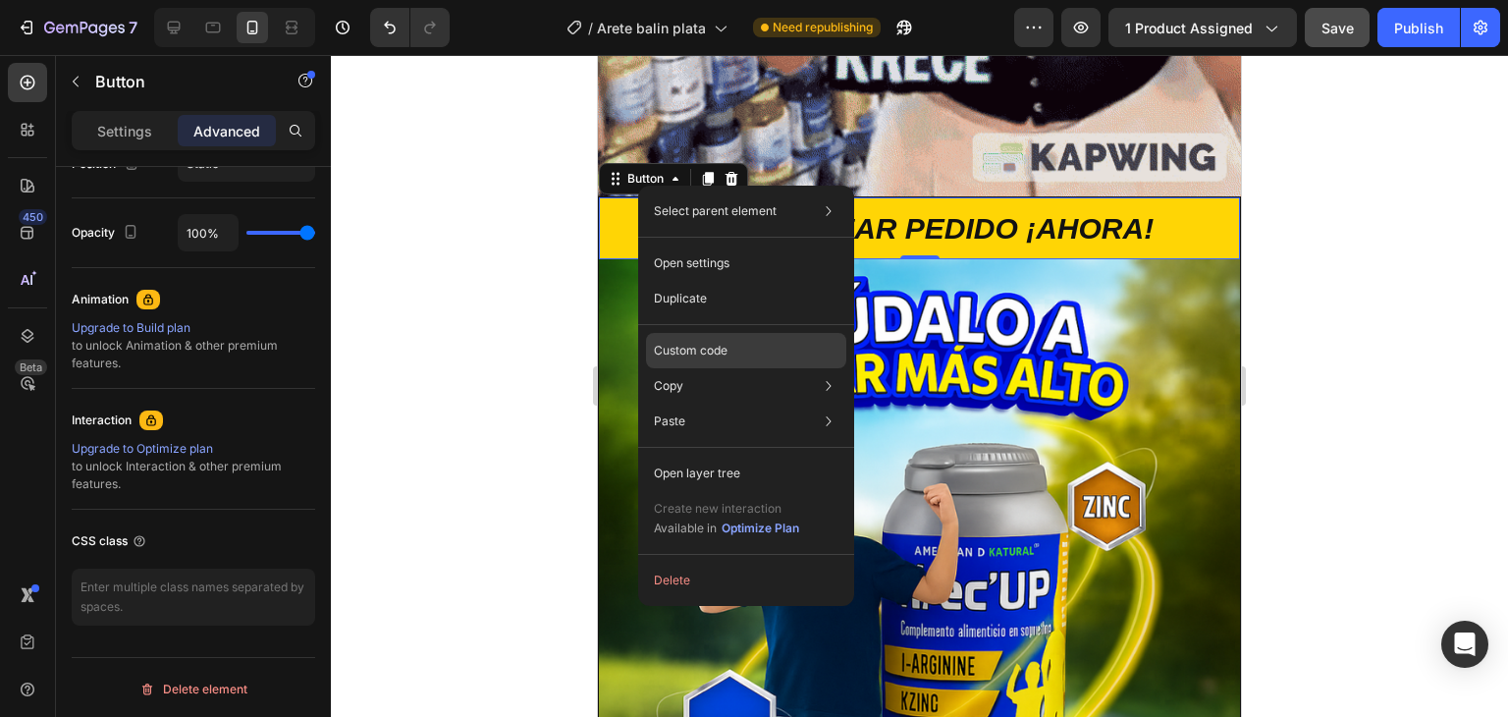
click at [739, 404] on div "Custom code" at bounding box center [746, 421] width 200 height 35
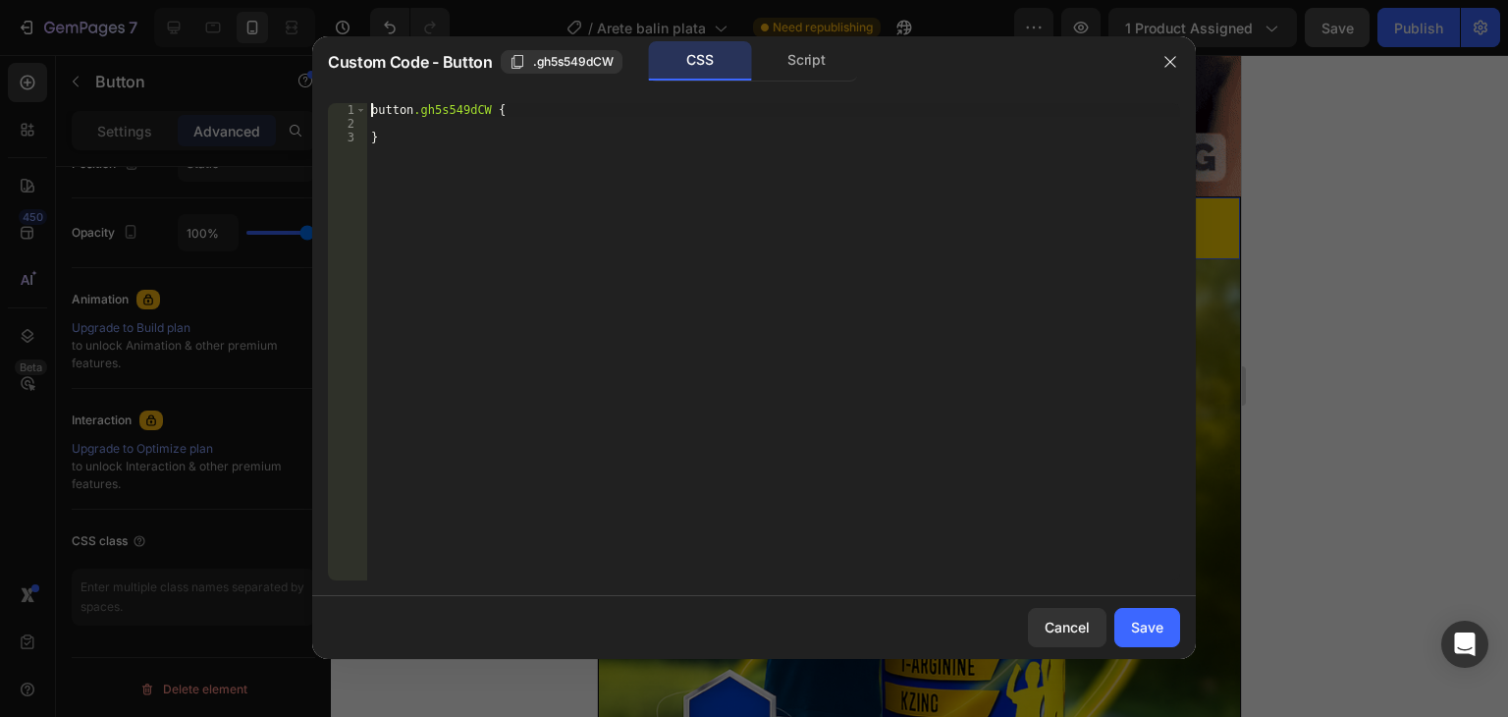
type textarea "button.gh5s549dCW {"
click at [370, 111] on div "button .gh5s549dCW { }" at bounding box center [773, 355] width 813 height 505
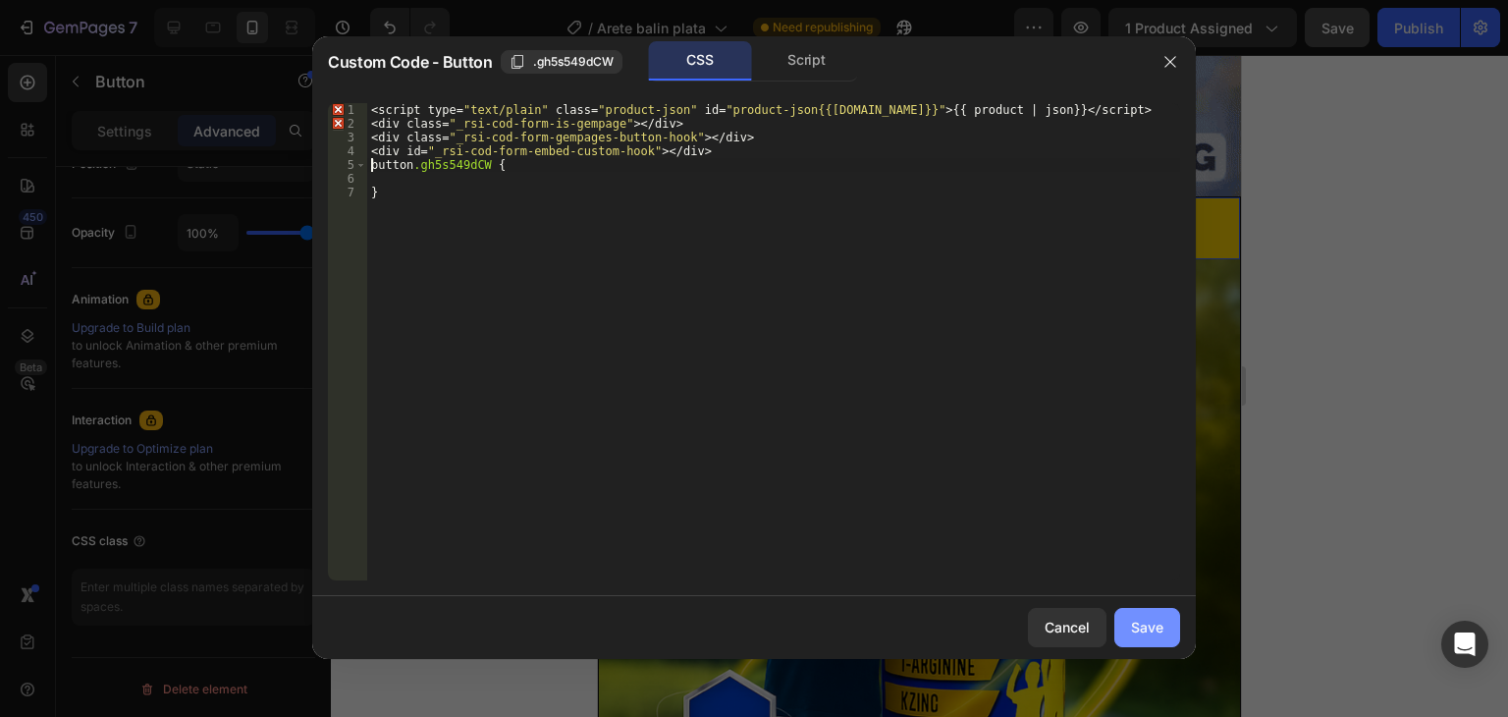
drag, startPoint x: 1170, startPoint y: 628, endPoint x: 539, endPoint y: 353, distance: 688.6
click at [1170, 628] on button "Save" at bounding box center [1147, 627] width 66 height 39
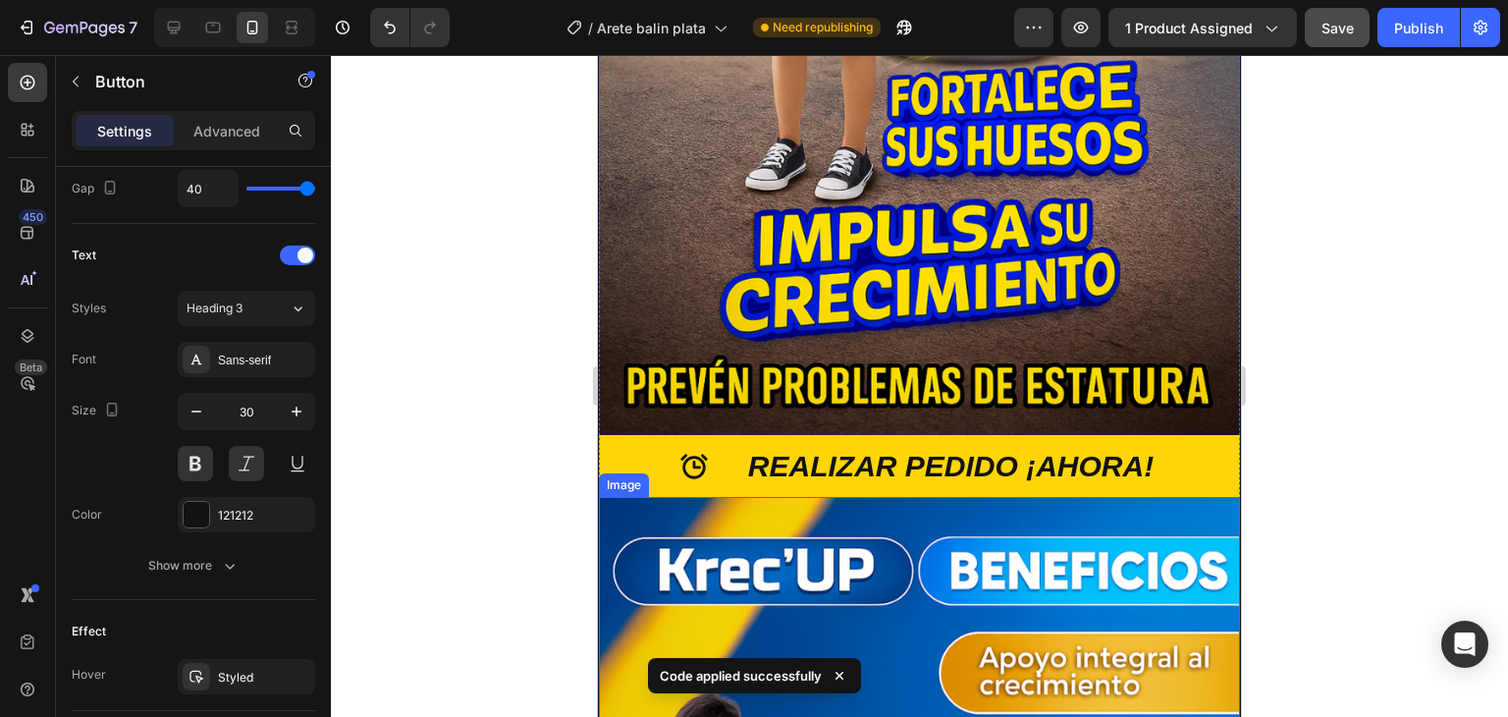
scroll to position [3044, 0]
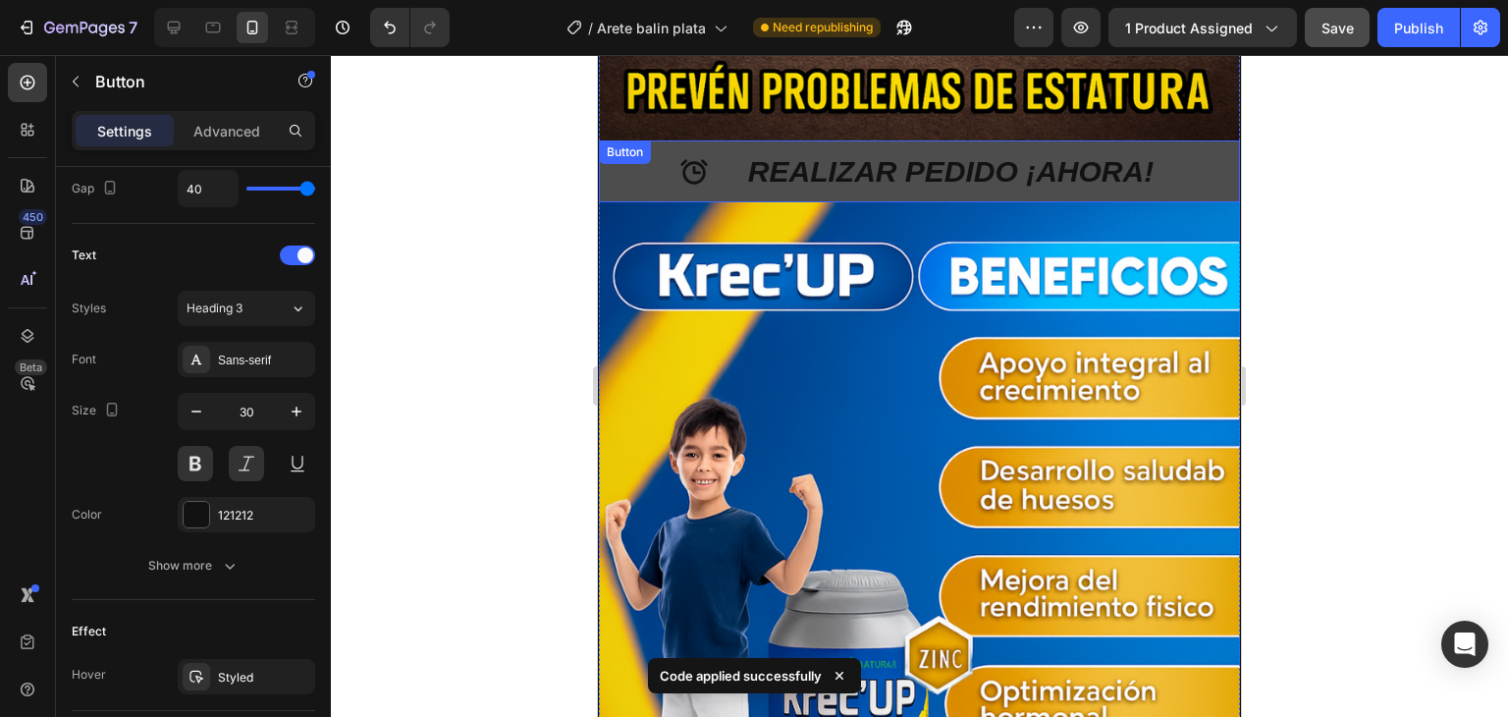
click at [611, 140] on button "REALIZAR PEDIDO ¡AHORA!" at bounding box center [919, 171] width 641 height 62
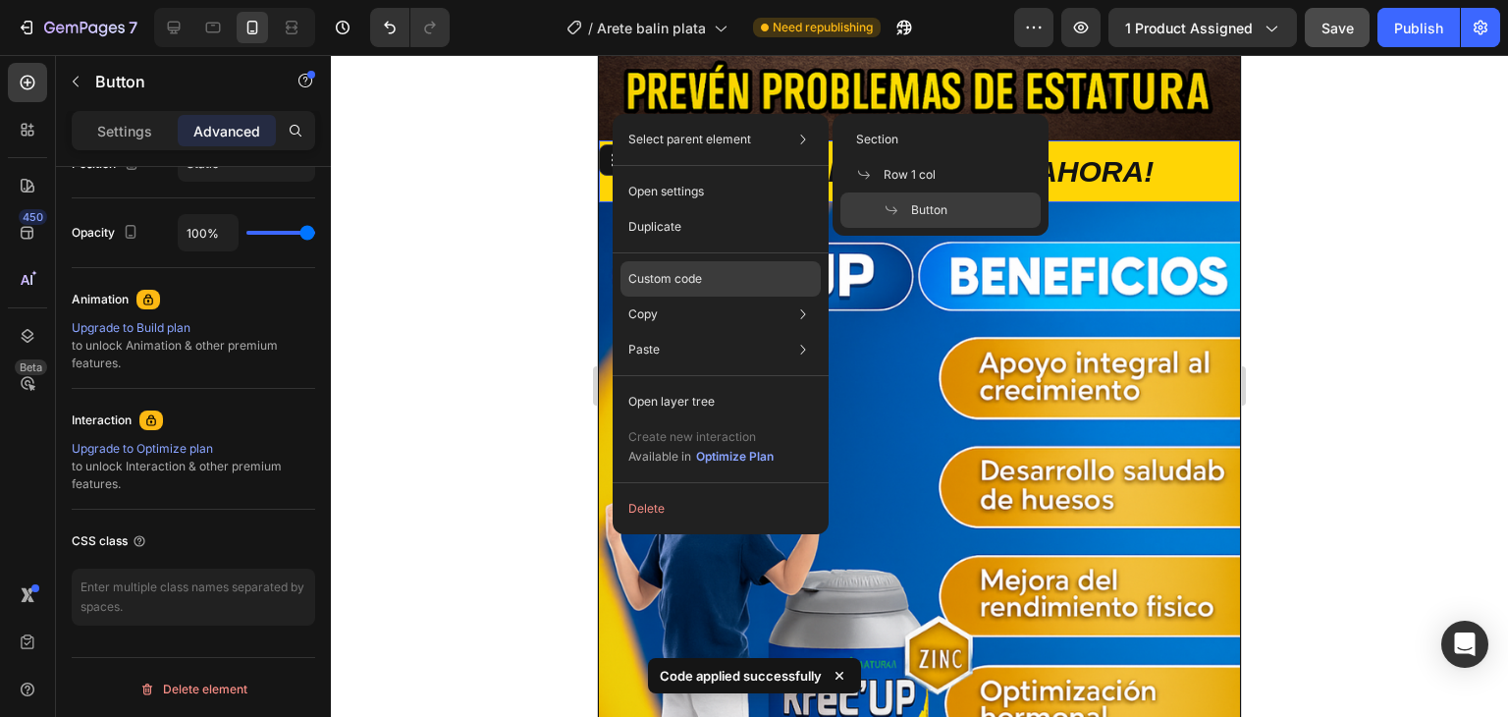
scroll to position [754, 0]
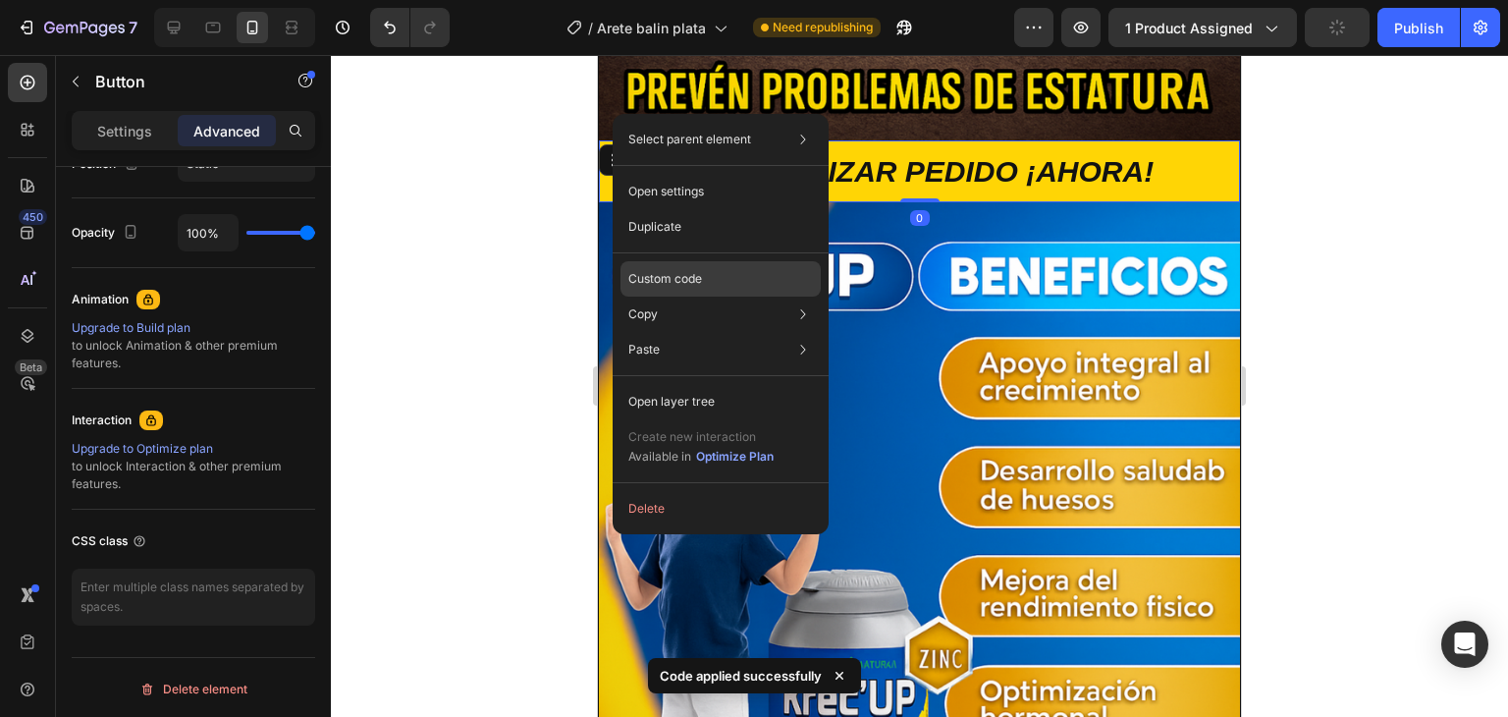
click at [695, 281] on p "Custom code" at bounding box center [665, 279] width 74 height 18
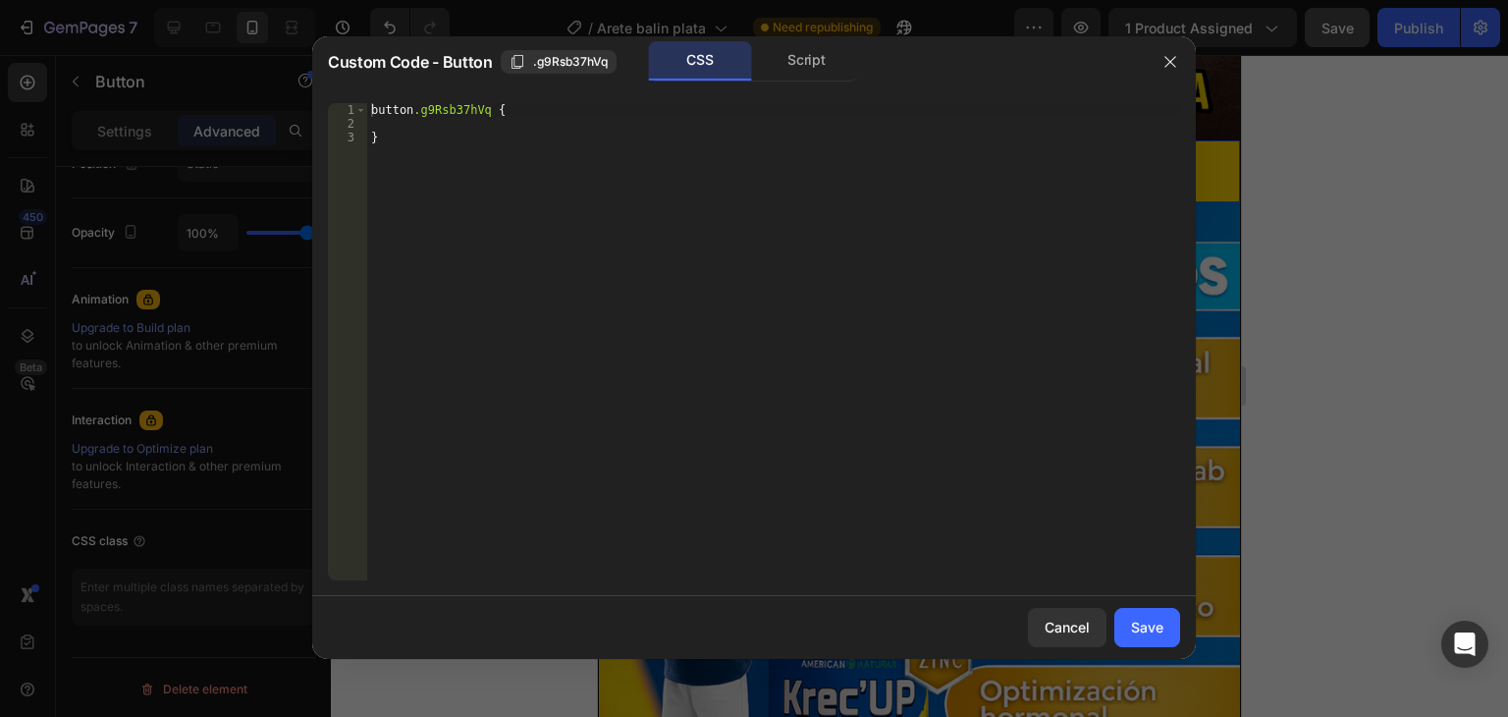
type textarea "button.g9Rsb37hVq {"
click at [367, 104] on div "button .g9Rsb37hVq { }" at bounding box center [773, 355] width 813 height 505
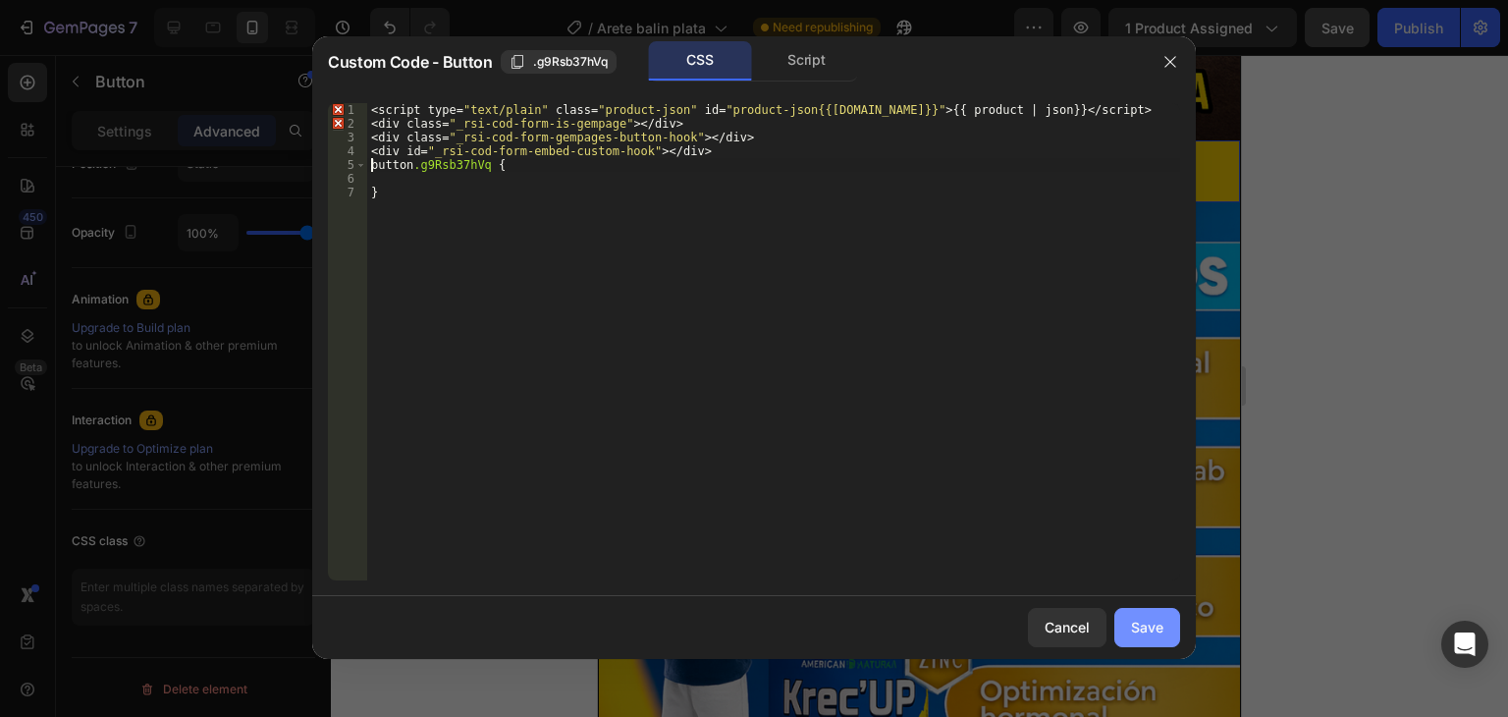
drag, startPoint x: 1139, startPoint y: 622, endPoint x: 242, endPoint y: 171, distance: 1004.2
click at [1139, 622] on div "Save" at bounding box center [1147, 627] width 32 height 21
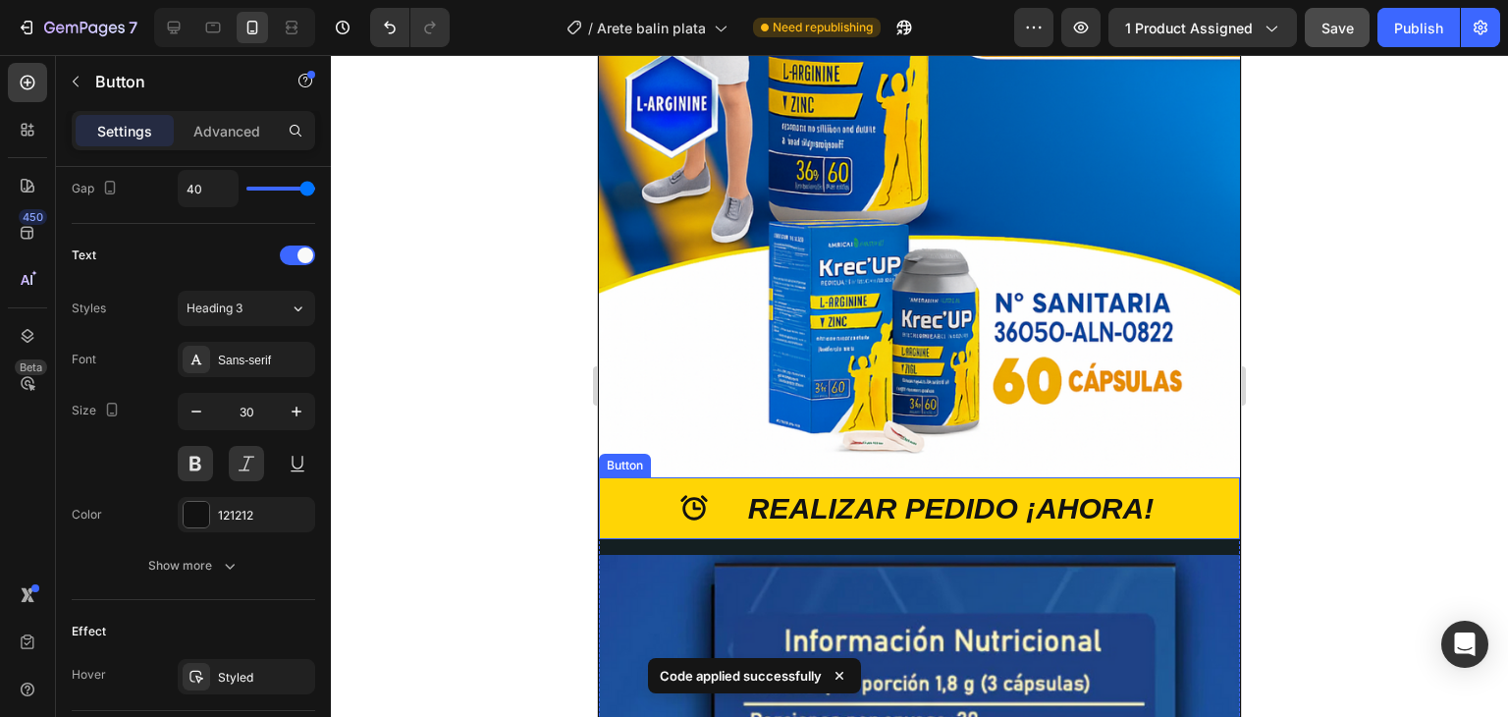
scroll to position [3927, 0]
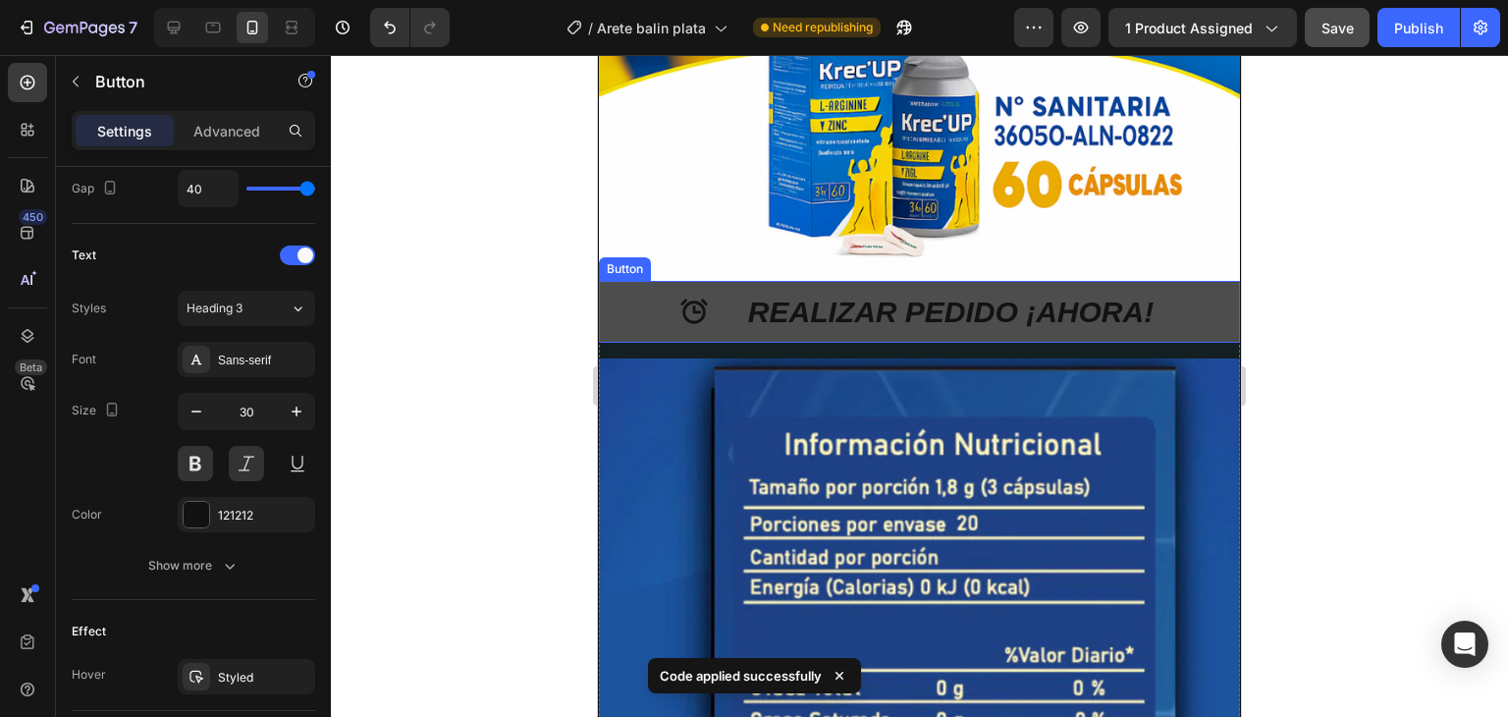
click at [612, 281] on button "REALIZAR PEDIDO ¡AHORA!" at bounding box center [919, 312] width 641 height 62
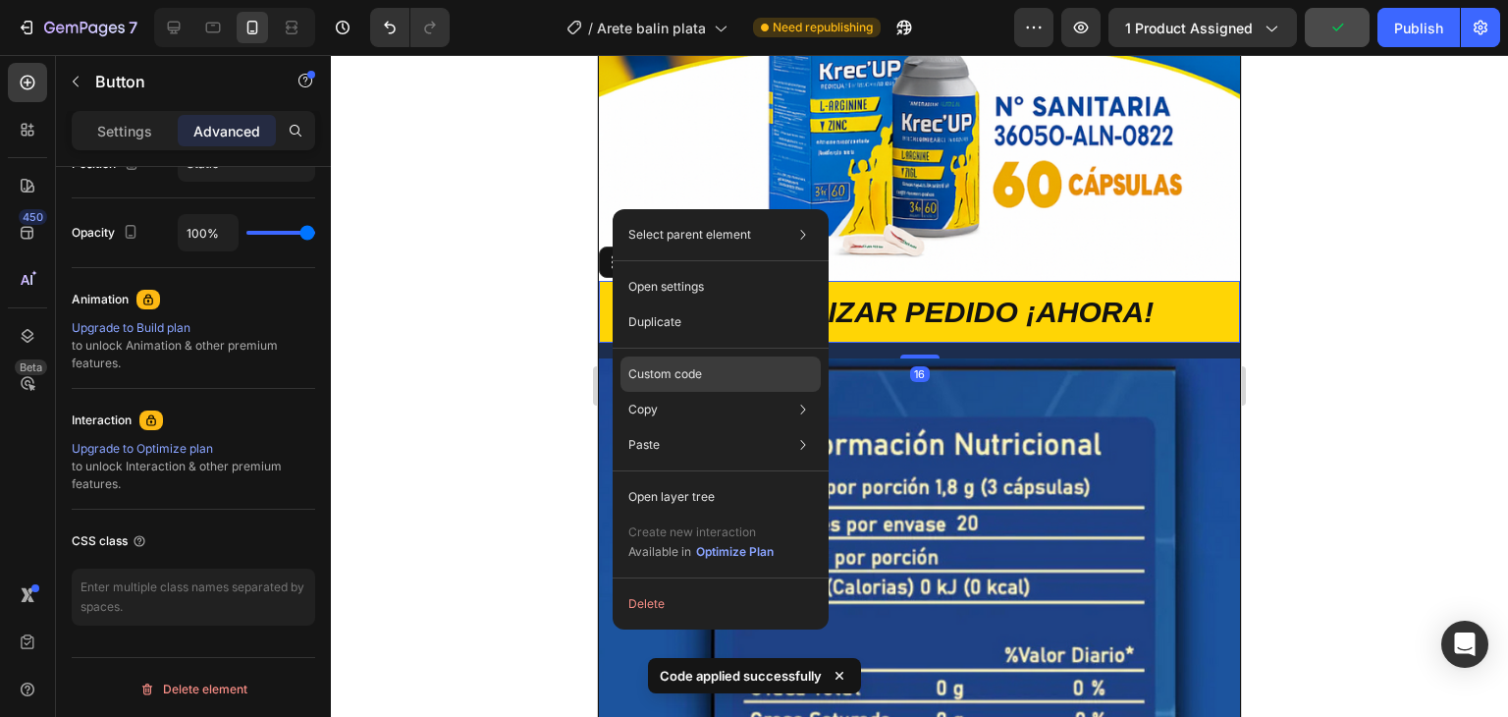
click at [706, 427] on div "Custom code" at bounding box center [721, 444] width 200 height 35
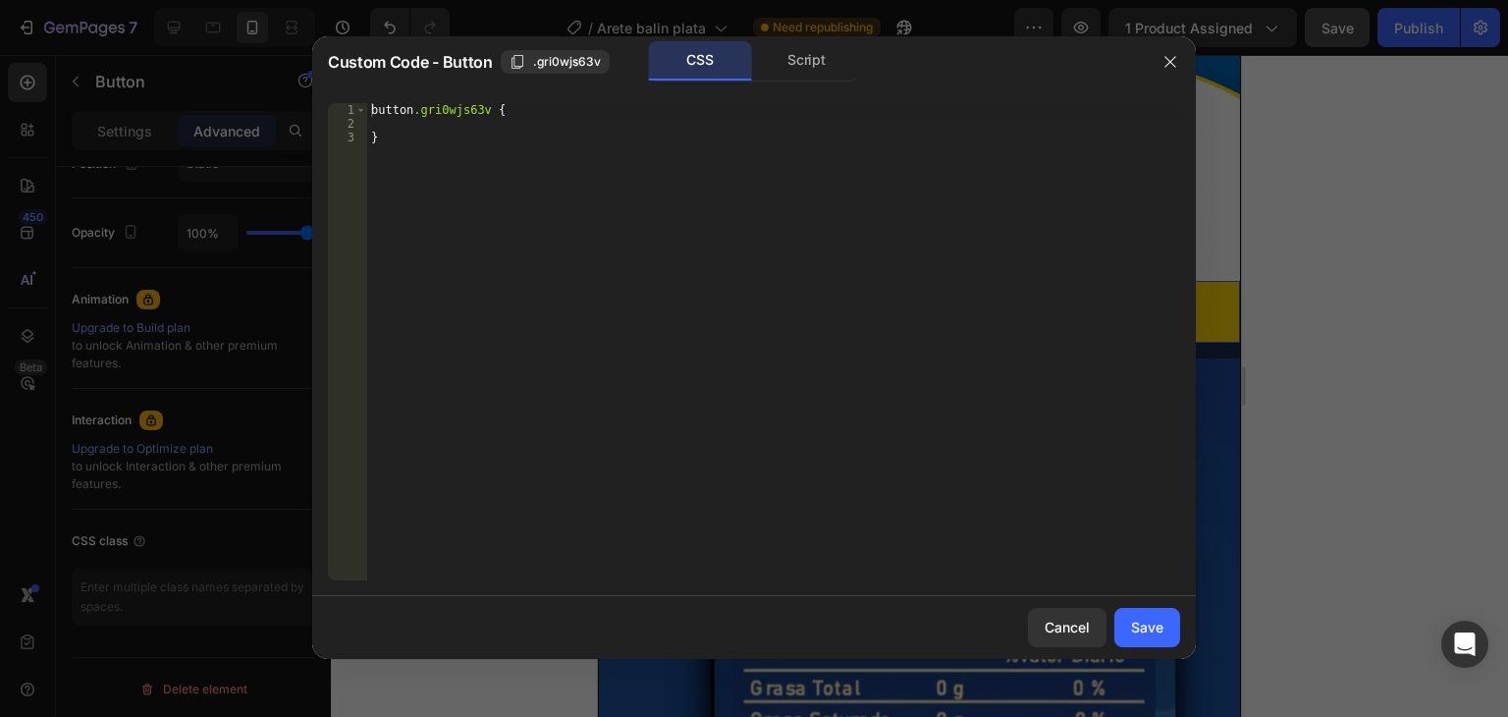
click at [369, 101] on div "1 2 3 button .gri0wjs63v { } הההההההההההההההההההההההההההההההההההההההההההההההההה…" at bounding box center [754, 341] width 884 height 509
click at [373, 111] on div "button .gri0wjs63v { }" at bounding box center [773, 355] width 813 height 505
type textarea "button.gri0wjs63v {"
click at [370, 111] on div "button .gri0wjs63v { }" at bounding box center [773, 355] width 813 height 505
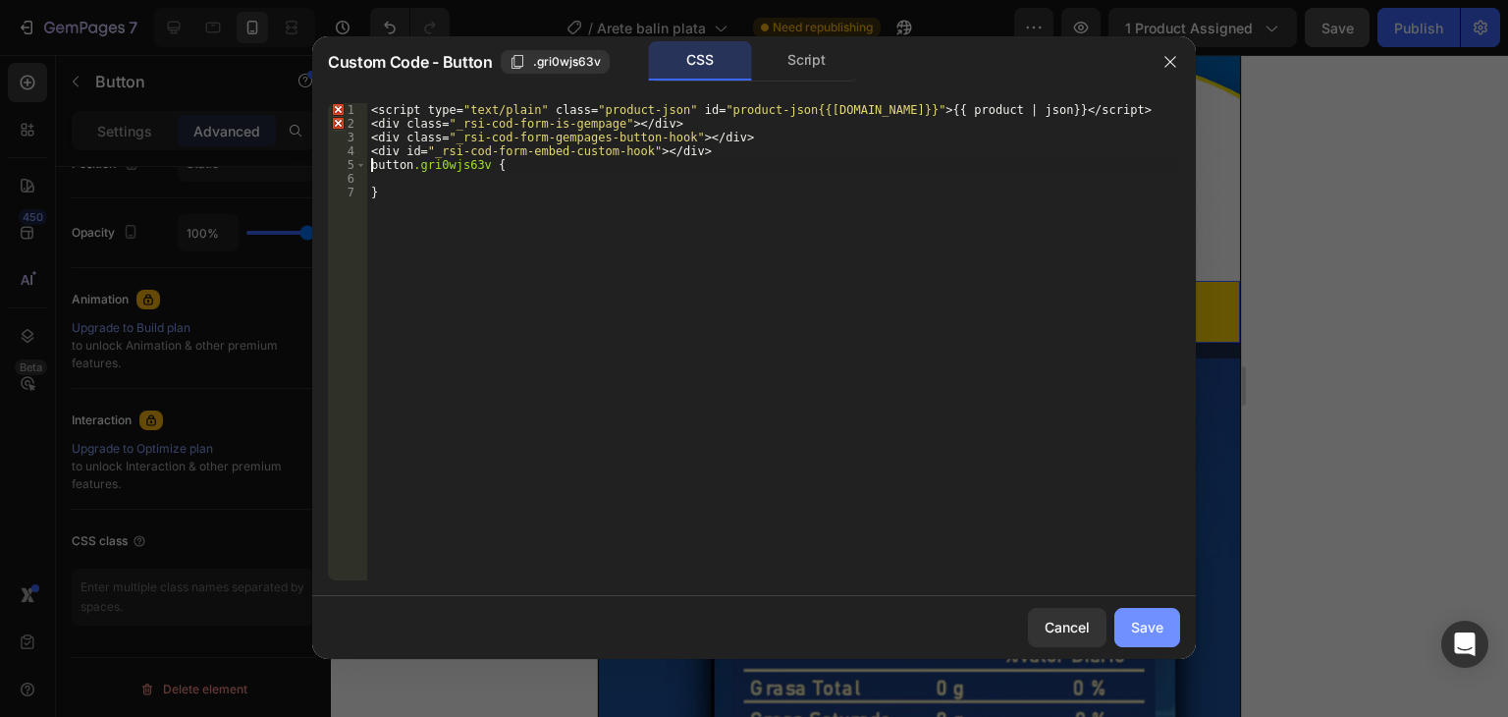
click at [1131, 633] on div "Save" at bounding box center [1147, 627] width 32 height 21
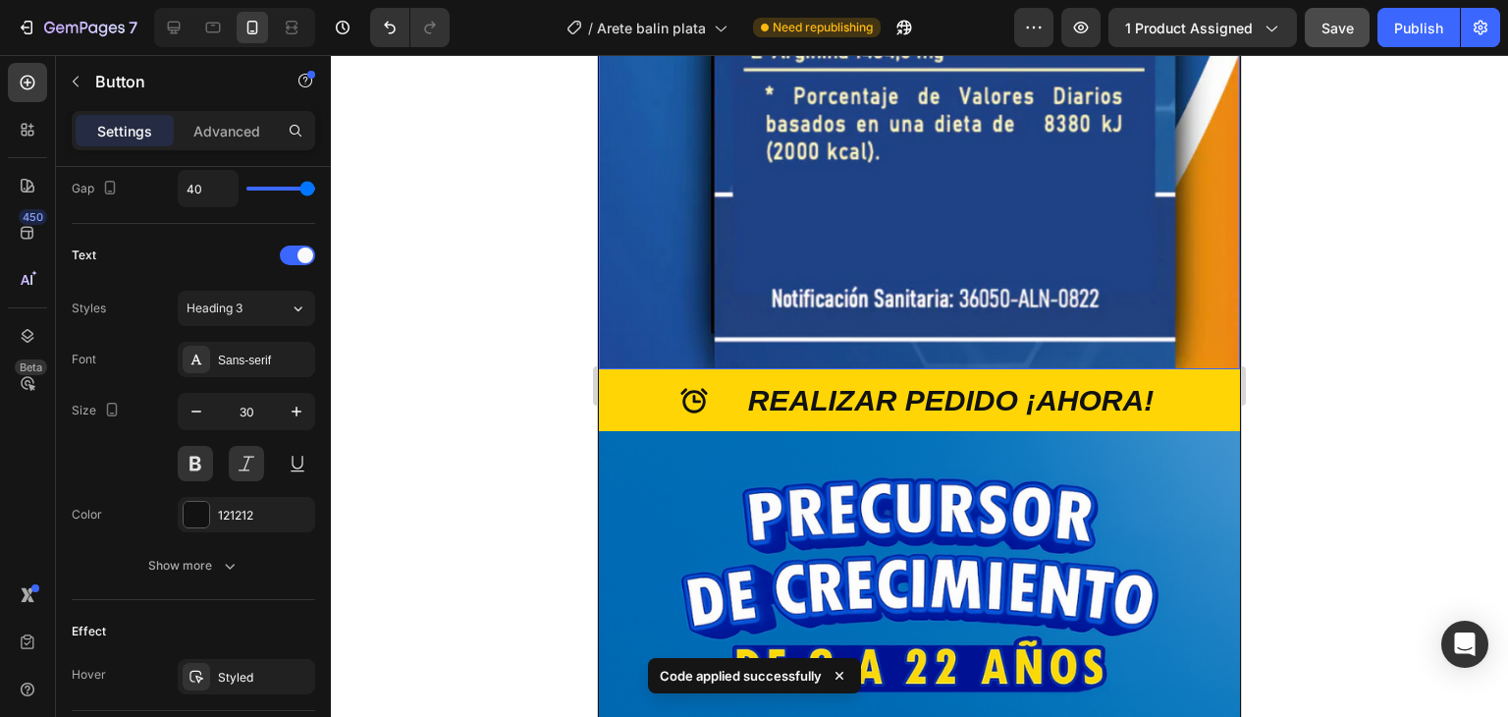
scroll to position [5008, 0]
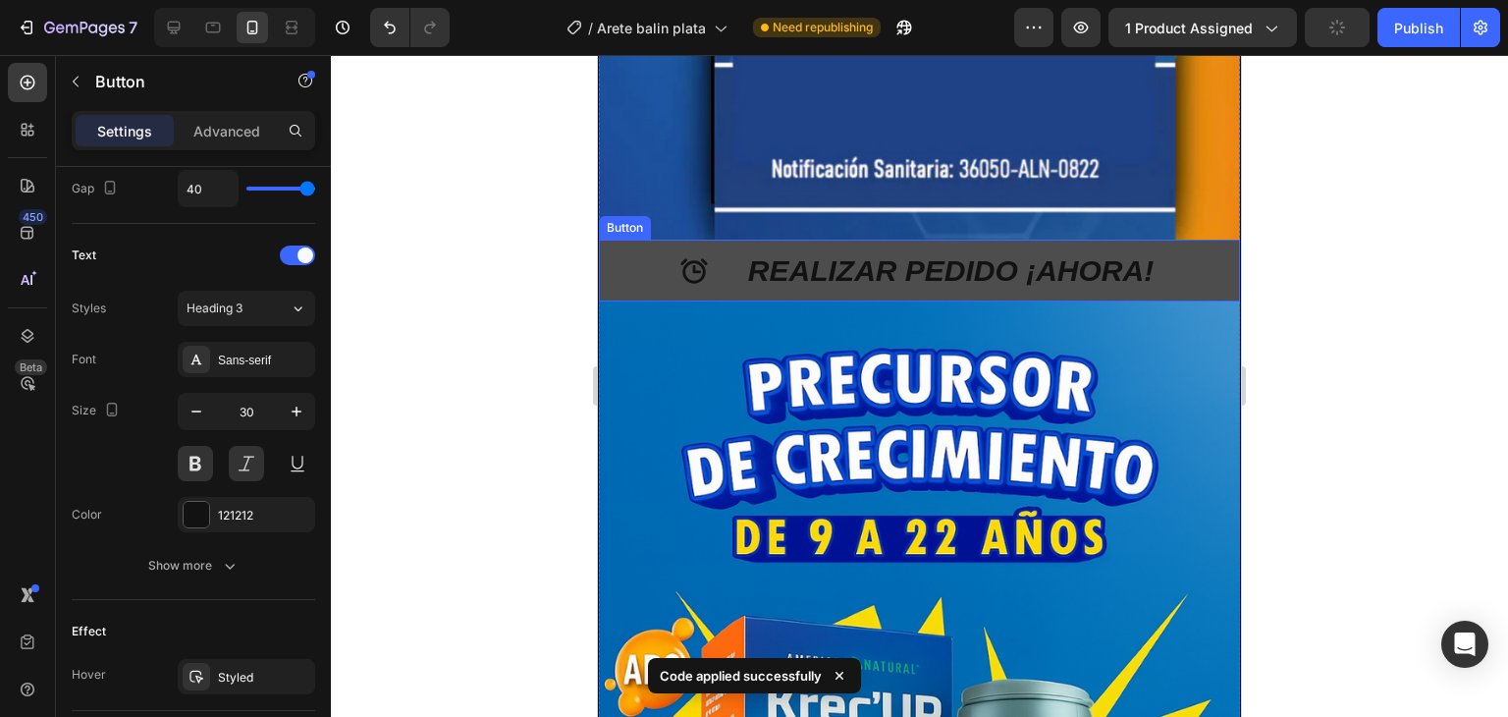
click at [609, 240] on button "REALIZAR PEDIDO ¡AHORA!" at bounding box center [919, 271] width 641 height 62
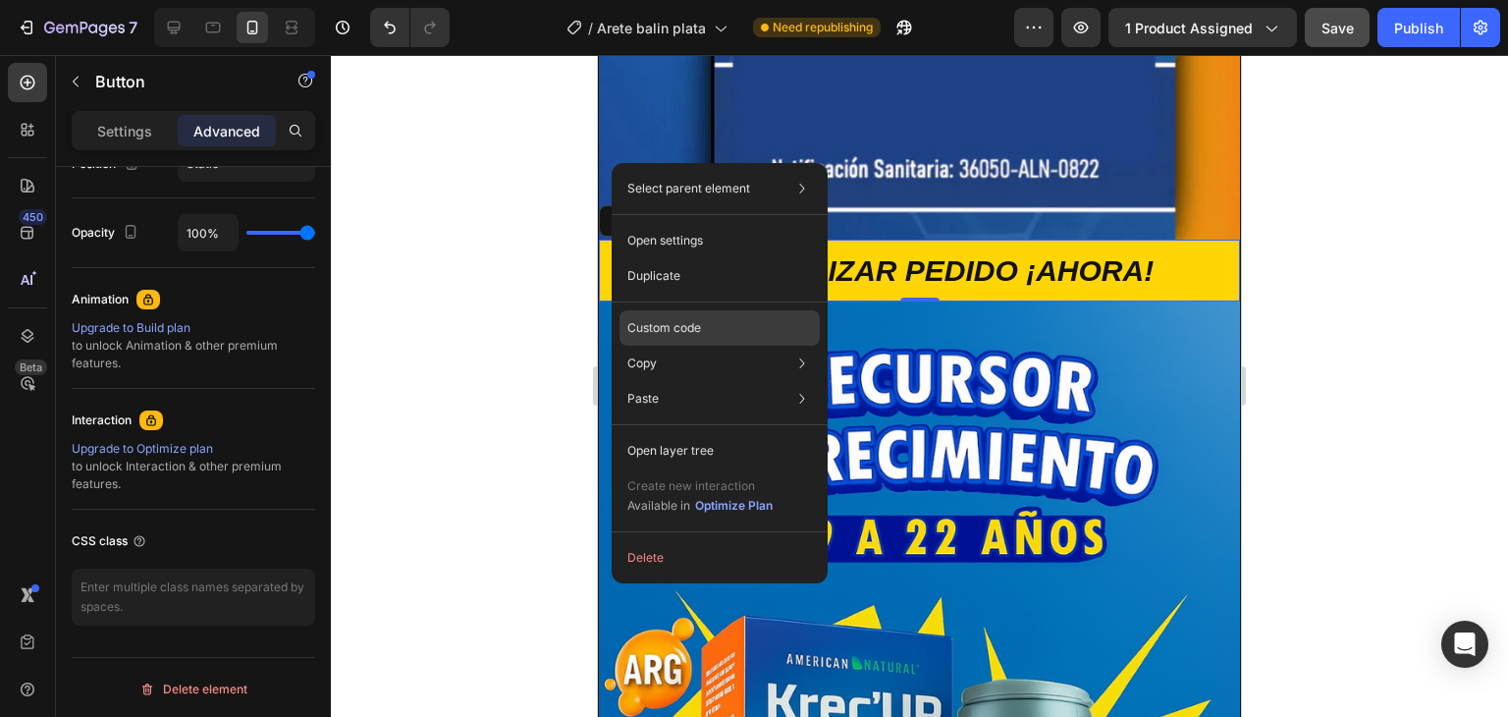
click at [683, 331] on p "Custom code" at bounding box center [664, 328] width 74 height 18
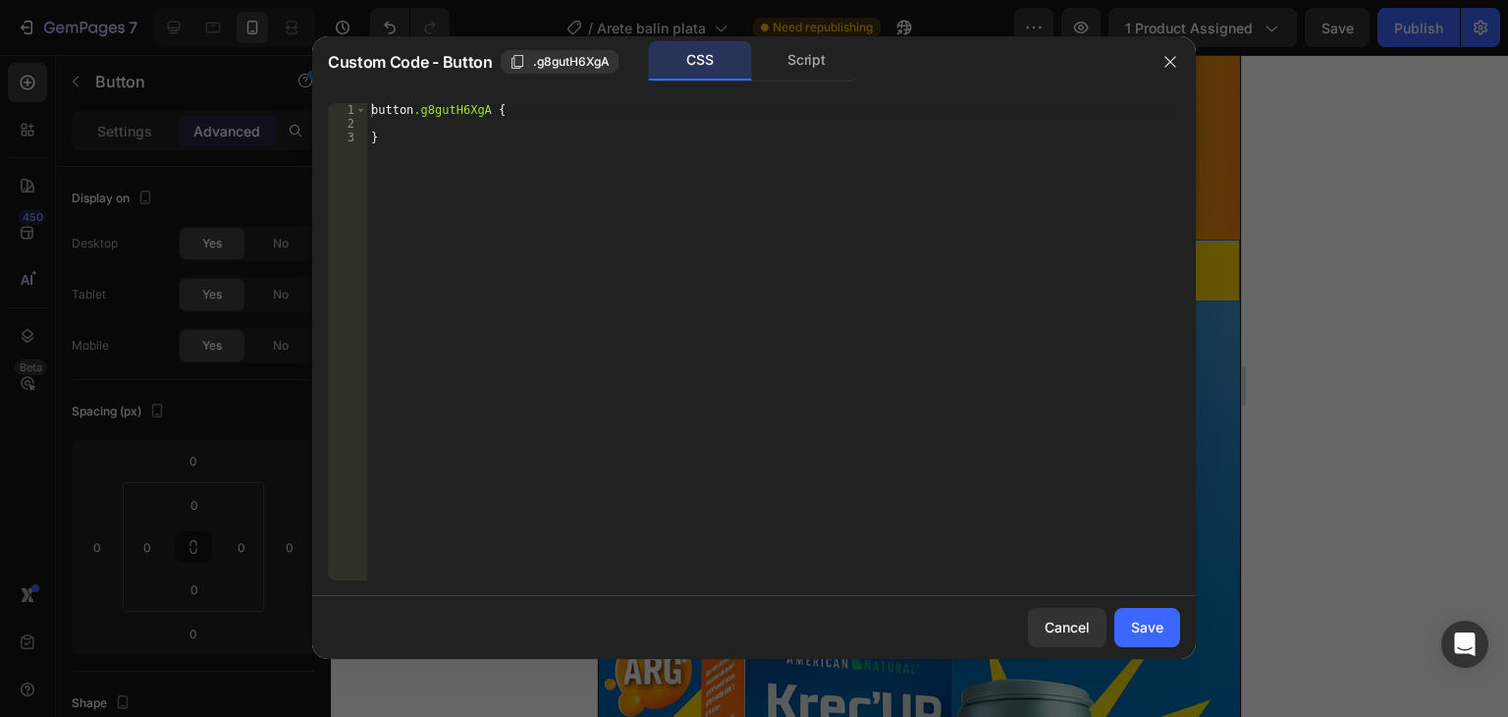
scroll to position [754, 0]
type textarea "button.g8gutH6XgA {"
click at [367, 104] on div "button .g8gutH6XgA { }" at bounding box center [773, 355] width 813 height 505
drag, startPoint x: 365, startPoint y: 105, endPoint x: 421, endPoint y: 93, distance: 57.2
click at [421, 93] on div "button.g8gutH6XgA { 1 2 3 button .g8gutH6XgA { } הההההההההההההההההההההההההההההה…" at bounding box center [754, 341] width 884 height 509
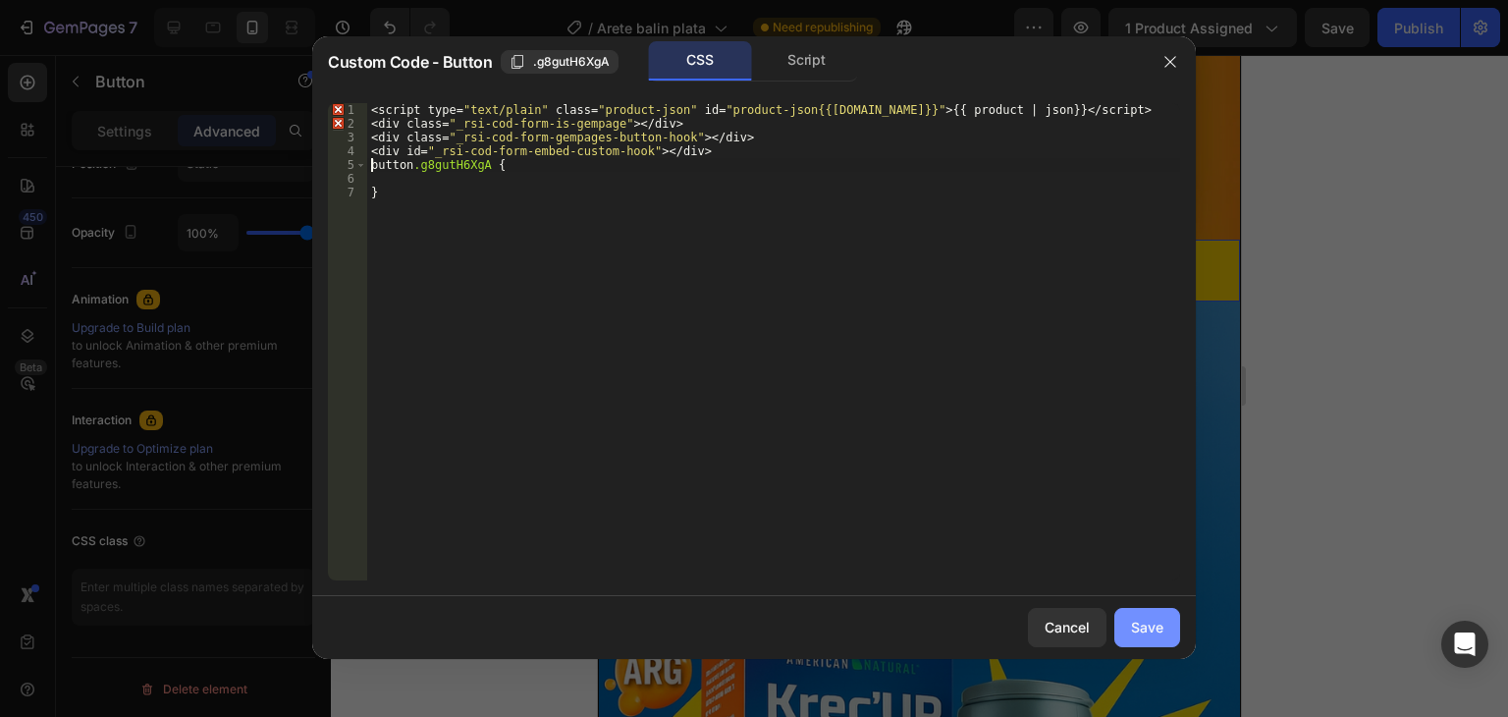
click at [1138, 637] on button "Save" at bounding box center [1147, 627] width 66 height 39
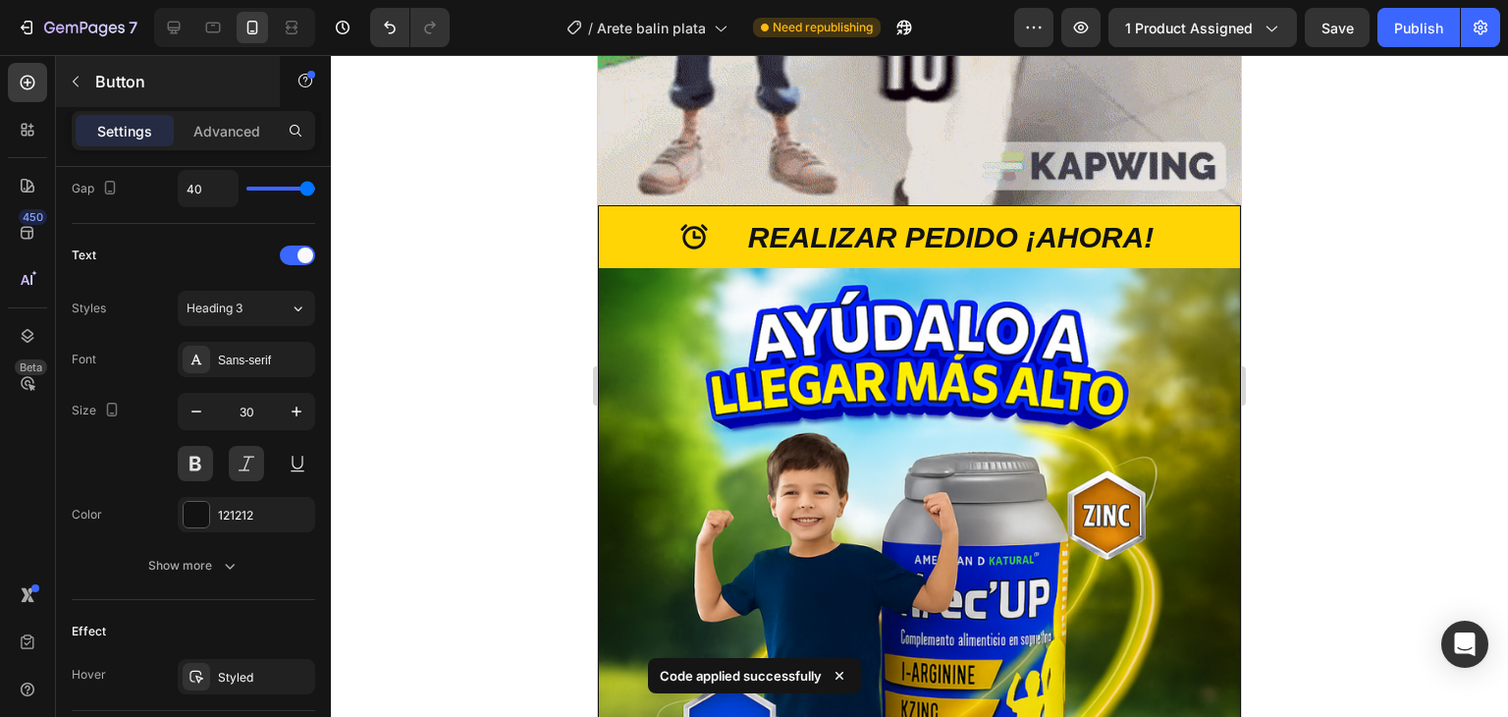
scroll to position [1634, 0]
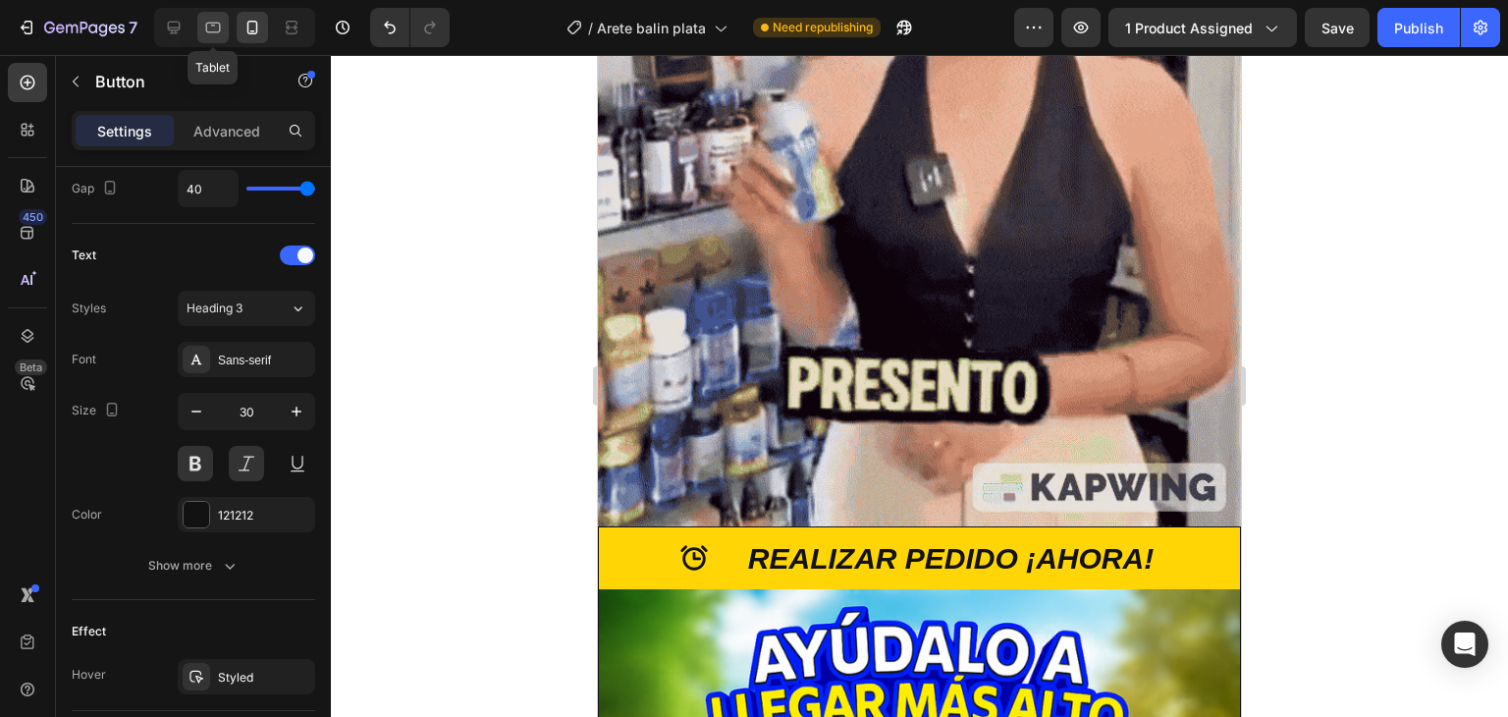
click at [222, 37] on div at bounding box center [212, 27] width 31 height 31
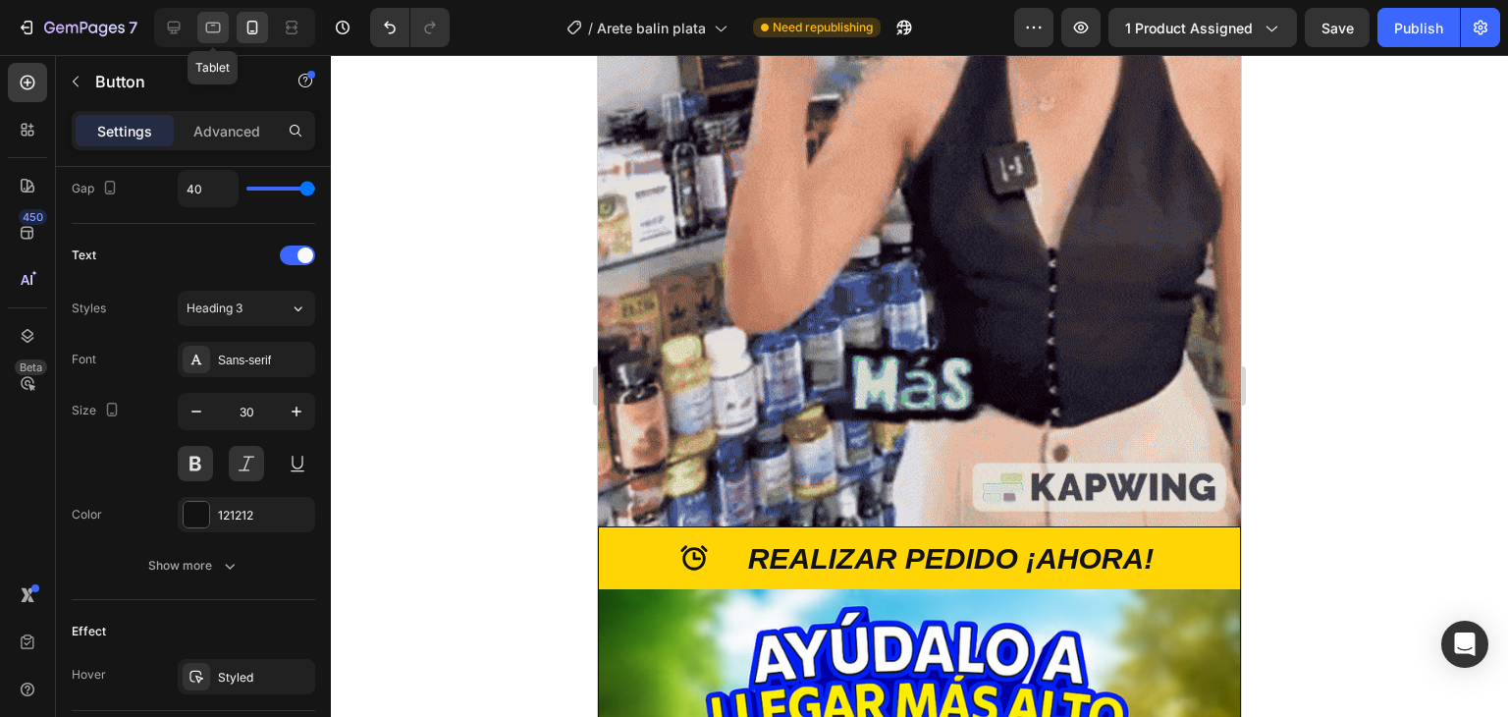
type input "41"
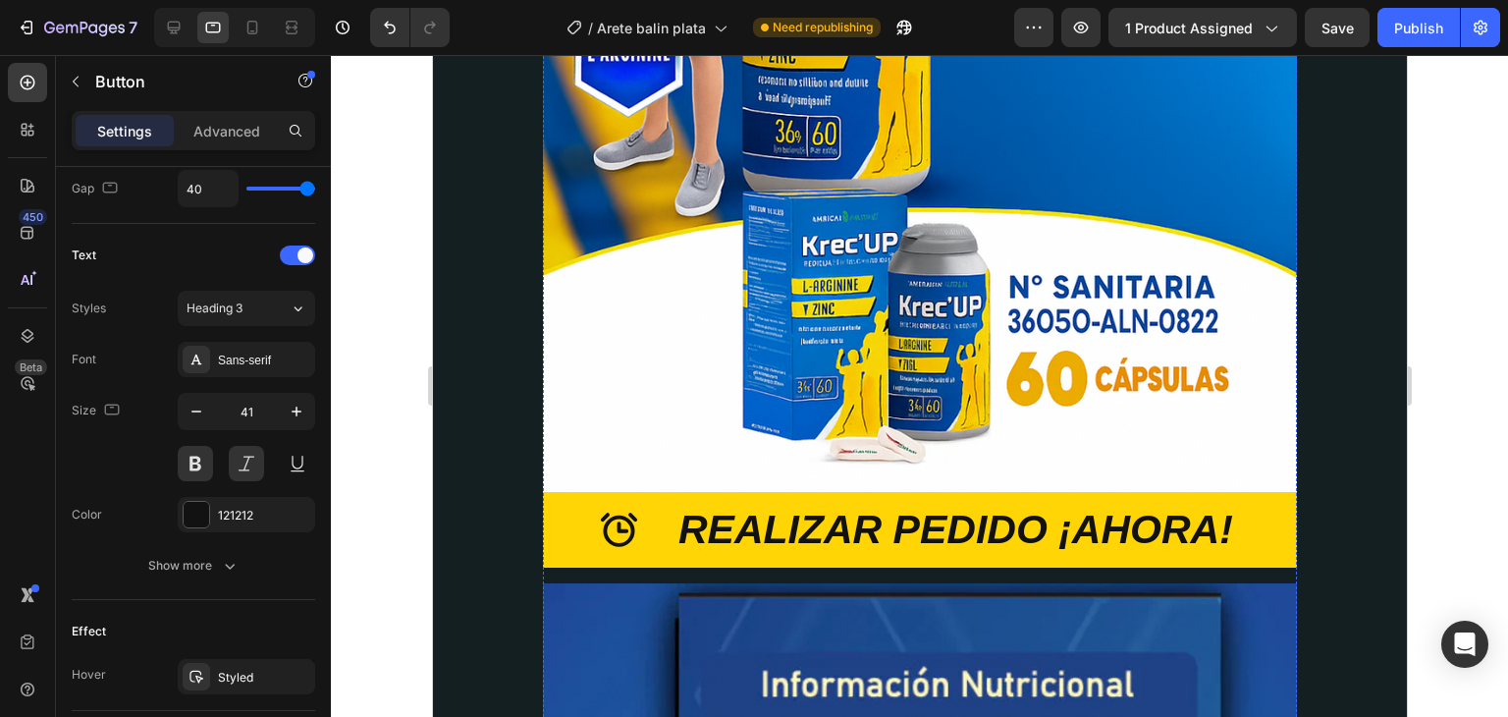
scroll to position [6500, 0]
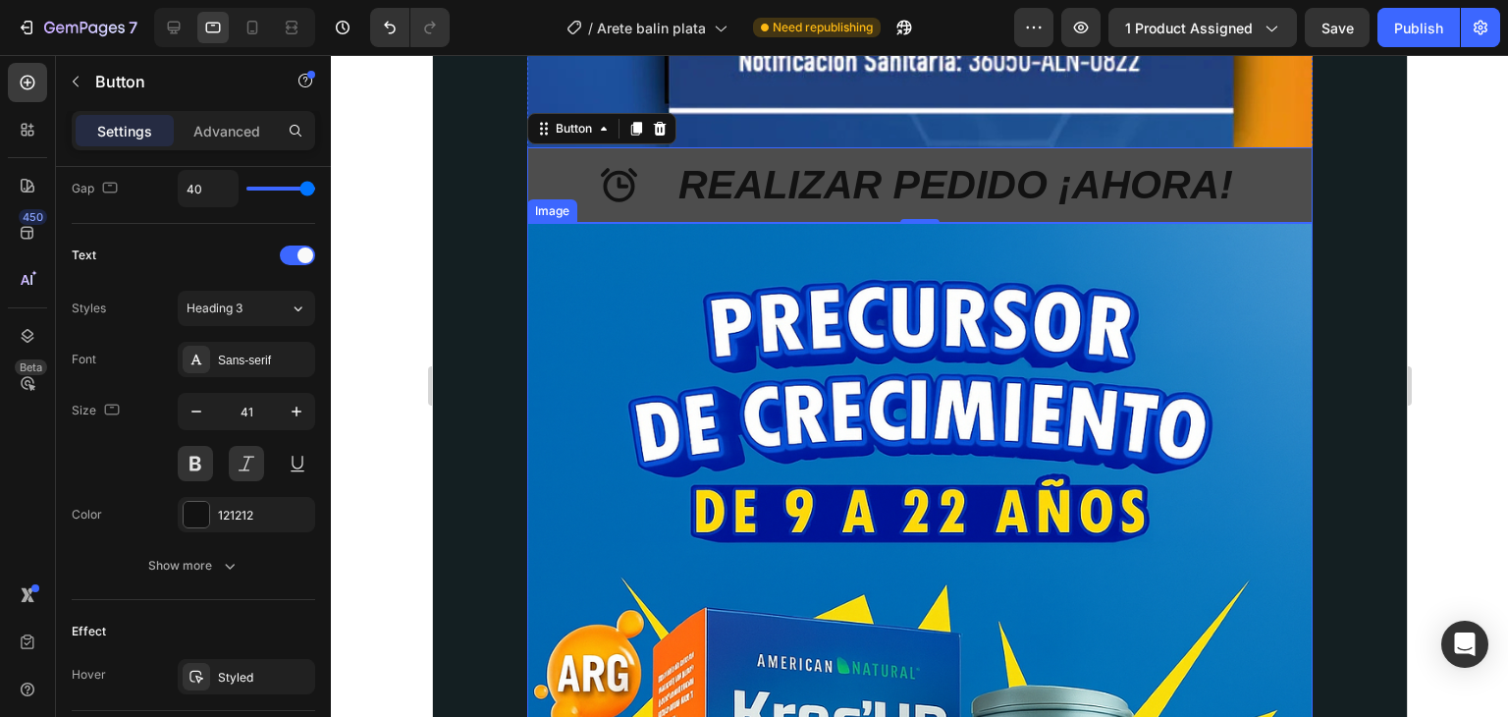
click at [535, 161] on button "REALIZAR PEDIDO ¡AHORA!" at bounding box center [918, 185] width 785 height 76
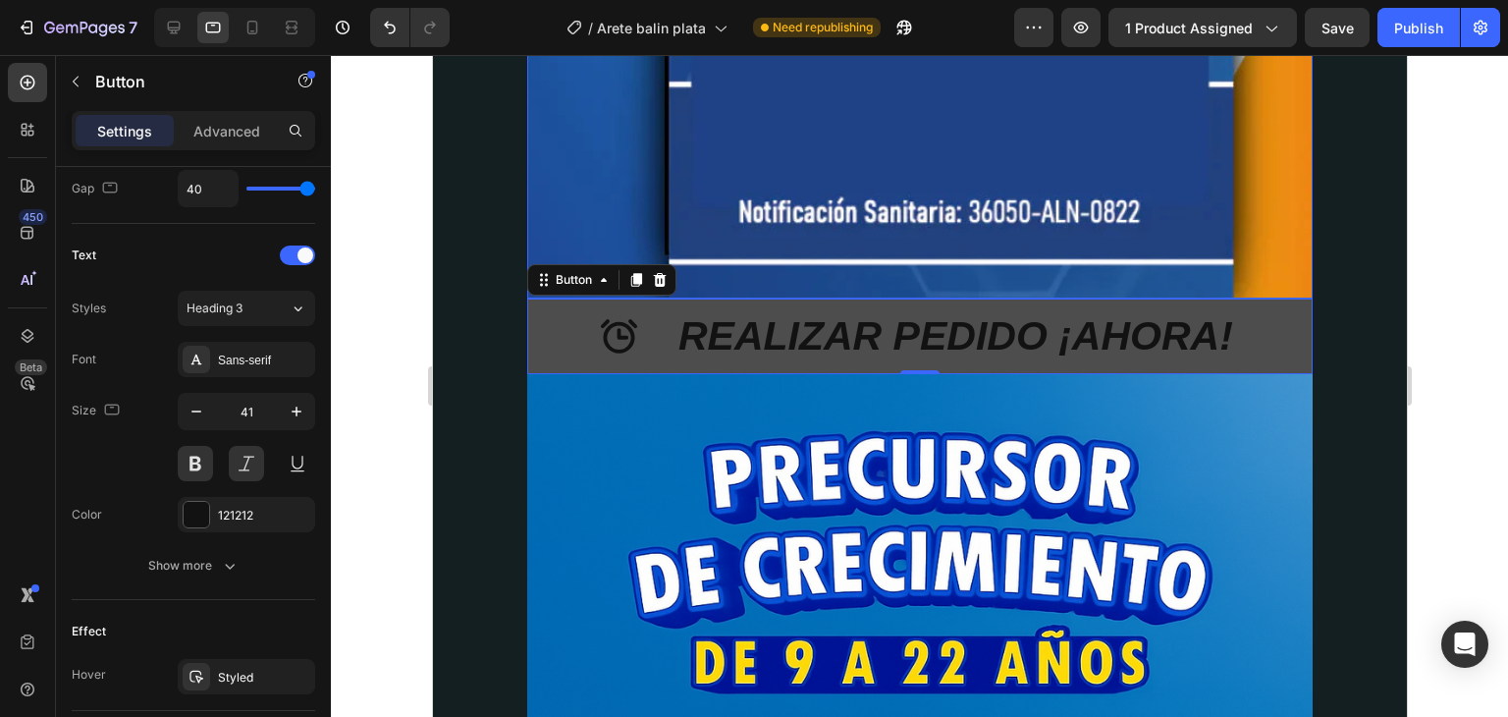
scroll to position [6402, 0]
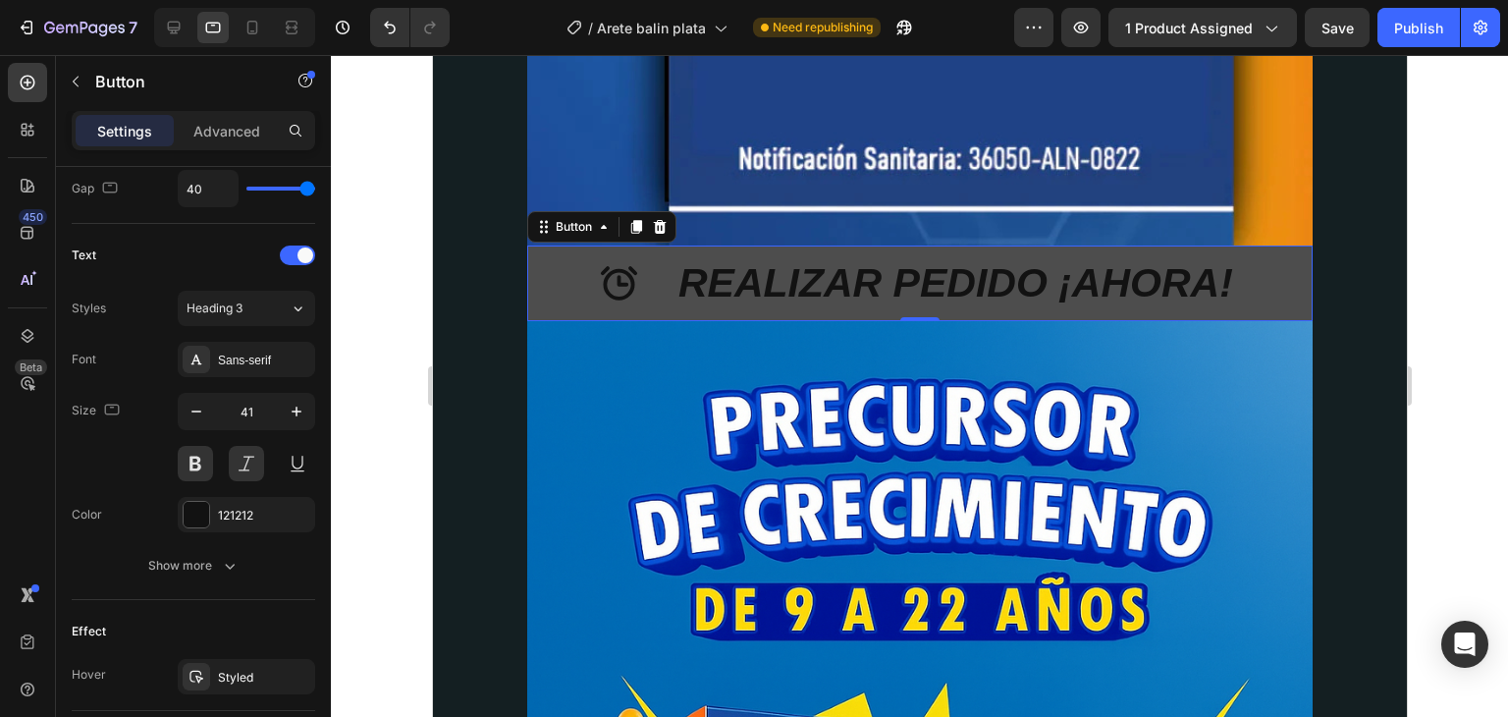
click at [554, 245] on button "REALIZAR PEDIDO ¡AHORA!" at bounding box center [918, 283] width 785 height 76
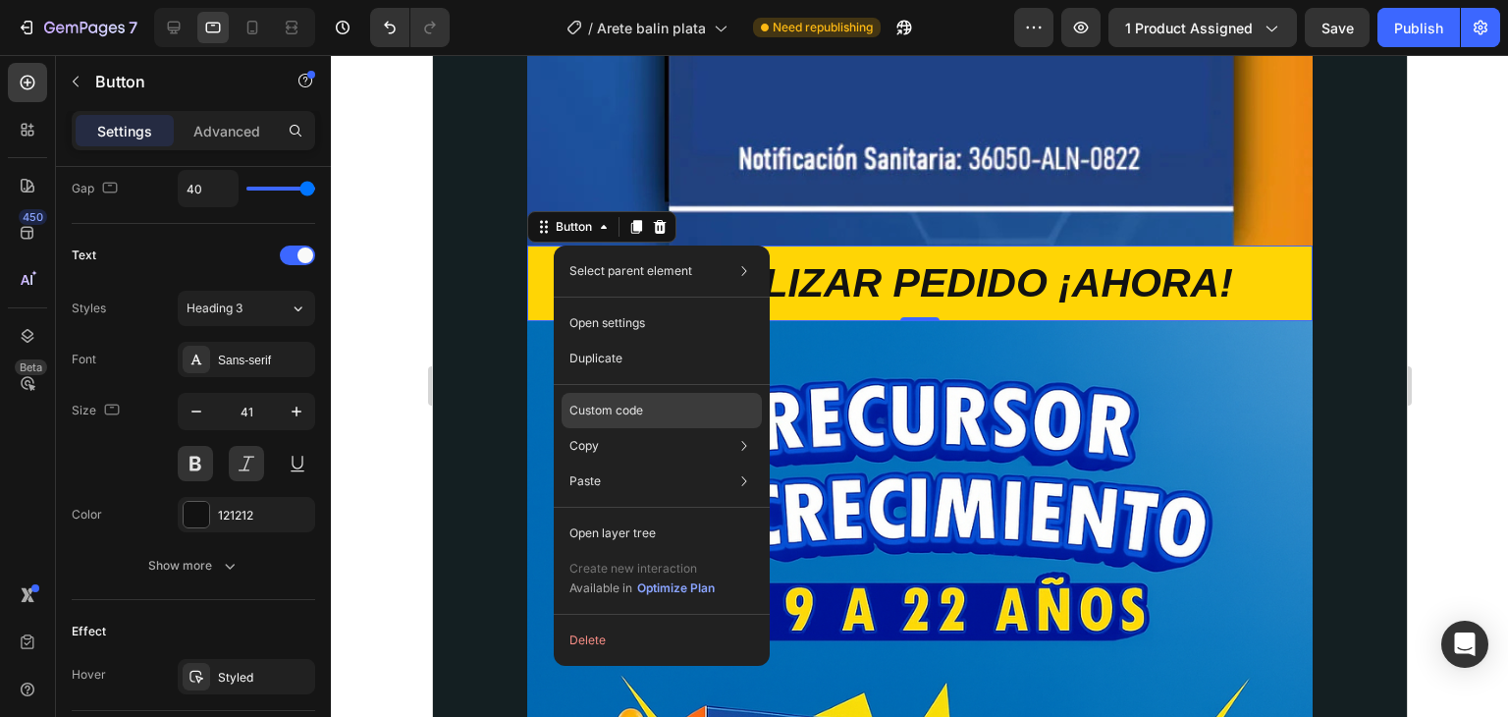
click at [621, 414] on p "Custom code" at bounding box center [606, 411] width 74 height 18
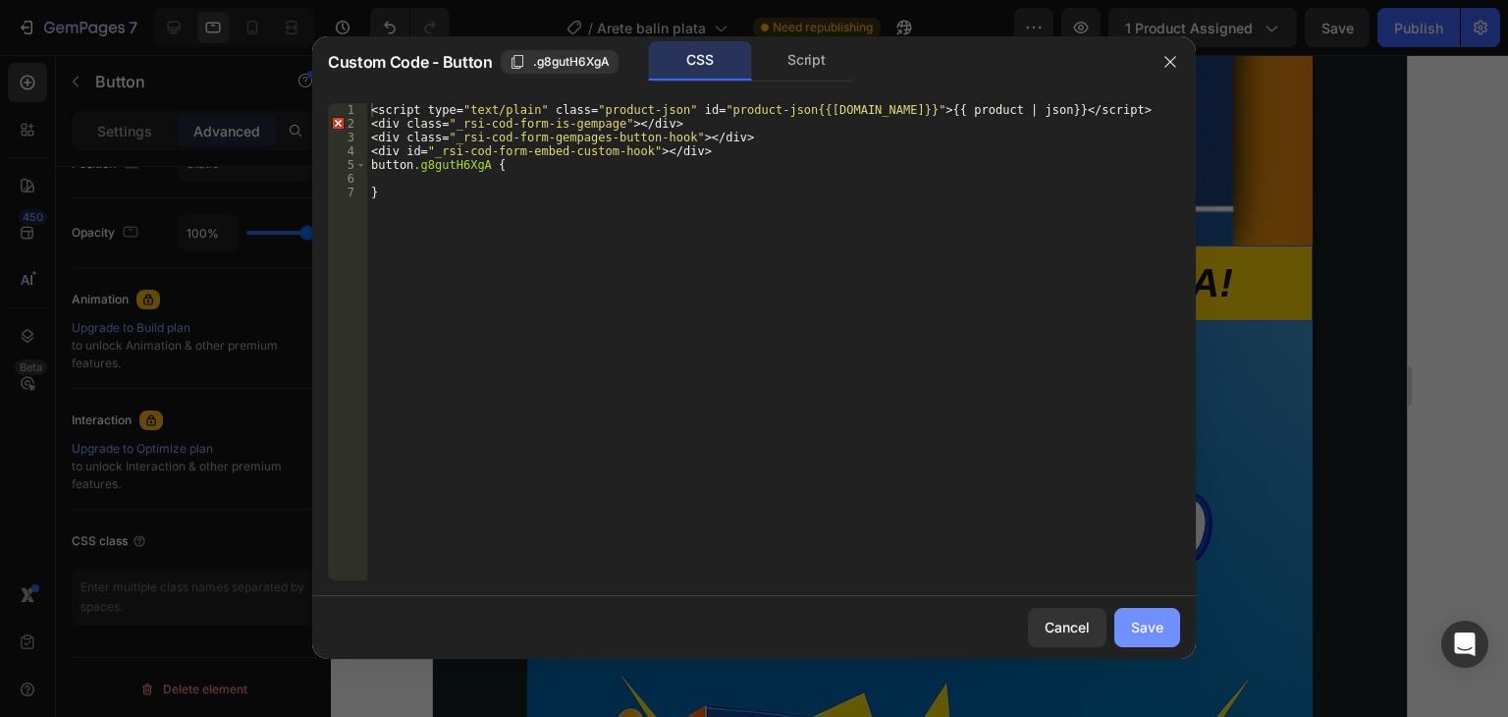
click at [1146, 625] on div "Save" at bounding box center [1147, 627] width 32 height 21
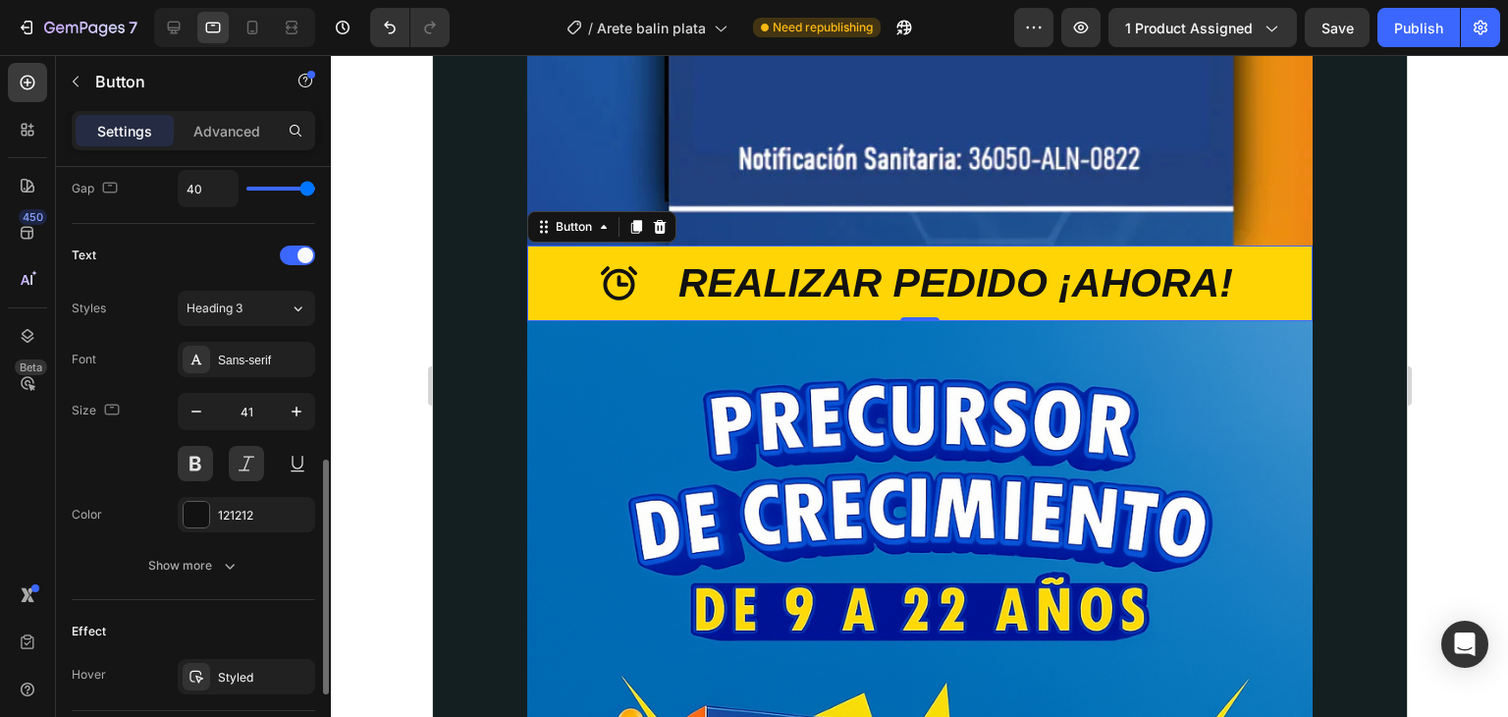
scroll to position [6304, 0]
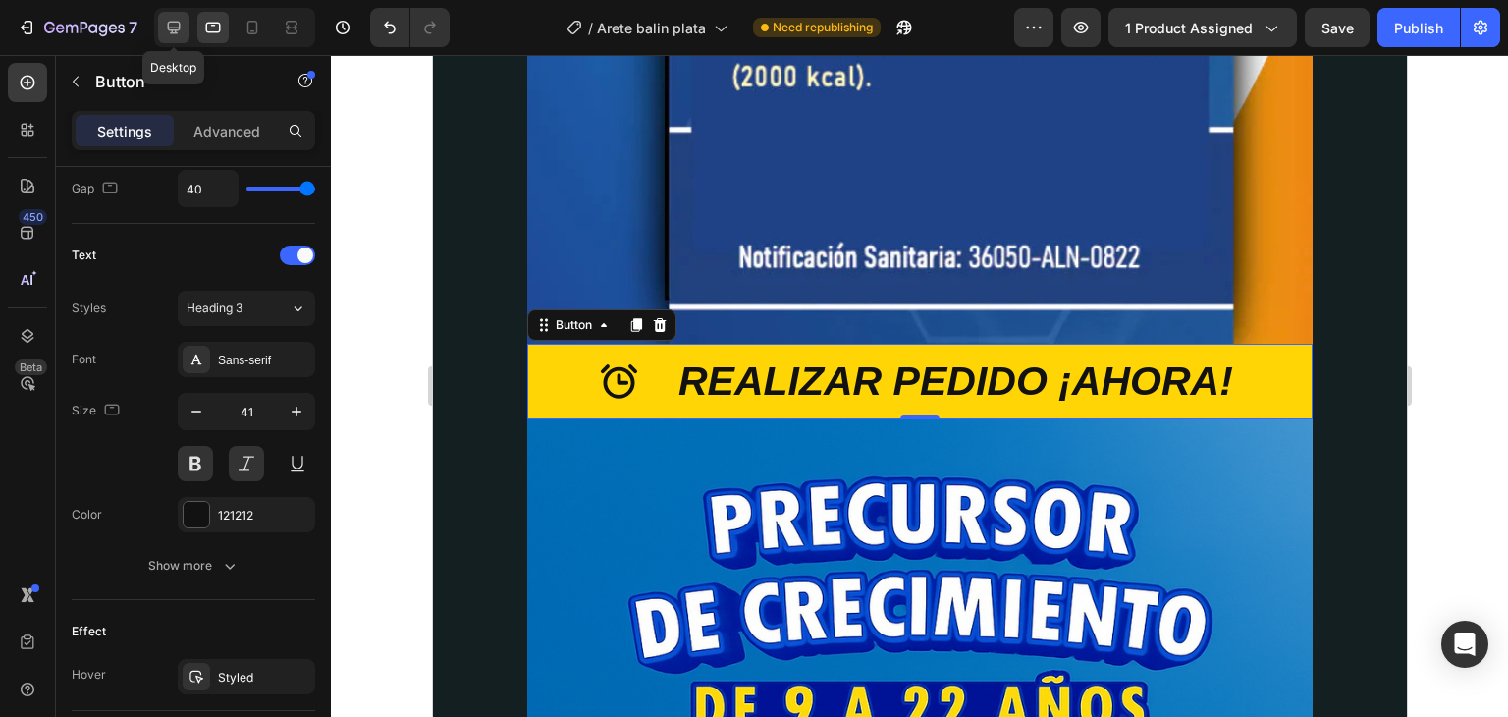
click at [180, 36] on icon at bounding box center [174, 28] width 20 height 20
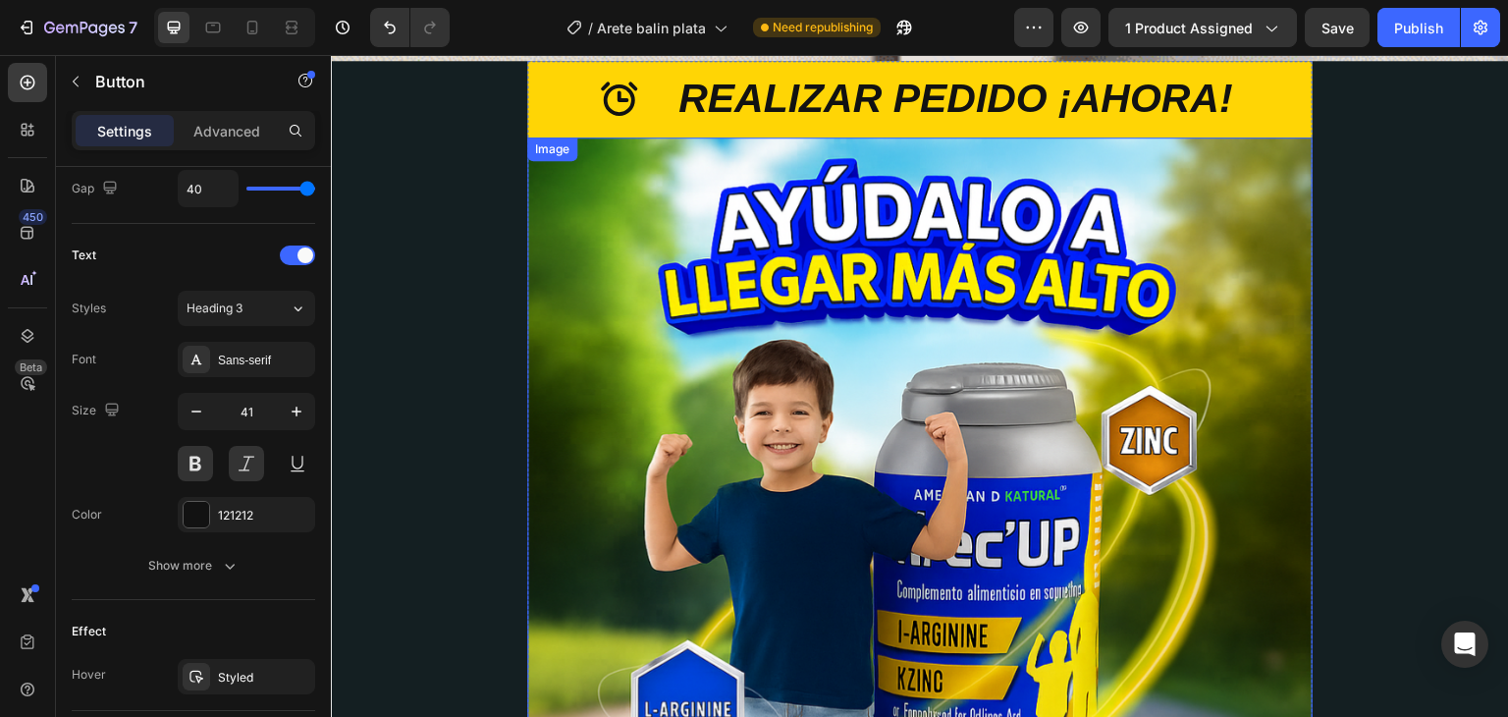
scroll to position [2910, 0]
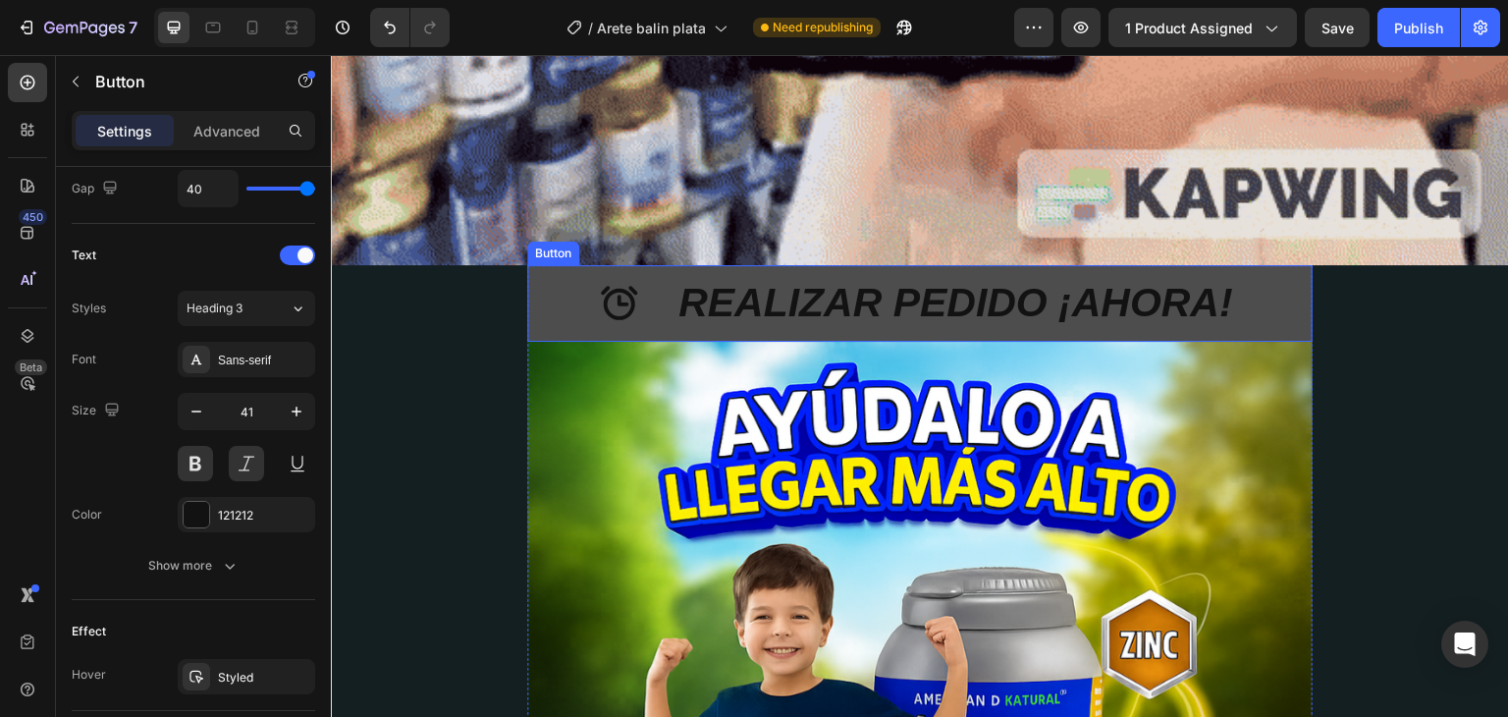
click at [542, 271] on button "REALIZAR PEDIDO ¡AHORA!" at bounding box center [919, 303] width 785 height 76
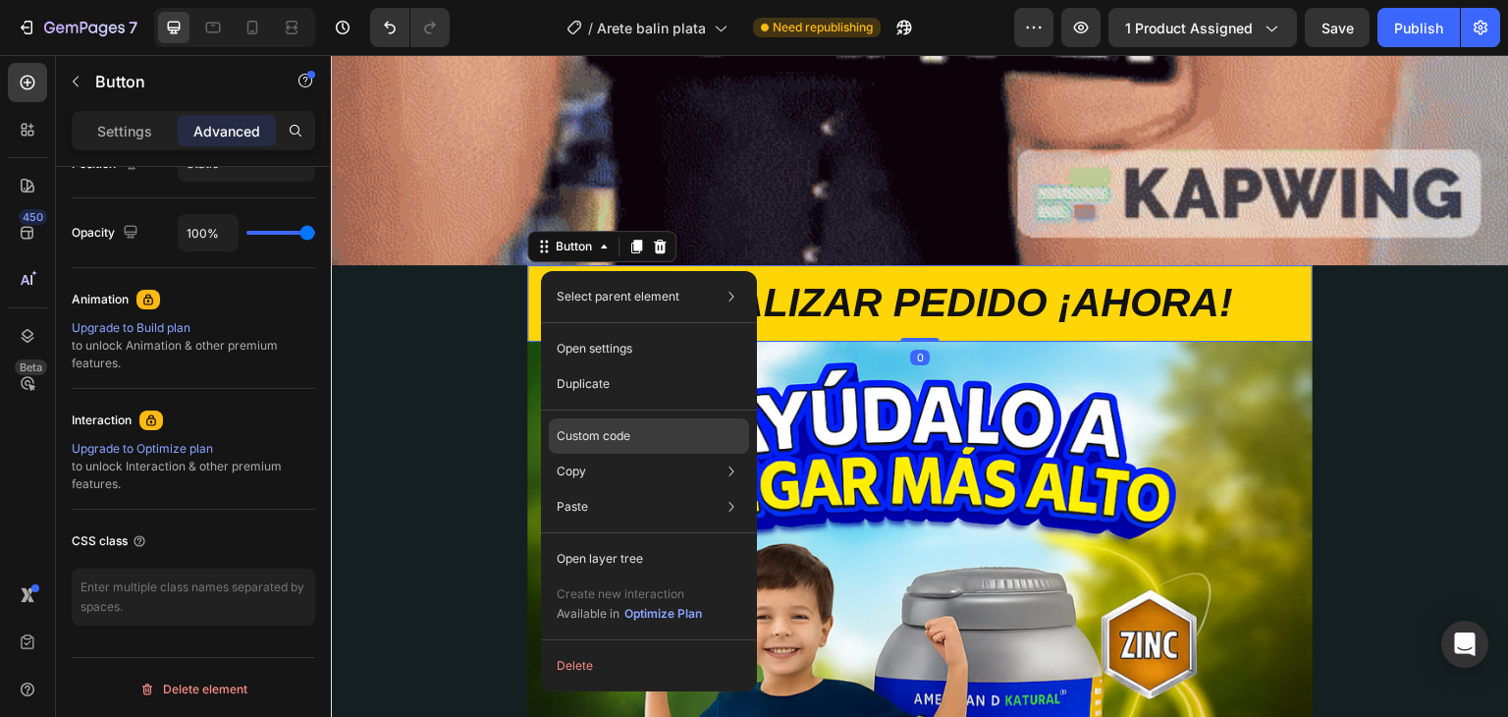
click at [623, 489] on div "Custom code" at bounding box center [649, 506] width 200 height 35
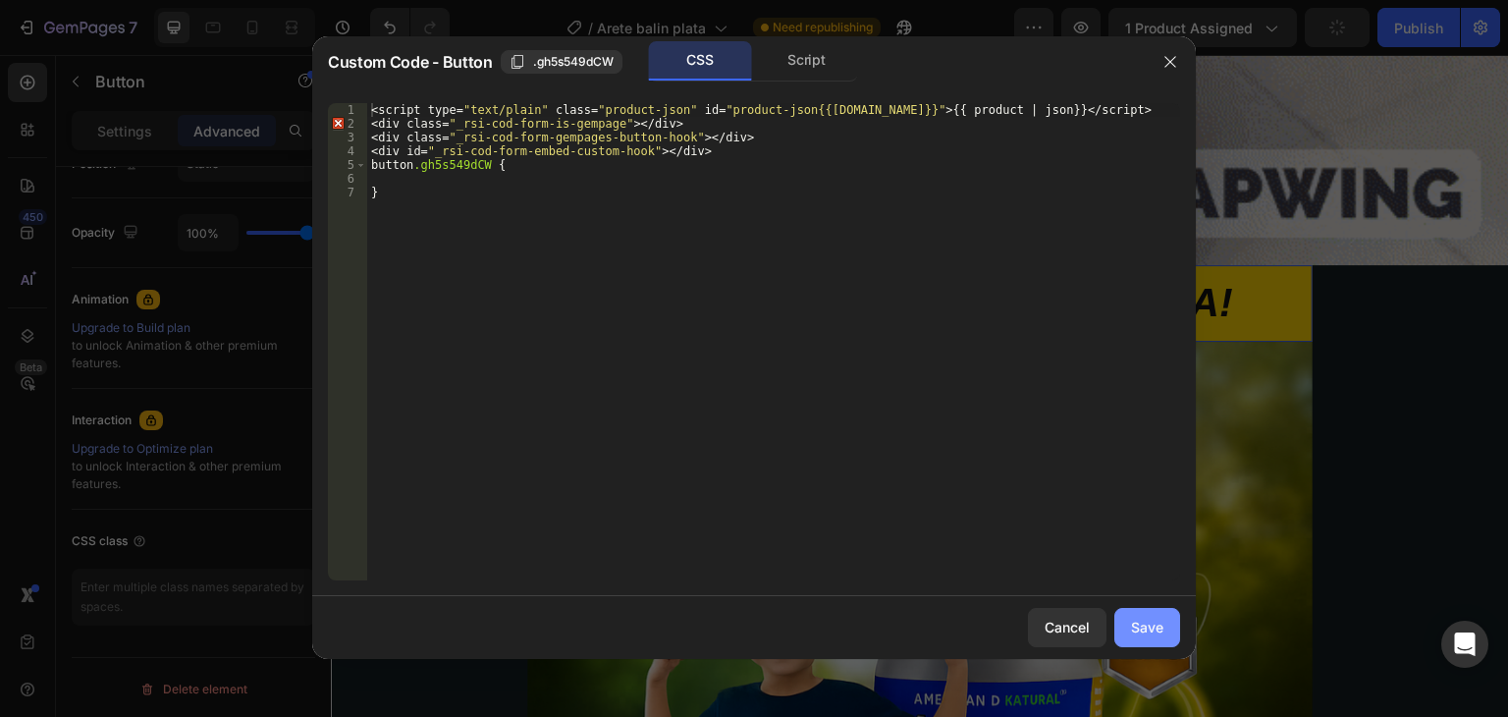
drag, startPoint x: 1170, startPoint y: 618, endPoint x: 786, endPoint y: 529, distance: 394.0
click at [1170, 618] on button "Save" at bounding box center [1147, 627] width 66 height 39
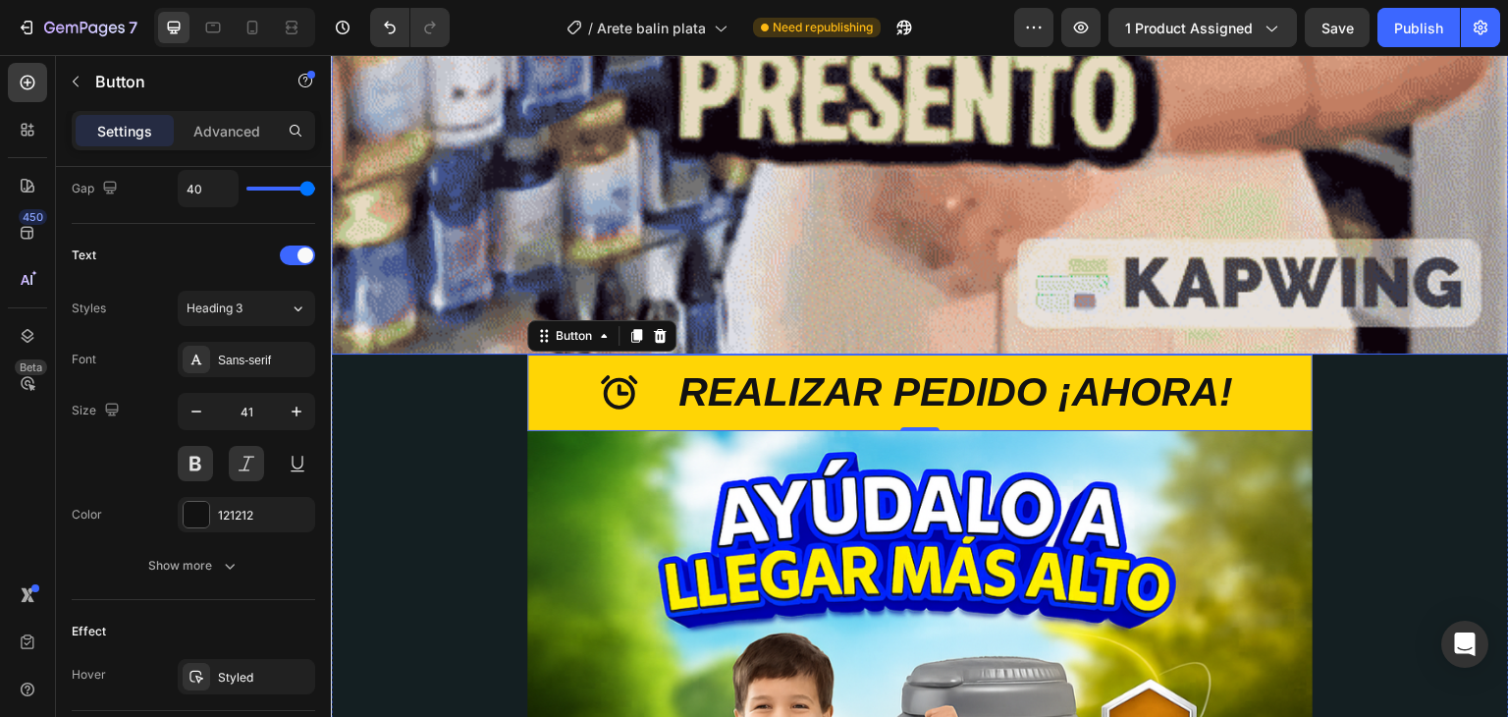
scroll to position [2714, 0]
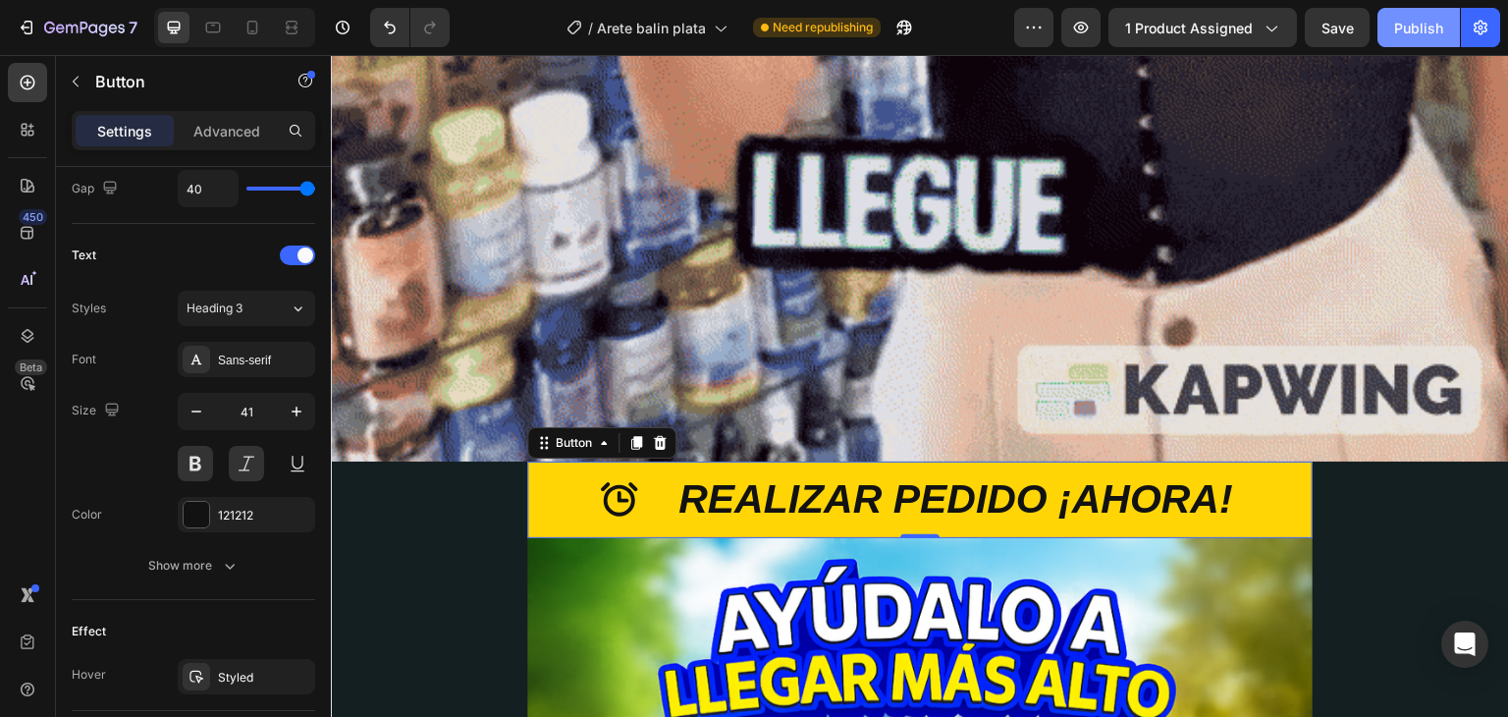
click at [1410, 34] on div "Publish" at bounding box center [1418, 28] width 49 height 21
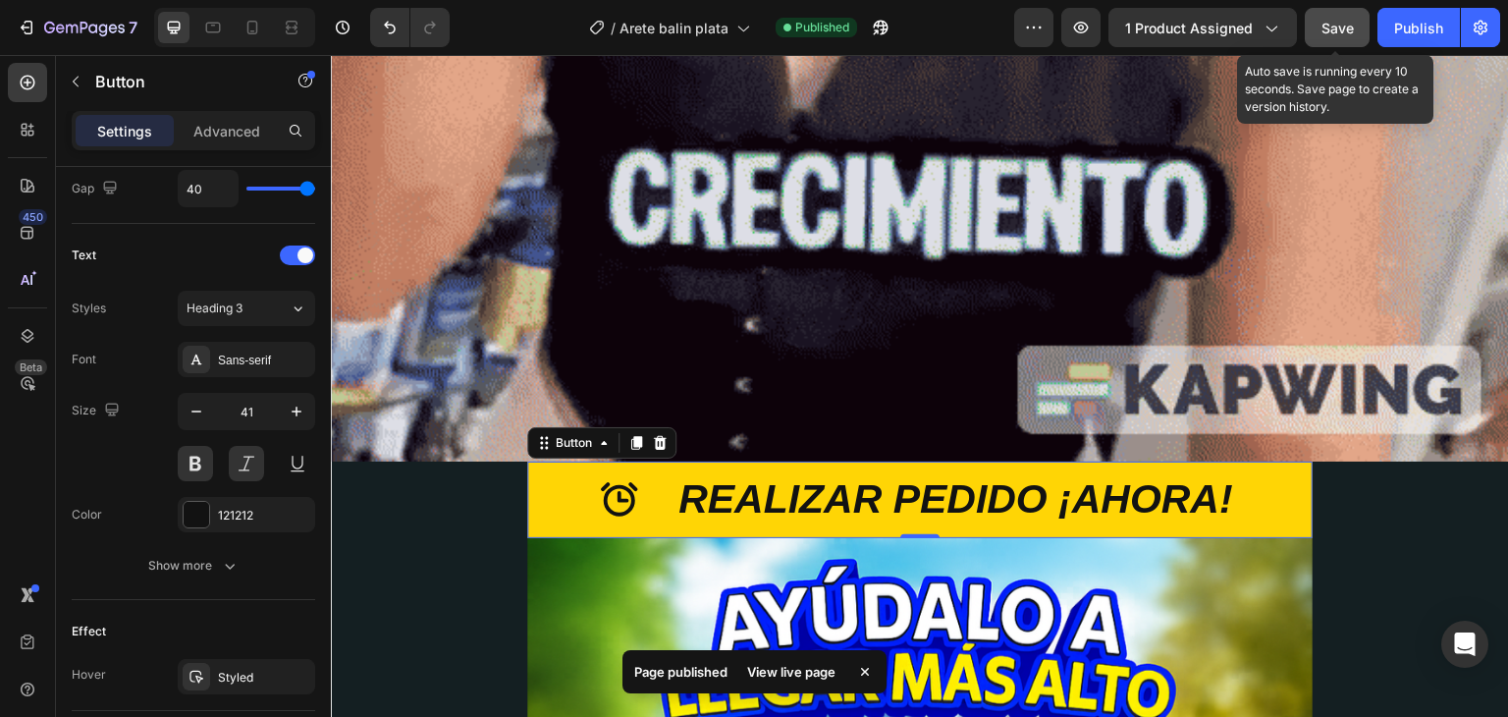
click at [1328, 25] on span "Save" at bounding box center [1338, 28] width 32 height 17
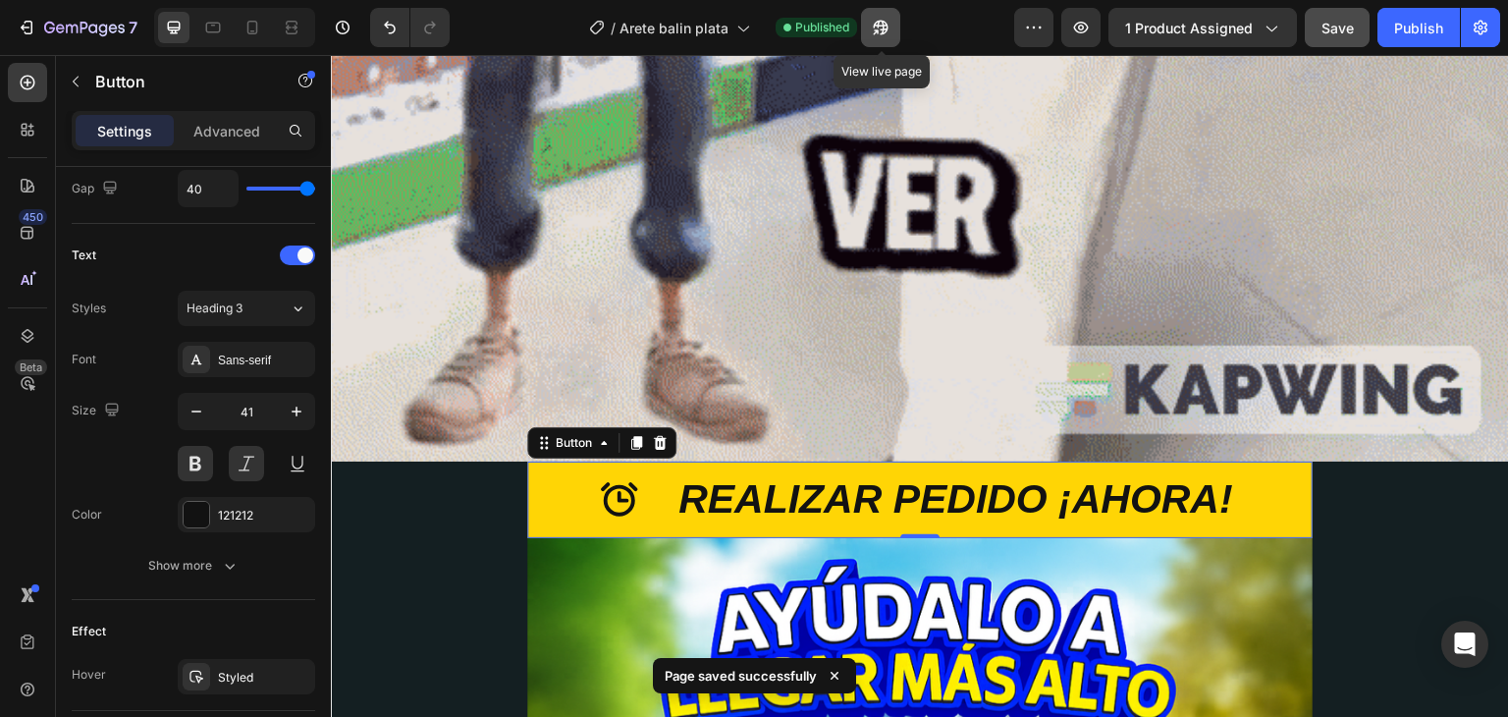
click at [879, 30] on icon "button" at bounding box center [876, 31] width 5 height 5
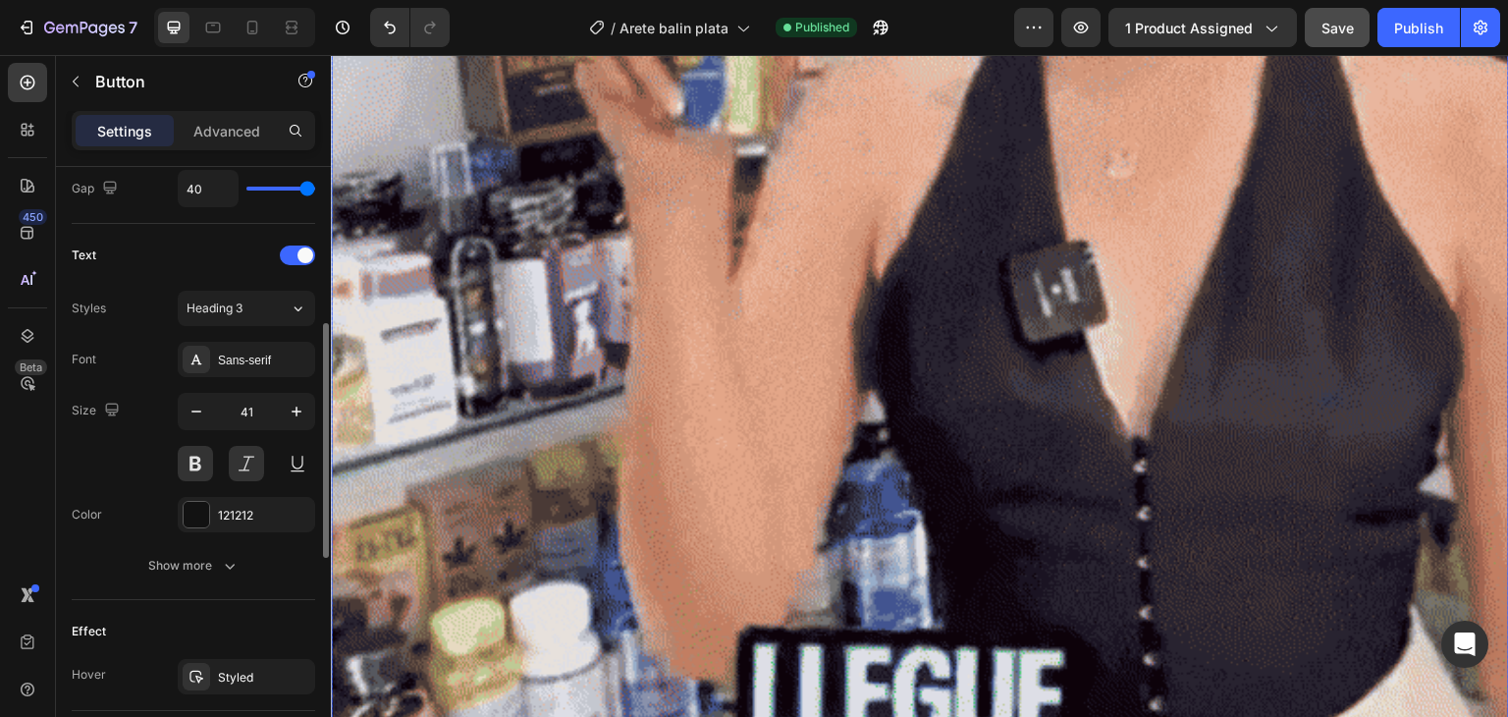
scroll to position [656, 0]
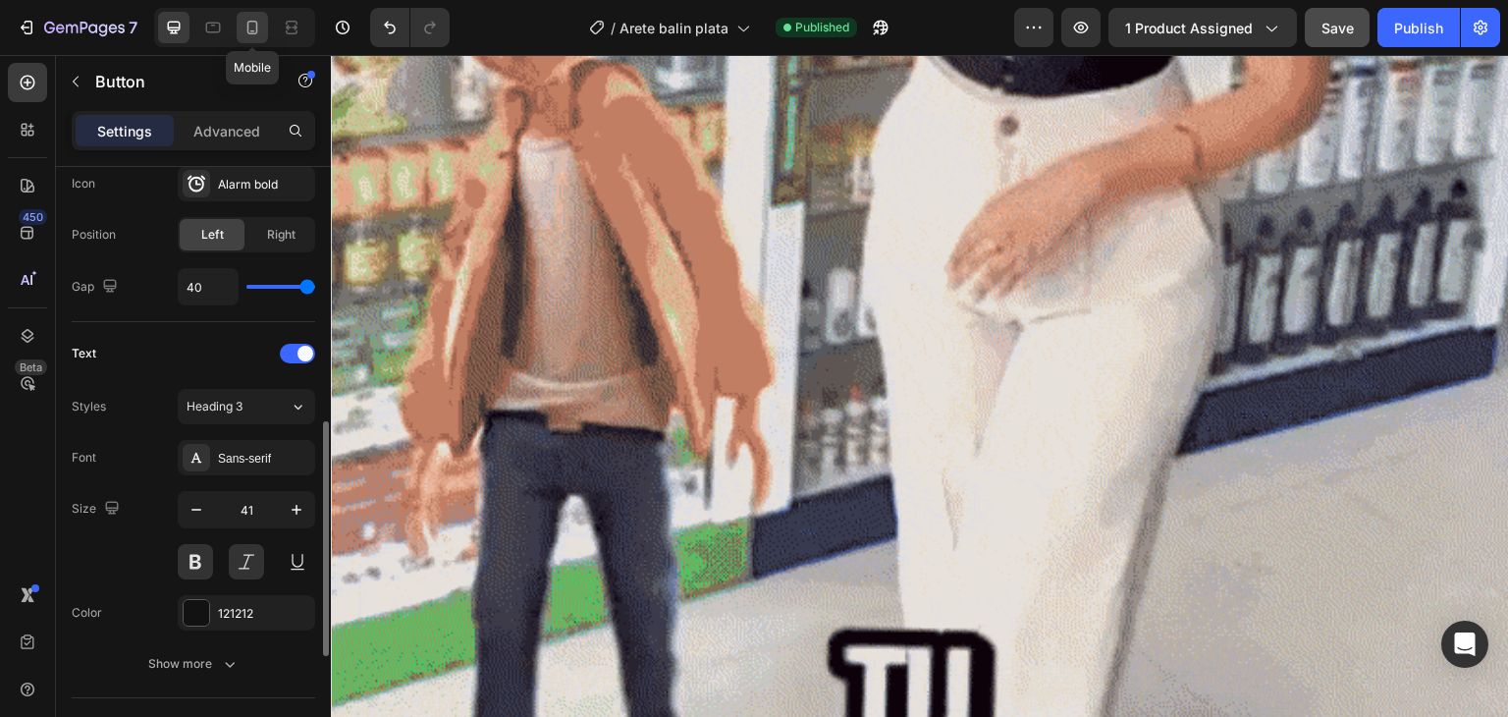
drag, startPoint x: 261, startPoint y: 36, endPoint x: 156, endPoint y: 101, distance: 123.4
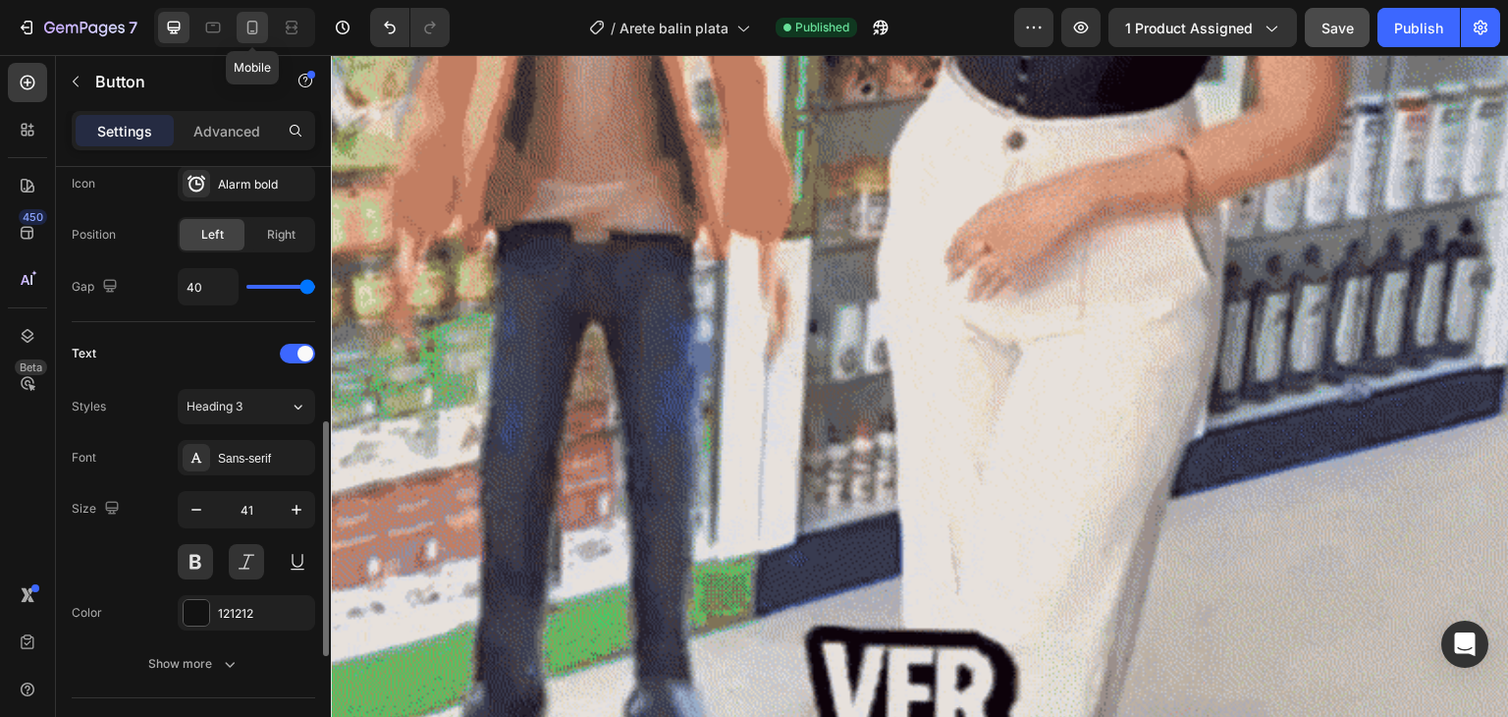
click at [261, 36] on div at bounding box center [252, 27] width 31 height 31
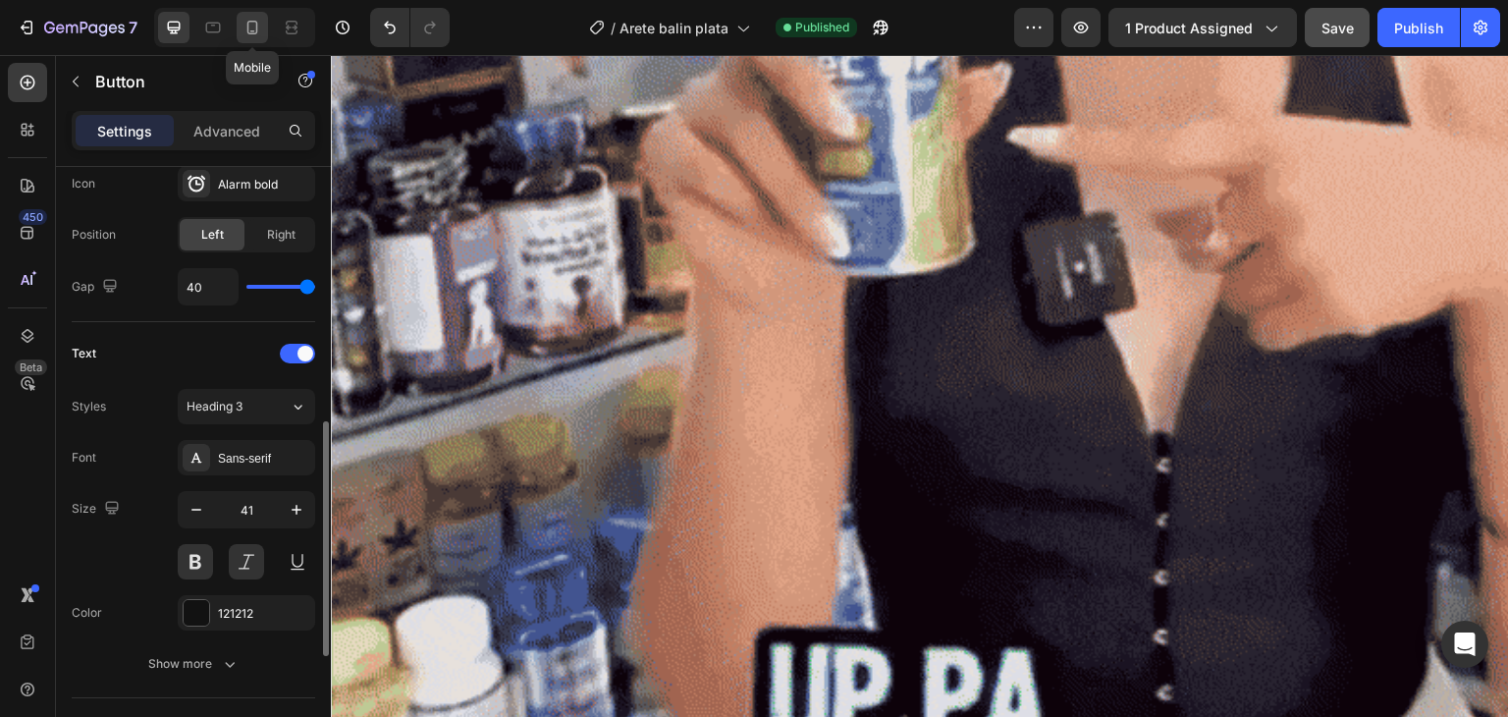
type input "30"
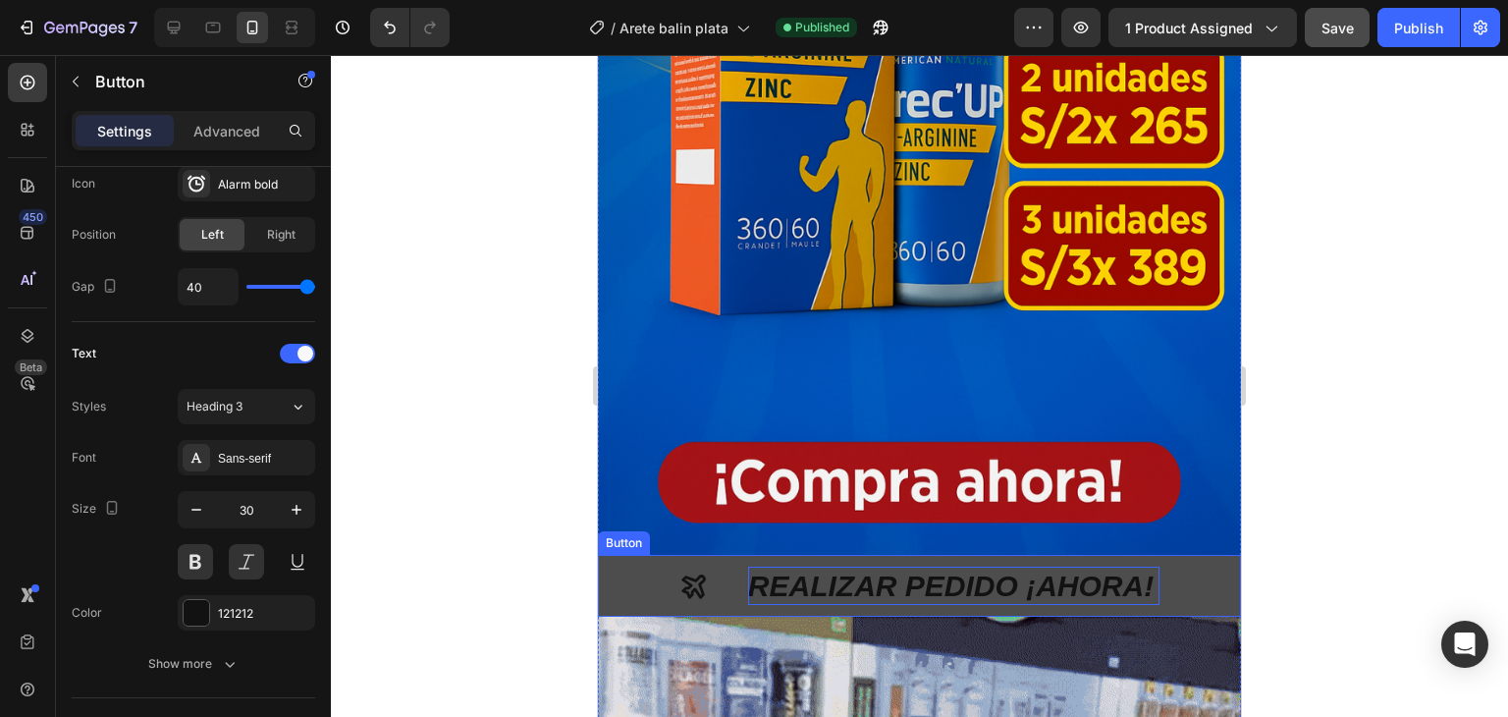
scroll to position [687, 0]
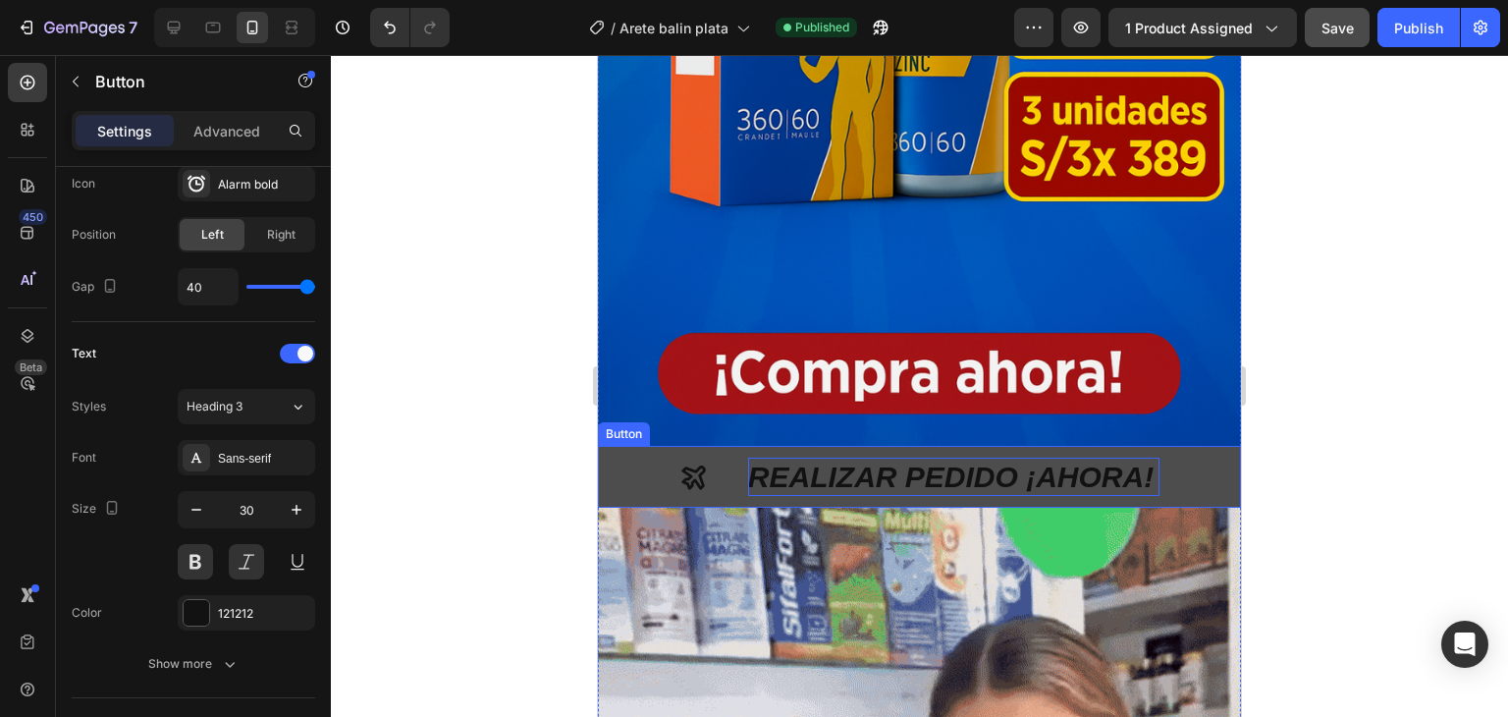
click at [862, 458] on p "REALIZAR PEDIDO ¡AHORA!" at bounding box center [953, 477] width 411 height 38
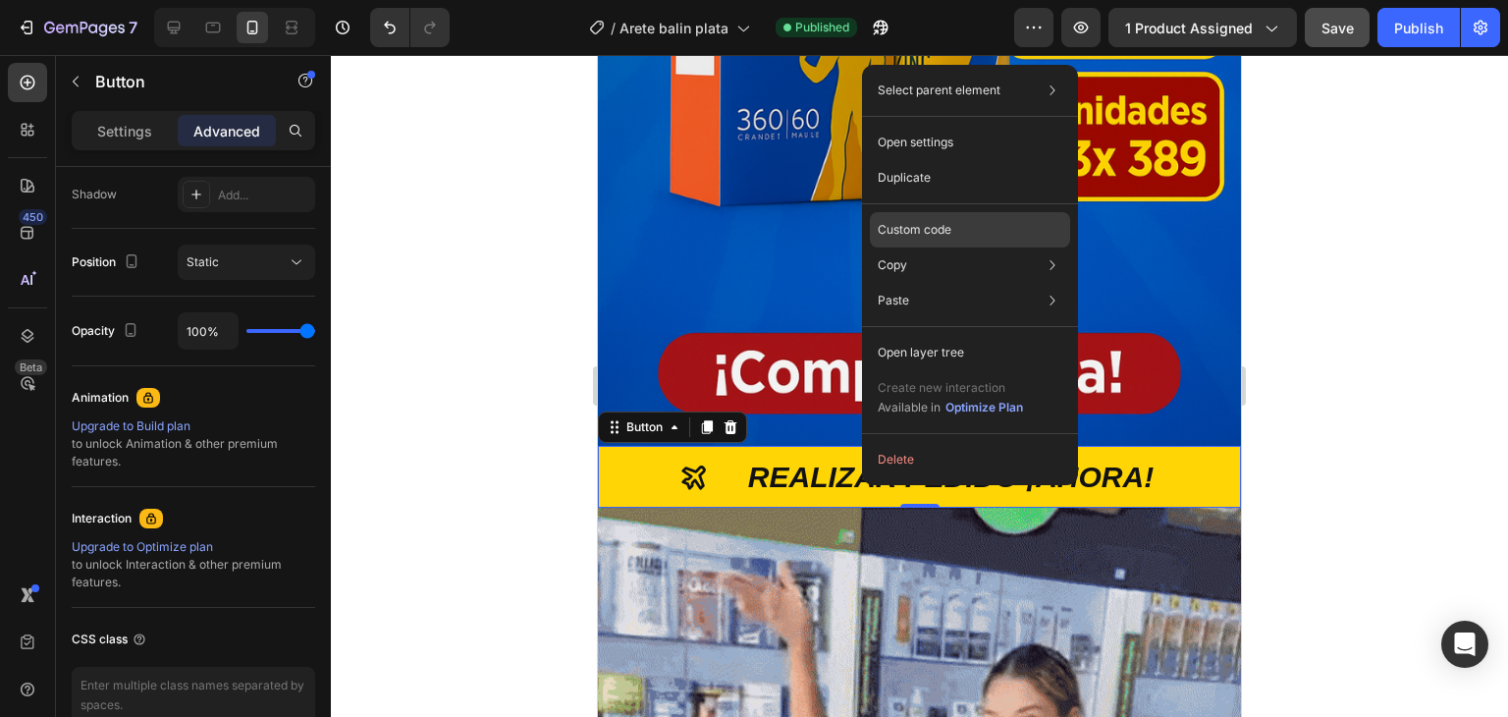
click at [928, 233] on p "Custom code" at bounding box center [915, 230] width 74 height 18
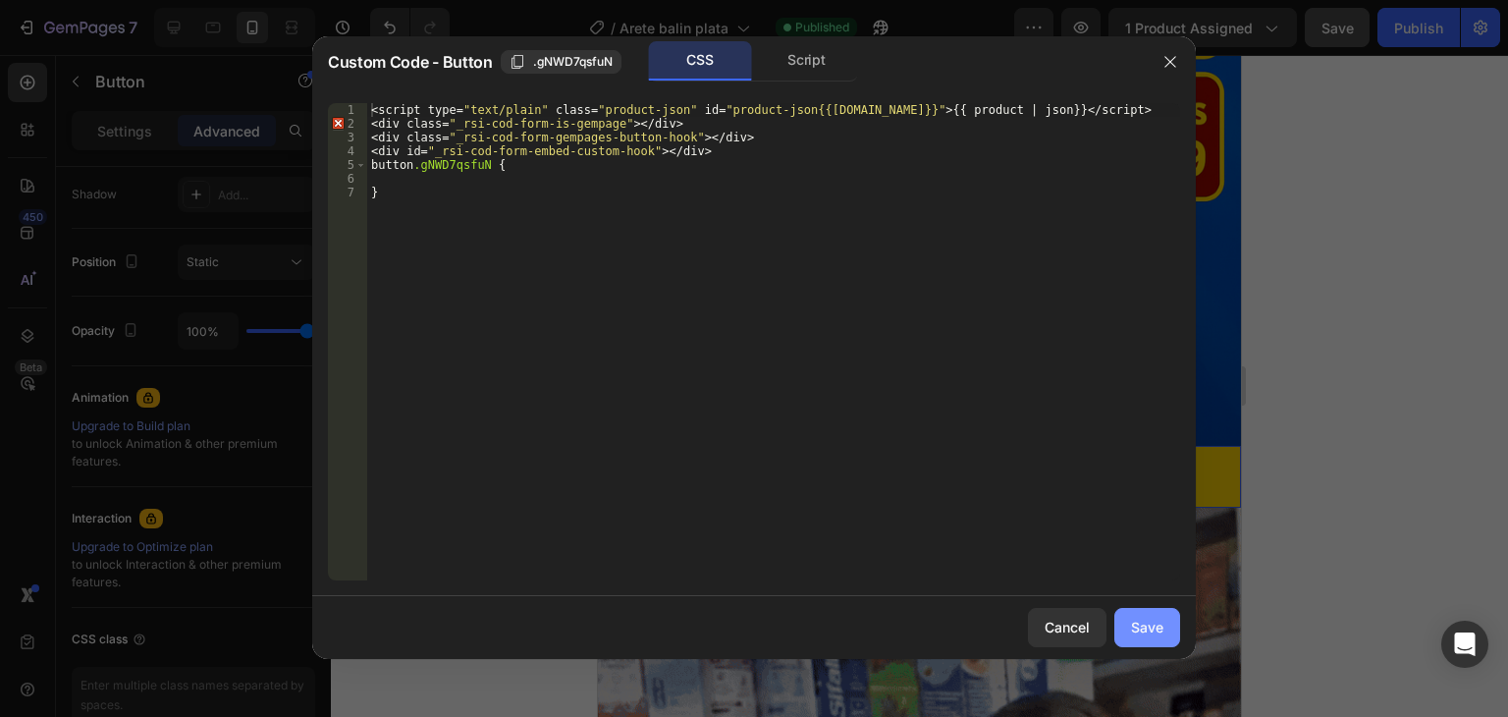
click at [1144, 624] on div "Save" at bounding box center [1147, 627] width 32 height 21
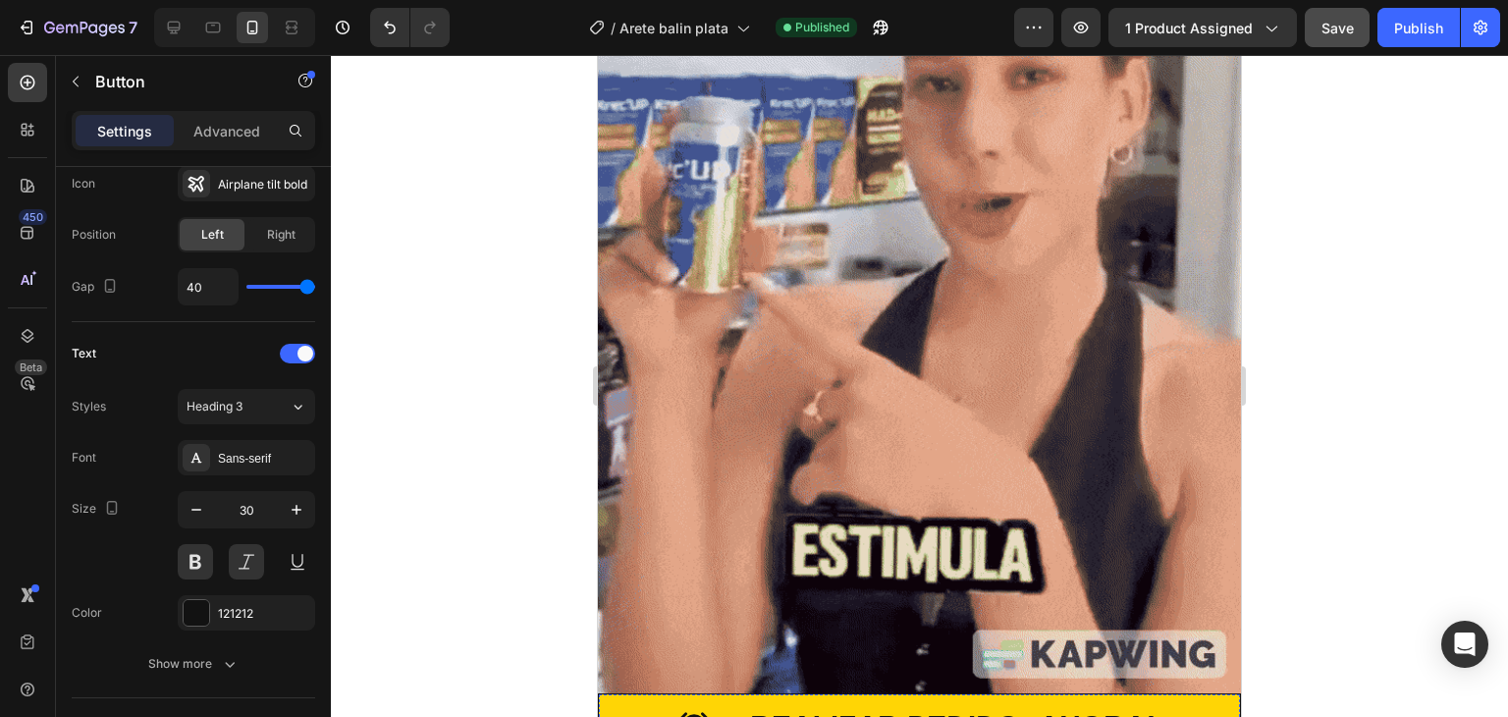
scroll to position [1767, 0]
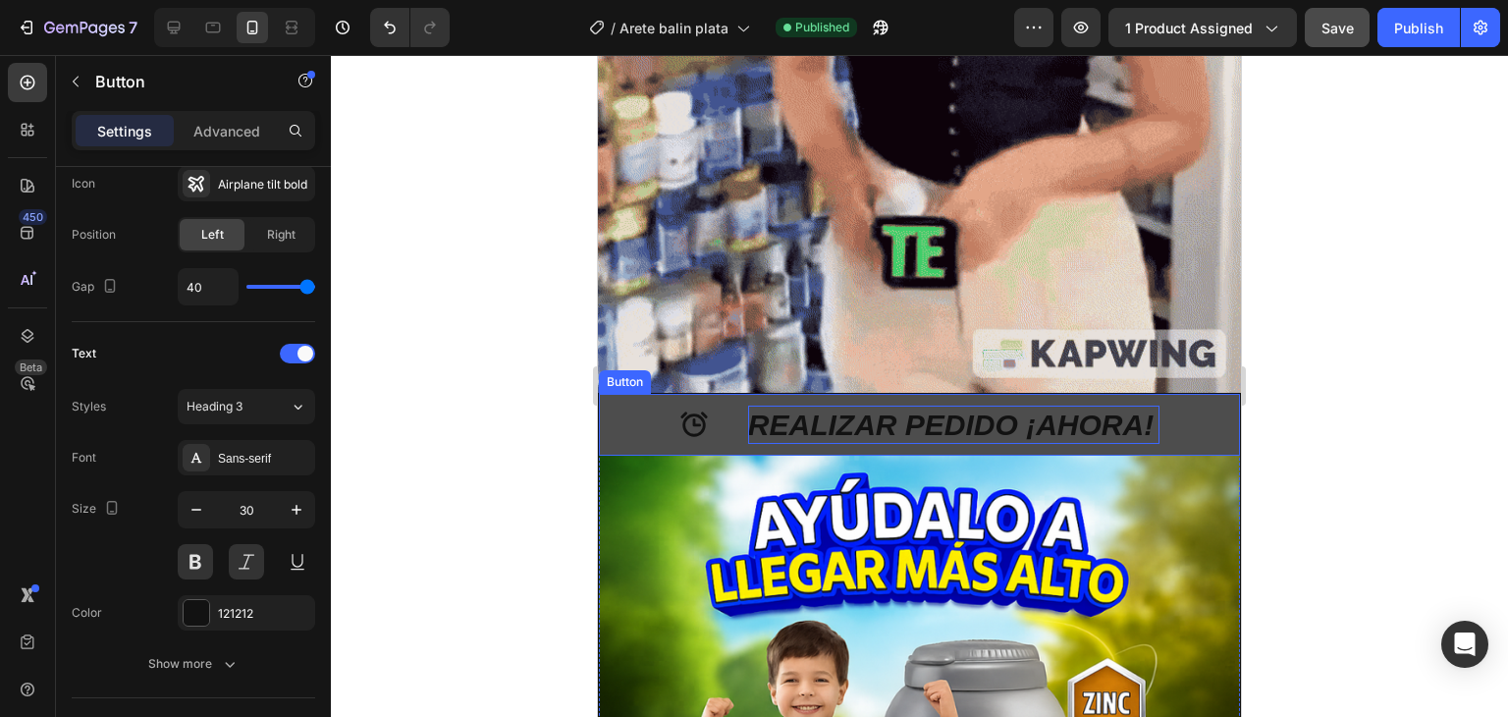
click at [913, 406] on p "REALIZAR PEDIDO ¡AHORA!" at bounding box center [953, 425] width 411 height 38
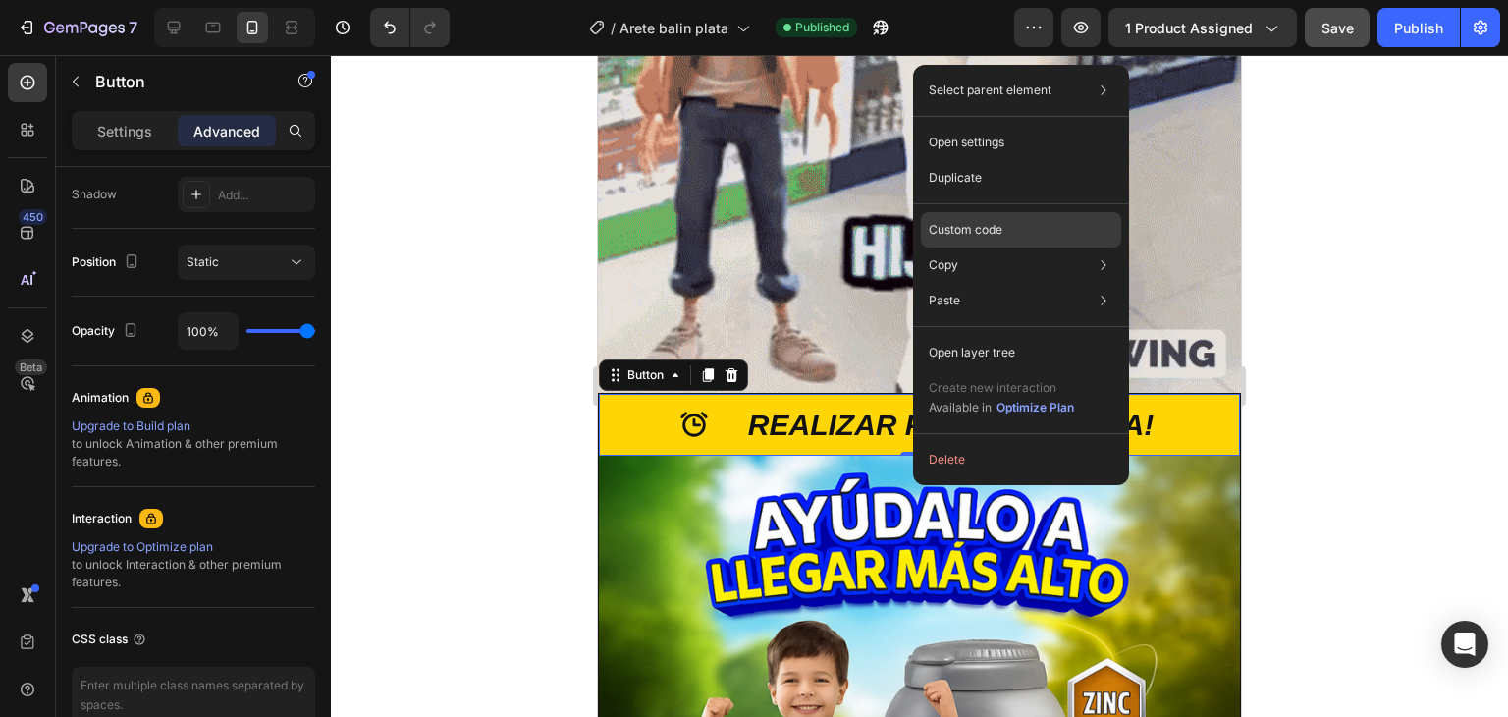
click at [979, 233] on p "Custom code" at bounding box center [966, 230] width 74 height 18
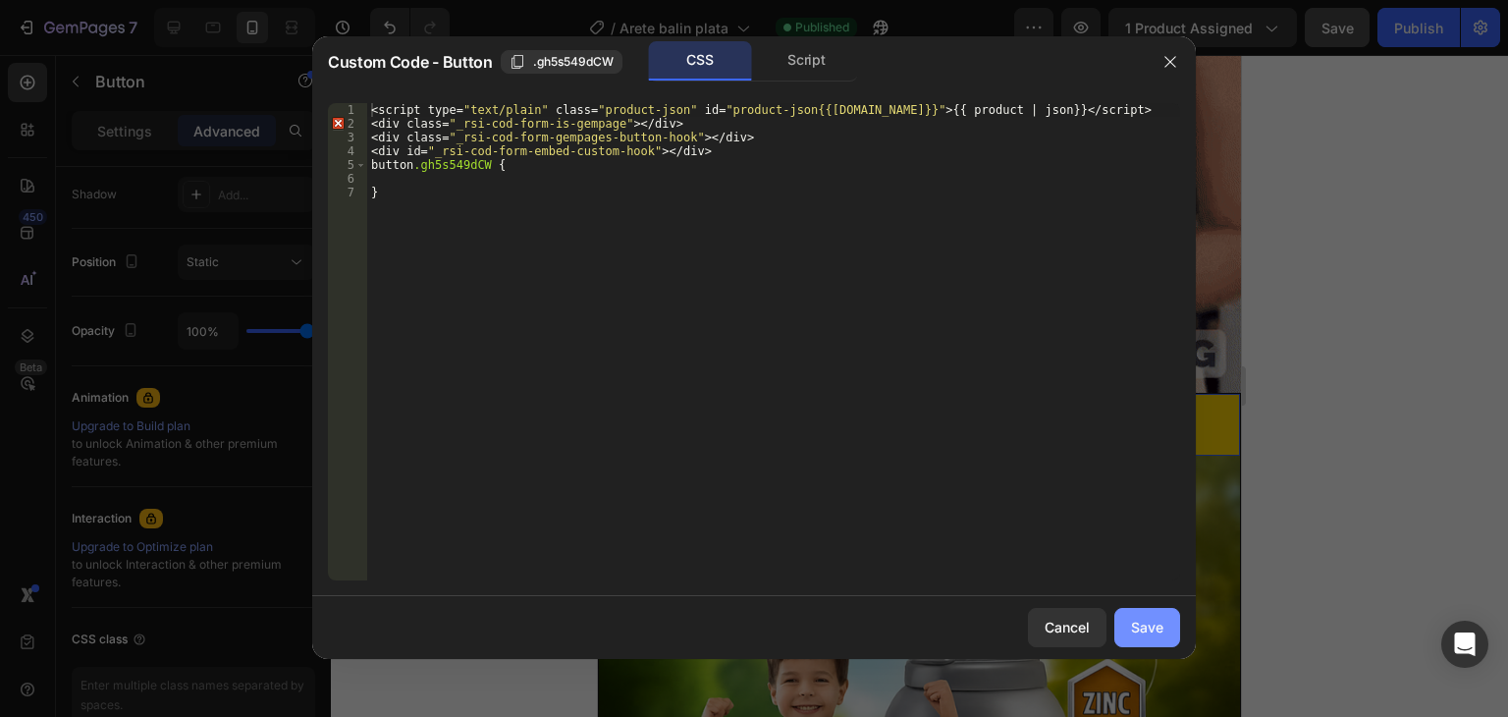
drag, startPoint x: 1142, startPoint y: 627, endPoint x: 543, endPoint y: 572, distance: 601.5
click at [1142, 627] on div "Save" at bounding box center [1147, 627] width 32 height 21
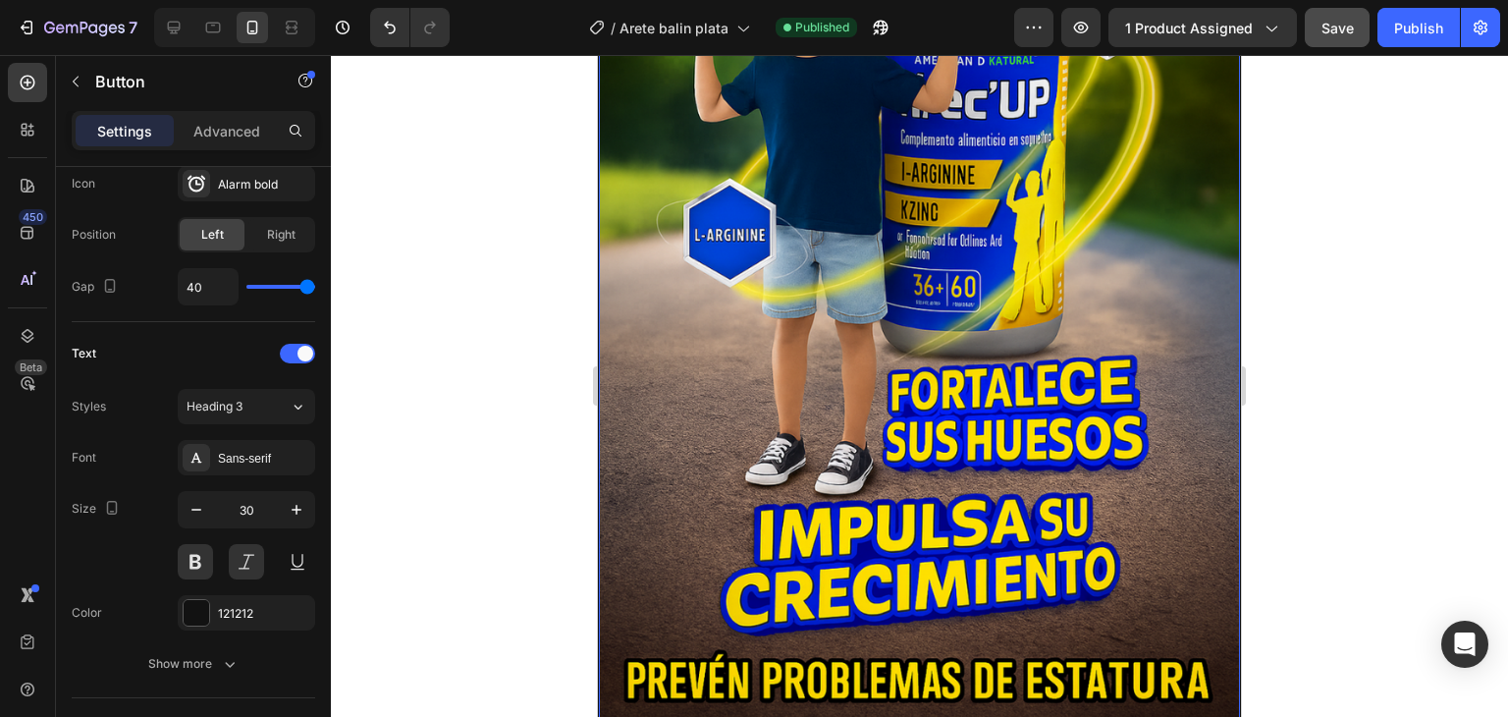
scroll to position [2749, 0]
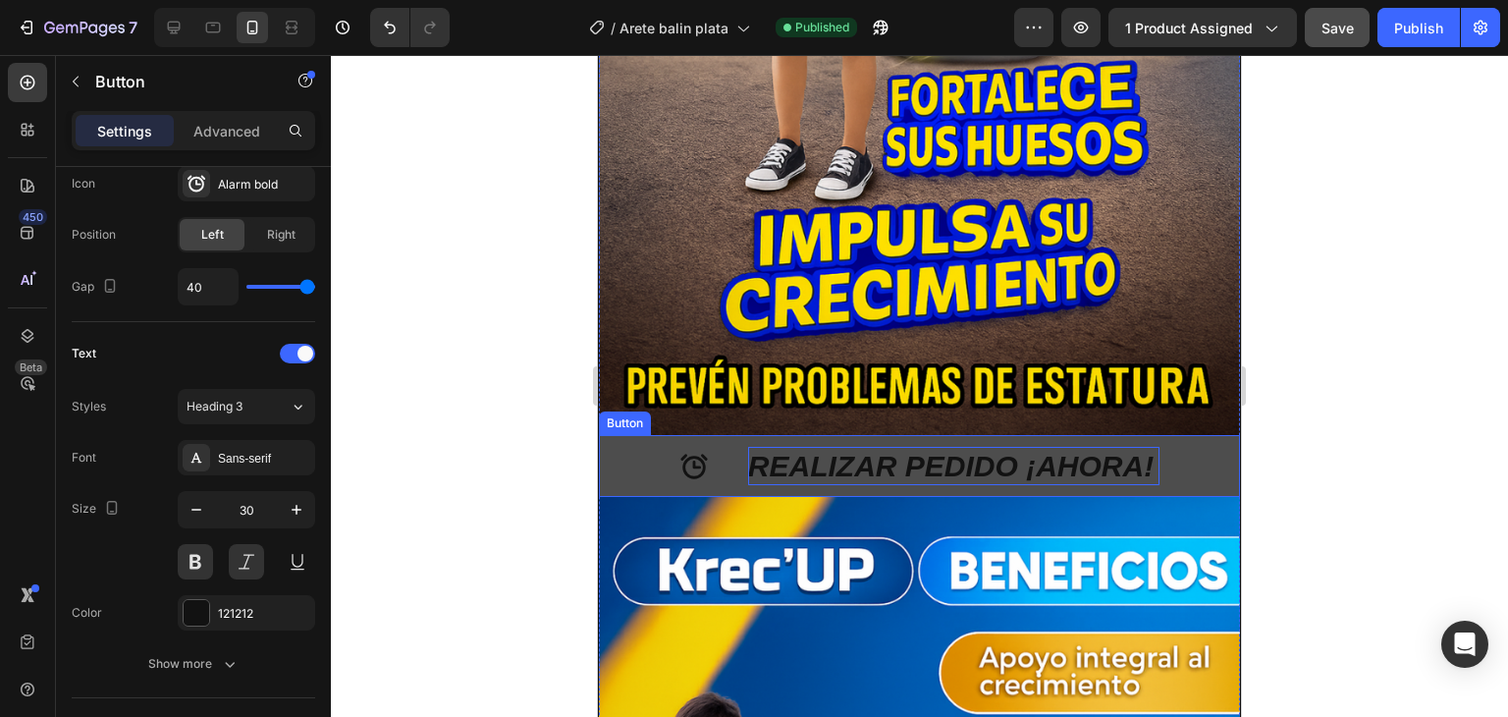
click at [915, 447] on p "REALIZAR PEDIDO ¡AHORA!" at bounding box center [953, 466] width 411 height 38
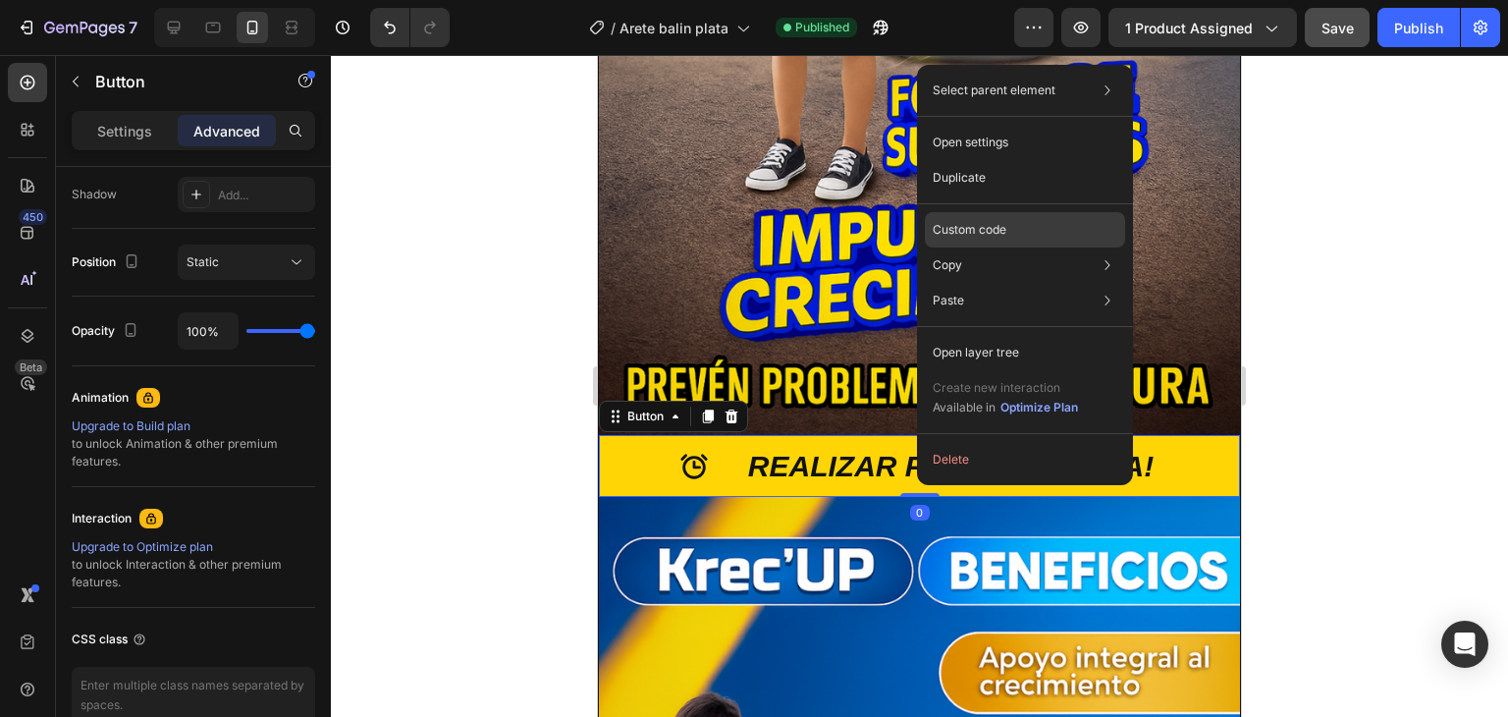
click at [992, 283] on div "Custom code" at bounding box center [1025, 300] width 200 height 35
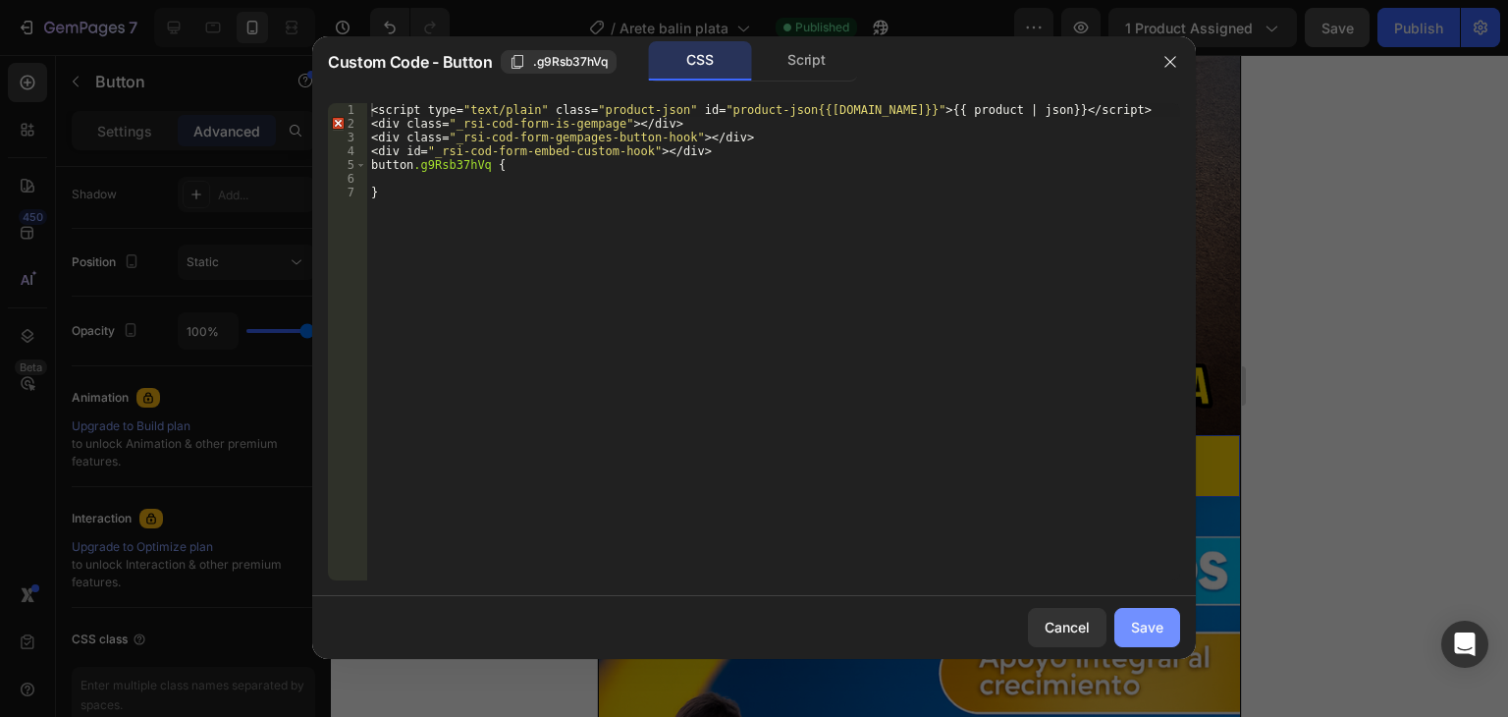
click at [1141, 624] on div "Save" at bounding box center [1147, 627] width 32 height 21
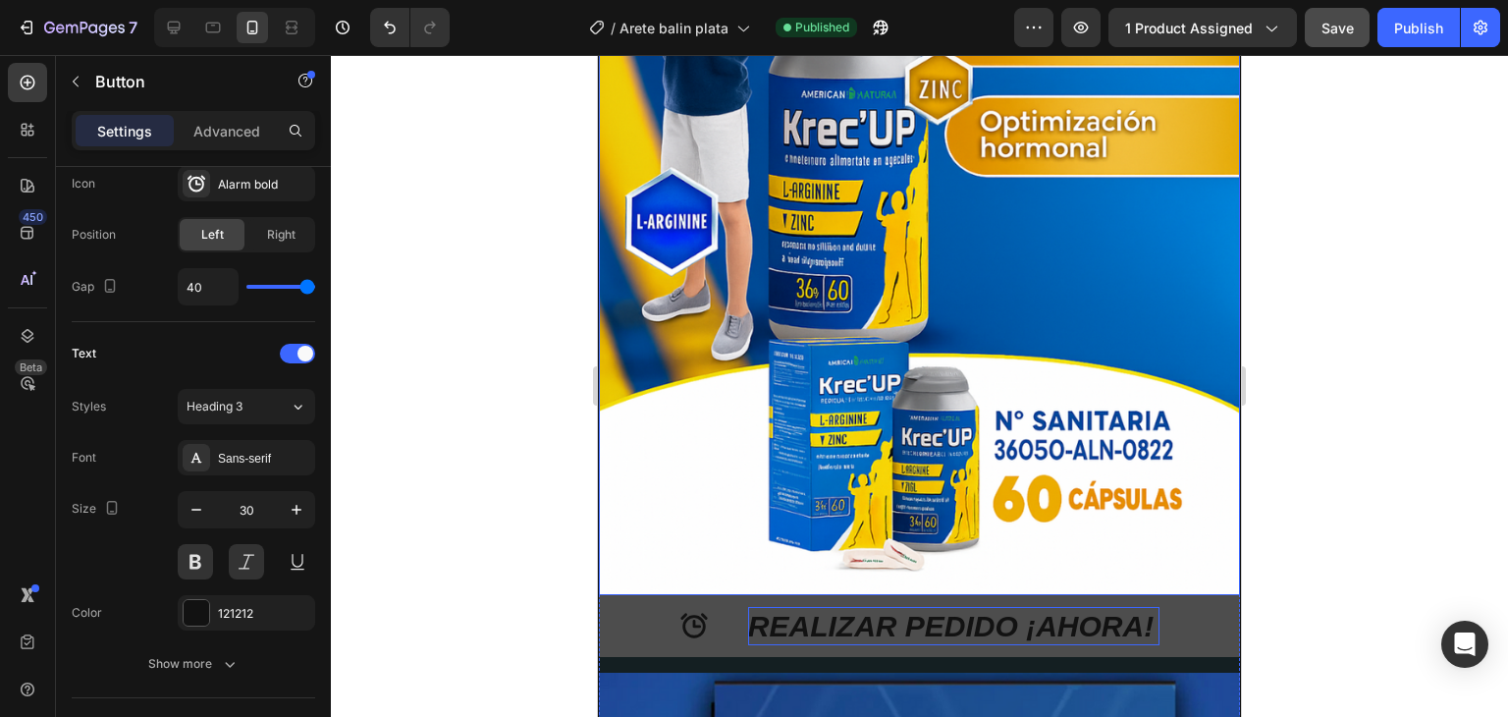
scroll to position [3633, 0]
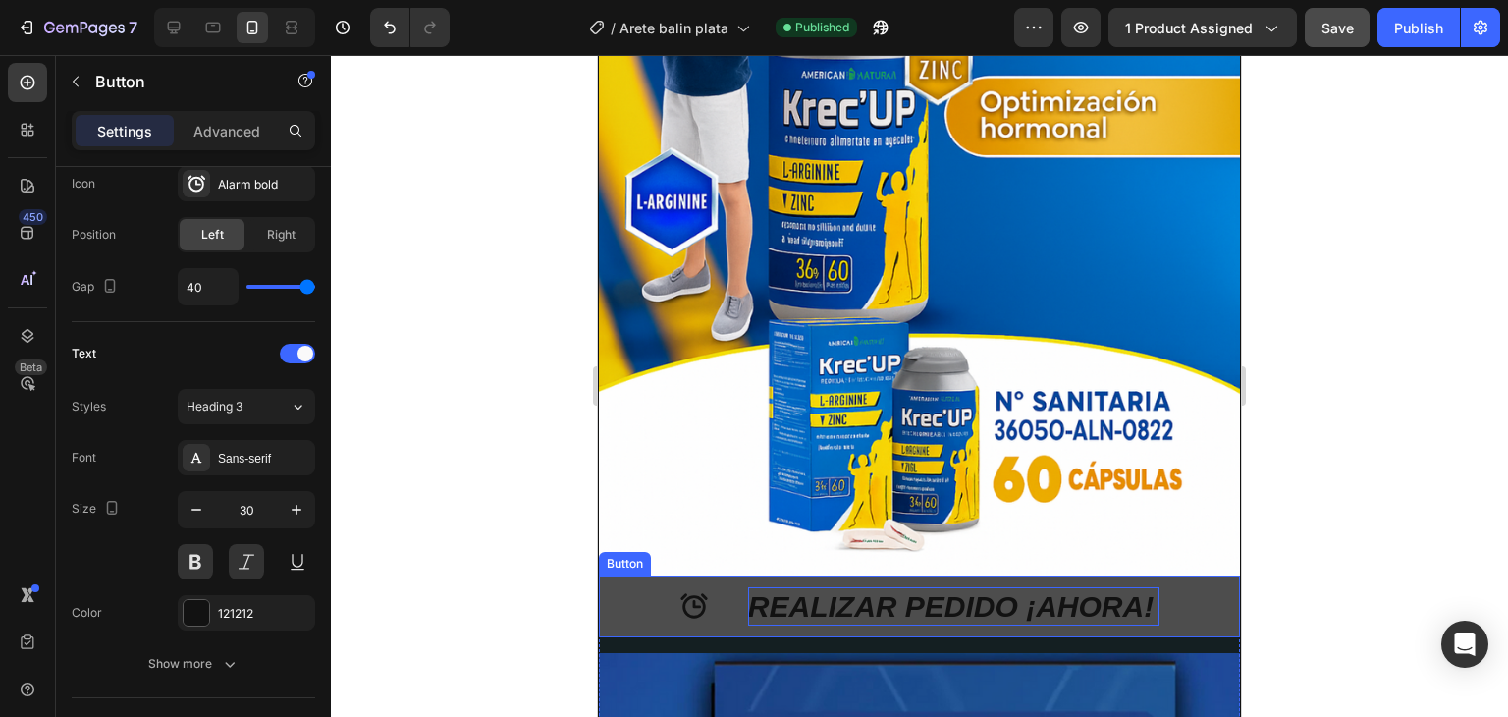
click at [944, 587] on p "REALIZAR PEDIDO ¡AHORA!" at bounding box center [953, 606] width 411 height 38
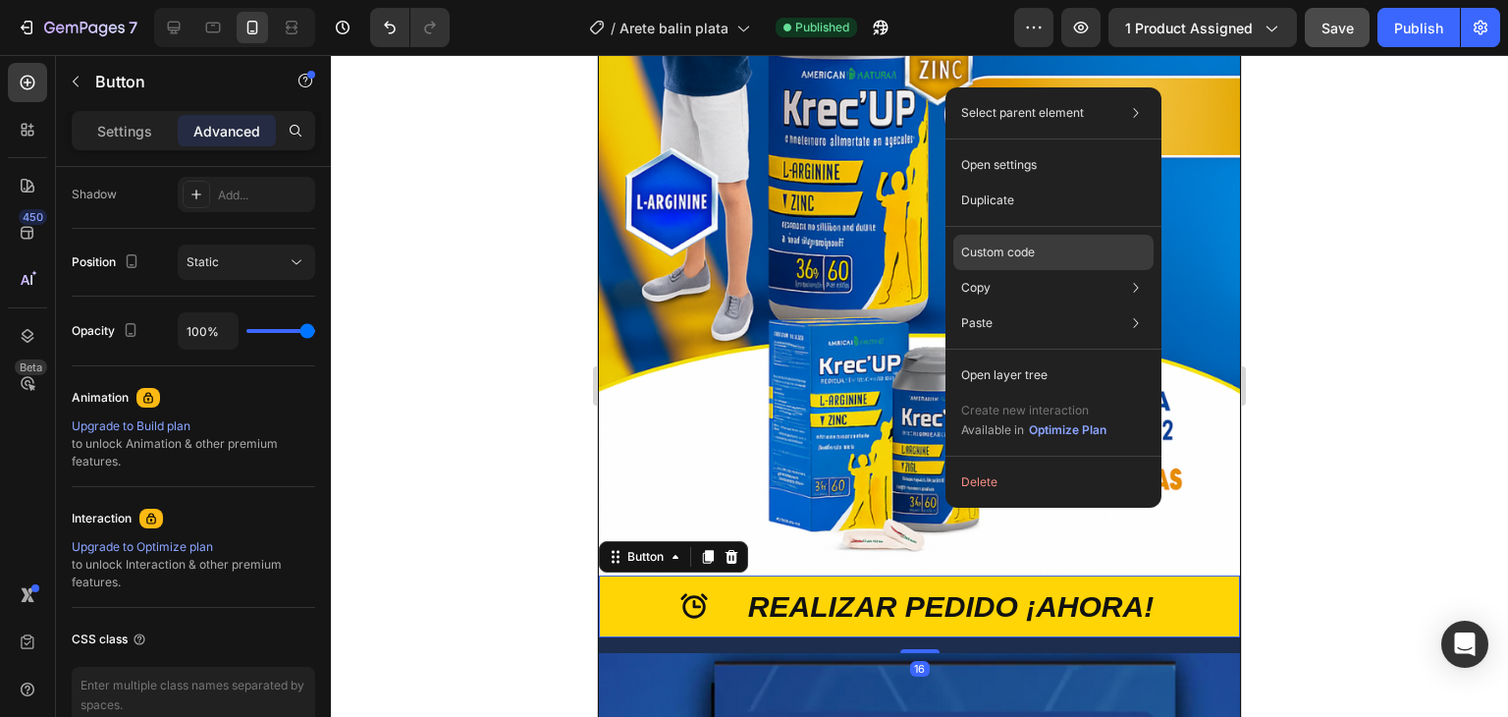
click at [998, 252] on p "Custom code" at bounding box center [998, 253] width 74 height 18
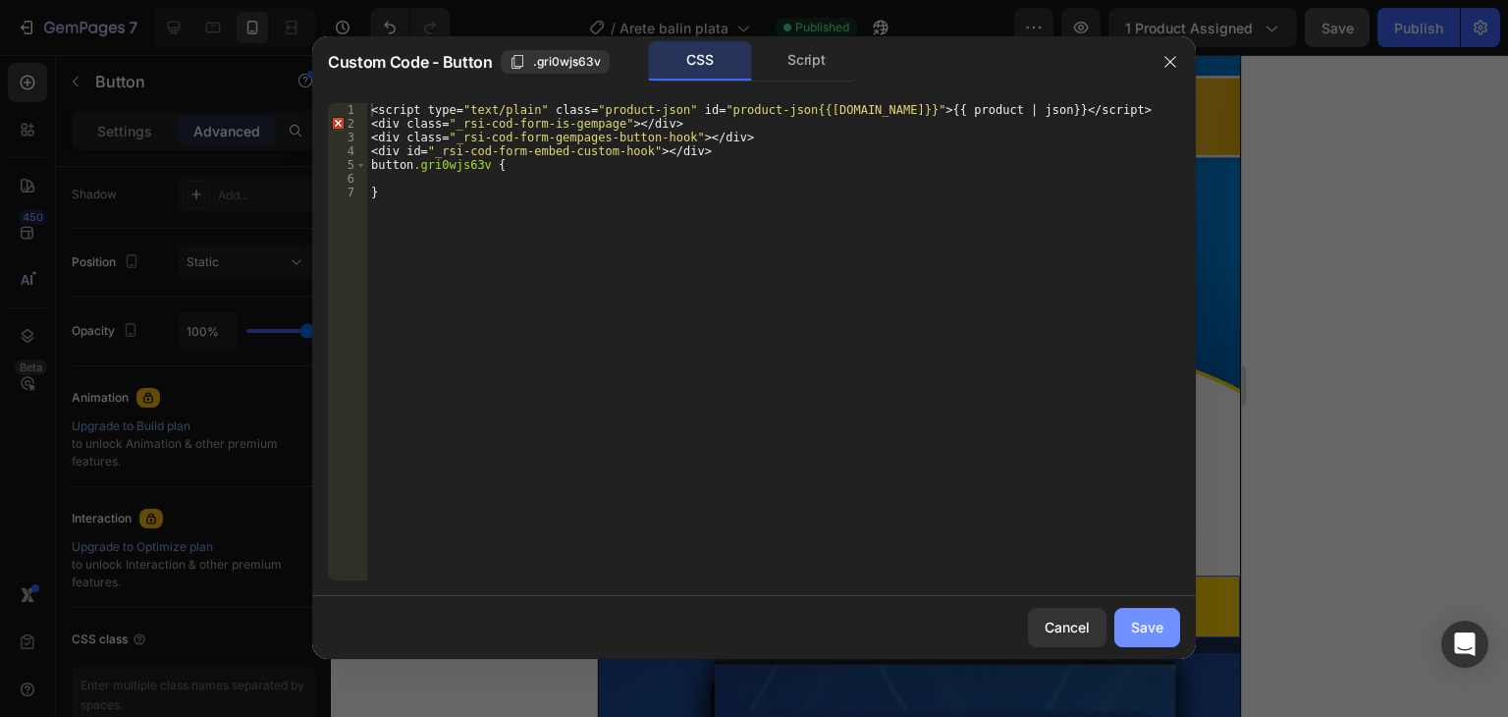
click at [1143, 623] on div "Save" at bounding box center [1147, 627] width 32 height 21
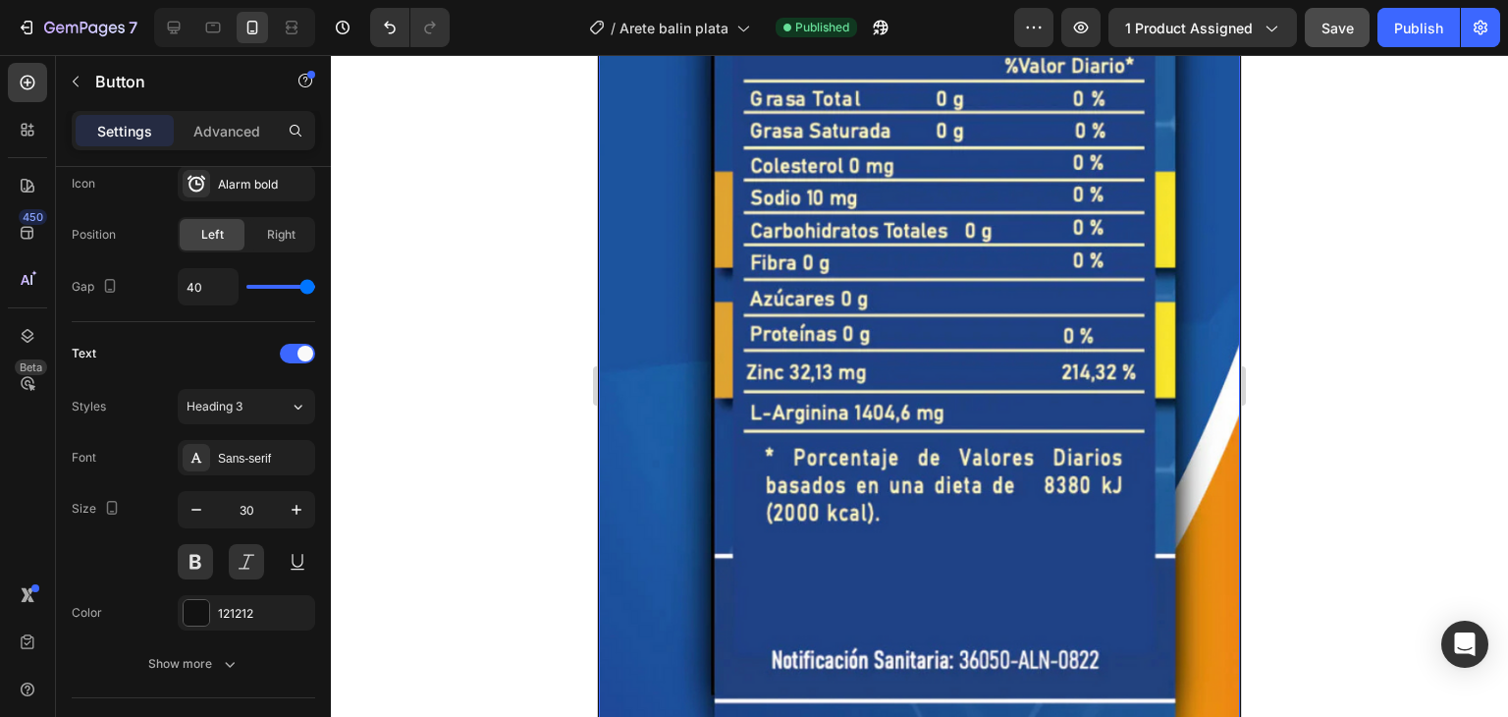
scroll to position [4811, 0]
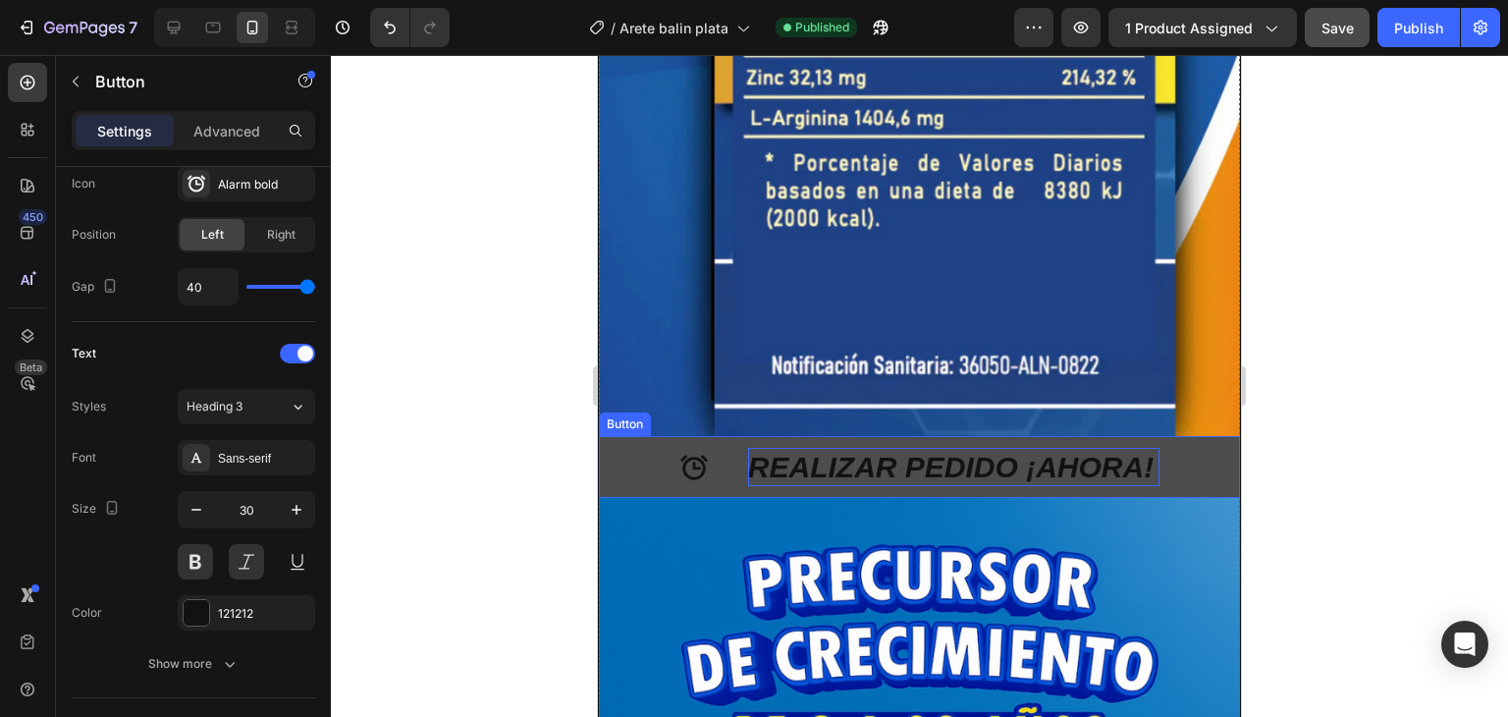
click at [943, 448] on p "REALIZAR PEDIDO ¡AHORA!" at bounding box center [953, 467] width 411 height 38
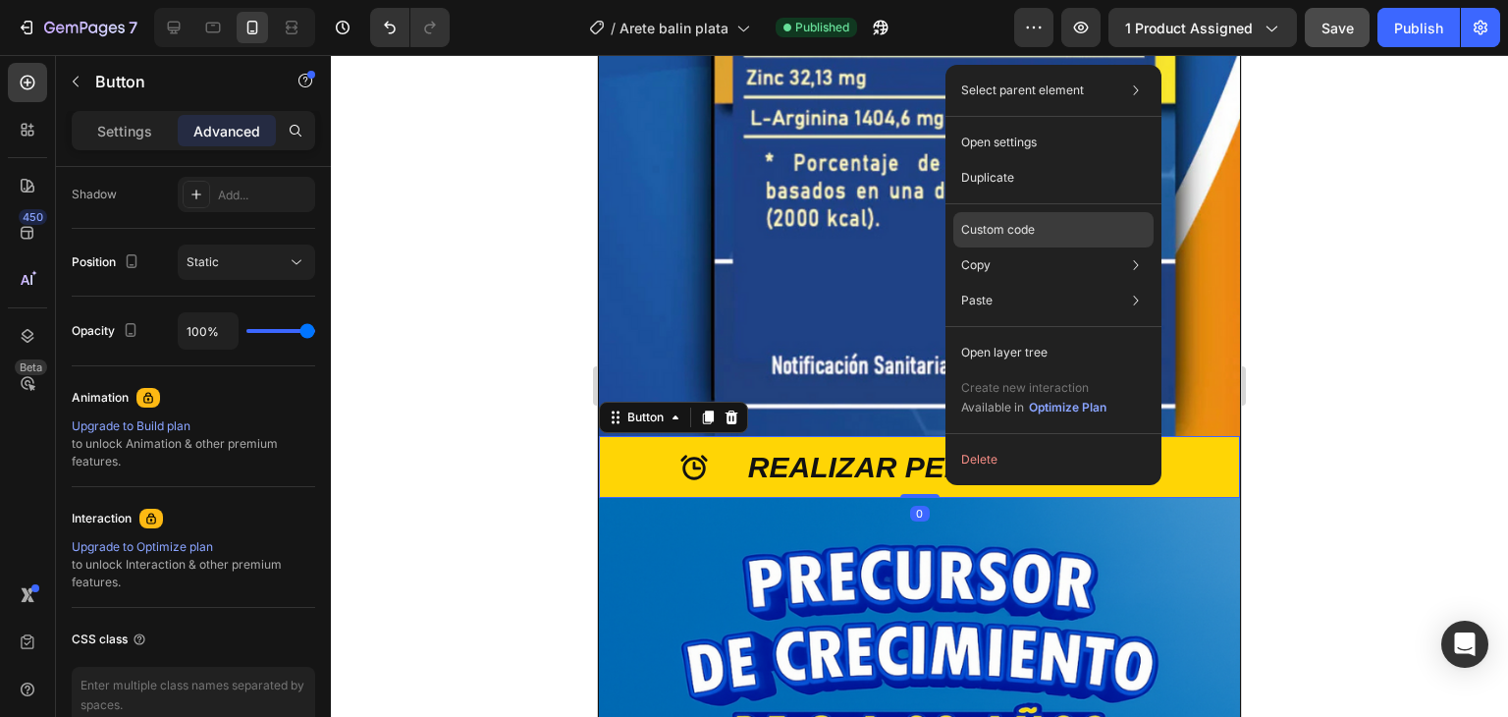
click at [1002, 228] on p "Custom code" at bounding box center [998, 230] width 74 height 18
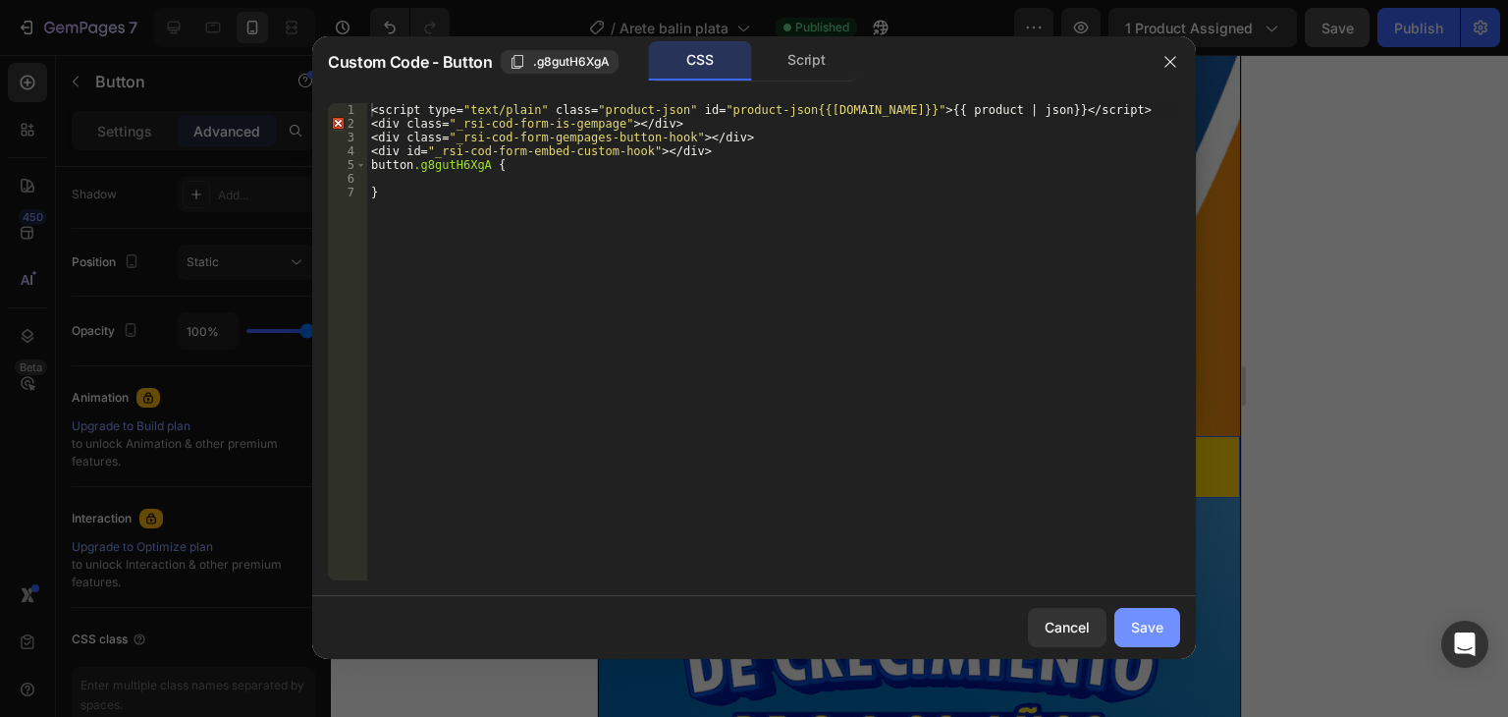
click at [1131, 623] on div "Save" at bounding box center [1147, 627] width 32 height 21
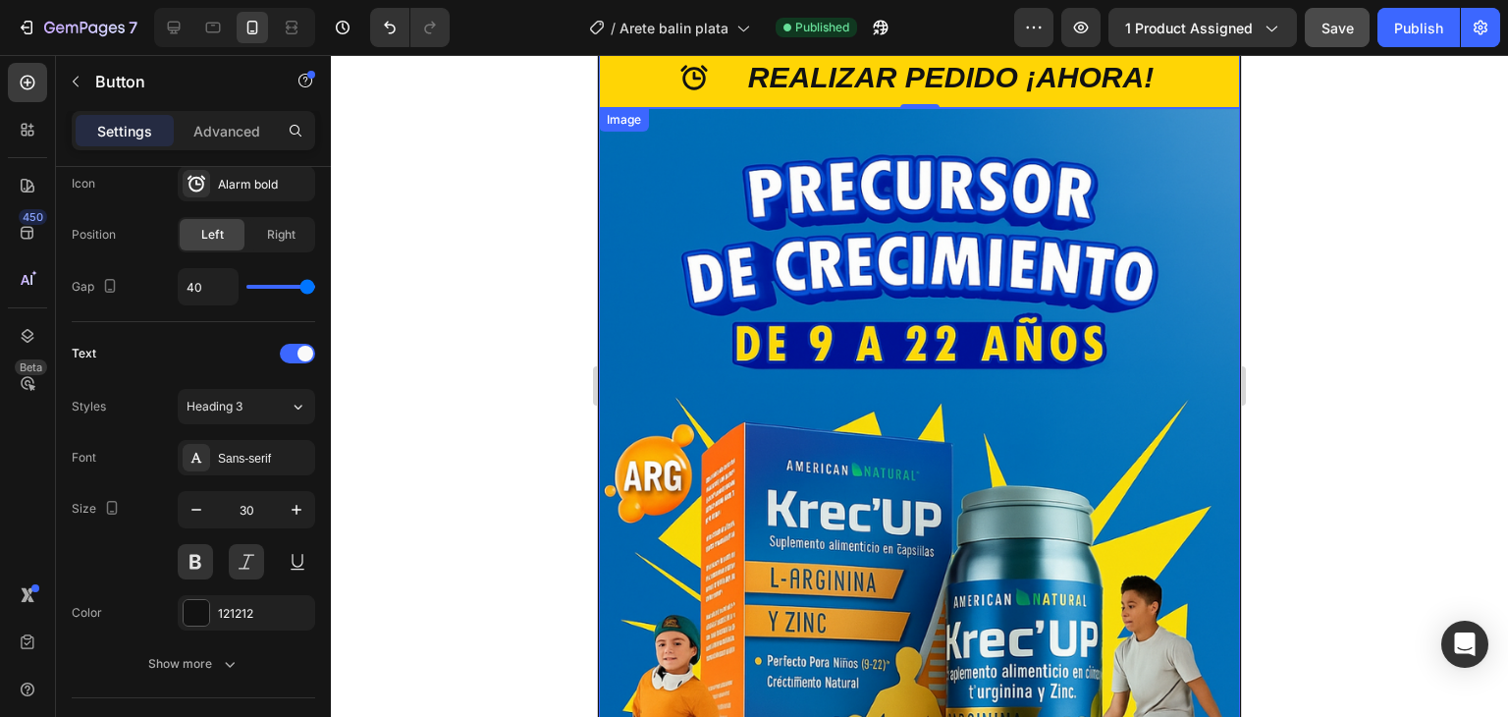
scroll to position [5169, 0]
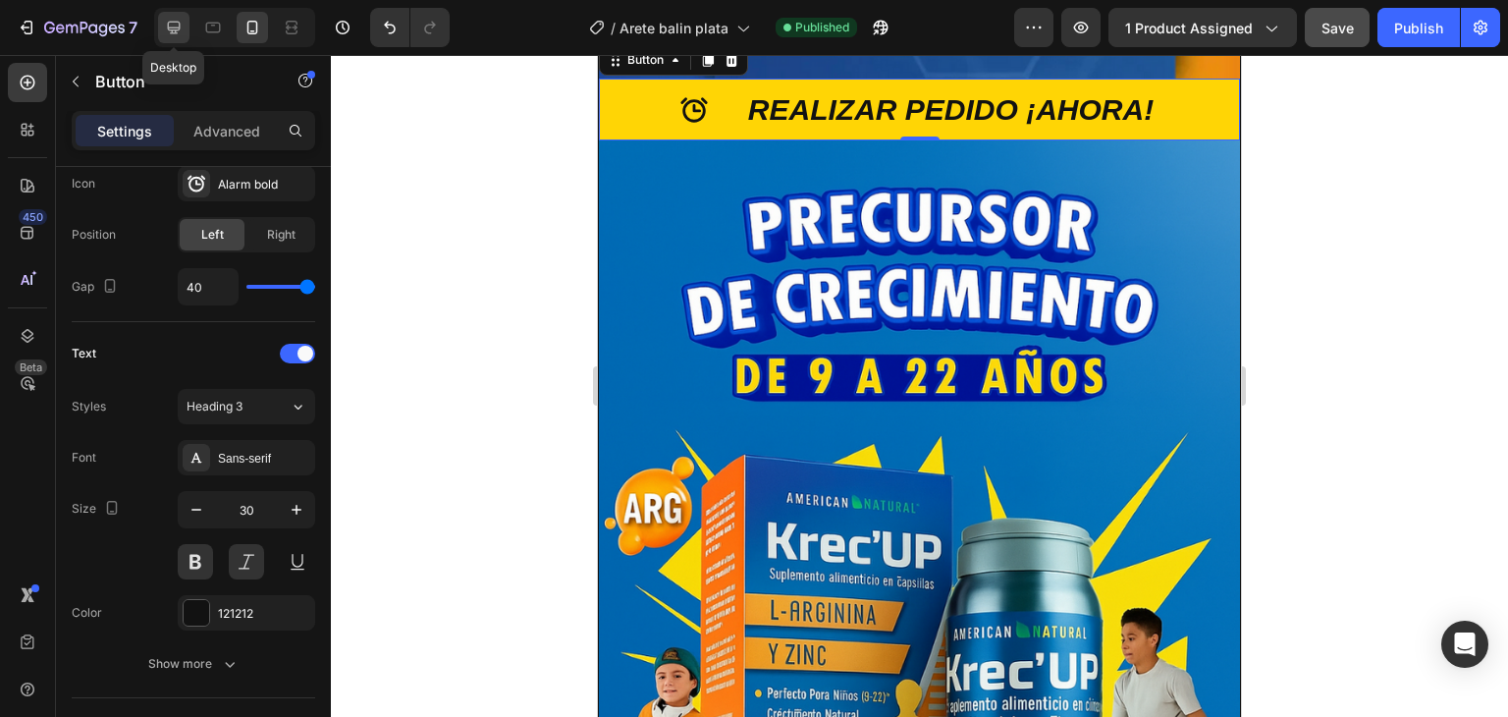
click at [175, 35] on icon at bounding box center [174, 28] width 20 height 20
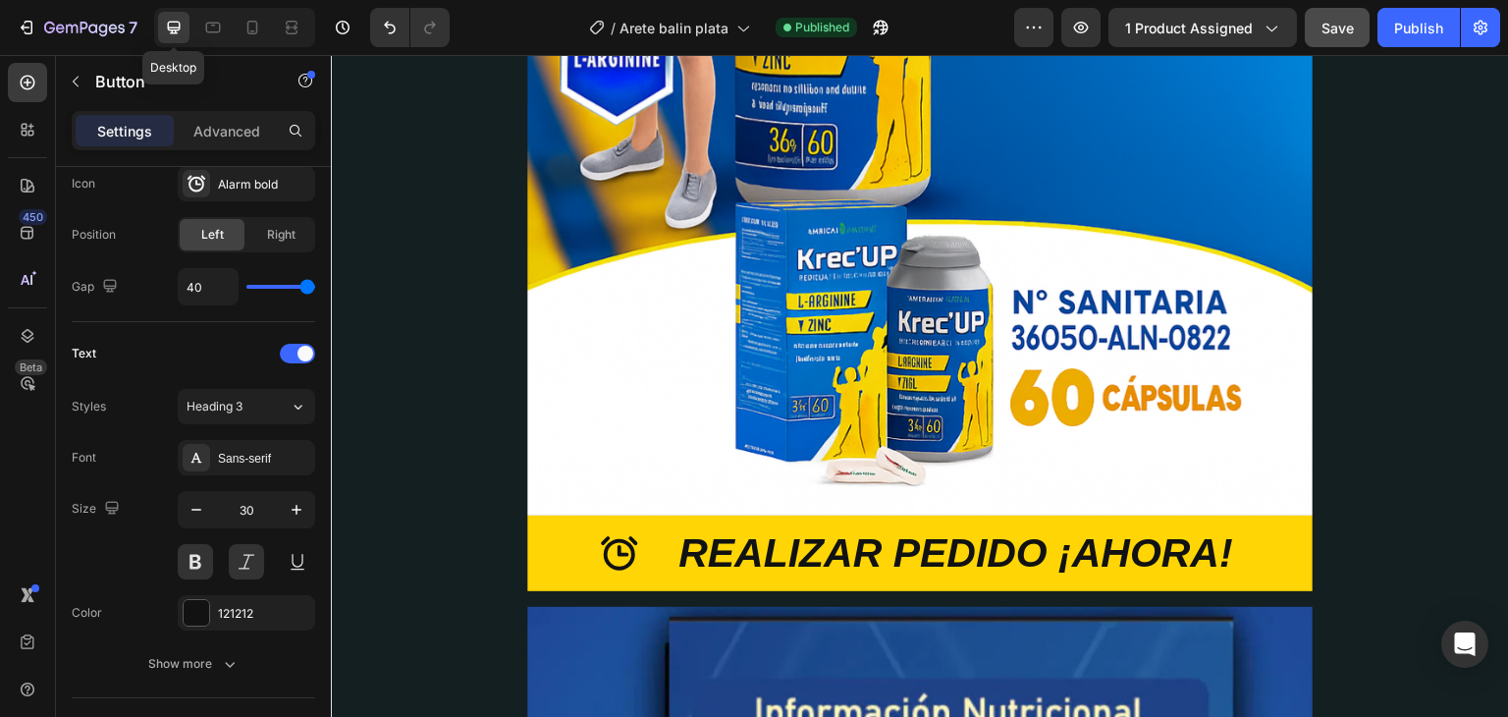
type input "41"
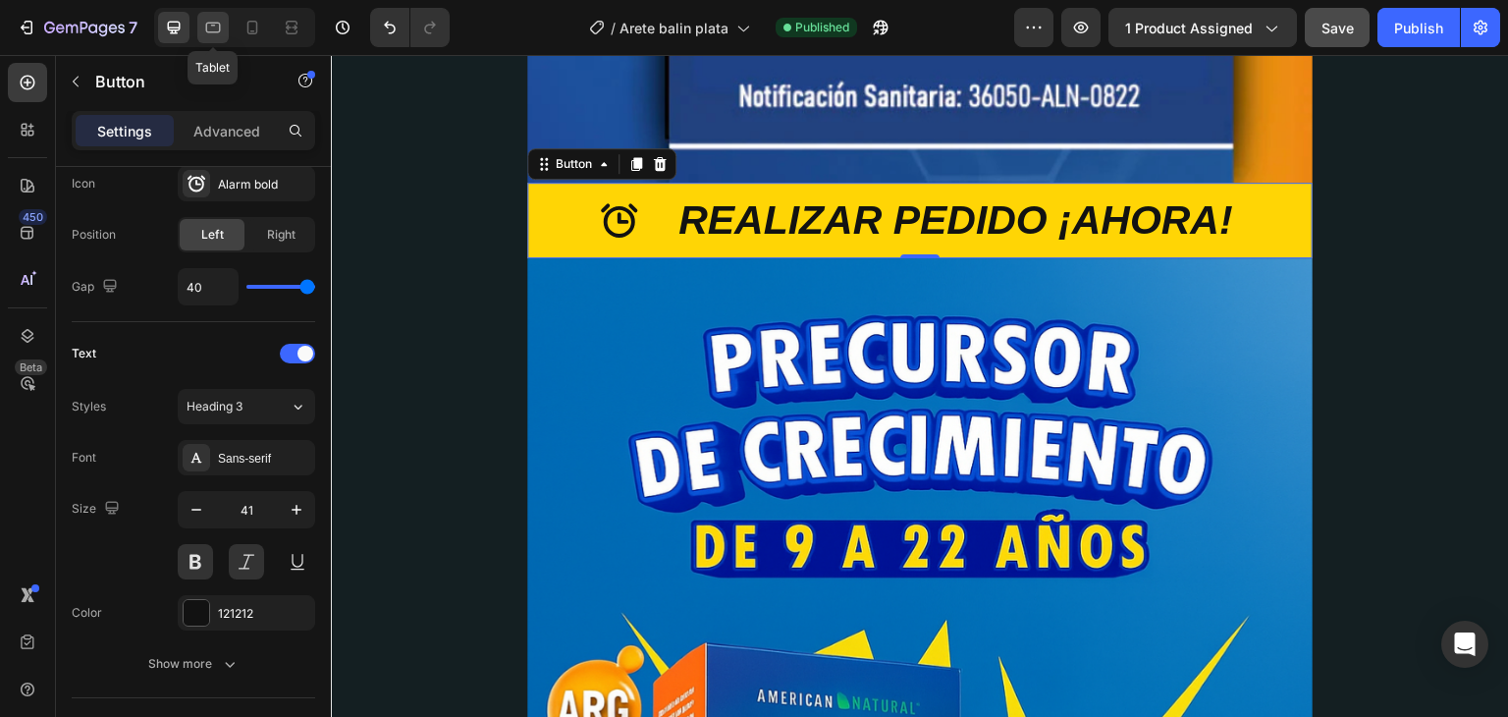
scroll to position [6806, 0]
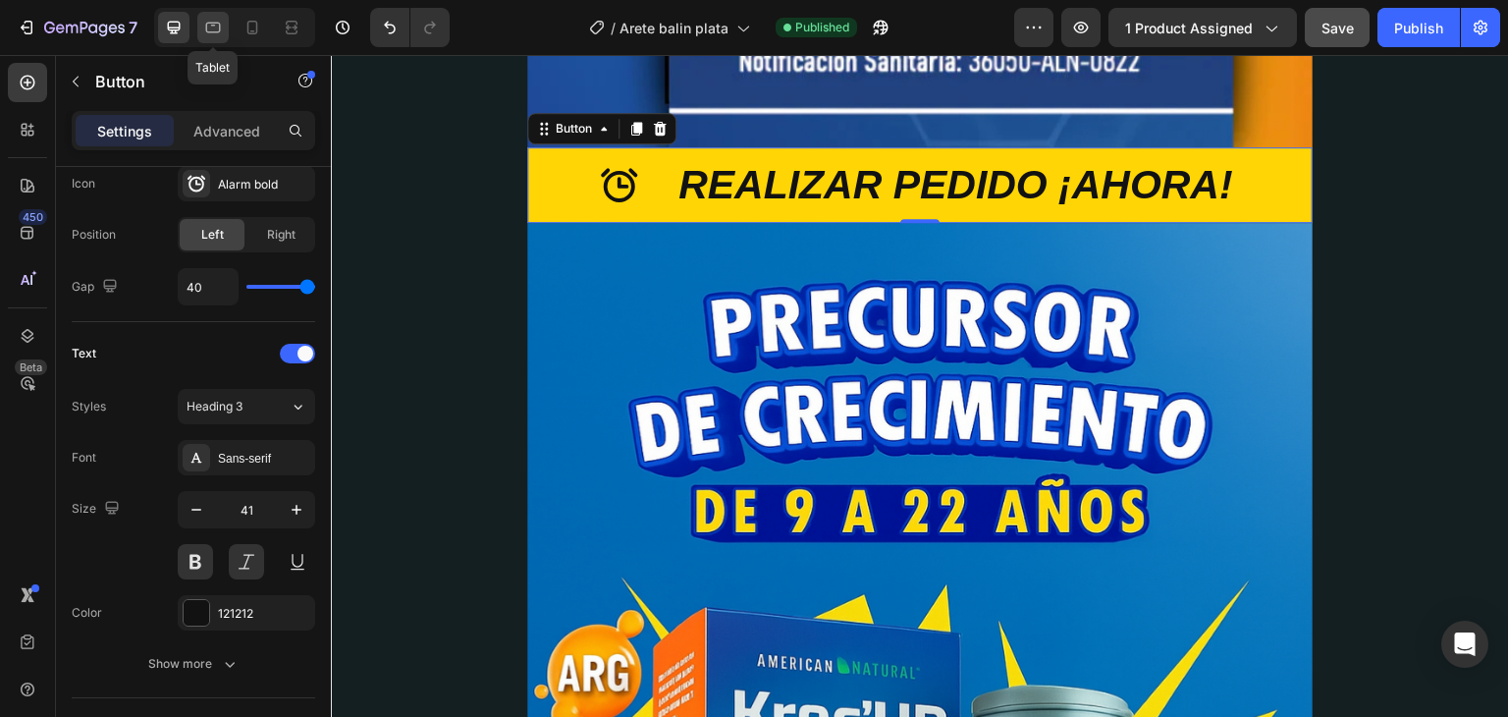
click at [216, 32] on icon at bounding box center [213, 28] width 15 height 11
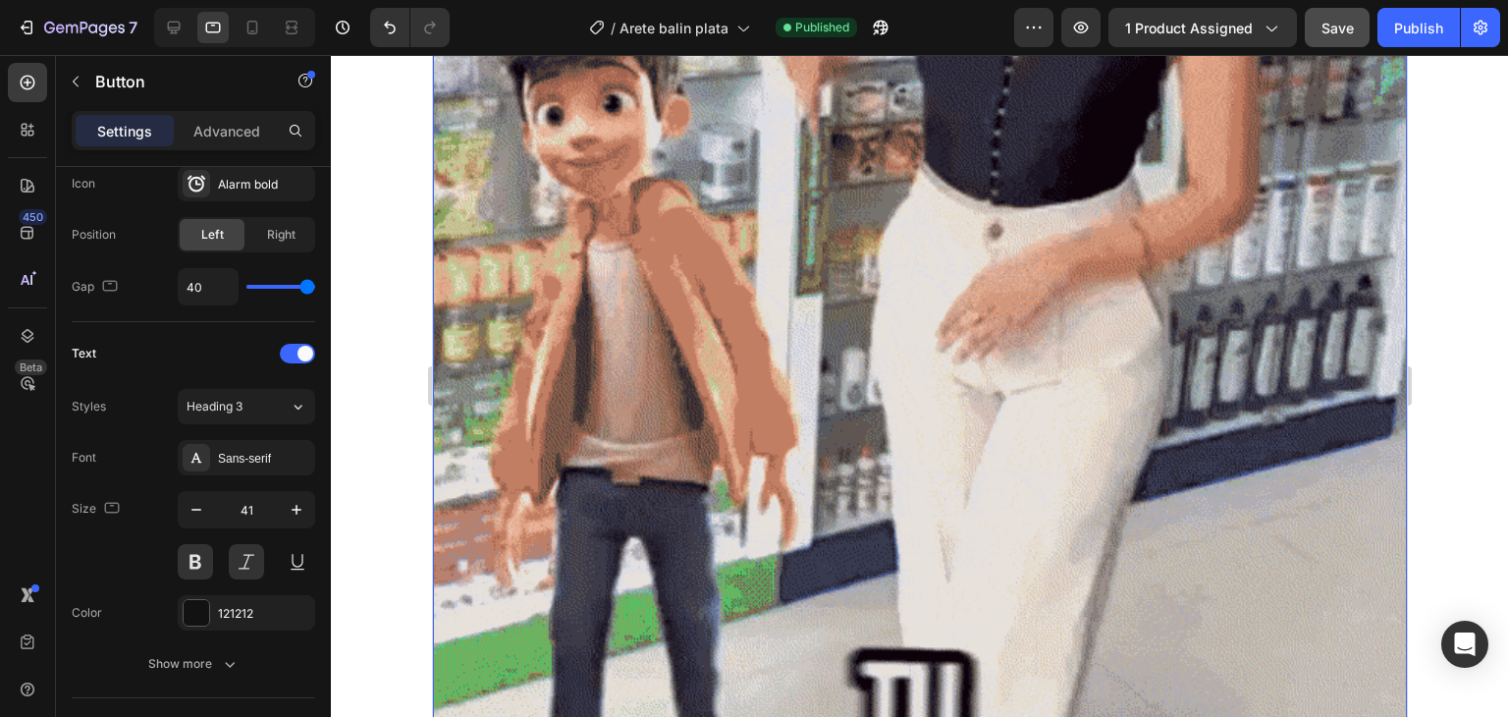
scroll to position [1890, 0]
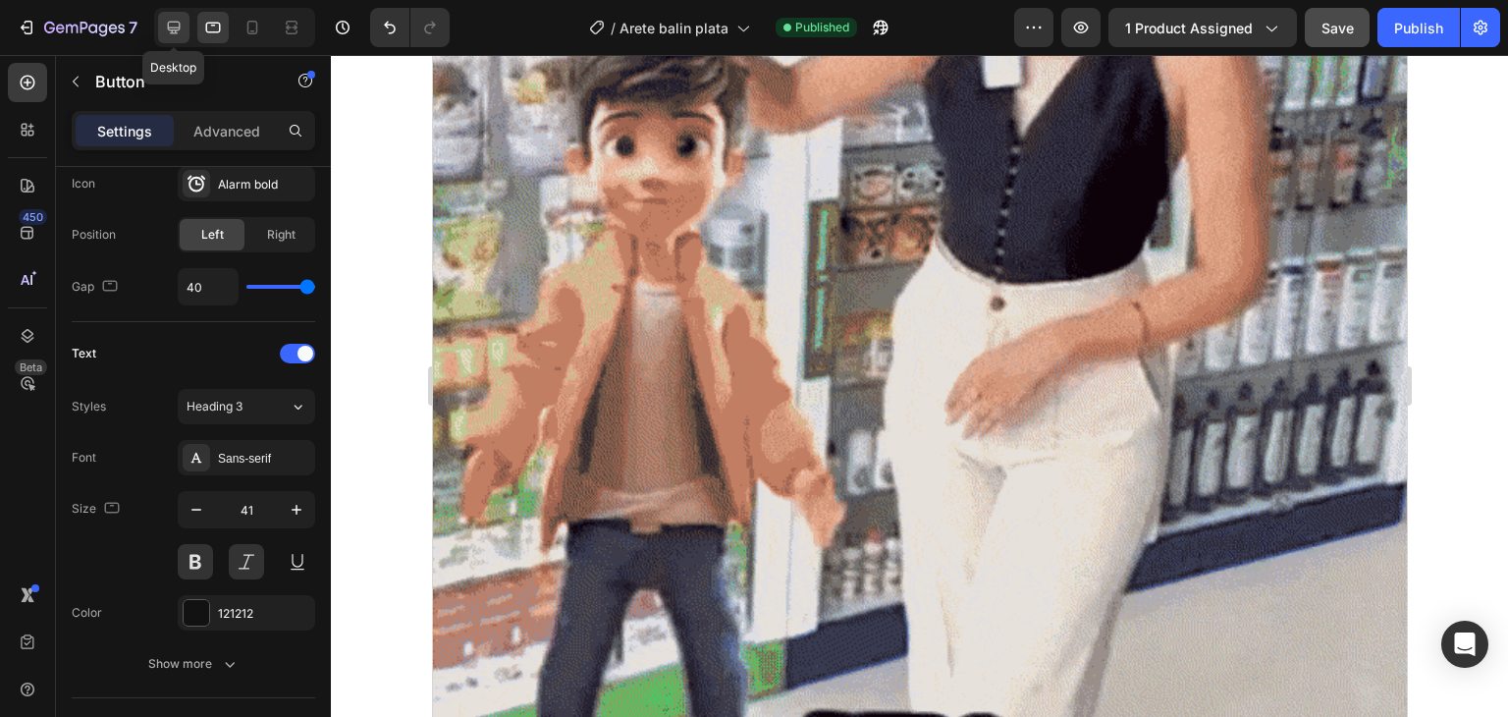
click at [169, 31] on icon at bounding box center [174, 28] width 20 height 20
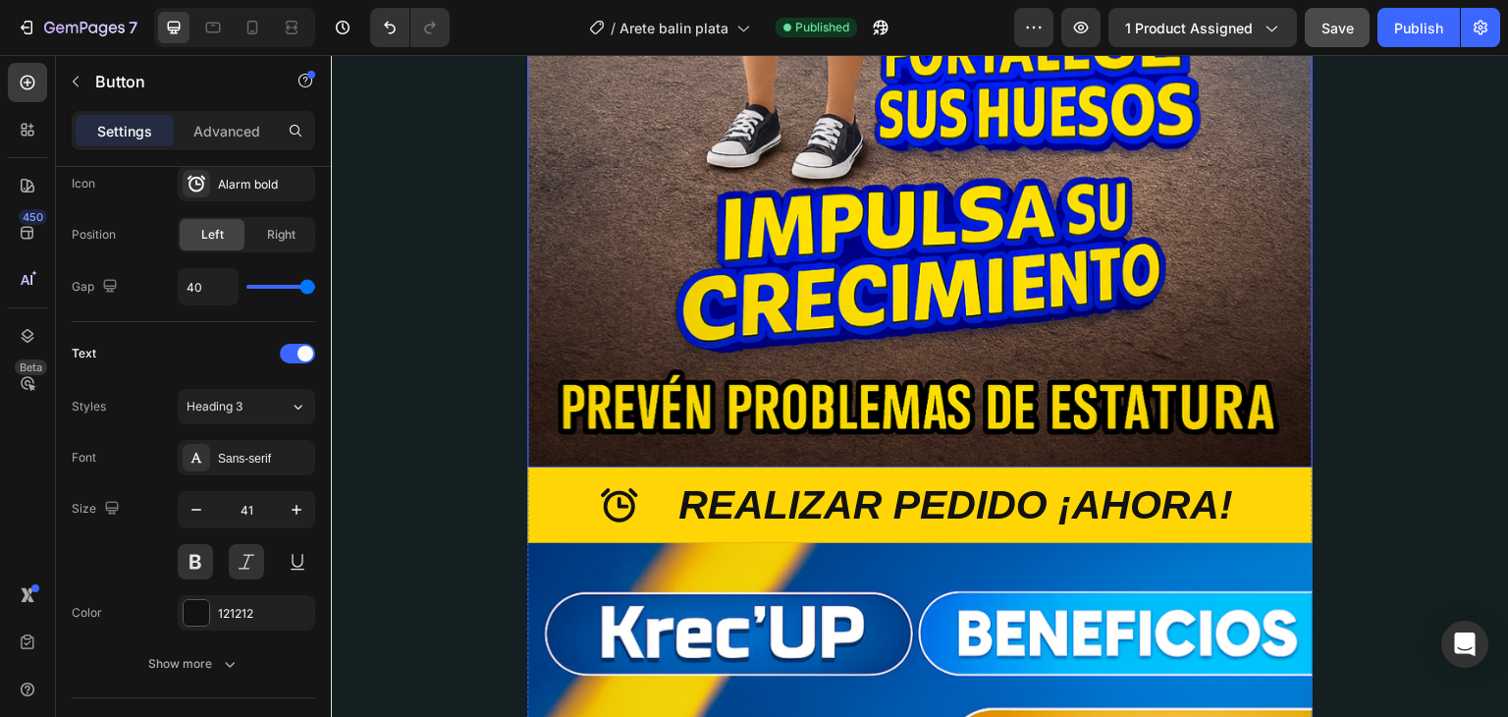
scroll to position [3861, 0]
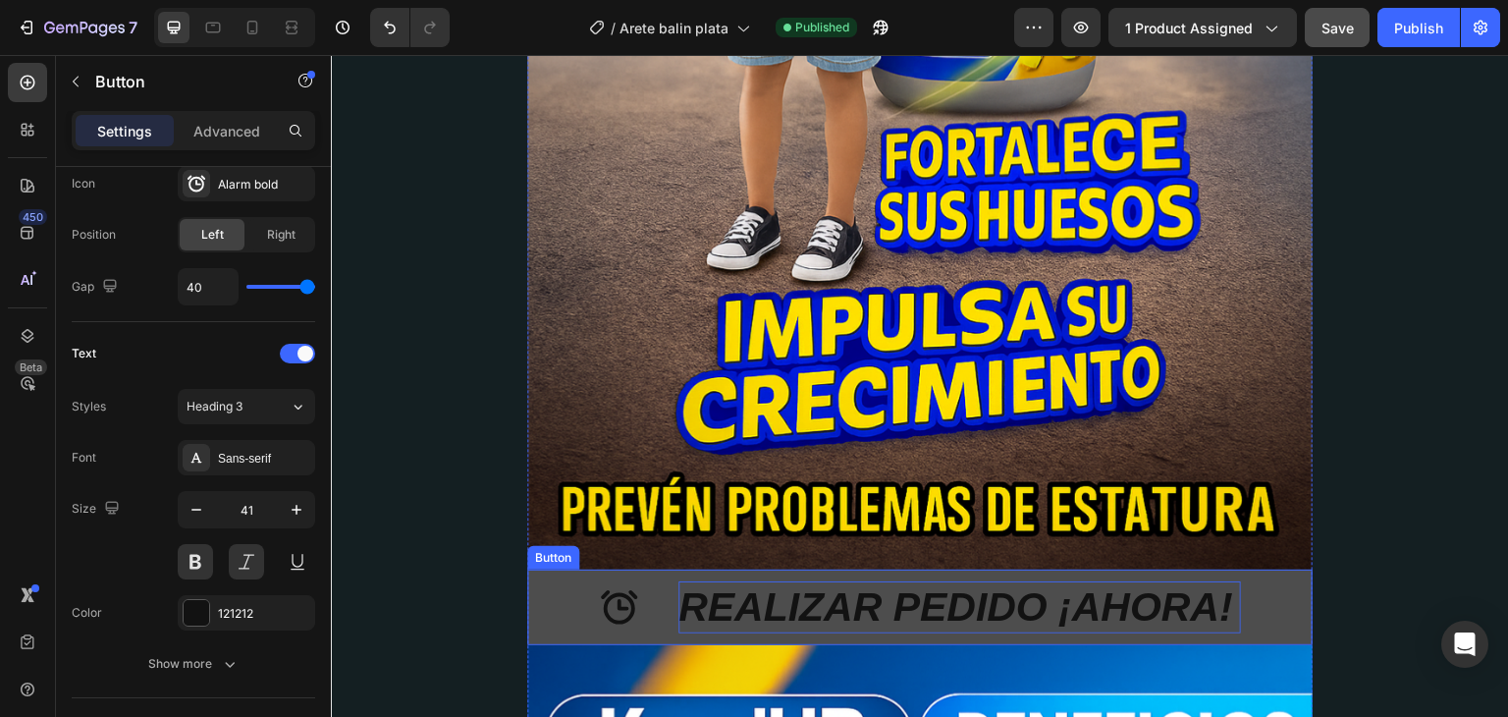
click at [897, 581] on p "REALIZAR PEDIDO ¡AHORA!" at bounding box center [959, 607] width 563 height 52
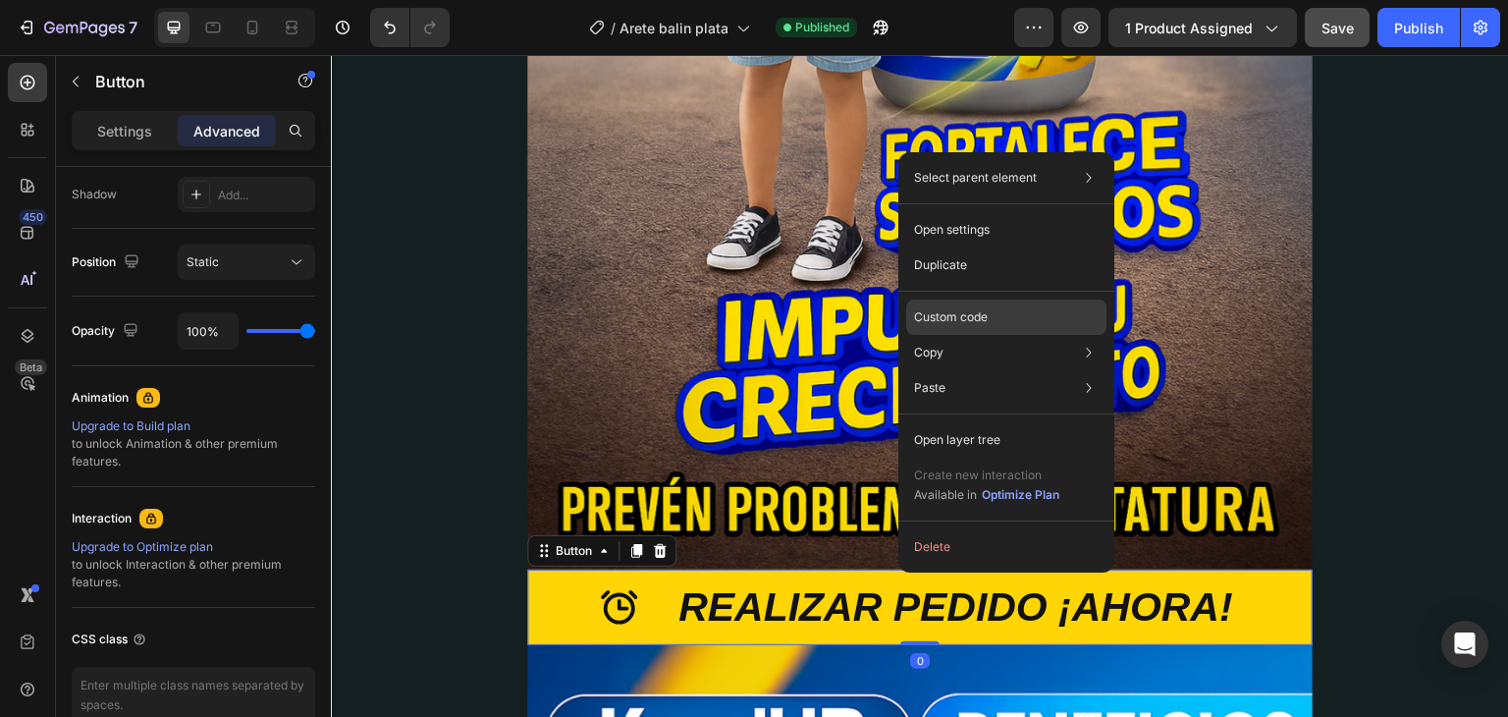
click at [958, 313] on p "Custom code" at bounding box center [951, 317] width 74 height 18
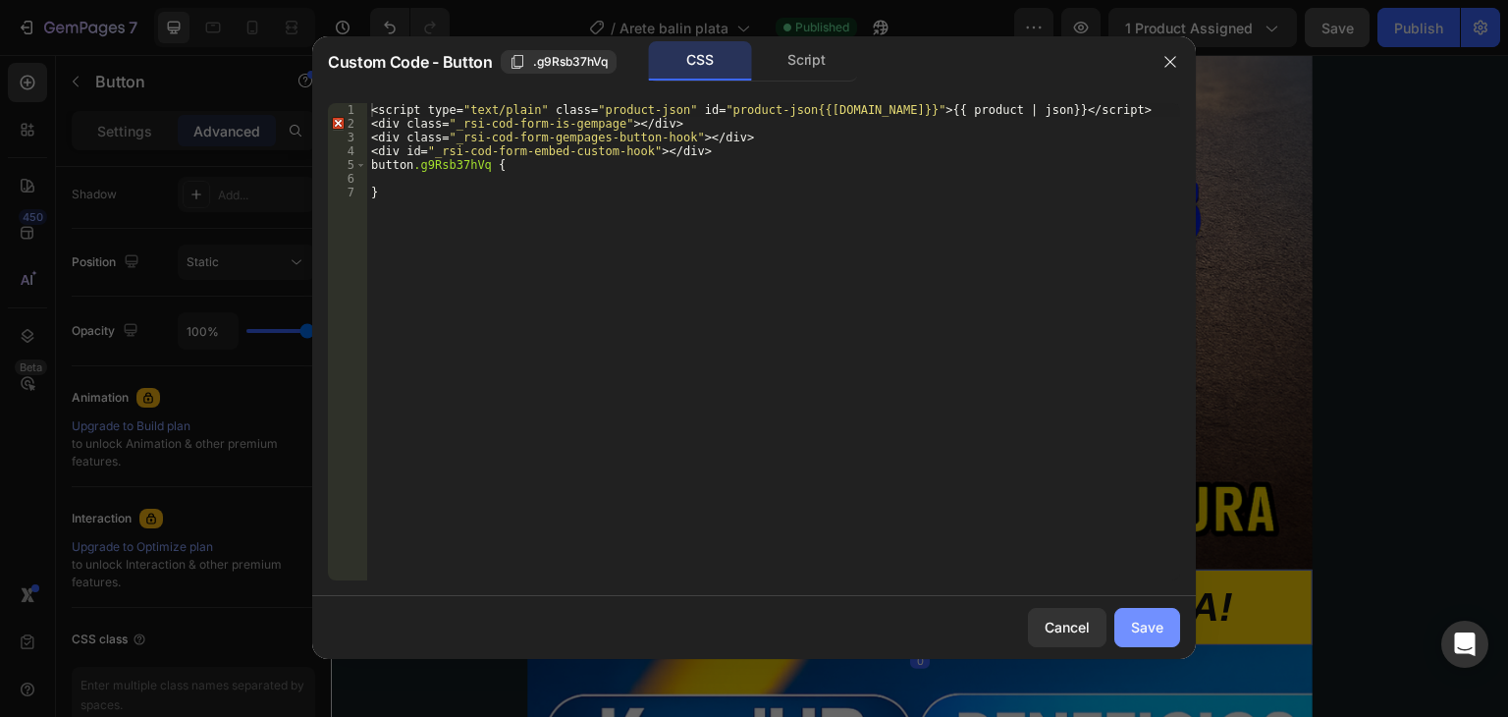
click at [1164, 632] on button "Save" at bounding box center [1147, 627] width 66 height 39
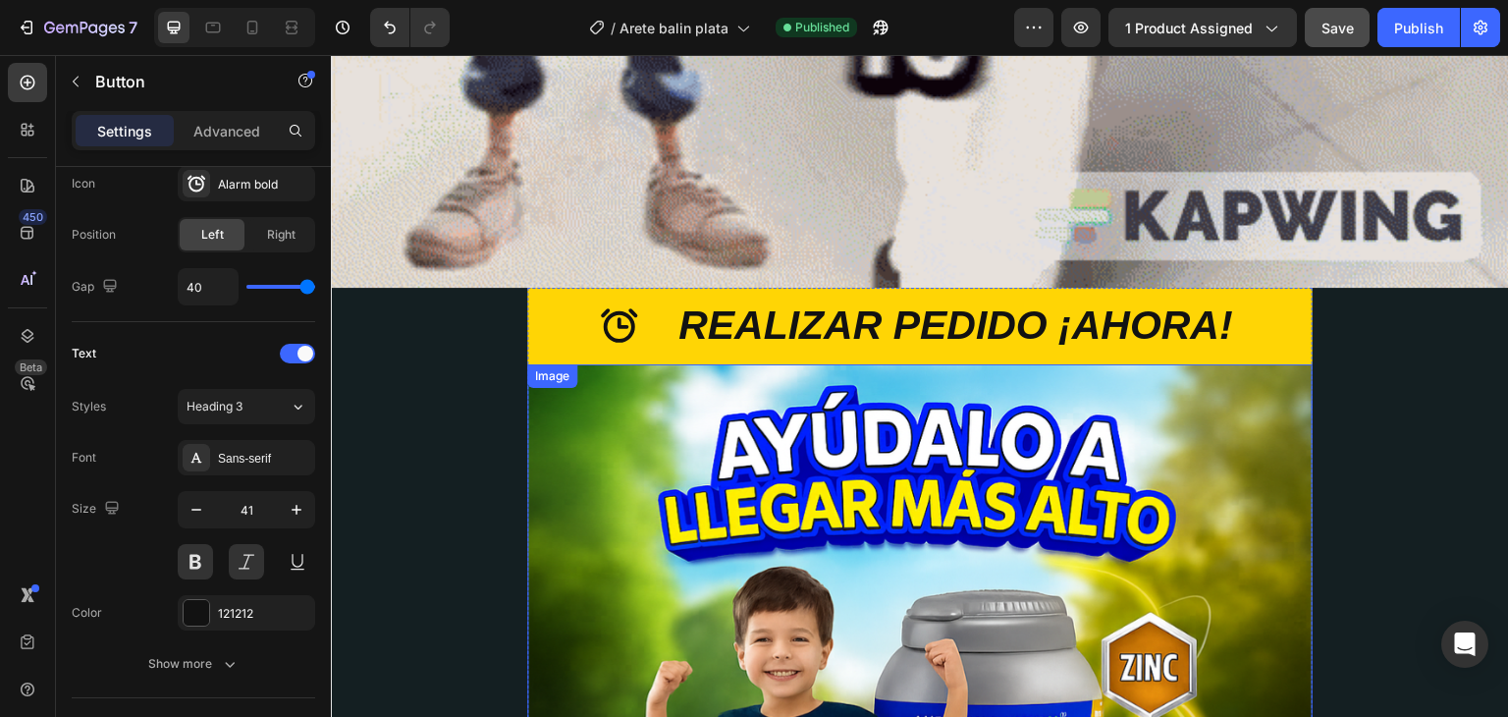
scroll to position [2584, 0]
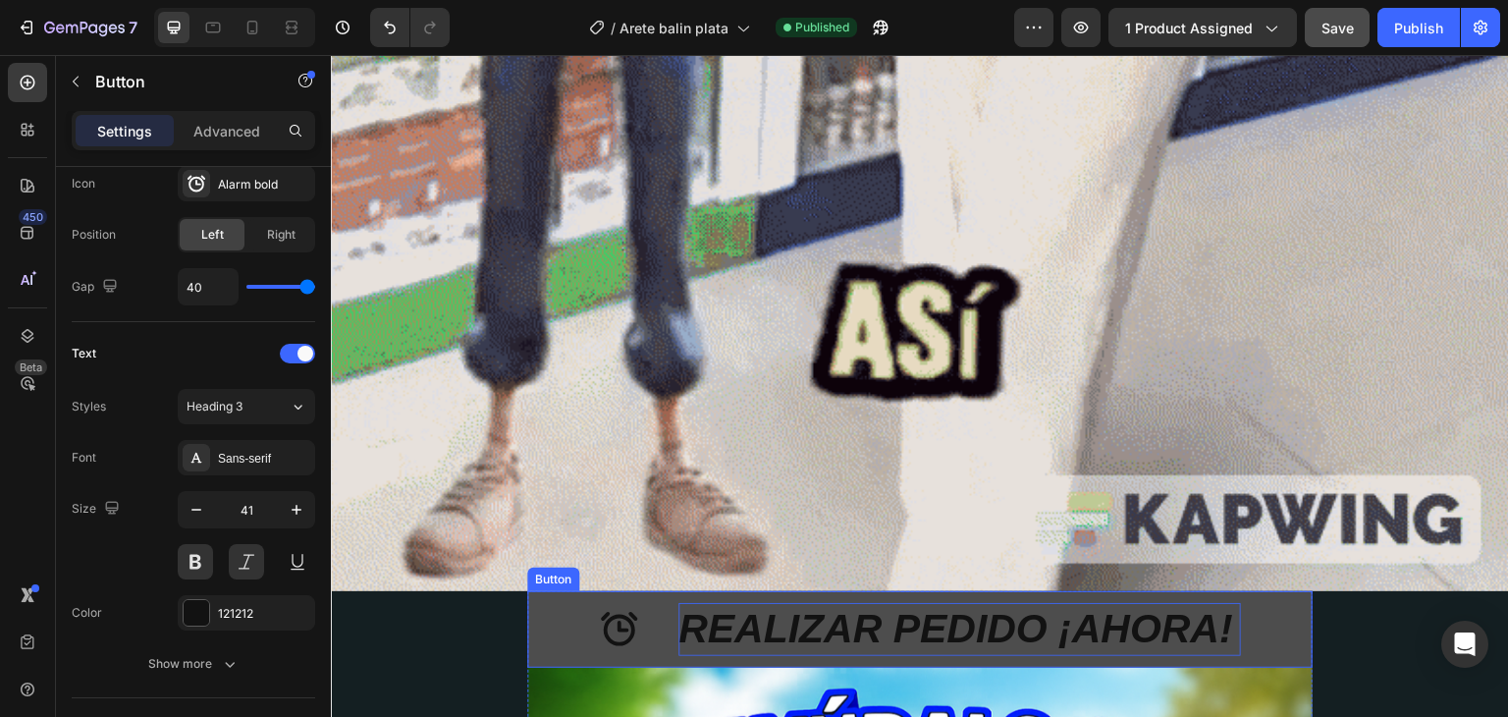
click at [1027, 608] on p "REALIZAR PEDIDO ¡AHORA!" at bounding box center [959, 629] width 563 height 52
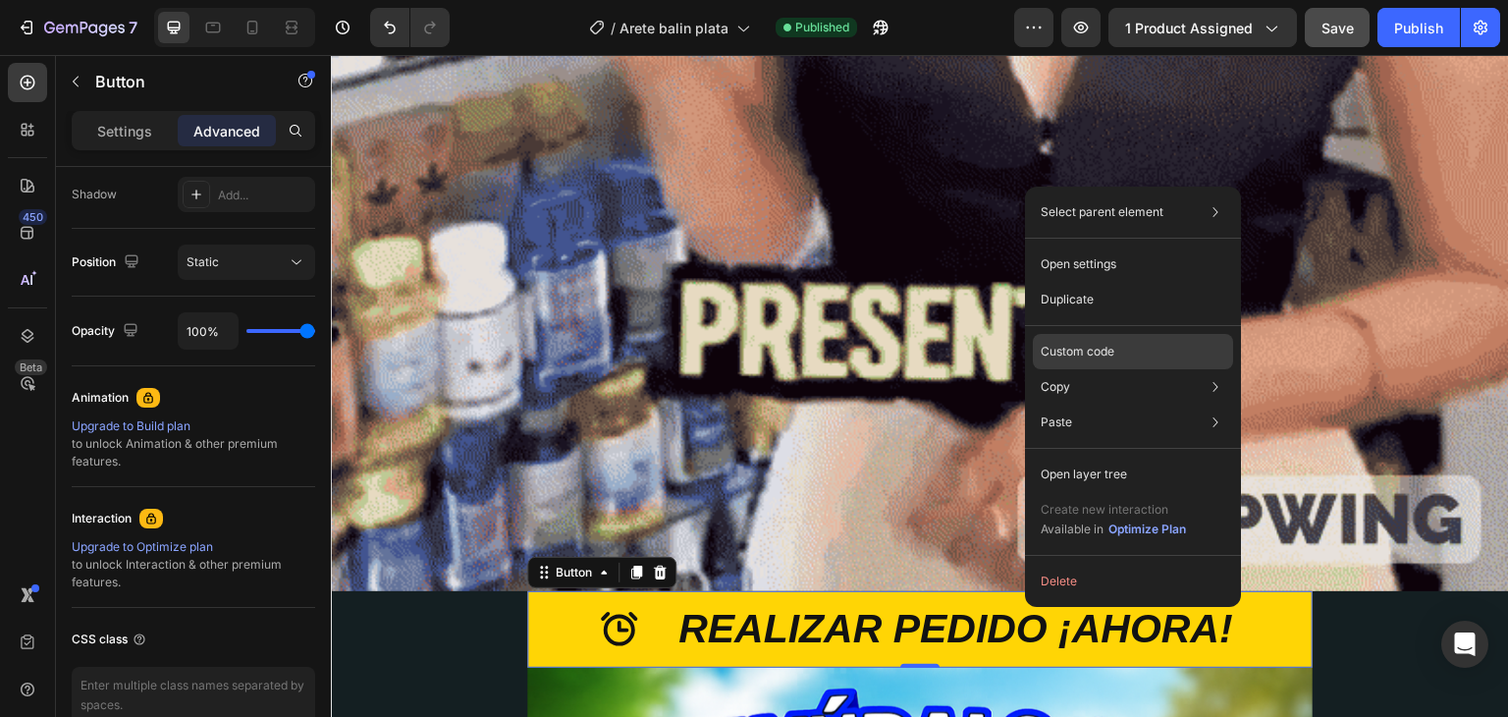
click at [1078, 352] on p "Custom code" at bounding box center [1078, 352] width 74 height 18
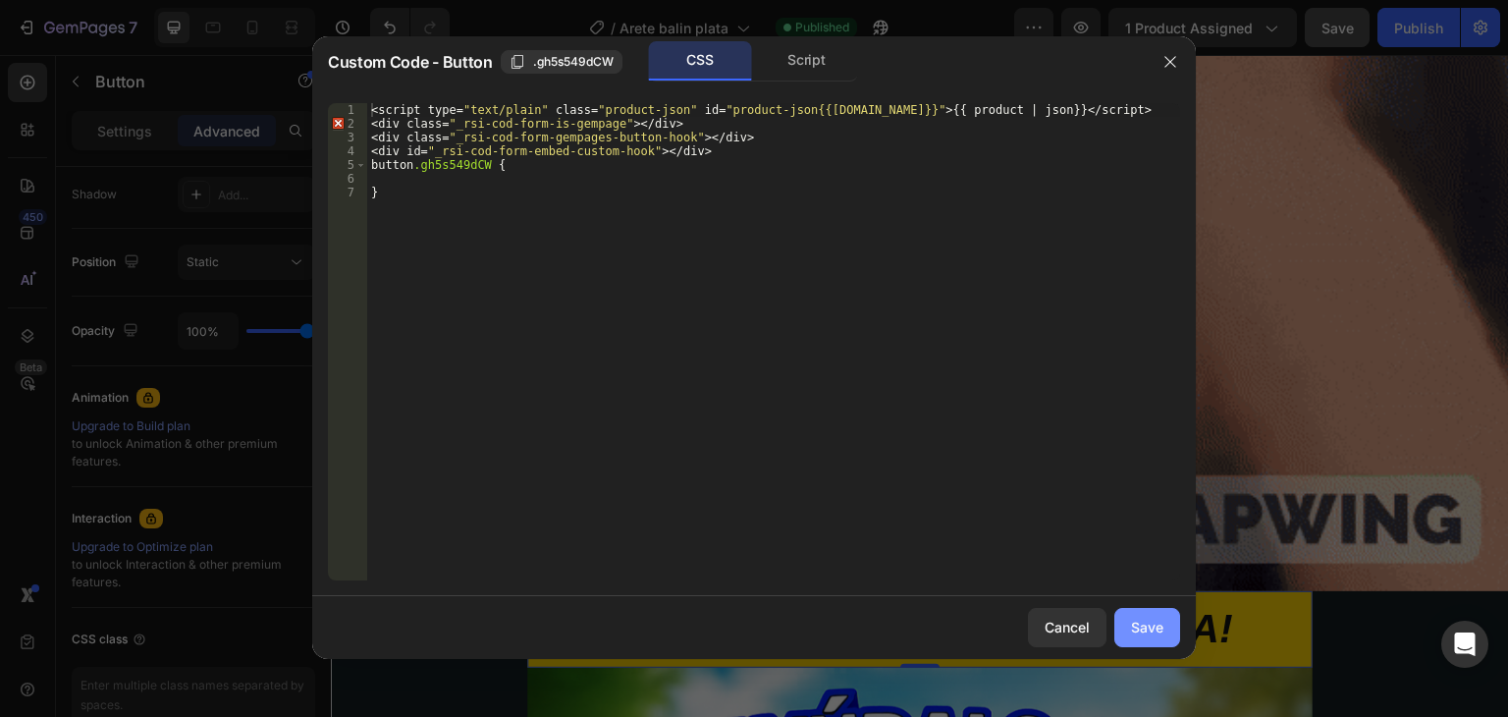
click at [1146, 618] on div "Save" at bounding box center [1147, 627] width 32 height 21
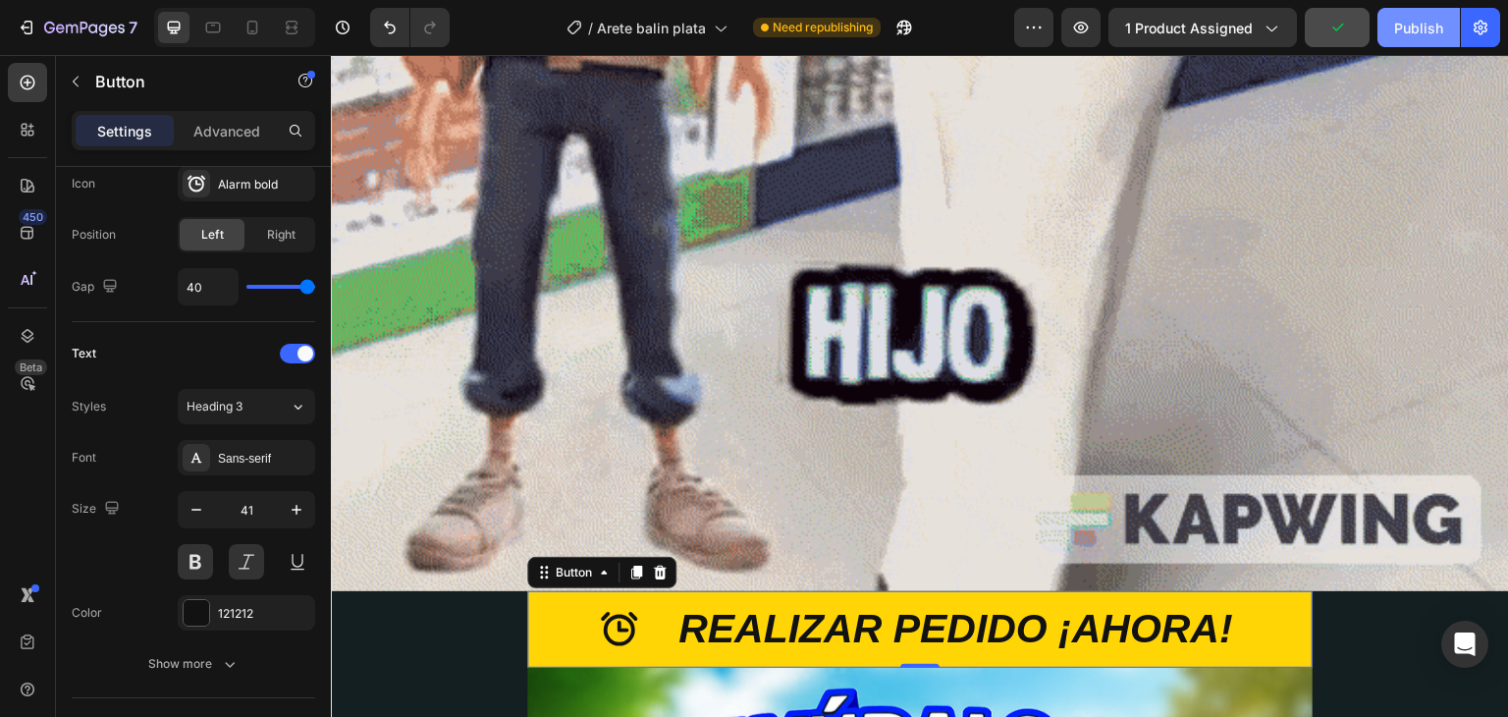
click at [1404, 21] on div "Publish" at bounding box center [1418, 28] width 49 height 21
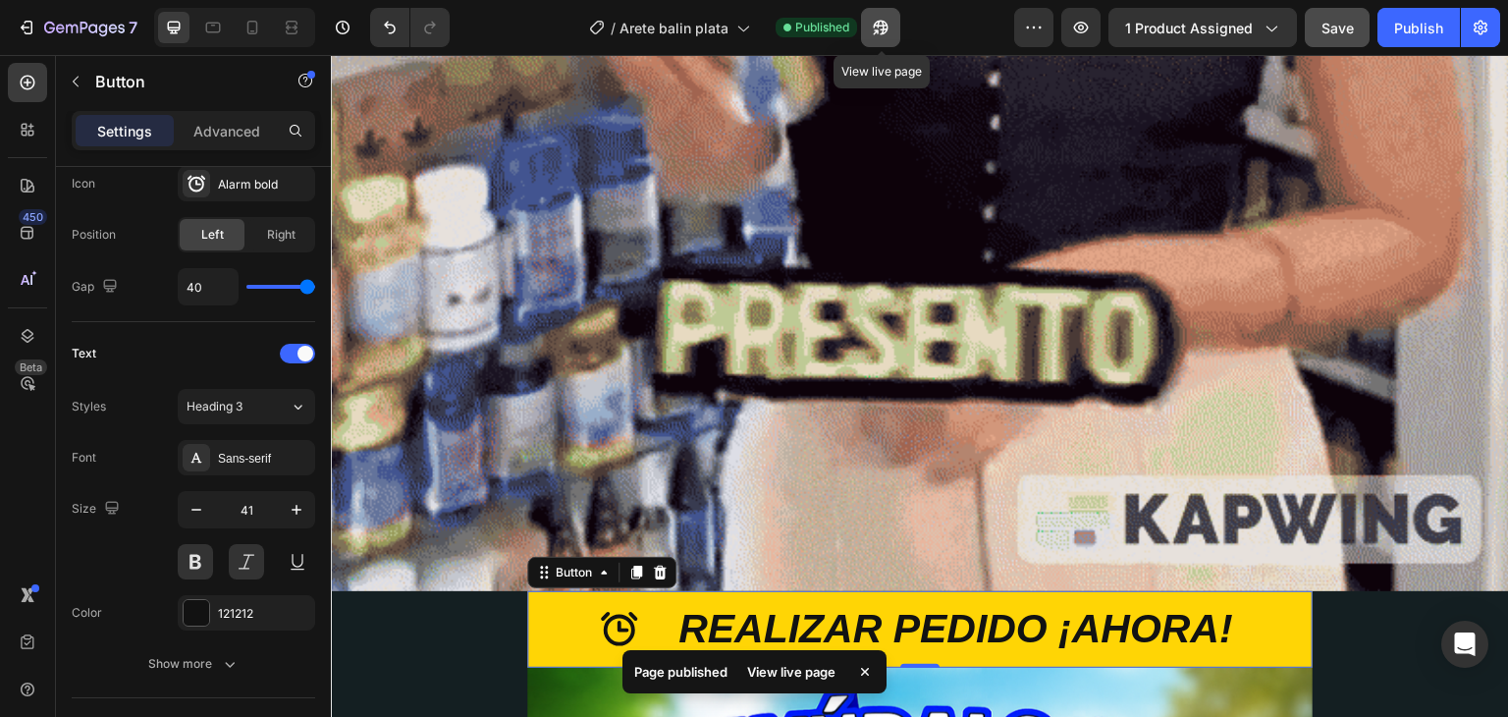
click at [879, 29] on icon "button" at bounding box center [876, 31] width 5 height 5
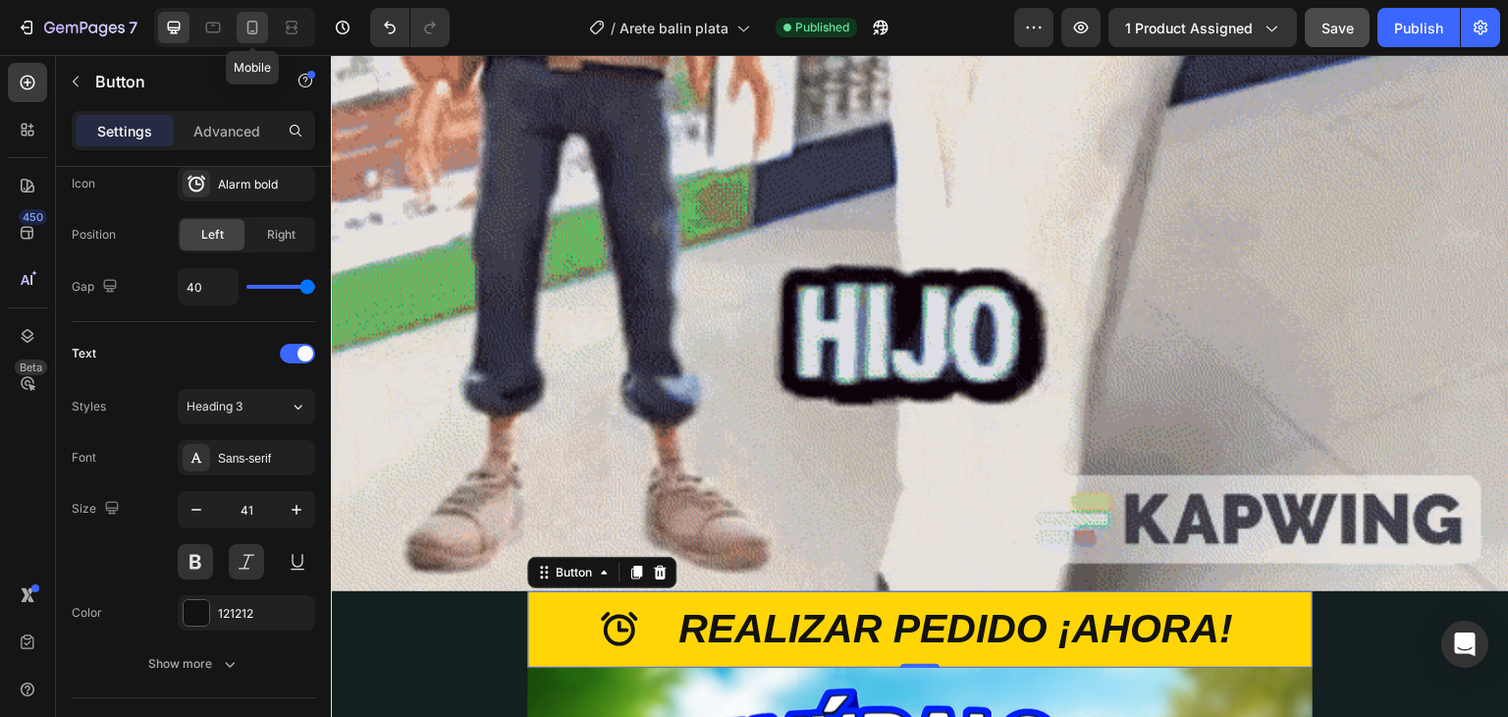
click at [257, 32] on icon at bounding box center [253, 28] width 20 height 20
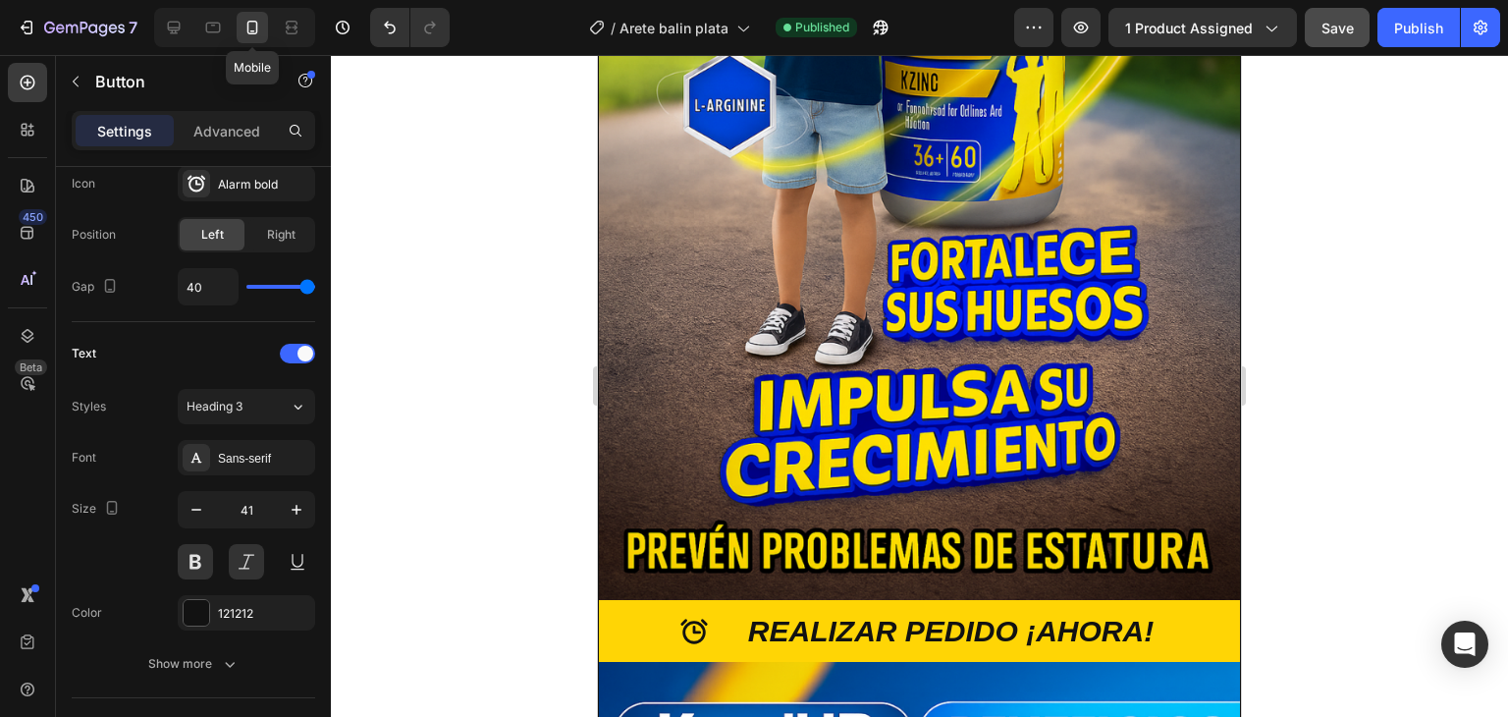
type input "30"
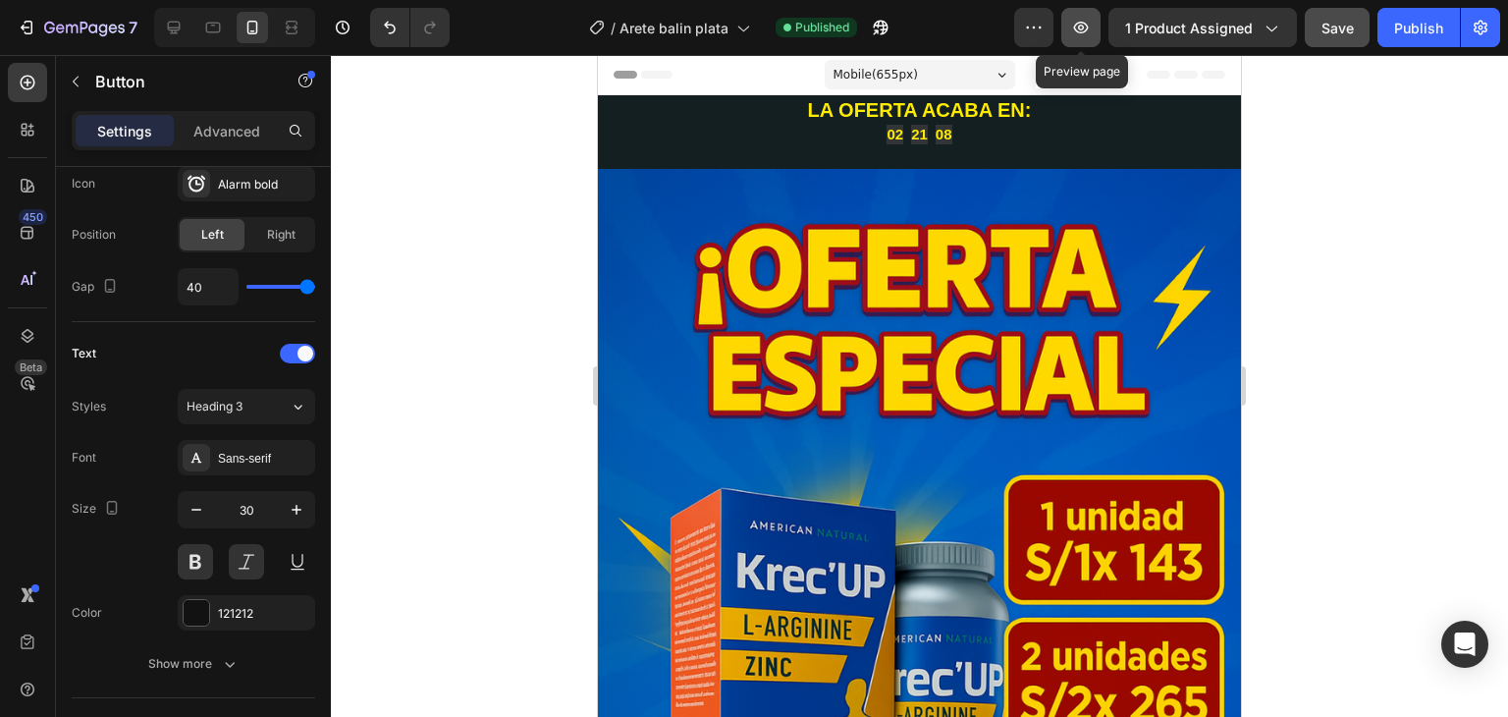
click at [1091, 21] on icon "button" at bounding box center [1081, 28] width 20 height 20
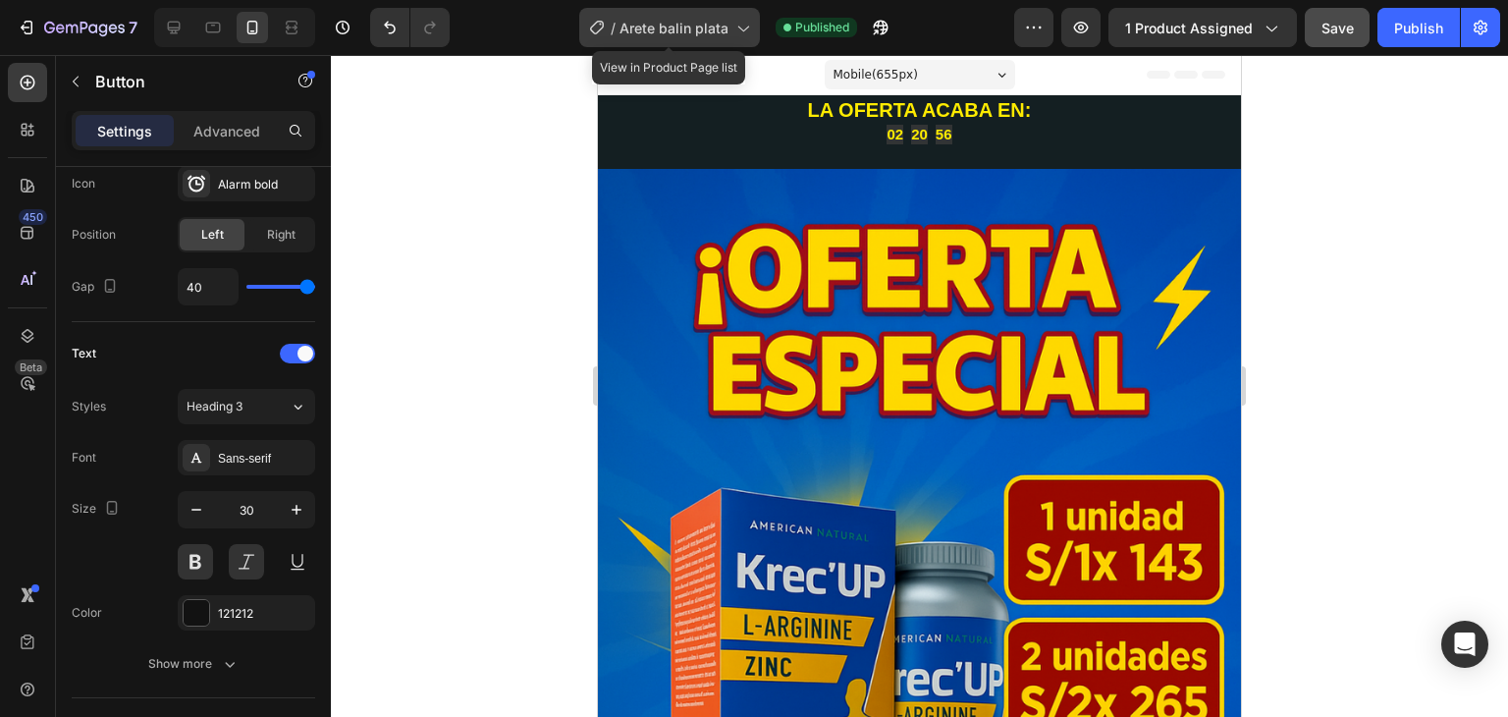
click at [747, 30] on icon at bounding box center [742, 28] width 20 height 20
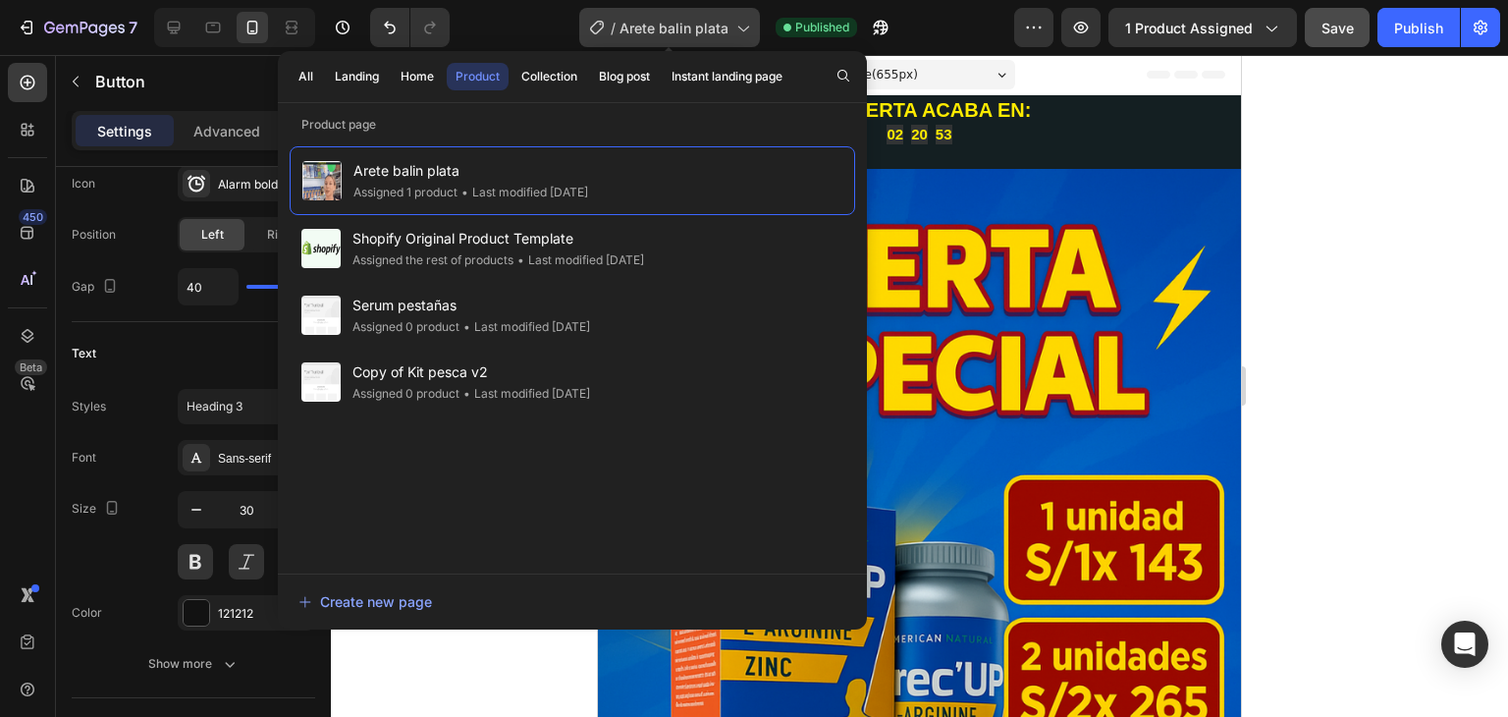
click at [747, 30] on icon at bounding box center [742, 28] width 20 height 20
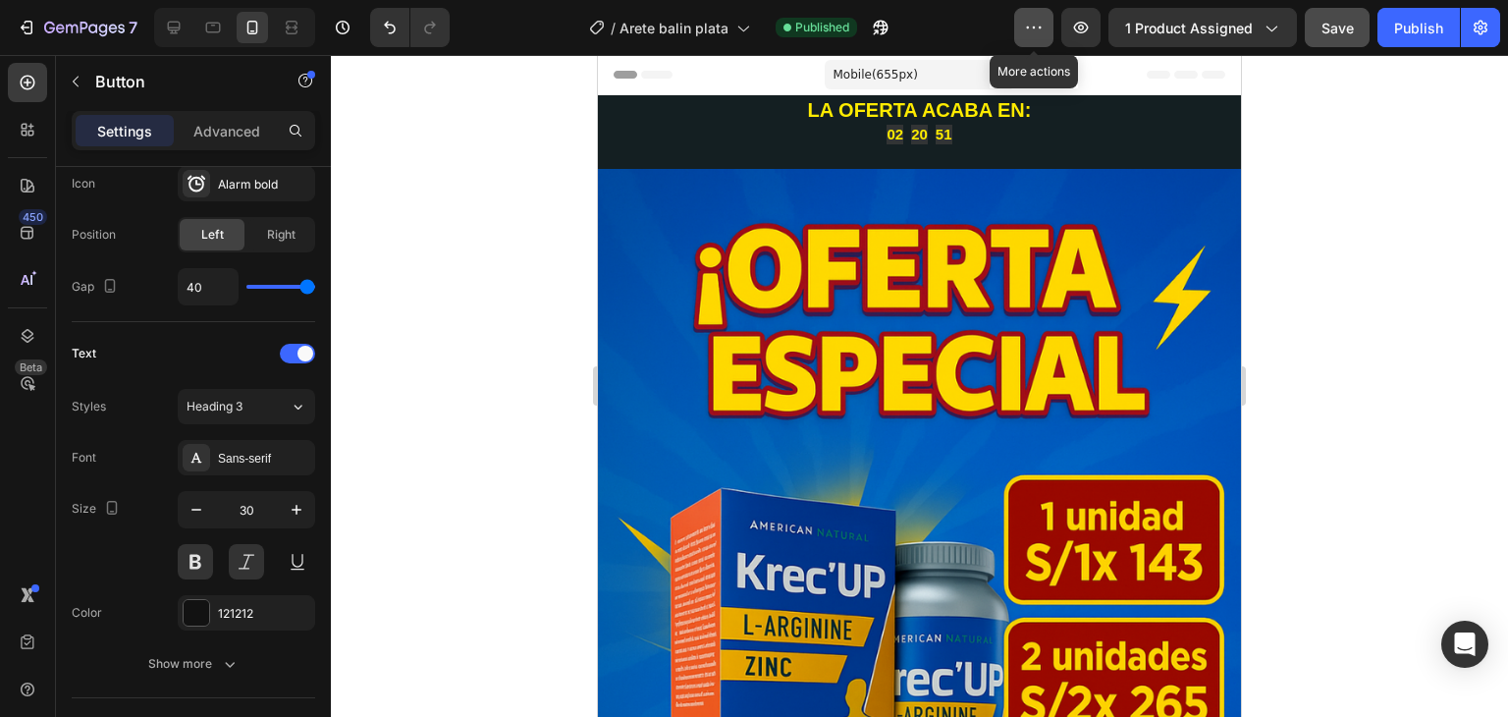
click at [1033, 28] on icon "button" at bounding box center [1034, 28] width 20 height 20
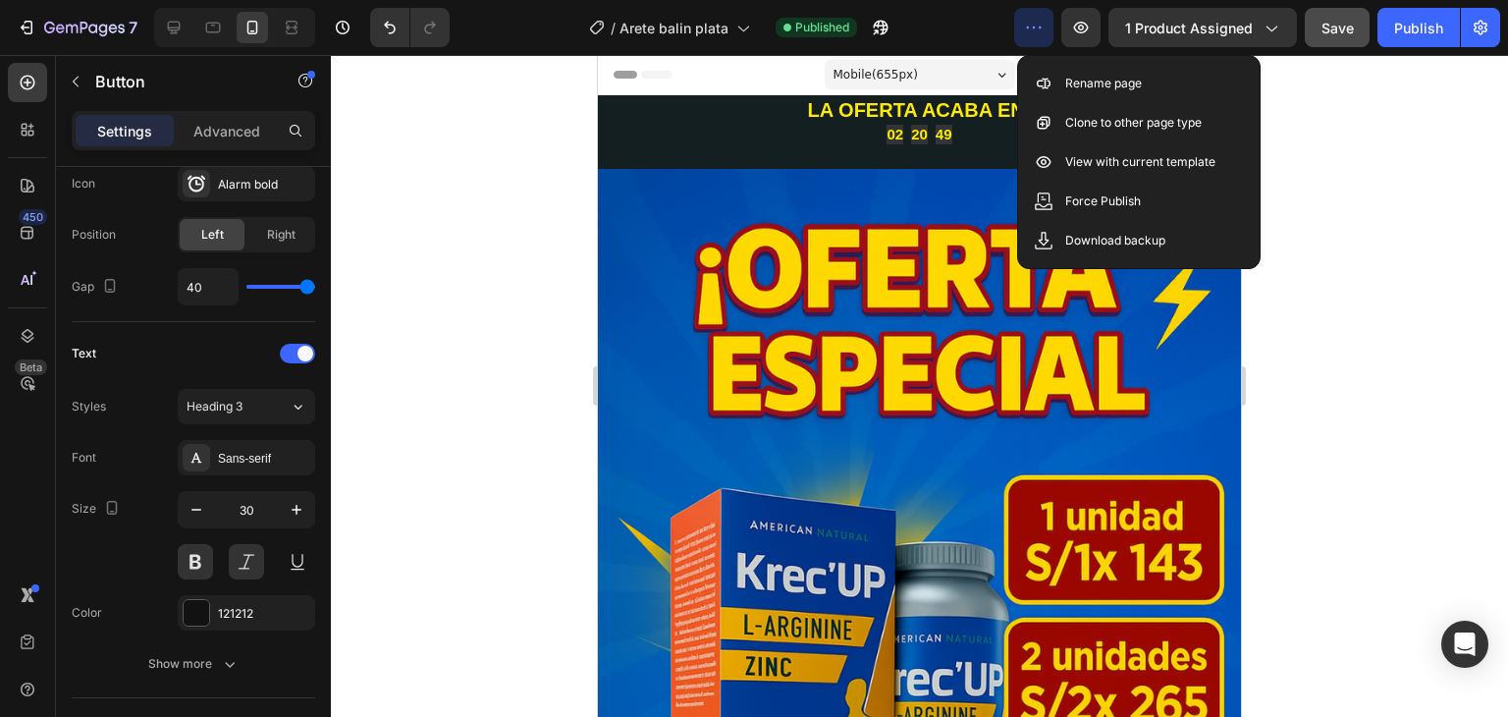
click at [1033, 28] on icon "button" at bounding box center [1034, 28] width 20 height 20
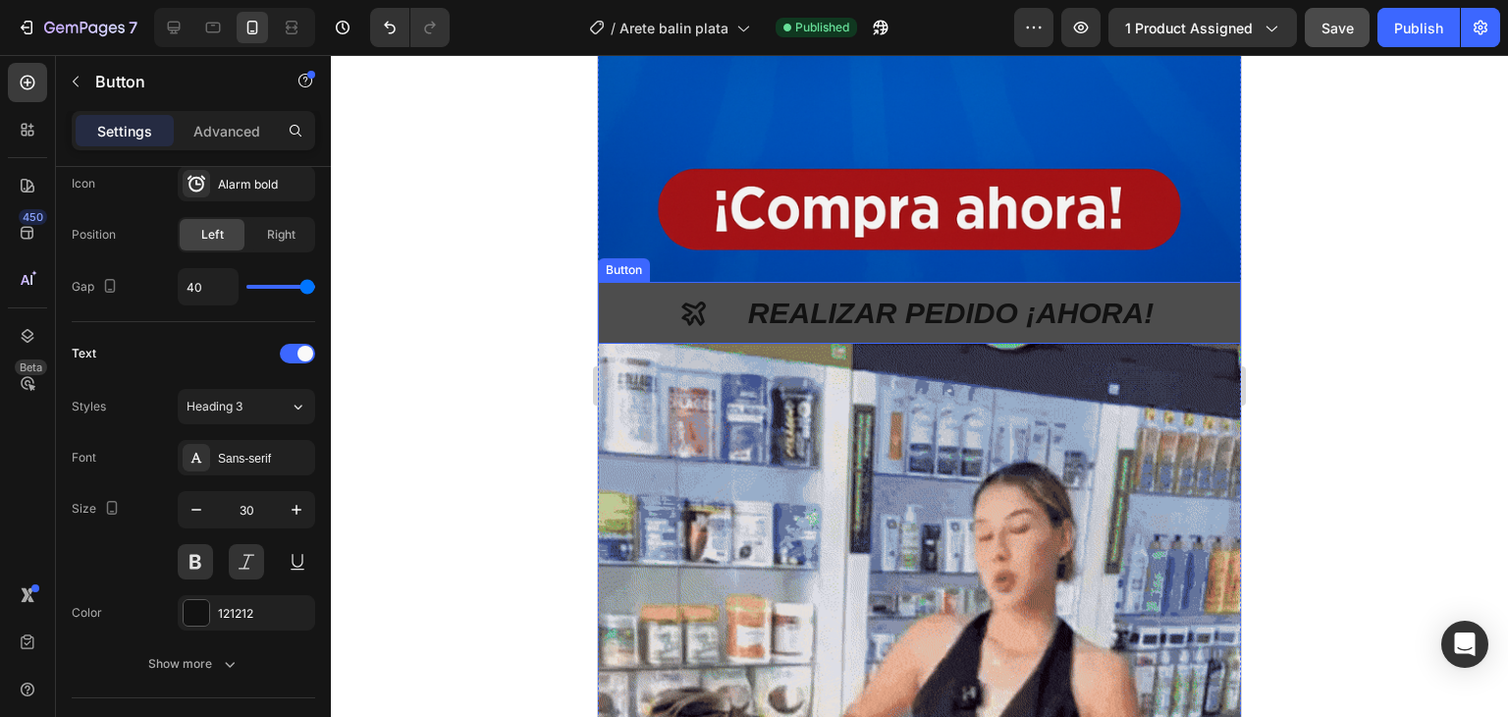
scroll to position [884, 0]
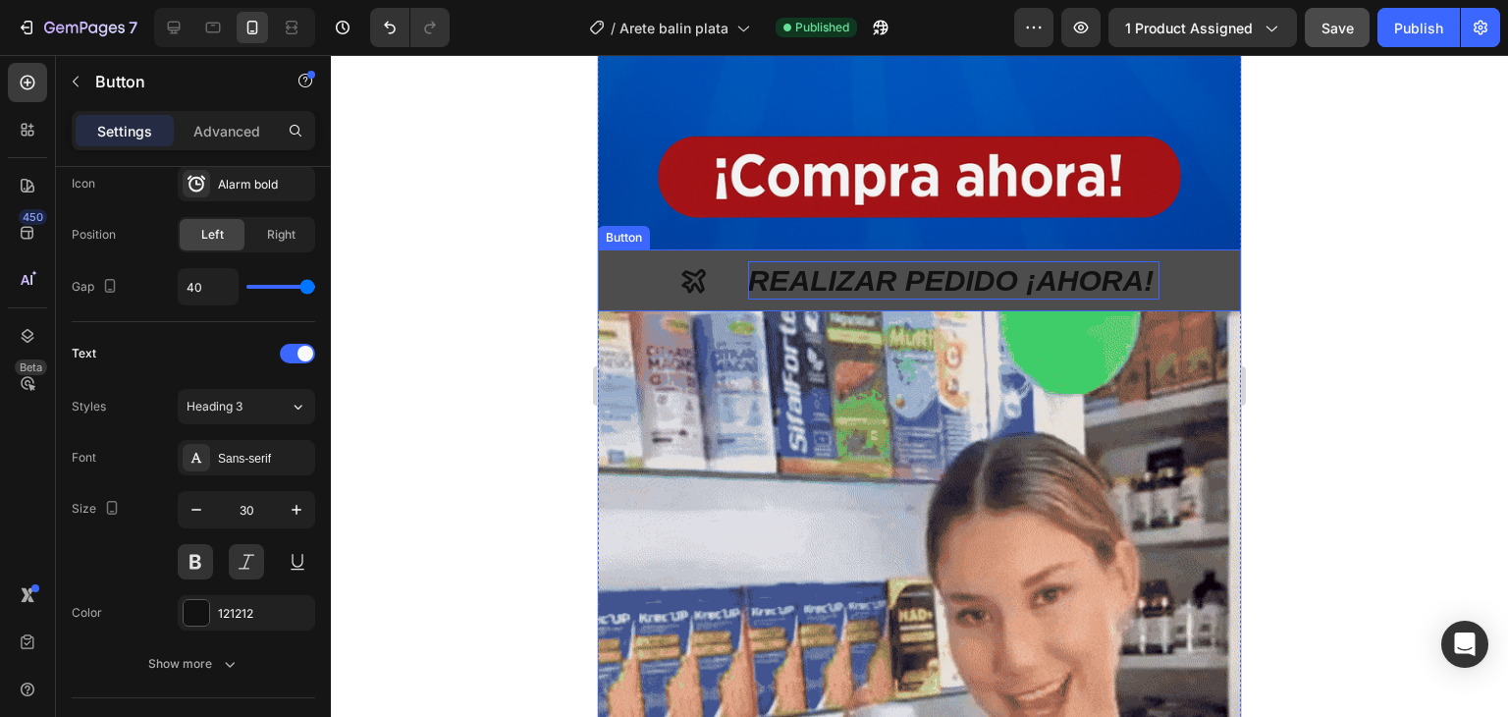
click at [1109, 264] on p "REALIZAR PEDIDO ¡AHORA!" at bounding box center [953, 280] width 411 height 38
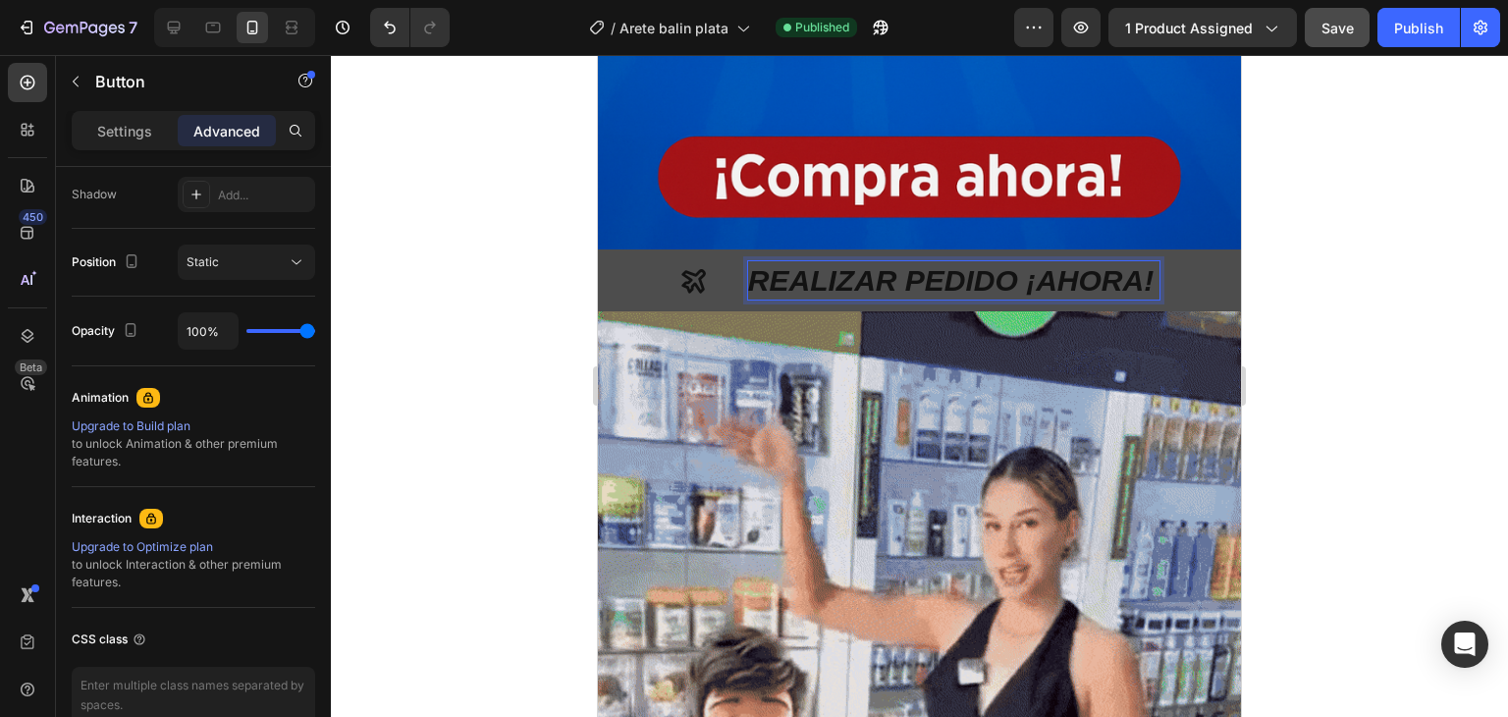
click at [1110, 264] on p "REALIZAR PEDIDO ¡AHORA!" at bounding box center [953, 280] width 411 height 38
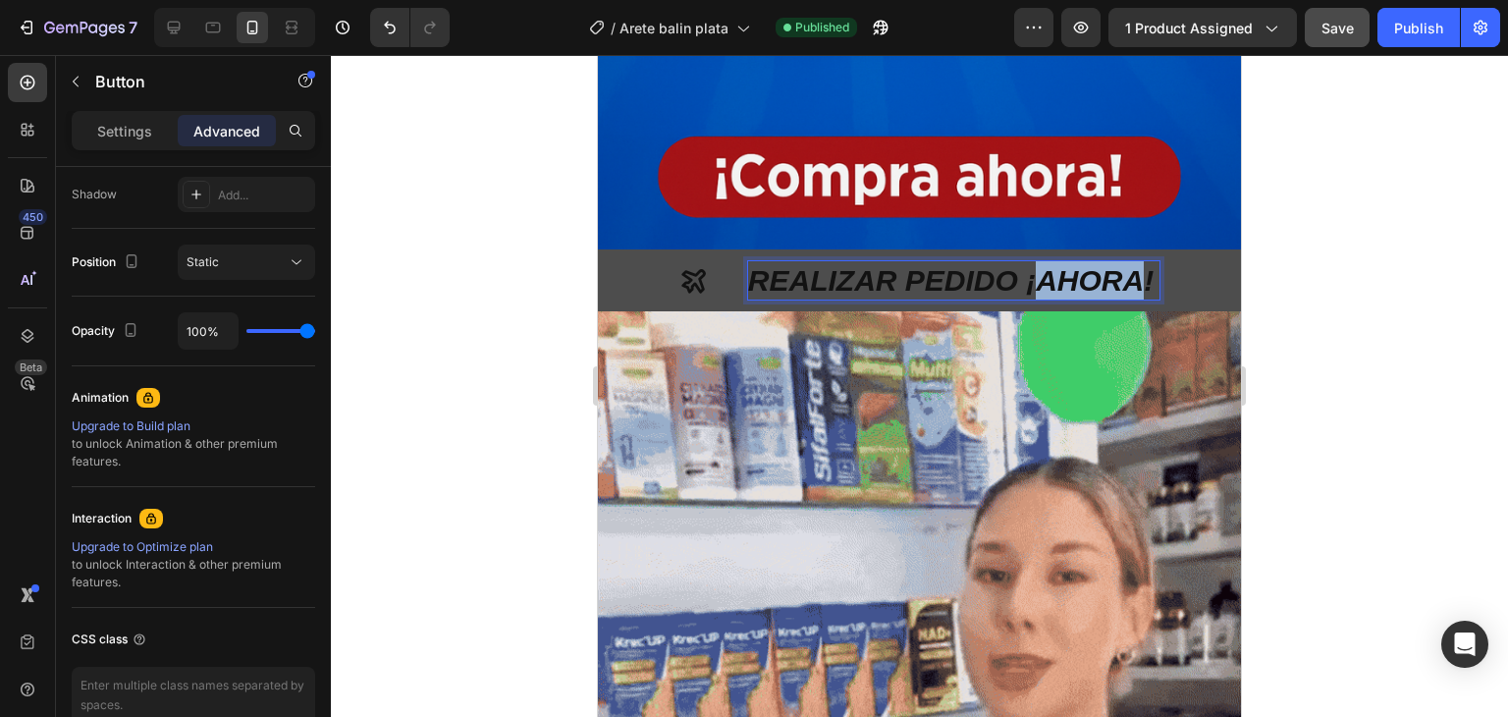
click at [1110, 264] on p "REALIZAR PEDIDO ¡AHORA!" at bounding box center [953, 280] width 411 height 38
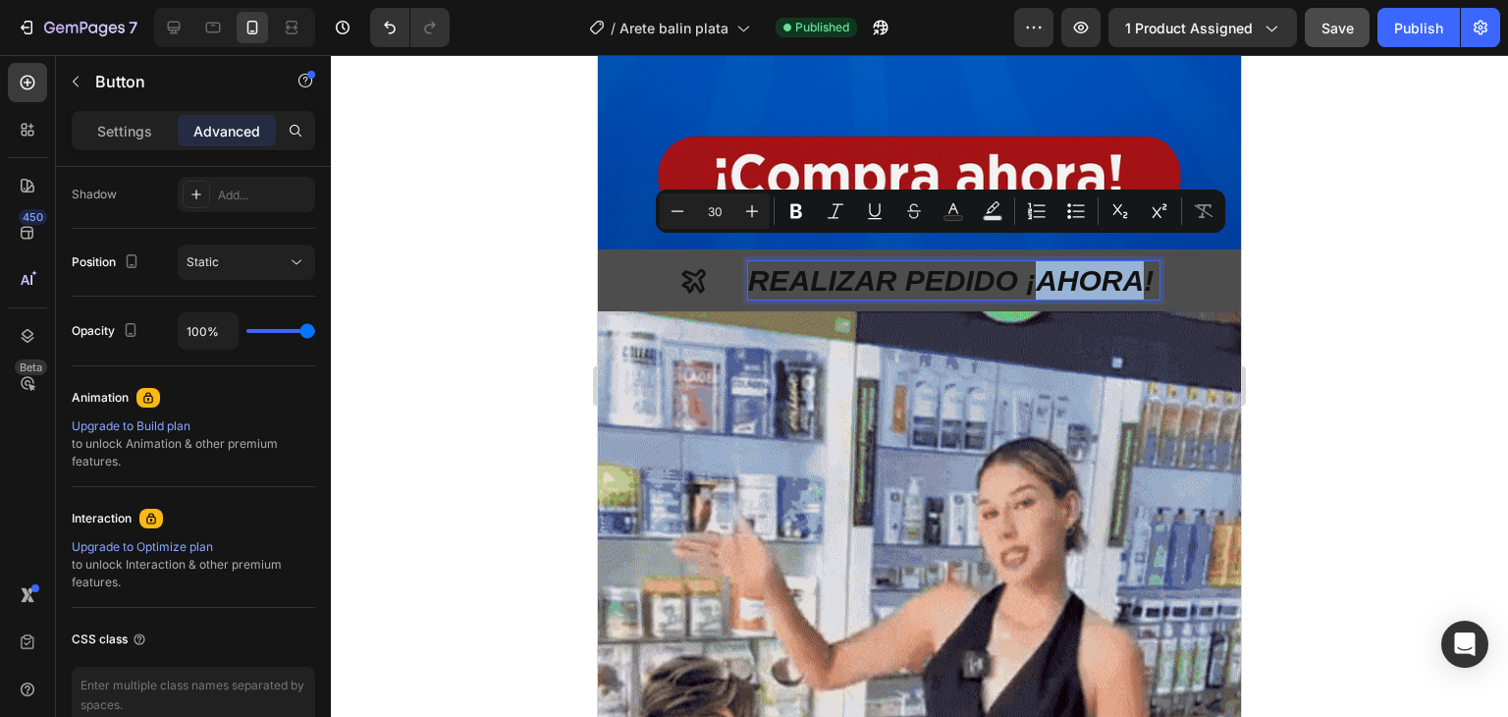
click at [1135, 261] on p "REALIZAR PEDIDO ¡AHORA!" at bounding box center [953, 280] width 411 height 38
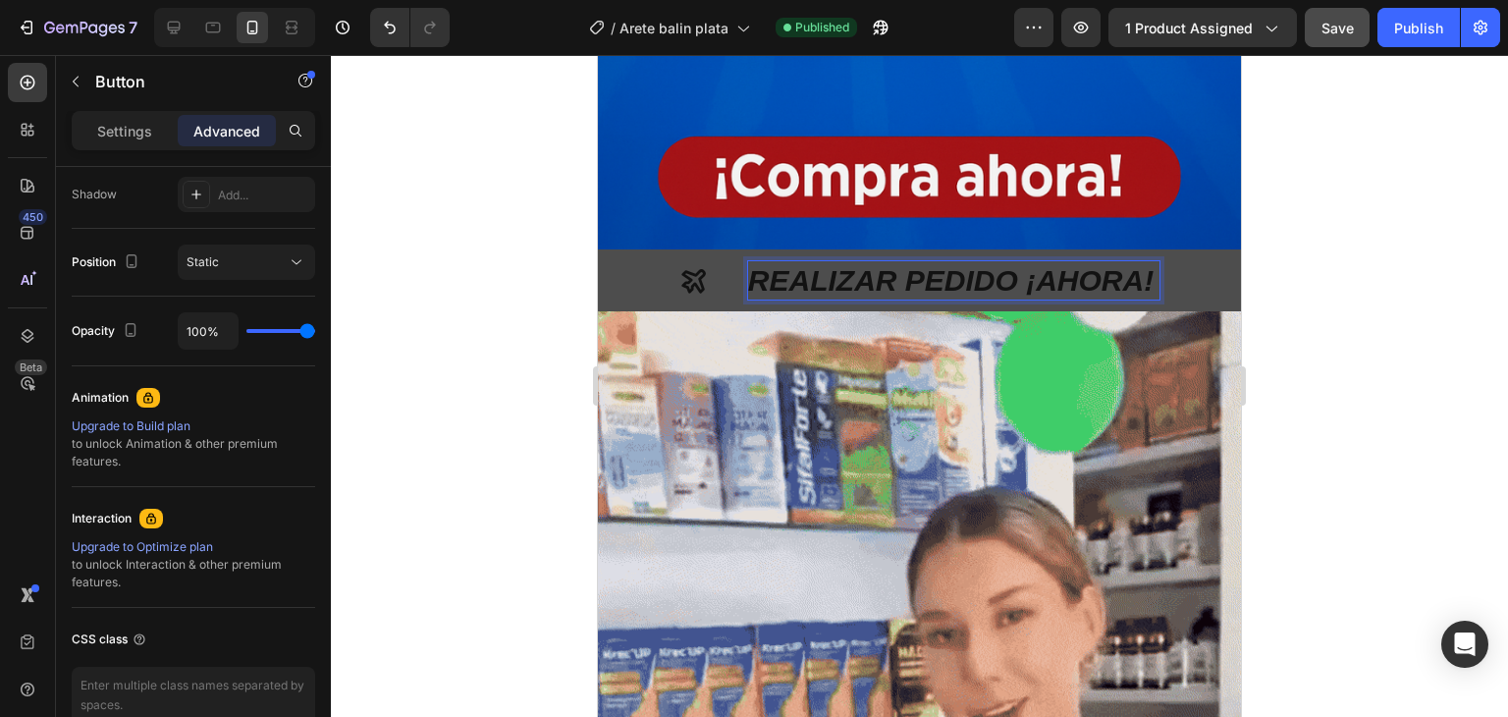
click at [1151, 261] on p "REALIZAR PEDIDO ¡AHORA!" at bounding box center [953, 280] width 411 height 38
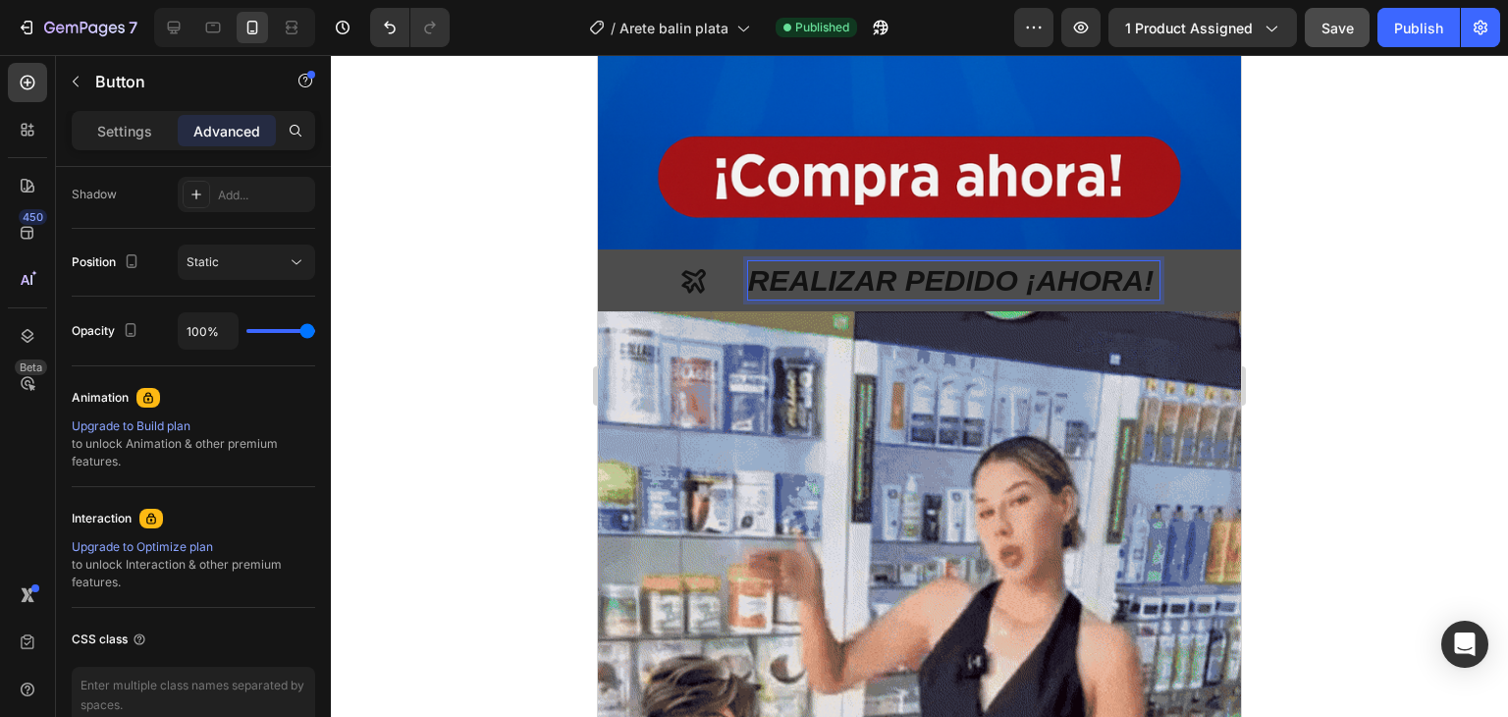
click at [1166, 256] on button "REALIZAR PEDIDO ¡AHORA!" at bounding box center [919, 280] width 643 height 62
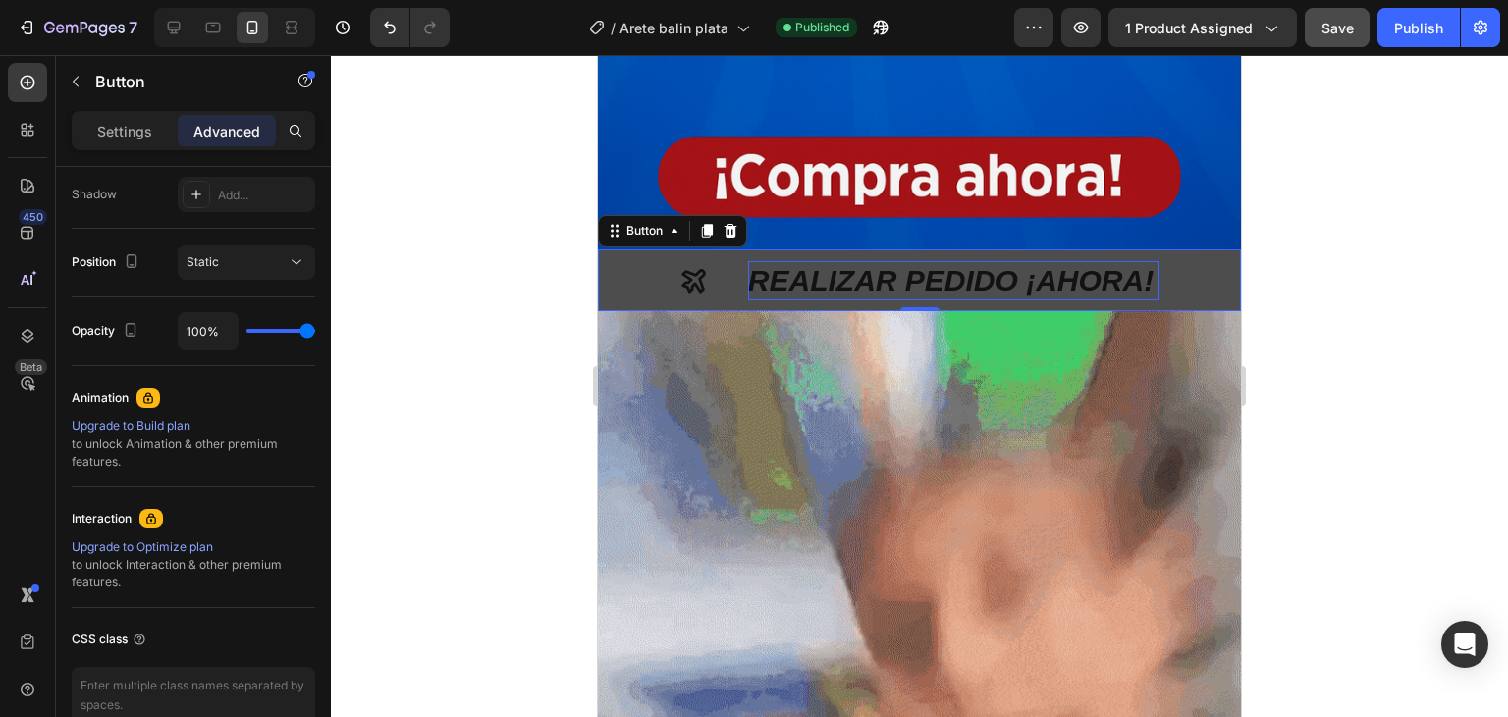
click at [787, 261] on p "REALIZAR PEDIDO ¡AHORA!" at bounding box center [953, 280] width 411 height 38
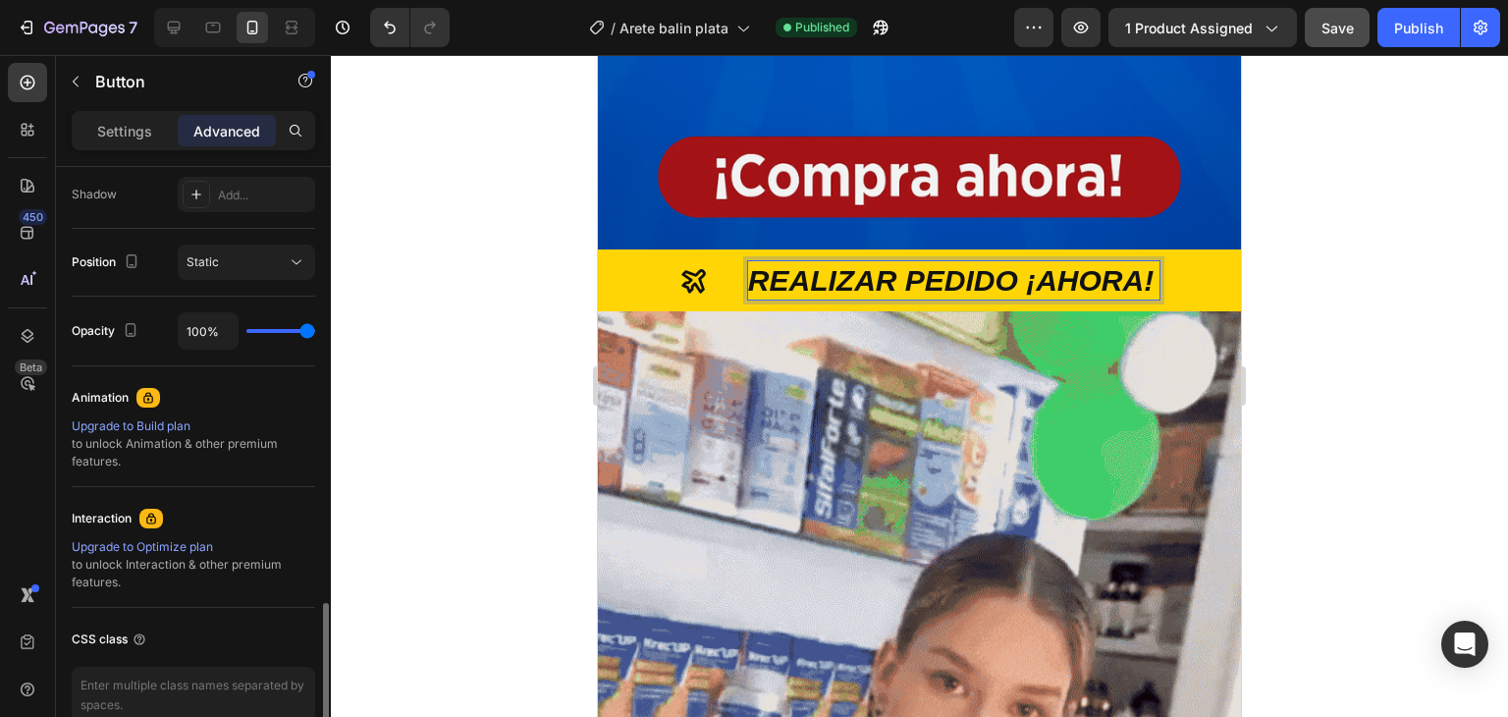
scroll to position [755, 0]
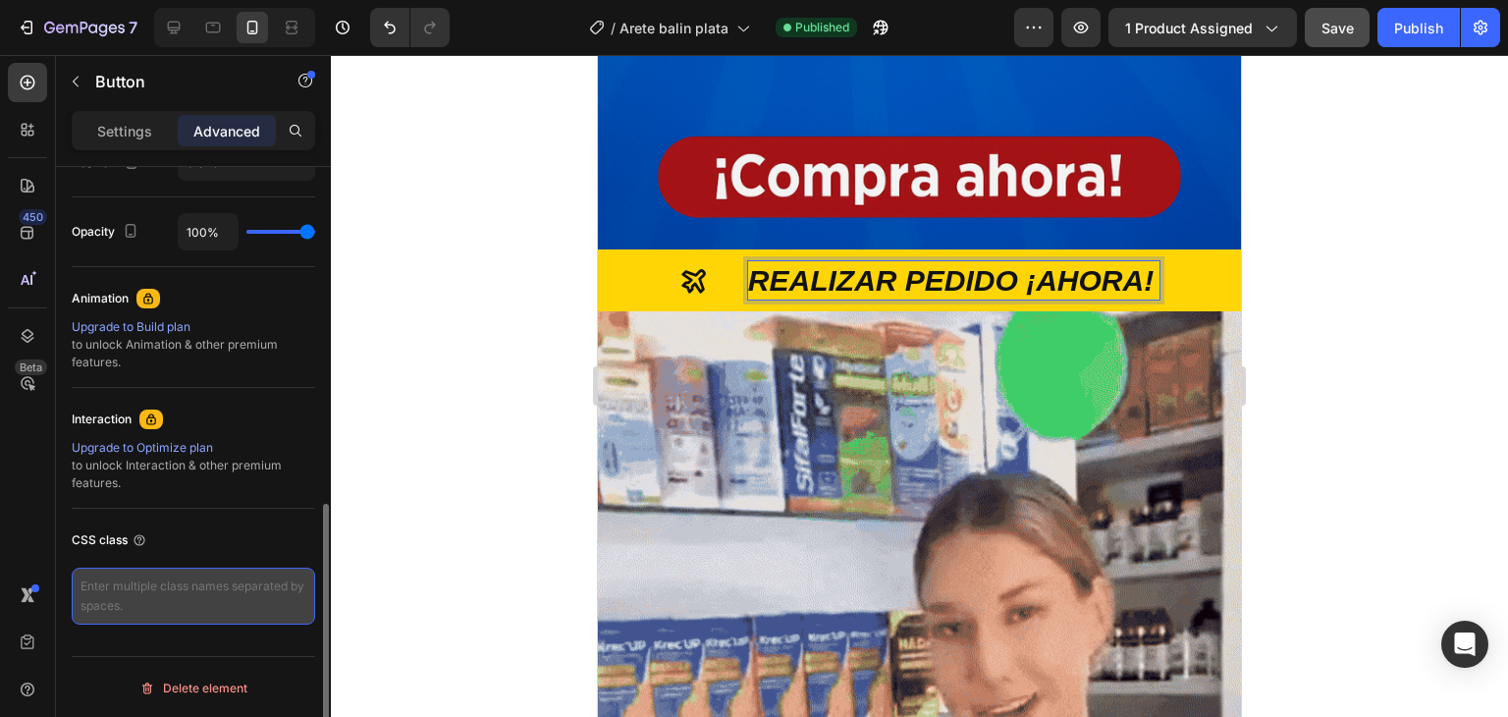
click at [208, 592] on textarea at bounding box center [194, 596] width 244 height 57
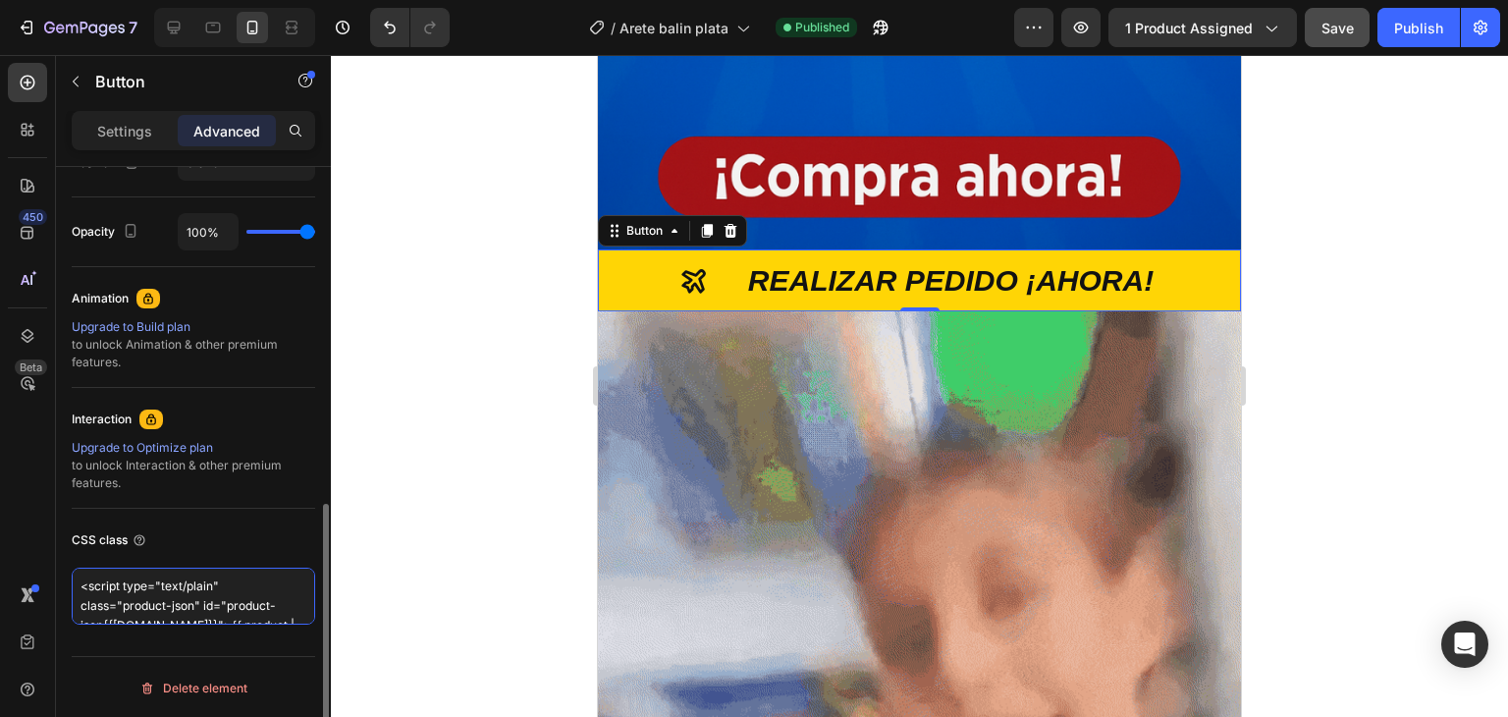
scroll to position [109, 0]
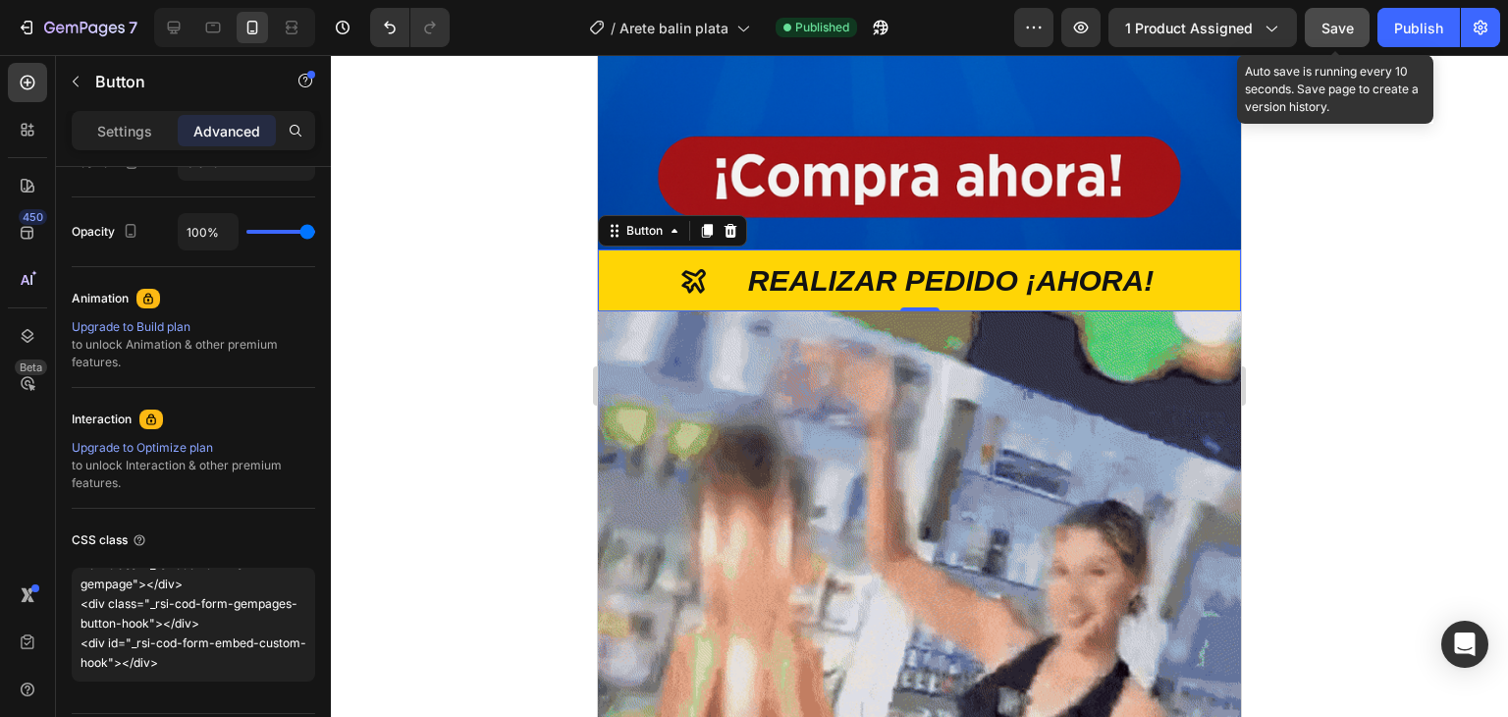
click at [1329, 25] on span "Save" at bounding box center [1338, 28] width 32 height 17
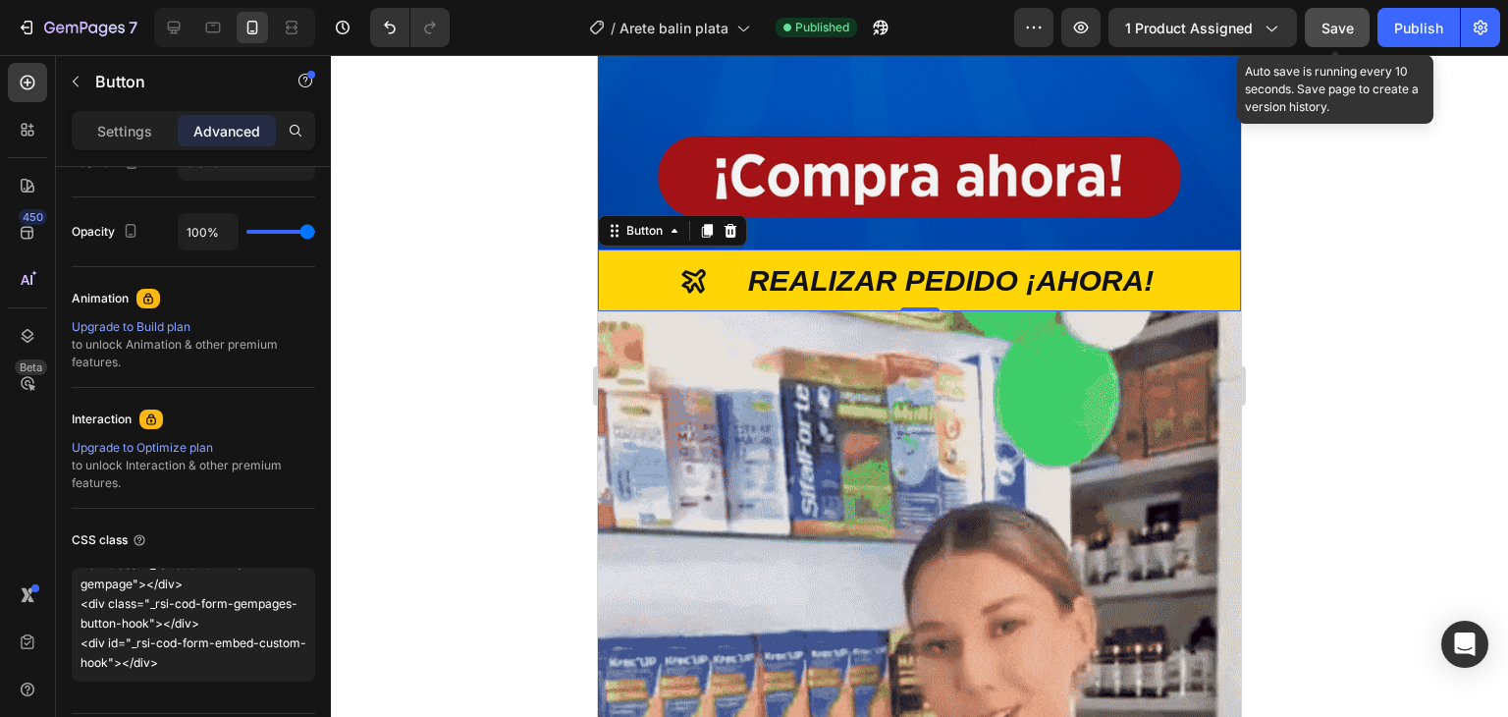
type textarea "<script type="text/plain" class="product-json" id="product-json{{product.id}}">…"
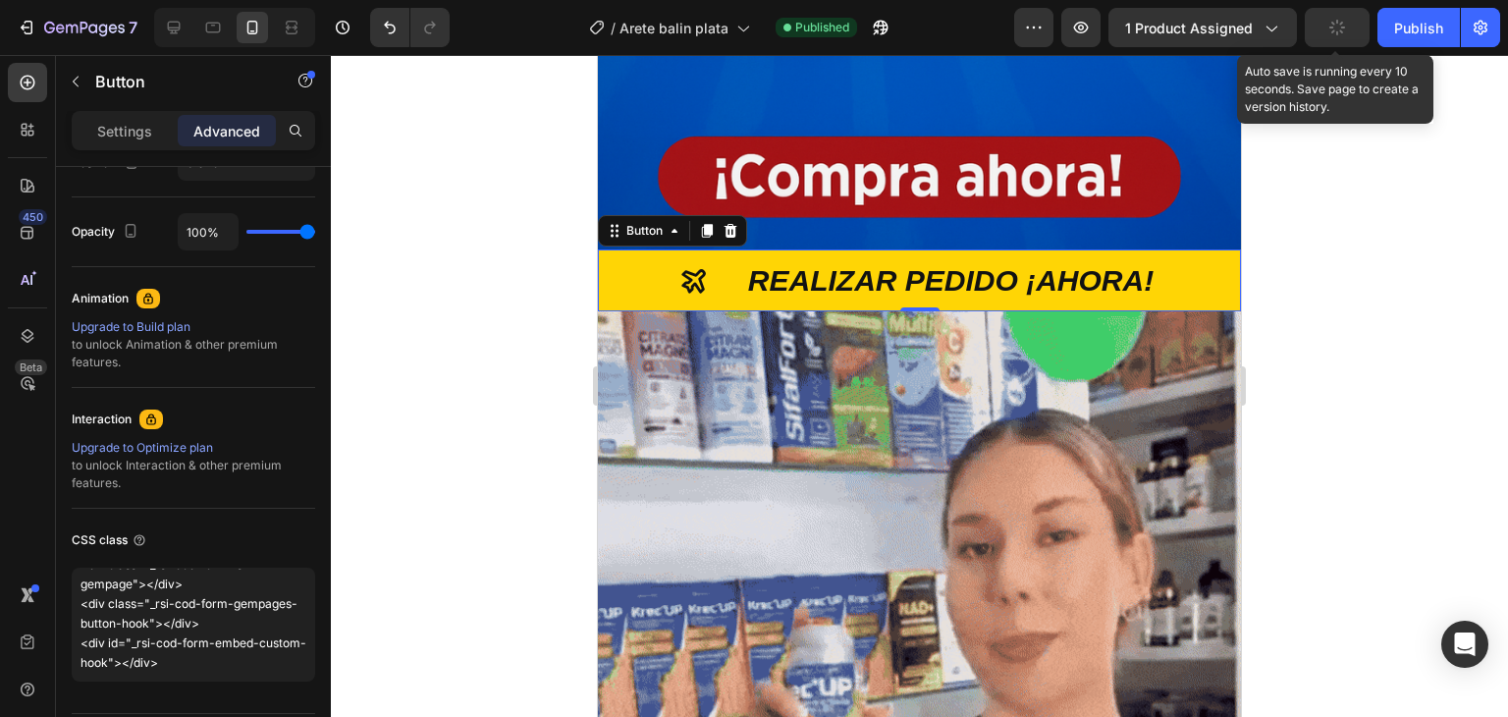
scroll to position [99, 0]
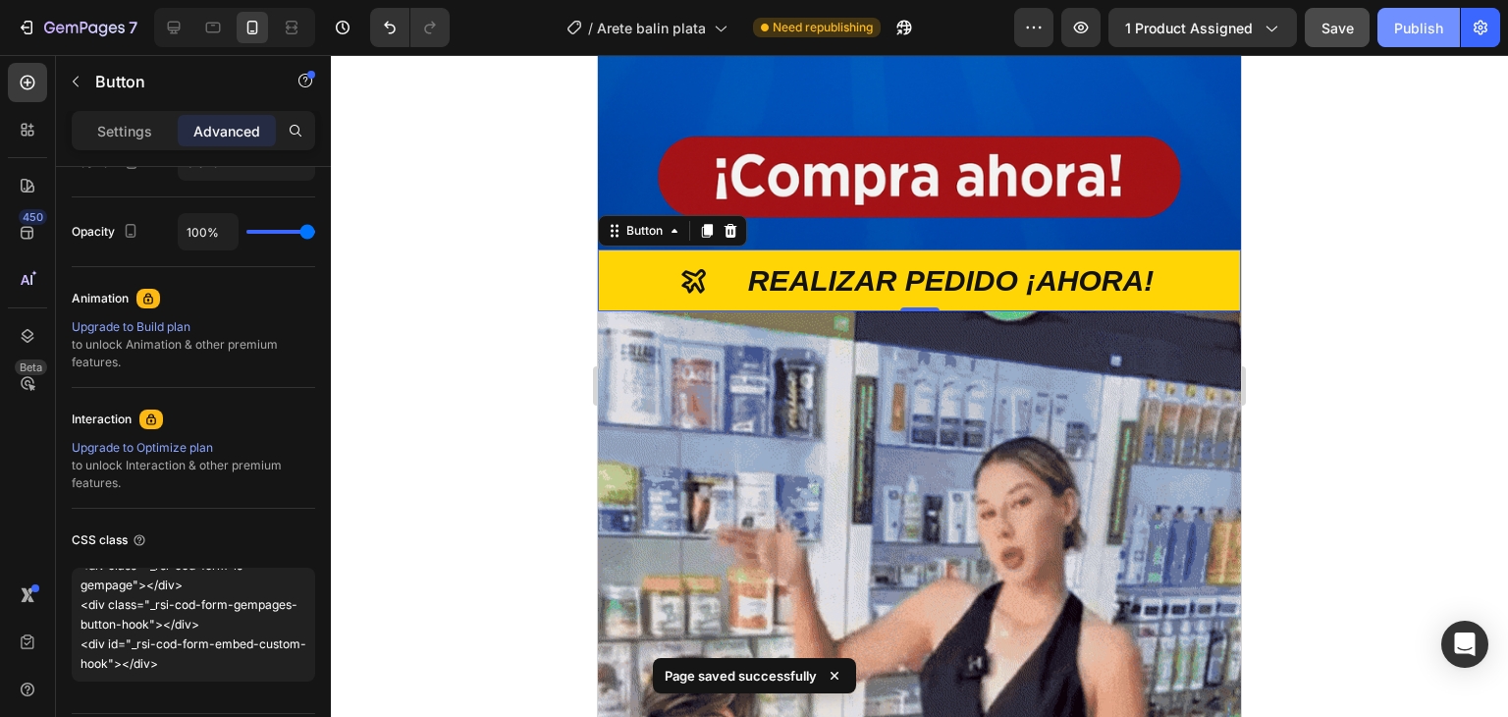
click at [1421, 35] on div "Publish" at bounding box center [1418, 28] width 49 height 21
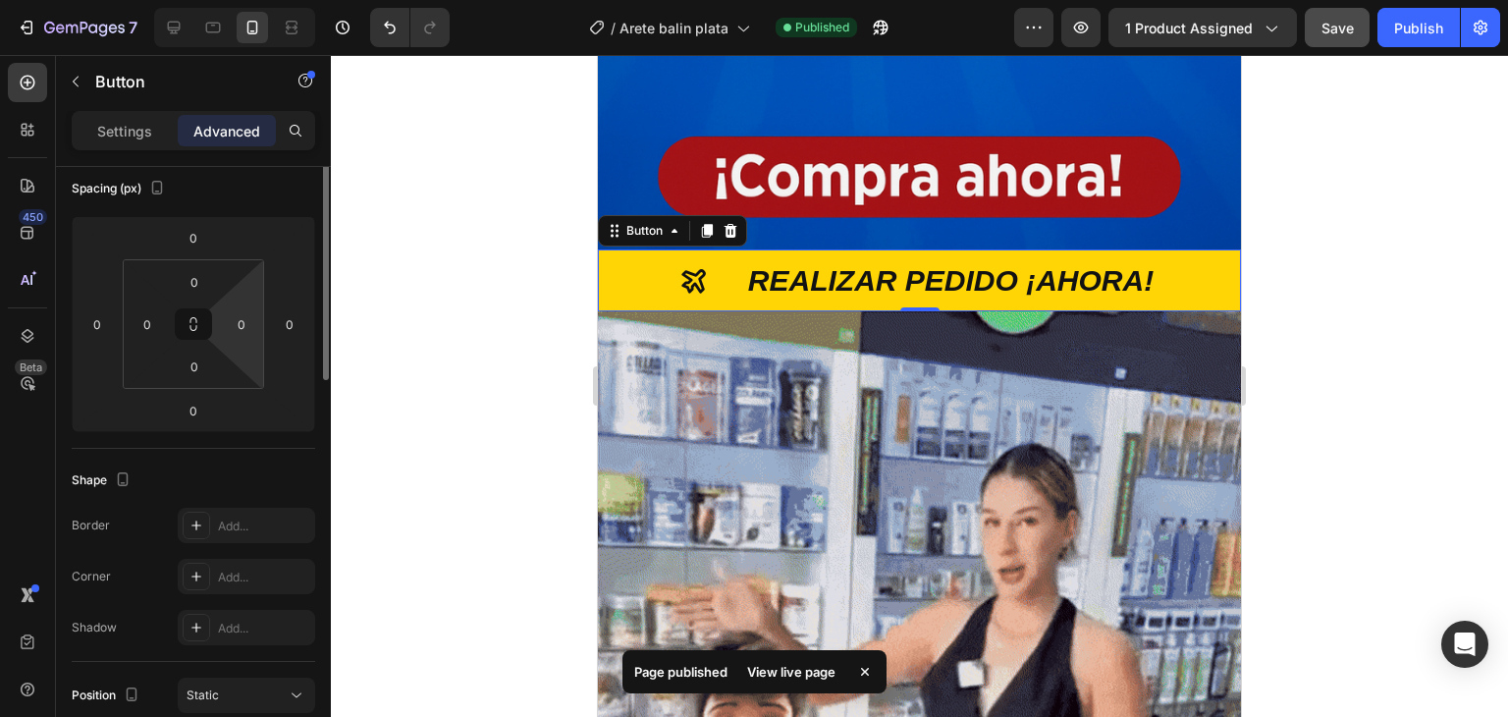
scroll to position [0, 0]
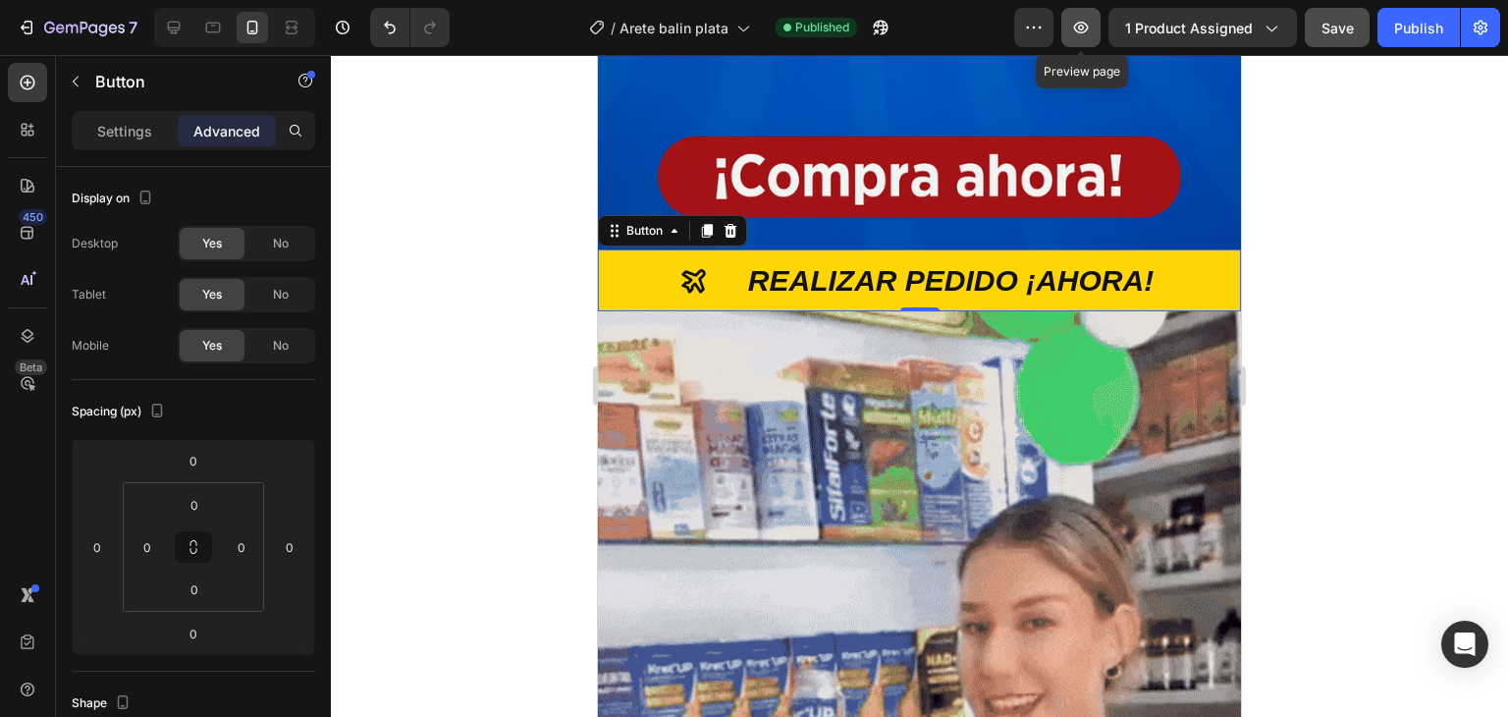
click at [1077, 32] on icon "button" at bounding box center [1081, 28] width 20 height 20
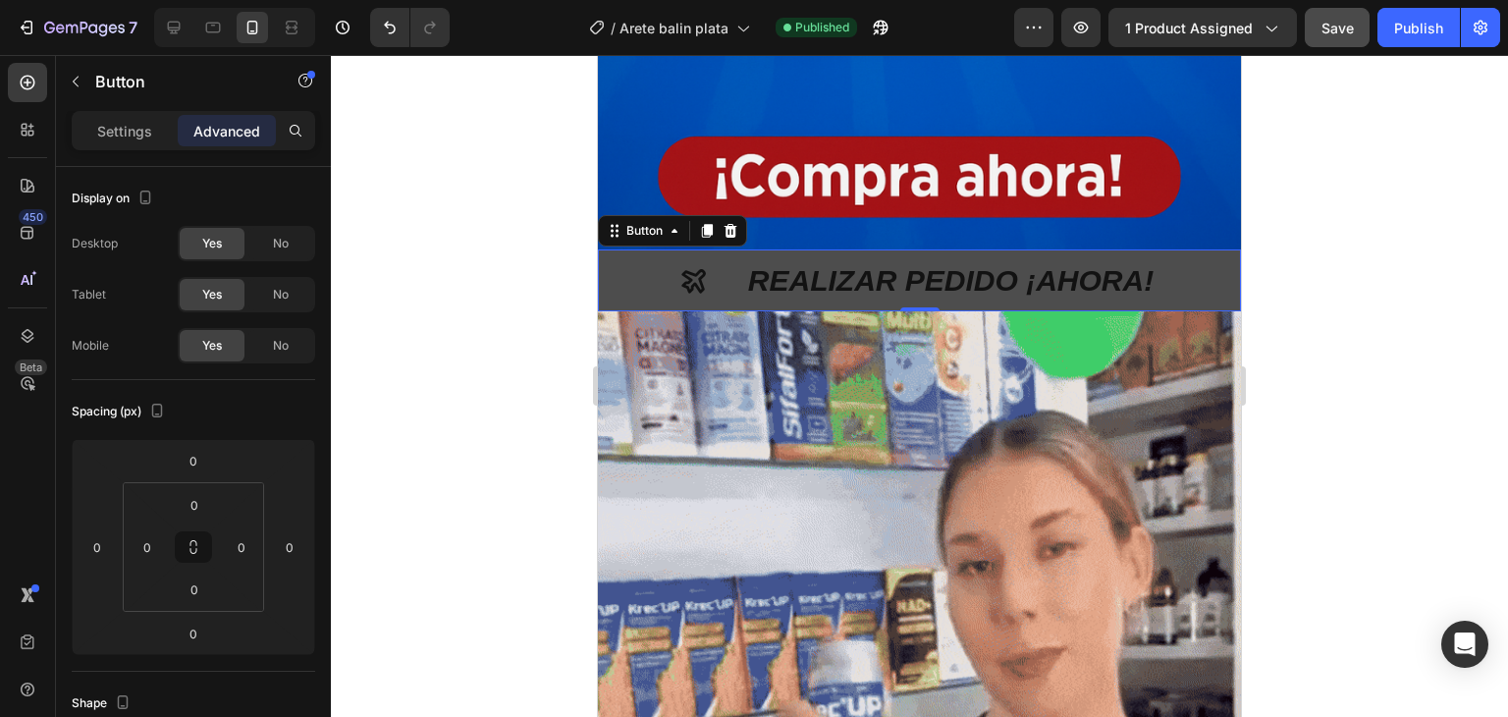
click at [679, 266] on icon "<p>REALIZAR PEDIDO ¡AHORA!</p>" at bounding box center [693, 280] width 29 height 29
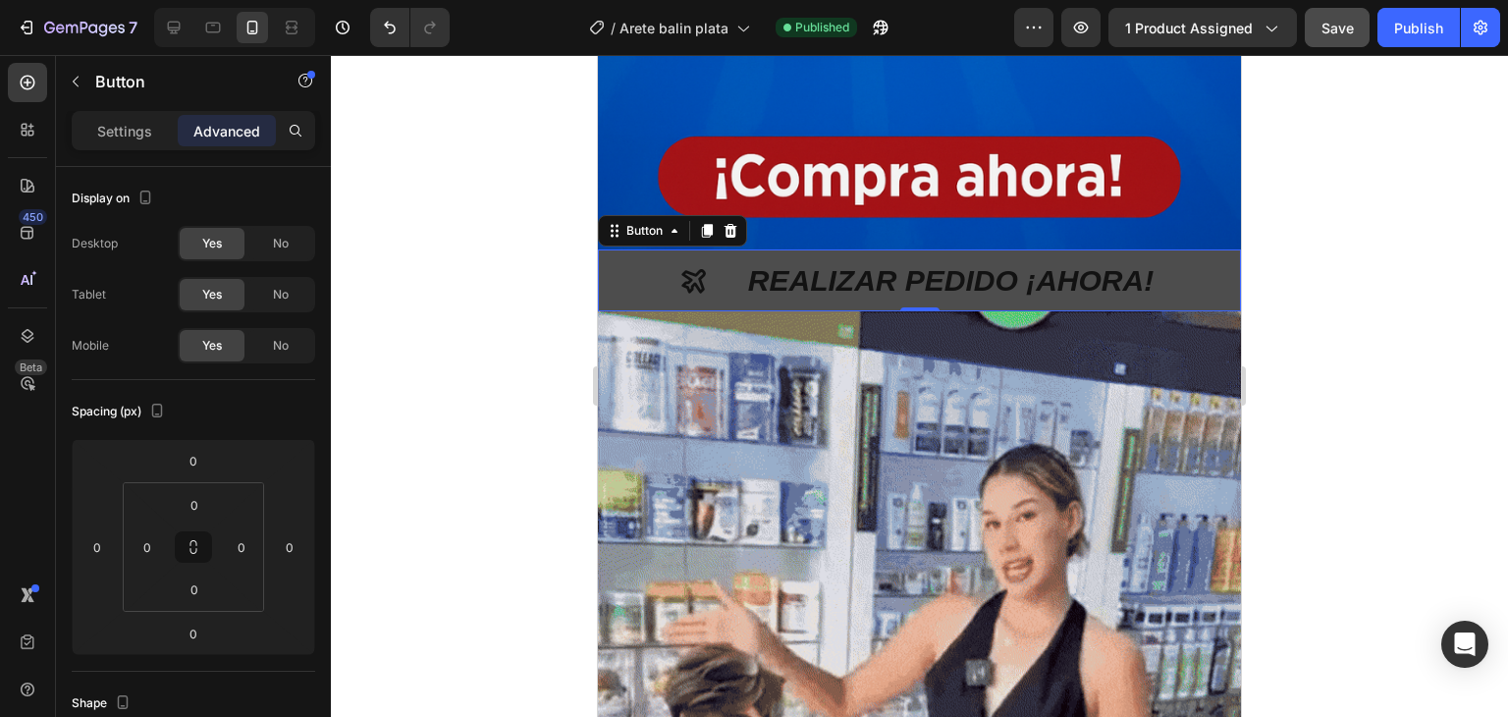
click at [681, 269] on icon "<p>REALIZAR PEDIDO ¡AHORA!</p>" at bounding box center [693, 281] width 24 height 24
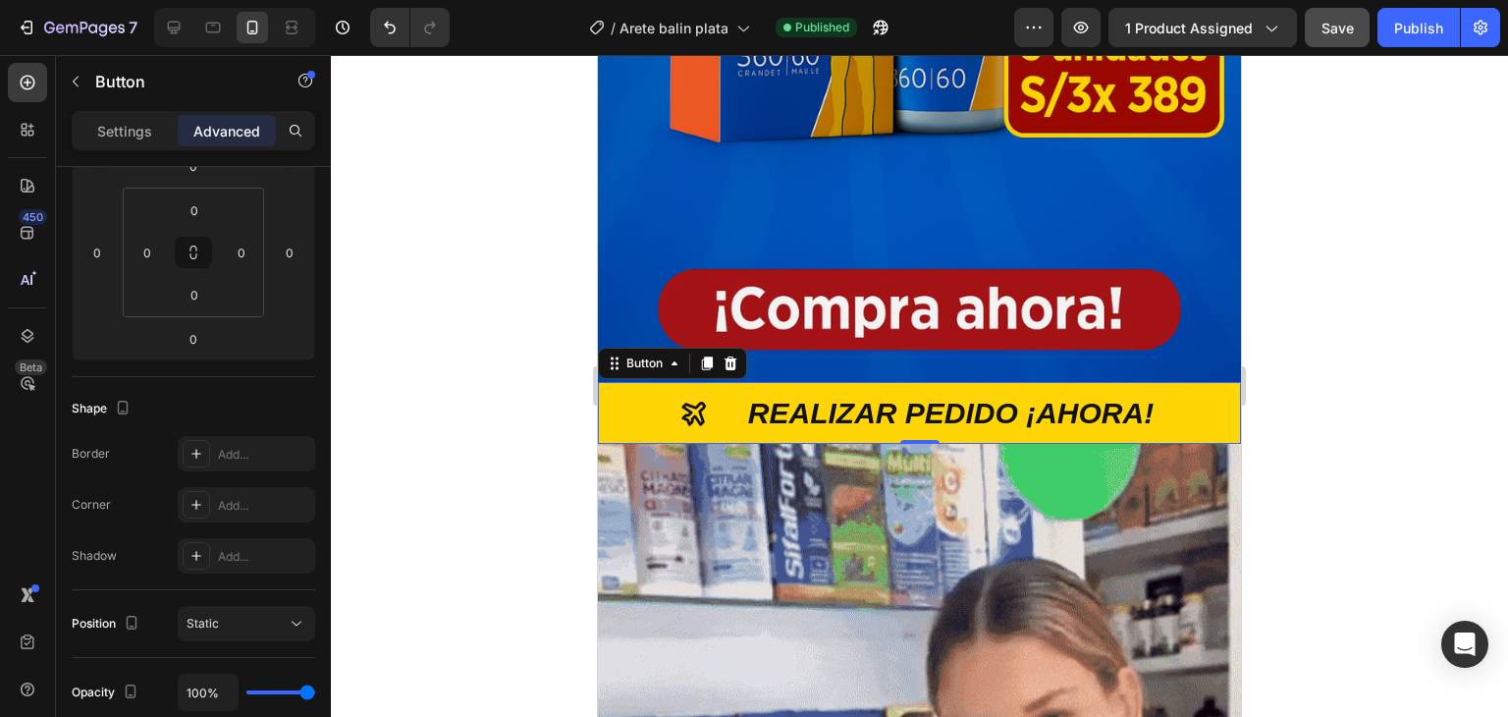
scroll to position [785, 0]
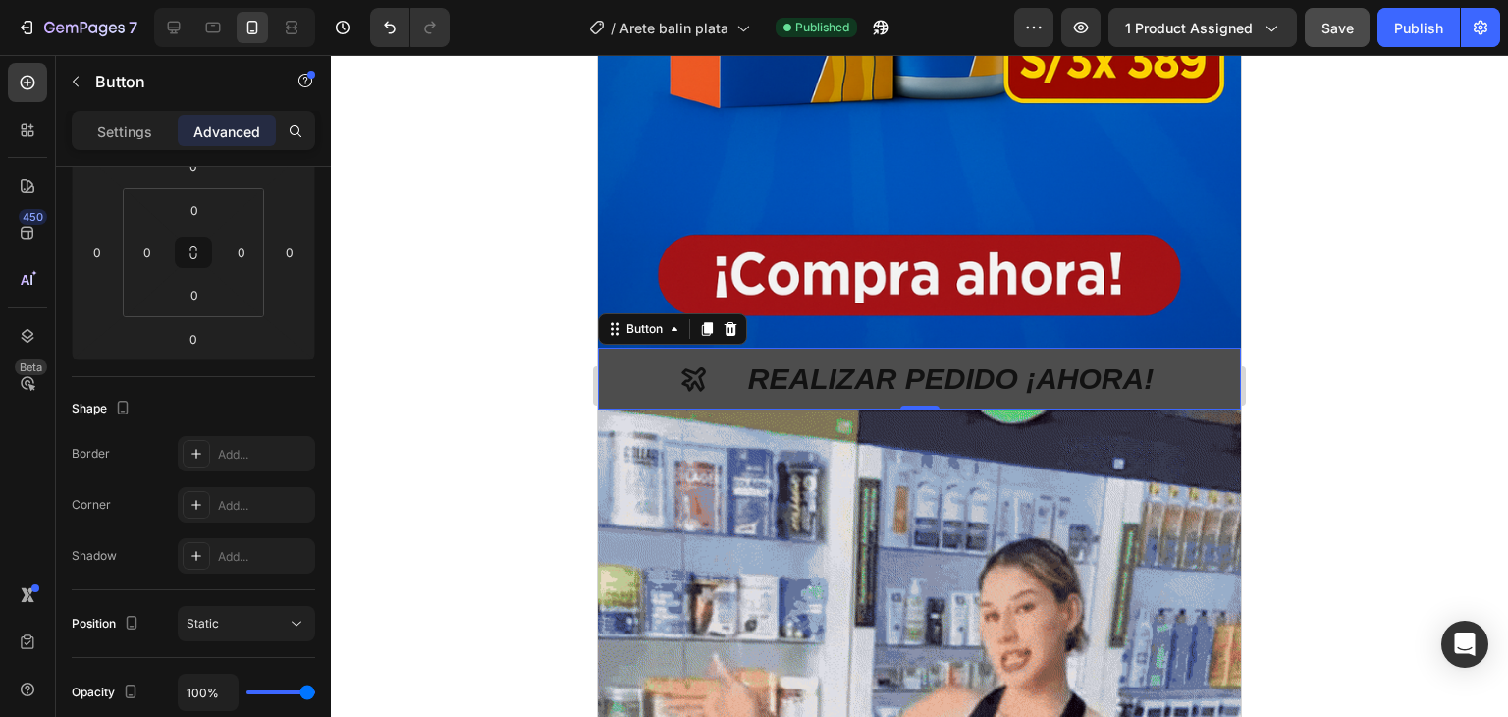
click at [666, 369] on button "REALIZAR PEDIDO ¡AHORA!" at bounding box center [919, 379] width 643 height 62
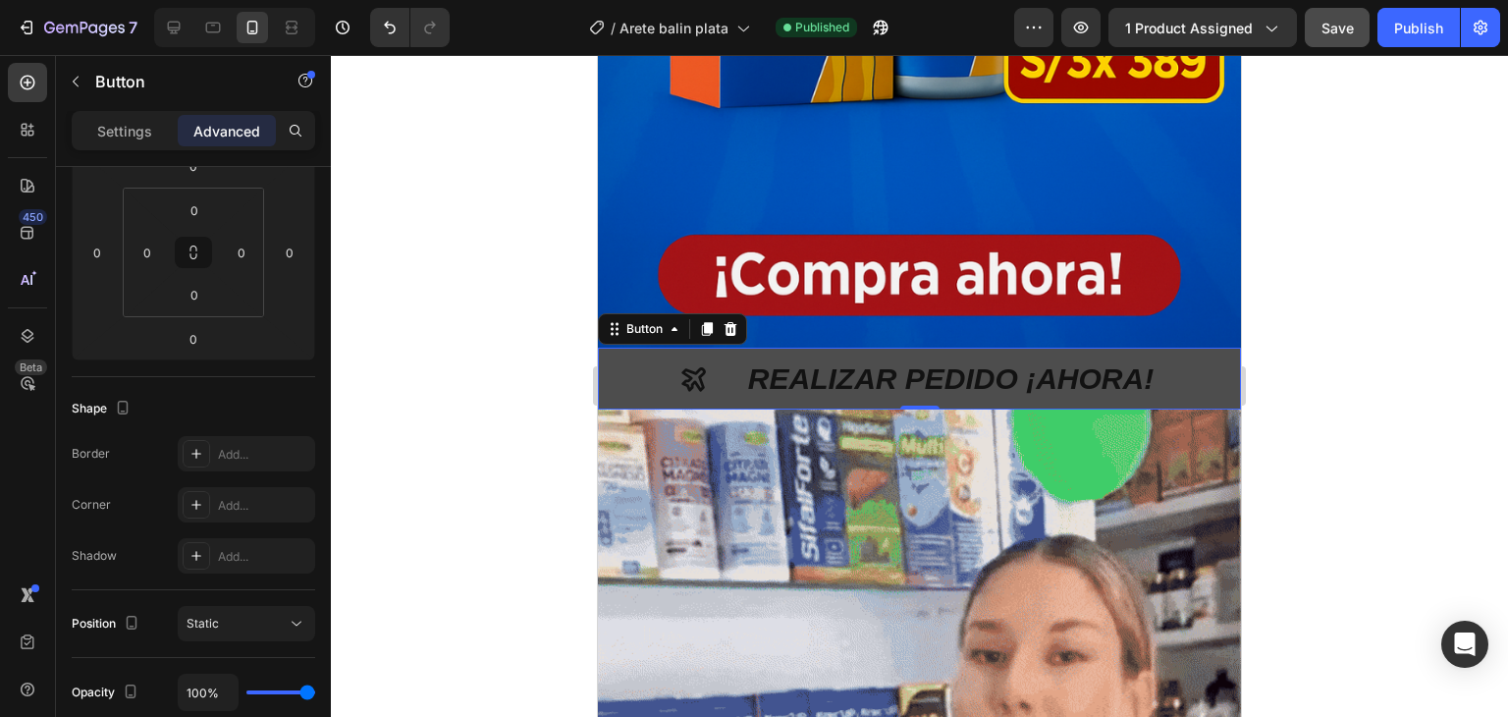
click at [689, 364] on icon "<p>REALIZAR PEDIDO ¡AHORA!</p>" at bounding box center [693, 378] width 29 height 29
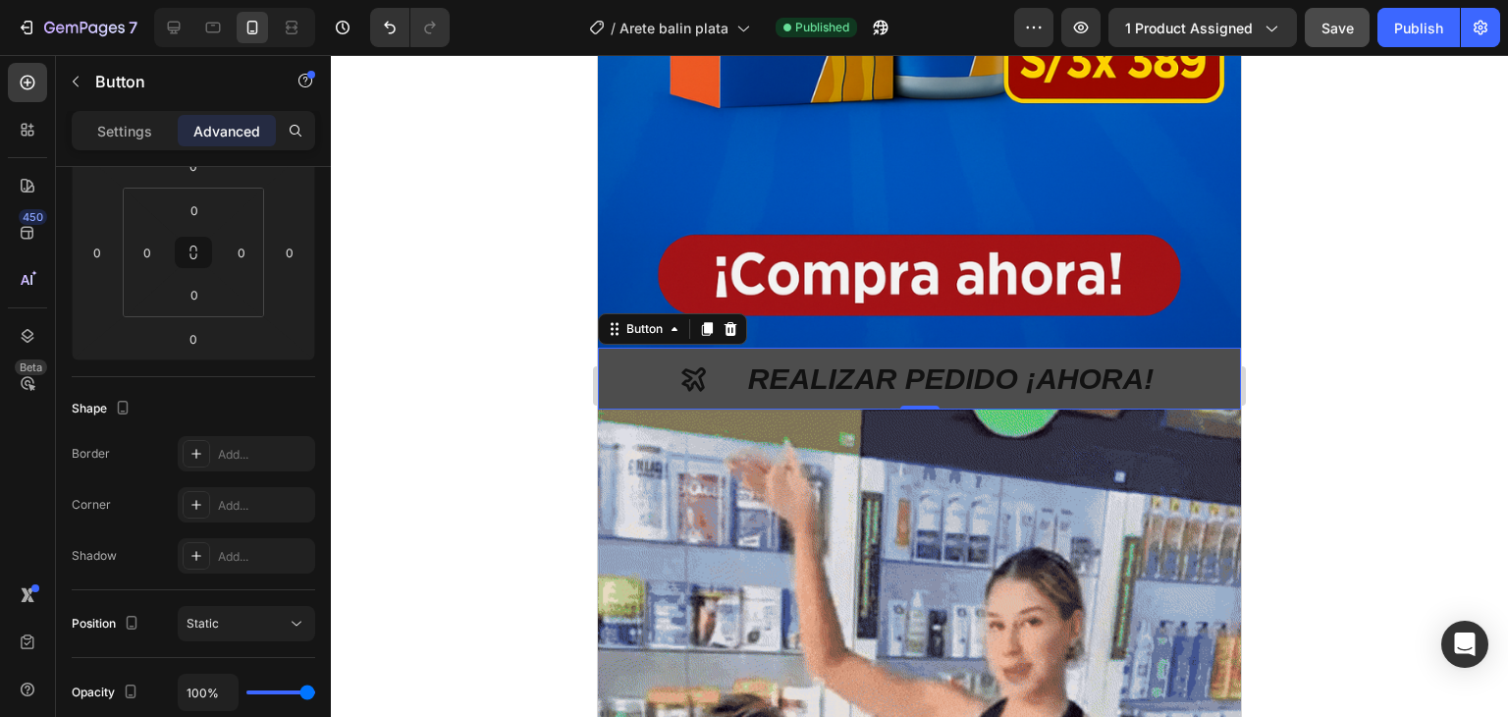
click at [689, 364] on icon "<p>REALIZAR PEDIDO ¡AHORA!</p>" at bounding box center [693, 378] width 29 height 29
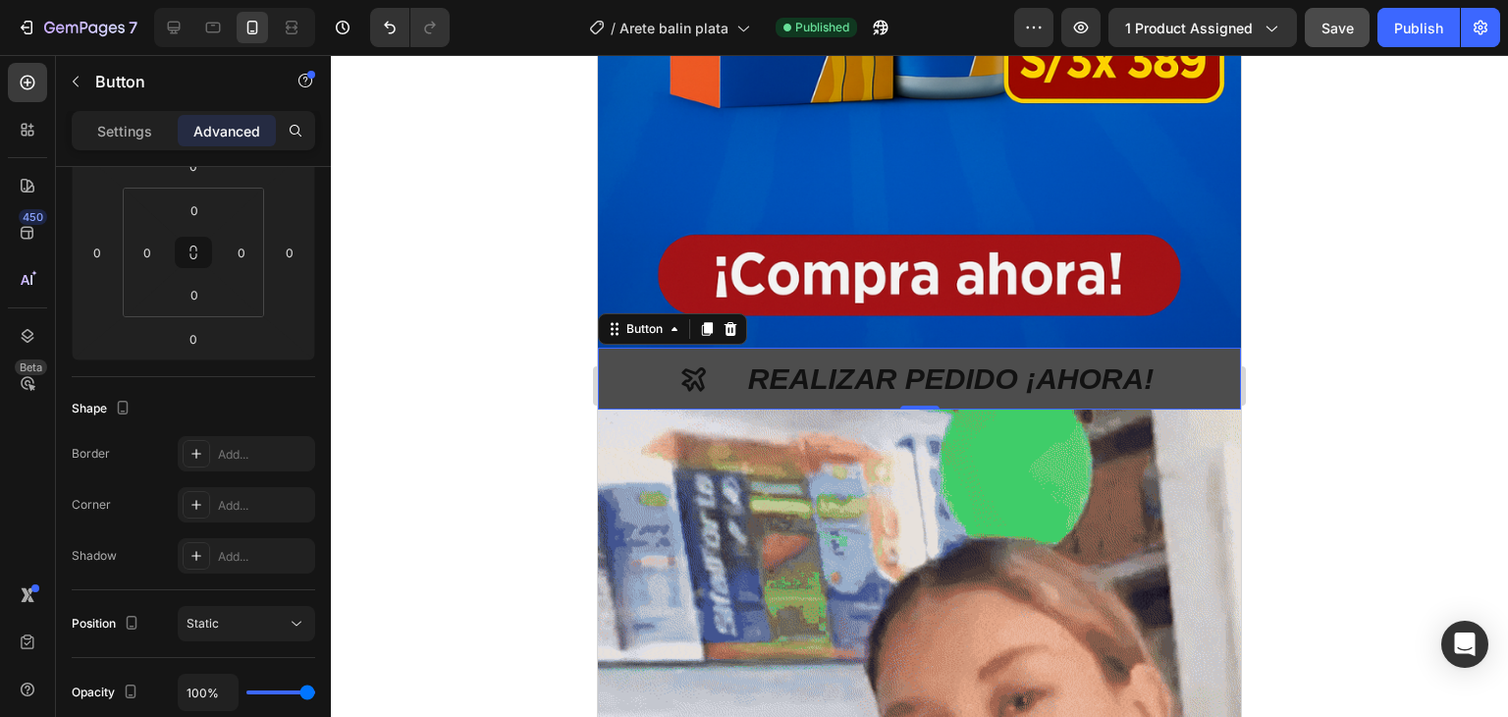
click at [689, 364] on icon "<p>REALIZAR PEDIDO ¡AHORA!</p>" at bounding box center [693, 378] width 29 height 29
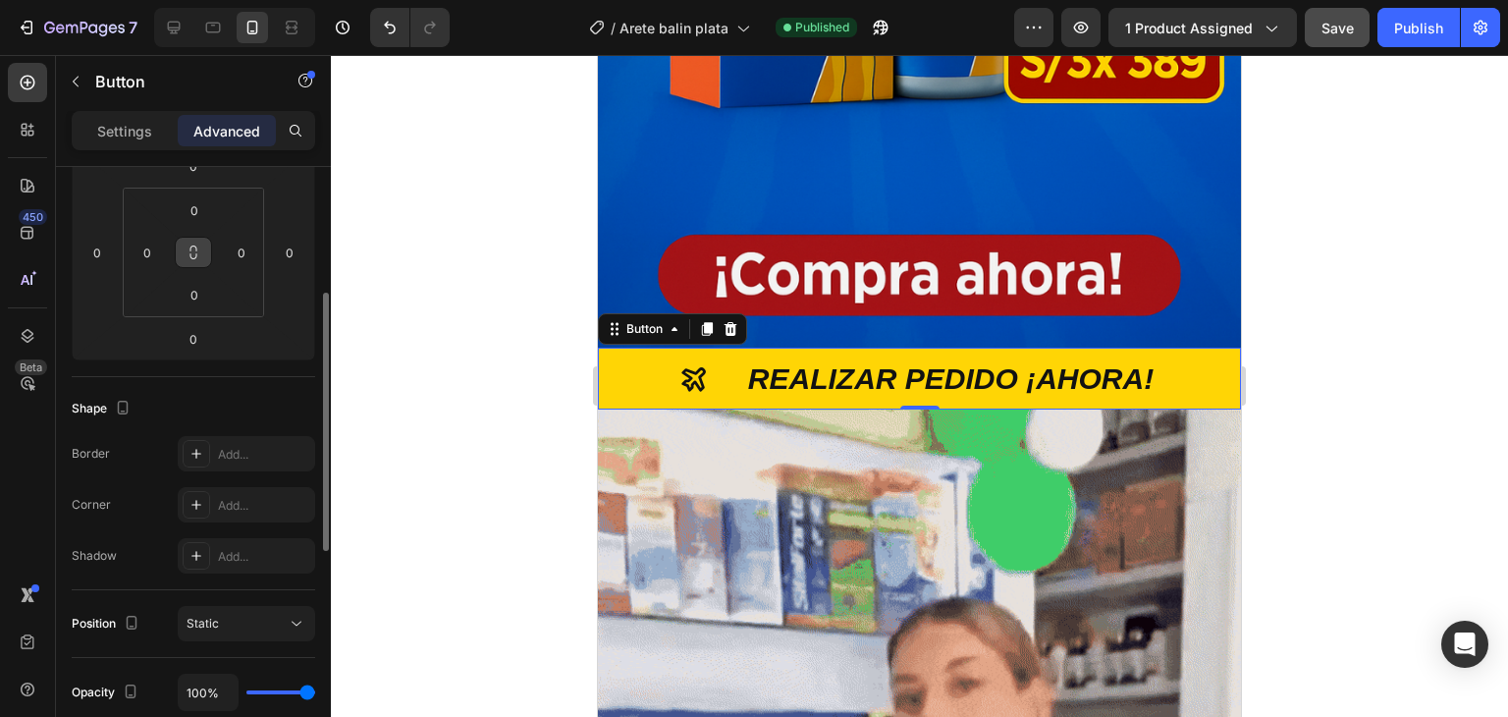
click at [198, 252] on icon at bounding box center [194, 252] width 16 height 16
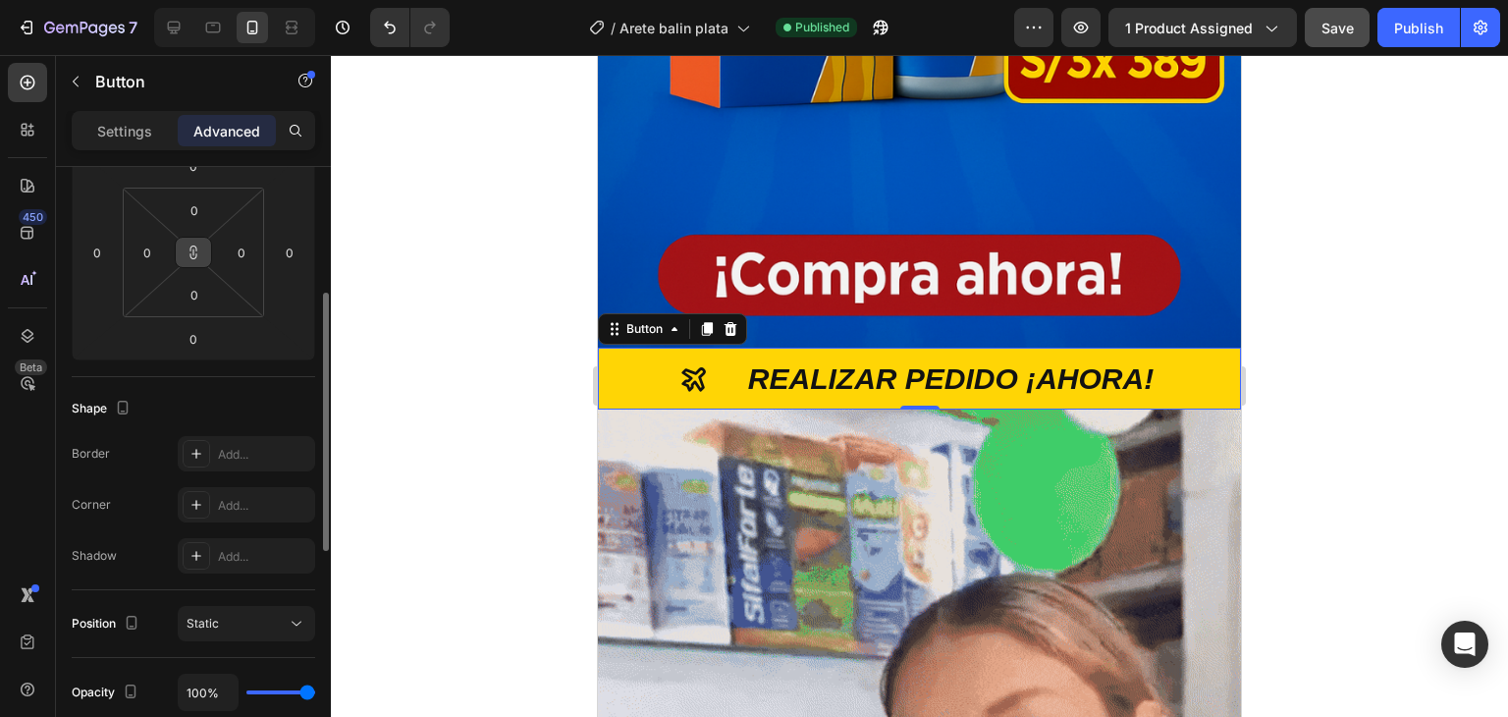
click at [193, 253] on icon at bounding box center [194, 252] width 16 height 16
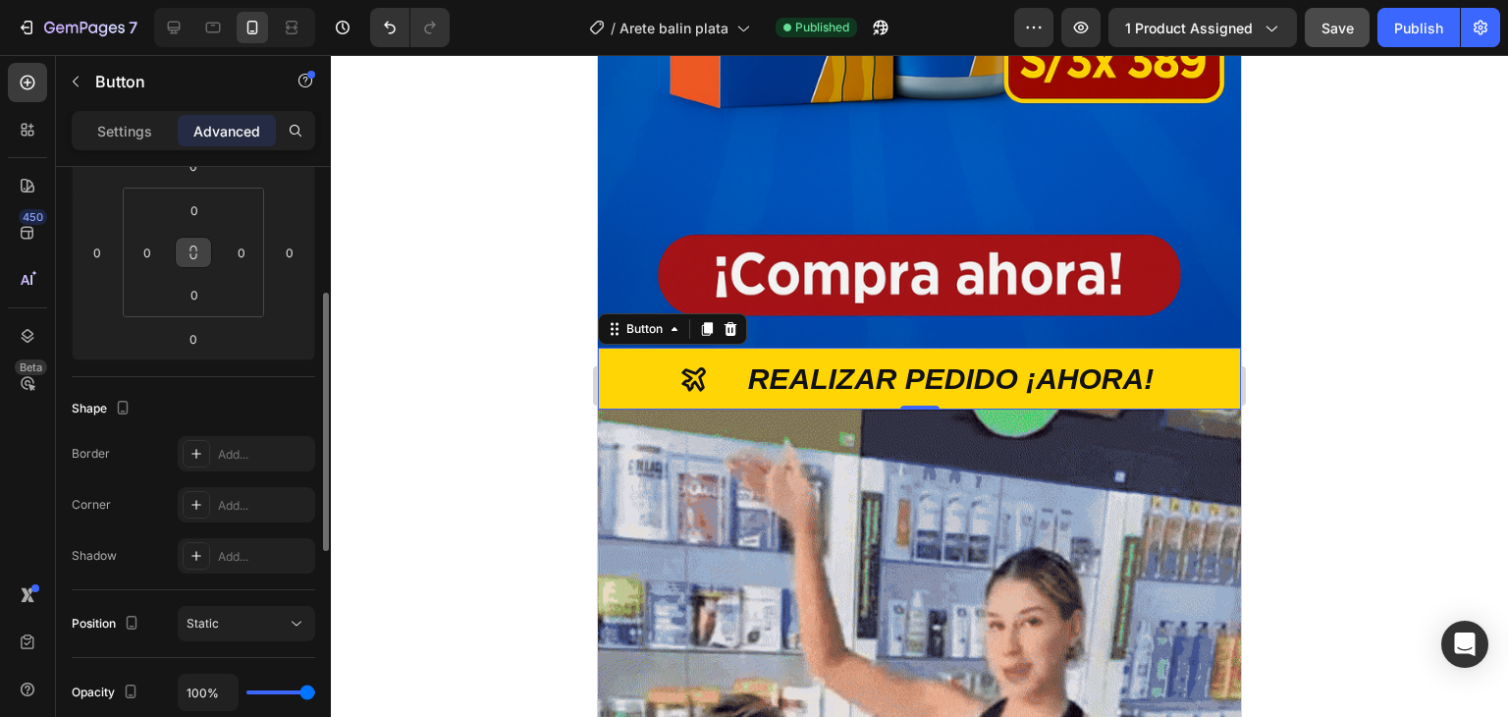
click at [190, 259] on icon at bounding box center [194, 252] width 16 height 16
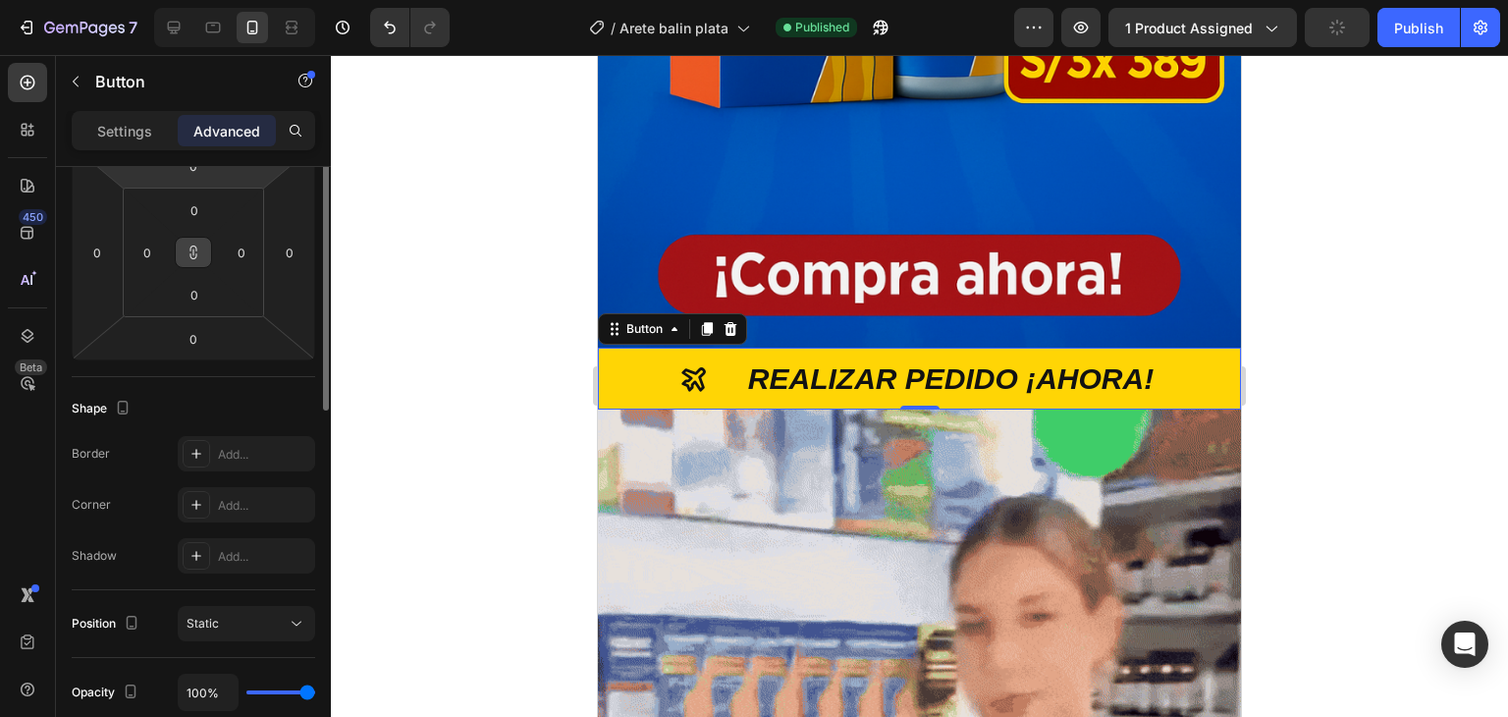
scroll to position [196, 0]
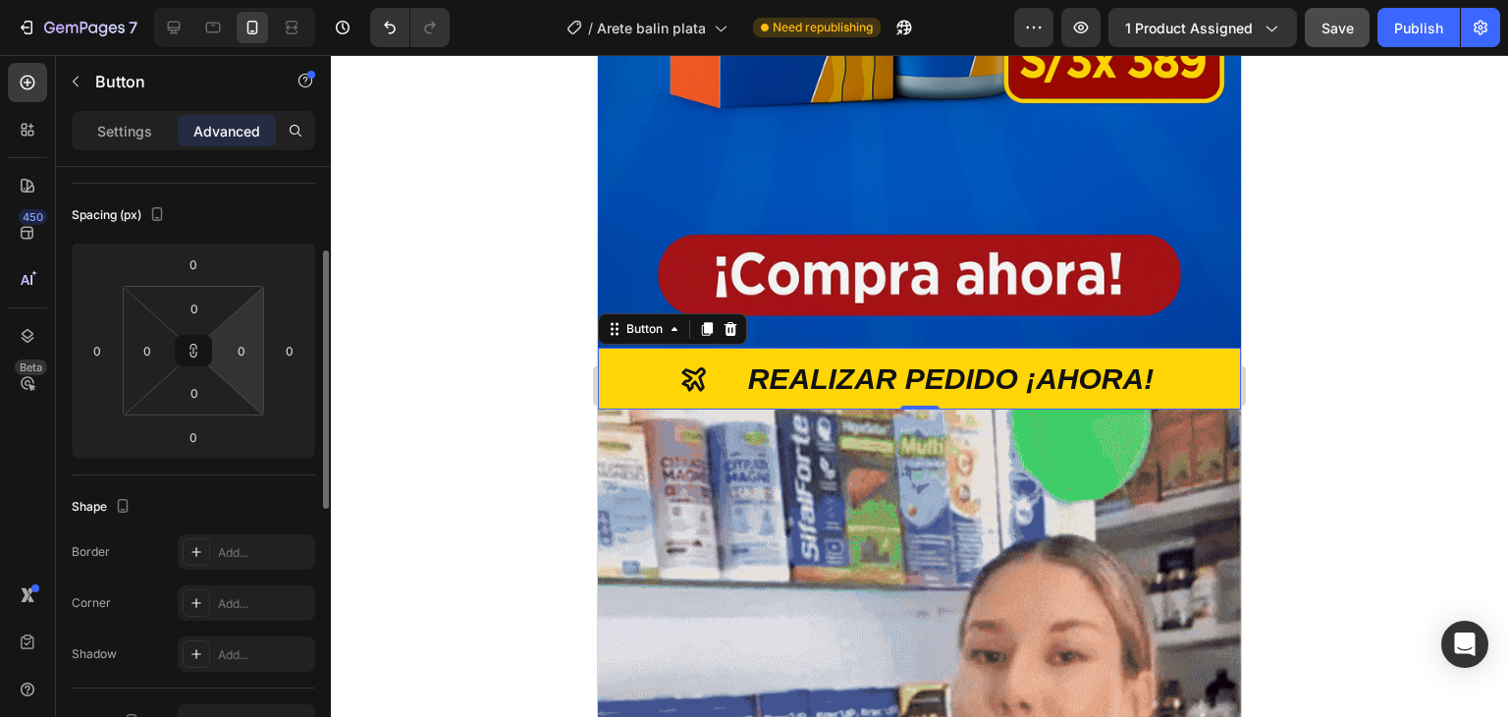
drag, startPoint x: 190, startPoint y: 347, endPoint x: 232, endPoint y: 324, distance: 47.9
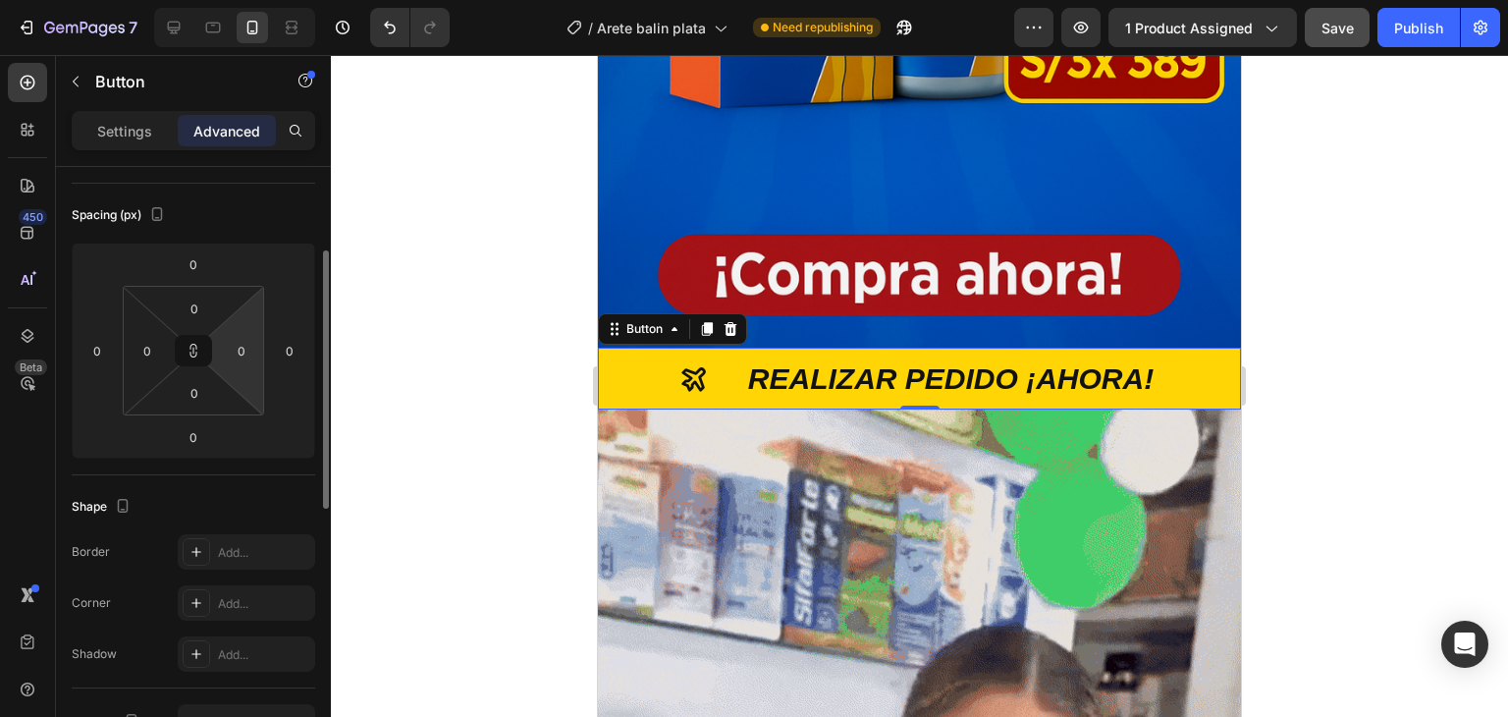
click at [232, 324] on div "0 0 0 0" at bounding box center [193, 351] width 141 height 130
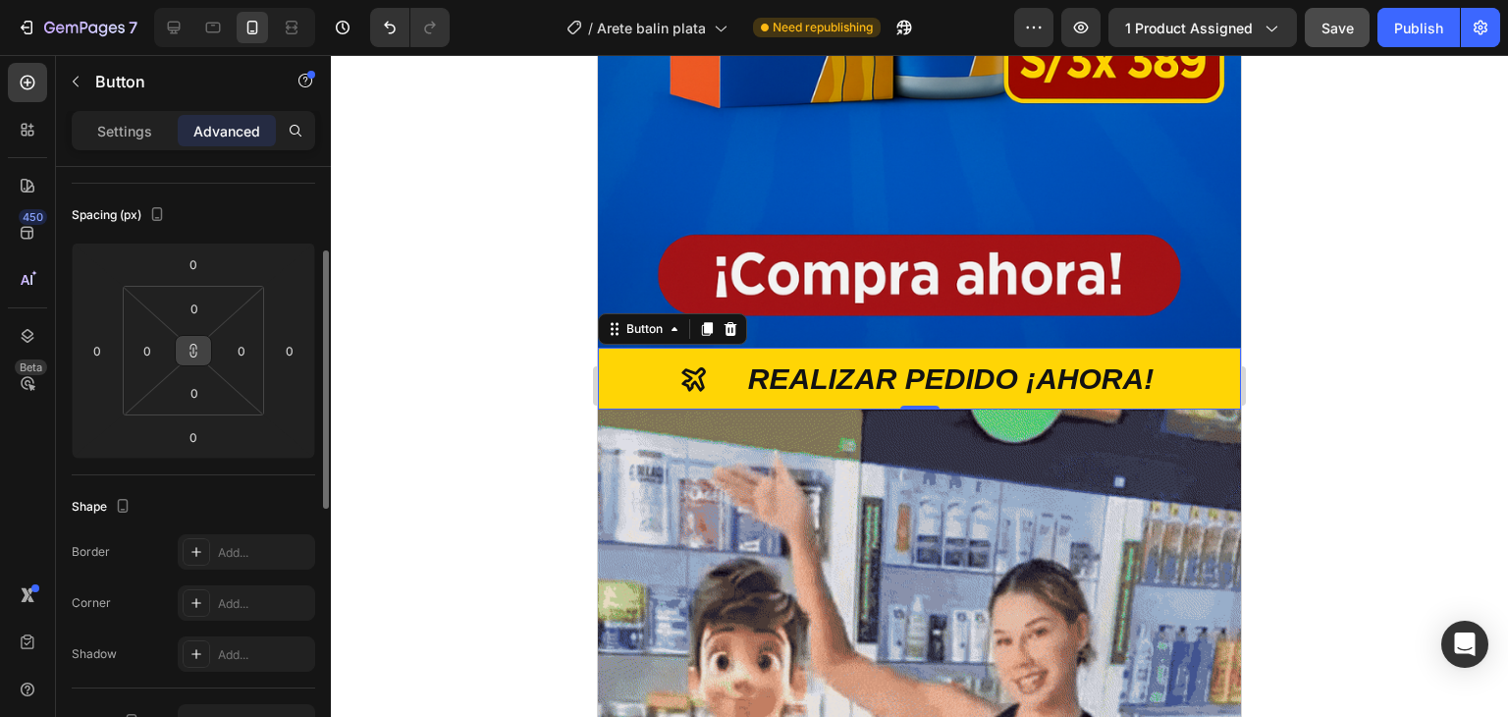
click at [203, 351] on button at bounding box center [193, 350] width 37 height 31
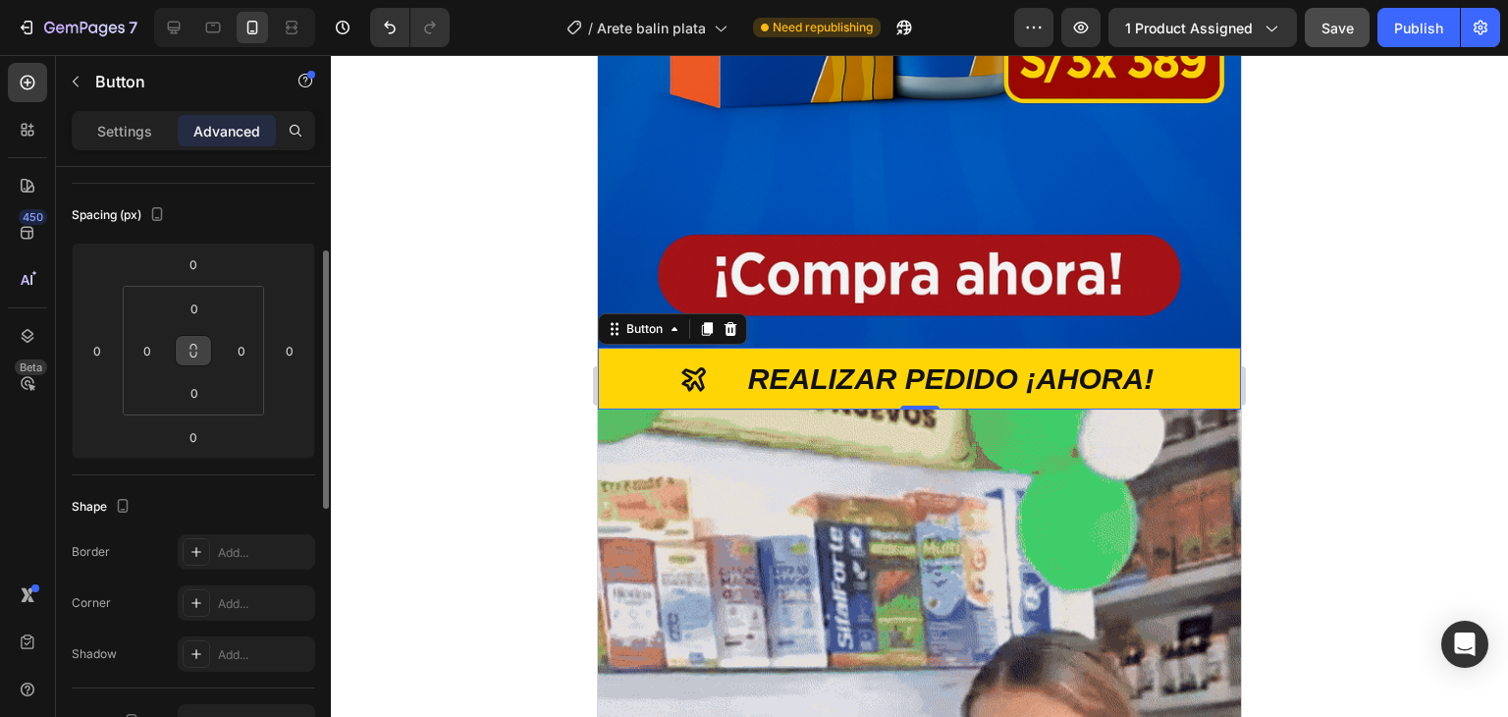
click at [203, 351] on button at bounding box center [193, 350] width 37 height 31
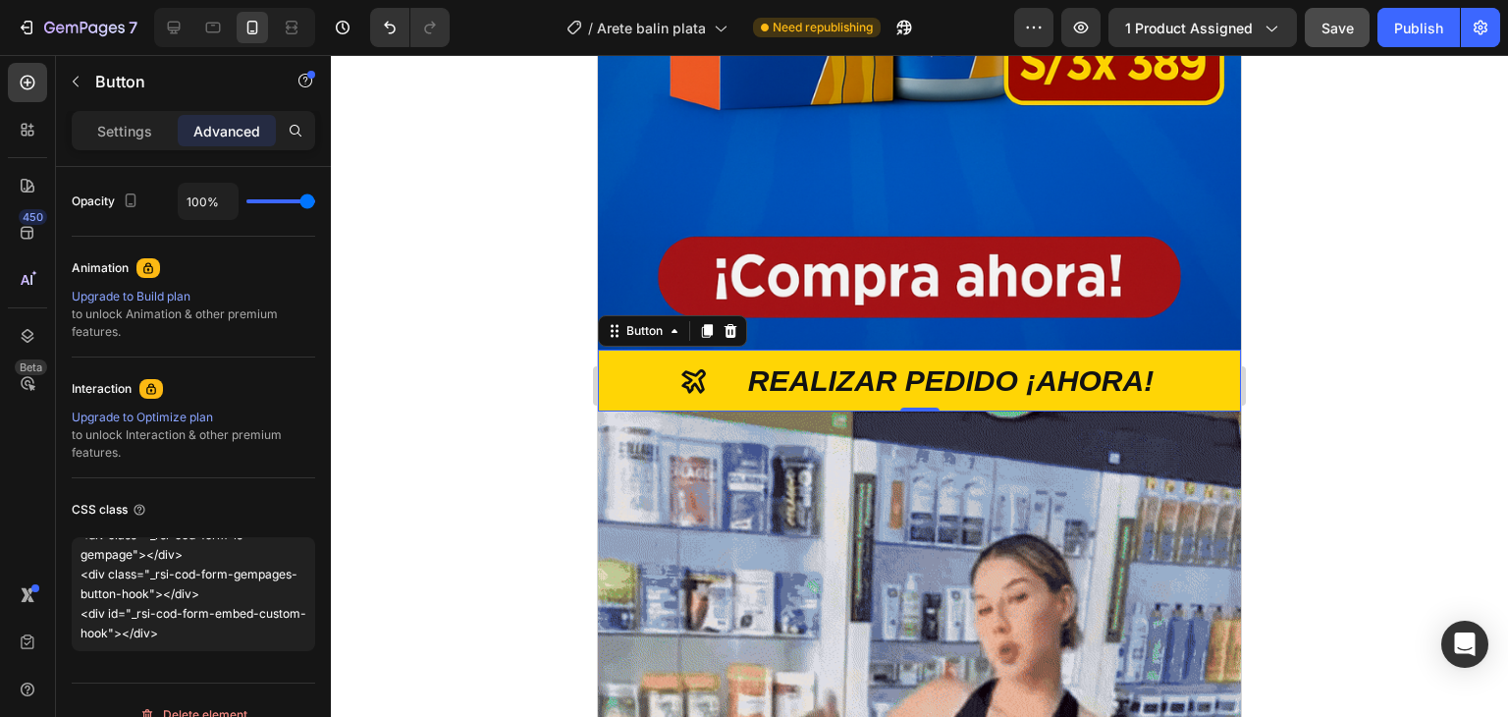
scroll to position [687, 0]
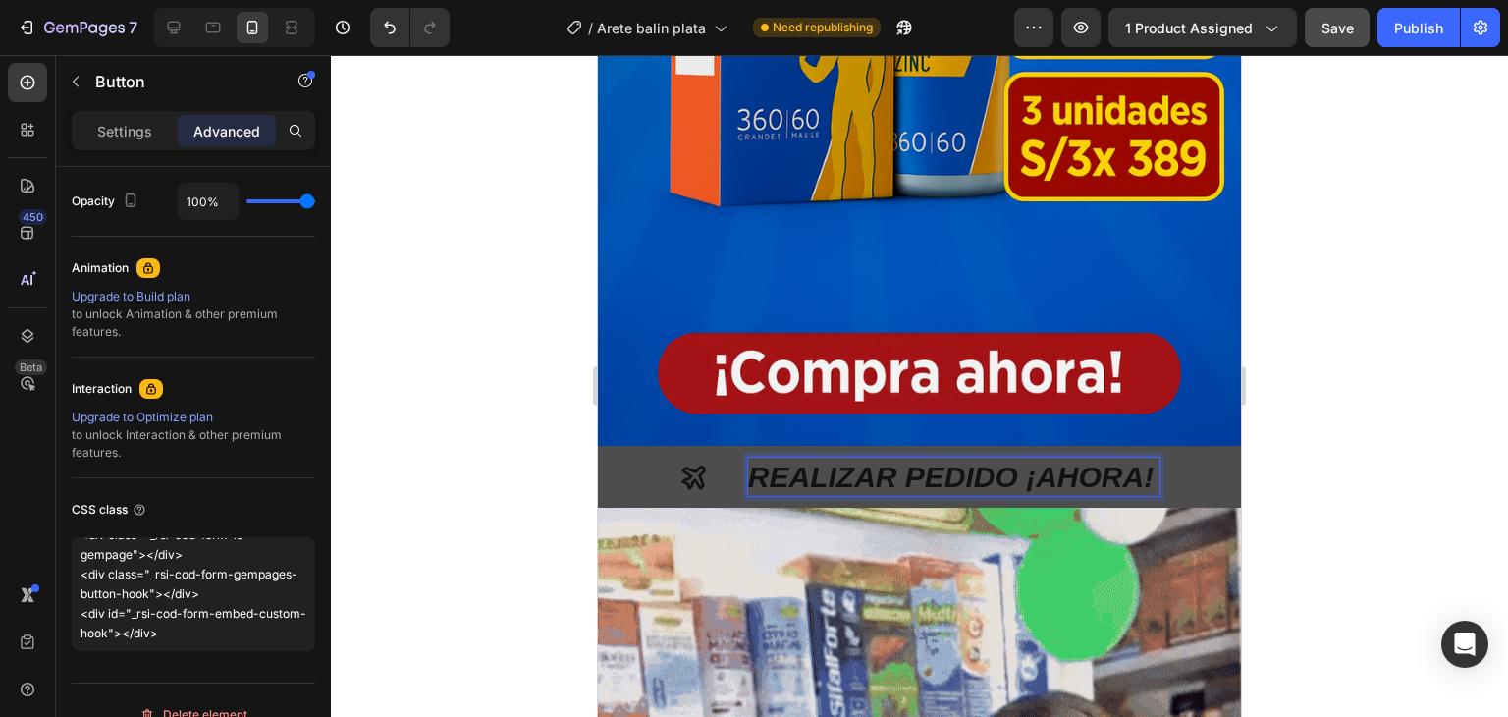
click at [1035, 458] on p "REALIZAR PEDIDO ¡AHORA!" at bounding box center [953, 477] width 411 height 38
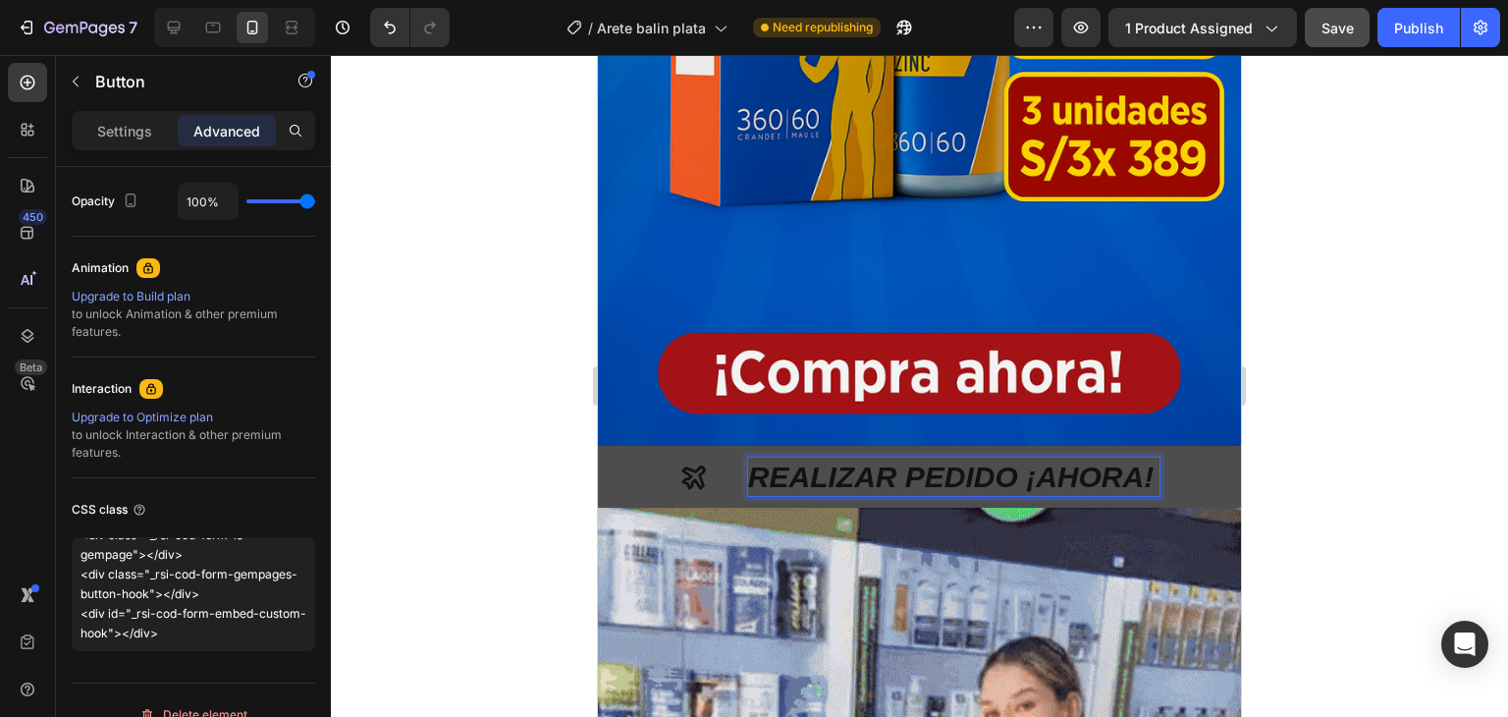
click at [1035, 458] on p "REALIZAR PEDIDO ¡AHORA!" at bounding box center [953, 477] width 411 height 38
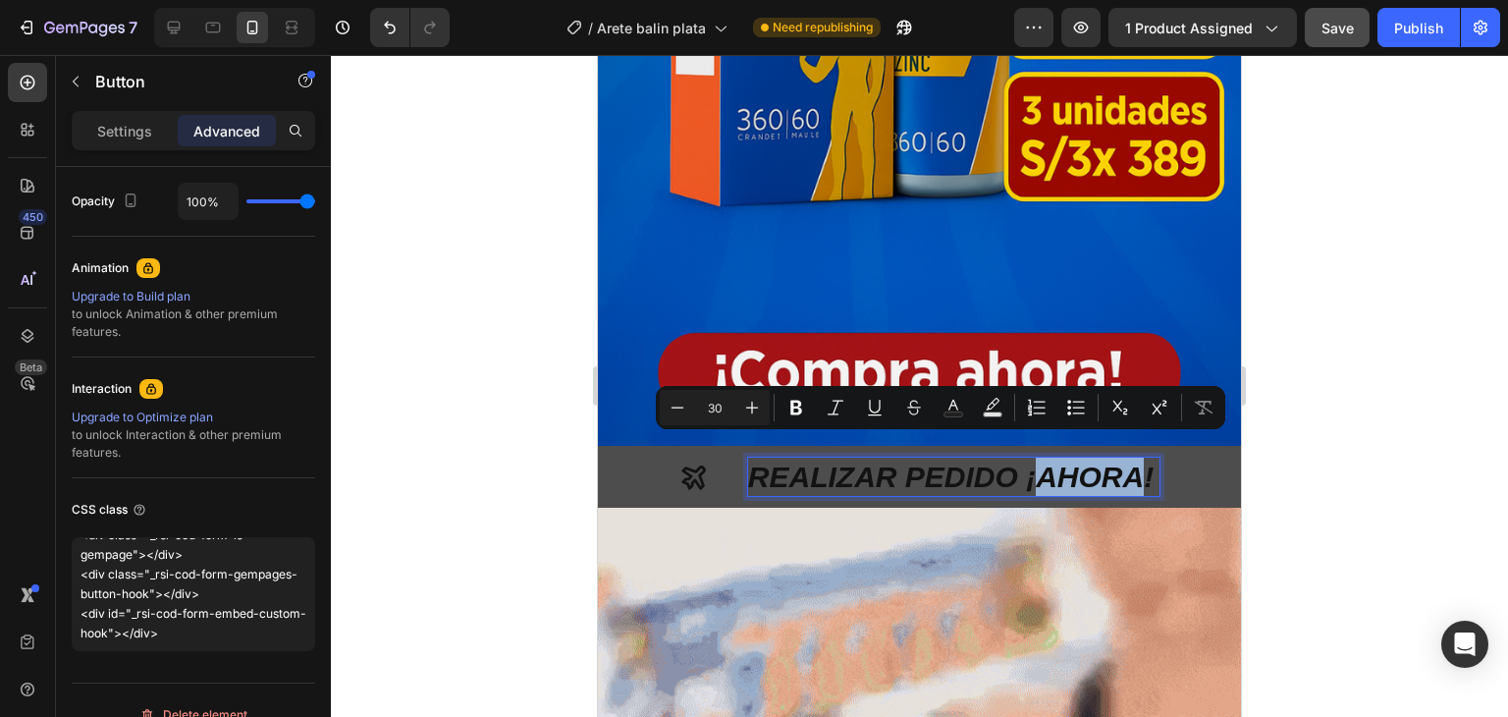
click at [1035, 458] on p "REALIZAR PEDIDO ¡AHORA!" at bounding box center [953, 477] width 411 height 38
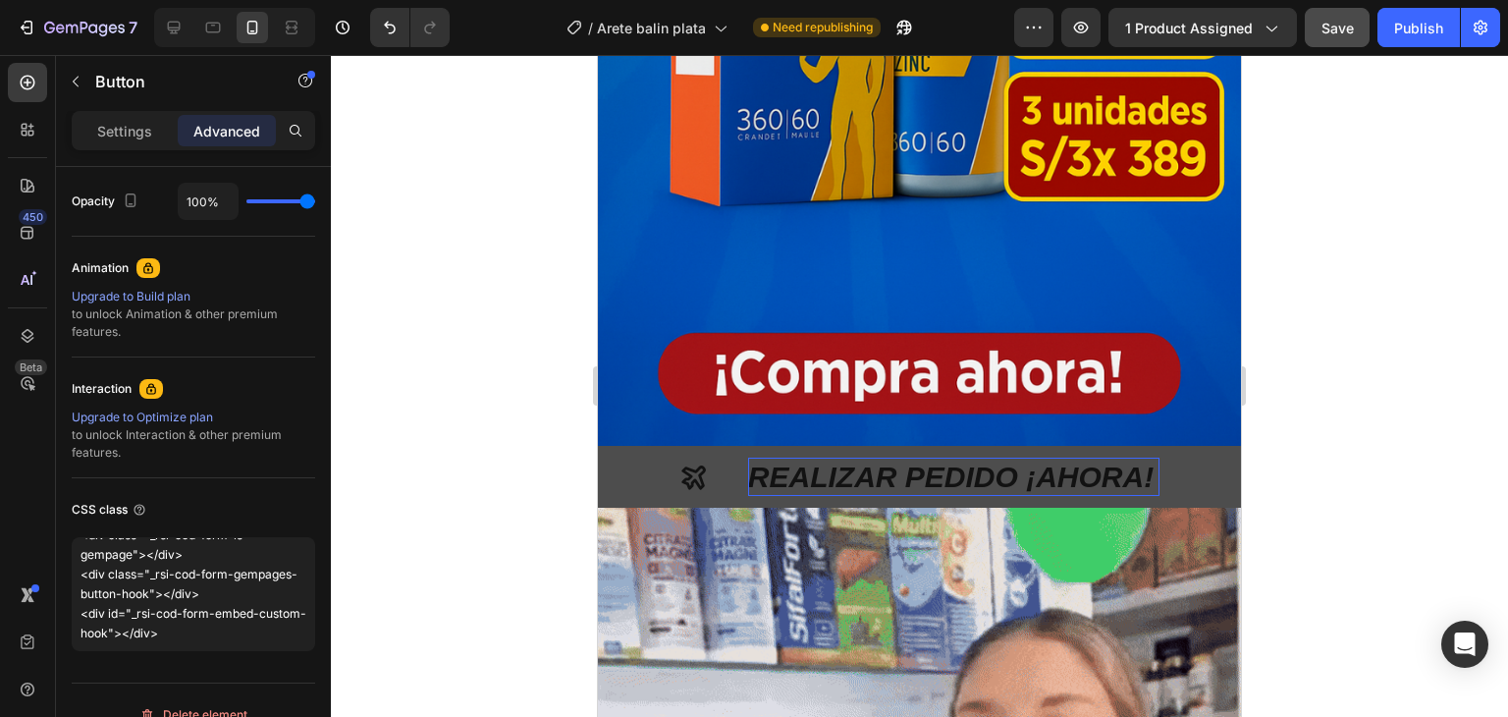
click at [1159, 467] on button "REALIZAR PEDIDO ¡AHORA!" at bounding box center [919, 477] width 643 height 62
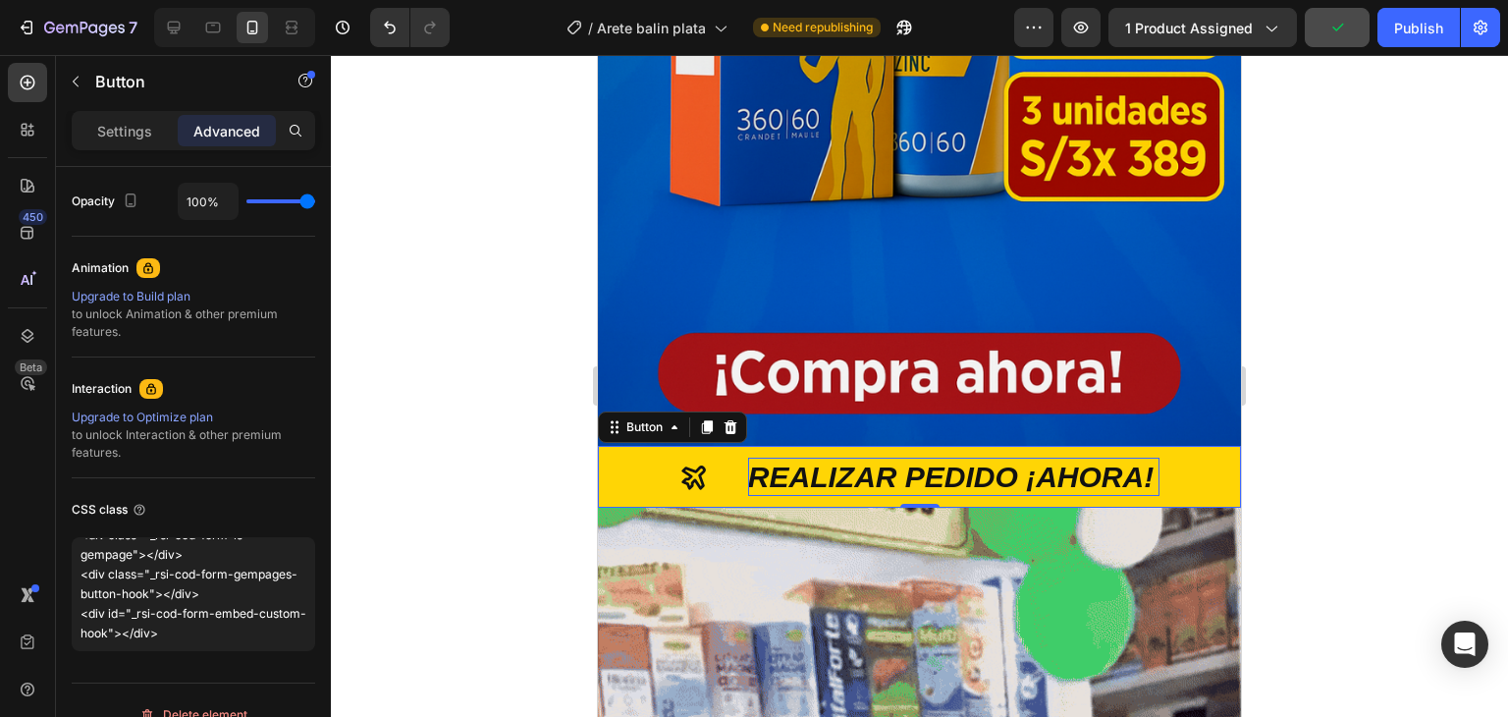
click at [683, 465] on icon "<p>REALIZAR PEDIDO ¡AHORA!</p>" at bounding box center [693, 477] width 24 height 24
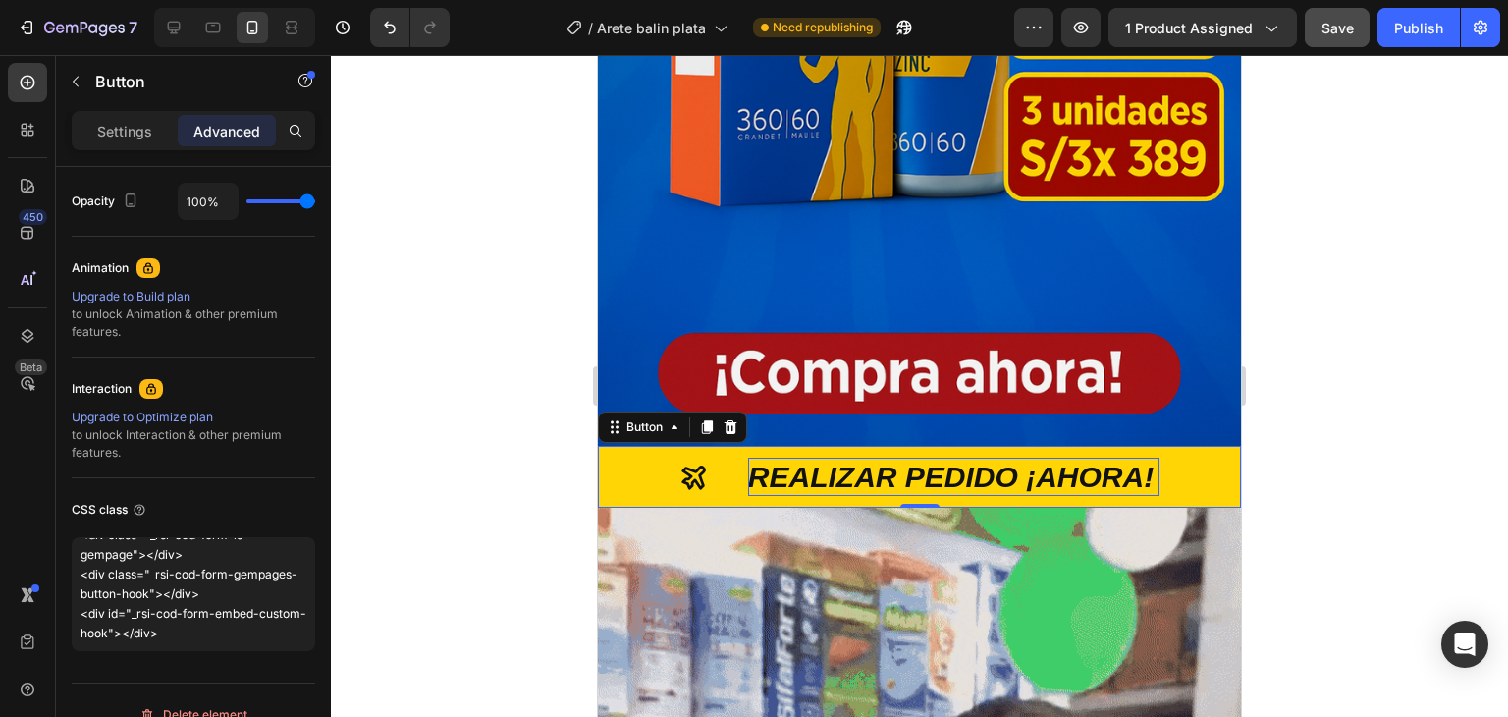
click at [650, 448] on button "REALIZAR PEDIDO ¡AHORA!" at bounding box center [919, 477] width 643 height 62
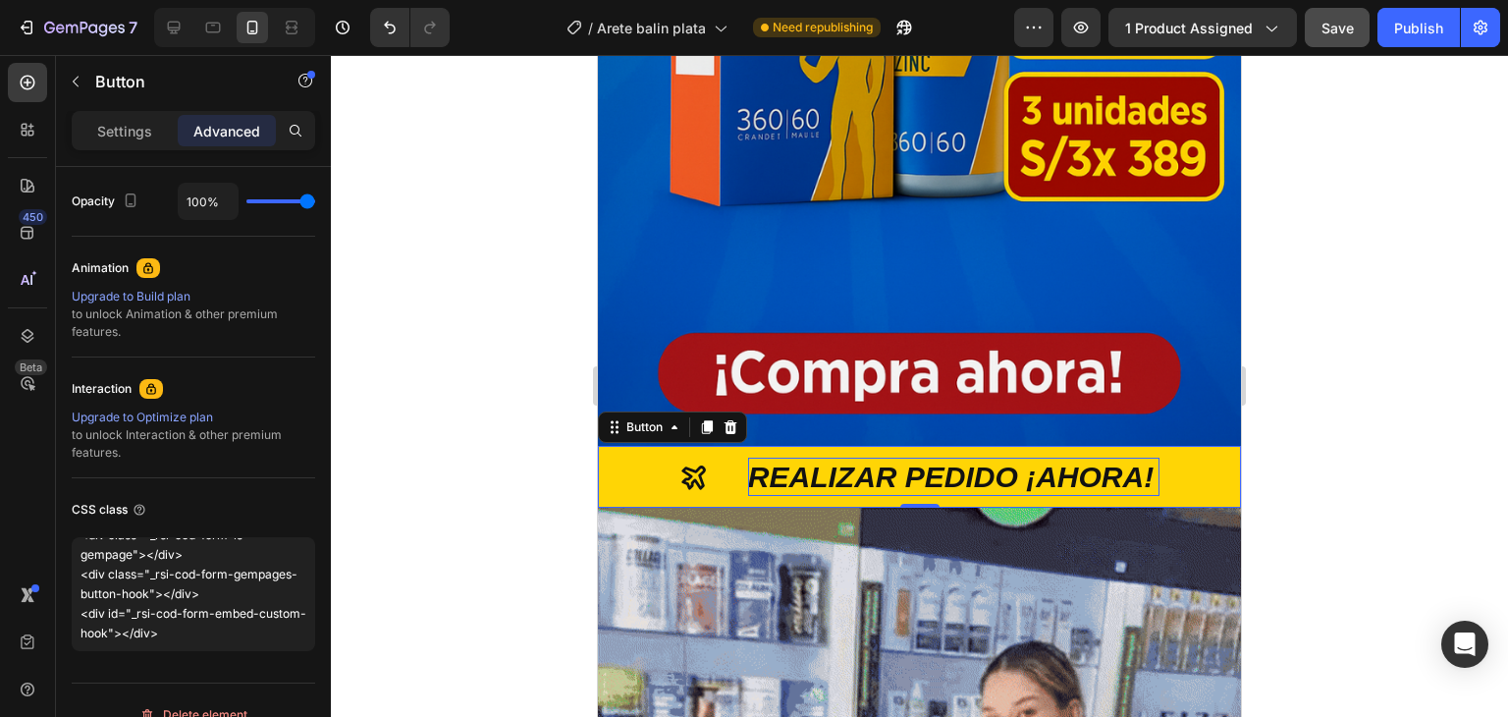
click at [772, 458] on p "REALIZAR PEDIDO ¡AHORA!" at bounding box center [953, 477] width 411 height 38
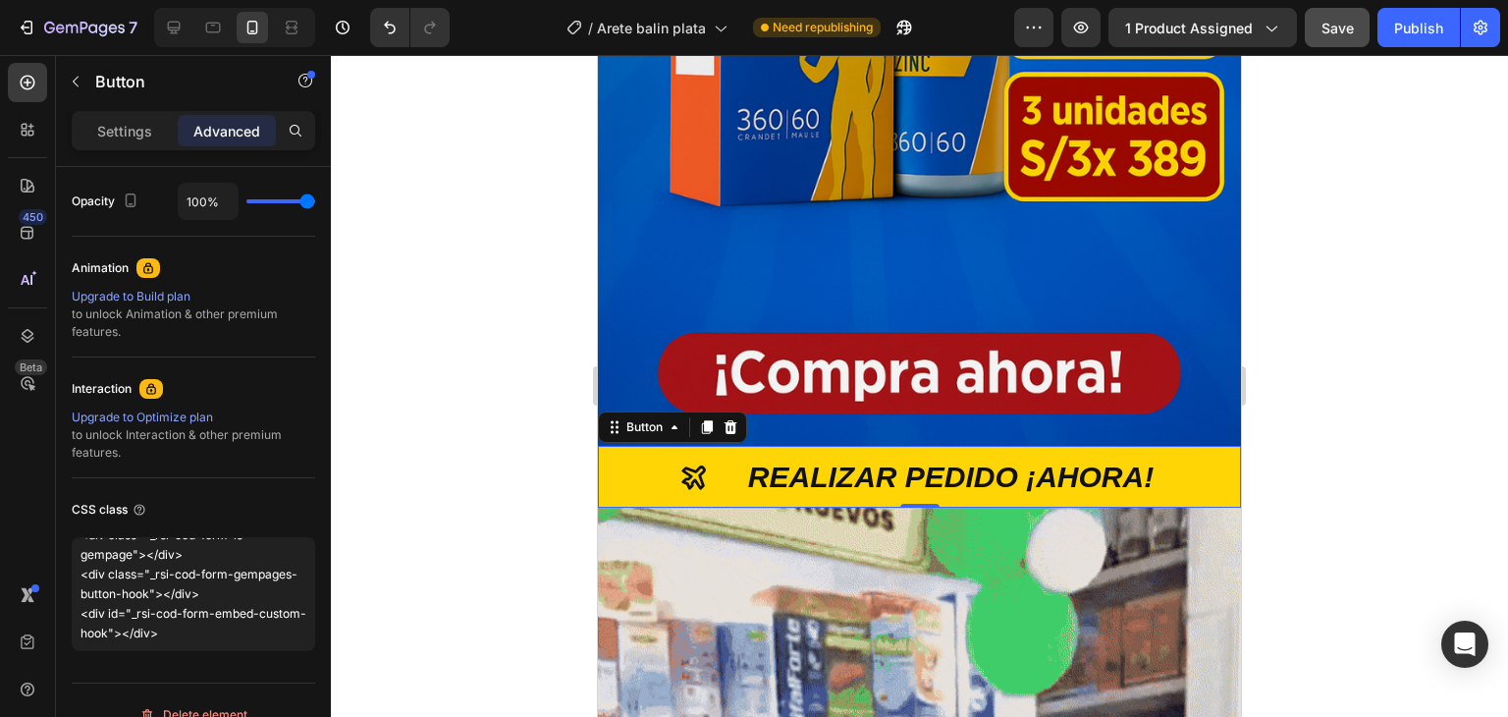
click at [685, 462] on icon "<p>REALIZAR PEDIDO ¡AHORA!</p>" at bounding box center [693, 476] width 29 height 29
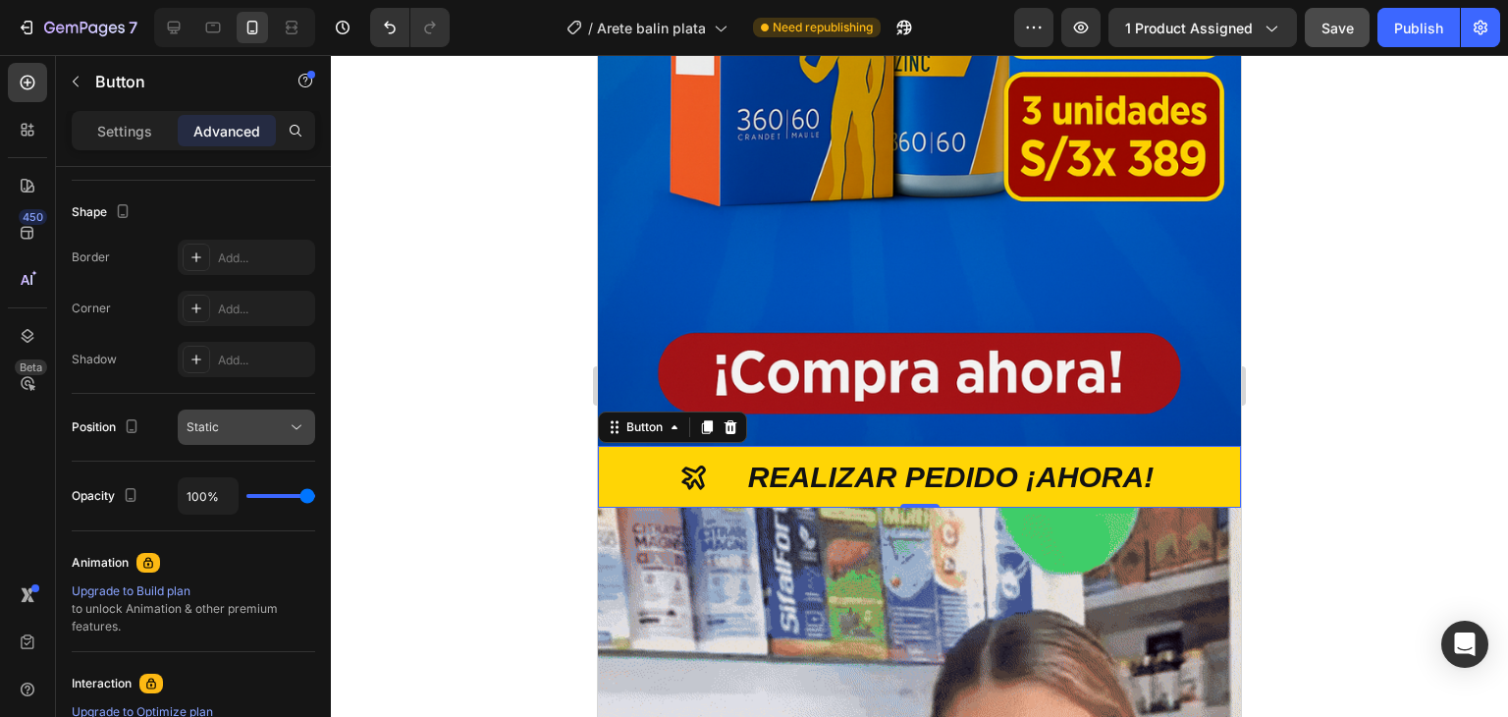
scroll to position [98, 0]
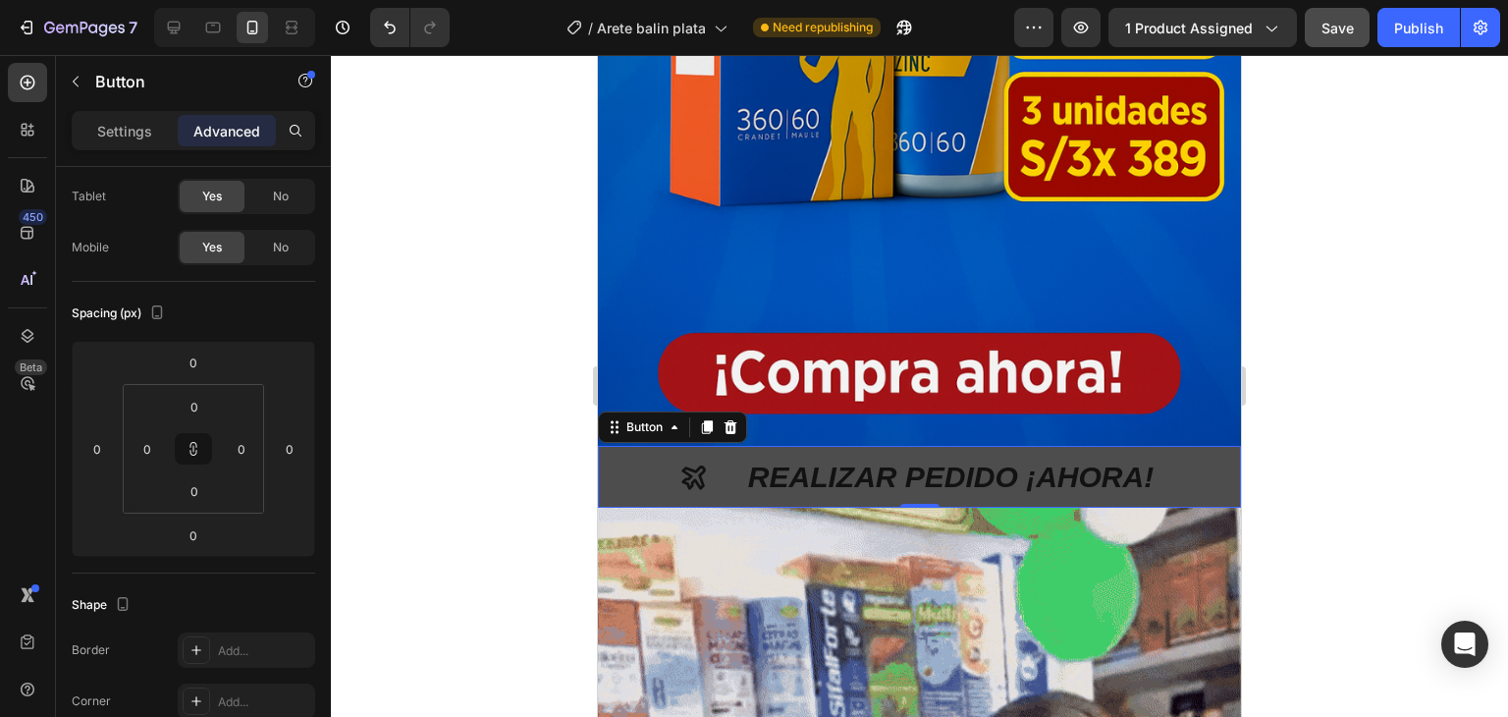
click at [700, 462] on icon "<p>REALIZAR PEDIDO ¡AHORA!</p>" at bounding box center [693, 476] width 29 height 29
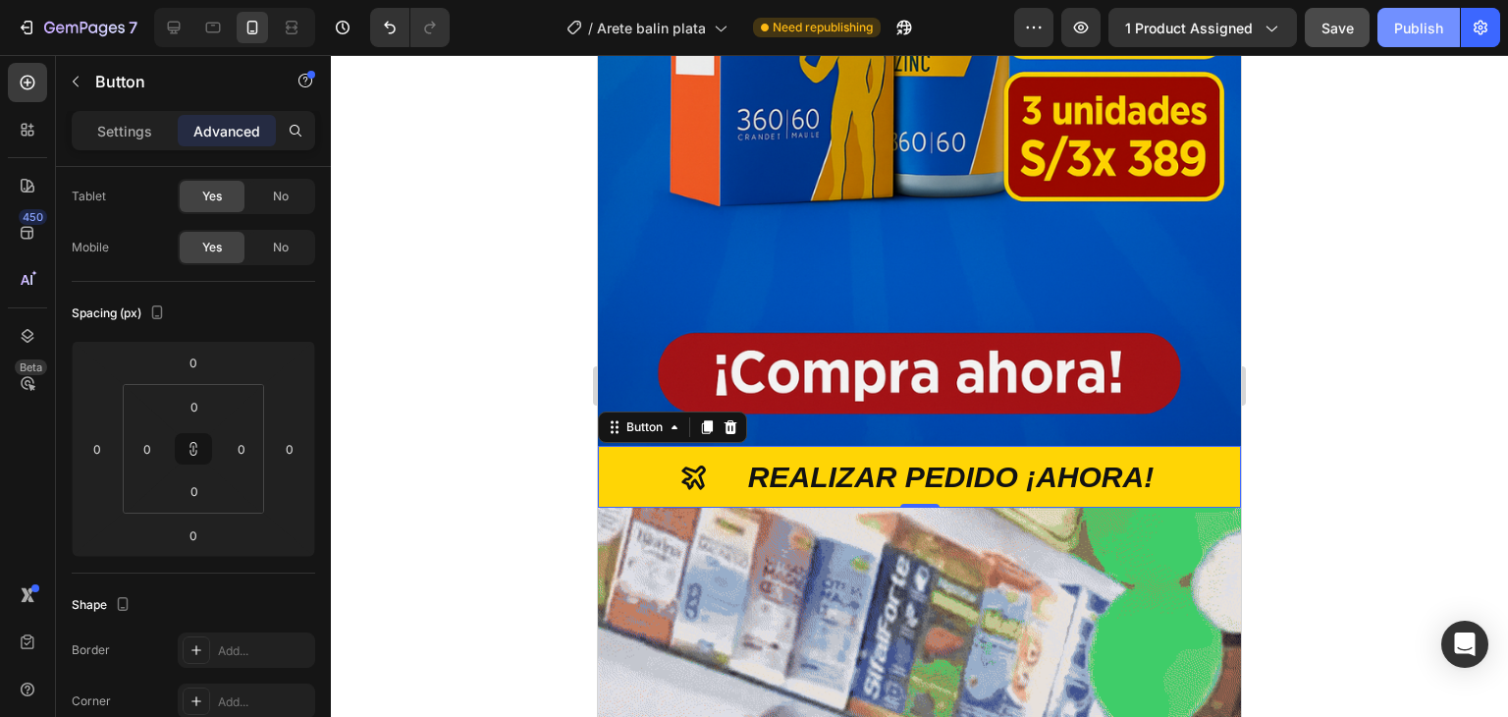
click at [1410, 23] on div "Publish" at bounding box center [1418, 28] width 49 height 21
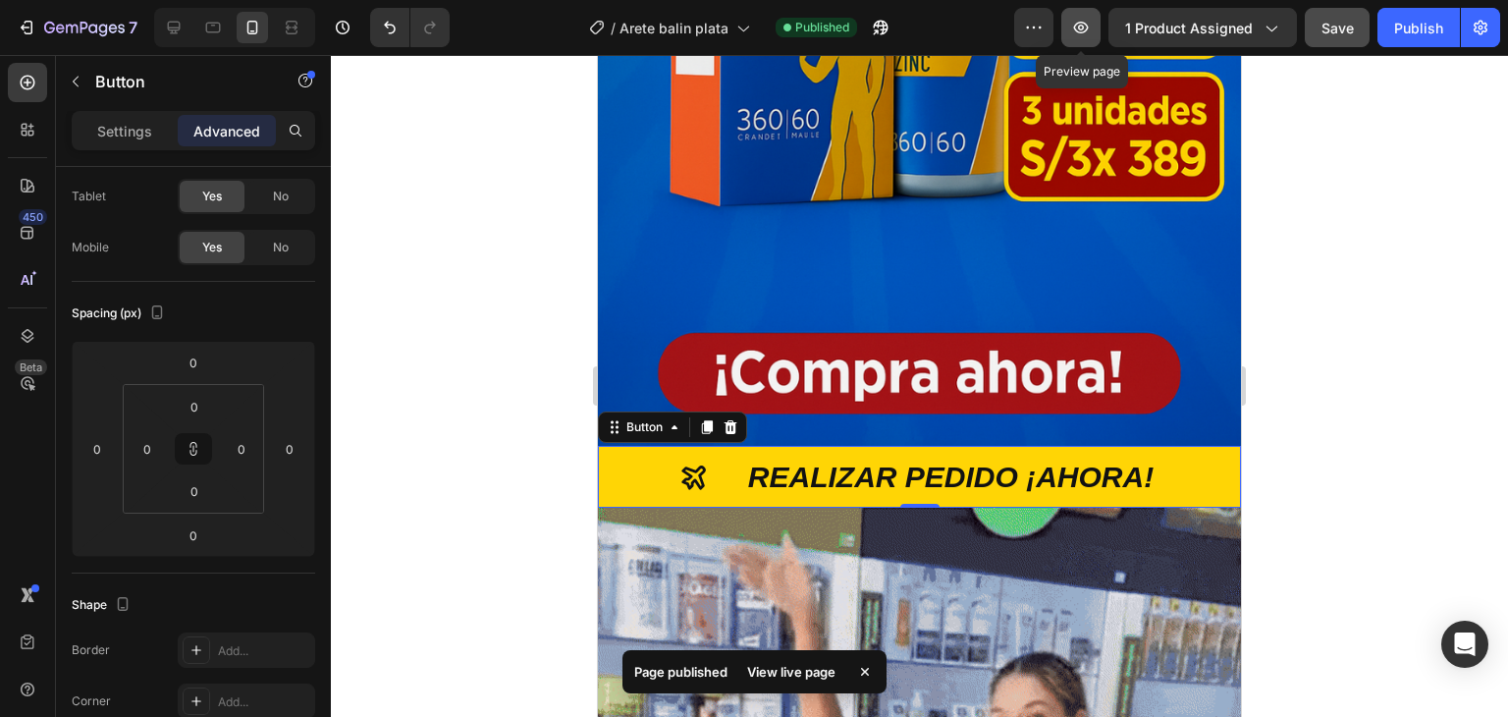
click at [1087, 21] on icon "button" at bounding box center [1081, 28] width 20 height 20
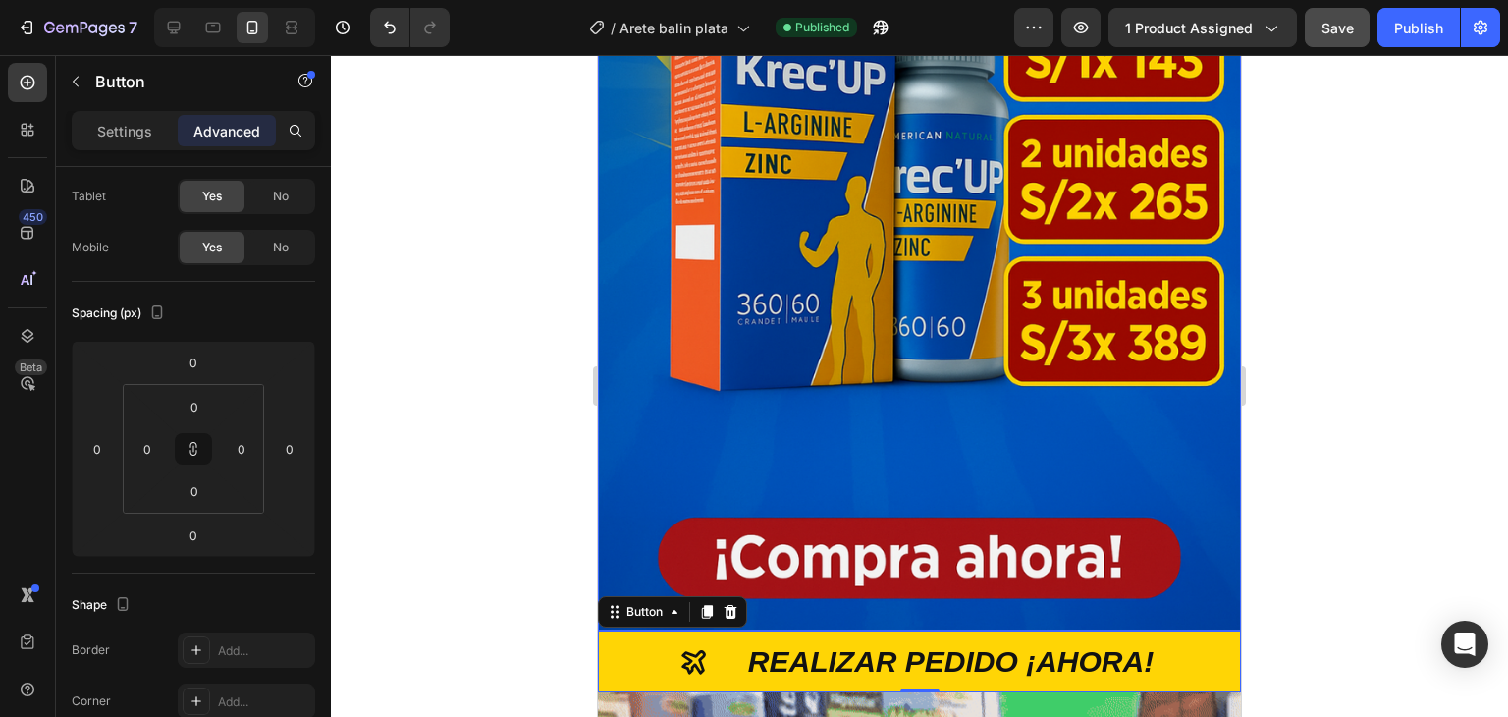
scroll to position [491, 0]
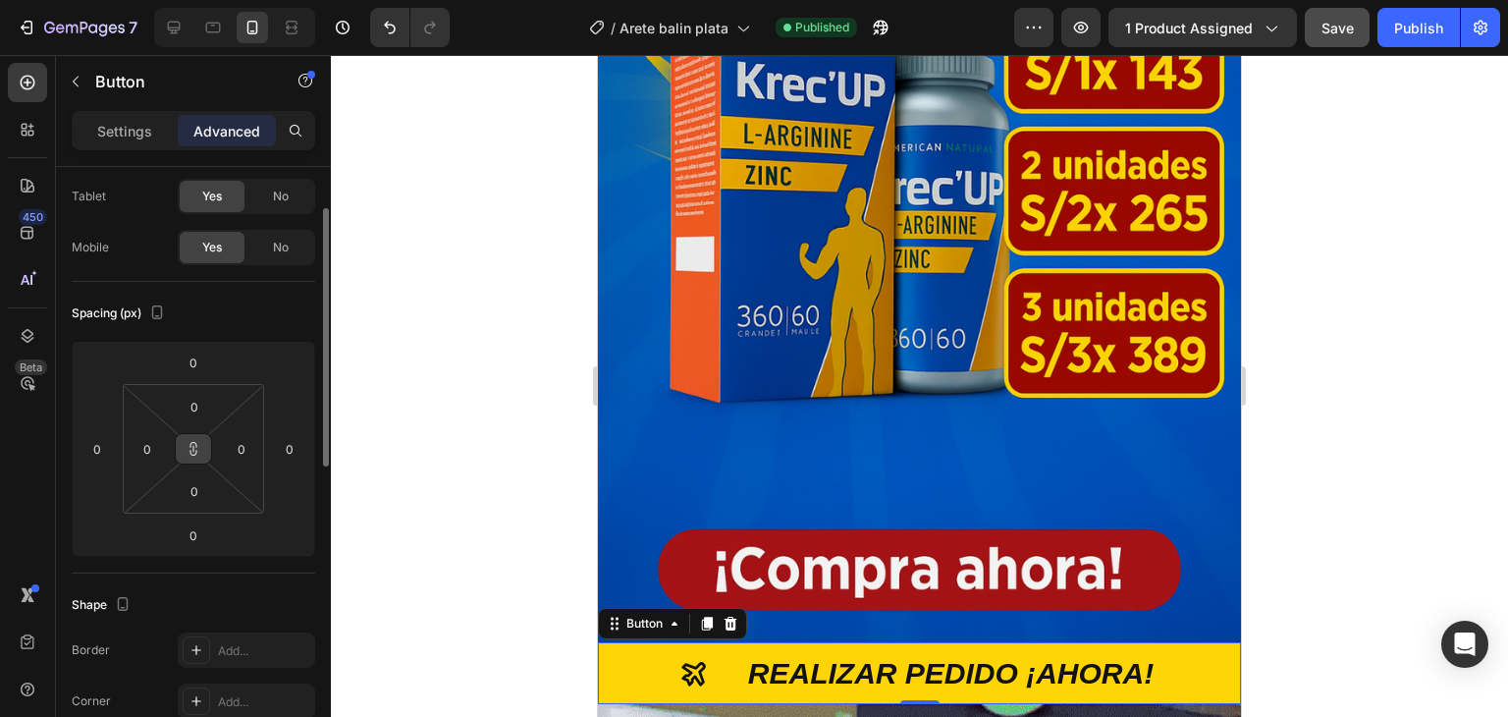
click at [197, 455] on icon at bounding box center [194, 449] width 16 height 16
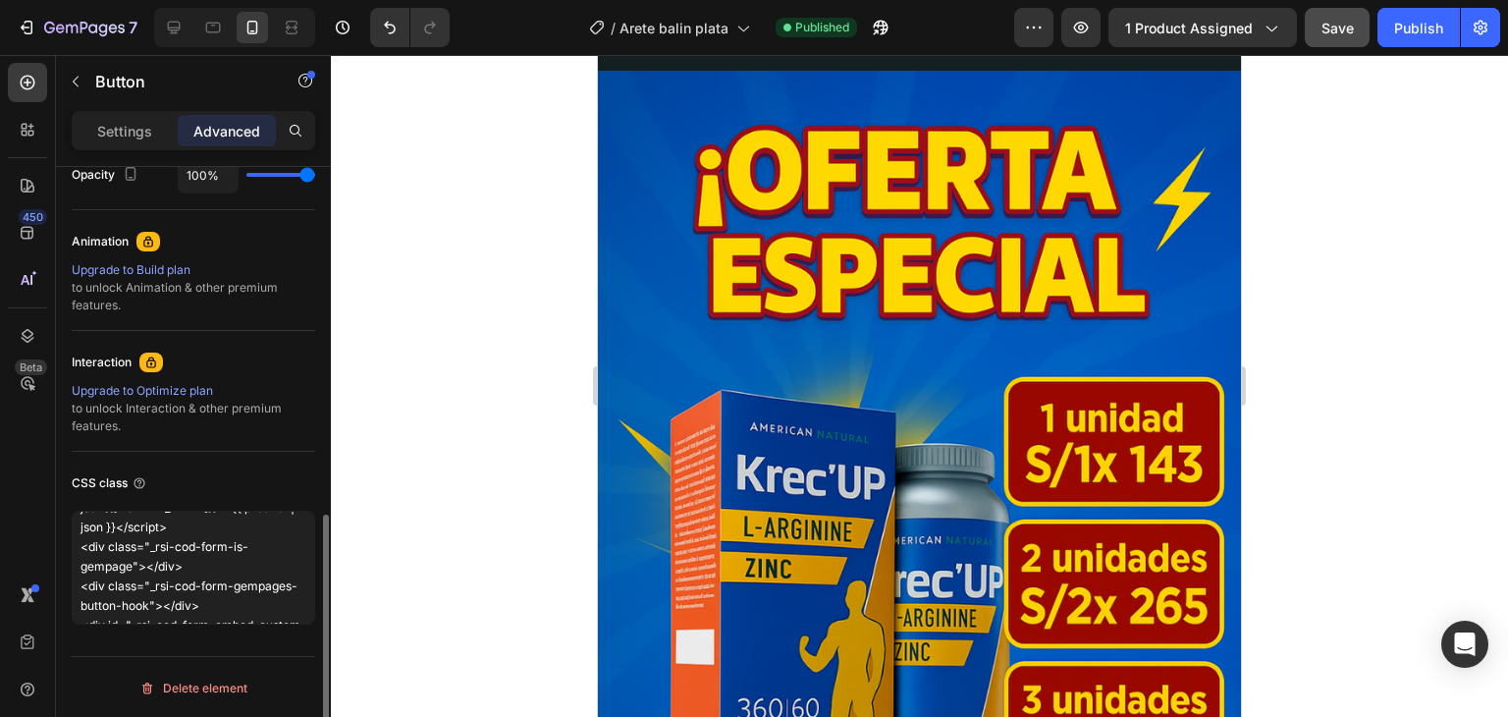
scroll to position [99, 0]
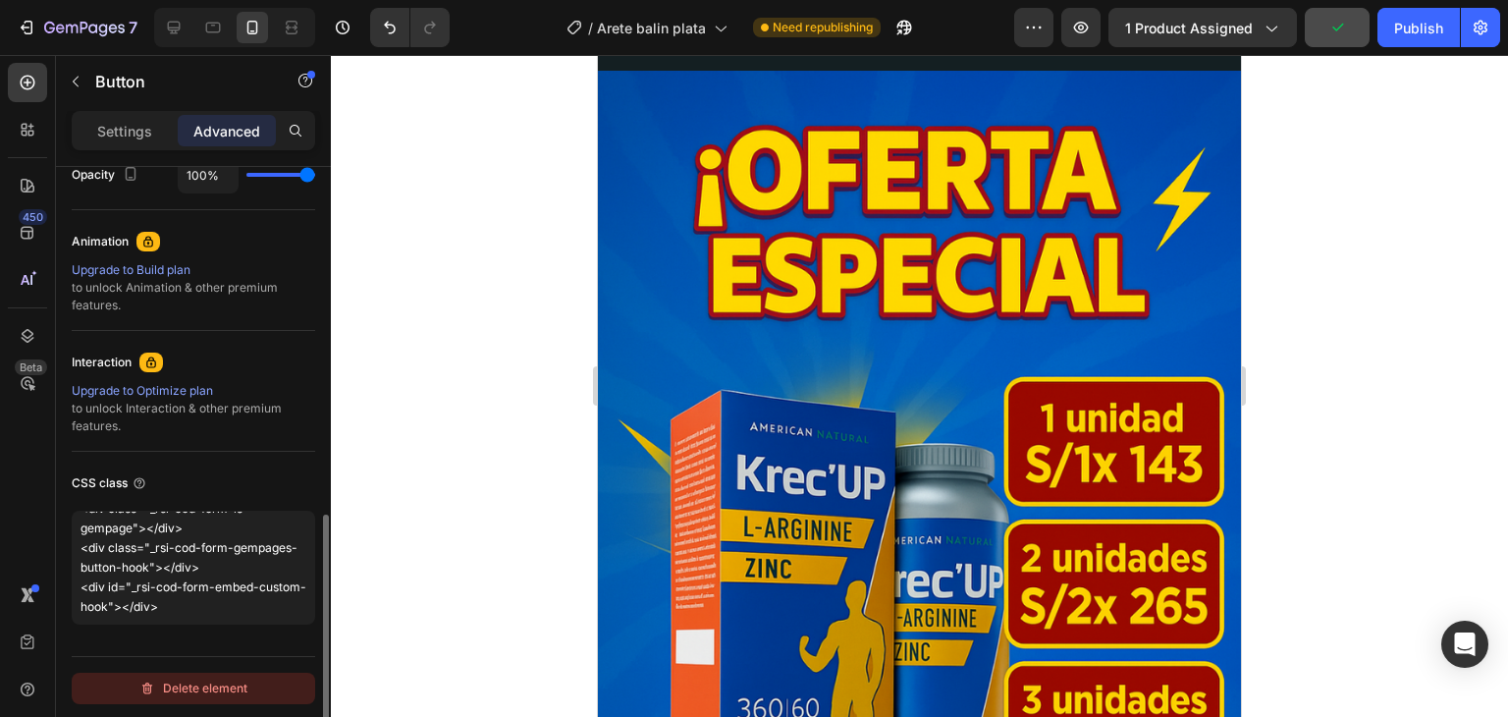
click at [177, 680] on div "Delete element" at bounding box center [193, 689] width 108 height 24
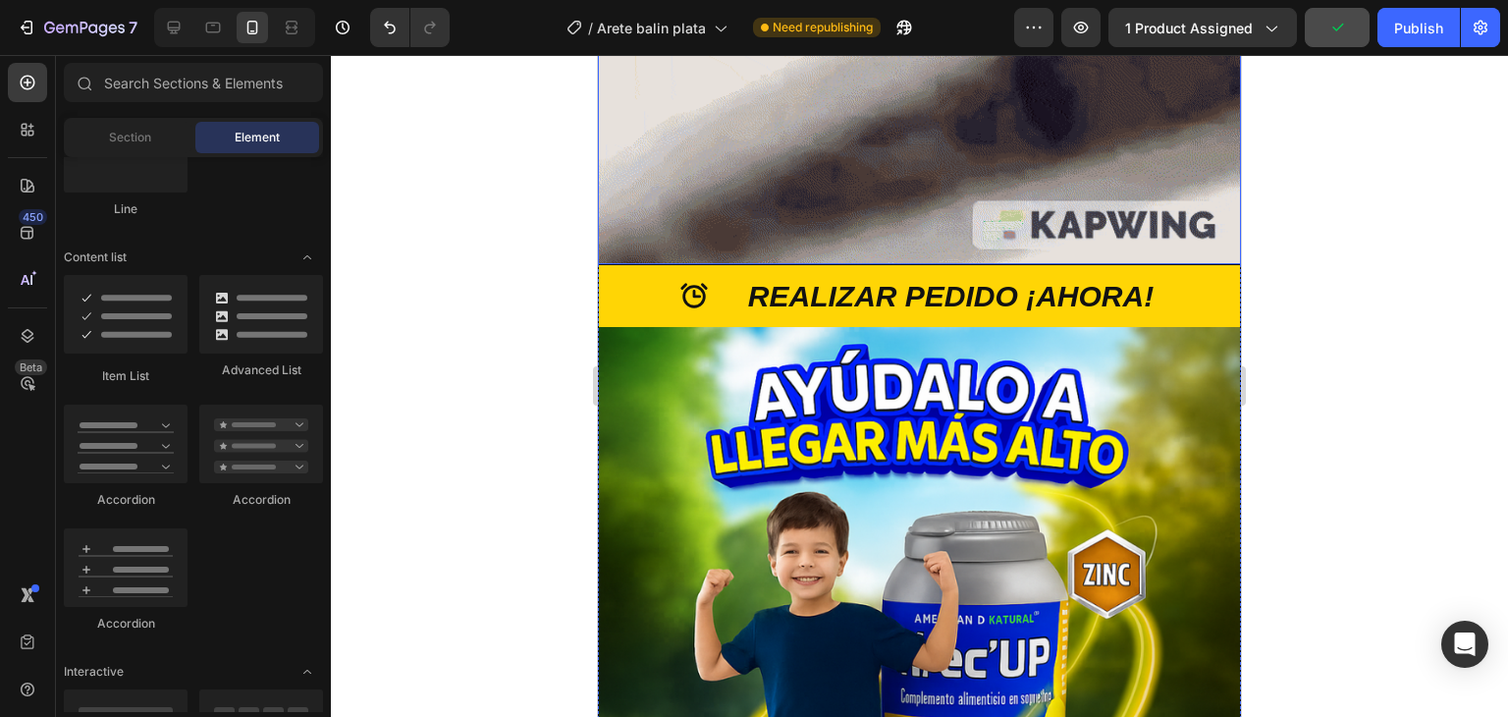
scroll to position [1866, 0]
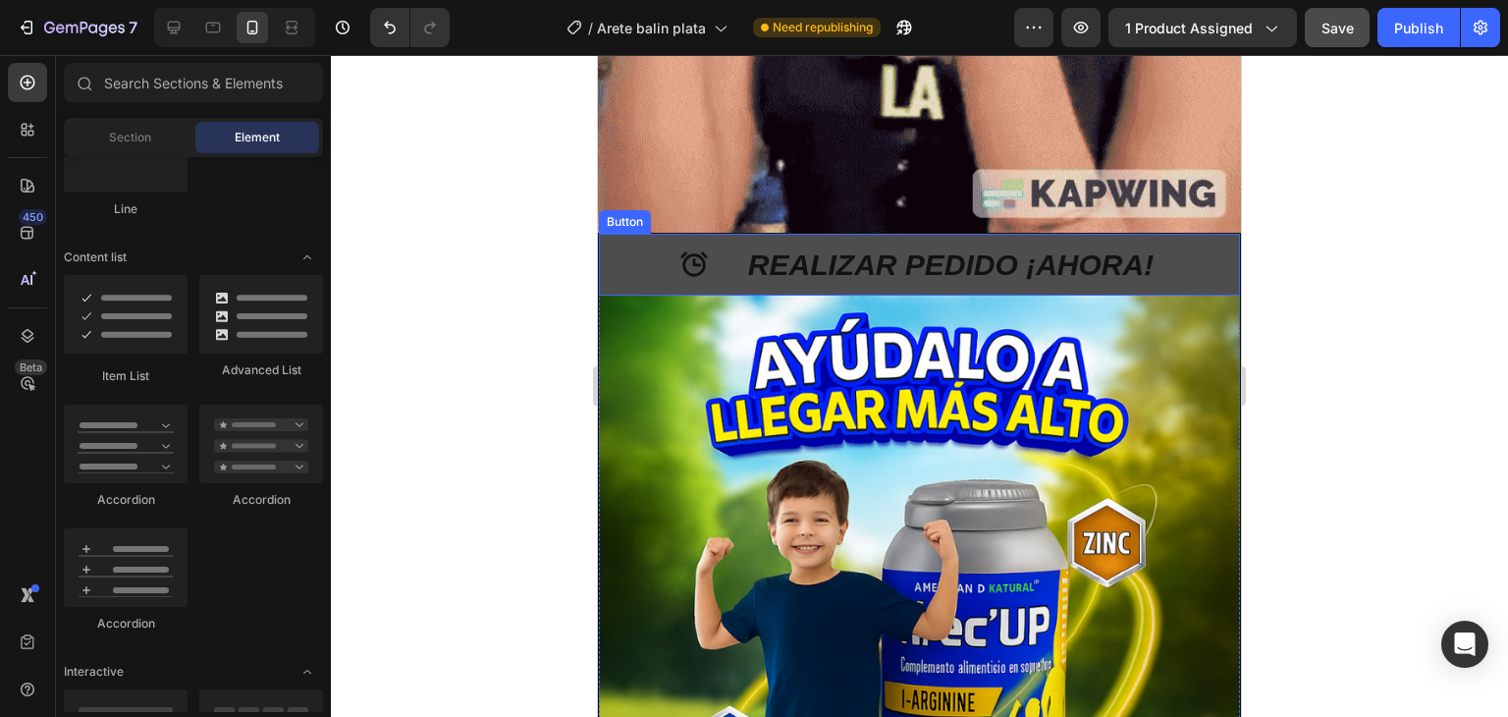
click at [638, 234] on button "REALIZAR PEDIDO ¡AHORA!" at bounding box center [919, 265] width 641 height 62
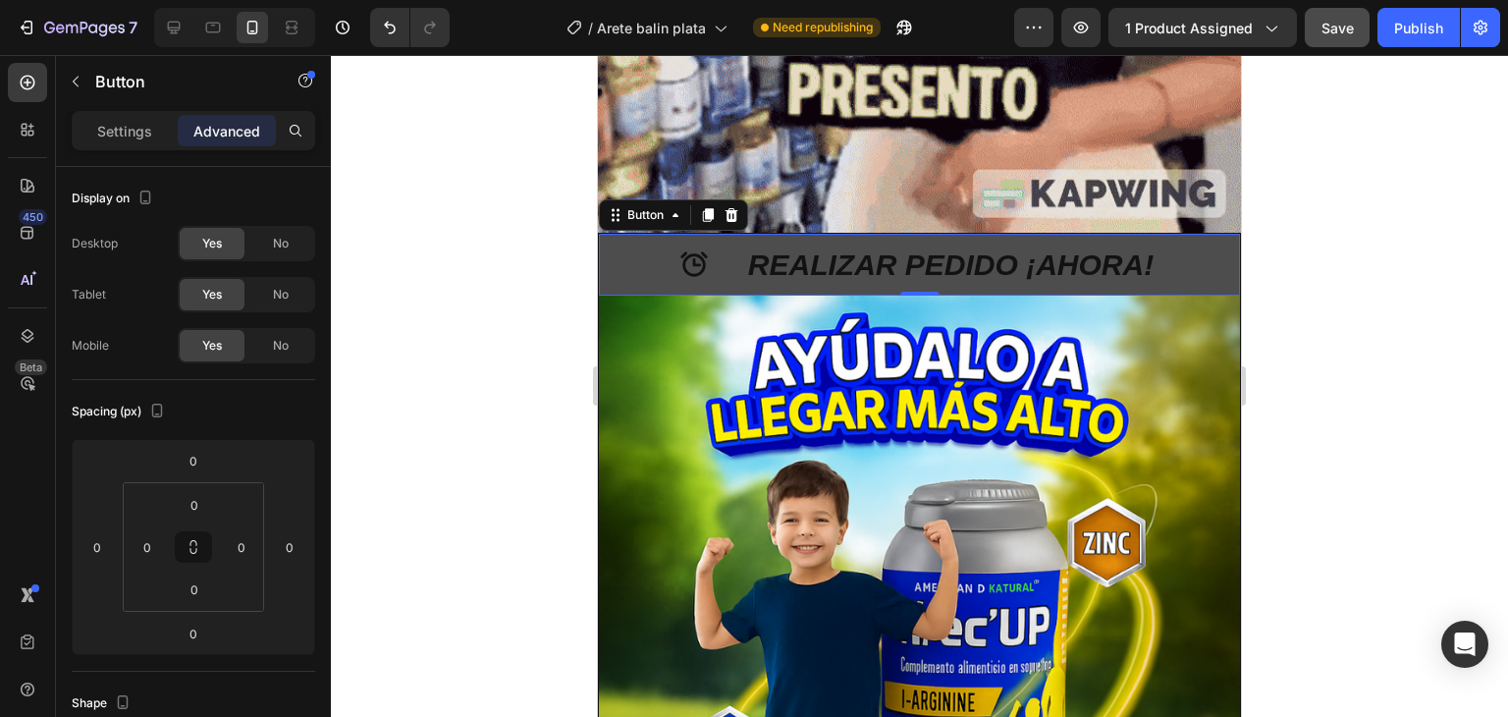
click at [656, 234] on button "REALIZAR PEDIDO ¡AHORA!" at bounding box center [919, 265] width 641 height 62
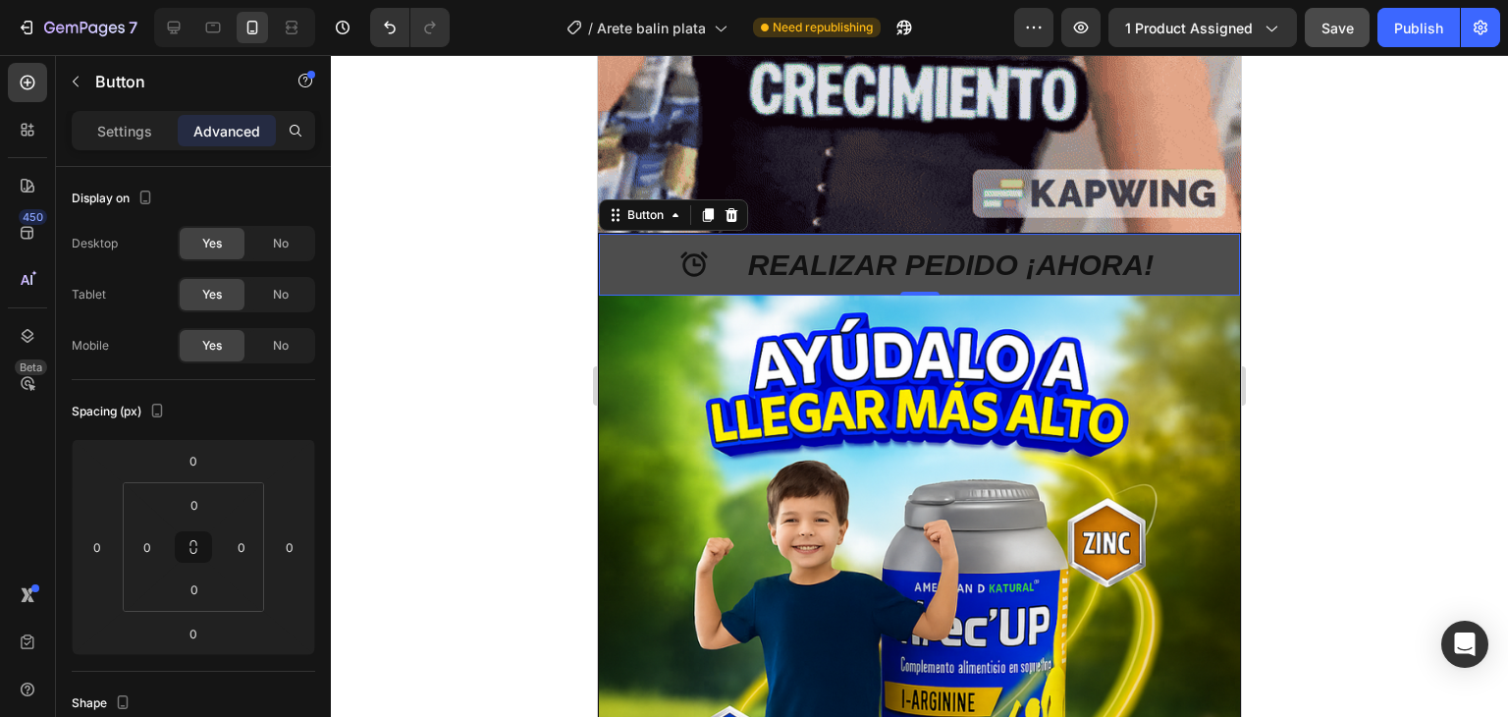
click at [664, 234] on button "REALIZAR PEDIDO ¡AHORA!" at bounding box center [919, 265] width 641 height 62
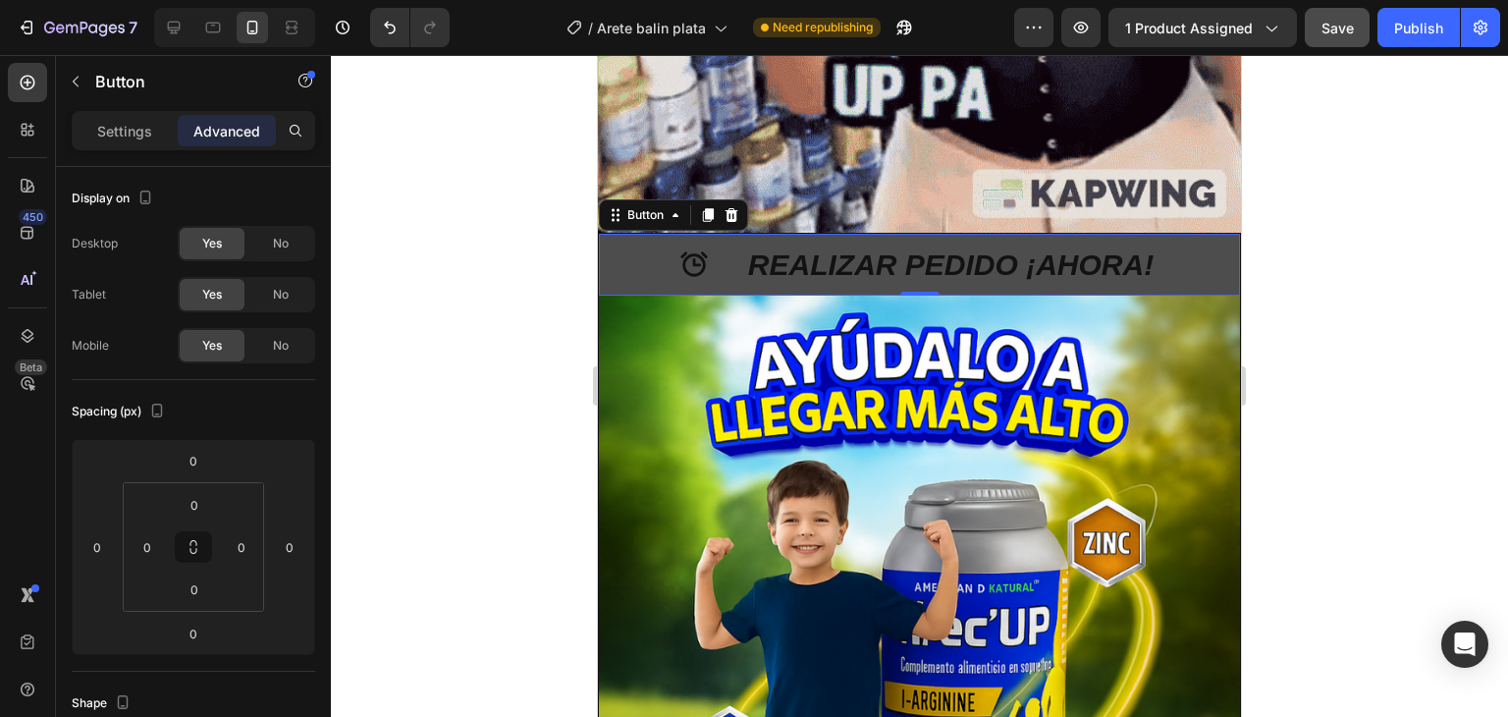
click at [664, 234] on button "REALIZAR PEDIDO ¡AHORA!" at bounding box center [919, 265] width 641 height 62
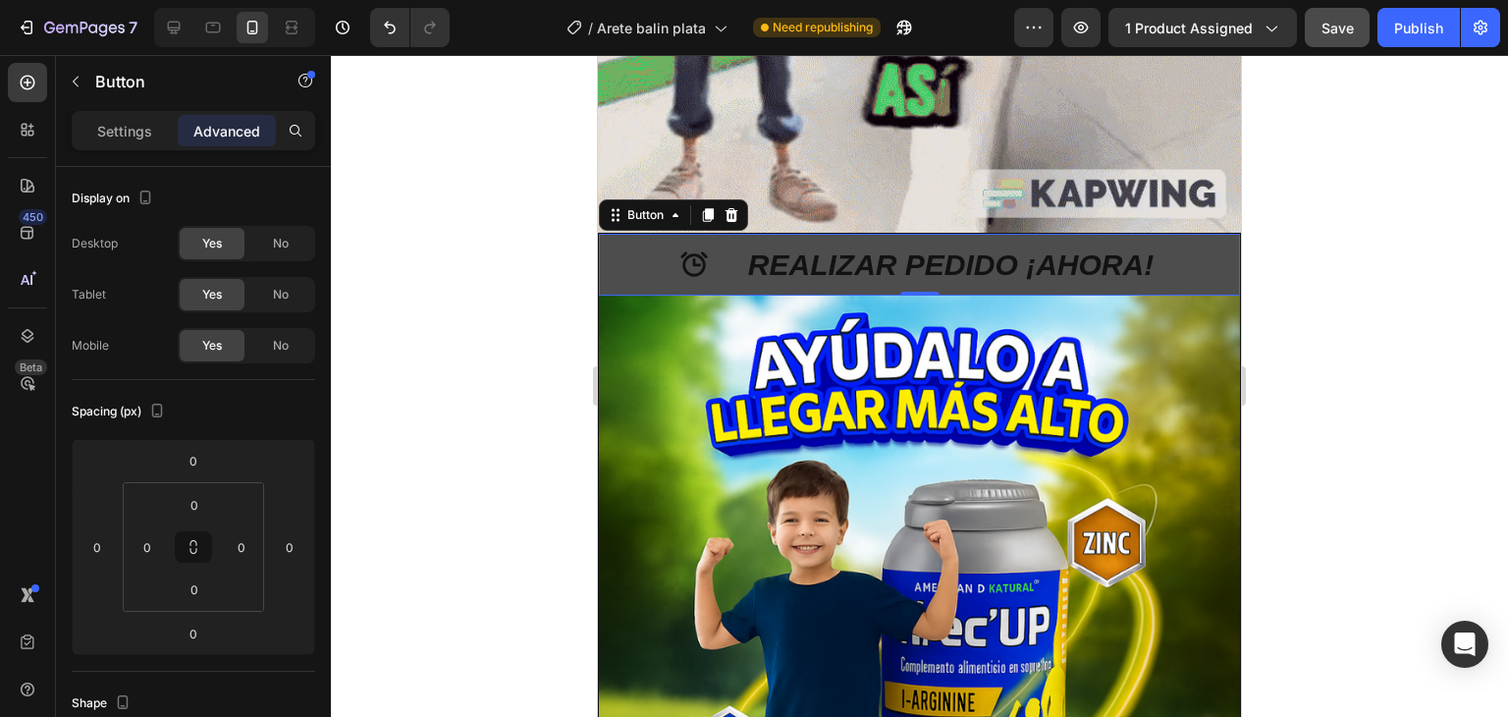
click at [695, 251] on icon "<p>REALIZAR PEDIDO ¡AHORA!</p>" at bounding box center [693, 263] width 27 height 25
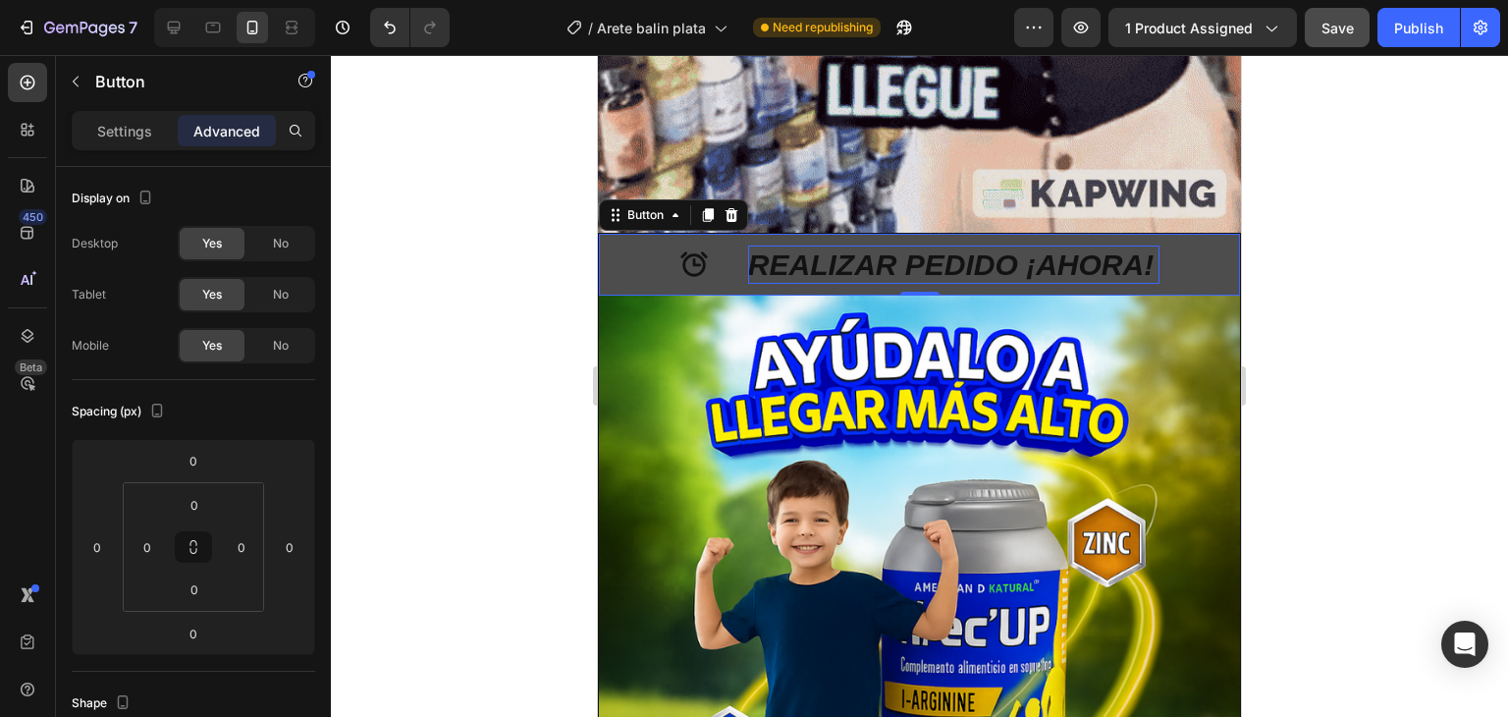
click at [785, 245] on p "REALIZAR PEDIDO ¡AHORA!" at bounding box center [953, 264] width 411 height 38
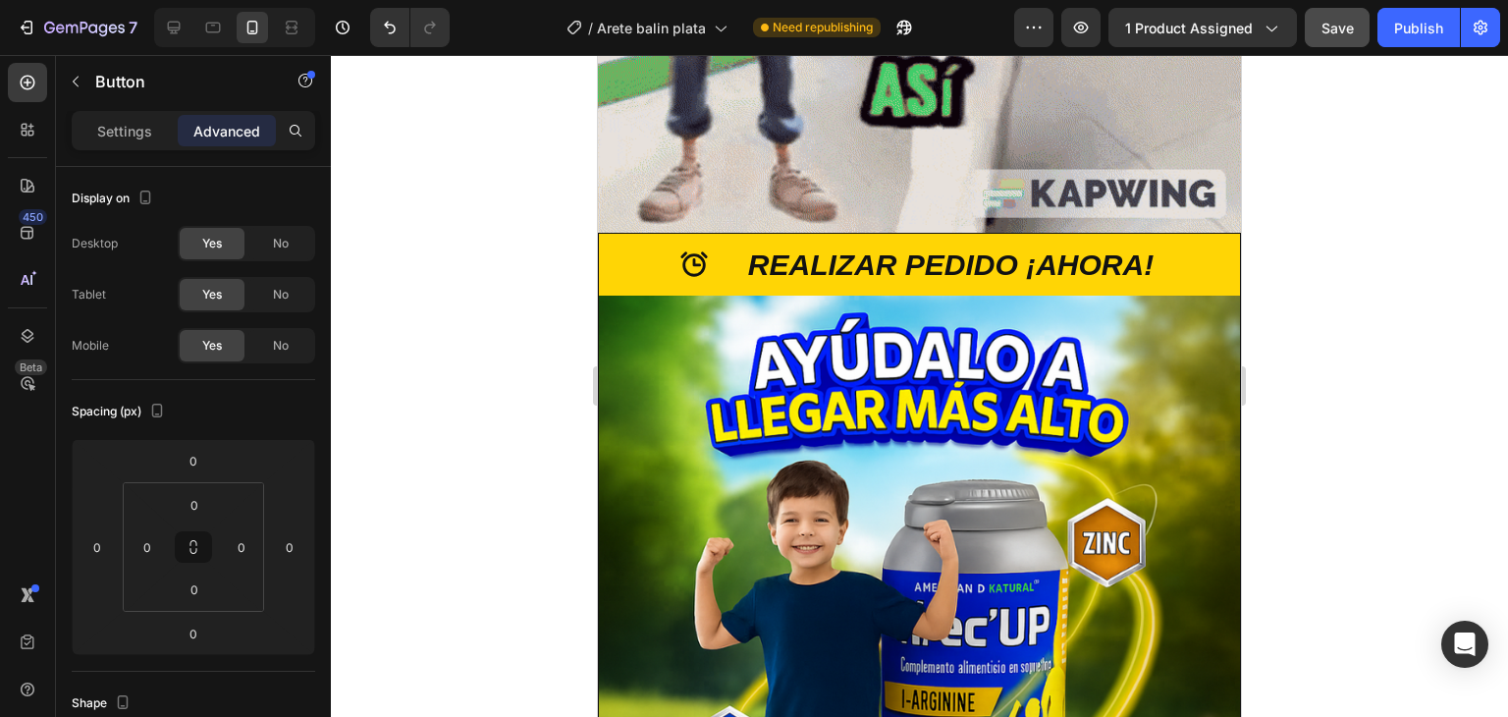
click at [463, 205] on div at bounding box center [919, 386] width 1177 height 662
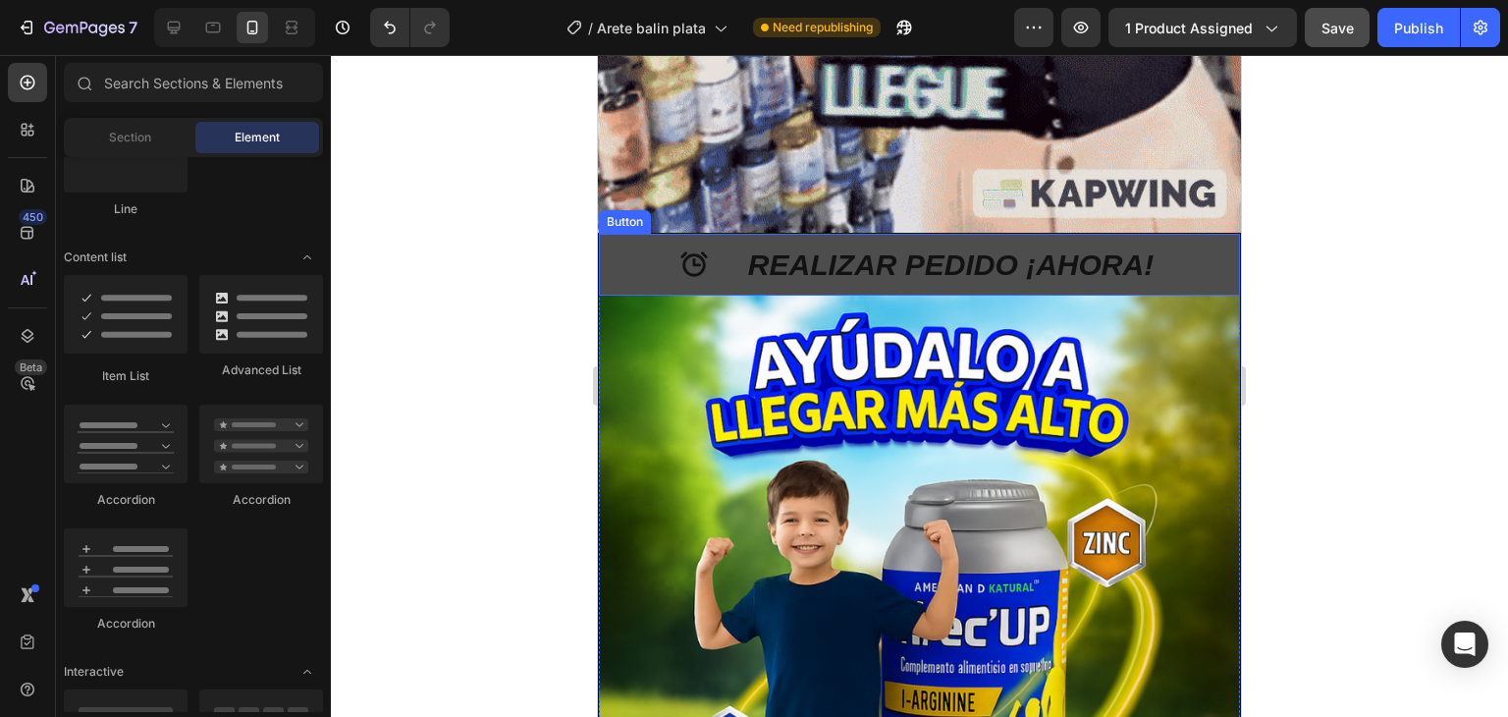
click at [613, 234] on button "REALIZAR PEDIDO ¡AHORA!" at bounding box center [919, 265] width 641 height 62
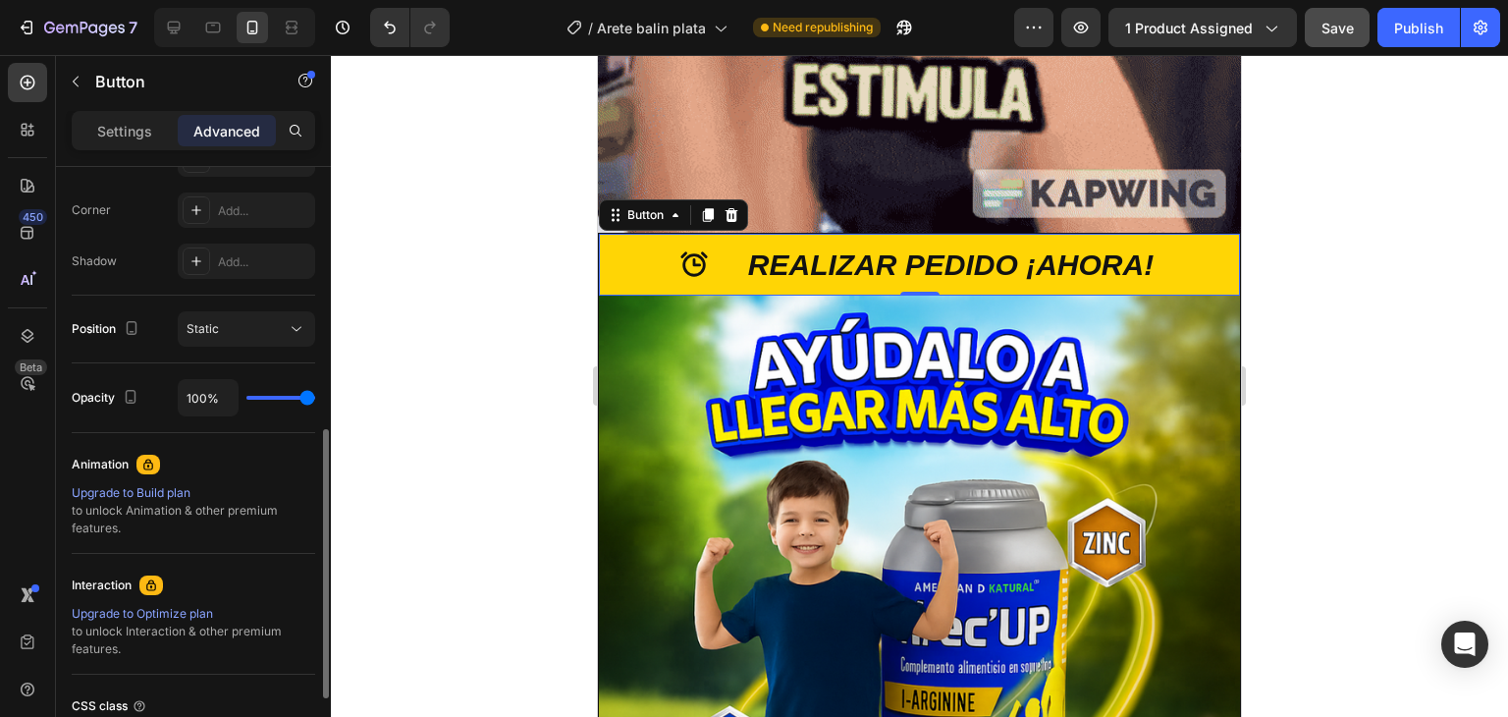
scroll to position [755, 0]
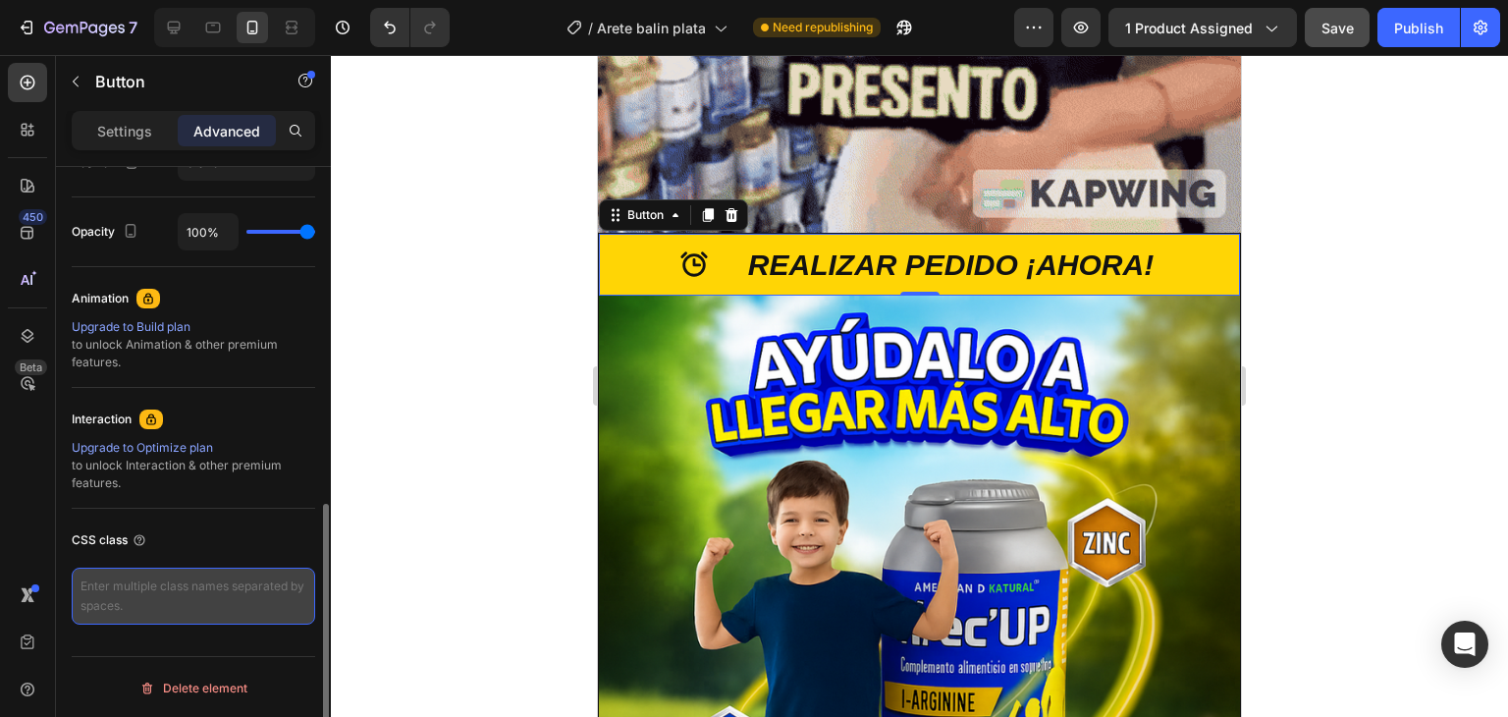
click at [230, 604] on textarea at bounding box center [194, 596] width 244 height 57
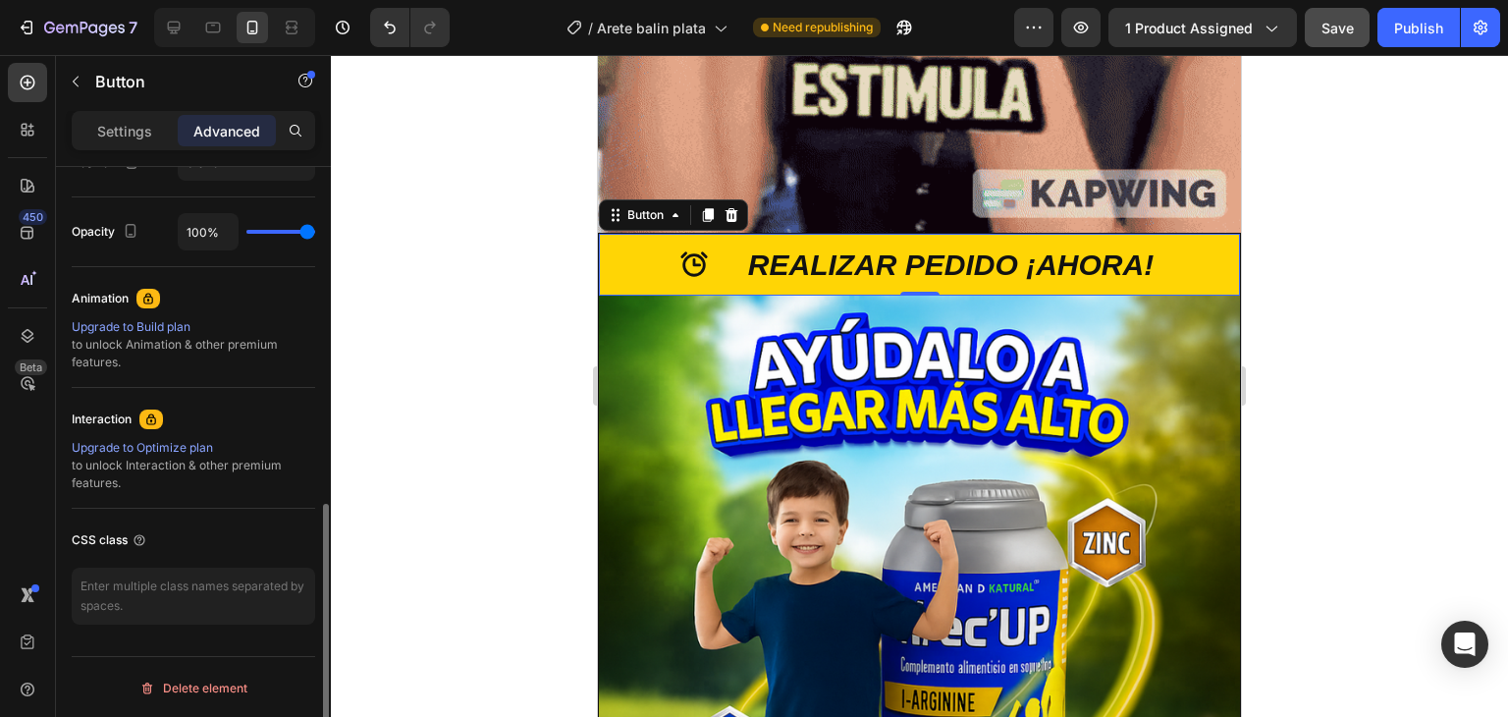
click at [298, 530] on div "CSS class" at bounding box center [194, 539] width 244 height 31
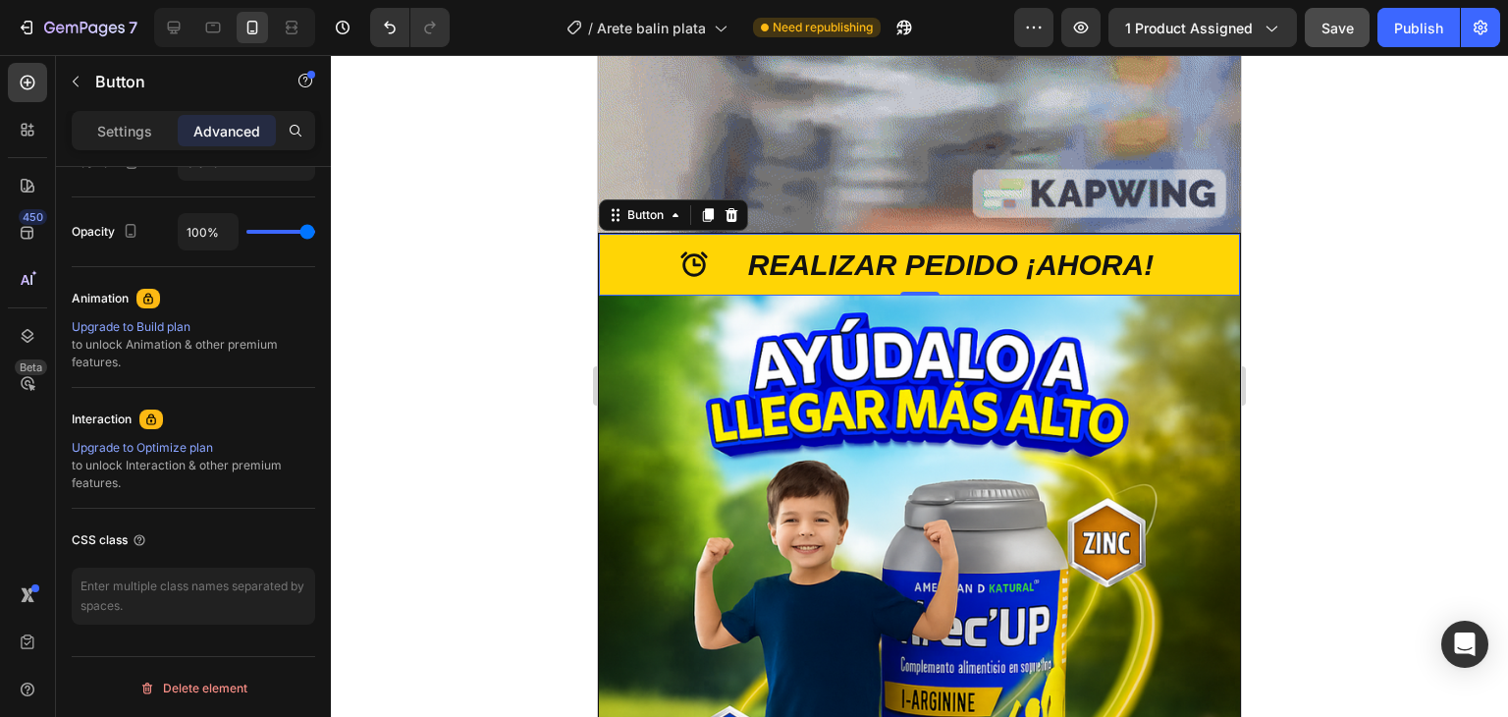
click at [444, 454] on div at bounding box center [919, 386] width 1177 height 662
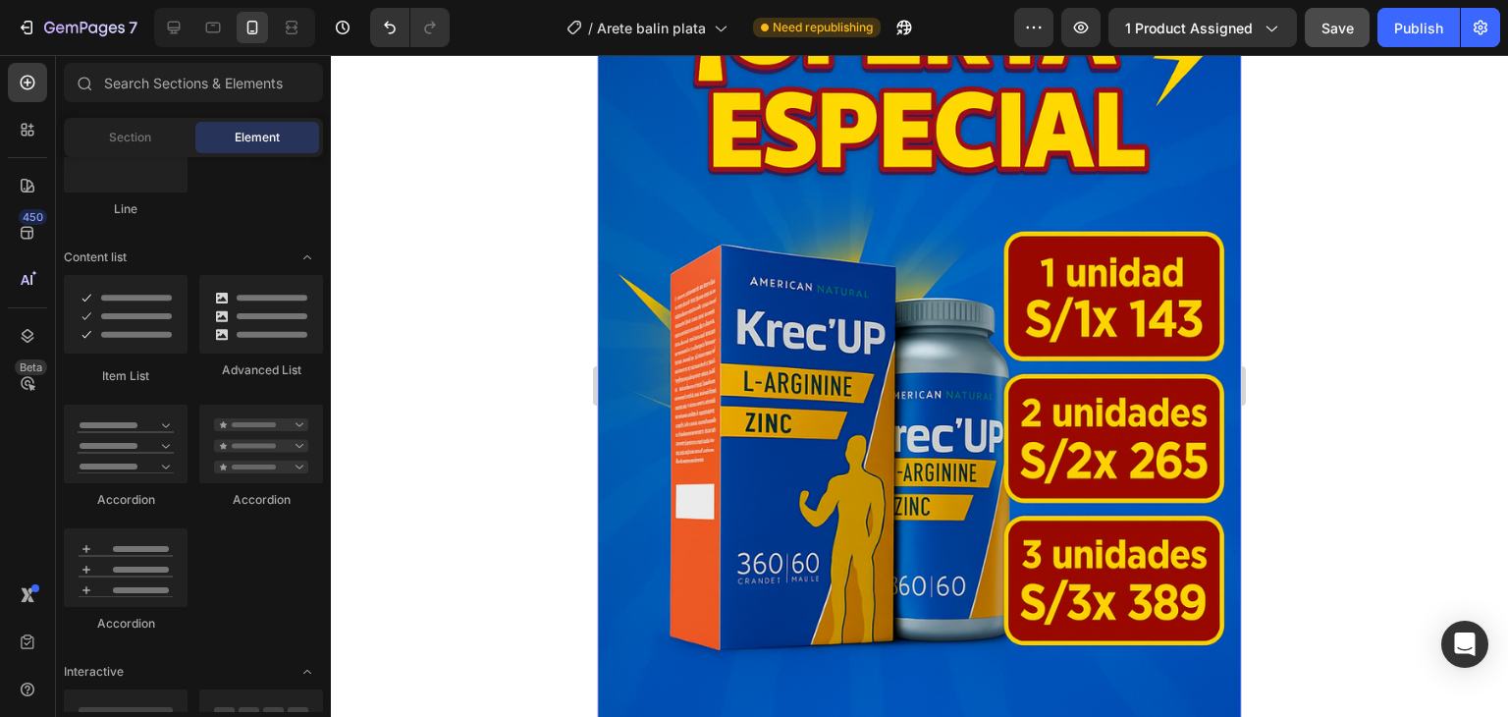
scroll to position [0, 0]
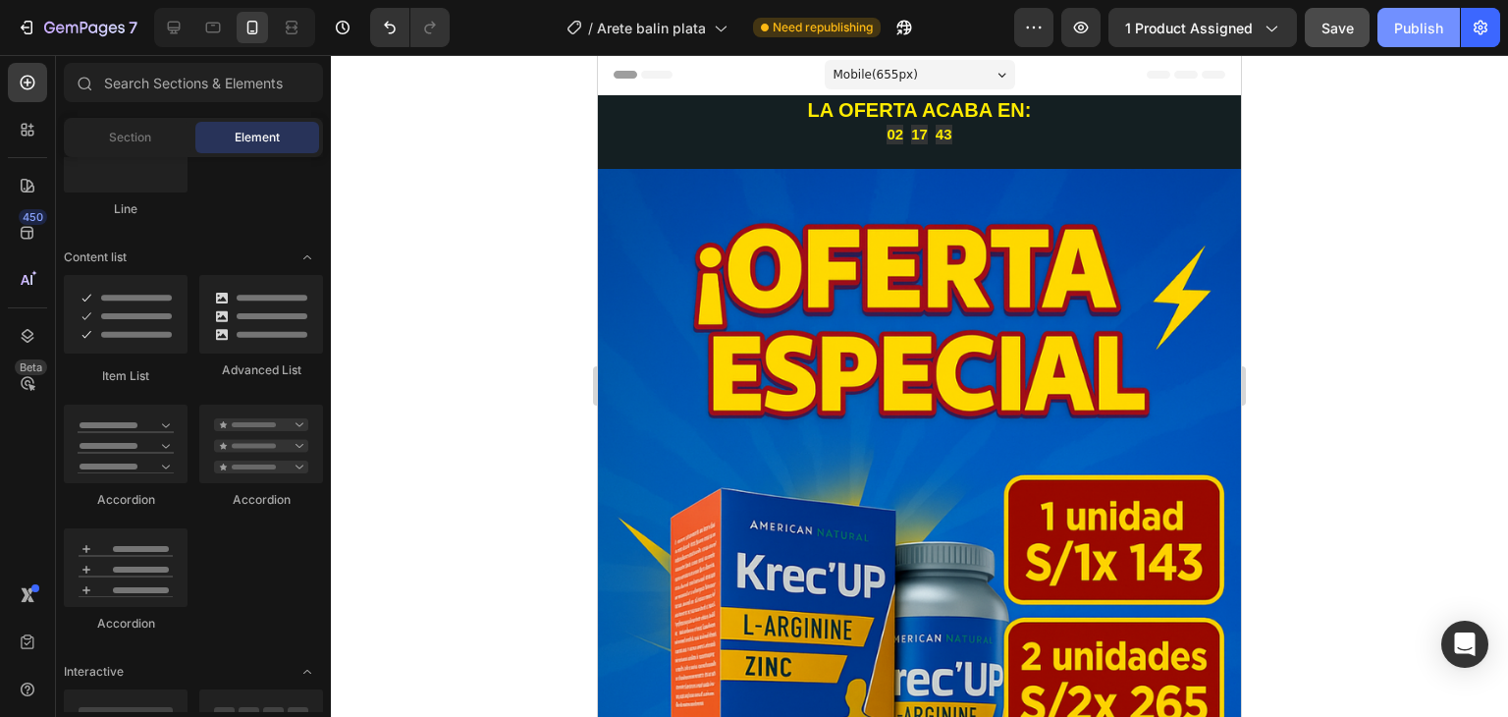
click at [1430, 21] on div "Publish" at bounding box center [1418, 28] width 49 height 21
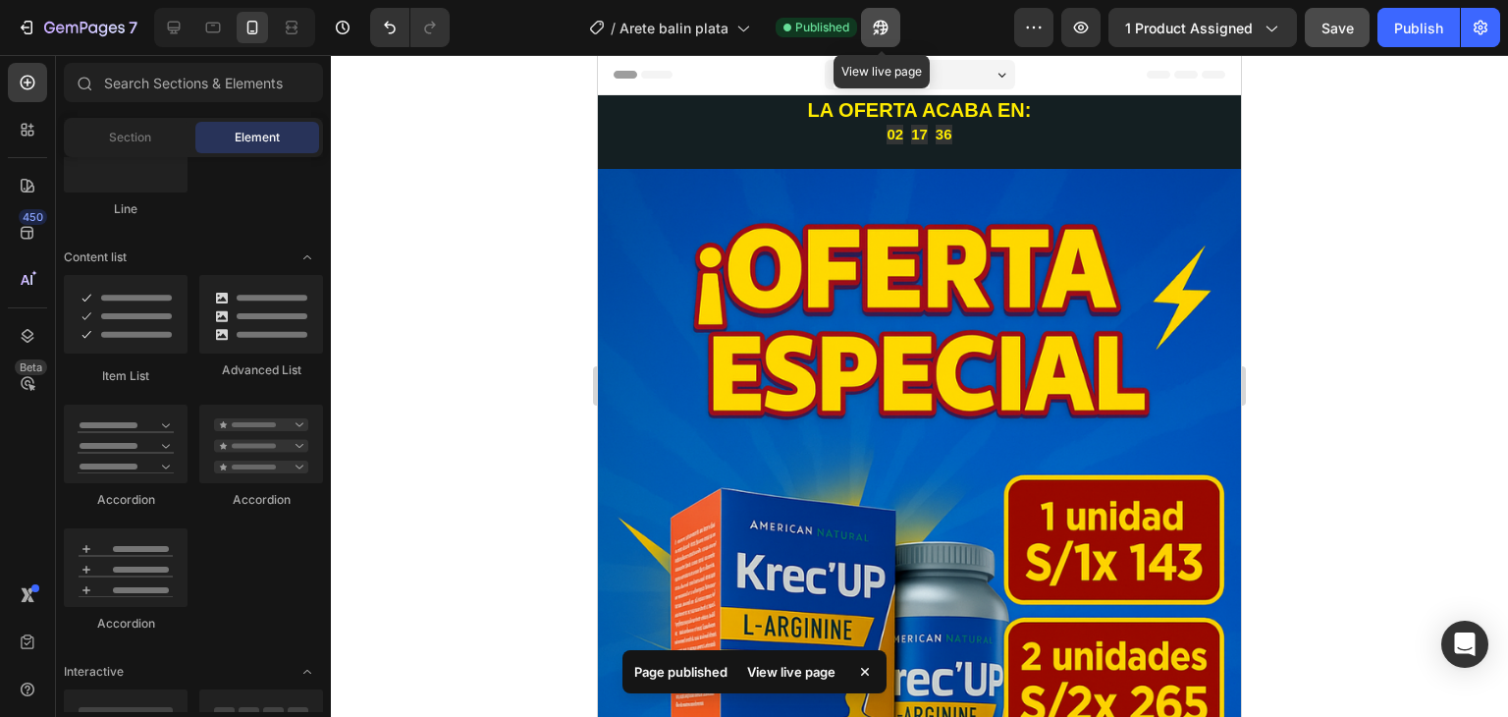
click at [879, 32] on icon "button" at bounding box center [876, 31] width 5 height 5
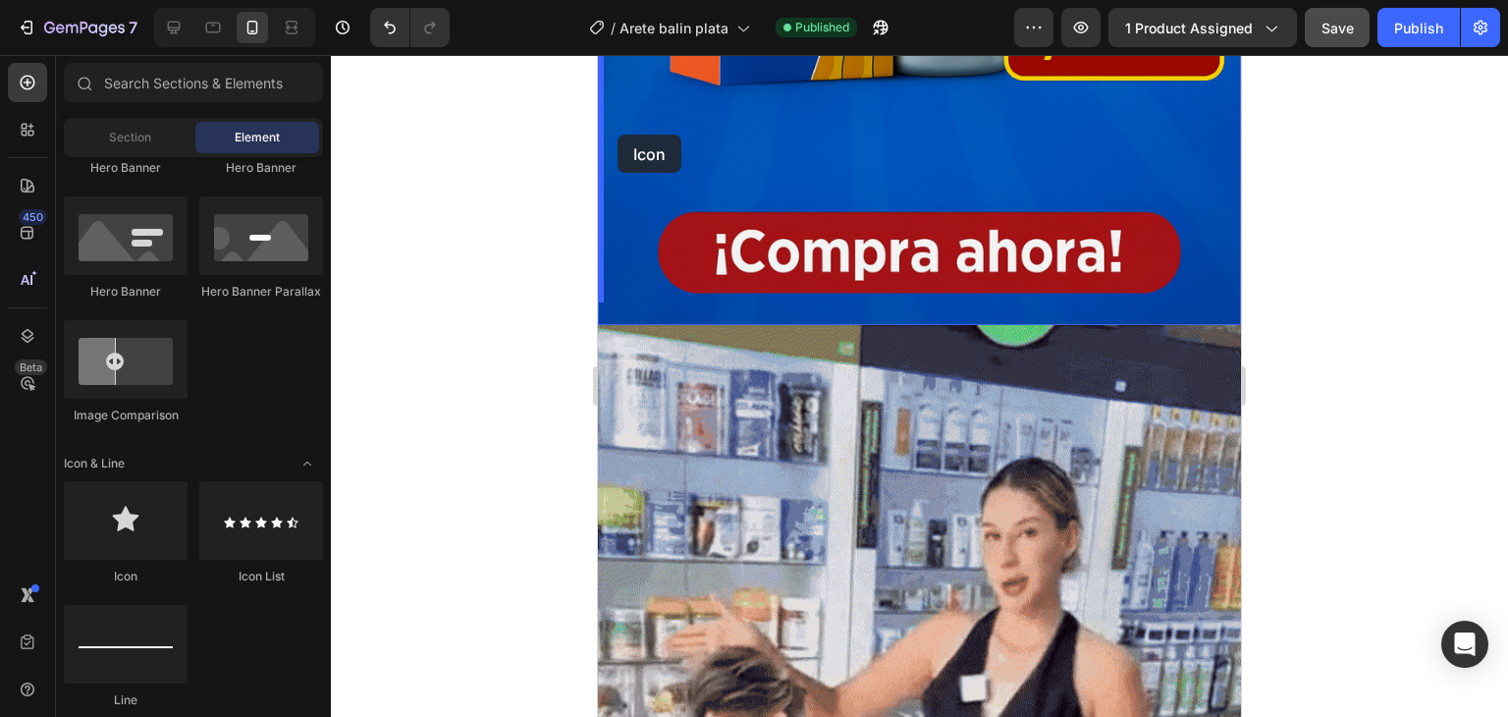
scroll to position [801, 0]
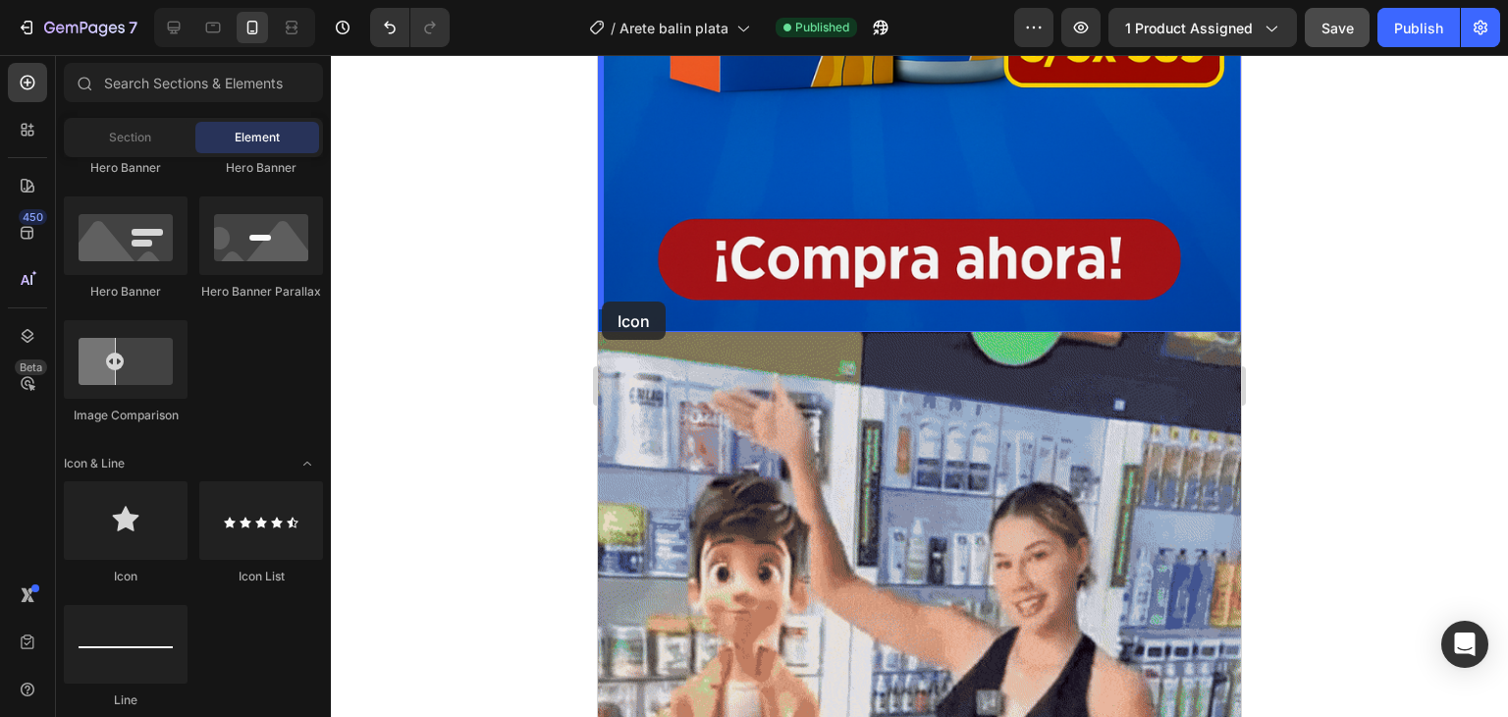
drag, startPoint x: 744, startPoint y: 611, endPoint x: 602, endPoint y: 300, distance: 341.4
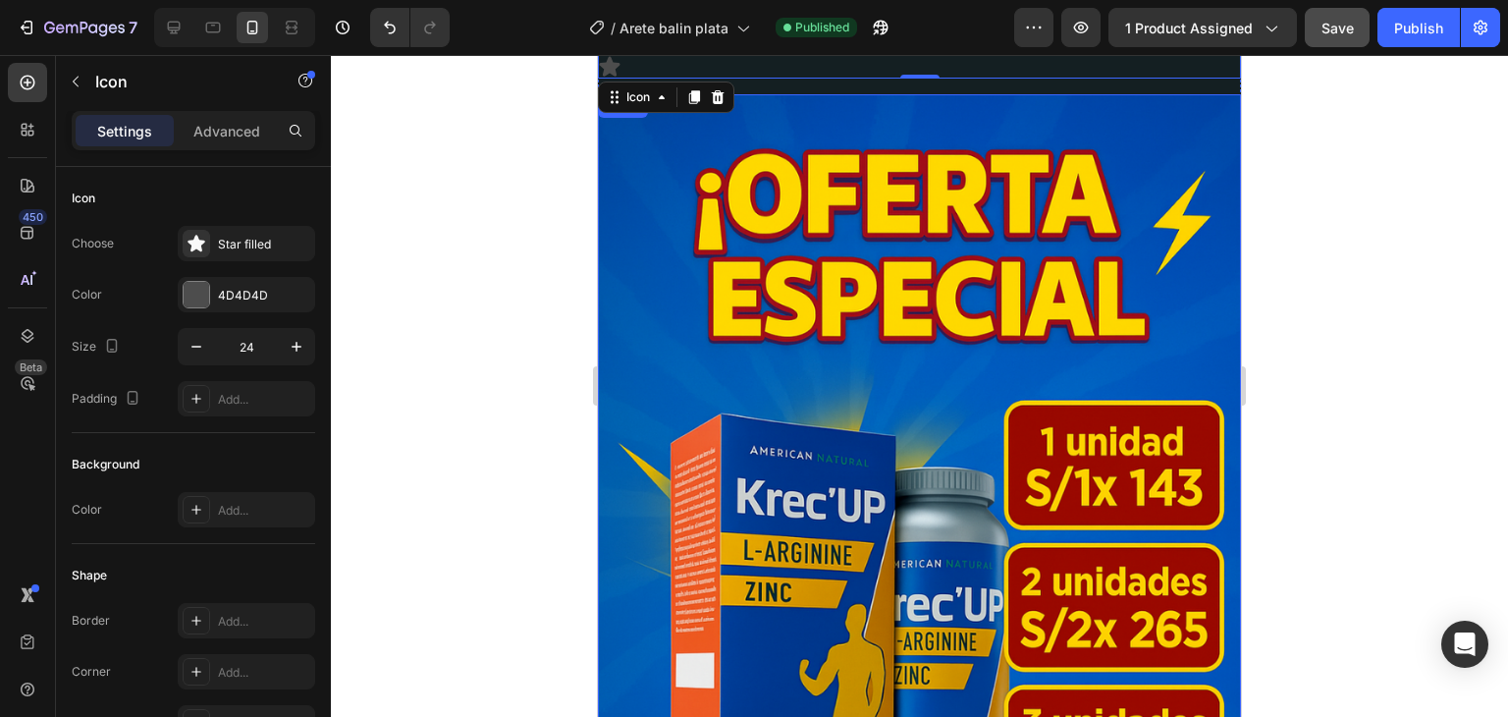
scroll to position [0, 0]
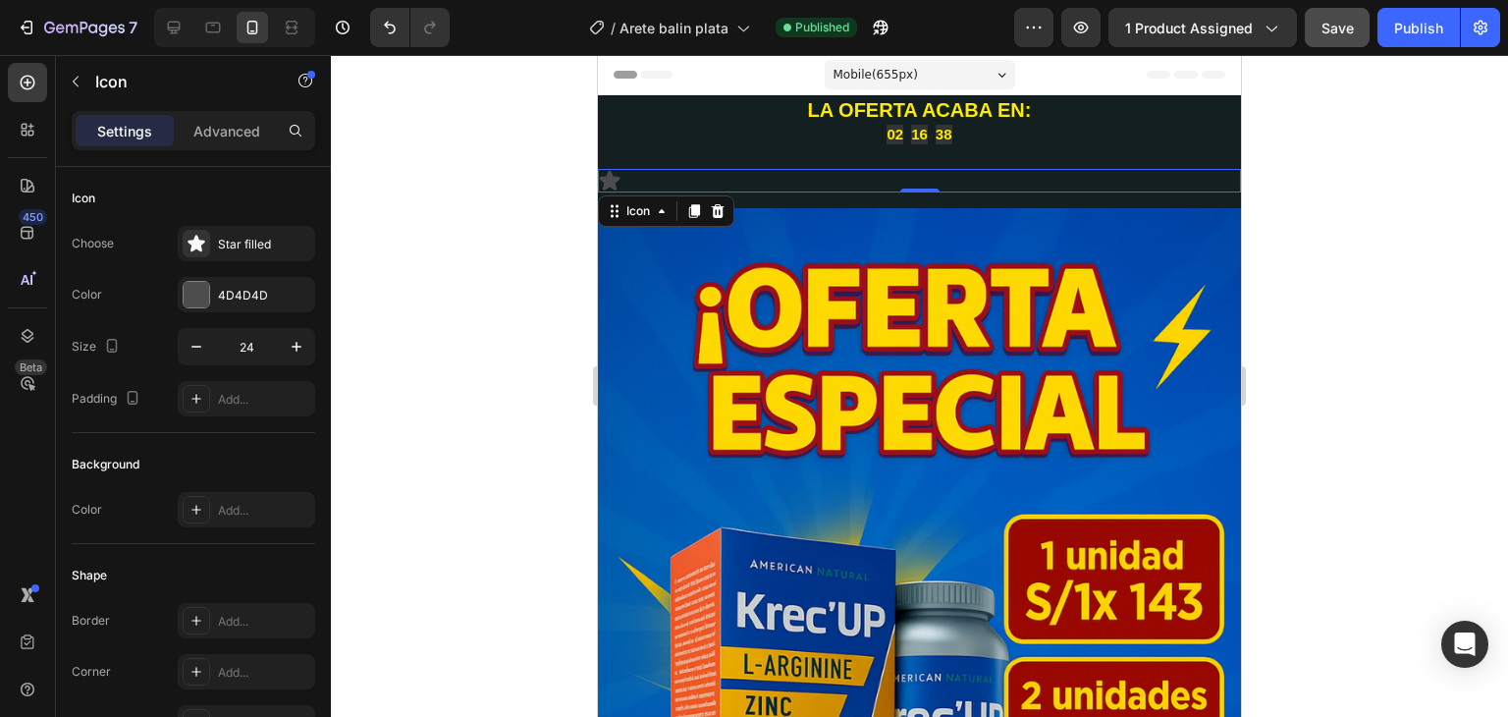
click at [439, 287] on div at bounding box center [919, 386] width 1177 height 662
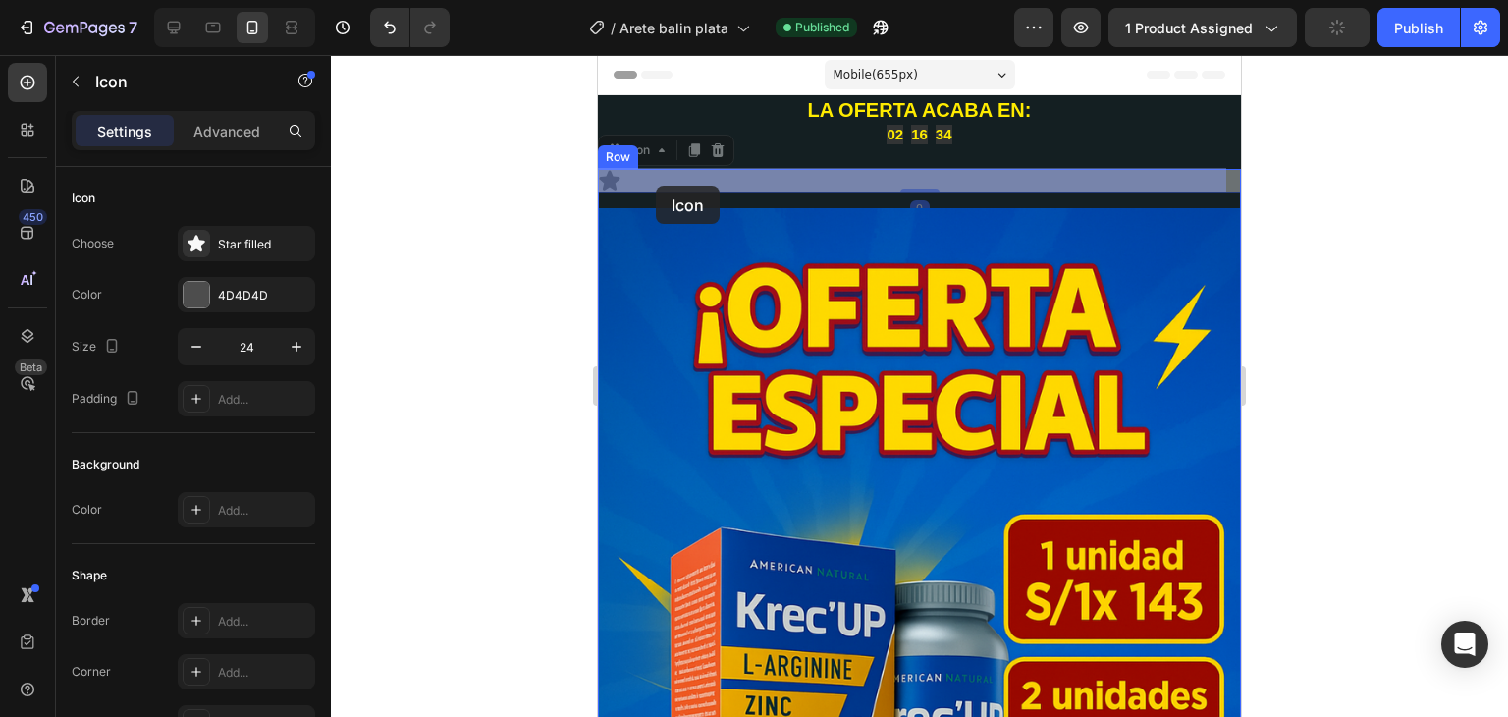
drag, startPoint x: 697, startPoint y: 174, endPoint x: 656, endPoint y: 186, distance: 42.9
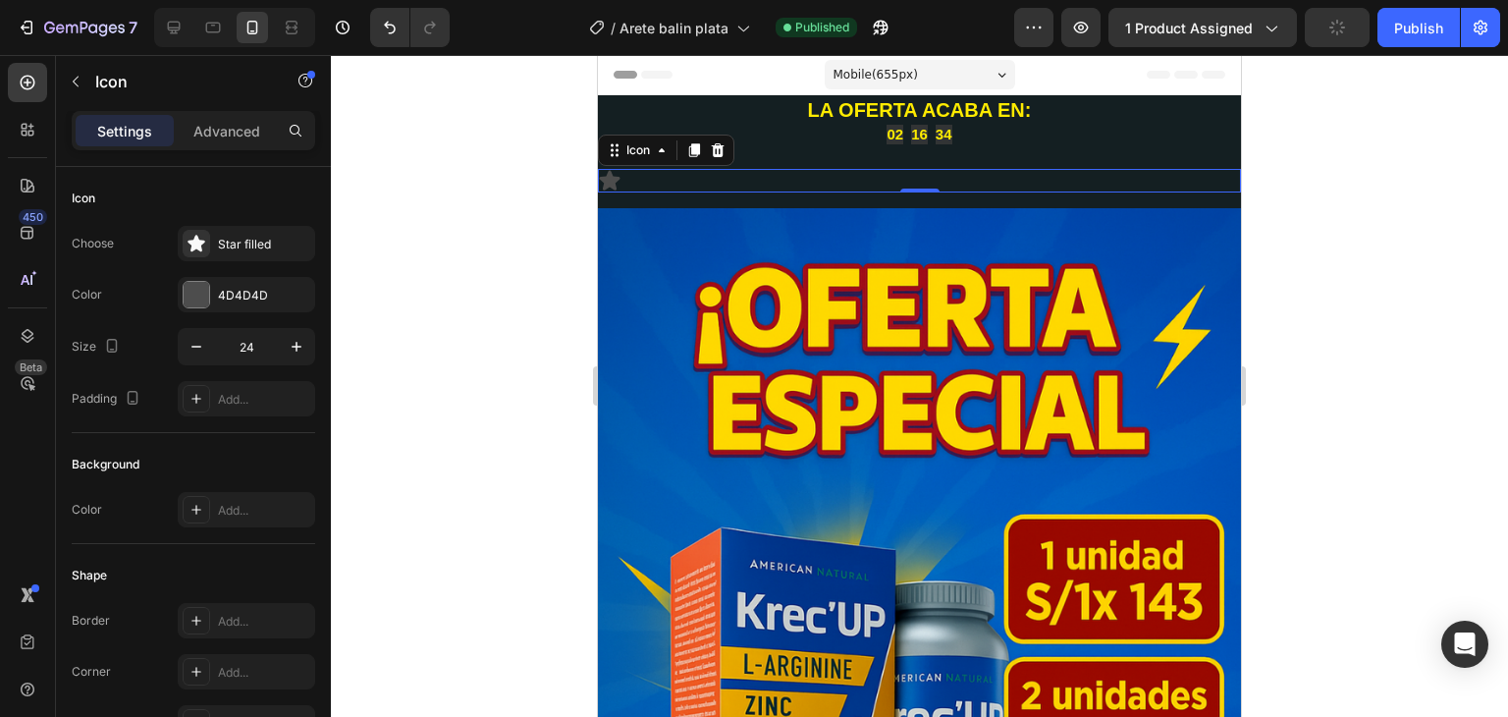
click at [659, 183] on div "Icon 0" at bounding box center [919, 181] width 643 height 24
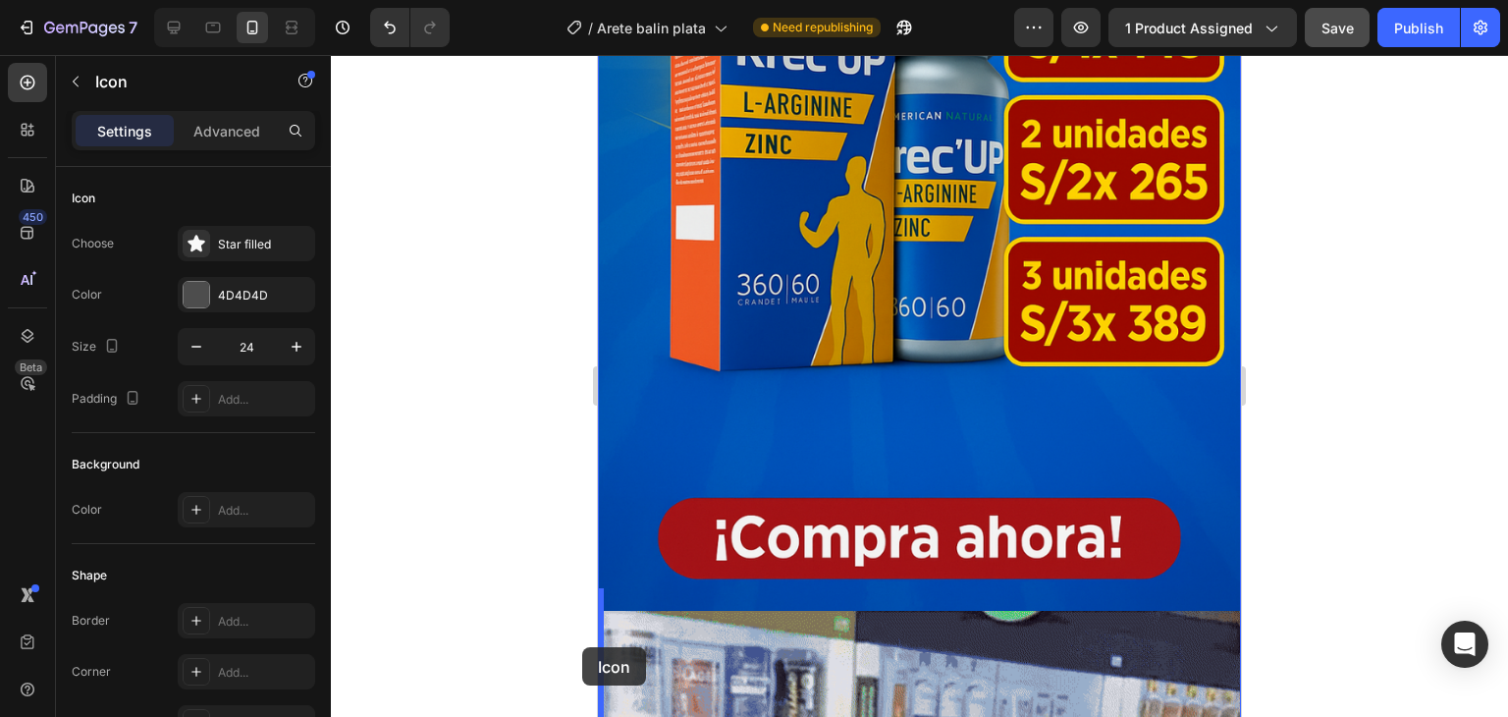
scroll to position [585, 0]
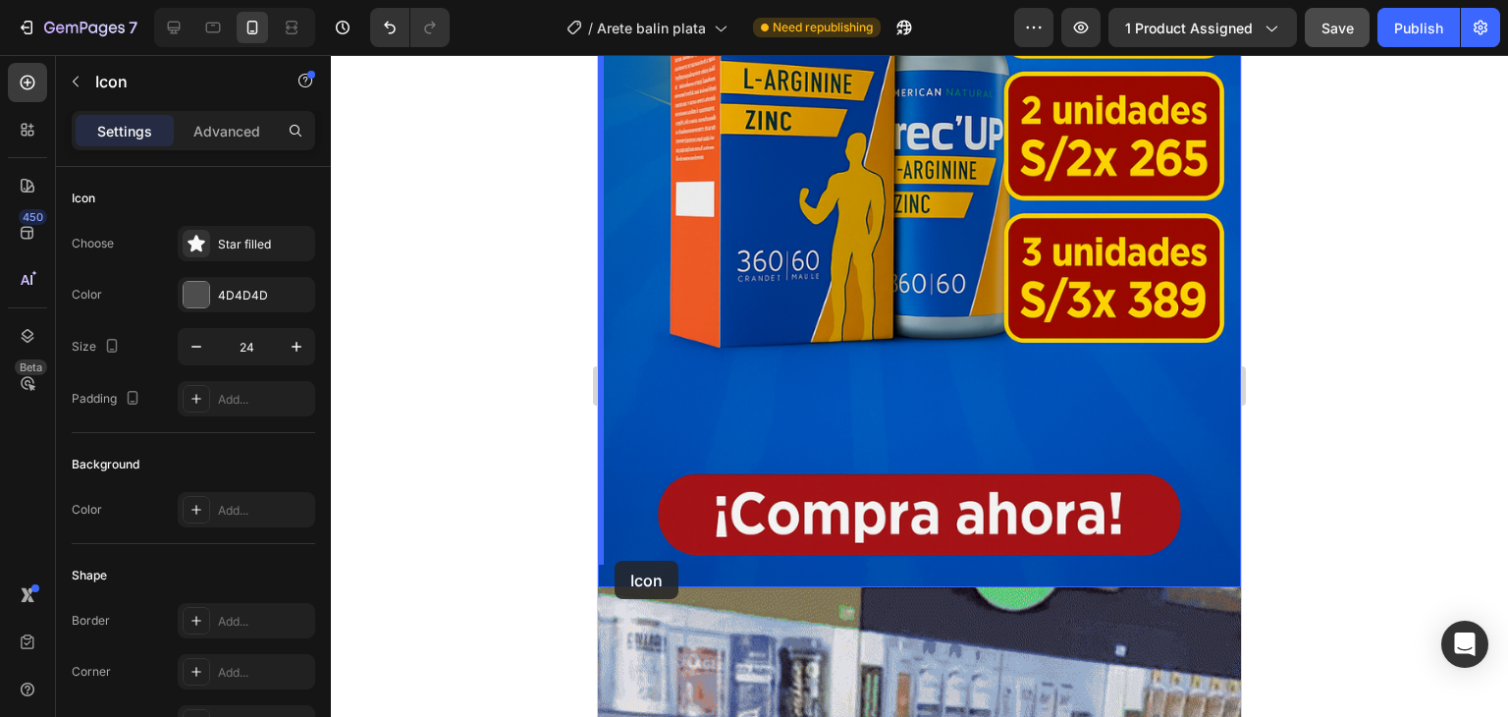
drag, startPoint x: 616, startPoint y: 150, endPoint x: 615, endPoint y: 560, distance: 409.4
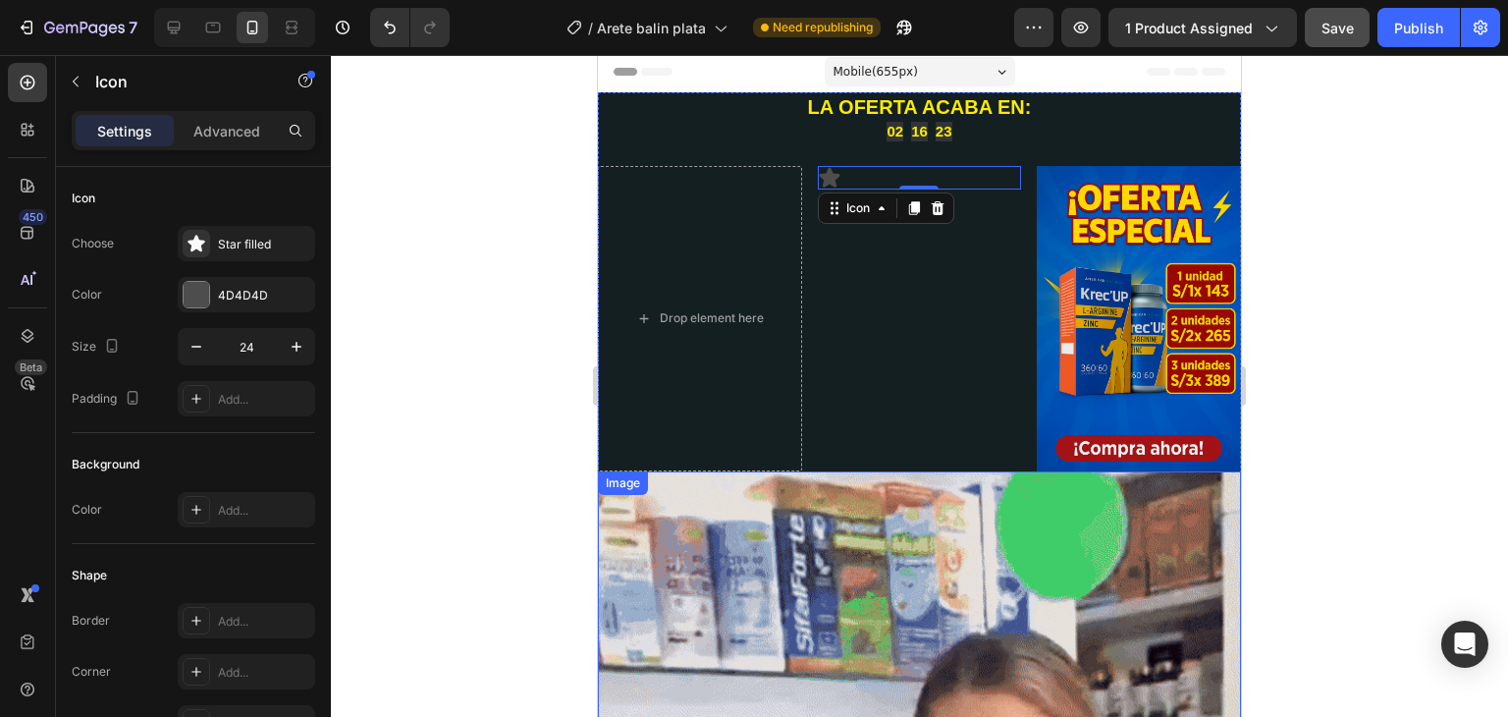
scroll to position [0, 0]
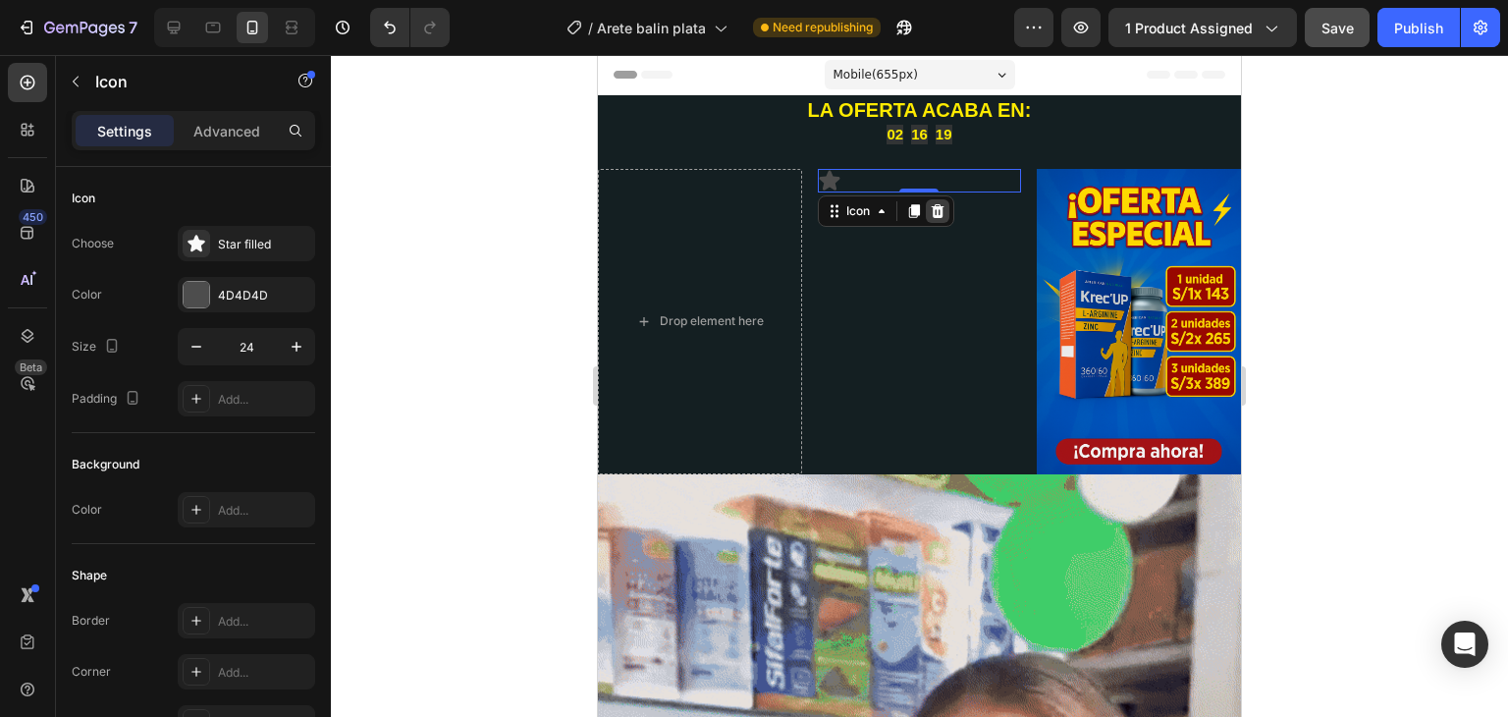
click at [939, 209] on icon at bounding box center [938, 211] width 16 height 16
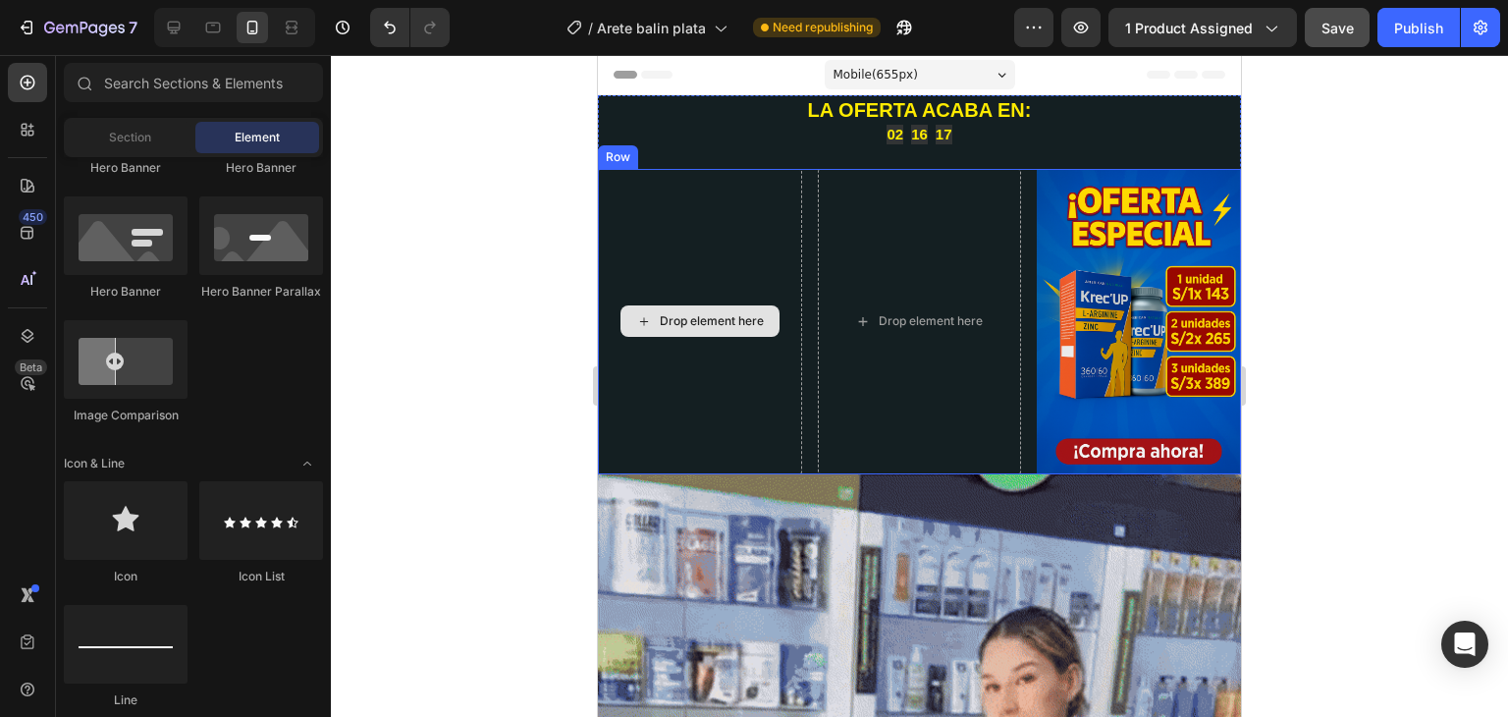
drag, startPoint x: 662, startPoint y: 199, endPoint x: 681, endPoint y: 197, distance: 19.7
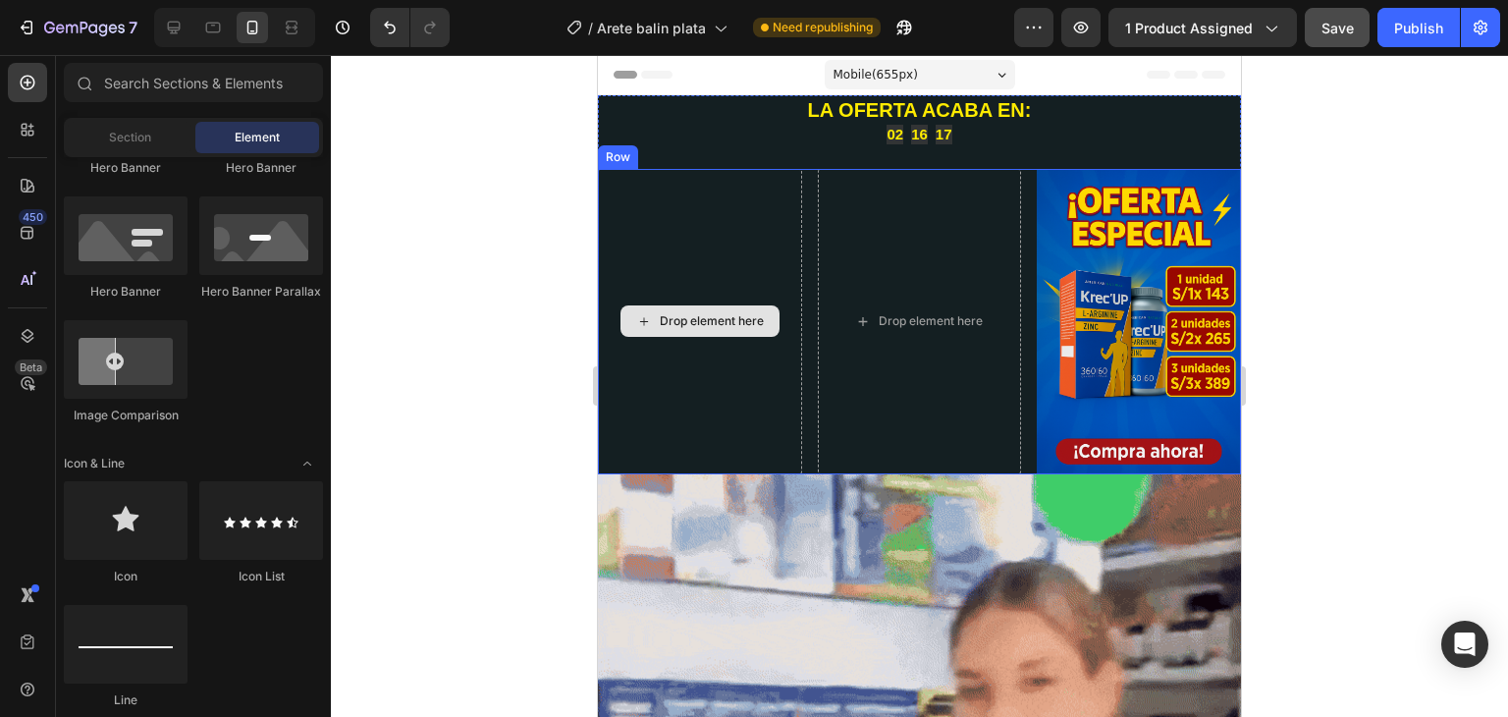
click at [663, 199] on div "Drop element here" at bounding box center [700, 322] width 204 height 306
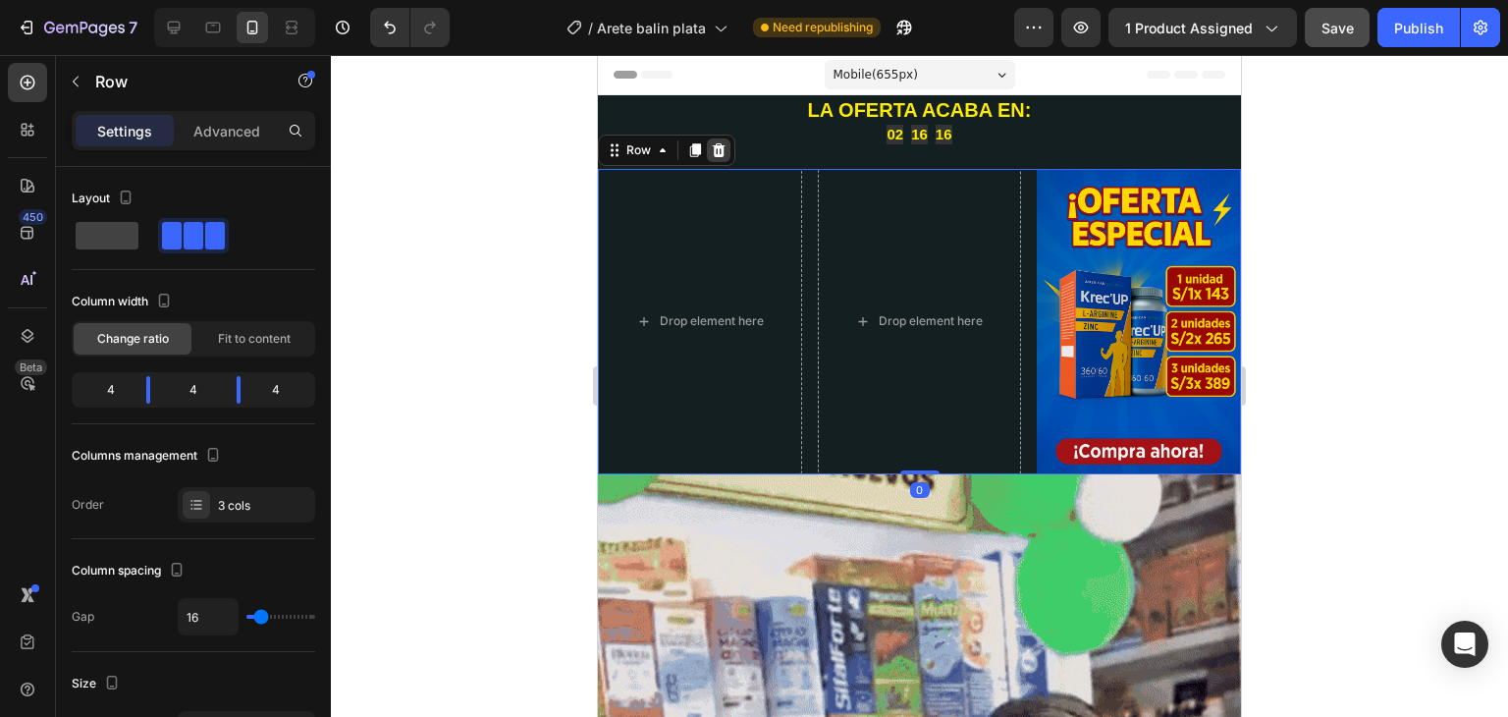
click at [721, 148] on icon at bounding box center [719, 149] width 13 height 14
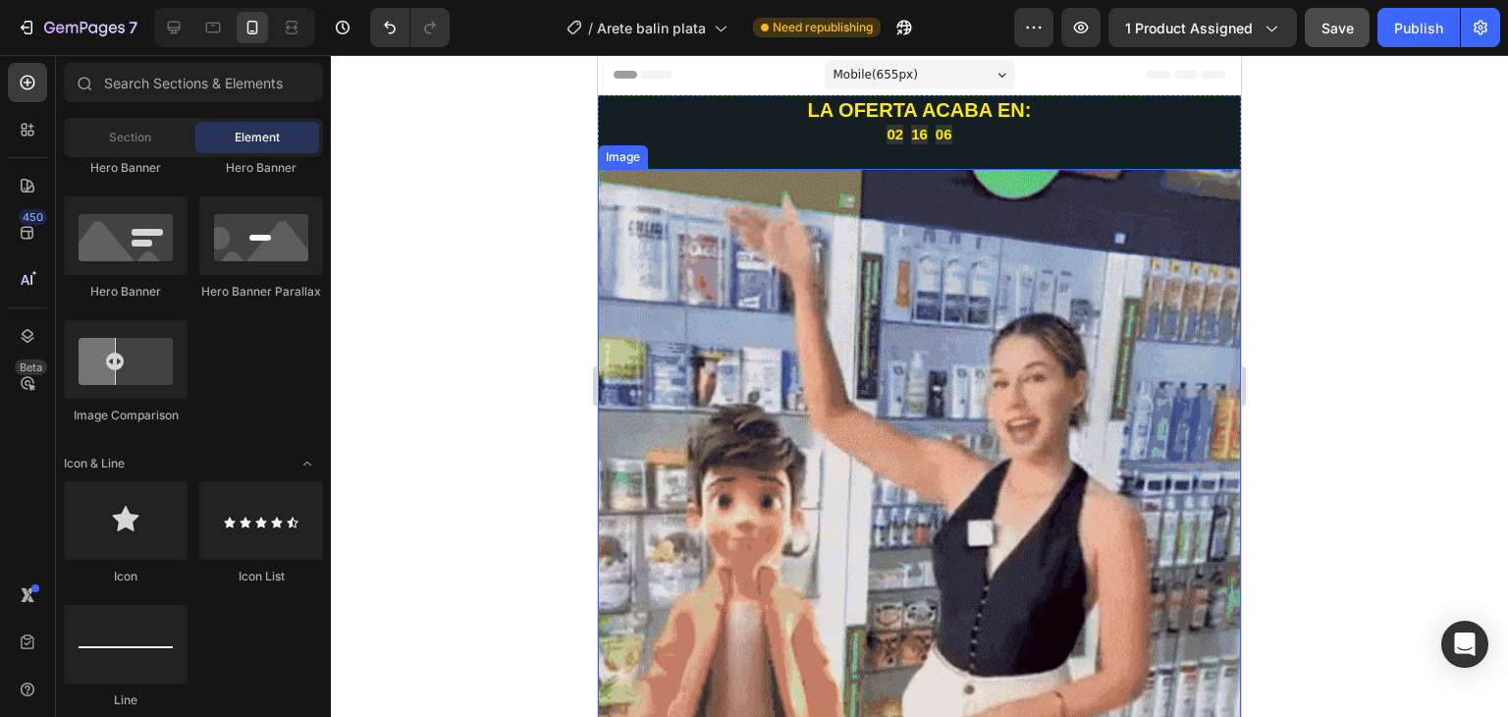
click at [636, 154] on div "Image" at bounding box center [623, 157] width 42 height 18
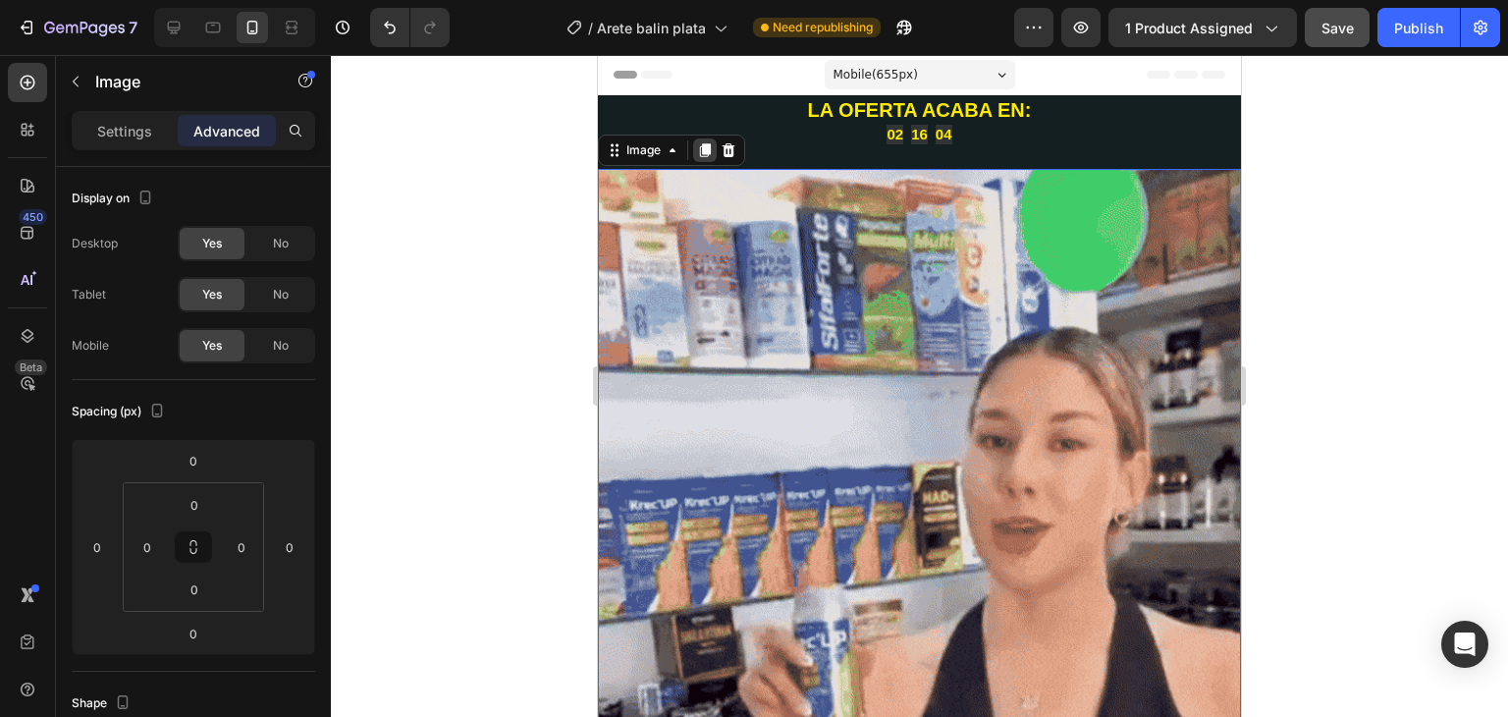
click at [709, 150] on icon at bounding box center [705, 150] width 11 height 14
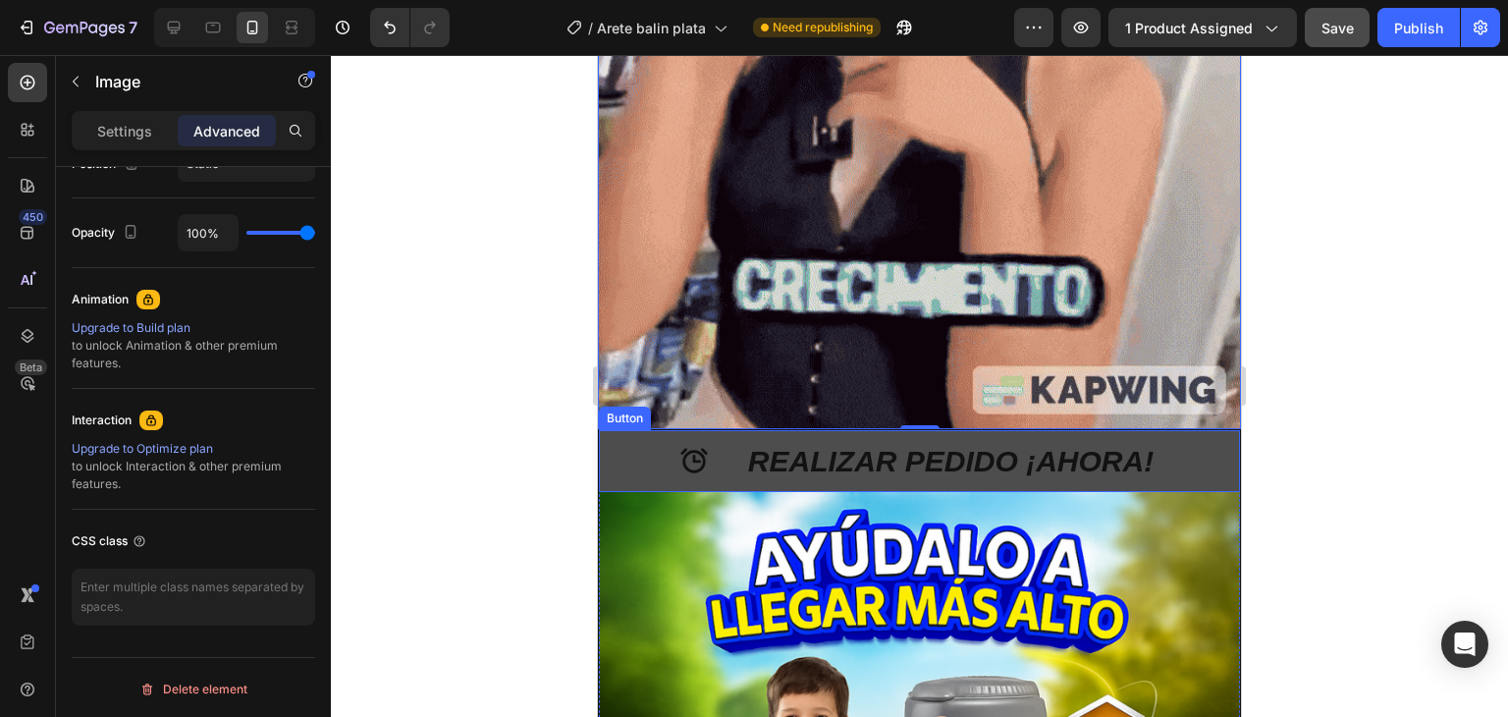
scroll to position [1767, 0]
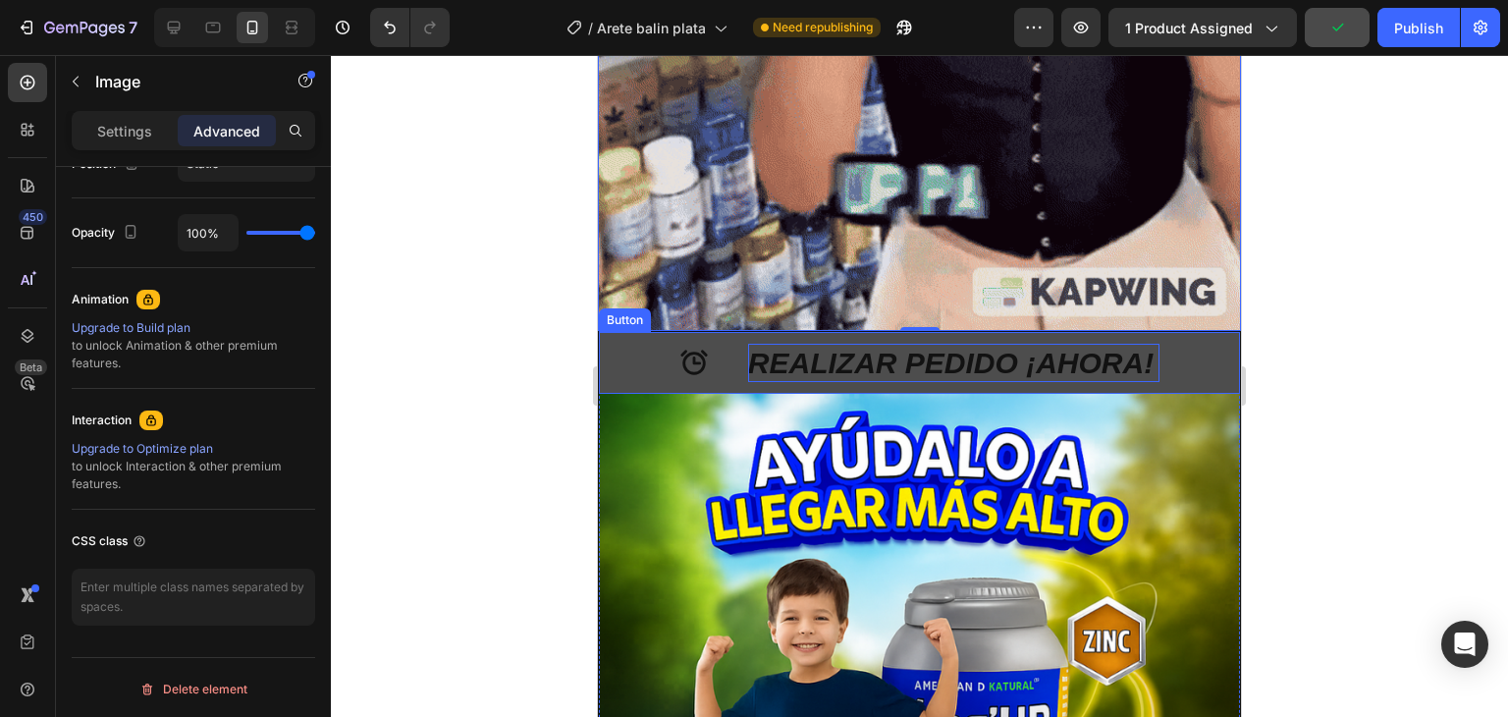
click at [784, 344] on p "REALIZAR PEDIDO ¡AHORA!" at bounding box center [953, 363] width 411 height 38
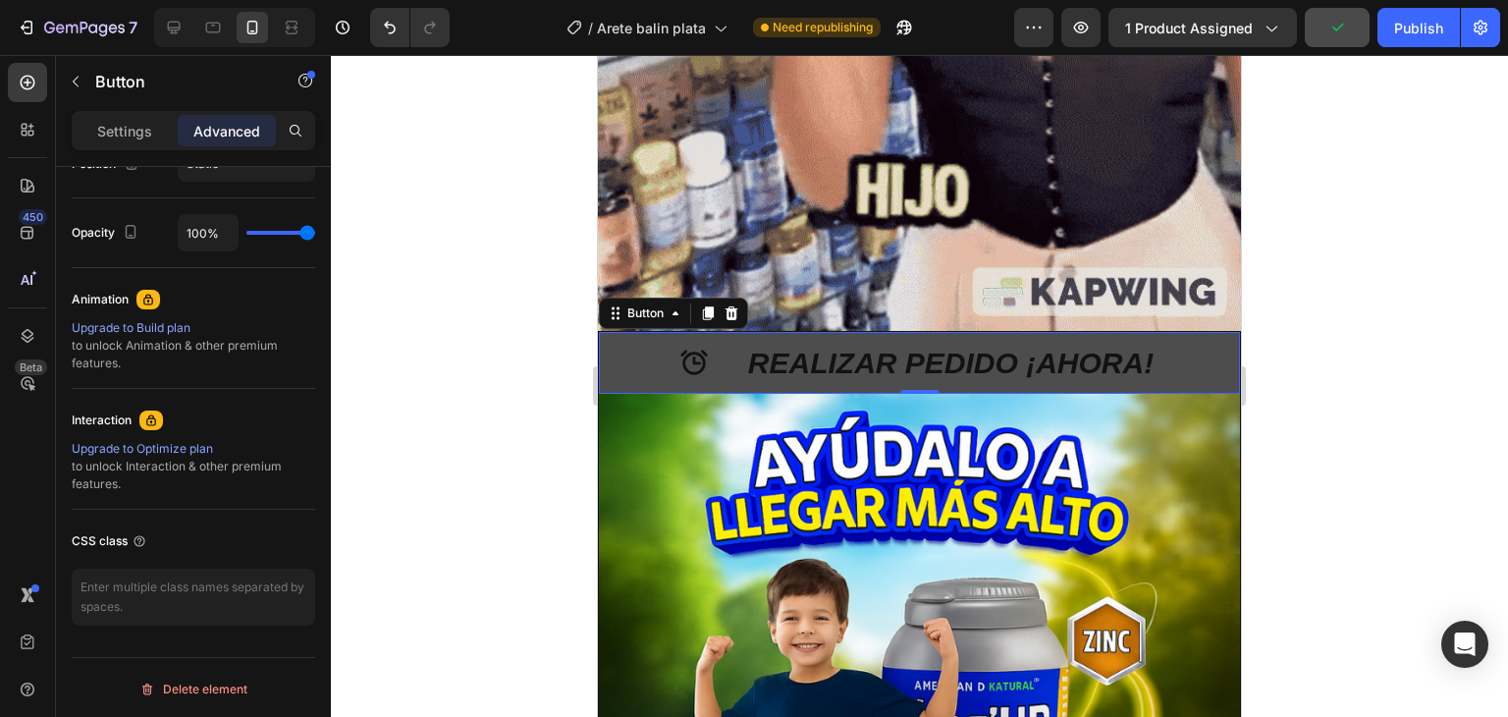
scroll to position [0, 0]
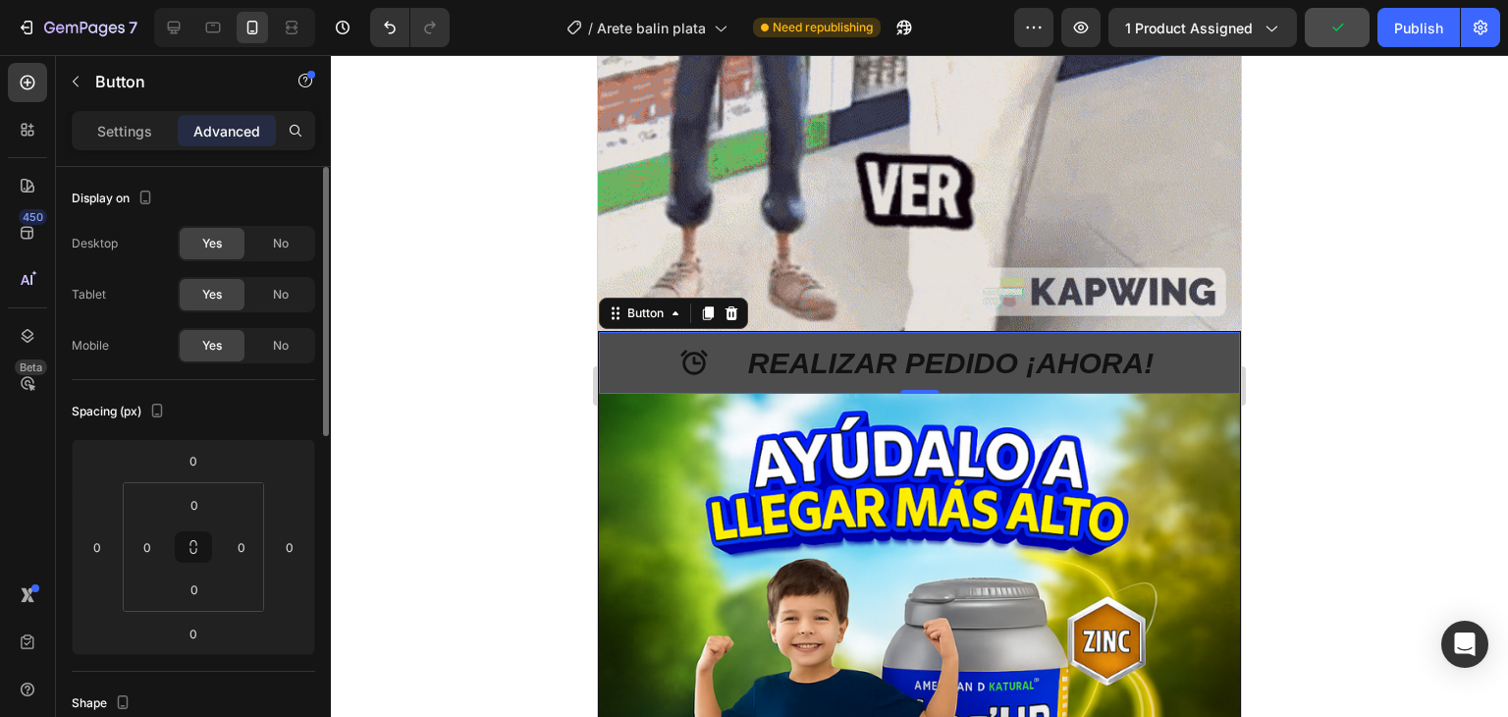
click at [624, 332] on button "REALIZAR PEDIDO ¡AHORA!" at bounding box center [919, 363] width 641 height 62
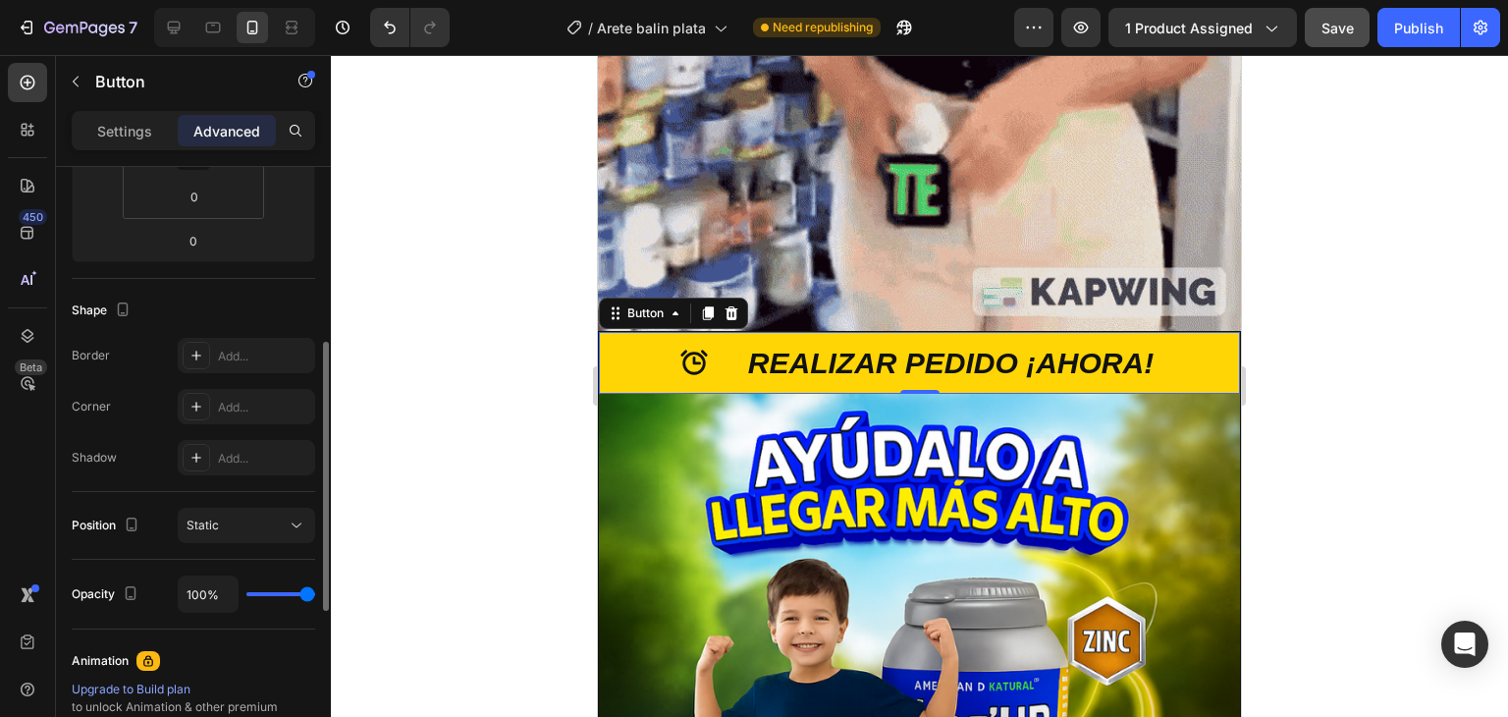
scroll to position [755, 0]
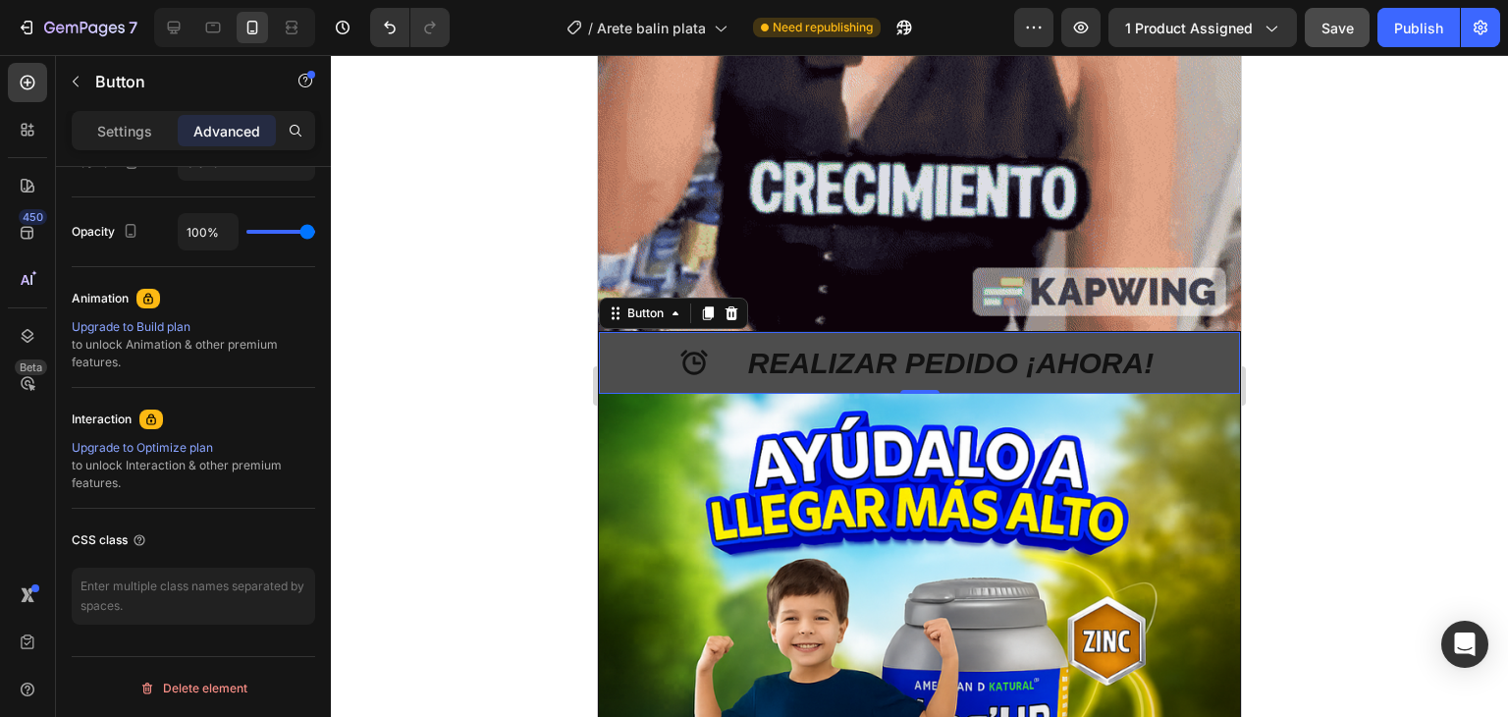
click at [632, 332] on button "REALIZAR PEDIDO ¡AHORA!" at bounding box center [919, 363] width 641 height 62
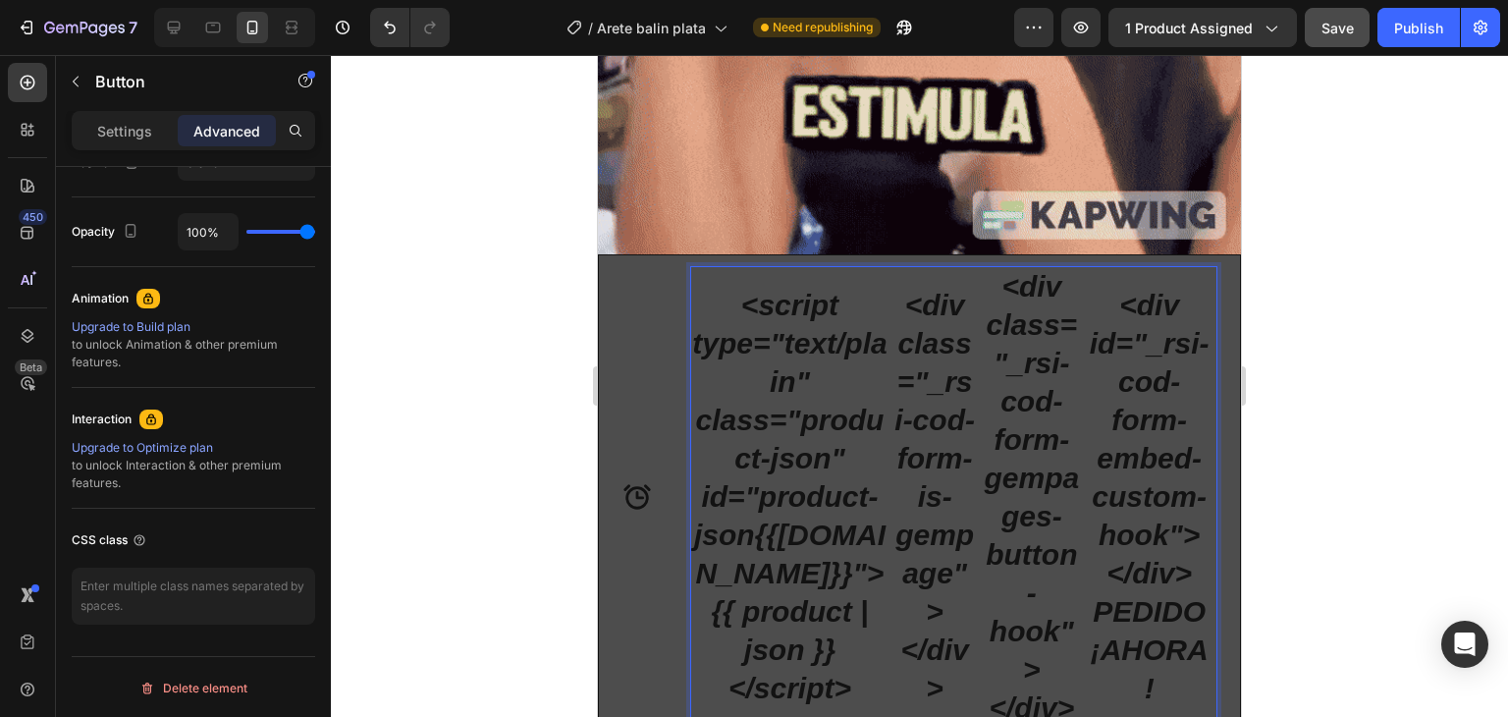
scroll to position [1964, 0]
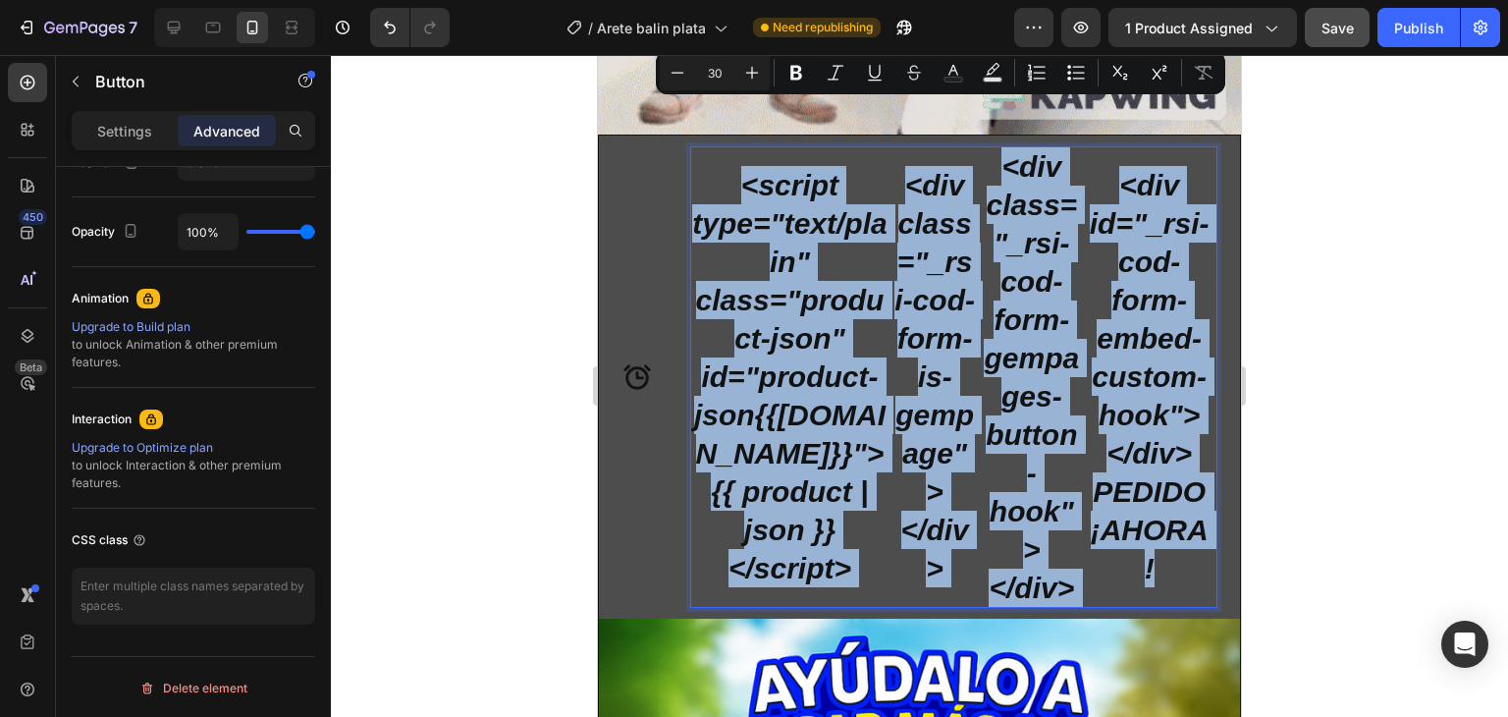
drag, startPoint x: 762, startPoint y: 157, endPoint x: 1191, endPoint y: 512, distance: 556.6
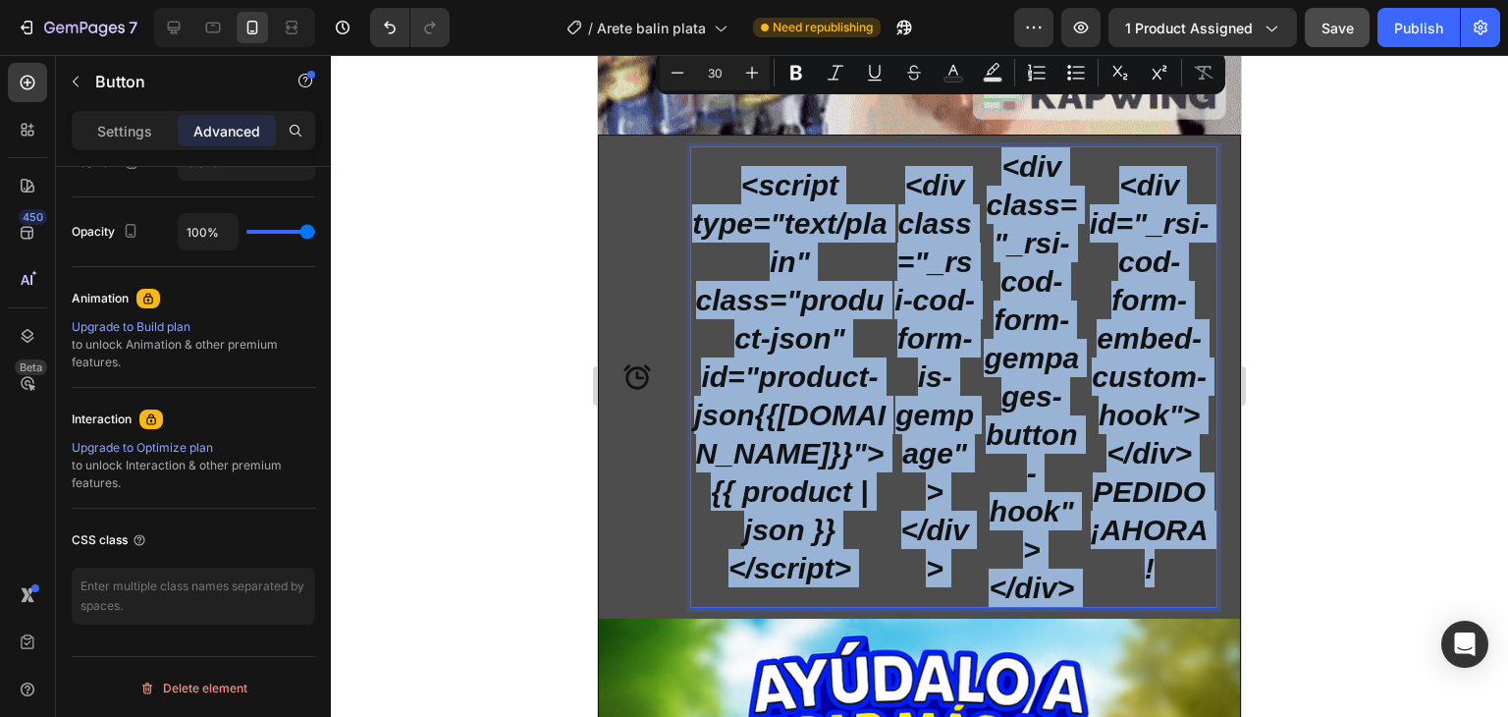
click at [1191, 513] on div "<script type="text/plain" class="product-json" id="product-json{{product.id}}">…" at bounding box center [953, 377] width 525 height 460
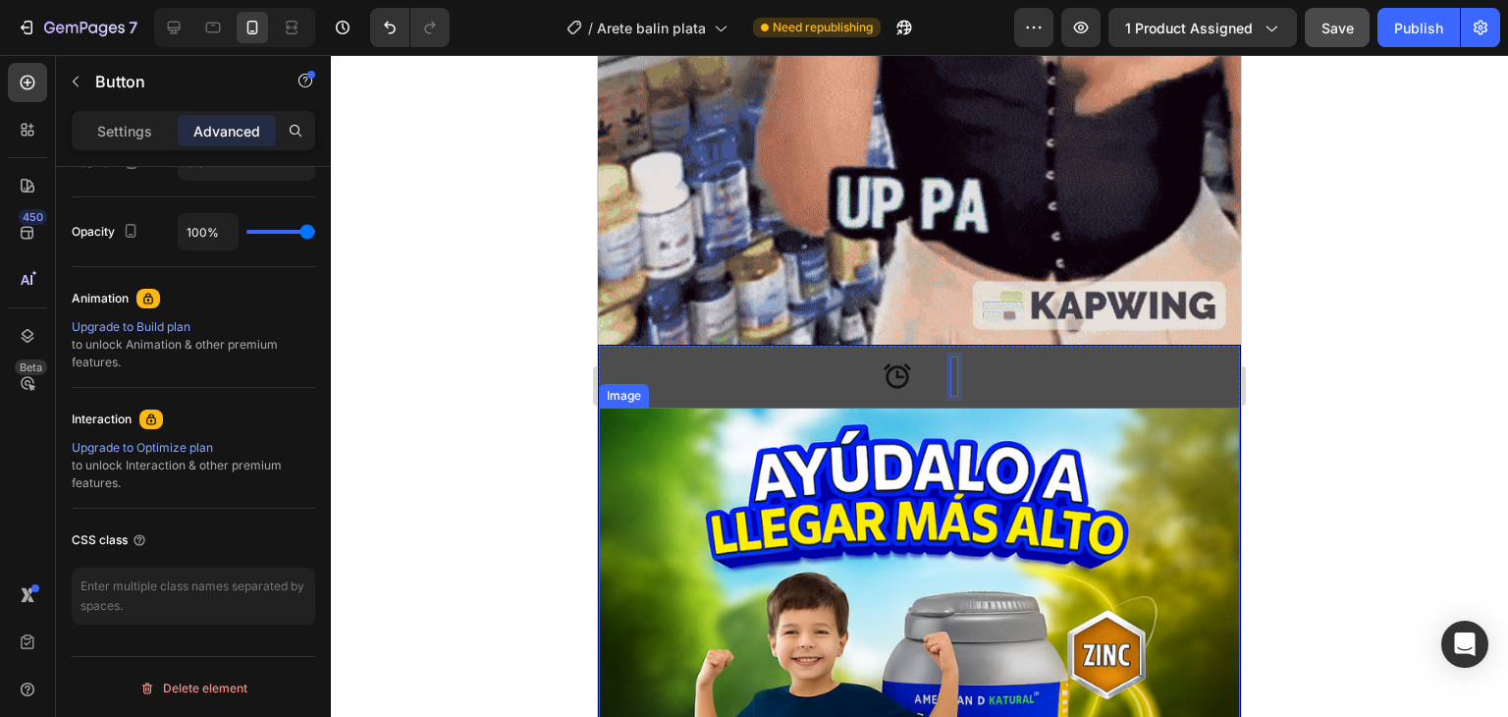
scroll to position [1669, 0]
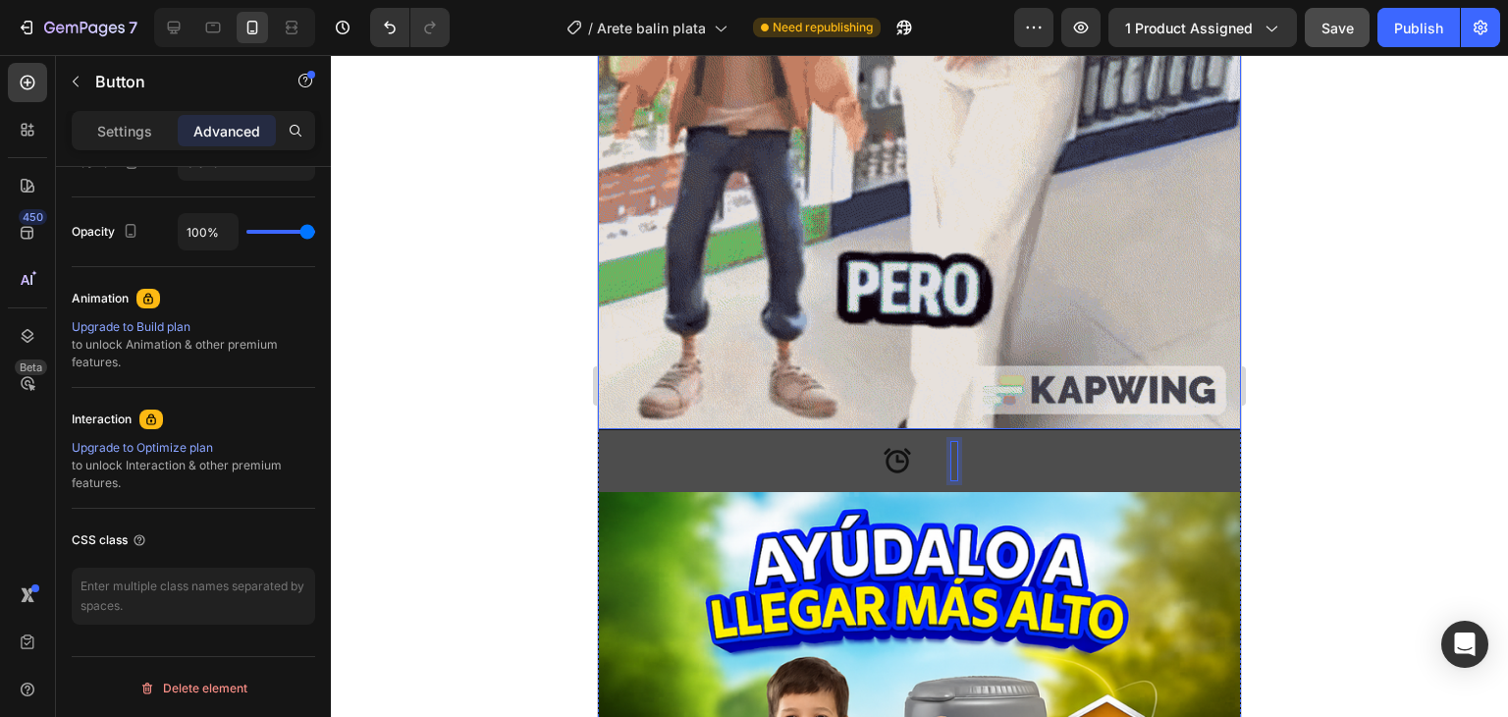
click at [982, 430] on button at bounding box center [919, 461] width 641 height 62
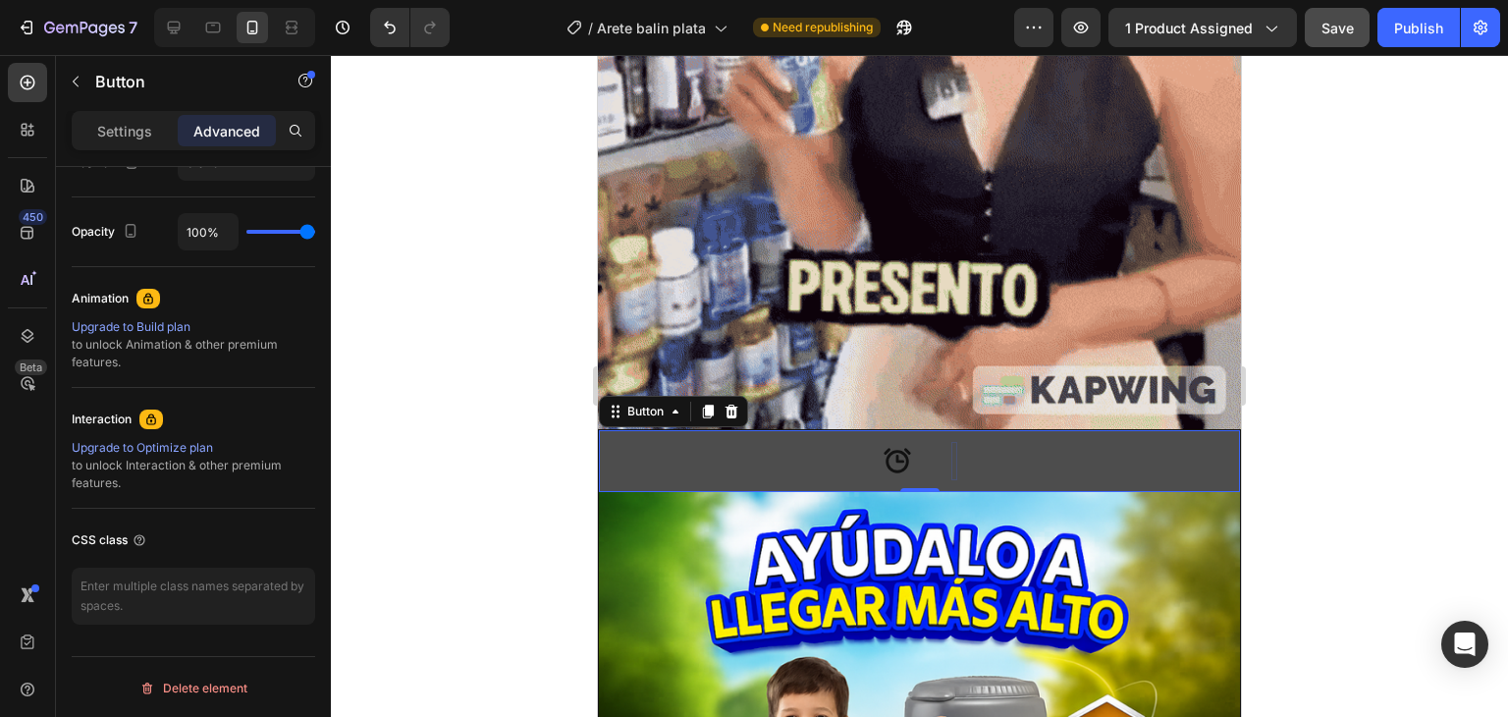
drag, startPoint x: 855, startPoint y: 406, endPoint x: 833, endPoint y: 405, distance: 22.7
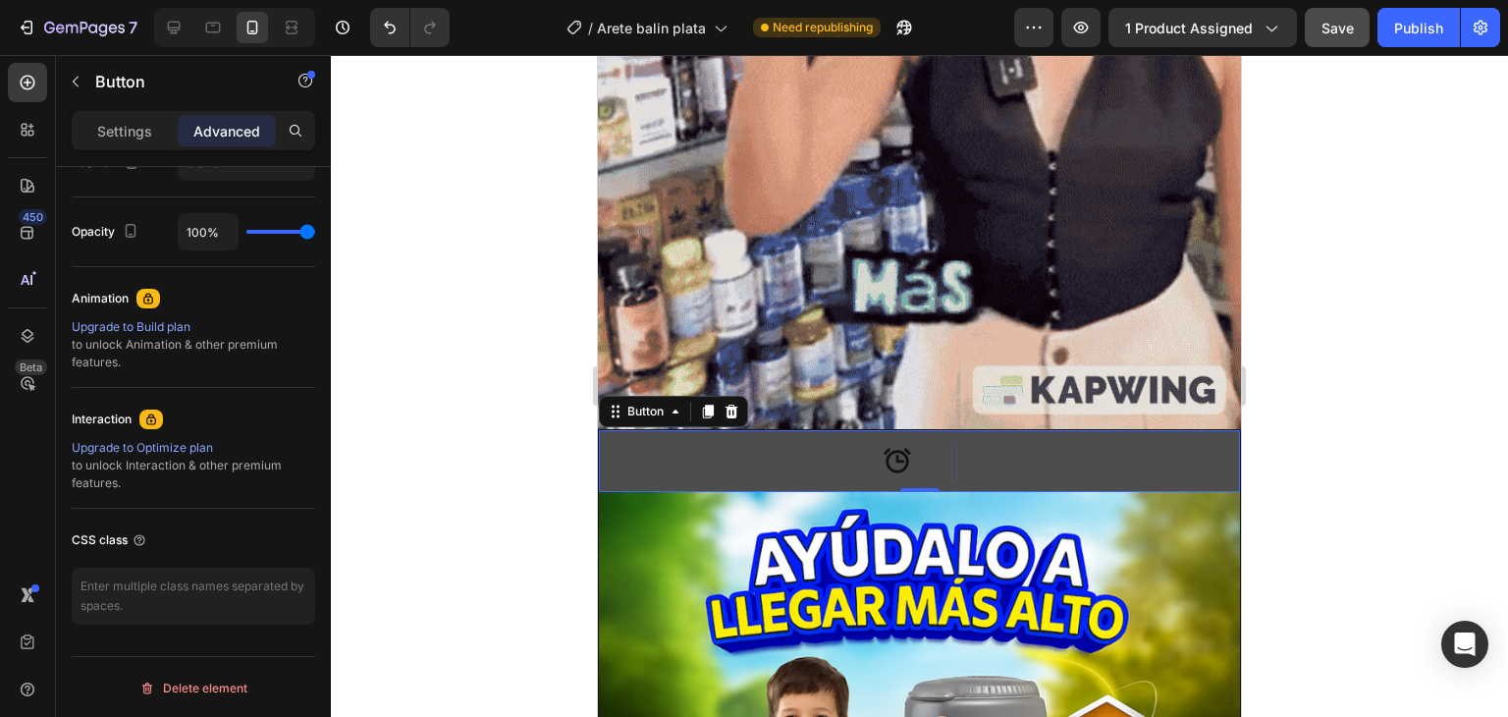
click at [855, 430] on button at bounding box center [919, 461] width 641 height 62
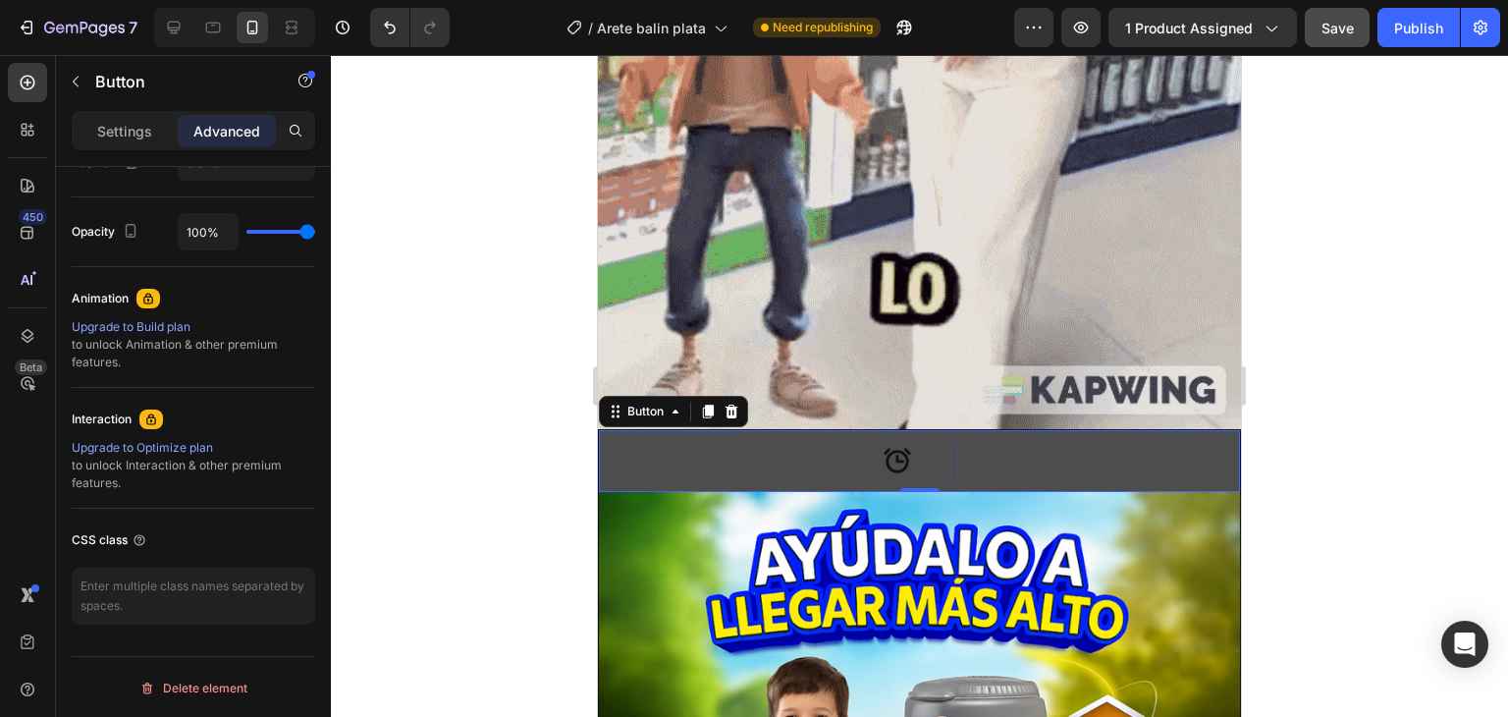
click at [963, 434] on button at bounding box center [919, 461] width 641 height 62
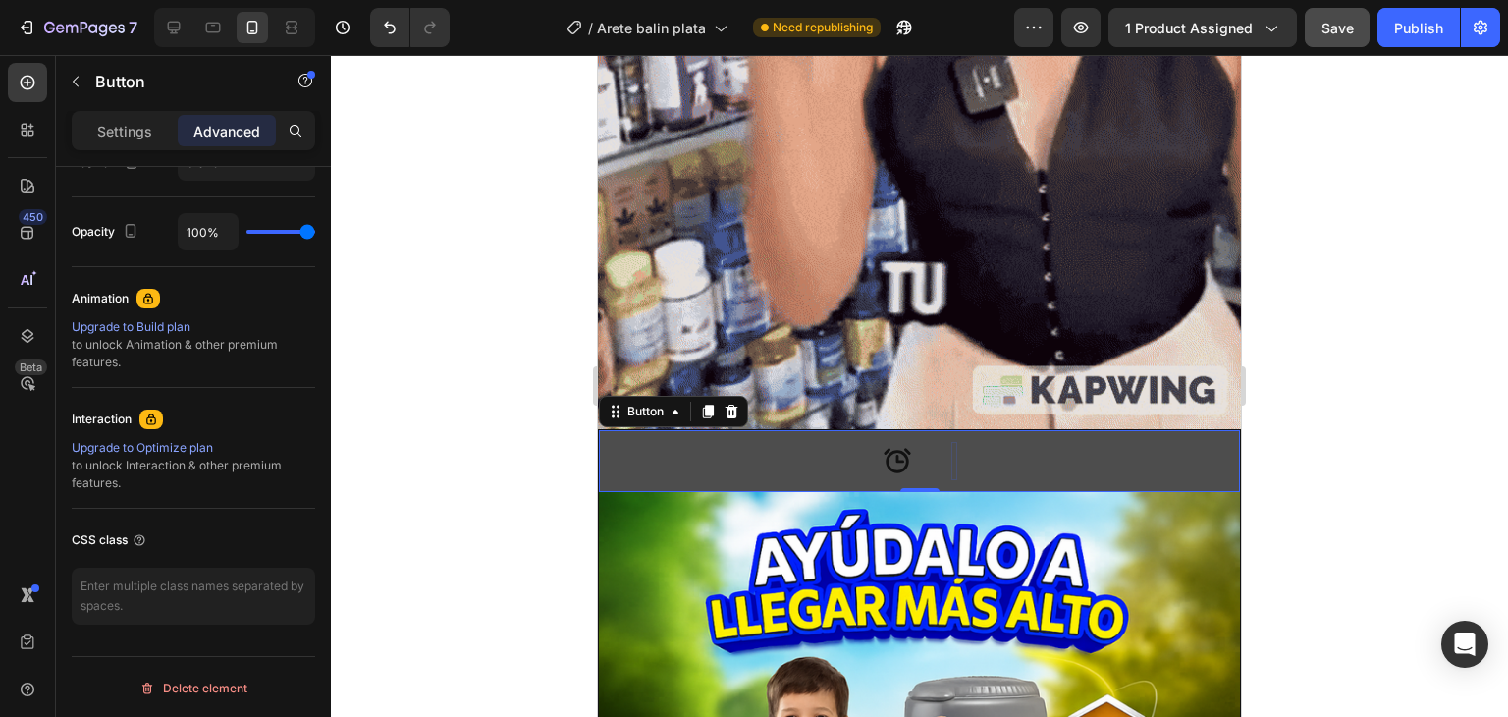
click at [978, 430] on button at bounding box center [919, 461] width 641 height 62
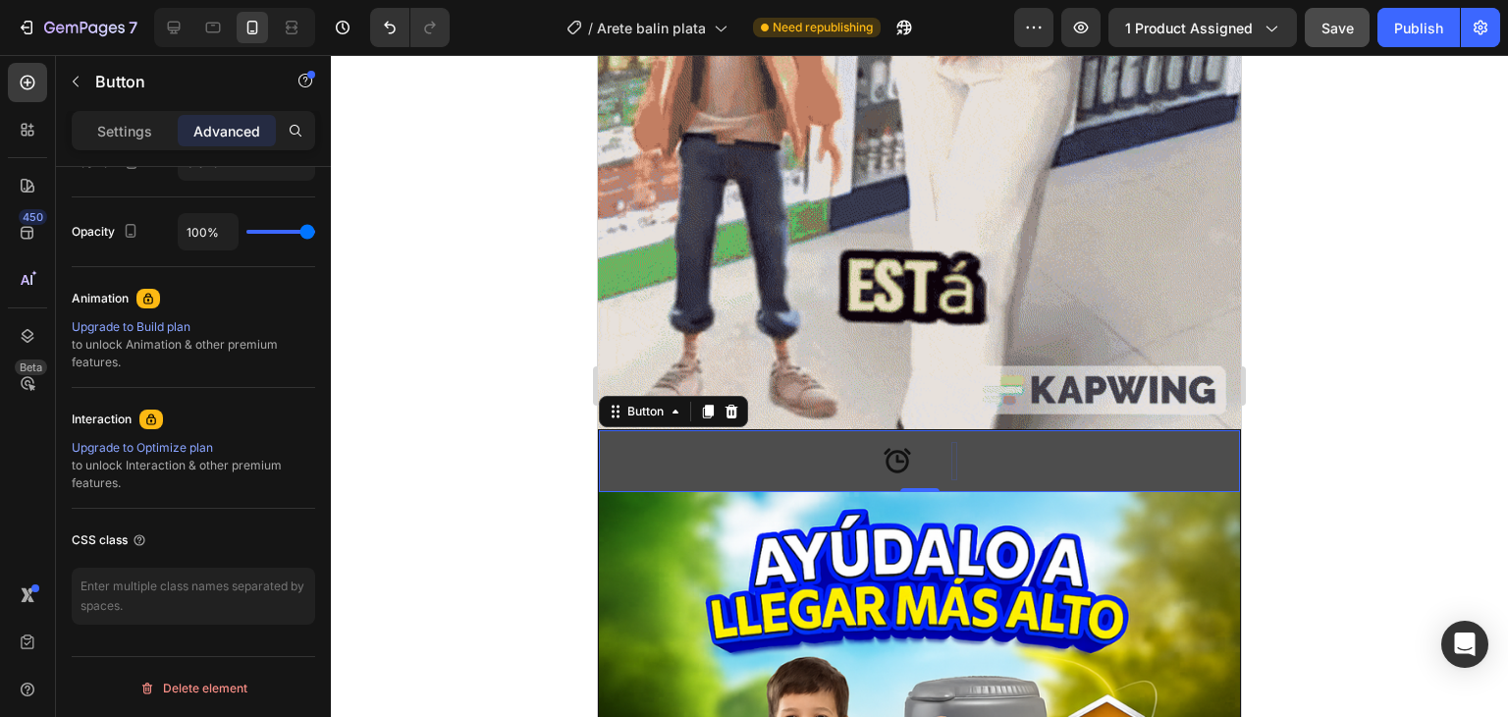
click at [1012, 430] on button at bounding box center [919, 461] width 641 height 62
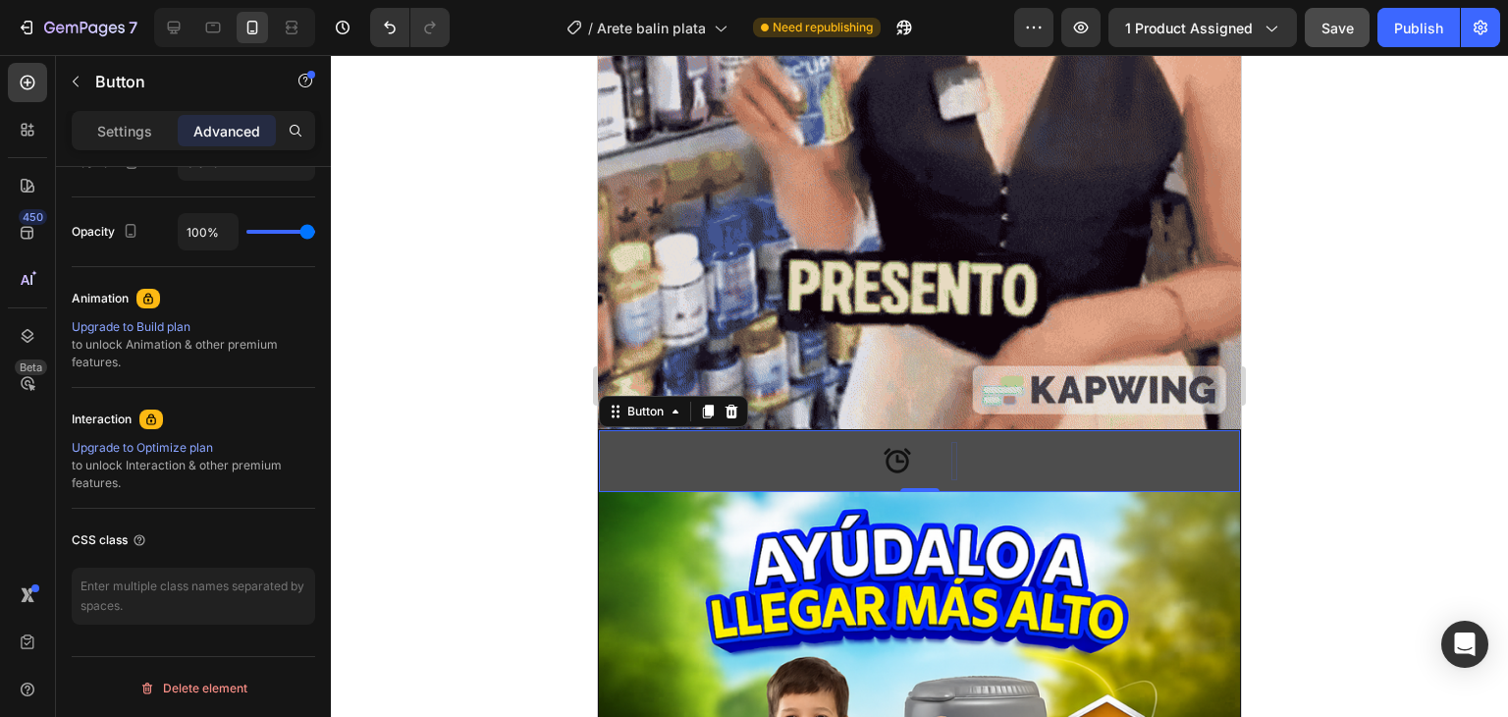
drag, startPoint x: 1040, startPoint y: 416, endPoint x: 979, endPoint y: 425, distance: 61.5
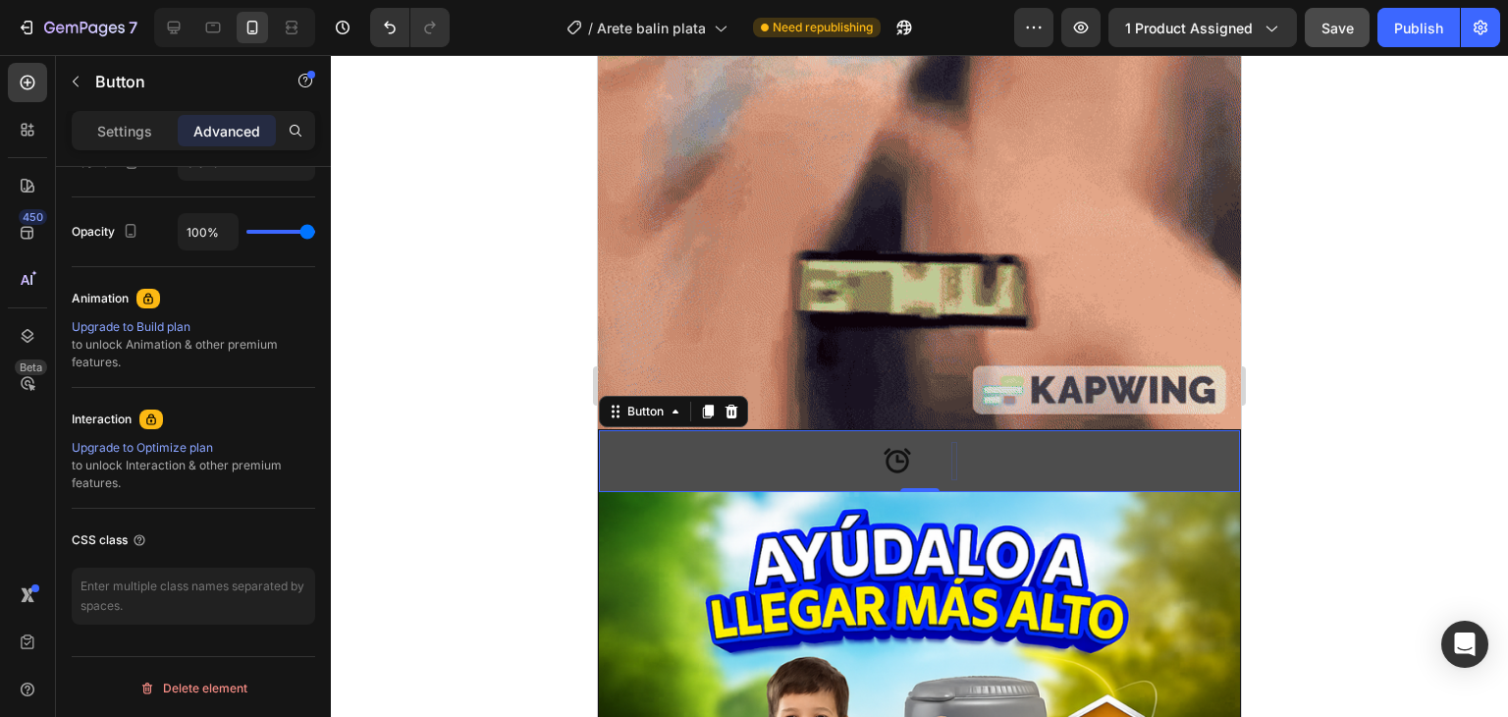
click at [1022, 430] on button at bounding box center [919, 461] width 641 height 62
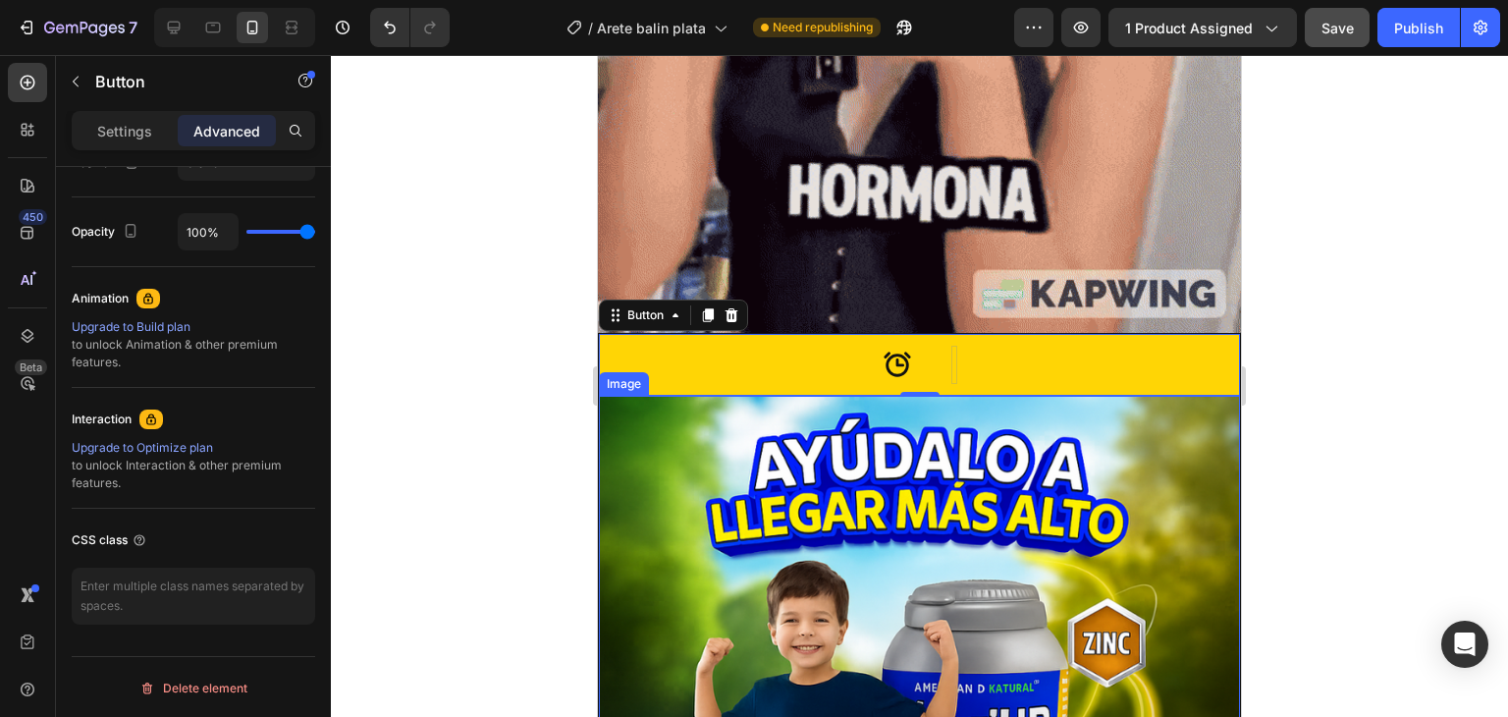
scroll to position [1866, 0]
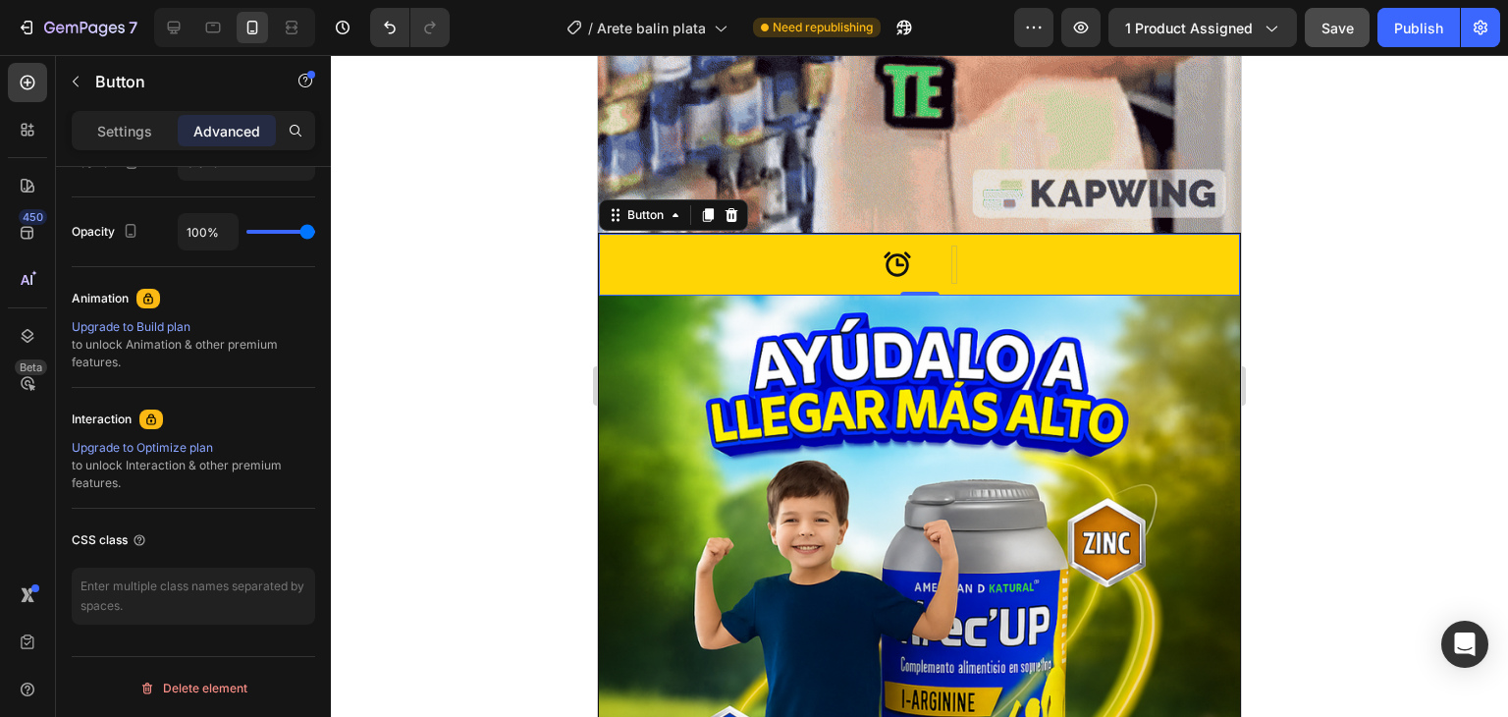
click at [888, 249] on icon at bounding box center [897, 263] width 29 height 29
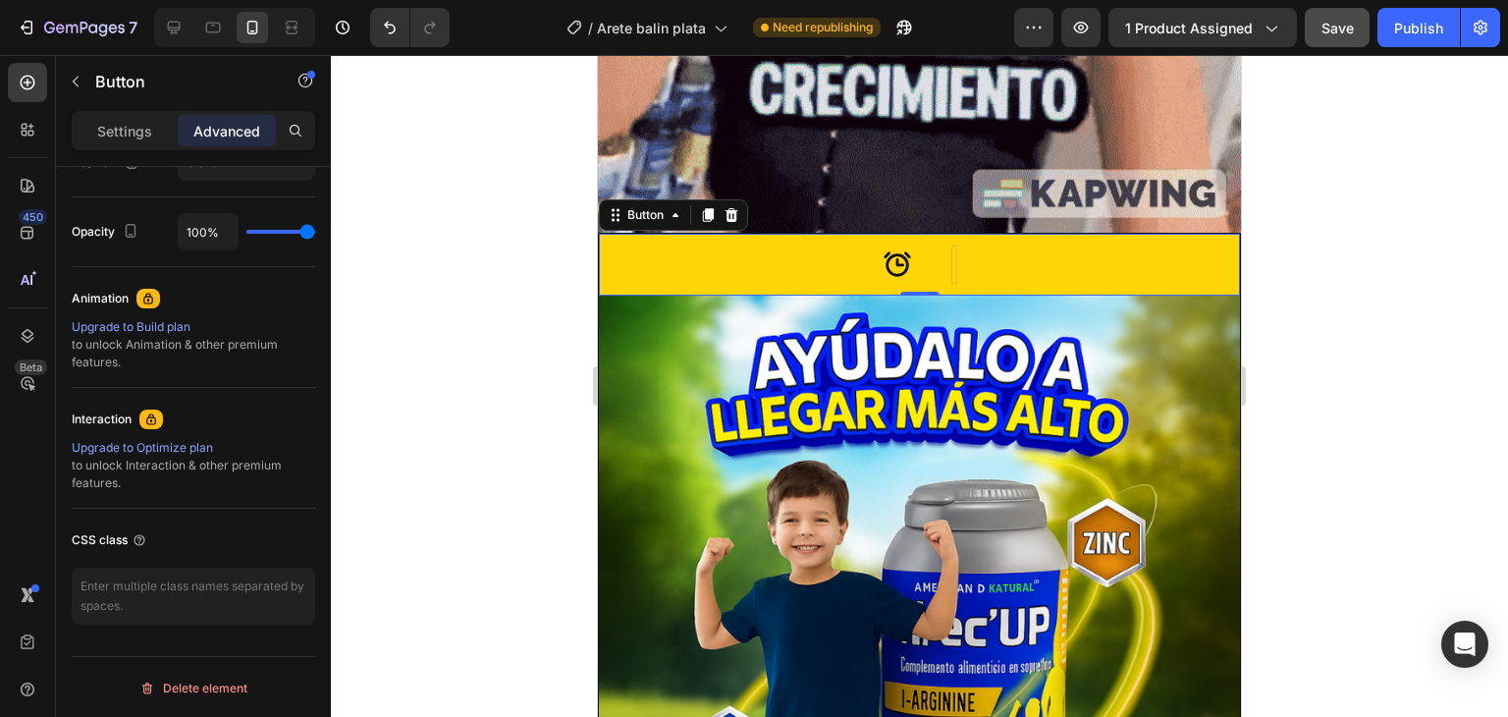
click at [884, 251] on icon at bounding box center [897, 263] width 27 height 25
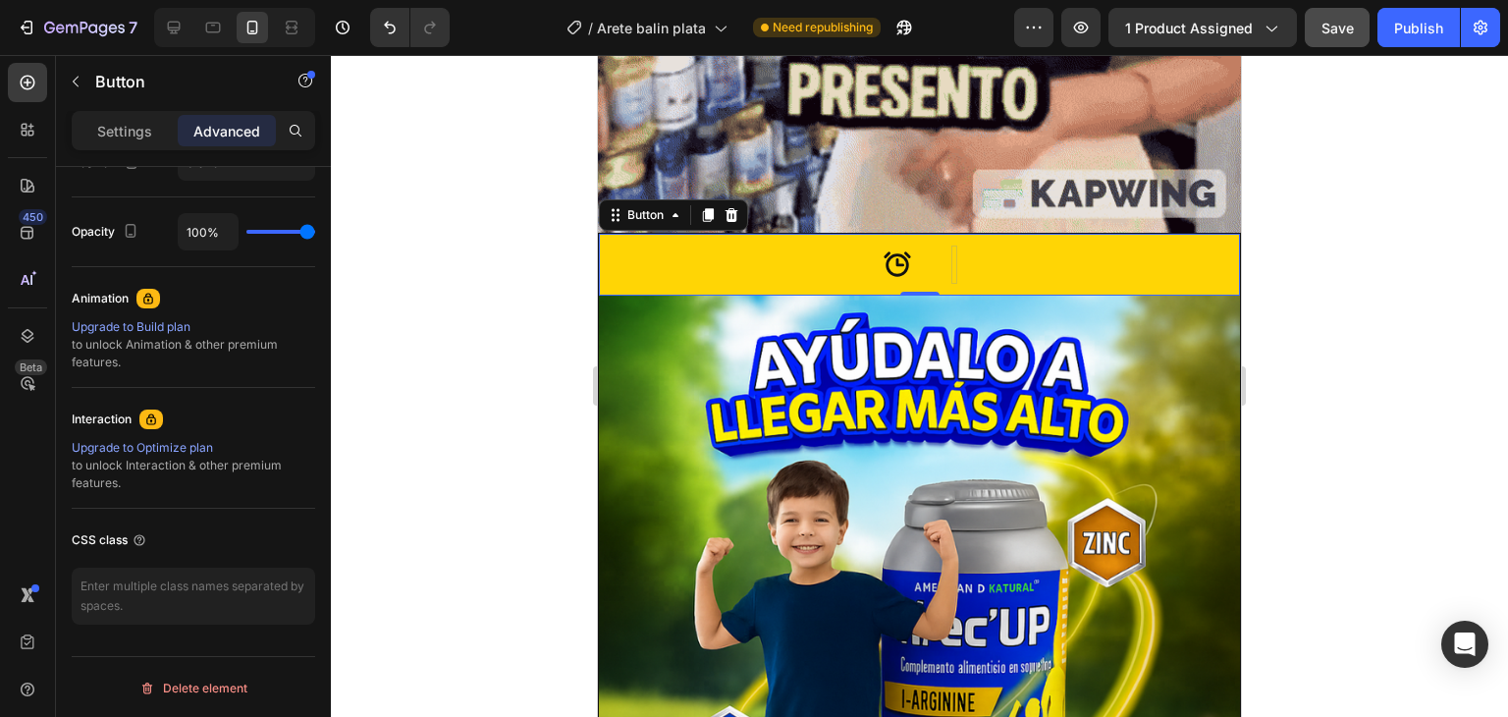
click at [884, 251] on icon at bounding box center [897, 263] width 27 height 25
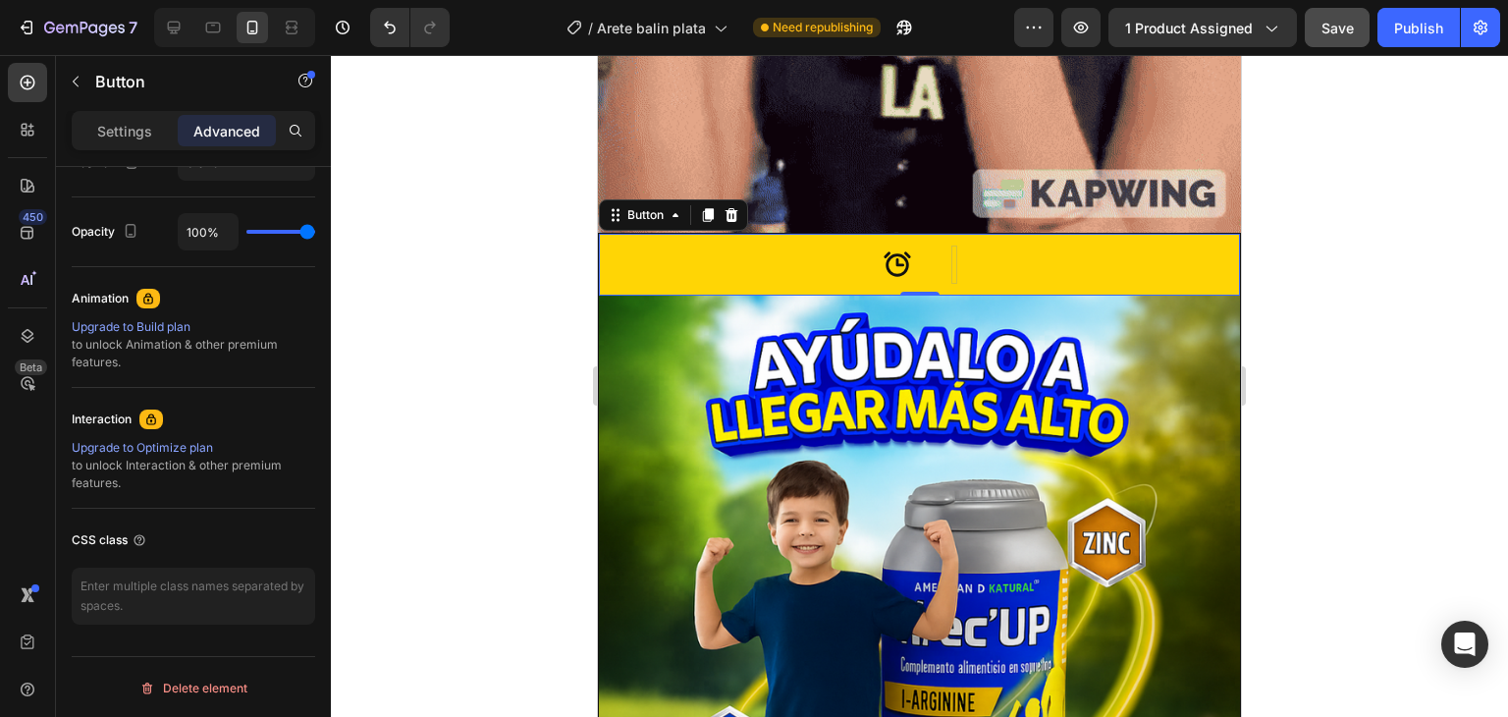
click at [888, 251] on icon at bounding box center [897, 263] width 27 height 25
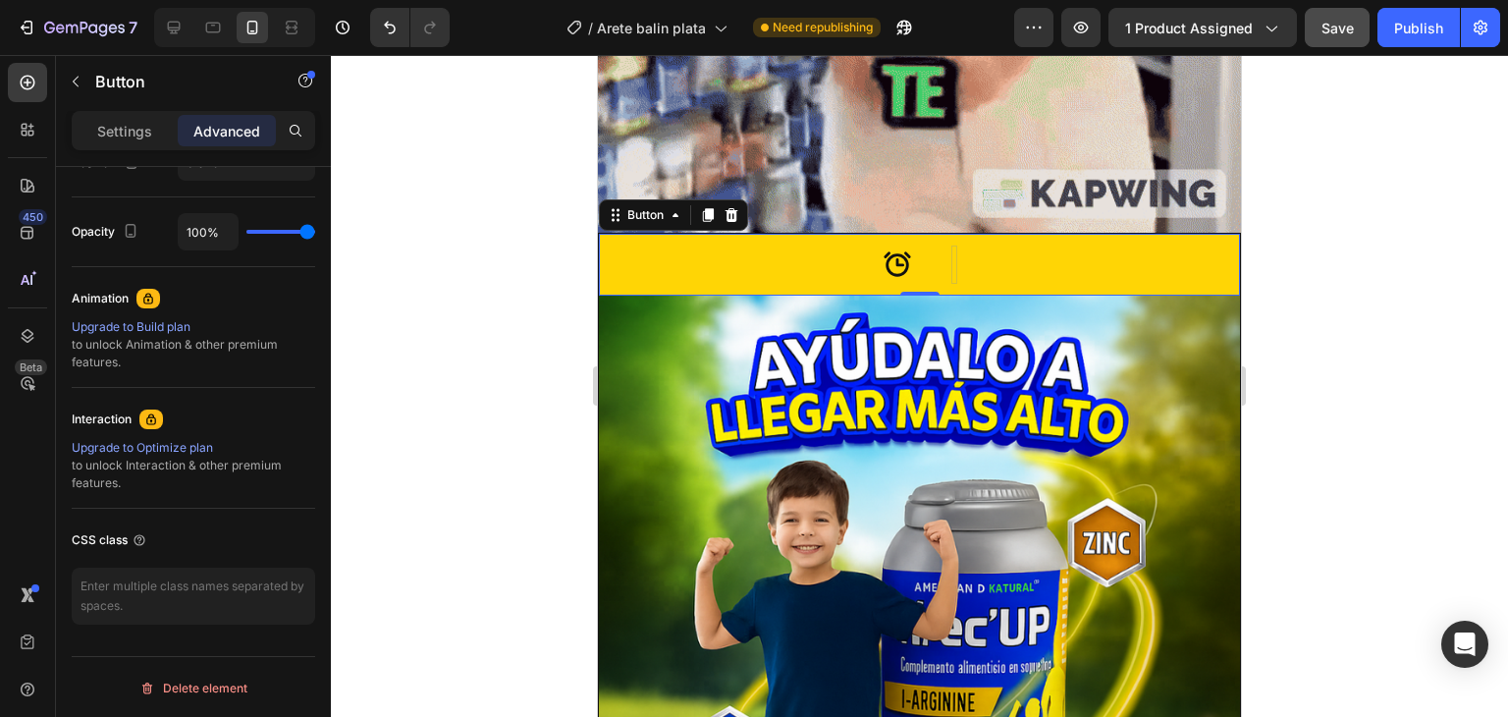
click at [888, 251] on icon at bounding box center [897, 263] width 27 height 25
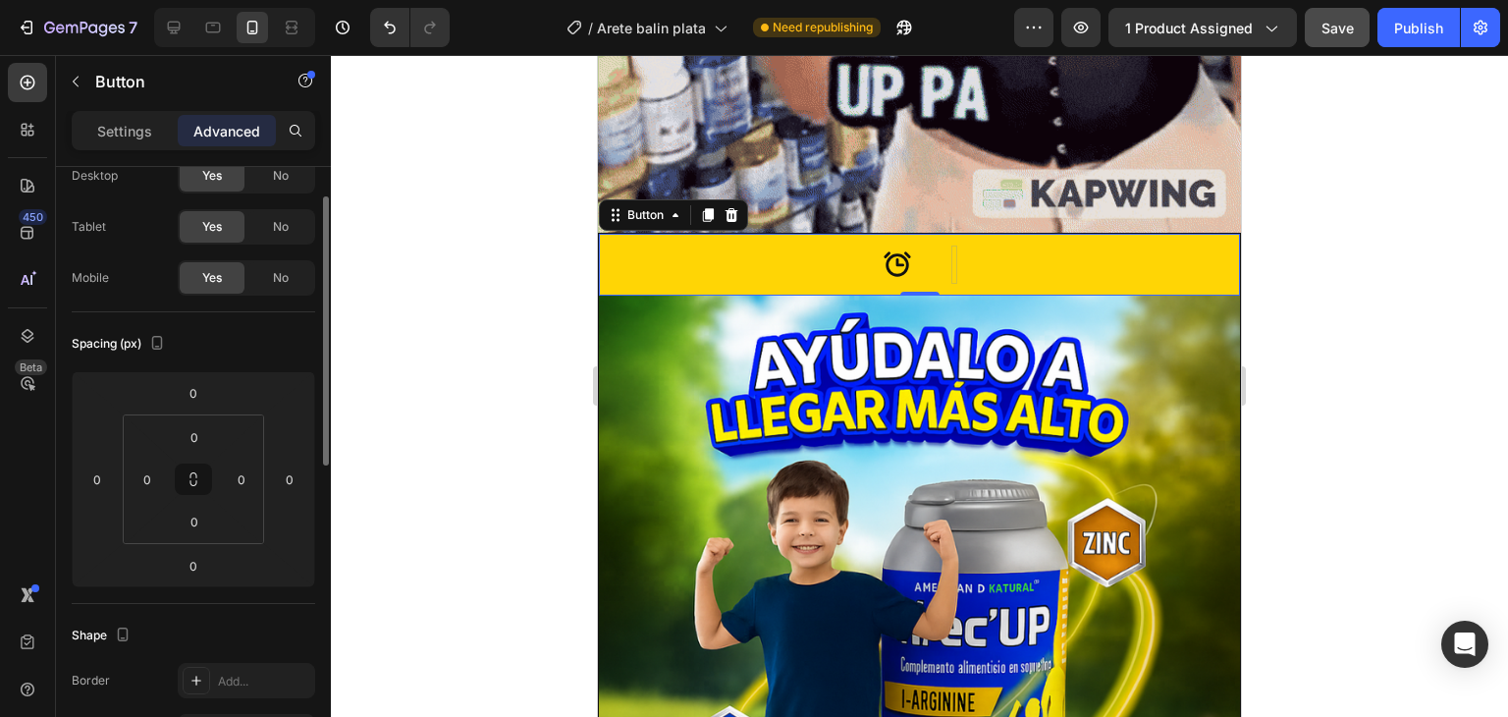
scroll to position [0, 0]
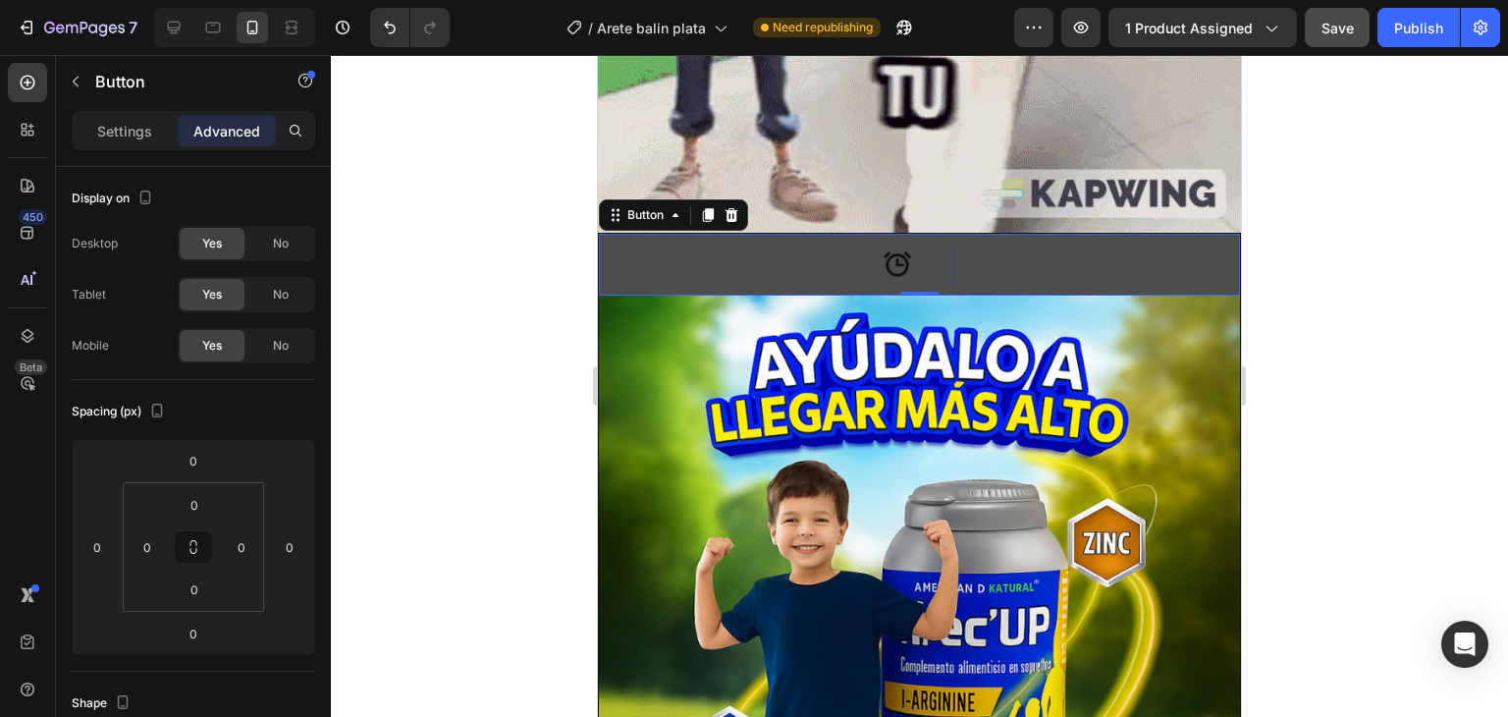
click at [856, 234] on button at bounding box center [919, 265] width 641 height 62
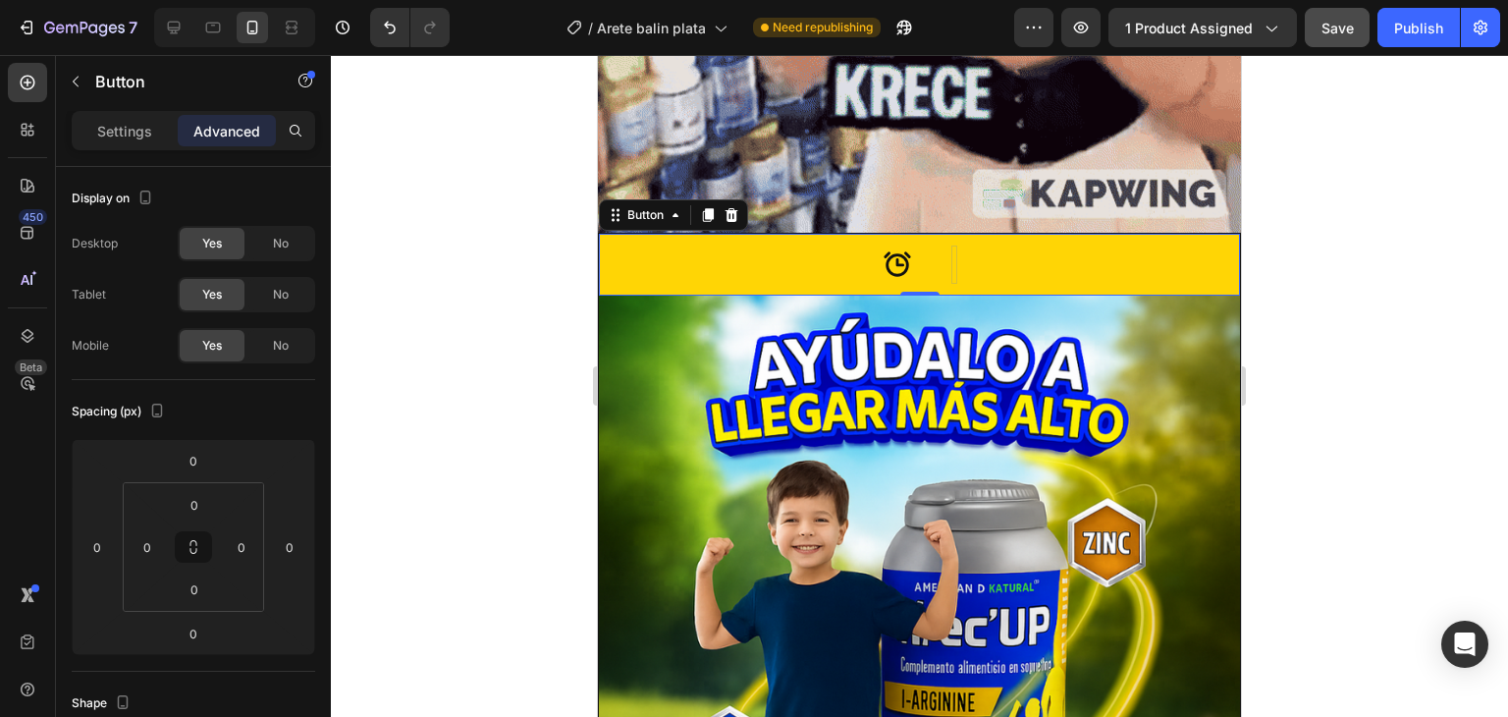
click at [220, 125] on p "Advanced" at bounding box center [226, 131] width 67 height 21
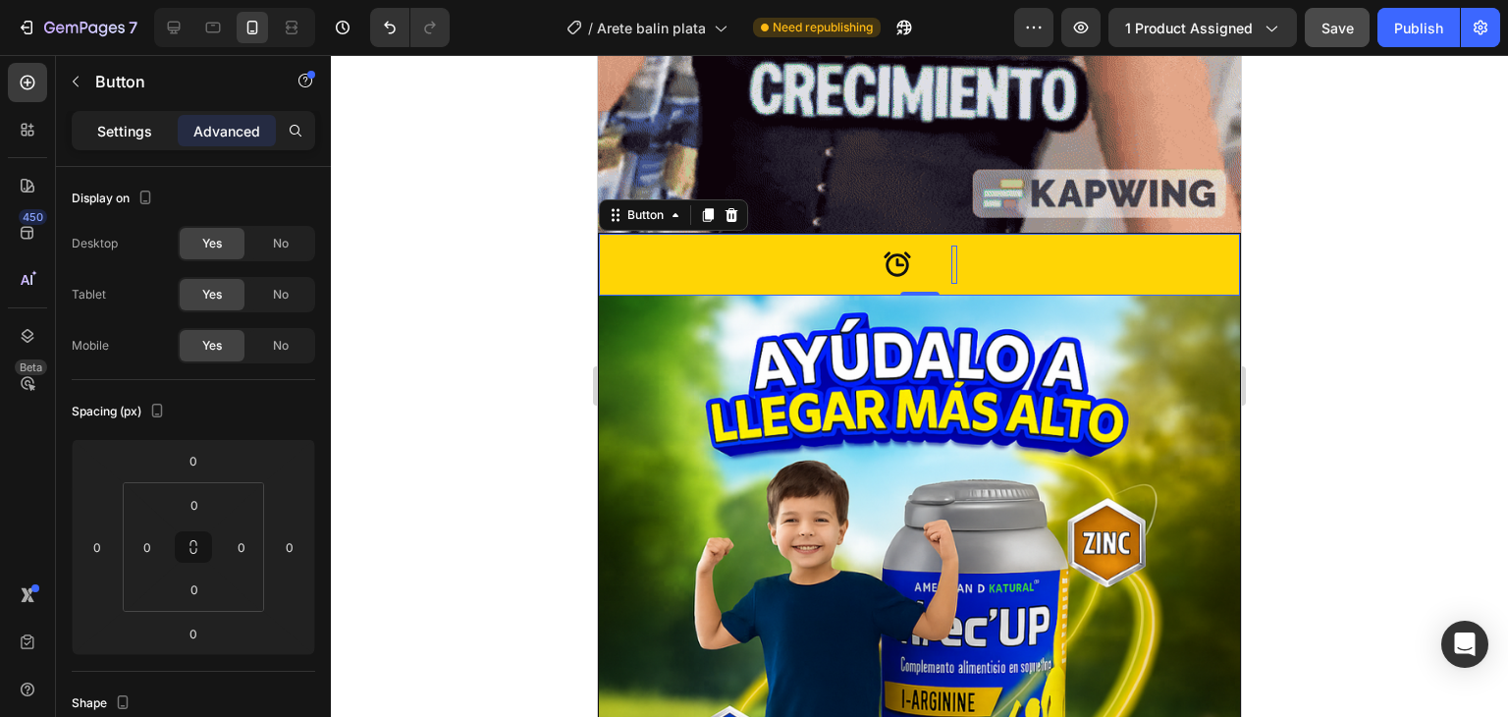
click at [115, 135] on p "Settings" at bounding box center [124, 131] width 55 height 21
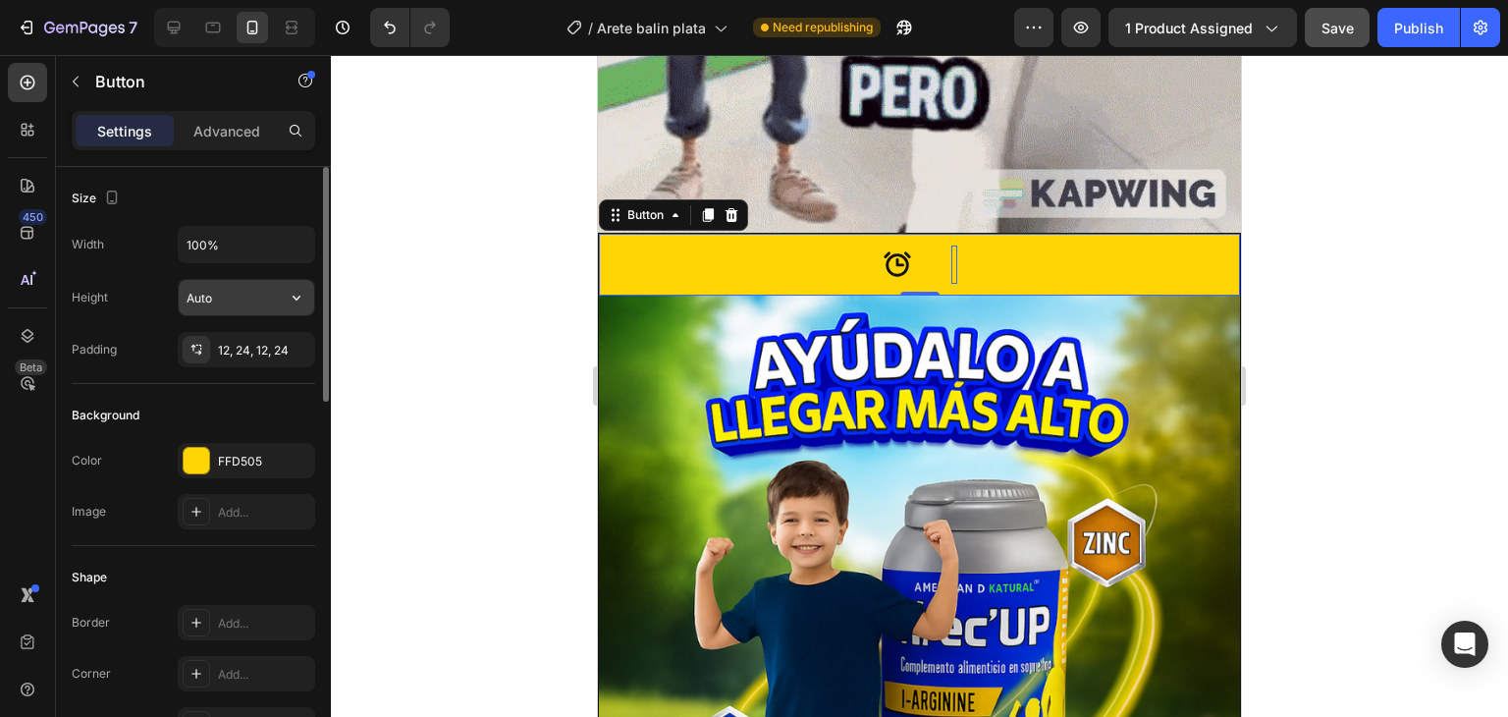
scroll to position [196, 0]
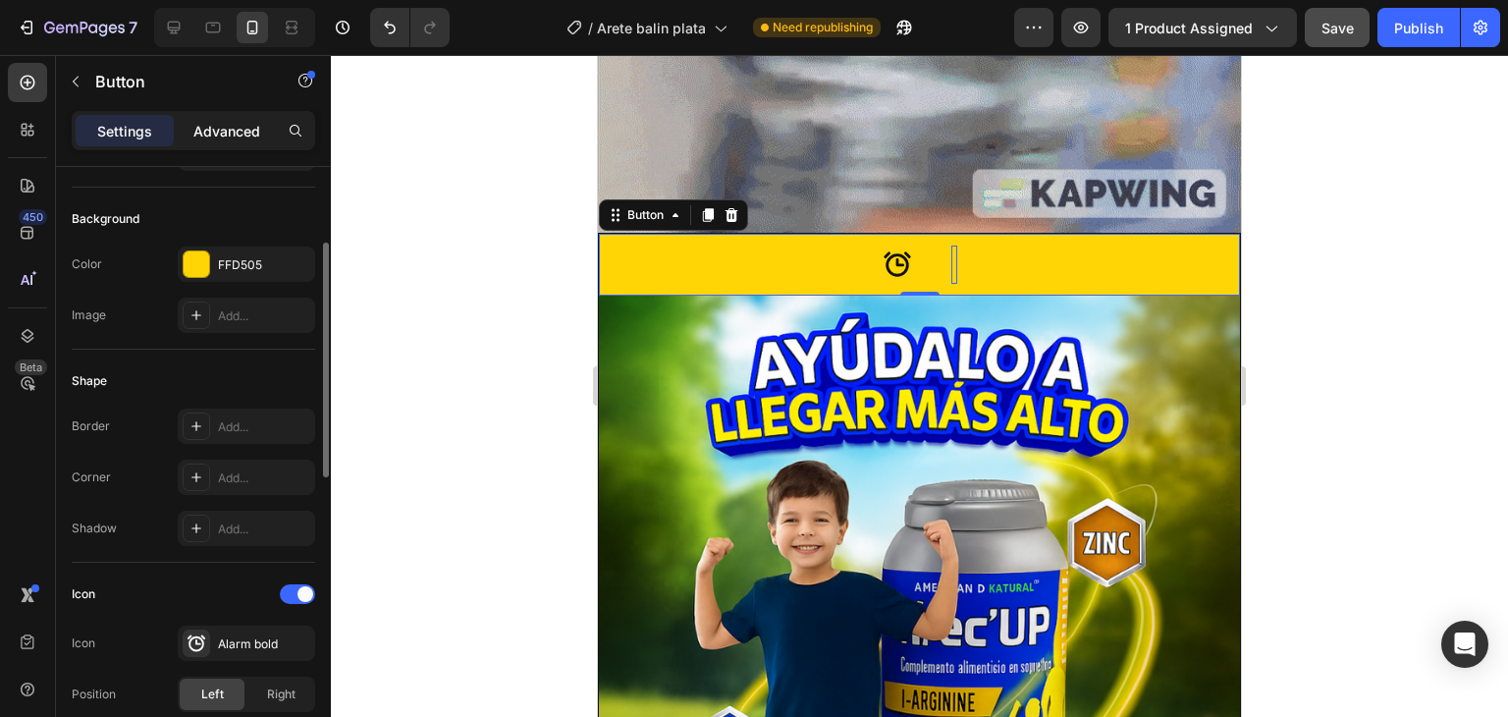
click at [234, 135] on p "Advanced" at bounding box center [226, 131] width 67 height 21
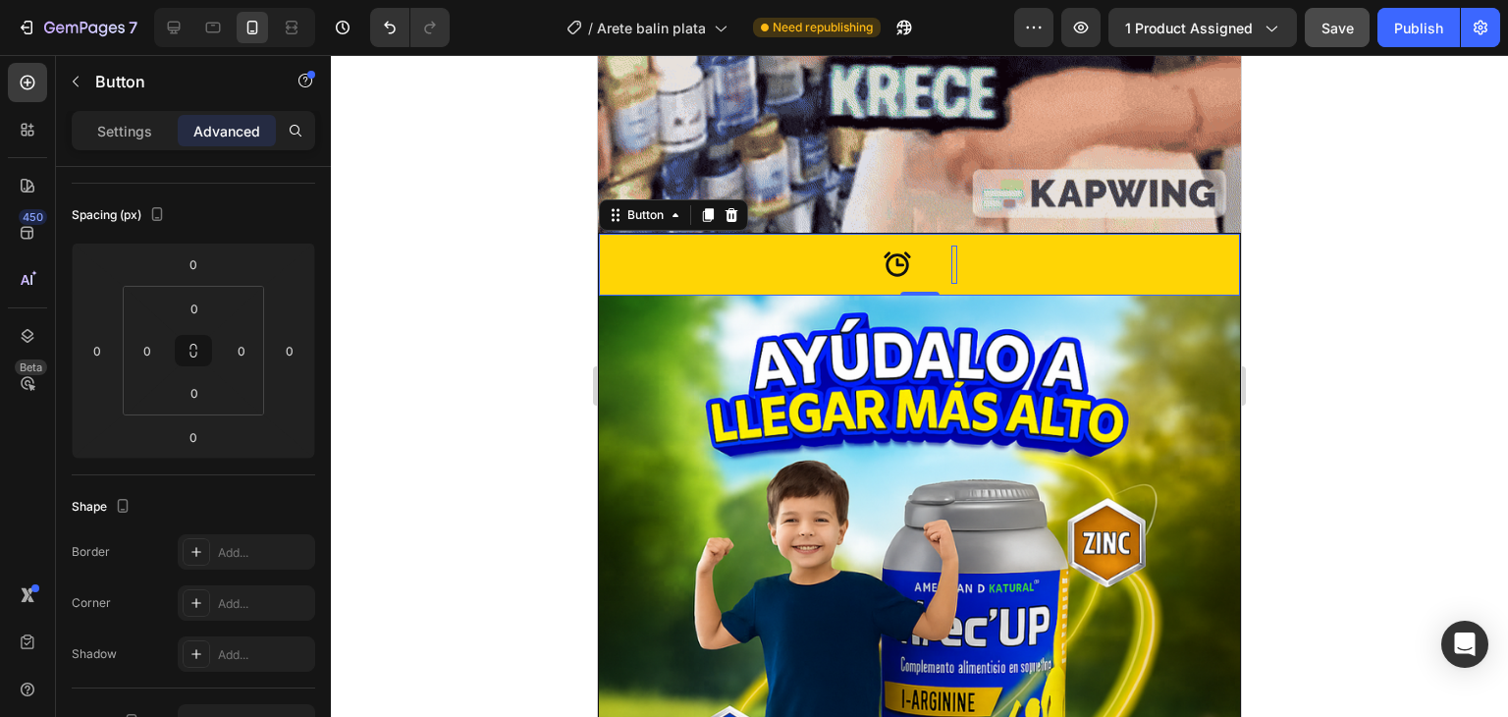
click at [233, 135] on p "Advanced" at bounding box center [226, 131] width 67 height 21
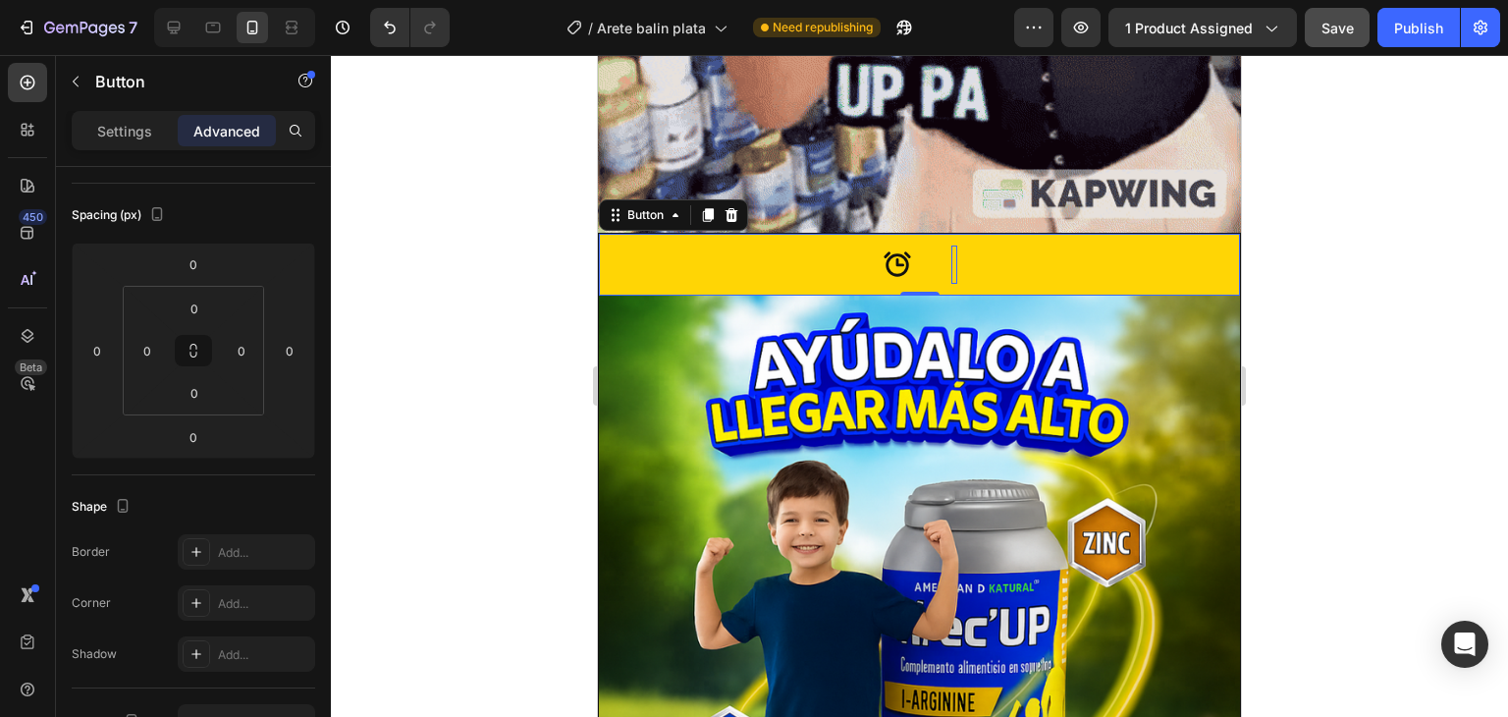
click at [241, 132] on p "Advanced" at bounding box center [226, 131] width 67 height 21
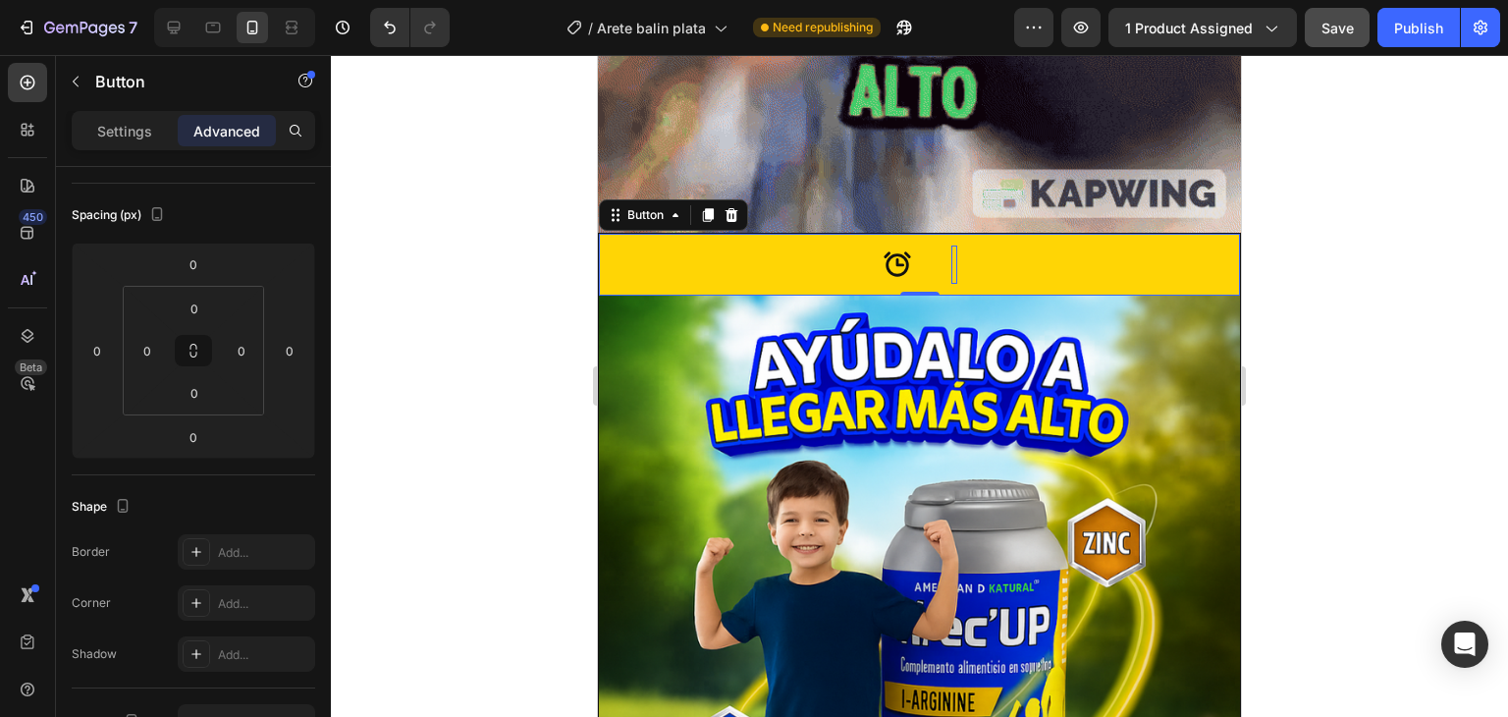
click at [472, 250] on div at bounding box center [919, 386] width 1177 height 662
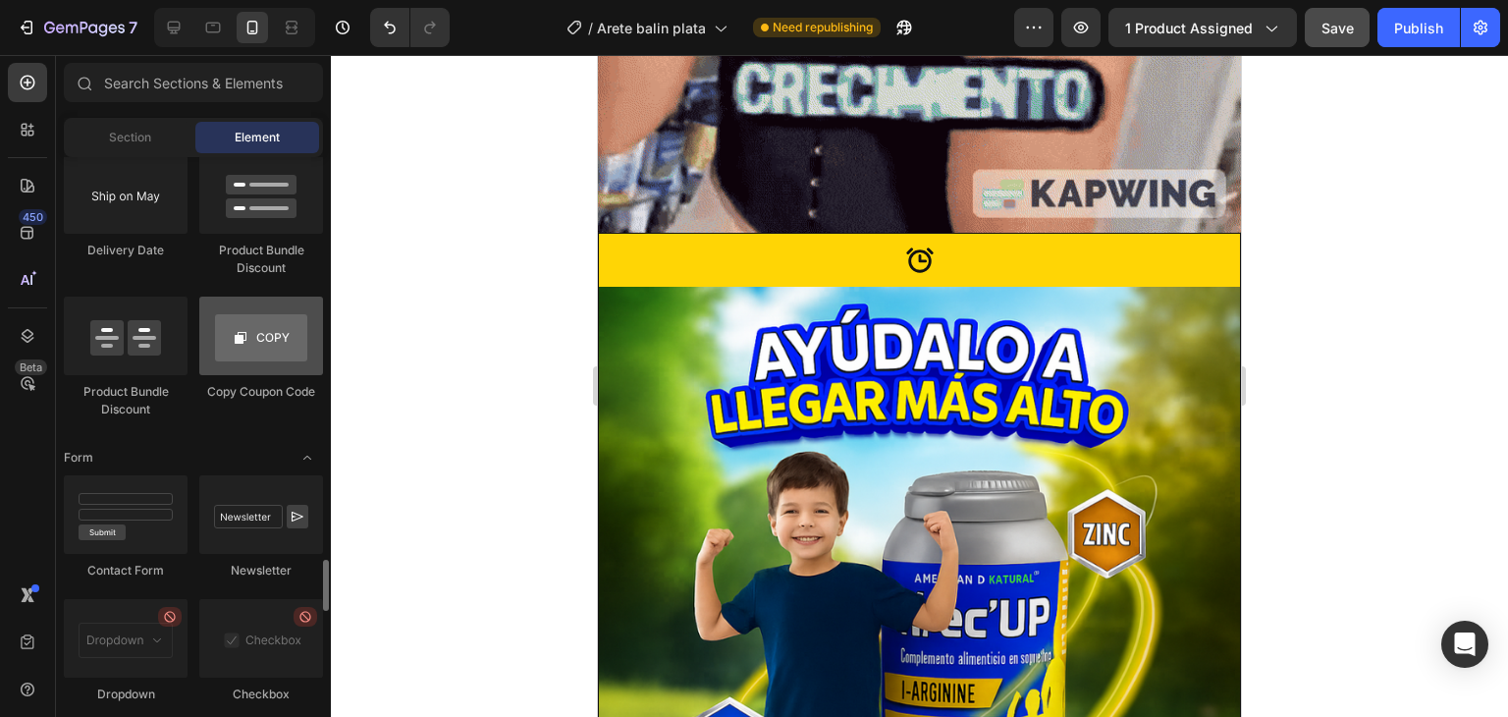
scroll to position [4418, 0]
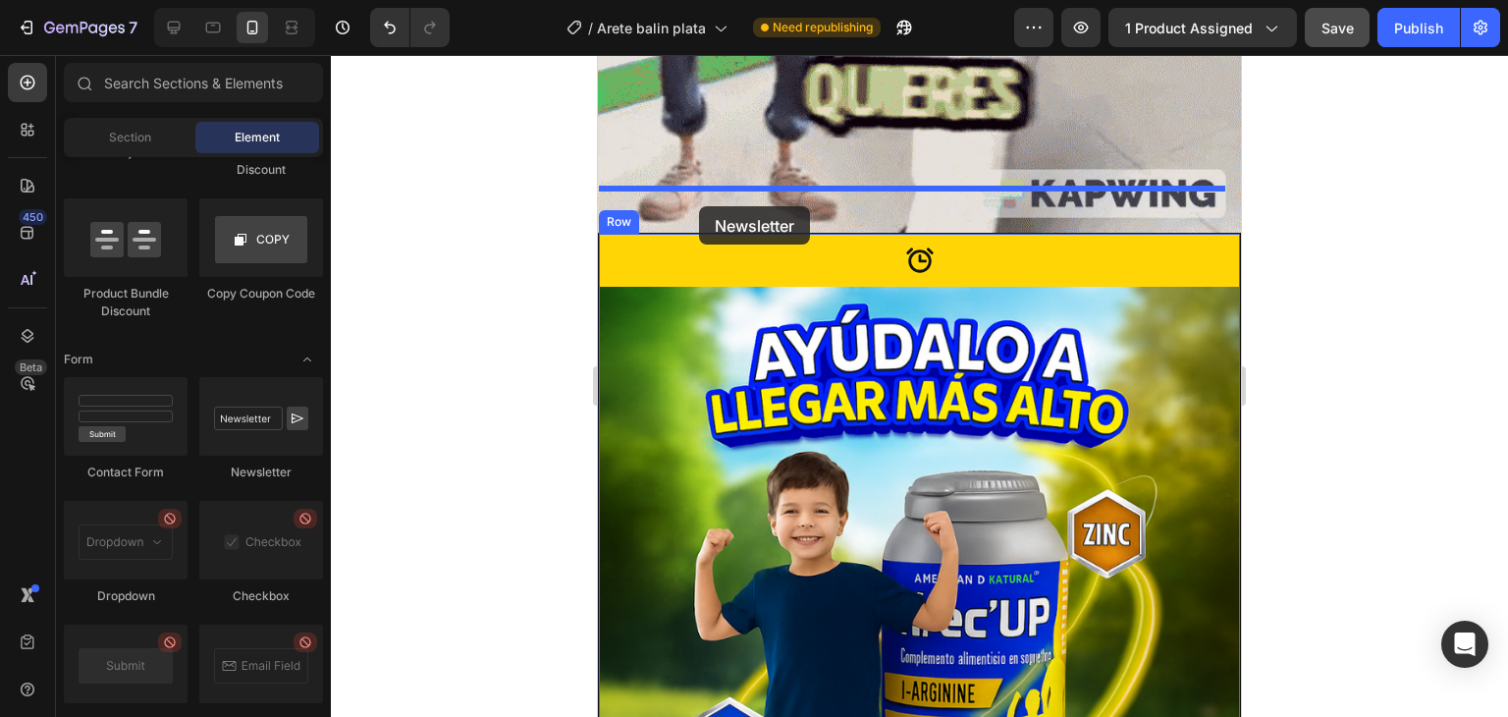
drag, startPoint x: 858, startPoint y: 454, endPoint x: 699, endPoint y: 206, distance: 294.1
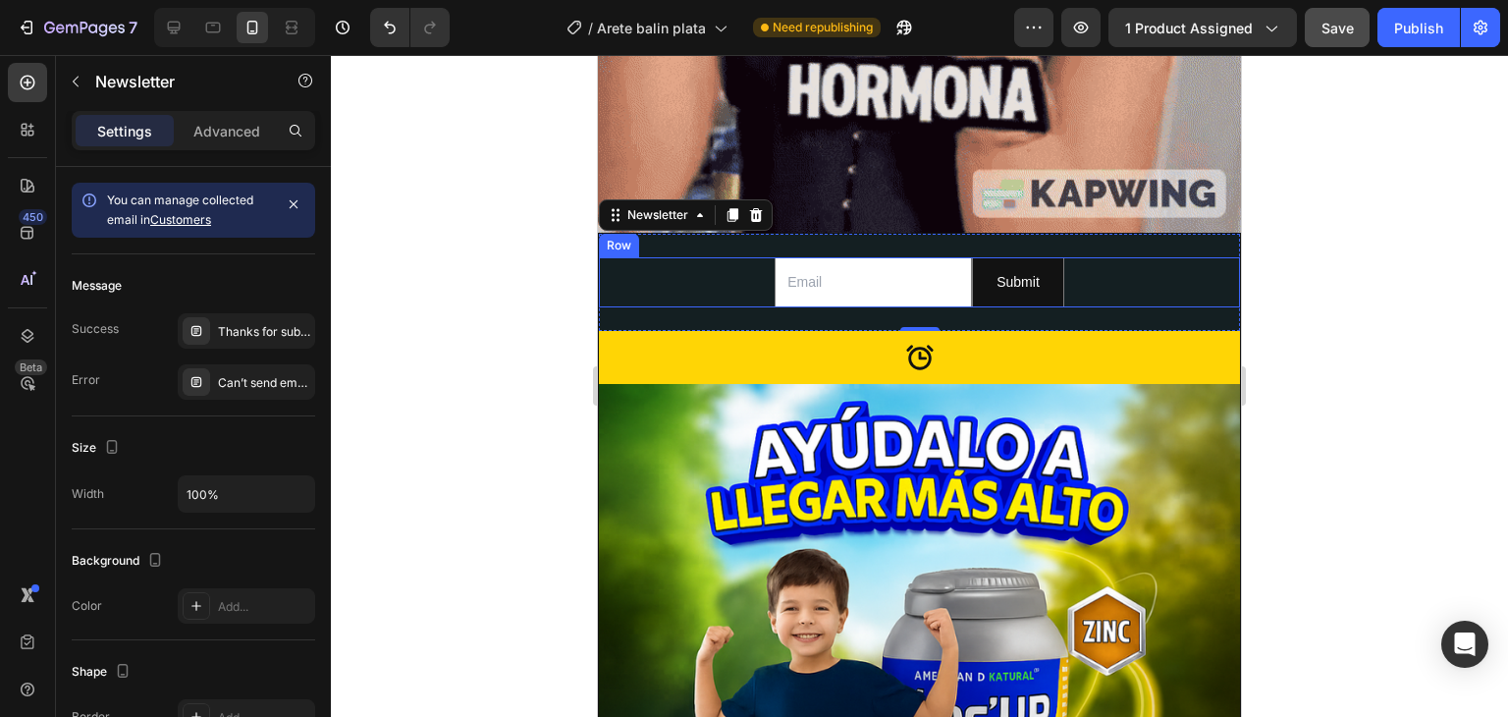
click at [1082, 257] on div "Email Field Submit Submit Button Row" at bounding box center [919, 282] width 641 height 50
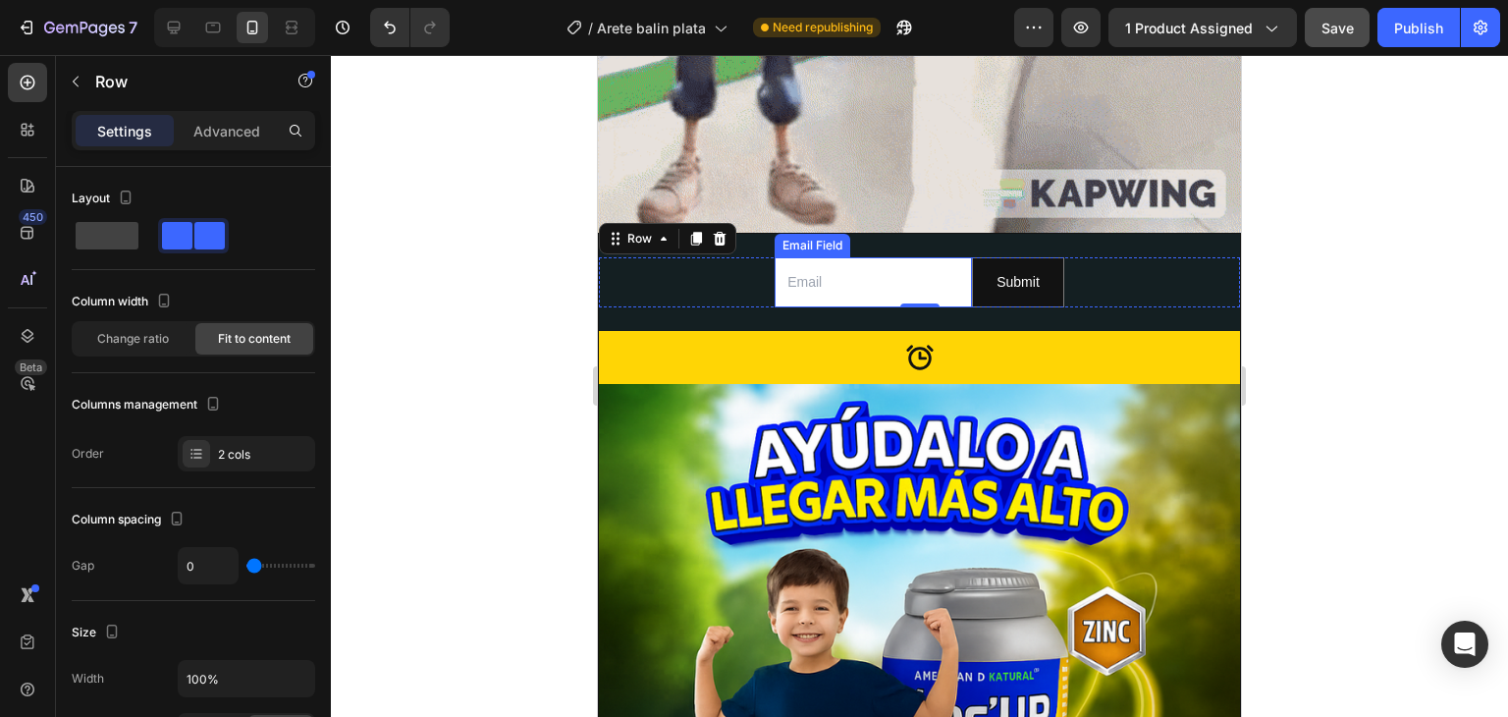
drag, startPoint x: 840, startPoint y: 237, endPoint x: 865, endPoint y: 232, distance: 25.0
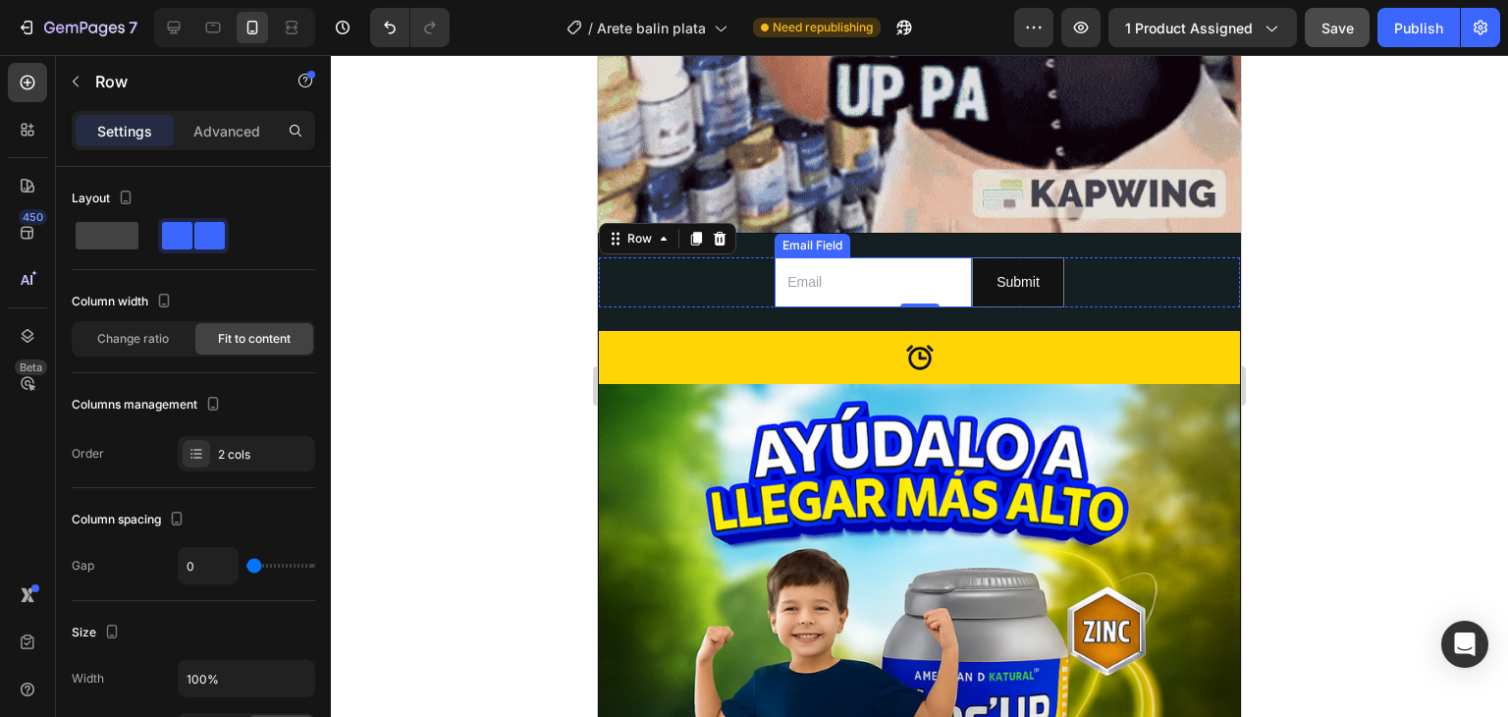
click at [840, 257] on input "email" at bounding box center [873, 282] width 197 height 50
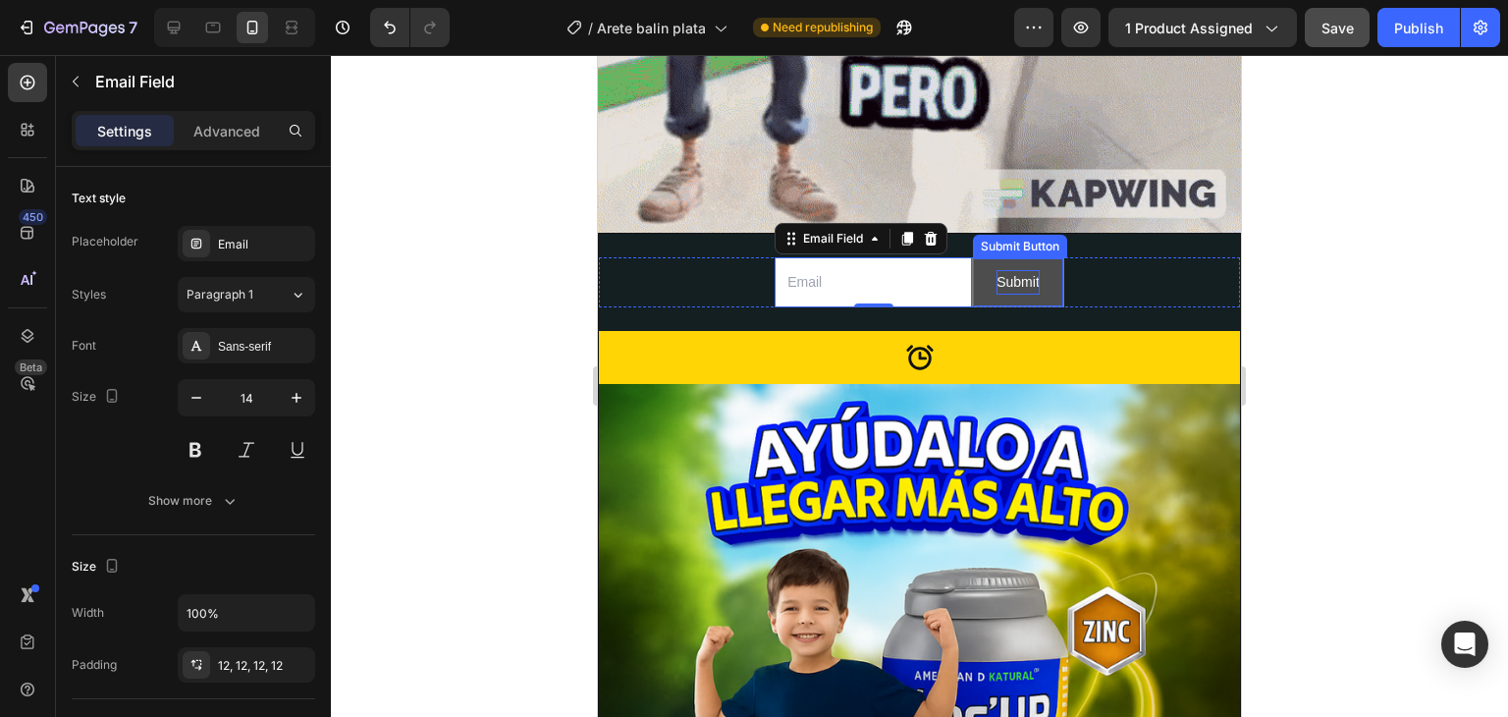
click at [1009, 270] on div "Submit" at bounding box center [1018, 282] width 43 height 25
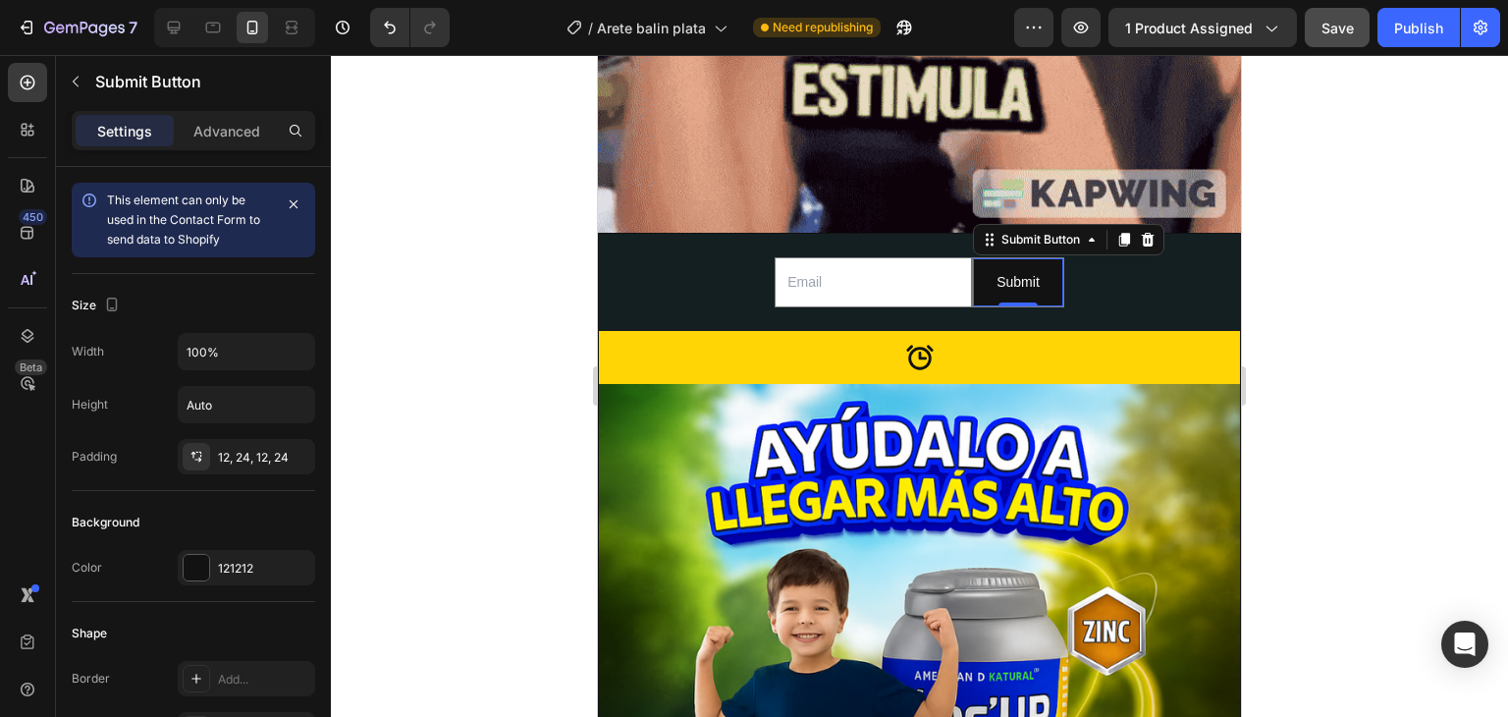
click at [957, 257] on input "email" at bounding box center [873, 282] width 197 height 50
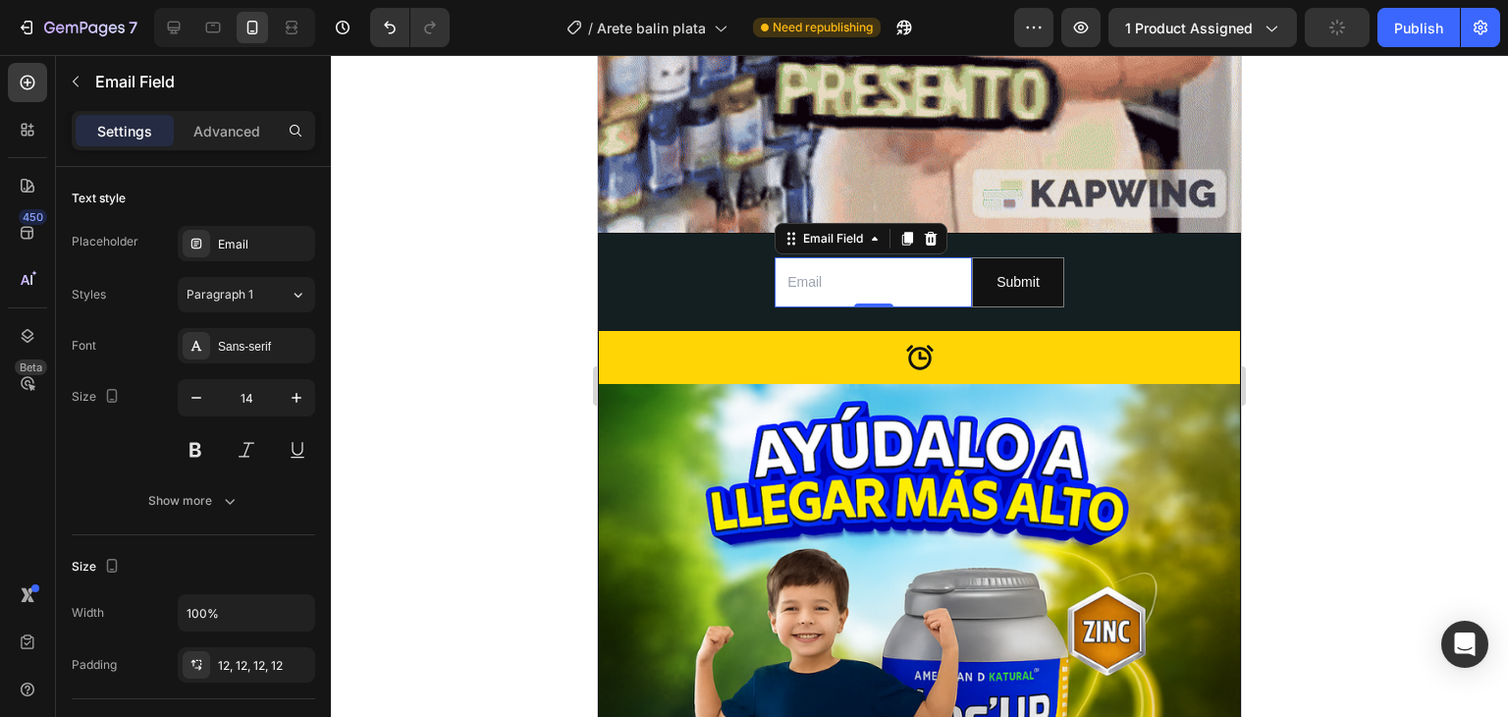
click at [963, 257] on input "email" at bounding box center [873, 282] width 197 height 50
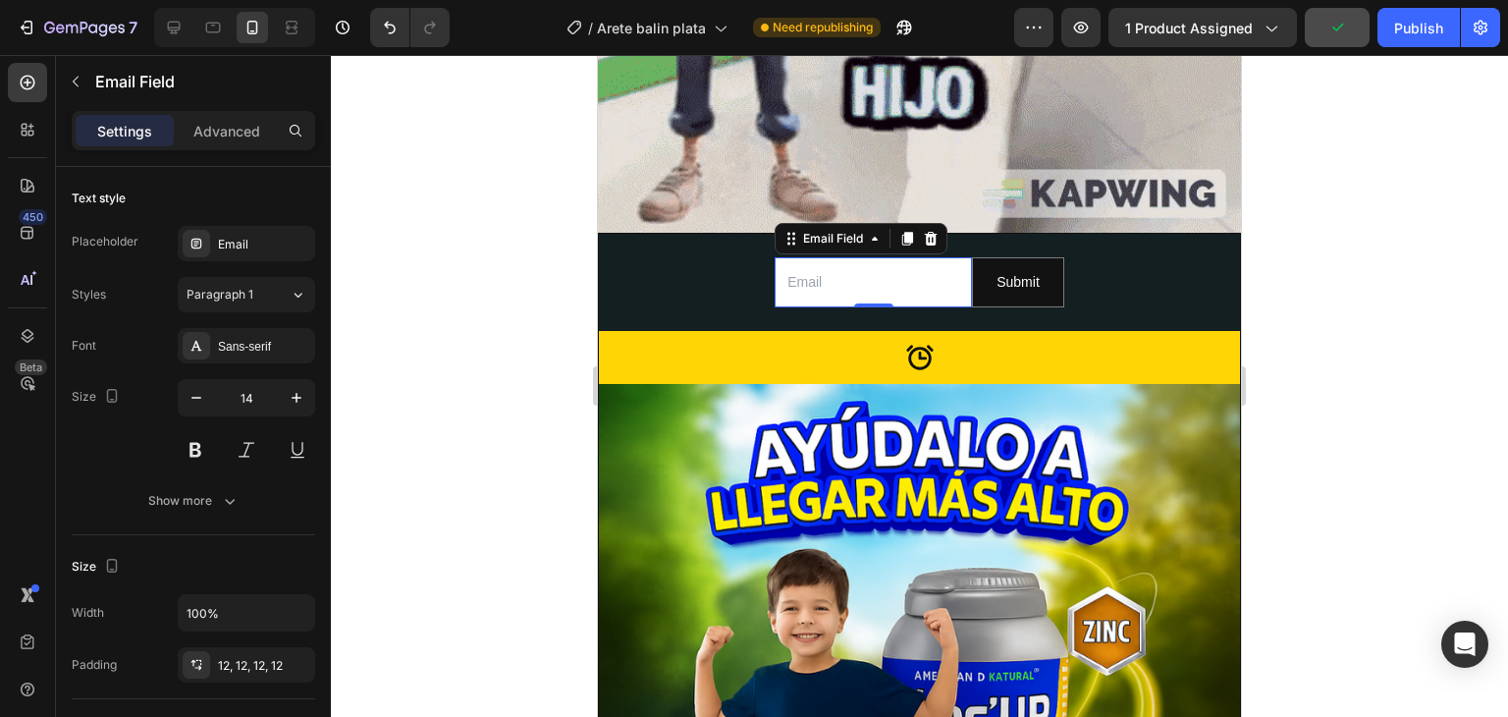
click at [787, 257] on input "email" at bounding box center [873, 282] width 197 height 50
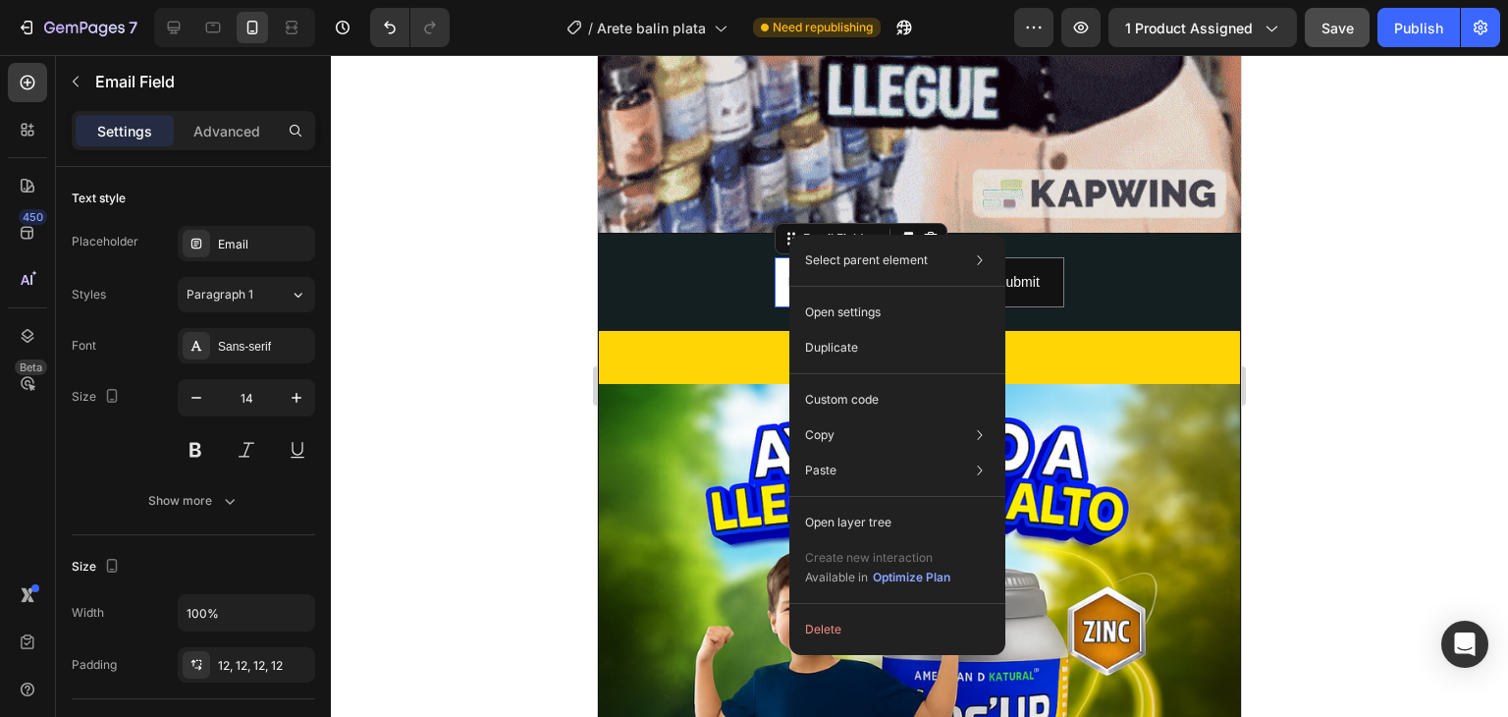
click at [766, 257] on div "Email Field 0 Submit Submit Button Row" at bounding box center [919, 282] width 641 height 50
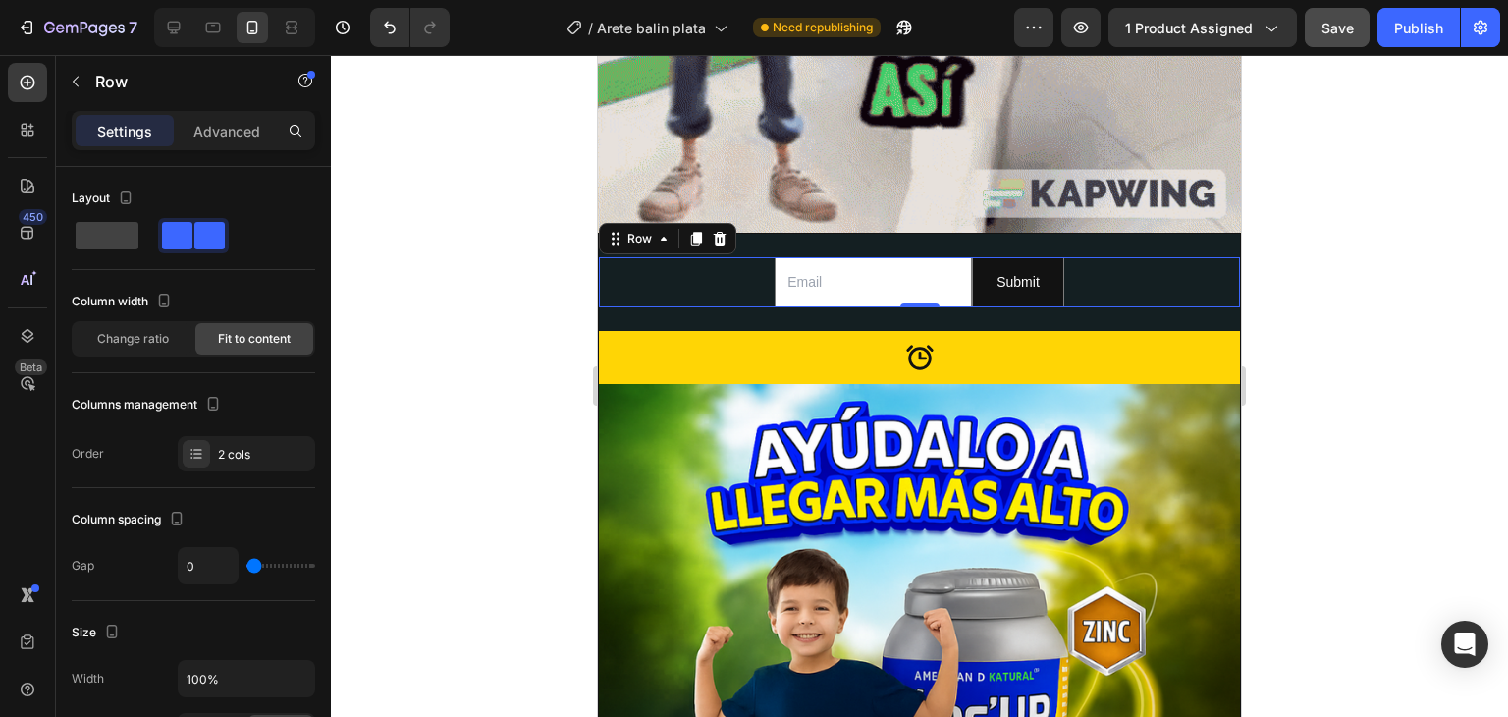
click at [736, 257] on div "Email Field Submit Submit Button Row 0" at bounding box center [919, 282] width 641 height 50
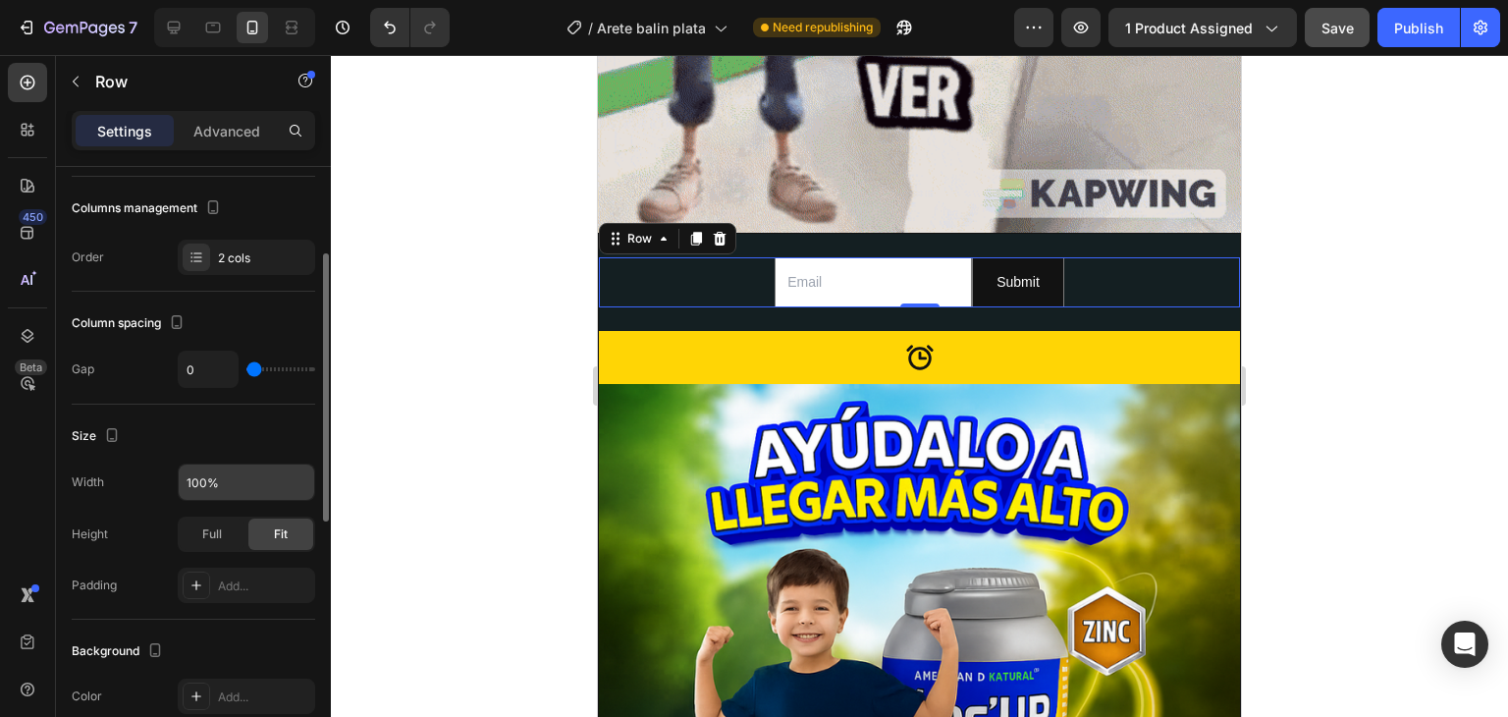
scroll to position [295, 0]
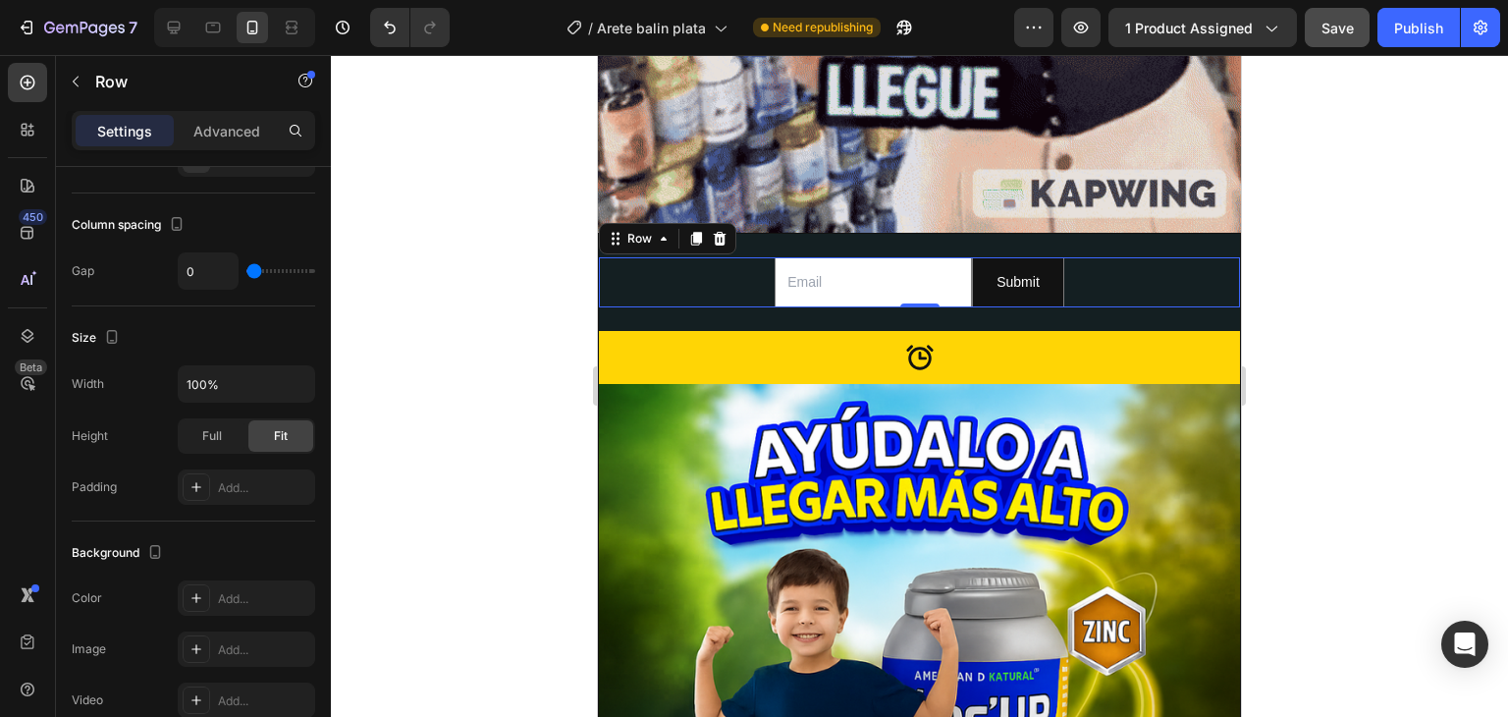
click at [461, 233] on div at bounding box center [919, 386] width 1177 height 662
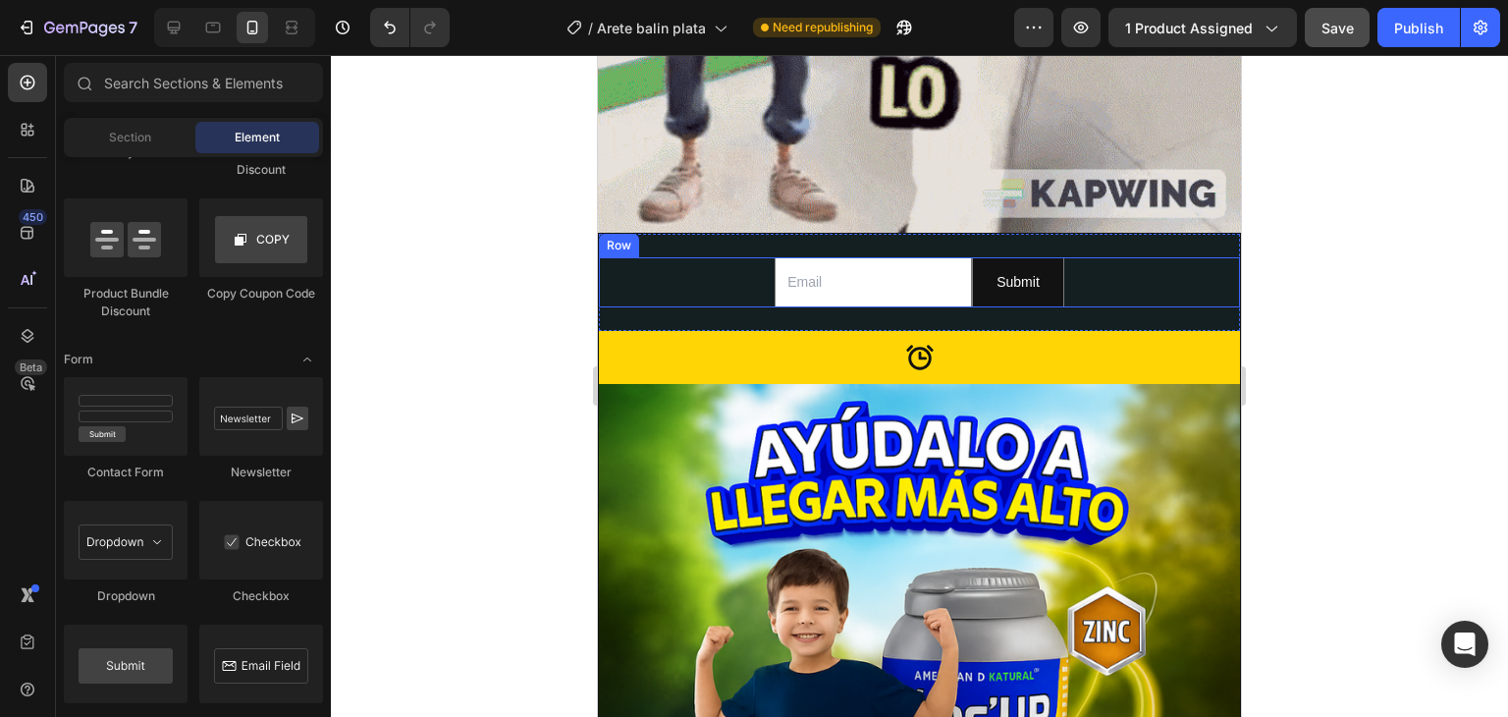
click at [684, 257] on div "Email Field Submit Submit Button Row" at bounding box center [919, 282] width 641 height 50
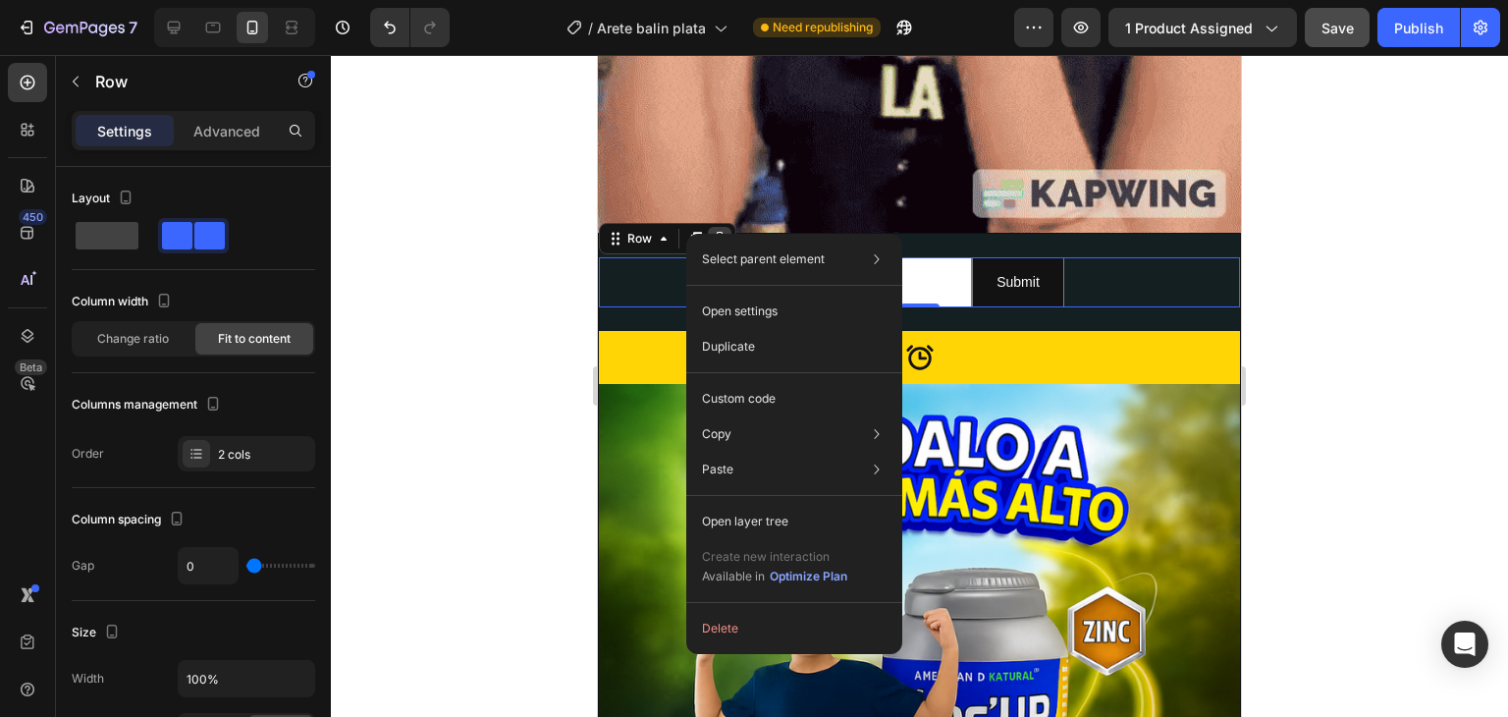
click at [722, 231] on icon at bounding box center [720, 238] width 13 height 14
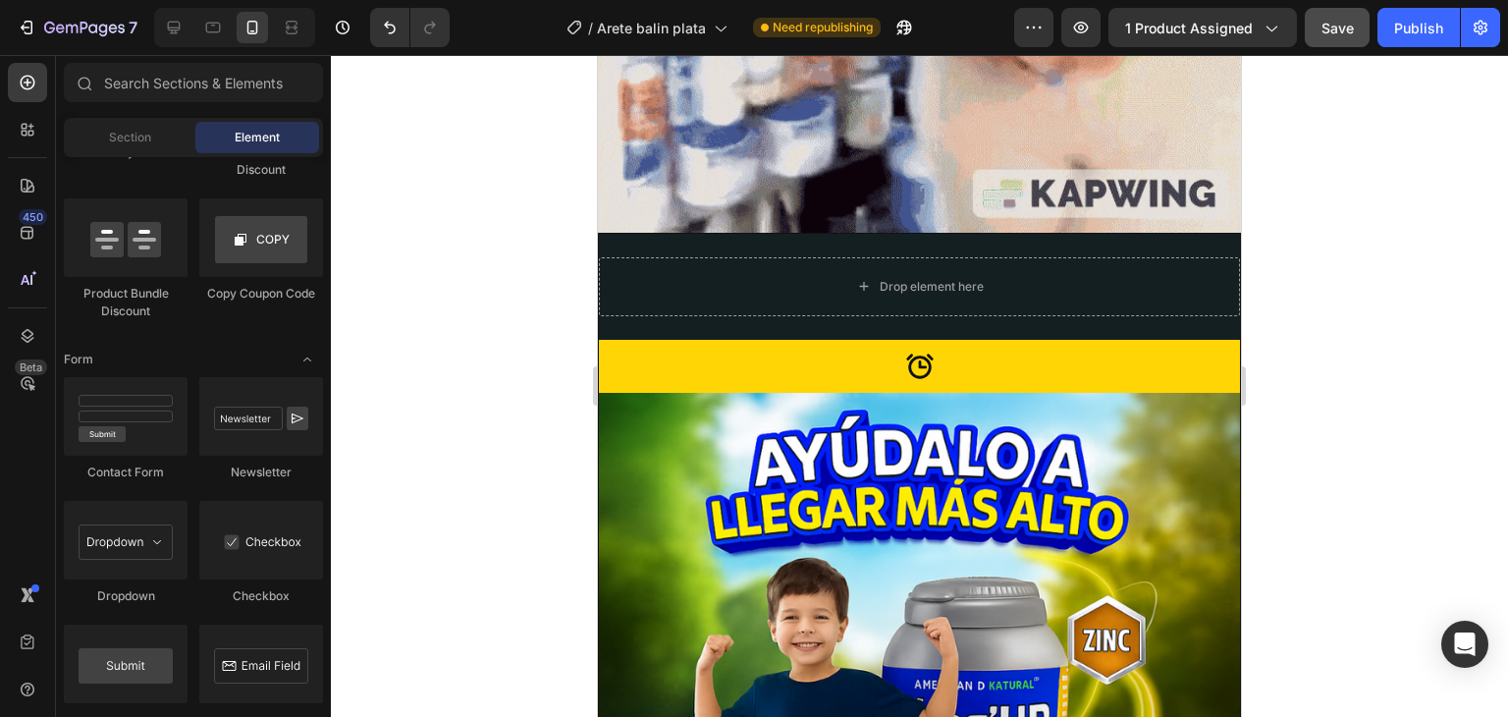
click at [478, 246] on div at bounding box center [919, 386] width 1177 height 662
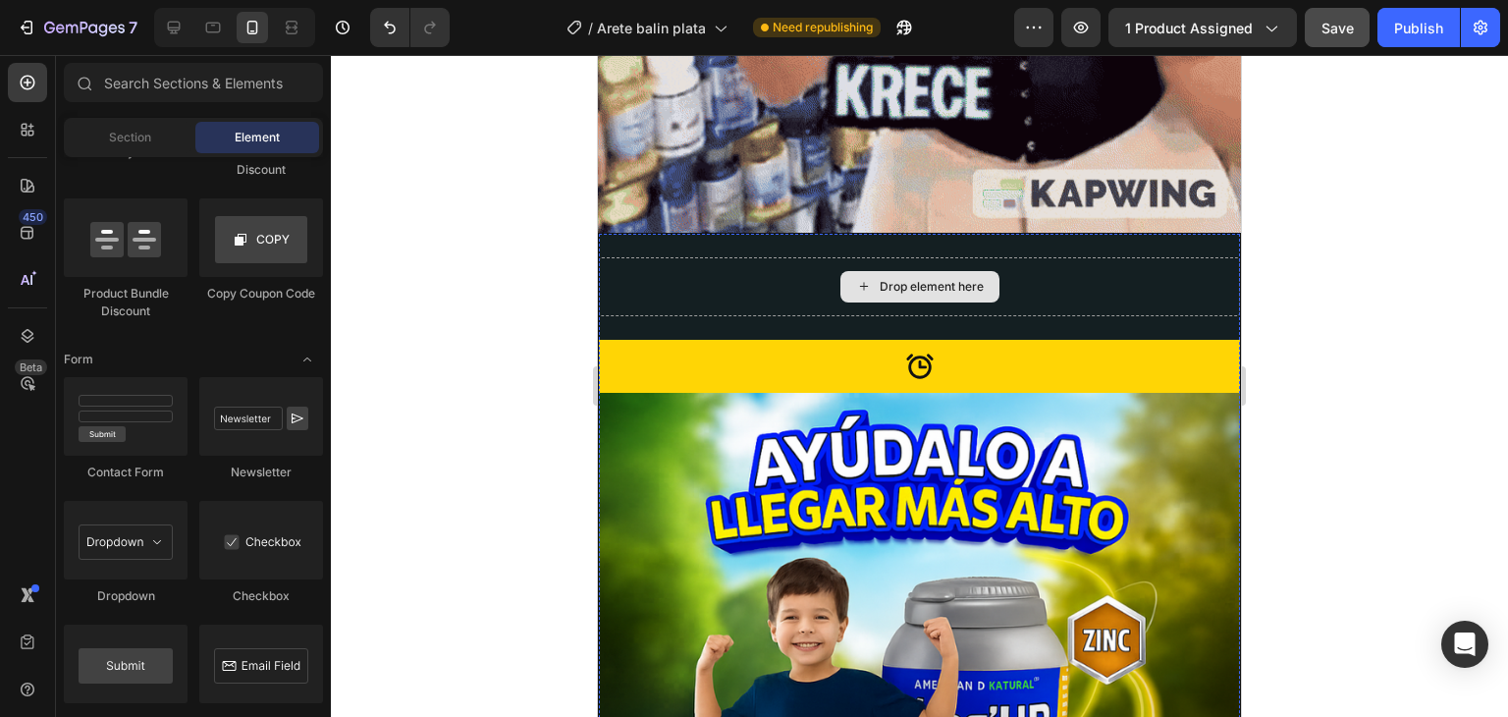
click at [779, 257] on div "Drop element here" at bounding box center [919, 286] width 641 height 59
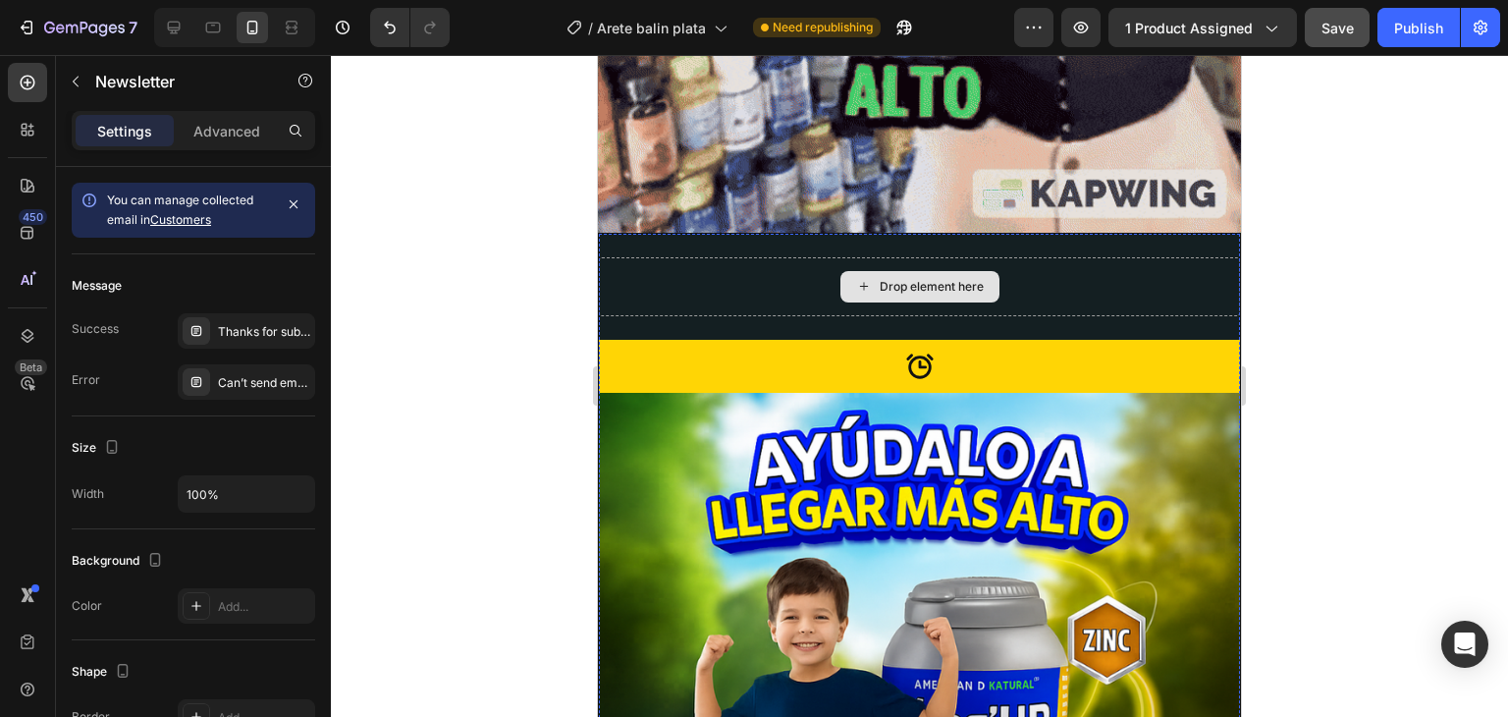
click at [778, 257] on div "Drop element here" at bounding box center [919, 286] width 641 height 59
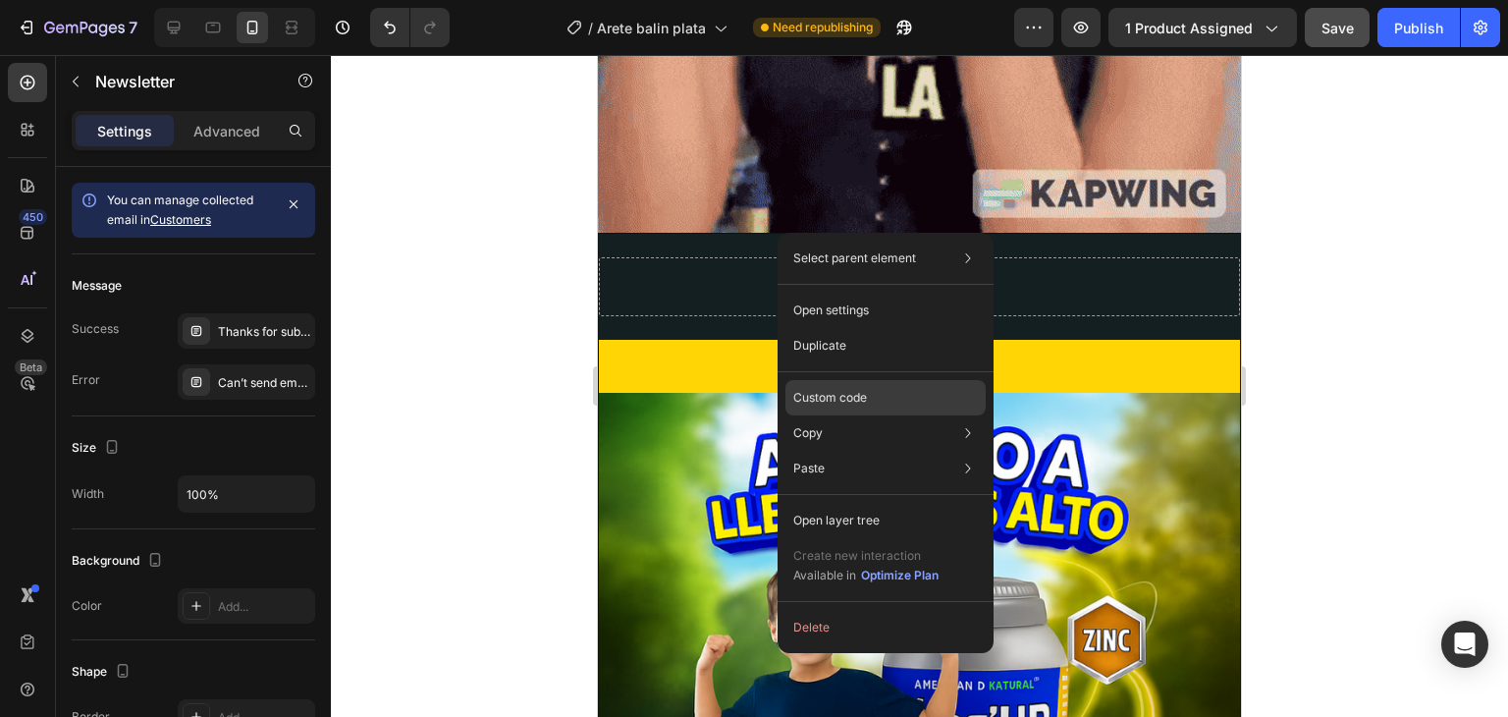
click at [846, 403] on p "Custom code" at bounding box center [830, 398] width 74 height 18
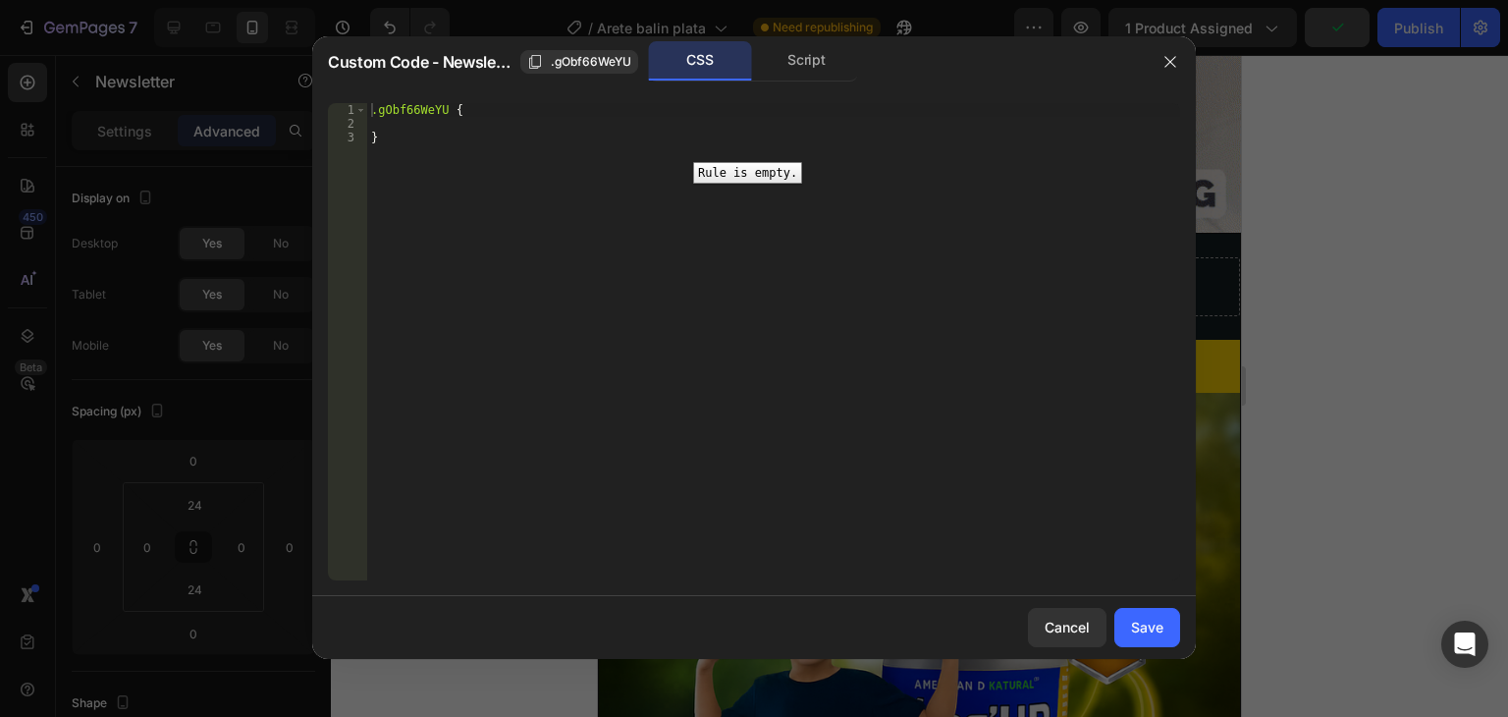
click at [370, 104] on div ".gObf66WeYU { }" at bounding box center [773, 355] width 813 height 505
type textarea ".gObf66WeYU {"
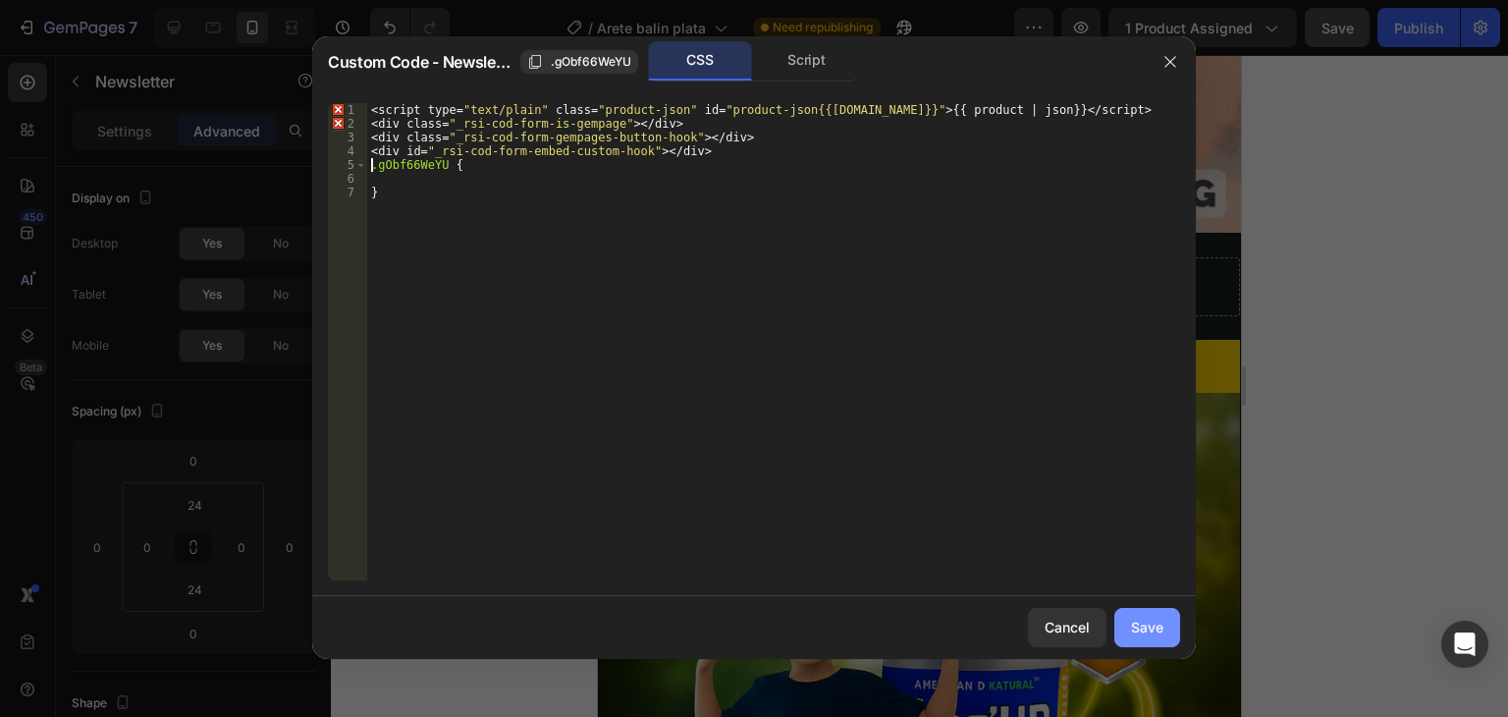
click at [1147, 618] on div "Save" at bounding box center [1147, 627] width 32 height 21
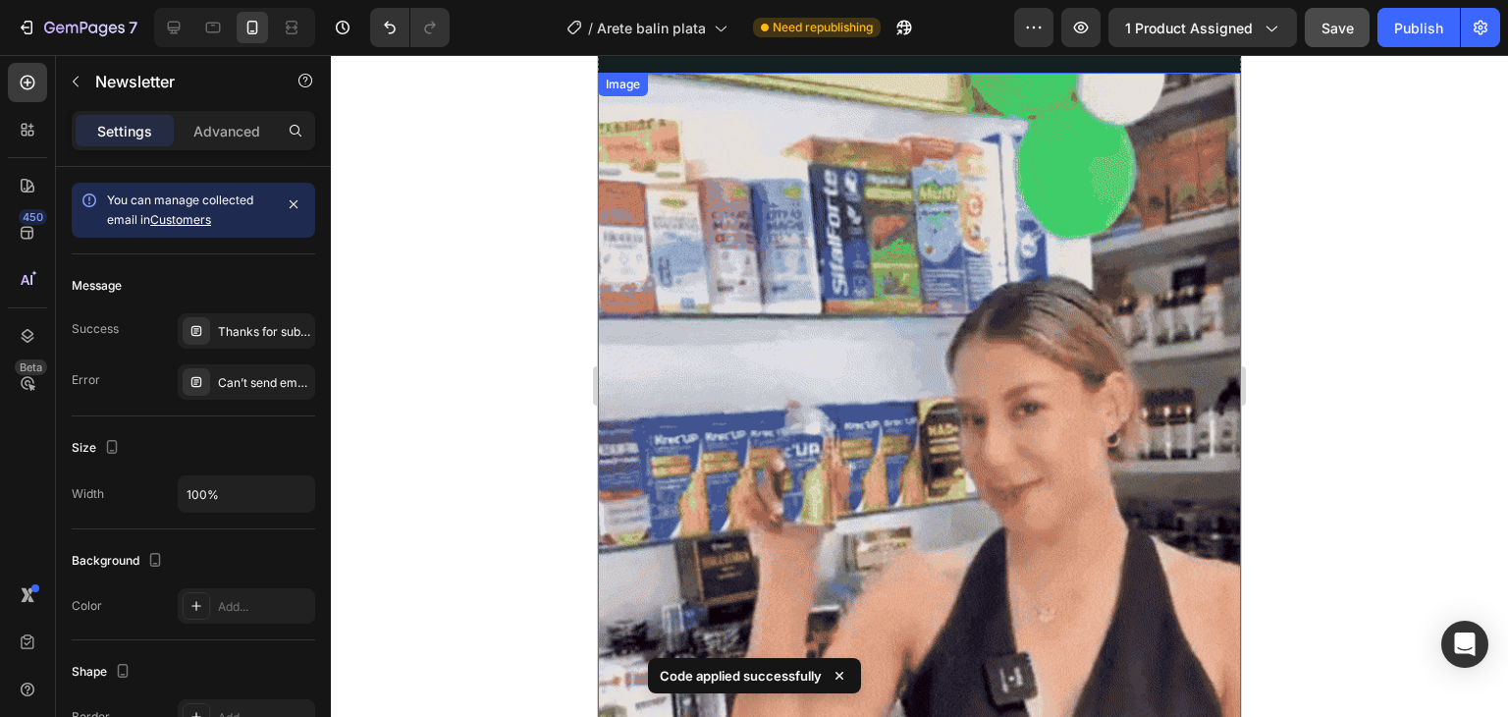
scroll to position [0, 0]
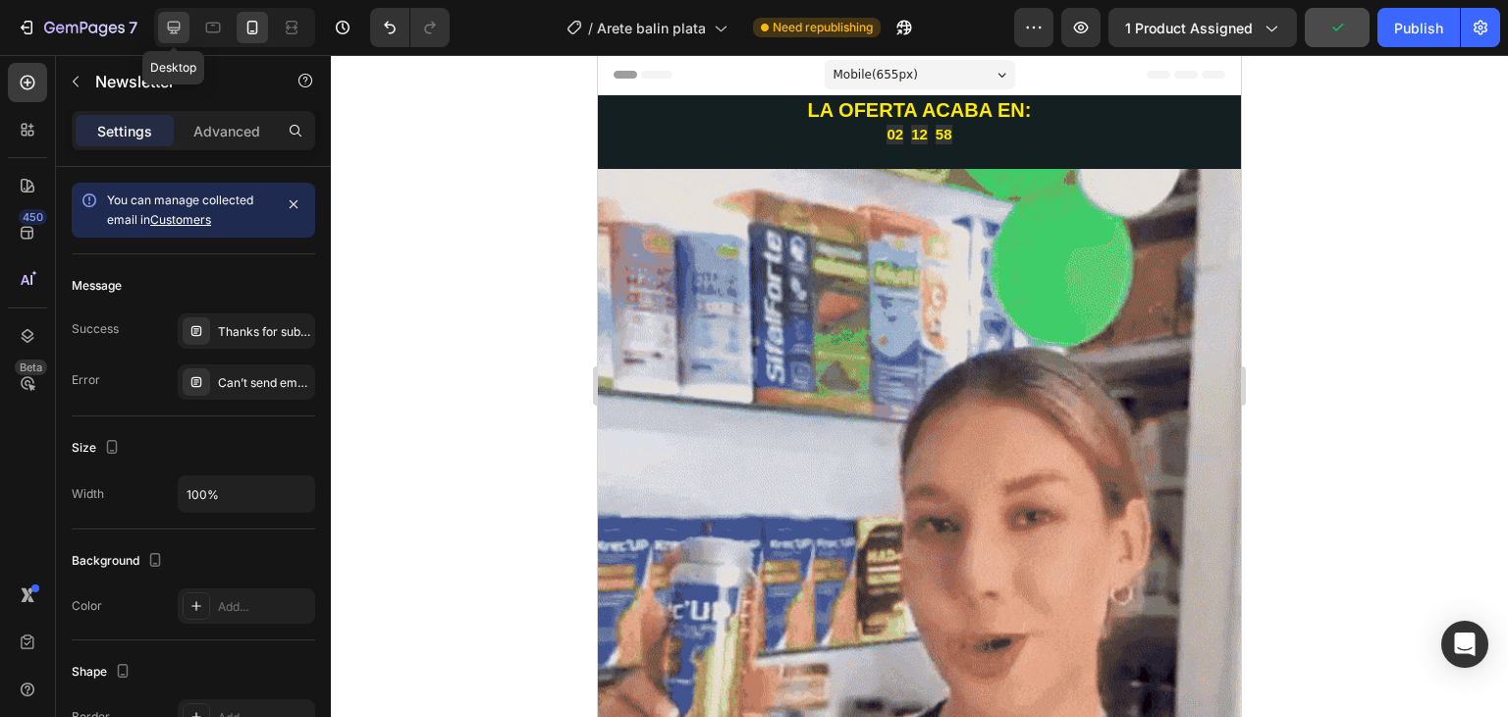
click at [176, 38] on div at bounding box center [173, 27] width 31 height 31
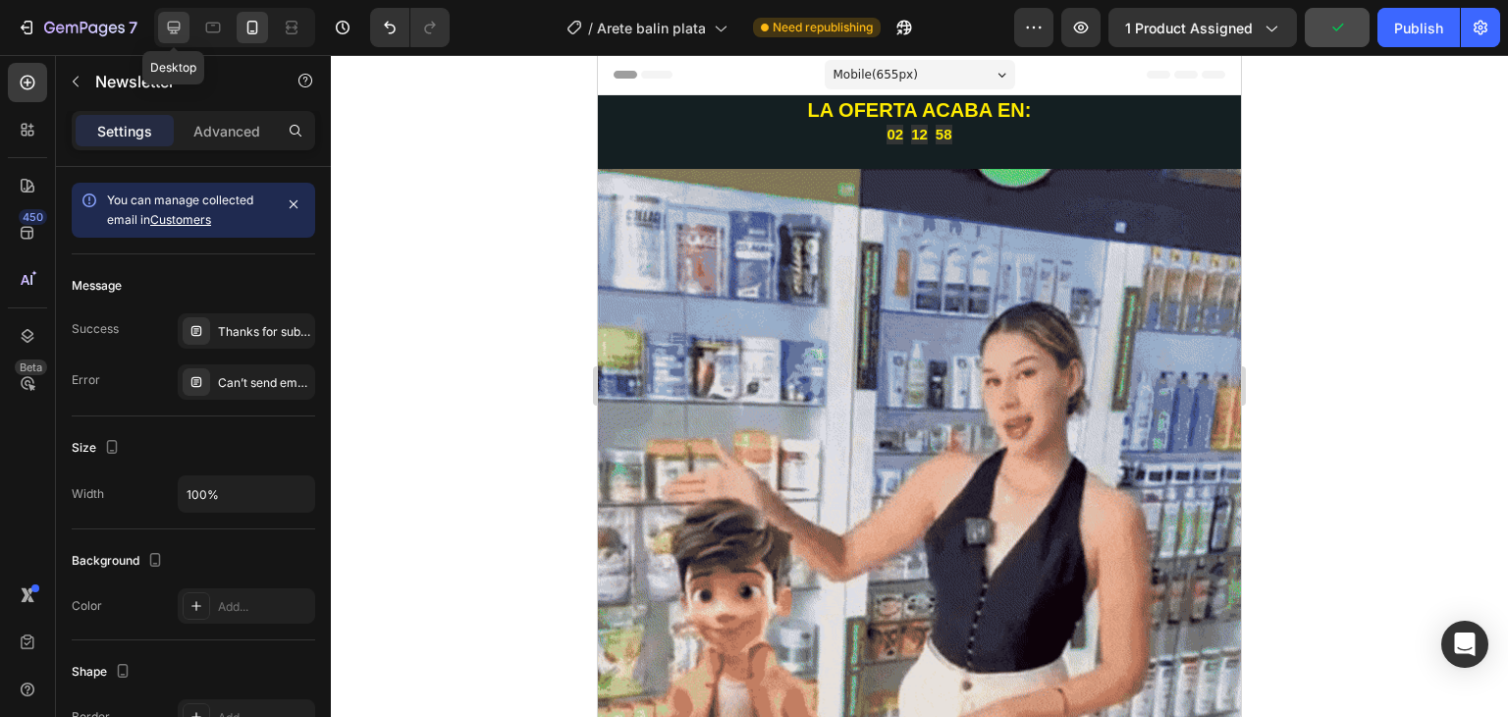
type input "480"
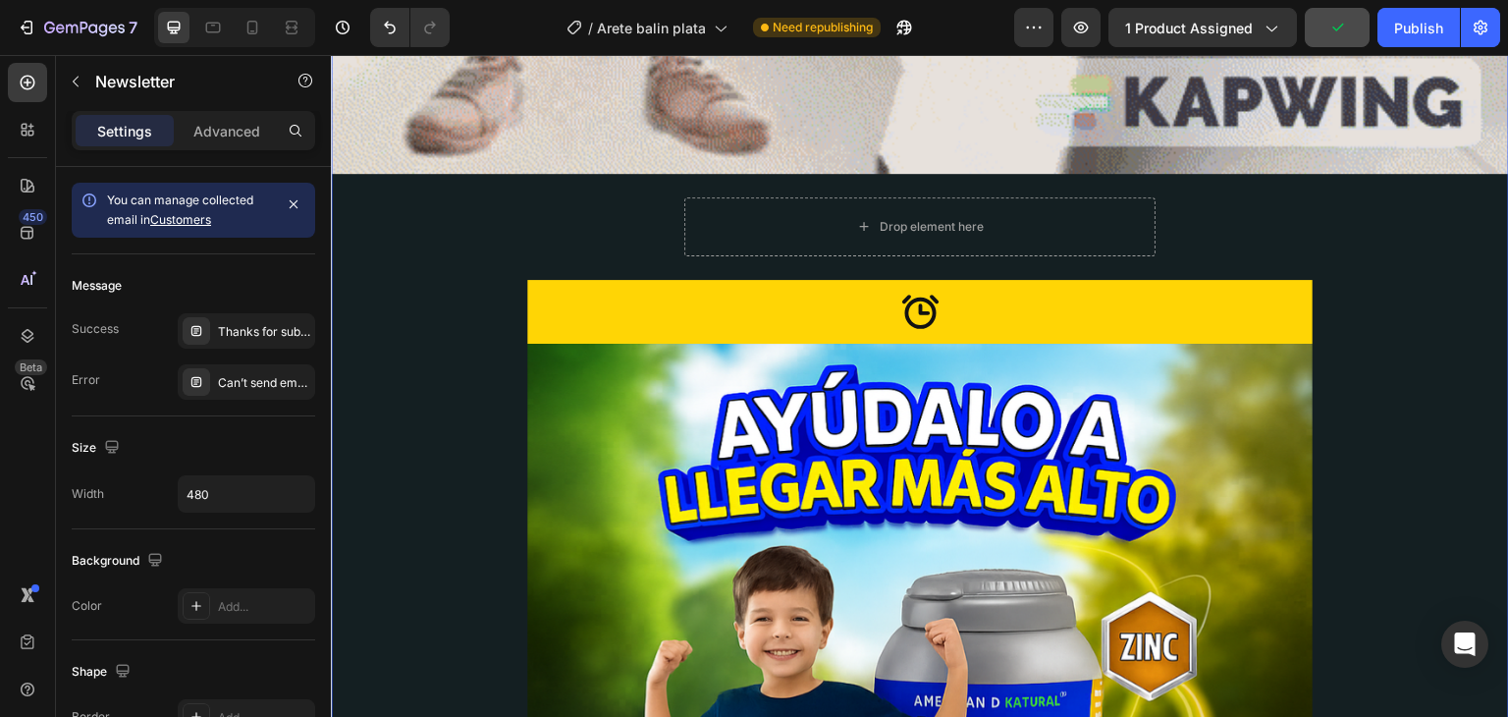
scroll to position [3519, 0]
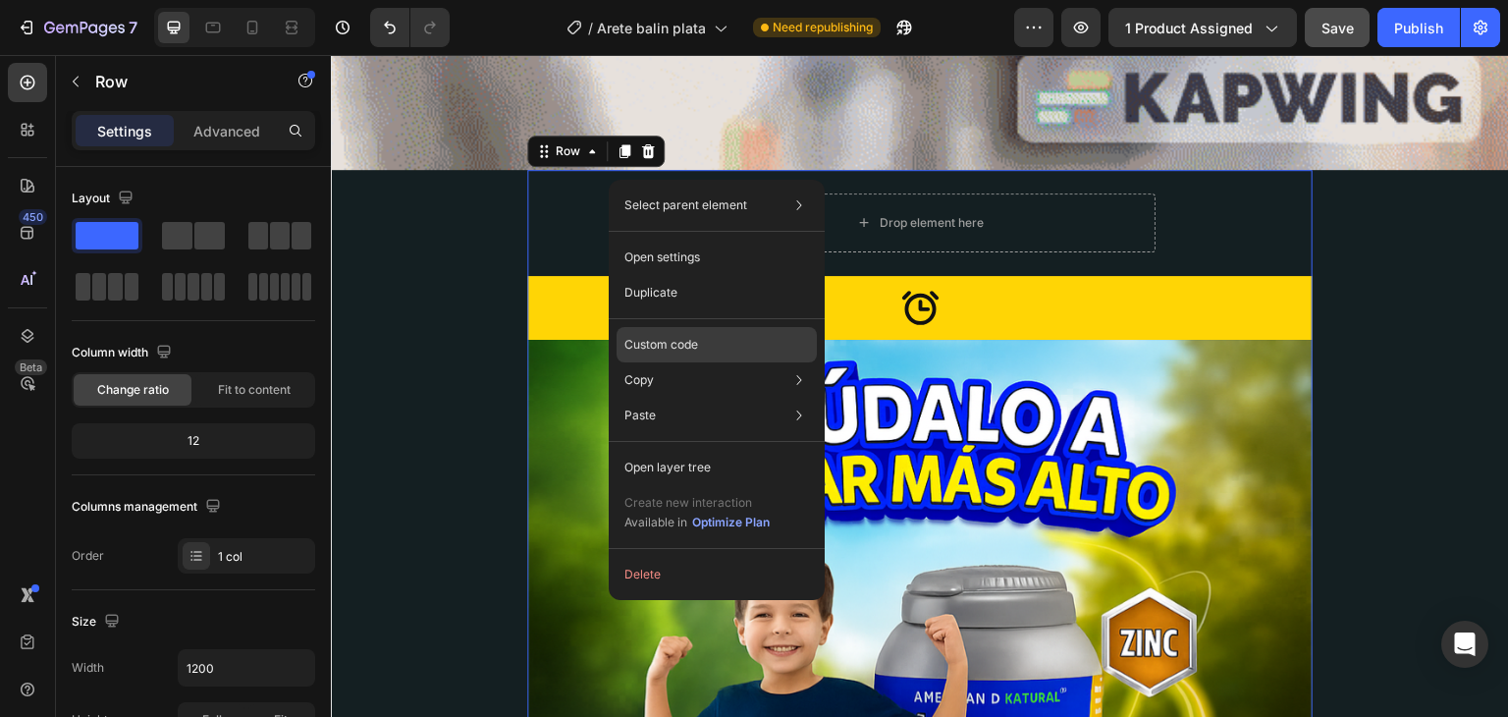
click at [678, 340] on p "Custom code" at bounding box center [661, 345] width 74 height 18
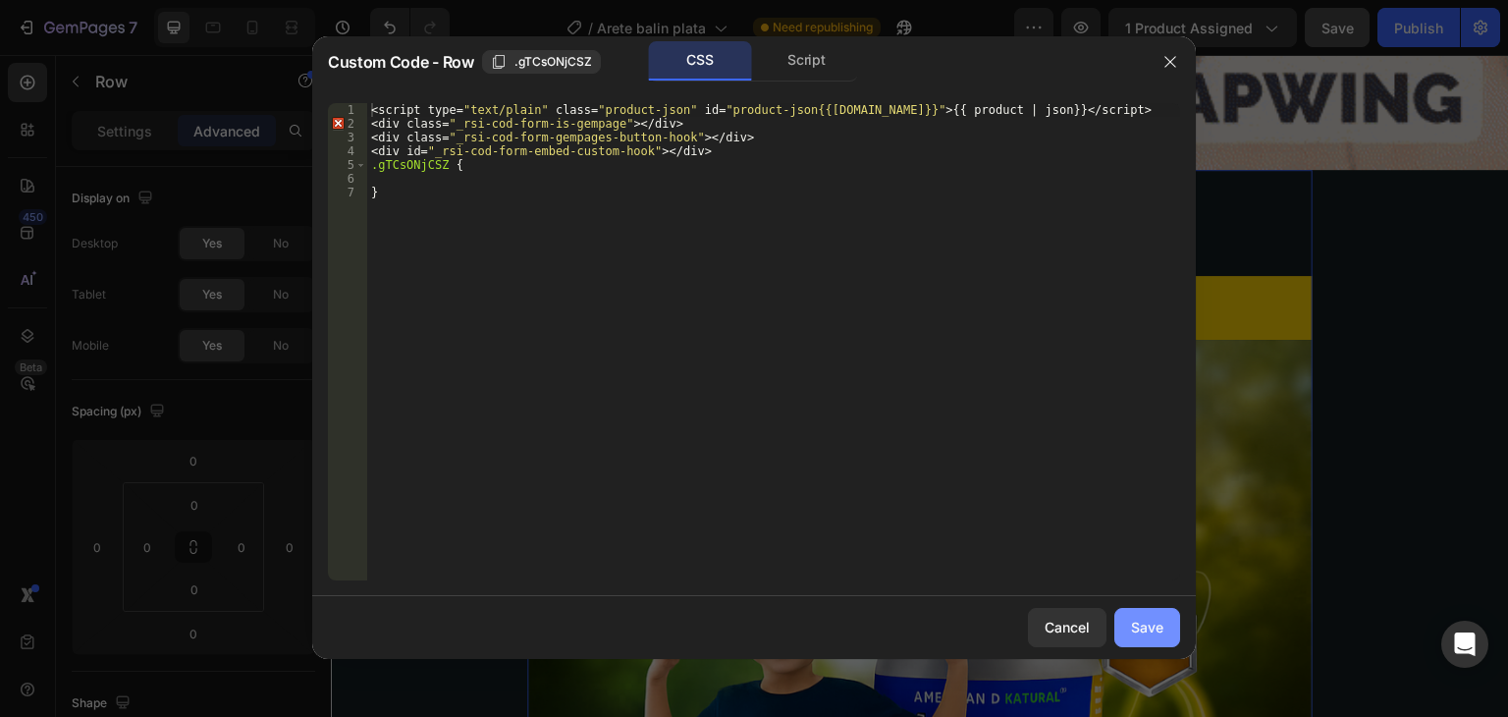
click at [1142, 620] on div "Save" at bounding box center [1147, 627] width 32 height 21
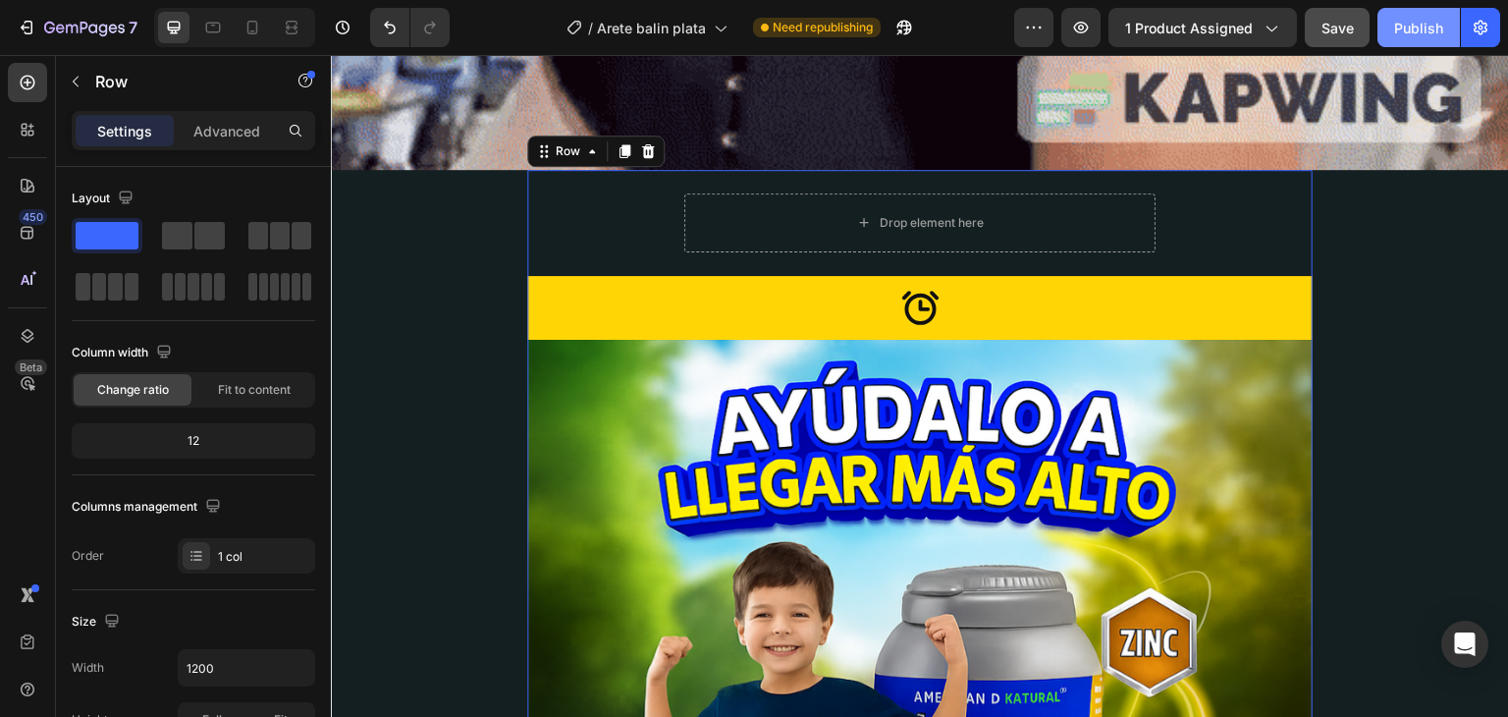
click at [1417, 32] on div "Publish" at bounding box center [1418, 28] width 49 height 21
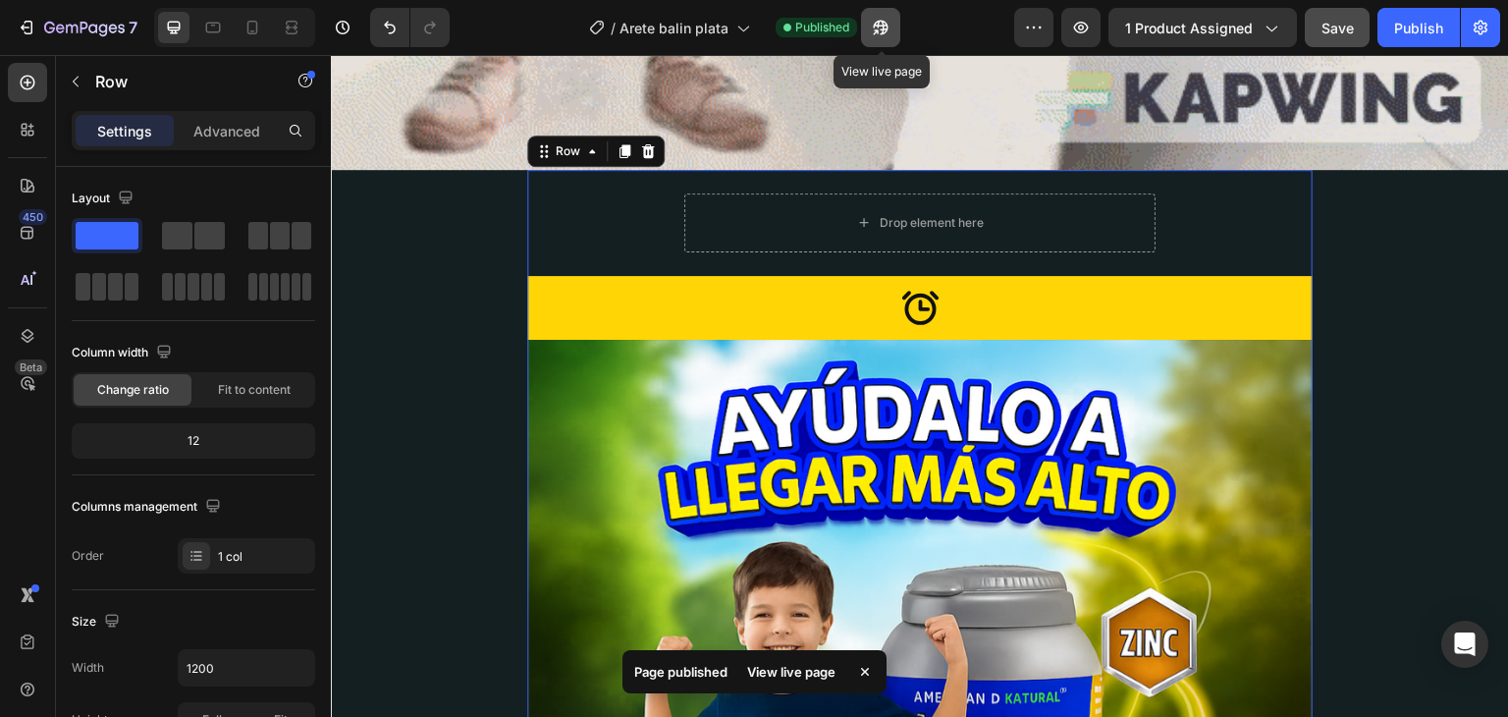
click at [891, 28] on icon "button" at bounding box center [881, 28] width 20 height 20
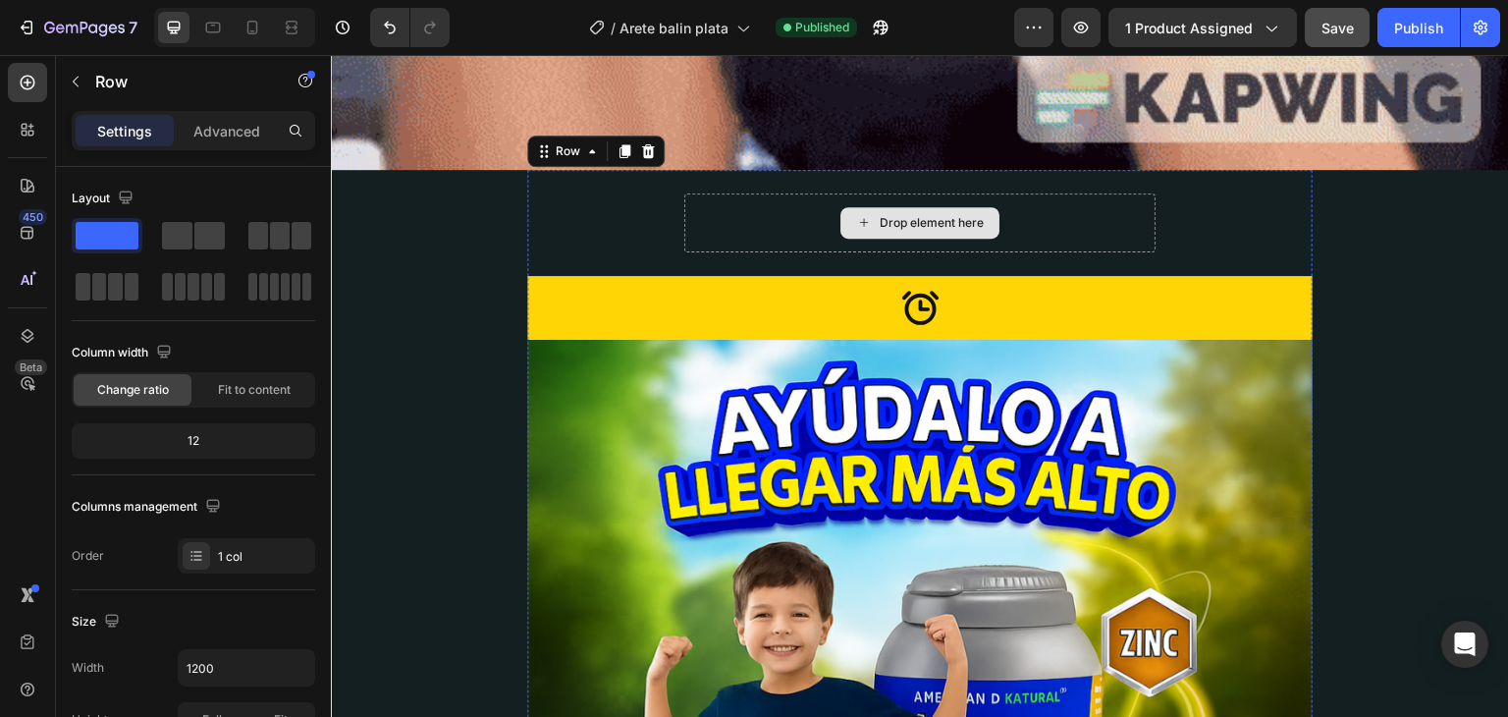
click at [745, 193] on div "Drop element here" at bounding box center [919, 222] width 471 height 59
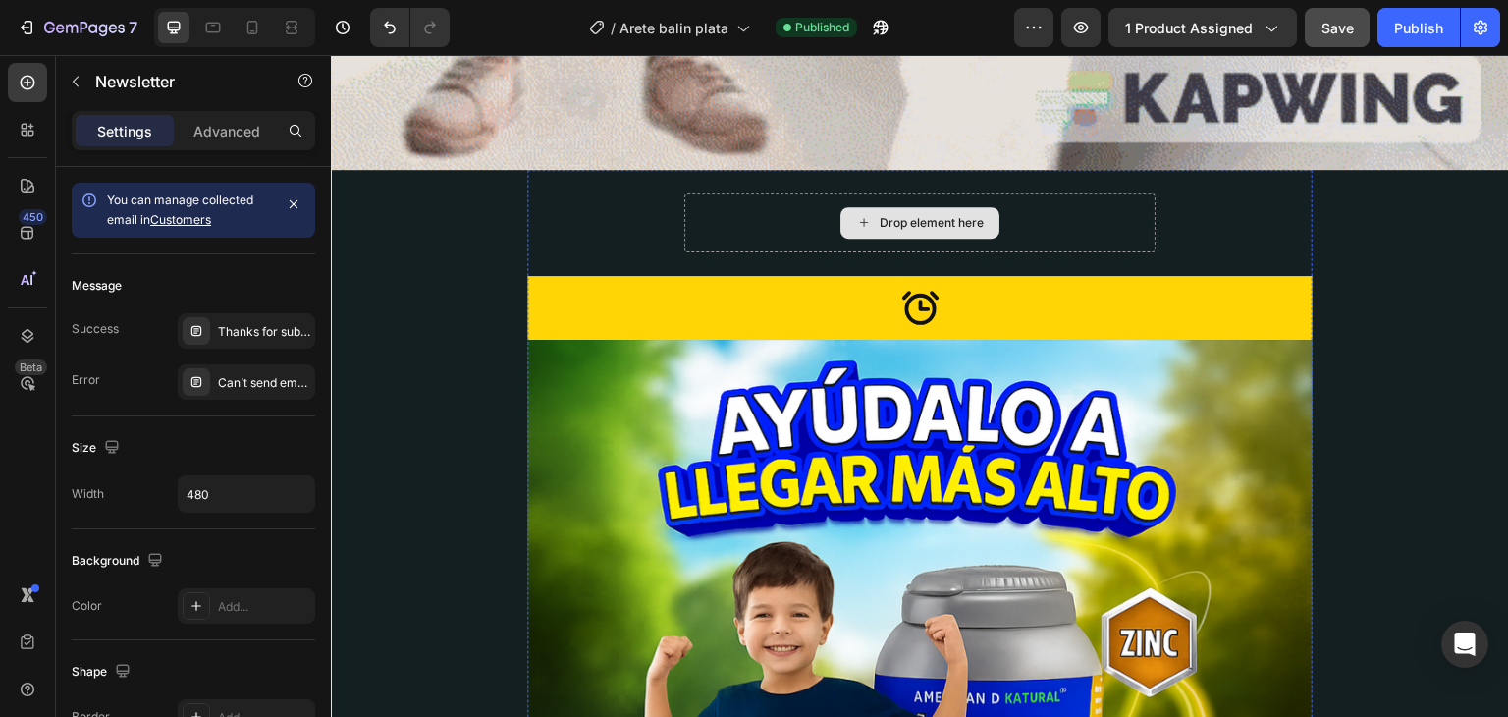
click at [744, 193] on div "Drop element here" at bounding box center [919, 222] width 471 height 59
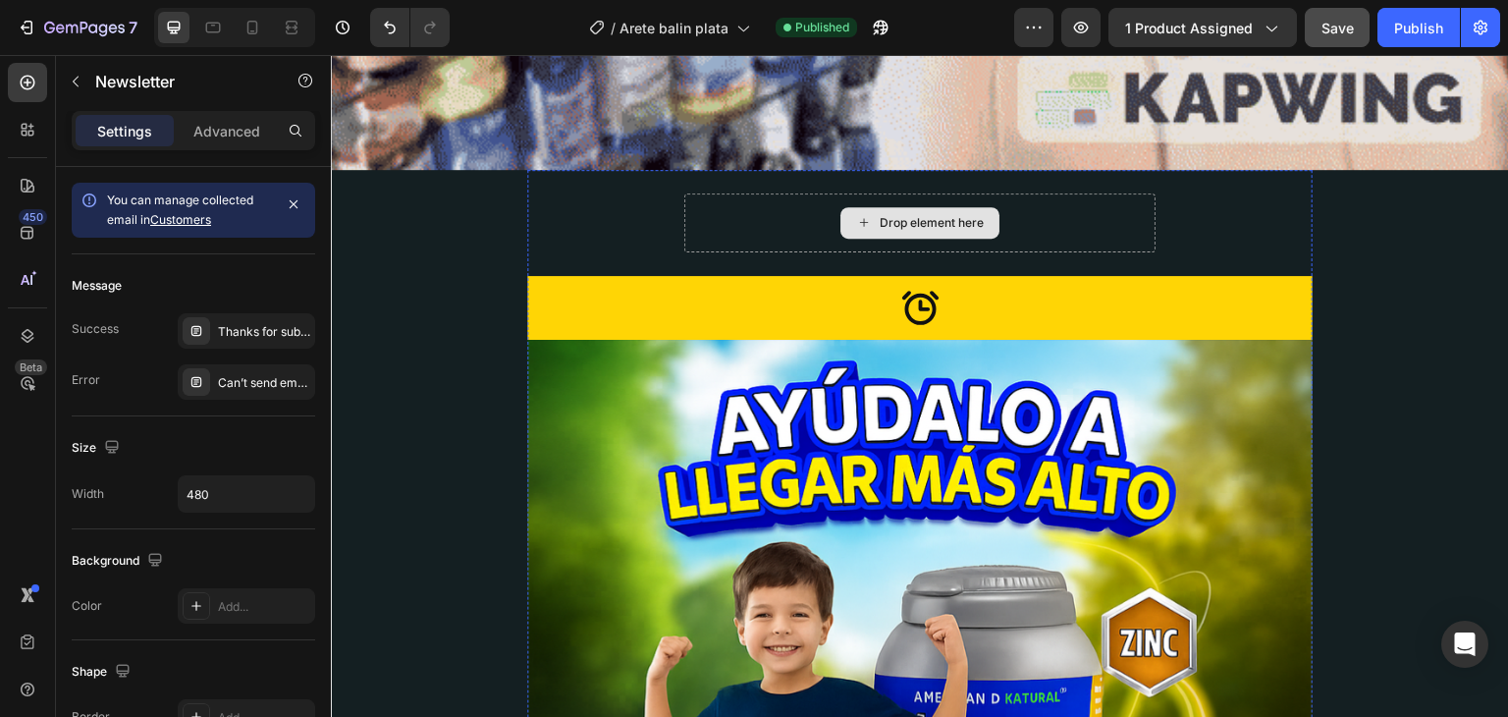
click at [744, 193] on div "Drop element here" at bounding box center [919, 222] width 471 height 59
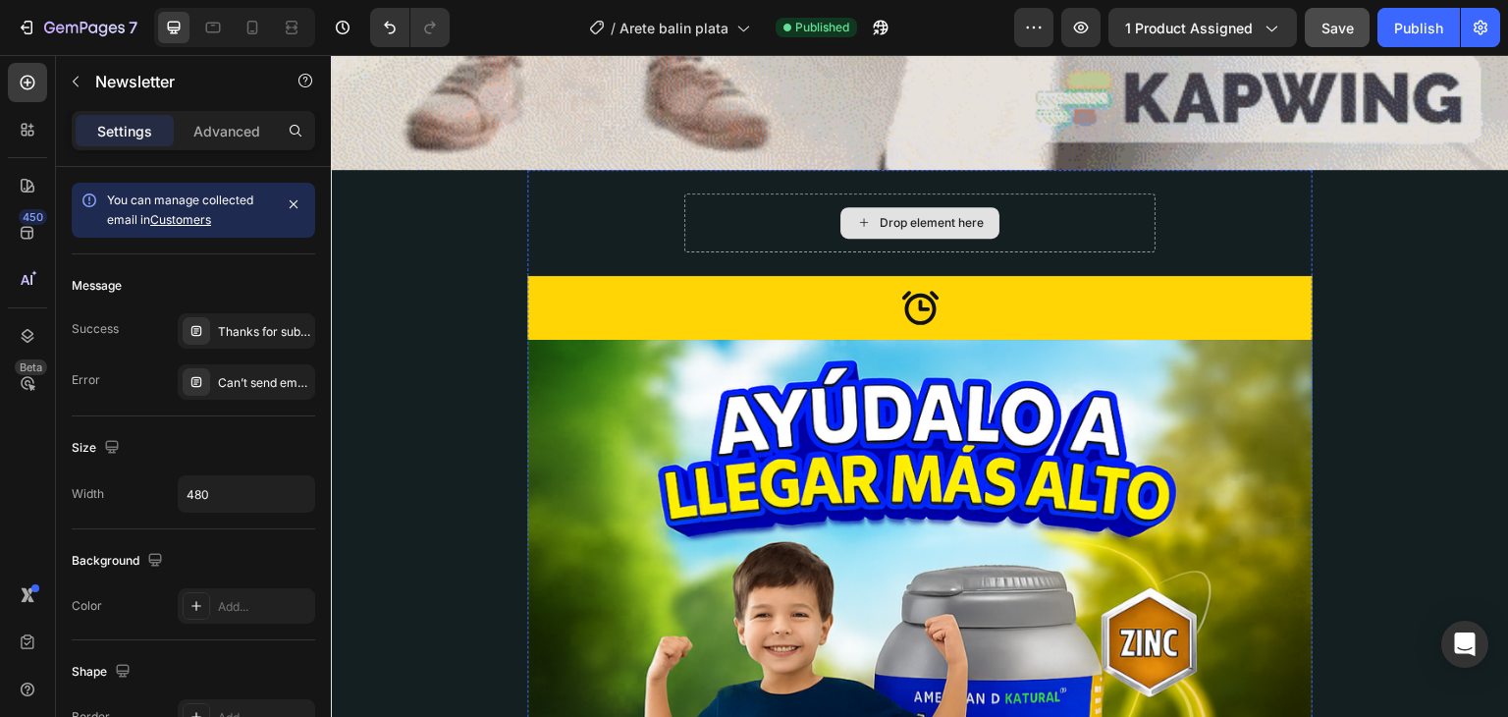
click at [744, 193] on div "Drop element here" at bounding box center [919, 222] width 471 height 59
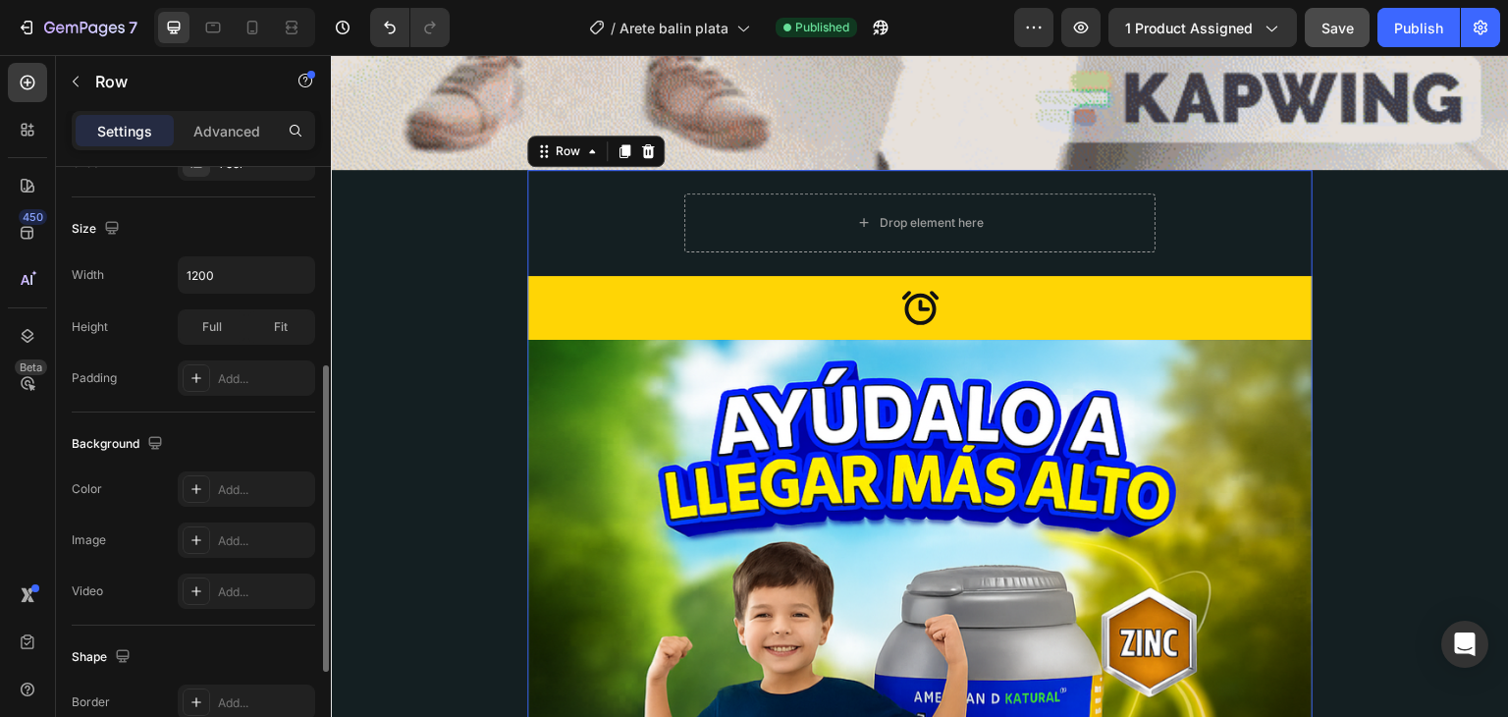
scroll to position [590, 0]
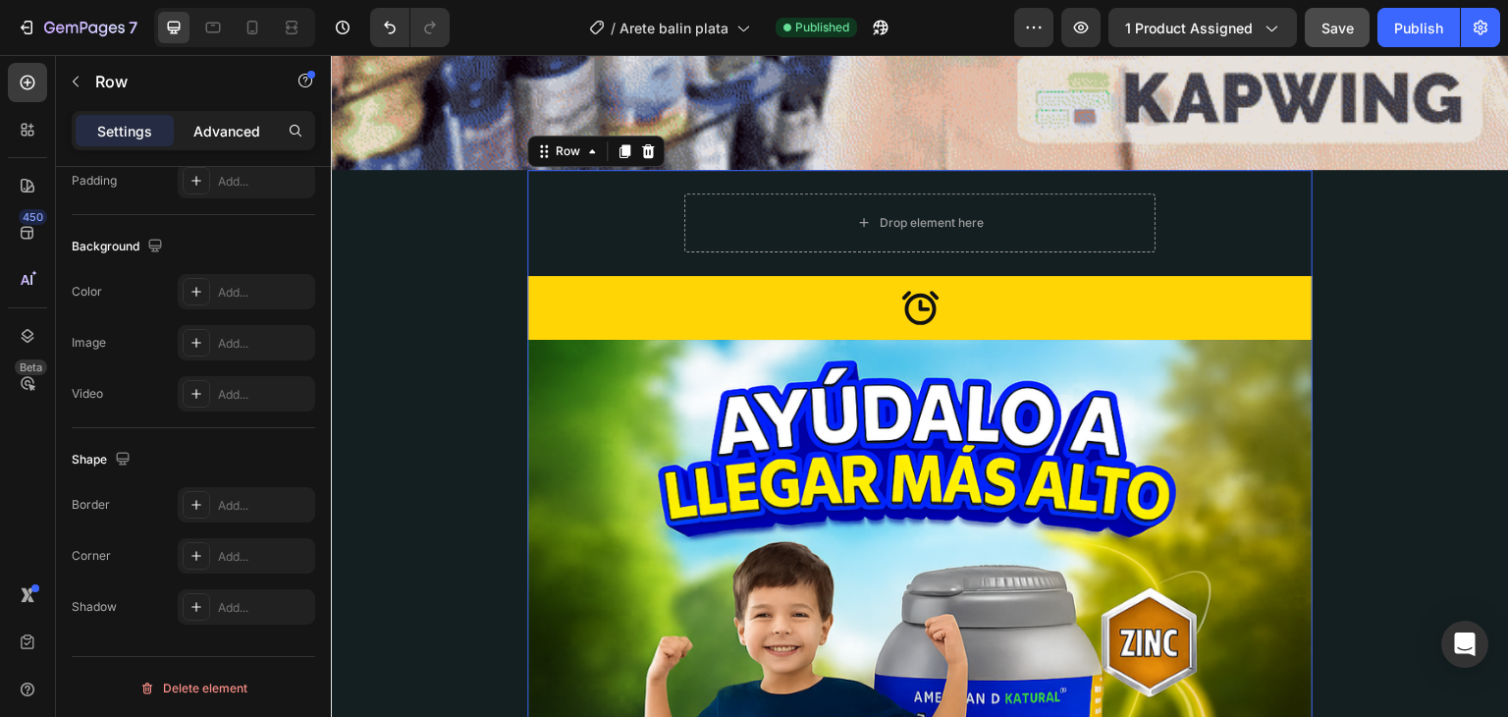
click at [236, 142] on div "Advanced" at bounding box center [227, 130] width 98 height 31
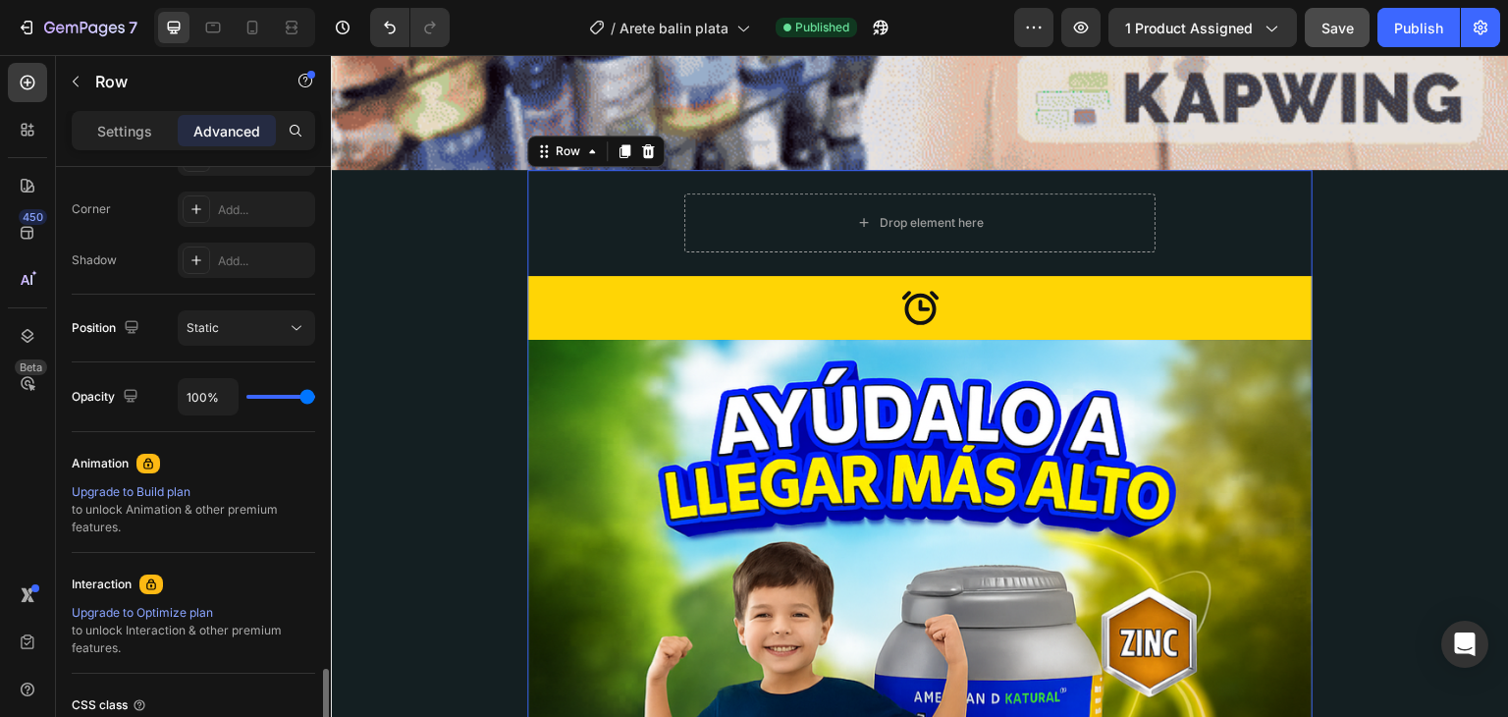
scroll to position [755, 0]
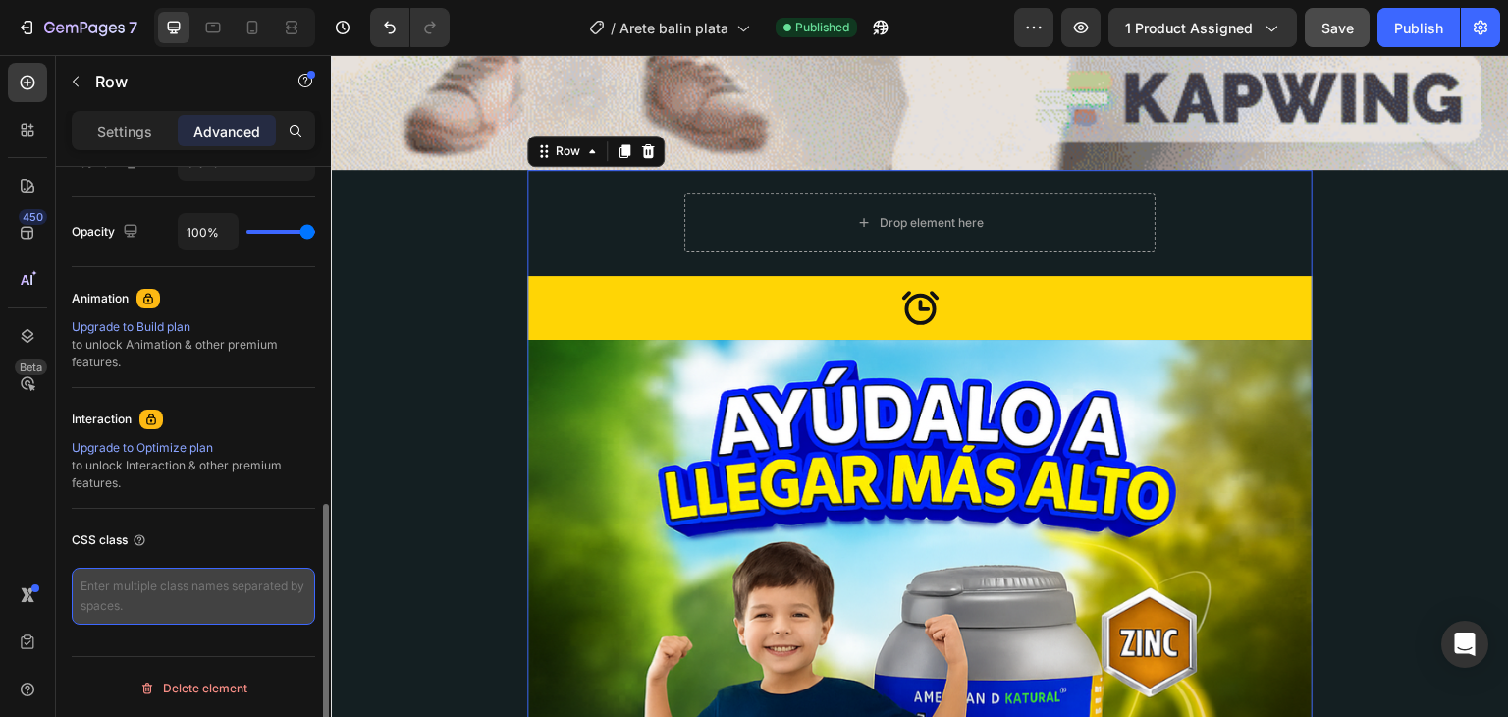
click at [212, 575] on textarea at bounding box center [194, 596] width 244 height 57
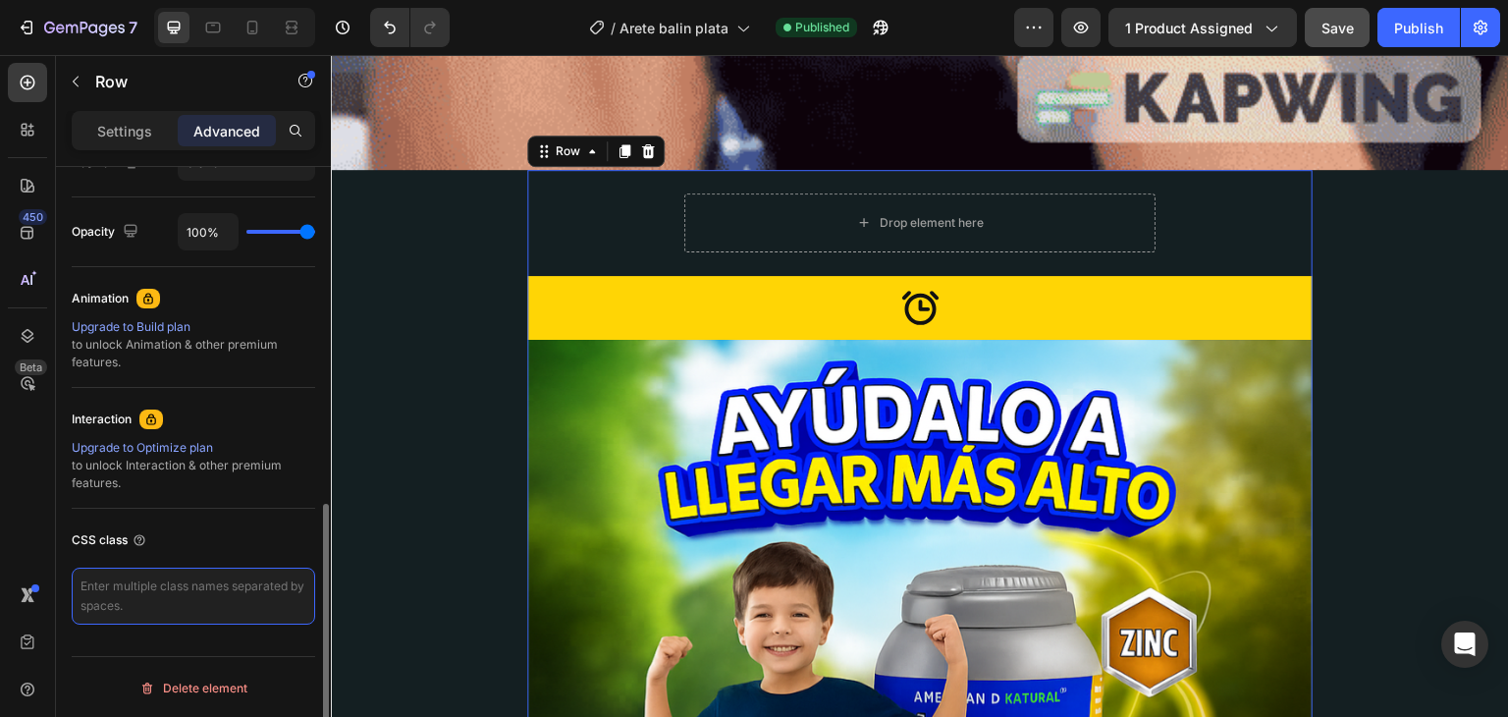
paste textarea "<script type="text/plain" class="product-json" id="product-json{{product.id}}">…"
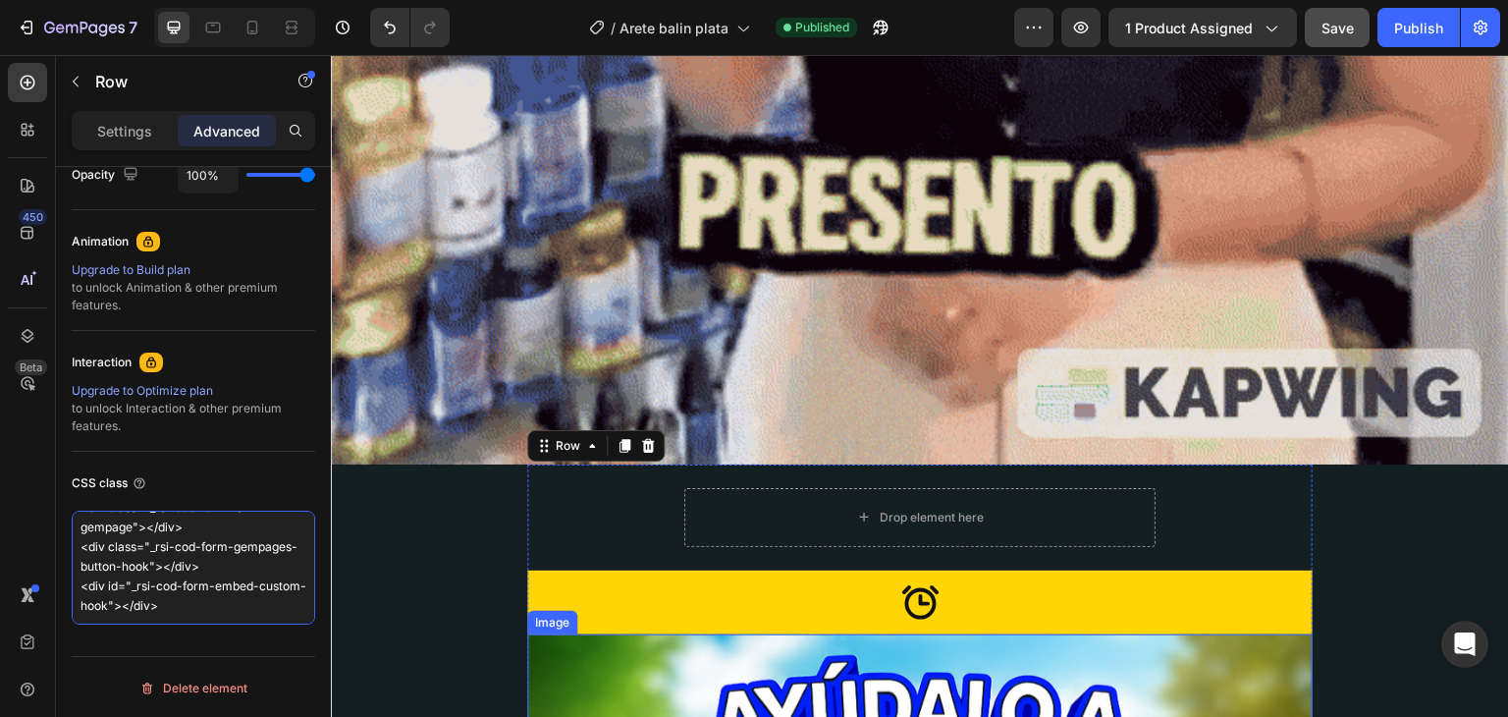
scroll to position [3617, 0]
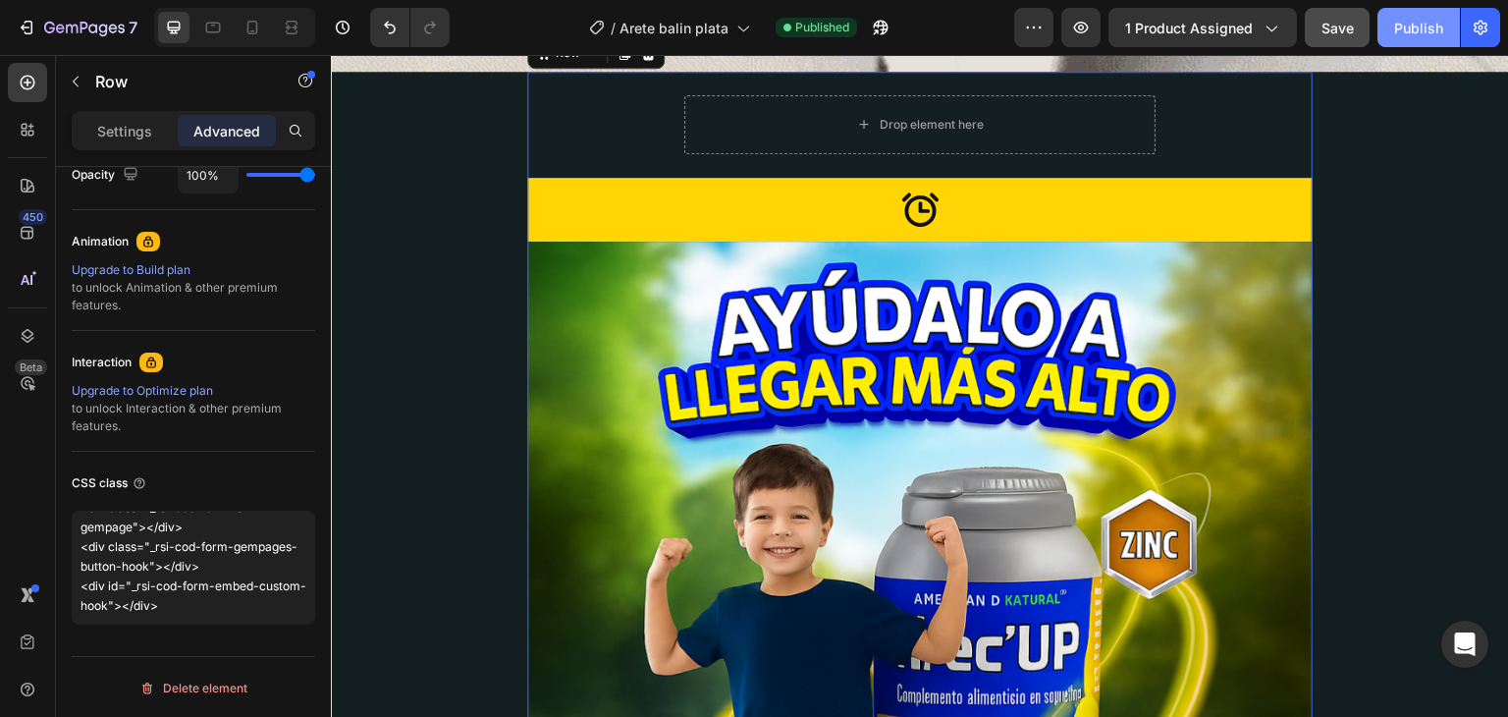
click at [1402, 18] on div "Publish" at bounding box center [1418, 28] width 49 height 21
type textarea "<script type="text/plain" class="product-json" id="product-json{{product.id}}">…"
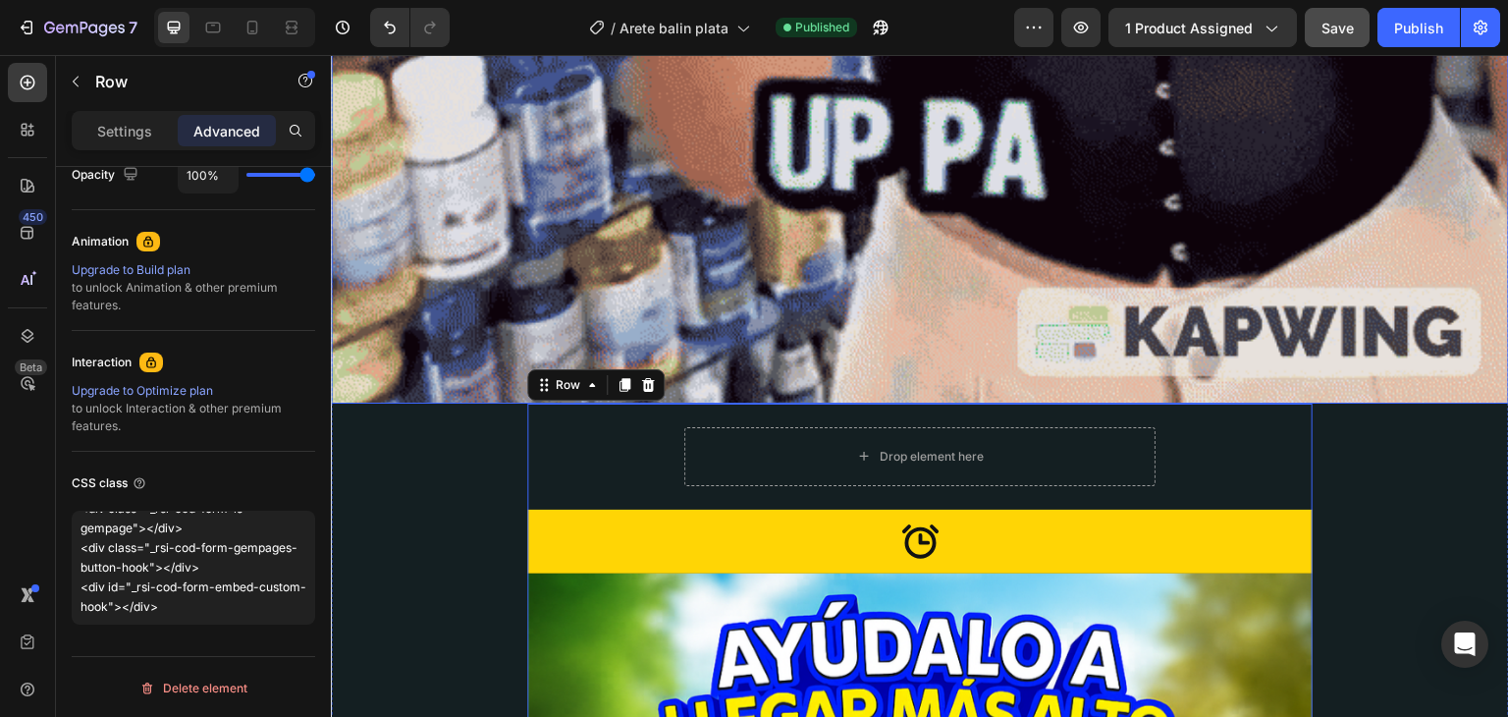
scroll to position [3126, 0]
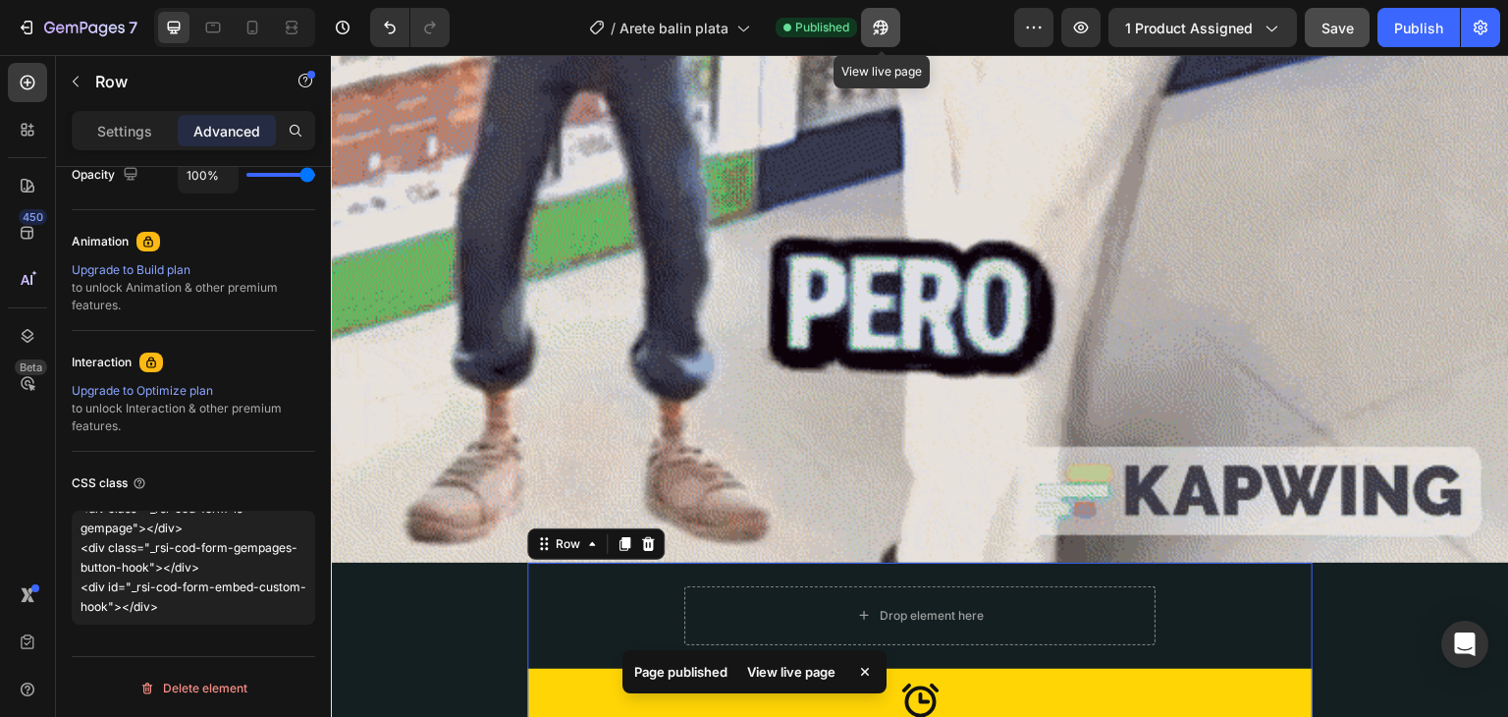
click at [882, 32] on icon "button" at bounding box center [881, 28] width 20 height 20
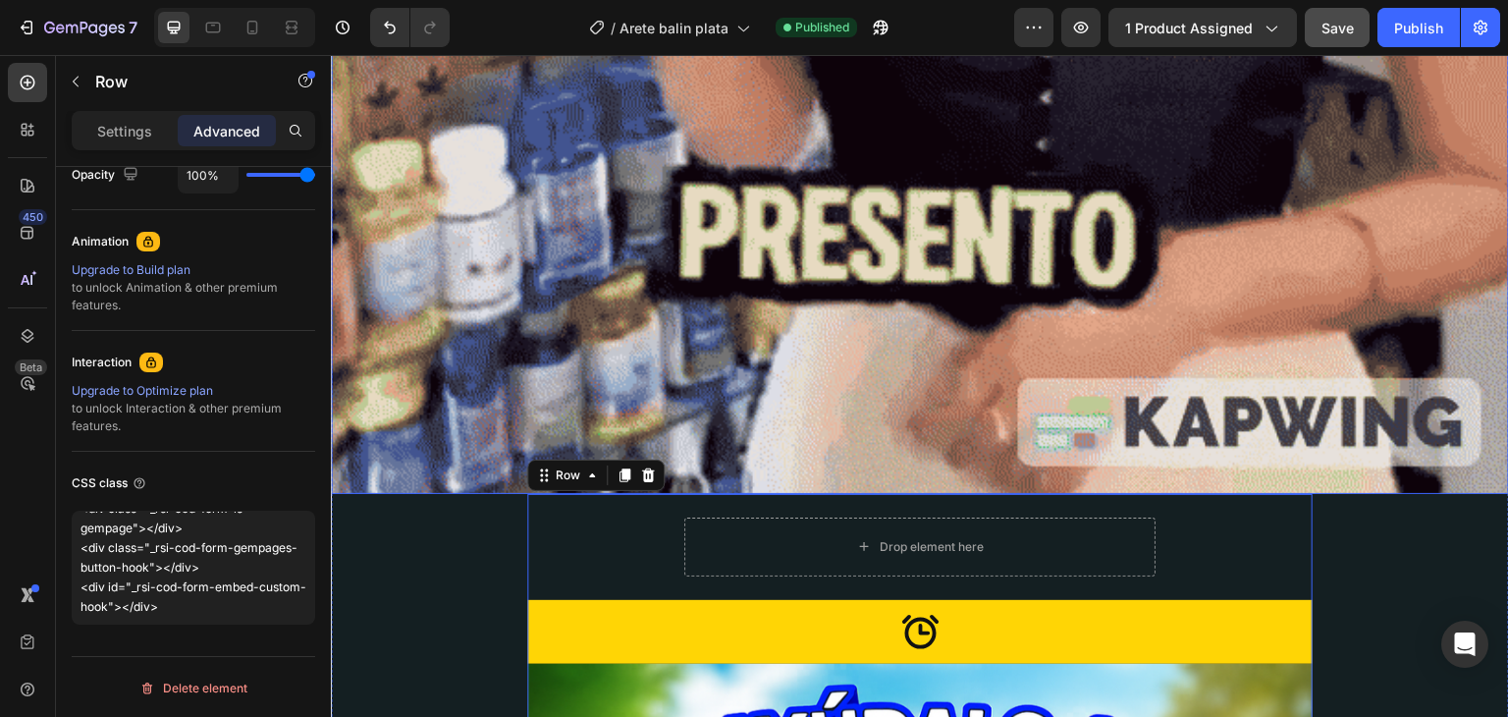
scroll to position [3323, 0]
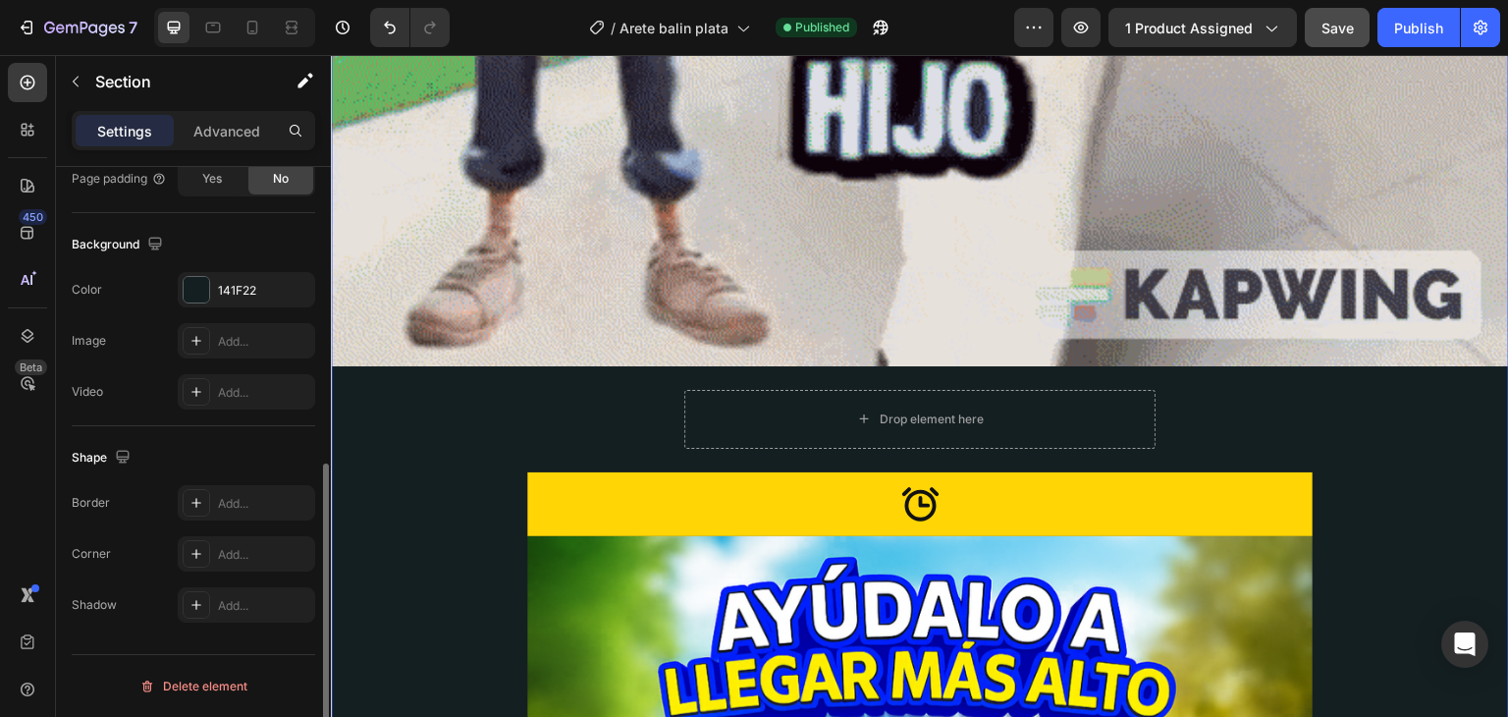
scroll to position [0, 0]
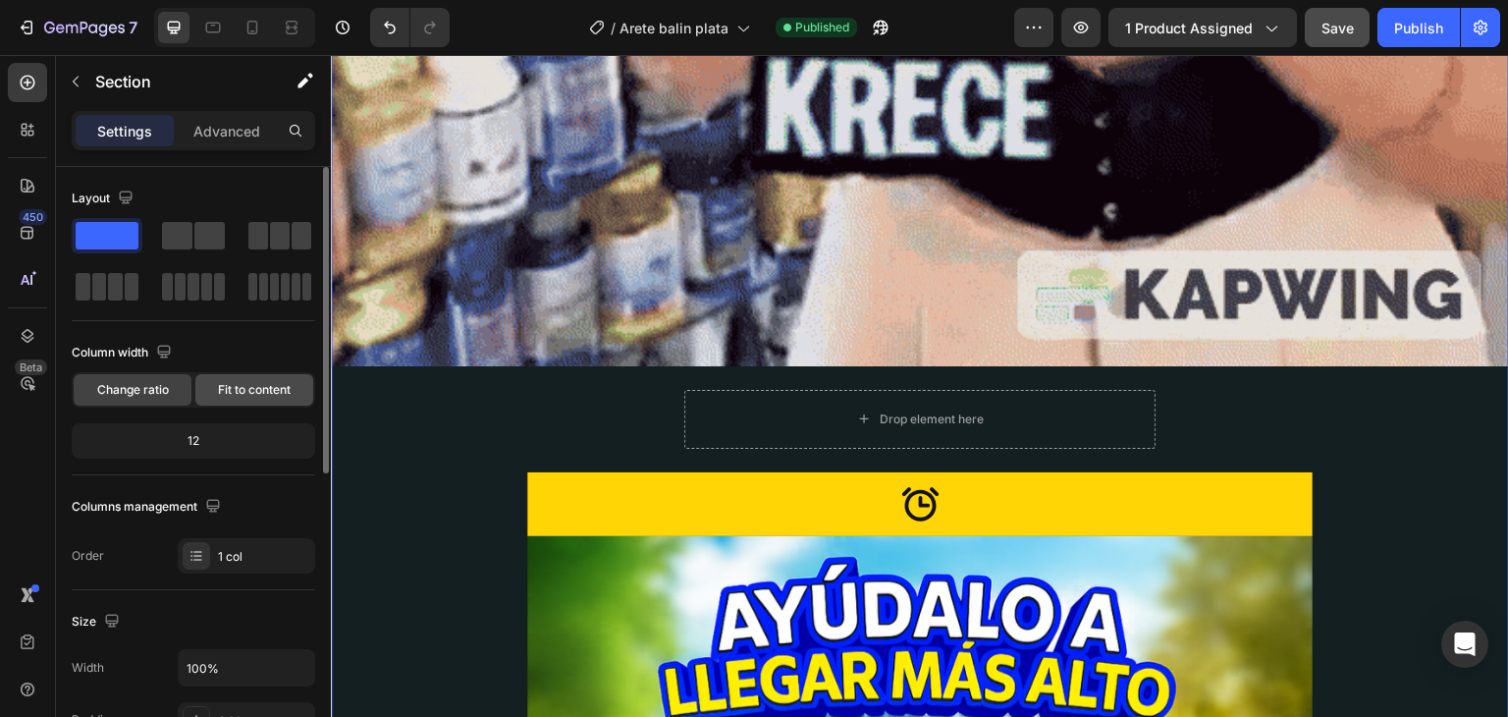
click at [206, 383] on div "Fit to content" at bounding box center [254, 389] width 118 height 31
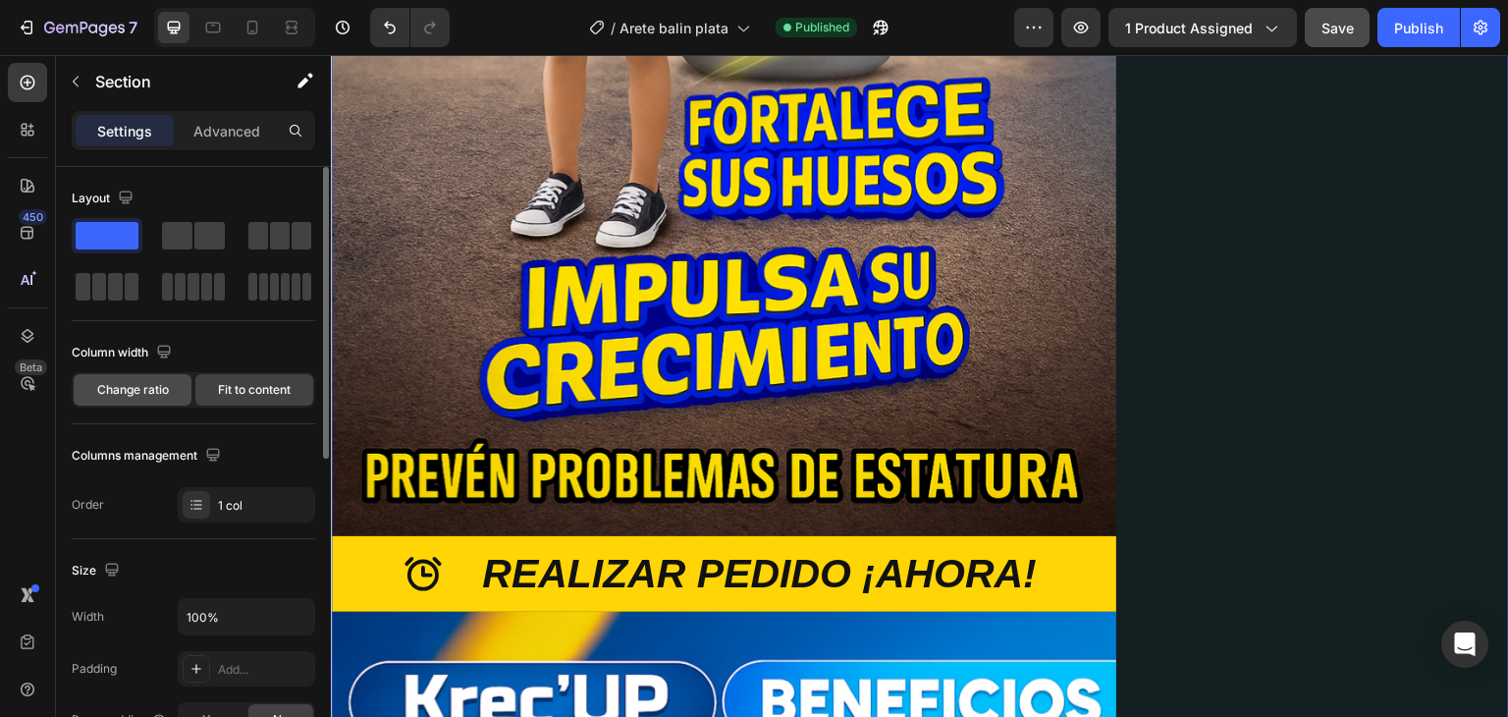
scroll to position [2757, 0]
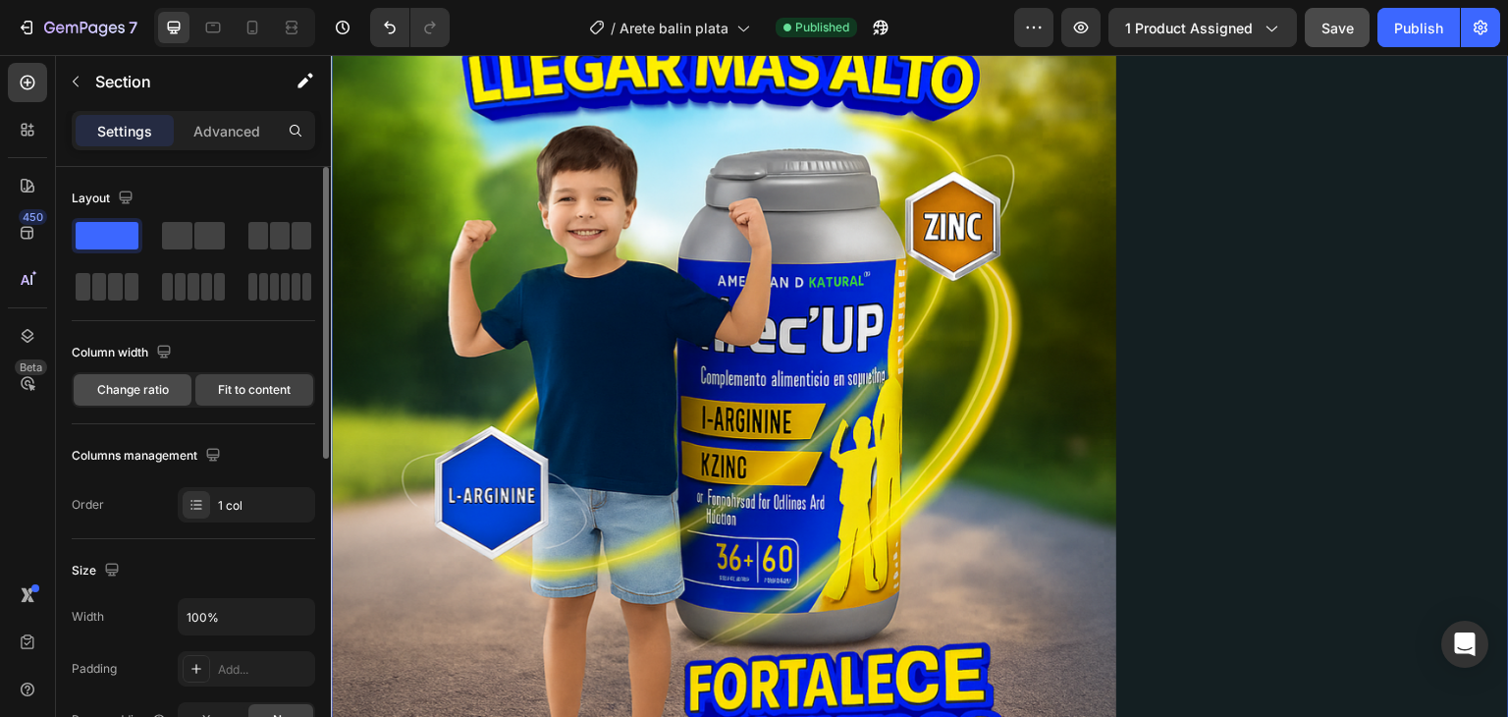
click at [166, 394] on span "Change ratio" at bounding box center [133, 390] width 72 height 18
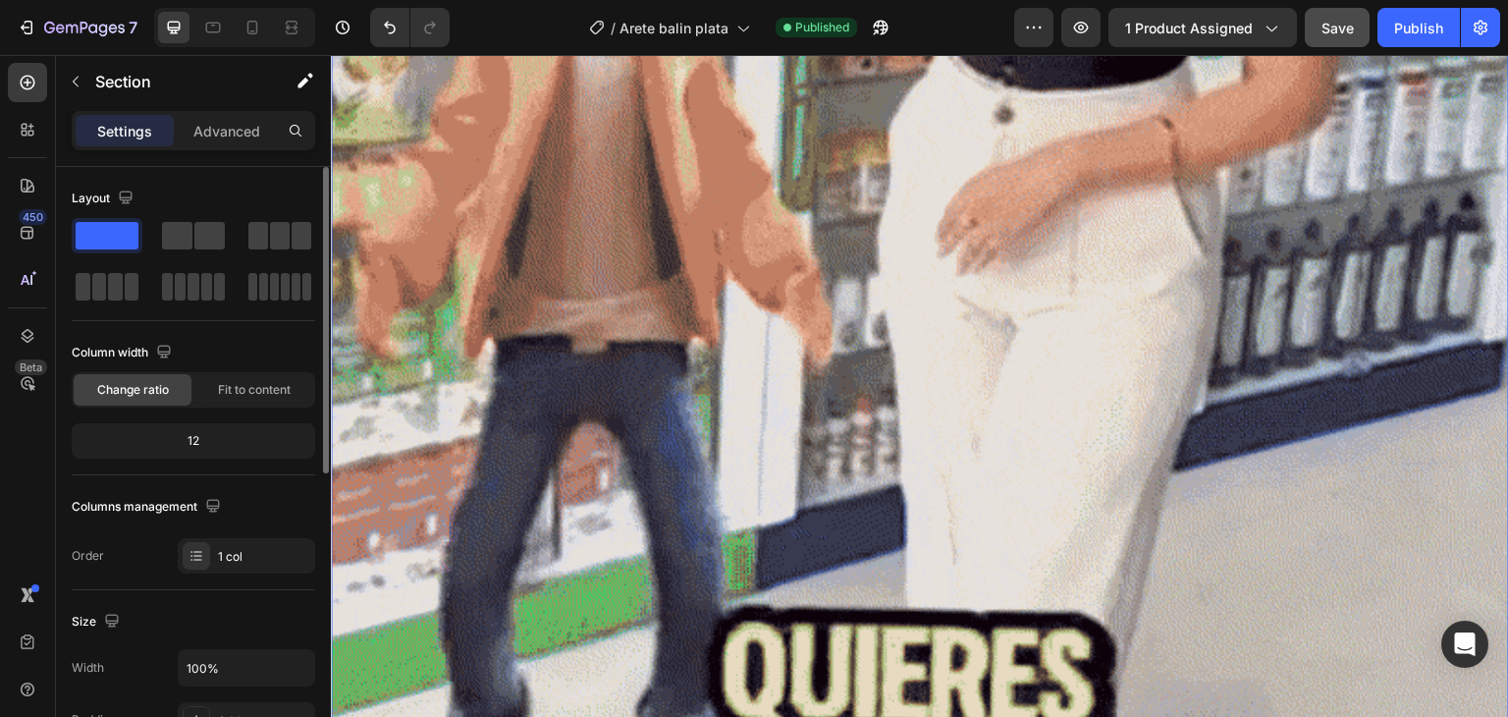
scroll to position [3323, 0]
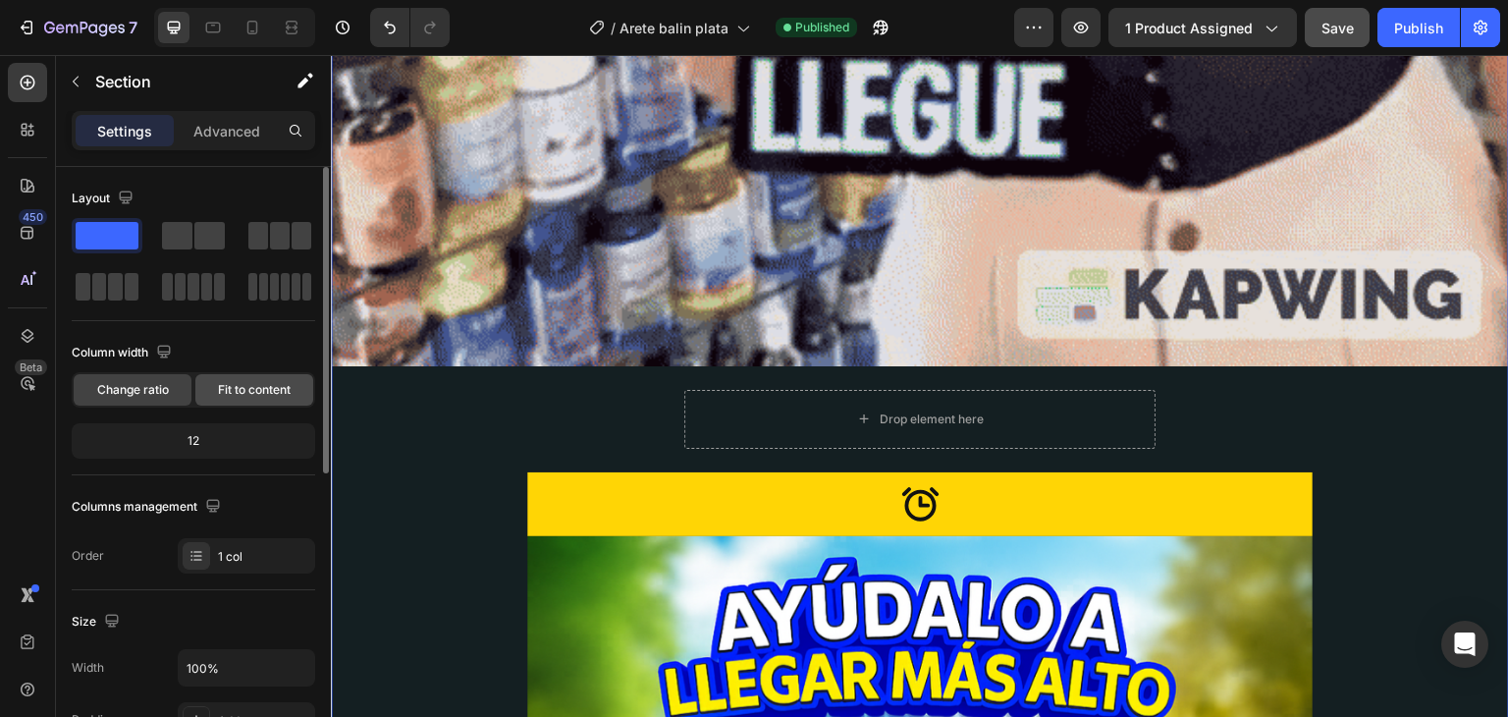
click at [228, 398] on span "Fit to content" at bounding box center [254, 390] width 73 height 18
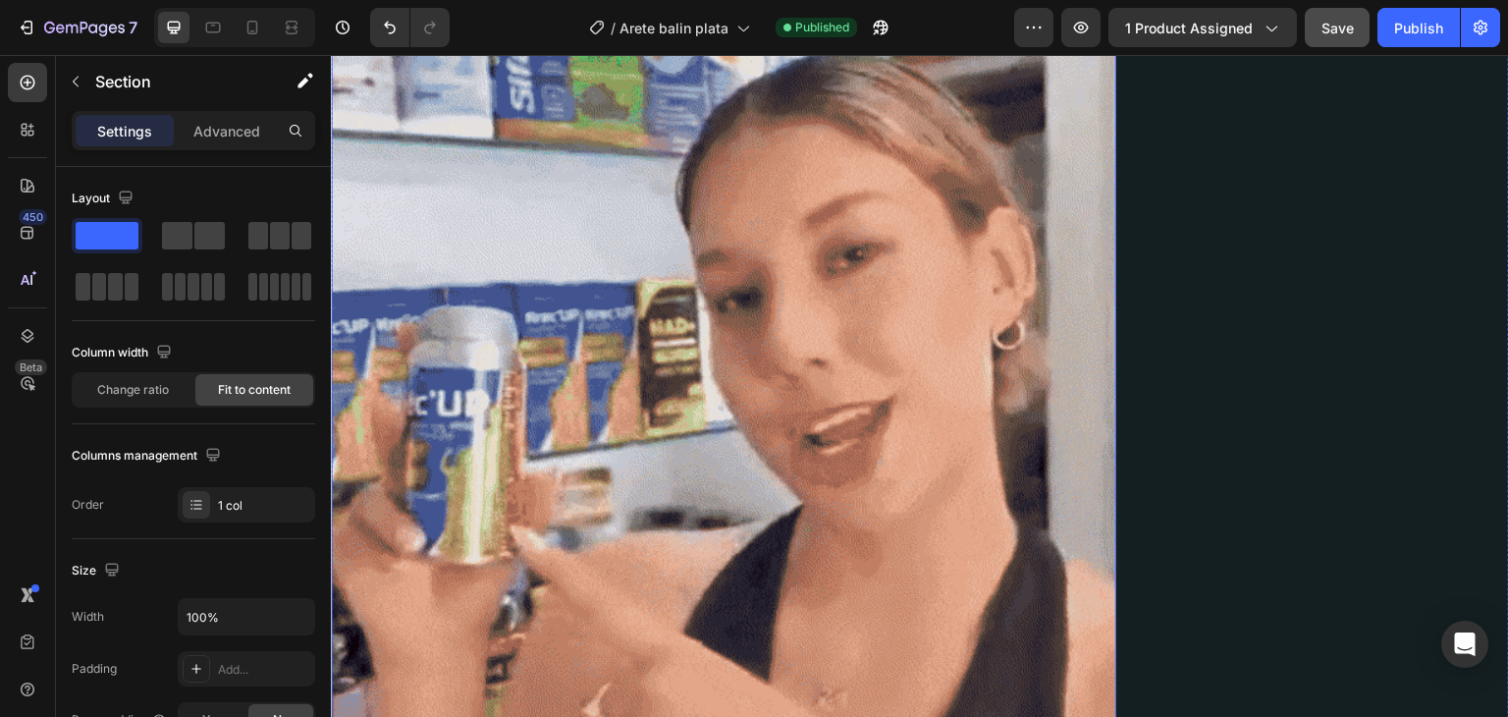
scroll to position [0, 0]
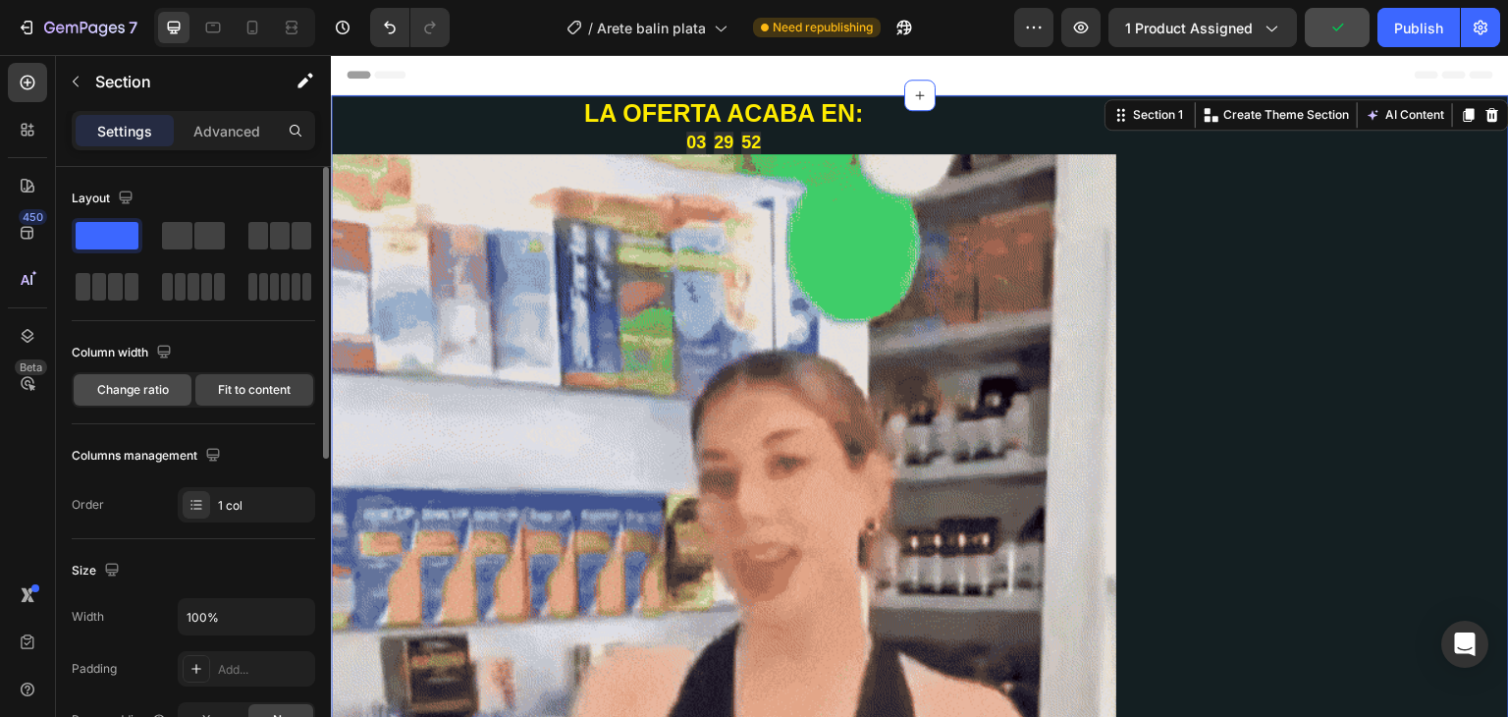
click at [141, 383] on span "Change ratio" at bounding box center [133, 390] width 72 height 18
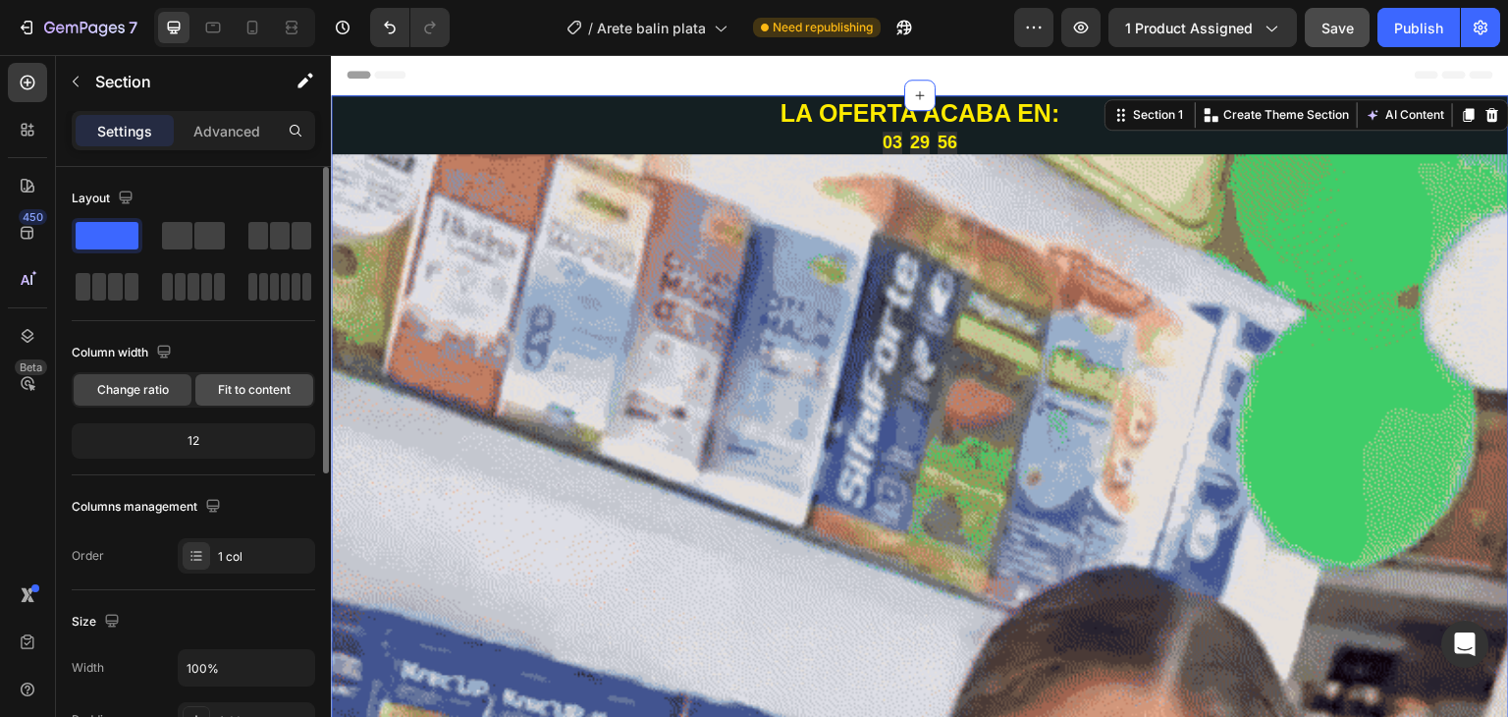
click at [245, 391] on span "Fit to content" at bounding box center [254, 390] width 73 height 18
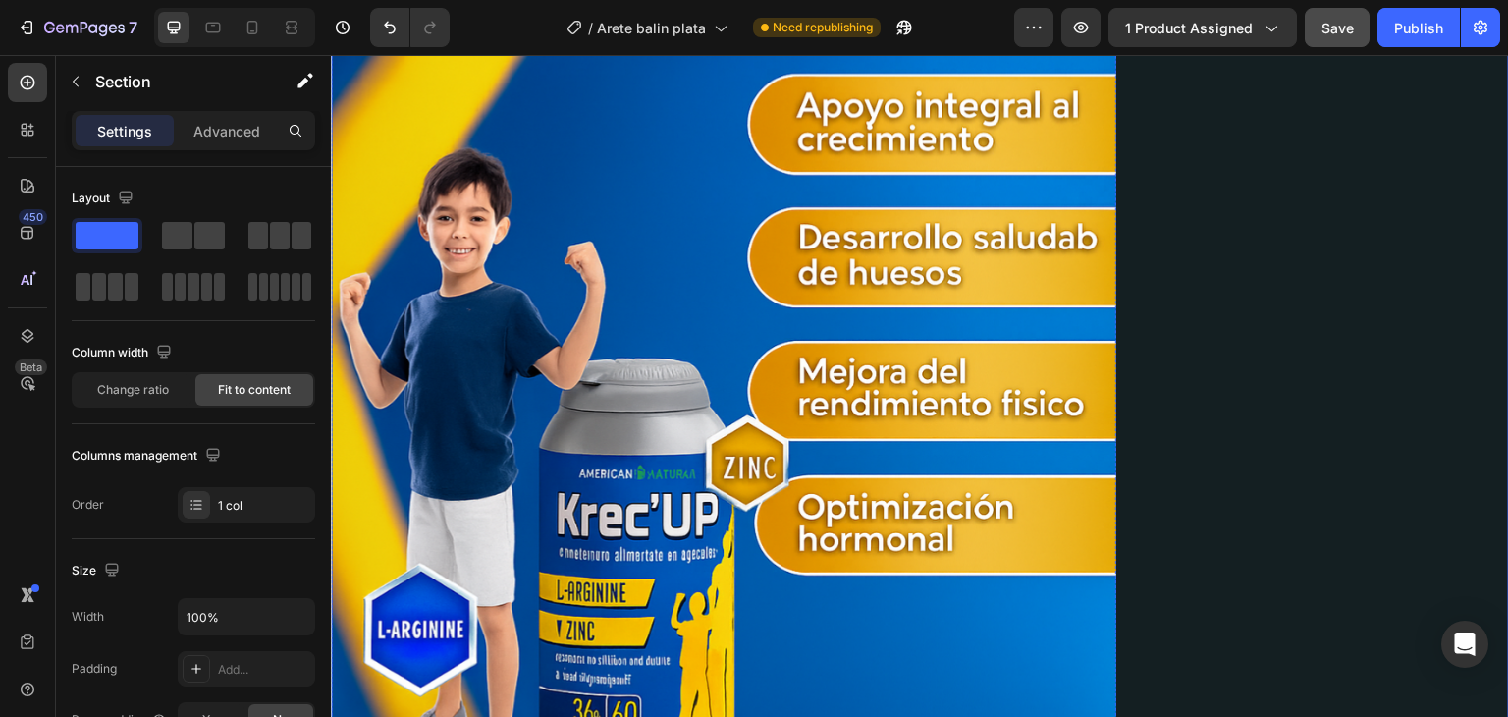
scroll to position [3535, 0]
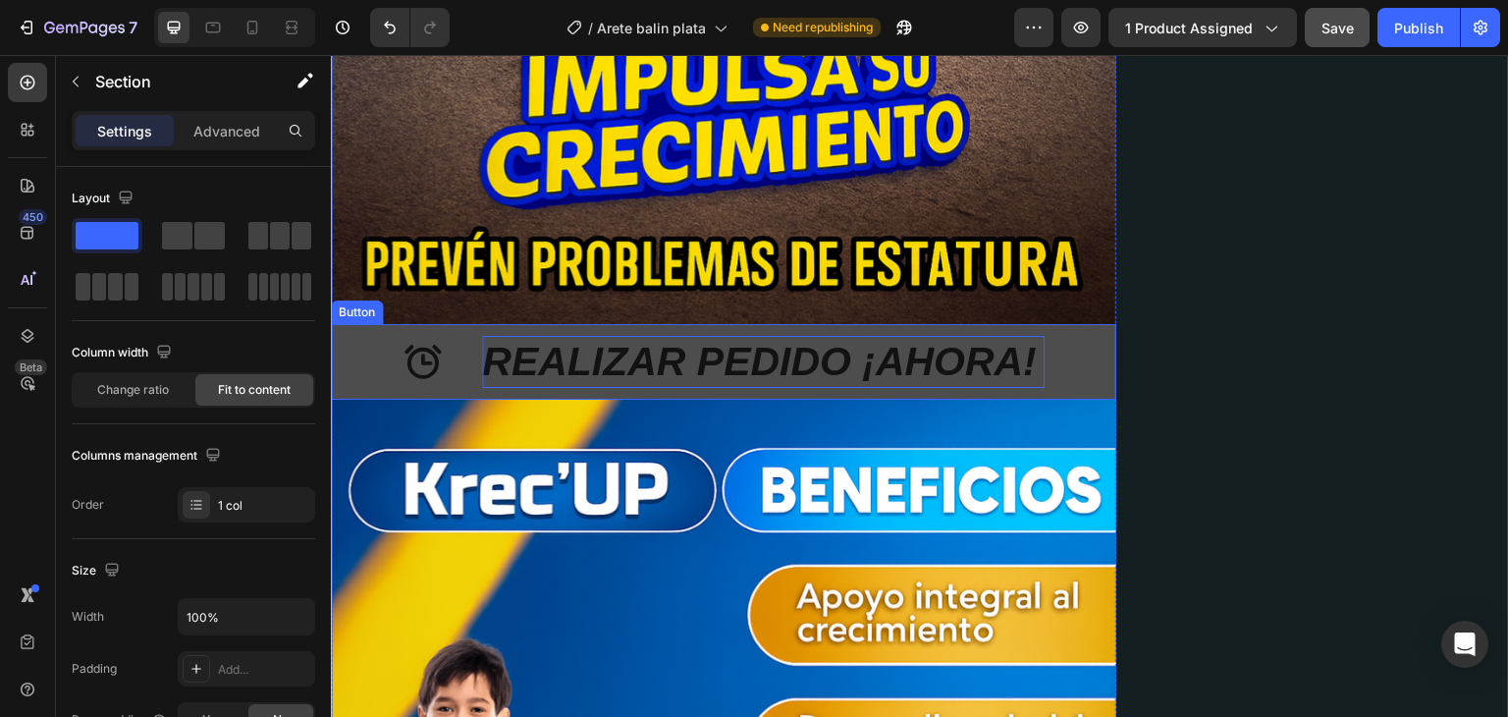
click at [817, 384] on p "REALIZAR PEDIDO ¡AHORA!" at bounding box center [763, 362] width 563 height 52
click at [818, 383] on p "REALIZAR PEDIDO ¡AHORA!" at bounding box center [763, 362] width 563 height 52
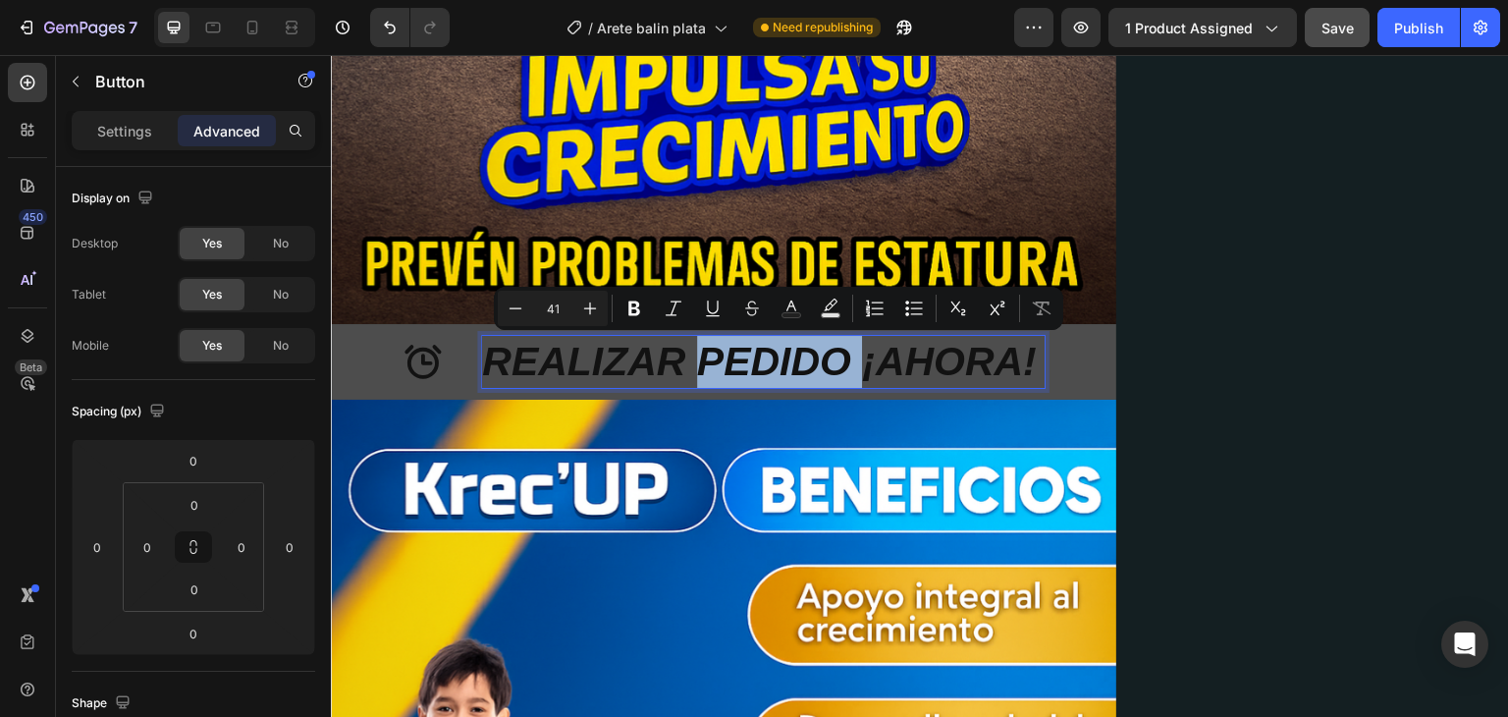
click at [1091, 393] on button "REALIZAR PEDIDO ¡AHORA!" at bounding box center [723, 362] width 785 height 76
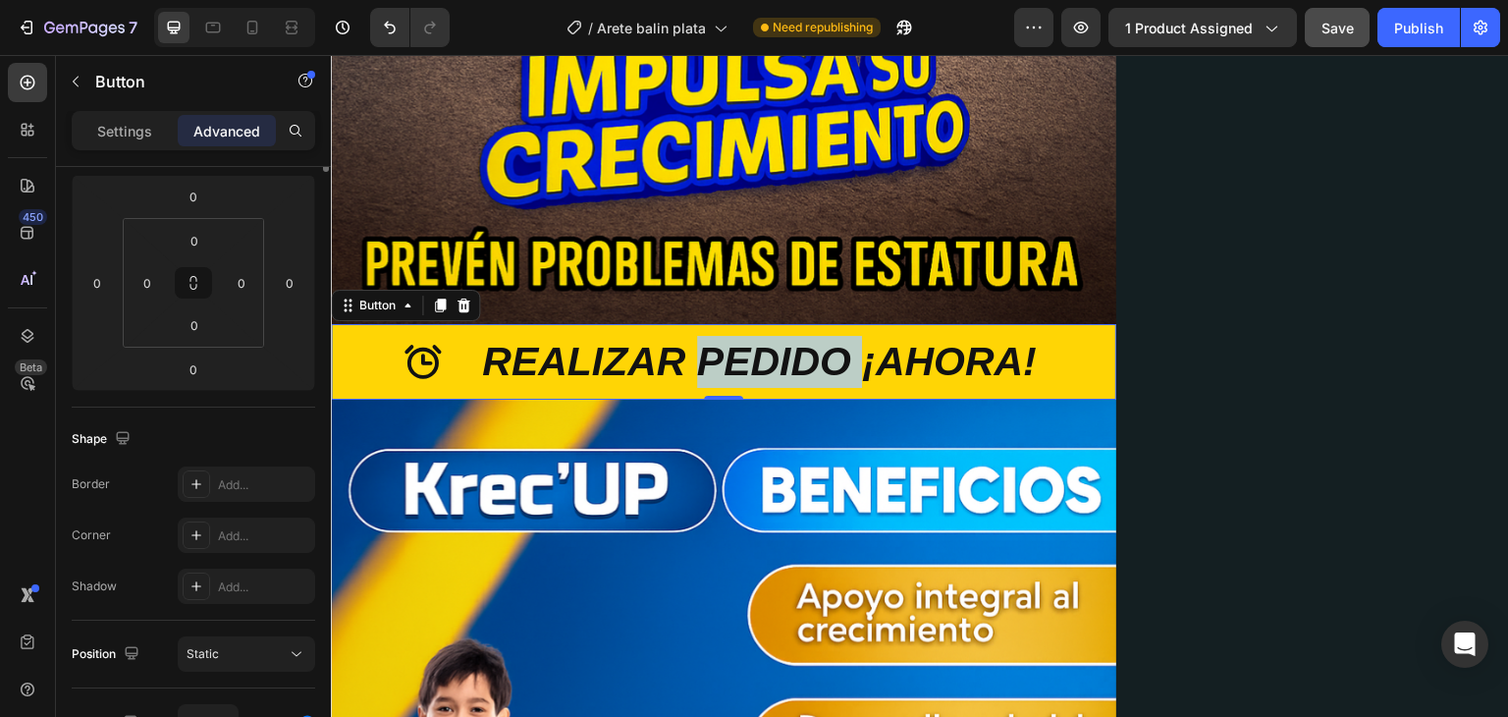
scroll to position [0, 0]
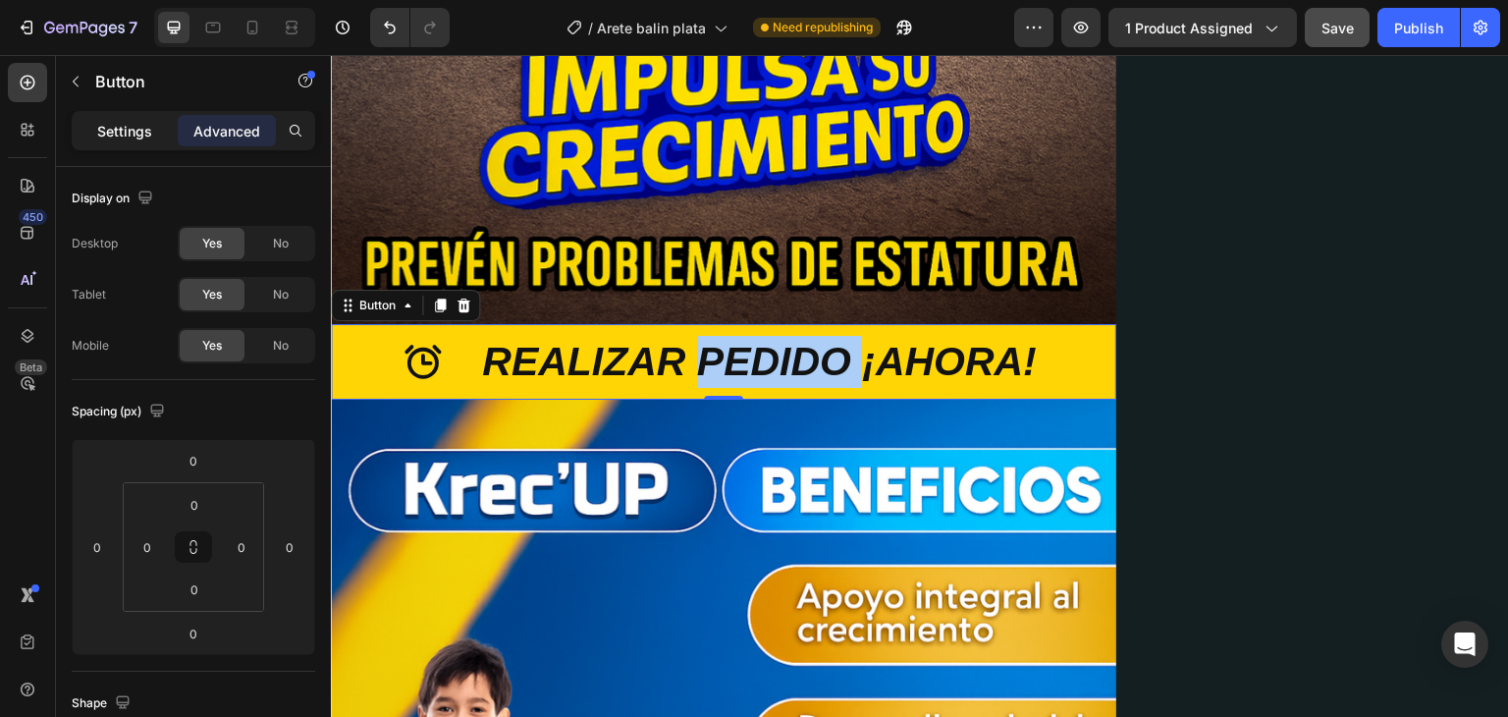
click at [138, 140] on div "Settings" at bounding box center [125, 130] width 98 height 31
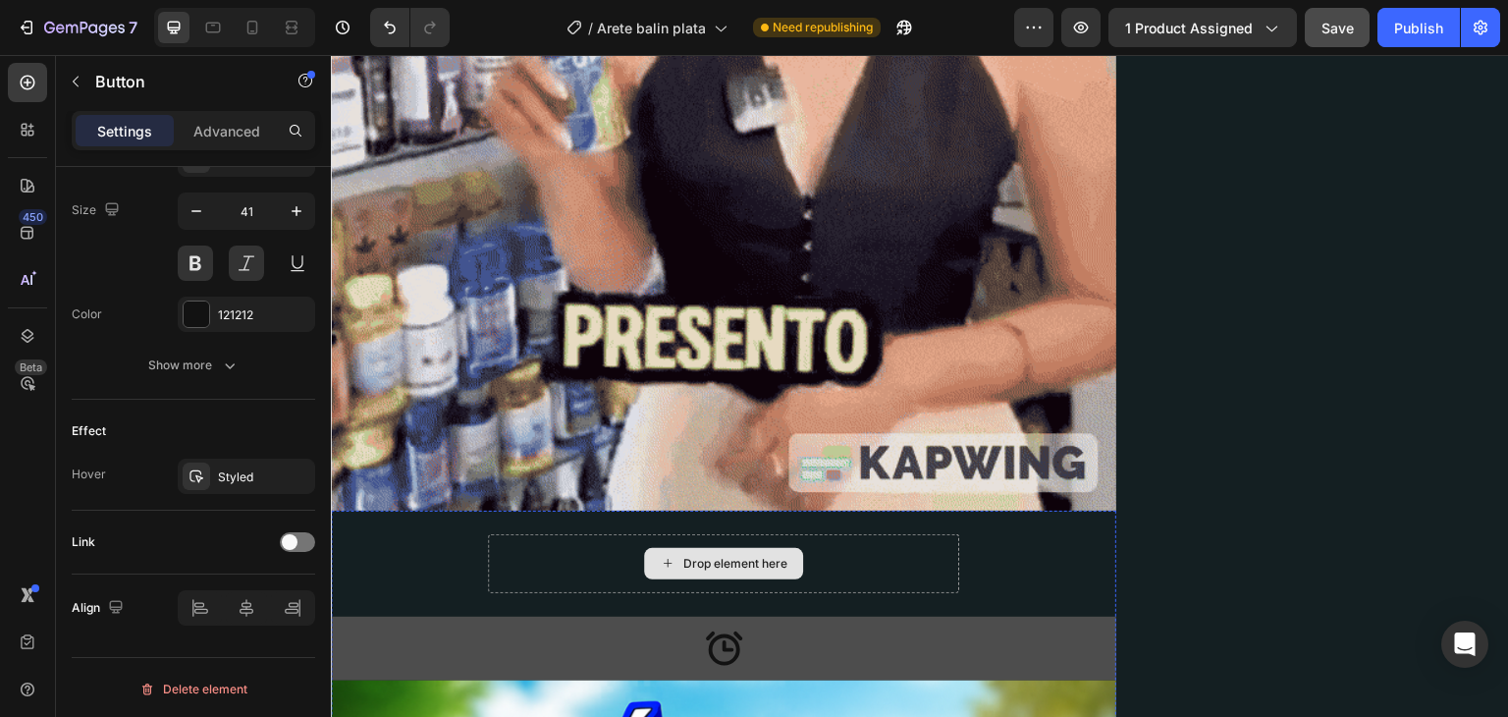
scroll to position [2062, 0]
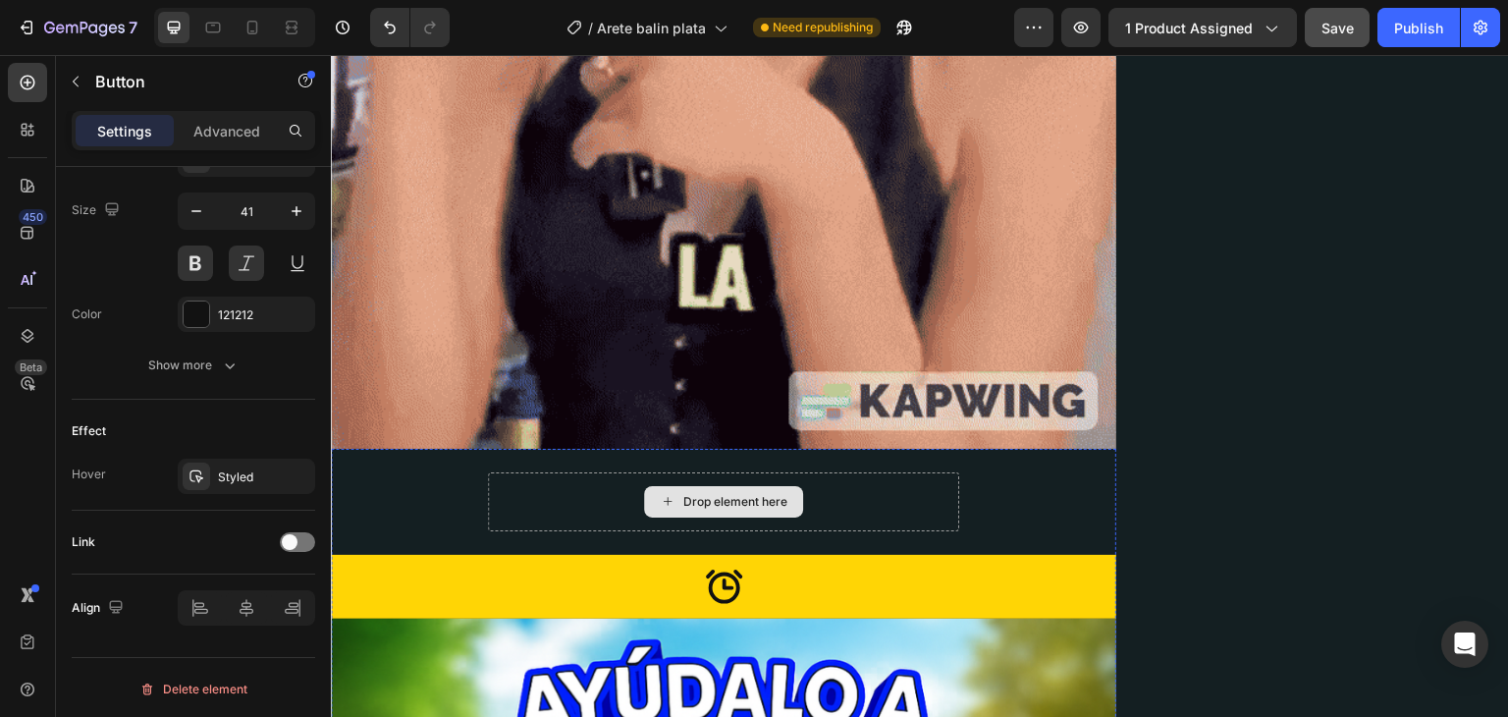
click at [862, 507] on div "Drop element here" at bounding box center [723, 501] width 471 height 59
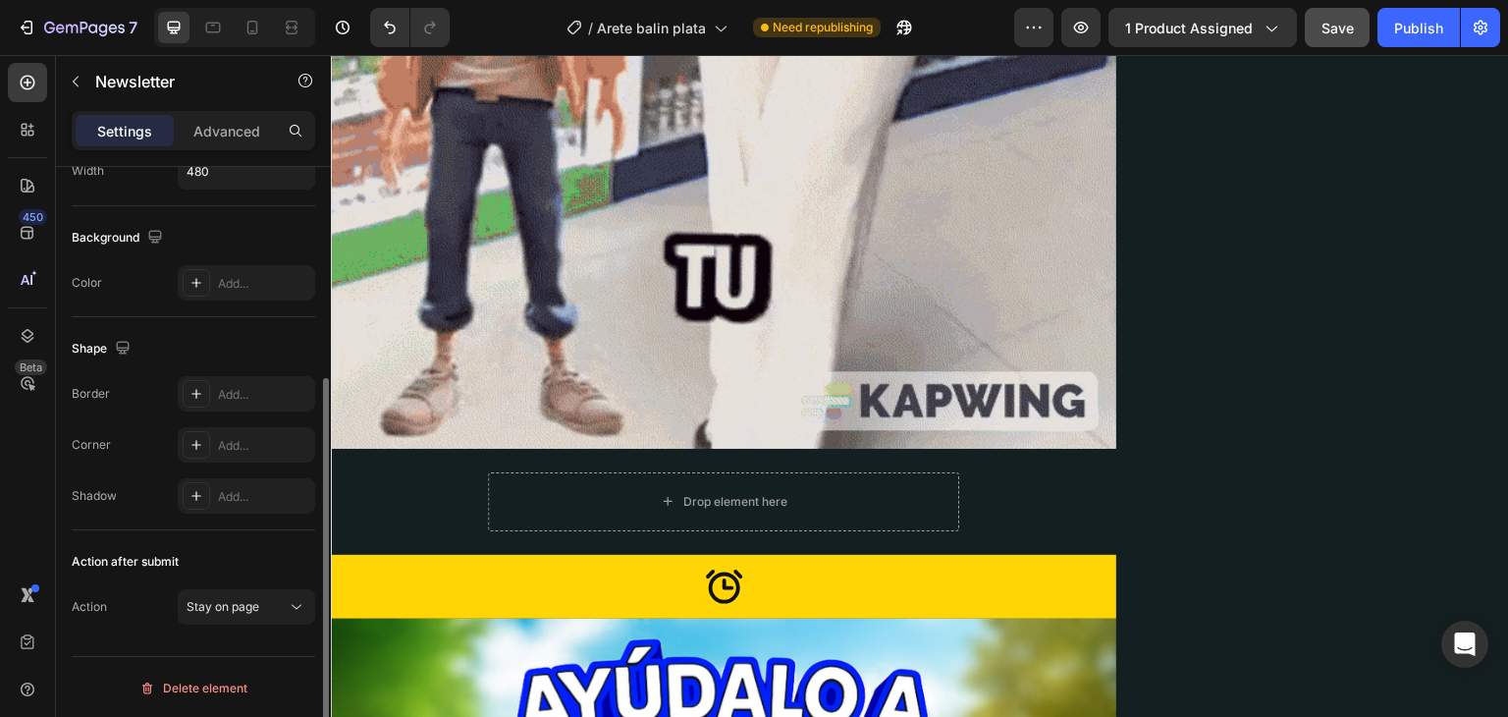
scroll to position [127, 0]
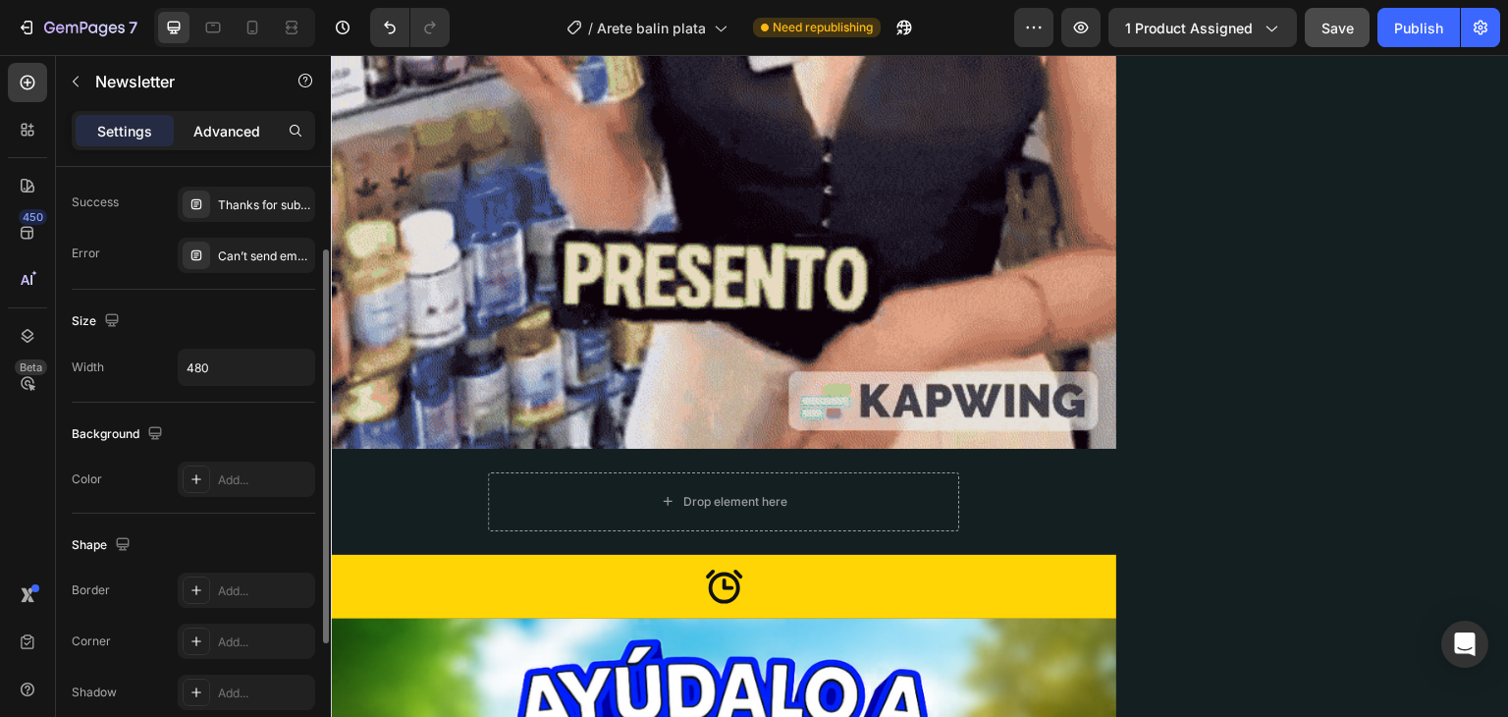
click at [236, 145] on div "Advanced" at bounding box center [227, 130] width 98 height 31
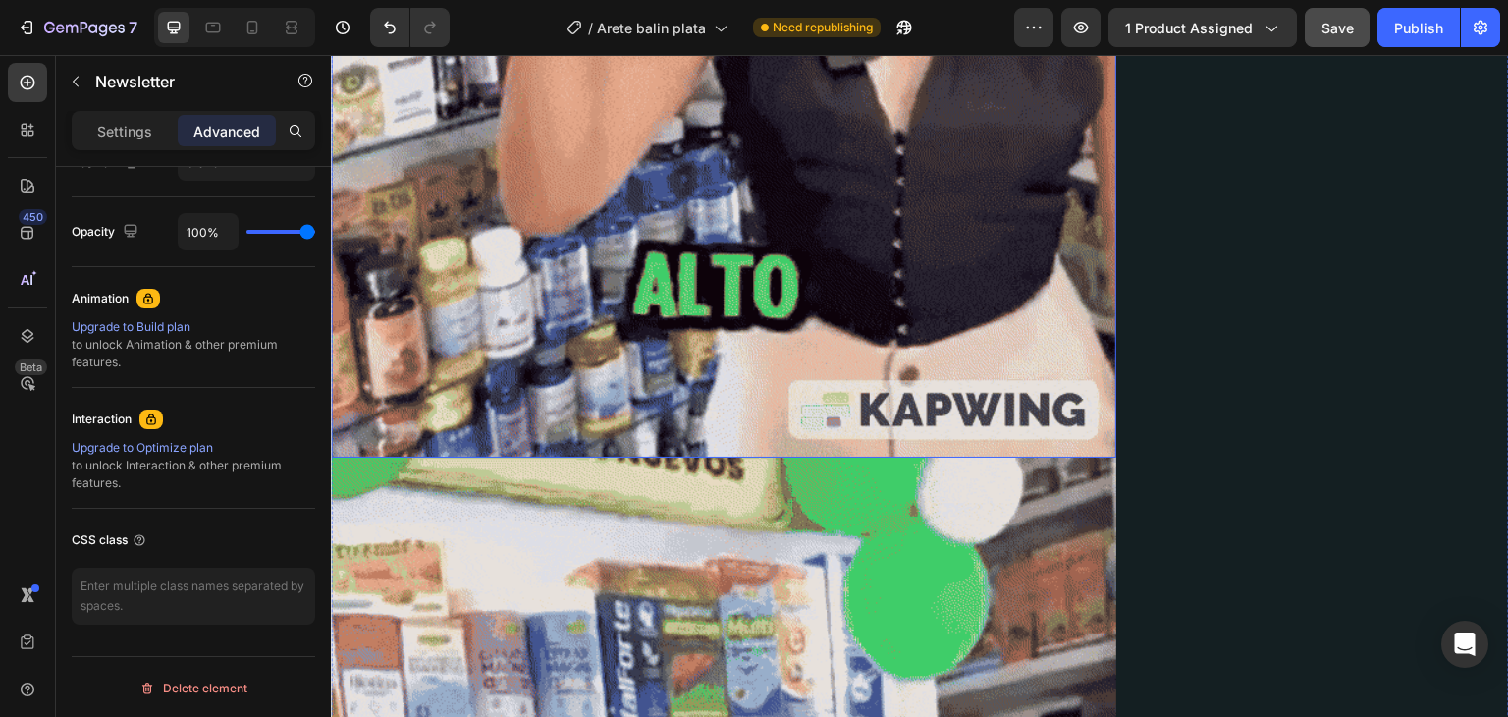
scroll to position [491, 0]
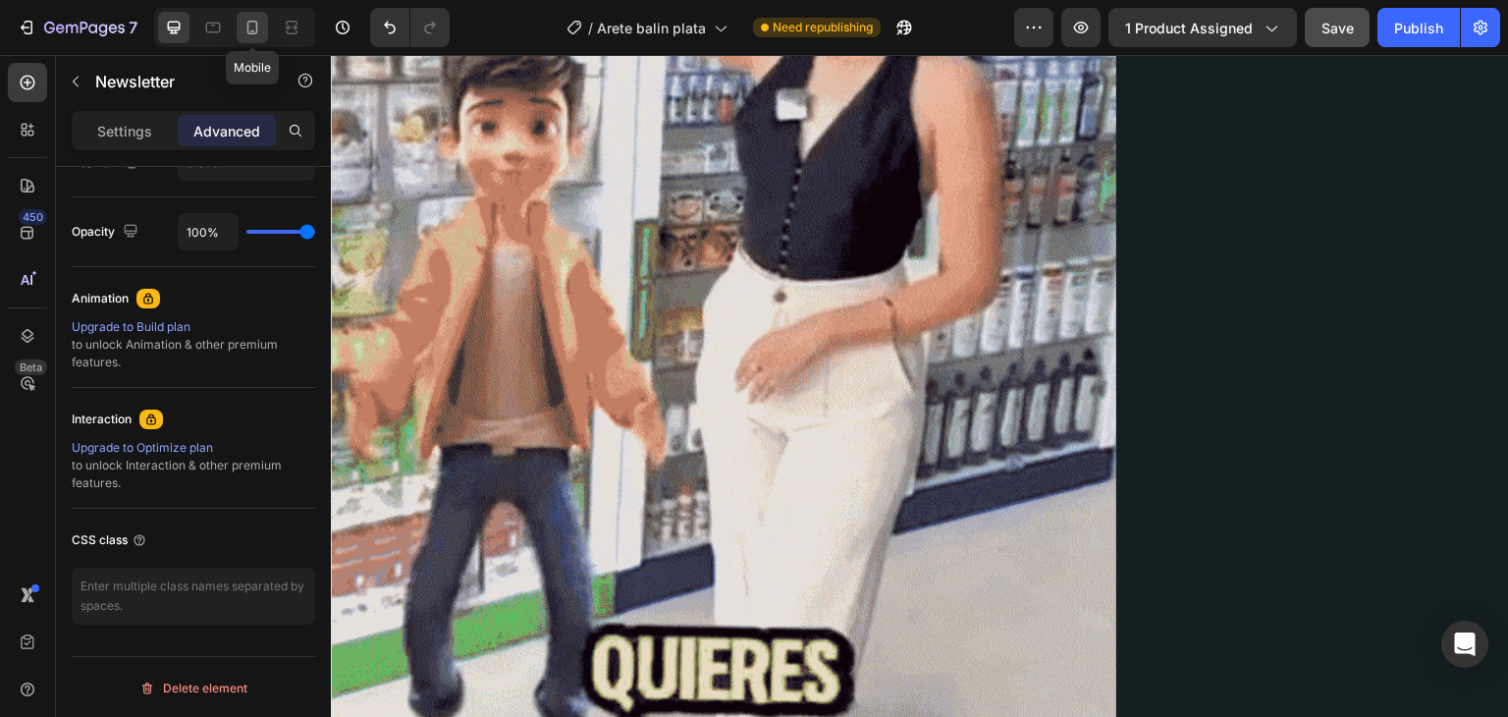
click at [260, 32] on icon at bounding box center [253, 28] width 20 height 20
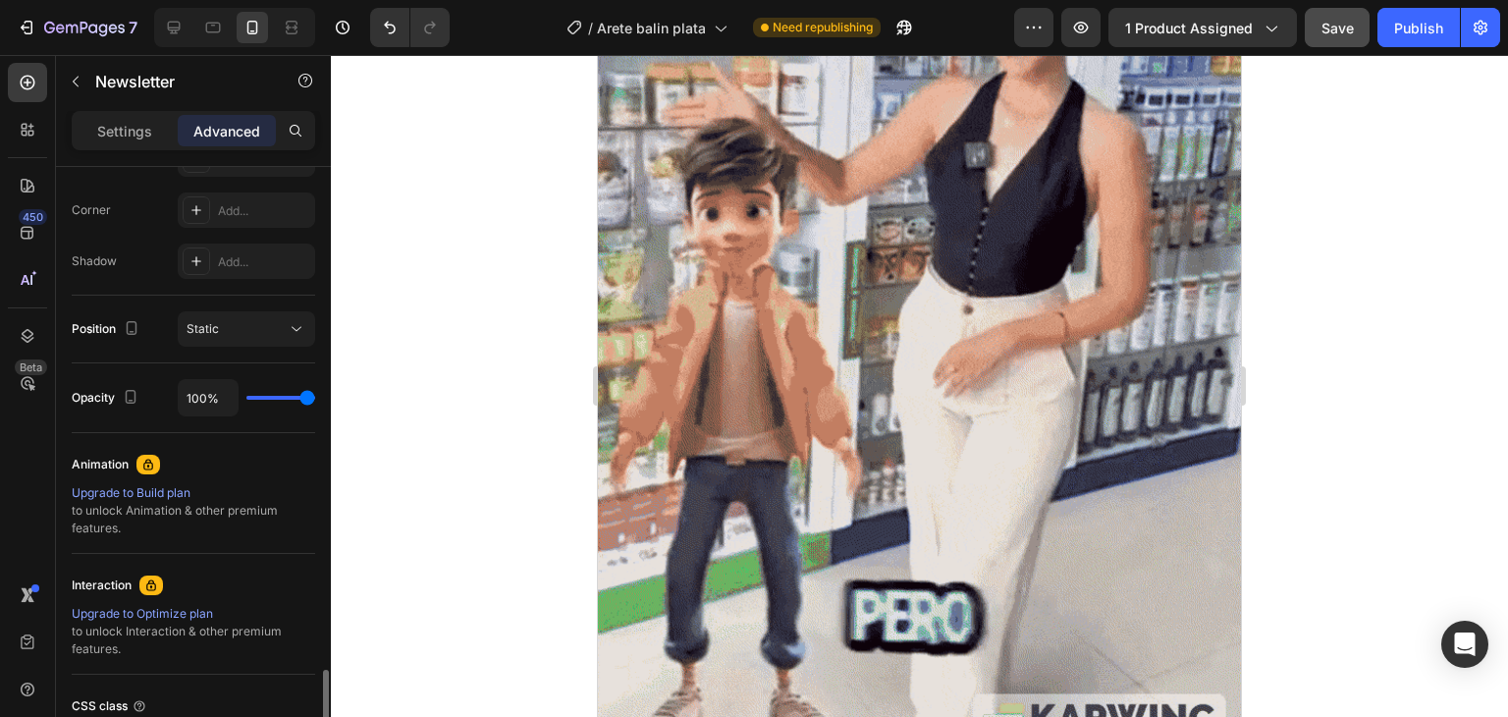
scroll to position [755, 0]
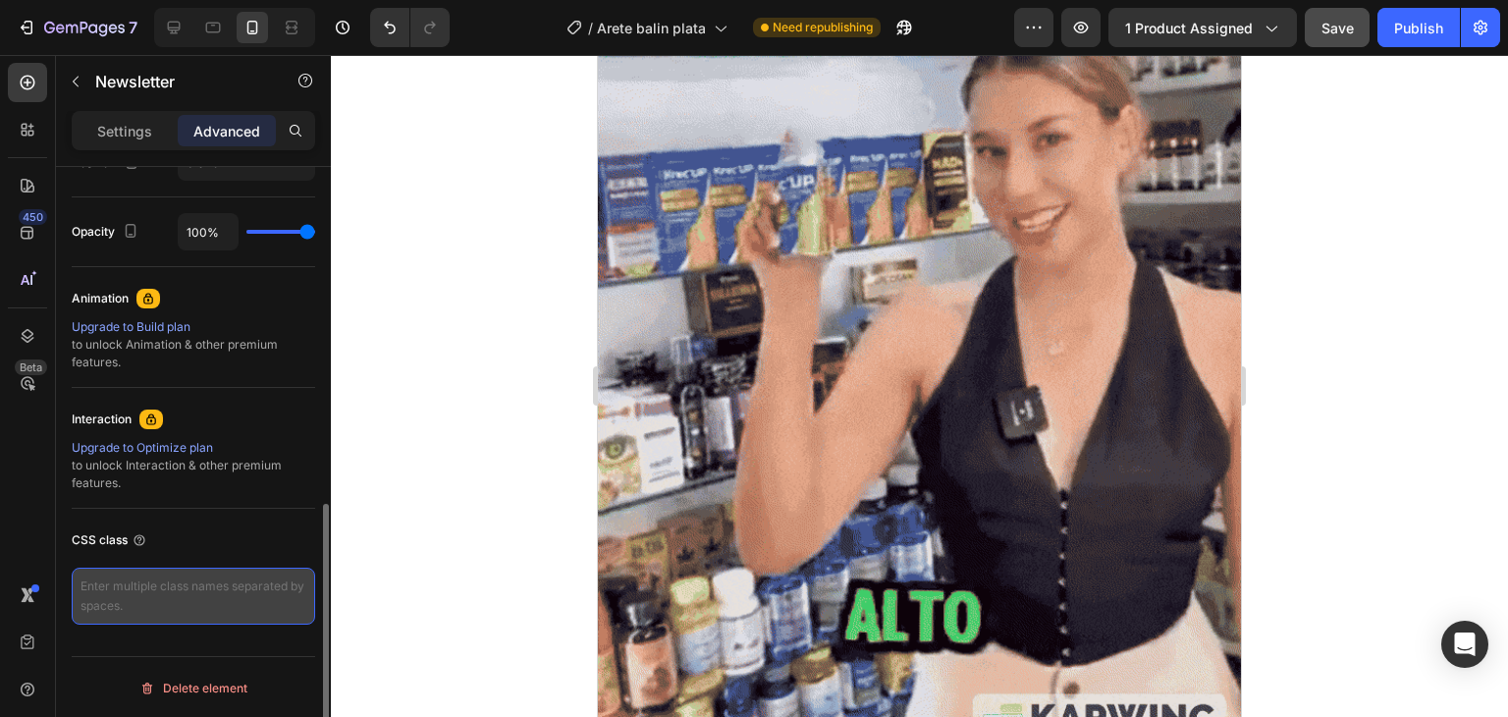
click at [275, 577] on textarea at bounding box center [194, 596] width 244 height 57
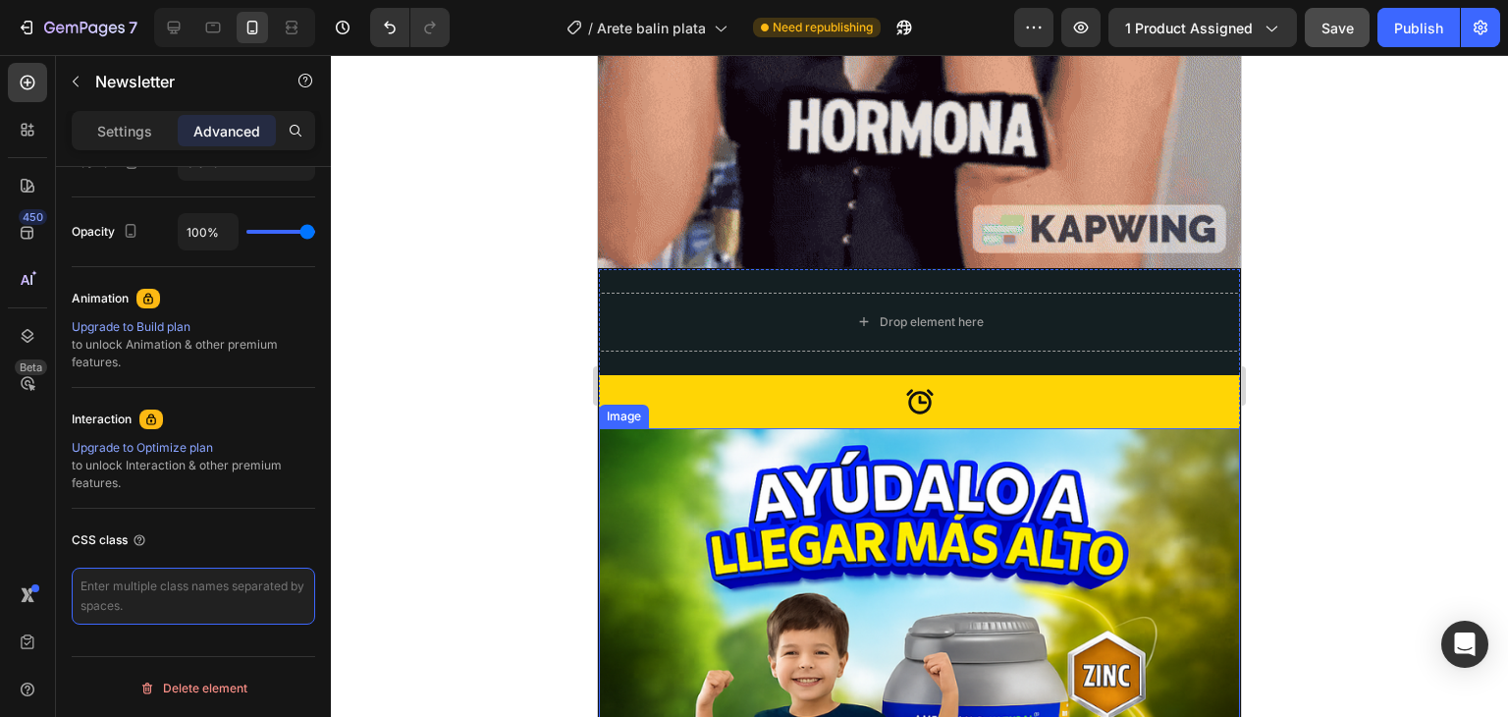
scroll to position [1832, 0]
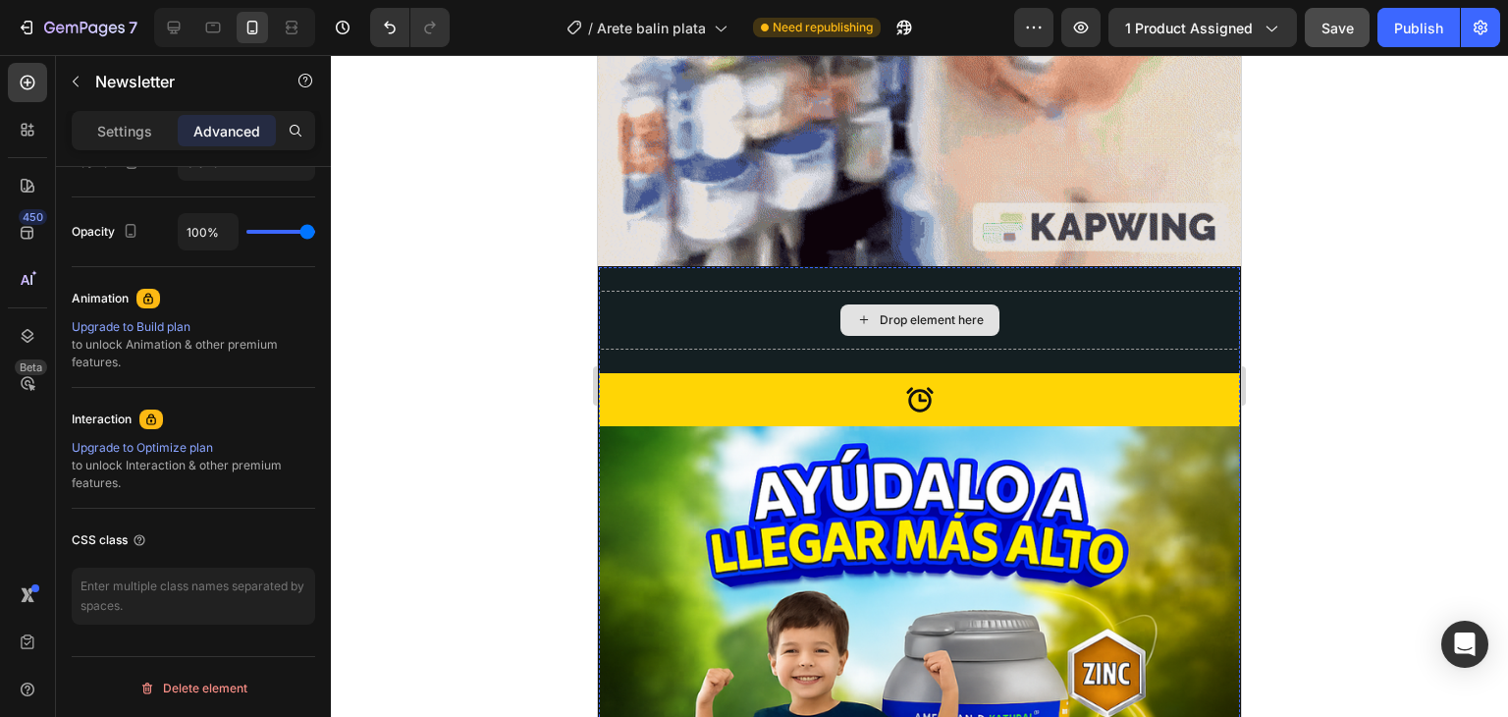
click at [753, 291] on div "Drop element here" at bounding box center [919, 320] width 641 height 59
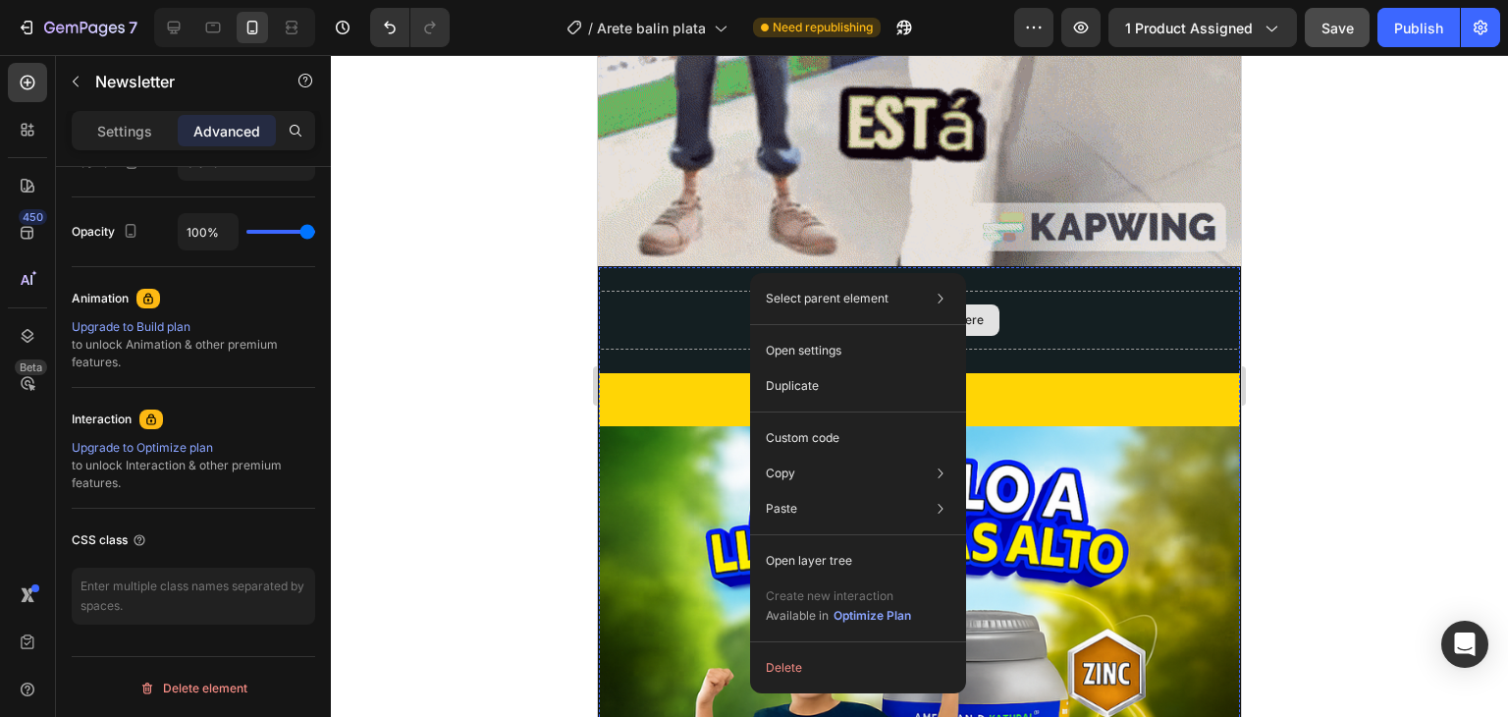
click at [734, 291] on div "Drop element here" at bounding box center [919, 320] width 641 height 59
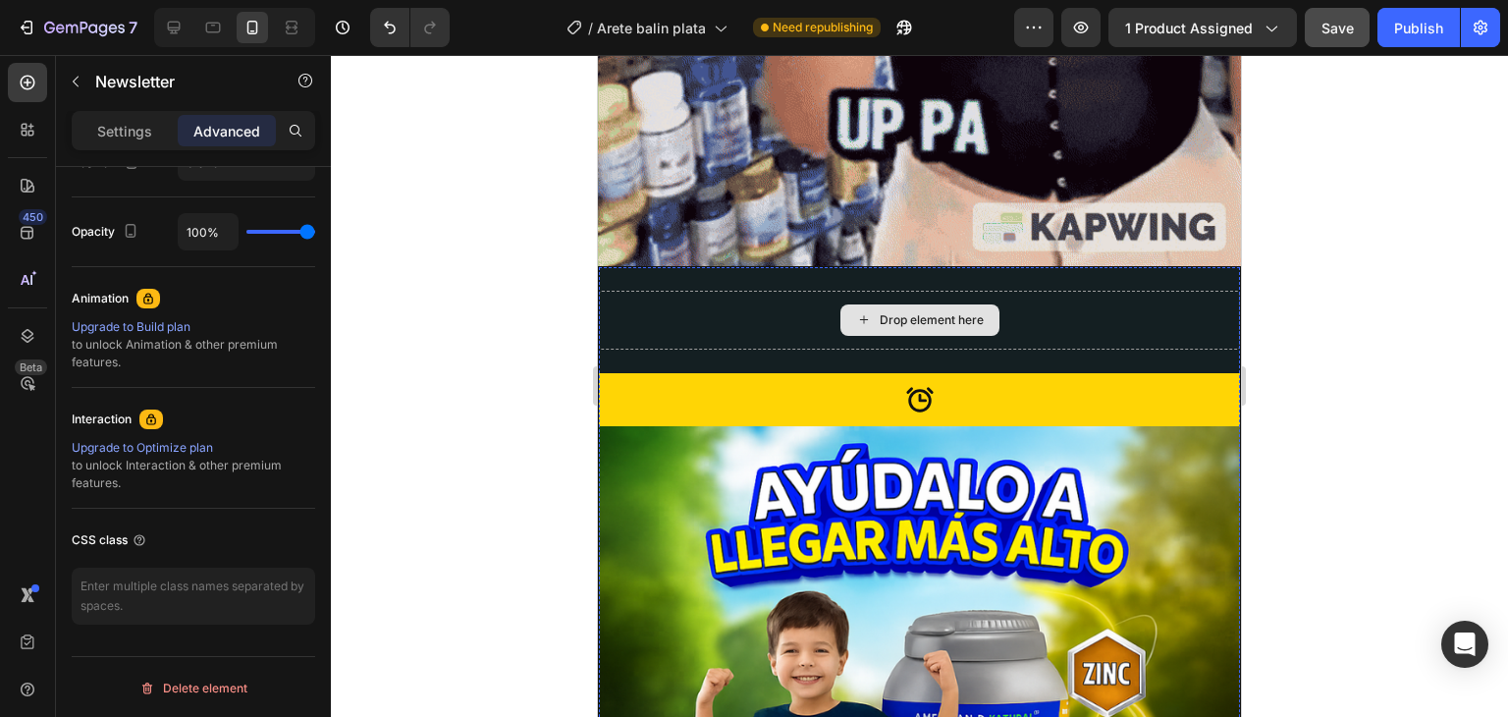
click at [805, 291] on div "Drop element here" at bounding box center [919, 320] width 641 height 59
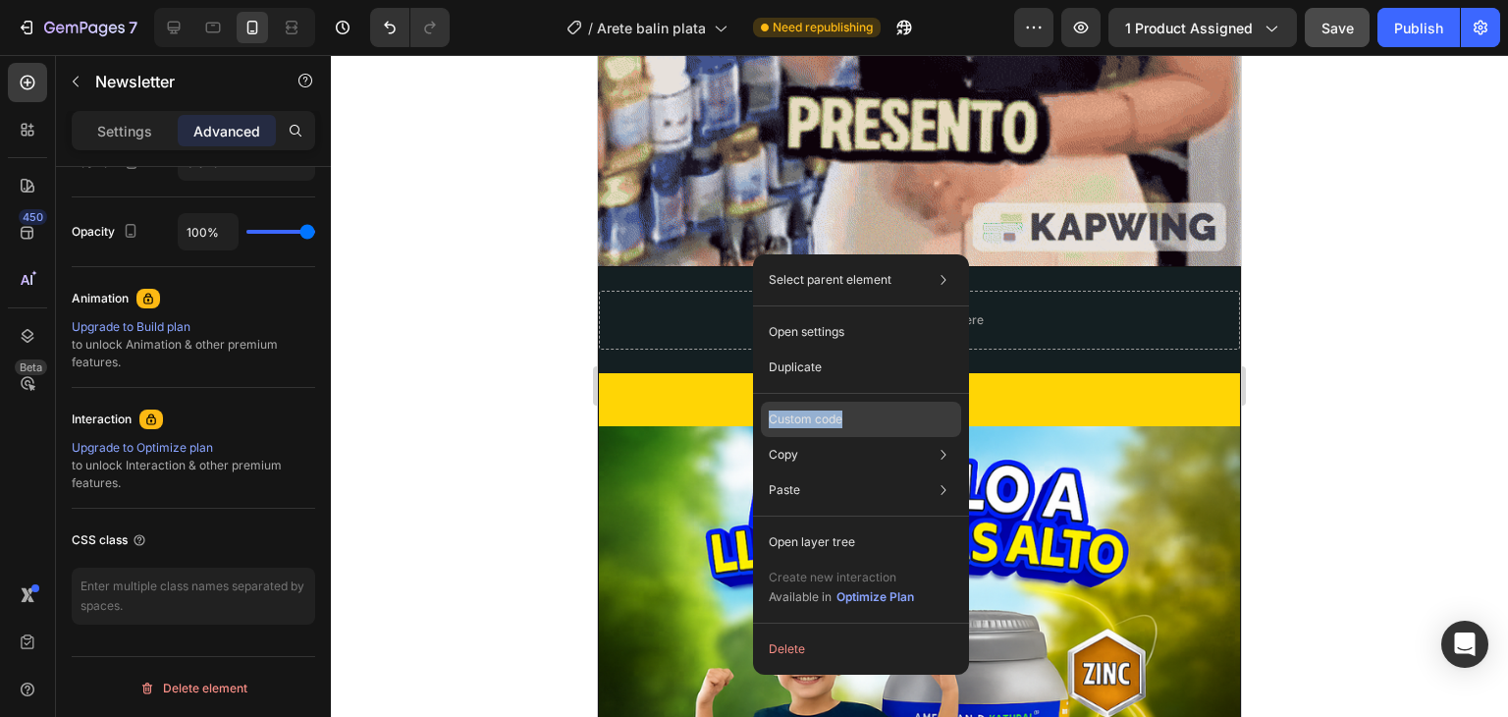
drag, startPoint x: 849, startPoint y: 417, endPoint x: 766, endPoint y: 417, distance: 83.5
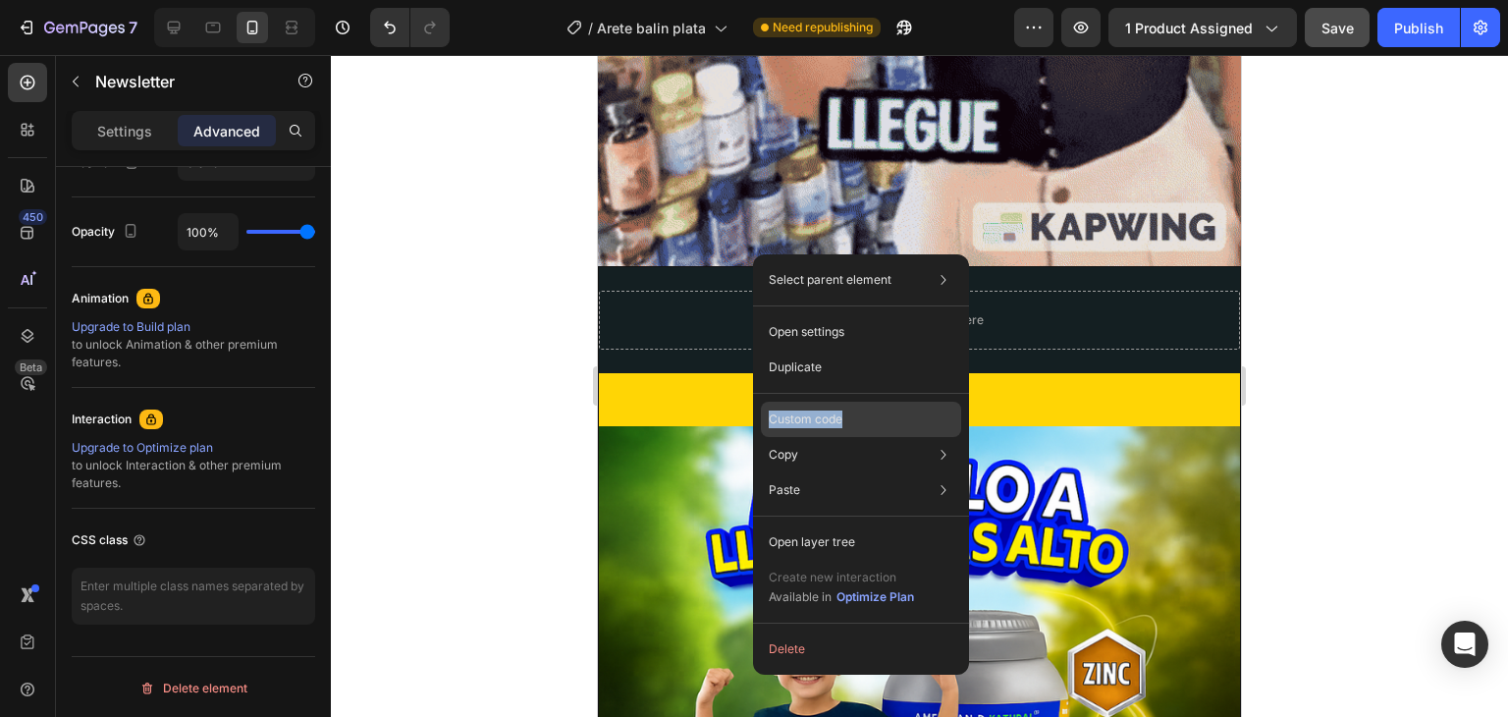
click at [766, 472] on div "Custom code" at bounding box center [861, 489] width 200 height 35
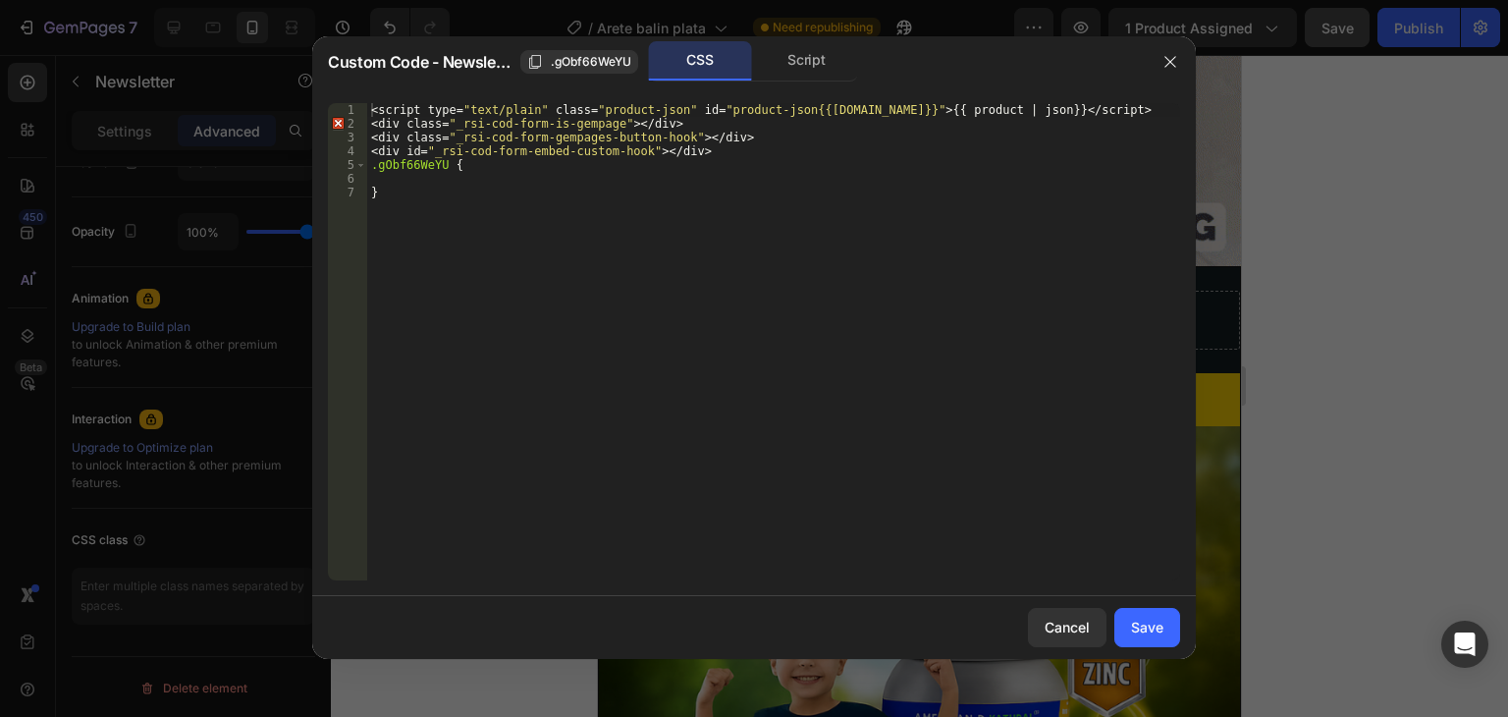
click at [797, 238] on div "< script type = " text/plain " class = " product-json " id = " product-json{{pr…" at bounding box center [773, 355] width 813 height 505
click at [731, 191] on div "< script type = " text/plain " class = " product-json " id = " product-json{{pr…" at bounding box center [773, 355] width 813 height 505
click at [731, 193] on div "< script type = " text/plain " class = " product-json " id = " product-json{{pr…" at bounding box center [773, 355] width 813 height 505
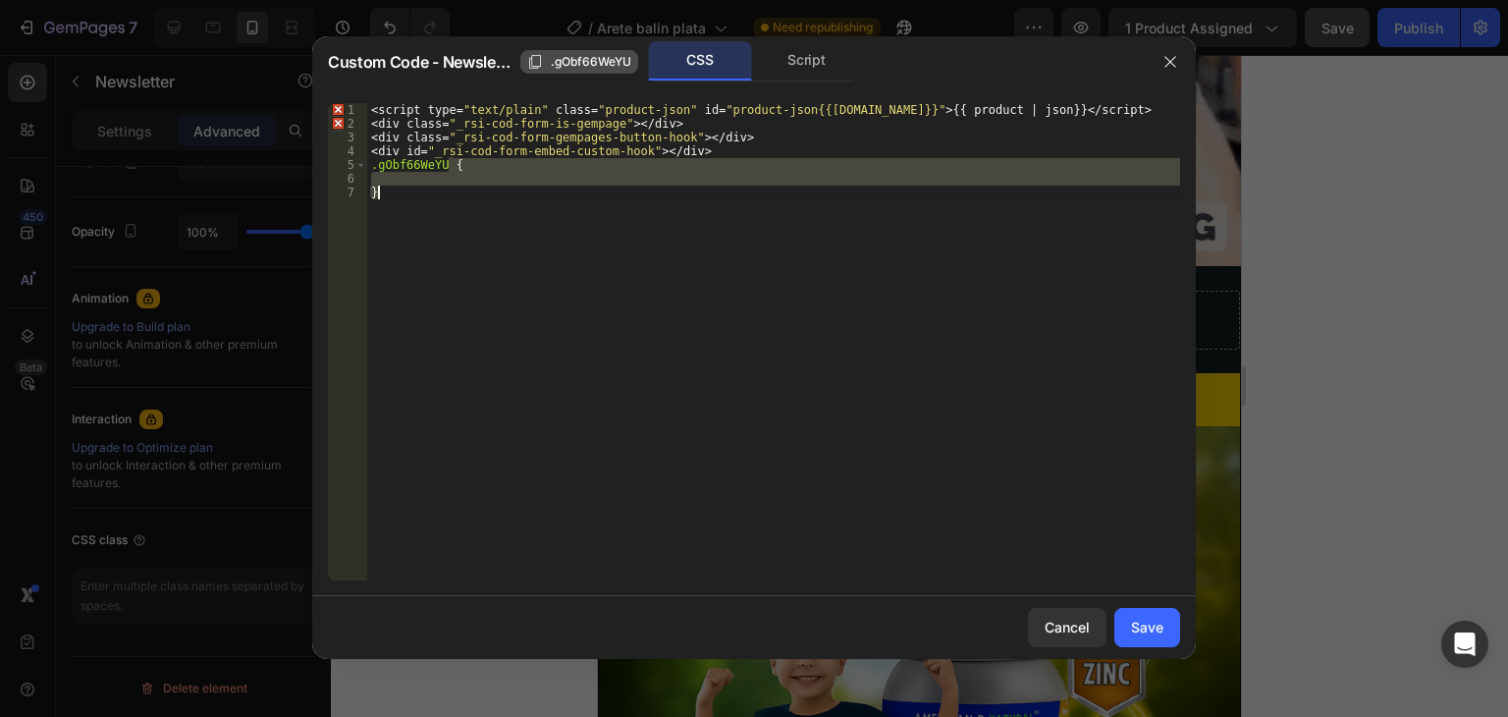
click at [609, 66] on span ".gObf66WeYU" at bounding box center [591, 62] width 81 height 18
click at [805, 70] on div "Script" at bounding box center [806, 60] width 103 height 39
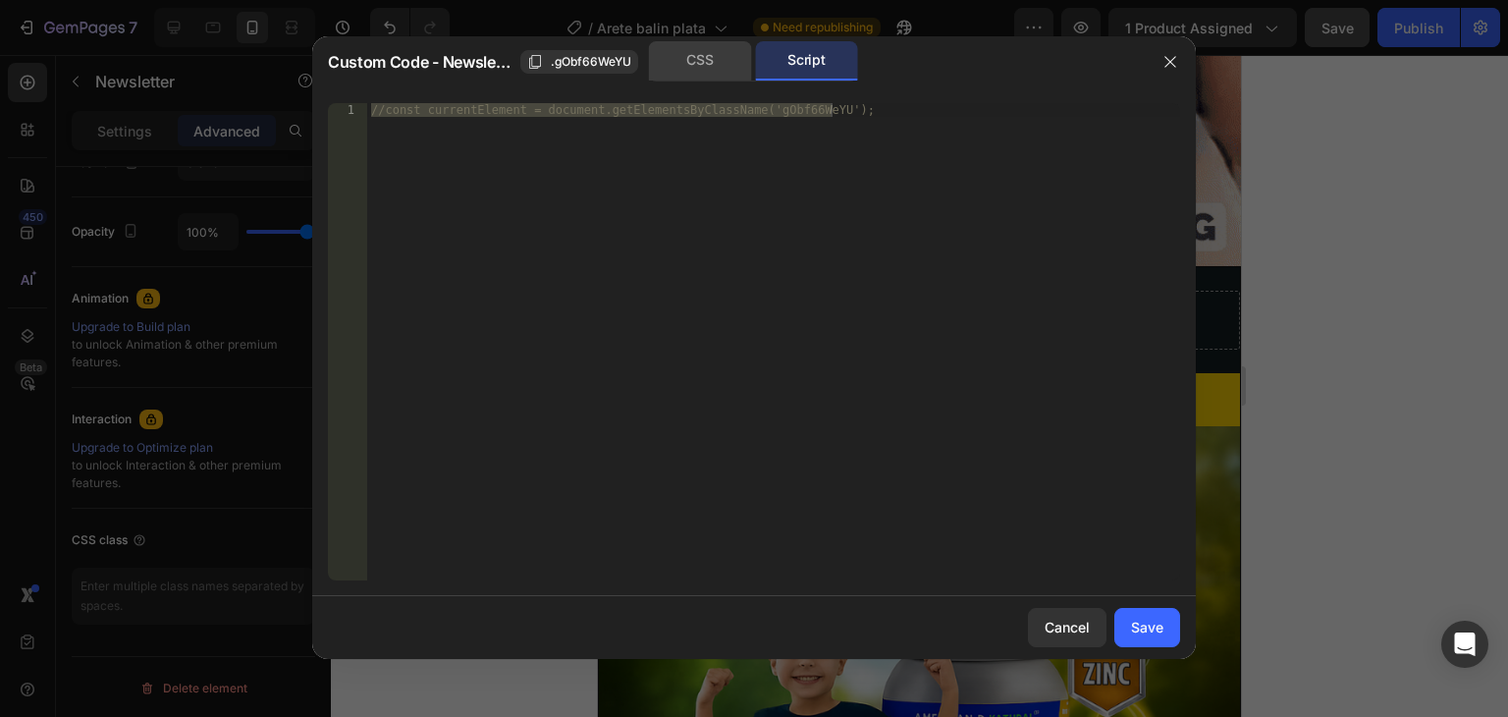
click at [710, 68] on div "CSS" at bounding box center [700, 60] width 103 height 39
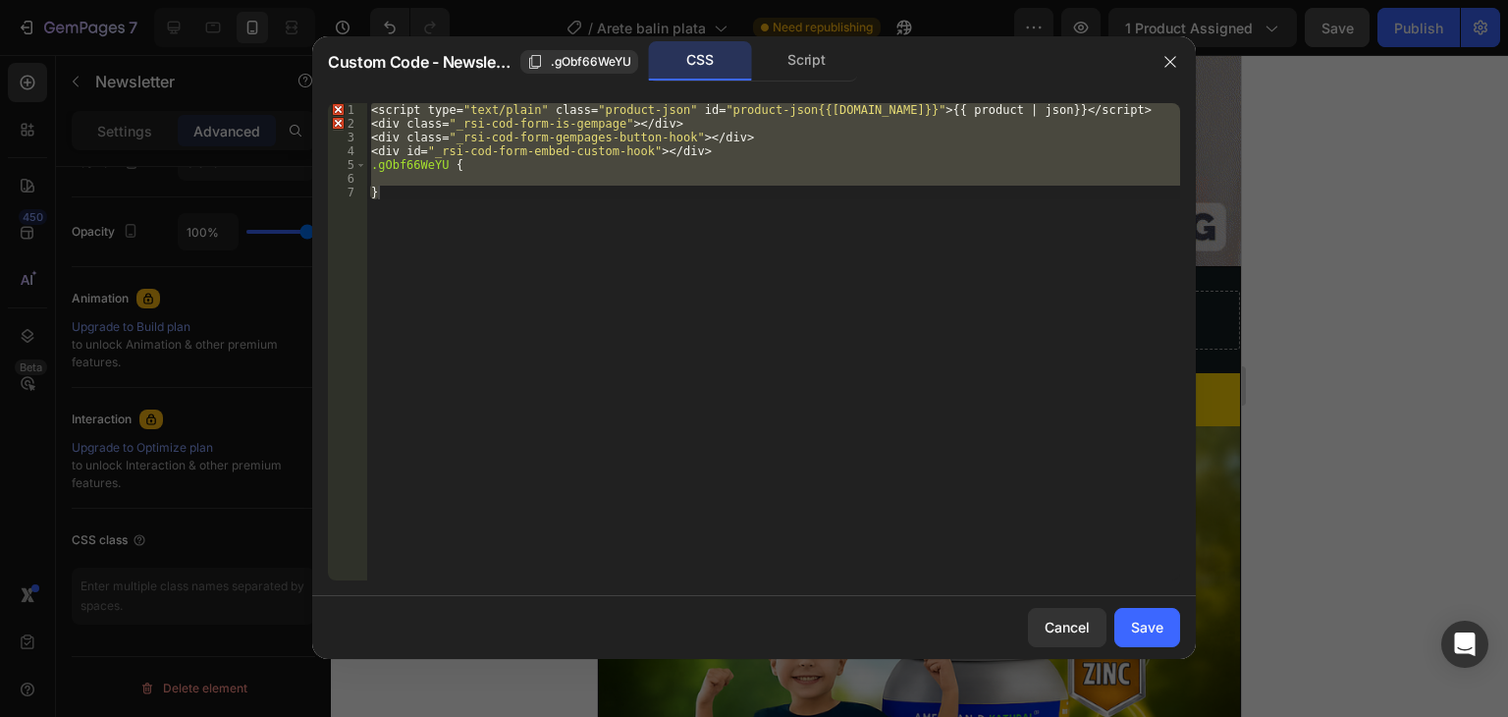
click at [709, 244] on div "< script type = " text/plain " class = " product-json " id = " product-json{{pr…" at bounding box center [773, 341] width 813 height 477
type textarea "}"
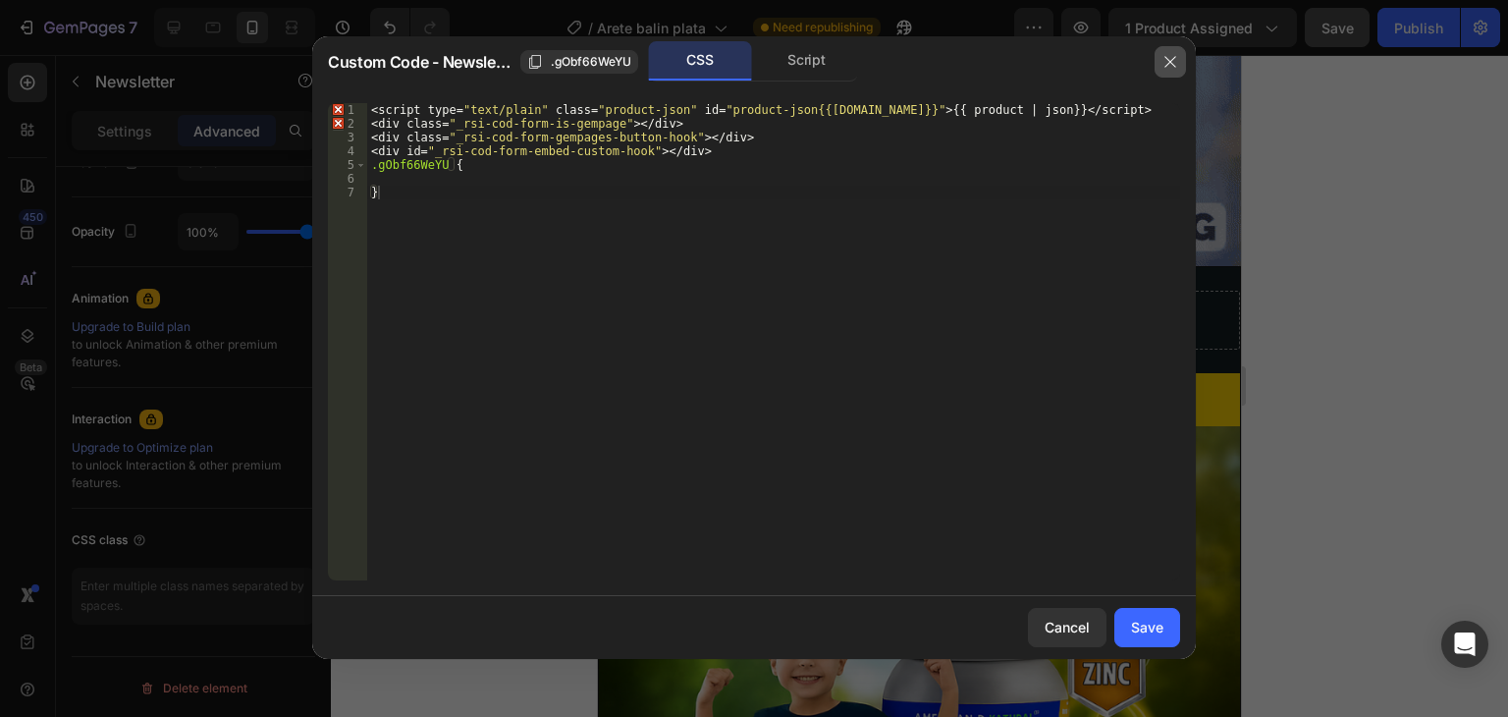
drag, startPoint x: 1161, startPoint y: 60, endPoint x: 562, endPoint y: 17, distance: 600.5
click at [1161, 60] on button "button" at bounding box center [1170, 61] width 31 height 31
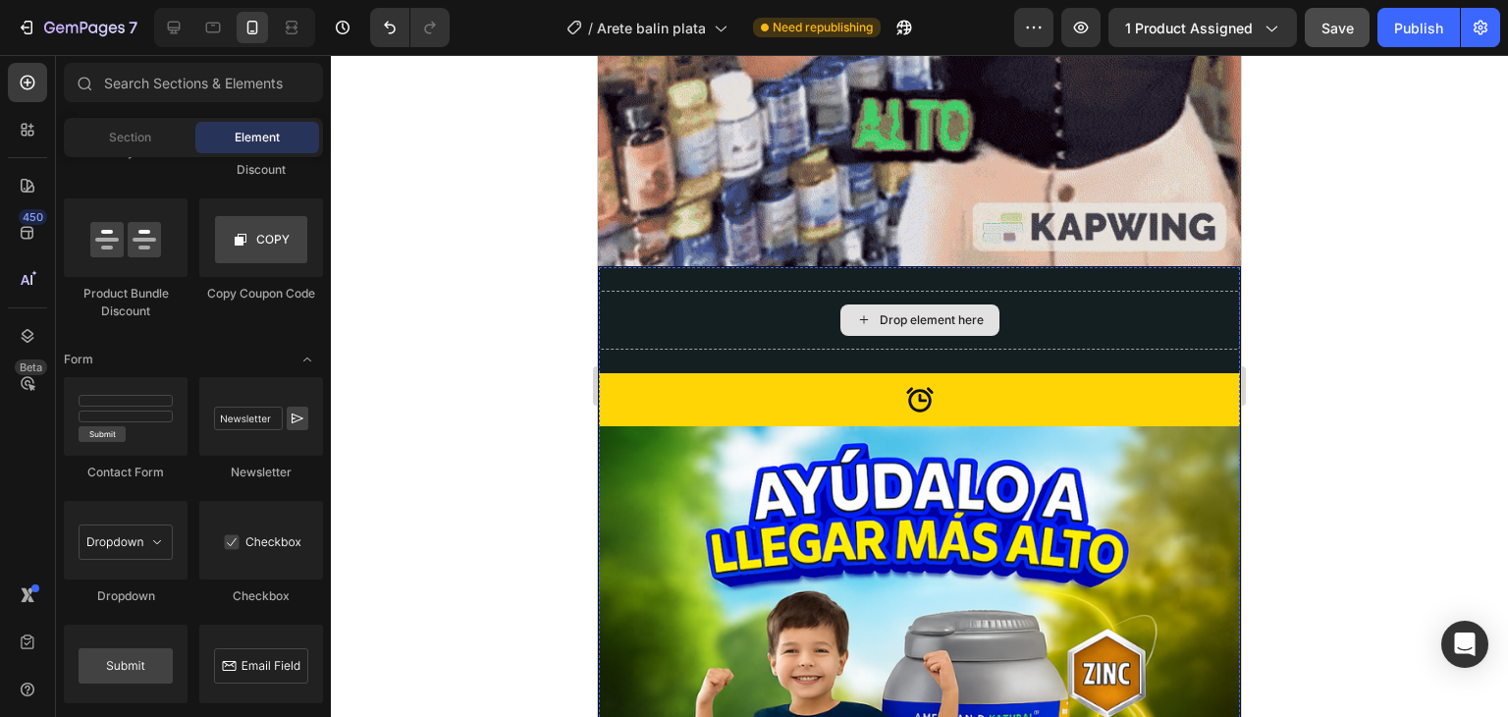
click at [919, 304] on div "Drop element here" at bounding box center [919, 319] width 159 height 31
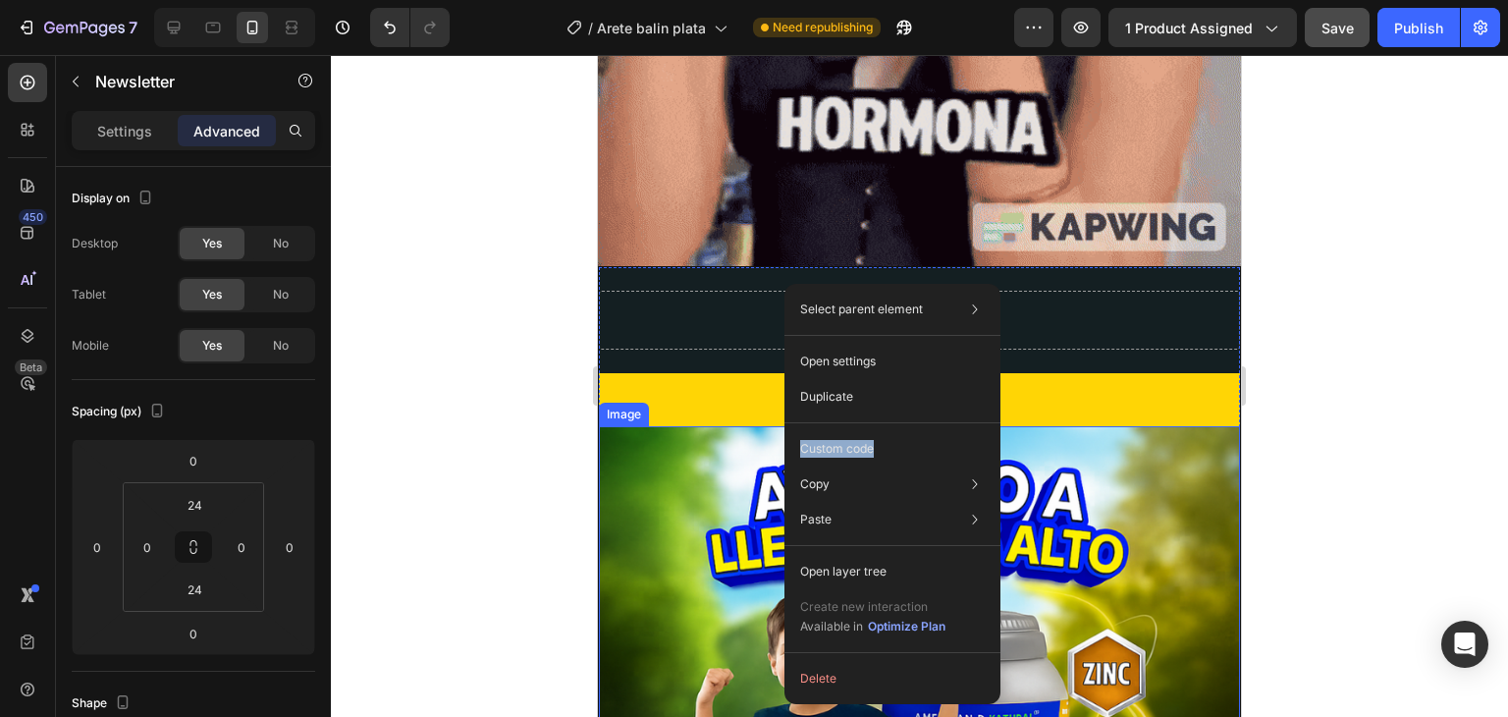
drag, startPoint x: 1472, startPoint y: 500, endPoint x: 780, endPoint y: 445, distance: 694.4
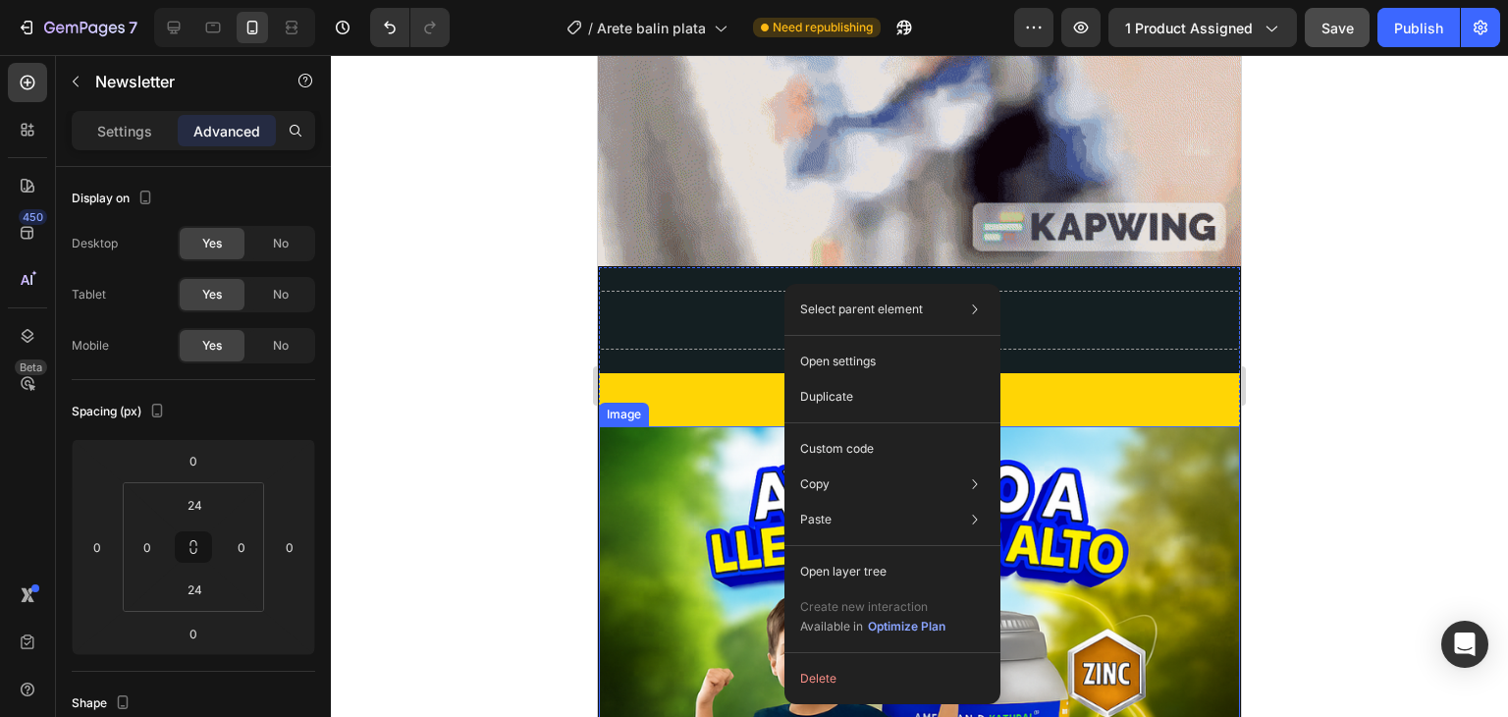
click at [480, 316] on div at bounding box center [919, 386] width 1177 height 662
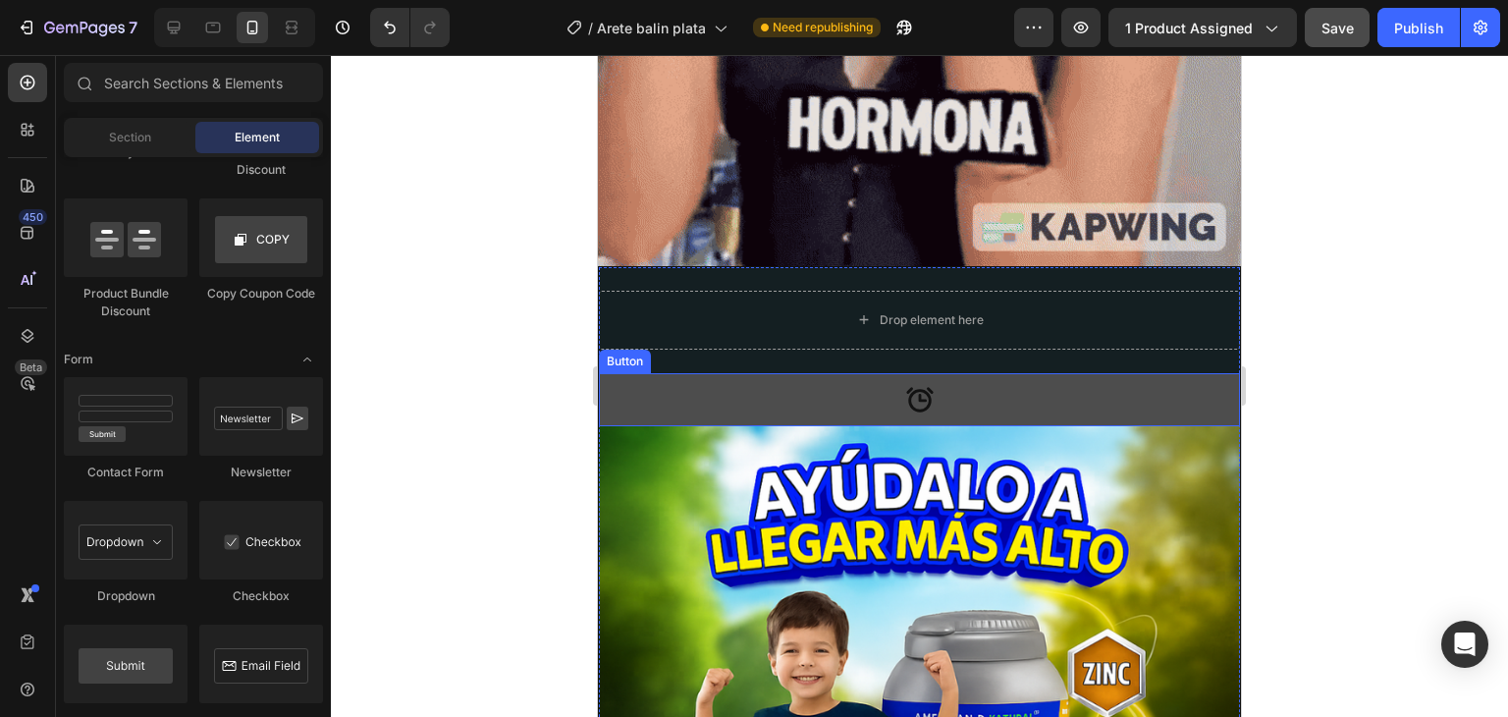
click at [808, 373] on button at bounding box center [919, 399] width 641 height 53
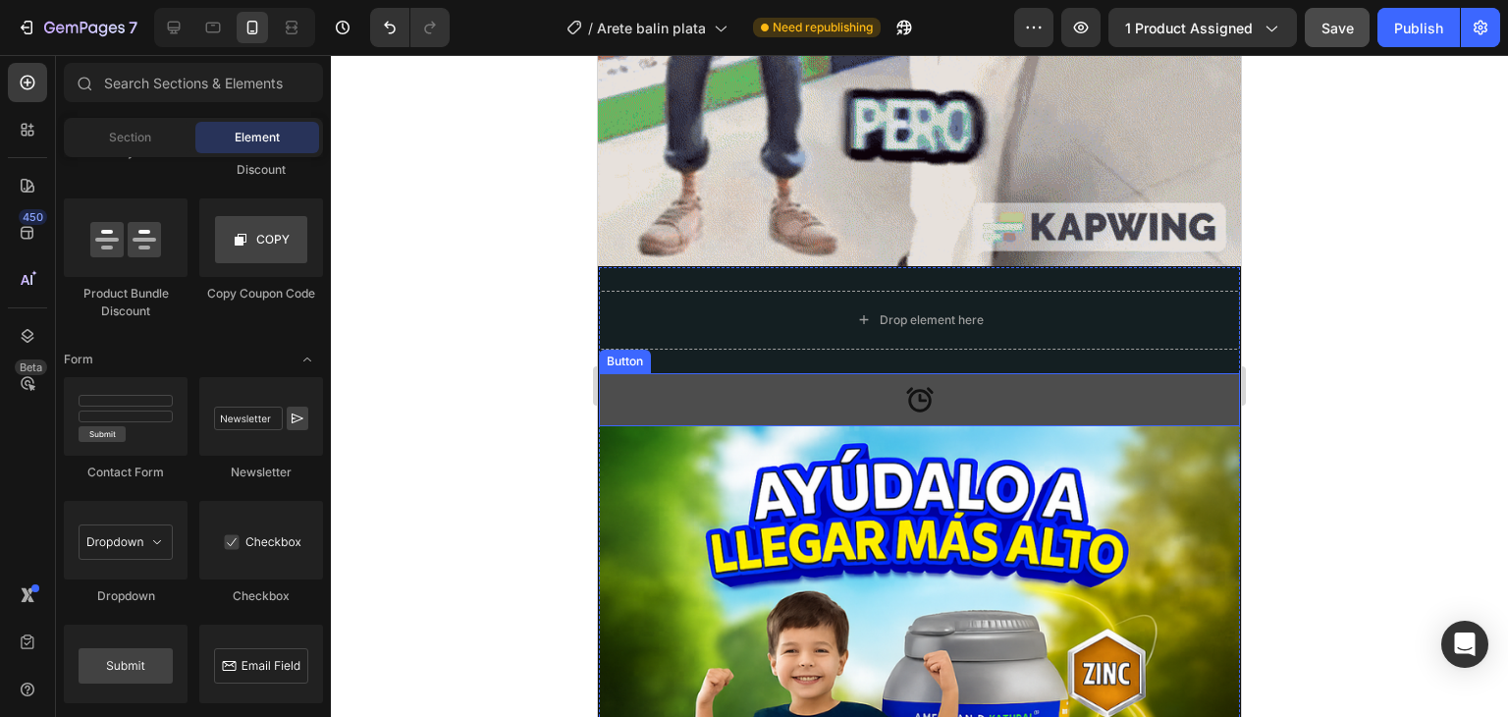
click at [808, 373] on button at bounding box center [919, 399] width 641 height 53
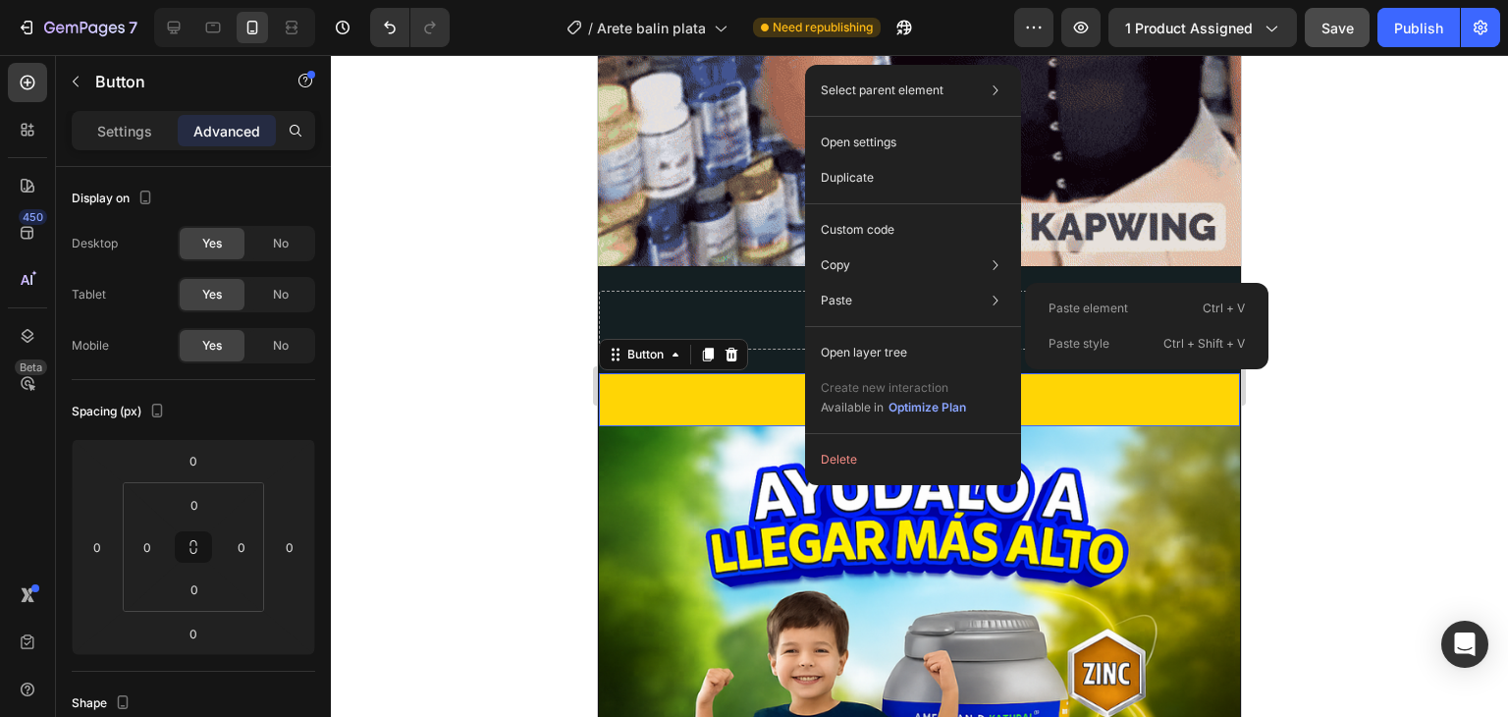
click at [789, 297] on div "Drop element here" at bounding box center [919, 320] width 641 height 59
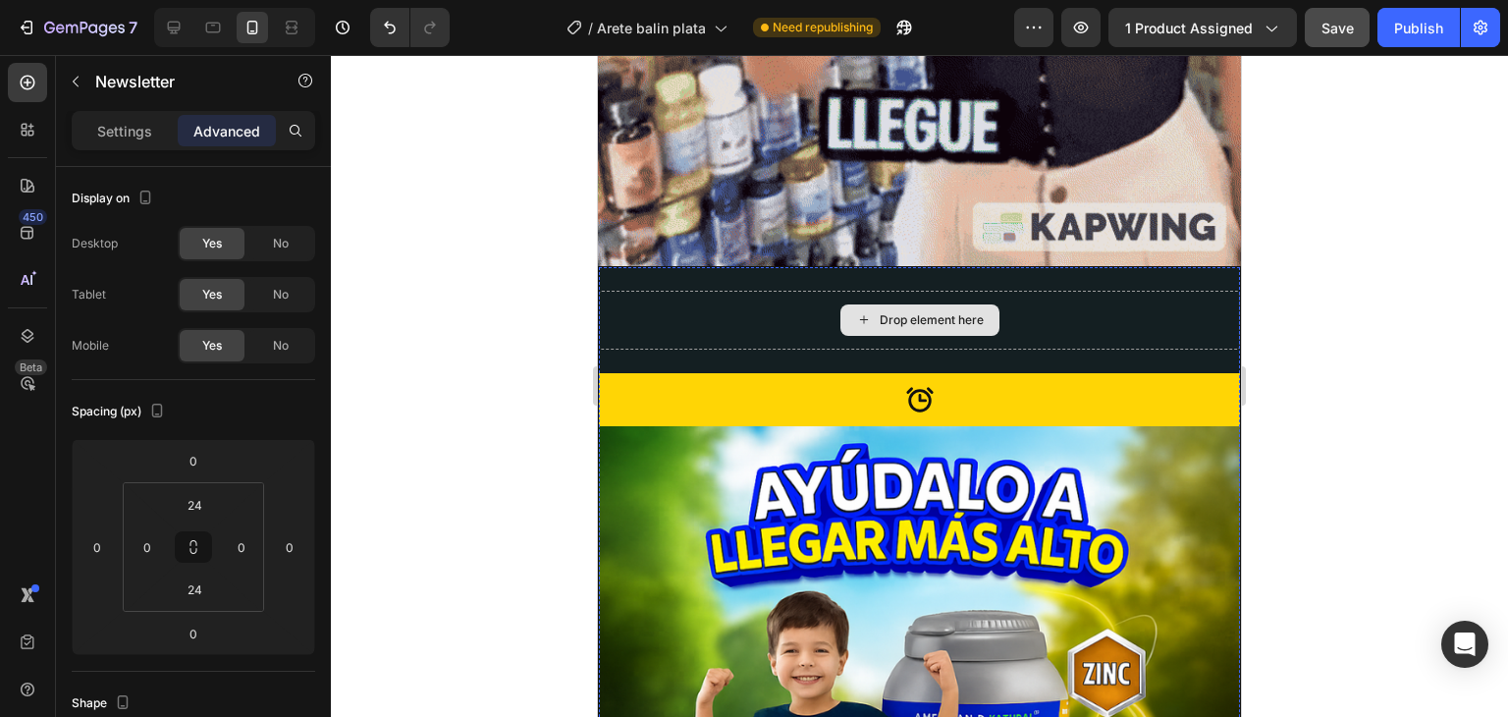
click at [782, 291] on div "Drop element here" at bounding box center [919, 320] width 641 height 59
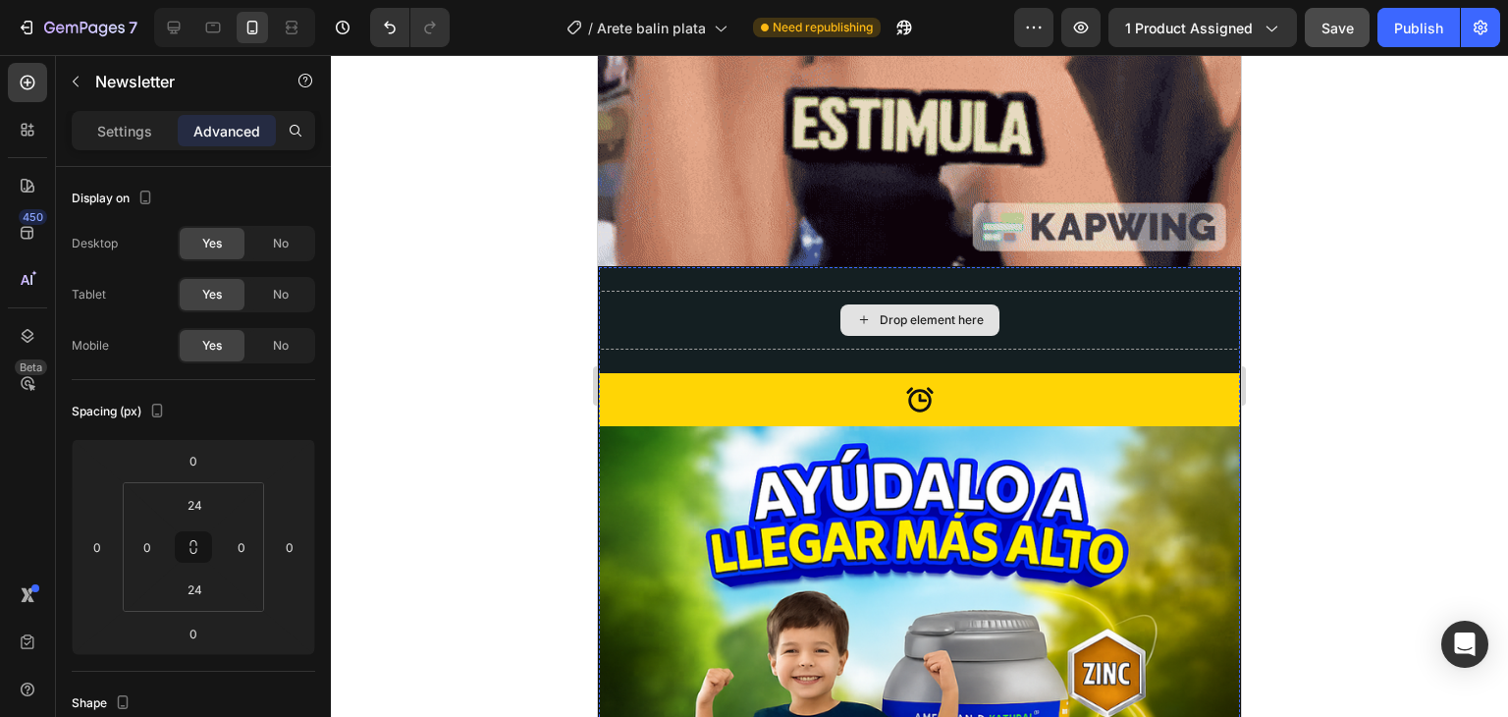
click at [782, 291] on div "Drop element here" at bounding box center [919, 320] width 641 height 59
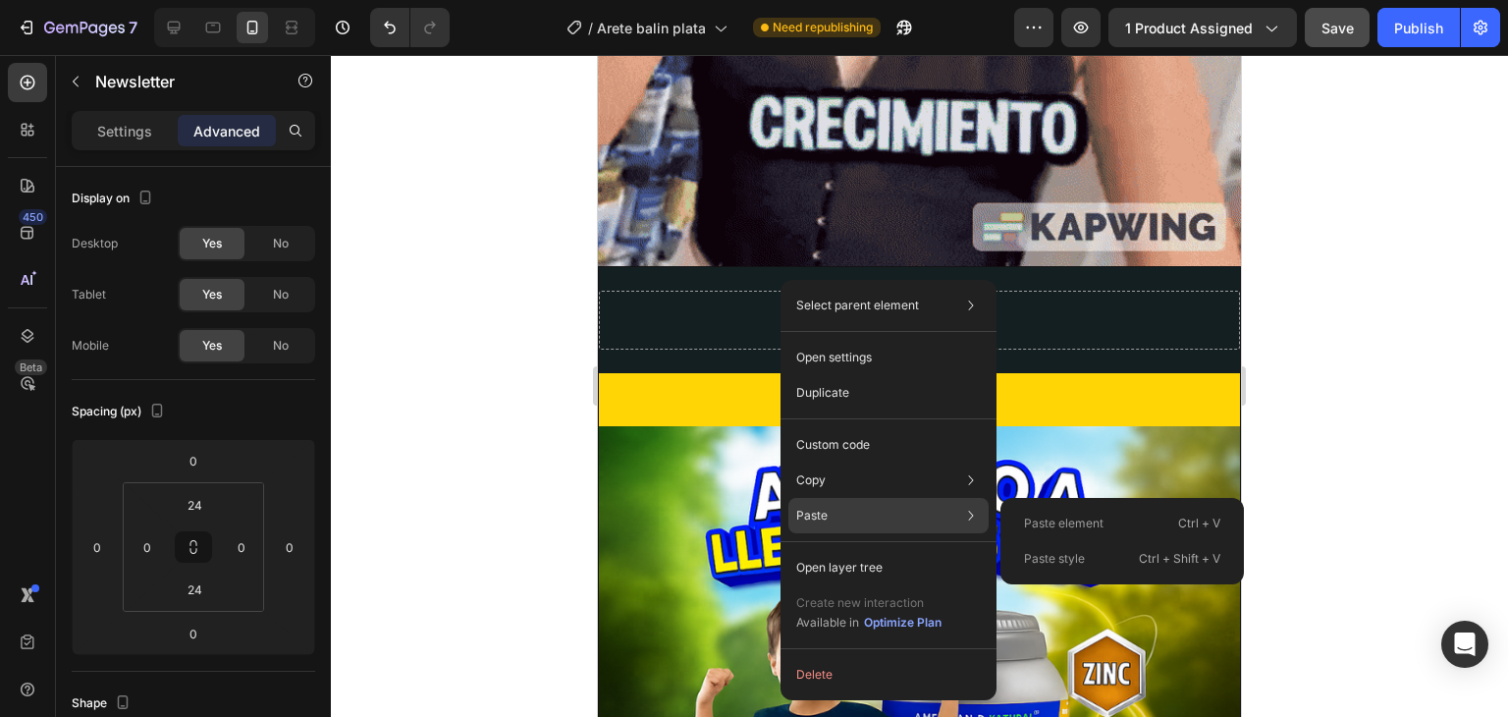
click at [839, 550] on div "Paste Paste element Ctrl + V Paste style Ctrl + Shift + V" at bounding box center [888, 567] width 200 height 35
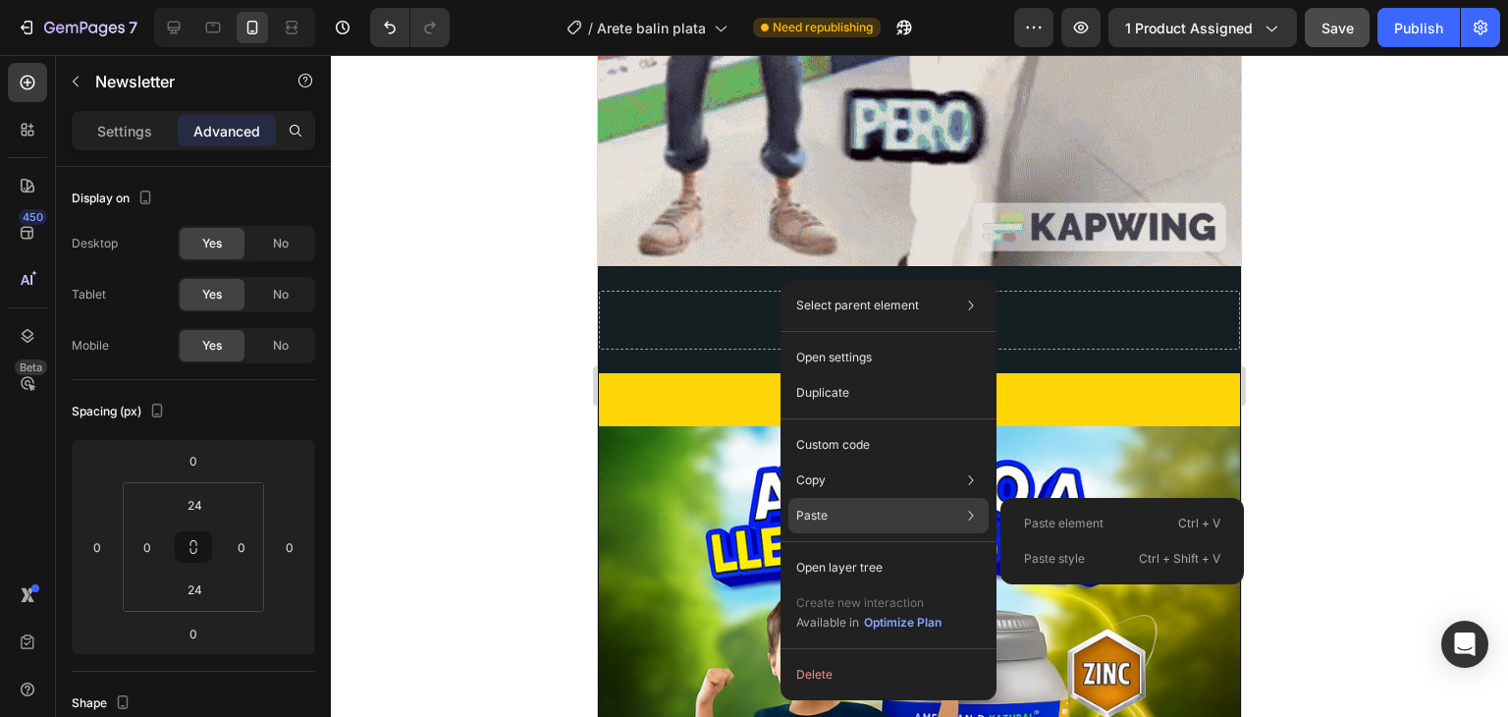
click at [825, 511] on p "Paste" at bounding box center [811, 516] width 31 height 18
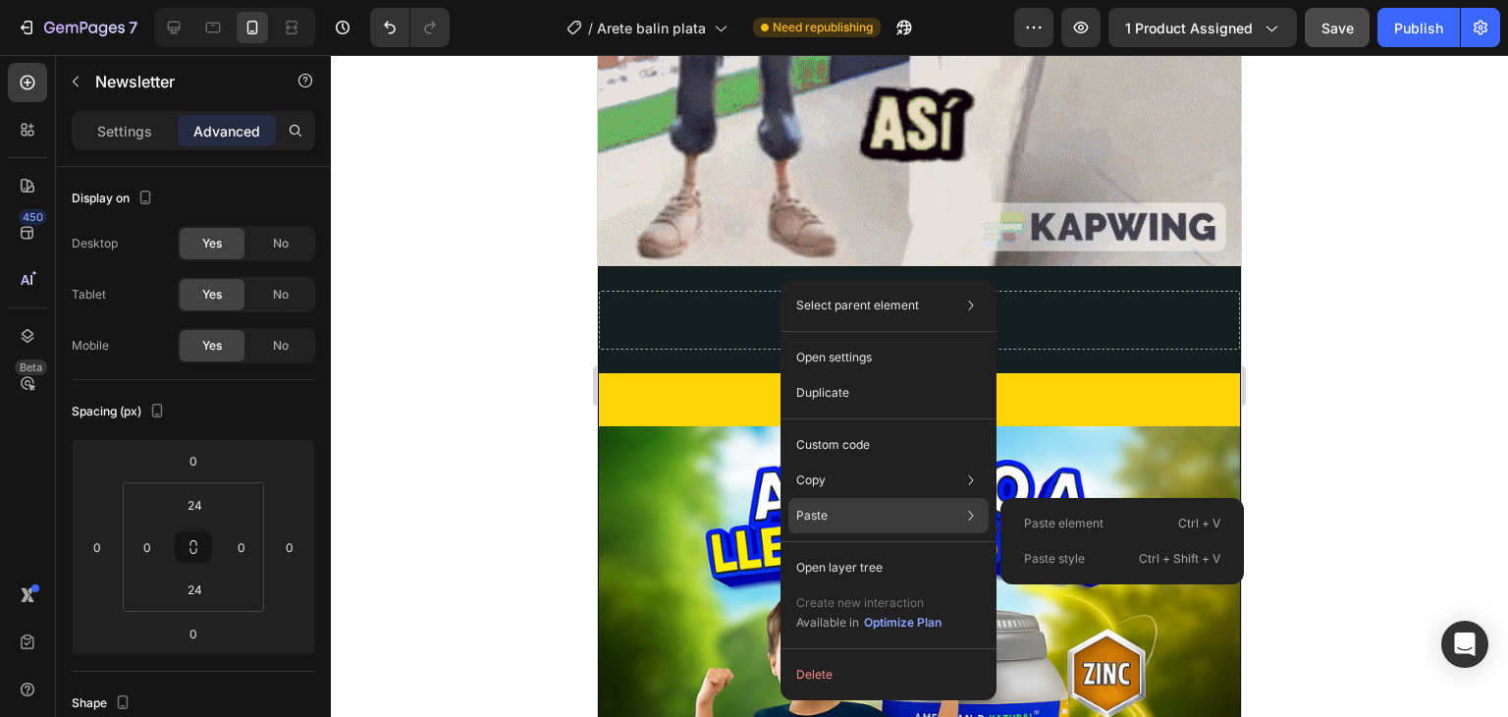
click at [826, 512] on p "Paste" at bounding box center [811, 516] width 31 height 18
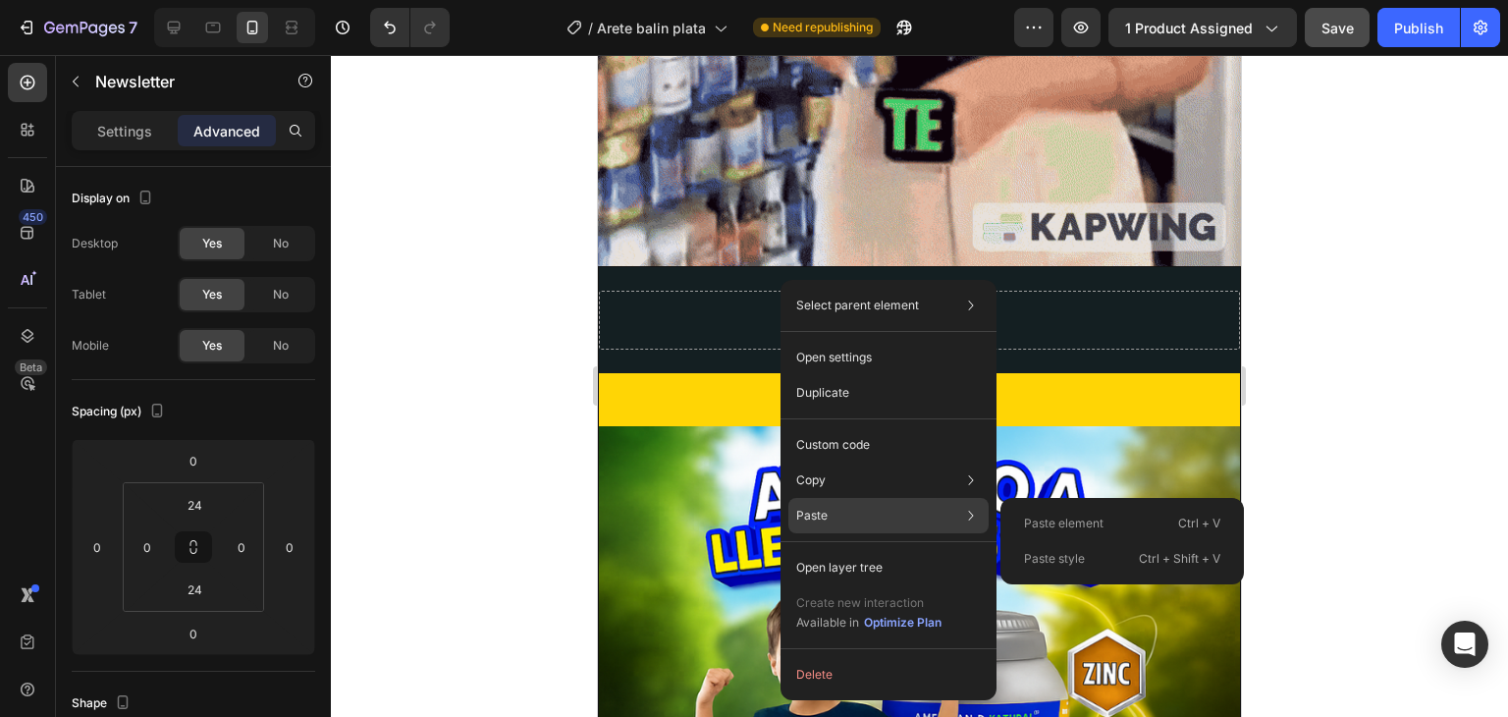
click at [848, 550] on div "Paste Paste element Ctrl + V Paste style Ctrl + Shift + V" at bounding box center [888, 567] width 200 height 35
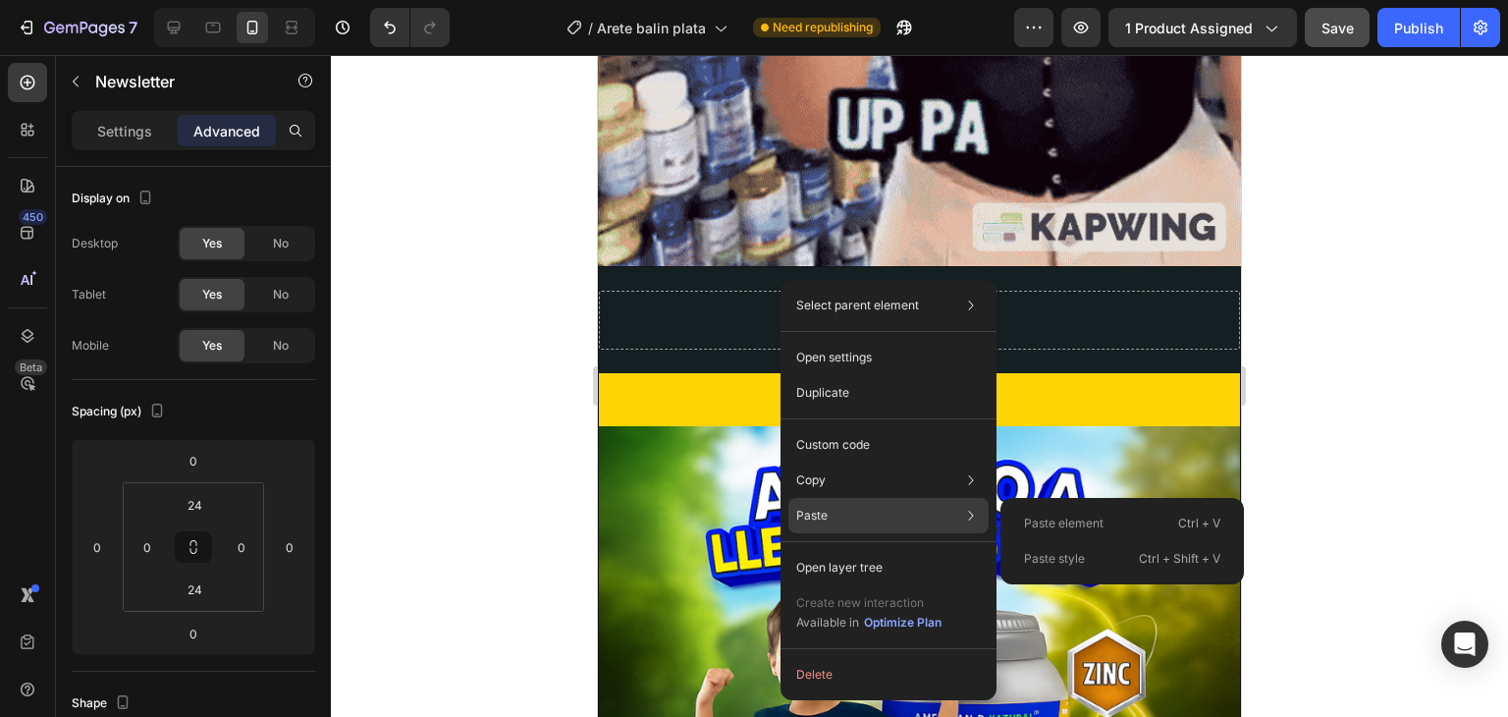
click at [848, 550] on div "Paste Paste element Ctrl + V Paste style Ctrl + Shift + V" at bounding box center [888, 567] width 200 height 35
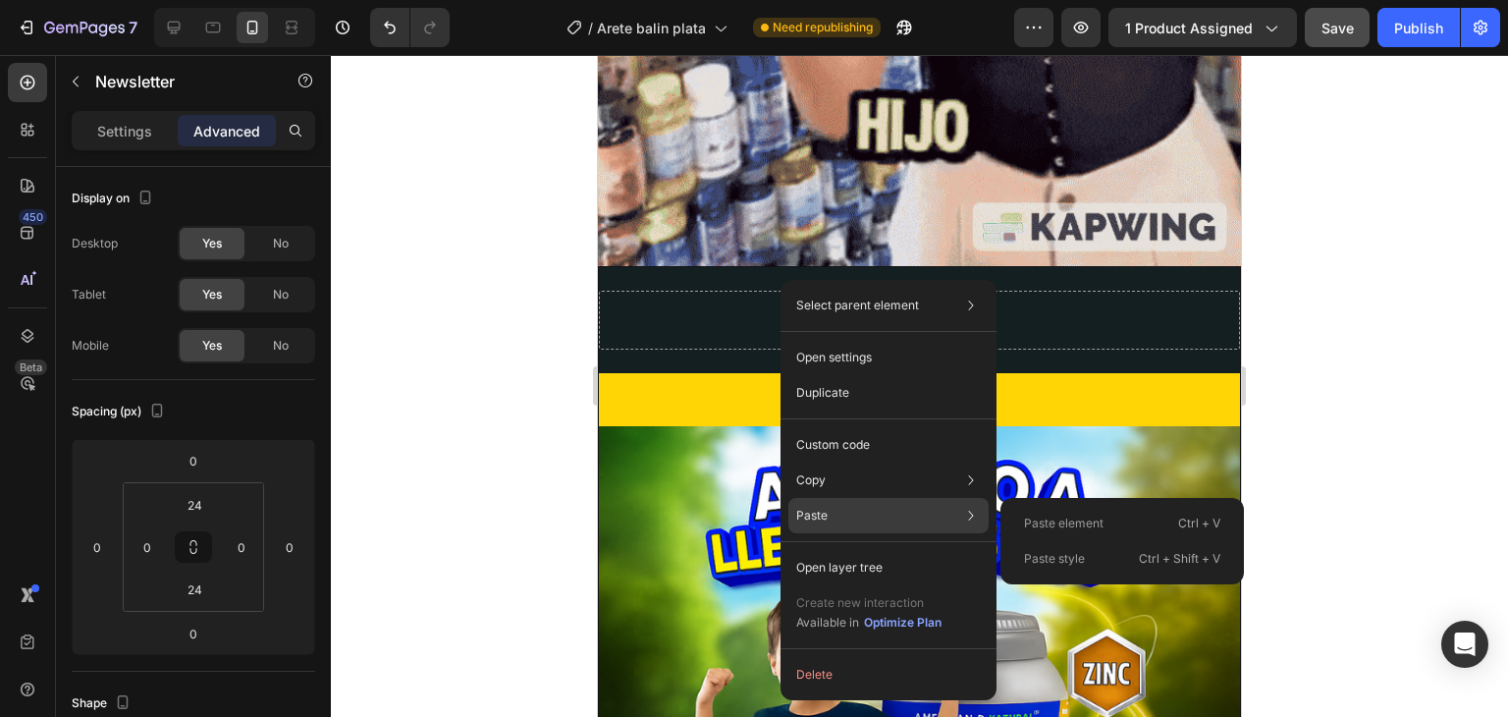
click at [850, 550] on div "Paste Paste element Ctrl + V Paste style Ctrl + Shift + V" at bounding box center [888, 567] width 200 height 35
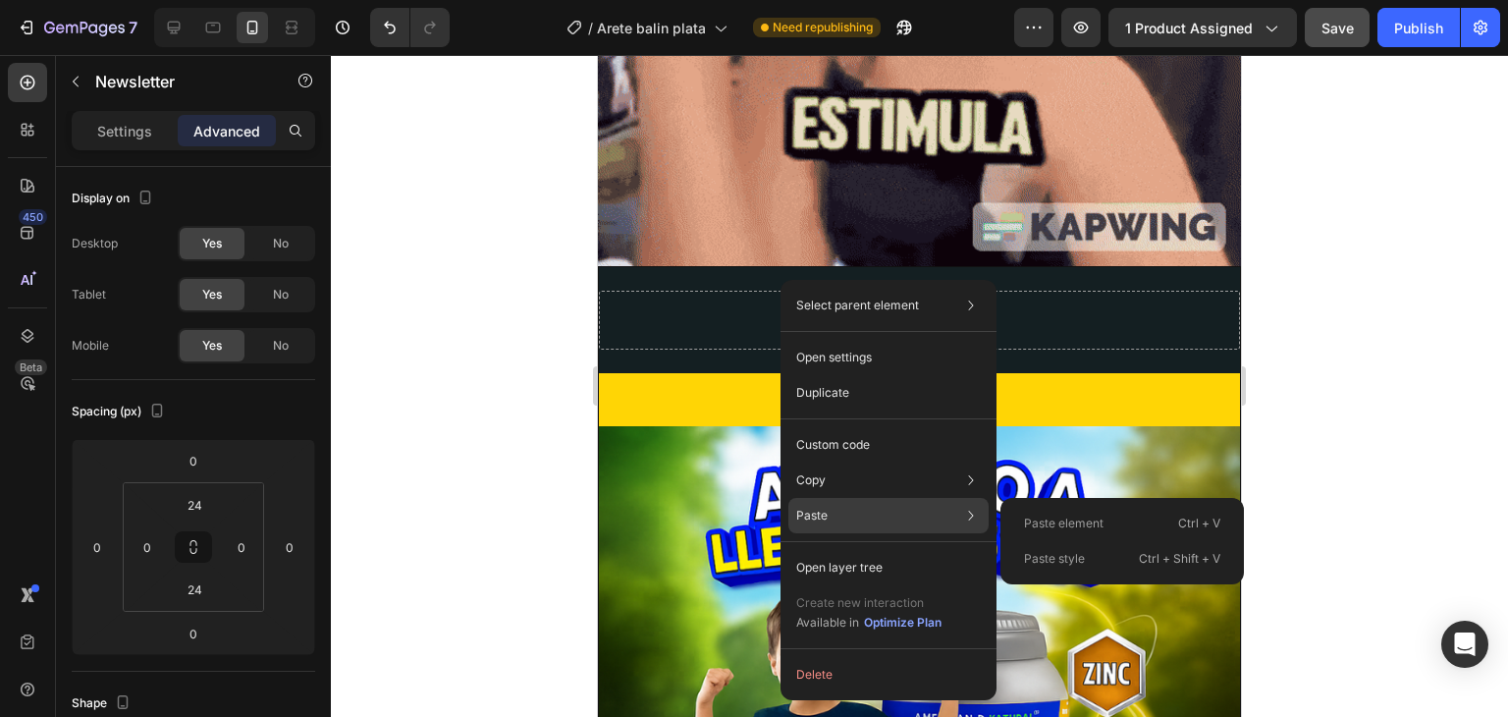
click at [856, 550] on div "Paste Paste element Ctrl + V Paste style Ctrl + Shift + V" at bounding box center [888, 567] width 200 height 35
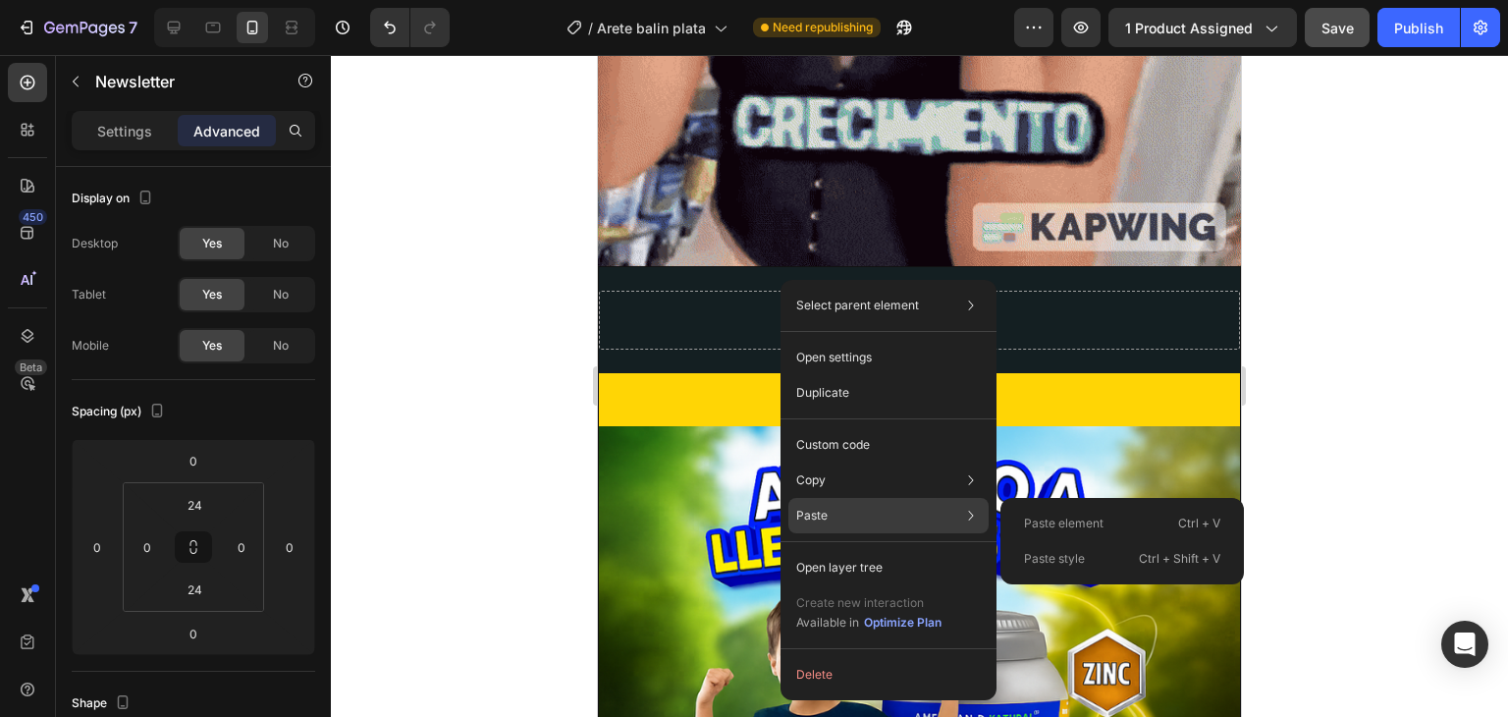
click at [856, 550] on div "Paste Paste element Ctrl + V Paste style Ctrl + Shift + V" at bounding box center [888, 567] width 200 height 35
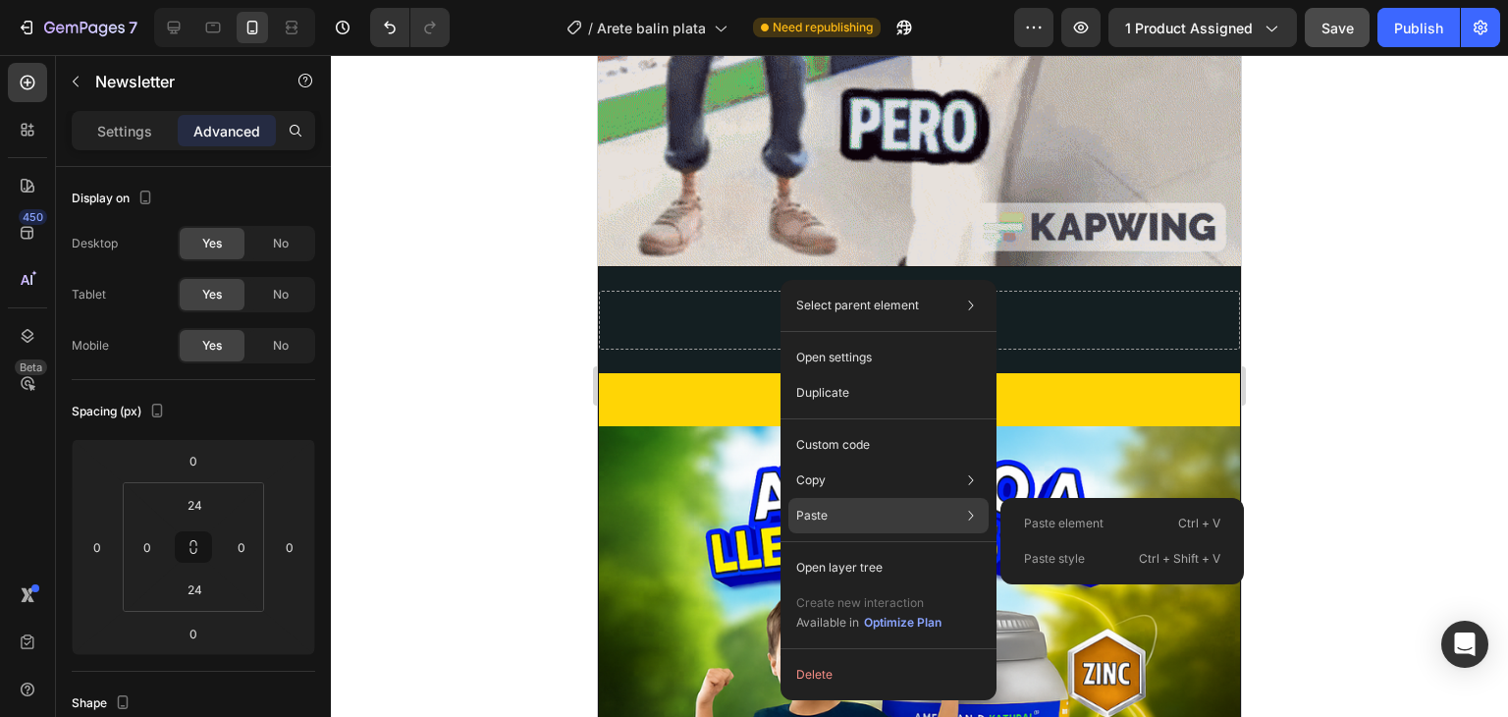
click at [963, 515] on icon at bounding box center [971, 516] width 20 height 20
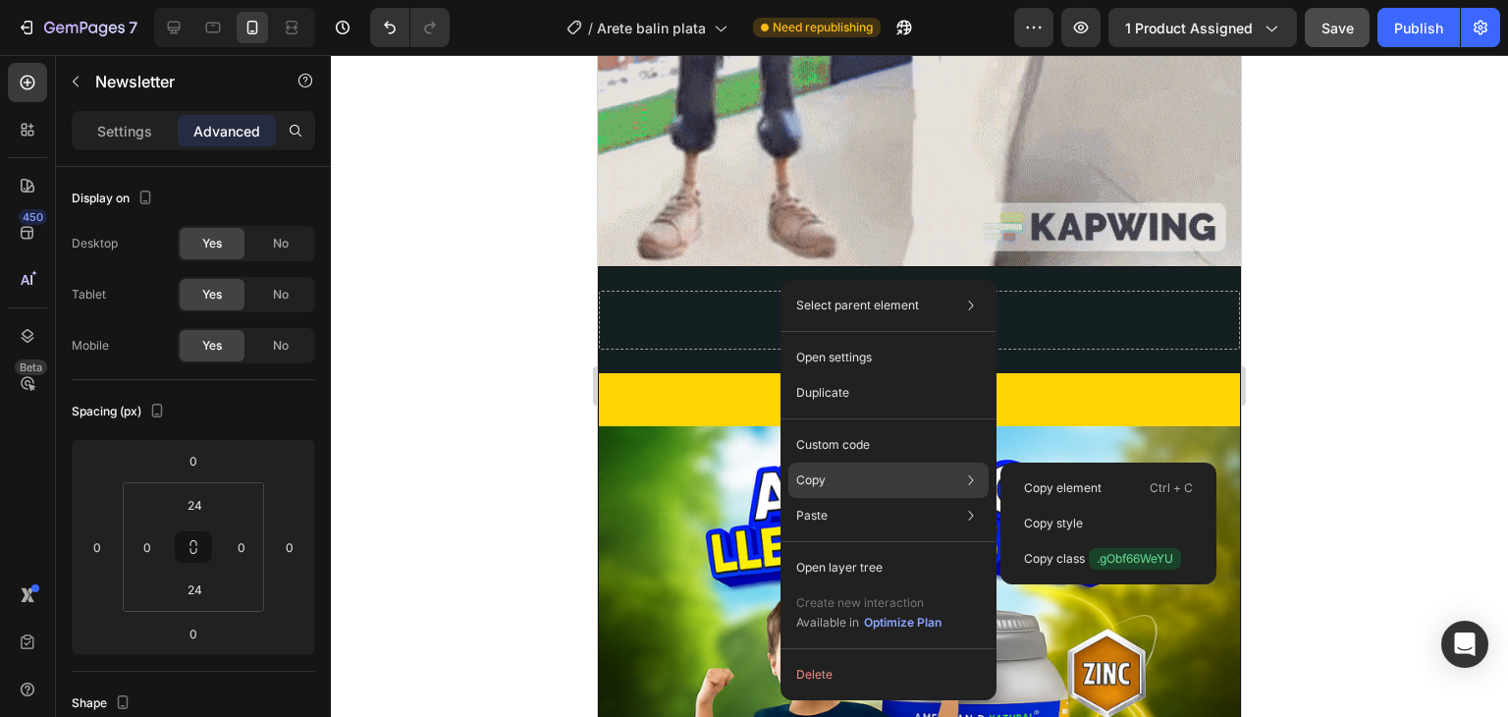
click at [899, 469] on div "Copy Copy element Ctrl + C Copy style Copy class .gObf66WeYU" at bounding box center [888, 479] width 200 height 35
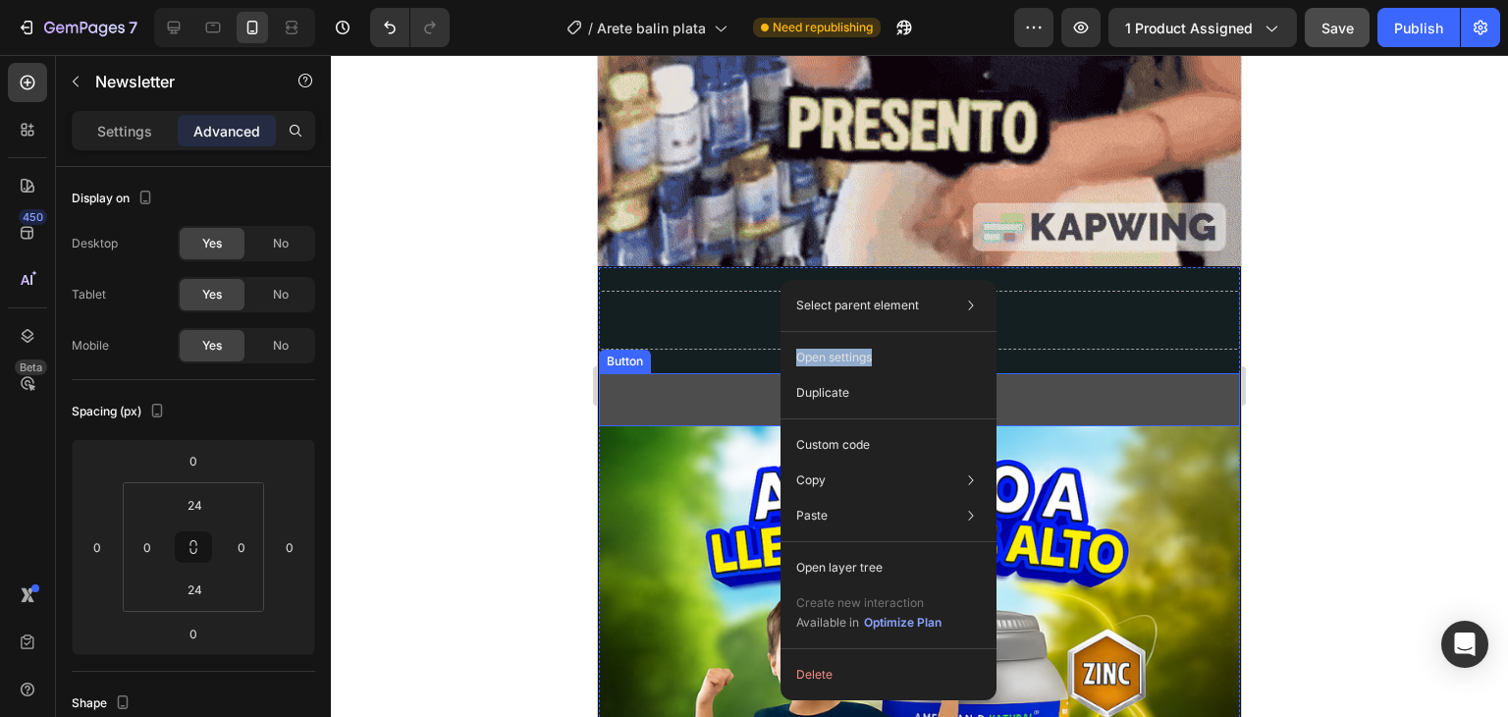
drag, startPoint x: 1474, startPoint y: 409, endPoint x: 1385, endPoint y: 410, distance: 88.4
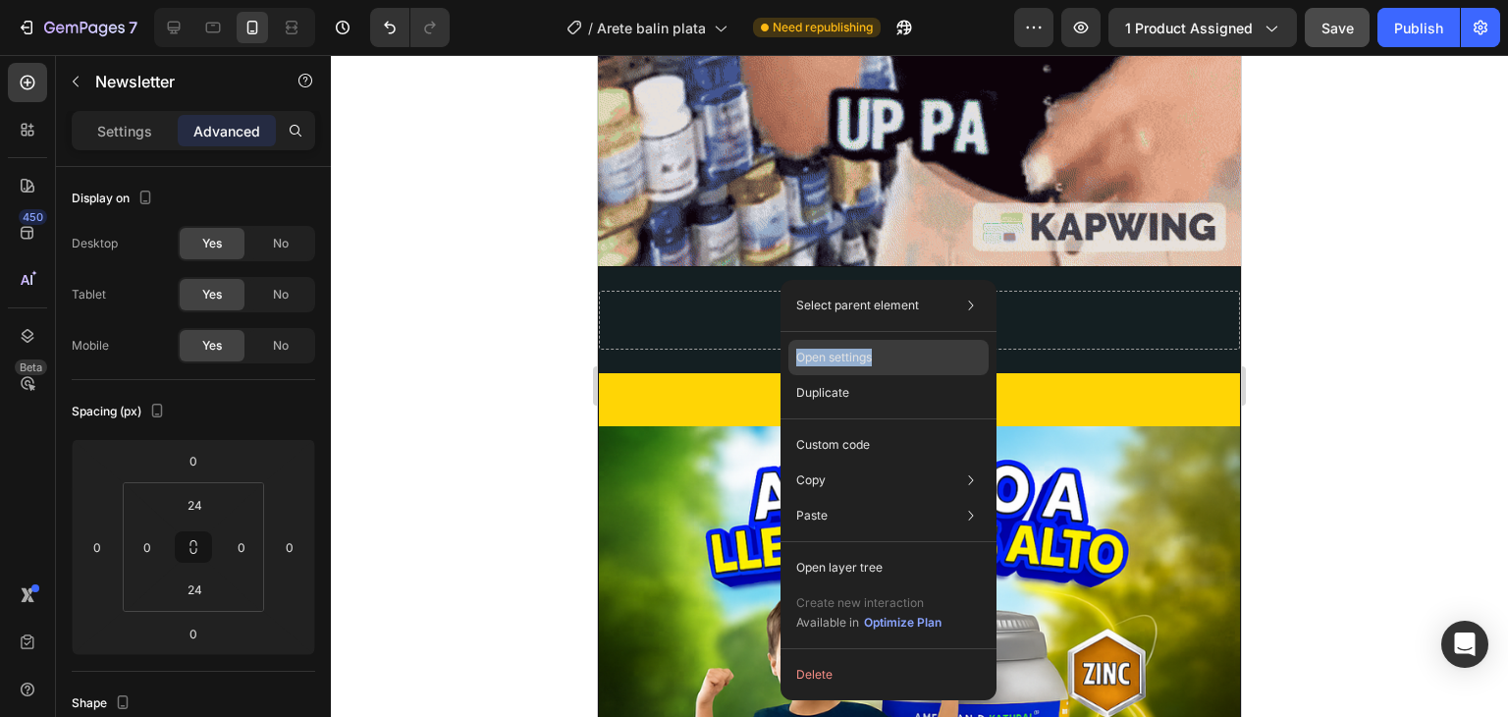
click at [863, 357] on p "Open settings" at bounding box center [834, 358] width 76 height 18
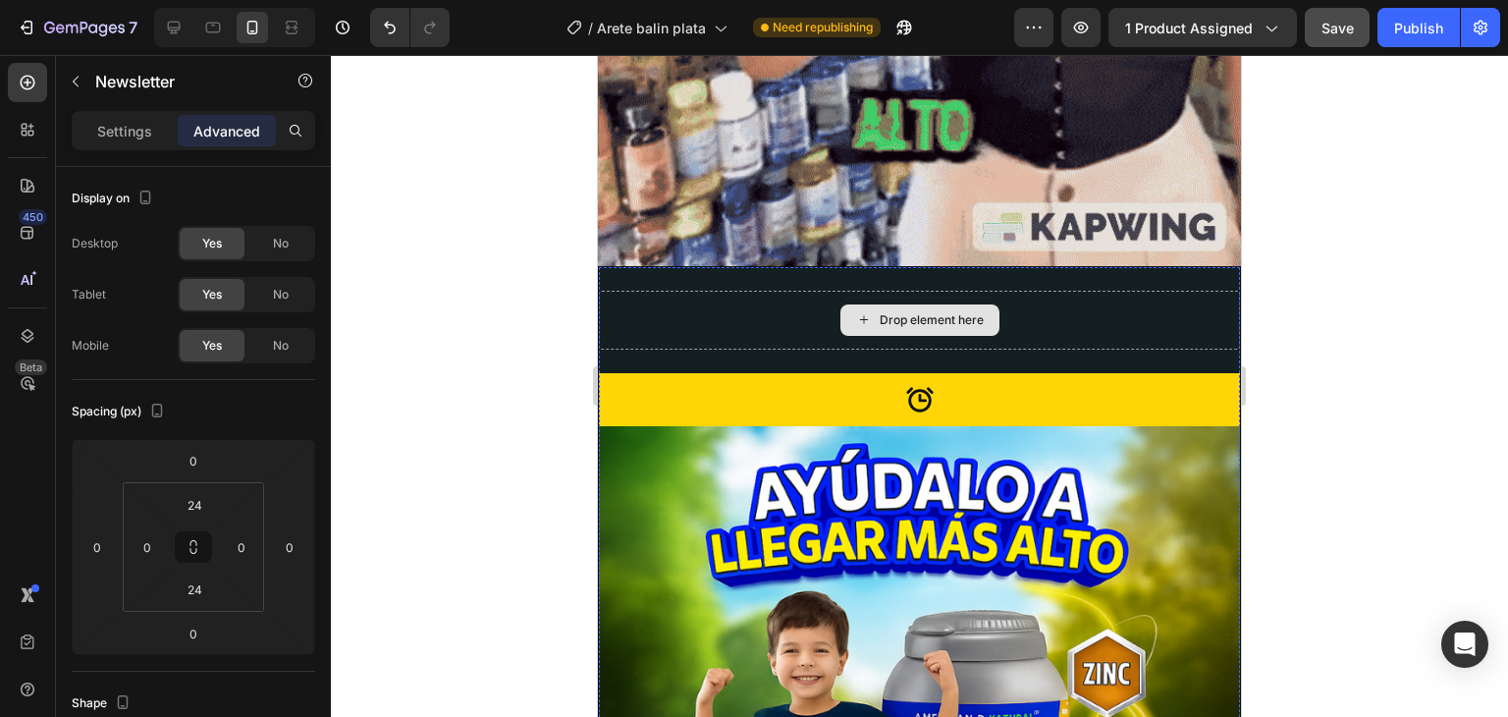
click at [815, 291] on div "Drop element here" at bounding box center [919, 320] width 641 height 59
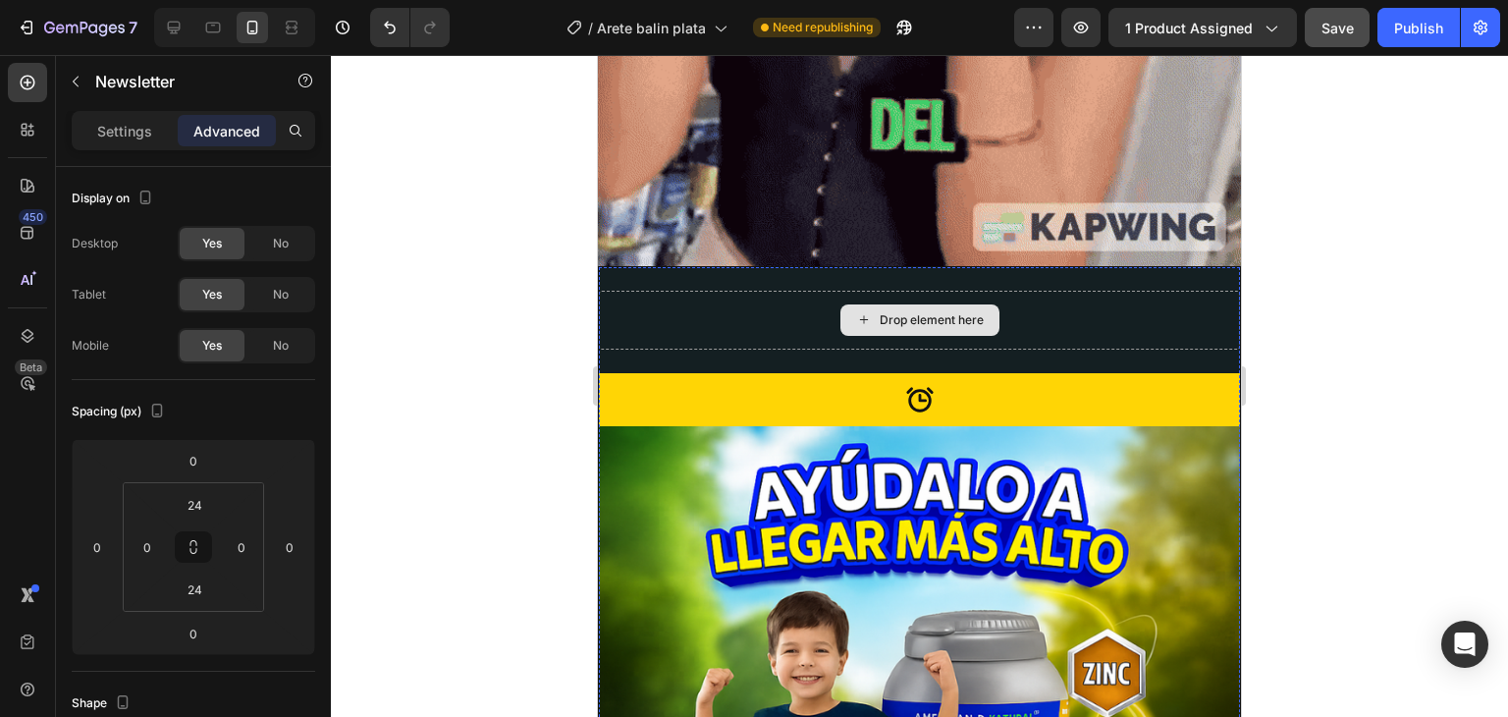
click at [766, 291] on div "Drop element here" at bounding box center [919, 320] width 641 height 59
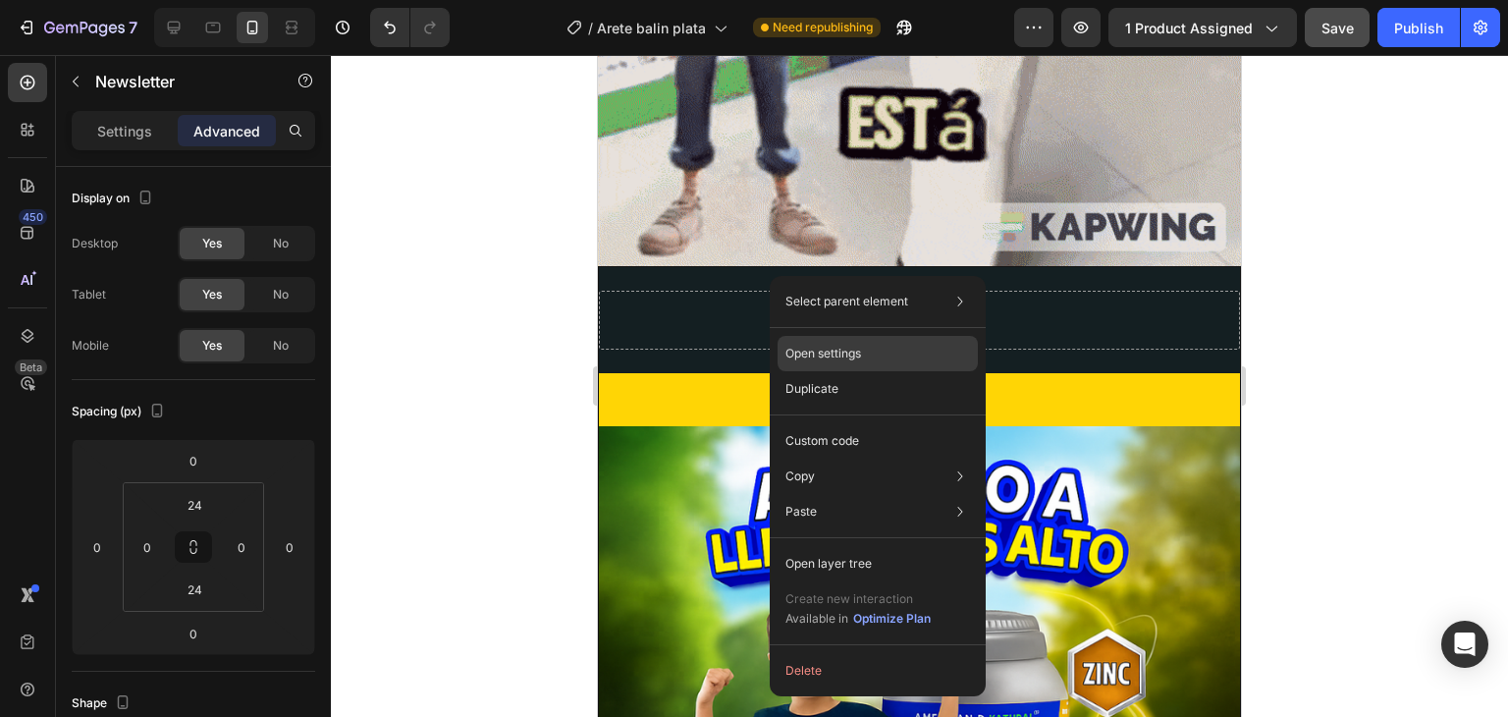
click at [851, 354] on p "Open settings" at bounding box center [823, 354] width 76 height 18
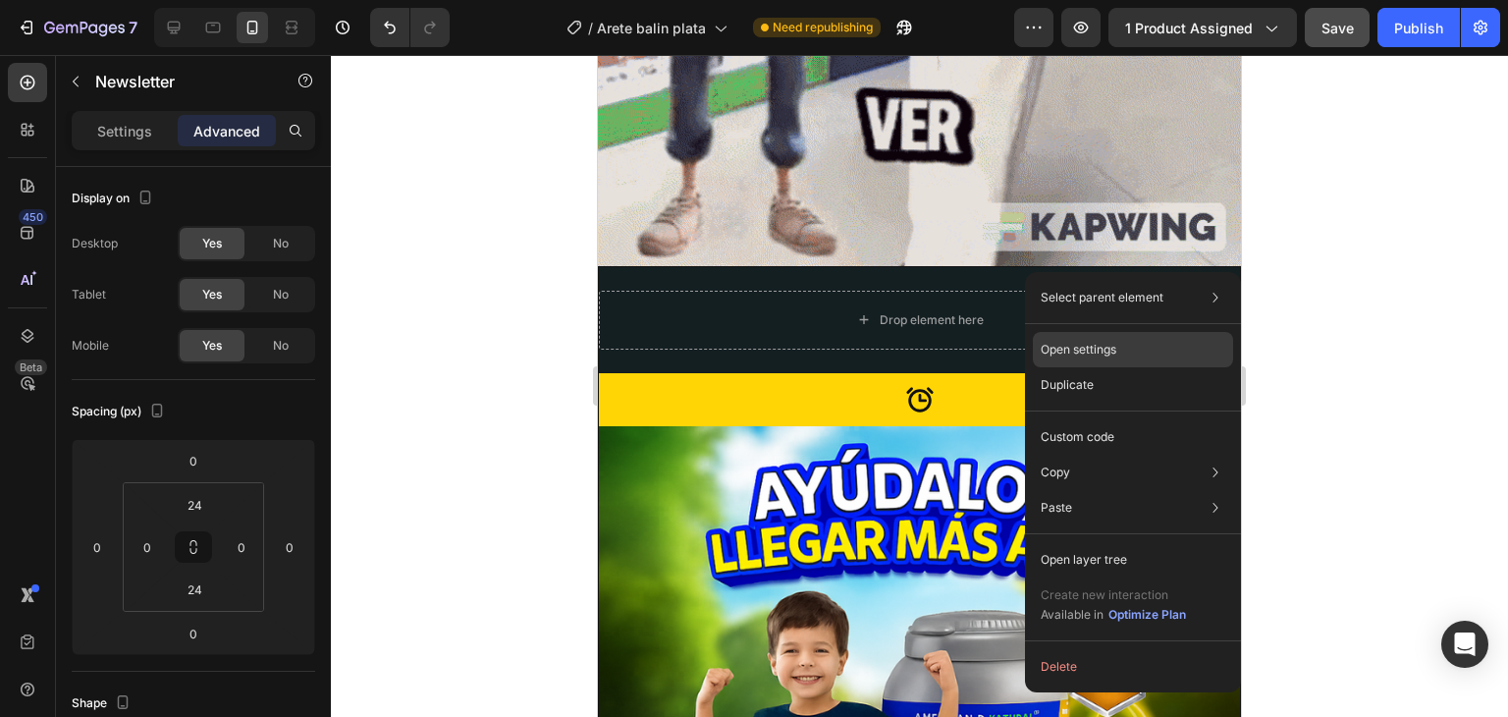
click at [1073, 357] on div "Open settings" at bounding box center [1133, 349] width 200 height 35
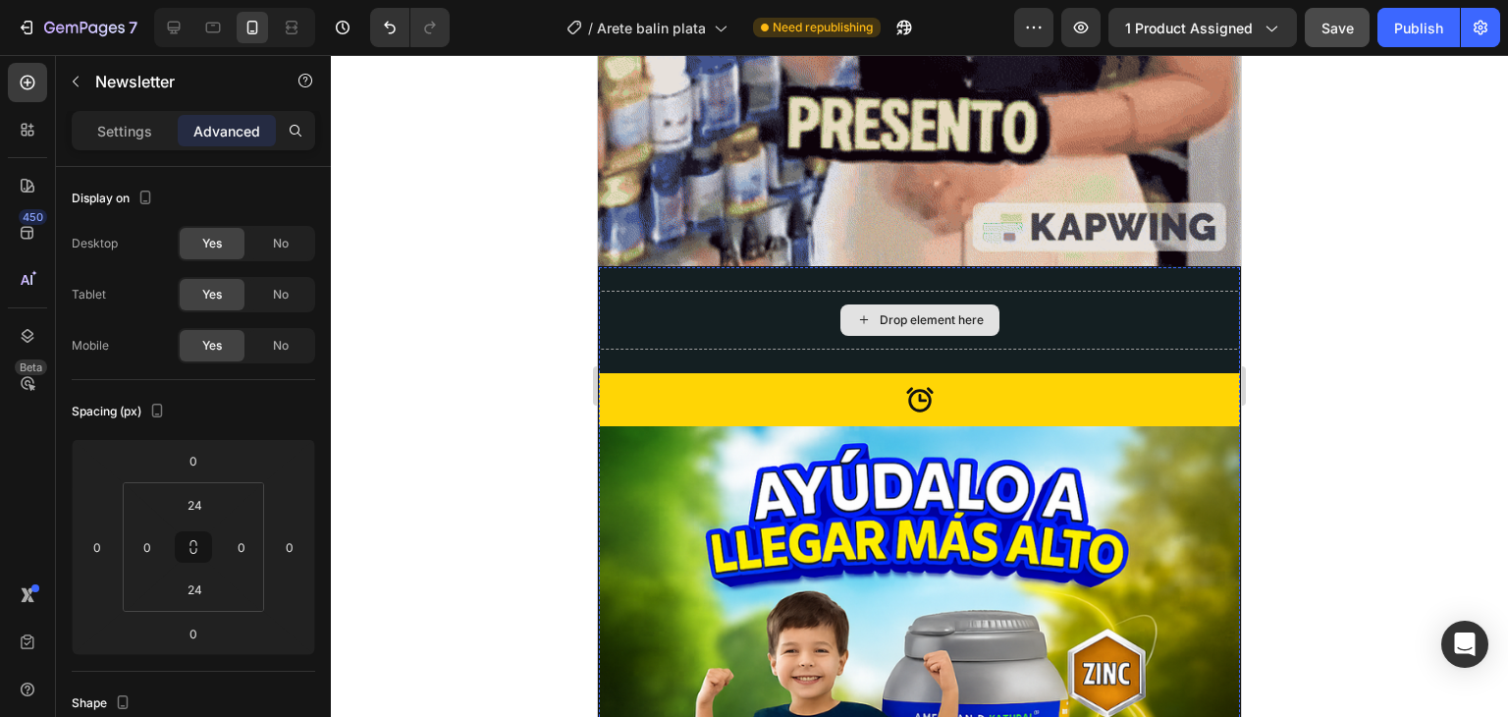
click at [772, 291] on div "Drop element here" at bounding box center [919, 320] width 641 height 59
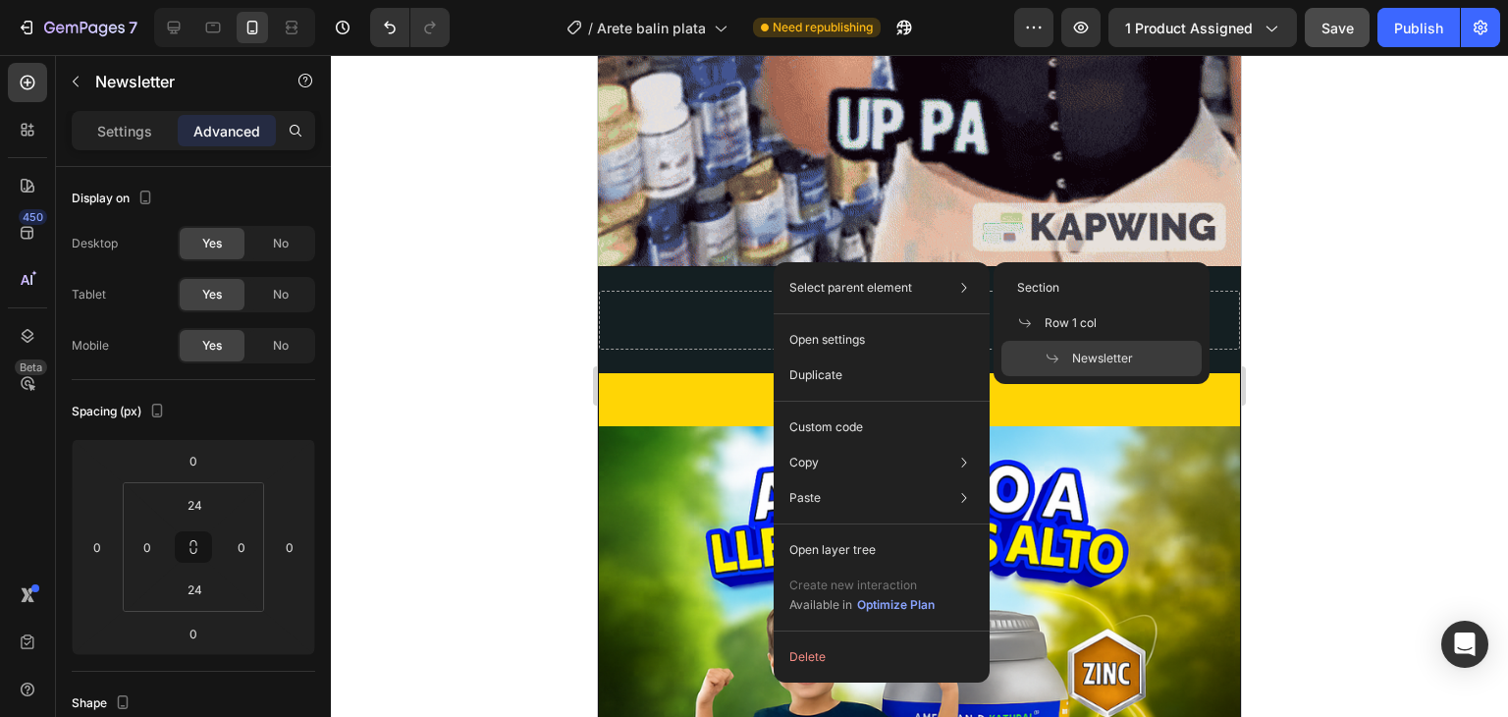
click at [829, 288] on p "Select parent element" at bounding box center [850, 288] width 123 height 18
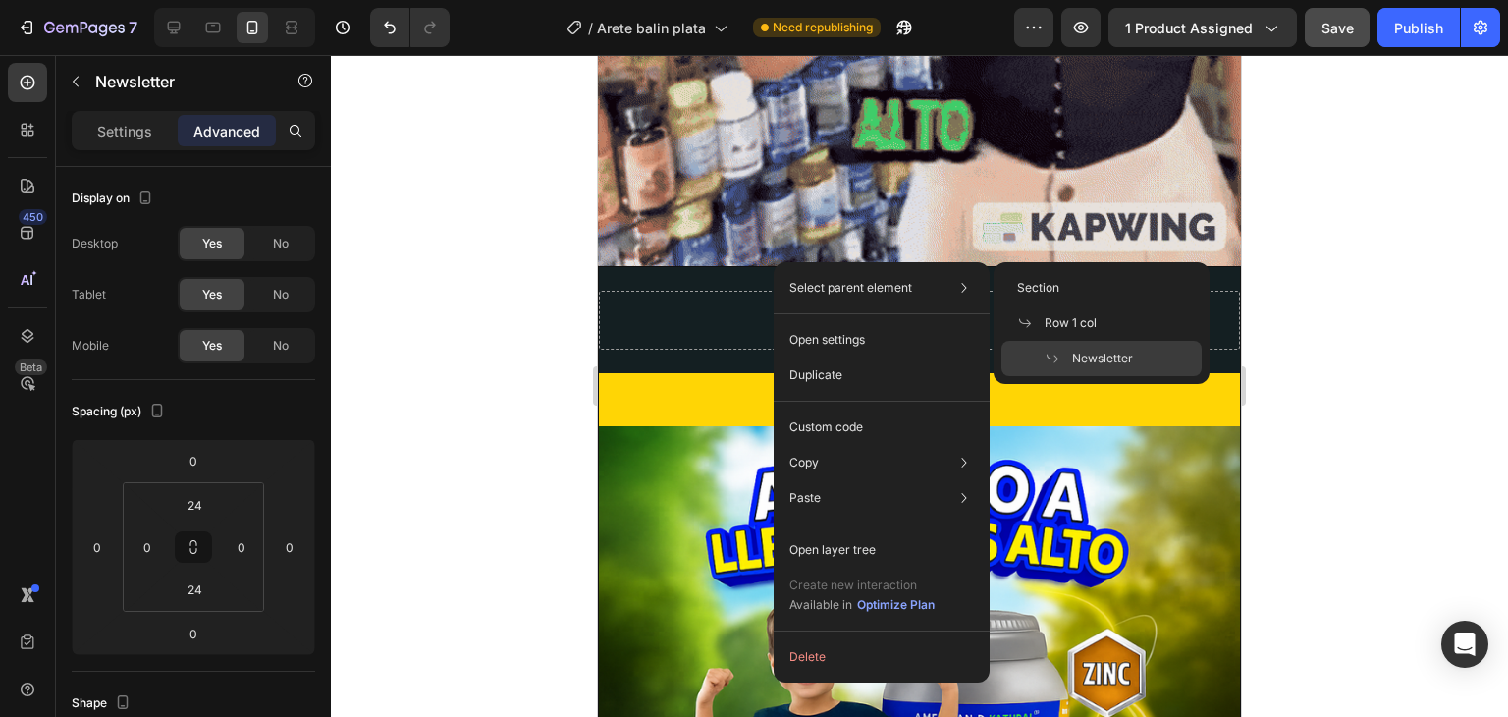
click at [856, 288] on p "Select parent element" at bounding box center [850, 288] width 123 height 18
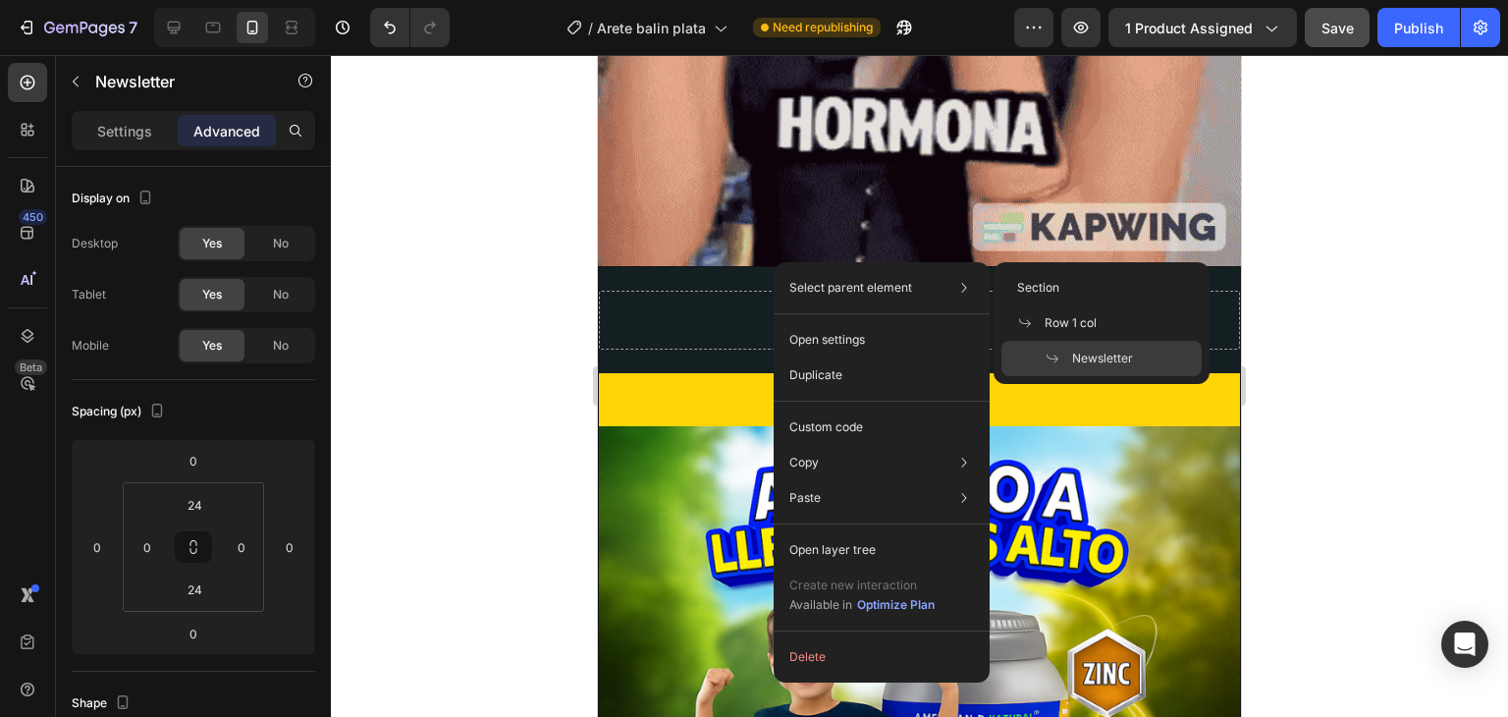
click at [861, 284] on p "Select parent element" at bounding box center [850, 288] width 123 height 18
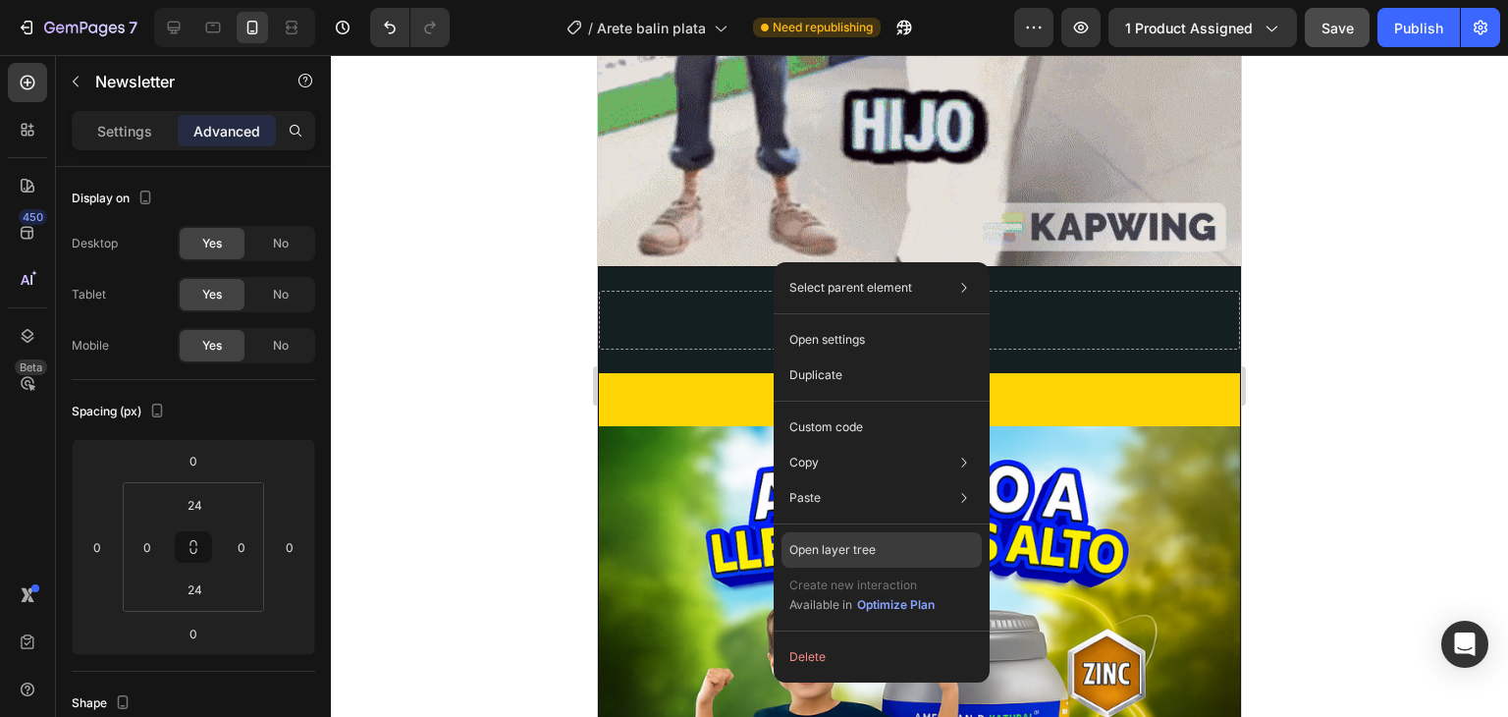
click at [835, 551] on p "Open layer tree" at bounding box center [832, 550] width 86 height 18
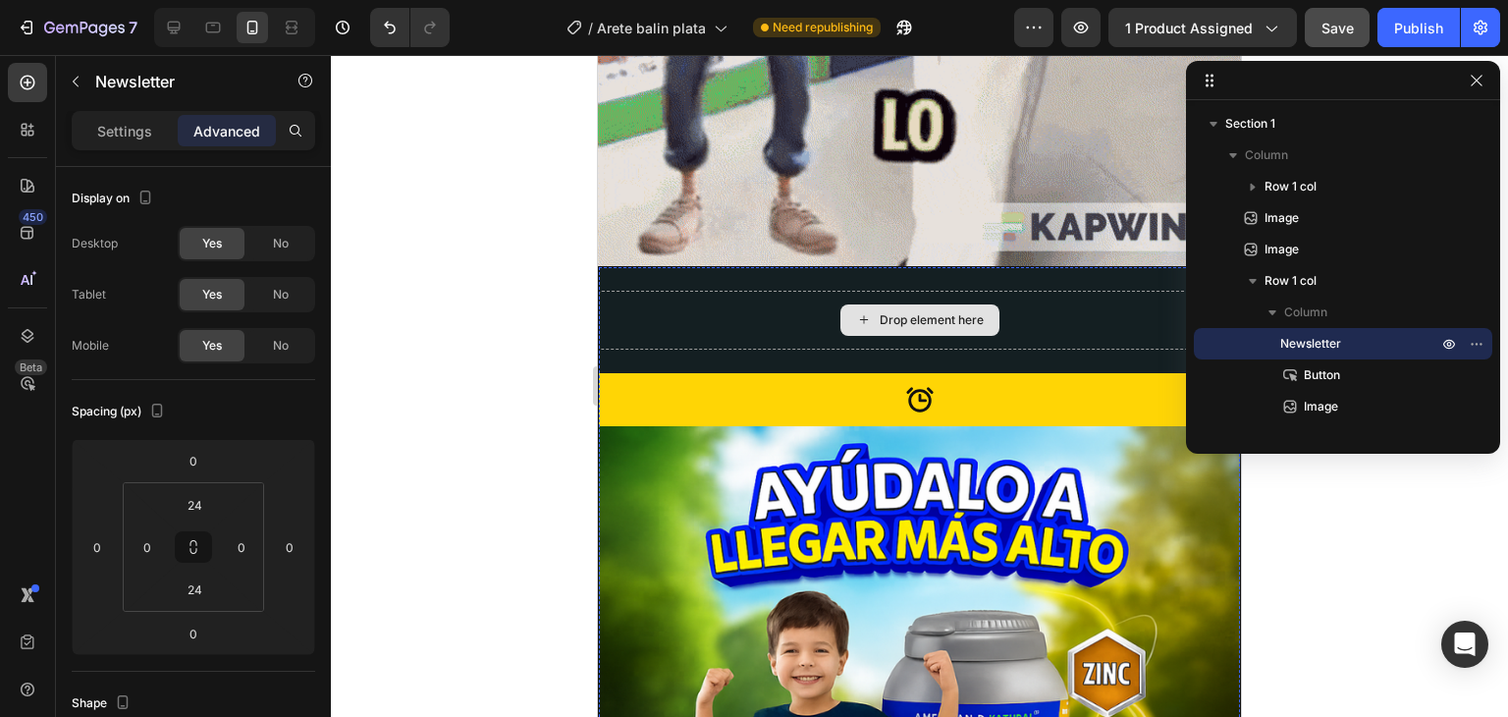
click at [800, 291] on div "Drop element here" at bounding box center [919, 320] width 641 height 59
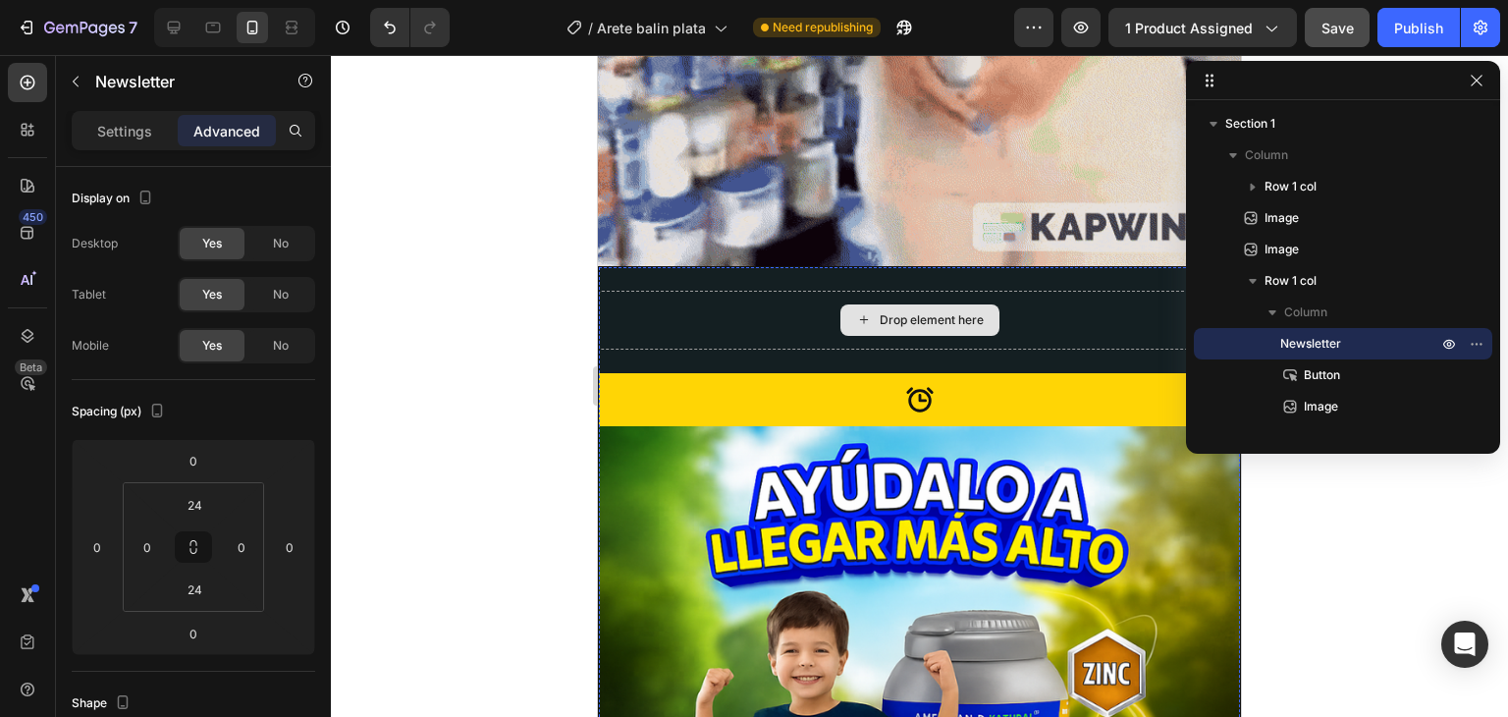
click at [993, 291] on div "Drop element here" at bounding box center [919, 320] width 641 height 59
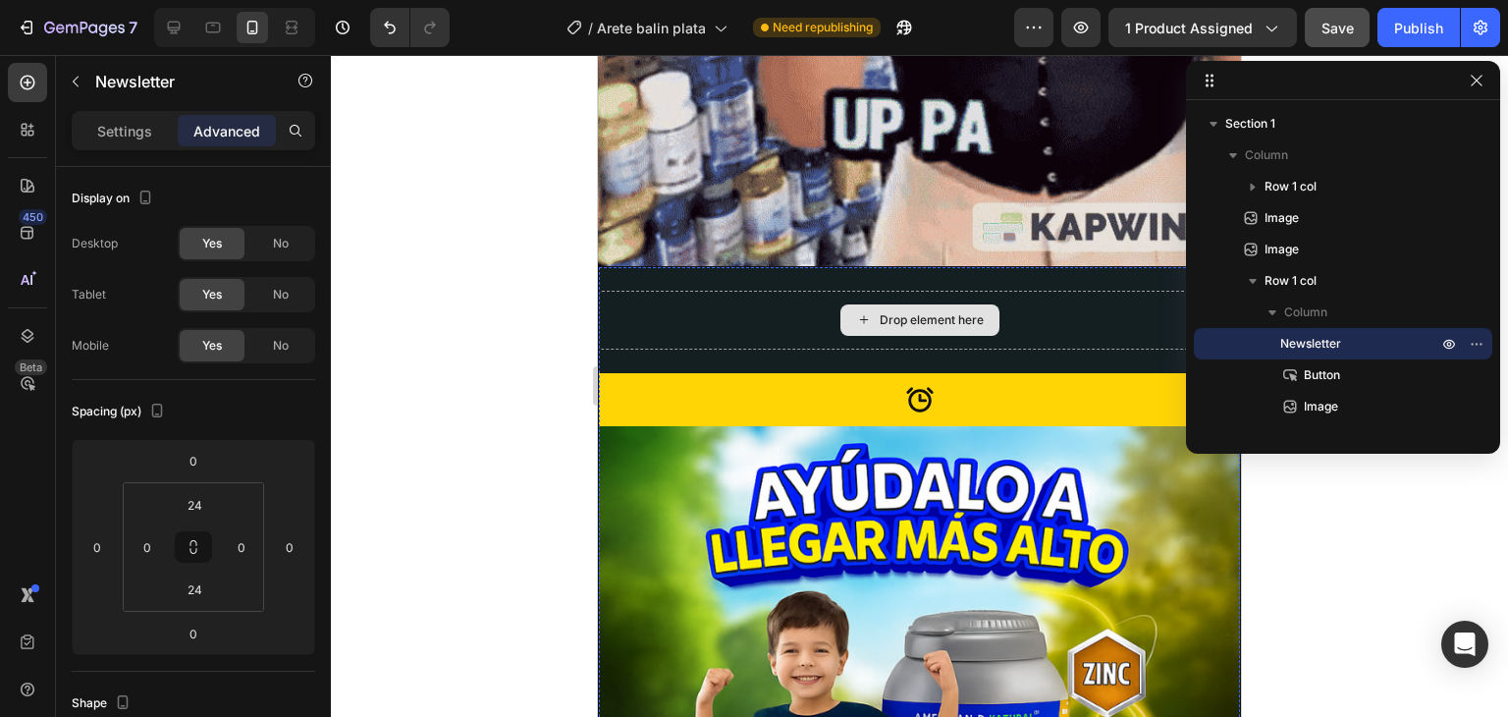
click at [973, 312] on div "Drop element here" at bounding box center [932, 320] width 104 height 16
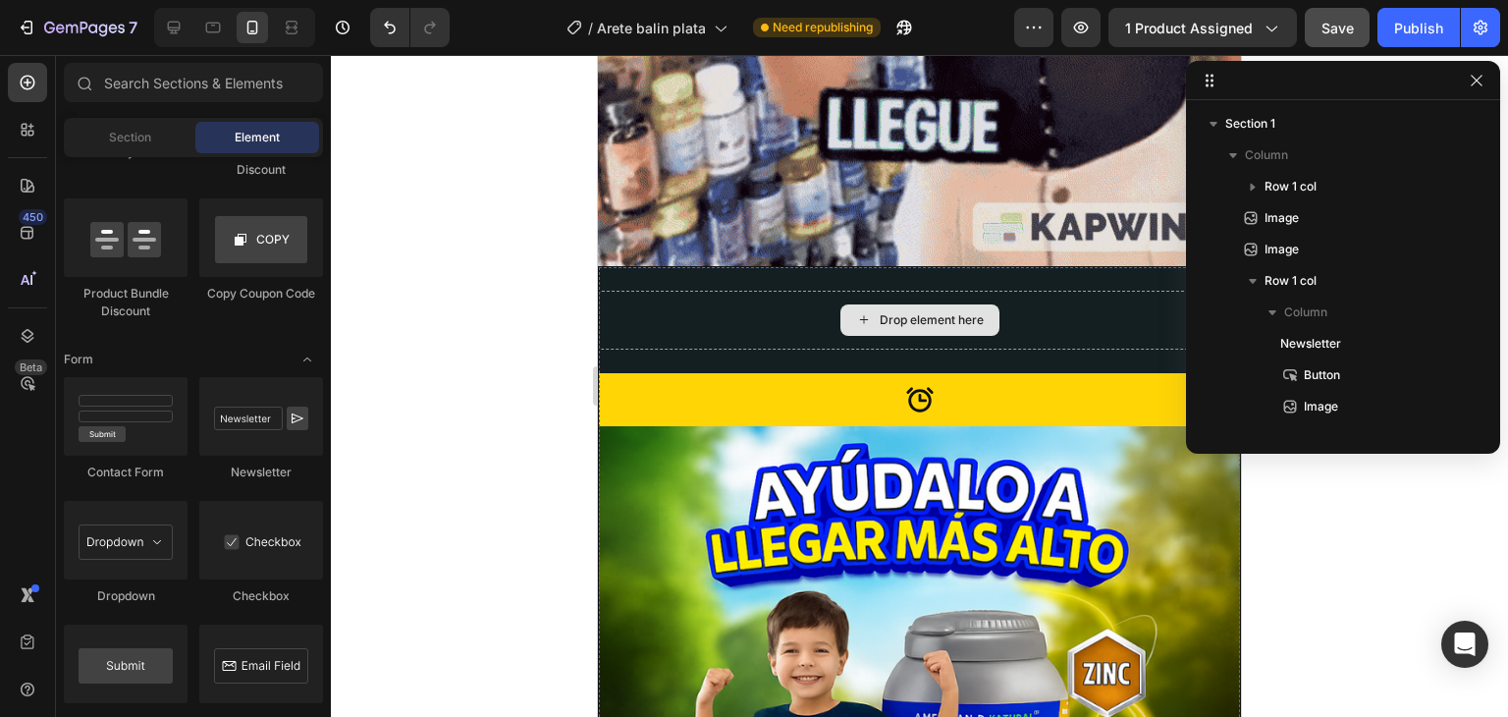
click at [973, 312] on div "Drop element here" at bounding box center [932, 320] width 104 height 16
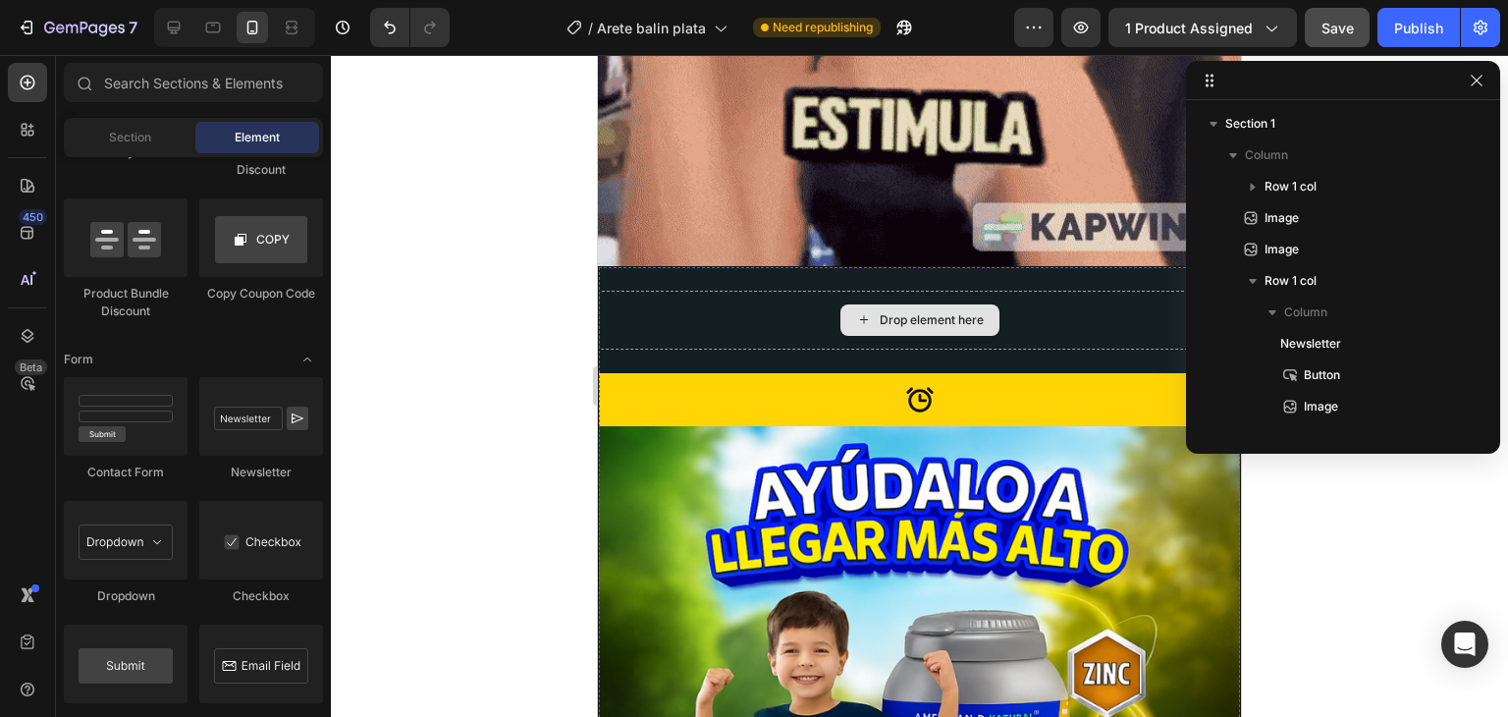
click at [973, 312] on div "Drop element here" at bounding box center [932, 320] width 104 height 16
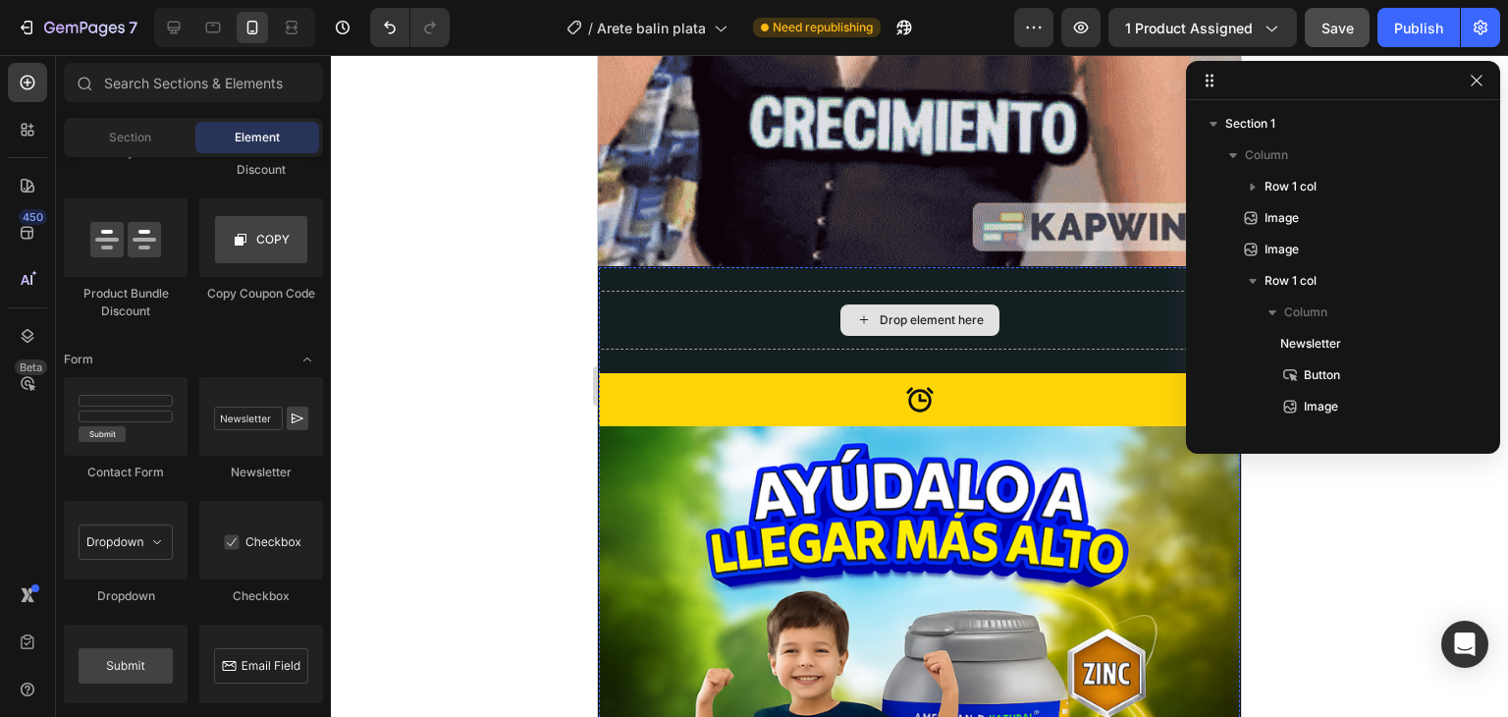
click at [786, 291] on div "Drop element here" at bounding box center [919, 320] width 641 height 59
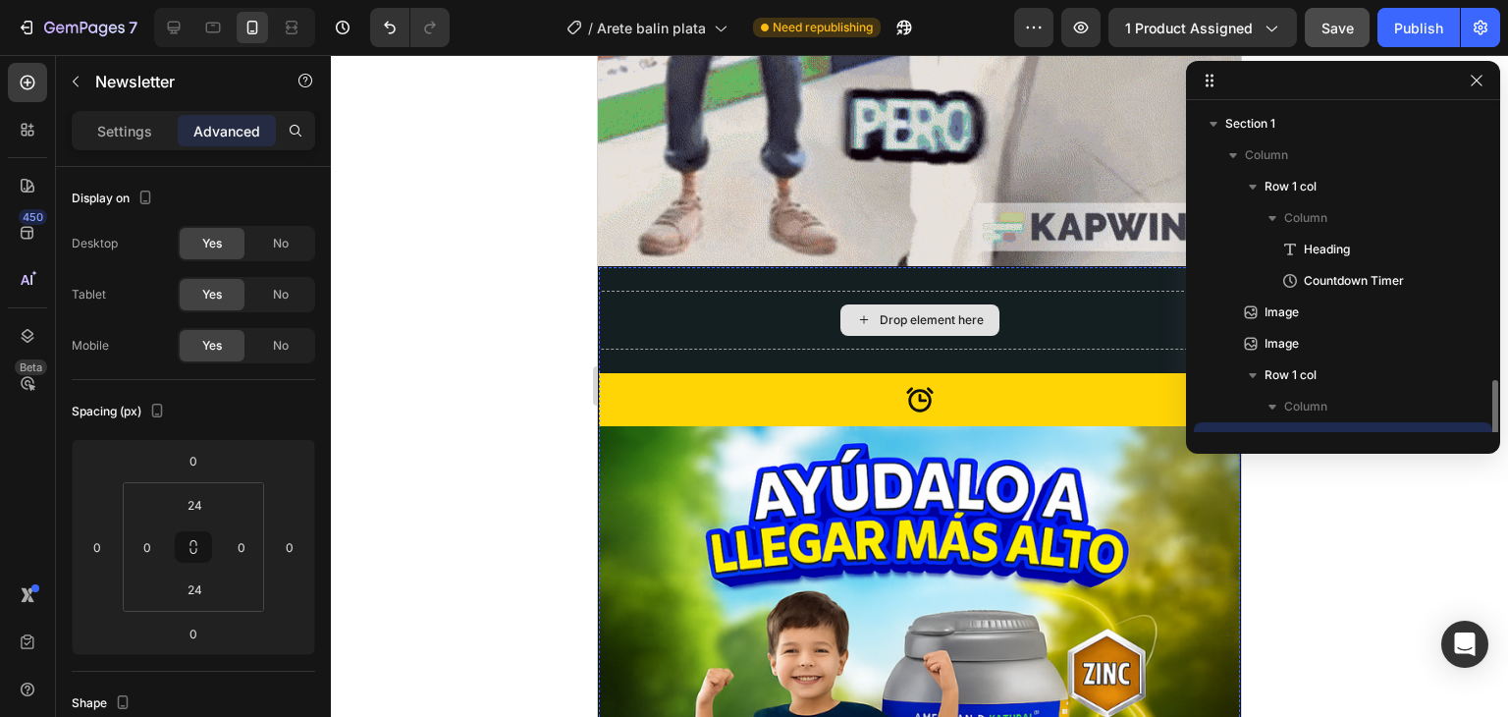
scroll to position [183, 0]
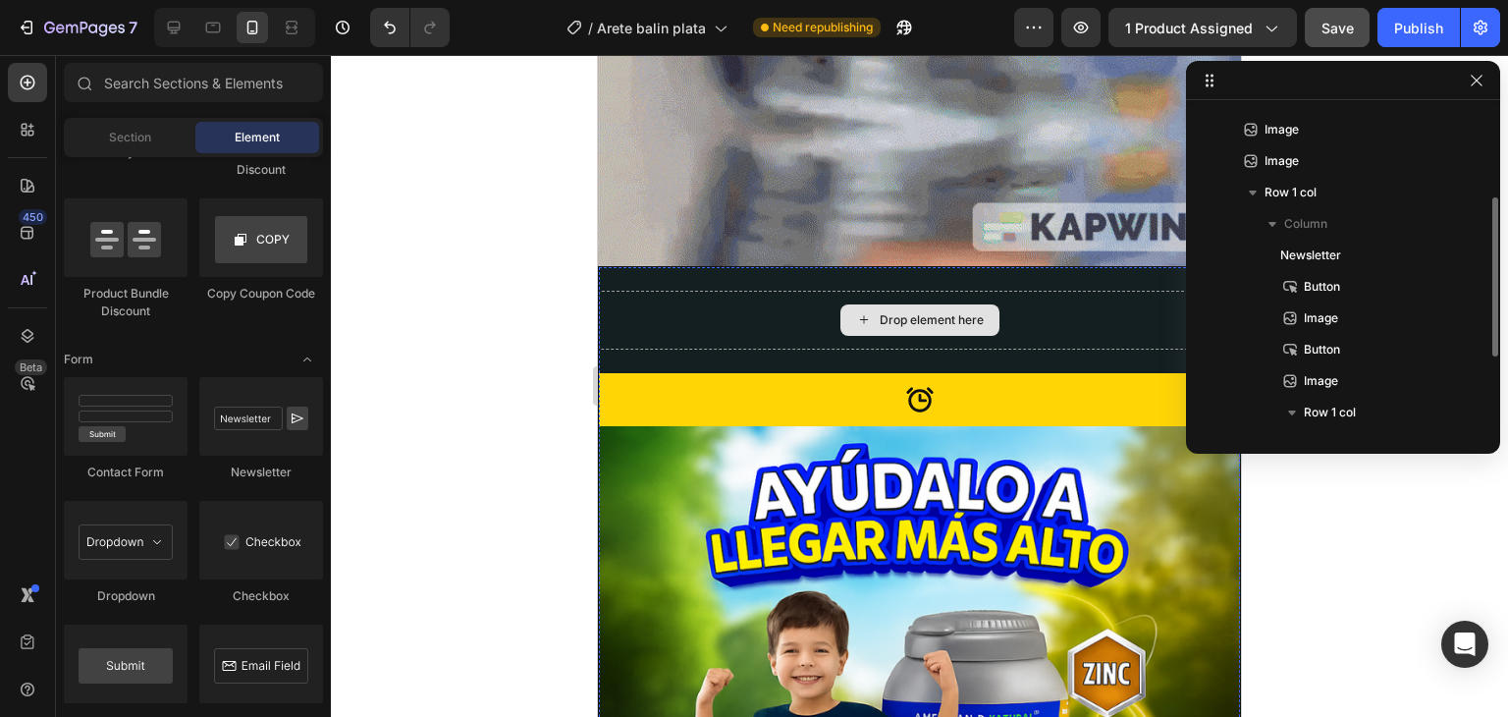
click at [860, 311] on icon at bounding box center [864, 319] width 16 height 17
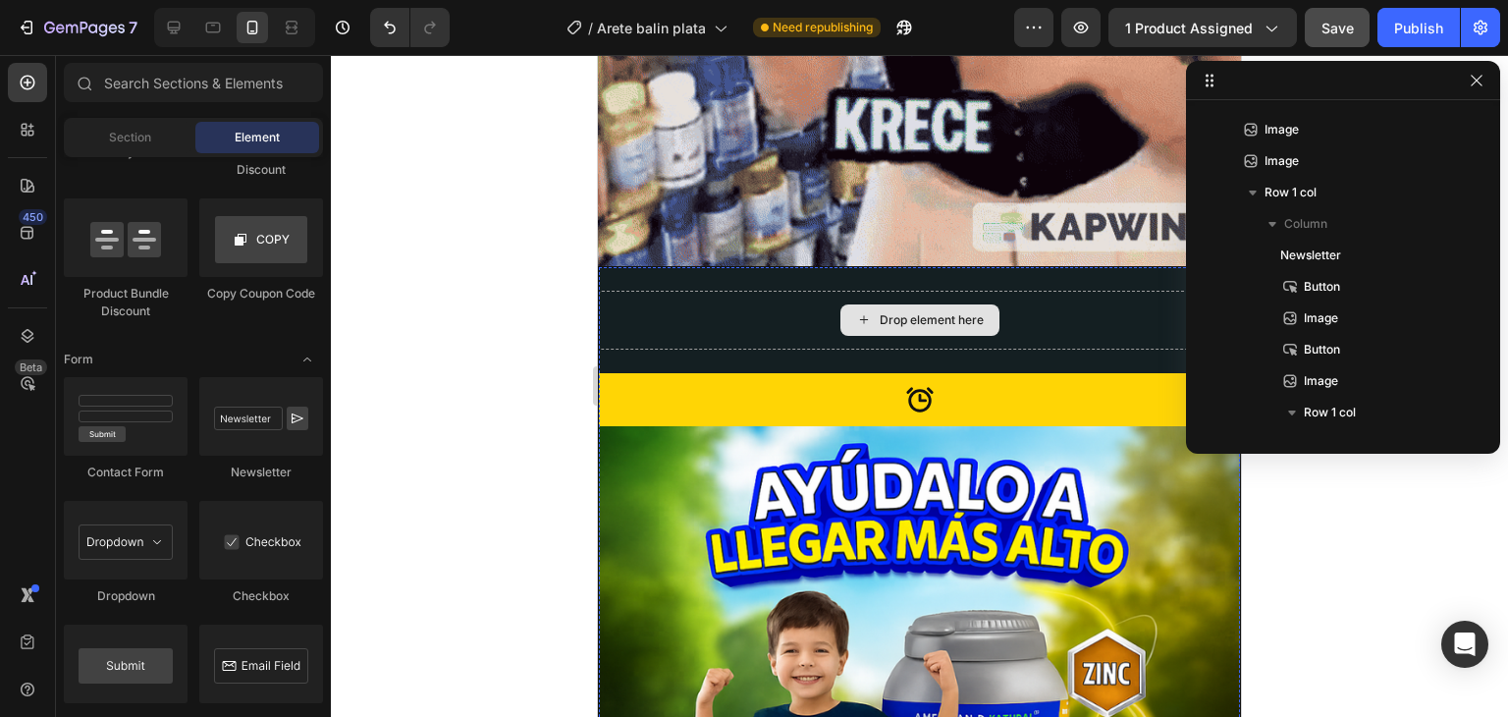
click at [860, 311] on icon at bounding box center [864, 319] width 16 height 17
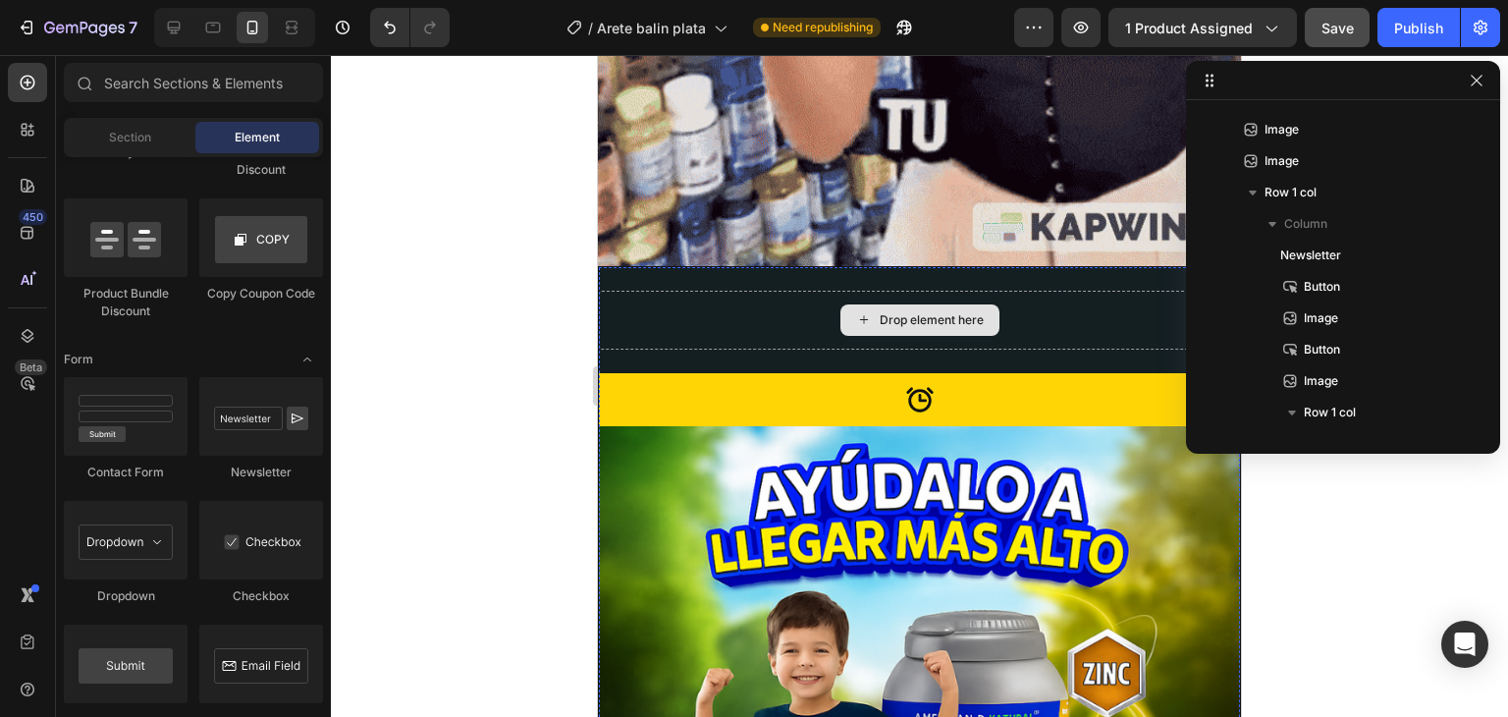
click at [860, 311] on icon at bounding box center [864, 319] width 16 height 17
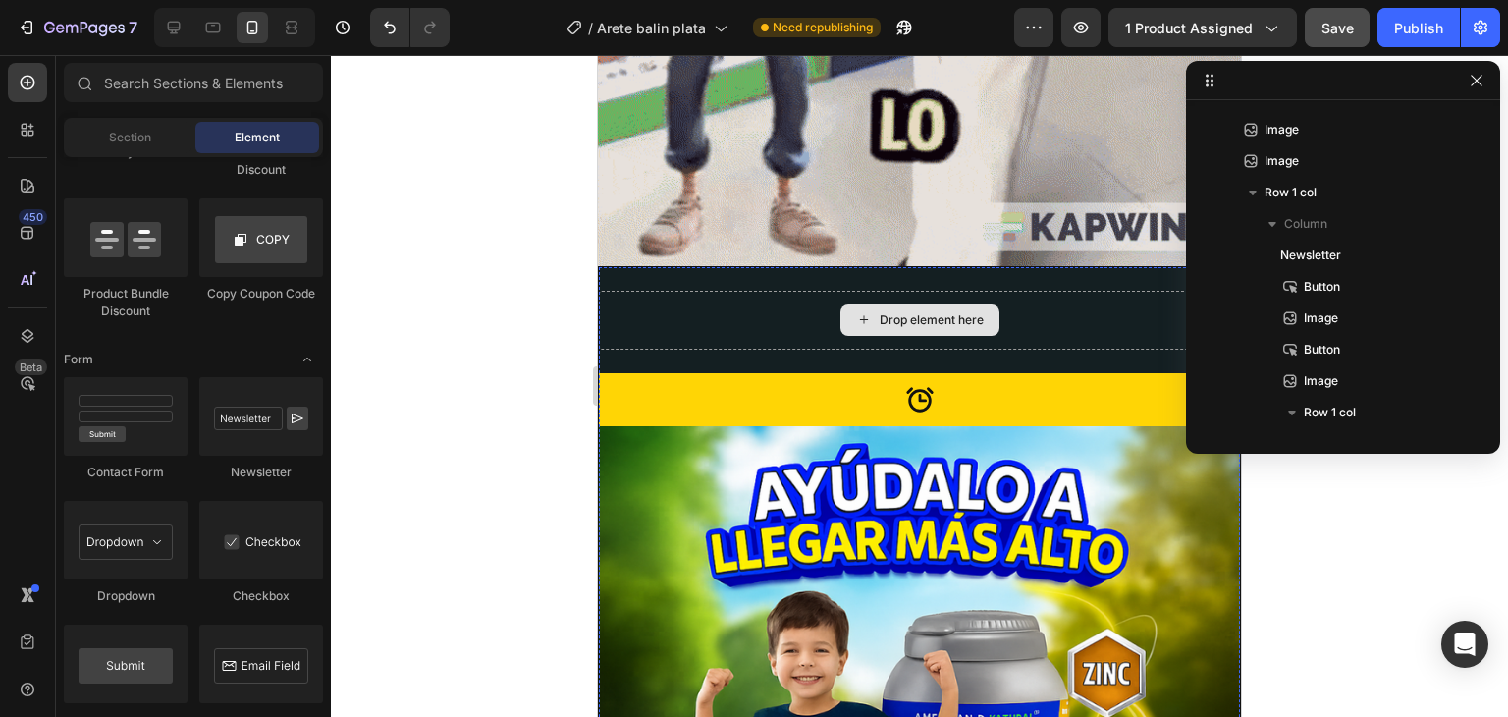
click at [860, 311] on icon at bounding box center [864, 319] width 16 height 17
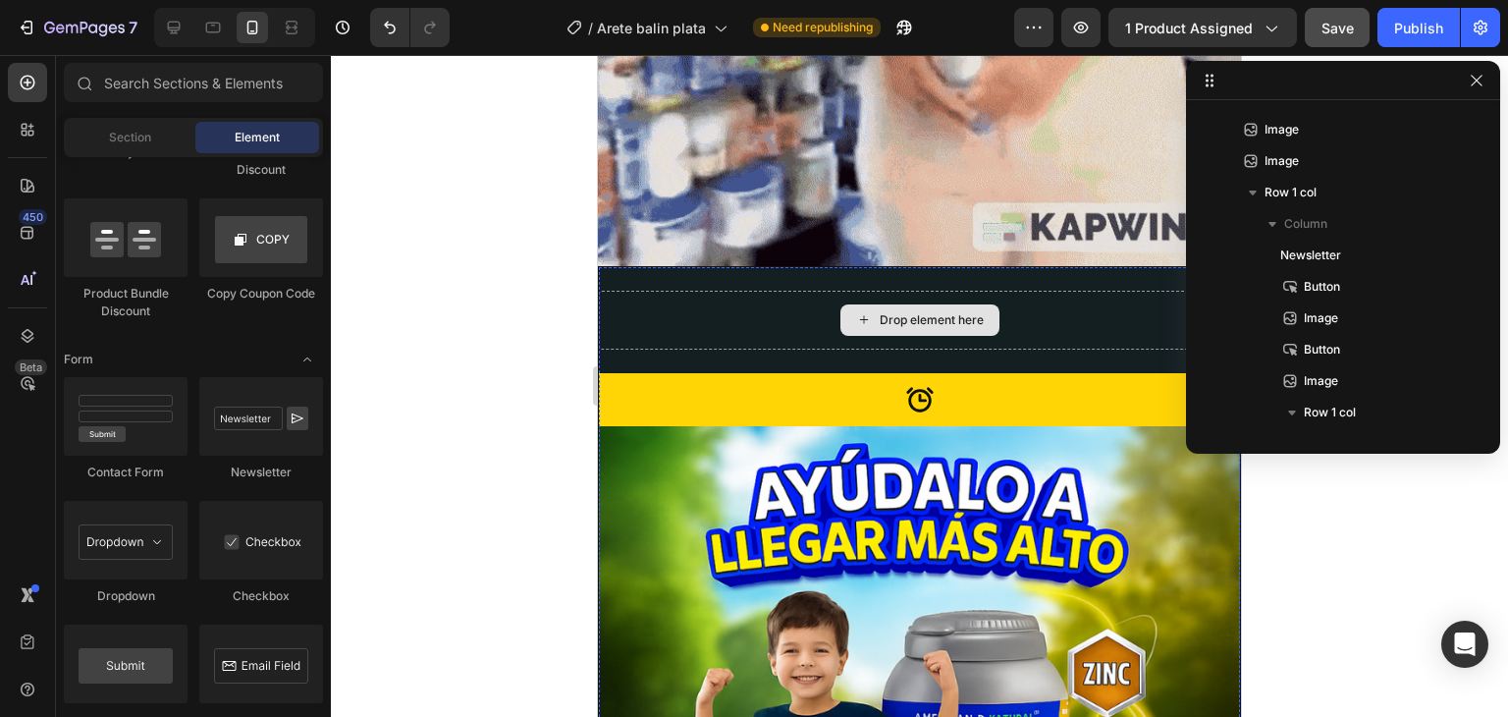
click at [868, 304] on div "Drop element here" at bounding box center [919, 319] width 159 height 31
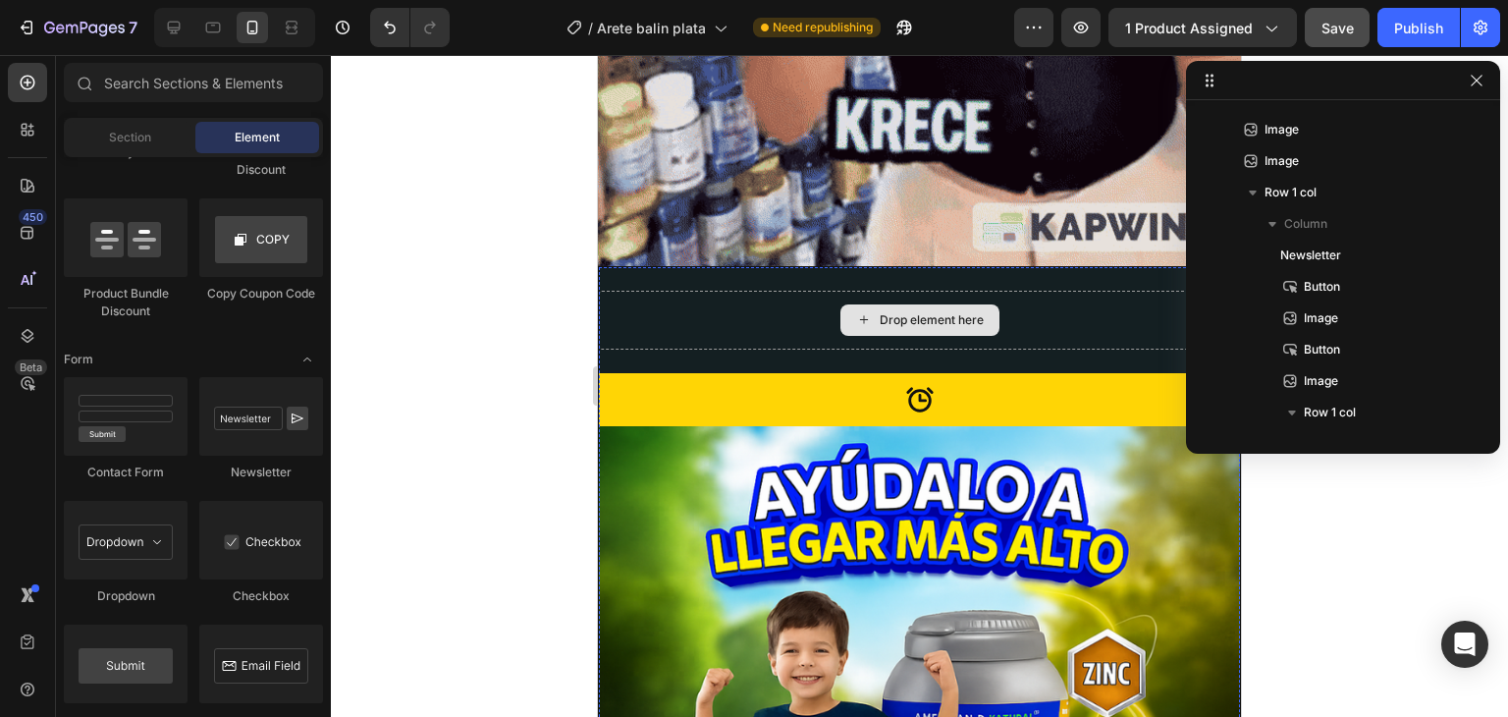
click at [869, 304] on div "Drop element here" at bounding box center [919, 319] width 159 height 31
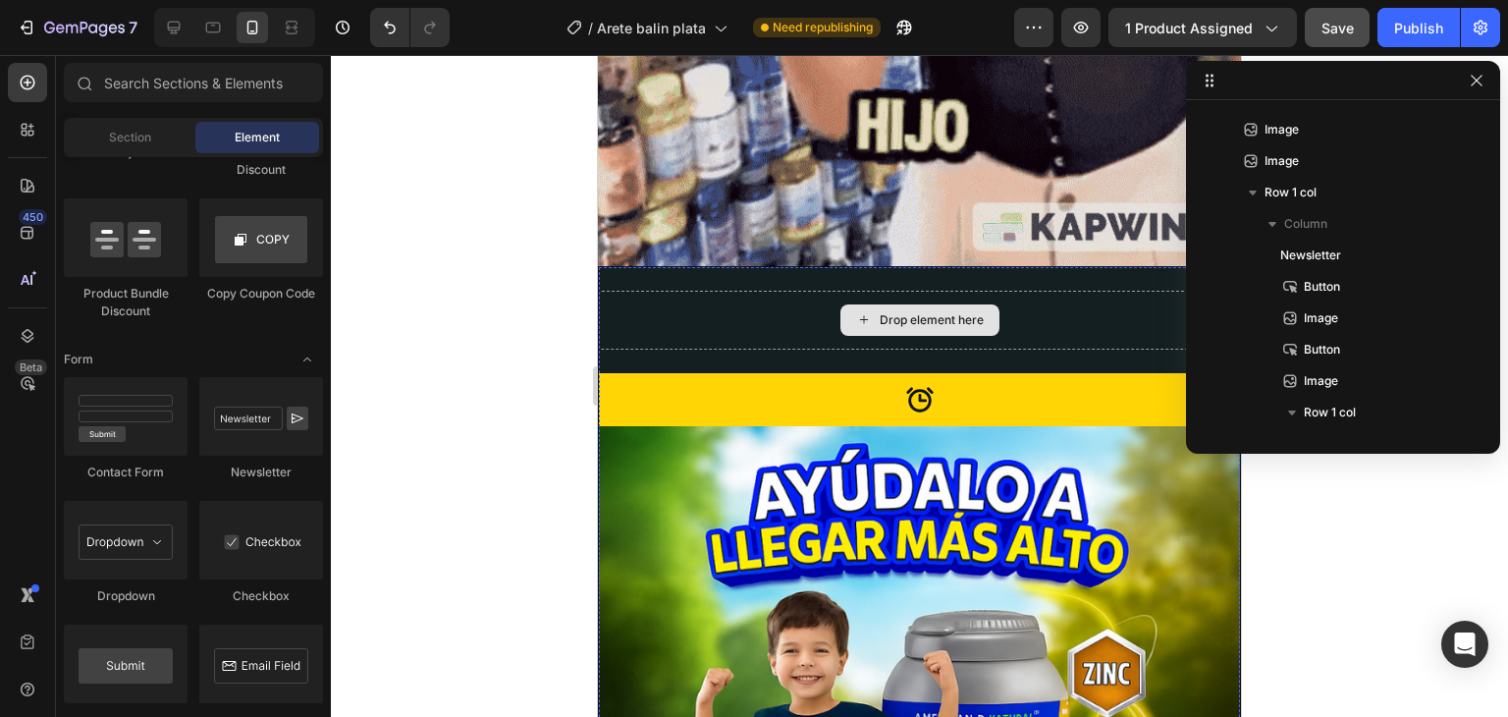
click at [868, 304] on div "Drop element here" at bounding box center [919, 319] width 159 height 31
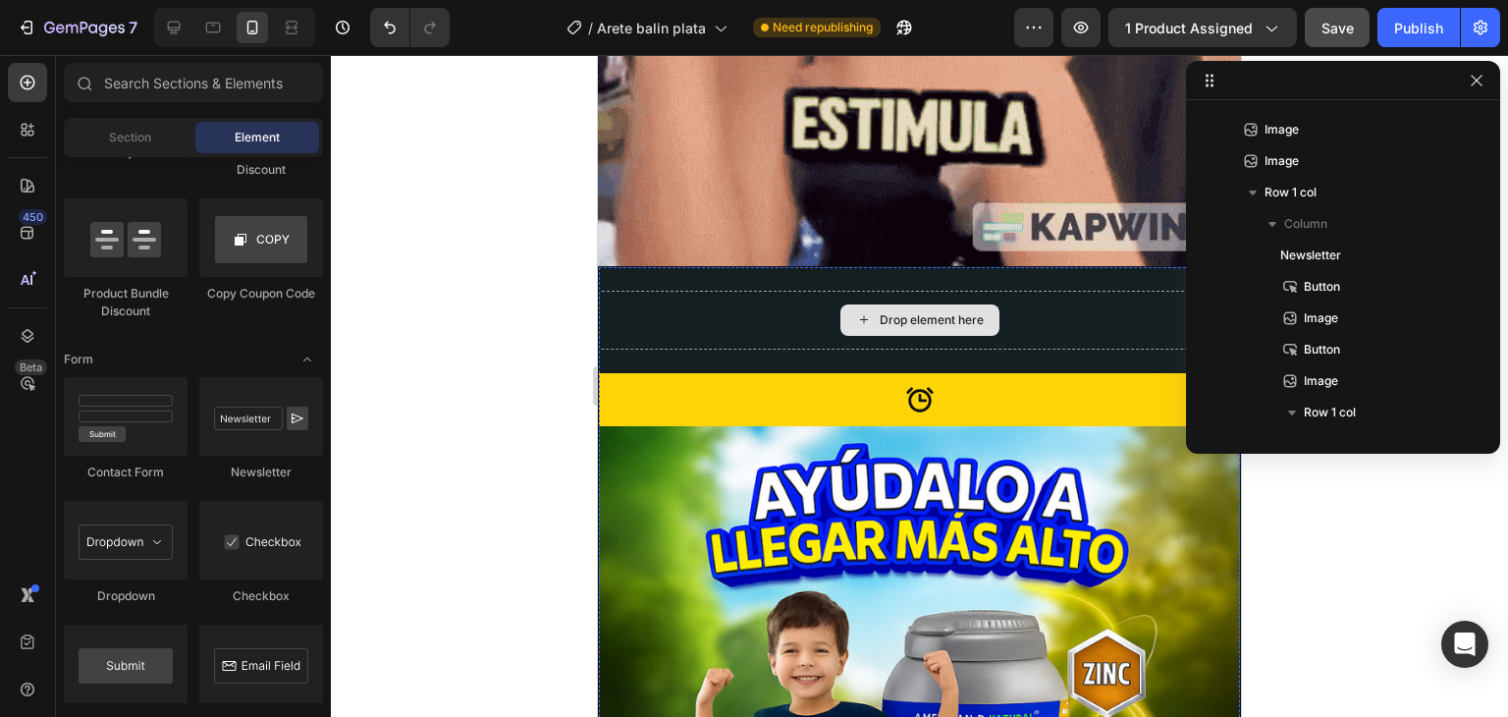
click at [868, 304] on div "Drop element here" at bounding box center [919, 319] width 159 height 31
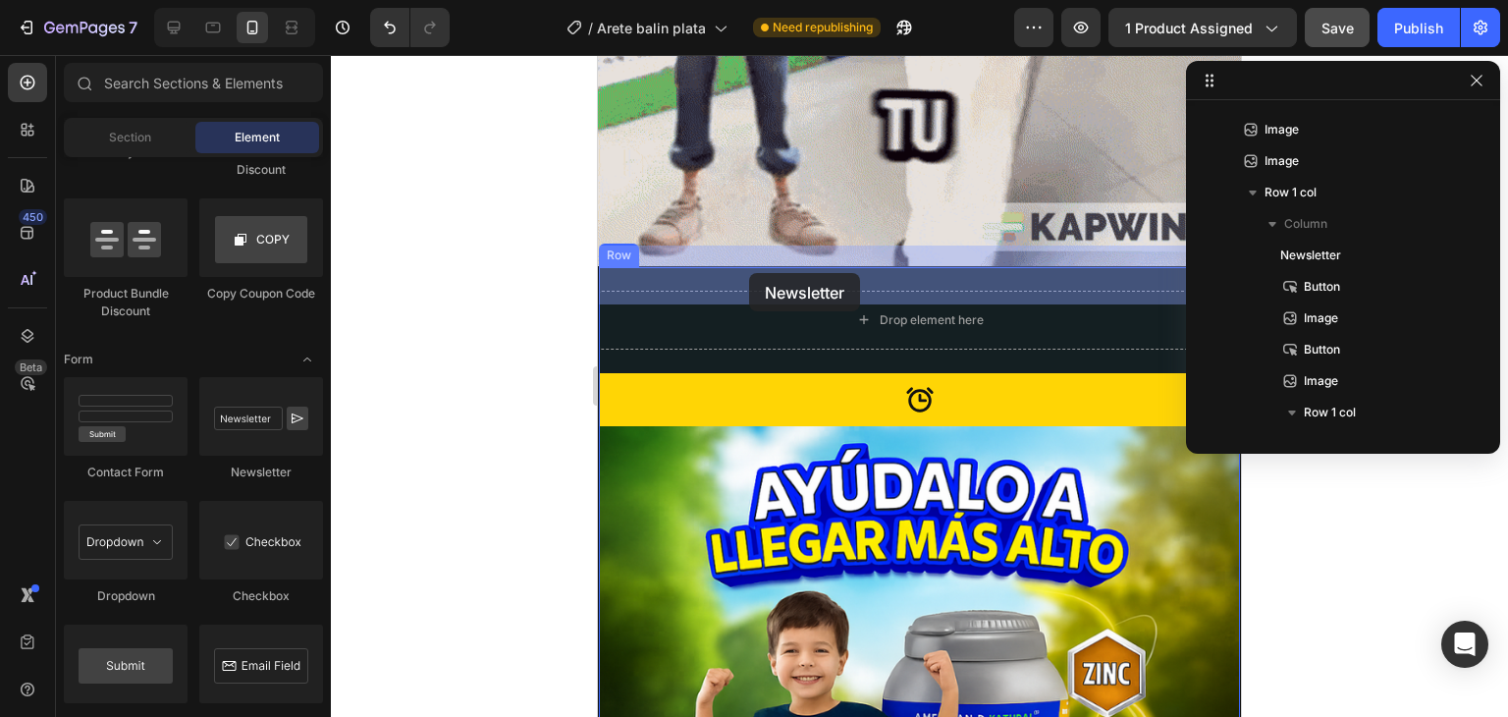
drag, startPoint x: 849, startPoint y: 485, endPoint x: 749, endPoint y: 273, distance: 234.5
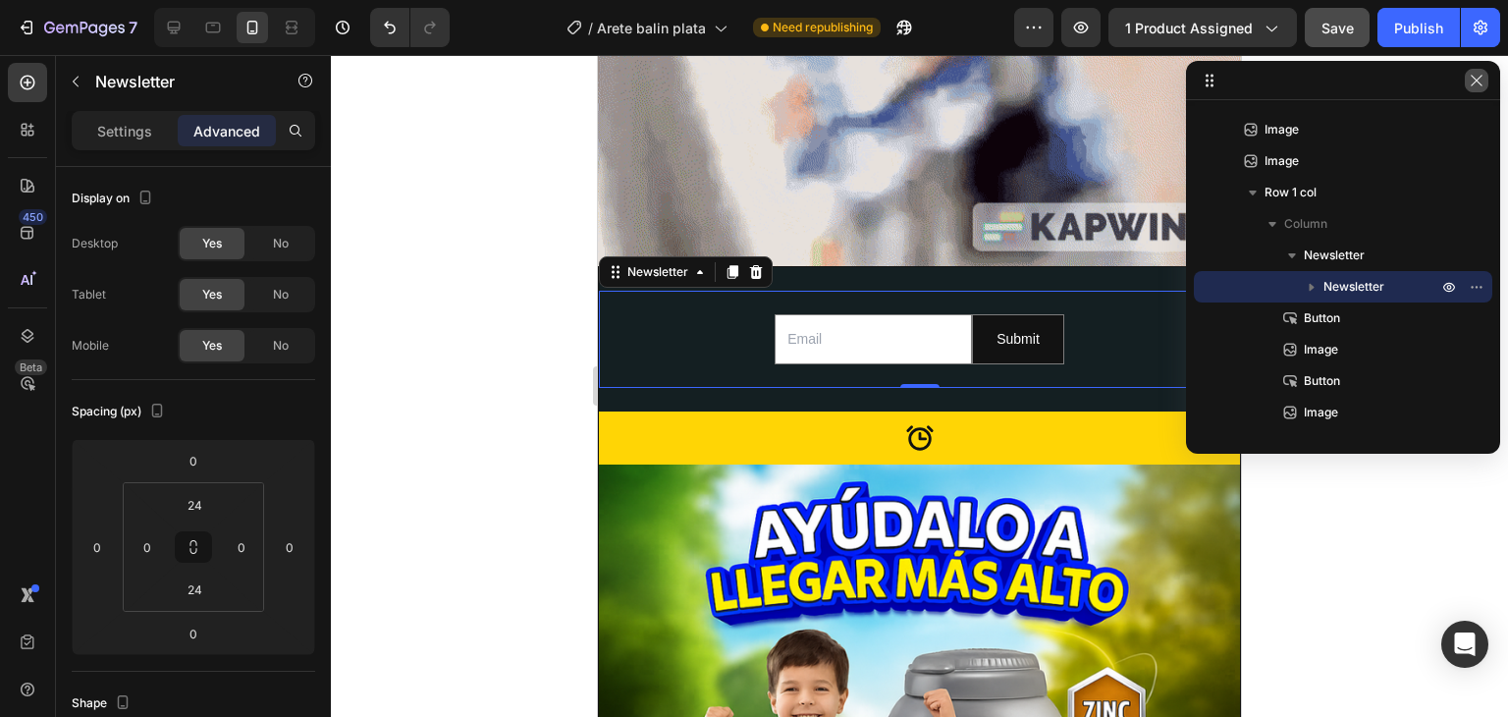
click at [1477, 83] on icon "button" at bounding box center [1477, 81] width 16 height 16
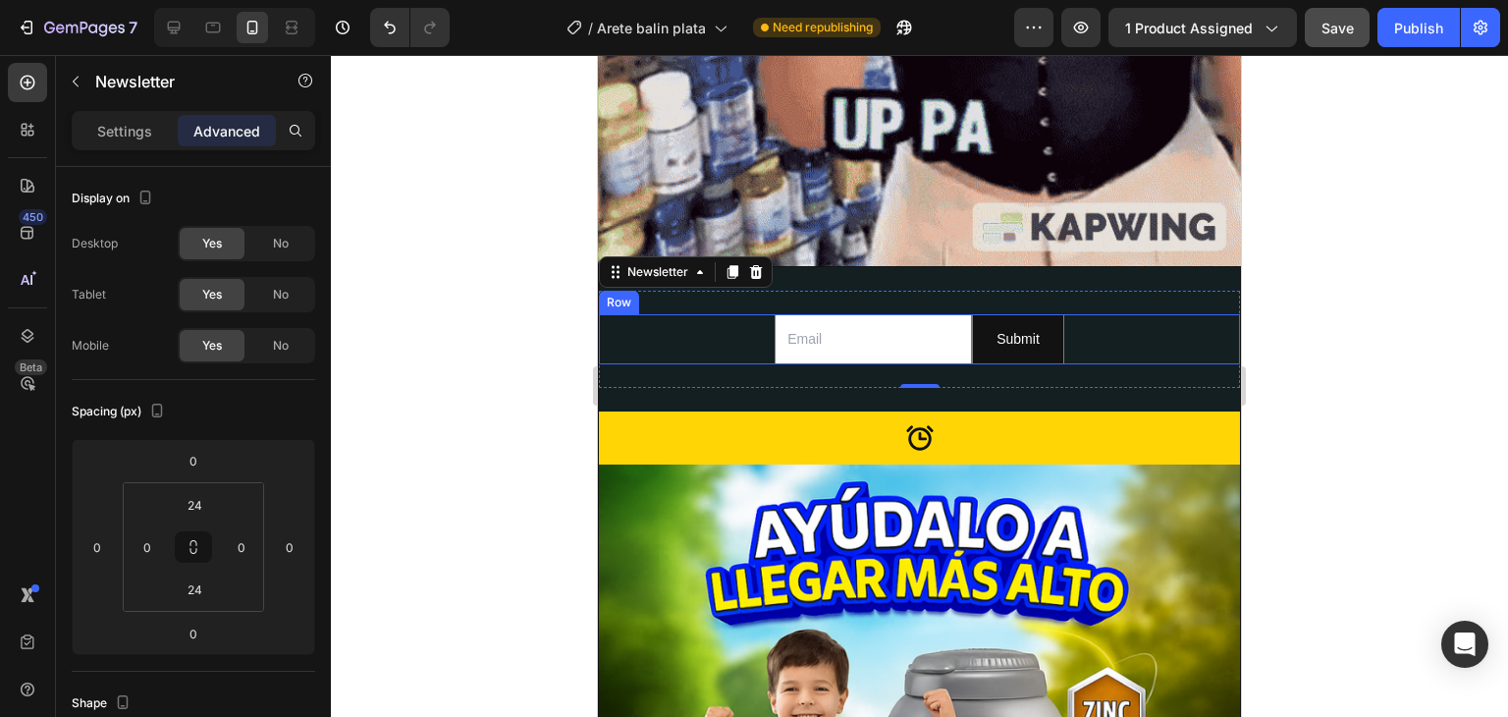
click at [721, 314] on div "Email Field Submit Submit Button Row" at bounding box center [919, 339] width 641 height 50
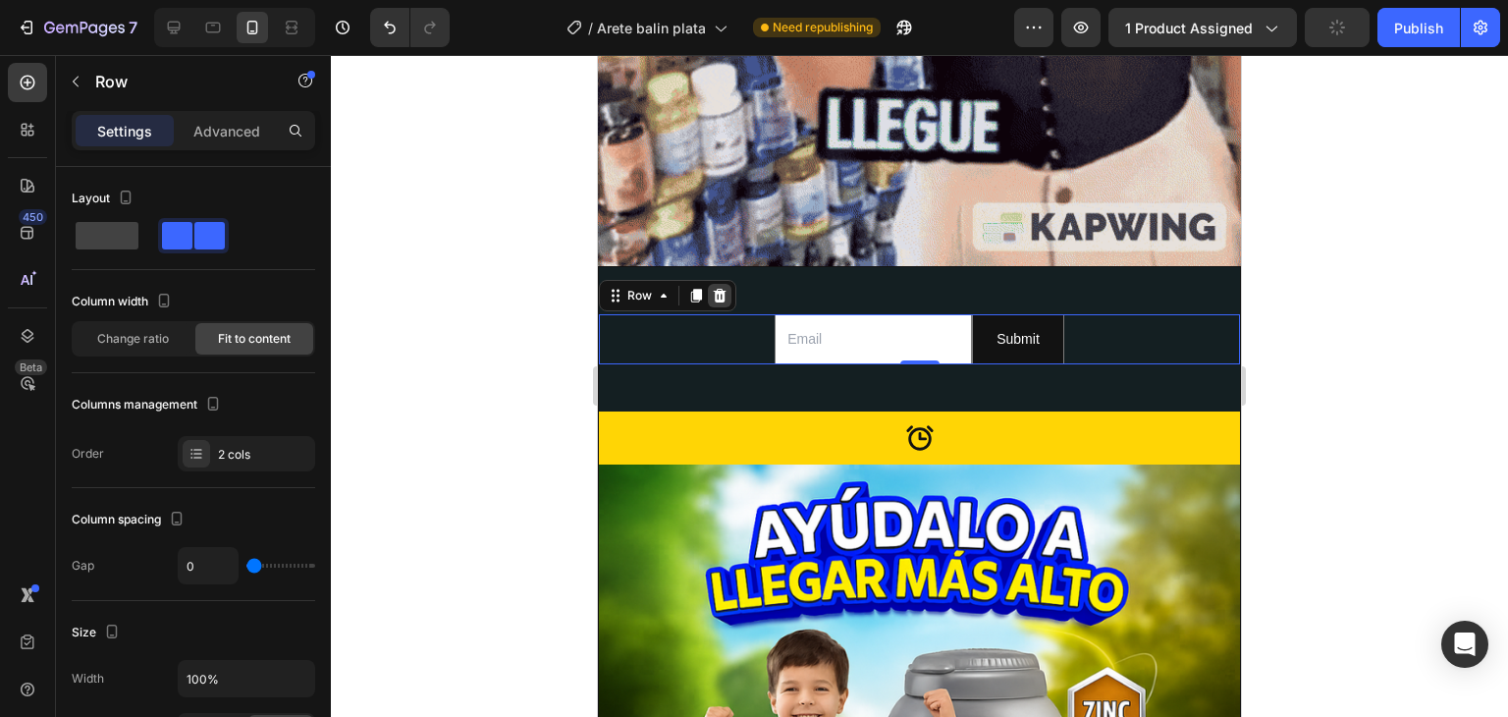
click at [724, 288] on icon at bounding box center [720, 296] width 16 height 16
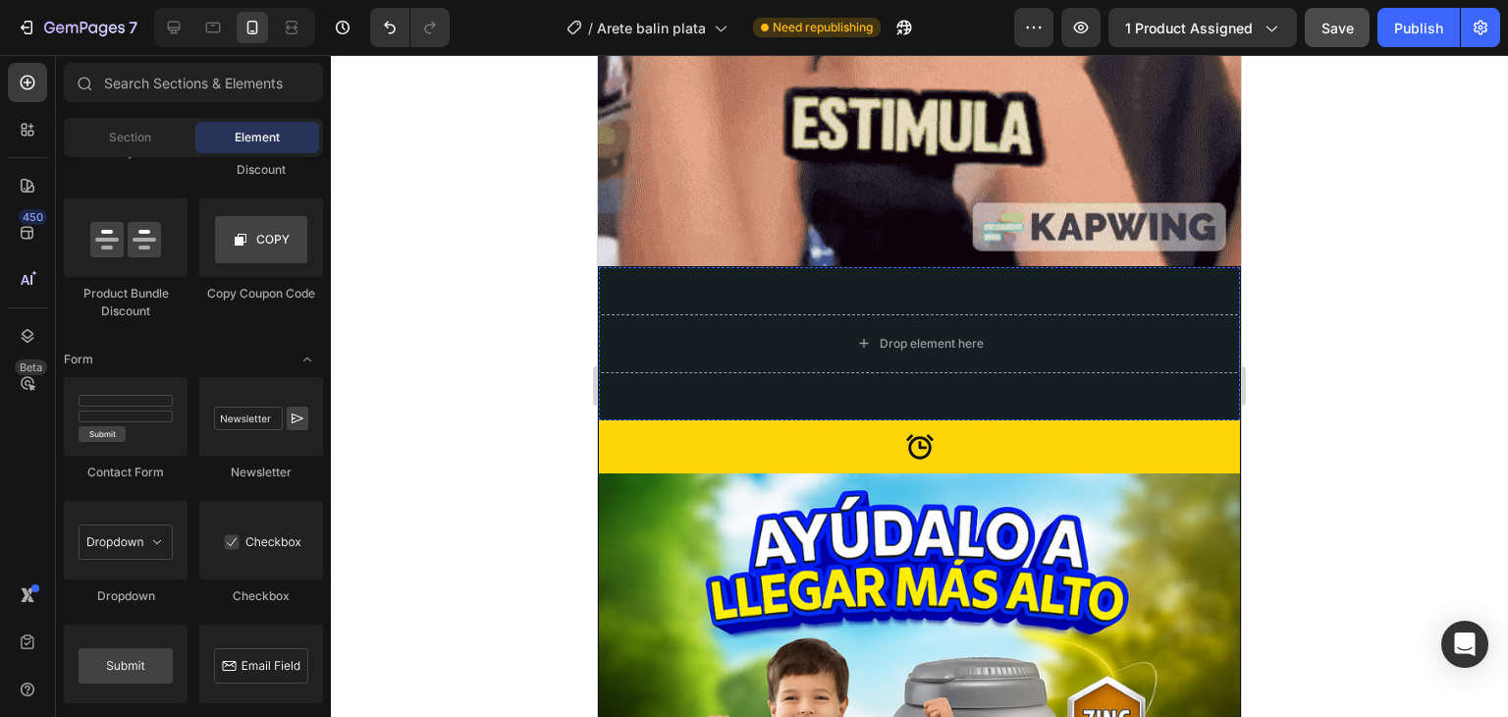
click at [756, 291] on div "Drop element here" at bounding box center [919, 344] width 641 height 106
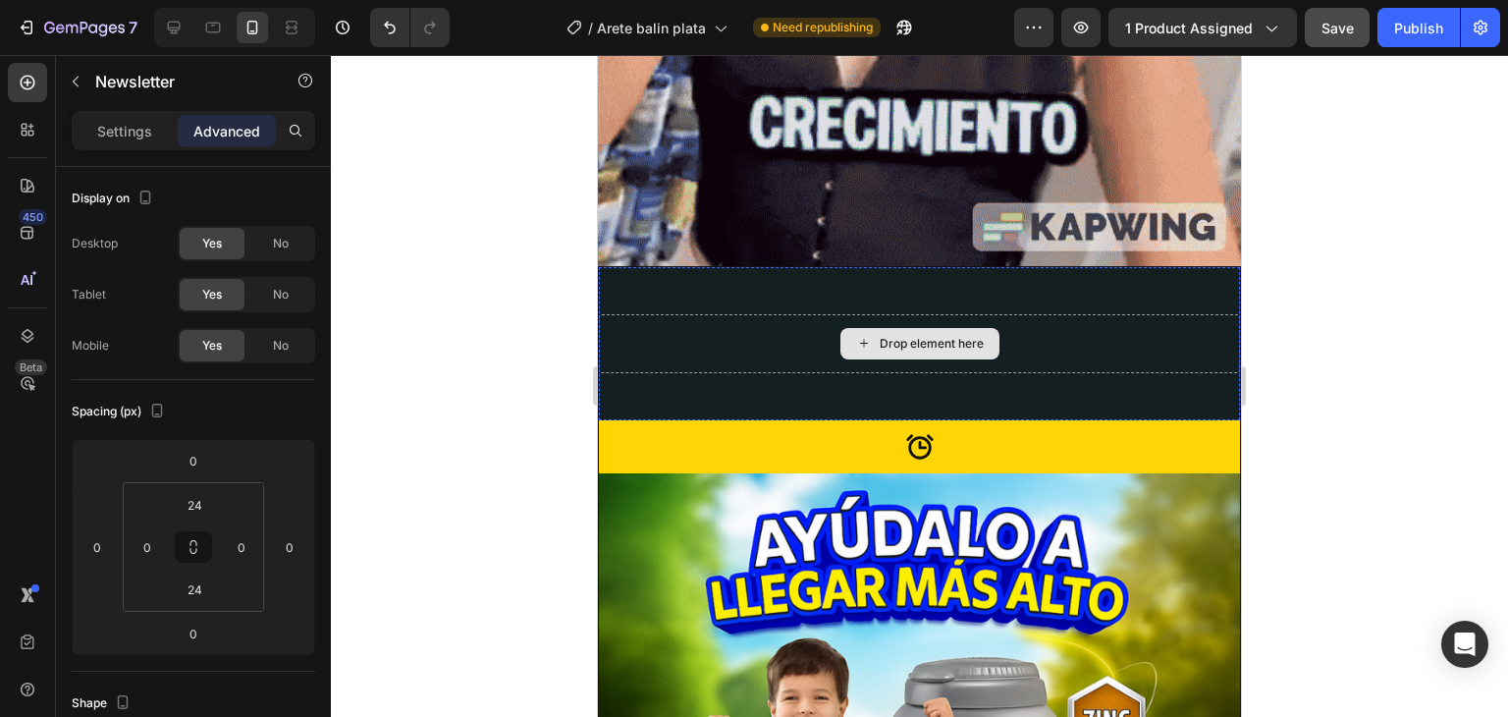
click at [795, 314] on div "Drop element here" at bounding box center [919, 343] width 641 height 59
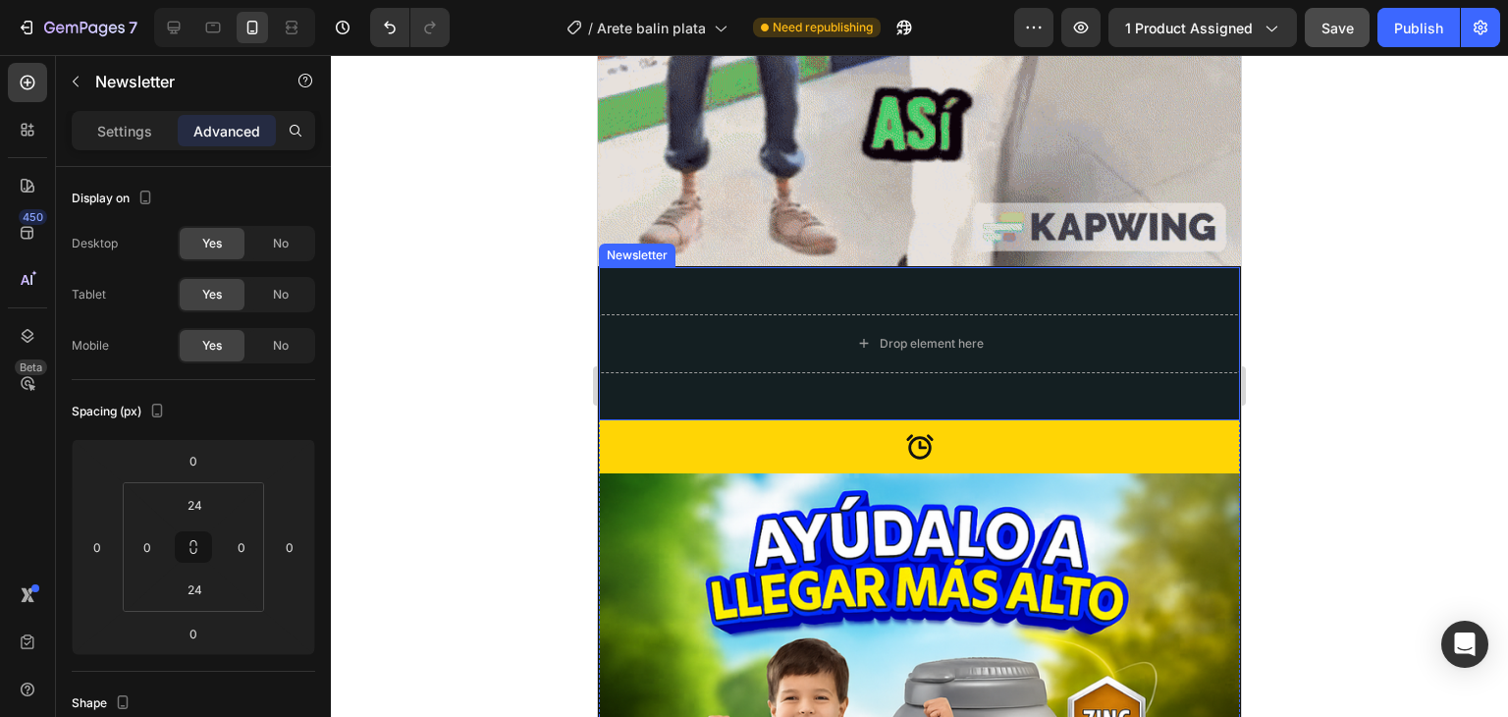
click at [800, 267] on div "Drop element here Newsletter" at bounding box center [919, 343] width 641 height 153
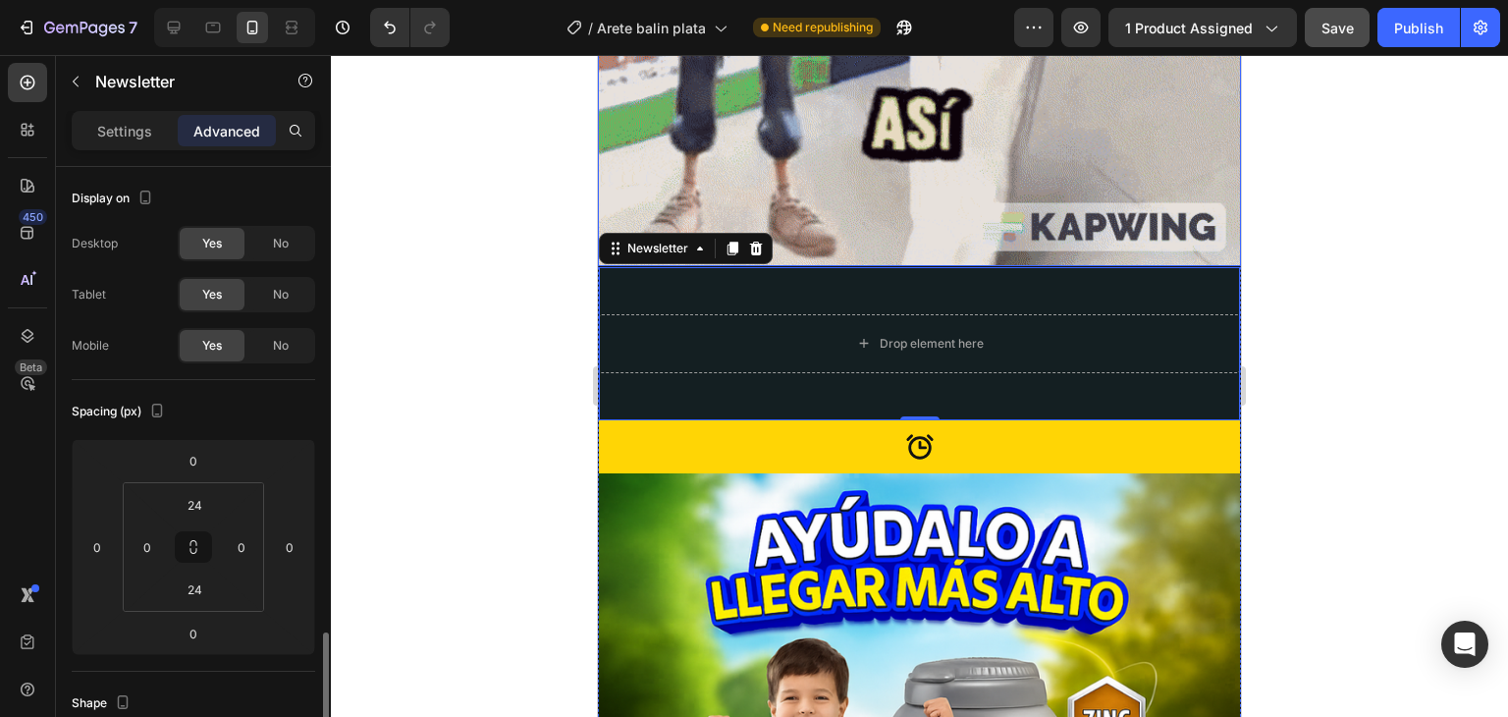
scroll to position [322, 0]
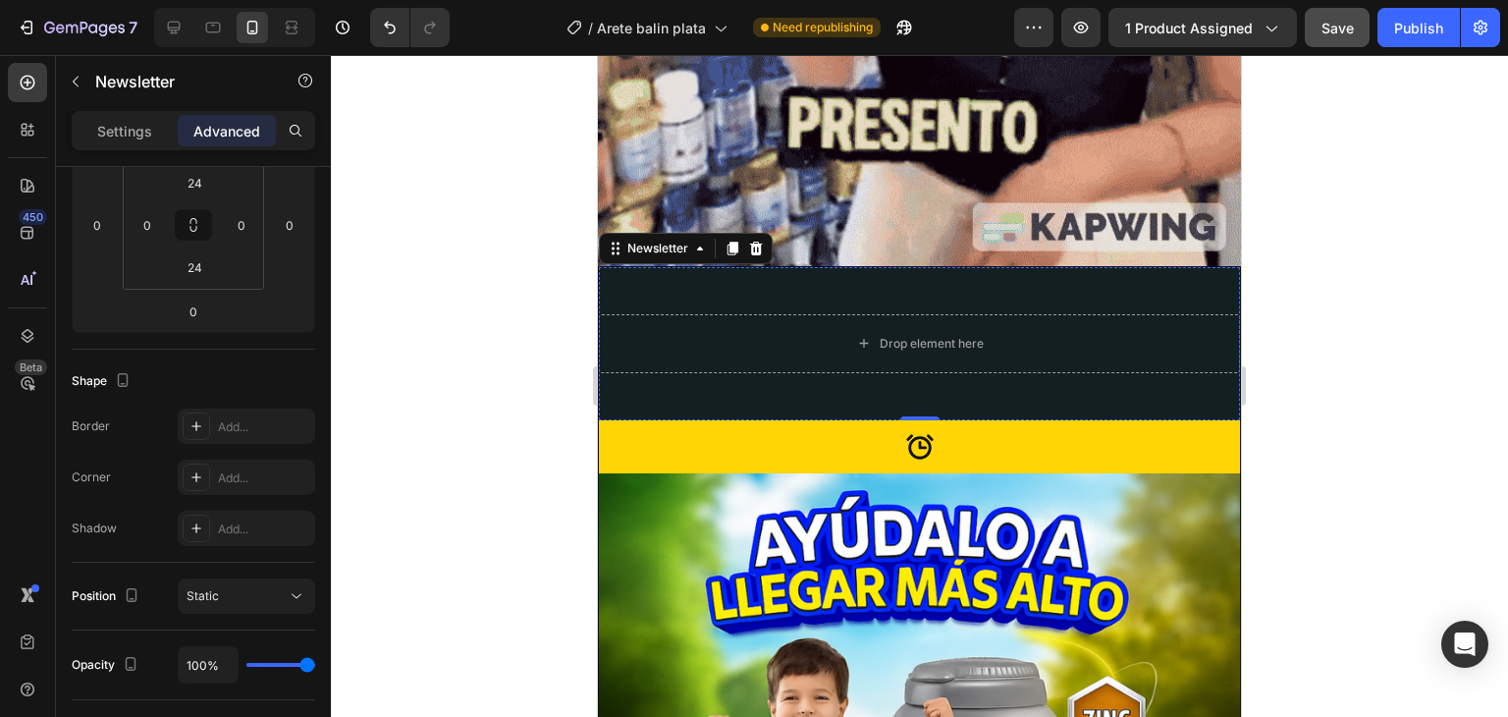
click at [907, 291] on div "Drop element here" at bounding box center [919, 344] width 641 height 106
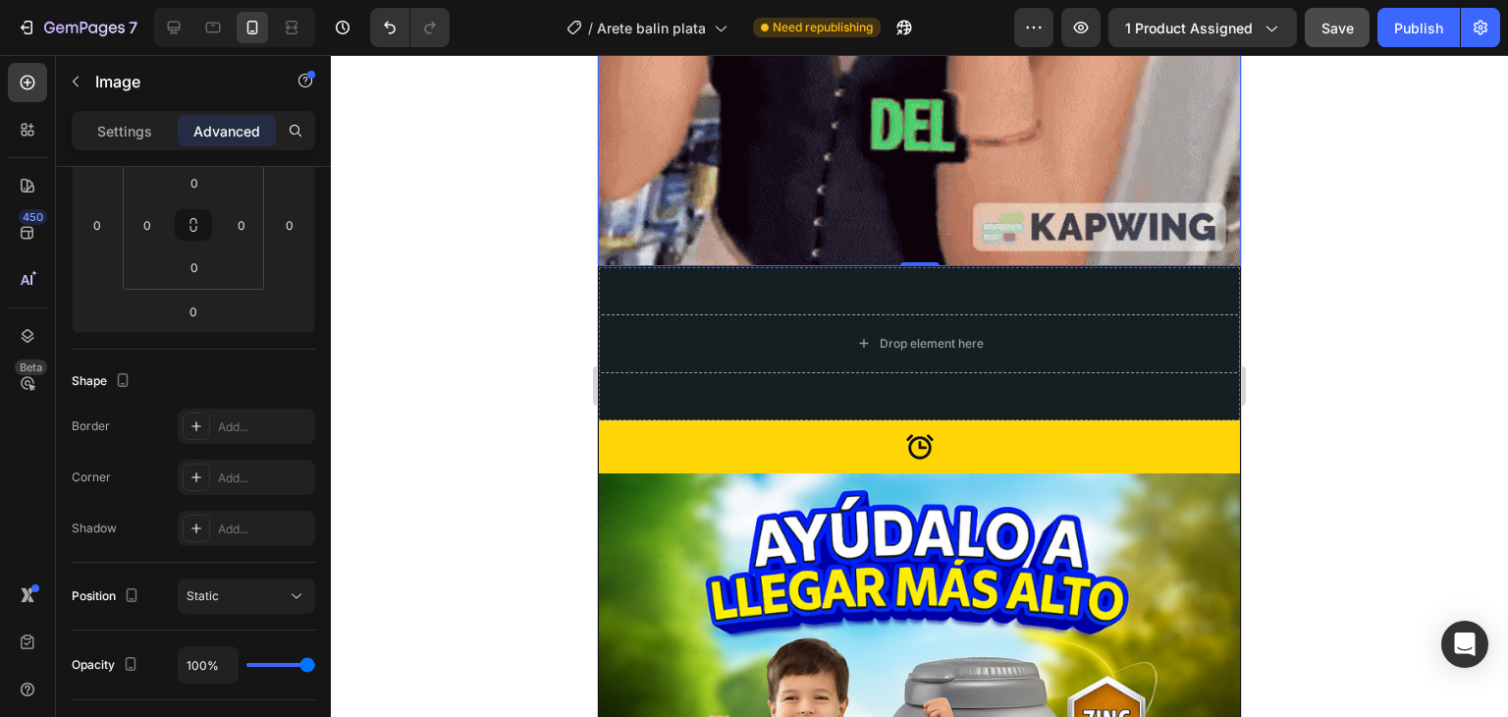
click at [801, 314] on div "Drop element here" at bounding box center [919, 343] width 641 height 59
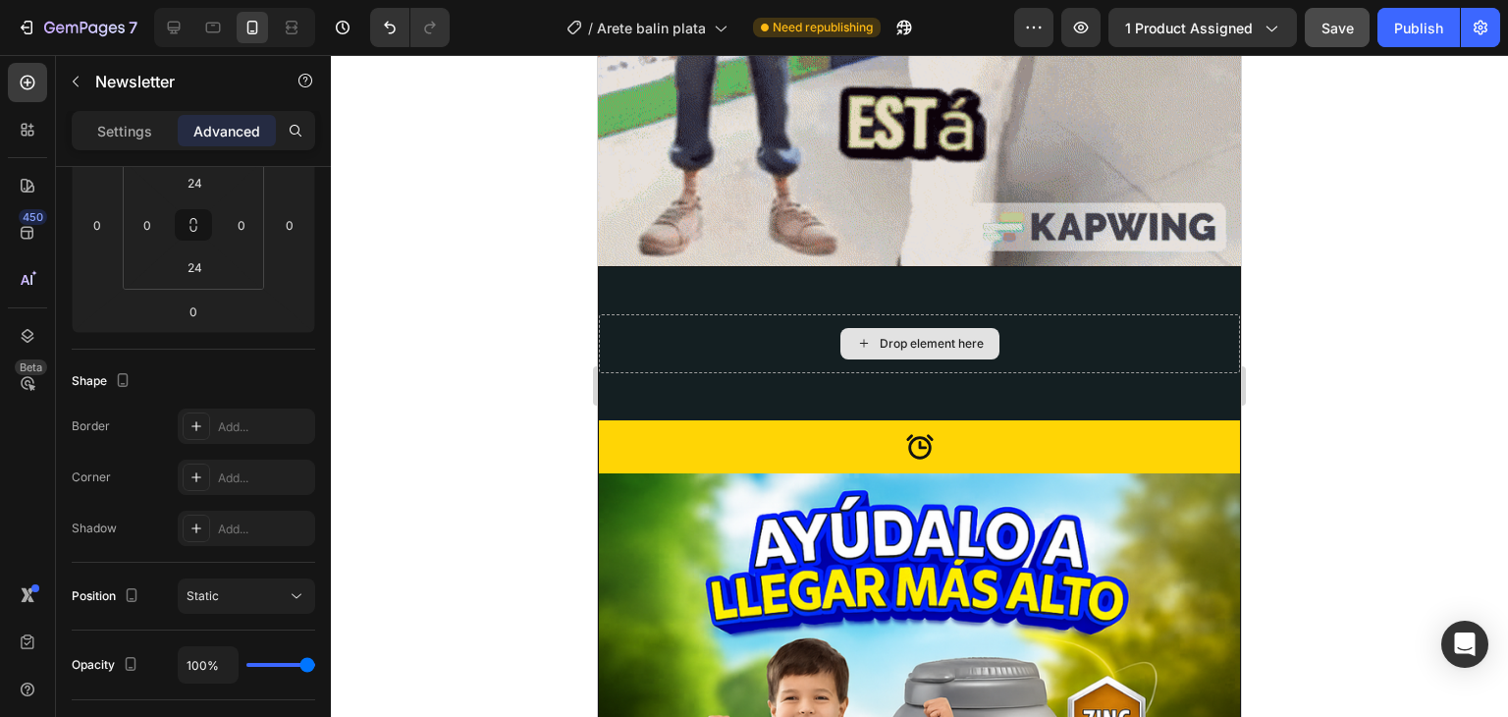
scroll to position [0, 0]
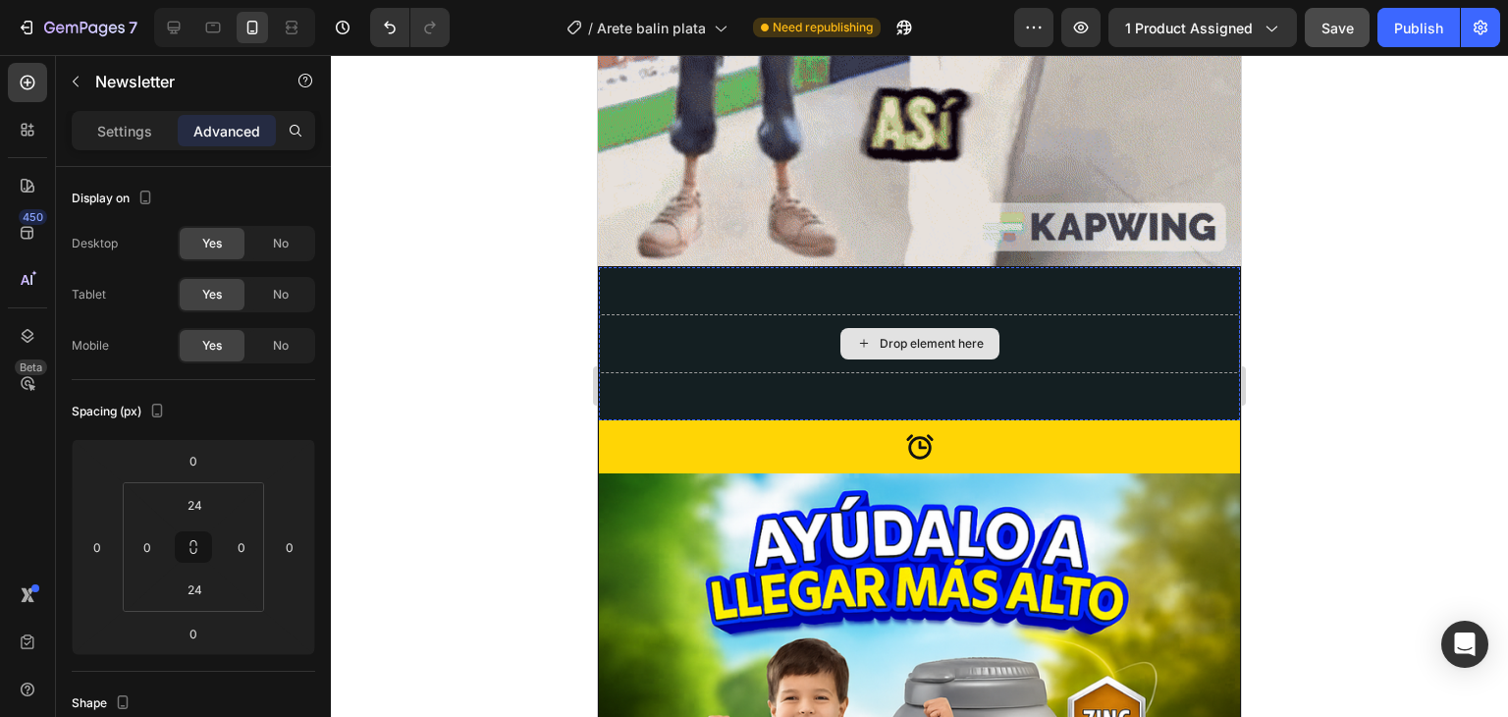
click at [760, 291] on div "Drop element here" at bounding box center [919, 344] width 641 height 106
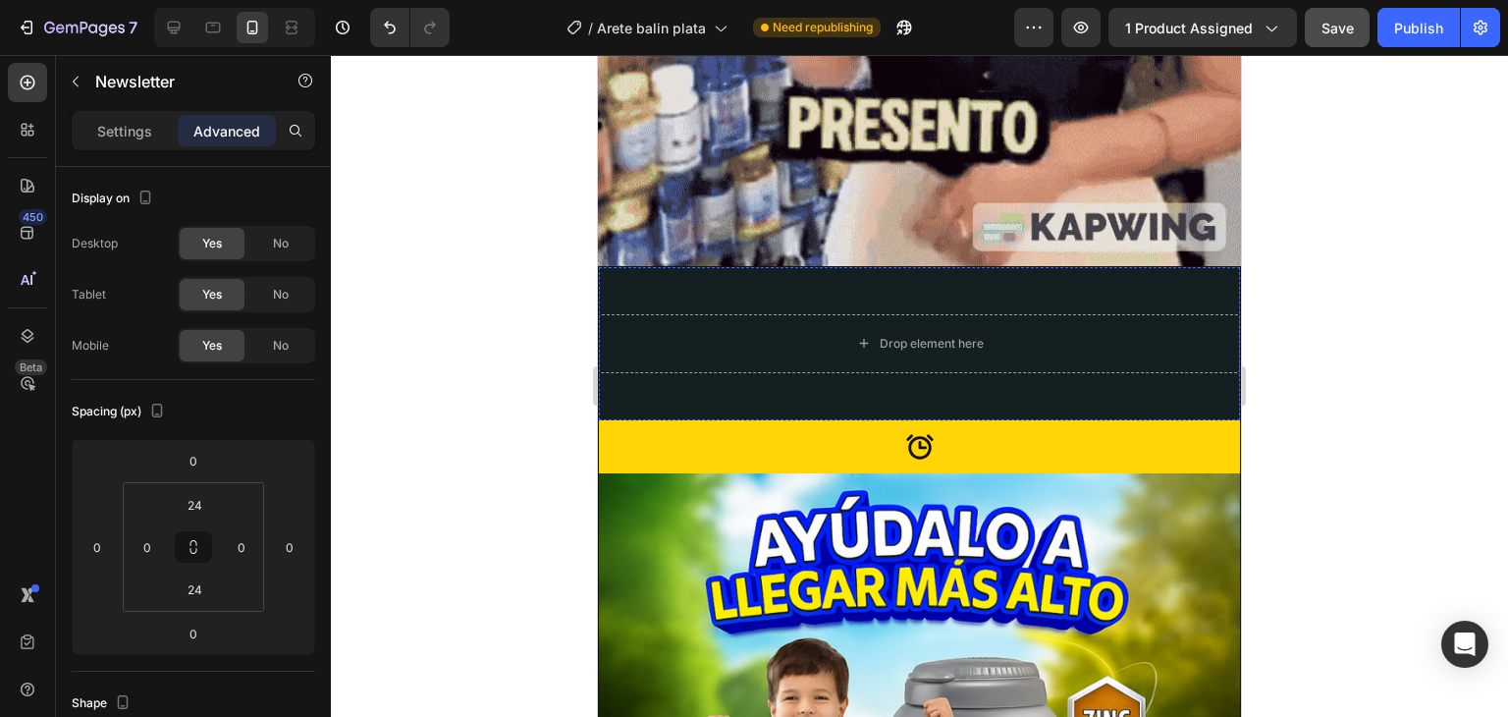
click at [749, 314] on div "Drop element here" at bounding box center [919, 343] width 641 height 59
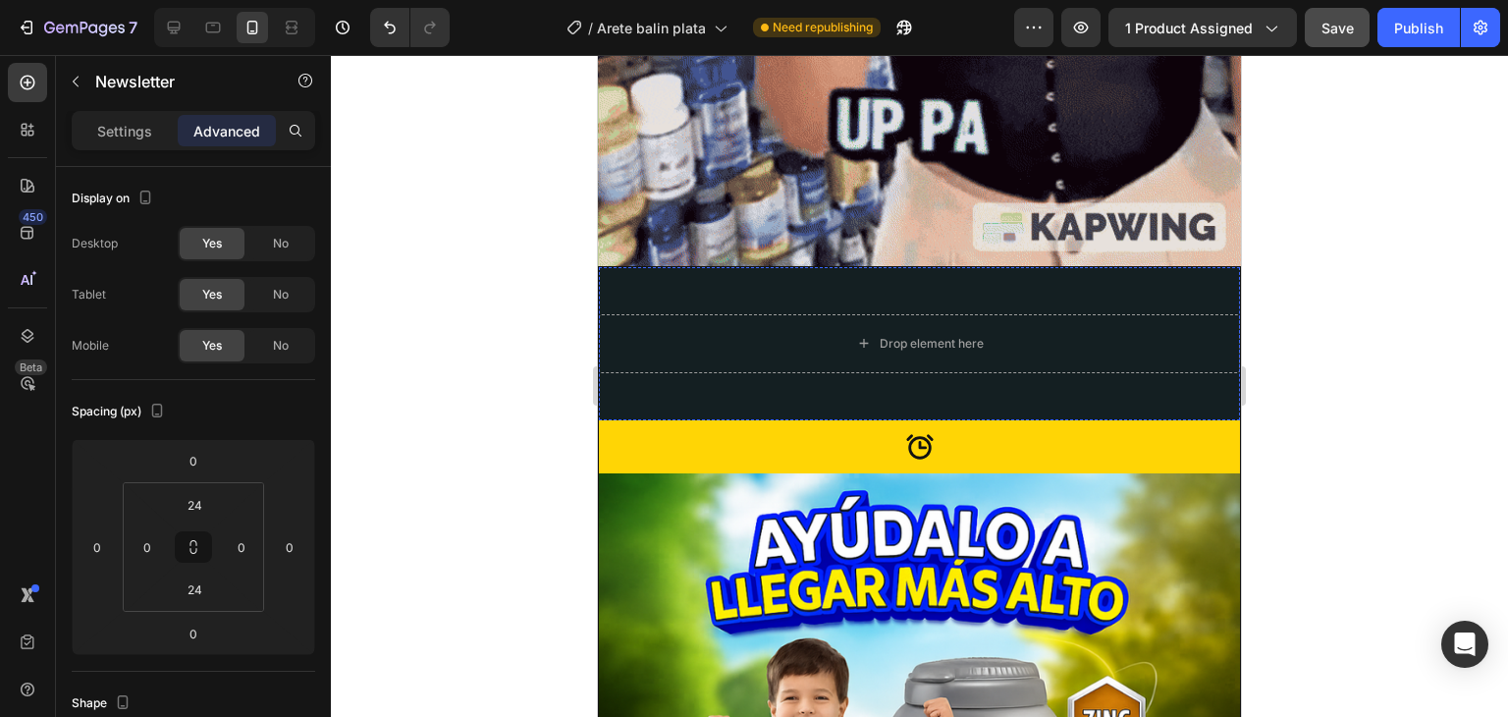
click at [749, 314] on div "Drop element here" at bounding box center [919, 343] width 641 height 59
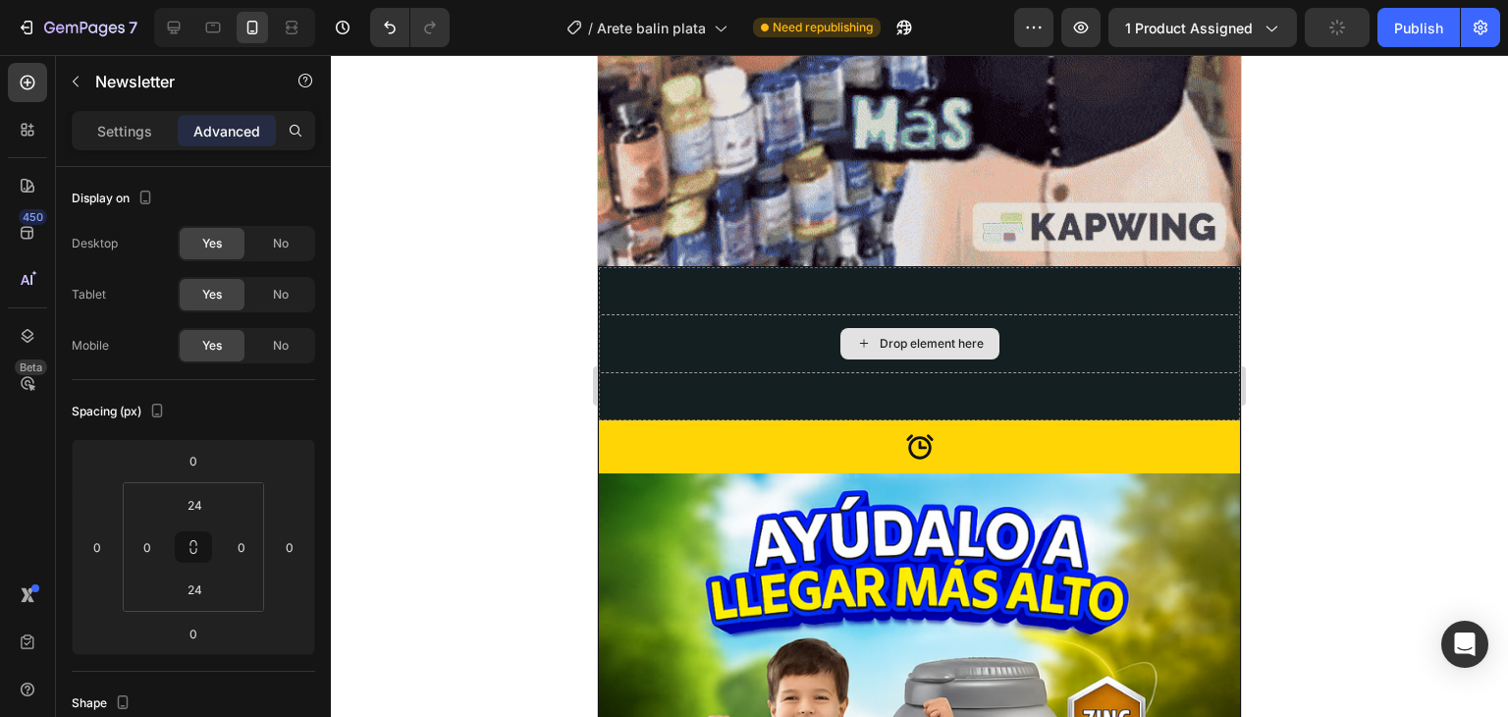
click at [749, 314] on div "Drop element here" at bounding box center [919, 343] width 641 height 59
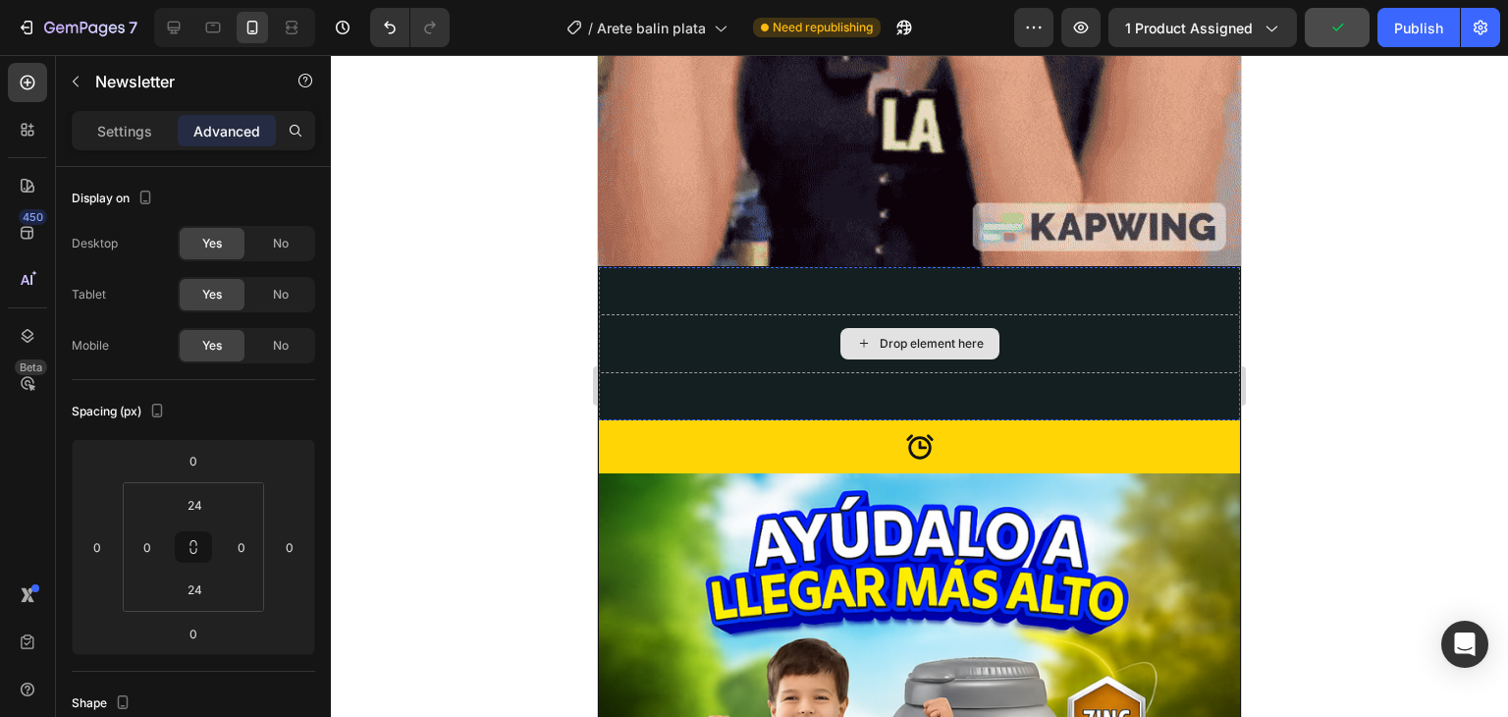
click at [749, 314] on div "Drop element here" at bounding box center [919, 343] width 641 height 59
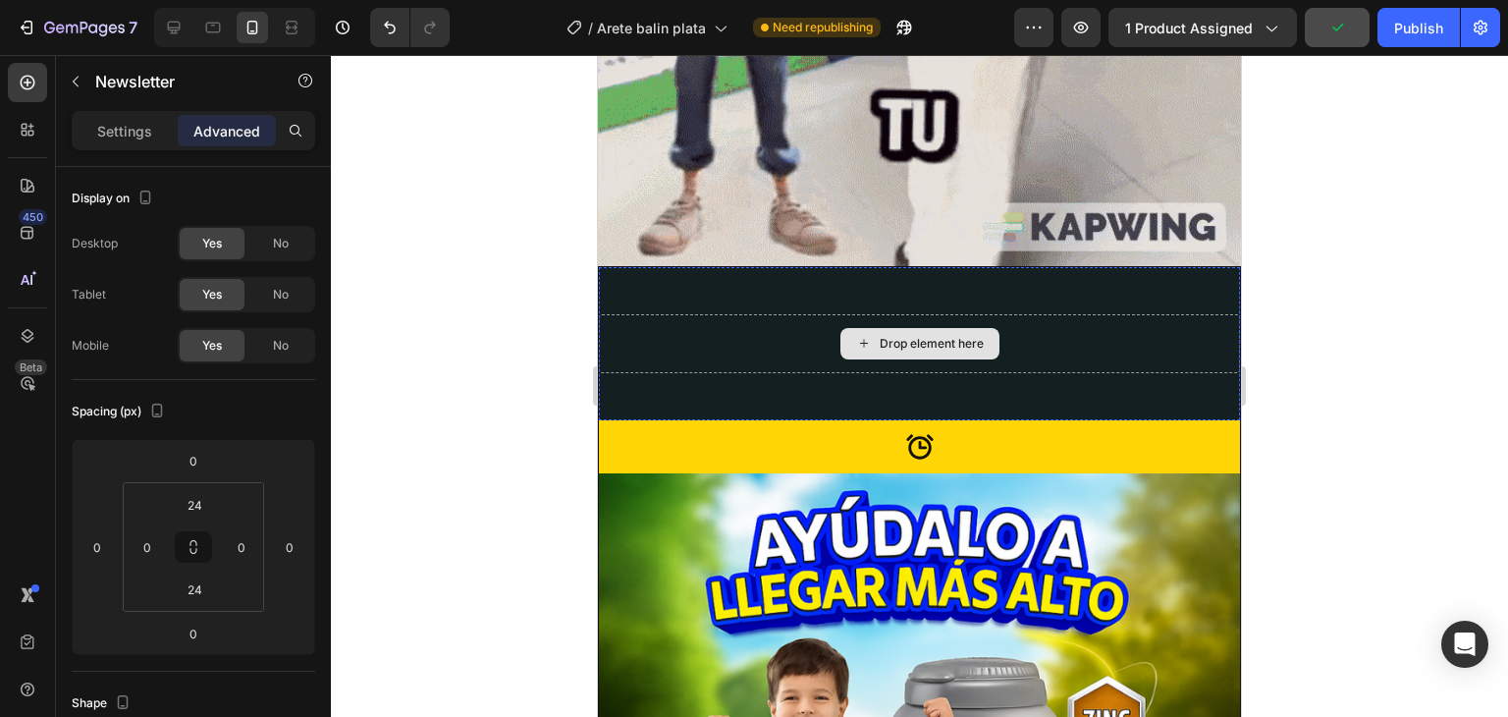
click at [749, 314] on div "Drop element here" at bounding box center [919, 343] width 641 height 59
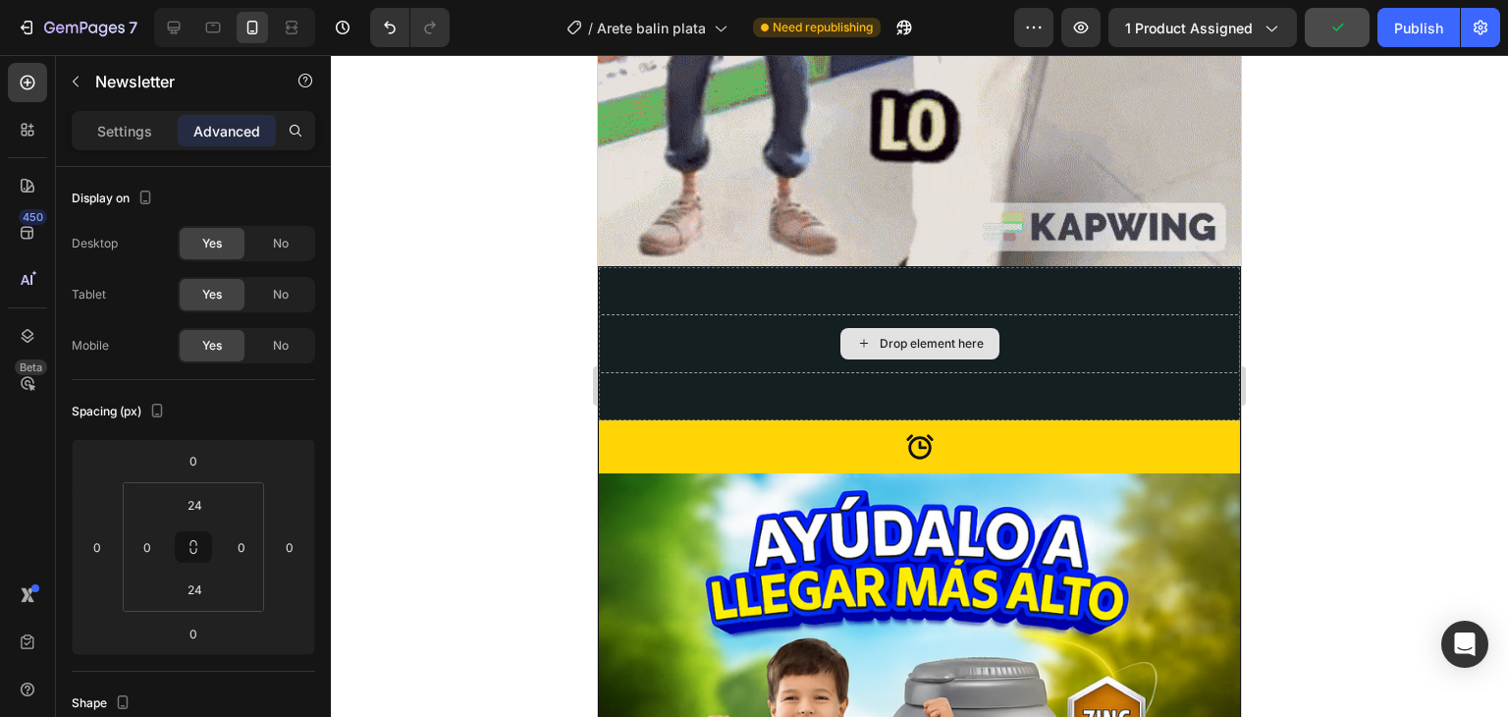
drag, startPoint x: 735, startPoint y: 243, endPoint x: 727, endPoint y: 273, distance: 31.7
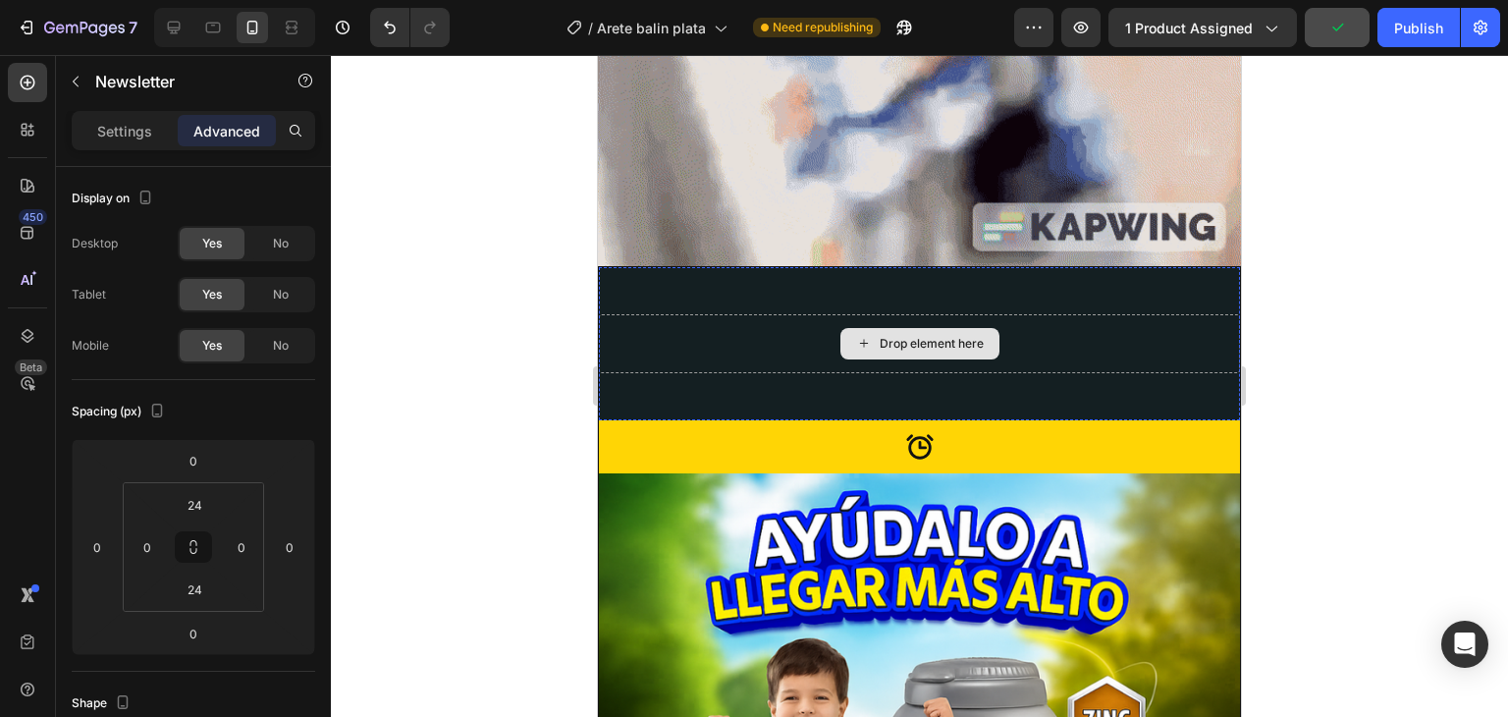
click at [735, 267] on div "Drop element here Newsletter" at bounding box center [919, 343] width 641 height 153
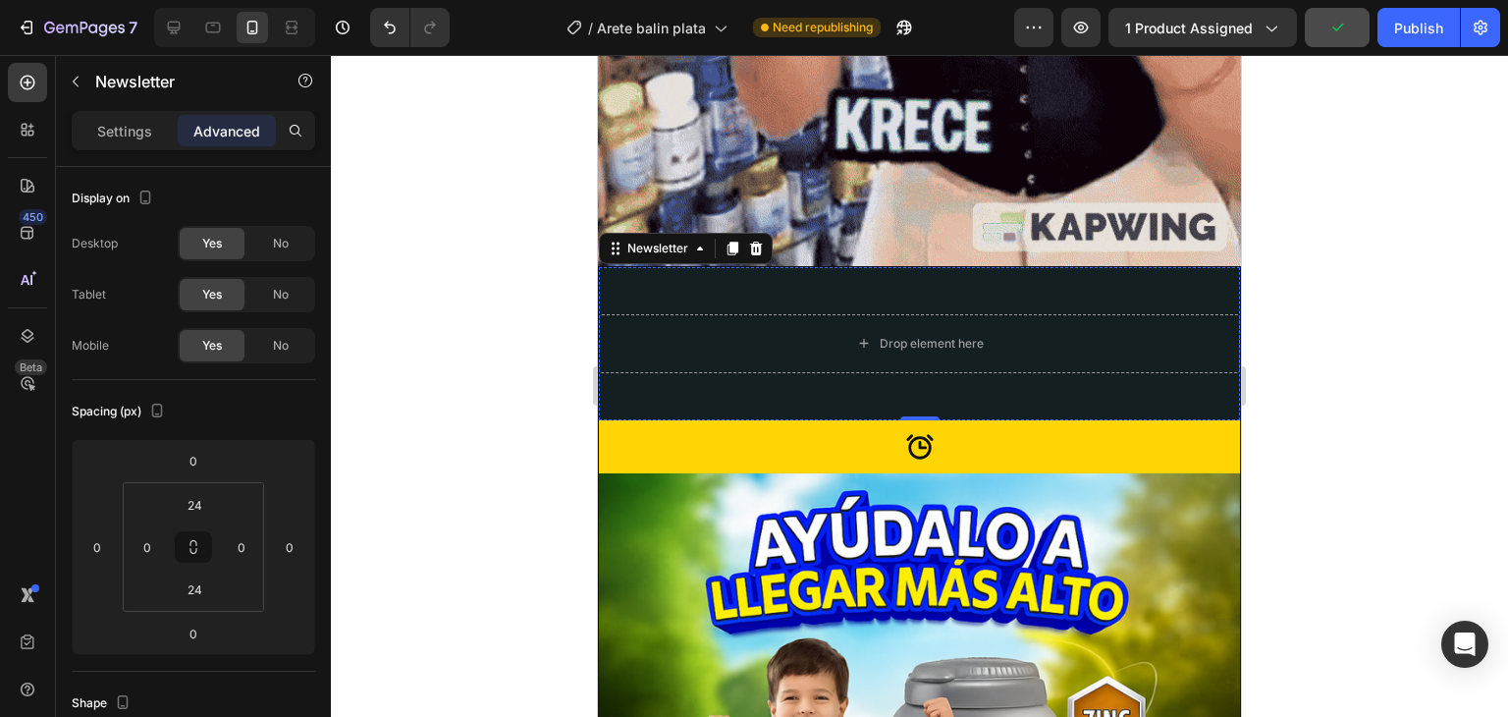
click at [727, 314] on div "Drop element here" at bounding box center [919, 343] width 641 height 59
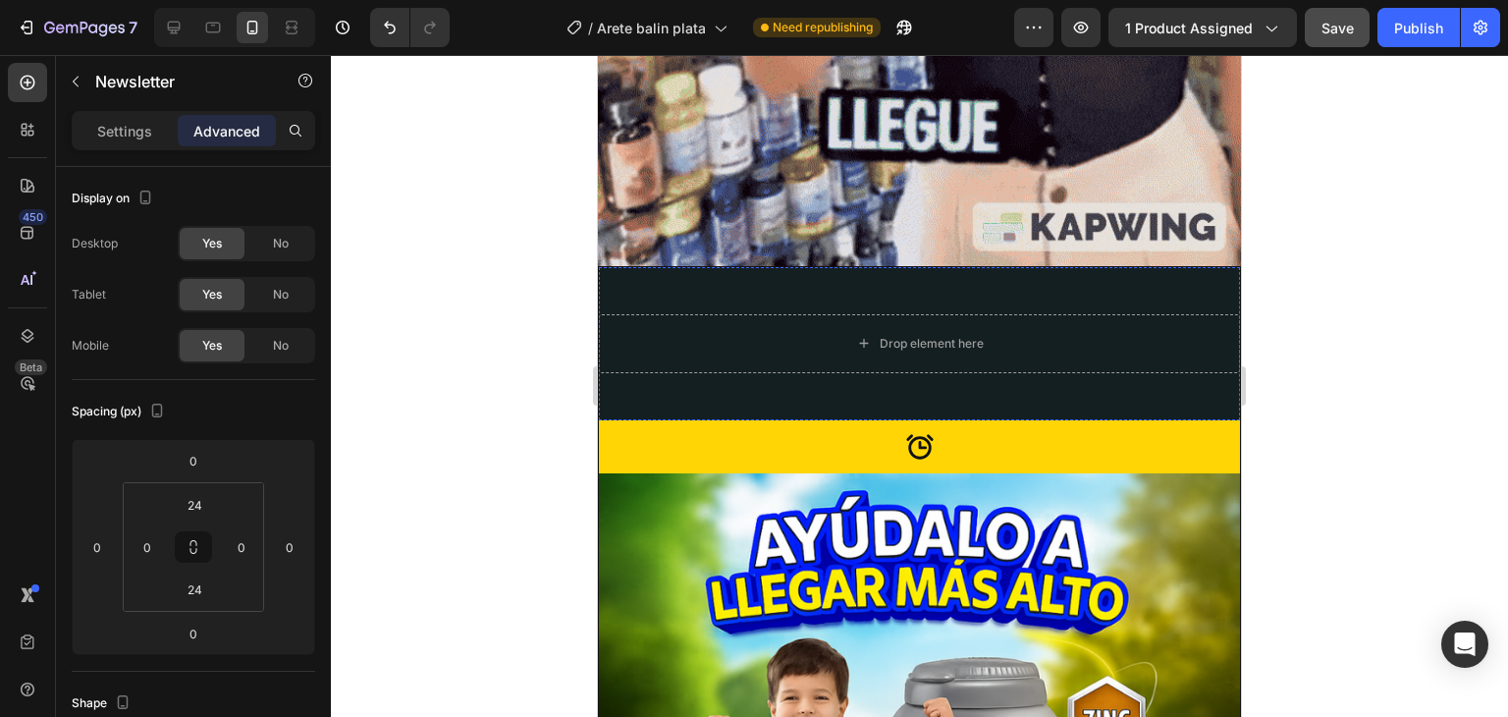
click at [718, 291] on div "Drop element here" at bounding box center [919, 344] width 641 height 106
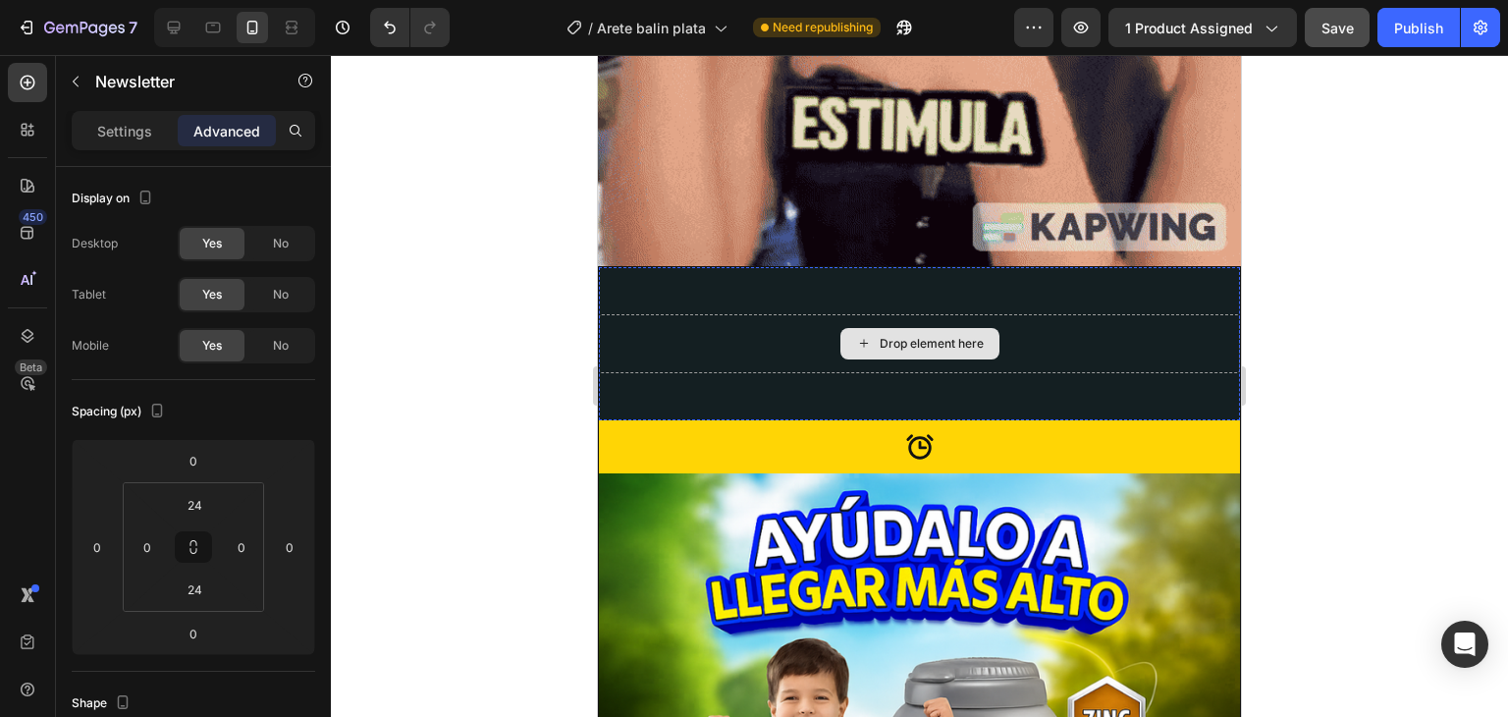
click at [715, 314] on div "Drop element here" at bounding box center [919, 343] width 641 height 59
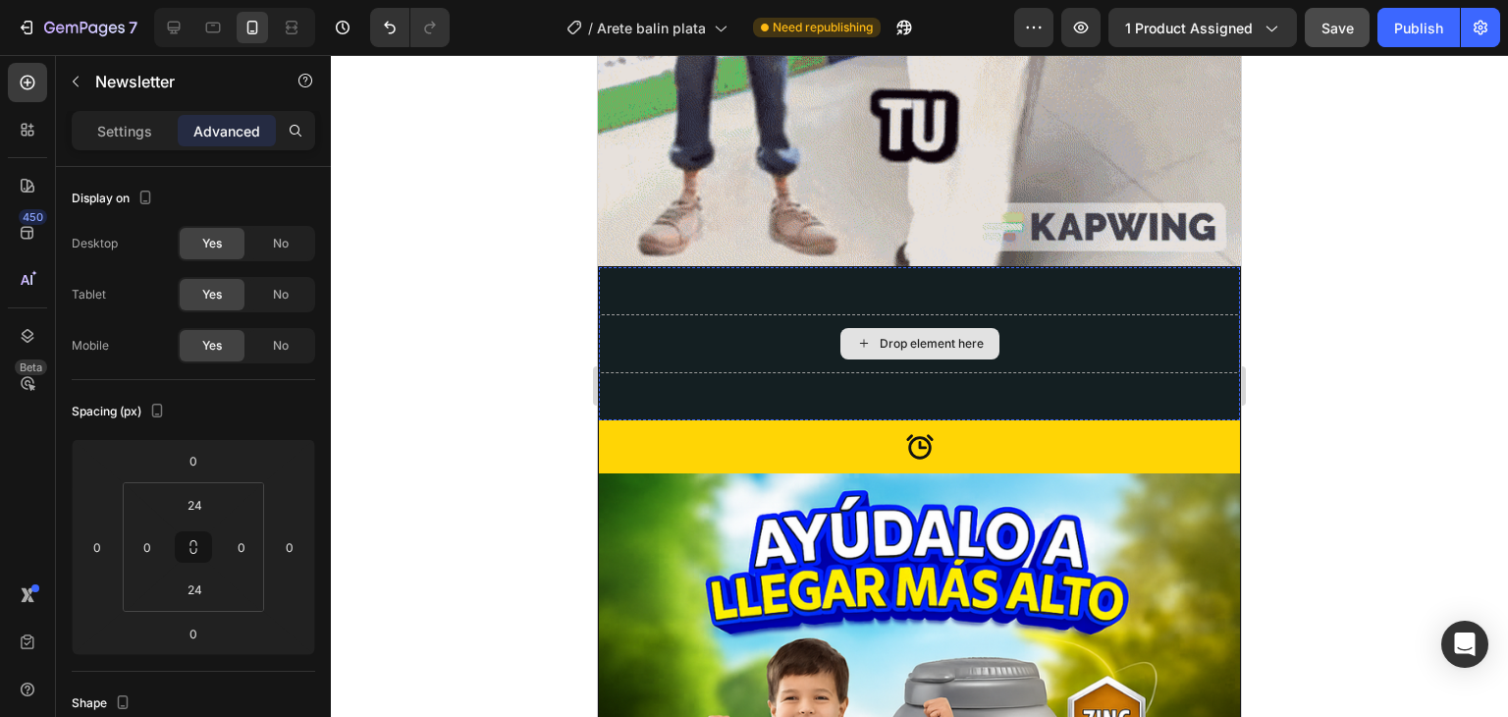
click at [860, 335] on icon at bounding box center [864, 343] width 16 height 17
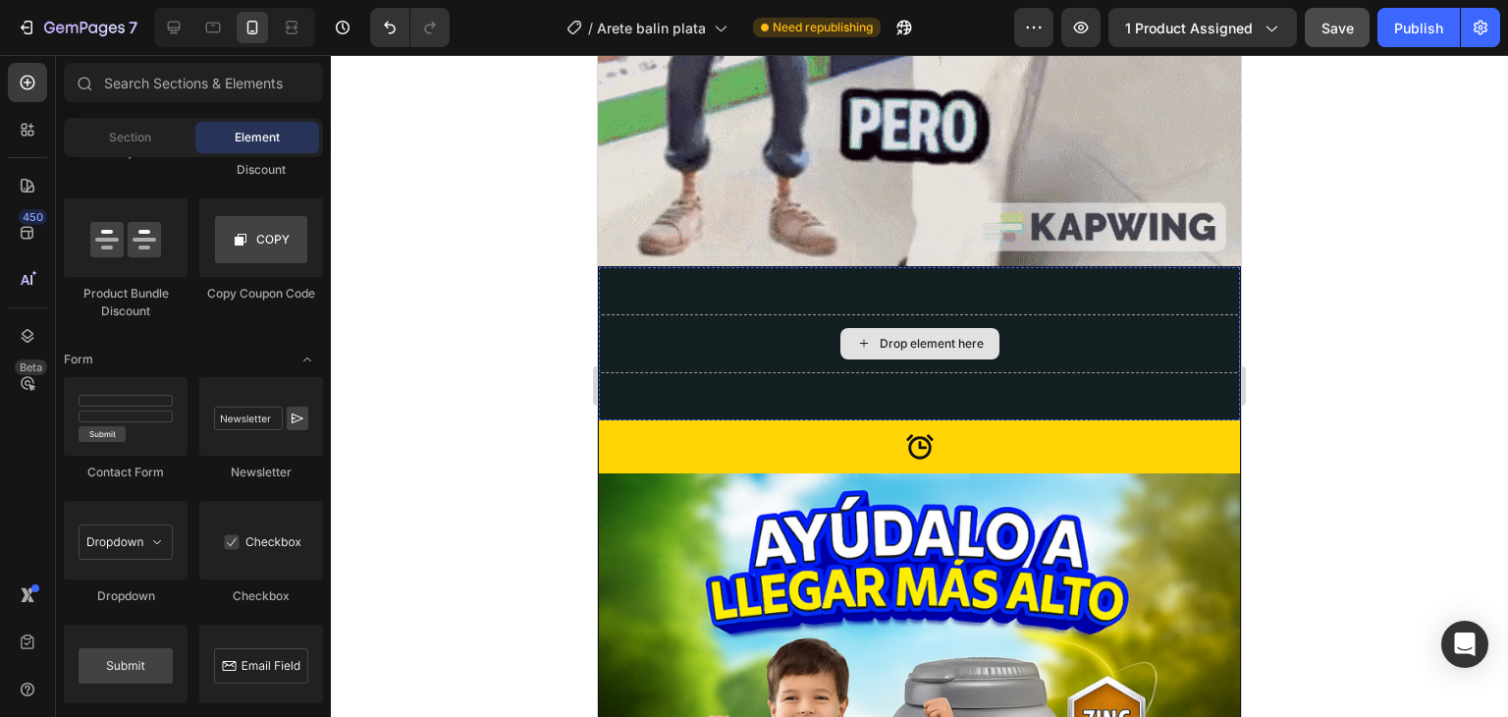
click at [856, 335] on icon at bounding box center [864, 343] width 16 height 17
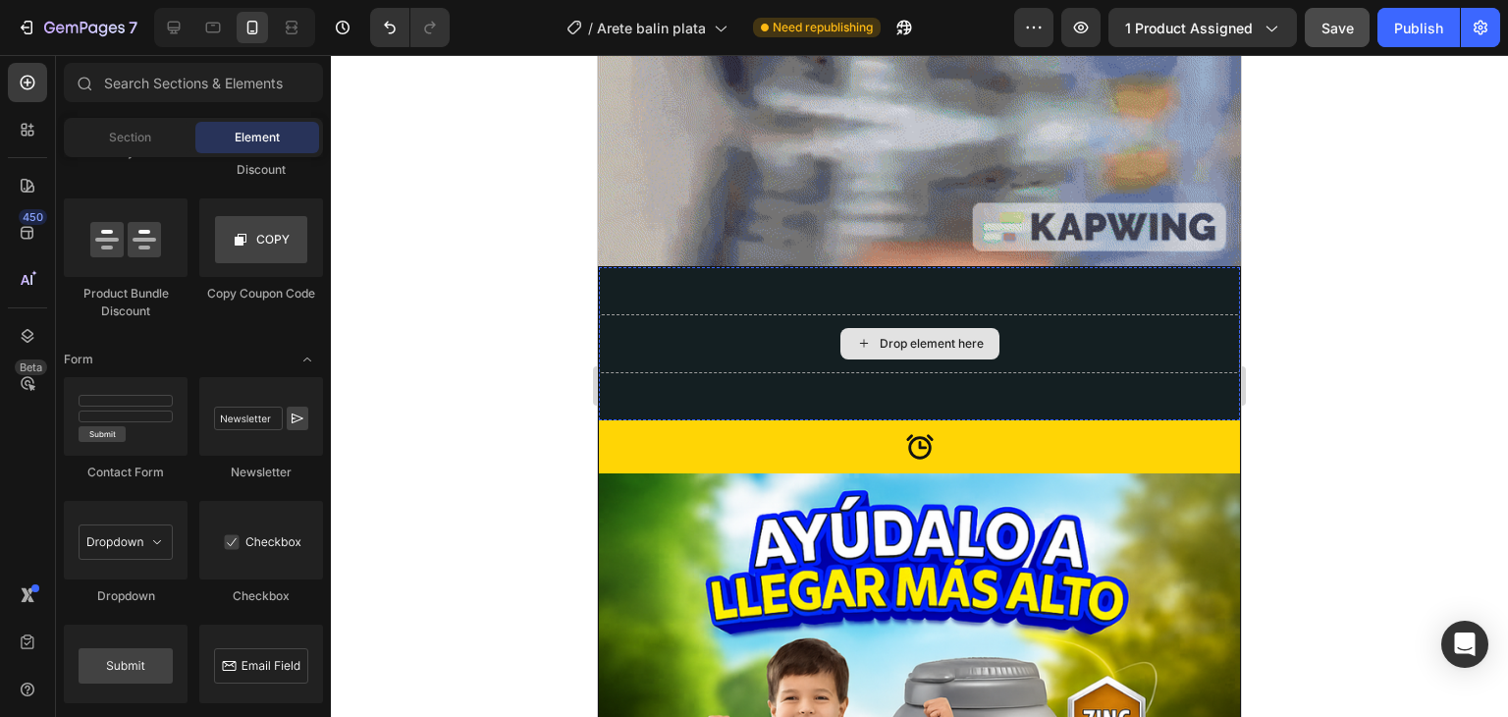
click at [856, 335] on icon at bounding box center [864, 343] width 16 height 17
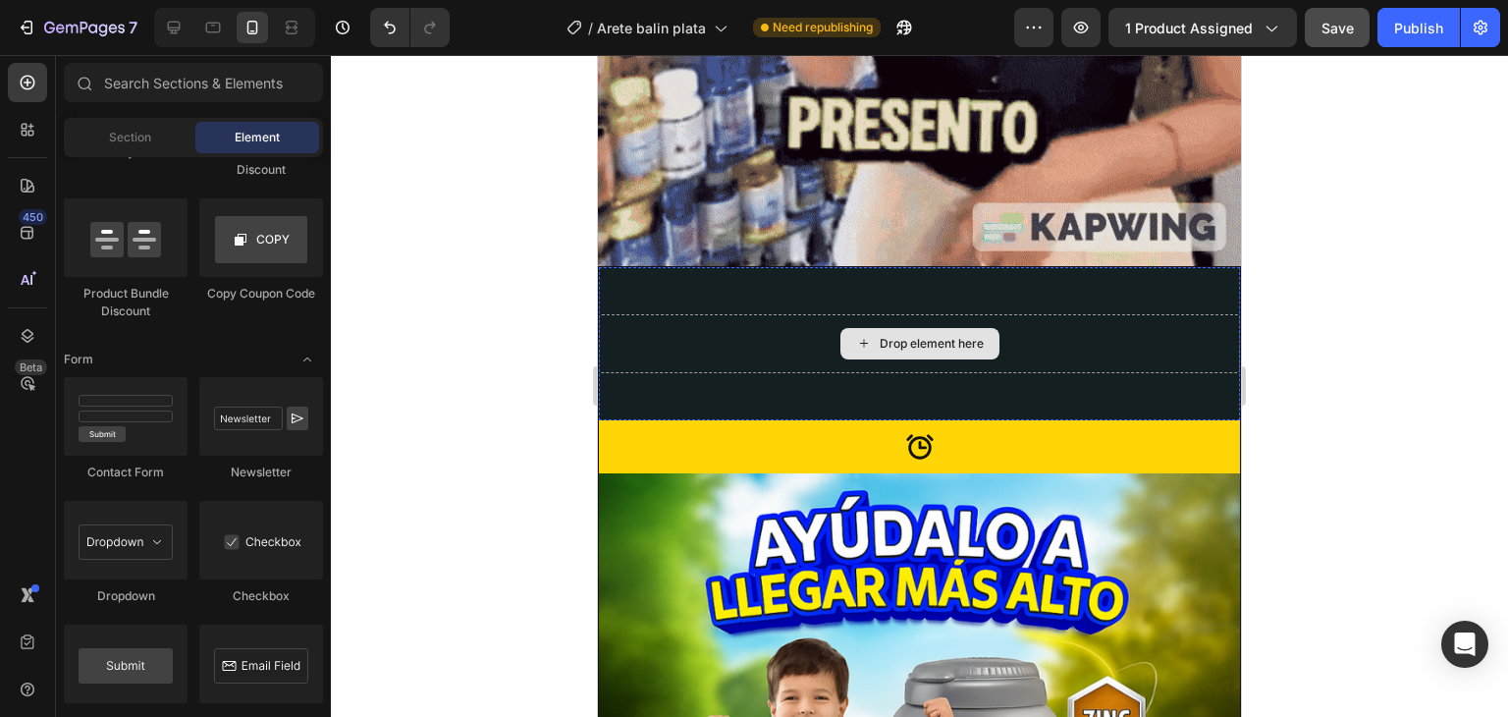
click at [785, 314] on div "Drop element here" at bounding box center [919, 343] width 641 height 59
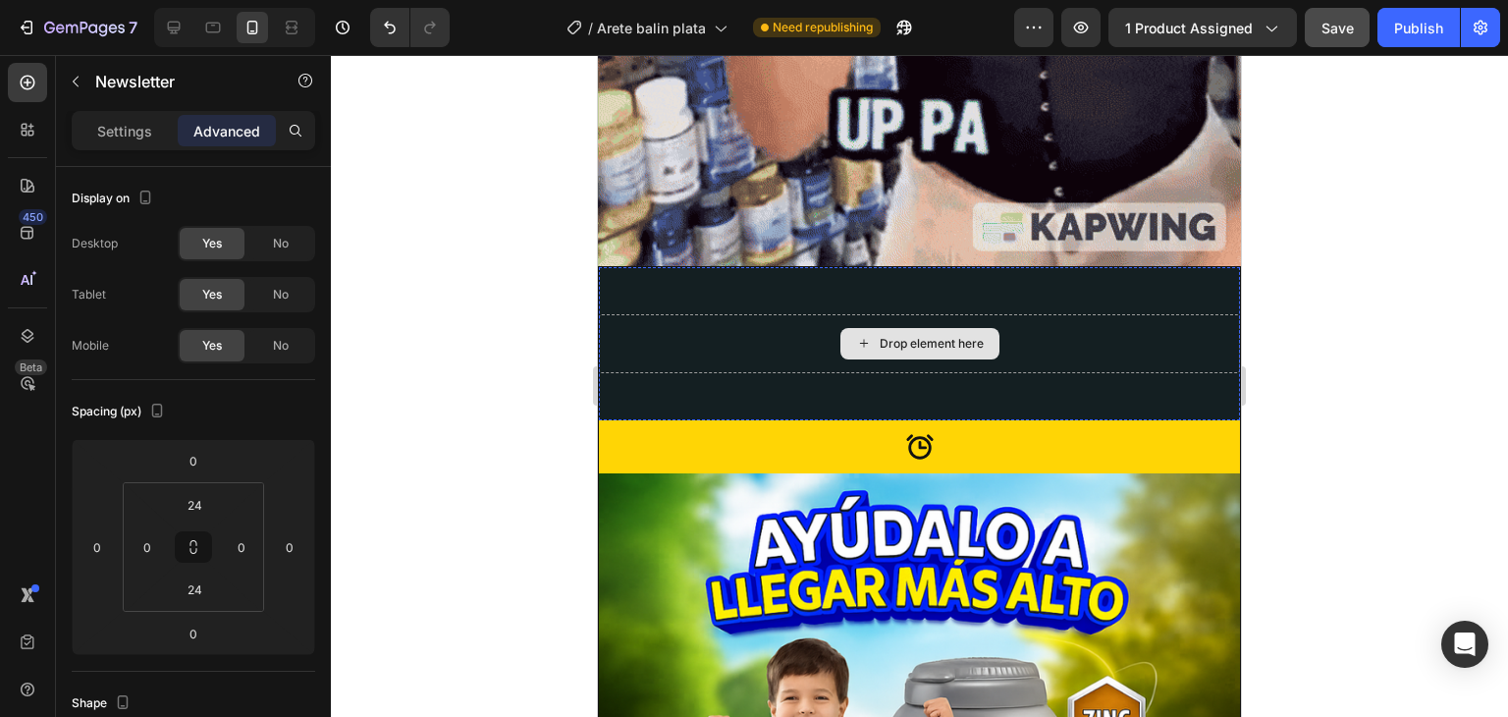
click at [856, 335] on icon at bounding box center [864, 343] width 16 height 17
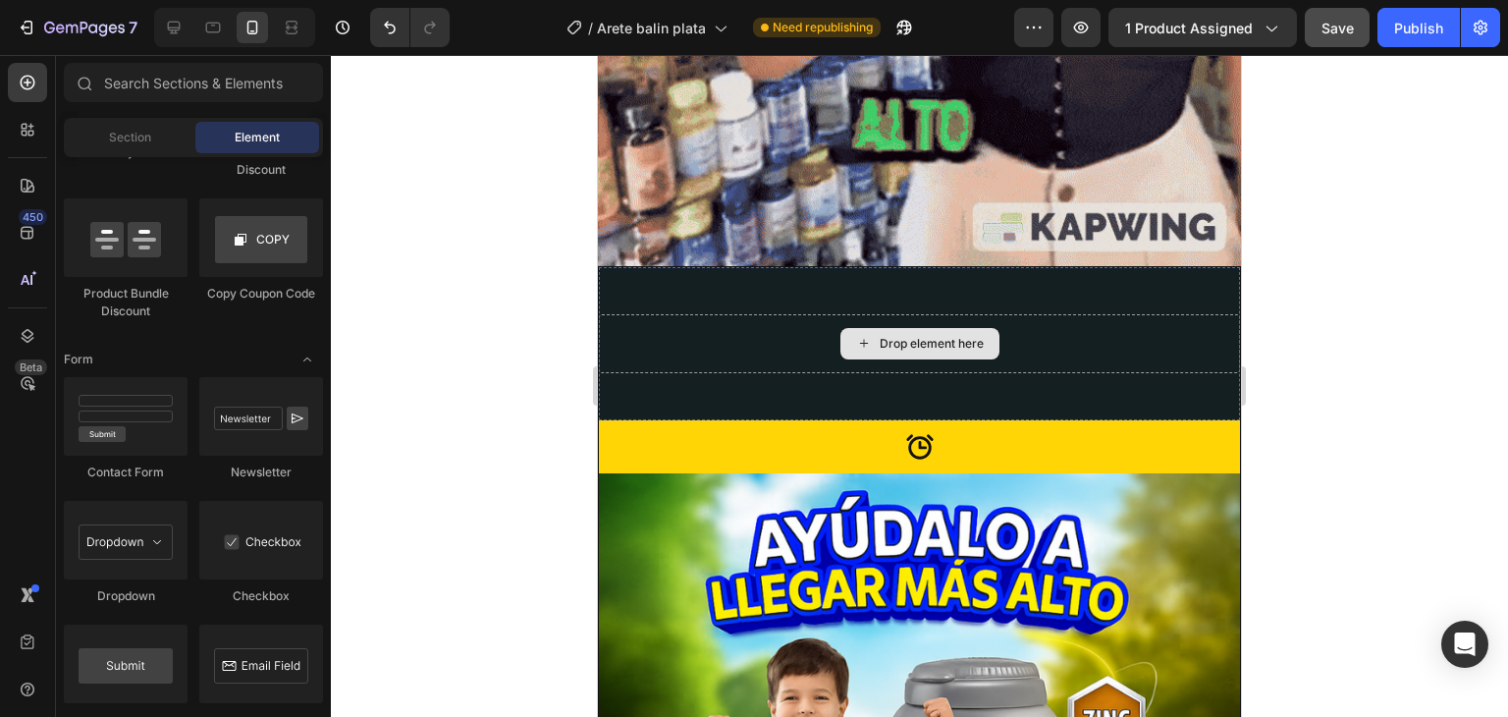
click at [856, 335] on icon at bounding box center [864, 343] width 16 height 17
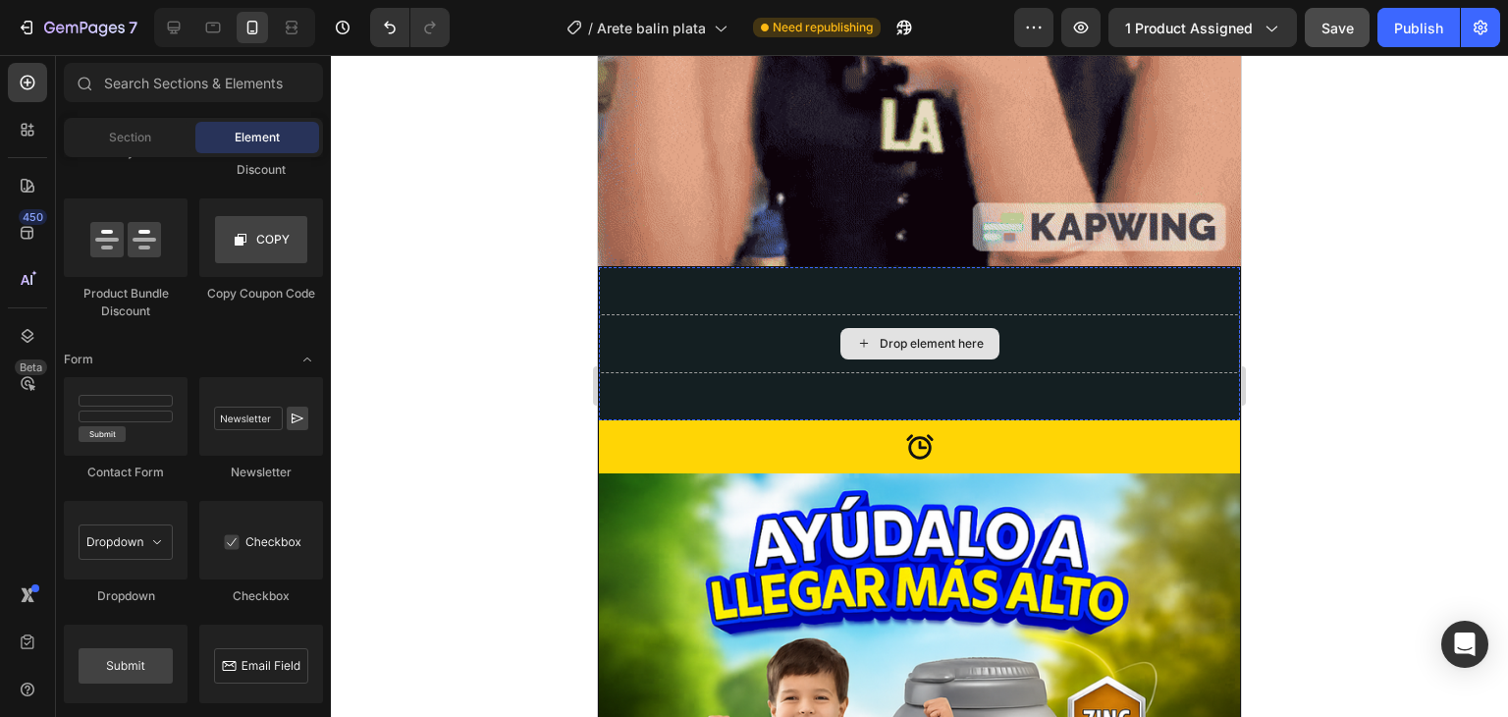
click at [856, 335] on icon at bounding box center [864, 343] width 16 height 17
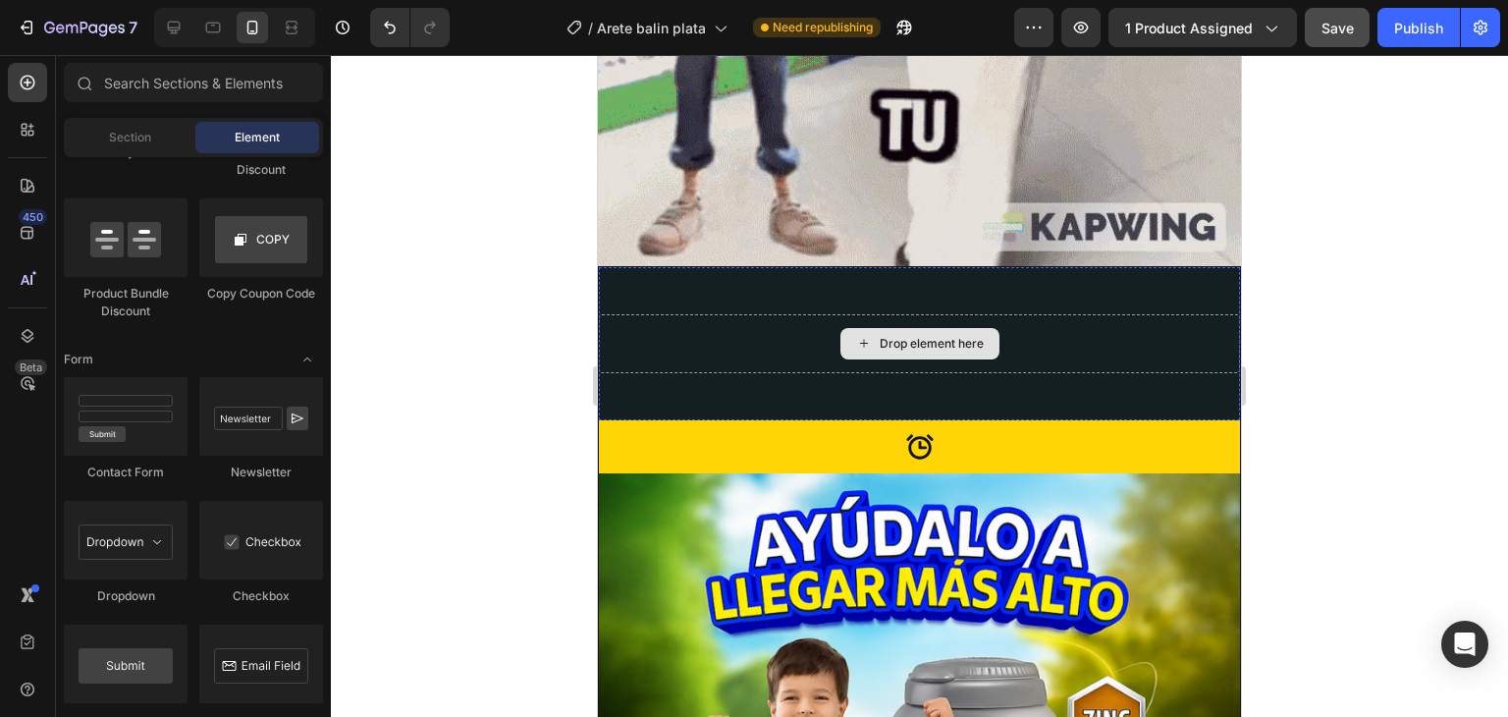
click at [856, 335] on icon at bounding box center [864, 343] width 16 height 17
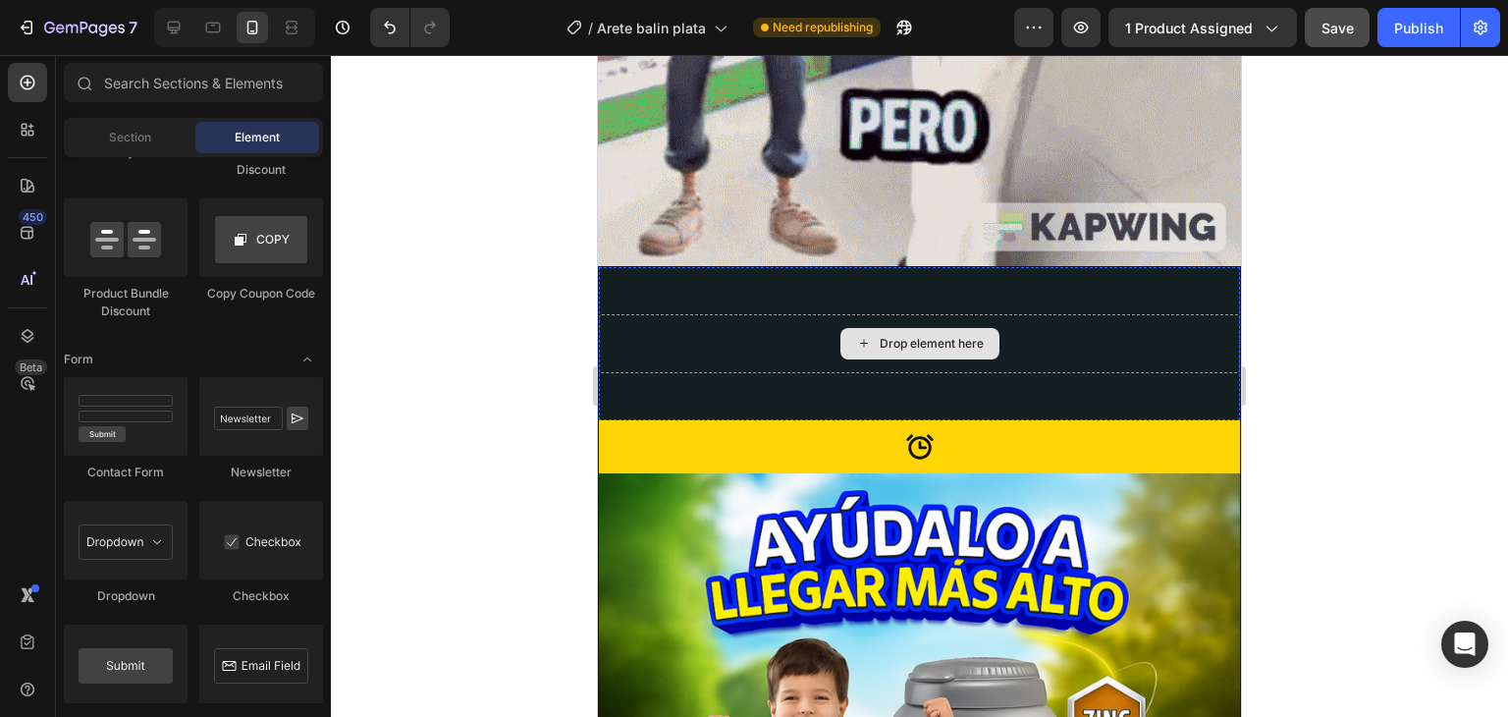
click at [856, 335] on icon at bounding box center [864, 343] width 16 height 17
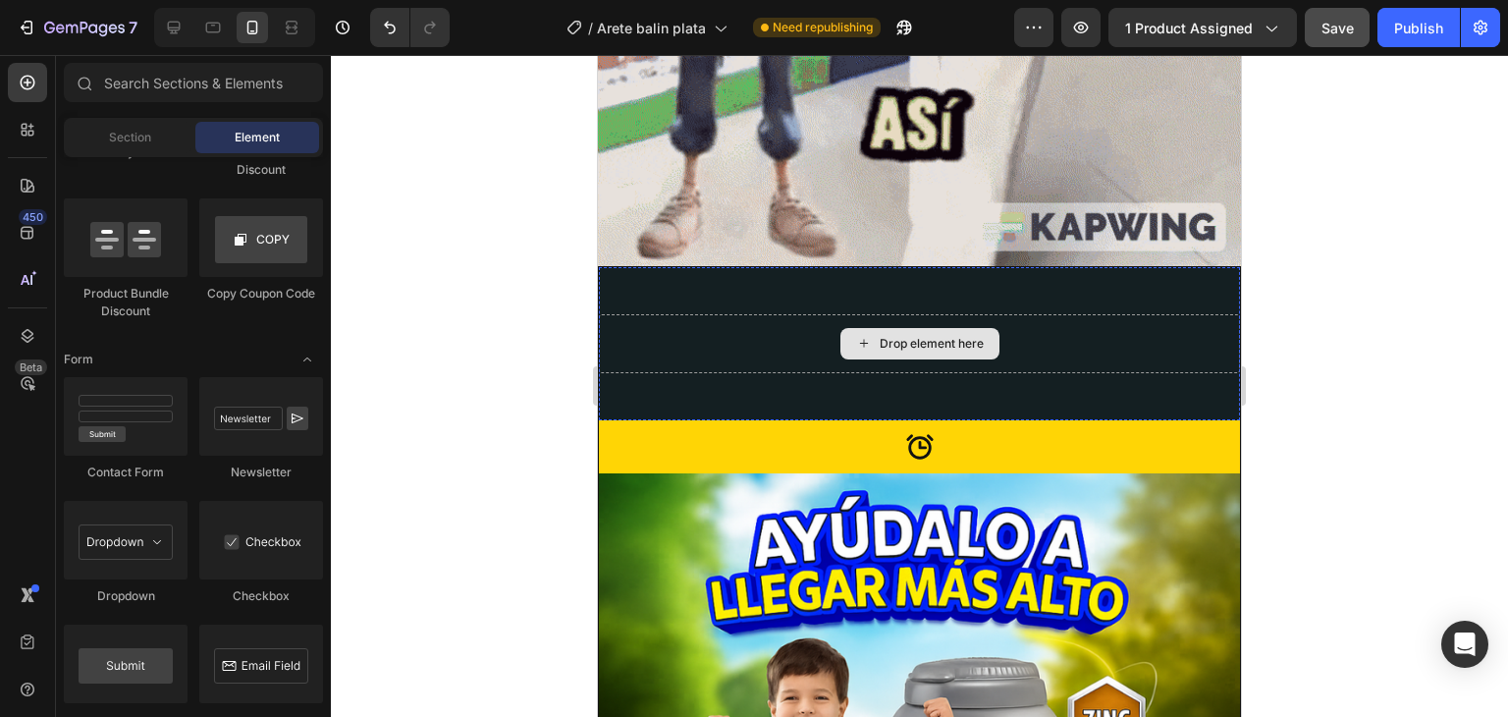
click at [856, 335] on icon at bounding box center [864, 343] width 16 height 17
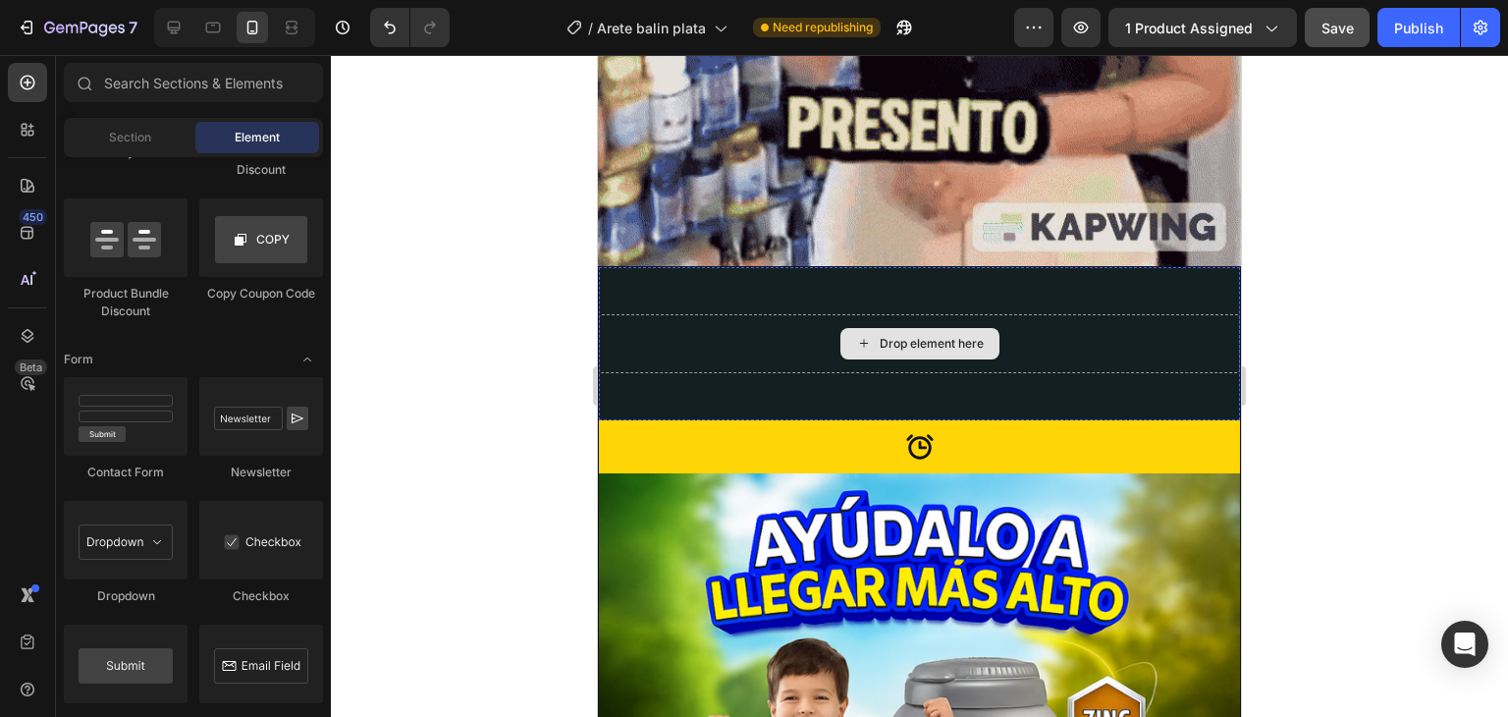
click at [856, 335] on icon at bounding box center [864, 343] width 16 height 17
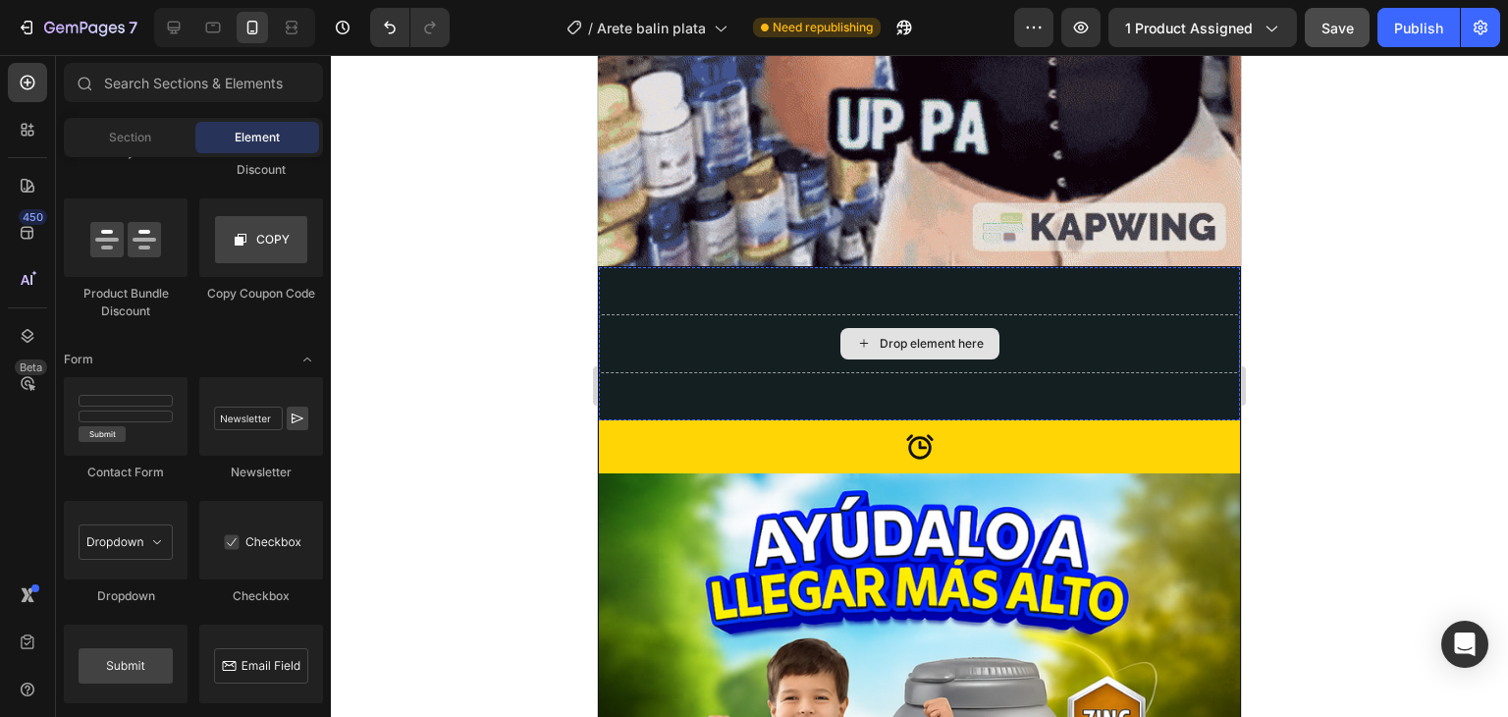
click at [856, 335] on icon at bounding box center [864, 343] width 16 height 17
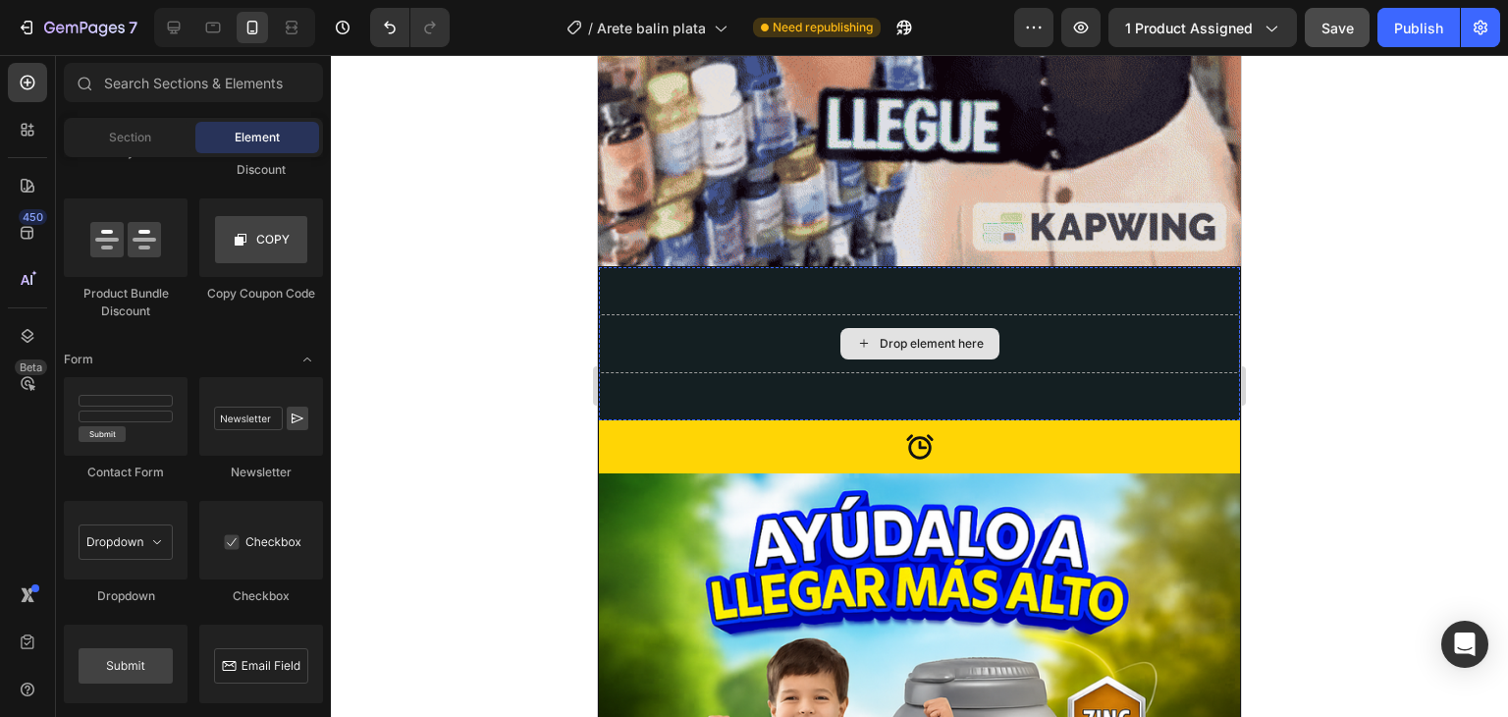
click at [856, 335] on icon at bounding box center [864, 343] width 16 height 17
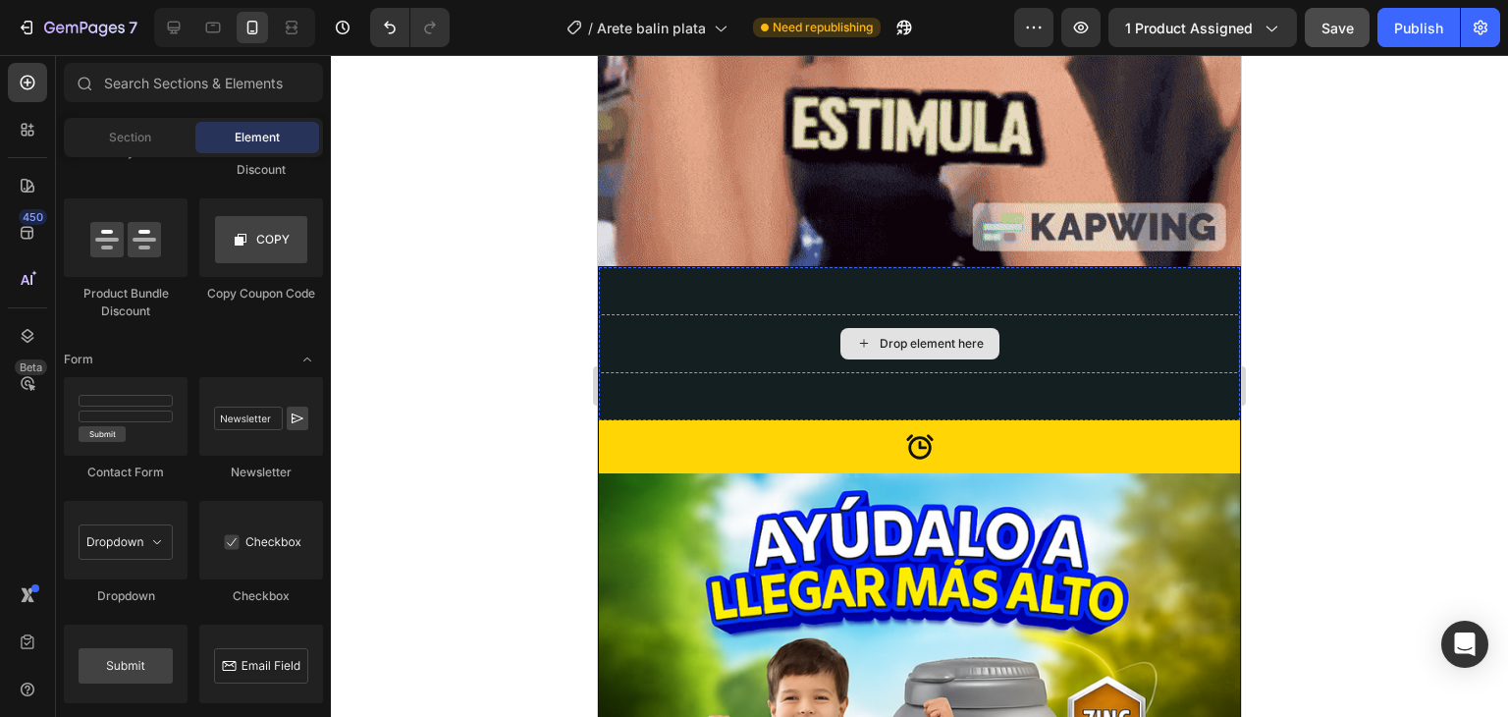
click at [856, 335] on icon at bounding box center [864, 343] width 16 height 17
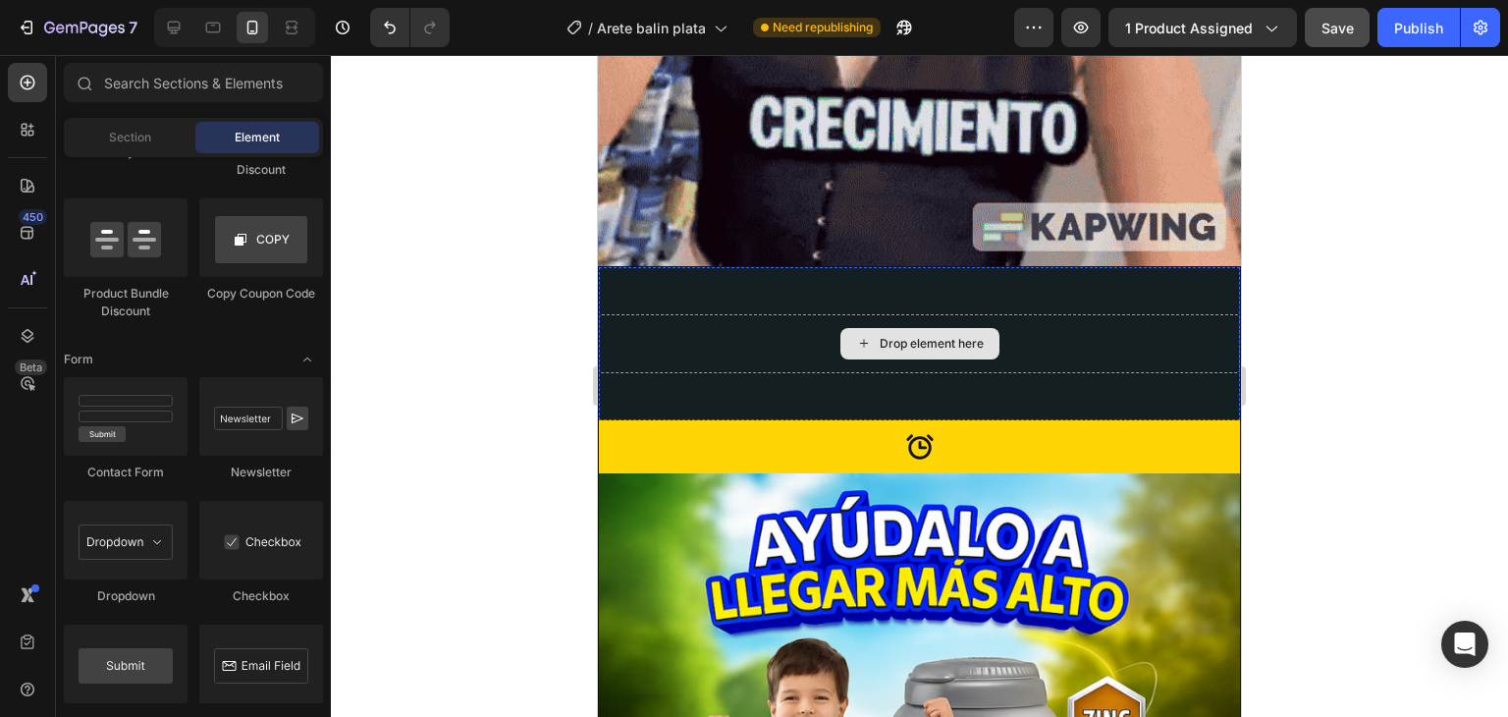
click at [856, 335] on icon at bounding box center [864, 343] width 16 height 17
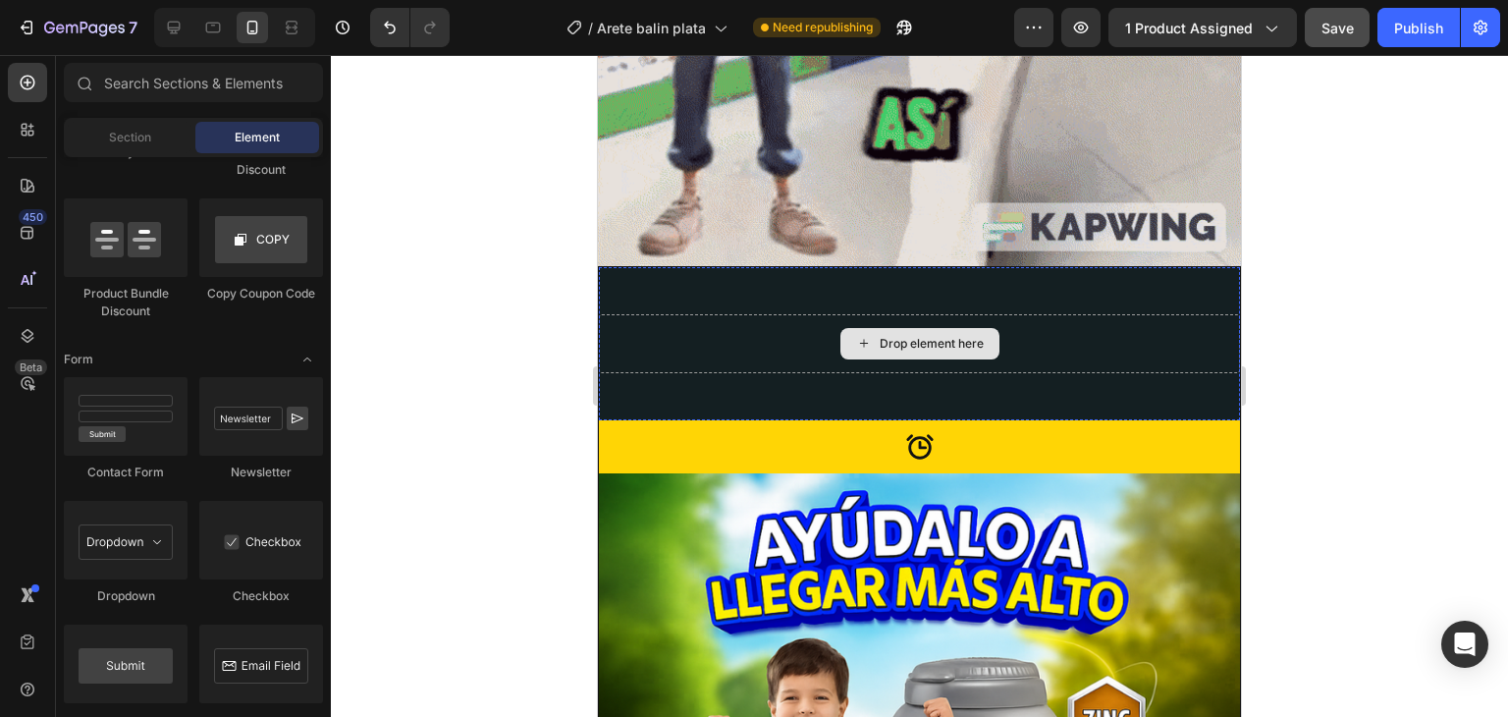
click at [856, 335] on icon at bounding box center [864, 343] width 16 height 17
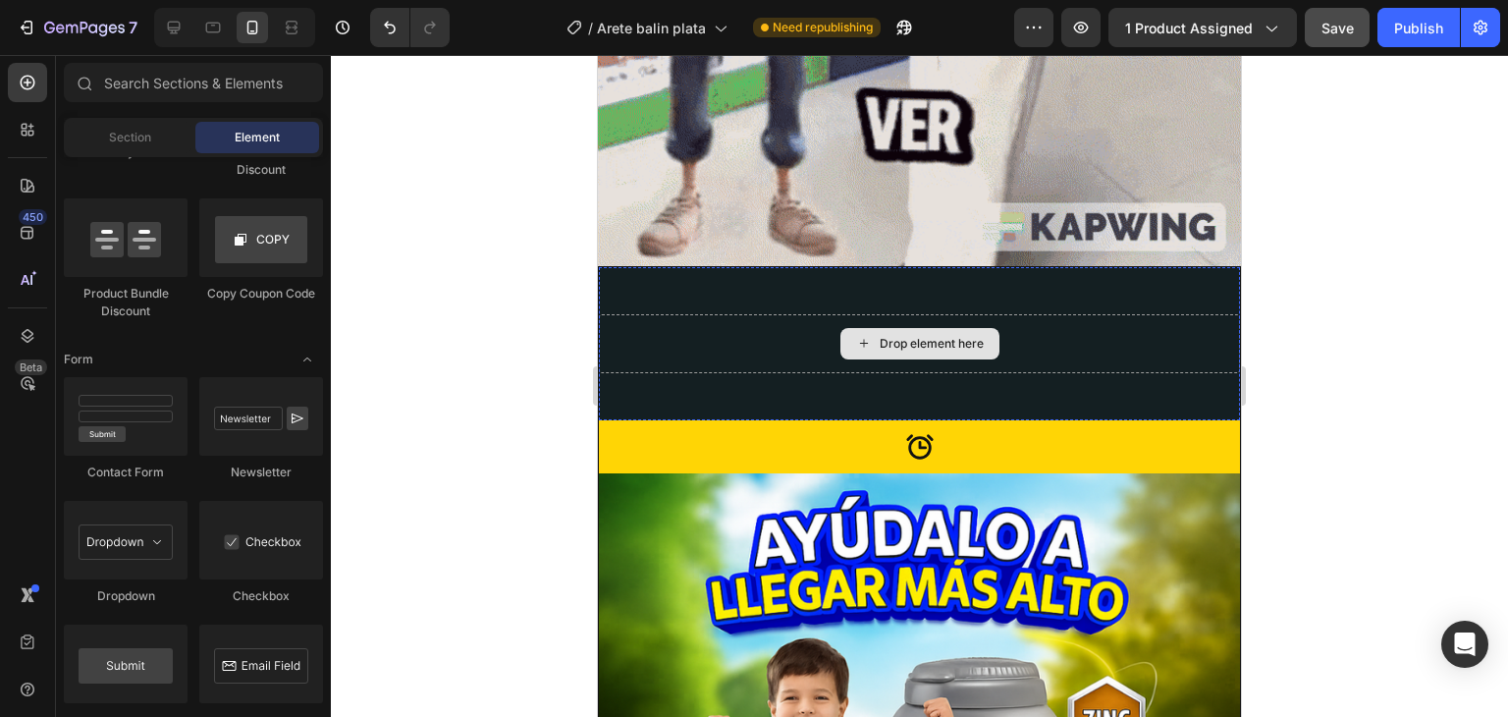
click at [856, 335] on icon at bounding box center [864, 343] width 16 height 17
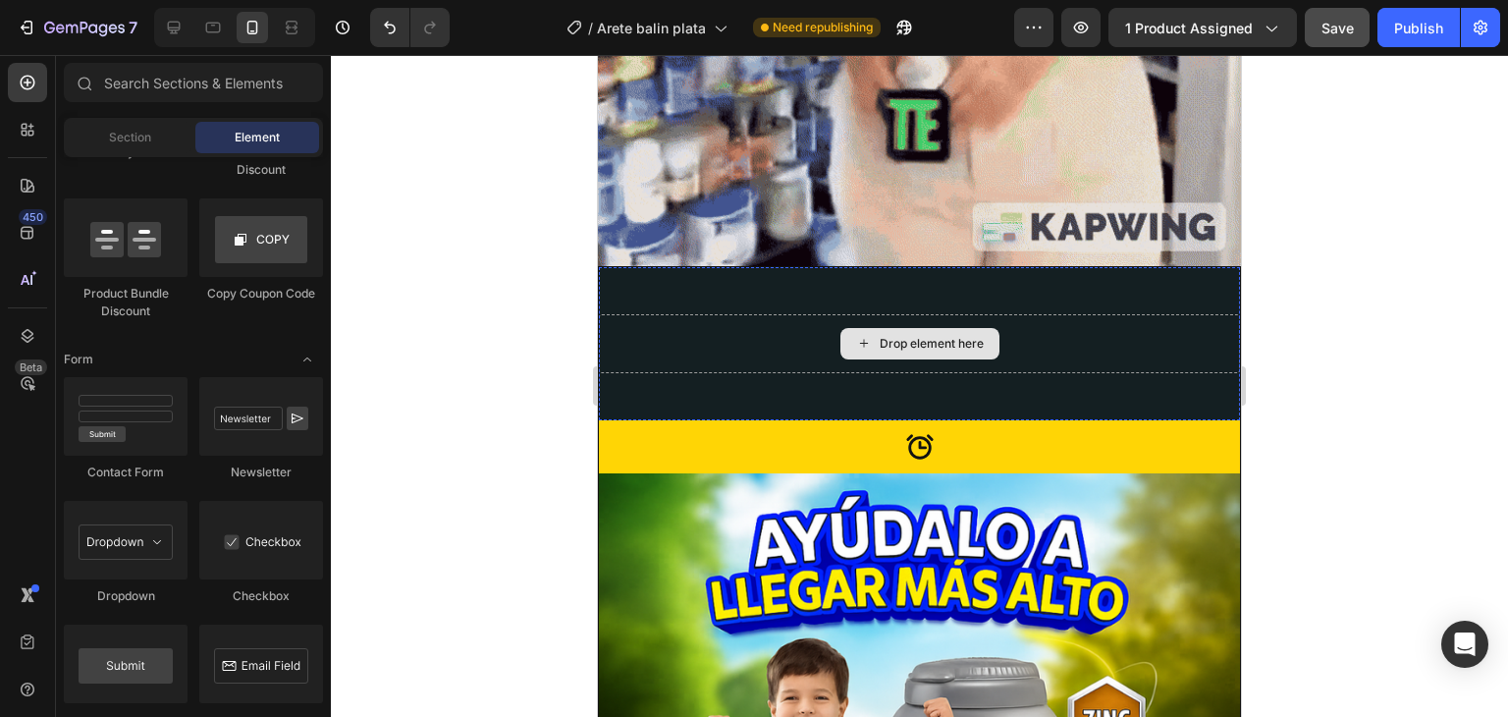
click at [856, 335] on icon at bounding box center [864, 343] width 16 height 17
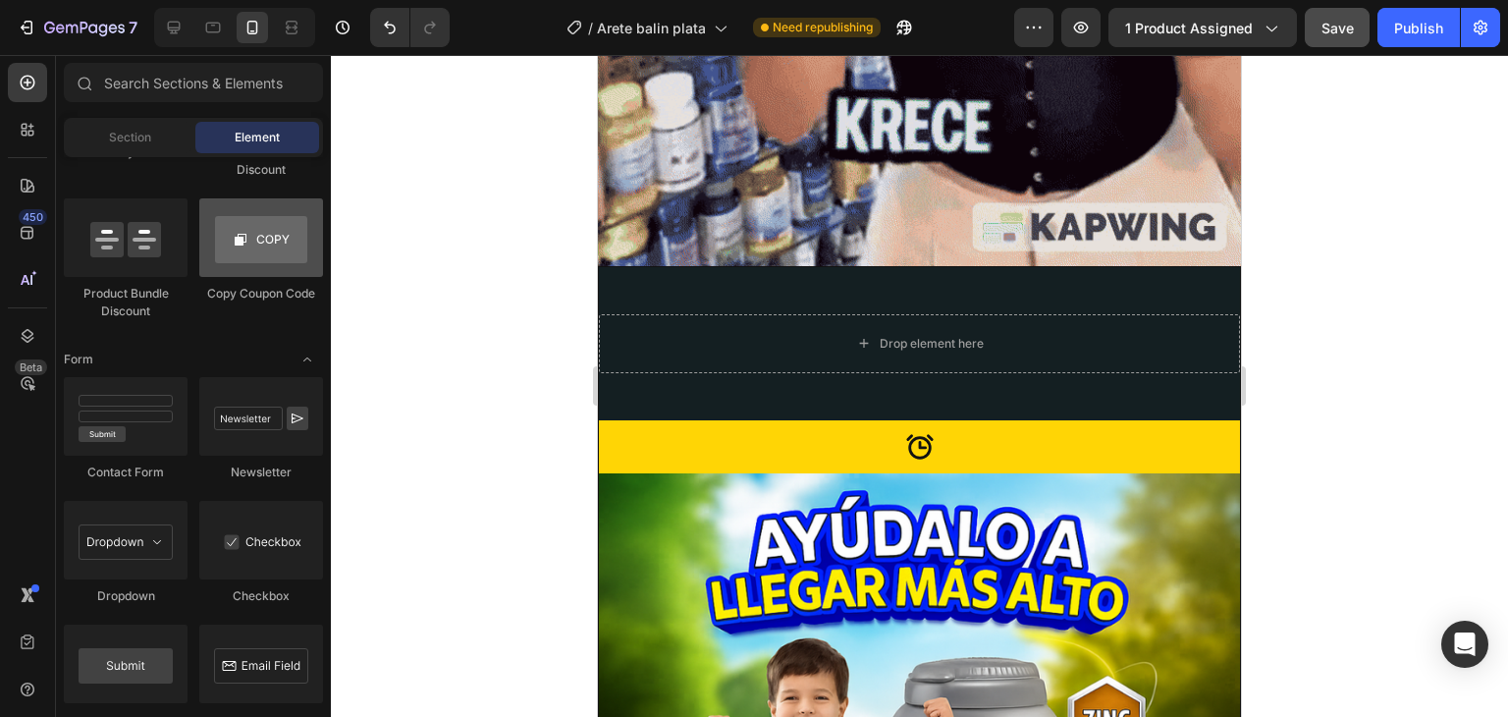
click at [257, 237] on div at bounding box center [261, 237] width 124 height 79
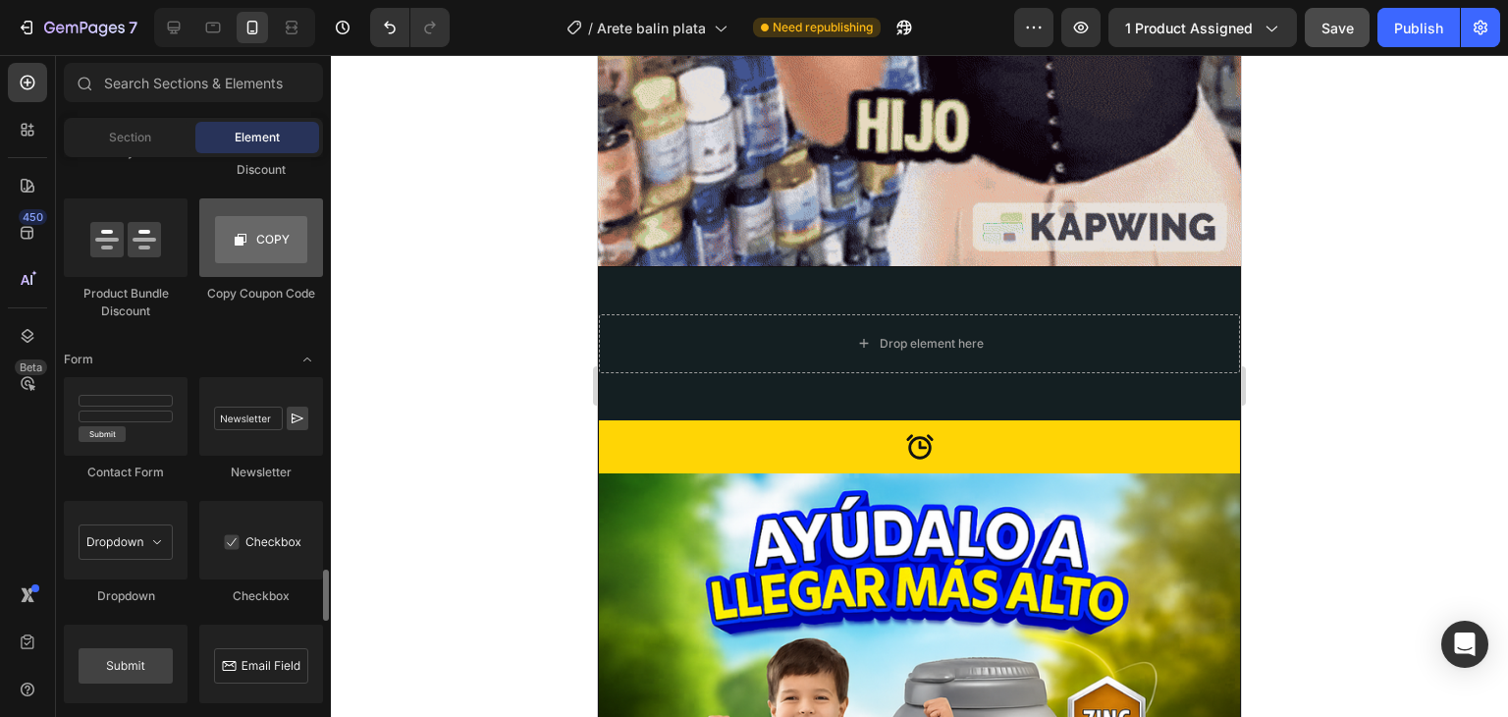
click at [263, 253] on div at bounding box center [261, 237] width 124 height 79
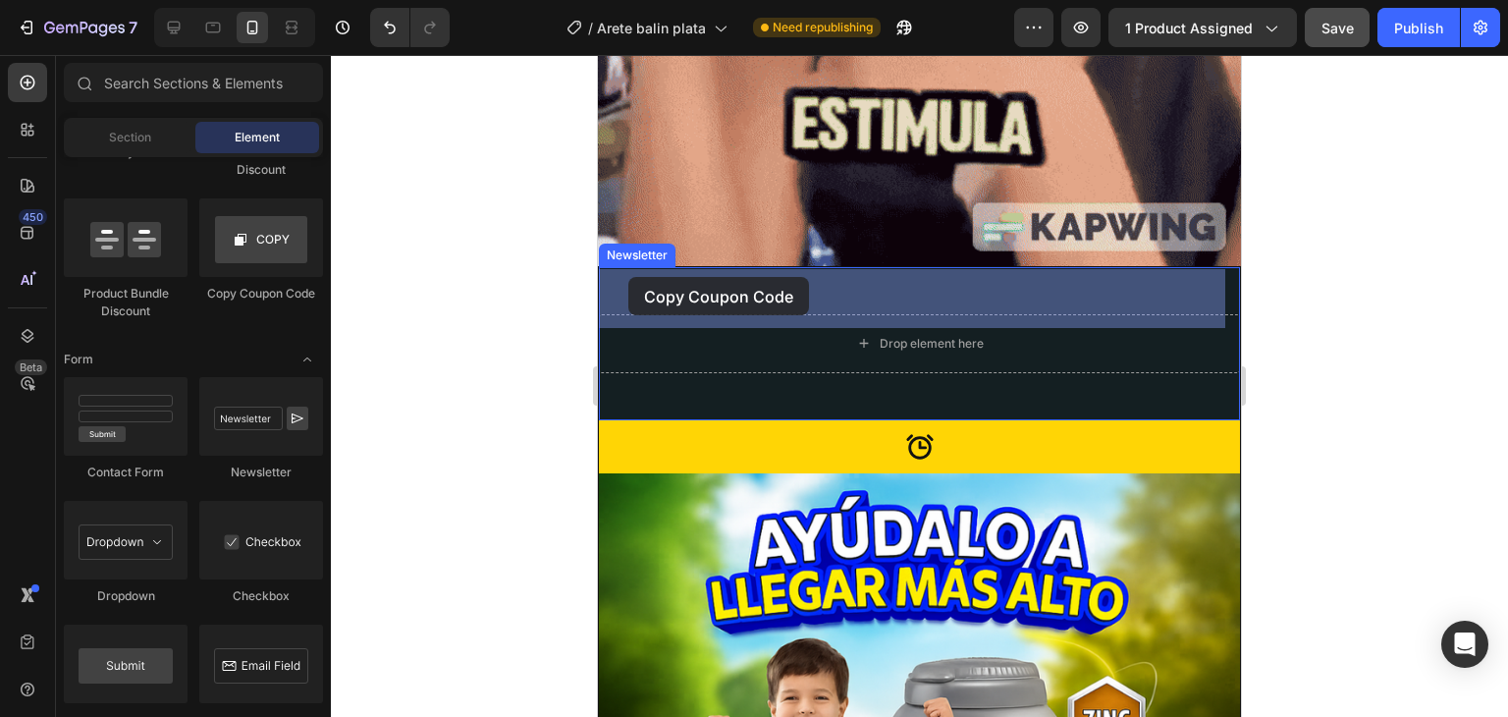
drag, startPoint x: 861, startPoint y: 307, endPoint x: 609, endPoint y: 280, distance: 253.8
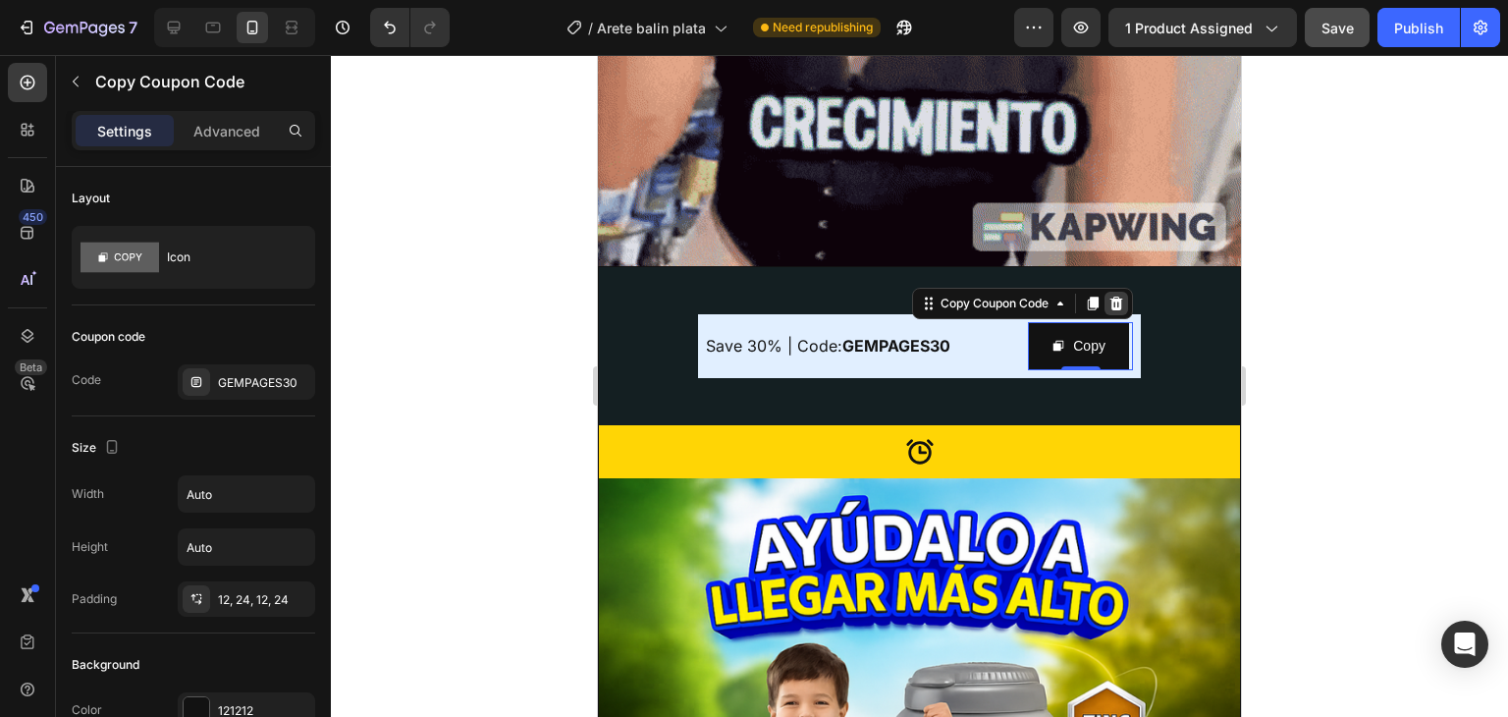
click at [1116, 296] on icon at bounding box center [1117, 304] width 16 height 16
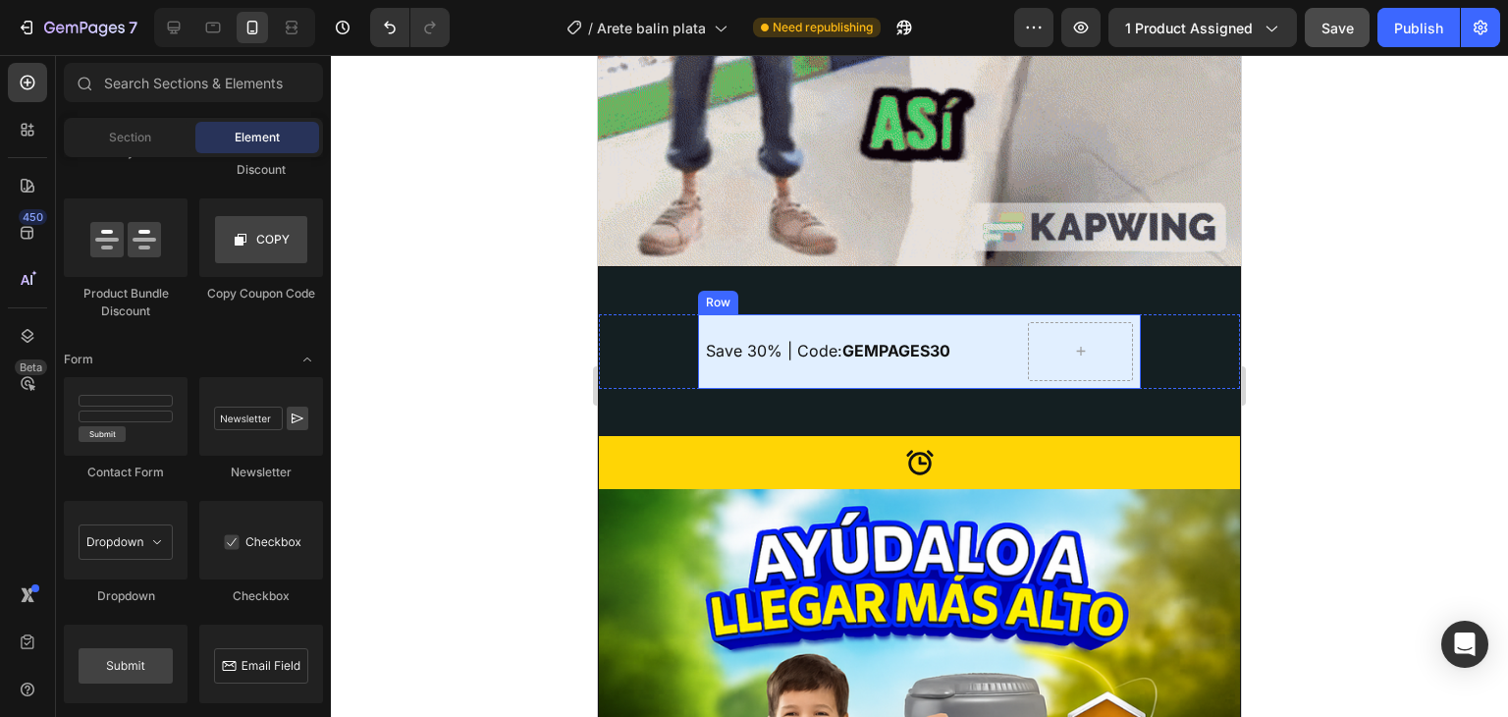
click at [902, 322] on div "Save 30% | Code: GEMPAGES30 Text Block" at bounding box center [863, 351] width 314 height 59
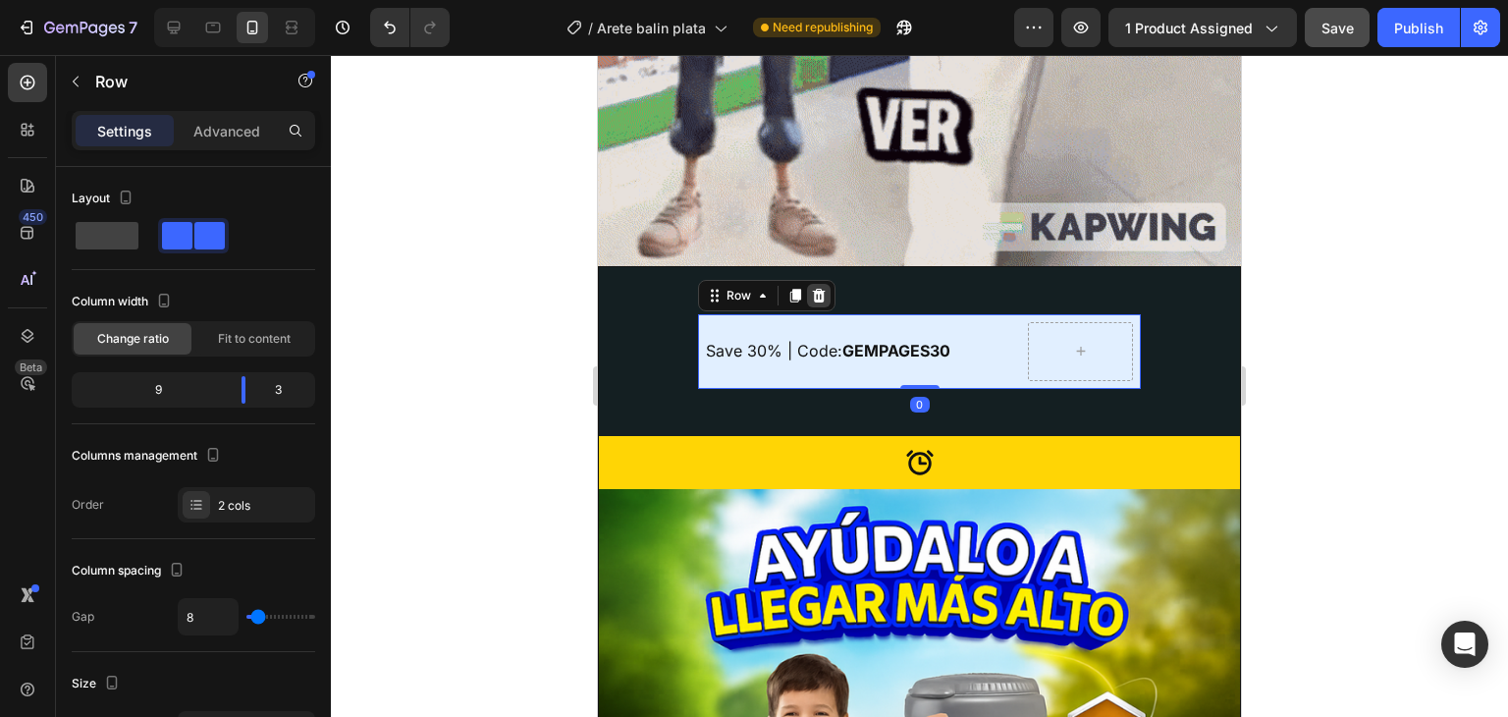
click at [811, 288] on icon at bounding box center [819, 296] width 16 height 16
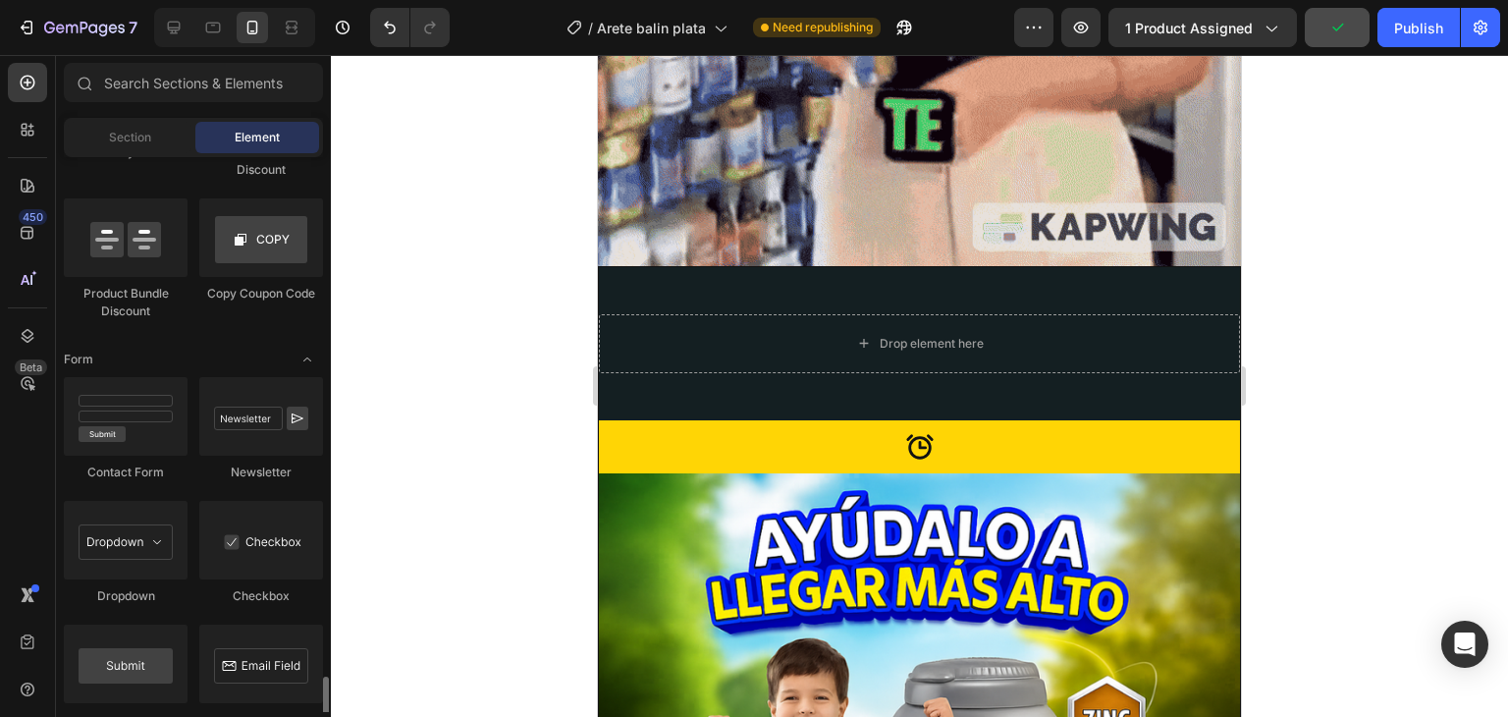
scroll to position [4517, 0]
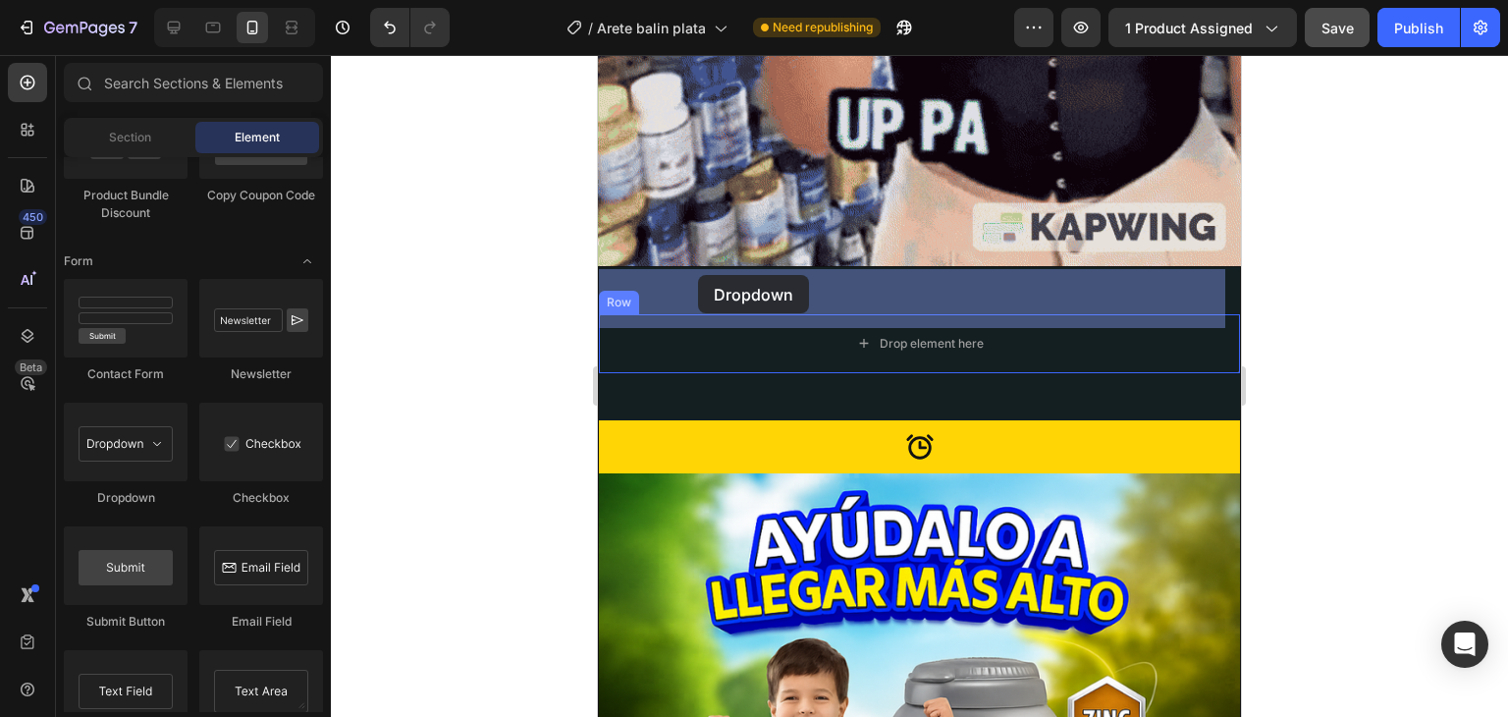
drag, startPoint x: 730, startPoint y: 509, endPoint x: 698, endPoint y: 275, distance: 235.8
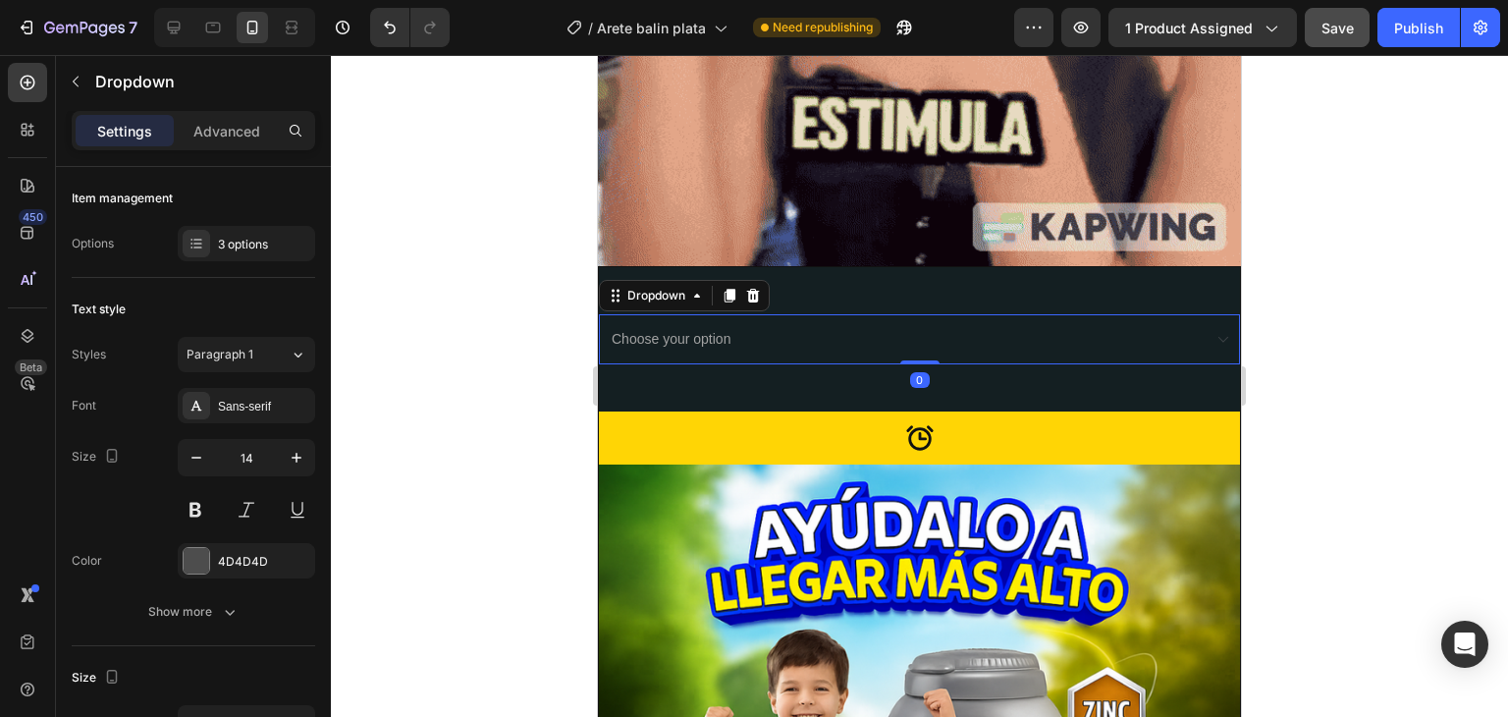
click at [815, 314] on select "Choose your option Option 1 Option 2 Option 3" at bounding box center [919, 339] width 641 height 50
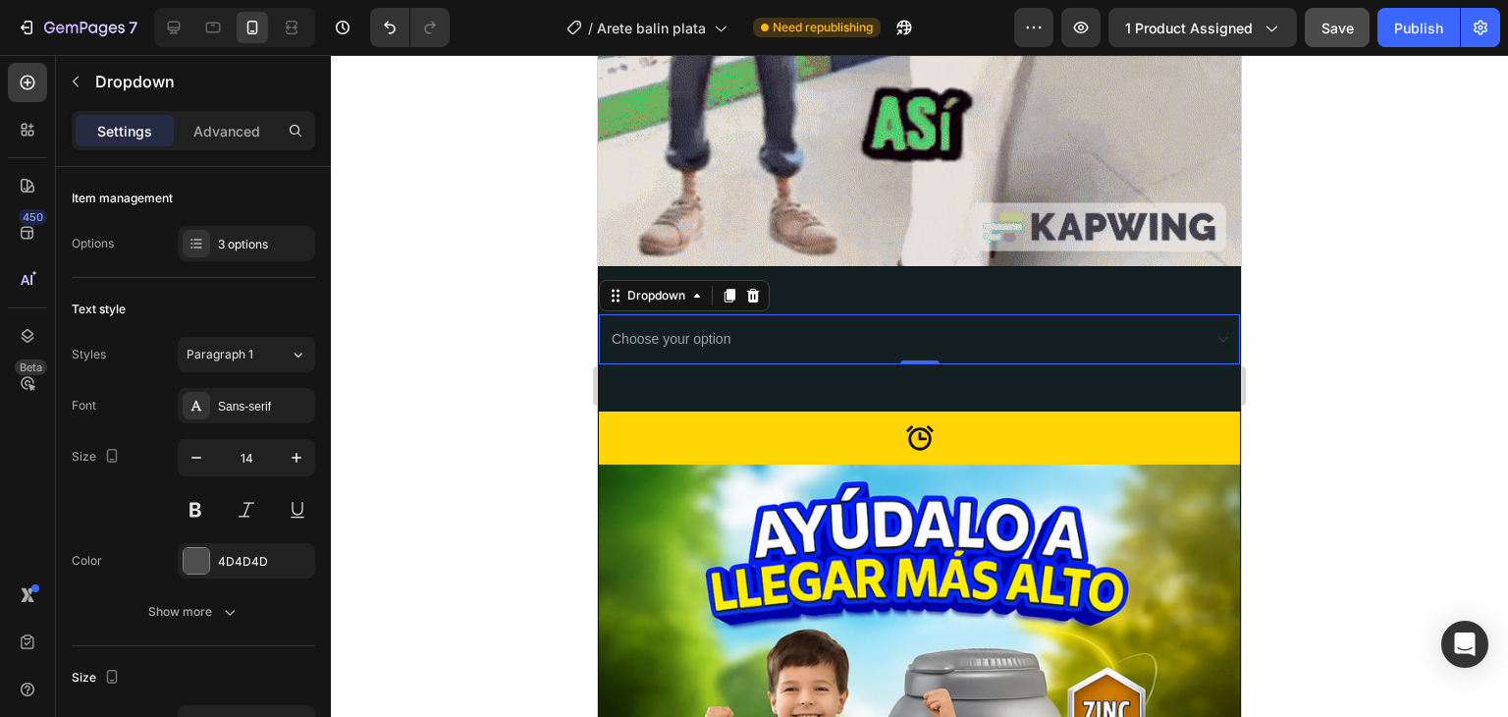
click at [816, 314] on select "Choose your option Option 1 Option 2 Option 3" at bounding box center [919, 339] width 641 height 50
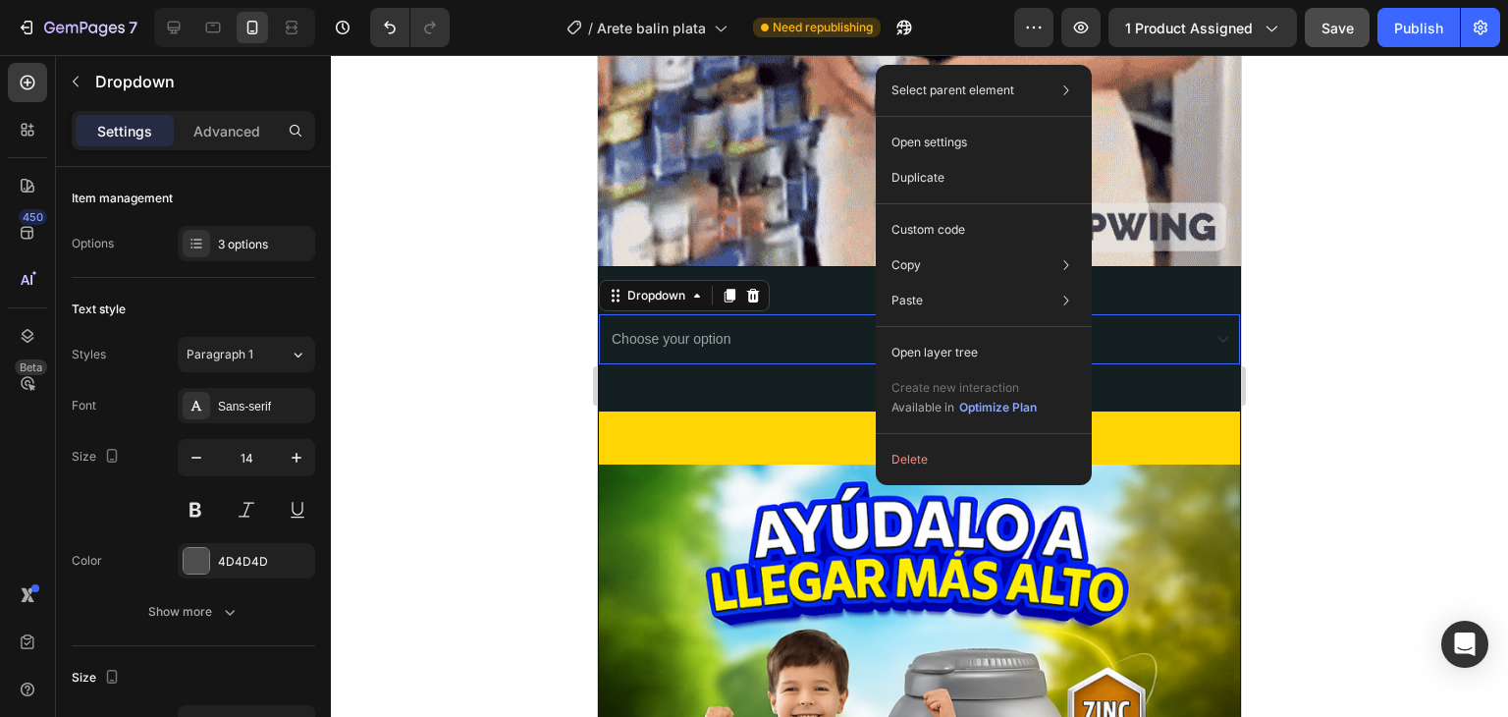
click at [848, 314] on select "Choose your option Option 1 Option 2 Option 3" at bounding box center [919, 339] width 641 height 50
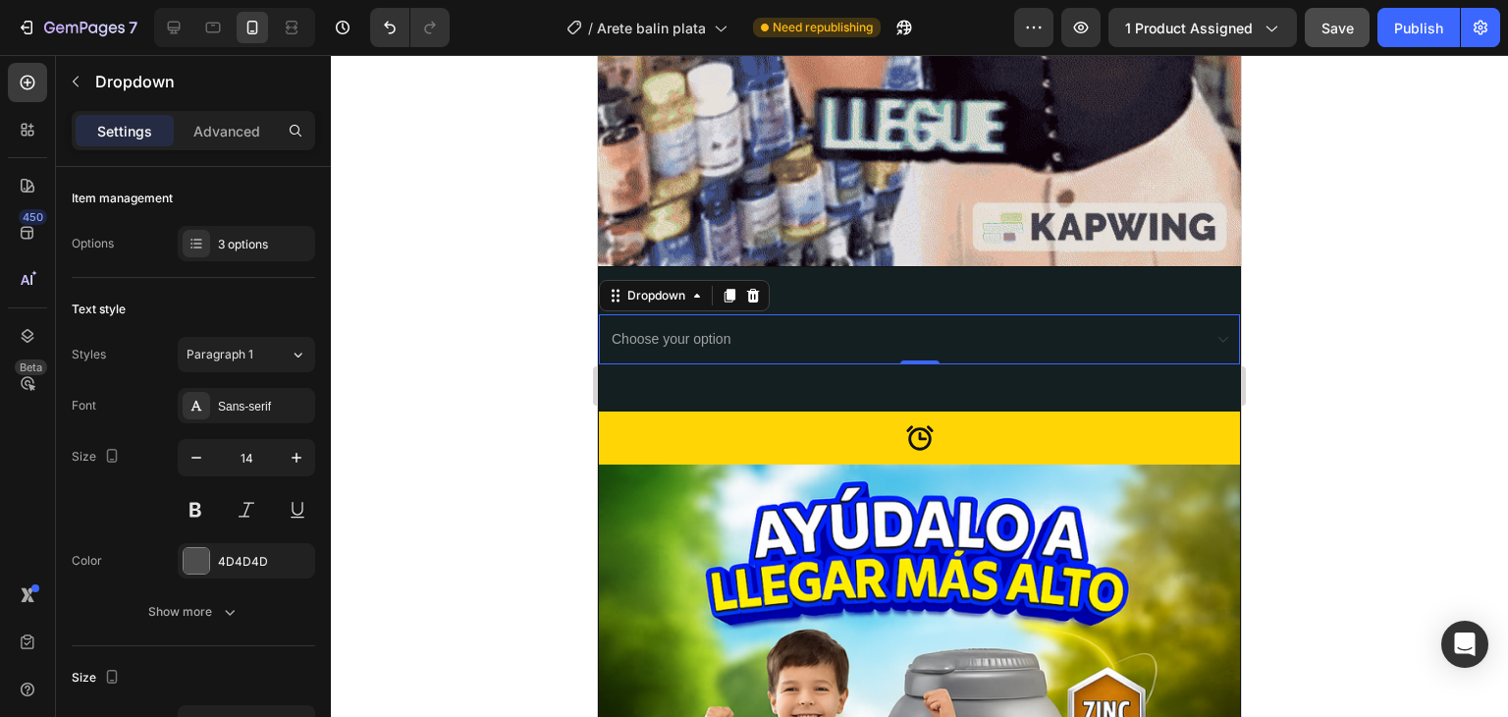
click at [772, 314] on select "Choose your option Option 1 Option 2 Option 3" at bounding box center [919, 339] width 641 height 50
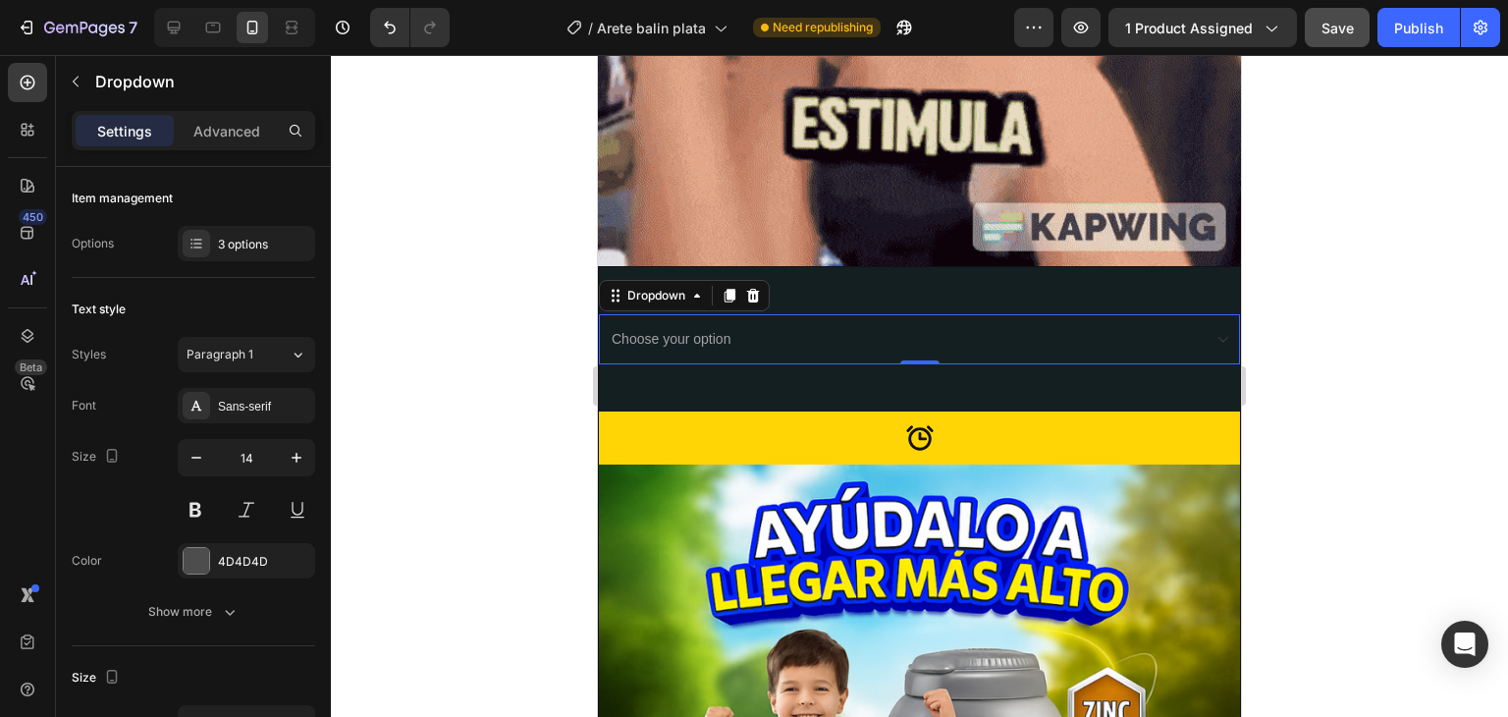
click at [531, 261] on div at bounding box center [919, 386] width 1177 height 662
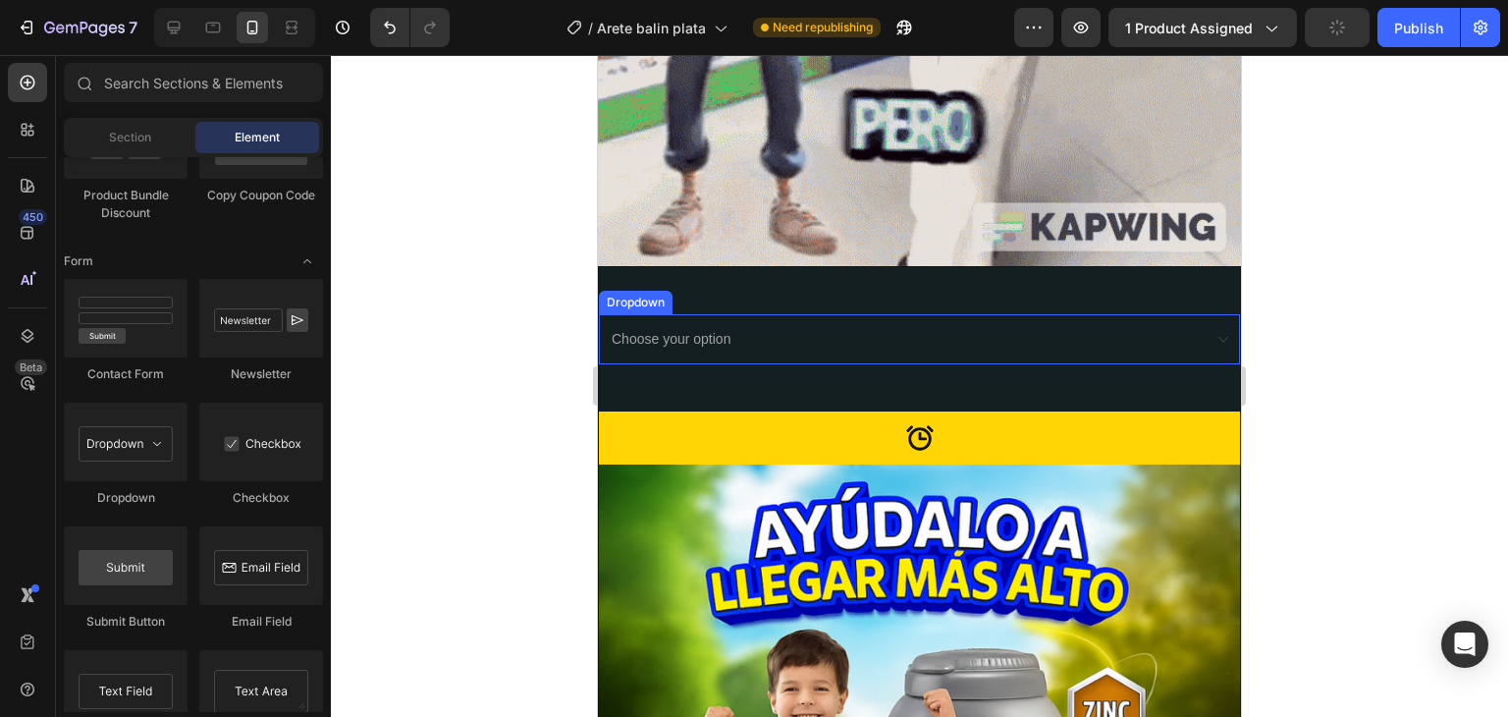
click at [721, 314] on select "Choose your option Option 1 Option 2 Option 3" at bounding box center [919, 339] width 641 height 50
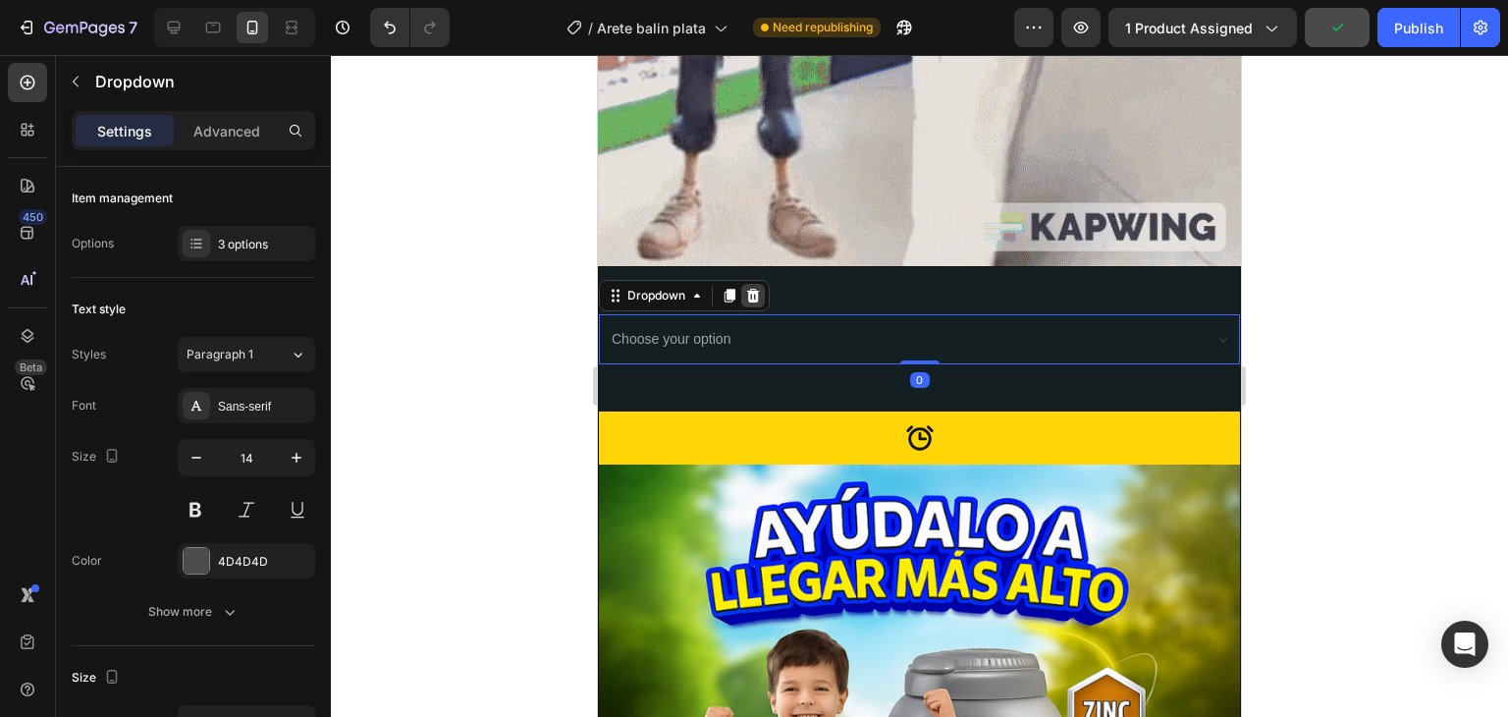
click at [754, 288] on icon at bounding box center [753, 296] width 16 height 16
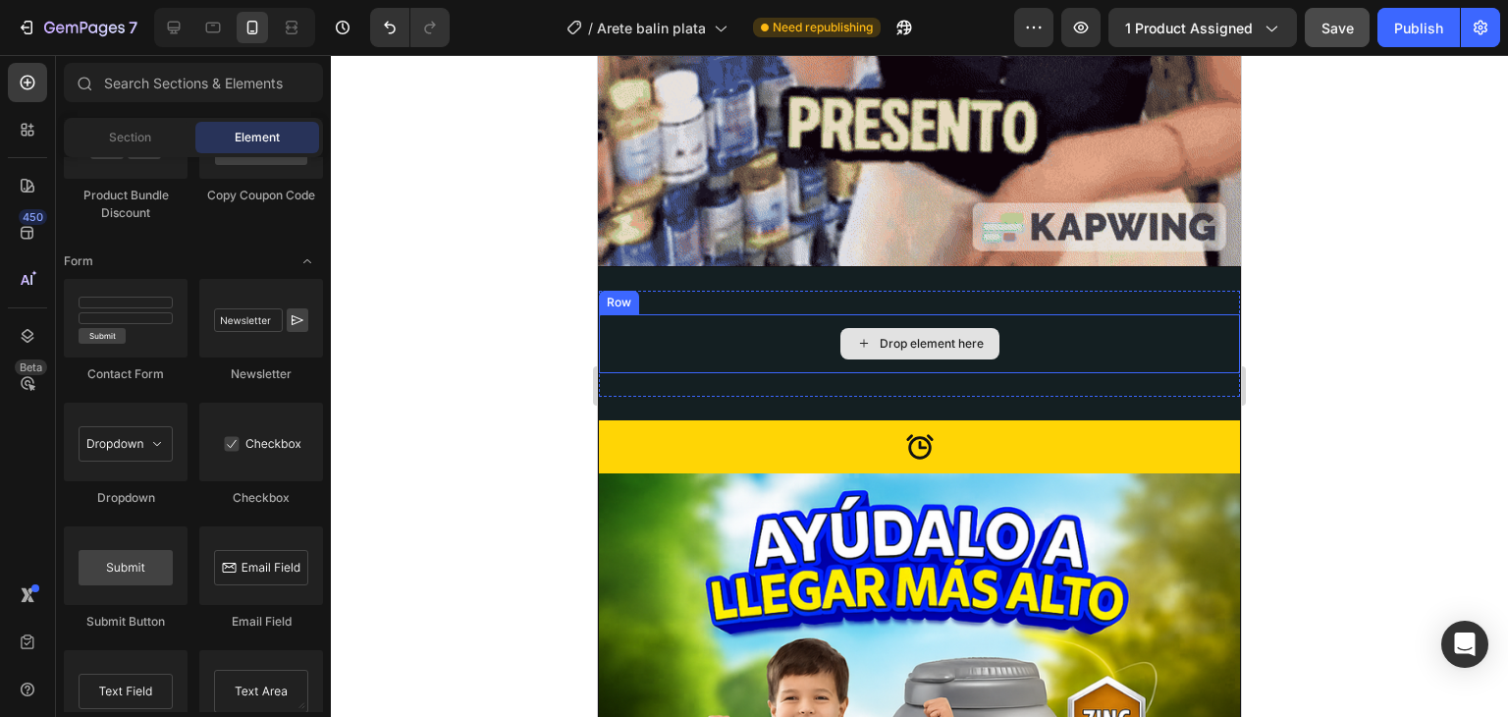
click at [960, 336] on div "Drop element here" at bounding box center [932, 344] width 104 height 16
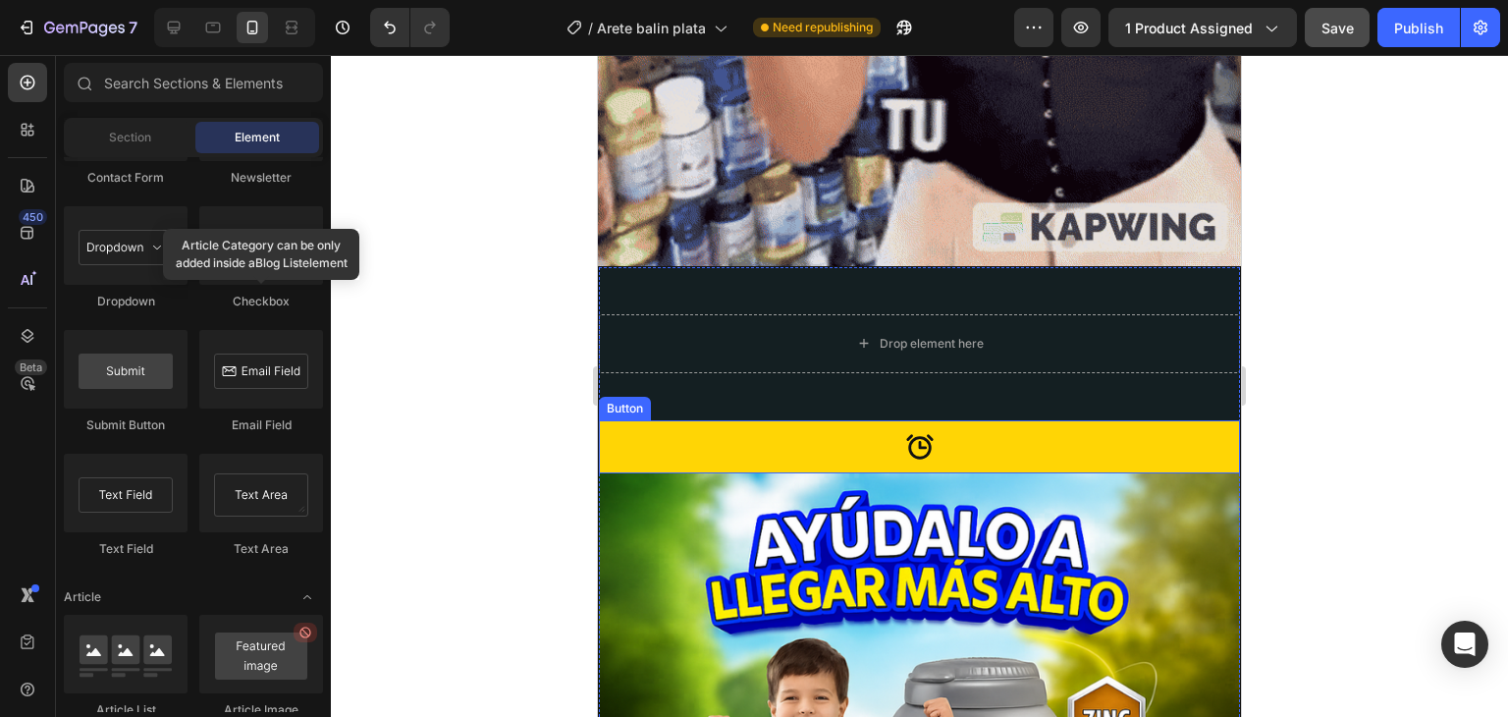
scroll to position [5394, 0]
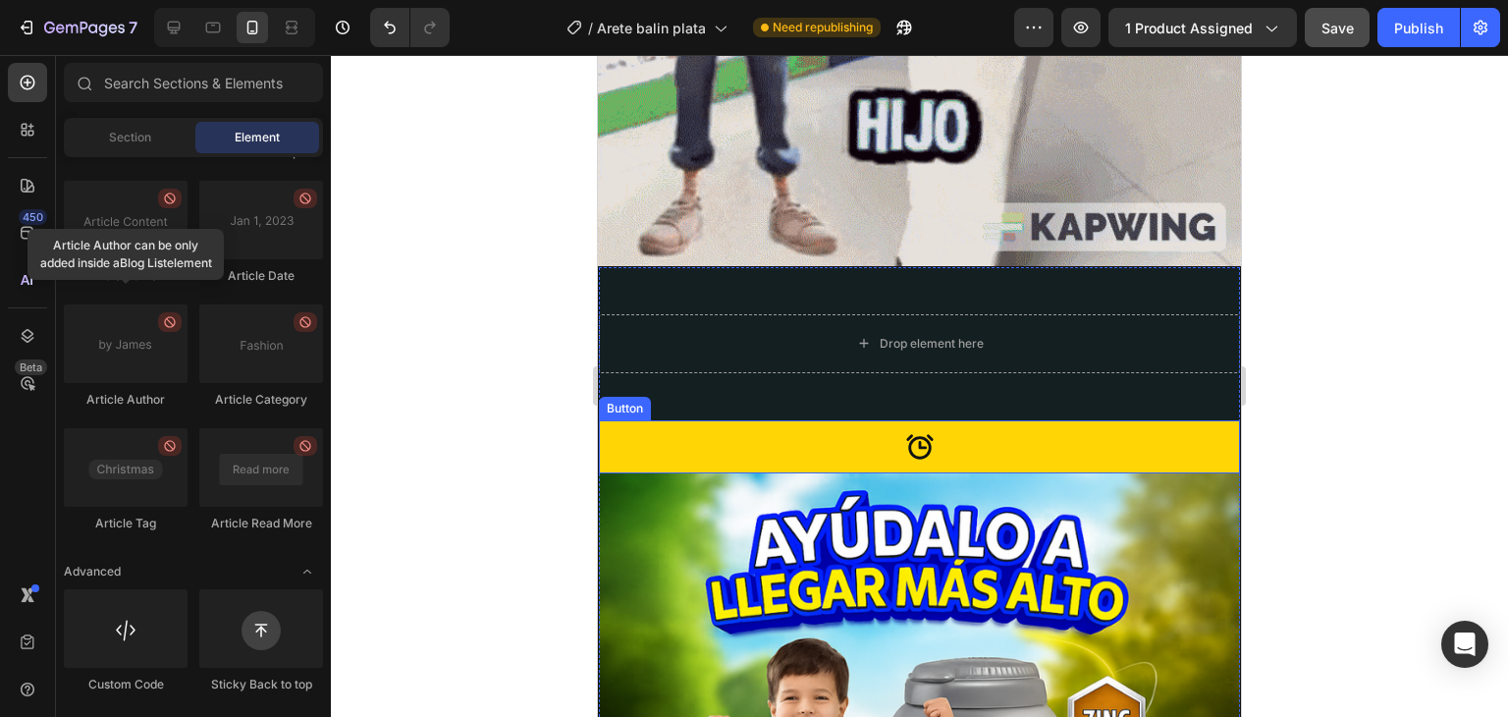
click at [268, 149] on div "Element" at bounding box center [257, 137] width 124 height 31
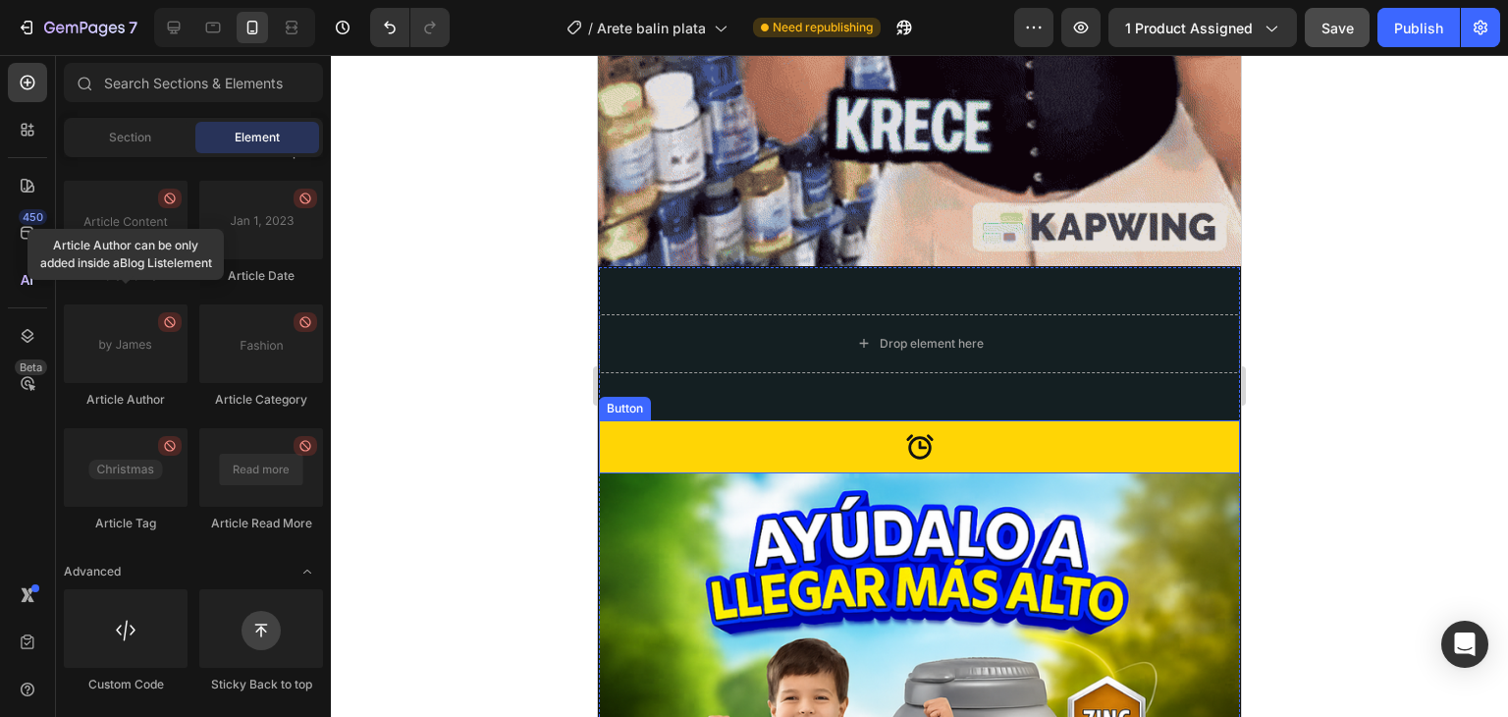
click at [271, 148] on div "Element" at bounding box center [257, 137] width 124 height 31
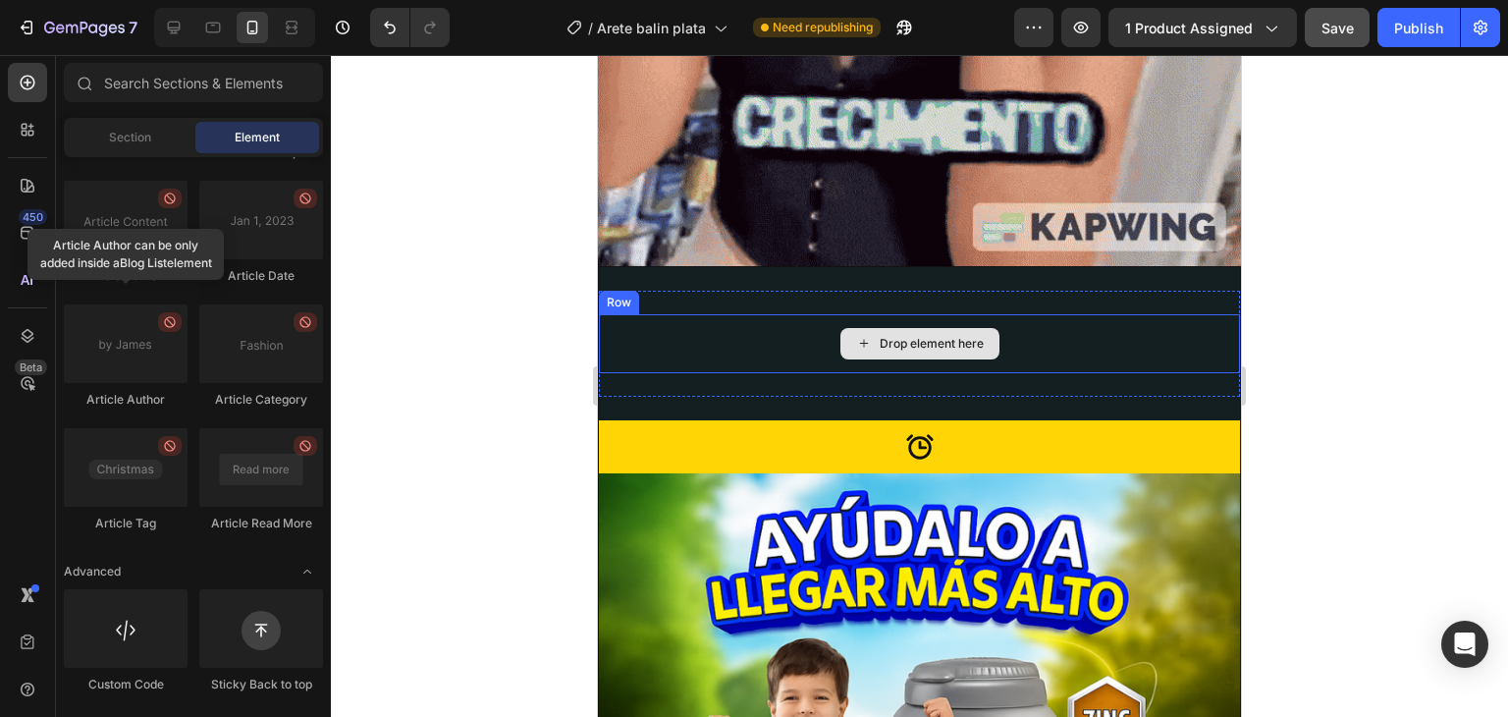
click at [623, 314] on div "Drop element here" at bounding box center [919, 343] width 641 height 59
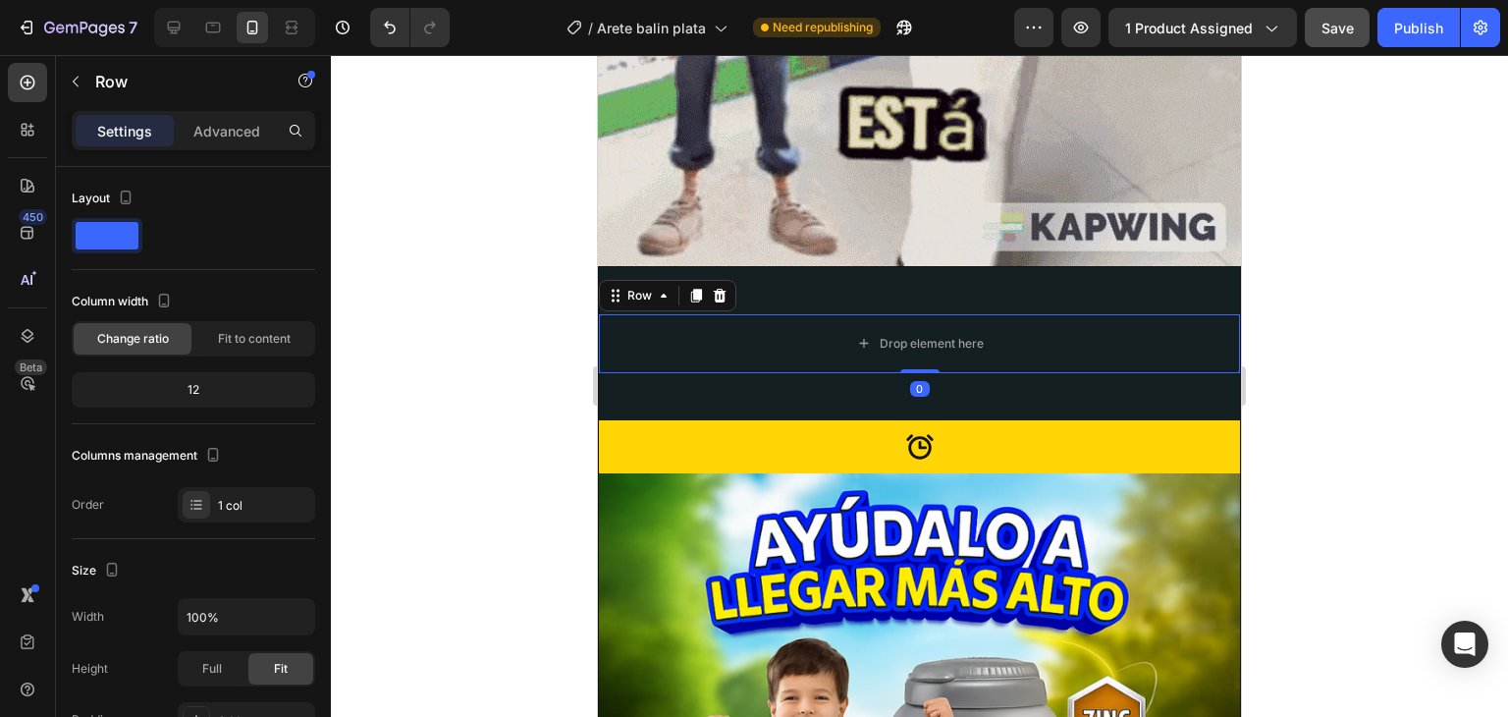
scroll to position [539, 0]
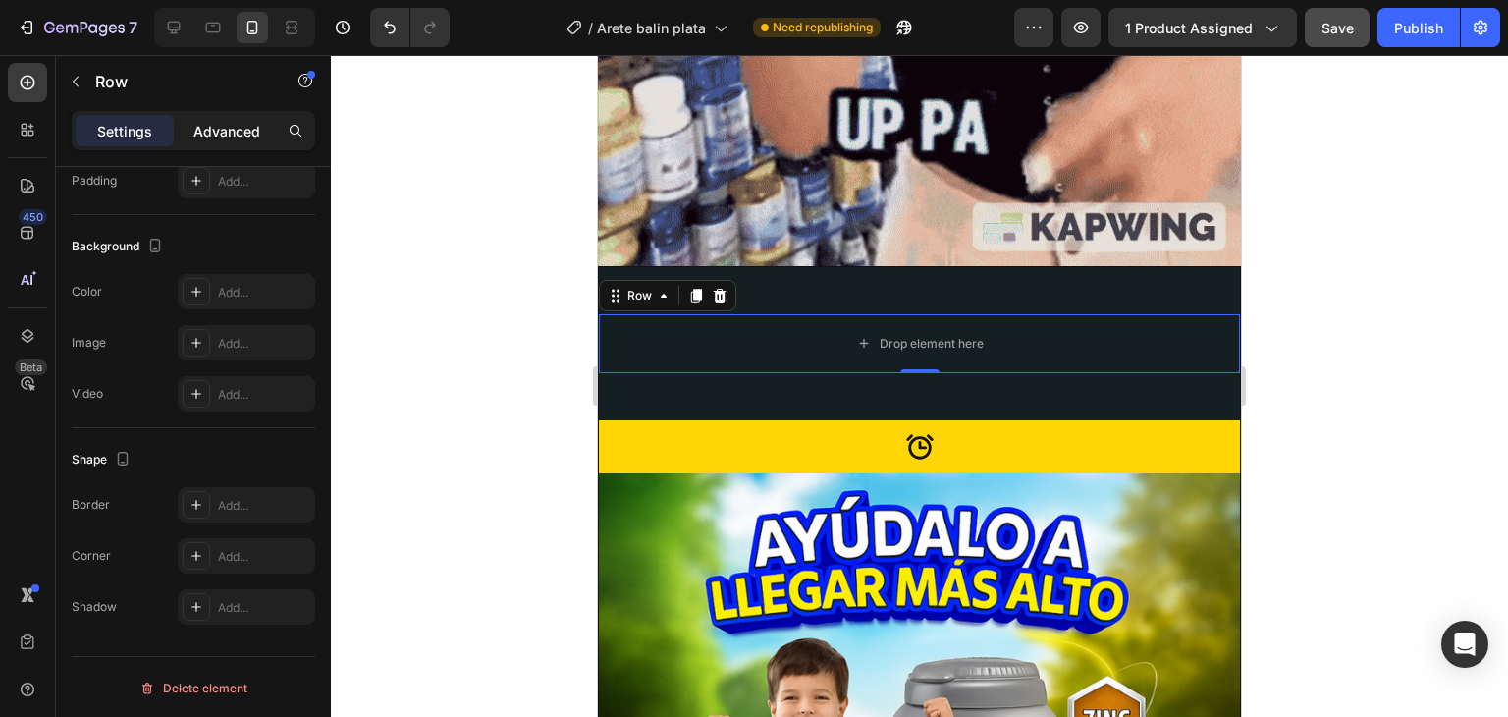
click at [239, 144] on div "Advanced" at bounding box center [227, 130] width 98 height 31
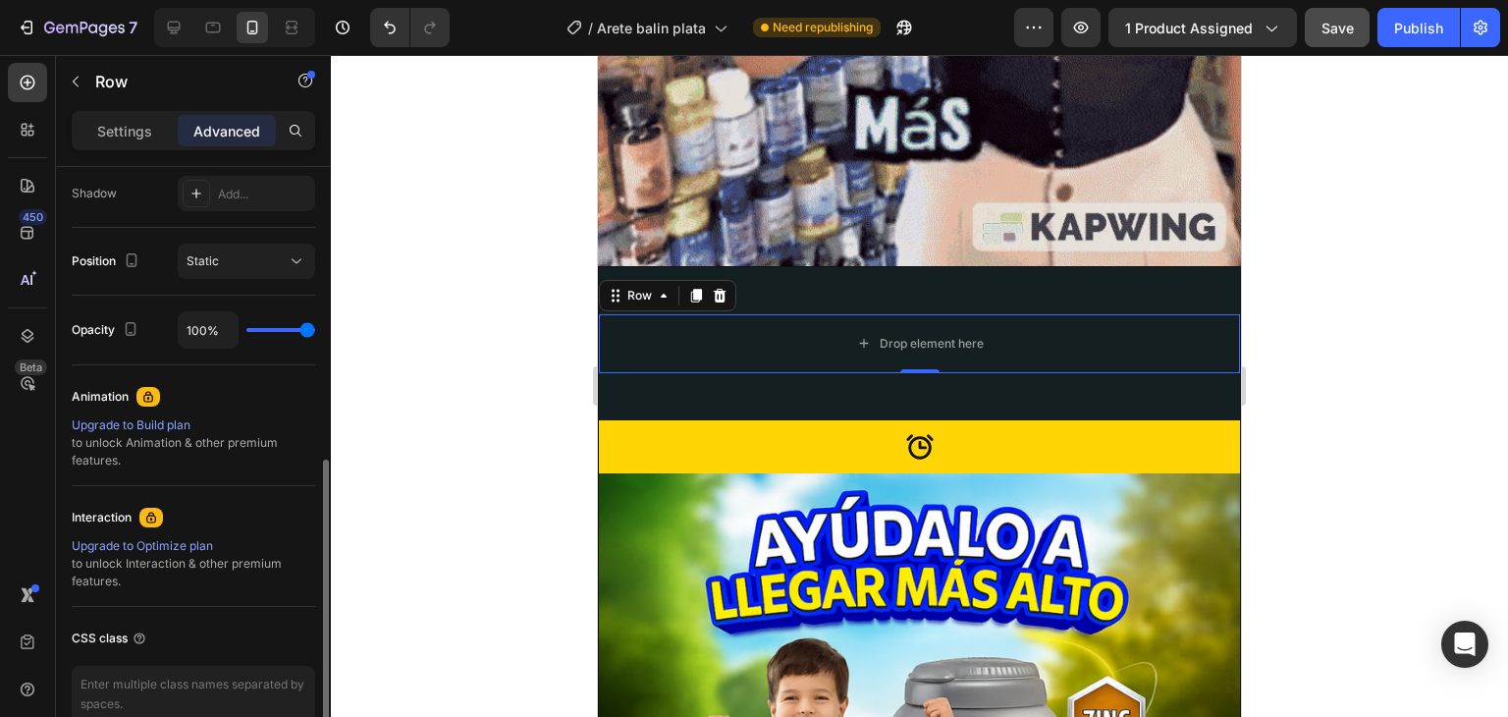
scroll to position [755, 0]
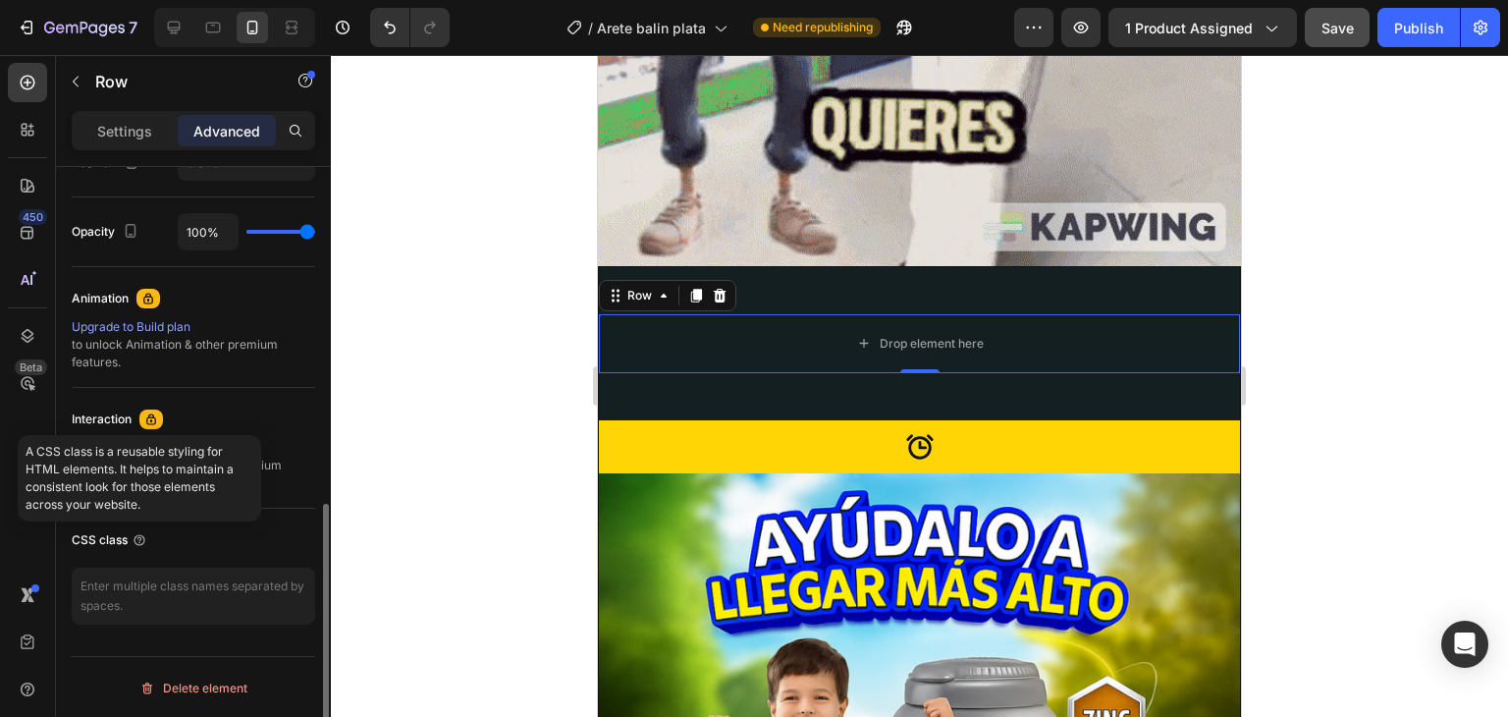
click at [116, 533] on div "CSS class" at bounding box center [110, 540] width 76 height 18
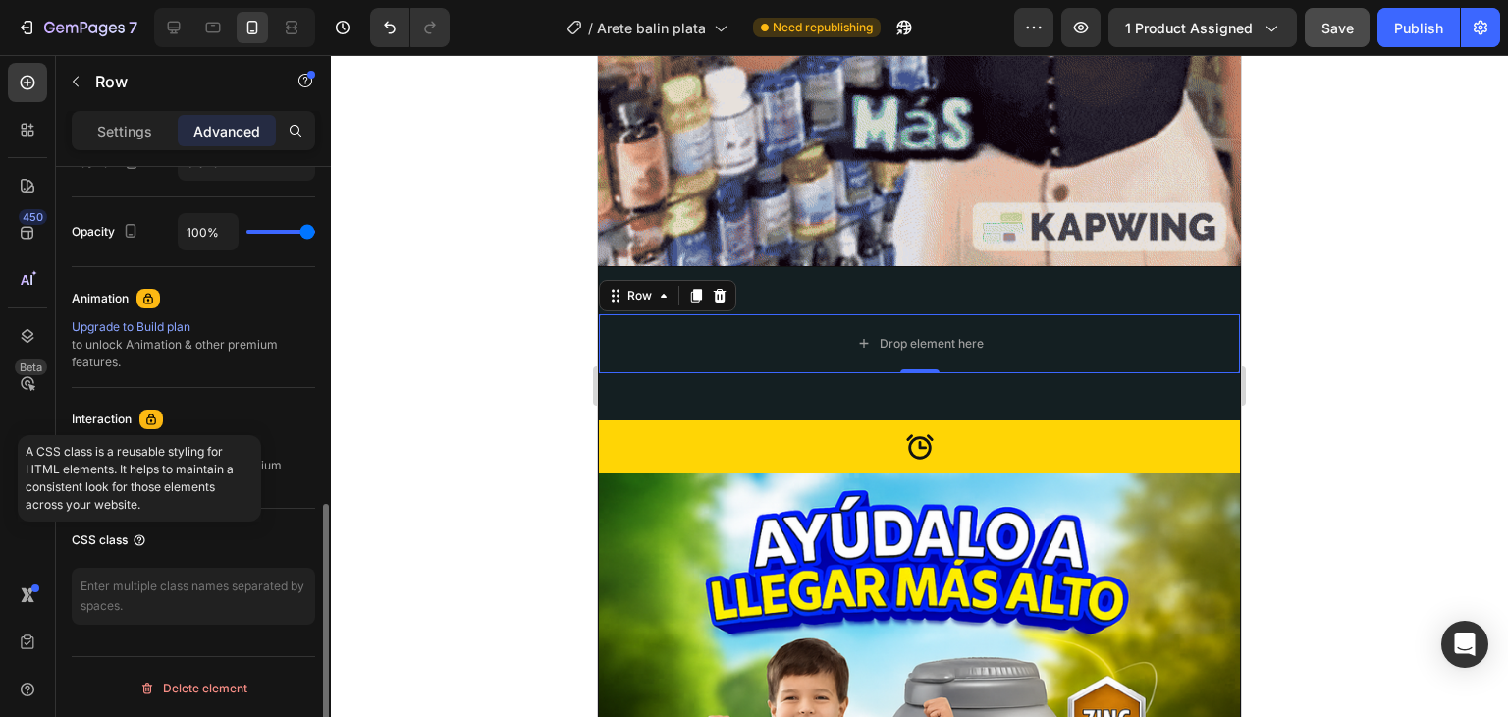
click at [141, 537] on icon at bounding box center [140, 540] width 16 height 16
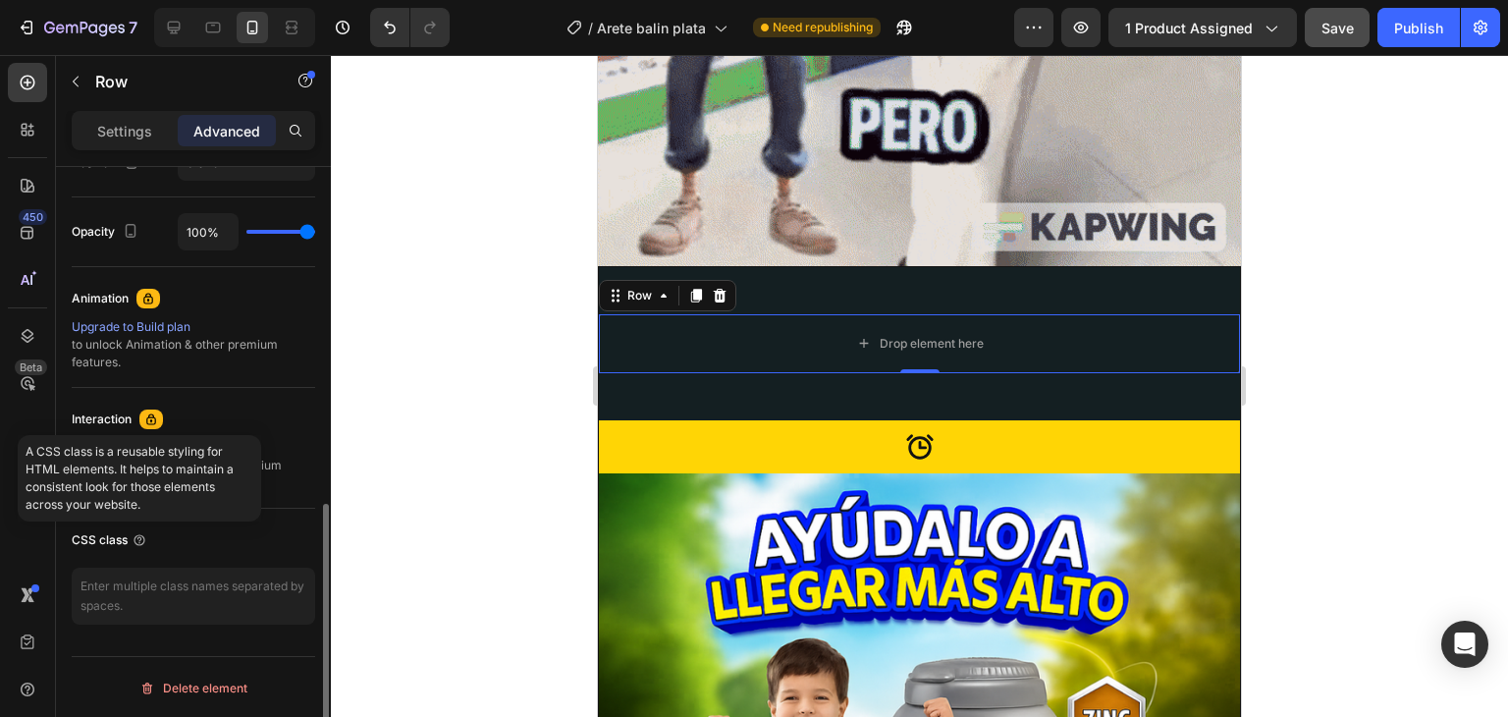
click at [220, 552] on div "CSS class" at bounding box center [194, 539] width 244 height 31
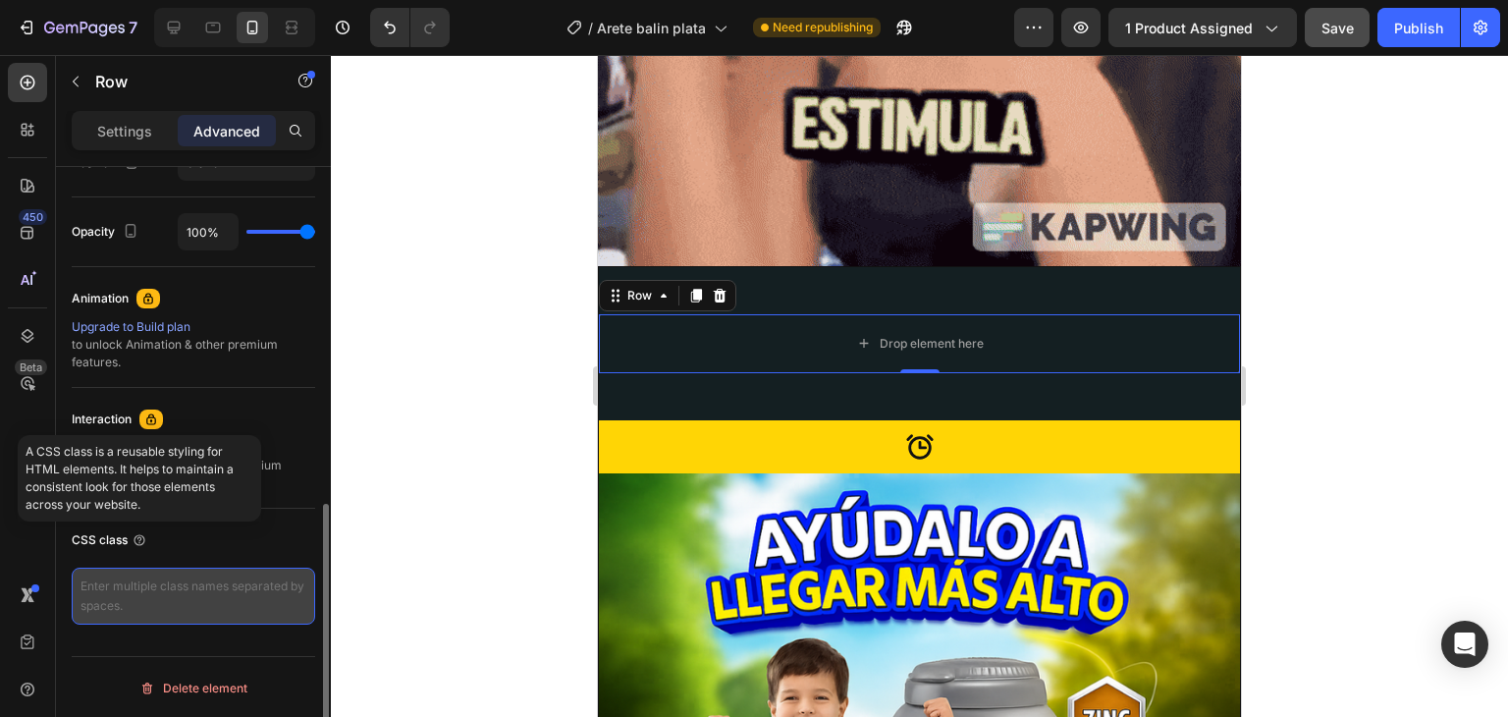
click at [133, 577] on textarea at bounding box center [194, 596] width 244 height 57
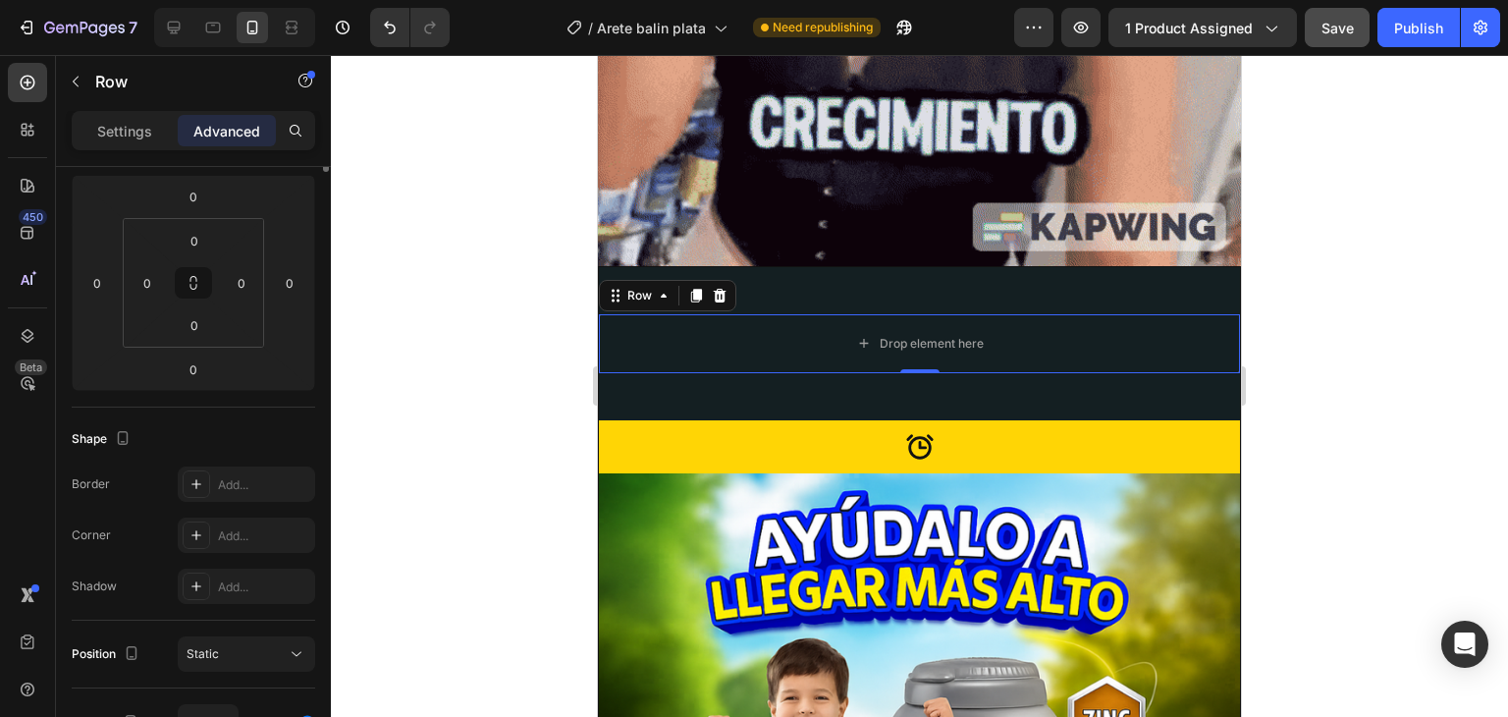
scroll to position [0, 0]
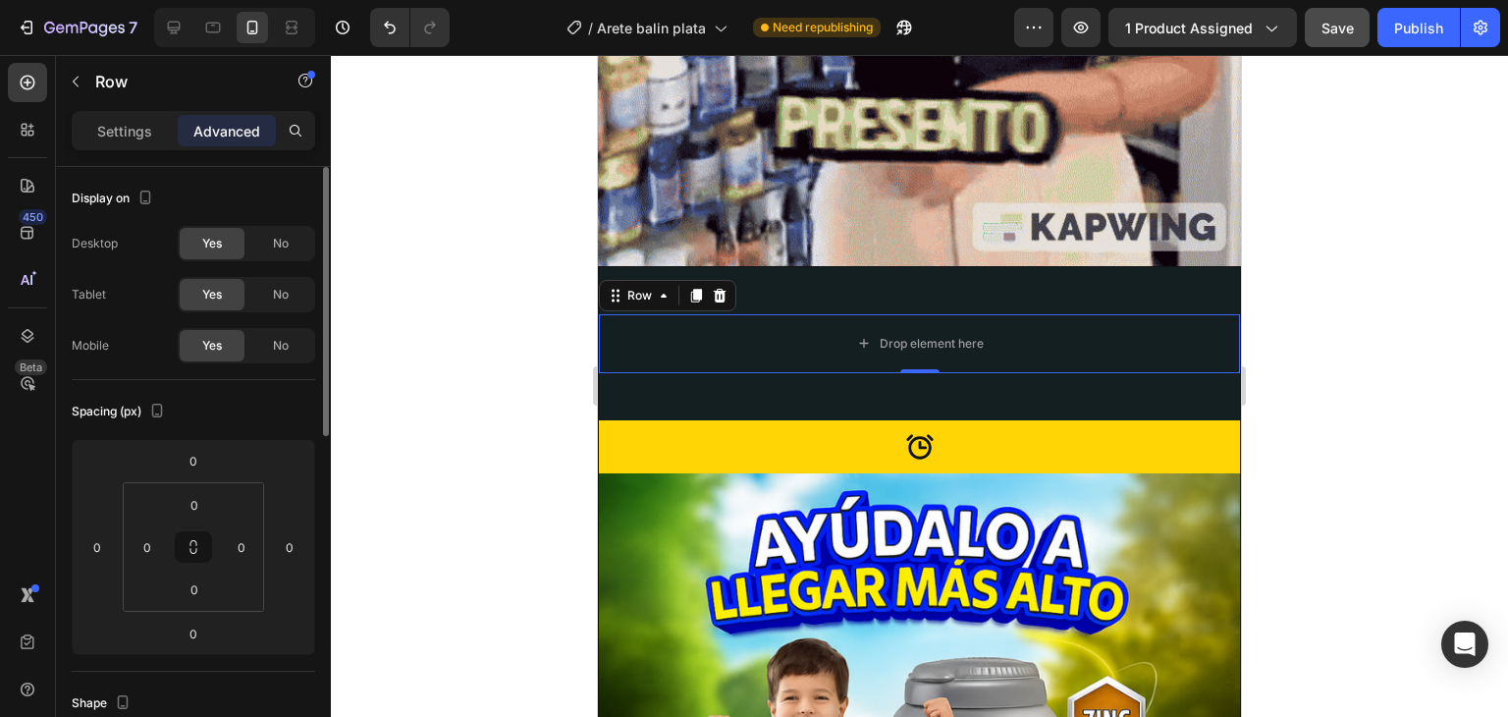
click at [250, 194] on div "Display on" at bounding box center [194, 198] width 244 height 31
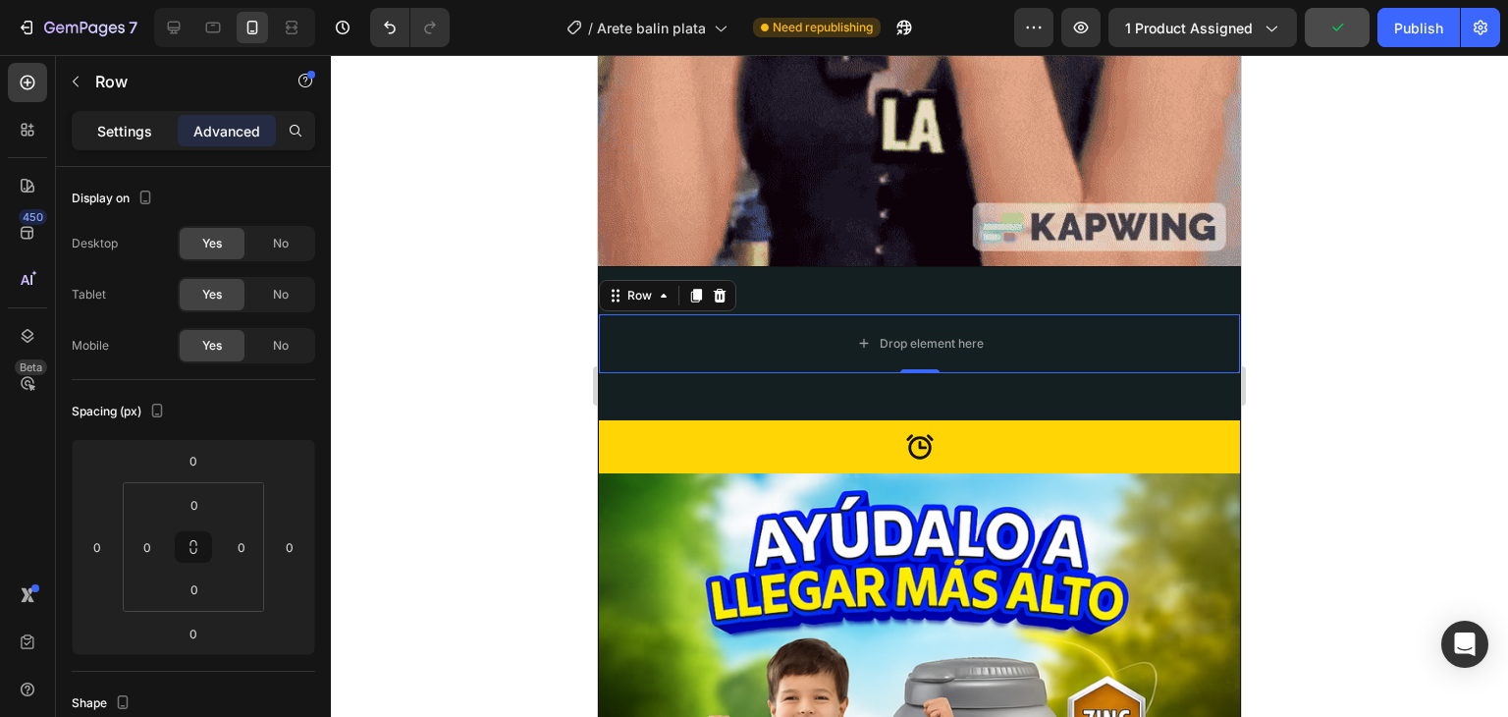
click at [125, 116] on div "Settings" at bounding box center [125, 130] width 98 height 31
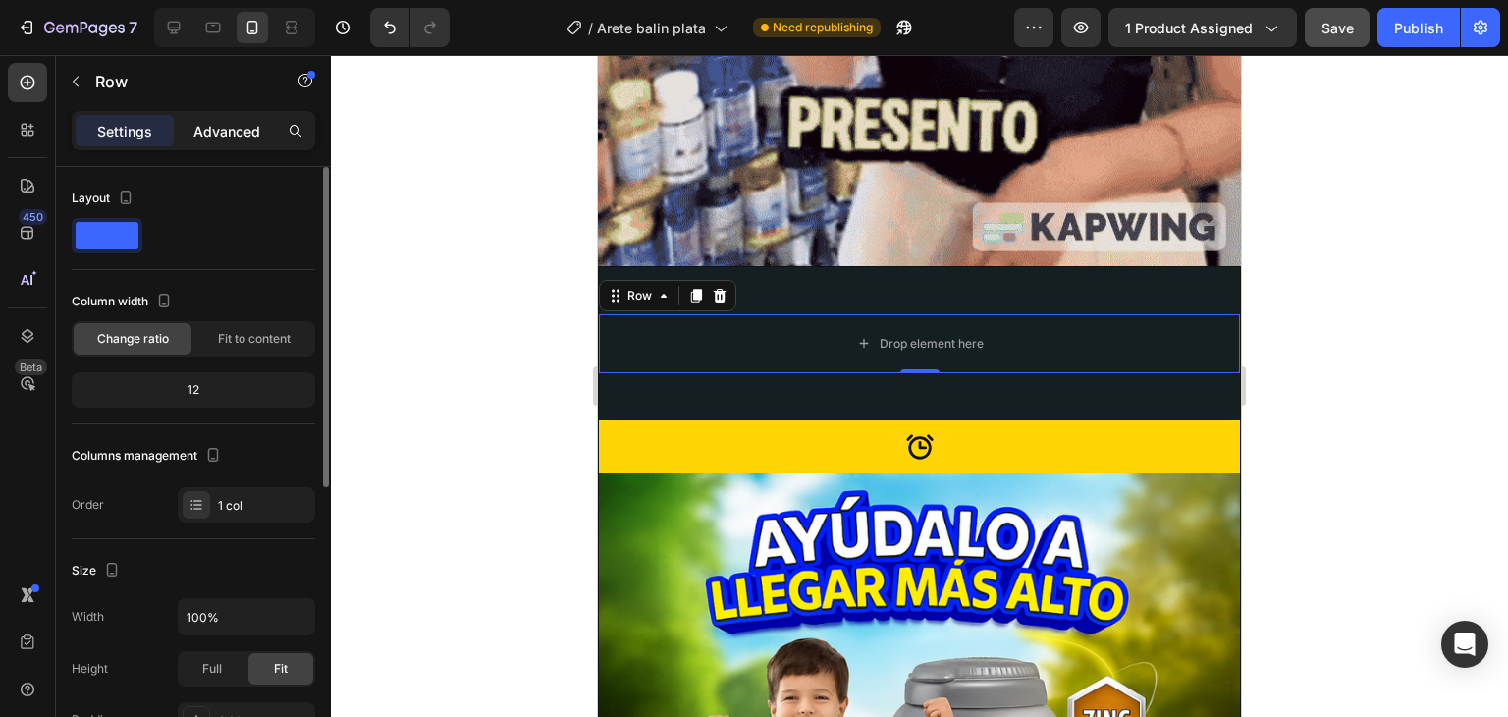
click at [228, 131] on p "Advanced" at bounding box center [226, 131] width 67 height 21
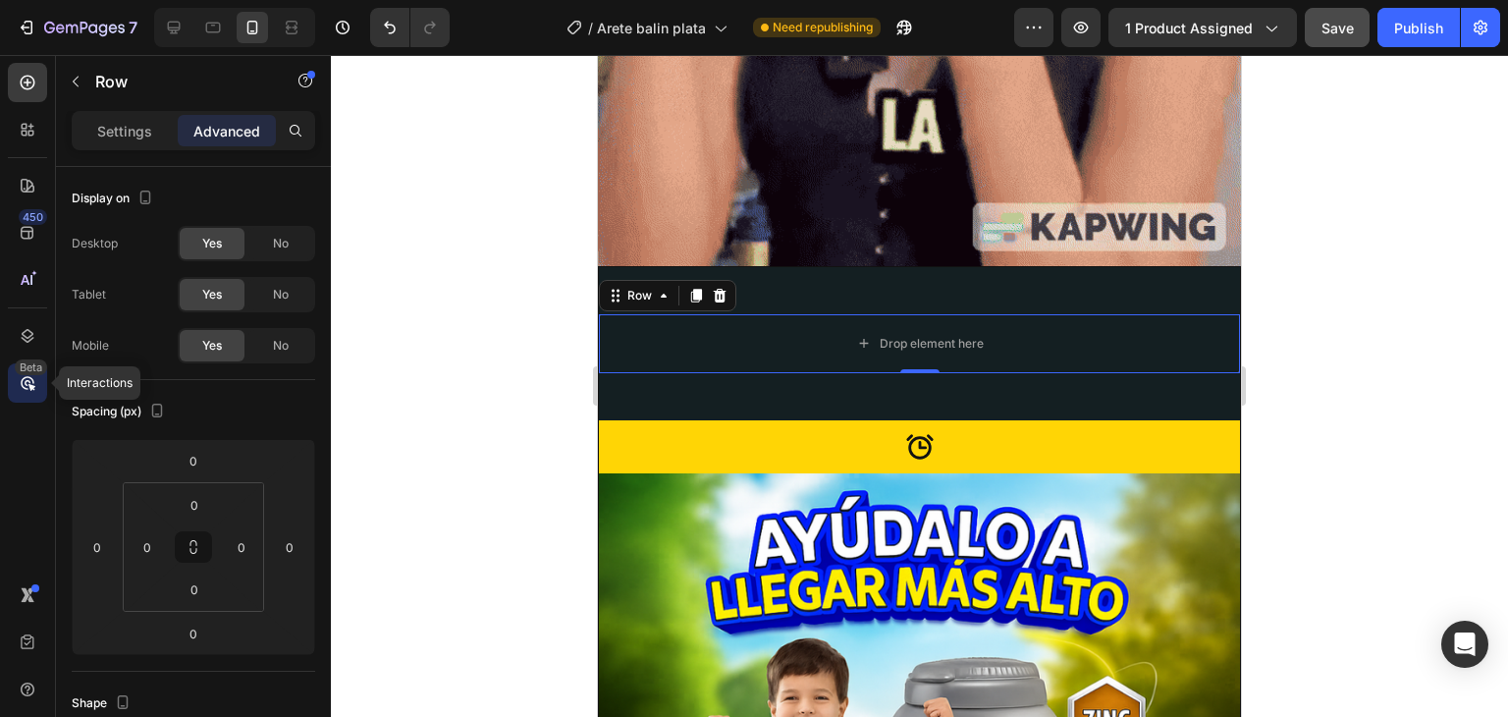
click at [27, 383] on icon at bounding box center [28, 383] width 20 height 20
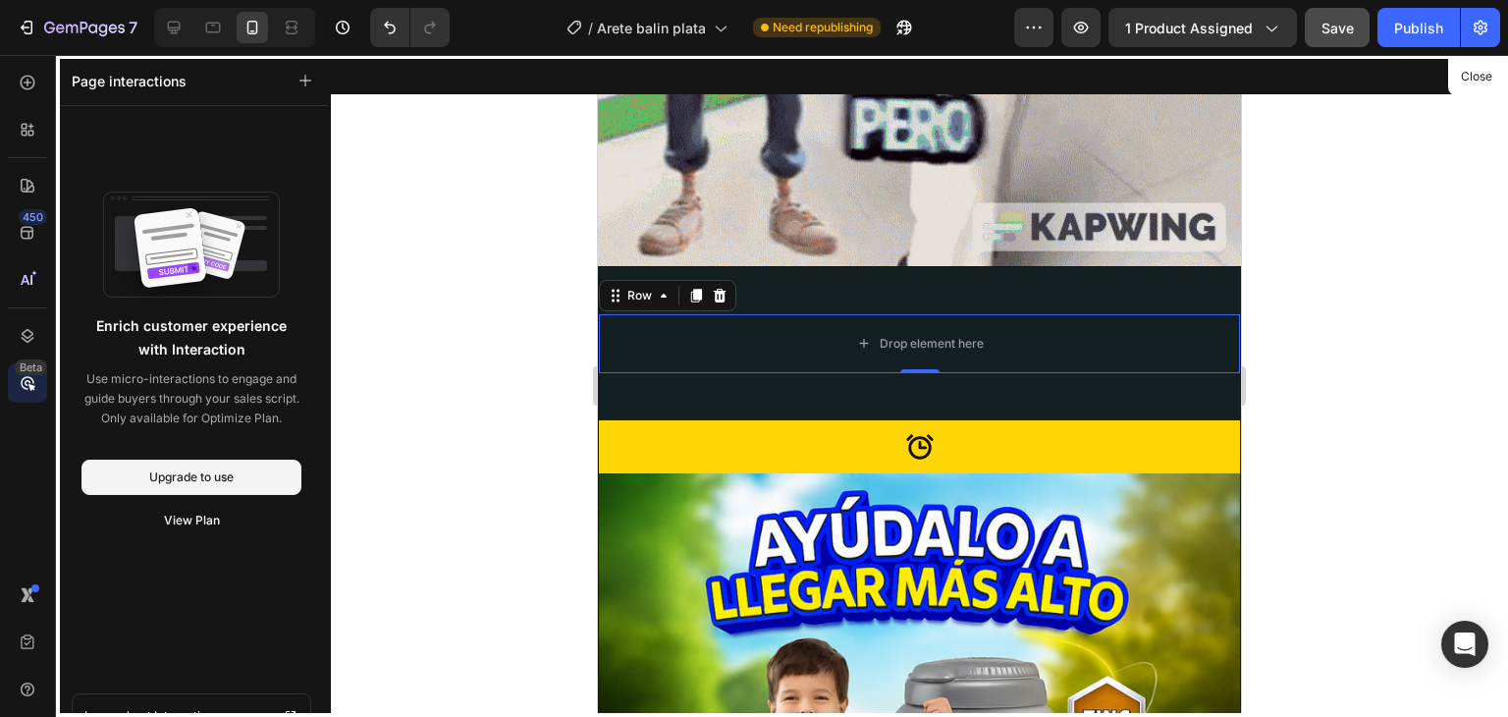
drag, startPoint x: 401, startPoint y: 131, endPoint x: 398, endPoint y: 152, distance: 21.8
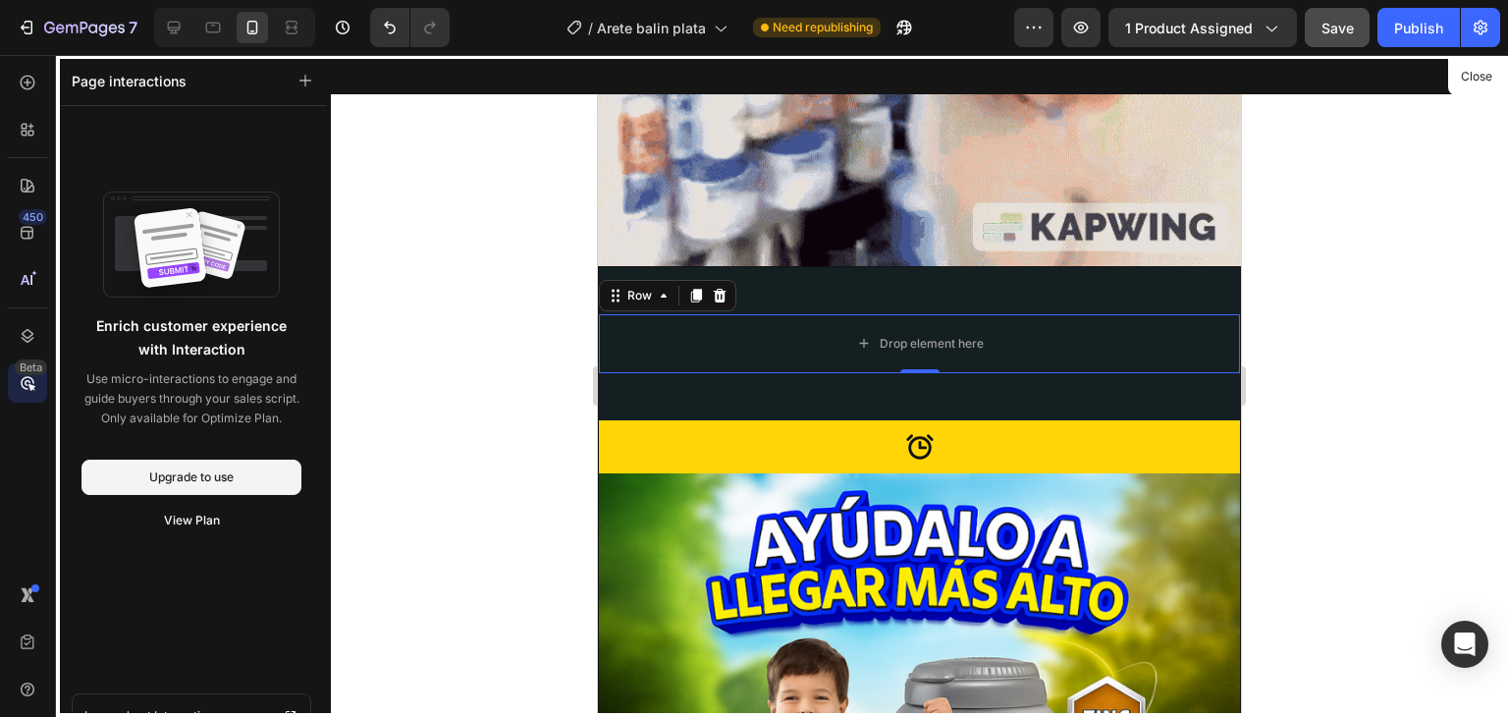
click at [401, 132] on div at bounding box center [919, 386] width 1177 height 662
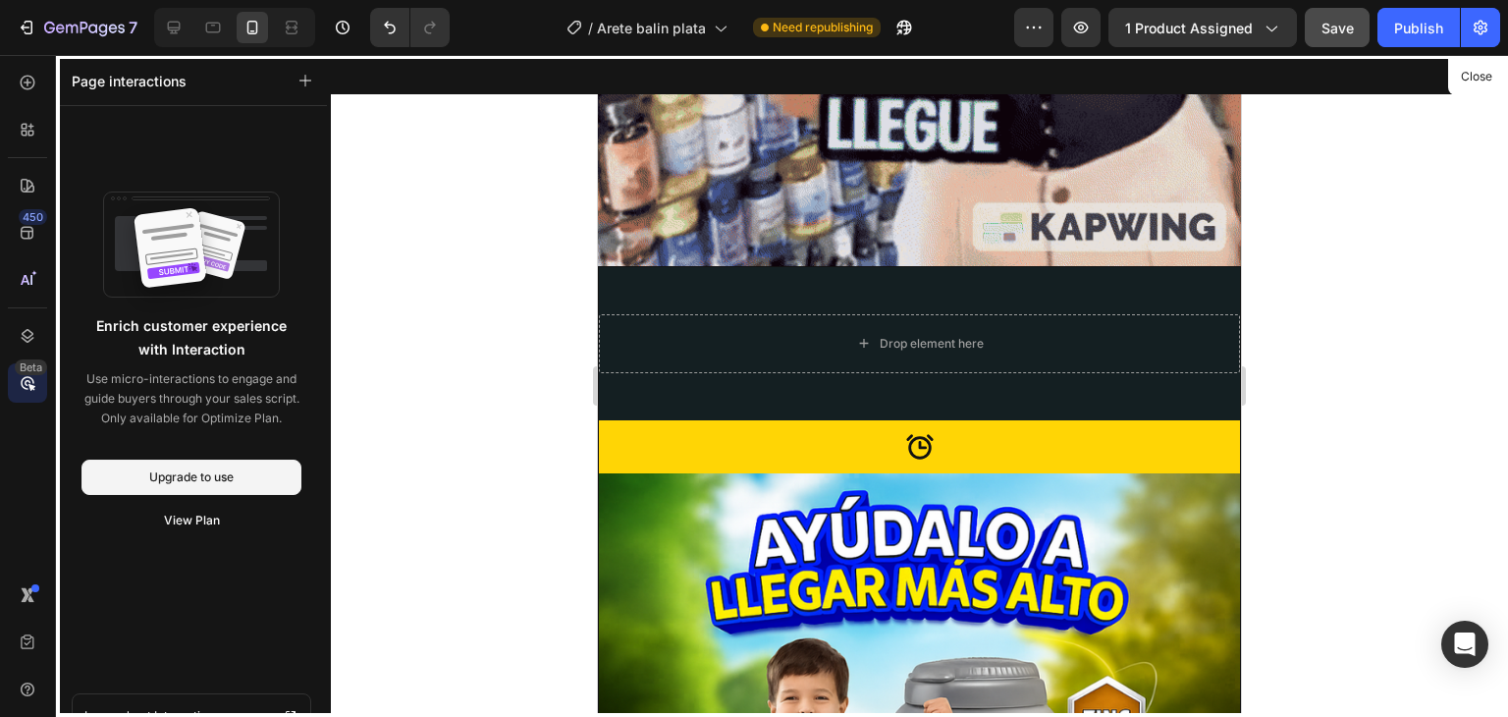
click at [761, 278] on div at bounding box center [919, 386] width 643 height 662
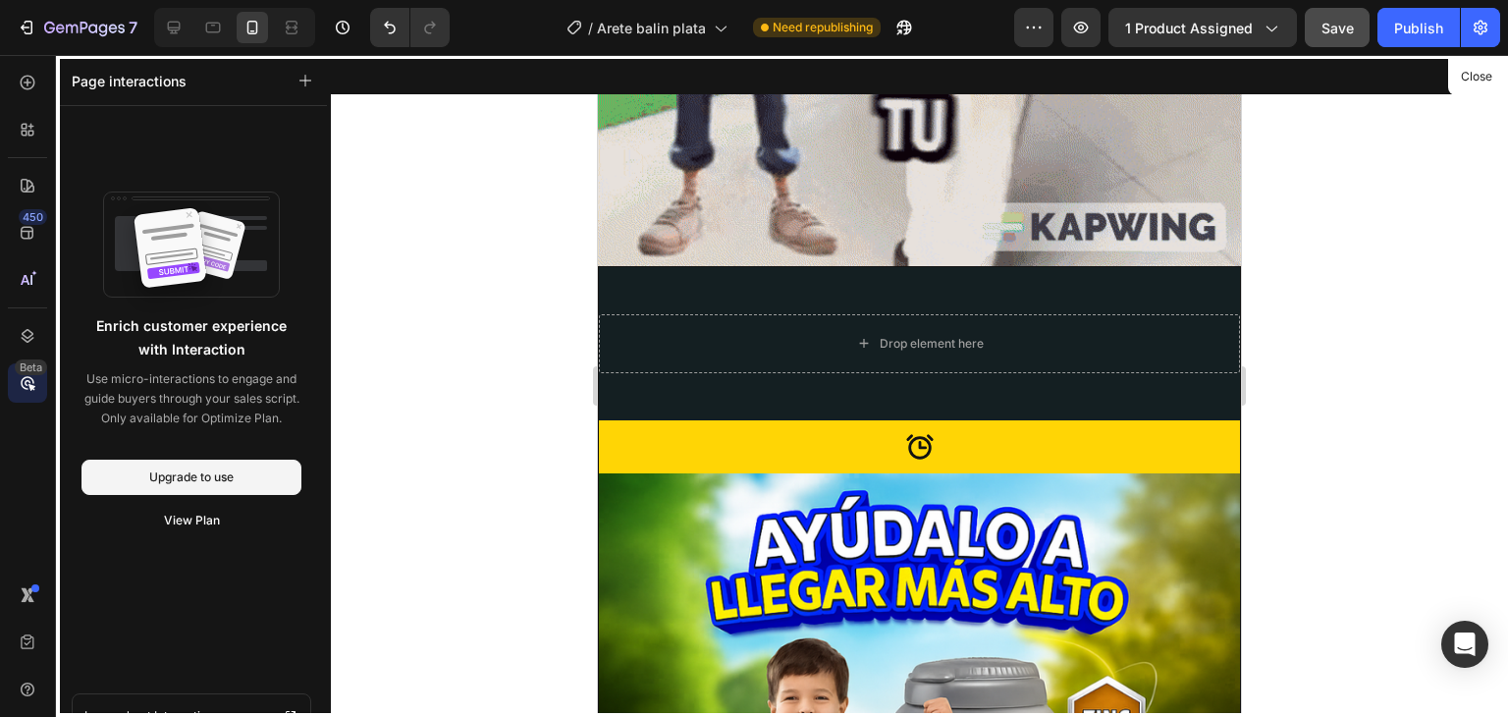
click at [731, 247] on div at bounding box center [919, 386] width 643 height 662
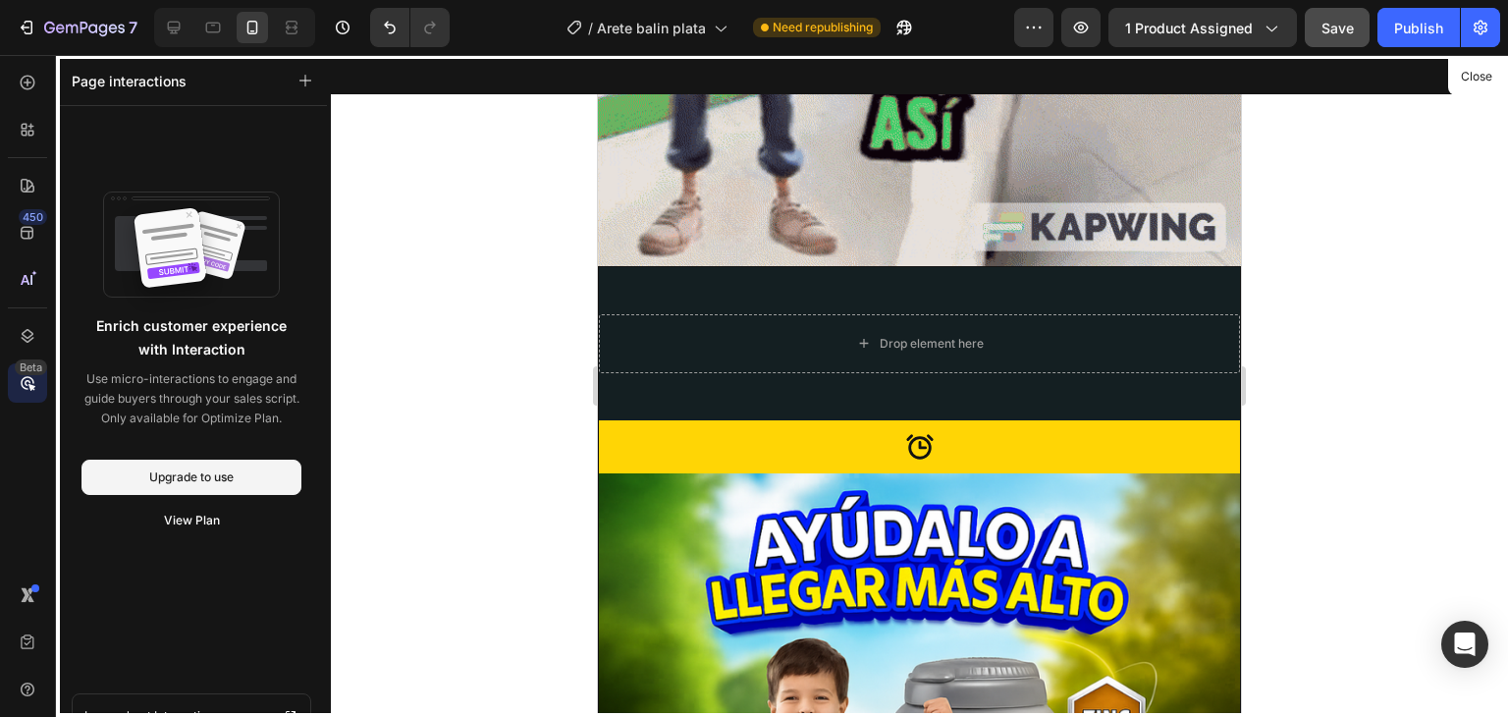
click at [734, 244] on div at bounding box center [919, 386] width 643 height 662
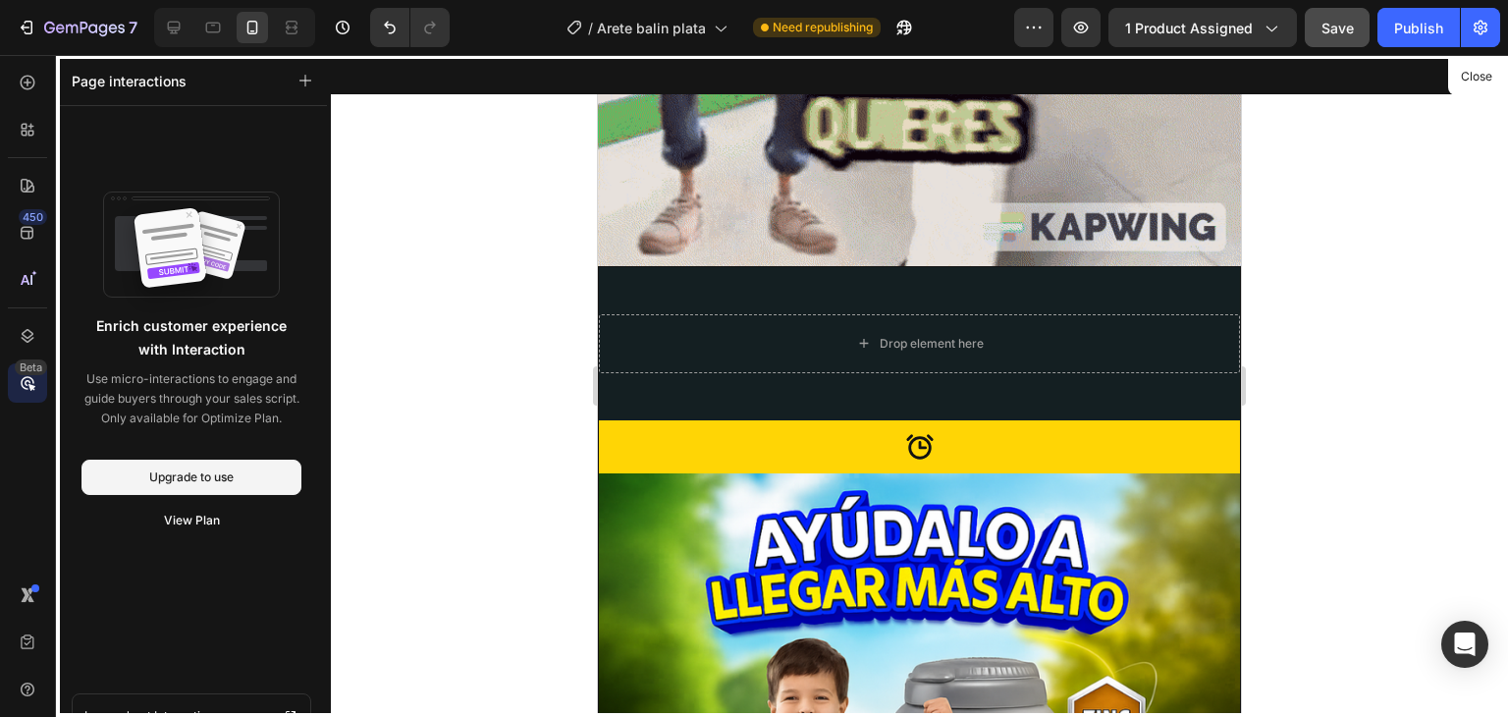
click at [737, 245] on div at bounding box center [919, 386] width 643 height 662
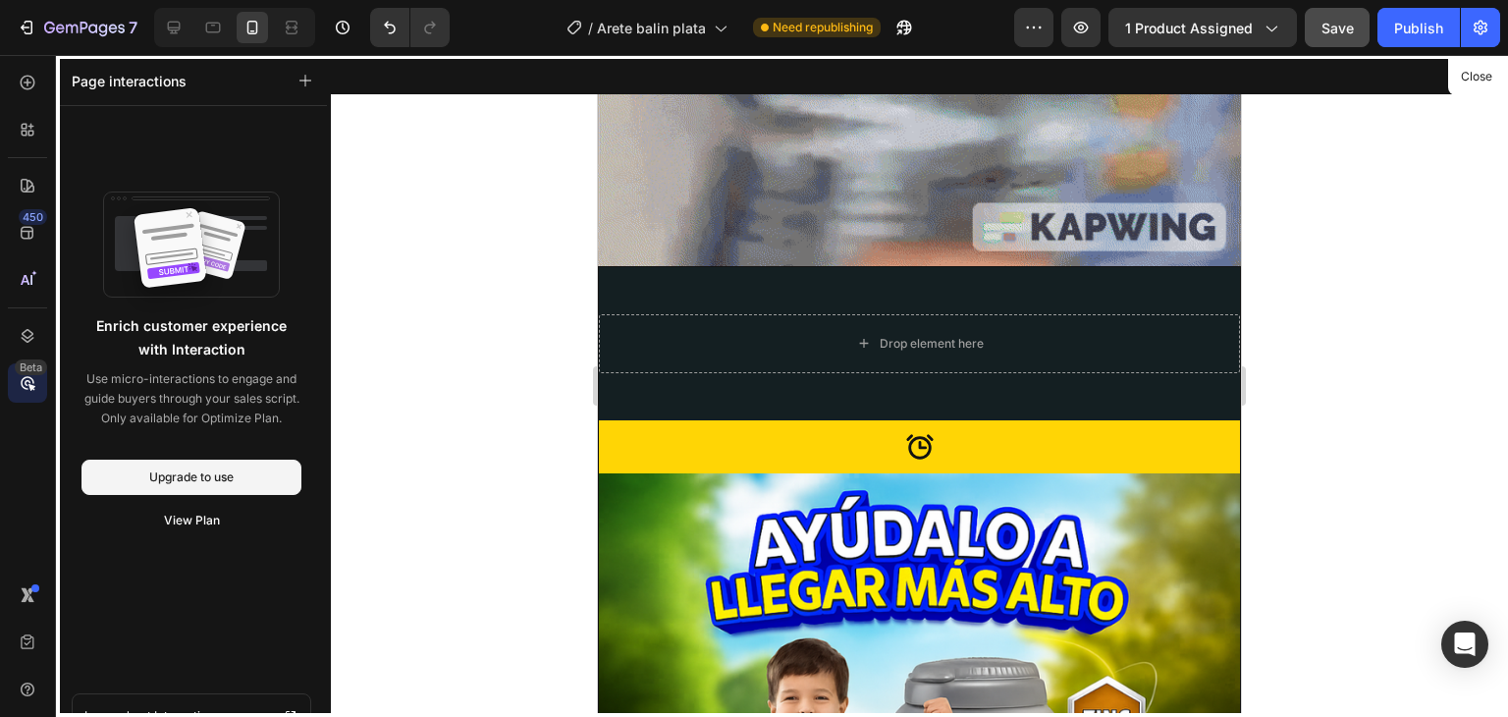
click at [577, 247] on div at bounding box center [919, 386] width 1177 height 662
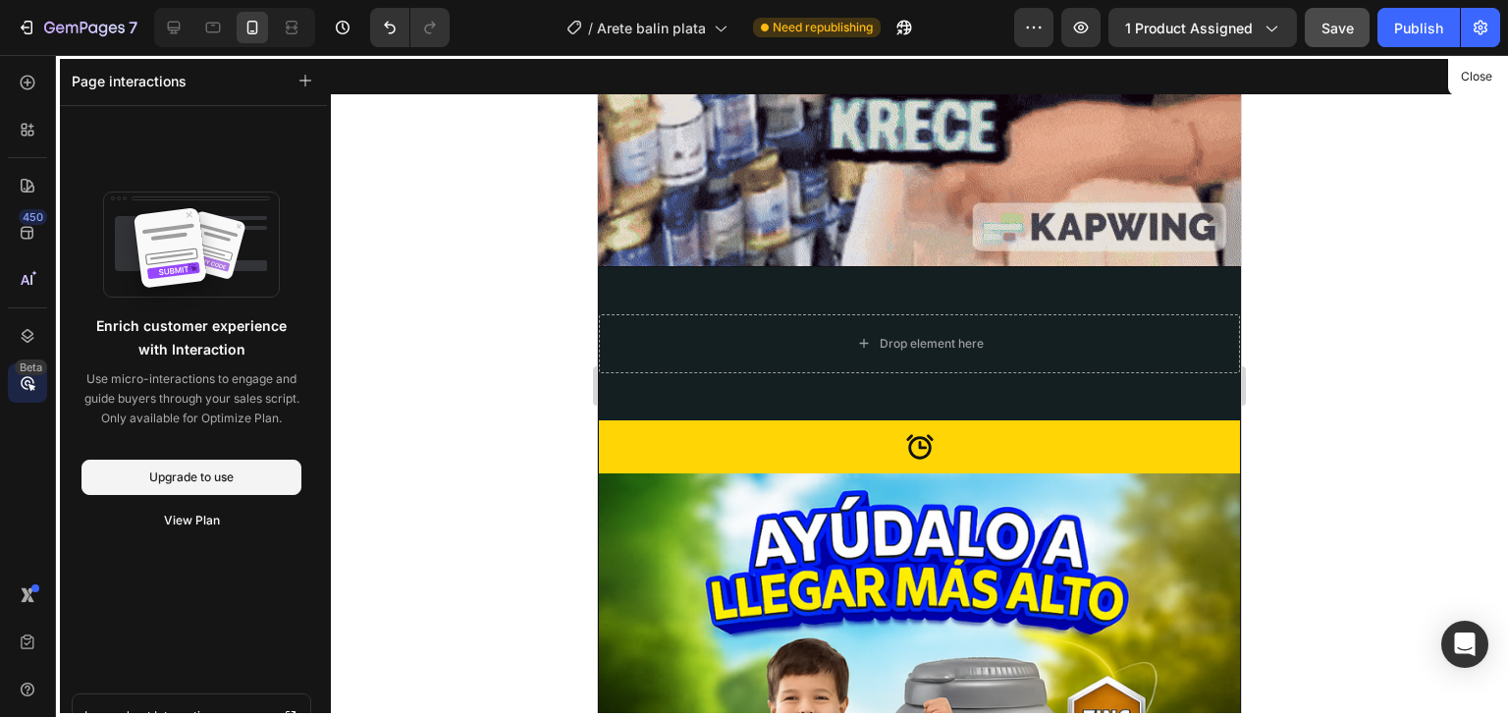
click at [483, 228] on div at bounding box center [919, 386] width 1177 height 662
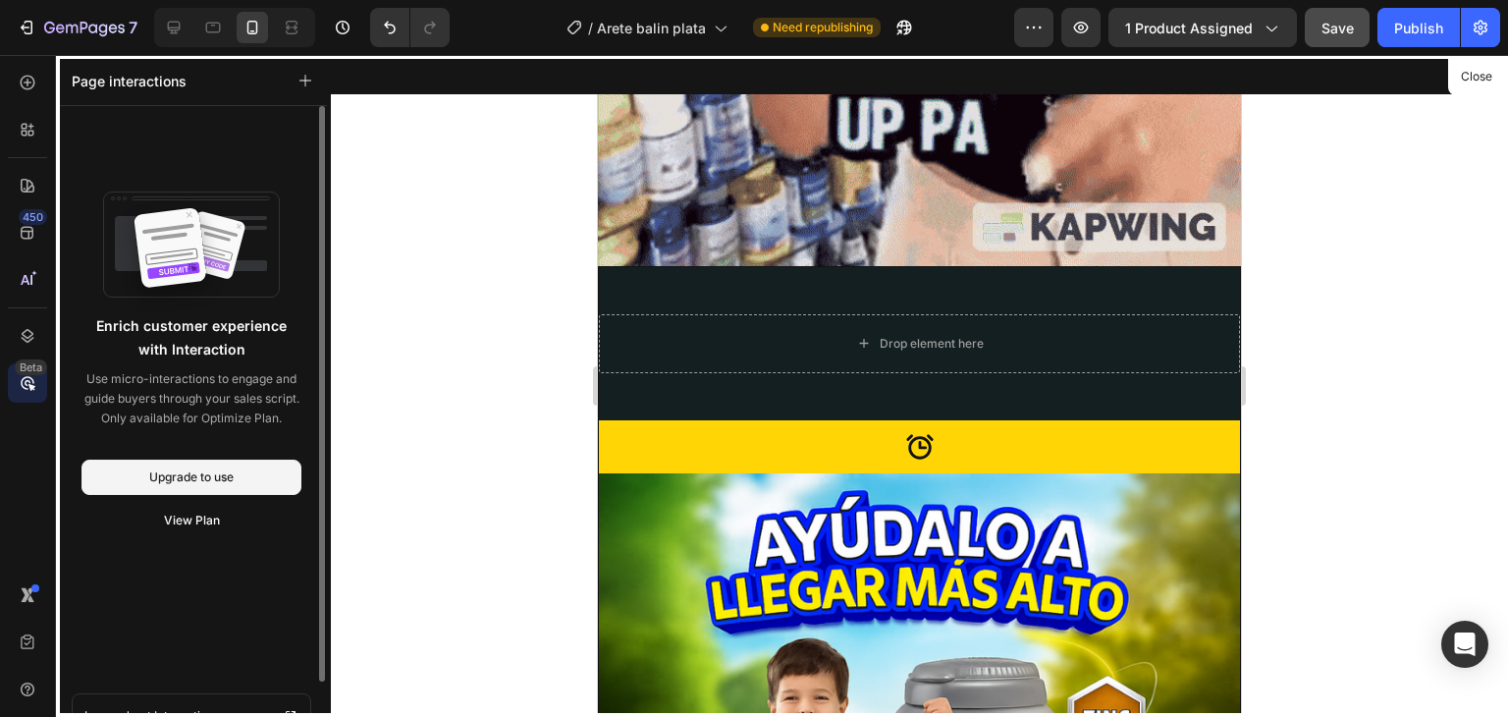
drag, startPoint x: 483, startPoint y: 228, endPoint x: 220, endPoint y: 144, distance: 276.1
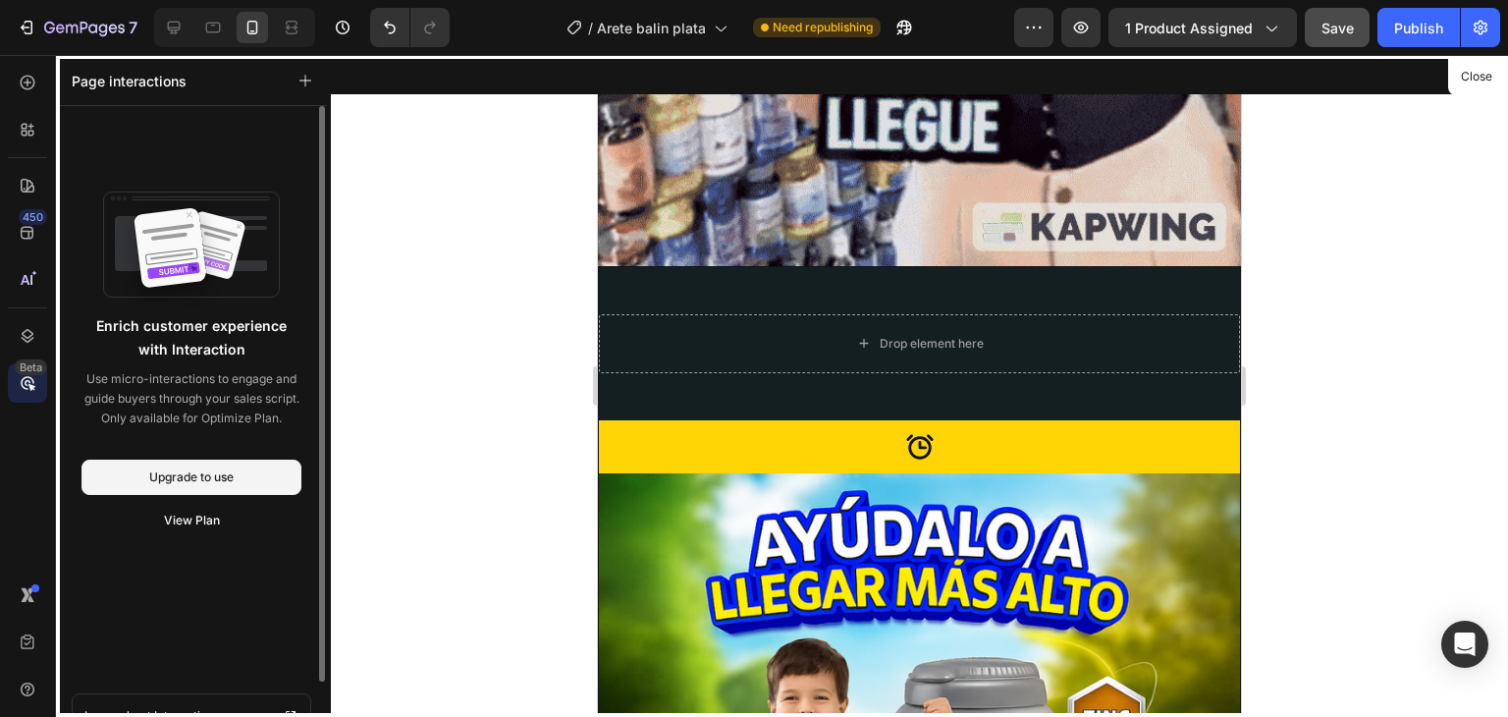
click at [445, 221] on div at bounding box center [919, 386] width 1177 height 662
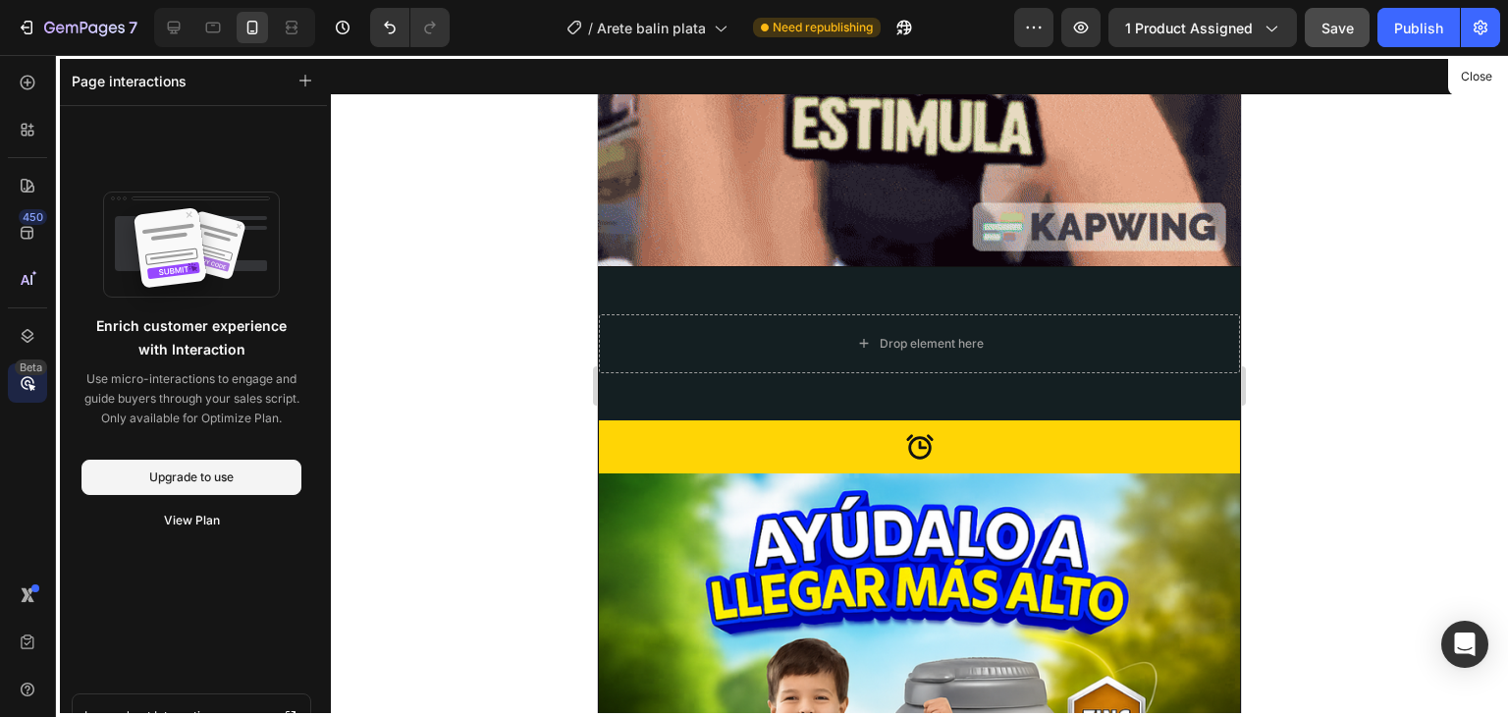
click at [460, 183] on div at bounding box center [919, 386] width 1177 height 662
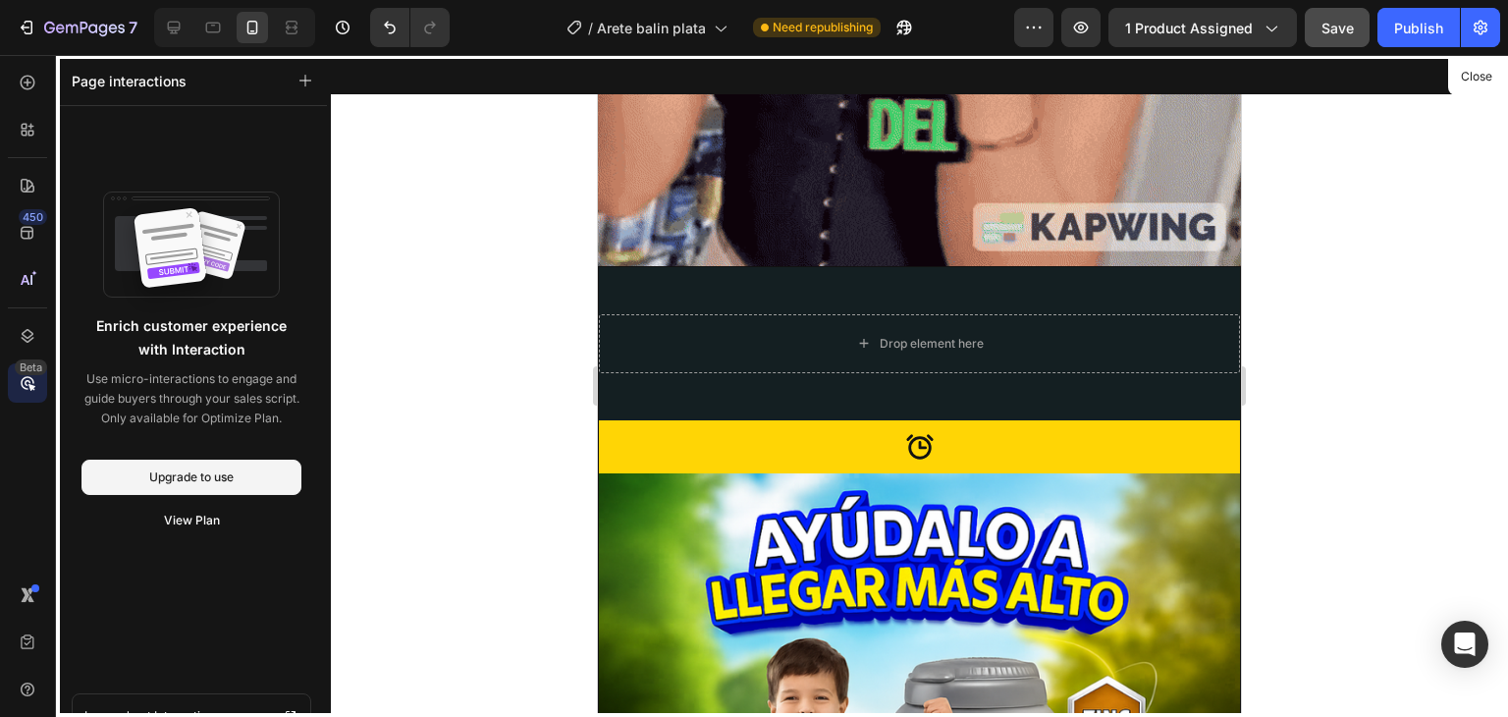
click at [452, 186] on div at bounding box center [919, 386] width 1177 height 662
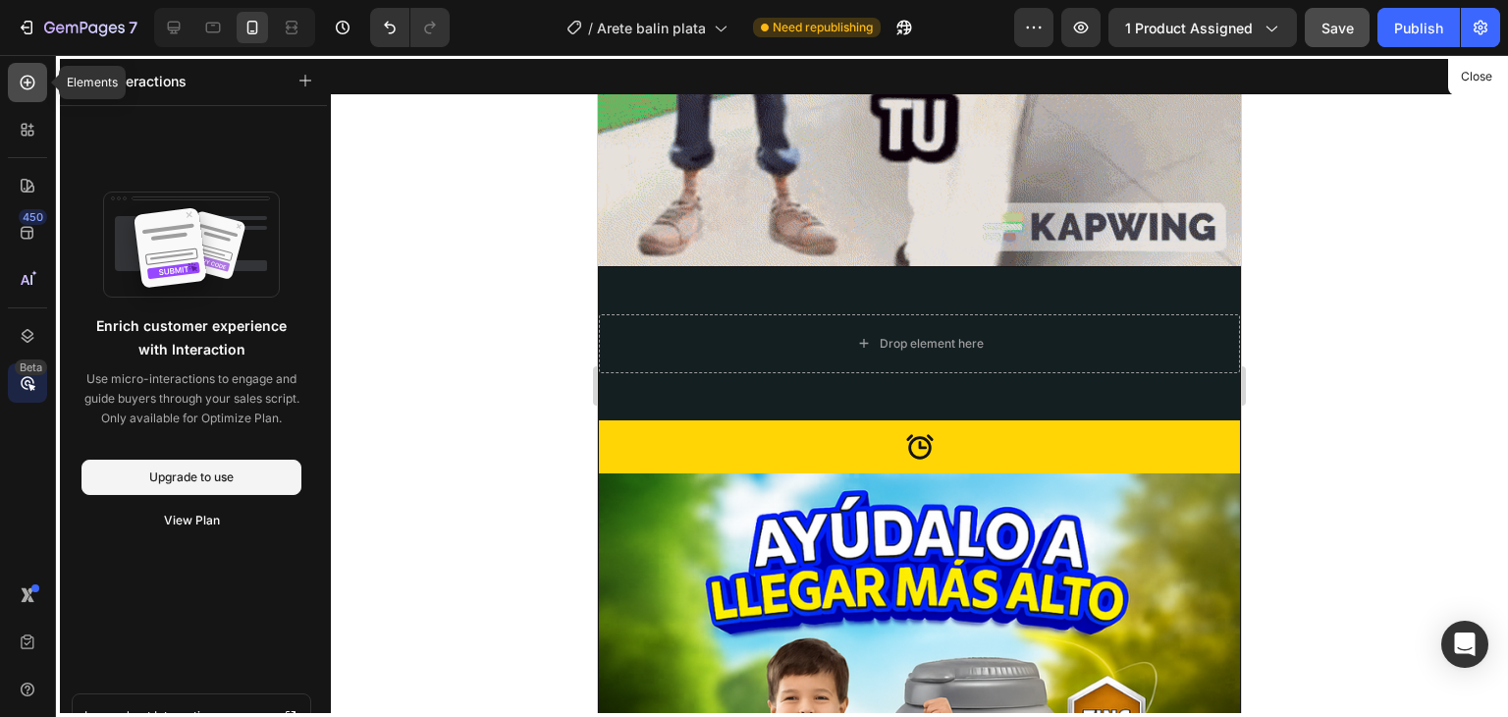
click at [11, 76] on div at bounding box center [27, 82] width 39 height 39
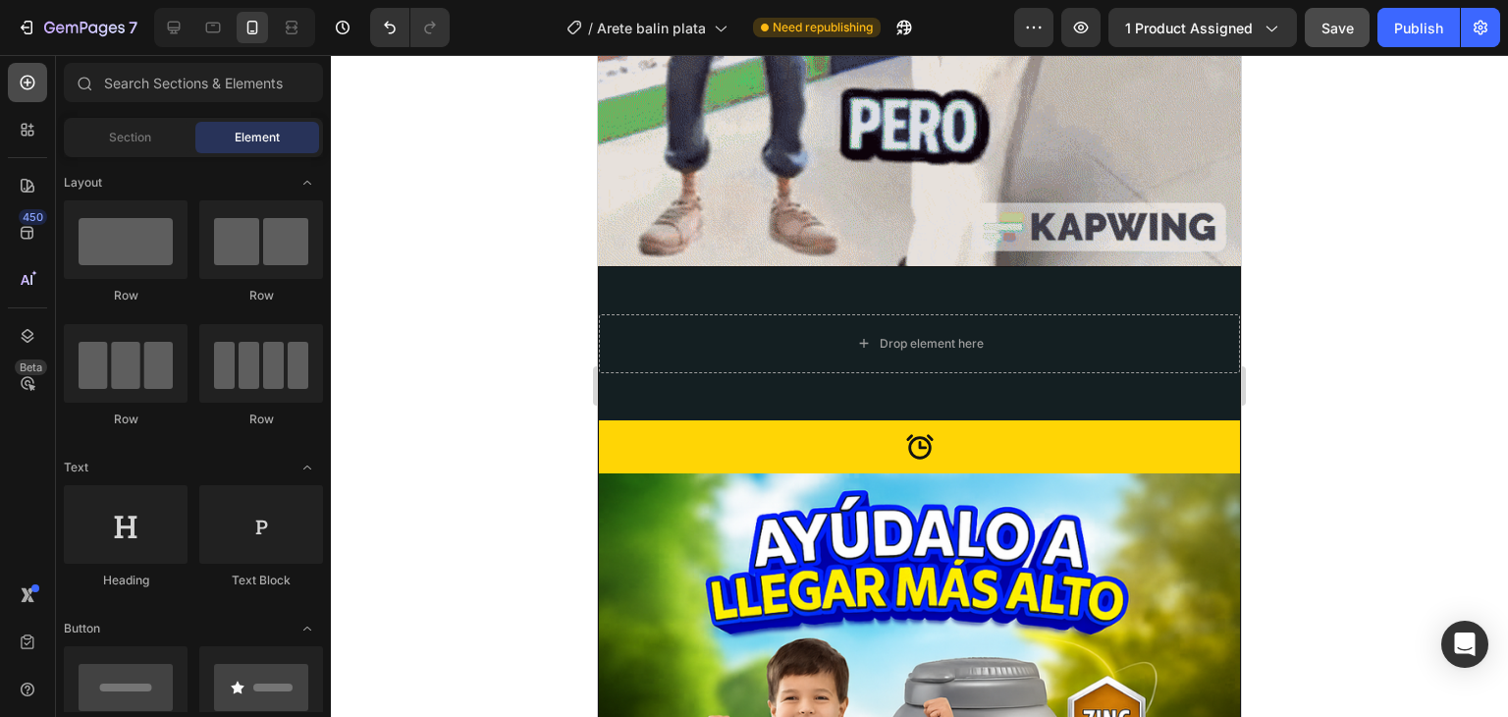
click at [20, 76] on icon at bounding box center [28, 83] width 20 height 20
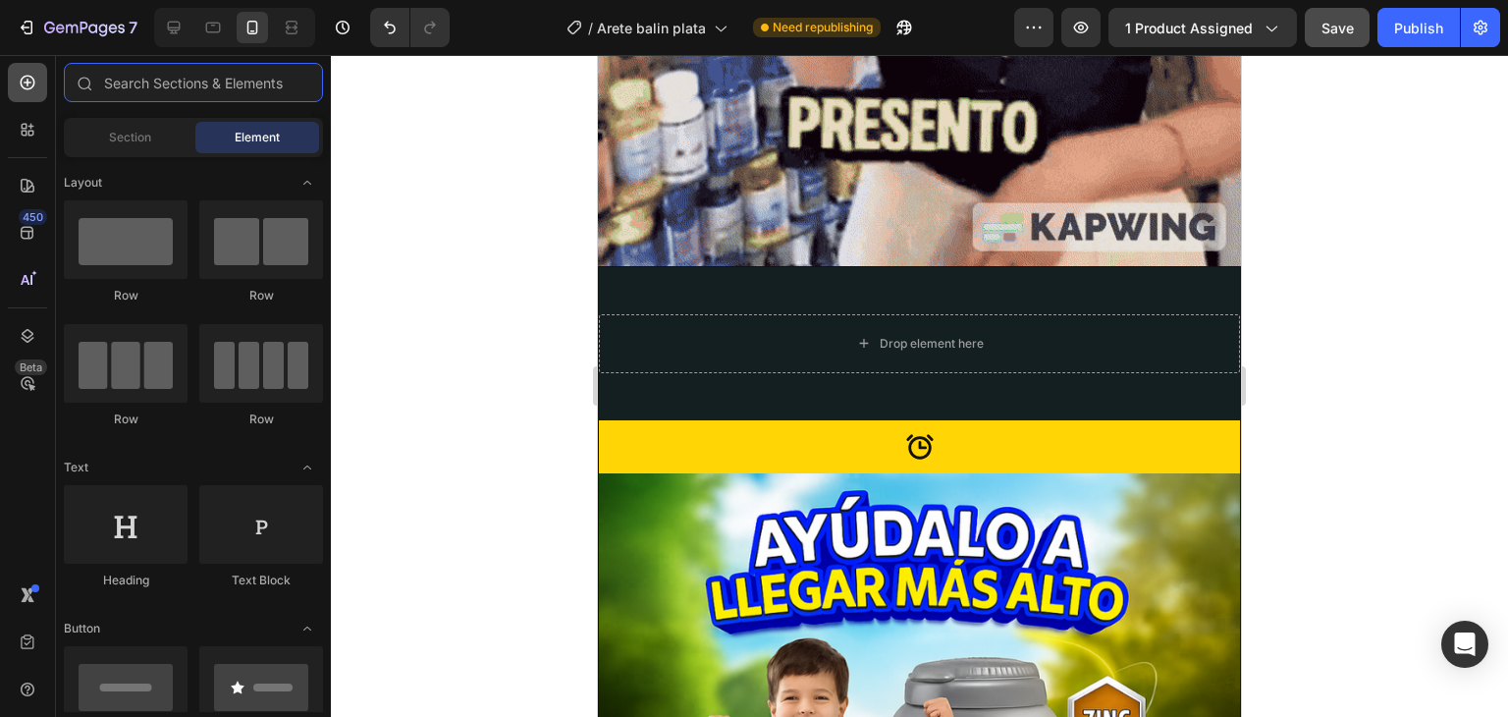
scroll to position [5394, 0]
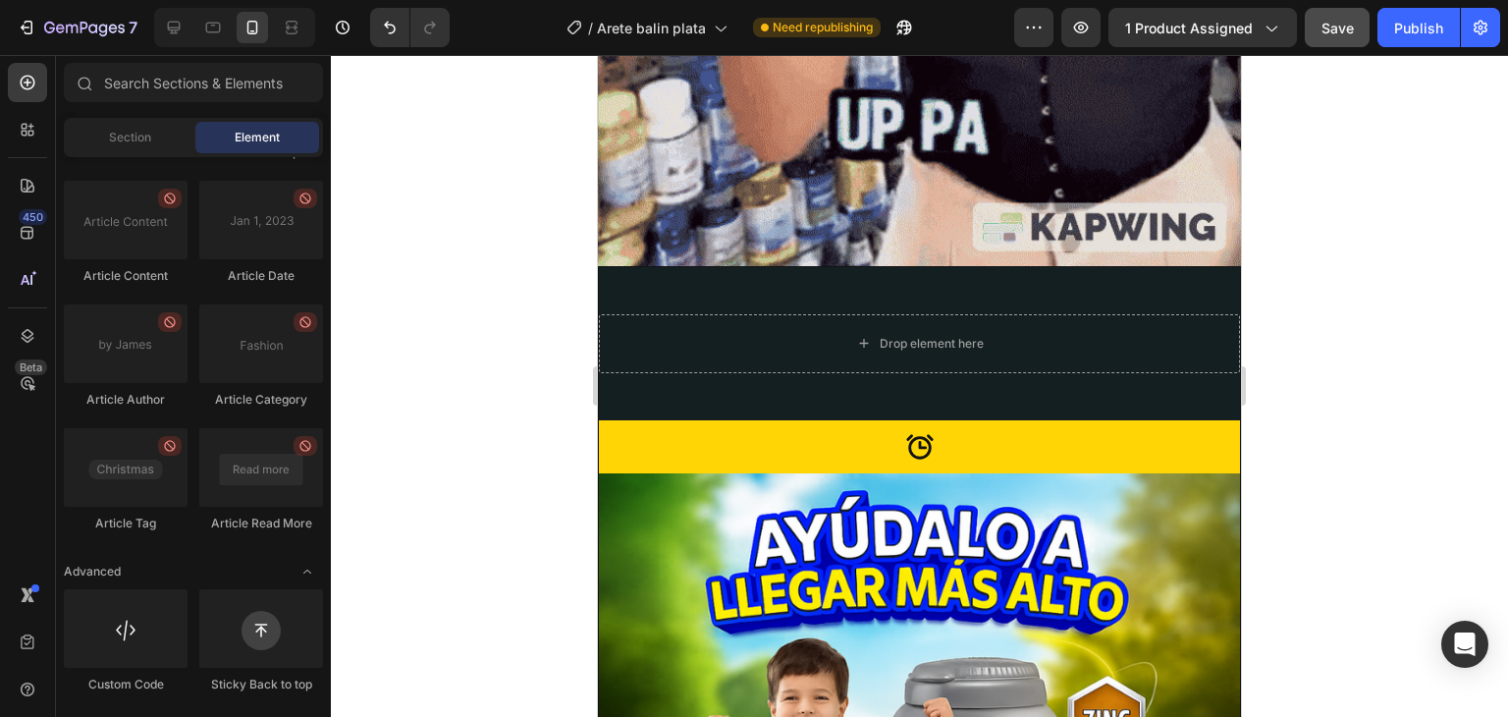
click at [443, 225] on div at bounding box center [919, 386] width 1177 height 662
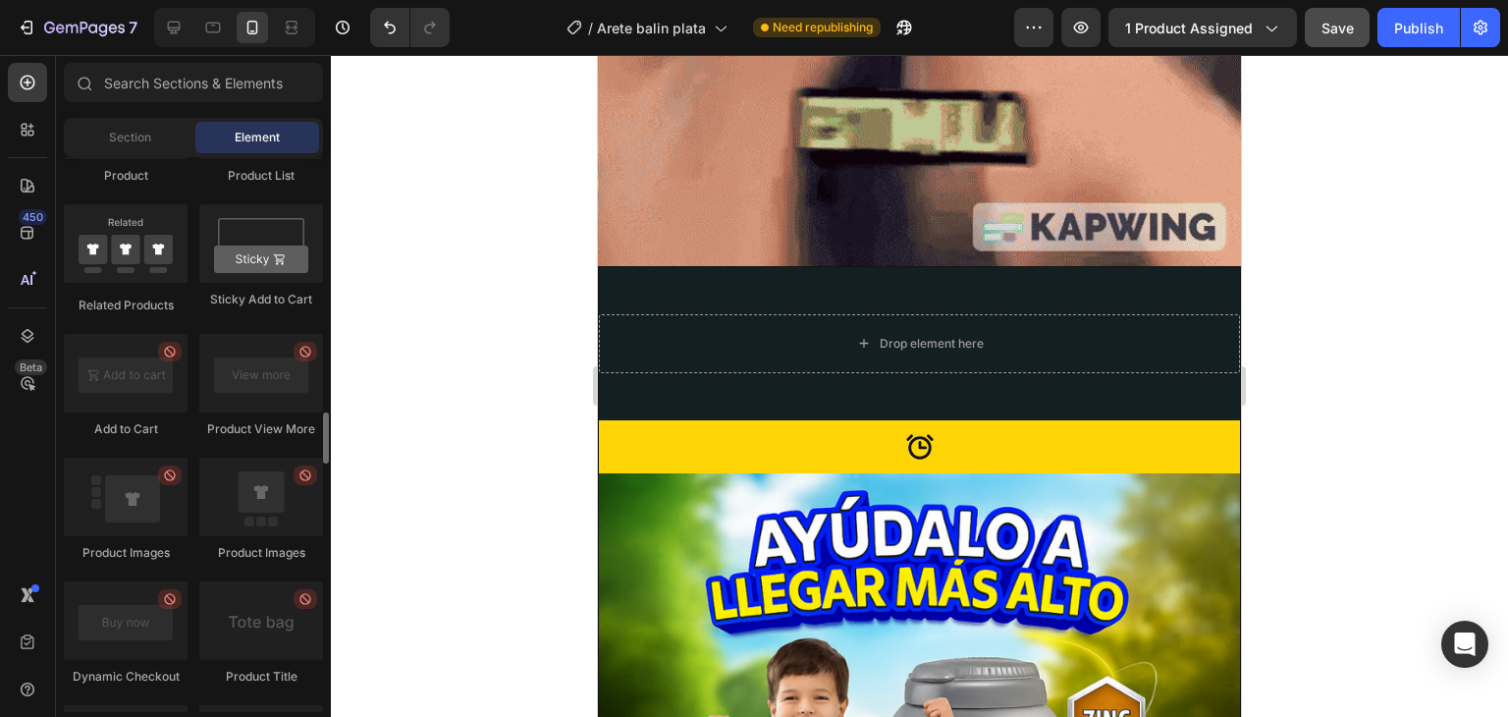
scroll to position [2645, 0]
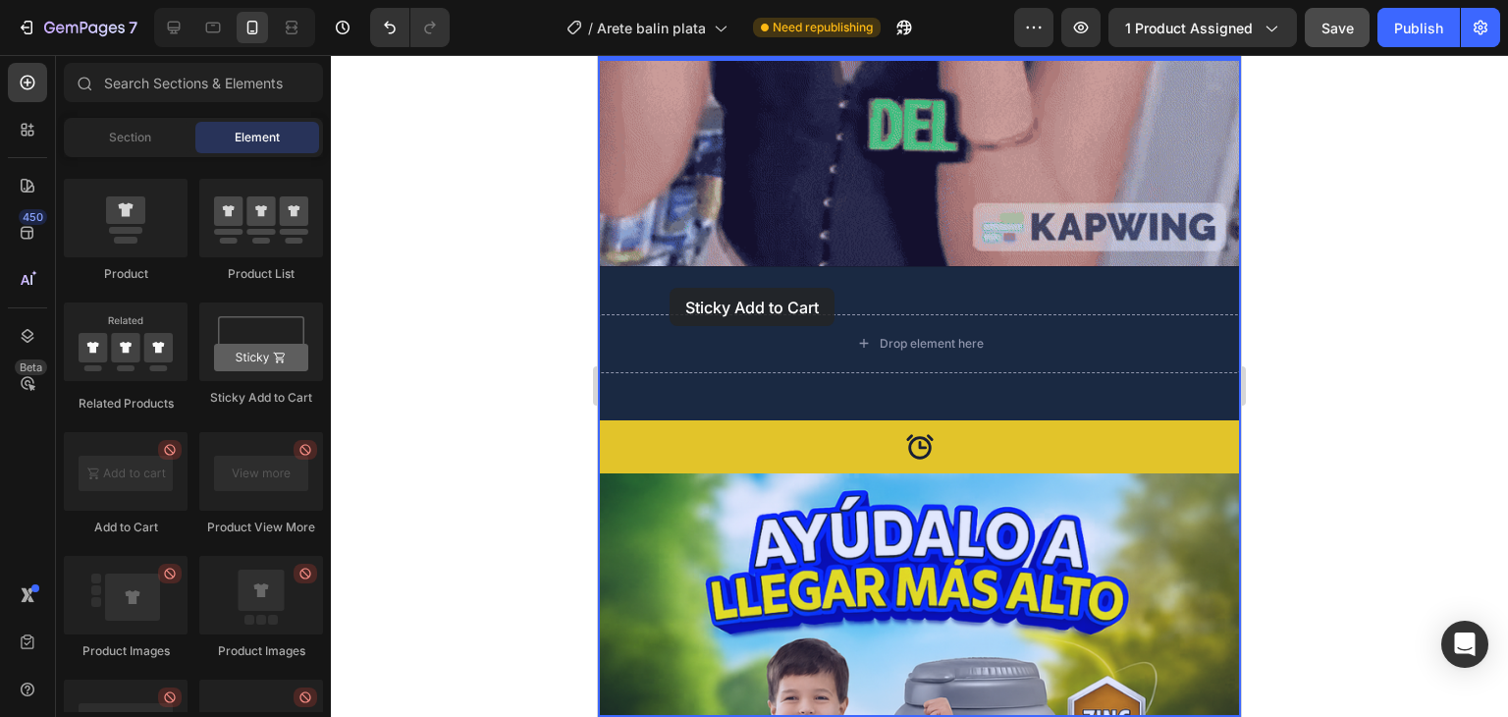
drag, startPoint x: 865, startPoint y: 416, endPoint x: 651, endPoint y: 294, distance: 246.7
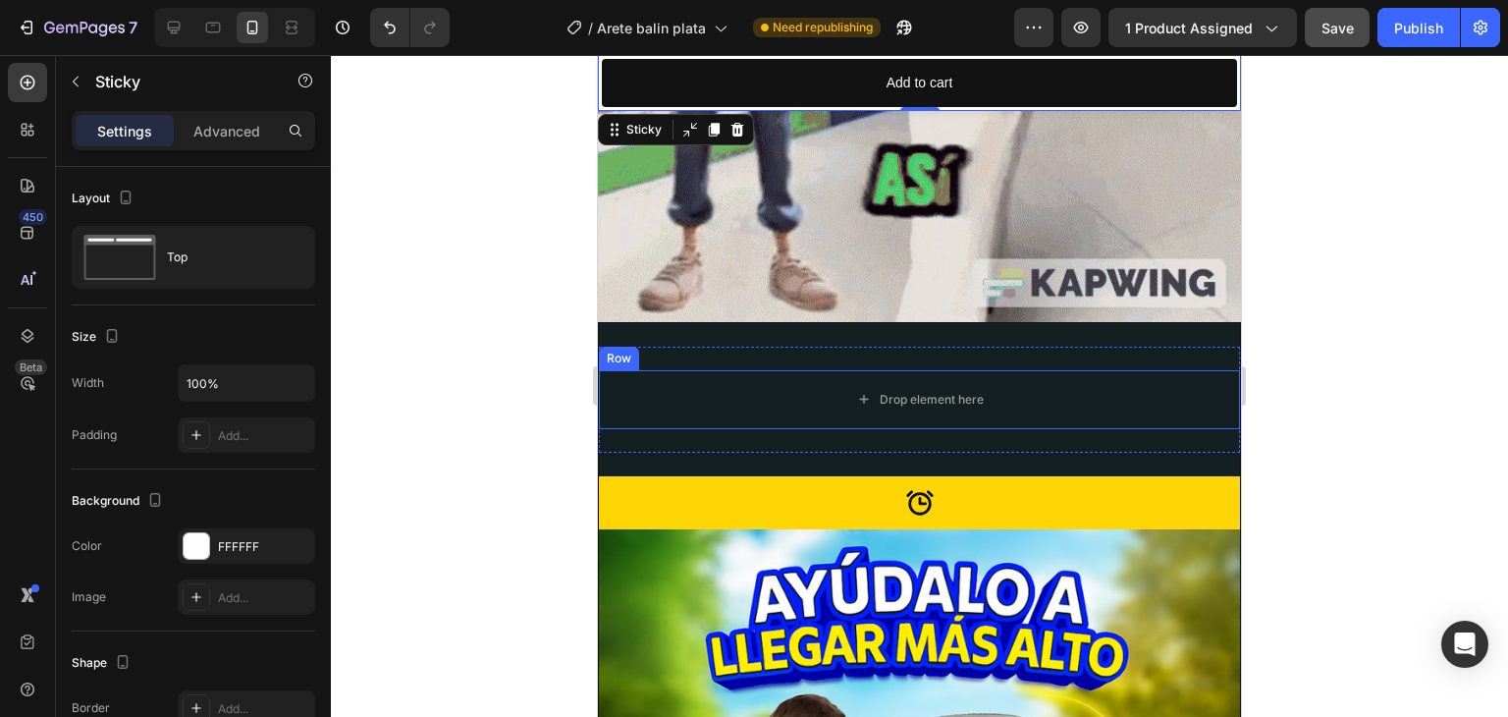
scroll to position [1889, 0]
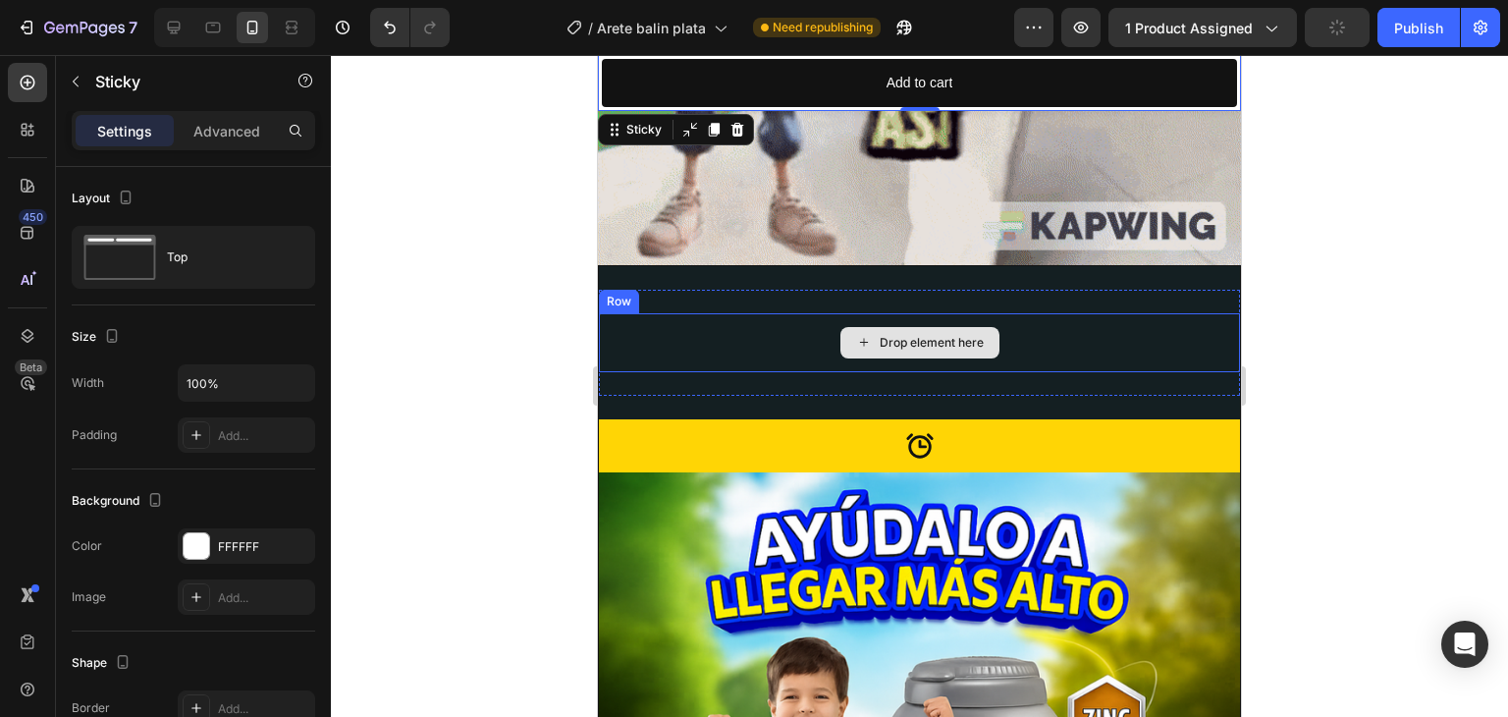
click at [689, 313] on div "Drop element here" at bounding box center [919, 342] width 641 height 59
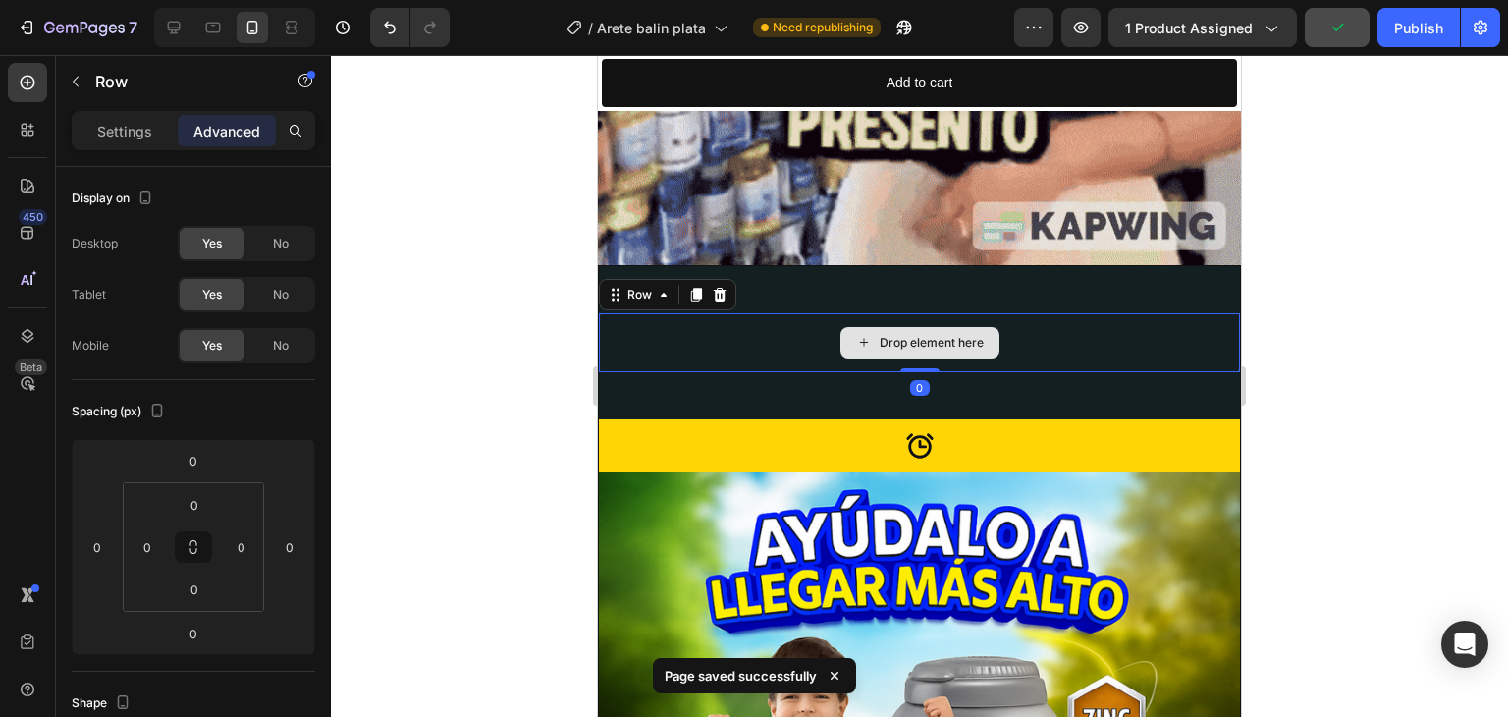
click at [691, 313] on div "Drop element here" at bounding box center [919, 342] width 641 height 59
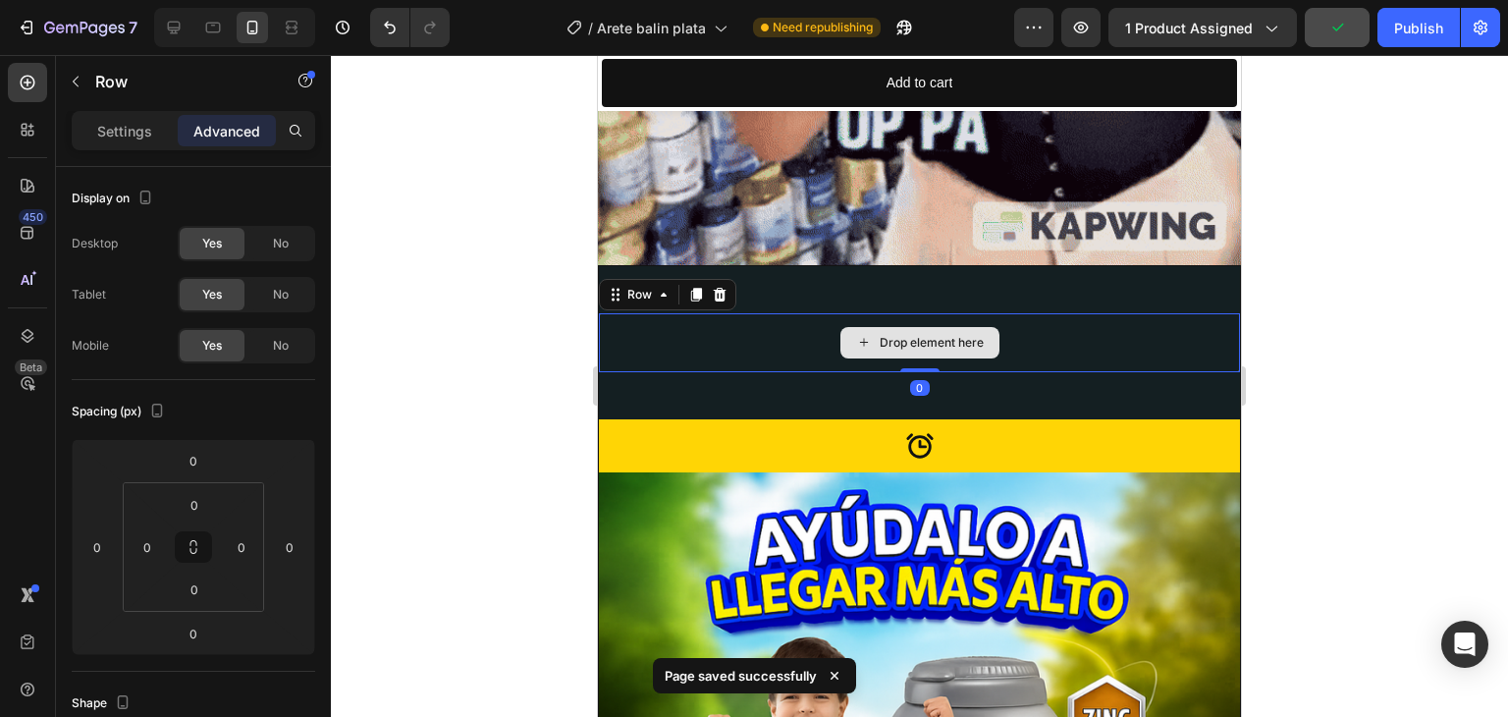
click at [691, 313] on div "Drop element here" at bounding box center [919, 342] width 641 height 59
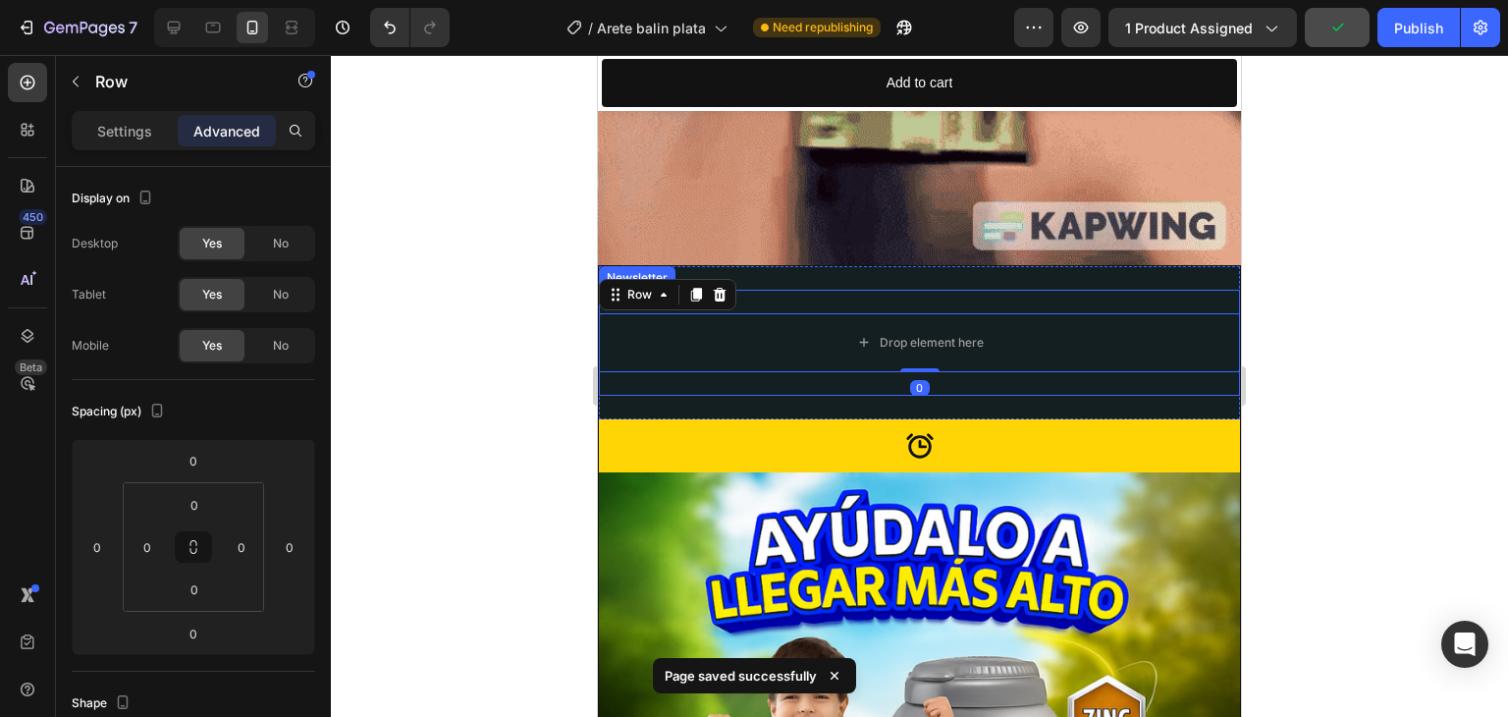
click at [785, 339] on div "Drop element here Row 0 Newsletter" at bounding box center [919, 343] width 641 height 106
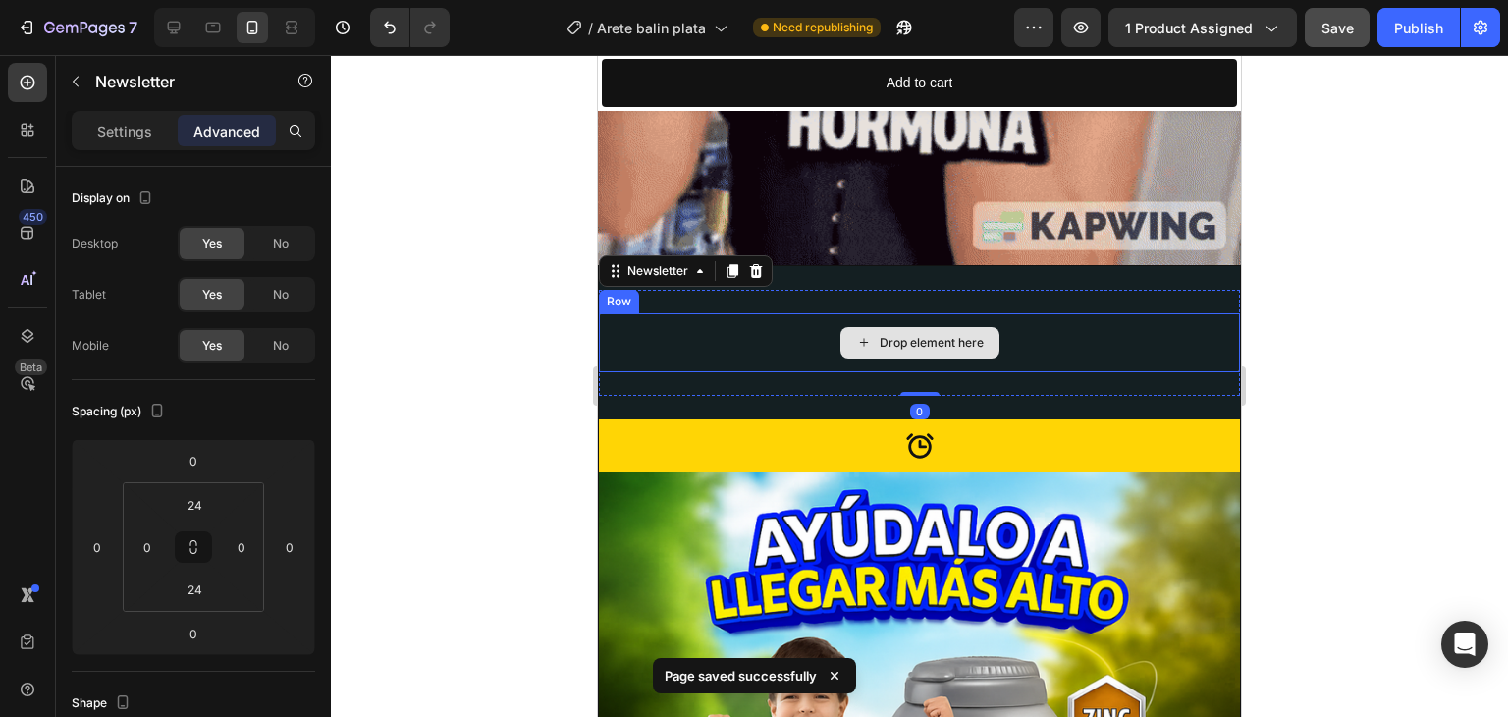
click at [746, 313] on div "Drop element here" at bounding box center [919, 342] width 641 height 59
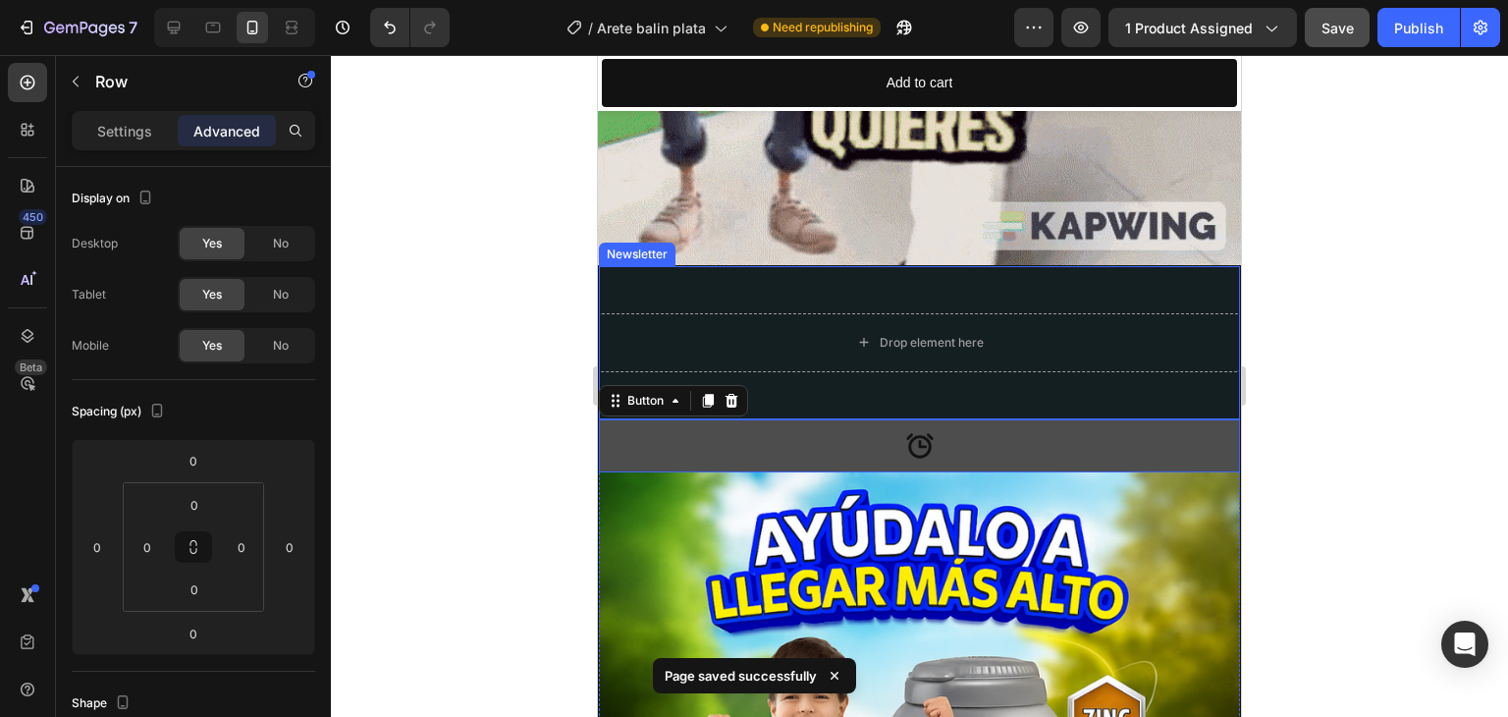
drag, startPoint x: 789, startPoint y: 398, endPoint x: 794, endPoint y: 384, distance: 14.6
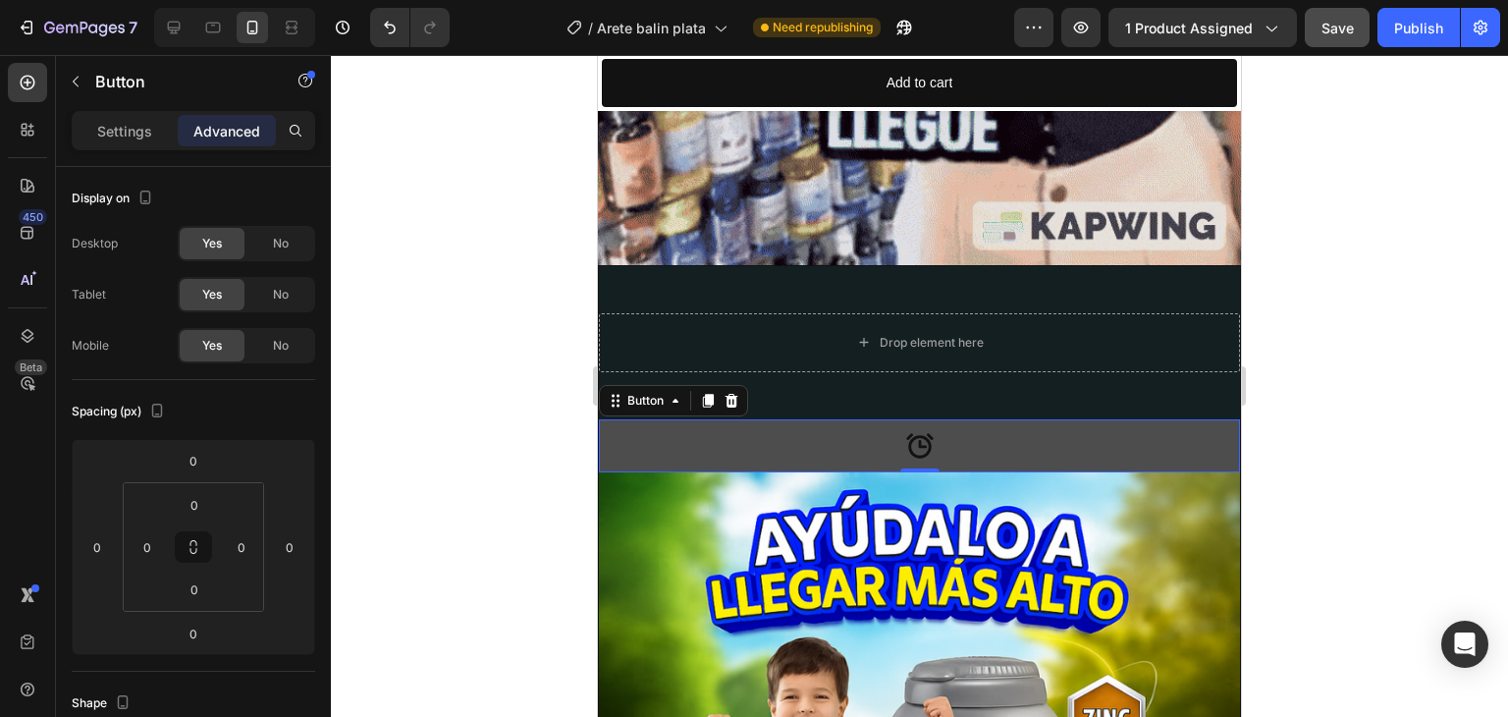
click at [794, 419] on button at bounding box center [919, 445] width 641 height 53
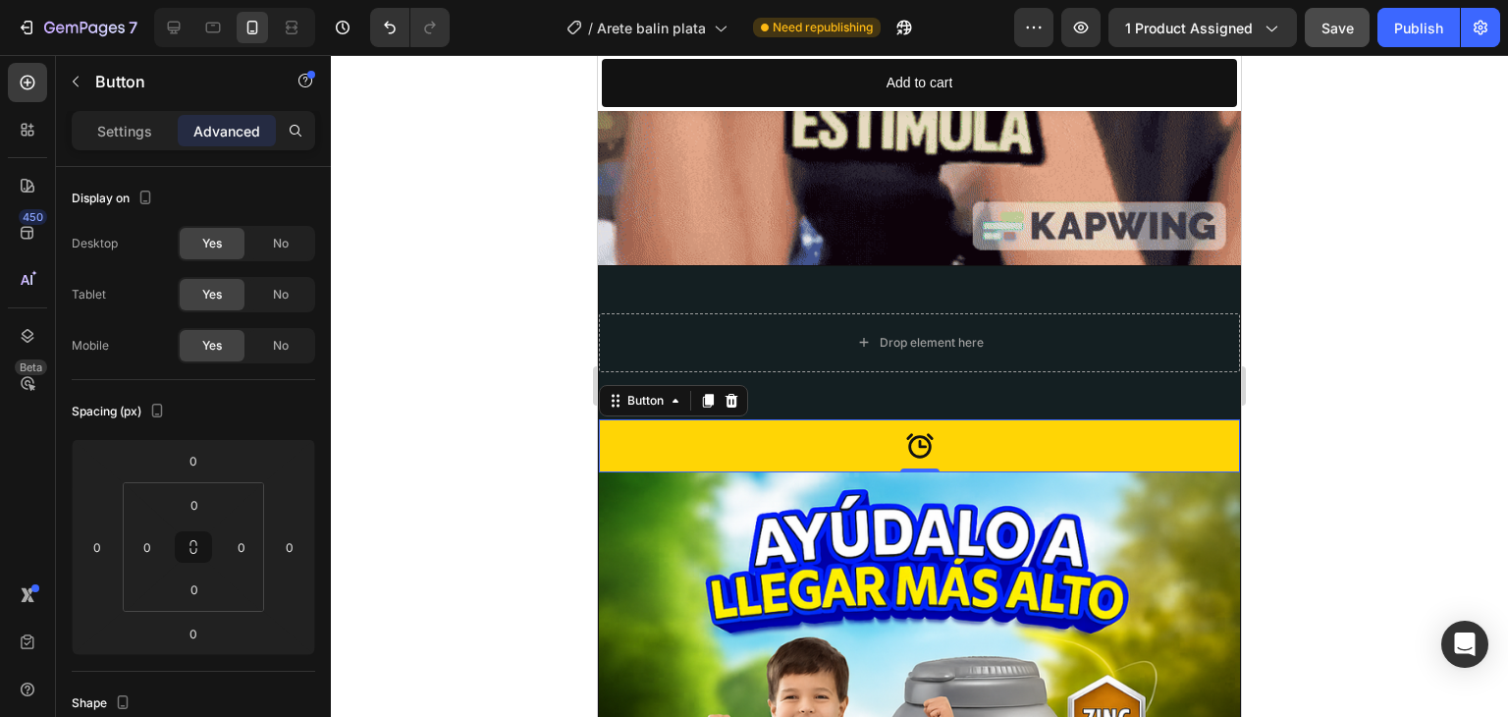
click at [778, 355] on div "Drop element here Row Newsletter Newsletter" at bounding box center [919, 342] width 641 height 153
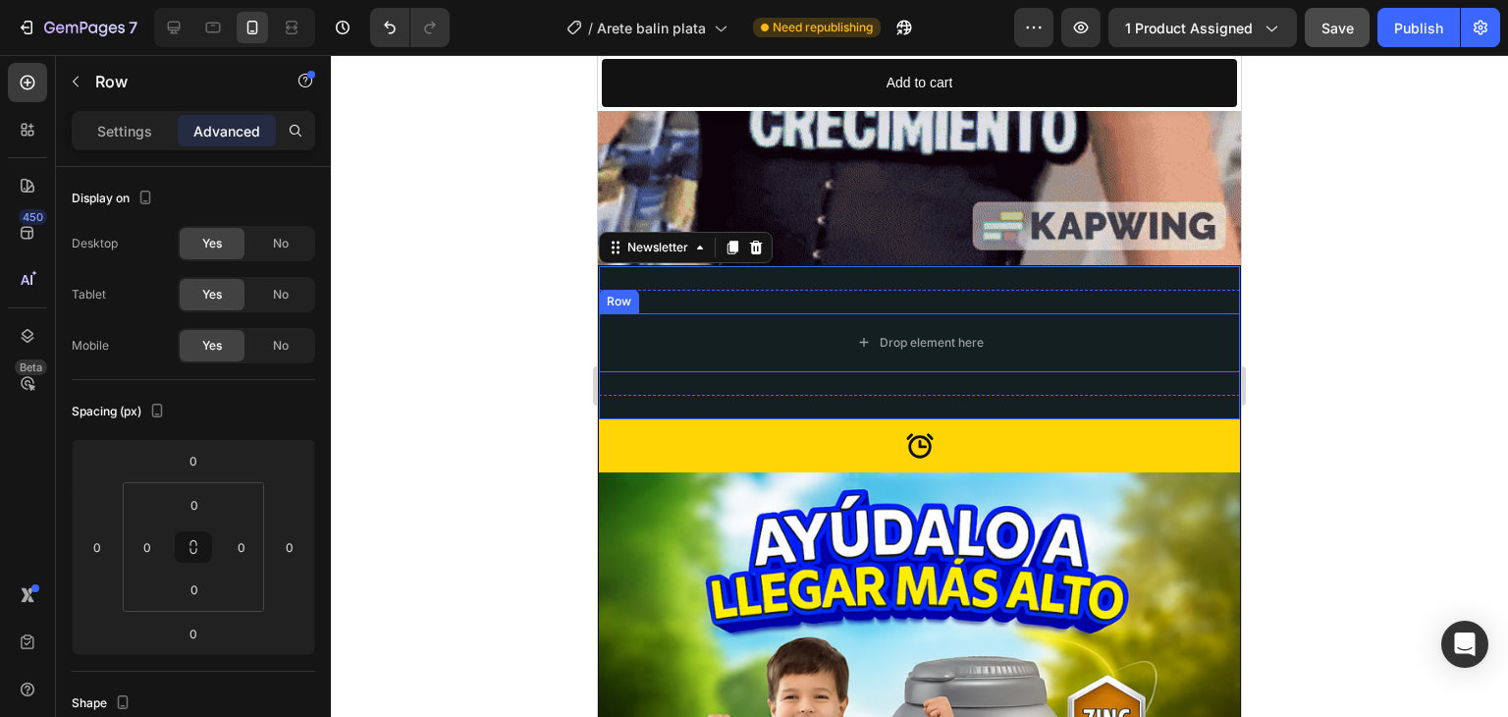
drag, startPoint x: 789, startPoint y: 327, endPoint x: 798, endPoint y: 300, distance: 27.9
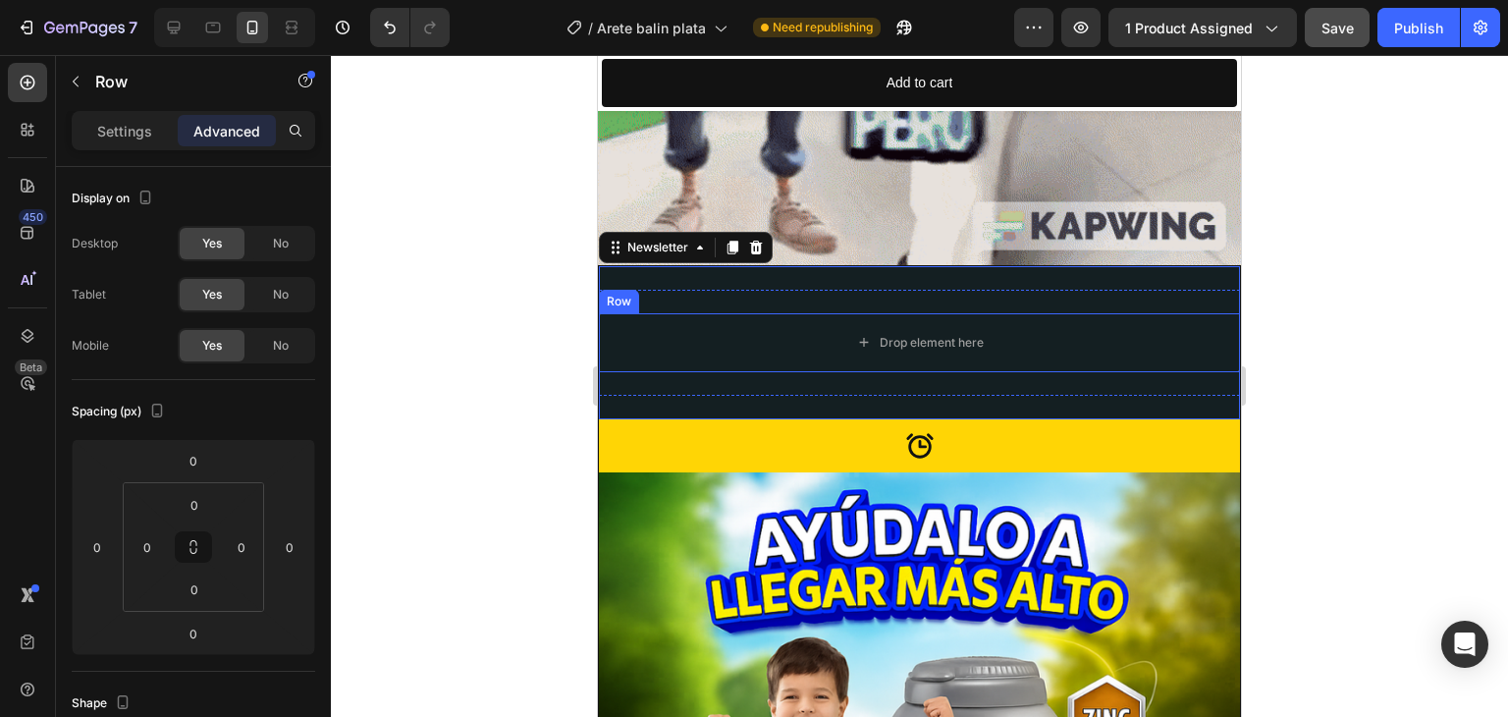
click at [790, 325] on div "Drop element here" at bounding box center [919, 342] width 641 height 59
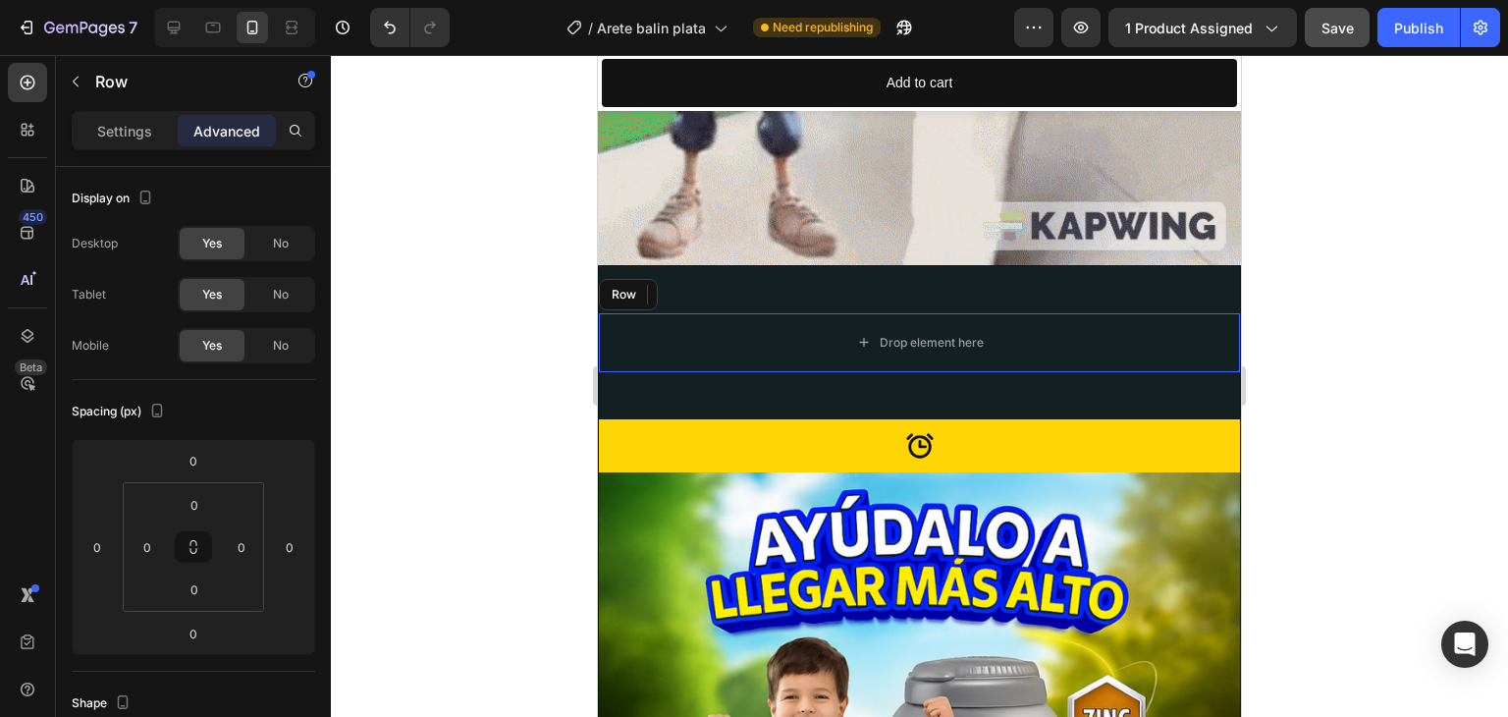
click at [798, 313] on div "Drop element here" at bounding box center [919, 342] width 641 height 59
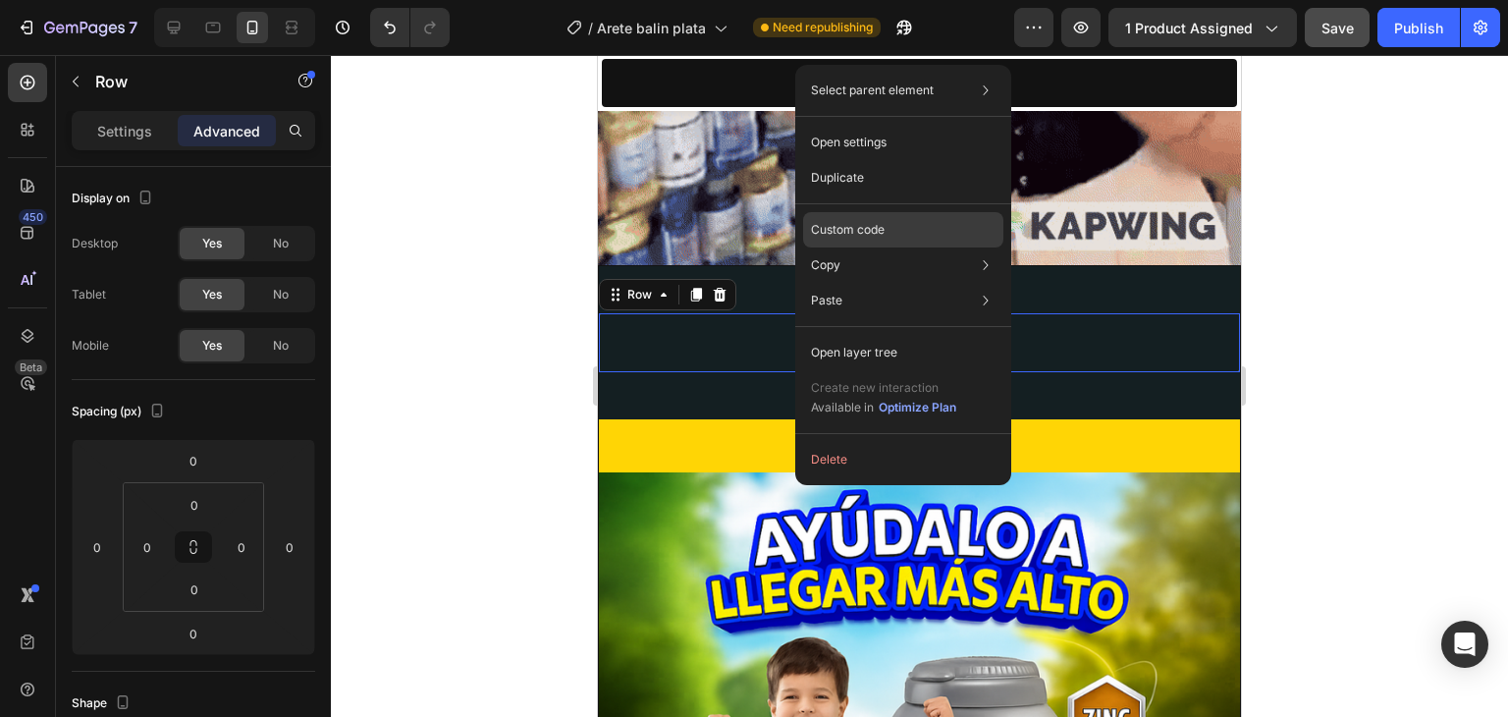
click at [882, 225] on p "Custom code" at bounding box center [848, 230] width 74 height 18
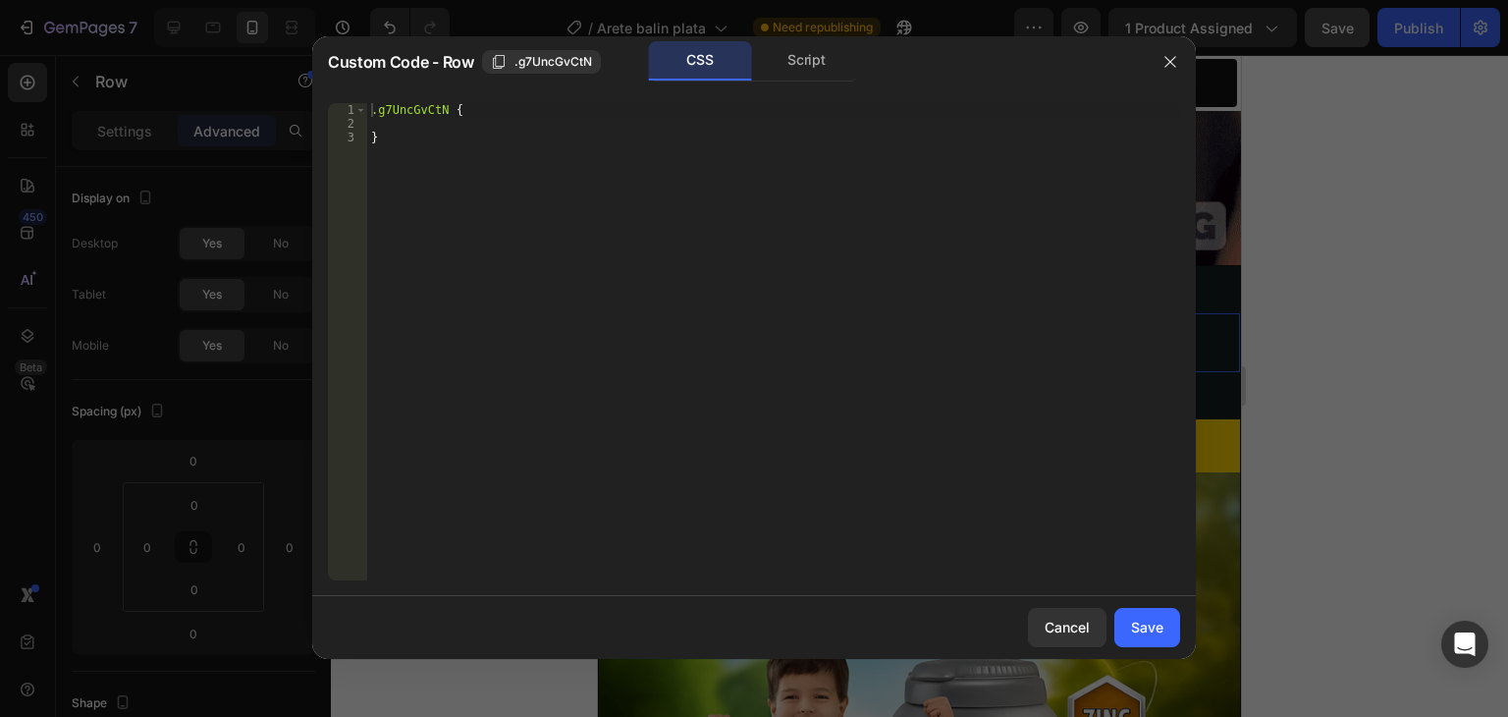
click at [373, 105] on div ".g7UncGvCtN { }" at bounding box center [773, 355] width 813 height 505
paste textarea ".gObf66WeYU"
type textarea ".g7UncGvCtN {"
click at [369, 107] on div ".g7UncGvCtN { }" at bounding box center [773, 355] width 813 height 505
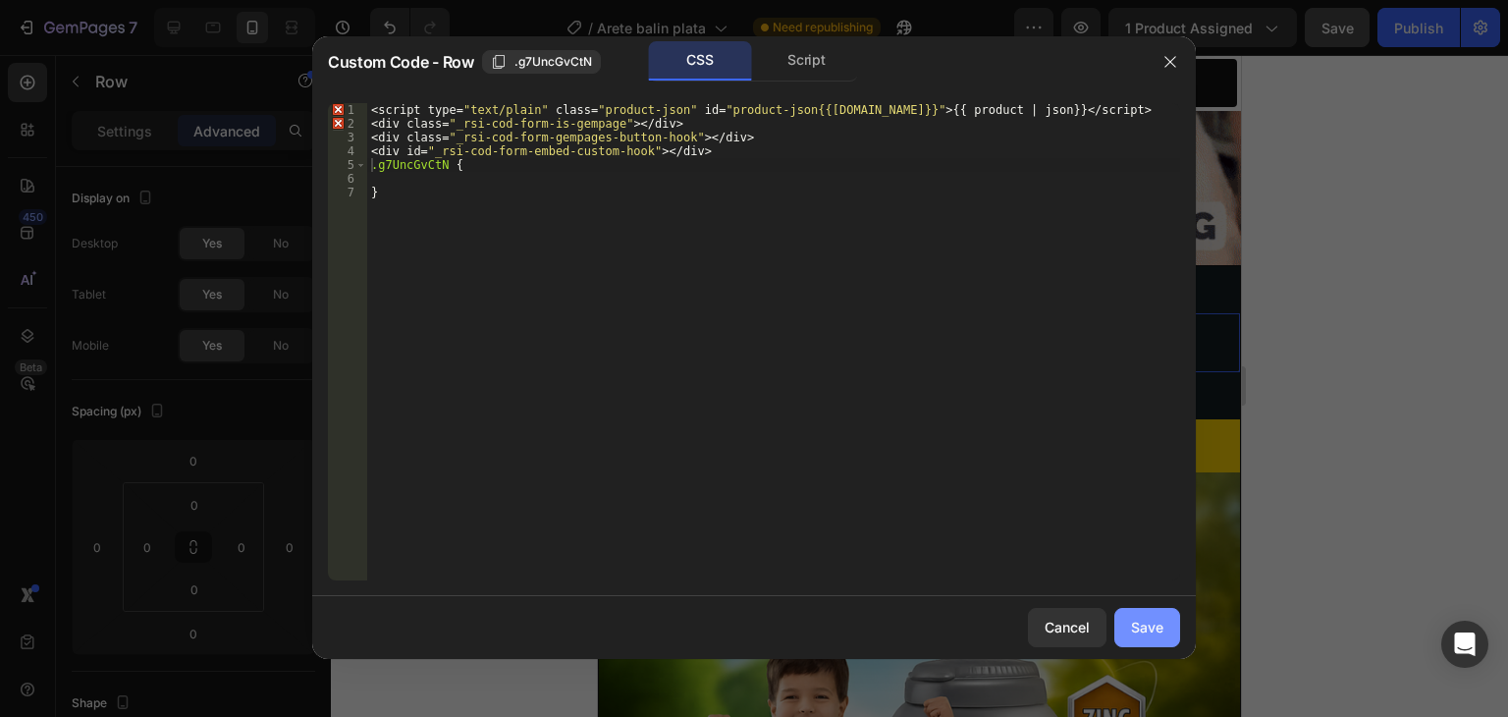
click at [1155, 631] on div "Save" at bounding box center [1147, 627] width 32 height 21
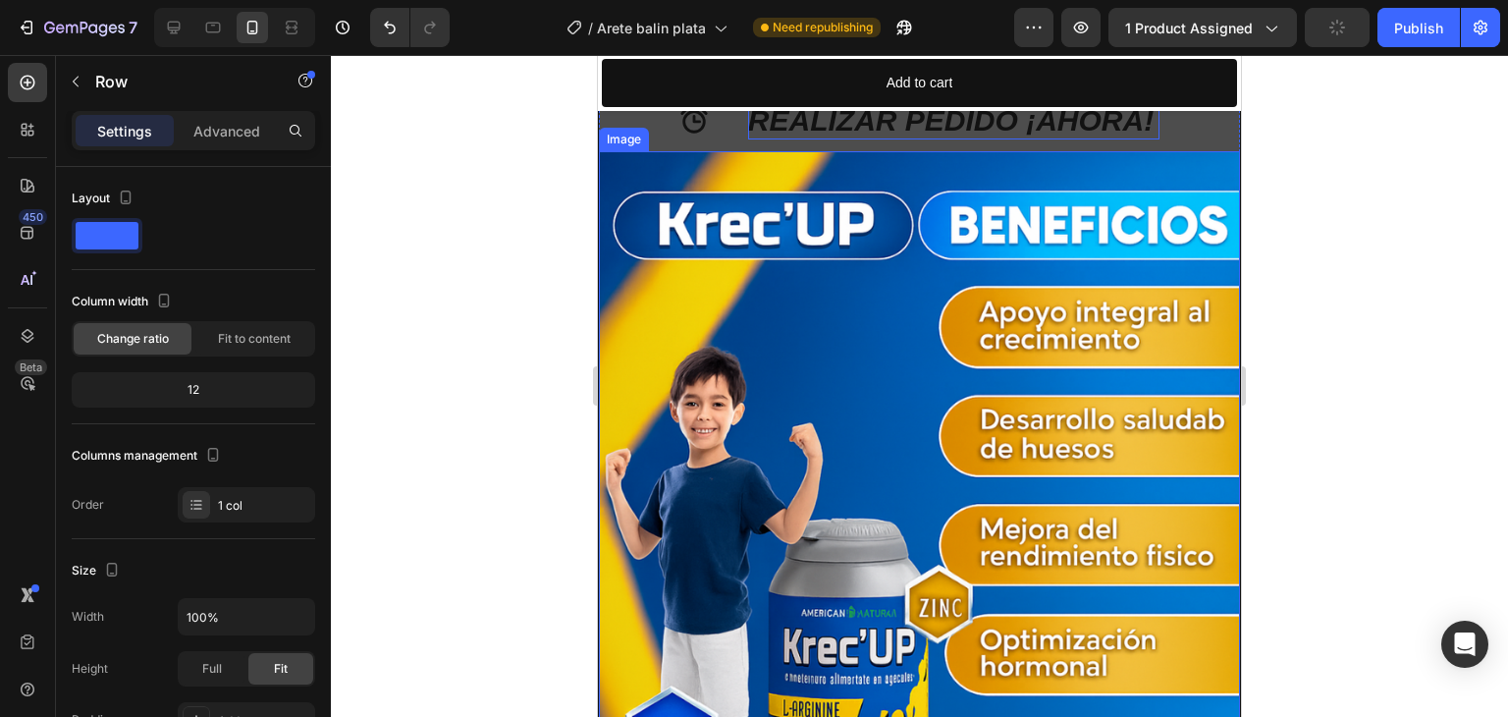
scroll to position [2946, 0]
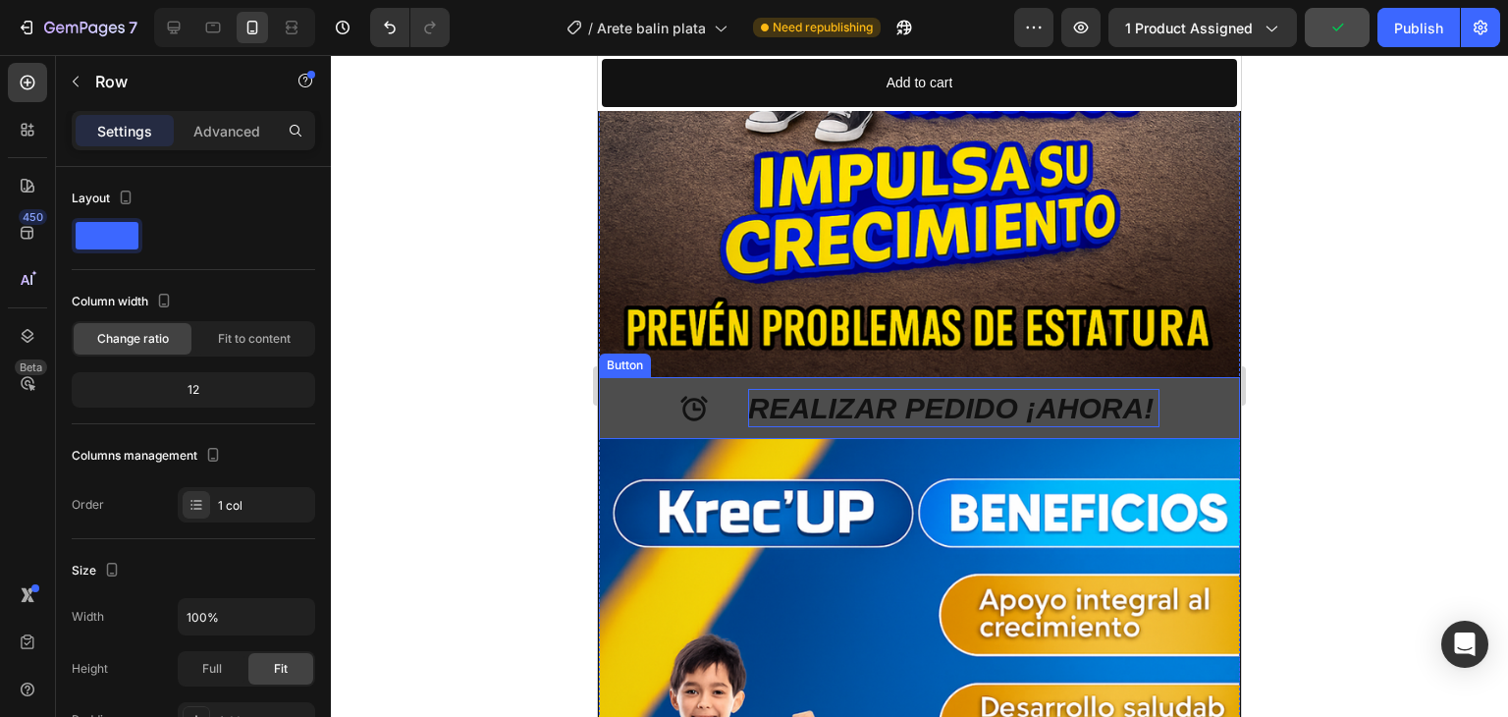
click at [1038, 389] on p "REALIZAR PEDIDO ¡AHORA!" at bounding box center [953, 408] width 411 height 38
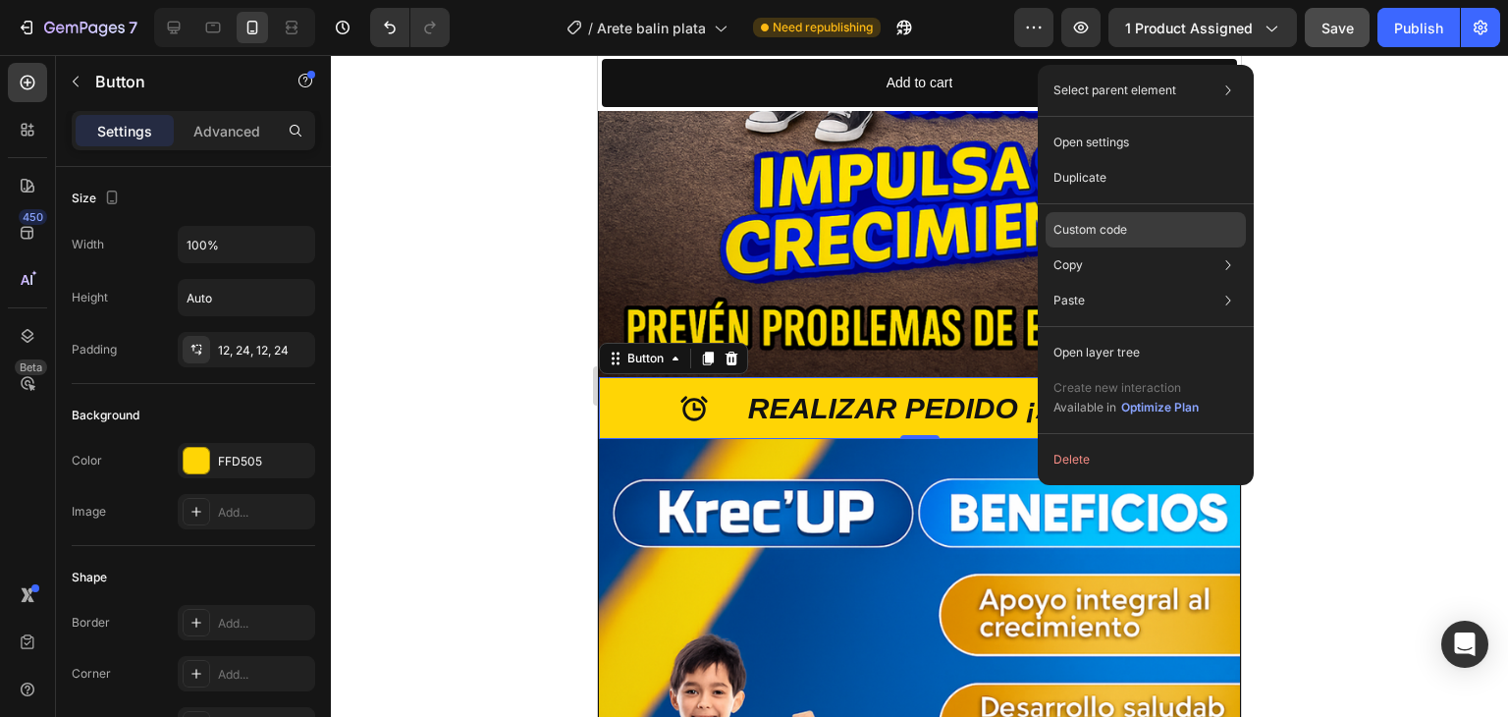
click at [1114, 237] on p "Custom code" at bounding box center [1091, 230] width 74 height 18
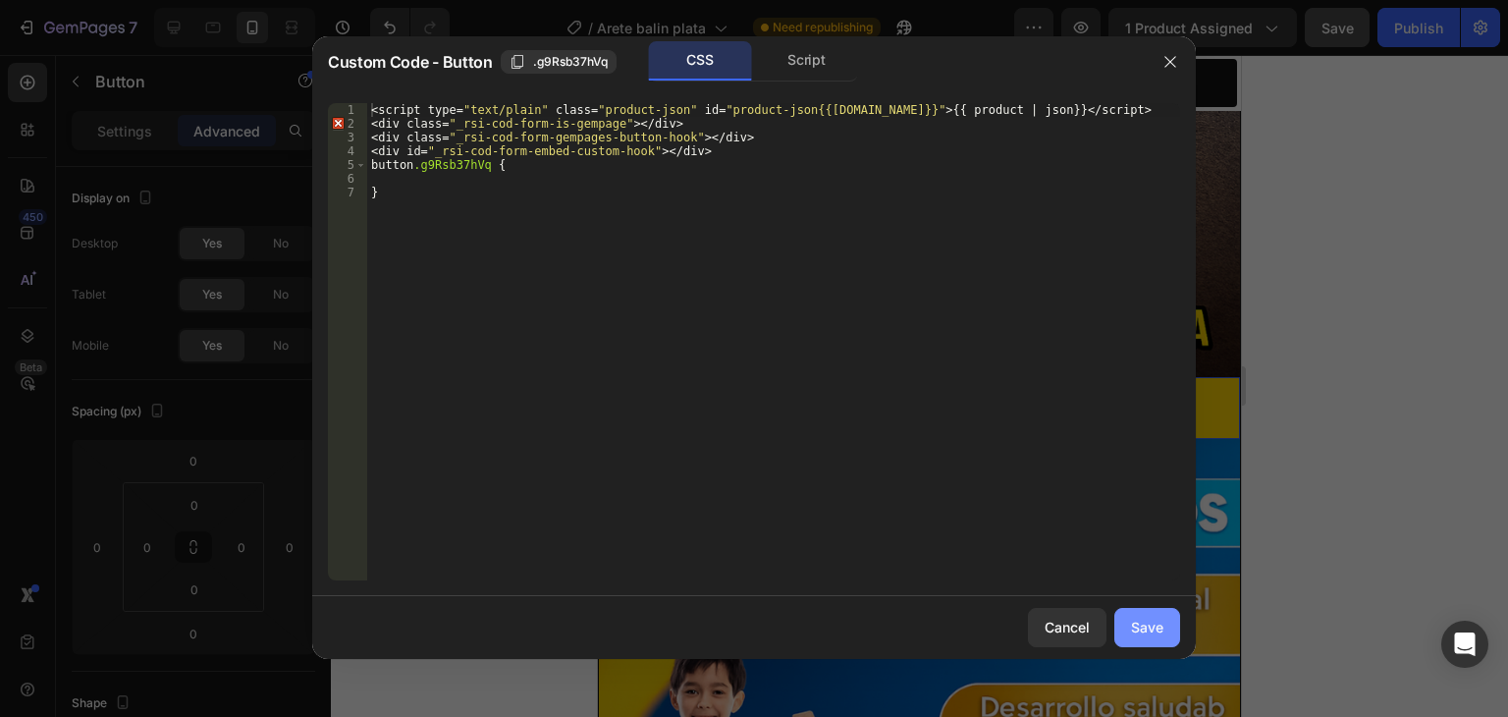
click at [1141, 619] on div "Save" at bounding box center [1147, 627] width 32 height 21
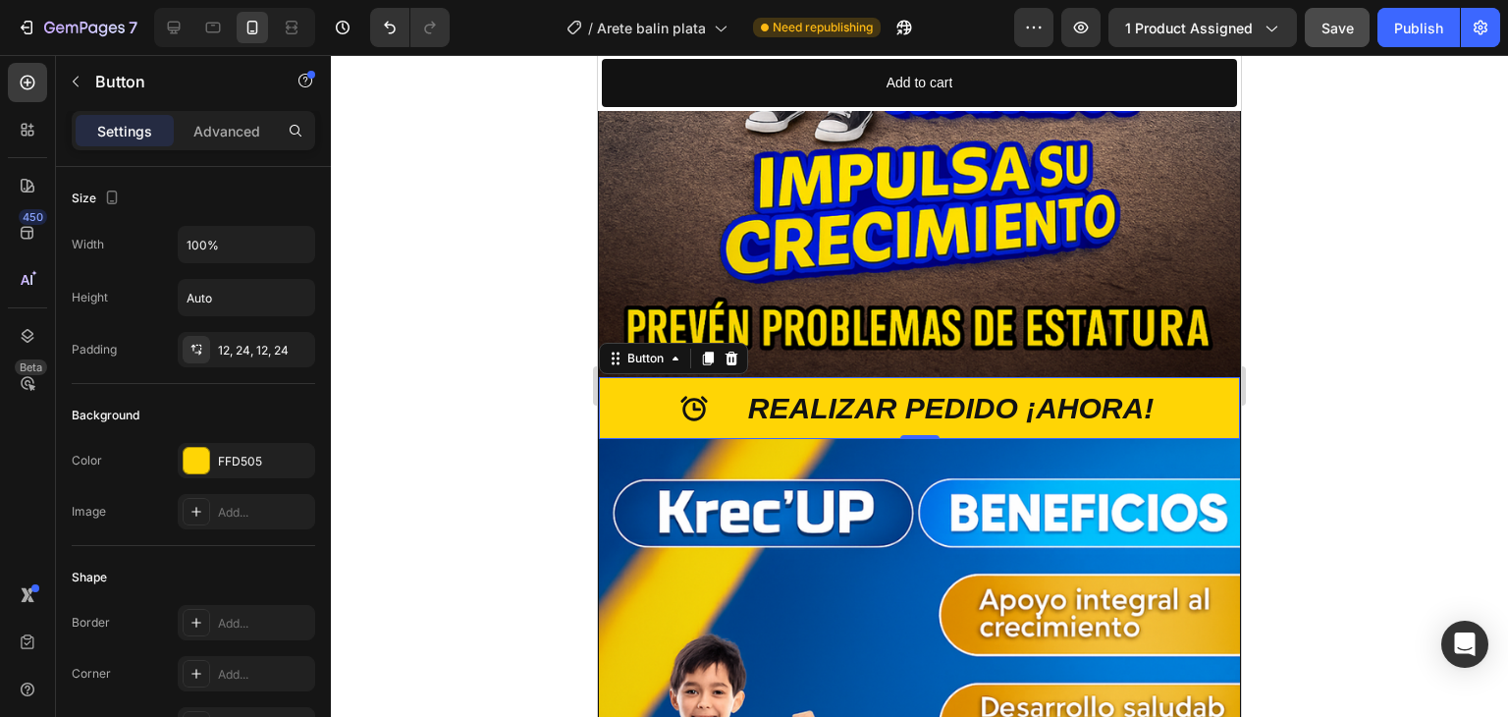
click at [1402, 323] on div at bounding box center [919, 386] width 1177 height 662
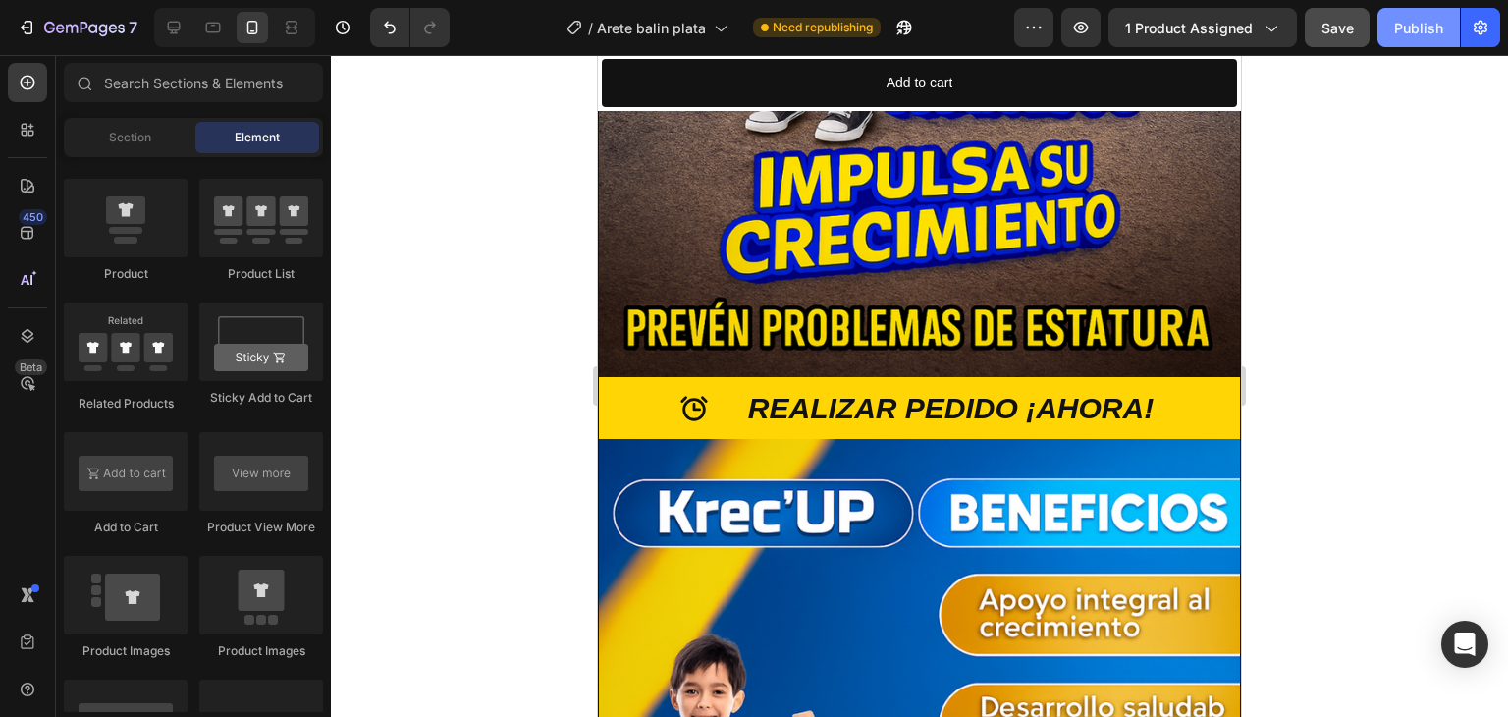
click at [1394, 38] on button "Publish" at bounding box center [1419, 27] width 82 height 39
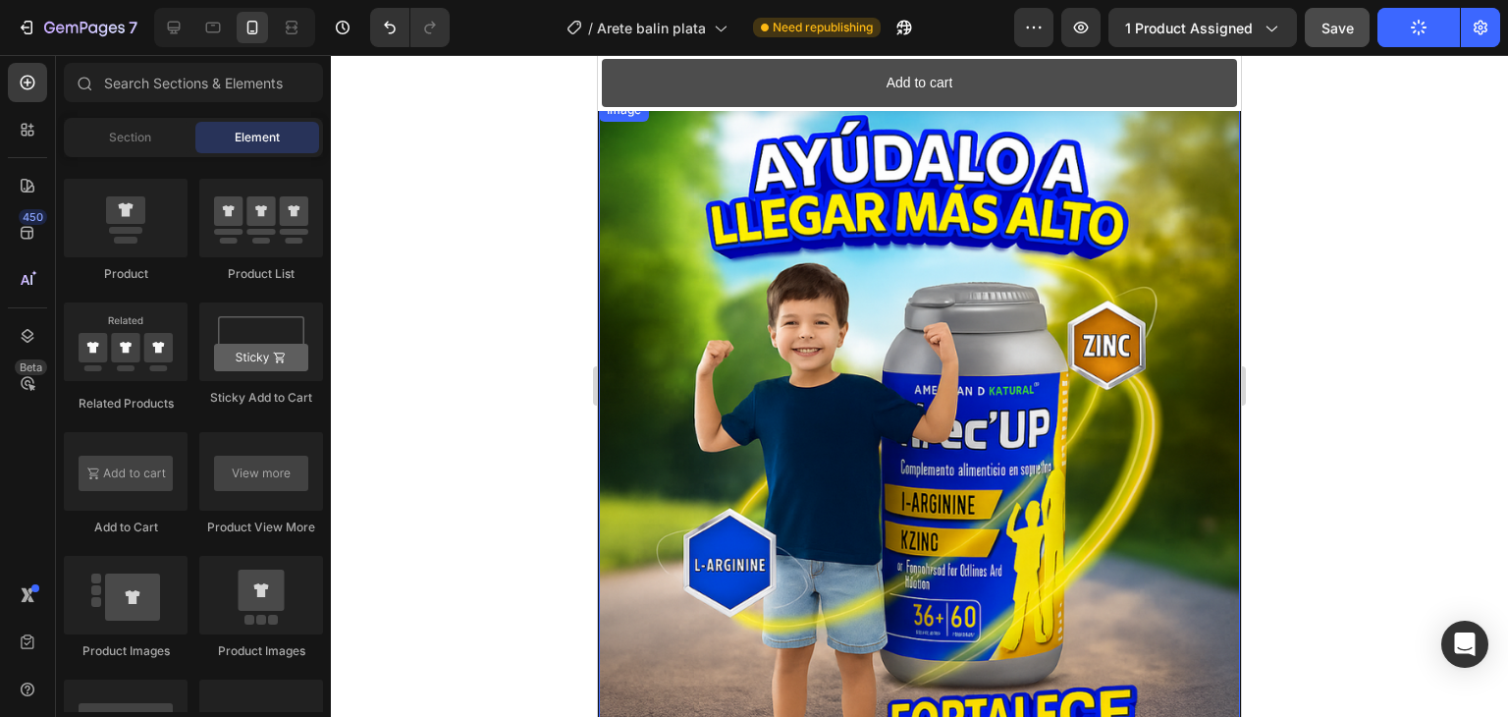
scroll to position [2258, 0]
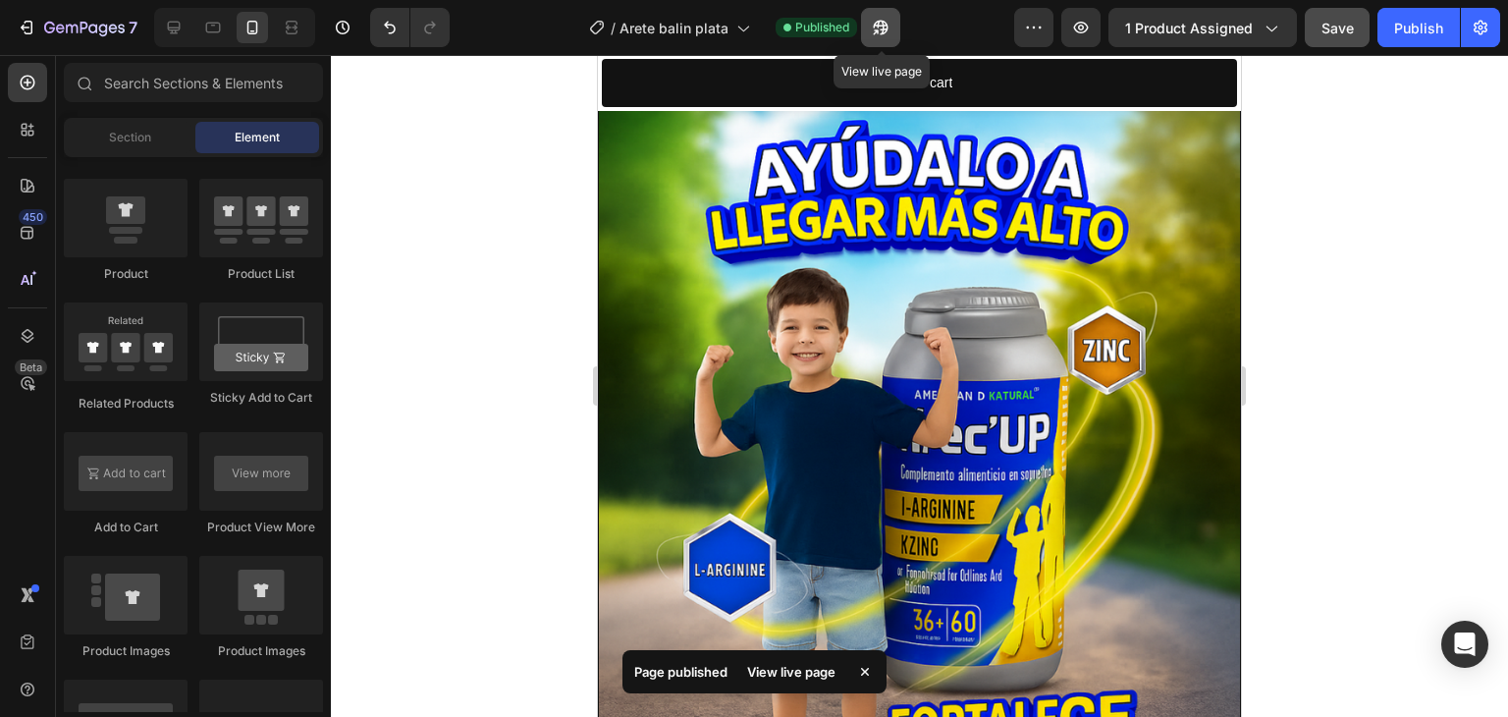
click at [881, 31] on icon "button" at bounding box center [881, 28] width 20 height 20
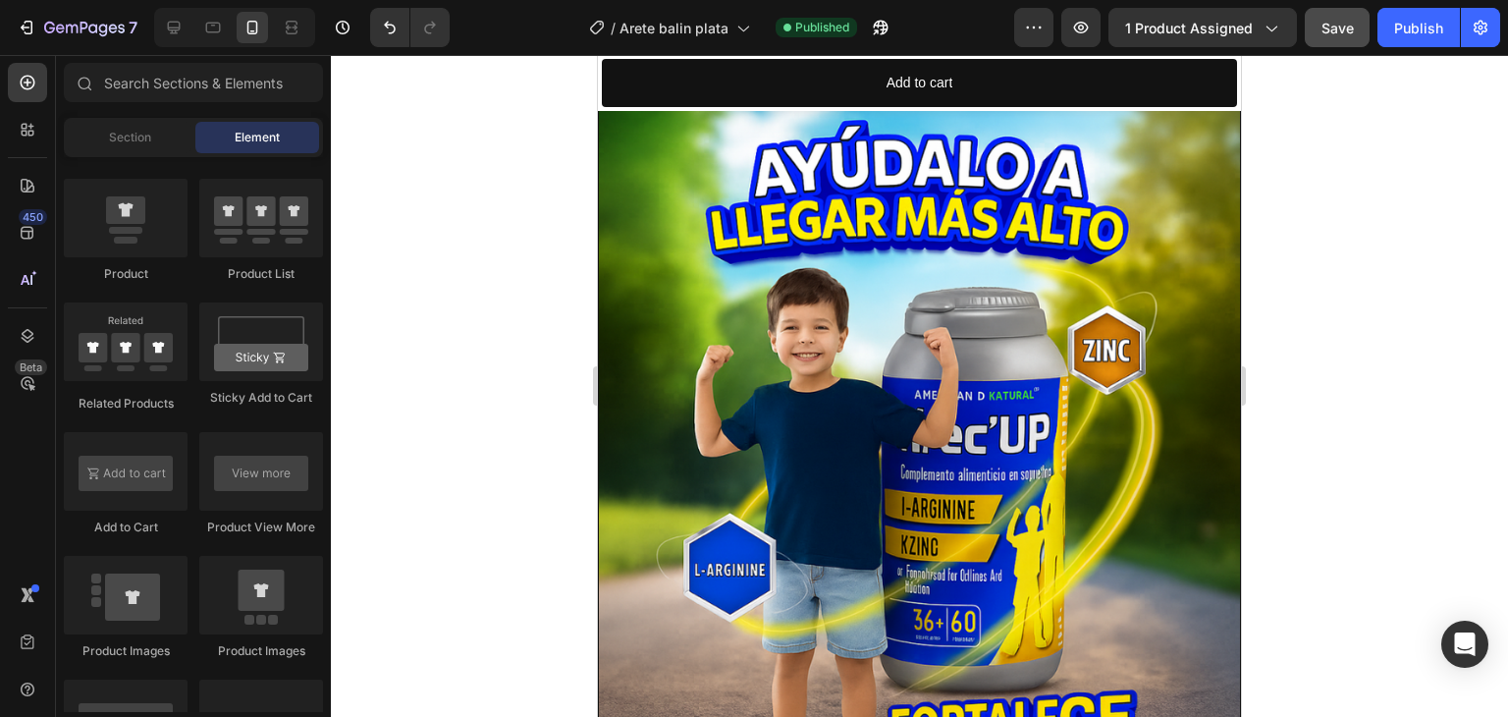
click at [541, 279] on div at bounding box center [919, 386] width 1177 height 662
click at [1327, 301] on div at bounding box center [919, 386] width 1177 height 662
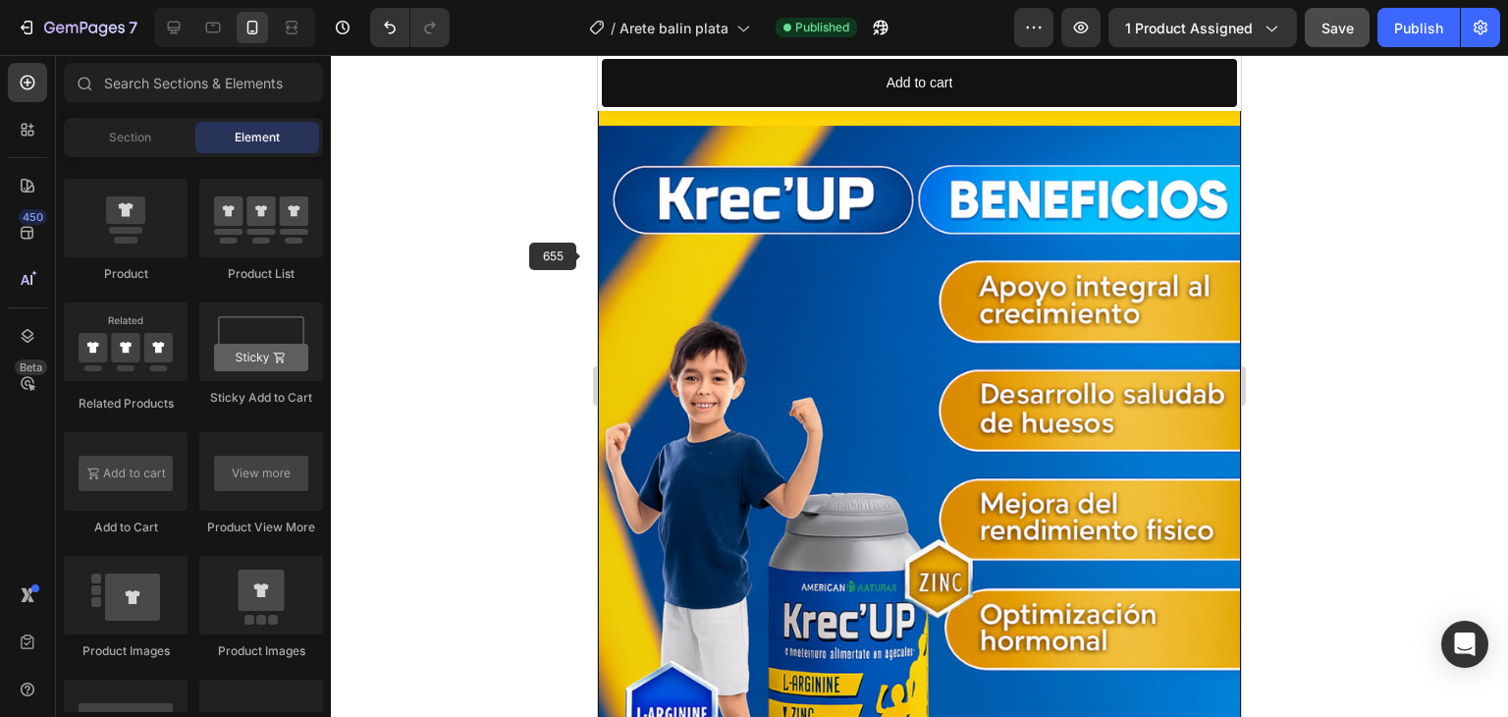
scroll to position [3240, 0]
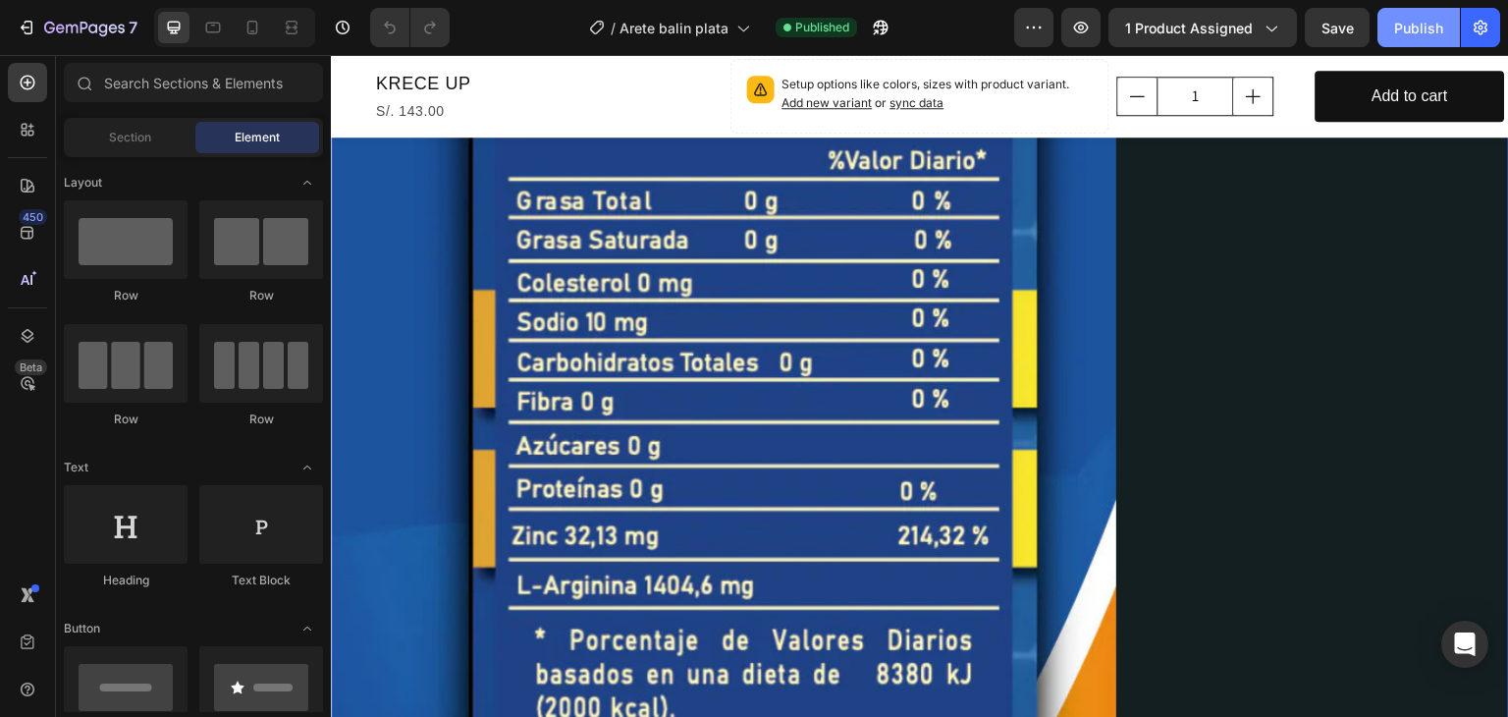
scroll to position [3142, 0]
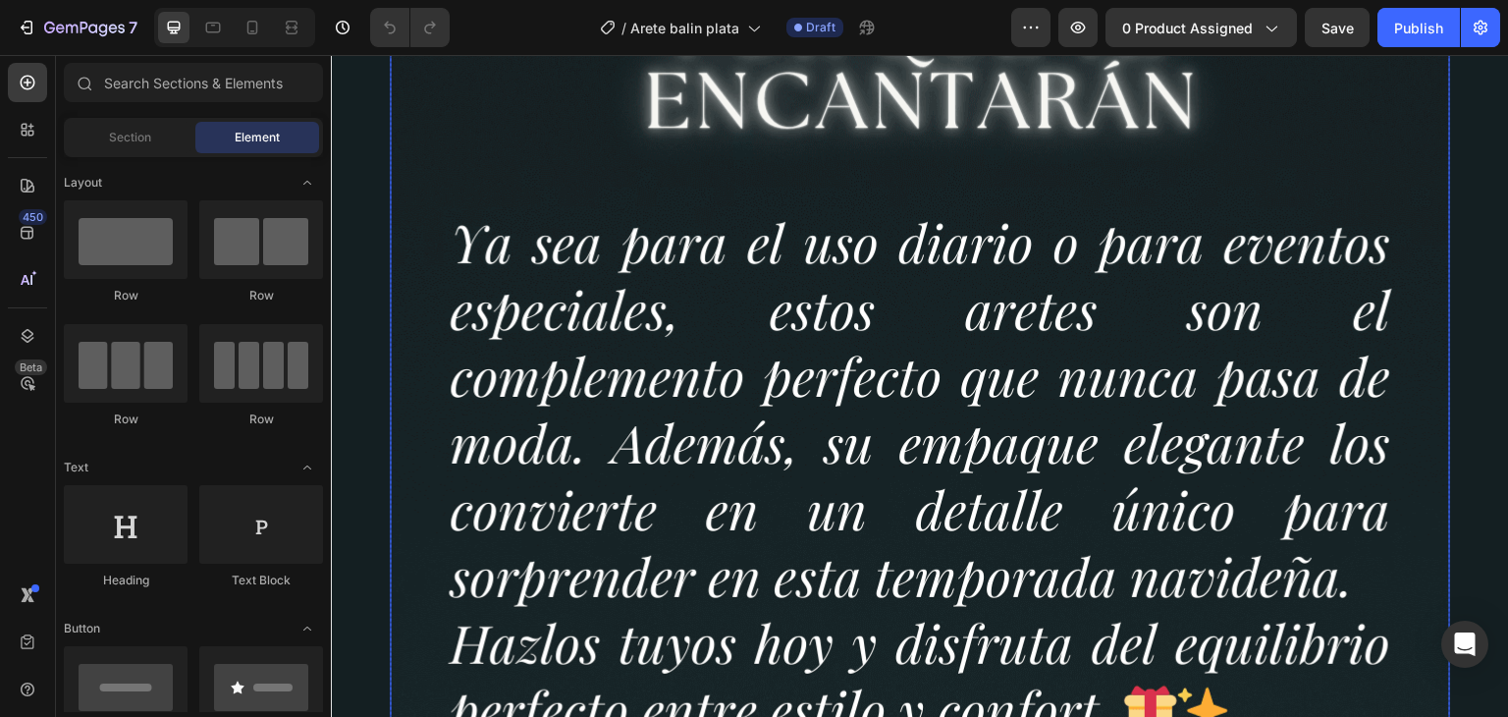
scroll to position [4418, 0]
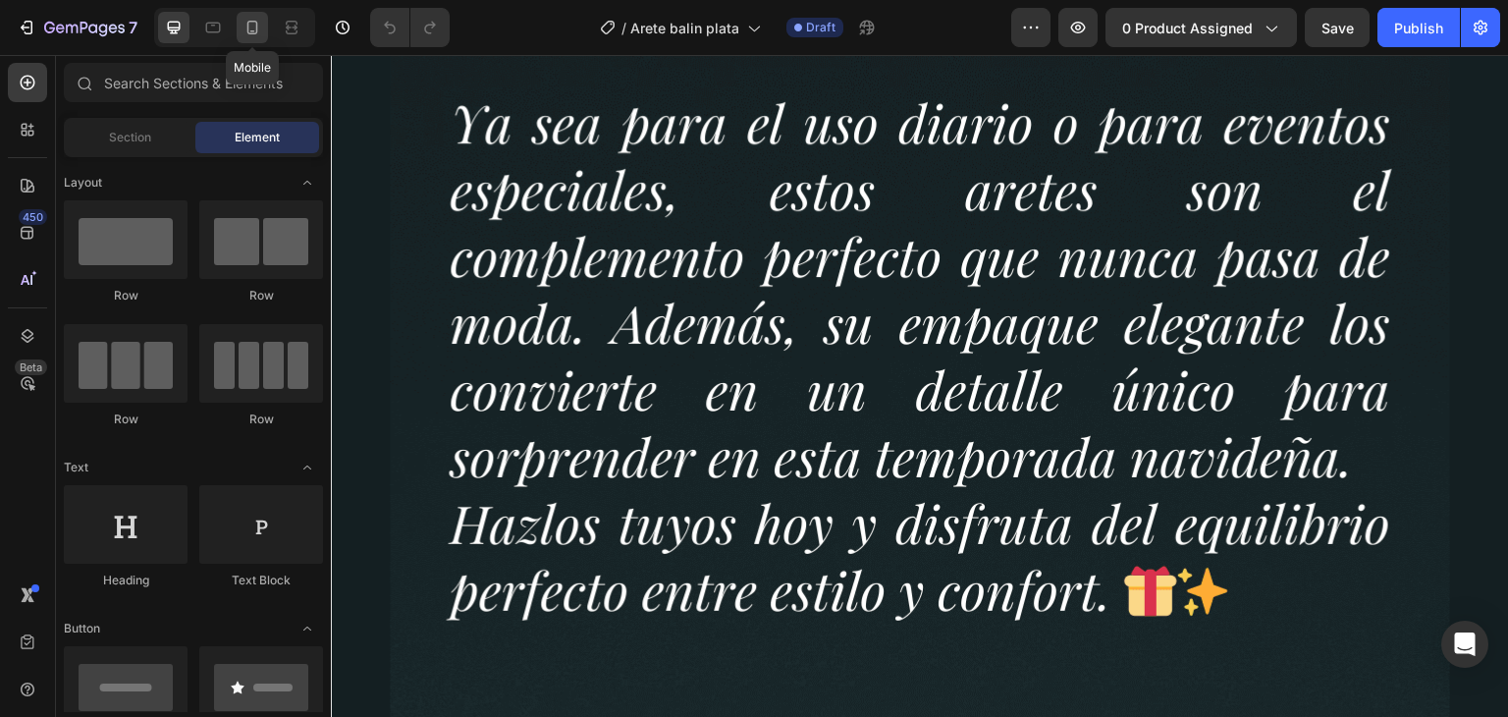
click at [245, 26] on icon at bounding box center [253, 28] width 20 height 20
